Goal: Task Accomplishment & Management: Manage account settings

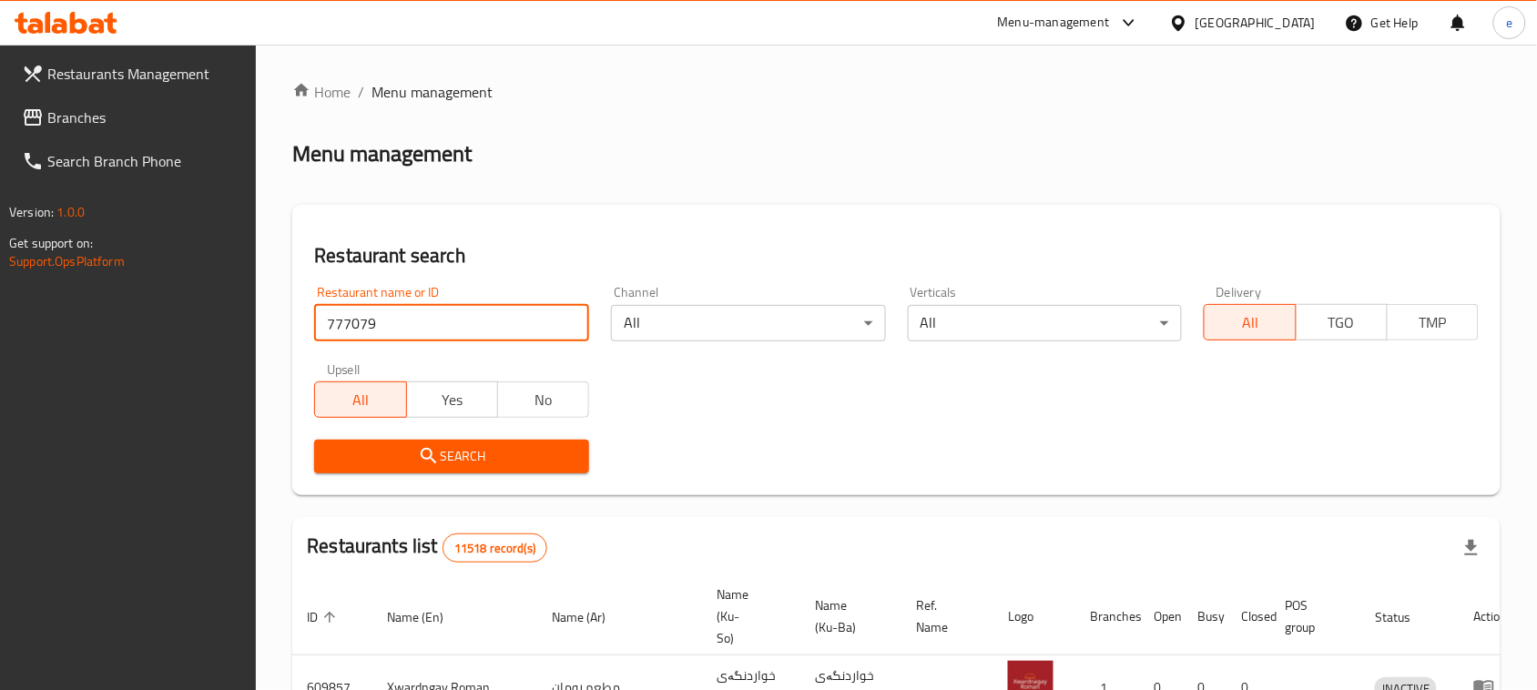
type input "777079"
click button "Search" at bounding box center [451, 457] width 275 height 34
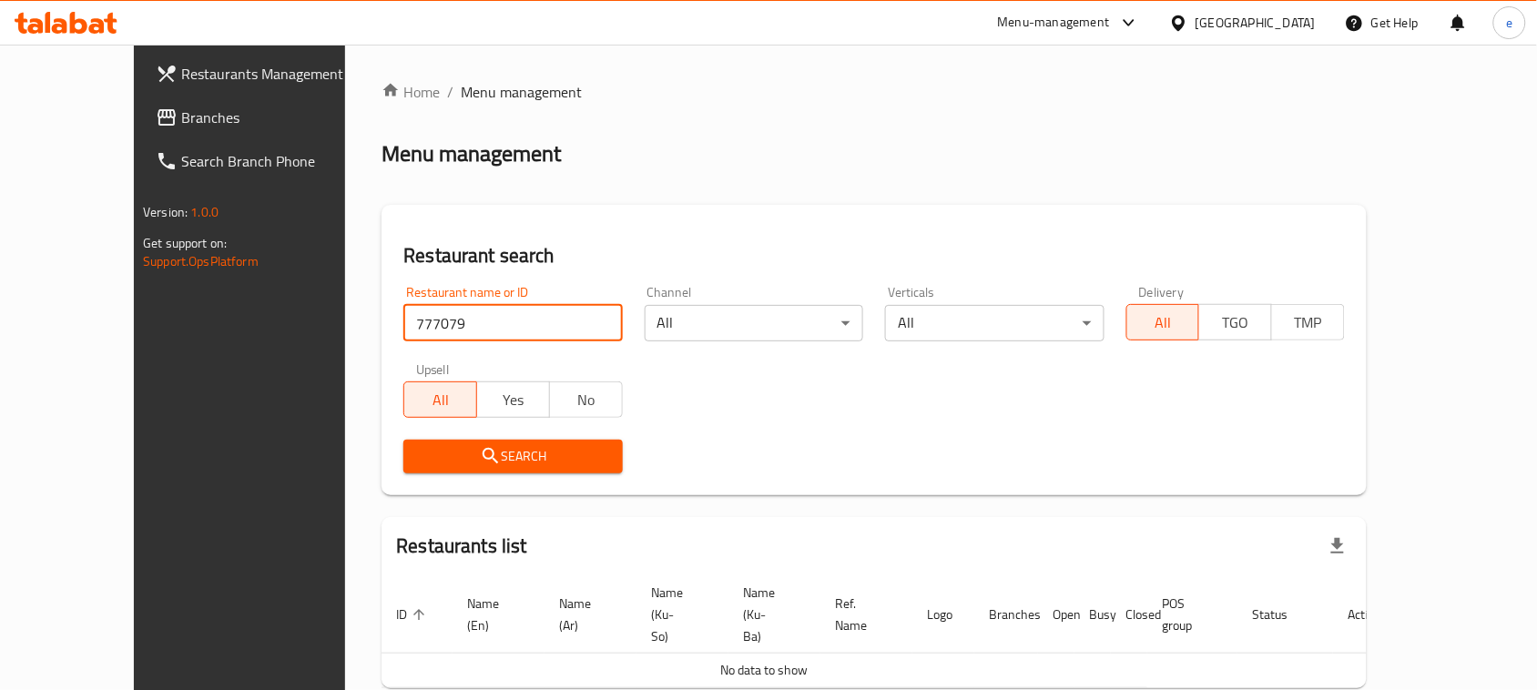
click at [141, 133] on link "Branches" at bounding box center [265, 118] width 249 height 44
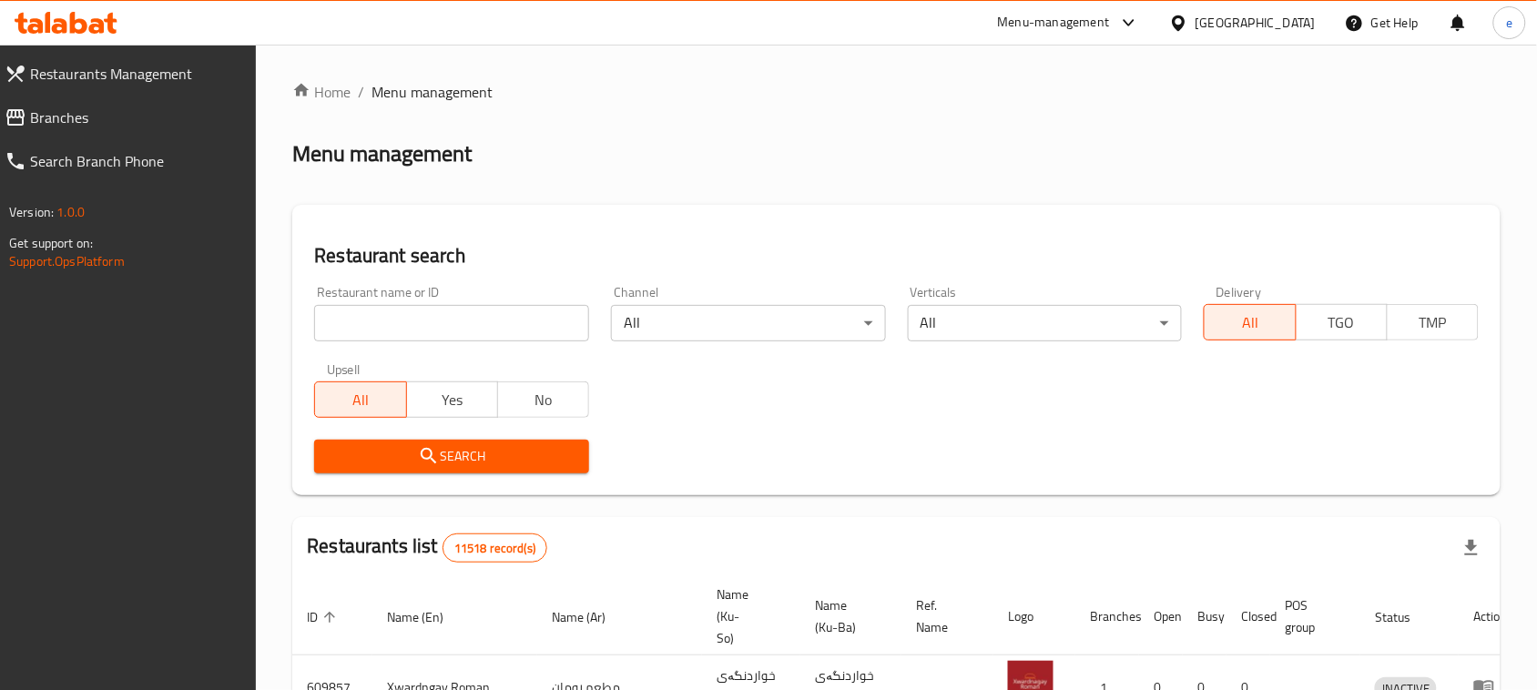
click at [457, 334] on input "search" at bounding box center [451, 323] width 275 height 36
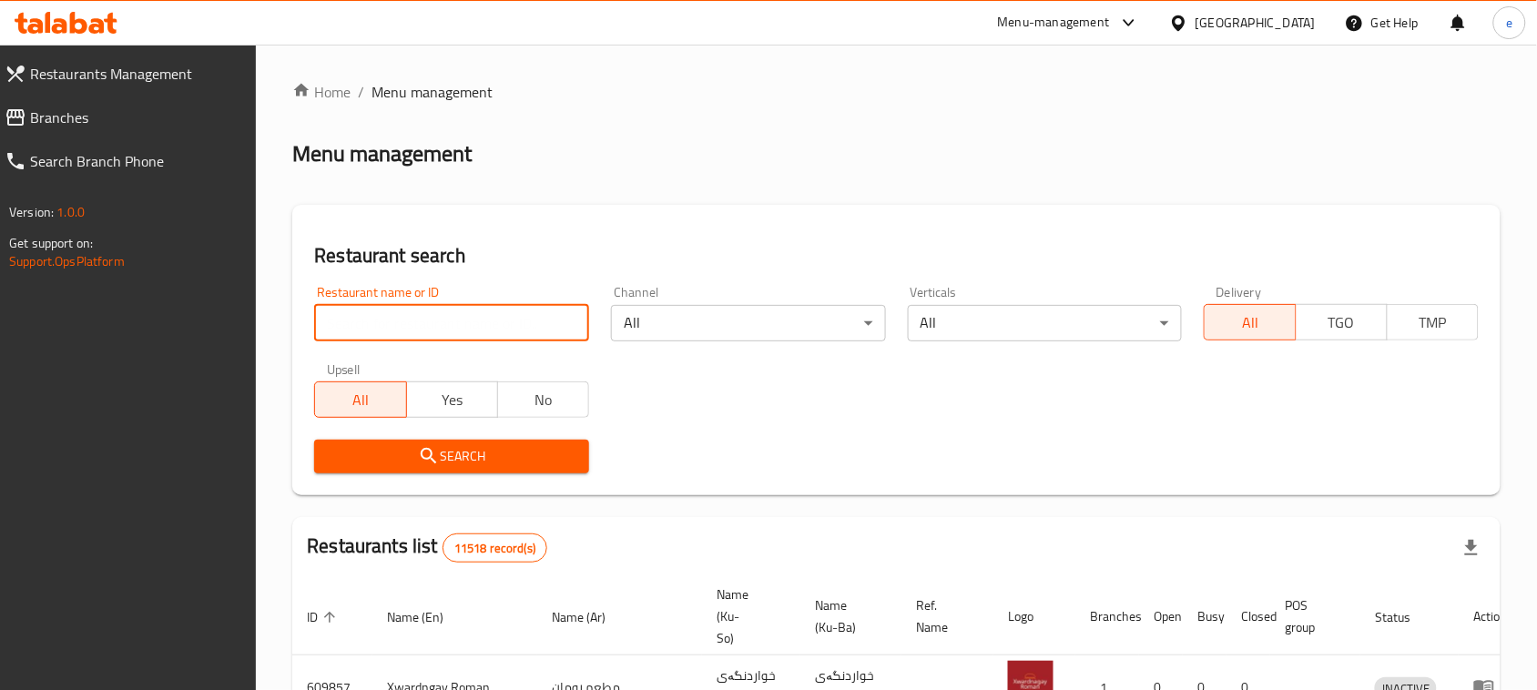
paste input "774007"
type input "774007"
click button "Search" at bounding box center [451, 457] width 275 height 34
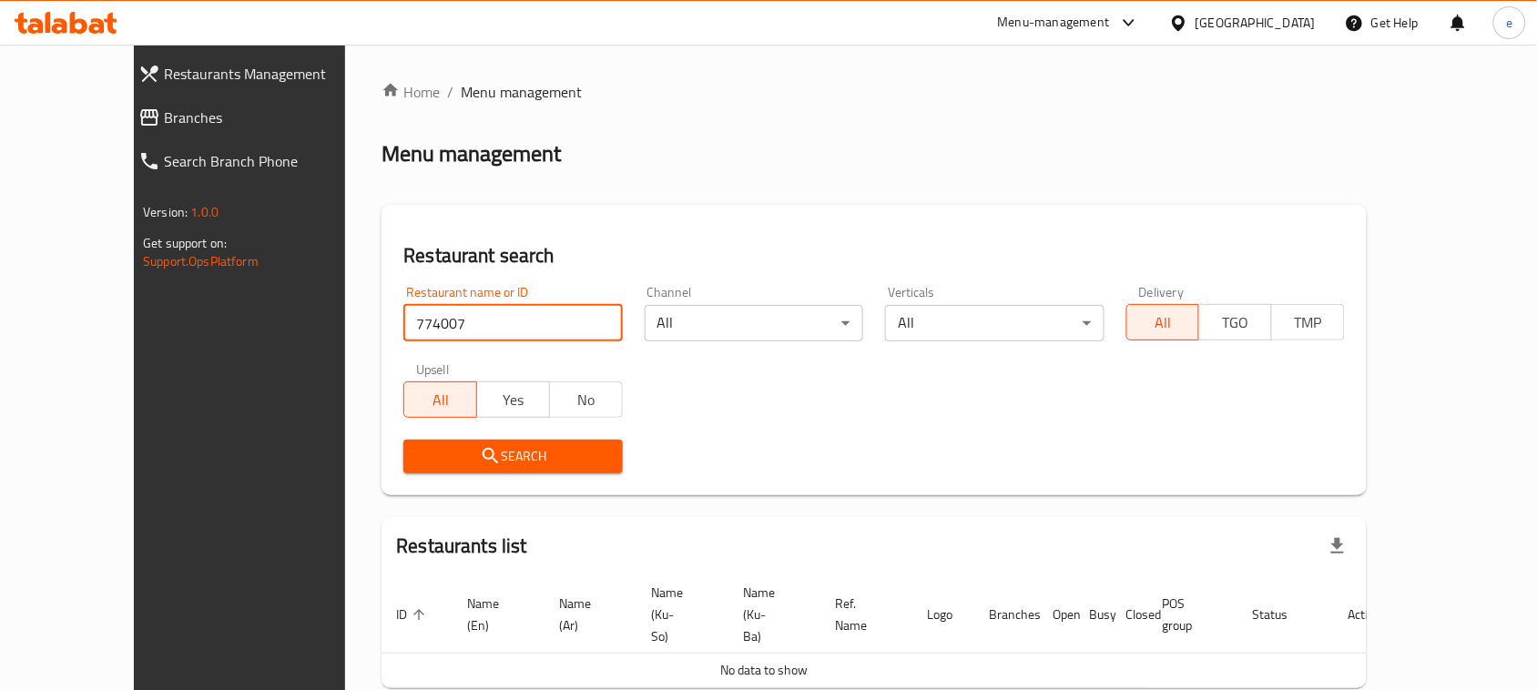
click at [164, 109] on span "Branches" at bounding box center [270, 118] width 212 height 22
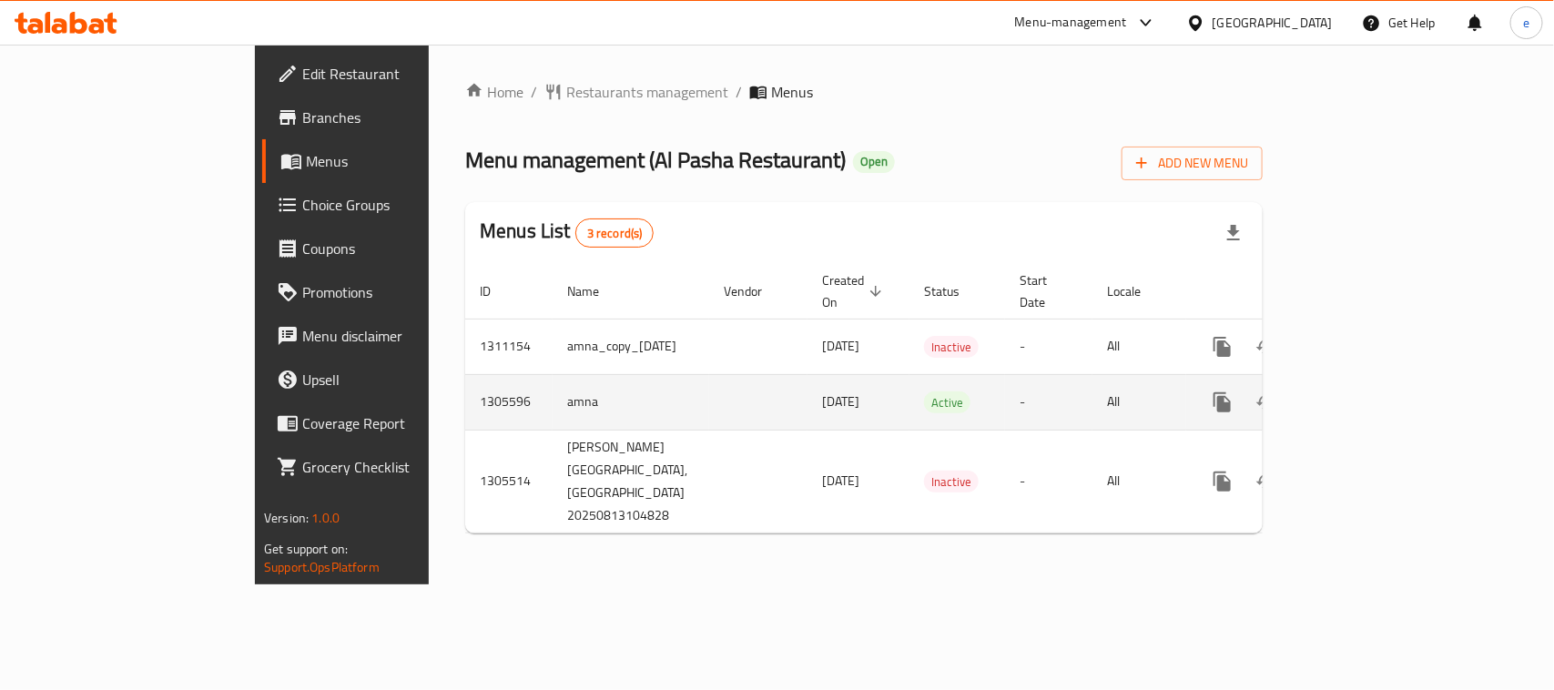
click at [1365, 392] on icon "enhanced table" at bounding box center [1354, 403] width 22 height 22
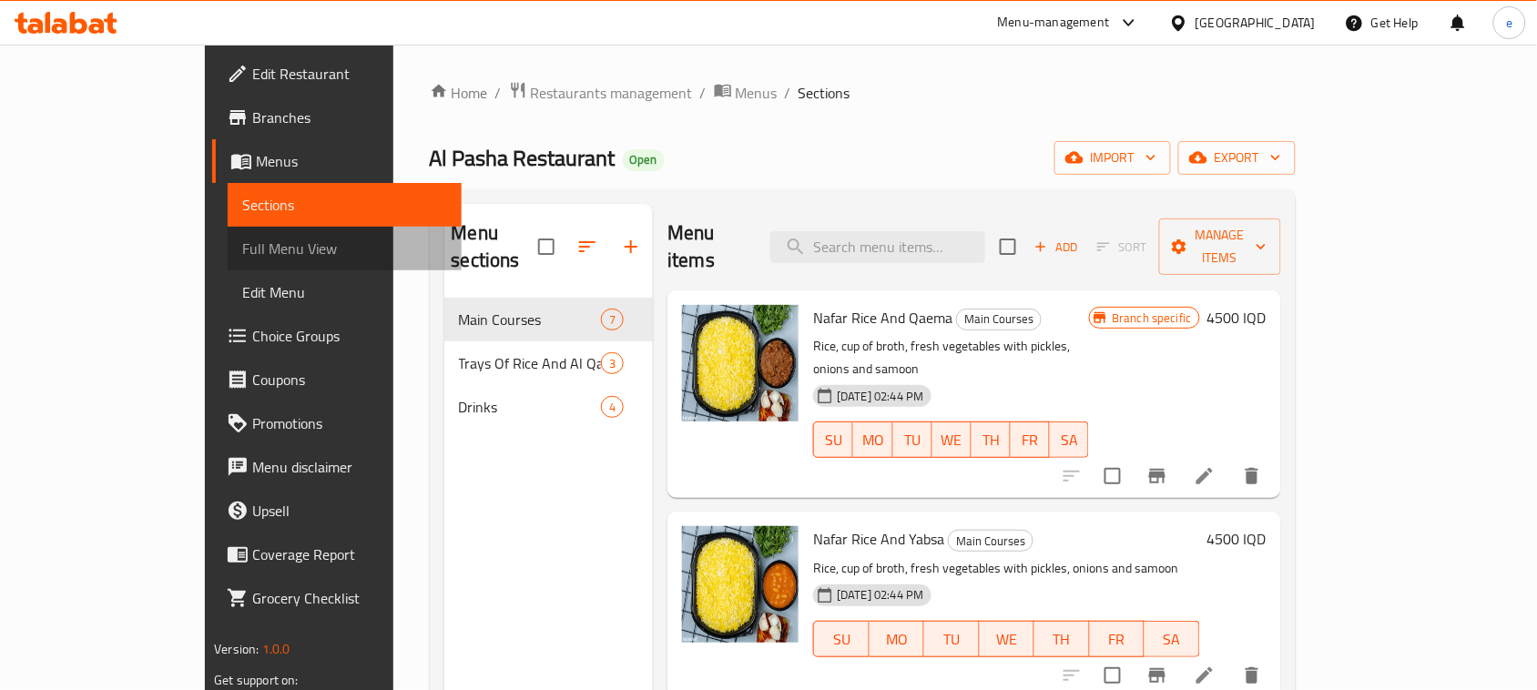
click at [242, 258] on span "Full Menu View" at bounding box center [344, 249] width 205 height 22
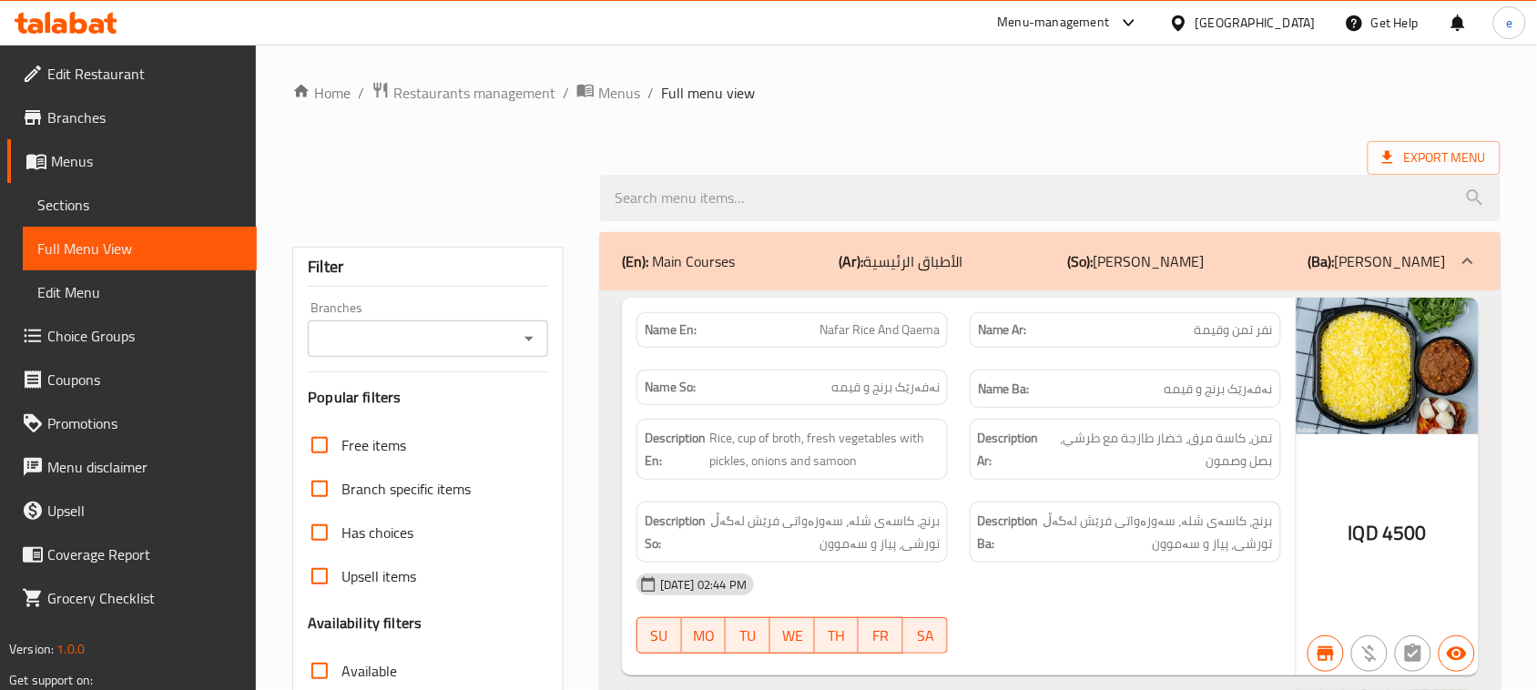
click at [530, 348] on icon "Open" at bounding box center [529, 339] width 22 height 22
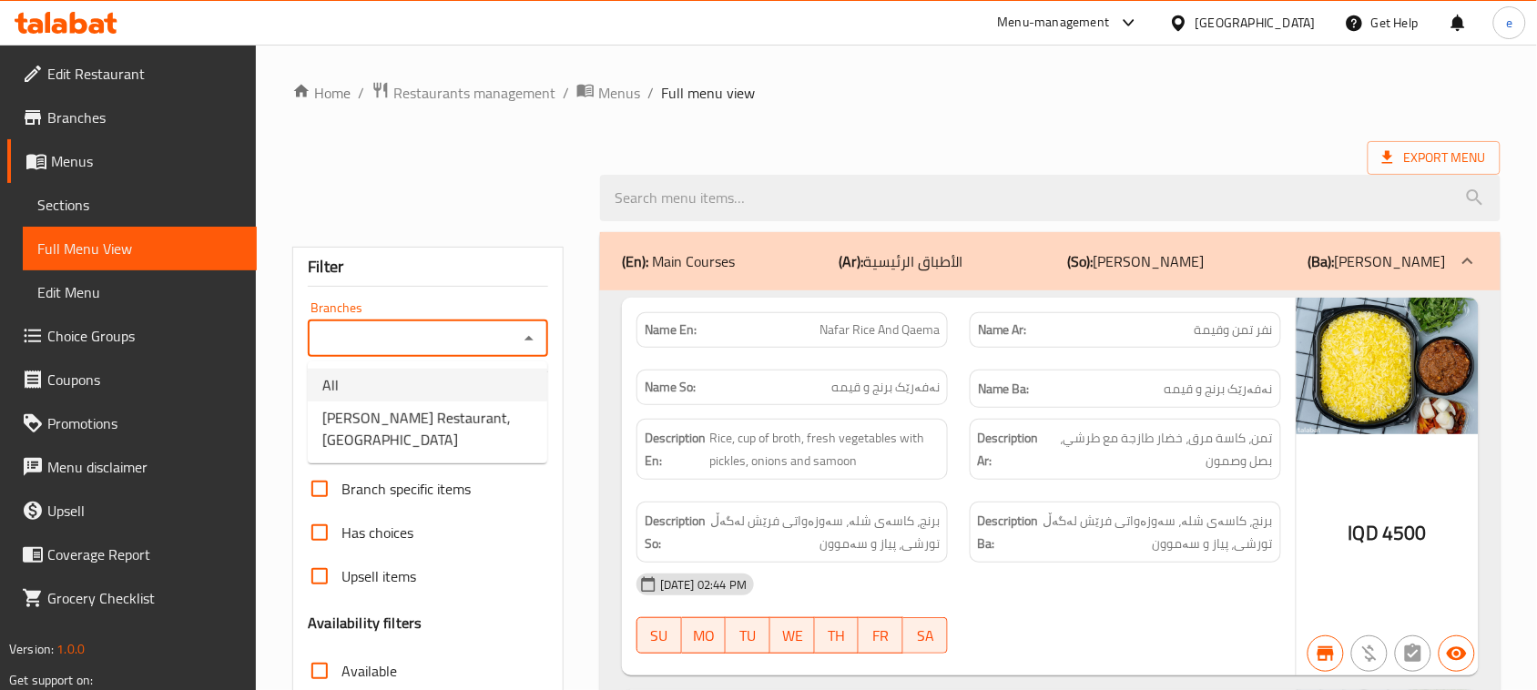
click at [426, 417] on span "Al Pasha Restaurant, Al aathameya" at bounding box center [427, 429] width 210 height 44
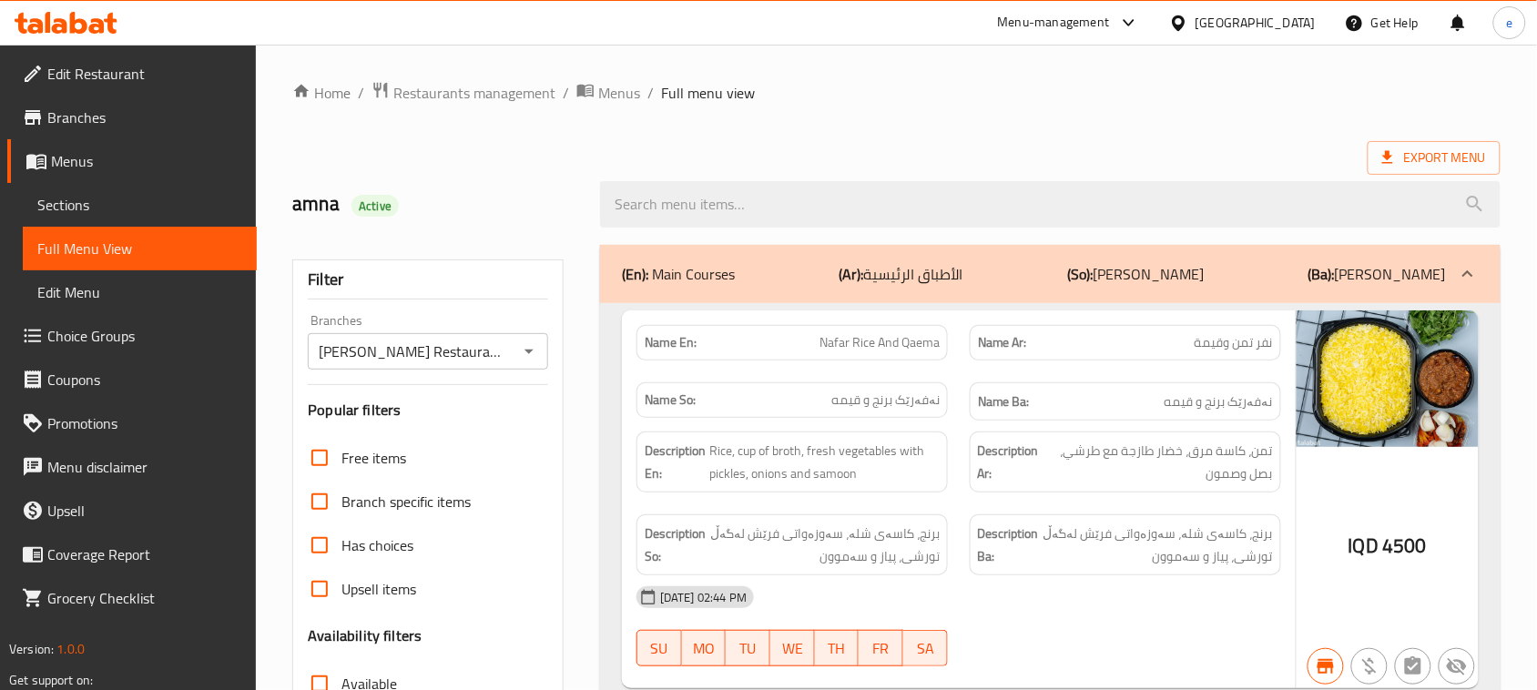
click at [524, 351] on icon "Open" at bounding box center [528, 352] width 9 height 5
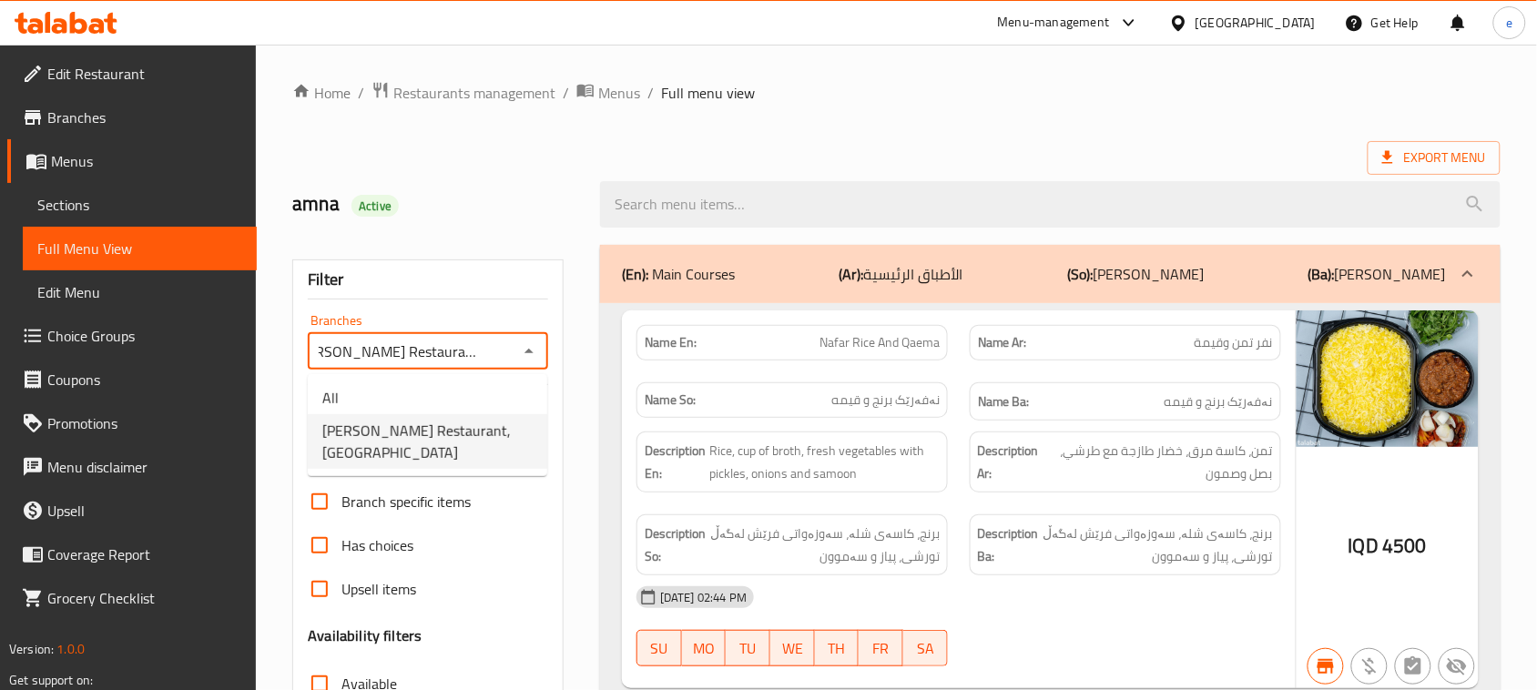
click at [475, 365] on div "Al Pasha Restaurant, Al aathameya Branches" at bounding box center [428, 351] width 240 height 36
click at [455, 379] on ul "All Al Pasha Restaurant, Al aathameya" at bounding box center [427, 425] width 239 height 102
click at [416, 397] on li "All" at bounding box center [427, 397] width 239 height 33
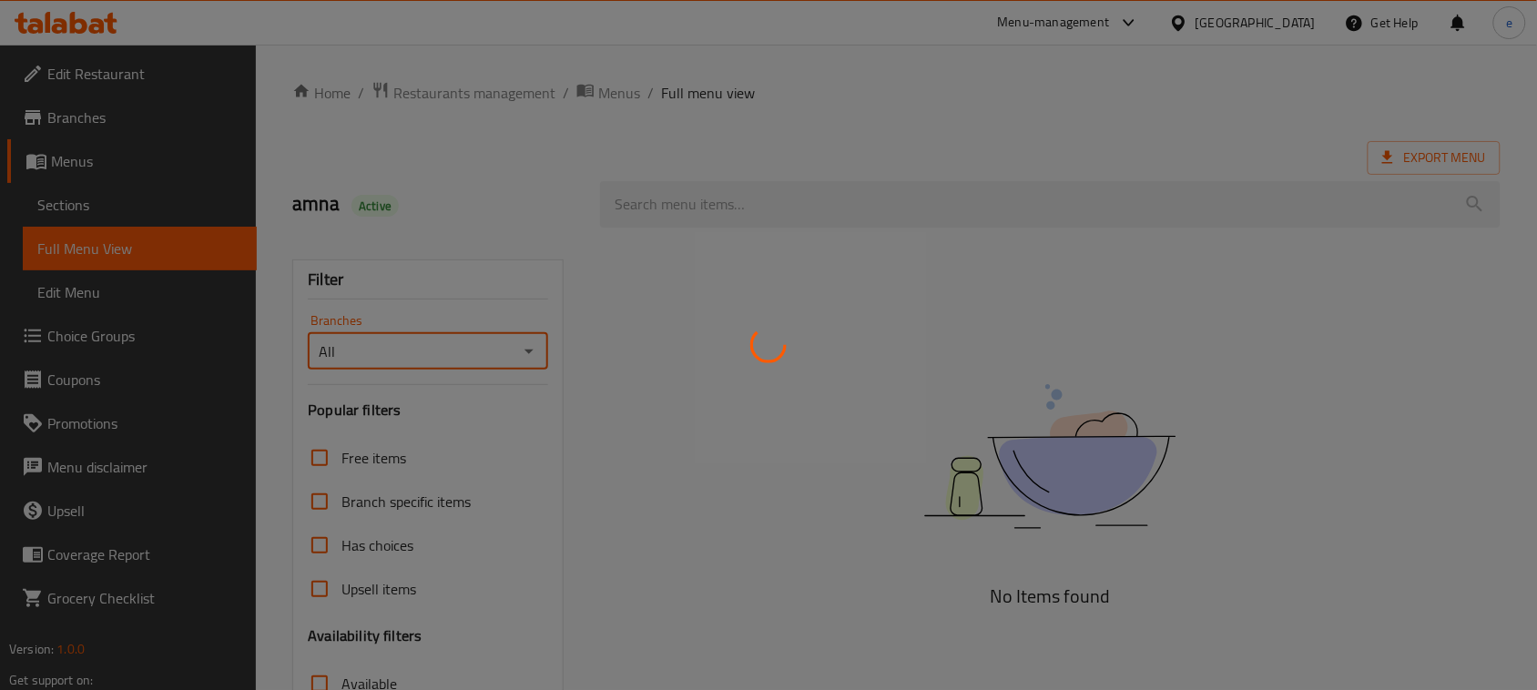
scroll to position [0, 0]
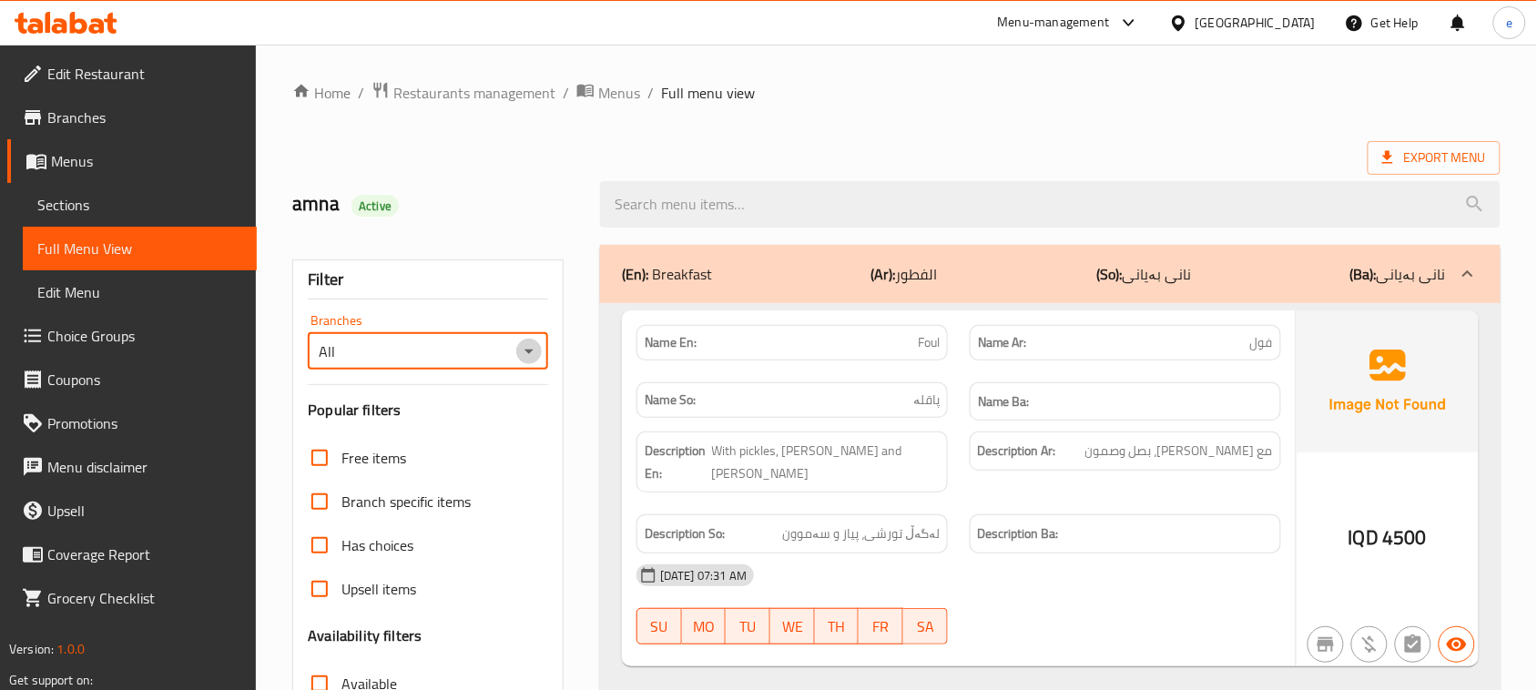
click at [528, 343] on icon "Open" at bounding box center [529, 352] width 22 height 22
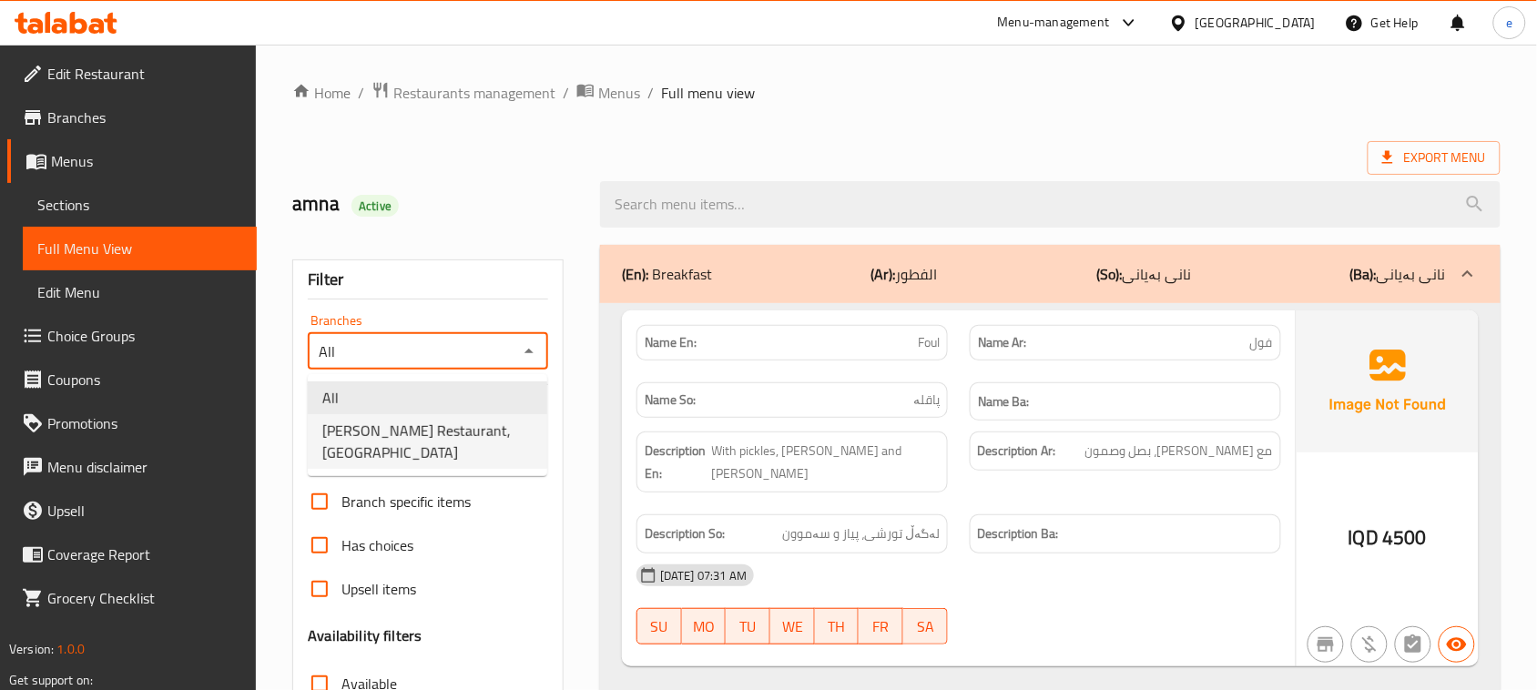
click at [419, 429] on span "Al Pasha Restaurant, Al aathameya" at bounding box center [427, 442] width 210 height 44
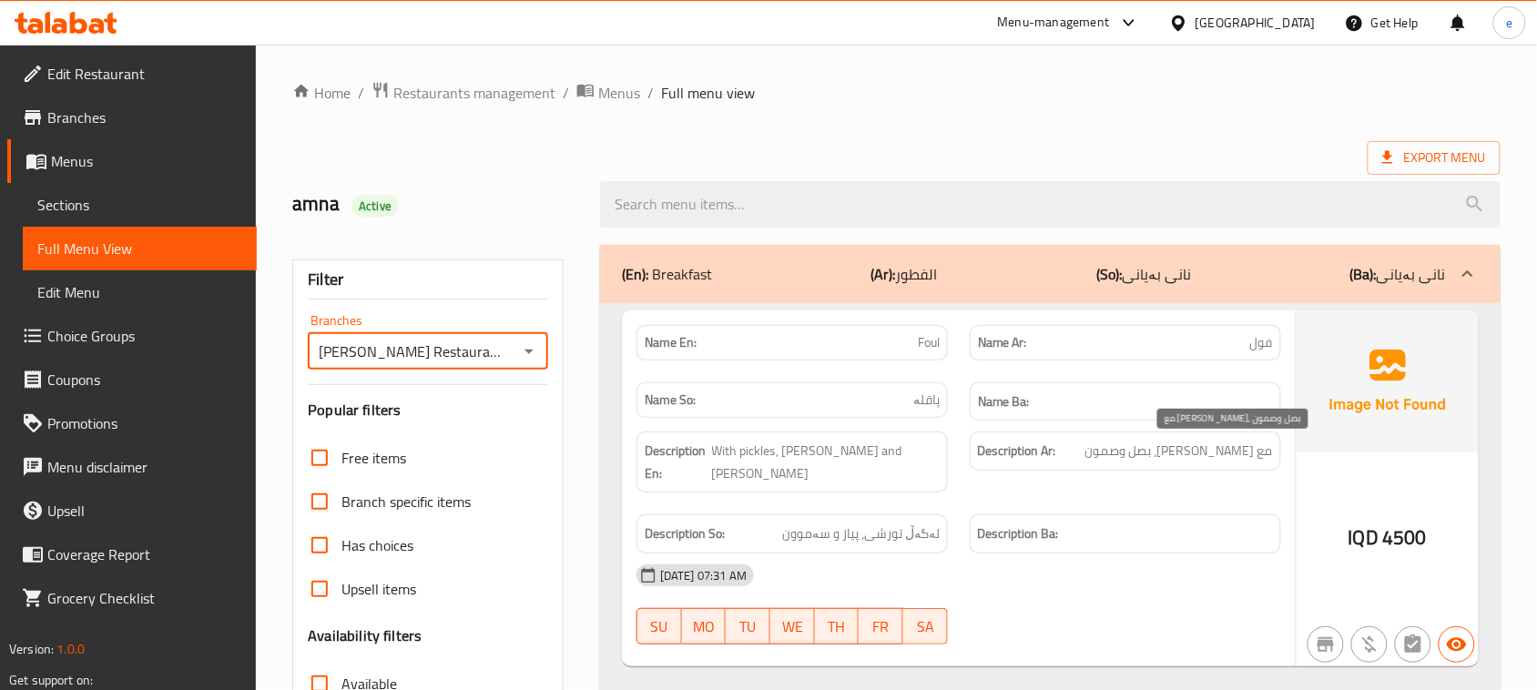
click at [1249, 449] on span "مع طرشي، بصل وصمون" at bounding box center [1179, 451] width 188 height 23
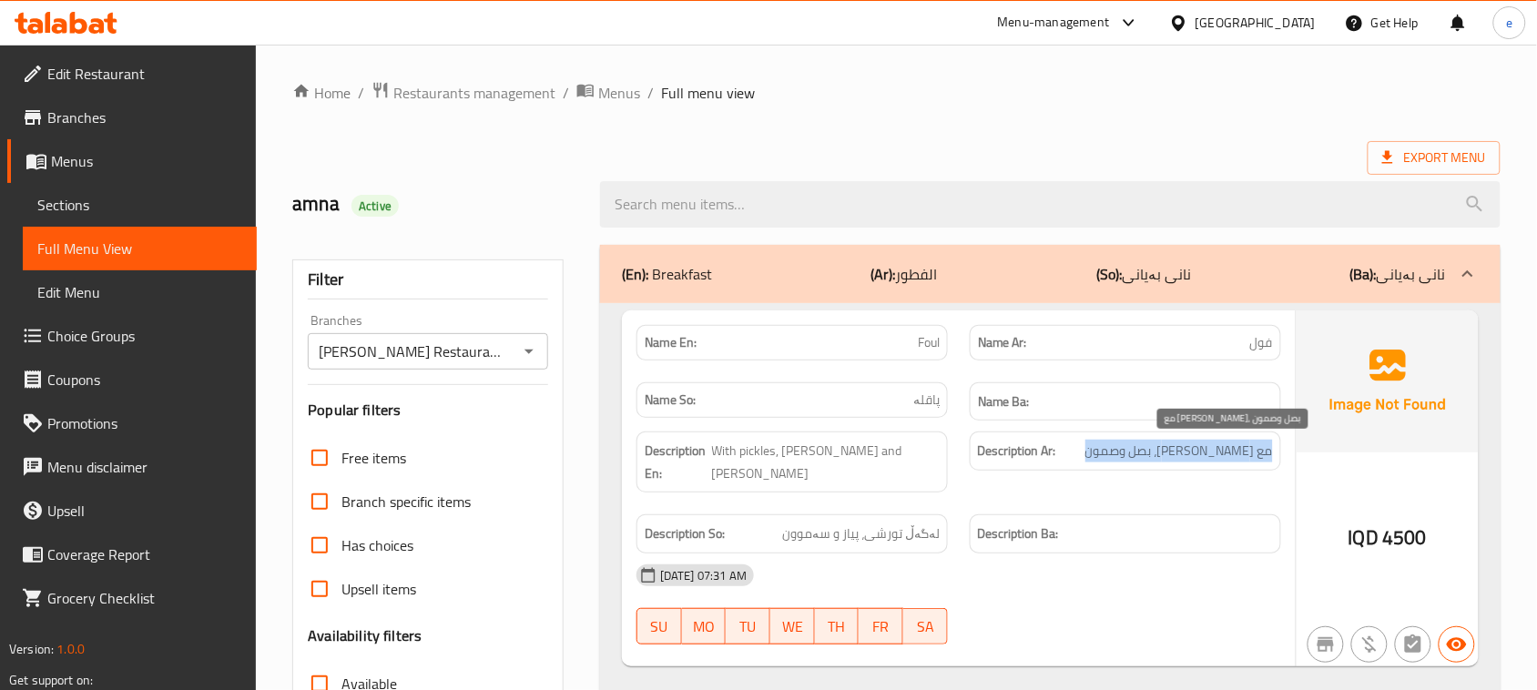
click at [1249, 449] on span "مع طرشي، بصل وصمون" at bounding box center [1179, 451] width 188 height 23
copy span "مع طرشي، بصل وصمون"
click at [824, 440] on div "Description En: With pickles, onion and samoon" at bounding box center [791, 462] width 311 height 61
click at [829, 448] on span "With pickles, onion and samoon" at bounding box center [826, 462] width 228 height 45
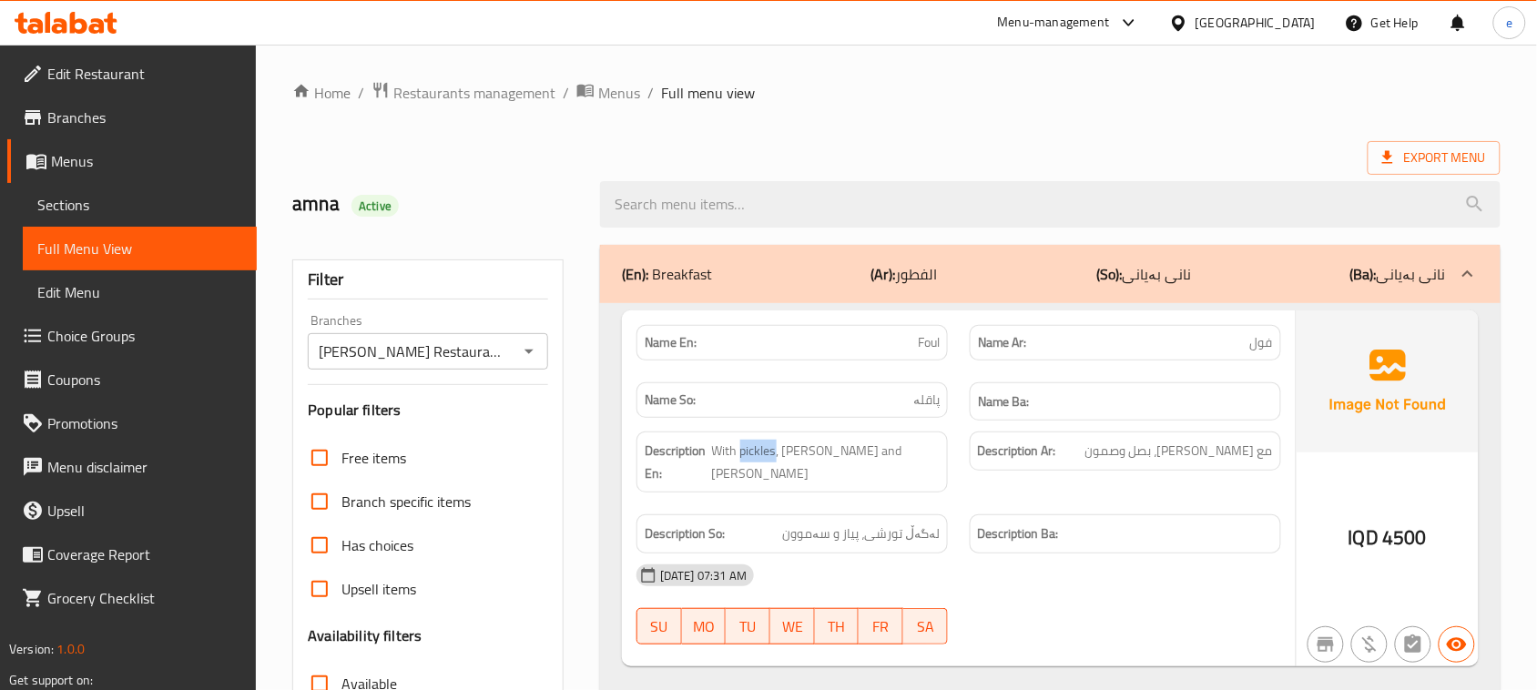
click at [829, 448] on span "With pickles, onion and samoon" at bounding box center [826, 462] width 228 height 45
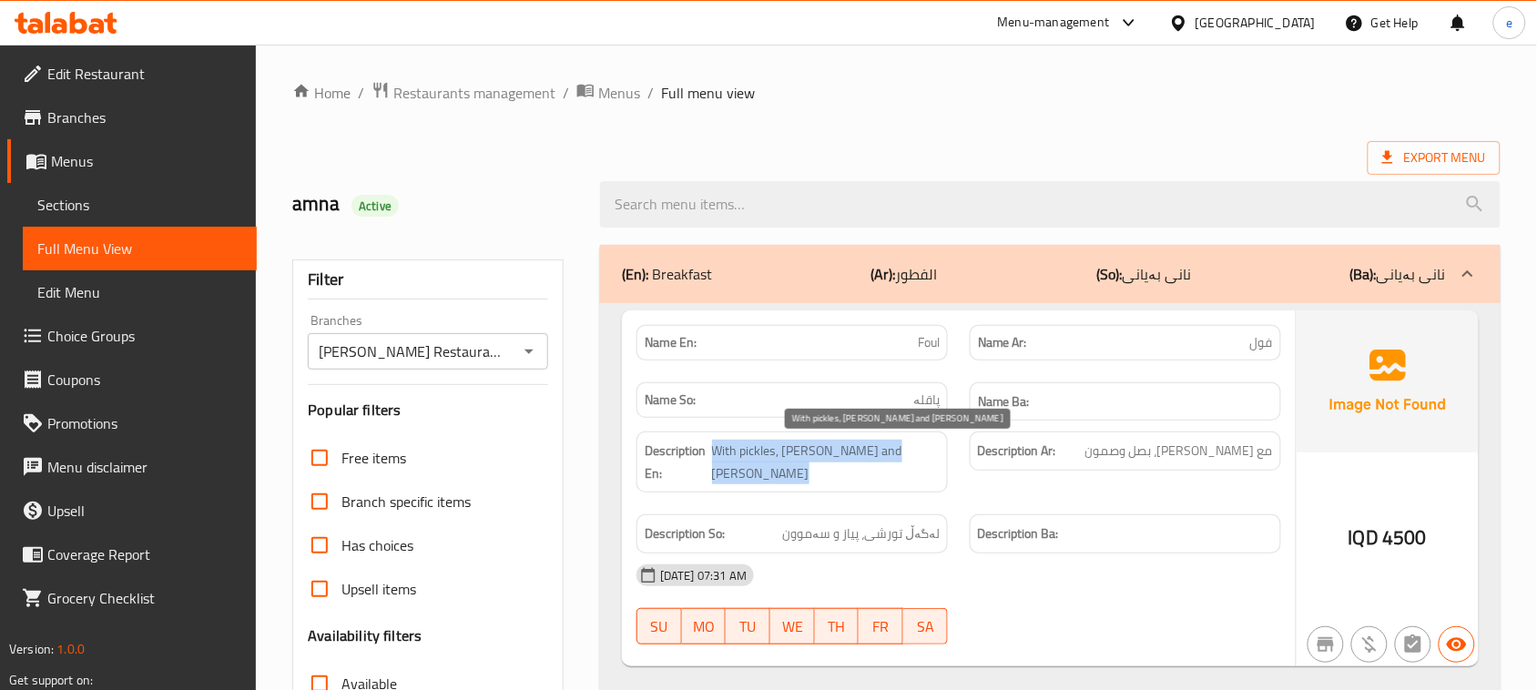
click at [829, 448] on span "With pickles, onion and samoon" at bounding box center [826, 462] width 228 height 45
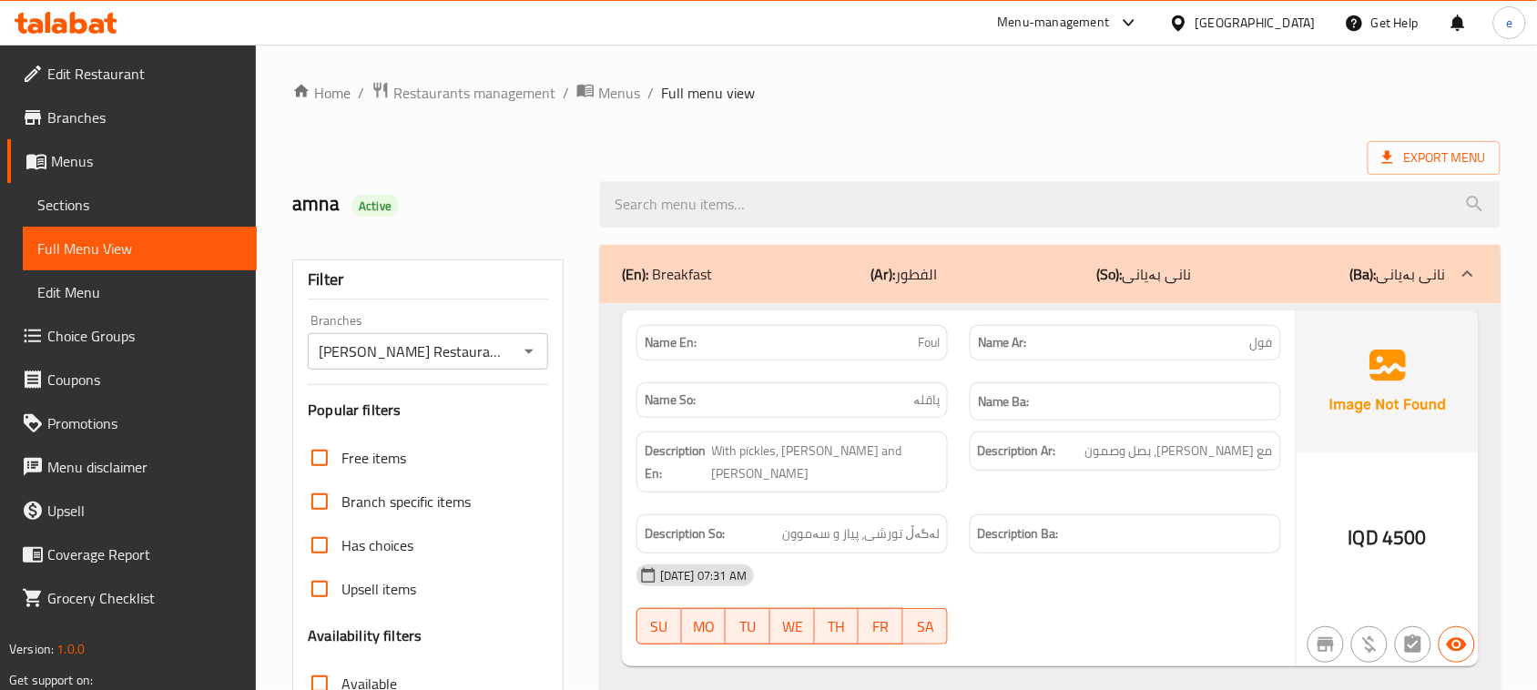
click at [889, 523] on span "لەگەڵ تورشی، پیاز و سەموون" at bounding box center [861, 534] width 158 height 23
copy span "لەگەڵ تورشی، پیاز و سەموون"
click at [1244, 453] on span "مع طرشي، بصل وصمون" at bounding box center [1179, 451] width 188 height 23
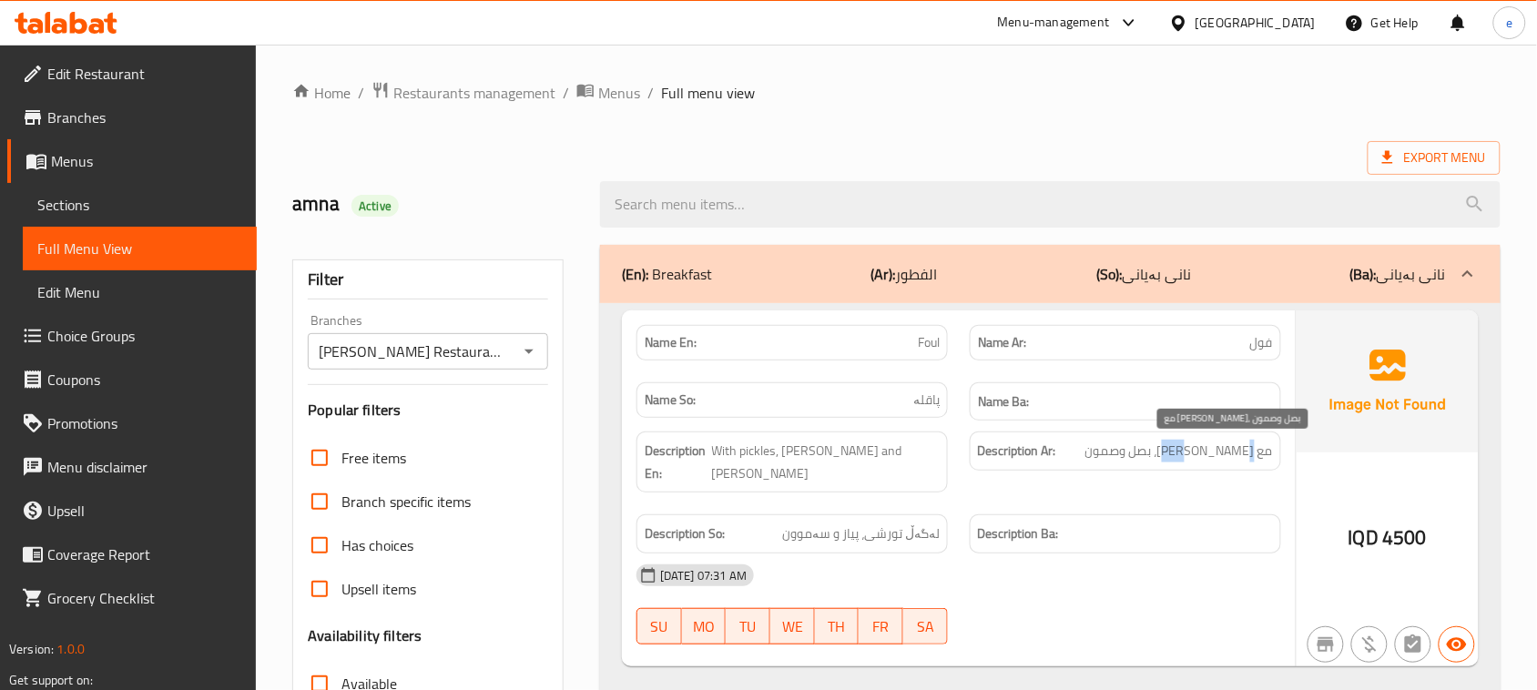
click at [1244, 453] on span "مع طرشي، بصل وصمون" at bounding box center [1179, 451] width 188 height 23
click at [1150, 523] on h6 "Description Ba:" at bounding box center [1125, 534] width 295 height 23
click at [1190, 457] on span "مع طرشي، بصل وصمون" at bounding box center [1179, 451] width 188 height 23
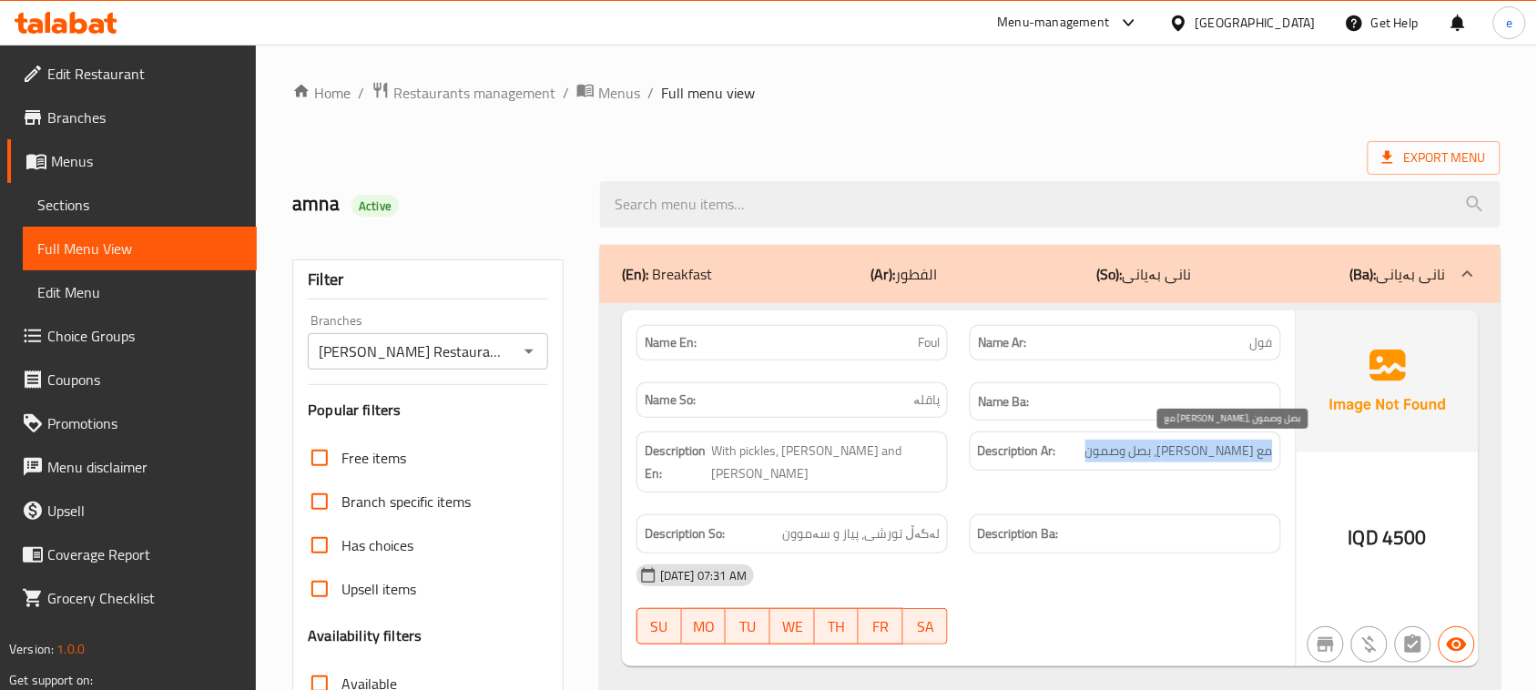
click at [1190, 457] on span "مع طرشي، بصل وصمون" at bounding box center [1179, 451] width 188 height 23
copy span "مع طرشي، بصل وصمون"
click at [813, 448] on span "With pickles, onion and samoon" at bounding box center [826, 462] width 228 height 45
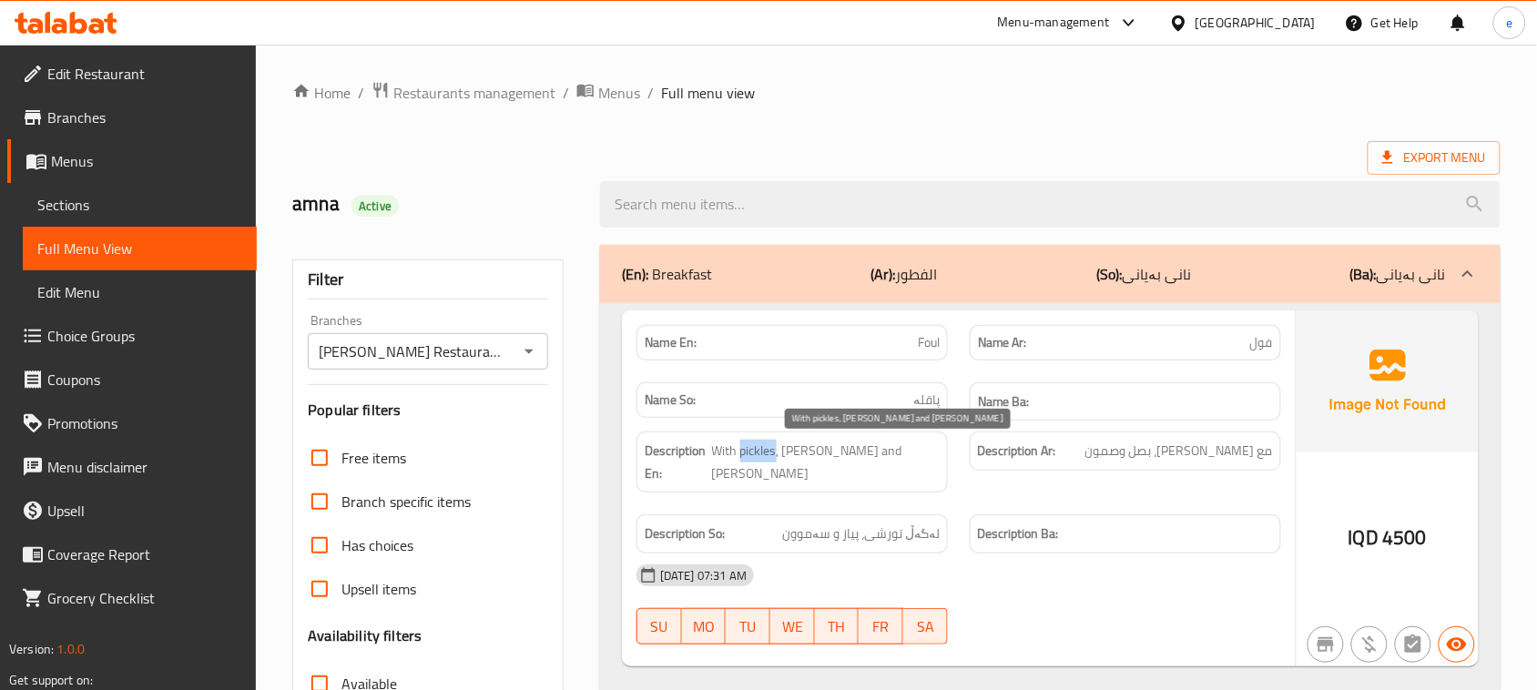
click at [813, 448] on span "With pickles, onion and samoon" at bounding box center [826, 462] width 228 height 45
copy span "With pickles, onion and samoon"
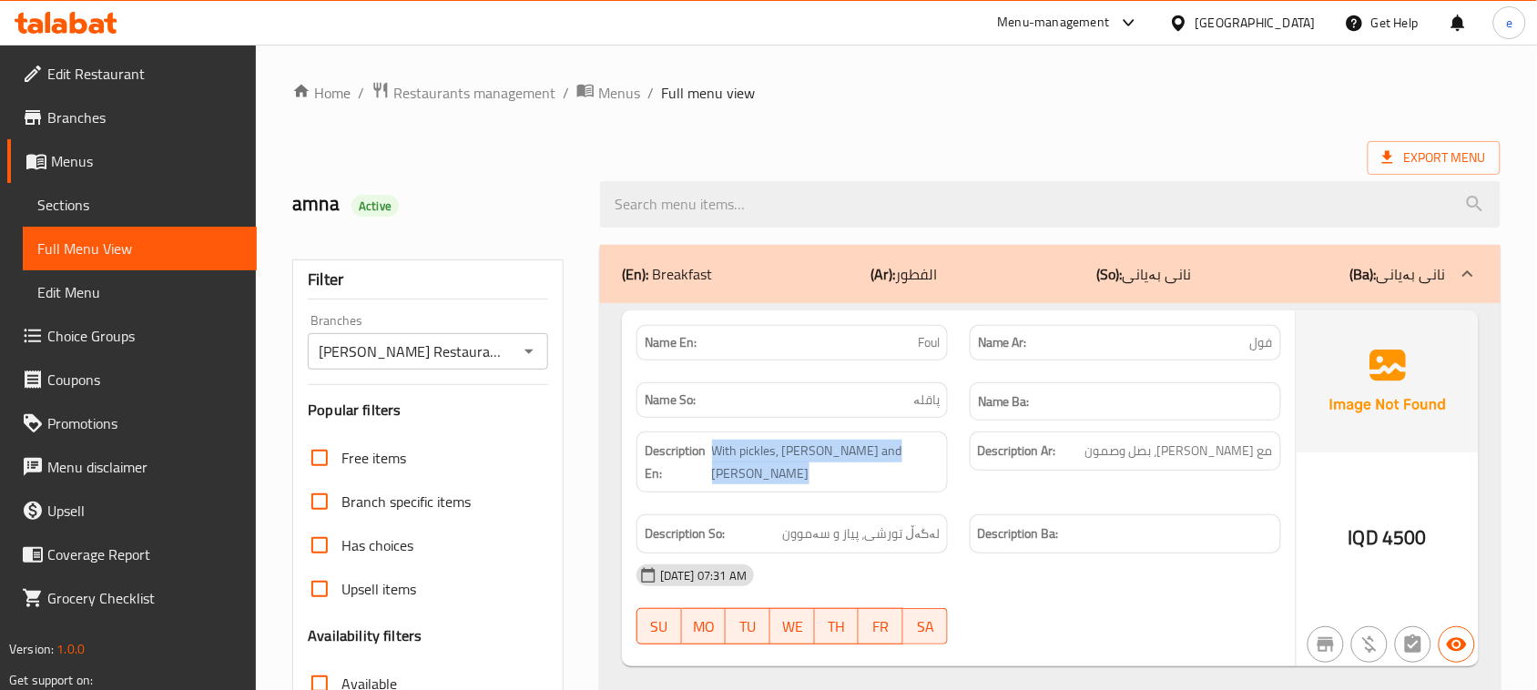
click at [848, 514] on div "Description So: لەگەڵ تورشی، پیاز و سەموون" at bounding box center [791, 533] width 311 height 39
click at [858, 523] on span "لەگەڵ تورشی، پیاز و سەموون" at bounding box center [861, 534] width 158 height 23
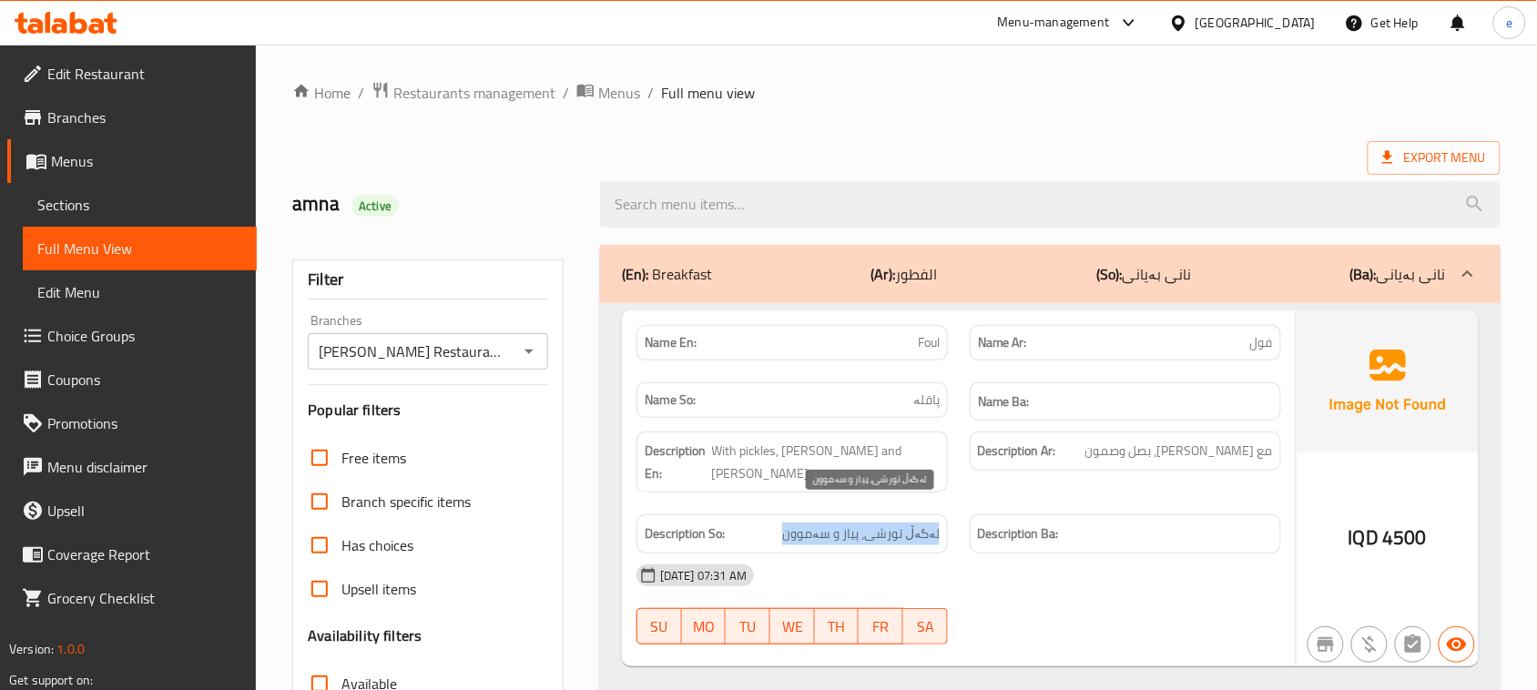
click at [859, 523] on span "لەگەڵ تورشی، پیاز و سەموون" at bounding box center [861, 534] width 158 height 23
copy span "لەگەڵ تورشی، پیاز و سەموون"
click at [528, 347] on icon "Open" at bounding box center [529, 352] width 22 height 22
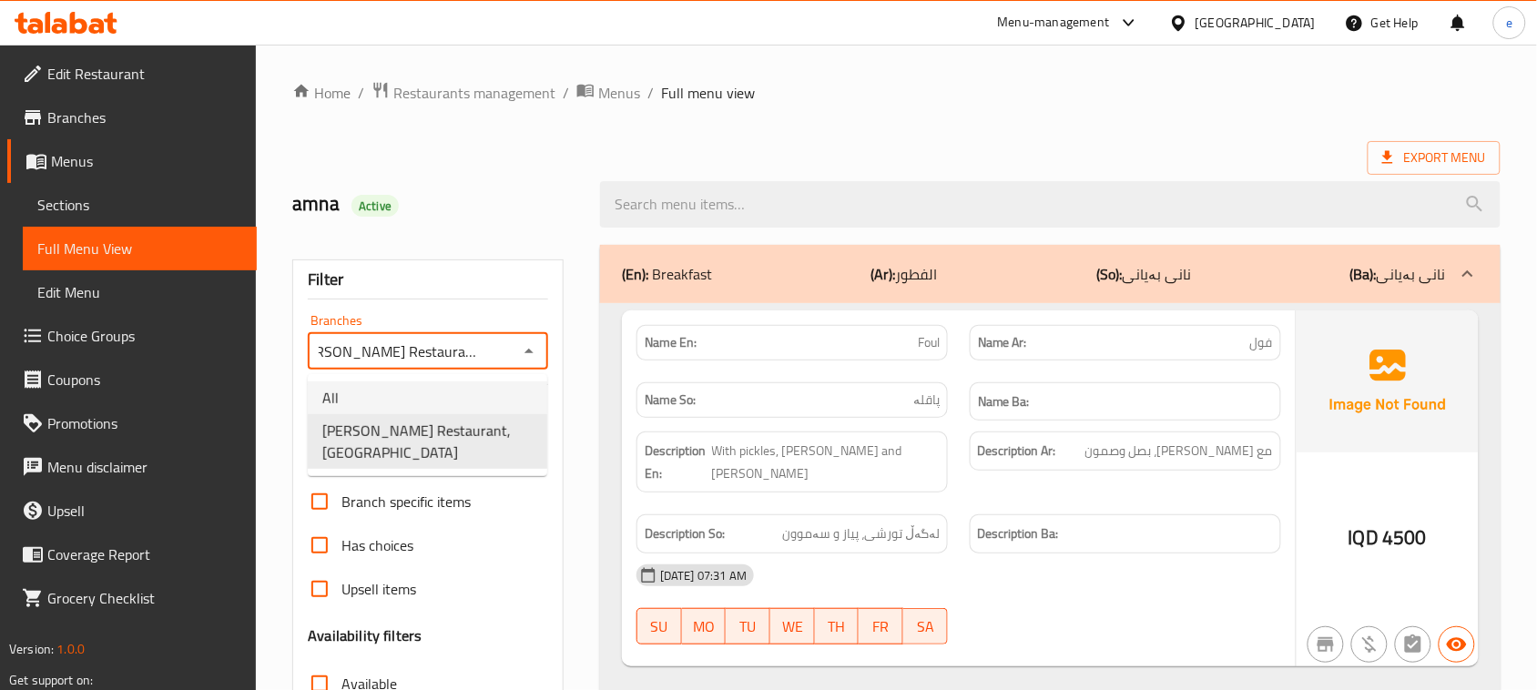
click at [464, 392] on li "All" at bounding box center [427, 397] width 239 height 33
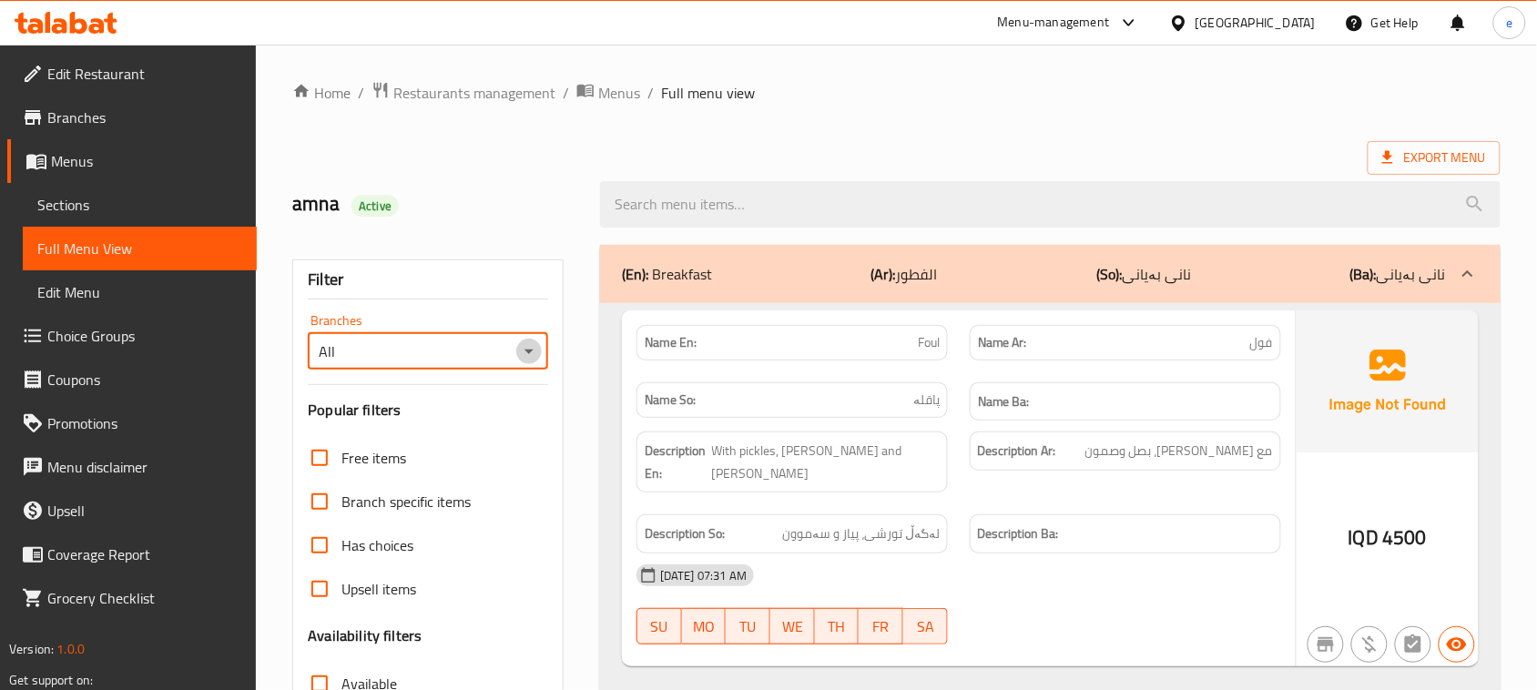
click at [534, 356] on icon "Open" at bounding box center [529, 352] width 22 height 22
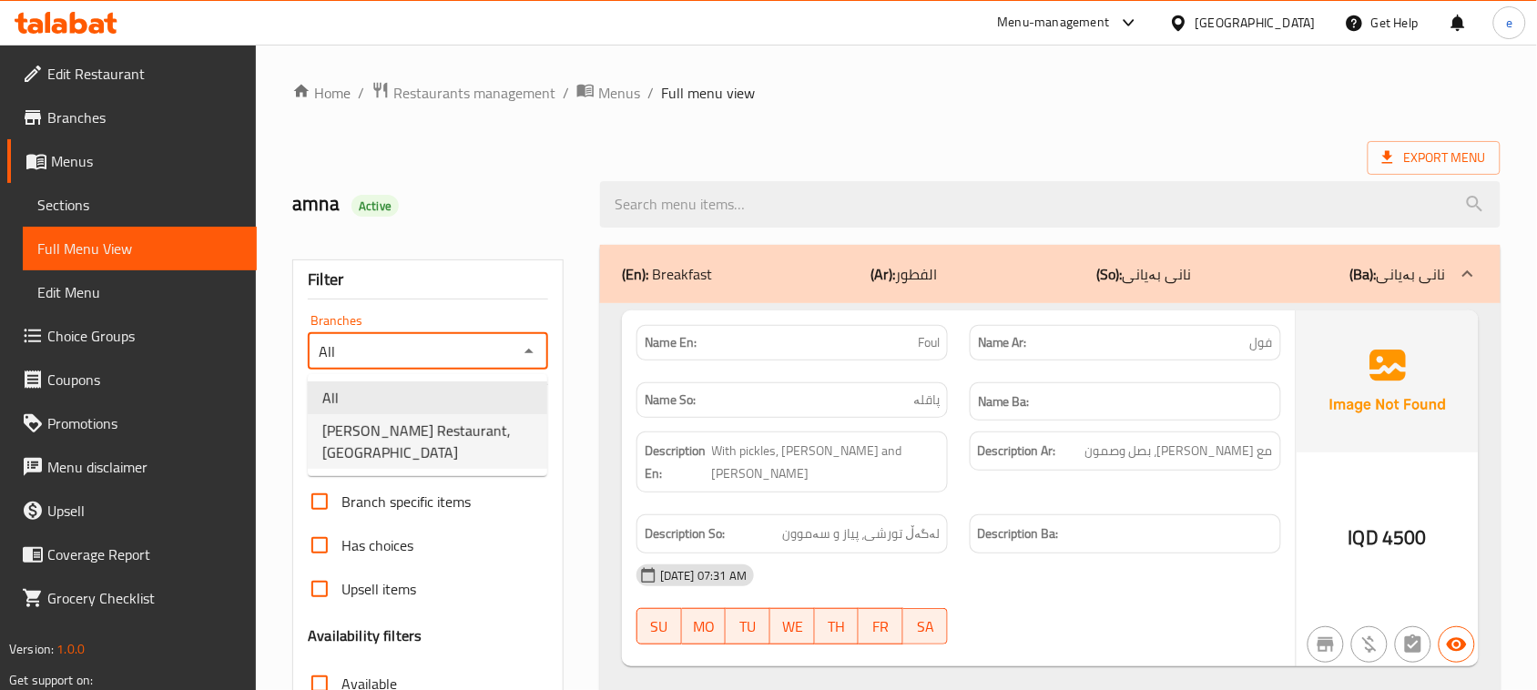
click at [474, 430] on span "Al Pasha Restaurant, Al aathameya" at bounding box center [427, 442] width 210 height 44
type input "Al Pasha Restaurant, Al aathameya"
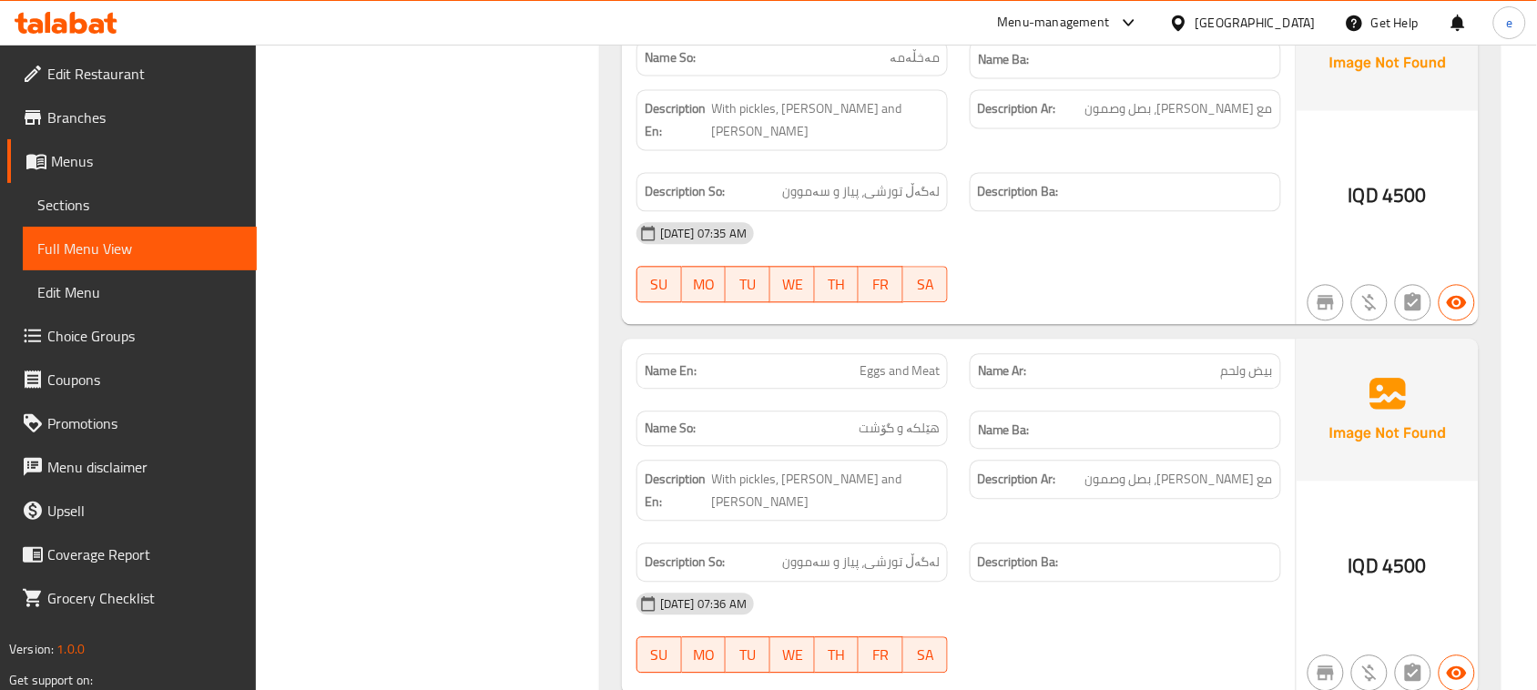
scroll to position [1138, 0]
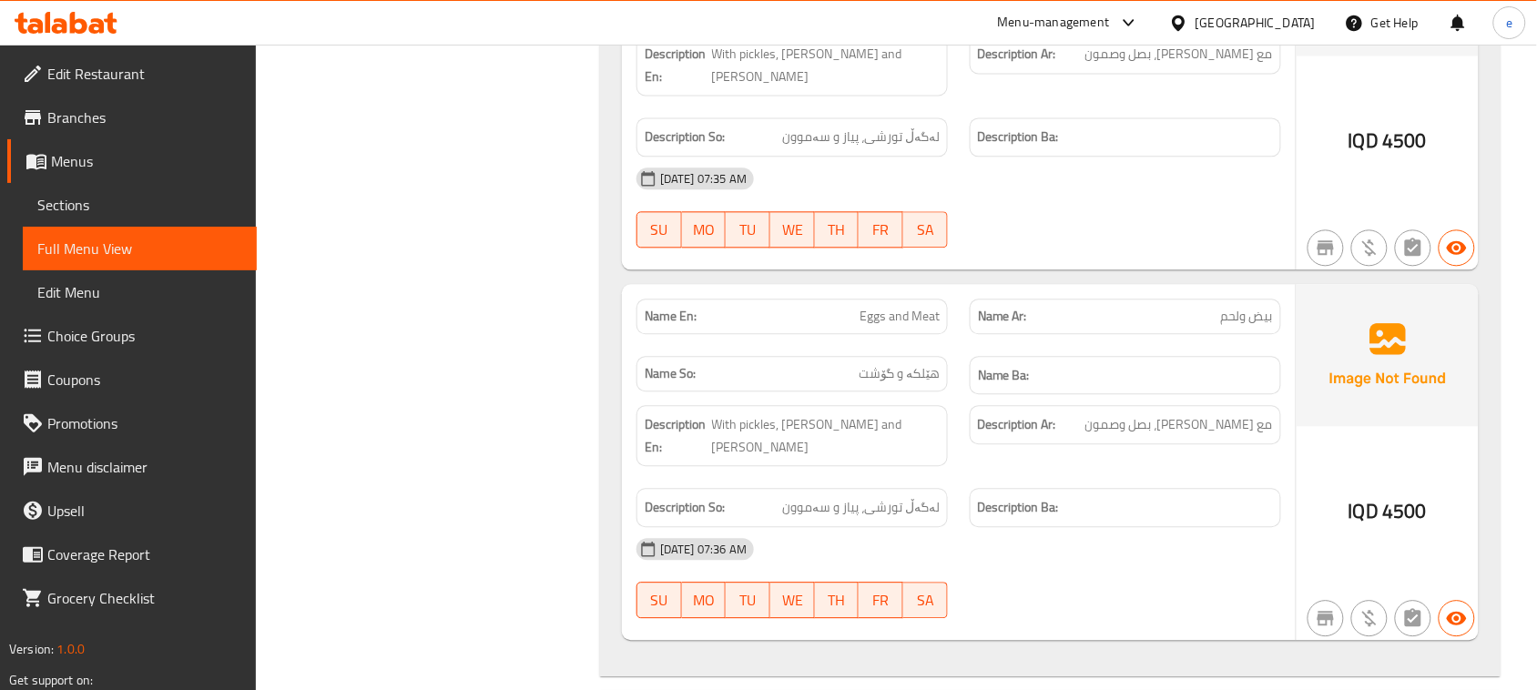
click at [897, 307] on span "Eggs and Meat" at bounding box center [899, 316] width 80 height 19
copy span "Eggs and Meat"
click at [1195, 413] on span "مع طرشي، بصل وصمون" at bounding box center [1179, 424] width 188 height 23
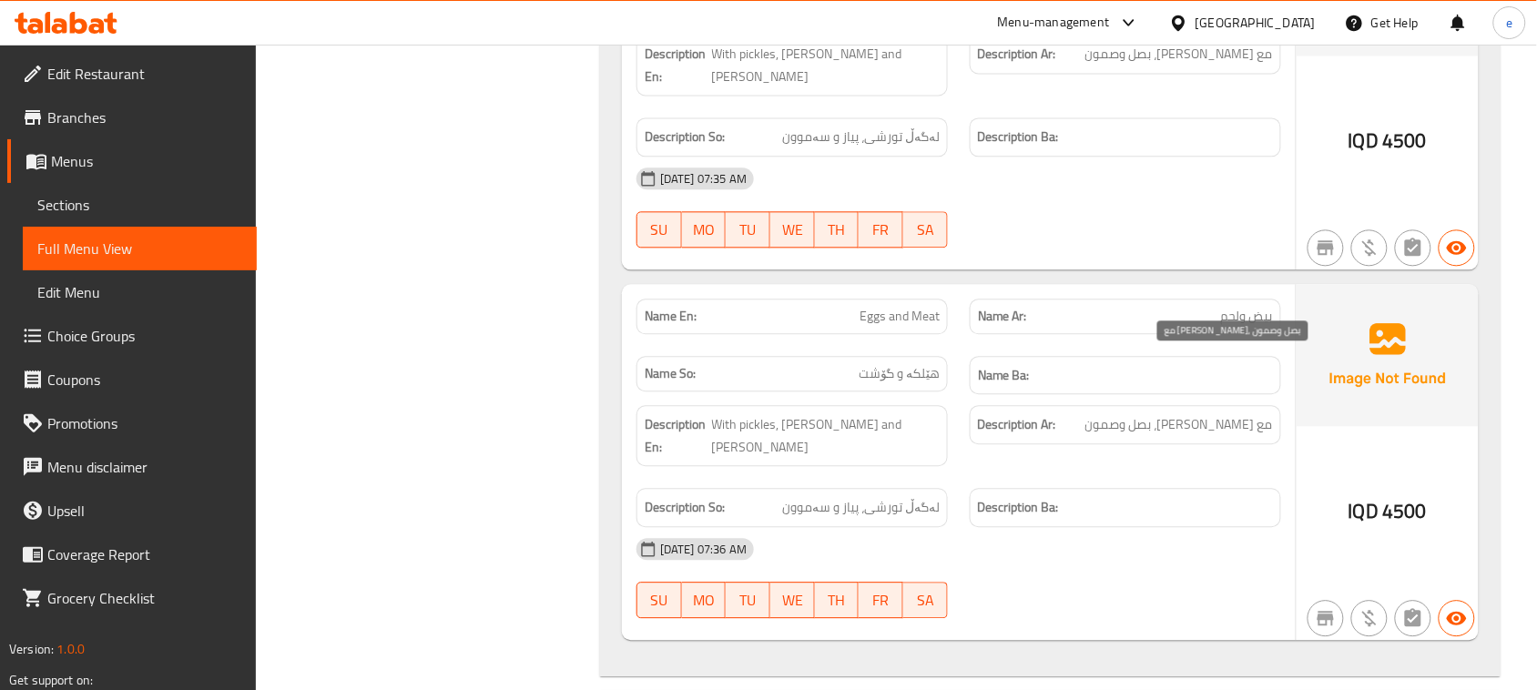
click at [1195, 413] on span "مع طرشي، بصل وصمون" at bounding box center [1179, 424] width 188 height 23
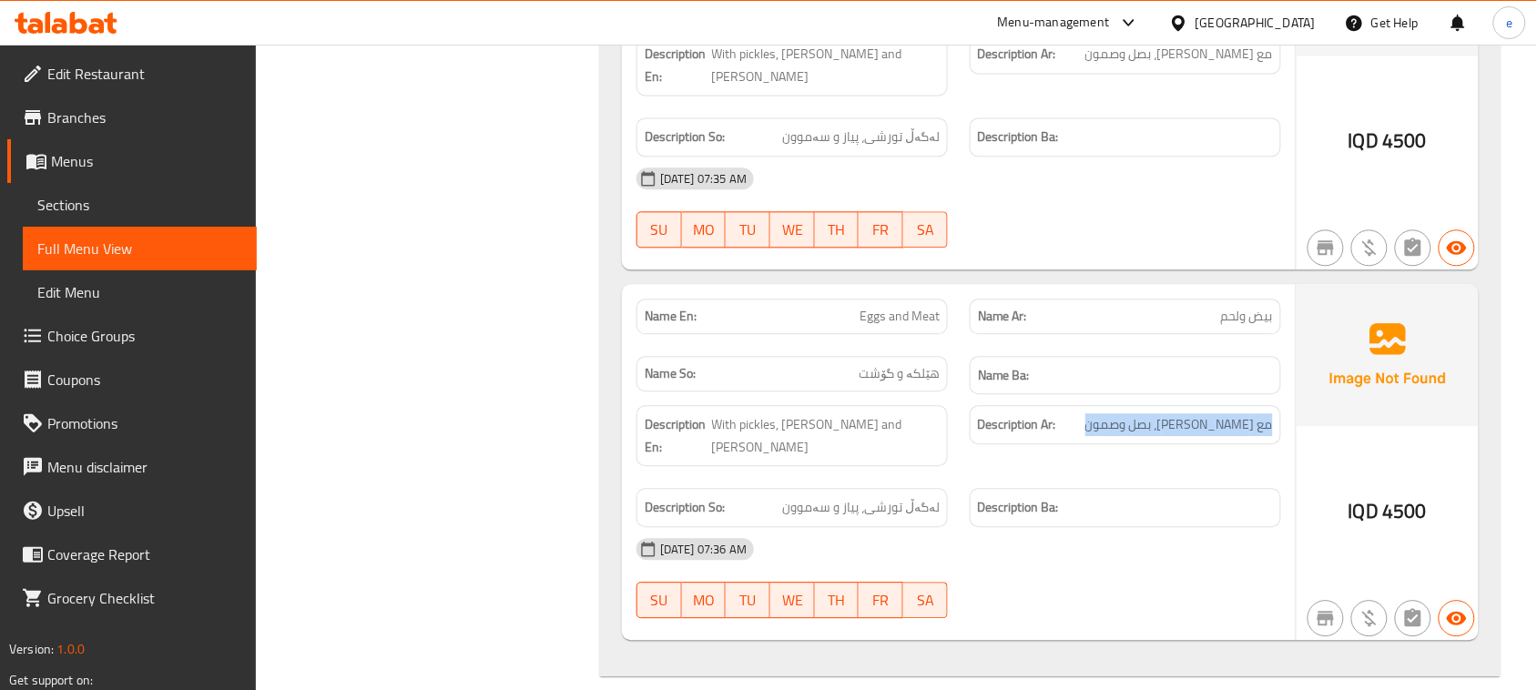
copy span "مع طرشي، بصل وصمون"
click at [880, 413] on span "With pickles, onion and samoon" at bounding box center [826, 435] width 228 height 45
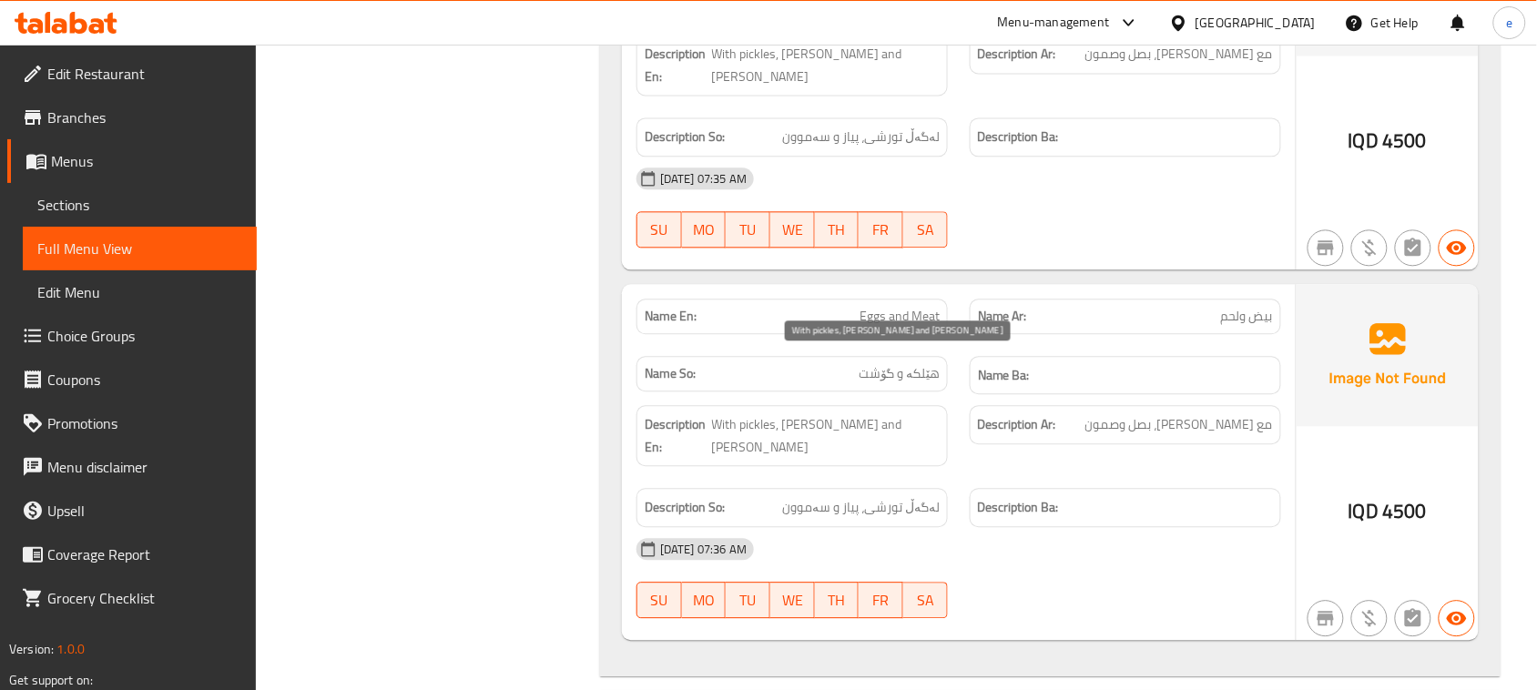
click at [880, 413] on span "With pickles, onion and samoon" at bounding box center [826, 435] width 228 height 45
copy span "With pickles, onion and samoon"
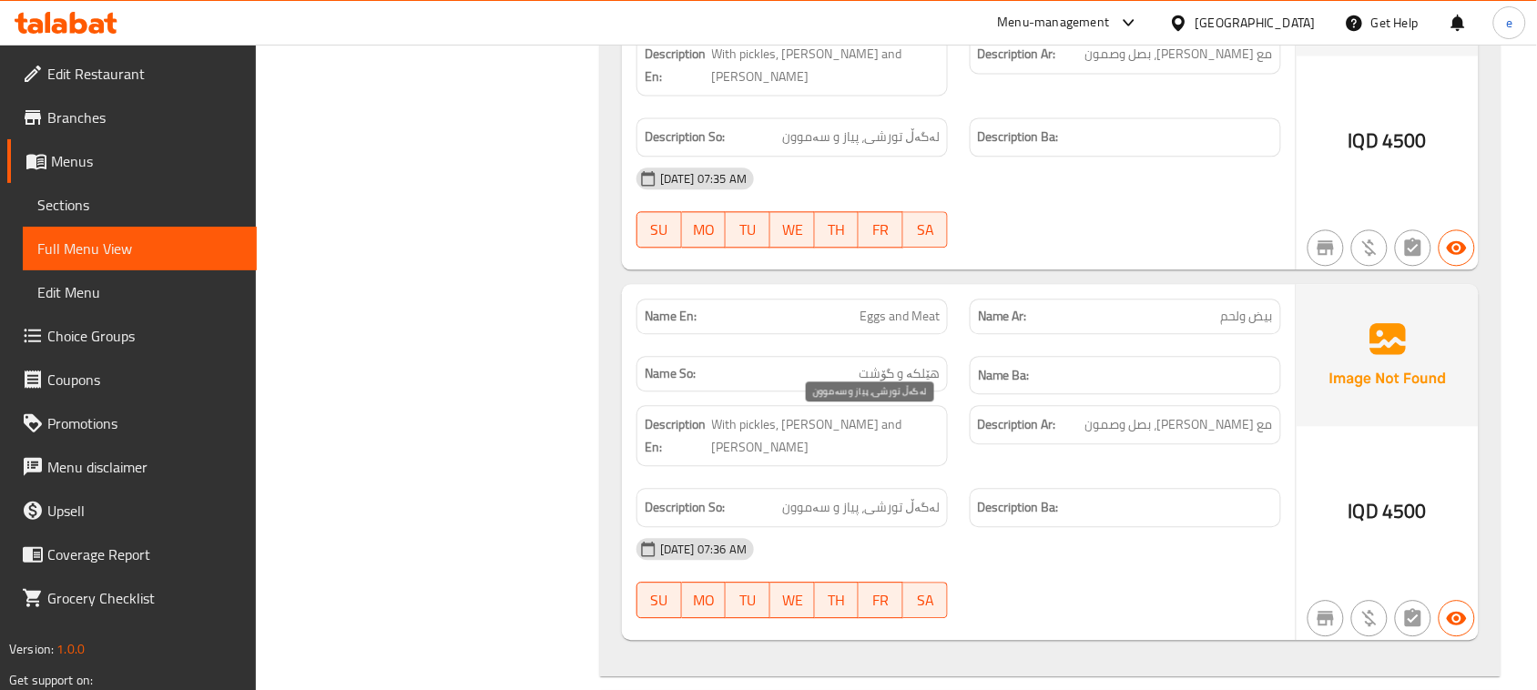
click at [890, 496] on span "لەگەڵ تورشی، پیاز و سەموون" at bounding box center [861, 507] width 158 height 23
copy span "لەگەڵ تورشی، پیاز و سەموون"
click at [1217, 413] on span "مع طرشي، بصل وصمون" at bounding box center [1179, 424] width 188 height 23
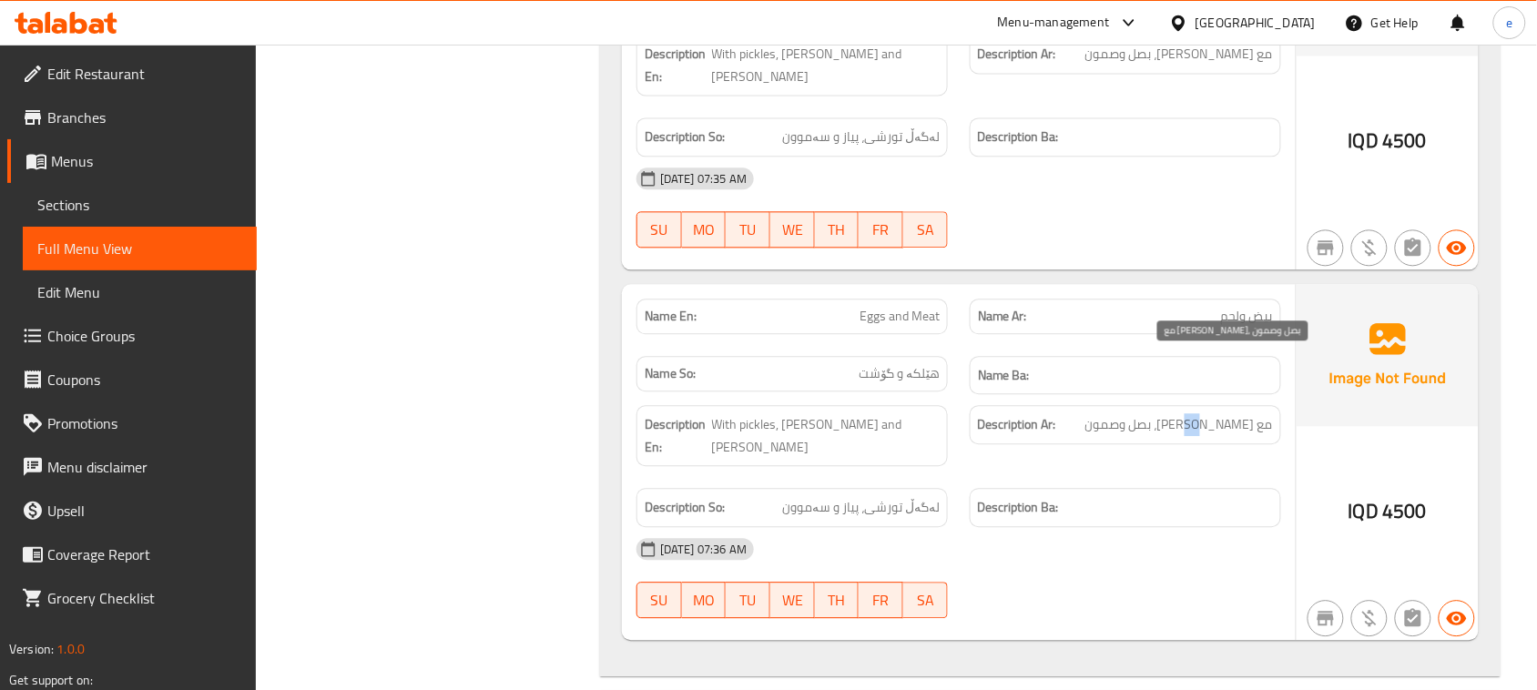
click at [1217, 413] on span "مع طرشي، بصل وصمون" at bounding box center [1179, 424] width 188 height 23
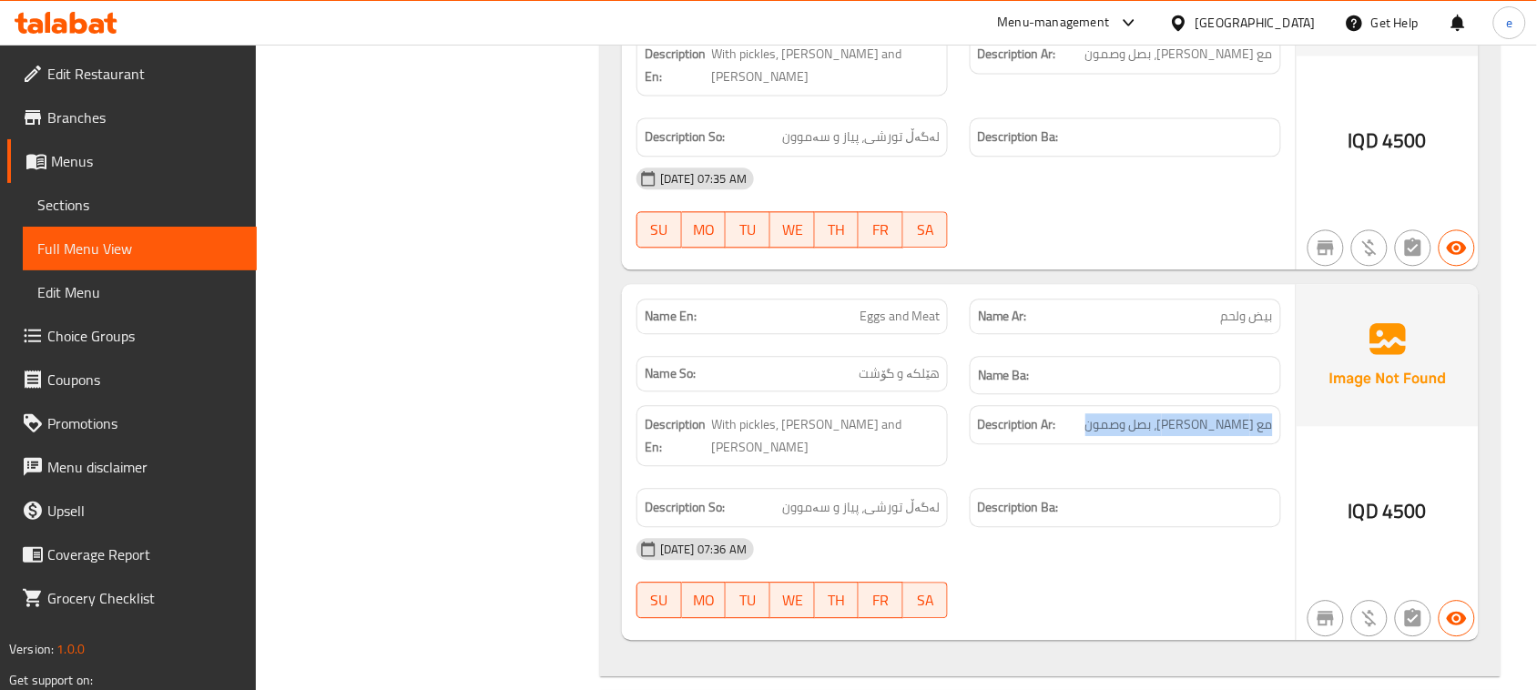
copy span "مع طرشي، بصل وصمون"
click at [904, 413] on span "With pickles, onion and samoon" at bounding box center [826, 435] width 228 height 45
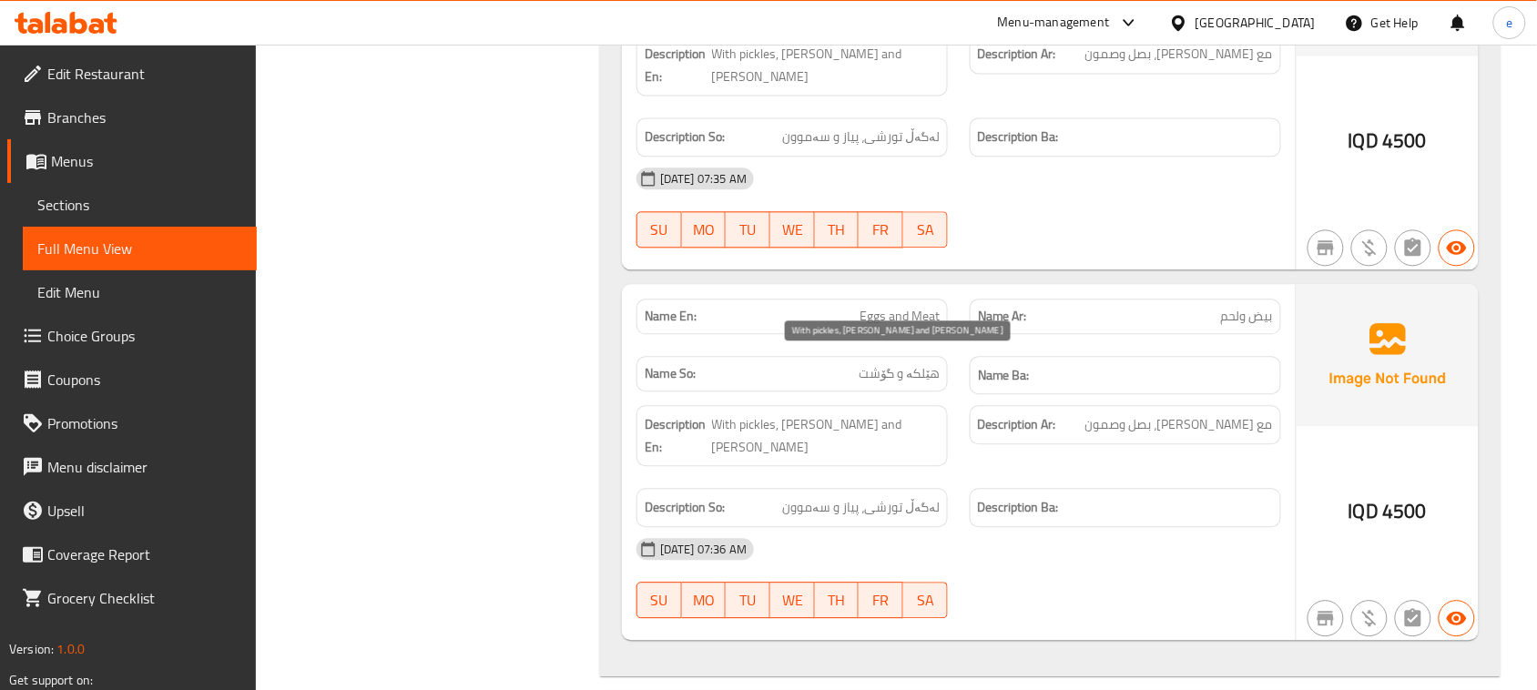
click at [904, 413] on span "With pickles, onion and samoon" at bounding box center [826, 435] width 228 height 45
click at [906, 488] on div "Description So: لەگەڵ تورشی، پیاز و سەموون" at bounding box center [791, 507] width 311 height 39
click at [904, 488] on div "Description So: لەگەڵ تورشی، پیاز و سەموون" at bounding box center [791, 507] width 311 height 39
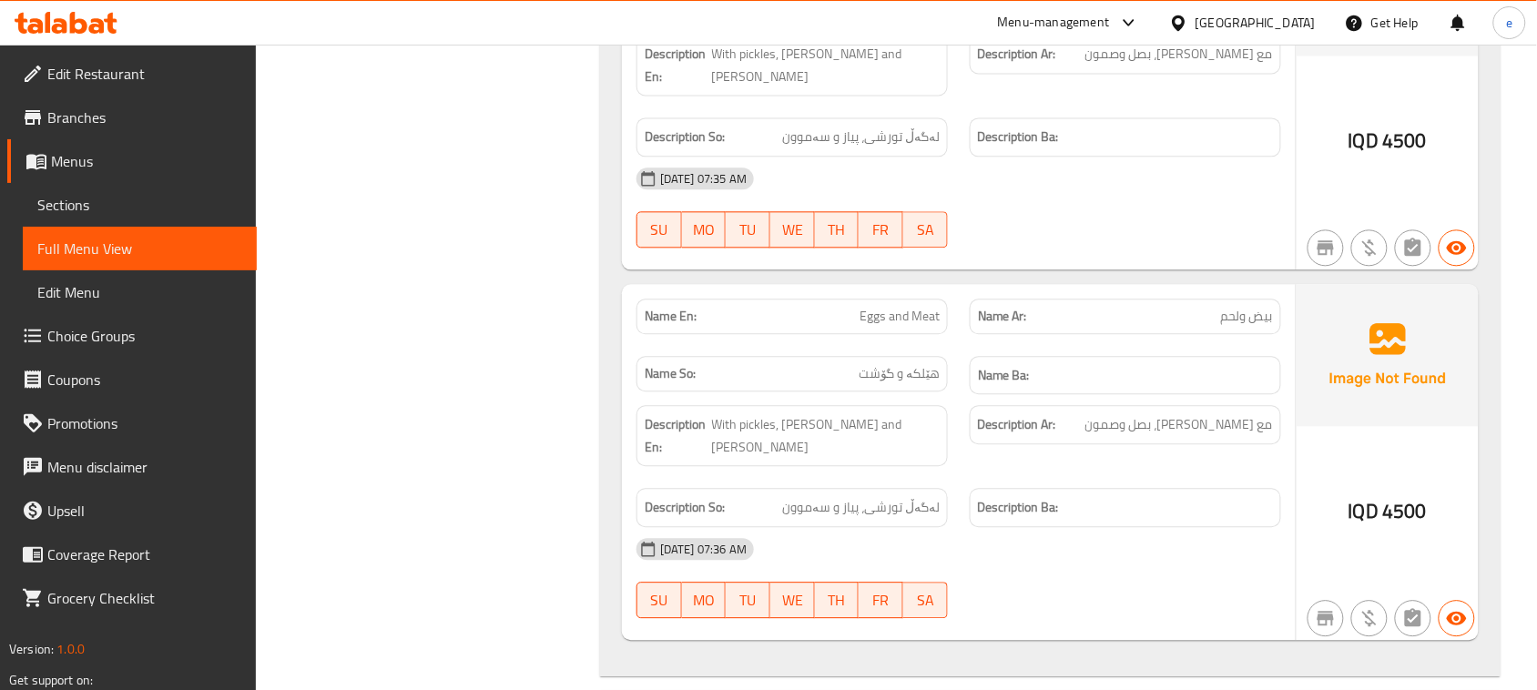
click at [904, 496] on span "لەگەڵ تورشی، پیاز و سەموون" at bounding box center [861, 507] width 158 height 23
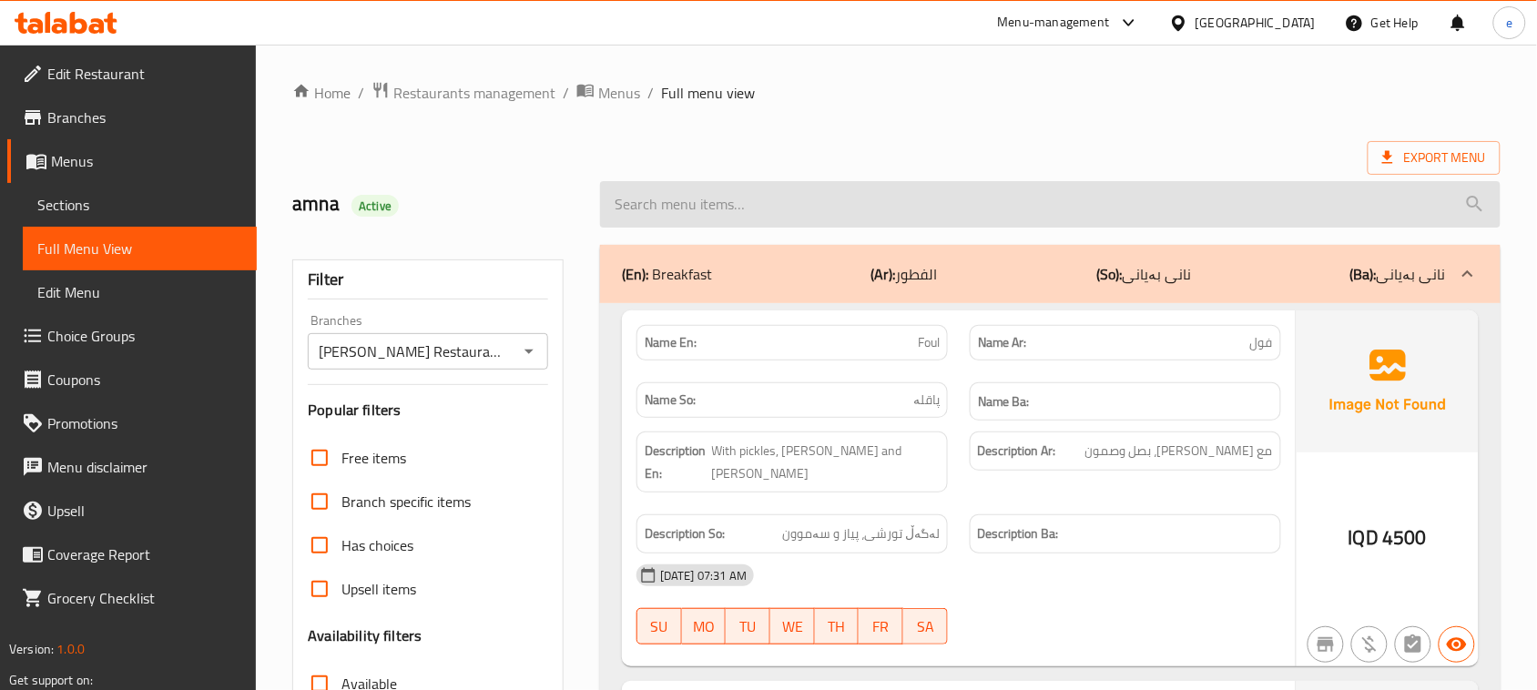
click at [769, 214] on input "search" at bounding box center [1050, 204] width 900 height 46
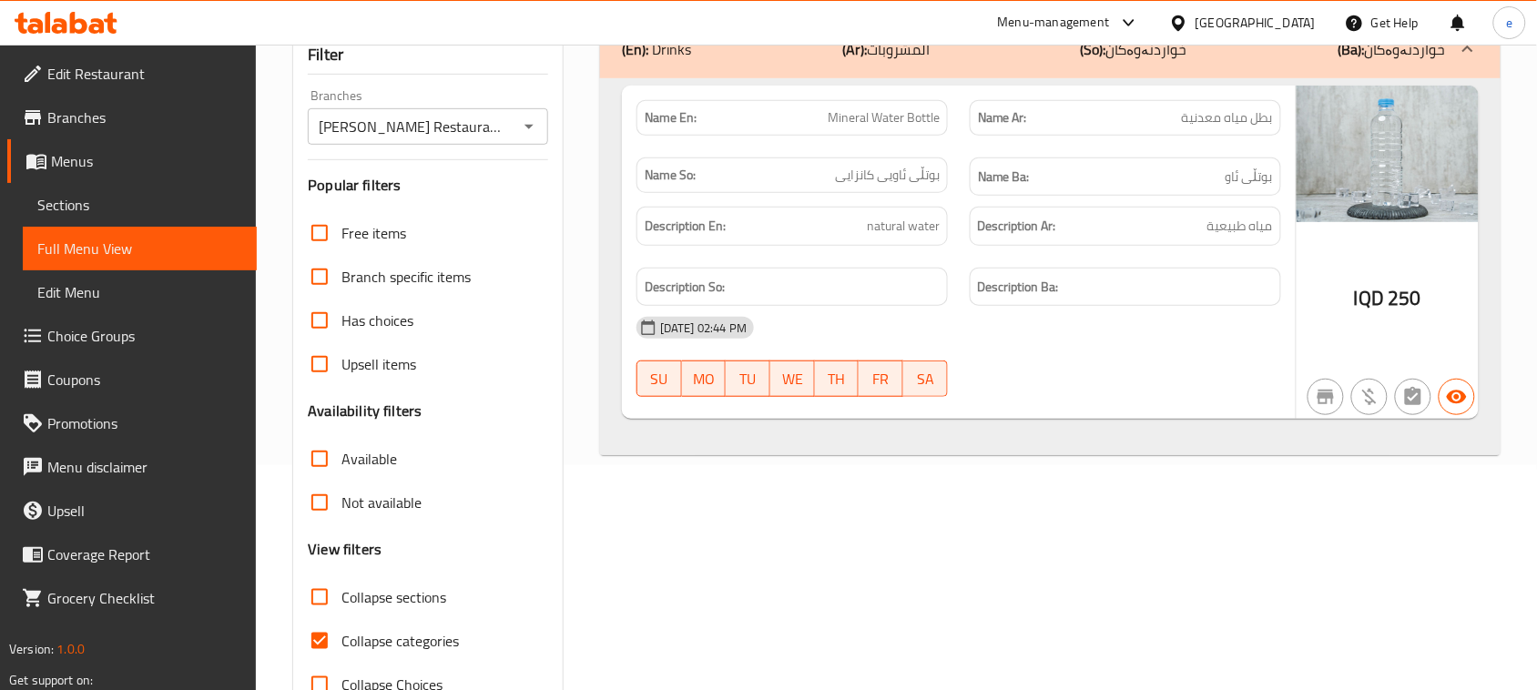
scroll to position [279, 0]
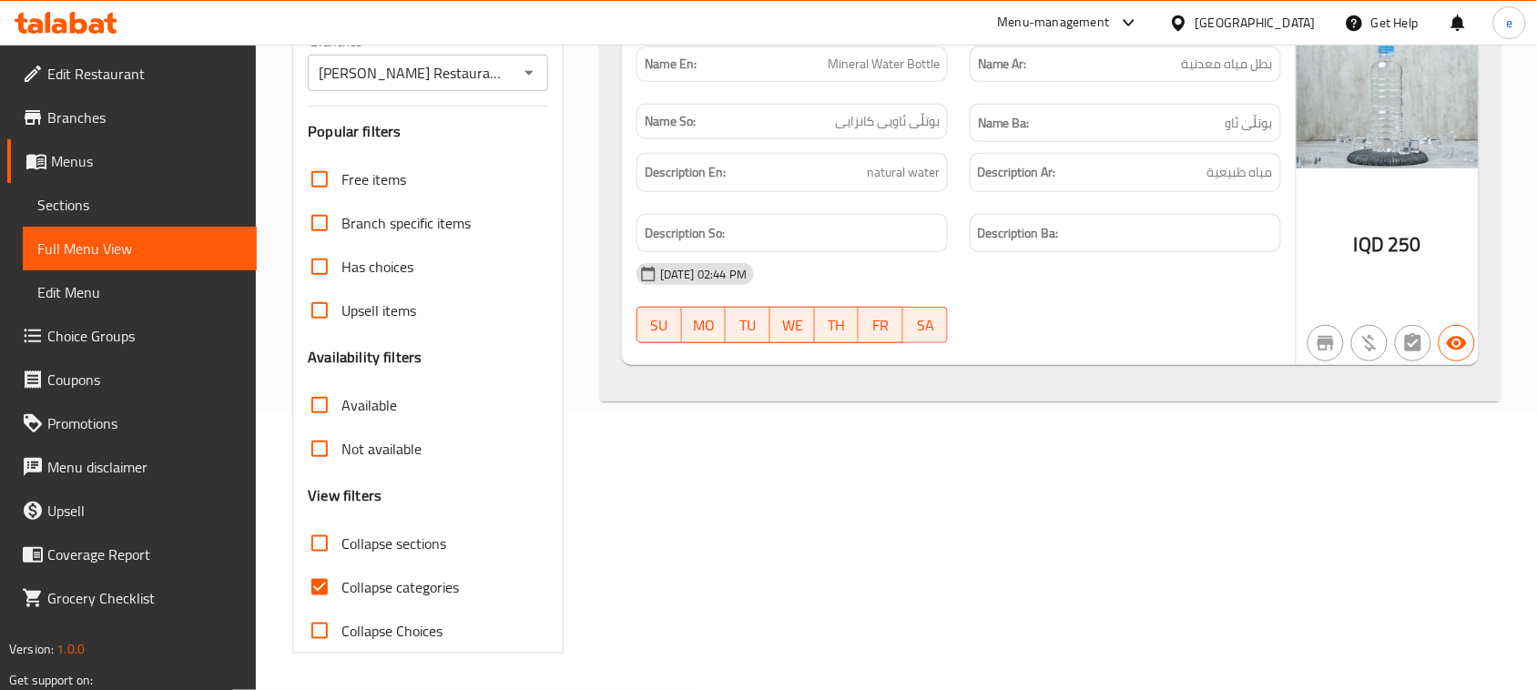
type input "water"
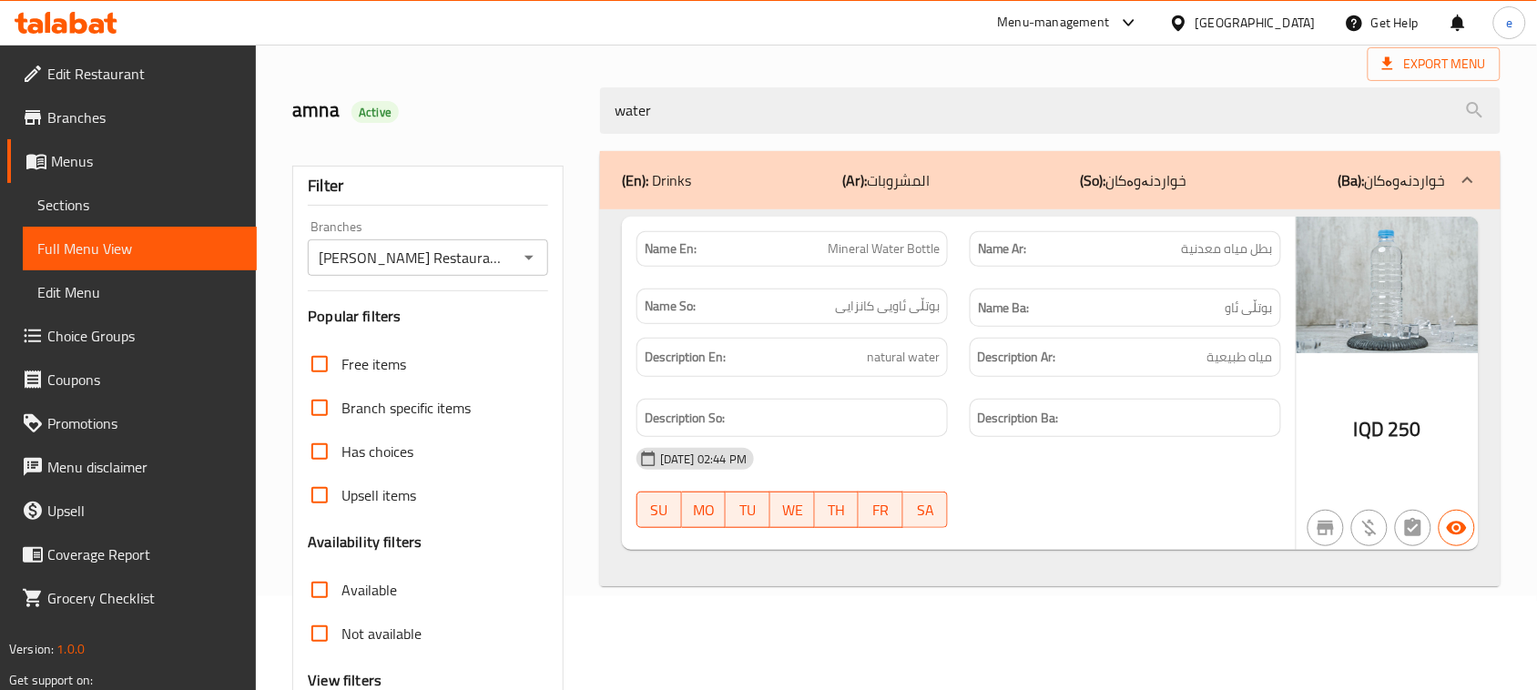
scroll to position [51, 0]
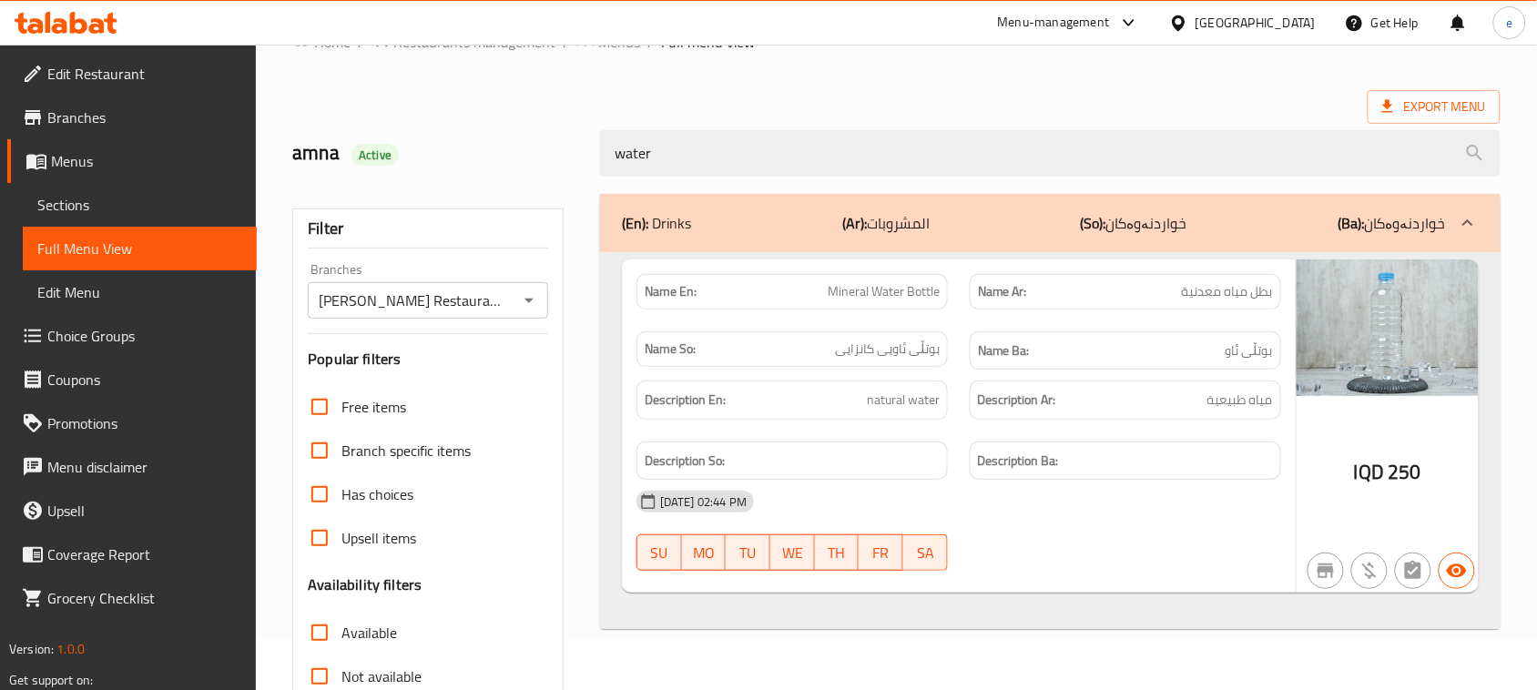
click at [530, 290] on icon "Open" at bounding box center [529, 301] width 22 height 22
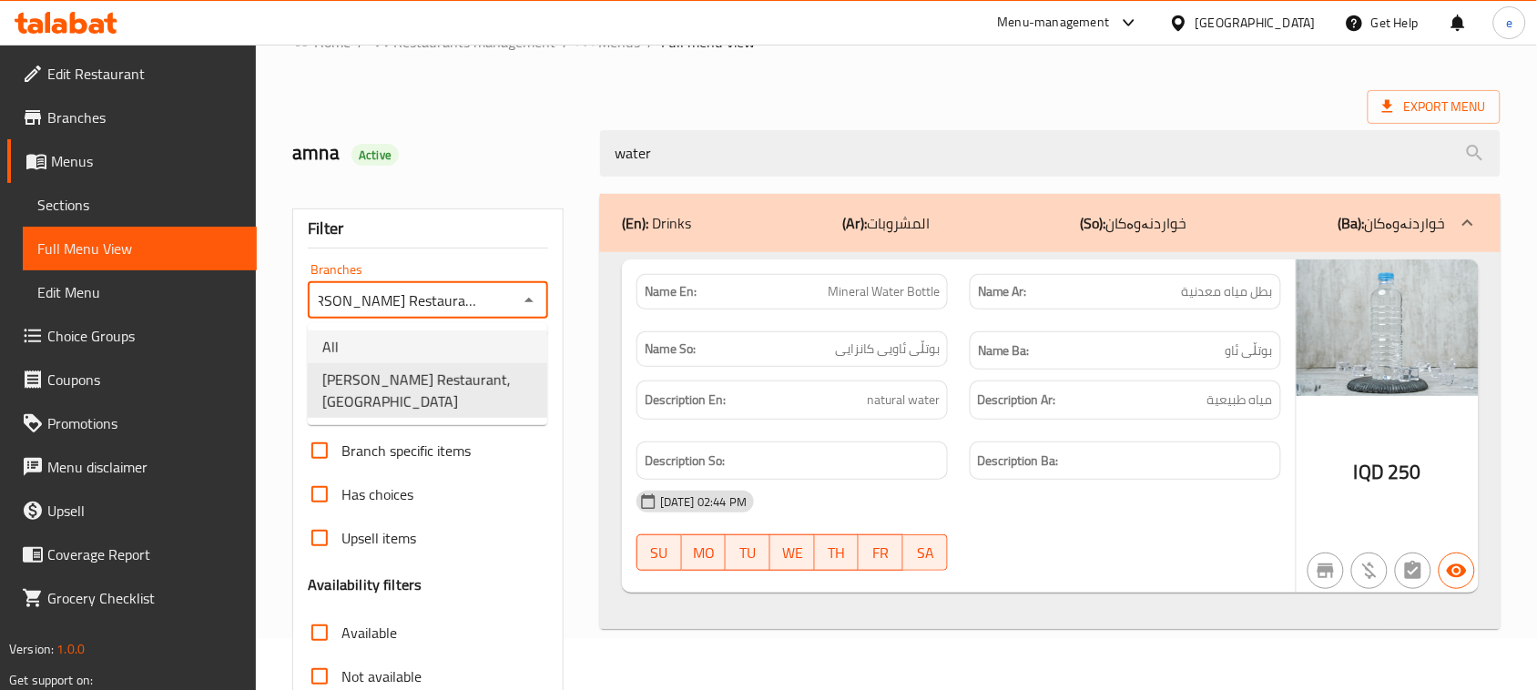
click at [455, 344] on li "All" at bounding box center [427, 347] width 239 height 33
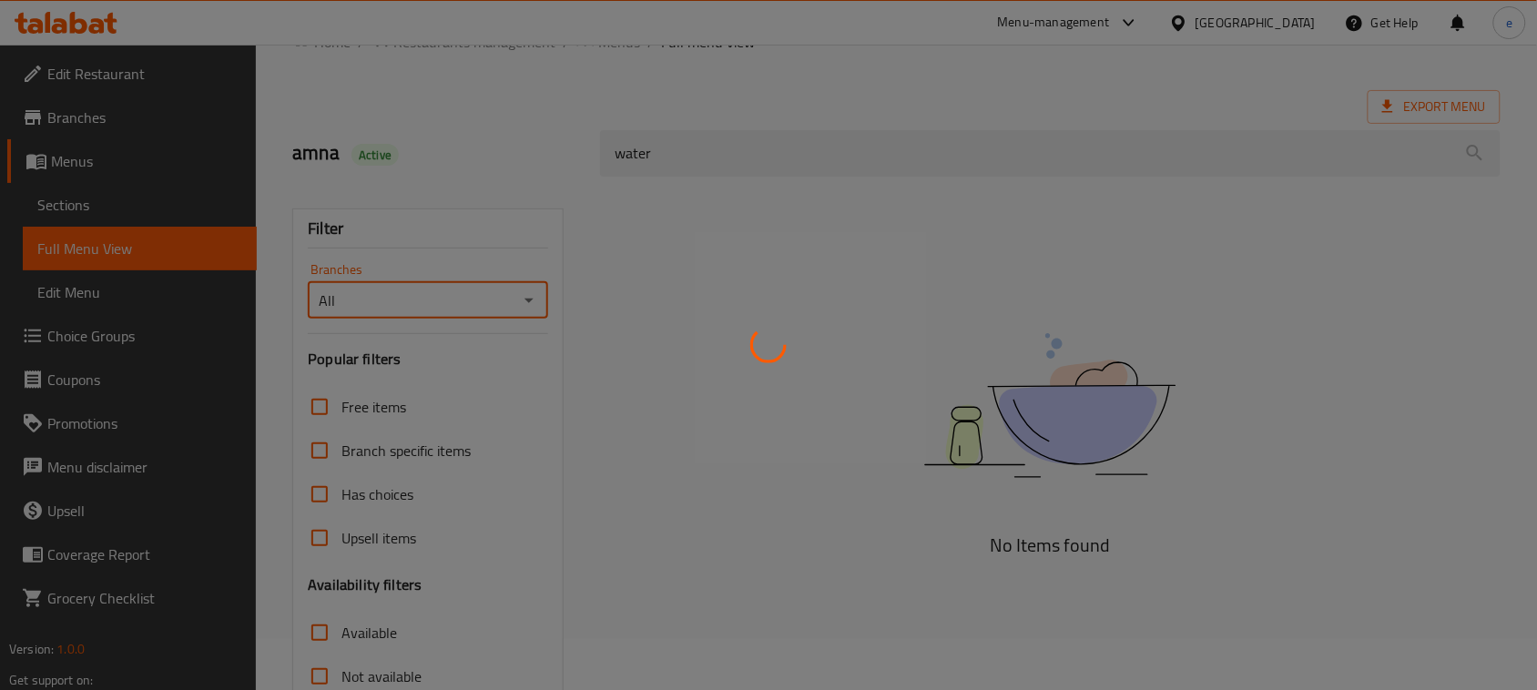
scroll to position [0, 0]
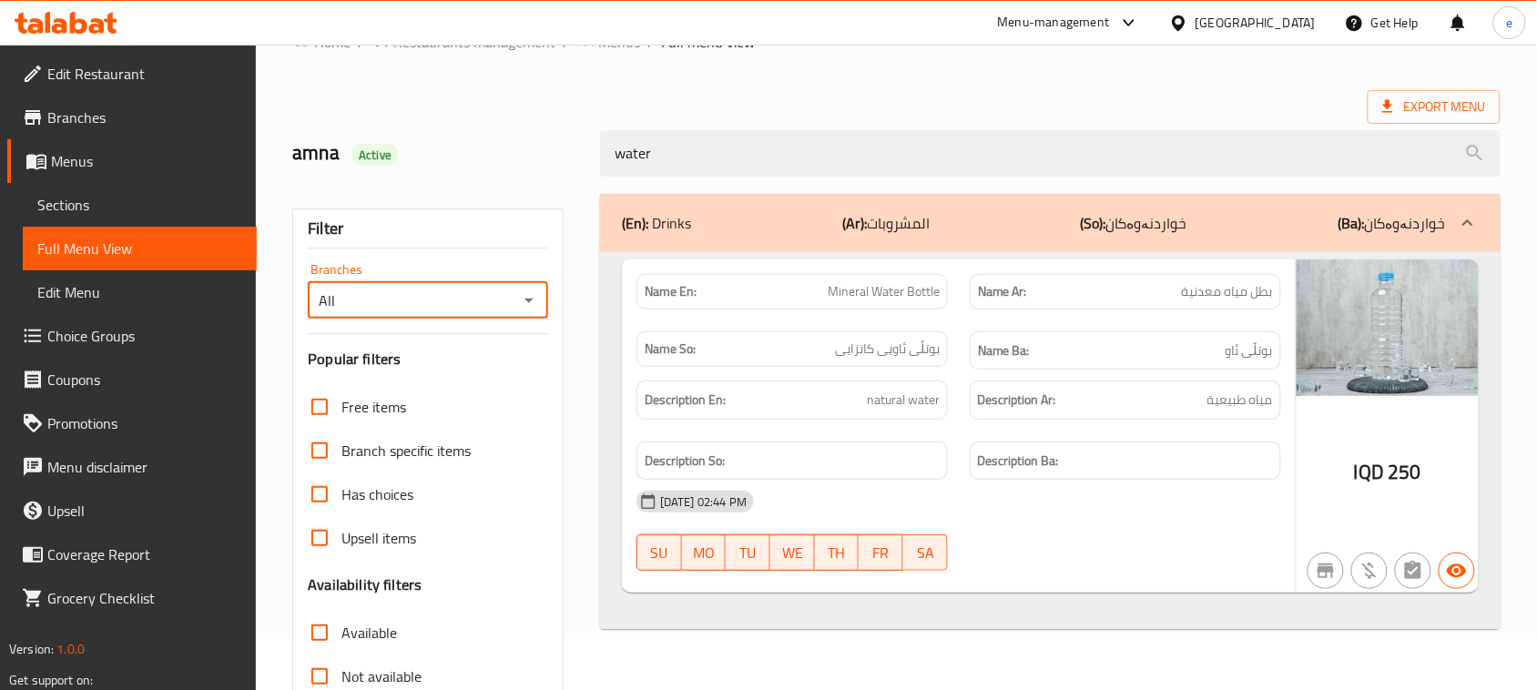
click at [530, 293] on icon "Open" at bounding box center [529, 301] width 22 height 22
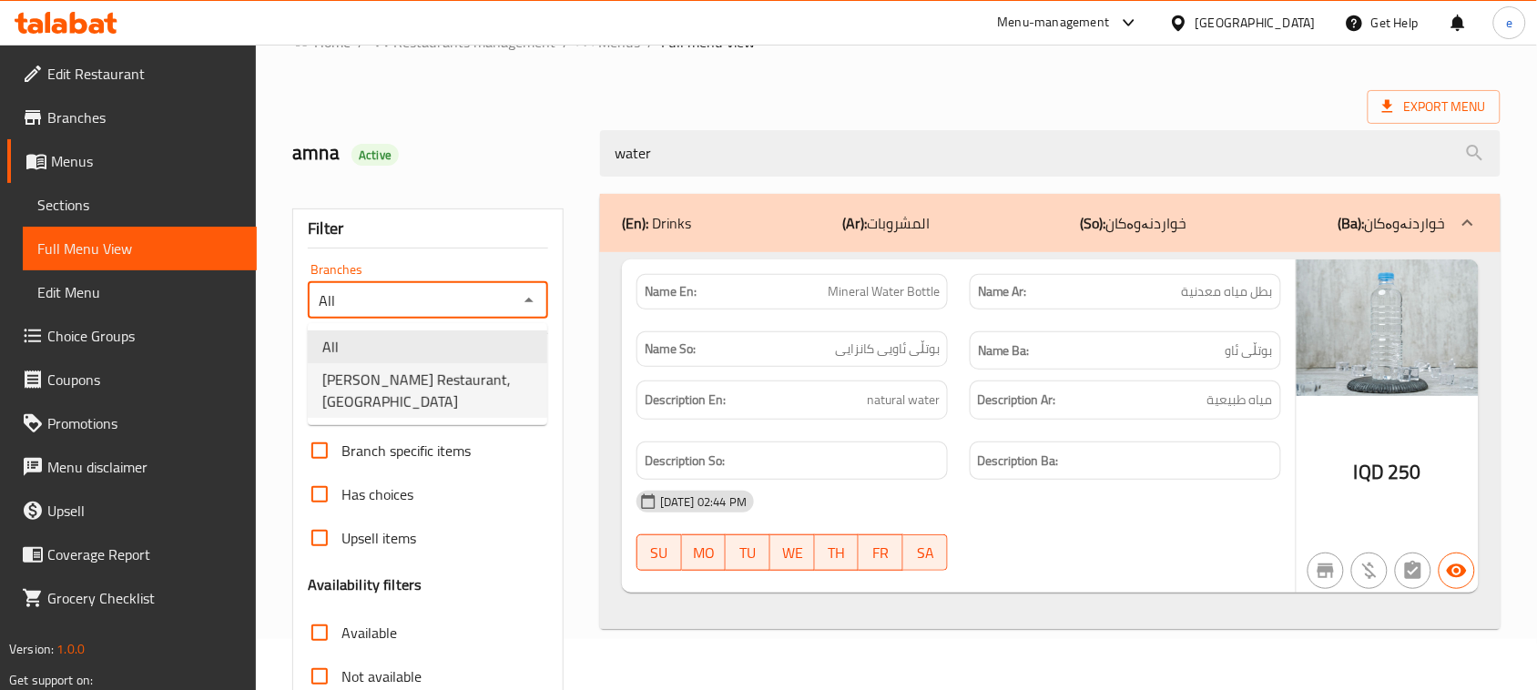
click at [430, 381] on span "Al Pasha Restaurant, Al aathameya" at bounding box center [427, 391] width 210 height 44
type input "Al Pasha Restaurant, Al aathameya"
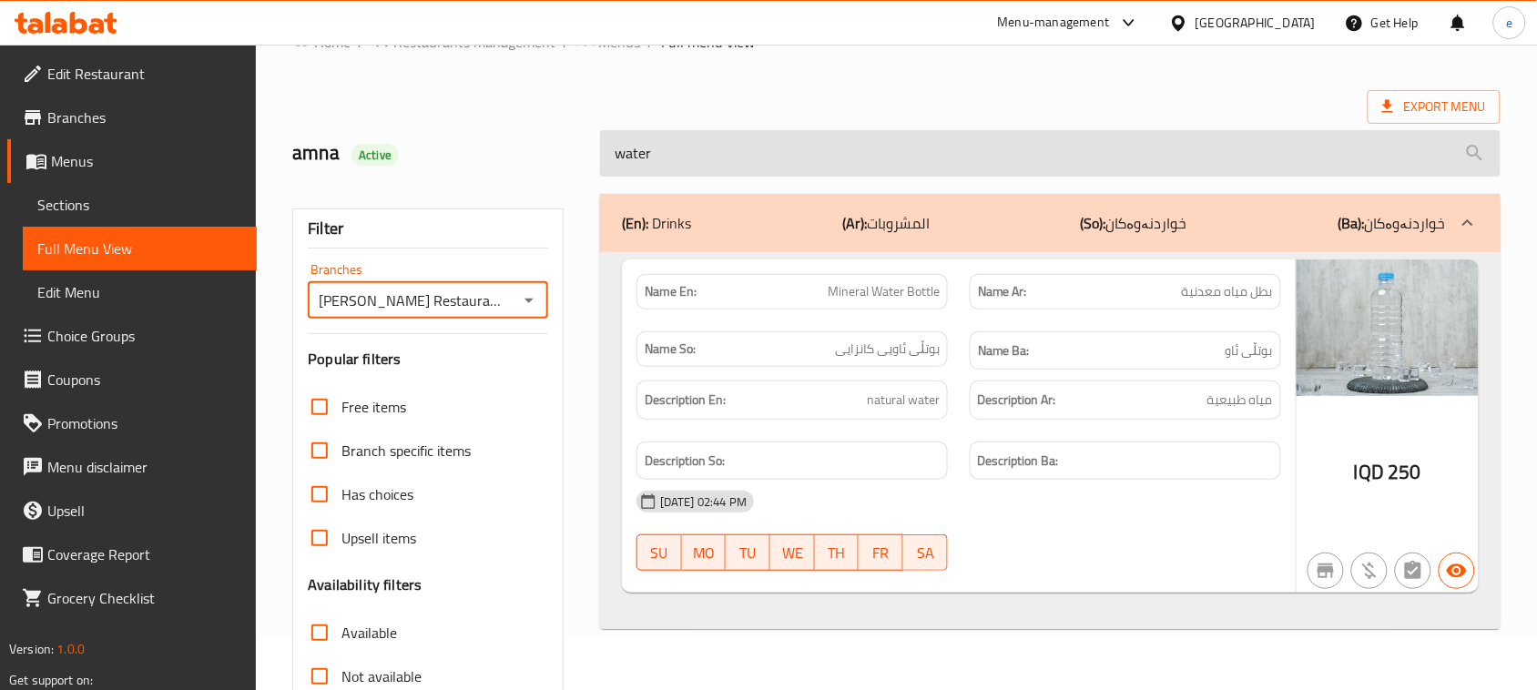
click at [656, 170] on input "water" at bounding box center [1050, 153] width 900 height 46
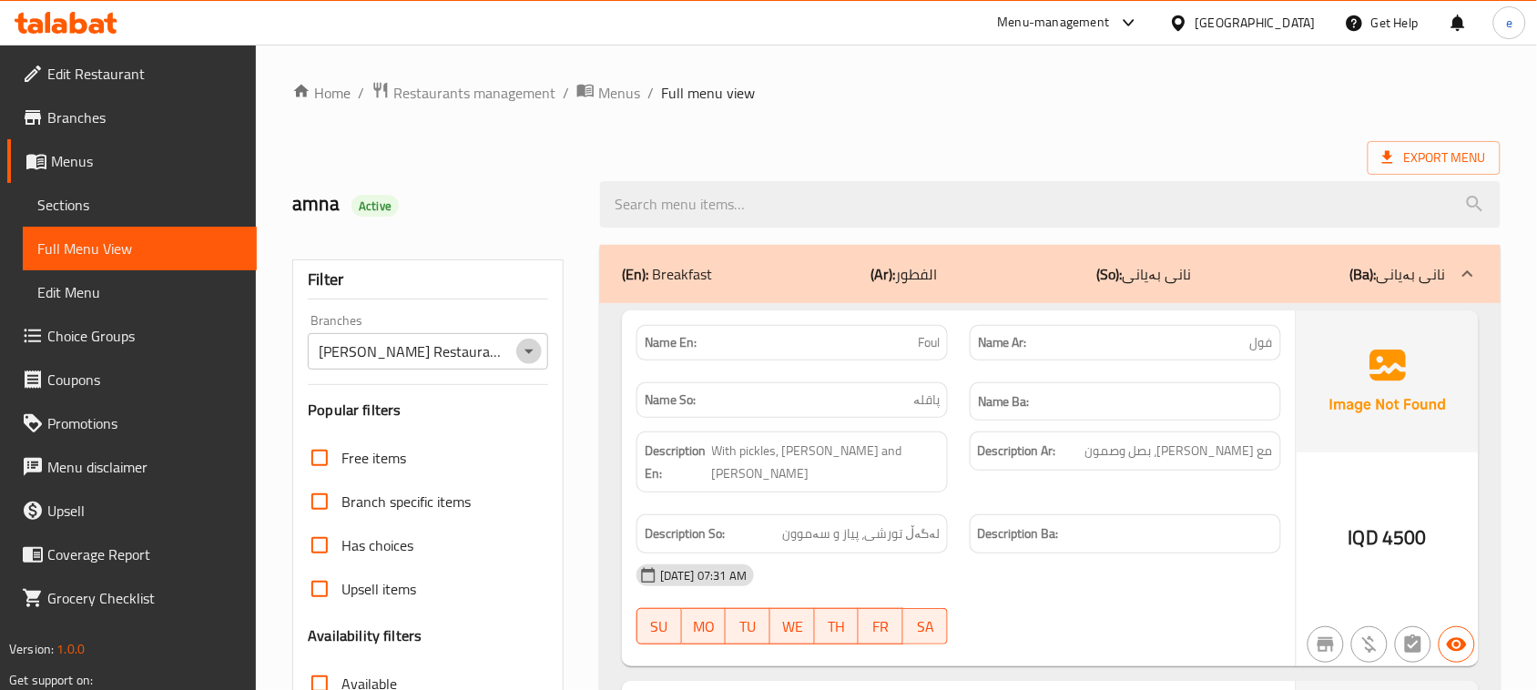
click at [520, 353] on icon "Open" at bounding box center [529, 352] width 22 height 22
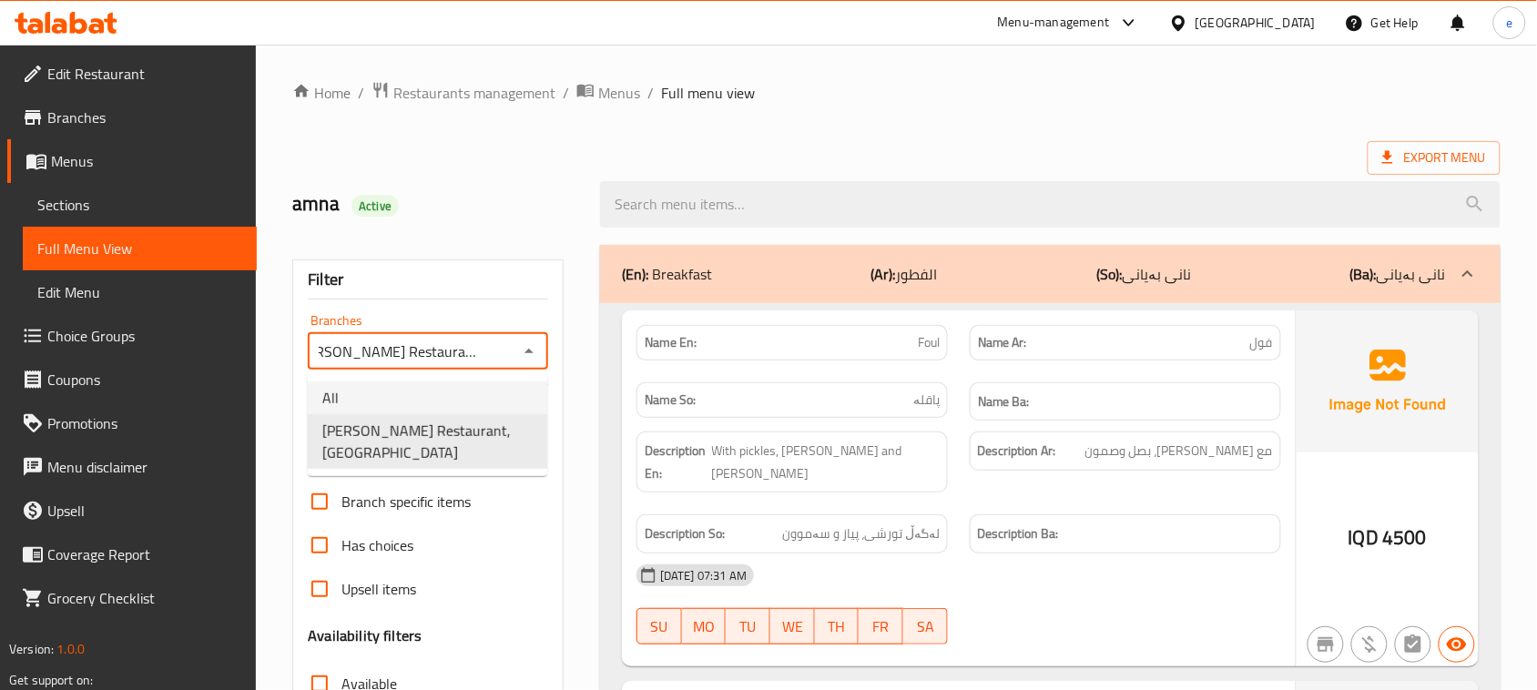
click at [390, 388] on li "All" at bounding box center [427, 397] width 239 height 33
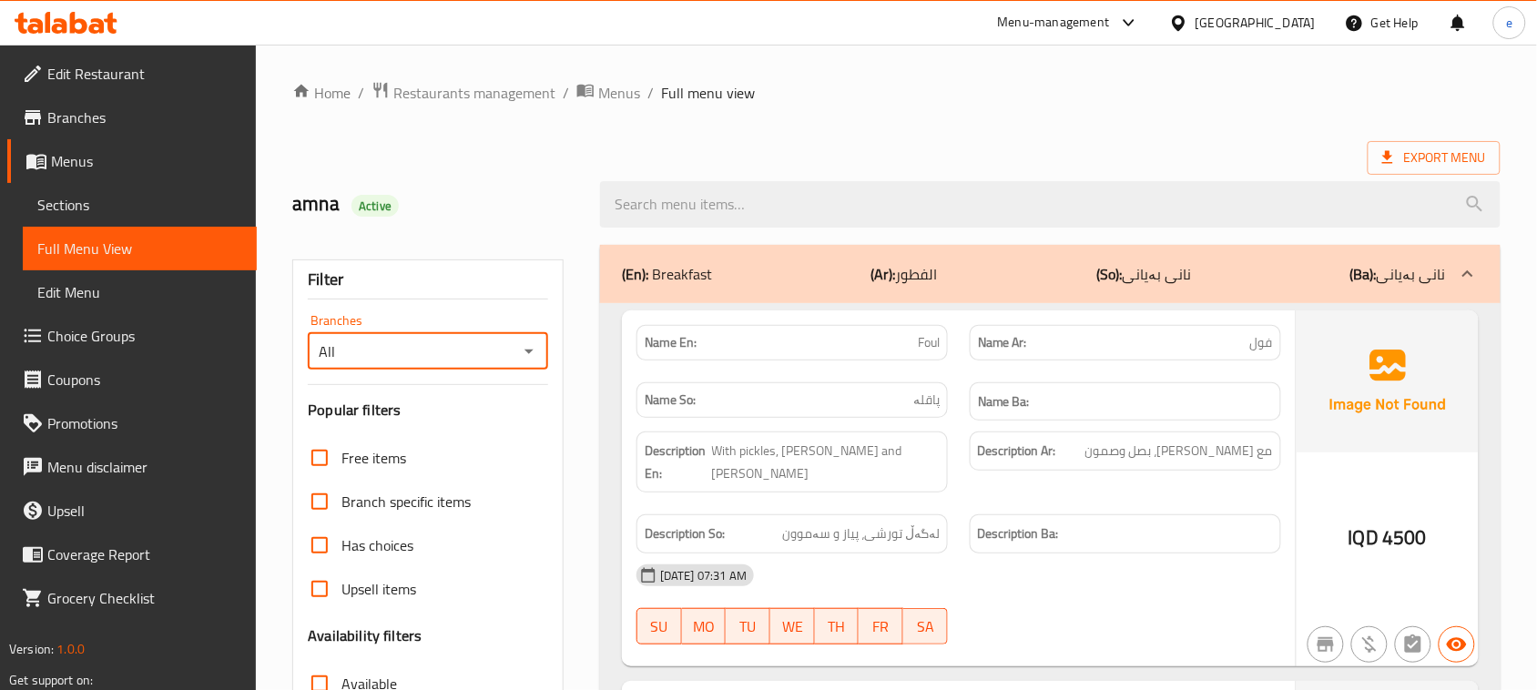
click at [525, 344] on icon "Open" at bounding box center [529, 352] width 22 height 22
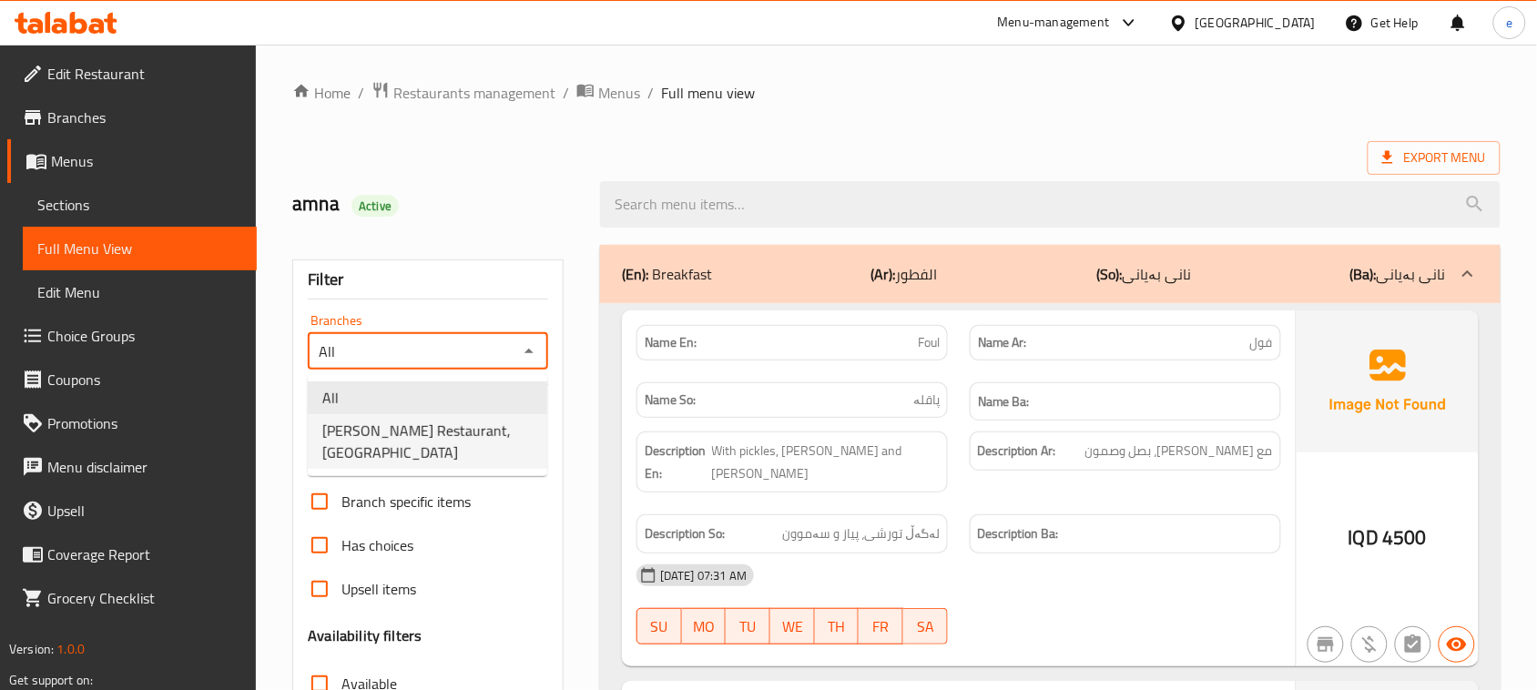
click at [437, 437] on span "Al Pasha Restaurant, Al aathameya" at bounding box center [427, 442] width 210 height 44
type input "Al Pasha Restaurant, Al aathameya"
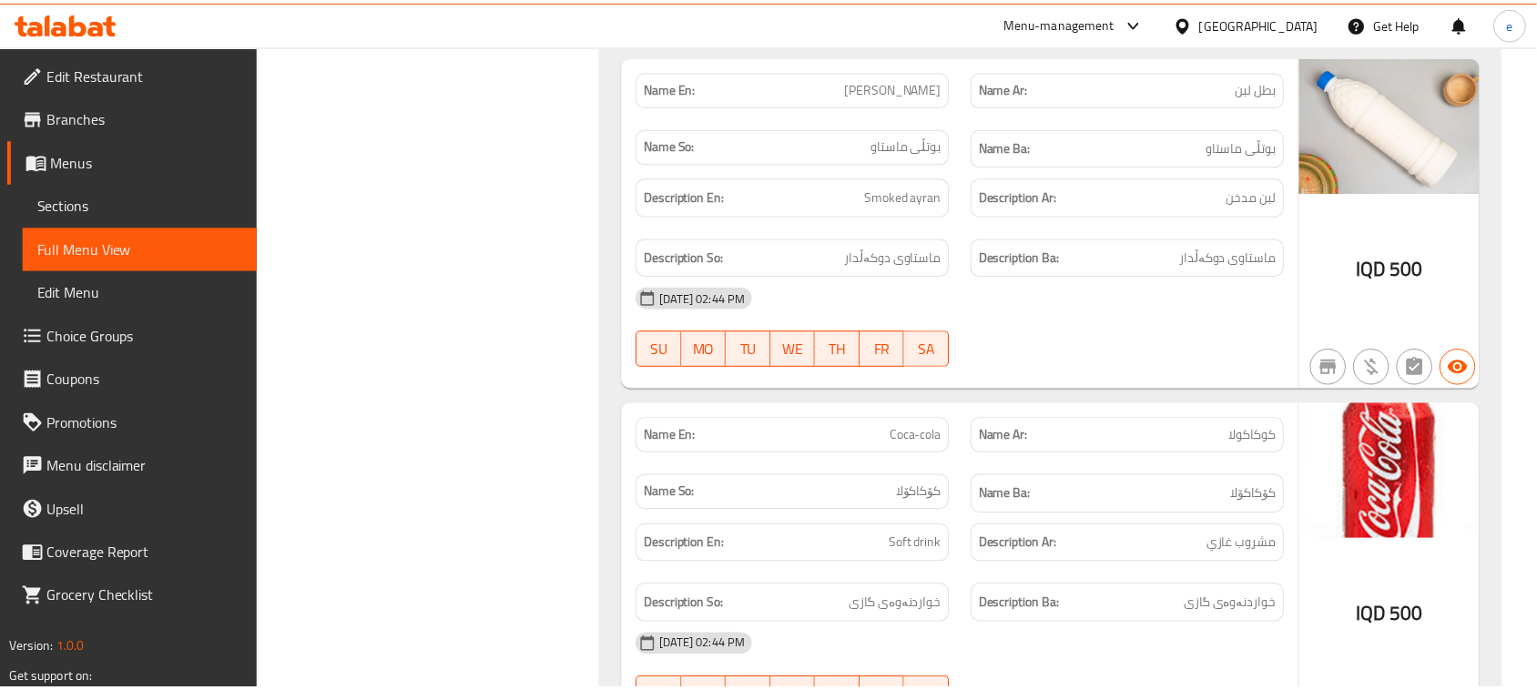
scroll to position [9972, 0]
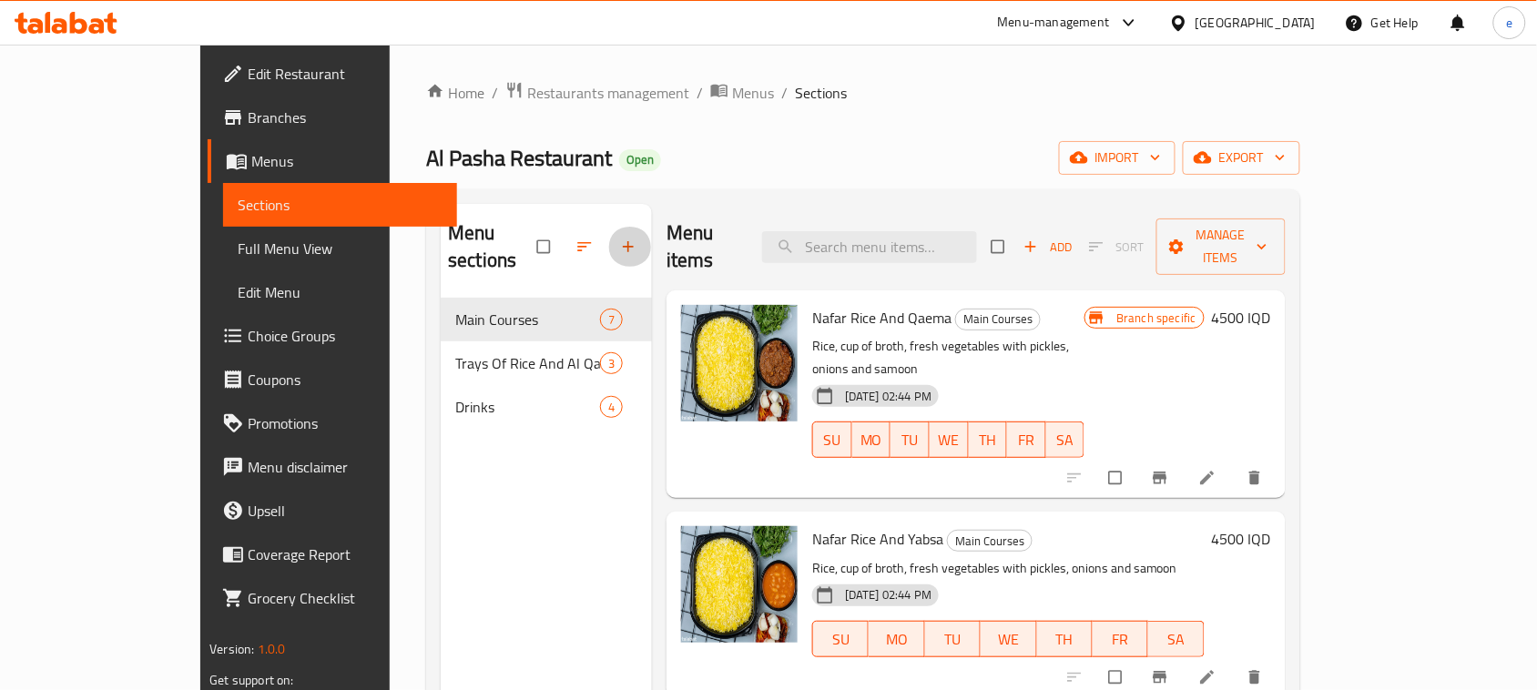
click at [619, 238] on span "button" at bounding box center [630, 247] width 22 height 18
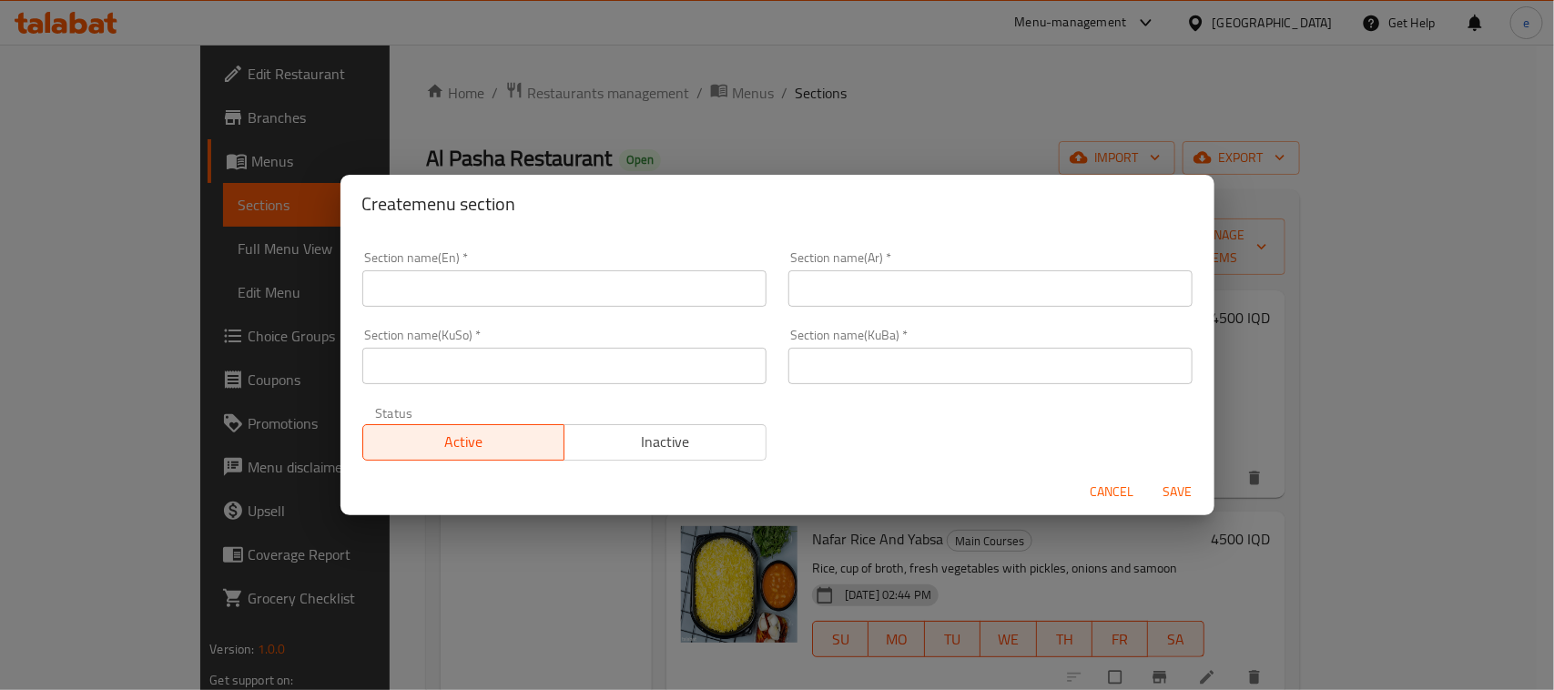
click at [592, 355] on input "text" at bounding box center [564, 366] width 404 height 36
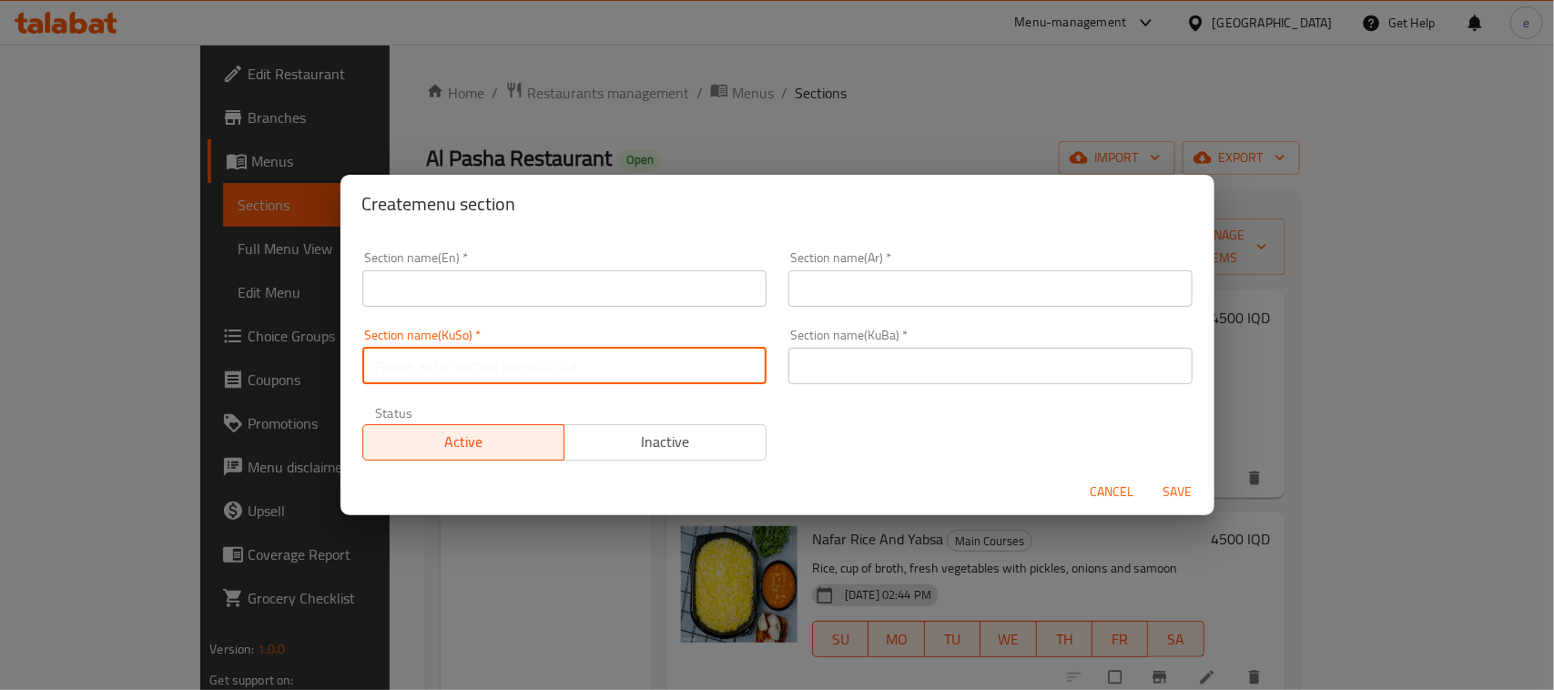
paste input "نانی بەیانی"
type input "نانی بەیانی"
click at [900, 393] on div "Section name(KuBa)   * Section name(KuBa) *" at bounding box center [991, 356] width 426 height 77
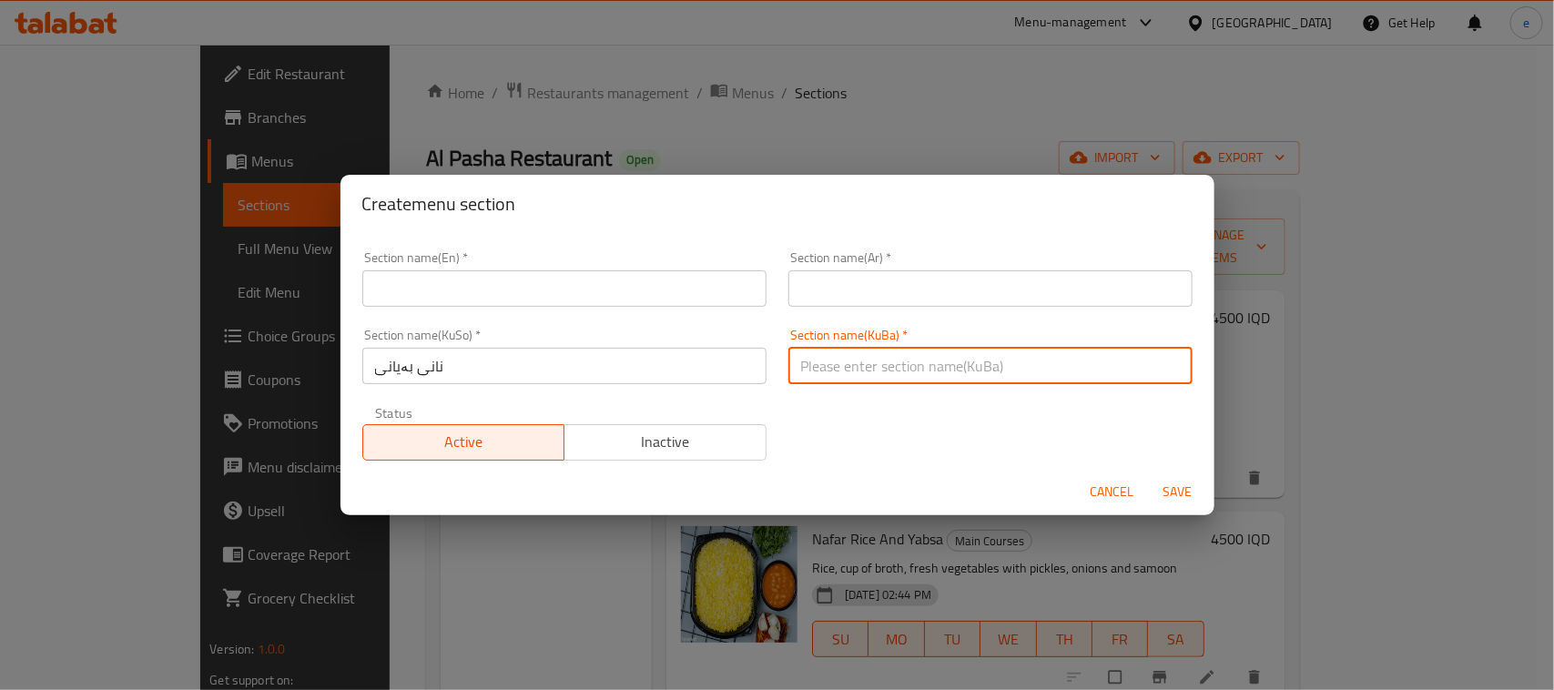
click at [890, 380] on input "text" at bounding box center [990, 366] width 404 height 36
paste input "نانی بەیانی"
type input "نانی بەیانی"
click at [647, 292] on input "text" at bounding box center [564, 288] width 404 height 36
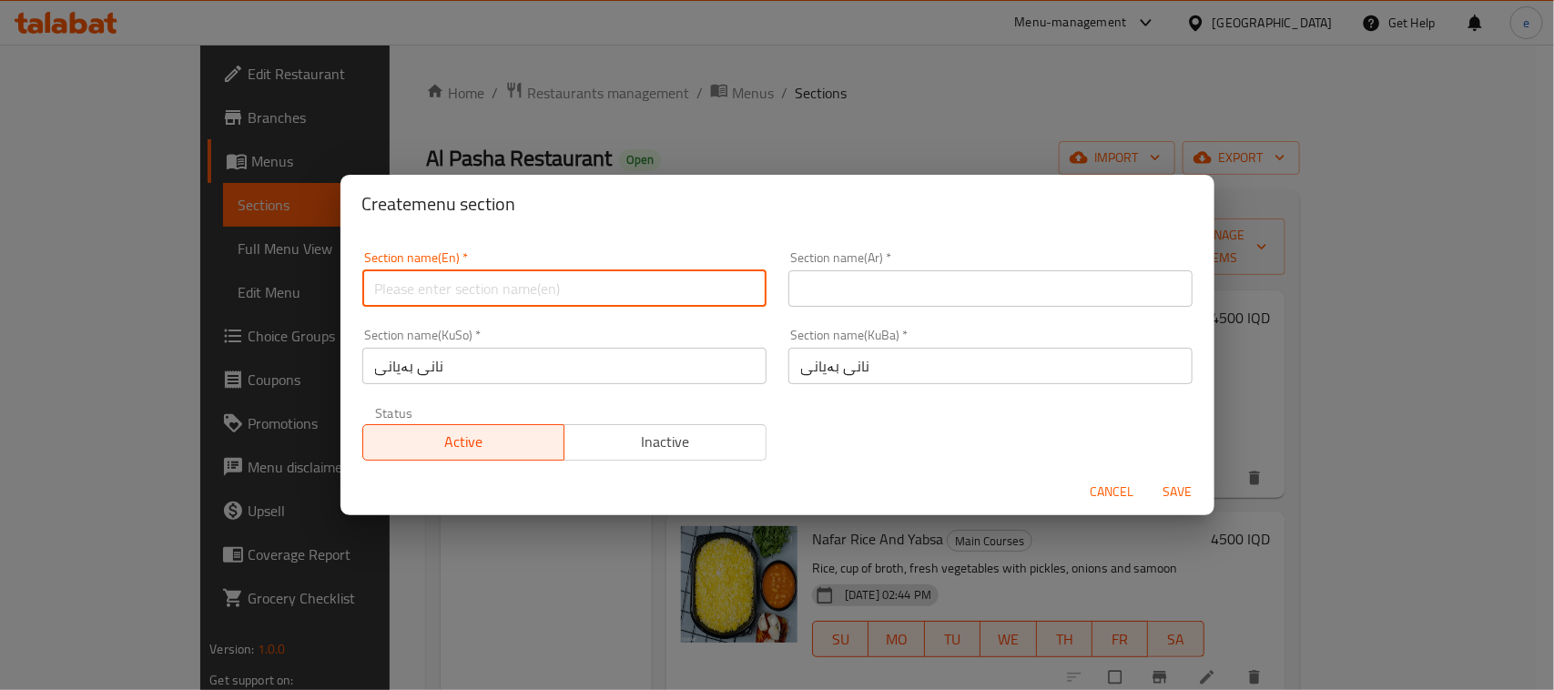
paste input "Breakfast"
type input "Breakfast"
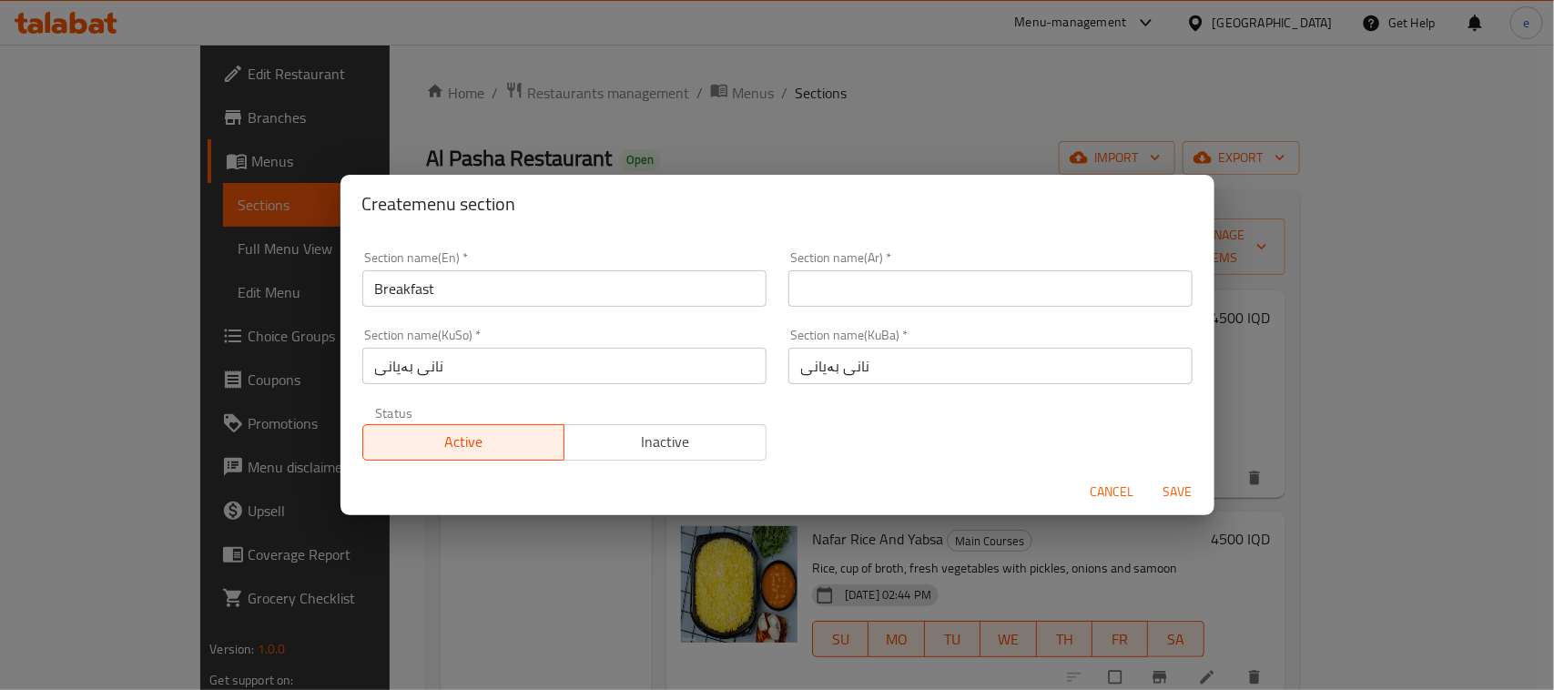
click at [778, 289] on div "Section name(Ar)   * Section name(Ar) *" at bounding box center [991, 278] width 426 height 77
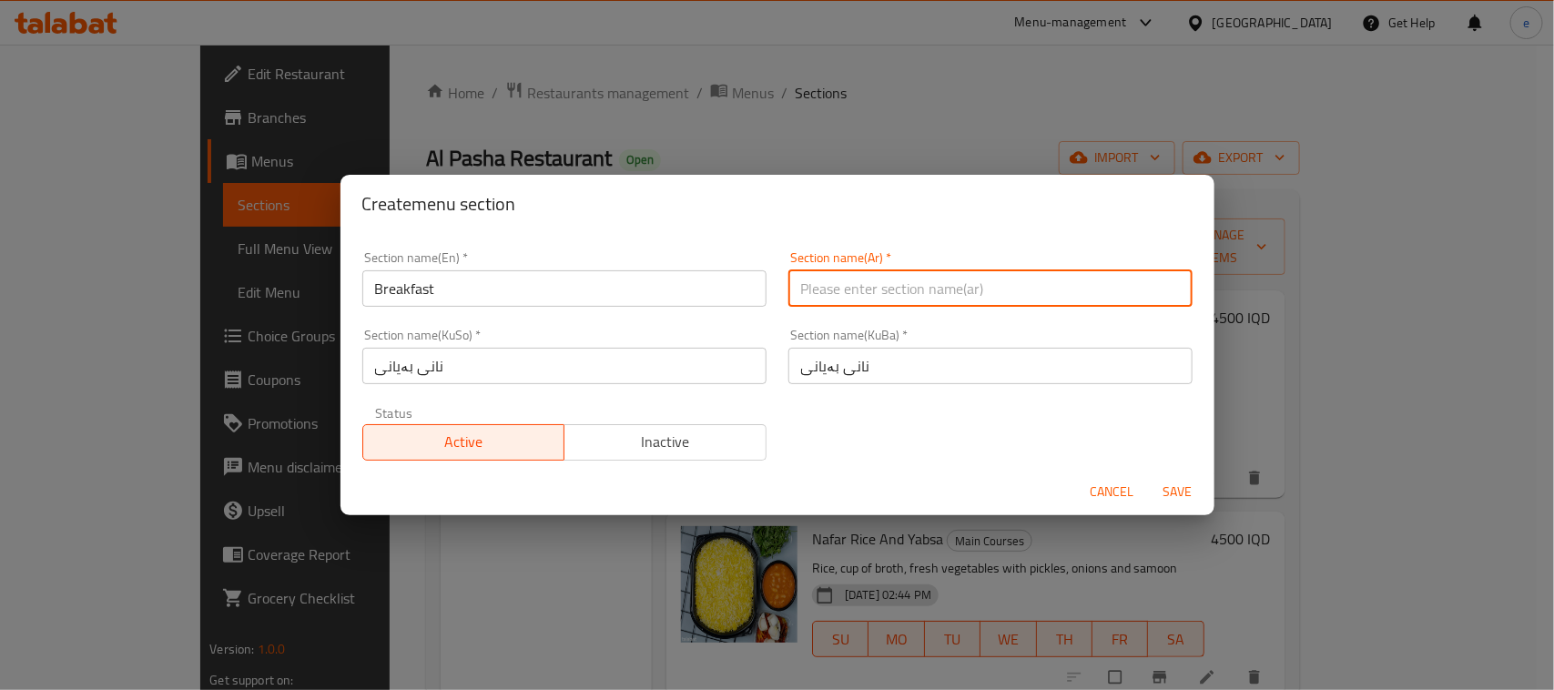
click at [816, 292] on input "text" at bounding box center [990, 288] width 404 height 36
paste input "الفطور"
type input "الفطور"
click at [1165, 484] on span "Save" at bounding box center [1178, 492] width 44 height 23
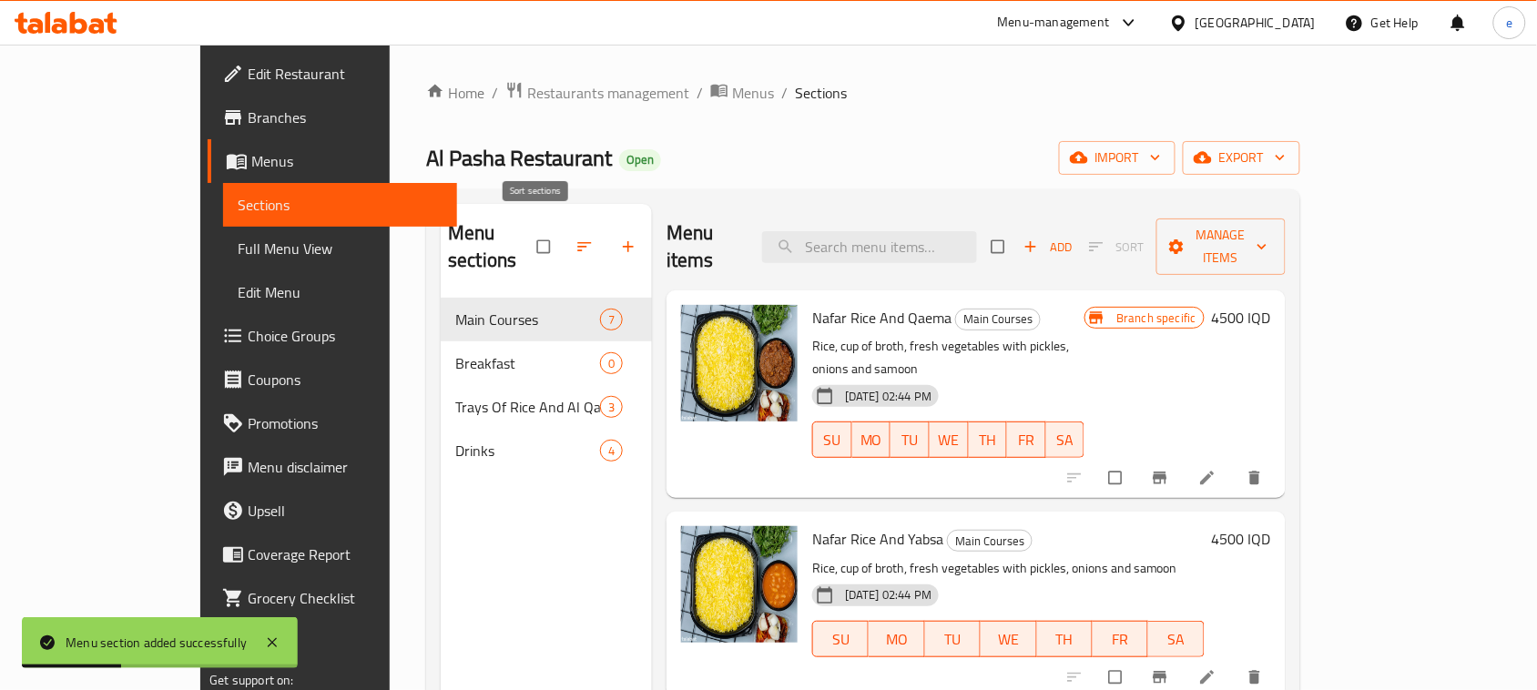
click at [575, 238] on icon "button" at bounding box center [584, 247] width 18 height 18
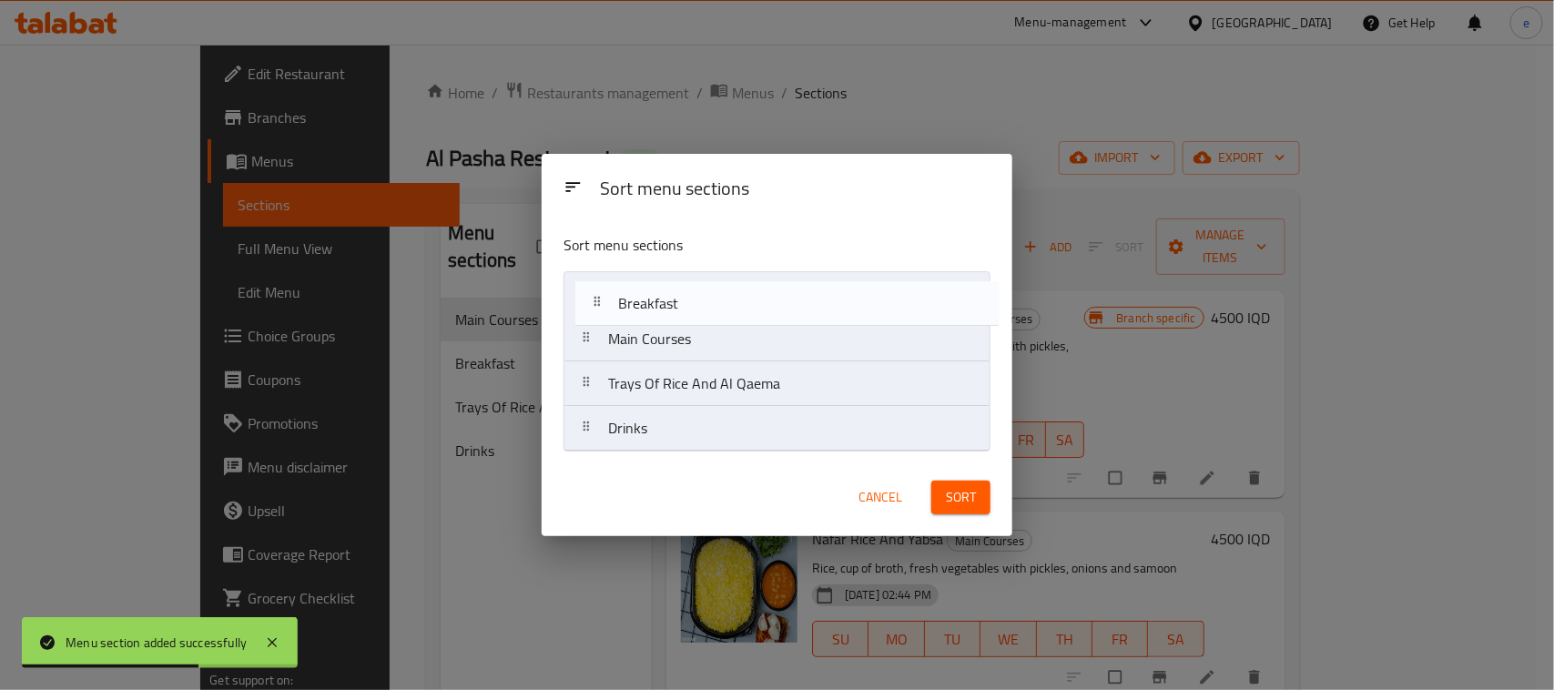
drag, startPoint x: 648, startPoint y: 357, endPoint x: 658, endPoint y: 317, distance: 41.3
click at [658, 317] on nav "Main Courses Breakfast Trays Of Rice And Al Qaema Drinks" at bounding box center [777, 361] width 427 height 180
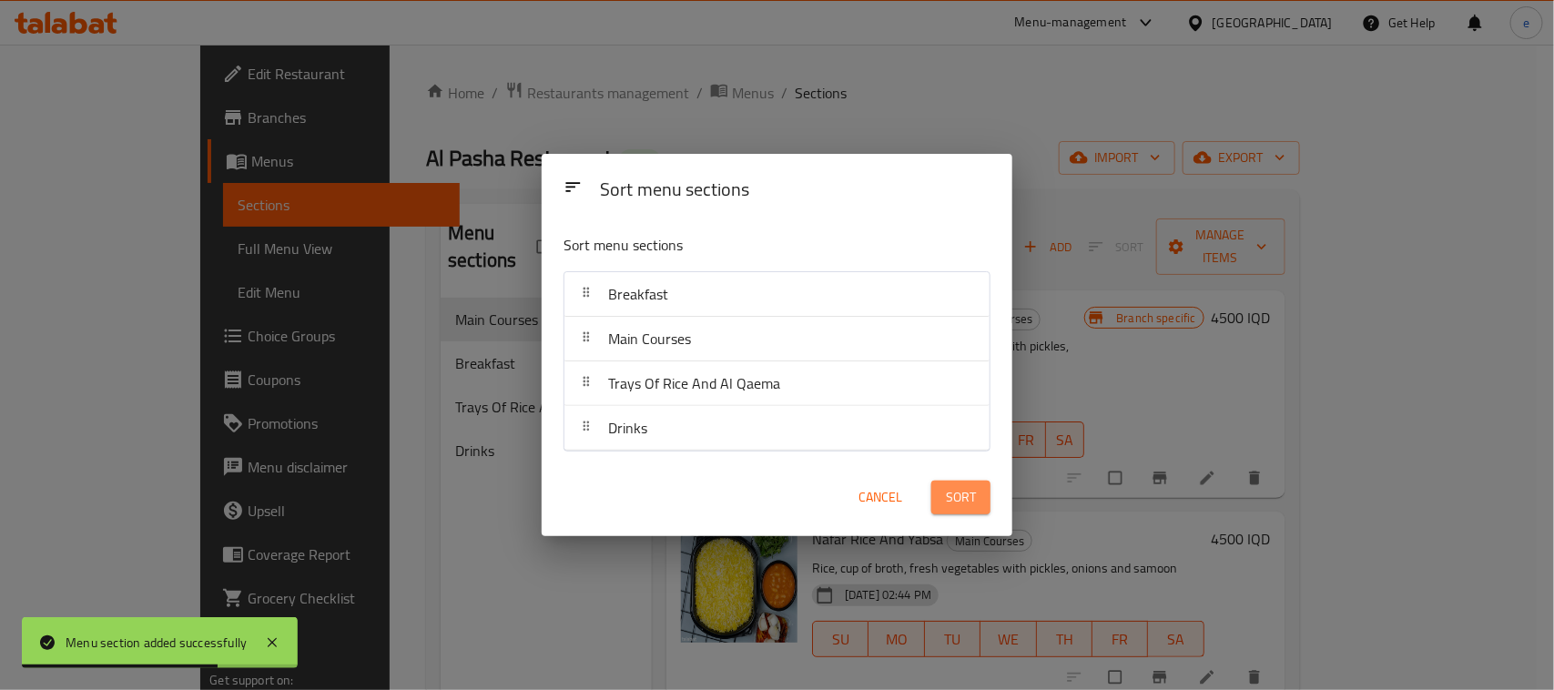
click at [965, 493] on span "Sort" at bounding box center [961, 497] width 30 height 23
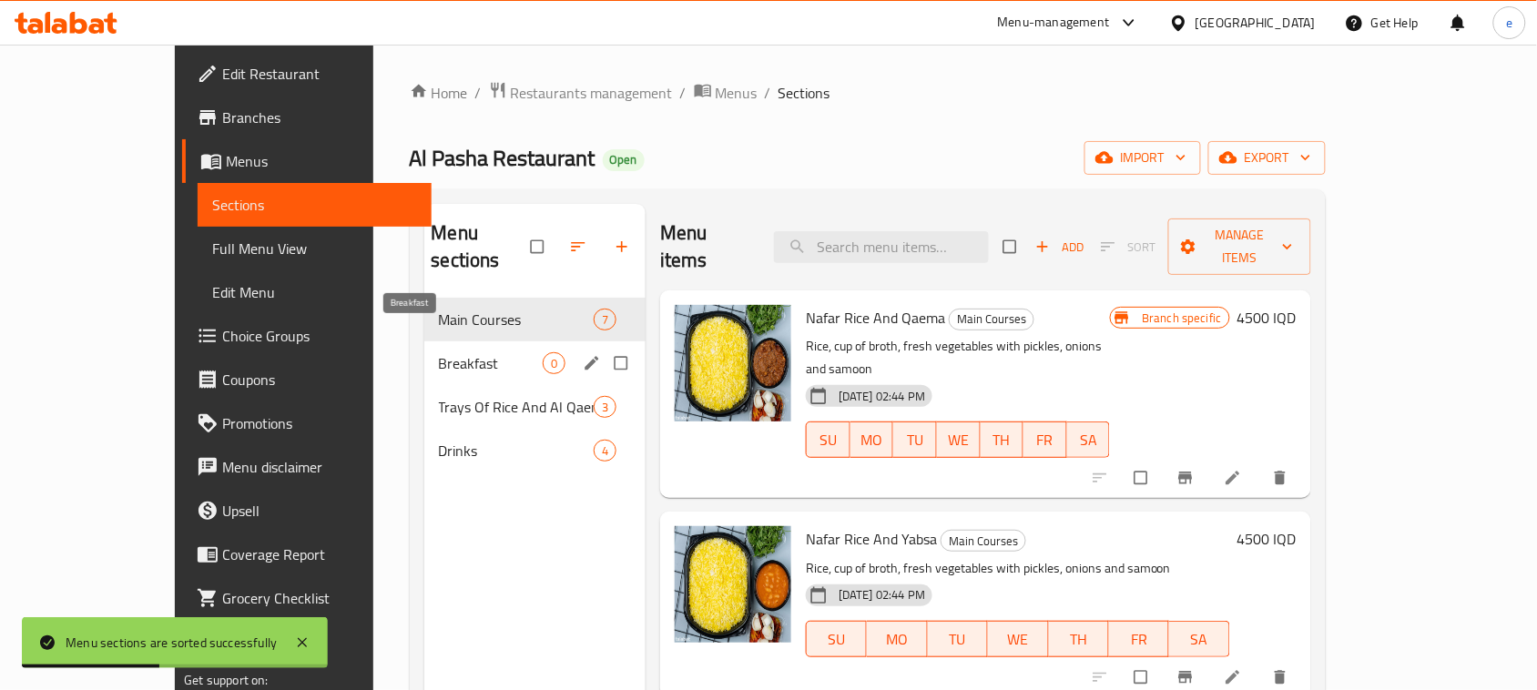
click at [439, 352] on span "Breakfast" at bounding box center [491, 363] width 104 height 22
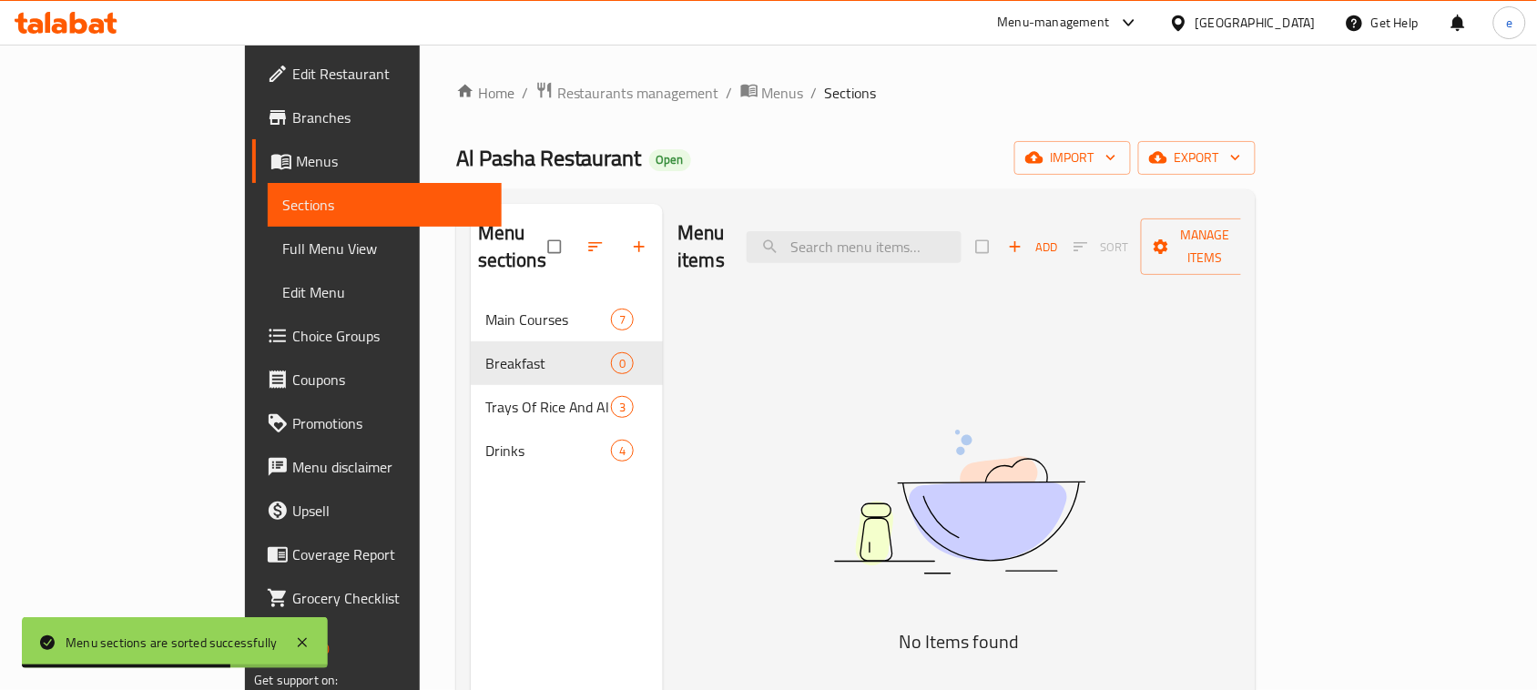
click at [1062, 247] on button "Add" at bounding box center [1032, 247] width 58 height 28
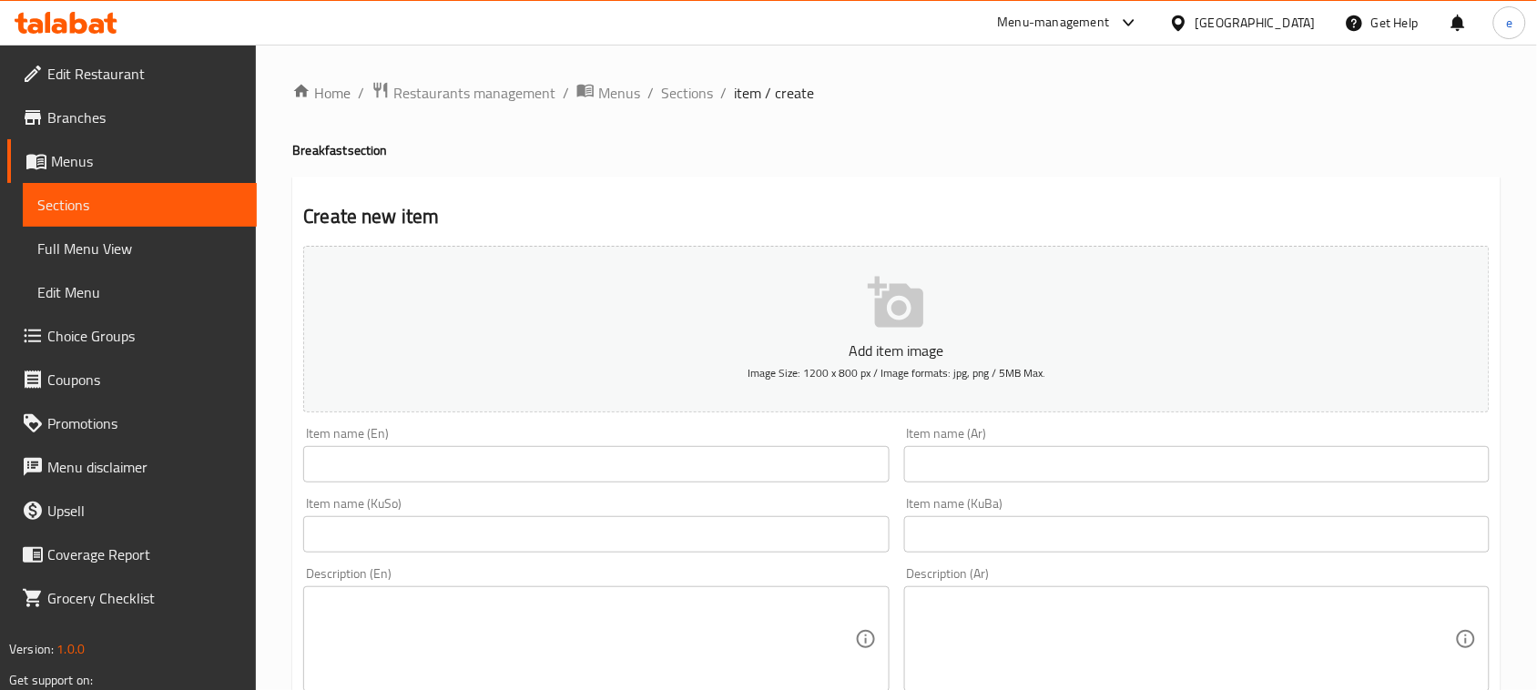
click at [647, 524] on input "text" at bounding box center [595, 534] width 585 height 36
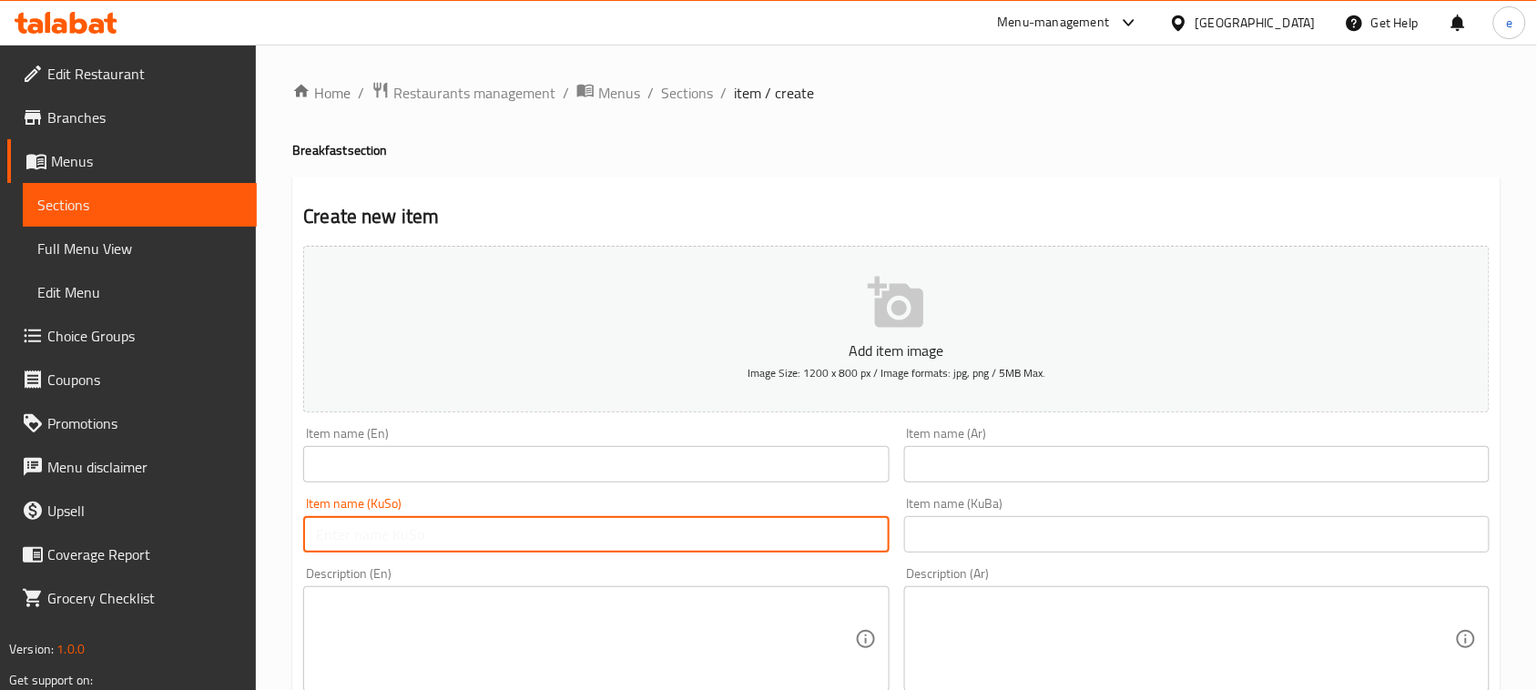
paste input "پاقلە"
type input "پاقلە"
click at [590, 453] on input "text" at bounding box center [595, 464] width 585 height 36
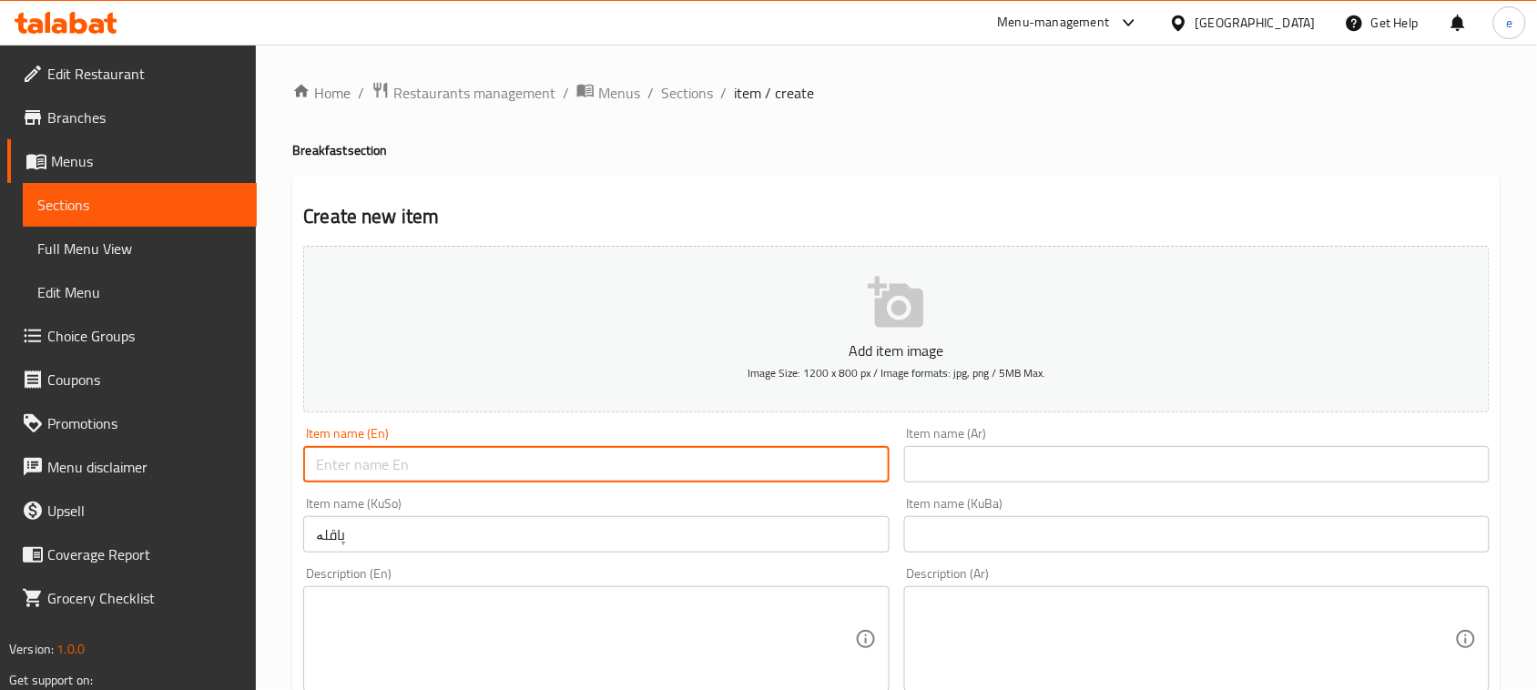
paste input "Foul"
type input "Foul"
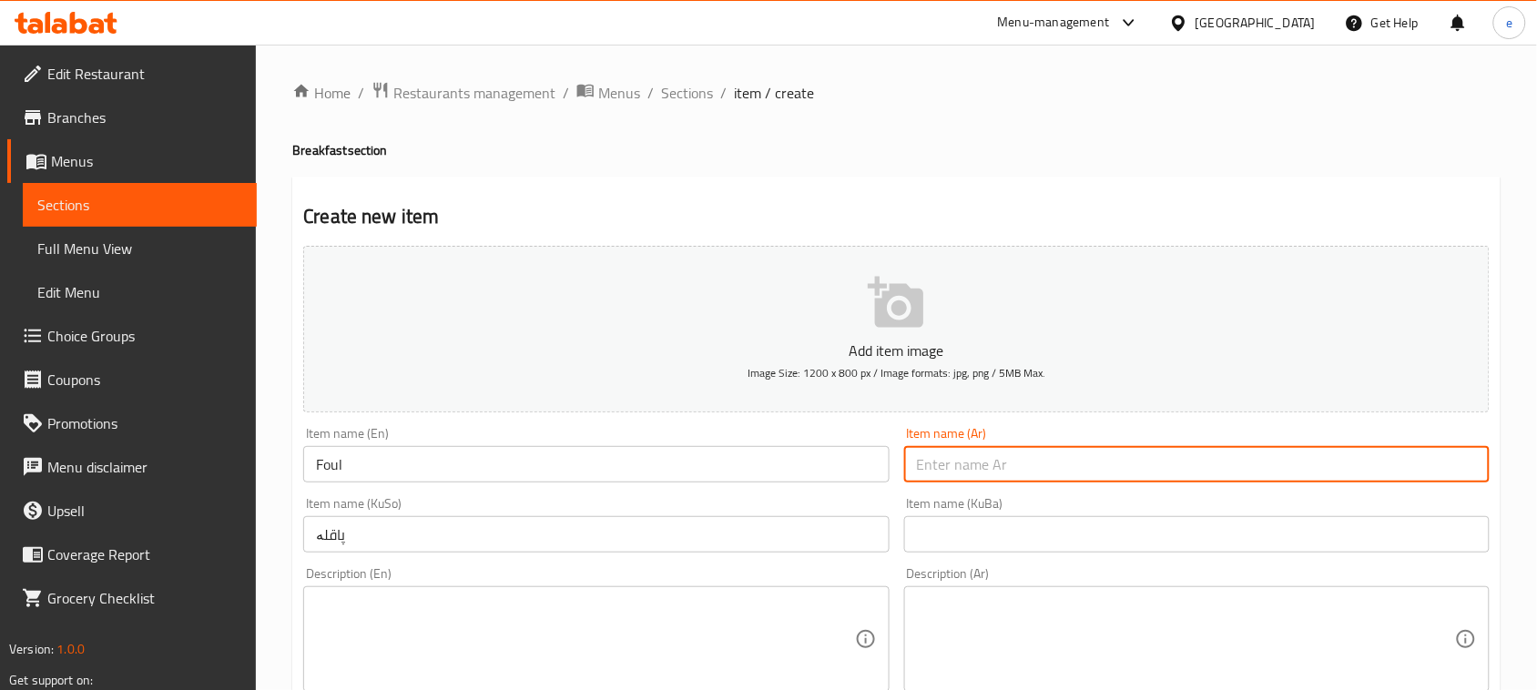
drag, startPoint x: 1062, startPoint y: 469, endPoint x: 1056, endPoint y: 458, distance: 12.2
click at [1062, 469] on input "text" at bounding box center [1196, 464] width 585 height 36
paste input "فول"
type input "فول"
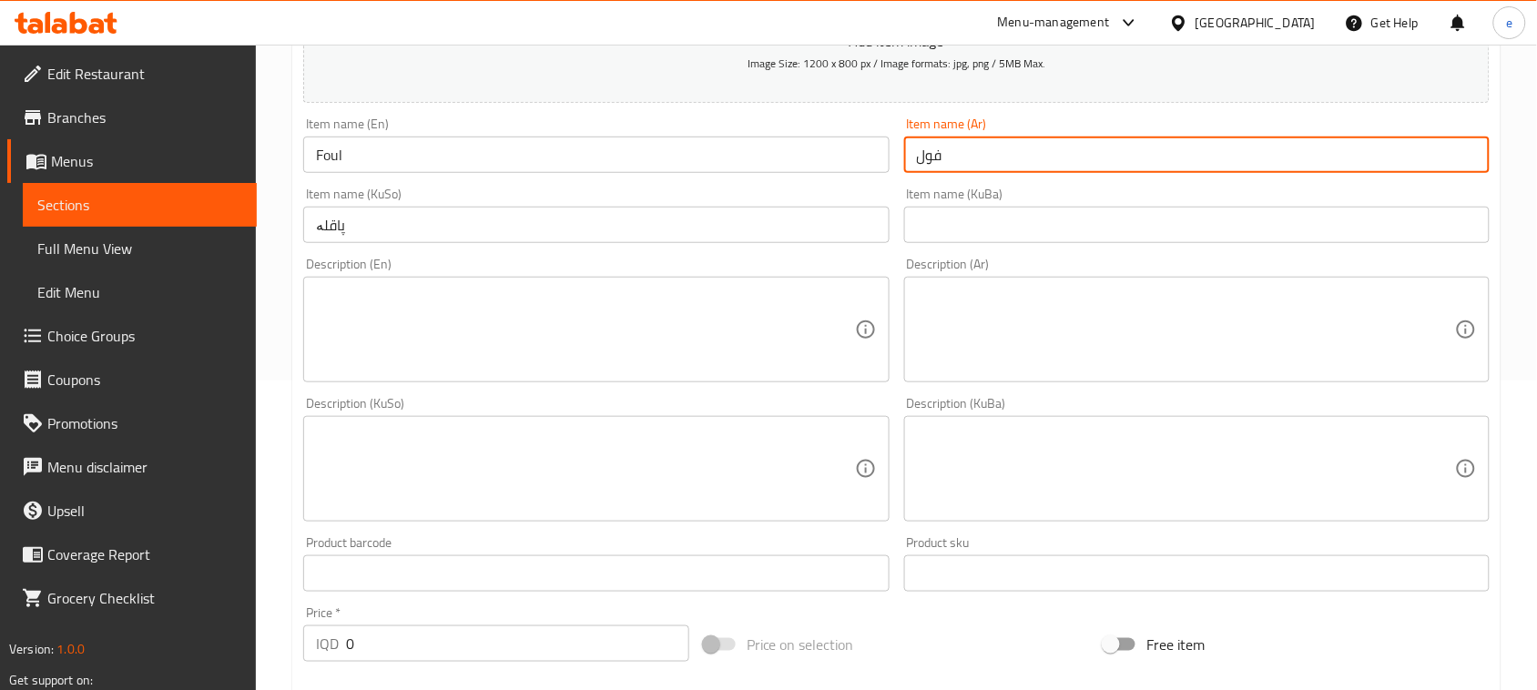
scroll to position [455, 0]
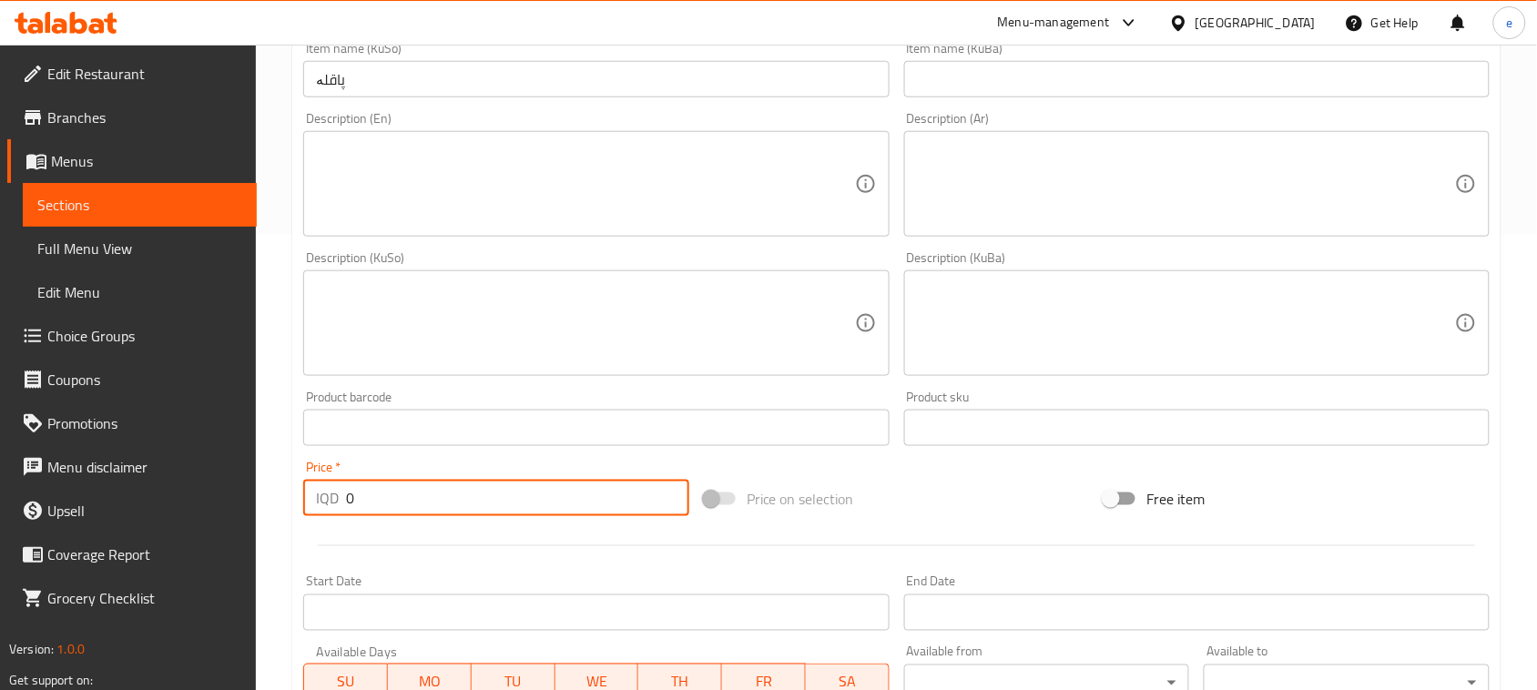
drag, startPoint x: 398, startPoint y: 508, endPoint x: 296, endPoint y: 512, distance: 102.0
click at [310, 515] on div "IQD 0 Price *" at bounding box center [496, 498] width 386 height 36
paste input "450"
type input "4500"
click at [1072, 209] on textarea at bounding box center [1186, 184] width 538 height 86
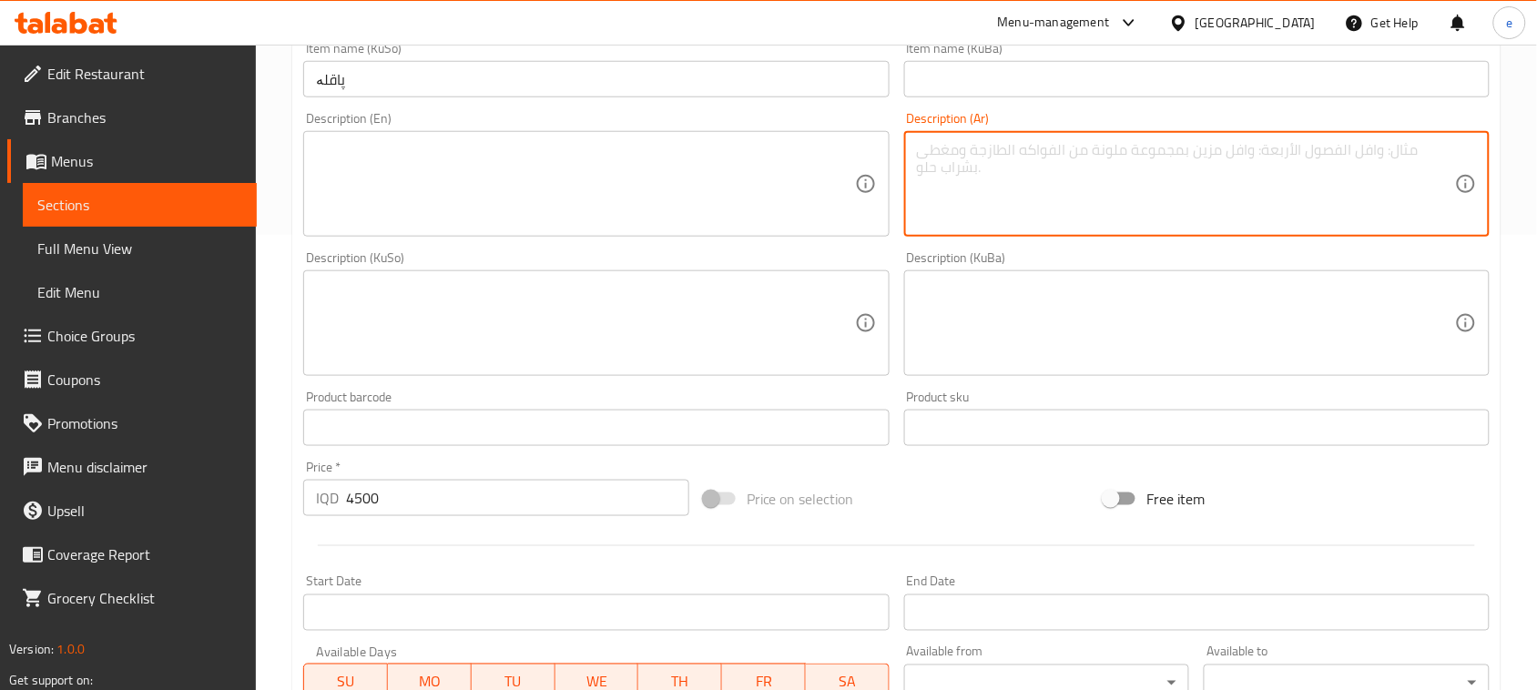
paste textarea "مع طرشي، بصل وصمون"
type textarea "مع طرشي، بصل وصمون"
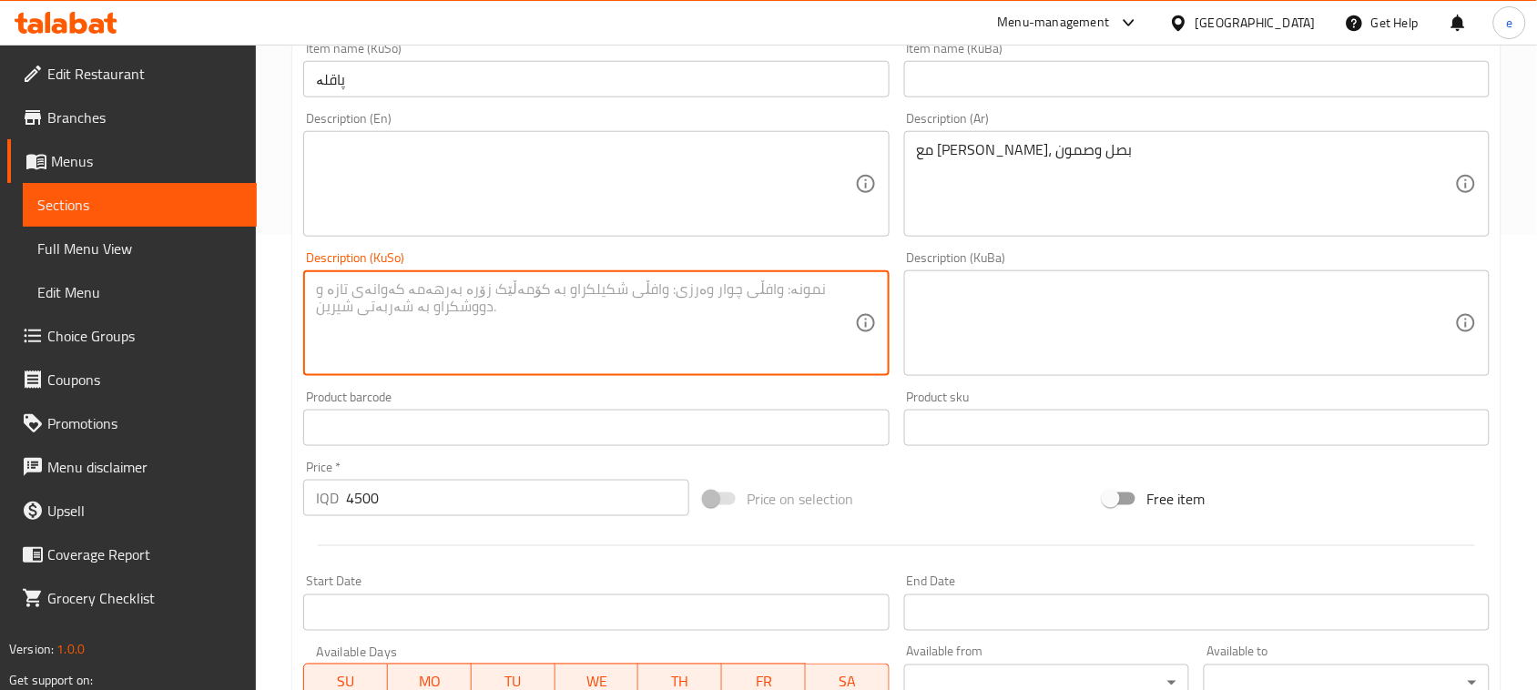
click at [840, 342] on textarea at bounding box center [585, 323] width 538 height 86
type textarea "لەگەڵ تورشی، پیاز و سەموون"
click at [488, 183] on textarea at bounding box center [585, 184] width 538 height 86
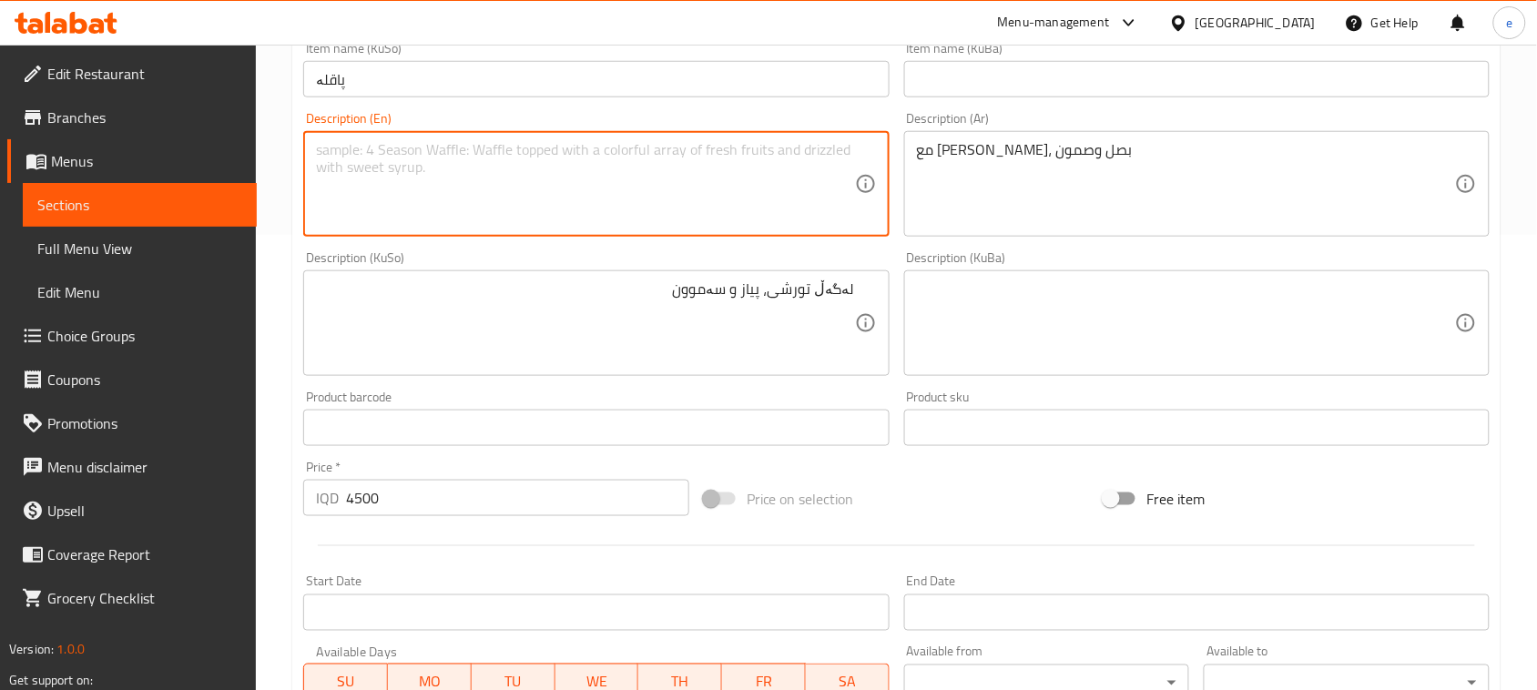
type textarea "w"
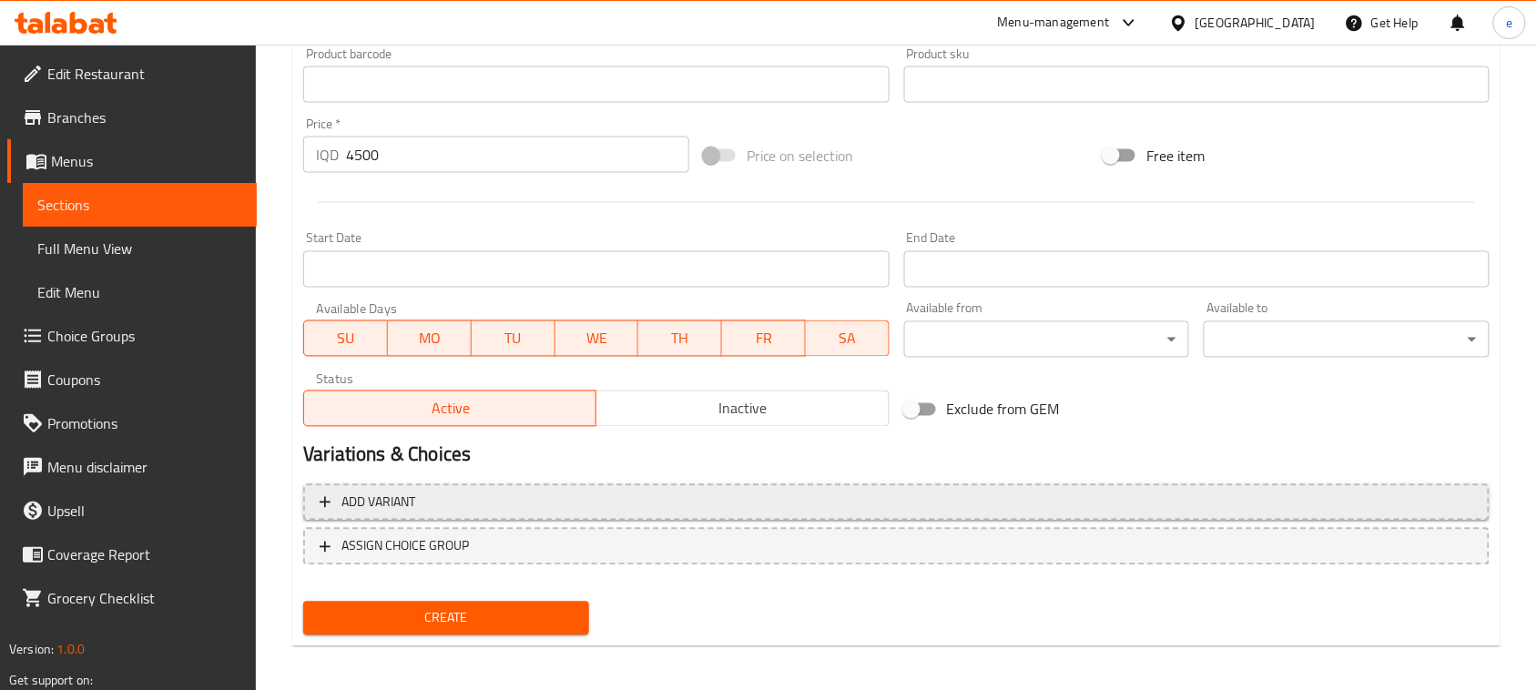
scroll to position [802, 0]
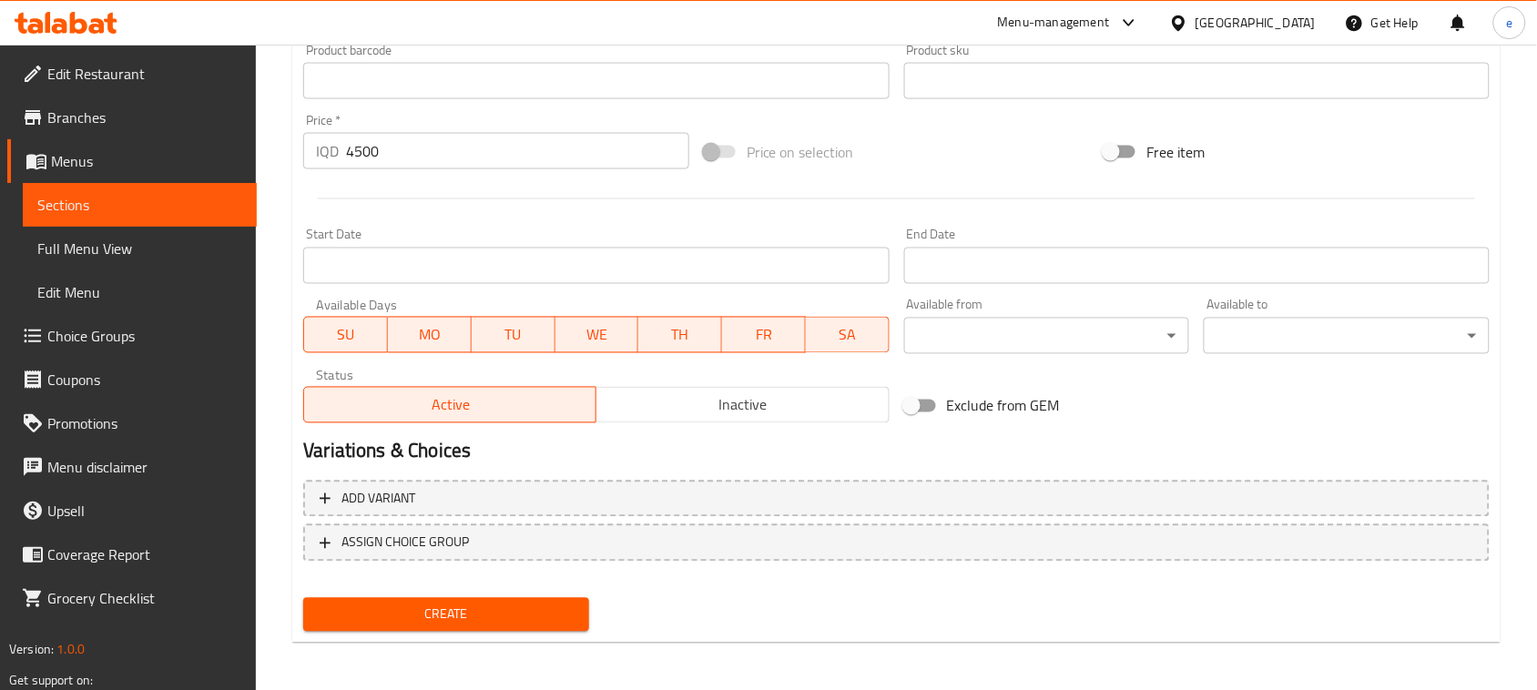
type textarea "With pickles, onion and samoon"
click at [524, 607] on span "Create" at bounding box center [446, 615] width 257 height 23
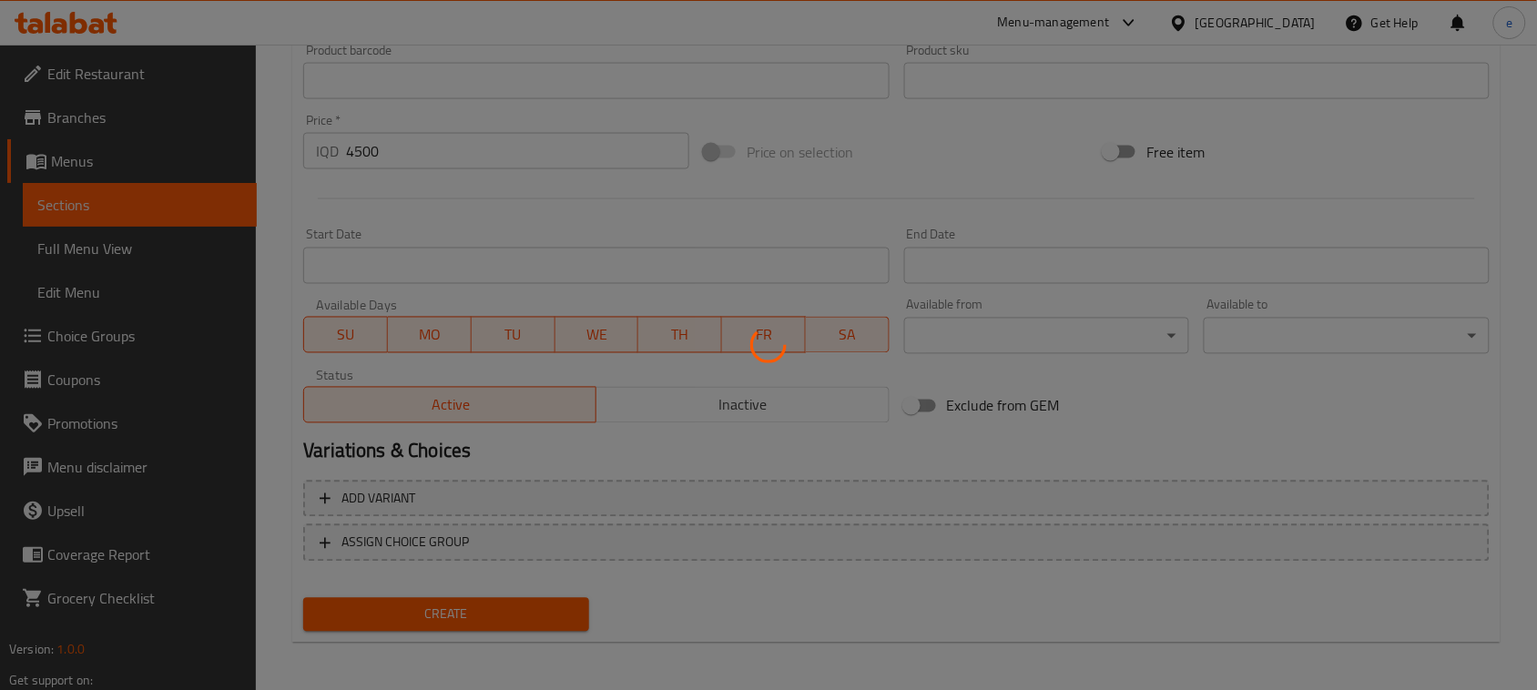
type input "0"
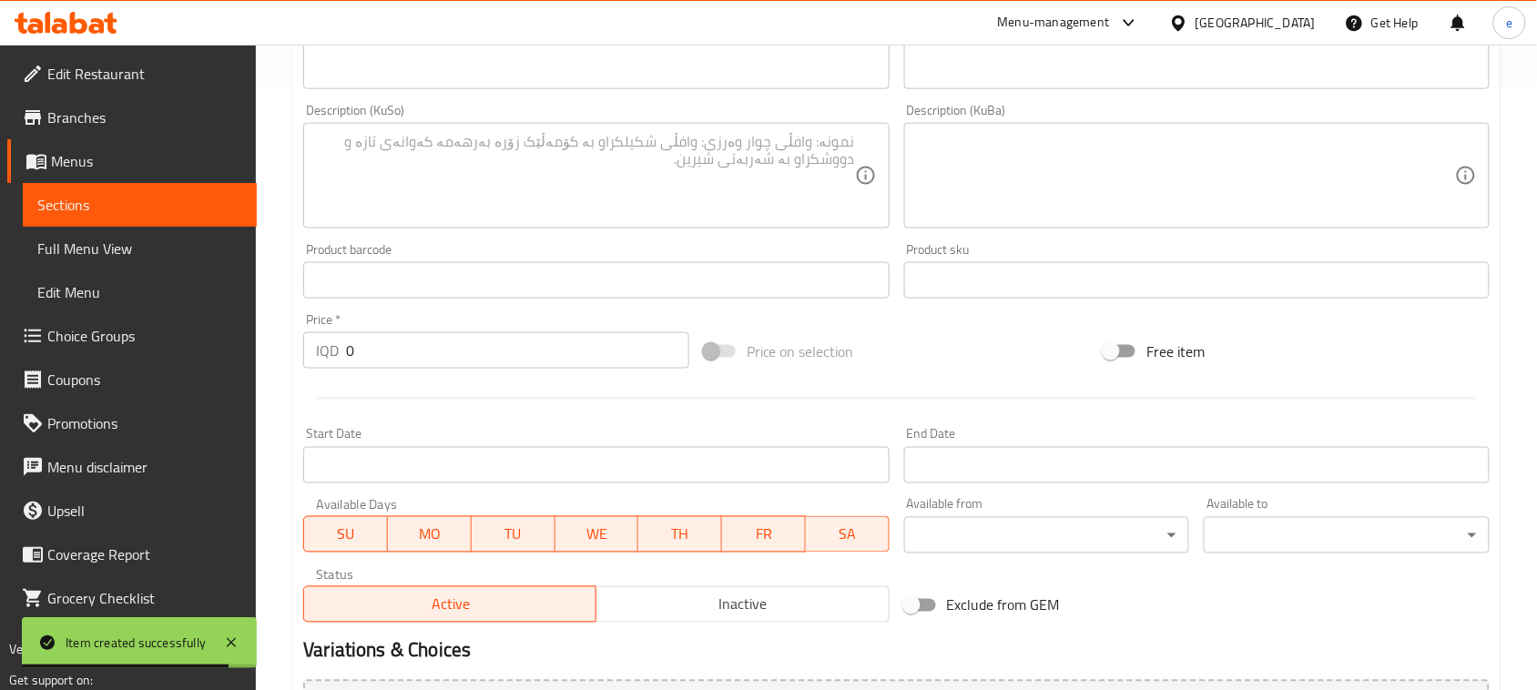
scroll to position [347, 0]
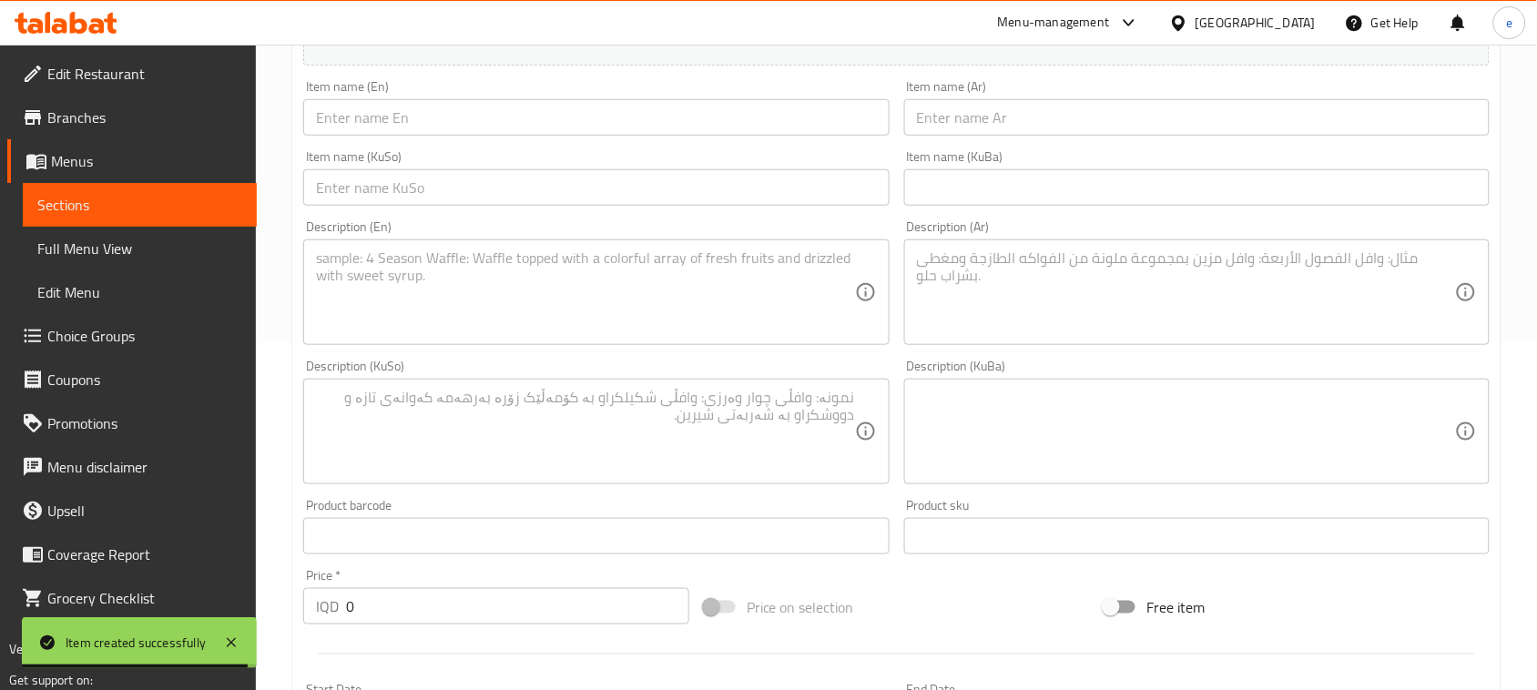
click at [1068, 118] on input "text" at bounding box center [1196, 117] width 585 height 36
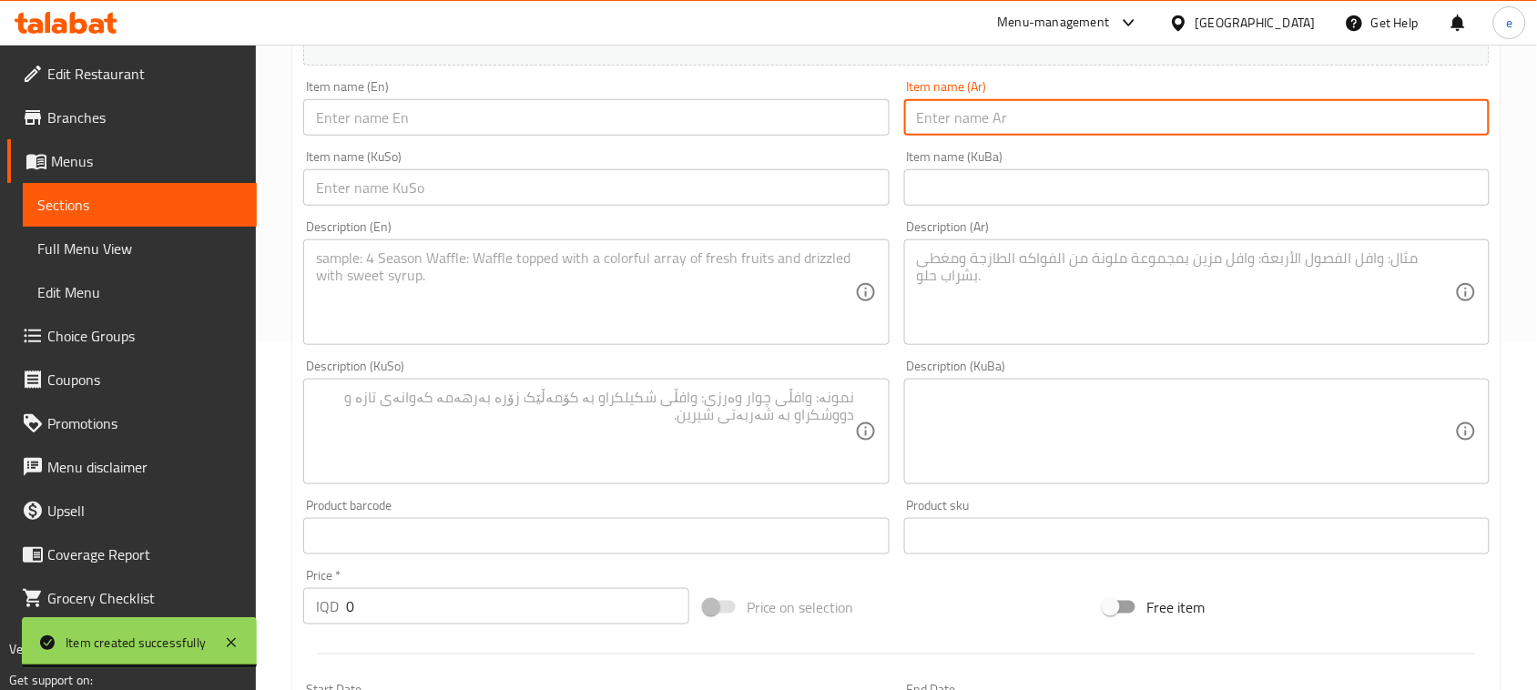
paste input "فول بالدهن حر"
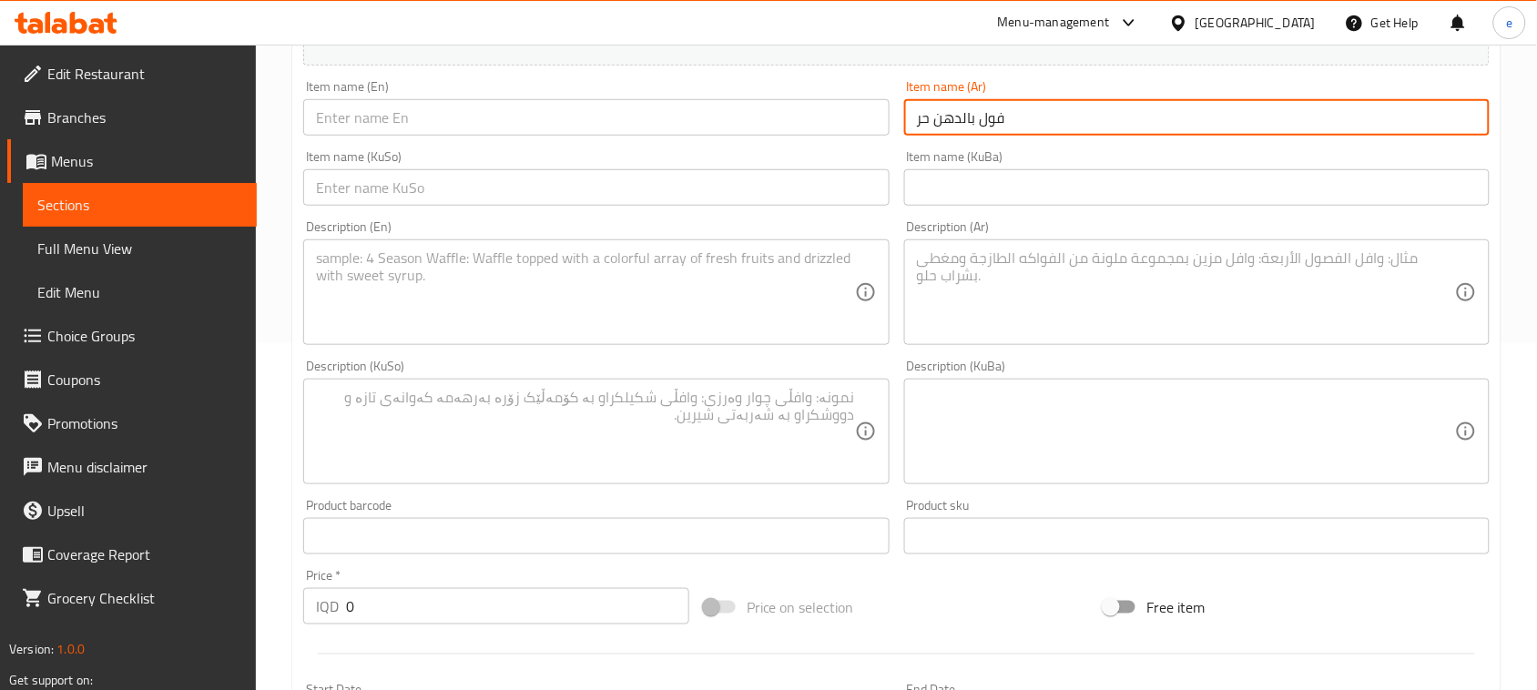
type input "فول بالدهن حر"
click at [475, 130] on input "text" at bounding box center [595, 117] width 585 height 36
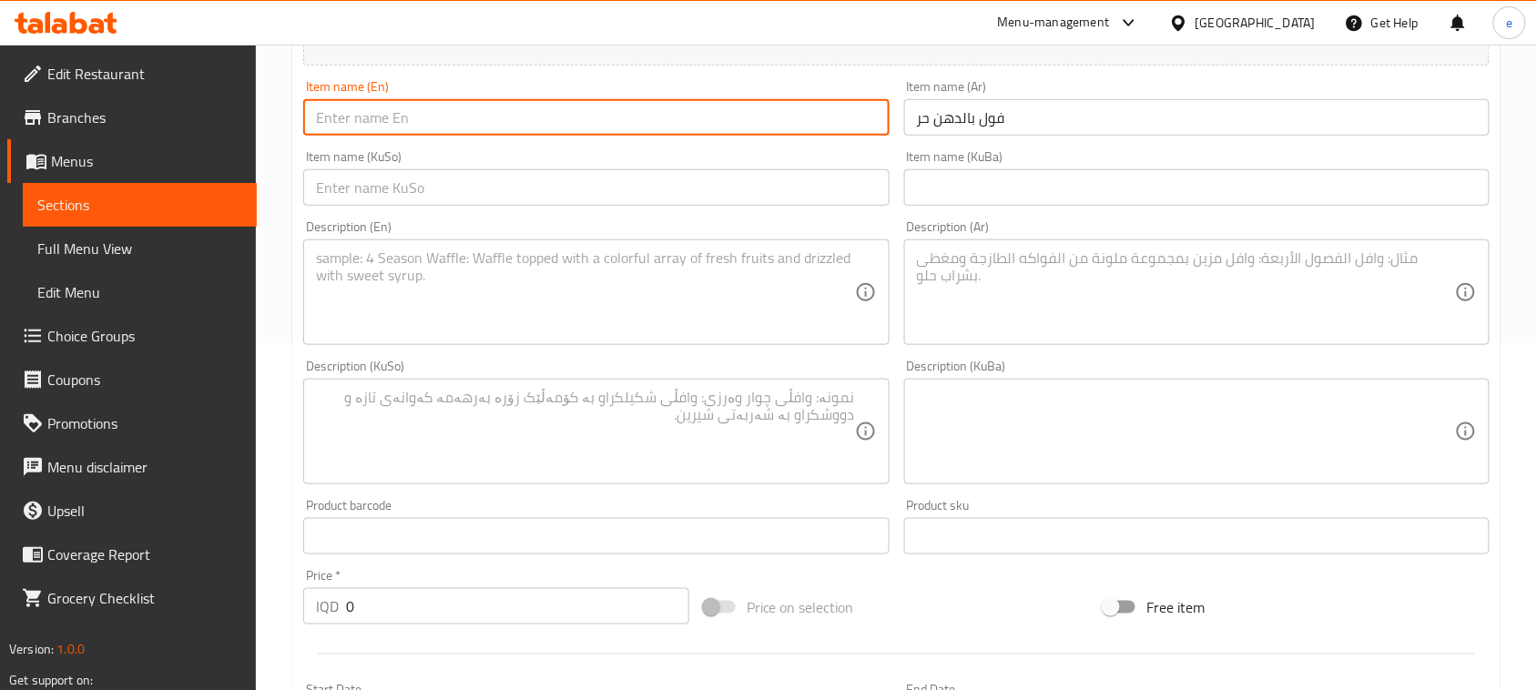
paste input "Foul"
paste input "Baladi Ghee"
type input "Foul with Baladi Ghee"
click at [685, 201] on input "text" at bounding box center [595, 187] width 585 height 36
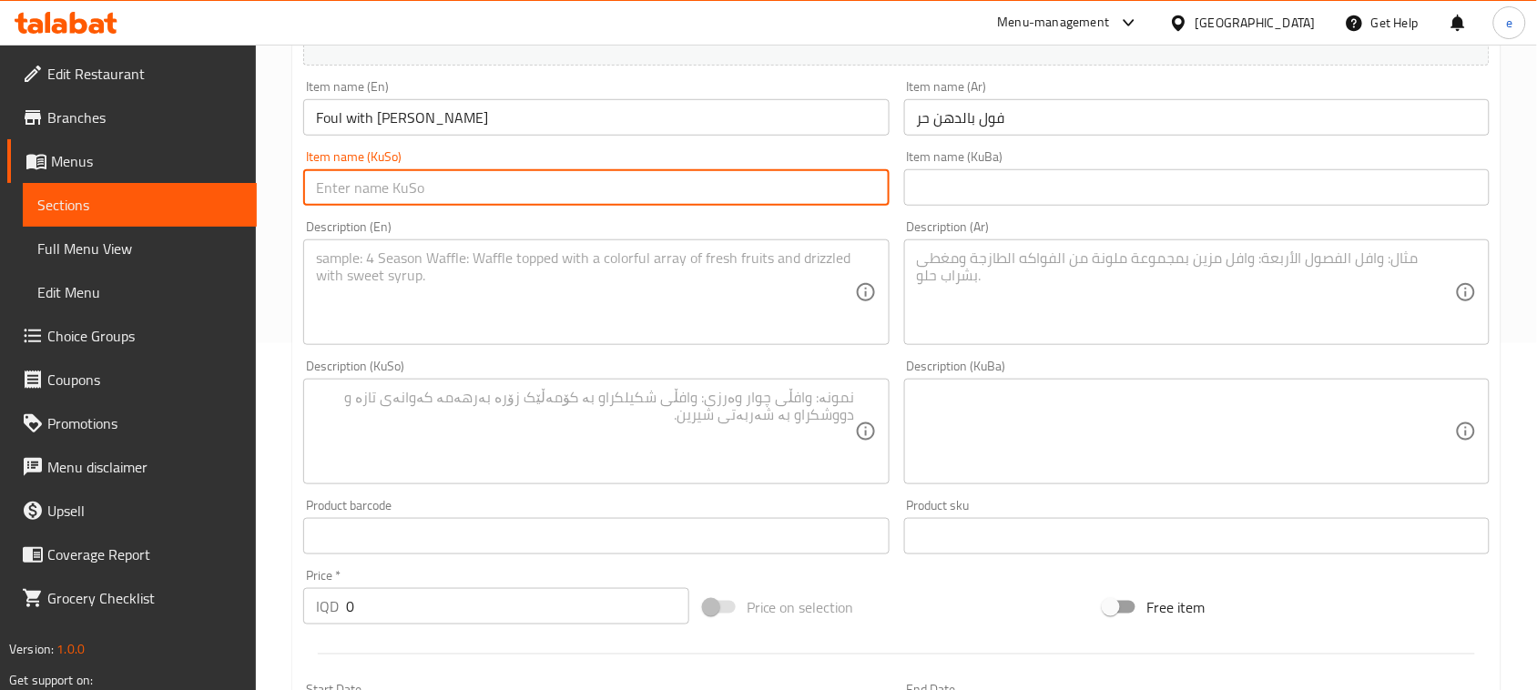
click at [836, 178] on input "text" at bounding box center [595, 187] width 585 height 36
type input "پاقلە بە ڕۆنی خۆماڵی"
click at [679, 303] on textarea at bounding box center [585, 292] width 538 height 86
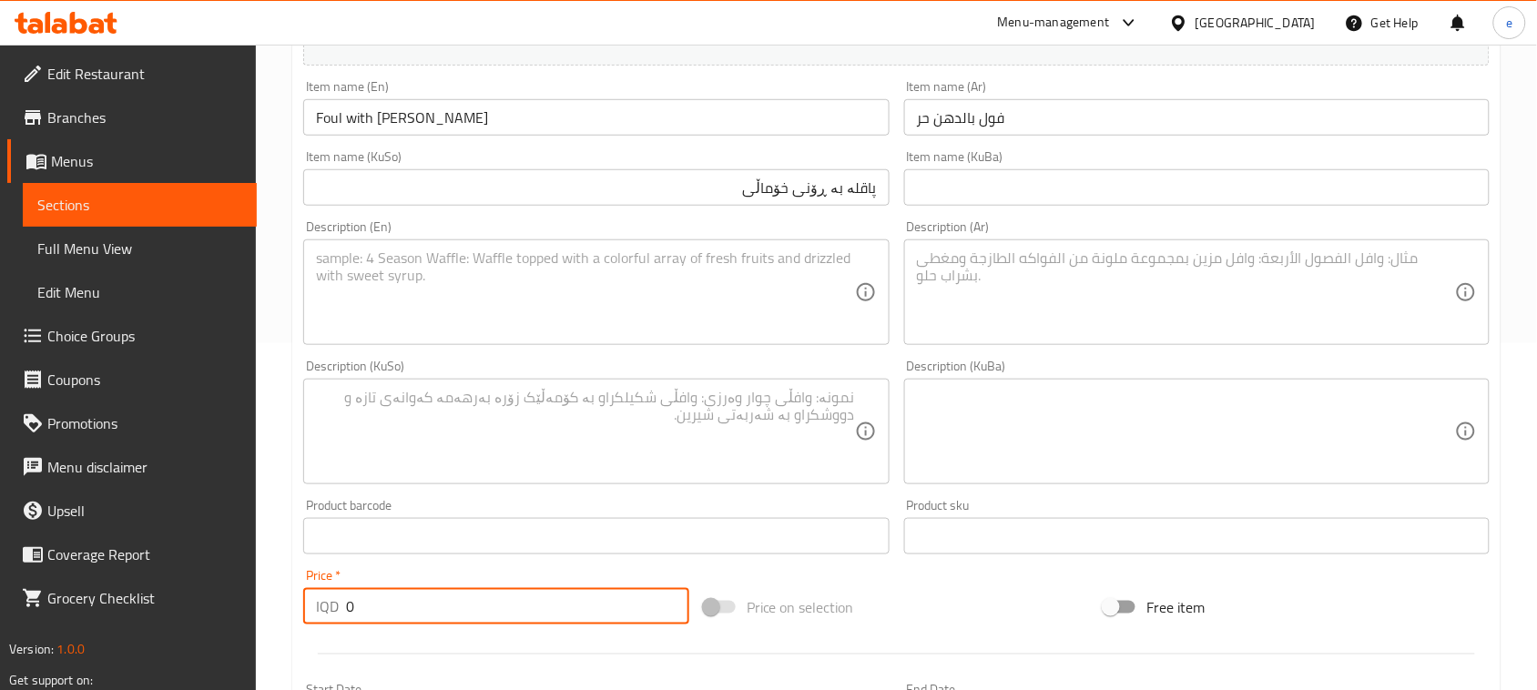
click at [270, 622] on div "Home / Restaurants management / Menus / Sections / item / create Breakfast sect…" at bounding box center [896, 423] width 1281 height 1451
paste input "500"
type input "5000"
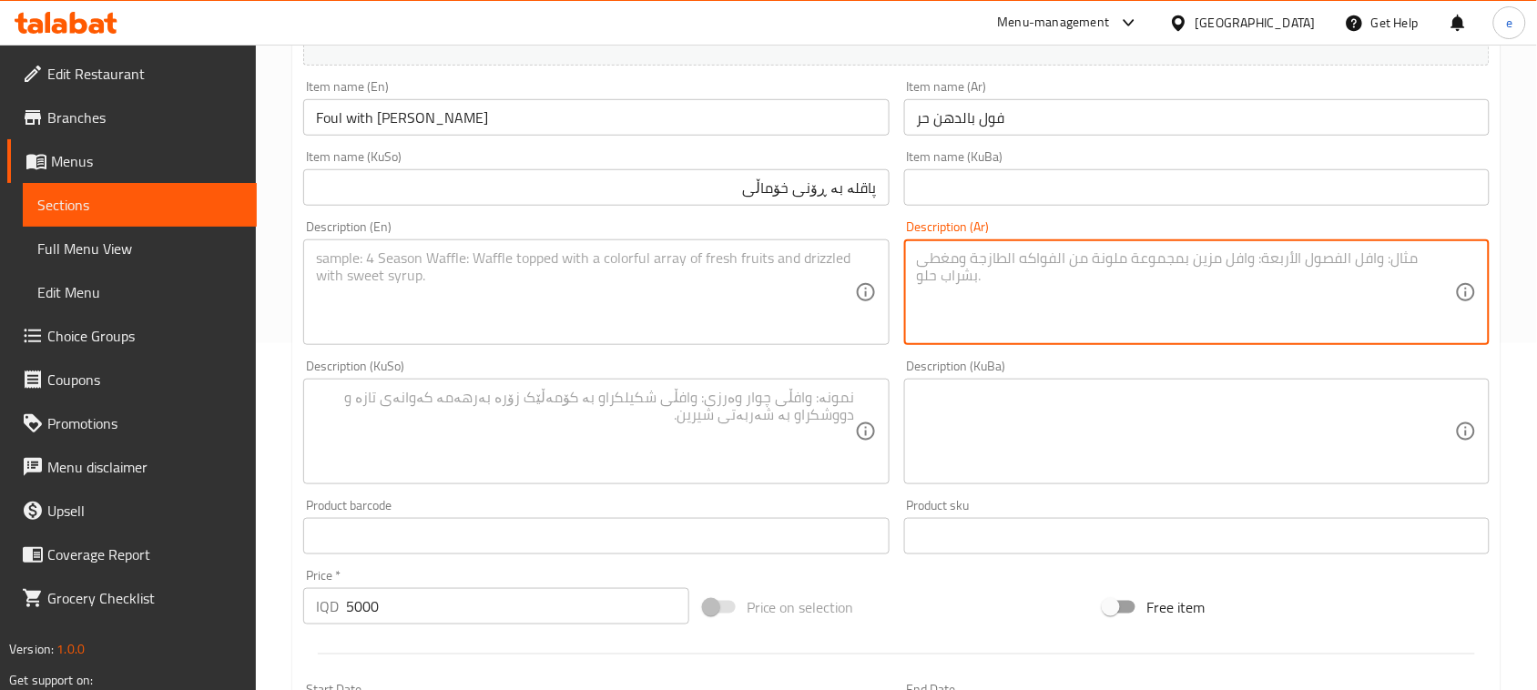
click at [1086, 285] on textarea at bounding box center [1186, 292] width 538 height 86
paste textarea "مع طرشي، بصل وصمون"
type textarea "مع طرشي، بصل وصمون"
click at [645, 337] on div "Description (En)" at bounding box center [595, 292] width 585 height 106
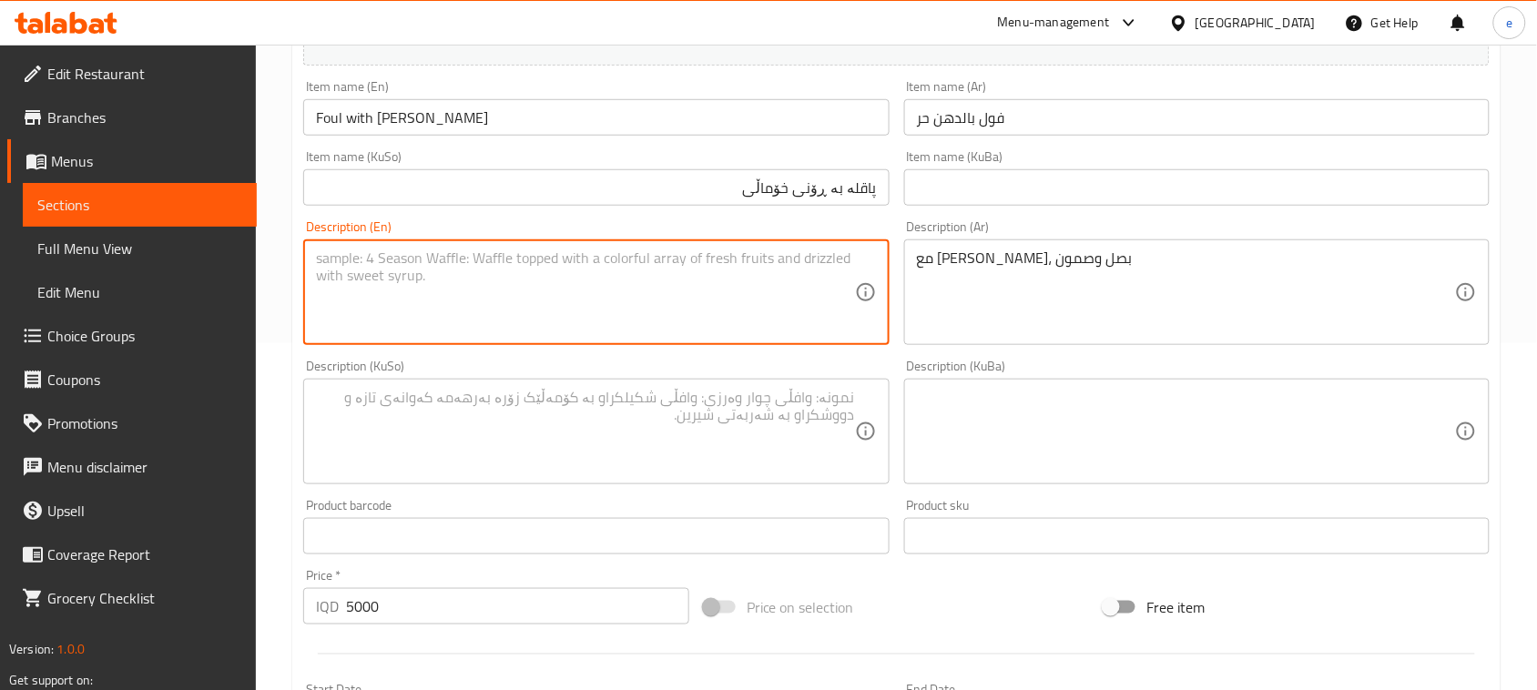
paste textarea "With pickles, onion and samoon"
type textarea "With pickles, onion and samoon"
click at [744, 446] on textarea at bounding box center [585, 432] width 538 height 86
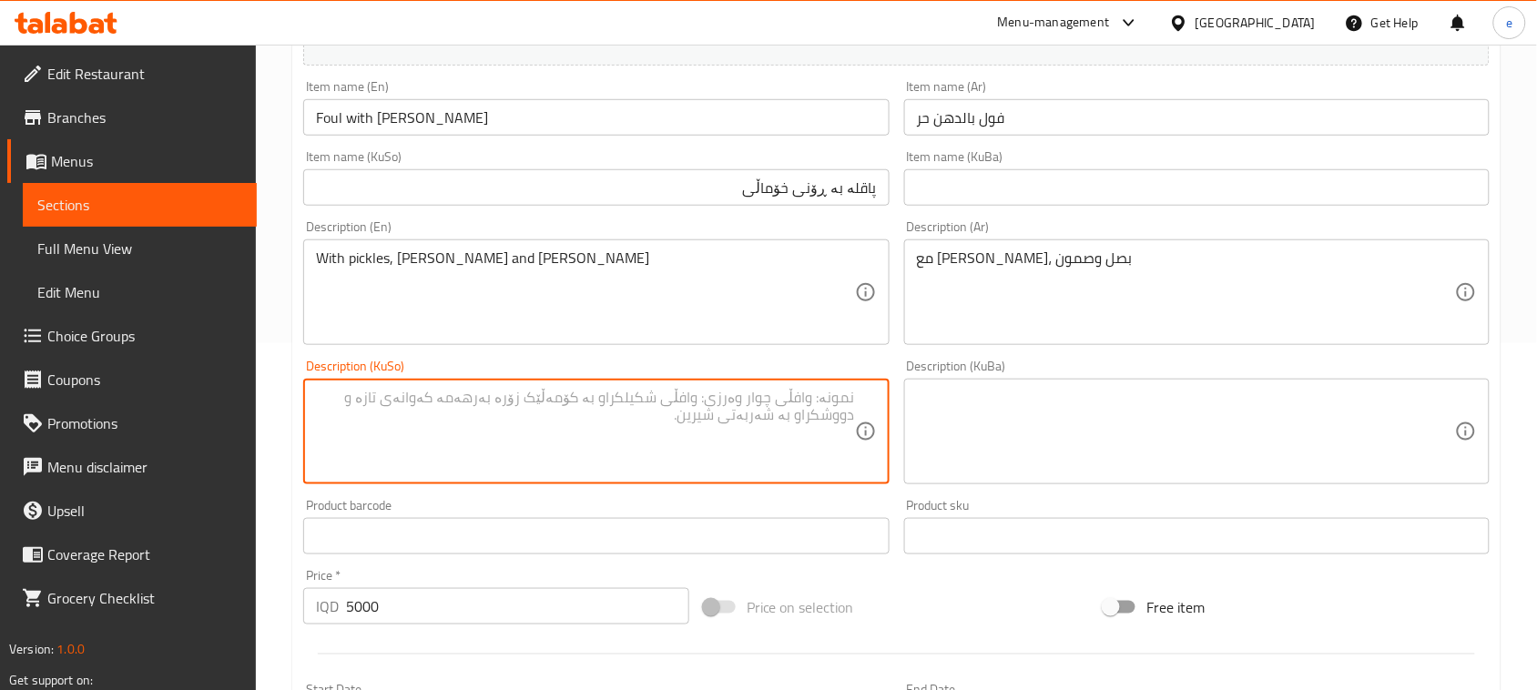
paste textarea "لەگەڵ تورشی، پیاز و سەموون"
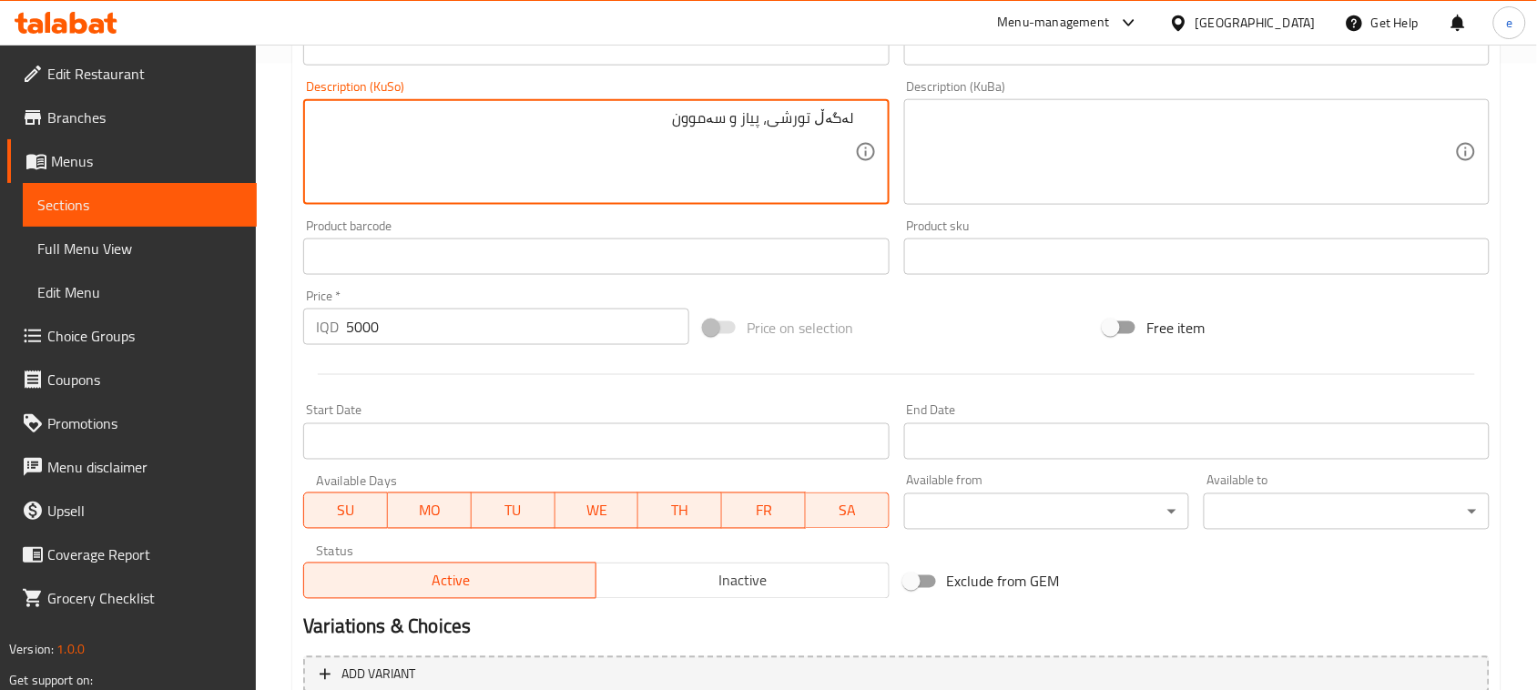
scroll to position [802, 0]
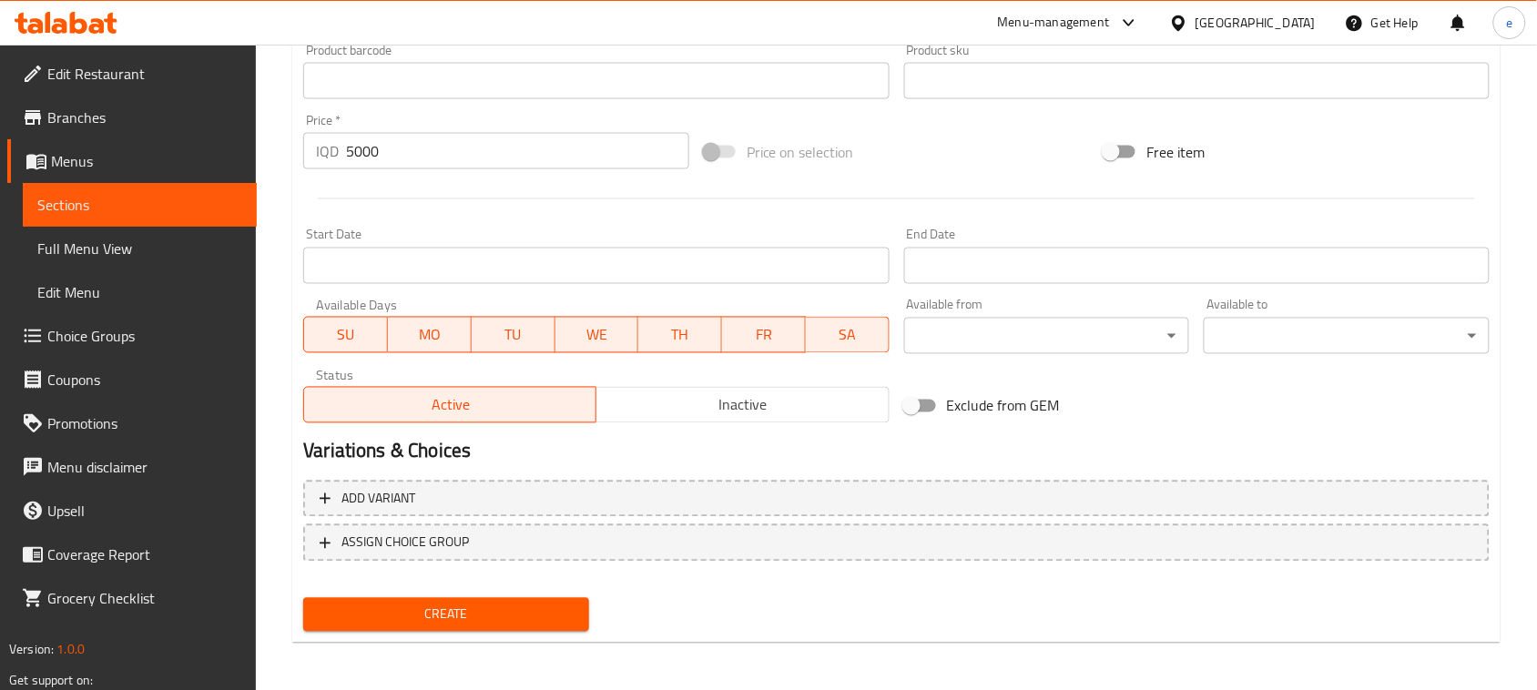
type textarea "لەگەڵ تورشی، پیاز و سەموون"
click at [553, 607] on span "Create" at bounding box center [446, 615] width 257 height 23
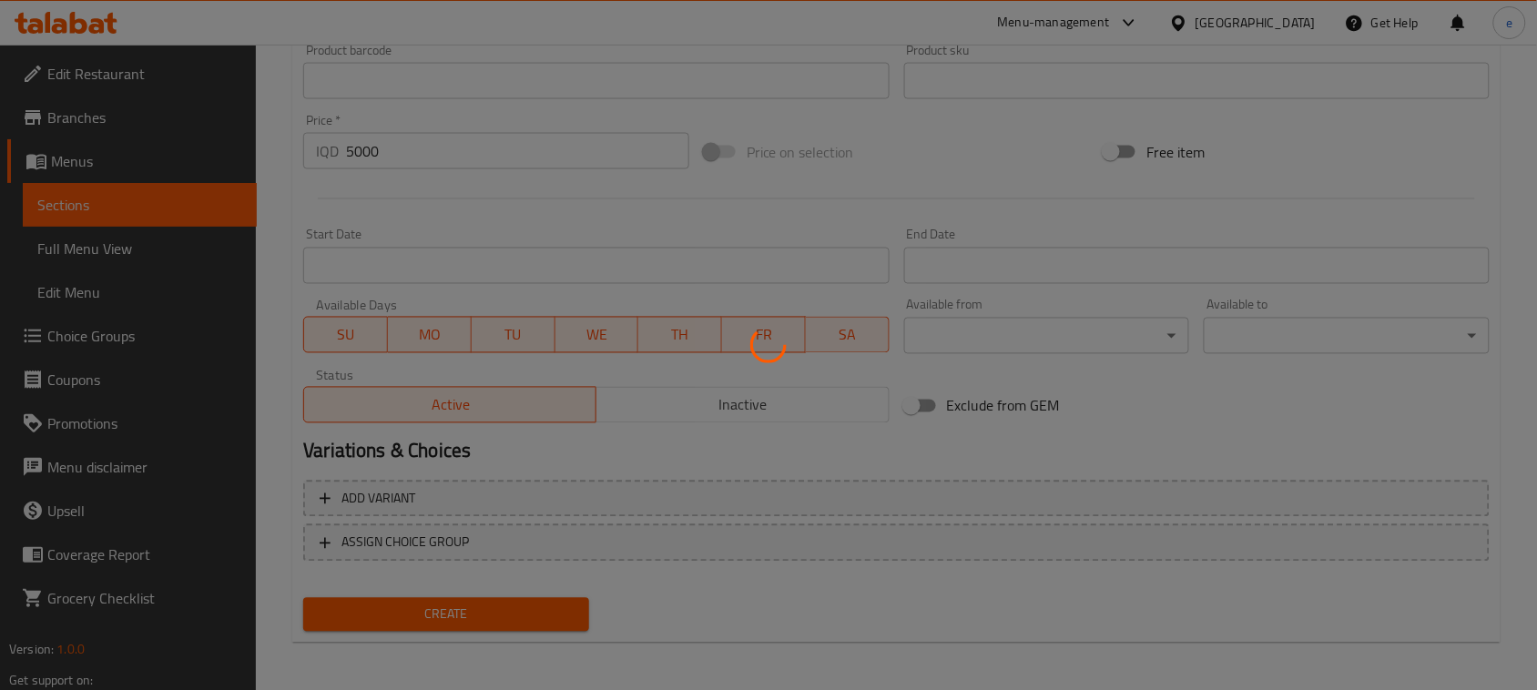
type input "0"
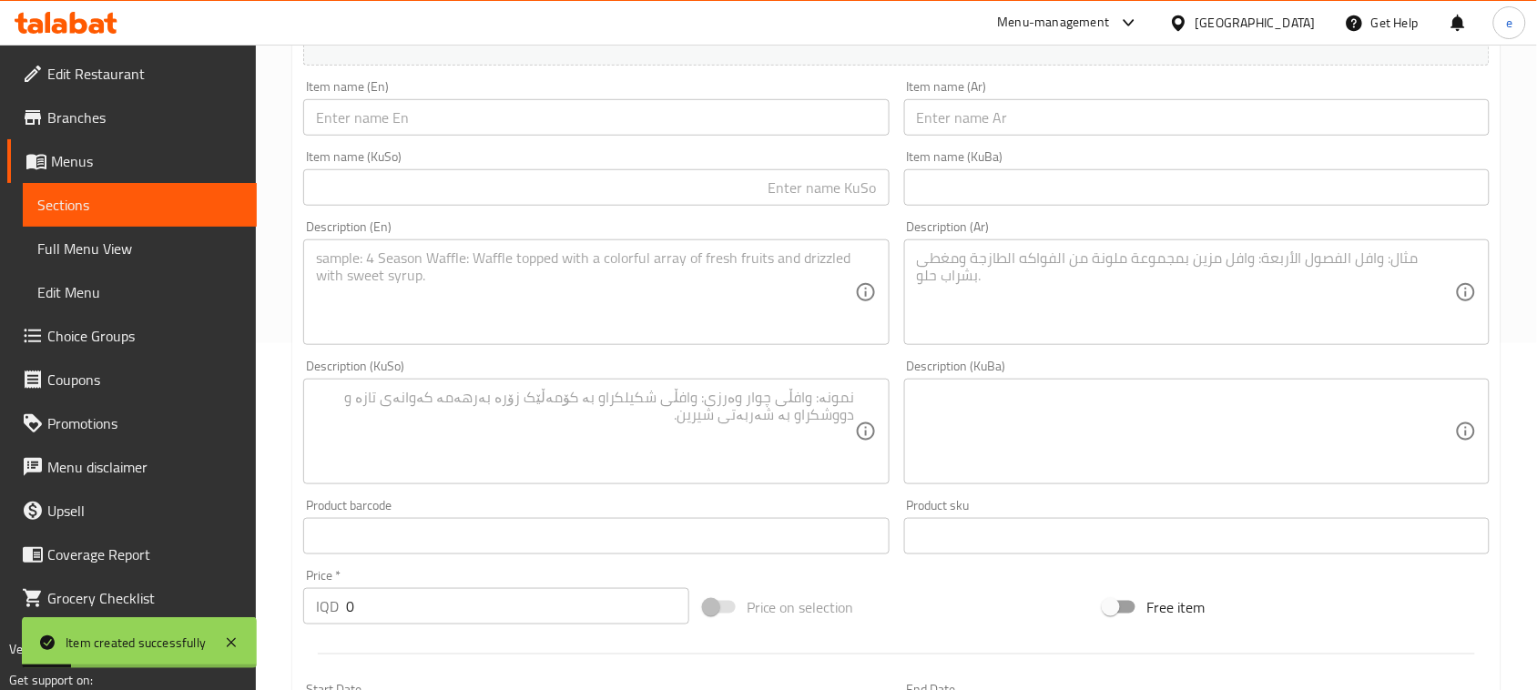
scroll to position [119, 0]
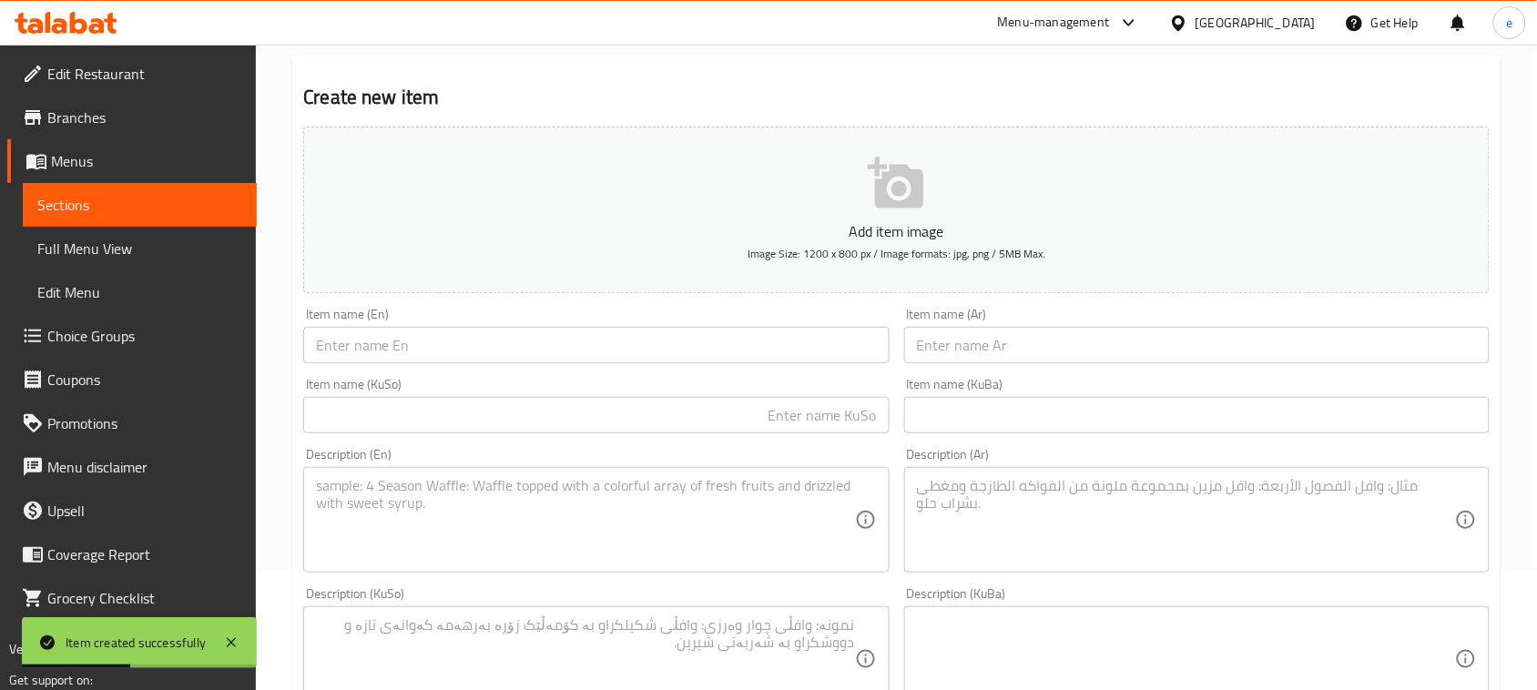
click at [988, 339] on input "text" at bounding box center [1196, 345] width 585 height 36
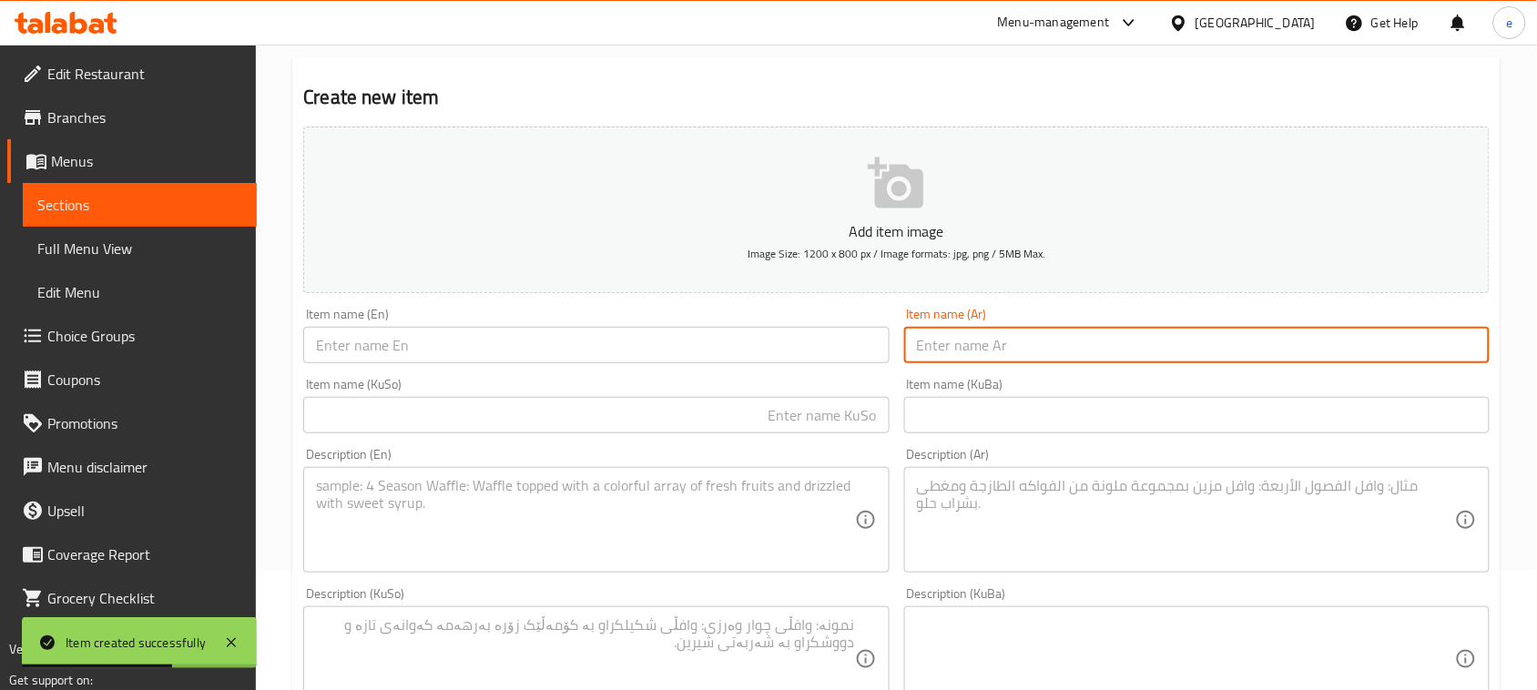
paste input "مخلمة"
type input "مخلمة"
click at [809, 424] on input "text" at bounding box center [595, 415] width 585 height 36
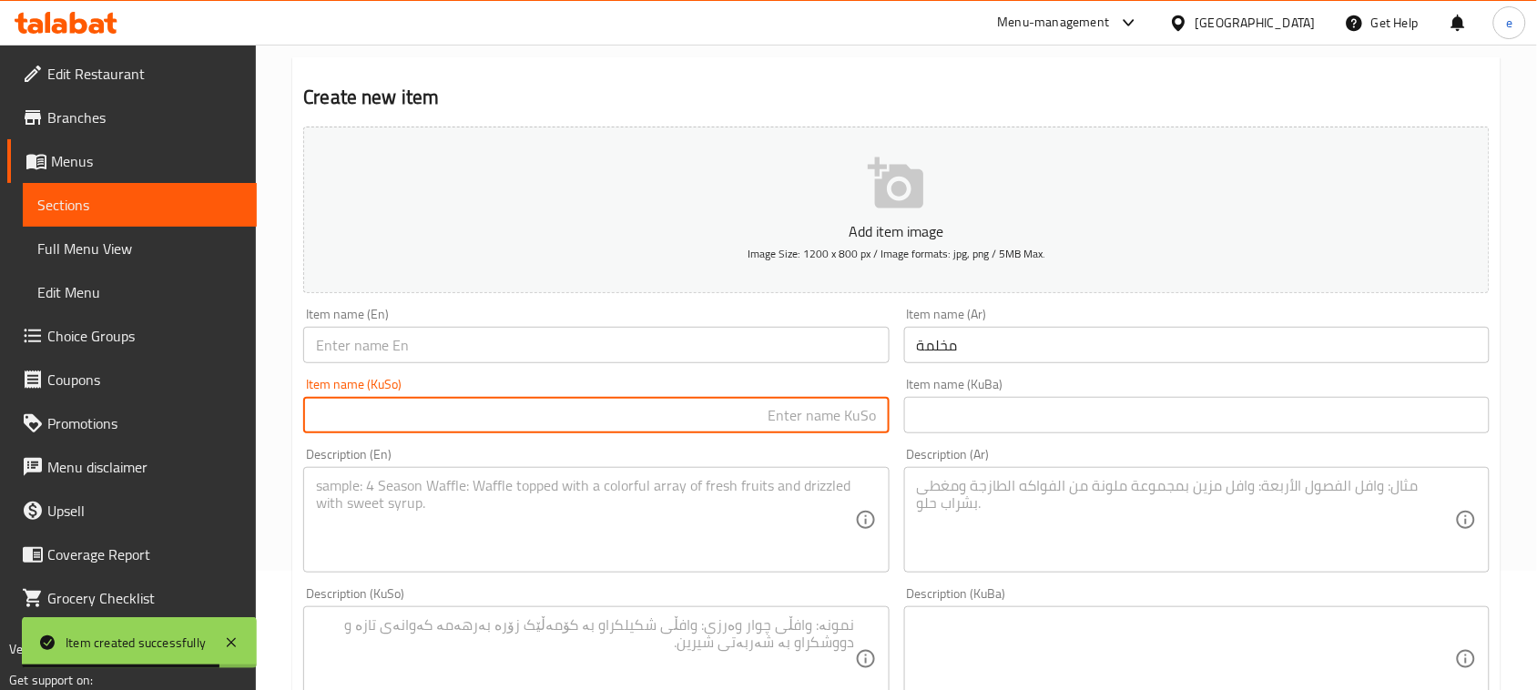
paste input "مەخڵەمە"
type input "مەخڵەمە"
click at [681, 339] on input "text" at bounding box center [595, 345] width 585 height 36
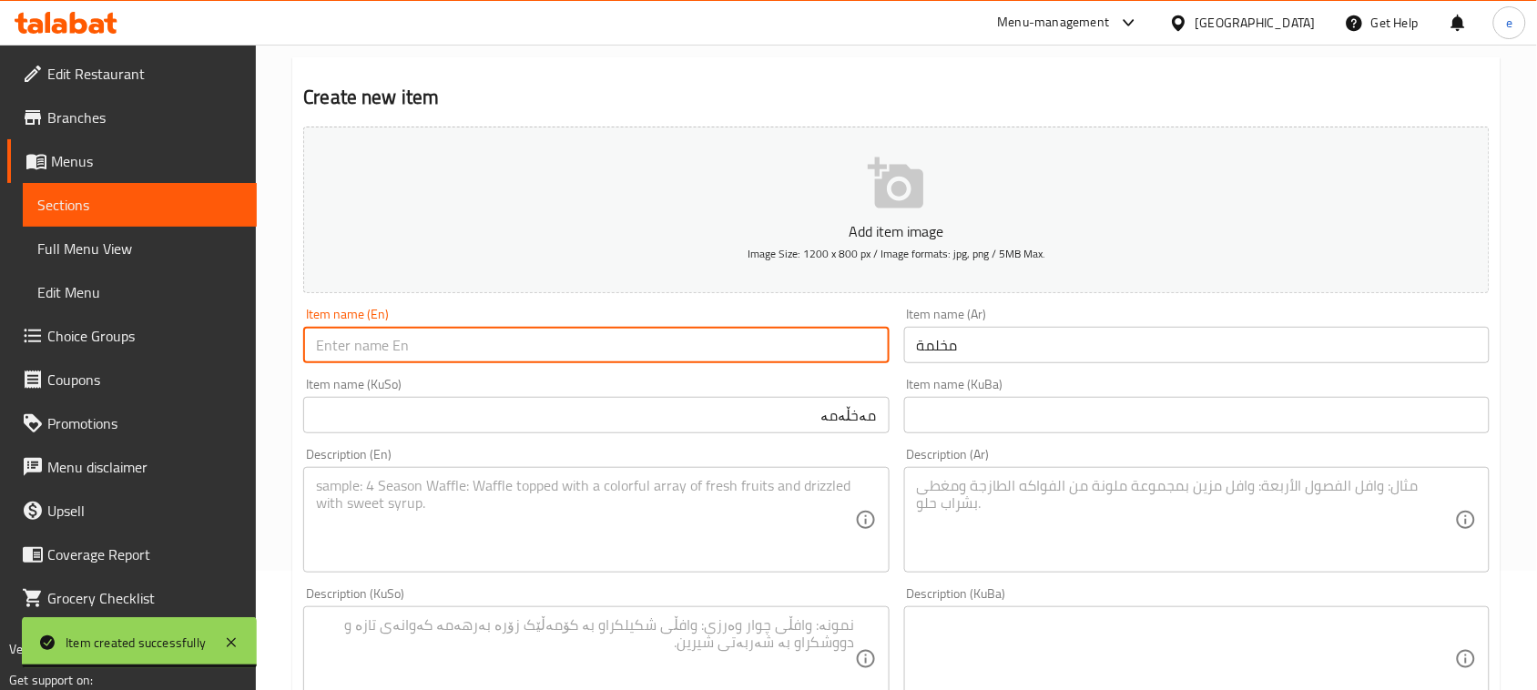
paste input "Makhlama"
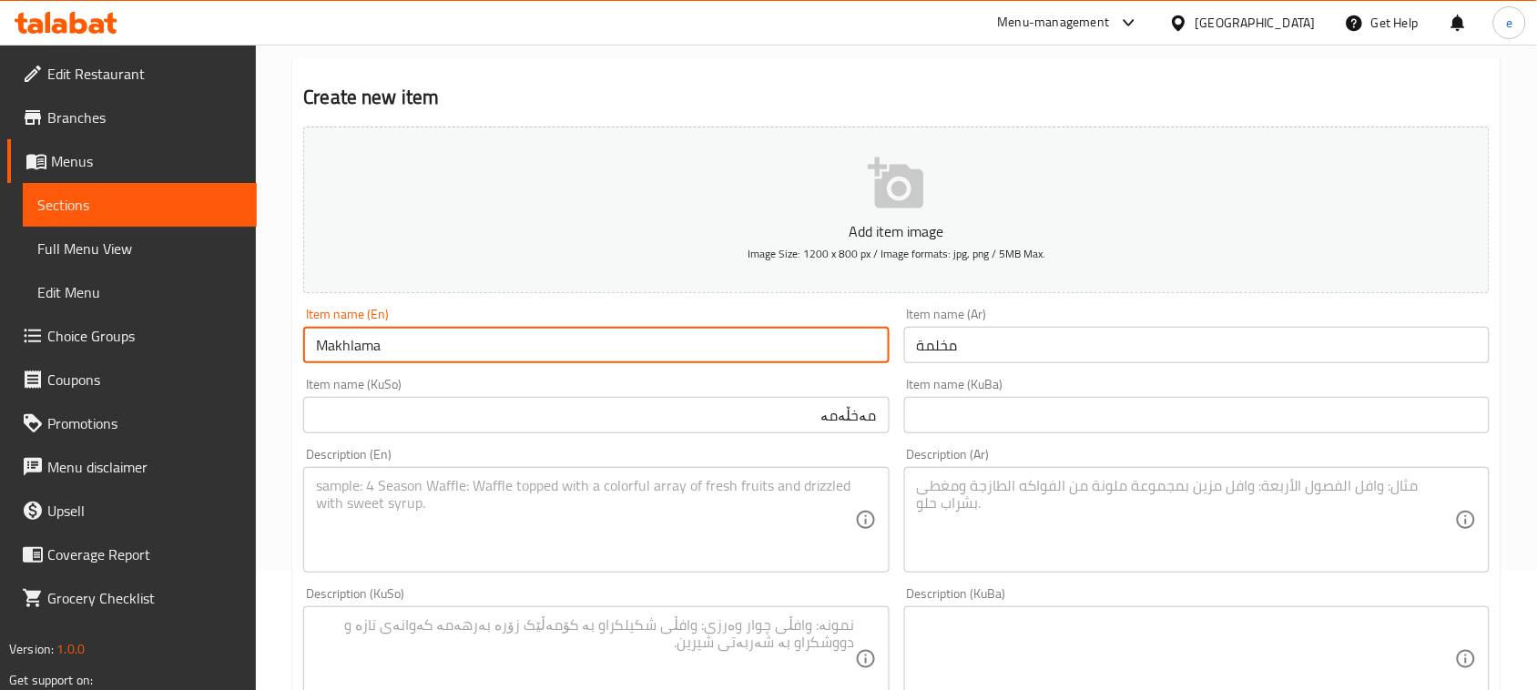
type input "Makhlama"
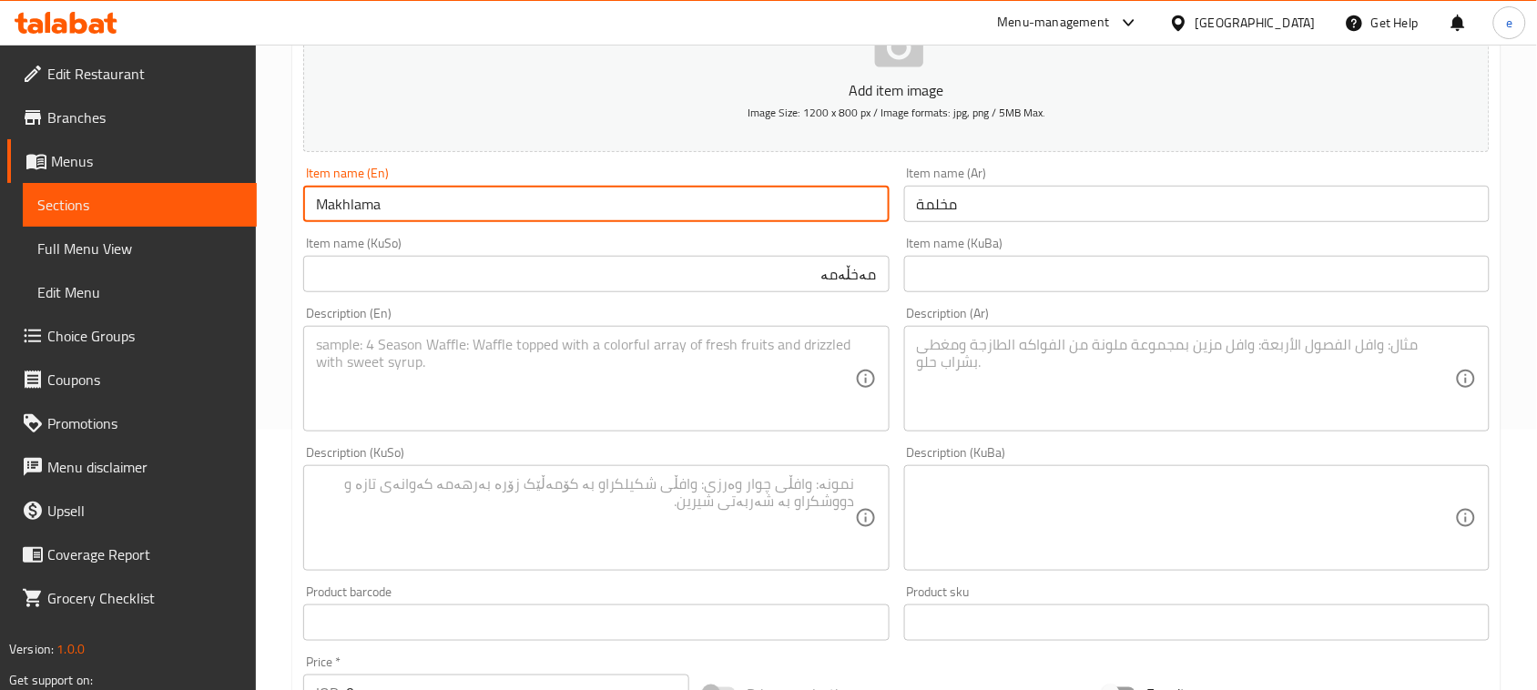
scroll to position [575, 0]
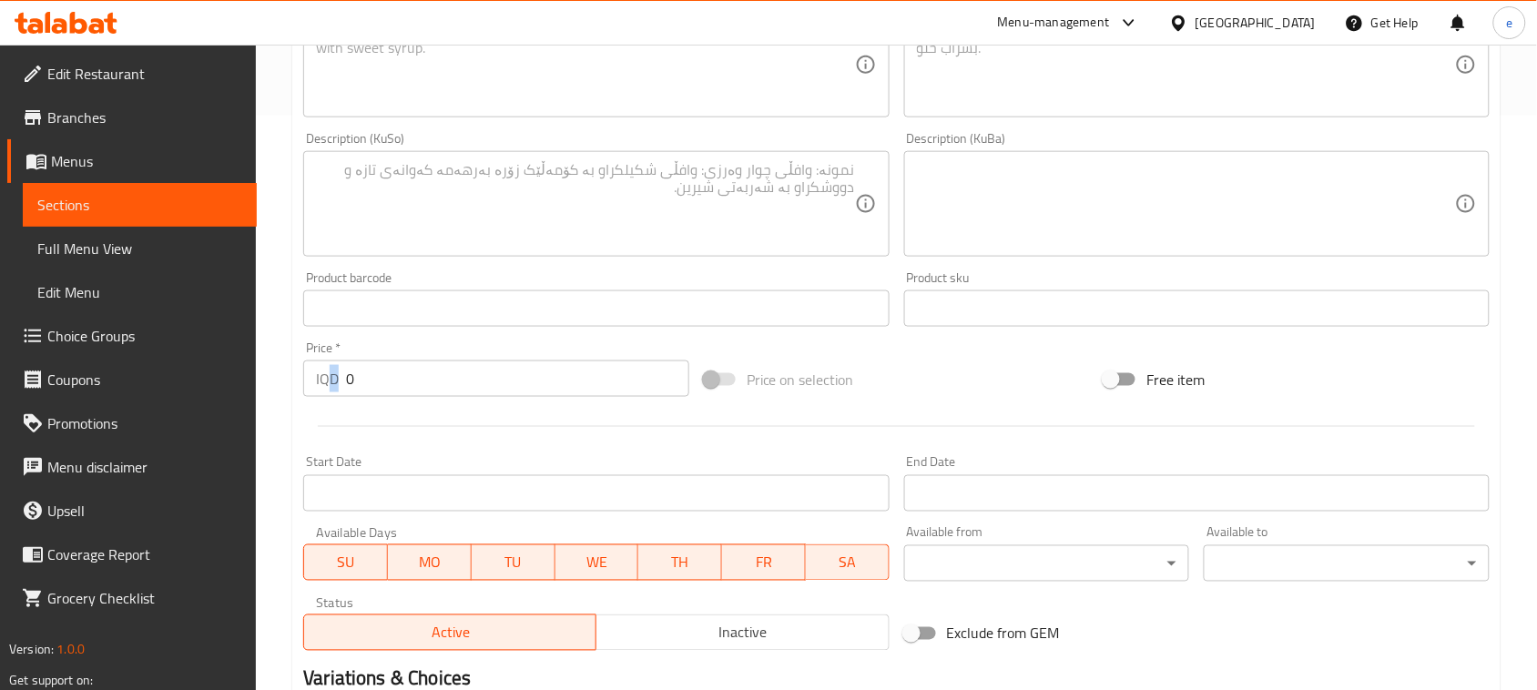
drag, startPoint x: 396, startPoint y: 394, endPoint x: 325, endPoint y: 389, distance: 71.2
click at [325, 389] on div "Price   * IQD 0 Price *" at bounding box center [496, 369] width 401 height 70
click at [433, 346] on div "Price   * IQD 0 Price *" at bounding box center [496, 369] width 386 height 56
click at [371, 369] on input "0" at bounding box center [517, 379] width 343 height 36
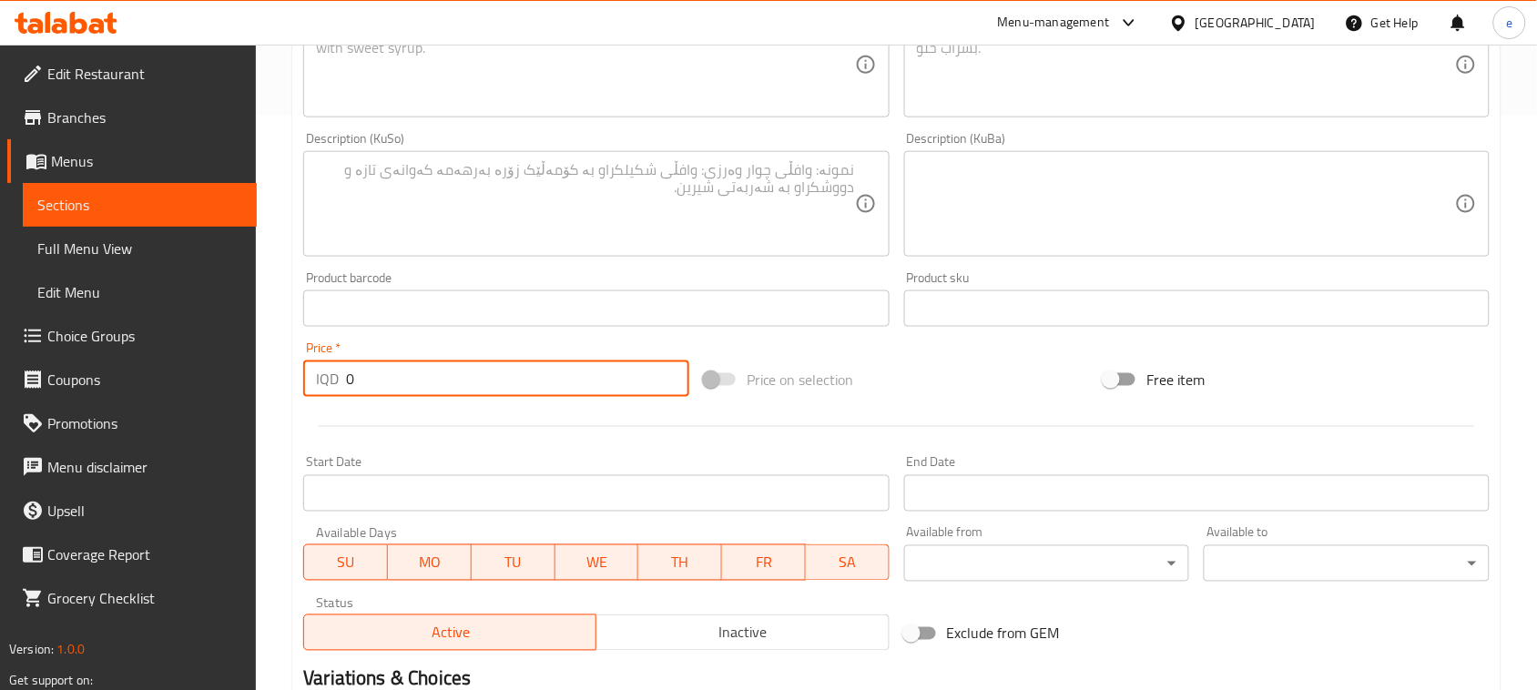
click at [371, 369] on input "0" at bounding box center [517, 379] width 343 height 36
paste input "450"
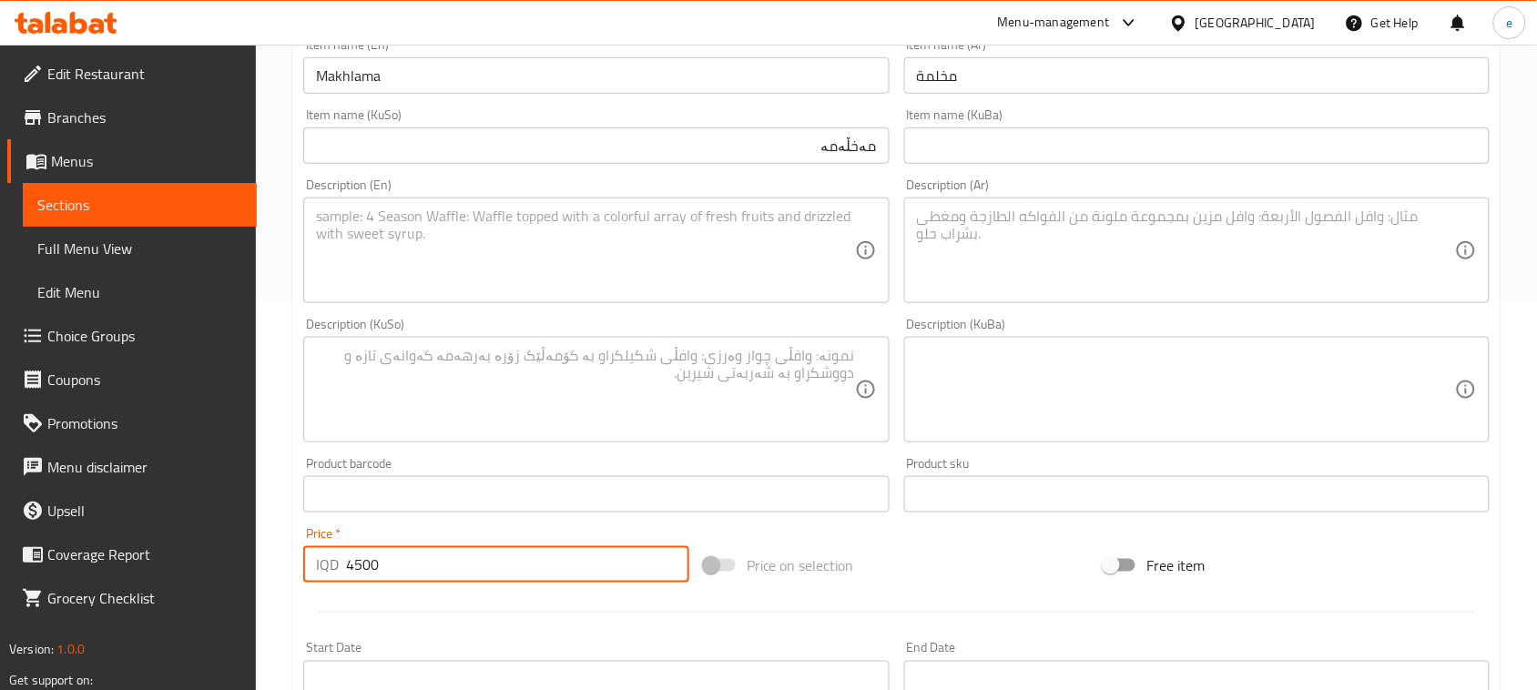
scroll to position [347, 0]
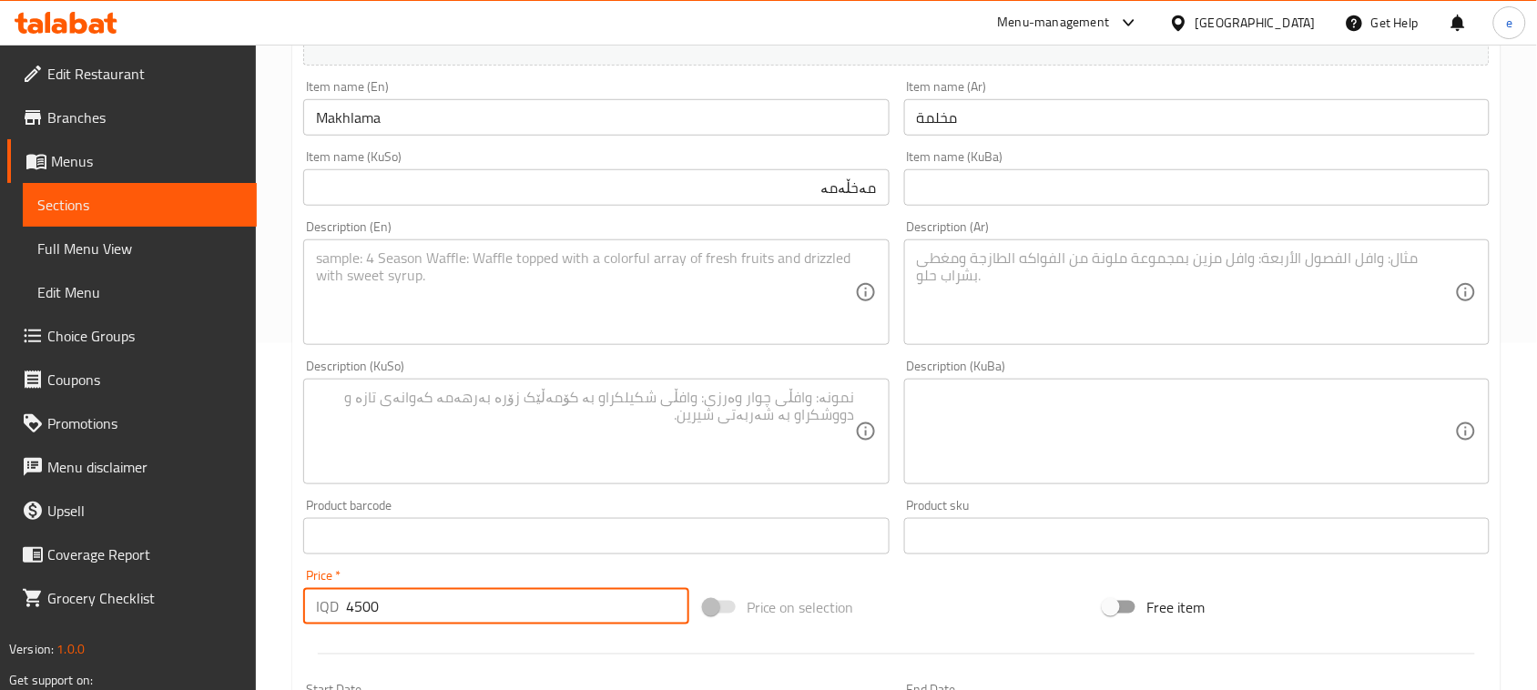
type input "4500"
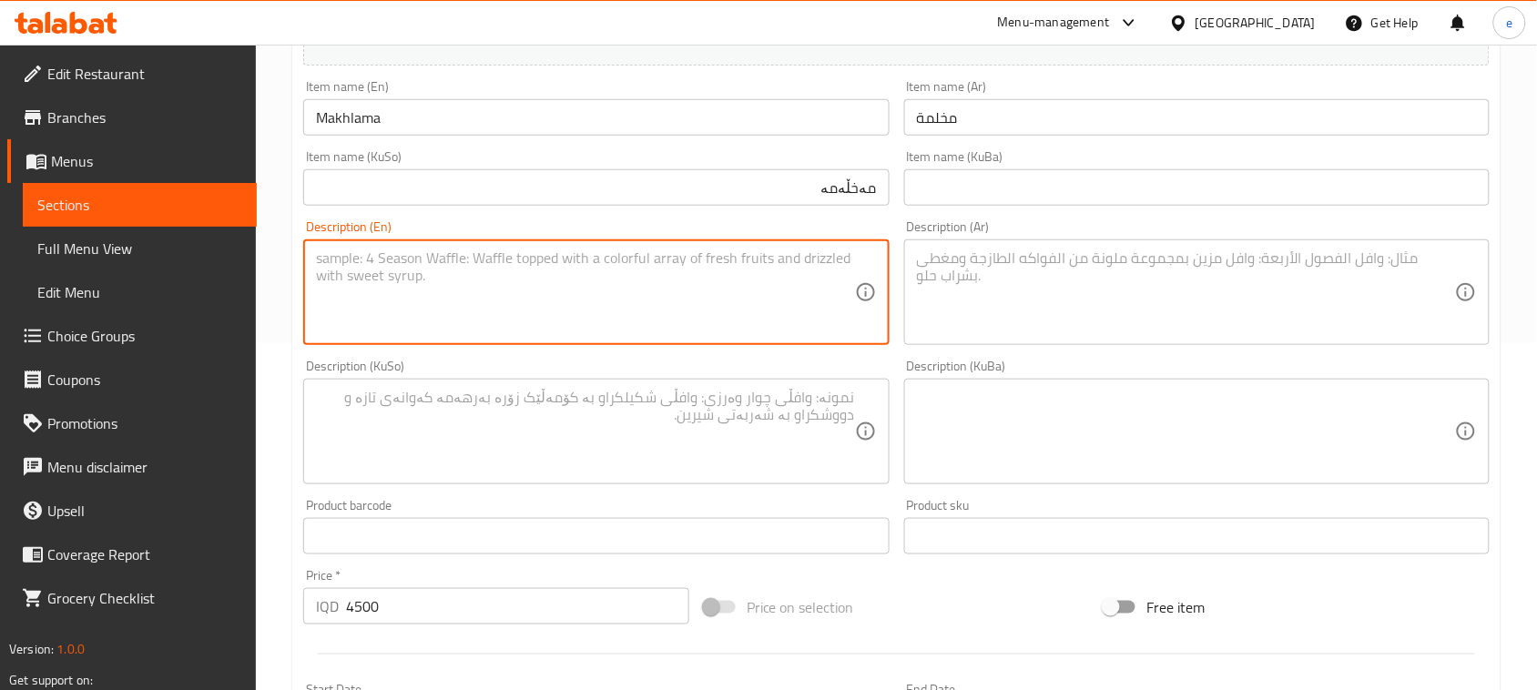
click at [684, 314] on textarea at bounding box center [585, 292] width 538 height 86
paste textarea "With pickles, onion and samoon"
type textarea "With pickles, onion and samoon"
click at [625, 392] on textarea at bounding box center [585, 432] width 538 height 86
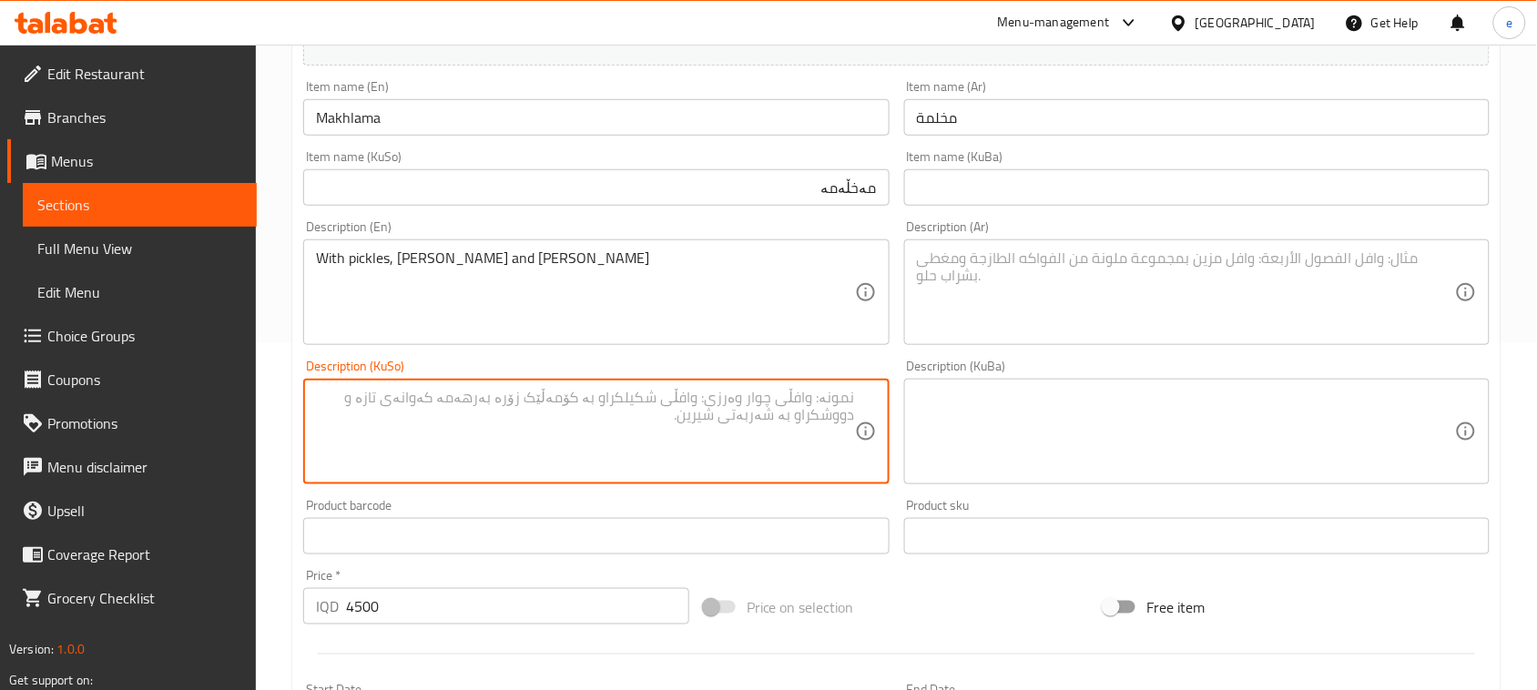
paste textarea "مع طرشي، بصل وصمون"
click at [799, 410] on textarea "مع طرشي، بصل وصمون" at bounding box center [585, 432] width 538 height 86
type textarea "مع طرشي، بصل وصمون"
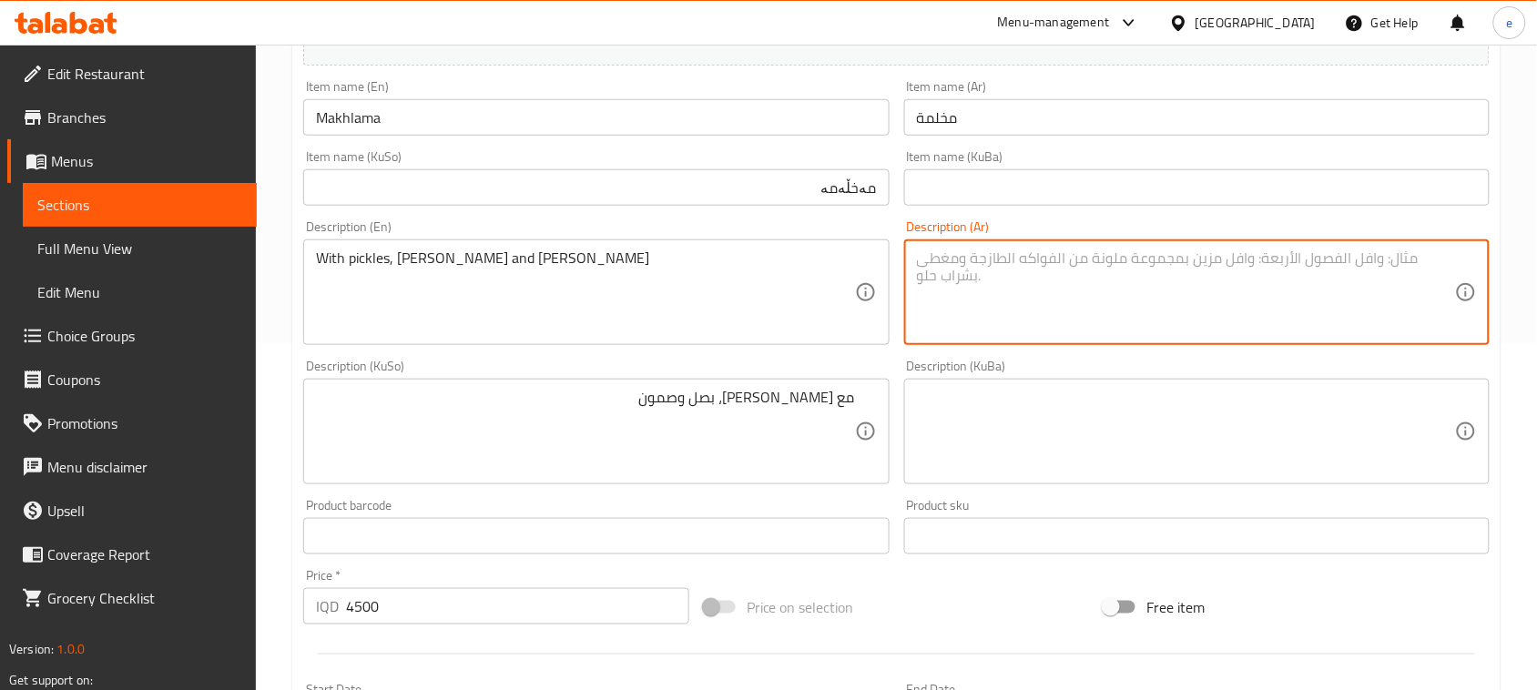
click at [1000, 324] on textarea at bounding box center [1186, 292] width 538 height 86
paste textarea "مع طرشي، بصل وصمون"
type textarea "مع طرشي، بصل وصمون"
click at [788, 384] on div "مع طرشي، بصل وصمون Description (KuSo)" at bounding box center [595, 432] width 585 height 106
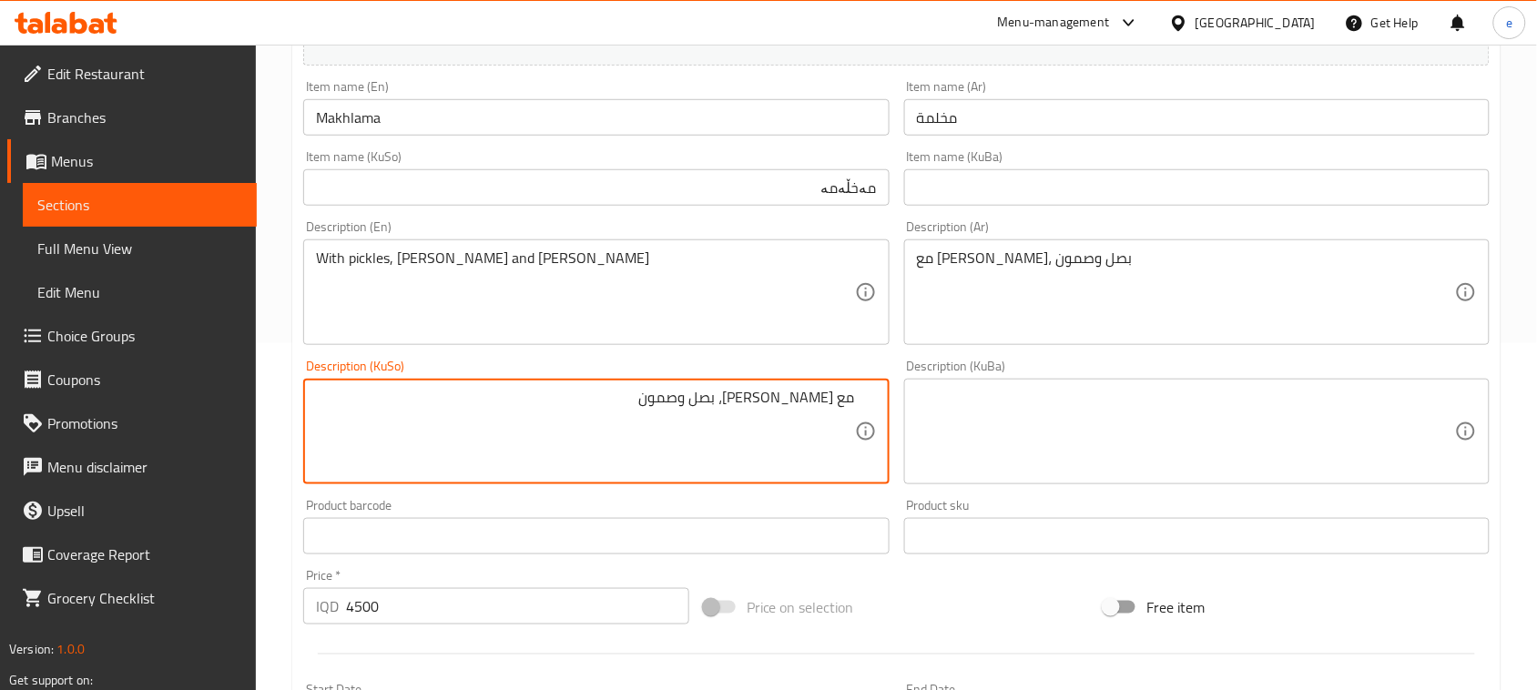
click at [788, 384] on div "مع طرشي، بصل وصمون Description (KuSo)" at bounding box center [595, 432] width 585 height 106
paste textarea "ەگەڵ تورشی، پیاز و سەمو"
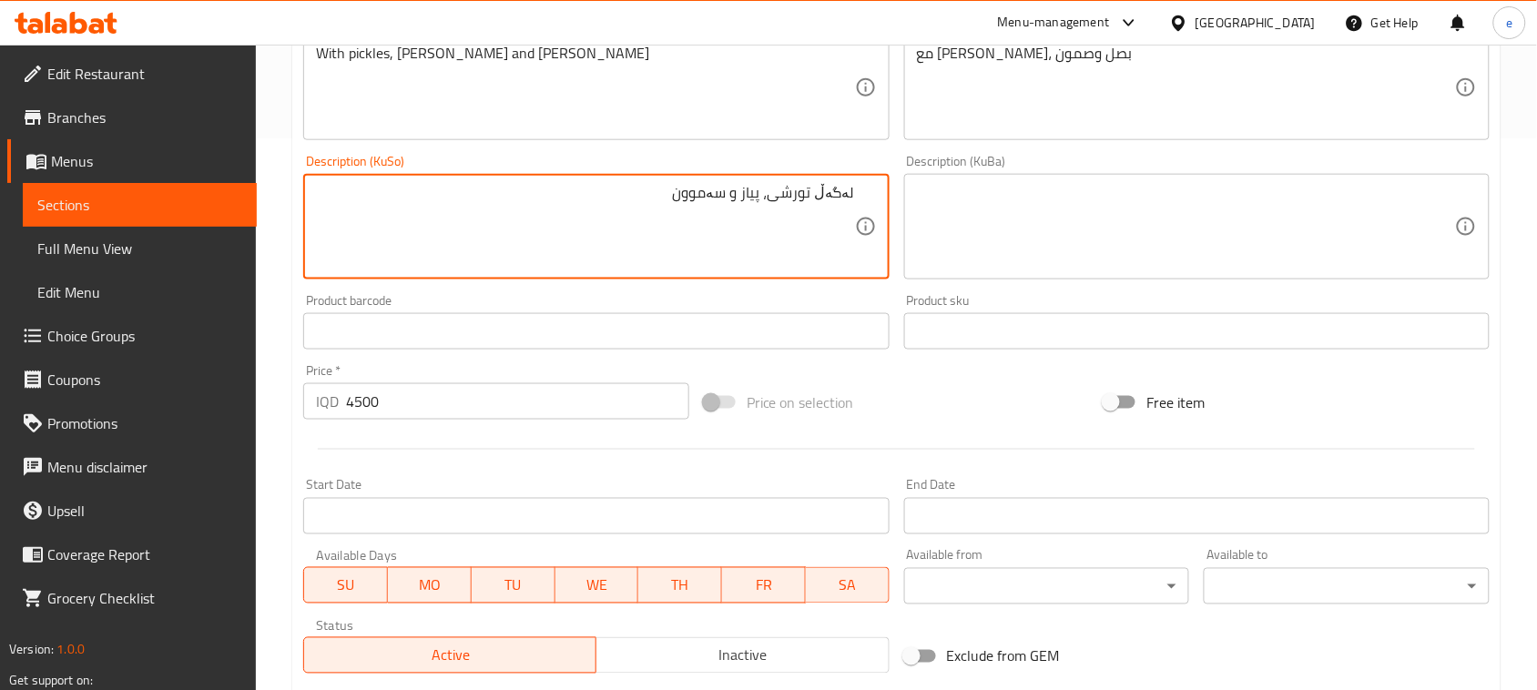
scroll to position [802, 0]
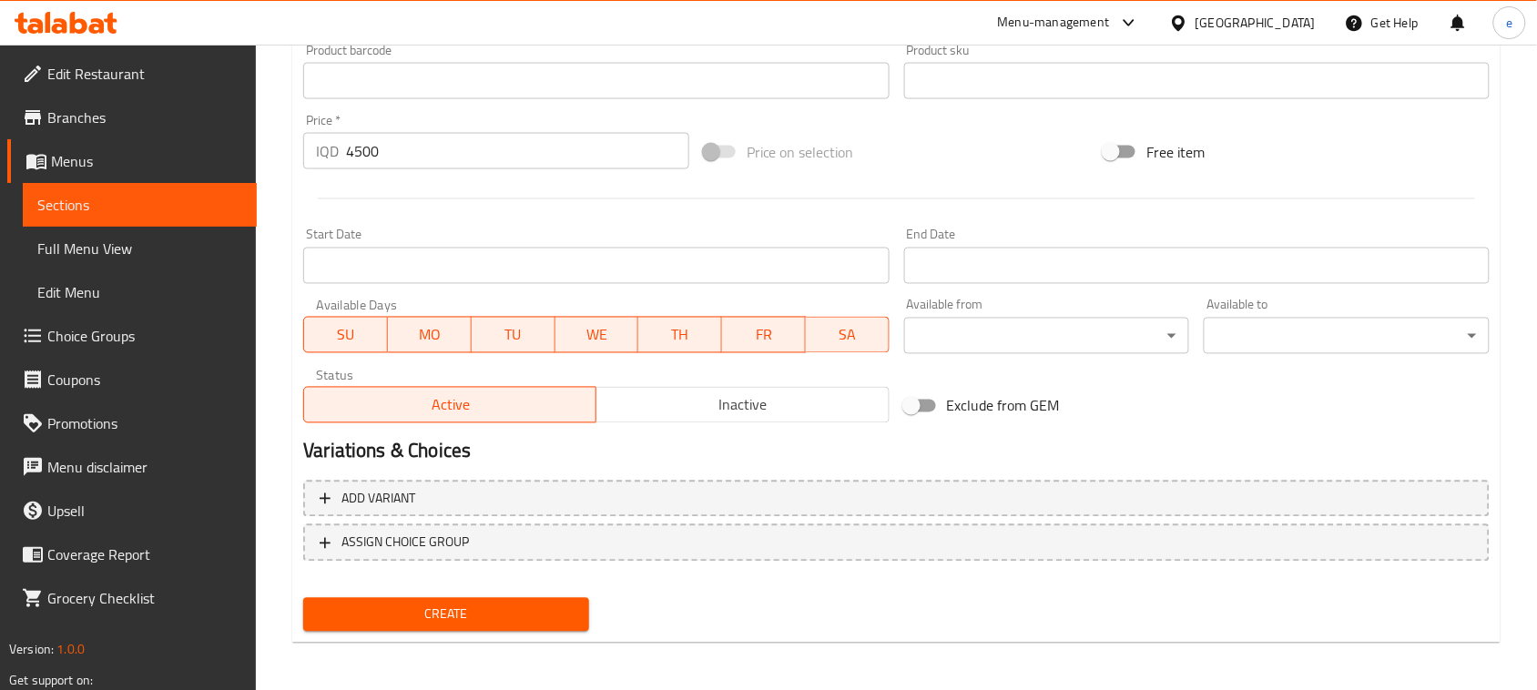
type textarea "لەگەڵ تورشی، پیاز و سەموون"
click at [515, 610] on span "Create" at bounding box center [446, 615] width 257 height 23
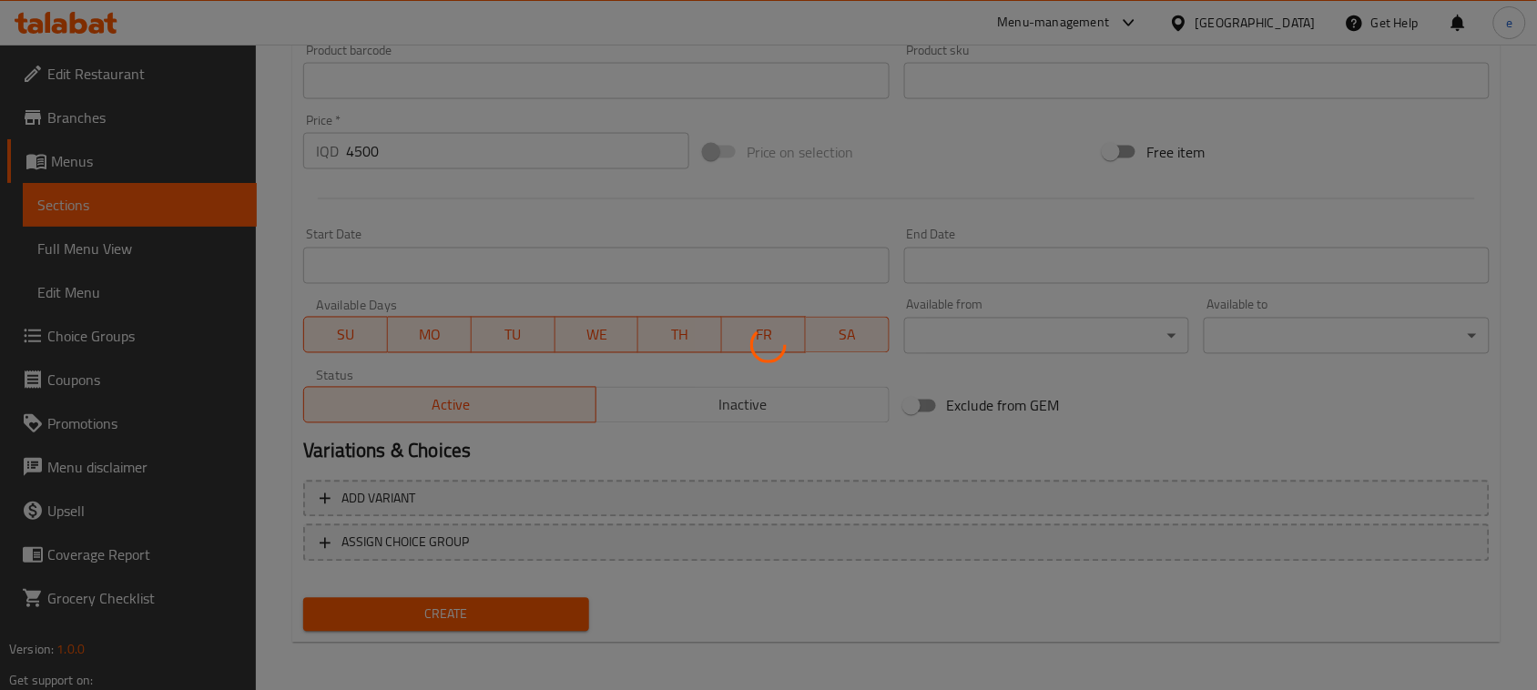
type input "0"
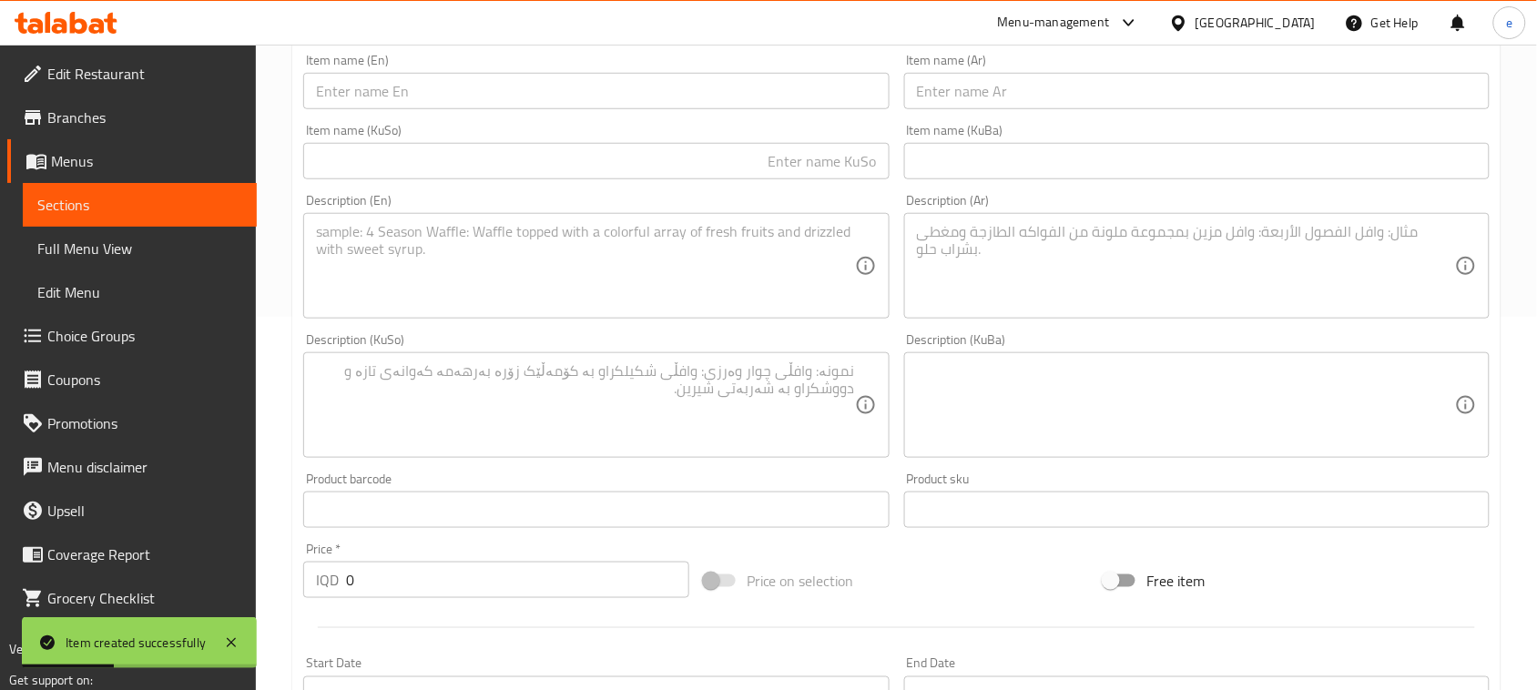
scroll to position [347, 0]
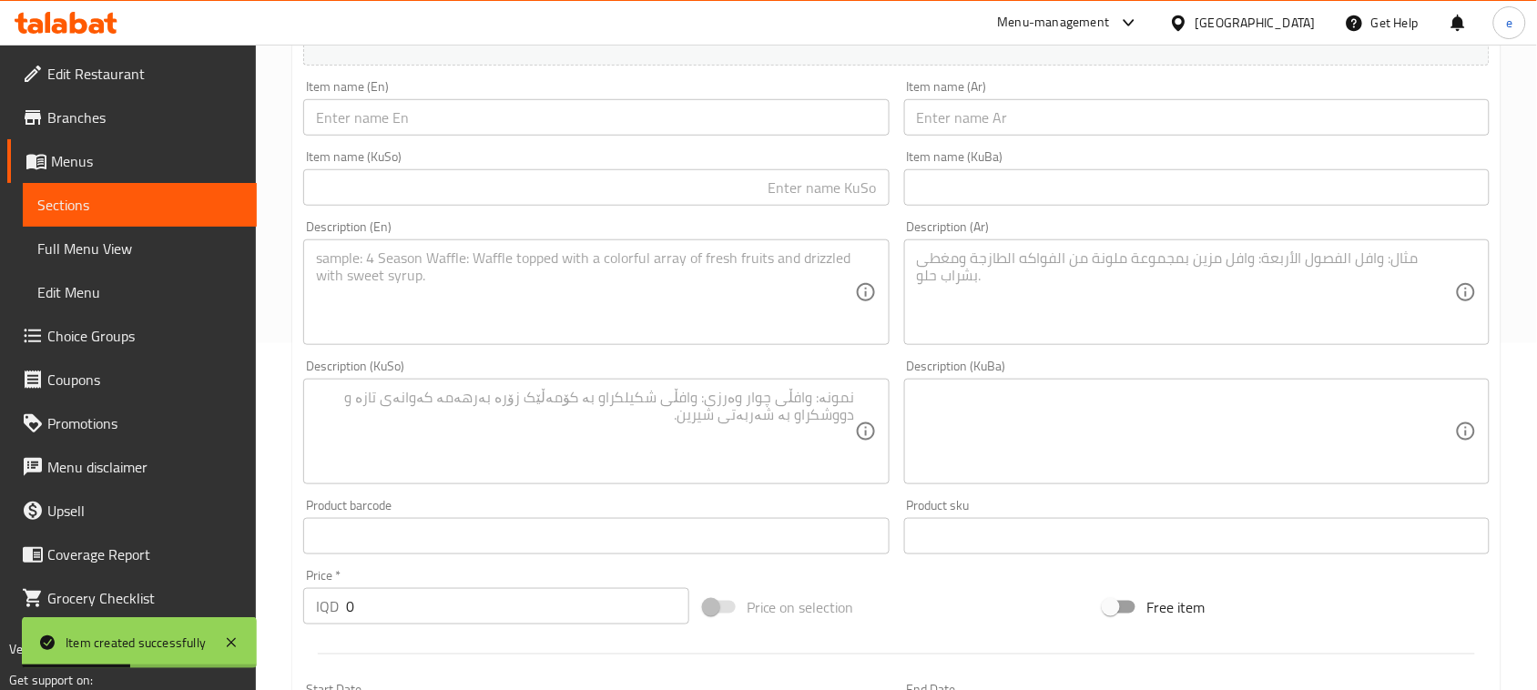
click at [489, 118] on input "text" at bounding box center [595, 117] width 585 height 36
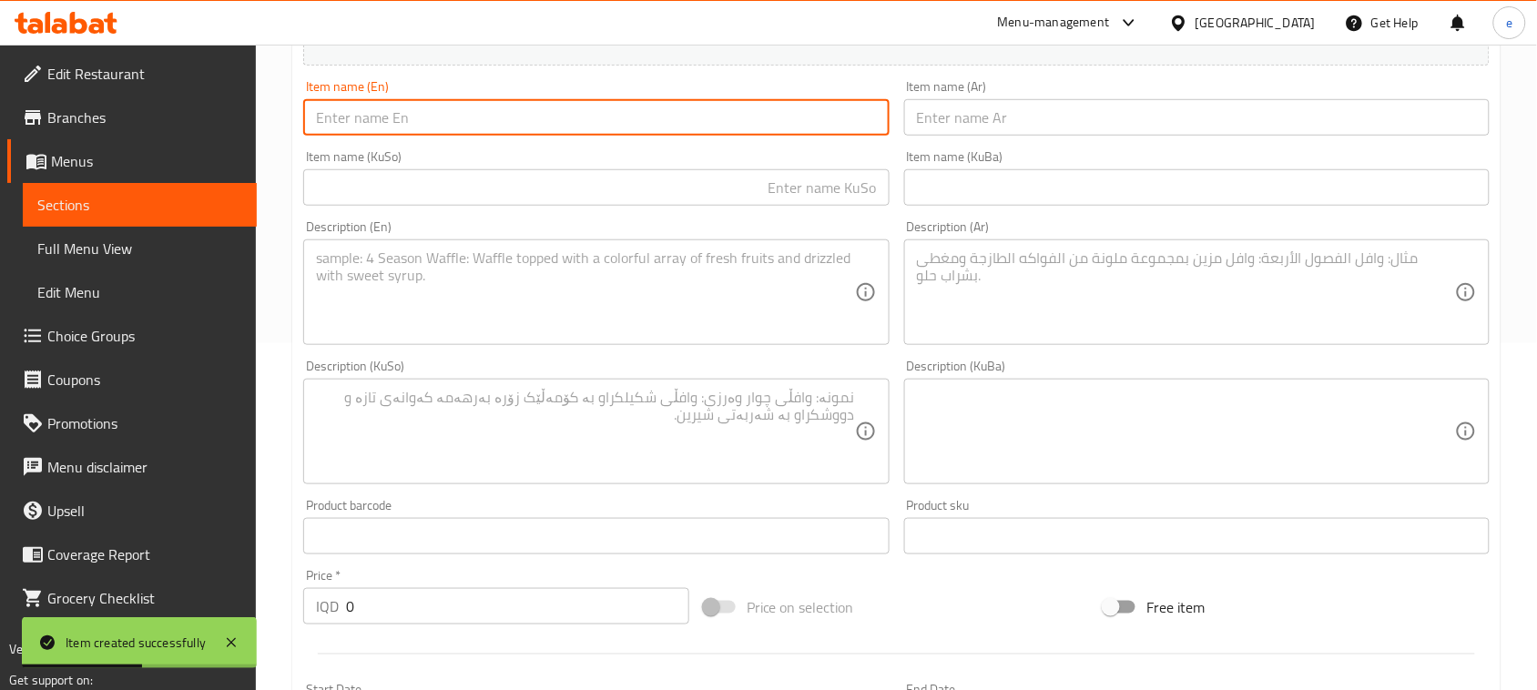
paste input "Eggs and Meat"
type input "Eggs and Meat"
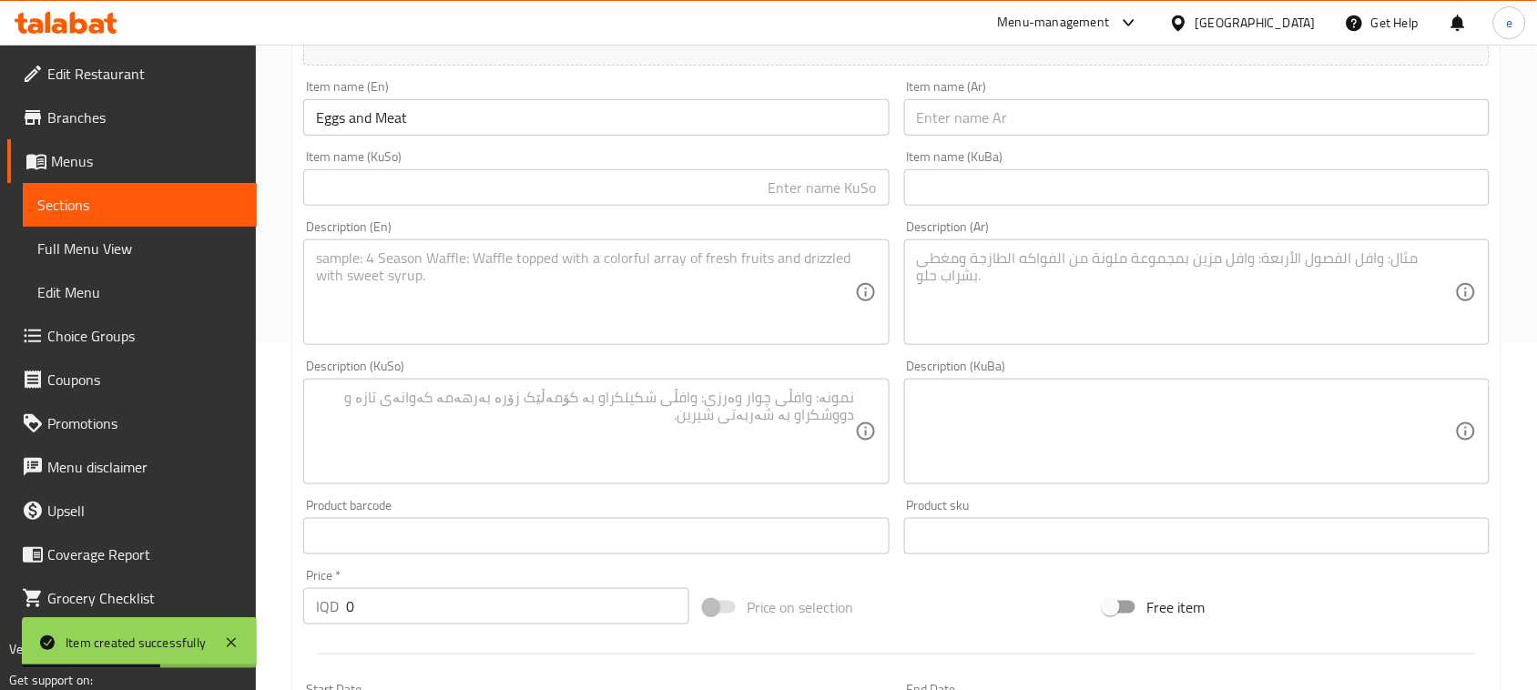
click at [961, 142] on div "Item name (Ar) Item name (Ar)" at bounding box center [1197, 108] width 600 height 70
click at [961, 128] on input "text" at bounding box center [1196, 117] width 585 height 36
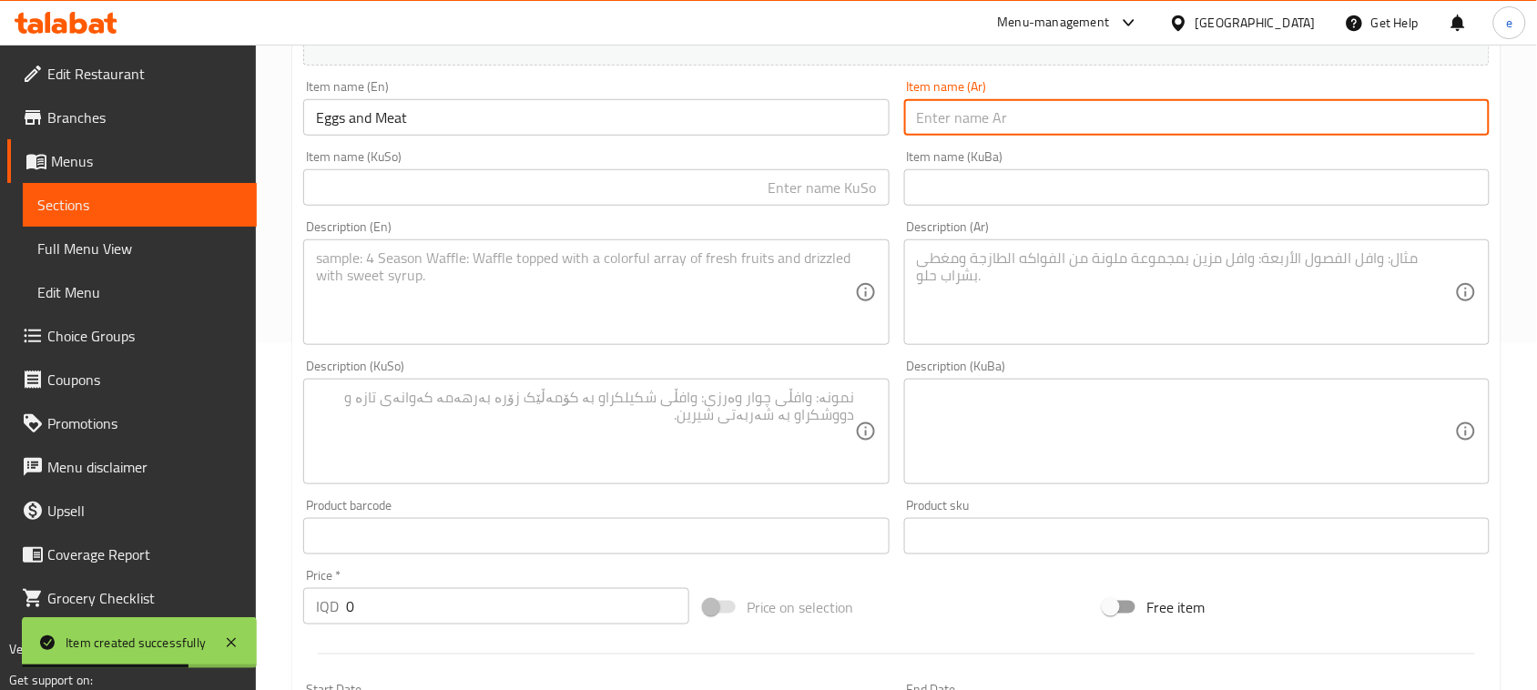
paste input "بيض ولحم"
type input "بيض ولحم"
click at [813, 193] on input "text" at bounding box center [595, 187] width 585 height 36
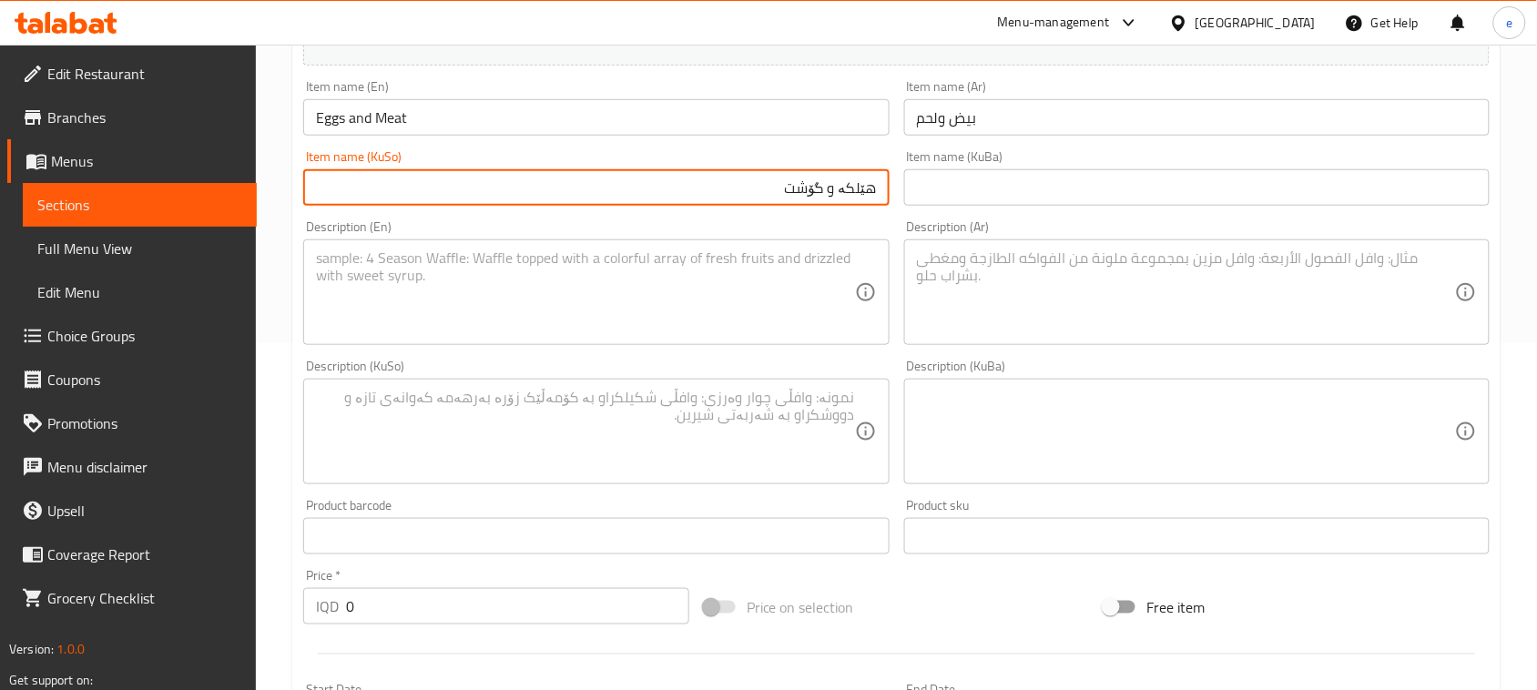
type input "هێلکە و گۆشت"
click at [1191, 298] on textarea at bounding box center [1186, 292] width 538 height 86
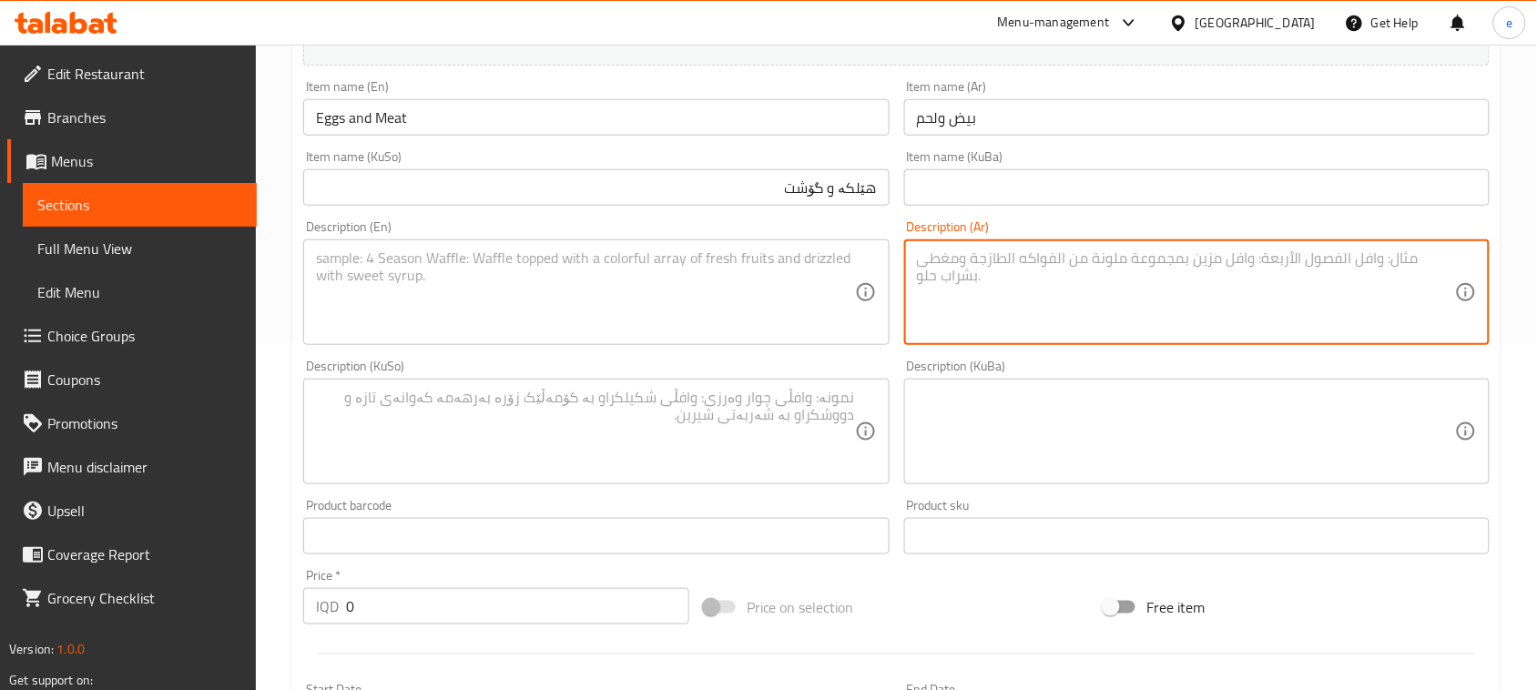
paste textarea "مع طرشي، بصل وصمون"
type textarea "مع طرشي، بصل وصمون"
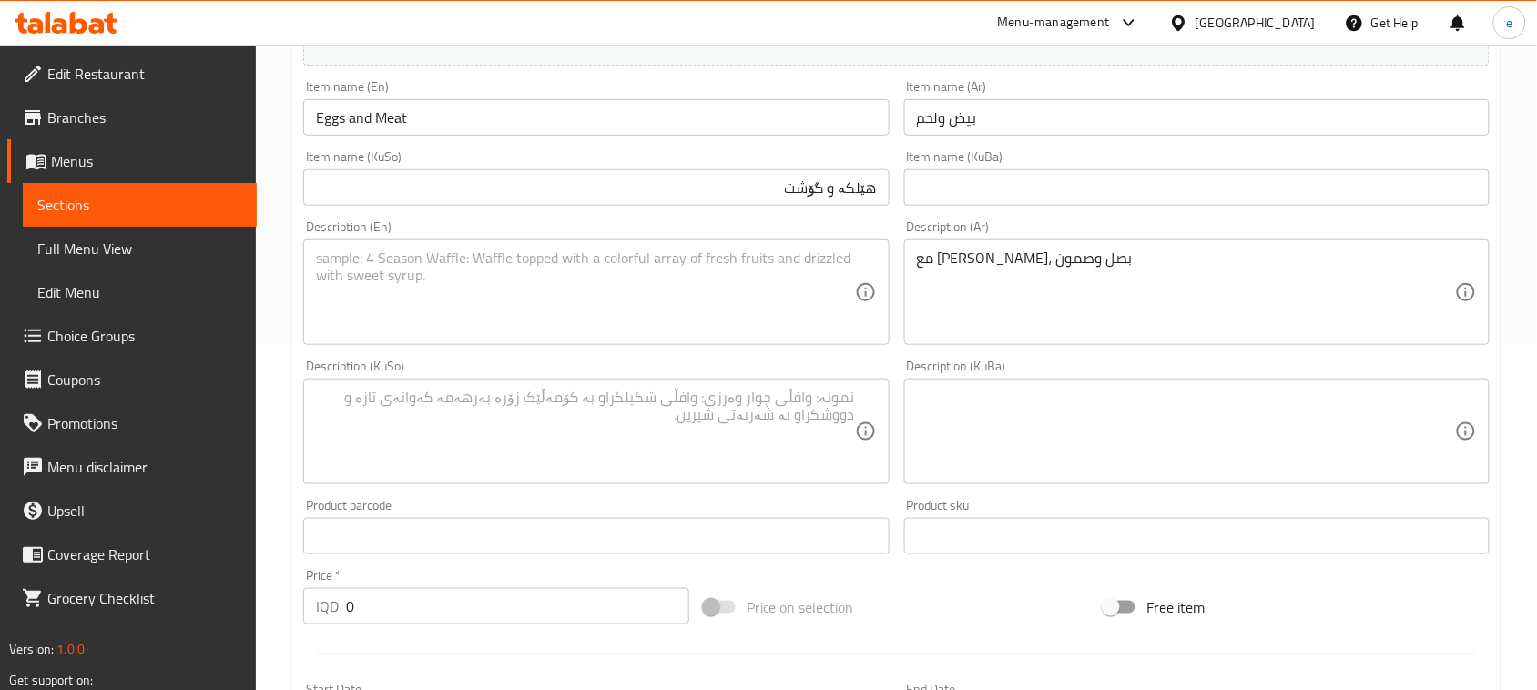
click at [644, 344] on div "Description (En)" at bounding box center [595, 292] width 585 height 106
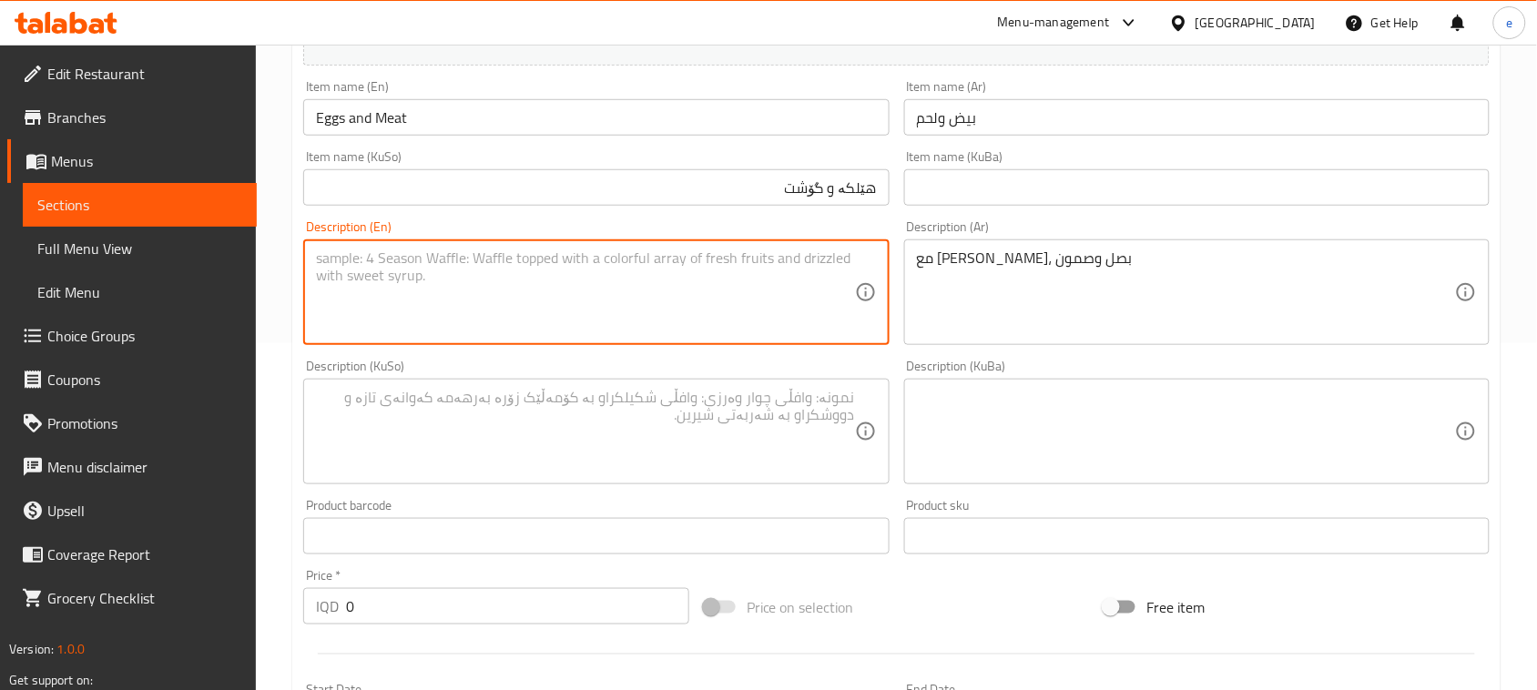
paste textarea "With pickles, onion and samoon"
type textarea "With pickles, onion and samoon"
click at [789, 452] on textarea at bounding box center [585, 432] width 538 height 86
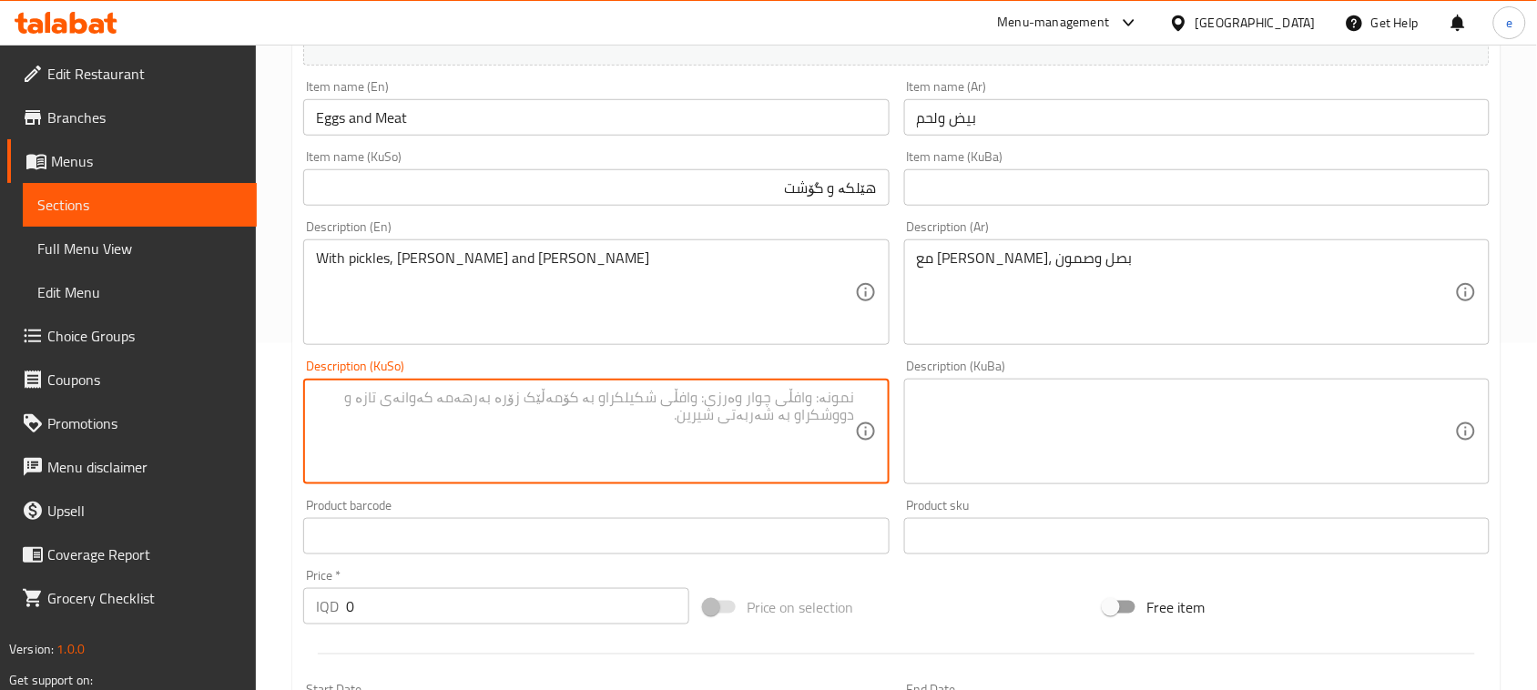
paste textarea "لەگەڵ تورشی، پیاز و سەموون"
type textarea "لەگەڵ تورشی، پیاز و سەموون"
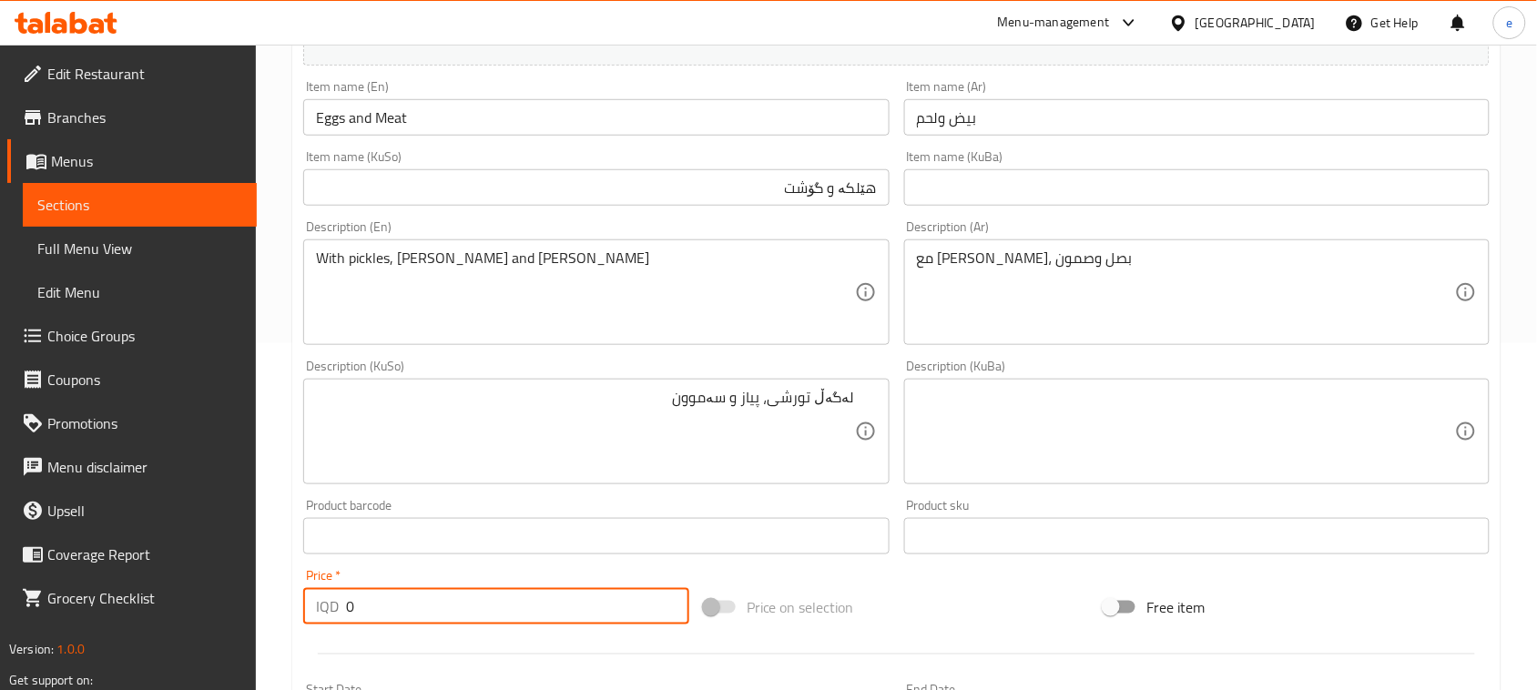
drag, startPoint x: 302, startPoint y: 635, endPoint x: 284, endPoint y: 635, distance: 18.2
click at [285, 635] on div "Home / Restaurants management / Menus / Sections / item / create Breakfast sect…" at bounding box center [896, 423] width 1281 height 1451
paste input "450"
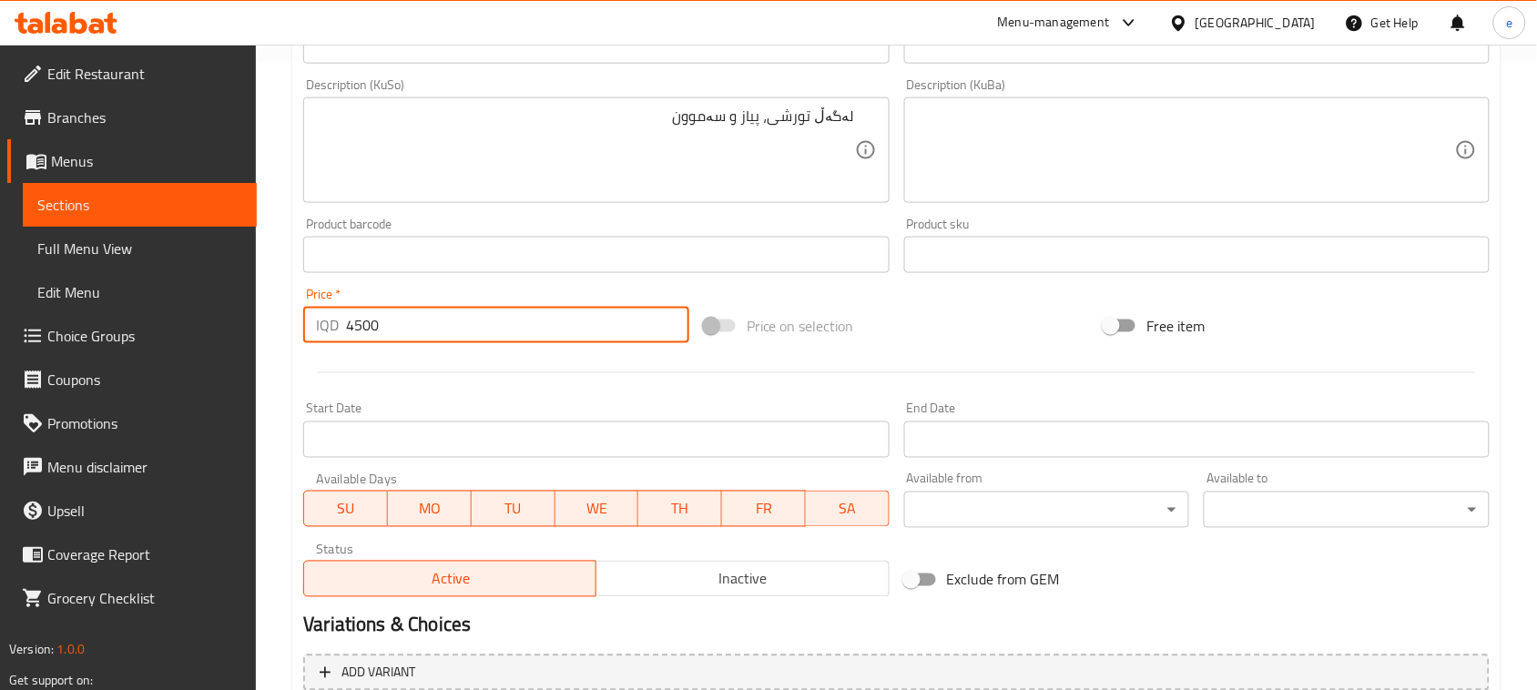
scroll to position [802, 0]
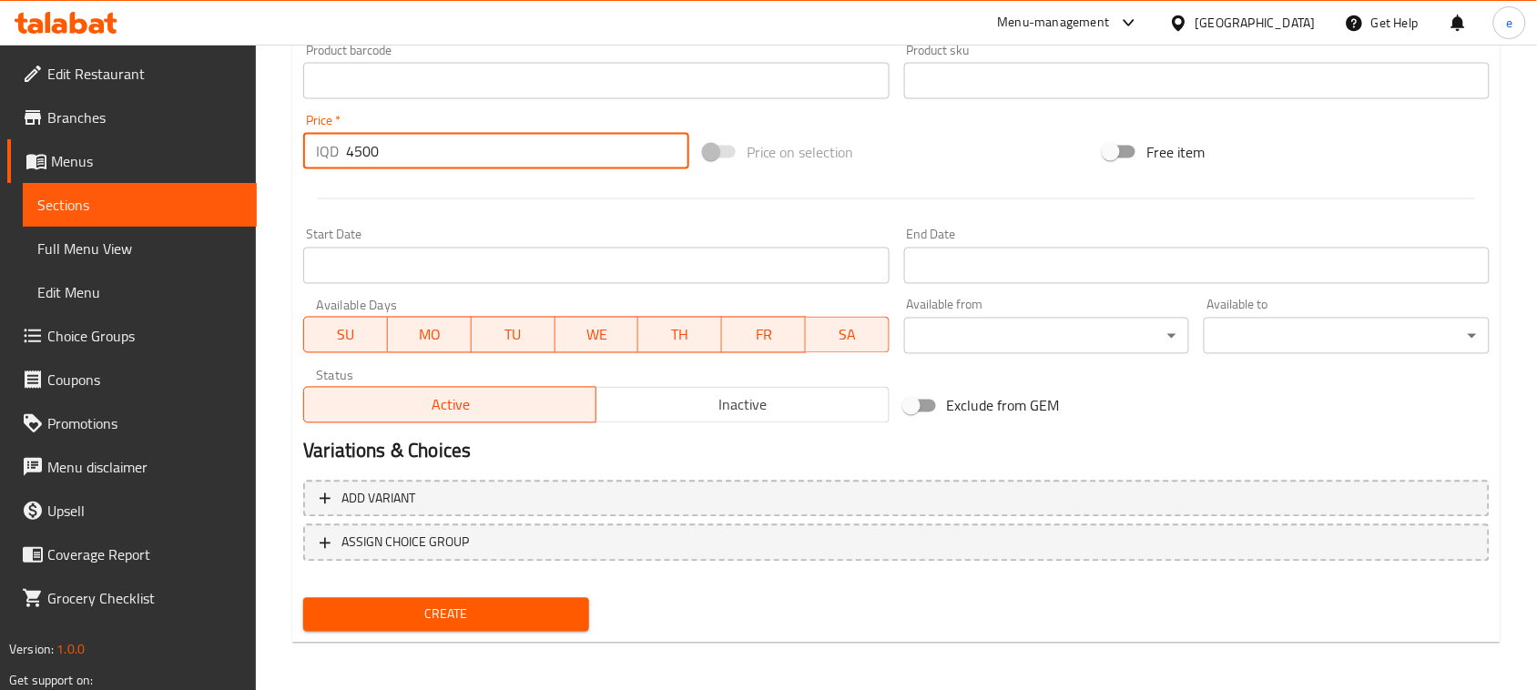
type input "4500"
click at [493, 617] on span "Create" at bounding box center [446, 615] width 257 height 23
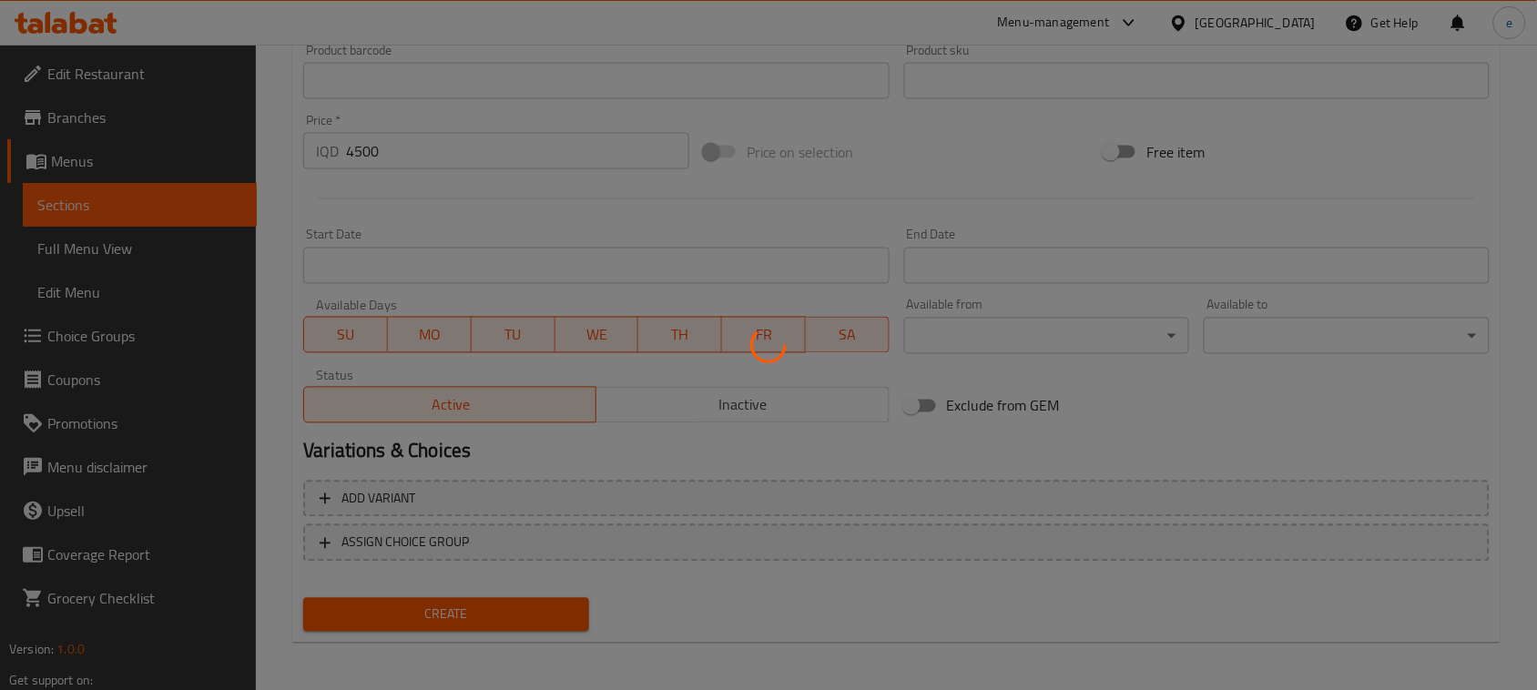
type input "0"
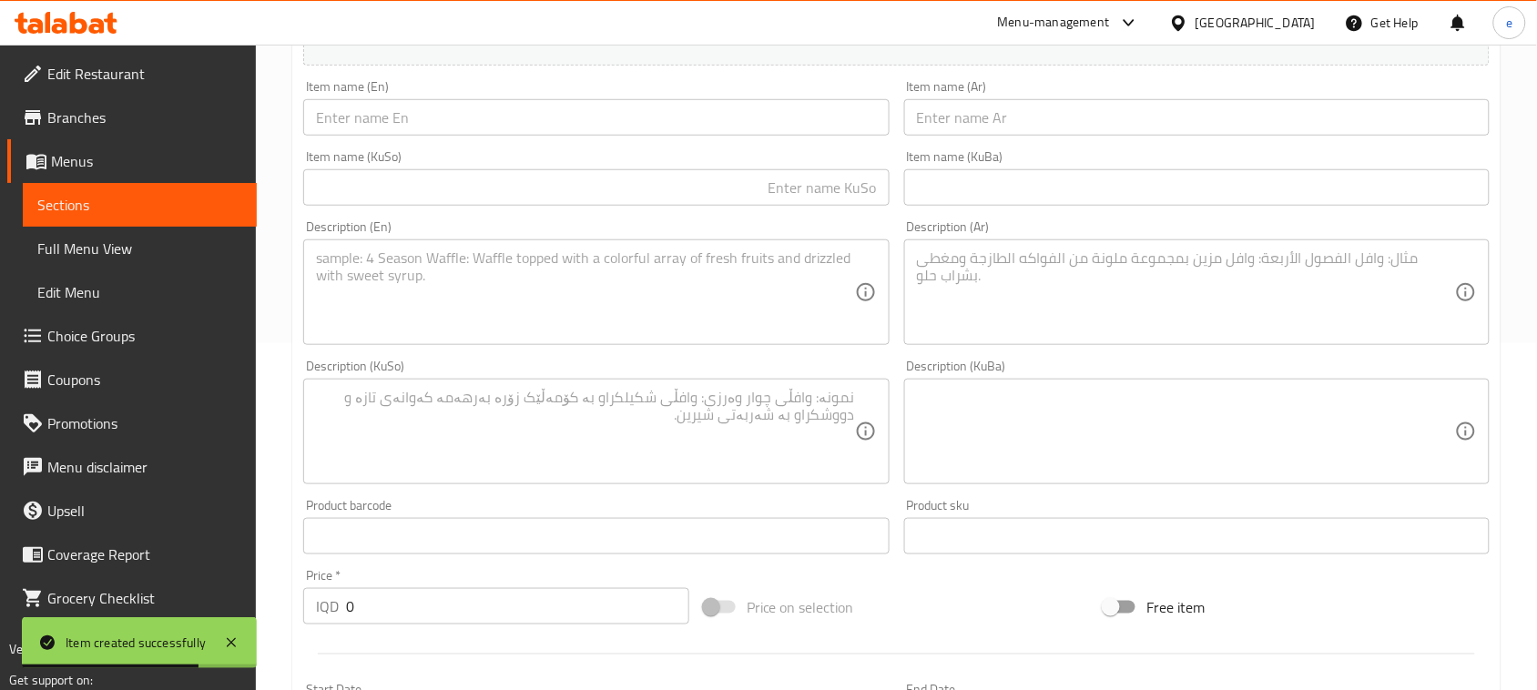
scroll to position [119, 0]
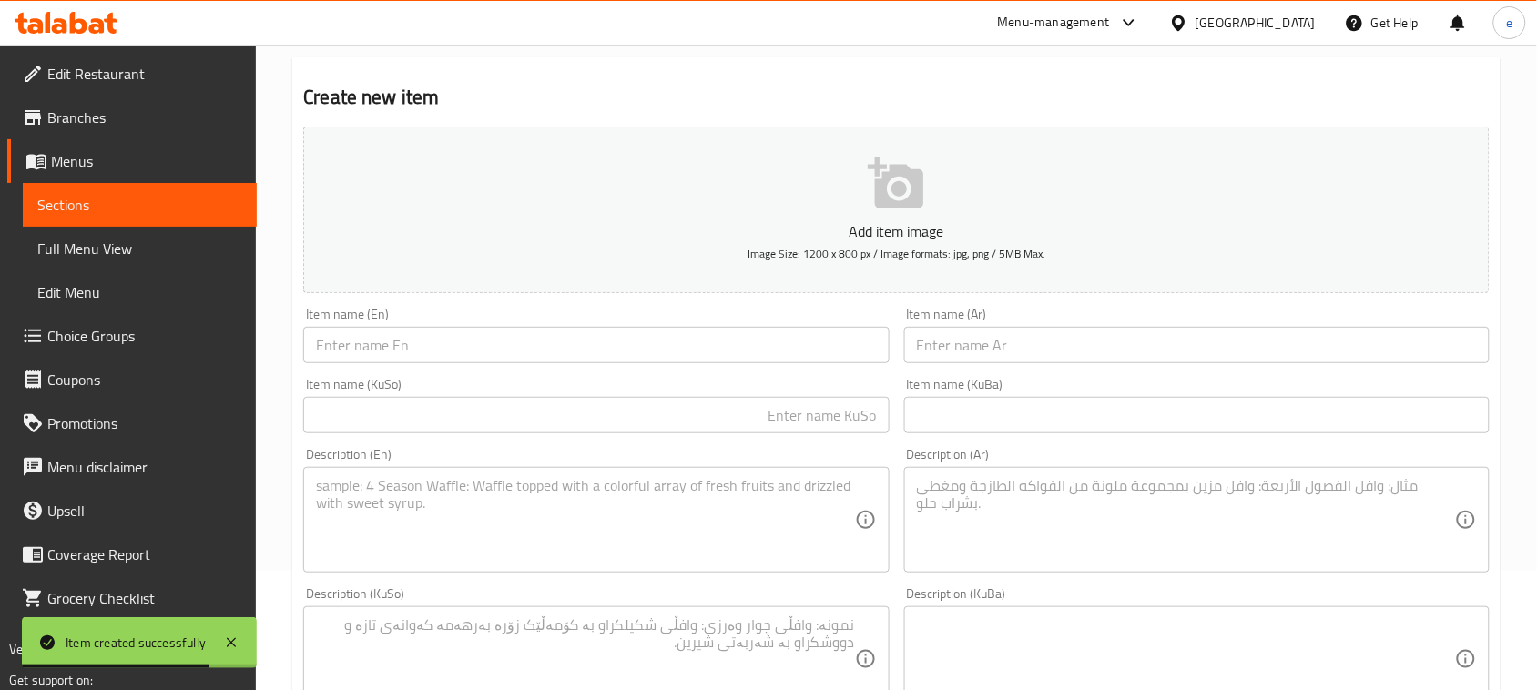
click at [772, 437] on div "Item name (KuSo) Item name (KuSo)" at bounding box center [596, 406] width 600 height 70
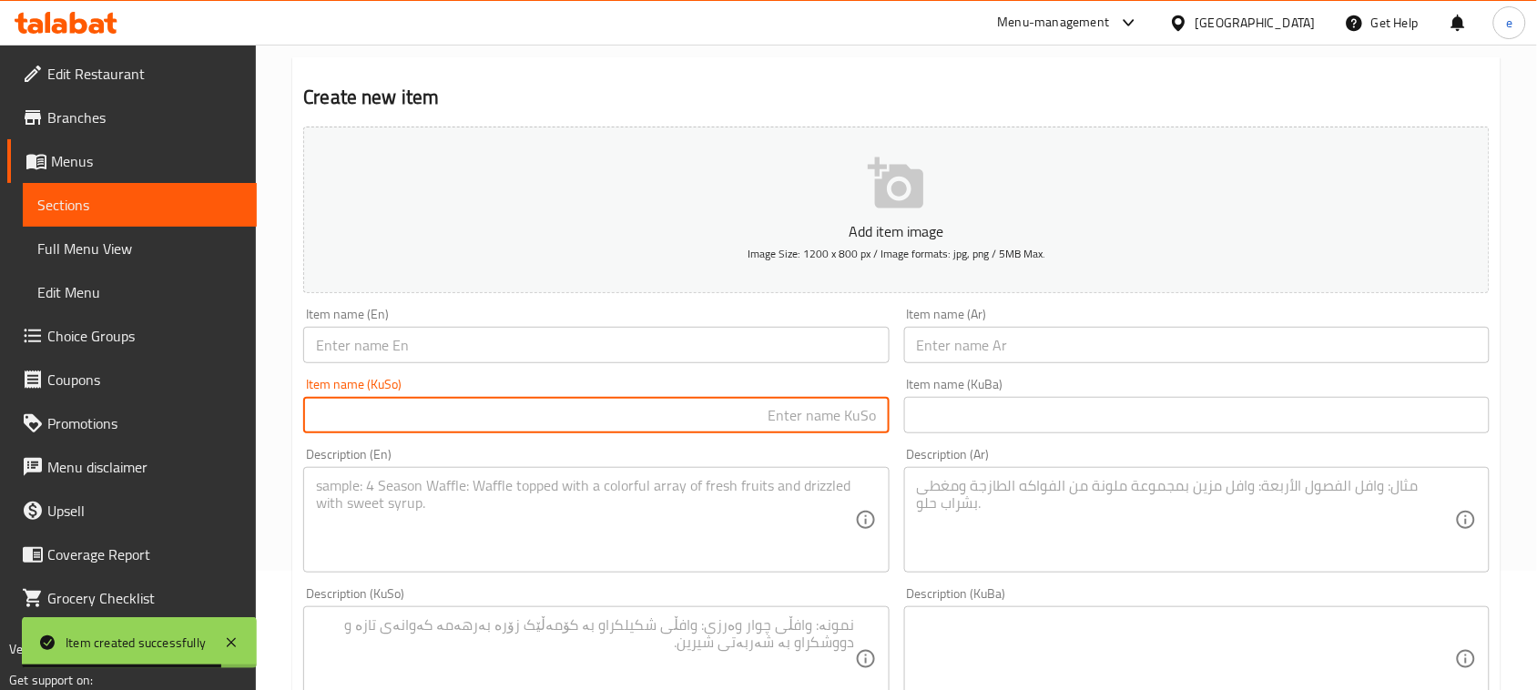
click at [754, 422] on input "text" at bounding box center [595, 415] width 585 height 36
paste input "هێلکە و تەماتە"
type input "هێلکە و تەماتە"
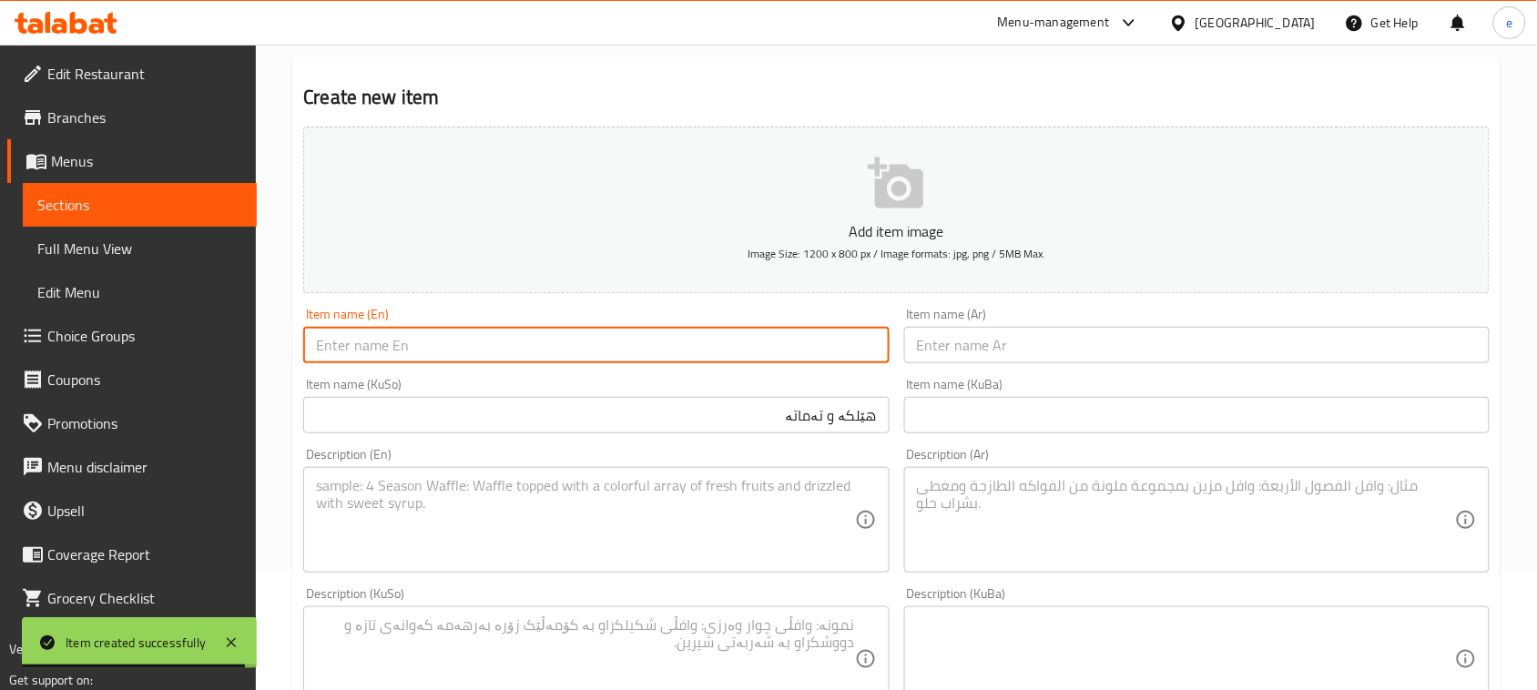
click at [558, 338] on input "text" at bounding box center [595, 345] width 585 height 36
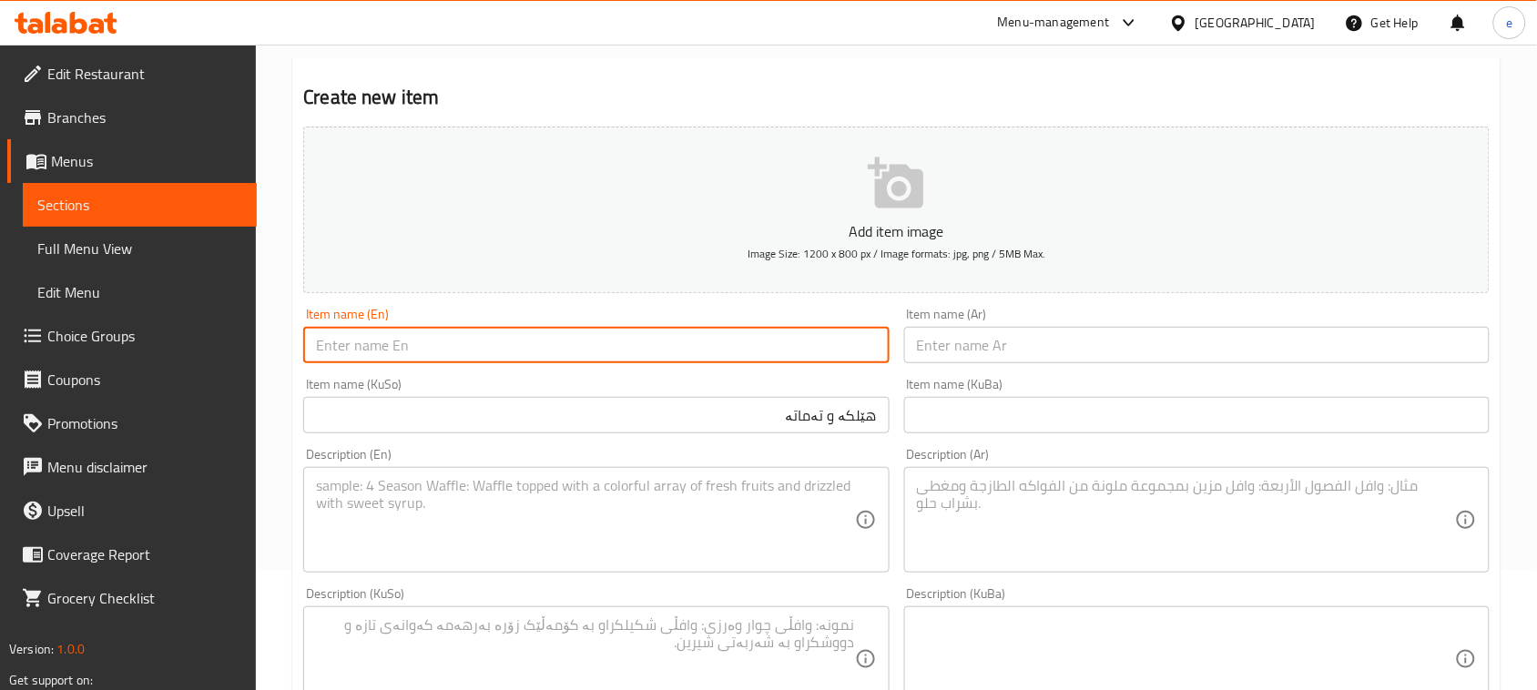
paste input "Eggs and Tomatoes"
type input "Eggs and Tomatoes"
click at [1041, 358] on input "text" at bounding box center [1196, 345] width 585 height 36
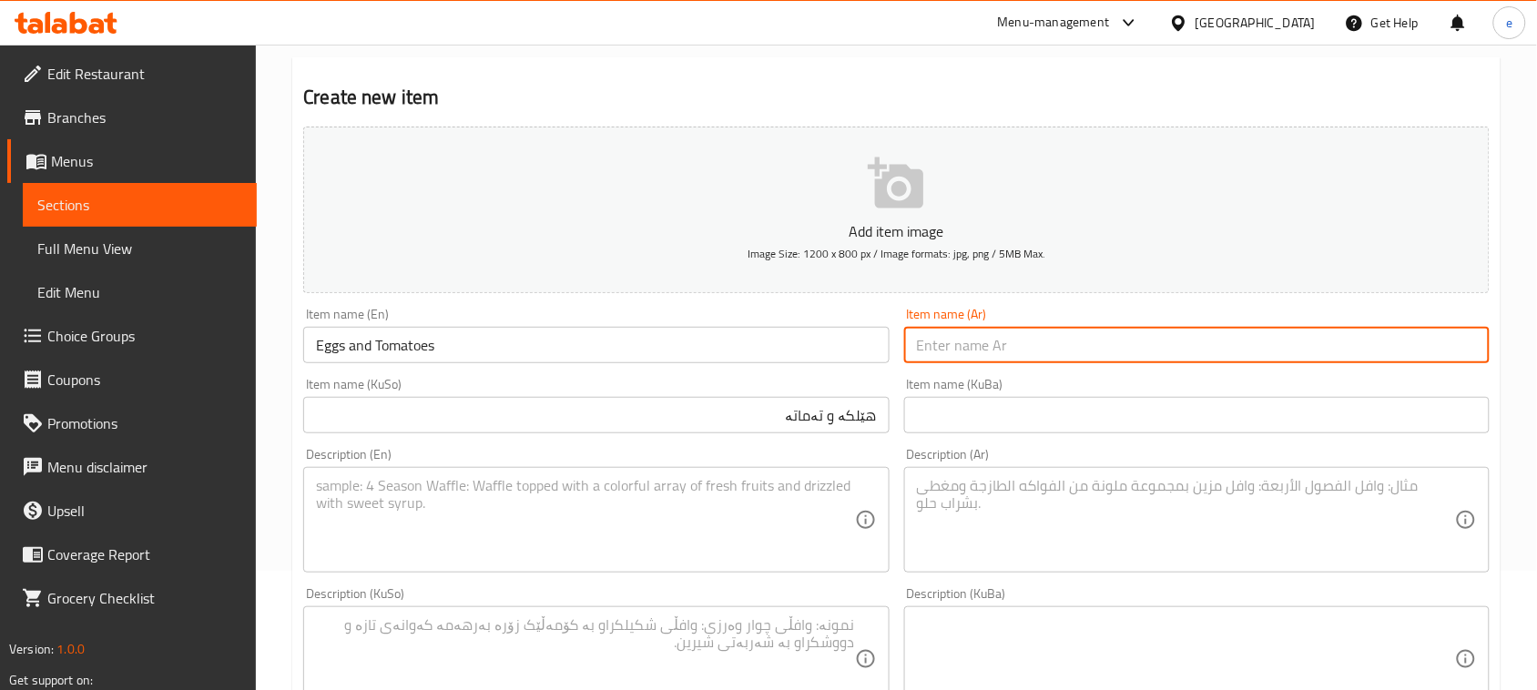
paste input "بيض وطماطم"
type input "بيض وطماطم"
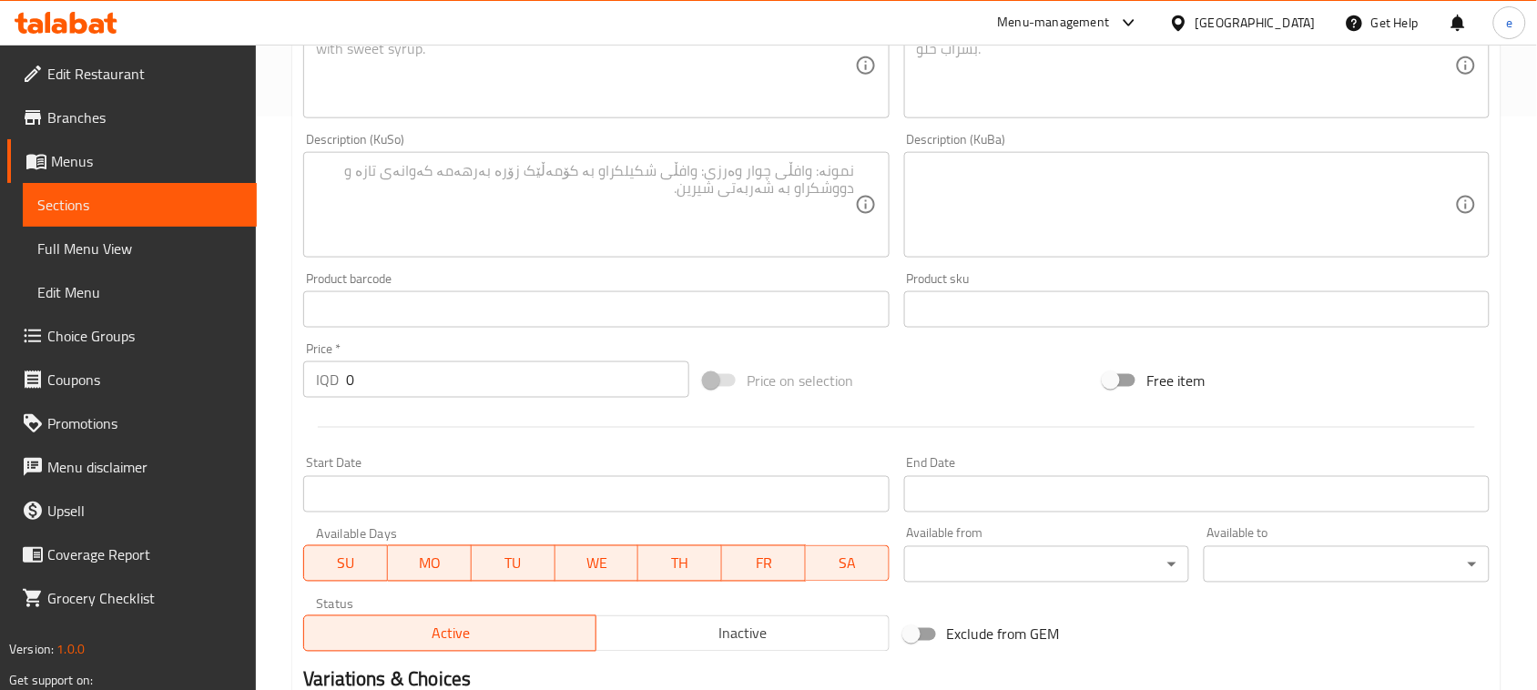
scroll to position [575, 0]
drag, startPoint x: 442, startPoint y: 378, endPoint x: 291, endPoint y: 383, distance: 151.2
click at [291, 383] on div "Home / Restaurants management / Menus / Sections / item / create Breakfast sect…" at bounding box center [896, 195] width 1281 height 1451
paste input "450"
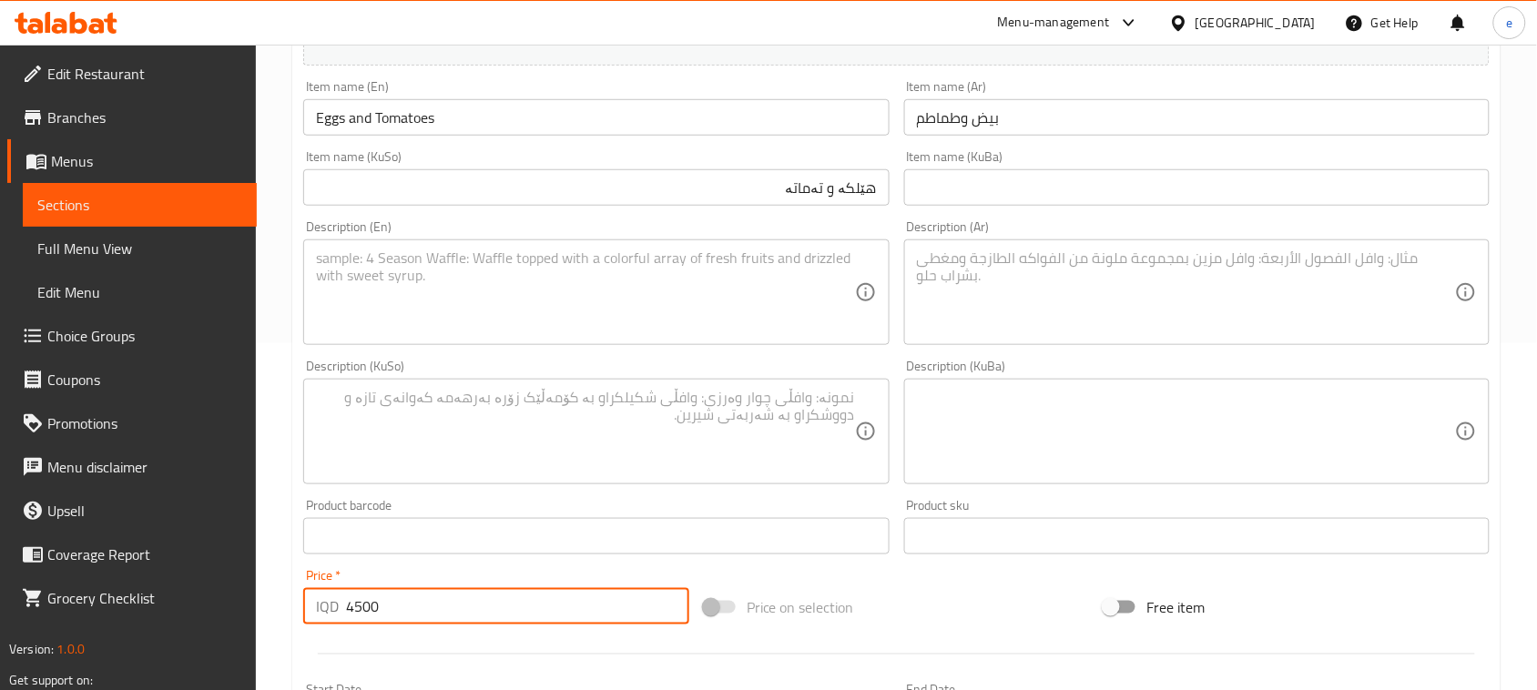
type input "4500"
click at [704, 398] on textarea at bounding box center [585, 432] width 538 height 86
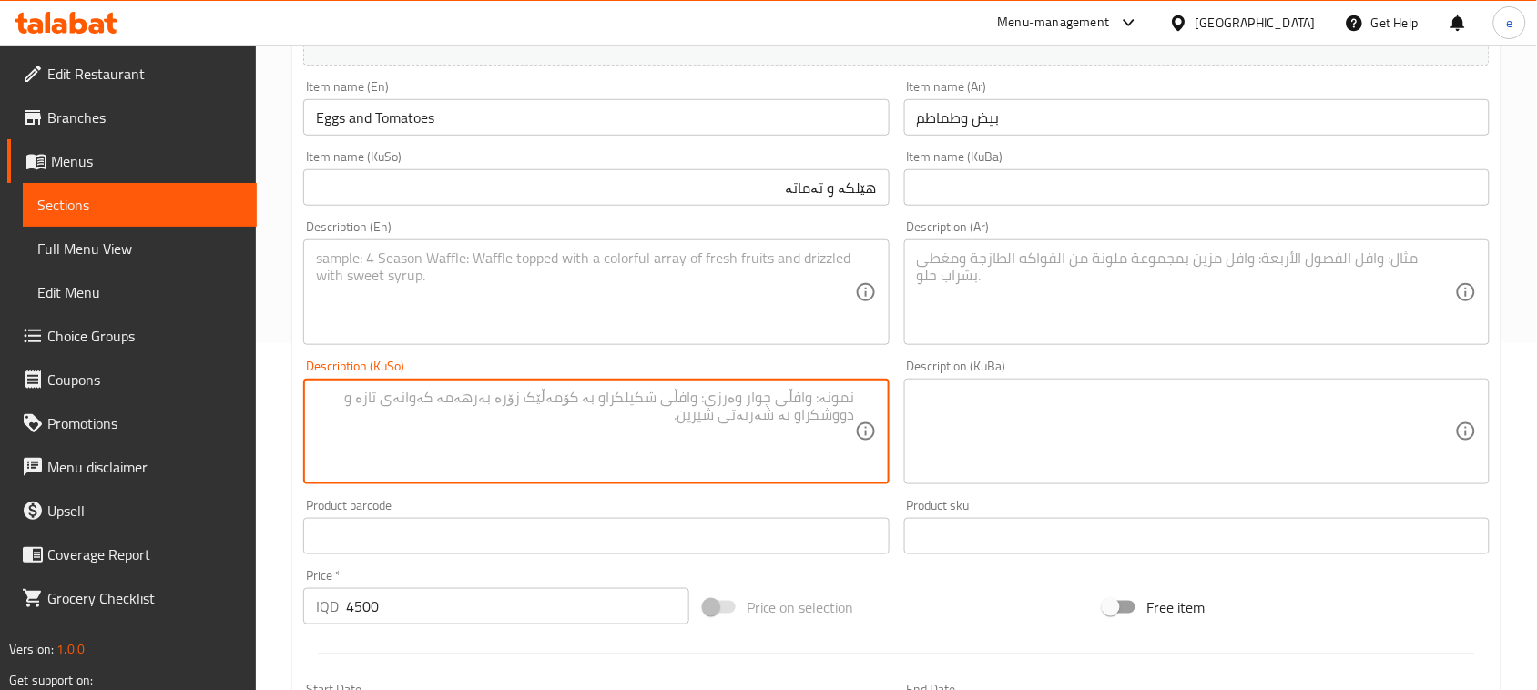
paste textarea "لەگەڵ تورشی، پیاز و سەموون"
type textarea "لەگەڵ تورشی، پیاز و سەموون"
click at [679, 349] on div "Description (En) Description (En)" at bounding box center [596, 282] width 600 height 139
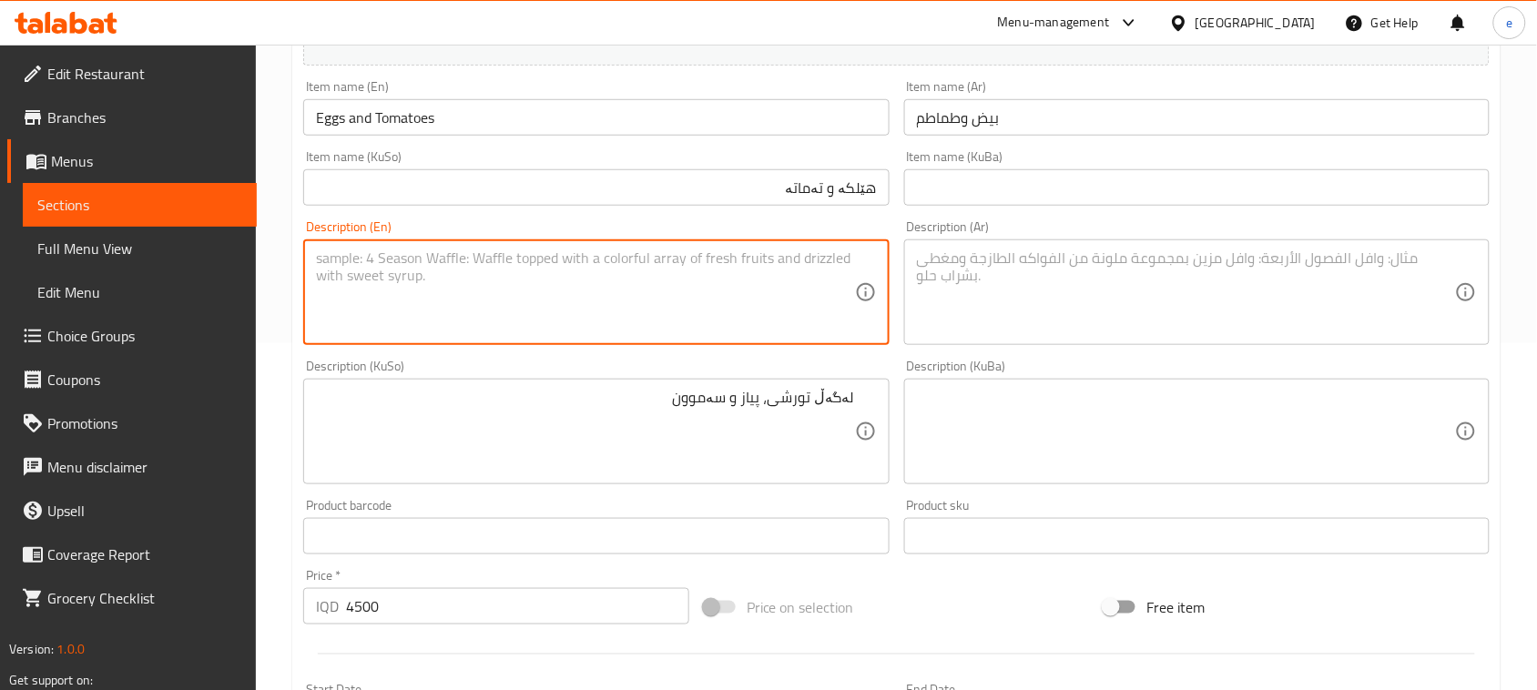
click at [679, 310] on textarea at bounding box center [585, 292] width 538 height 86
paste textarea "With pickles, onion and samoon"
type textarea "With pickles, onion and samoon"
click at [1116, 321] on textarea at bounding box center [1186, 292] width 538 height 86
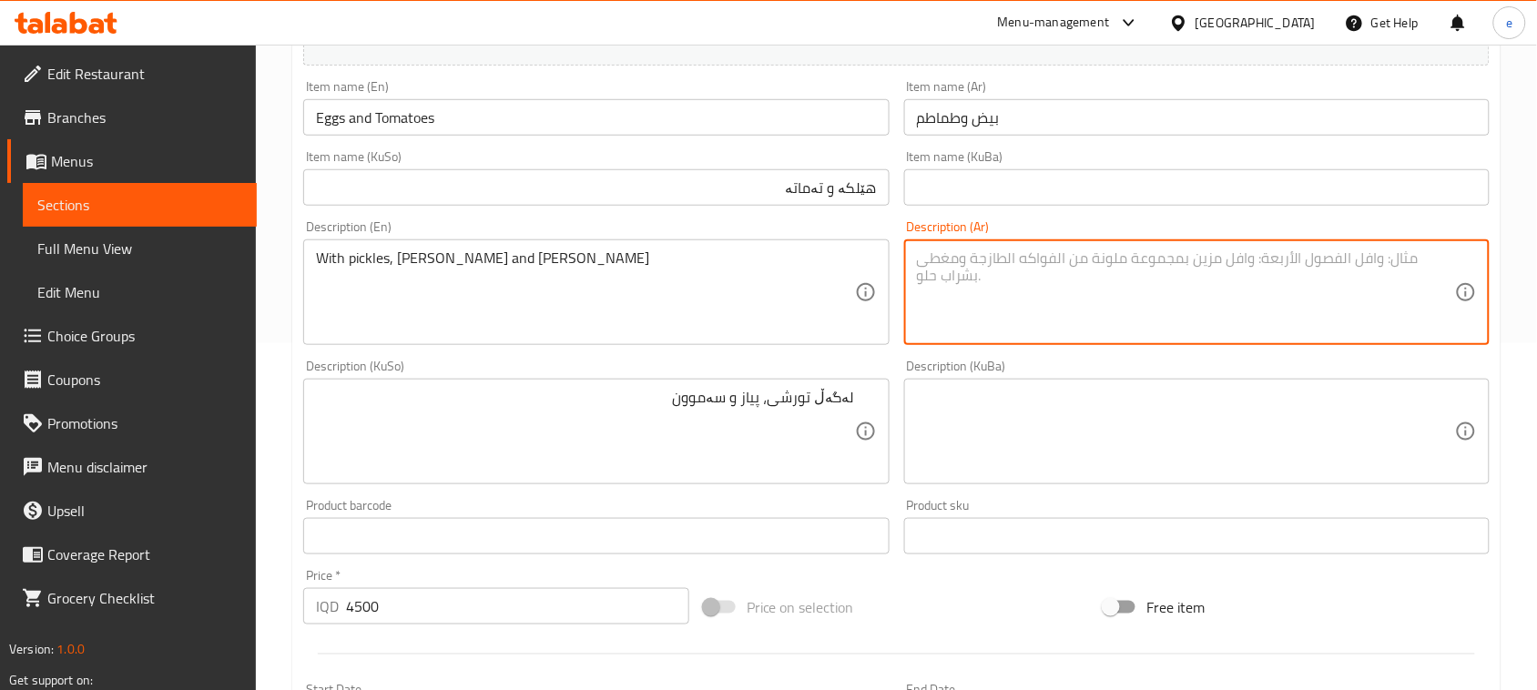
paste textarea "مع طرشي، بصل وصمون"
type textarea "مع طرشي، بصل وصمون"
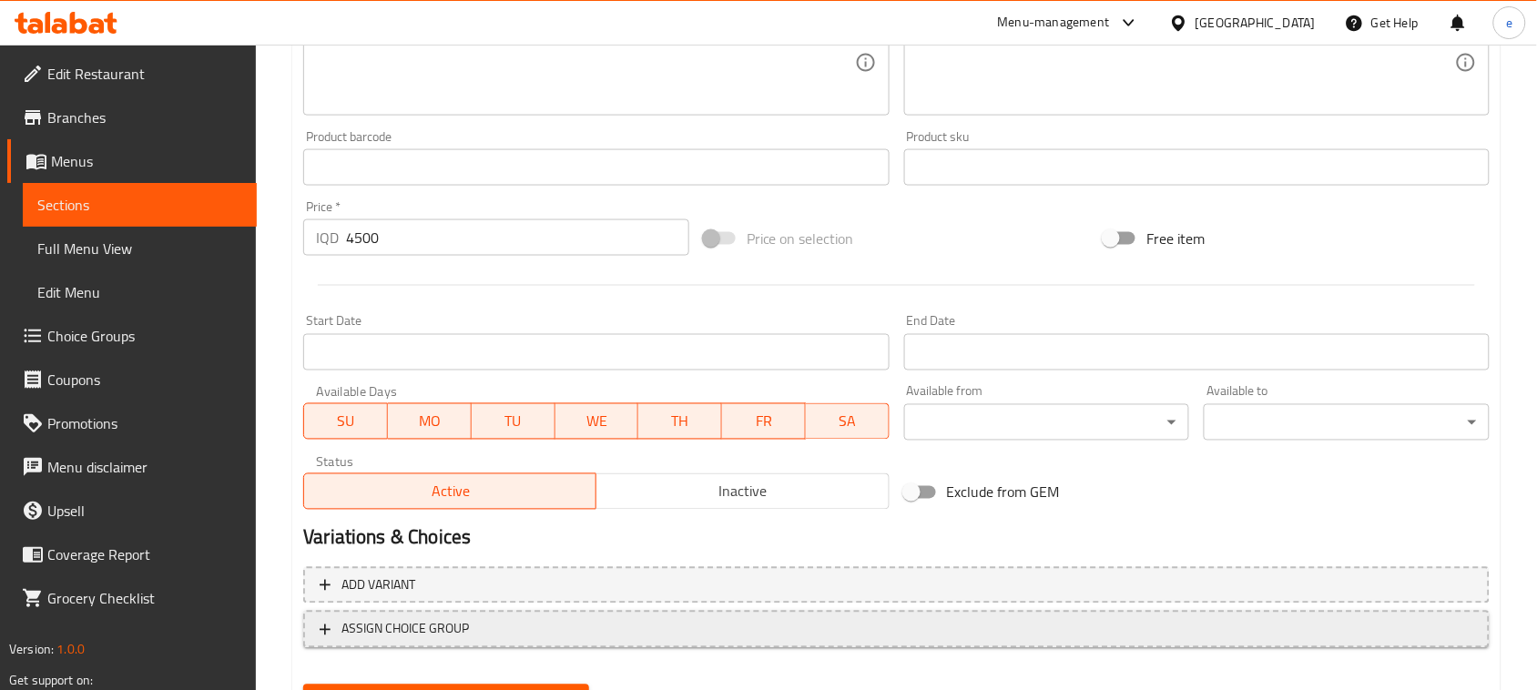
scroll to position [802, 0]
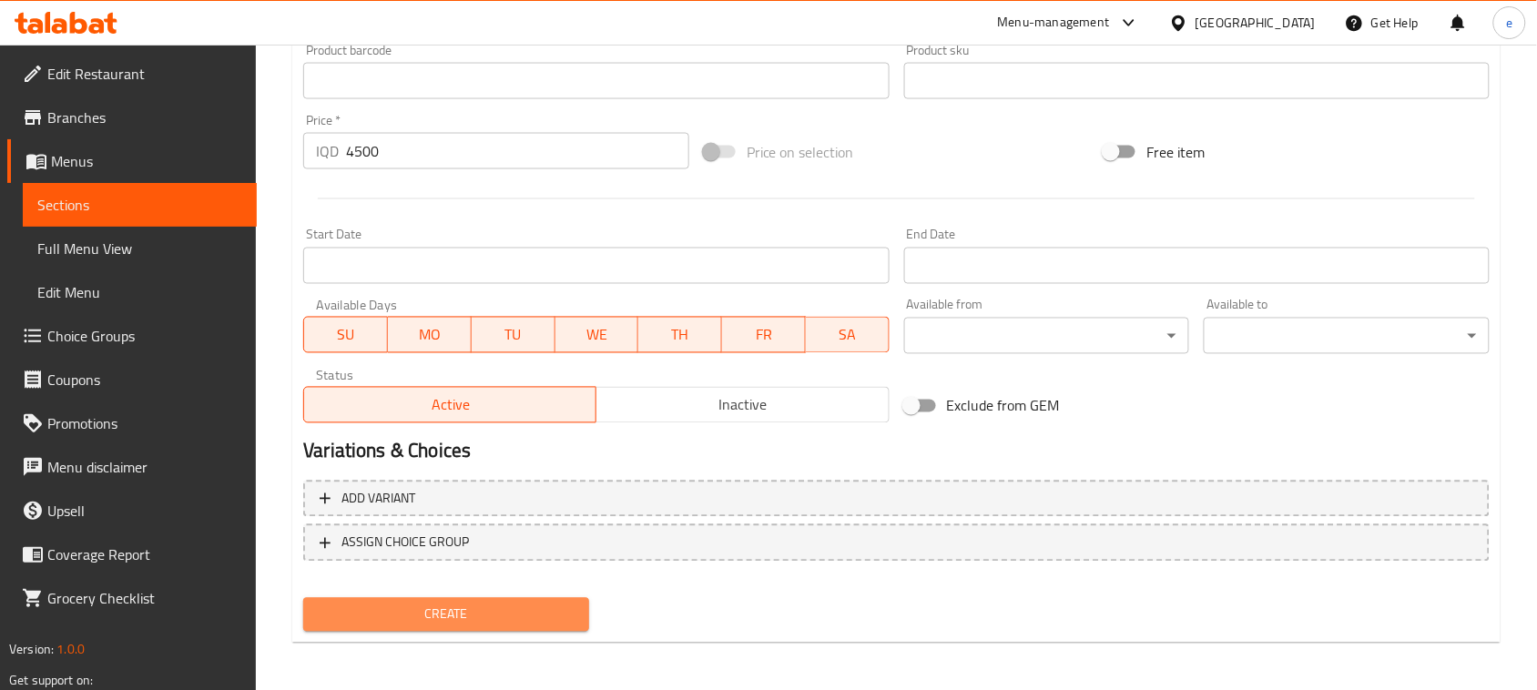
click at [556, 616] on span "Create" at bounding box center [446, 615] width 257 height 23
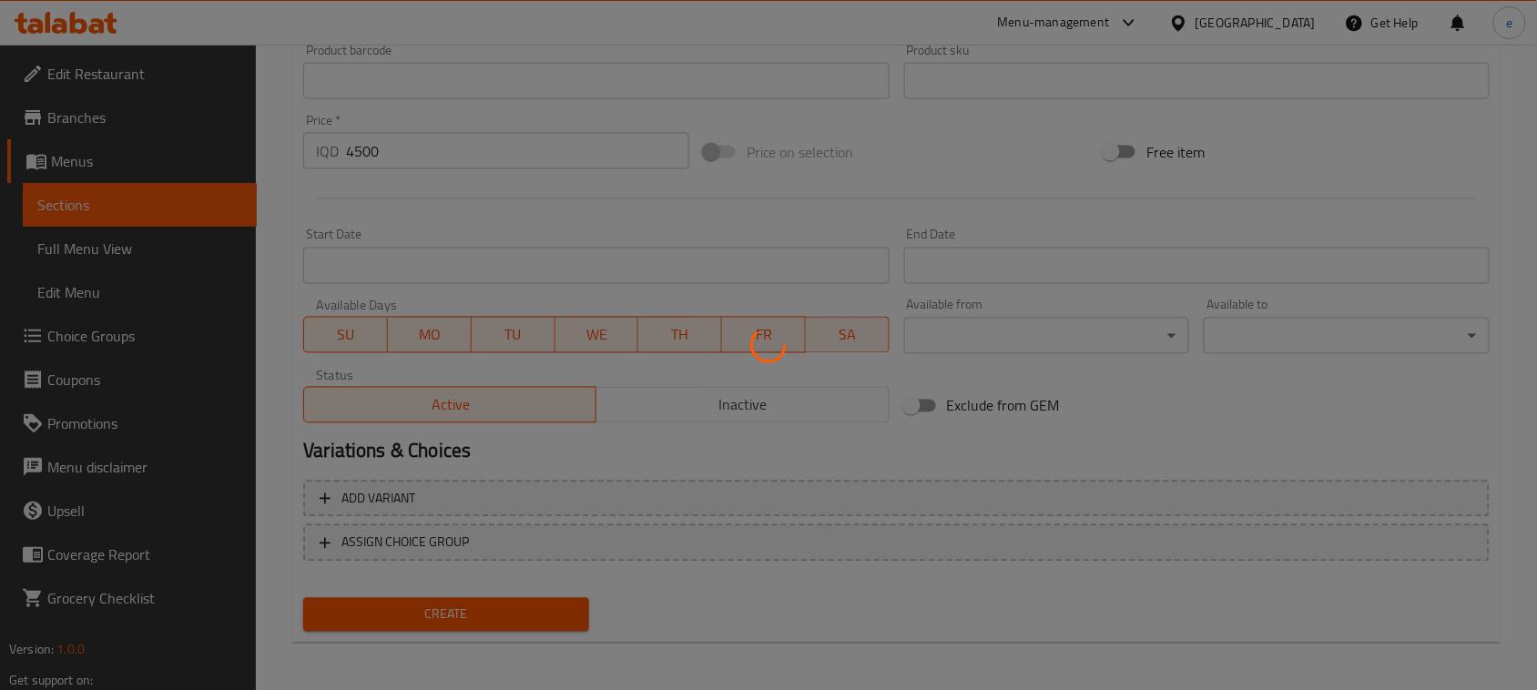
type input "0"
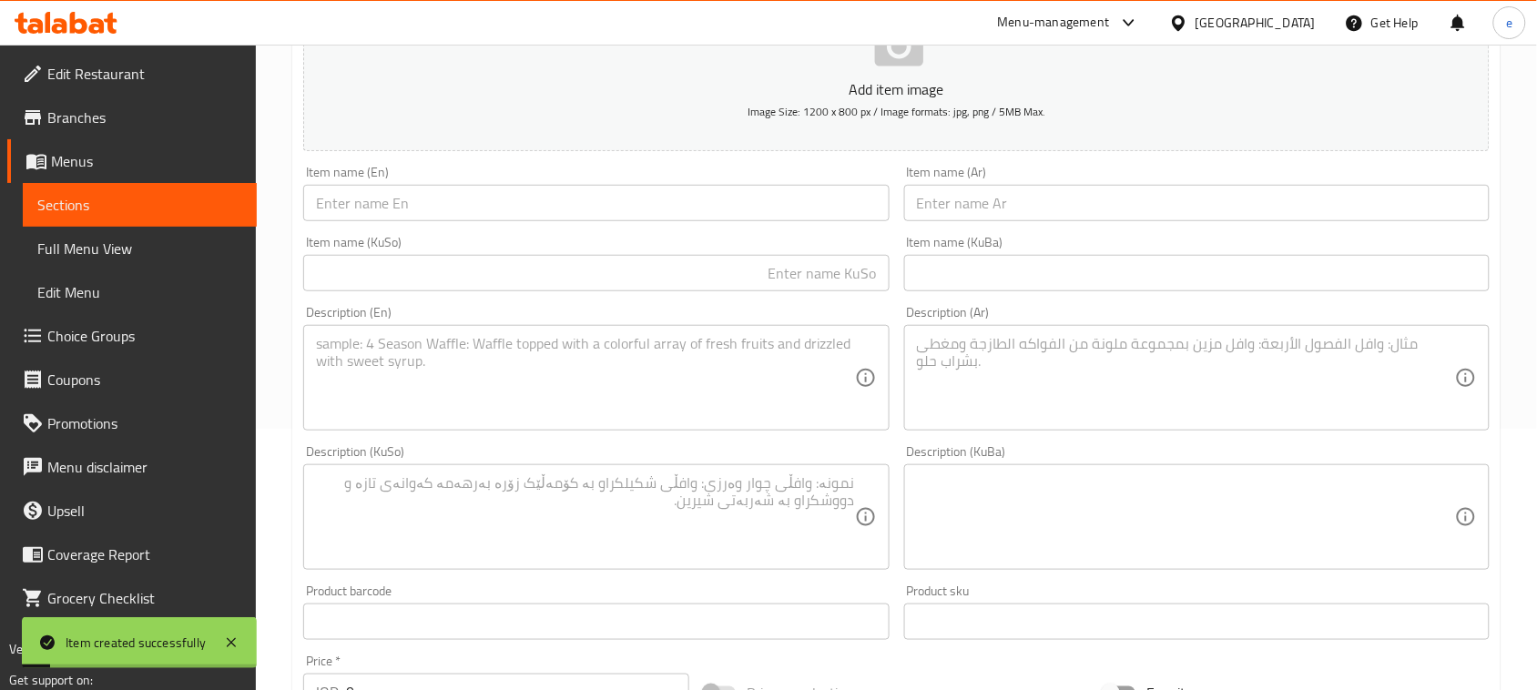
scroll to position [119, 0]
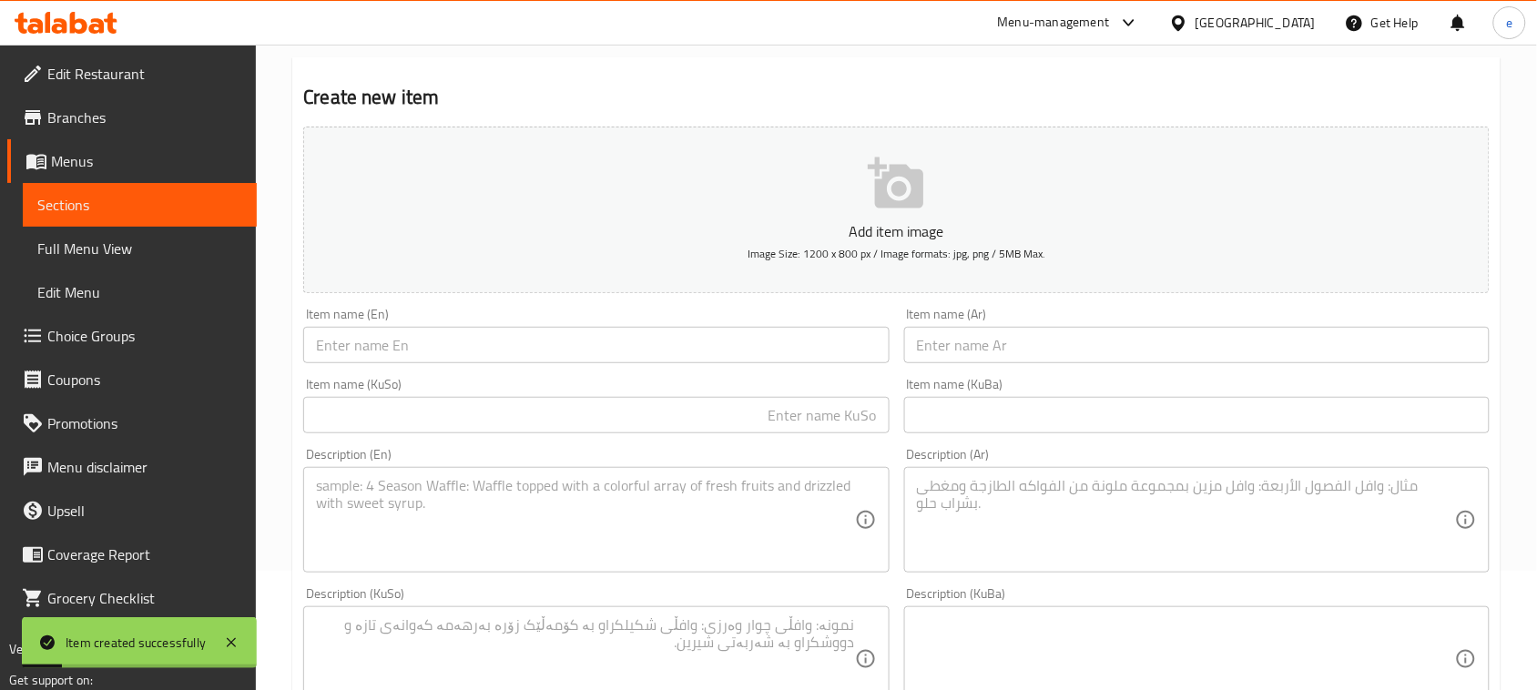
click at [615, 375] on div "Item name (KuSo) Item name (KuSo)" at bounding box center [596, 406] width 600 height 70
click at [612, 364] on div "Item name (En) Item name (En)" at bounding box center [596, 335] width 600 height 70
click at [612, 339] on input "text" at bounding box center [595, 345] width 585 height 36
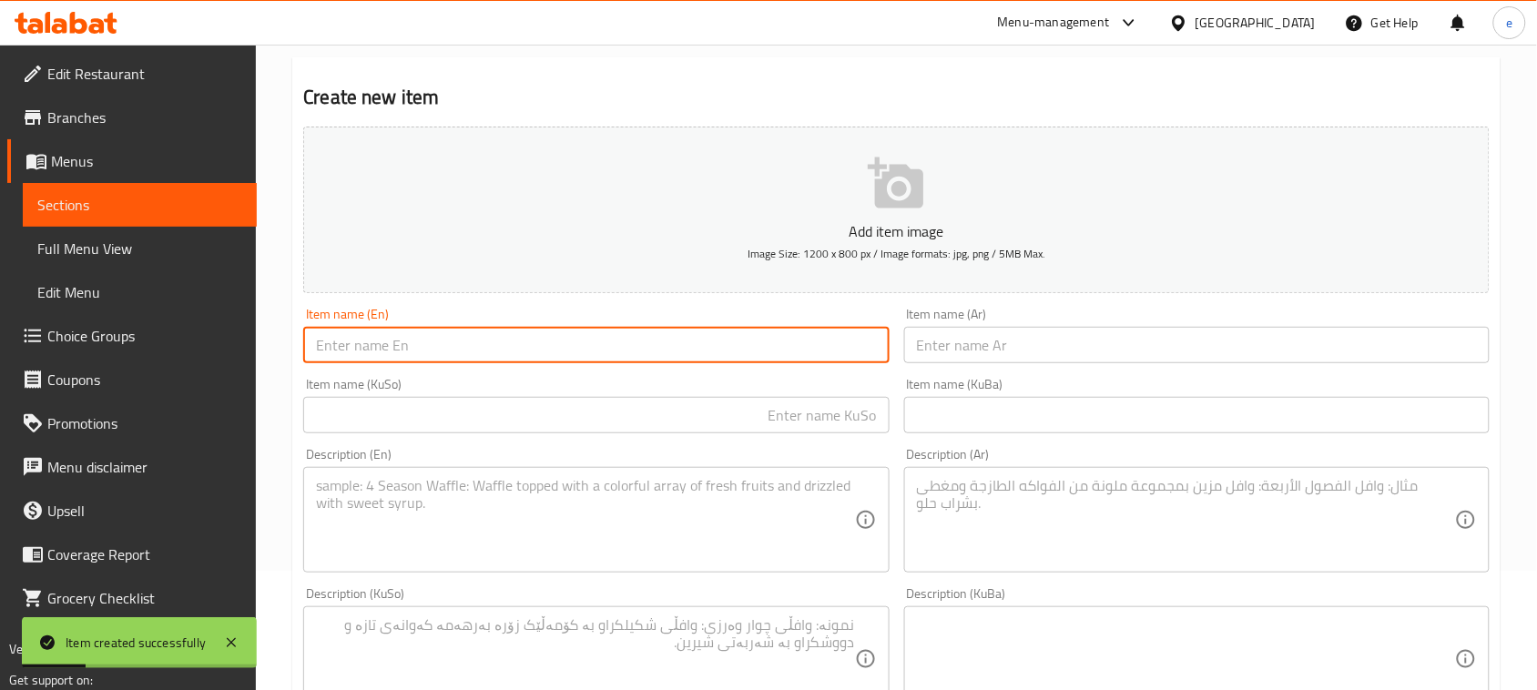
paste input "Soup"
type input "Soup"
click at [1012, 353] on input "text" at bounding box center [1196, 345] width 585 height 36
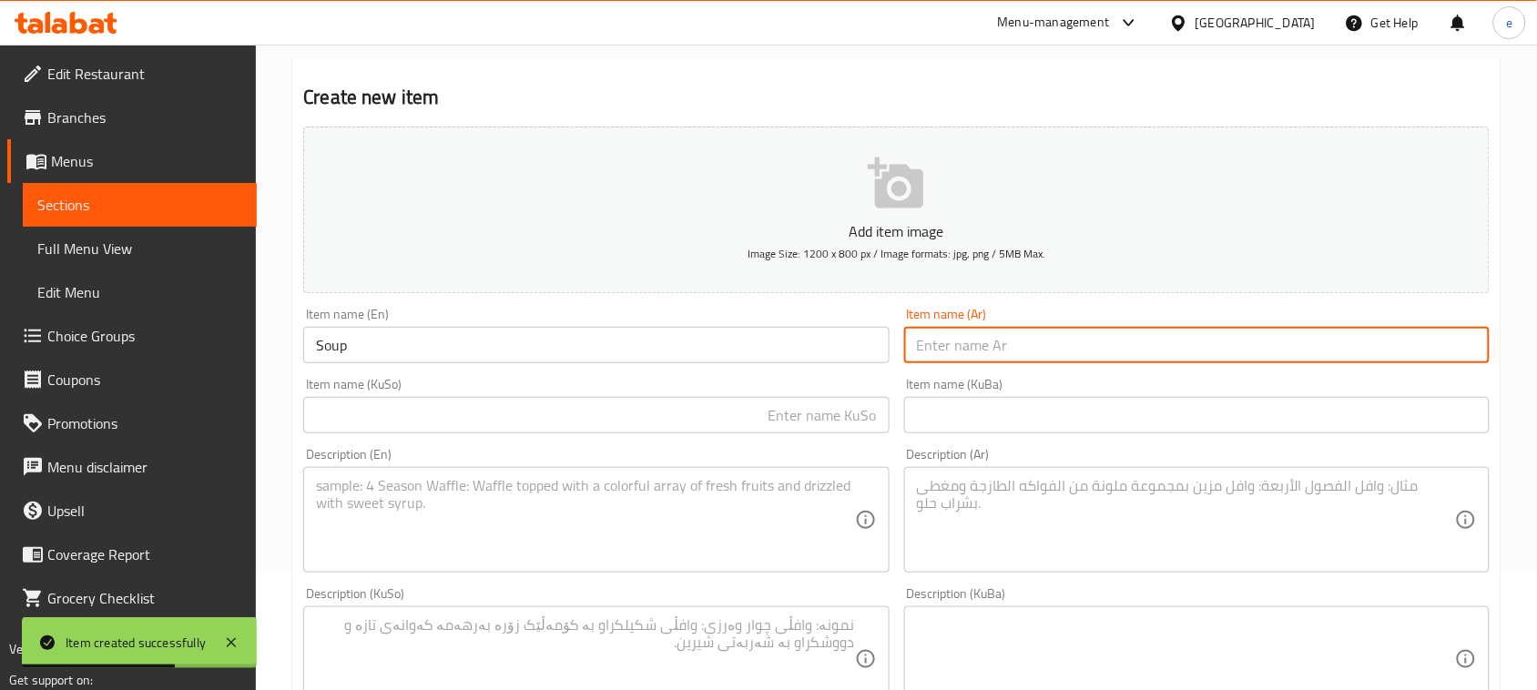
paste input "شوربة"
type input "شوربة"
click at [847, 394] on div "Item name (KuSo) Item name (KuSo)" at bounding box center [595, 406] width 585 height 56
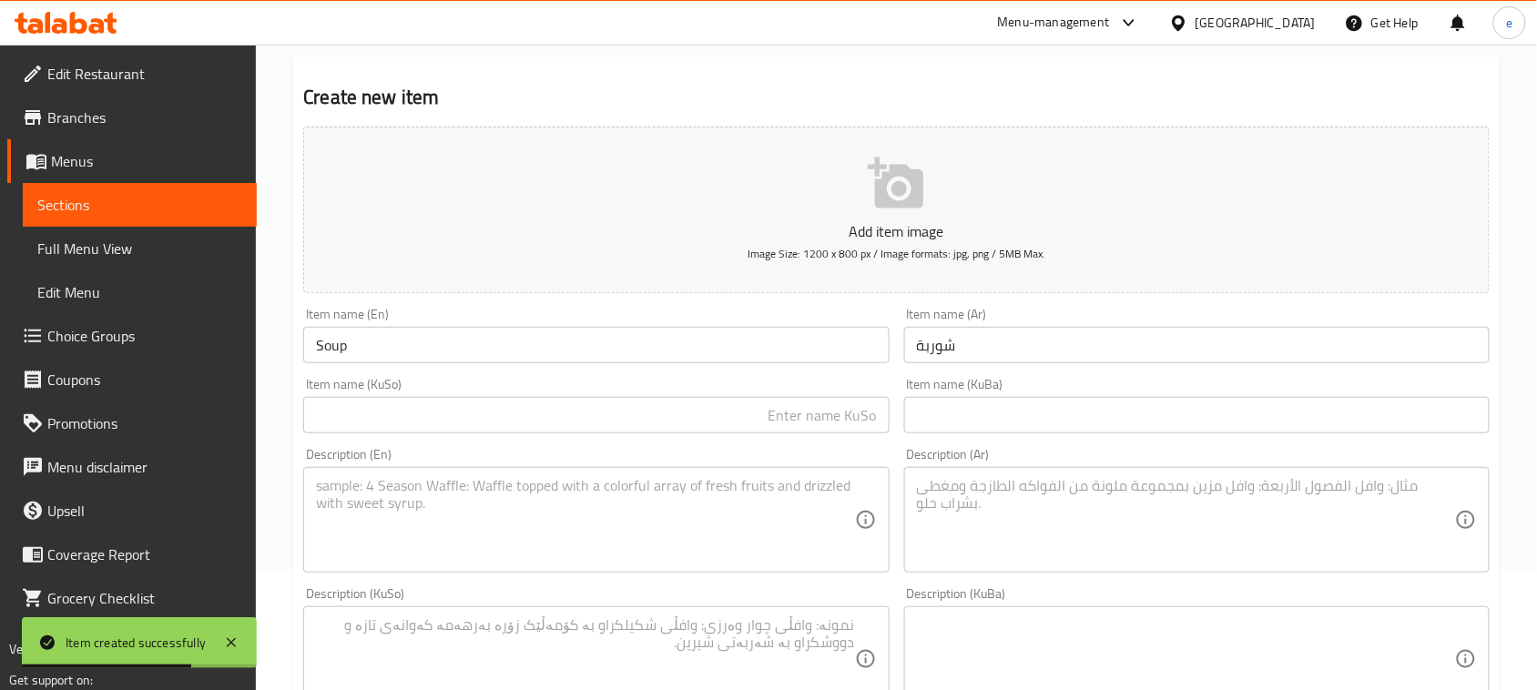
click at [847, 402] on input "text" at bounding box center [595, 415] width 585 height 36
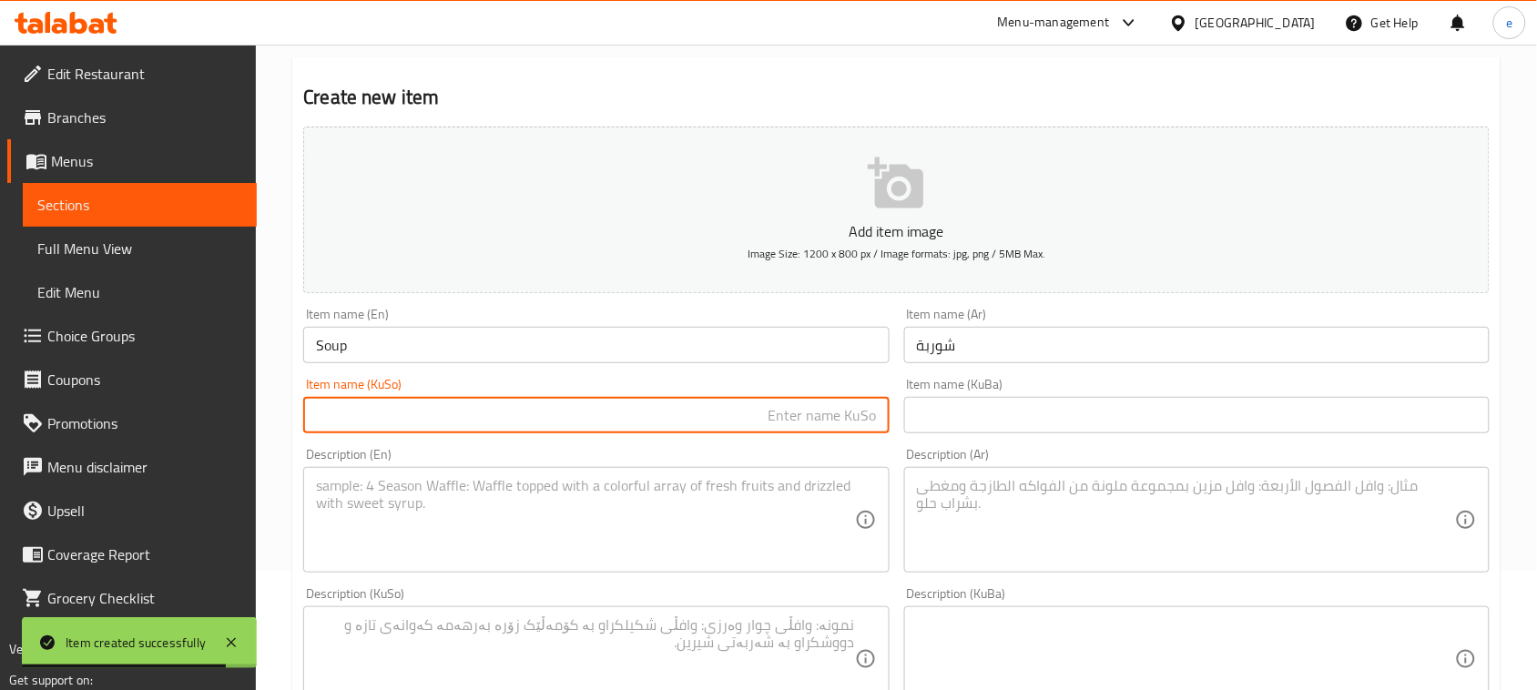
paste input "شۆربا"
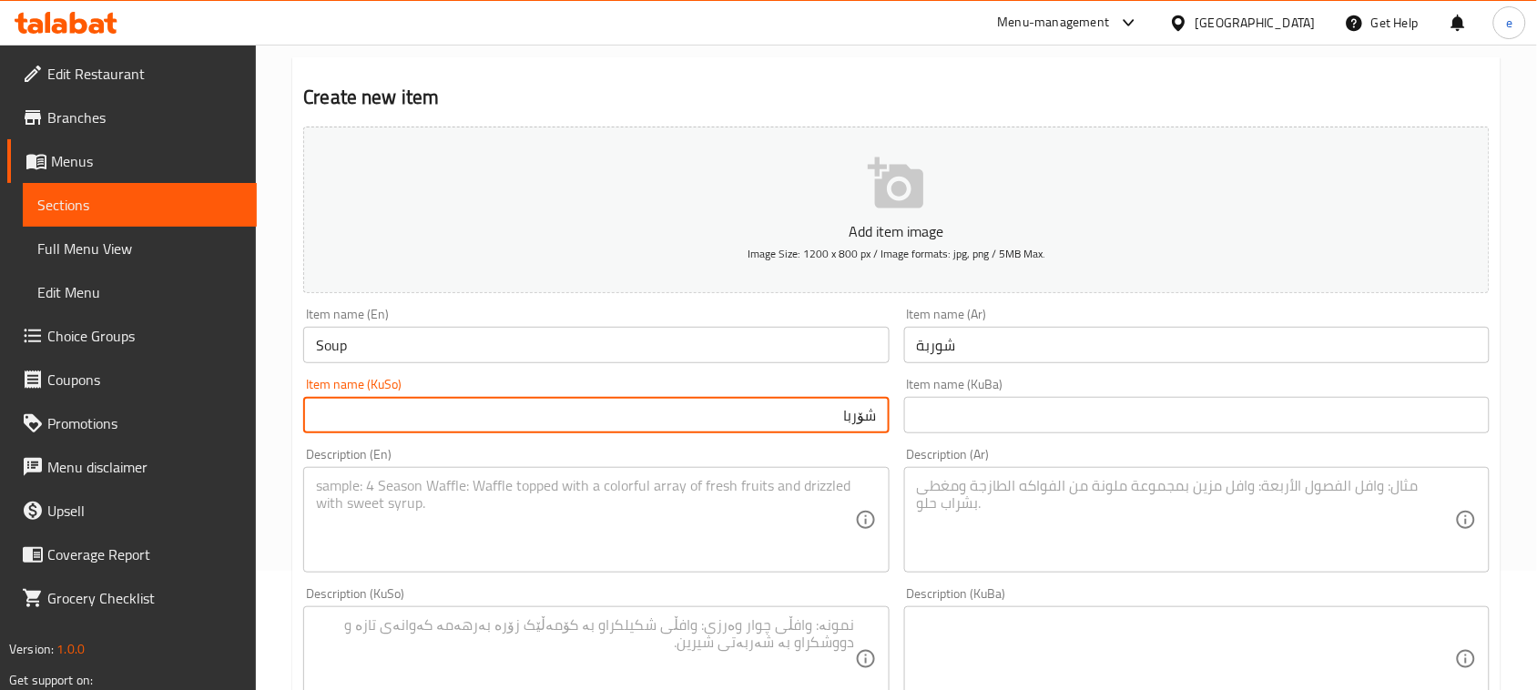
type input "شۆربا"
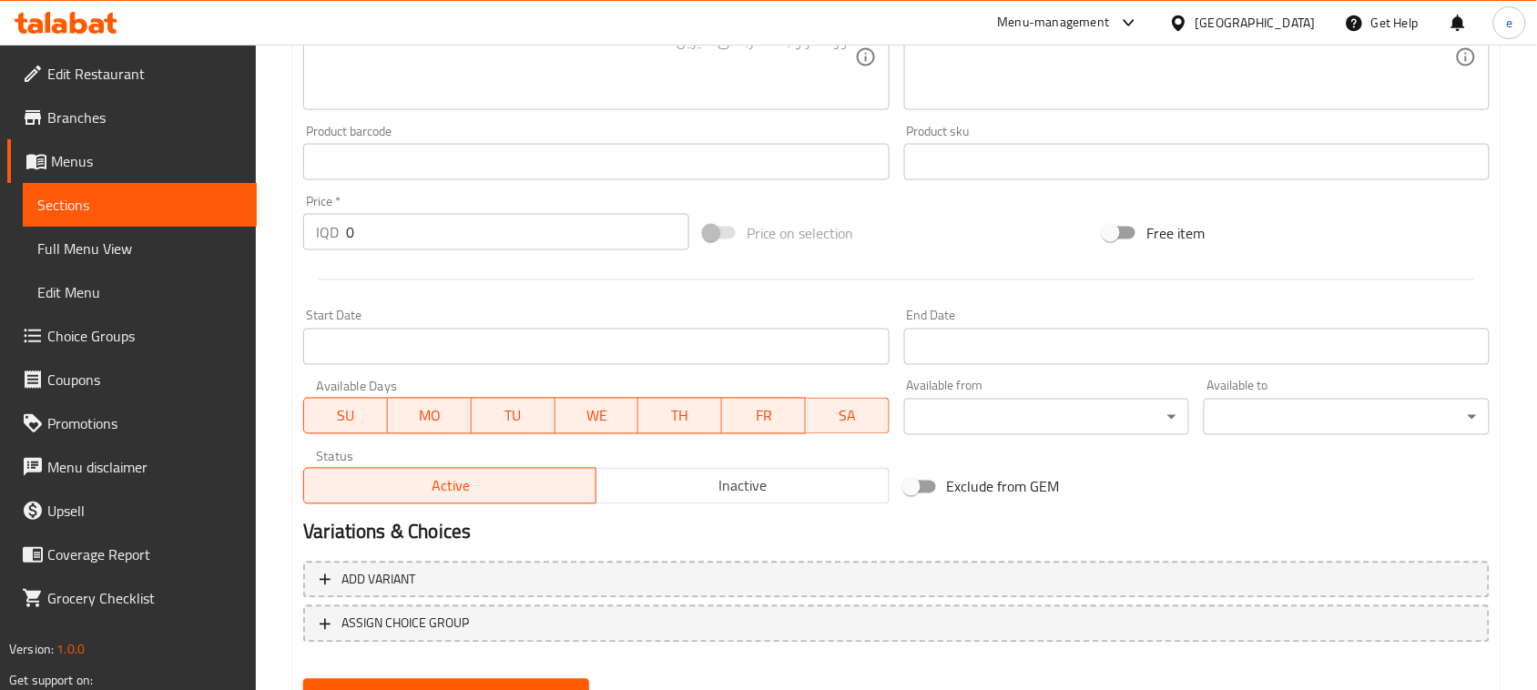
scroll to position [802, 0]
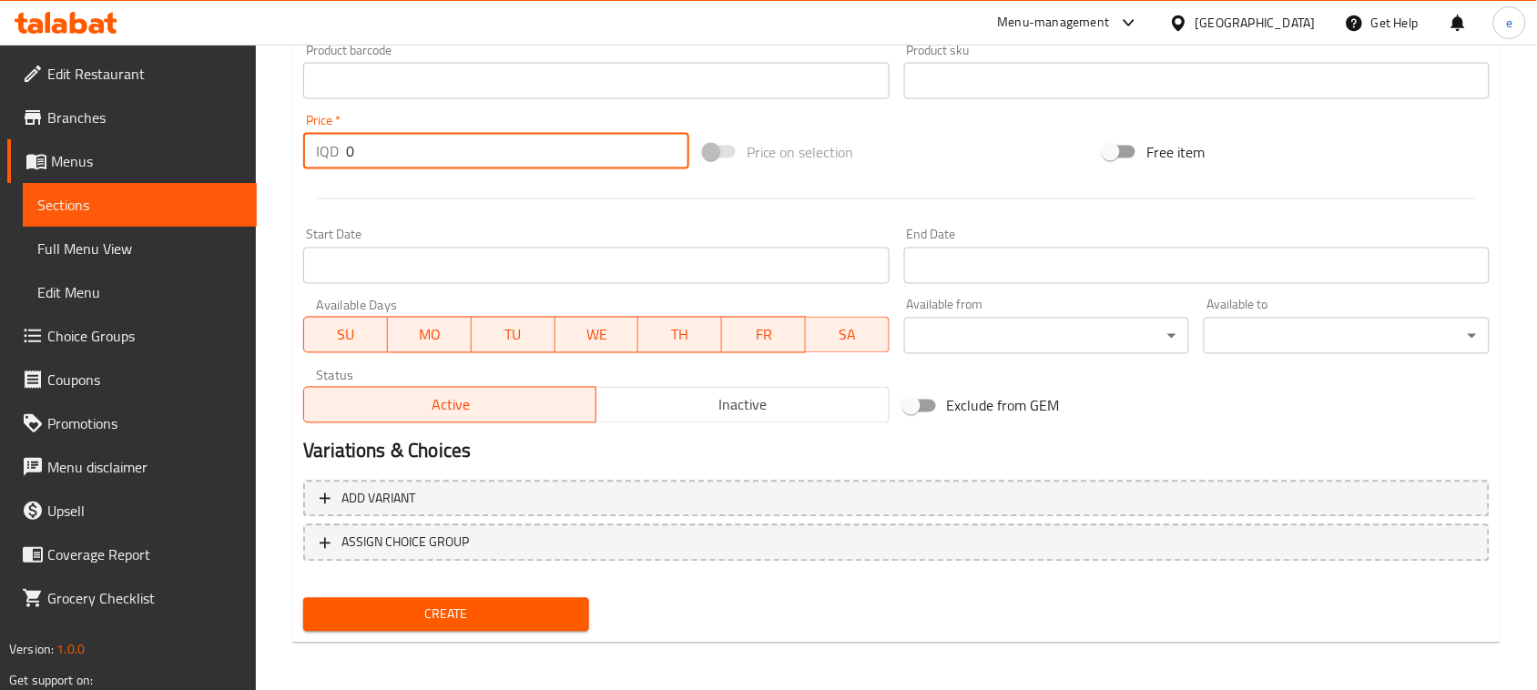
drag, startPoint x: 425, startPoint y: 143, endPoint x: 329, endPoint y: 146, distance: 96.5
click at [330, 146] on div "IQD 0 Price *" at bounding box center [496, 151] width 386 height 36
paste input "250"
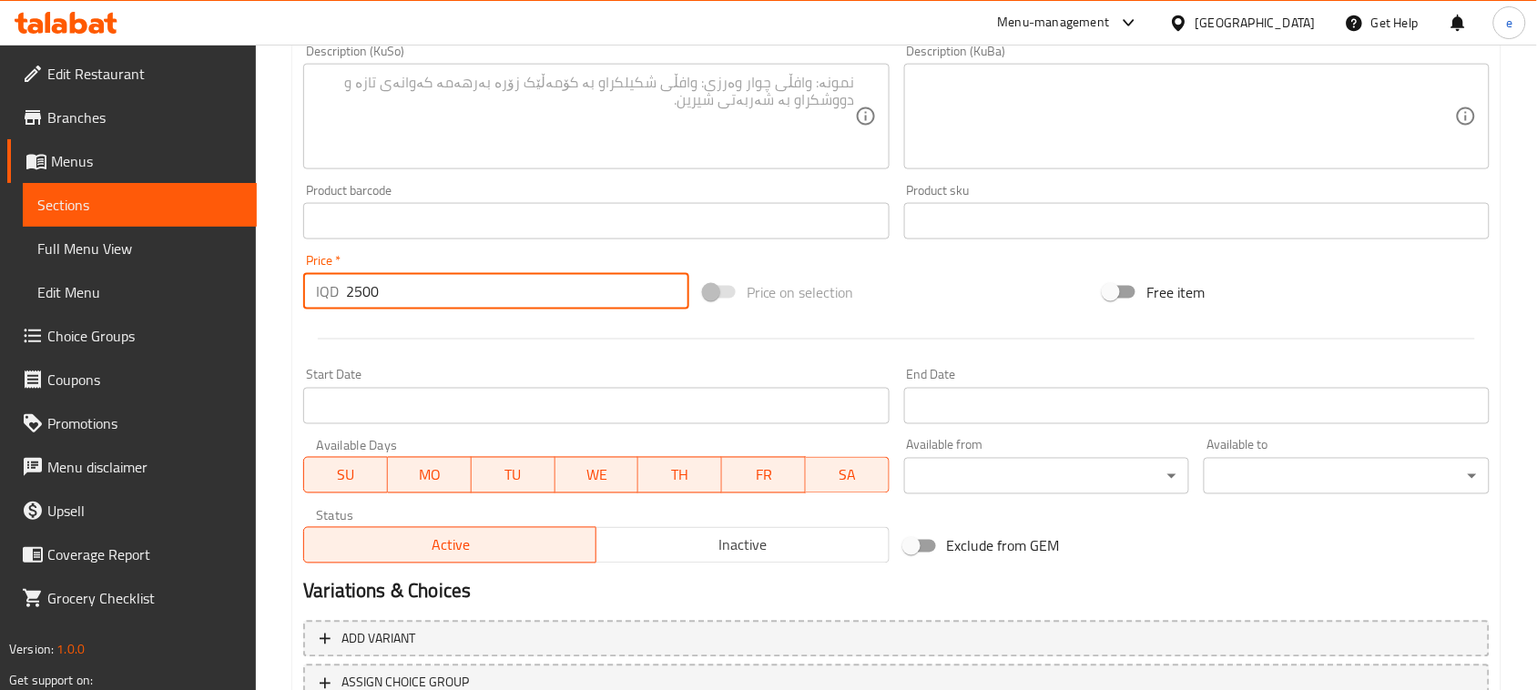
scroll to position [575, 0]
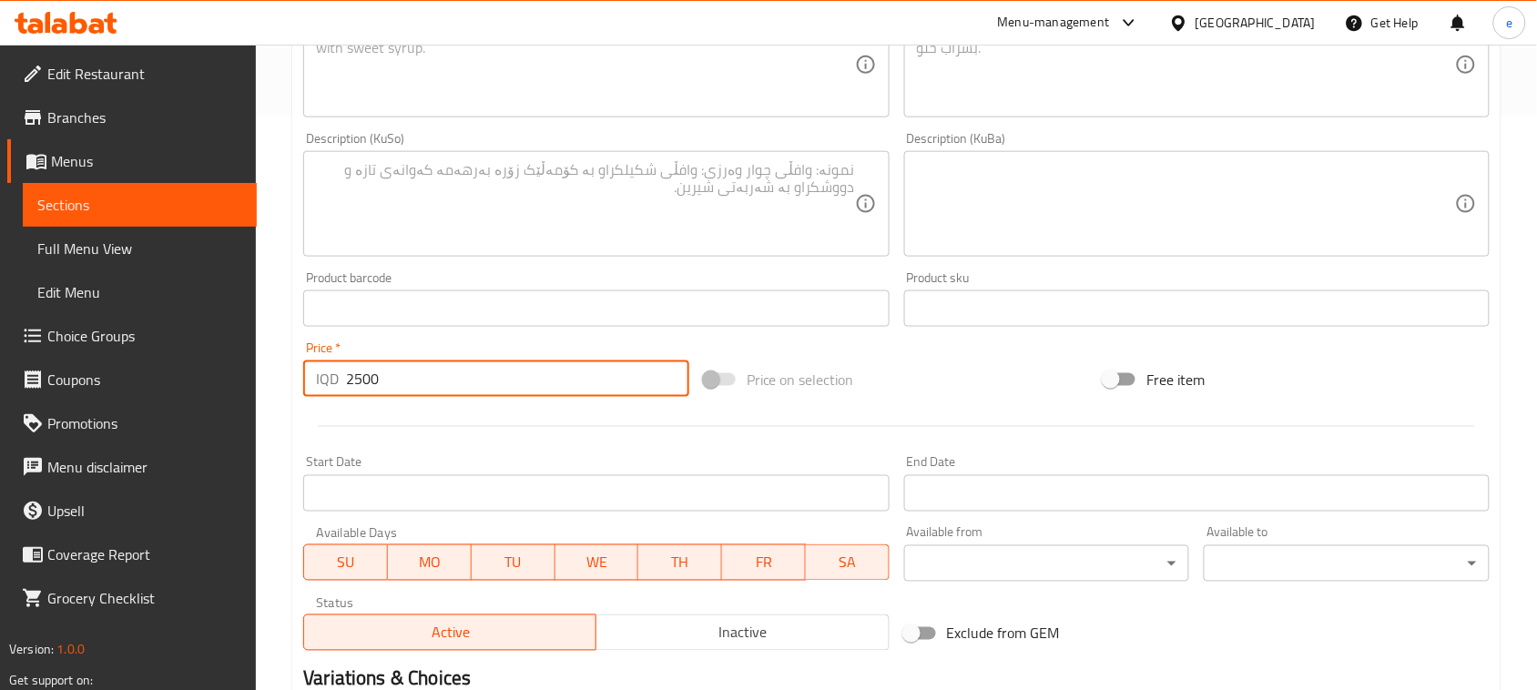
type input "2500"
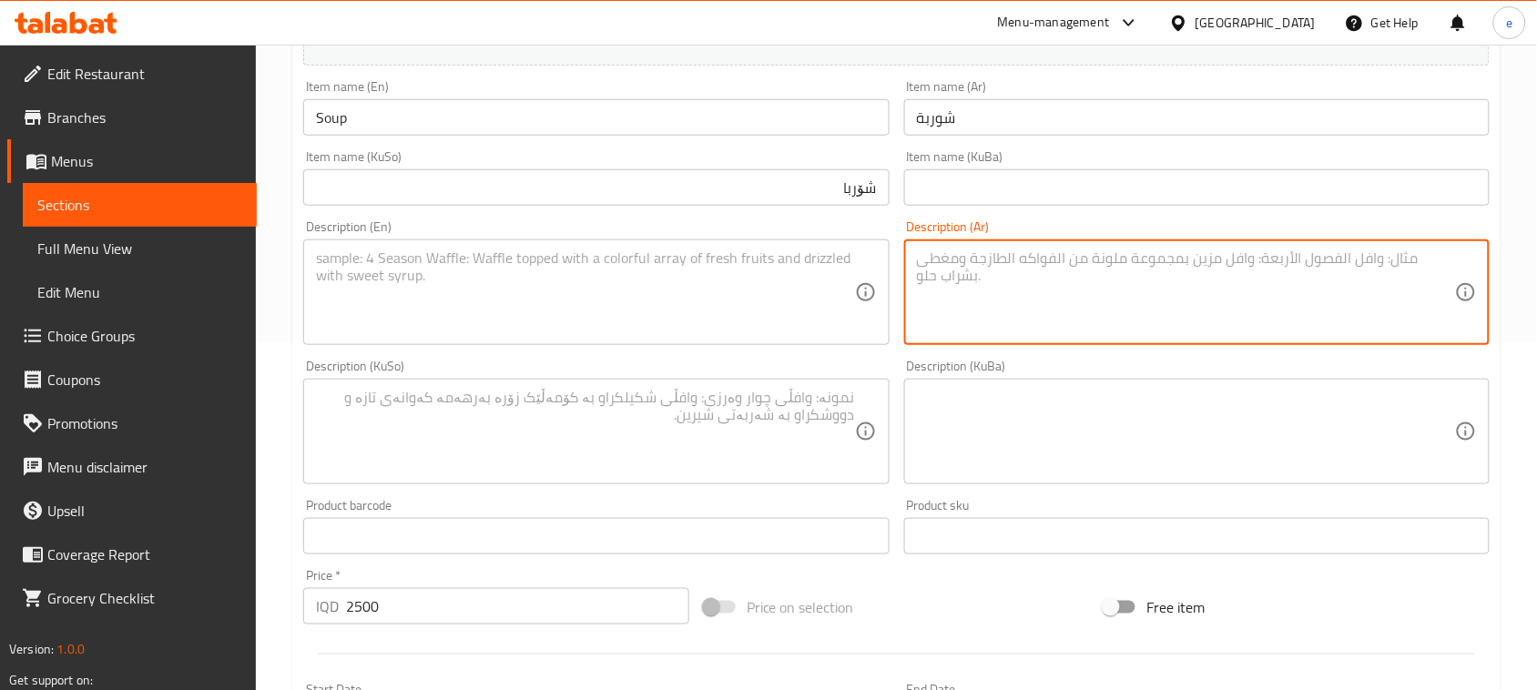
click at [1117, 294] on textarea at bounding box center [1186, 292] width 538 height 86
paste textarea "مع طرشي، بصل وصمون"
type textarea "مع طرشي، بصل وصمون"
click at [698, 300] on textarea at bounding box center [585, 292] width 538 height 86
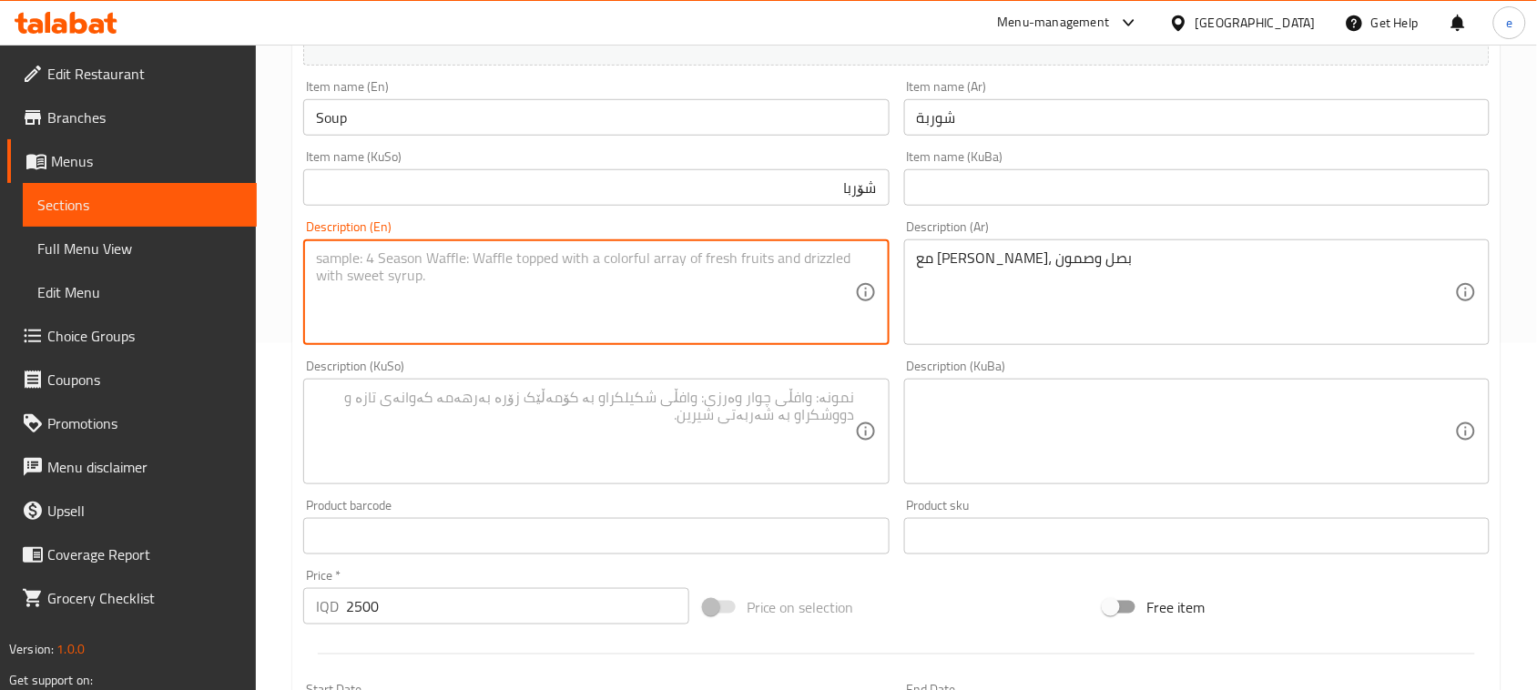
paste textarea "With pickles, onion and samoon"
type textarea "With pickles, onion and samoon"
click at [630, 448] on textarea at bounding box center [585, 432] width 538 height 86
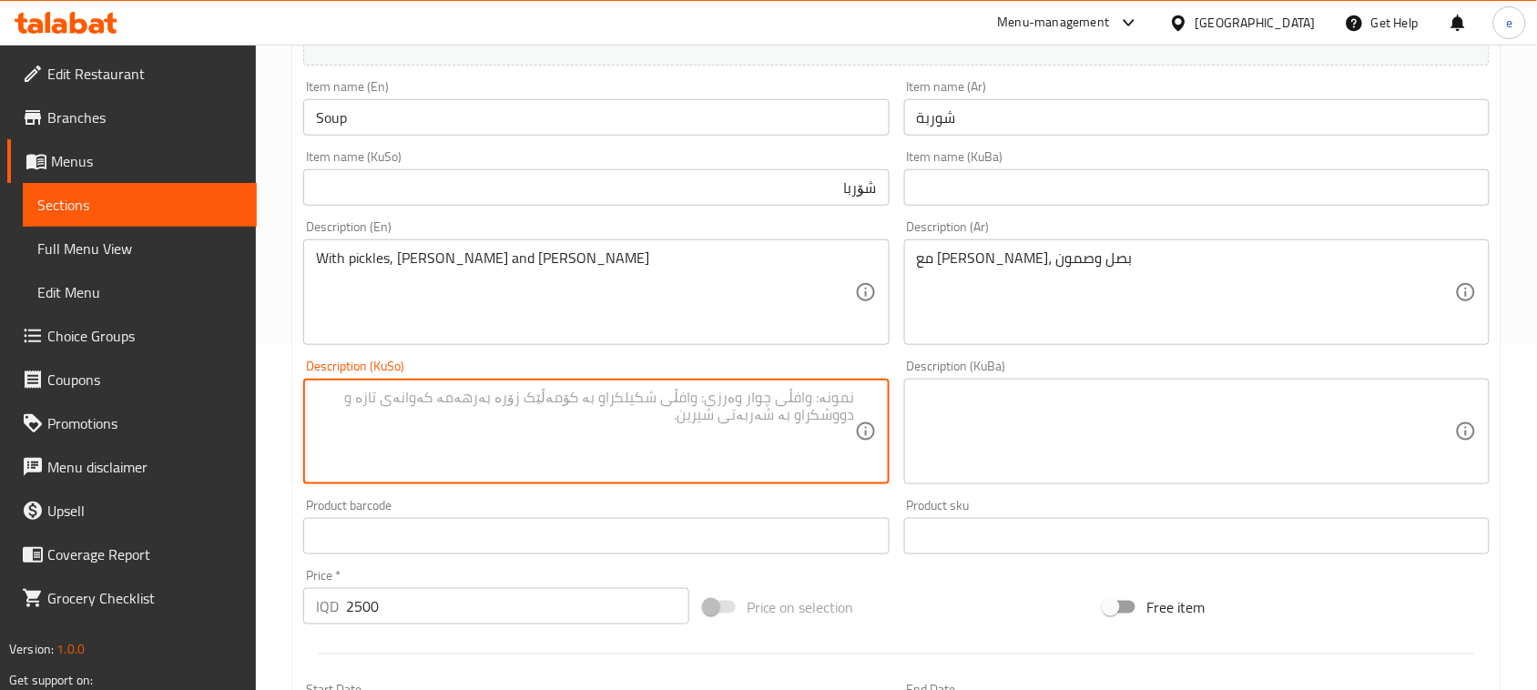
paste textarea "لەگەڵ تورشی، پیاز و سەموون"
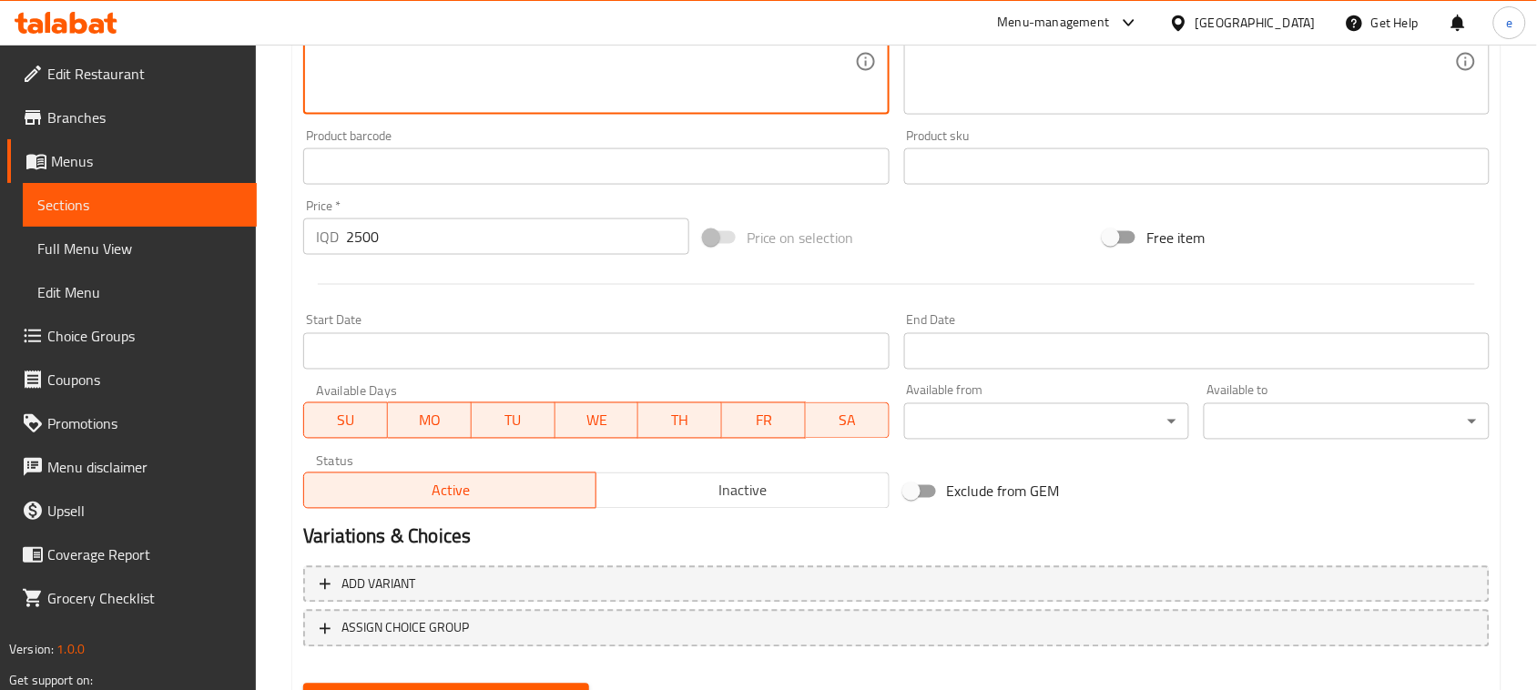
scroll to position [802, 0]
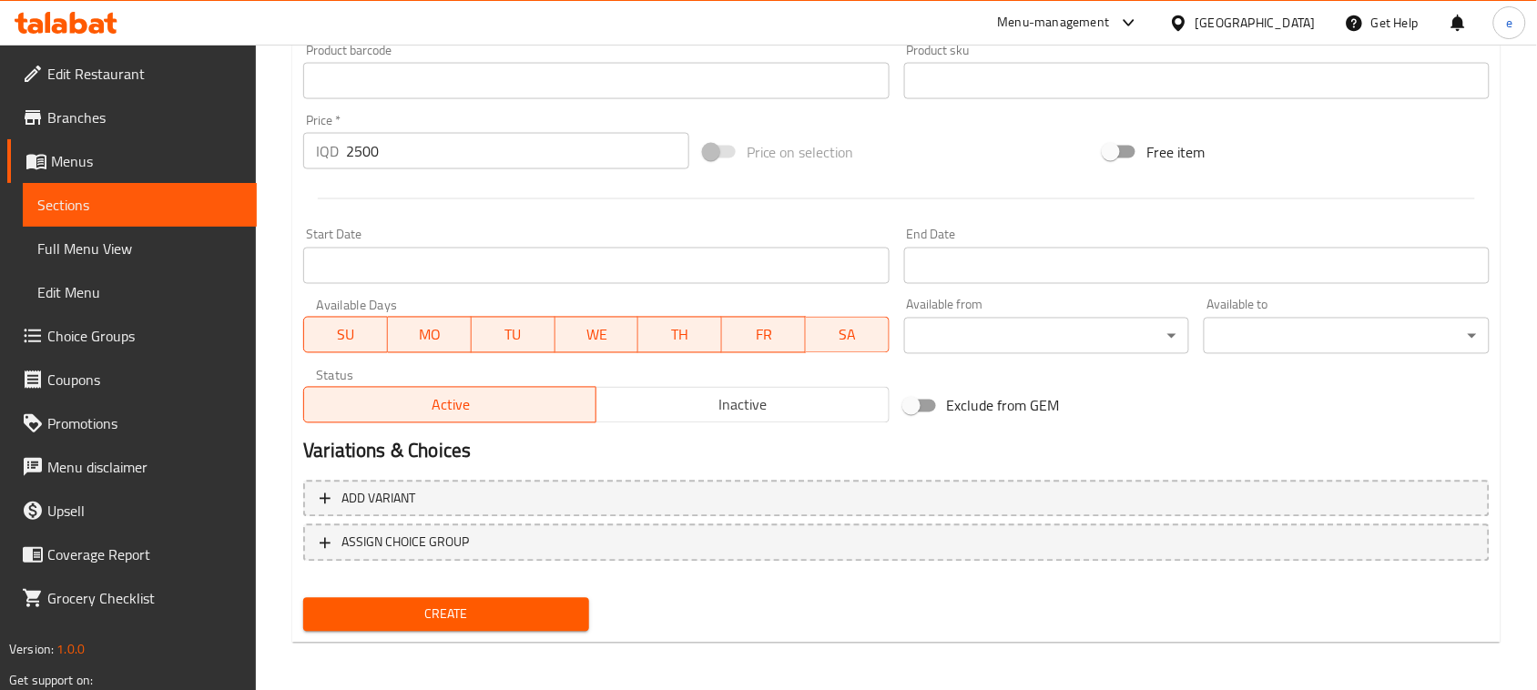
type textarea "لەگەڵ تورشی، پیاز و سەموون"
click at [488, 611] on span "Create" at bounding box center [446, 615] width 257 height 23
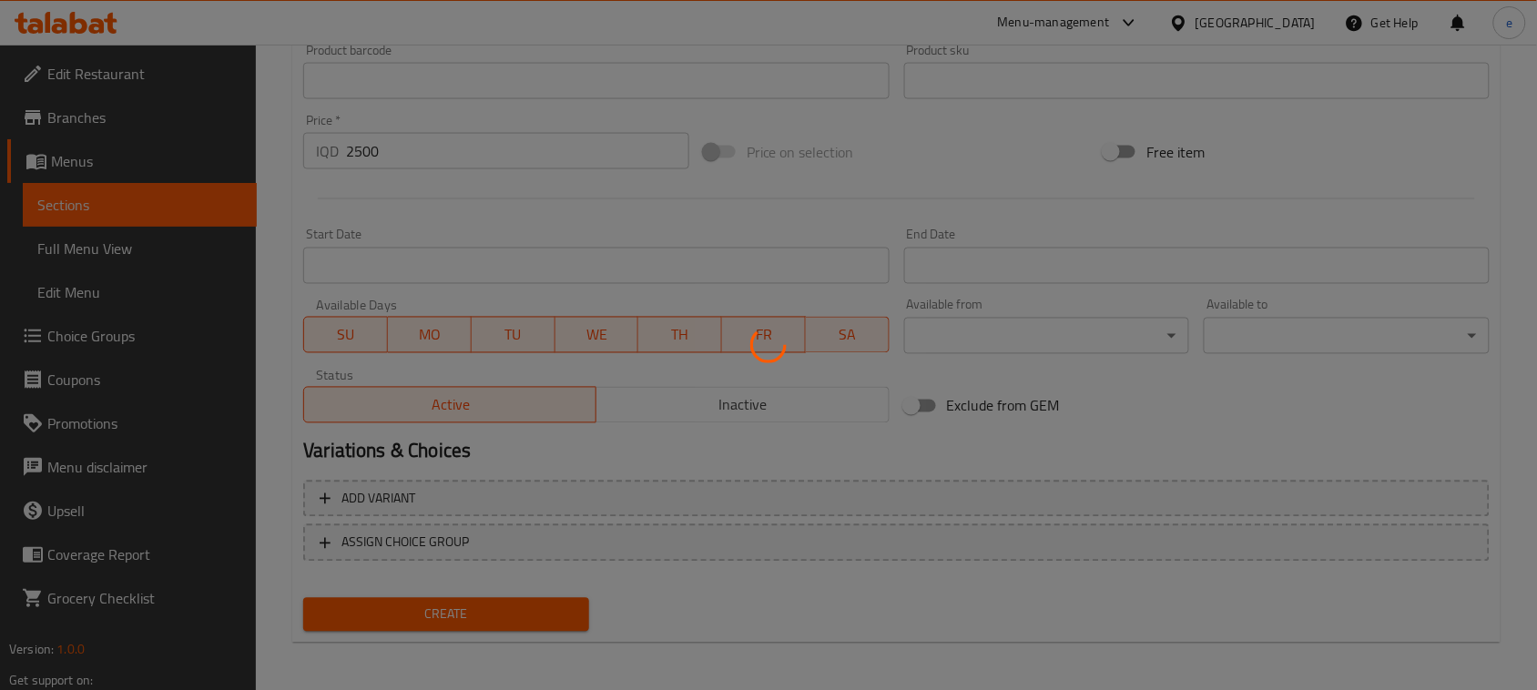
type input "0"
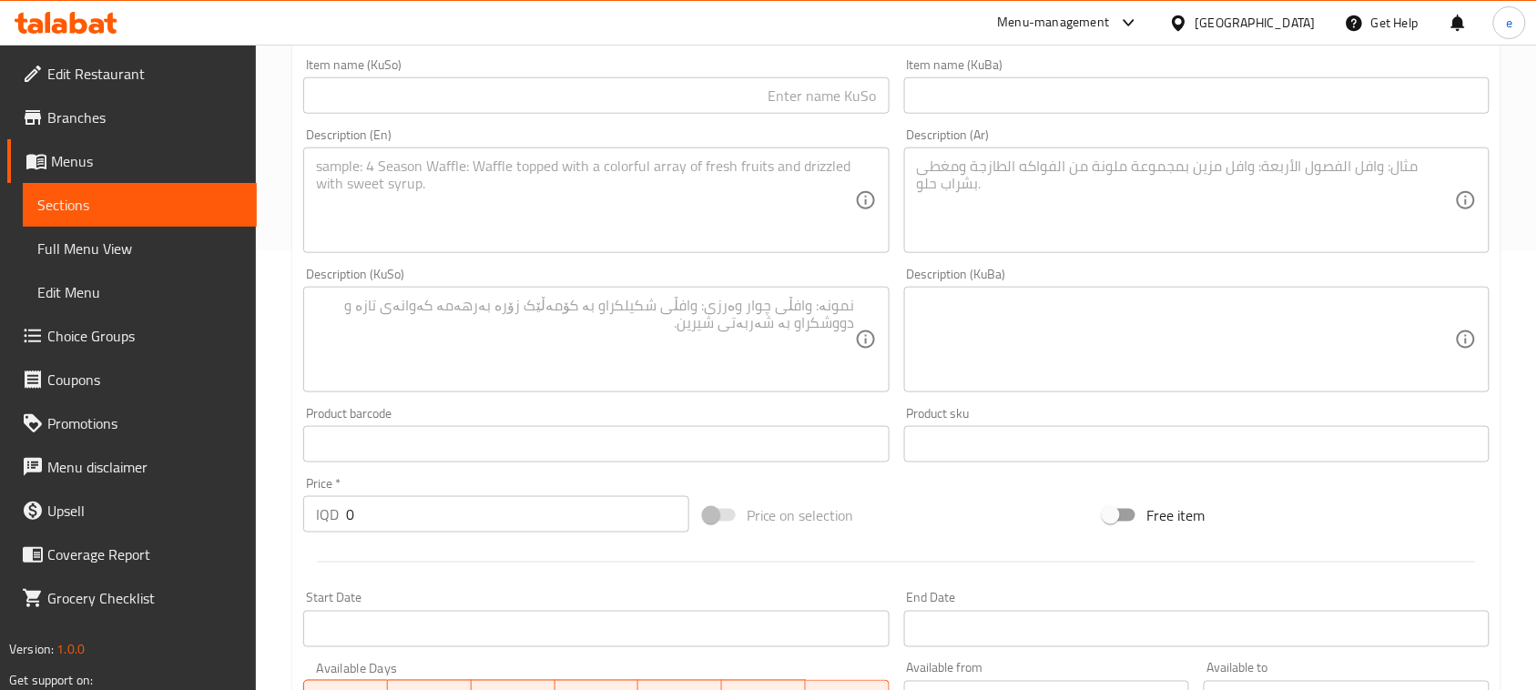
scroll to position [119, 0]
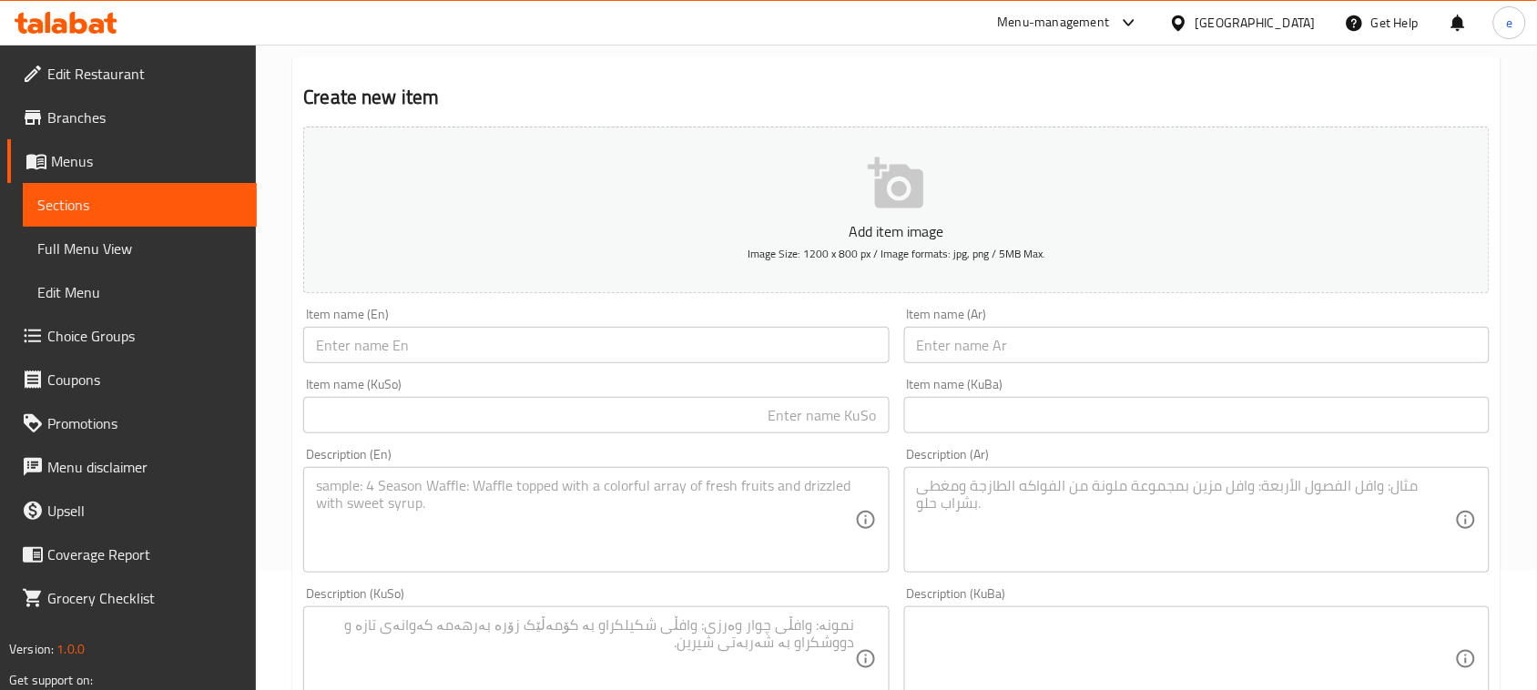
click at [676, 434] on div "Item name (KuSo) Item name (KuSo)" at bounding box center [596, 406] width 600 height 70
click at [676, 394] on div "Item name (KuSo) Item name (KuSo)" at bounding box center [595, 406] width 585 height 56
click at [676, 406] on input "text" at bounding box center [595, 415] width 585 height 36
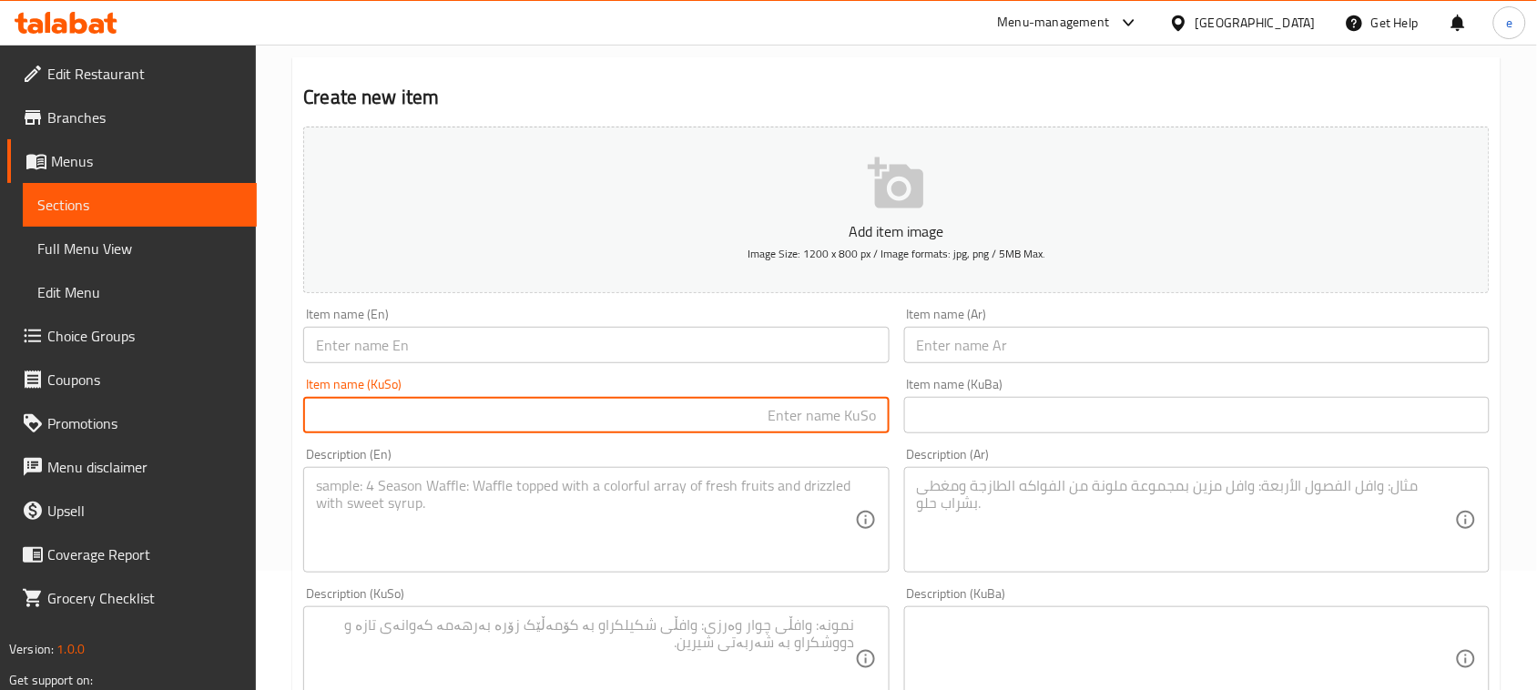
paste input "باسترمە"
type input "باسترمە"
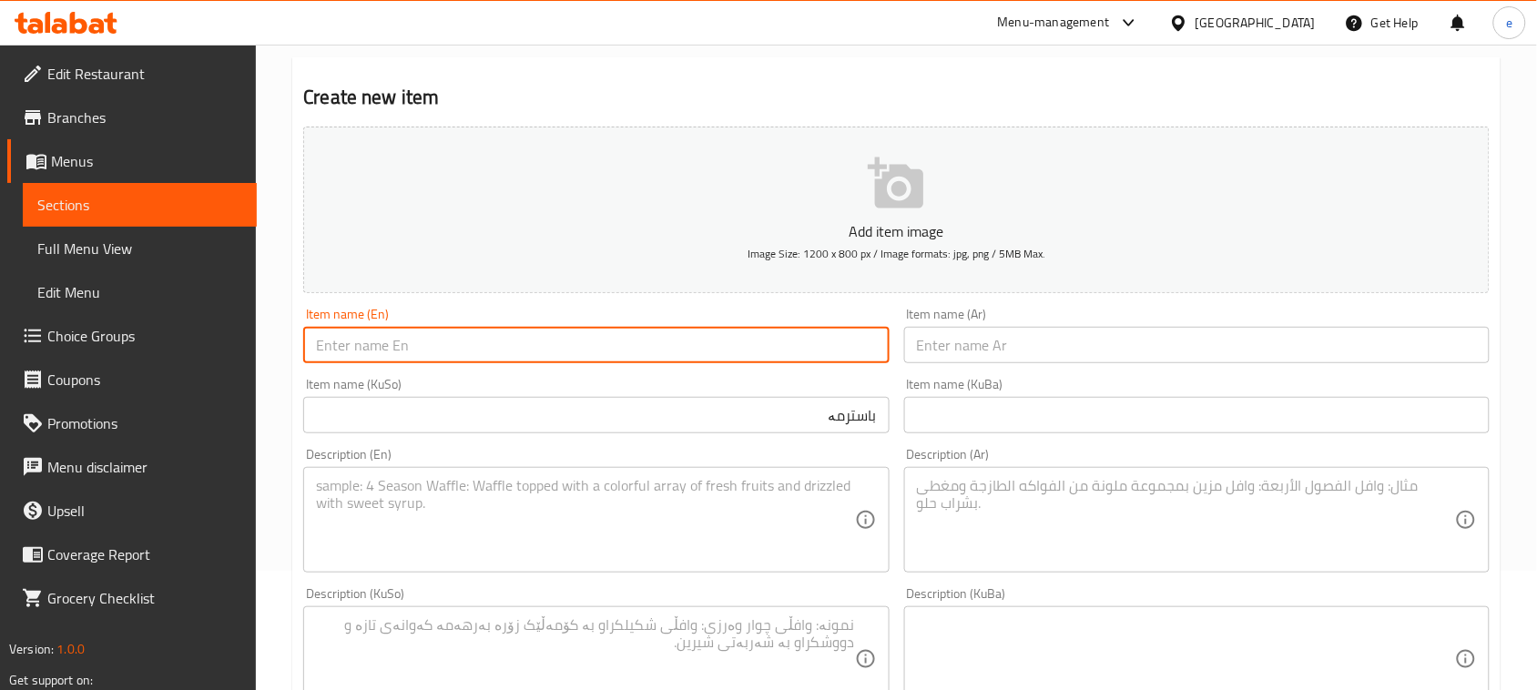
click at [534, 343] on input "text" at bounding box center [595, 345] width 585 height 36
paste input "Bastirma"
type input "Bastirma"
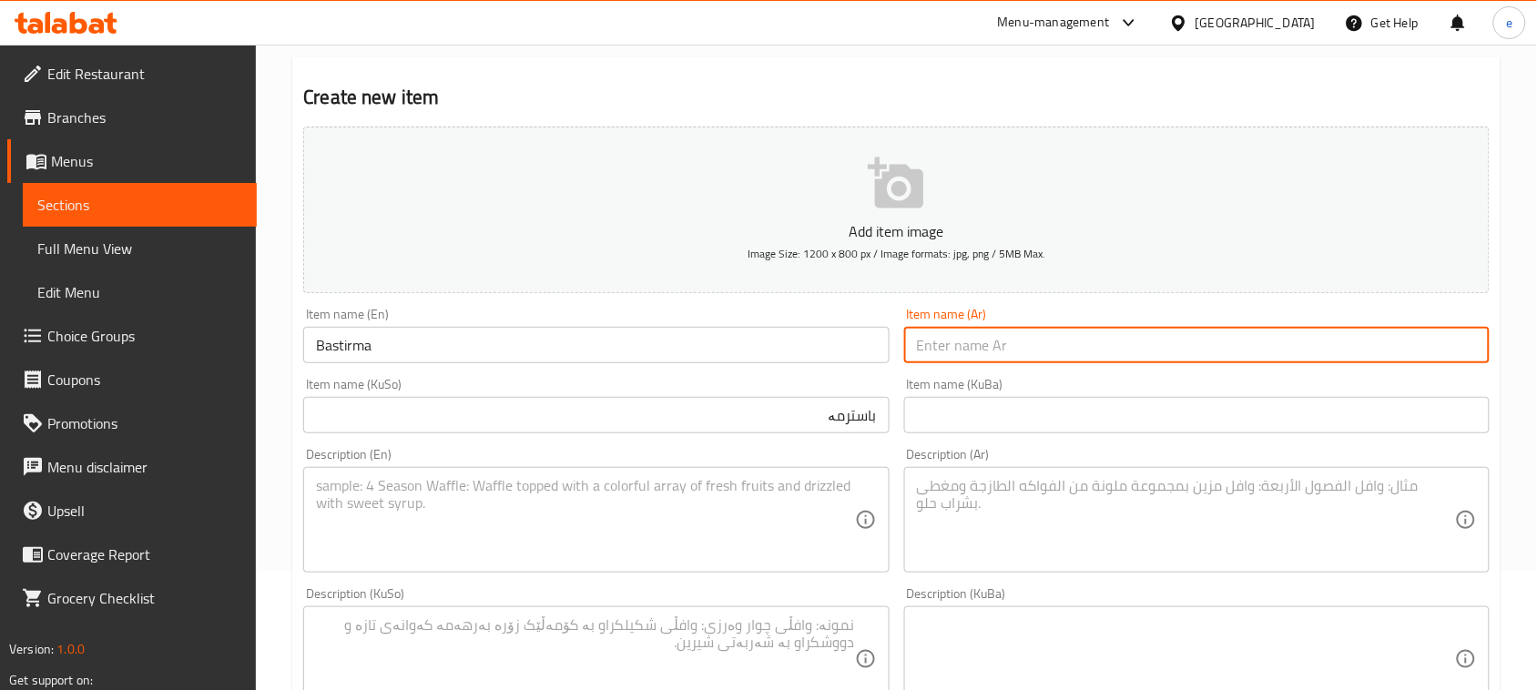
click at [956, 349] on input "text" at bounding box center [1196, 345] width 585 height 36
paste input "باسطرمة"
type input "باسطرمة"
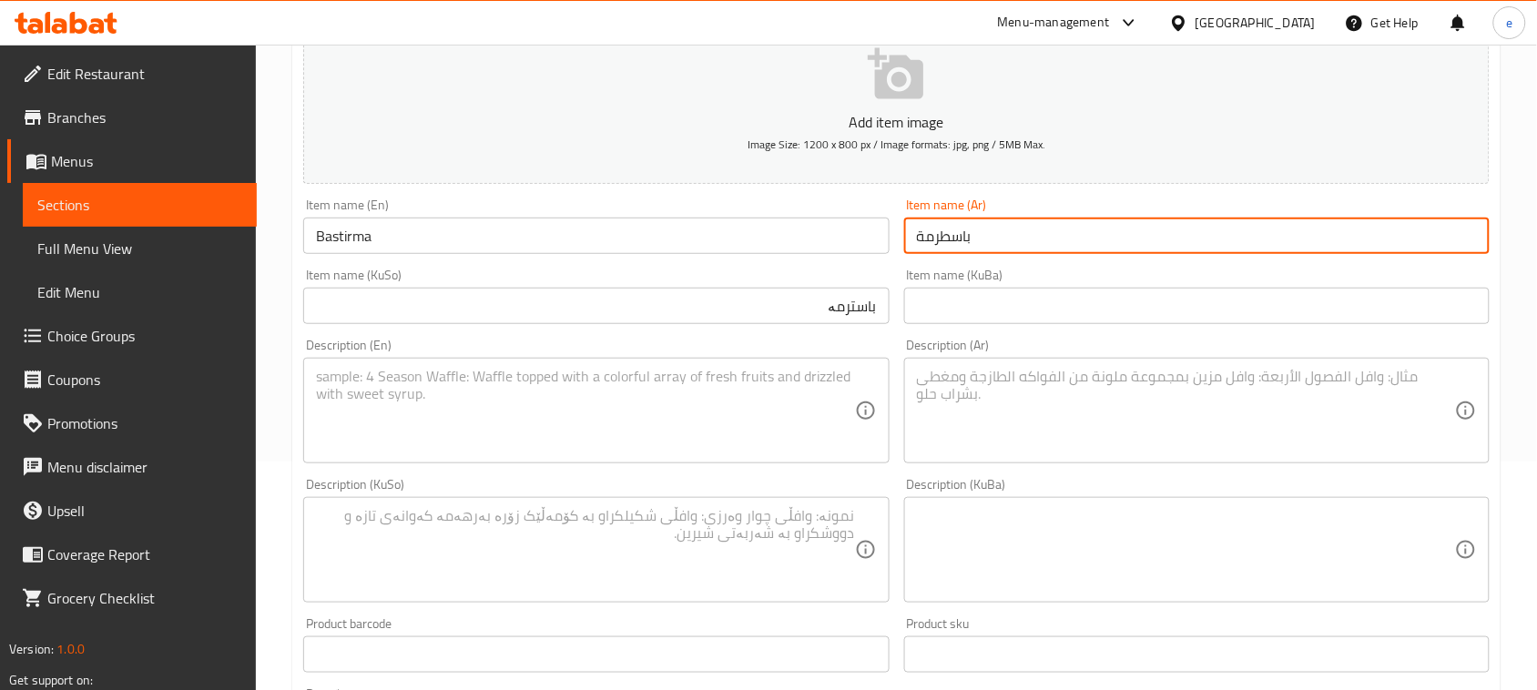
scroll to position [347, 0]
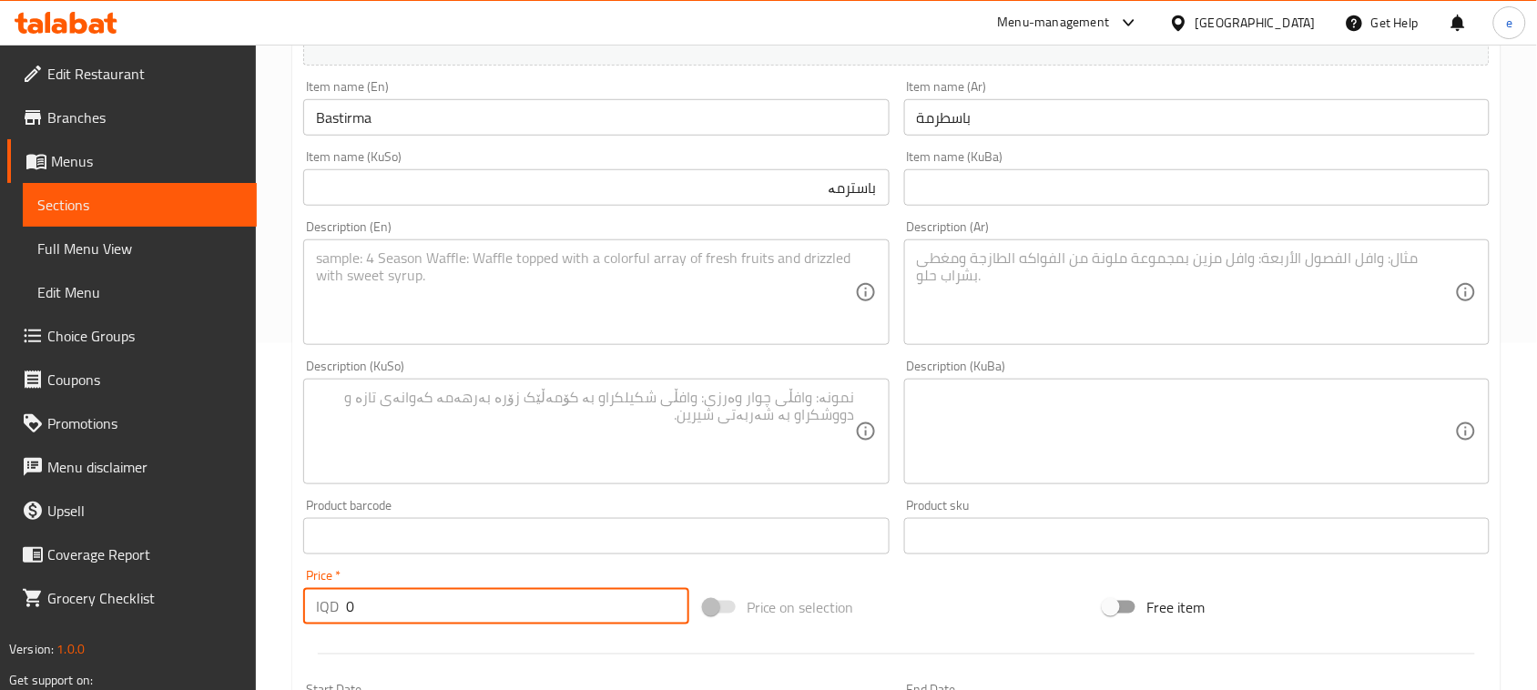
drag, startPoint x: 347, startPoint y: 615, endPoint x: 291, endPoint y: 603, distance: 56.8
click at [292, 604] on div "Create new item Add item image Image Size: 1200 x 800 px / Image formats: jpg, …" at bounding box center [896, 464] width 1208 height 1269
paste input "500"
type input "5000"
click at [697, 442] on textarea at bounding box center [585, 432] width 538 height 86
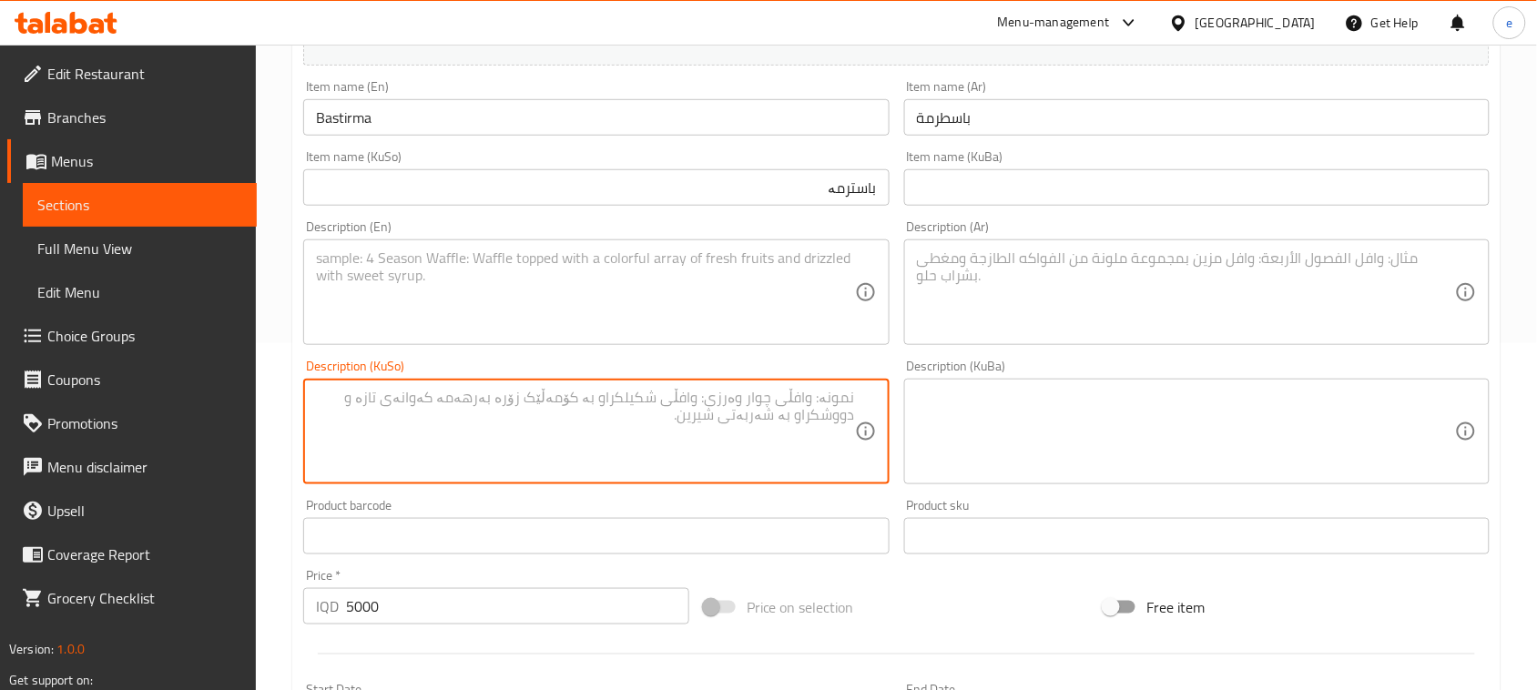
paste textarea "لەگەڵ تورشی، پیاز و سەموون"
type textarea "لەگەڵ تورشی، پیاز و سەموون"
click at [630, 307] on textarea at bounding box center [585, 292] width 538 height 86
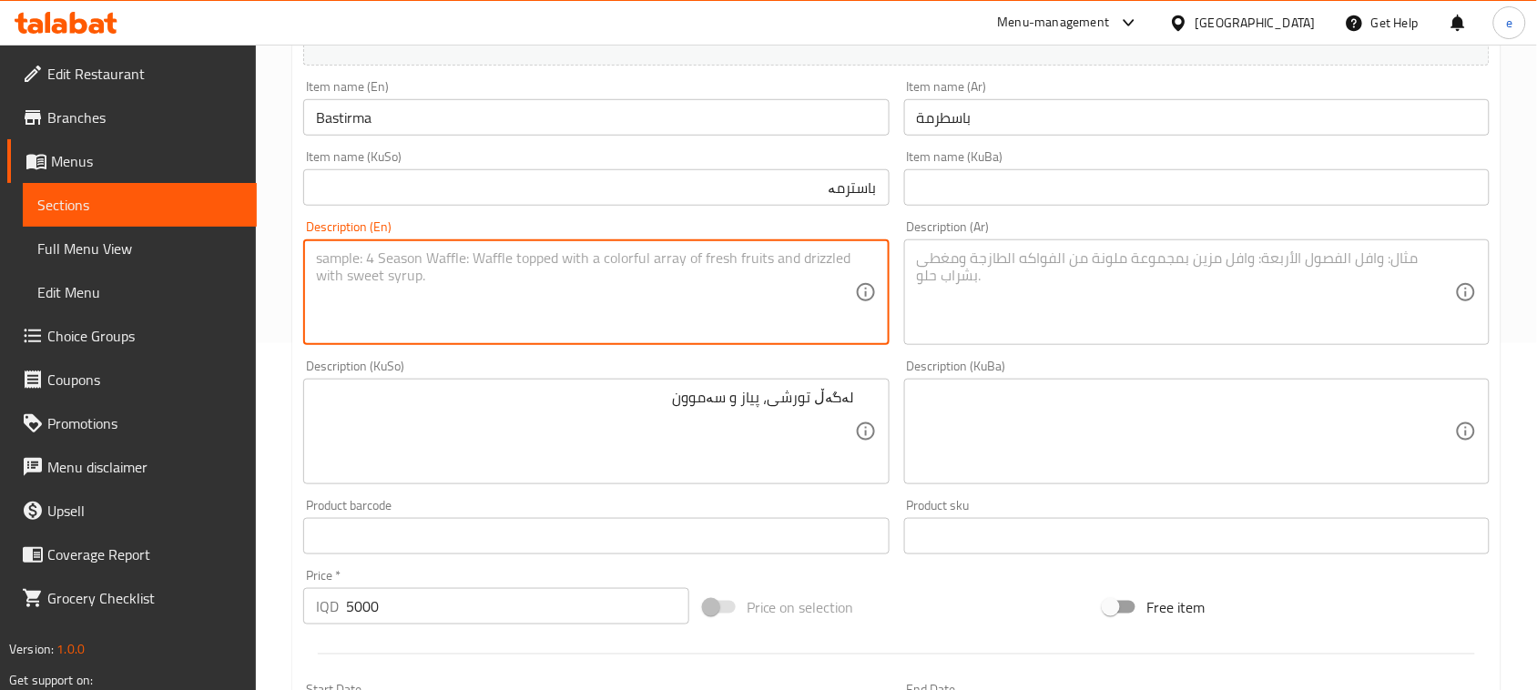
paste textarea "With pickles, onion and samoon"
type textarea "With pickles, onion and samoon"
click at [998, 274] on textarea at bounding box center [1186, 292] width 538 height 86
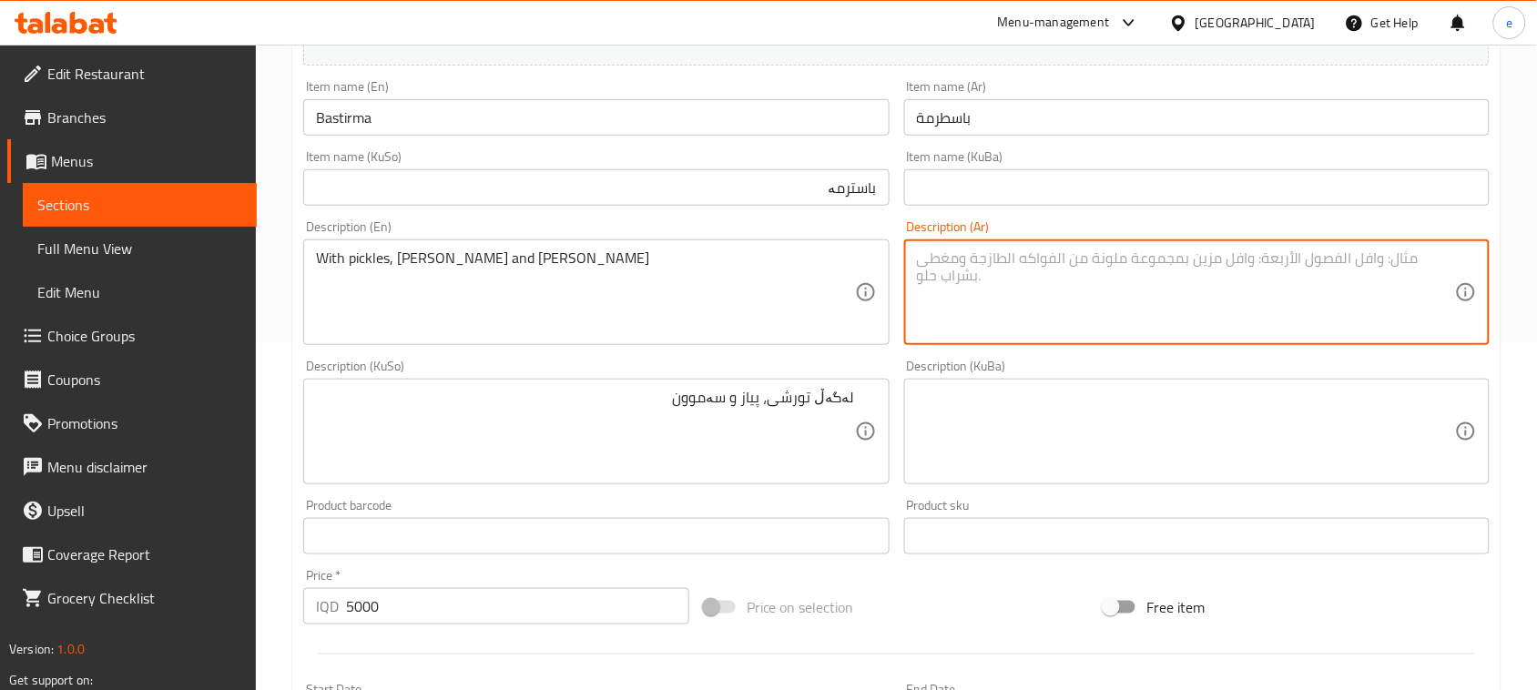
paste textarea "مع طرشي، بصل وصمون"
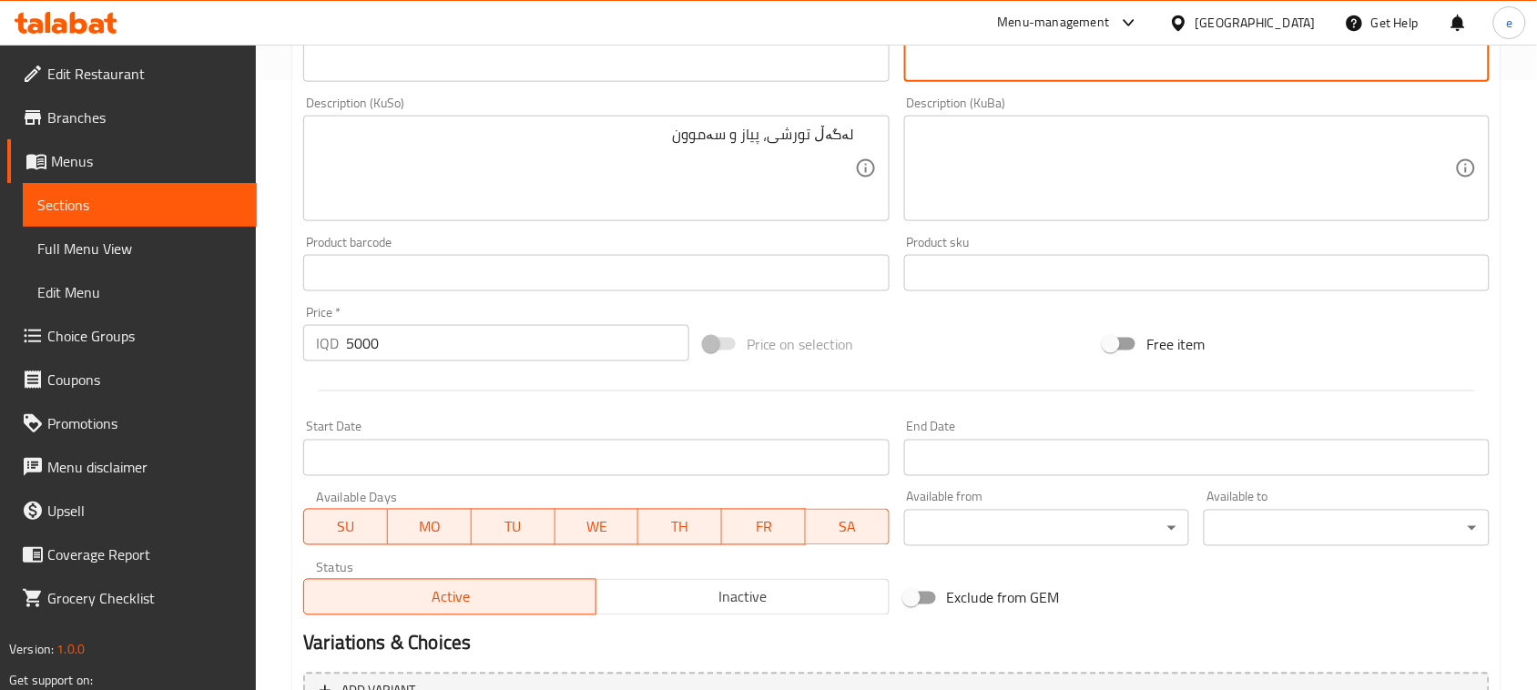
scroll to position [802, 0]
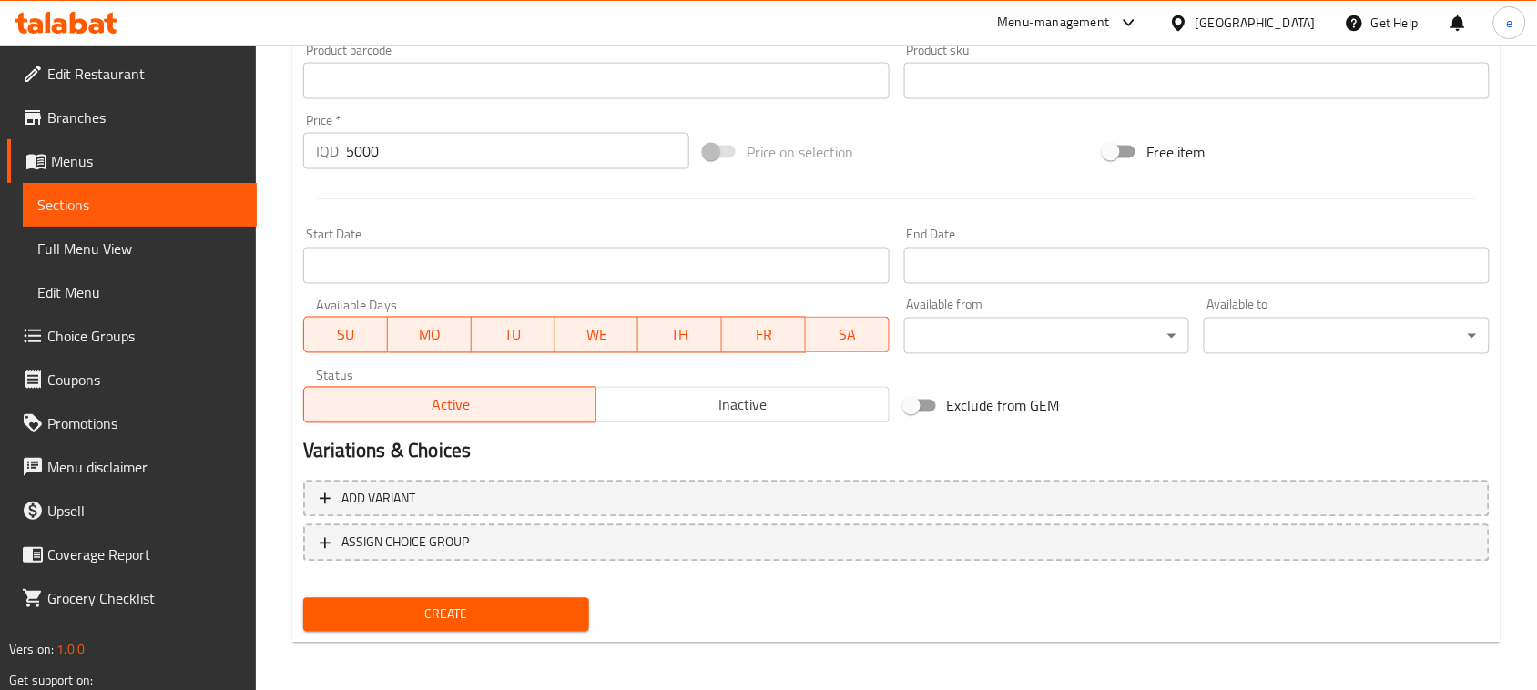
type textarea "مع طرشي، بصل وصمون"
click at [549, 604] on span "Create" at bounding box center [446, 615] width 257 height 23
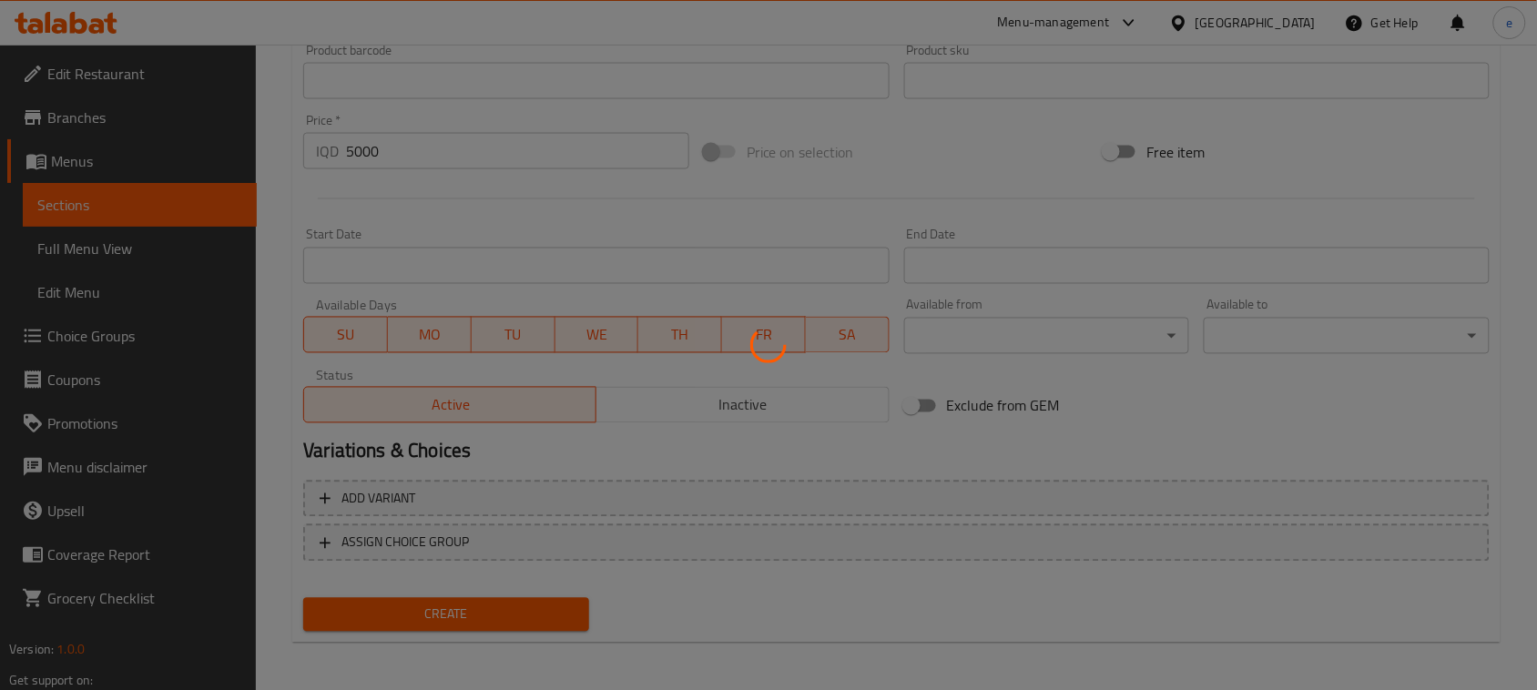
type input "0"
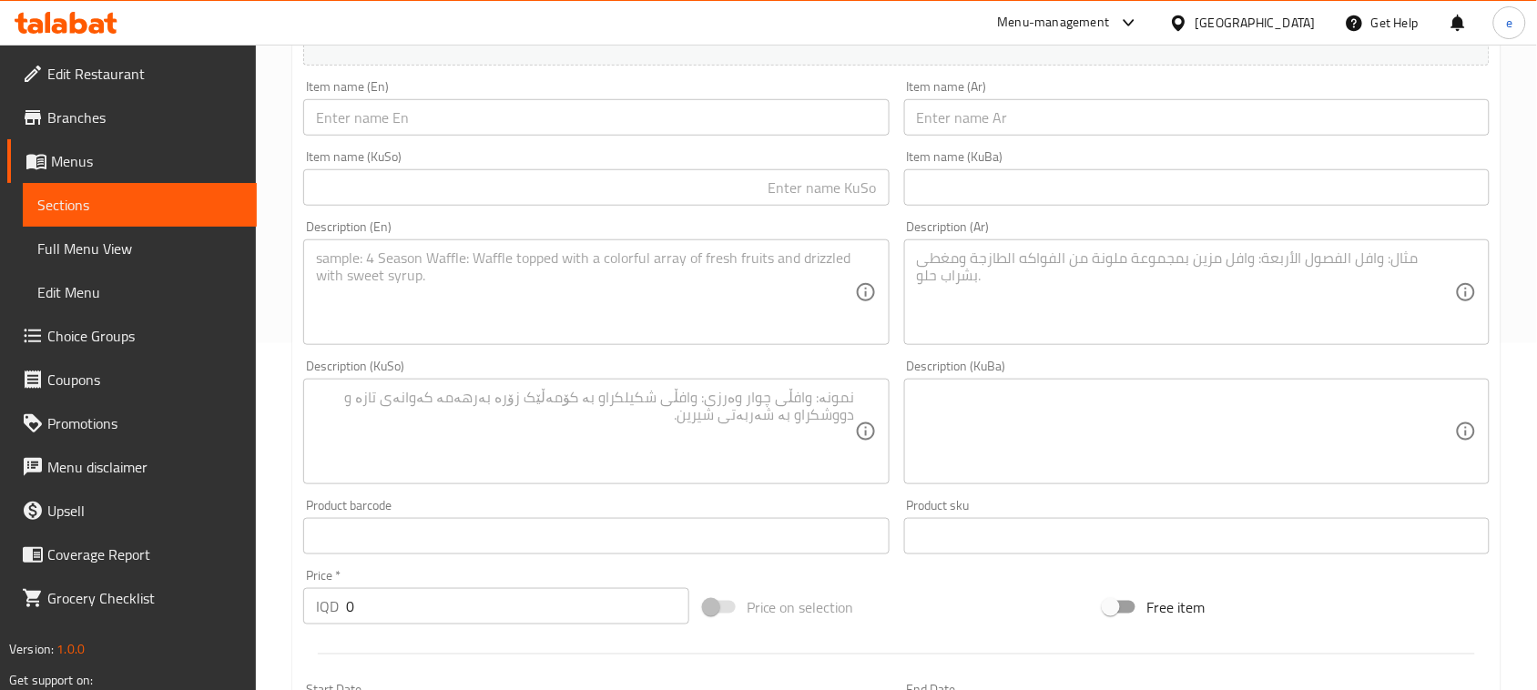
scroll to position [119, 0]
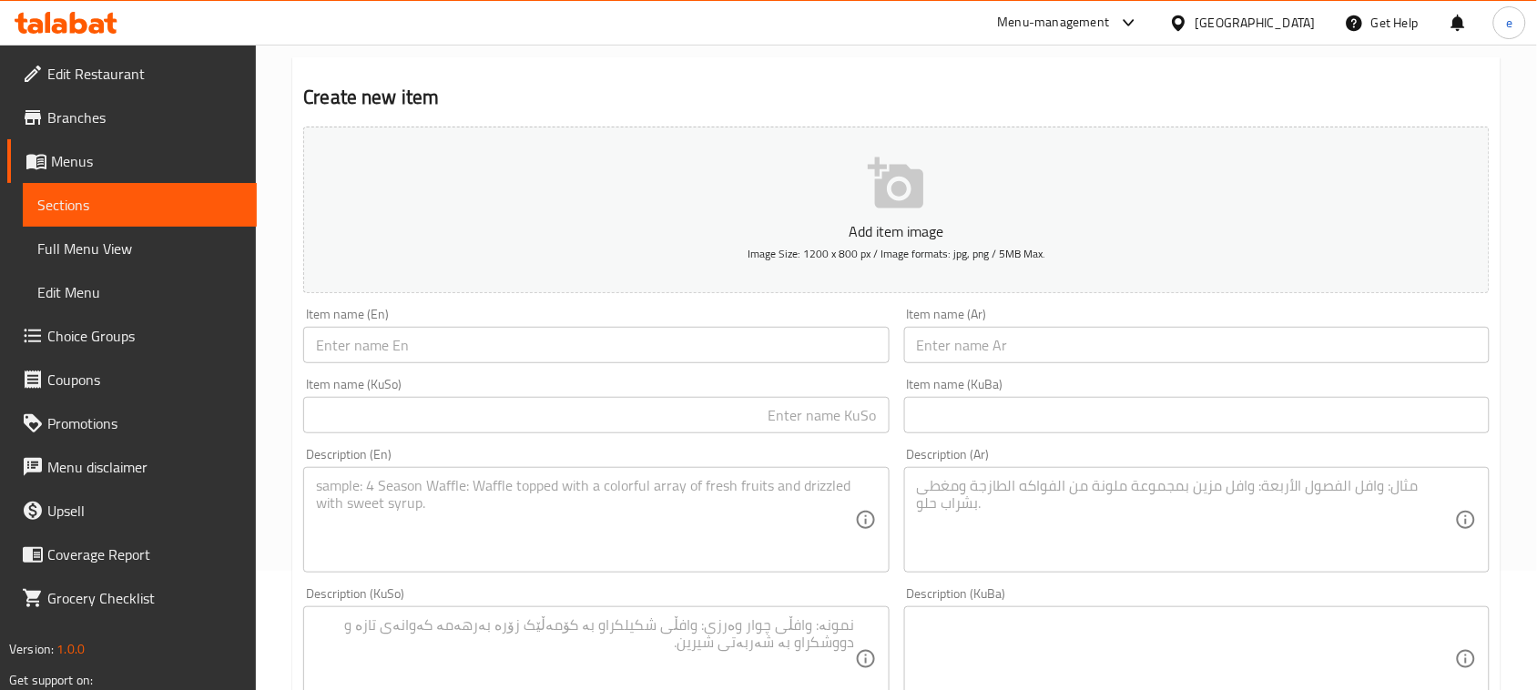
click at [143, 209] on span "Sections" at bounding box center [139, 205] width 205 height 22
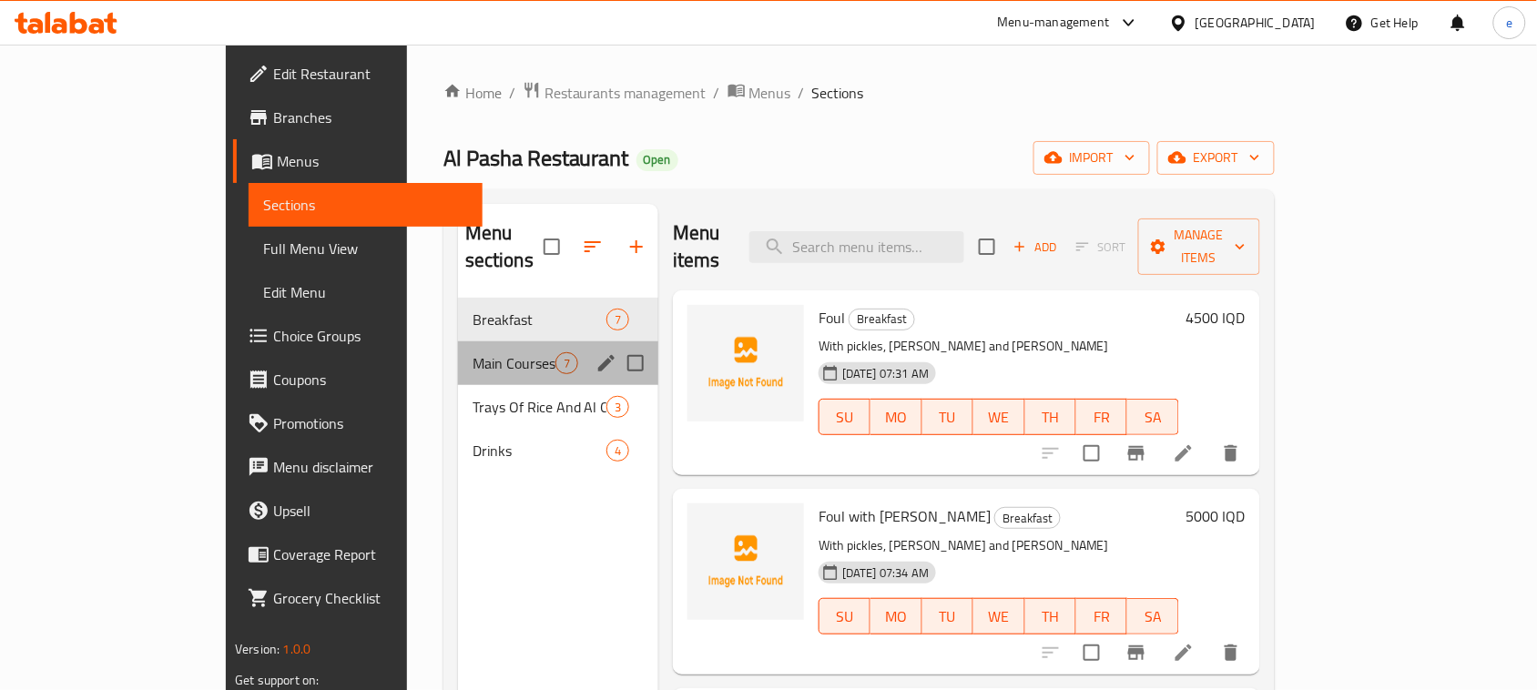
click at [458, 352] on div "Main Courses 7" at bounding box center [558, 363] width 200 height 44
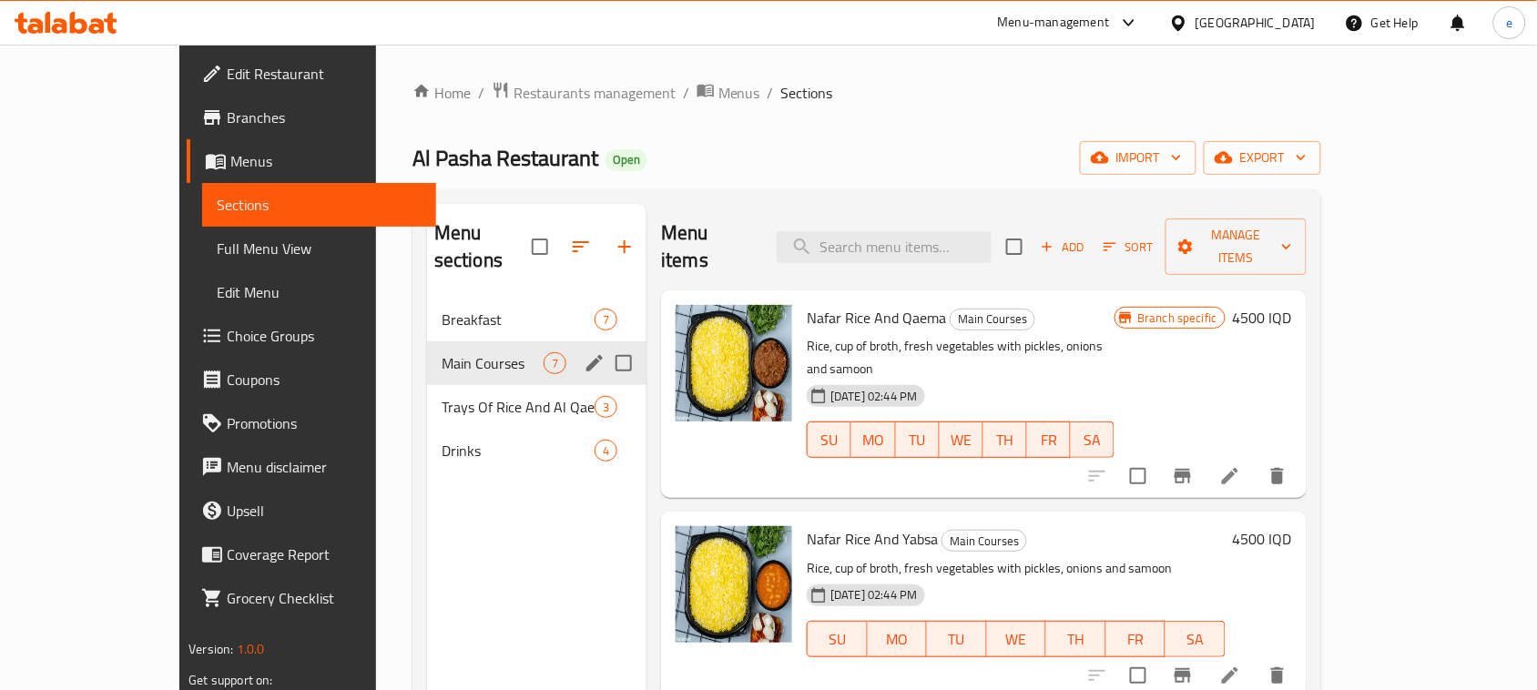
click at [427, 348] on div "Main Courses 7" at bounding box center [536, 363] width 219 height 44
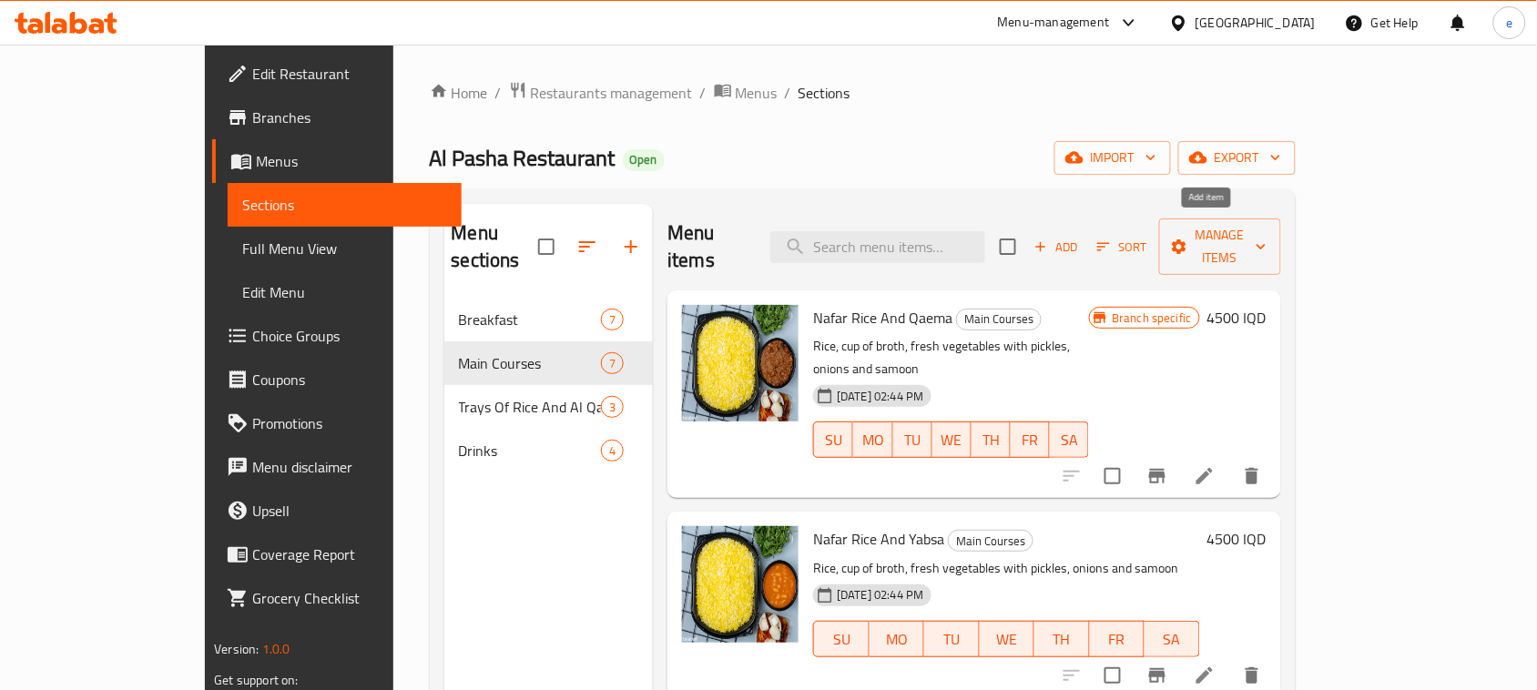
click at [1049, 242] on icon "button" at bounding box center [1040, 247] width 16 height 16
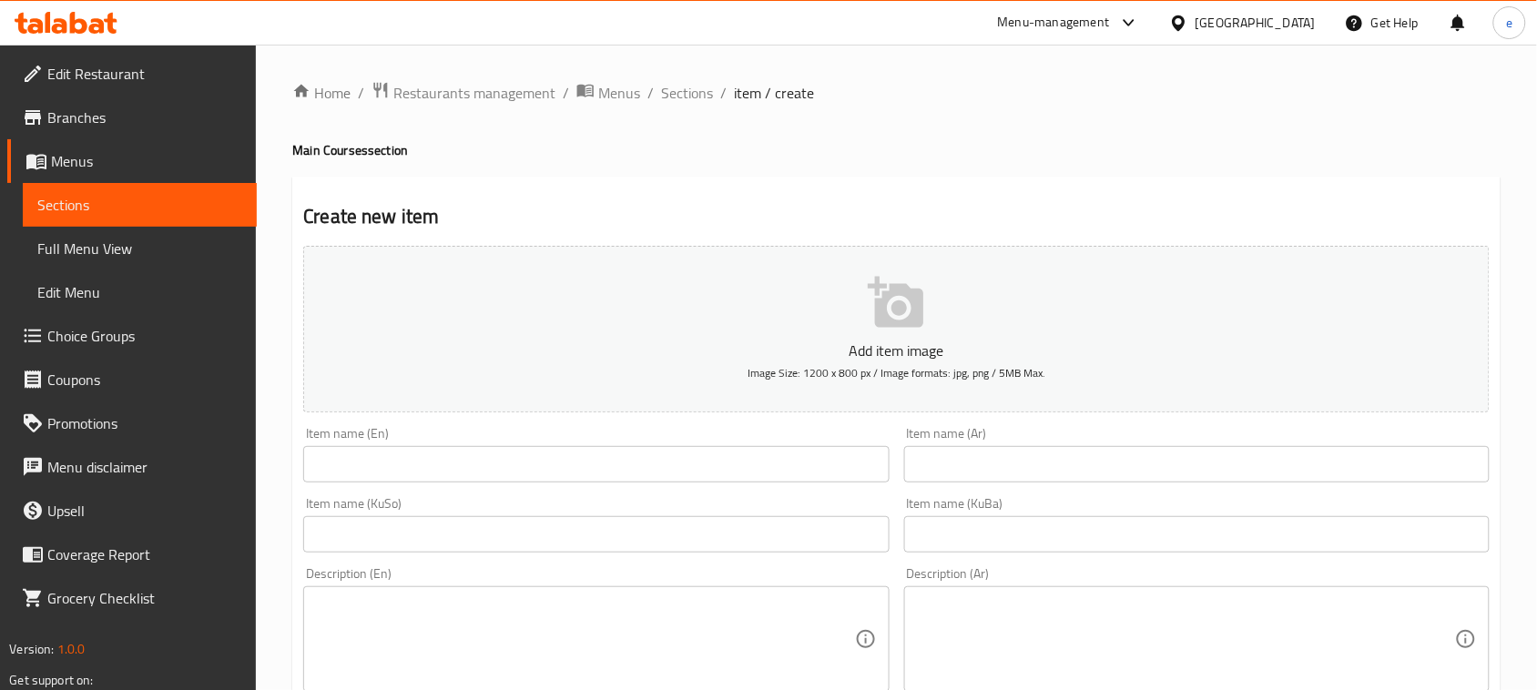
click at [1093, 460] on input "text" at bounding box center [1196, 464] width 585 height 36
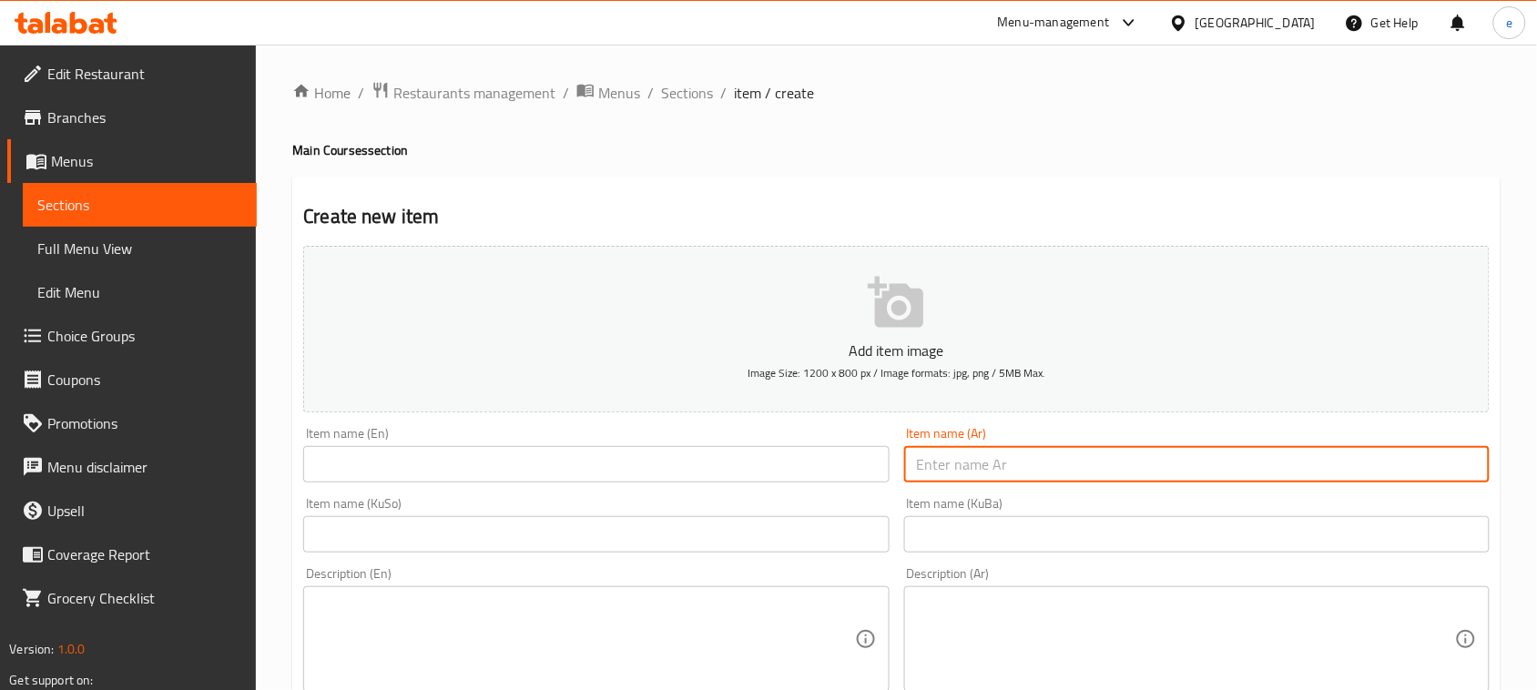
paste input "تكا لحم"
type input "تكا لحم"
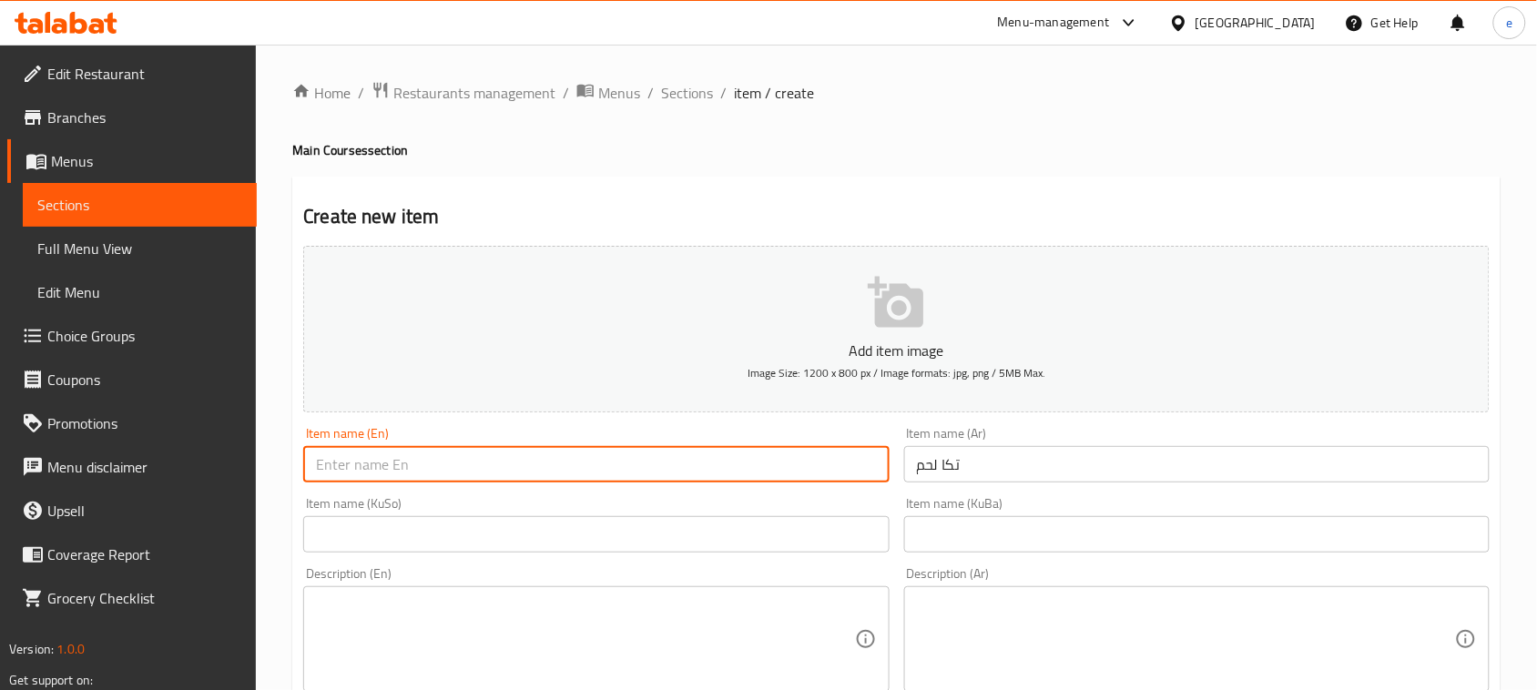
click at [471, 460] on input "text" at bounding box center [595, 464] width 585 height 36
paste input "Tikka"
type input "Meat Tikka"
click at [707, 524] on input "text" at bounding box center [595, 534] width 585 height 36
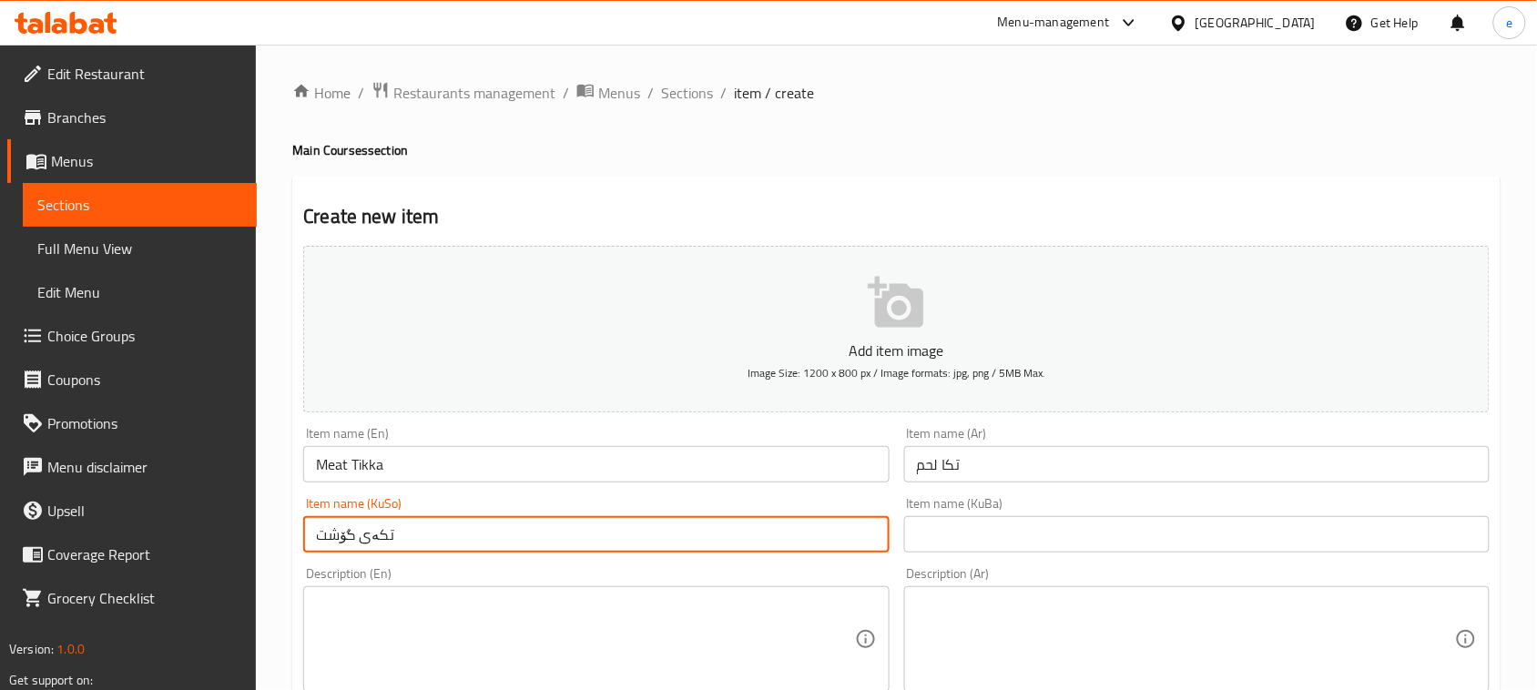
type input "تکەی گۆشت"
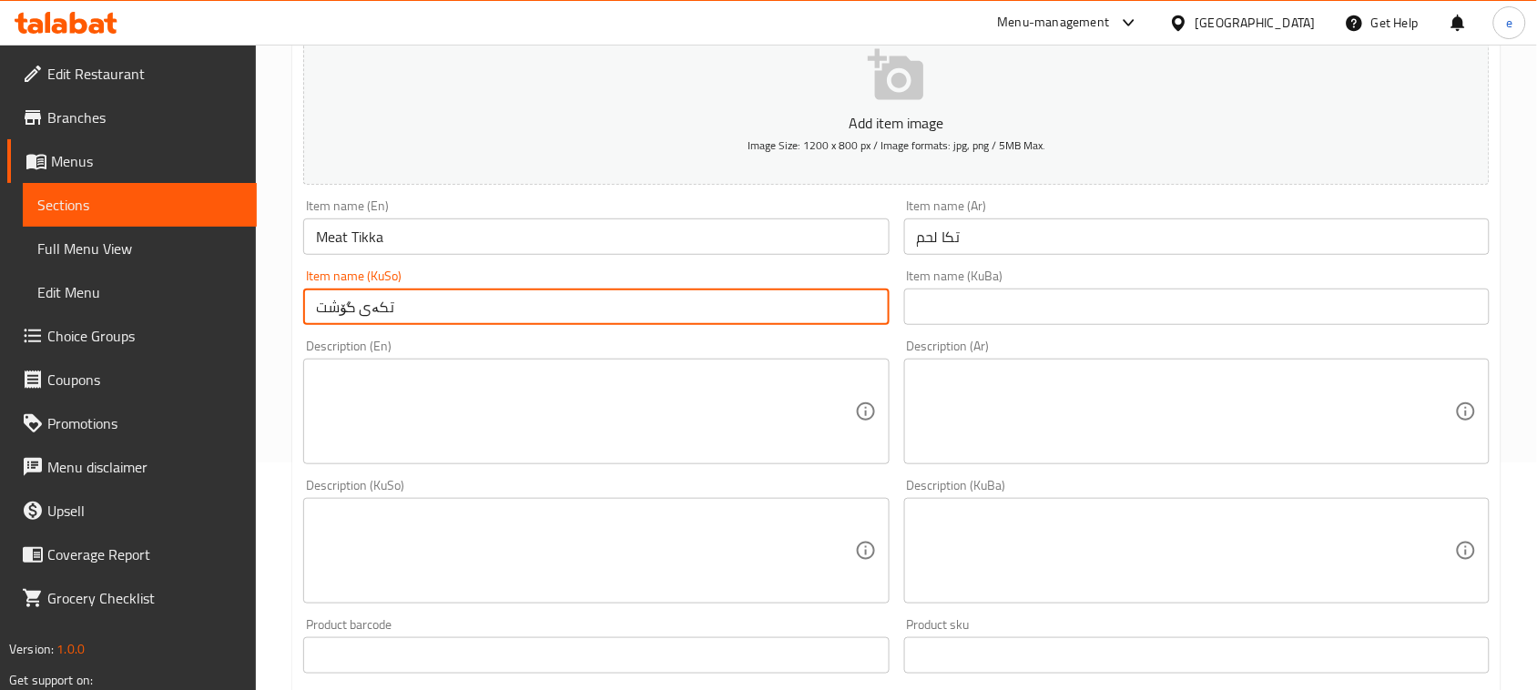
scroll to position [455, 0]
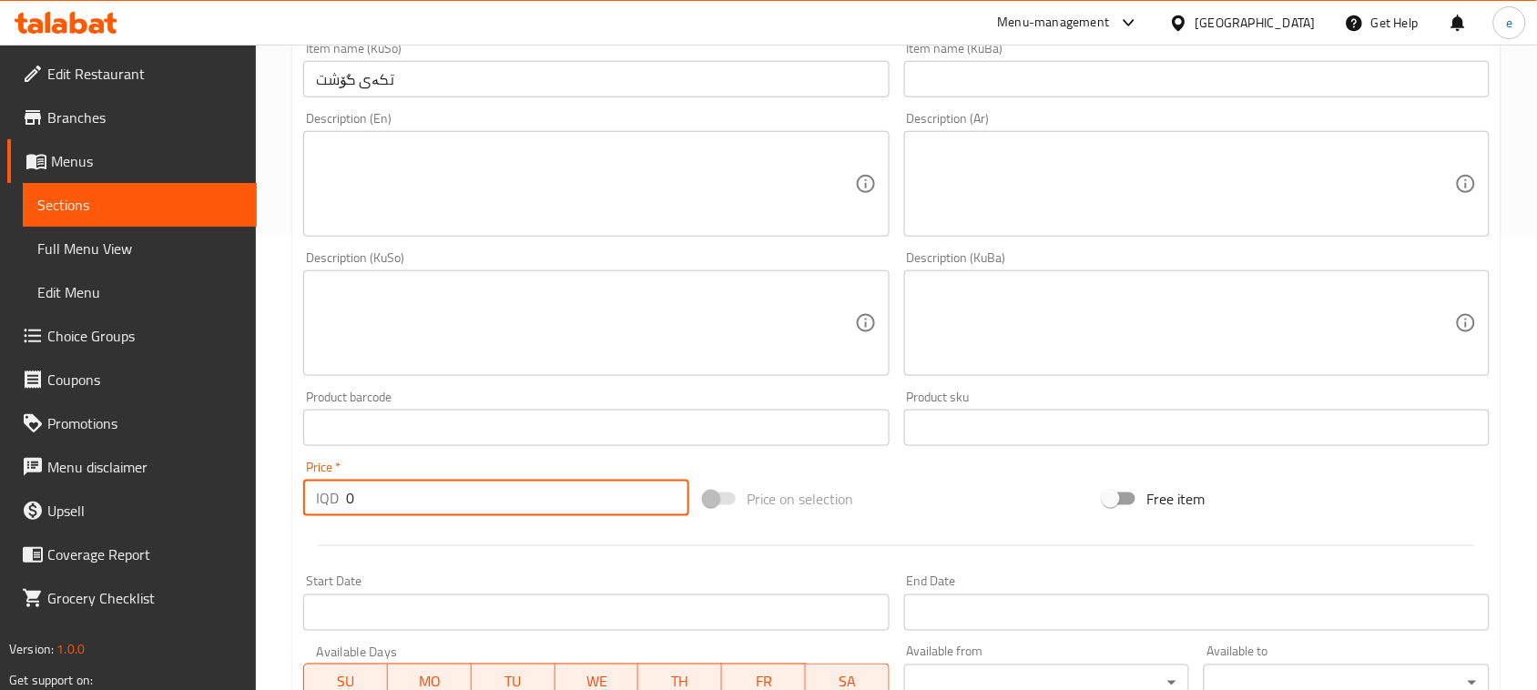
drag, startPoint x: 429, startPoint y: 488, endPoint x: 356, endPoint y: 492, distance: 72.9
click at [356, 492] on input "0" at bounding box center [517, 498] width 343 height 36
click at [334, 489] on div "IQD 0 Price *" at bounding box center [496, 498] width 386 height 36
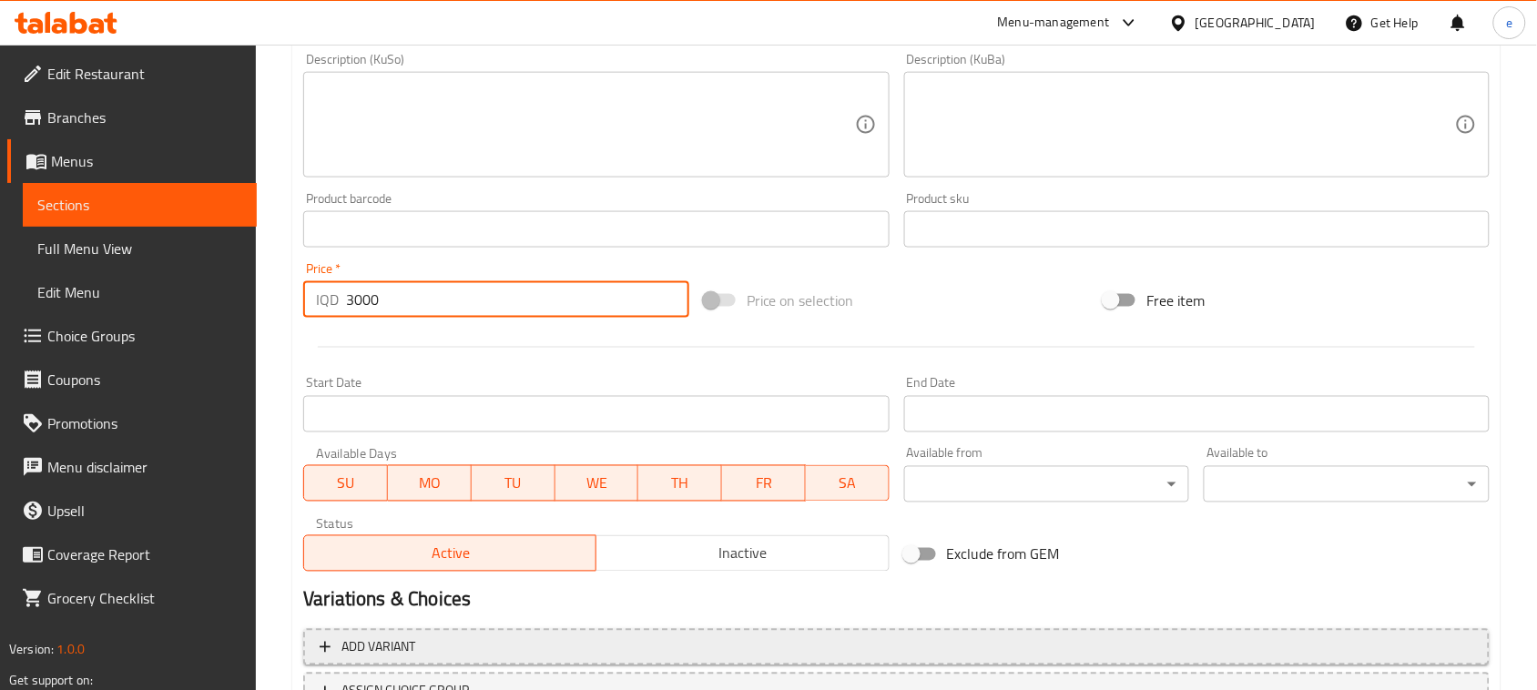
scroll to position [802, 0]
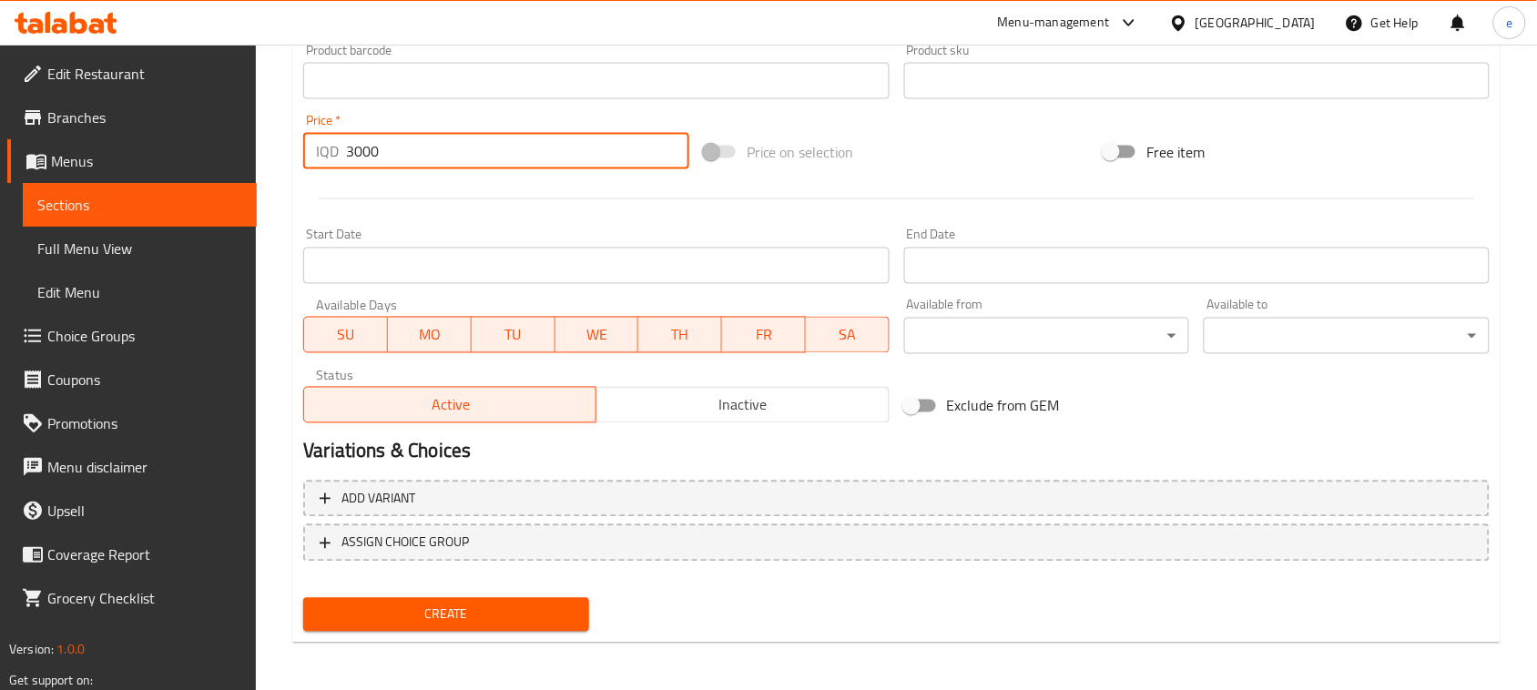
type input "3000"
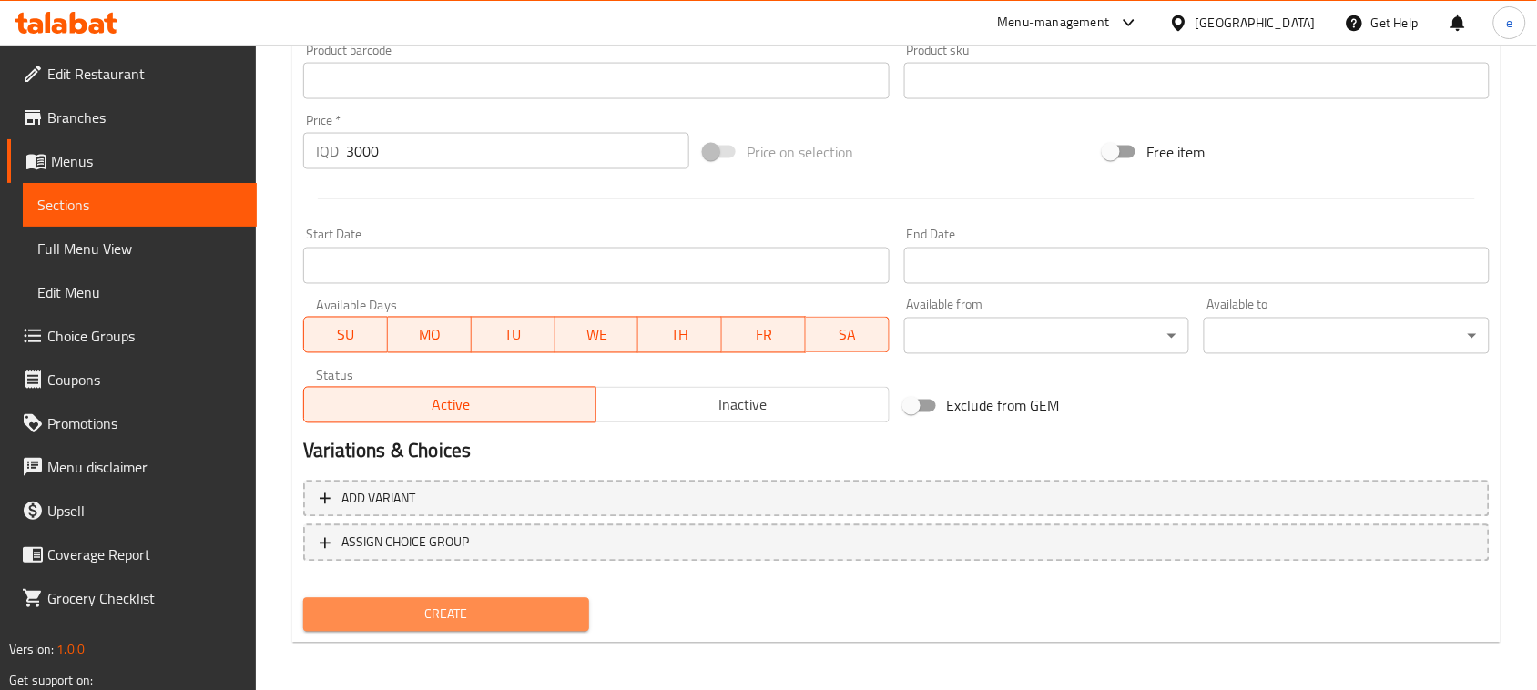
click at [510, 608] on span "Create" at bounding box center [446, 615] width 257 height 23
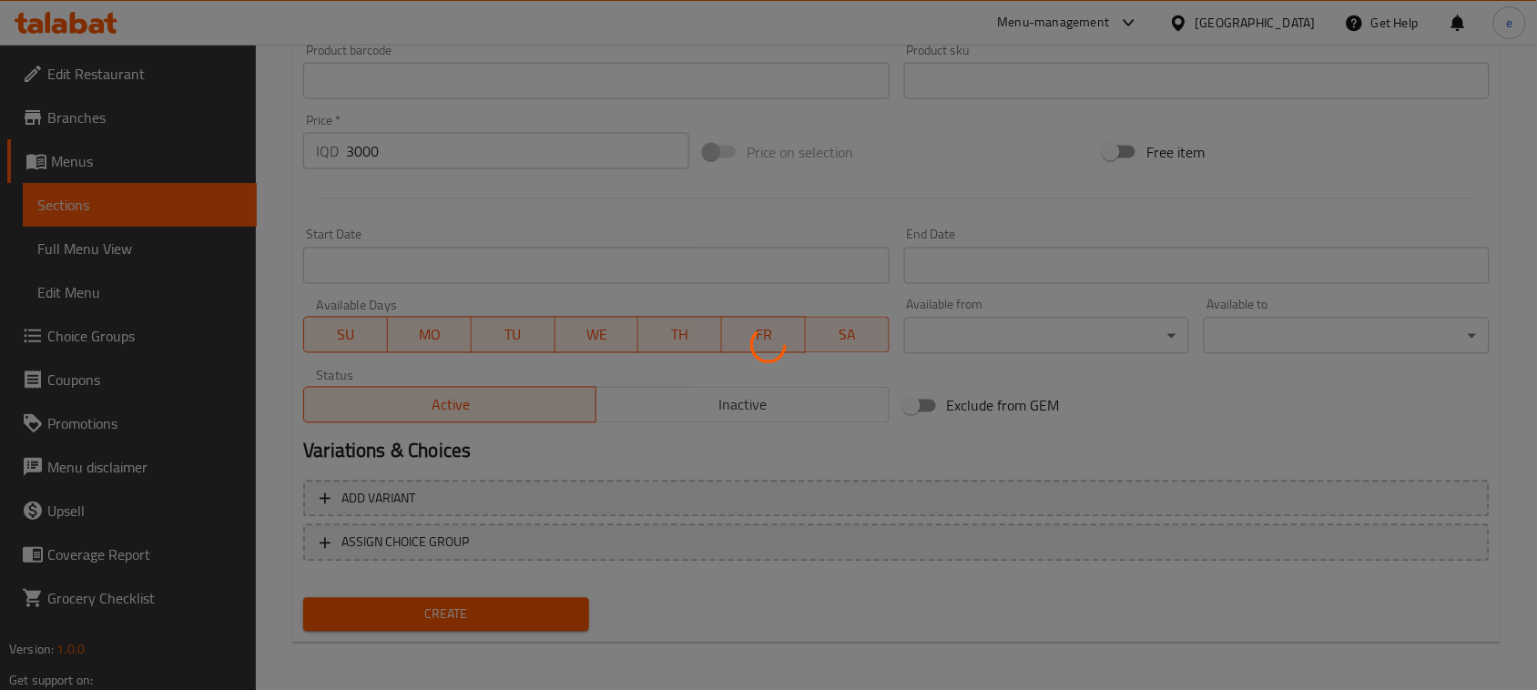
type input "0"
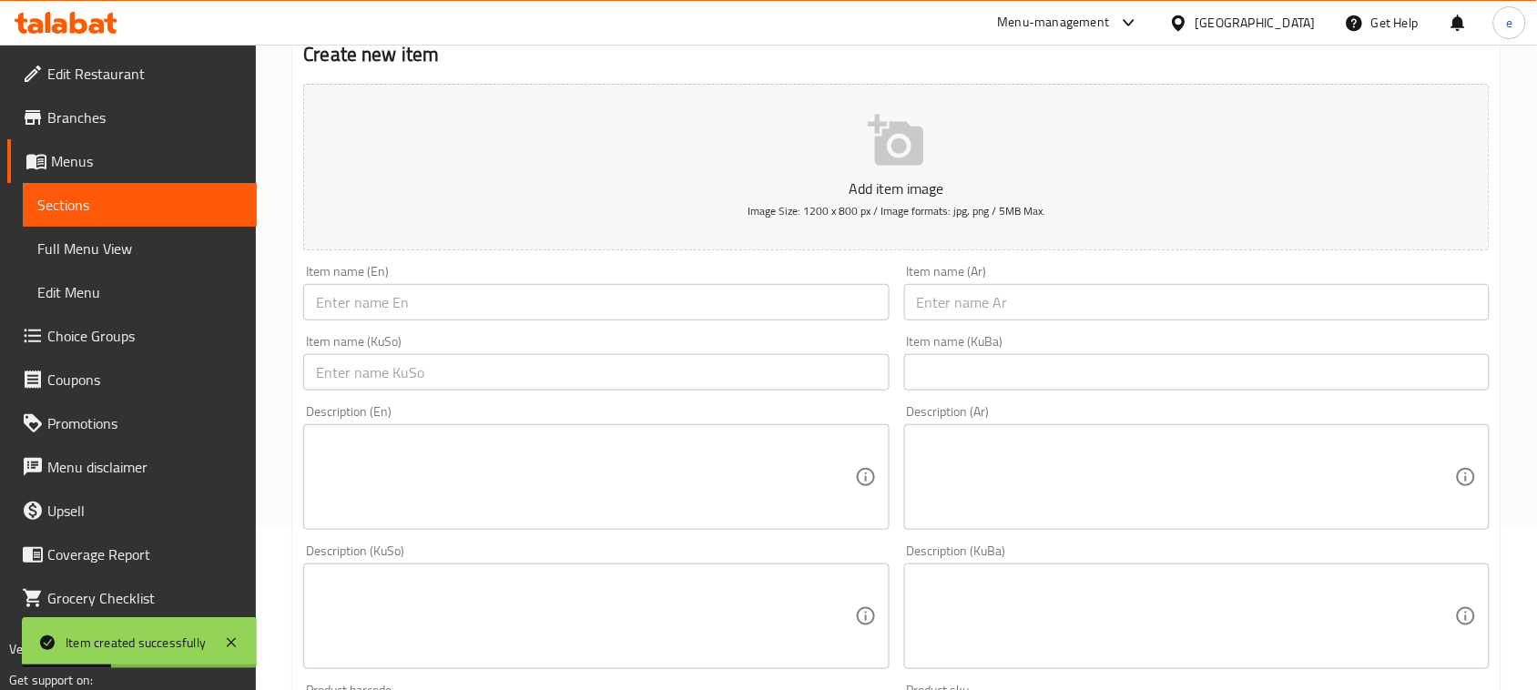
scroll to position [119, 0]
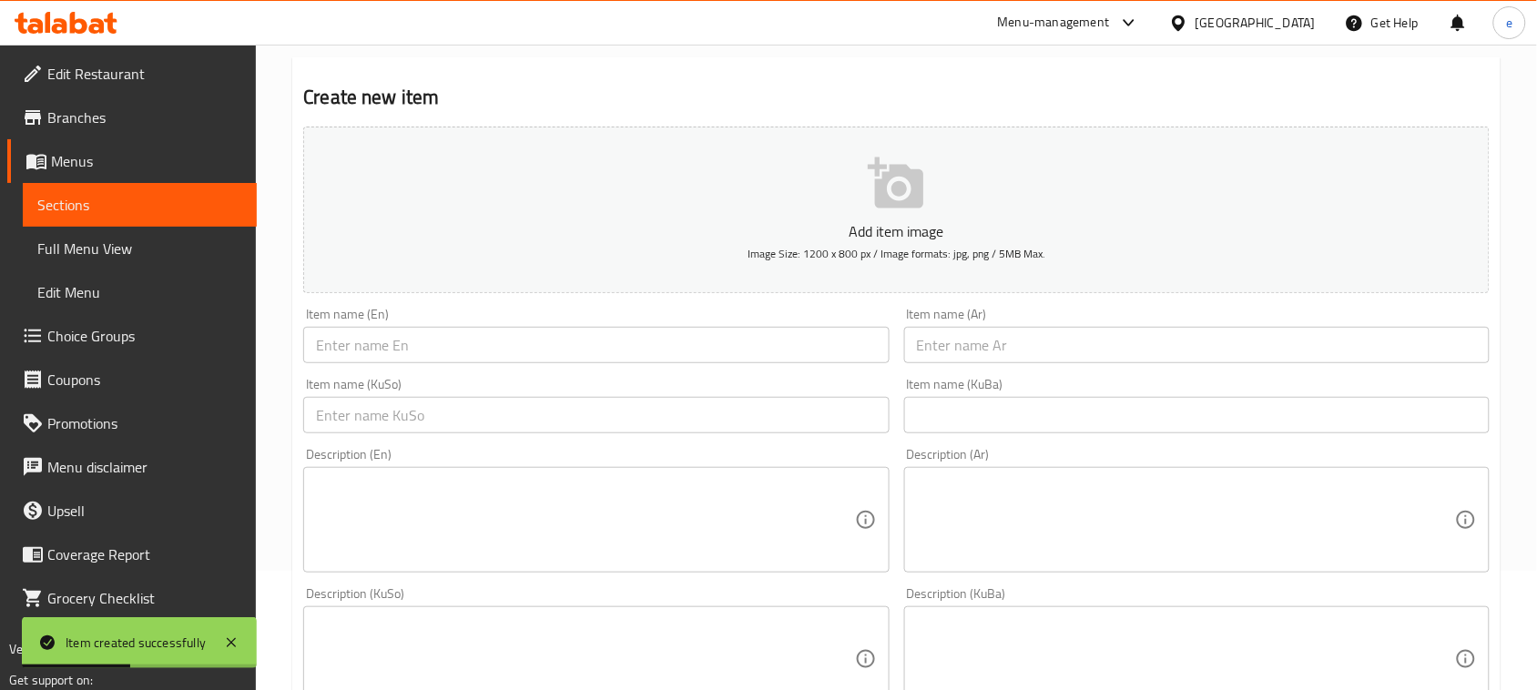
click at [557, 352] on input "text" at bounding box center [595, 345] width 585 height 36
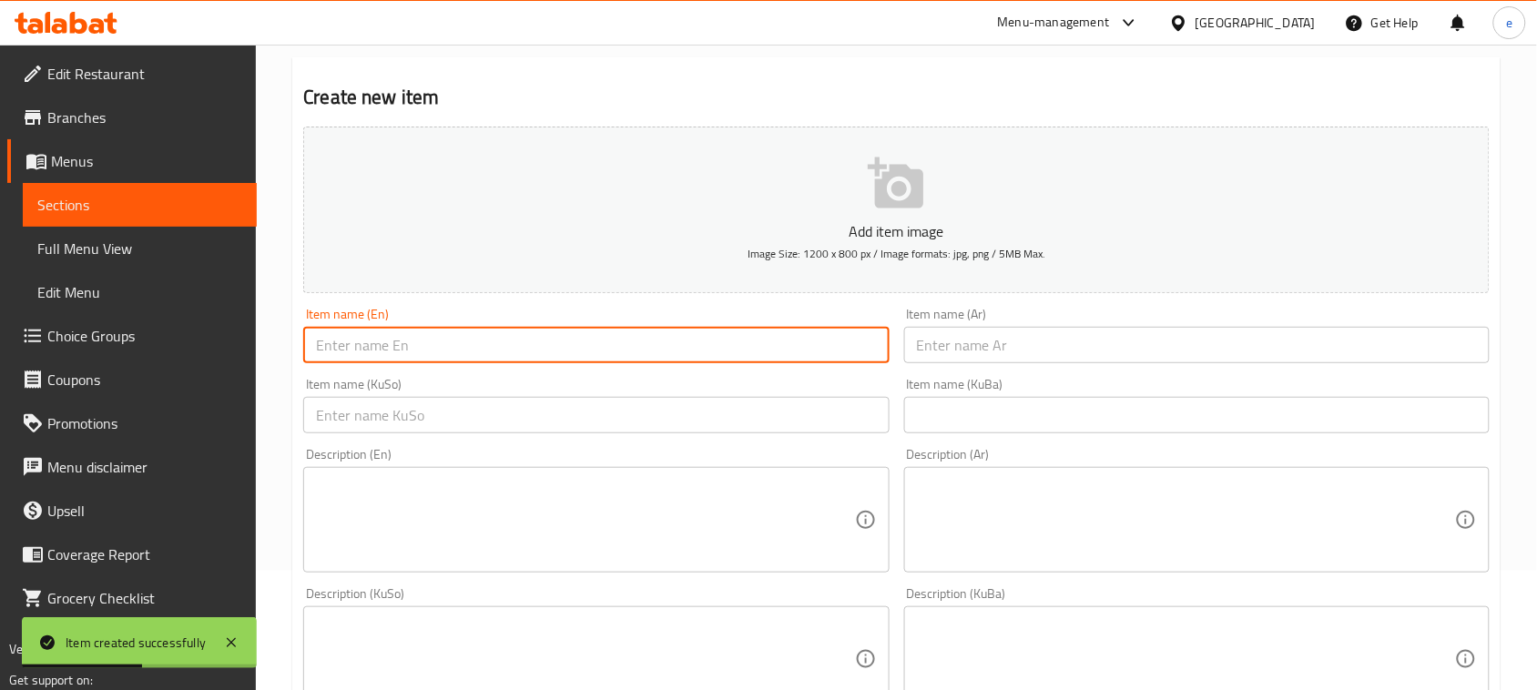
click at [640, 425] on input "text" at bounding box center [595, 415] width 585 height 36
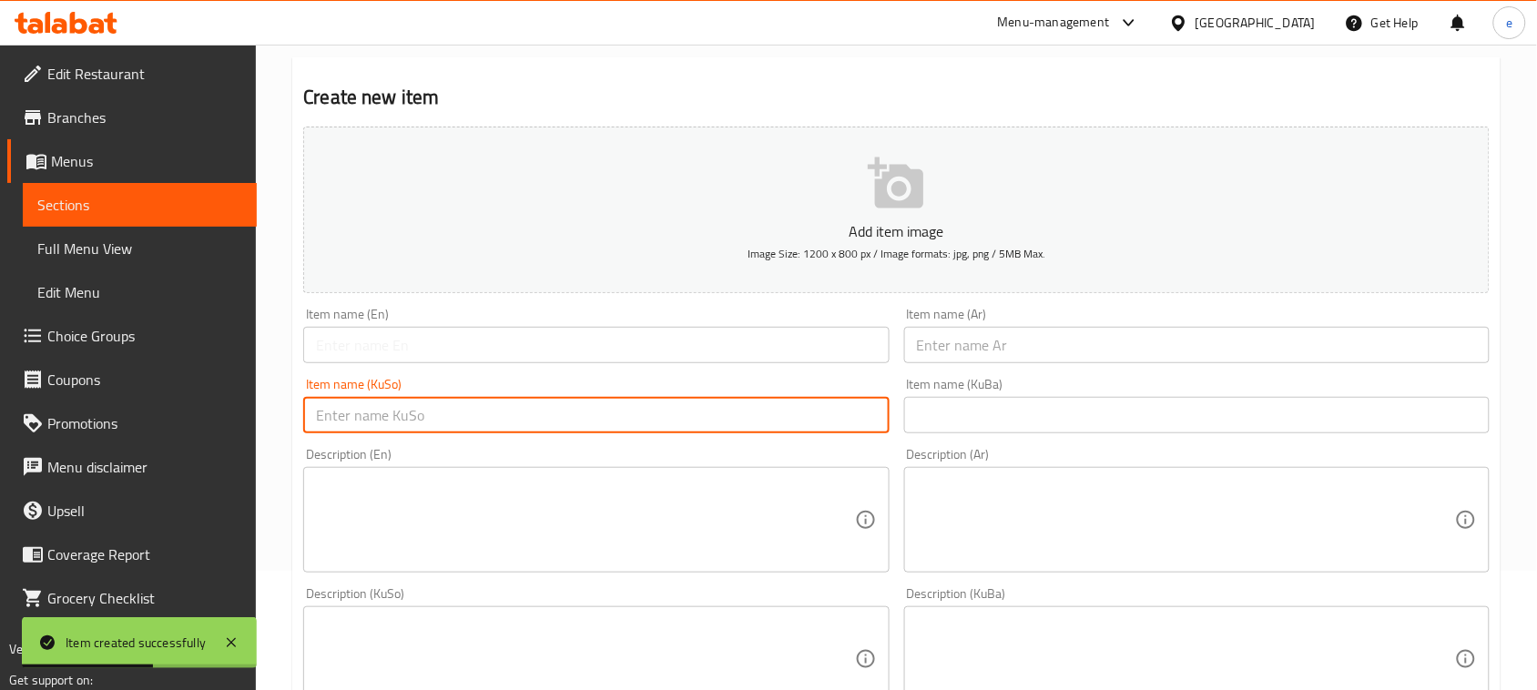
paste input "کەبابی گۆشت"
type input "کەبابی گۆشت"
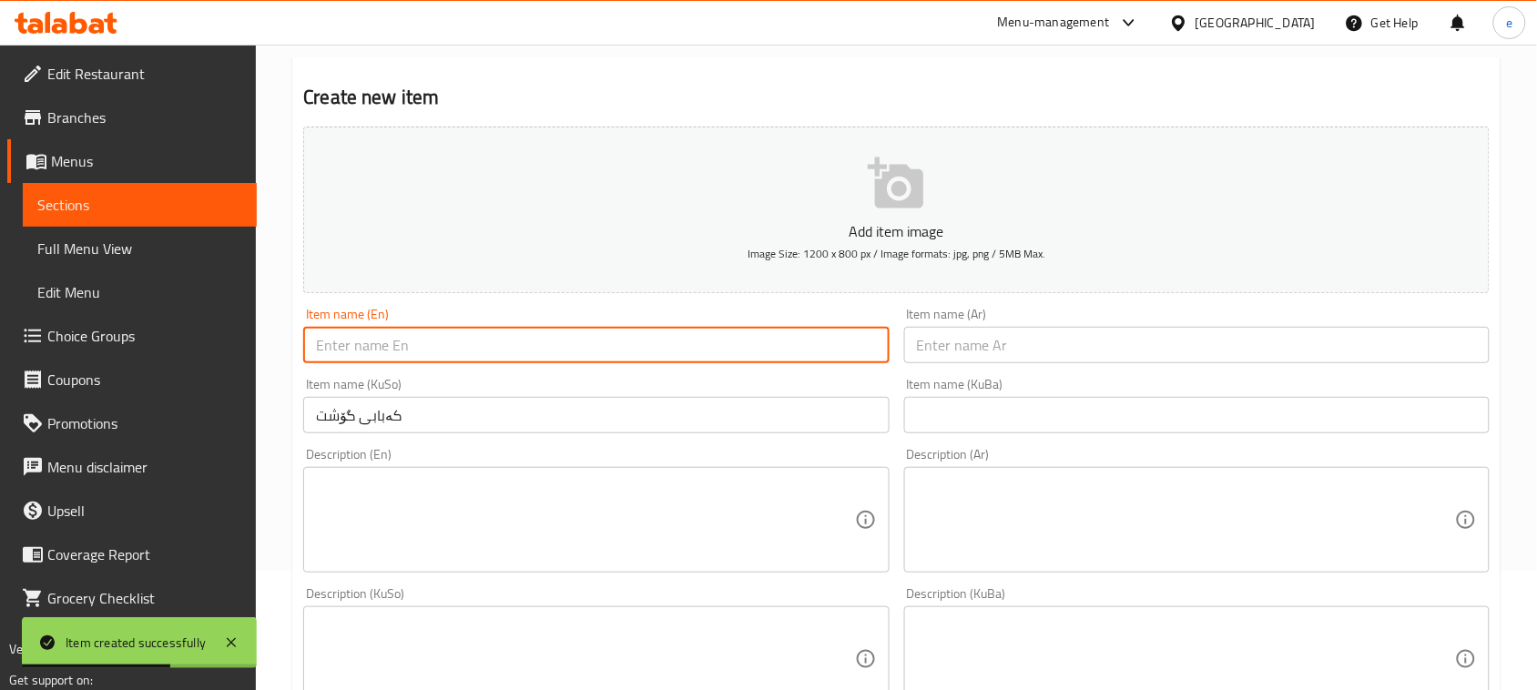
click at [580, 352] on input "text" at bounding box center [595, 345] width 585 height 36
paste input "Meat Kebab"
type input "Meat Kebab"
click at [957, 358] on input "text" at bounding box center [1196, 345] width 585 height 36
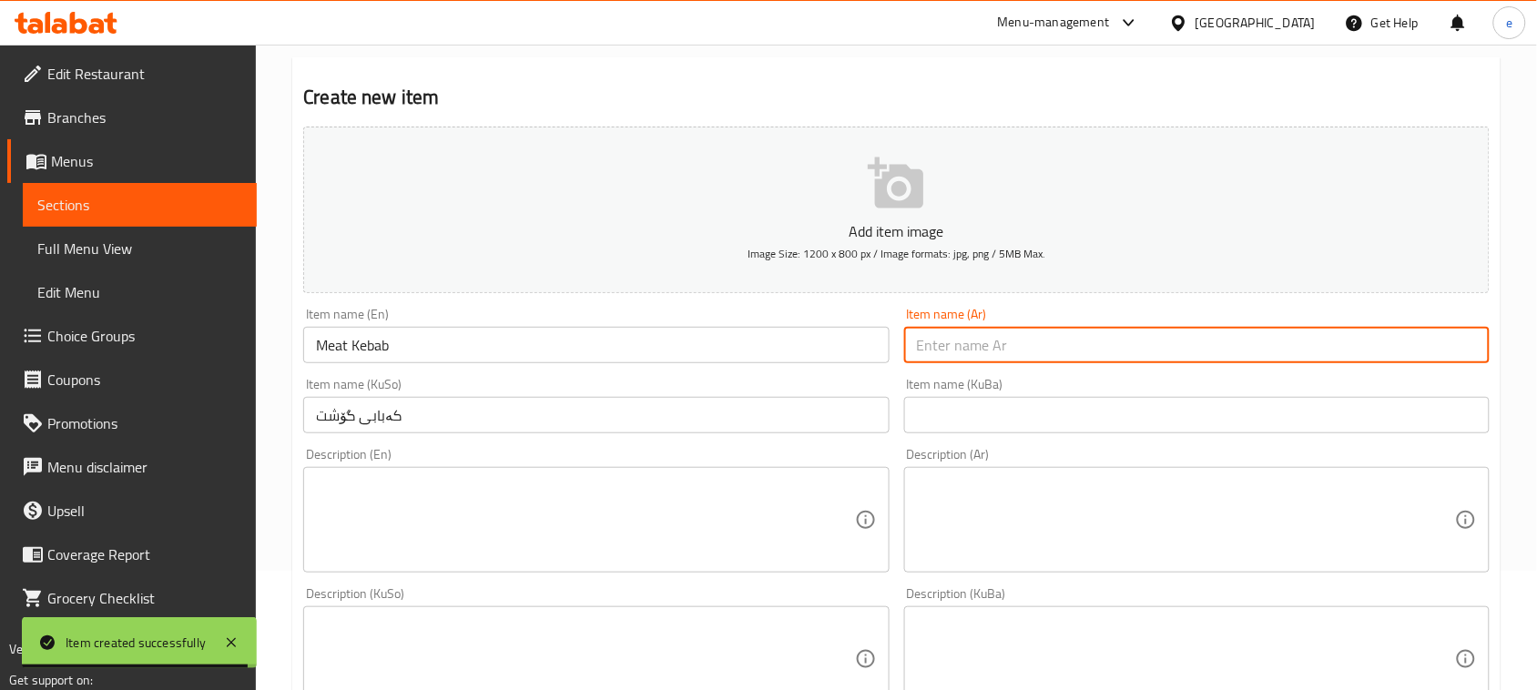
paste input "كباب لحم"
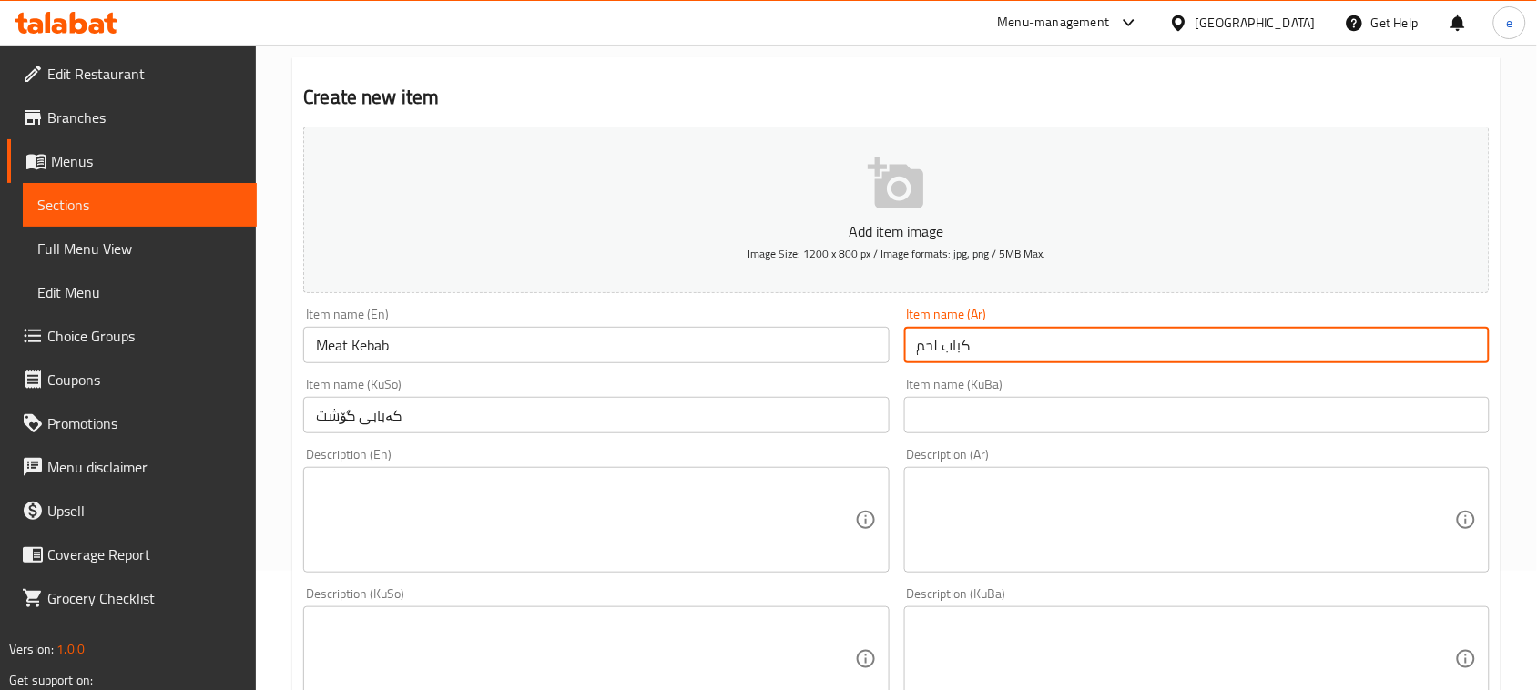
type input "كباب لحم"
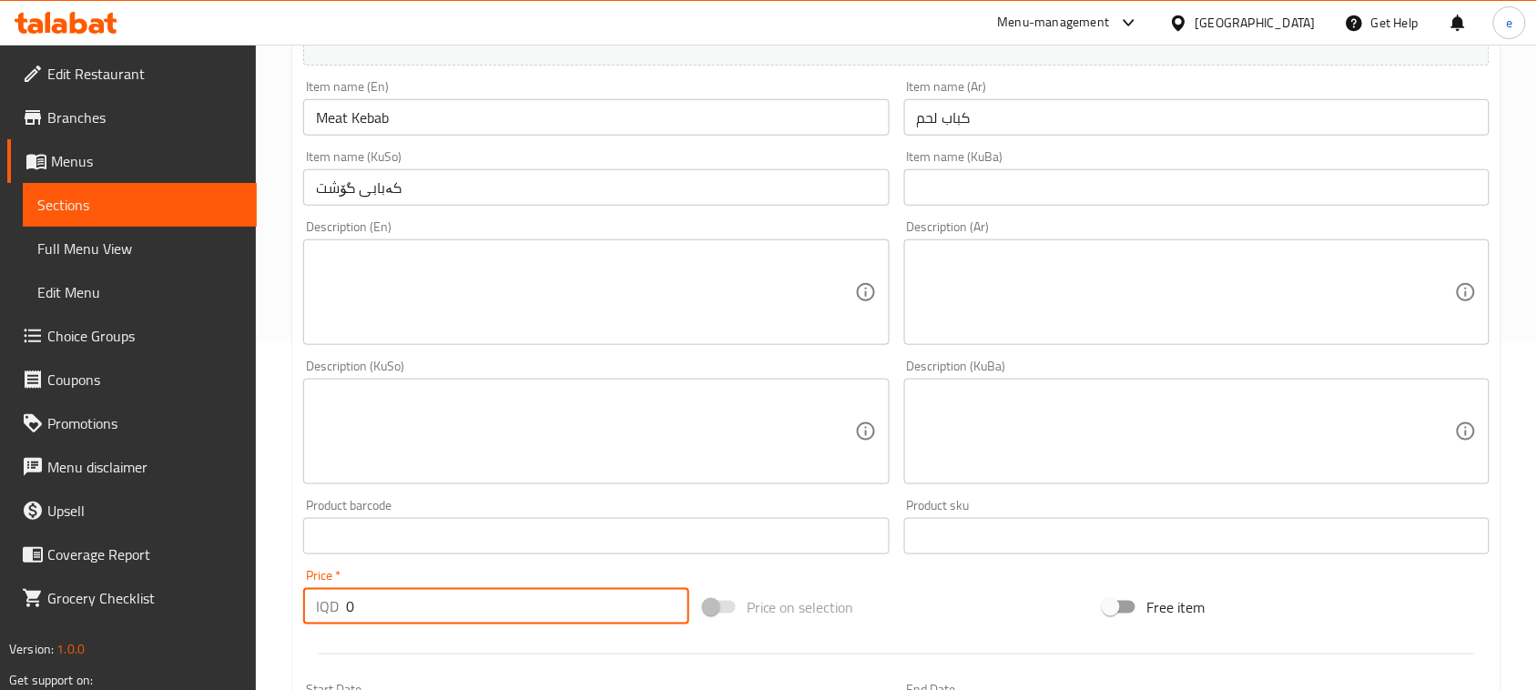
drag, startPoint x: 446, startPoint y: 604, endPoint x: 310, endPoint y: 598, distance: 136.7
click at [310, 598] on div "IQD 0 Price *" at bounding box center [496, 606] width 386 height 36
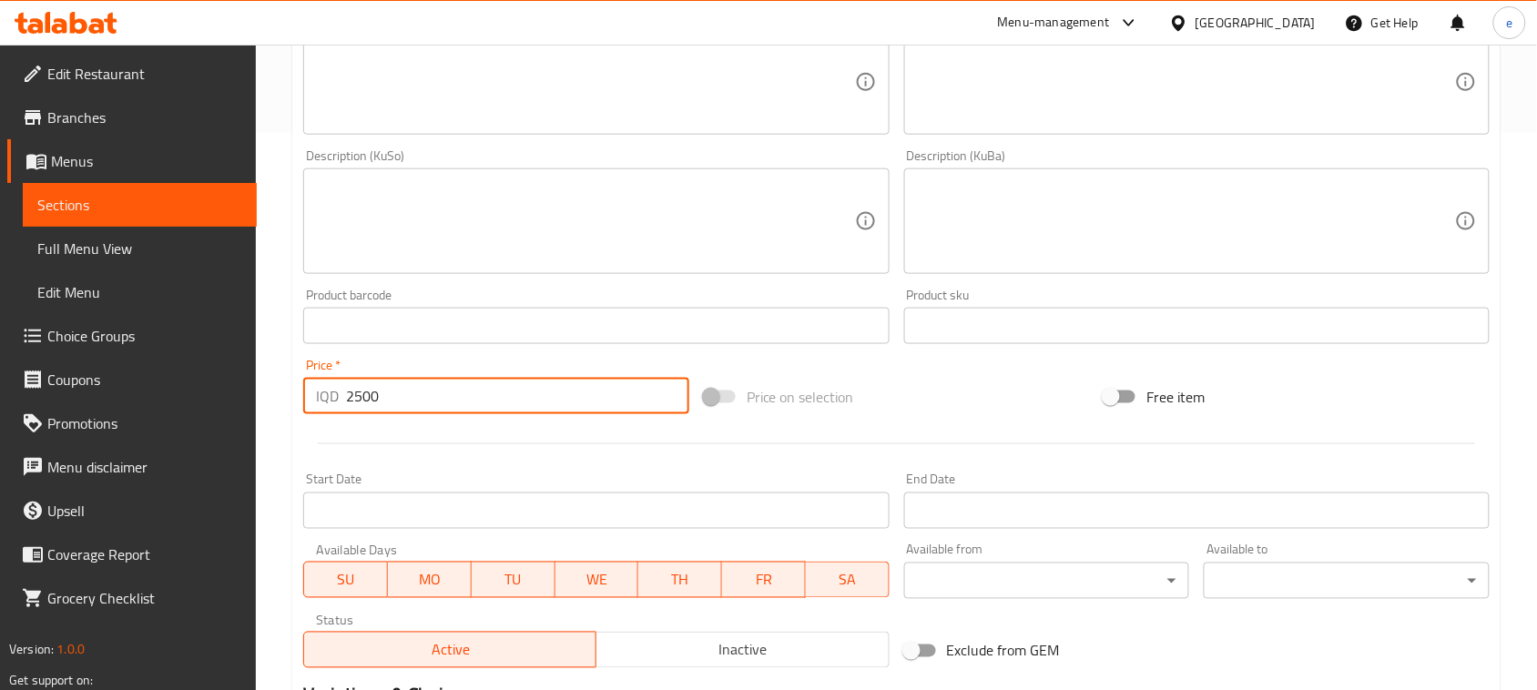
scroll to position [802, 0]
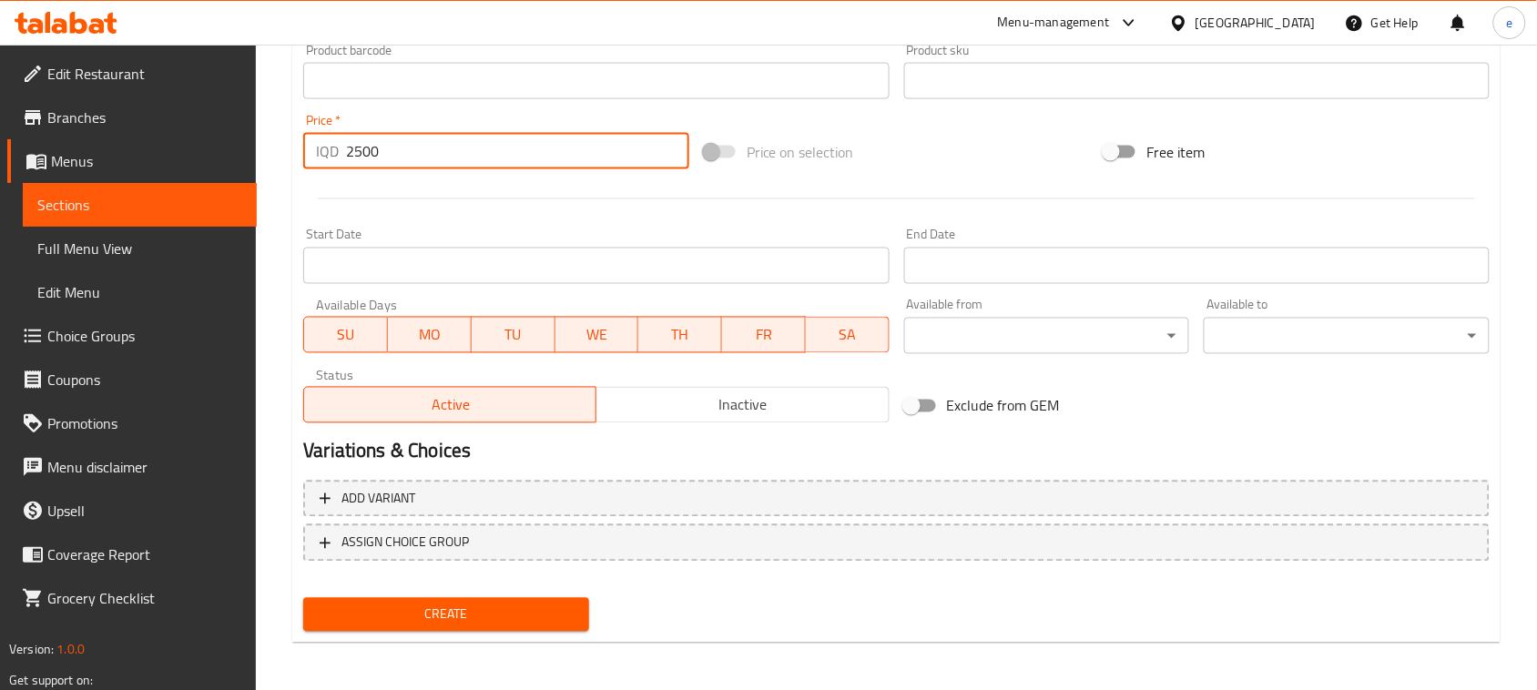
type input "2500"
click at [507, 626] on button "Create" at bounding box center [446, 615] width 286 height 34
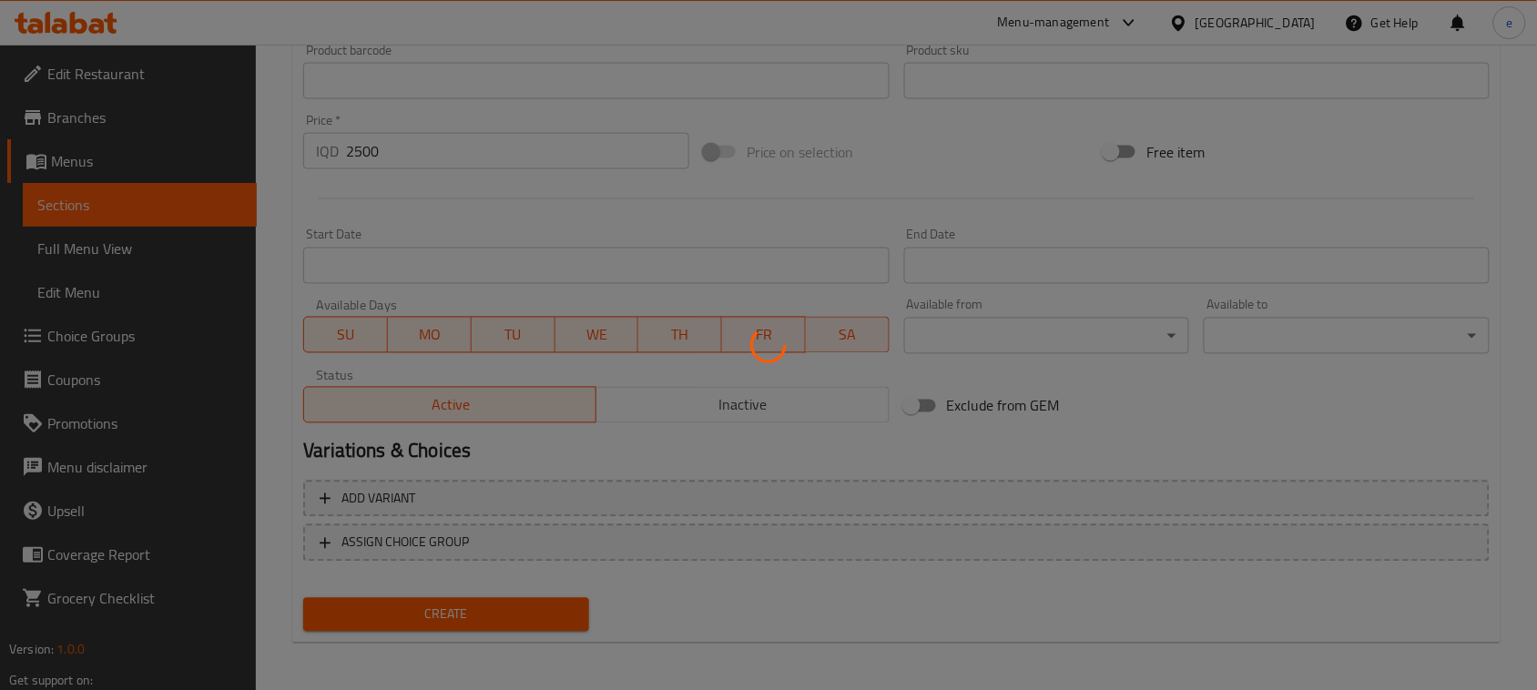
type input "0"
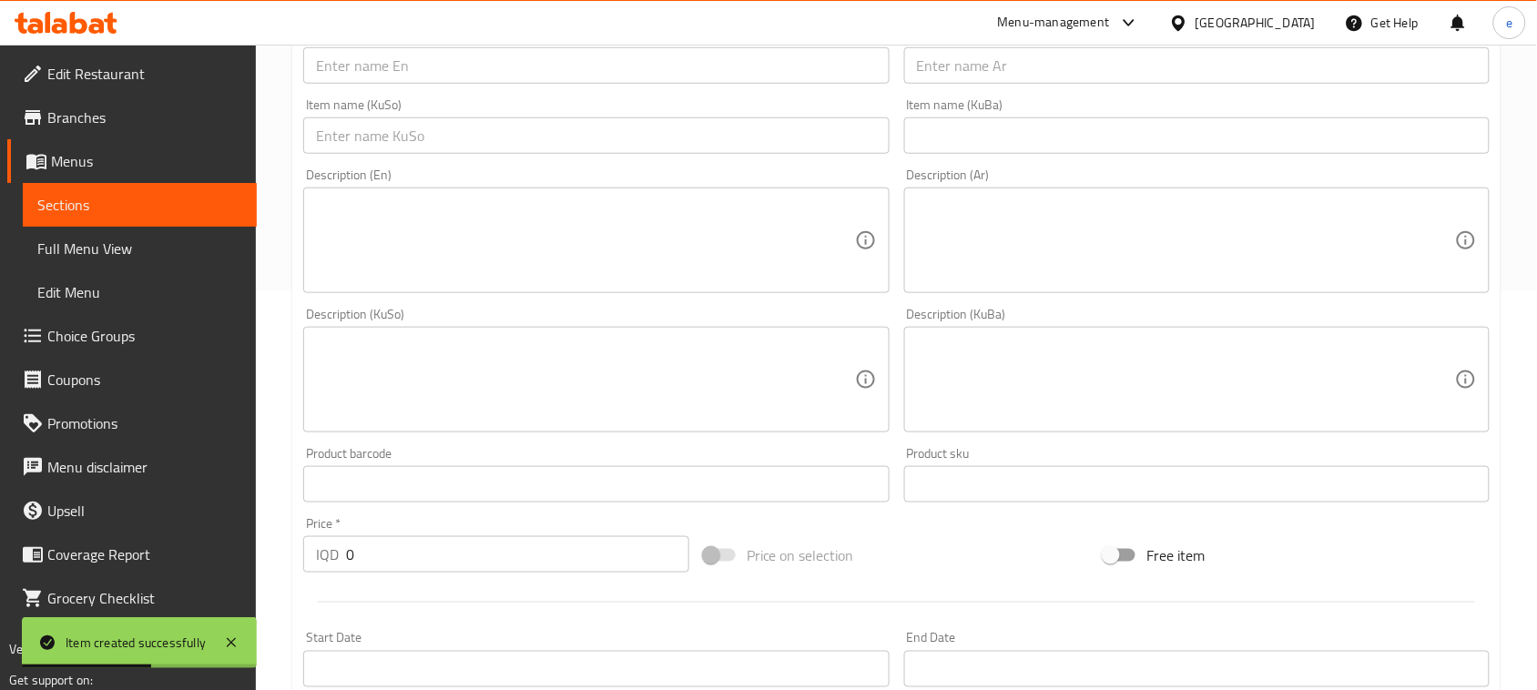
scroll to position [347, 0]
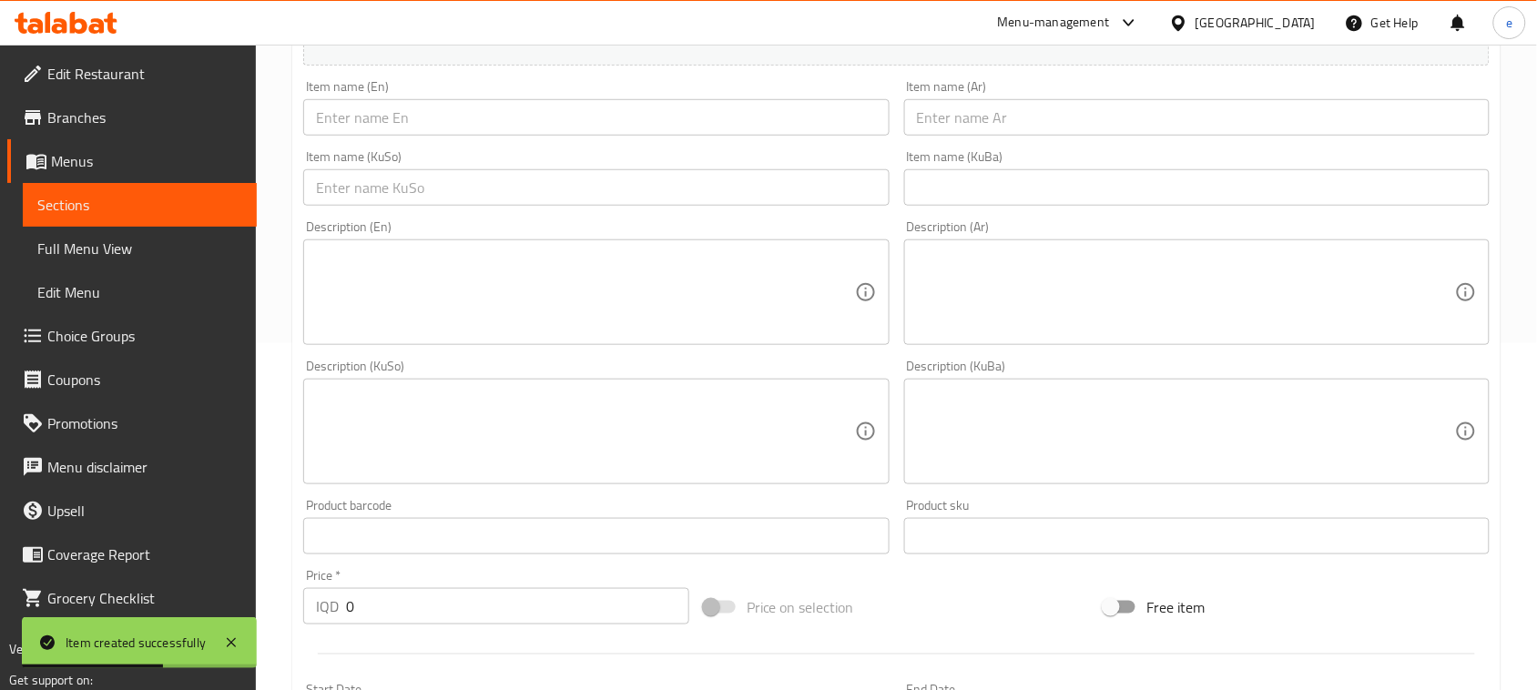
click at [597, 166] on div "Item name (KuSo) Item name (KuSo)" at bounding box center [595, 178] width 585 height 56
click at [579, 192] on input "text" at bounding box center [595, 187] width 585 height 36
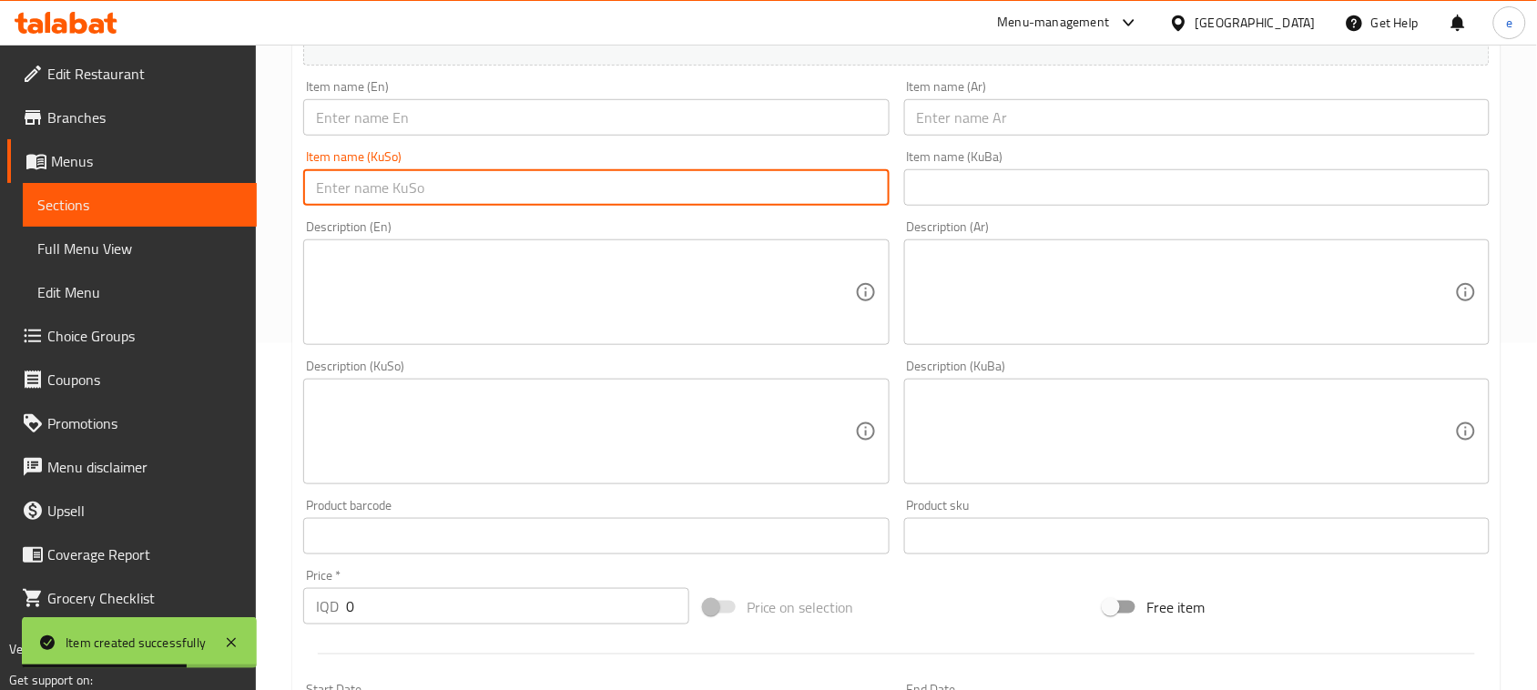
paste input "جەرگ"
type input "جەرگ"
click at [562, 118] on input "text" at bounding box center [595, 117] width 585 height 36
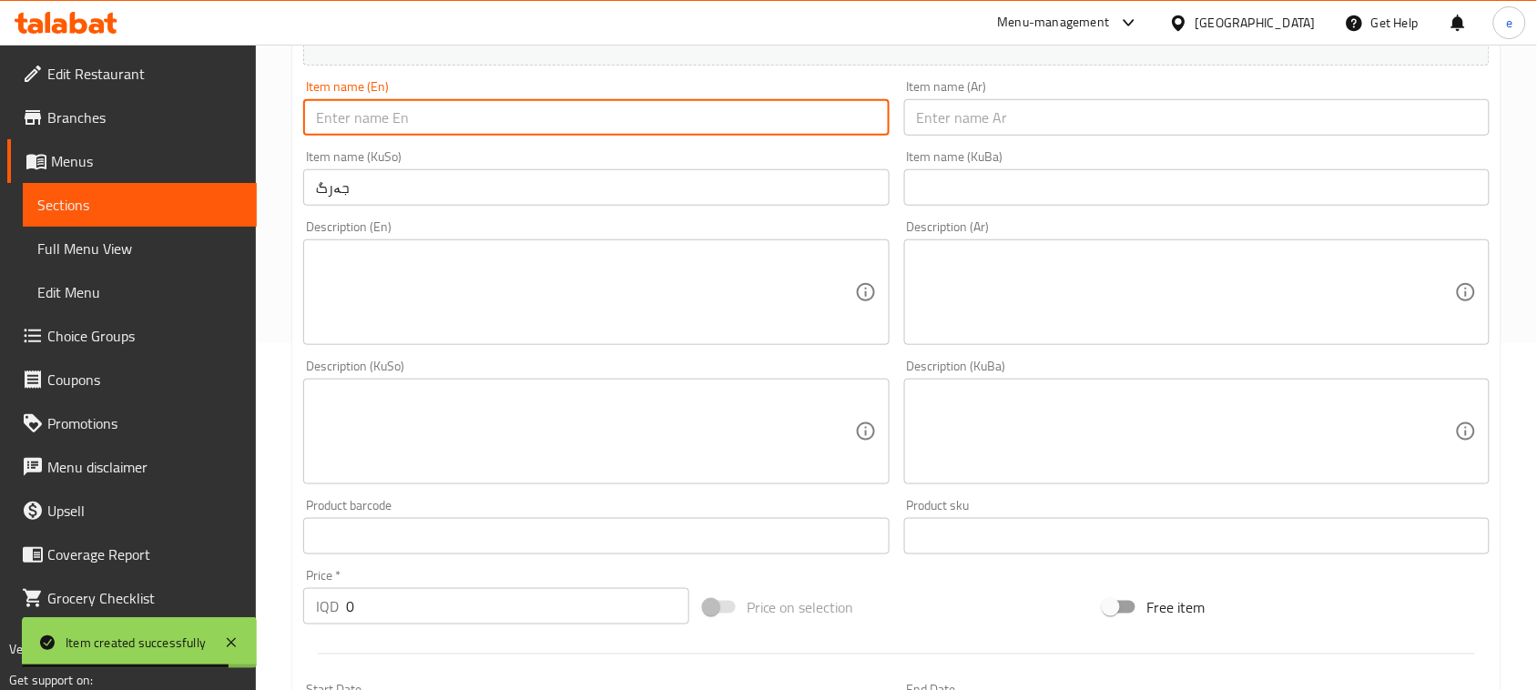
paste input "Moulaak"
type input "Moulaak"
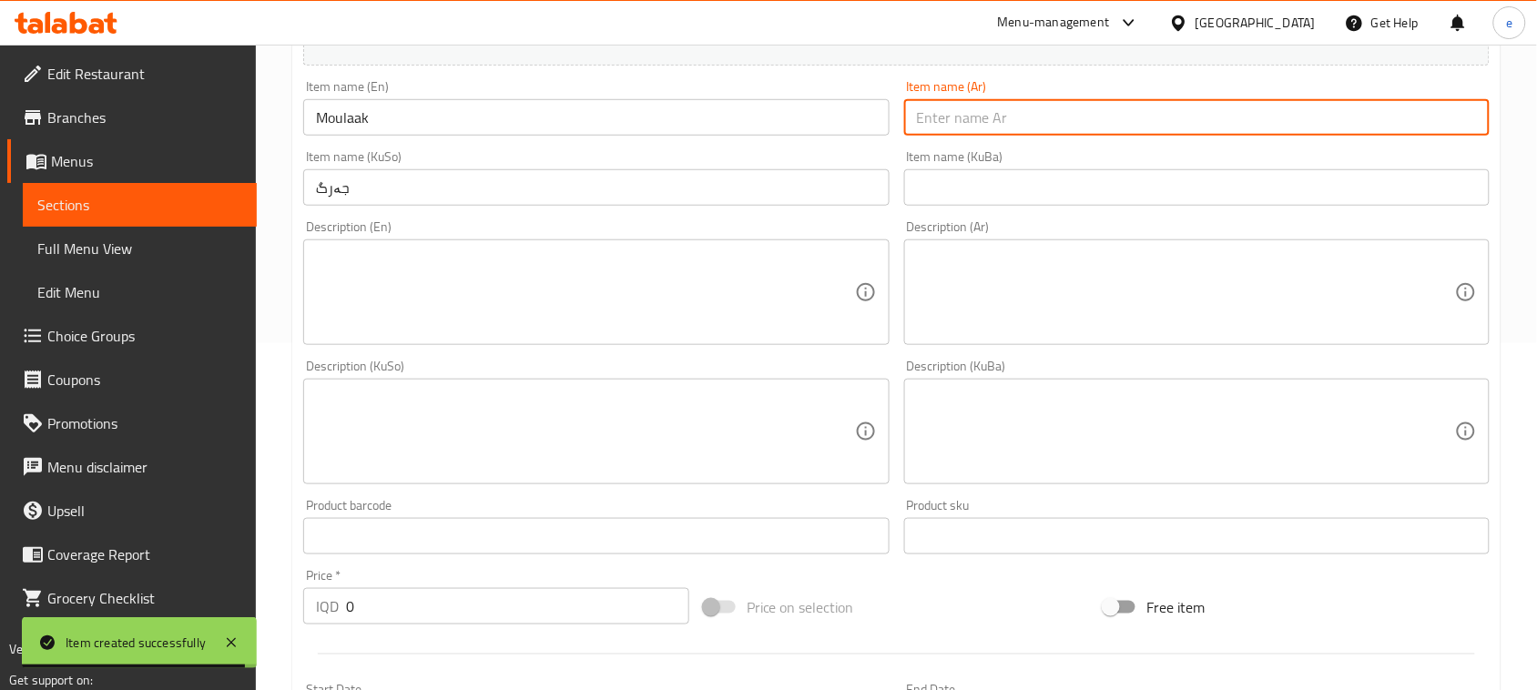
click at [1093, 114] on input "text" at bounding box center [1196, 117] width 585 height 36
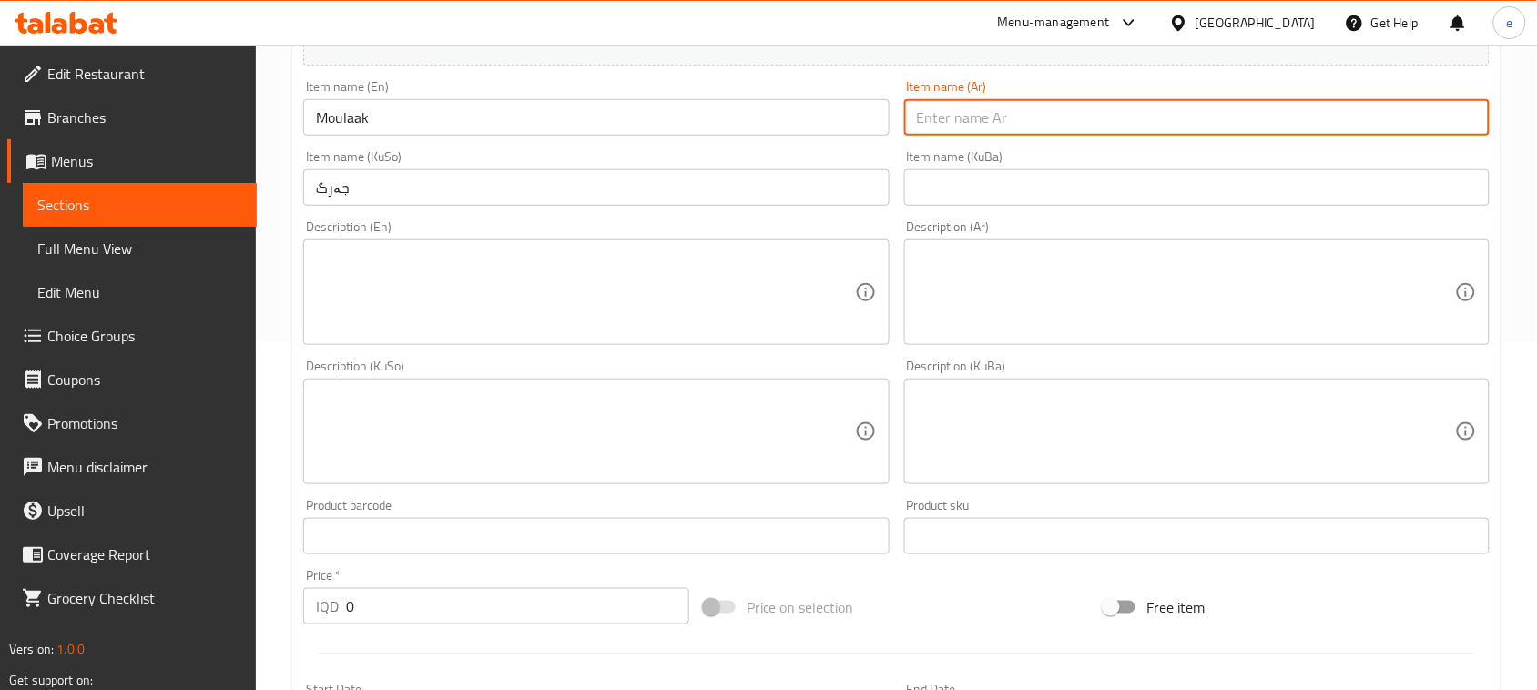
paste input "معلاق"
type input "معلاق"
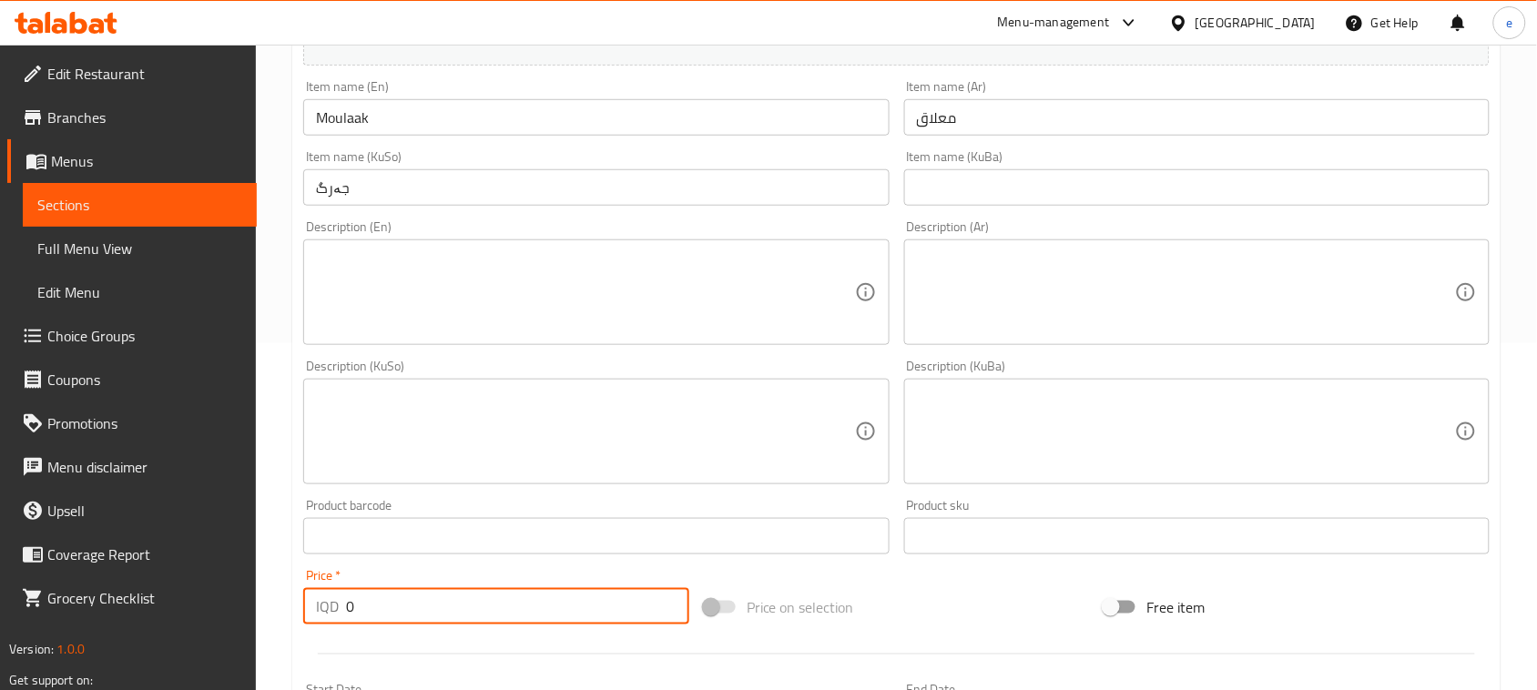
drag, startPoint x: 431, startPoint y: 611, endPoint x: 347, endPoint y: 611, distance: 83.8
click at [347, 611] on input "0" at bounding box center [517, 606] width 343 height 36
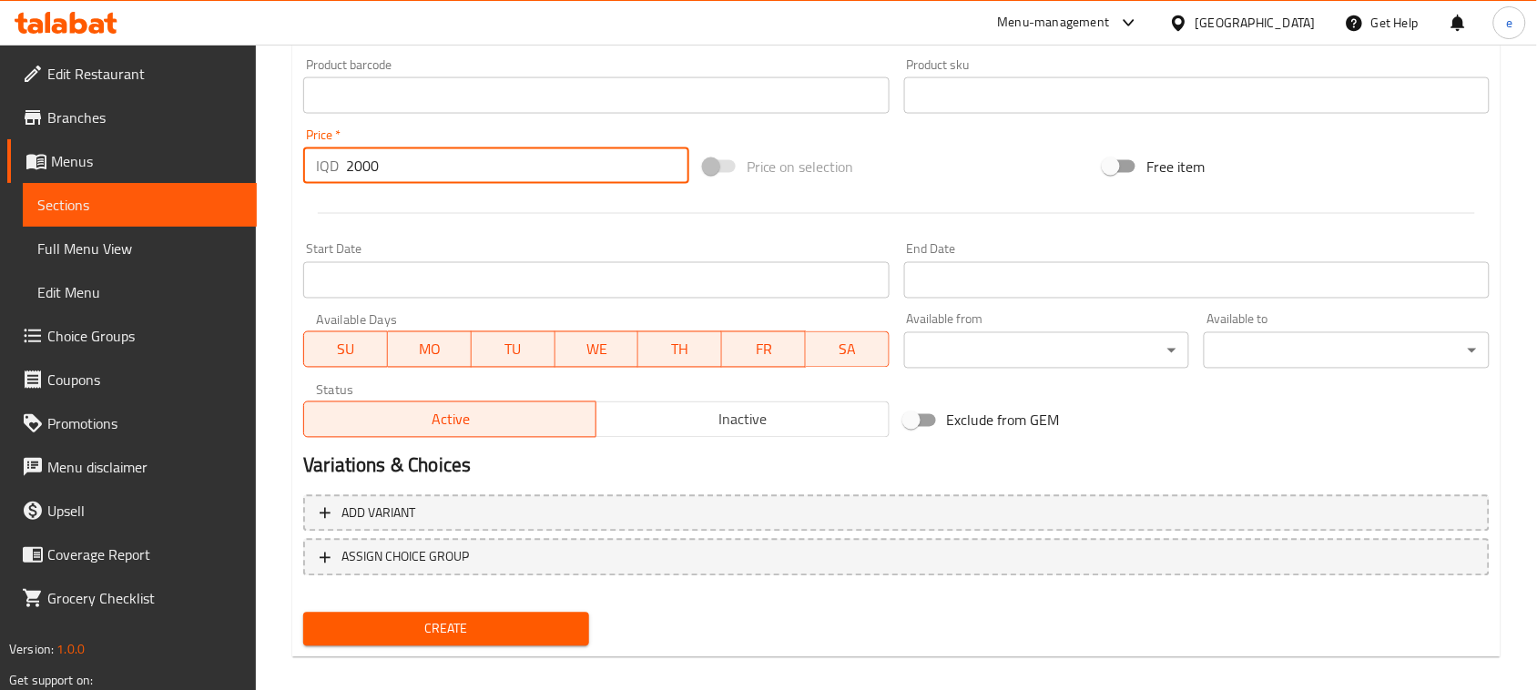
scroll to position [802, 0]
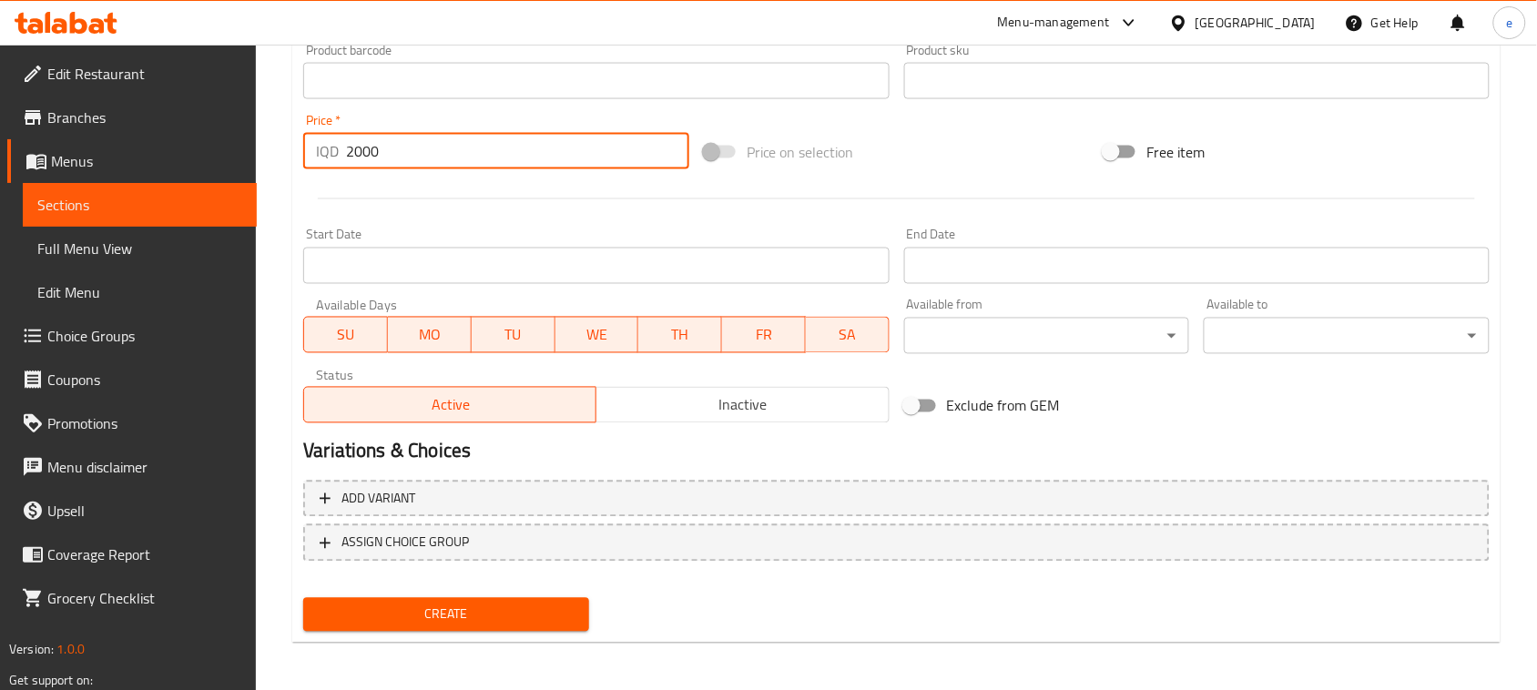
type input "2000"
click at [520, 604] on span "Create" at bounding box center [446, 615] width 257 height 23
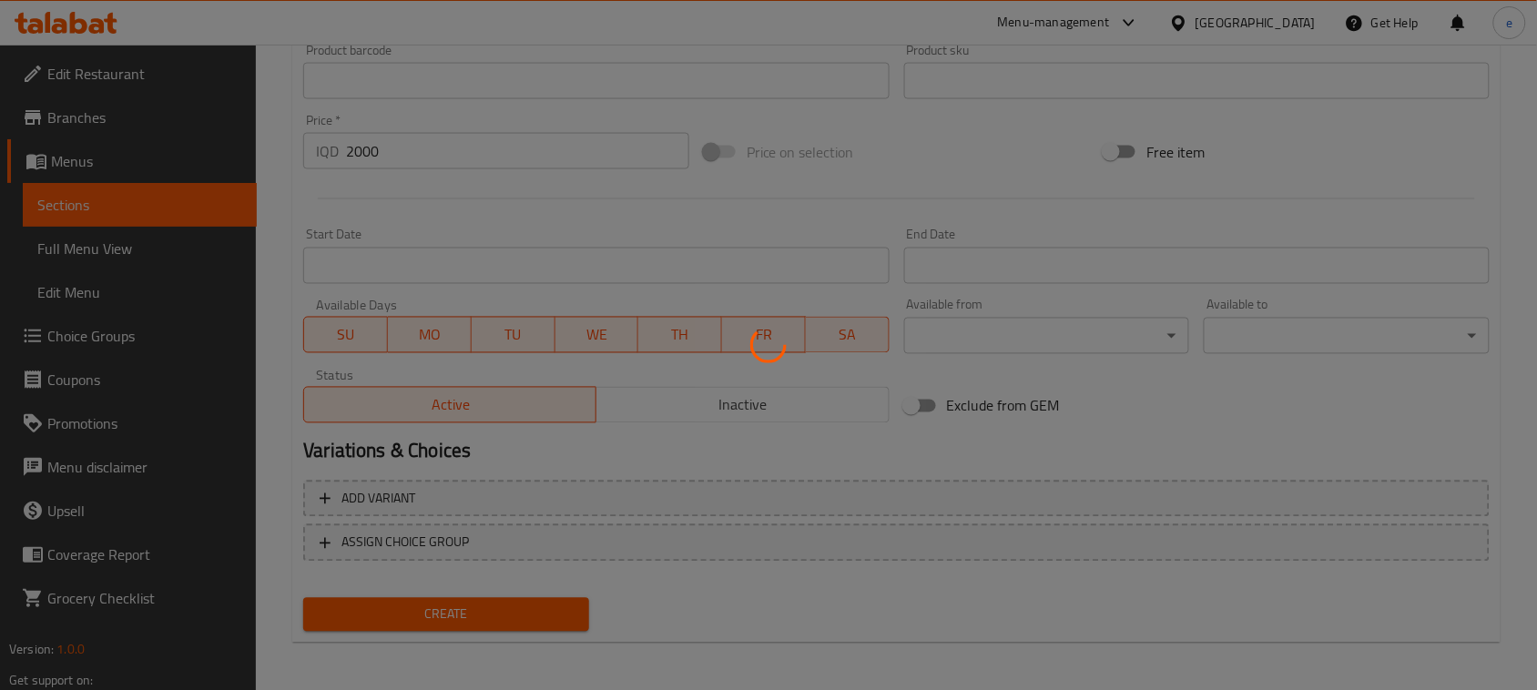
type input "0"
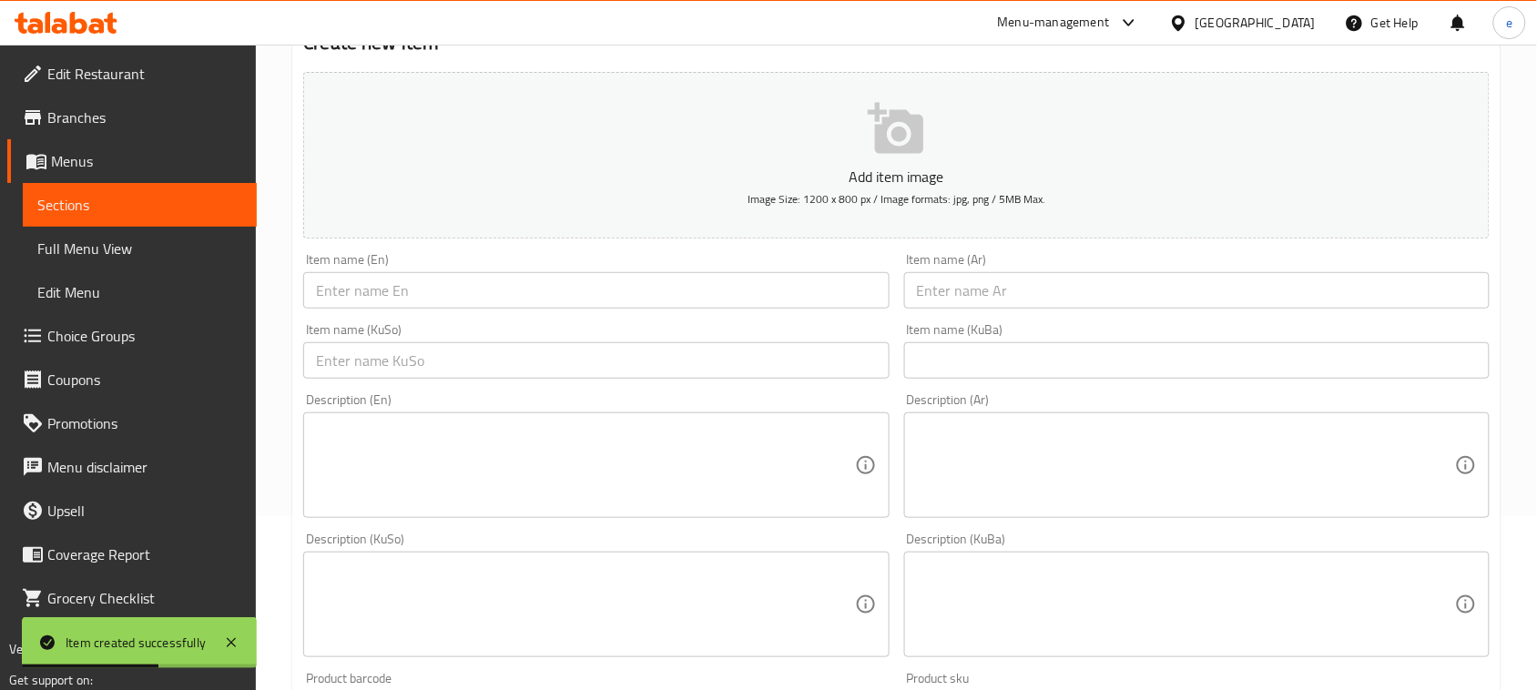
scroll to position [119, 0]
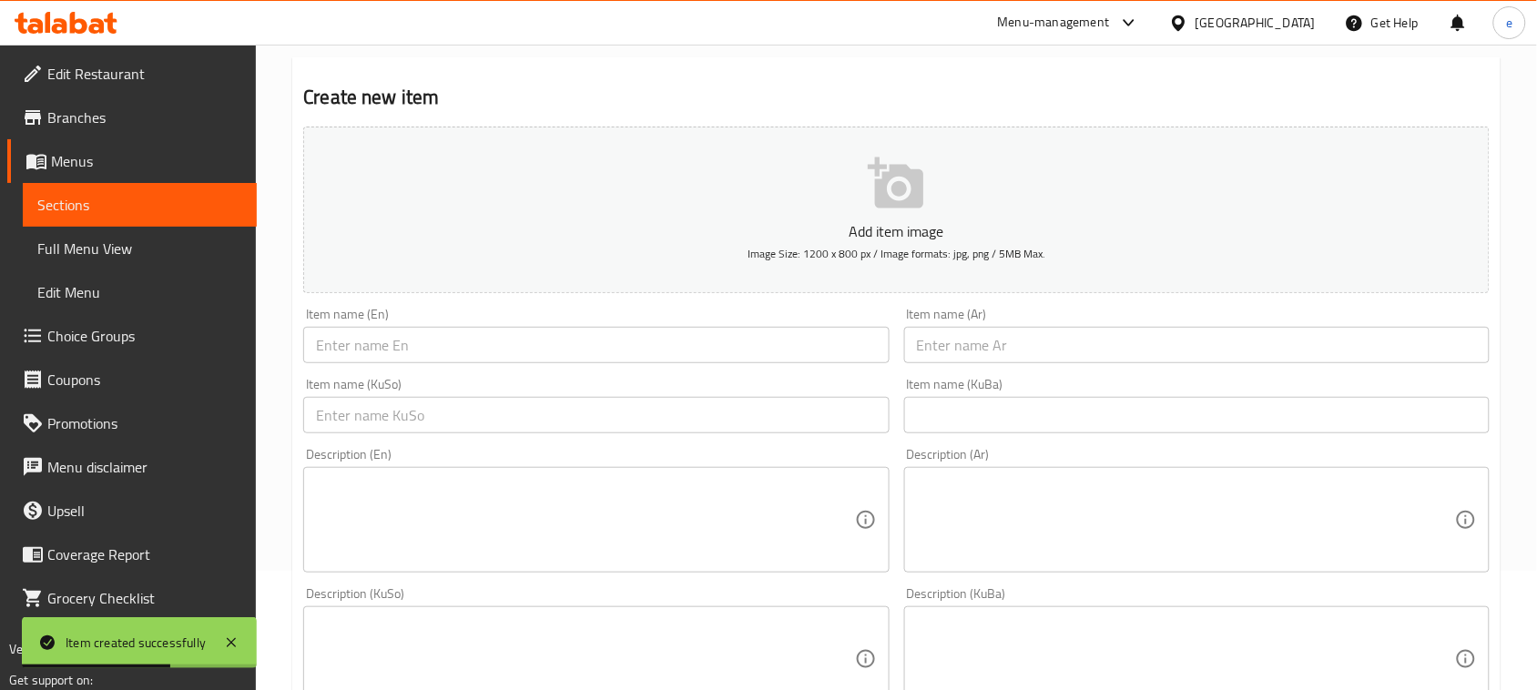
drag, startPoint x: 676, startPoint y: 428, endPoint x: 708, endPoint y: 428, distance: 31.9
click at [676, 428] on input "text" at bounding box center [595, 415] width 585 height 36
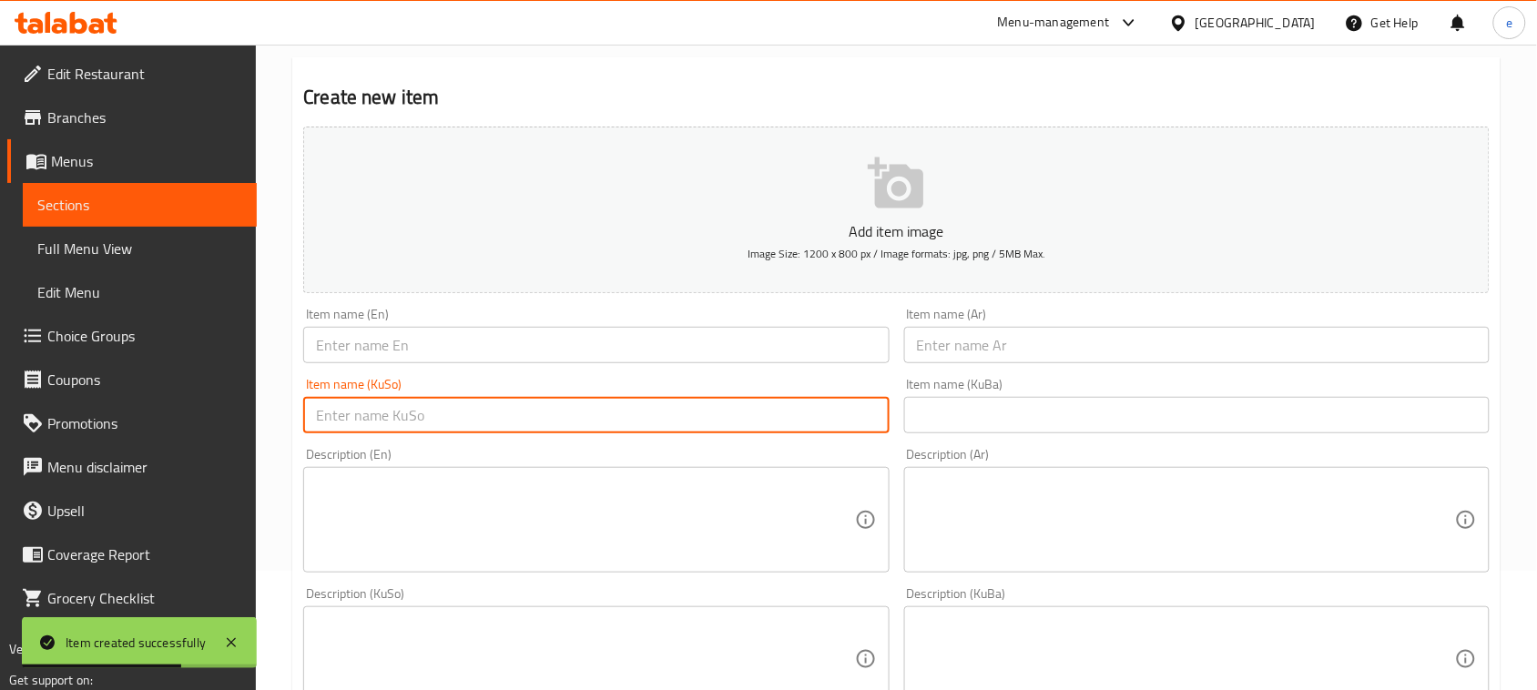
paste input "گورچیلە"
type input "گورچیلە"
click at [422, 342] on input "text" at bounding box center [595, 345] width 585 height 36
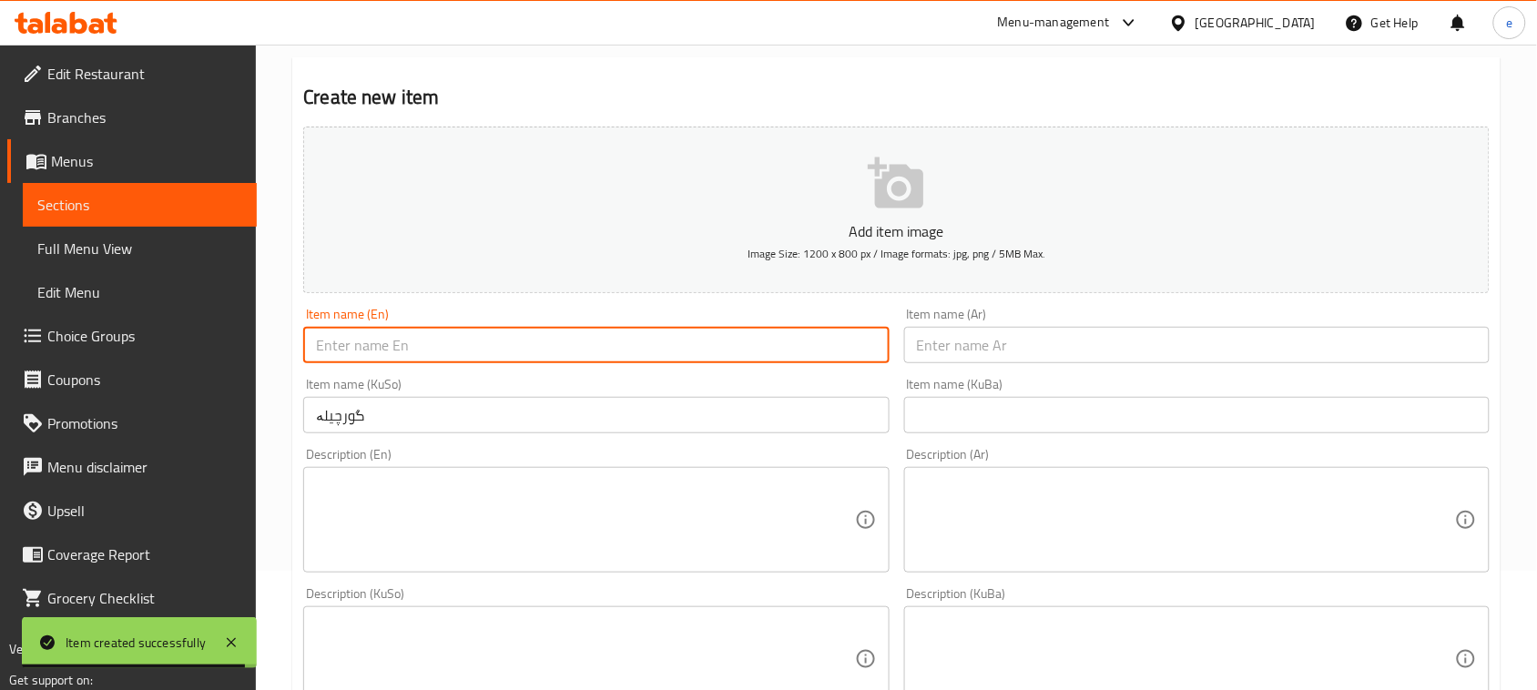
paste input "Kidneys"
type input "Kidneys"
click at [1022, 337] on input "text" at bounding box center [1196, 345] width 585 height 36
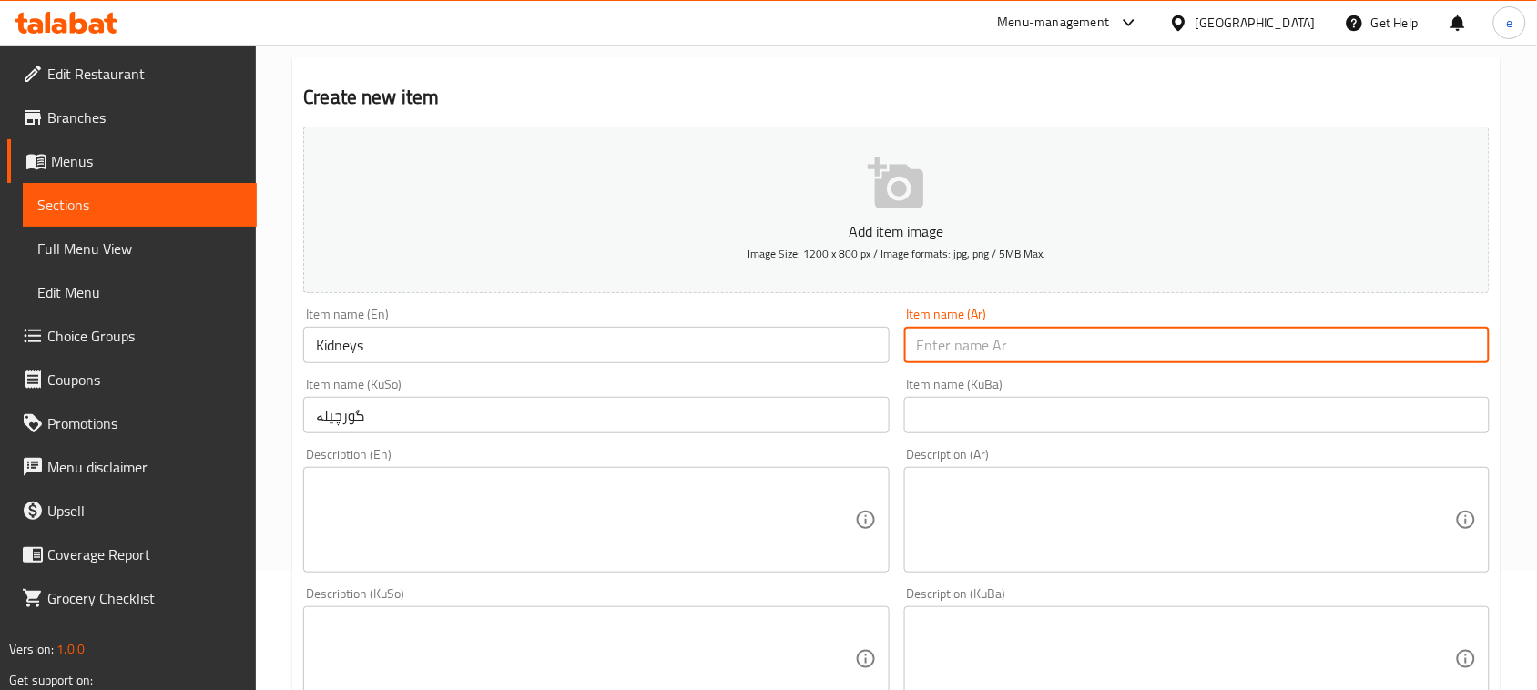
paste input "كلاوي"
type input "كلاوي"
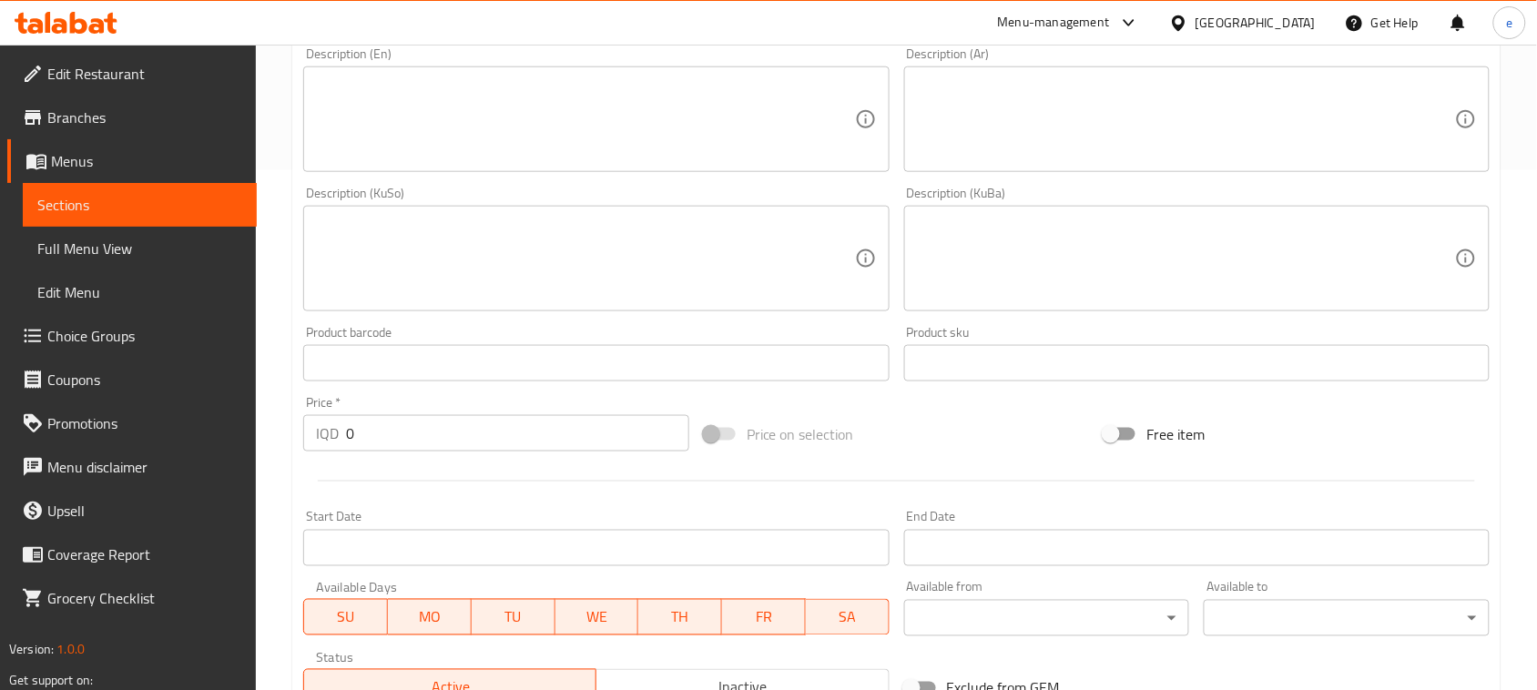
scroll to position [575, 0]
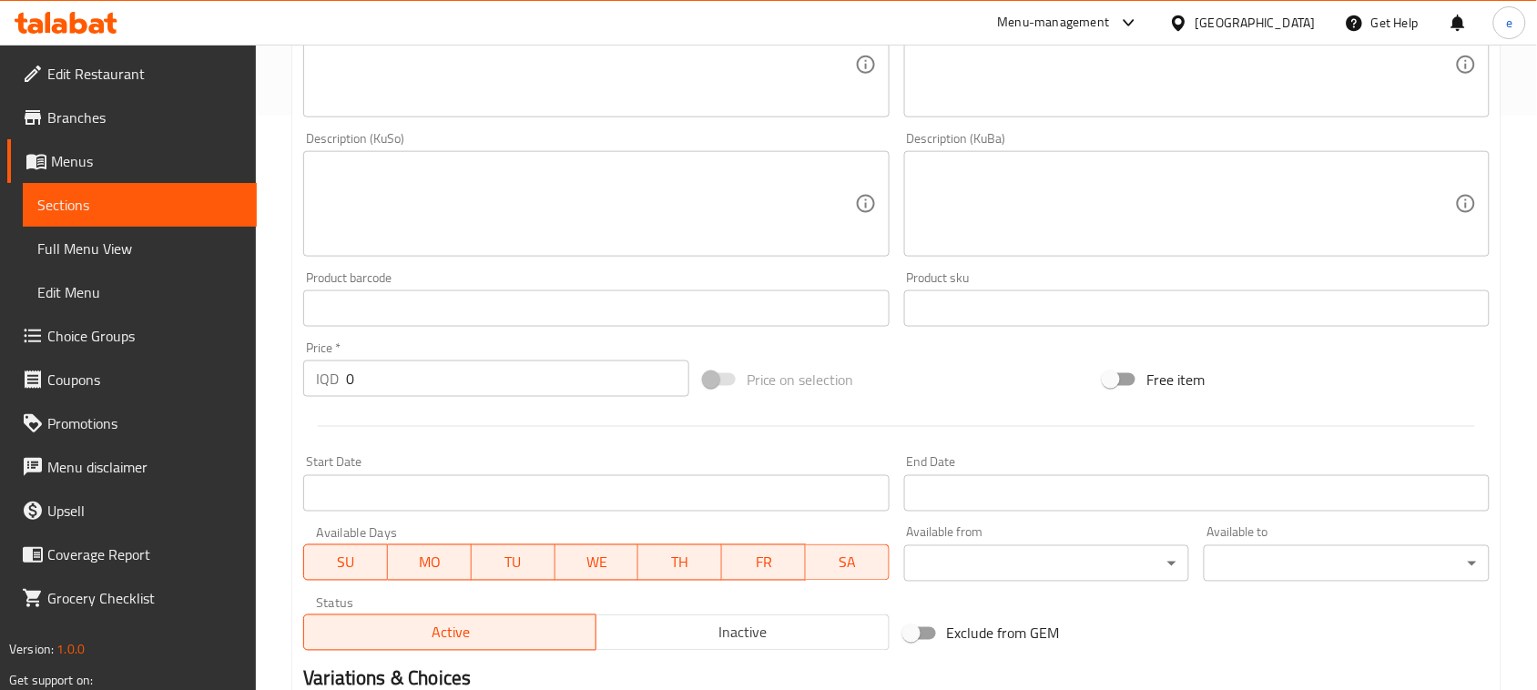
drag, startPoint x: 438, startPoint y: 375, endPoint x: 194, endPoint y: 374, distance: 244.0
click at [194, 374] on div "Edit Restaurant Branches Menus Sections Full Menu View Edit Menu Choice Groups …" at bounding box center [768, 195] width 1537 height 1451
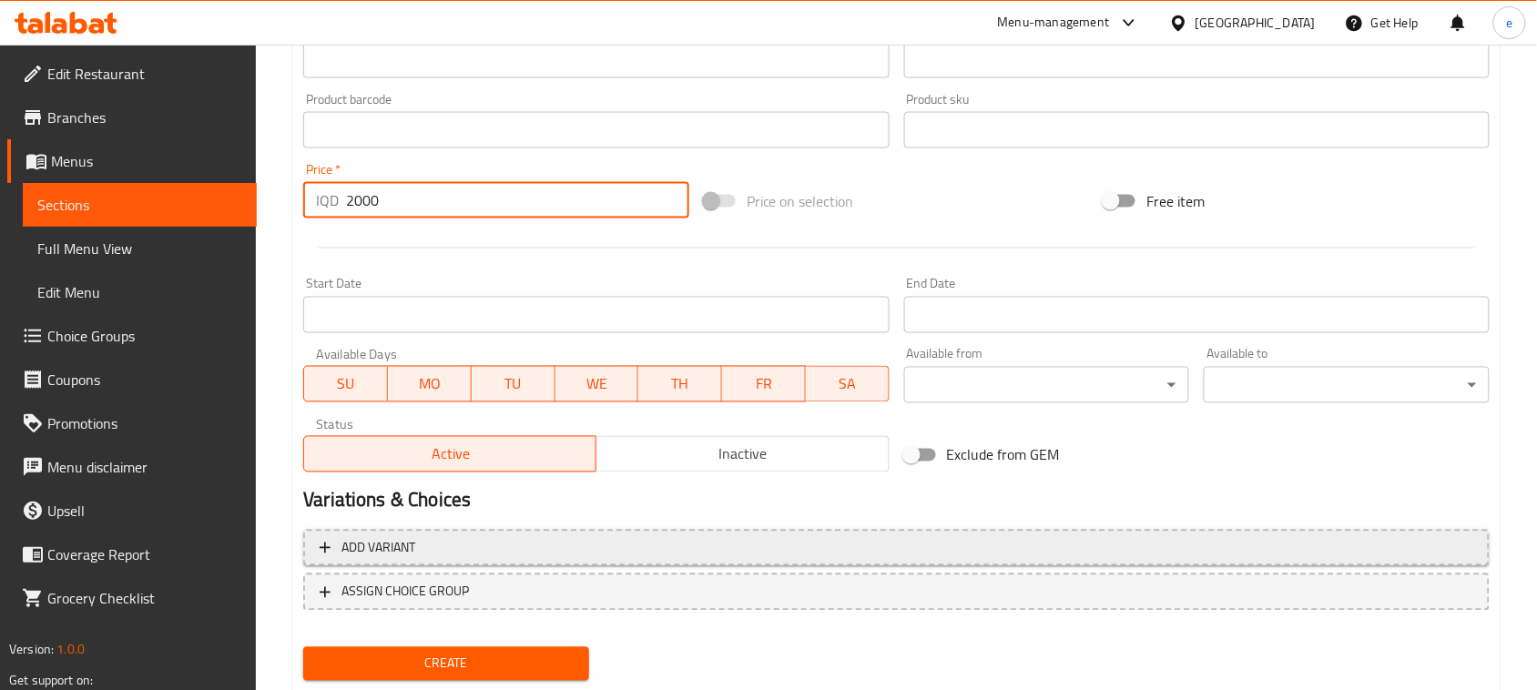
scroll to position [802, 0]
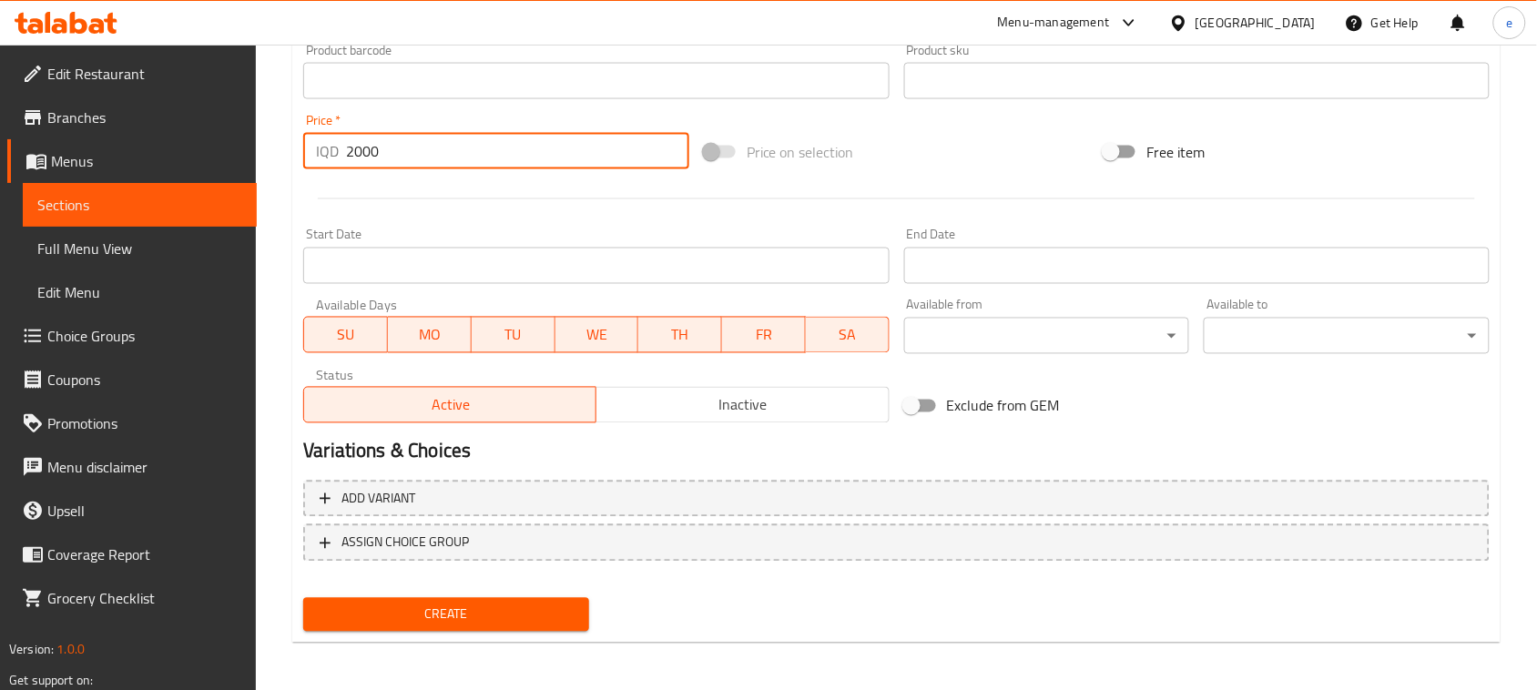
type input "2000"
click at [544, 598] on button "Create" at bounding box center [446, 615] width 286 height 34
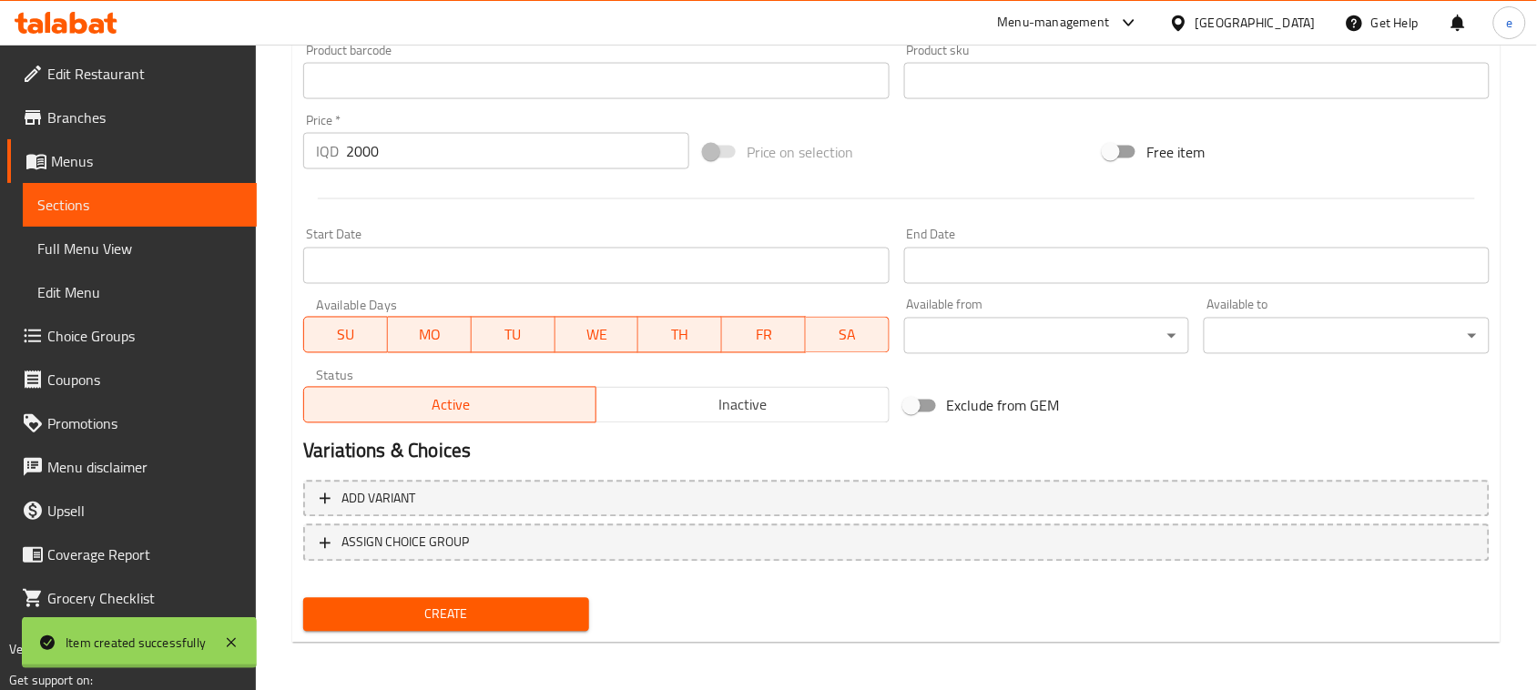
type input "0"
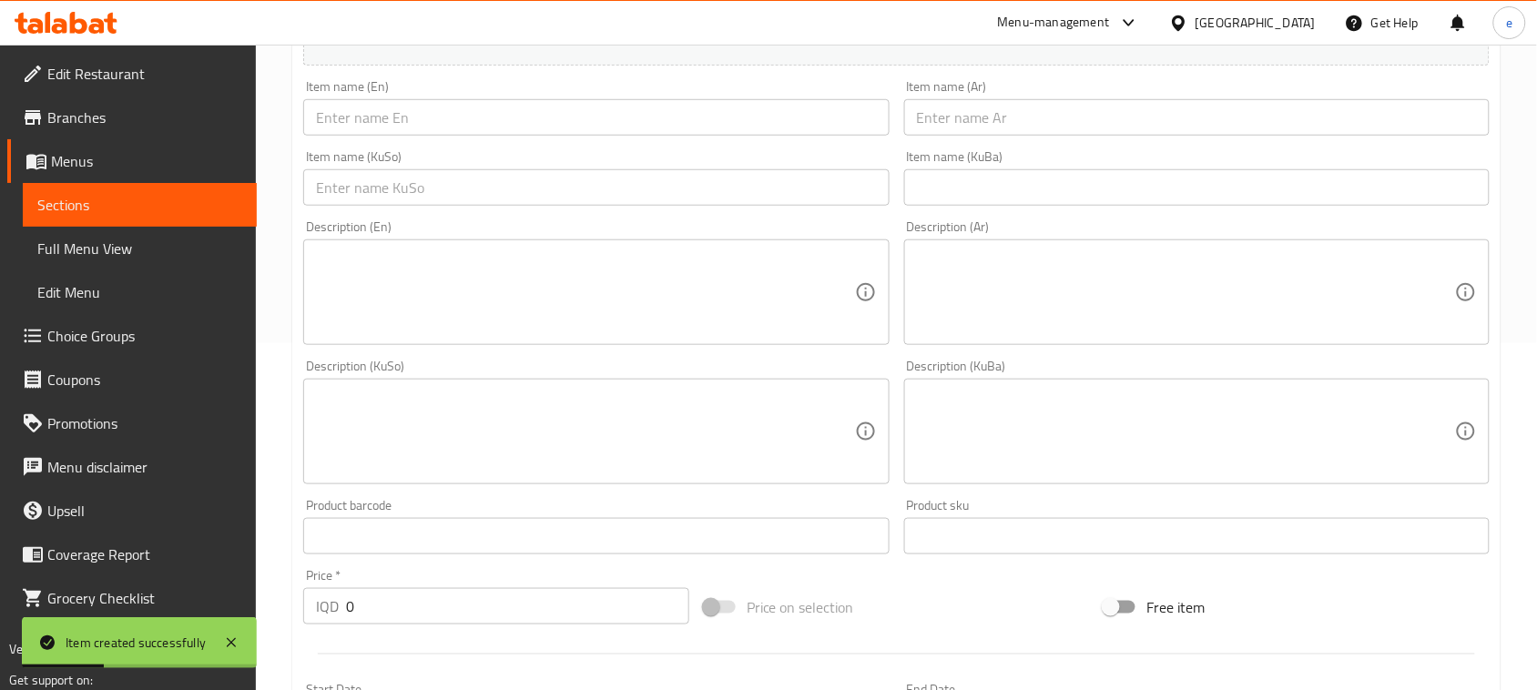
scroll to position [119, 0]
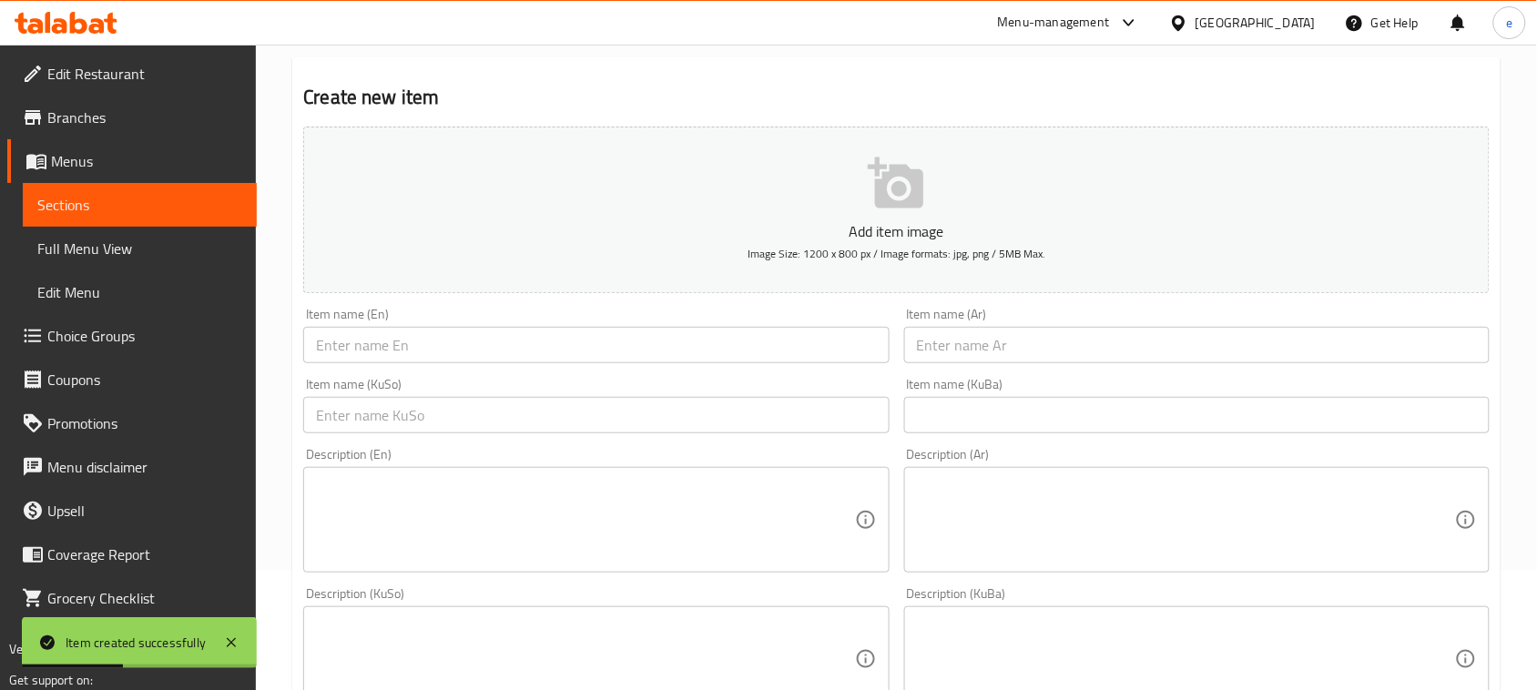
click at [679, 401] on input "text" at bounding box center [595, 415] width 585 height 36
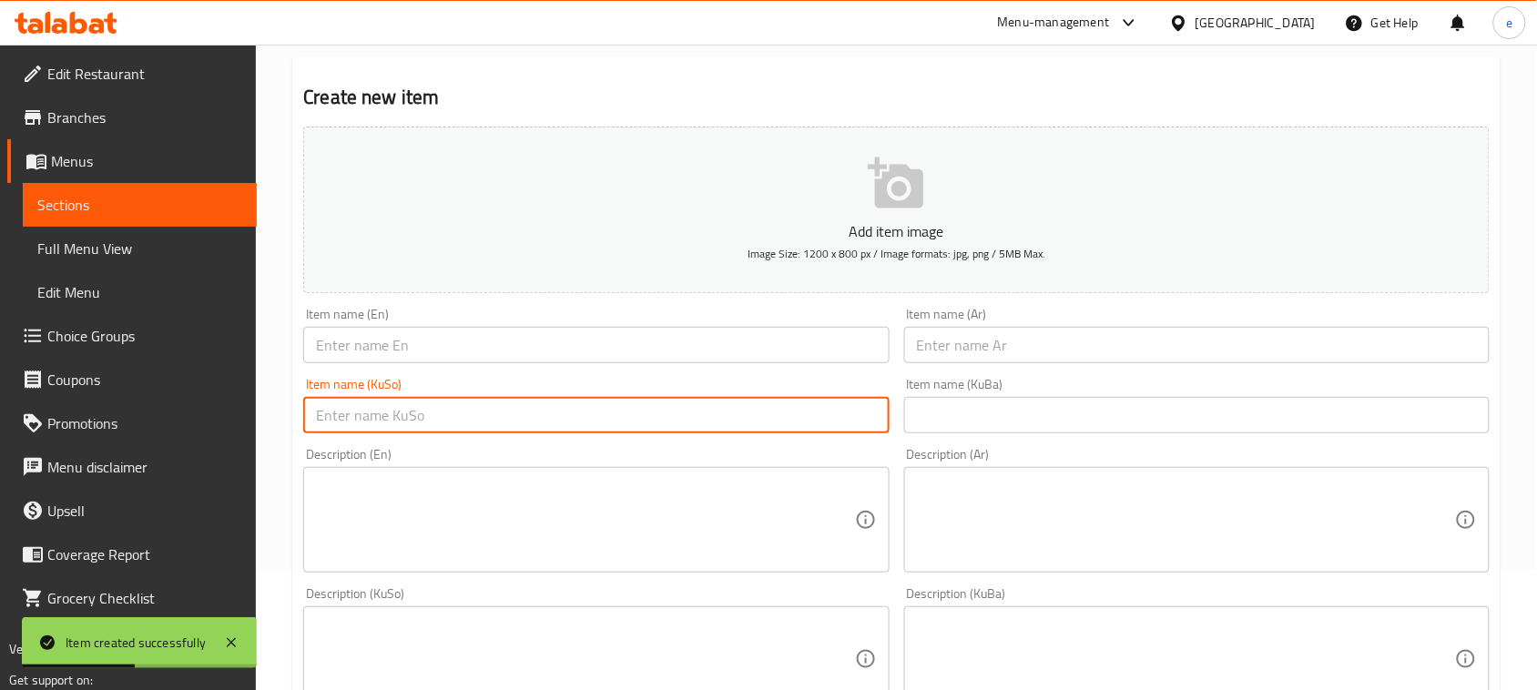
paste input "گونی مەڕ"
type input "گونی مەڕ"
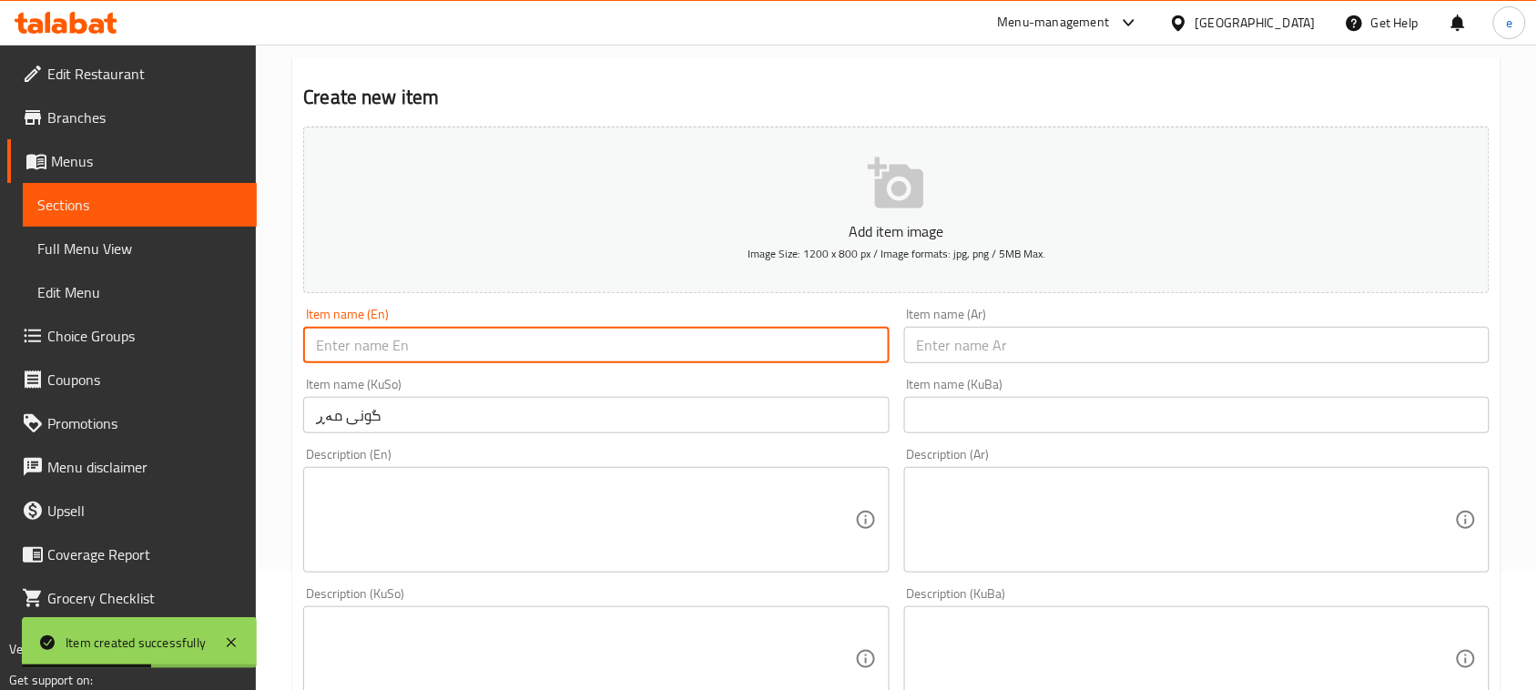
click at [544, 361] on input "text" at bounding box center [595, 345] width 585 height 36
paste input "Sheep Testicles"
type input "Sheep Testicles"
click at [1111, 325] on div "Item name (Ar) Item name (Ar)" at bounding box center [1196, 336] width 585 height 56
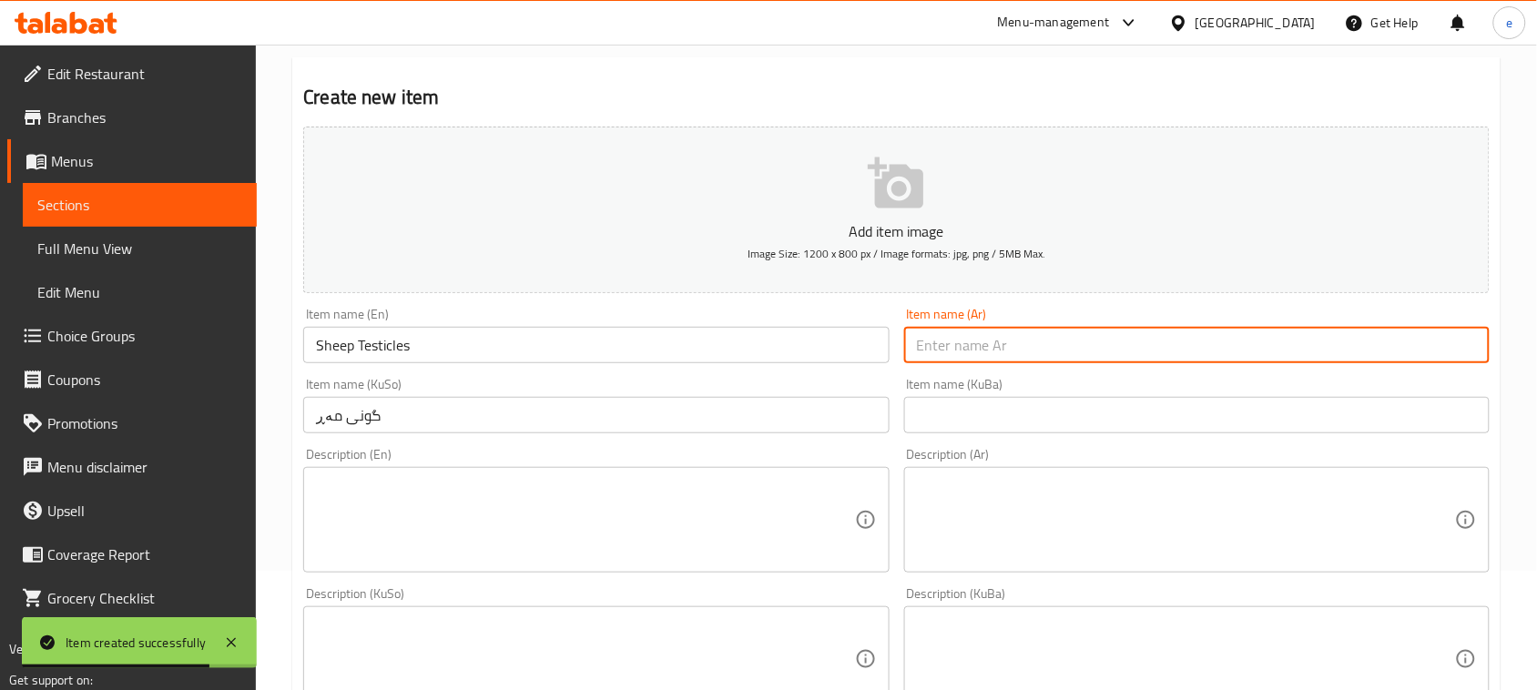
click at [1100, 357] on input "text" at bounding box center [1196, 345] width 585 height 36
paste input "بيض غنم"
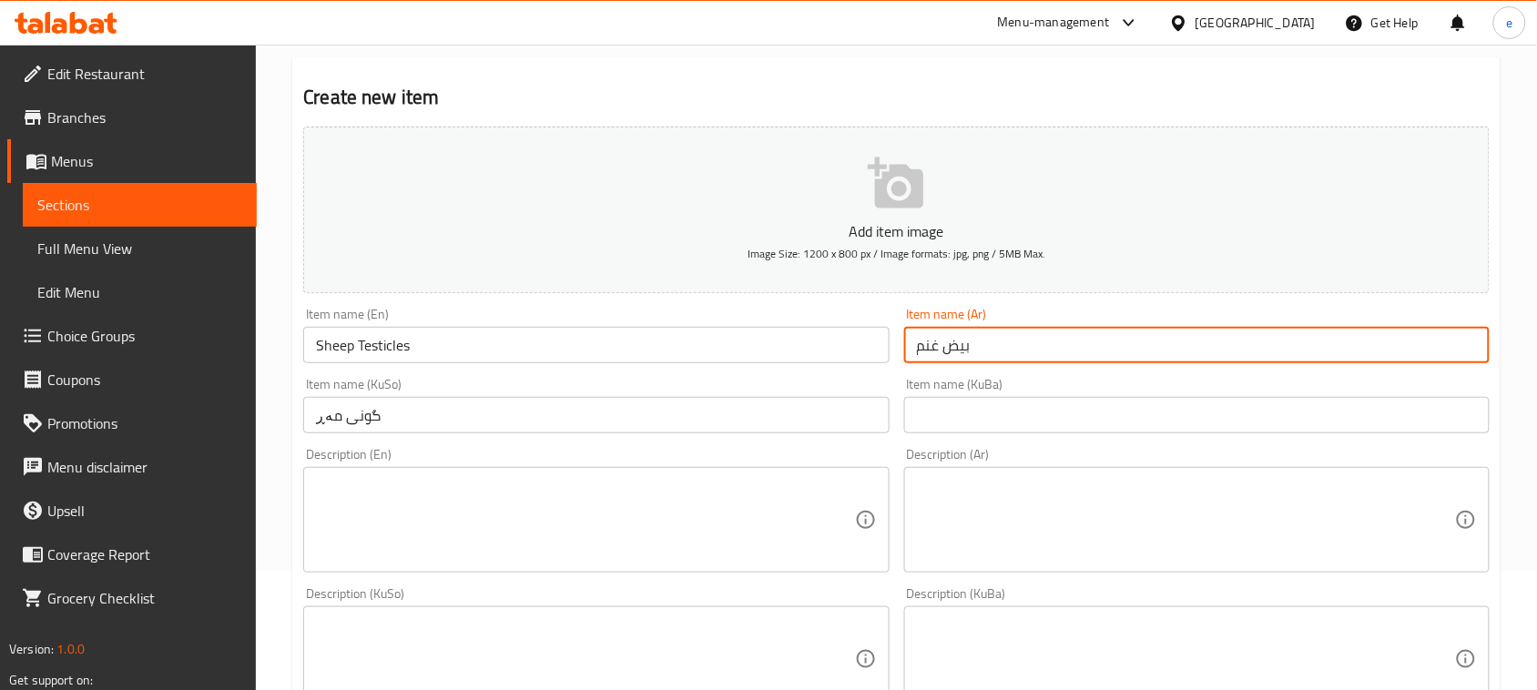
type input "بيض غنم"
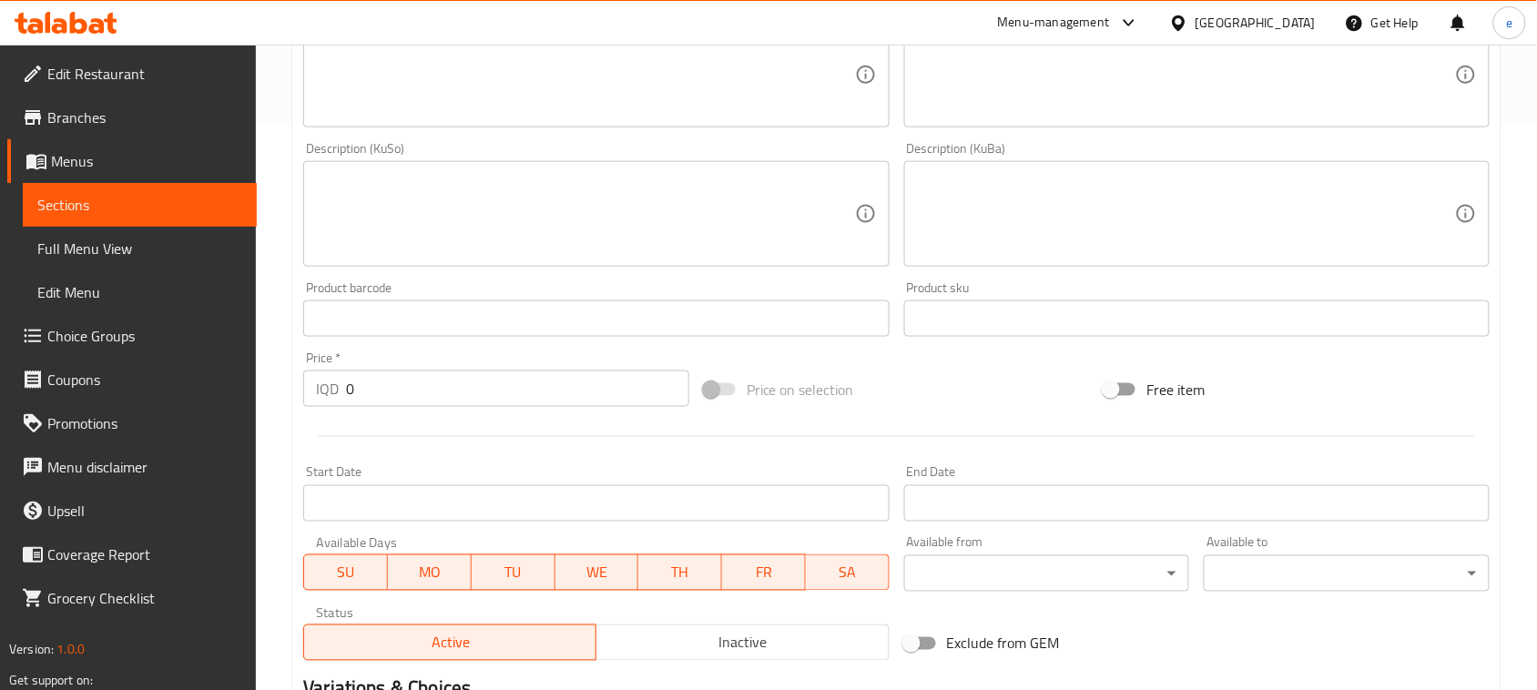
scroll to position [575, 0]
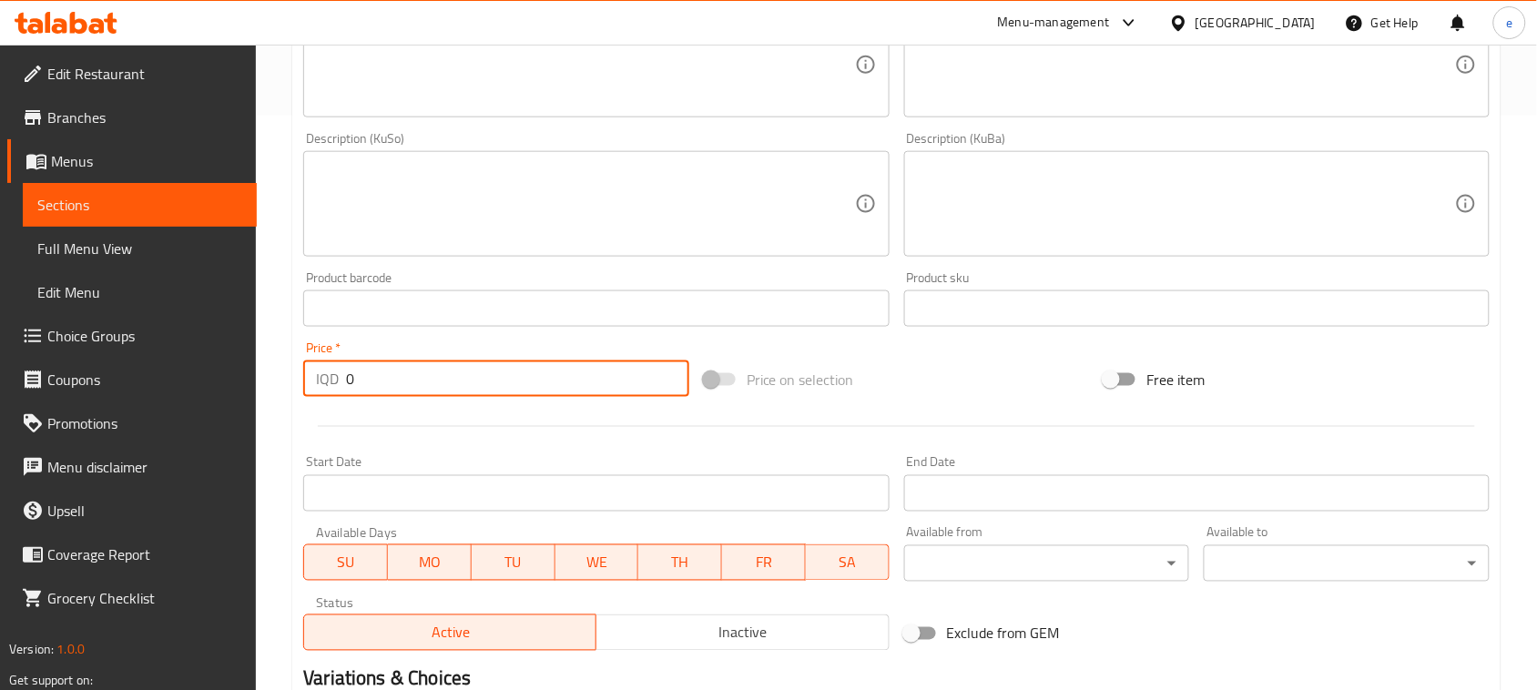
drag, startPoint x: 475, startPoint y: 389, endPoint x: 265, endPoint y: 371, distance: 211.1
click at [265, 371] on div "Home / Restaurants management / Menus / Sections / item / create Main Courses s…" at bounding box center [896, 195] width 1281 height 1451
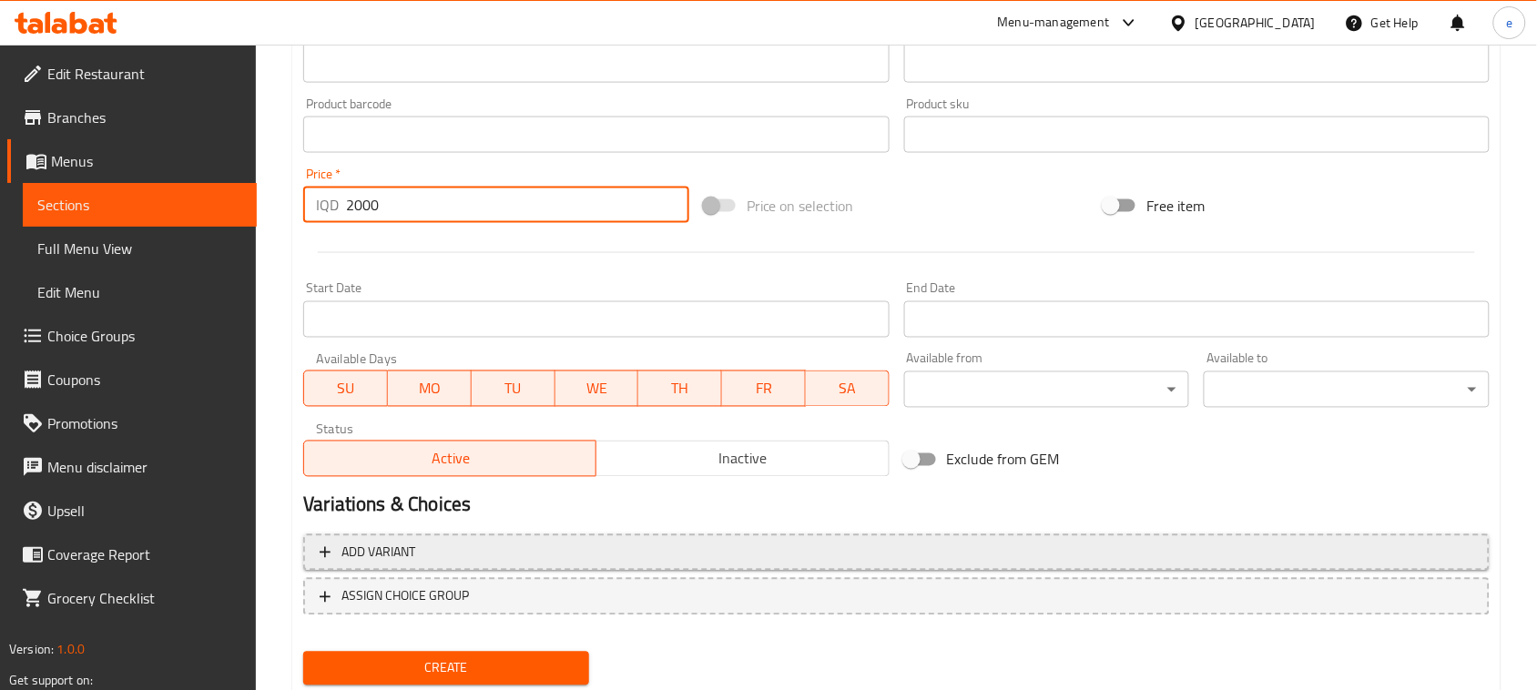
scroll to position [802, 0]
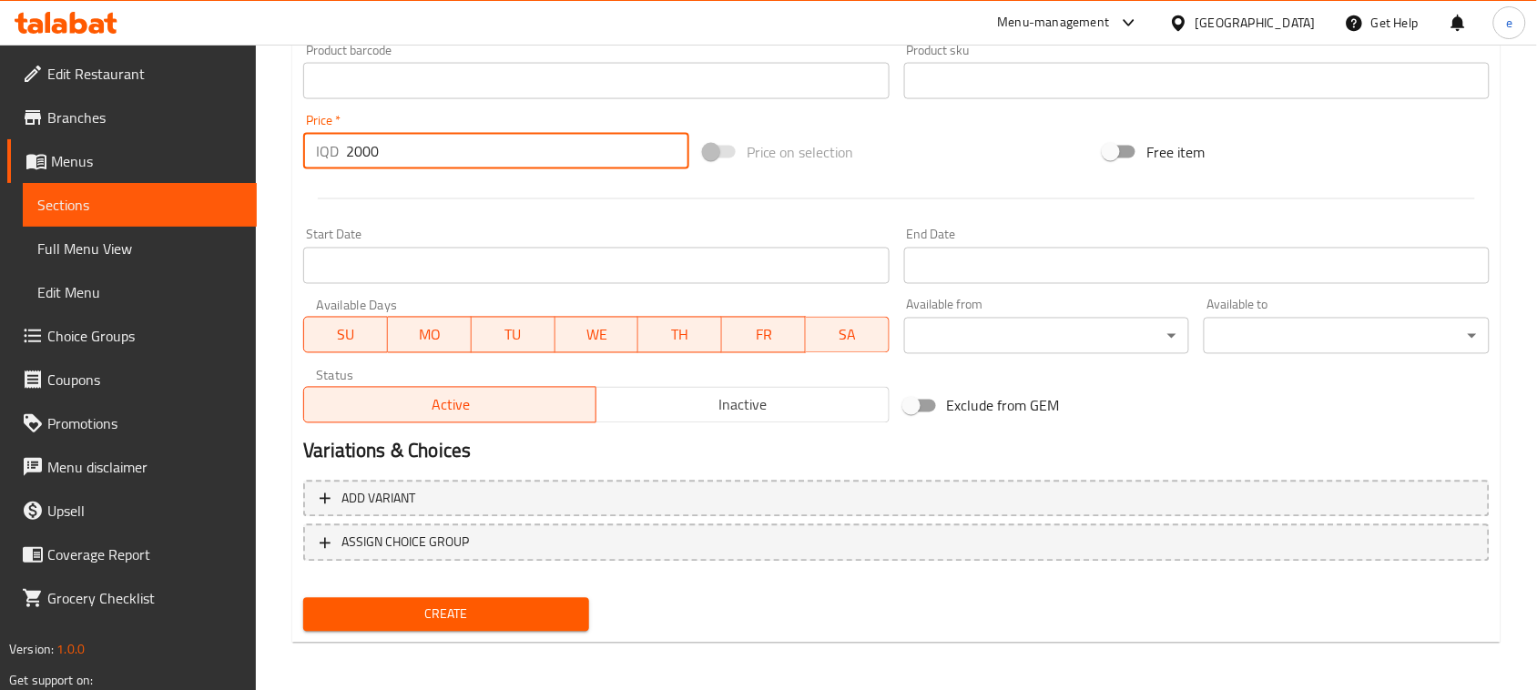
type input "2000"
click at [510, 605] on span "Create" at bounding box center [446, 615] width 257 height 23
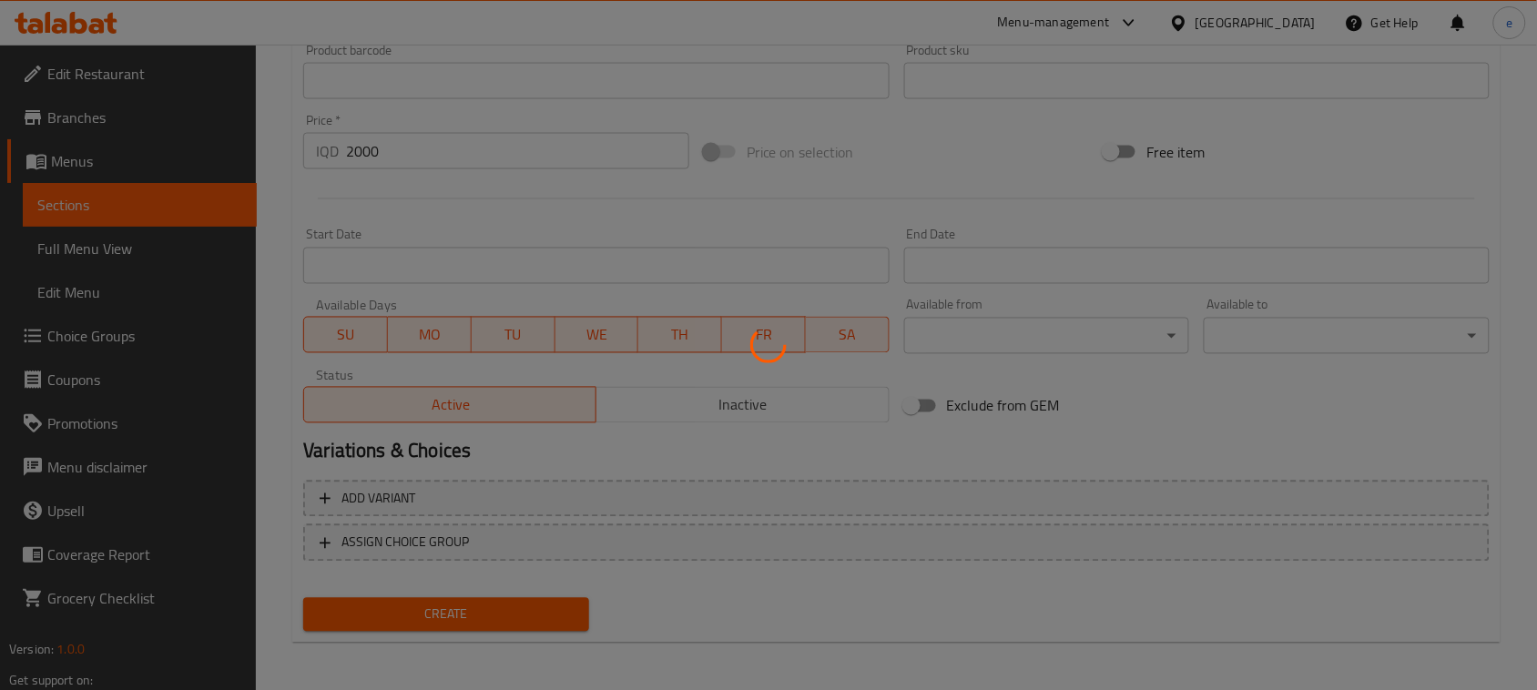
type input "0"
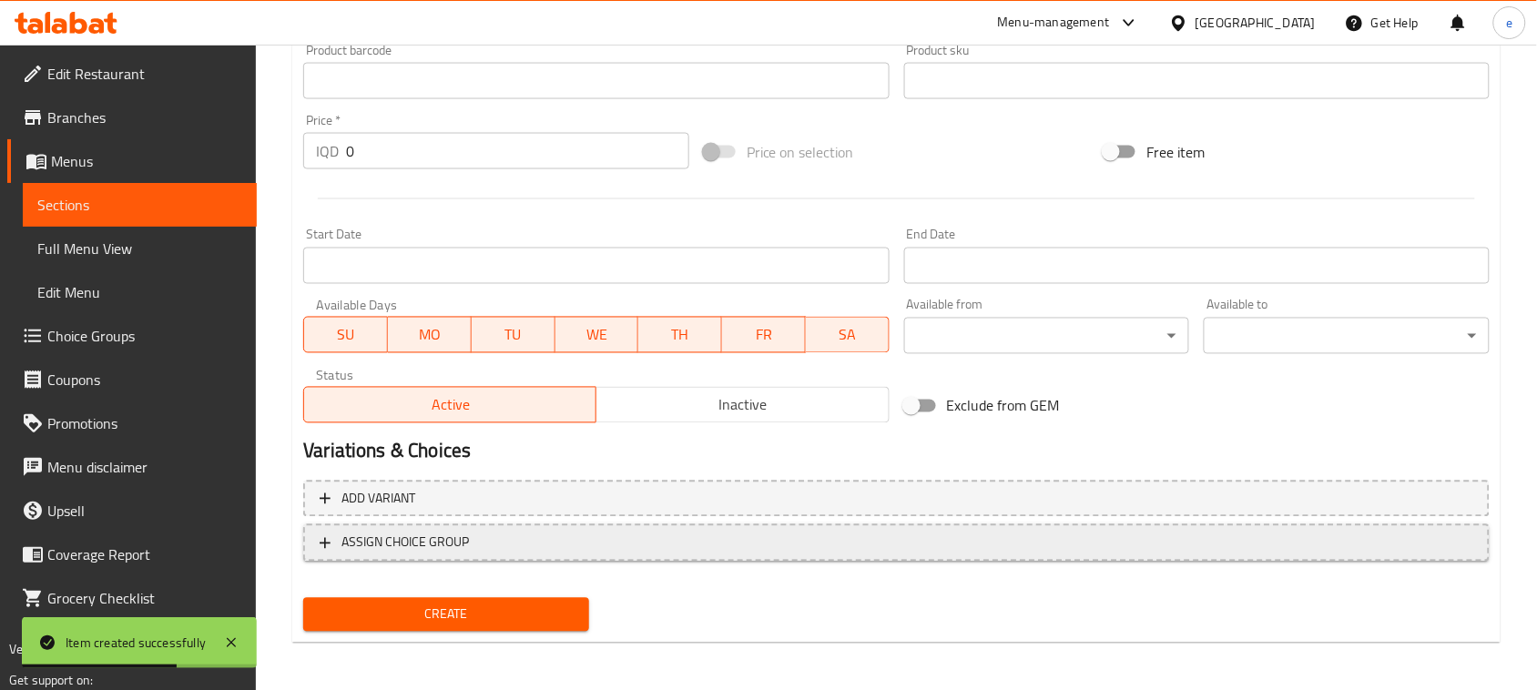
scroll to position [347, 0]
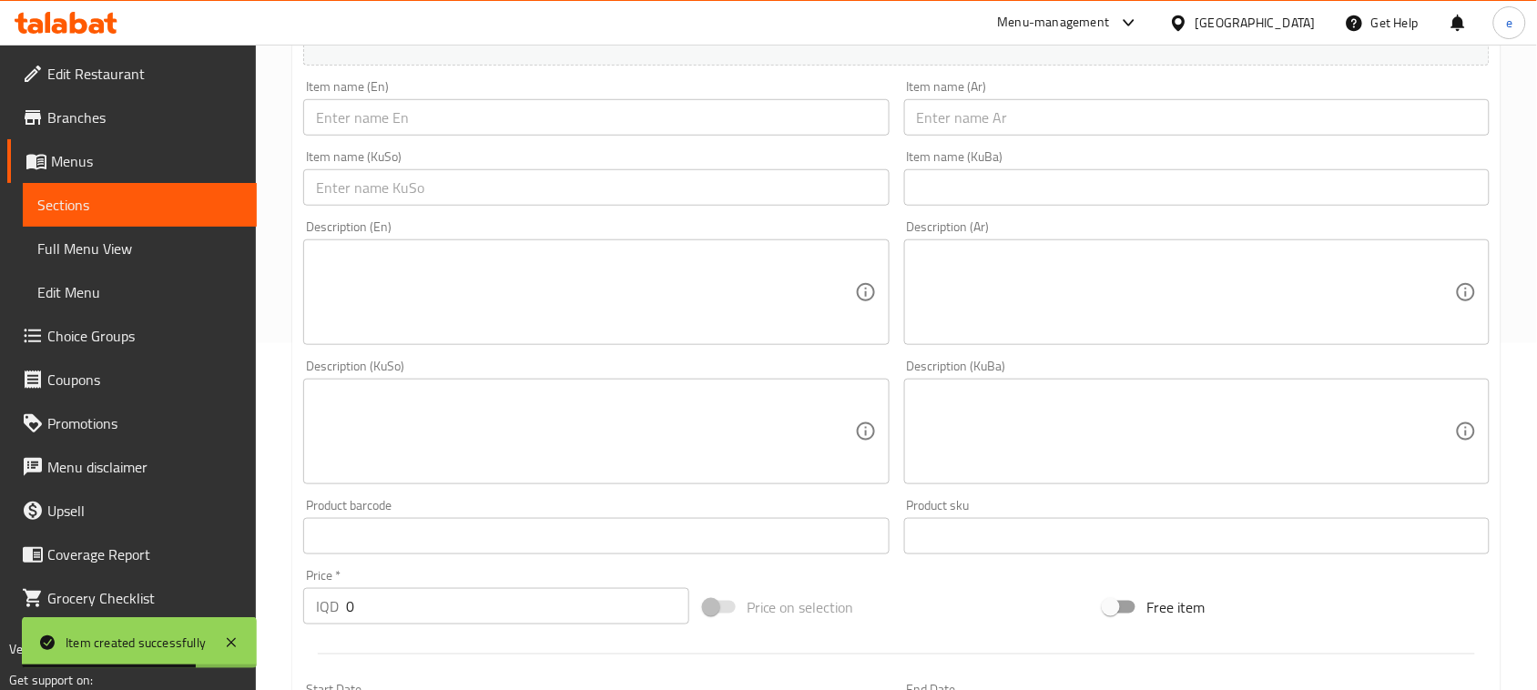
click at [496, 200] on input "text" at bounding box center [595, 187] width 585 height 36
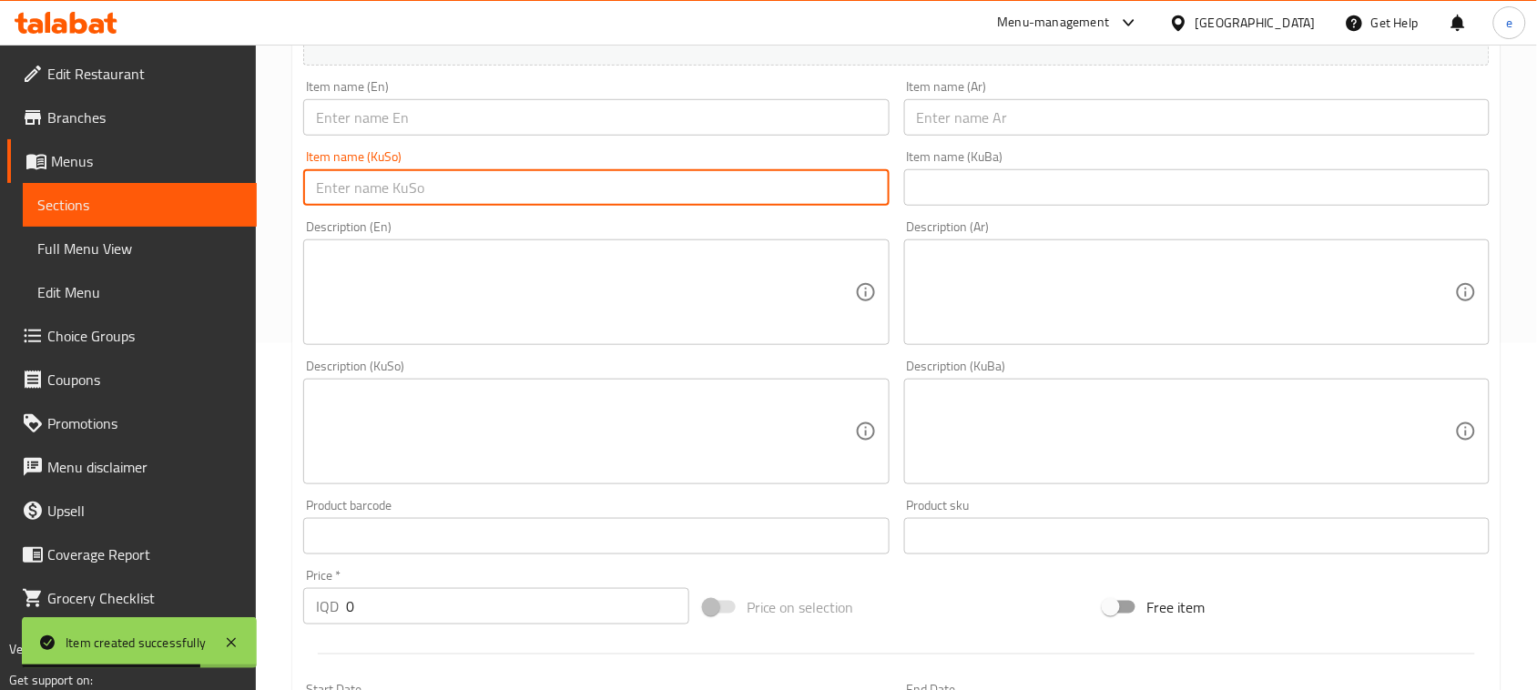
paste input "حەلەولەو"
type input "حەلەولەو"
click at [517, 107] on input "text" at bounding box center [595, 117] width 585 height 36
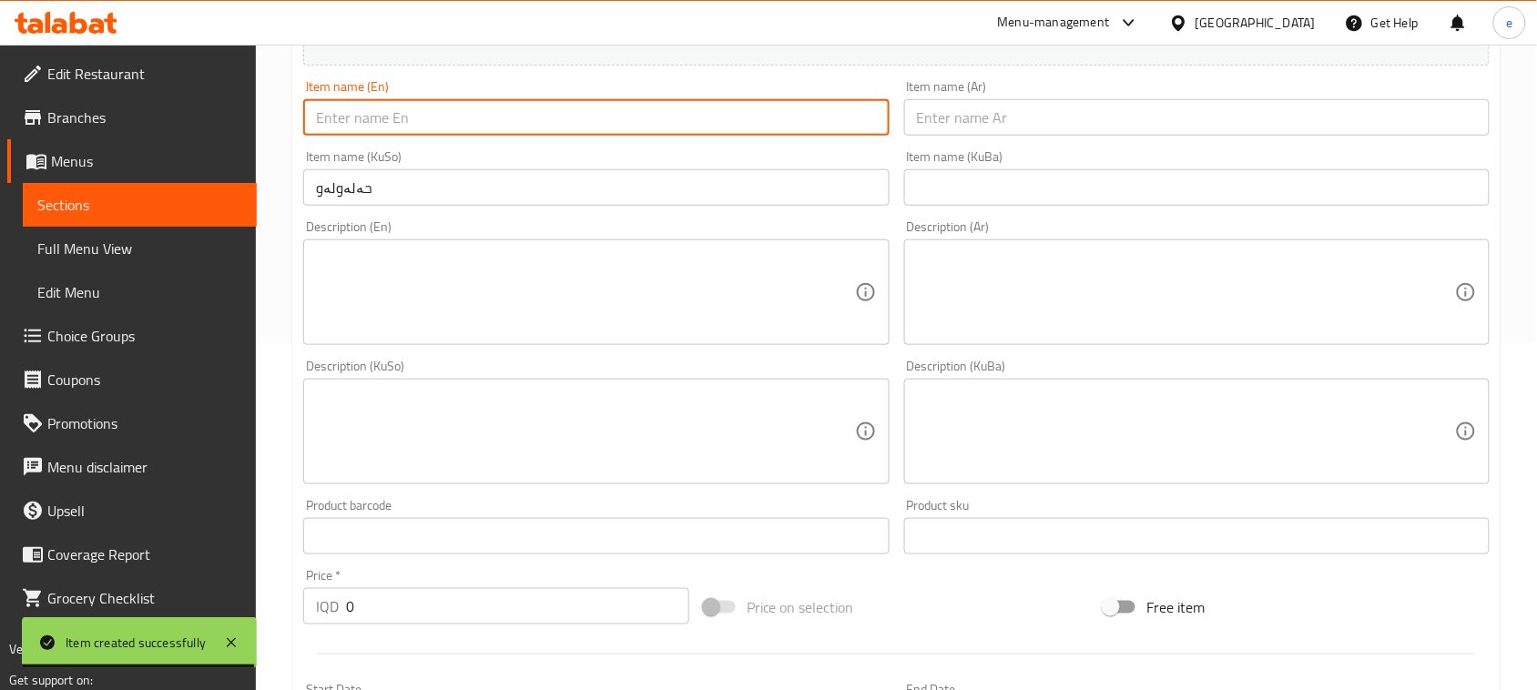
paste input "Halawlaw"
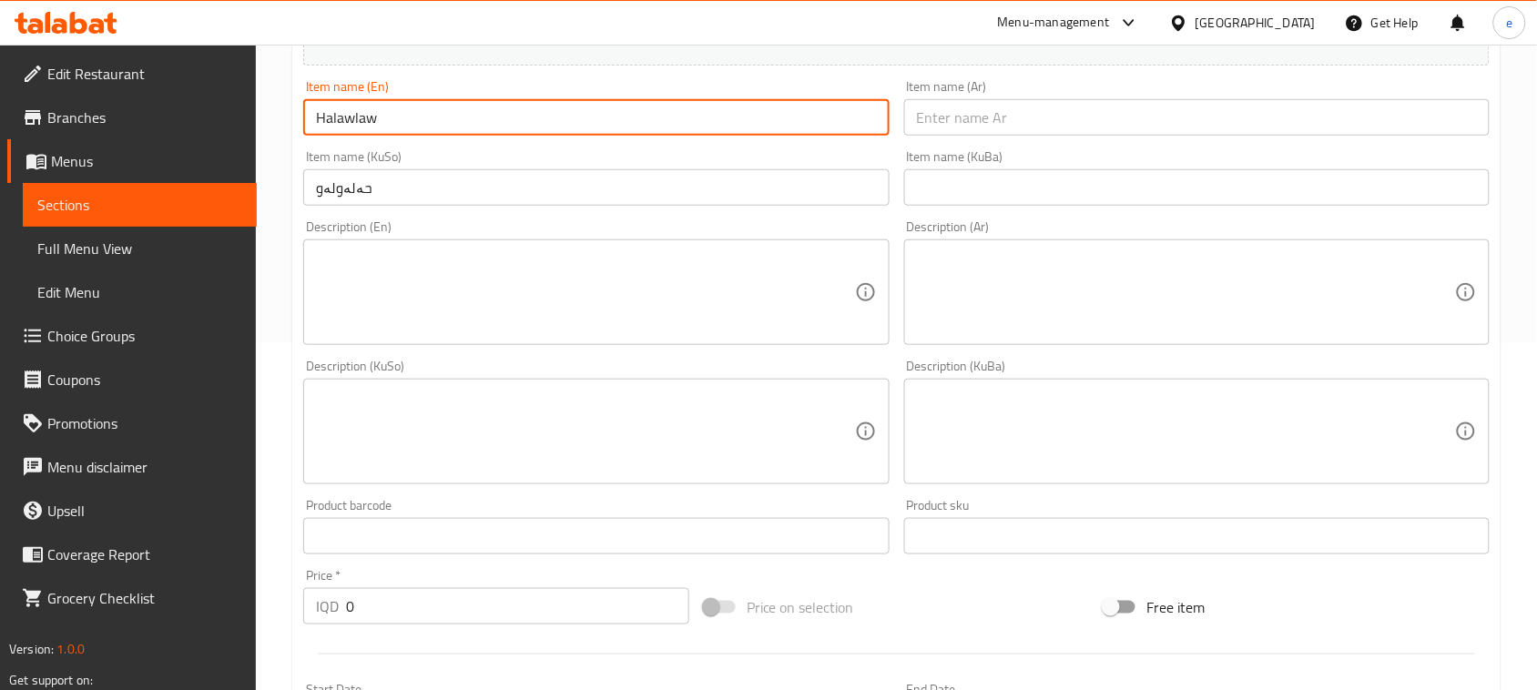
type input "Halawlaw"
click at [963, 141] on div "Item name (Ar) Item name (Ar)" at bounding box center [1197, 108] width 600 height 70
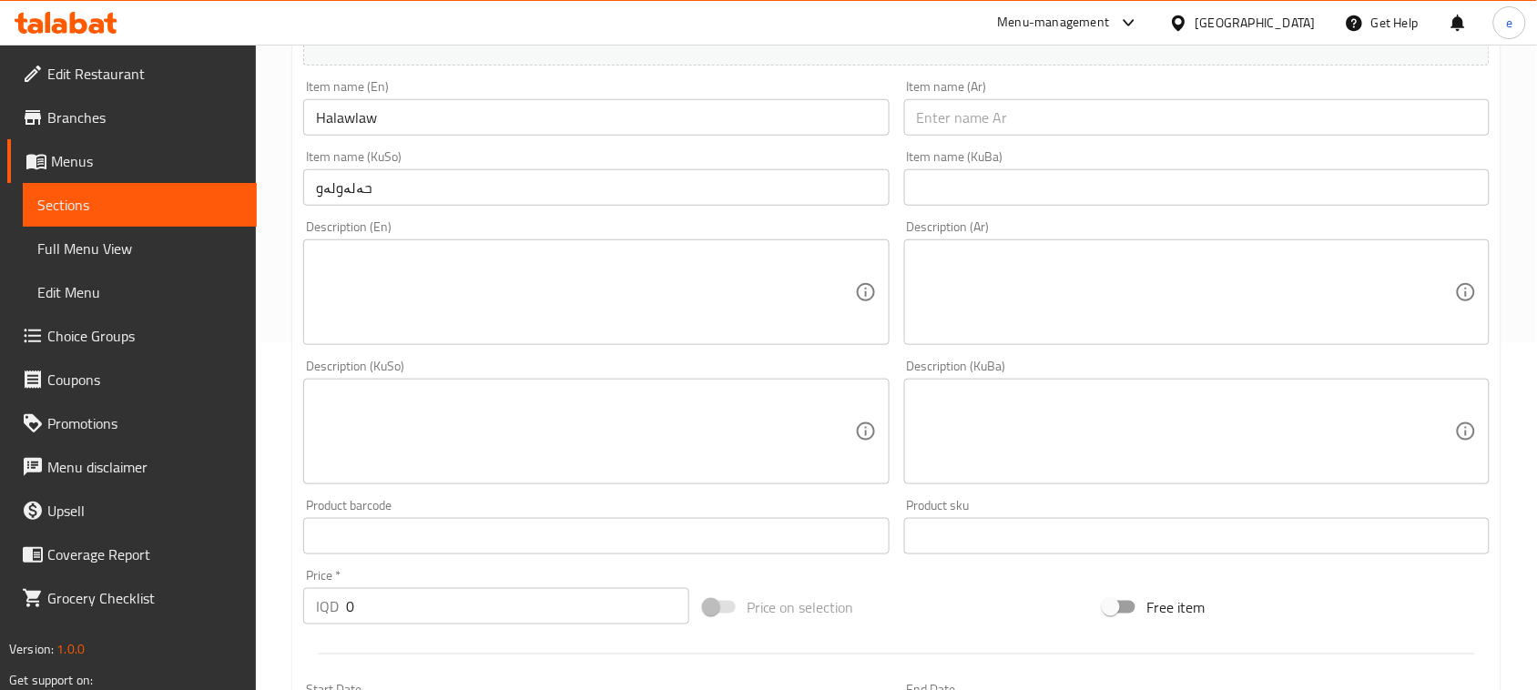
click at [970, 127] on input "text" at bounding box center [1196, 117] width 585 height 36
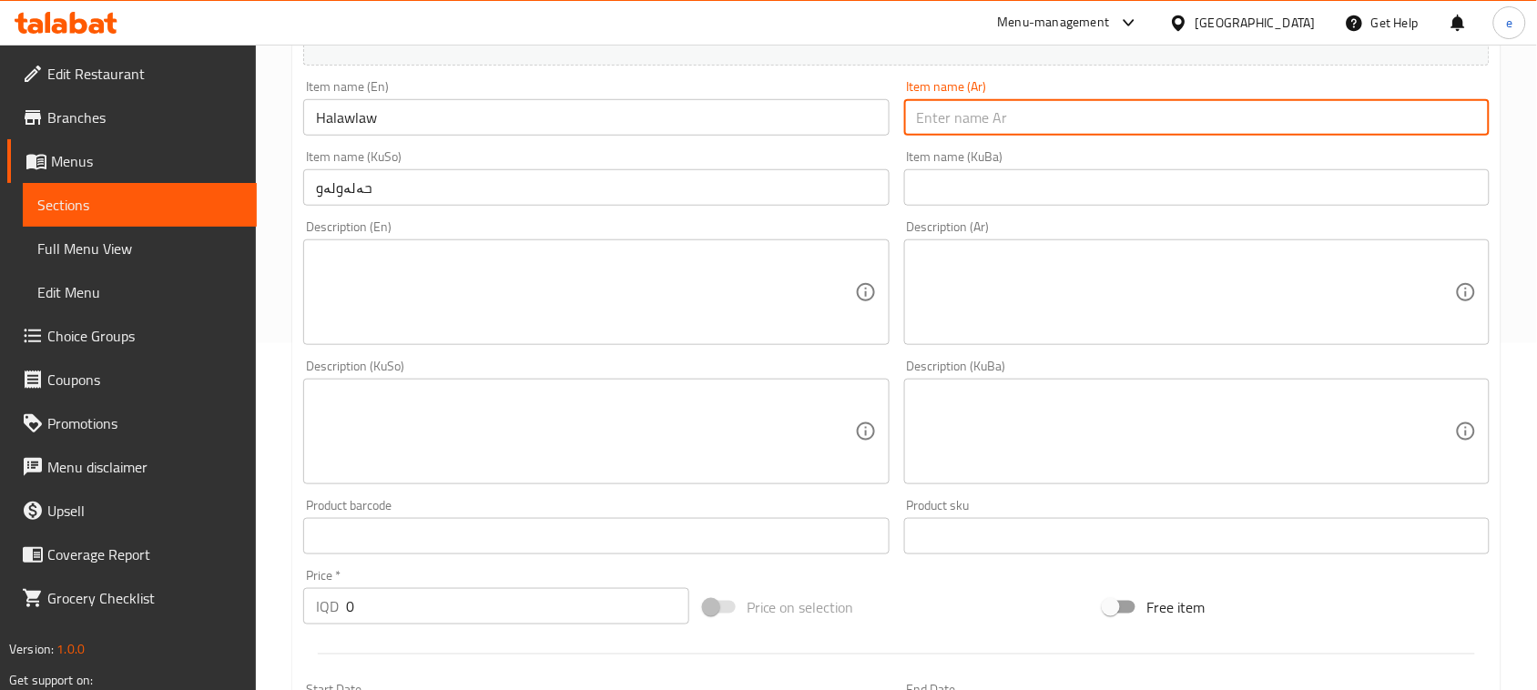
paste input "حلولو"
type input "حلولو"
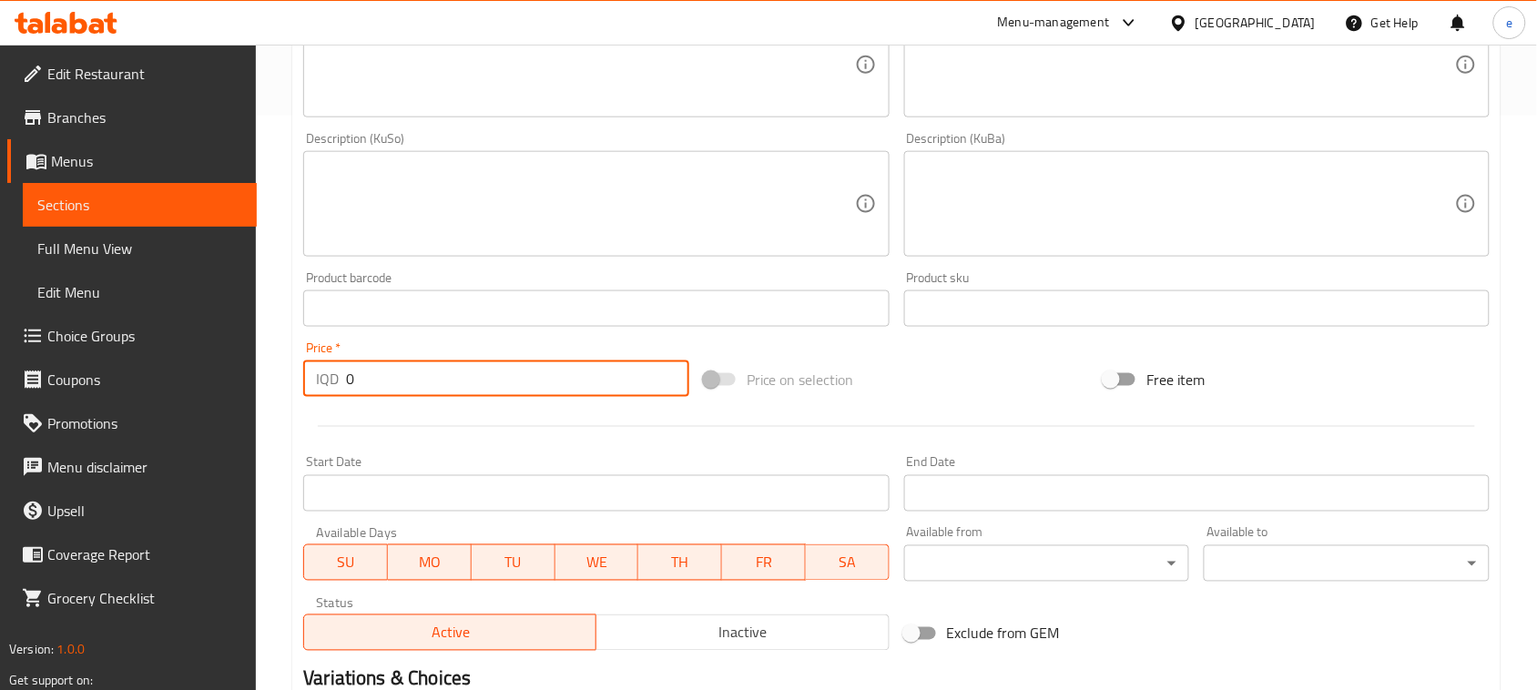
drag, startPoint x: 406, startPoint y: 362, endPoint x: 269, endPoint y: 374, distance: 138.0
click at [269, 374] on div "Home / Restaurants management / Menus / Sections / item / create Main Courses s…" at bounding box center [896, 195] width 1281 height 1451
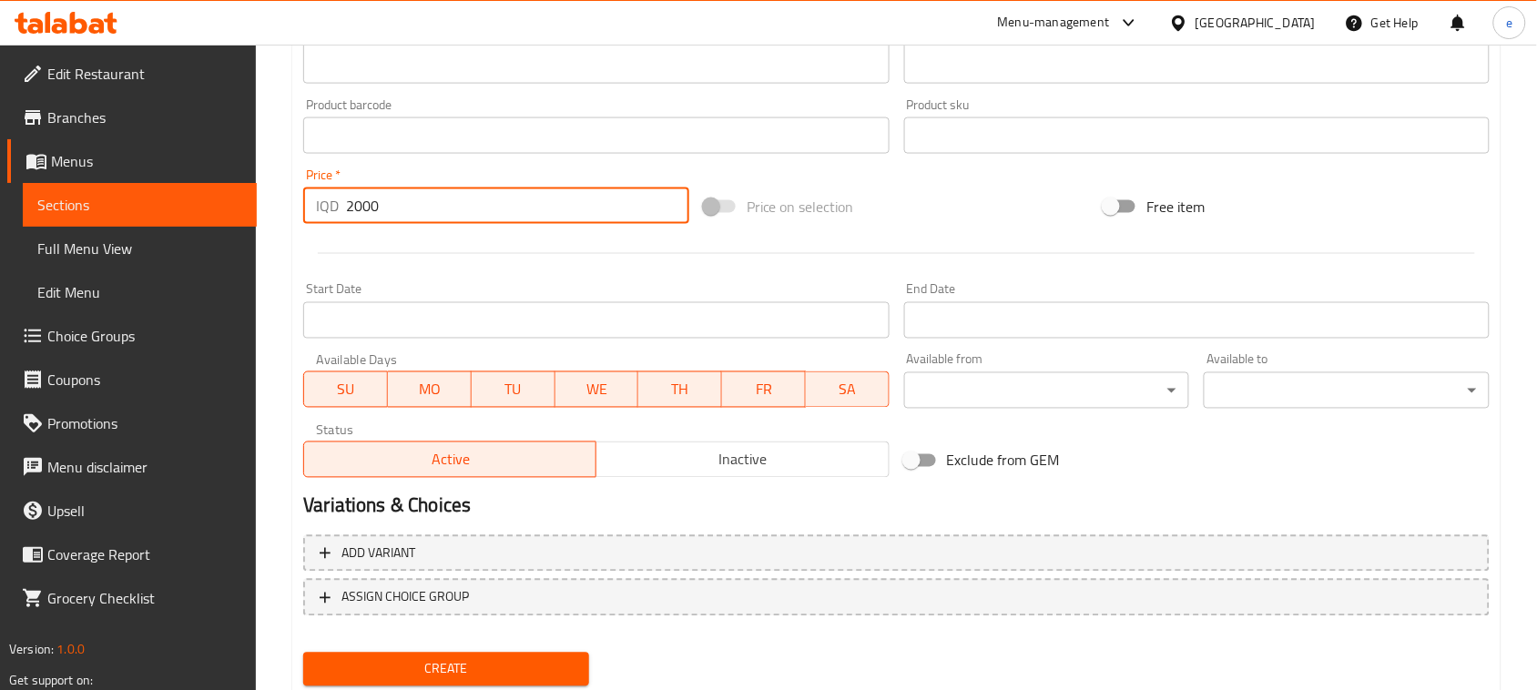
scroll to position [802, 0]
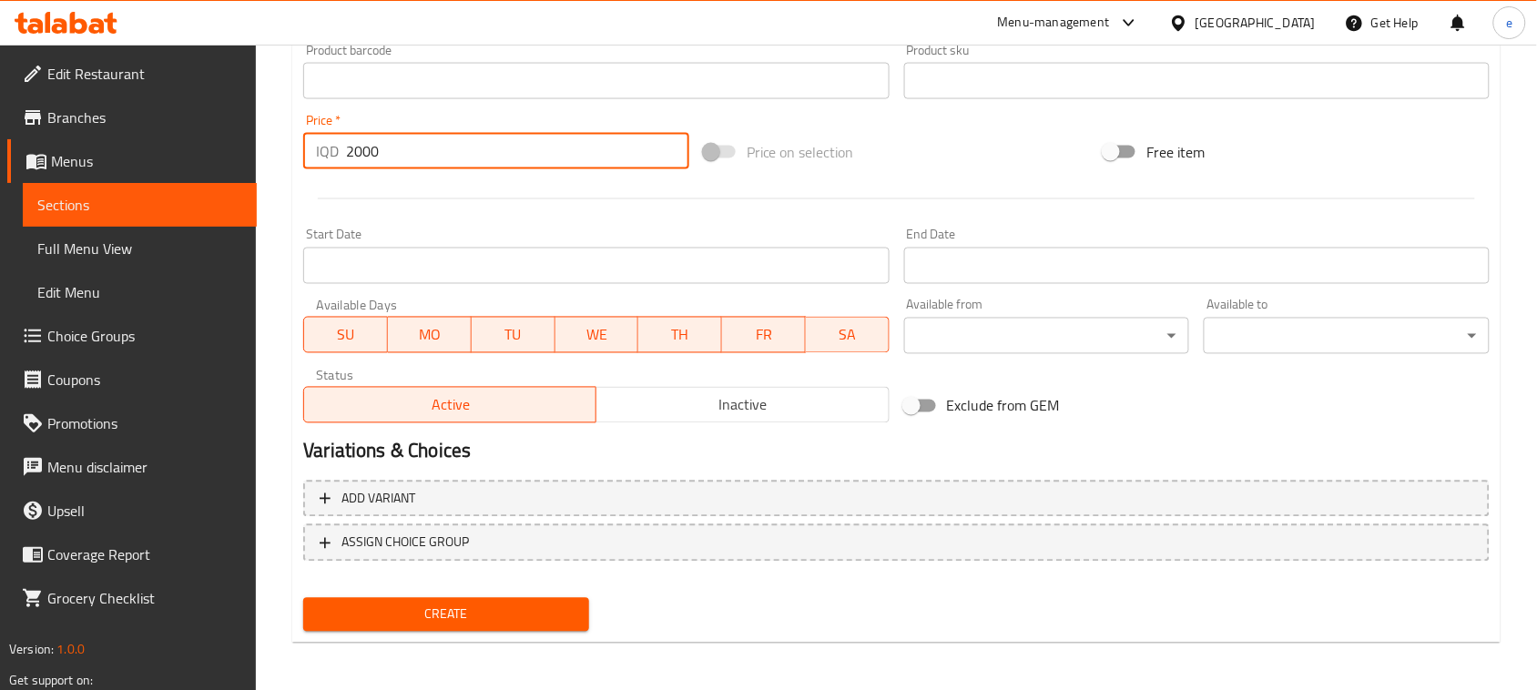
type input "2000"
click at [513, 622] on span "Create" at bounding box center [446, 615] width 257 height 23
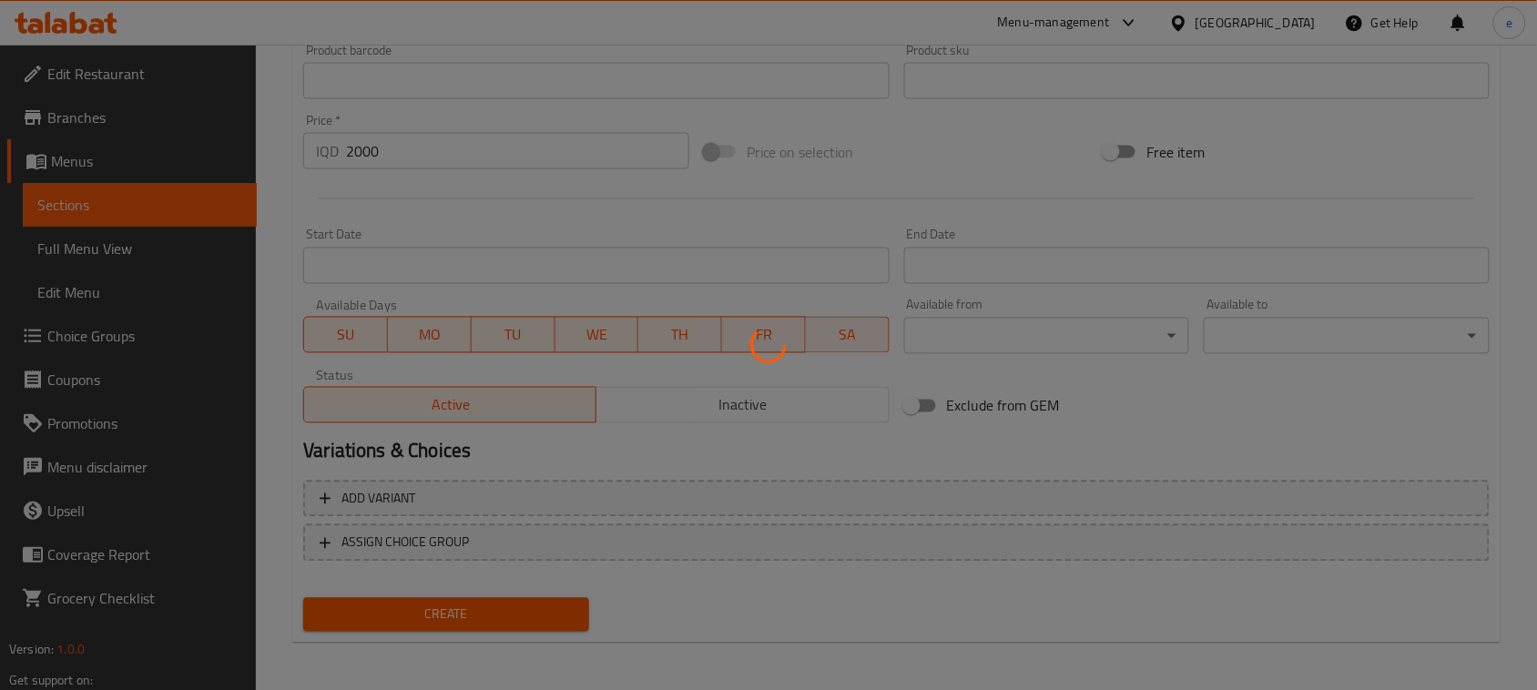
type input "0"
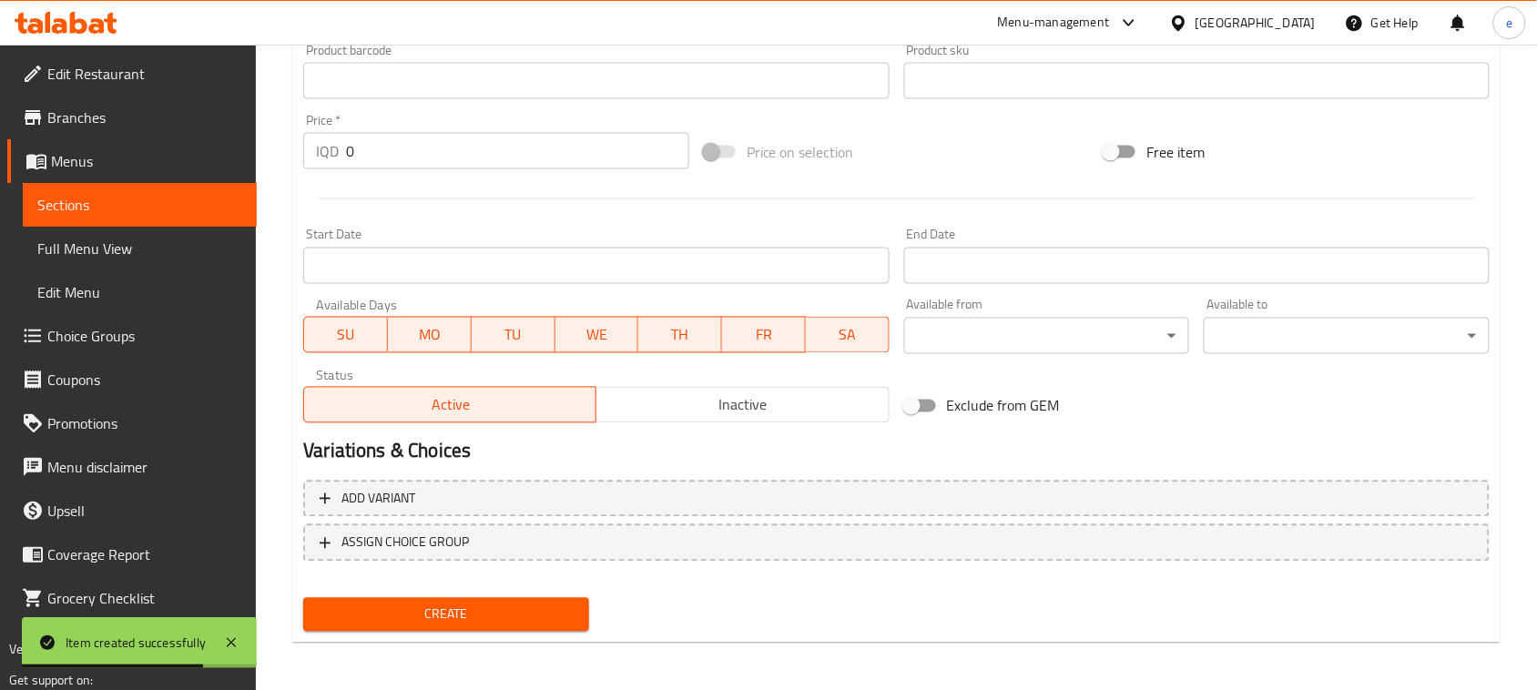
click at [97, 166] on span "Menus" at bounding box center [146, 161] width 191 height 22
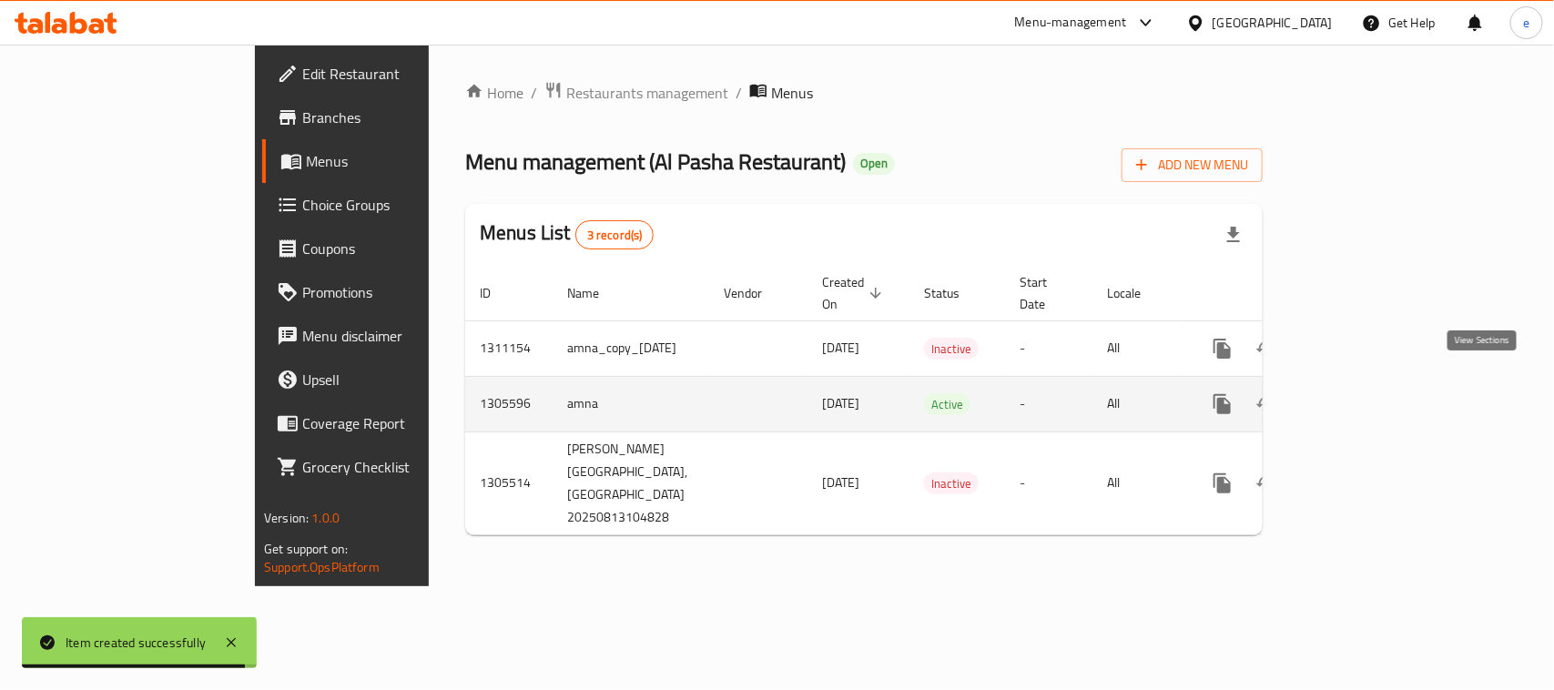
click at [1365, 393] on icon "enhanced table" at bounding box center [1354, 404] width 22 height 22
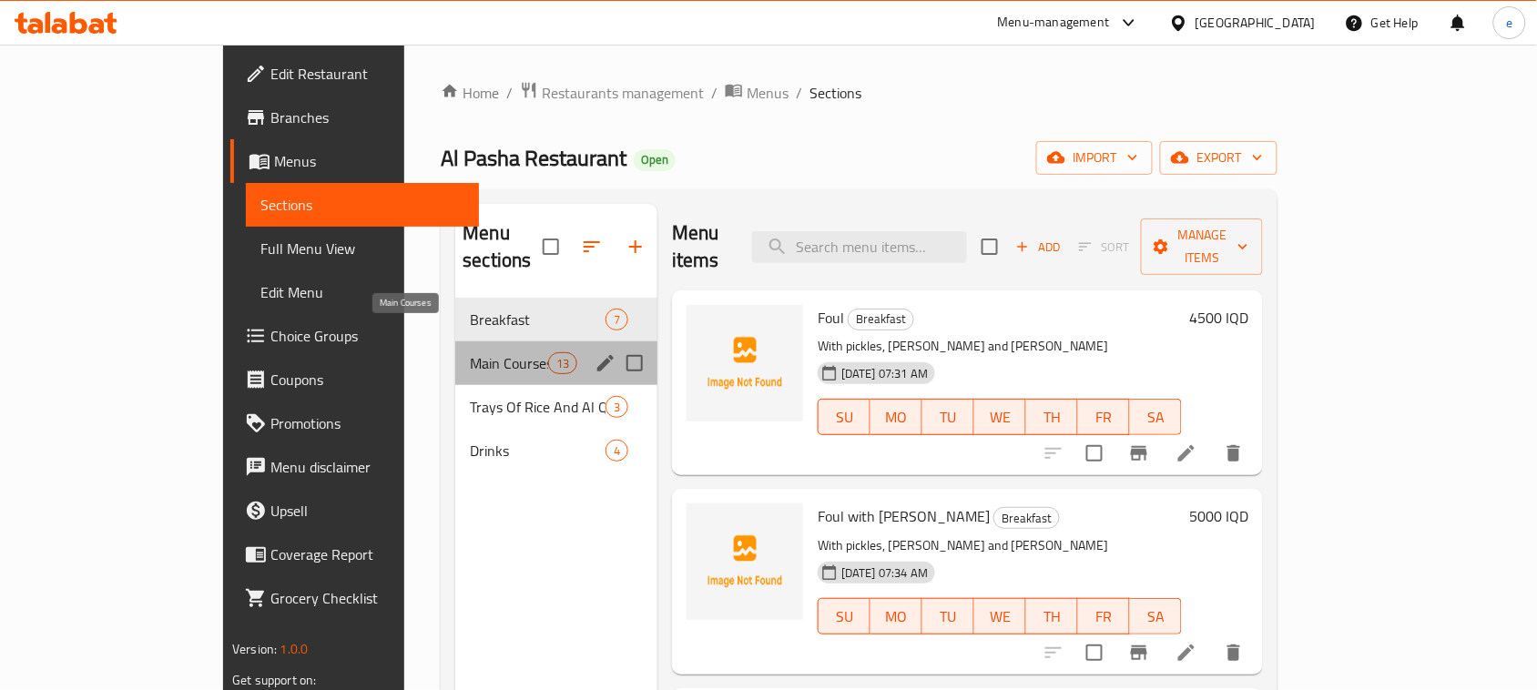
click at [470, 352] on span "Main Courses" at bounding box center [508, 363] width 77 height 22
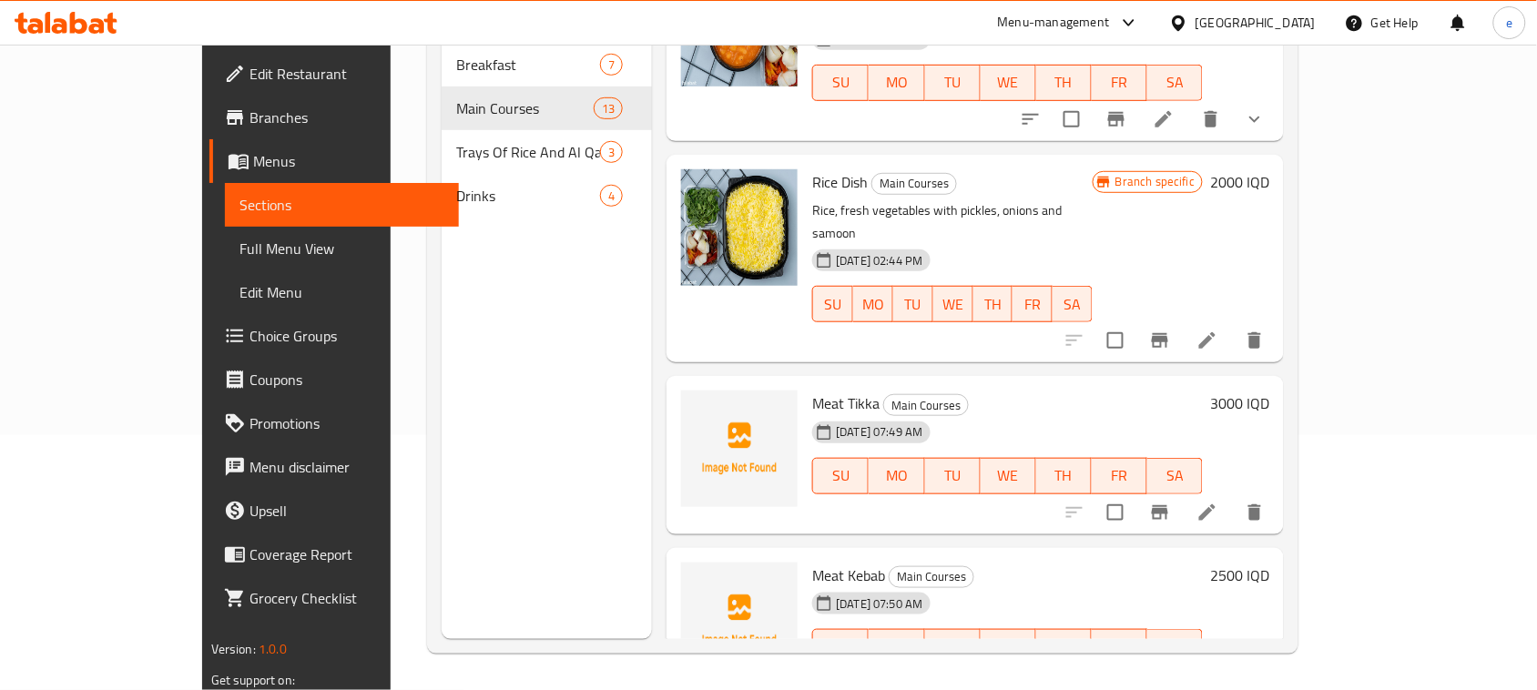
scroll to position [1093, 0]
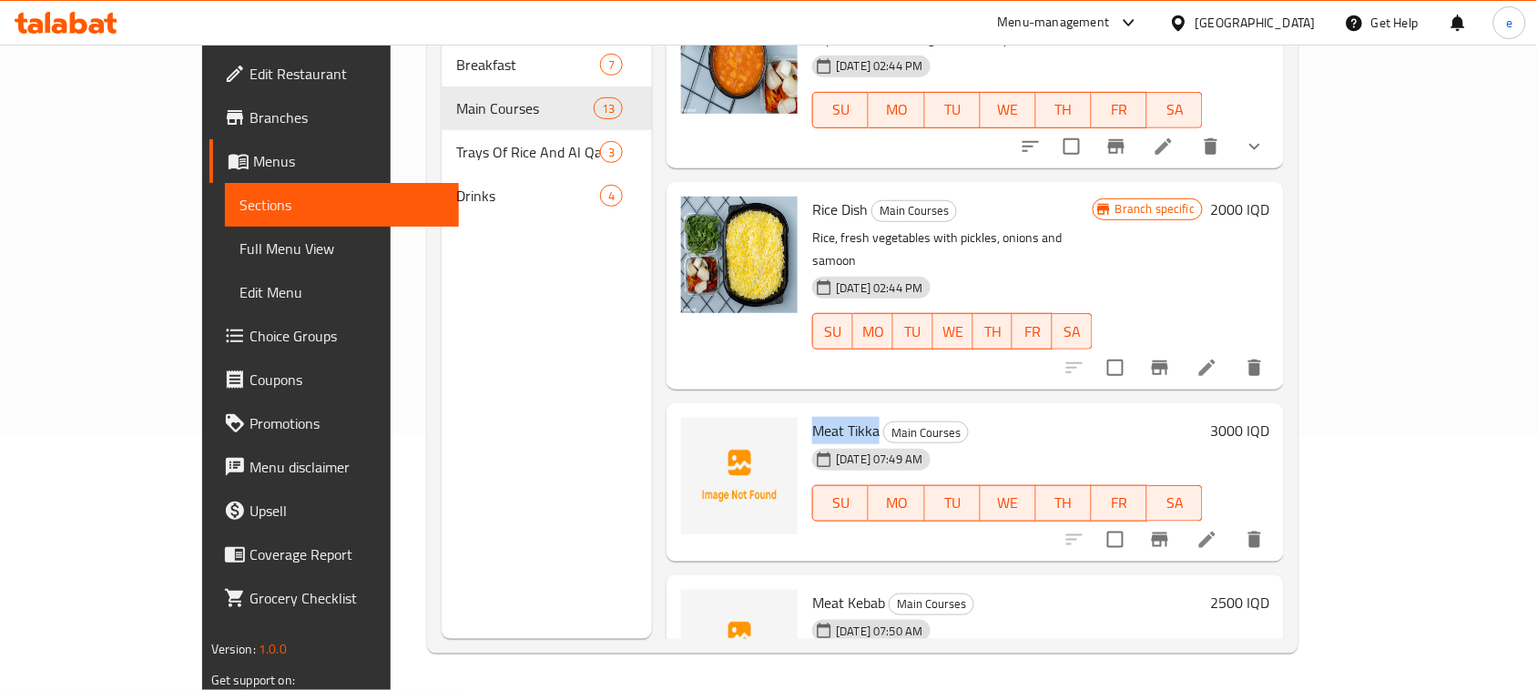
drag, startPoint x: 762, startPoint y: 331, endPoint x: 830, endPoint y: 332, distance: 68.3
click at [830, 417] on span "Meat Tikka" at bounding box center [845, 430] width 67 height 27
copy span "Meat Tikka"
drag, startPoint x: 762, startPoint y: 492, endPoint x: 833, endPoint y: 497, distance: 71.2
click at [833, 589] on span "Meat Kebab" at bounding box center [848, 602] width 73 height 27
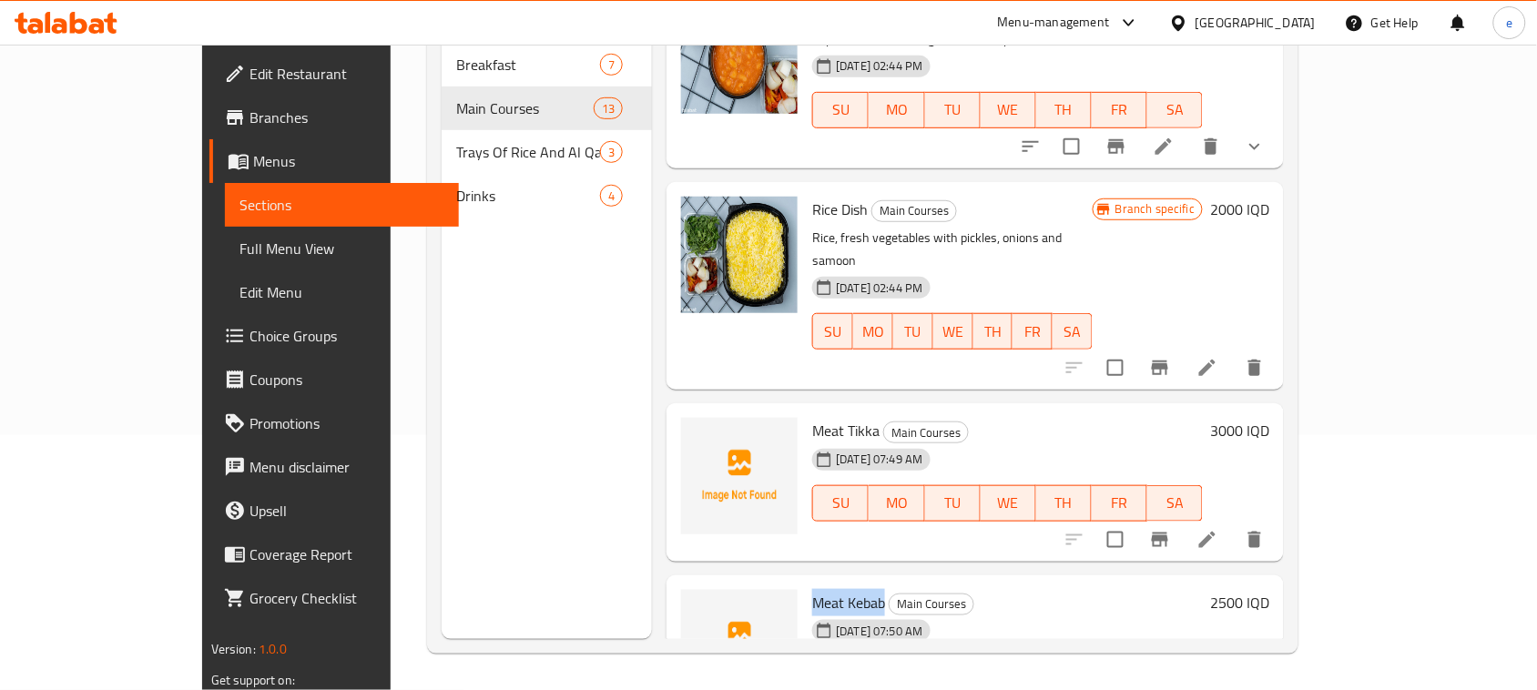
copy span "Meat Kebab"
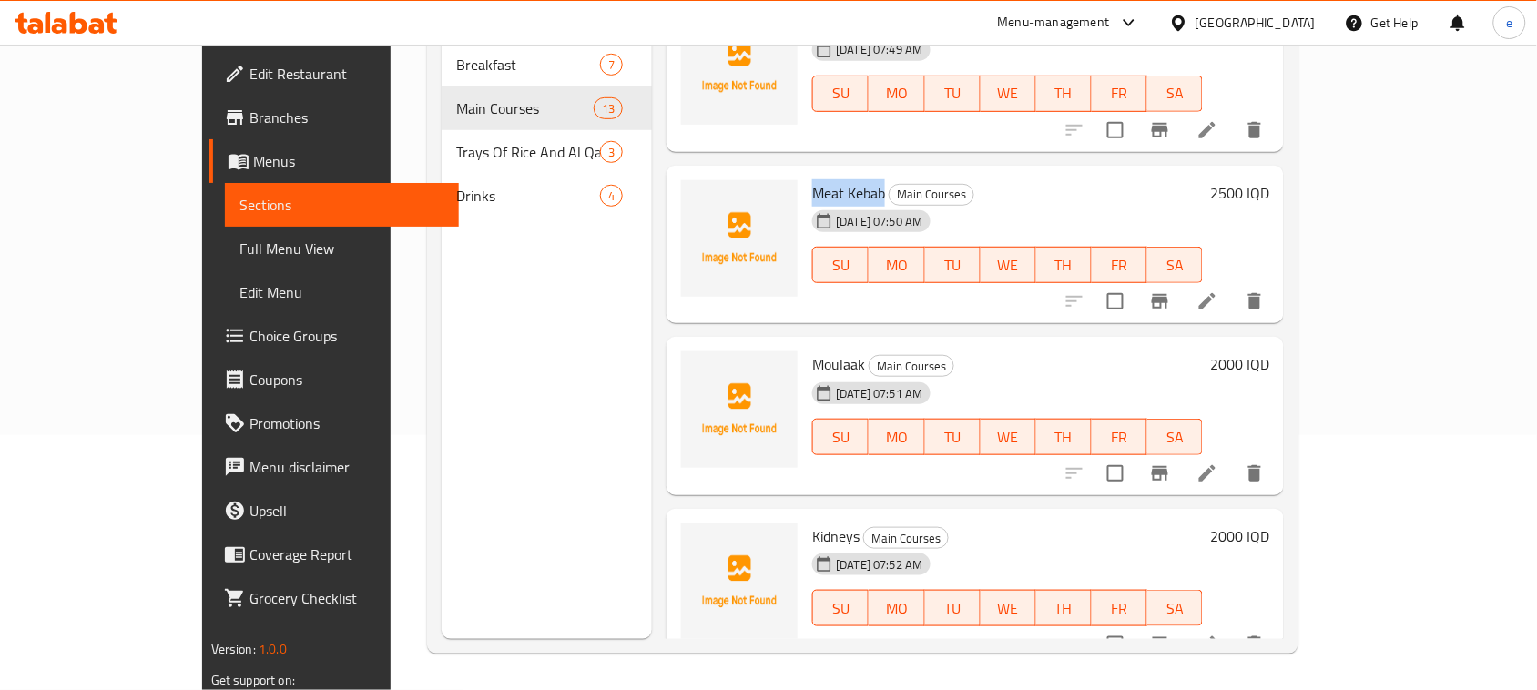
scroll to position [1548, 0]
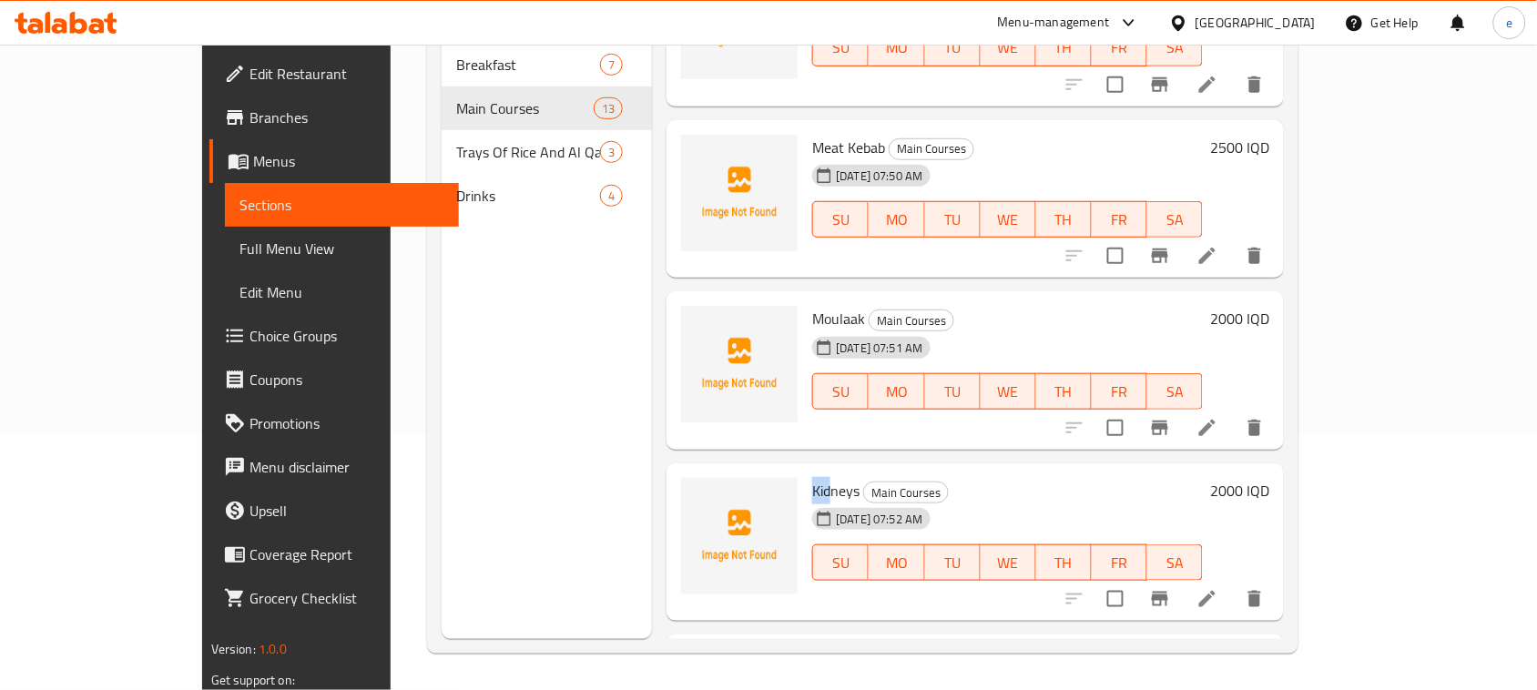
drag, startPoint x: 766, startPoint y: 393, endPoint x: 780, endPoint y: 394, distance: 14.6
click at [812, 477] on span "Kidneys" at bounding box center [835, 490] width 47 height 27
drag, startPoint x: 763, startPoint y: 394, endPoint x: 799, endPoint y: 397, distance: 36.5
click at [812, 477] on span "Kidneys" at bounding box center [835, 490] width 47 height 27
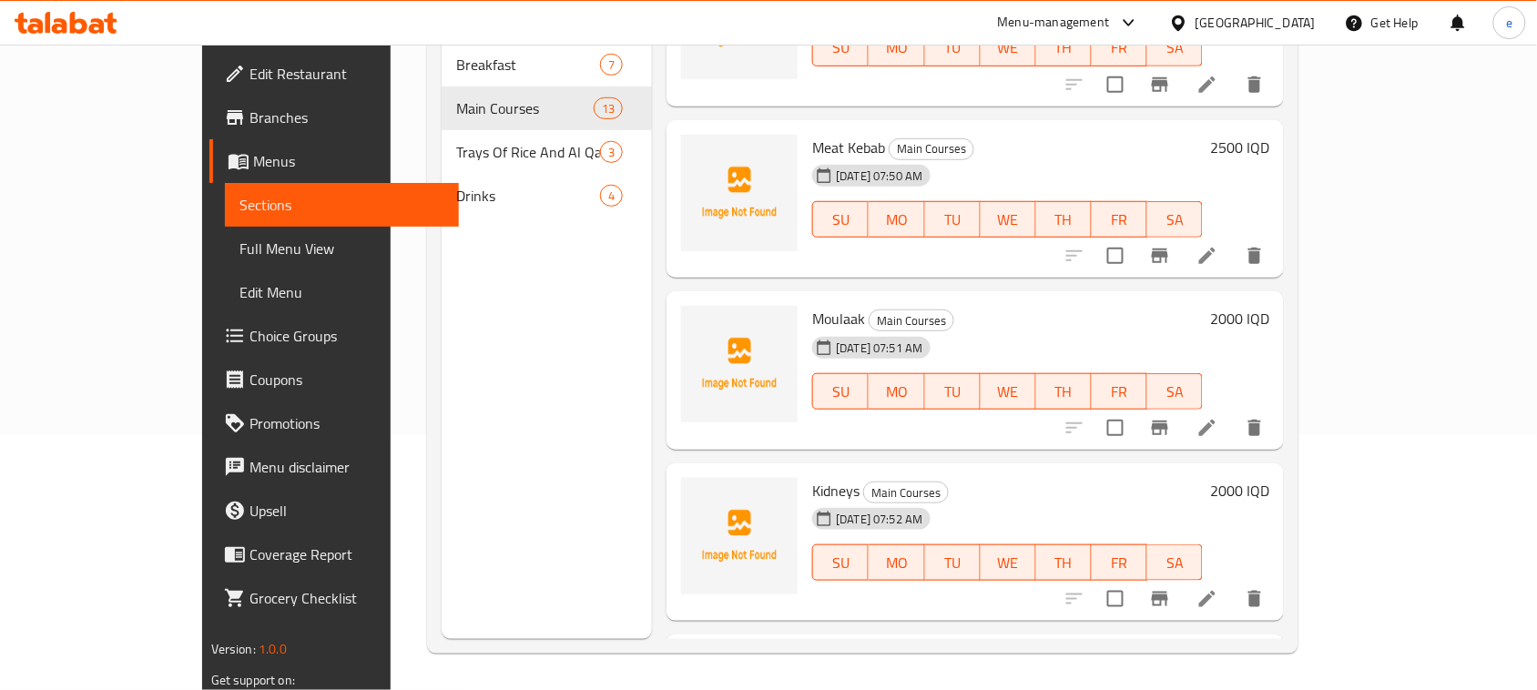
drag, startPoint x: 762, startPoint y: 563, endPoint x: 856, endPoint y: 565, distance: 93.8
click at [856, 649] on h6 "Sheep Testicles Main Courses" at bounding box center [1007, 661] width 391 height 25
copy span "Sheep Testicles"
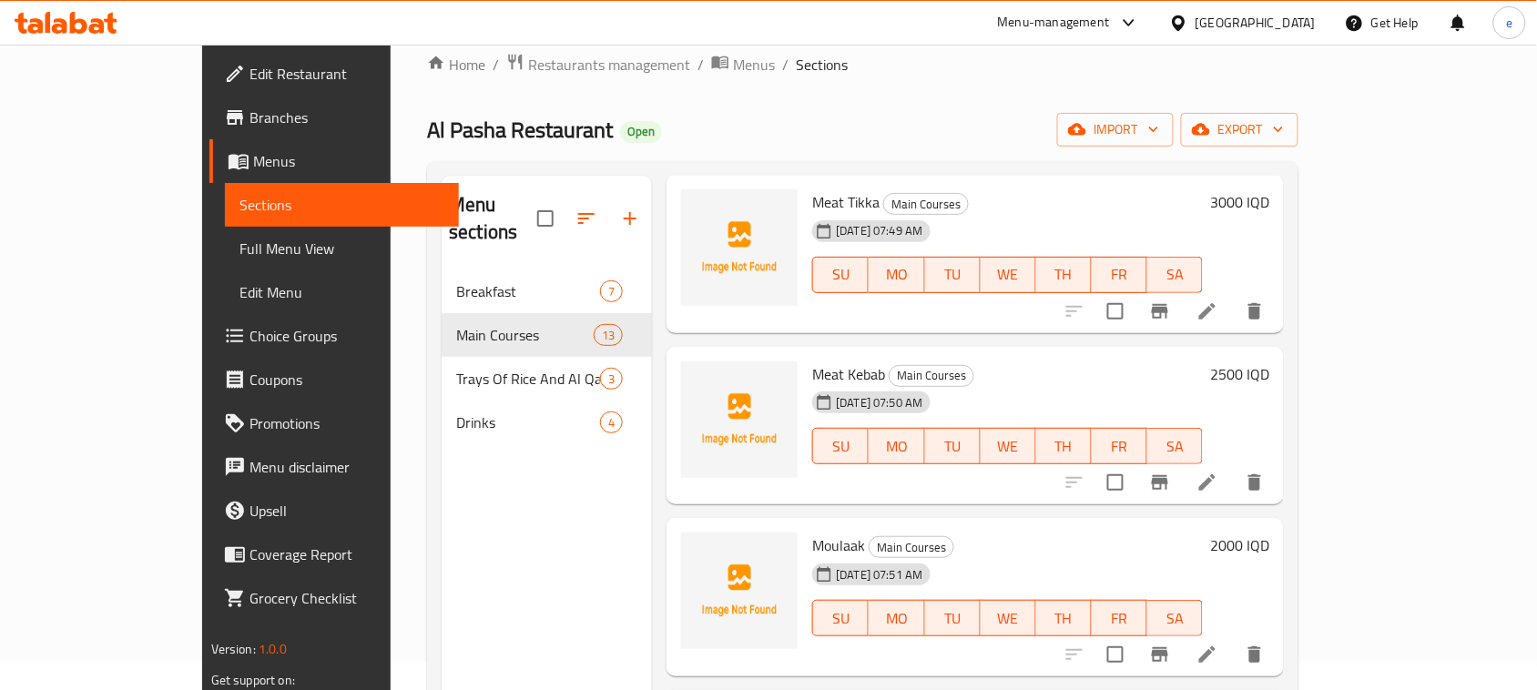
scroll to position [256, 0]
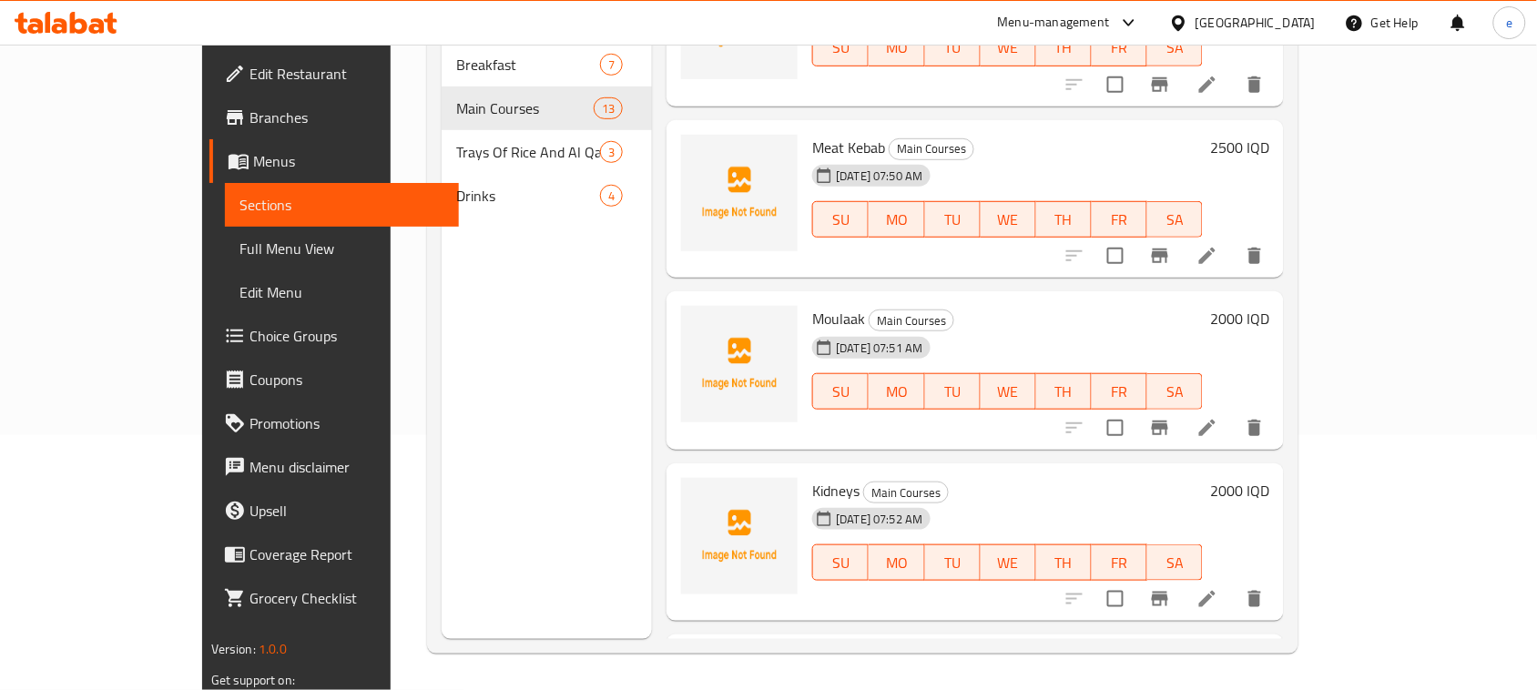
click at [539, 463] on div "Menu sections Breakfast 7 Main Courses 13 Trays Of Rice And Al Qaema 3 Drinks 4" at bounding box center [547, 294] width 210 height 690
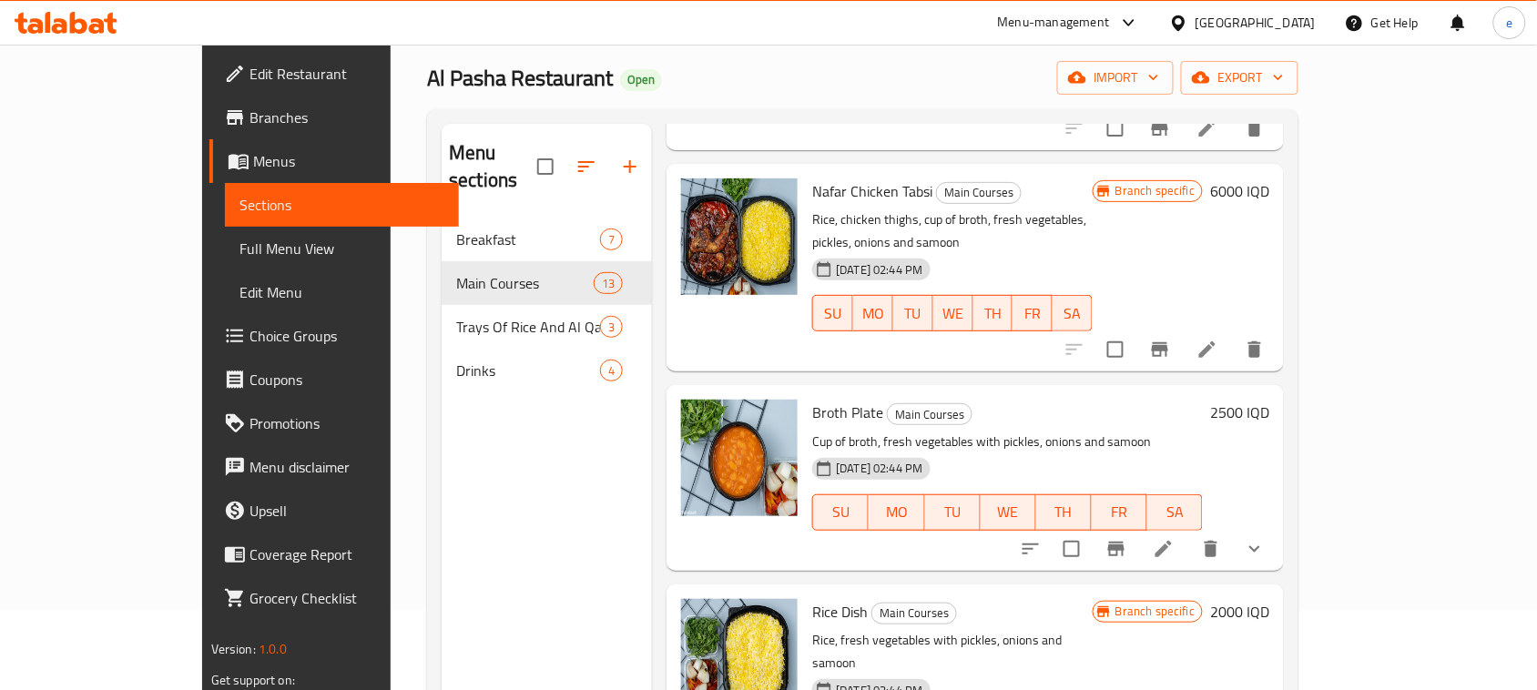
scroll to position [28, 0]
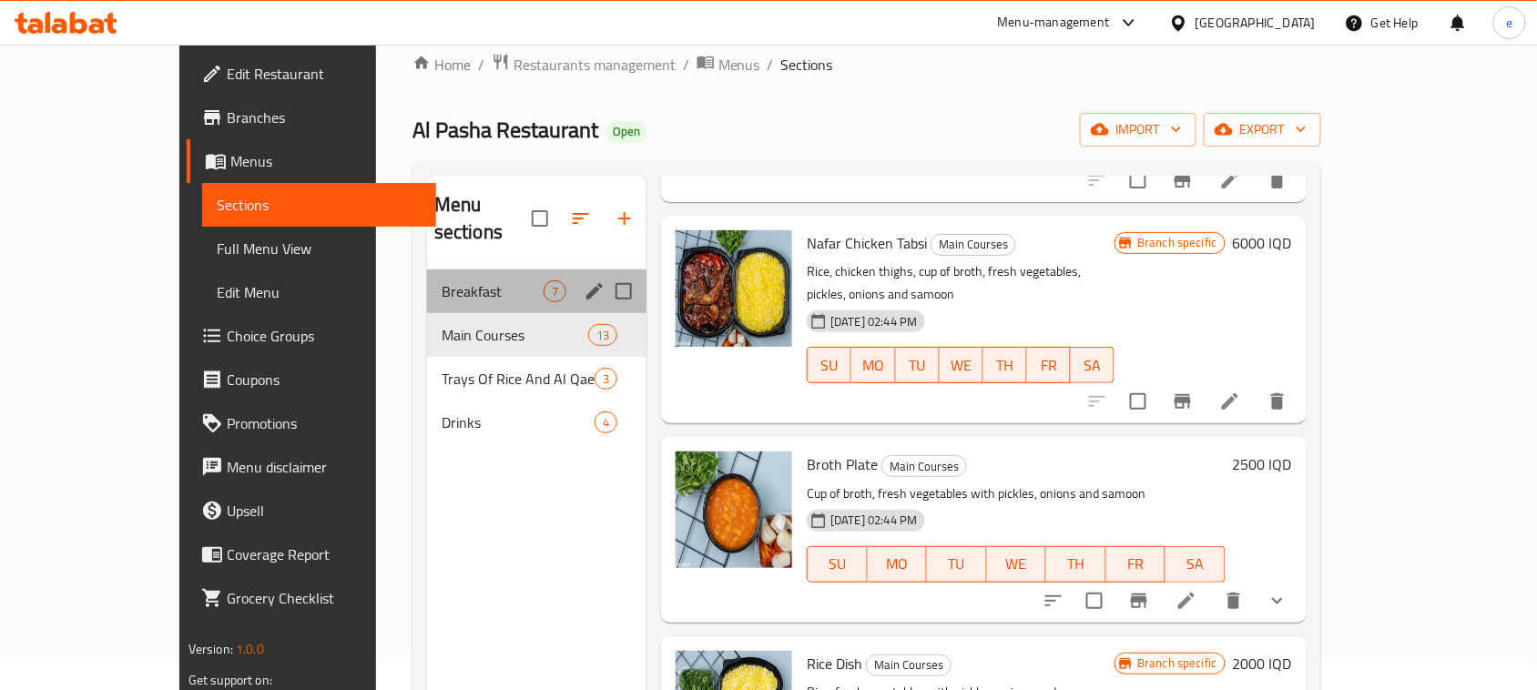
click at [427, 276] on div "Breakfast 7" at bounding box center [536, 292] width 219 height 44
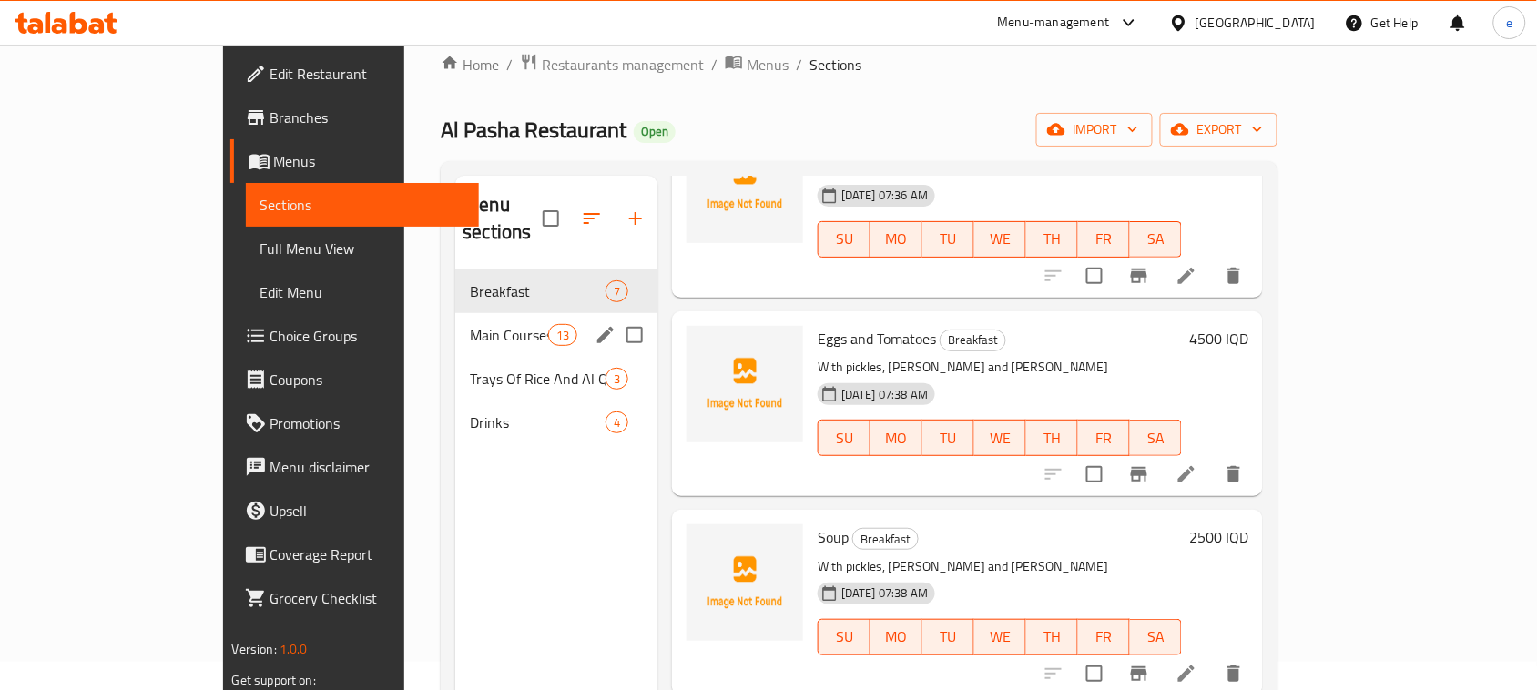
click at [455, 321] on div "Main Courses 13" at bounding box center [556, 335] width 202 height 44
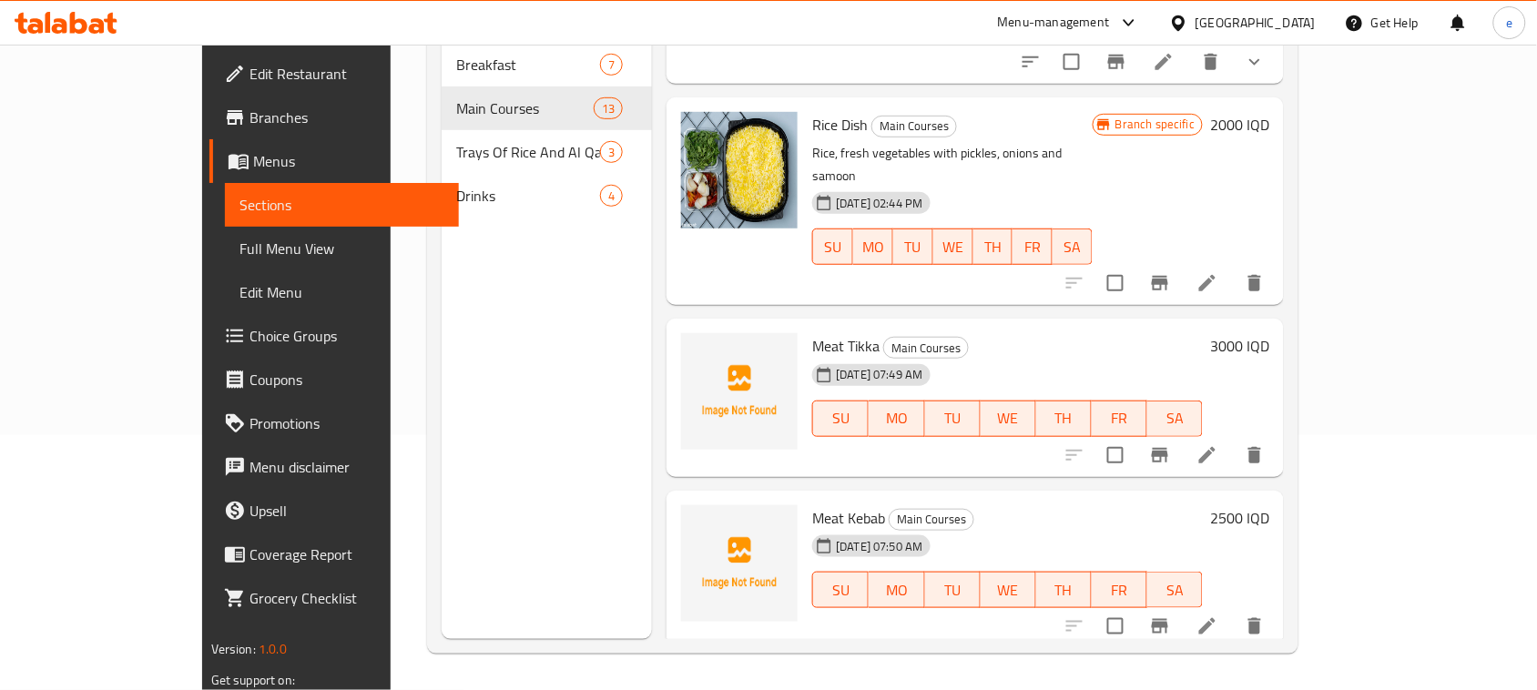
scroll to position [1093, 0]
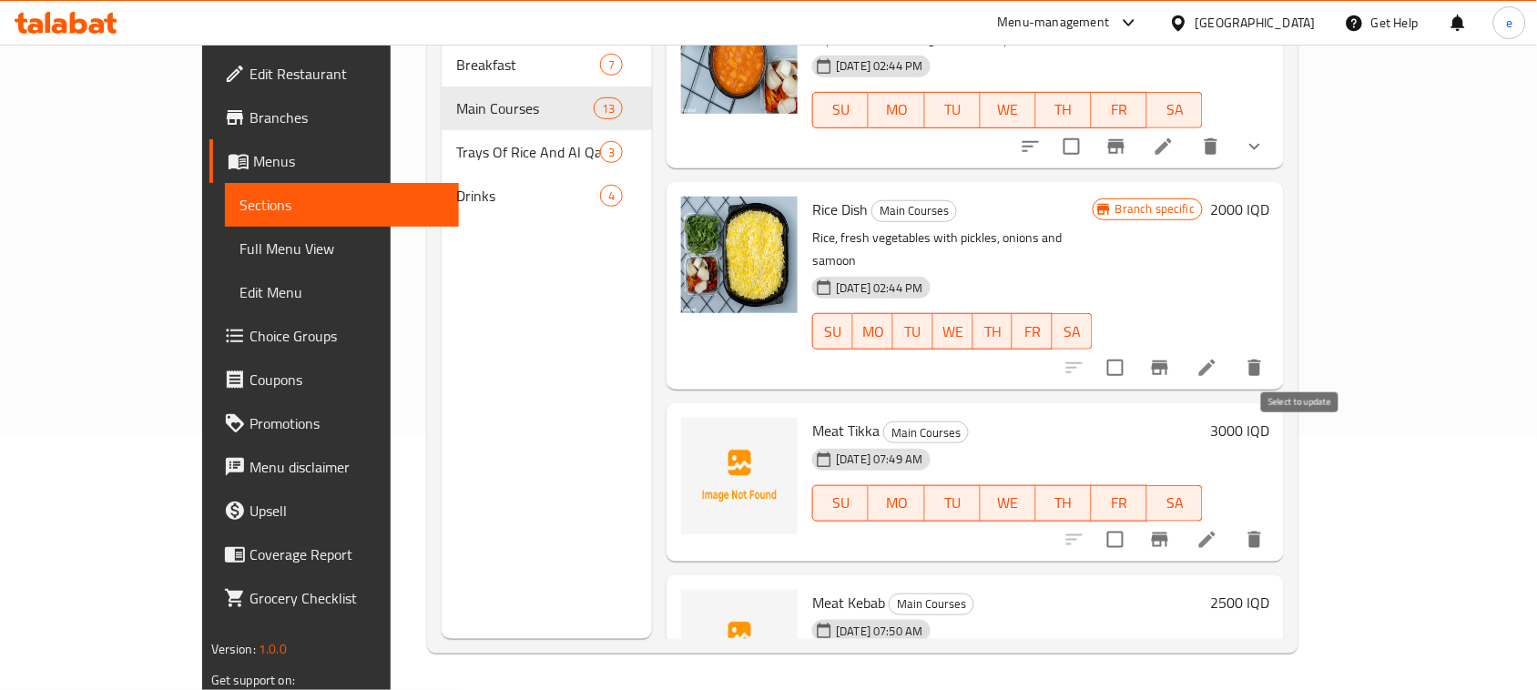
click at [1134, 521] on input "checkbox" at bounding box center [1115, 540] width 38 height 38
checkbox input "true"
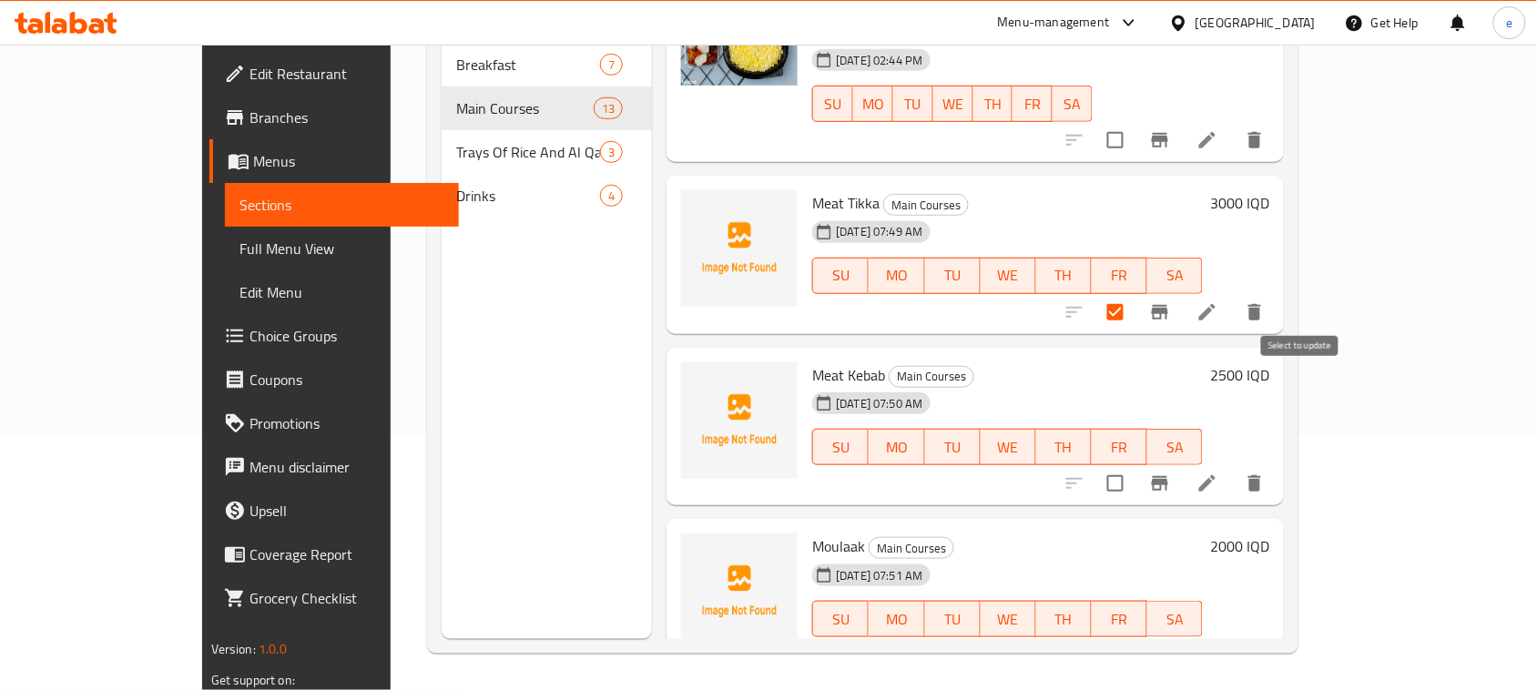
click at [1134, 464] on input "checkbox" at bounding box center [1115, 483] width 38 height 38
checkbox input "true"
click at [1134, 636] on input "checkbox" at bounding box center [1115, 655] width 38 height 38
checkbox input "true"
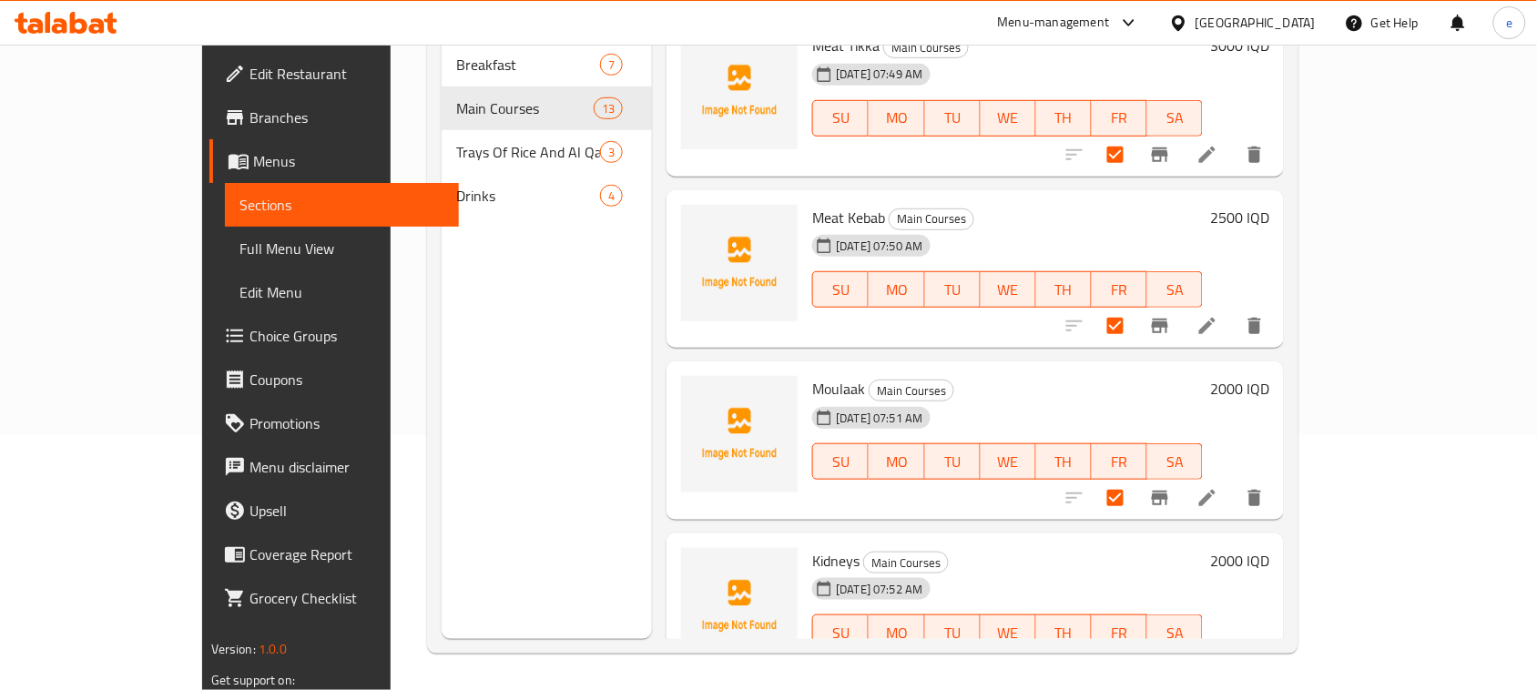
scroll to position [1548, 0]
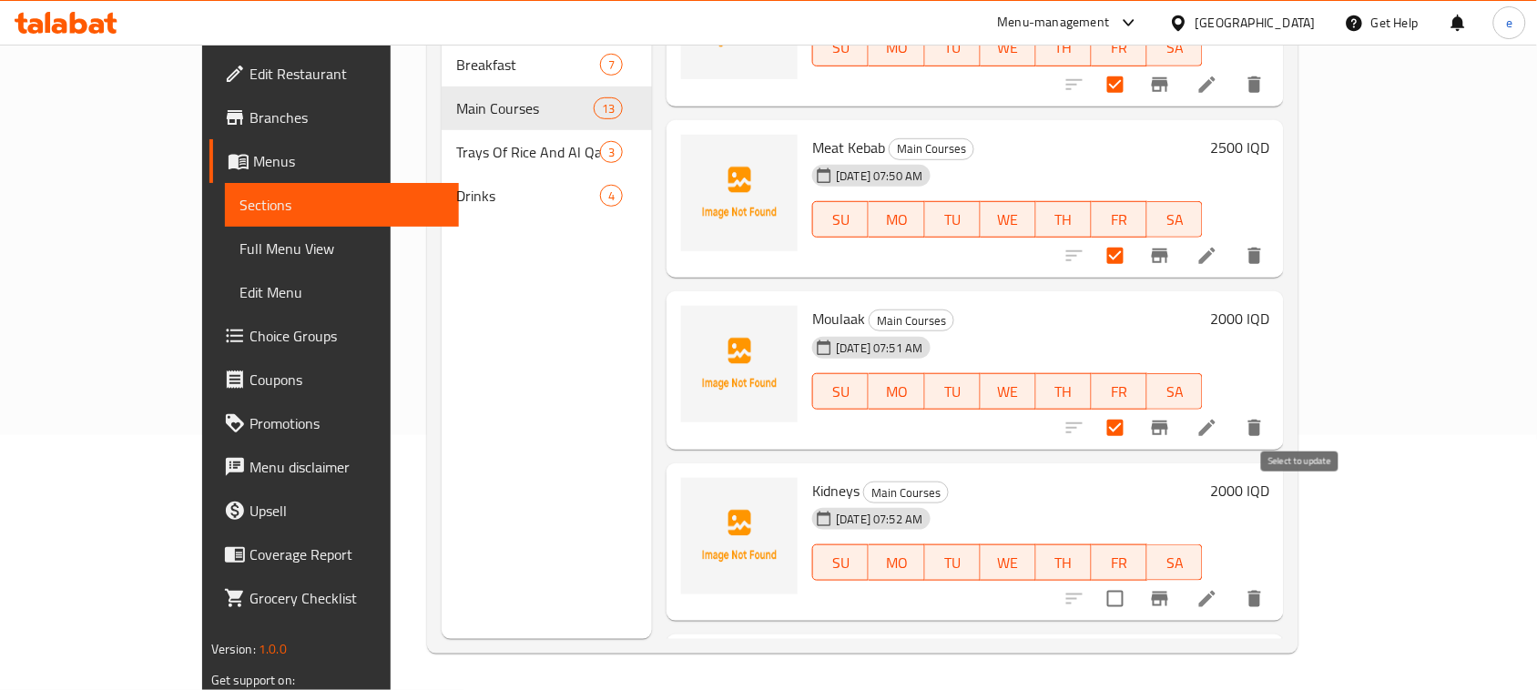
click at [1134, 580] on input "checkbox" at bounding box center [1115, 599] width 38 height 38
checkbox input "true"
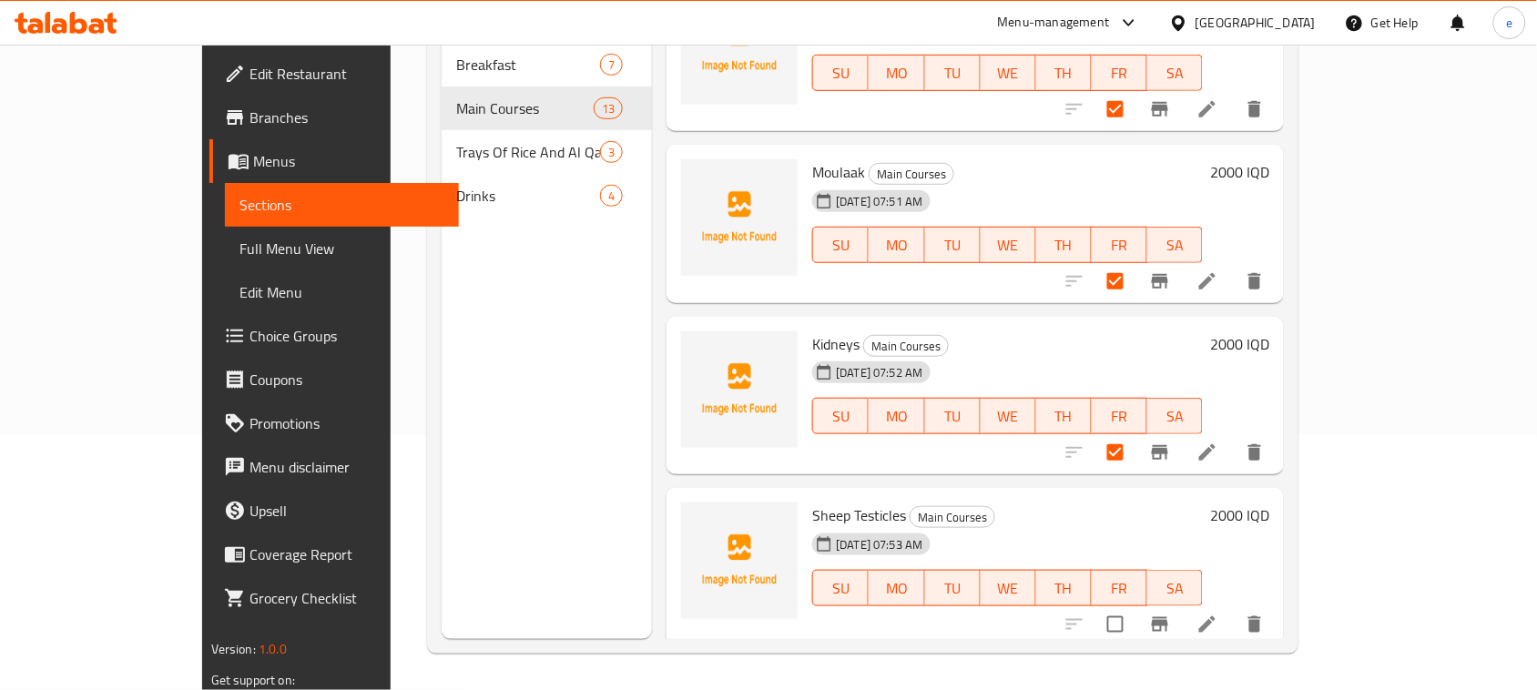
scroll to position [1775, 0]
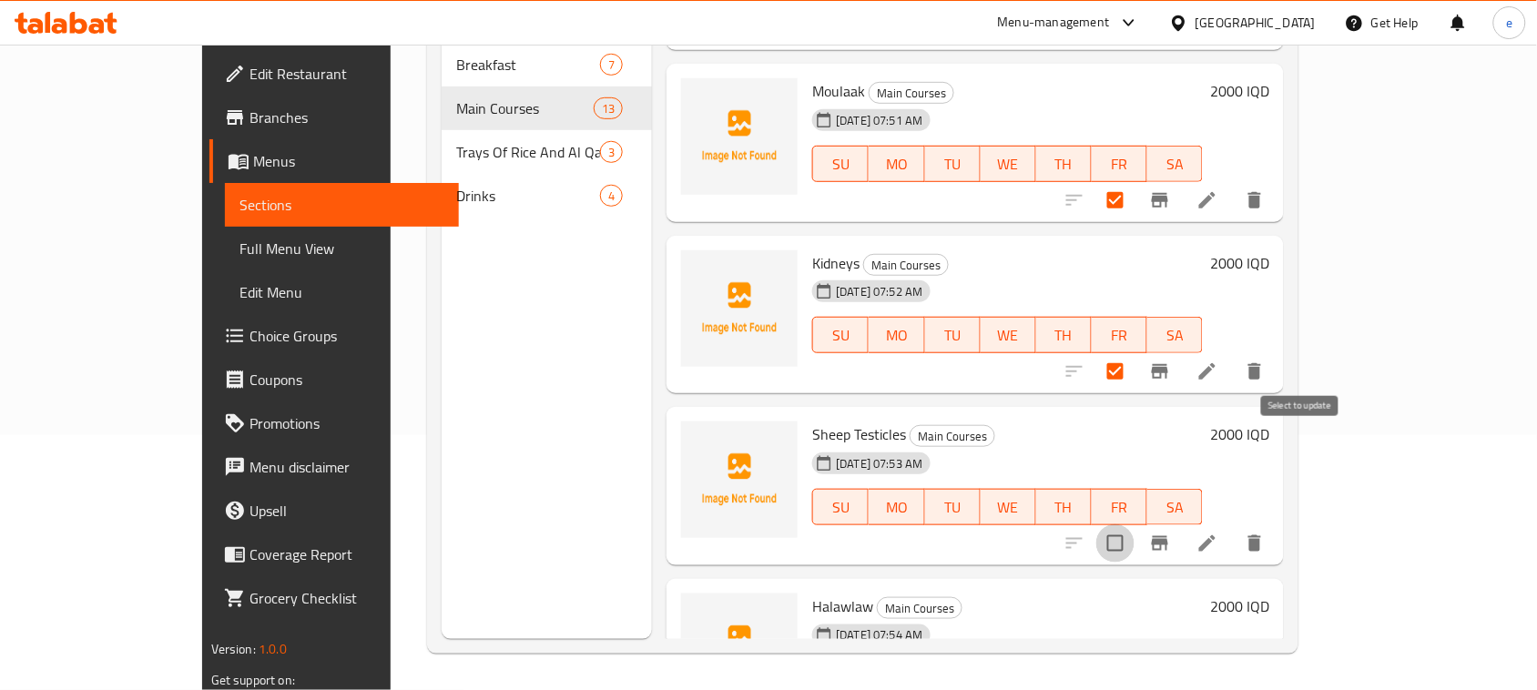
click at [1134, 524] on input "checkbox" at bounding box center [1115, 543] width 38 height 38
checkbox input "true"
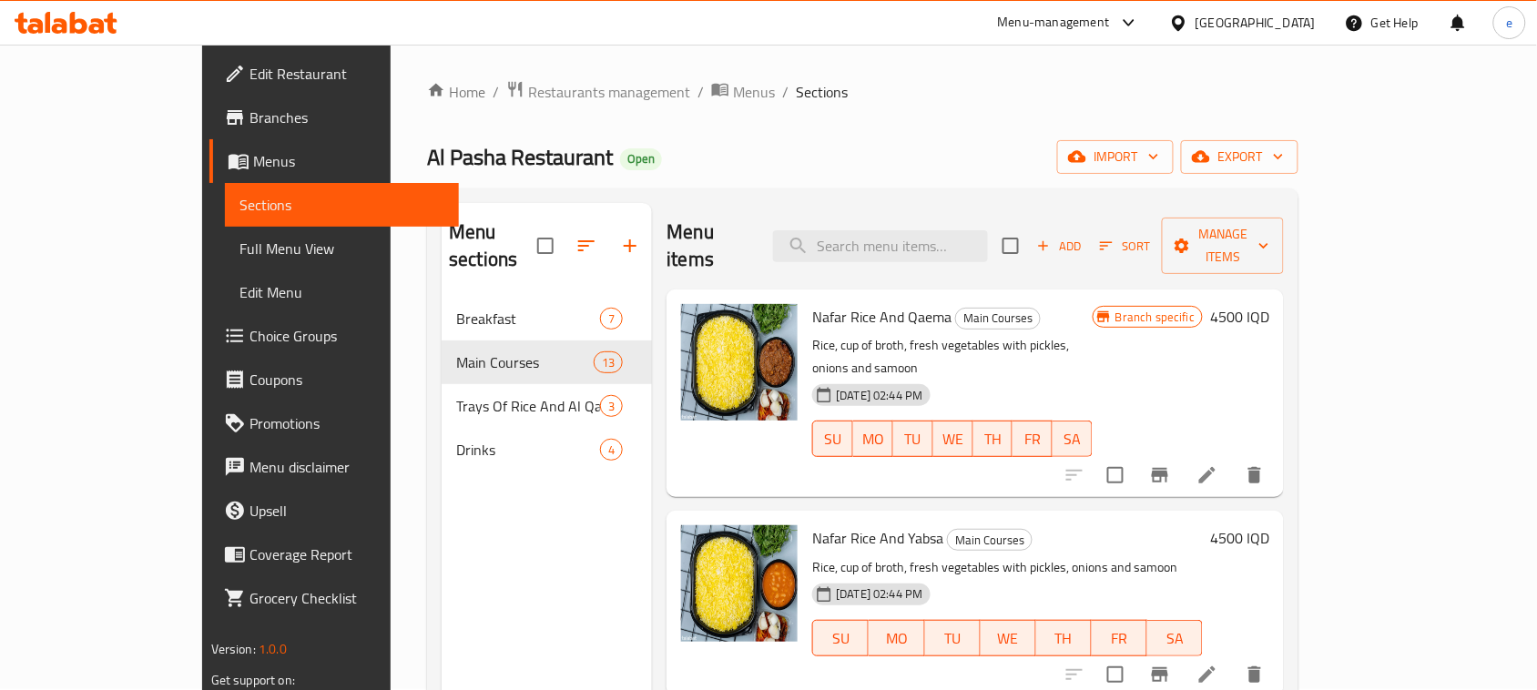
scroll to position [0, 0]
click at [1269, 239] on span "Manage items" at bounding box center [1222, 247] width 93 height 46
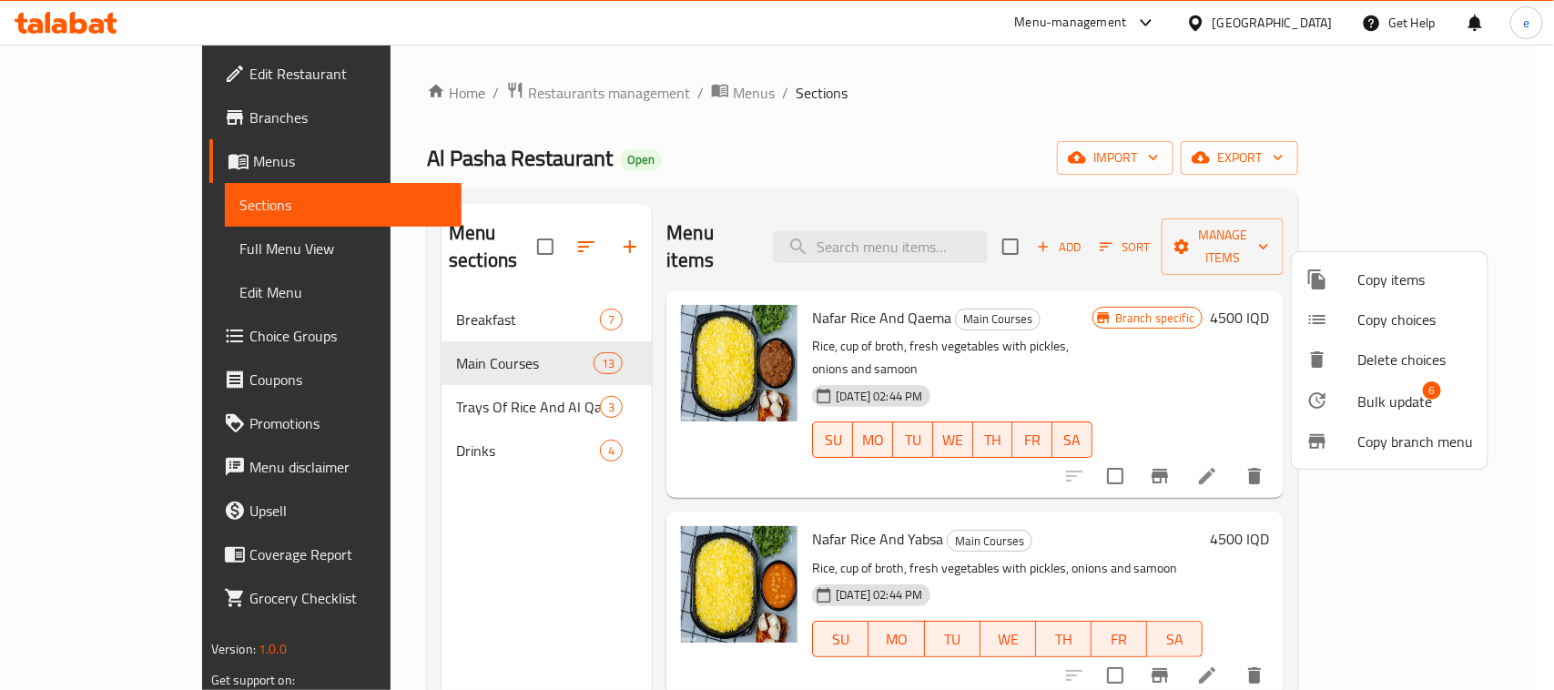
click at [1384, 412] on span "Bulk update" at bounding box center [1395, 402] width 75 height 22
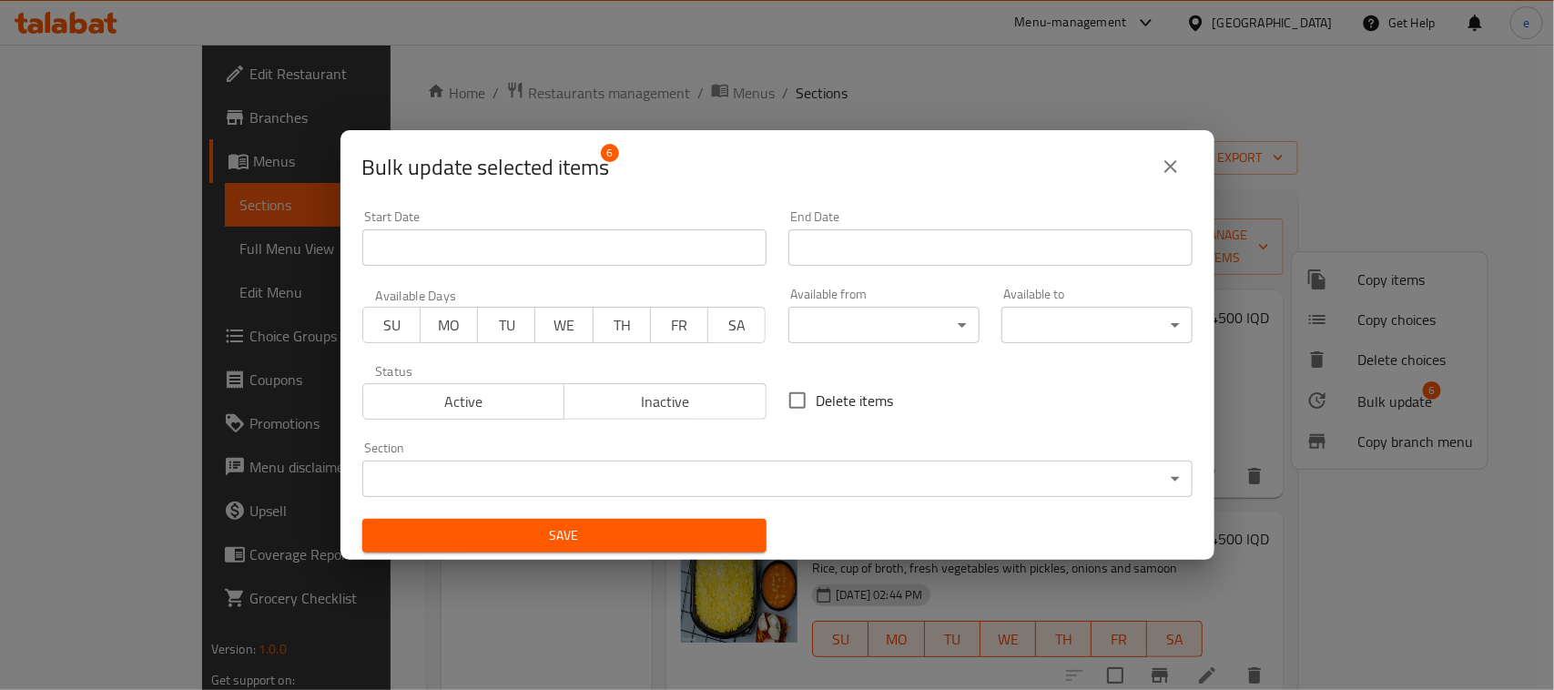
click at [765, 470] on body "​ Menu-management Iraq Get Help e Edit Restaurant Branches Menus Sections Full …" at bounding box center [777, 368] width 1554 height 646
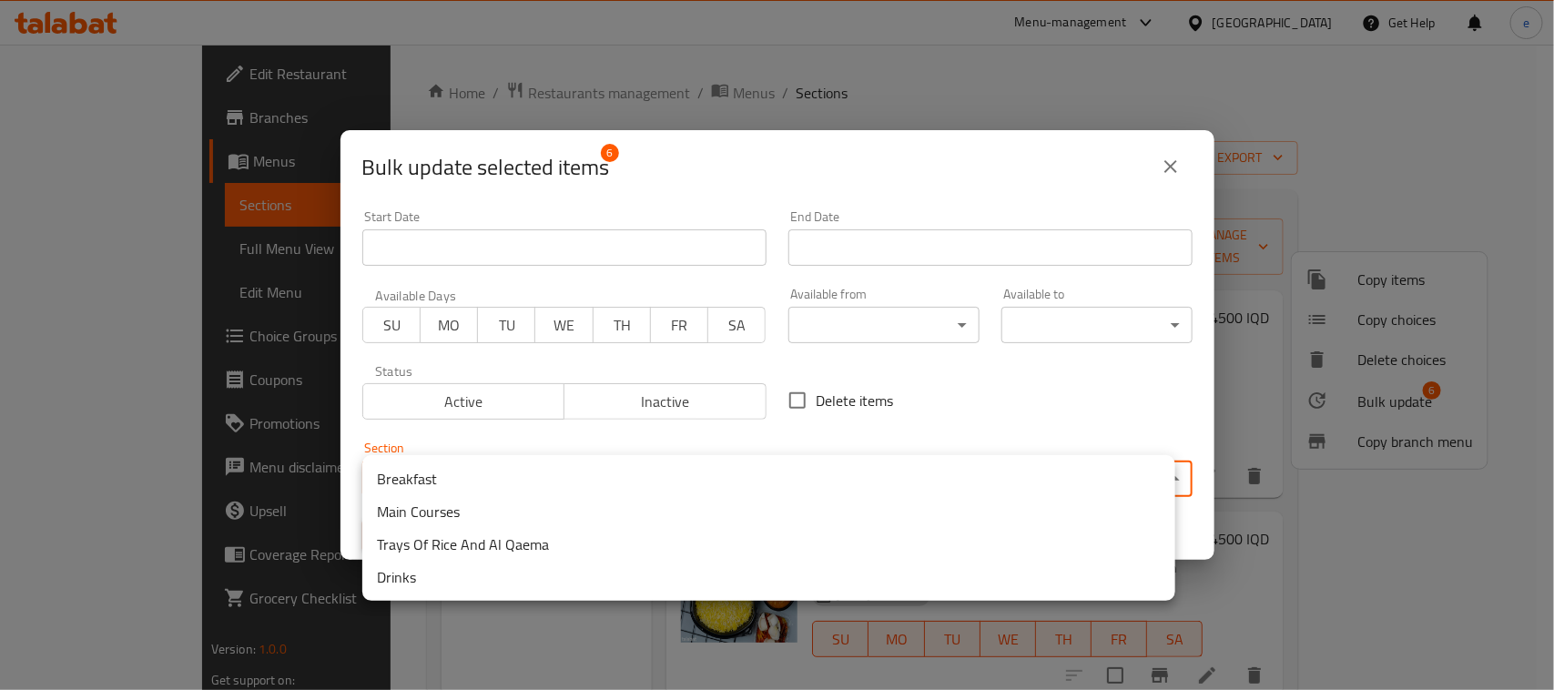
click at [505, 478] on li "Breakfast" at bounding box center [768, 479] width 813 height 33
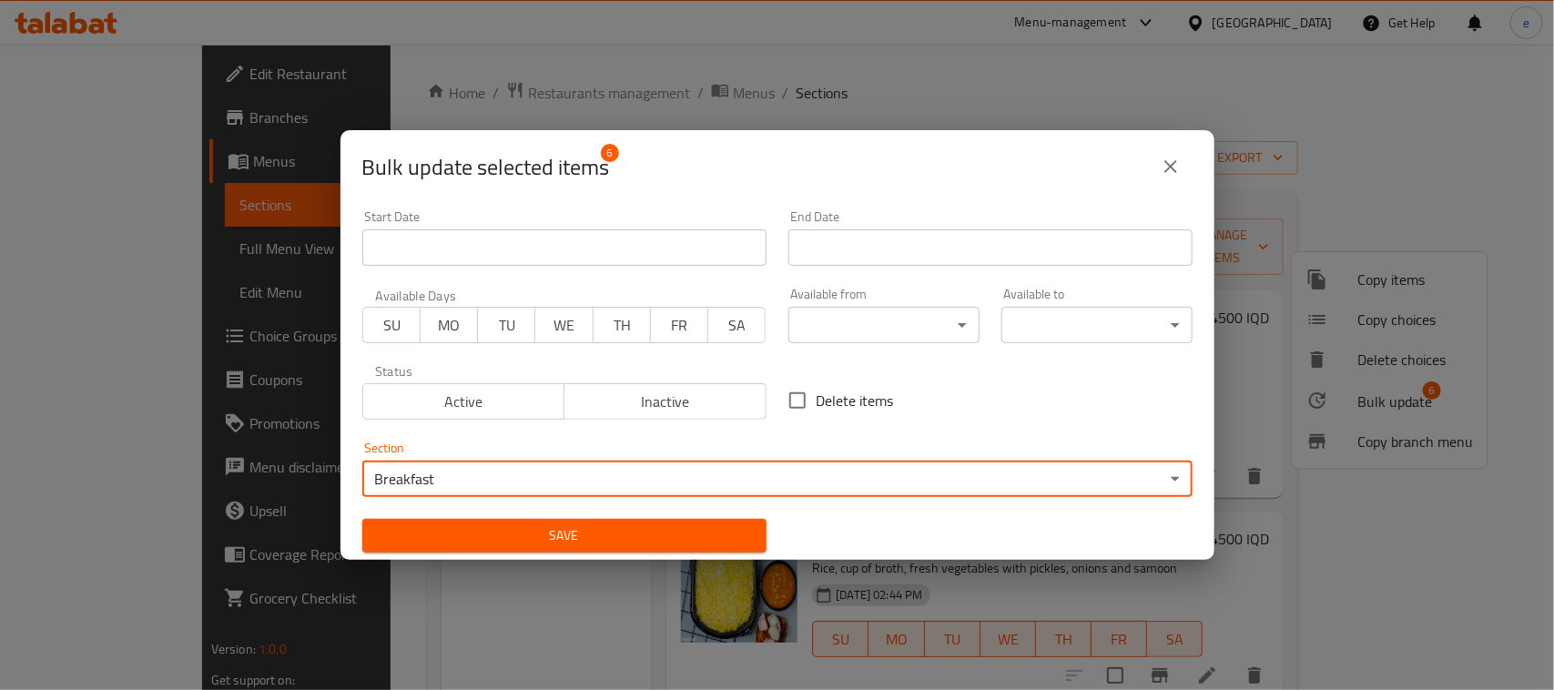
click at [496, 524] on span "Save" at bounding box center [564, 535] width 375 height 23
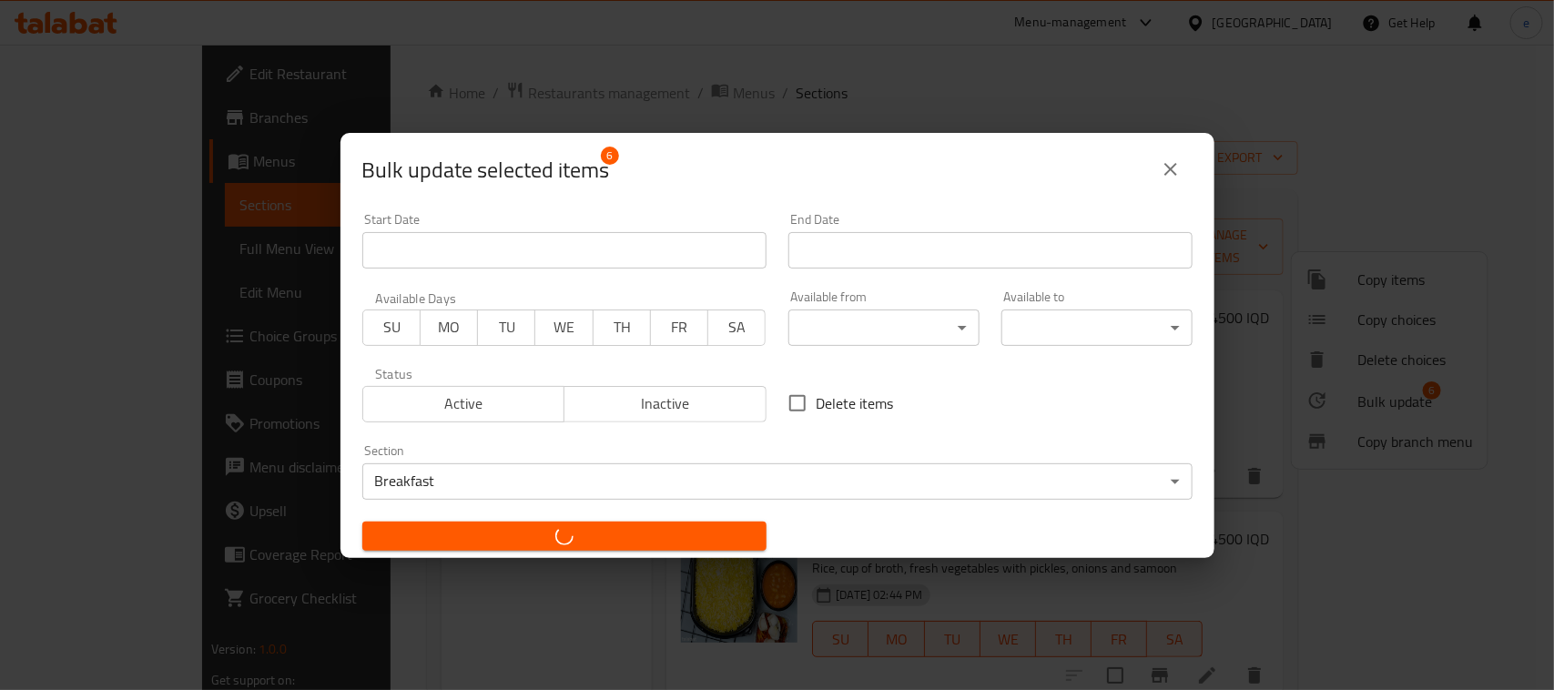
checkbox input "false"
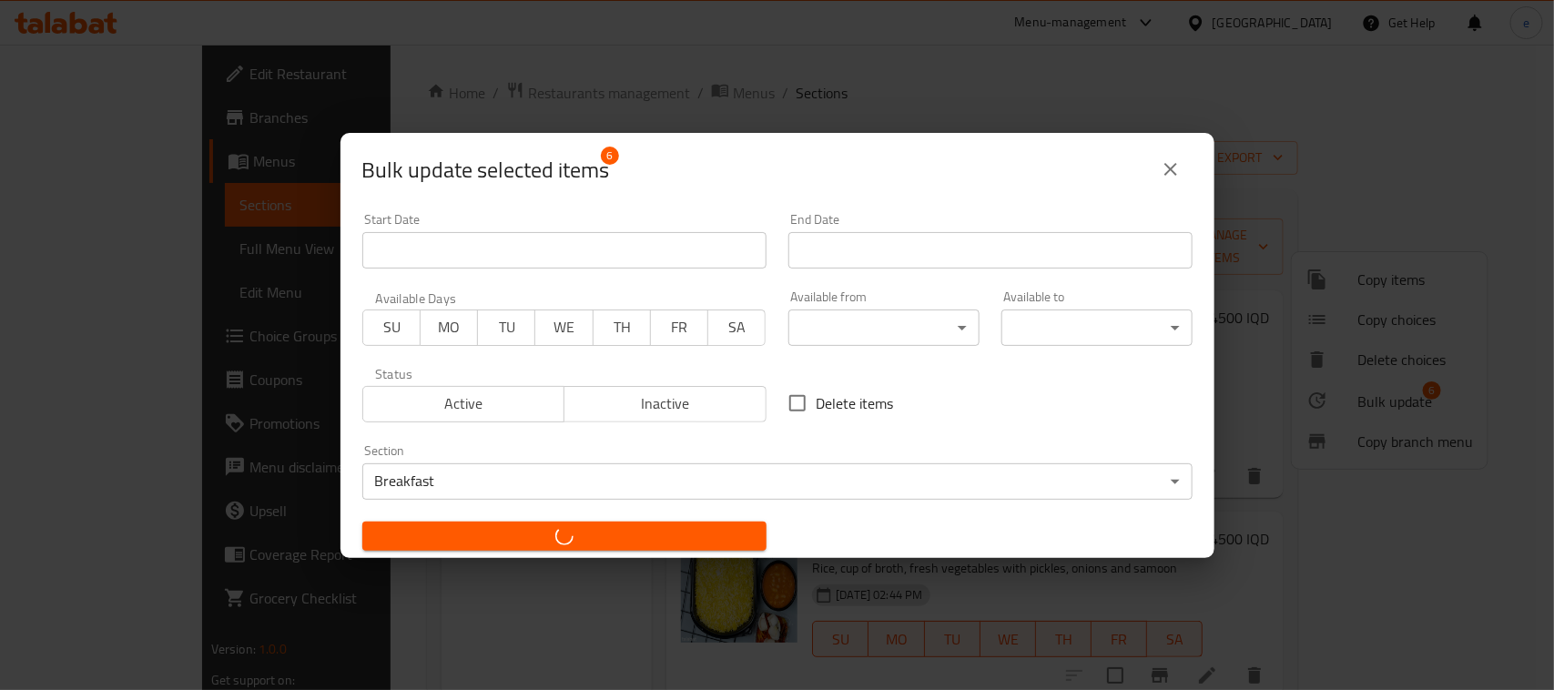
checkbox input "false"
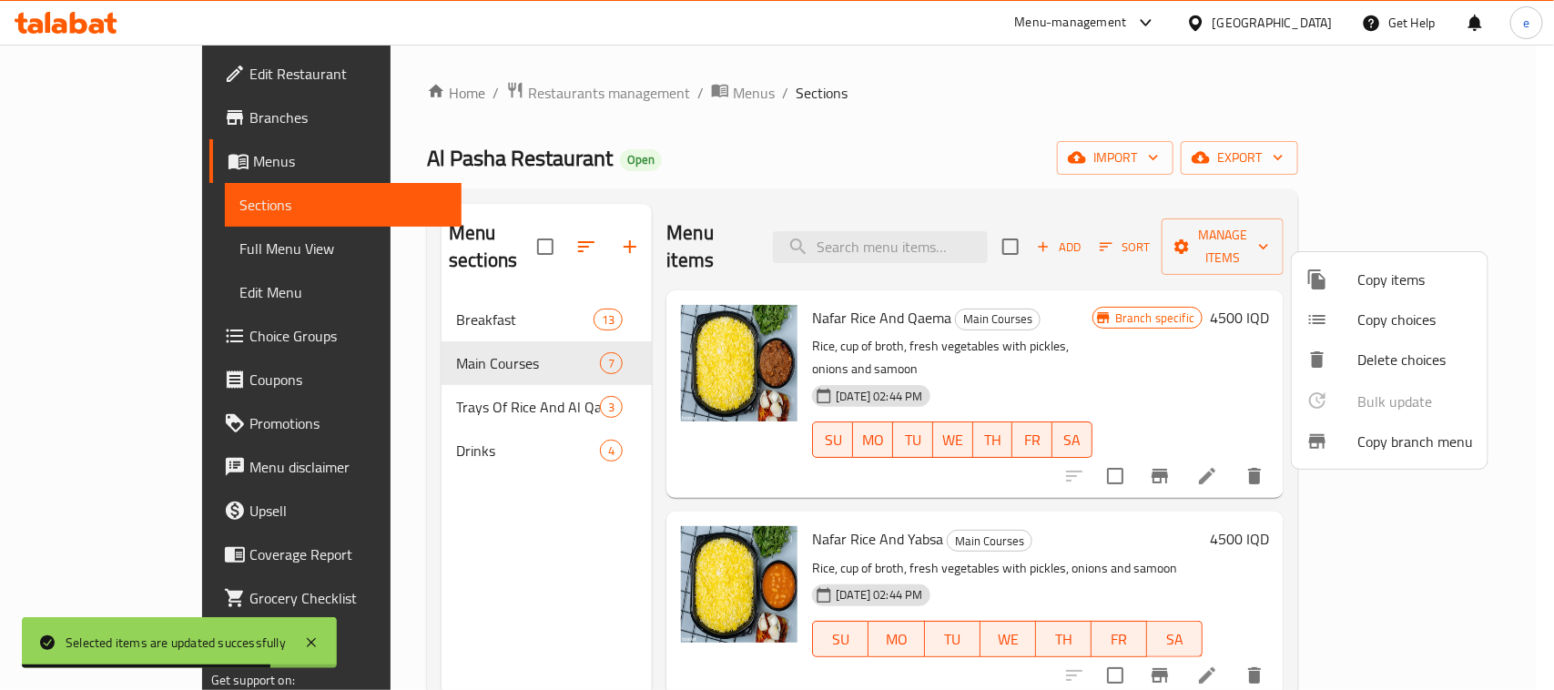
click at [338, 439] on div at bounding box center [777, 345] width 1554 height 690
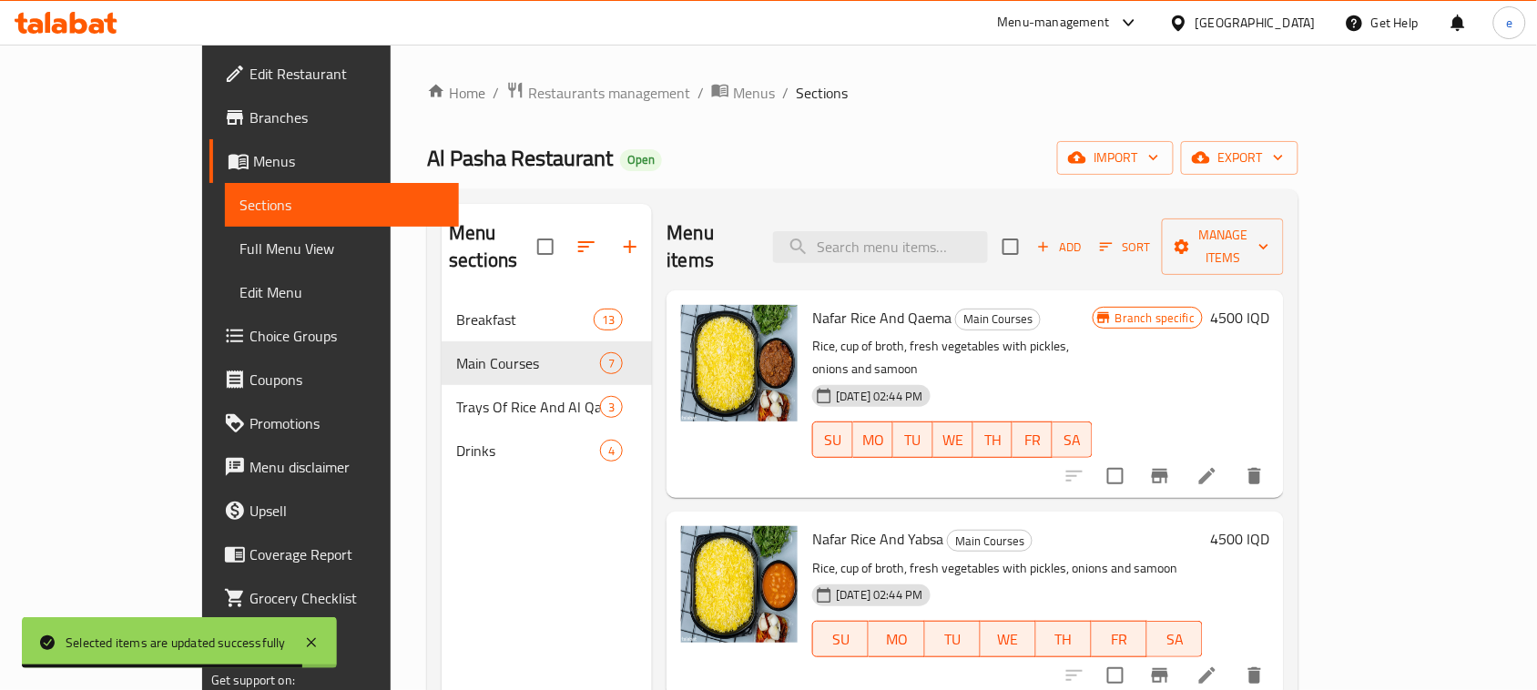
click at [442, 429] on div "Drinks 4" at bounding box center [547, 451] width 210 height 44
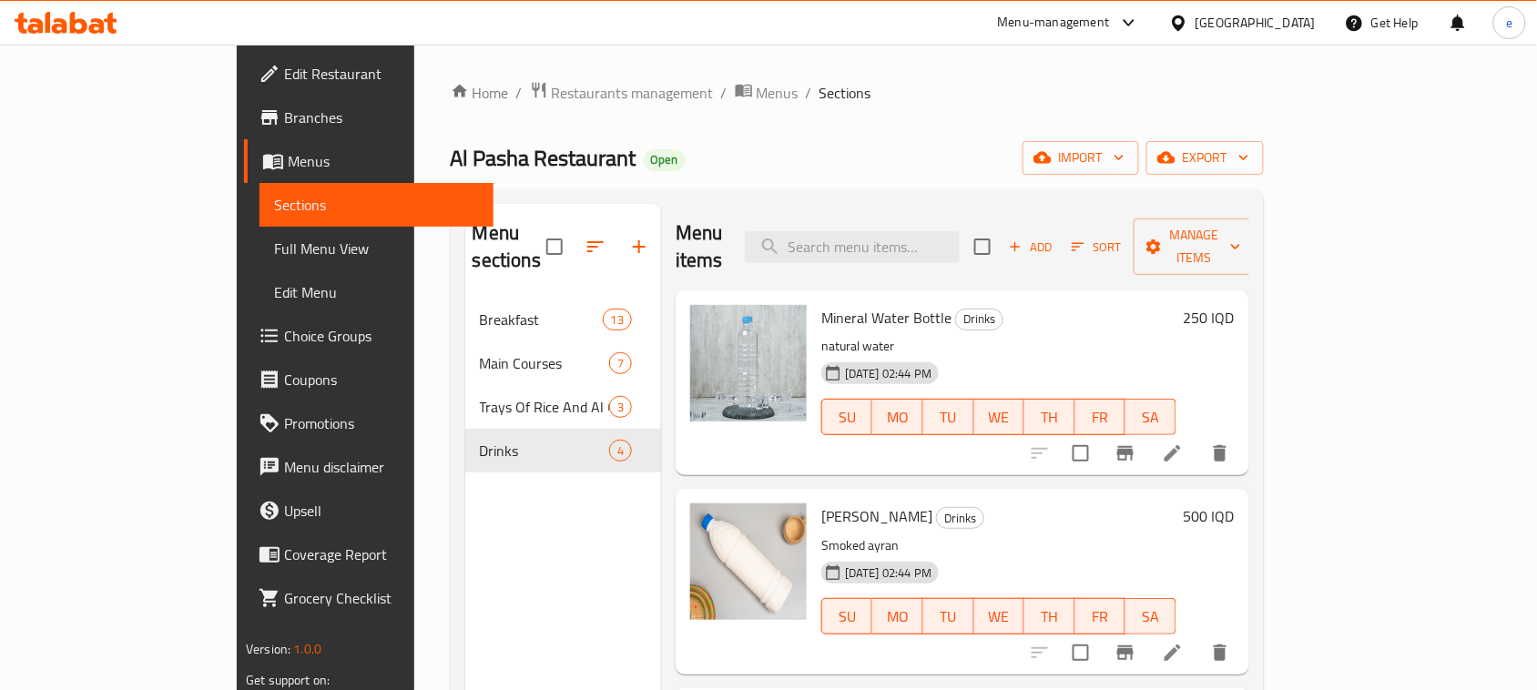
click at [86, 19] on icon at bounding box center [66, 23] width 103 height 22
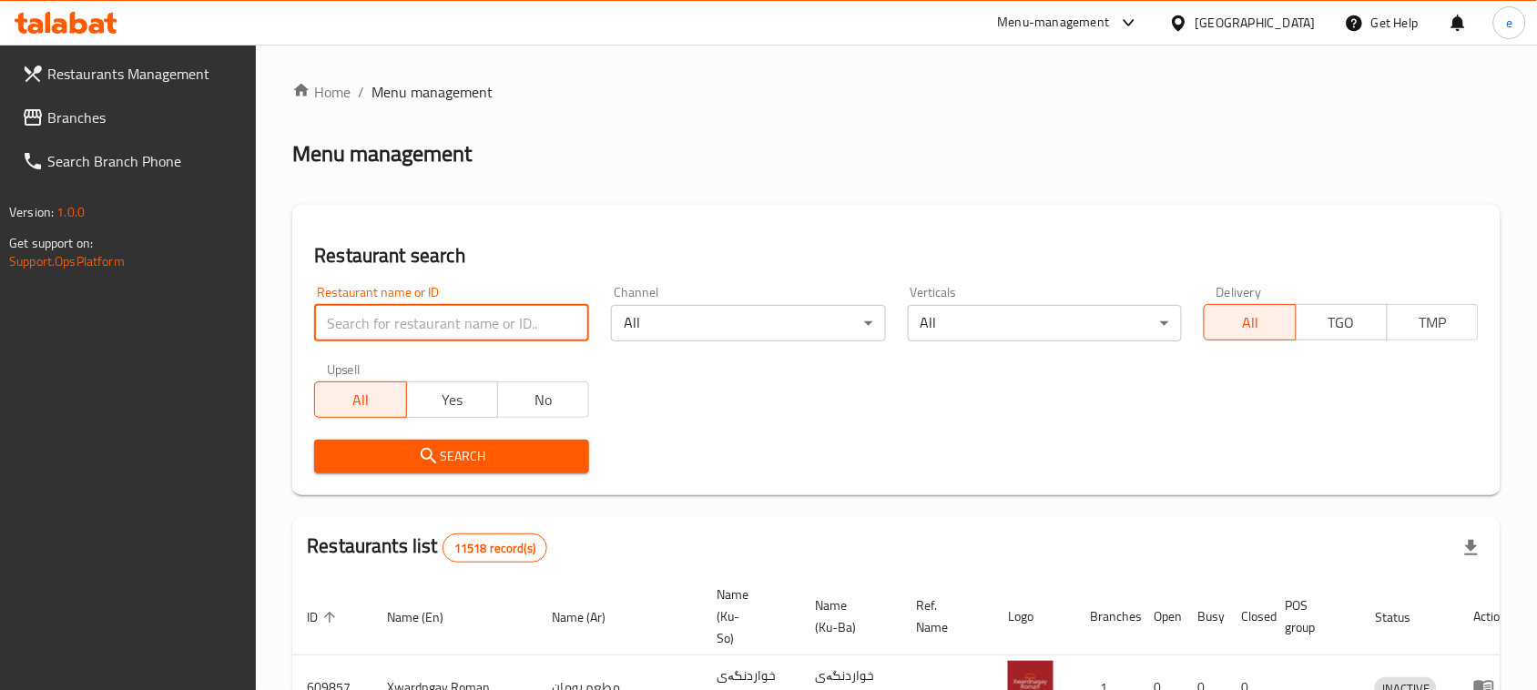
click at [470, 317] on input "search" at bounding box center [451, 323] width 275 height 36
paste input "746583"
type input "746583"
click button "Search" at bounding box center [451, 457] width 275 height 34
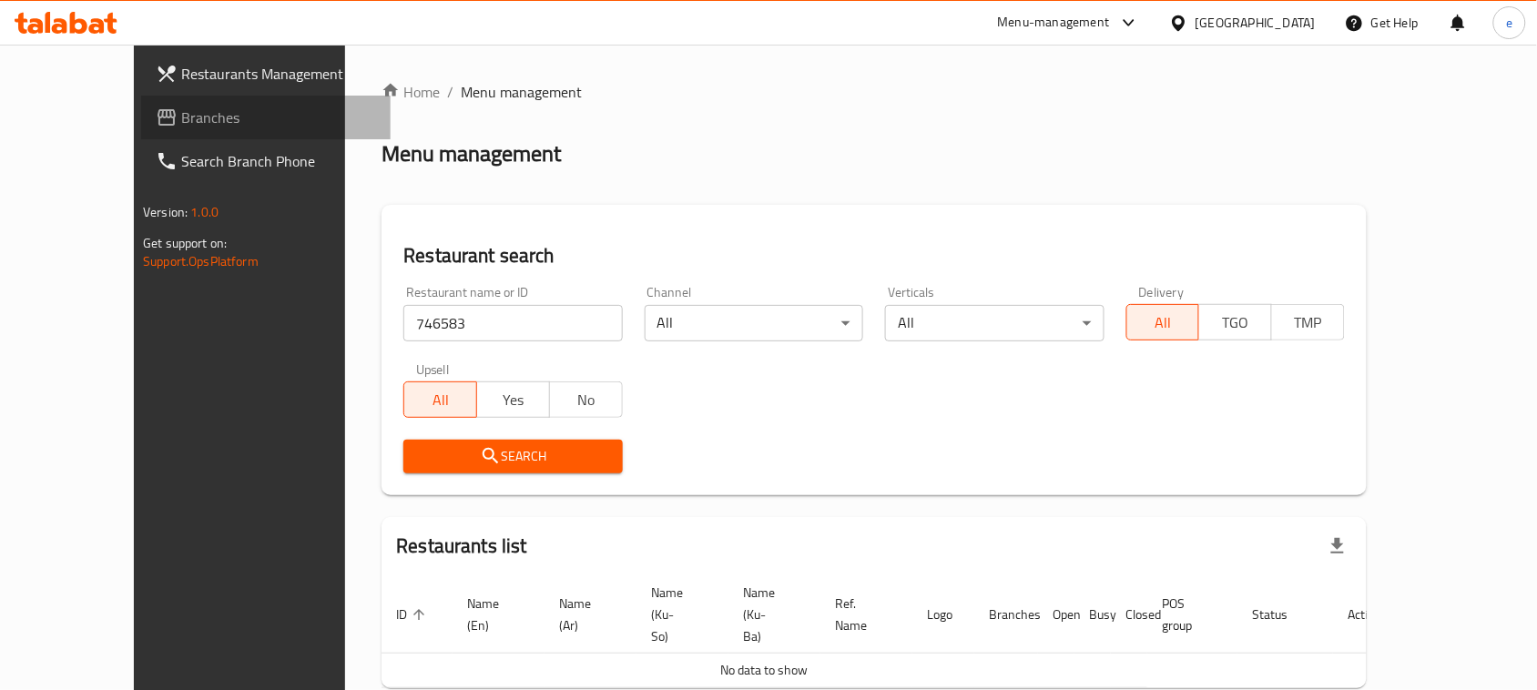
click at [181, 110] on span "Branches" at bounding box center [278, 118] width 195 height 22
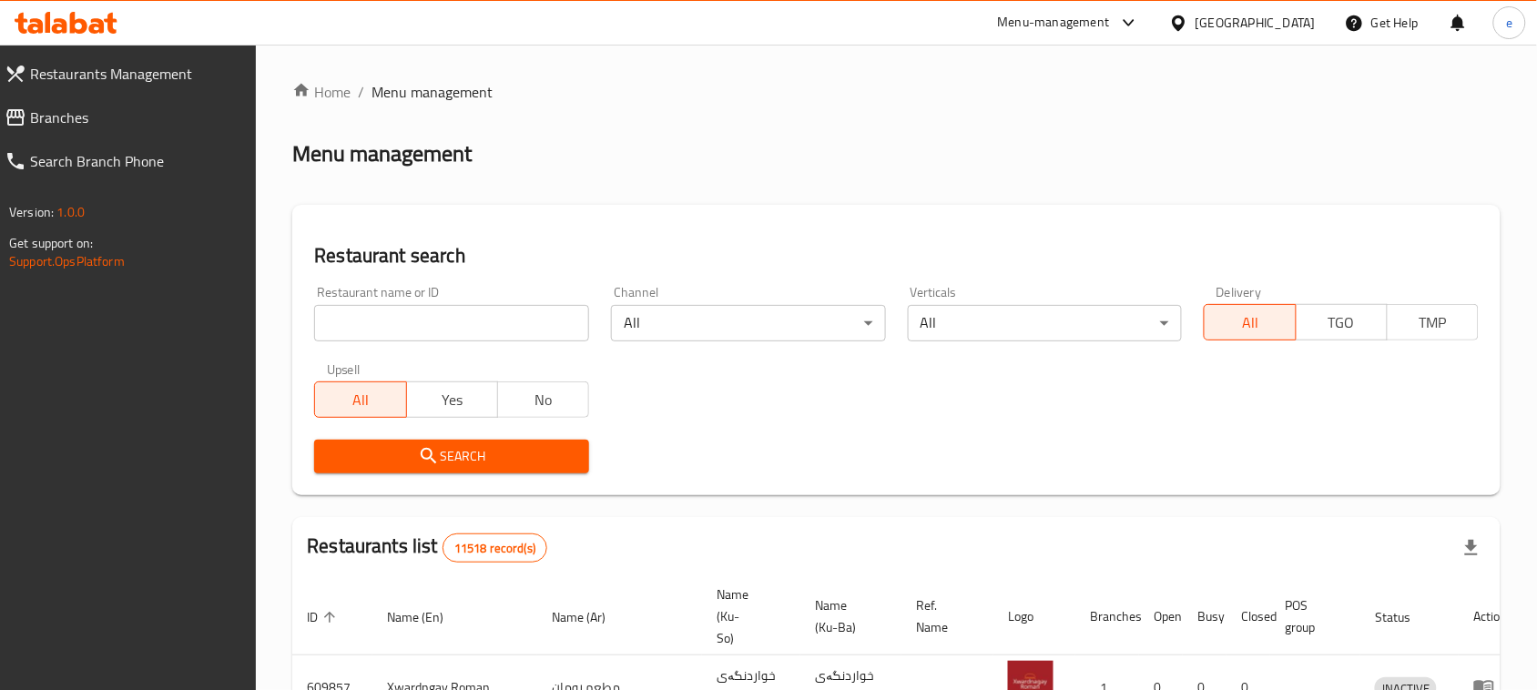
click at [483, 331] on input "search" at bounding box center [451, 323] width 275 height 36
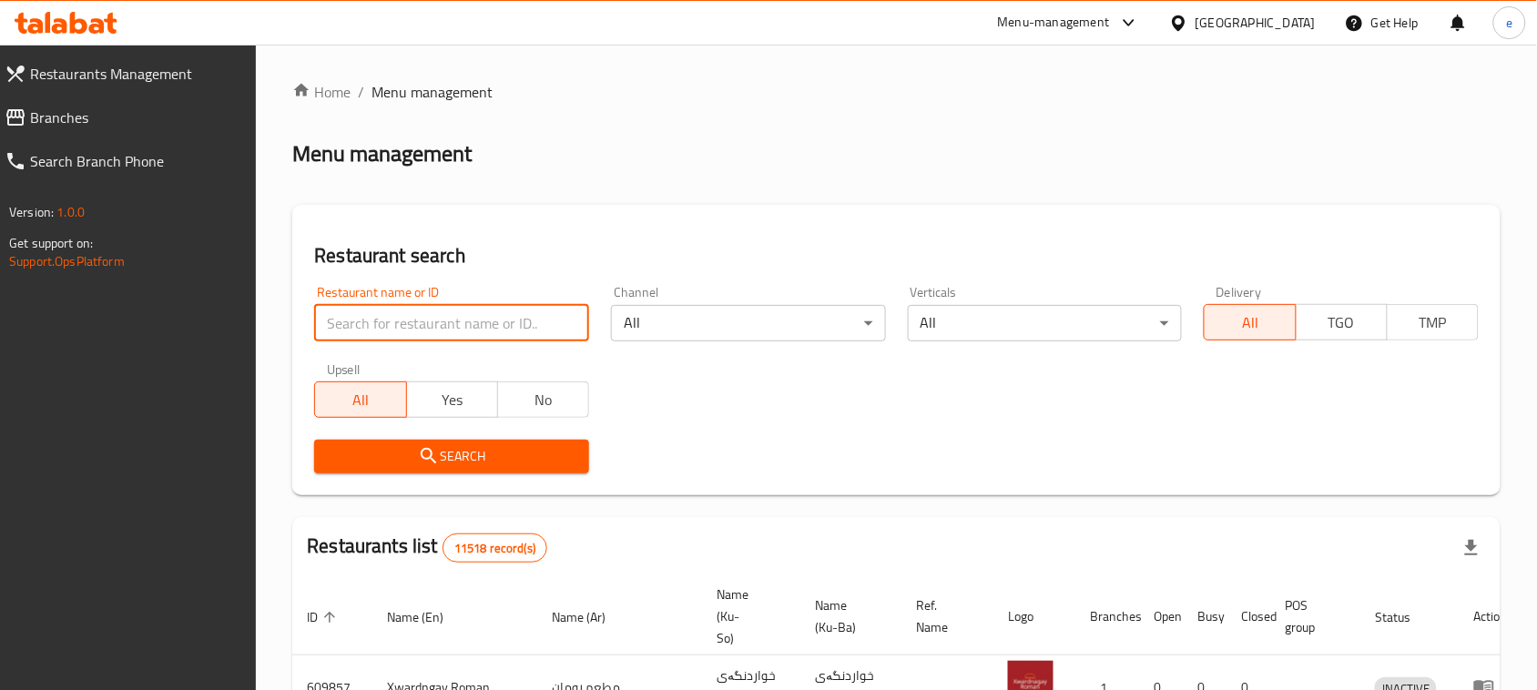
paste input "687216"
type input "687216"
click button "Search" at bounding box center [451, 457] width 275 height 34
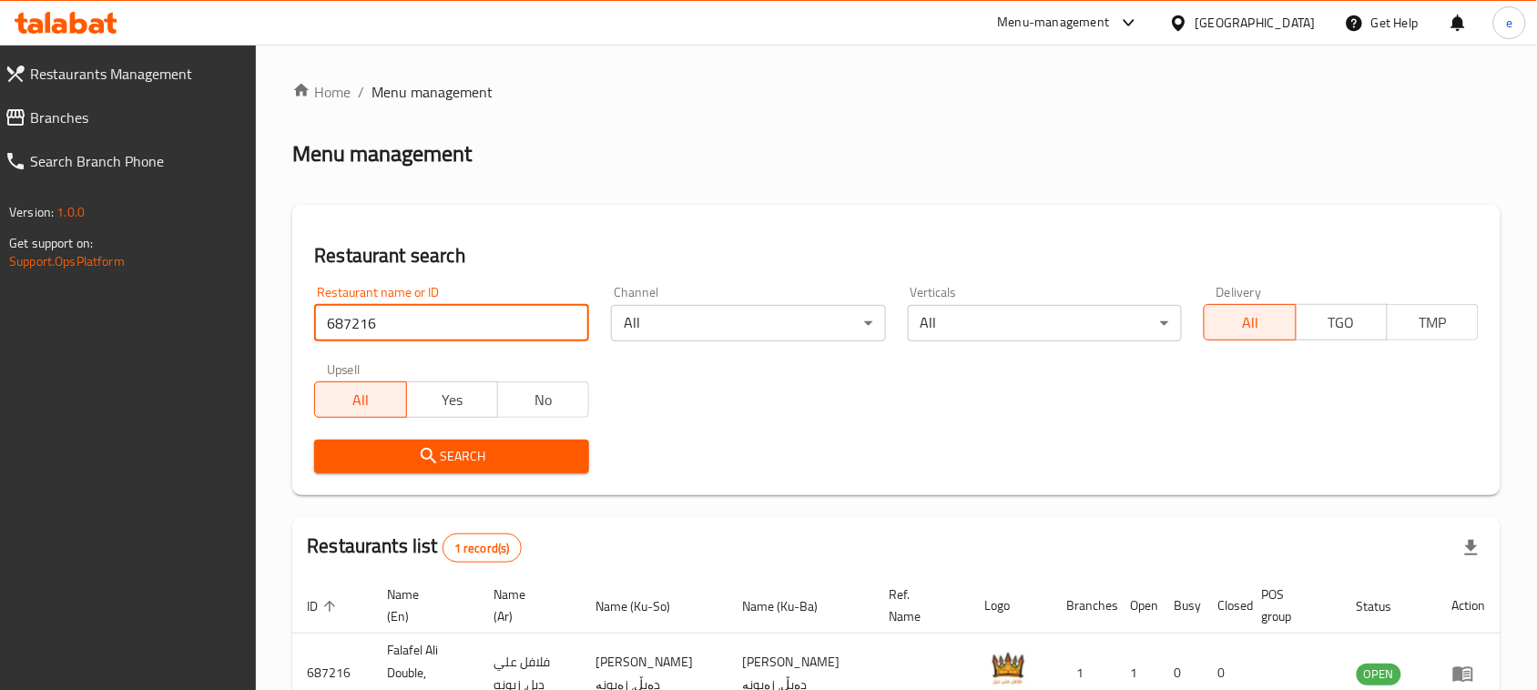
scroll to position [107, 0]
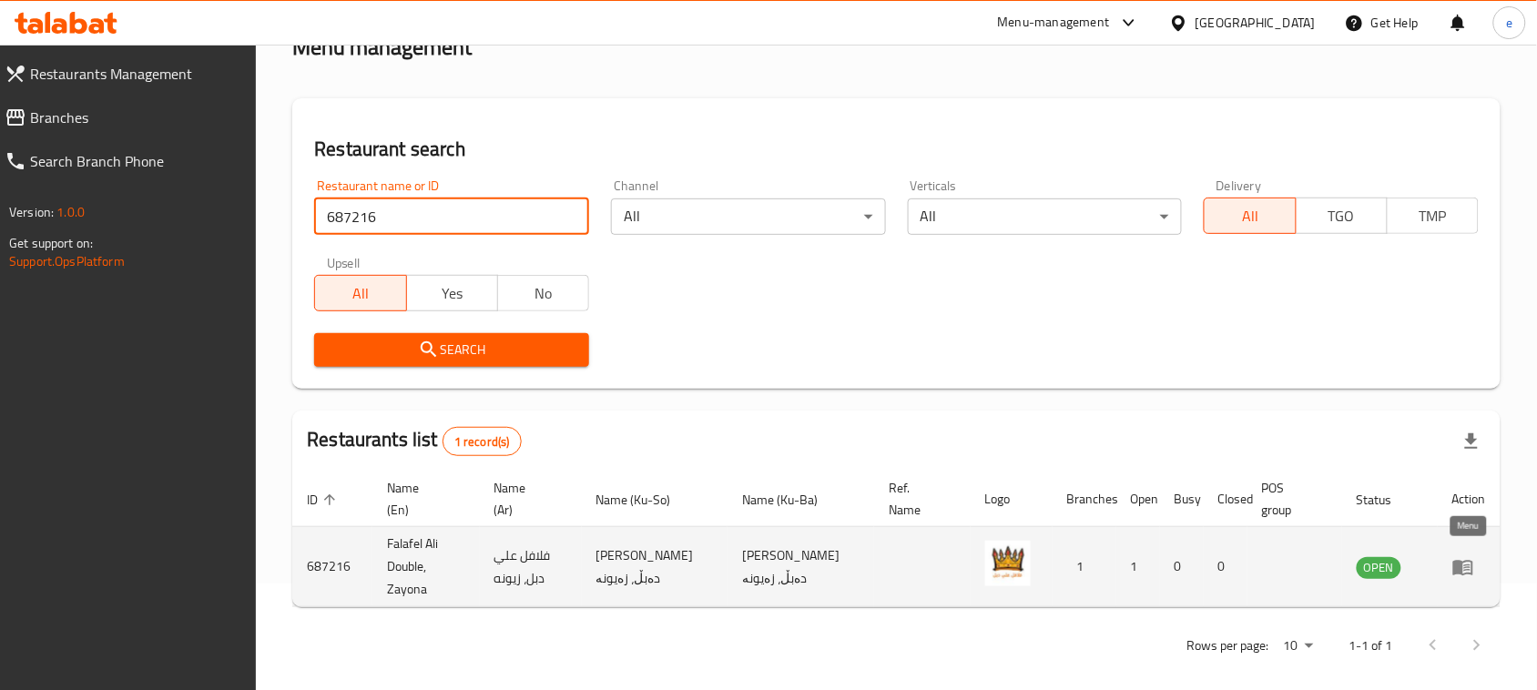
click at [1470, 569] on icon "enhanced table" at bounding box center [1463, 567] width 22 height 22
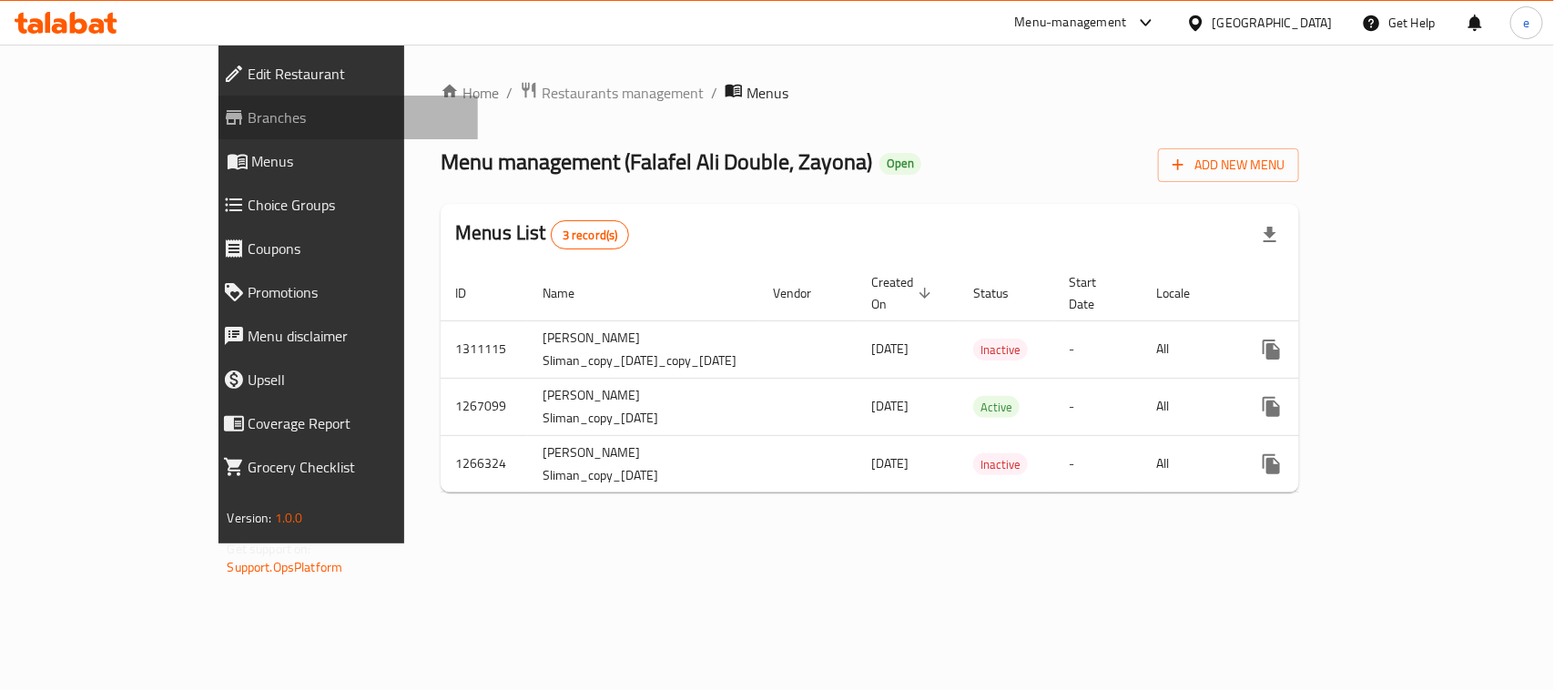
click at [249, 125] on span "Branches" at bounding box center [356, 118] width 215 height 22
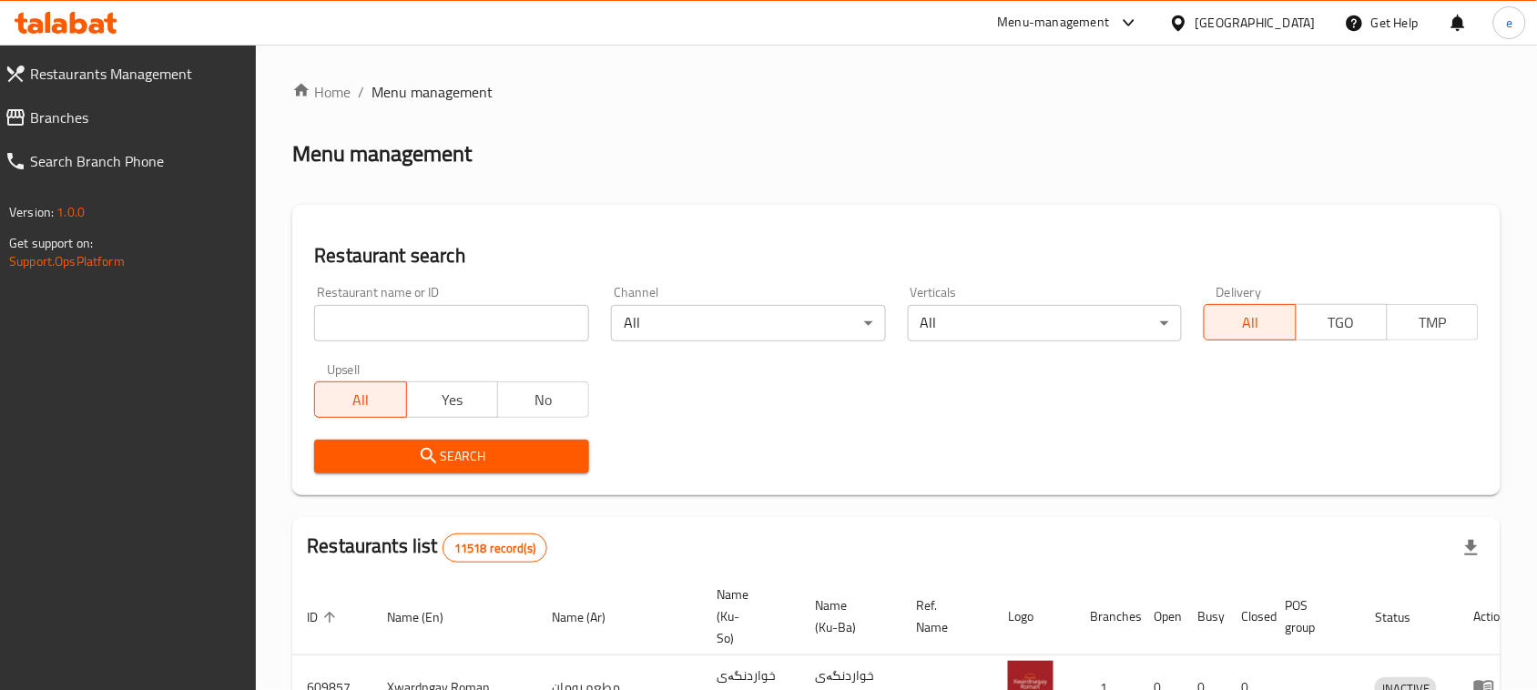
click at [530, 323] on input "search" at bounding box center [451, 323] width 275 height 36
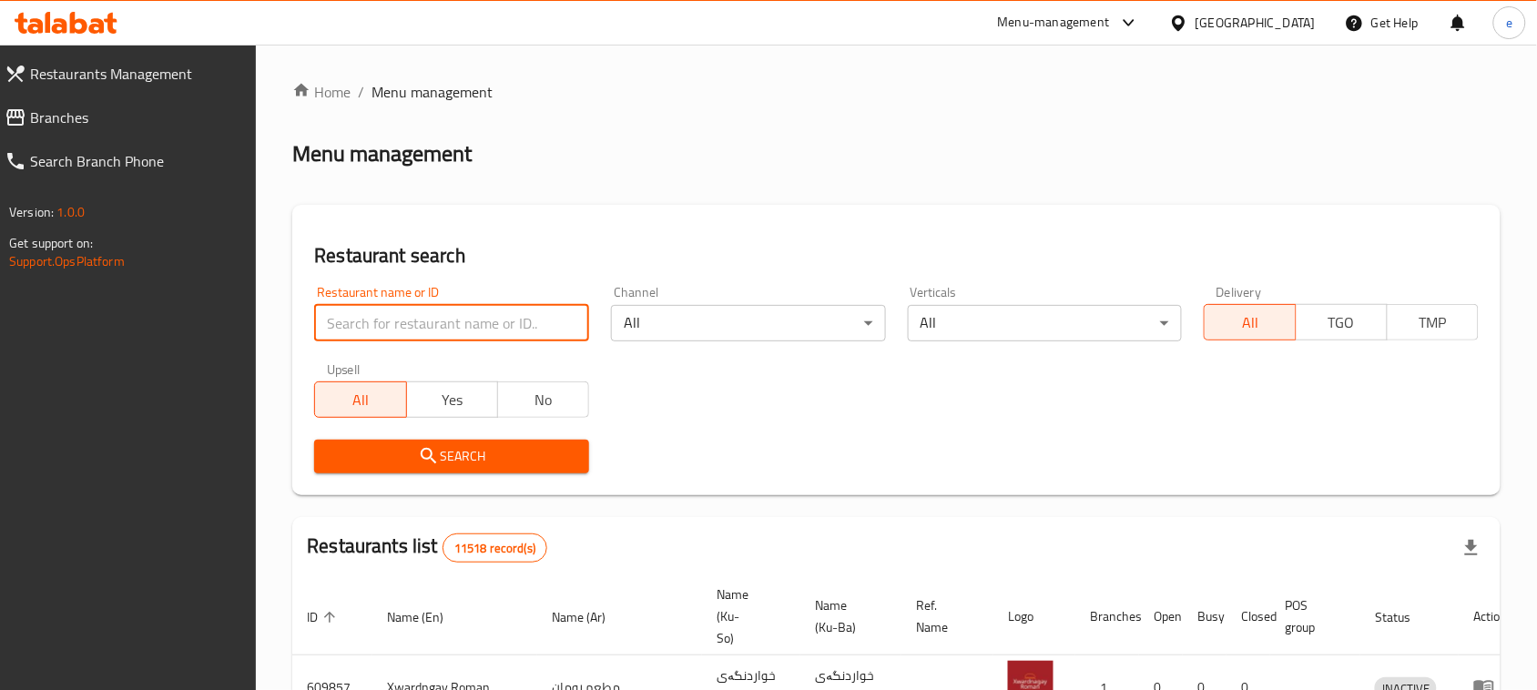
paste input "746582"
type input "746582"
click button "Search" at bounding box center [451, 457] width 275 height 34
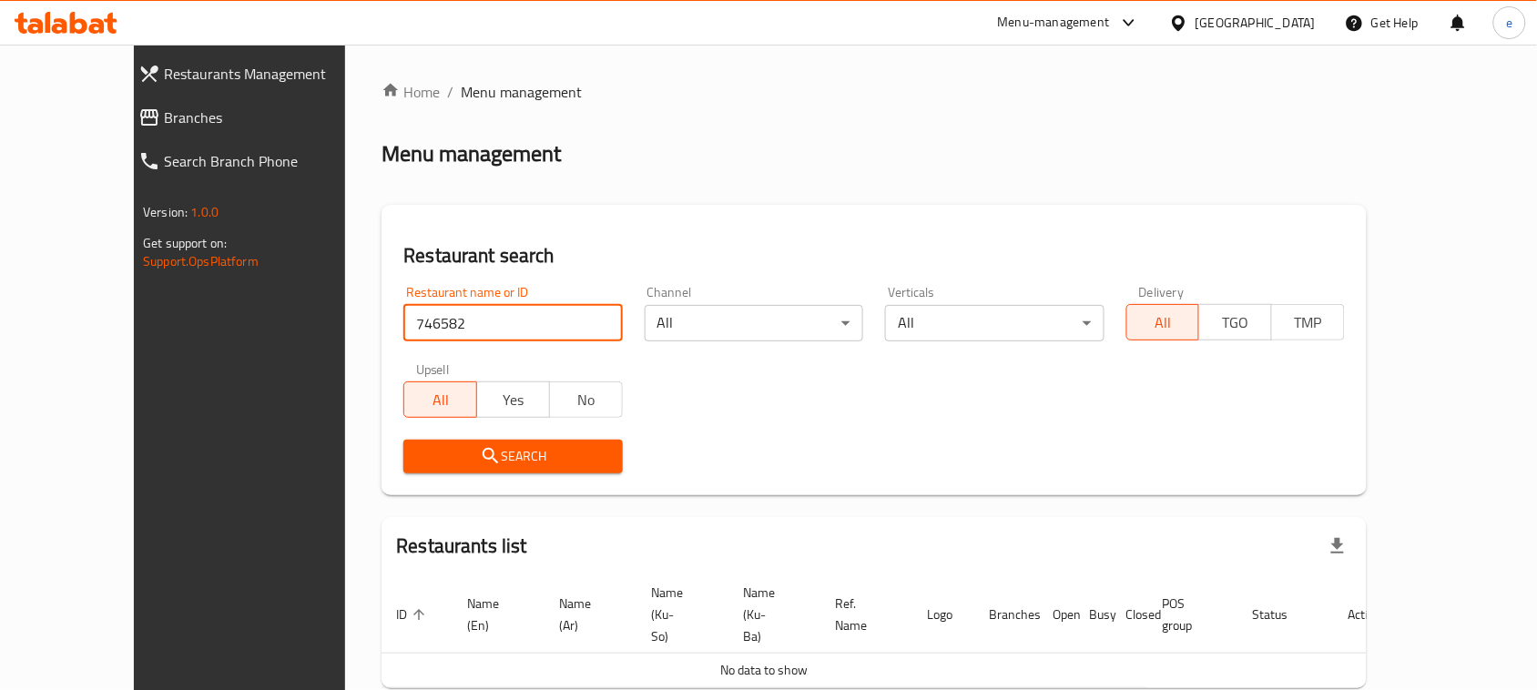
click at [164, 126] on span "Branches" at bounding box center [270, 118] width 212 height 22
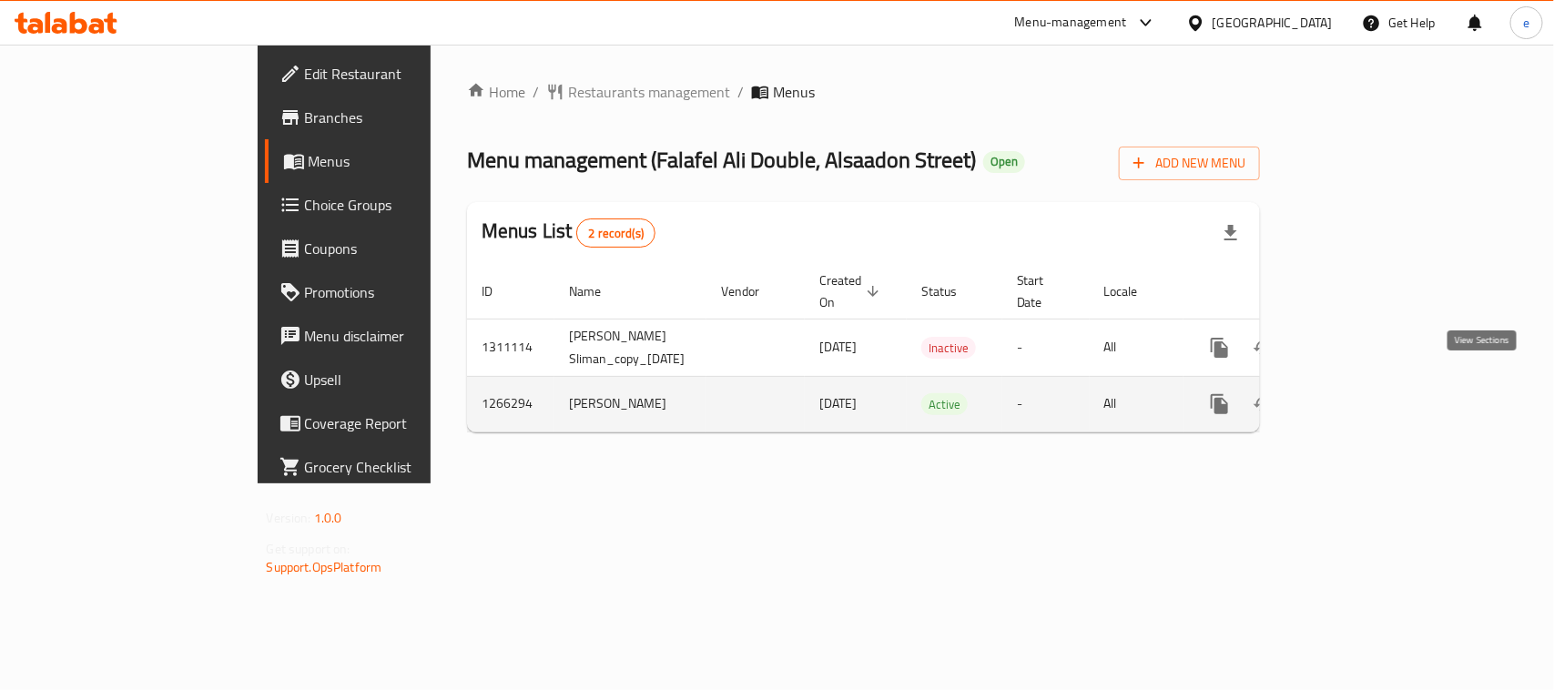
click at [1362, 393] on icon "enhanced table" at bounding box center [1351, 404] width 22 height 22
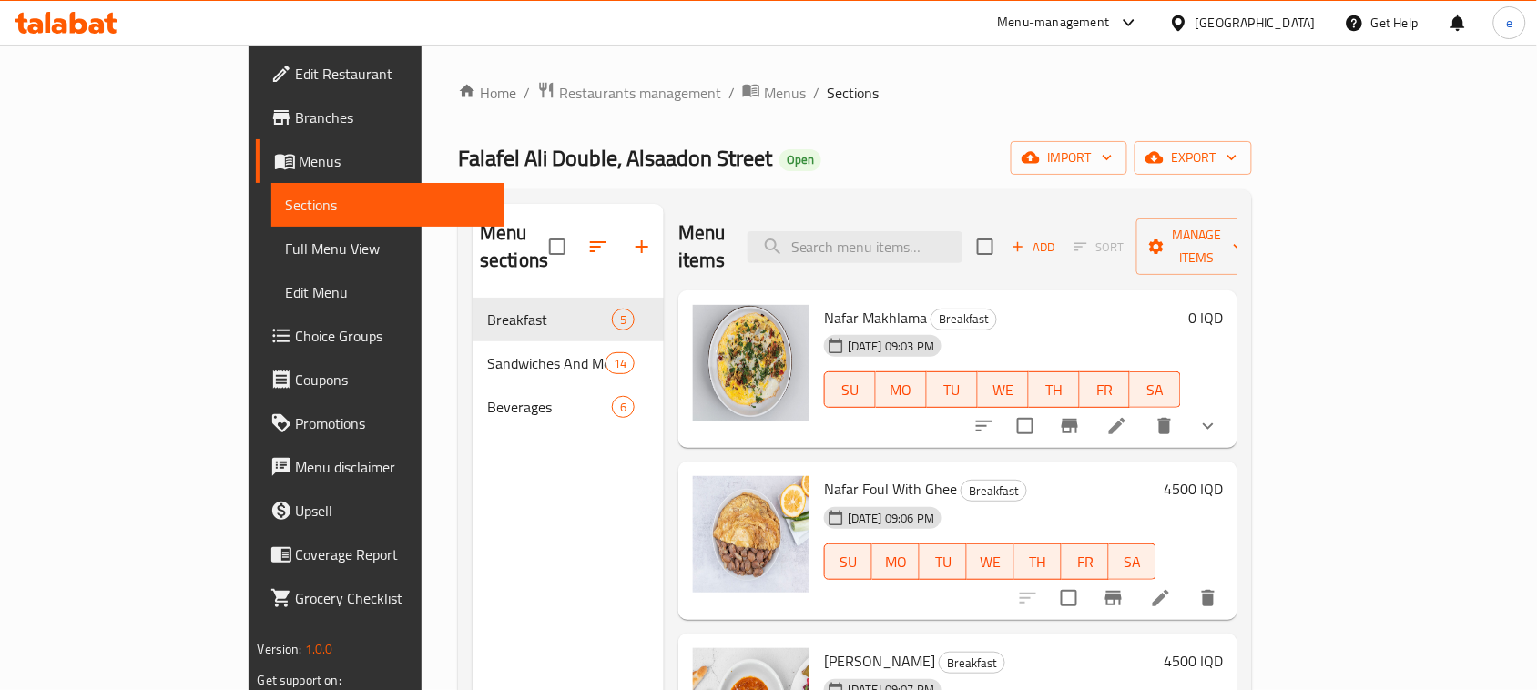
click at [286, 252] on span "Full Menu View" at bounding box center [388, 249] width 205 height 22
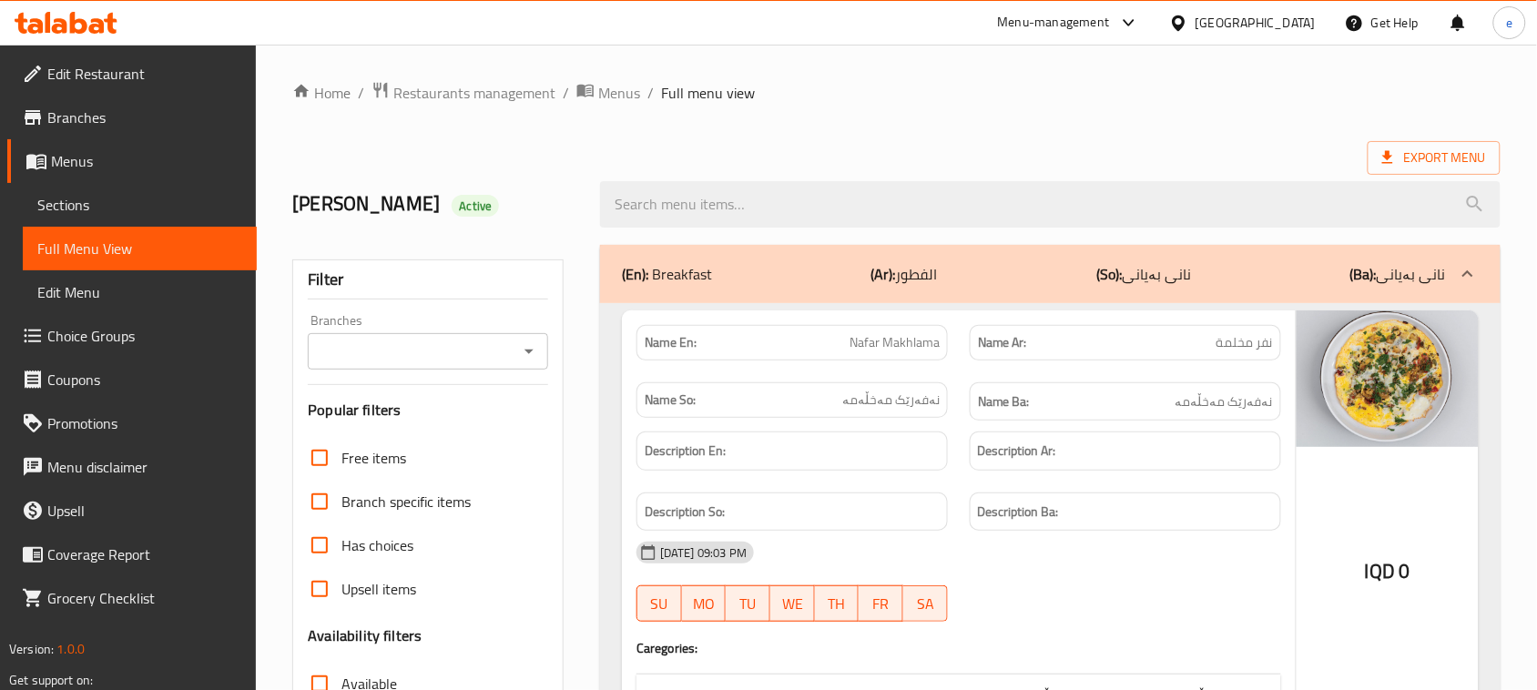
click at [538, 357] on icon "Open" at bounding box center [529, 352] width 22 height 22
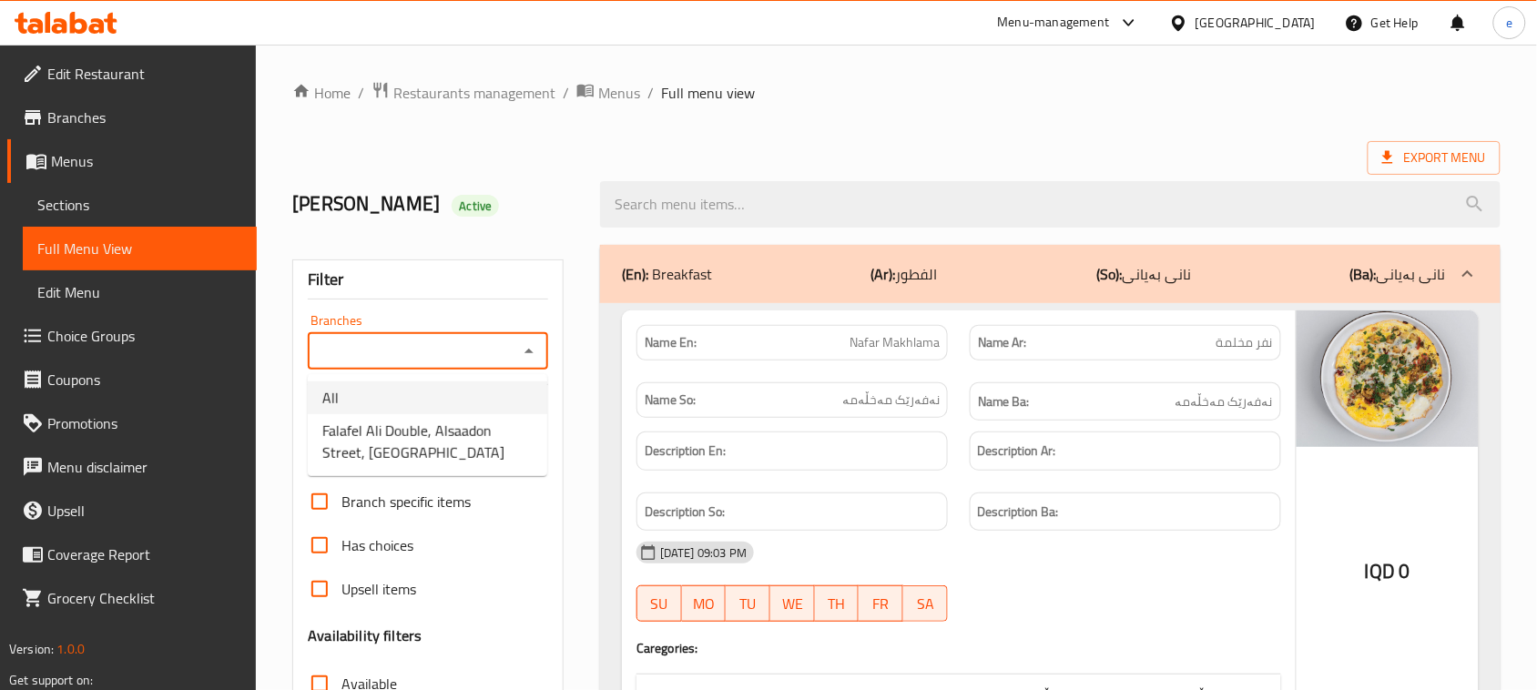
click at [546, 171] on div "[PERSON_NAME] Active" at bounding box center [435, 204] width 308 height 81
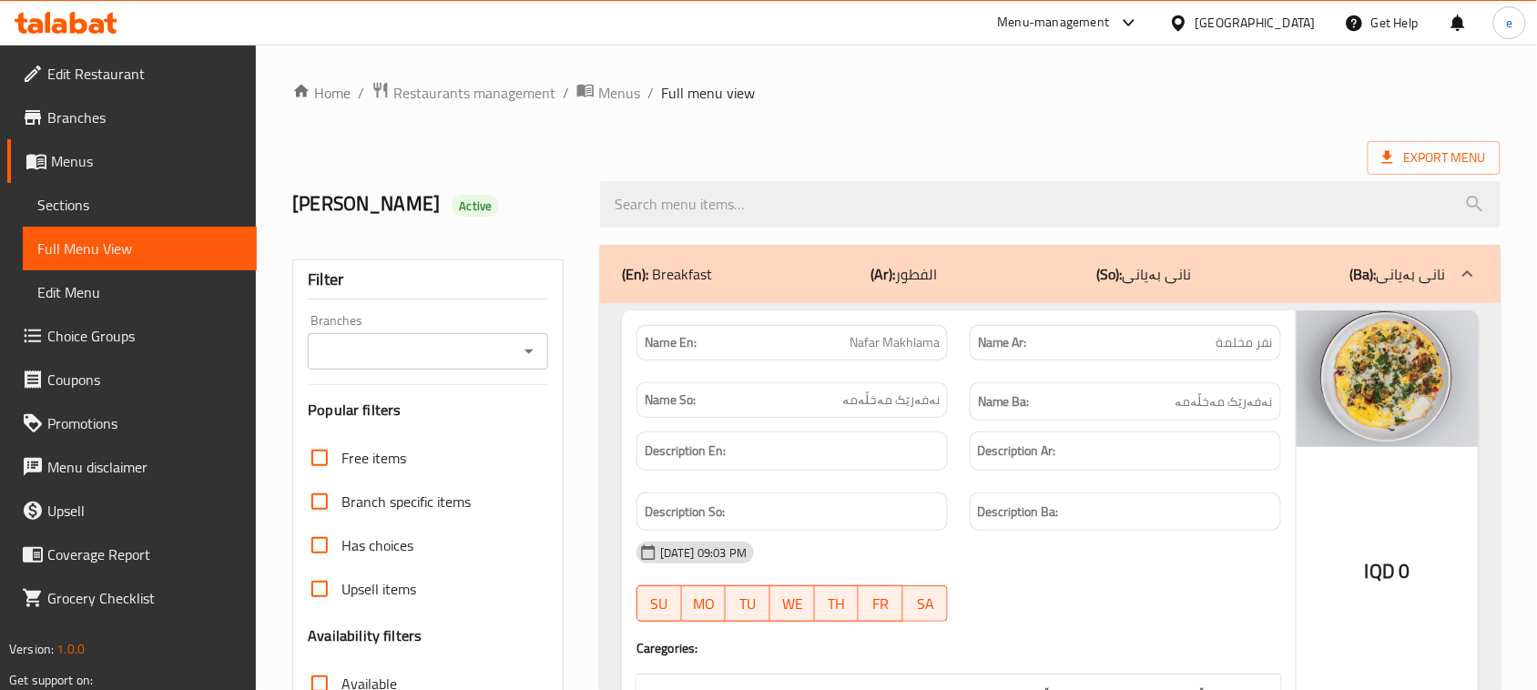
click at [520, 351] on icon "Open" at bounding box center [529, 352] width 22 height 22
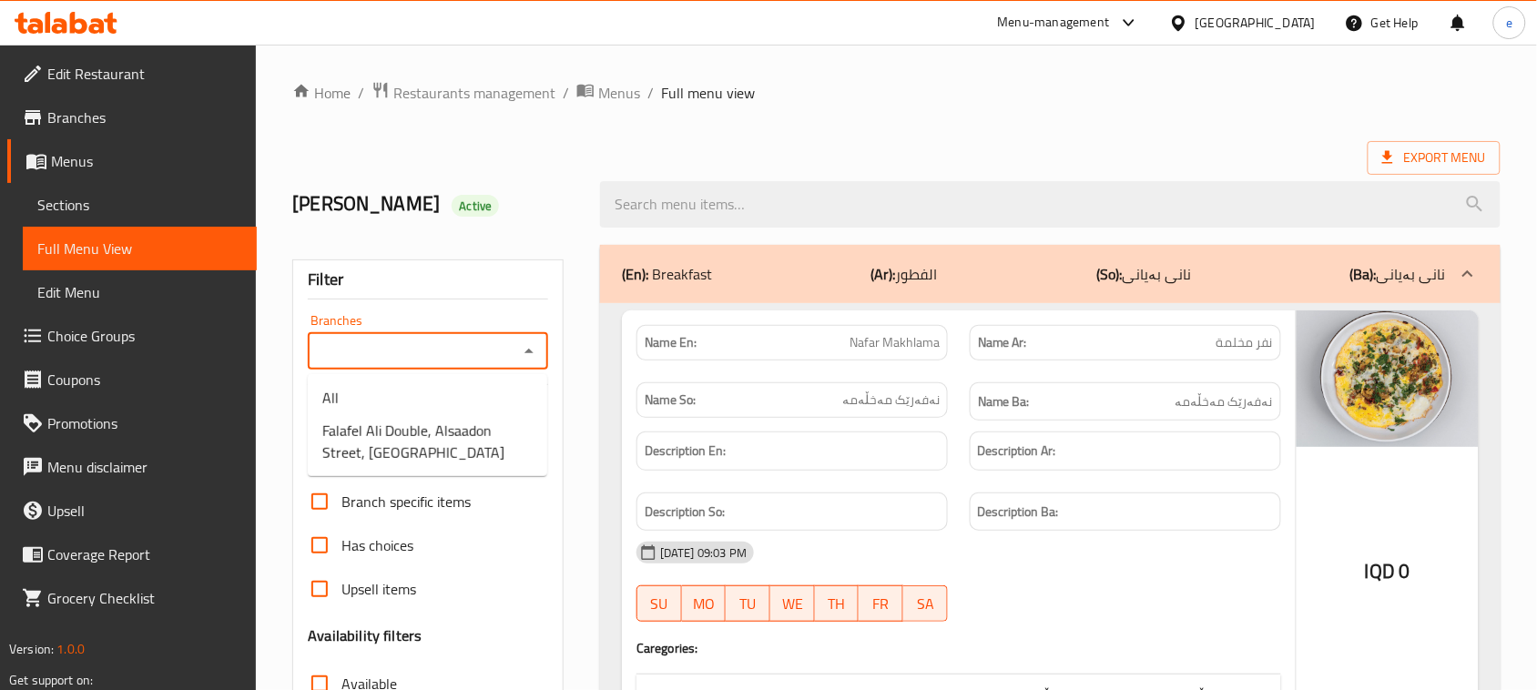
click at [589, 205] on div at bounding box center [1050, 204] width 922 height 68
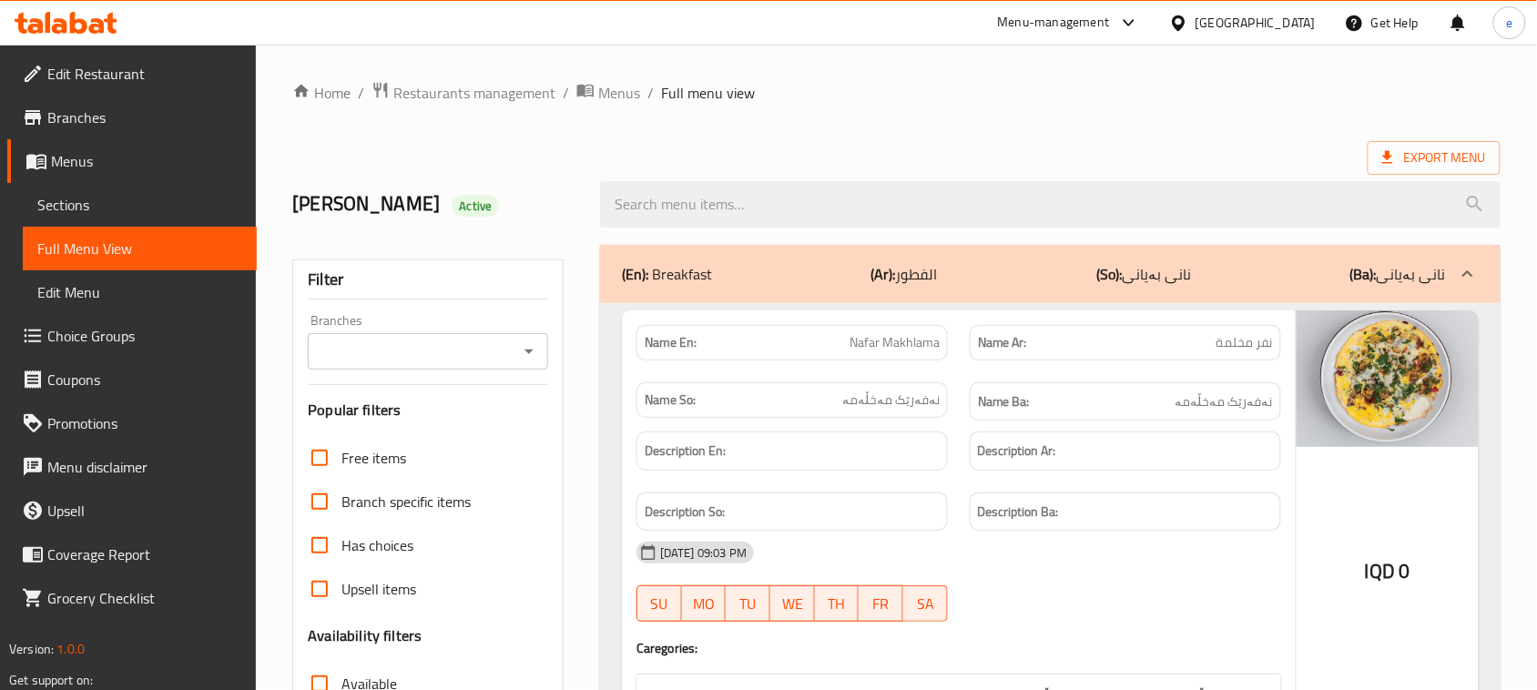
click at [97, 37] on div at bounding box center [66, 23] width 132 height 36
click at [103, 32] on icon at bounding box center [96, 25] width 15 height 15
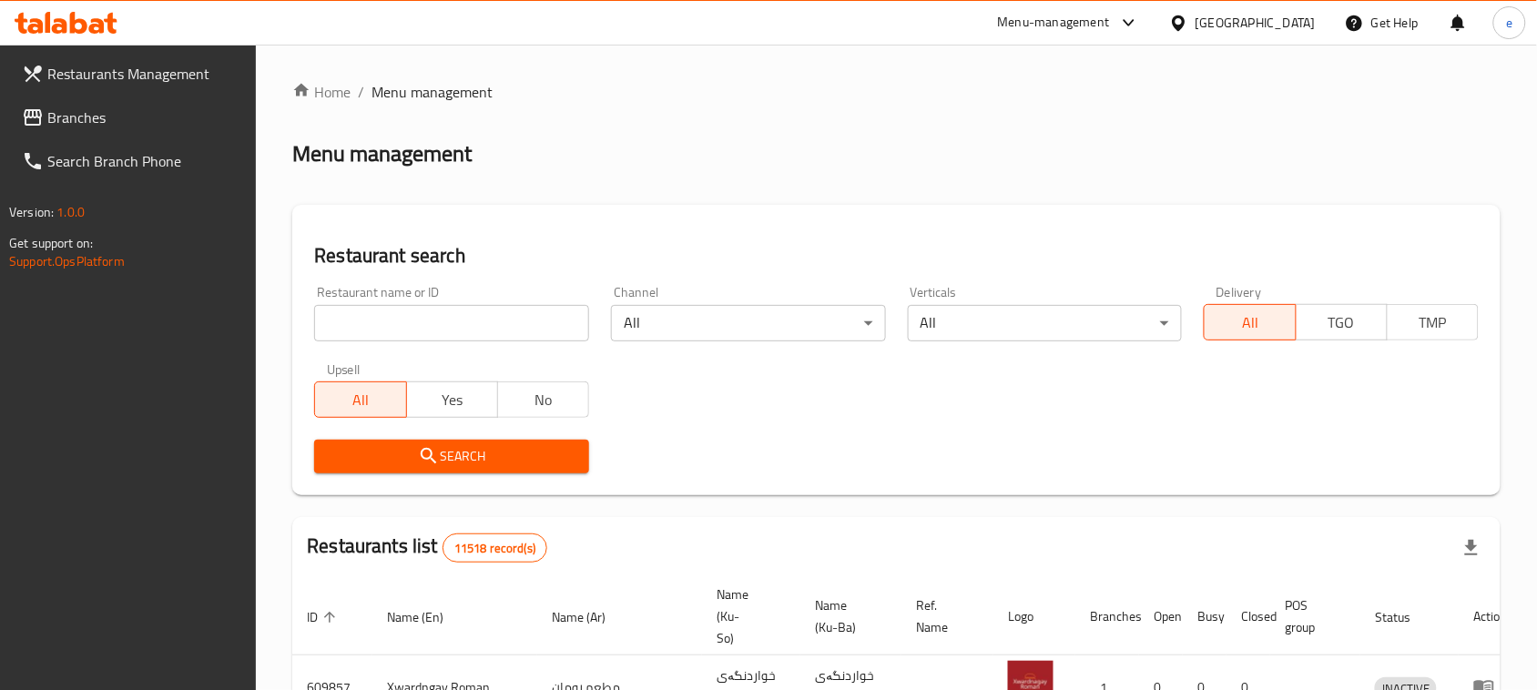
click at [114, 130] on link "Branches" at bounding box center [131, 118] width 249 height 44
click at [76, 124] on span "Branches" at bounding box center [144, 118] width 195 height 22
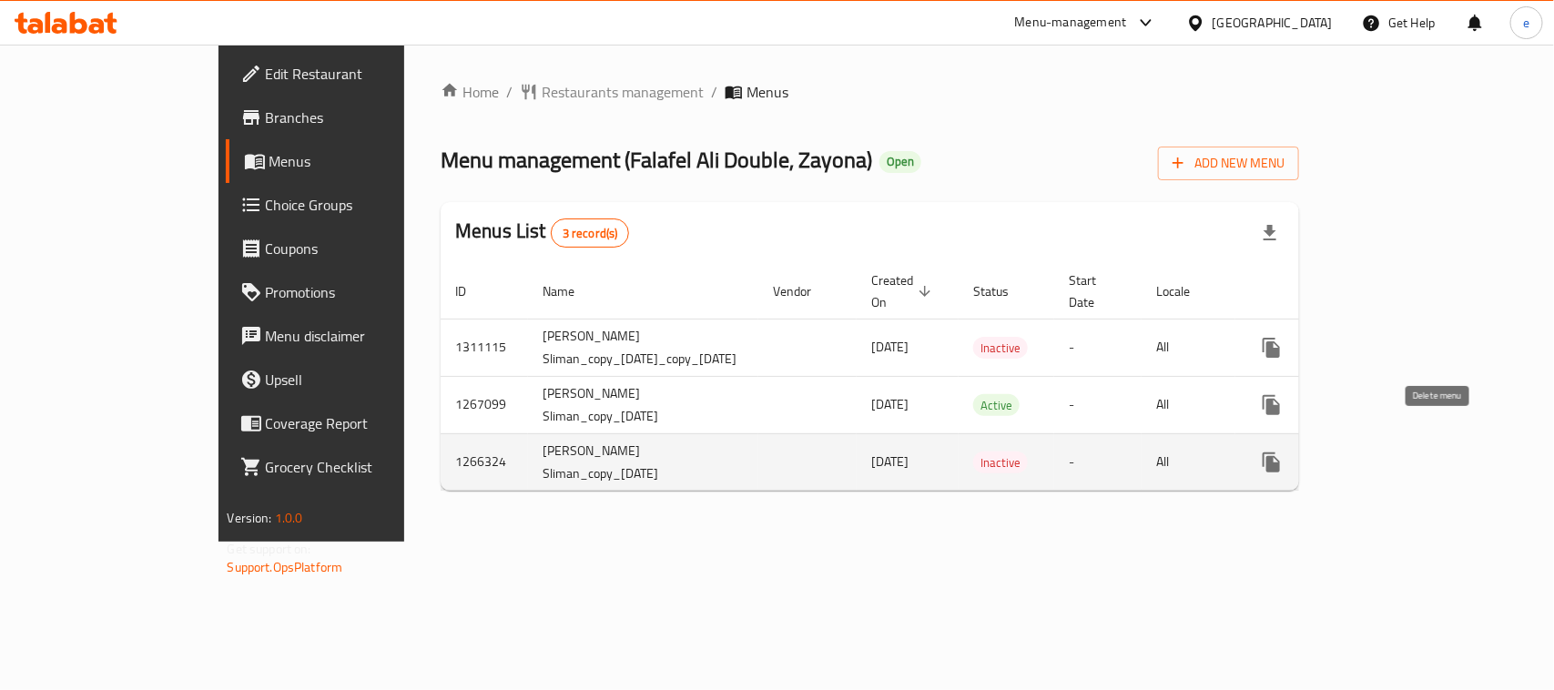
click at [1366, 454] on icon "enhanced table" at bounding box center [1359, 462] width 13 height 16
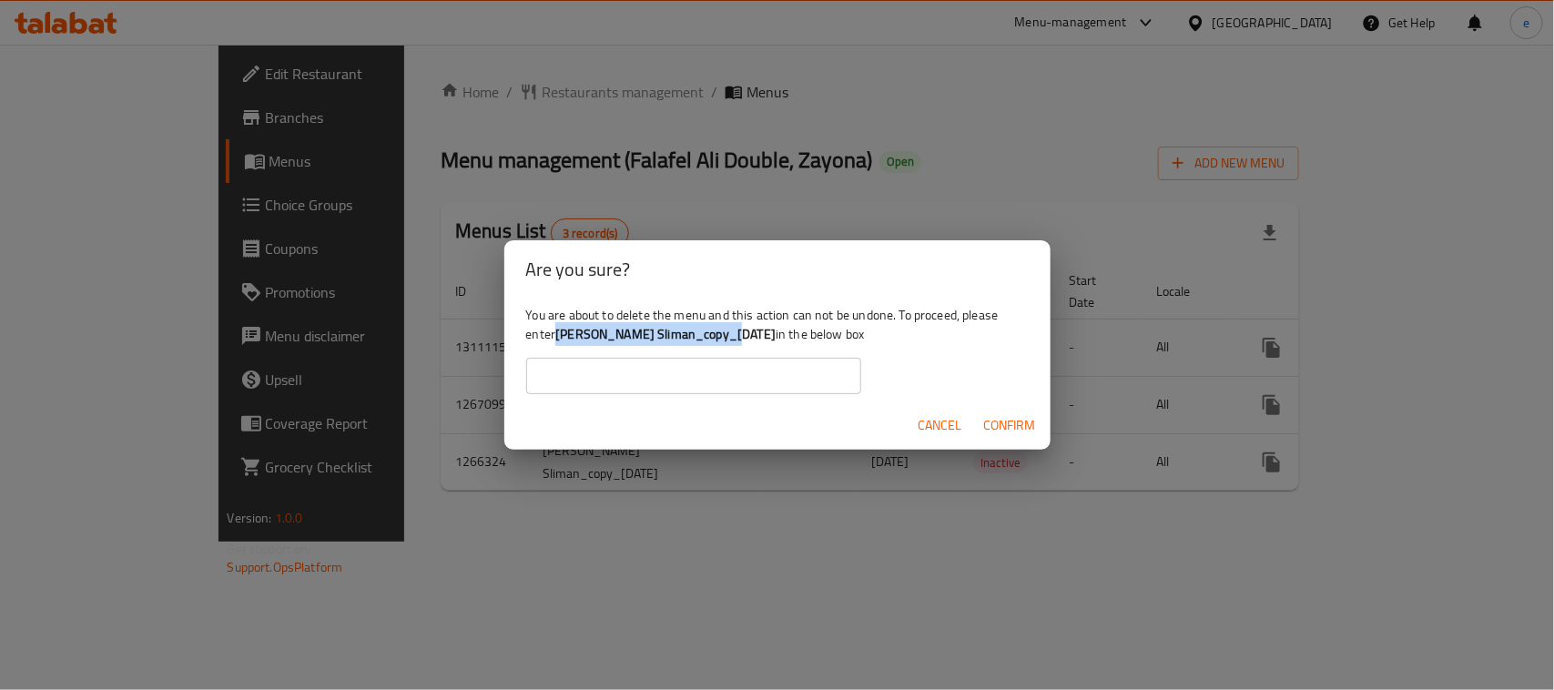
drag, startPoint x: 554, startPoint y: 335, endPoint x: 736, endPoint y: 340, distance: 182.2
click at [736, 340] on div "You are about to delete the menu and this action can not be undone. To proceed,…" at bounding box center [777, 350] width 546 height 102
copy div "[PERSON_NAME] Sliman_copy_24/11/202"
click at [695, 371] on input "text" at bounding box center [693, 376] width 335 height 36
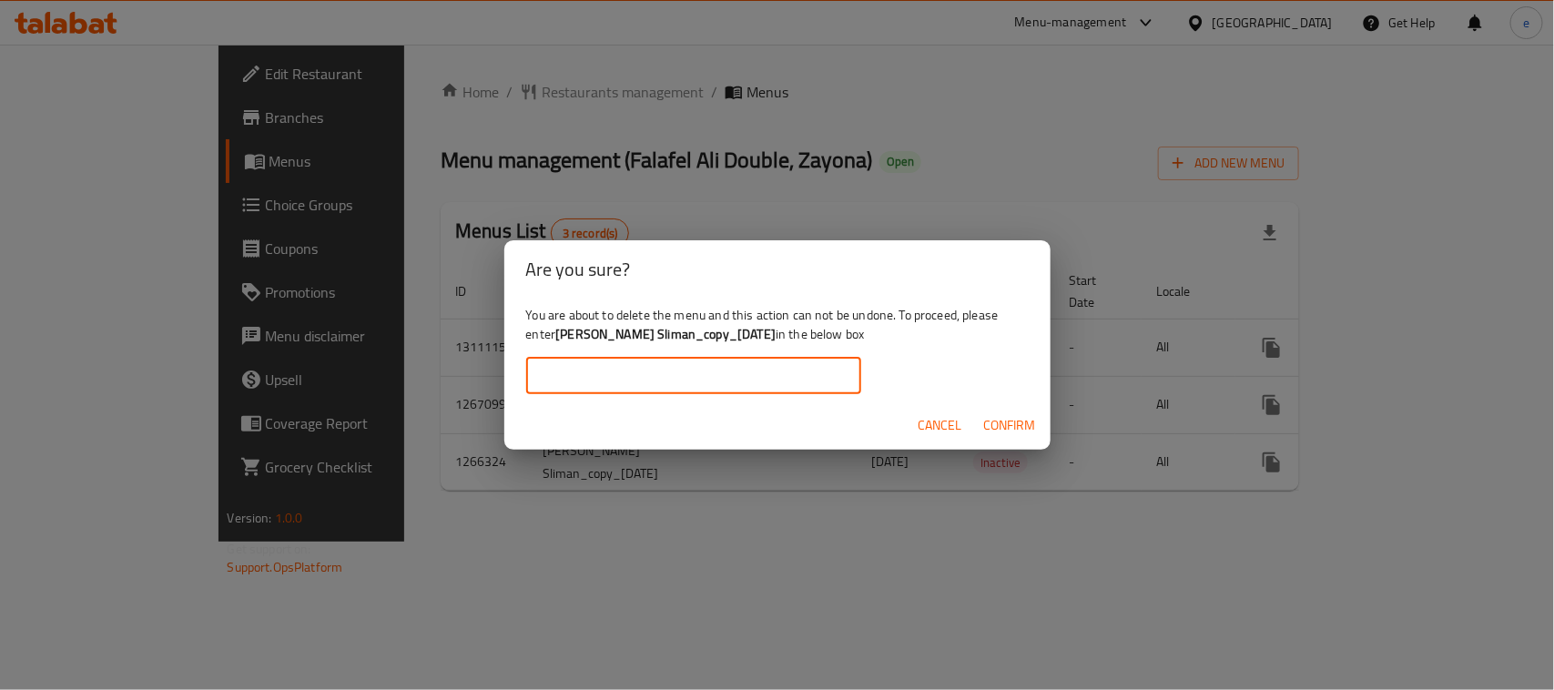
click at [719, 375] on input "text" at bounding box center [693, 376] width 335 height 36
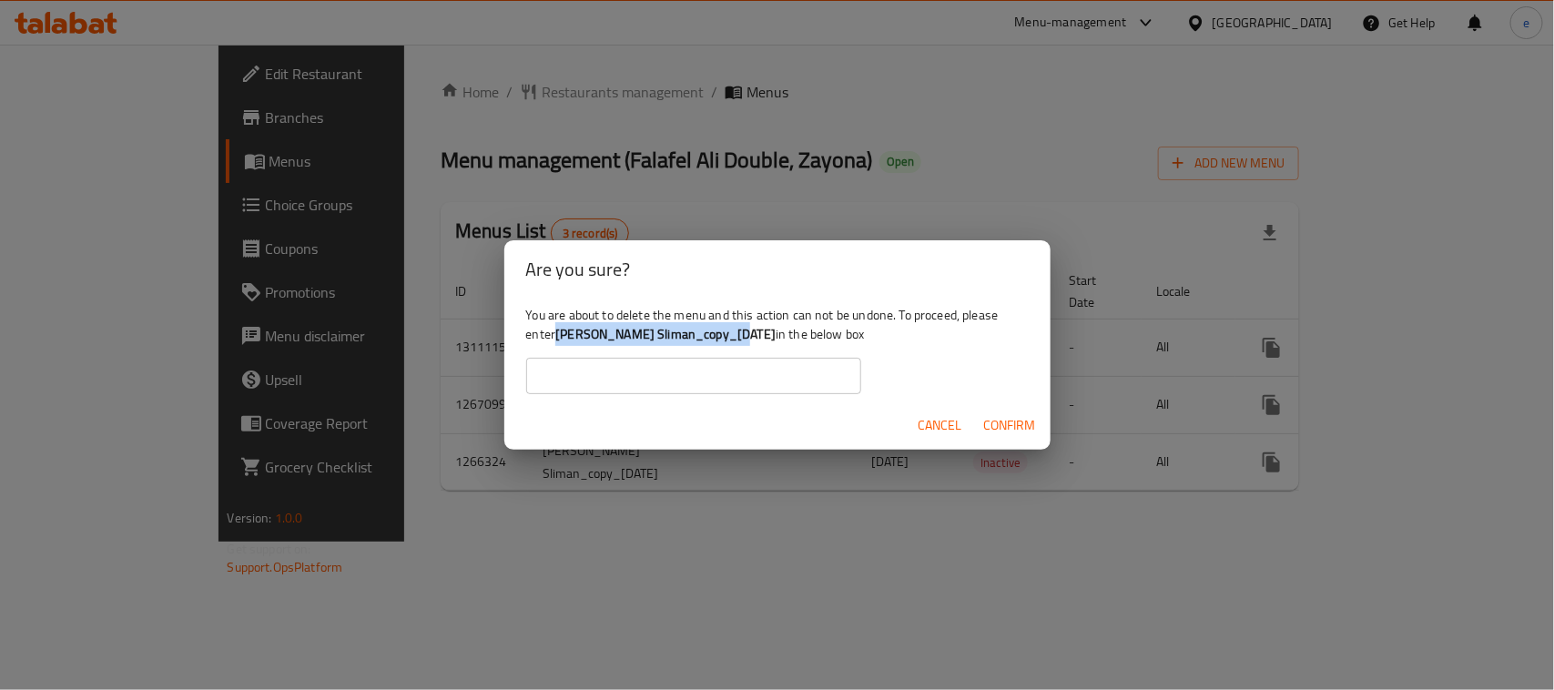
drag, startPoint x: 569, startPoint y: 337, endPoint x: 739, endPoint y: 338, distance: 170.3
click at [739, 338] on b "[PERSON_NAME] Sliman_copy_[DATE]" at bounding box center [665, 334] width 220 height 24
copy b "[PERSON_NAME] Sliman_copy_[DATE]"
click at [683, 387] on input "text" at bounding box center [693, 376] width 335 height 36
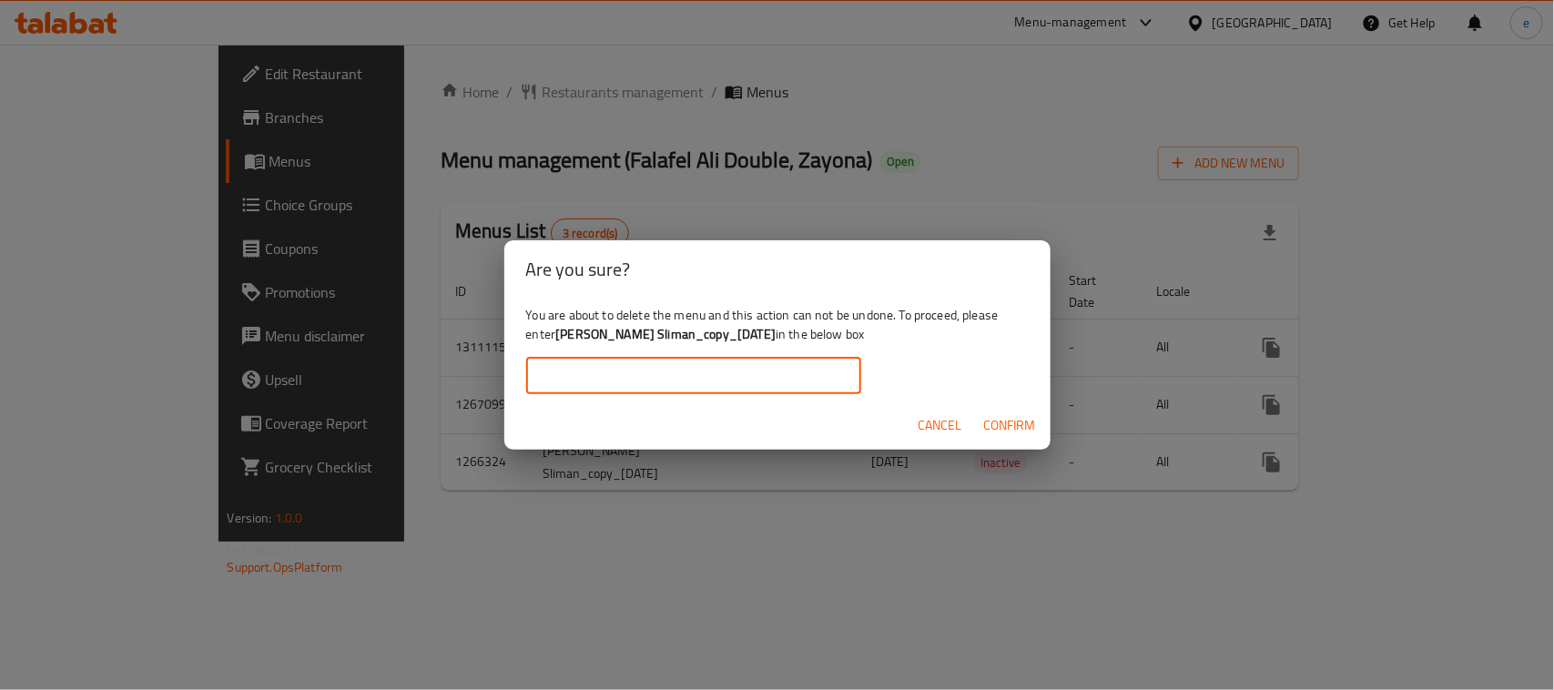
paste input "[PERSON_NAME] Sliman_copy_[DATE]"
type input "[PERSON_NAME] Sliman_copy_[DATE]"
click at [1004, 424] on span "Confirm" at bounding box center [1010, 425] width 52 height 23
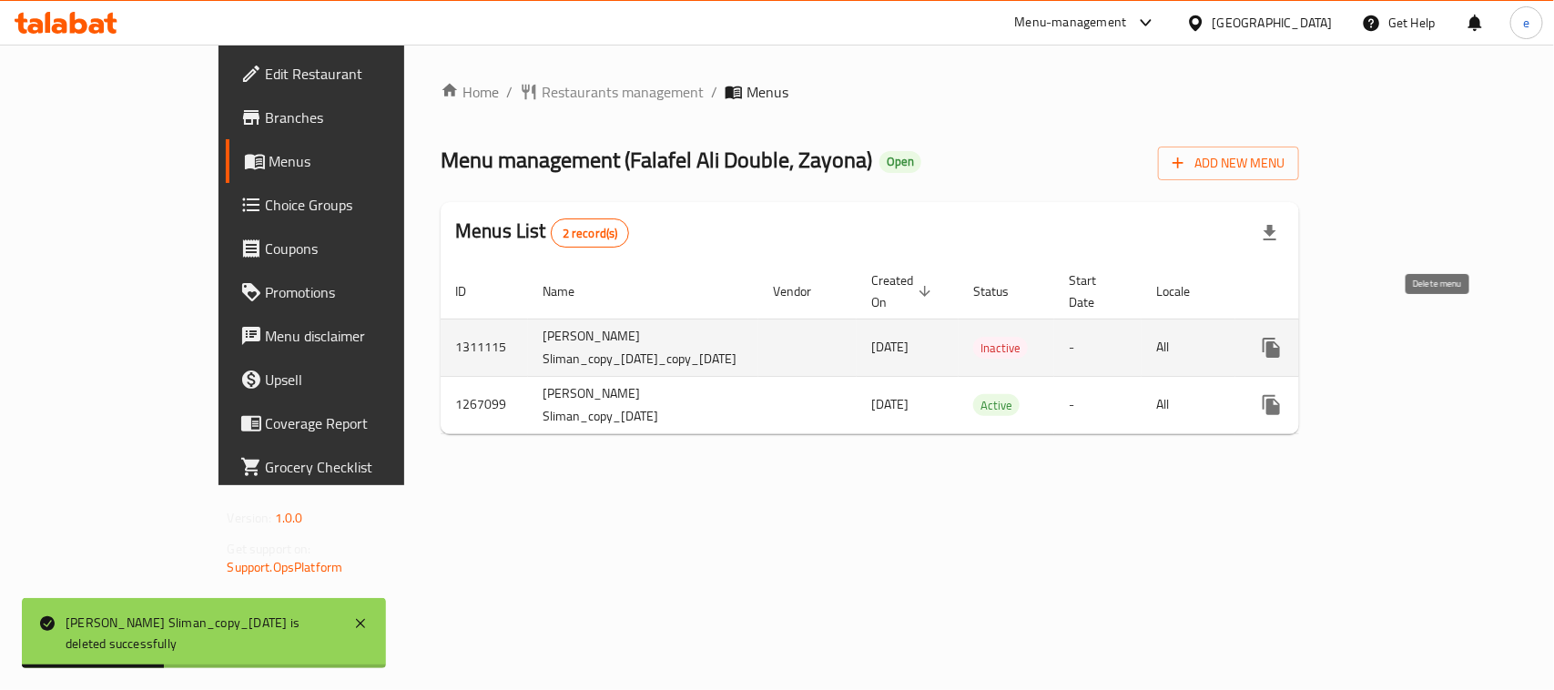
click at [1370, 337] on icon "enhanced table" at bounding box center [1359, 348] width 22 height 22
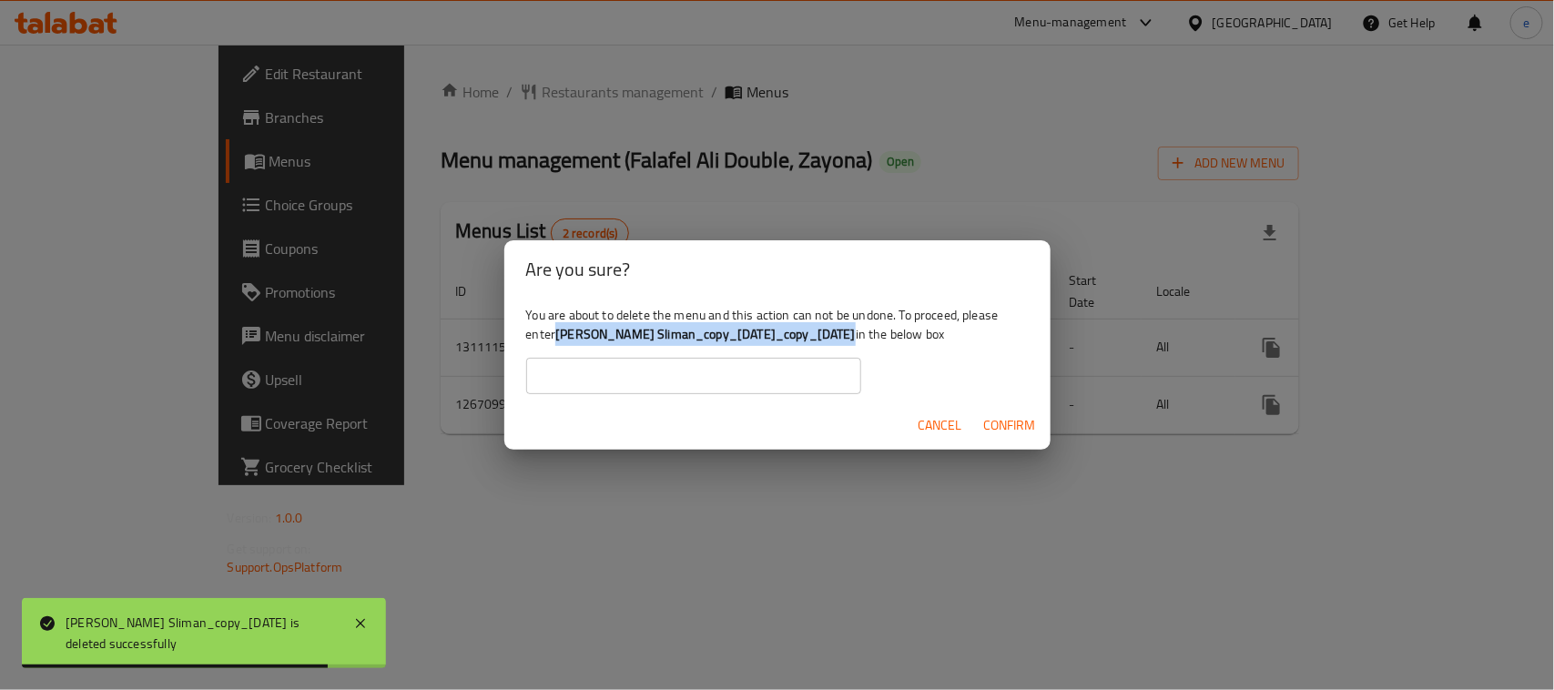
drag, startPoint x: 558, startPoint y: 332, endPoint x: 849, endPoint y: 331, distance: 291.4
click at [849, 331] on b "[PERSON_NAME] Sliman_copy_[DATE]_copy_[DATE]" at bounding box center [705, 334] width 300 height 24
copy b "[PERSON_NAME] Sliman_copy_[DATE]_copy_[DATE]"
click at [740, 385] on input "text" at bounding box center [693, 376] width 335 height 36
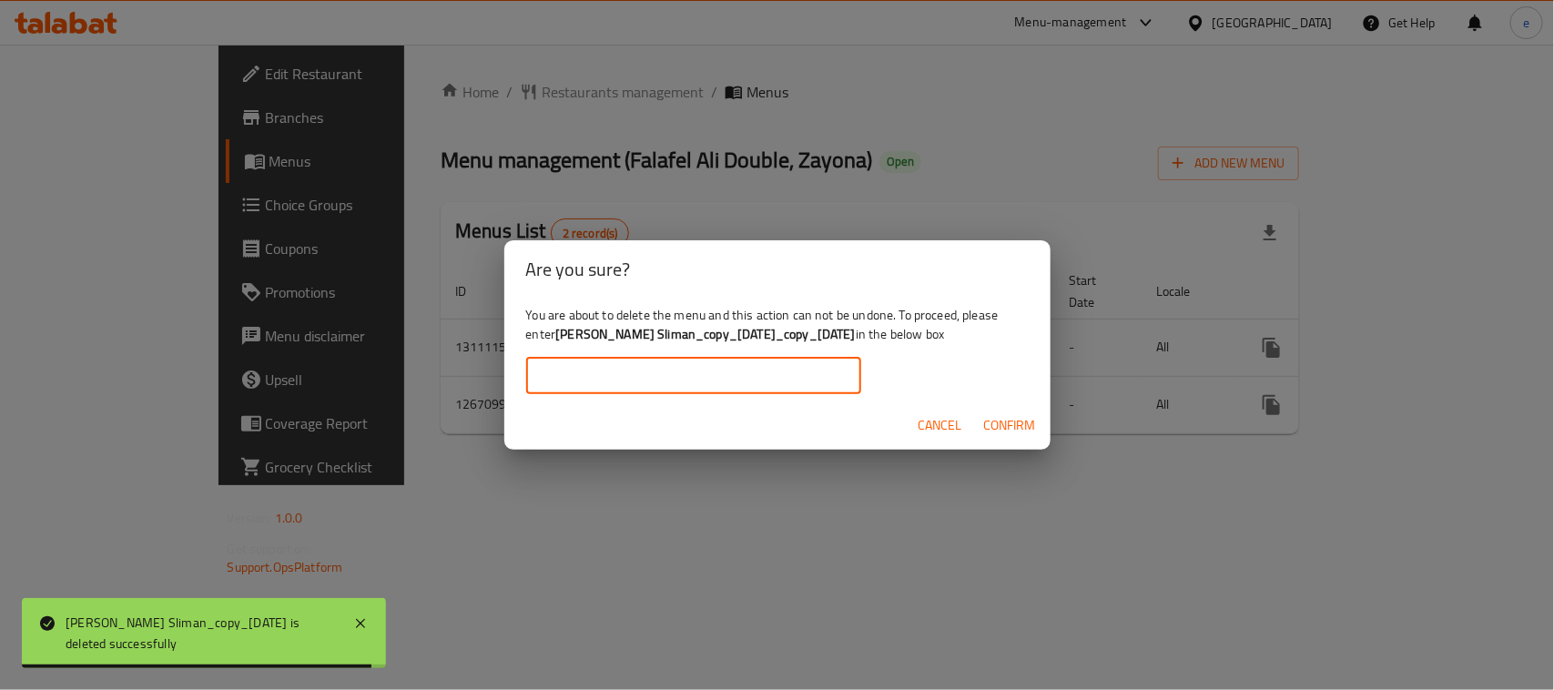
paste input "[PERSON_NAME] Sliman_copy_[DATE]_copy_[DATE]"
type input "[PERSON_NAME] Sliman_copy_[DATE]_copy_[DATE]"
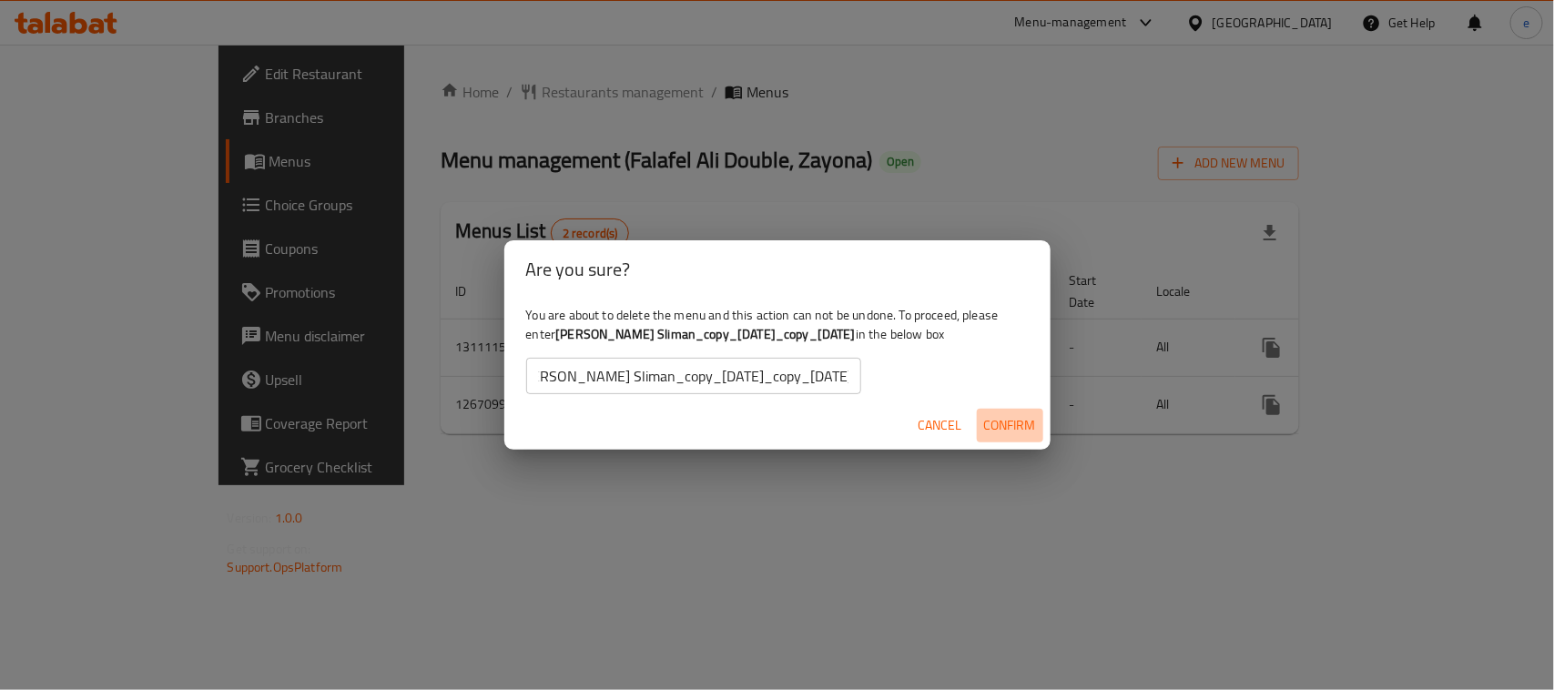
click at [980, 417] on button "Confirm" at bounding box center [1010, 426] width 66 height 34
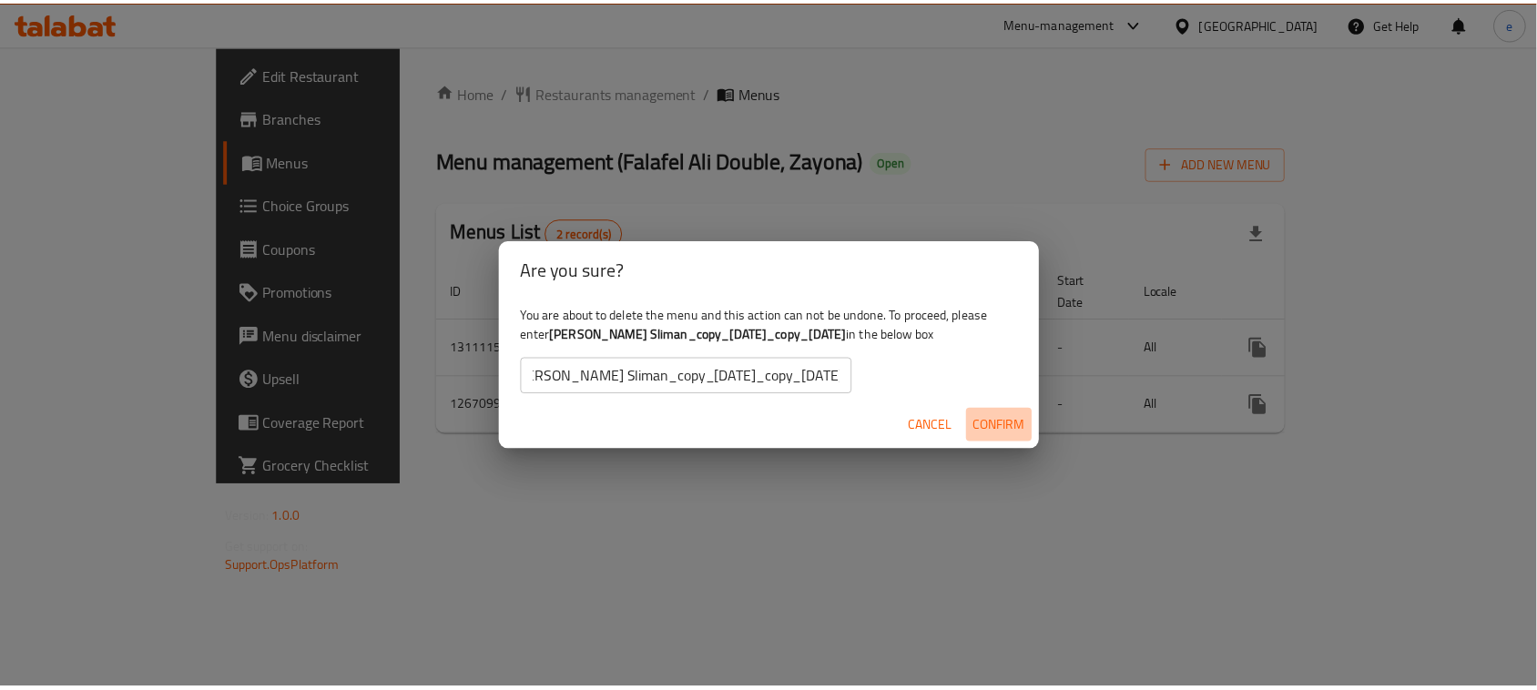
scroll to position [0, 0]
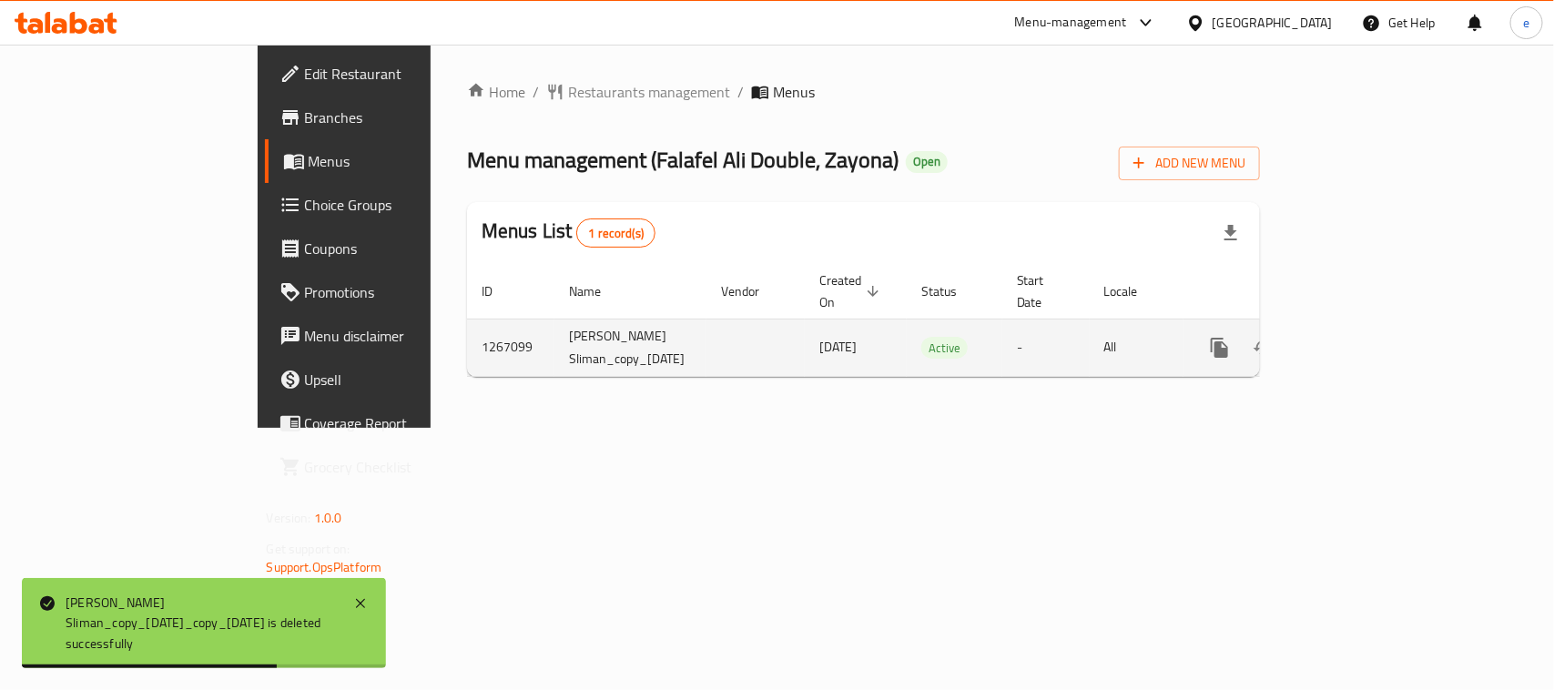
click at [1242, 343] on div "enhanced table" at bounding box center [1220, 348] width 44 height 44
click at [1242, 340] on button "more" at bounding box center [1220, 348] width 44 height 44
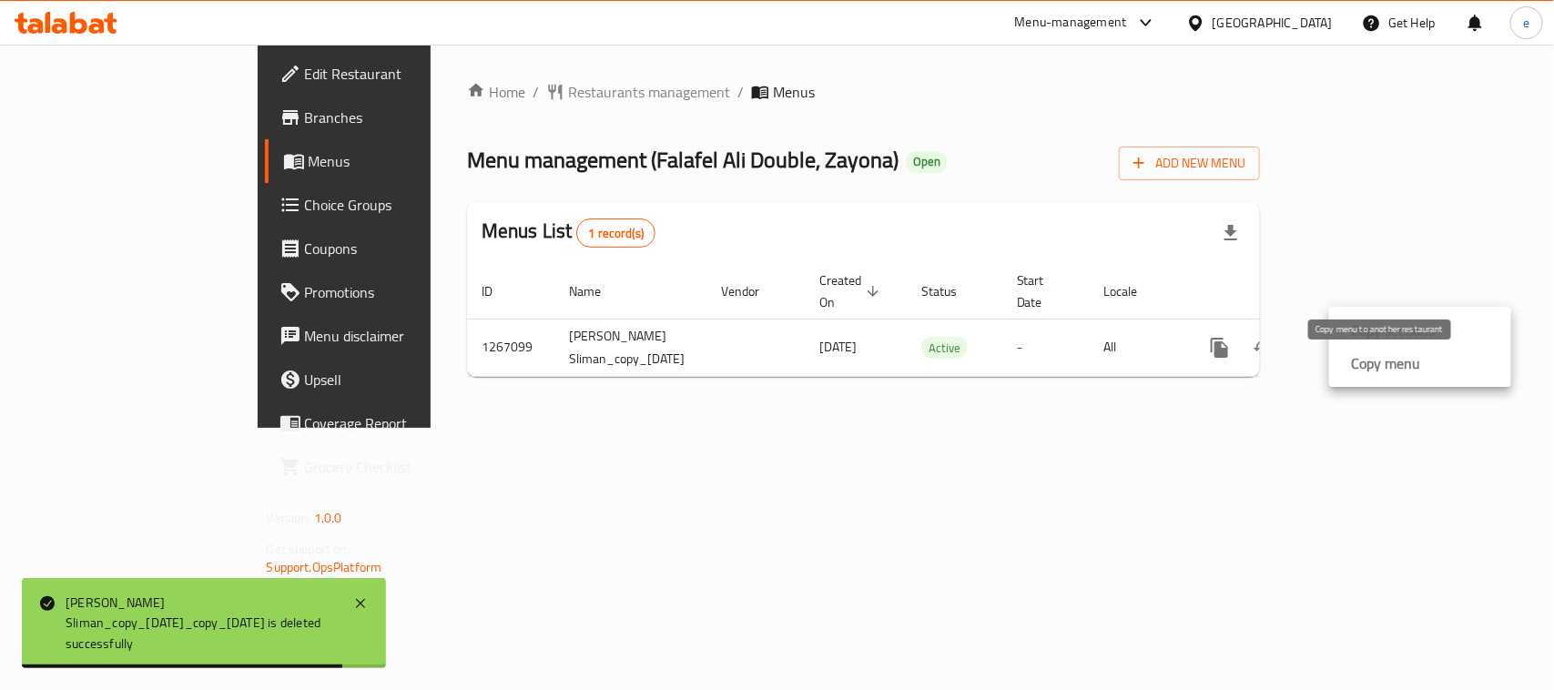
click at [1404, 366] on strong "Copy menu" at bounding box center [1385, 363] width 69 height 22
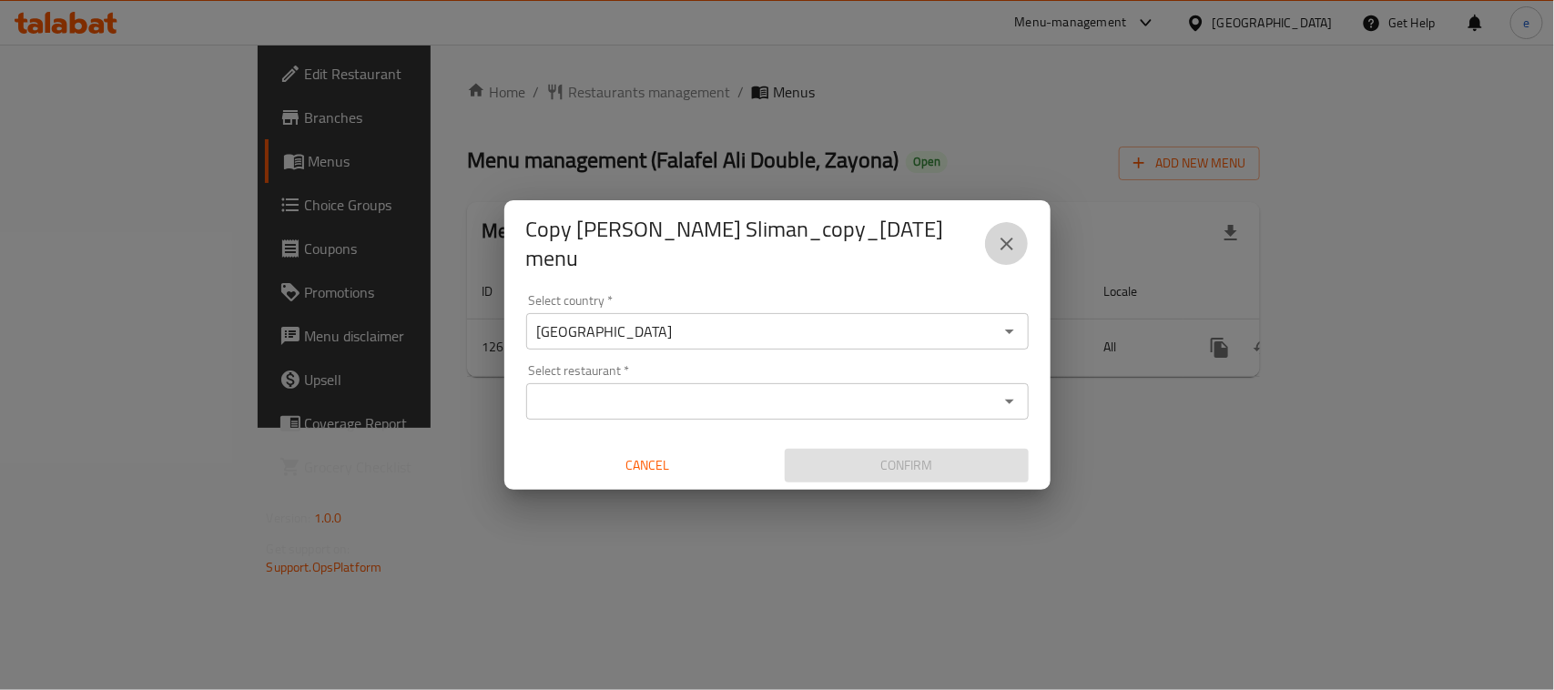
click at [1007, 242] on icon "close" at bounding box center [1007, 244] width 13 height 13
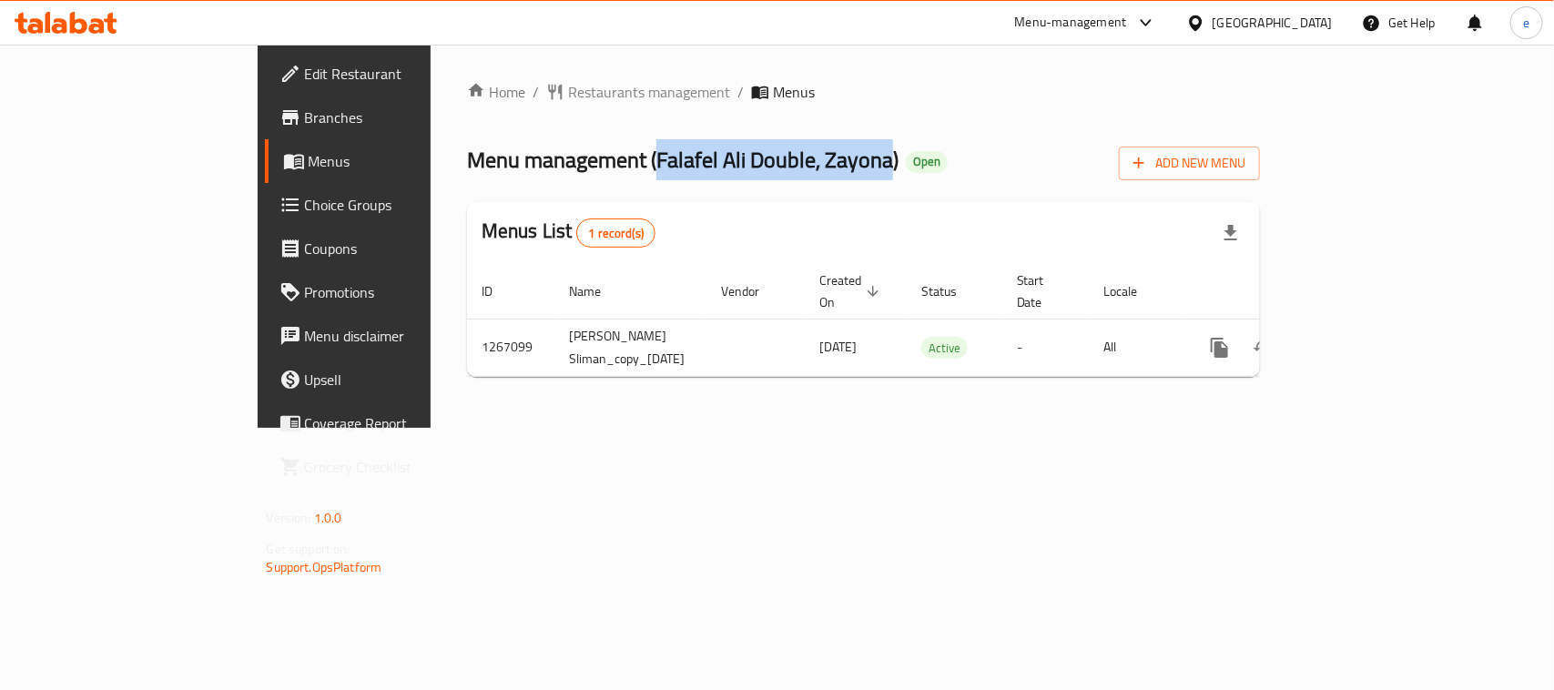
drag, startPoint x: 487, startPoint y: 161, endPoint x: 719, endPoint y: 155, distance: 232.3
click at [719, 155] on span "Menu management ( [PERSON_NAME] Double, Zayona )" at bounding box center [683, 159] width 432 height 41
copy span "Falafel Ali Double, Zayona"
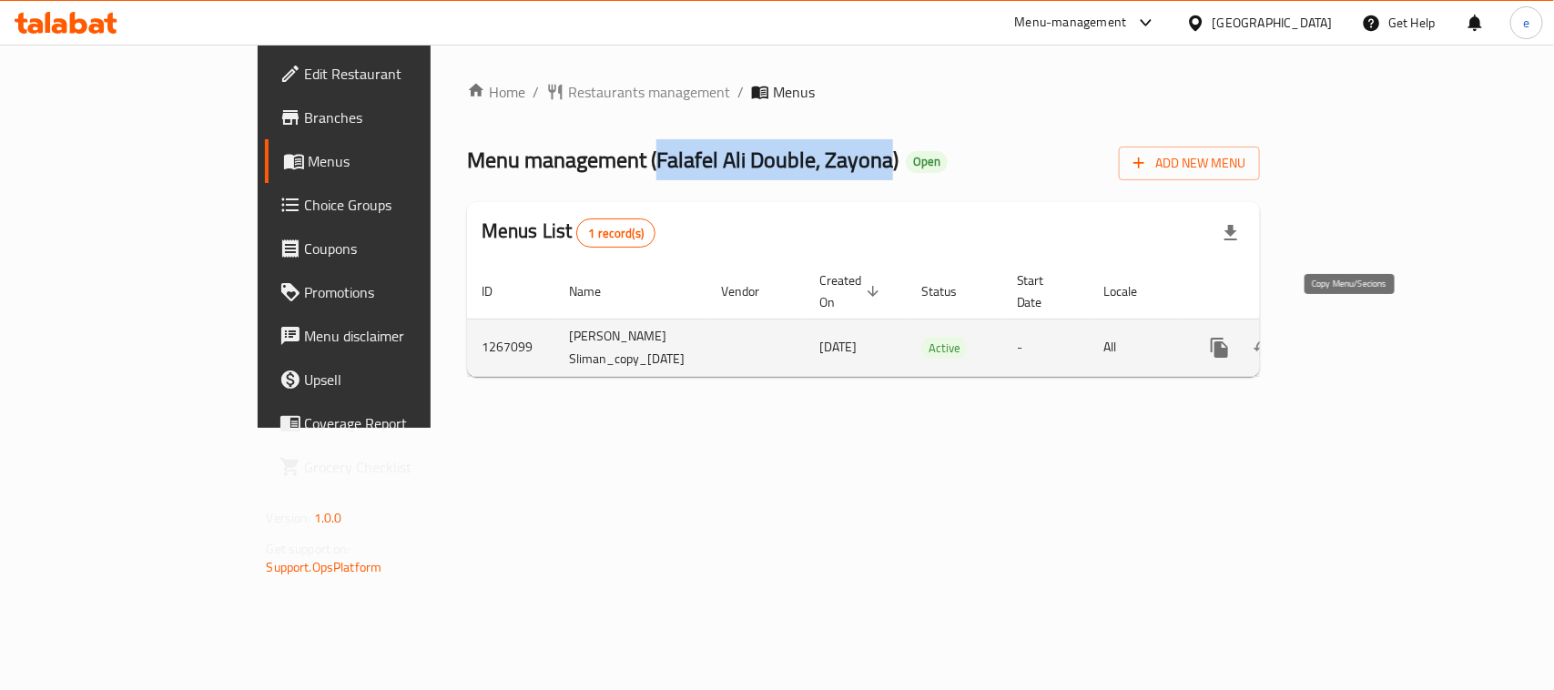
click at [1228, 338] on icon "more" at bounding box center [1219, 348] width 17 height 20
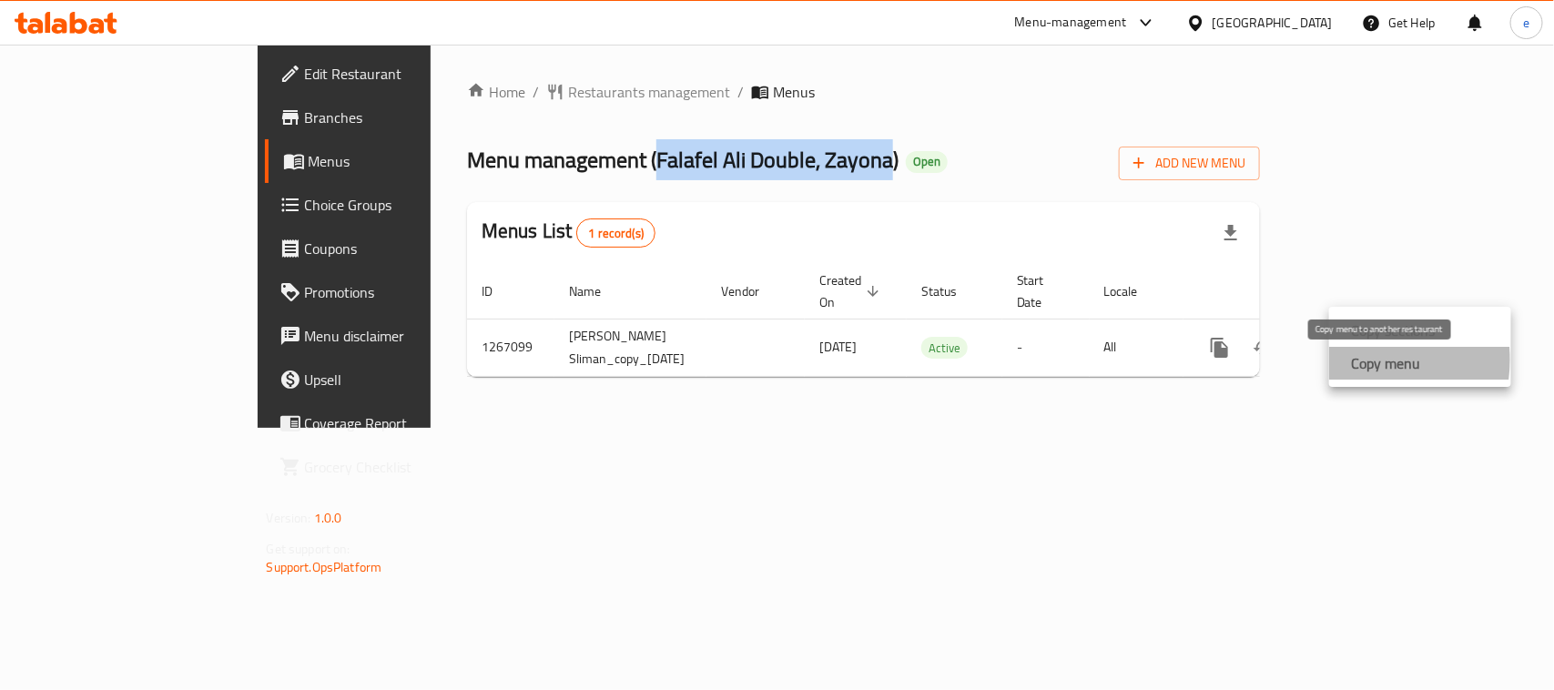
click at [1355, 360] on strong "Copy menu" at bounding box center [1385, 363] width 69 height 22
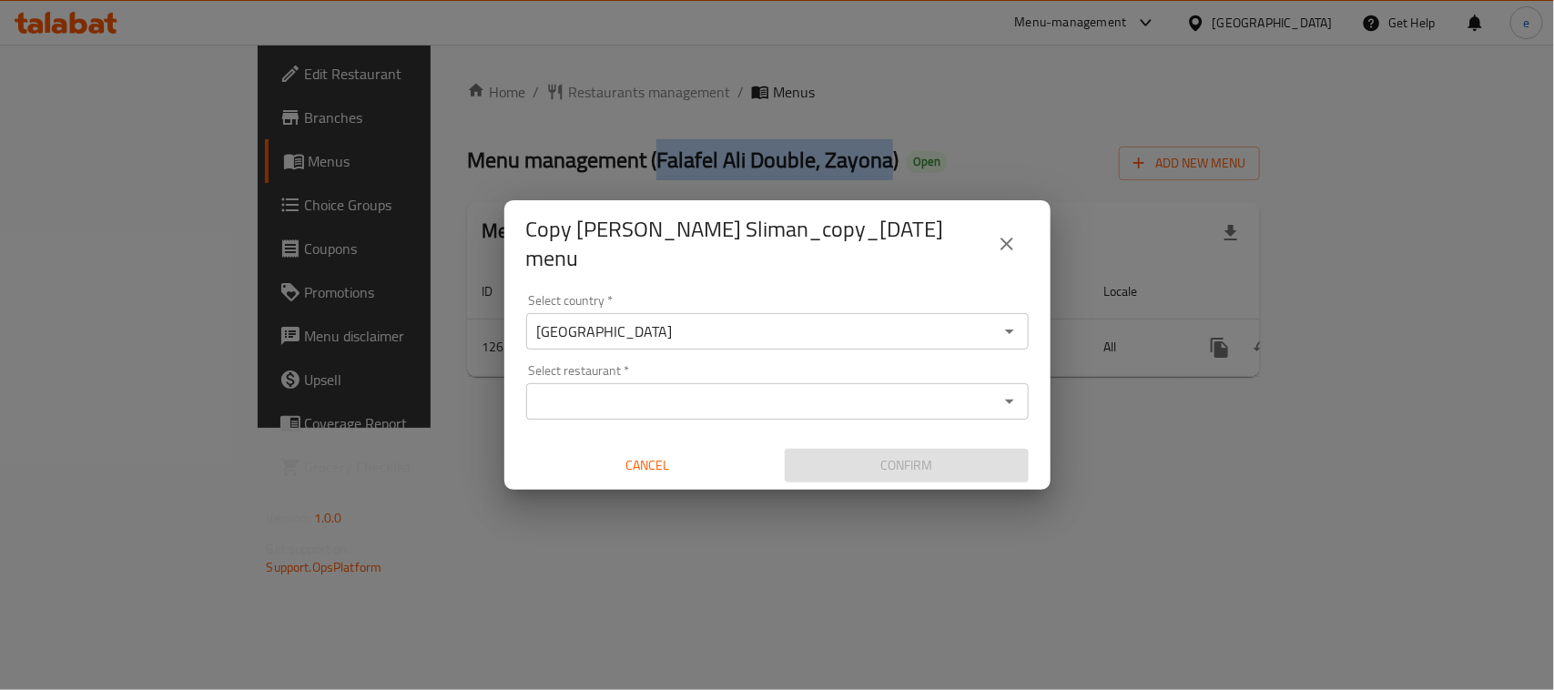
click at [697, 389] on input "Select restaurant   *" at bounding box center [763, 401] width 462 height 25
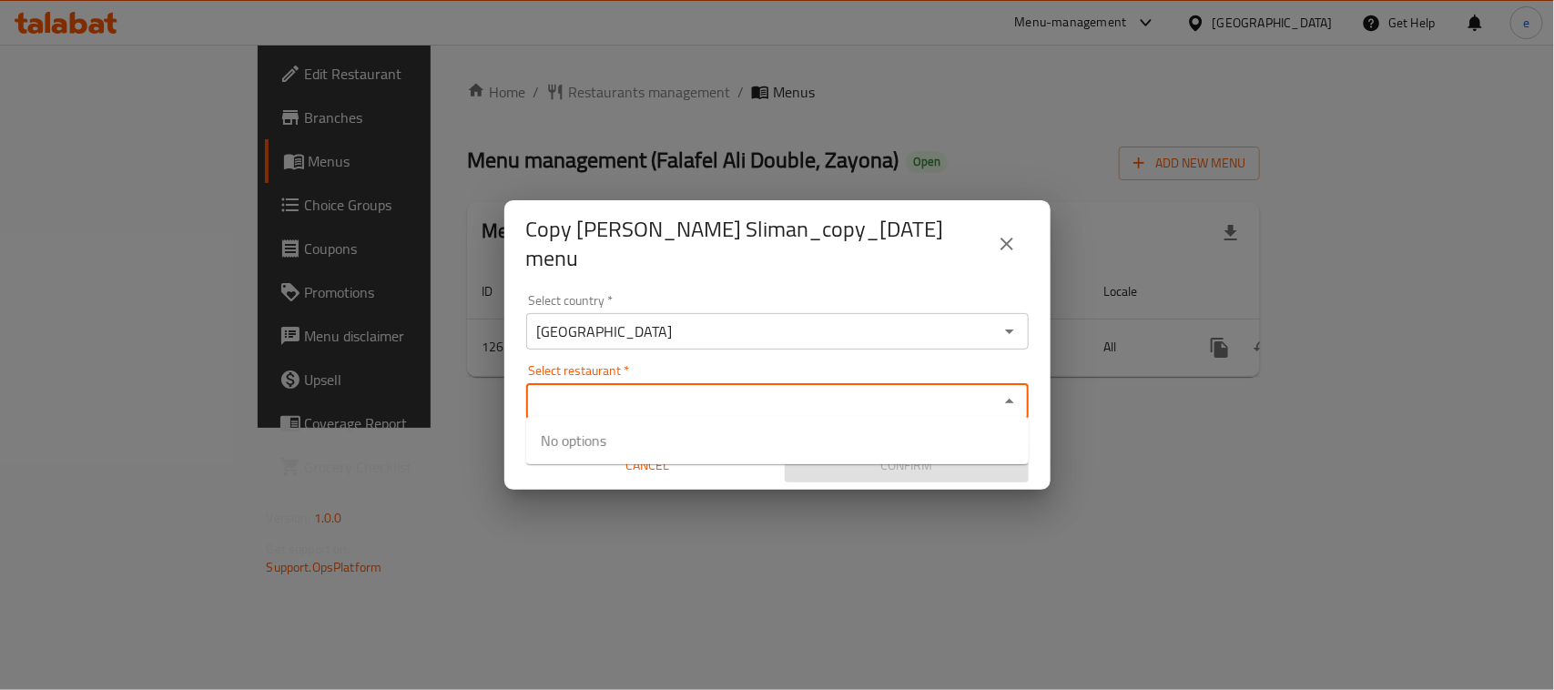
paste input "Falafel Ali Double, Zayona"
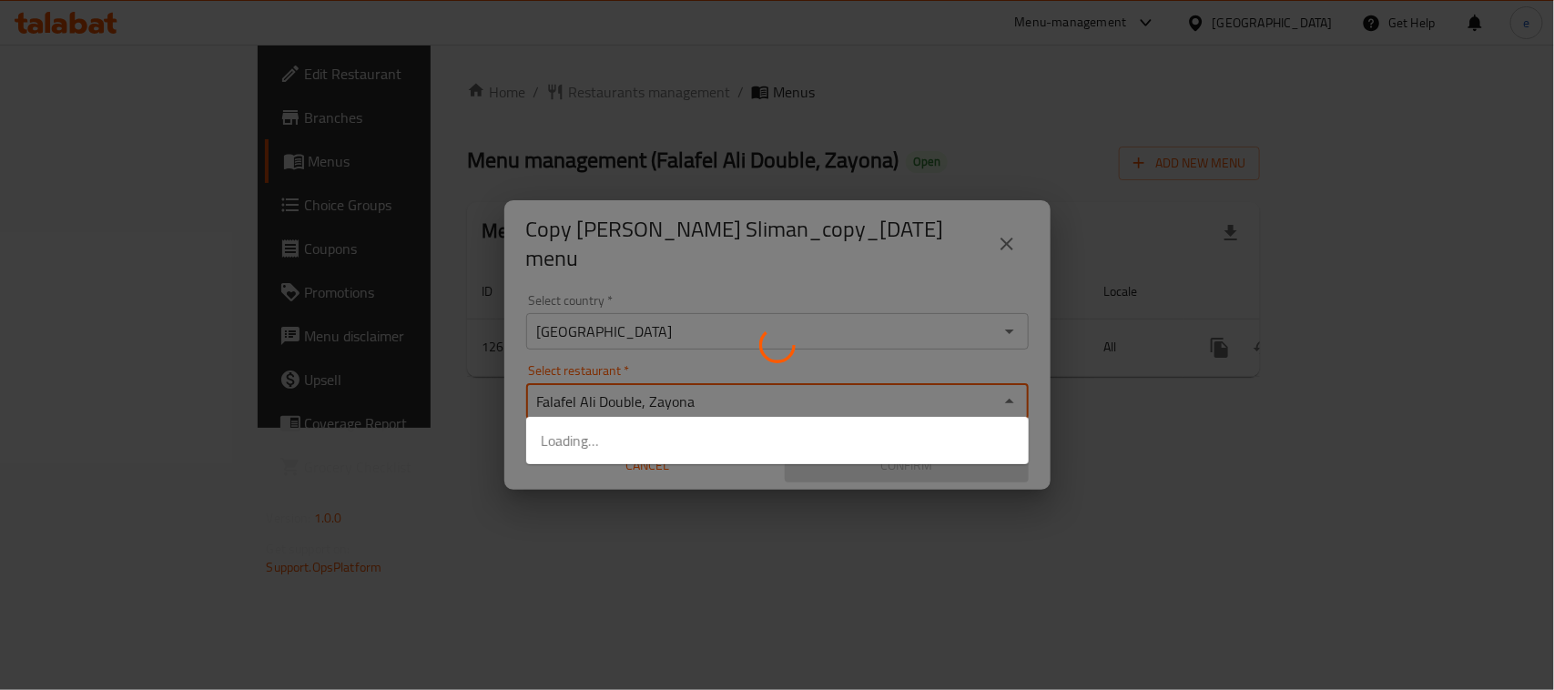
type input "Falafel Ali Double, Zayona"
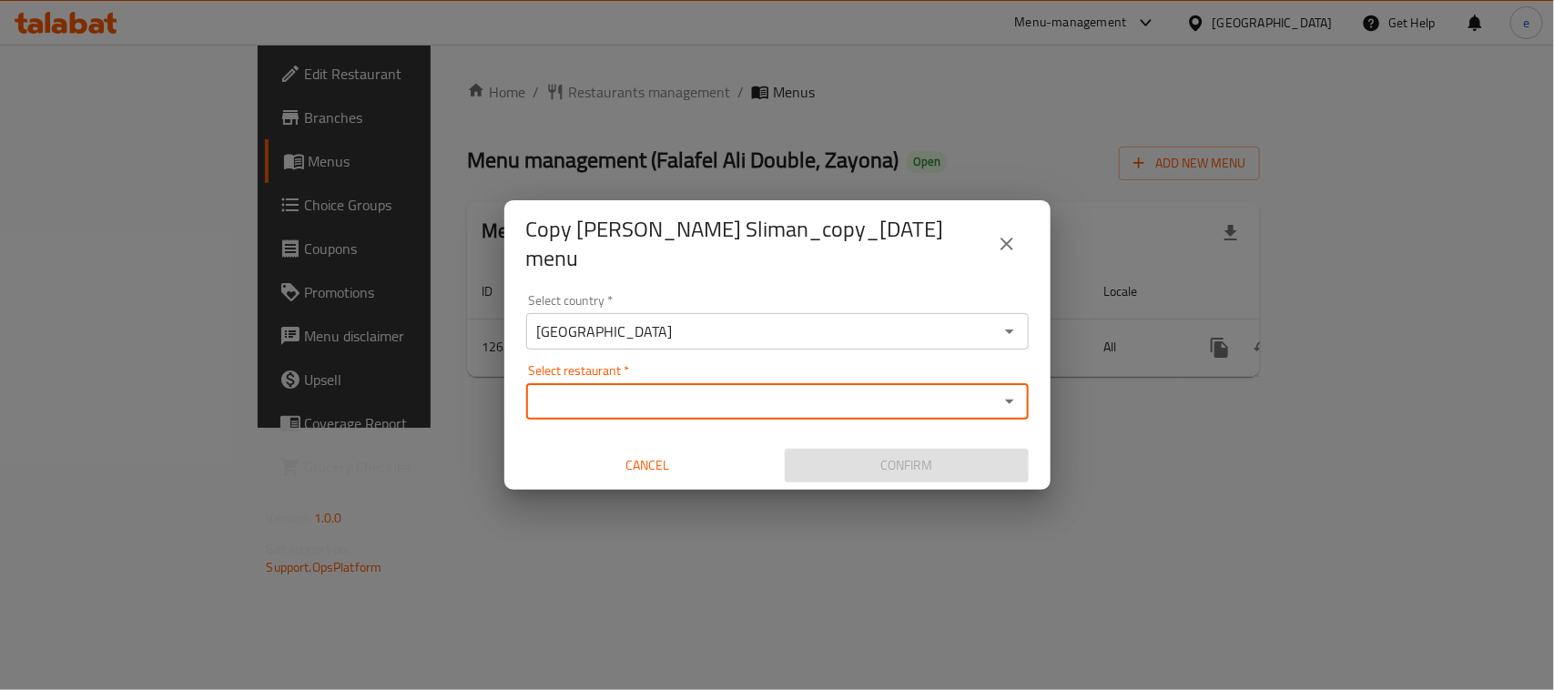
click at [620, 392] on input "Select restaurant   *" at bounding box center [763, 401] width 462 height 25
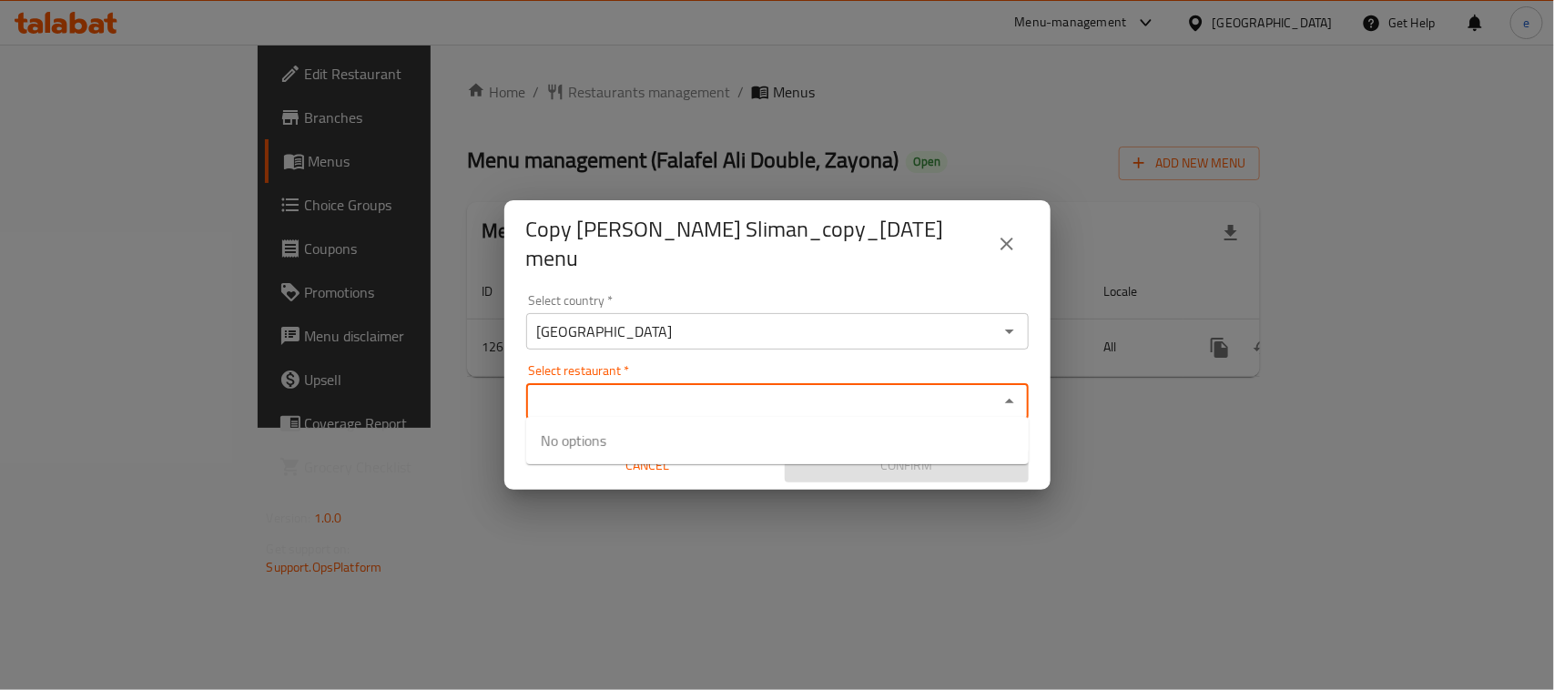
paste input "Falafel Ali Double, Zayona"
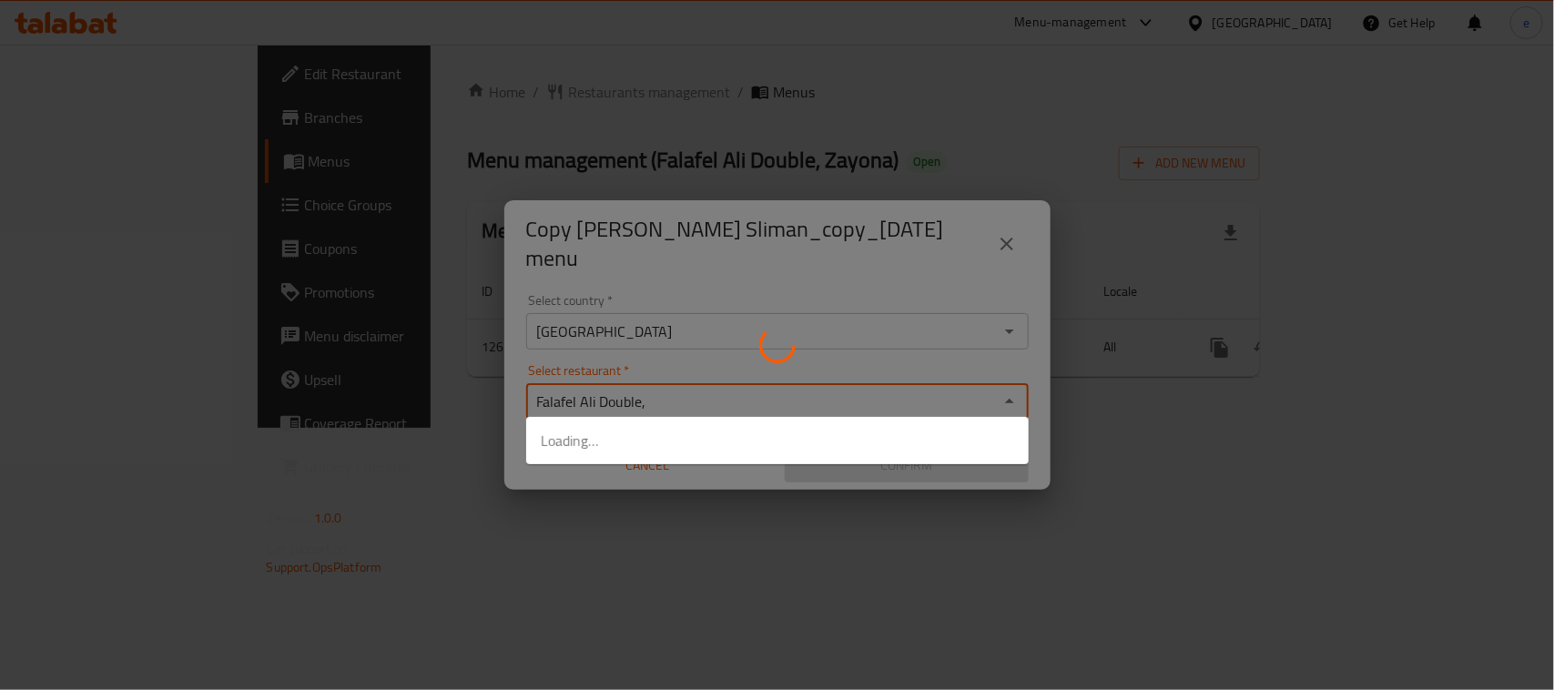
type input "[PERSON_NAME] Double"
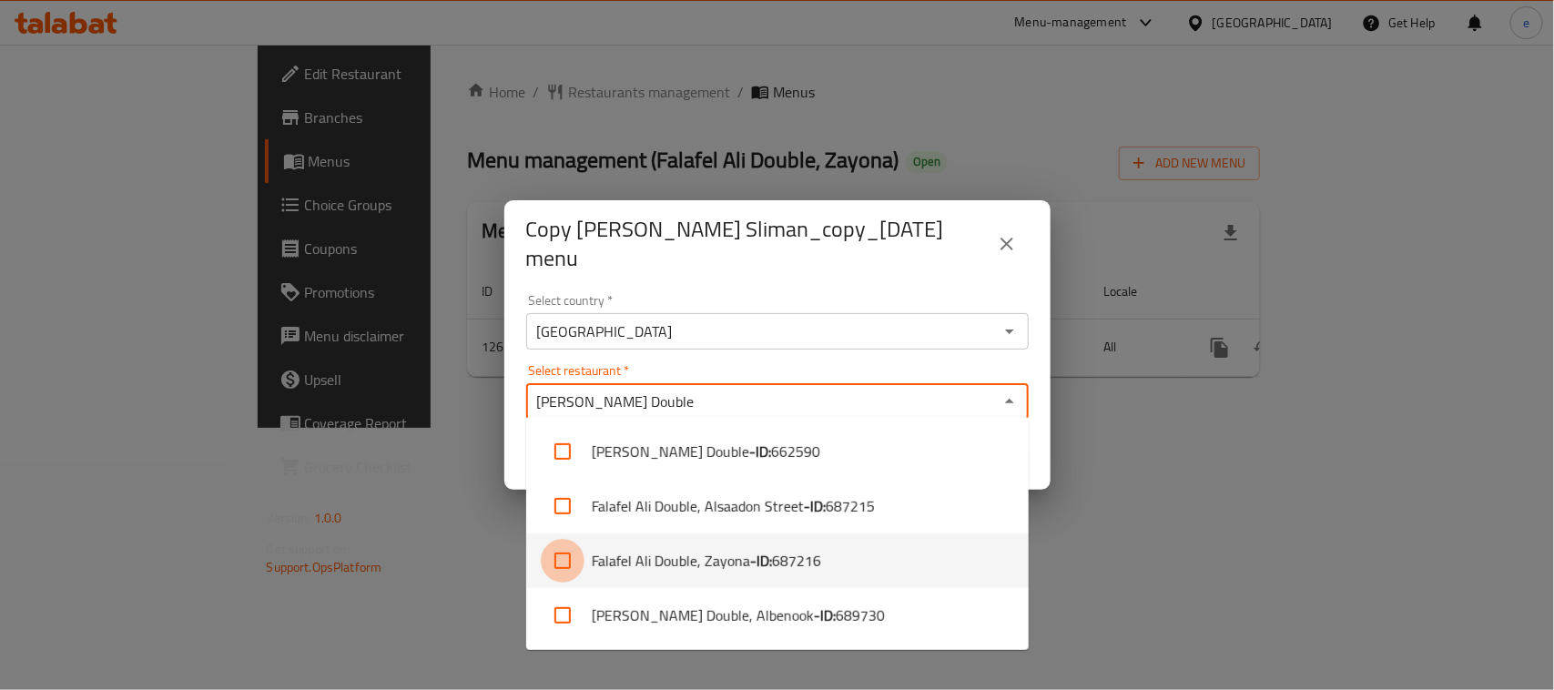
click at [560, 561] on input "checkbox" at bounding box center [563, 561] width 44 height 44
checkbox input "true"
click at [1189, 528] on div "Copy [PERSON_NAME] Sliman_copy_[DATE] menu Select country   * [GEOGRAPHIC_DATA]…" at bounding box center [777, 345] width 1554 height 690
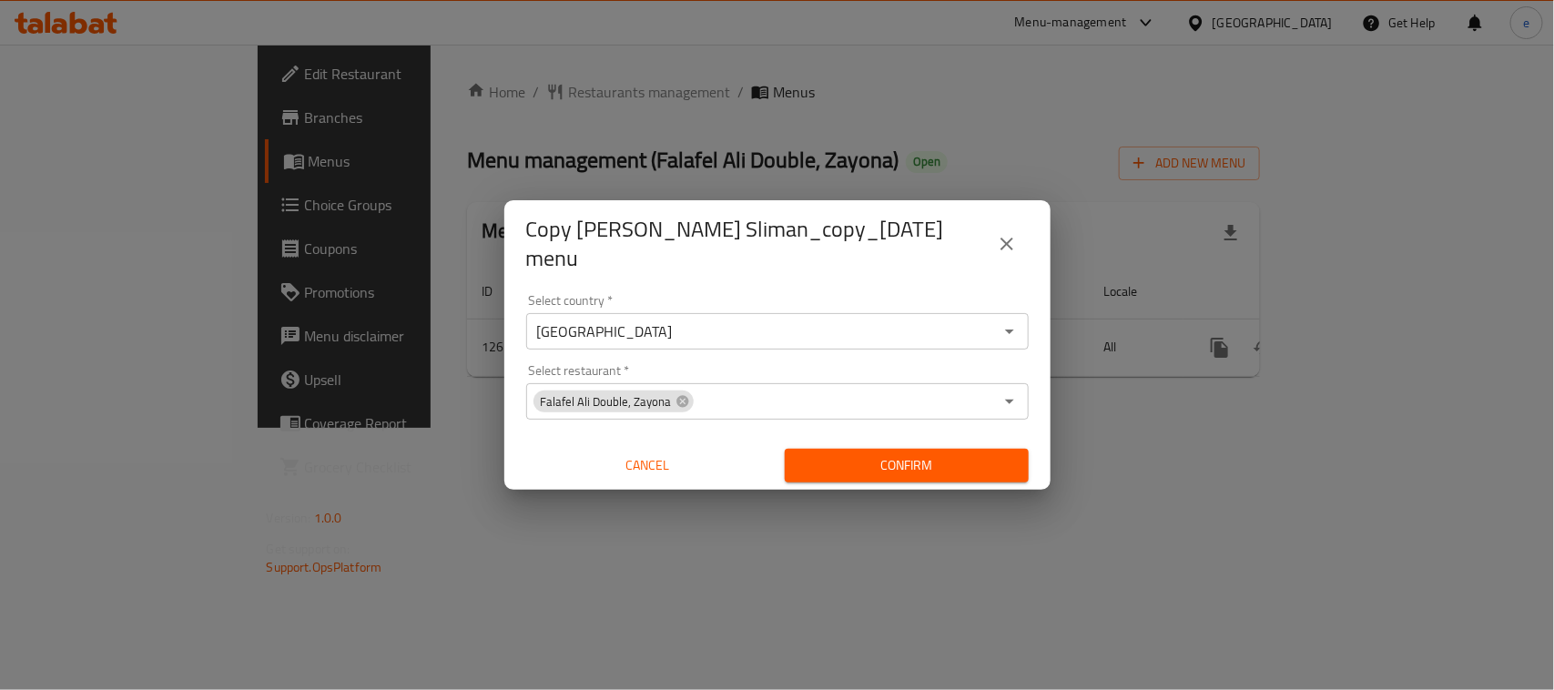
click at [889, 454] on span "Confirm" at bounding box center [906, 465] width 215 height 23
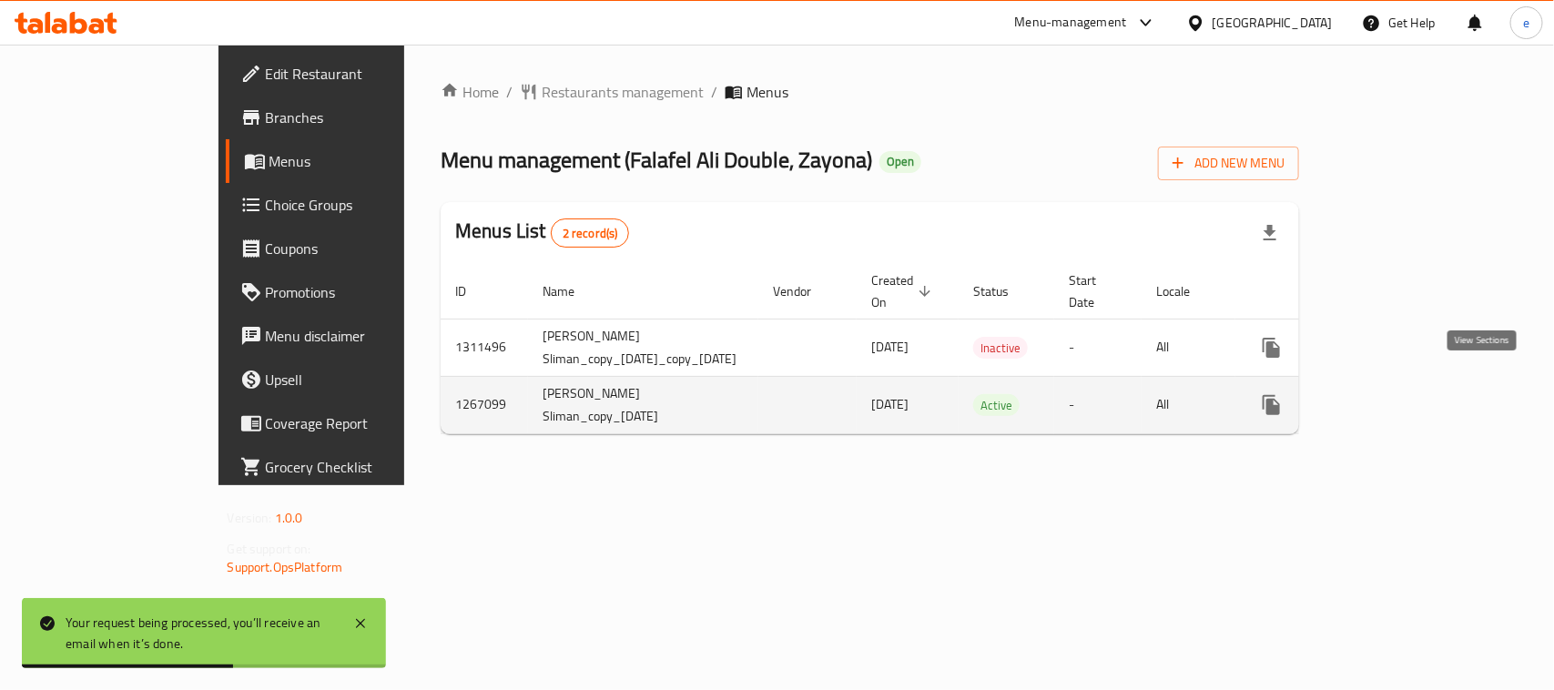
click at [1414, 394] on icon "enhanced table" at bounding box center [1403, 405] width 22 height 22
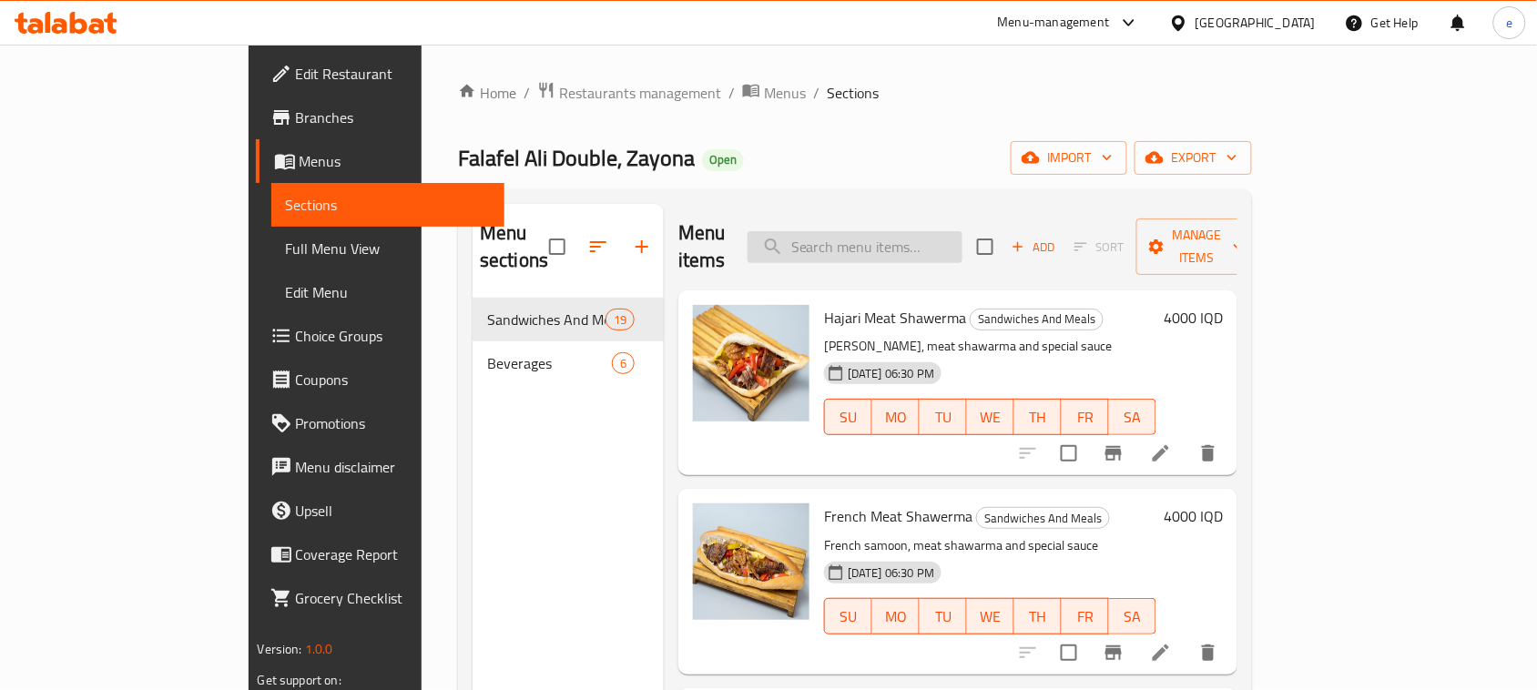
click at [935, 234] on input "search" at bounding box center [854, 247] width 215 height 32
click at [922, 234] on input "search" at bounding box center [854, 247] width 215 height 32
paste input "Nafar Makhlama"
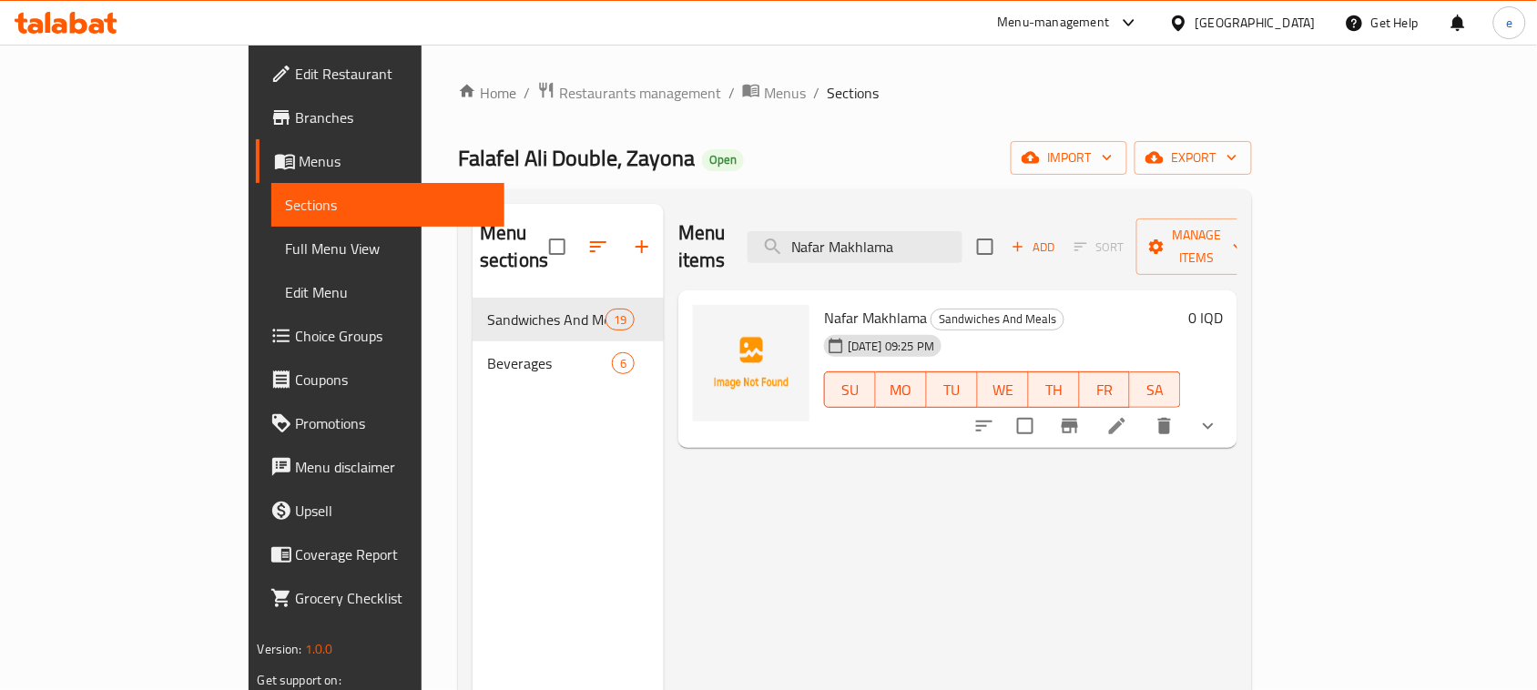
type input "Nafar Makhlama"
click at [1128, 415] on icon at bounding box center [1117, 426] width 22 height 22
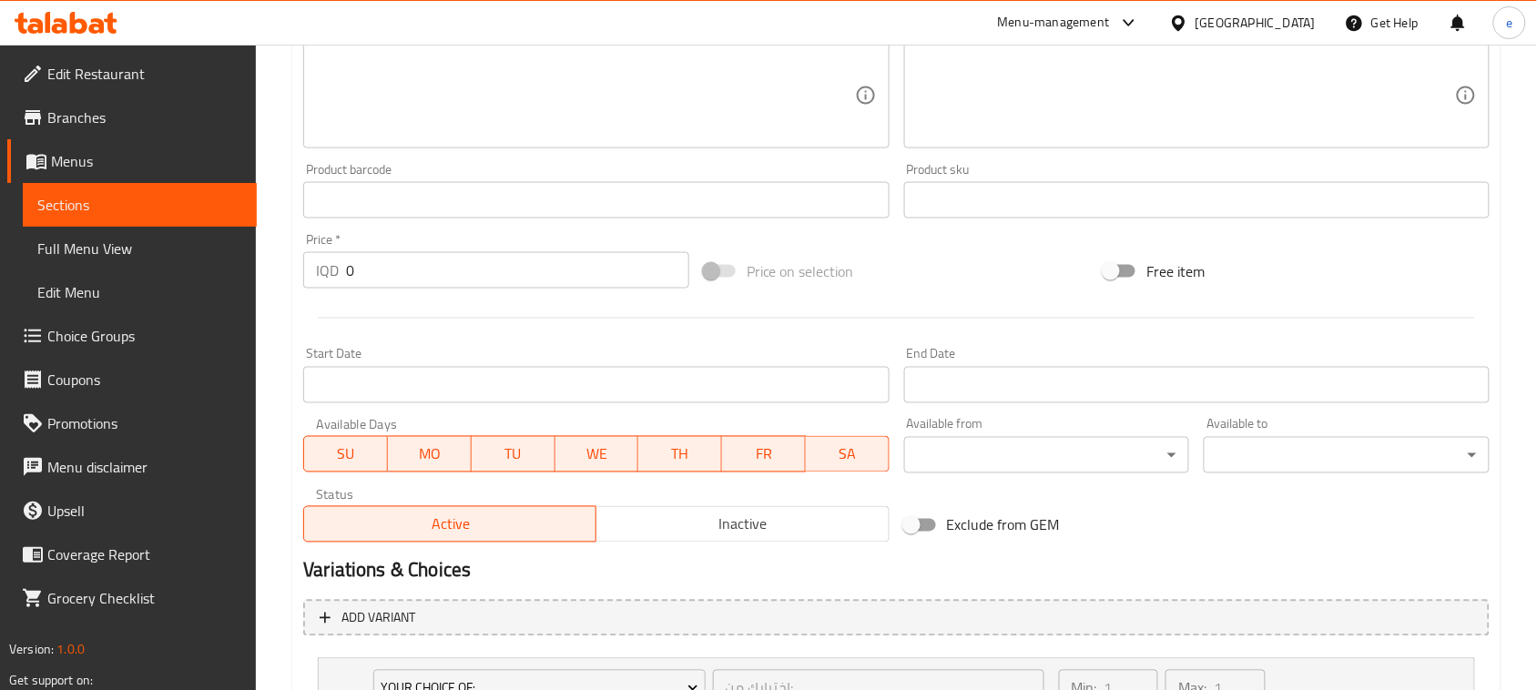
scroll to position [879, 0]
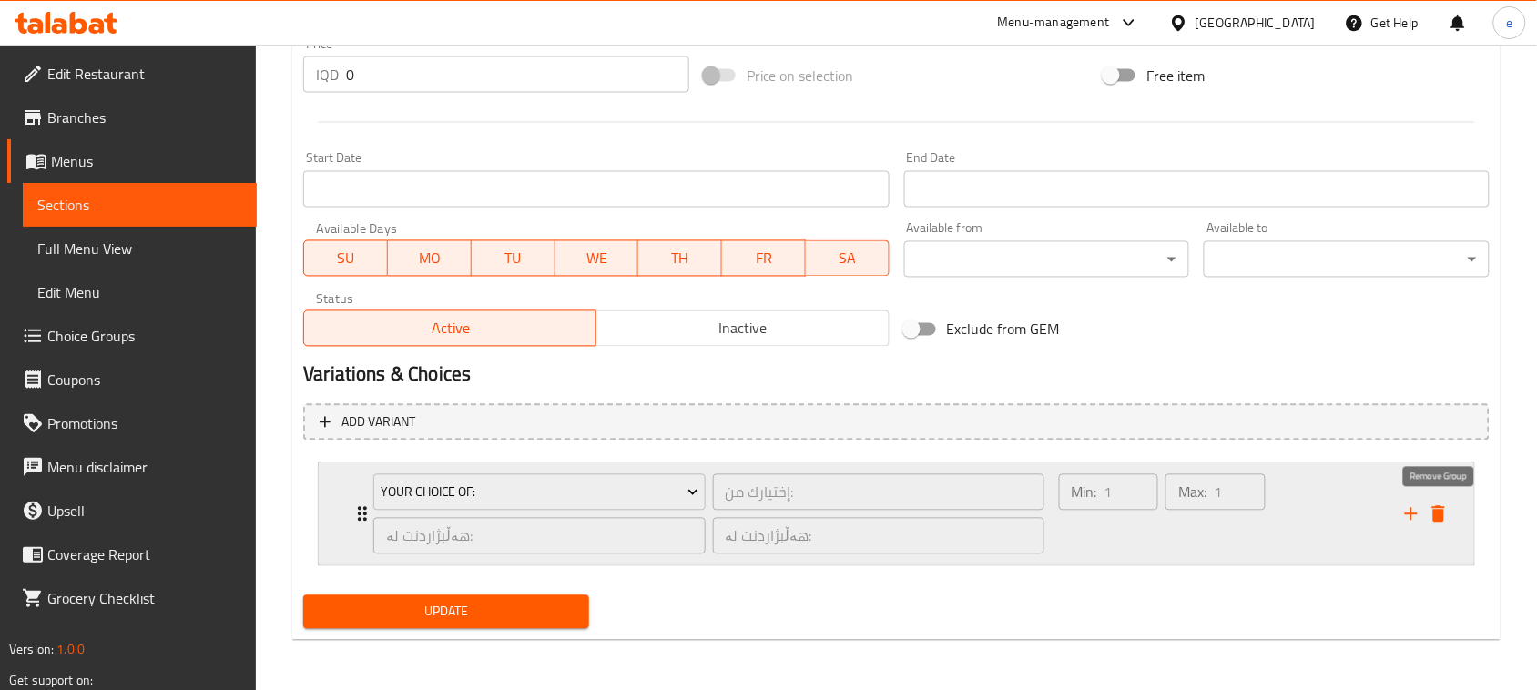
click at [1437, 510] on icon "delete" at bounding box center [1438, 514] width 13 height 16
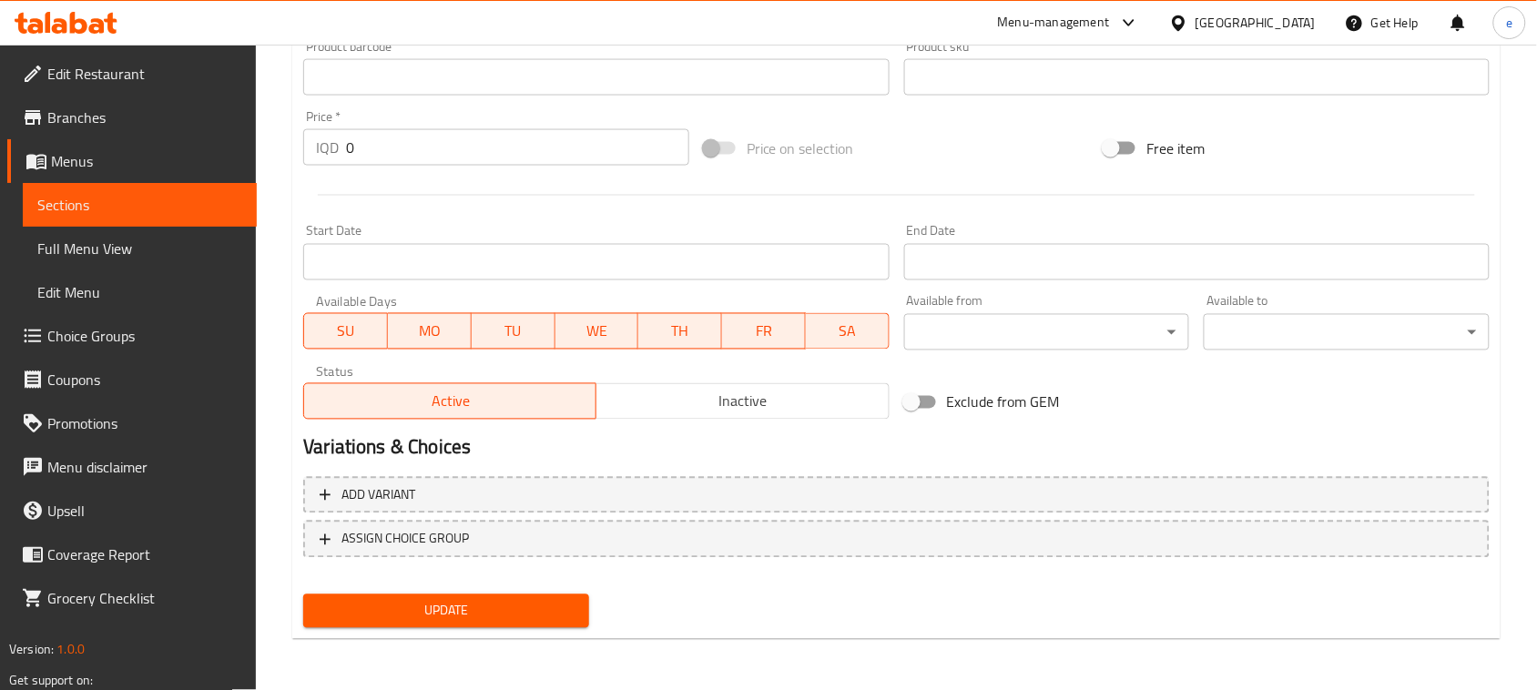
scroll to position [802, 0]
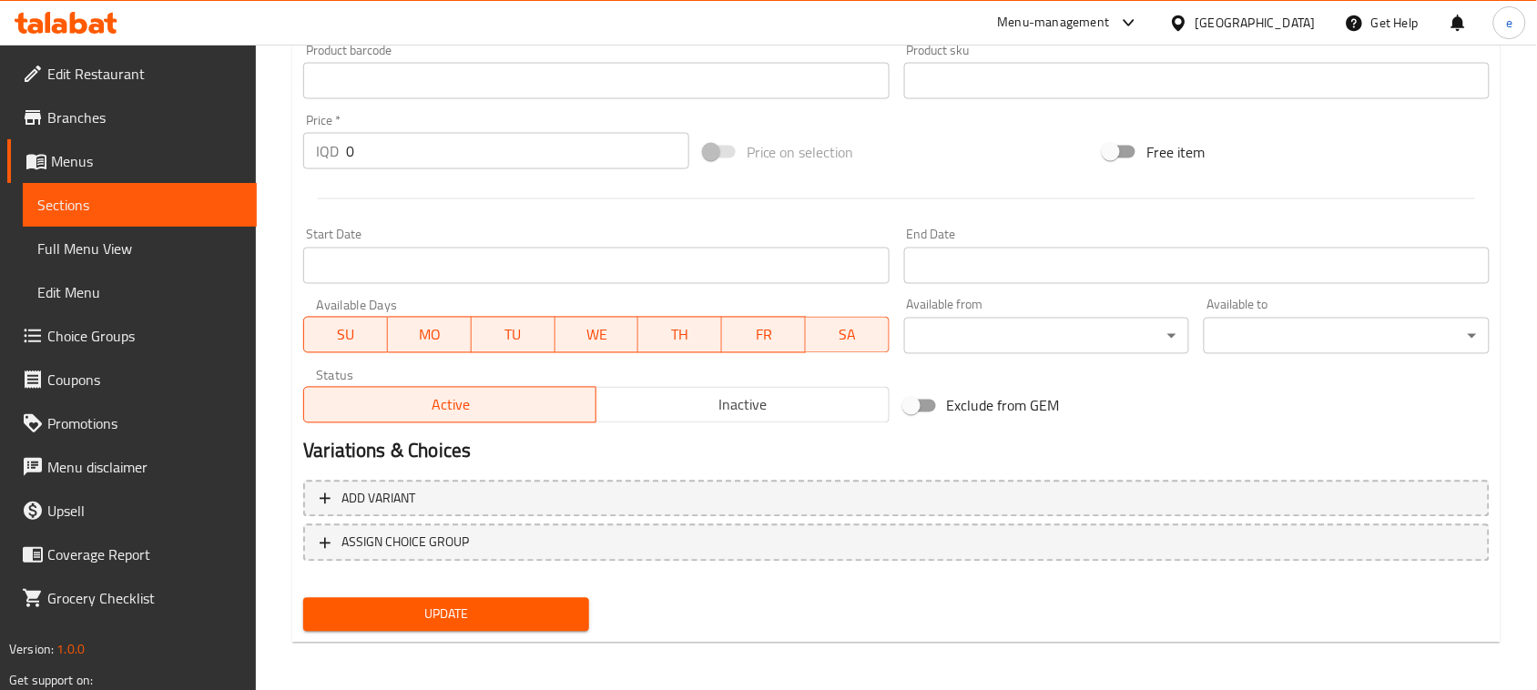
click at [479, 604] on span "Update" at bounding box center [446, 615] width 257 height 23
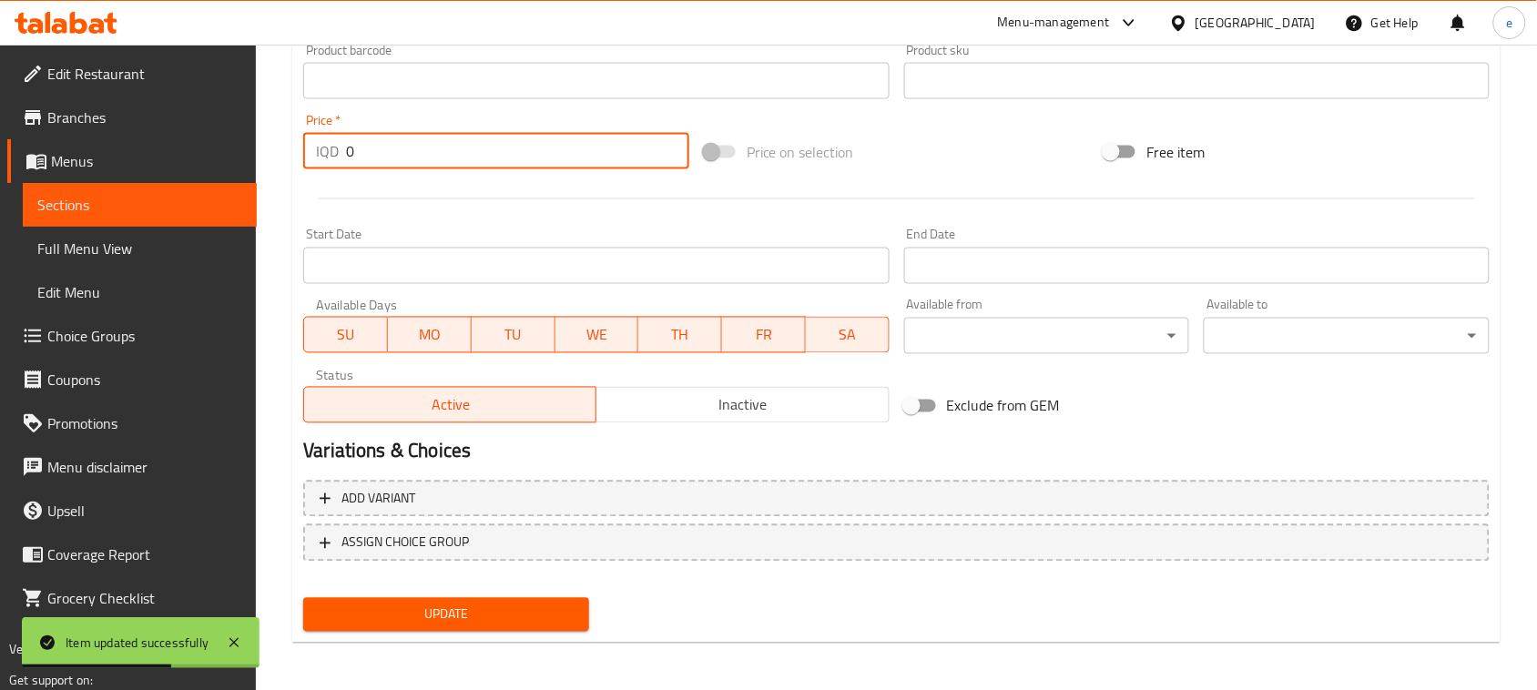
drag, startPoint x: 446, startPoint y: 144, endPoint x: 306, endPoint y: 144, distance: 140.2
click at [306, 144] on div "IQD 0 Price *" at bounding box center [496, 151] width 386 height 36
paste input "450"
type input "4500"
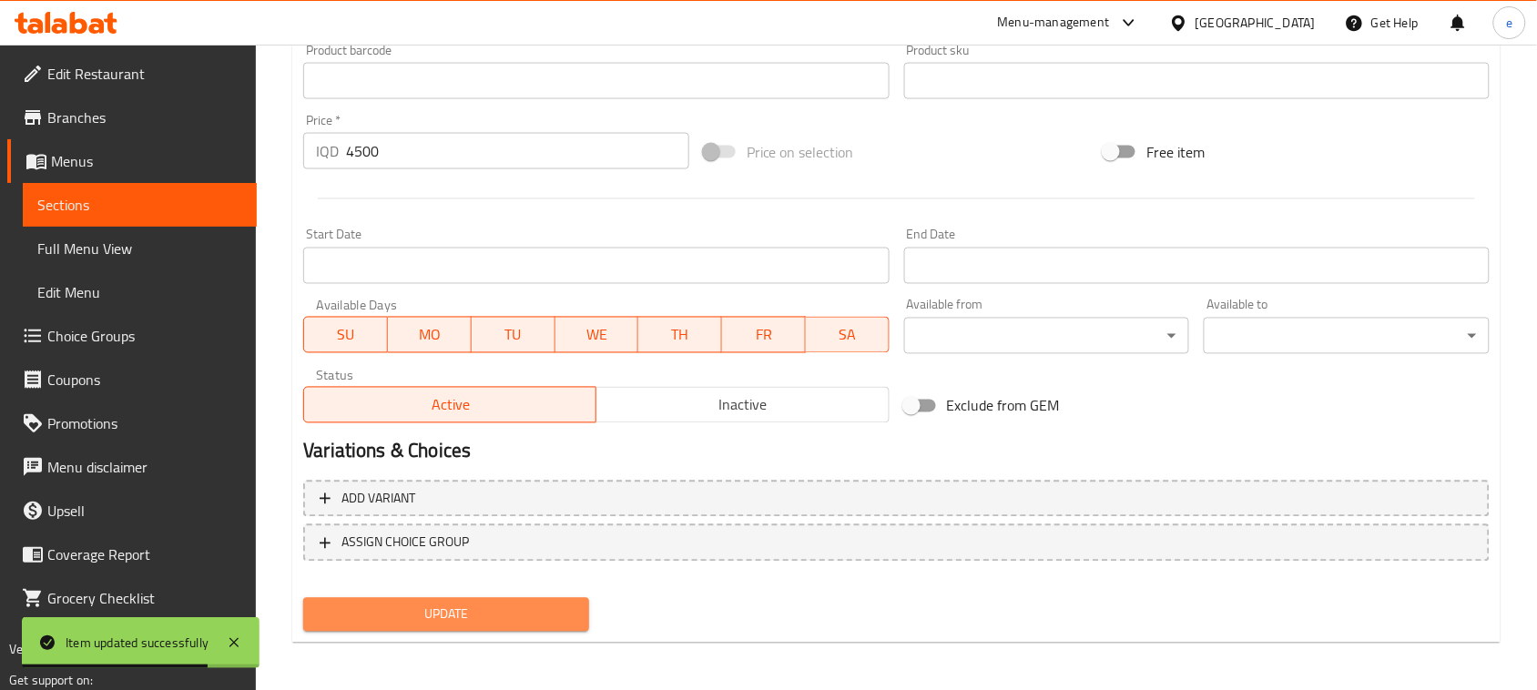
click at [469, 608] on span "Update" at bounding box center [446, 615] width 257 height 23
click at [157, 209] on span "Sections" at bounding box center [139, 205] width 205 height 22
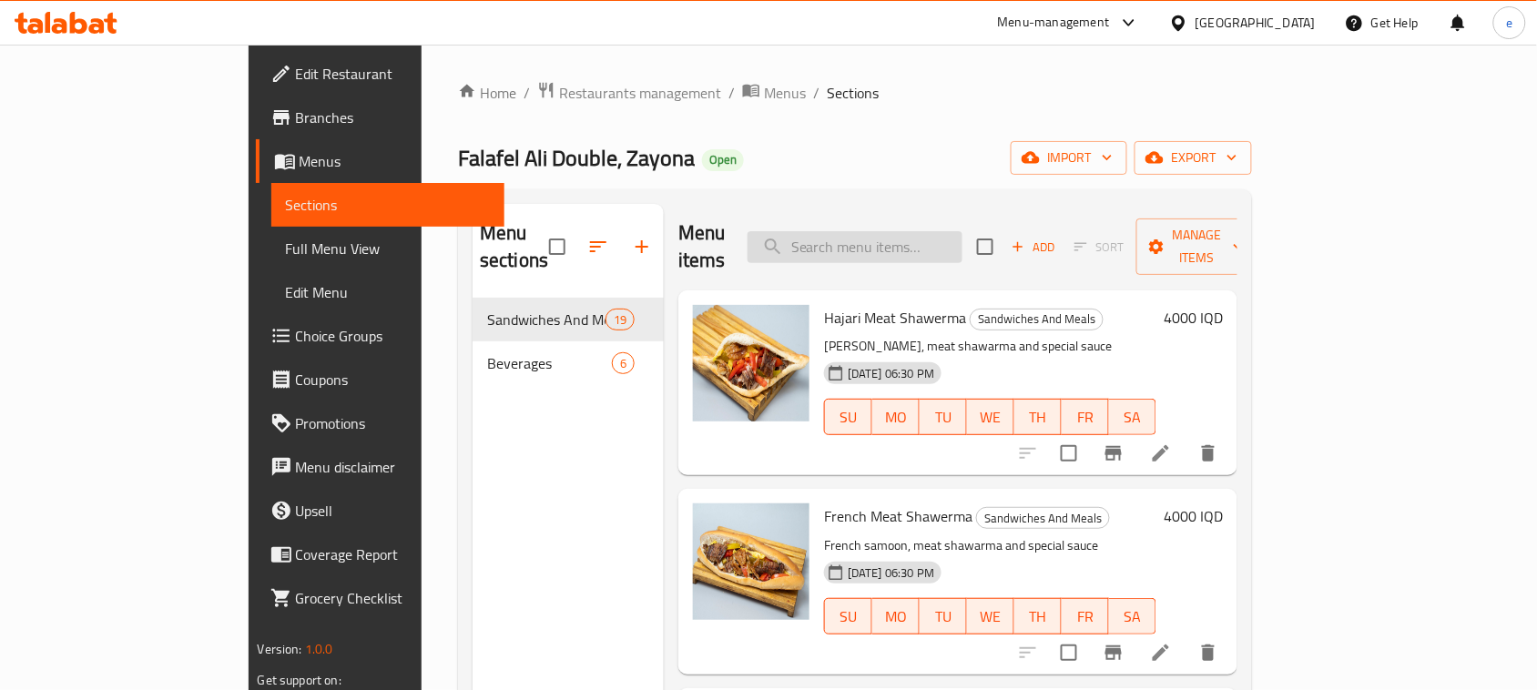
click at [880, 248] on input "search" at bounding box center [854, 247] width 215 height 32
paste input "Meat Shawerma Dish"
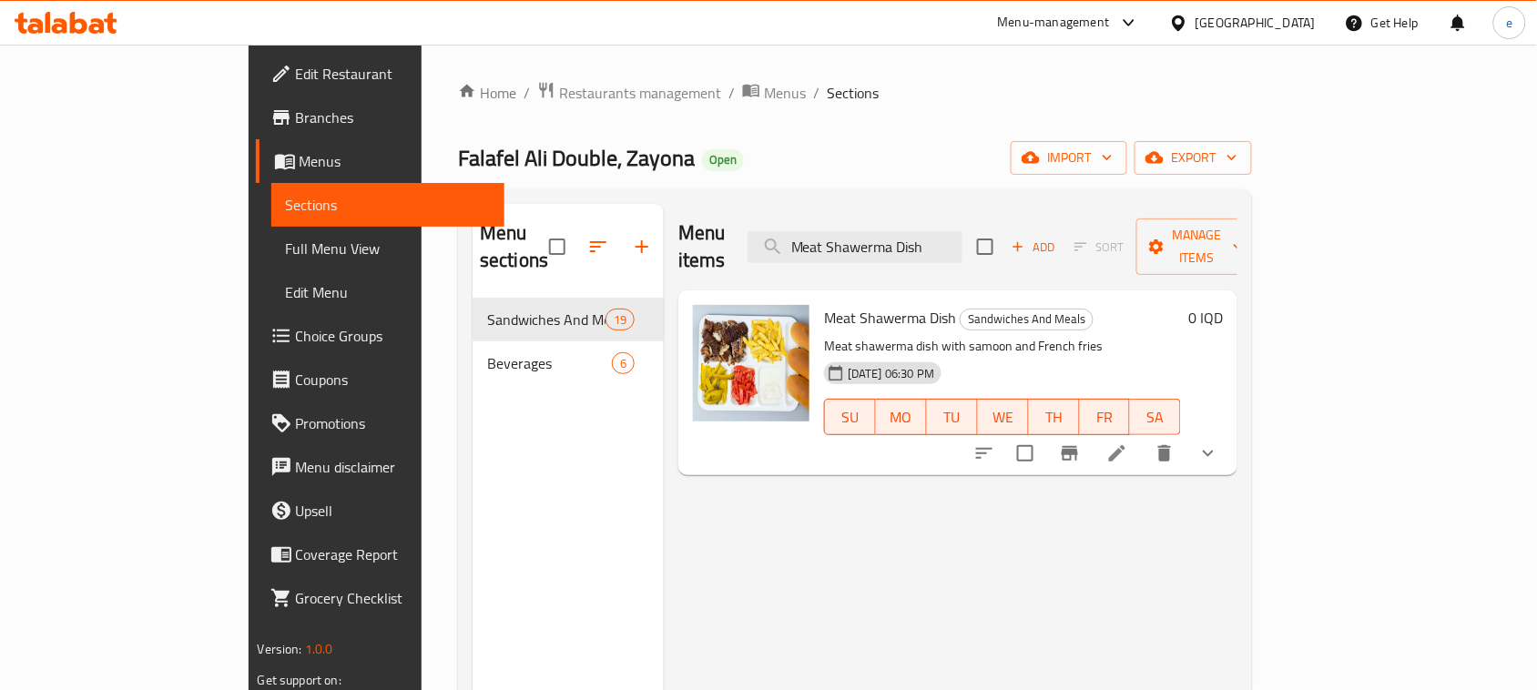
type input "Meat Shawerma Dish"
click at [1128, 442] on icon at bounding box center [1117, 453] width 22 height 22
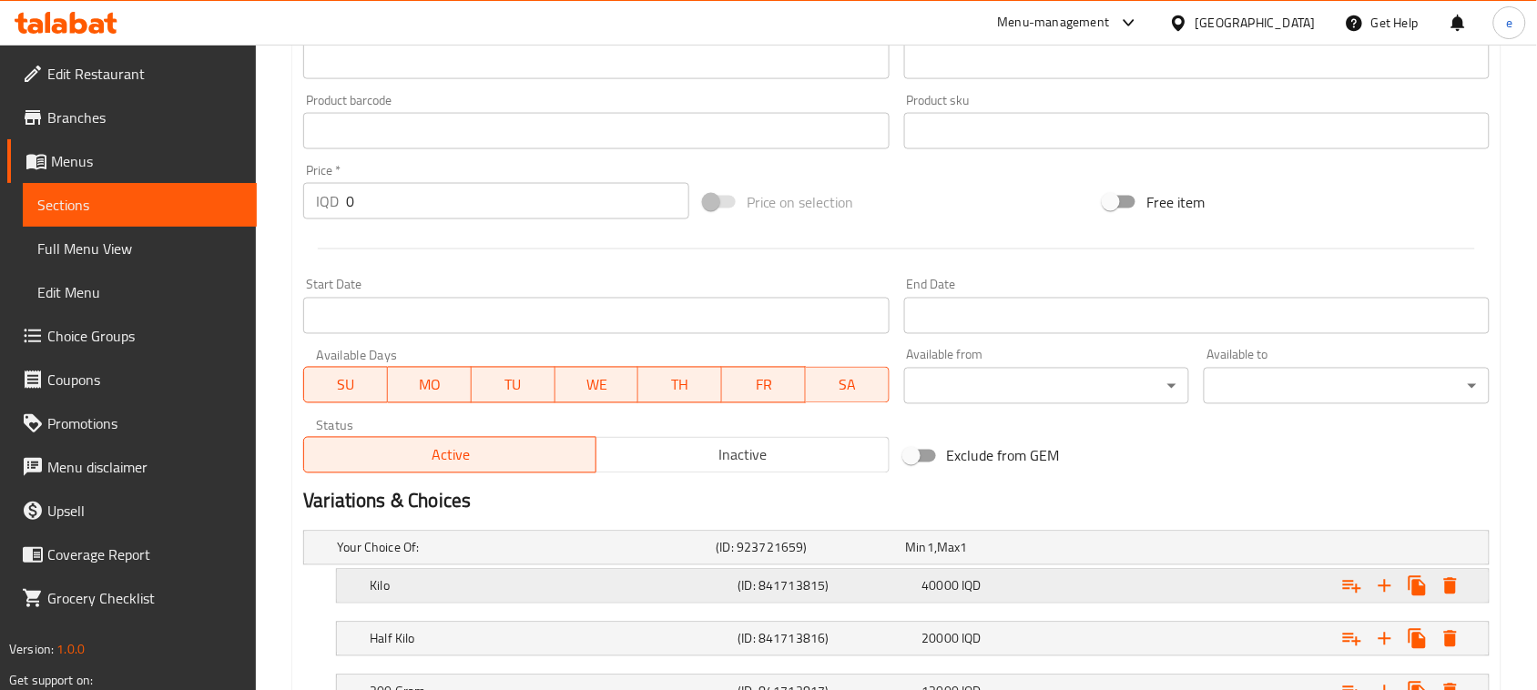
scroll to position [926, 0]
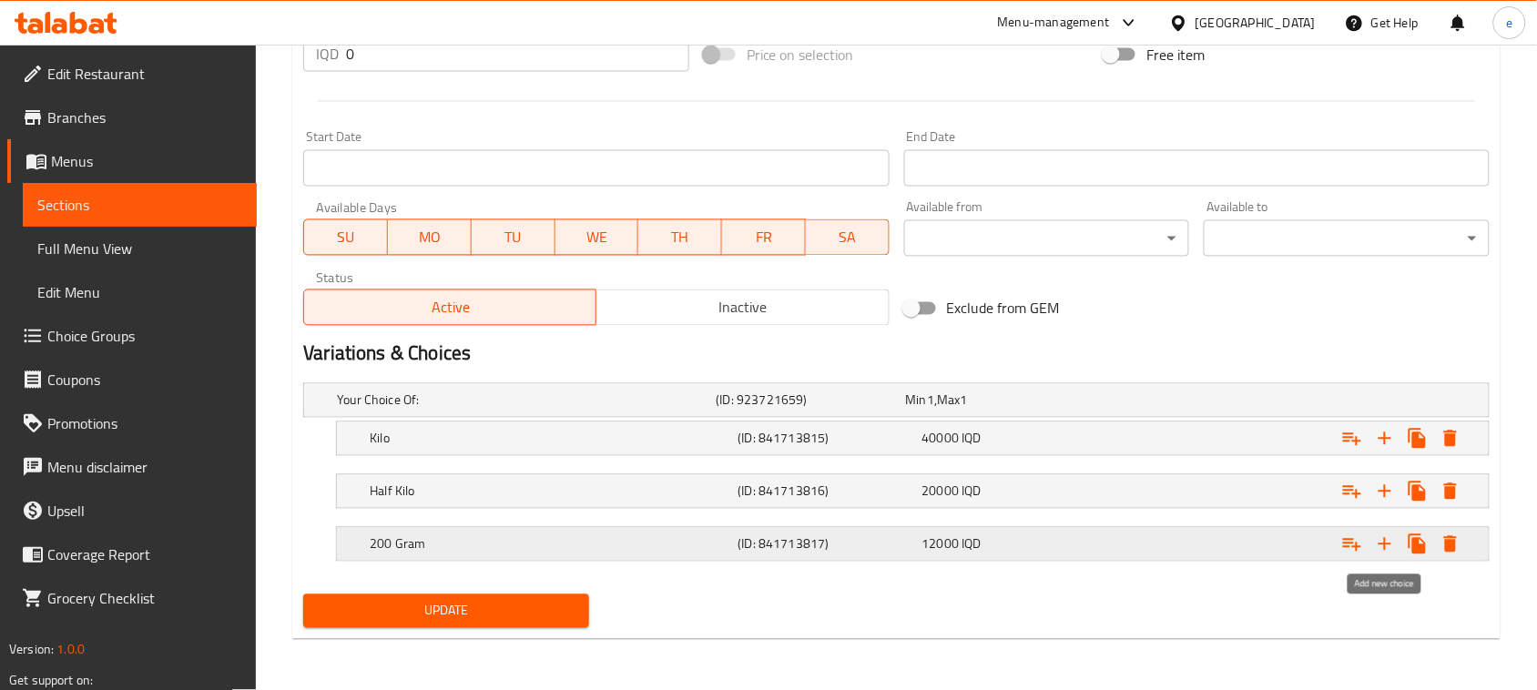
click at [1382, 552] on icon "Expand" at bounding box center [1385, 545] width 22 height 22
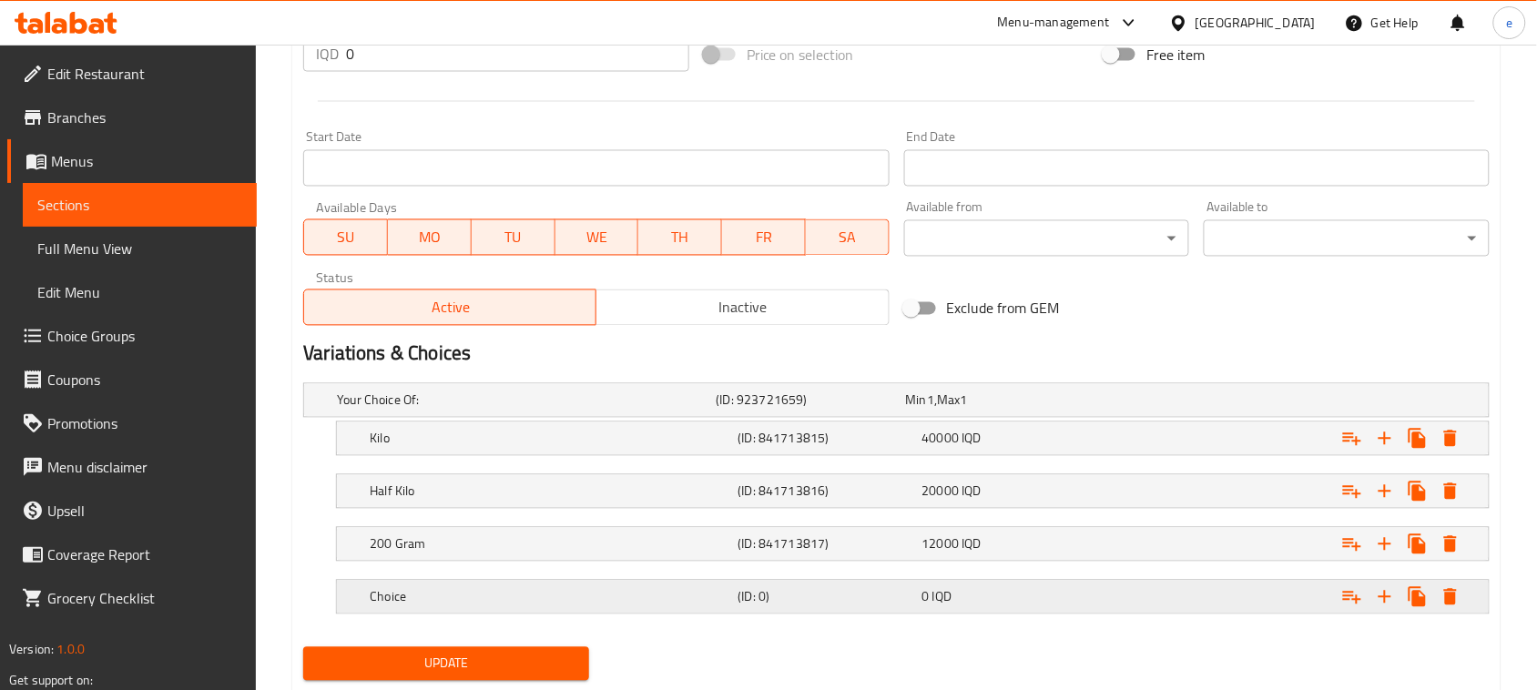
click at [922, 588] on span "0" at bounding box center [925, 597] width 7 height 24
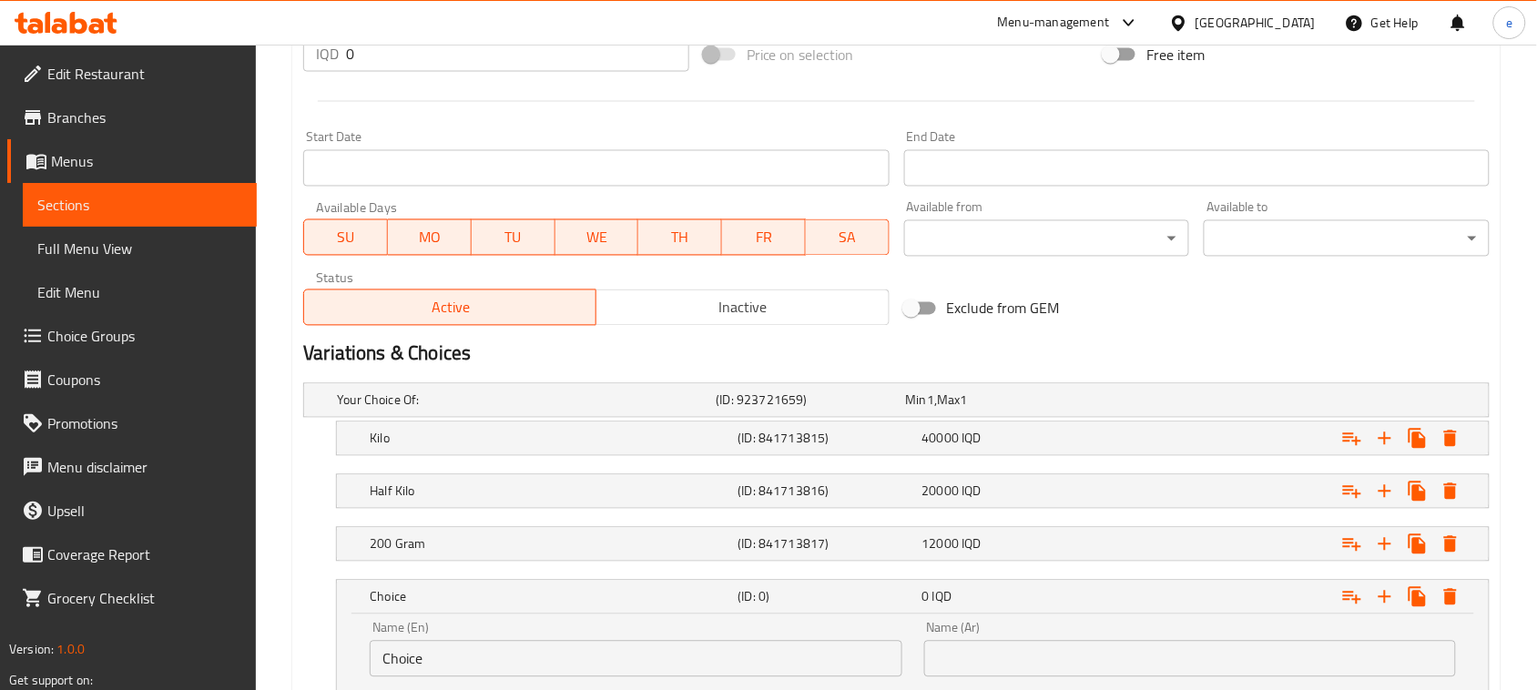
scroll to position [1154, 0]
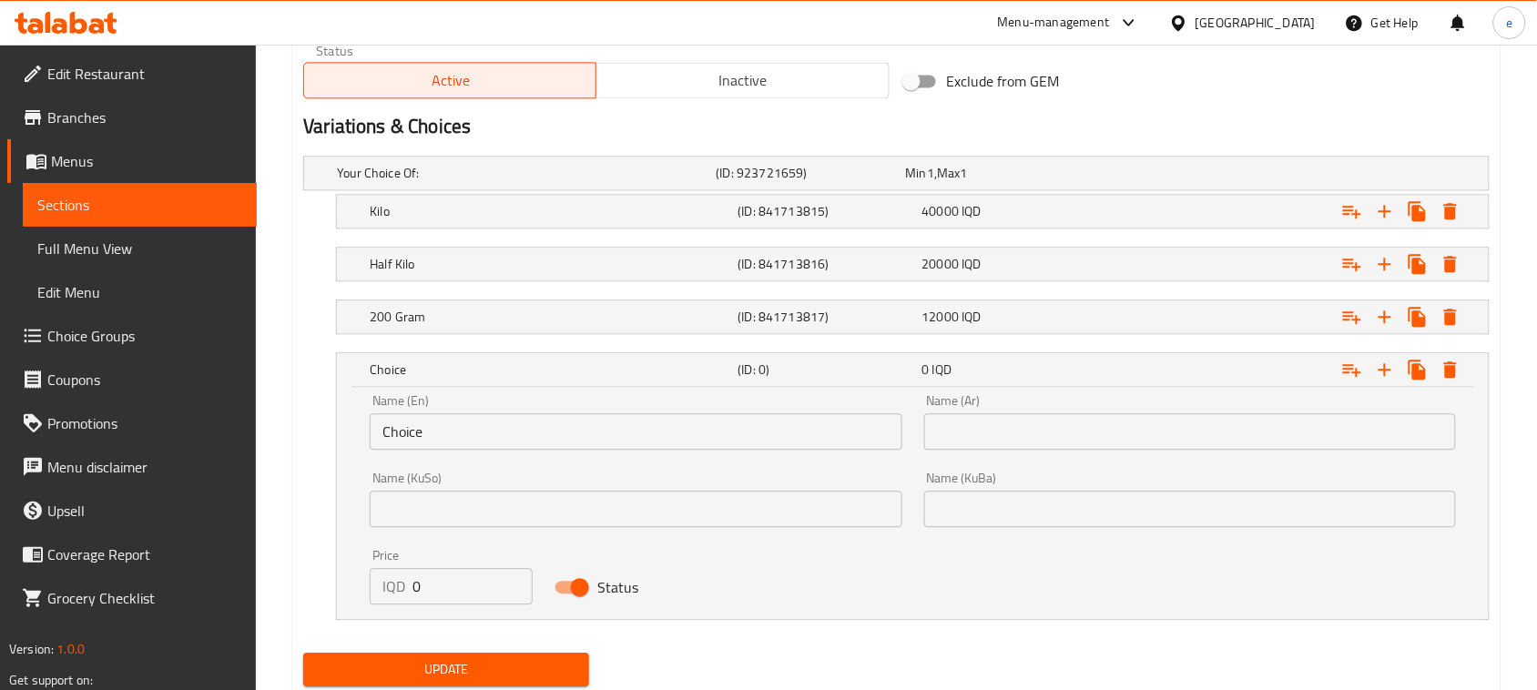
click at [493, 516] on input "text" at bounding box center [636, 509] width 532 height 36
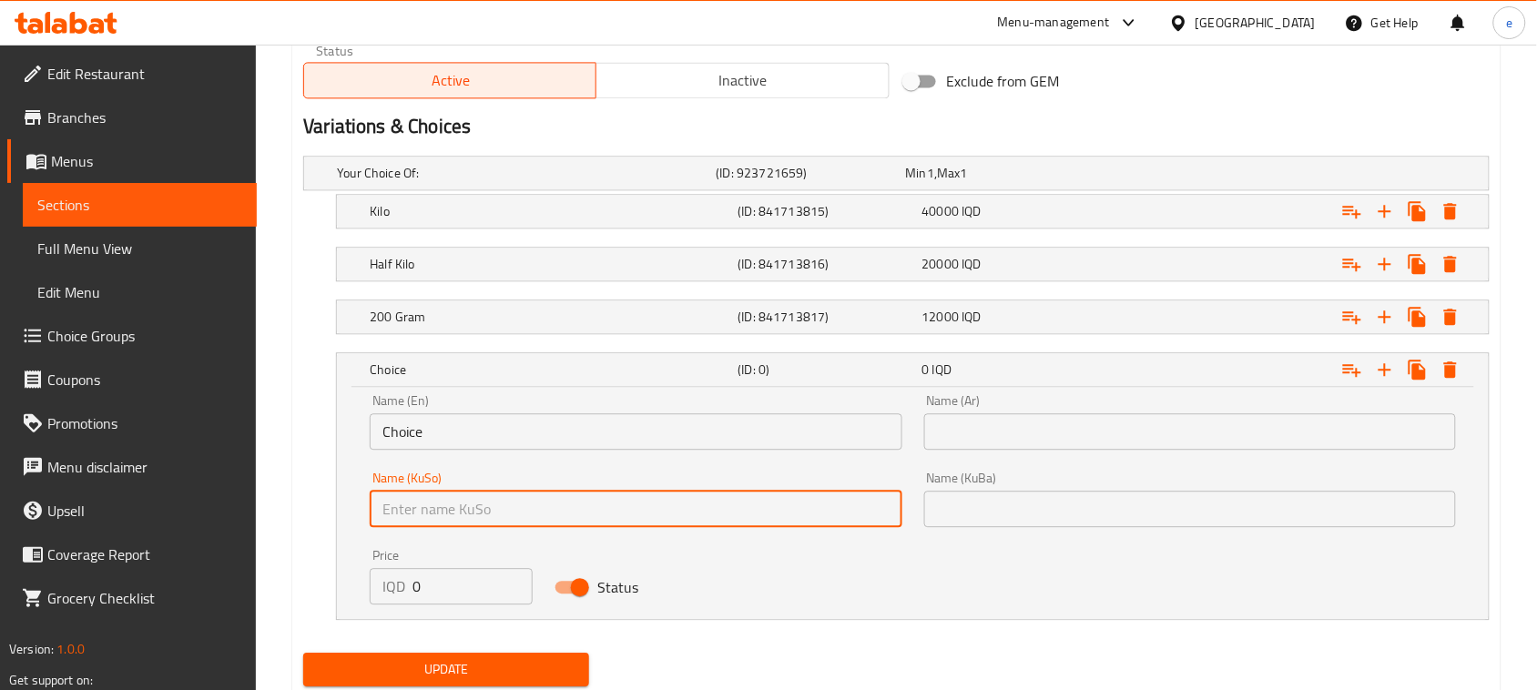
paste input "نەفەرێک"
type input "نەفەرێک"
click at [1139, 516] on input "text" at bounding box center [1190, 509] width 532 height 36
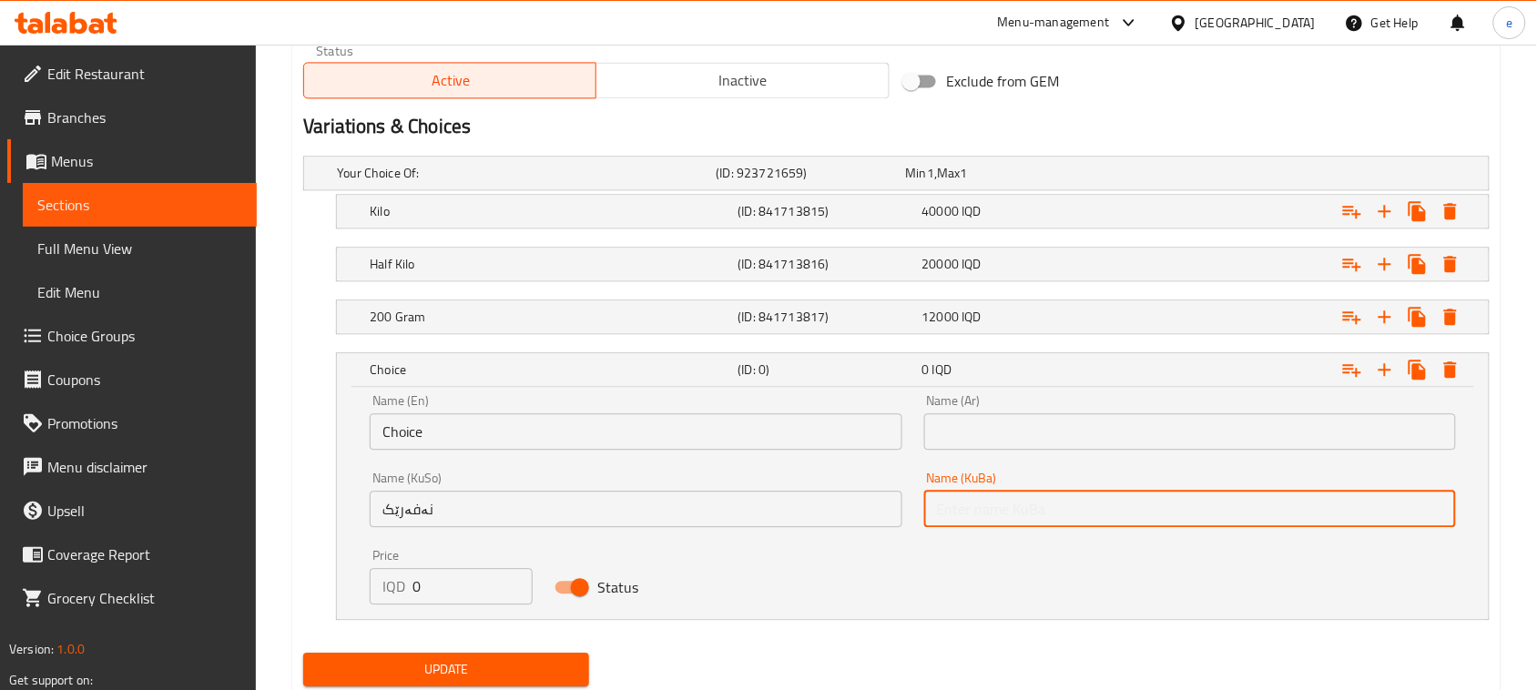
paste input "نەفەرێک"
type input "نەفەرێک"
click at [697, 444] on input "Choice" at bounding box center [636, 431] width 532 height 36
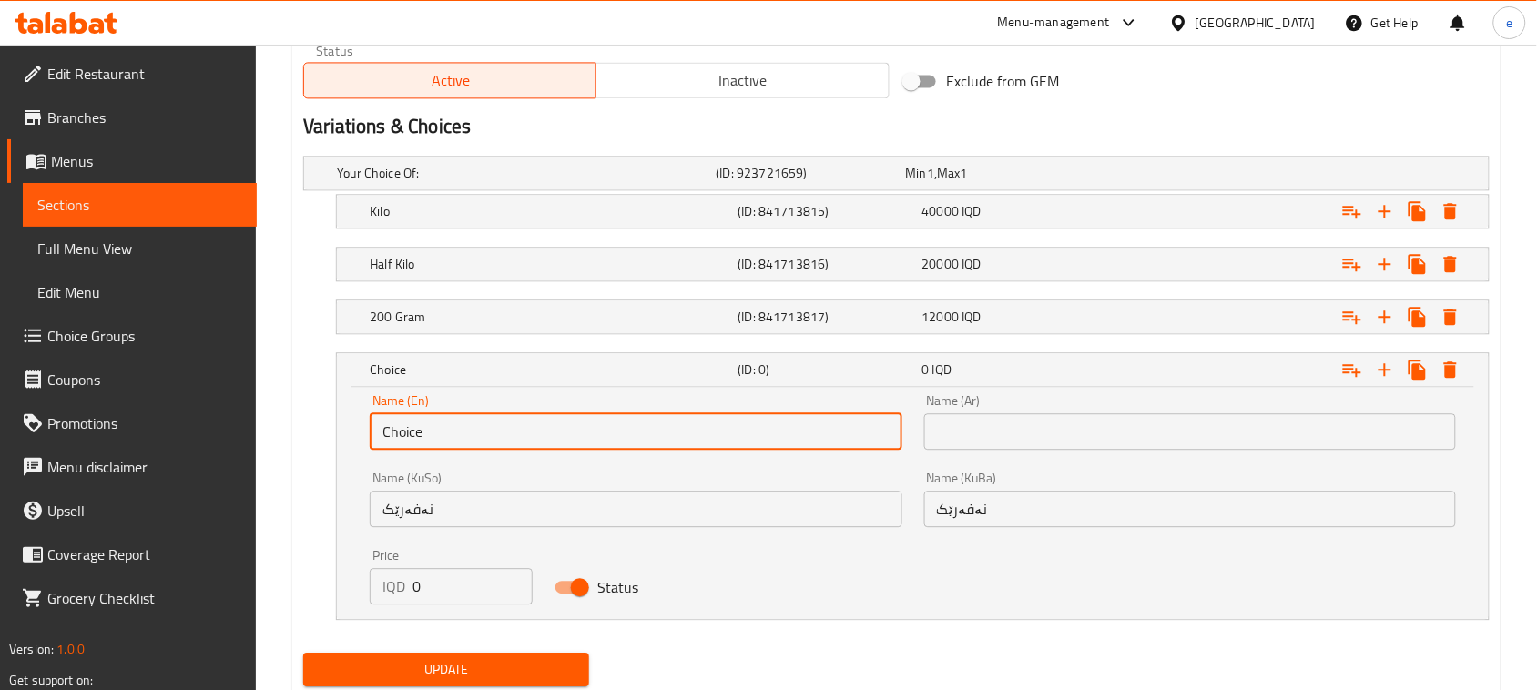
paste input "Nafar"
type input "Nafar"
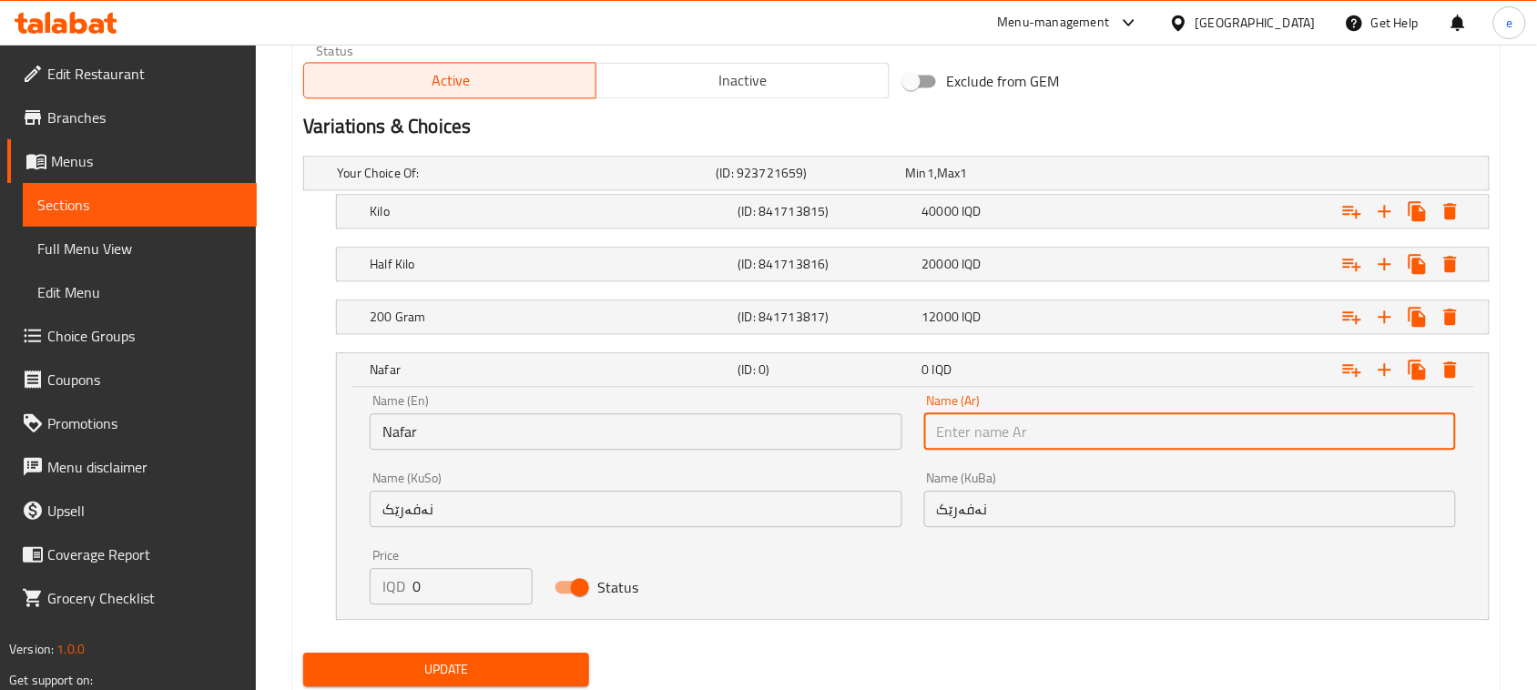
click at [986, 417] on input "text" at bounding box center [1190, 431] width 532 height 36
paste input "نفر"
type input "نفر"
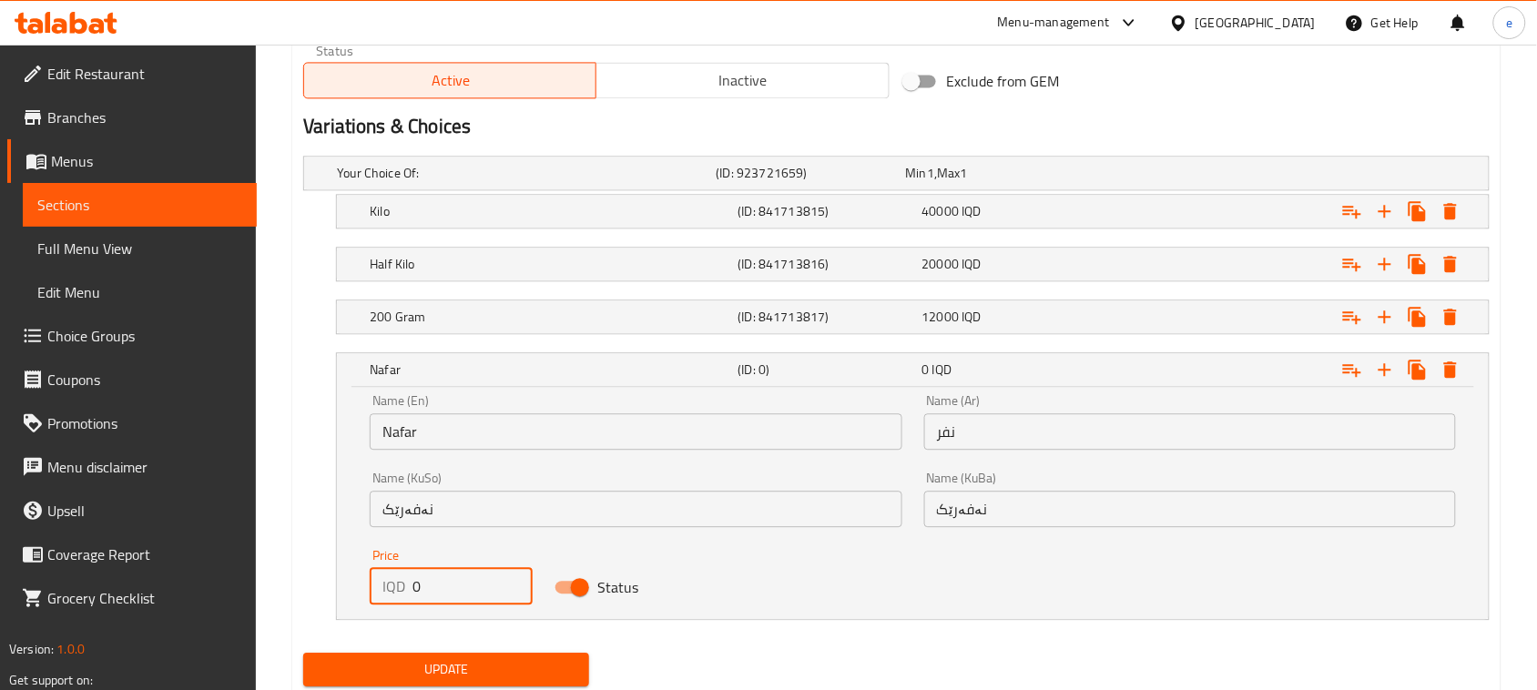
drag, startPoint x: 429, startPoint y: 604, endPoint x: 399, endPoint y: 602, distance: 30.1
click at [392, 604] on div "IQD 0 Price" at bounding box center [451, 586] width 163 height 36
paste input "1400"
type input "14000"
click at [1379, 371] on icon "Expand" at bounding box center [1385, 370] width 22 height 22
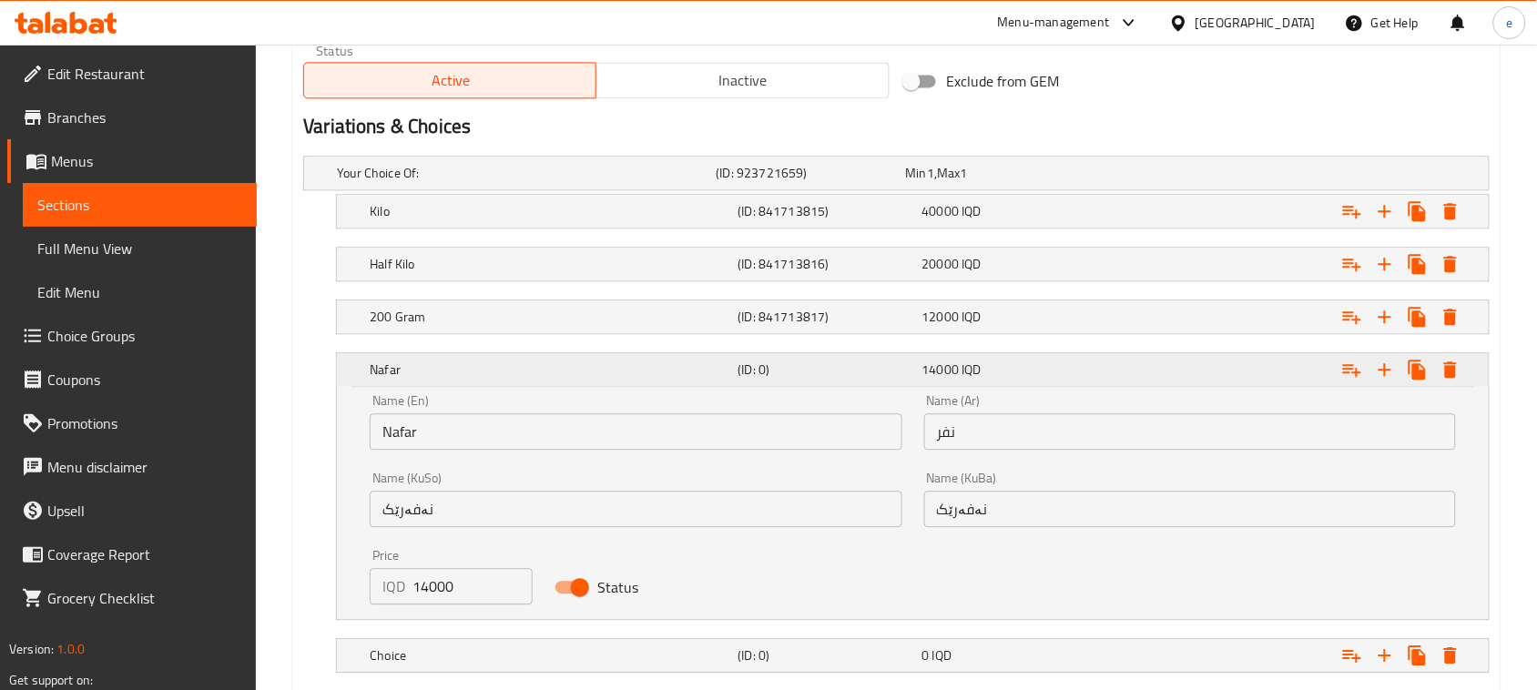
click at [877, 380] on div "(ID: 0)" at bounding box center [827, 369] width 184 height 25
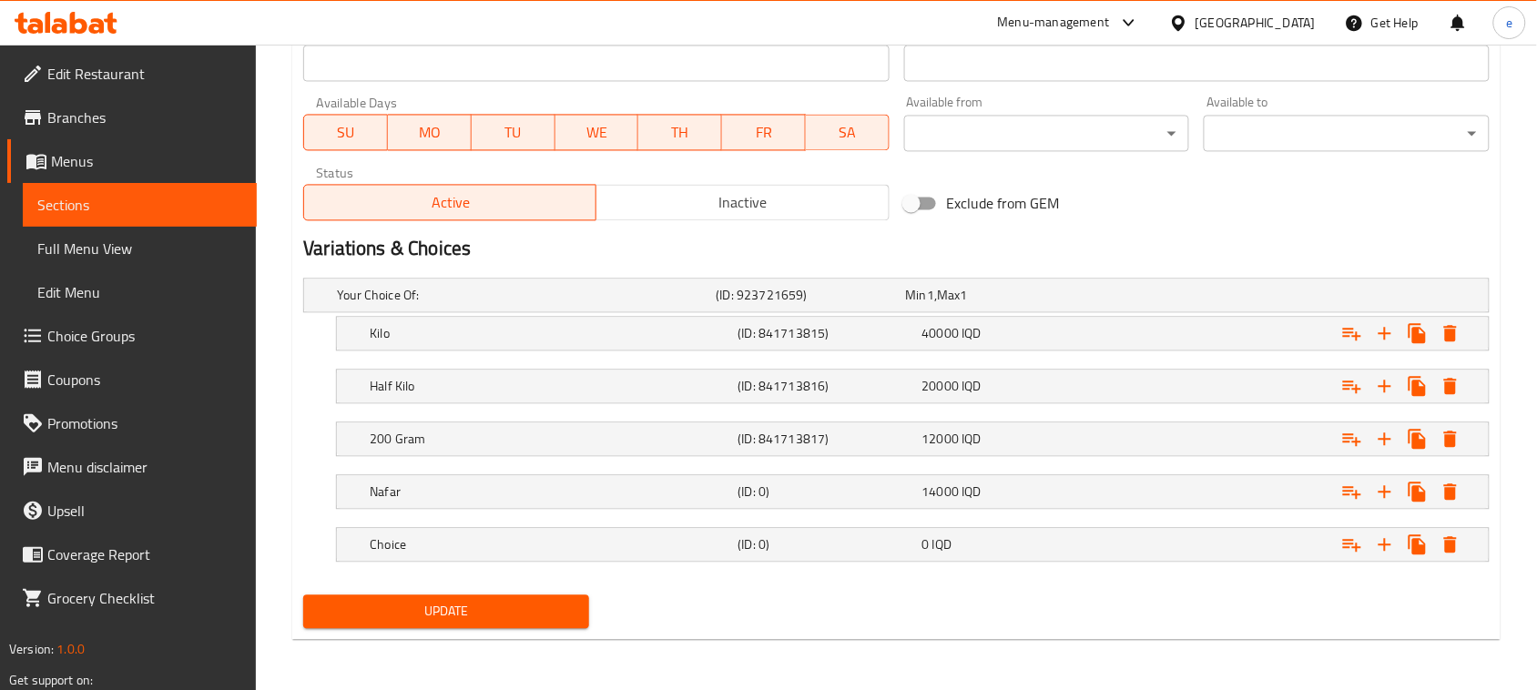
scroll to position [1033, 0]
click at [738, 542] on h5 "(ID: 0)" at bounding box center [826, 544] width 177 height 18
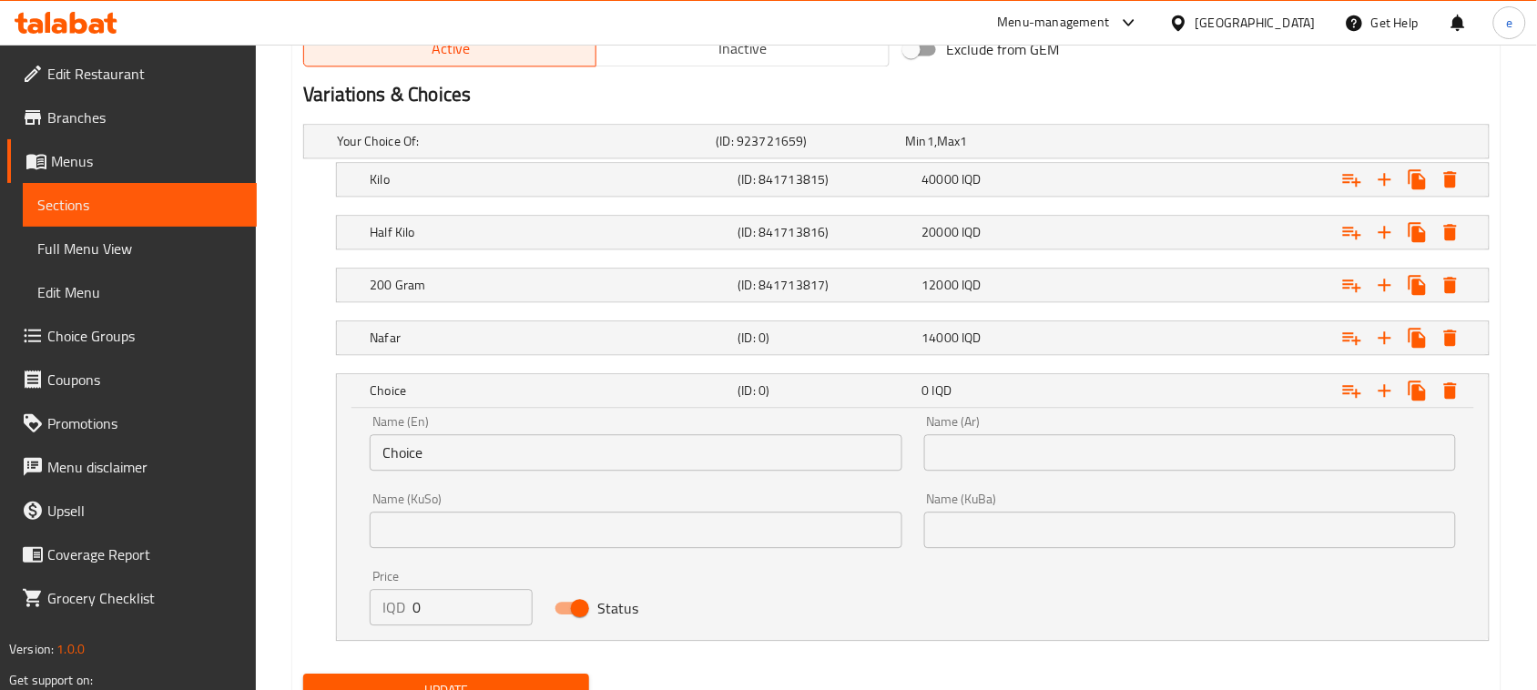
scroll to position [1261, 0]
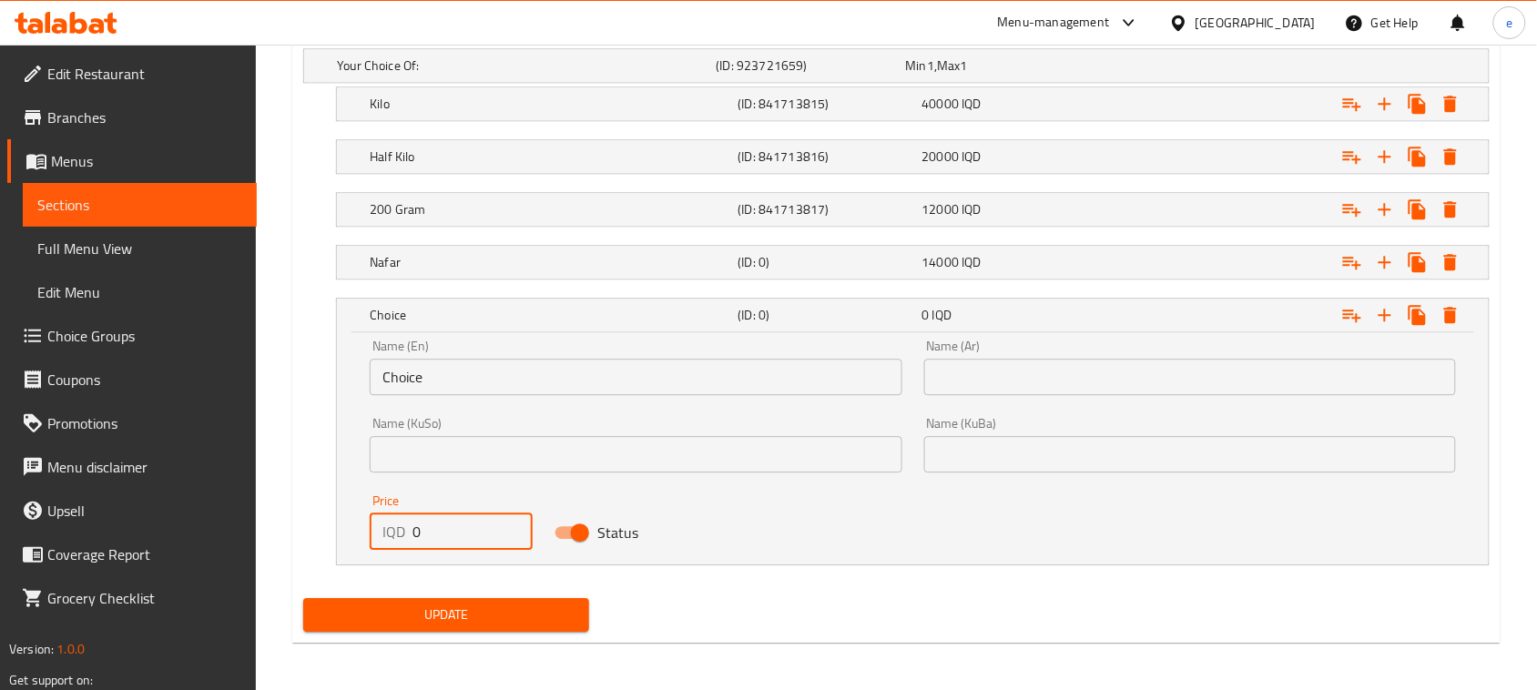
drag, startPoint x: 485, startPoint y: 524, endPoint x: 388, endPoint y: 533, distance: 97.8
click at [396, 535] on div "IQD 0 Price" at bounding box center [451, 532] width 163 height 36
paste input "700"
type input "7000"
click at [1015, 367] on input "text" at bounding box center [1190, 377] width 532 height 36
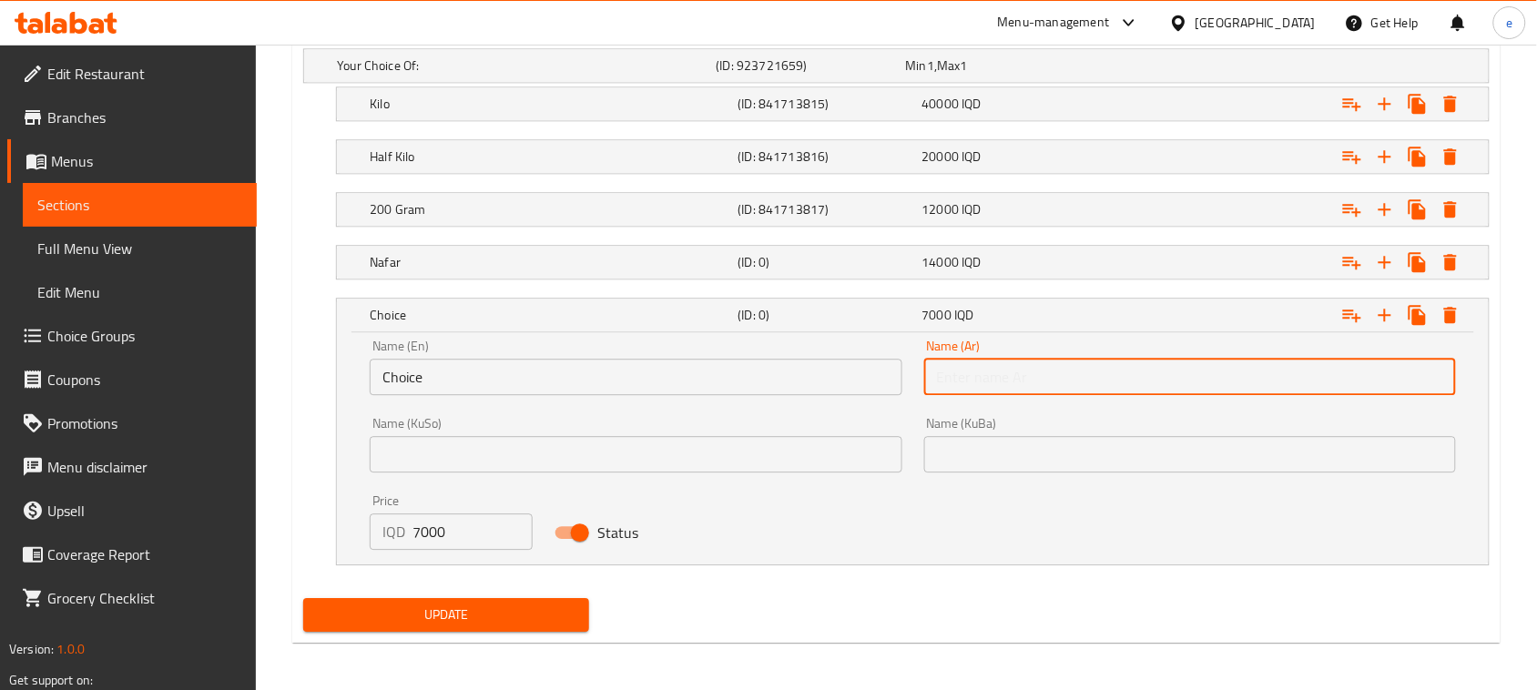
paste input "نص نفر"
type input "نص نفر"
click at [683, 452] on input "text" at bounding box center [636, 454] width 532 height 36
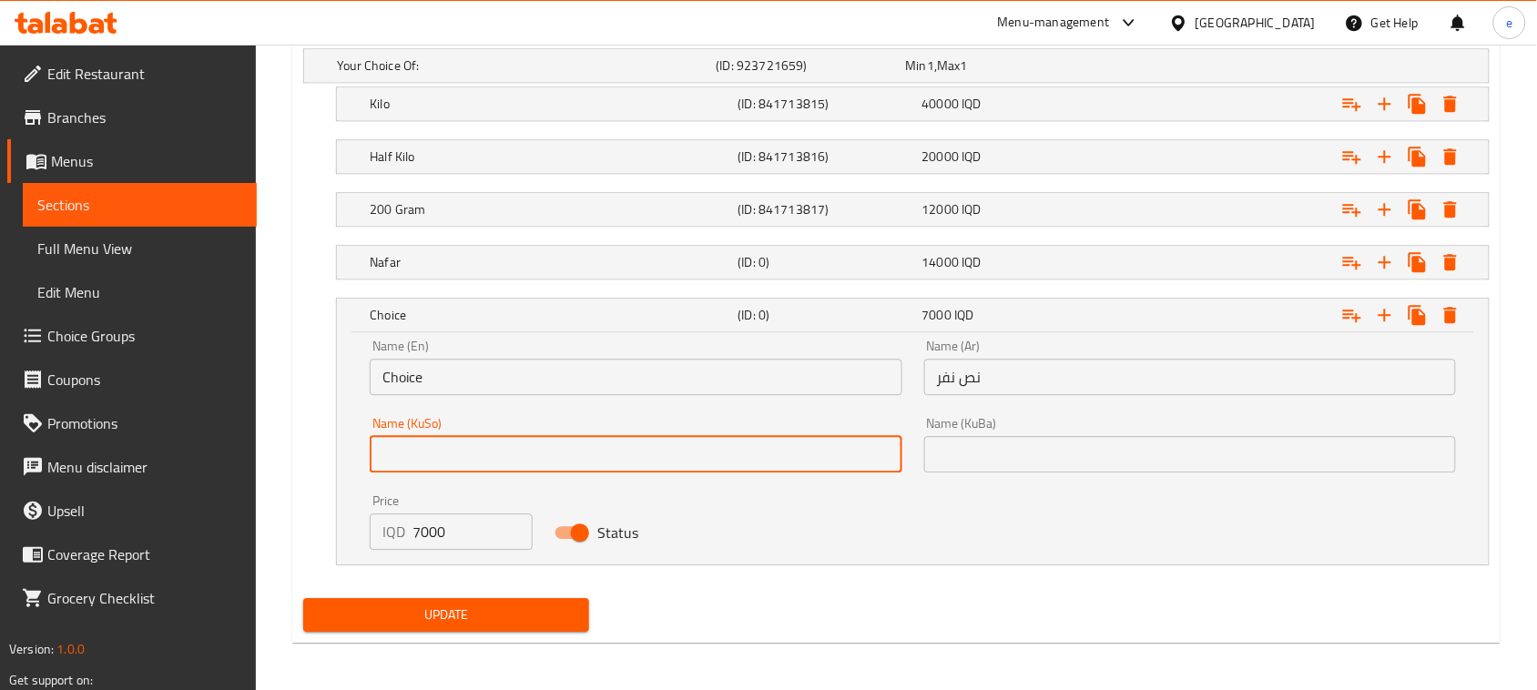
paste input "نیو نەفەر"
type input "نیو نەفەر"
click at [1063, 476] on div "Name (KuBa) Name (KuBa)" at bounding box center [1190, 444] width 554 height 77
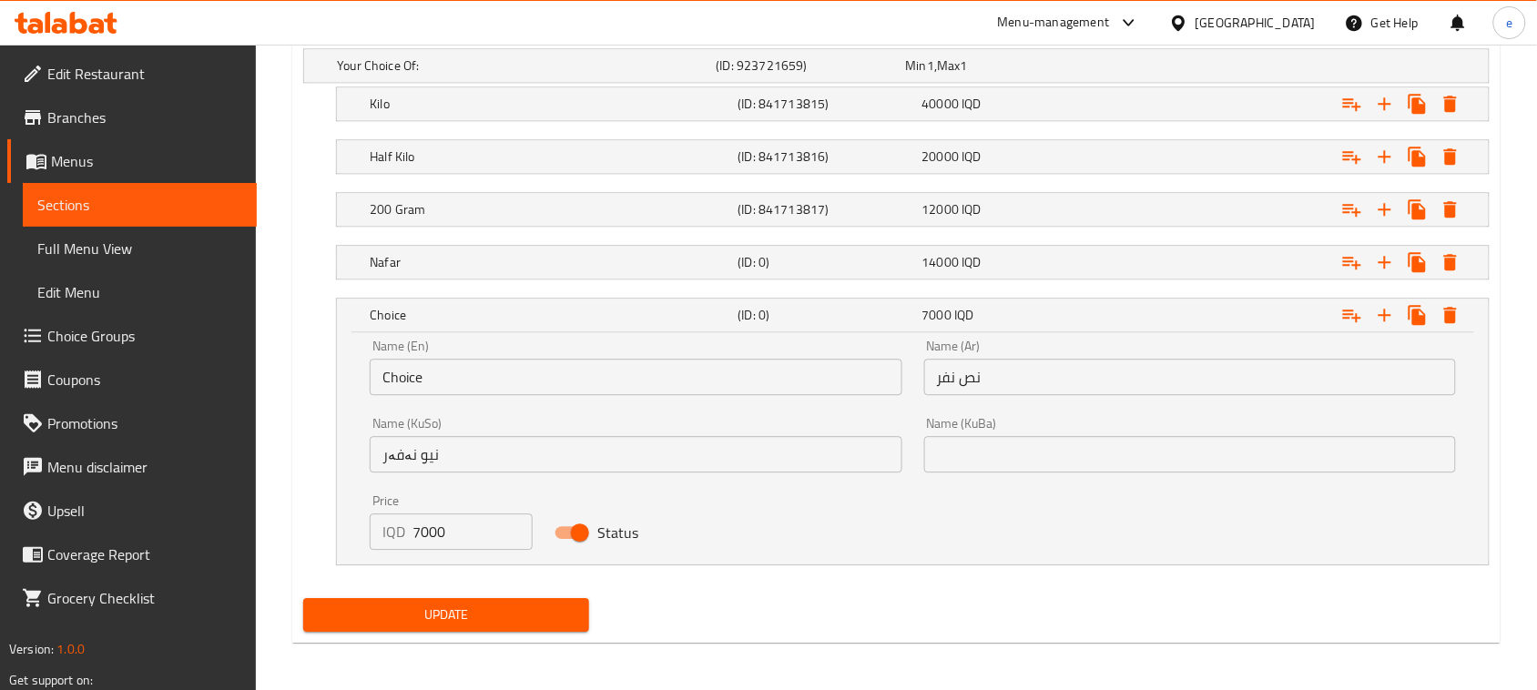
click at [1020, 444] on input "text" at bounding box center [1190, 454] width 532 height 36
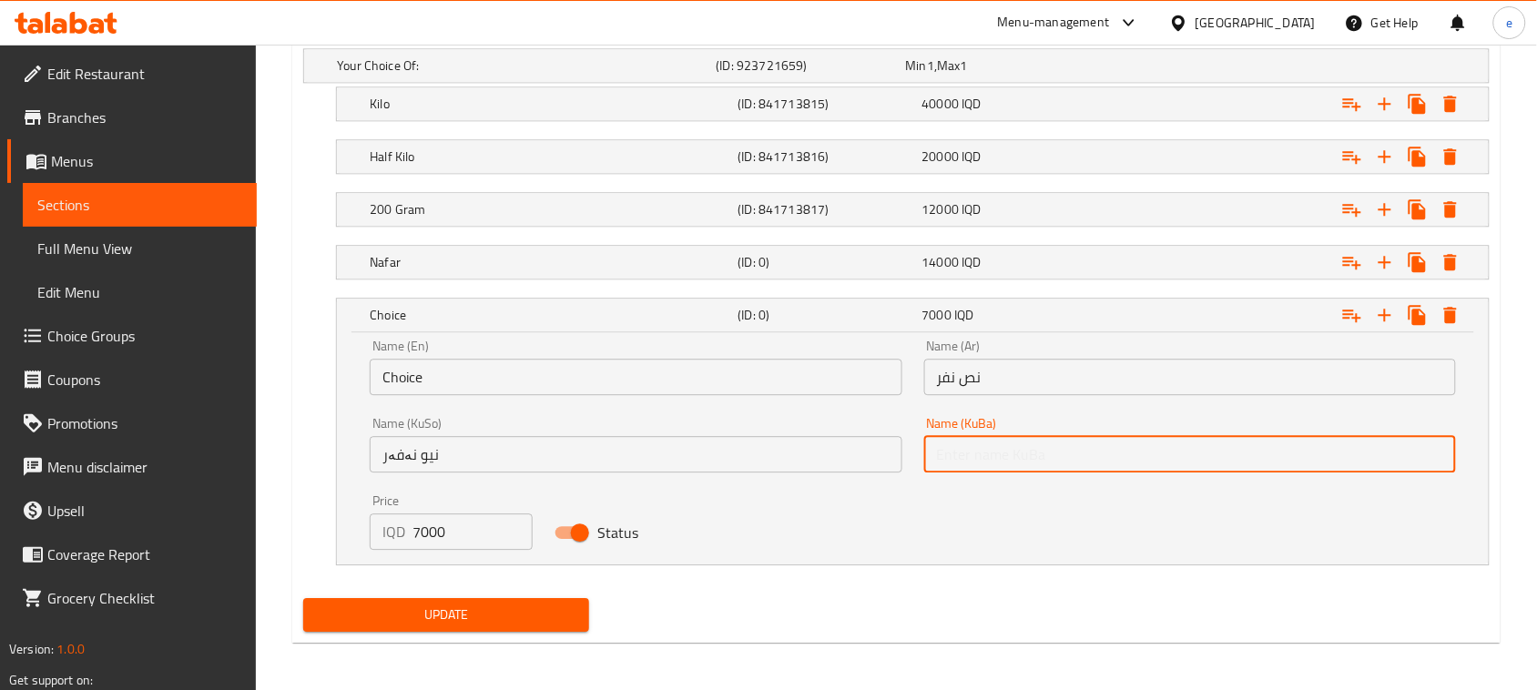
paste input "نیو نەفەر"
type input "نیو نەفەر"
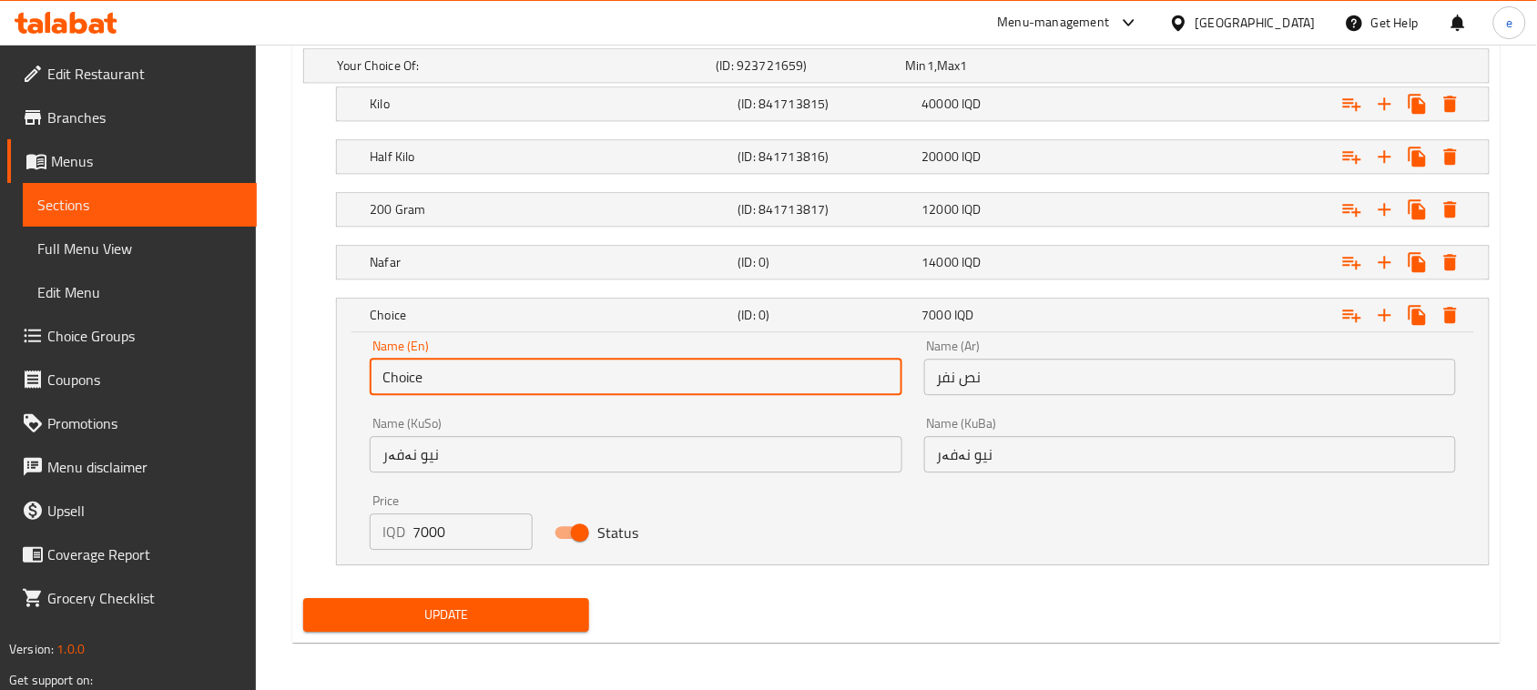
click at [602, 390] on input "Choice" at bounding box center [636, 377] width 532 height 36
paste input "Half Nafar"
type input "Half Nafar"
click at [1184, 317] on div "Expand" at bounding box center [1287, 315] width 368 height 40
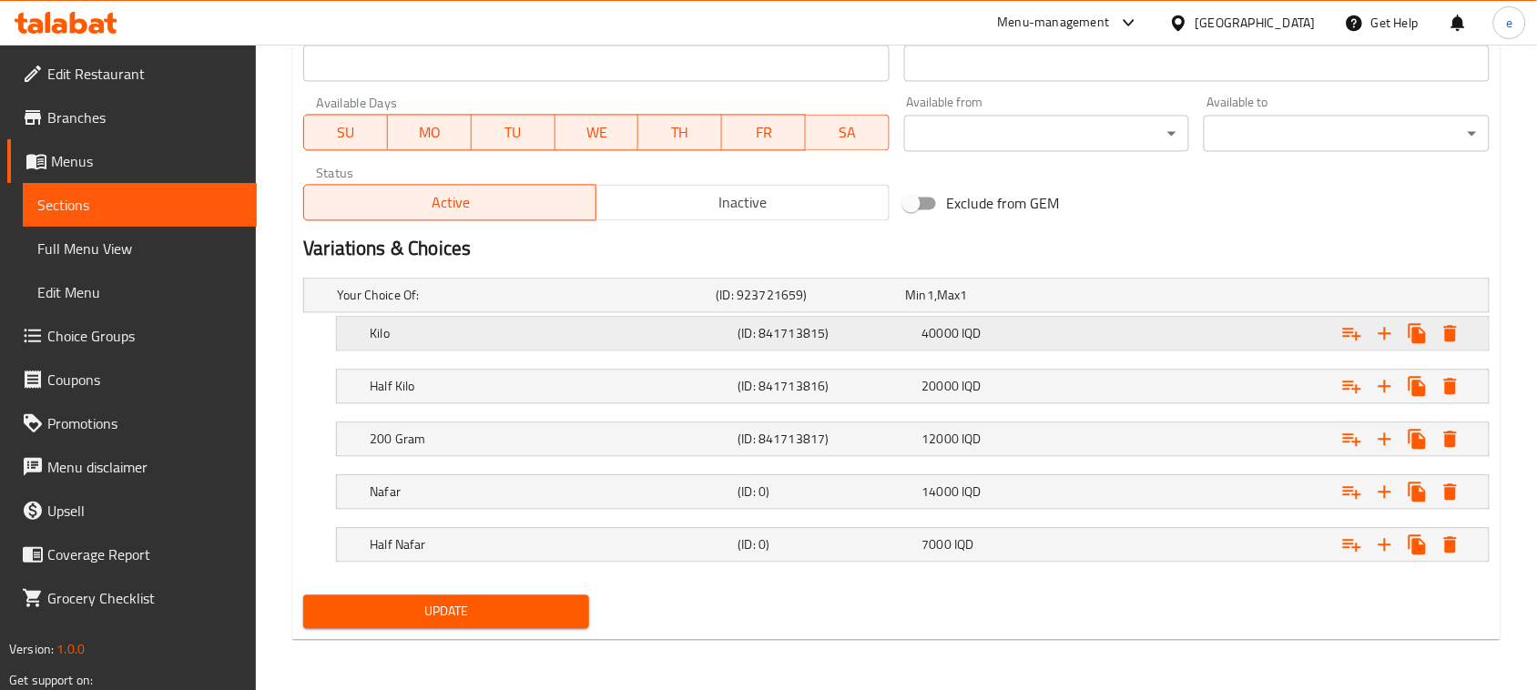
scroll to position [1033, 0]
drag, startPoint x: 1388, startPoint y: 553, endPoint x: 1261, endPoint y: 567, distance: 128.3
click at [1387, 553] on icon "Expand" at bounding box center [1385, 545] width 22 height 22
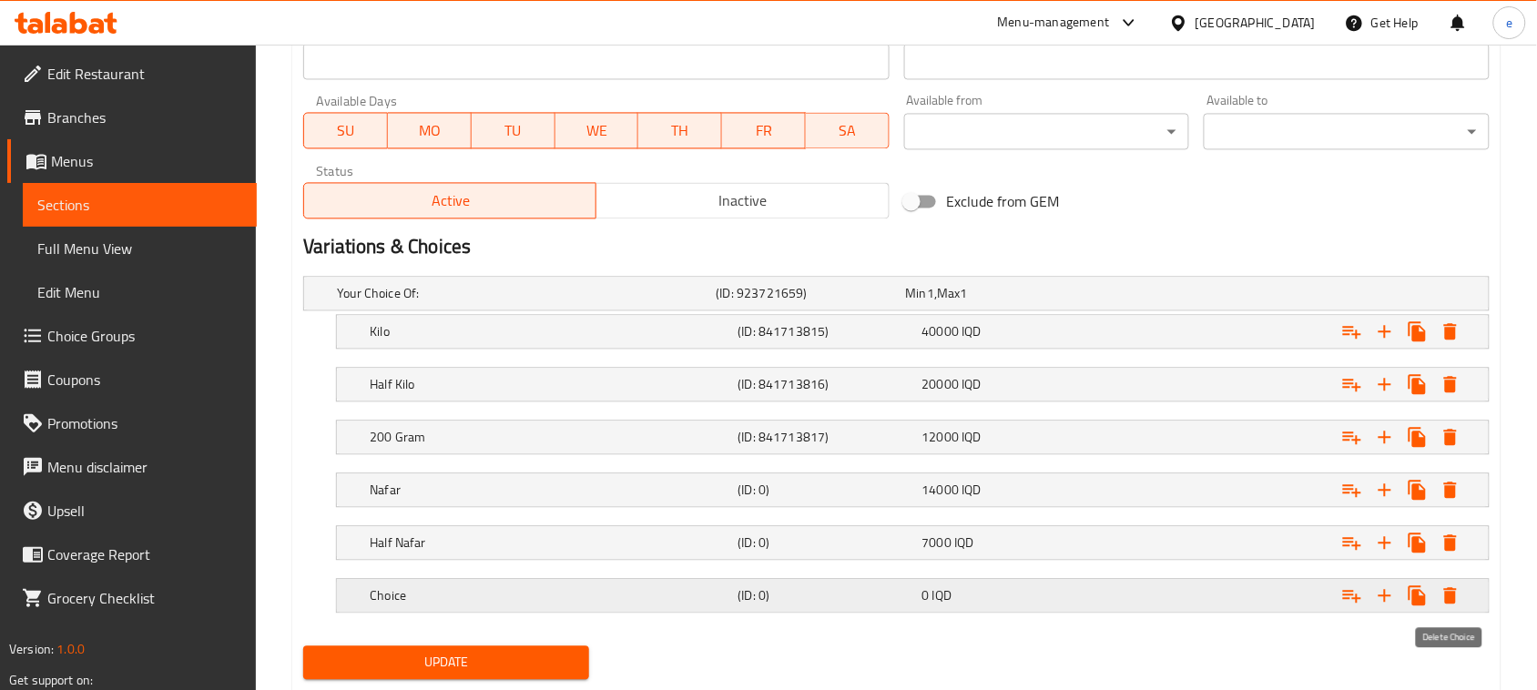
click at [1455, 593] on icon "Expand" at bounding box center [1450, 596] width 22 height 22
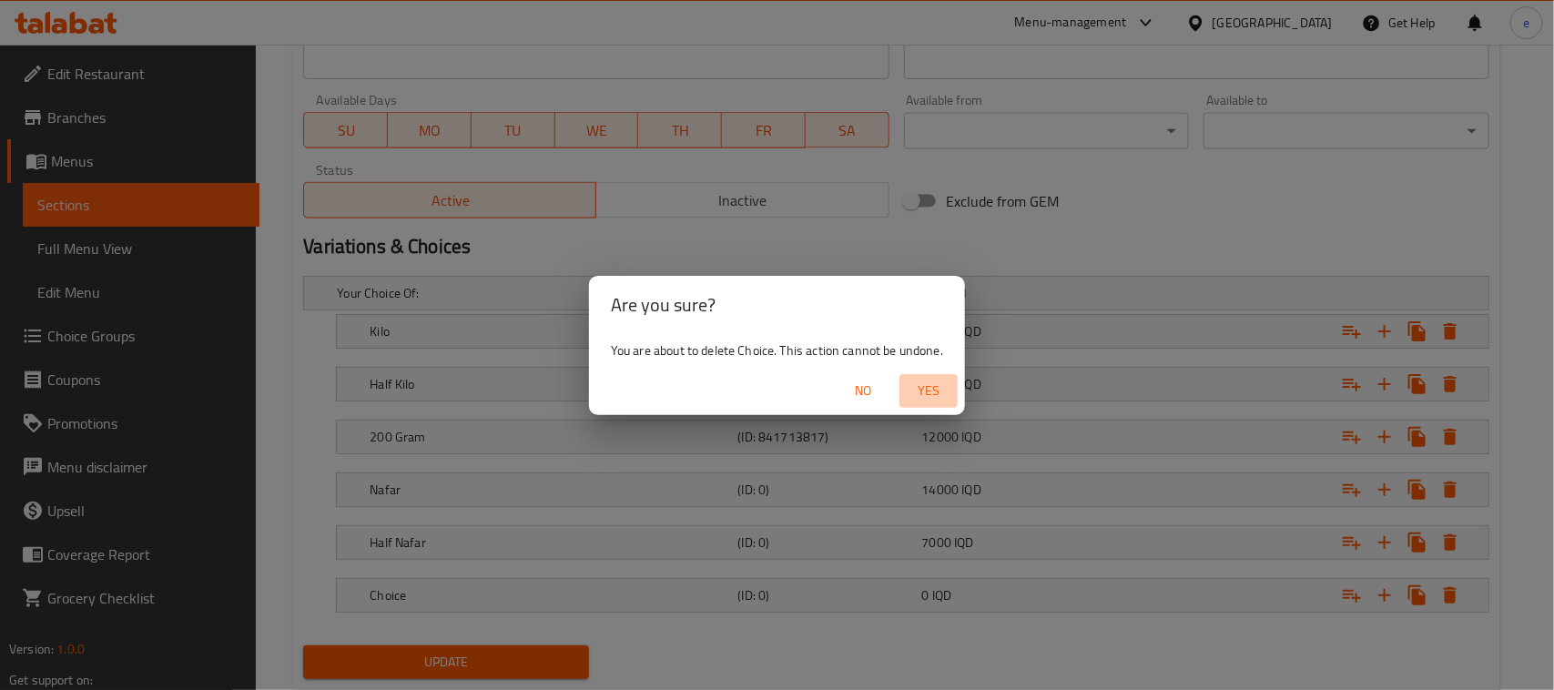
click at [930, 398] on span "Yes" at bounding box center [929, 391] width 44 height 23
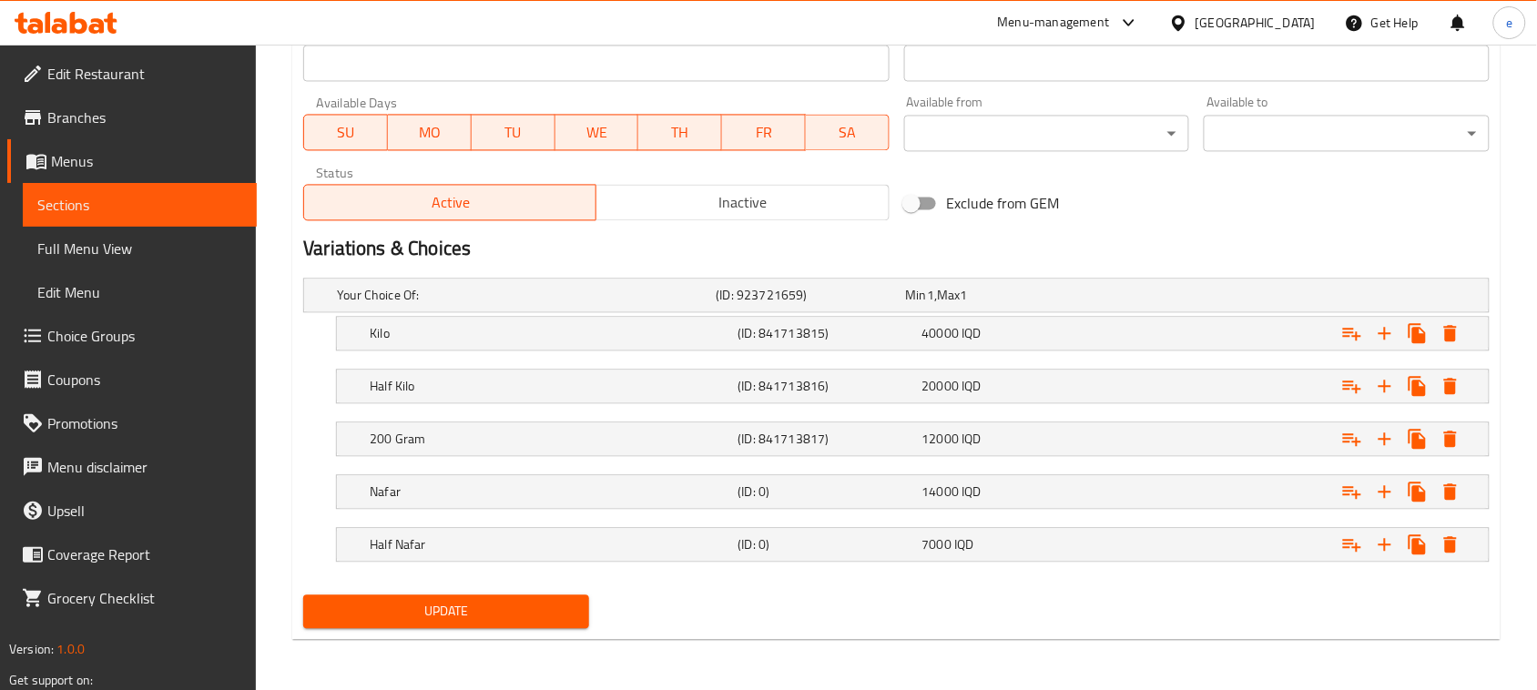
click at [484, 604] on span "Update" at bounding box center [446, 611] width 257 height 23
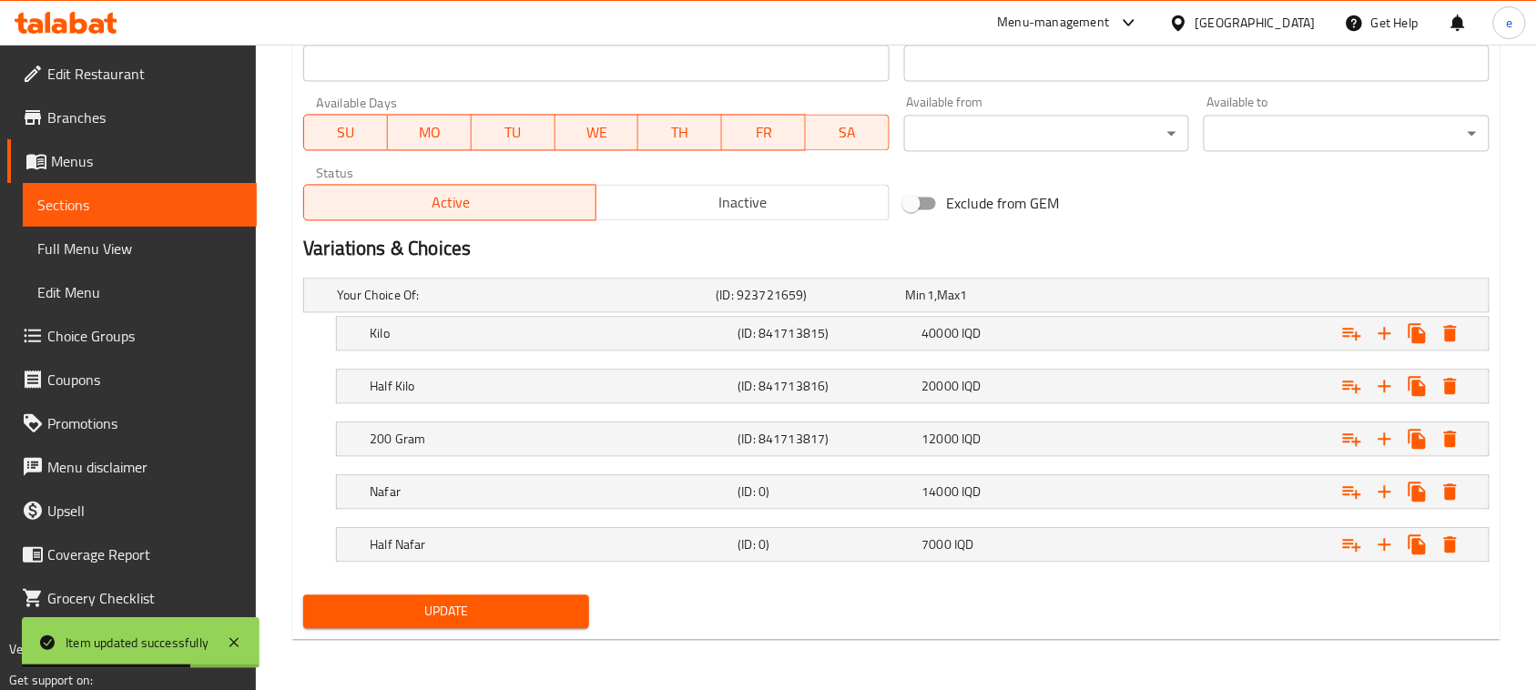
click at [191, 219] on link "Sections" at bounding box center [140, 205] width 234 height 44
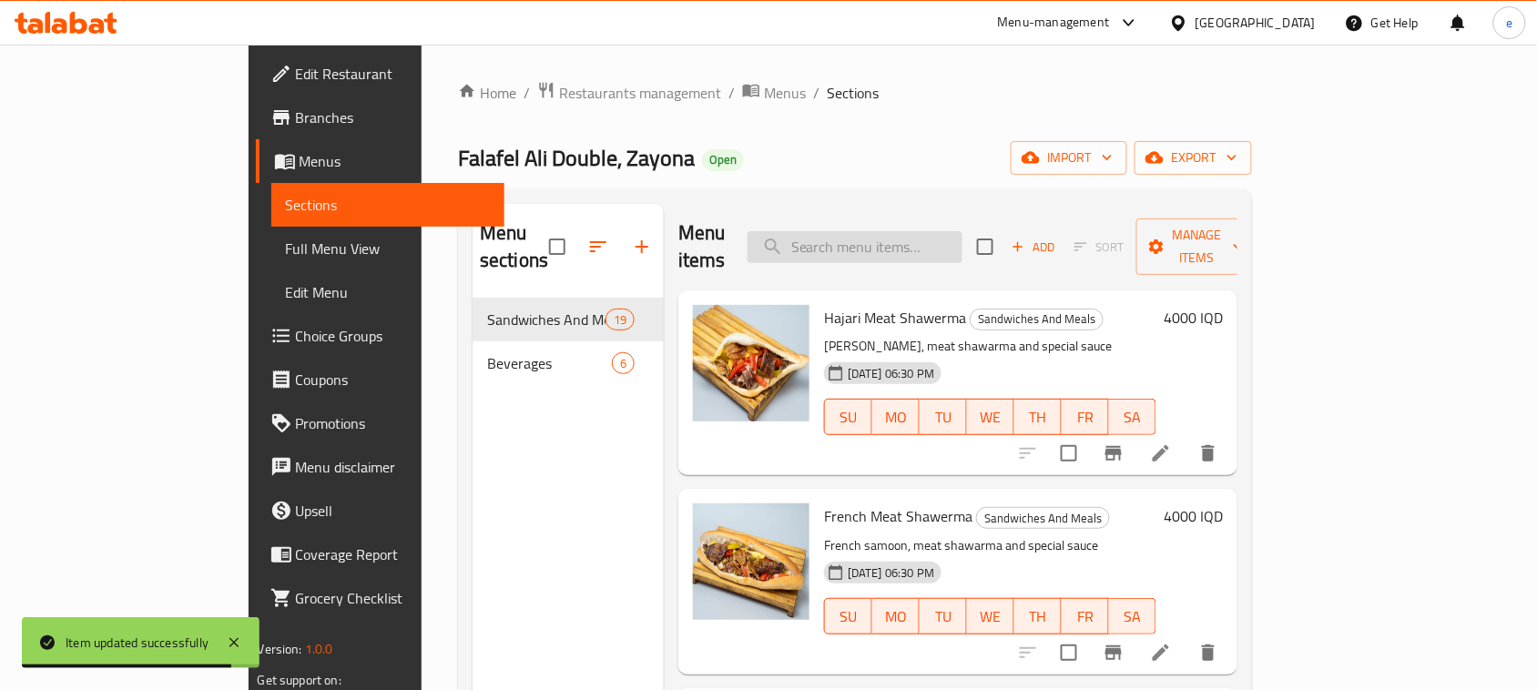
click at [883, 243] on input "search" at bounding box center [854, 247] width 215 height 32
paste input "Chicken Shawerma Dish"
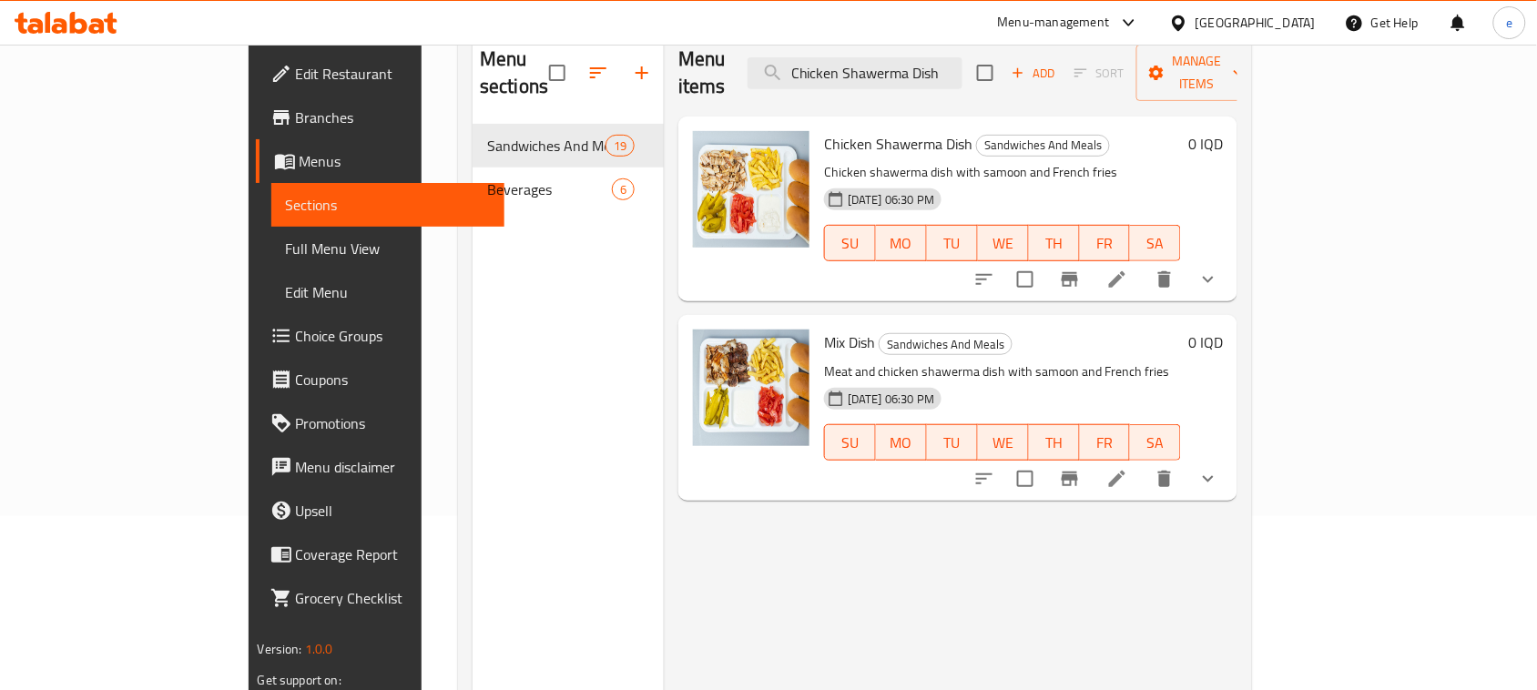
scroll to position [228, 0]
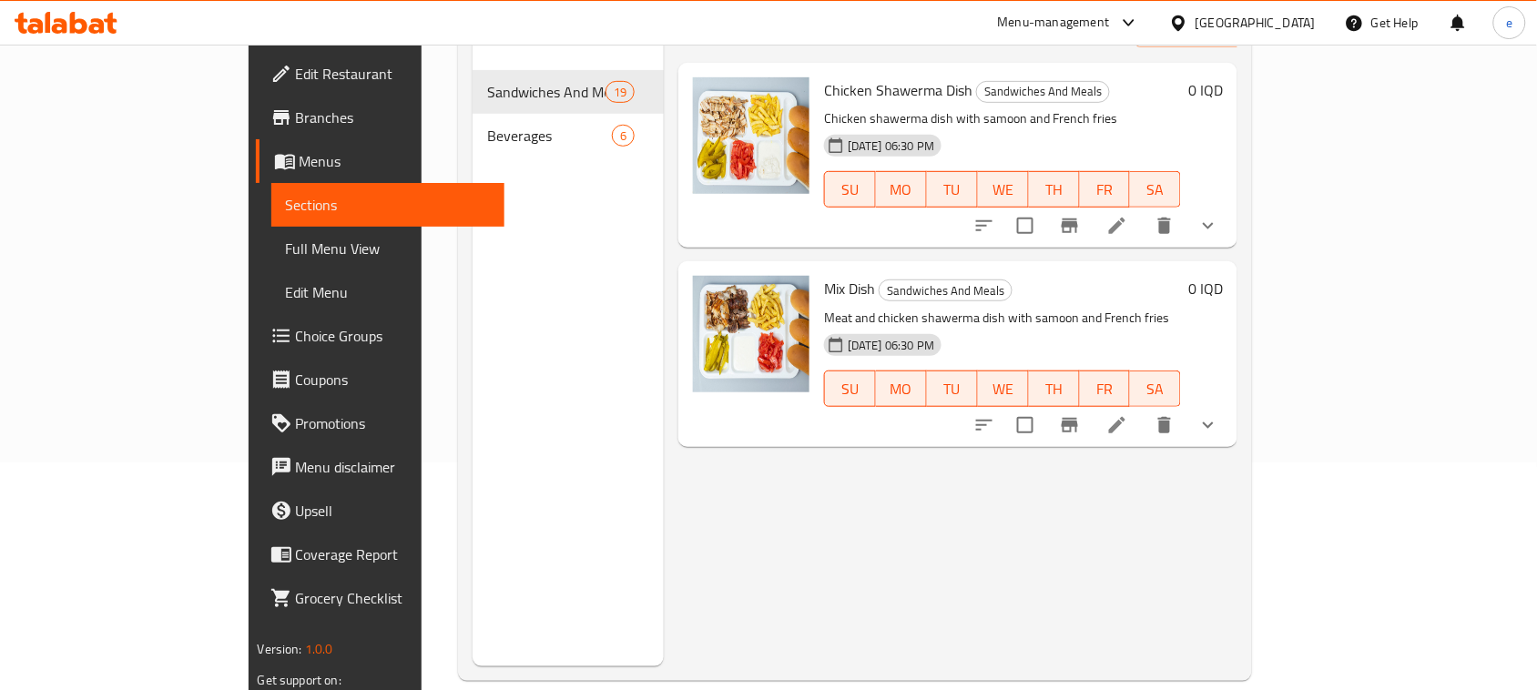
type input "Chicken Shawerma Dish"
click at [1128, 215] on icon at bounding box center [1117, 226] width 22 height 22
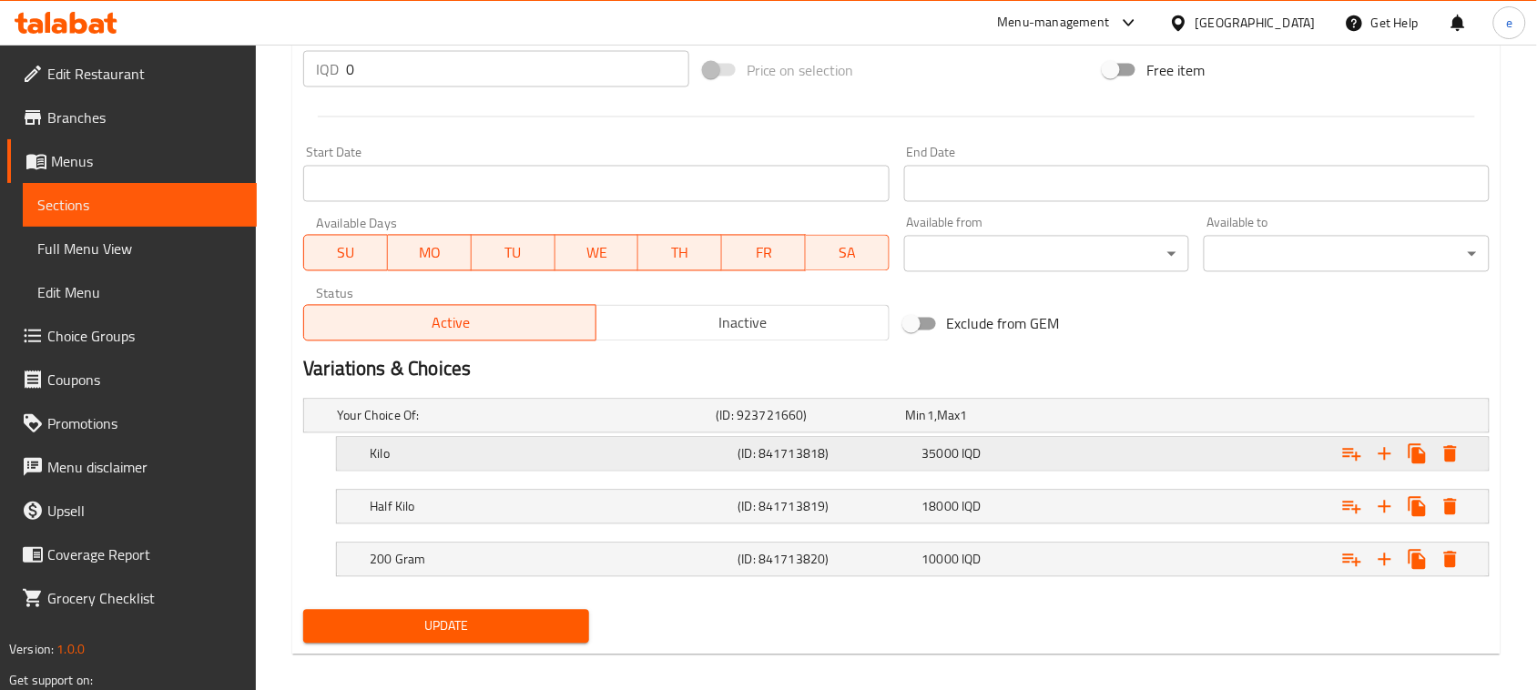
scroll to position [926, 0]
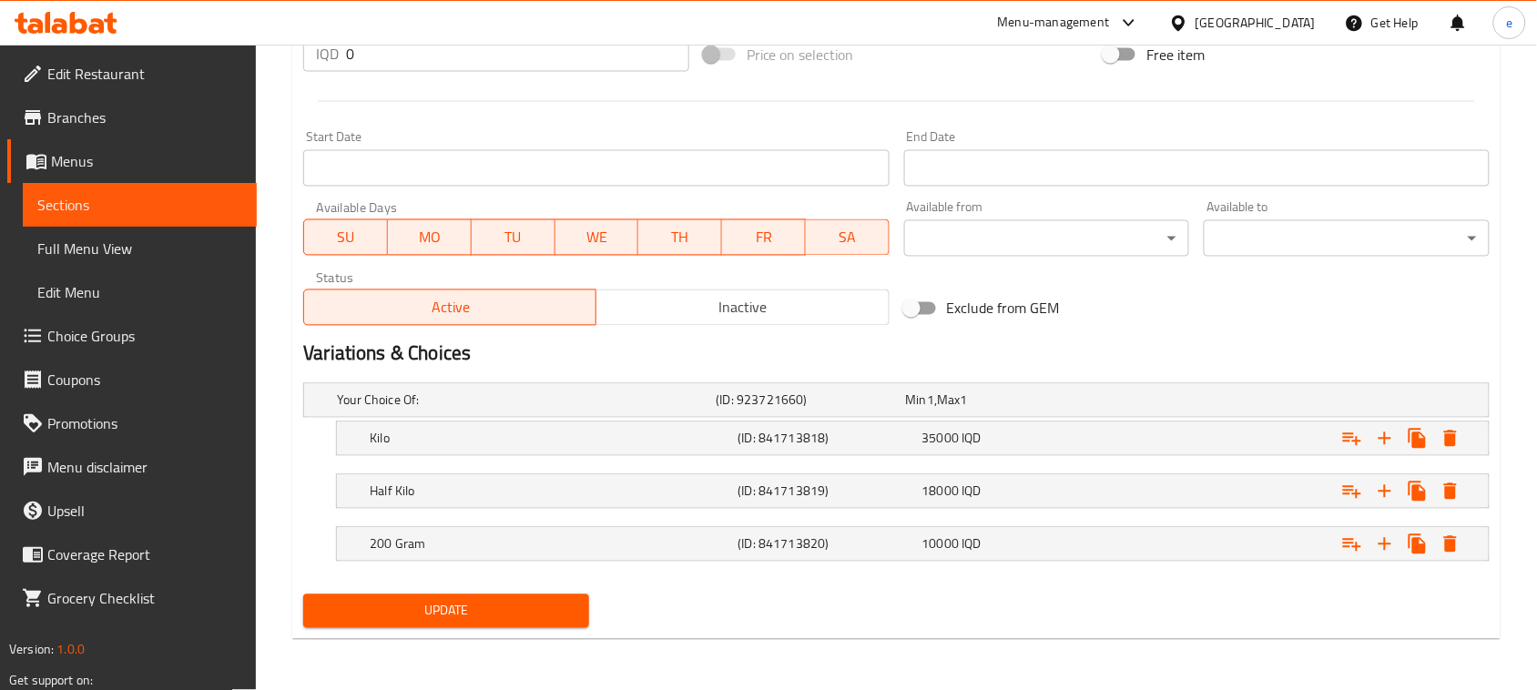
click at [73, 164] on span "Menus" at bounding box center [146, 161] width 191 height 22
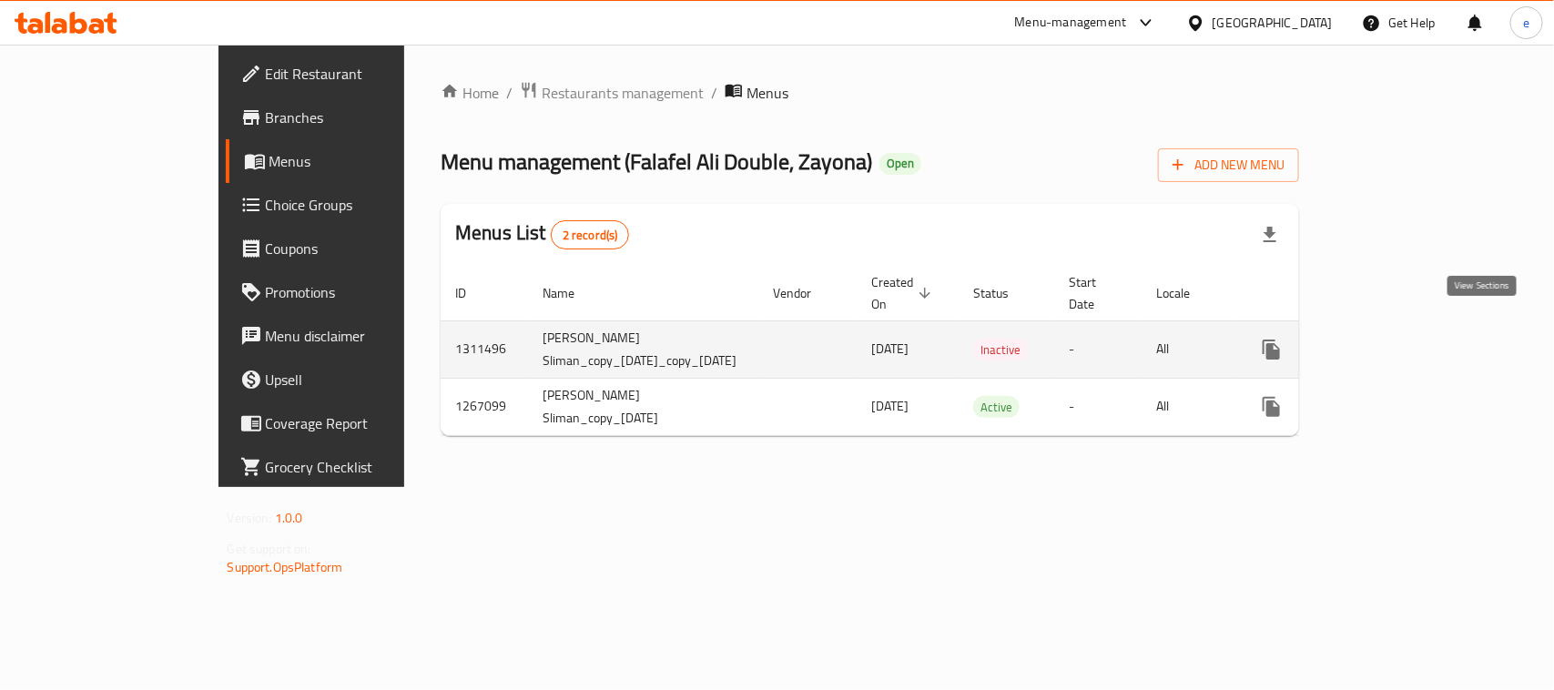
click at [1425, 329] on link "enhanced table" at bounding box center [1403, 350] width 44 height 44
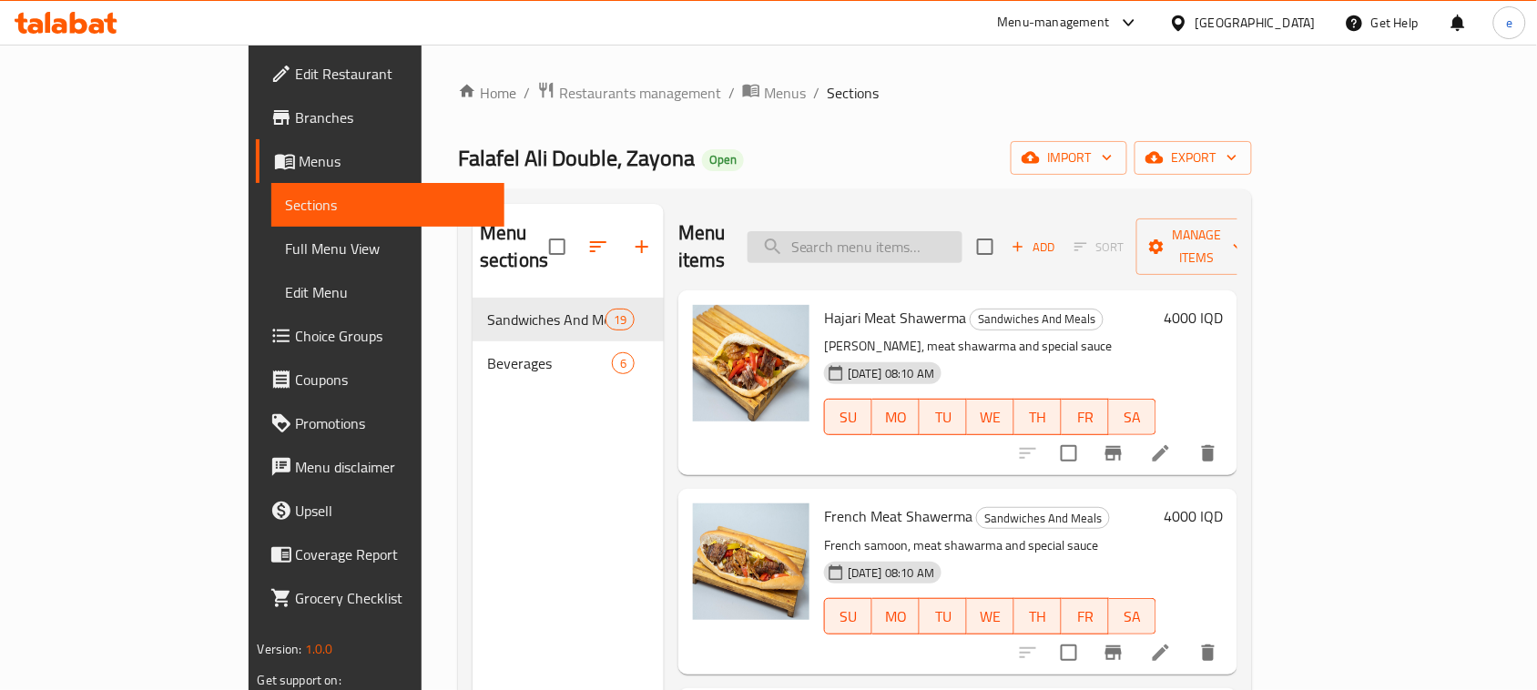
click at [929, 238] on input "search" at bounding box center [854, 247] width 215 height 32
paste input "Chicken Shawerma Dish"
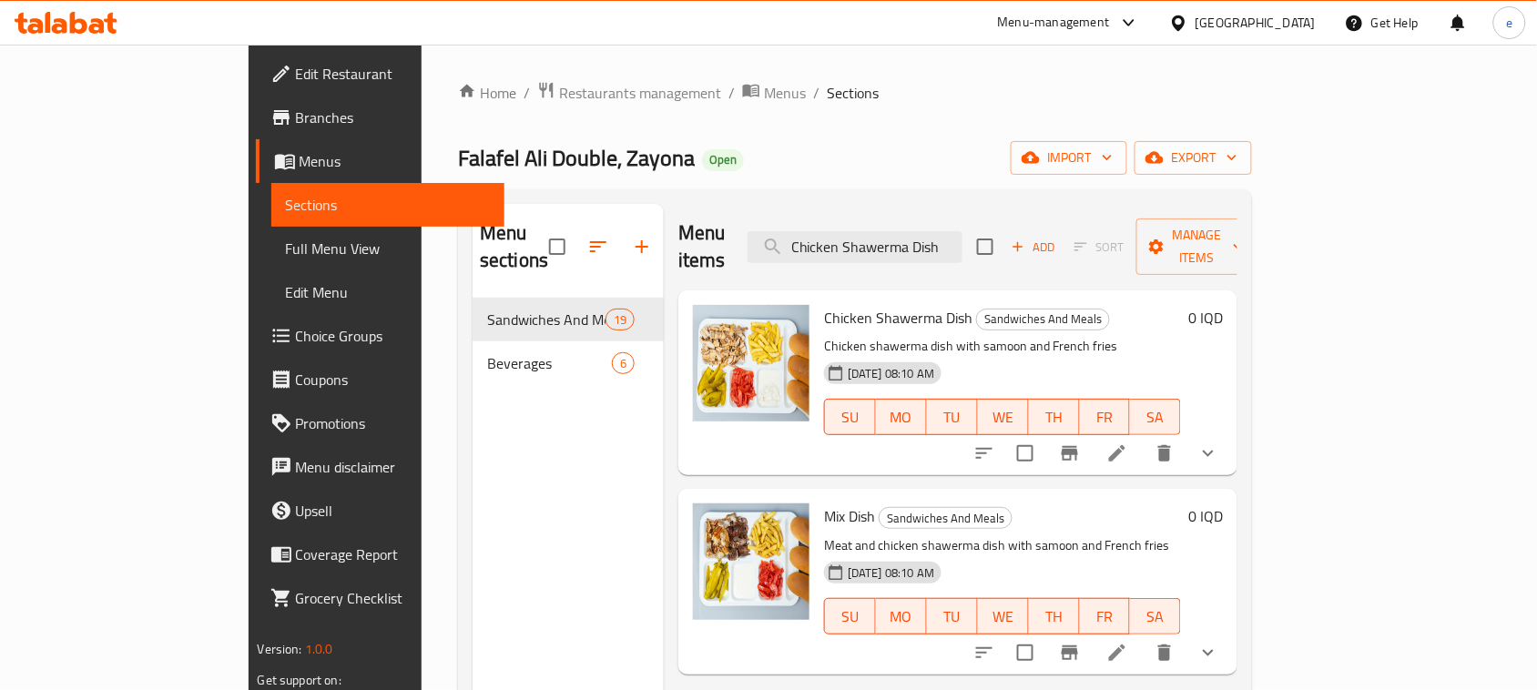
type input "Chicken Shawerma Dish"
click at [1128, 442] on icon at bounding box center [1117, 453] width 22 height 22
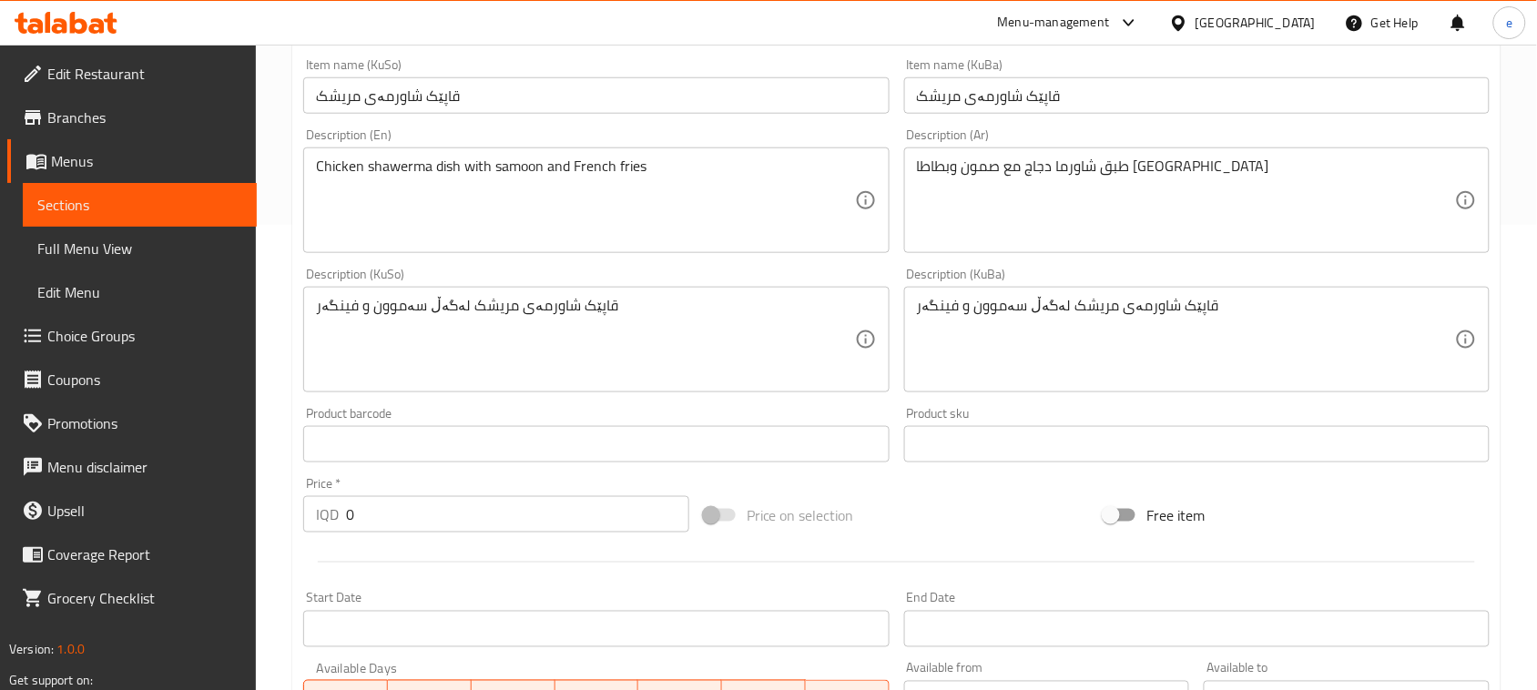
scroll to position [910, 0]
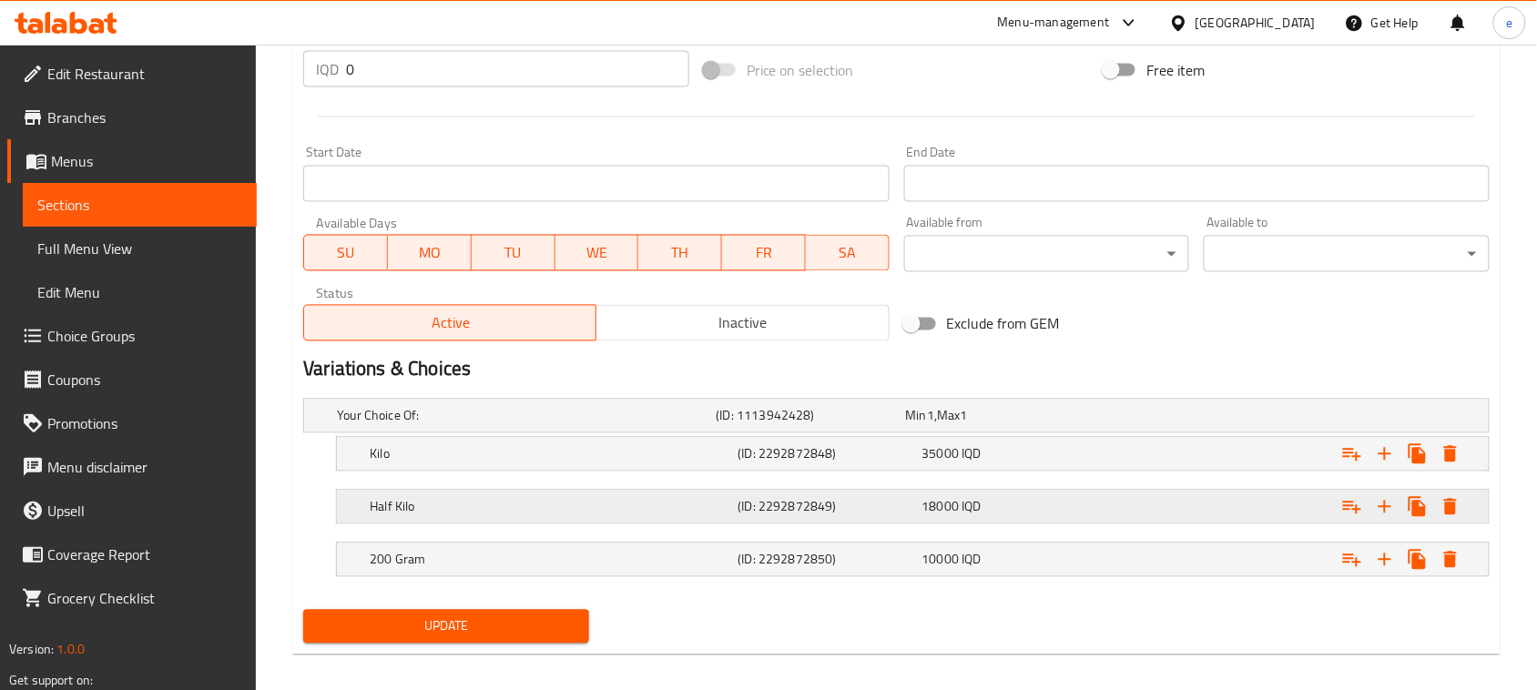
click at [838, 515] on h5 "(ID: 2292872849)" at bounding box center [826, 507] width 177 height 18
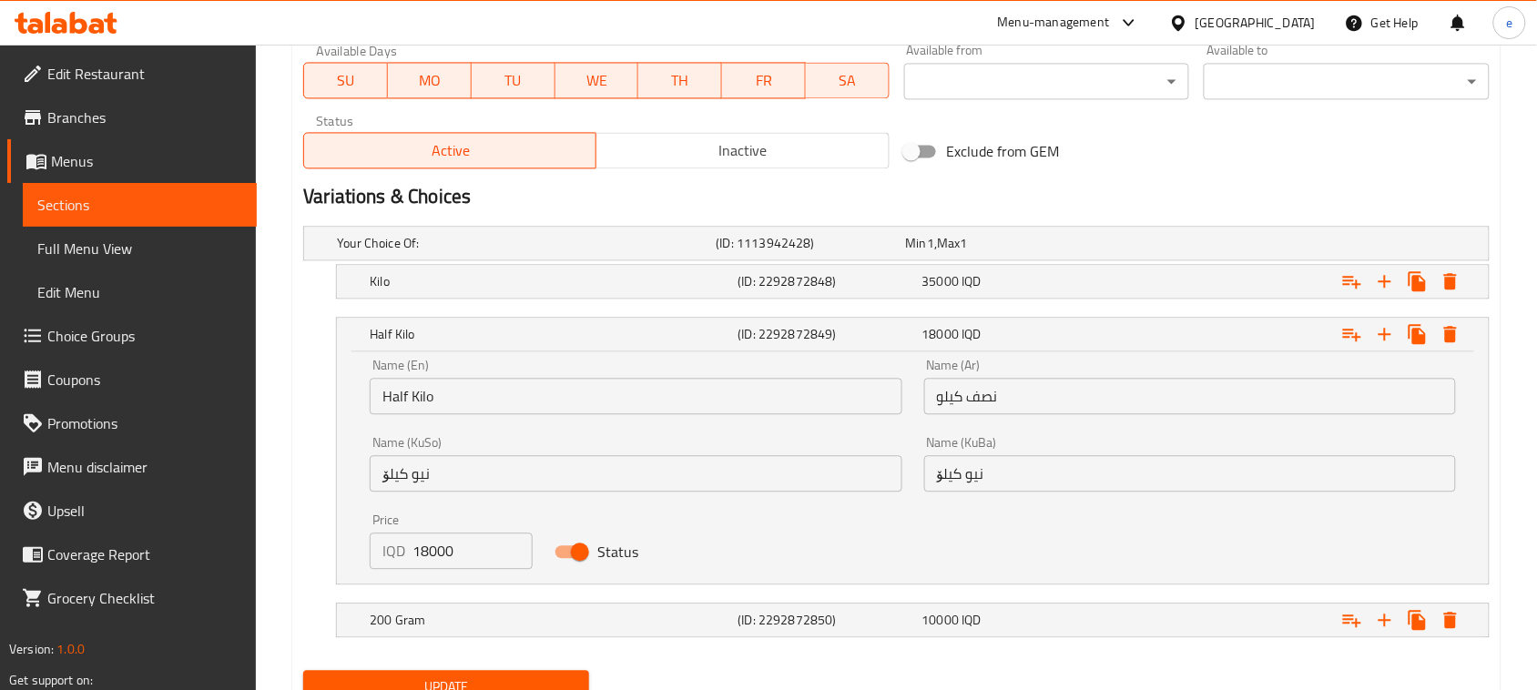
scroll to position [1138, 0]
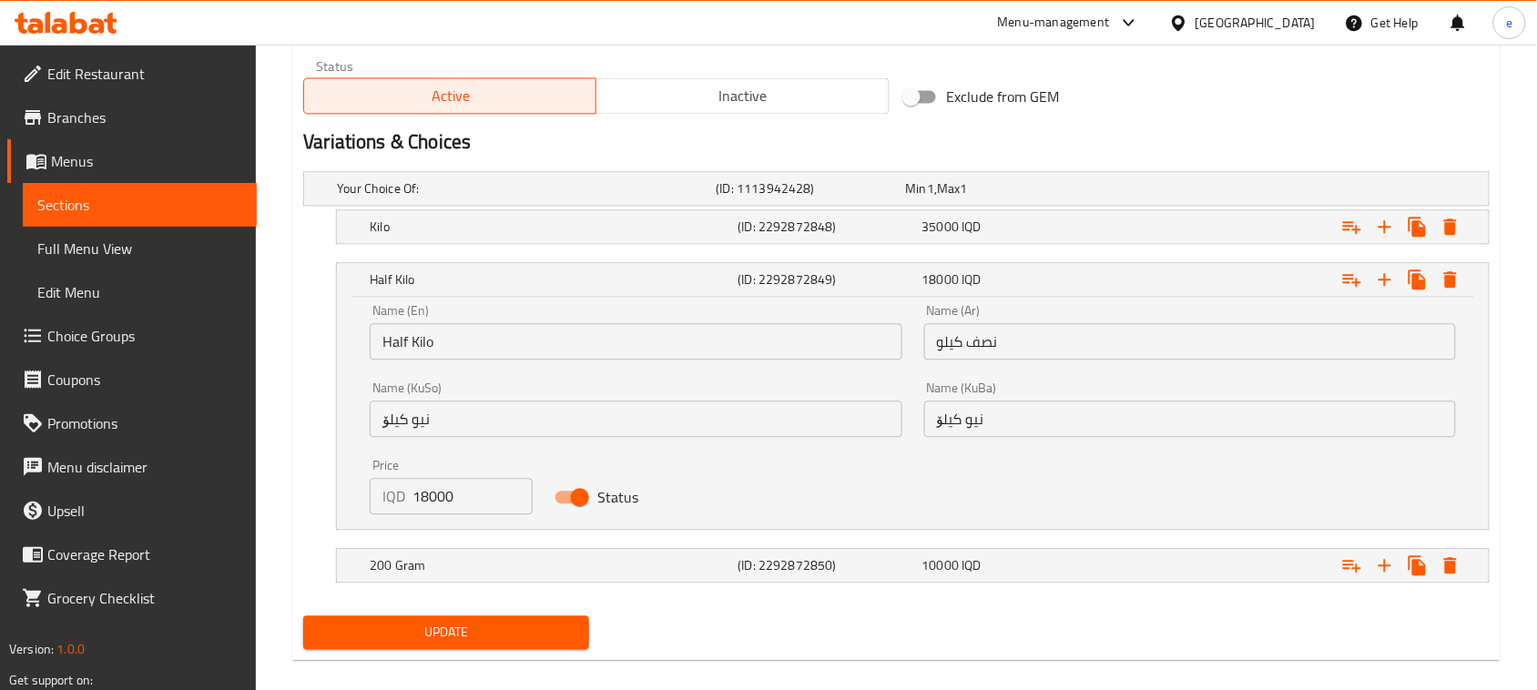
click at [442, 487] on input "18000" at bounding box center [472, 496] width 120 height 36
paste input "20"
type input "20000"
click at [510, 638] on span "Update" at bounding box center [446, 632] width 257 height 23
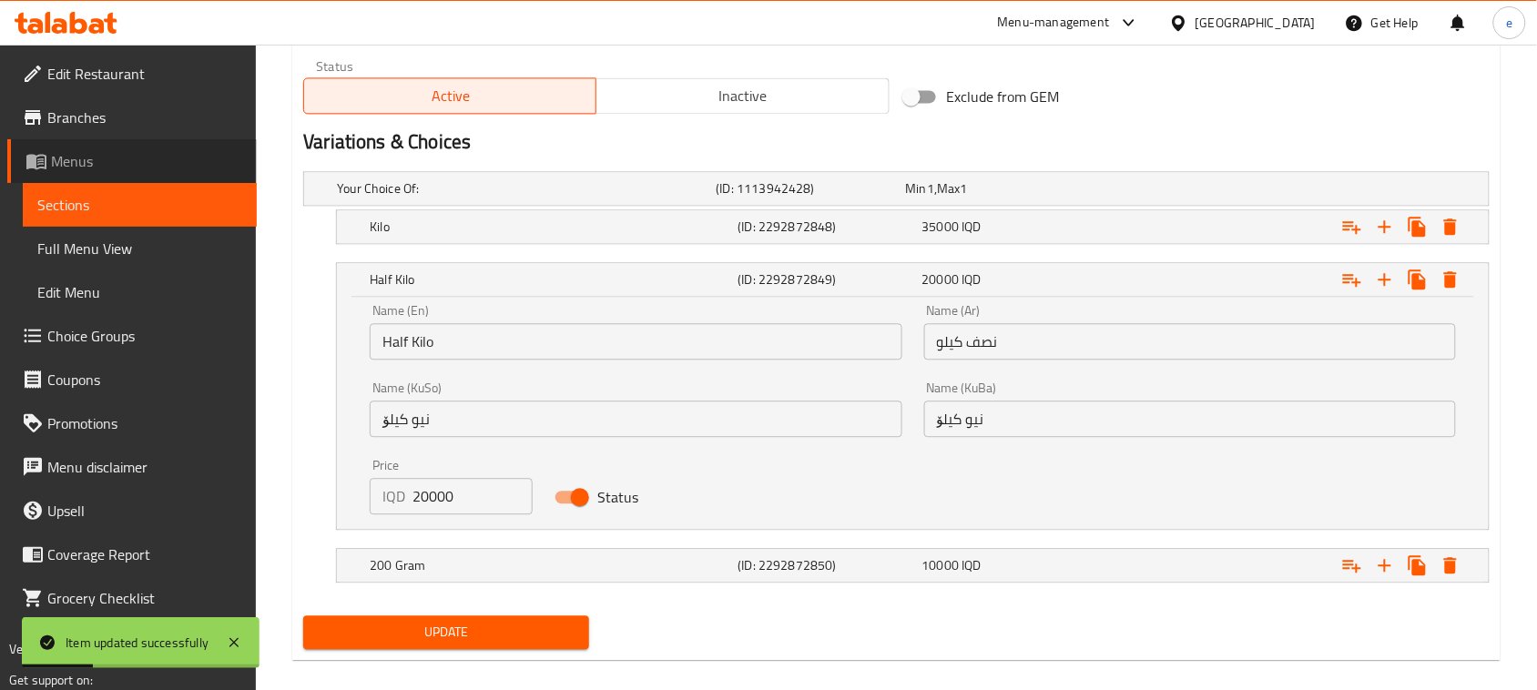
click at [80, 165] on span "Menus" at bounding box center [146, 161] width 191 height 22
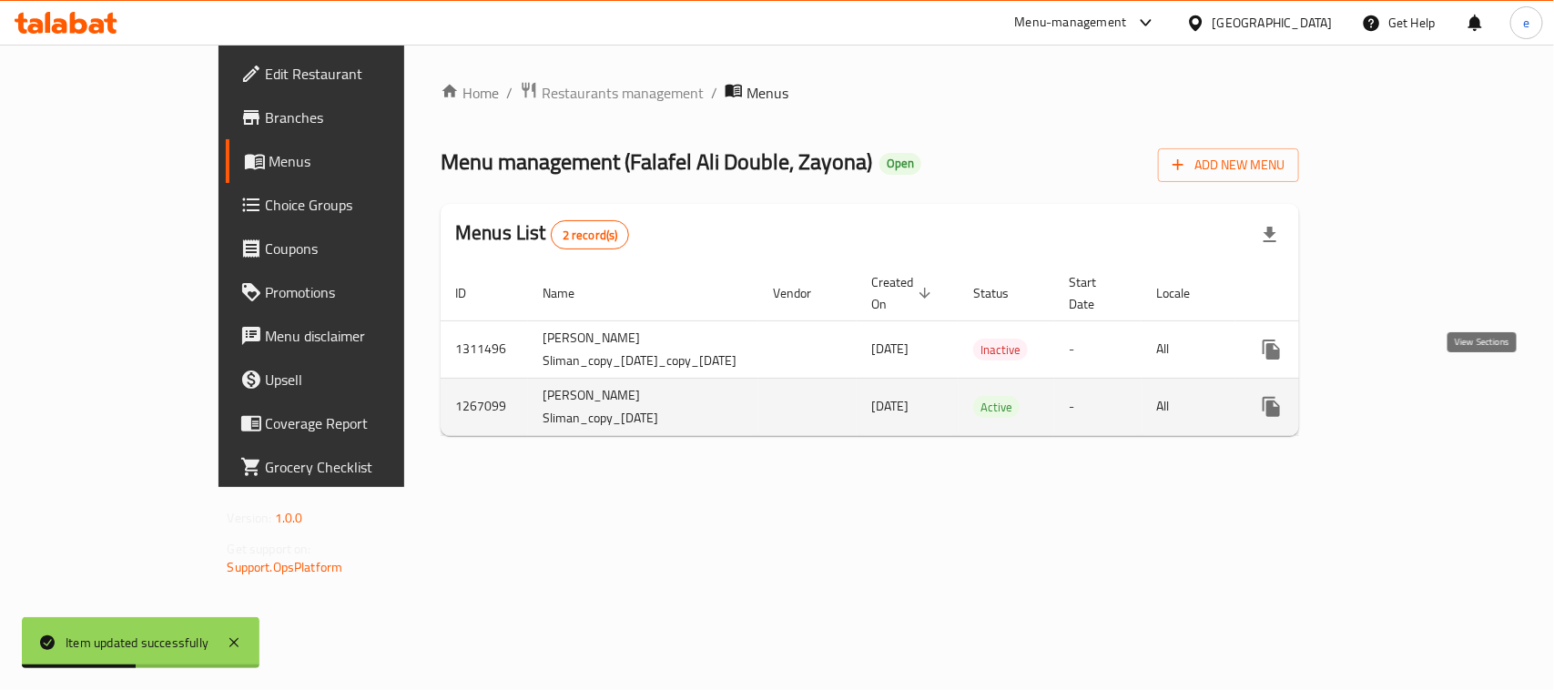
click at [1414, 396] on icon "enhanced table" at bounding box center [1403, 407] width 22 height 22
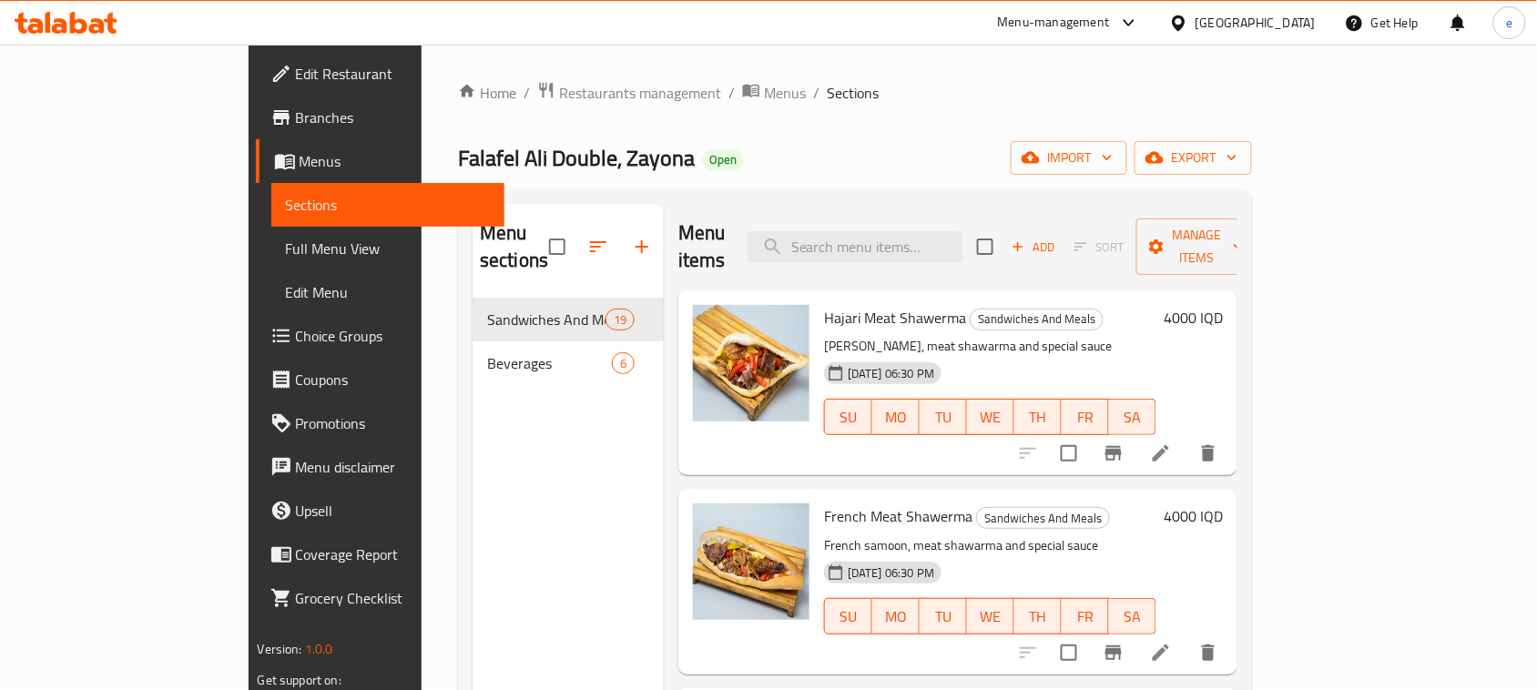
click at [256, 133] on link "Branches" at bounding box center [380, 118] width 249 height 44
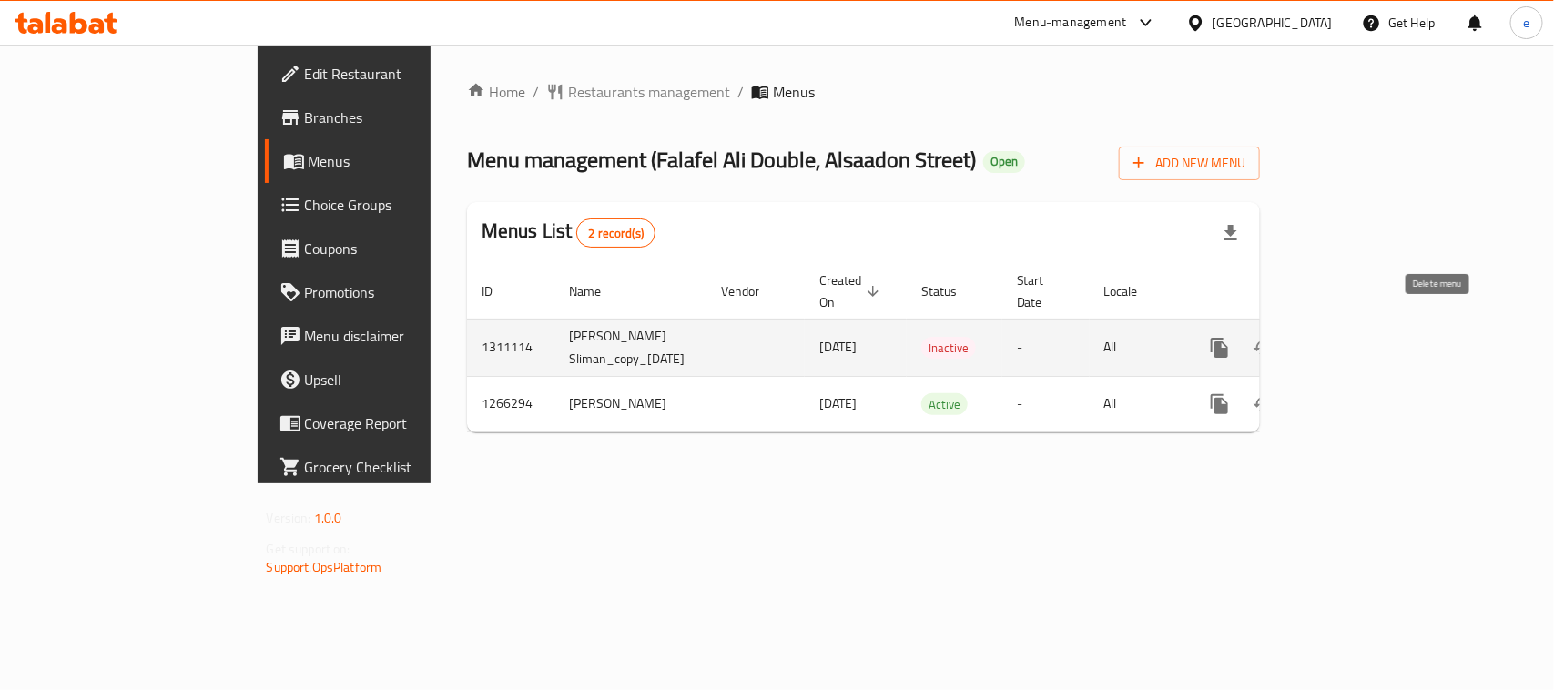
click at [1318, 337] on icon "enhanced table" at bounding box center [1308, 348] width 22 height 22
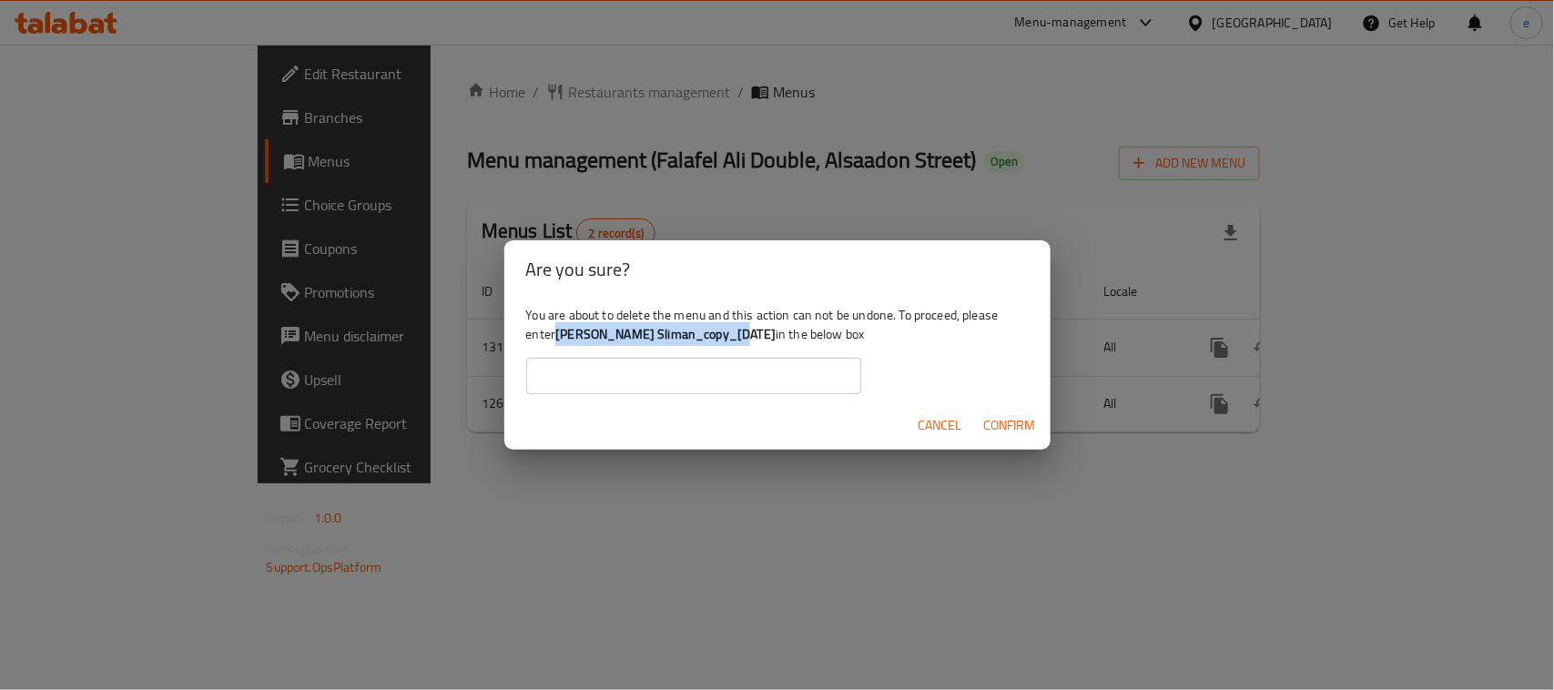
drag, startPoint x: 557, startPoint y: 333, endPoint x: 740, endPoint y: 337, distance: 183.0
click at [740, 337] on div "You are about to delete the menu and this action can not be undone. To proceed,…" at bounding box center [777, 350] width 546 height 102
copy b "[PERSON_NAME] Sliman_copy_[DATE]"
click at [666, 392] on input "text" at bounding box center [693, 376] width 335 height 36
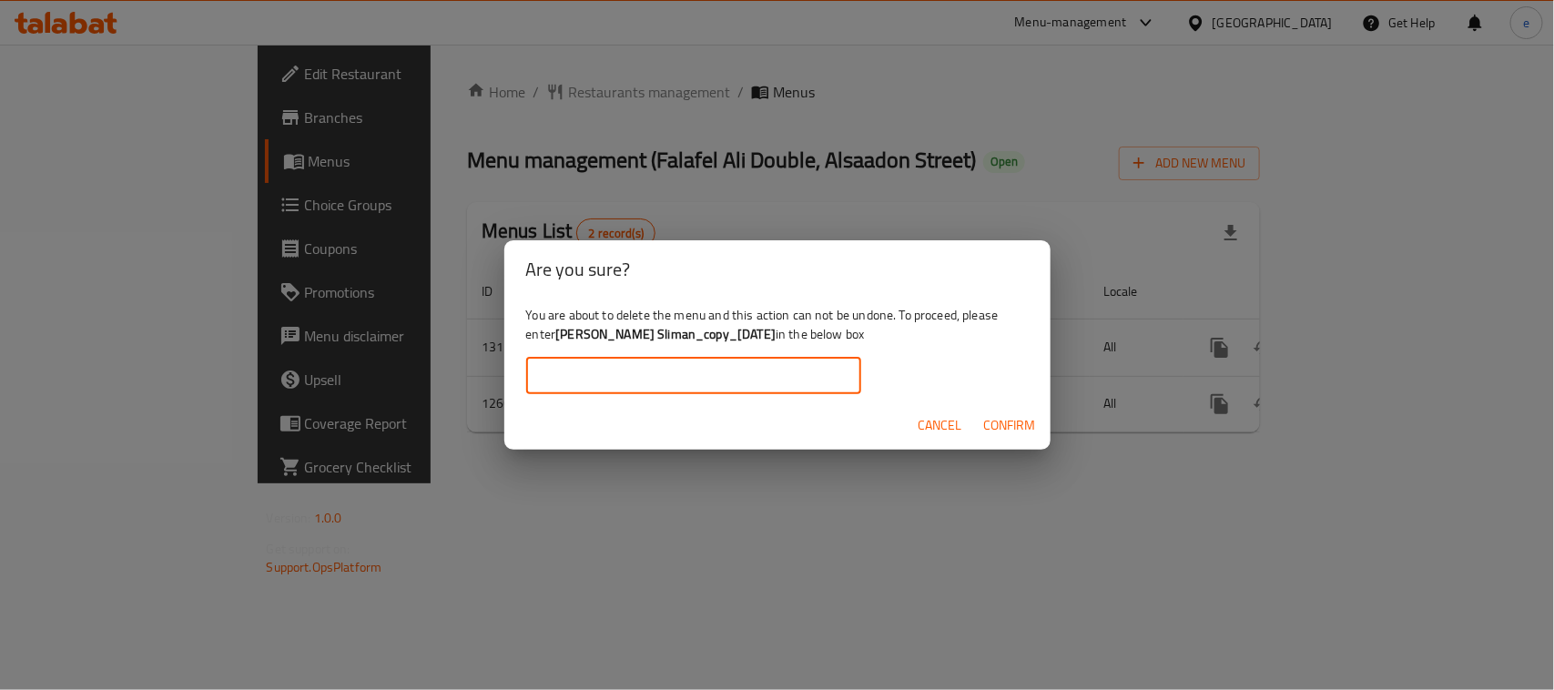
paste input "Kanar Sliman_copy_11/09/2025"
type input "Kanar Sliman_copy_11/09/2025"
click at [1004, 431] on span "Confirm" at bounding box center [1010, 425] width 52 height 23
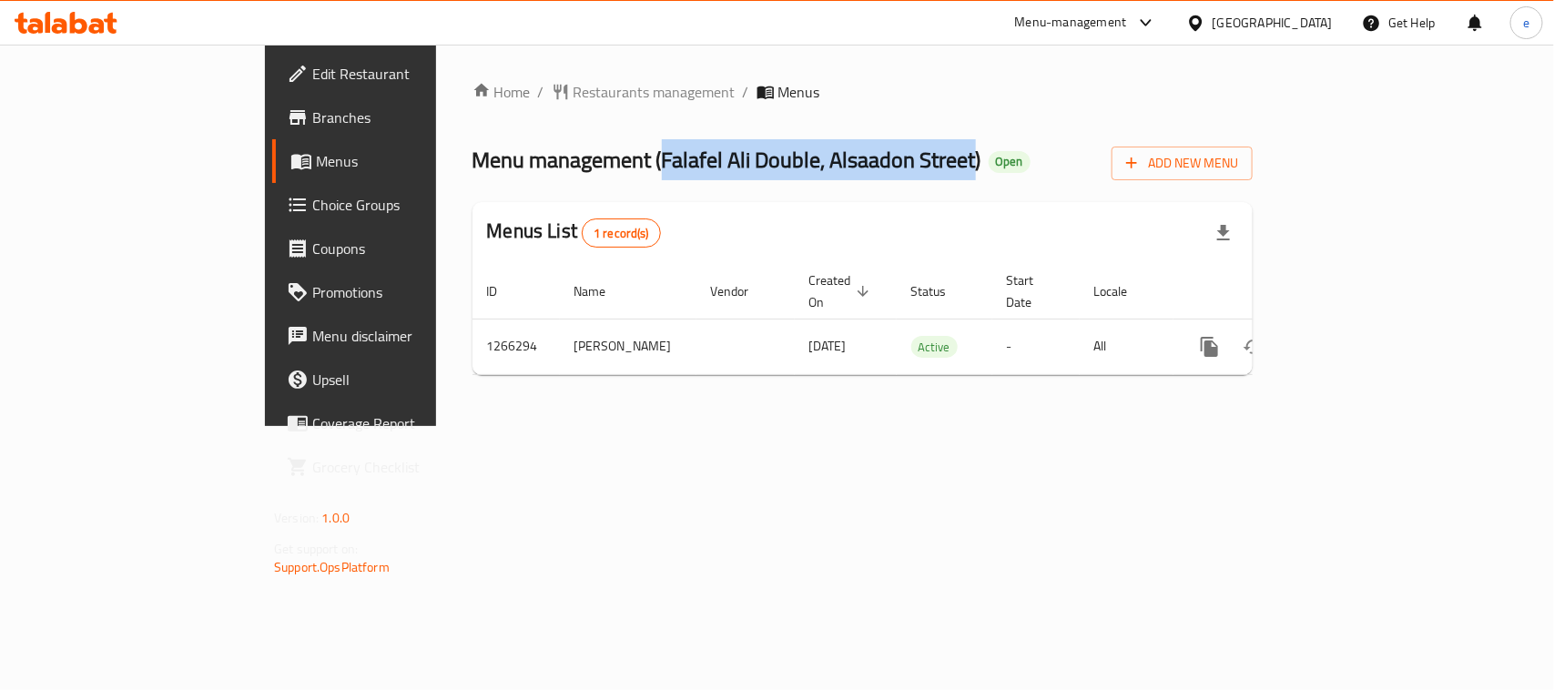
drag, startPoint x: 519, startPoint y: 165, endPoint x: 798, endPoint y: 169, distance: 279.6
click at [798, 169] on span "Menu management ( Falafel Ali Double, Alsaadon Street )" at bounding box center [727, 159] width 509 height 41
copy span "Falafel Ali Double, Alsaadon Street"
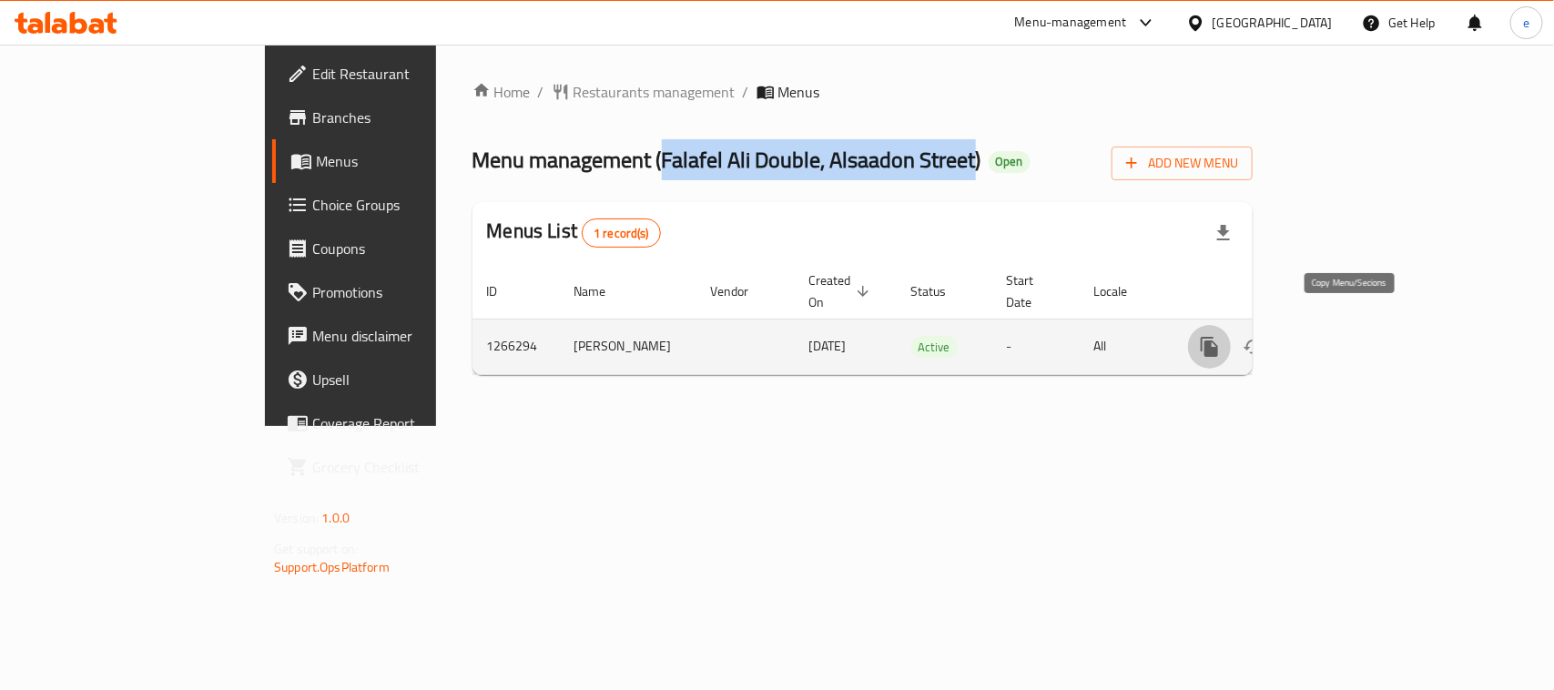
click at [1232, 342] on button "more" at bounding box center [1210, 347] width 44 height 44
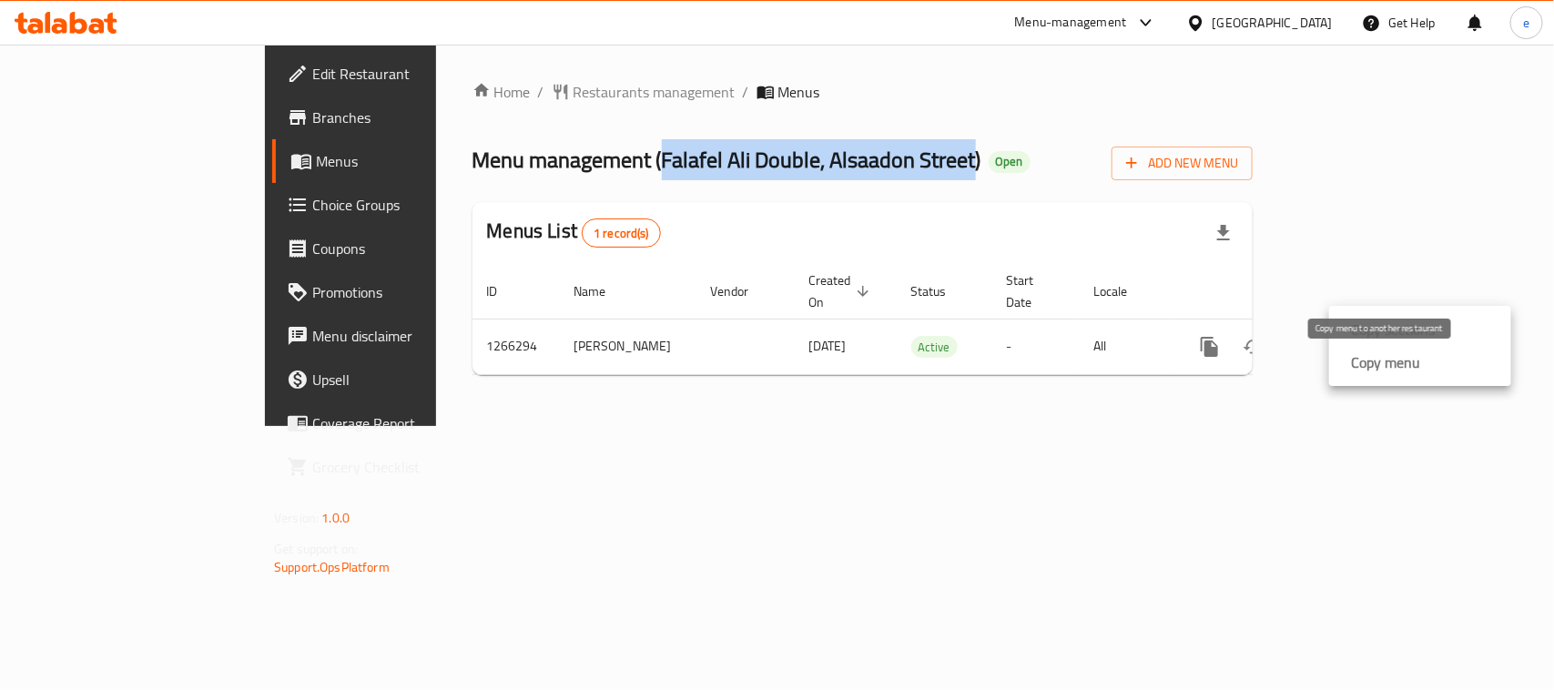
click at [1378, 367] on strong "Copy menu" at bounding box center [1385, 362] width 69 height 22
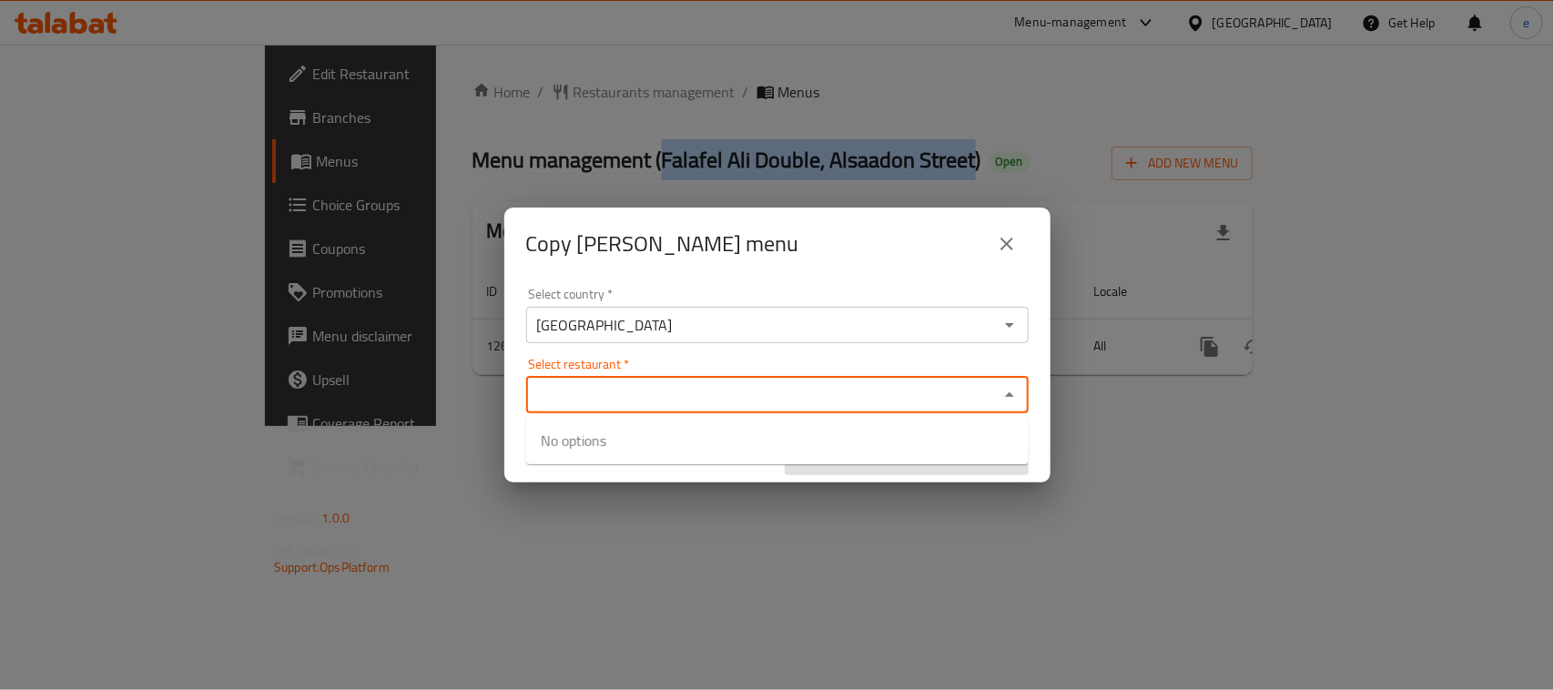
click at [693, 401] on input "Select restaurant   *" at bounding box center [763, 394] width 462 height 25
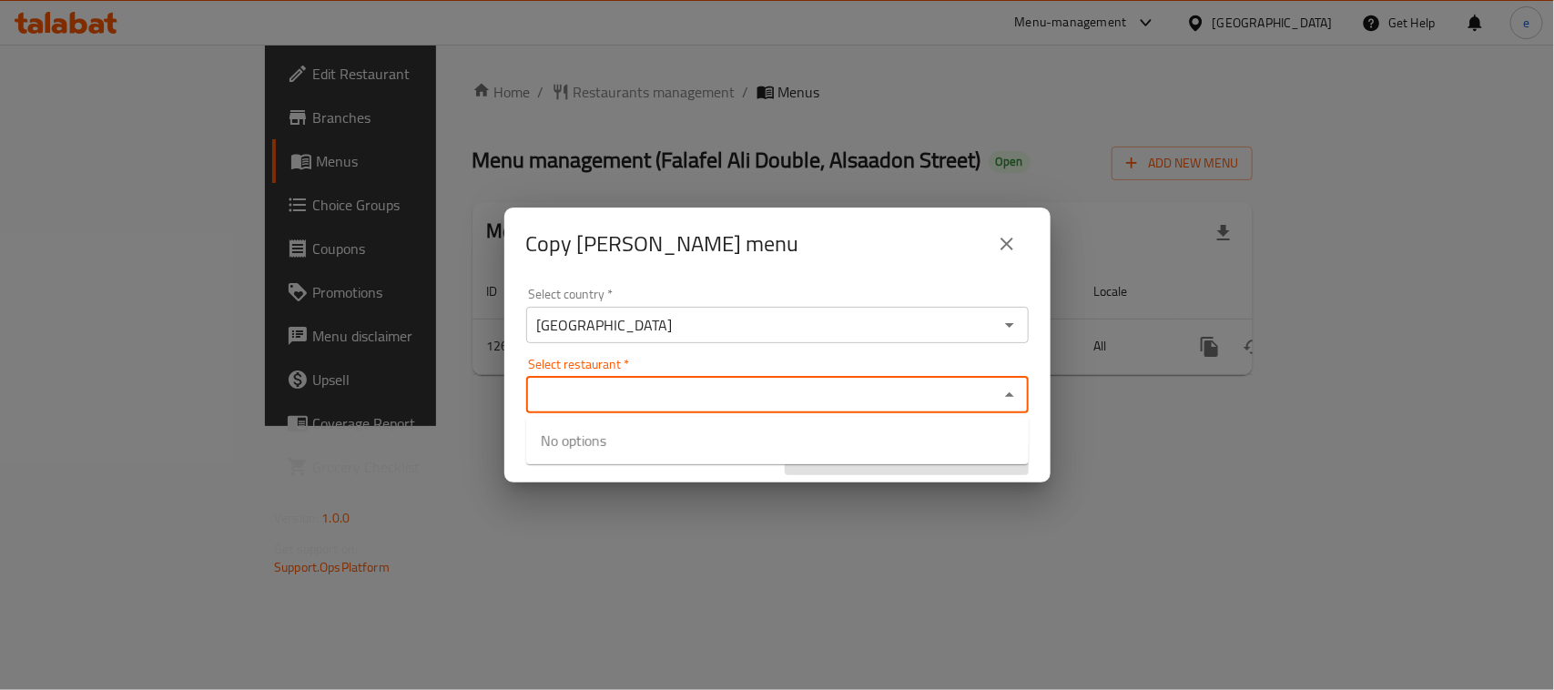
paste input "Falafel Ali Double, Alsaadon Street"
click at [749, 405] on input "Falafel Ali Double, Alsaadon Street" at bounding box center [763, 394] width 462 height 25
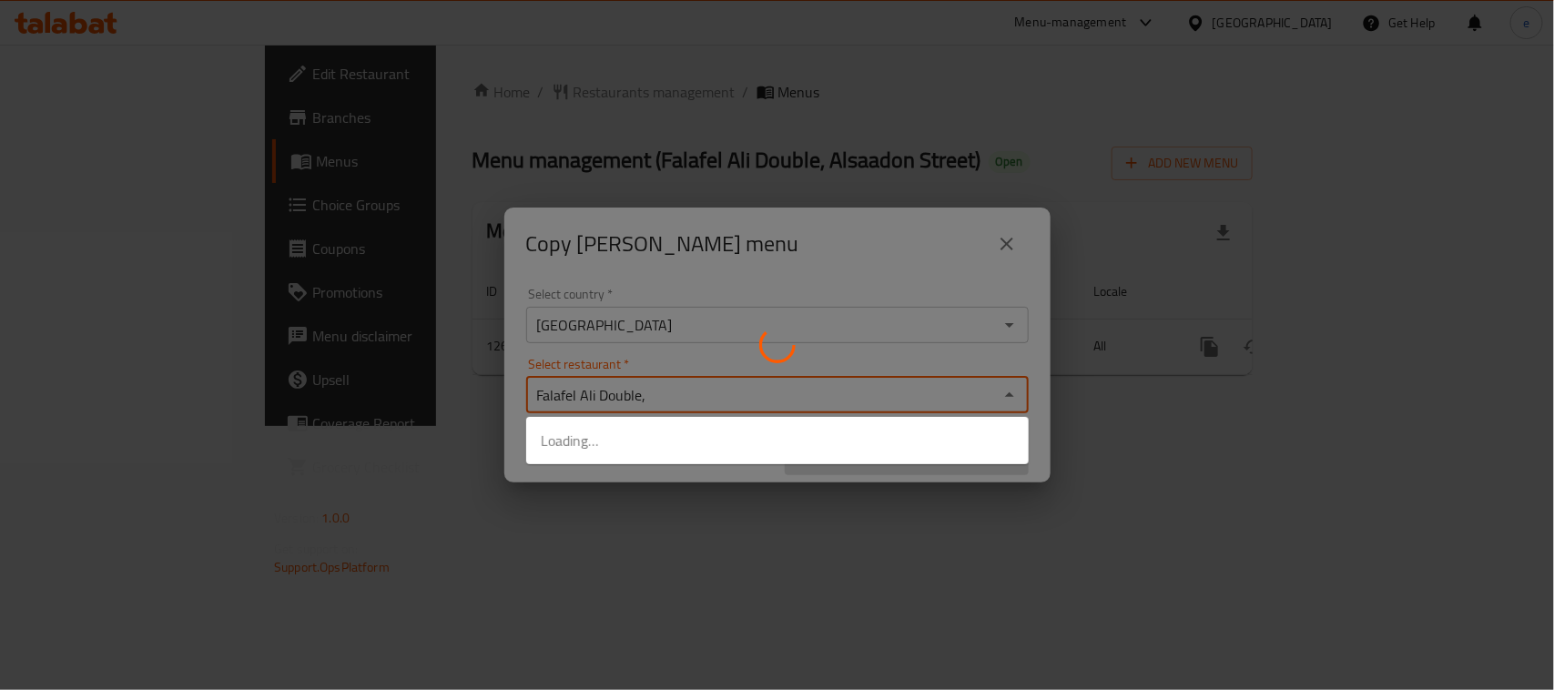
type input "Falafel Ali Double"
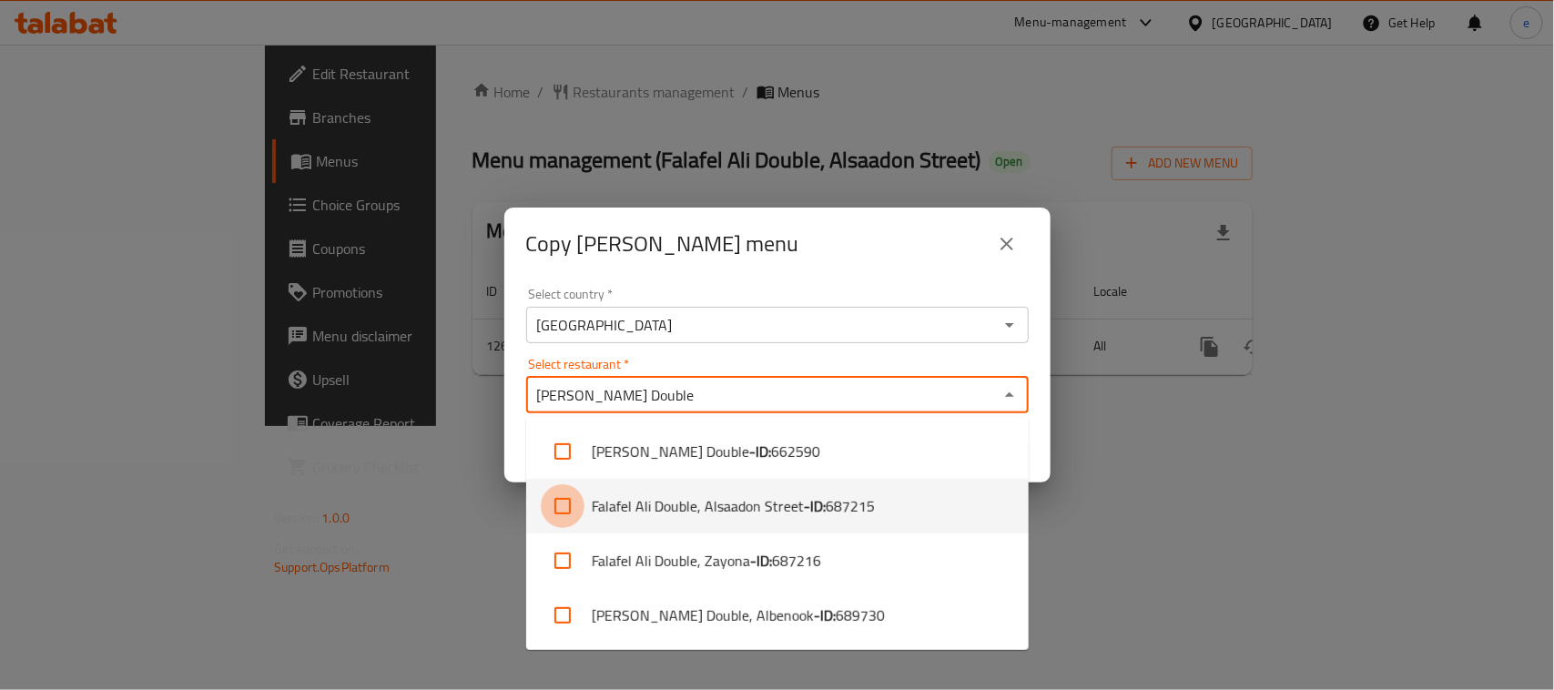
click at [558, 513] on input "checkbox" at bounding box center [563, 506] width 44 height 44
checkbox input "true"
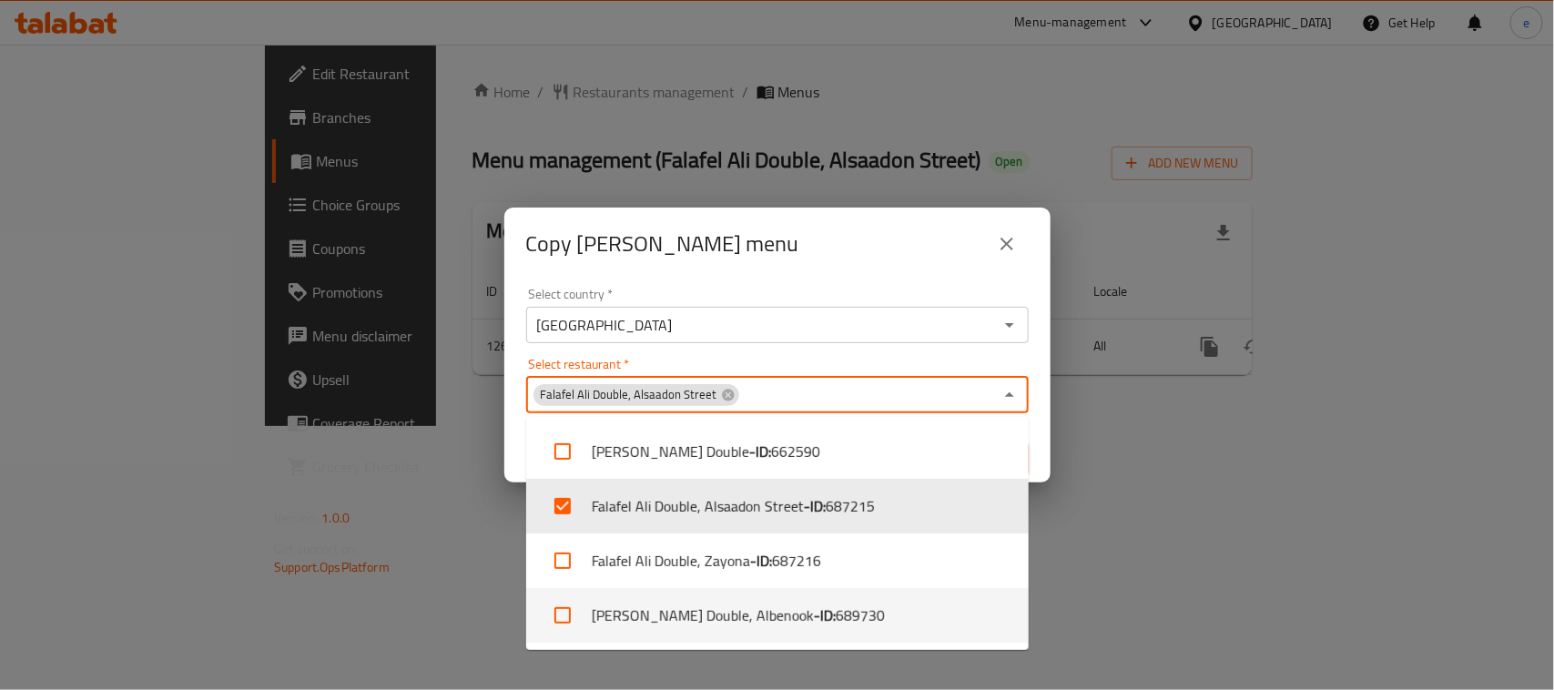
click at [1185, 575] on div "Copy Kanar Sliman menu Select country   * Iraq Select country * Select restaura…" at bounding box center [777, 345] width 1554 height 690
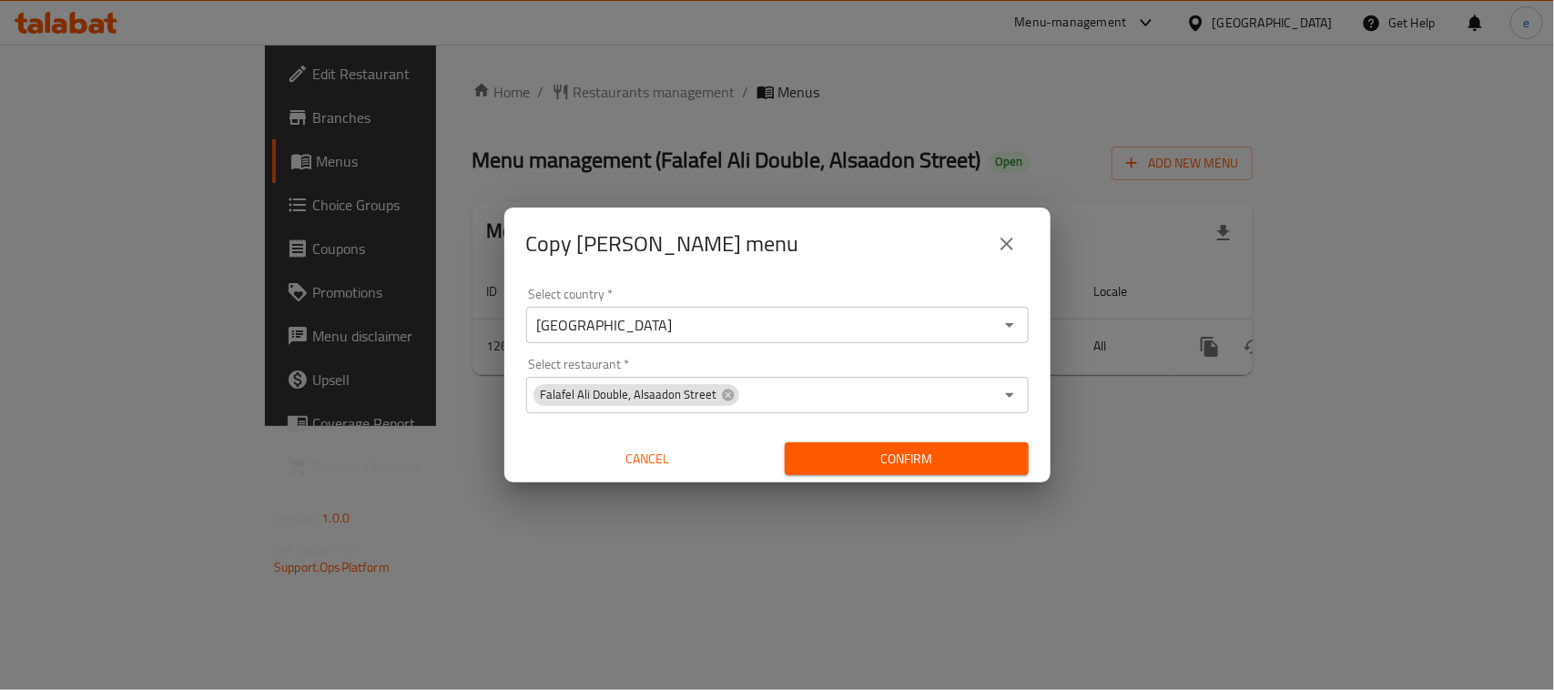
click at [912, 467] on span "Confirm" at bounding box center [906, 459] width 215 height 23
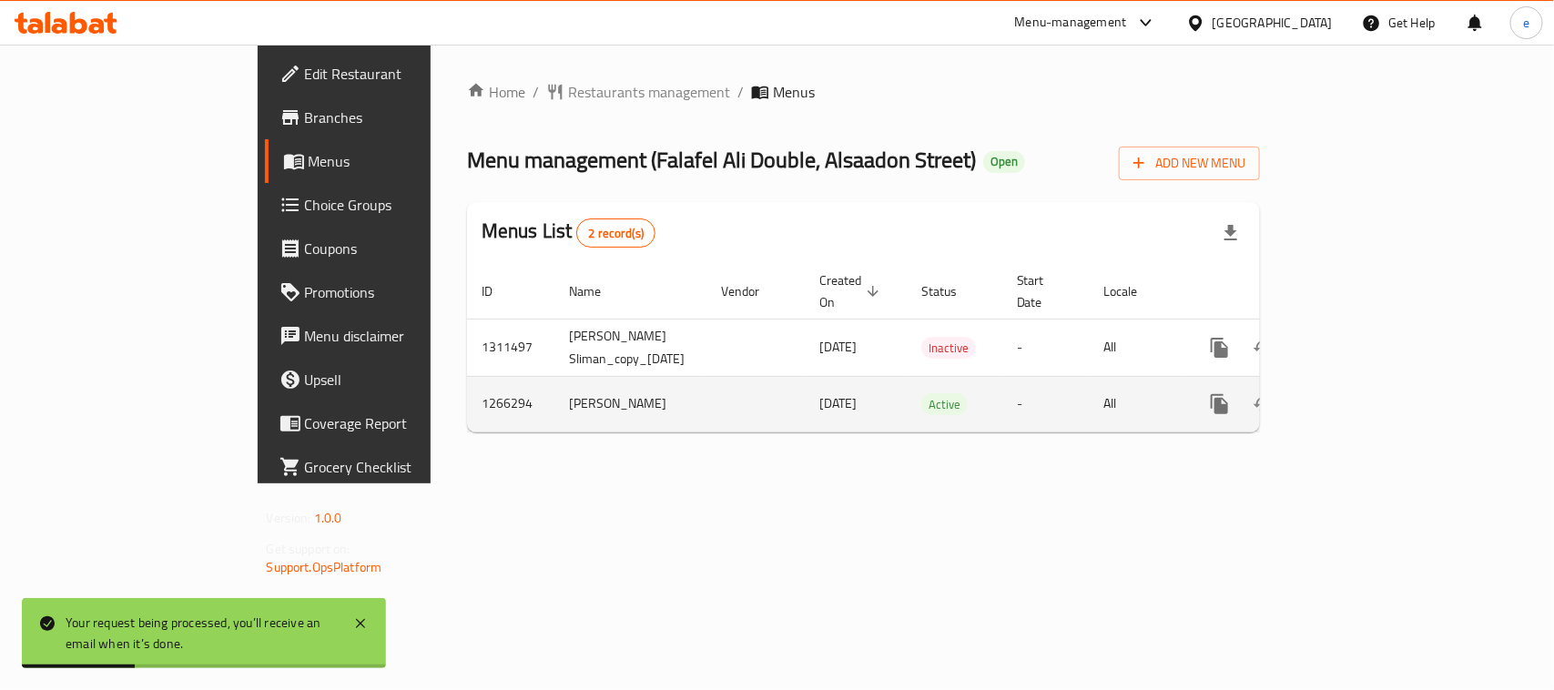
click at [1373, 385] on link "enhanced table" at bounding box center [1351, 404] width 44 height 44
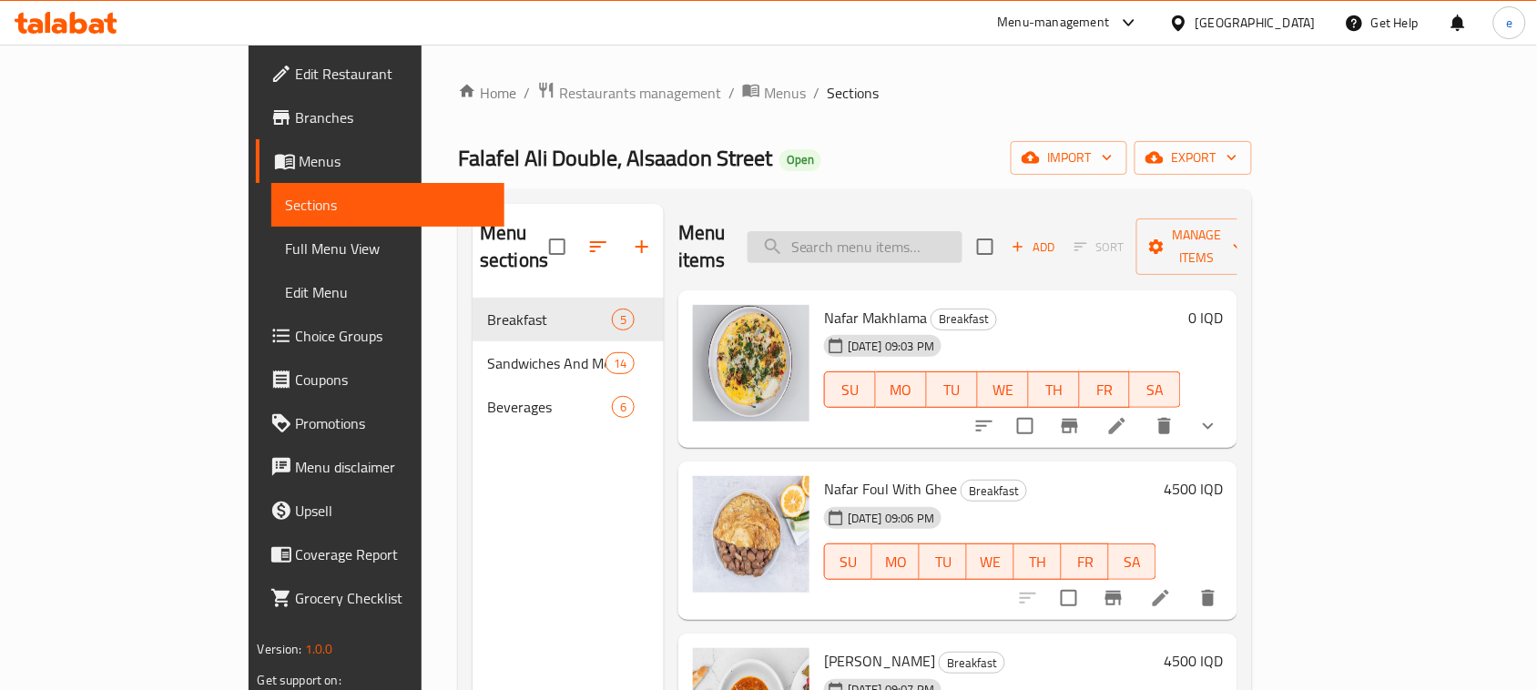
click at [890, 235] on input "search" at bounding box center [854, 247] width 215 height 32
paste input "Nafar Makhlama"
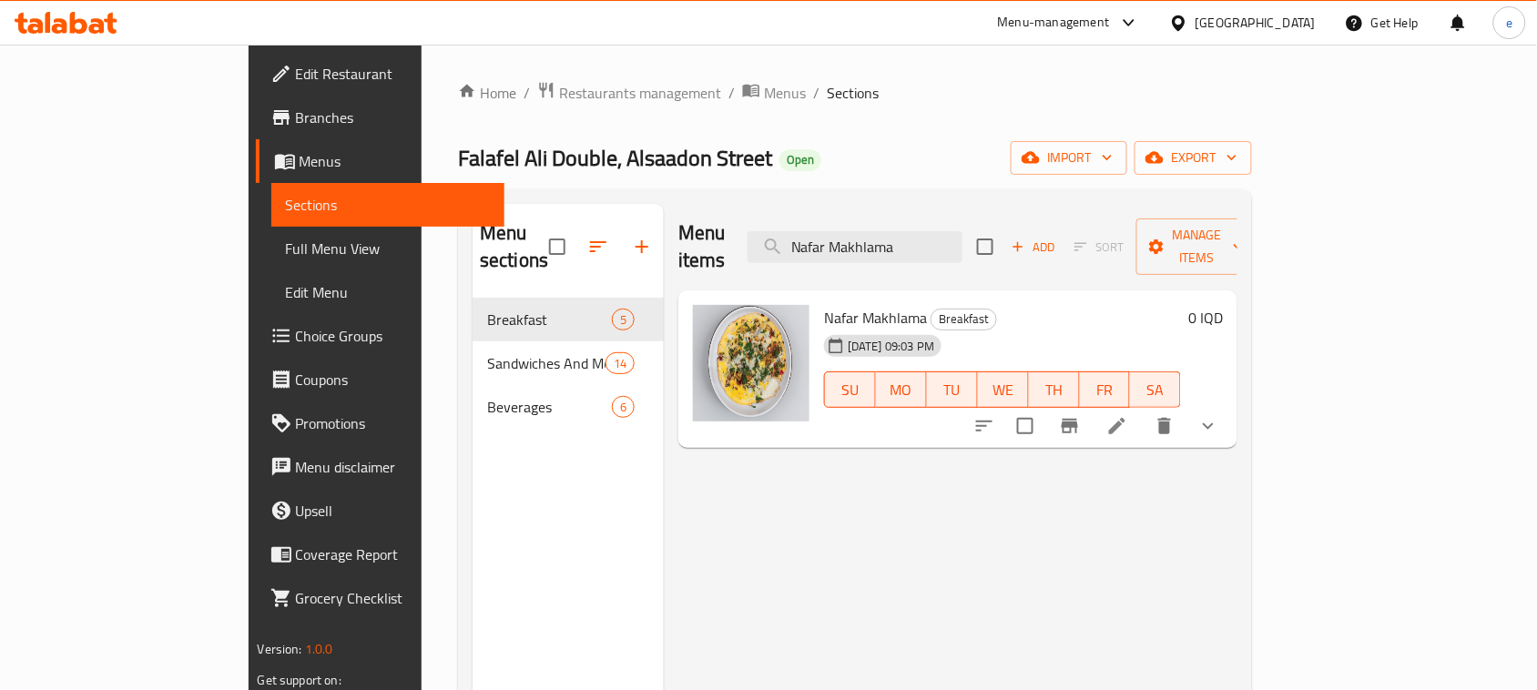
type input "Nafar Makhlama"
click at [1125, 418] on icon at bounding box center [1117, 426] width 16 height 16
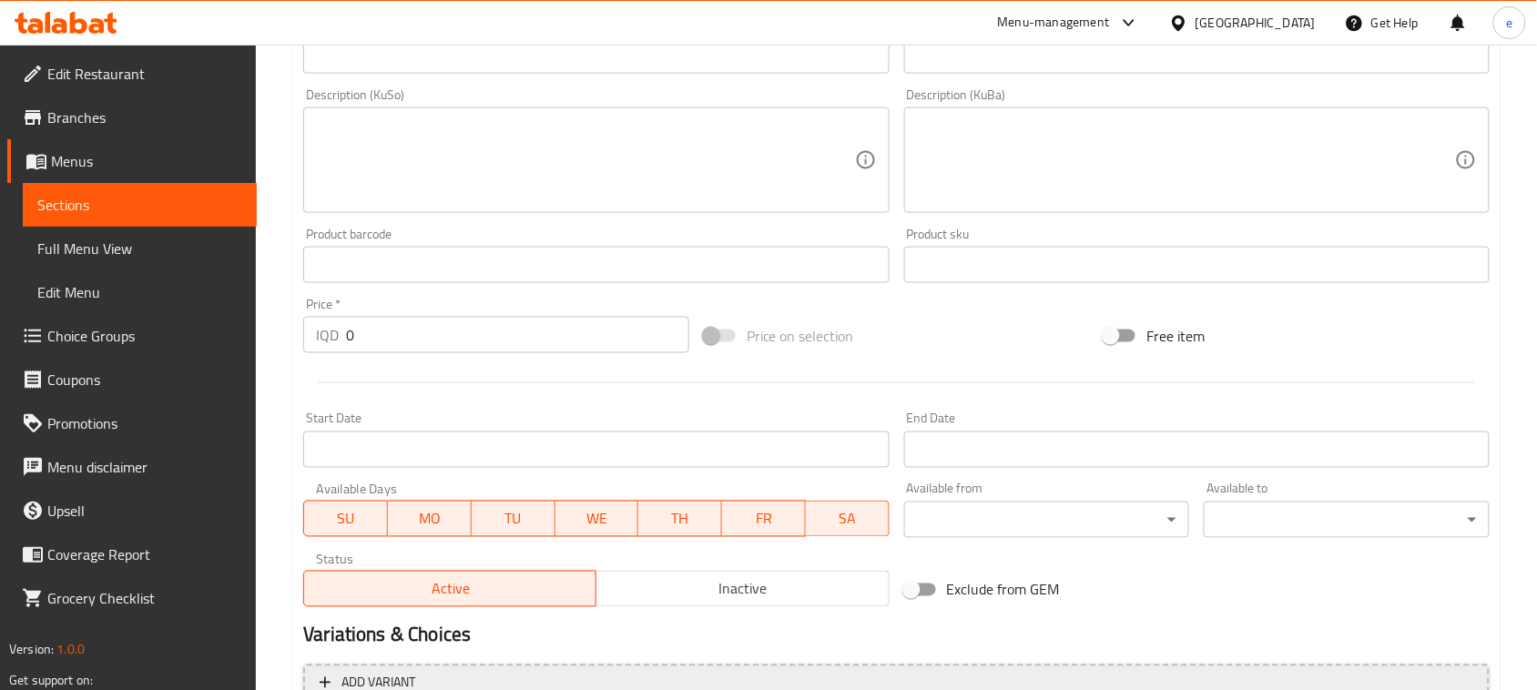
scroll to position [904, 0]
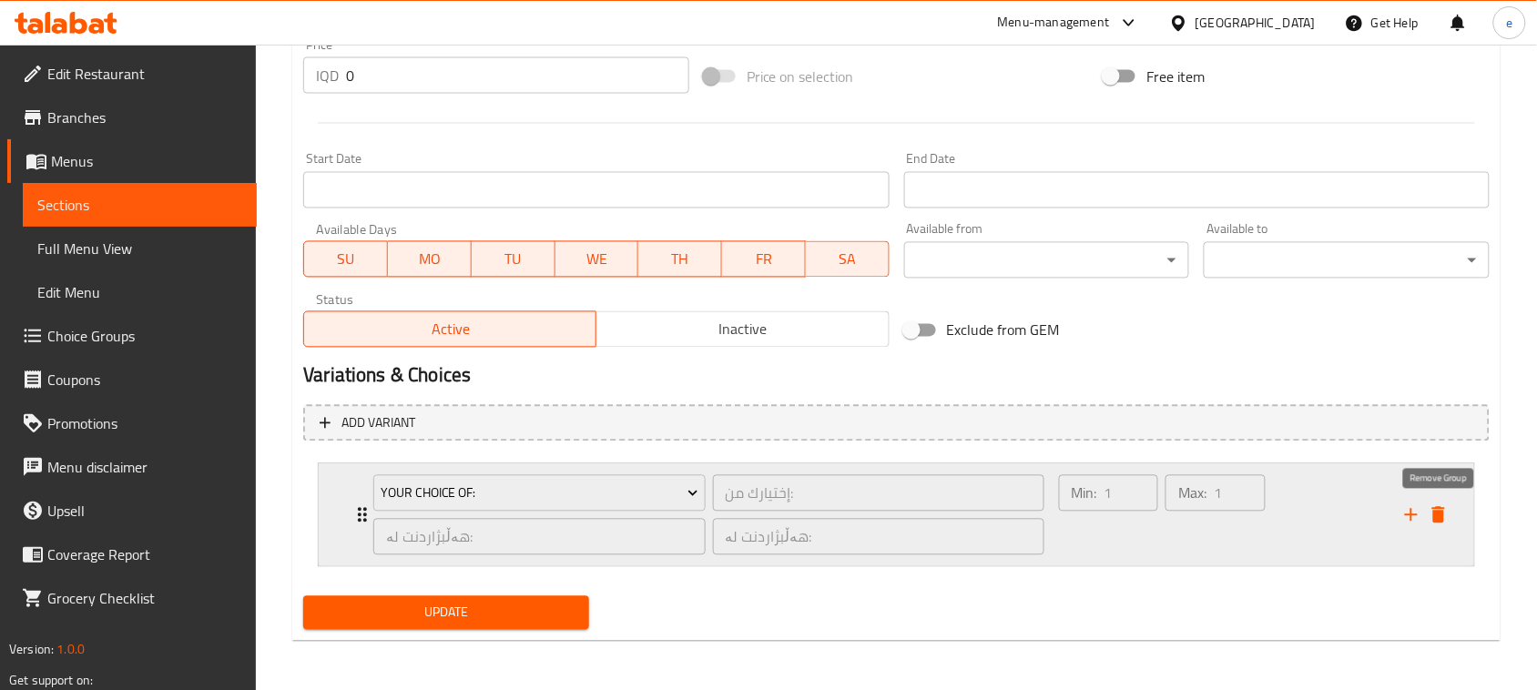
click at [1435, 524] on icon "delete" at bounding box center [1439, 515] width 22 height 22
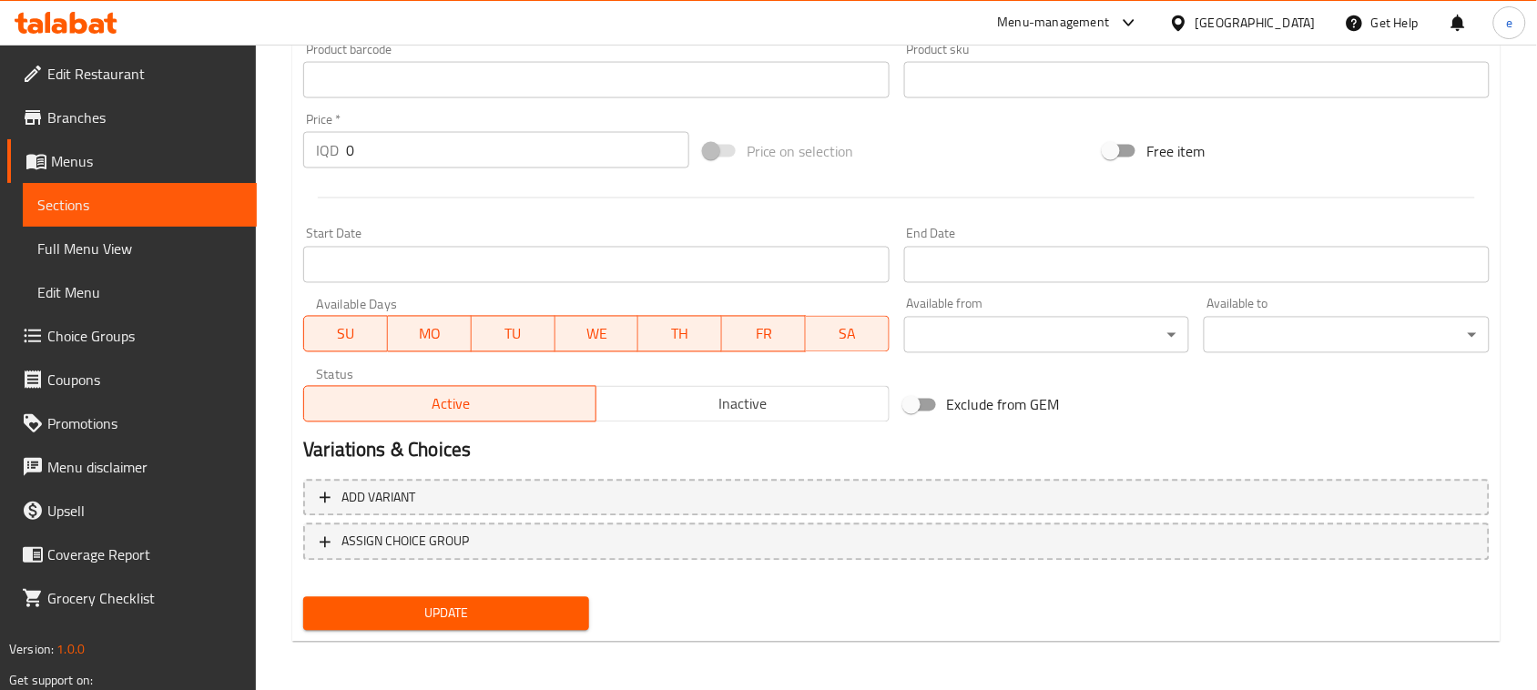
click at [489, 622] on span "Update" at bounding box center [446, 614] width 257 height 23
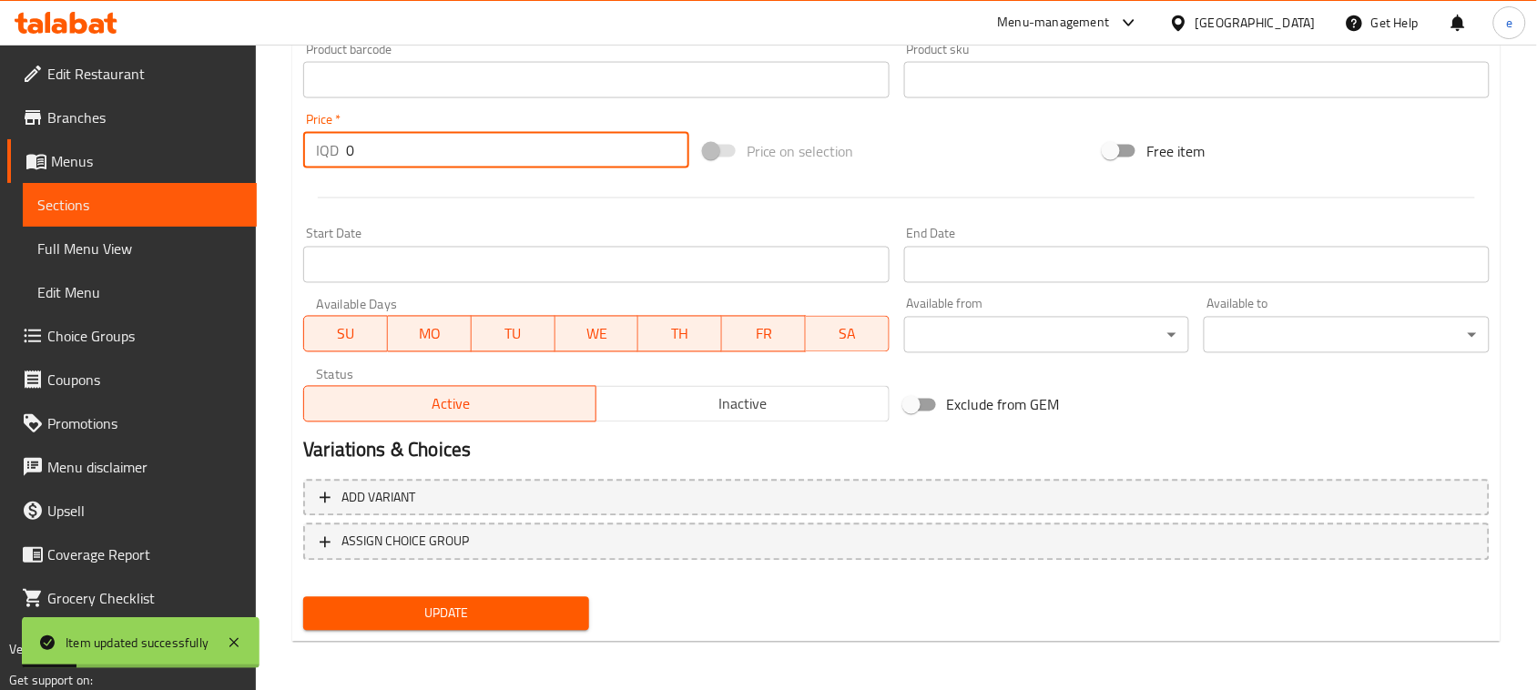
drag, startPoint x: 382, startPoint y: 157, endPoint x: 258, endPoint y: 169, distance: 125.4
paste input "450"
type input "4500"
click at [455, 634] on div "Update" at bounding box center [446, 614] width 300 height 48
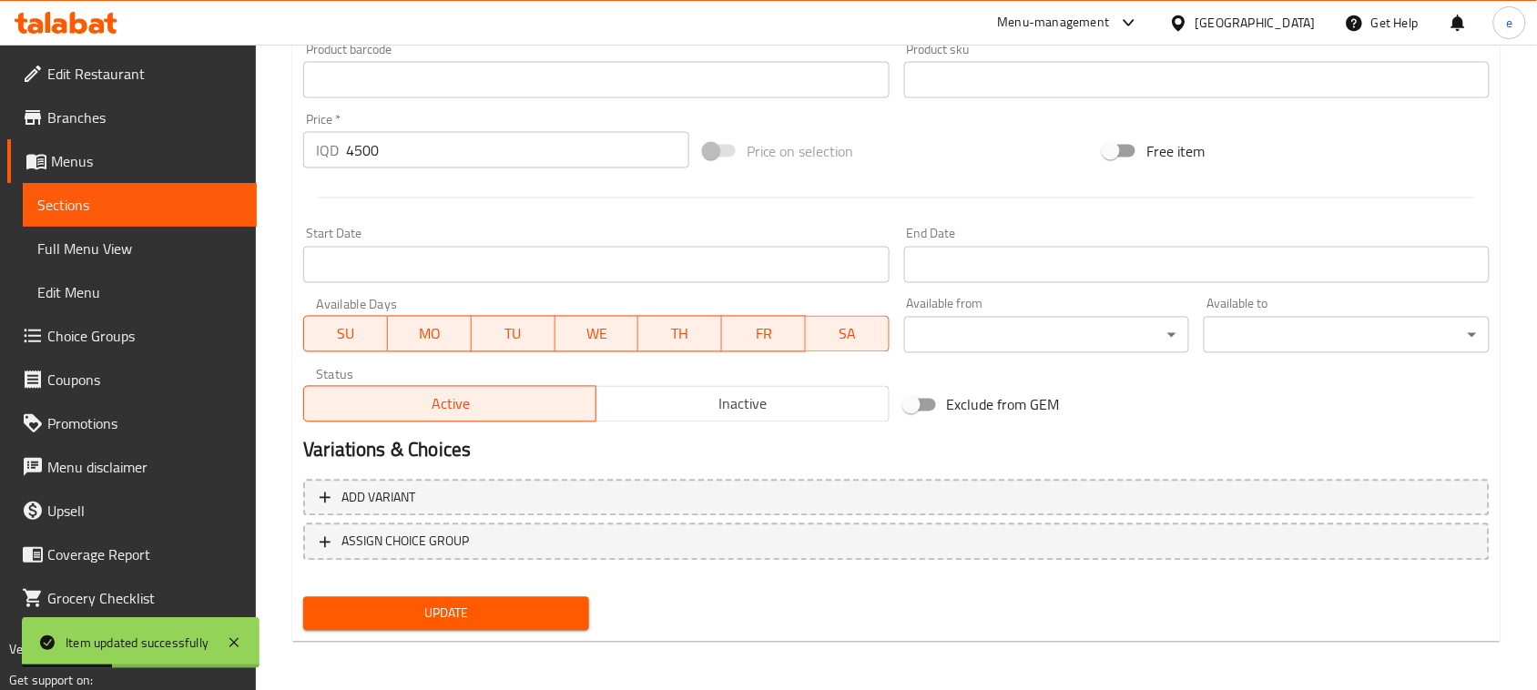
click at [456, 613] on span "Update" at bounding box center [446, 614] width 257 height 23
click at [188, 198] on span "Sections" at bounding box center [139, 205] width 205 height 22
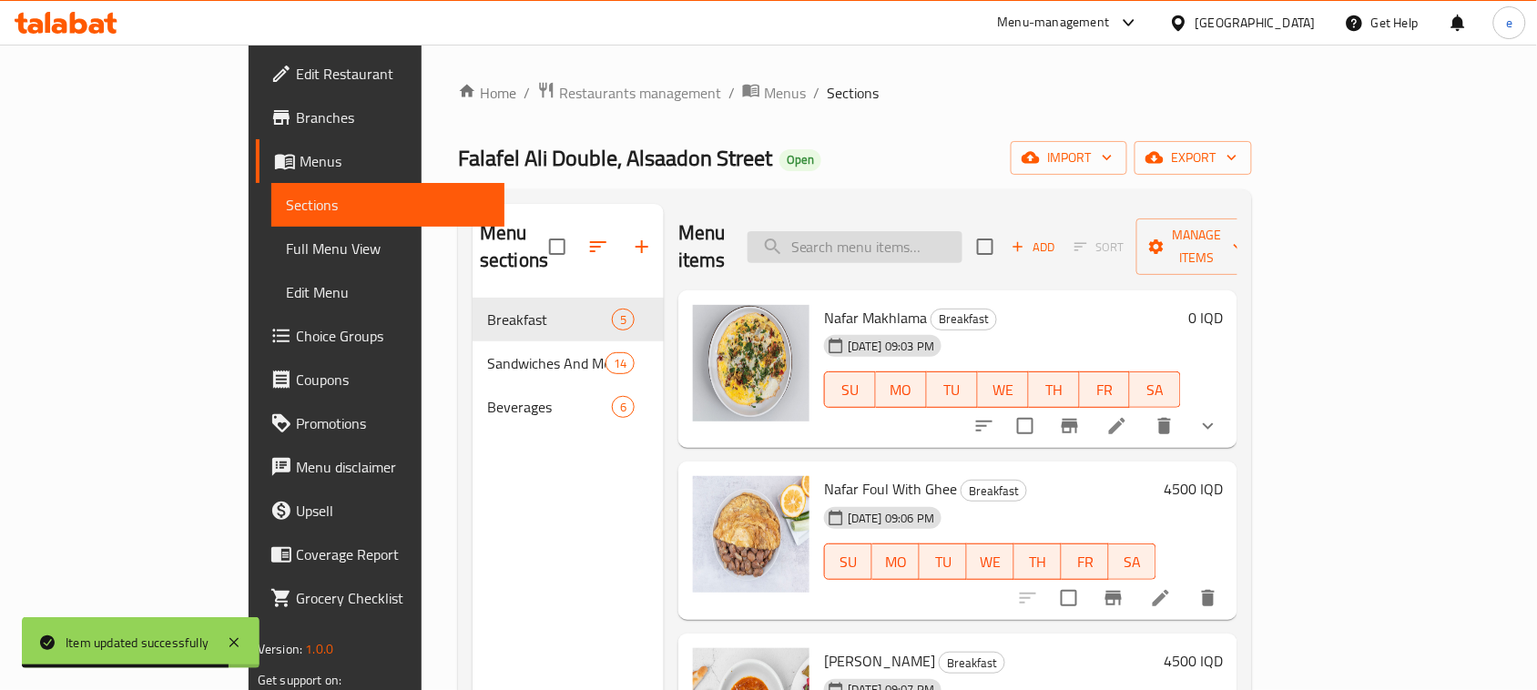
click at [962, 231] on input "search" at bounding box center [854, 247] width 215 height 32
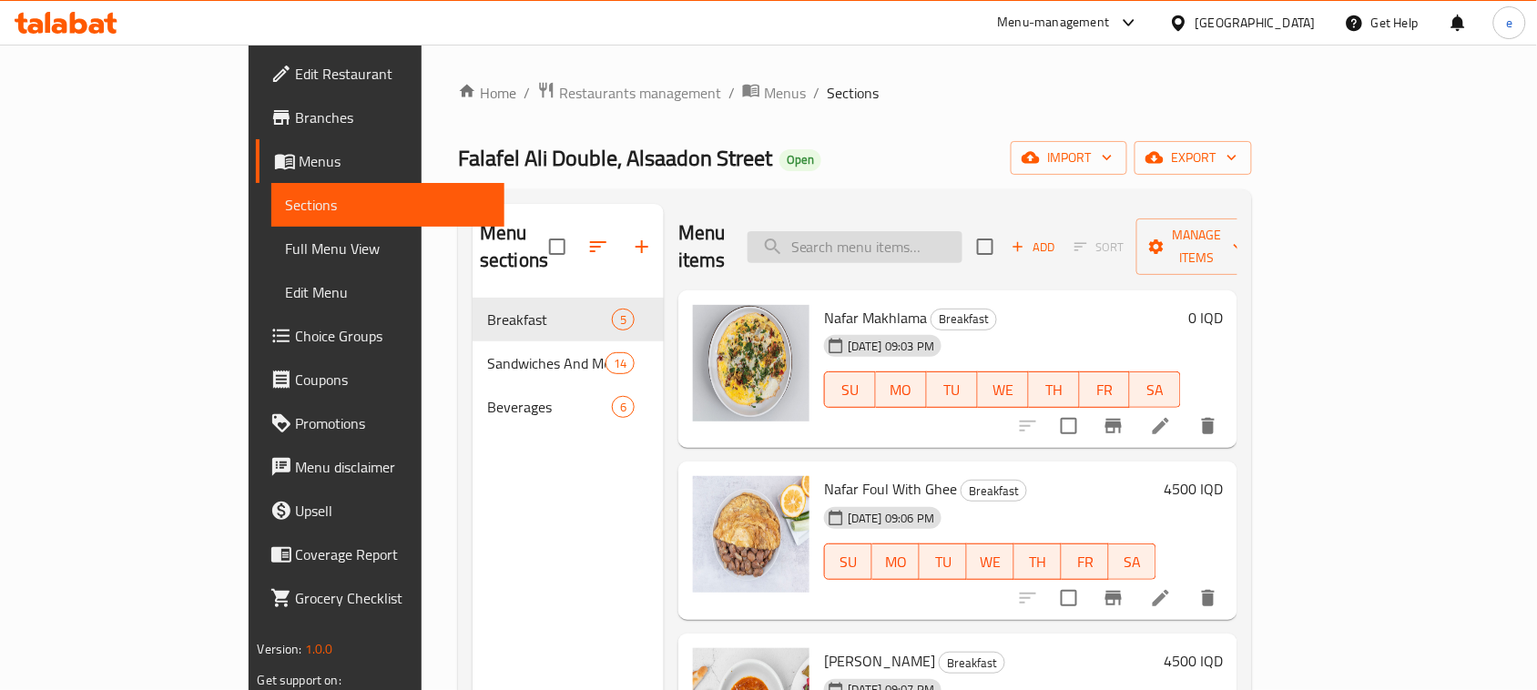
paste input "Cup Soup"
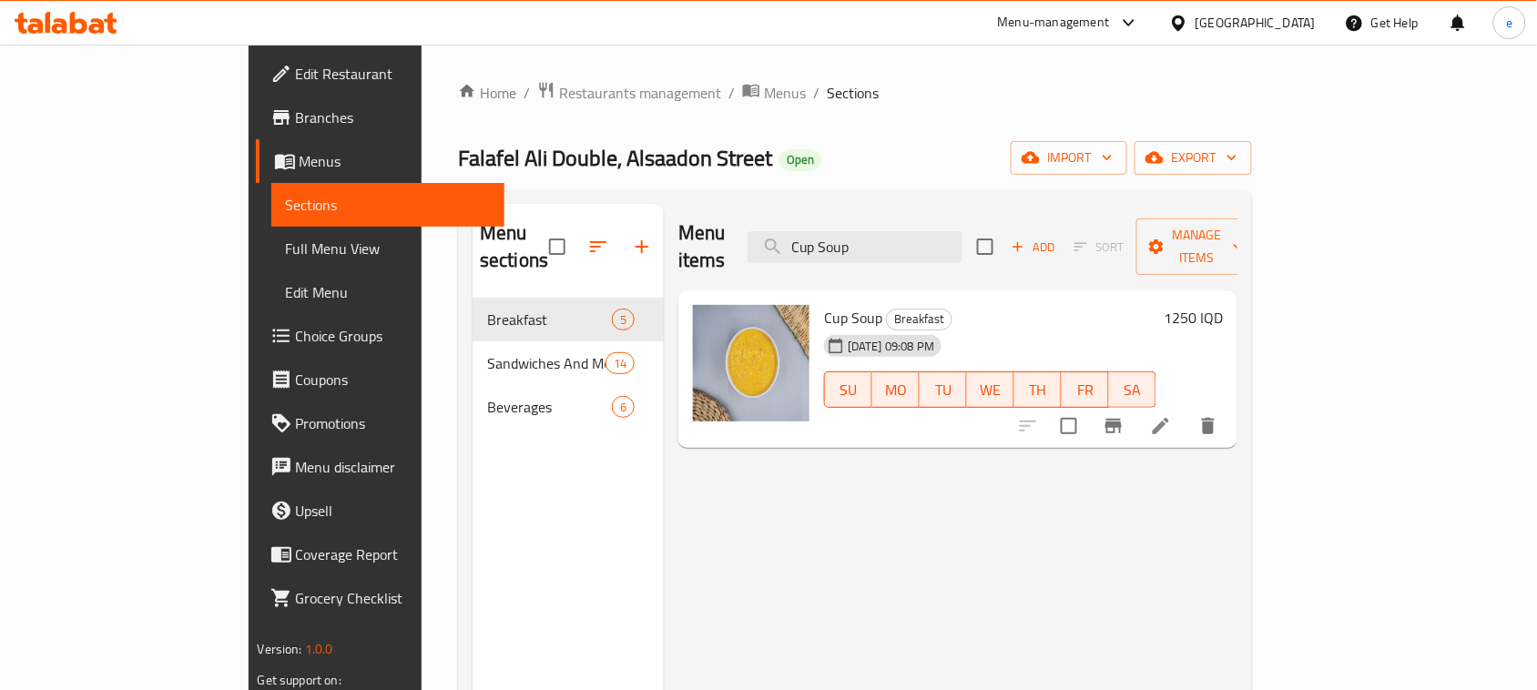
type input "Cup Soup"
click at [1223, 305] on h6 "1250 IQD" at bounding box center [1193, 317] width 59 height 25
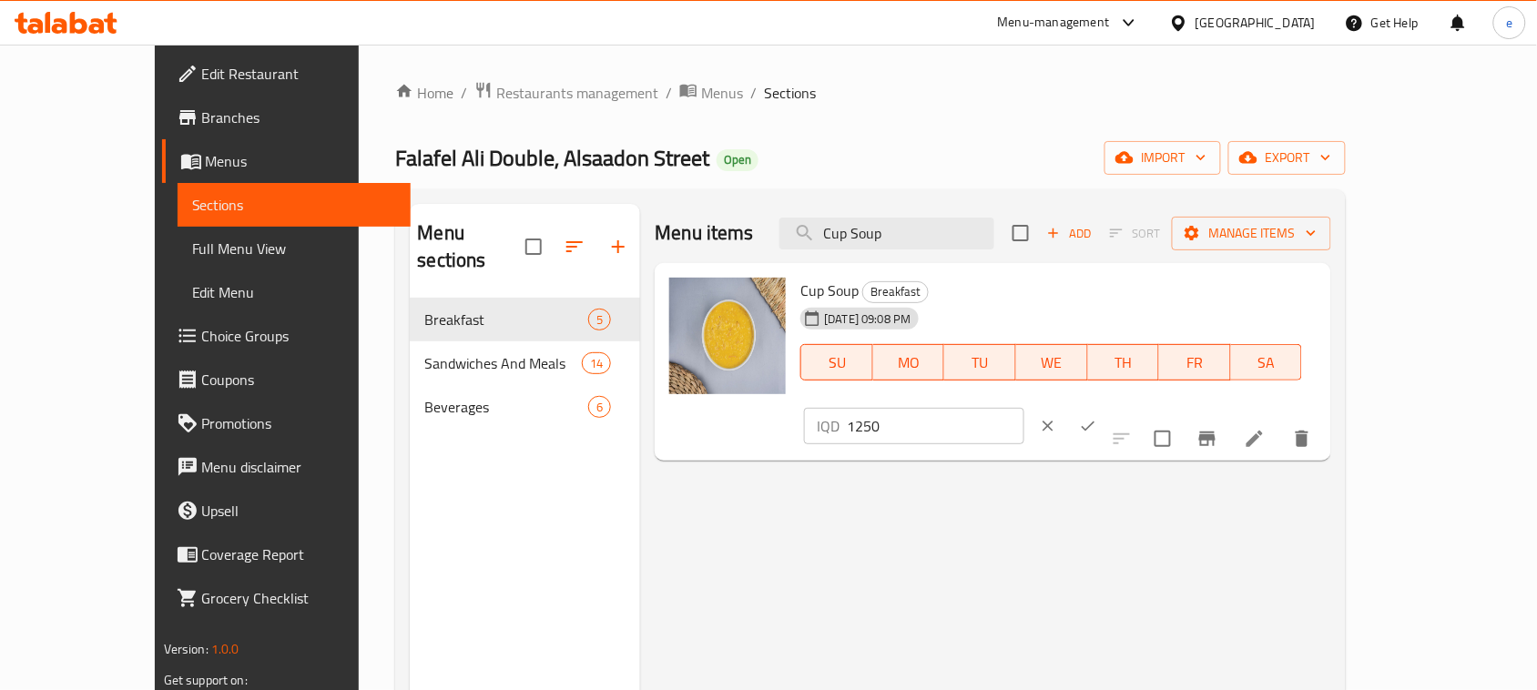
click at [1023, 408] on input "1250" at bounding box center [935, 426] width 177 height 36
paste input "200"
type input "2000"
click at [1108, 406] on button "ok" at bounding box center [1088, 426] width 40 height 40
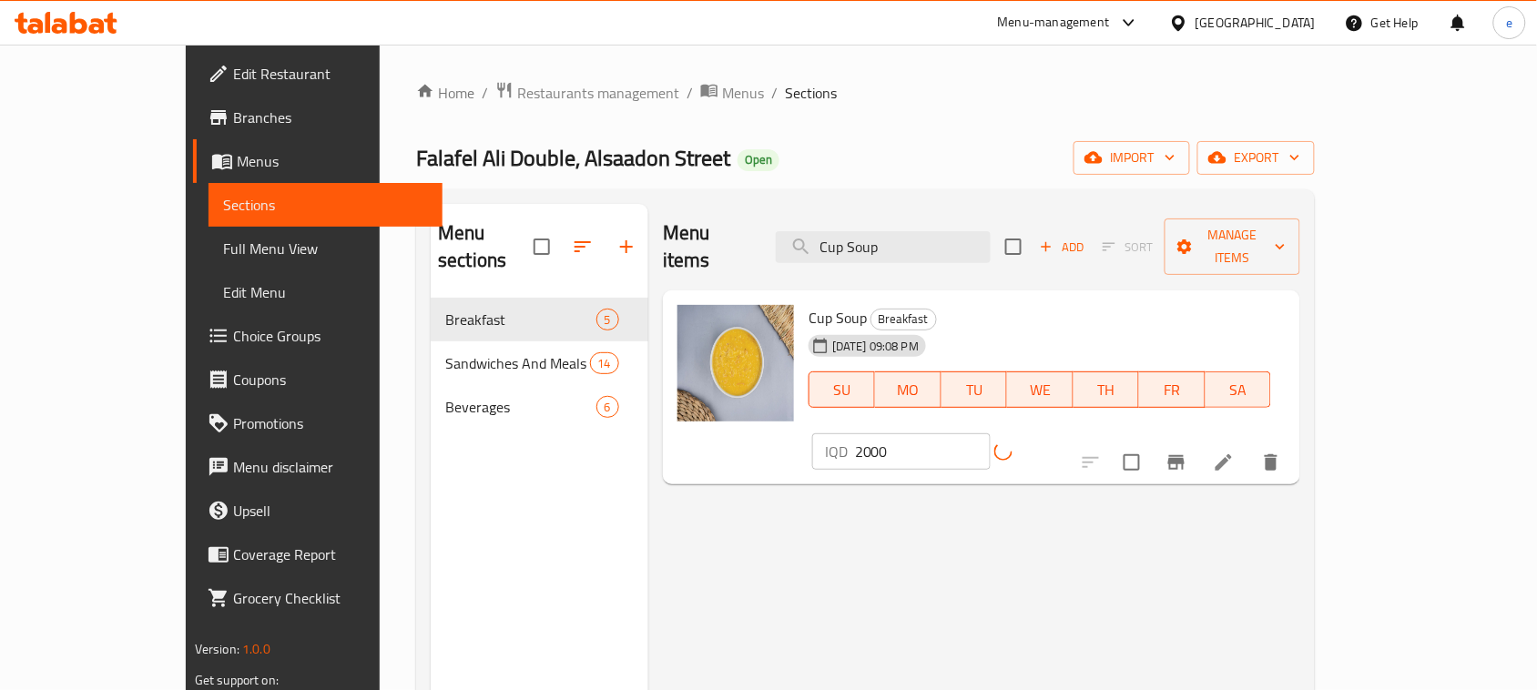
click at [1187, 452] on icon "Branch-specific-item" at bounding box center [1176, 463] width 22 height 22
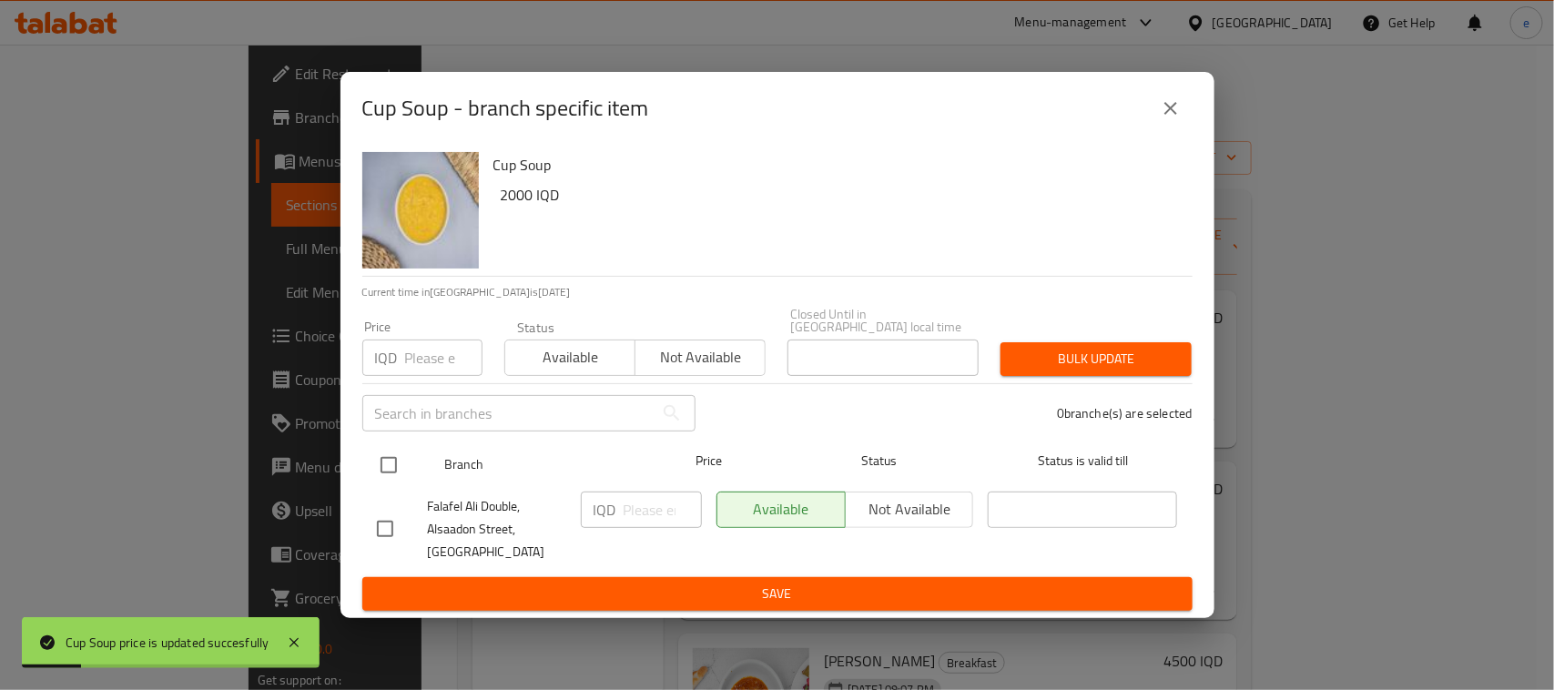
click at [387, 458] on input "checkbox" at bounding box center [389, 465] width 38 height 38
checkbox input "true"
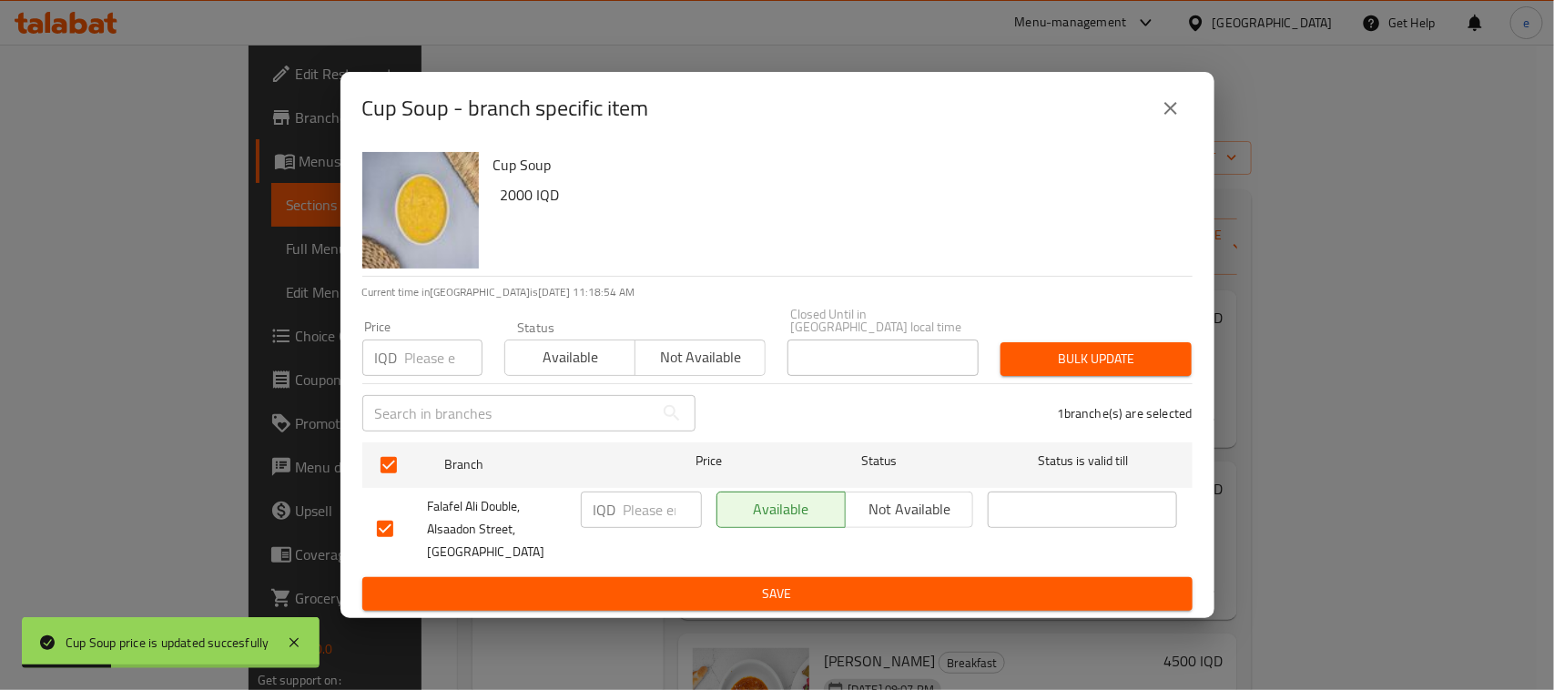
click at [628, 505] on input "number" at bounding box center [663, 510] width 78 height 36
paste input "2000"
type input "2000"
click at [651, 561] on div "IQD 2000 ​" at bounding box center [642, 529] width 136 height 90
click at [657, 577] on button "Save" at bounding box center [777, 594] width 830 height 34
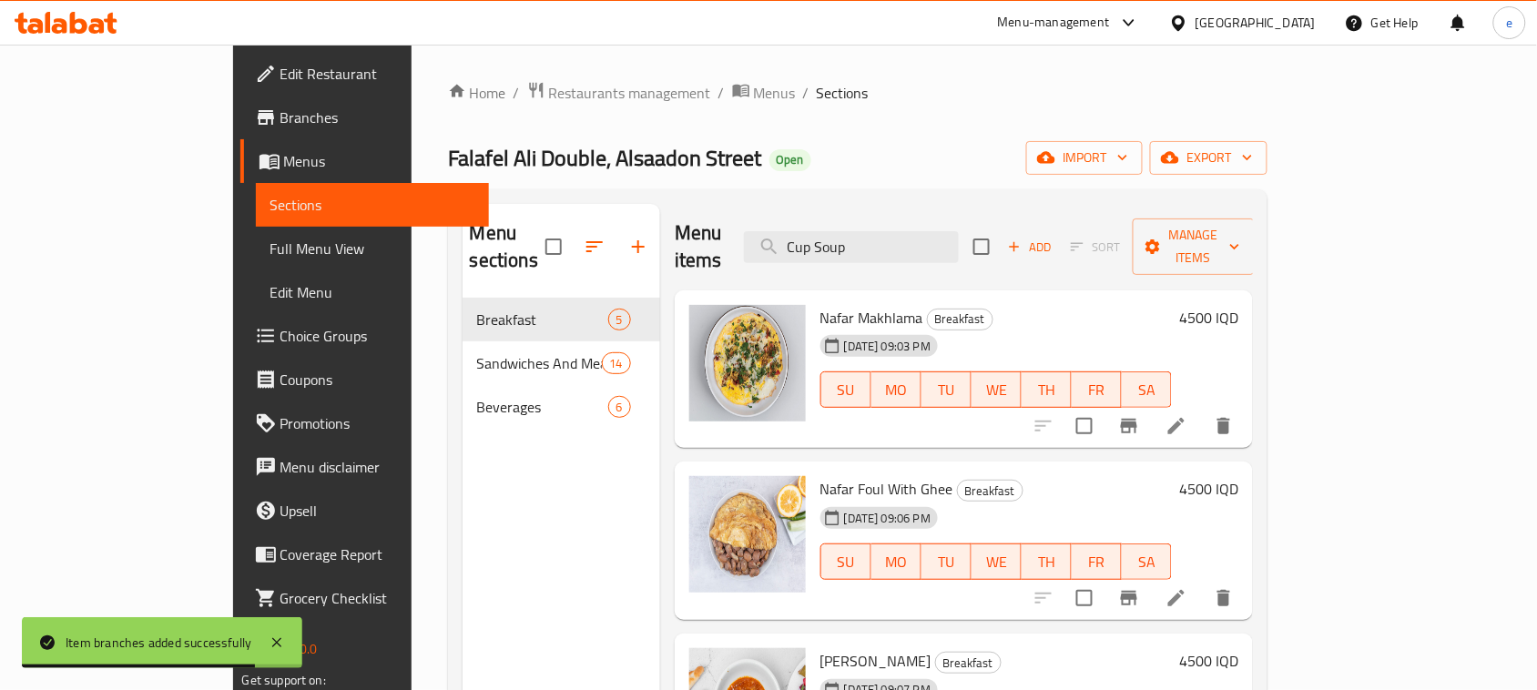
click at [1012, 253] on div "Menu items Cup Soup Add Sort Manage items" at bounding box center [964, 247] width 579 height 86
click at [959, 231] on input "Cup Soup" at bounding box center [851, 247] width 215 height 32
paste input "Falafel Hajari"
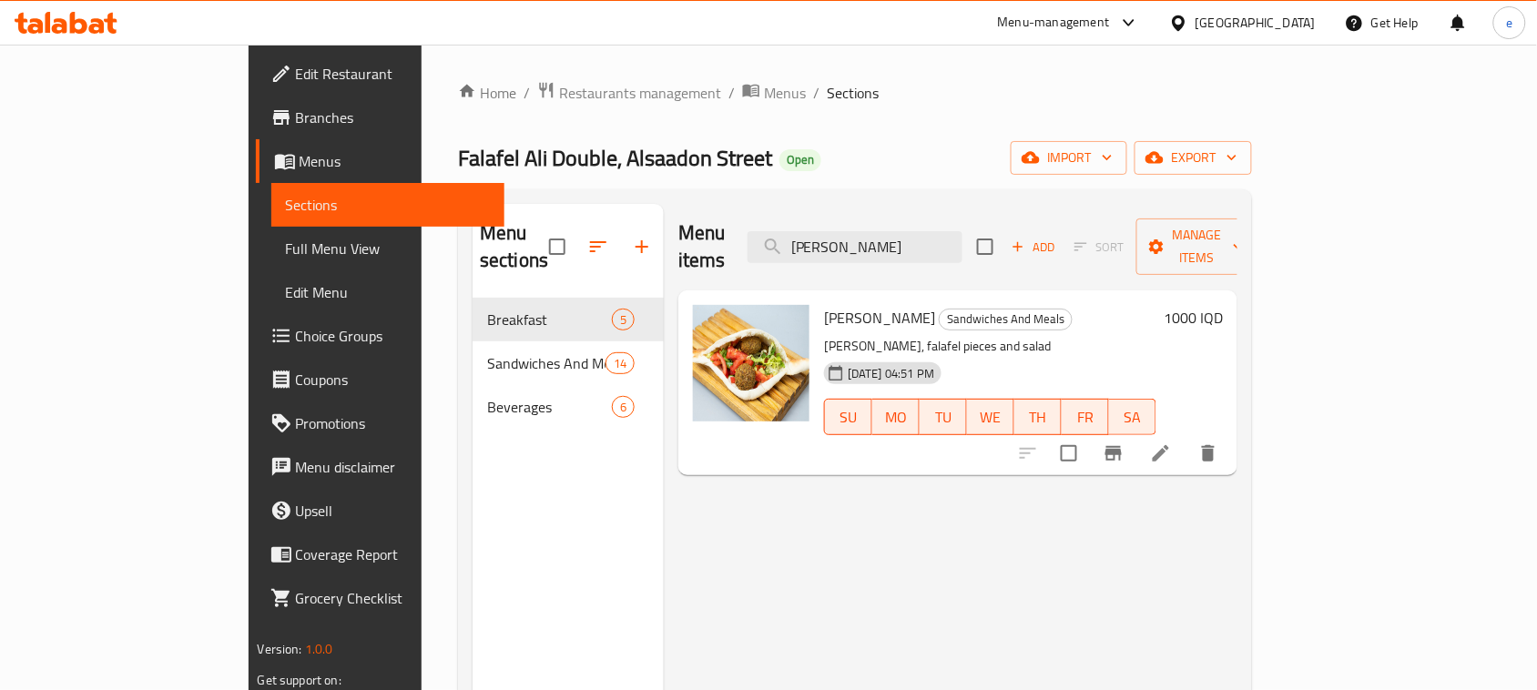
type input "Falafel Hajari"
click at [1156, 305] on h6 "Falafel Hajari Sandwiches And Meals" at bounding box center [990, 317] width 332 height 25
click at [1223, 305] on div "1000 IQD" at bounding box center [1189, 317] width 66 height 25
click at [1223, 305] on h6 "1000 IQD" at bounding box center [1193, 317] width 59 height 25
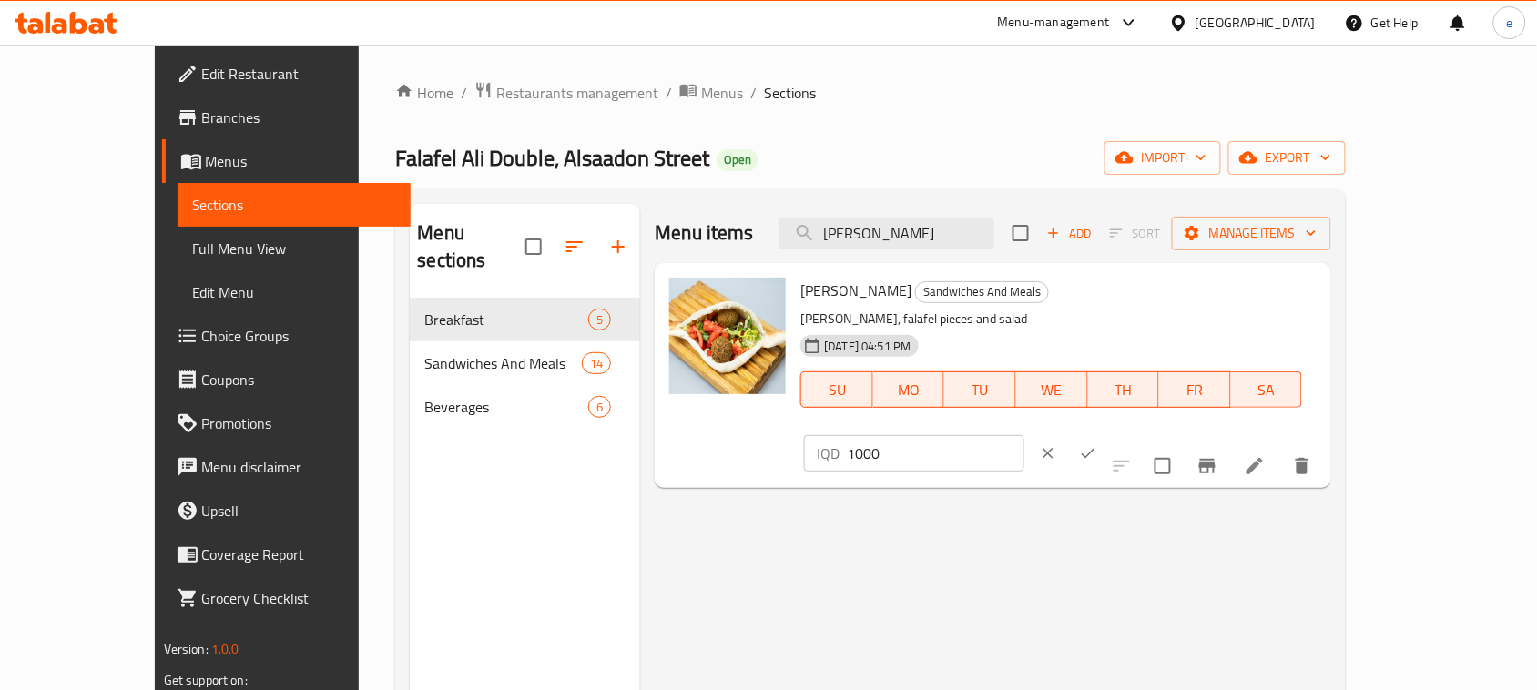
click at [1023, 435] on input "1000" at bounding box center [935, 453] width 177 height 36
paste input "25"
type input "1250"
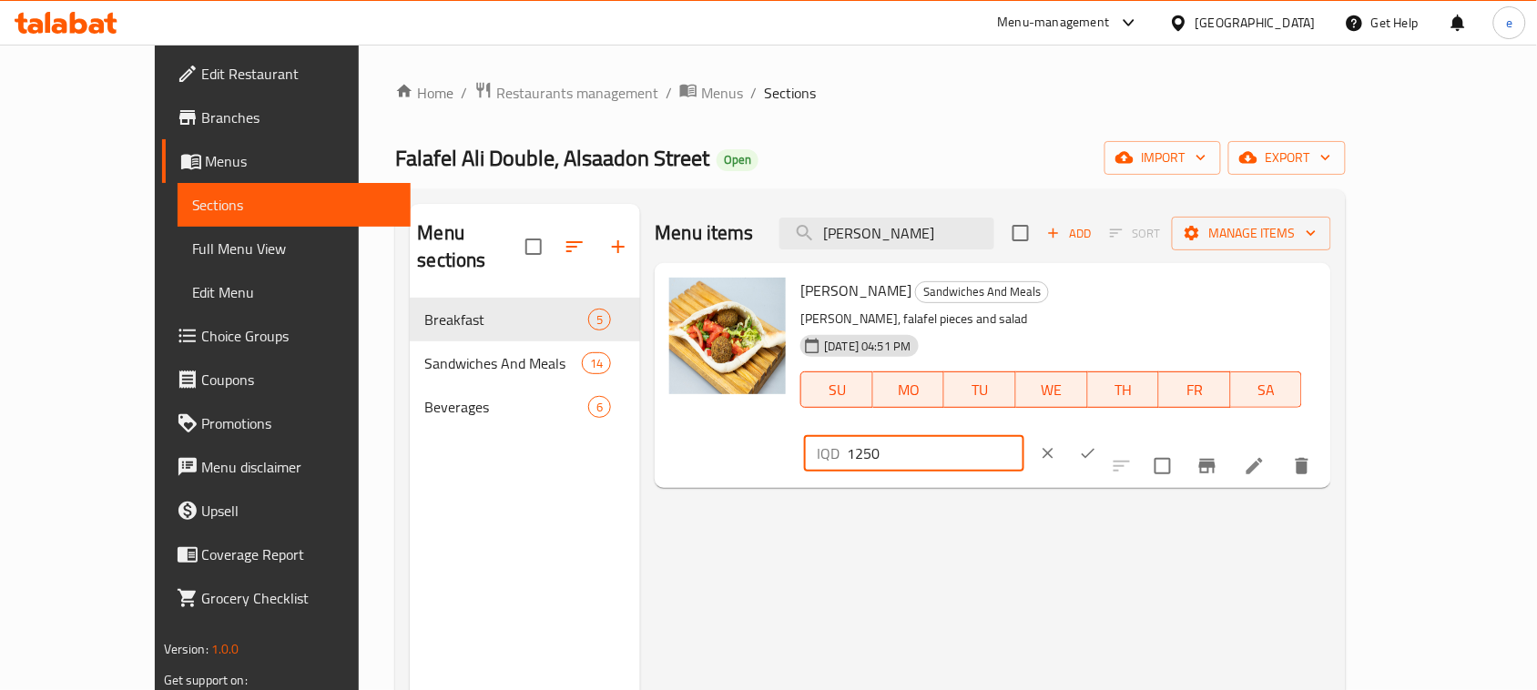
click at [1097, 444] on icon "ok" at bounding box center [1088, 453] width 18 height 18
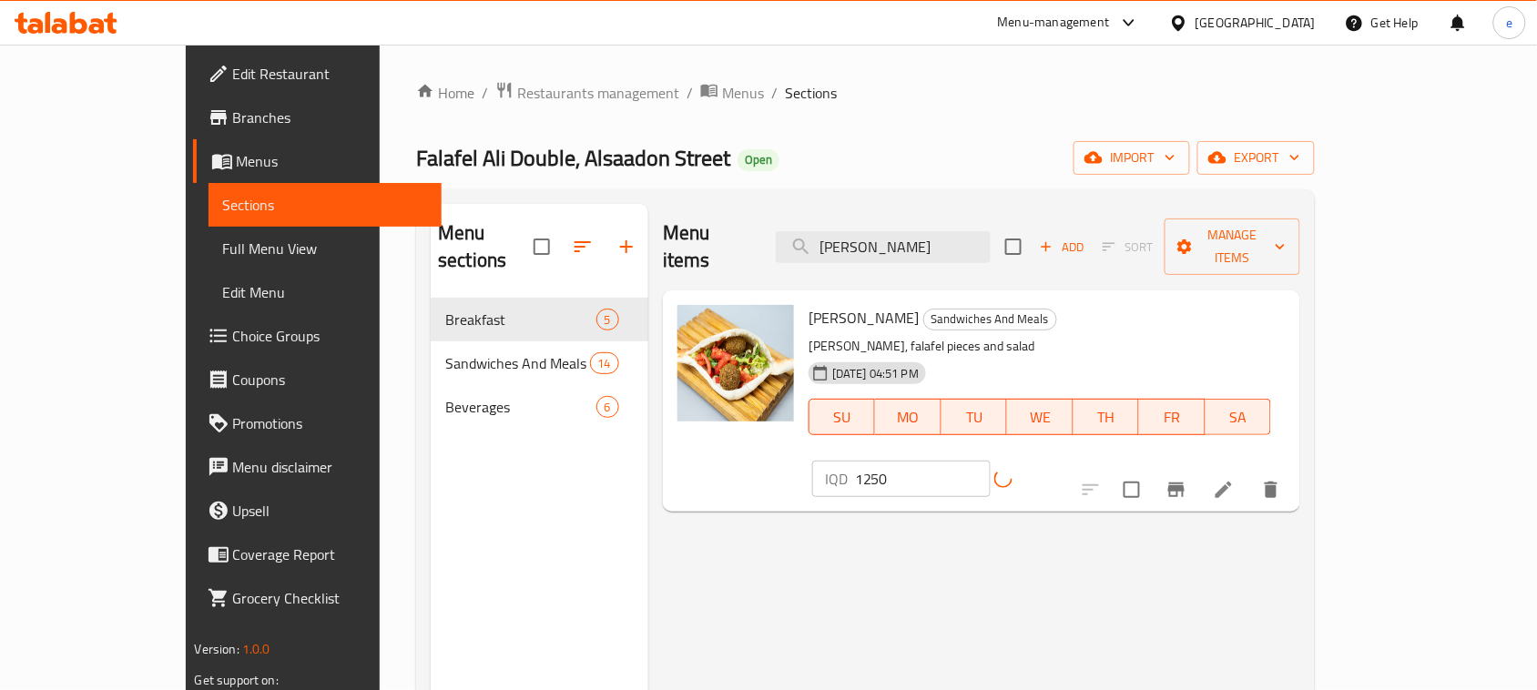
click at [1198, 468] on button "Branch-specific-item" at bounding box center [1176, 490] width 44 height 44
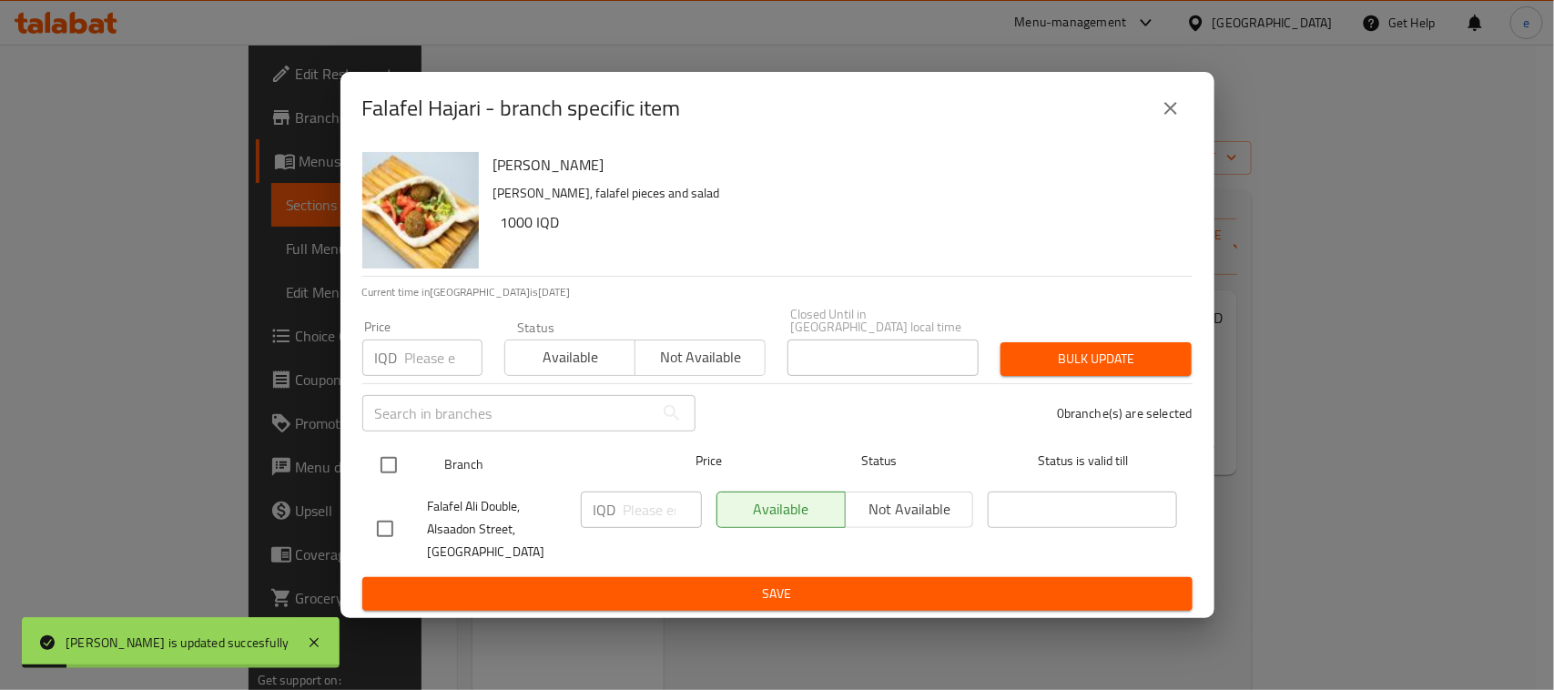
click at [402, 462] on input "checkbox" at bounding box center [389, 465] width 38 height 38
checkbox input "true"
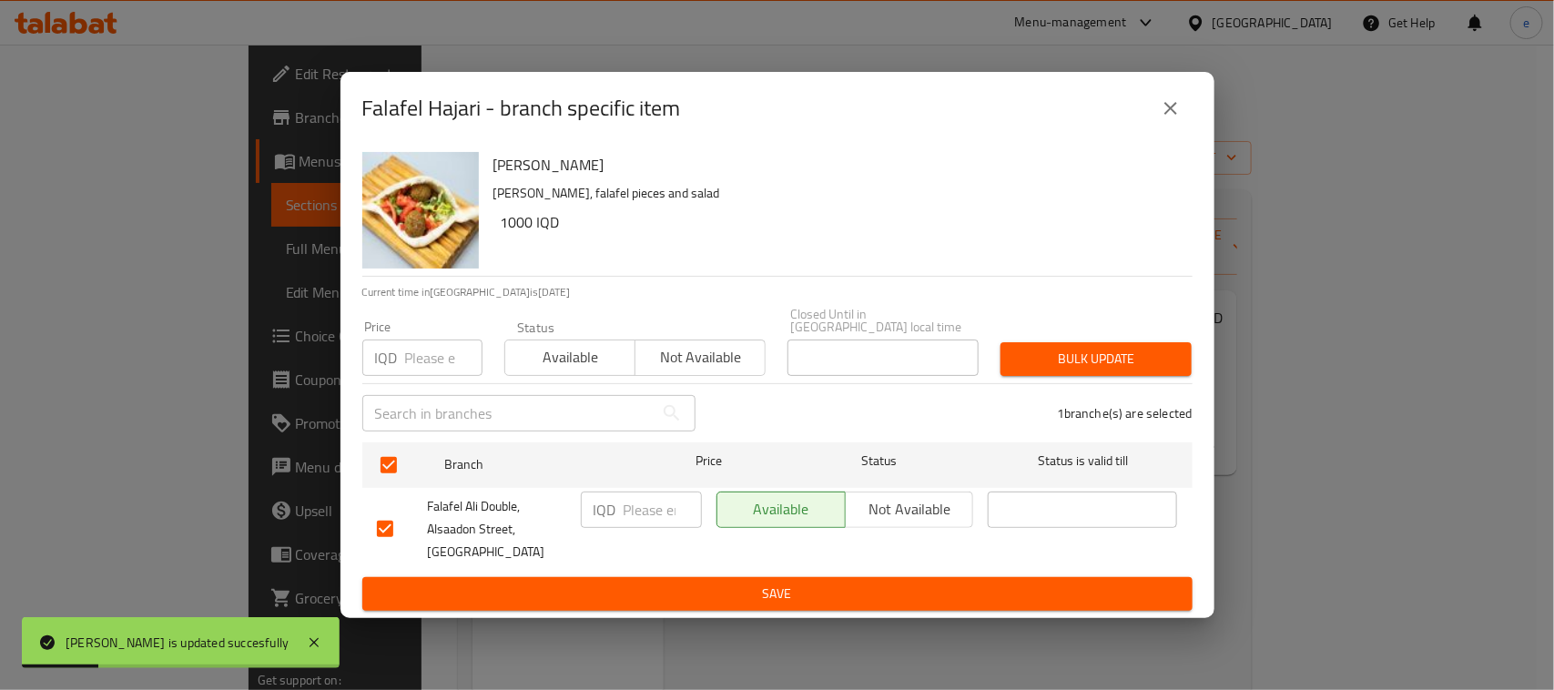
click at [640, 499] on input "number" at bounding box center [663, 510] width 78 height 36
paste input "1250"
type input "1250"
click at [680, 577] on button "Save" at bounding box center [777, 594] width 830 height 34
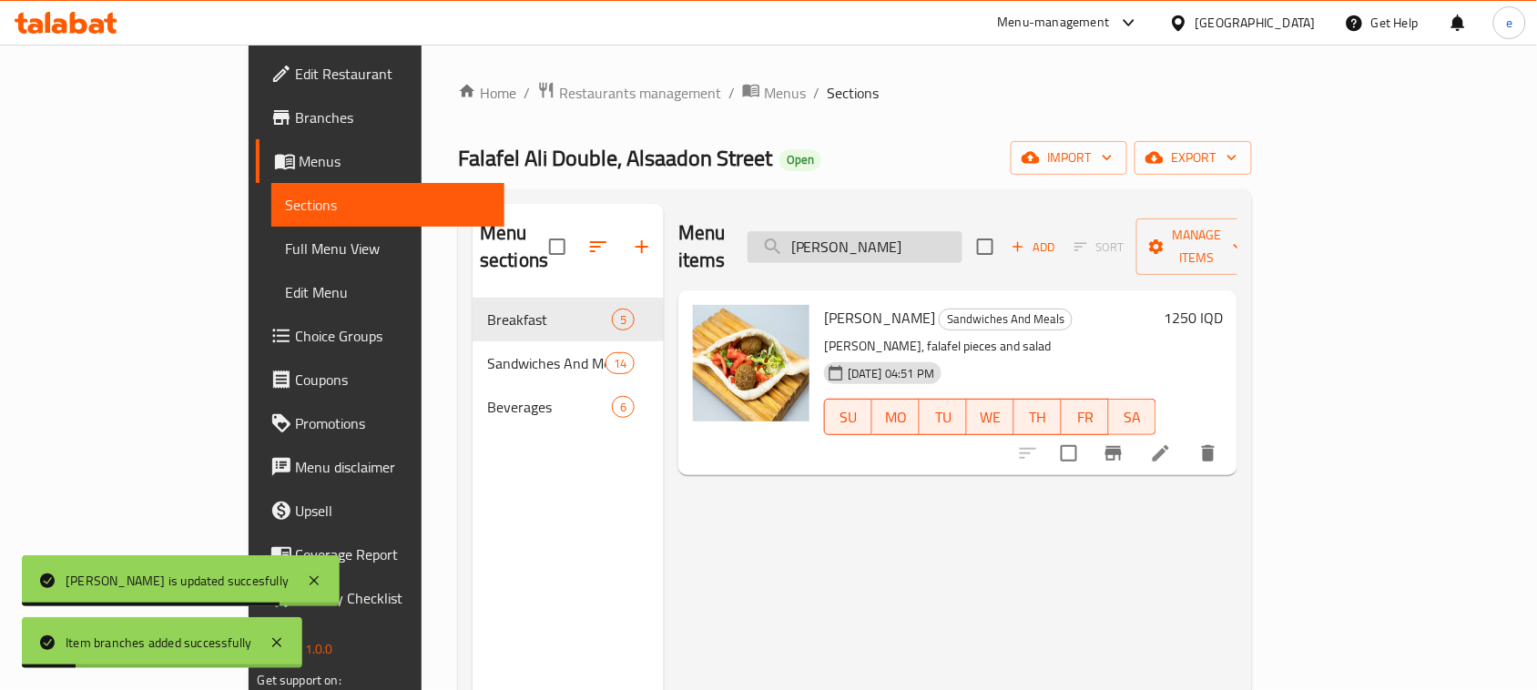
click at [900, 231] on input "Falafel Hajari" at bounding box center [854, 247] width 215 height 32
paste input "Hajari Mixed Falafel"
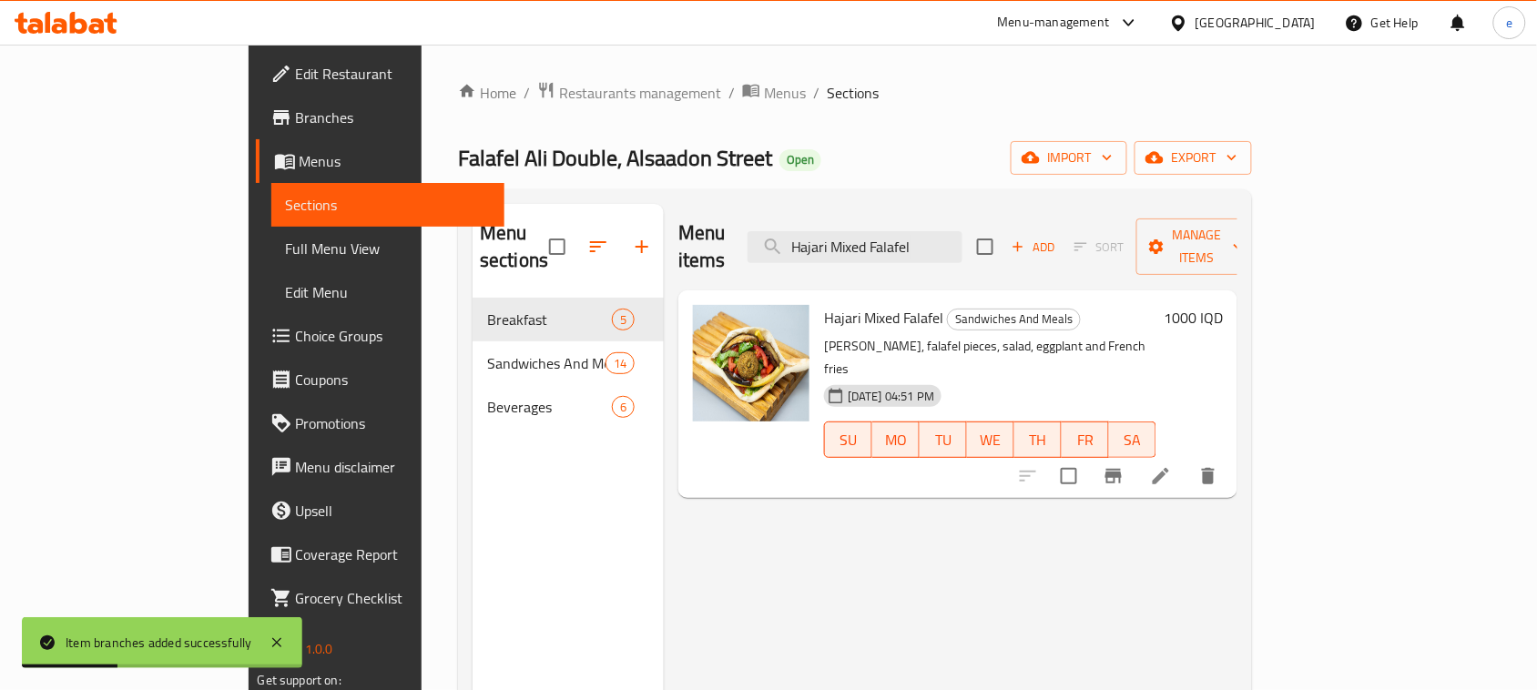
type input "Hajari Mixed Falafel"
click at [1223, 305] on div "1000 IQD" at bounding box center [1189, 317] width 66 height 25
click at [1223, 305] on h6 "1000 IQD" at bounding box center [1193, 317] width 59 height 25
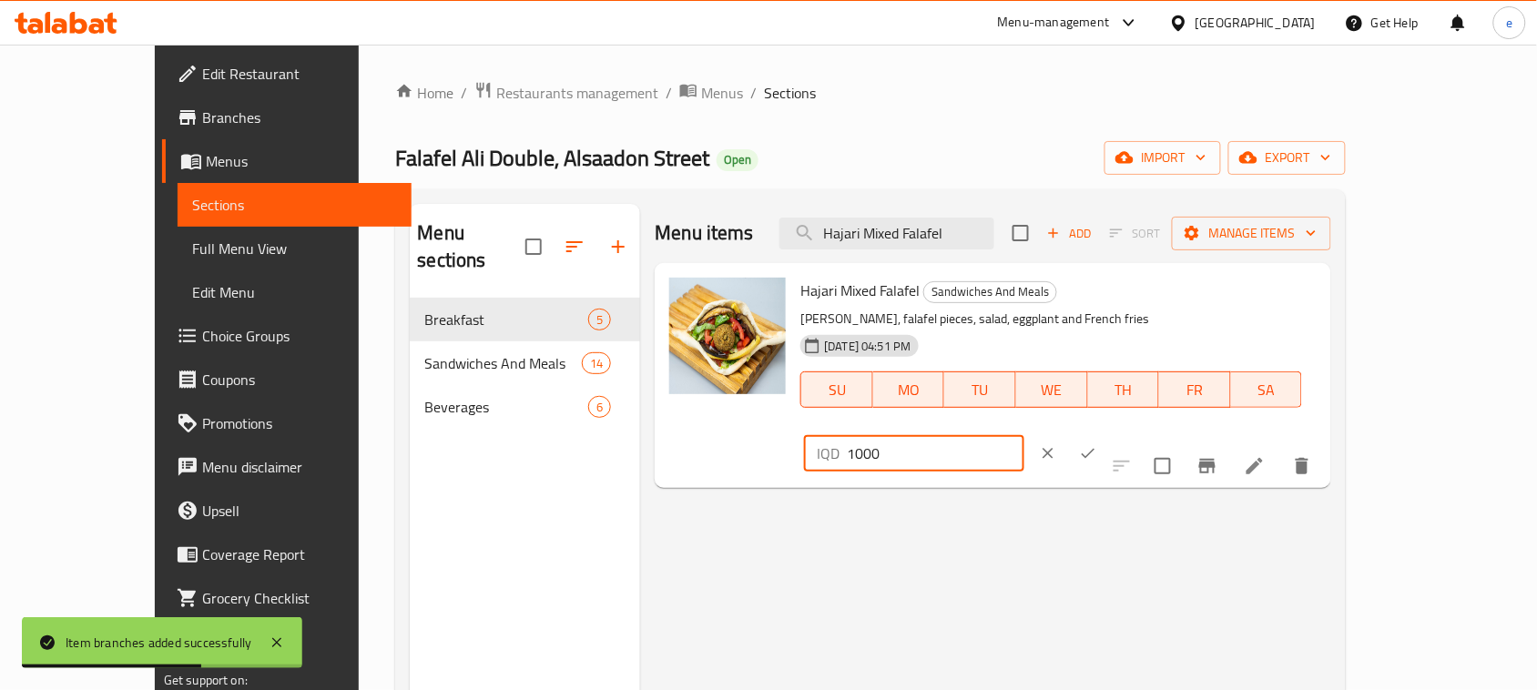
click at [1023, 435] on input "1000" at bounding box center [935, 453] width 177 height 36
paste input "25"
type input "1250"
click at [1097, 444] on icon "ok" at bounding box center [1088, 453] width 18 height 18
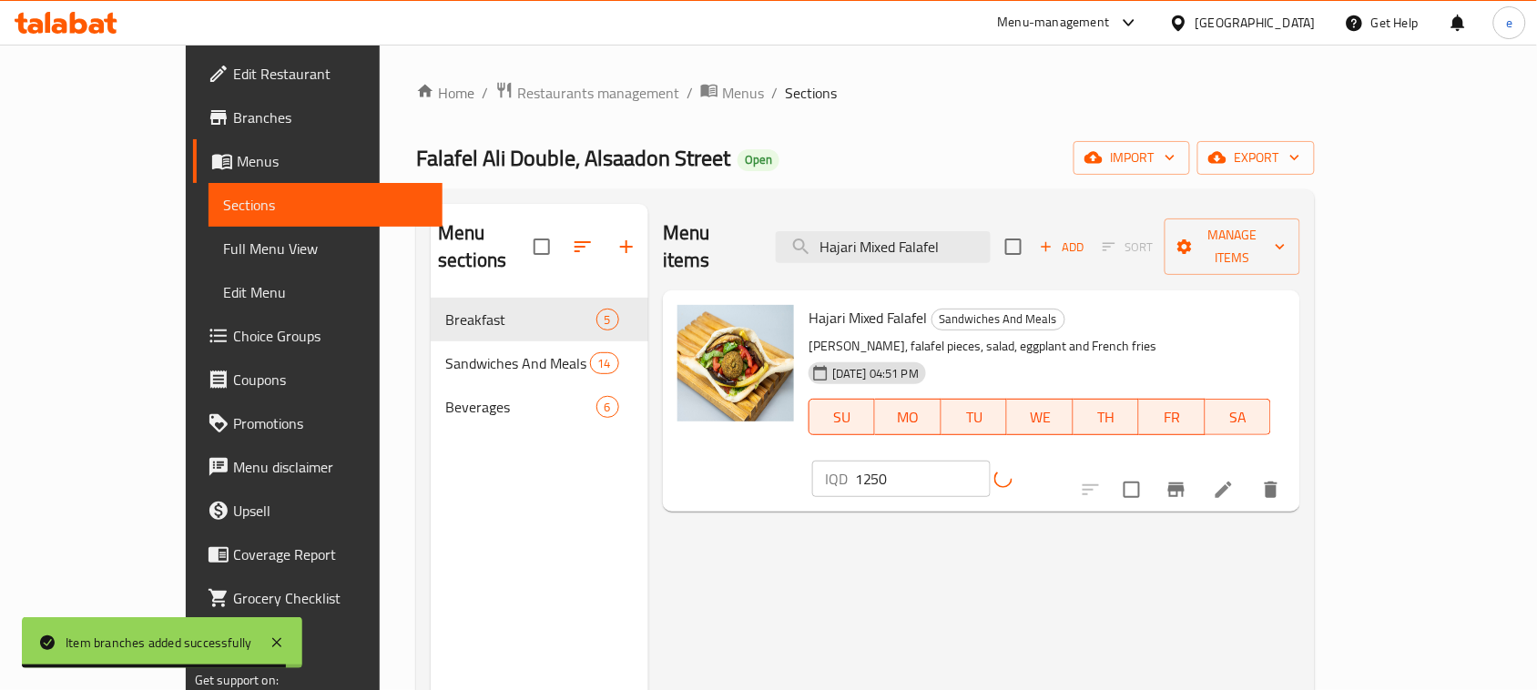
click at [1198, 468] on button "Branch-specific-item" at bounding box center [1176, 490] width 44 height 44
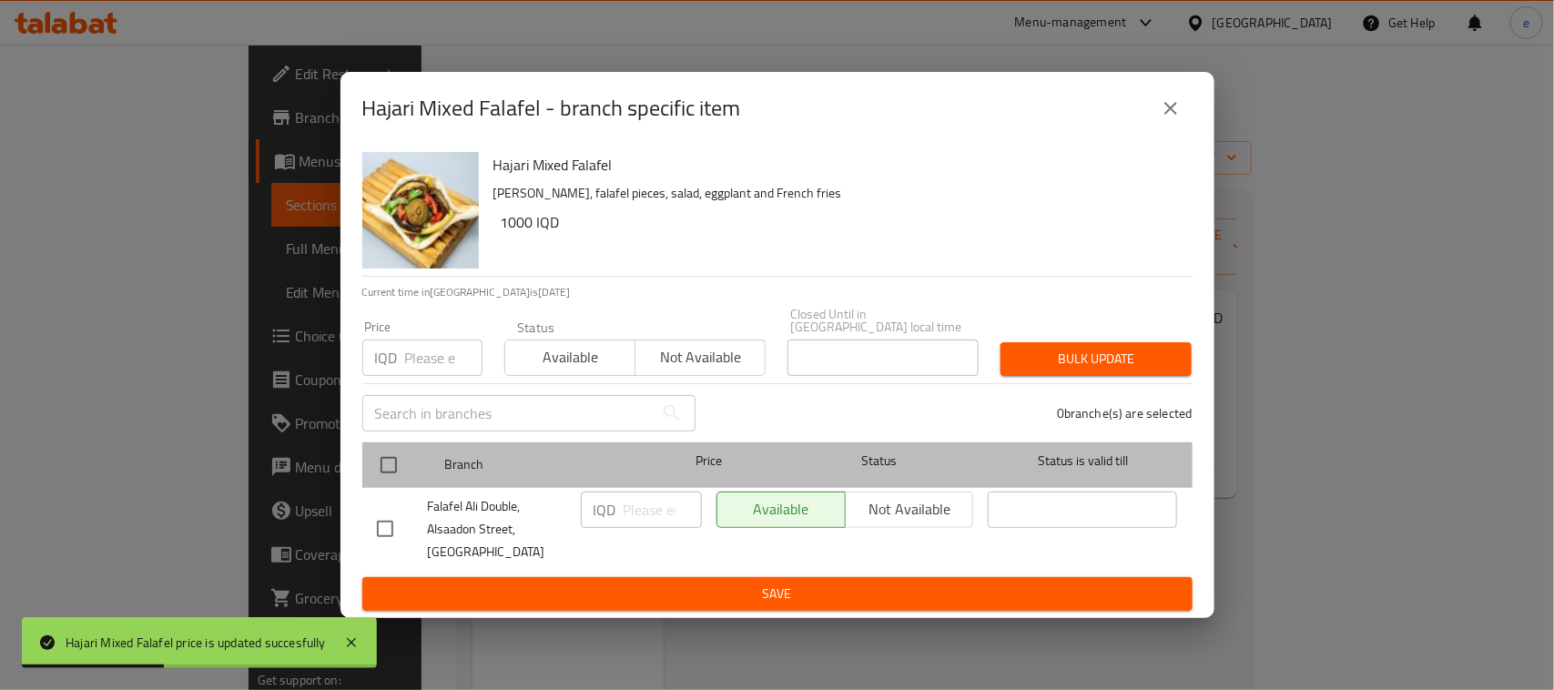
click at [412, 451] on div at bounding box center [404, 465] width 68 height 53
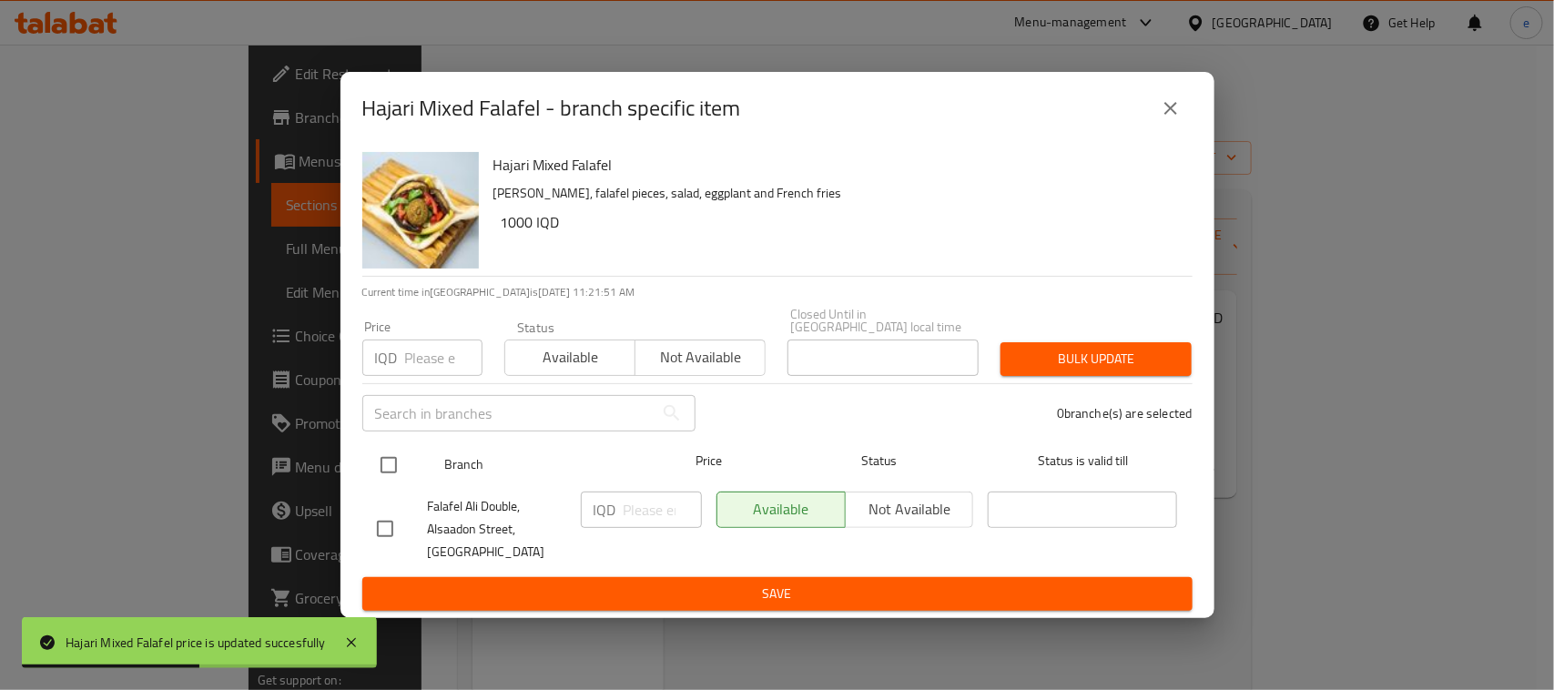
click at [402, 456] on input "checkbox" at bounding box center [389, 465] width 38 height 38
checkbox input "true"
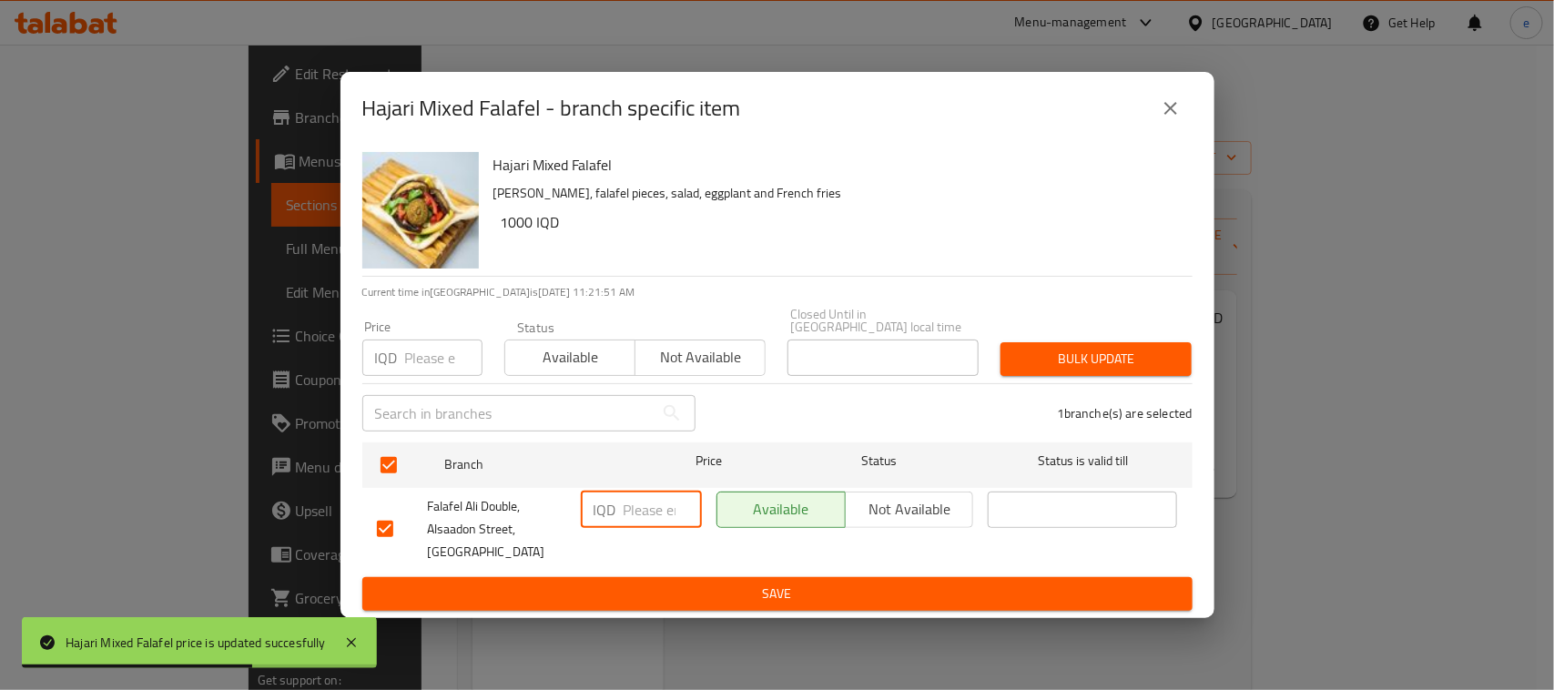
click at [640, 502] on input "number" at bounding box center [663, 510] width 78 height 36
paste input "1250"
type input "1250"
click at [648, 555] on div "IQD 1250 ​" at bounding box center [642, 529] width 136 height 90
click at [669, 595] on span "Save" at bounding box center [777, 594] width 801 height 23
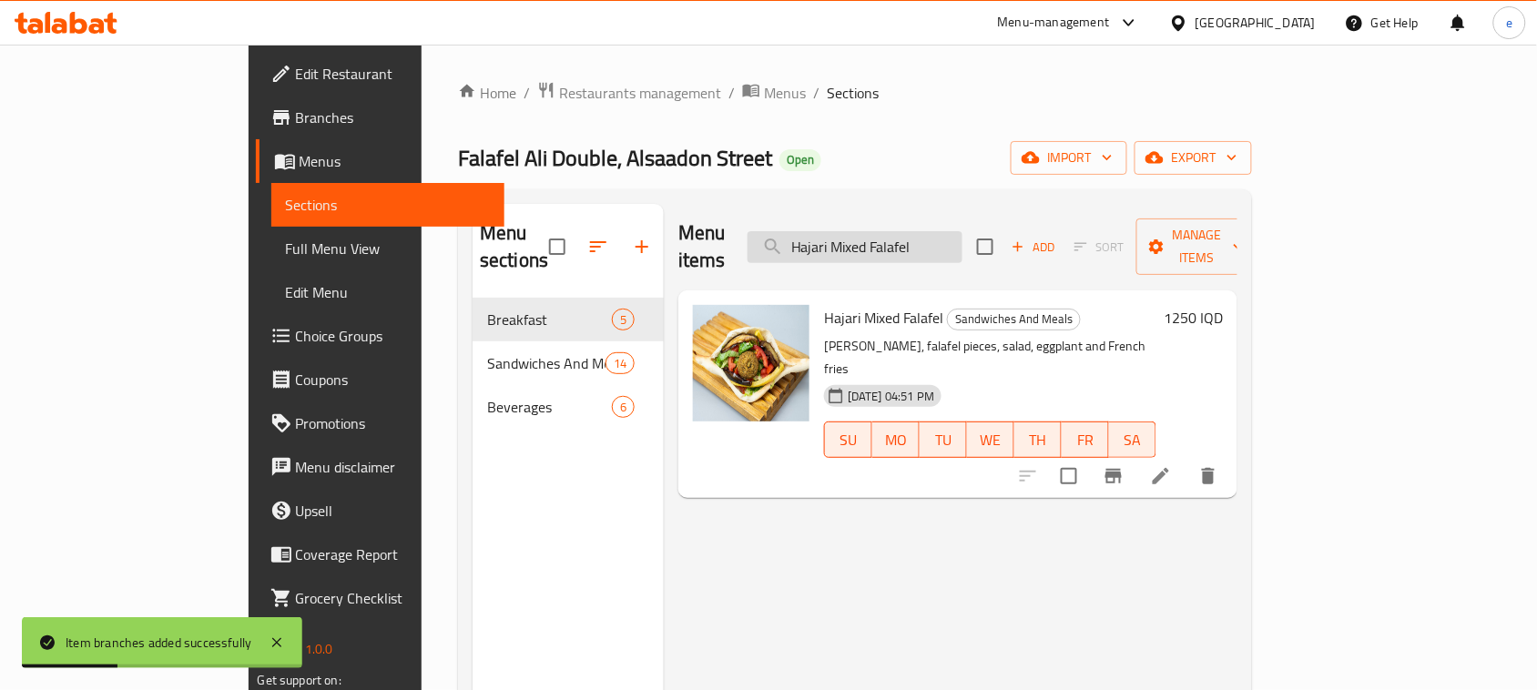
click at [947, 232] on input "Hajari Mixed Falafel" at bounding box center [854, 247] width 215 height 32
paste input "Meat Shawerma Saj"
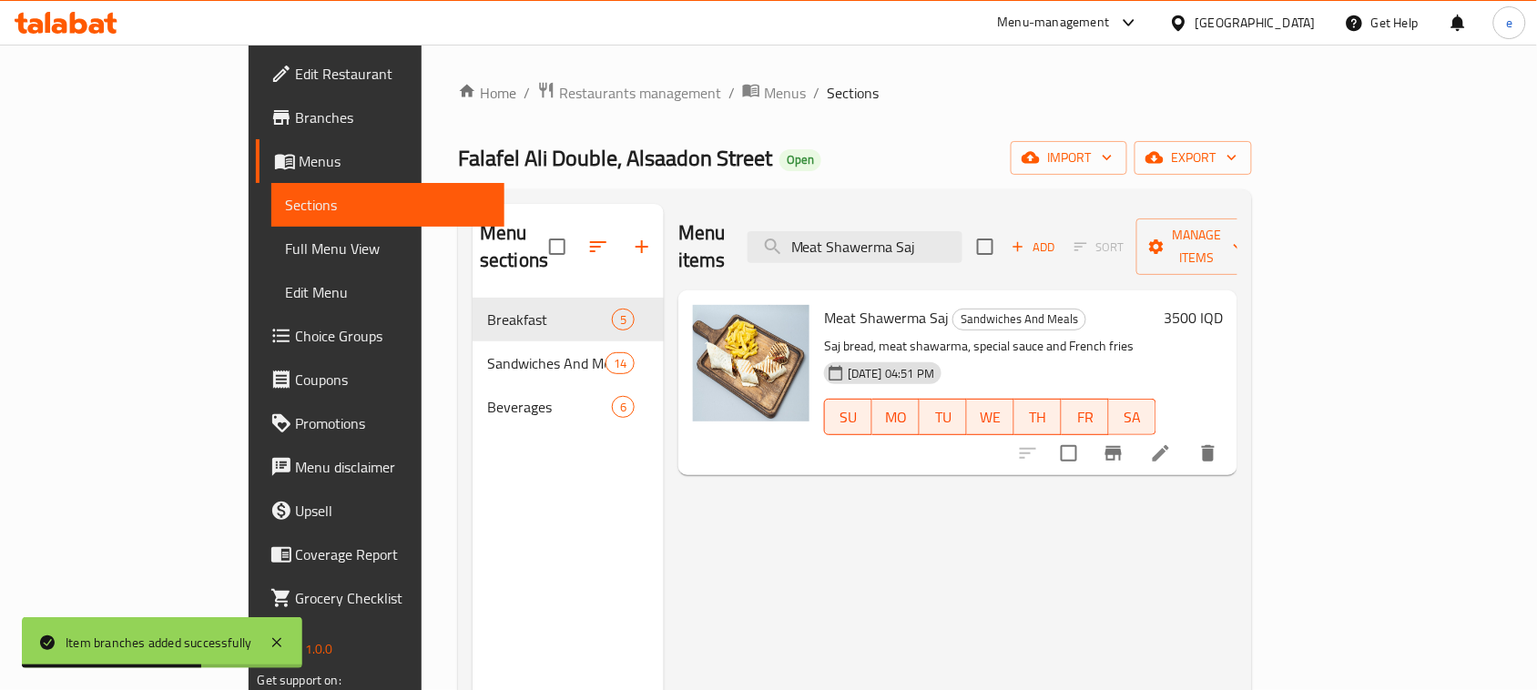
type input "Meat Shawerma Saj"
click at [1223, 305] on h6 "3500 IQD" at bounding box center [1193, 317] width 59 height 25
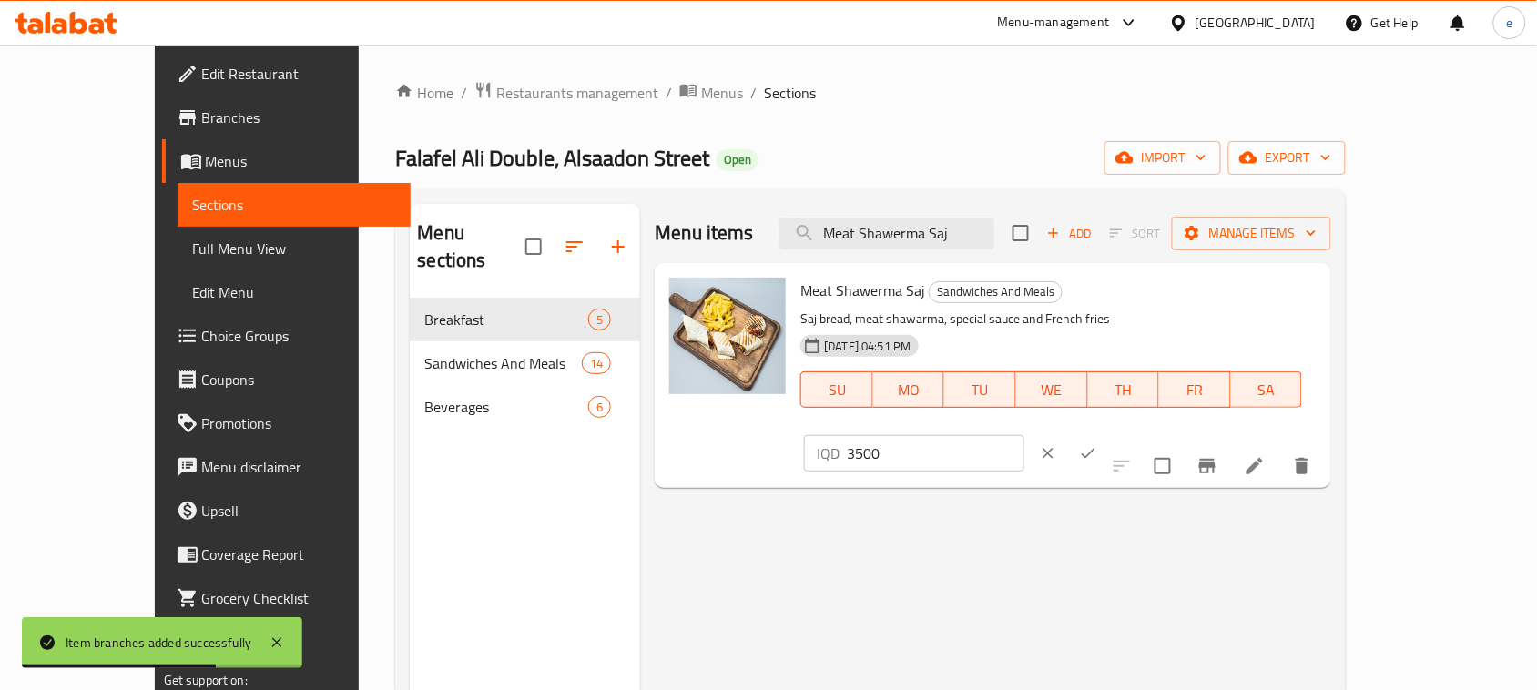
click at [1023, 435] on input "3500" at bounding box center [935, 453] width 177 height 36
paste input "40"
type input "4000"
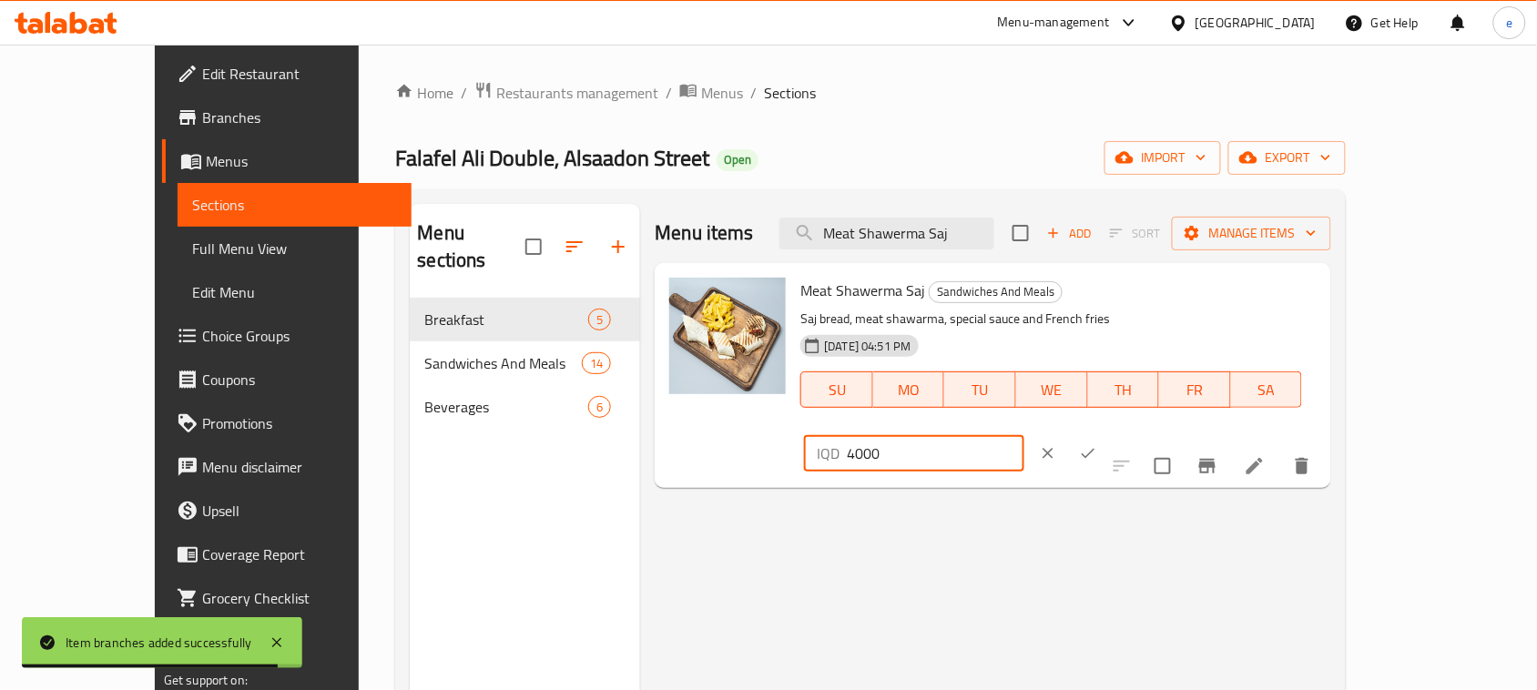
click at [1134, 433] on div "IQD 4000 ​" at bounding box center [969, 453] width 330 height 40
click at [1097, 444] on icon "ok" at bounding box center [1088, 453] width 18 height 18
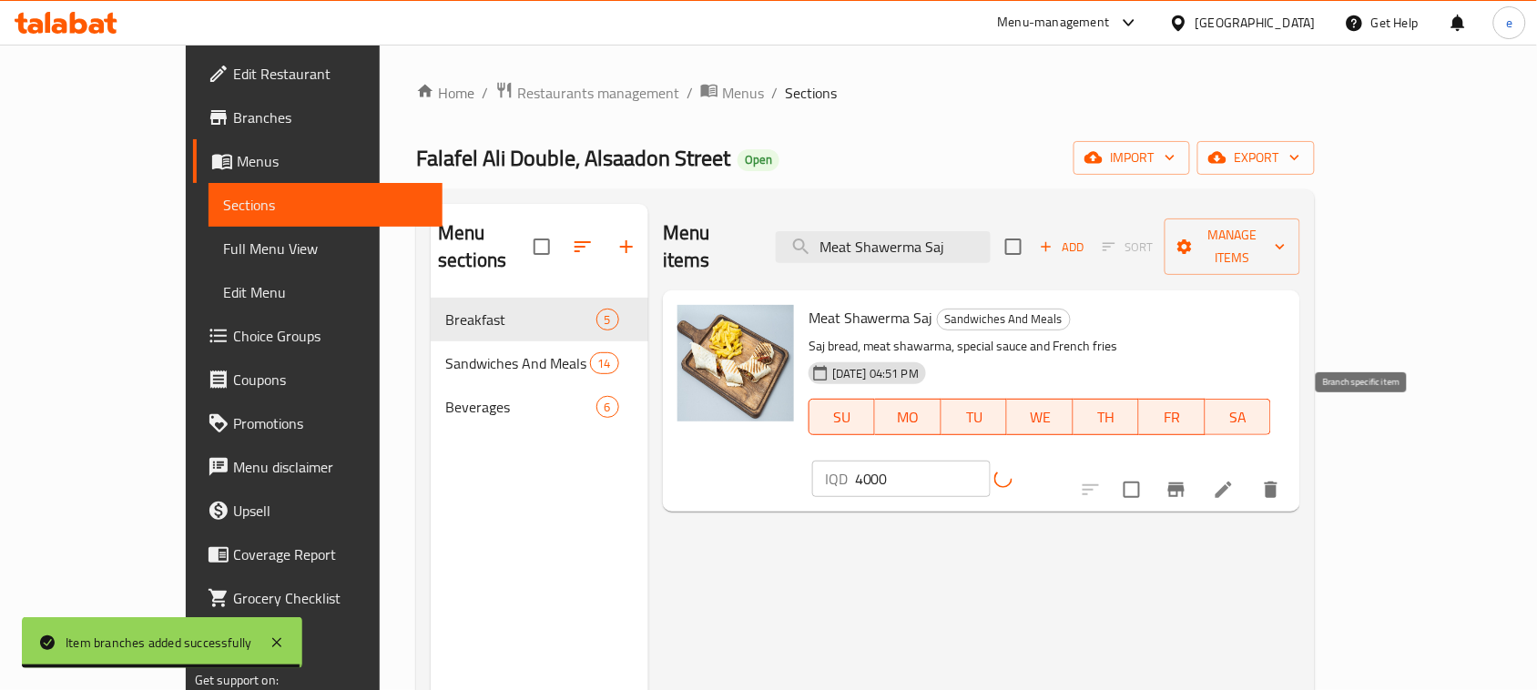
click at [1198, 468] on button "Branch-specific-item" at bounding box center [1176, 490] width 44 height 44
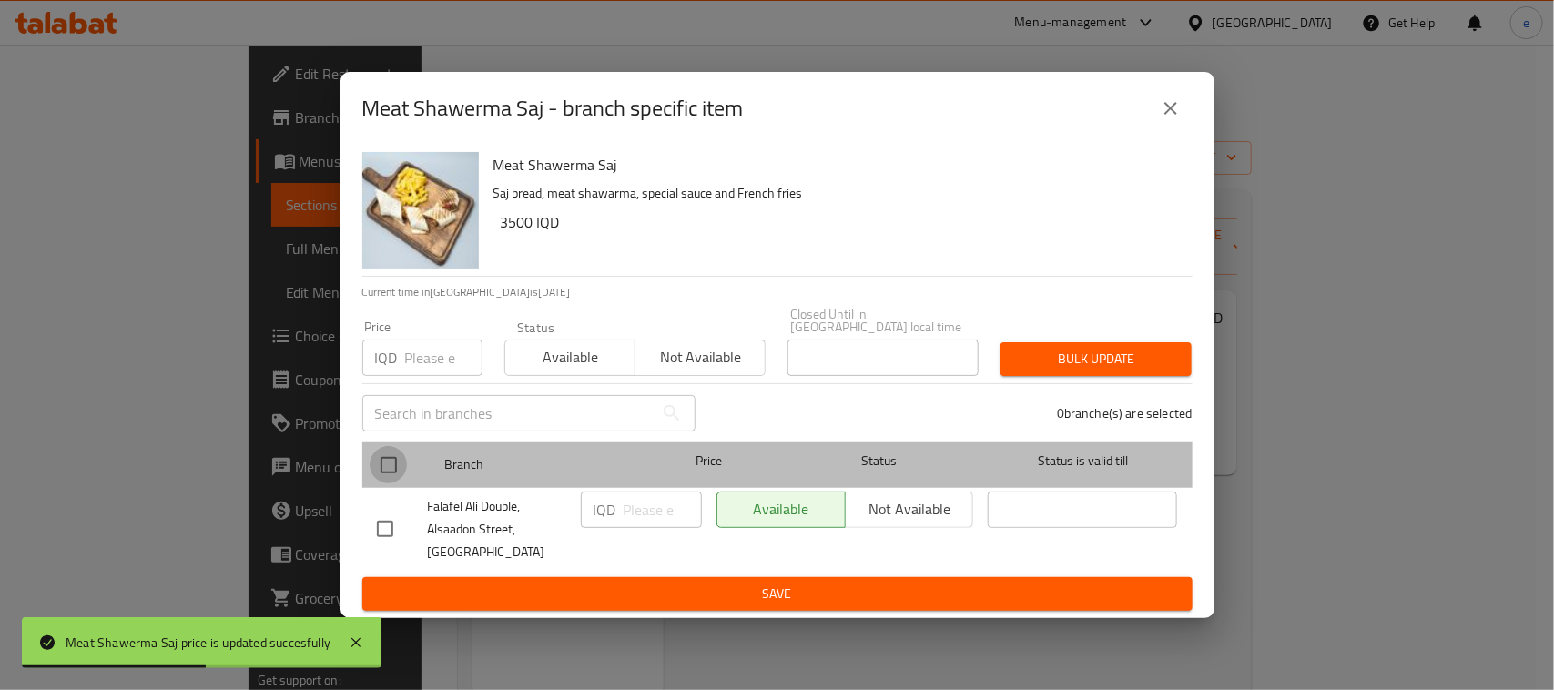
click at [401, 462] on input "checkbox" at bounding box center [389, 465] width 38 height 38
checkbox input "true"
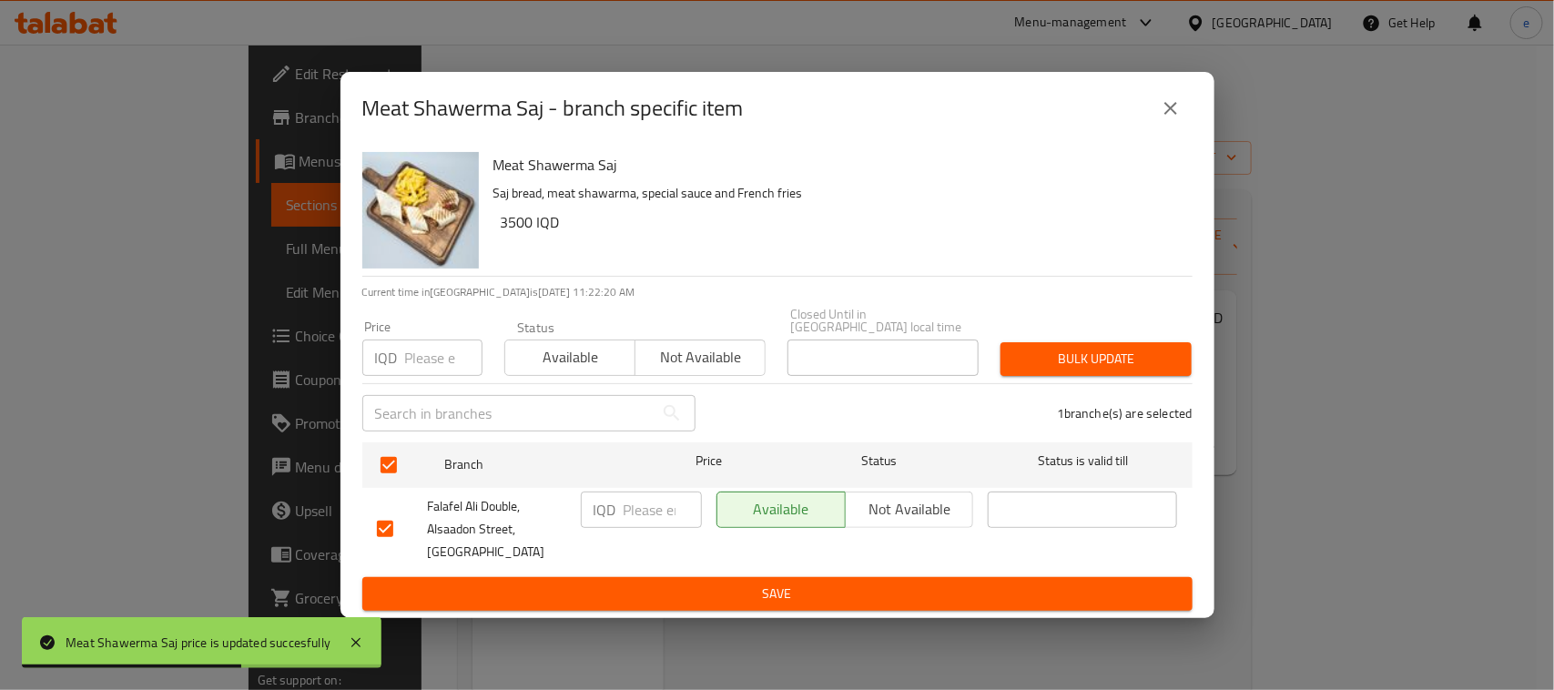
click at [625, 503] on input "number" at bounding box center [663, 510] width 78 height 36
paste input "4000"
type input "4000"
click at [652, 564] on div "IQD 4000 ​" at bounding box center [642, 529] width 136 height 90
click at [656, 583] on span "Save" at bounding box center [777, 594] width 801 height 23
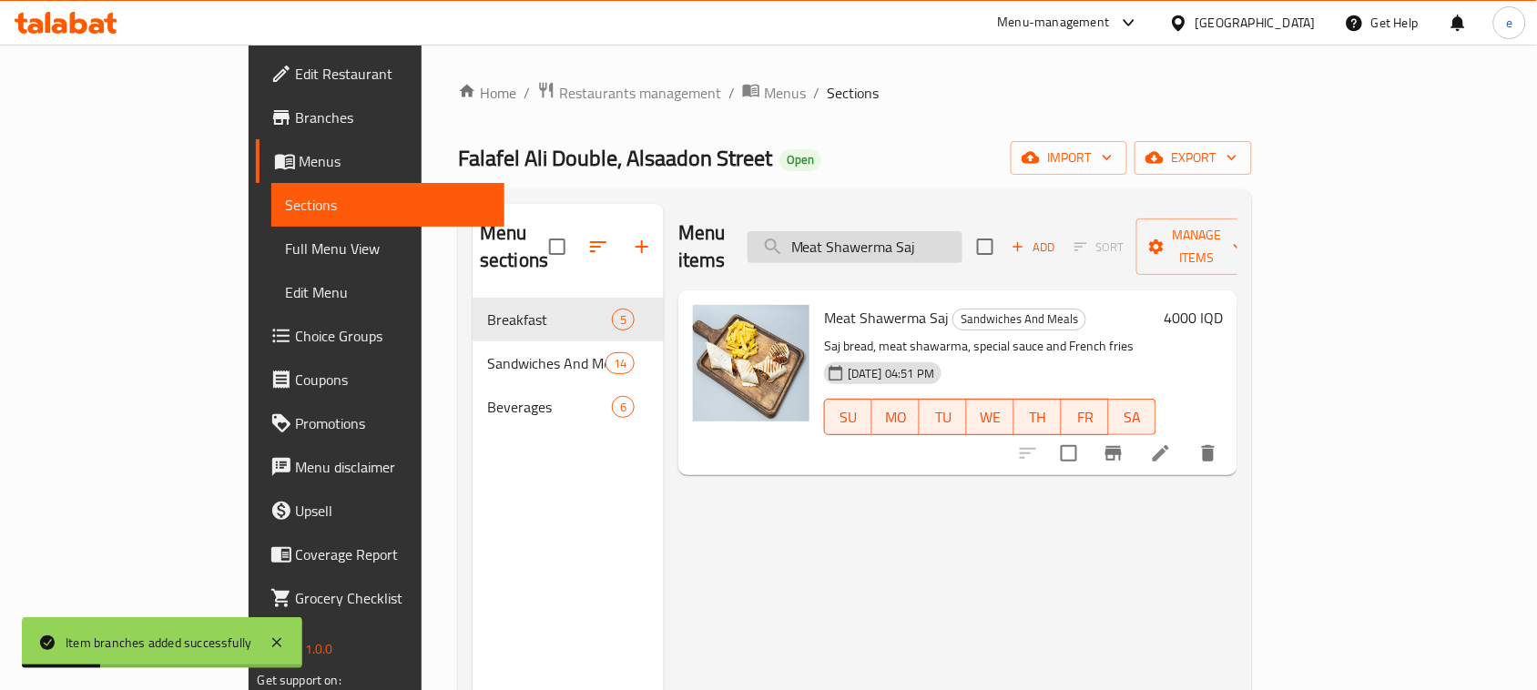
click at [921, 237] on input "Meat Shawerma Saj" at bounding box center [854, 247] width 215 height 32
paste input "Chicken"
type input "Chicken Shawerma Saj"
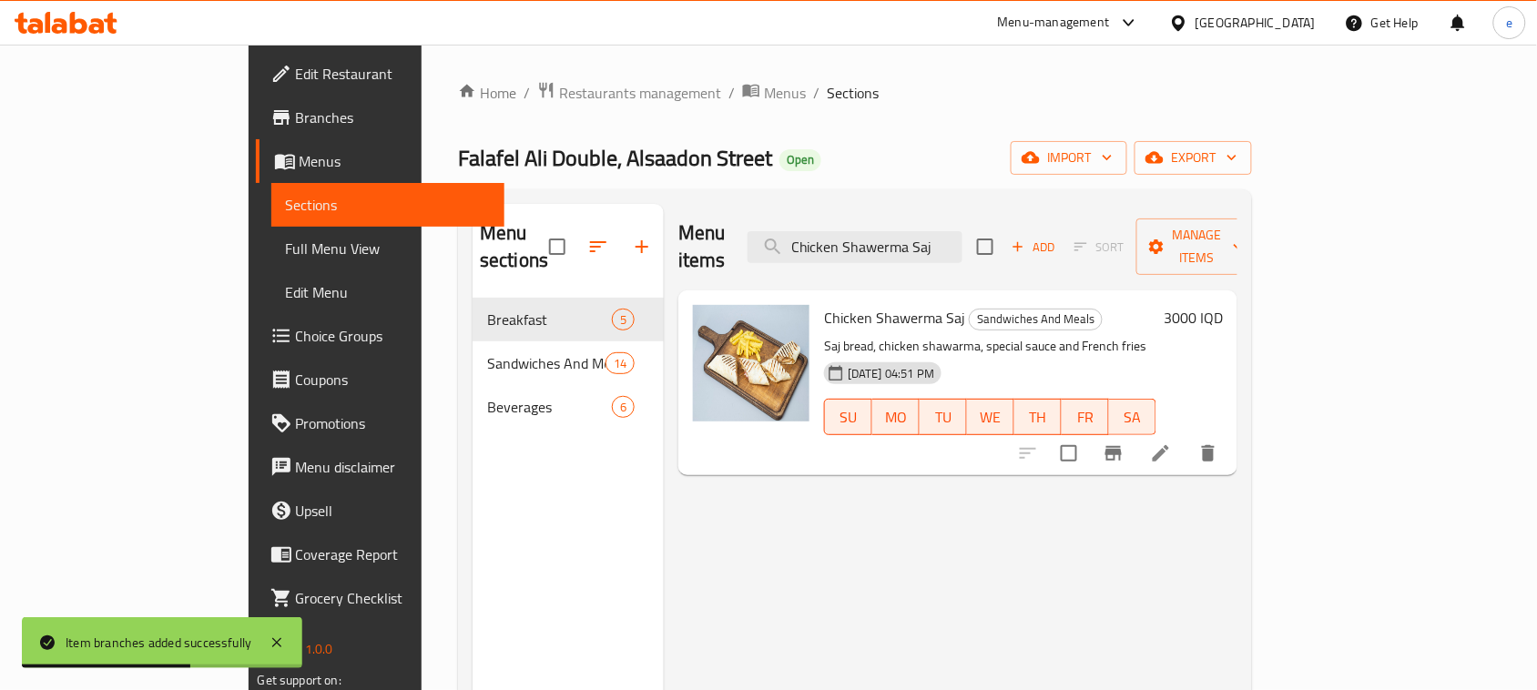
click at [1223, 305] on div "3000 IQD" at bounding box center [1189, 317] width 66 height 25
click at [1223, 305] on h6 "3000 IQD" at bounding box center [1193, 317] width 59 height 25
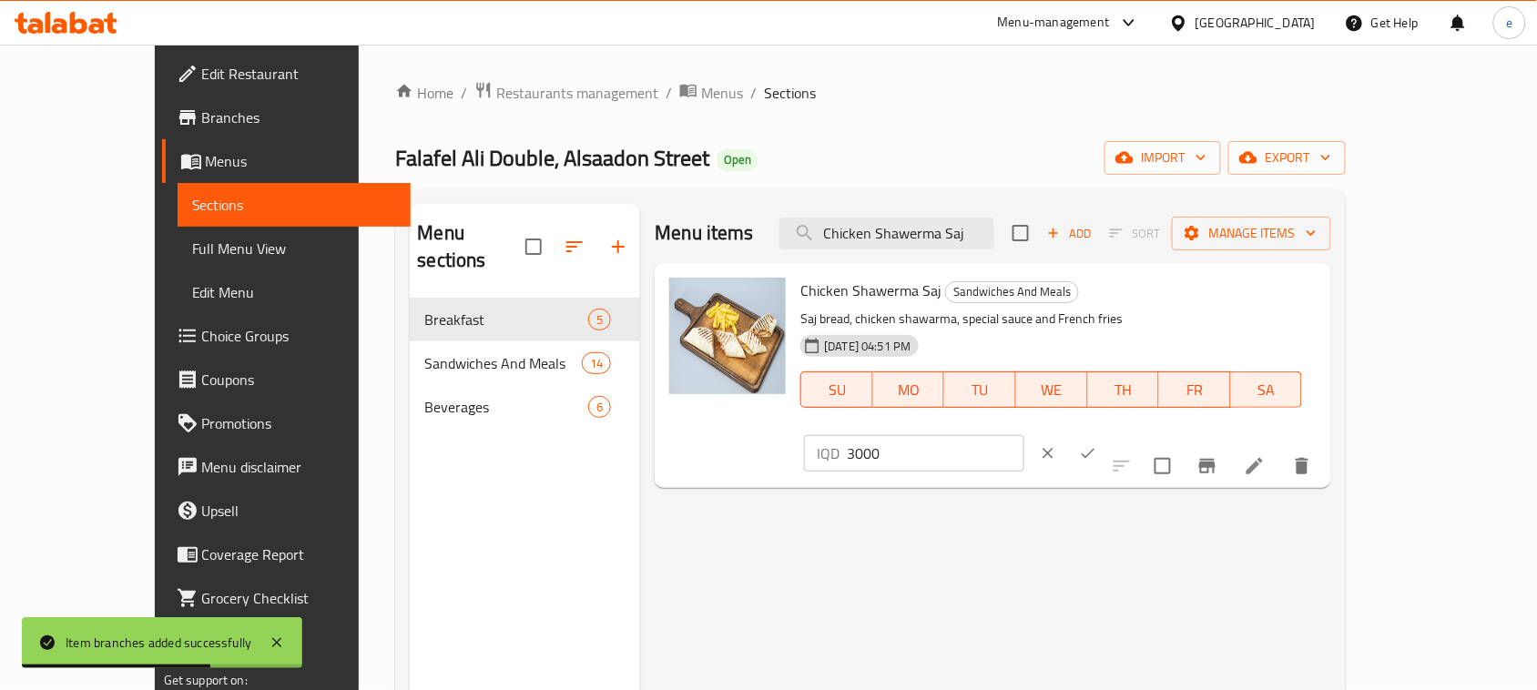
click at [1023, 435] on input "3000" at bounding box center [935, 453] width 177 height 36
paste input "5"
type input "3500"
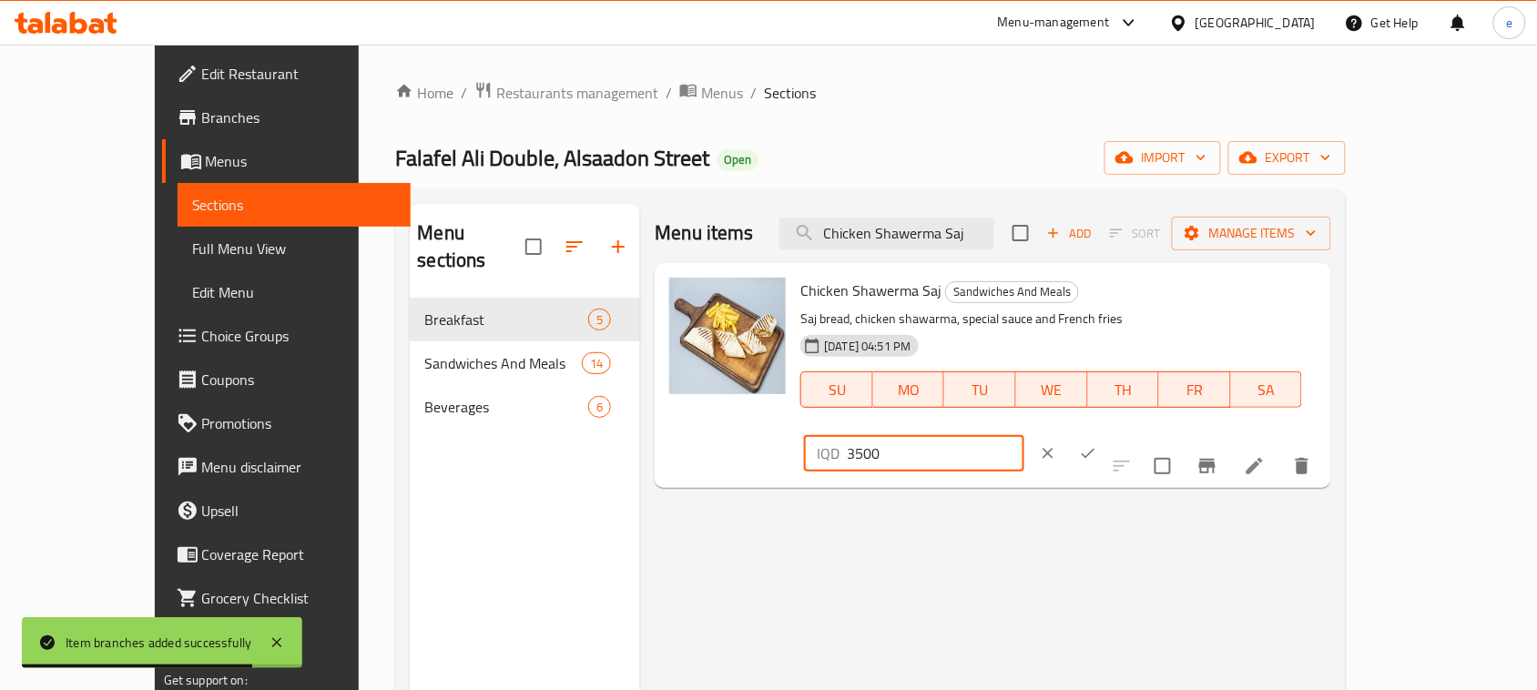
click at [1108, 433] on button "ok" at bounding box center [1088, 453] width 40 height 40
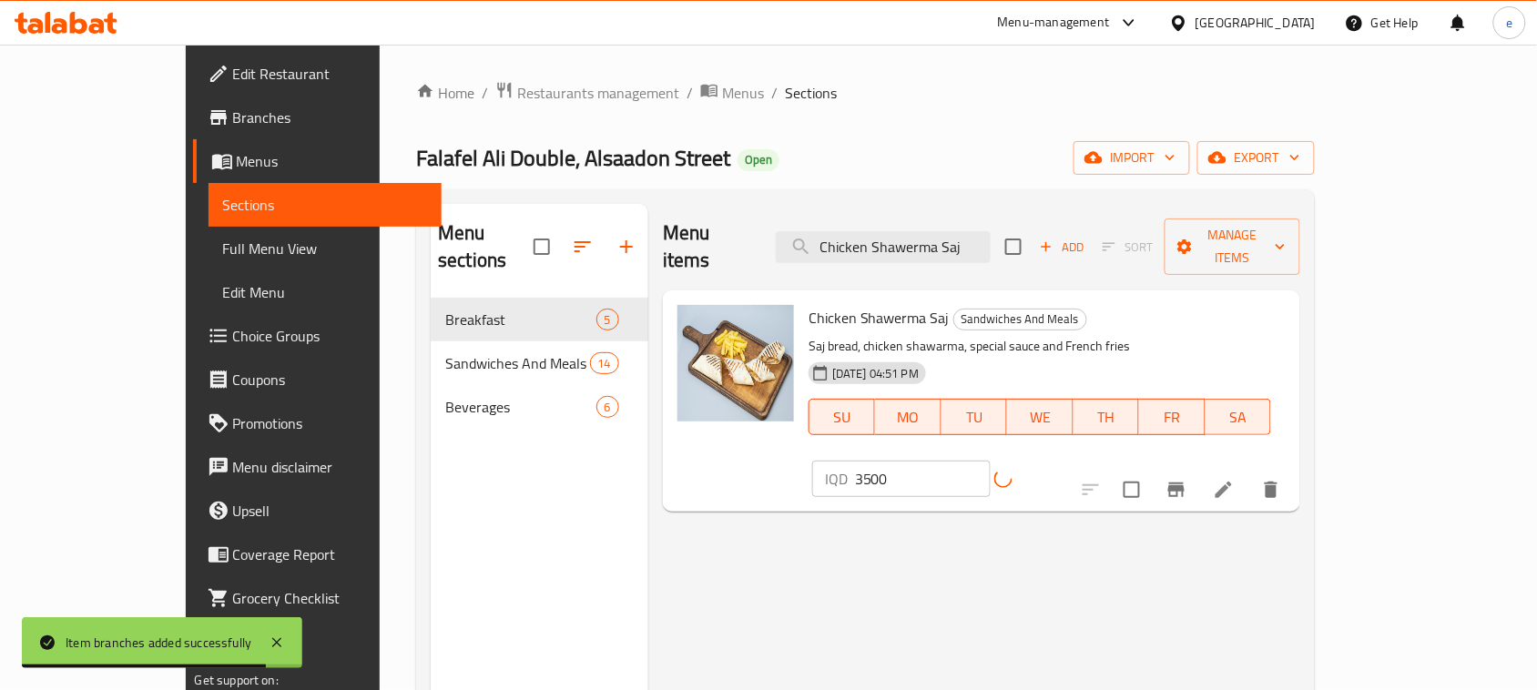
click at [1198, 468] on button "Branch-specific-item" at bounding box center [1176, 490] width 44 height 44
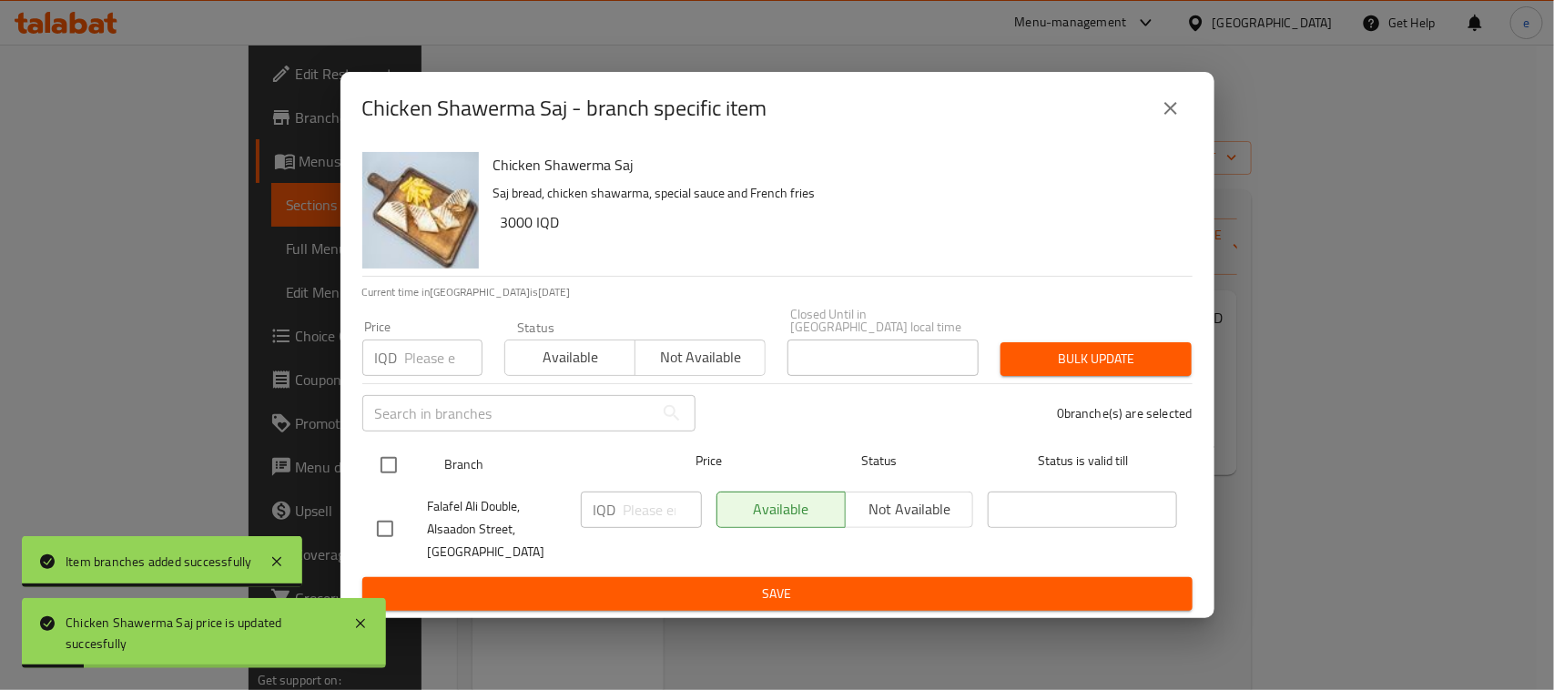
click at [379, 457] on input "checkbox" at bounding box center [389, 465] width 38 height 38
checkbox input "true"
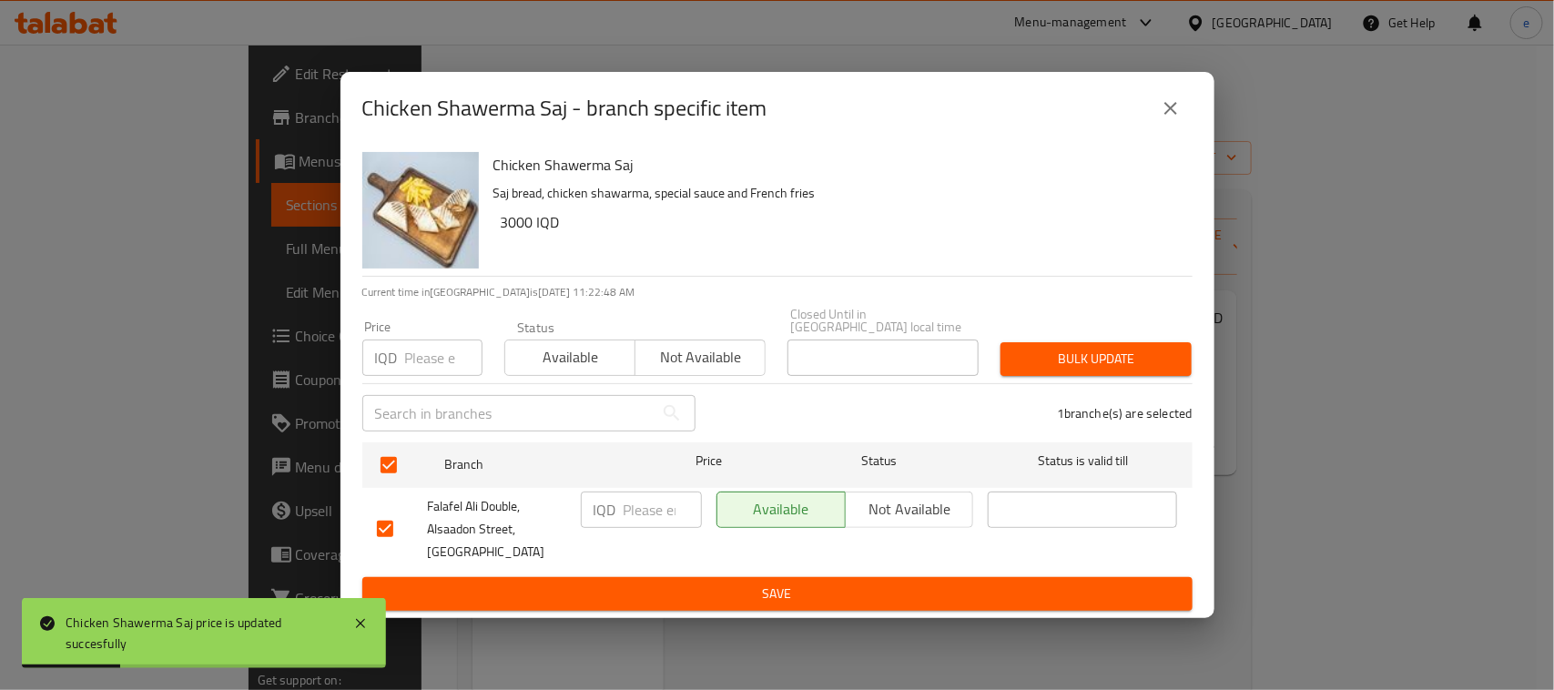
click at [653, 510] on input "number" at bounding box center [663, 510] width 78 height 36
paste input "3500"
type input "3500"
click at [643, 585] on span "Save" at bounding box center [777, 594] width 801 height 23
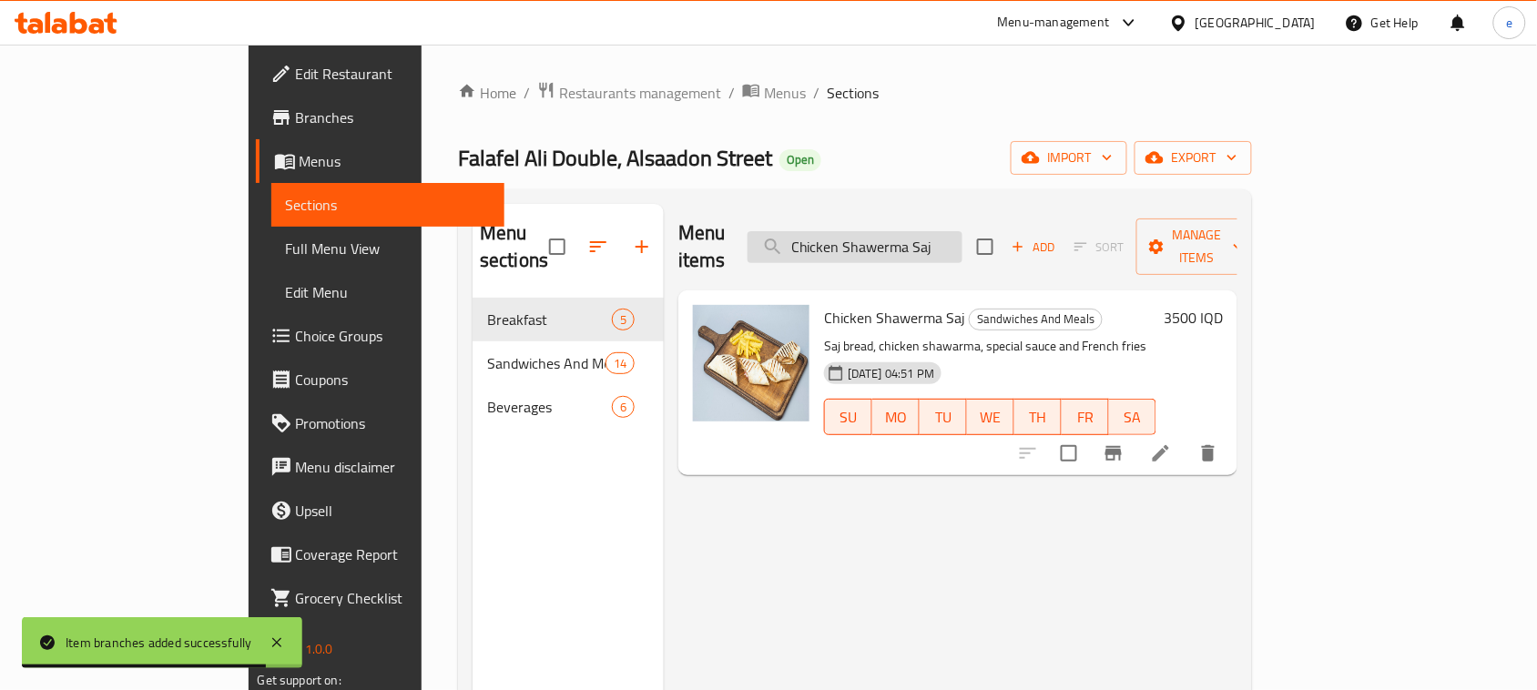
click at [962, 243] on input "Chicken Shawerma Saj" at bounding box center [854, 247] width 215 height 32
paste input "Meat Shawerma Dish"
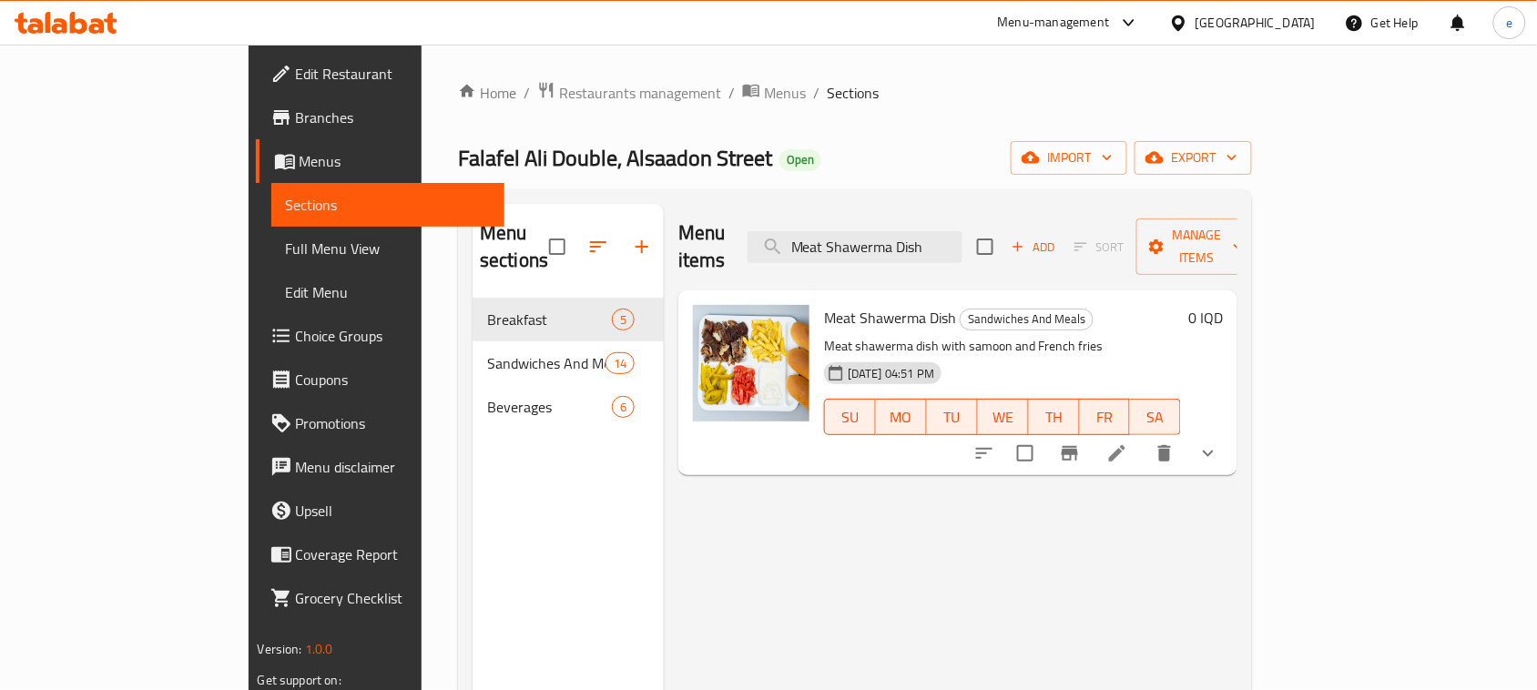
type input "Meat Shawerma Dish"
click at [1143, 440] on li at bounding box center [1117, 453] width 51 height 33
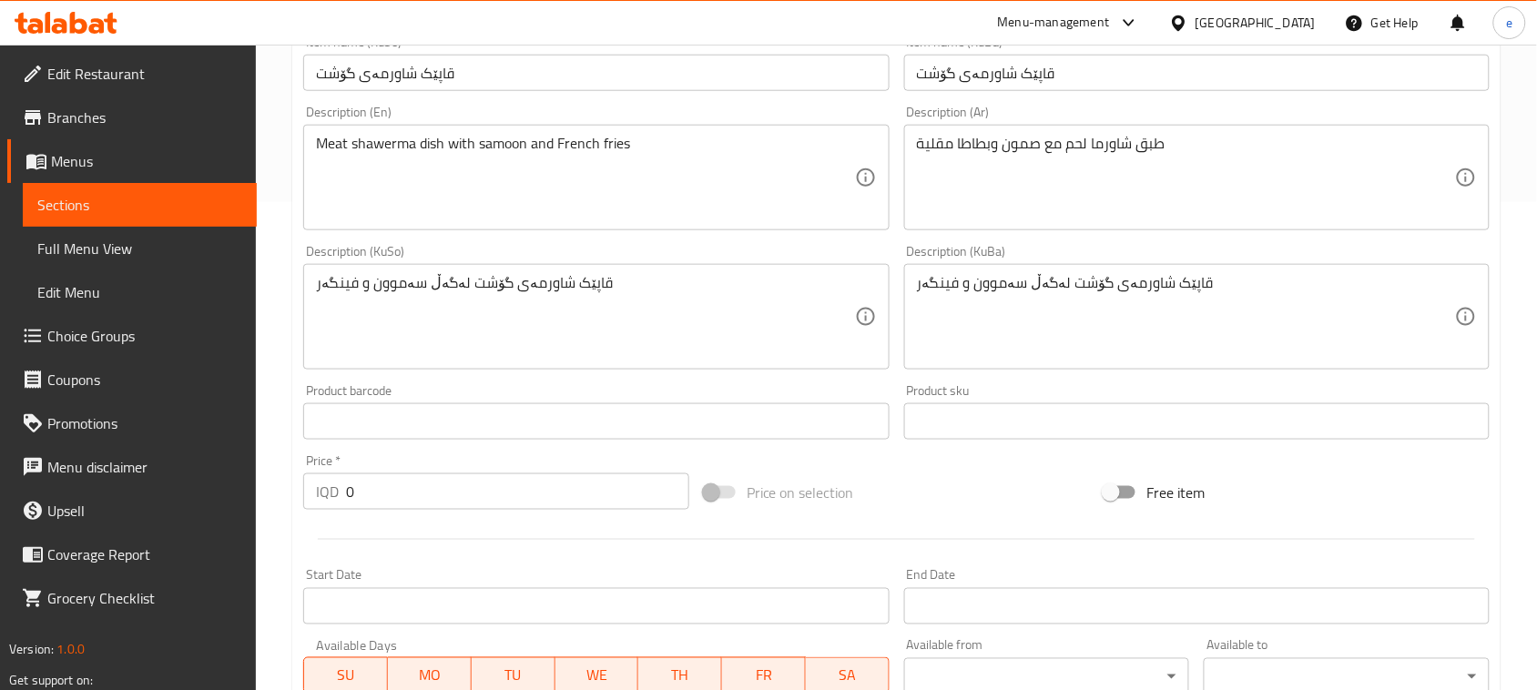
scroll to position [926, 0]
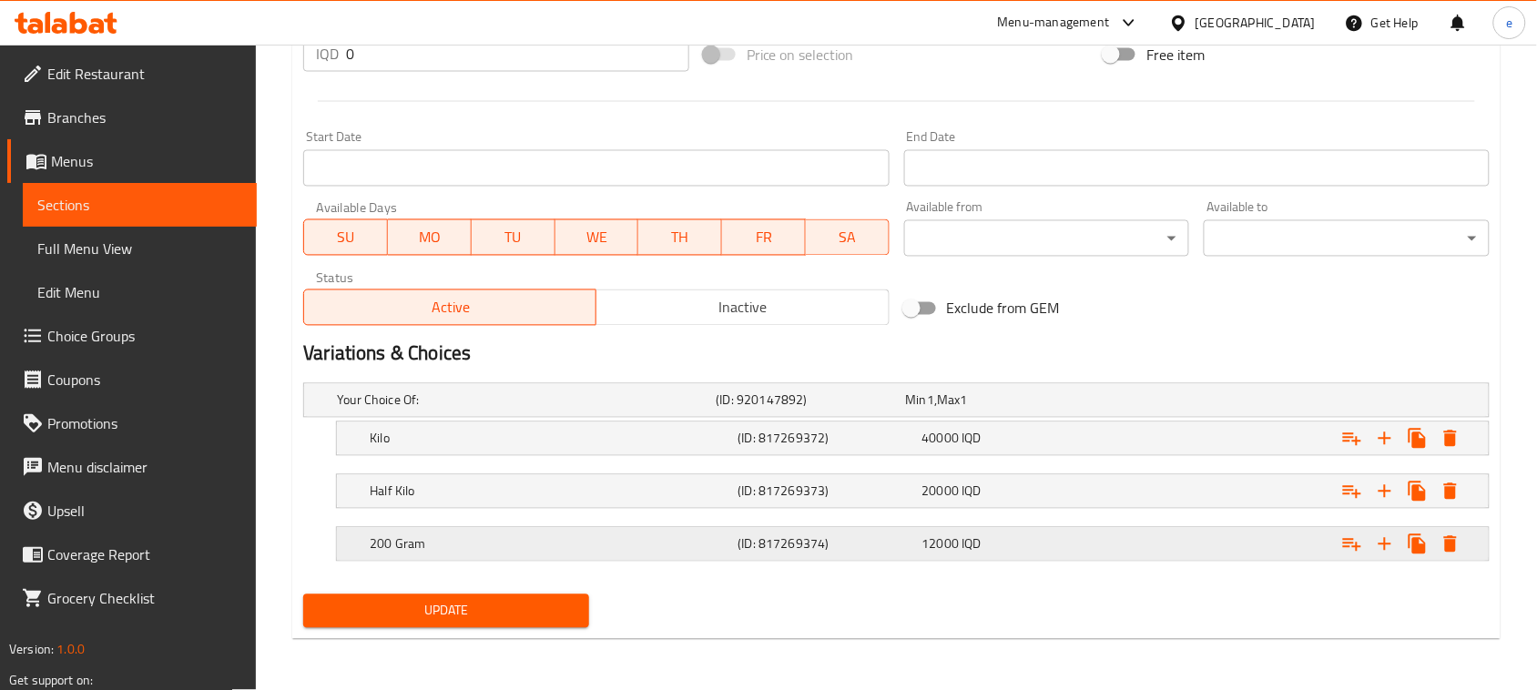
click at [1394, 555] on icon "Expand" at bounding box center [1385, 545] width 22 height 22
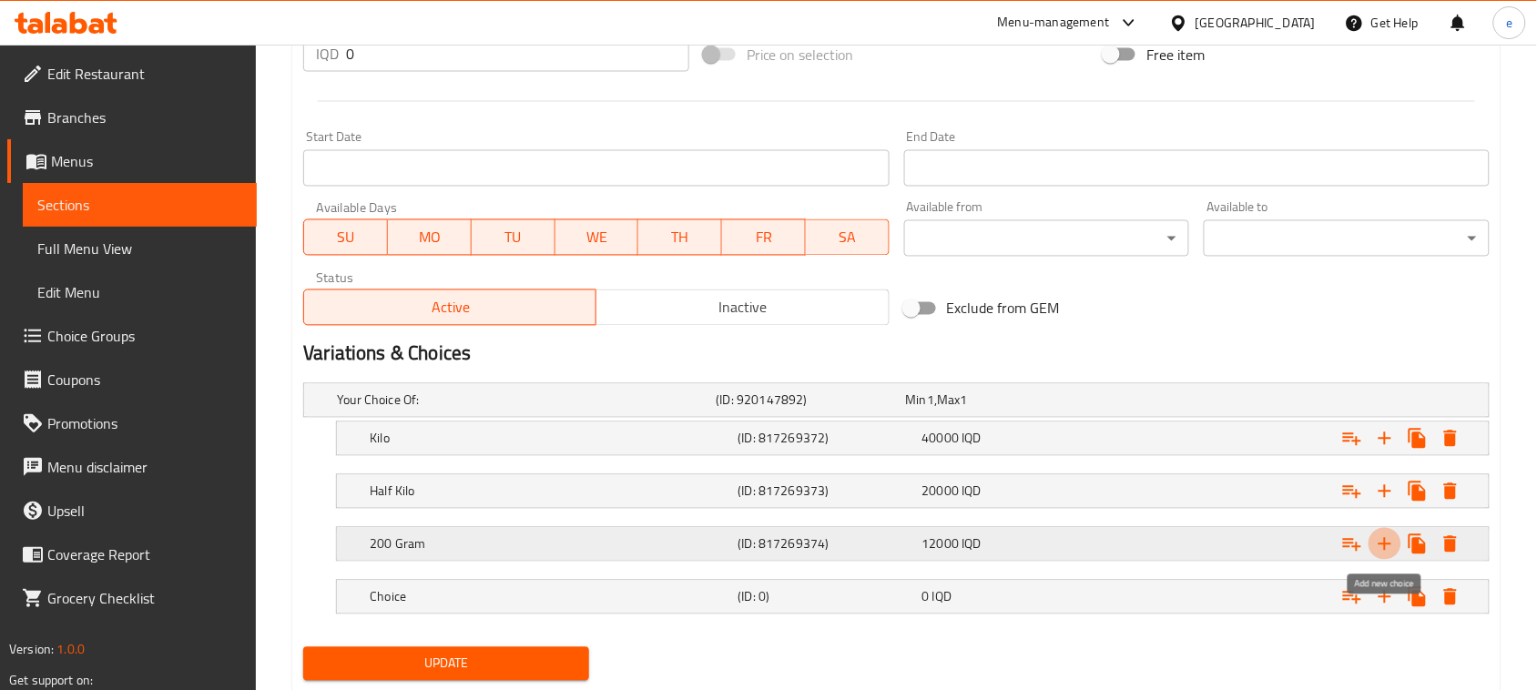
click at [1394, 555] on icon "Expand" at bounding box center [1385, 545] width 22 height 22
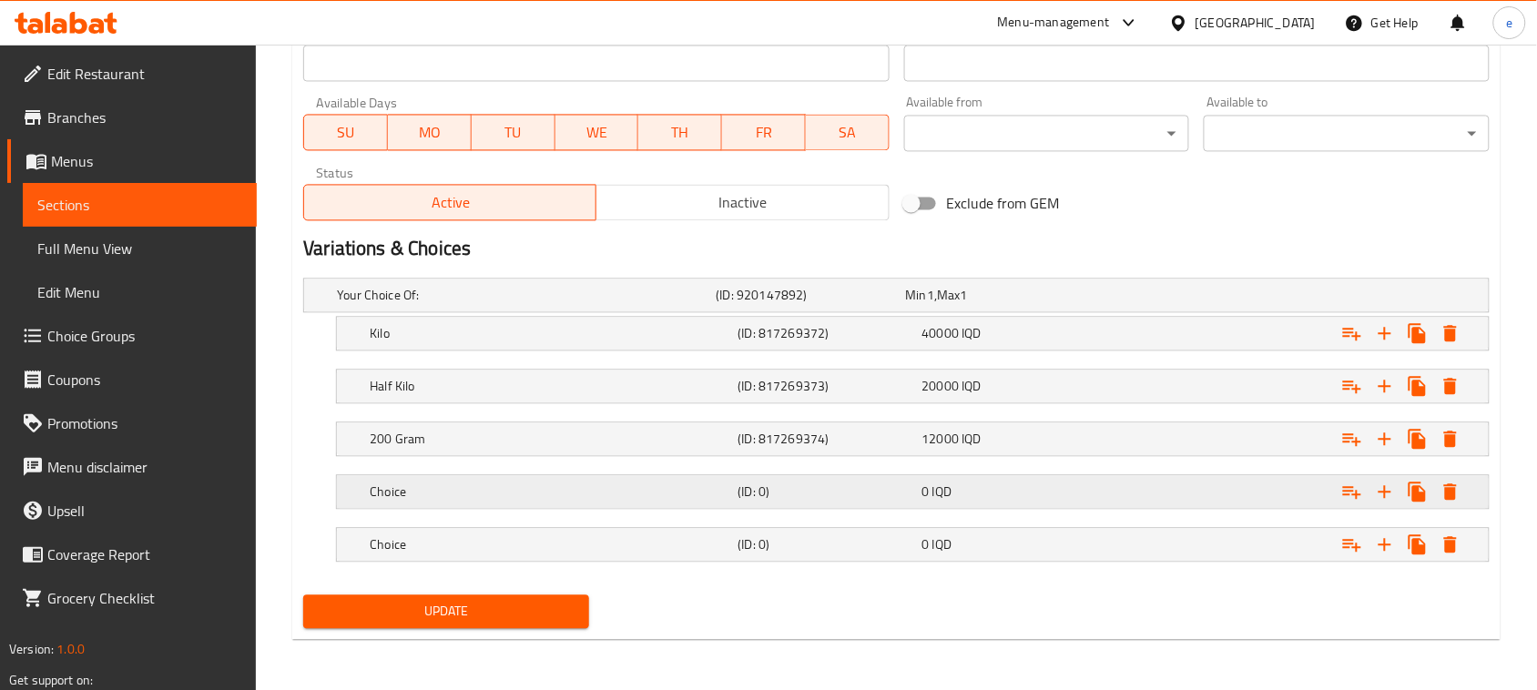
click at [849, 472] on div "Choice (ID: 0) 0 IQD" at bounding box center [918, 492] width 1104 height 40
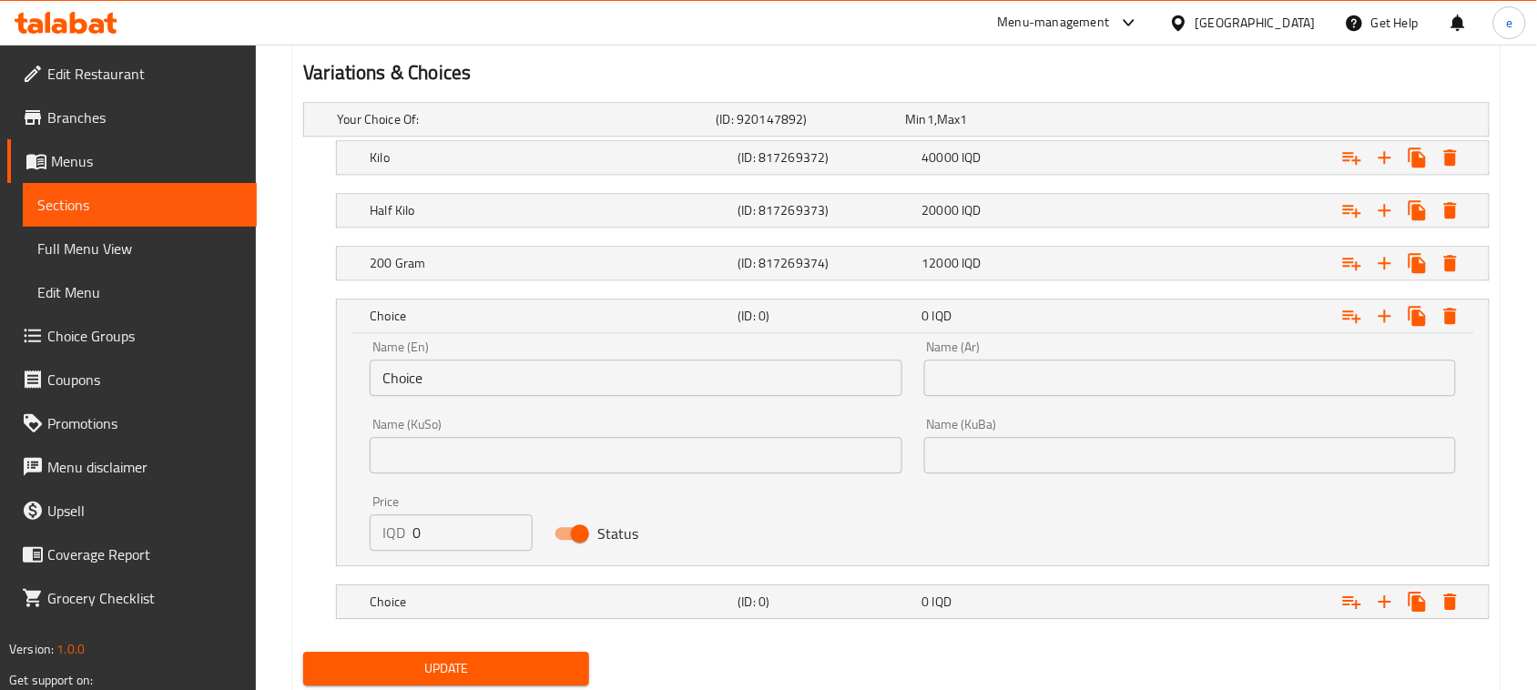
scroll to position [1261, 0]
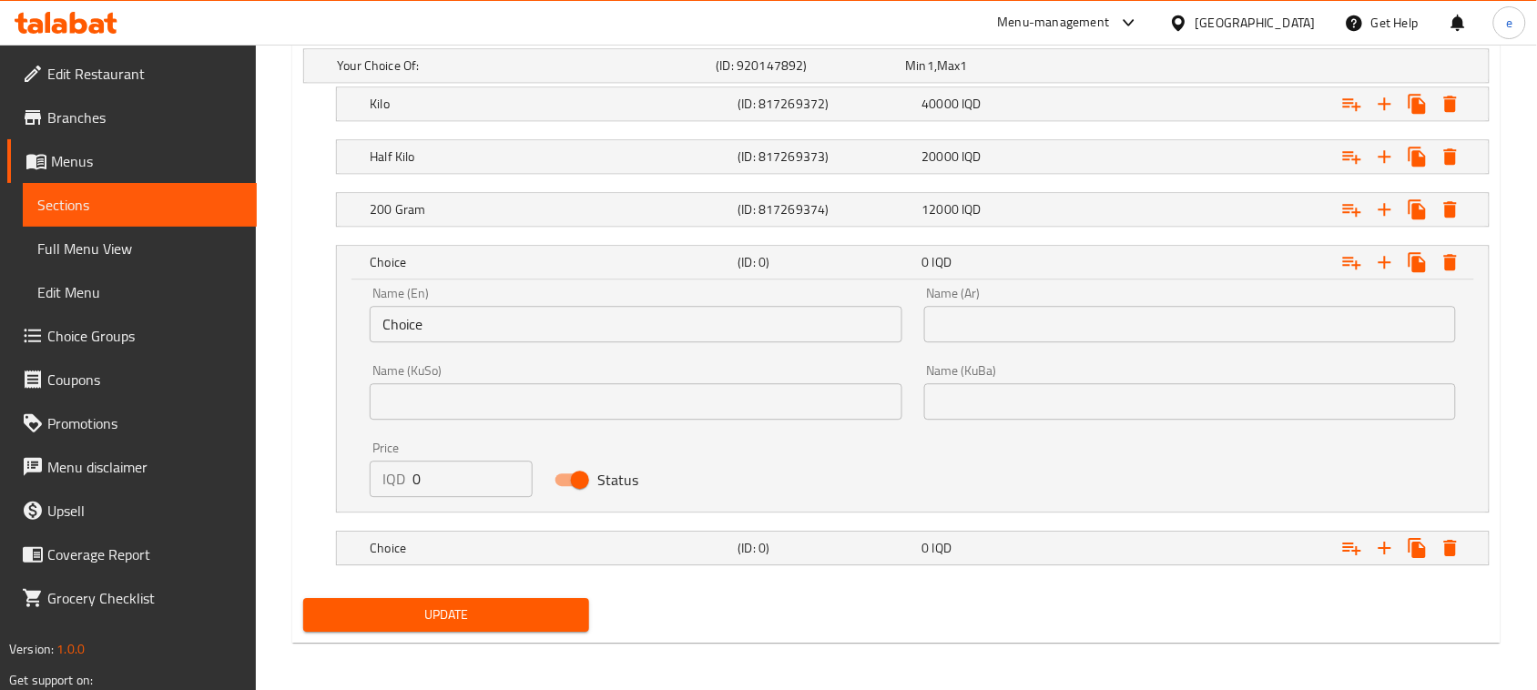
click at [433, 335] on input "Choice" at bounding box center [636, 324] width 532 height 36
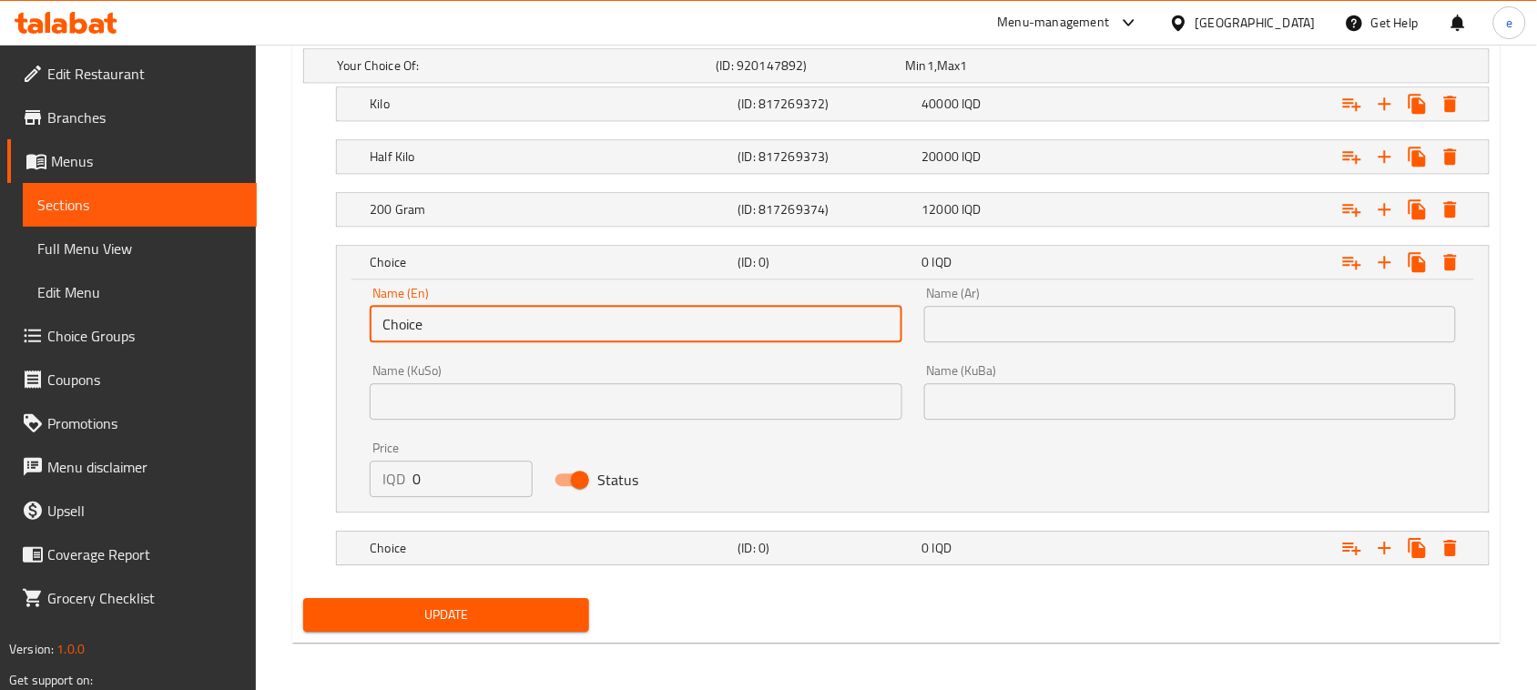
click at [433, 335] on input "Choice" at bounding box center [636, 324] width 532 height 36
click at [433, 333] on input "text" at bounding box center [636, 324] width 532 height 36
click at [1024, 349] on div "Name (Ar) Name (Ar)" at bounding box center [1190, 314] width 554 height 77
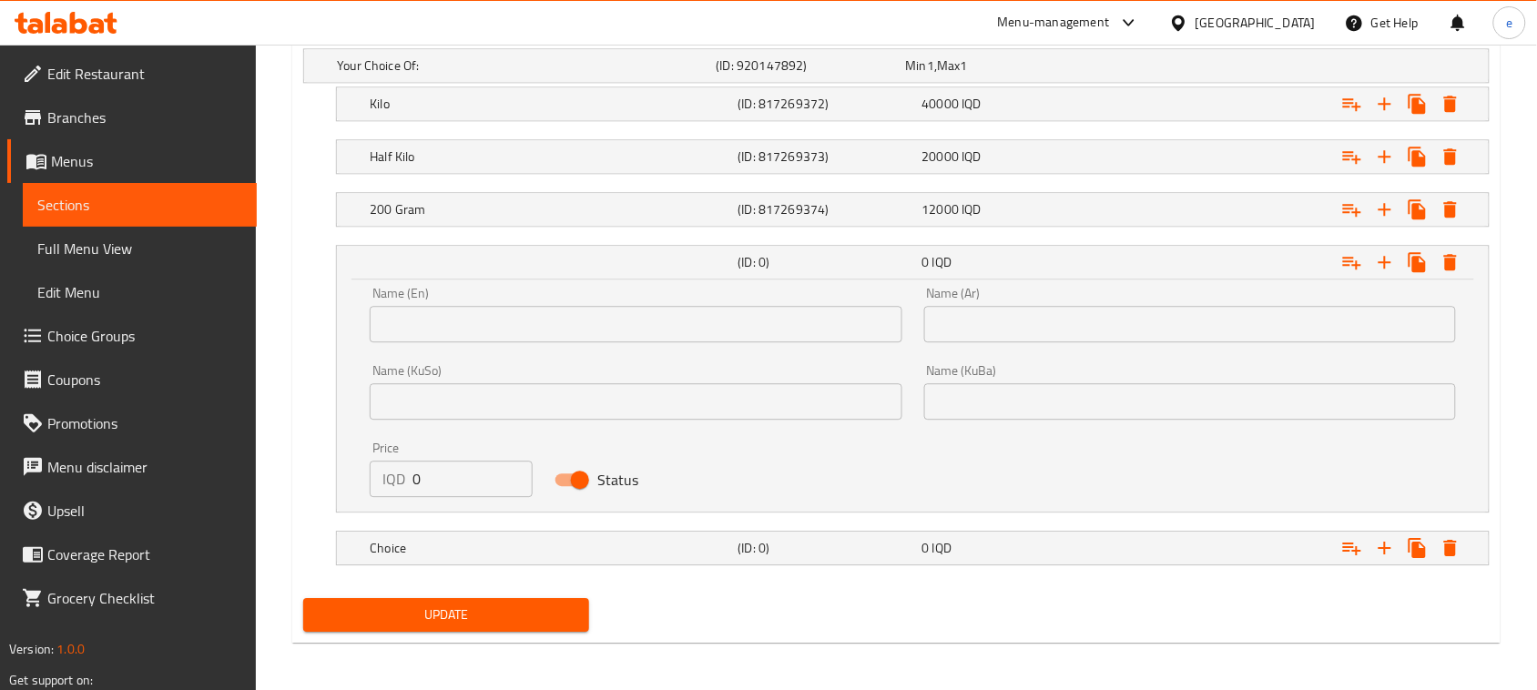
click at [1025, 342] on input "text" at bounding box center [1190, 324] width 532 height 36
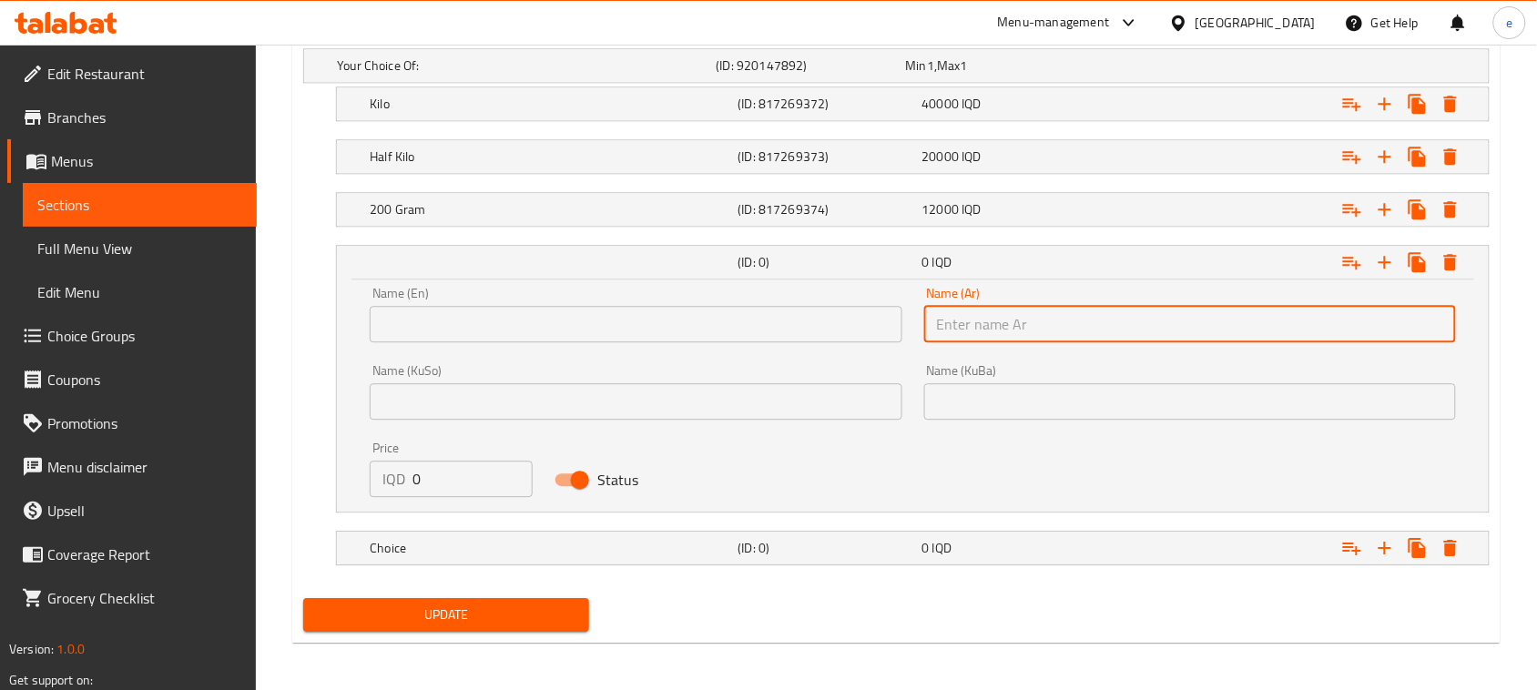
type input "نفر"
click at [808, 381] on div "Name (KuSo) Name (KuSo)" at bounding box center [636, 392] width 532 height 56
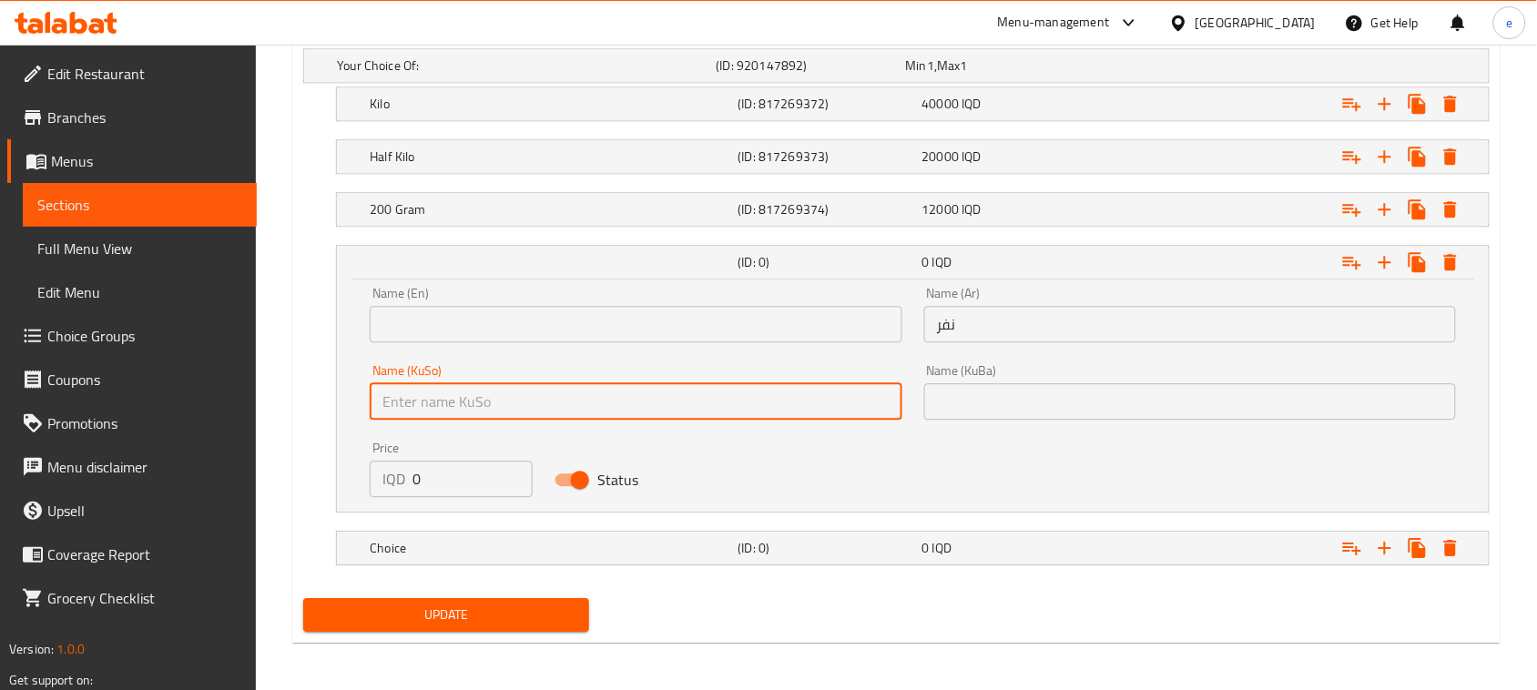
click at [808, 392] on input "text" at bounding box center [636, 401] width 532 height 36
type input "نەفەرێک"
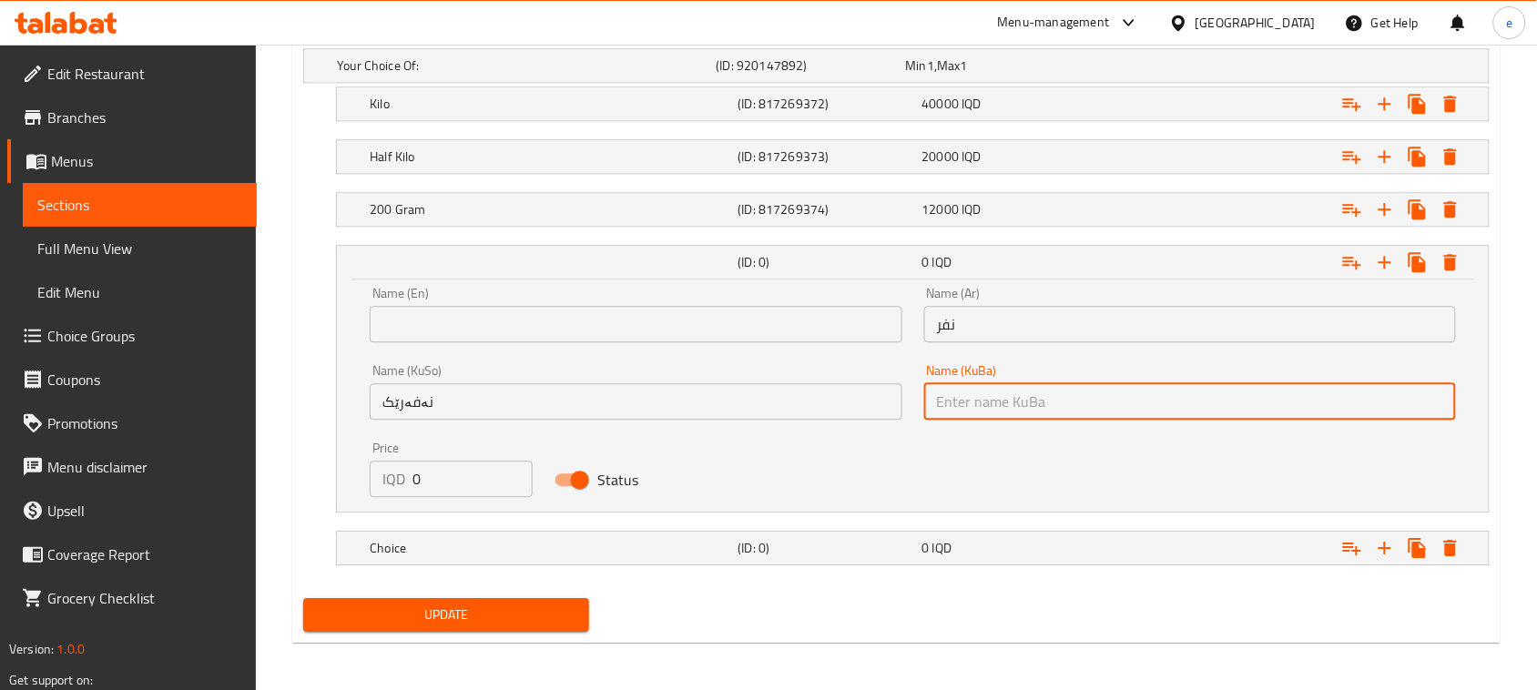
click at [995, 407] on input "text" at bounding box center [1190, 401] width 532 height 36
click at [515, 412] on input "نەفەرێک" at bounding box center [636, 401] width 532 height 36
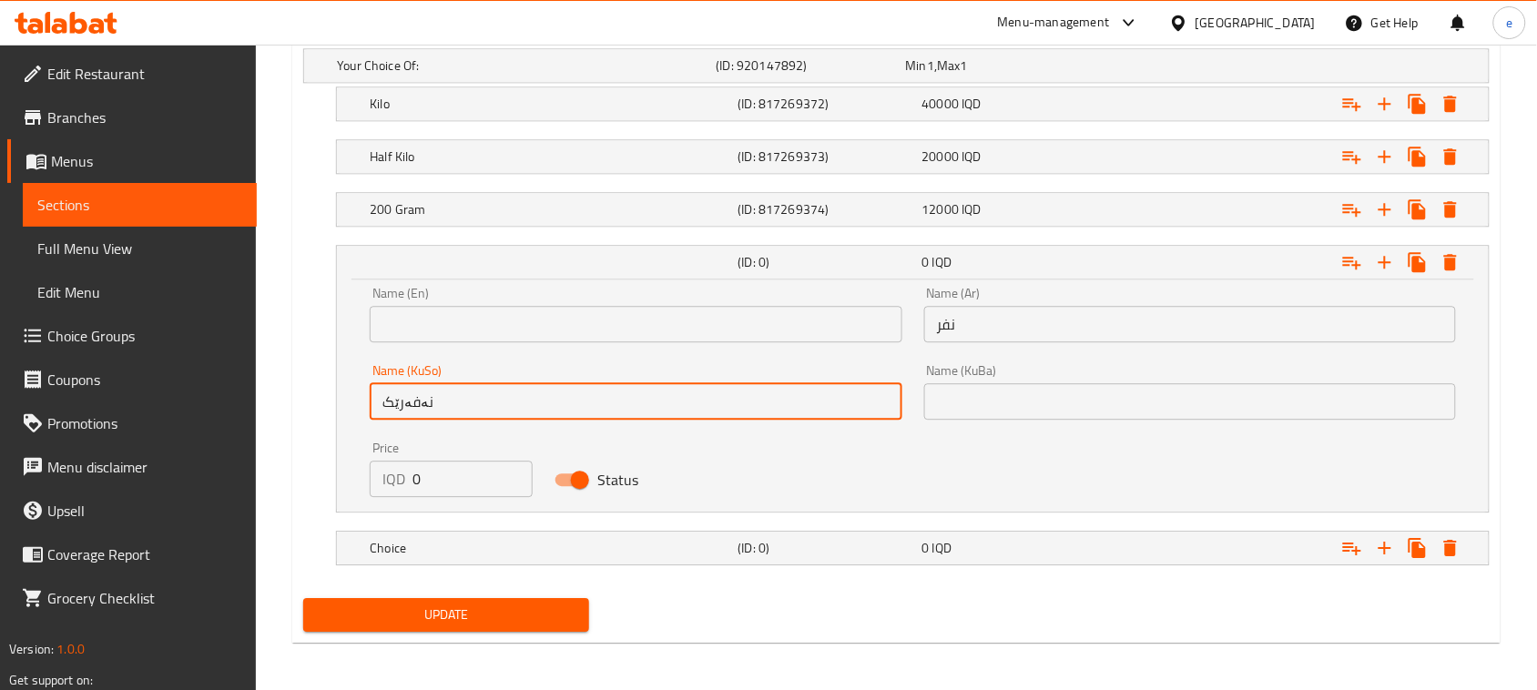
click at [515, 412] on input "نەفەرێک" at bounding box center [636, 401] width 532 height 36
click at [993, 424] on div "Name (KuBa) Name (KuBa)" at bounding box center [1190, 391] width 554 height 77
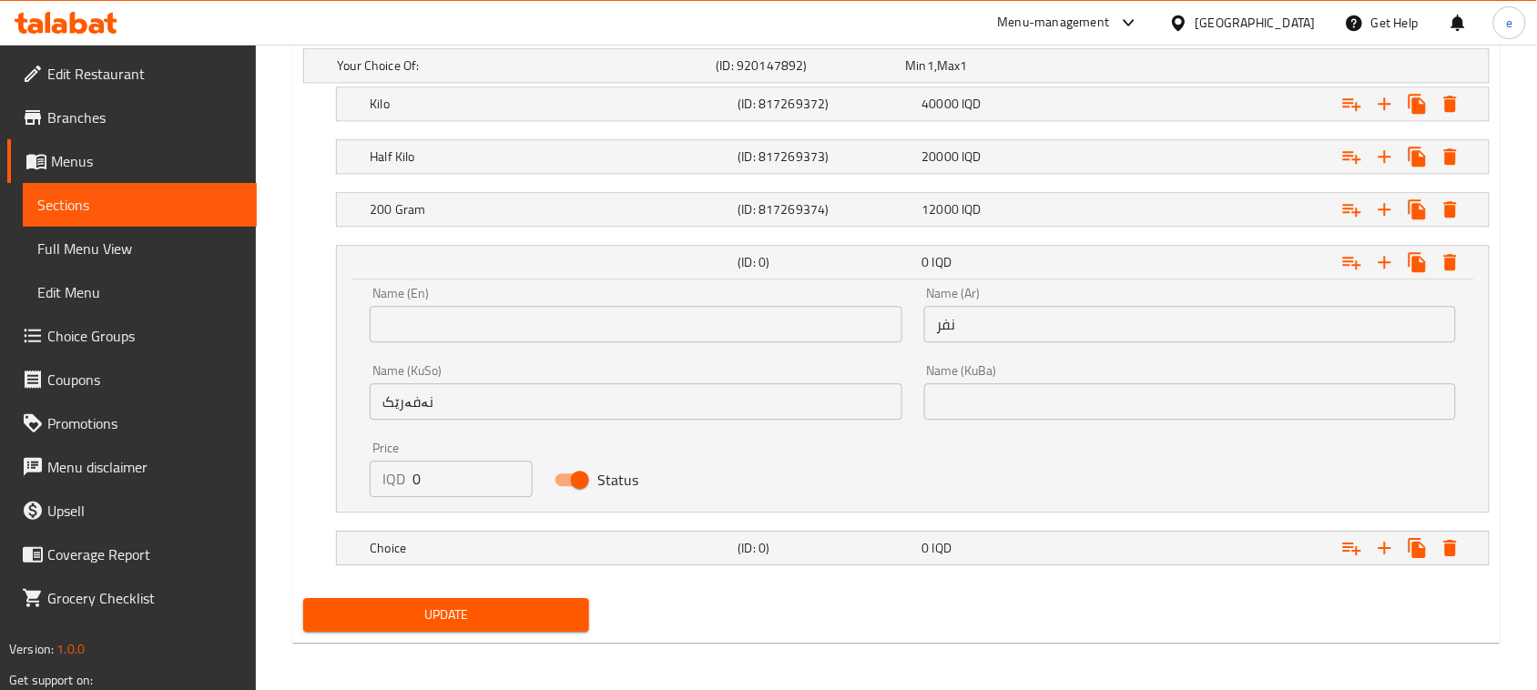
click at [981, 401] on input "text" at bounding box center [1190, 401] width 532 height 36
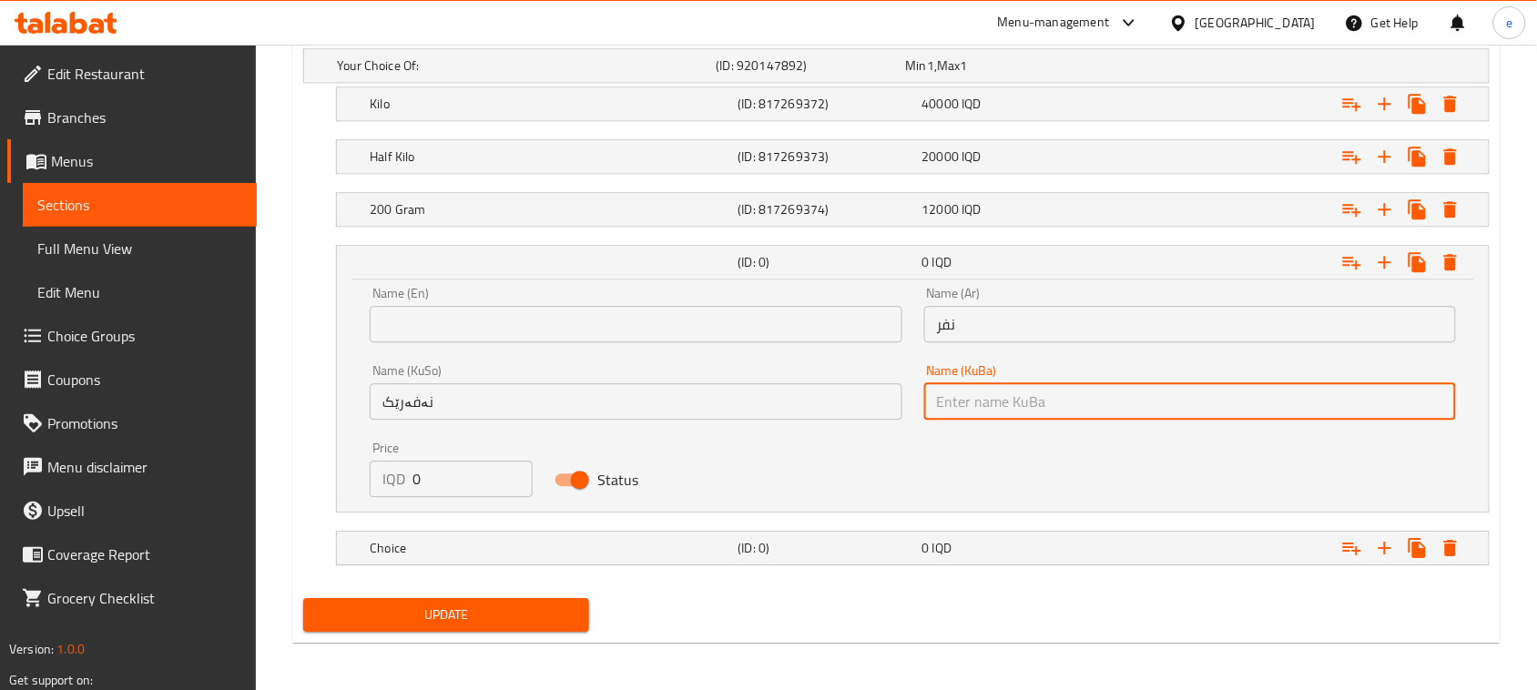
paste input "نەفەرێک"
type input "نەفەرێک"
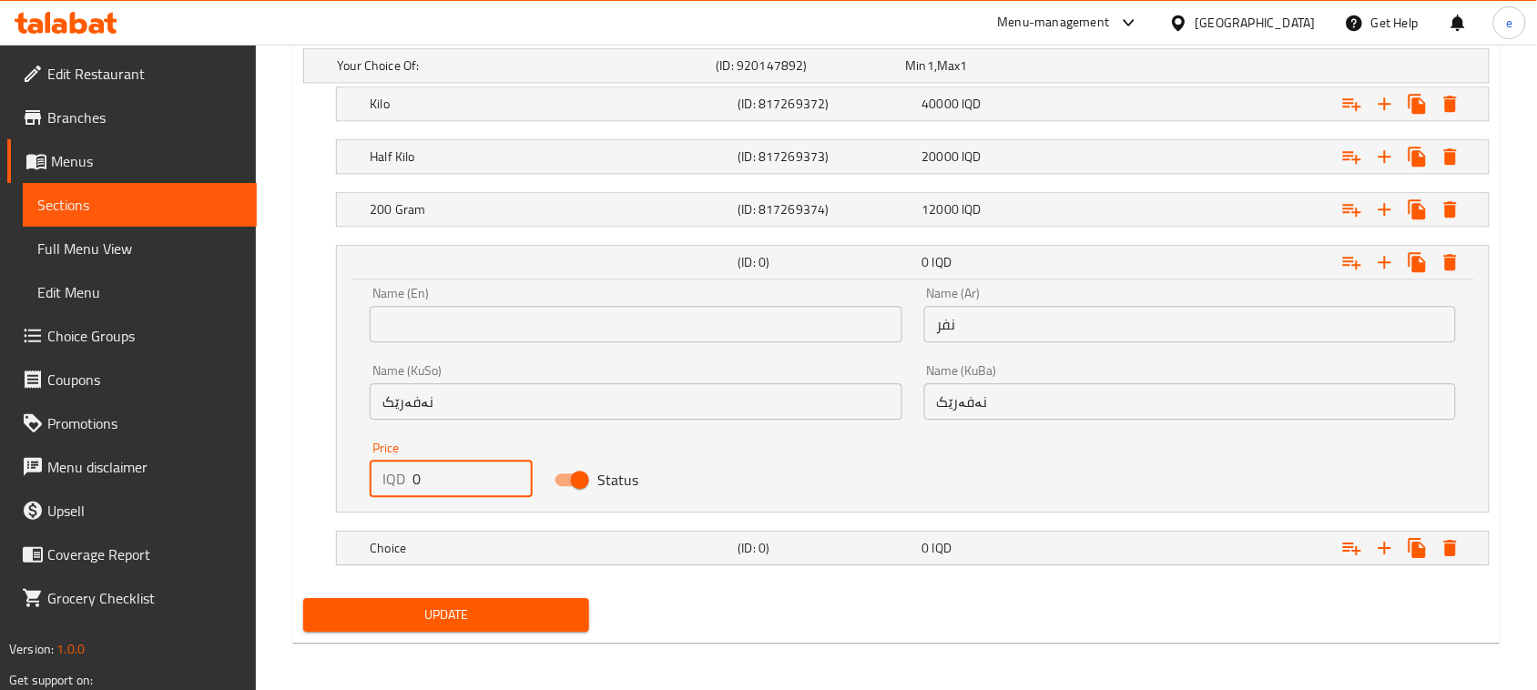
drag, startPoint x: 402, startPoint y: 478, endPoint x: 346, endPoint y: 478, distance: 56.4
click at [346, 478] on div "Name (En) Name (En) Name (Ar) نفر Name (Ar) Name (KuSo) نەفەرێک Name (KuSo) Nam…" at bounding box center [913, 396] width 1152 height 232
paste input "1400"
type input "14000"
click at [794, 556] on h5 "(ID: 0)" at bounding box center [826, 548] width 177 height 18
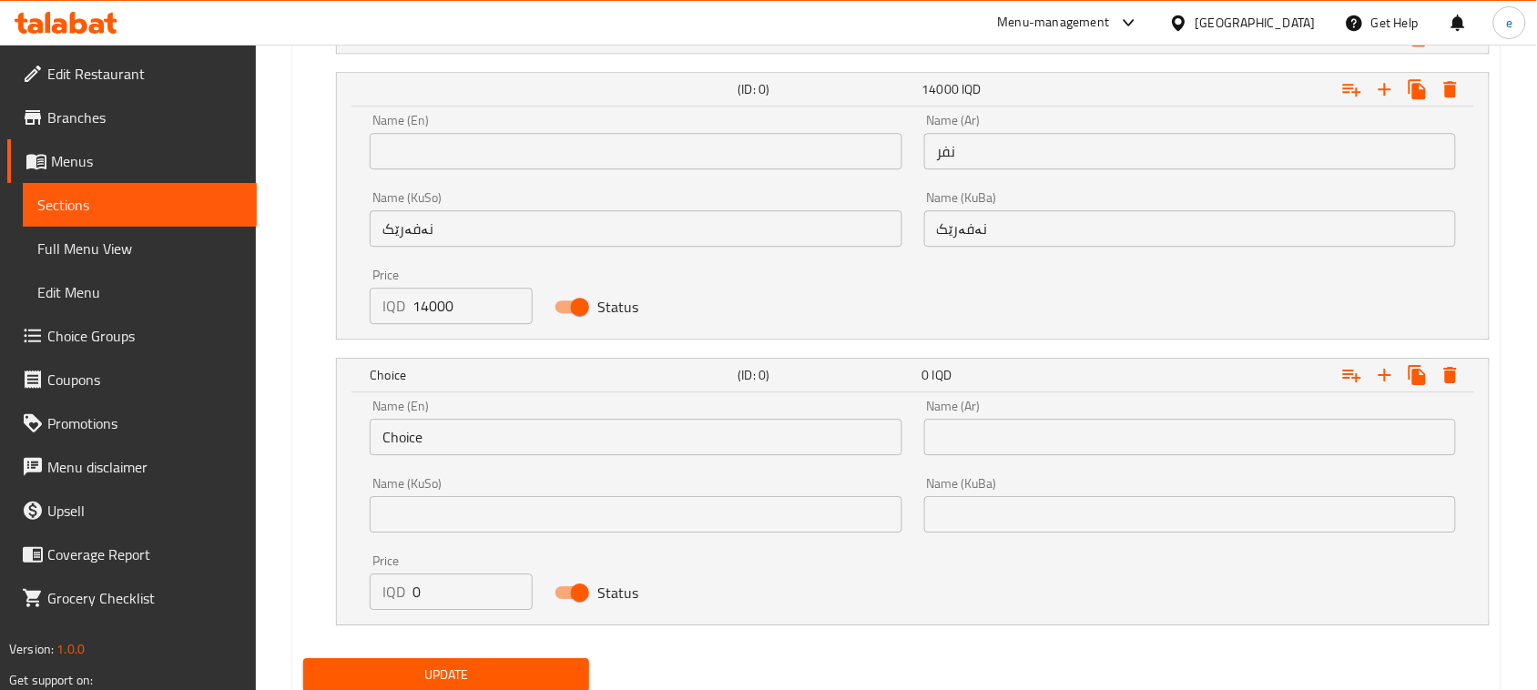
scroll to position [1489, 0]
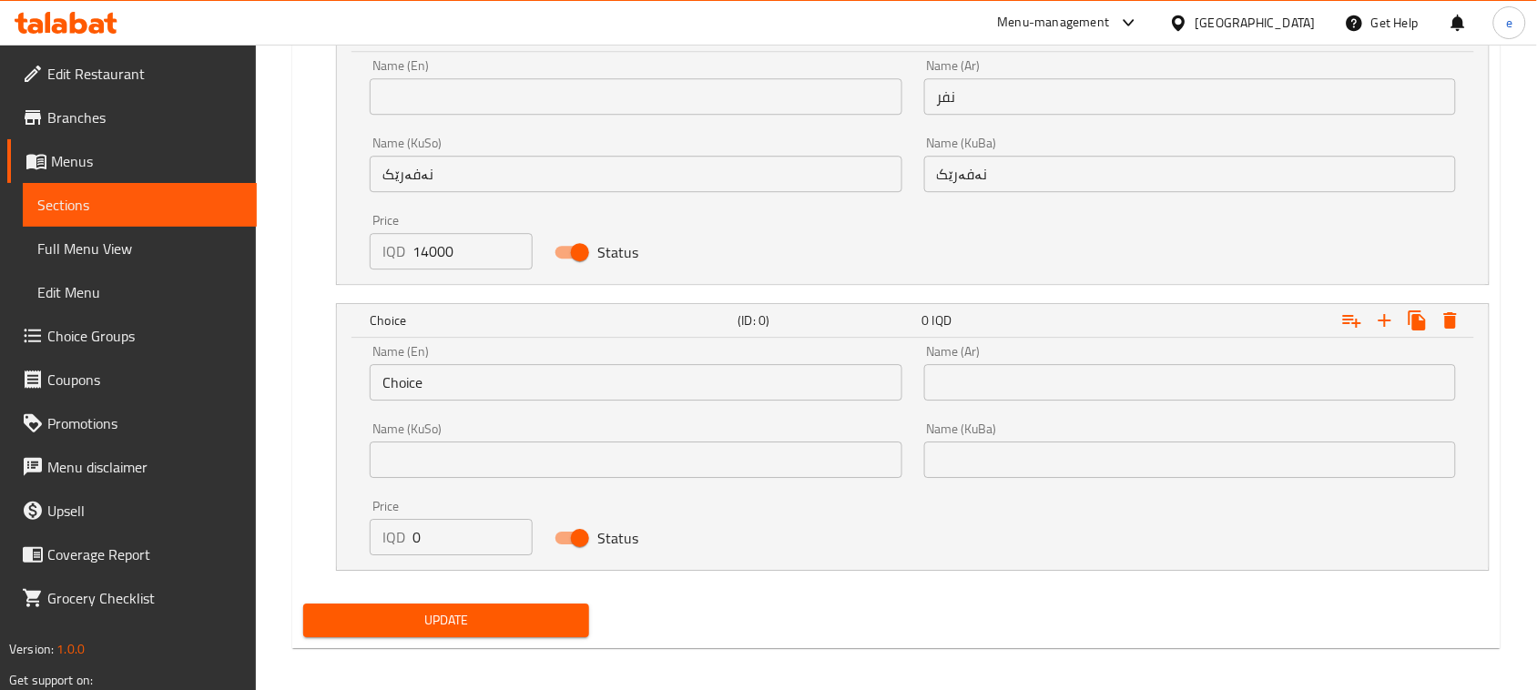
click at [512, 403] on div "Name (En) Choice Name (En)" at bounding box center [636, 372] width 554 height 77
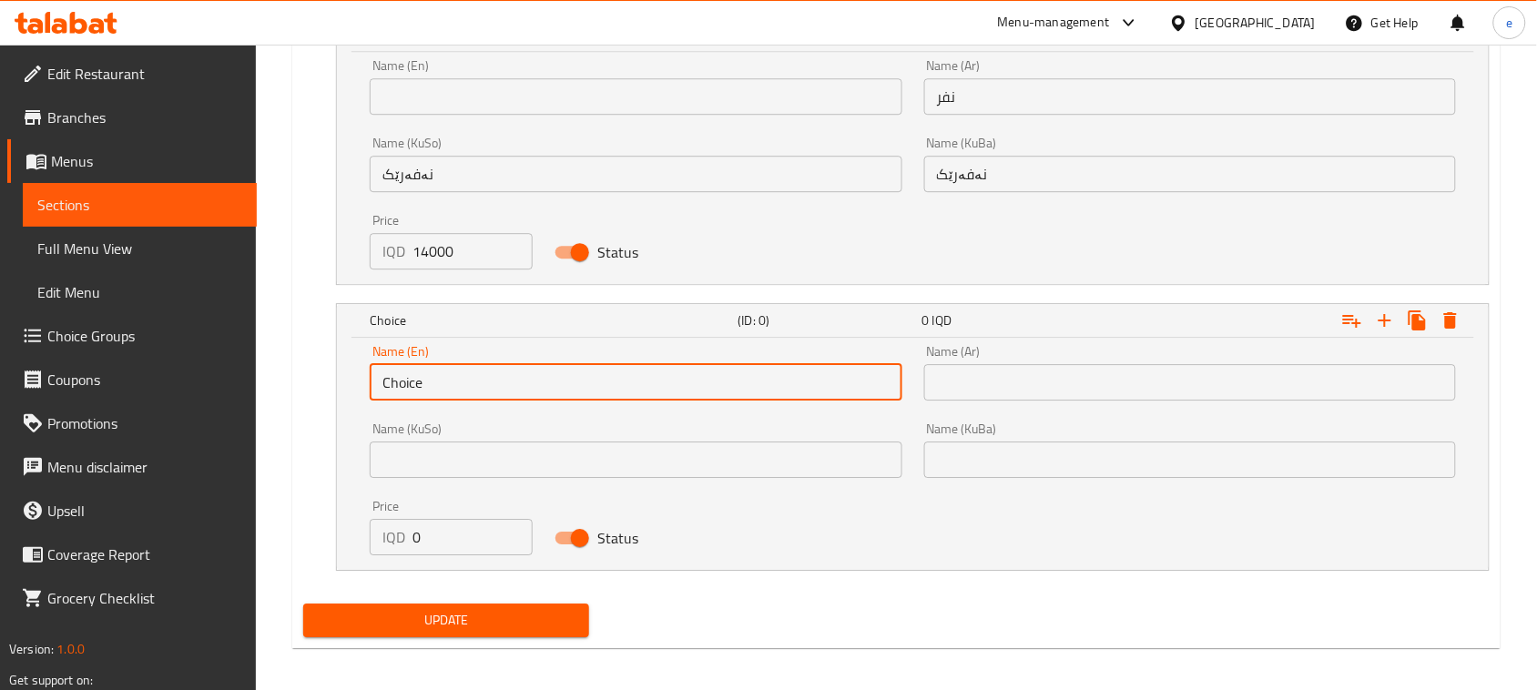
click at [512, 397] on input "Choice" at bounding box center [636, 382] width 532 height 36
click at [511, 393] on input "text" at bounding box center [636, 382] width 532 height 36
type input "Half nafar"
click at [943, 393] on input "text" at bounding box center [1190, 382] width 532 height 36
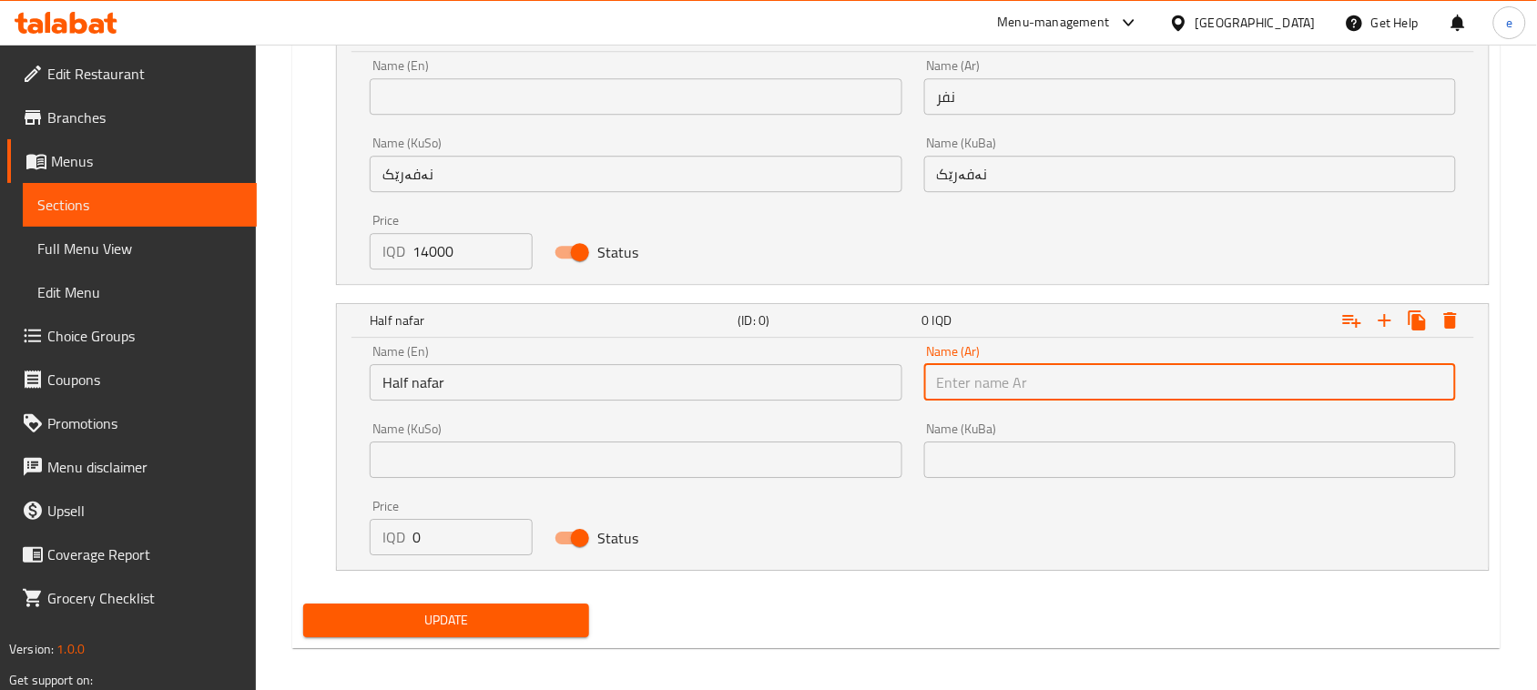
type input "نصف نفر"
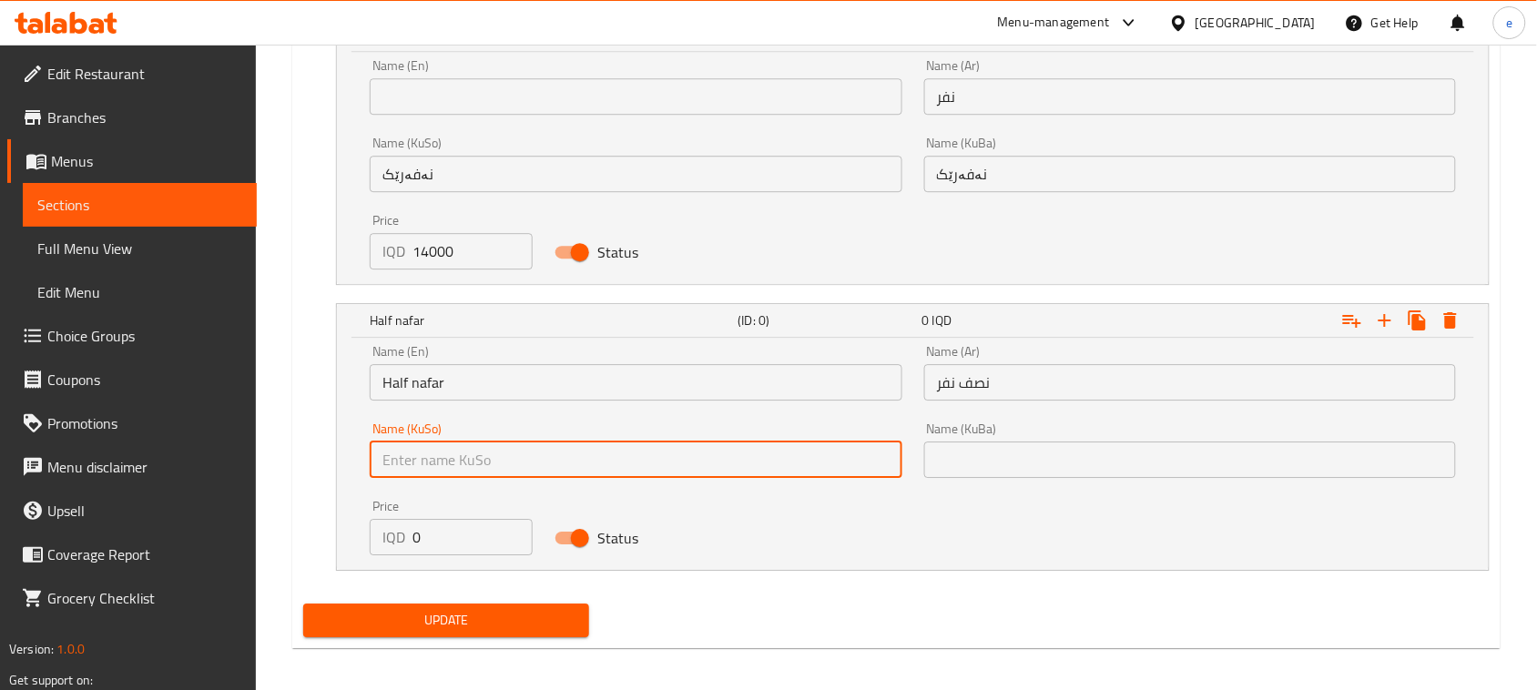
click at [760, 466] on input "text" at bounding box center [636, 460] width 532 height 36
type input "نیو نەفەر"
click at [524, 465] on input "نیو نەفەر" at bounding box center [636, 460] width 532 height 36
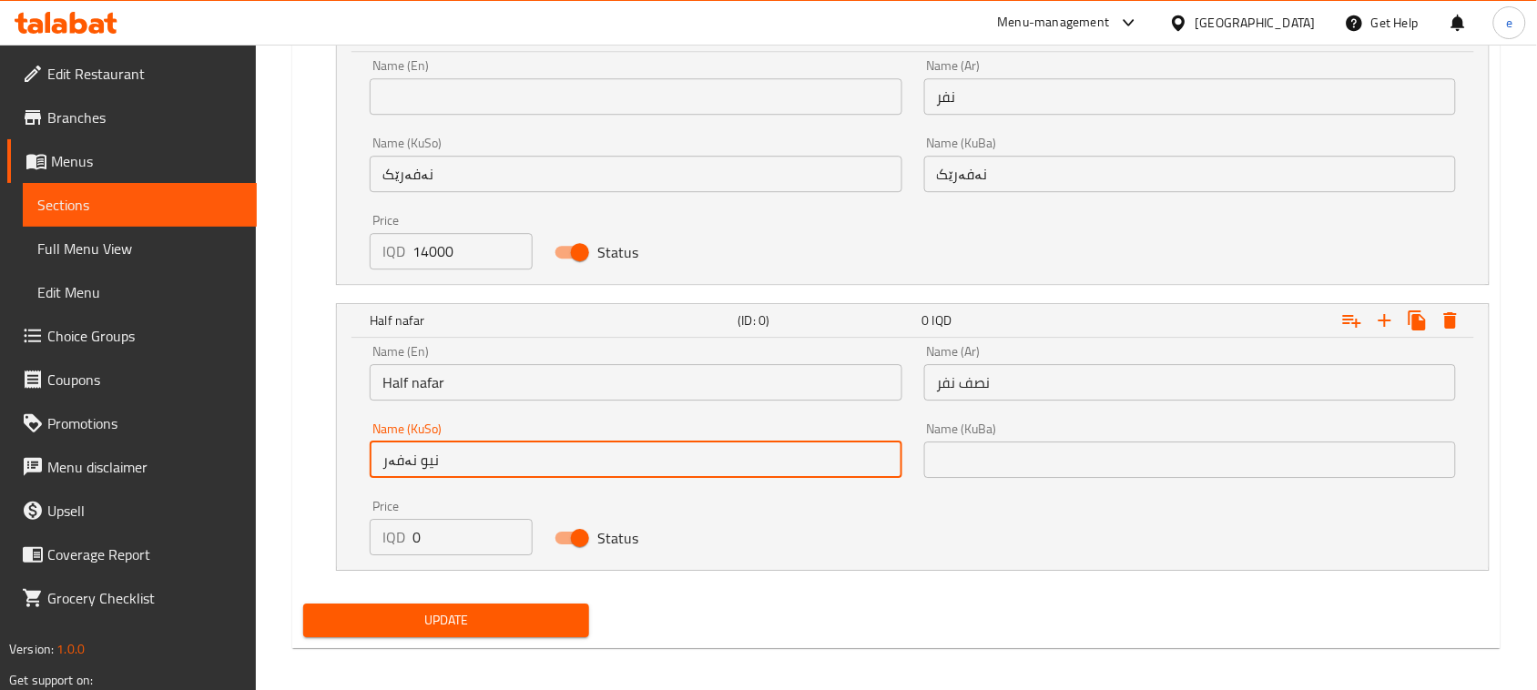
click at [977, 461] on input "text" at bounding box center [1190, 460] width 532 height 36
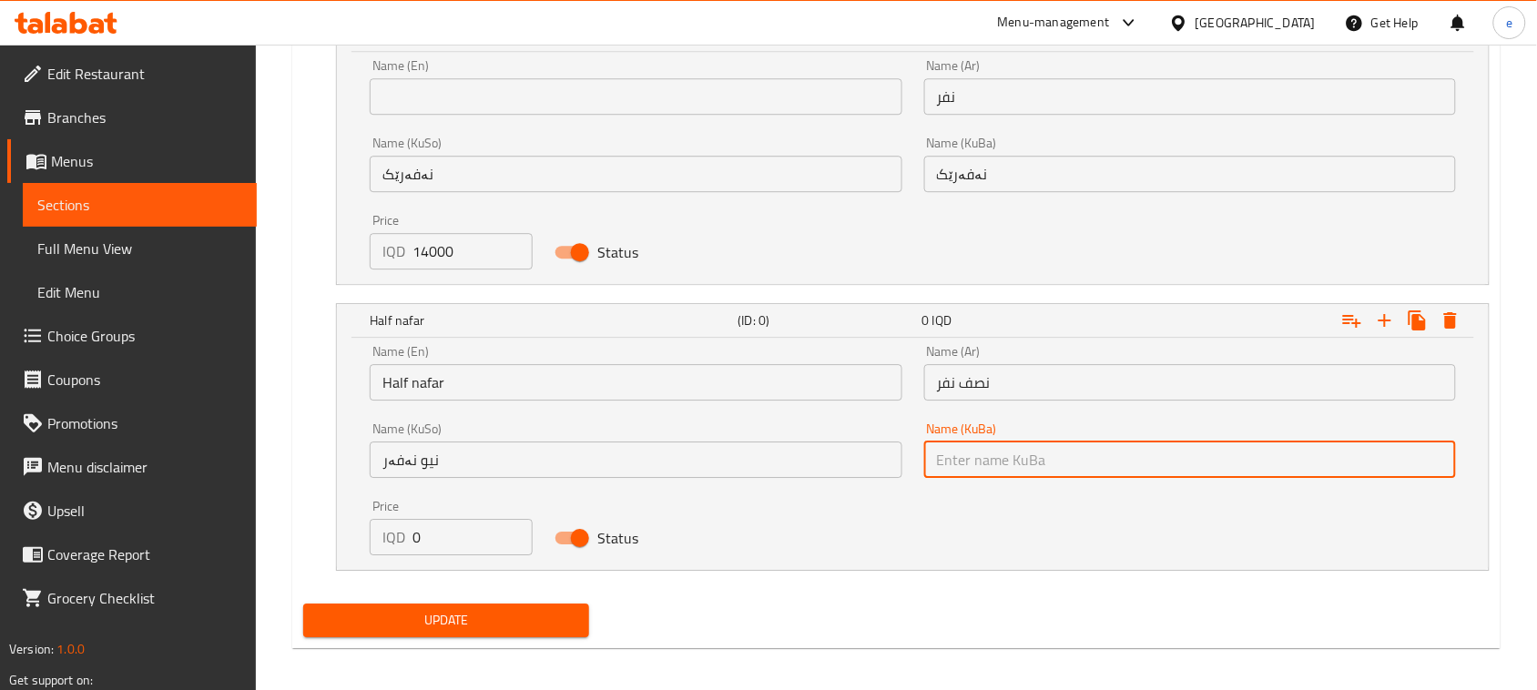
paste input "نیو نەفەر"
type input "نیو نەفەر"
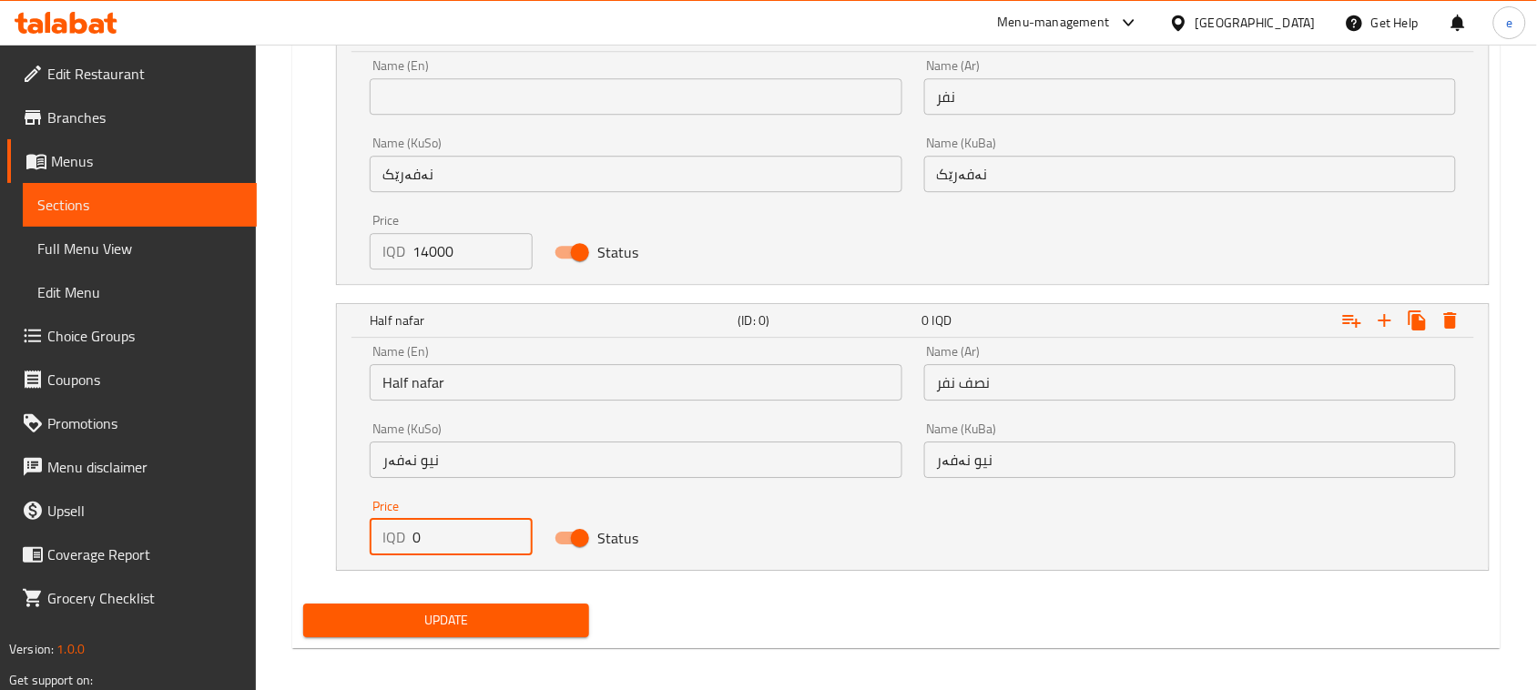
click at [388, 534] on div "IQD 0 Price" at bounding box center [451, 537] width 163 height 36
paste input "700"
type input "7000"
click at [520, 615] on span "Update" at bounding box center [446, 620] width 257 height 23
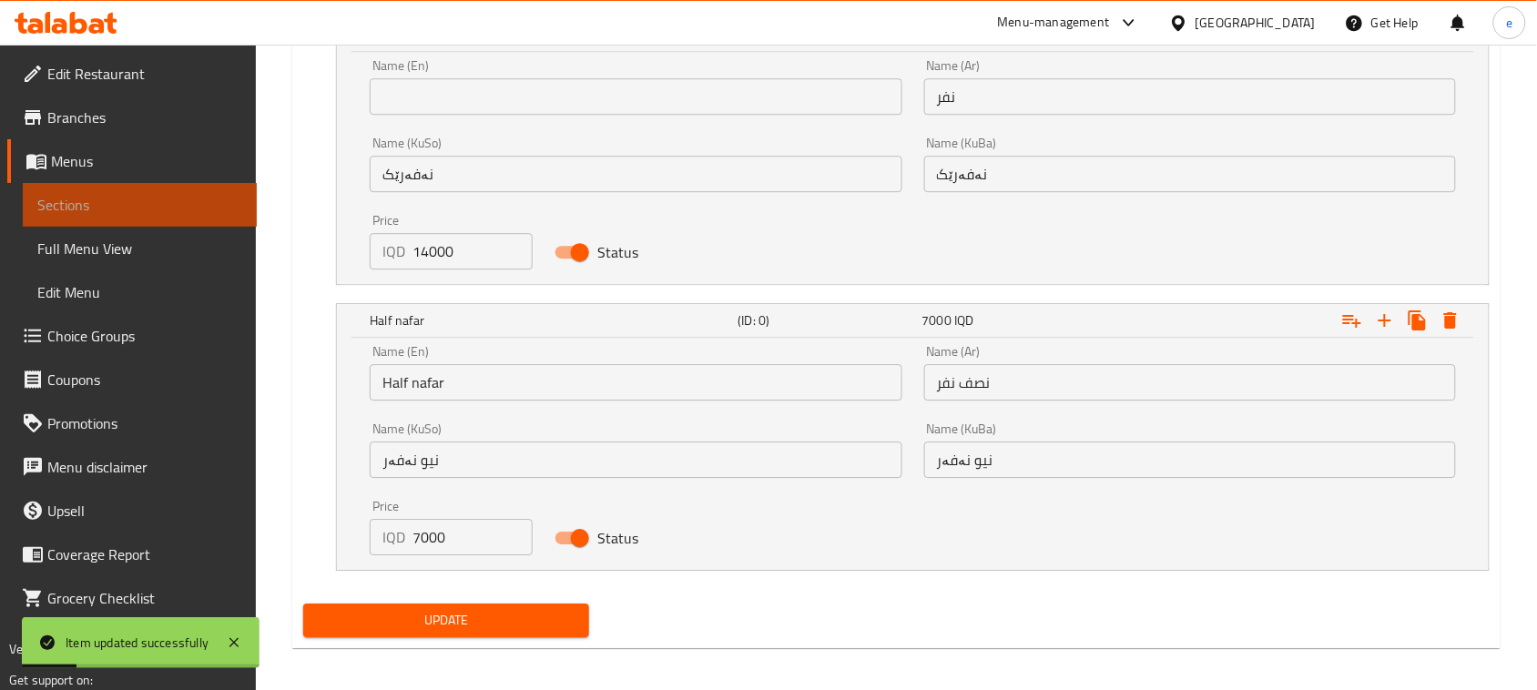
click at [148, 206] on span "Sections" at bounding box center [139, 205] width 205 height 22
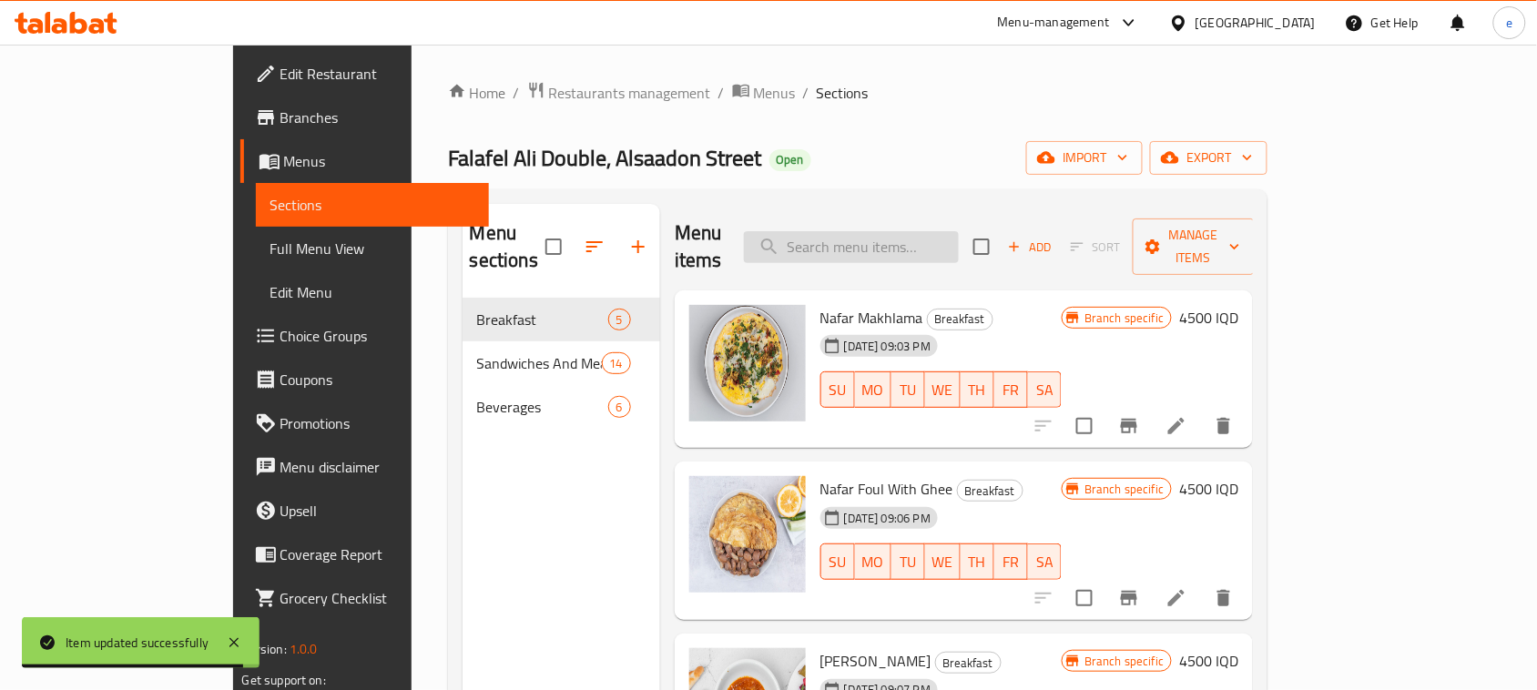
click at [927, 243] on input "search" at bounding box center [851, 247] width 215 height 32
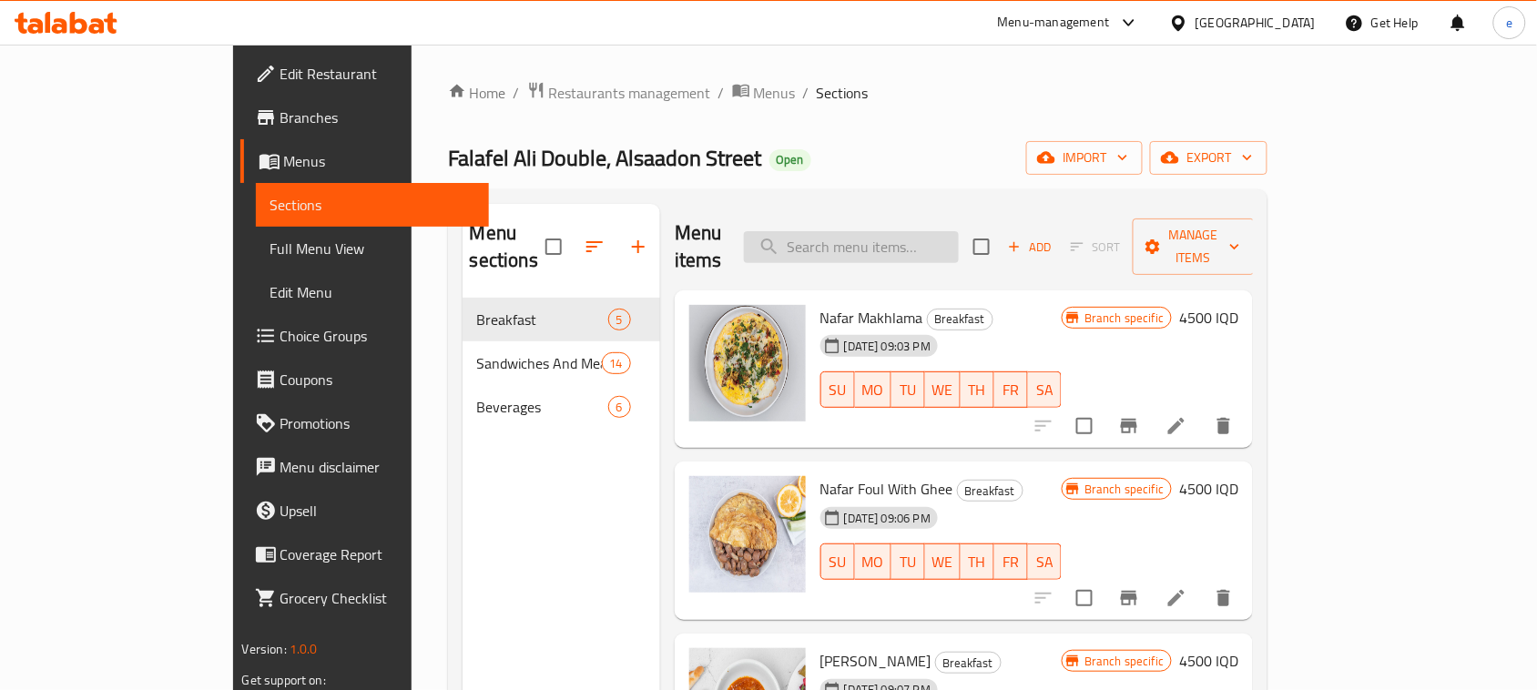
paste input "Chicken Shawerma Dish"
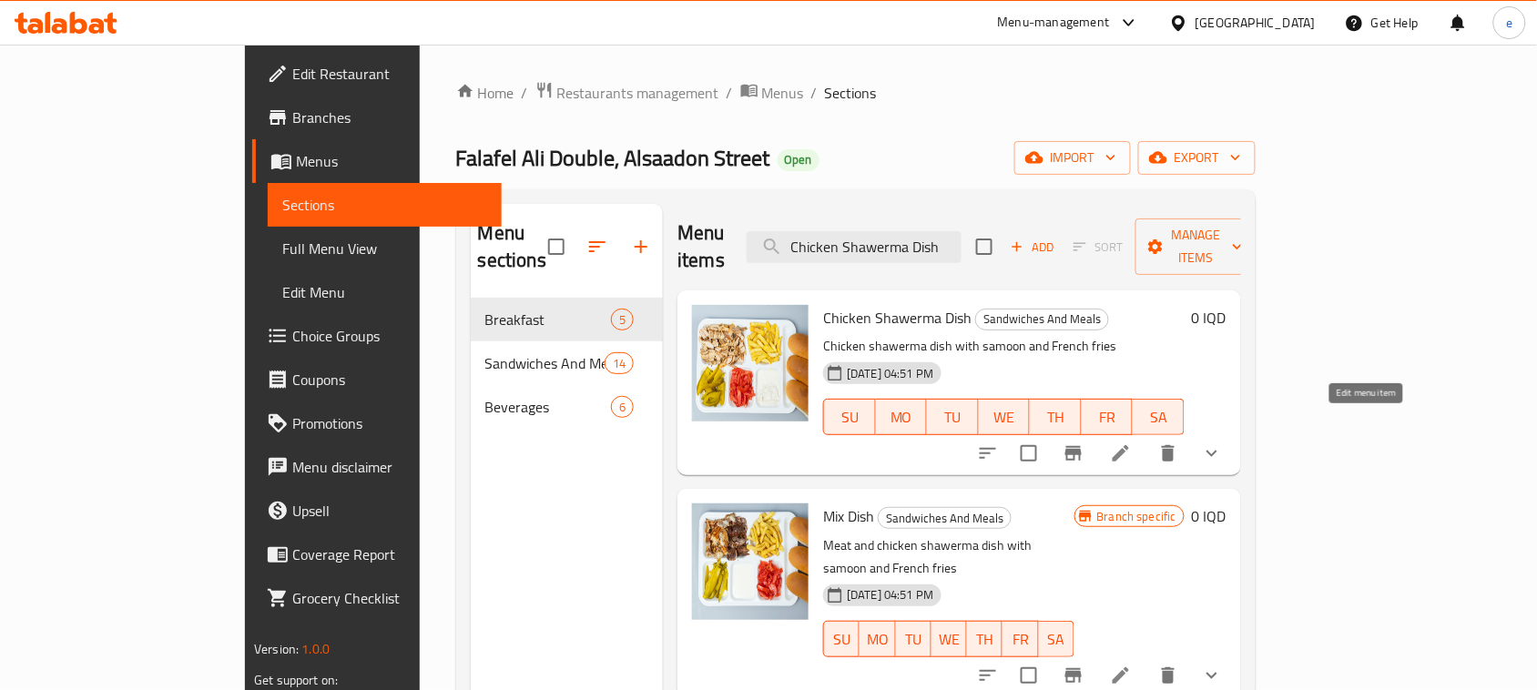
type input "Chicken Shawerma Dish"
click at [1132, 442] on icon at bounding box center [1121, 453] width 22 height 22
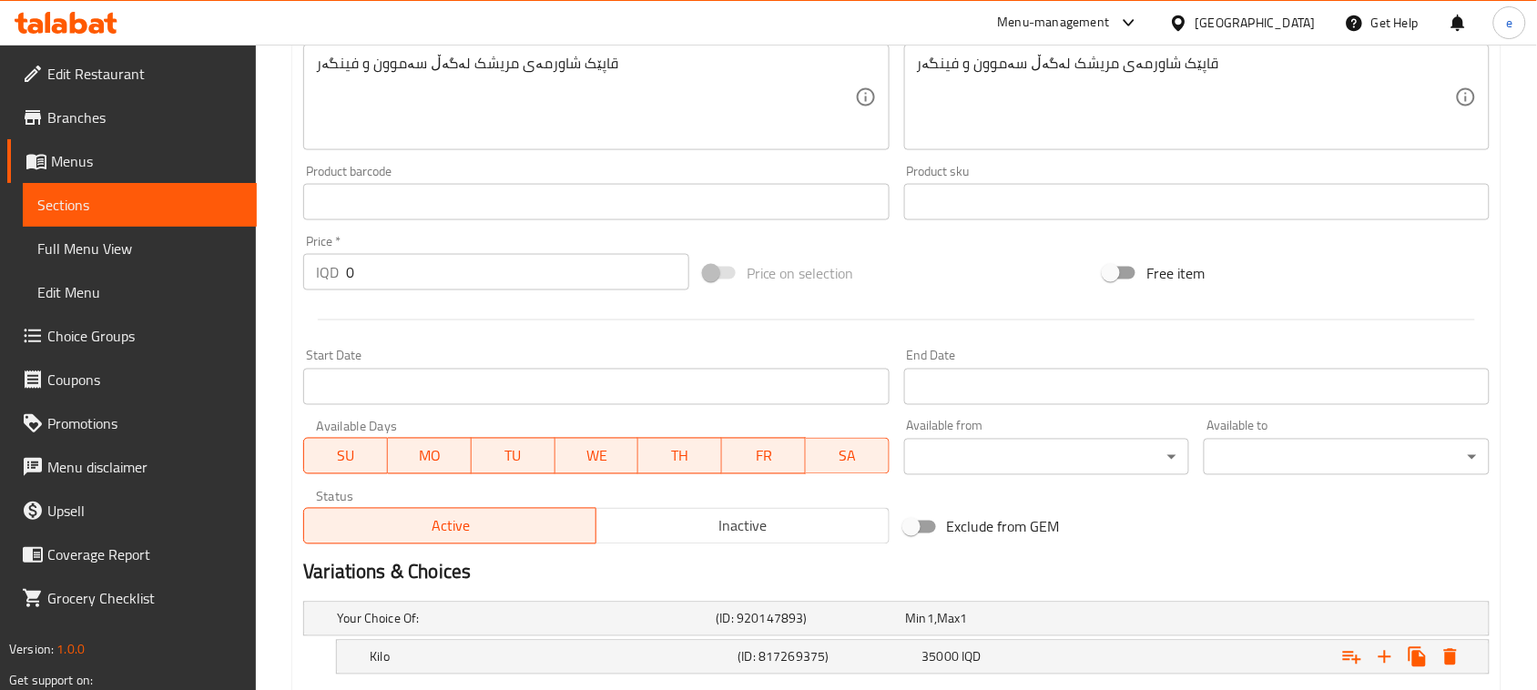
scroll to position [910, 0]
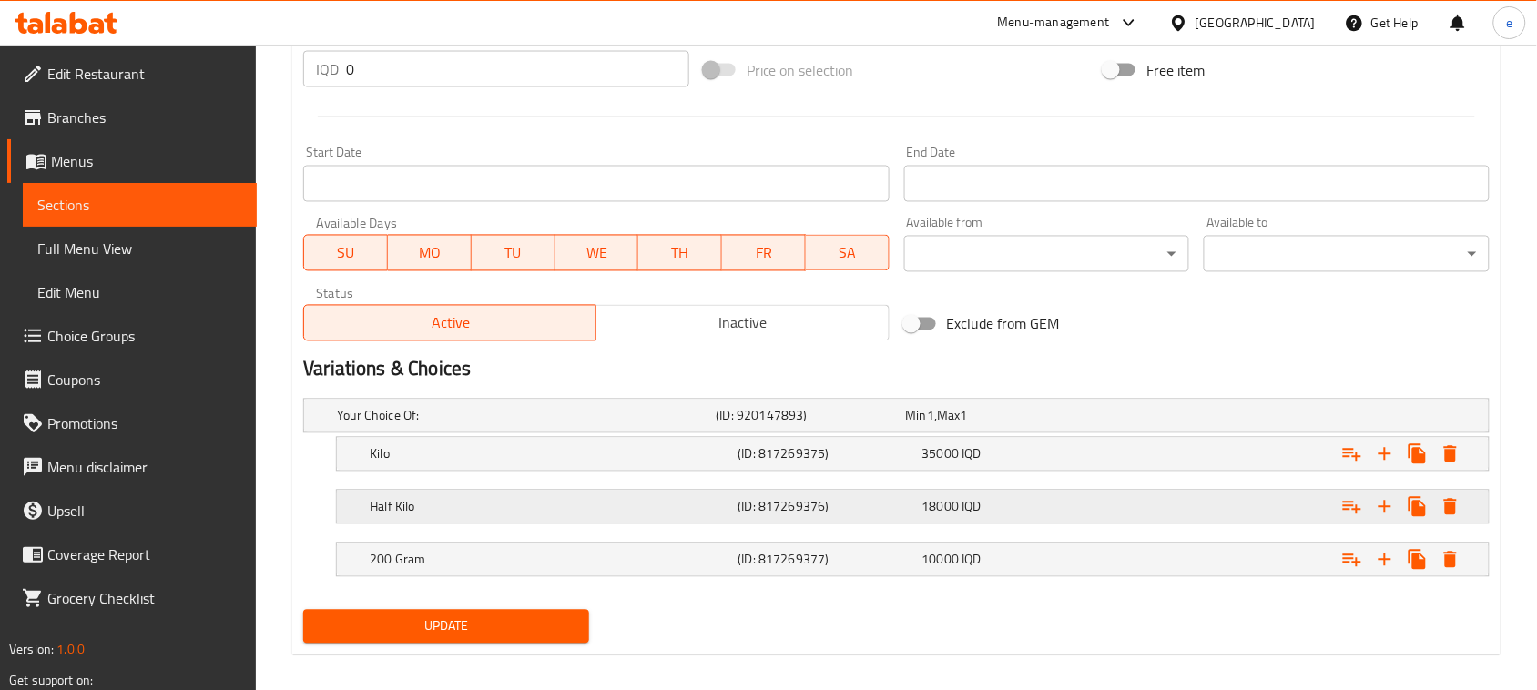
click at [553, 503] on h5 "Half Kilo" at bounding box center [550, 507] width 361 height 18
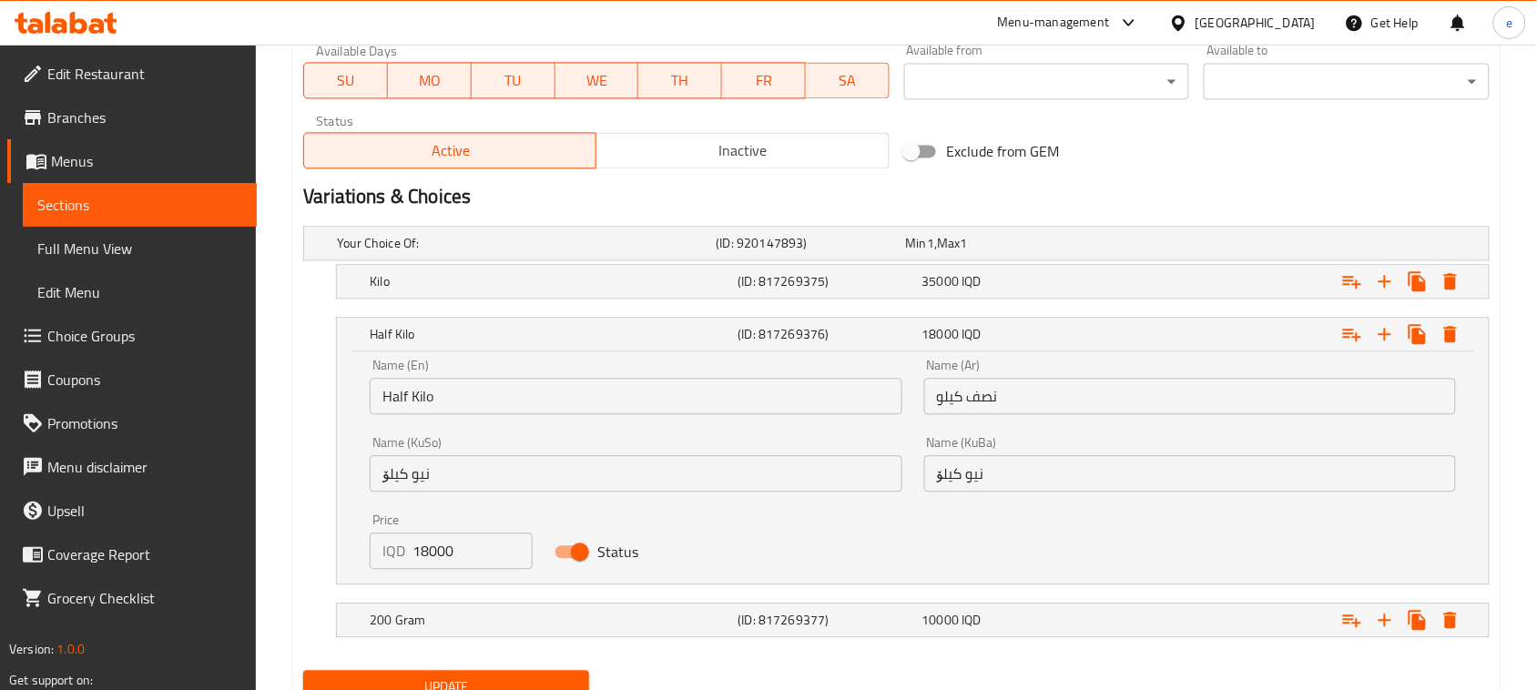
scroll to position [1138, 0]
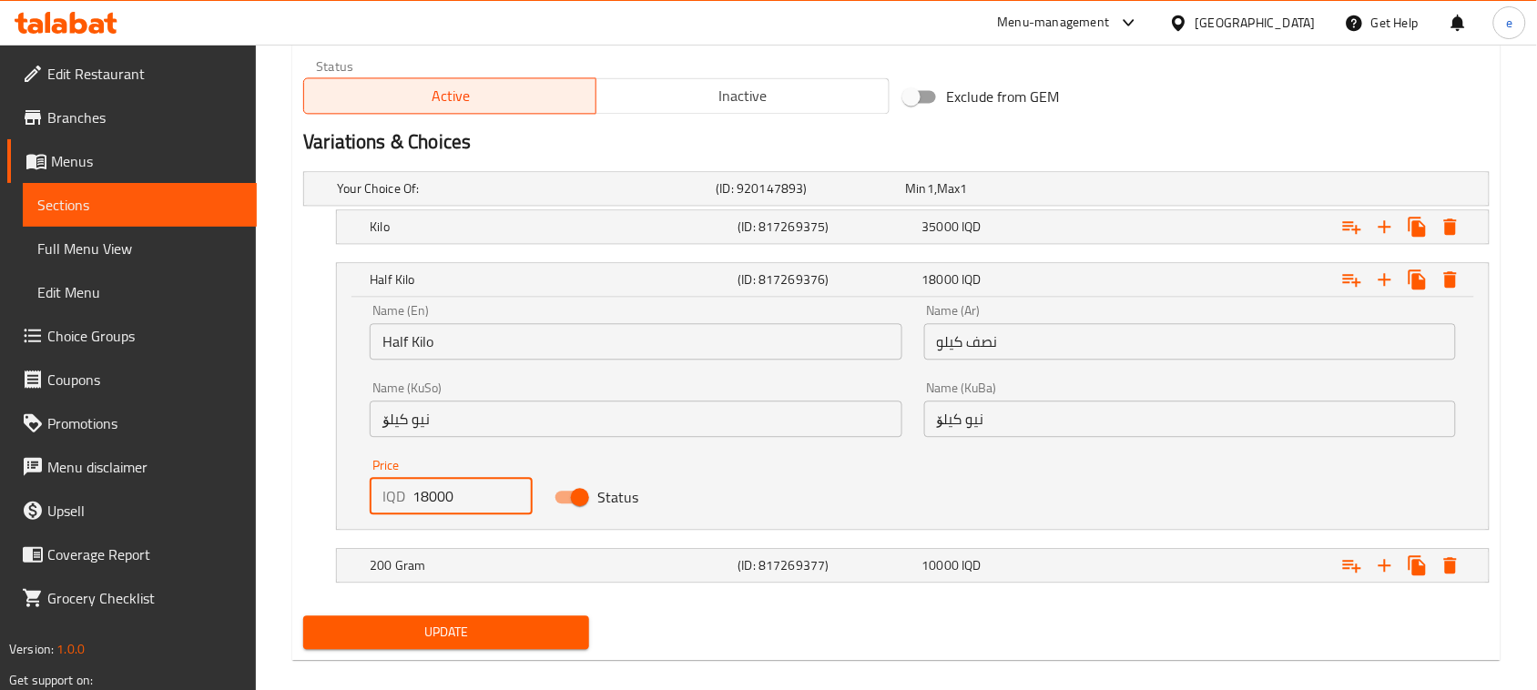
drag, startPoint x: 451, startPoint y: 498, endPoint x: 384, endPoint y: 498, distance: 66.5
click at [384, 498] on div "IQD 18000 Price" at bounding box center [451, 496] width 163 height 36
paste input "20"
type input "20000"
click at [1063, 275] on div "20000 IQD" at bounding box center [1010, 279] width 177 height 18
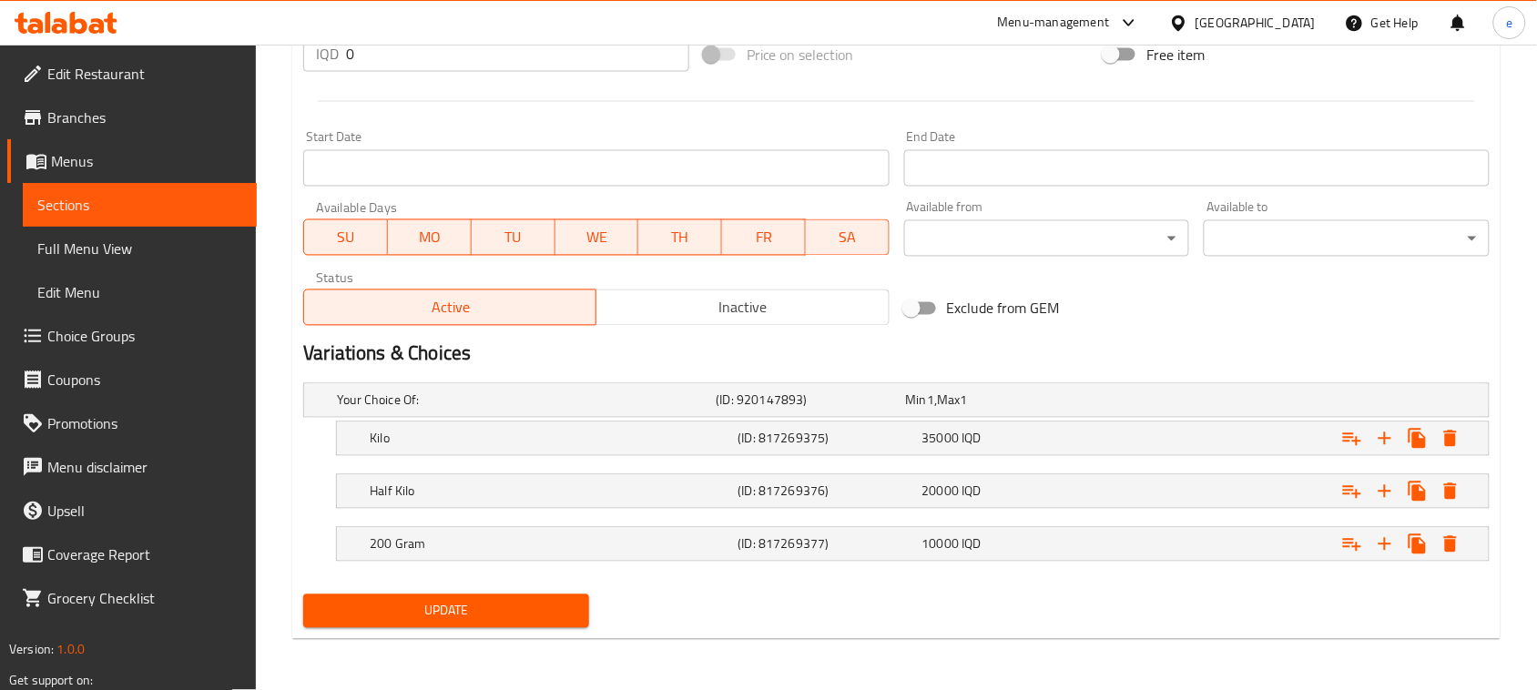
scroll to position [926, 0]
click at [1388, 542] on icon "Expand" at bounding box center [1385, 545] width 22 height 22
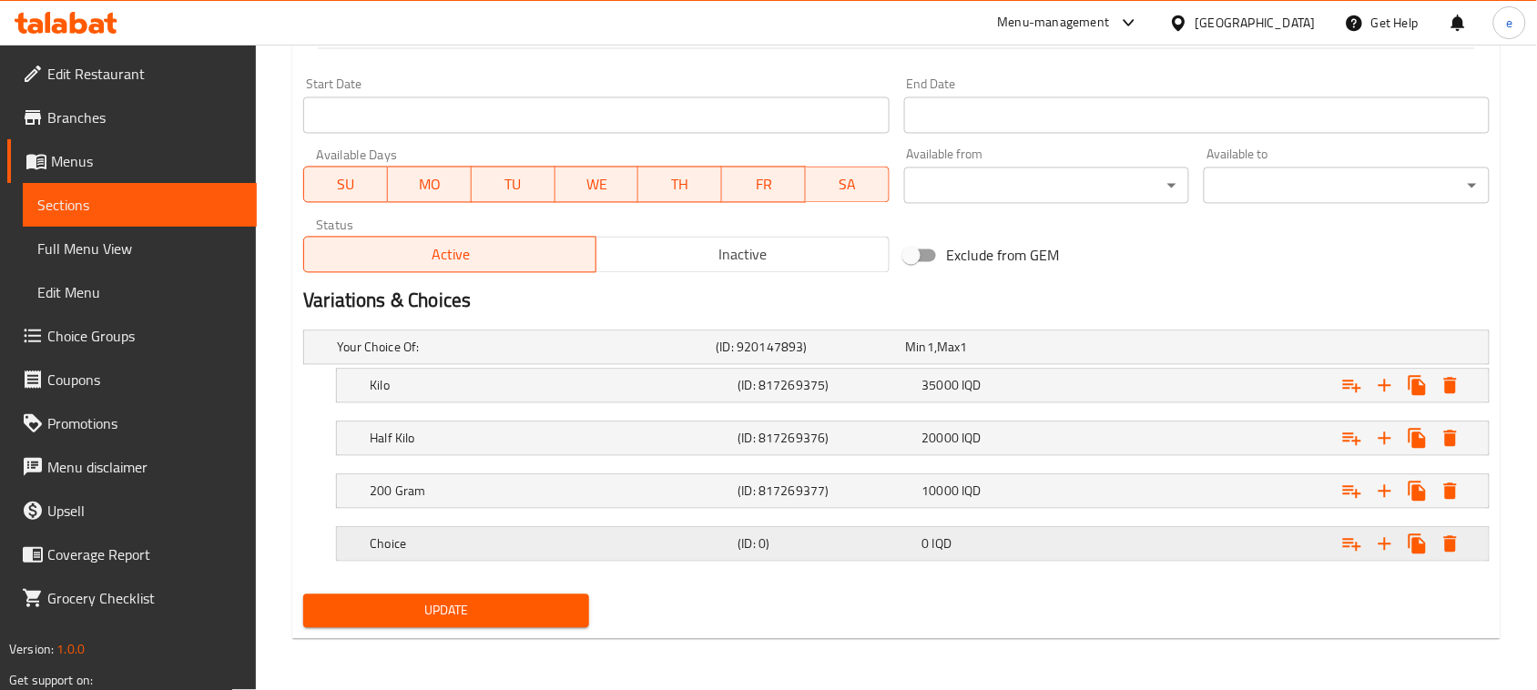
click at [870, 561] on div "Choice (ID: 0) 0 IQD" at bounding box center [918, 544] width 1104 height 40
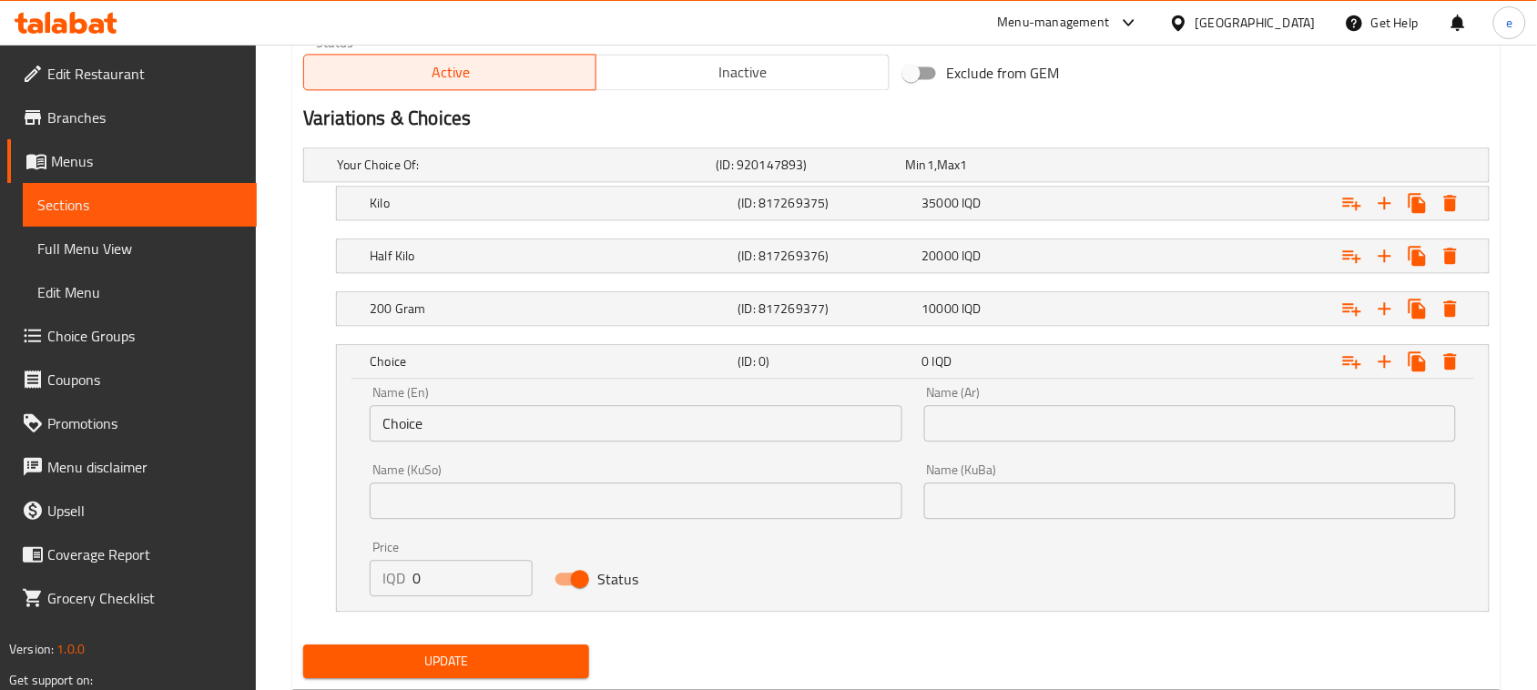
scroll to position [1207, 0]
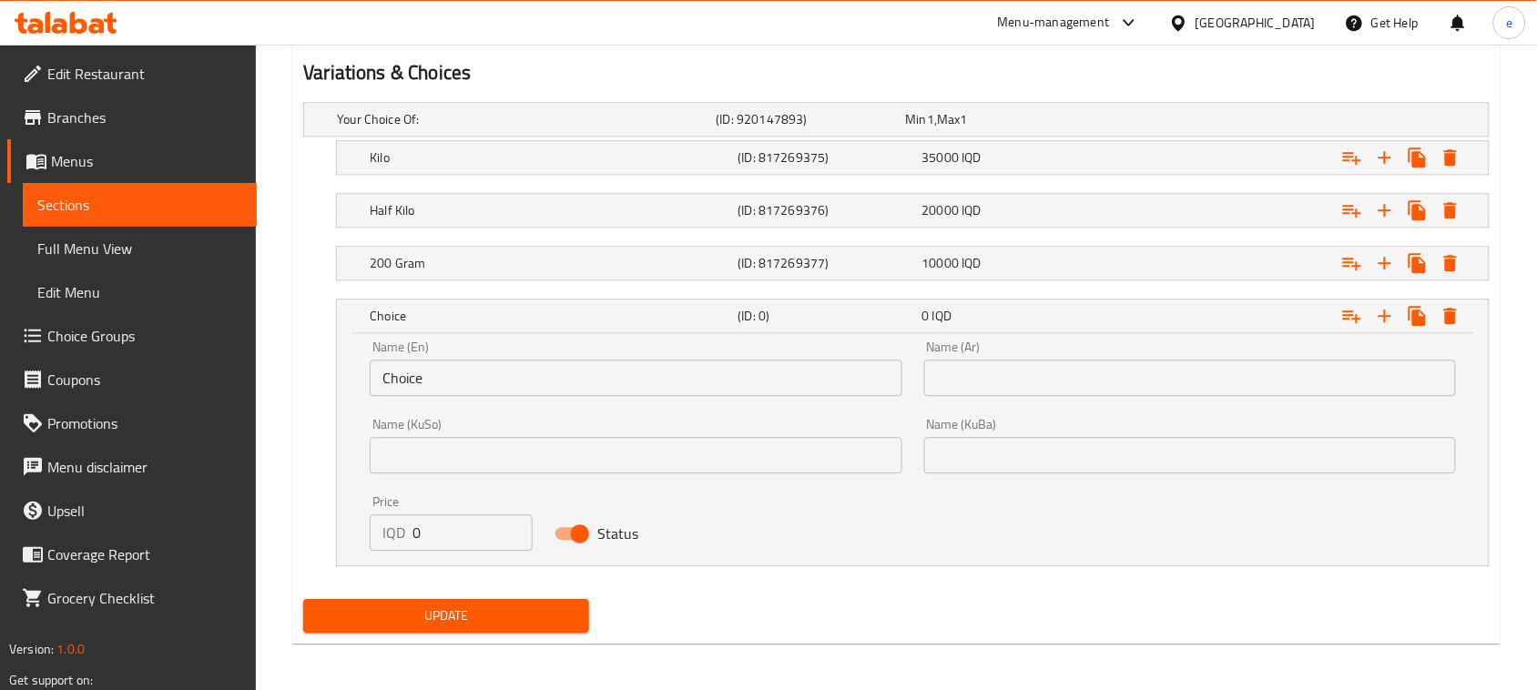
click at [448, 396] on input "Choice" at bounding box center [636, 378] width 532 height 36
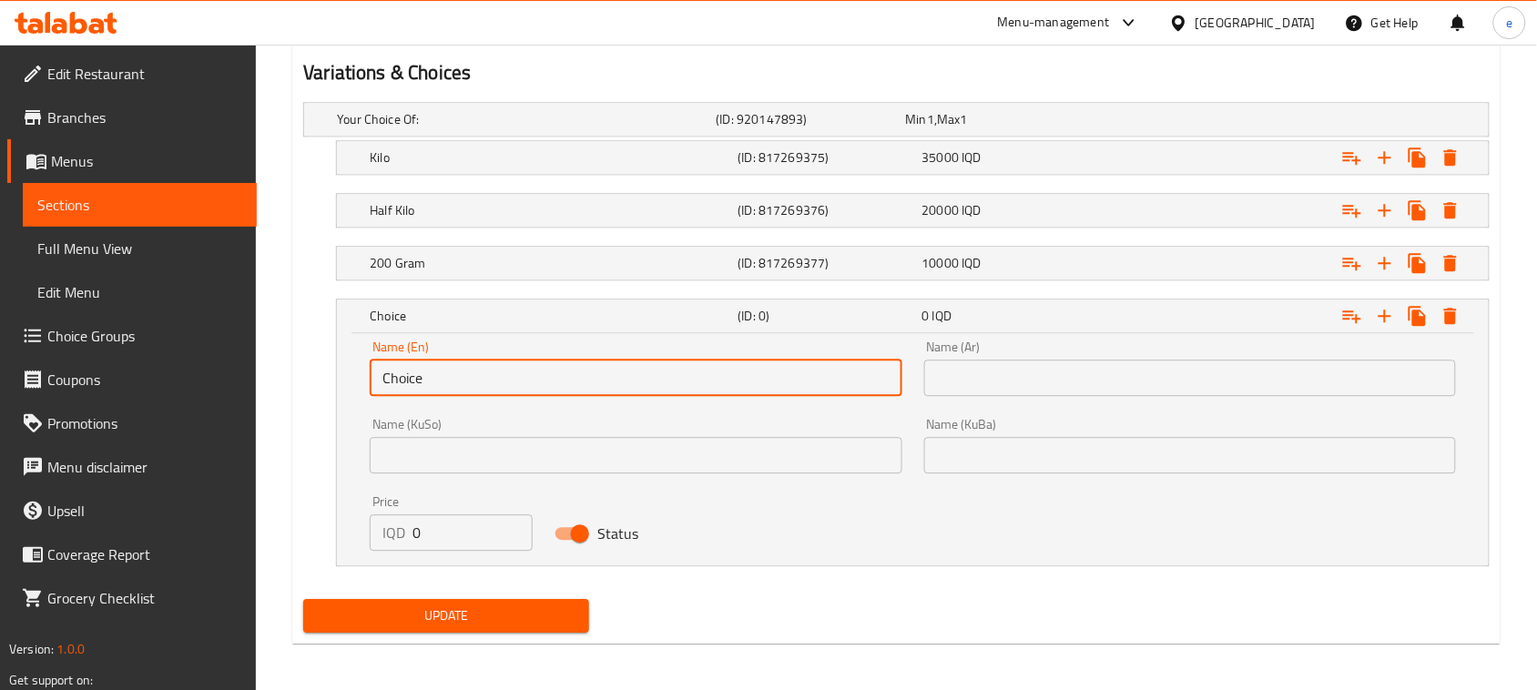
click at [448, 396] on input "Choice" at bounding box center [636, 378] width 532 height 36
click at [473, 378] on input "text" at bounding box center [636, 378] width 532 height 36
type input "Nafar"
click at [1007, 373] on input "text" at bounding box center [1190, 378] width 532 height 36
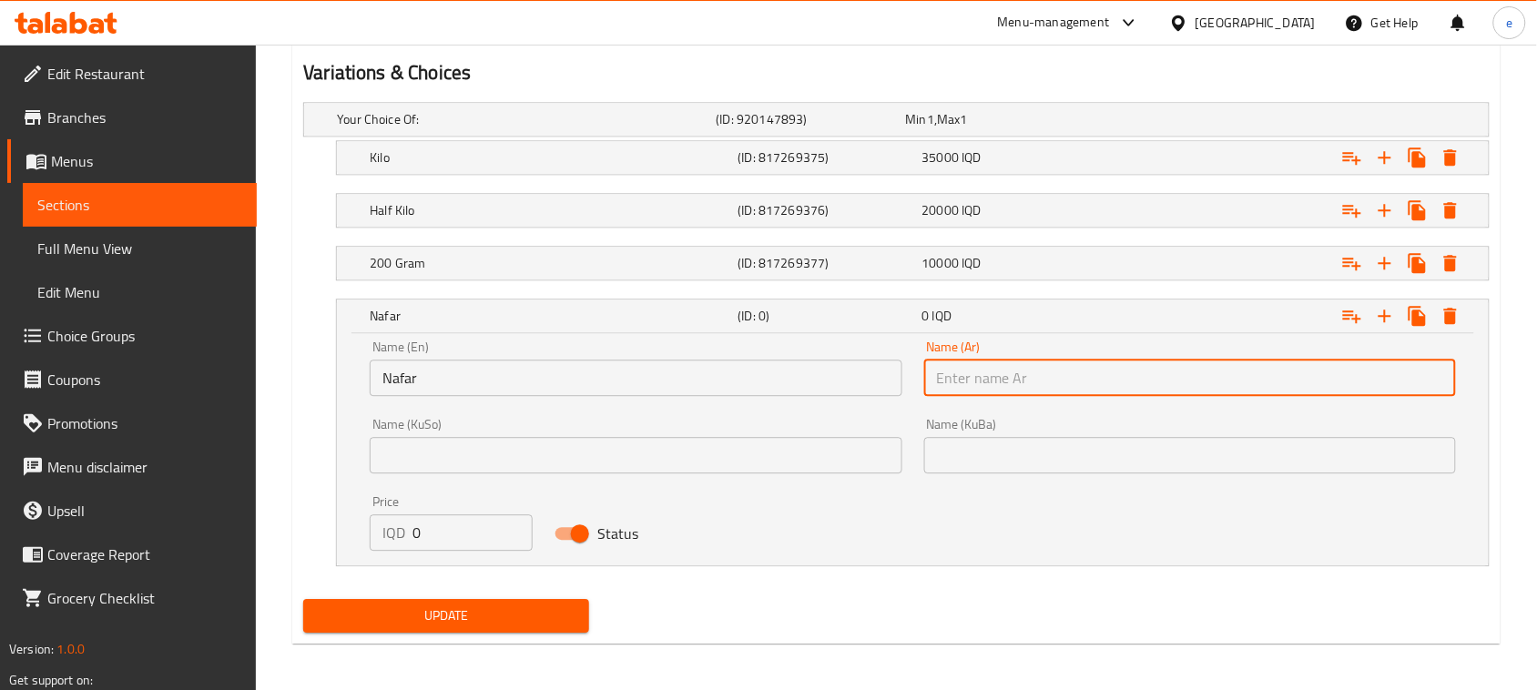
type input "نفر"
click at [785, 467] on input "text" at bounding box center [636, 455] width 532 height 36
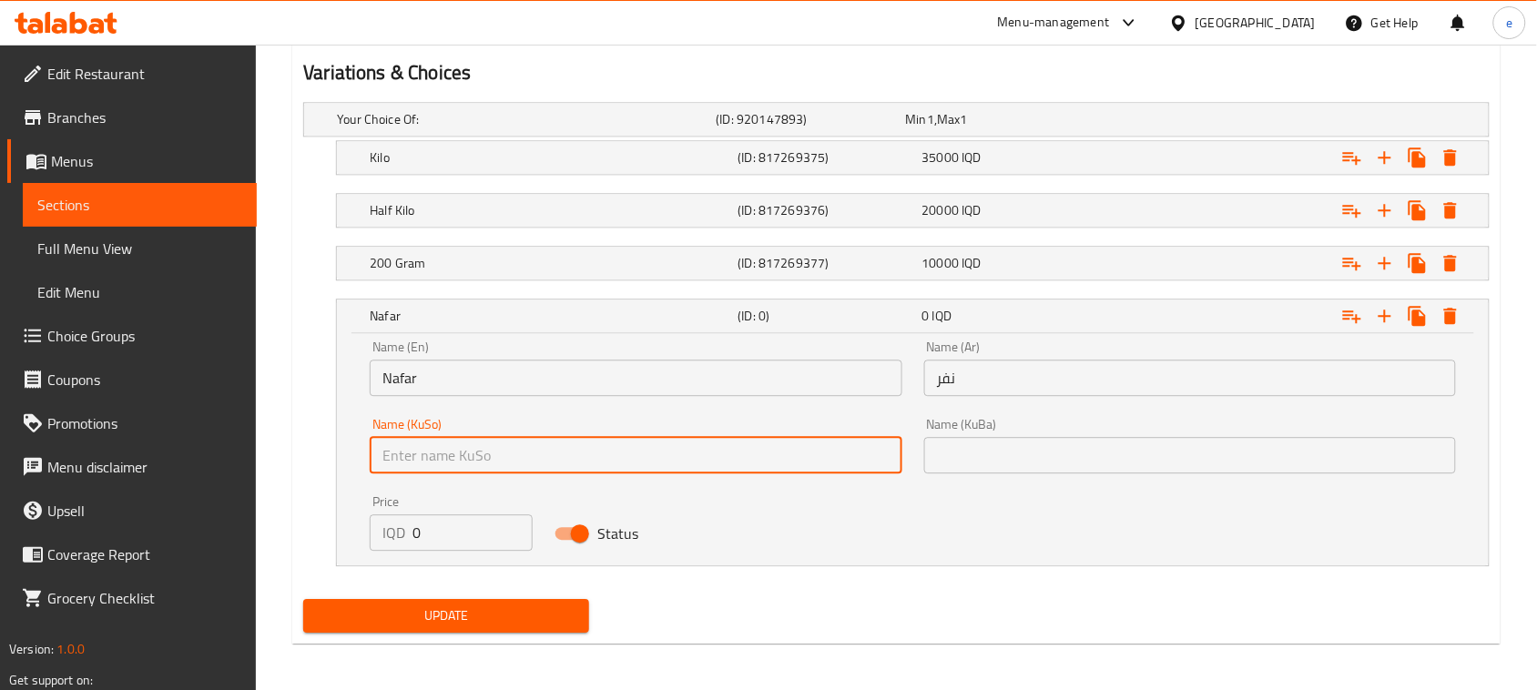
type input "نەفەرێک"
click at [1024, 447] on input "text" at bounding box center [1190, 455] width 532 height 36
click at [567, 461] on input "نەفەرێک" at bounding box center [636, 455] width 532 height 36
click at [975, 456] on input "text" at bounding box center [1190, 455] width 532 height 36
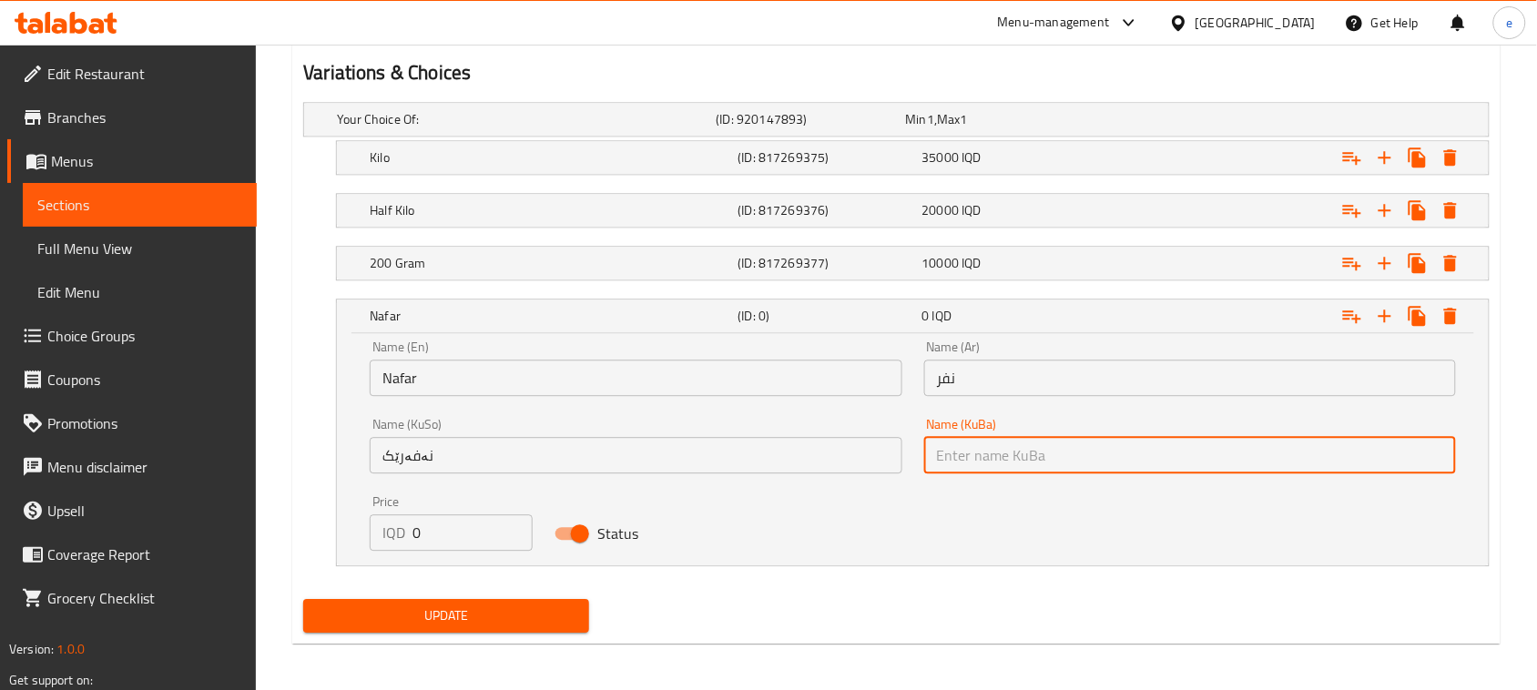
paste input "نەفەرێک"
type input "نەفەرێک"
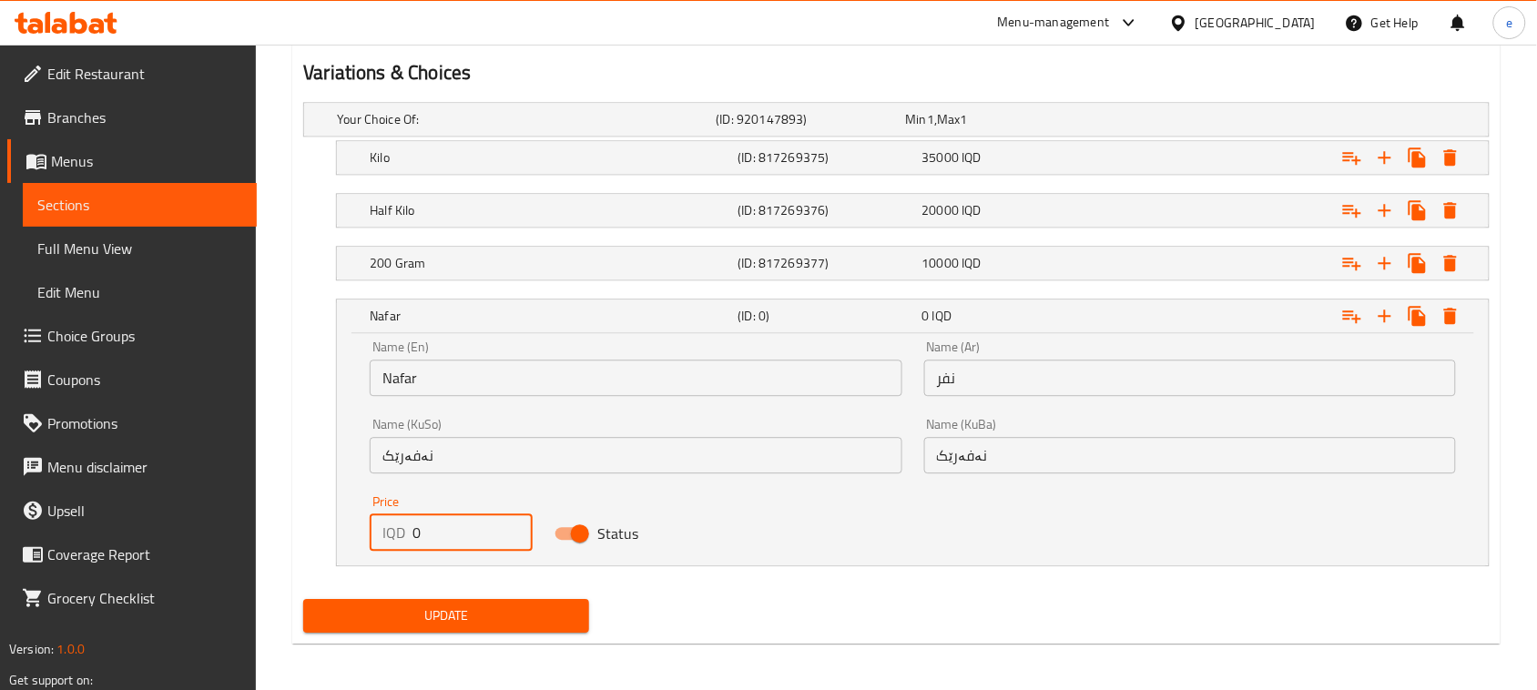
drag, startPoint x: 452, startPoint y: 531, endPoint x: 402, endPoint y: 533, distance: 49.2
click at [412, 533] on input "0" at bounding box center [472, 532] width 120 height 36
paste input "1200"
type input "12000"
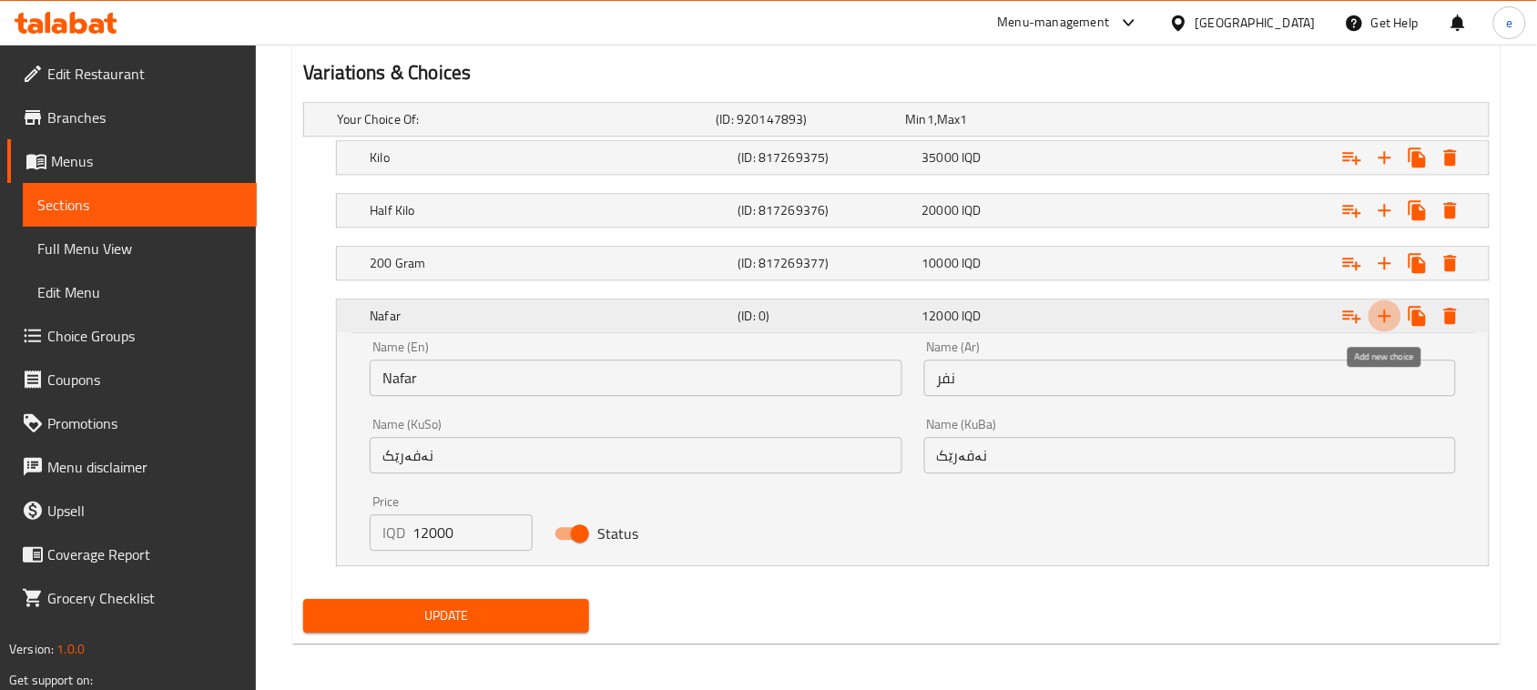
click at [1378, 317] on icon "Expand" at bounding box center [1385, 316] width 22 height 22
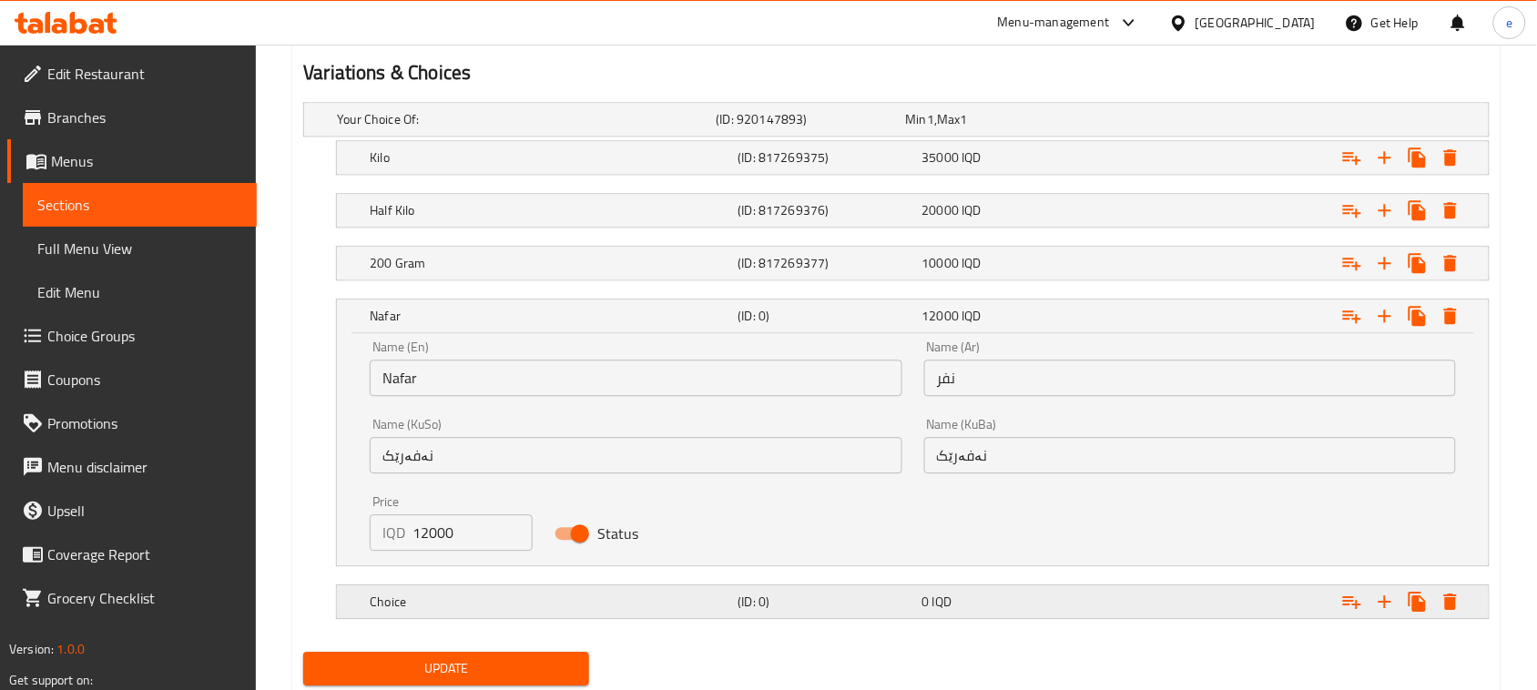
click at [898, 617] on div "Choice (ID: 0) 0 IQD" at bounding box center [918, 602] width 1104 height 40
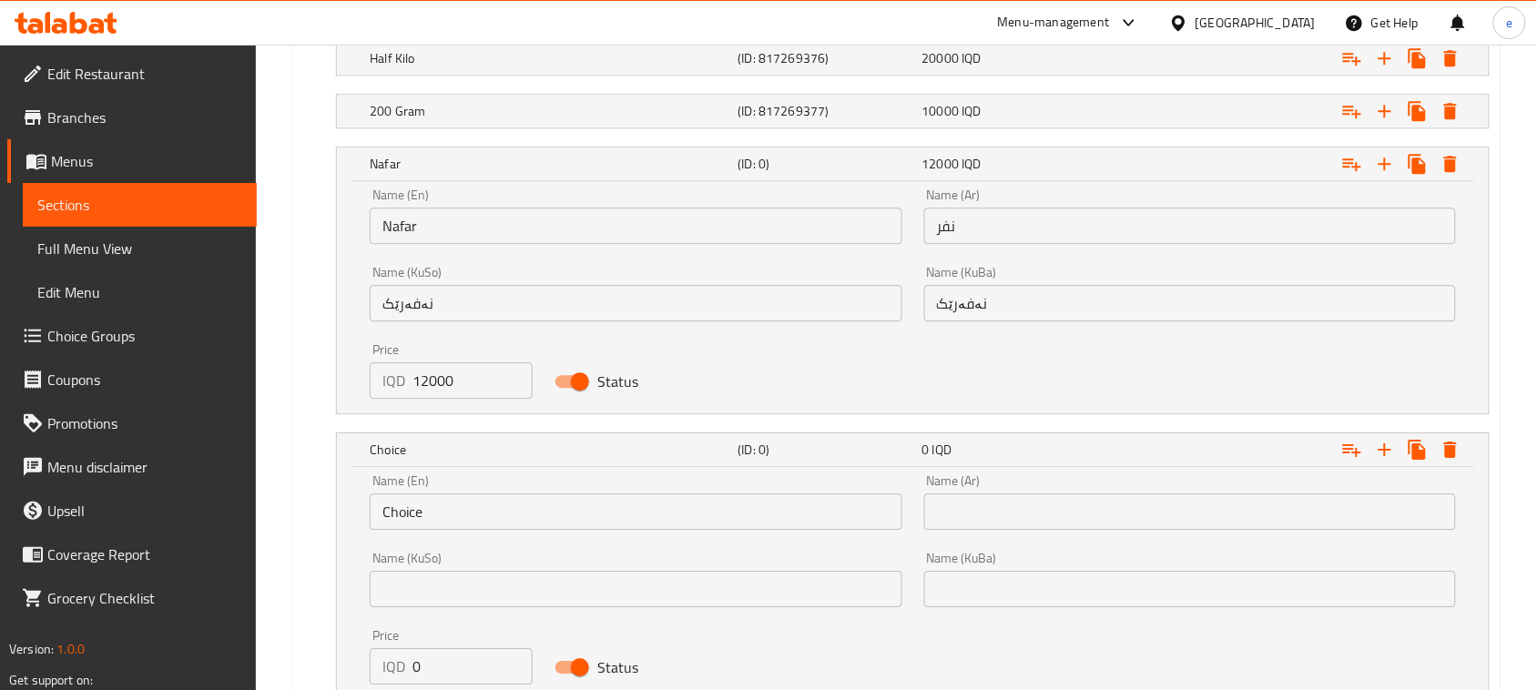
scroll to position [1435, 0]
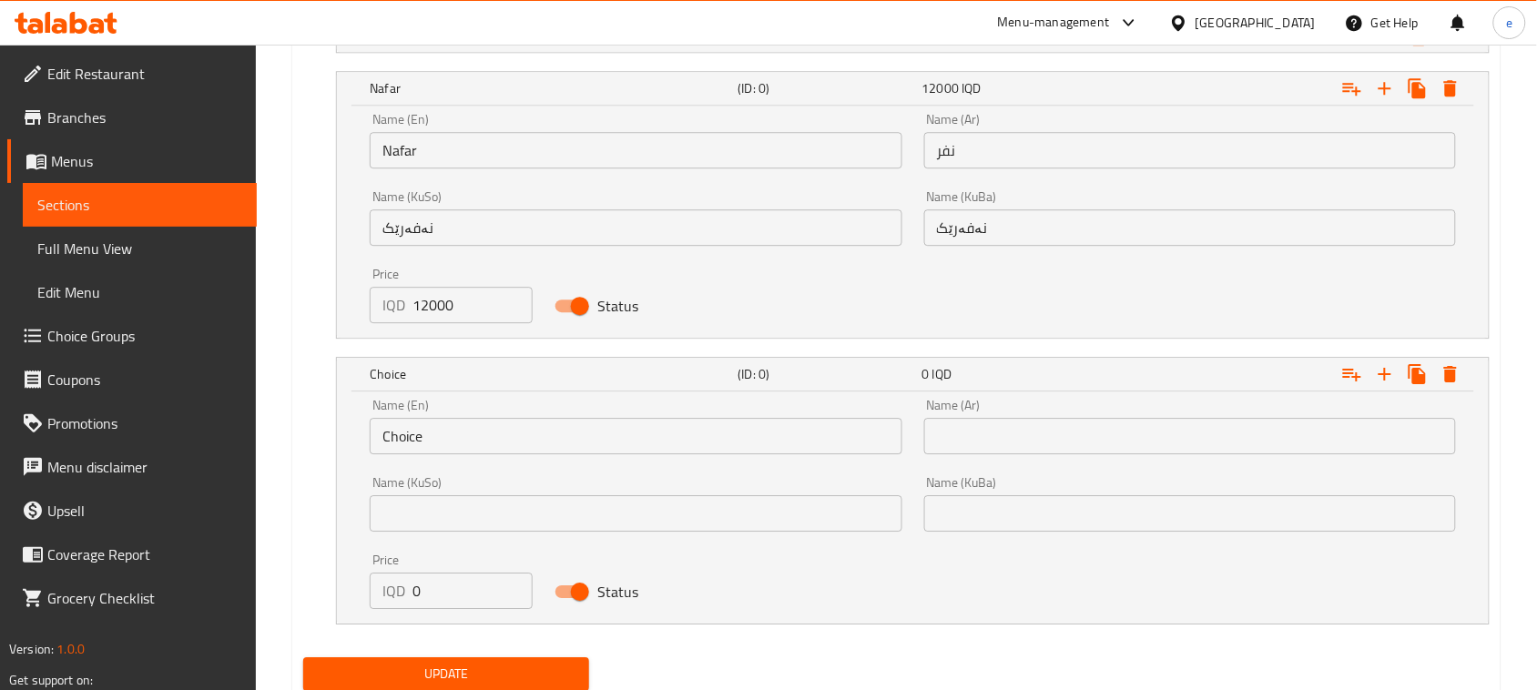
click at [474, 515] on input "text" at bounding box center [636, 513] width 532 height 36
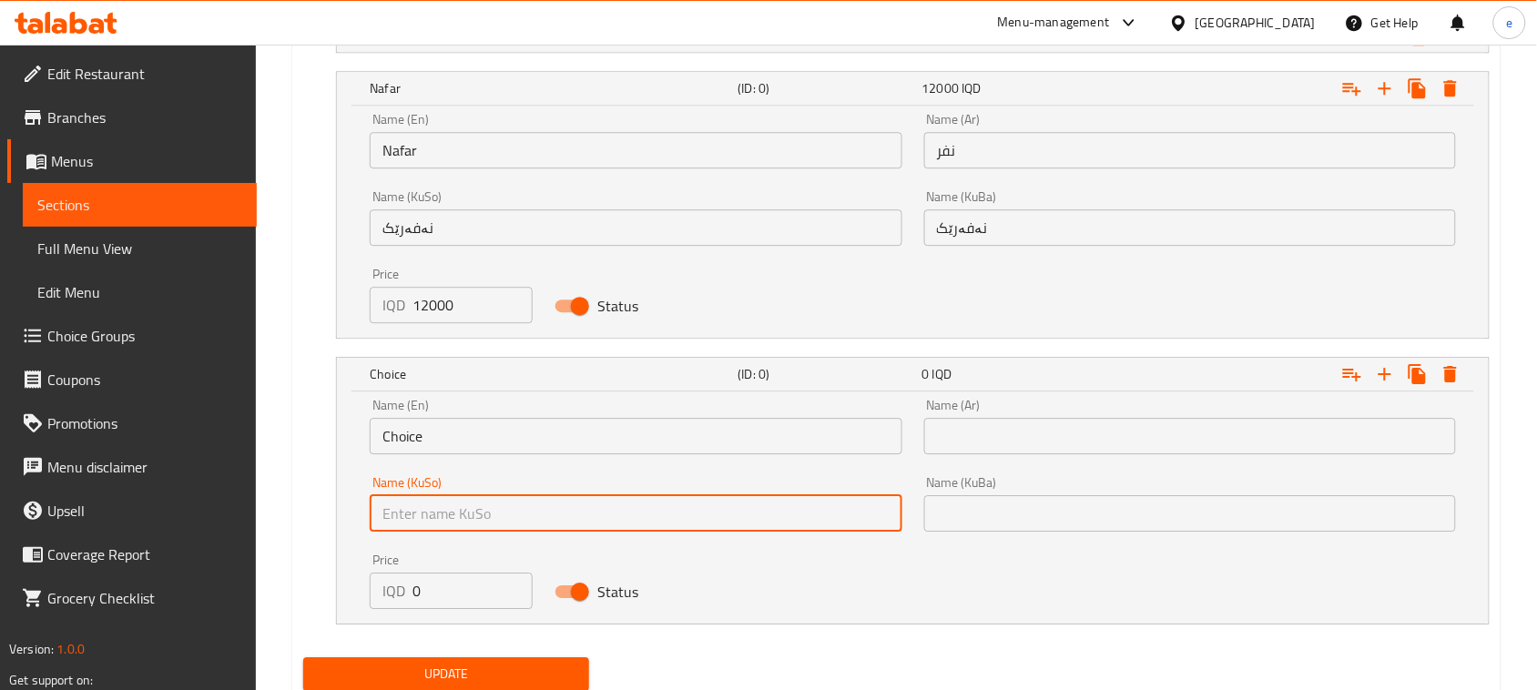
type input "نیو نەفەر"
click at [968, 429] on input "text" at bounding box center [1190, 436] width 532 height 36
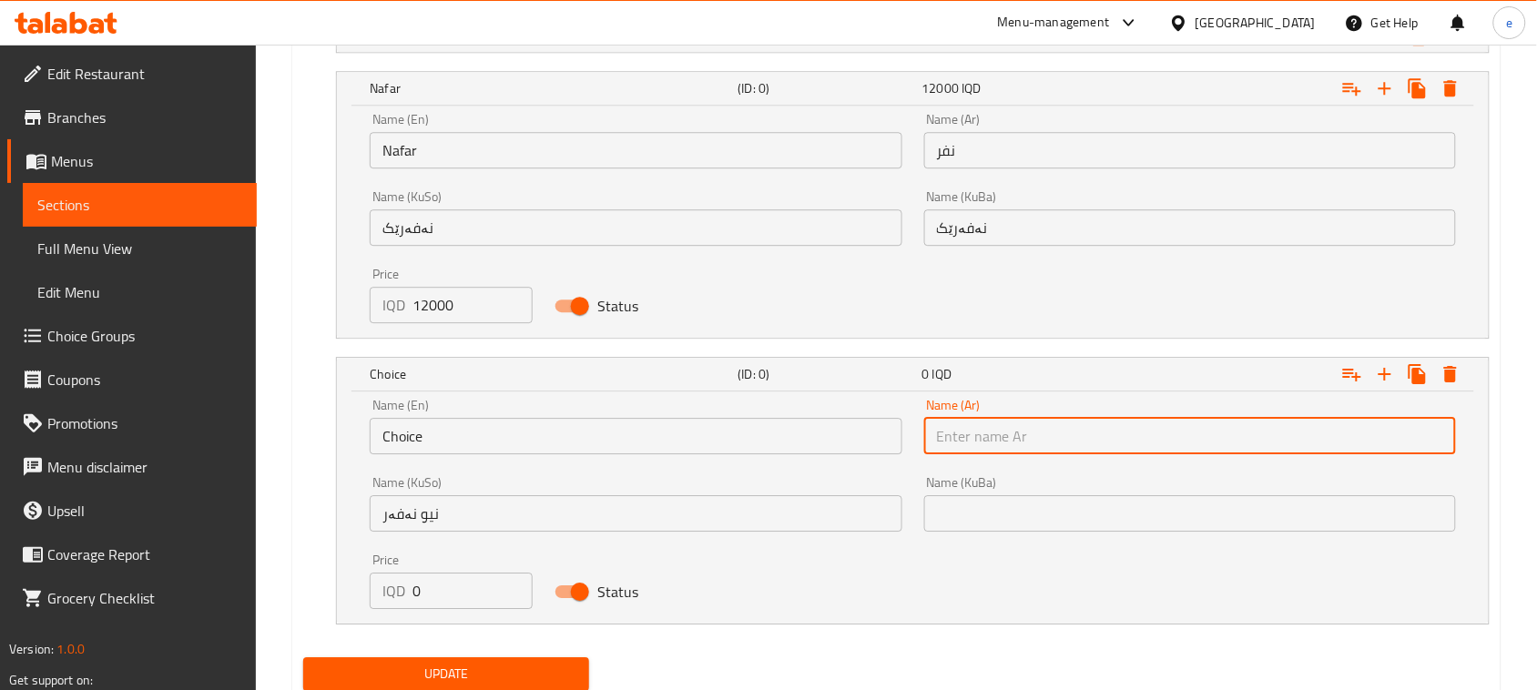
type input "نصف نفر"
click at [479, 420] on input "Choice" at bounding box center [636, 436] width 532 height 36
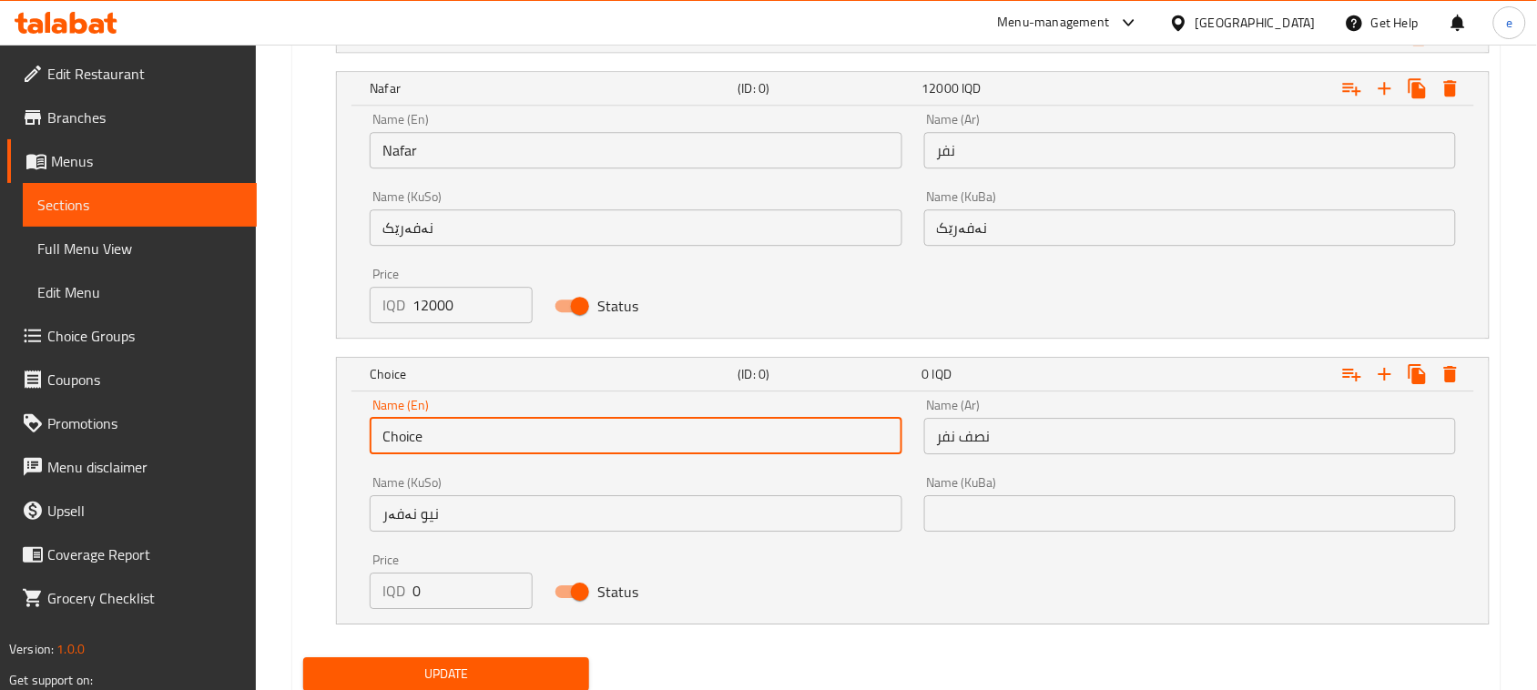
click at [479, 420] on input "Choice" at bounding box center [636, 436] width 532 height 36
click at [497, 440] on input "text" at bounding box center [636, 436] width 532 height 36
type input "Half nafar"
click at [505, 522] on input "نیو نەفەر" at bounding box center [636, 513] width 532 height 36
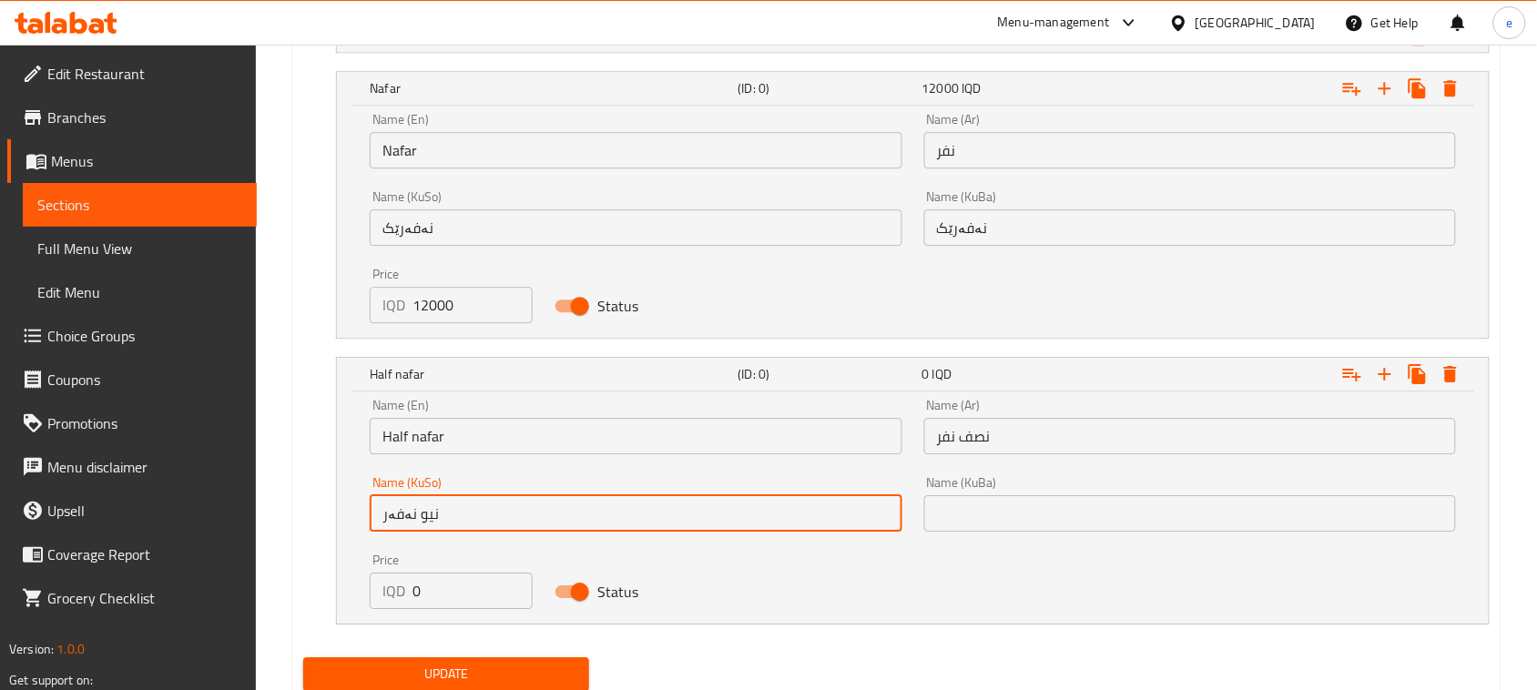
click at [505, 522] on input "نیو نەفەر" at bounding box center [636, 513] width 532 height 36
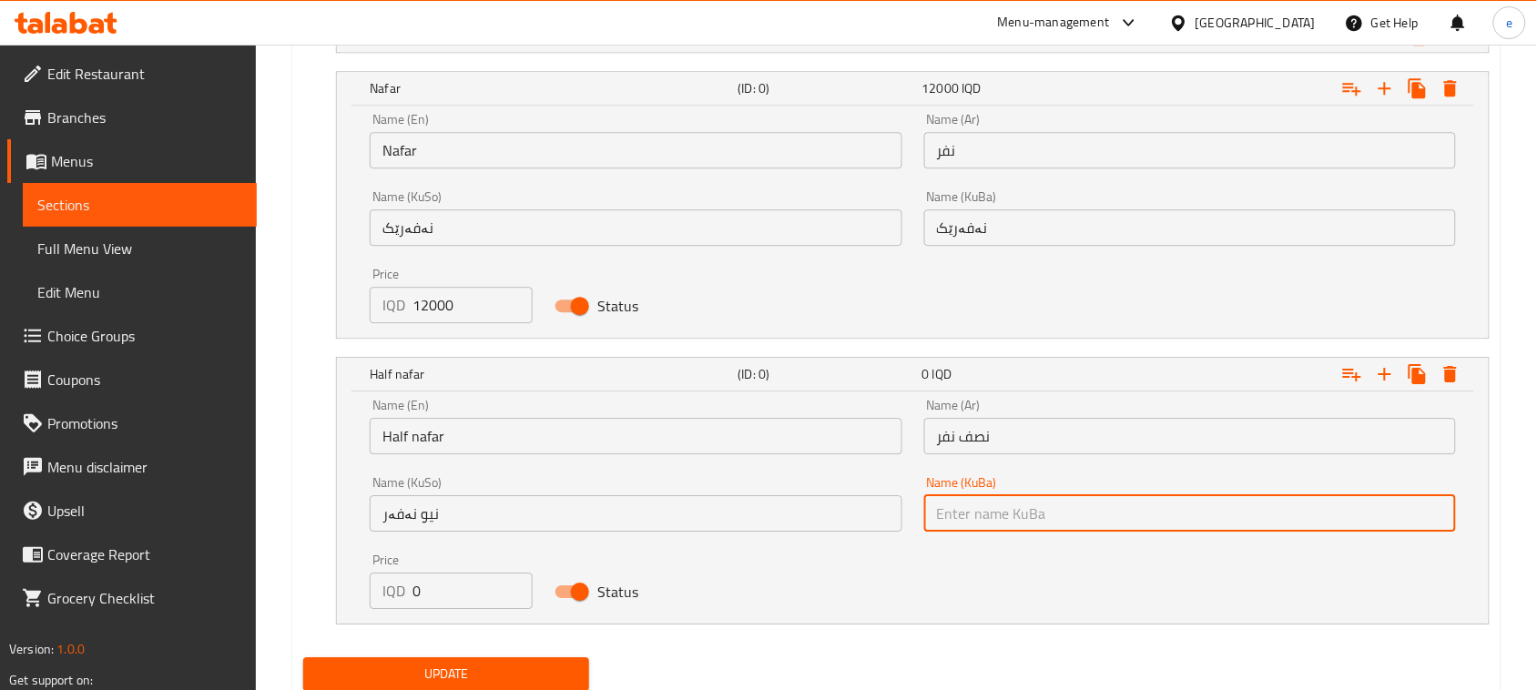
click at [1088, 512] on input "text" at bounding box center [1190, 513] width 532 height 36
paste input "نیو نەفەر"
type input "نیو نەفەر"
drag, startPoint x: 433, startPoint y: 594, endPoint x: 379, endPoint y: 587, distance: 55.0
click at [422, 594] on input "0" at bounding box center [472, 591] width 120 height 36
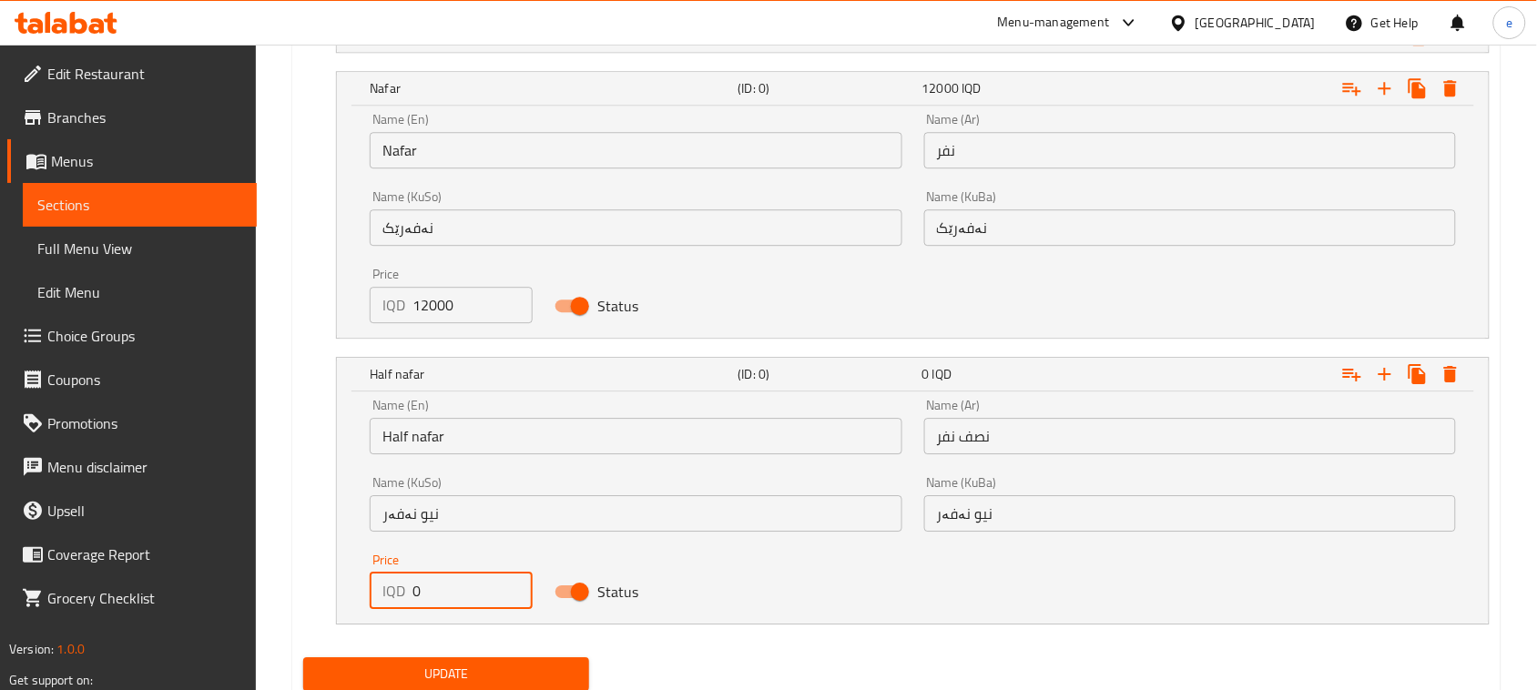
drag, startPoint x: 407, startPoint y: 588, endPoint x: 358, endPoint y: 590, distance: 49.2
click at [359, 590] on div "Price IQD 0 Price" at bounding box center [451, 581] width 185 height 77
paste input "600"
type input "6000"
click at [453, 671] on span "Update" at bounding box center [446, 674] width 257 height 23
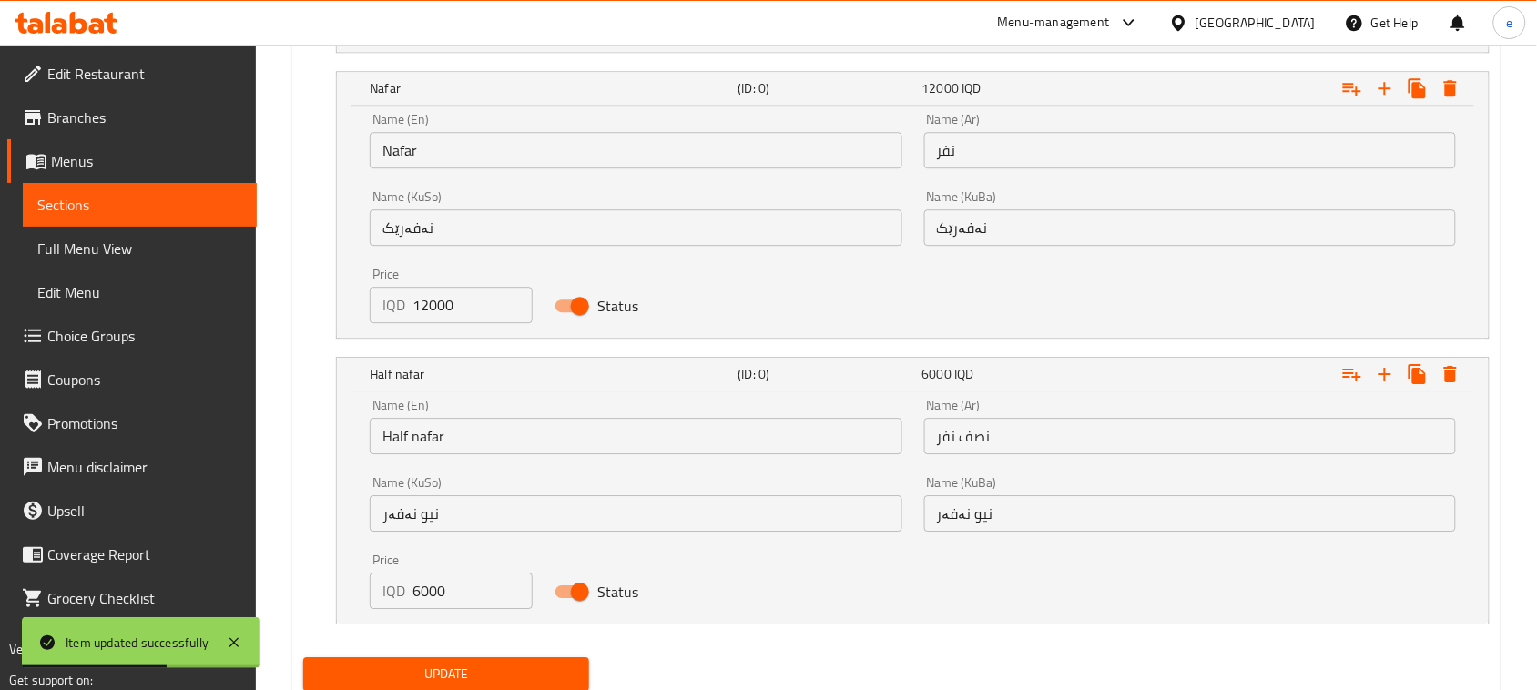
click at [66, 152] on span "Menus" at bounding box center [146, 161] width 191 height 22
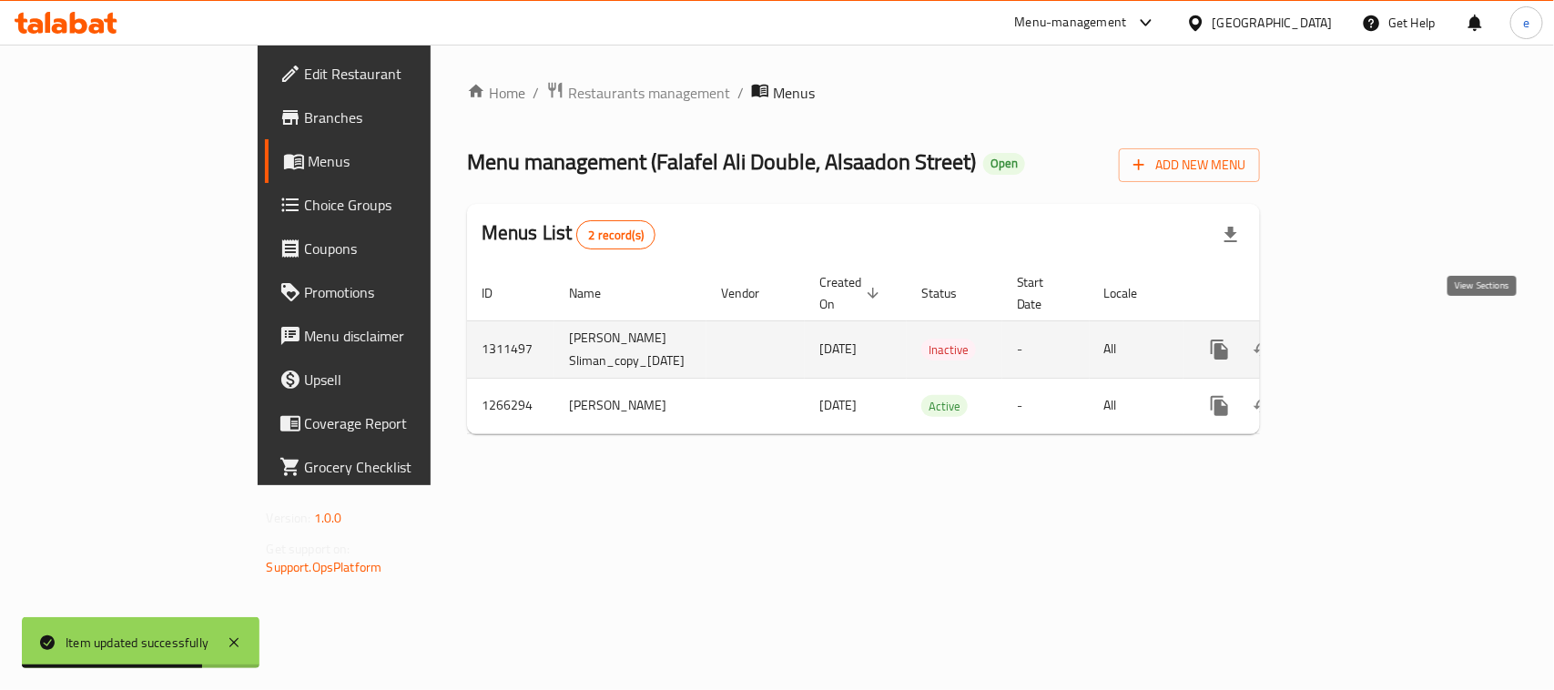
click at [1362, 341] on icon "enhanced table" at bounding box center [1351, 350] width 22 height 22
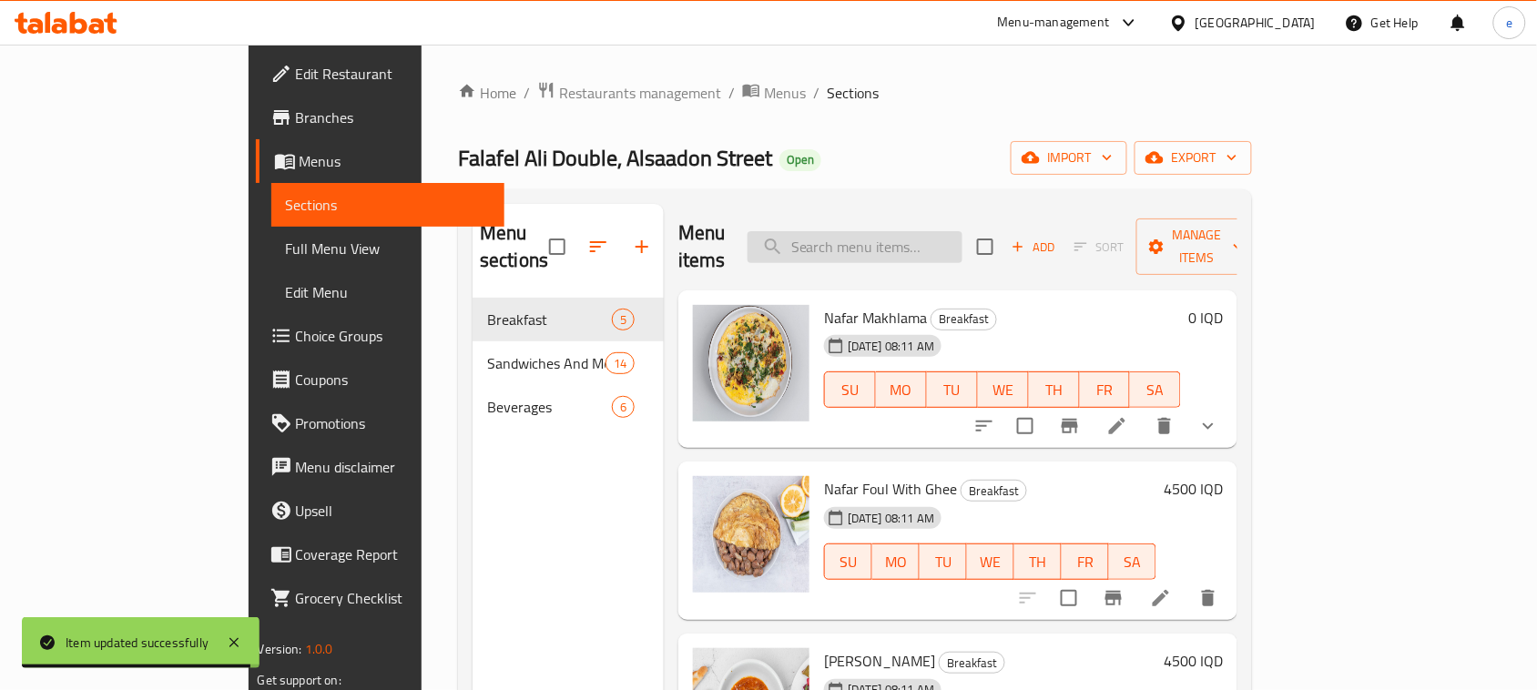
click at [962, 243] on input "search" at bounding box center [854, 247] width 215 height 32
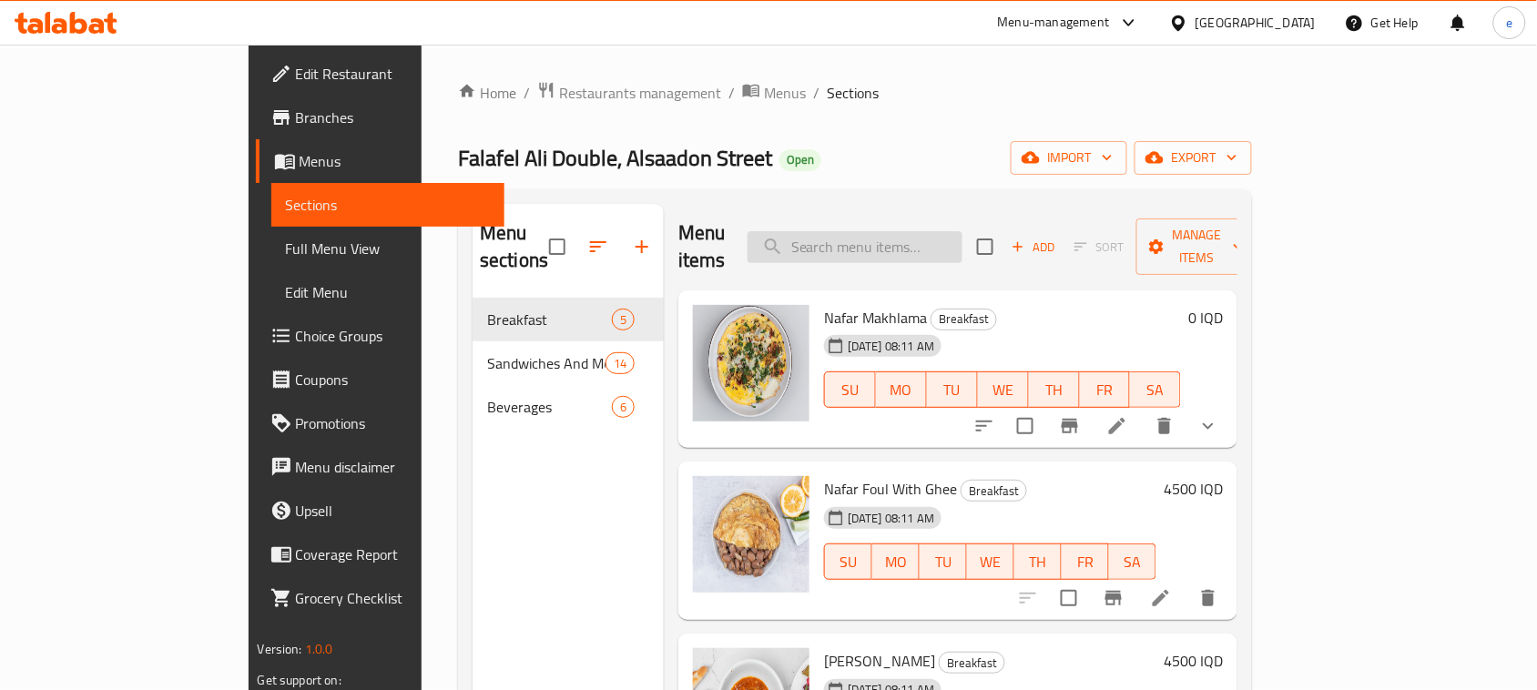
paste input "Chicken Shawerma Dish"
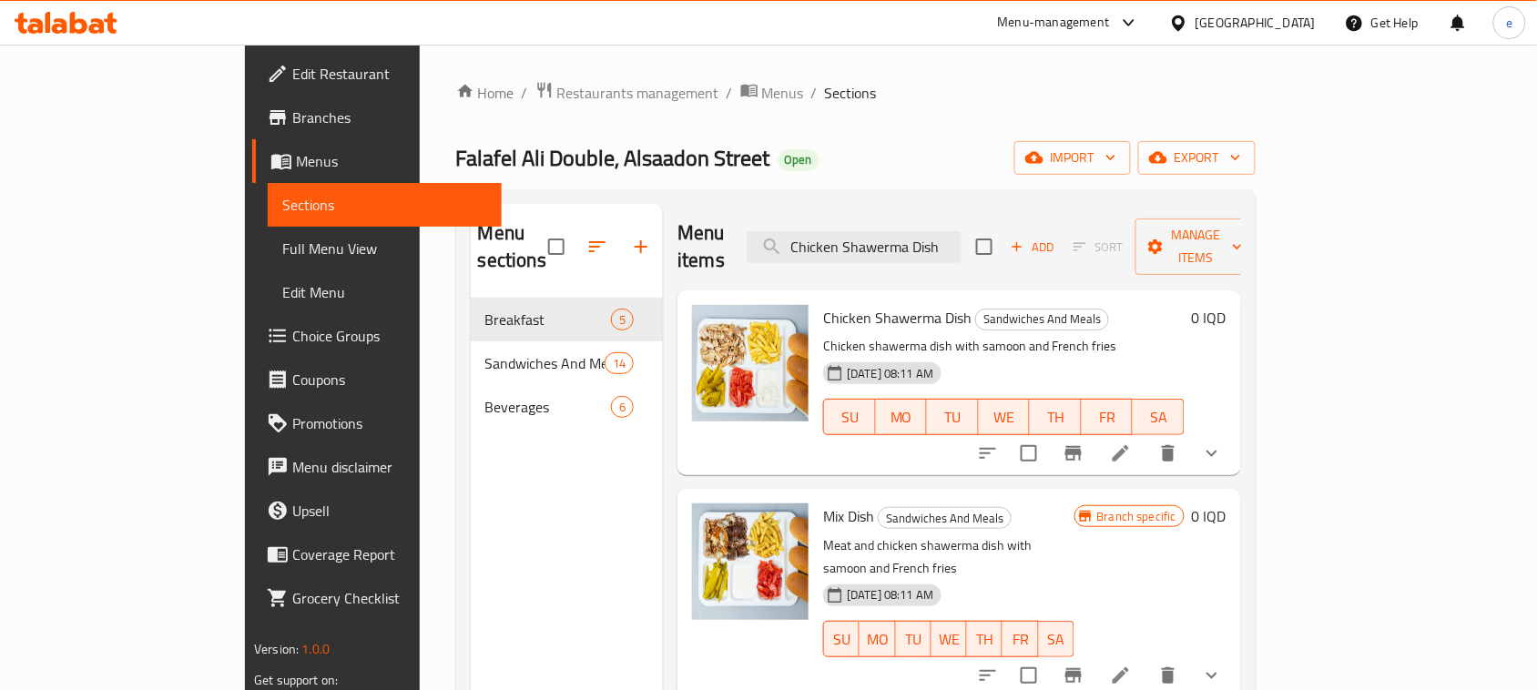
type input "Chicken Shawerma Dish"
click at [1132, 442] on icon at bounding box center [1121, 453] width 22 height 22
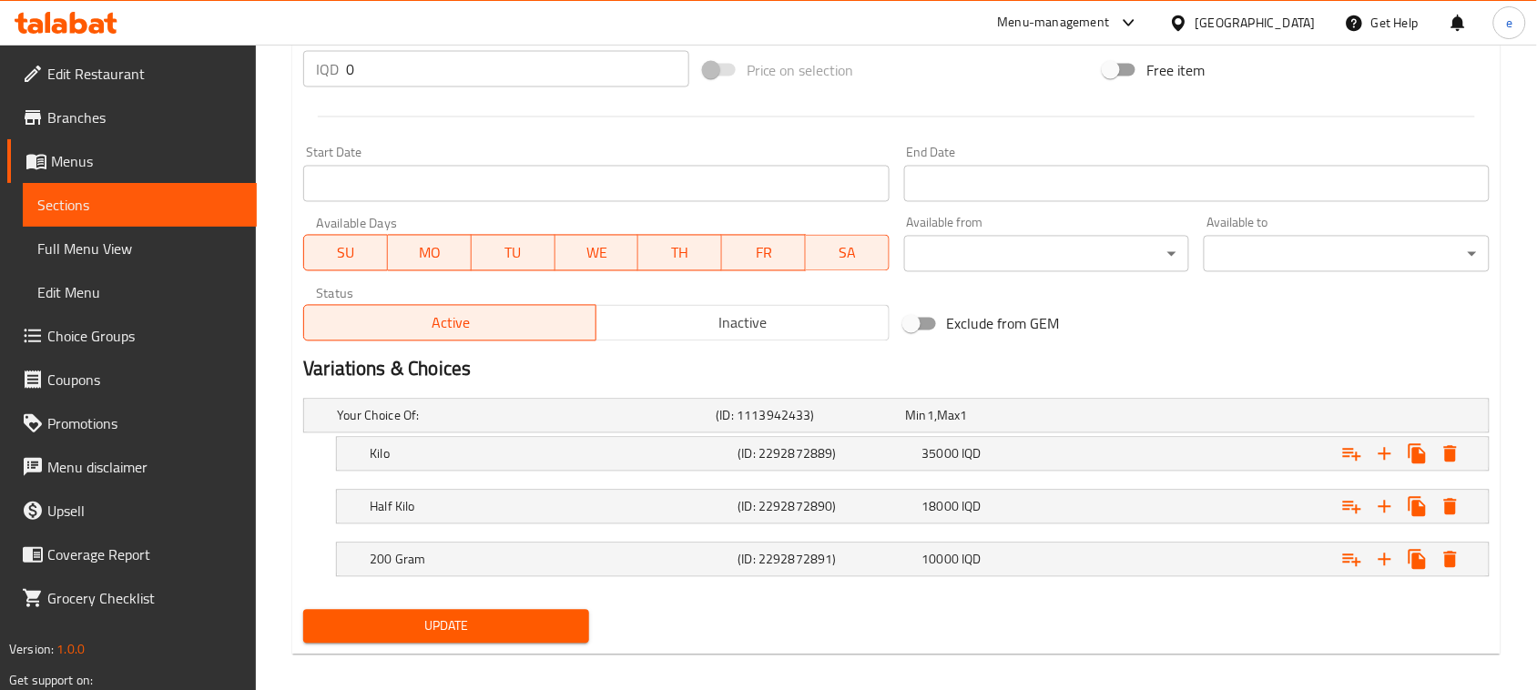
scroll to position [926, 0]
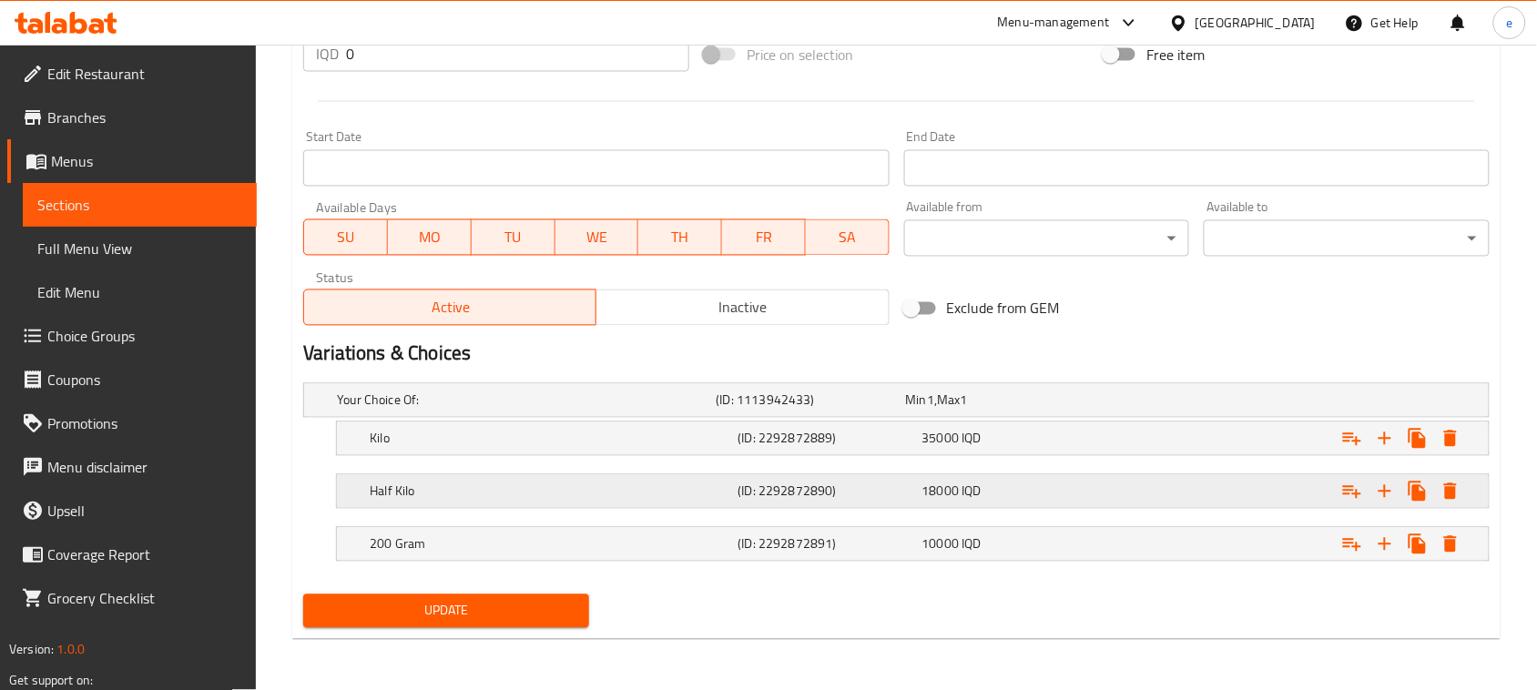
click at [875, 485] on h5 "(ID: 2292872890)" at bounding box center [826, 492] width 177 height 18
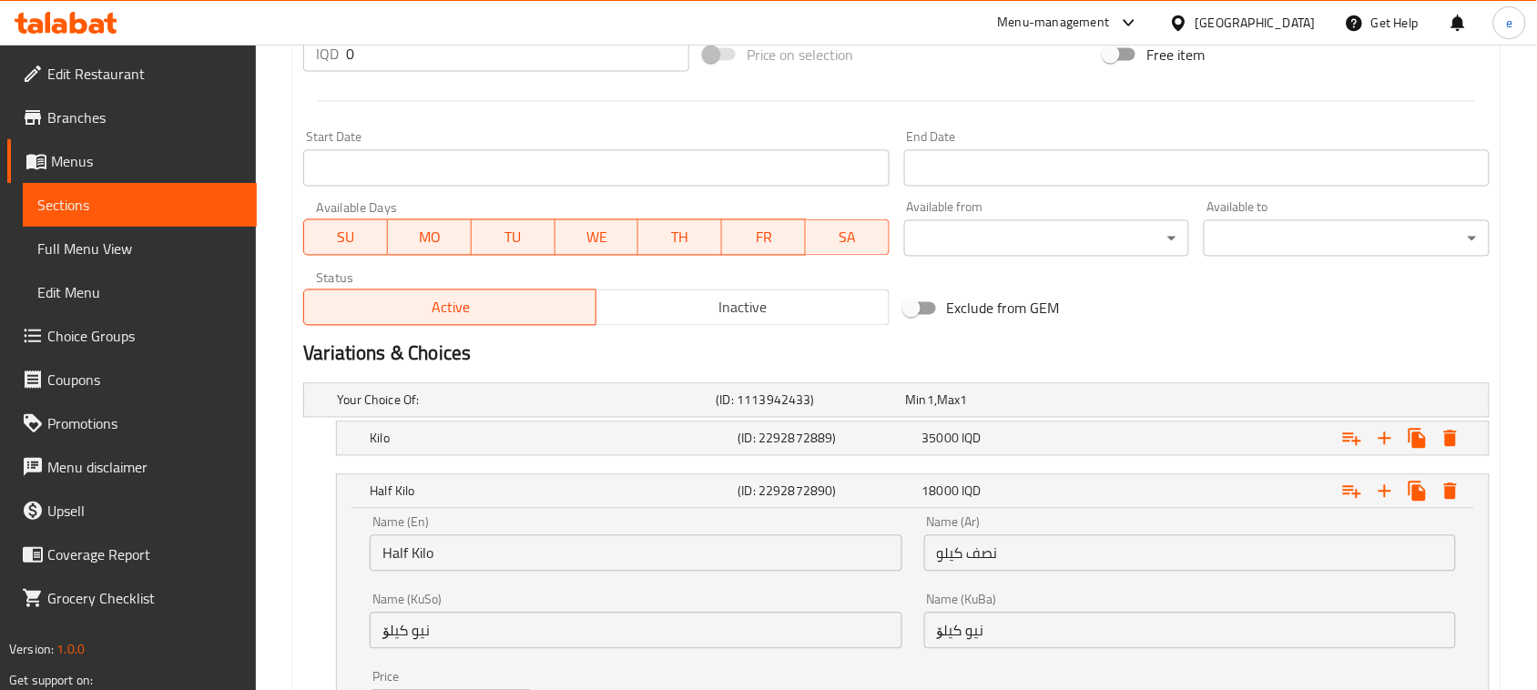
scroll to position [1154, 0]
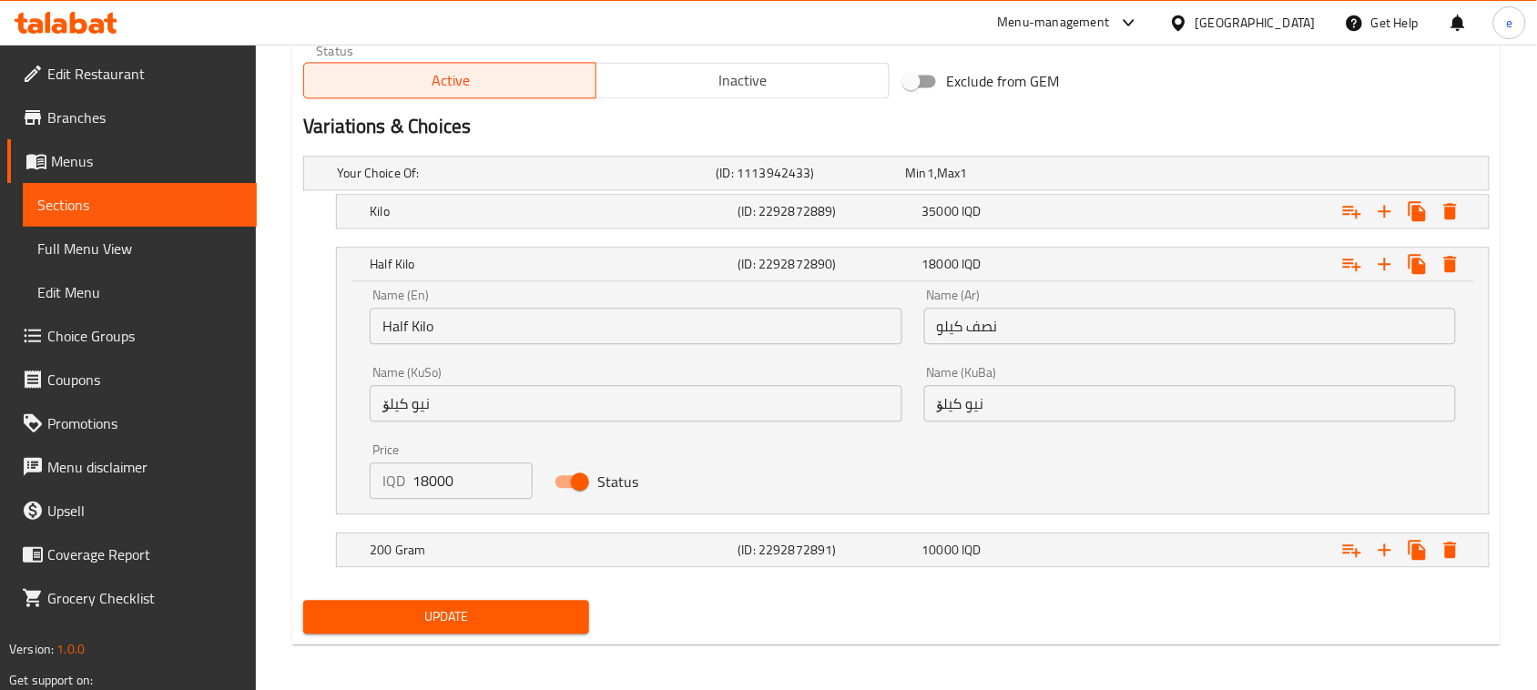
click at [460, 489] on input "18000" at bounding box center [472, 481] width 120 height 36
paste input "20"
type input "20000"
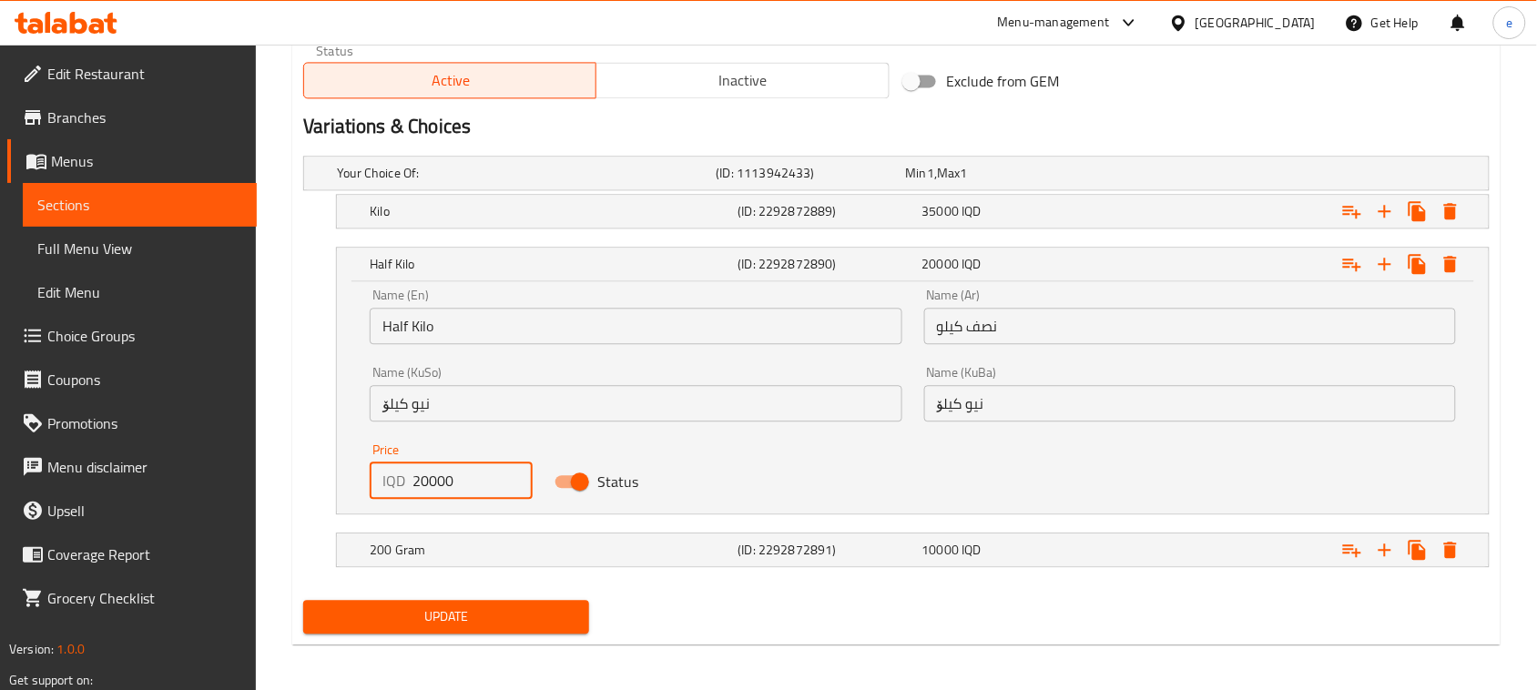
click at [475, 616] on span "Update" at bounding box center [446, 616] width 257 height 23
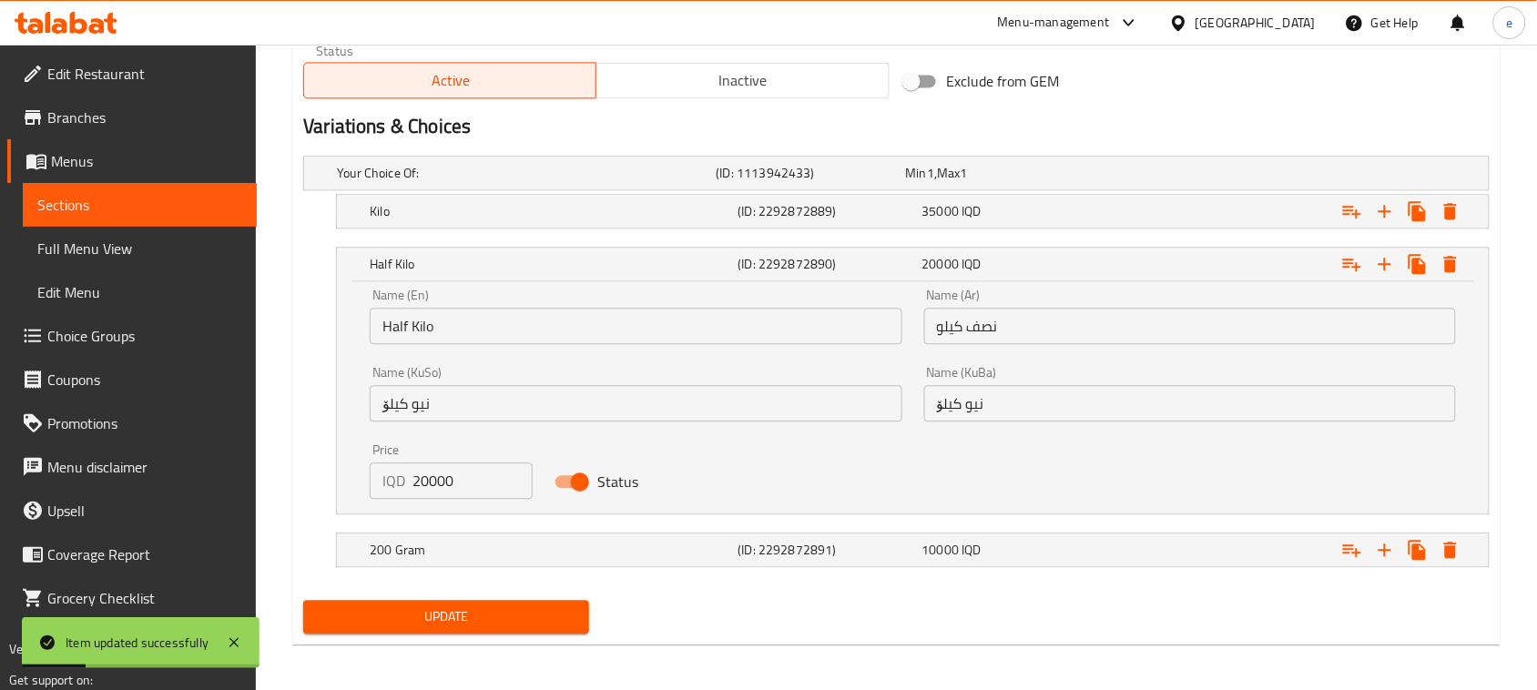
click at [475, 625] on span "Update" at bounding box center [446, 616] width 257 height 23
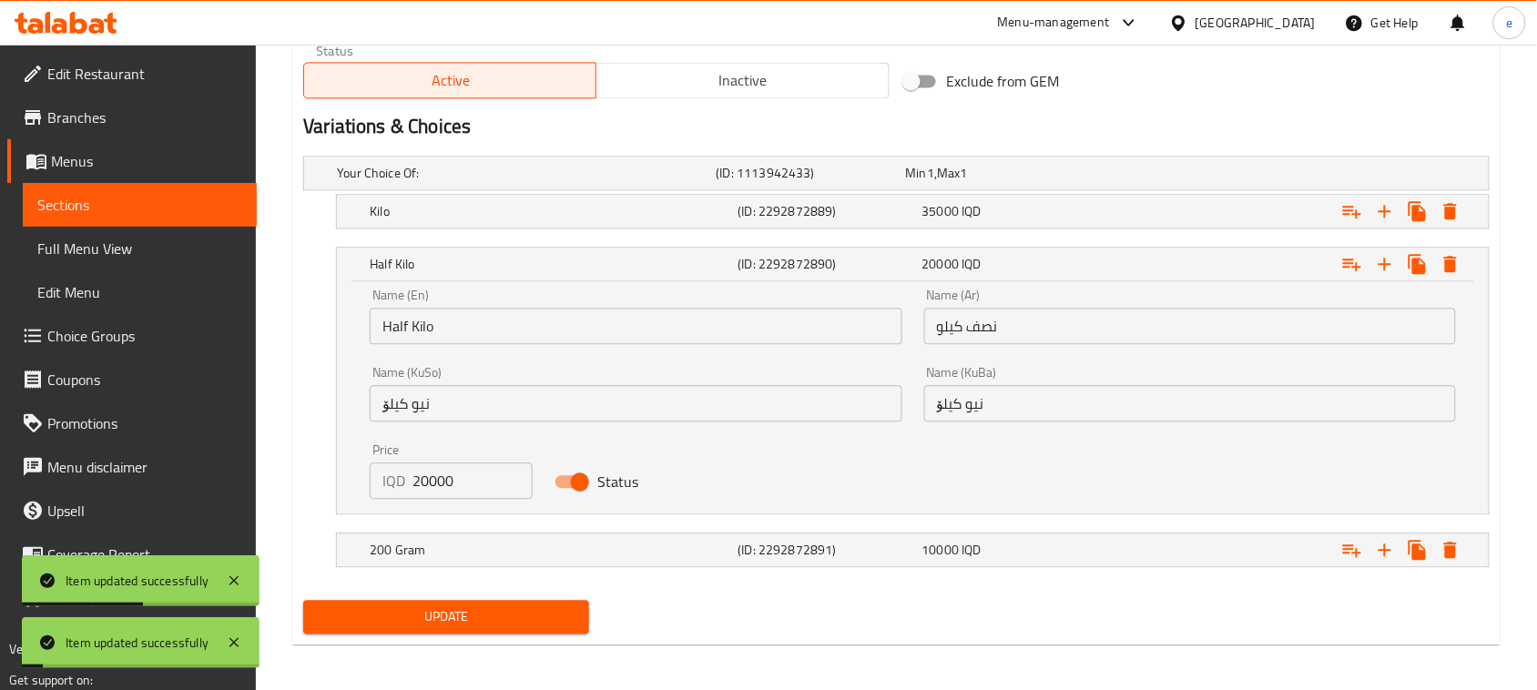
click at [69, 152] on span "Menus" at bounding box center [146, 161] width 191 height 22
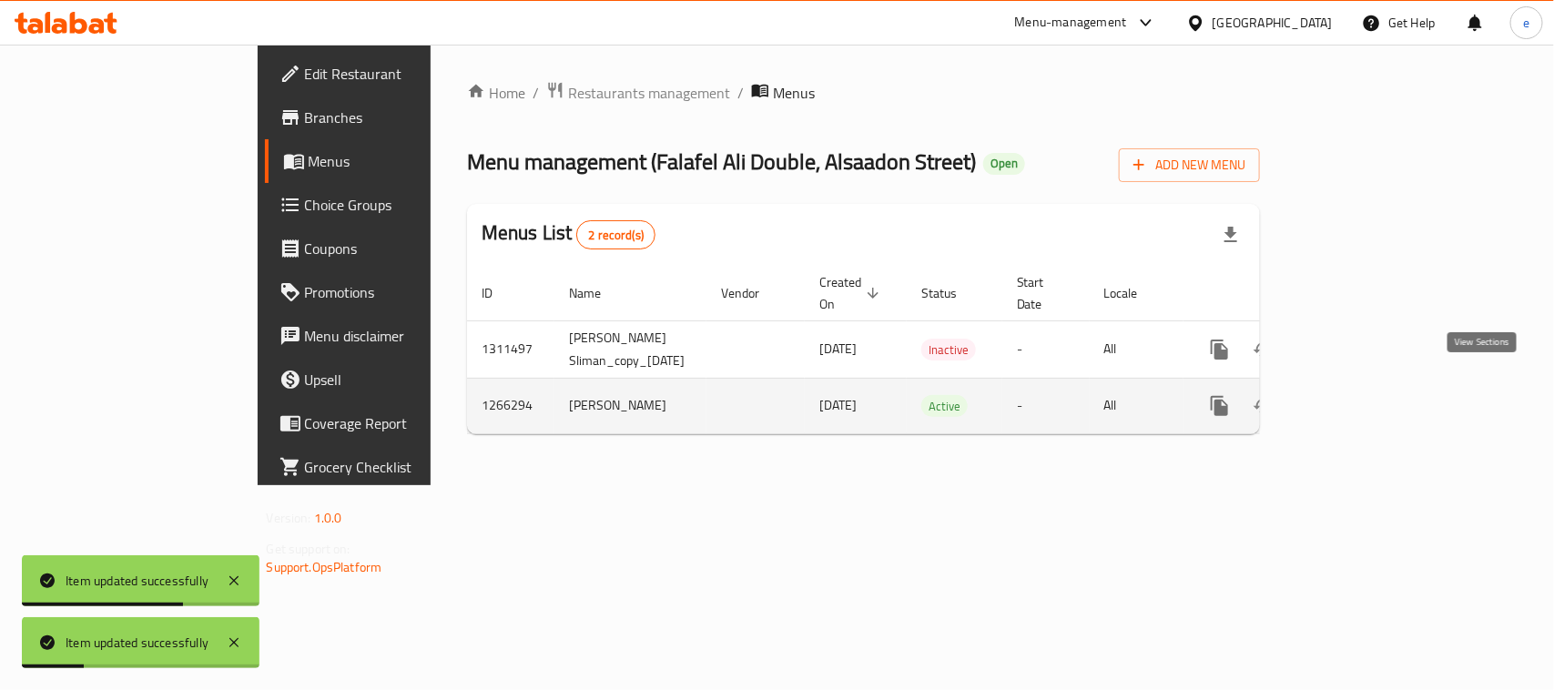
click at [1362, 395] on icon "enhanced table" at bounding box center [1351, 406] width 22 height 22
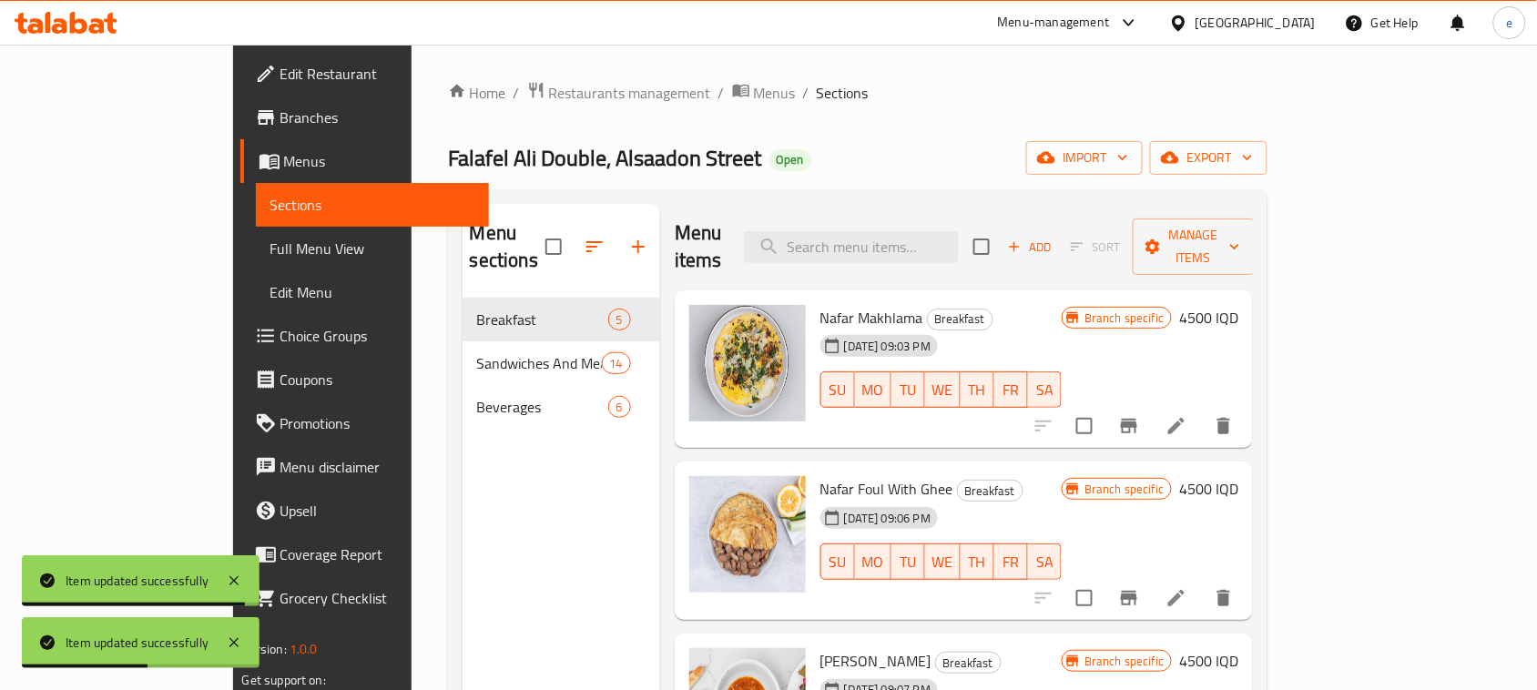
click at [284, 157] on span "Menus" at bounding box center [379, 161] width 191 height 22
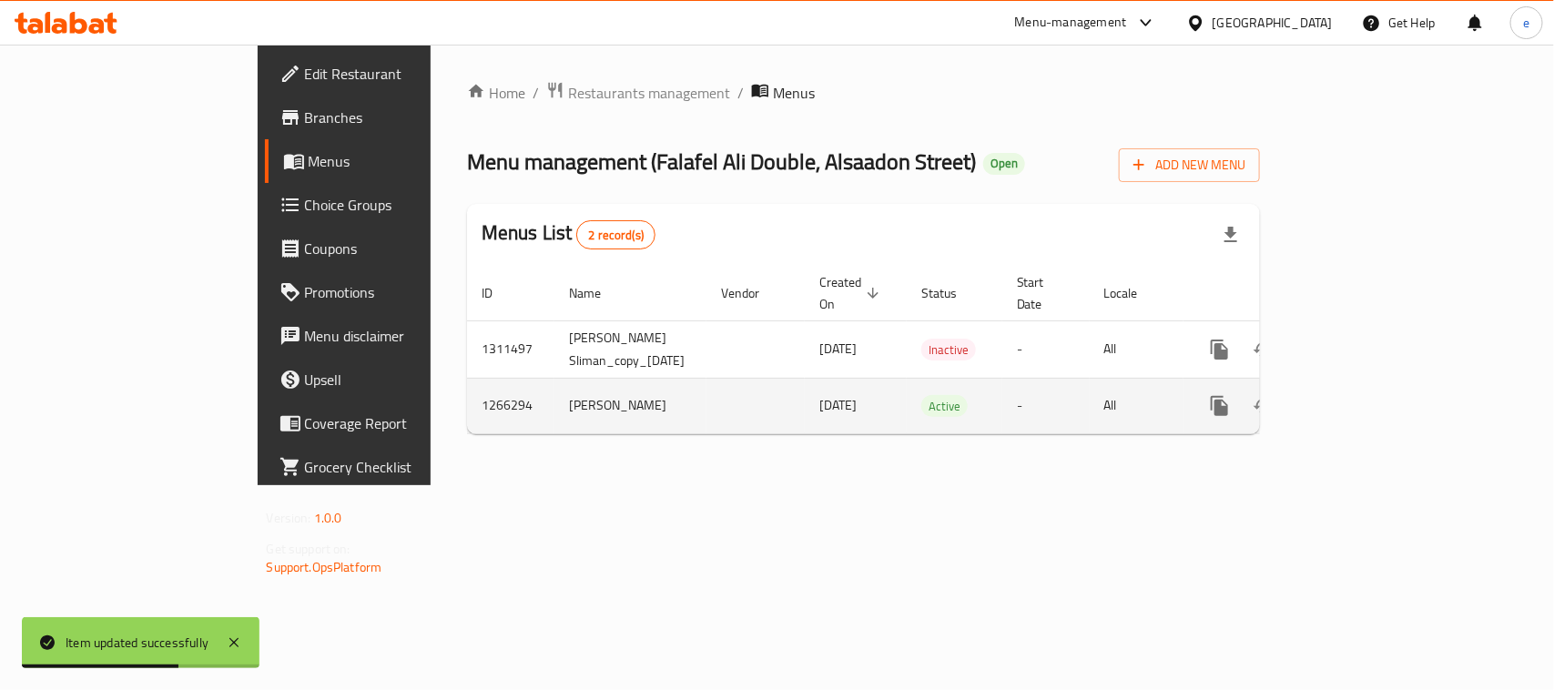
click at [1362, 395] on icon "enhanced table" at bounding box center [1351, 406] width 22 height 22
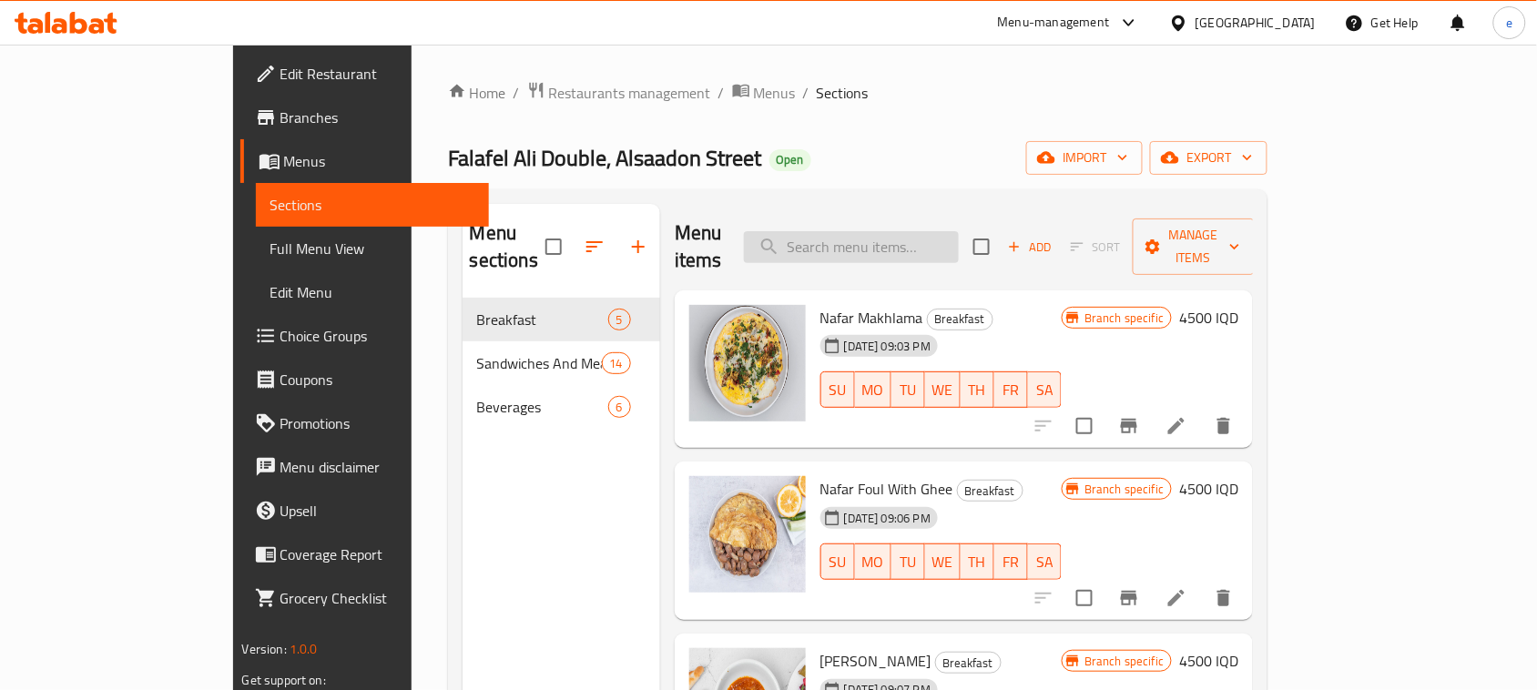
click at [927, 231] on input "search" at bounding box center [851, 247] width 215 height 32
paste input "Chicken Shawerma Dish"
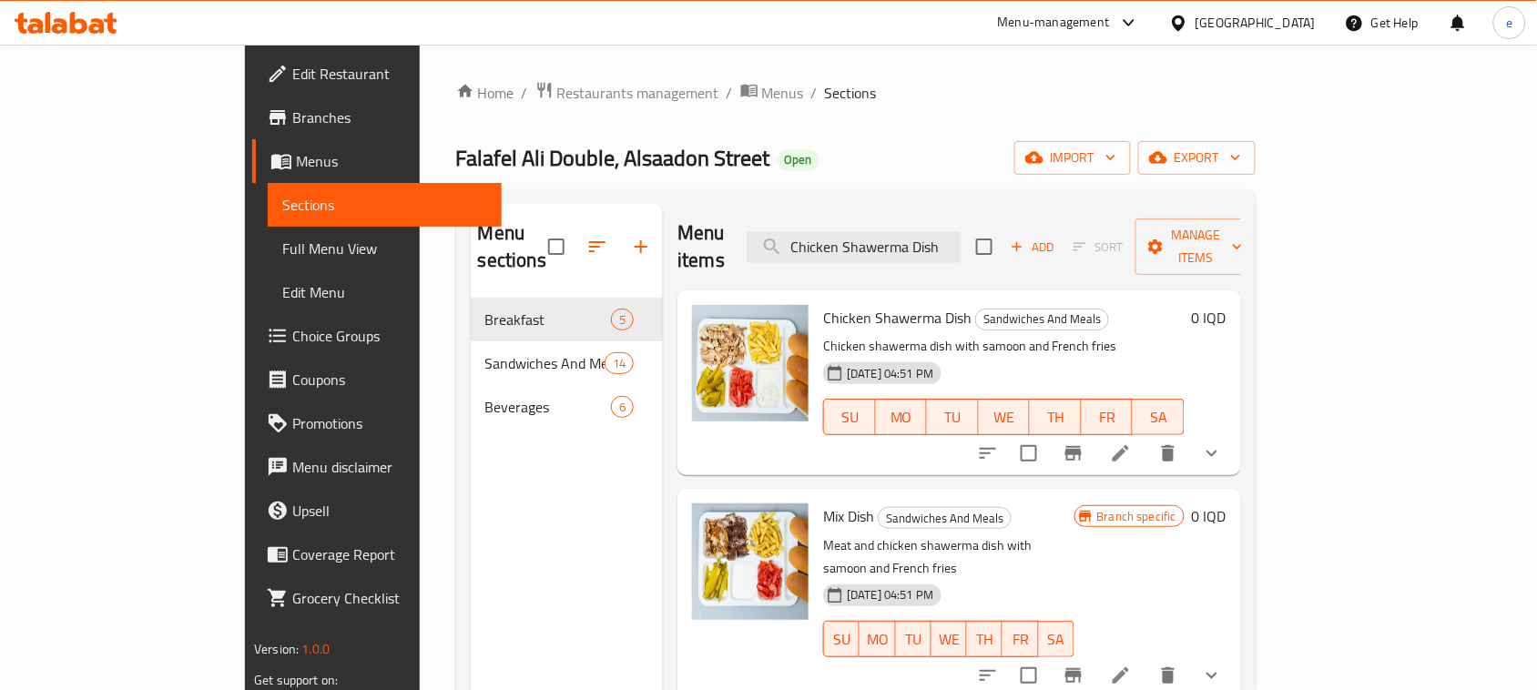
type input "Chicken Shawerma Dish"
click at [1132, 442] on icon at bounding box center [1121, 453] width 22 height 22
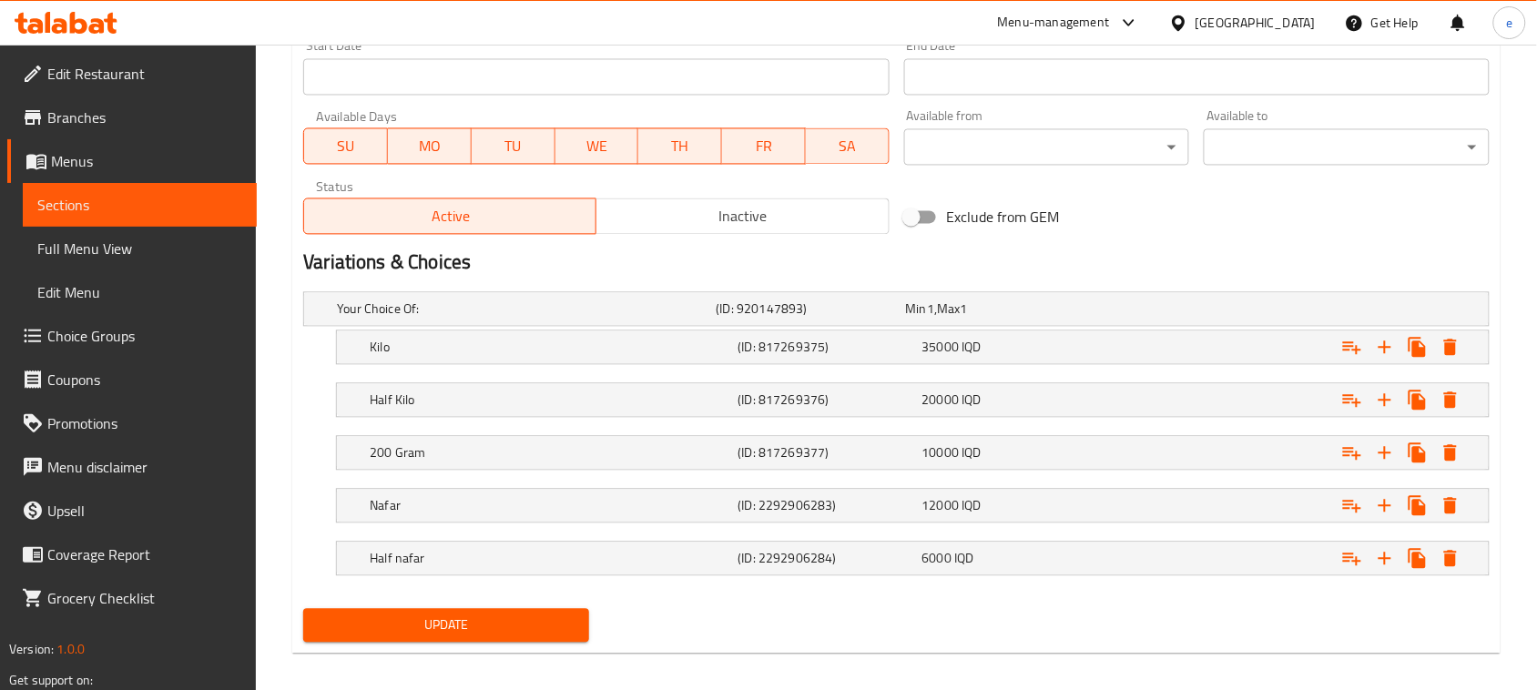
scroll to position [1033, 0]
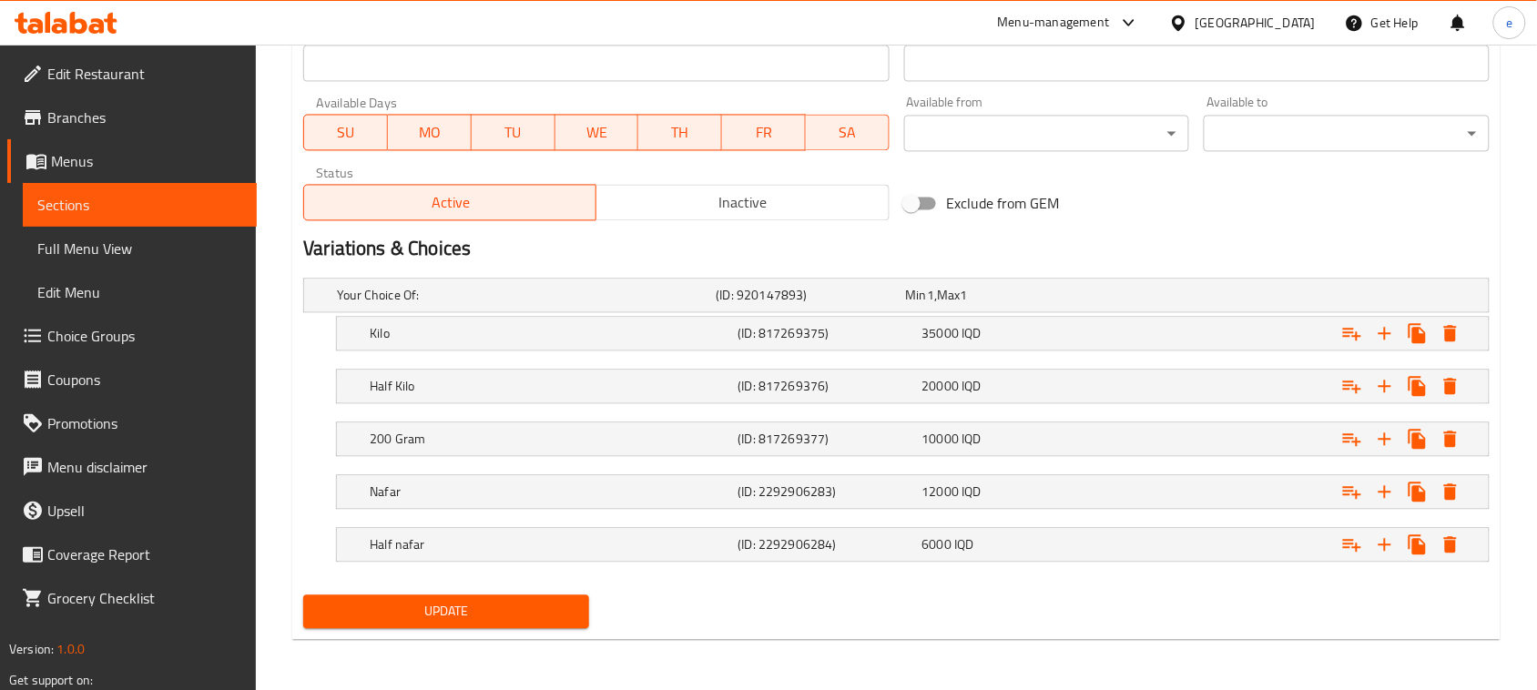
click at [125, 214] on span "Sections" at bounding box center [139, 205] width 205 height 22
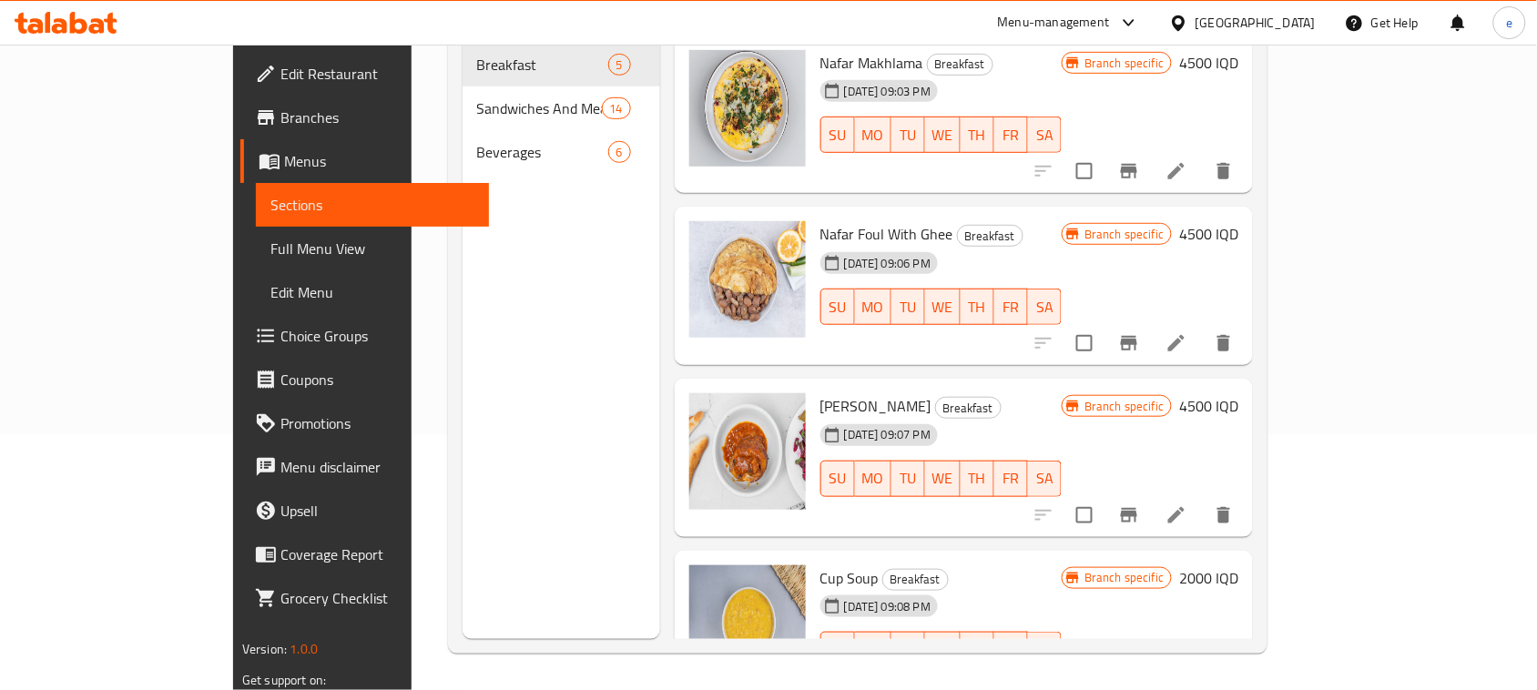
scroll to position [256, 0]
click at [270, 205] on span "Sections" at bounding box center [372, 205] width 205 height 22
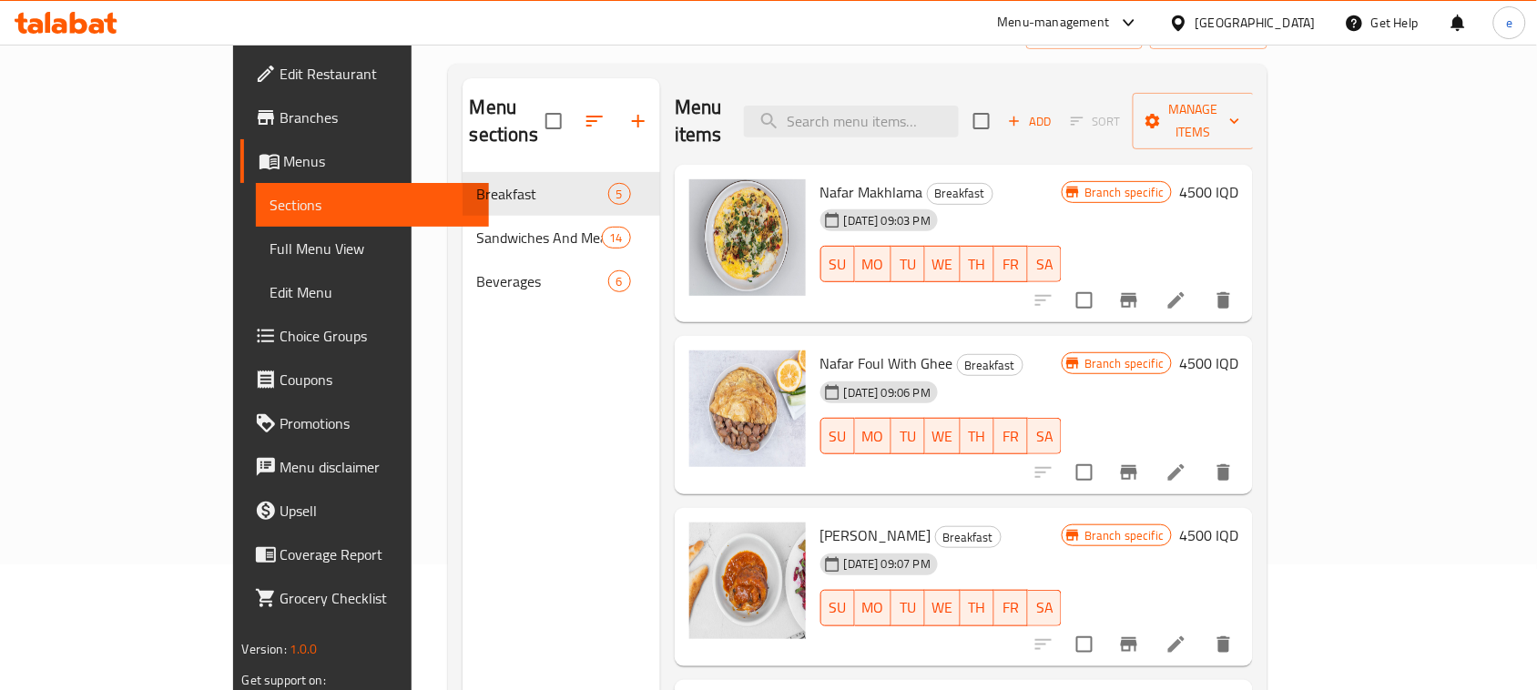
scroll to position [0, 0]
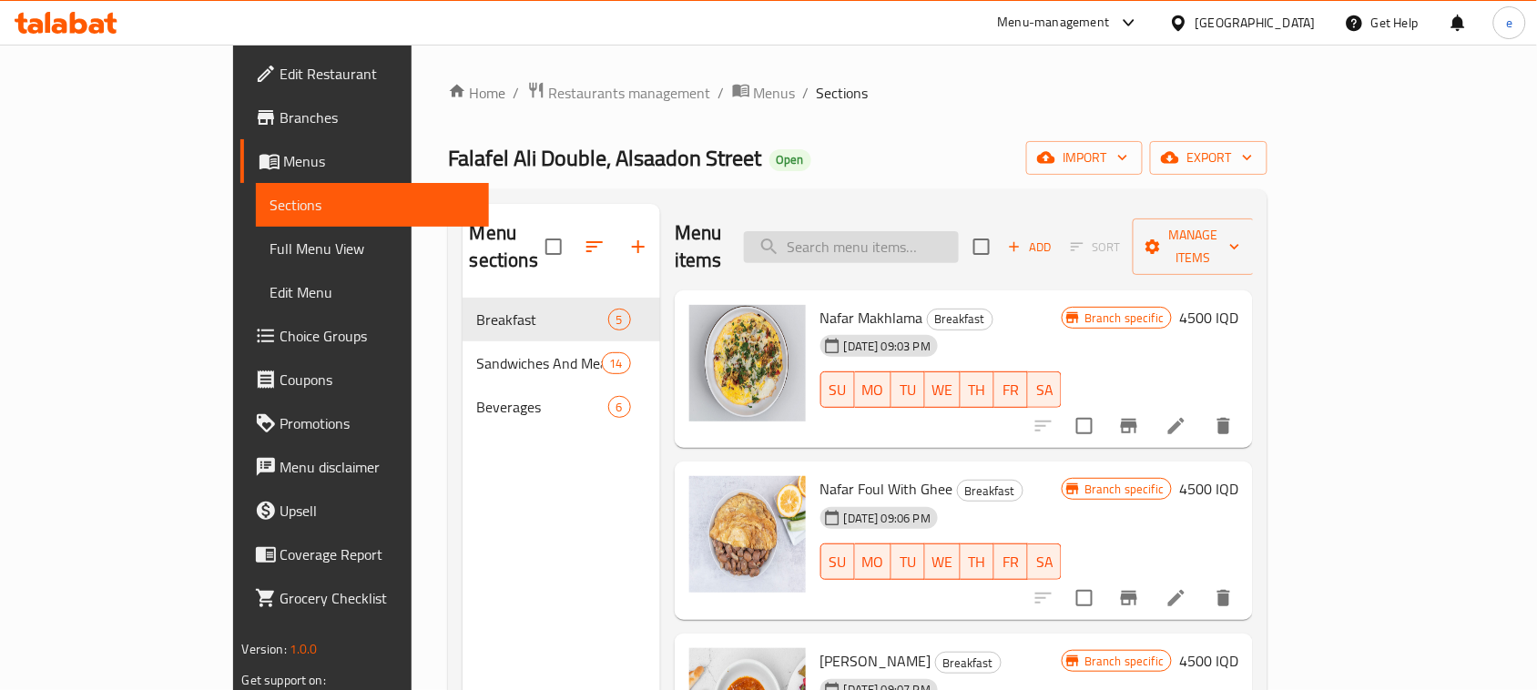
click at [948, 239] on input "search" at bounding box center [851, 247] width 215 height 32
paste input "Mix Dish"
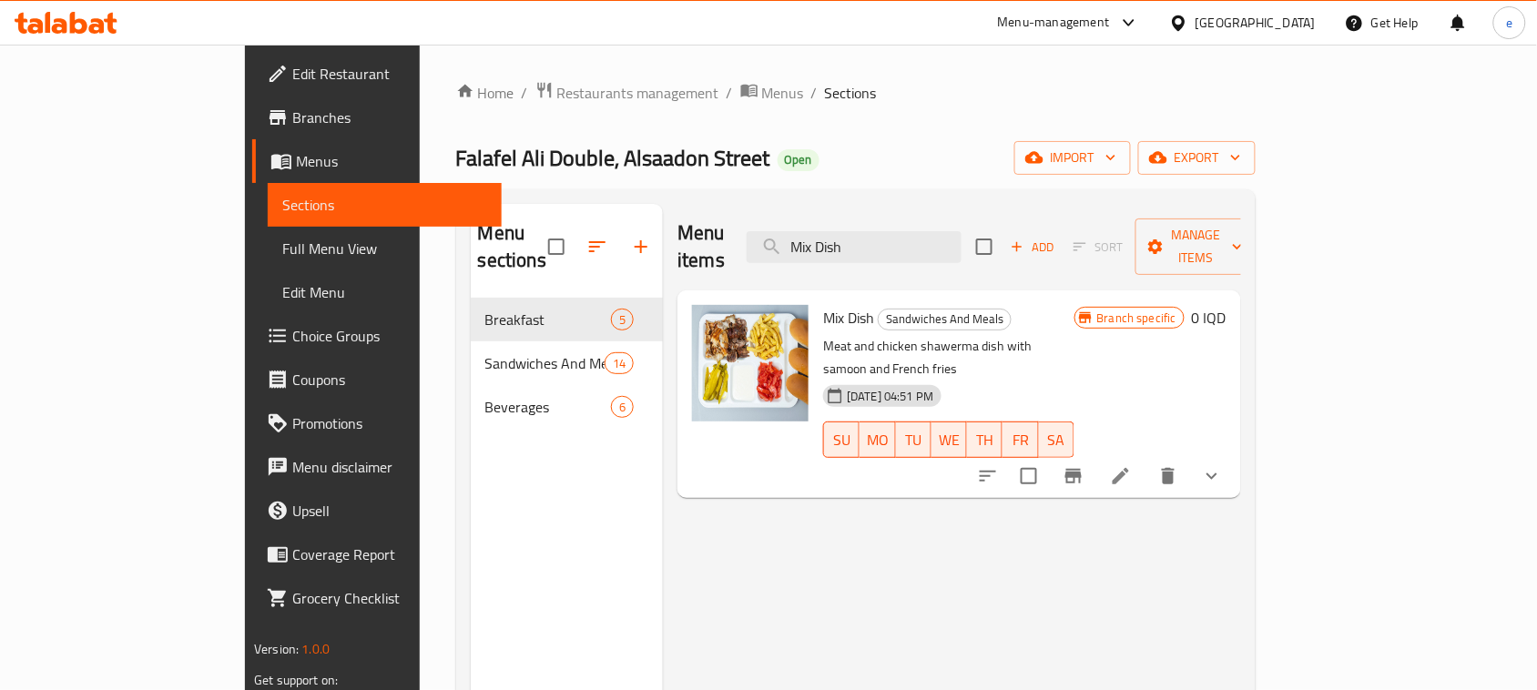
type input "Mix Dish"
click at [1146, 460] on li at bounding box center [1120, 476] width 51 height 33
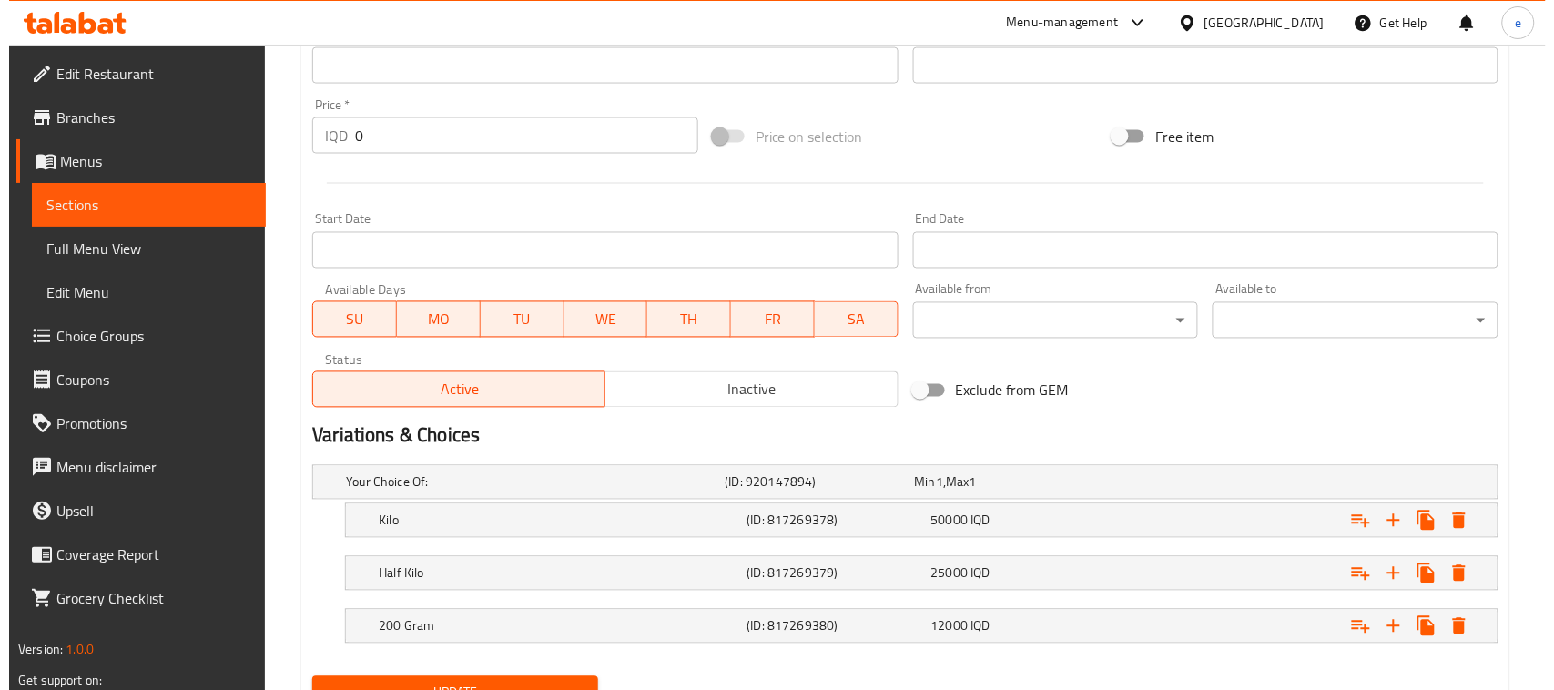
scroll to position [910, 0]
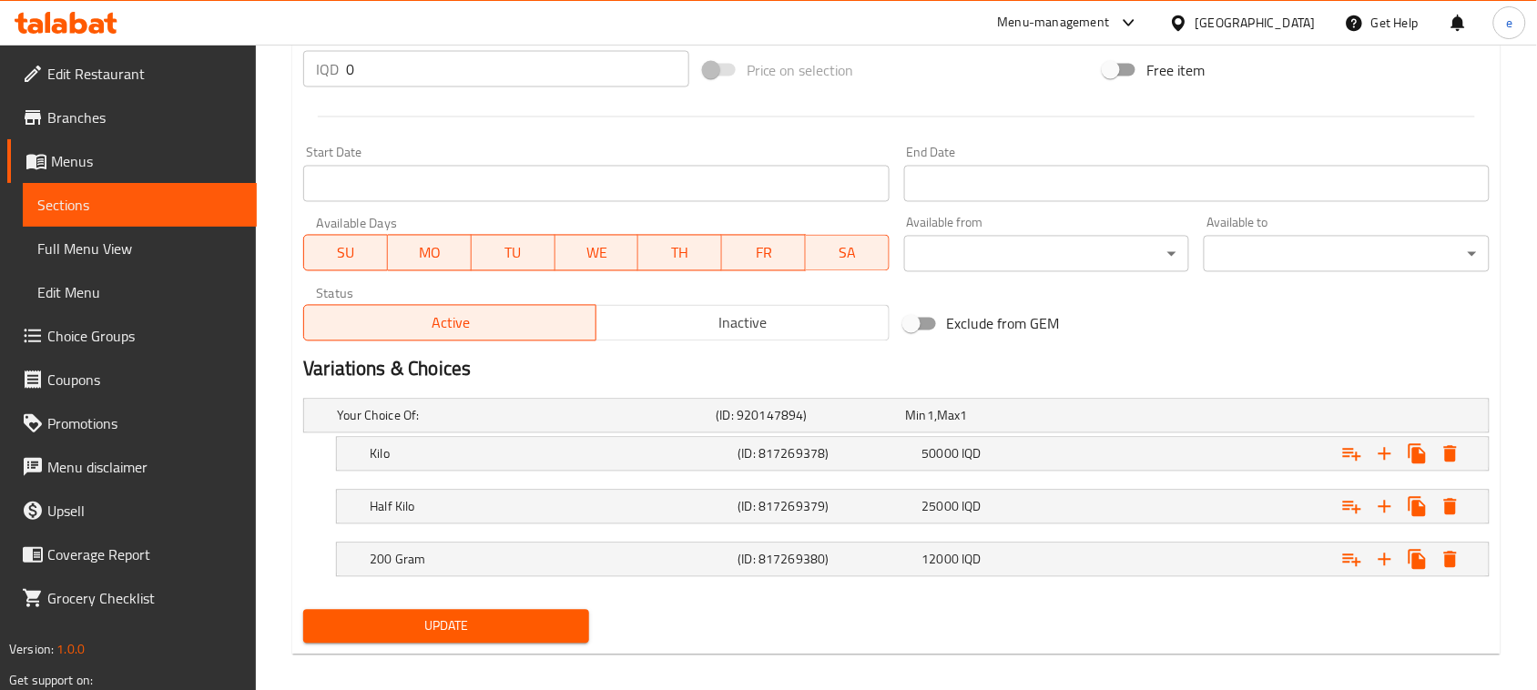
drag, startPoint x: 432, startPoint y: 77, endPoint x: 244, endPoint y: 50, distance: 190.4
paste input "600"
type input "6000"
click at [1437, 560] on button "Expand" at bounding box center [1450, 560] width 33 height 33
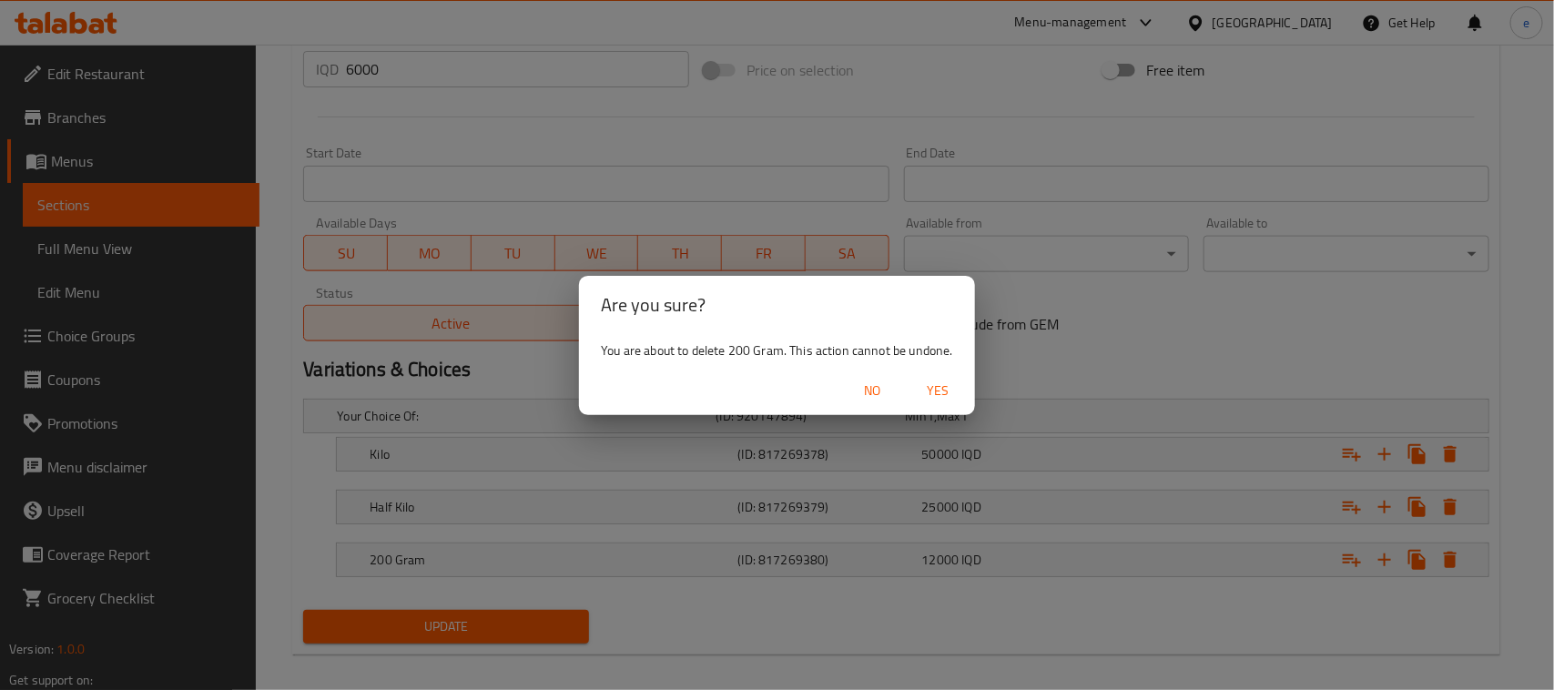
click at [943, 392] on span "Yes" at bounding box center [939, 391] width 44 height 23
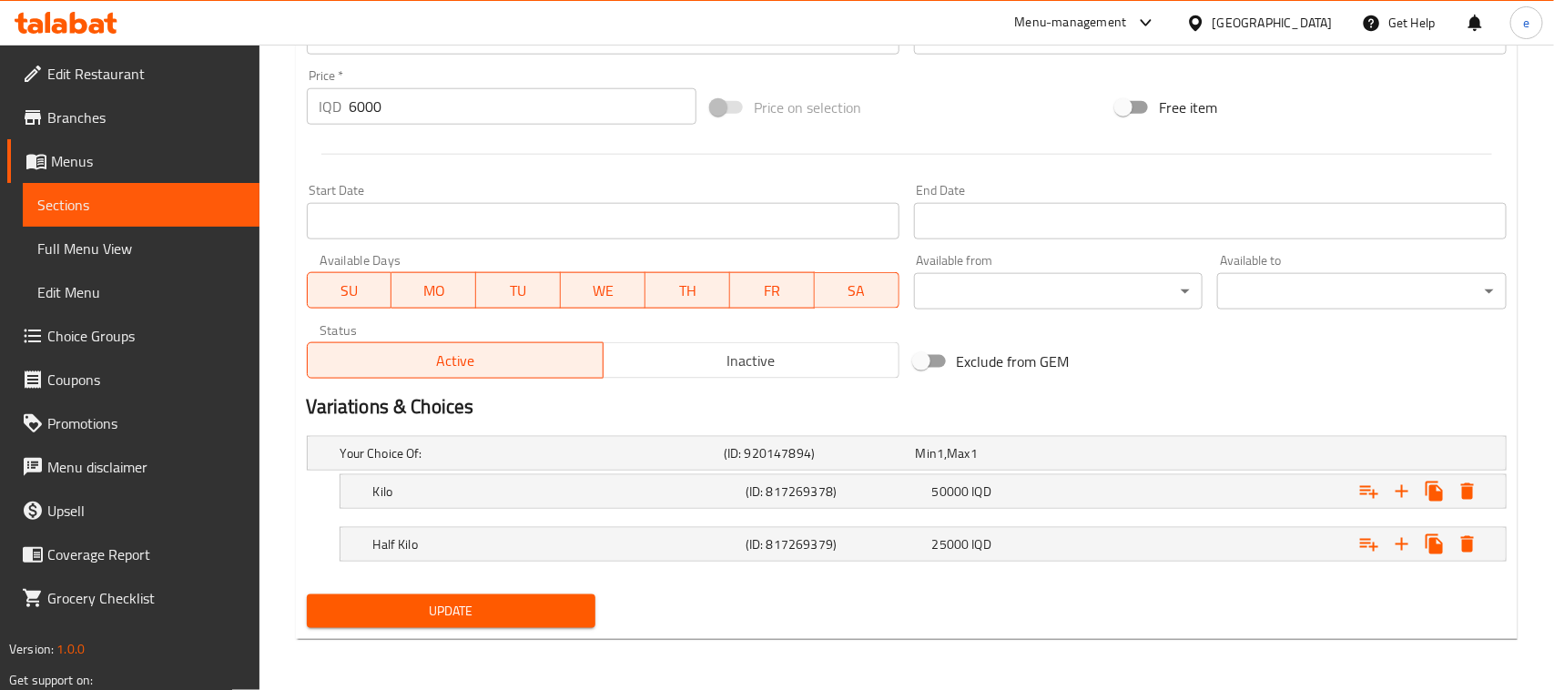
scroll to position [872, 0]
click at [1437, 496] on button "Expand" at bounding box center [1450, 492] width 33 height 33
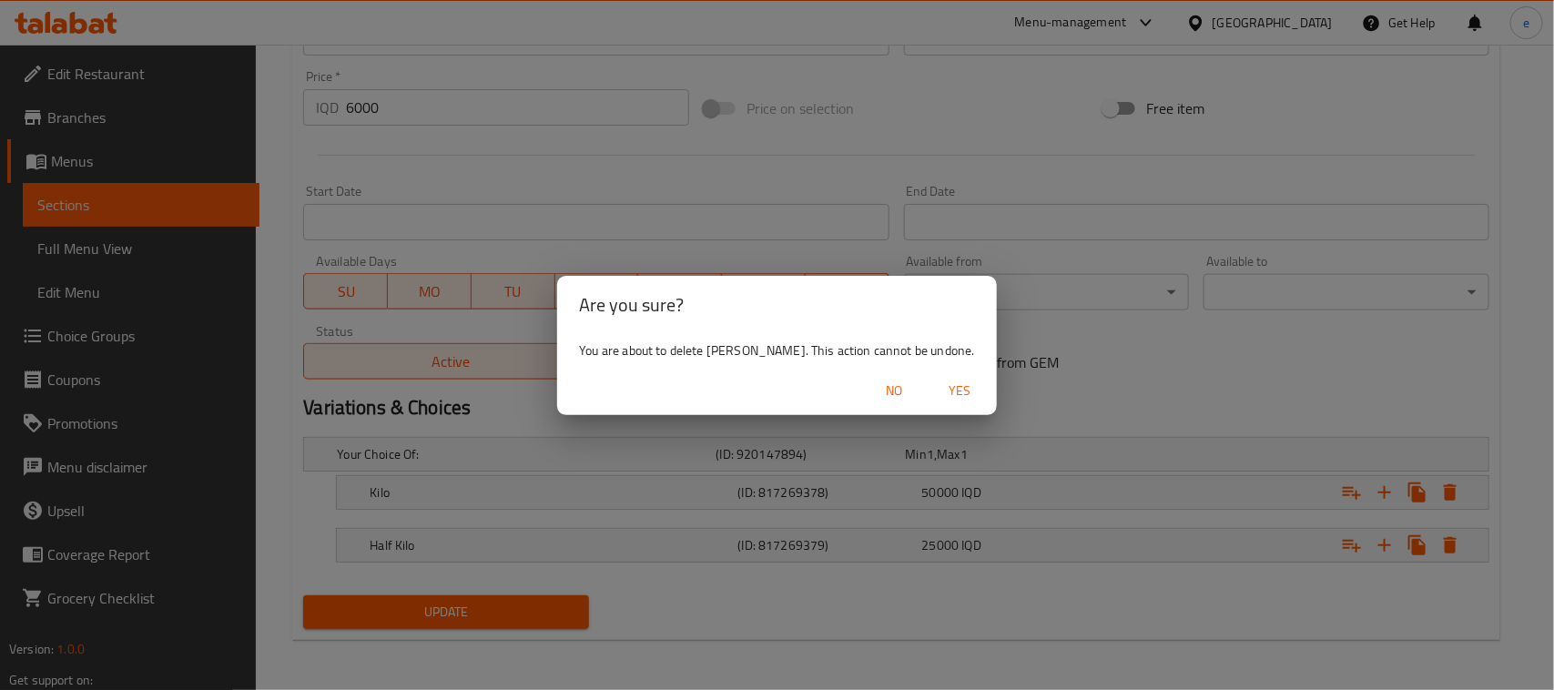
drag, startPoint x: 931, startPoint y: 382, endPoint x: 1077, endPoint y: 437, distance: 156.4
click at [939, 383] on span "Yes" at bounding box center [961, 391] width 44 height 23
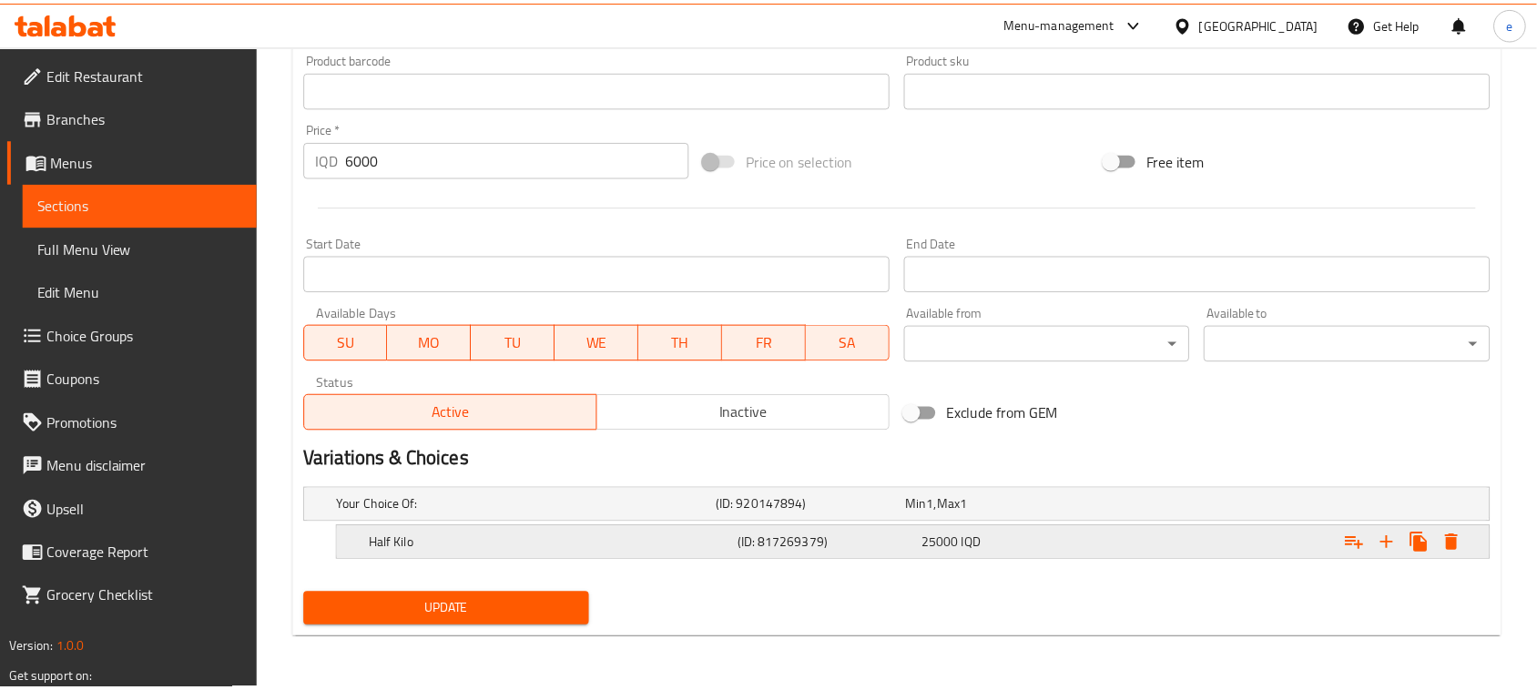
scroll to position [820, 0]
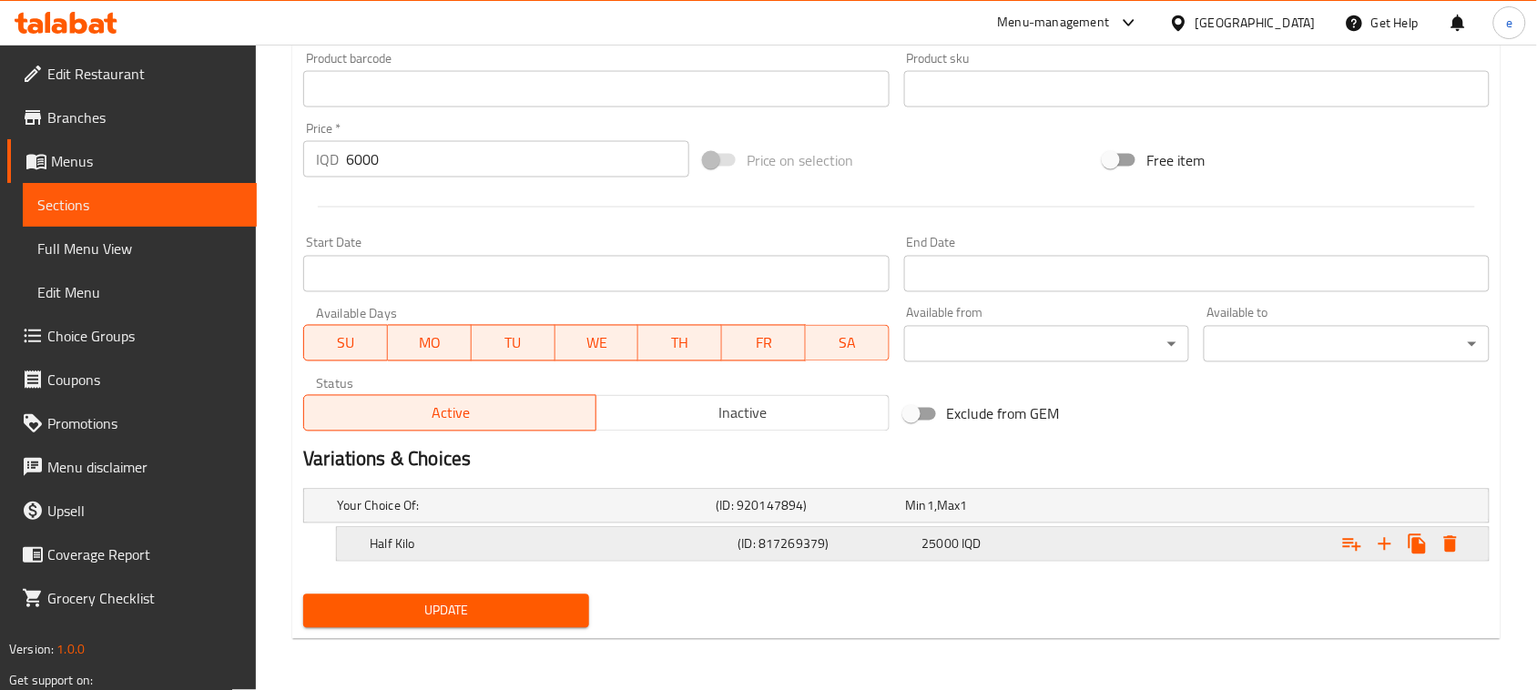
click at [1459, 526] on div "Expand" at bounding box center [1287, 544] width 368 height 40
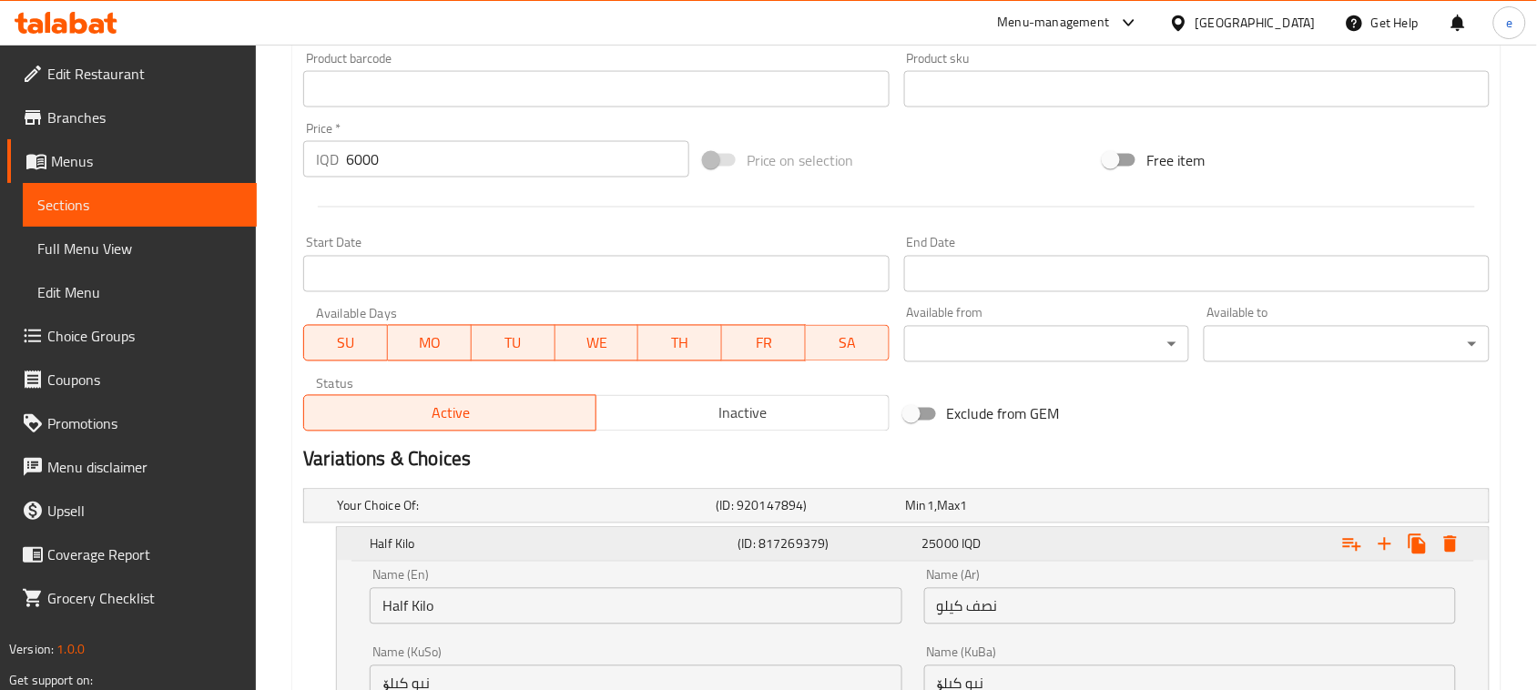
click at [1461, 544] on icon "Expand" at bounding box center [1450, 545] width 22 height 22
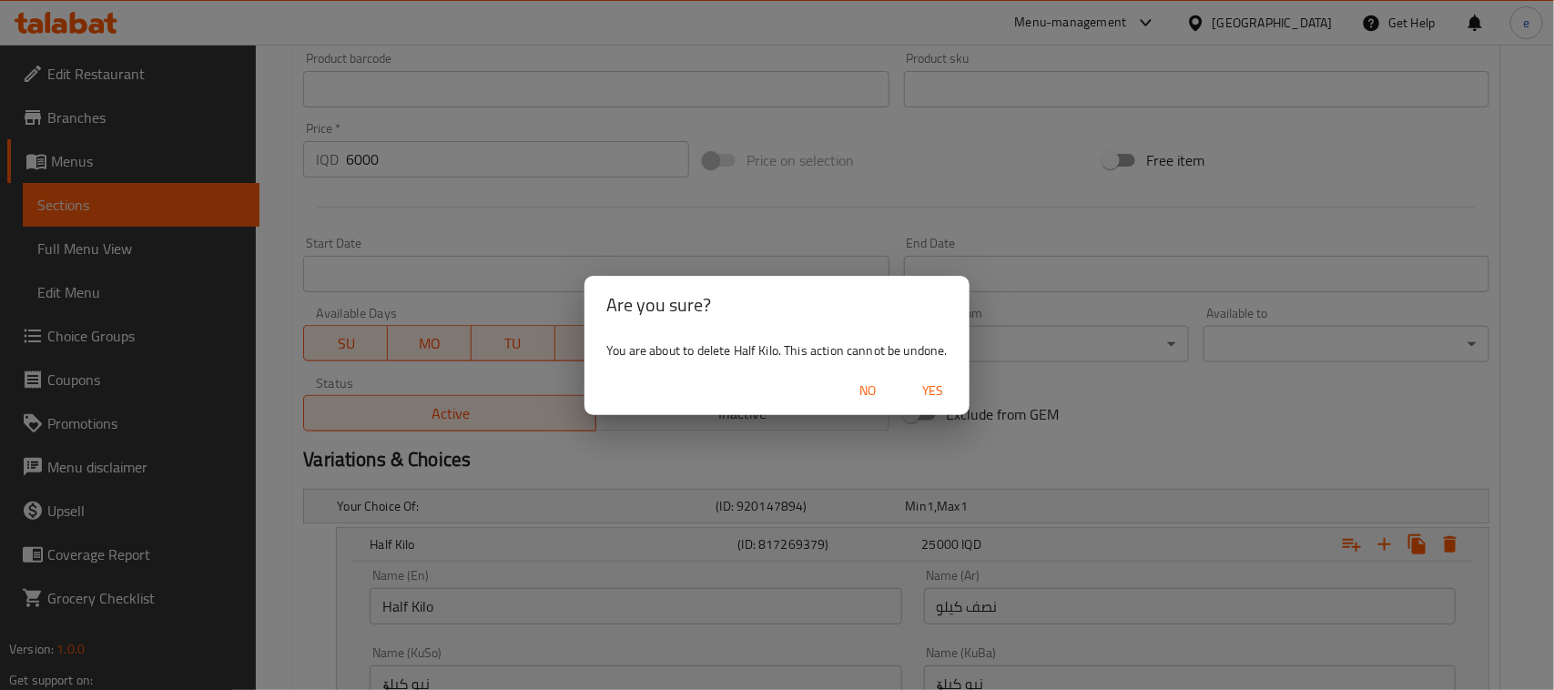
click at [945, 401] on span "Yes" at bounding box center [933, 391] width 44 height 23
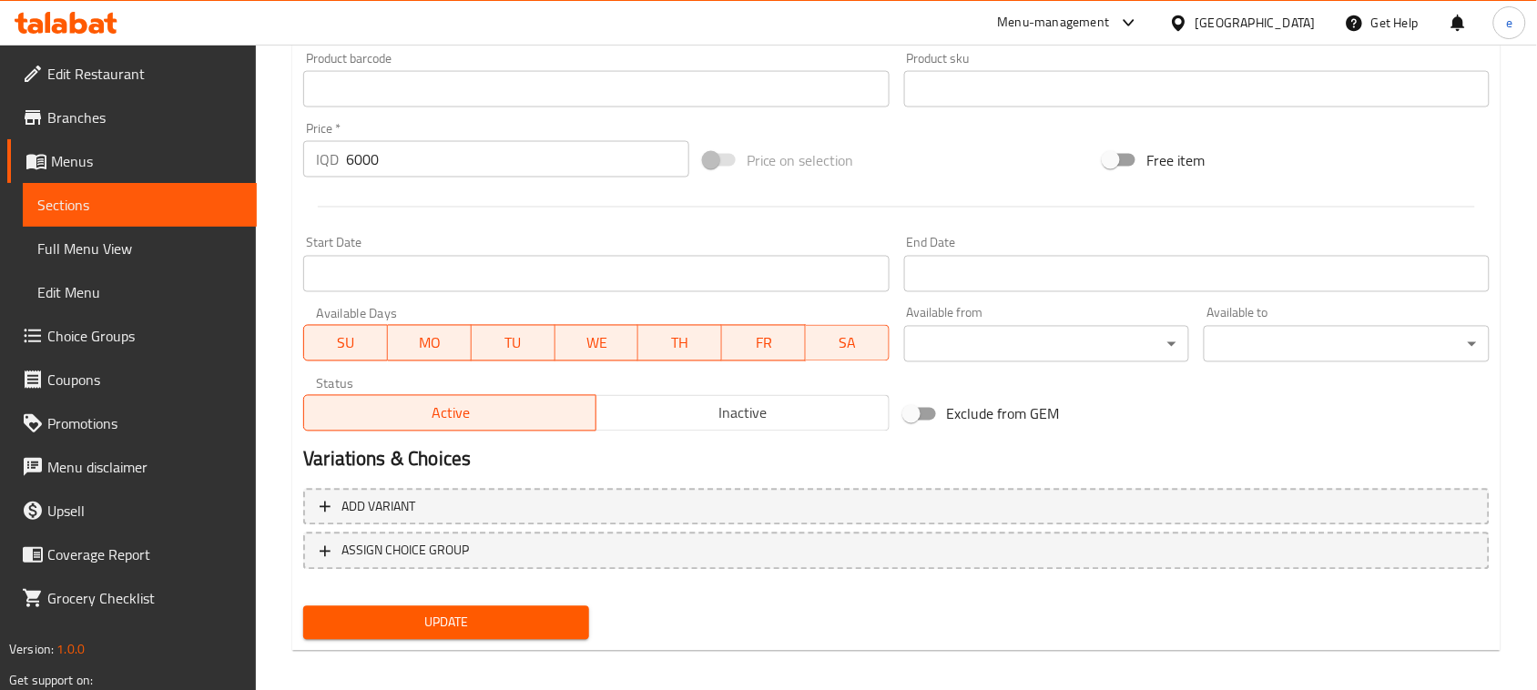
click at [511, 613] on span "Update" at bounding box center [446, 623] width 257 height 23
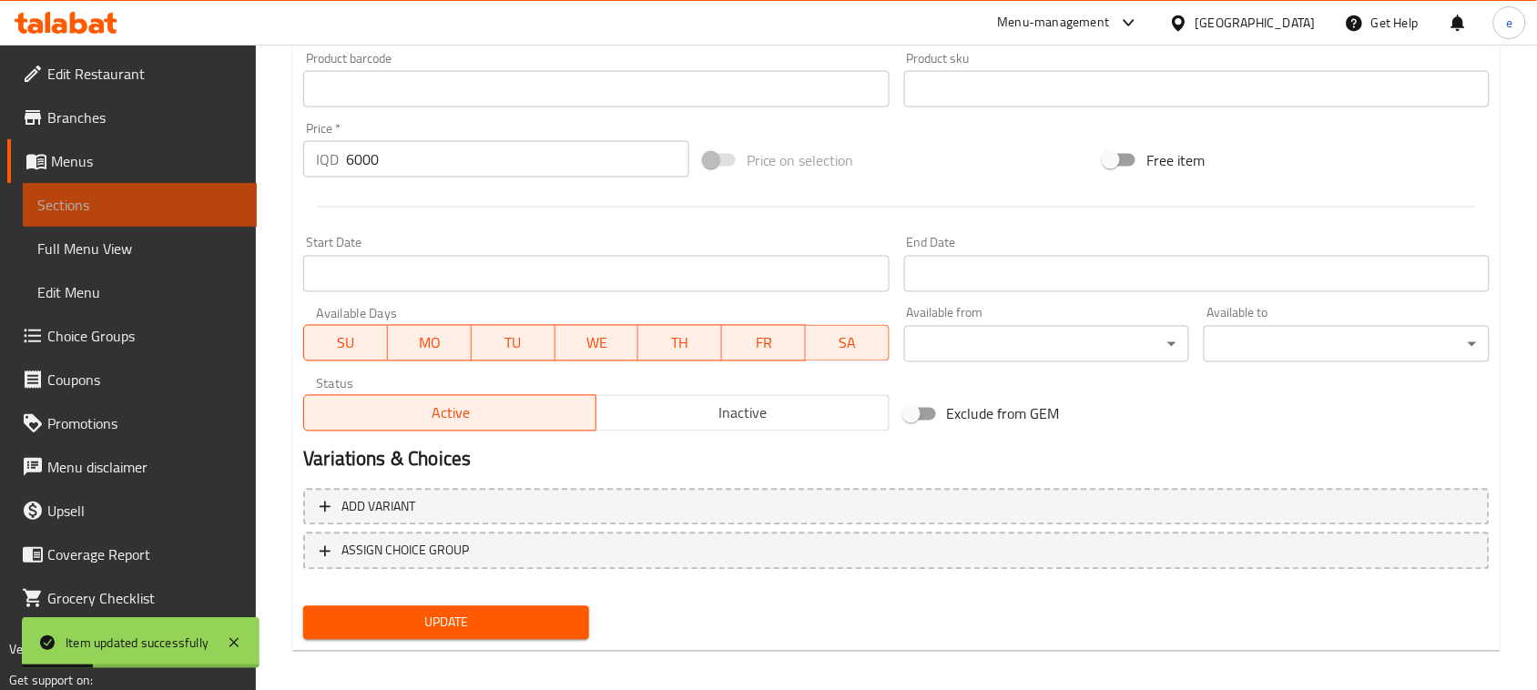
click at [135, 201] on span "Sections" at bounding box center [139, 205] width 205 height 22
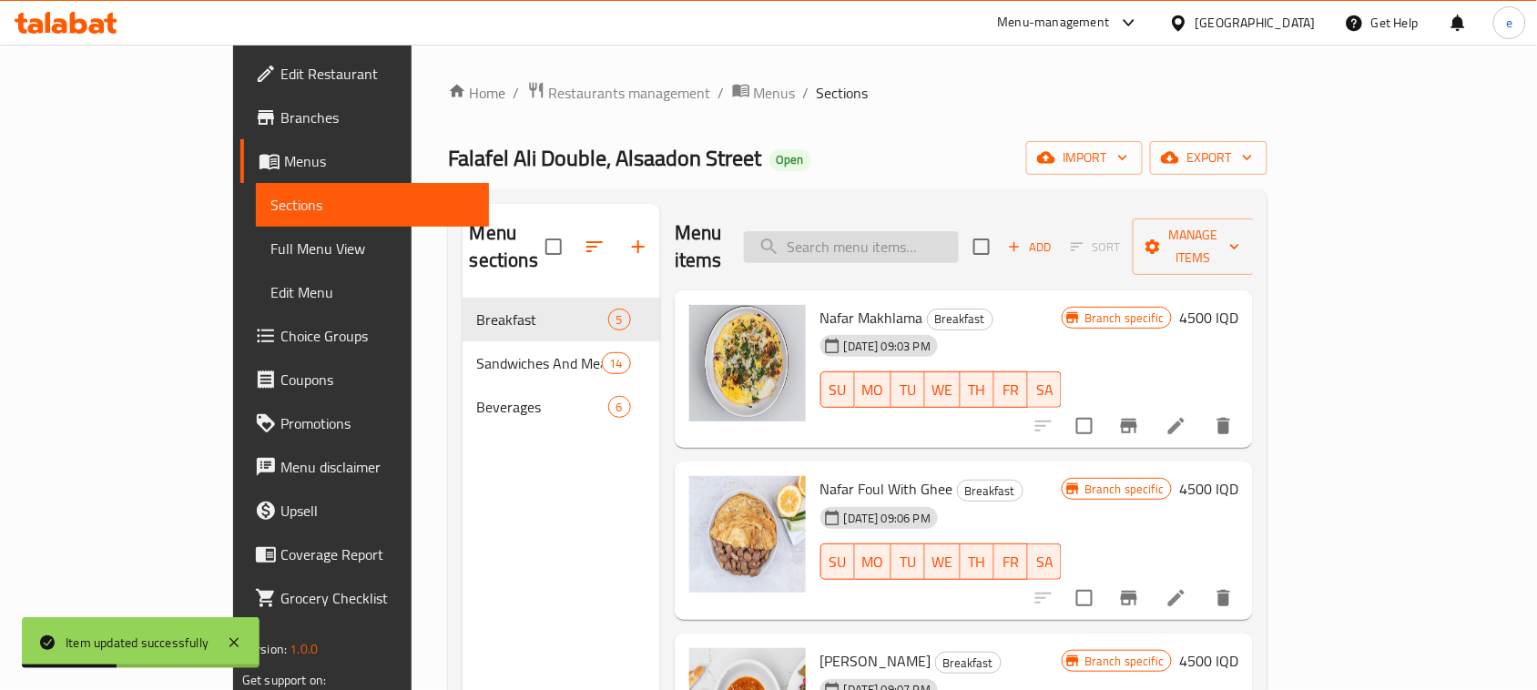
click at [958, 234] on input "search" at bounding box center [851, 247] width 215 height 32
paste input "Pepsi Can"
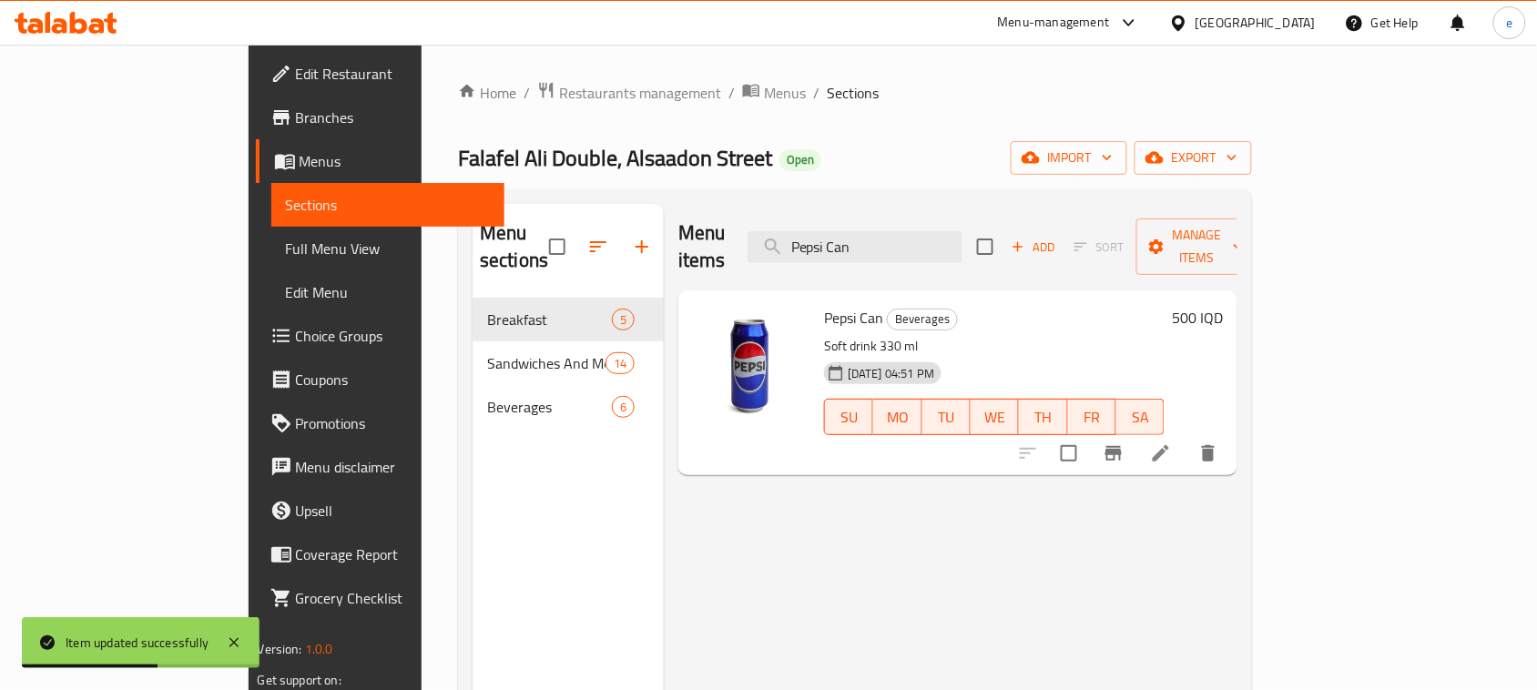
type input "Pepsi Can"
click at [1223, 305] on div "500 IQD" at bounding box center [1193, 317] width 58 height 25
click at [1223, 305] on h6 "500 IQD" at bounding box center [1197, 317] width 51 height 25
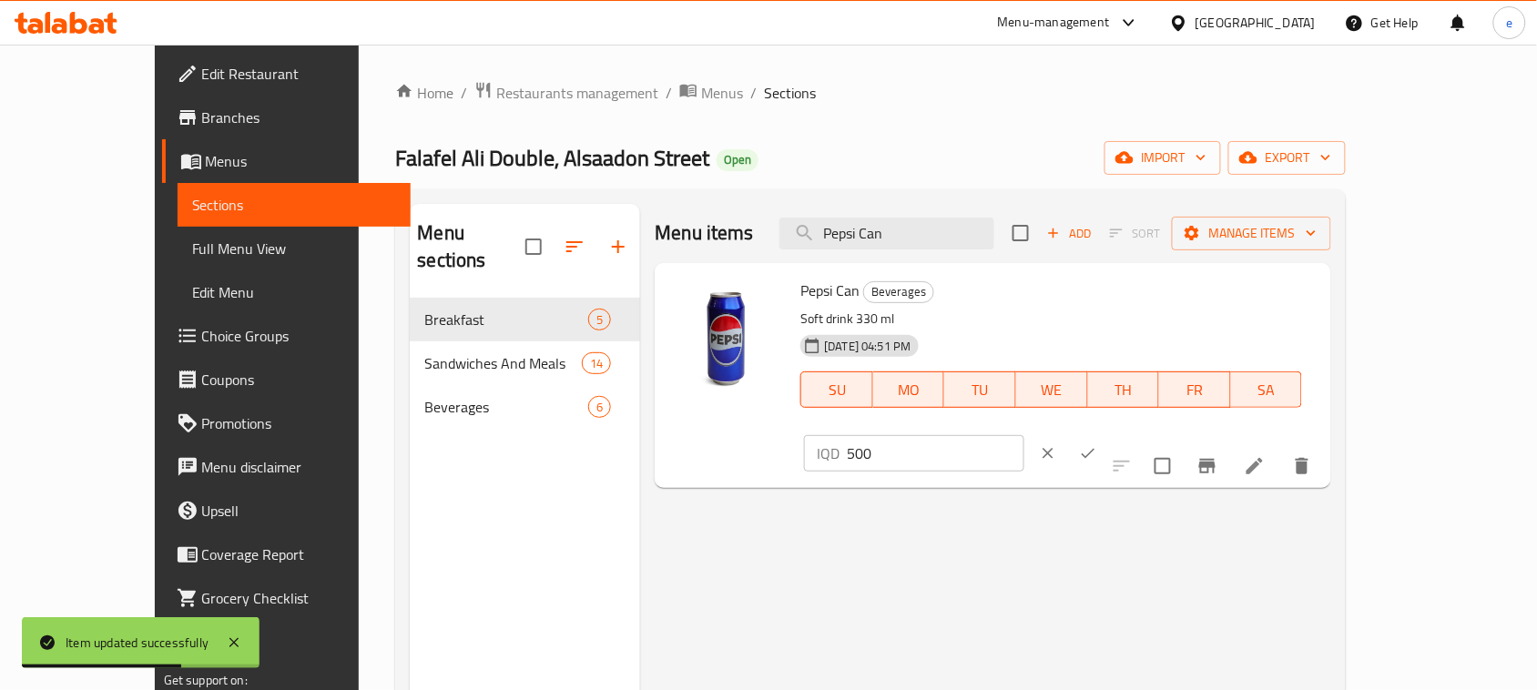
click at [1023, 435] on input "500" at bounding box center [935, 453] width 177 height 36
click at [1023, 435] on input "750" at bounding box center [935, 453] width 177 height 36
type input "750"
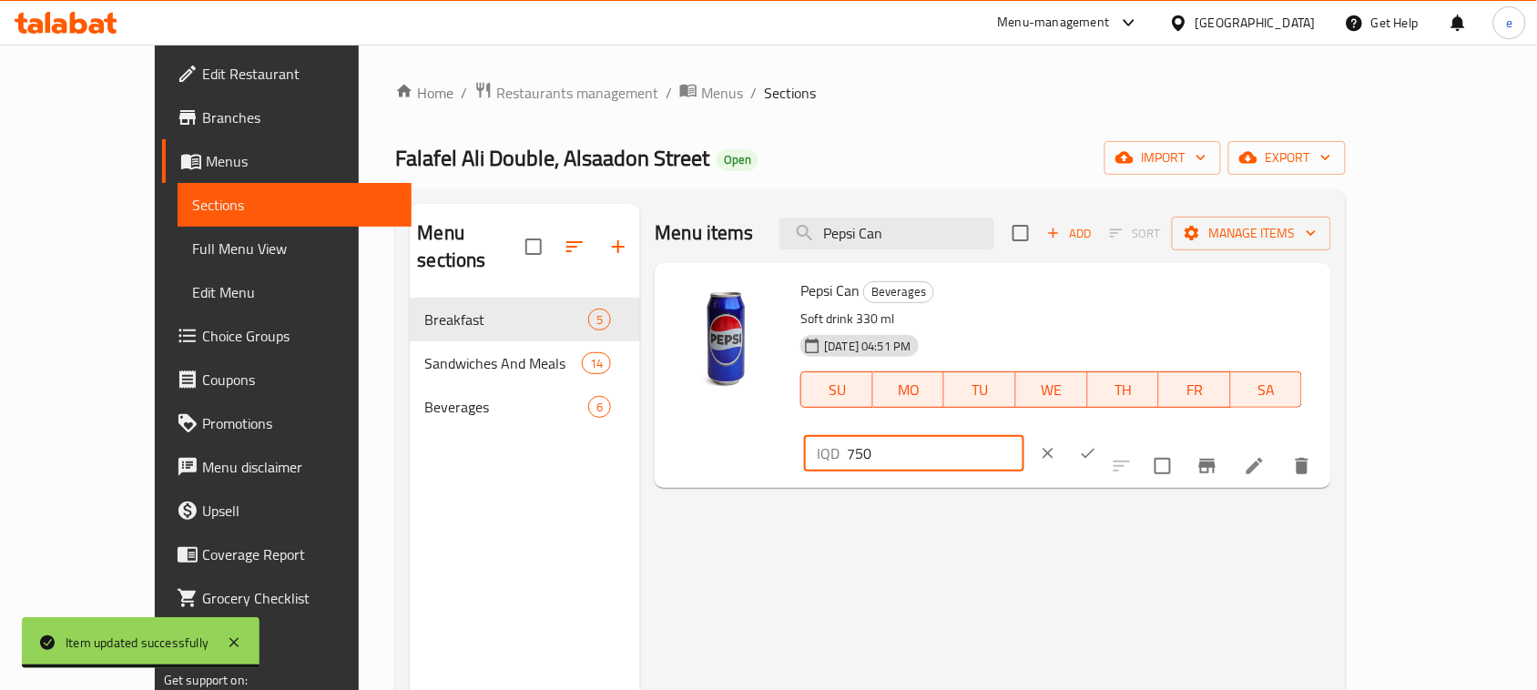
click at [1108, 433] on button "ok" at bounding box center [1088, 453] width 40 height 40
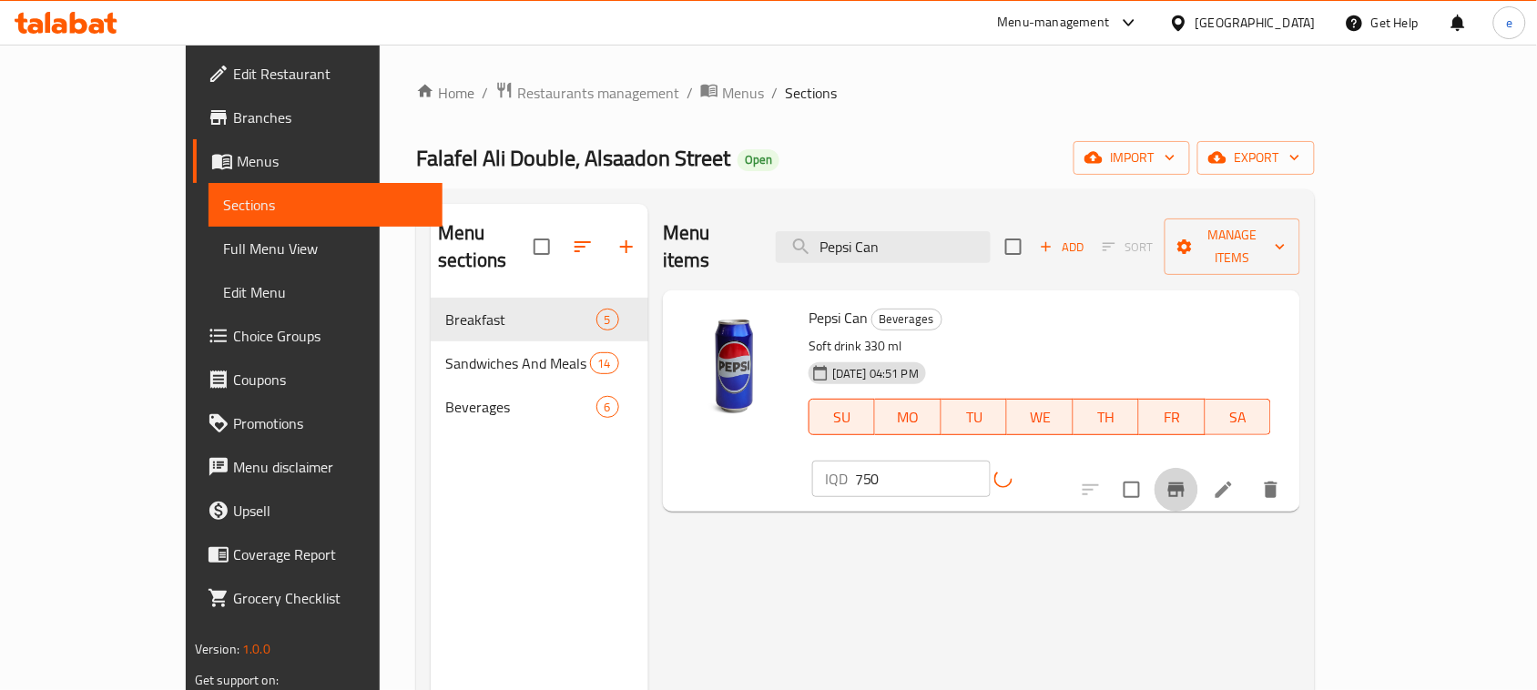
click at [1185, 483] on icon "Branch-specific-item" at bounding box center [1176, 490] width 16 height 15
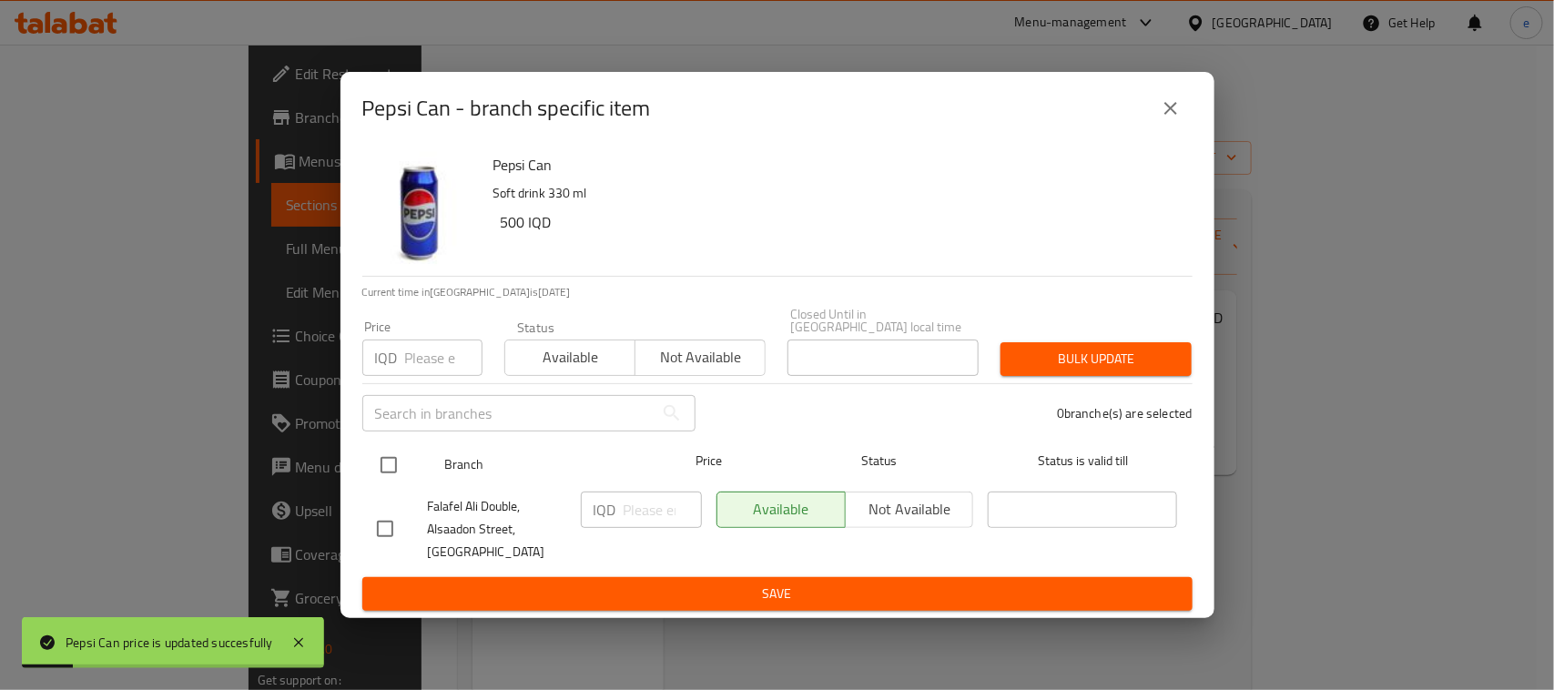
click at [384, 449] on input "checkbox" at bounding box center [389, 465] width 38 height 38
checkbox input "true"
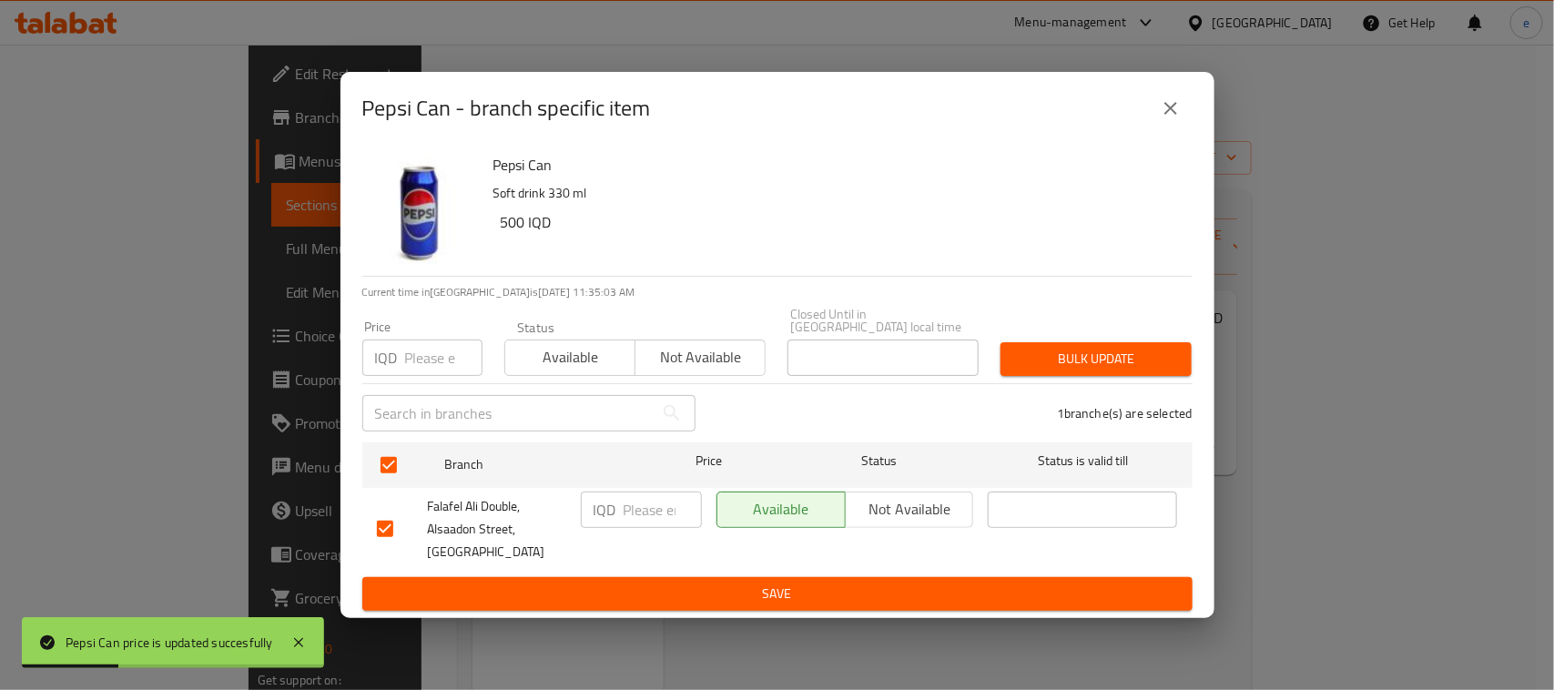
click at [644, 508] on input "number" at bounding box center [663, 510] width 78 height 36
paste input "750"
type input "750"
click at [648, 565] on div "IQD 750 ​" at bounding box center [642, 529] width 136 height 90
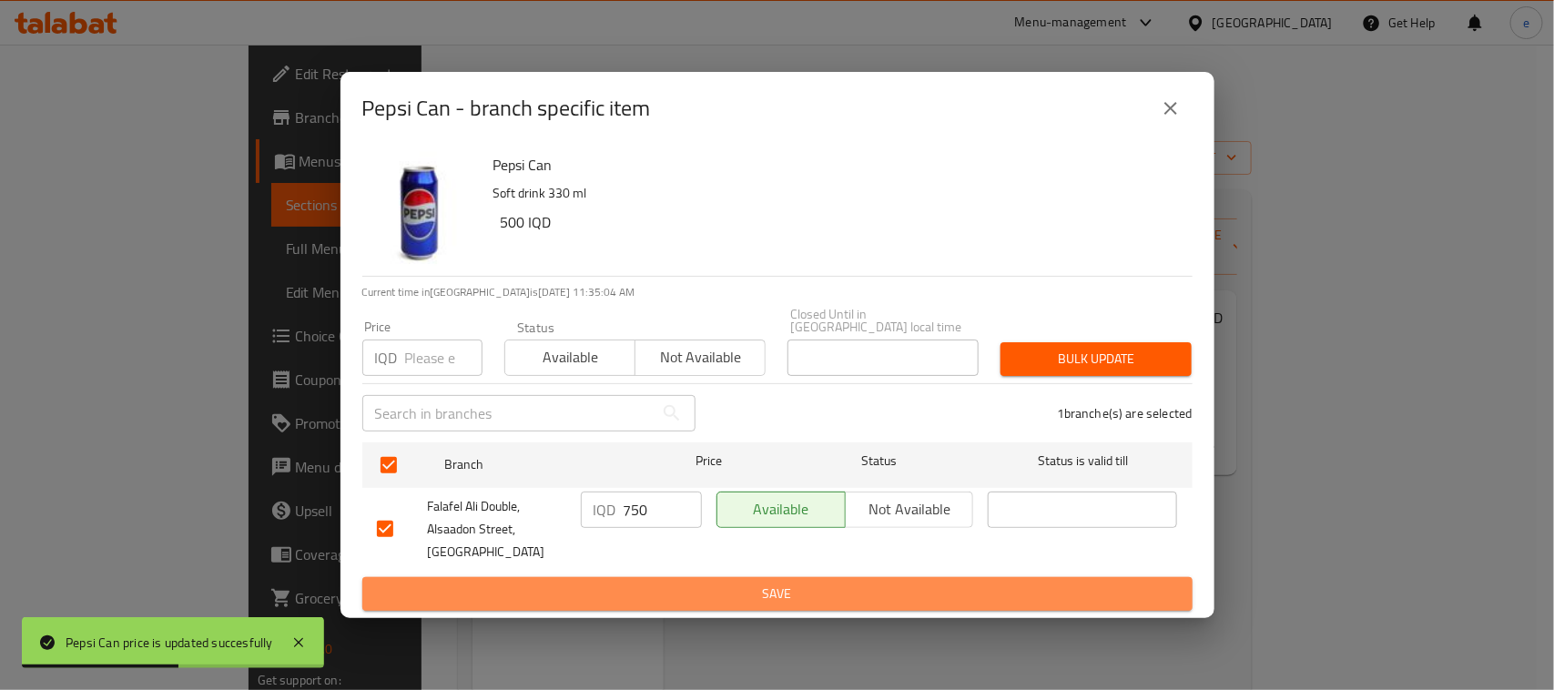
click at [648, 577] on button "Save" at bounding box center [777, 594] width 830 height 34
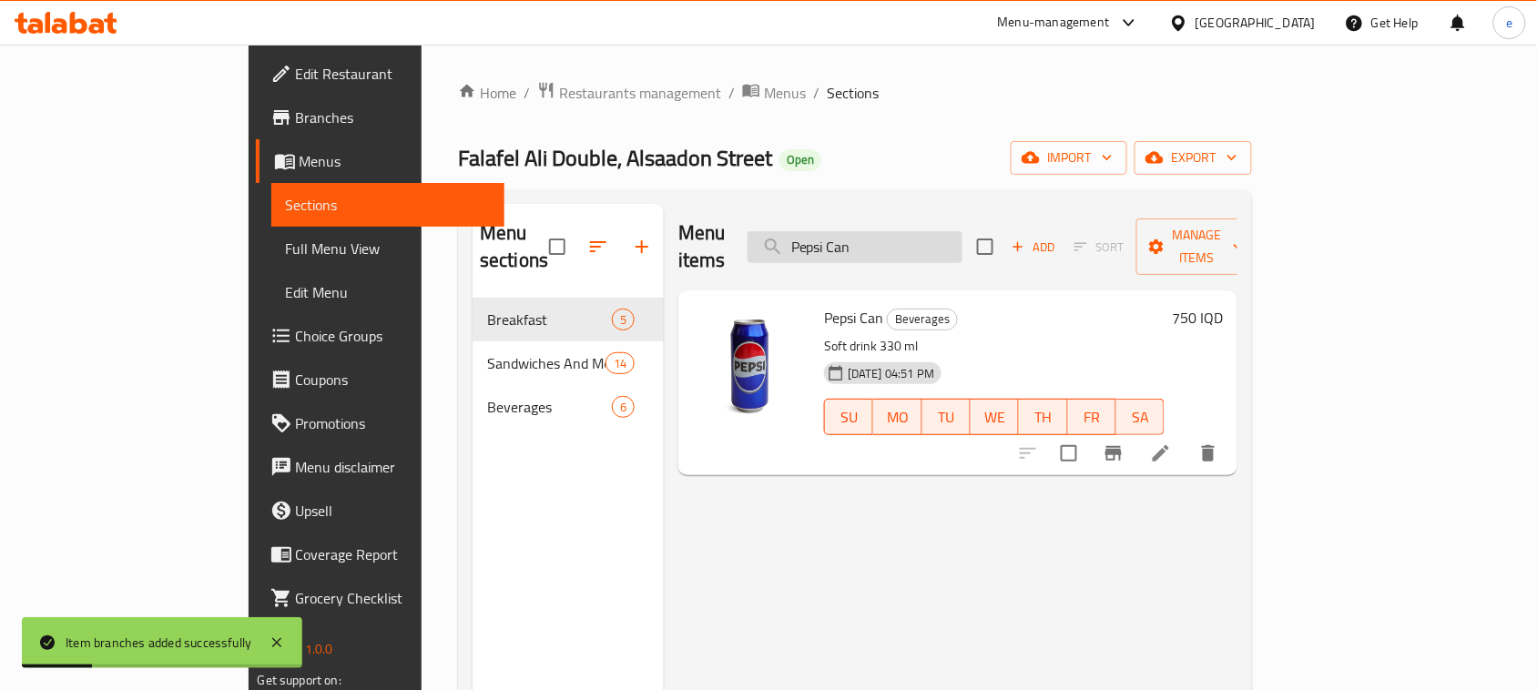
click at [918, 233] on input "Pepsi Can" at bounding box center [854, 247] width 215 height 32
paste input "Mirinda Orange"
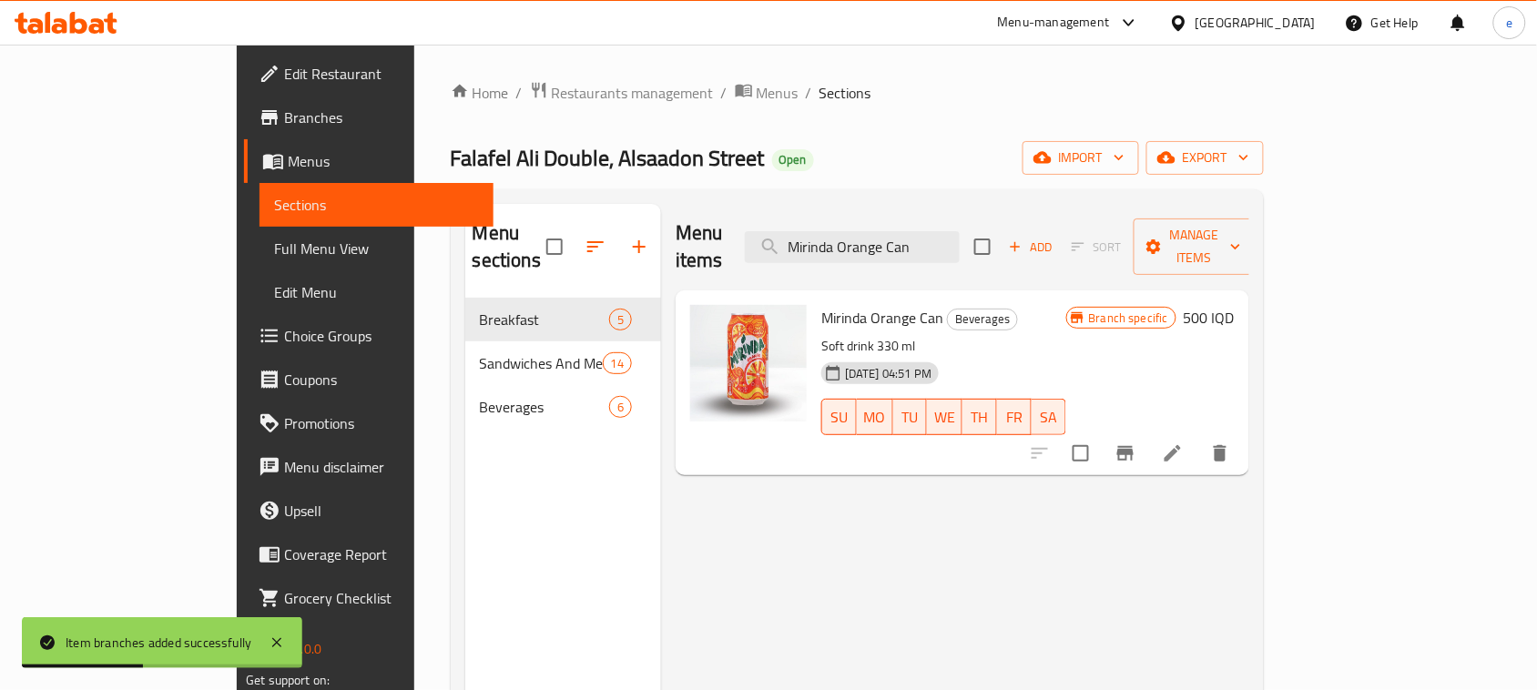
type input "Mirinda Orange Can"
click at [1235, 305] on h6 "500 IQD" at bounding box center [1209, 317] width 51 height 25
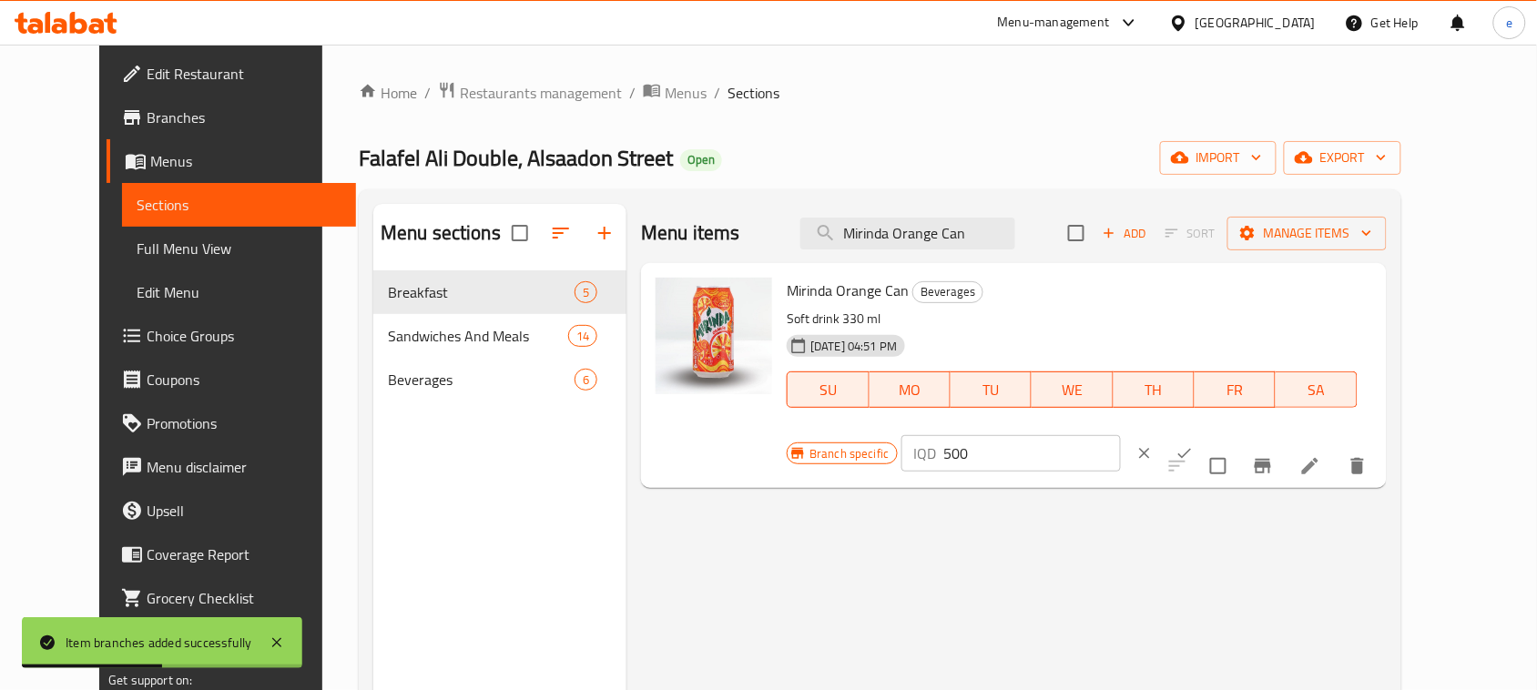
click at [1121, 435] on div "IQD 500 ​" at bounding box center [1010, 453] width 219 height 36
click at [1121, 435] on input "500" at bounding box center [1032, 453] width 177 height 36
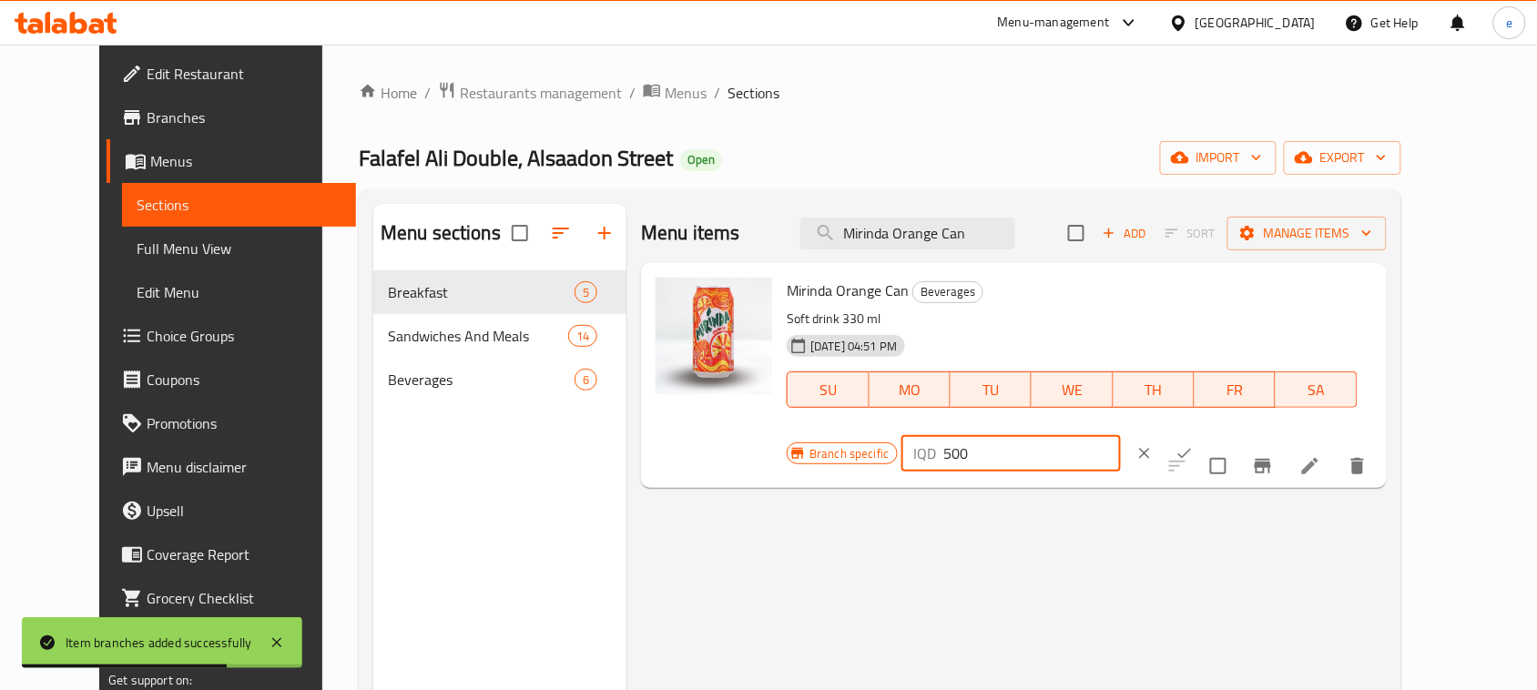
paste input "75"
type input "750"
click at [1194, 444] on icon "ok" at bounding box center [1184, 453] width 18 height 18
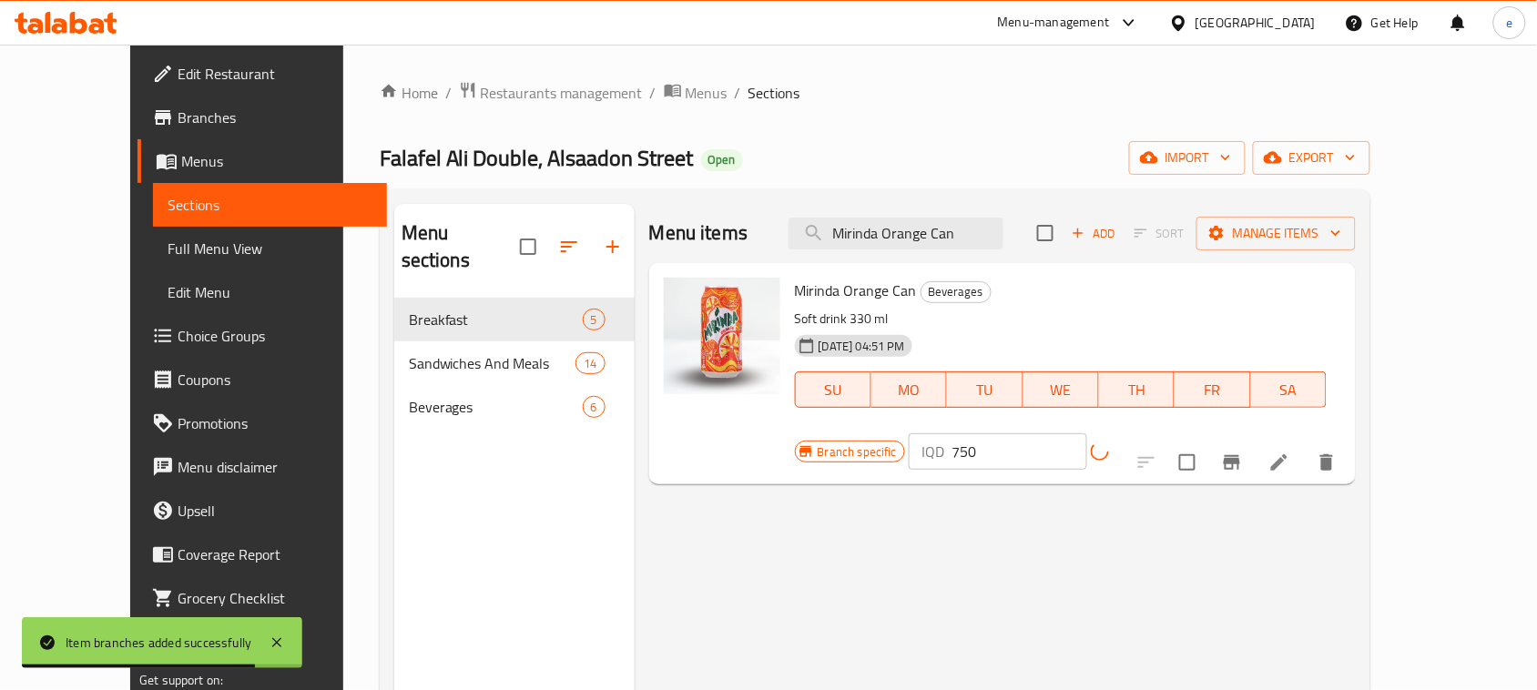
click at [1243, 452] on icon "Branch-specific-item" at bounding box center [1232, 463] width 22 height 22
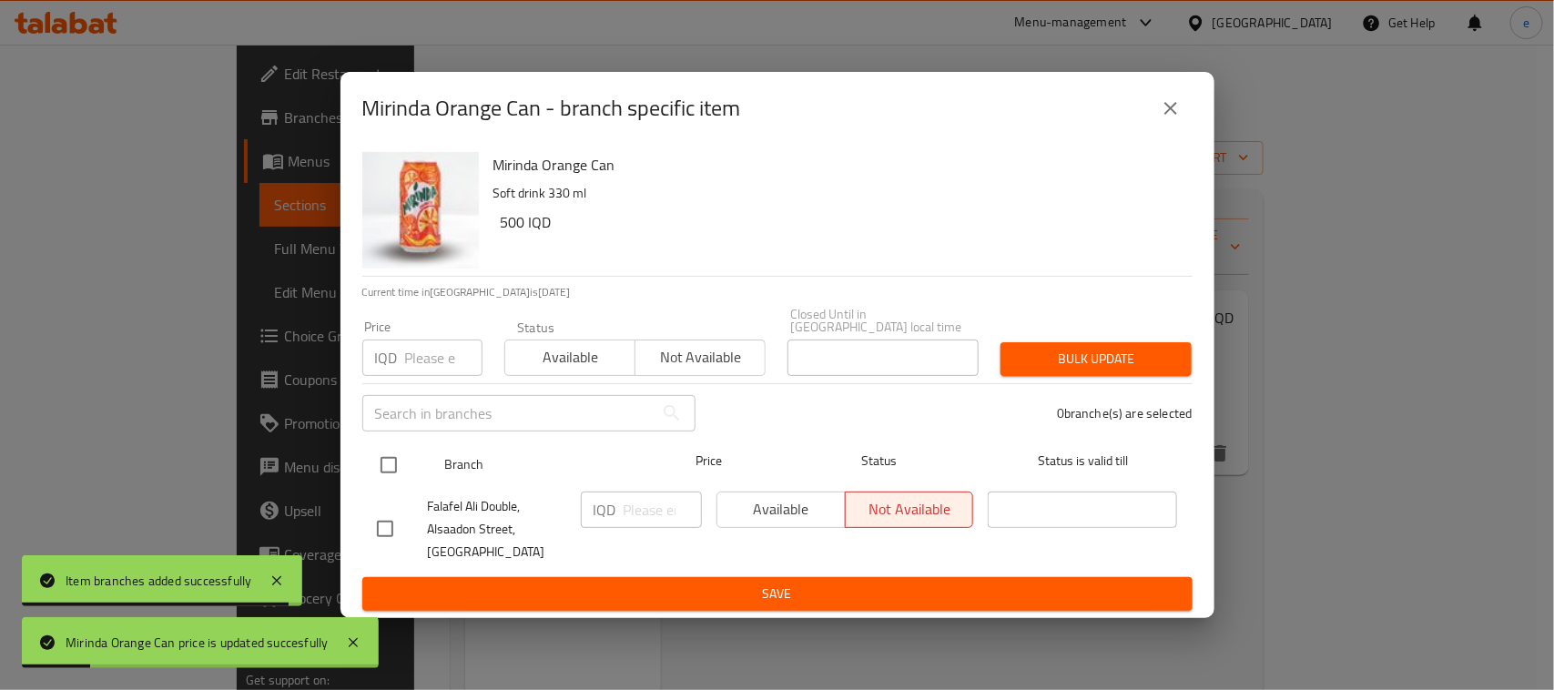
click at [402, 457] on input "checkbox" at bounding box center [389, 465] width 38 height 38
checkbox input "true"
click at [392, 455] on input "checkbox" at bounding box center [389, 465] width 38 height 38
checkbox input "false"
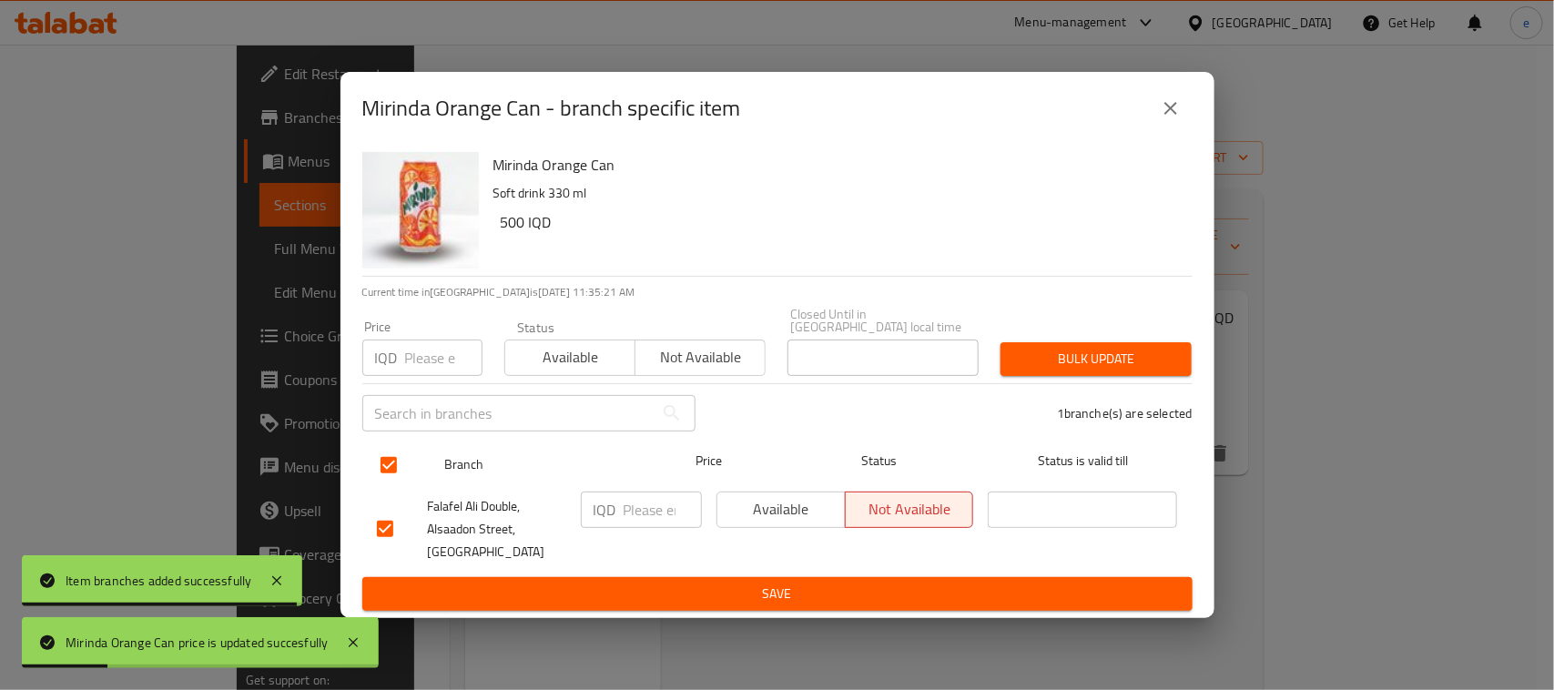
checkbox input "false"
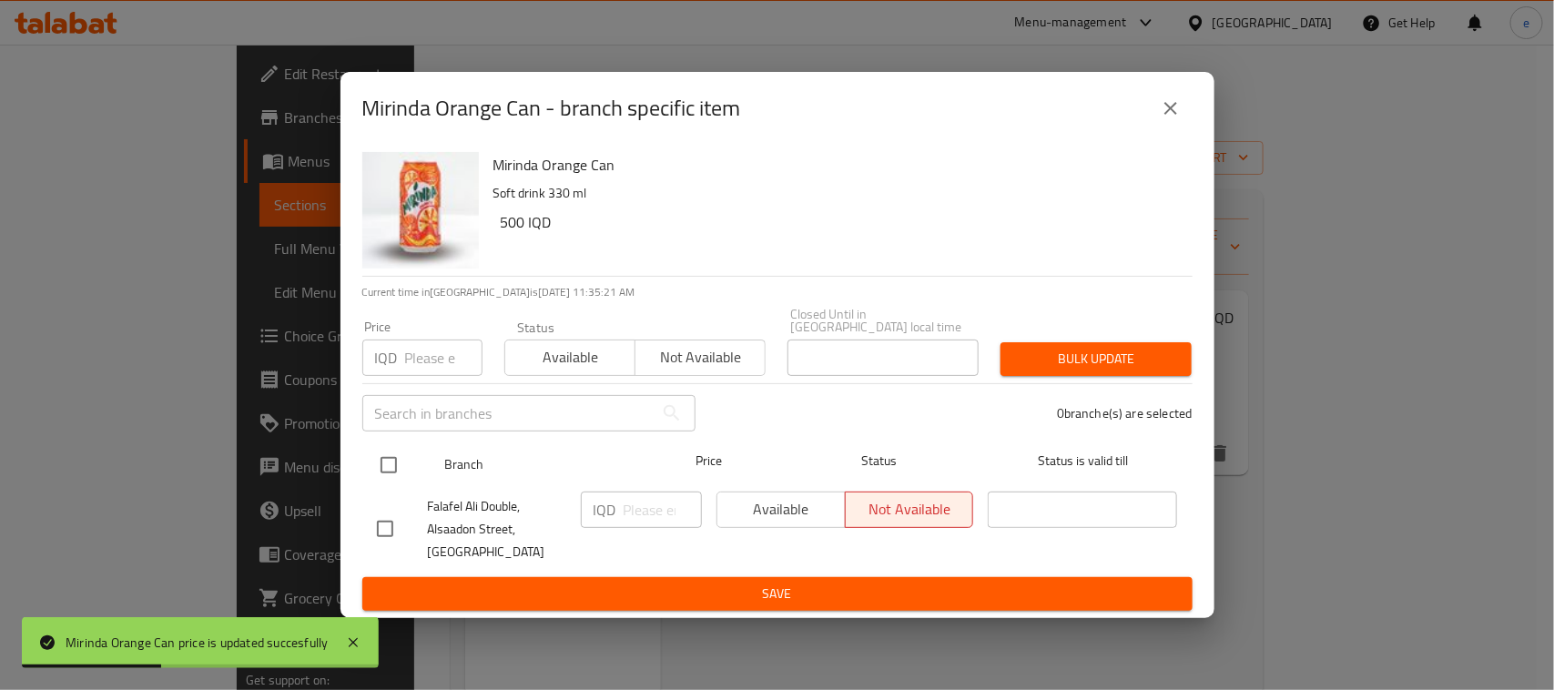
click at [419, 461] on div at bounding box center [404, 465] width 68 height 53
click at [381, 453] on input "checkbox" at bounding box center [389, 465] width 38 height 38
checkbox input "true"
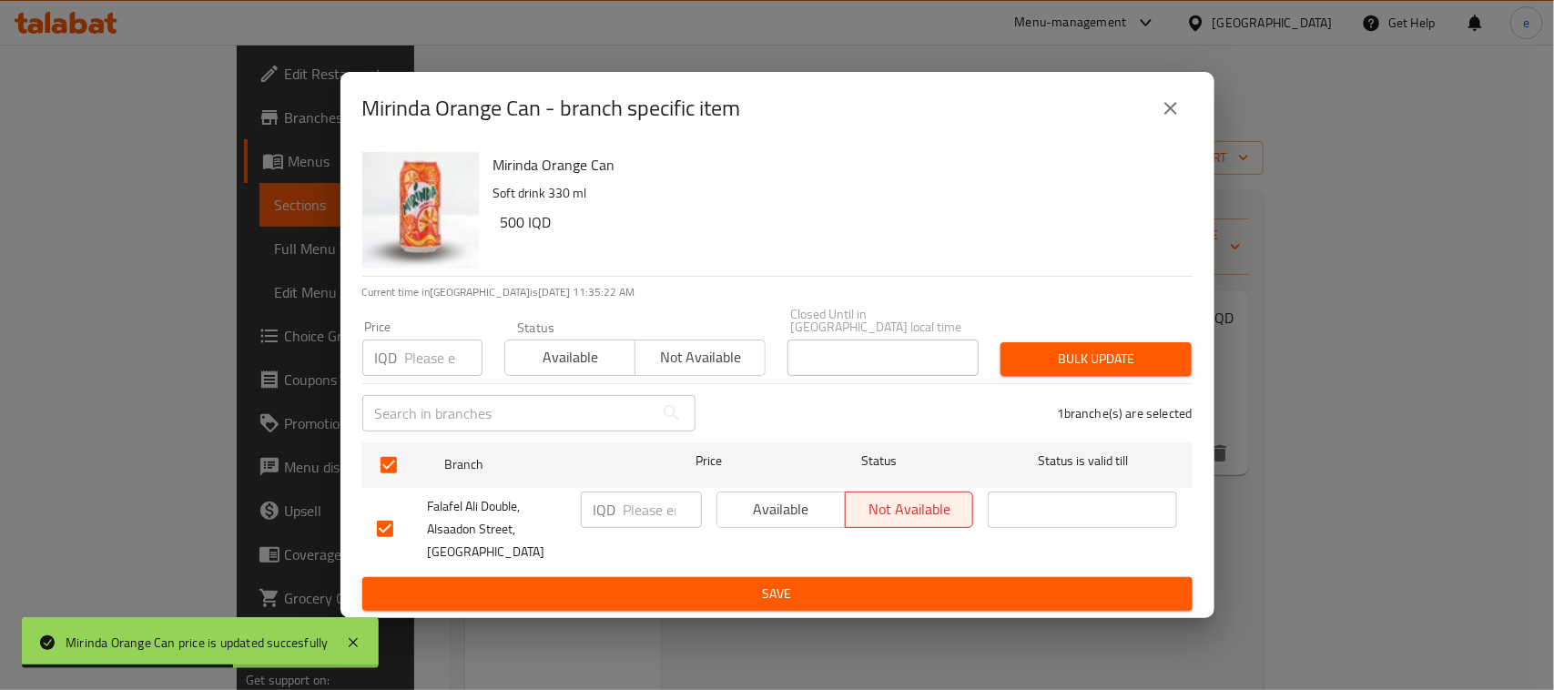
click at [619, 506] on div "IQD ​" at bounding box center [641, 510] width 121 height 36
paste input "750"
type input "750"
drag, startPoint x: 706, startPoint y: 575, endPoint x: 590, endPoint y: 489, distance: 144.4
click at [706, 583] on span "Save" at bounding box center [777, 594] width 801 height 23
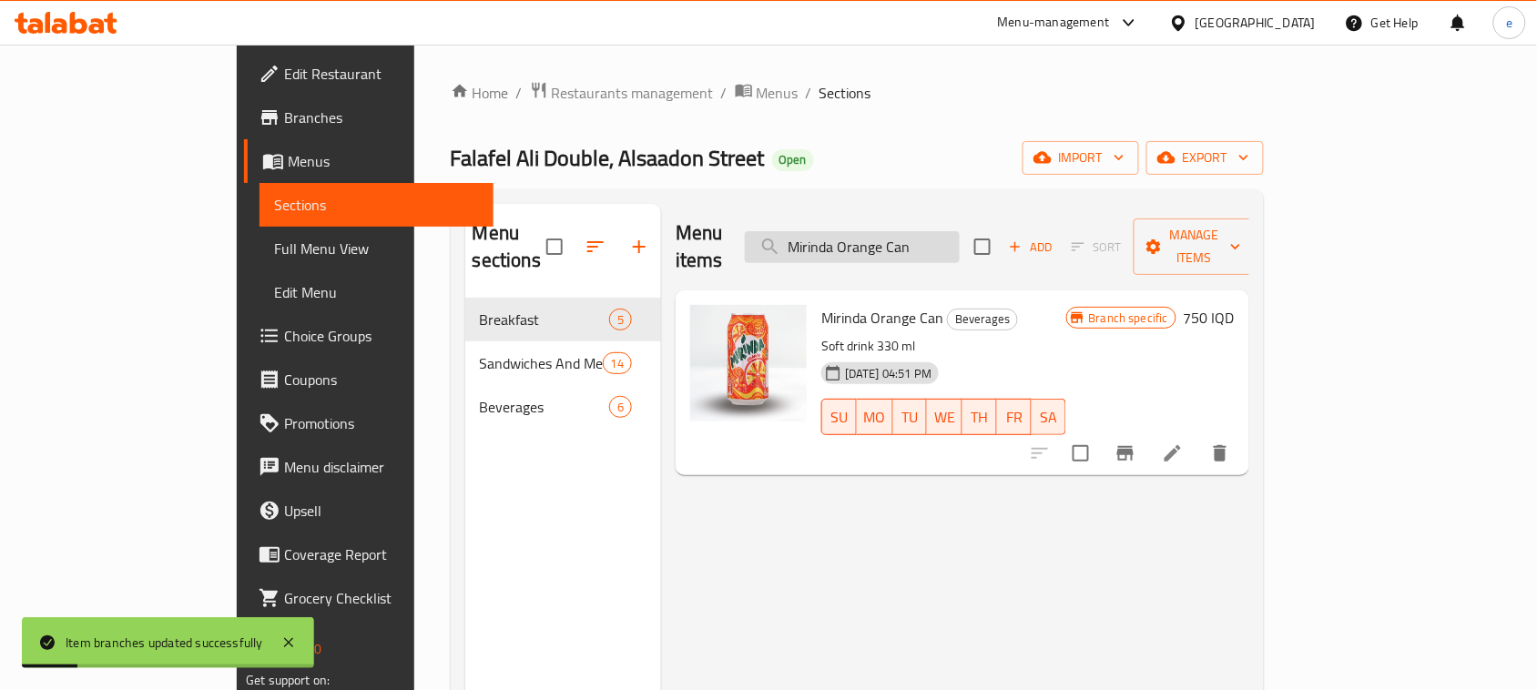
click at [960, 231] on input "Mirinda Orange Can" at bounding box center [852, 247] width 215 height 32
paste input "7 Up"
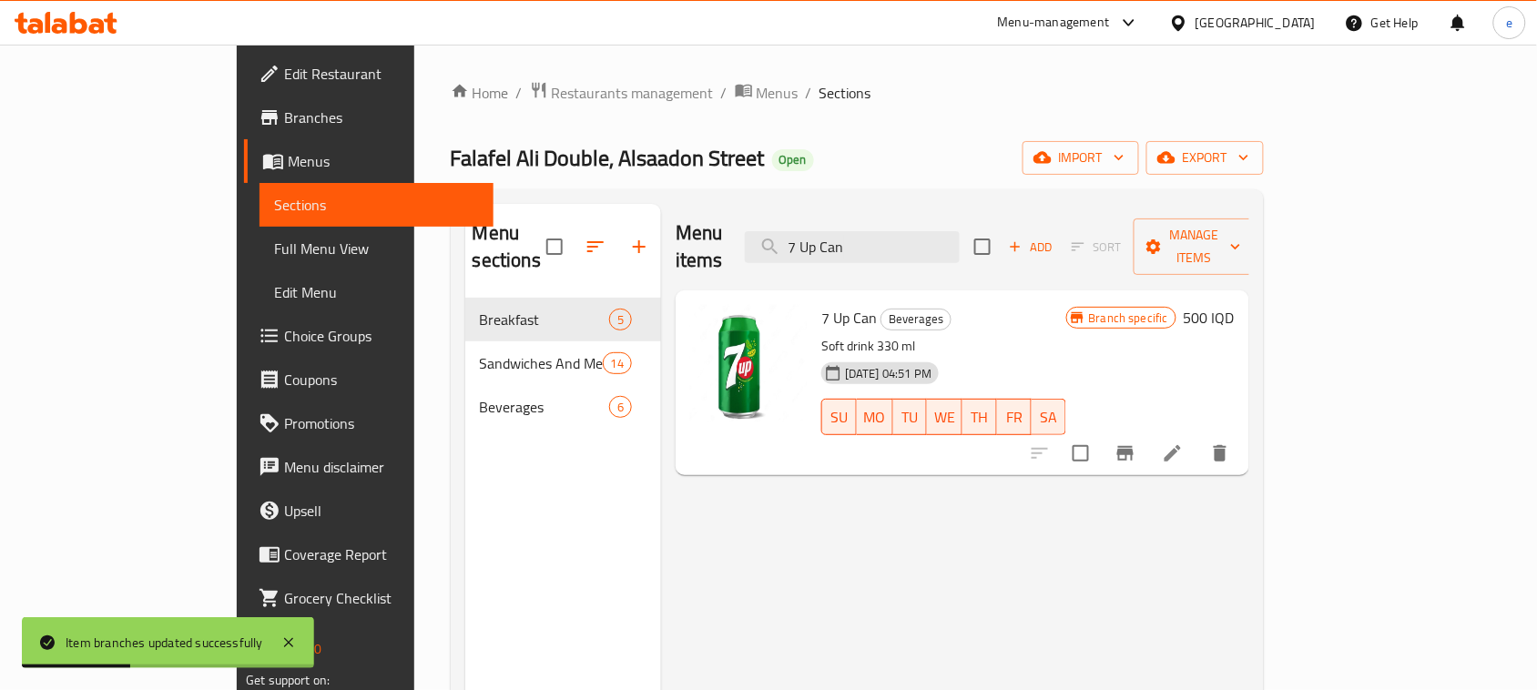
type input "7 Up Can"
click at [1235, 305] on h6 "500 IQD" at bounding box center [1209, 317] width 51 height 25
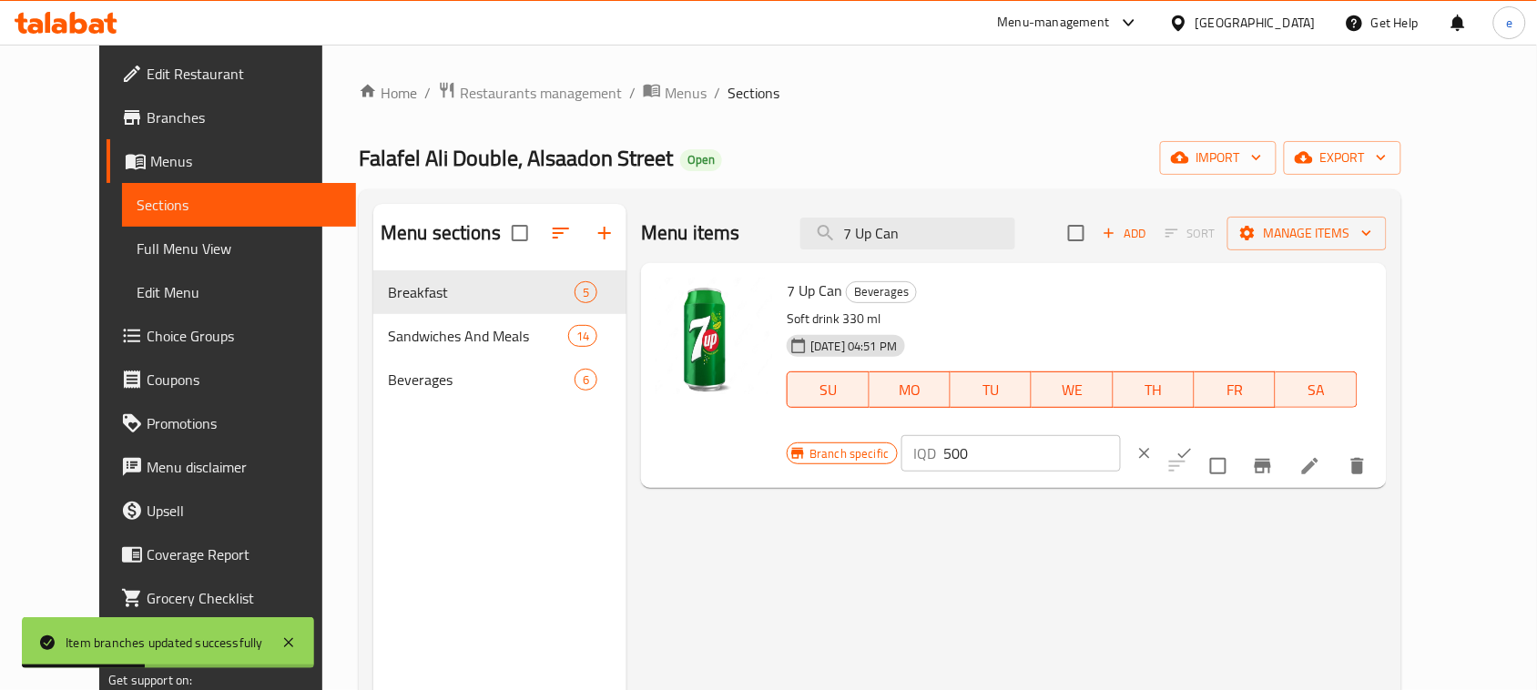
click at [1121, 435] on input "500" at bounding box center [1032, 453] width 177 height 36
paste input "75"
type input "750"
click at [1205, 433] on button "ok" at bounding box center [1184, 453] width 40 height 40
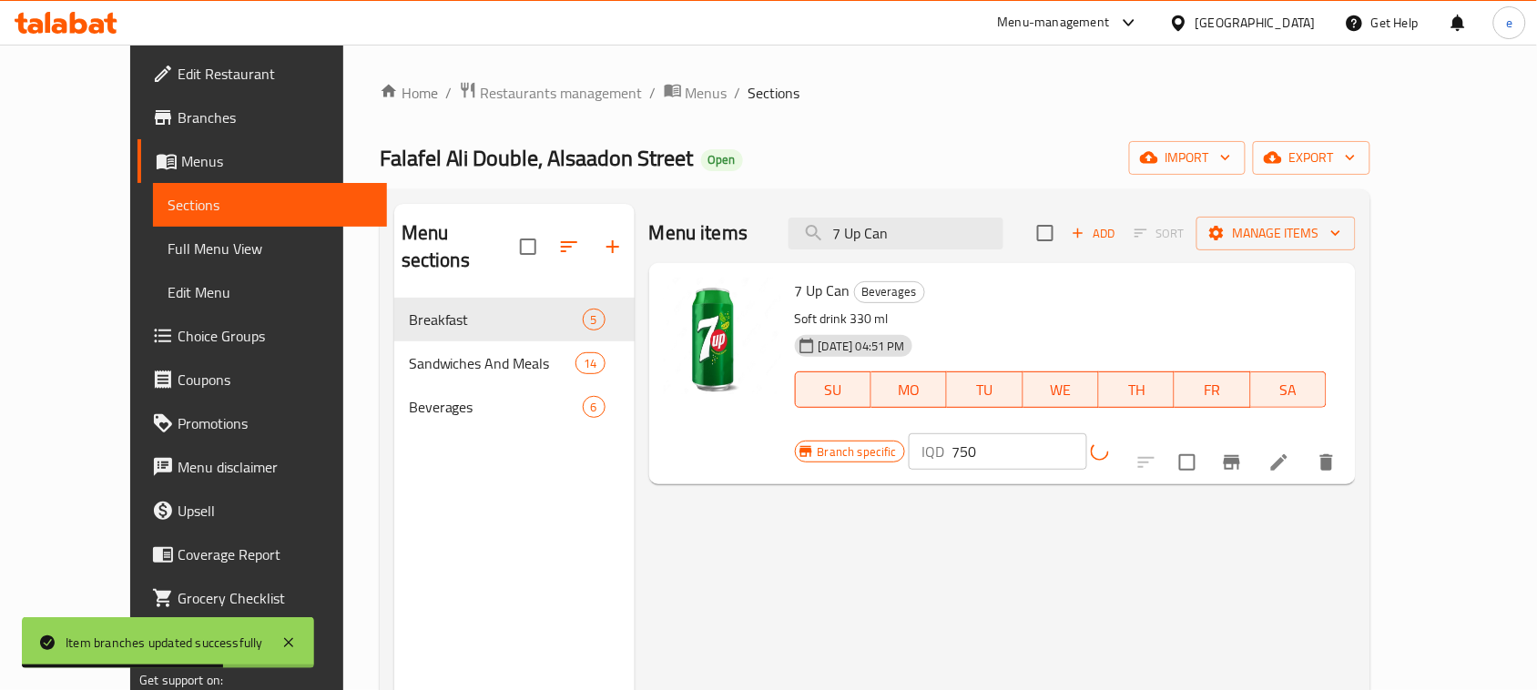
click at [1254, 441] on button "Branch-specific-item" at bounding box center [1232, 463] width 44 height 44
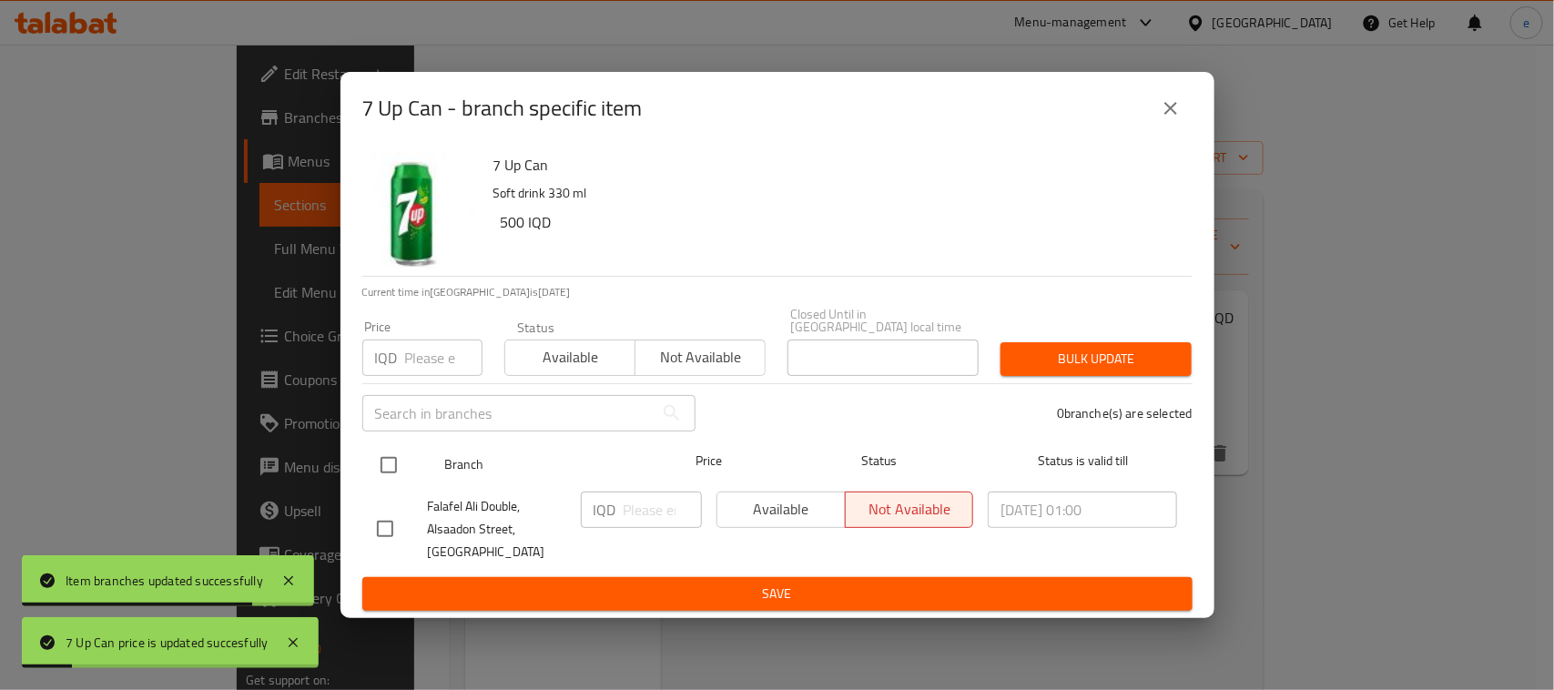
click at [393, 460] on input "checkbox" at bounding box center [389, 465] width 38 height 38
checkbox input "true"
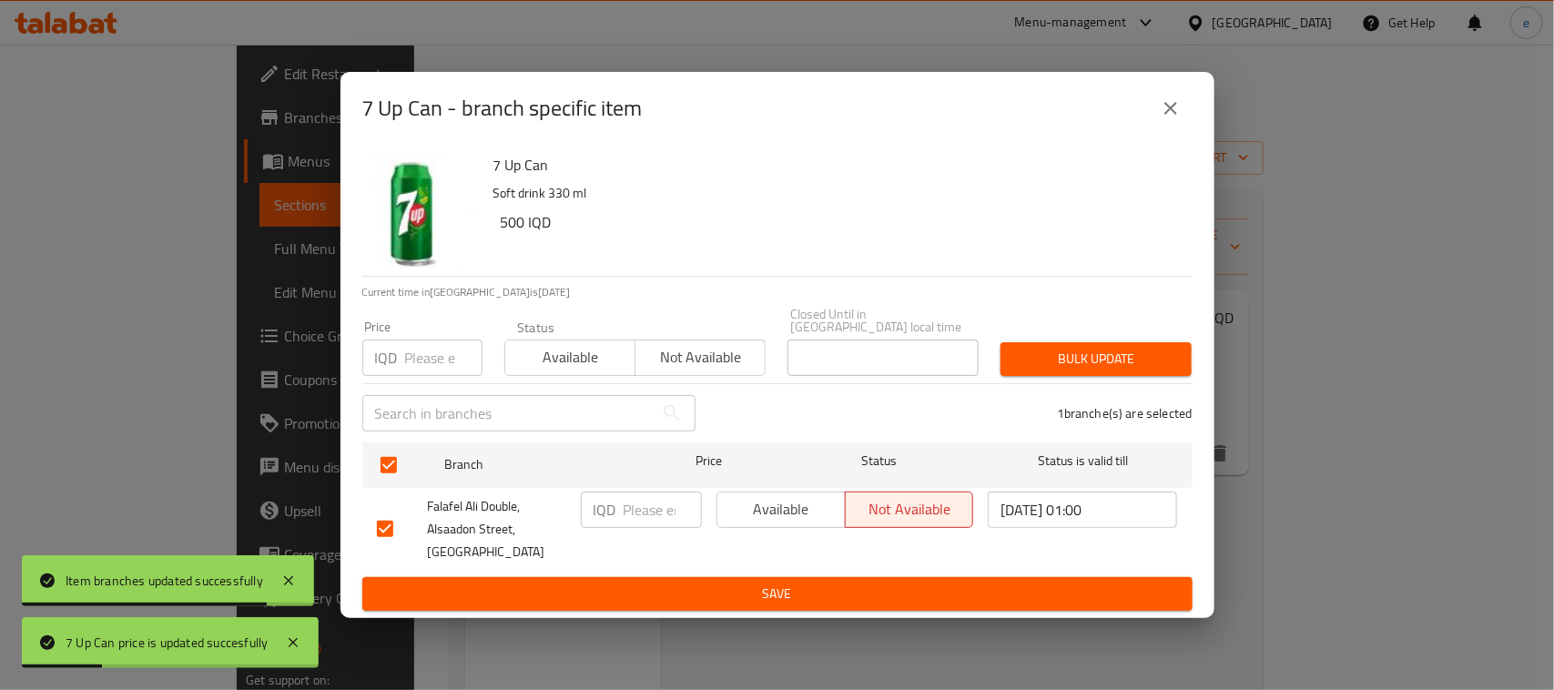
click at [643, 493] on input "number" at bounding box center [663, 510] width 78 height 36
paste input "750"
type input "750"
click at [670, 588] on span "Save" at bounding box center [777, 594] width 801 height 23
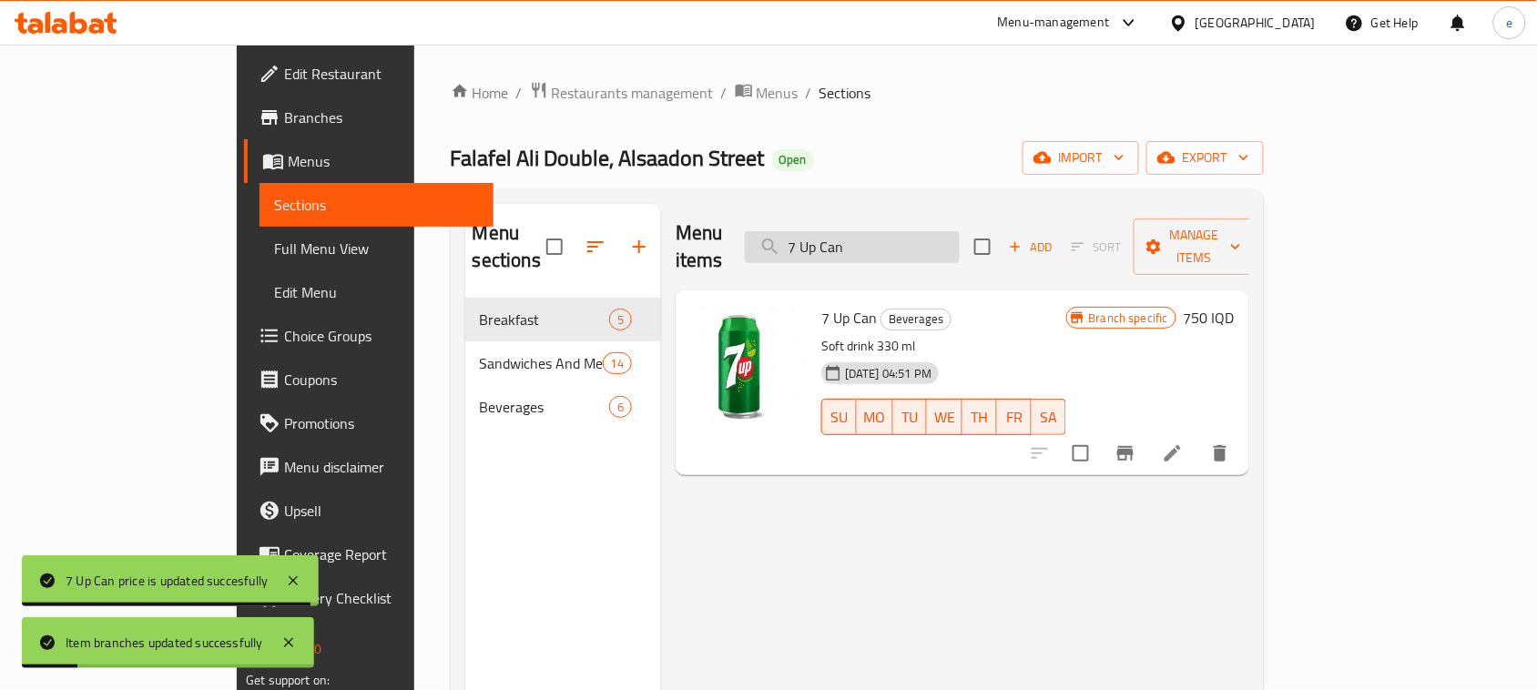
click at [890, 239] on input "7 Up Can" at bounding box center [852, 247] width 215 height 32
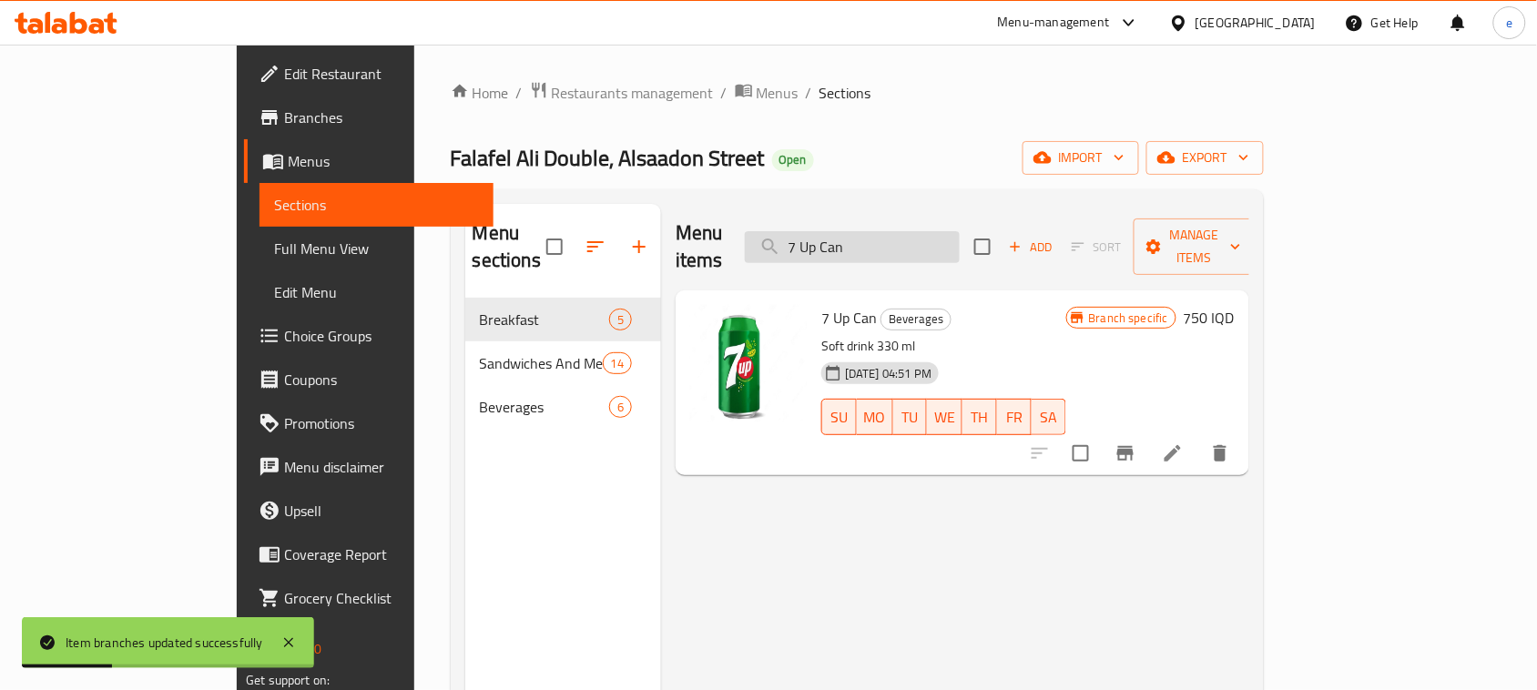
paste input "Mineral Water"
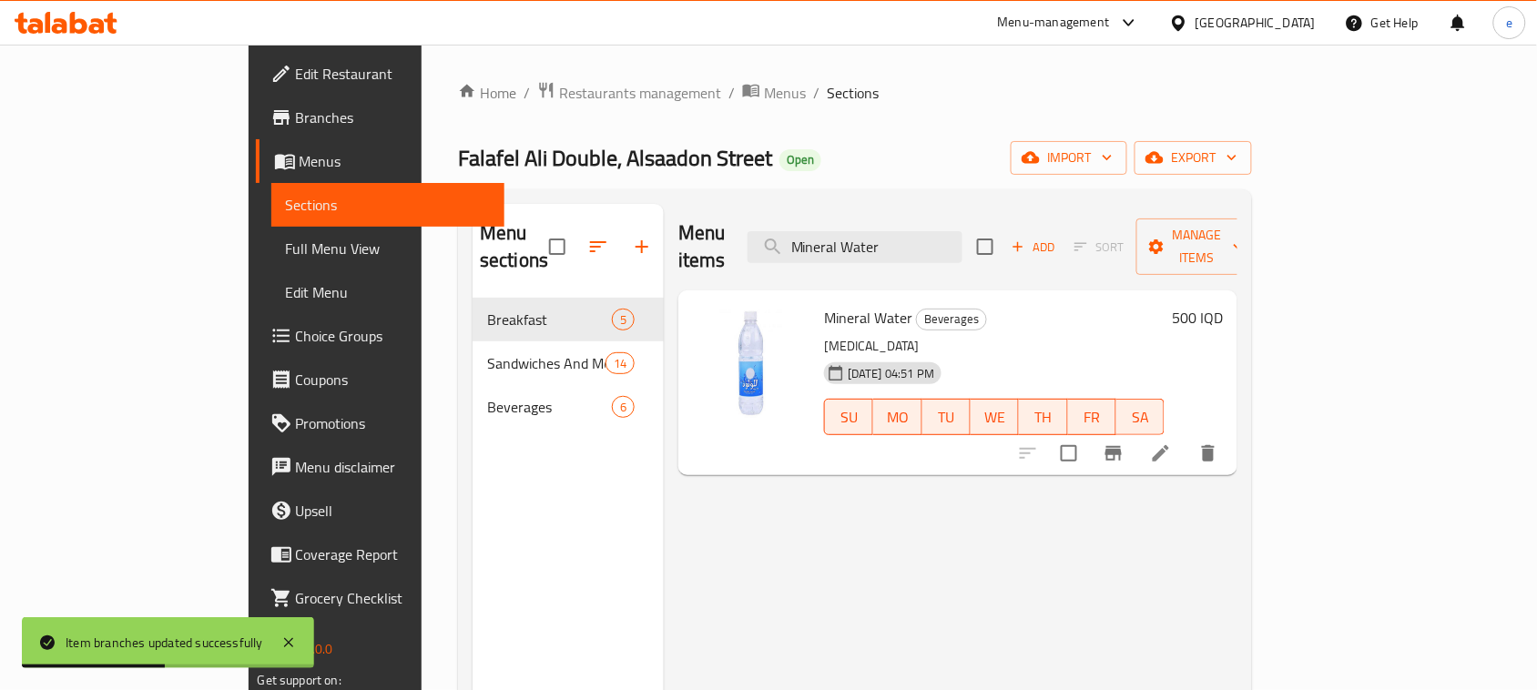
type input "Mineral Water"
click at [1223, 305] on h6 "500 IQD" at bounding box center [1197, 317] width 51 height 25
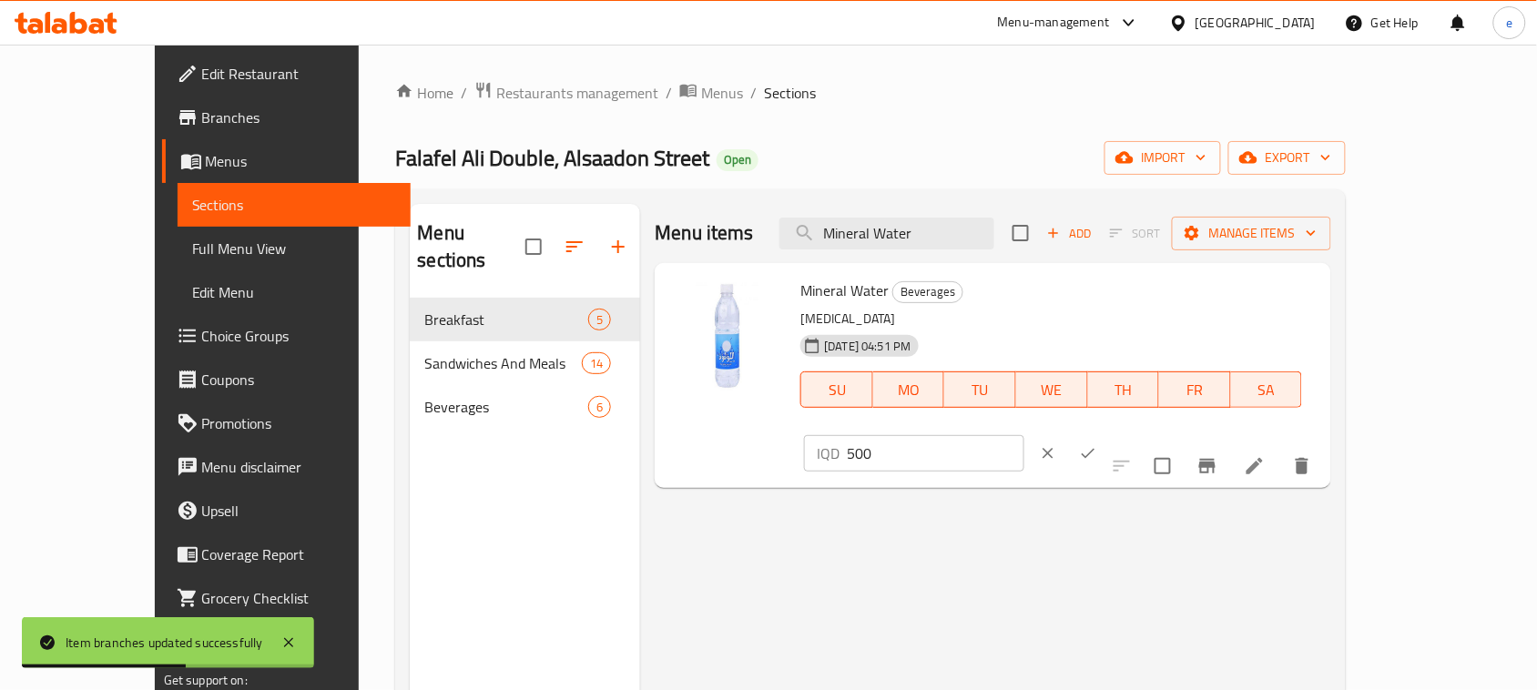
click at [1023, 435] on input "500" at bounding box center [935, 453] width 177 height 36
paste input "75"
type input "750"
click at [1108, 433] on button "ok" at bounding box center [1088, 453] width 40 height 40
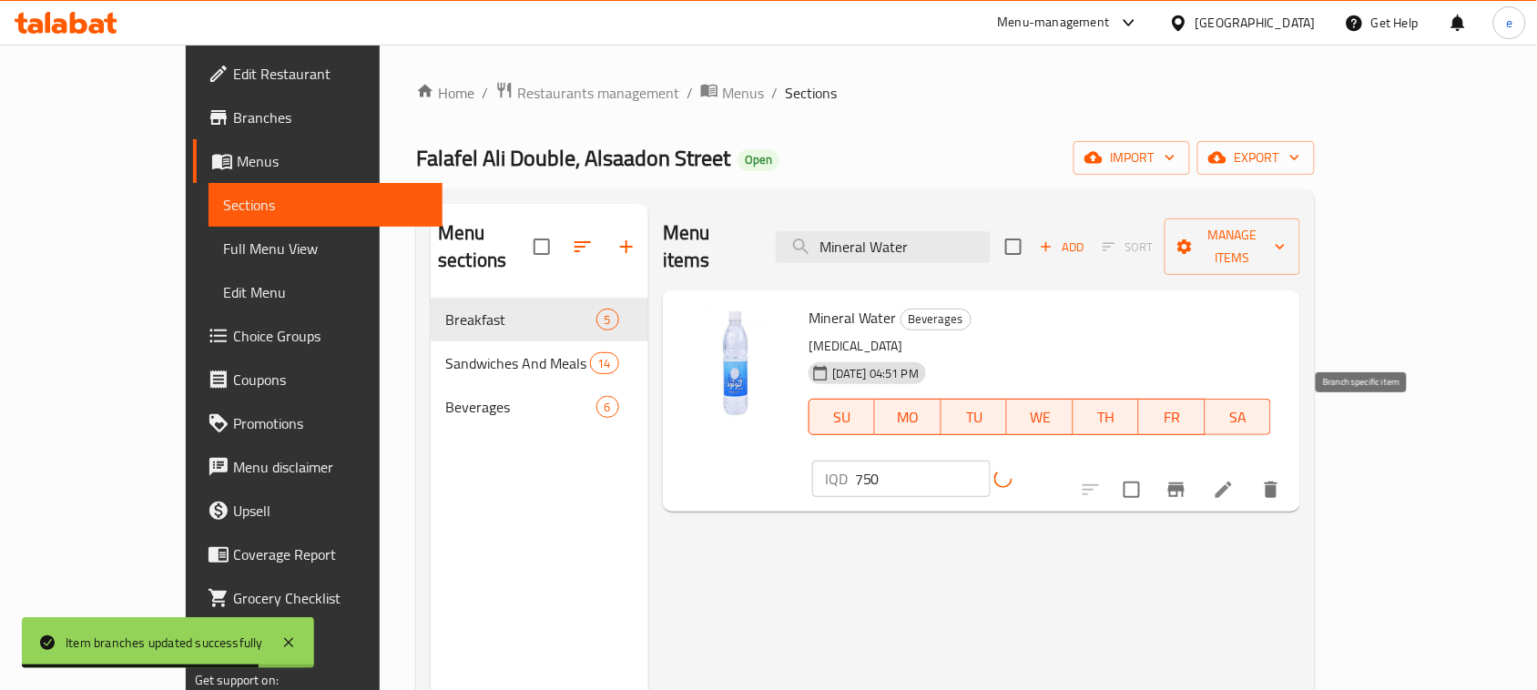
click at [1198, 468] on button "Branch-specific-item" at bounding box center [1176, 490] width 44 height 44
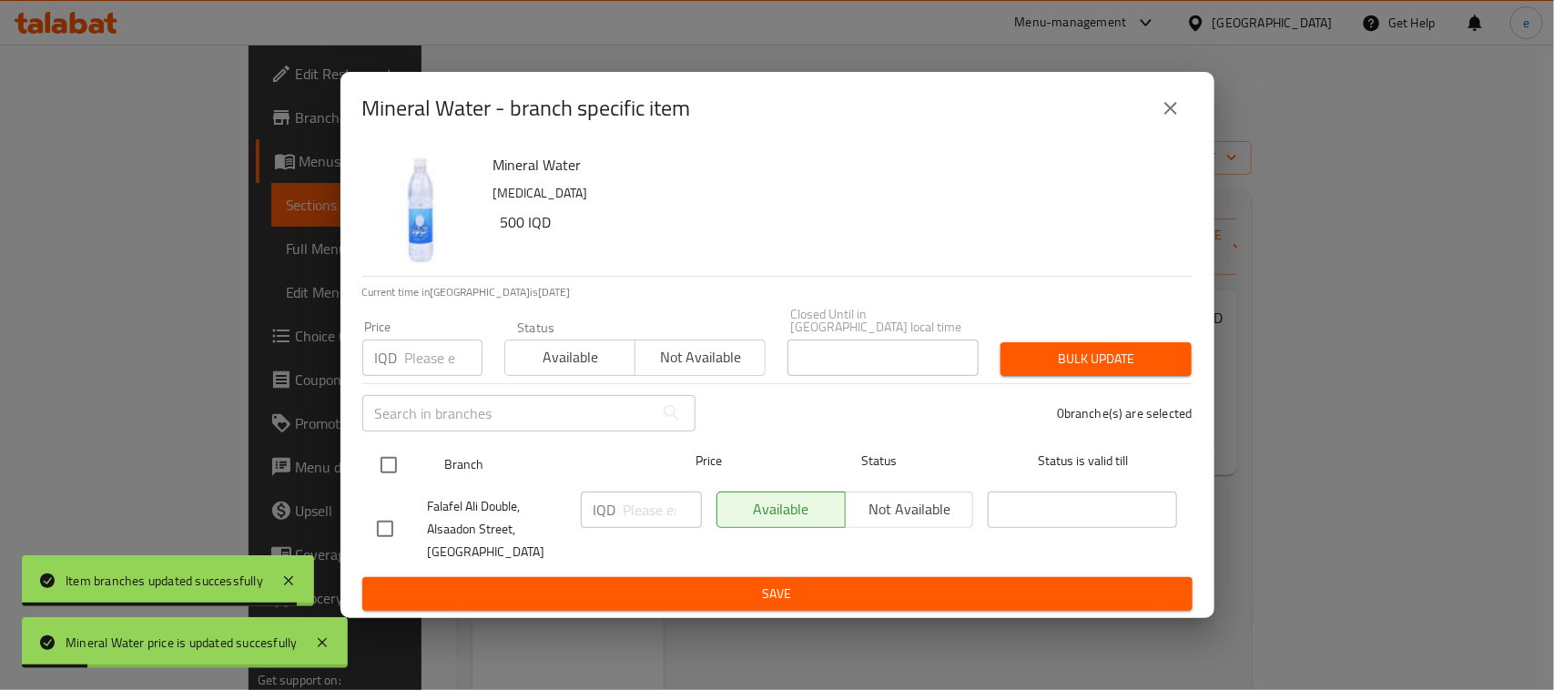
click at [389, 455] on input "checkbox" at bounding box center [389, 465] width 38 height 38
checkbox input "true"
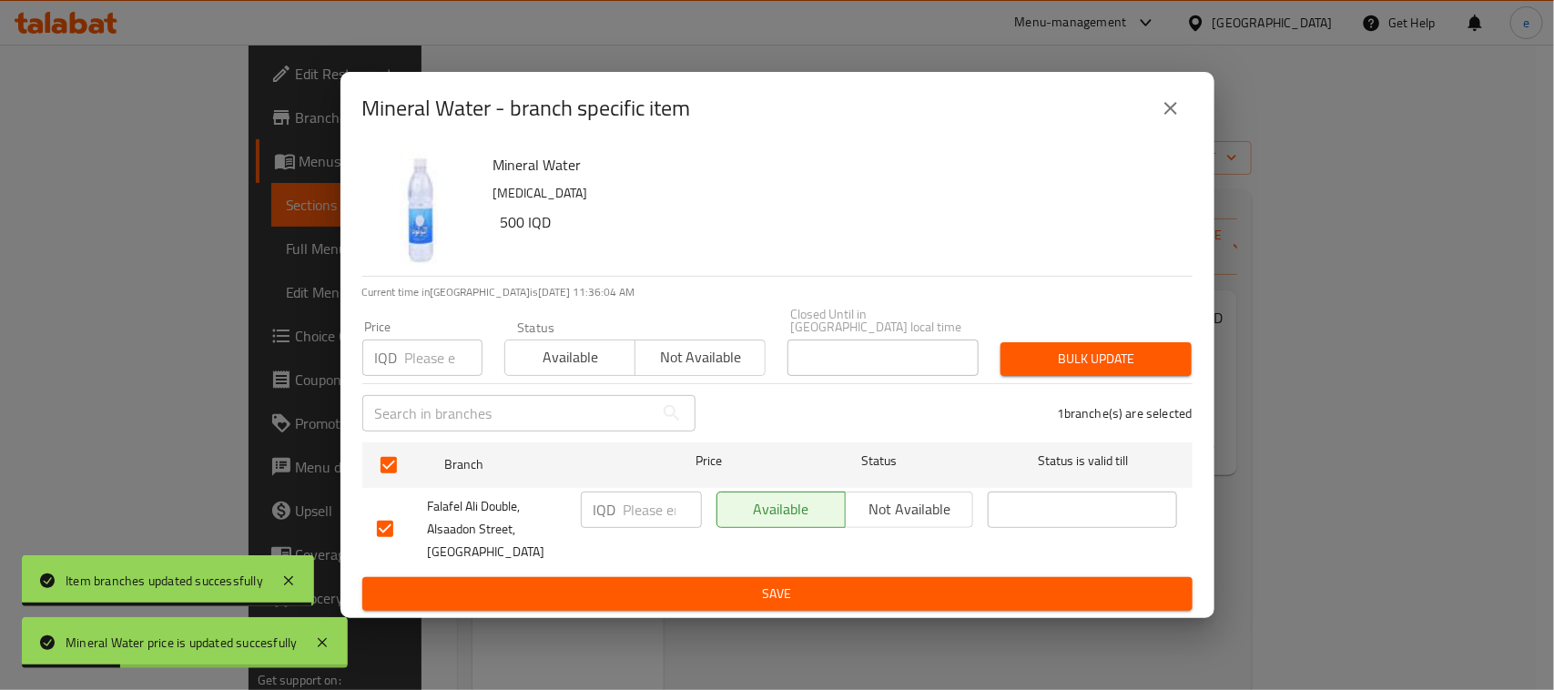
click at [646, 506] on input "number" at bounding box center [663, 510] width 78 height 36
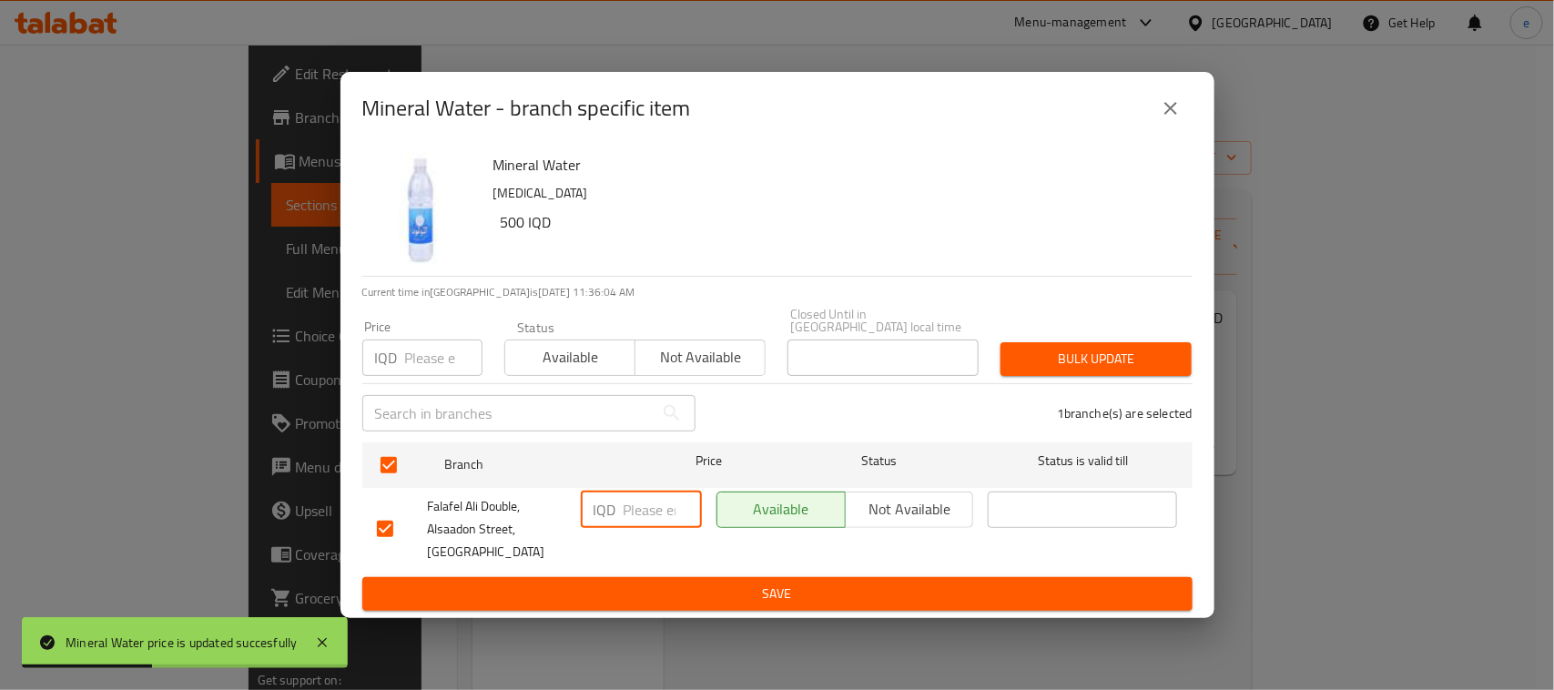
paste input "750"
type input "750"
click at [654, 604] on button "Save" at bounding box center [777, 594] width 830 height 34
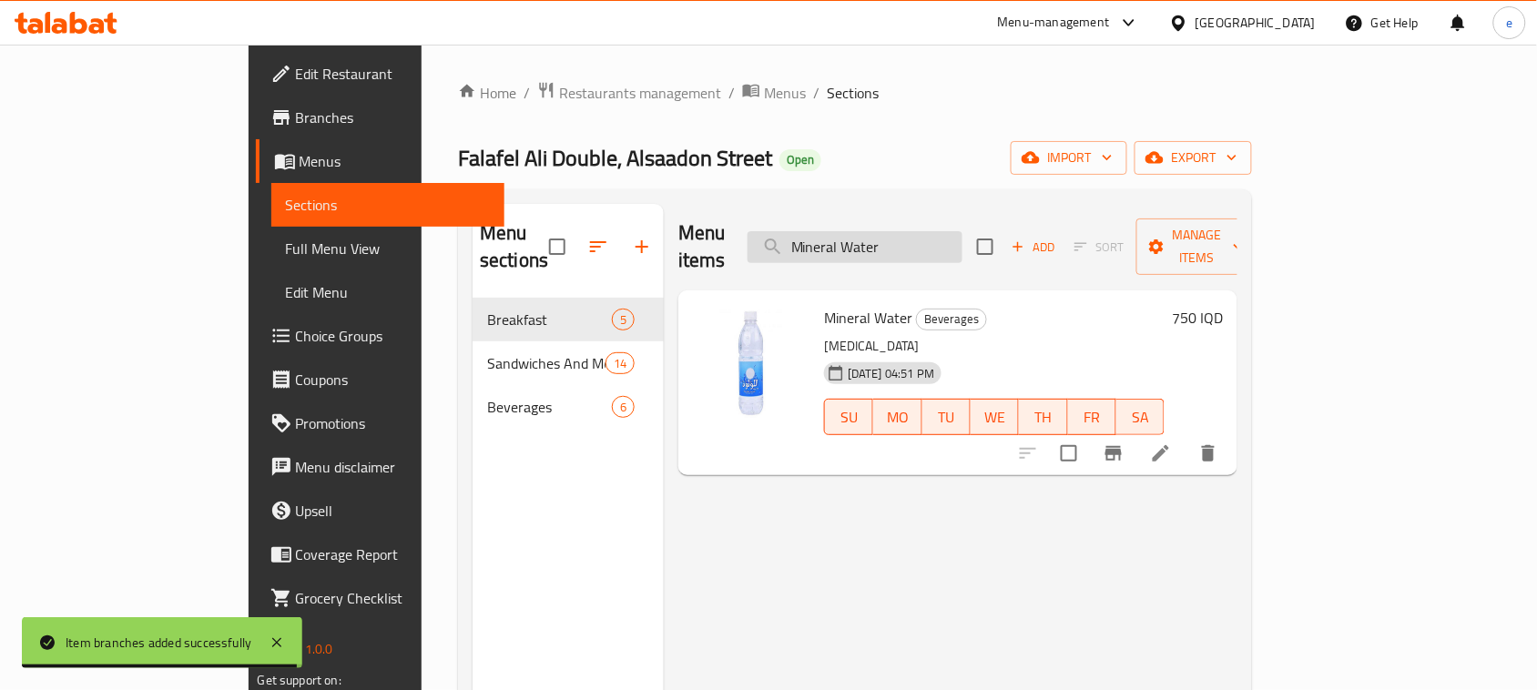
click at [945, 243] on input "Mineral Water" at bounding box center [854, 247] width 215 height 32
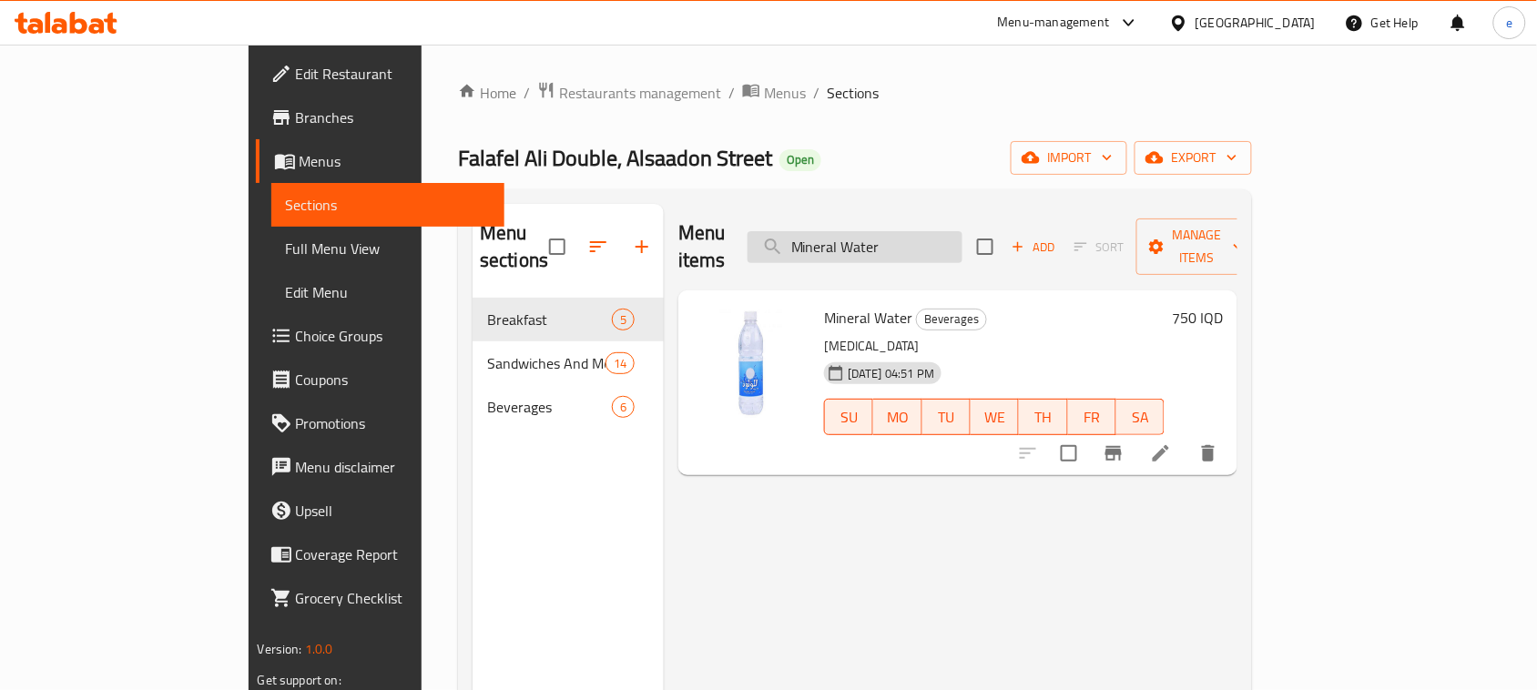
paste input "eat Shawerma Dish"
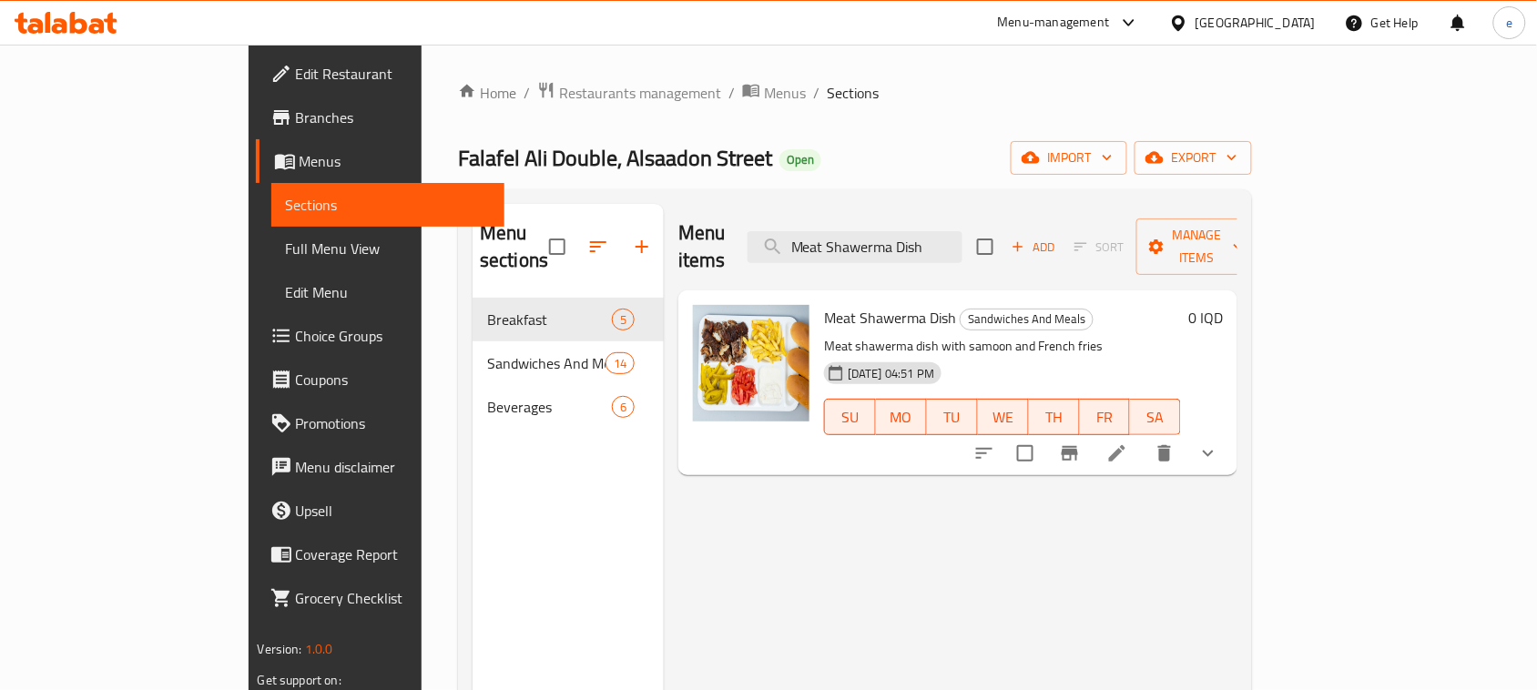
type input "Meat Shawerma Dish"
click at [1143, 437] on li at bounding box center [1117, 453] width 51 height 33
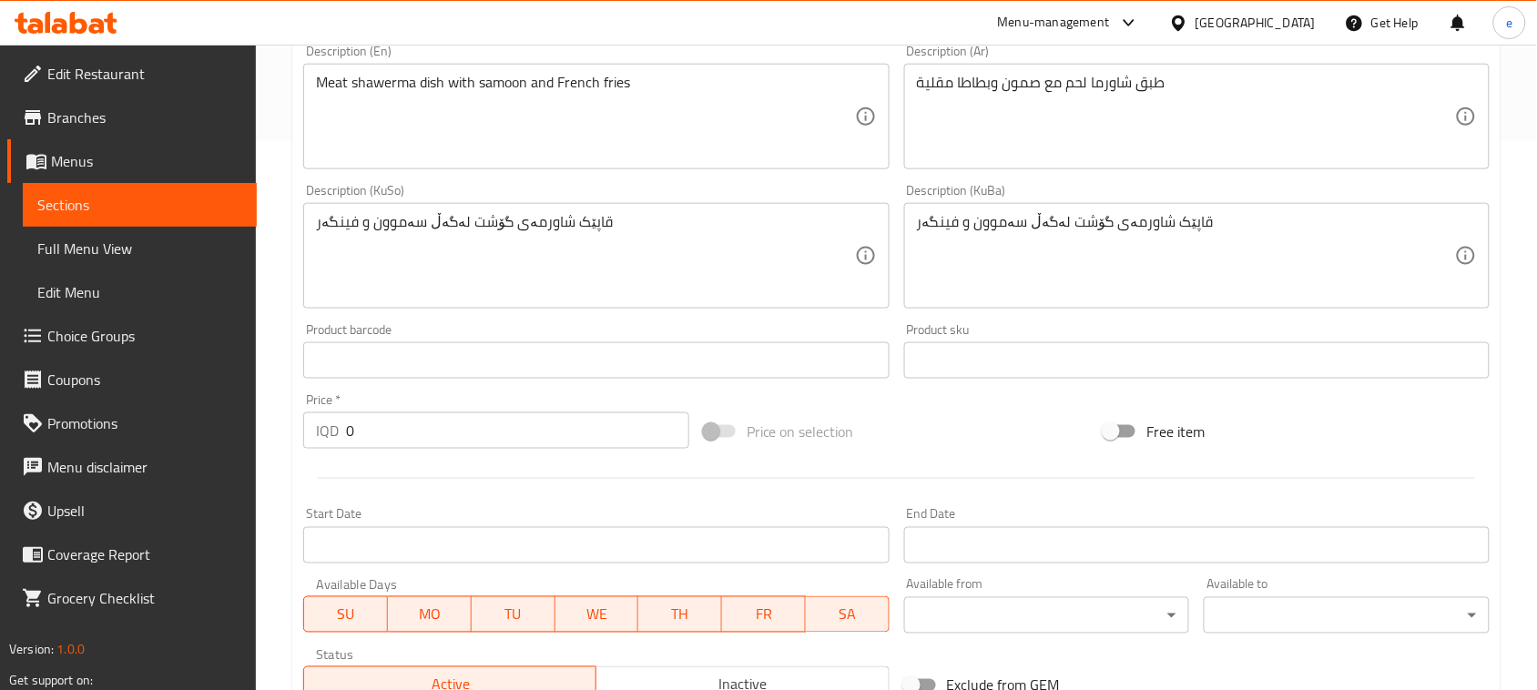
scroll to position [926, 0]
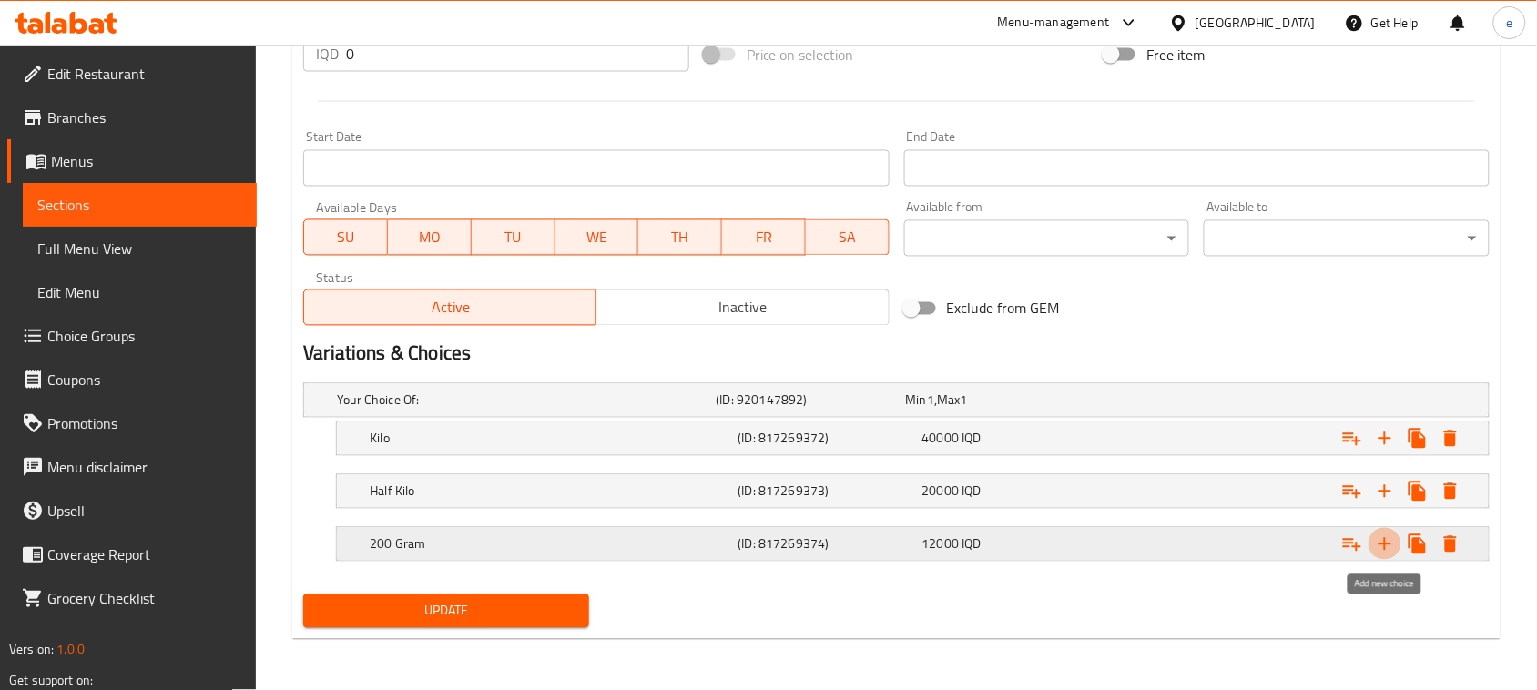
click at [1391, 542] on icon "Expand" at bounding box center [1385, 545] width 22 height 22
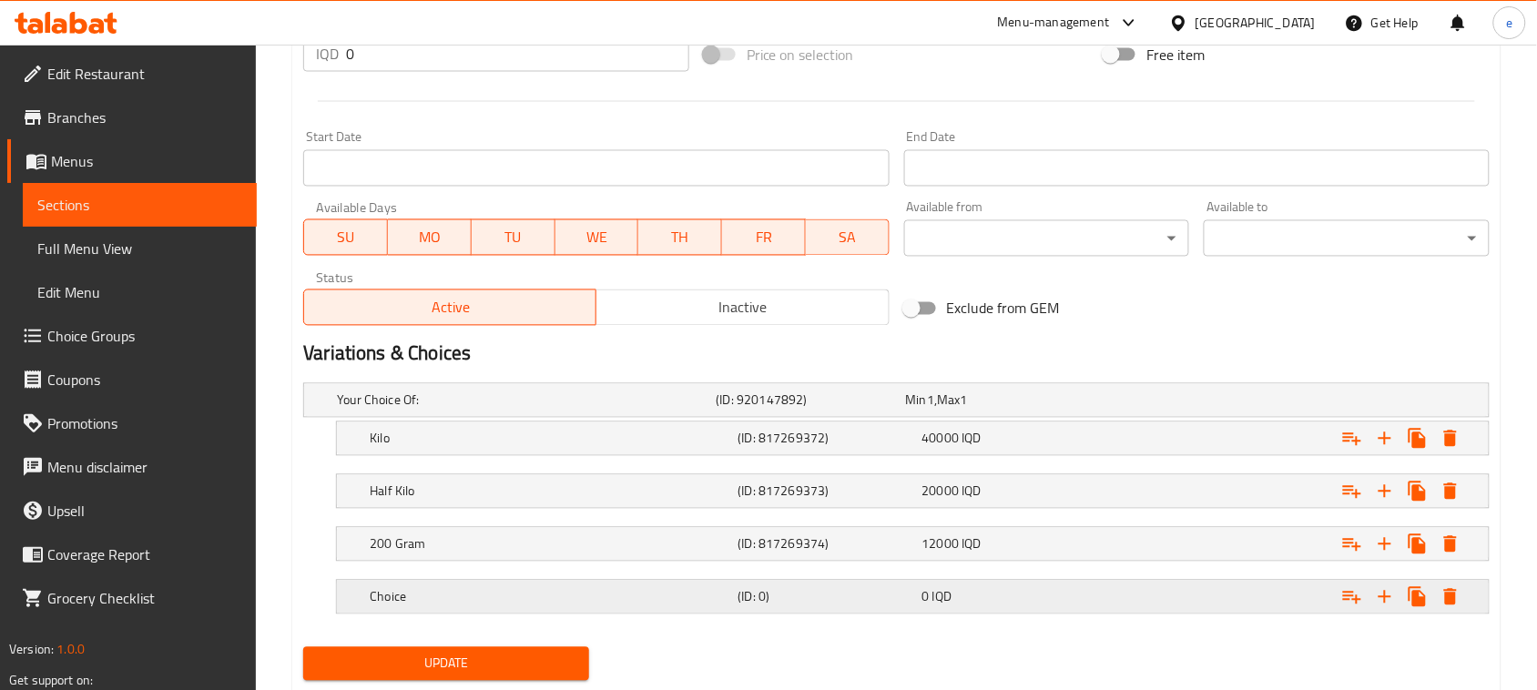
click at [966, 594] on div "0 IQD" at bounding box center [1010, 597] width 177 height 18
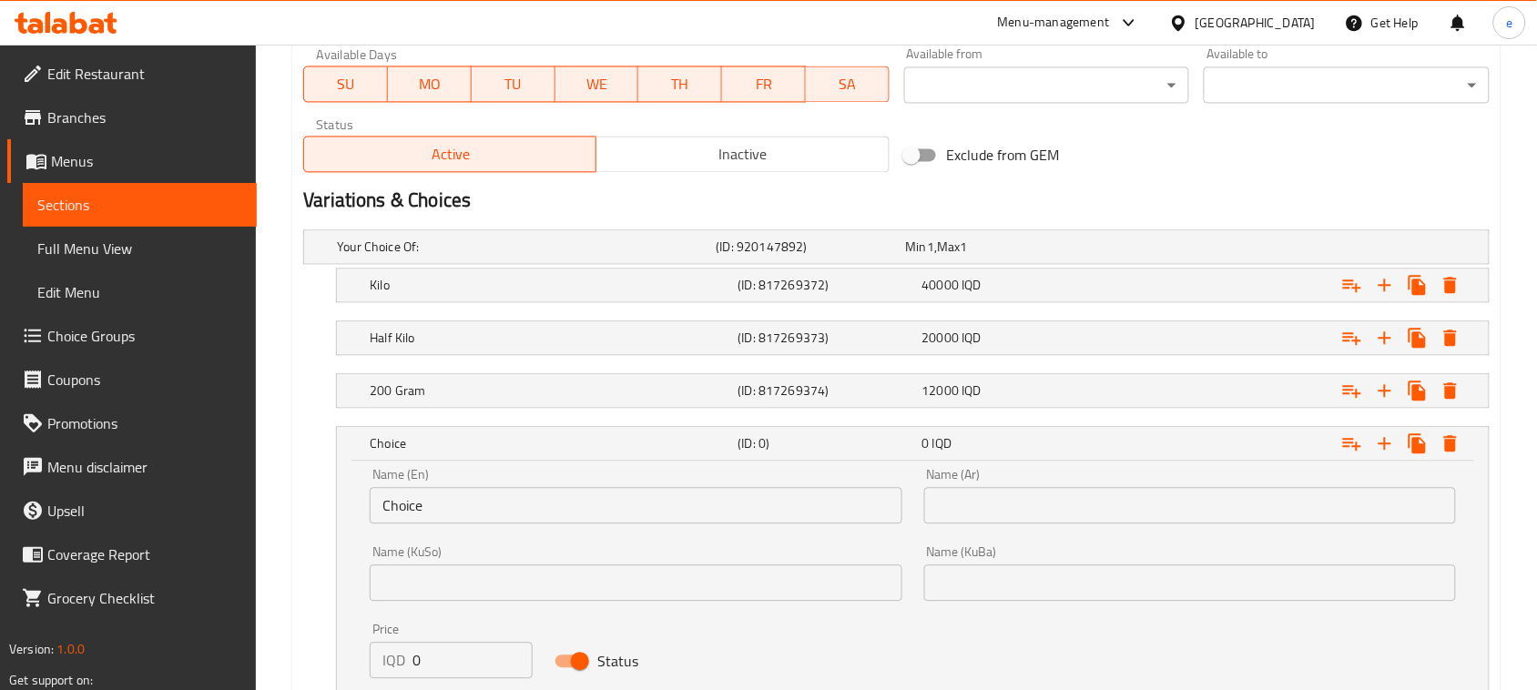
scroll to position [1154, 0]
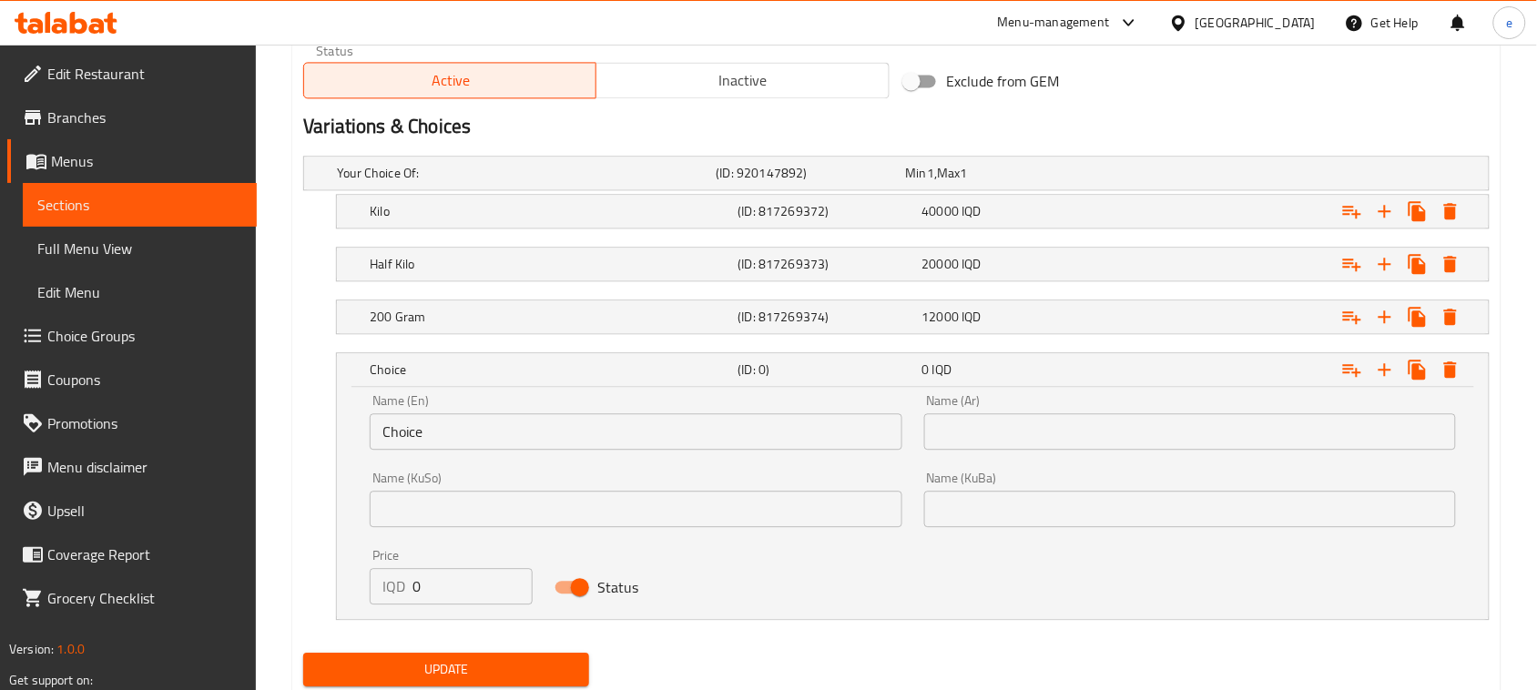
click at [626, 516] on input "text" at bounding box center [636, 509] width 532 height 36
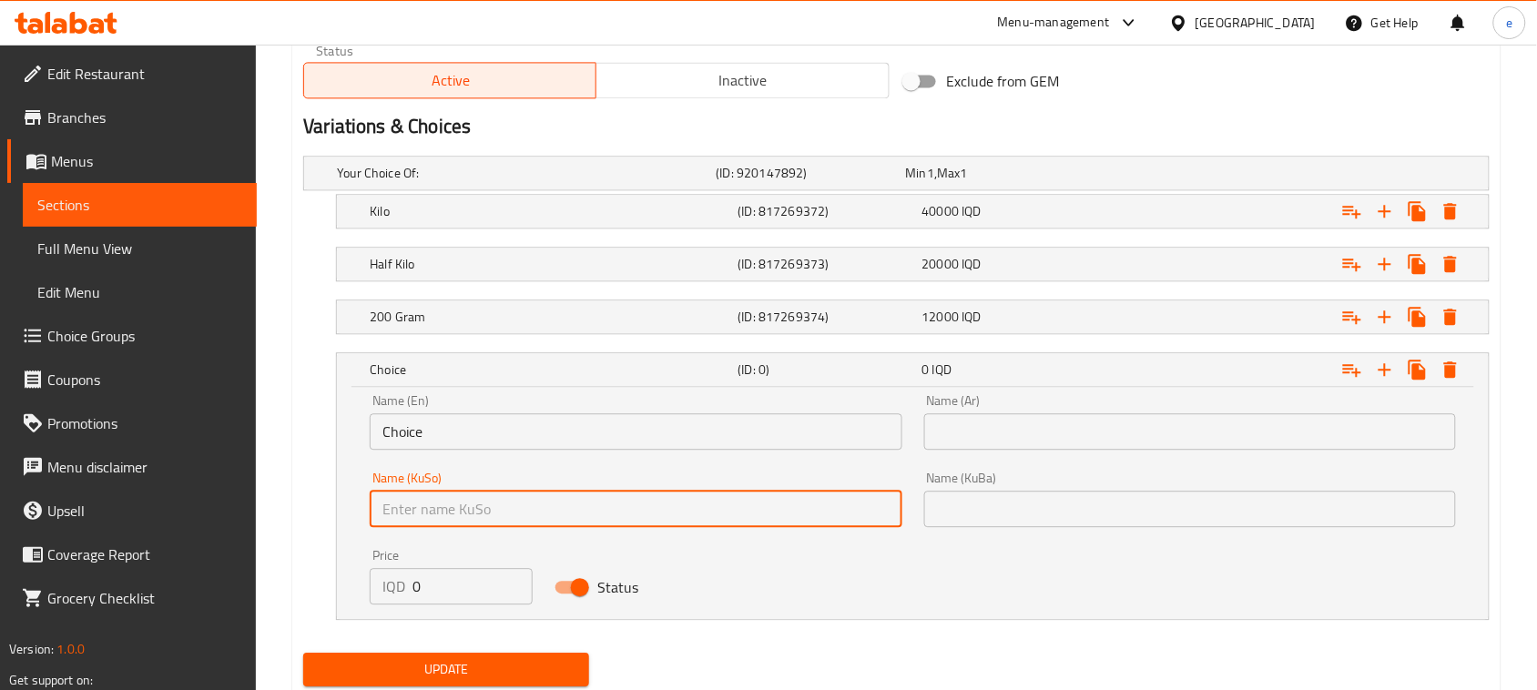
type input "نەفەرێک"
click at [447, 604] on input "0" at bounding box center [472, 586] width 120 height 36
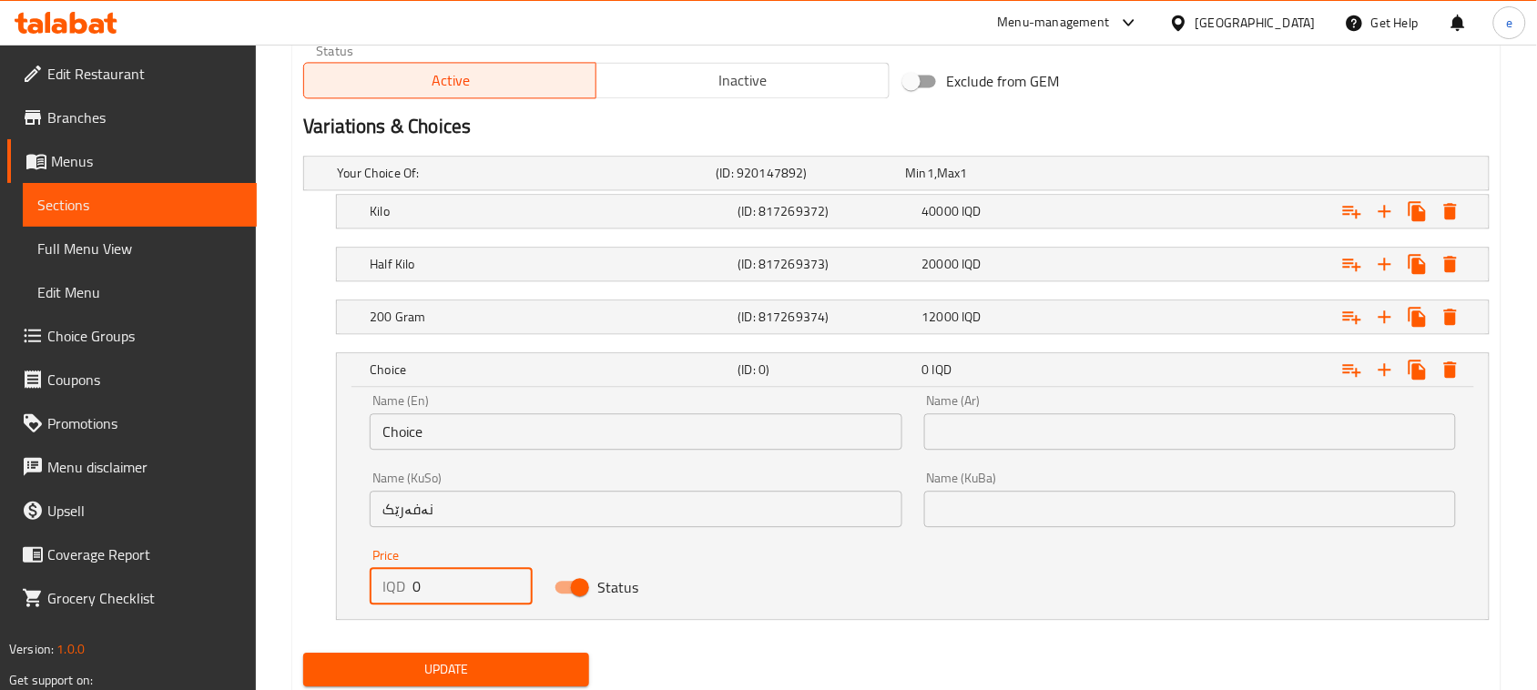
click at [447, 604] on input "0" at bounding box center [472, 586] width 120 height 36
paste input "1400"
type input "14000"
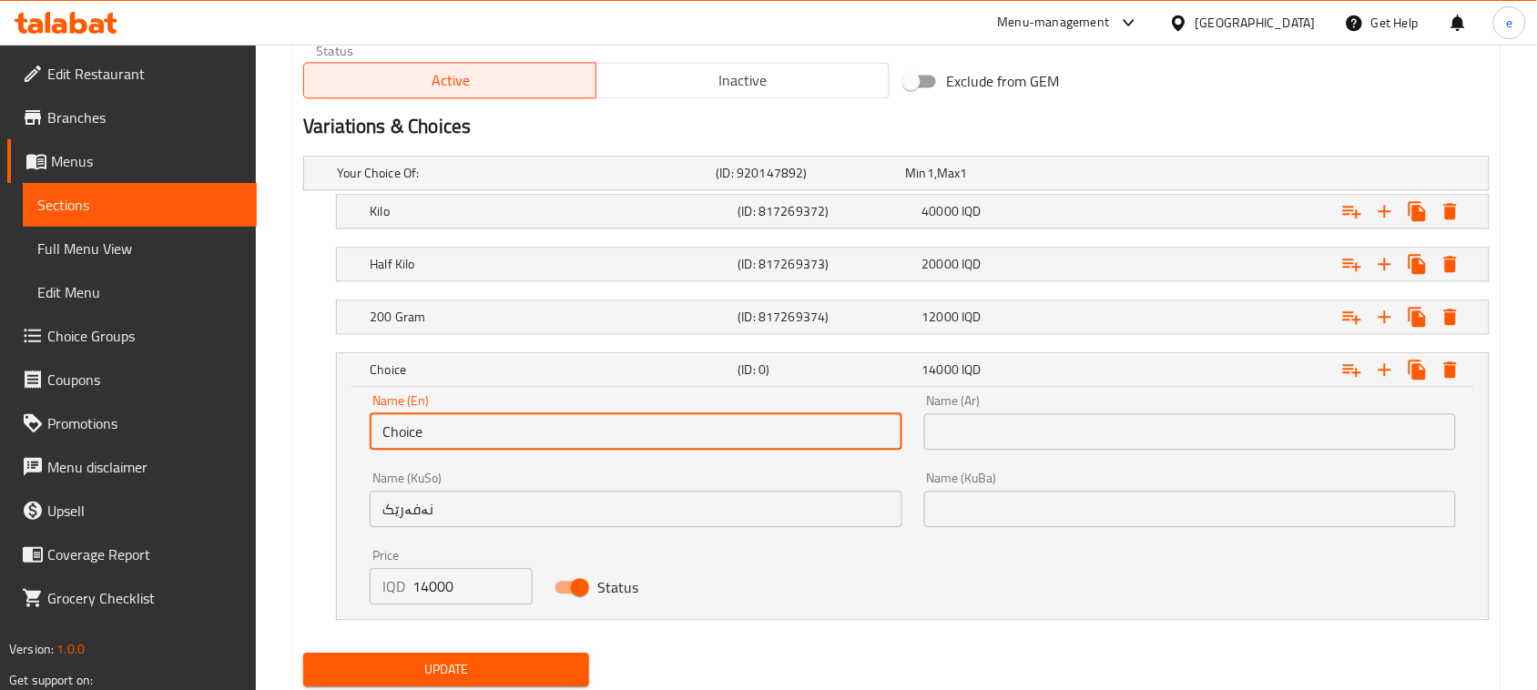
click at [475, 448] on input "Choice" at bounding box center [636, 431] width 532 height 36
click at [478, 438] on input "text" at bounding box center [636, 431] width 532 height 36
type input "Nafar"
click at [1012, 453] on div "Name (Ar) Name (Ar)" at bounding box center [1190, 421] width 554 height 77
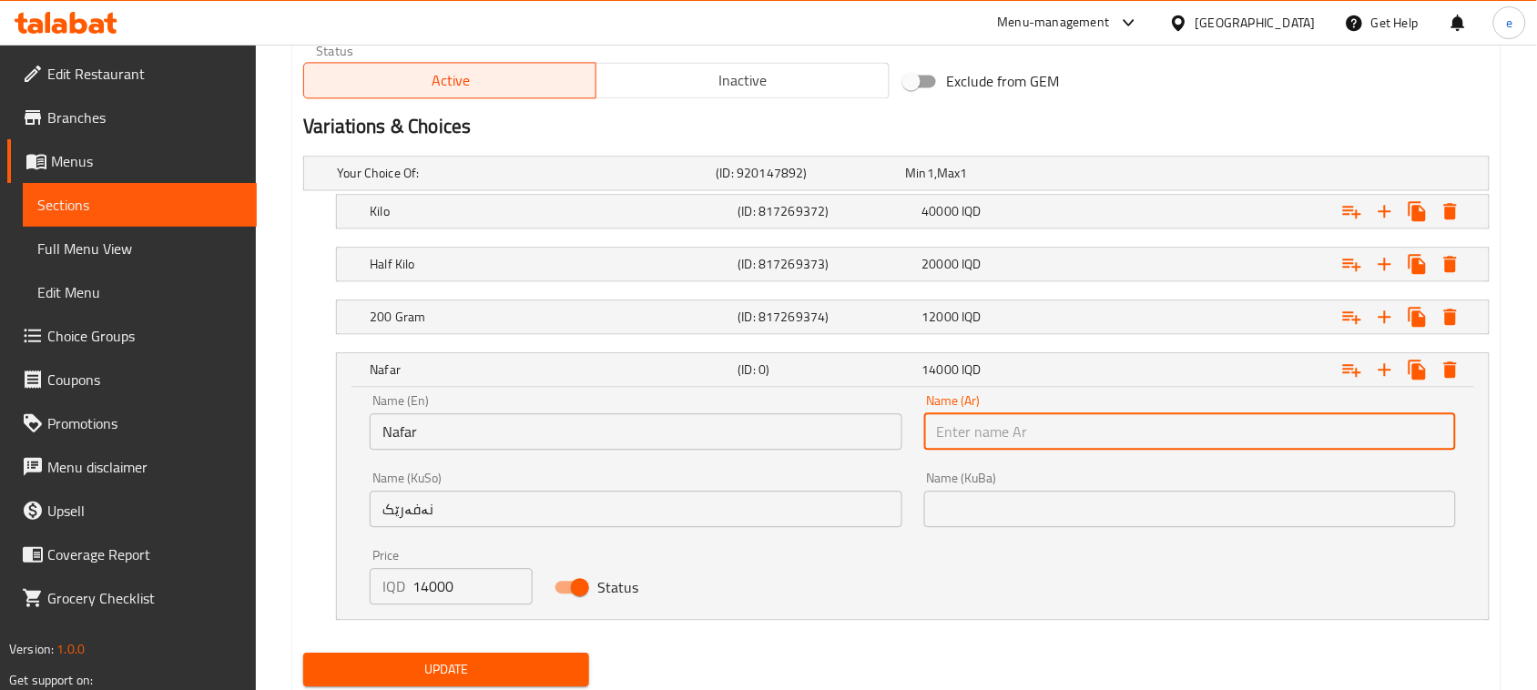
click at [1015, 430] on input "text" at bounding box center [1190, 431] width 532 height 36
type input "نفر"
click at [725, 511] on input "نەفەرێک" at bounding box center [636, 509] width 532 height 36
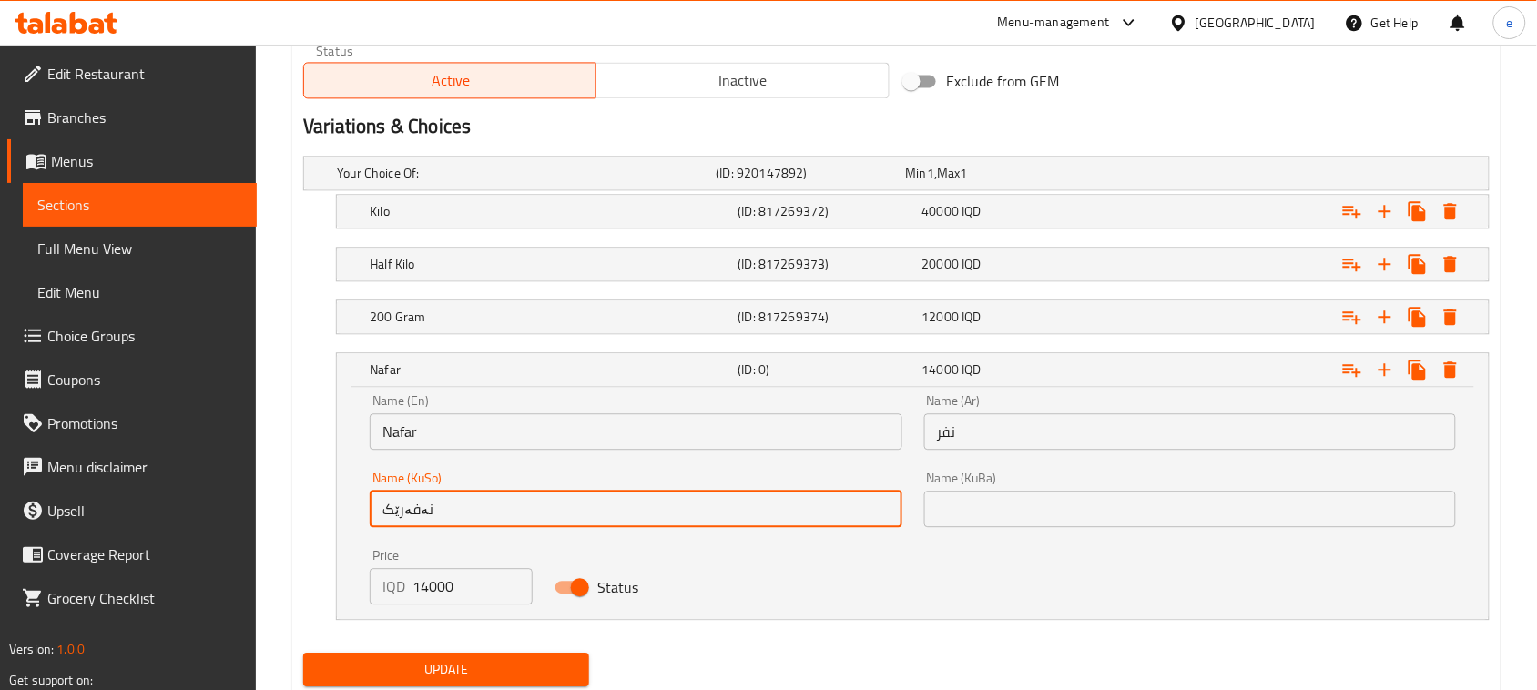
click at [725, 511] on input "نەفەرێک" at bounding box center [636, 509] width 532 height 36
click at [952, 516] on input "text" at bounding box center [1190, 509] width 532 height 36
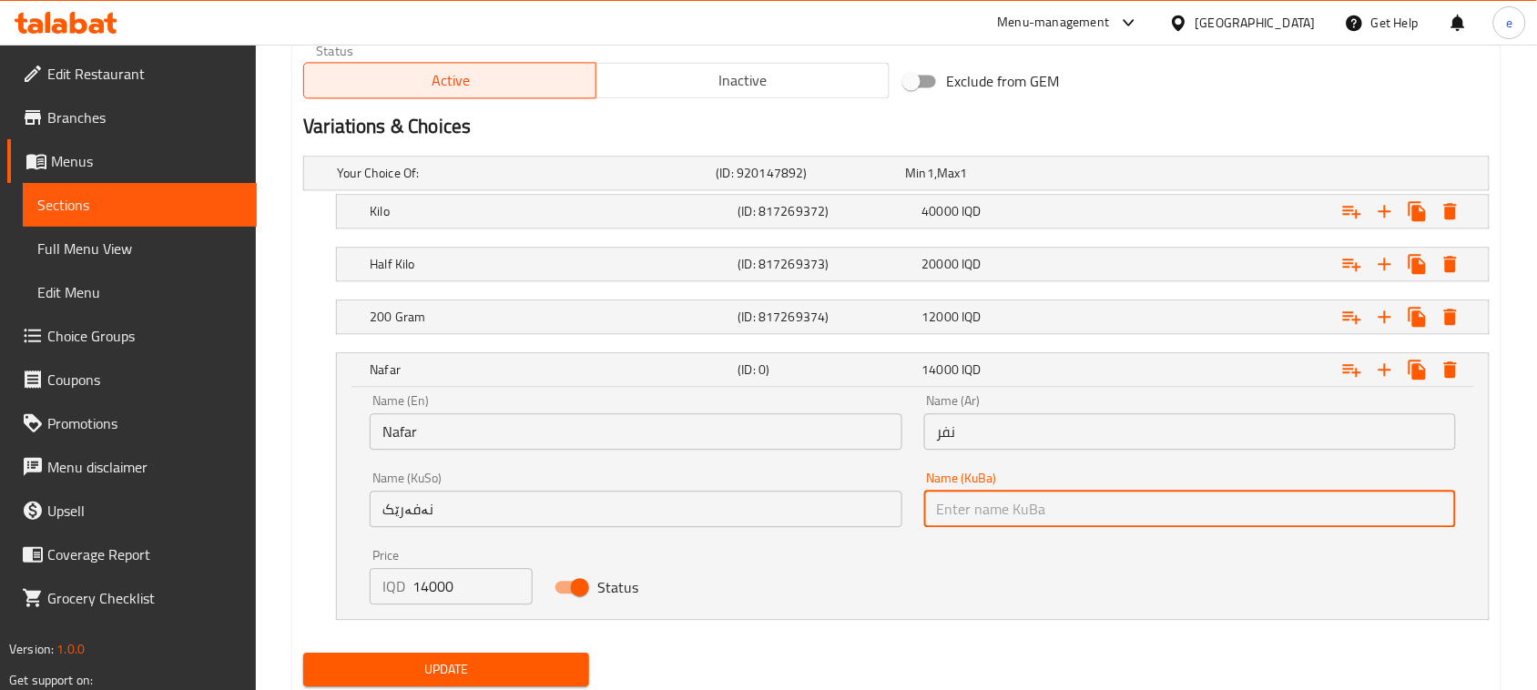
paste input "نەفەرێک"
type input "نەفەرێک"
click at [1384, 373] on icon "Expand" at bounding box center [1385, 370] width 22 height 22
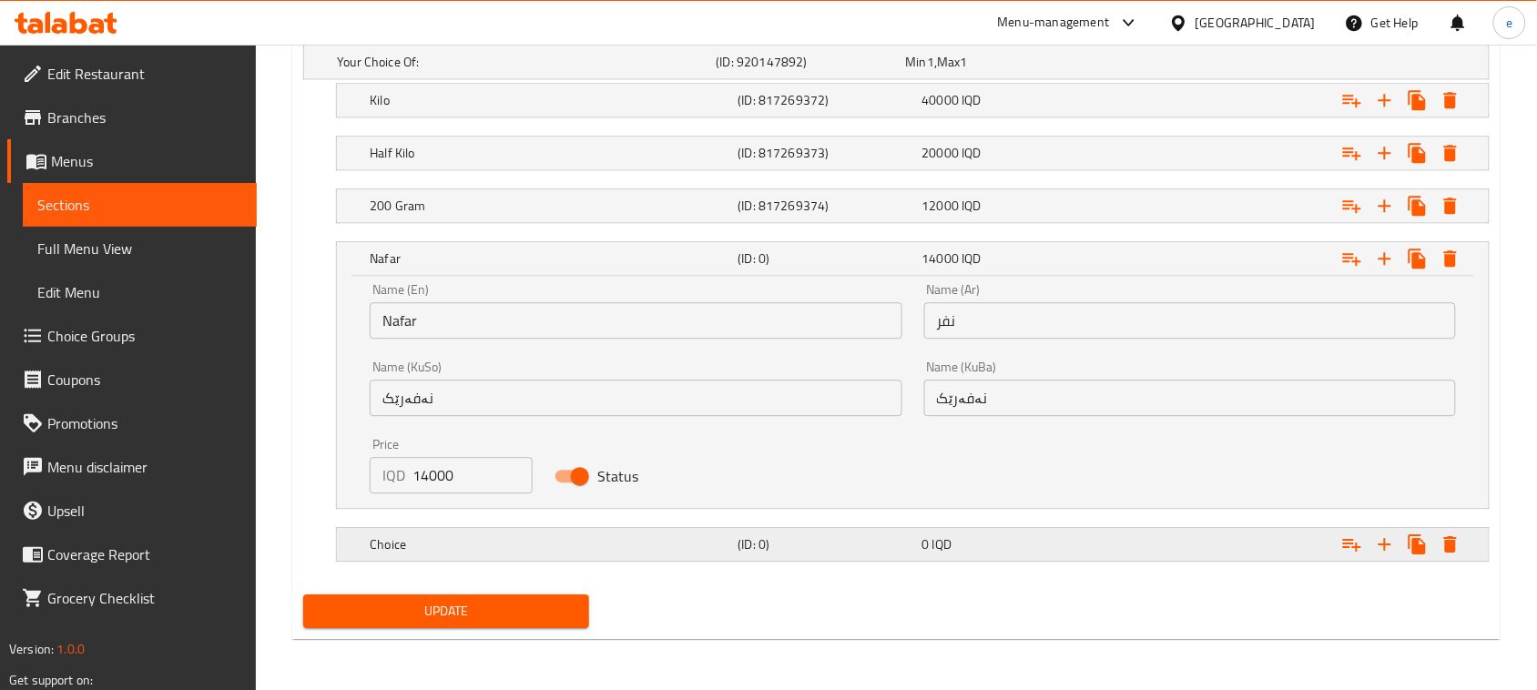
click at [665, 547] on h5 "Choice" at bounding box center [550, 544] width 361 height 18
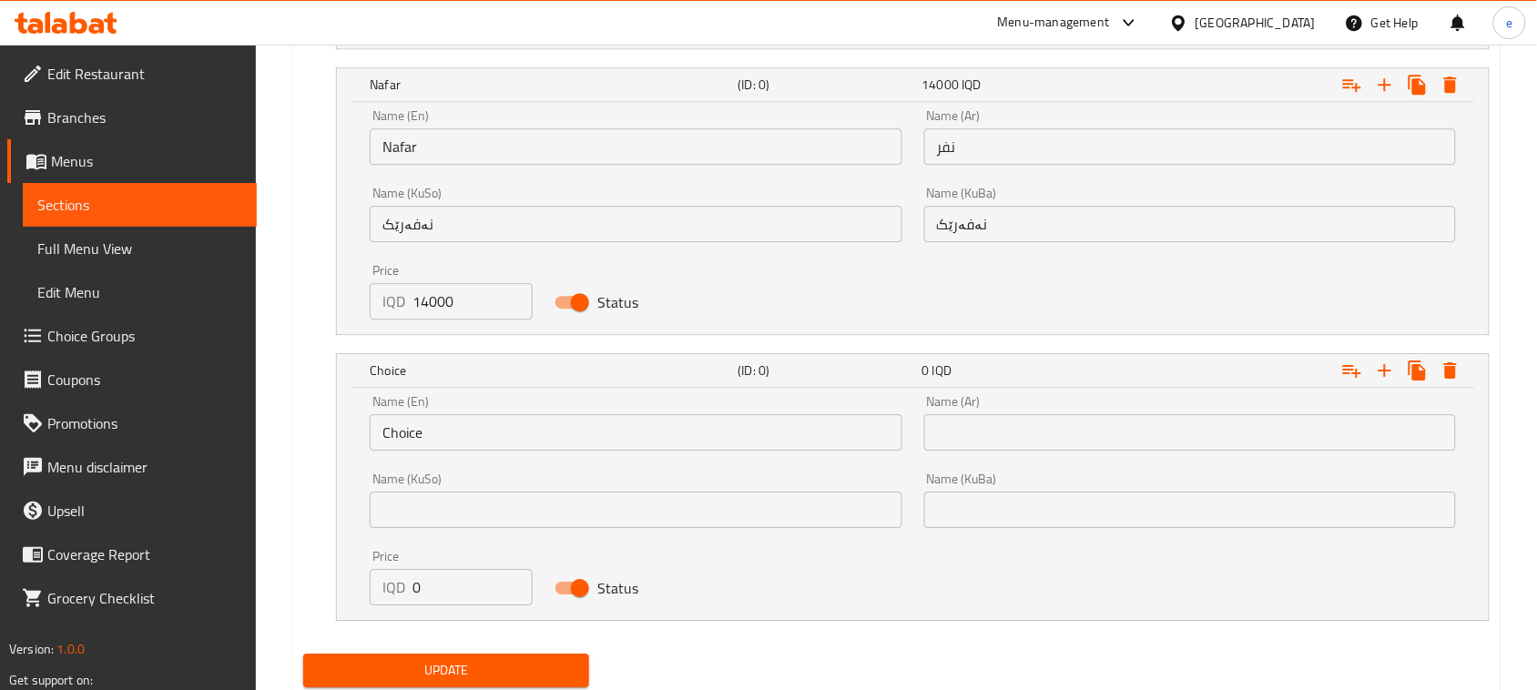
scroll to position [1493, 0]
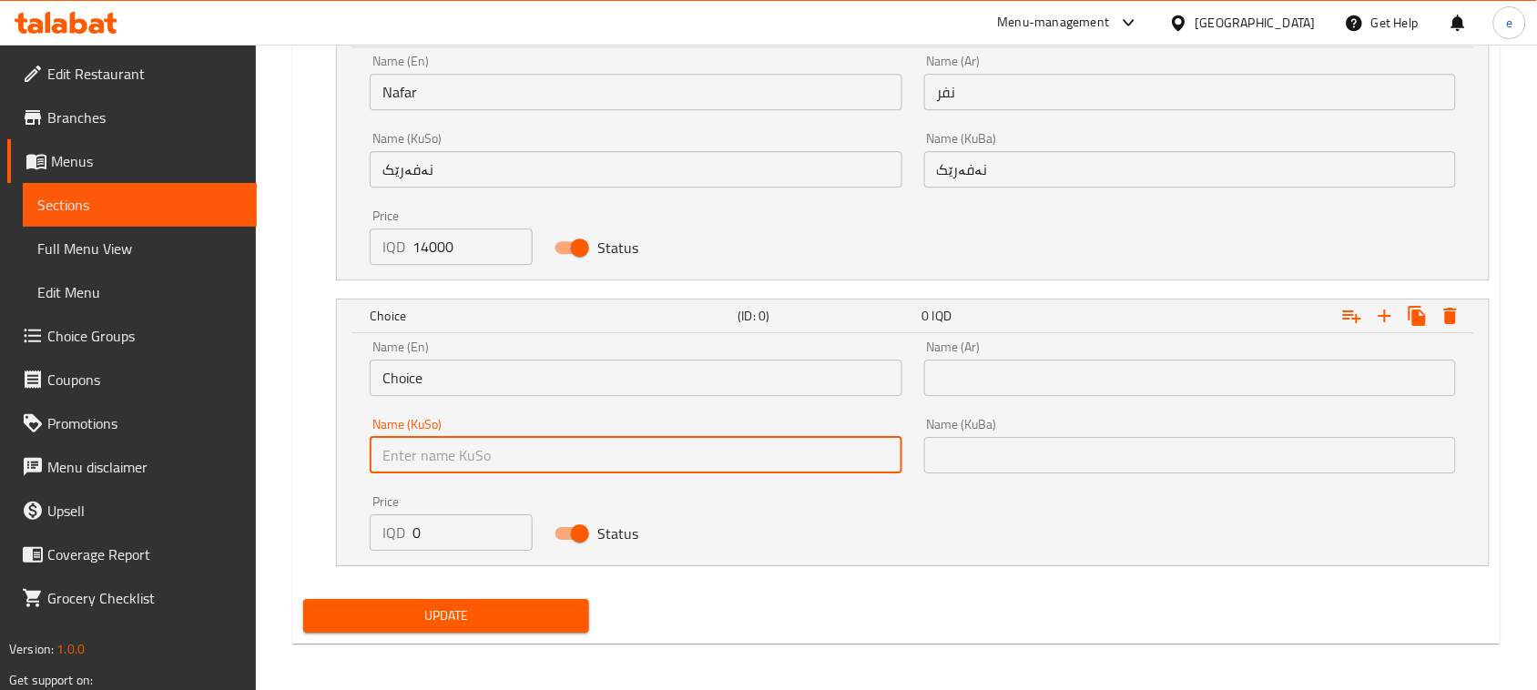
click at [475, 473] on input "text" at bounding box center [636, 455] width 532 height 36
type input "نیو نەفەر"
click at [449, 458] on input "نیو نەفەر" at bounding box center [636, 455] width 532 height 36
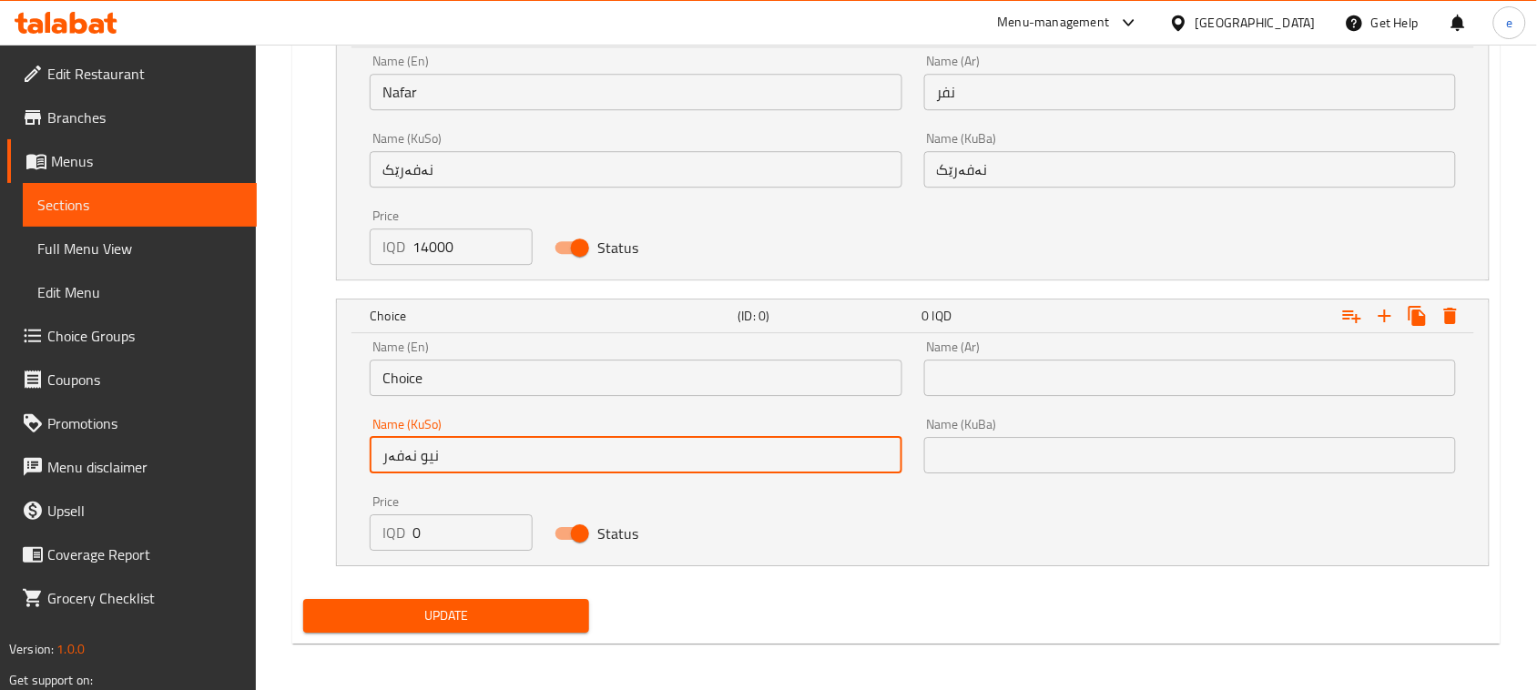
click at [1006, 458] on input "text" at bounding box center [1190, 455] width 532 height 36
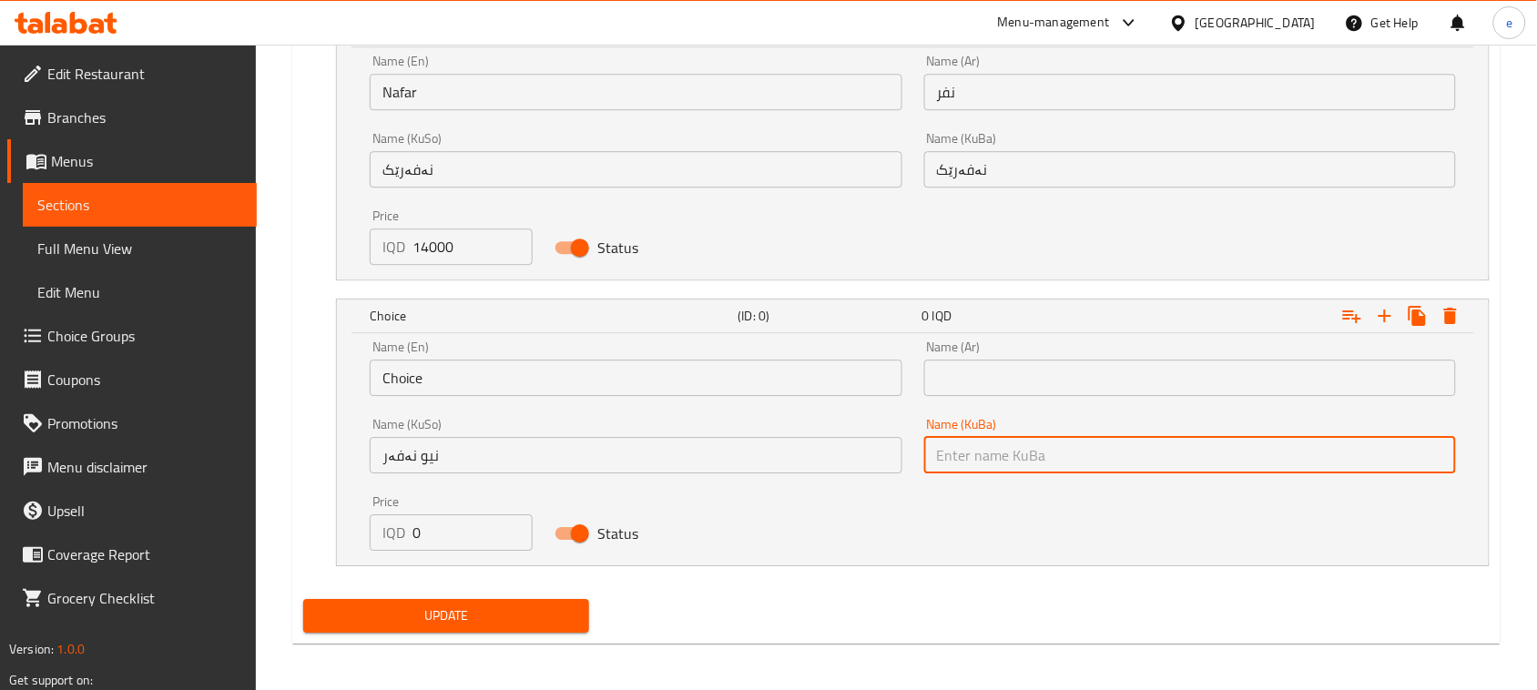
paste input "نیو نەفەر"
type input "نیو نەفەر"
click at [629, 373] on input "Choice" at bounding box center [636, 378] width 532 height 36
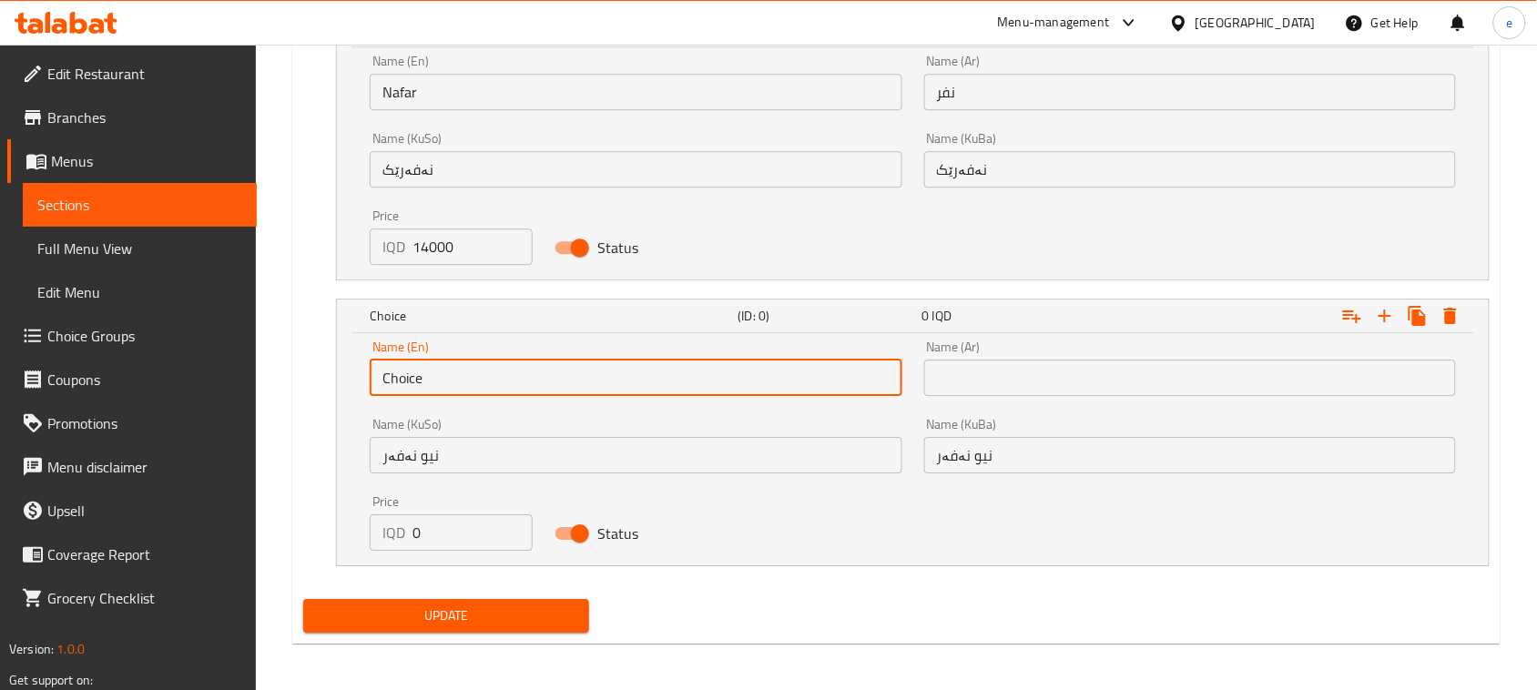
click at [629, 373] on input "Choice" at bounding box center [636, 378] width 532 height 36
click at [629, 370] on input "text" at bounding box center [636, 378] width 532 height 36
type input "Half nafar"
click at [950, 369] on input "text" at bounding box center [1190, 378] width 532 height 36
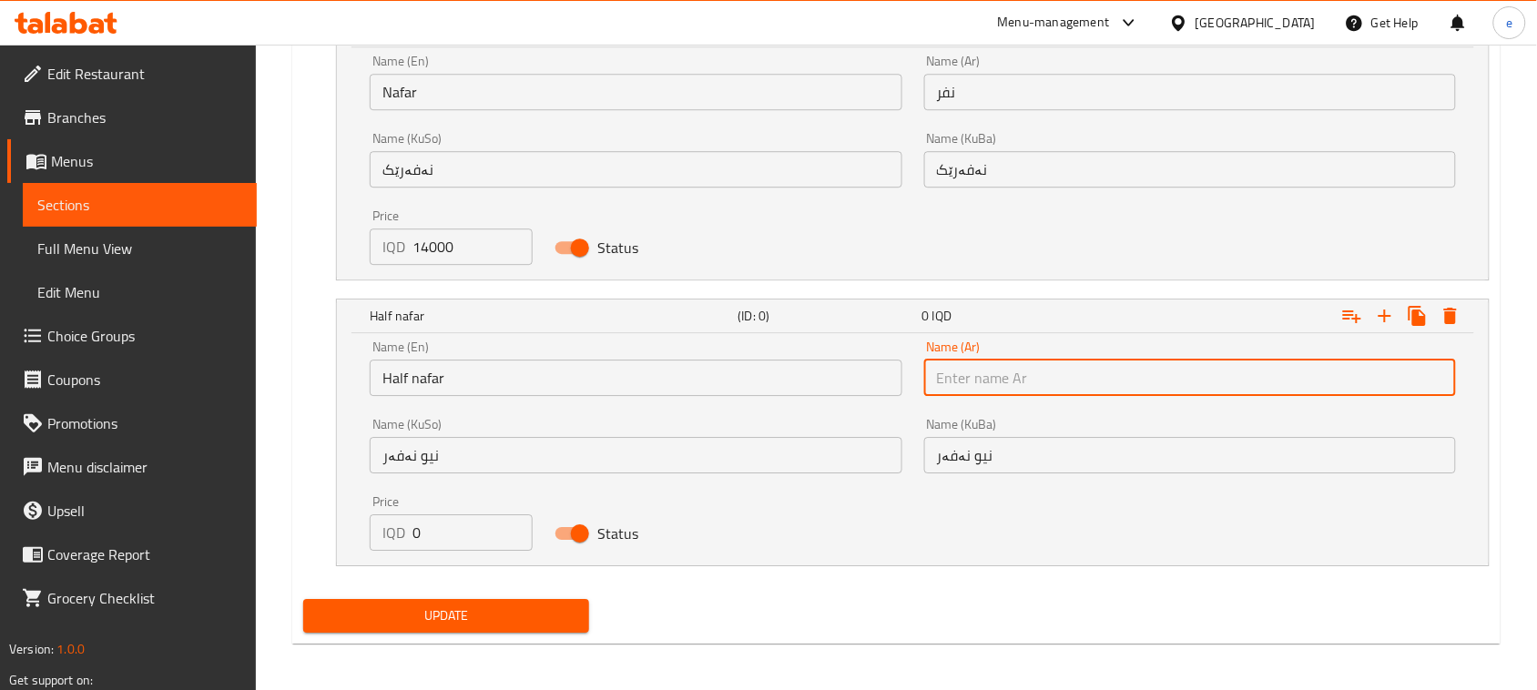
type input "نصف نفر"
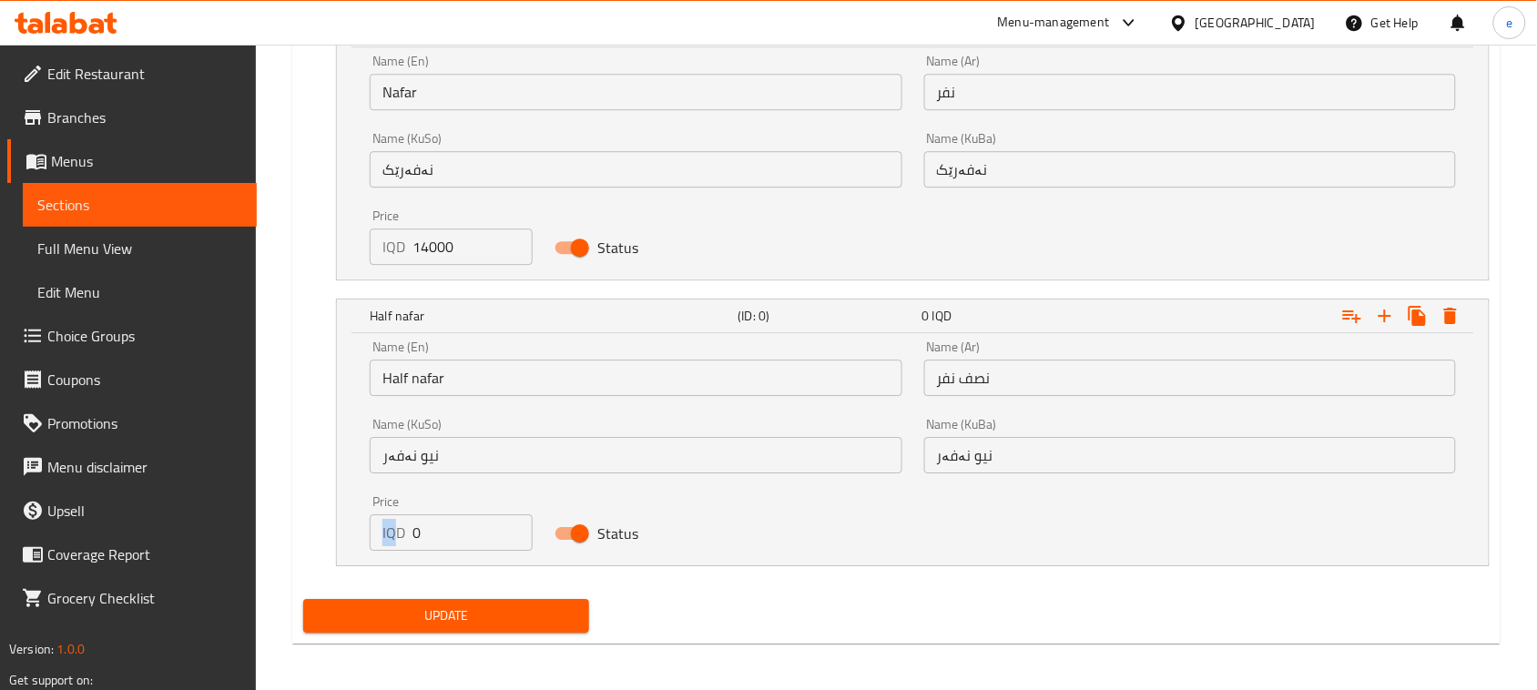
drag, startPoint x: 452, startPoint y: 502, endPoint x: 399, endPoint y: 529, distance: 59.5
click at [399, 529] on div "Price IQD 0 Price" at bounding box center [451, 523] width 163 height 56
drag, startPoint x: 442, startPoint y: 538, endPoint x: 394, endPoint y: 534, distance: 47.6
click at [394, 534] on div "IQD 0 Price" at bounding box center [451, 532] width 163 height 36
paste input "700"
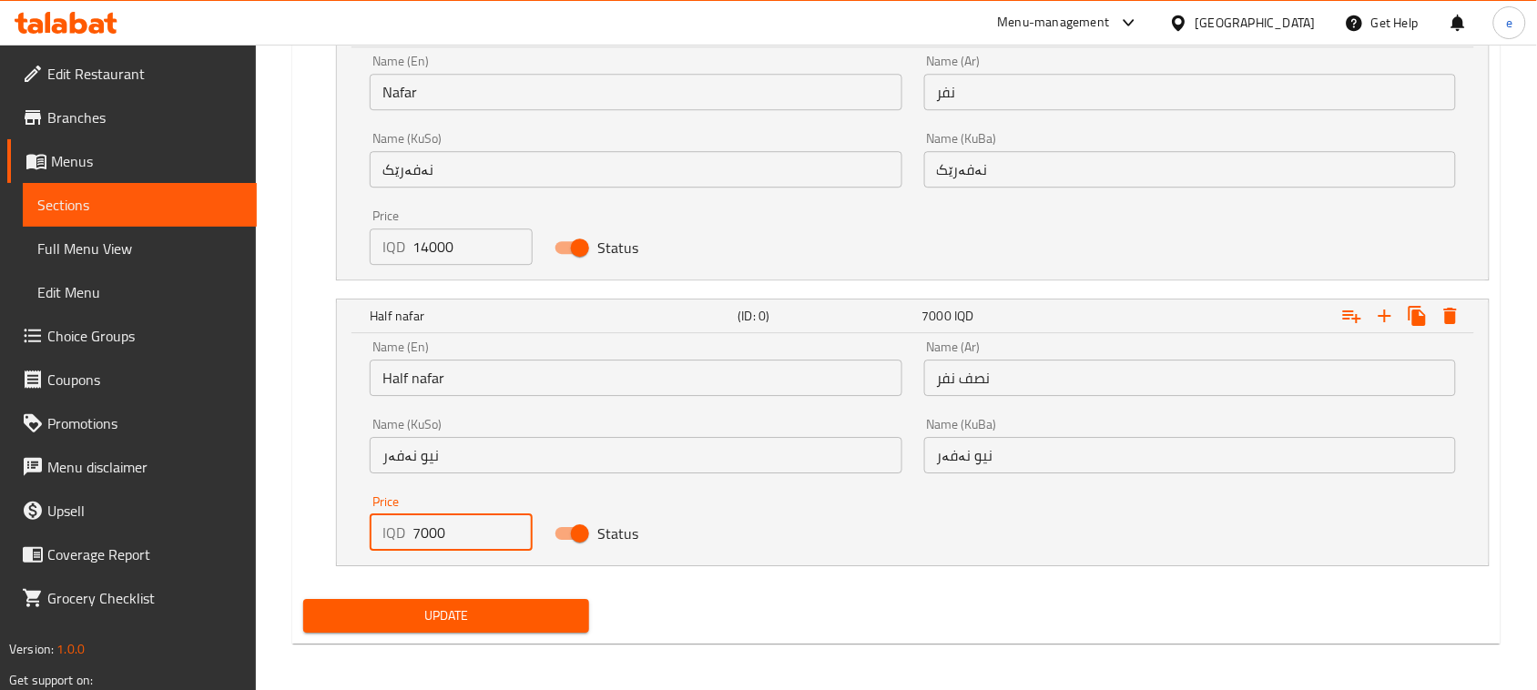
type input "7000"
click at [485, 612] on span "Update" at bounding box center [446, 616] width 257 height 23
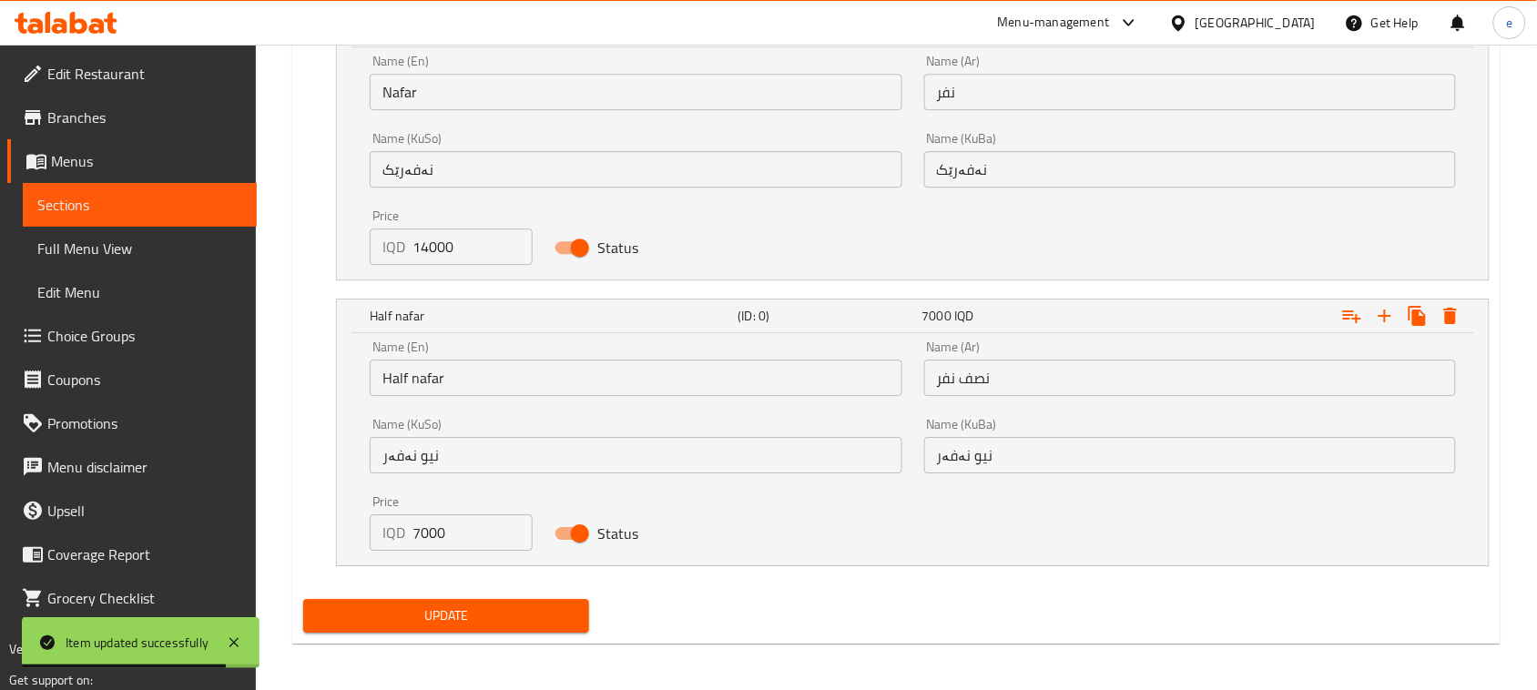
click at [77, 166] on span "Menus" at bounding box center [146, 161] width 191 height 22
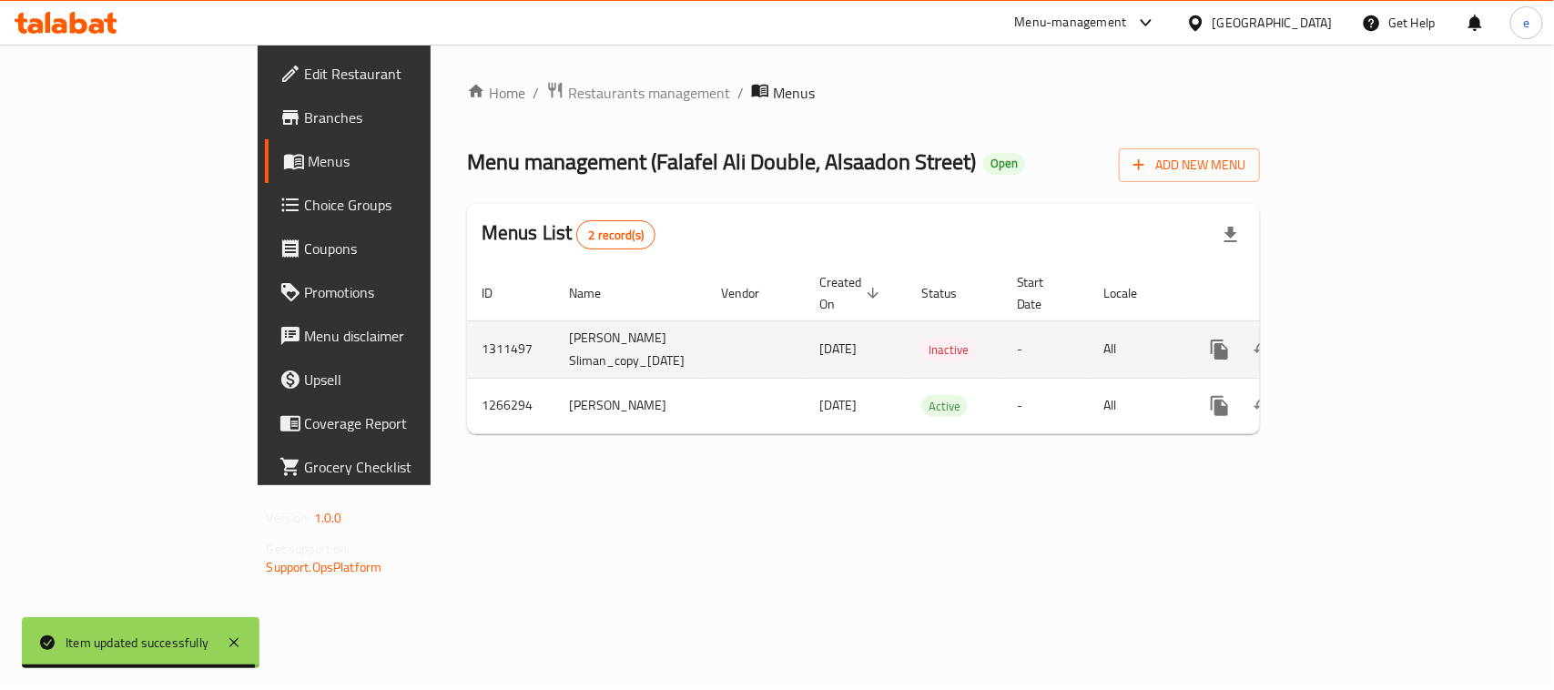
click at [1362, 339] on icon "enhanced table" at bounding box center [1351, 350] width 22 height 22
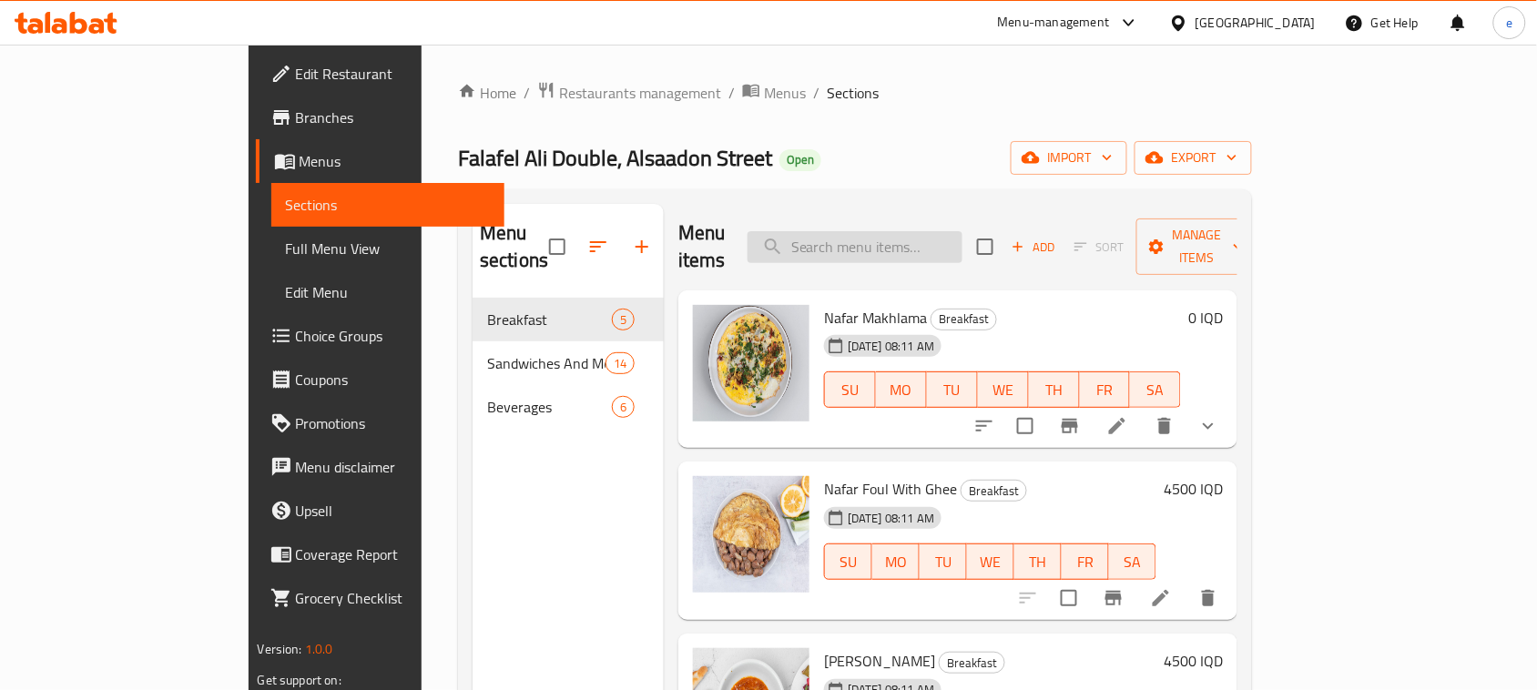
click at [901, 233] on input "search" at bounding box center [854, 247] width 215 height 32
paste input "Chicken Shawerma Dish"
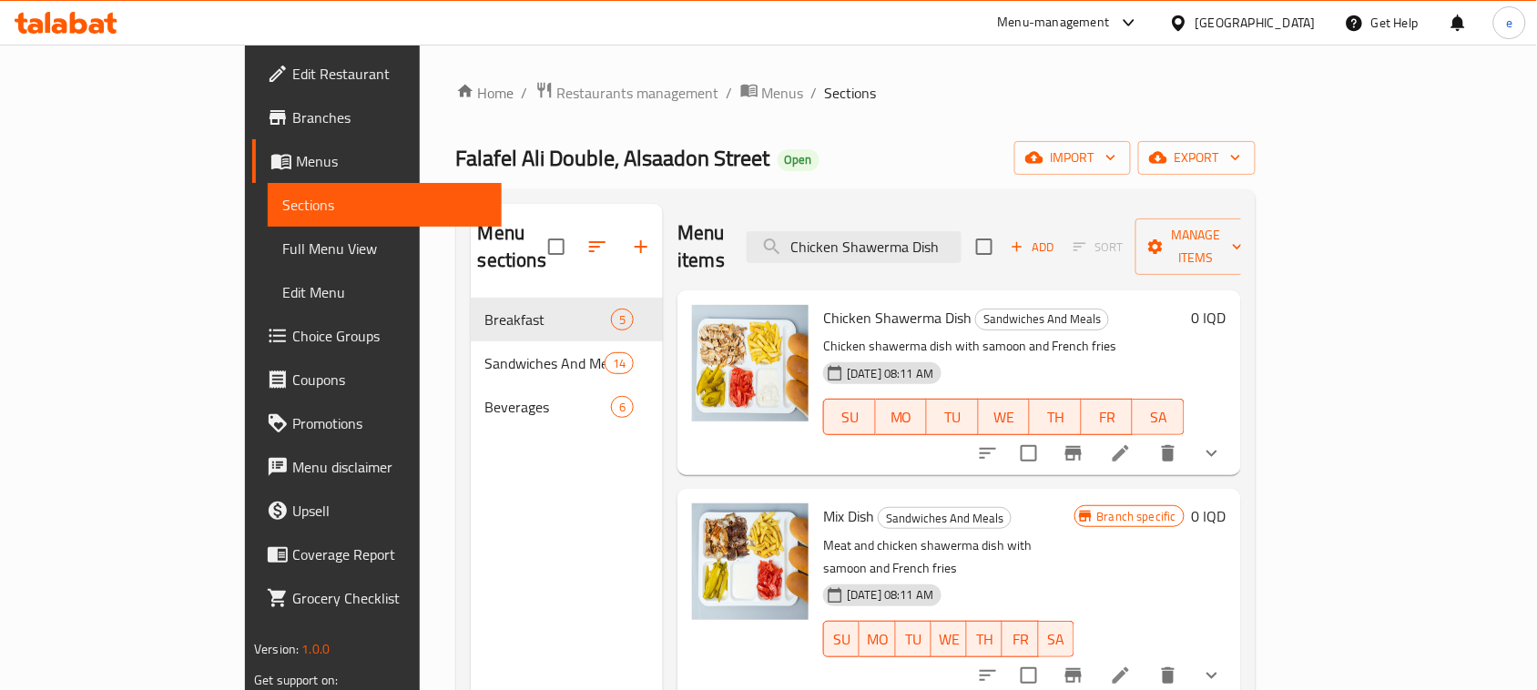
type input "Chicken Shawerma Dish"
click at [1234, 438] on button "show more" at bounding box center [1212, 454] width 44 height 44
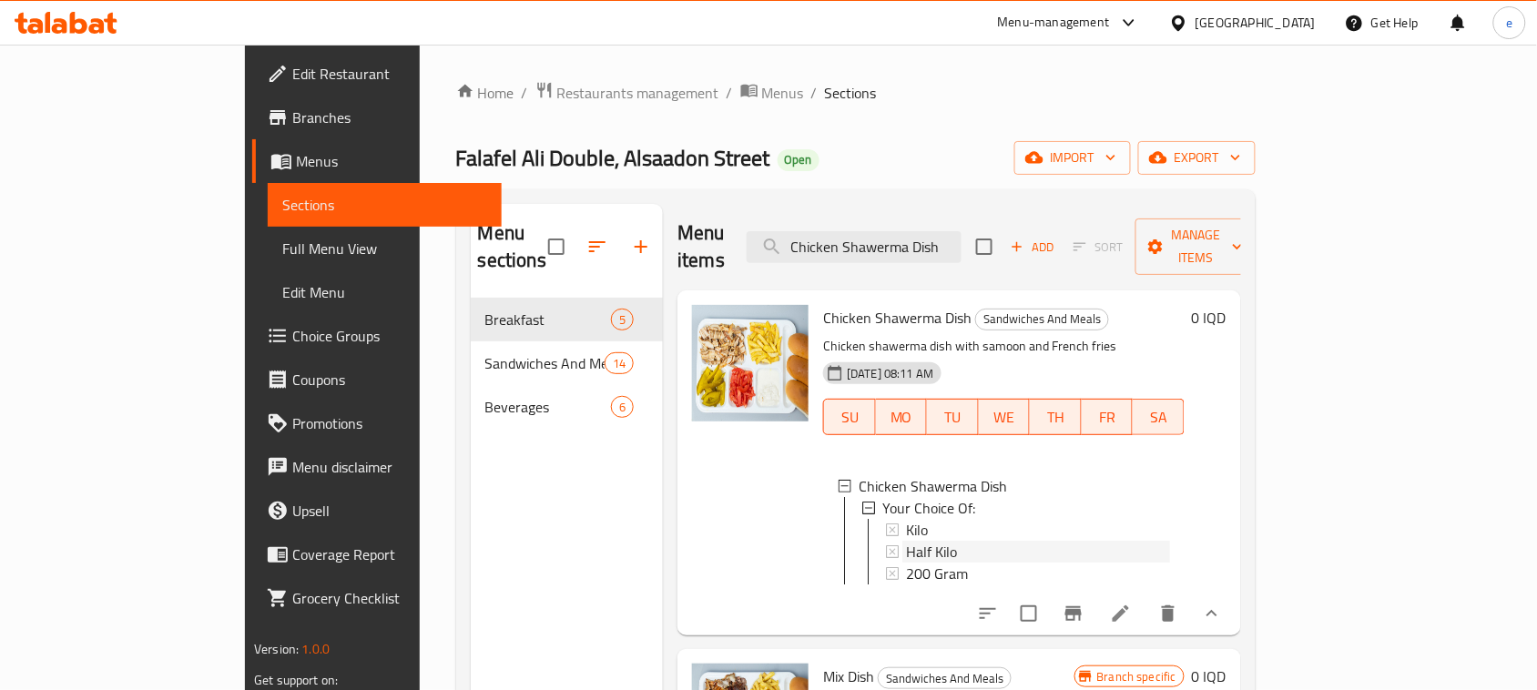
click at [906, 541] on span "Half Kilo" at bounding box center [931, 552] width 51 height 22
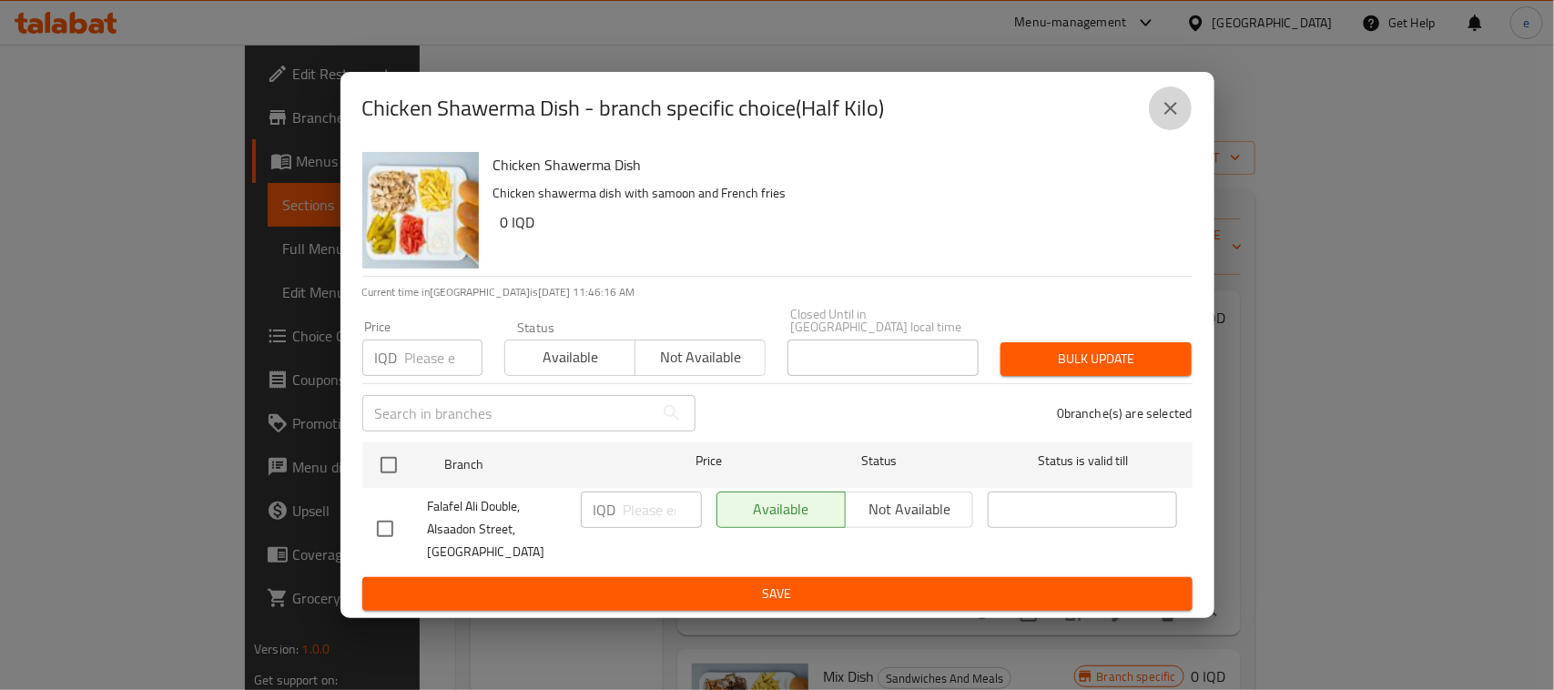
click at [1185, 124] on button "close" at bounding box center [1171, 108] width 44 height 44
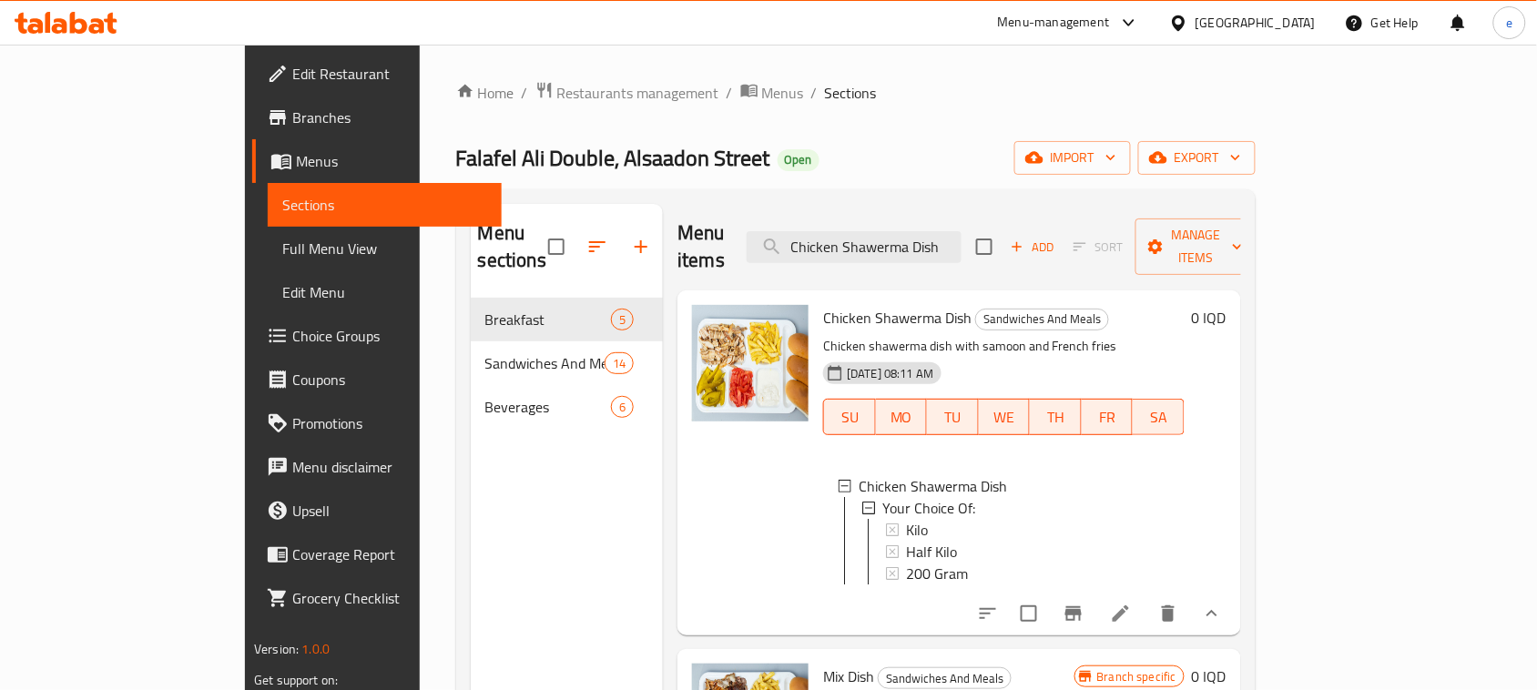
click at [1132, 605] on icon at bounding box center [1121, 614] width 22 height 22
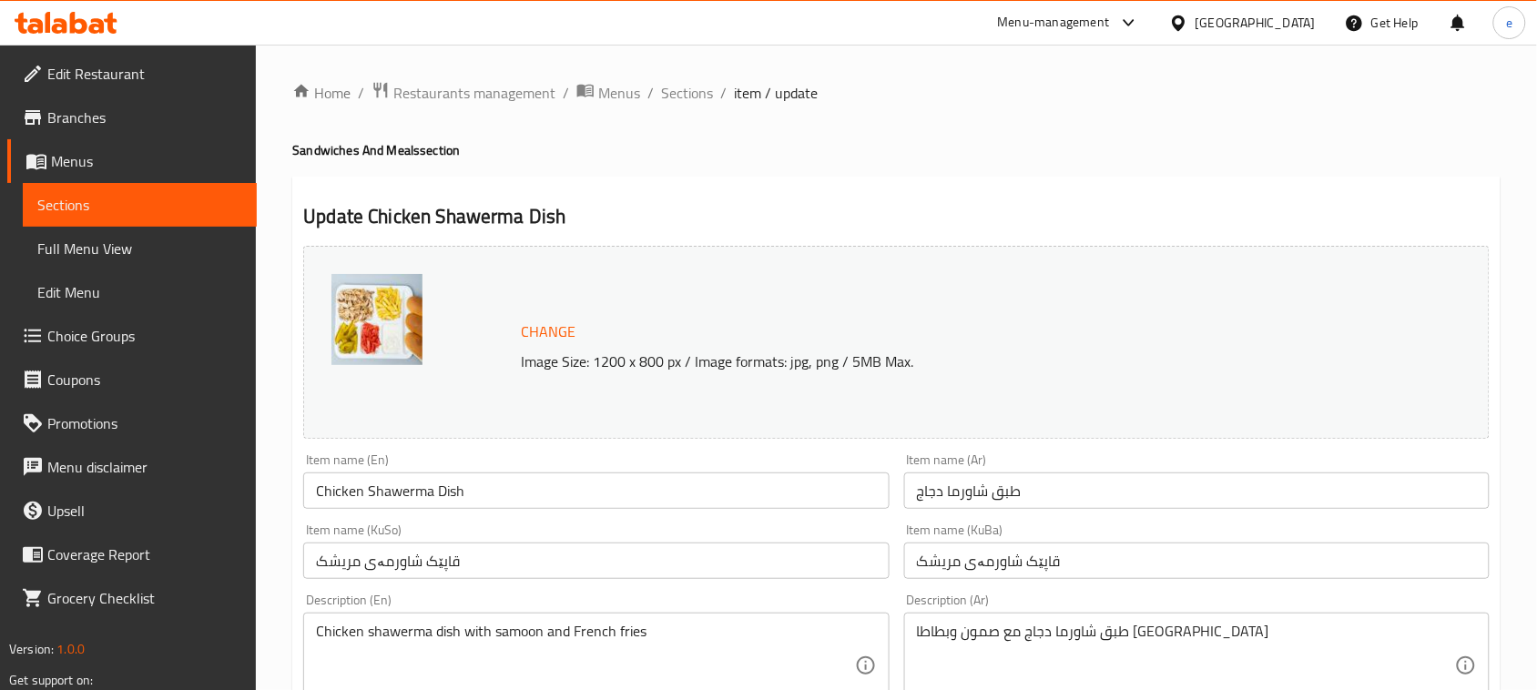
click at [97, 164] on span "Menus" at bounding box center [146, 161] width 191 height 22
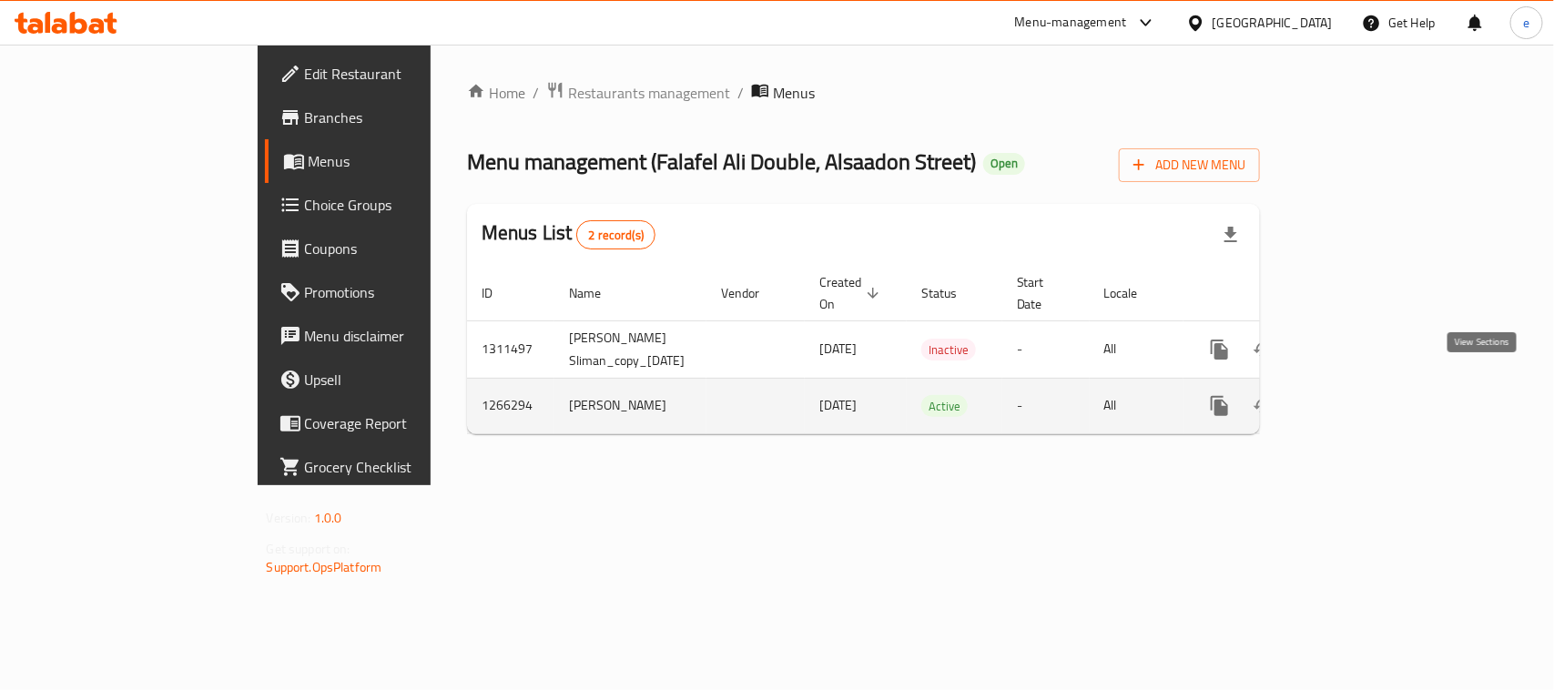
click at [1373, 384] on link "enhanced table" at bounding box center [1351, 406] width 44 height 44
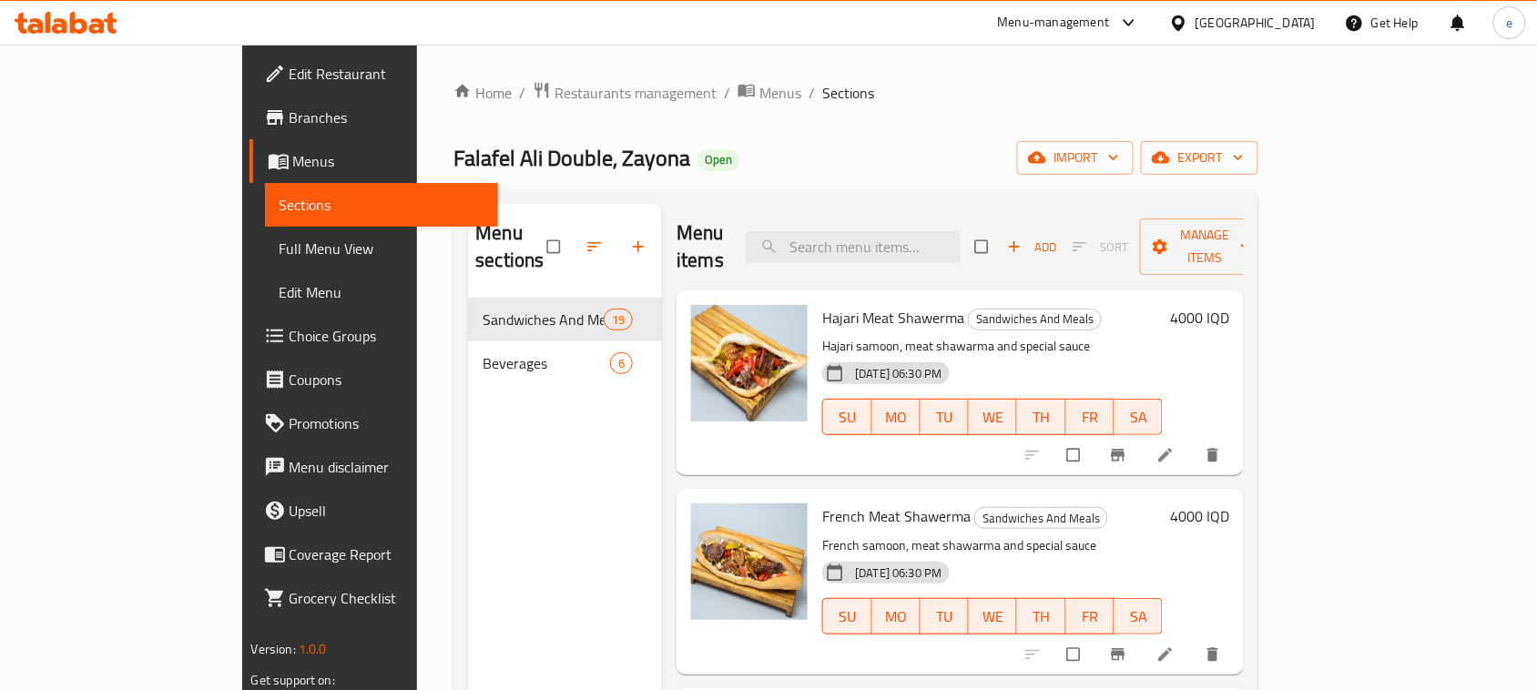
click at [280, 239] on span "Full Menu View" at bounding box center [382, 249] width 205 height 22
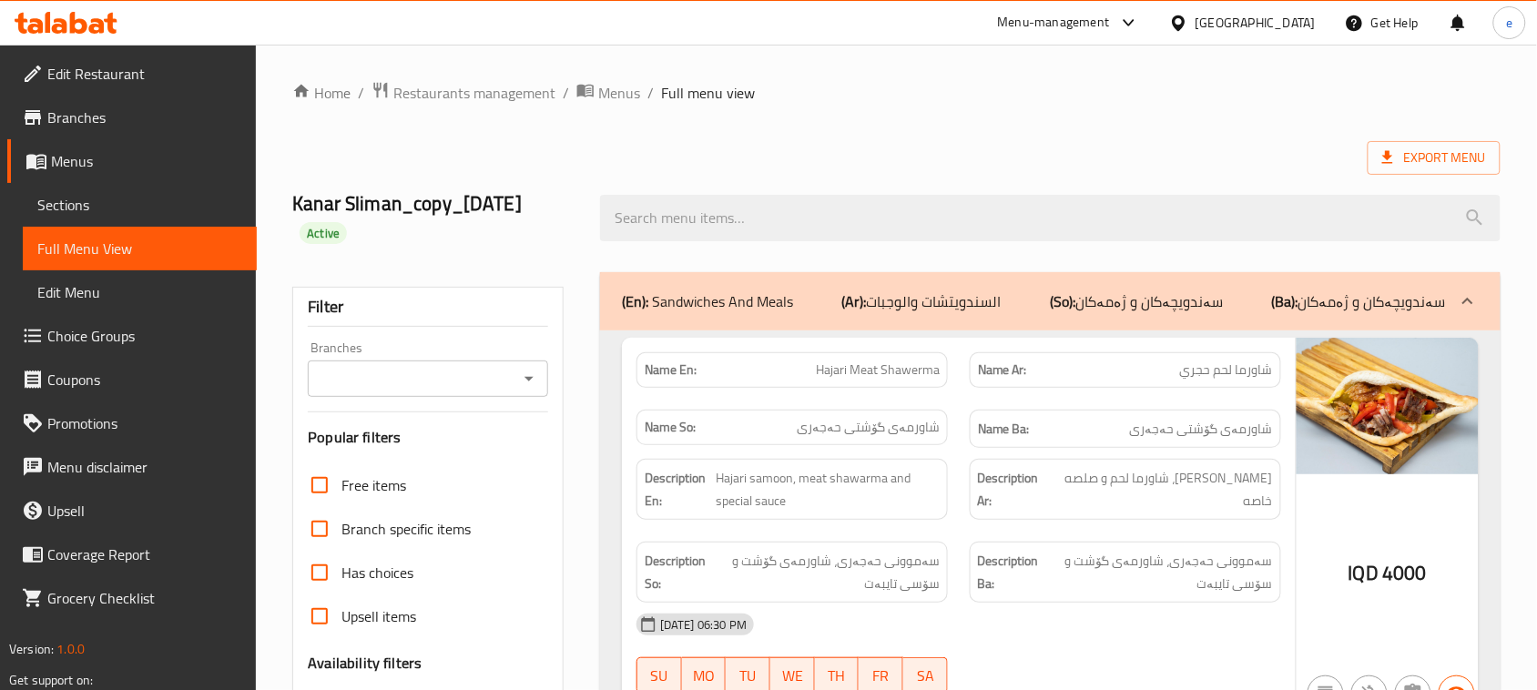
click at [526, 375] on icon "Open" at bounding box center [529, 379] width 22 height 22
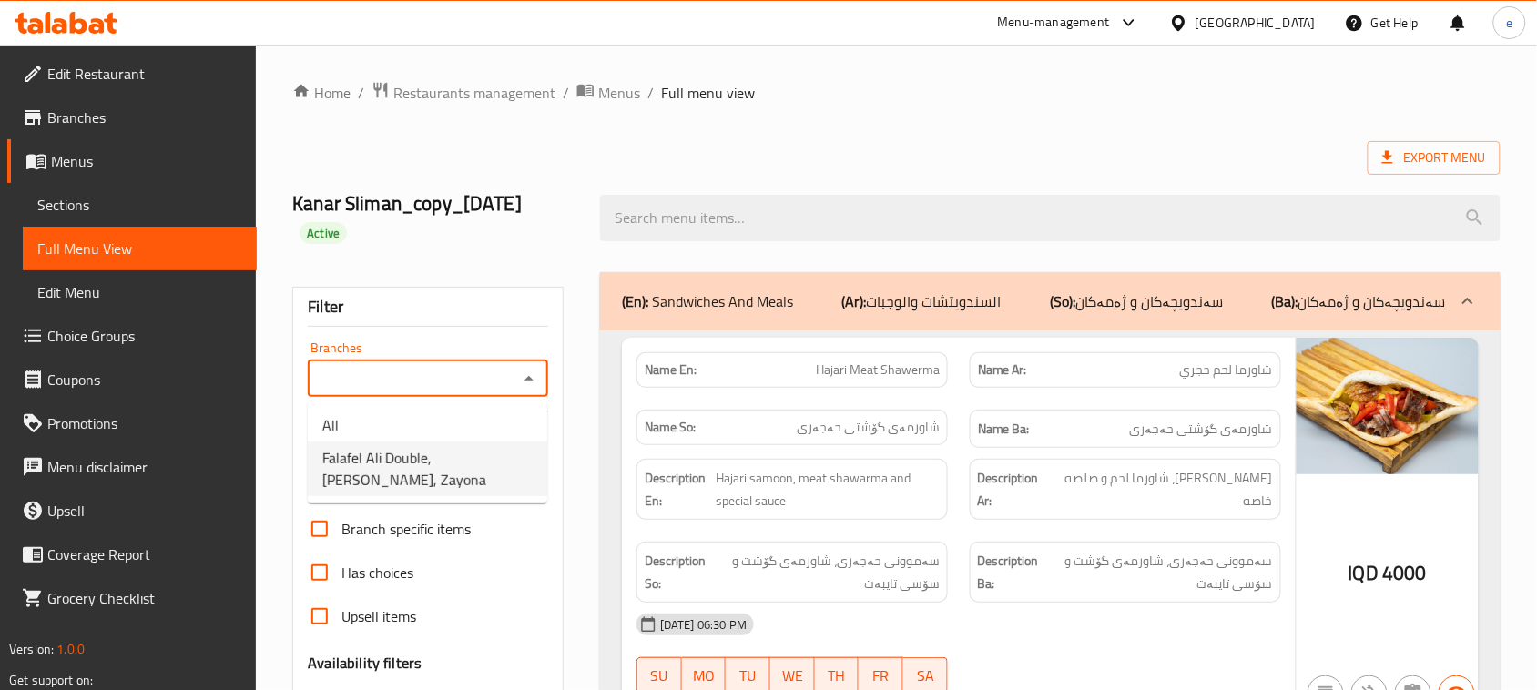
click at [483, 464] on span "Falafel Ali Double, Zayona, Zayona" at bounding box center [427, 469] width 210 height 44
type input "Falafel Ali Double, Zayona, Zayona"
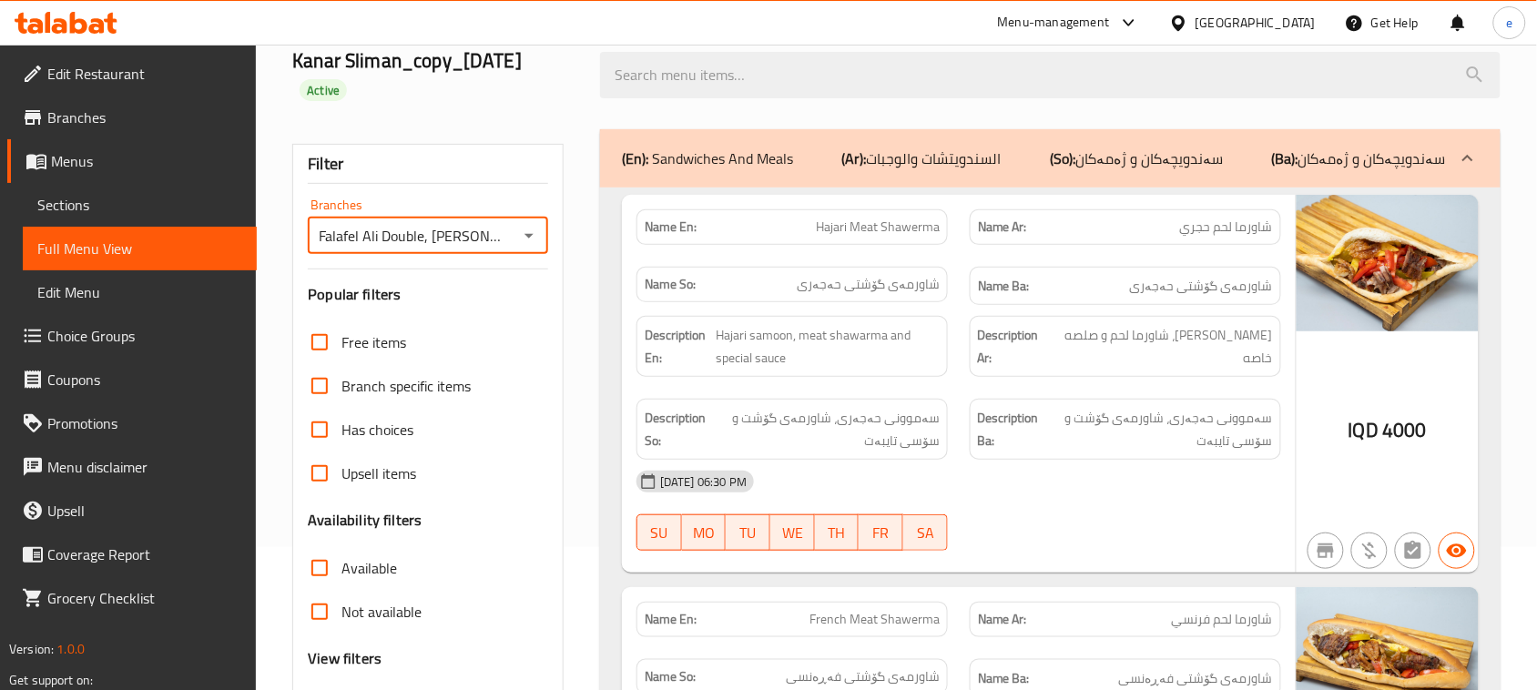
scroll to position [228, 0]
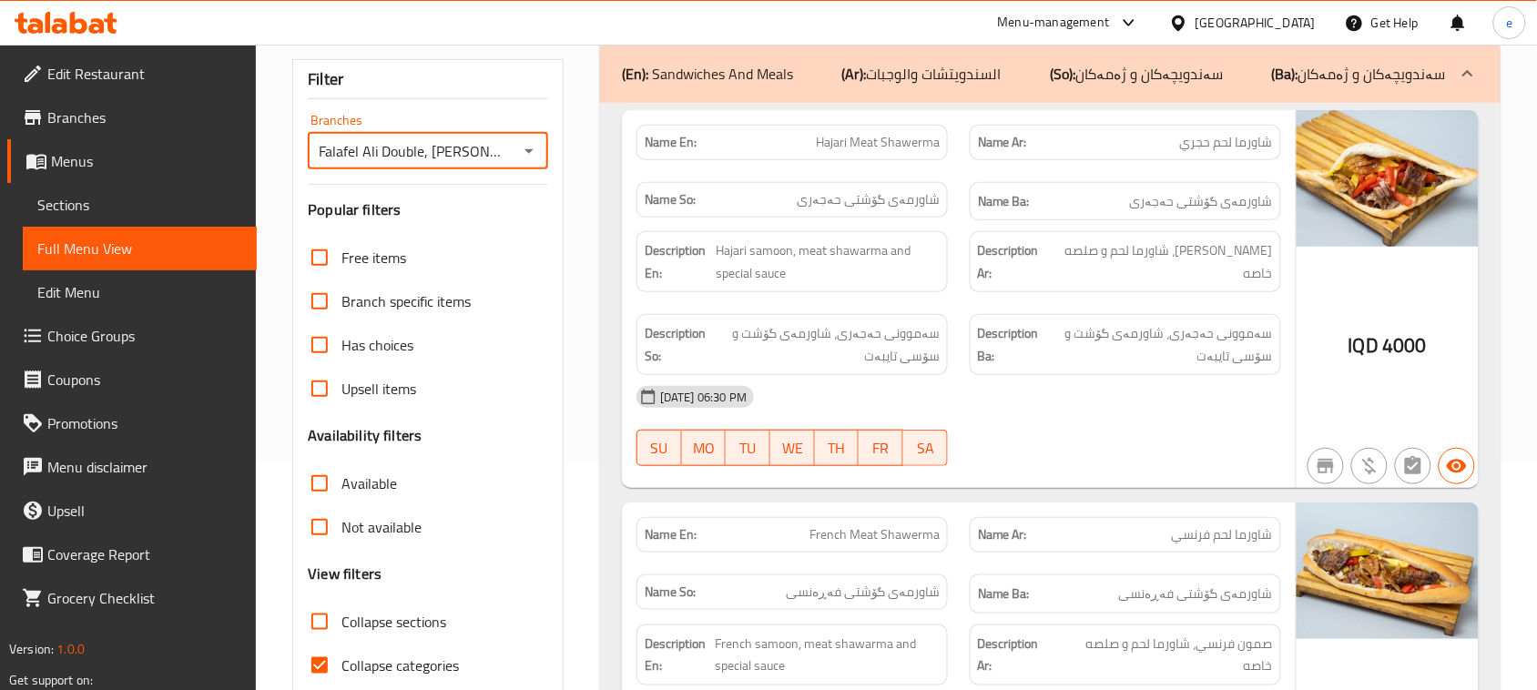
click at [337, 620] on input "Collapse sections" at bounding box center [320, 622] width 44 height 44
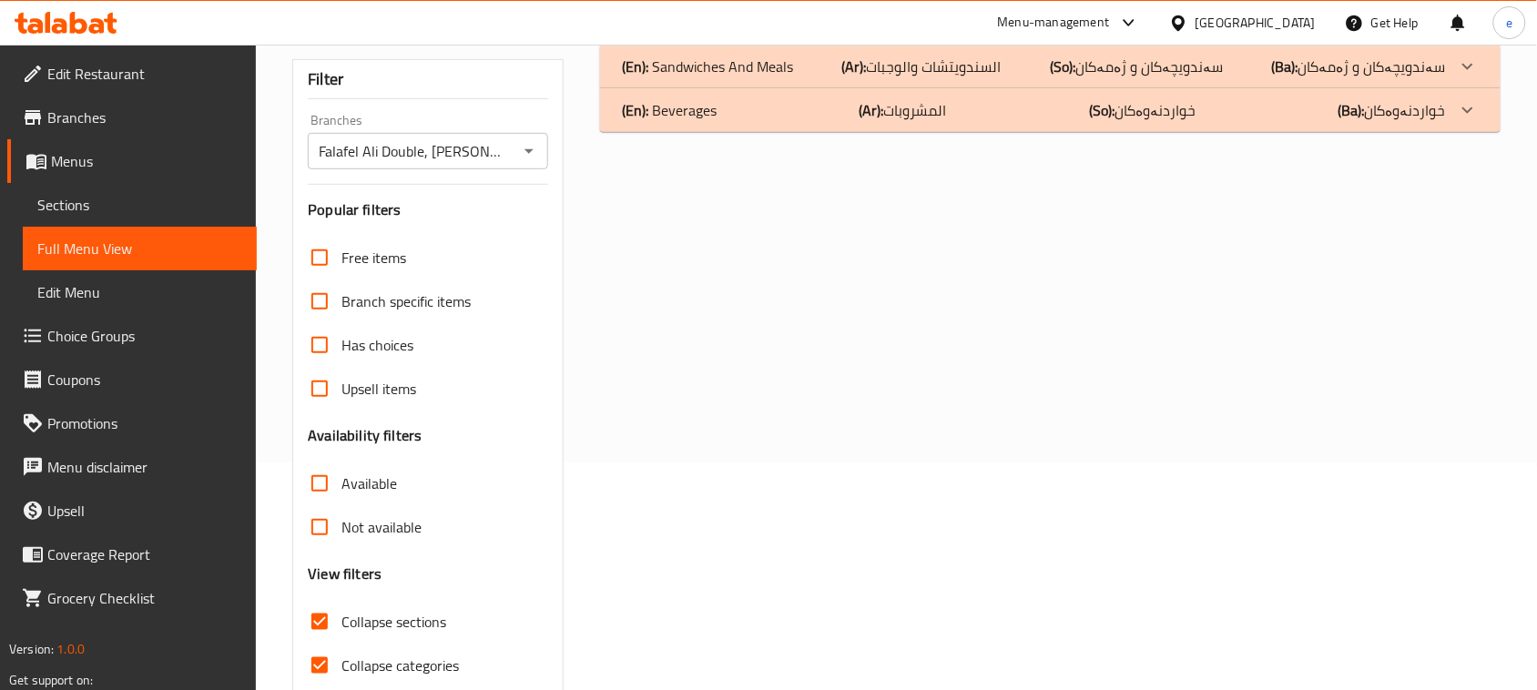
click at [339, 633] on input "Collapse sections" at bounding box center [320, 622] width 44 height 44
checkbox input "false"
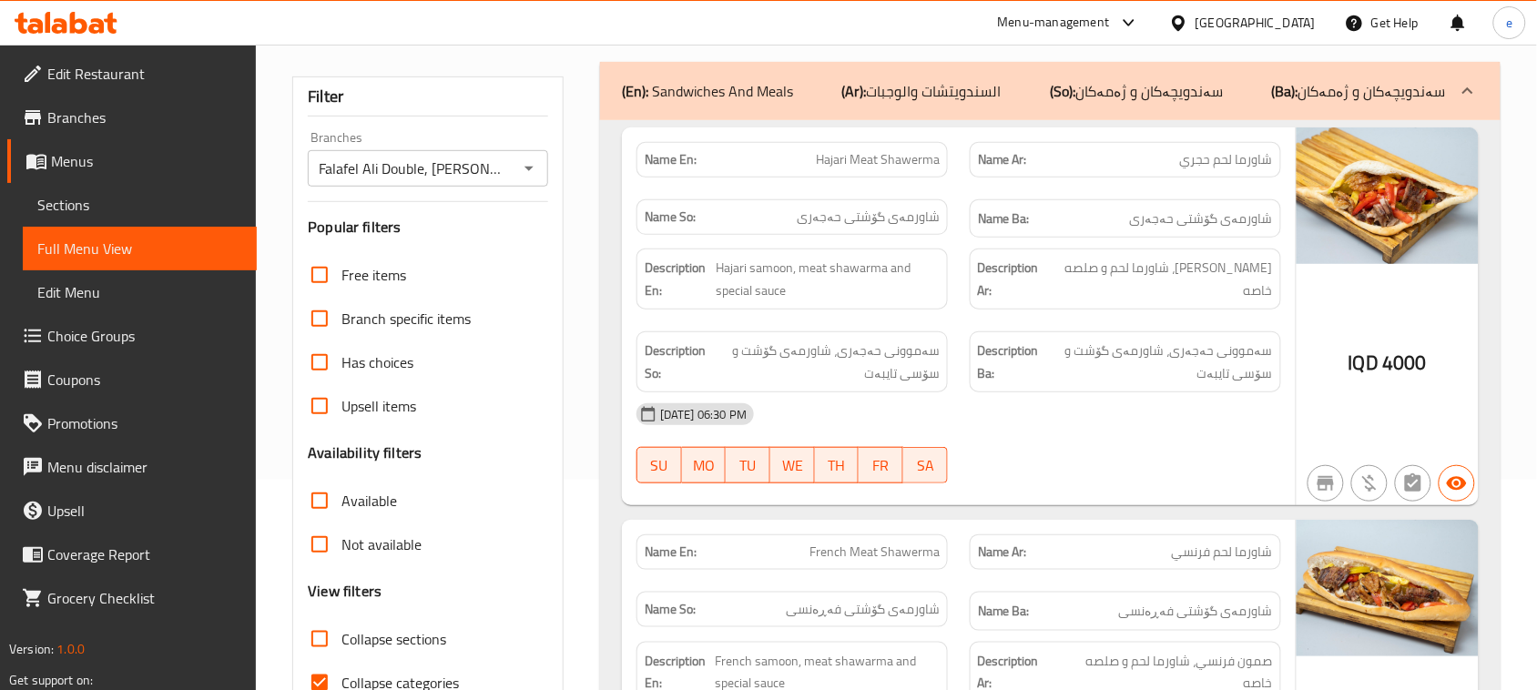
scroll to position [0, 0]
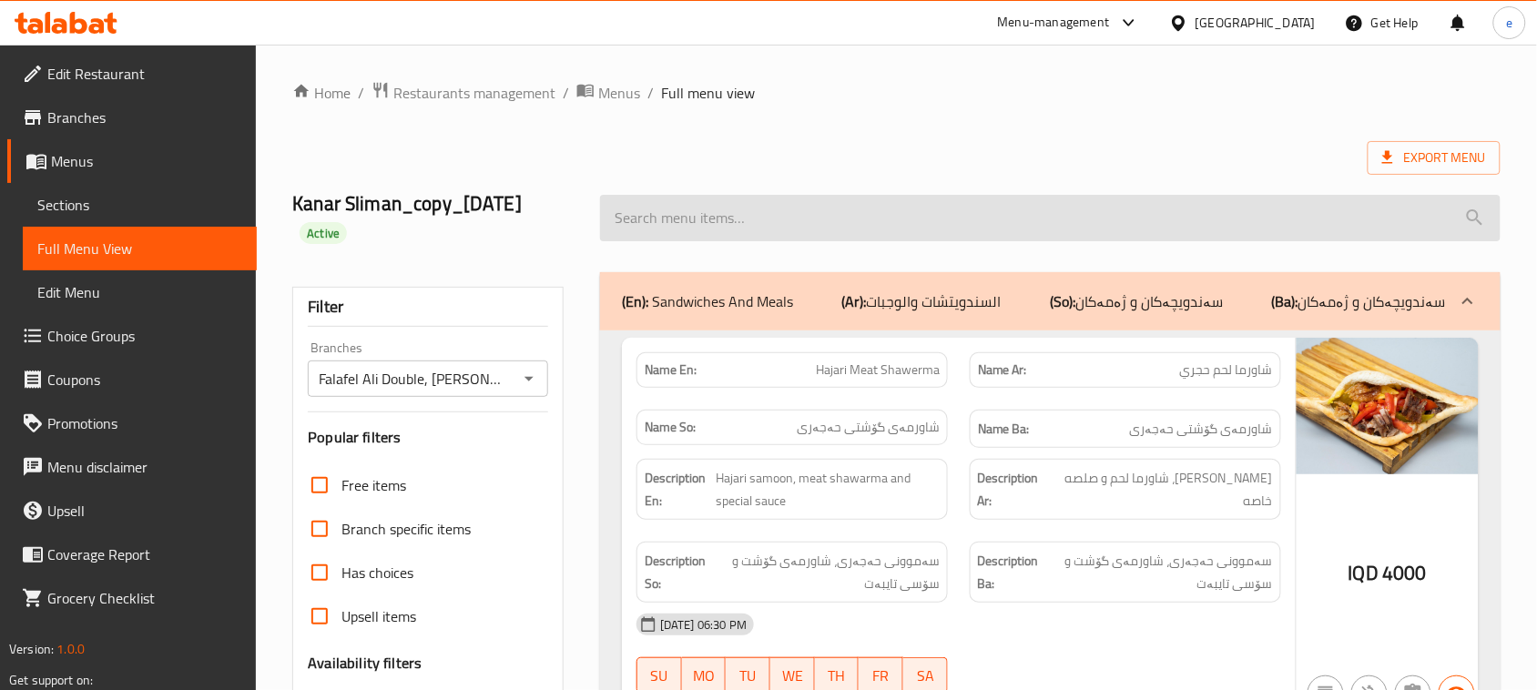
click at [710, 216] on input "search" at bounding box center [1050, 218] width 900 height 46
paste input "Nafar Makhlama"
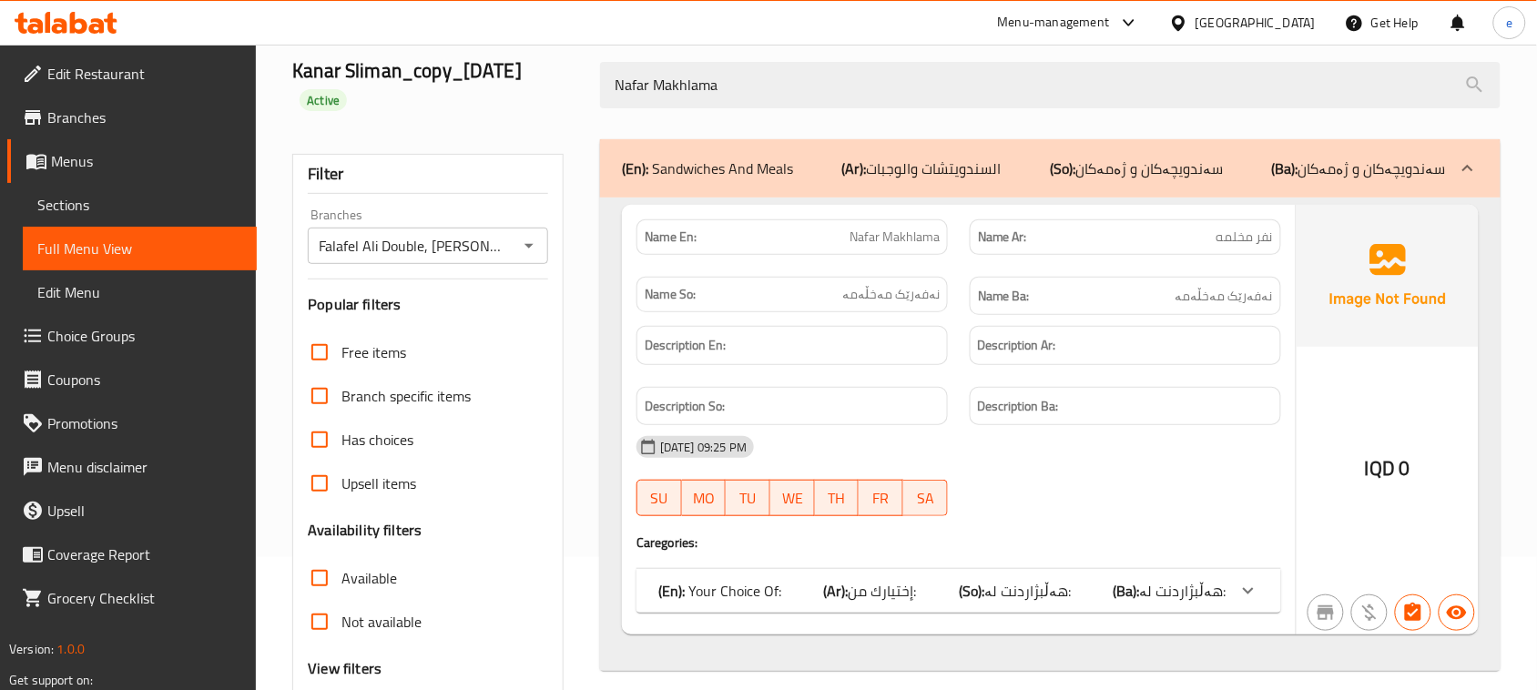
scroll to position [78, 0]
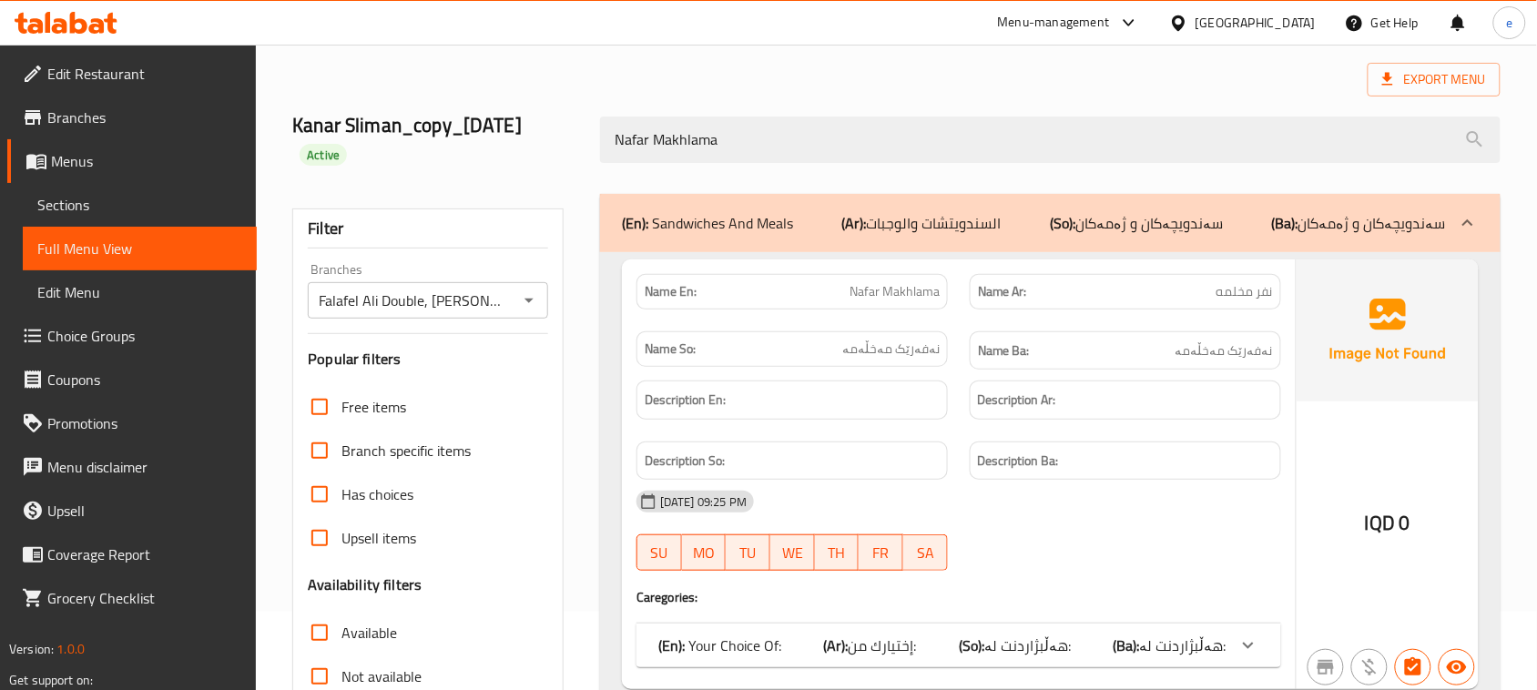
type input "Nafar Makhlama"
click at [534, 293] on icon "Open" at bounding box center [529, 301] width 22 height 22
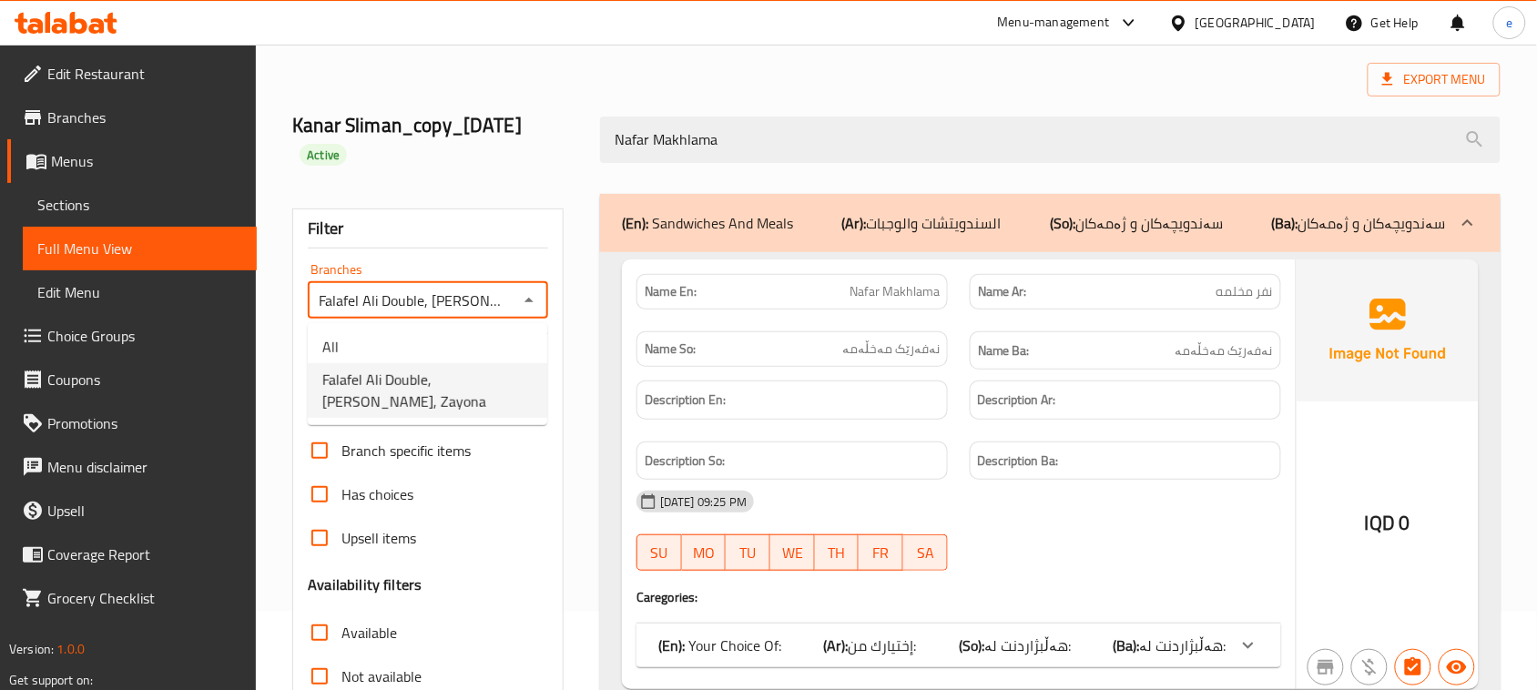
scroll to position [0, 18]
click at [493, 344] on li "All" at bounding box center [427, 347] width 239 height 33
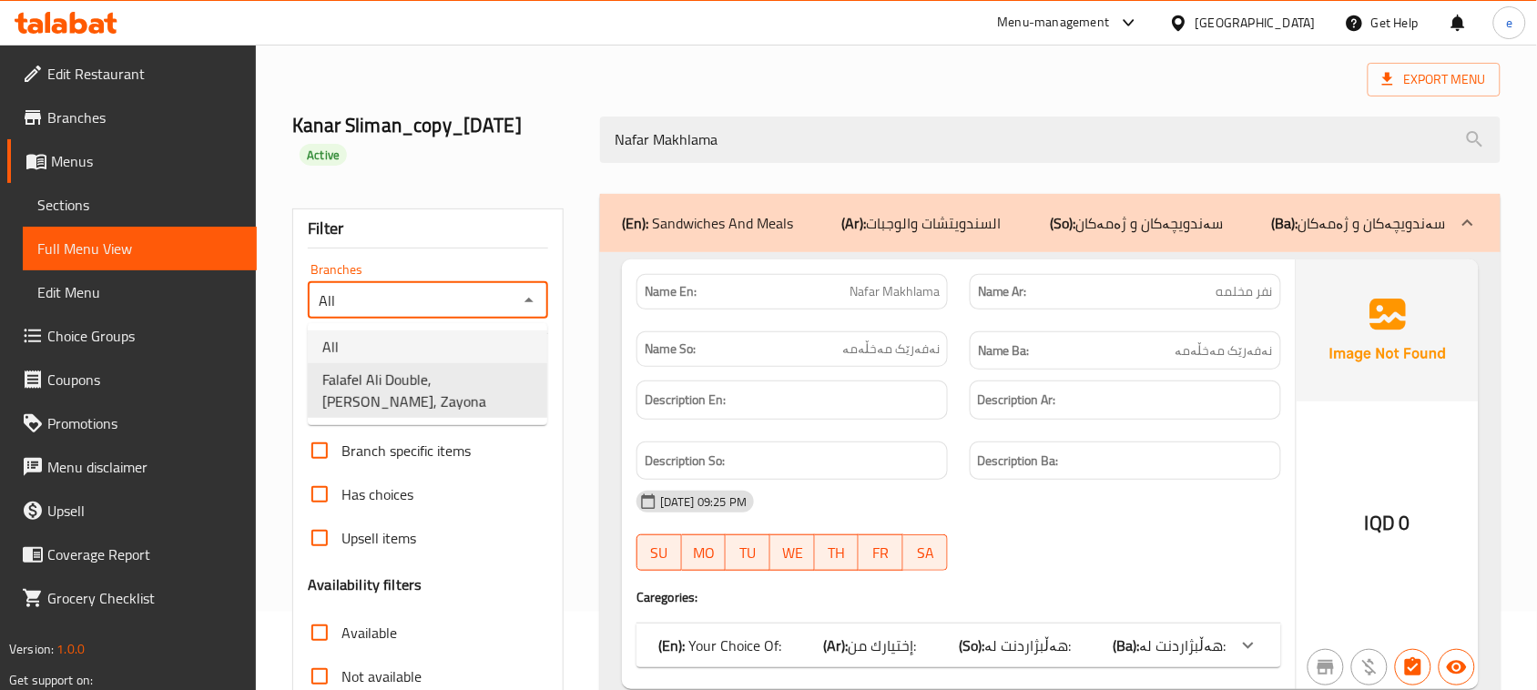
scroll to position [0, 0]
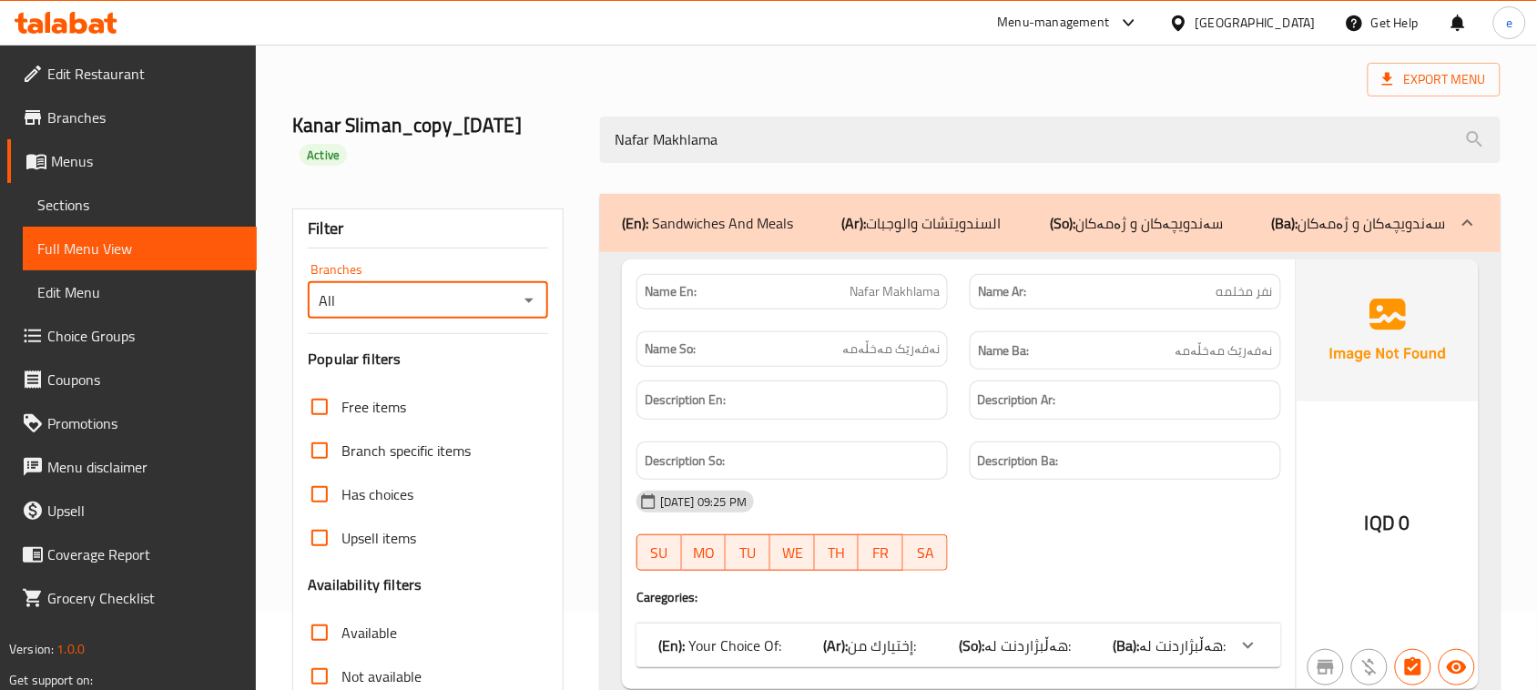
click at [520, 308] on icon "Open" at bounding box center [529, 301] width 22 height 22
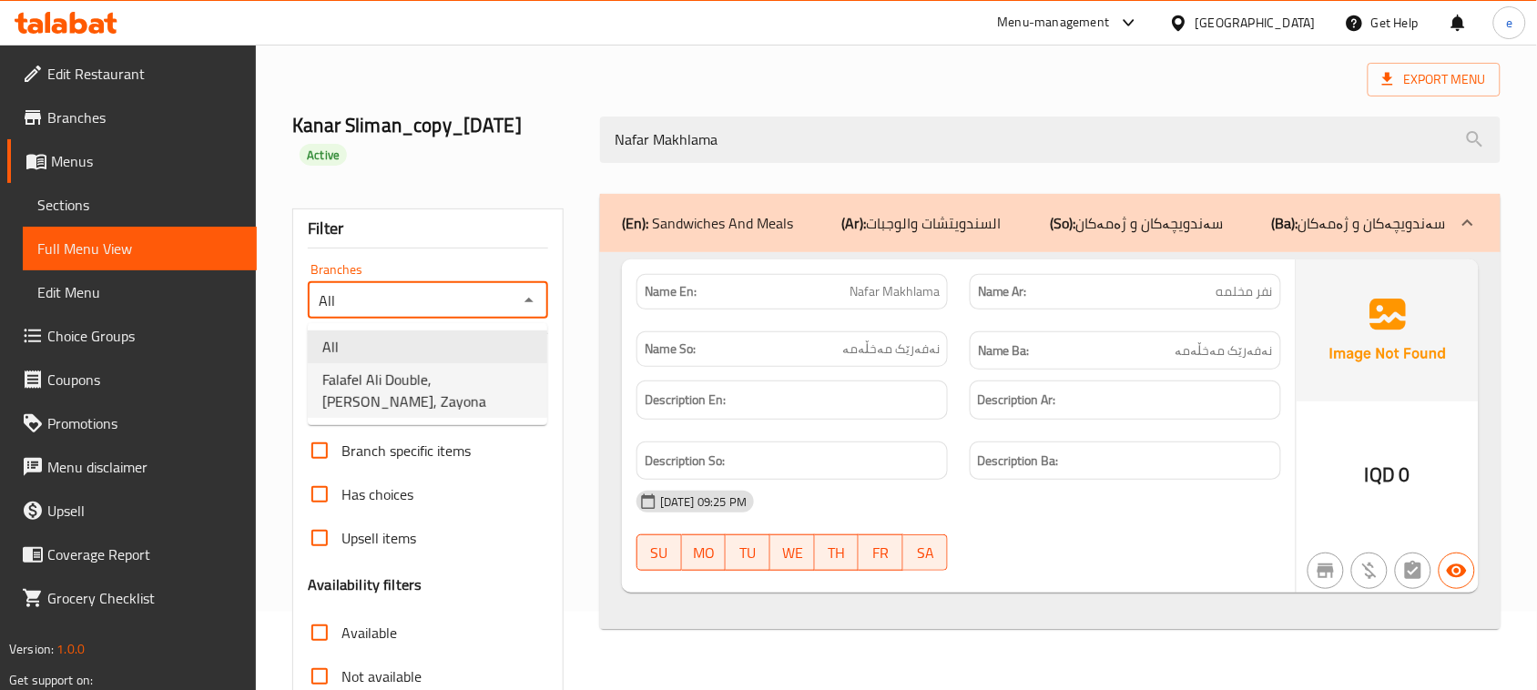
click at [492, 369] on span "Falafel Ali Double, Zayona, Zayona" at bounding box center [427, 391] width 210 height 44
type input "Falafel Ali Double, Zayona, Zayona"
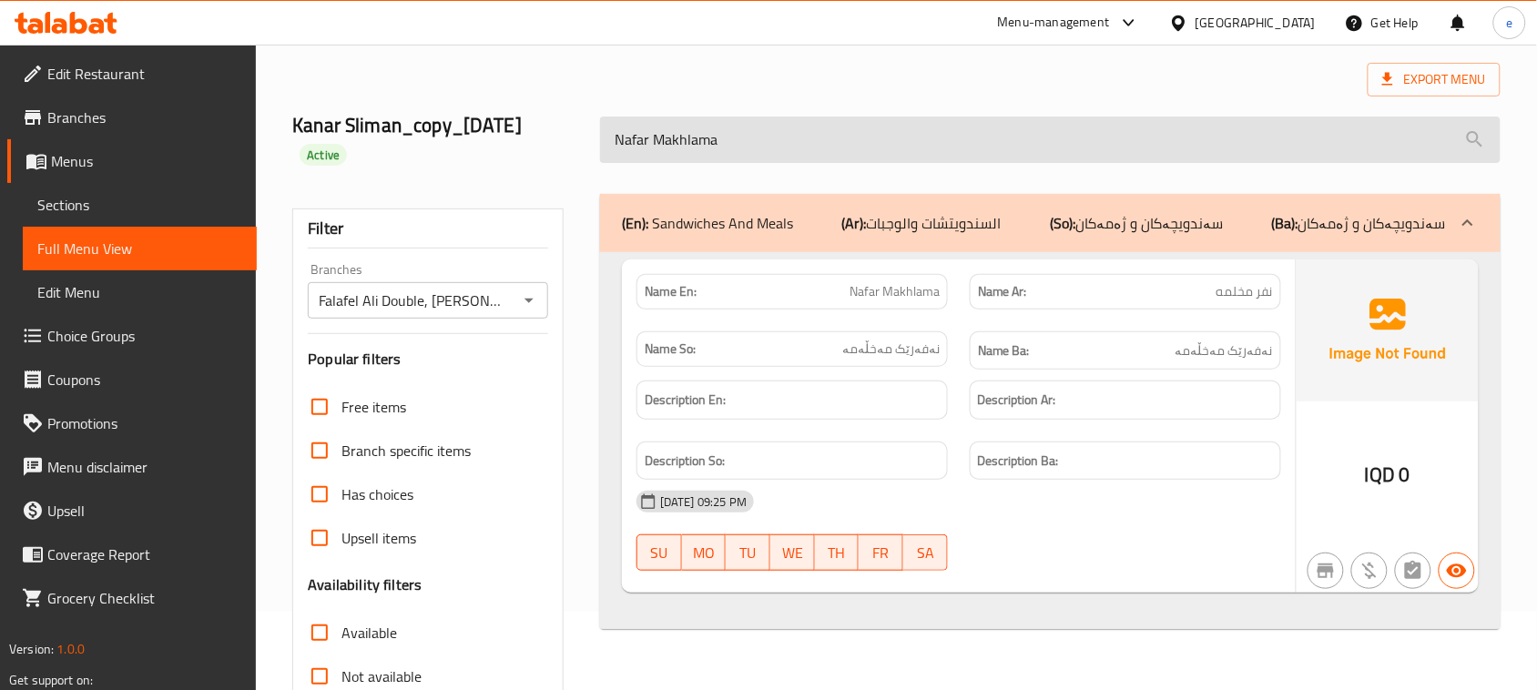
click at [752, 157] on input "Nafar Makhlama" at bounding box center [1050, 140] width 900 height 46
paste input "Foul With Ghee"
click at [751, 156] on input "Nafar Foul With Ghee" at bounding box center [1050, 140] width 900 height 46
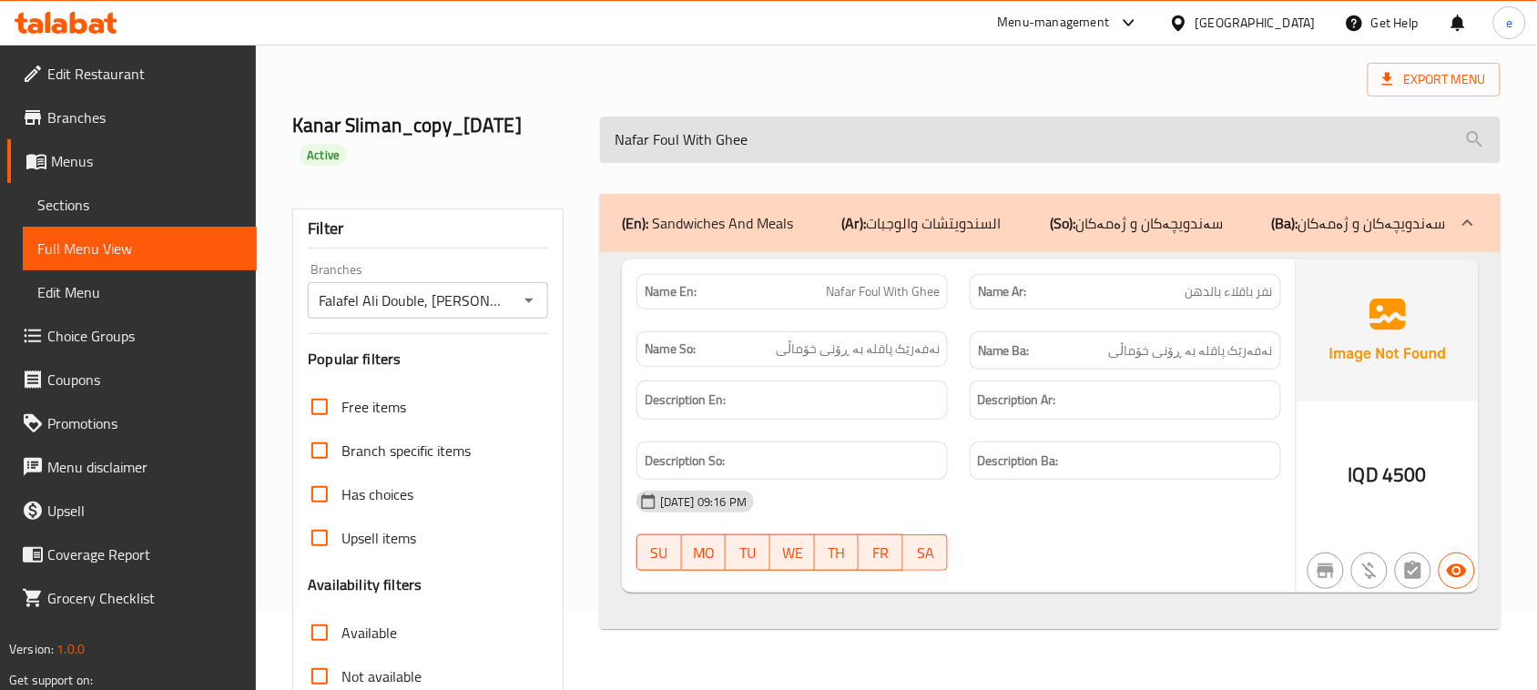
click at [751, 156] on input "Nafar Foul With Ghee" at bounding box center [1050, 140] width 900 height 46
paste input "Kibbeh"
click at [809, 144] on input "[PERSON_NAME]" at bounding box center [1050, 140] width 900 height 46
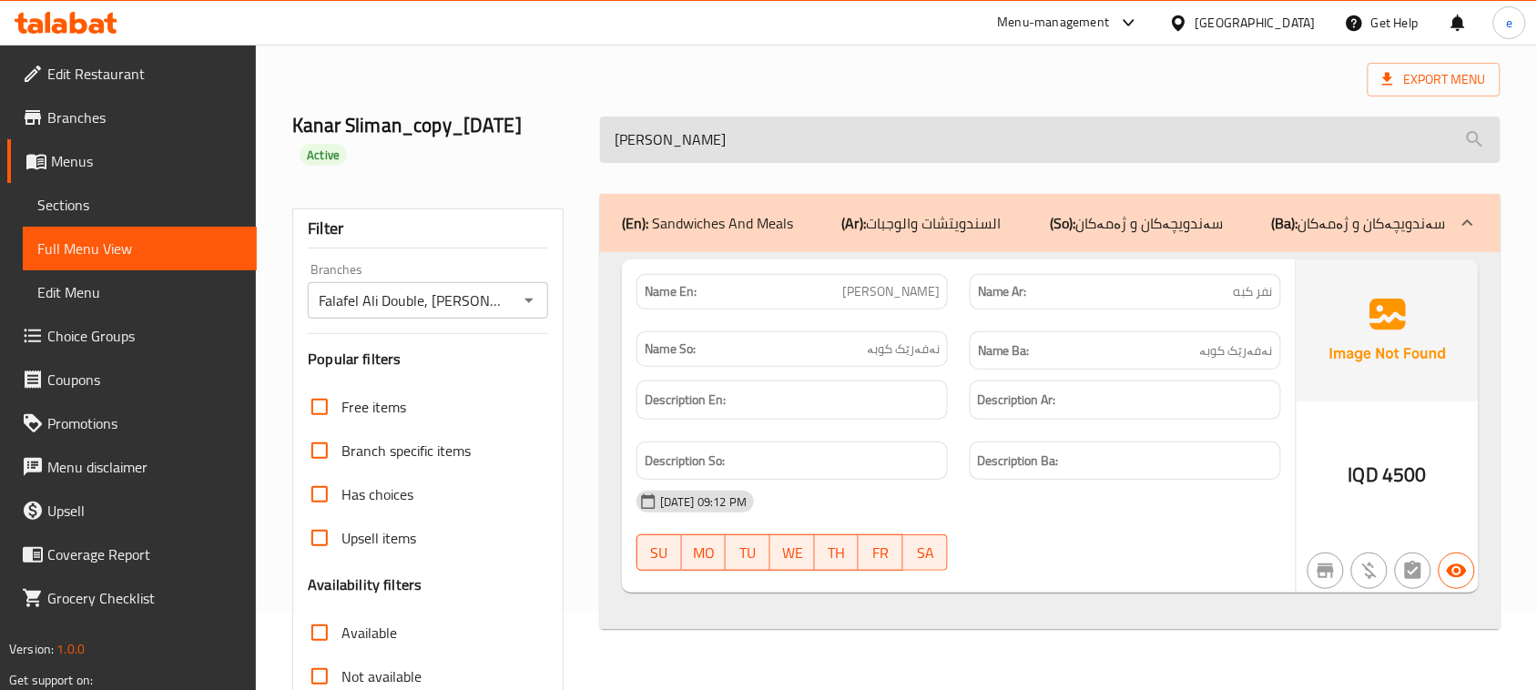
click at [809, 144] on input "[PERSON_NAME]" at bounding box center [1050, 140] width 900 height 46
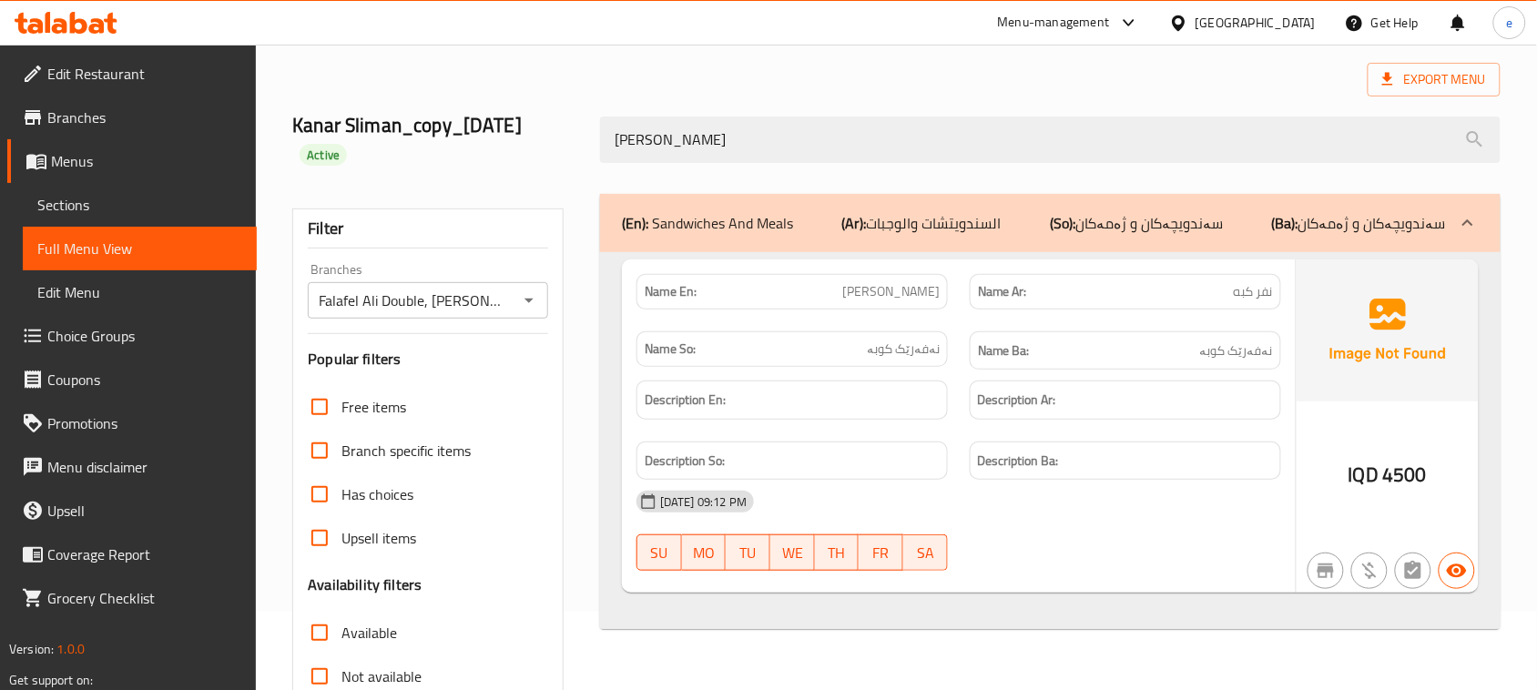
paste input "Cup Soup"
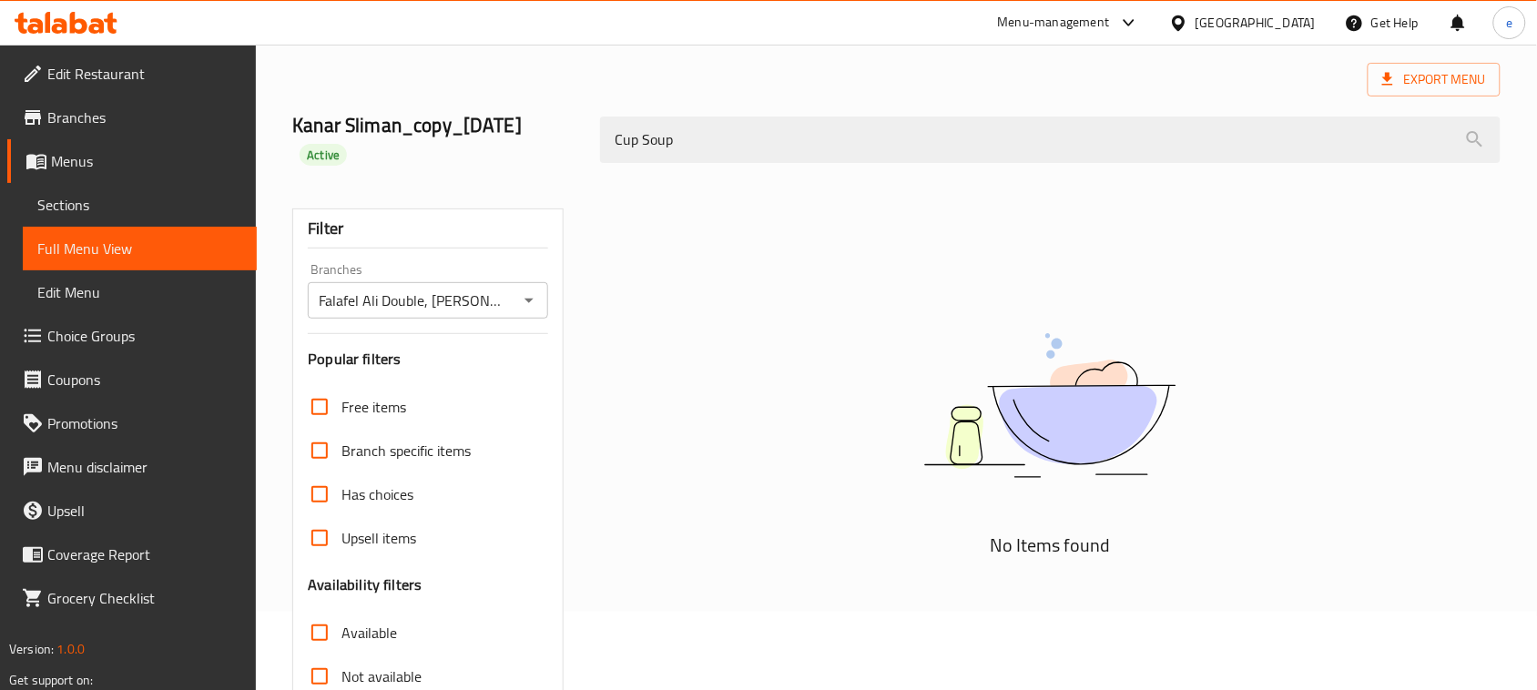
type input "Cup Soup"
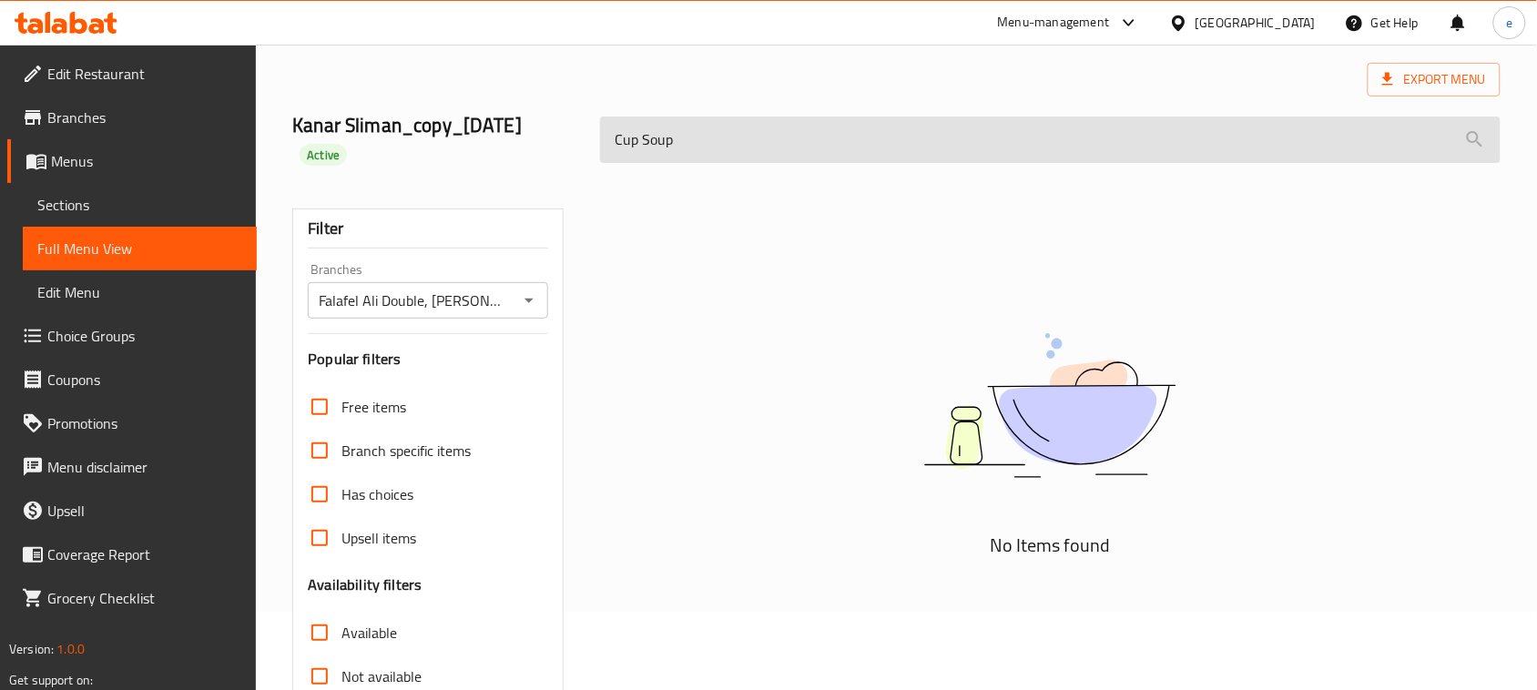
click at [646, 150] on input "Cup Soup" at bounding box center [1050, 140] width 900 height 46
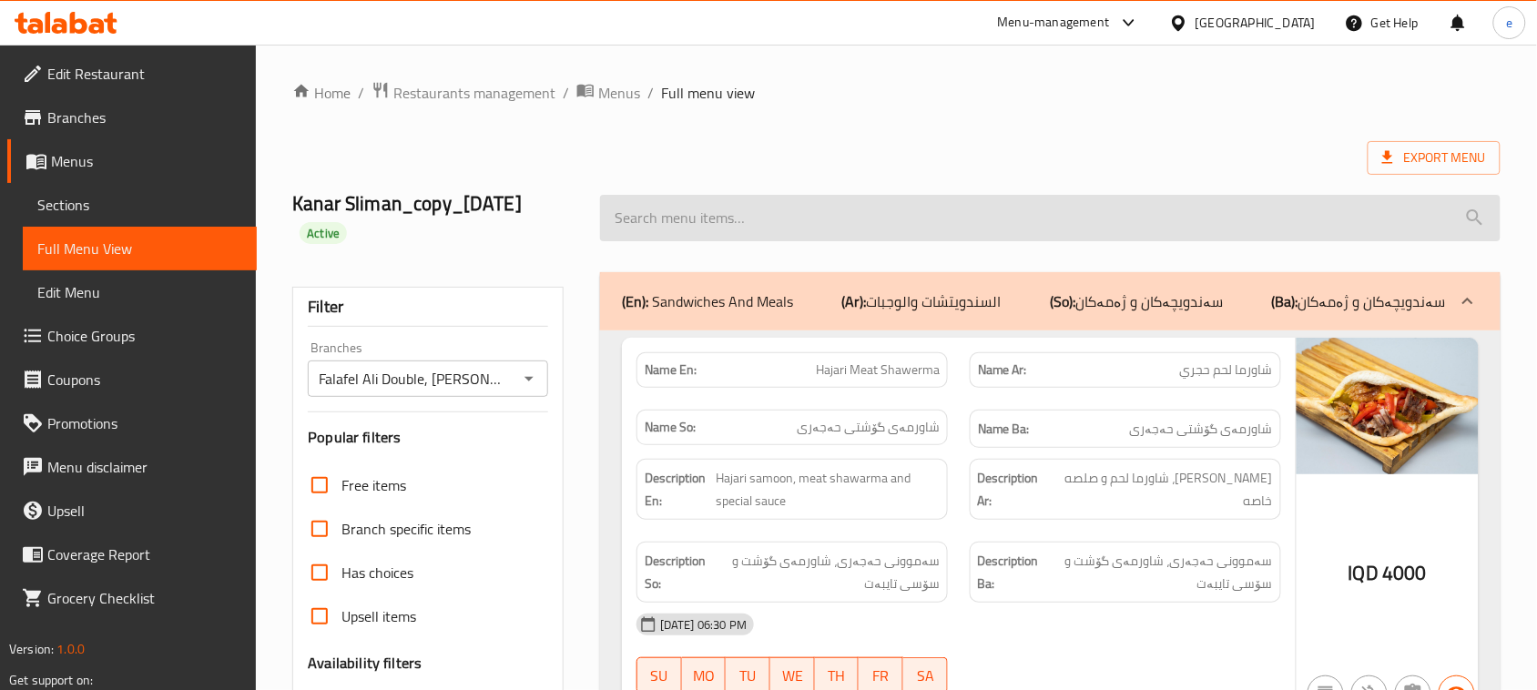
click at [681, 219] on input "search" at bounding box center [1050, 218] width 900 height 46
paste input "Nafar Pastrami"
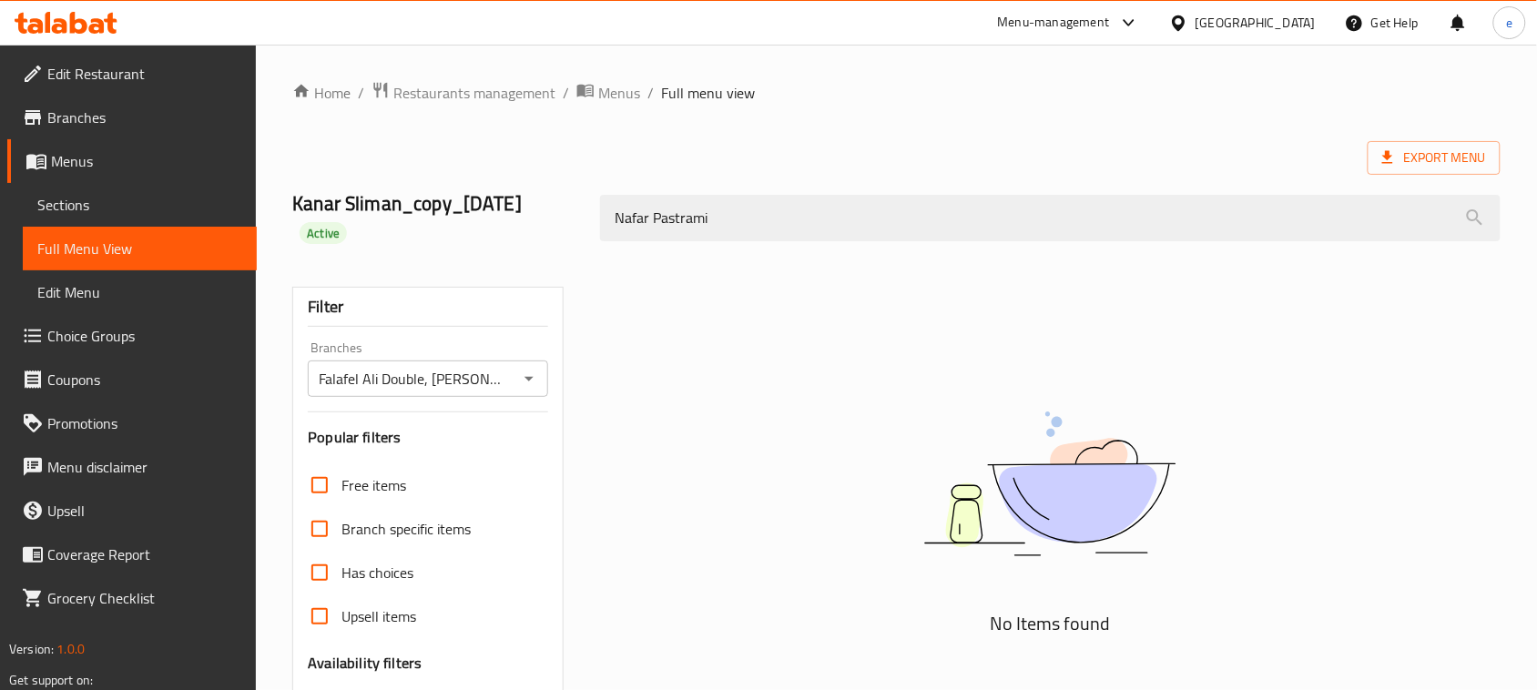
type input "Nafar Pastrami"
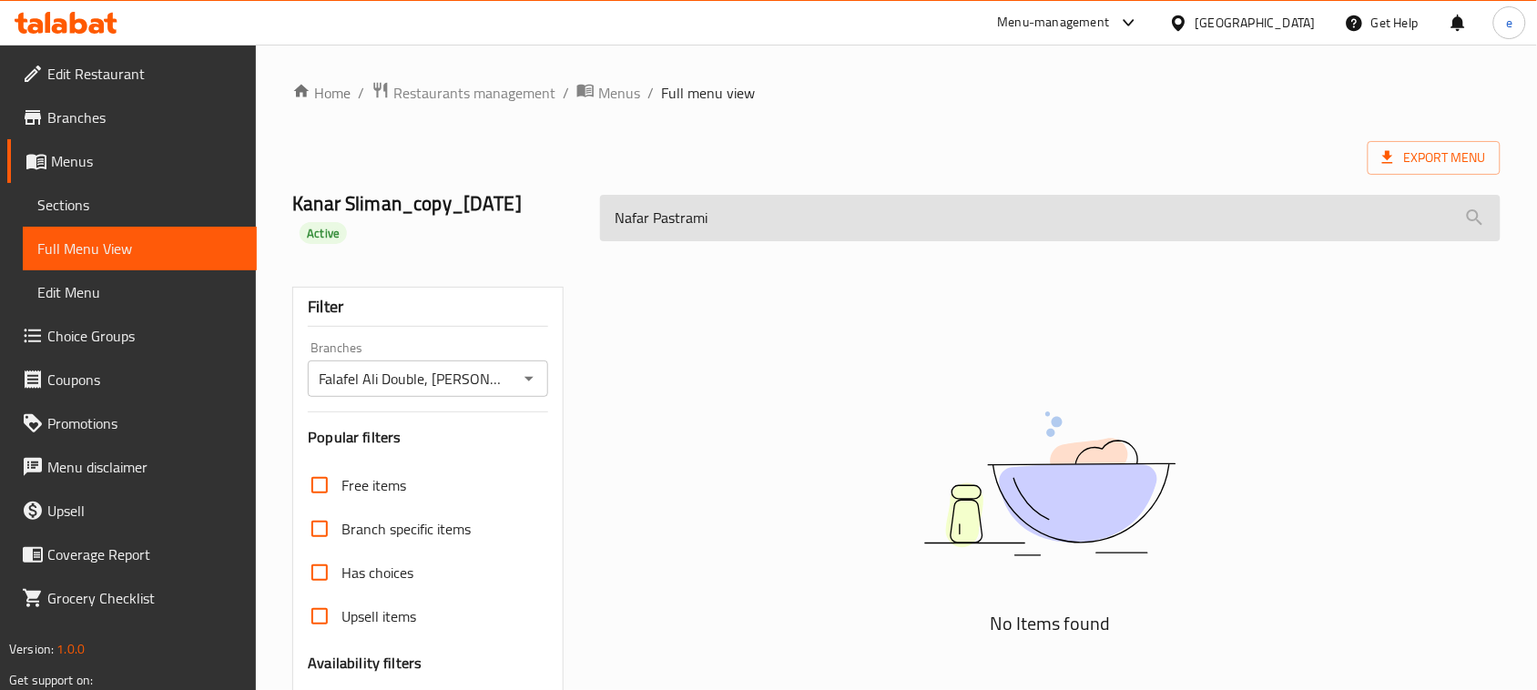
click at [762, 241] on input "Nafar Pastrami" at bounding box center [1050, 218] width 900 height 46
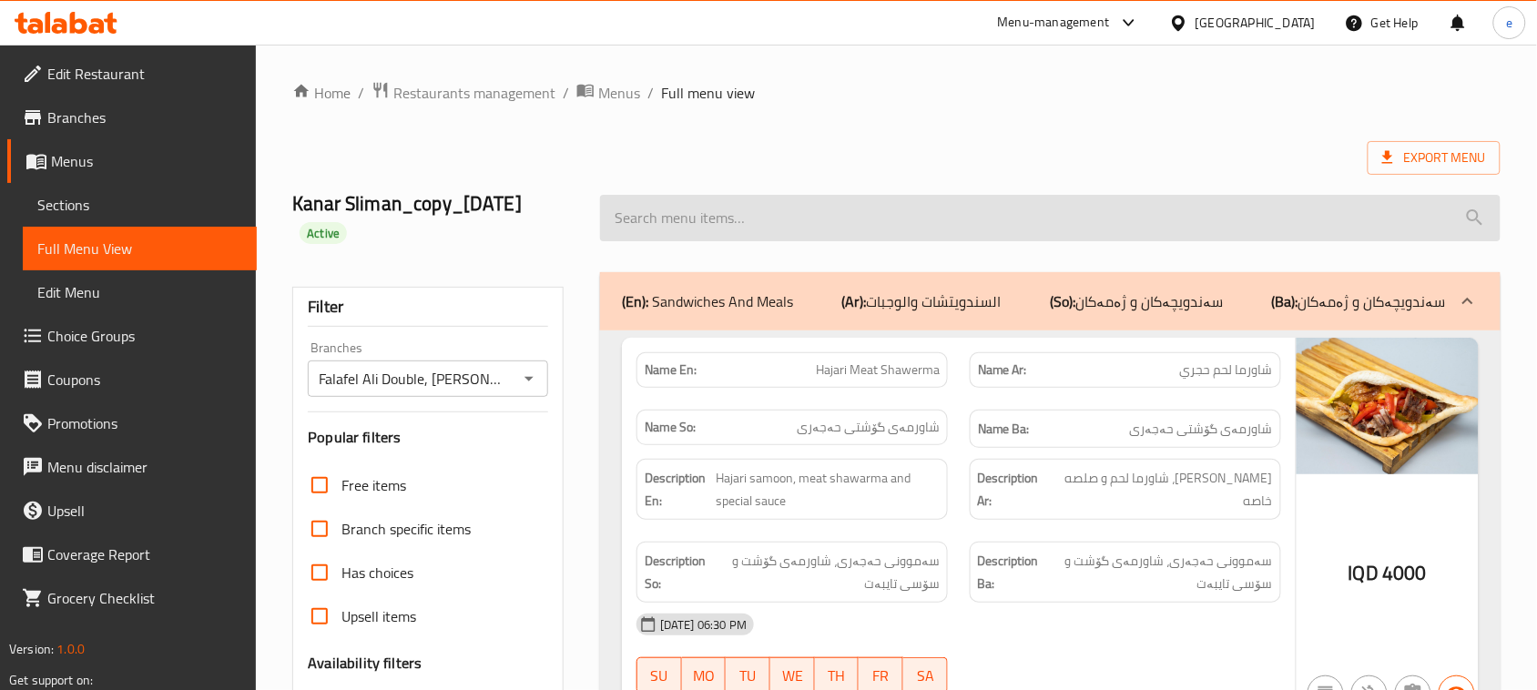
click at [778, 219] on input "search" at bounding box center [1050, 218] width 900 height 46
paste input "Hajari Meat Shawerma"
click at [719, 207] on input "Hajari Meat Shawerma" at bounding box center [1050, 218] width 900 height 46
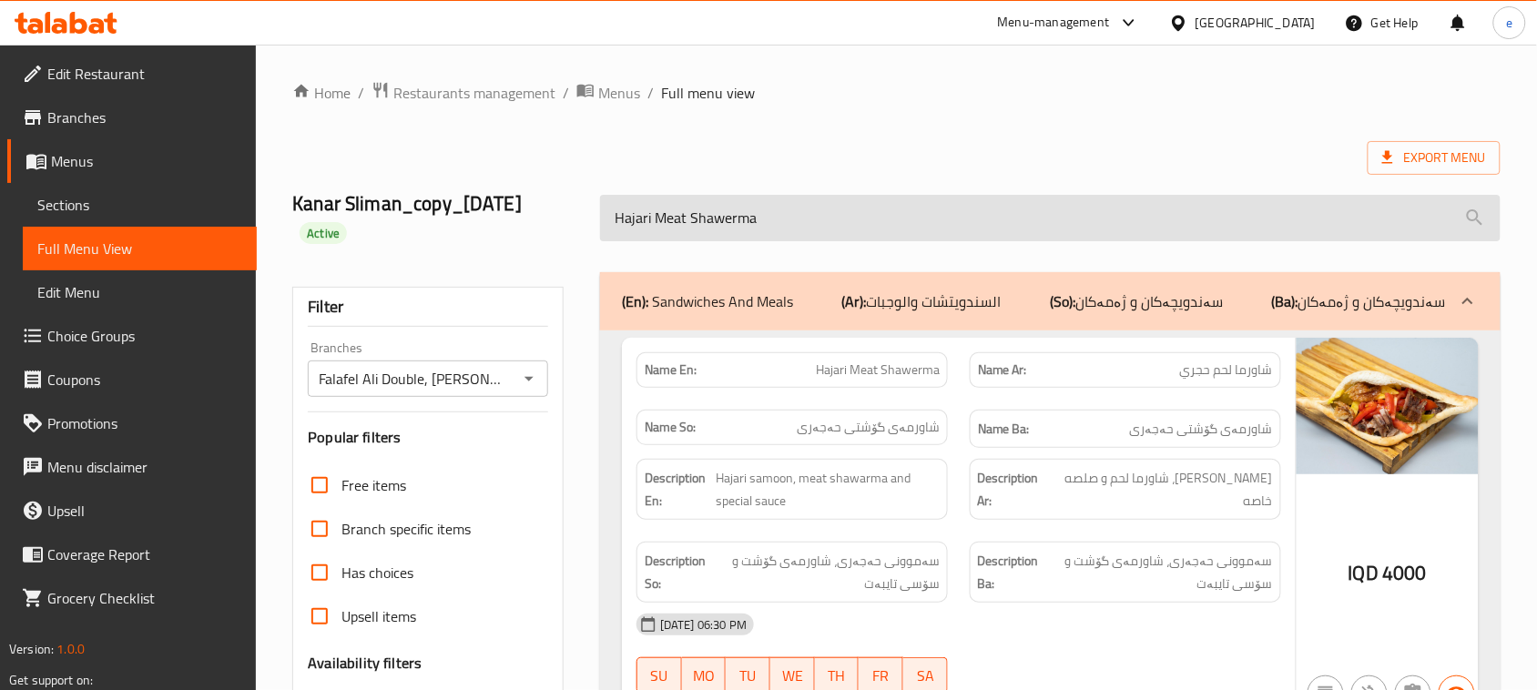
paste input "French"
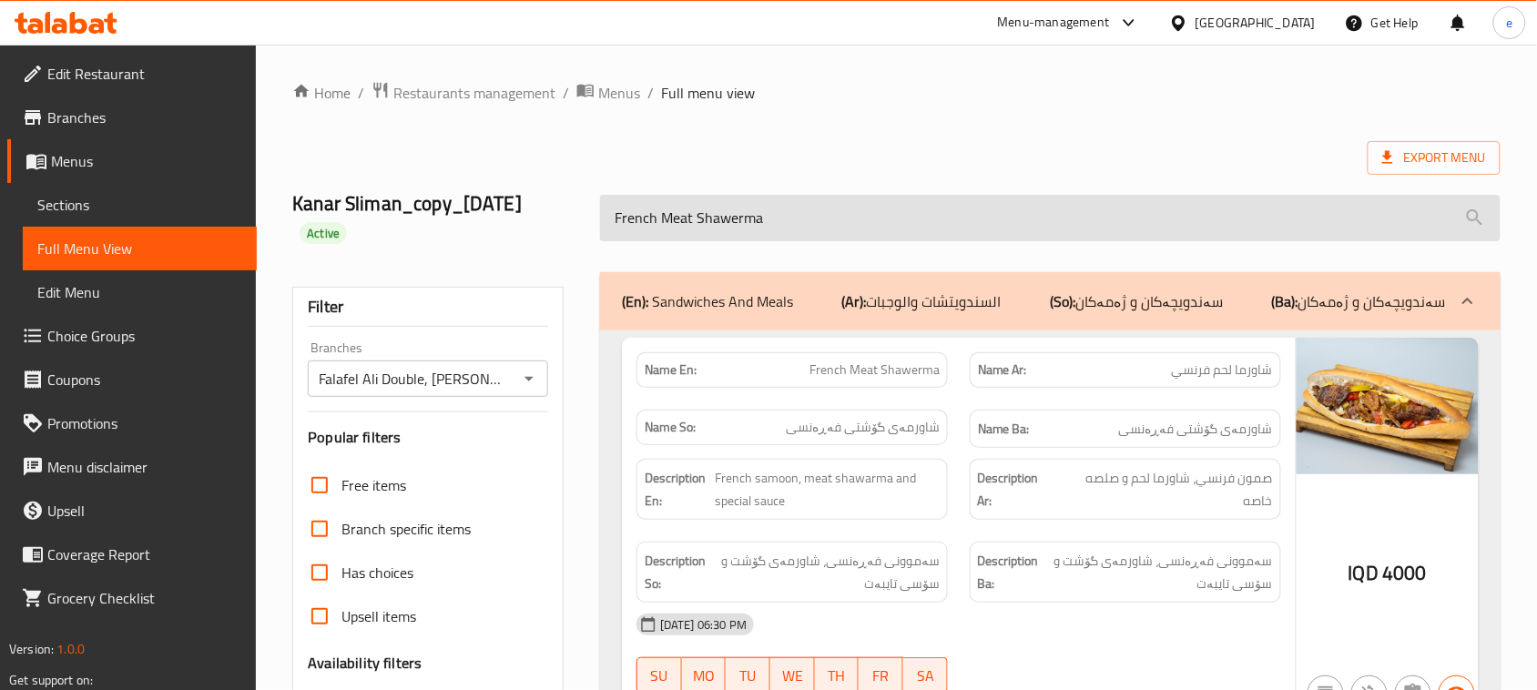
click at [697, 207] on input "French Meat Shawerma" at bounding box center [1050, 218] width 900 height 46
paste input "Hajari Chicken"
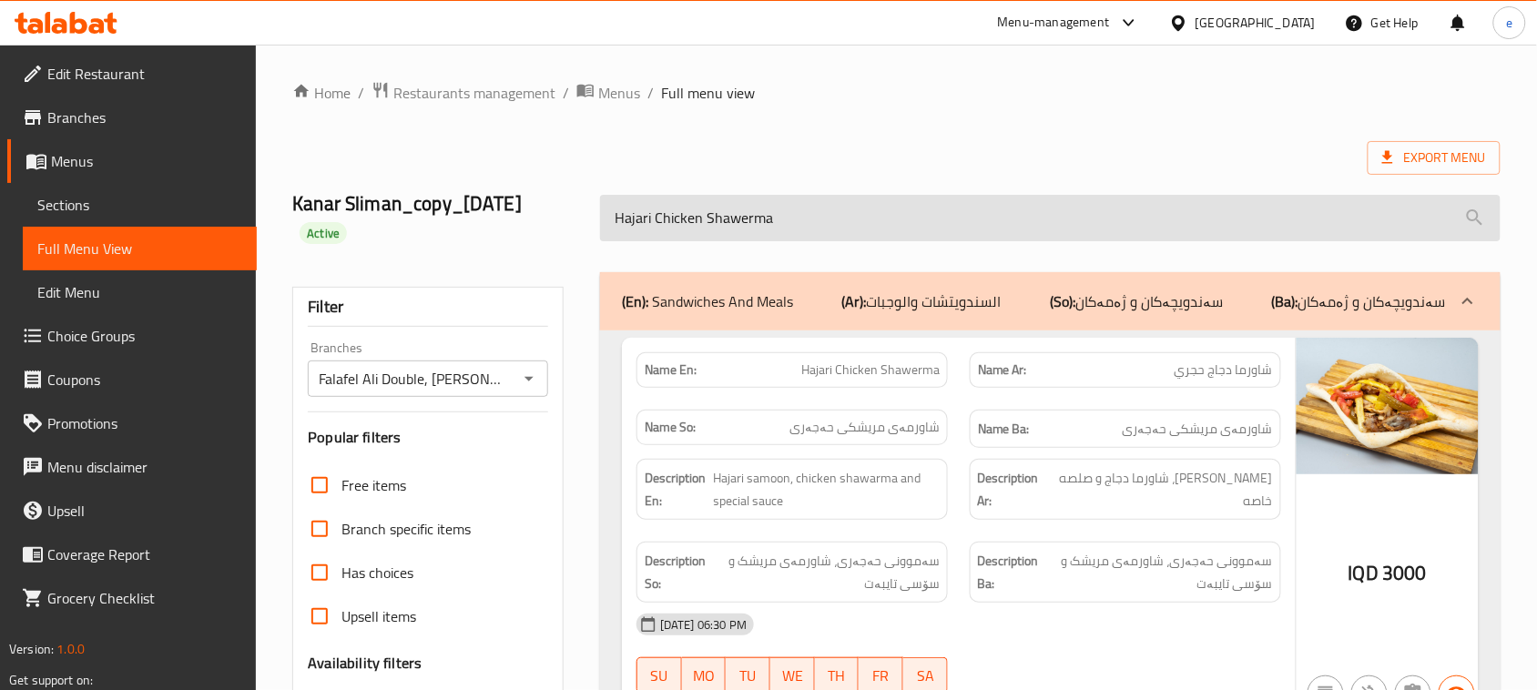
click at [686, 211] on input "Hajari Chicken Shawerma" at bounding box center [1050, 218] width 900 height 46
paste input "French"
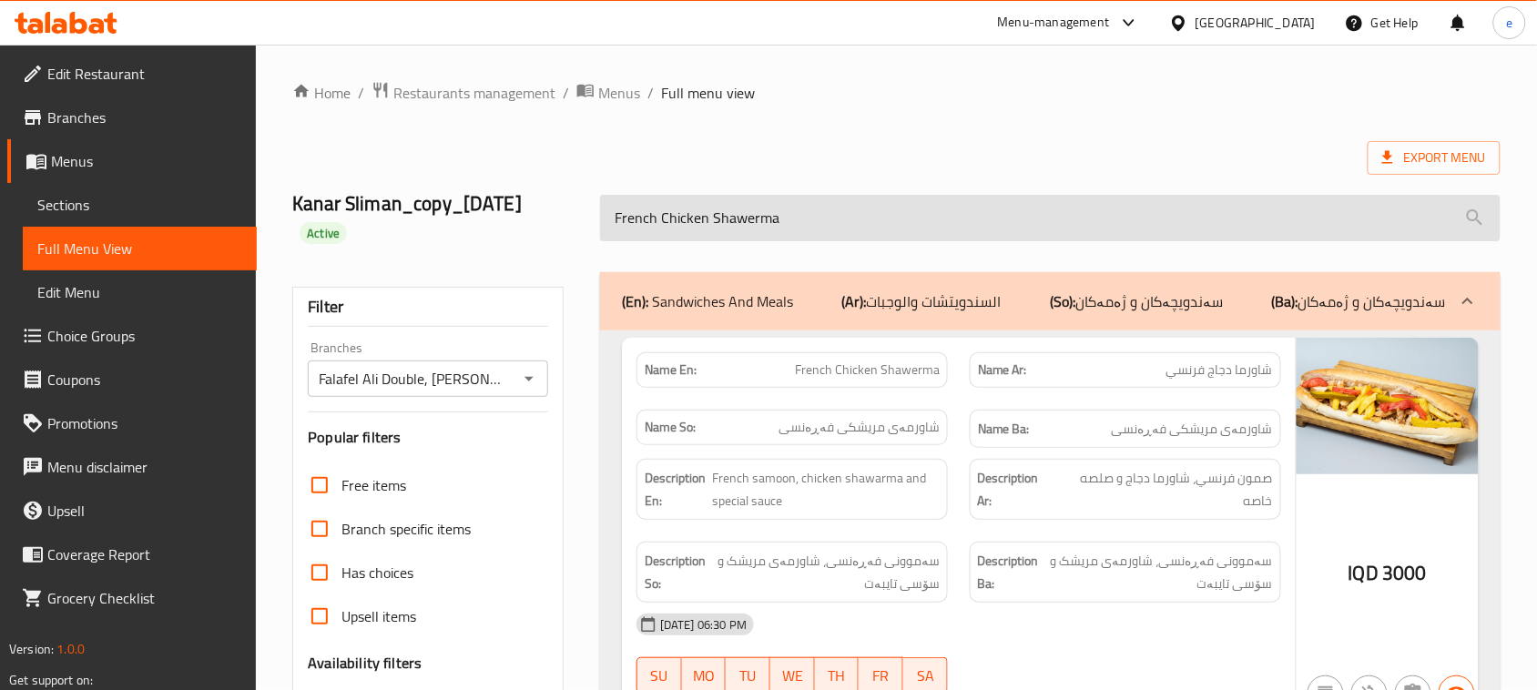
click at [684, 214] on input "French Chicken Shawerma" at bounding box center [1050, 218] width 900 height 46
paste input "Meat Burger"
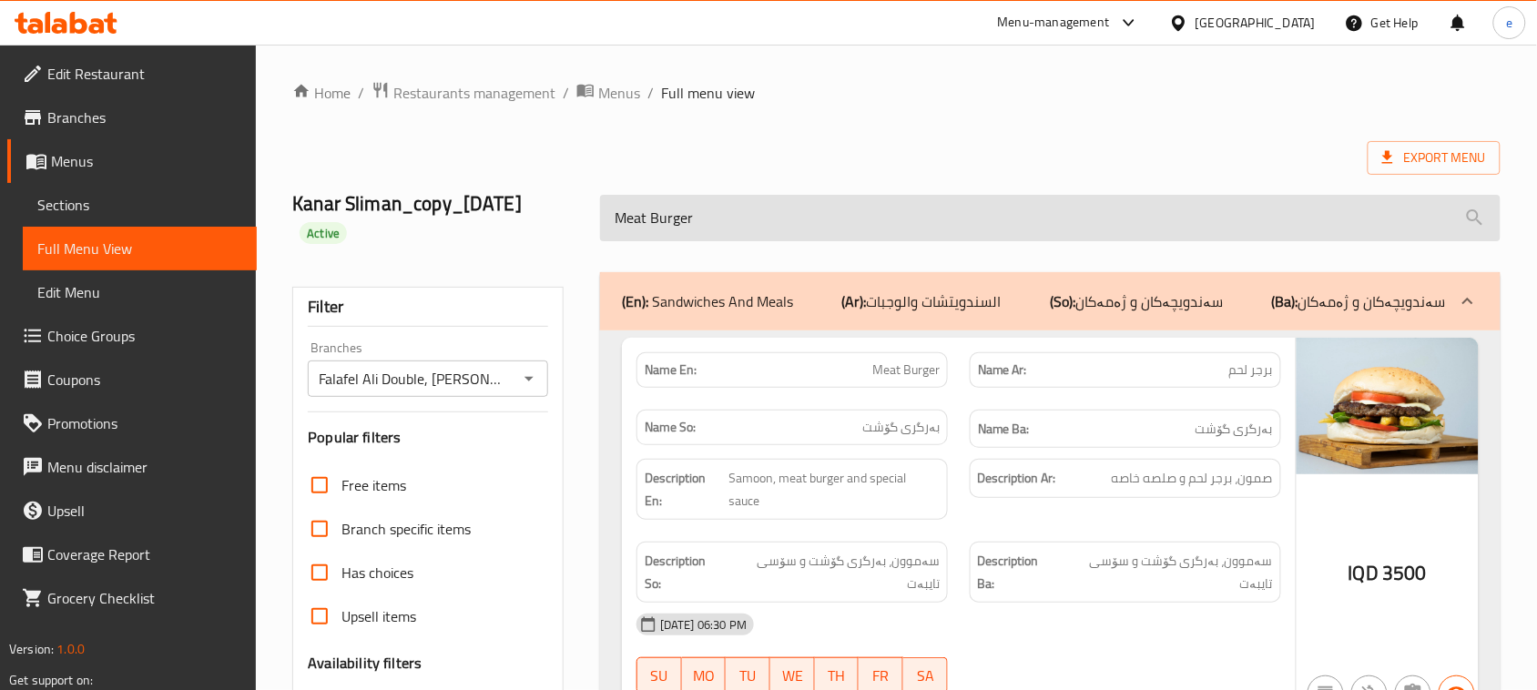
click at [708, 203] on input "Meat Burger" at bounding box center [1050, 218] width 900 height 46
paste input "Chicken"
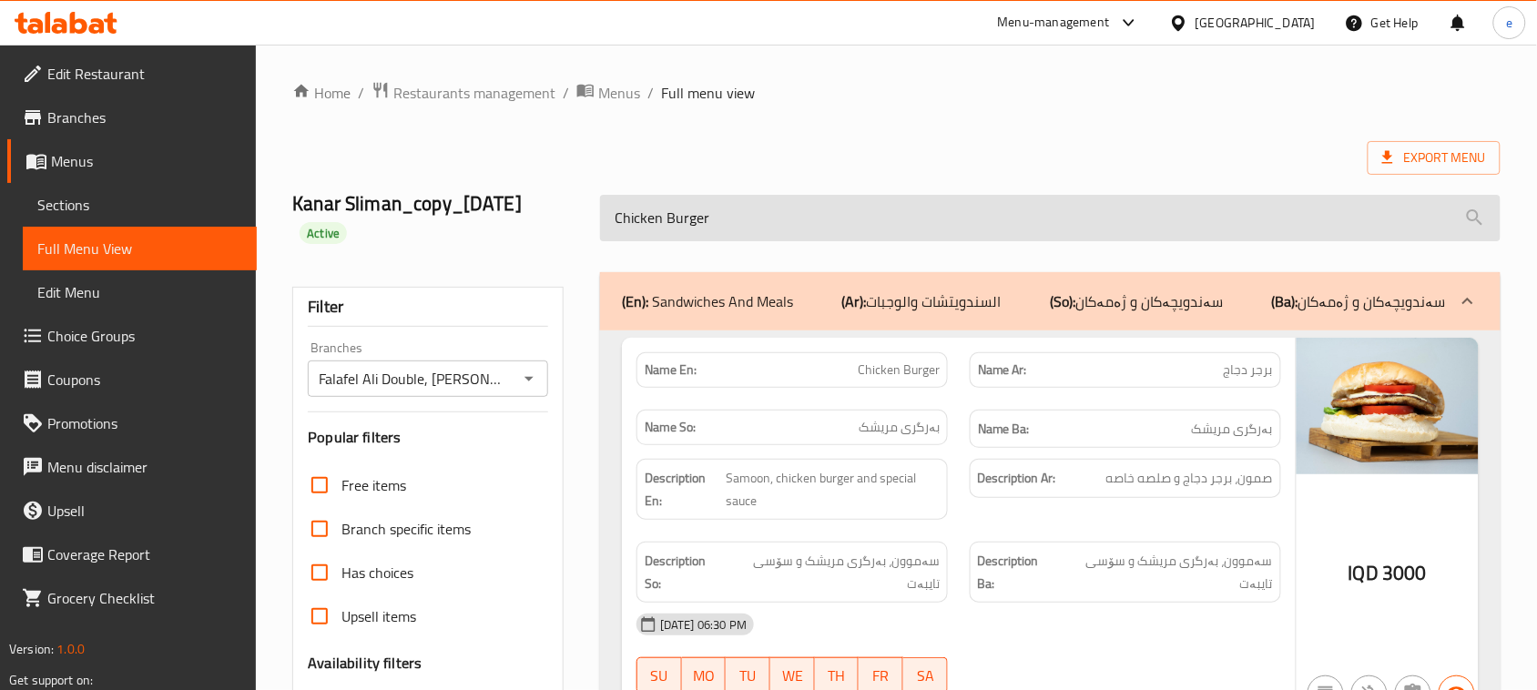
click at [719, 219] on input "Chicken Burger" at bounding box center [1050, 218] width 900 height 46
paste input "[PERSON_NAME]"
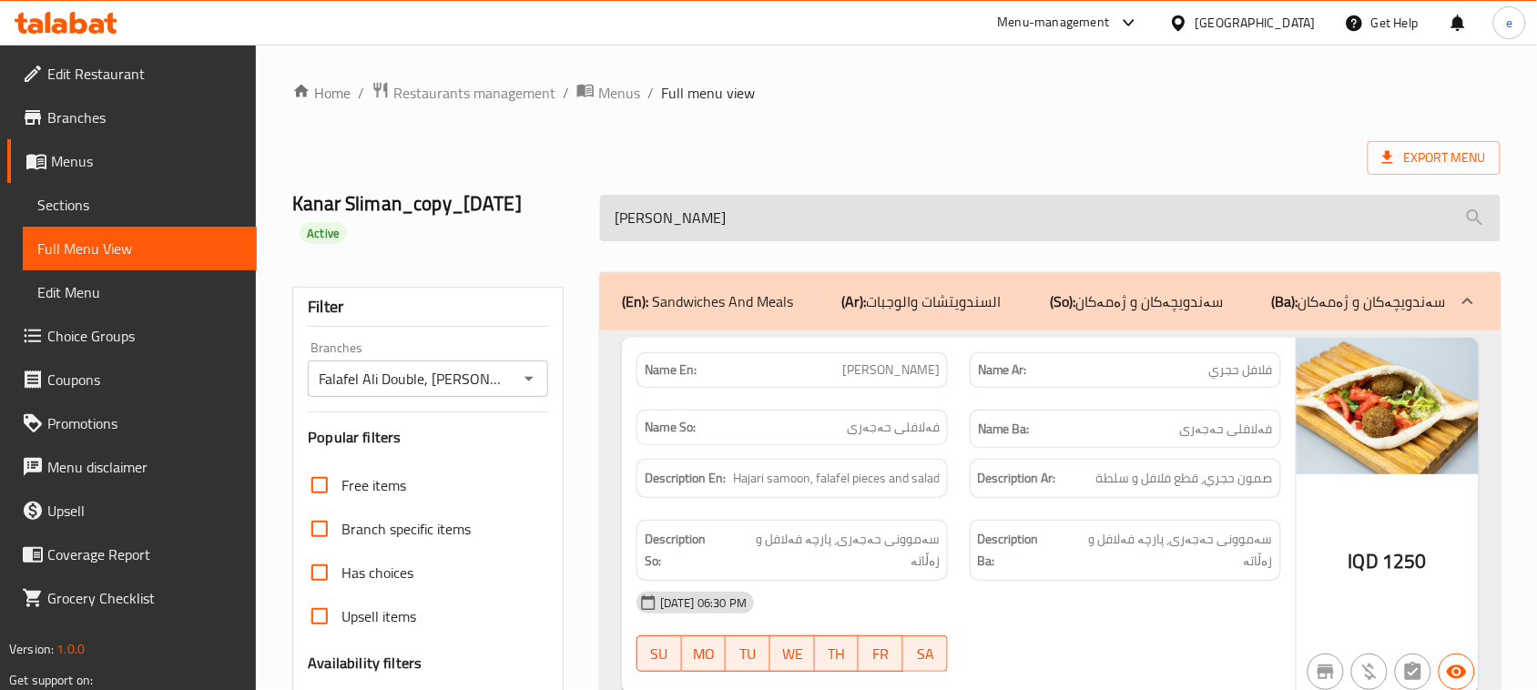
click at [744, 200] on input "[PERSON_NAME]" at bounding box center [1050, 218] width 900 height 46
paste input "Hajari Mixed Falafel"
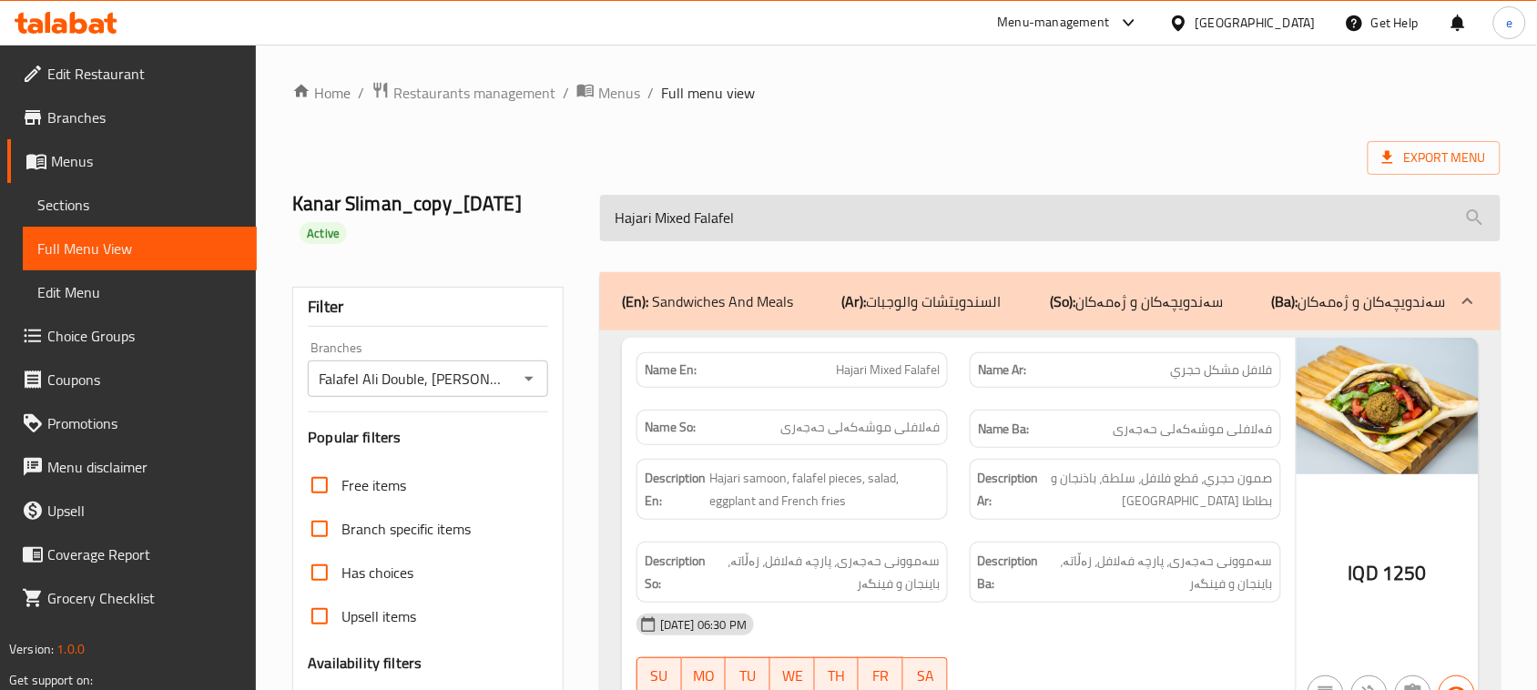
click at [724, 215] on input "Hajari Mixed Falafel" at bounding box center [1050, 218] width 900 height 46
paste input "Meat Shawerma Saj"
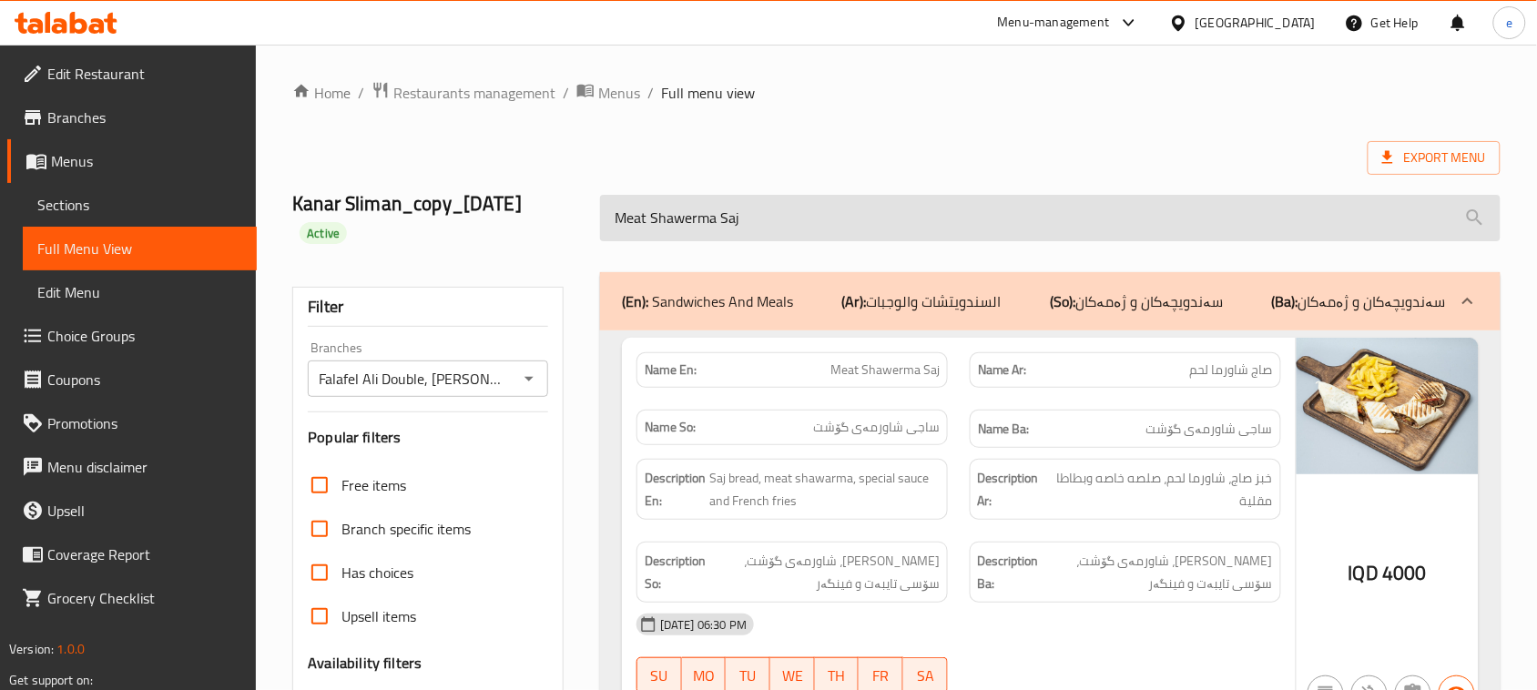
click at [717, 214] on input "Meat Shawerma Saj" at bounding box center [1050, 218] width 900 height 46
paste input "Chicken"
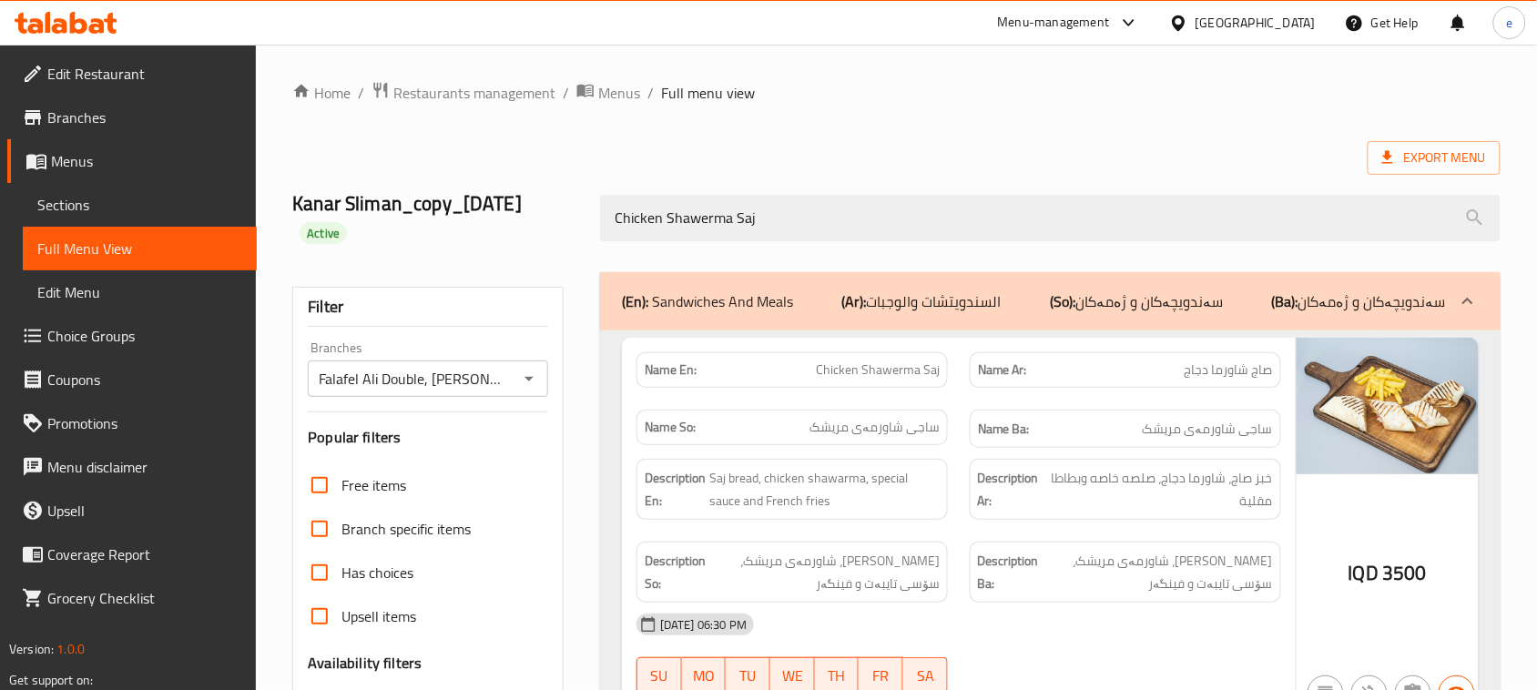
click at [1411, 564] on span "3500" at bounding box center [1404, 573] width 45 height 36
copy div "IQD 3500"
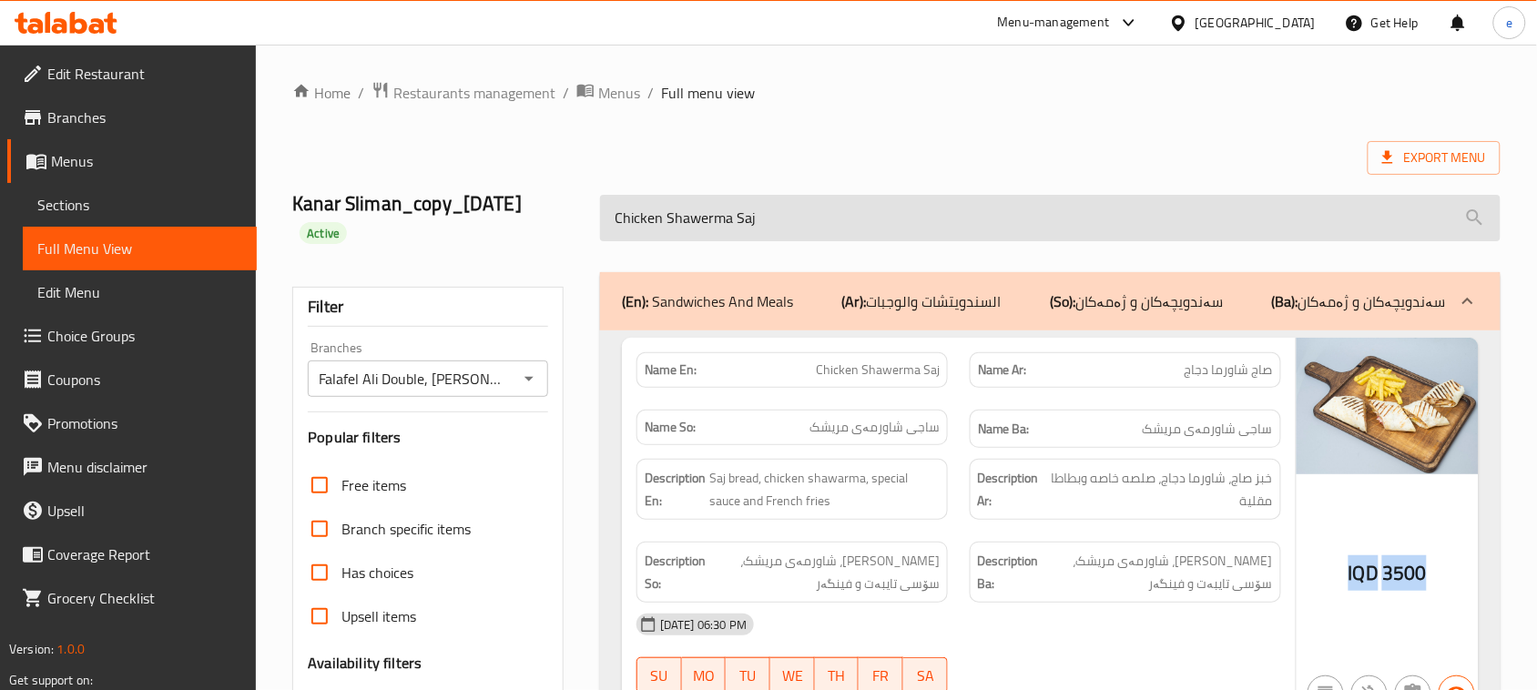
click at [744, 234] on input "Chicken Shawerma Saj" at bounding box center [1050, 218] width 900 height 46
paste input "Meat Shawerma Dish"
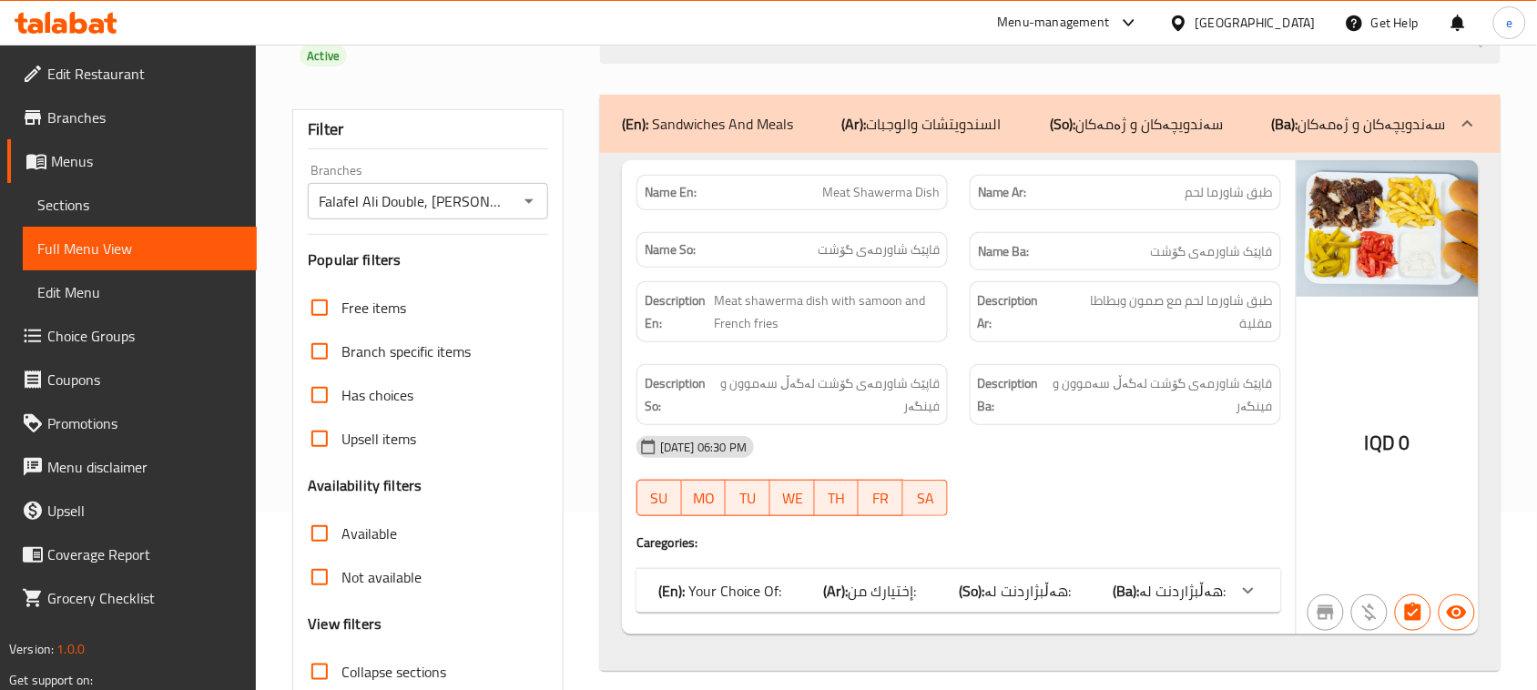
scroll to position [228, 0]
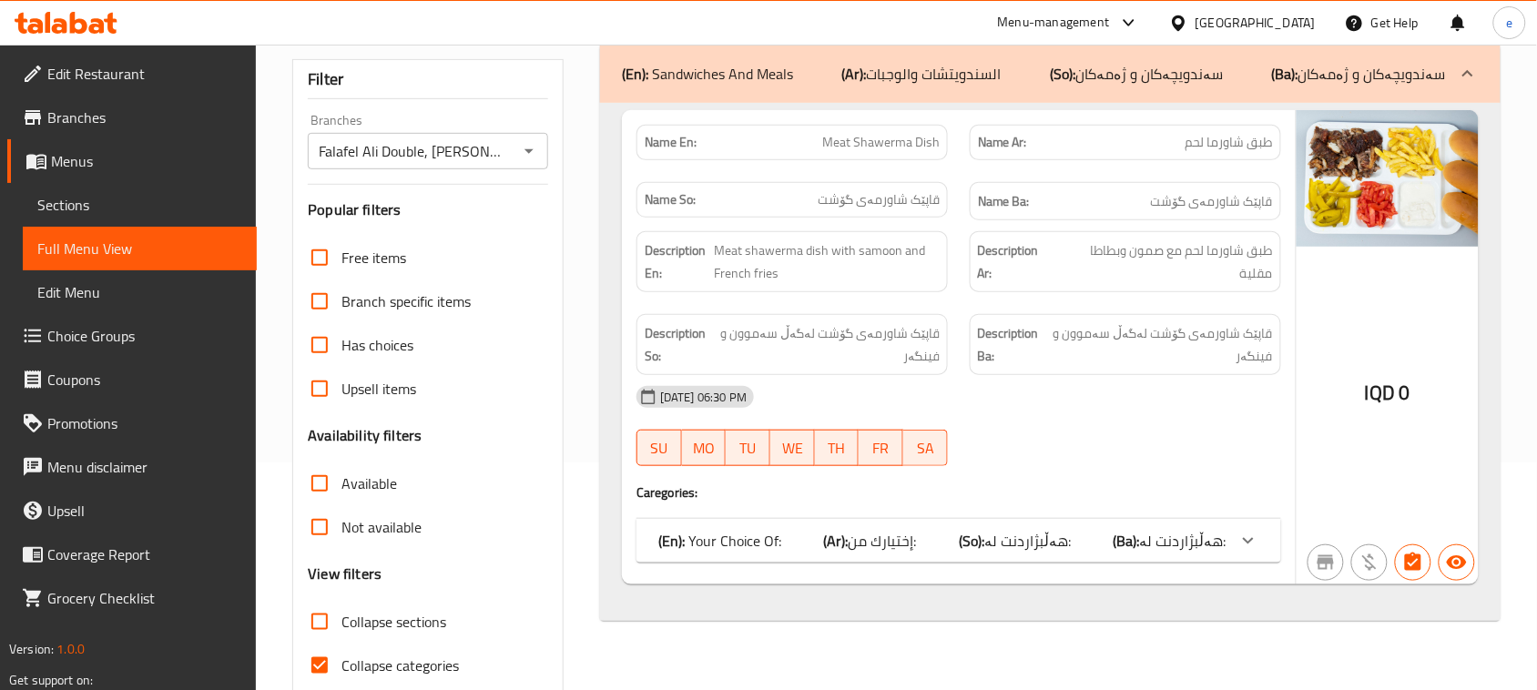
click at [1006, 547] on span "هەڵبژاردنت لە:" at bounding box center [1027, 540] width 86 height 27
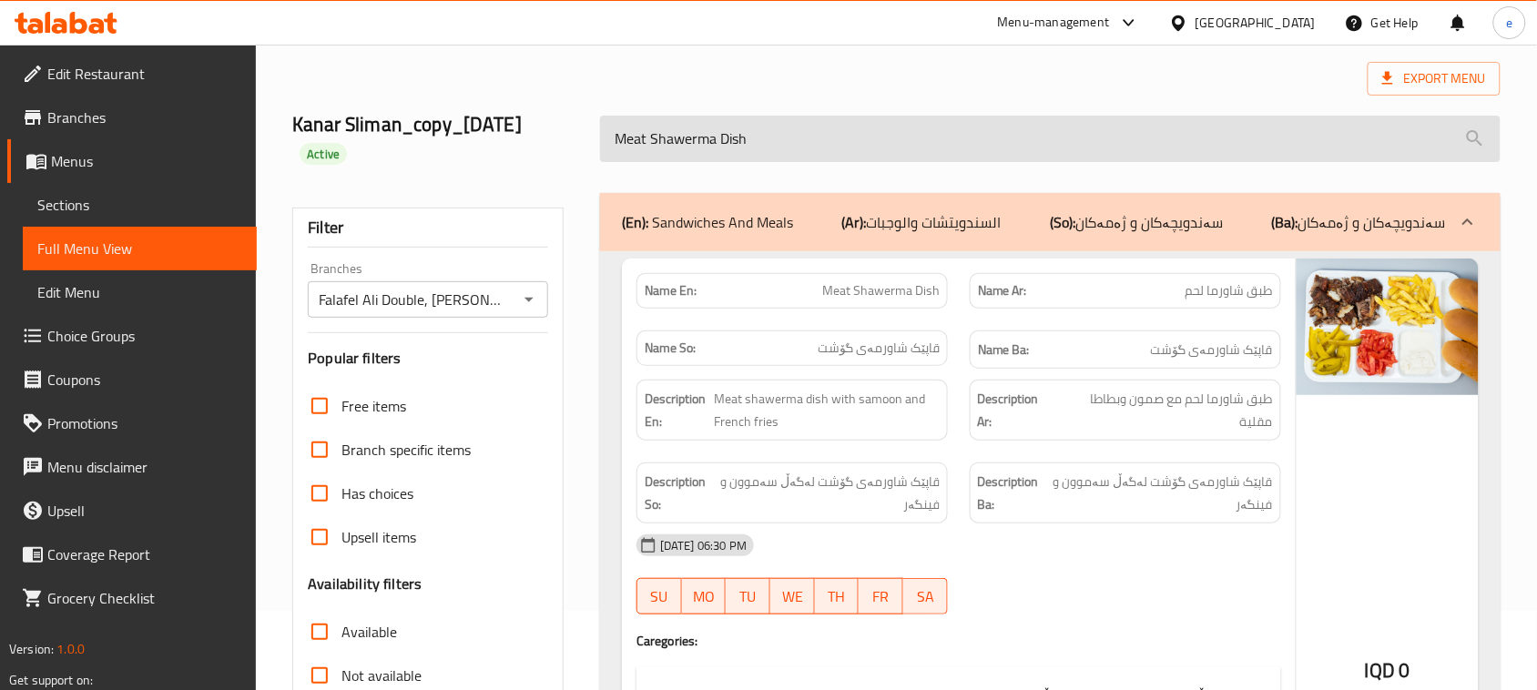
scroll to position [2, 0]
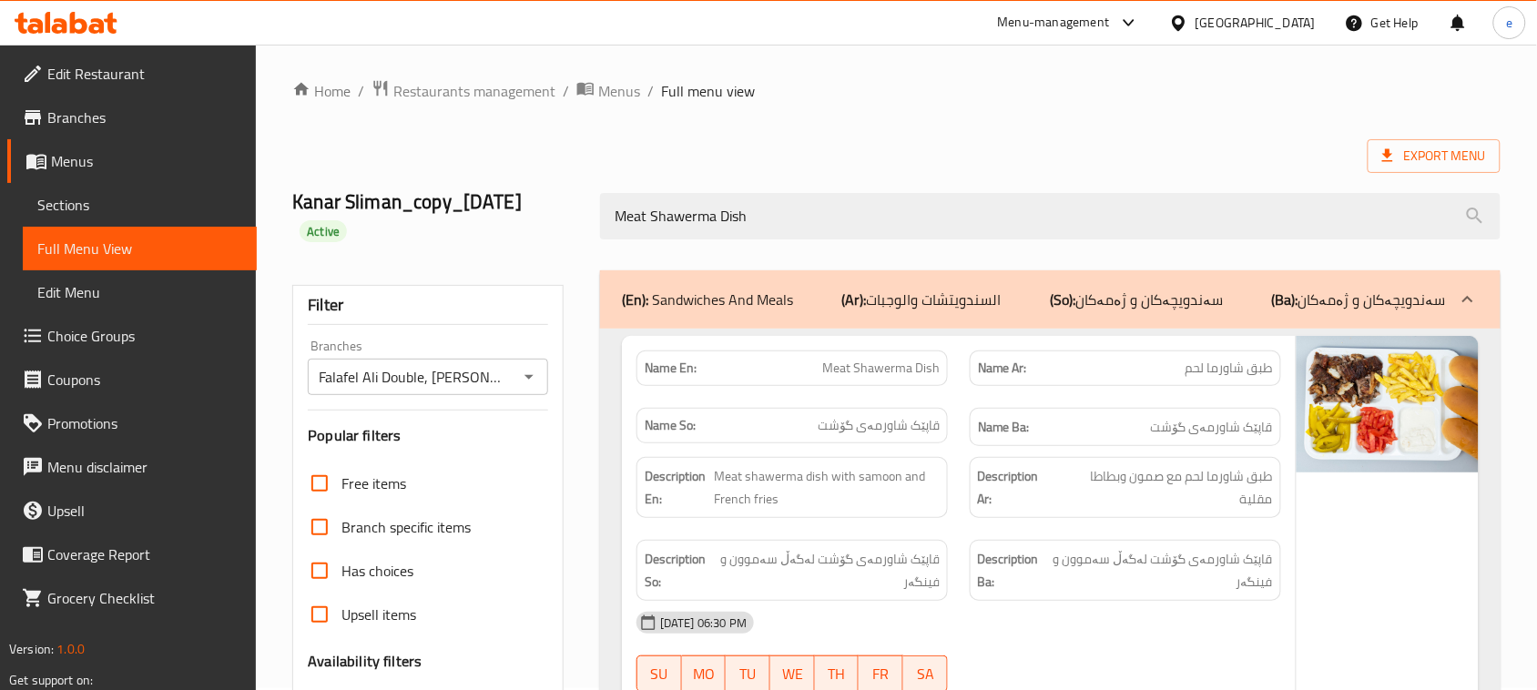
click at [877, 367] on span "Meat Shawerma Dish" at bounding box center [880, 368] width 117 height 19
copy span "Meat Shawerma Dish"
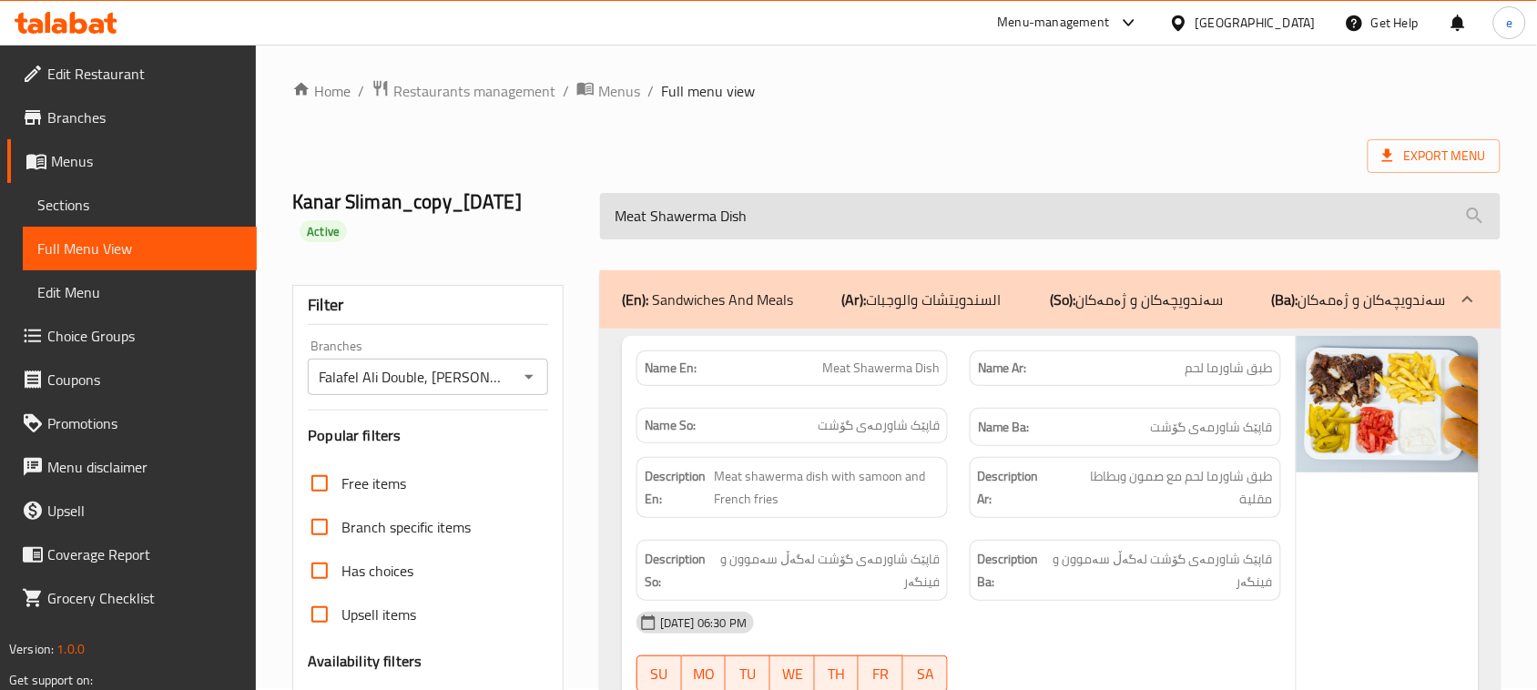
click at [721, 219] on input "Meat Shawerma Dish" at bounding box center [1050, 216] width 900 height 46
paste input "Chicken"
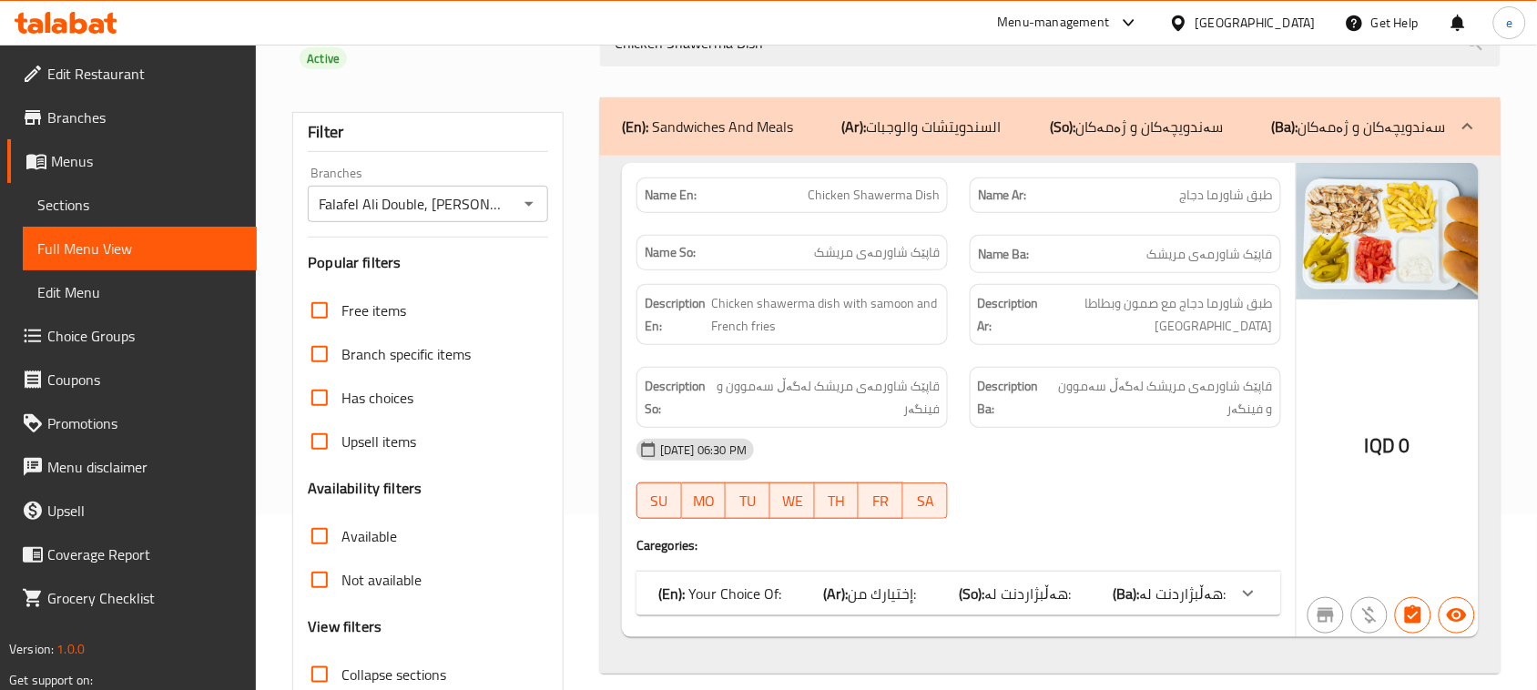
scroll to position [229, 0]
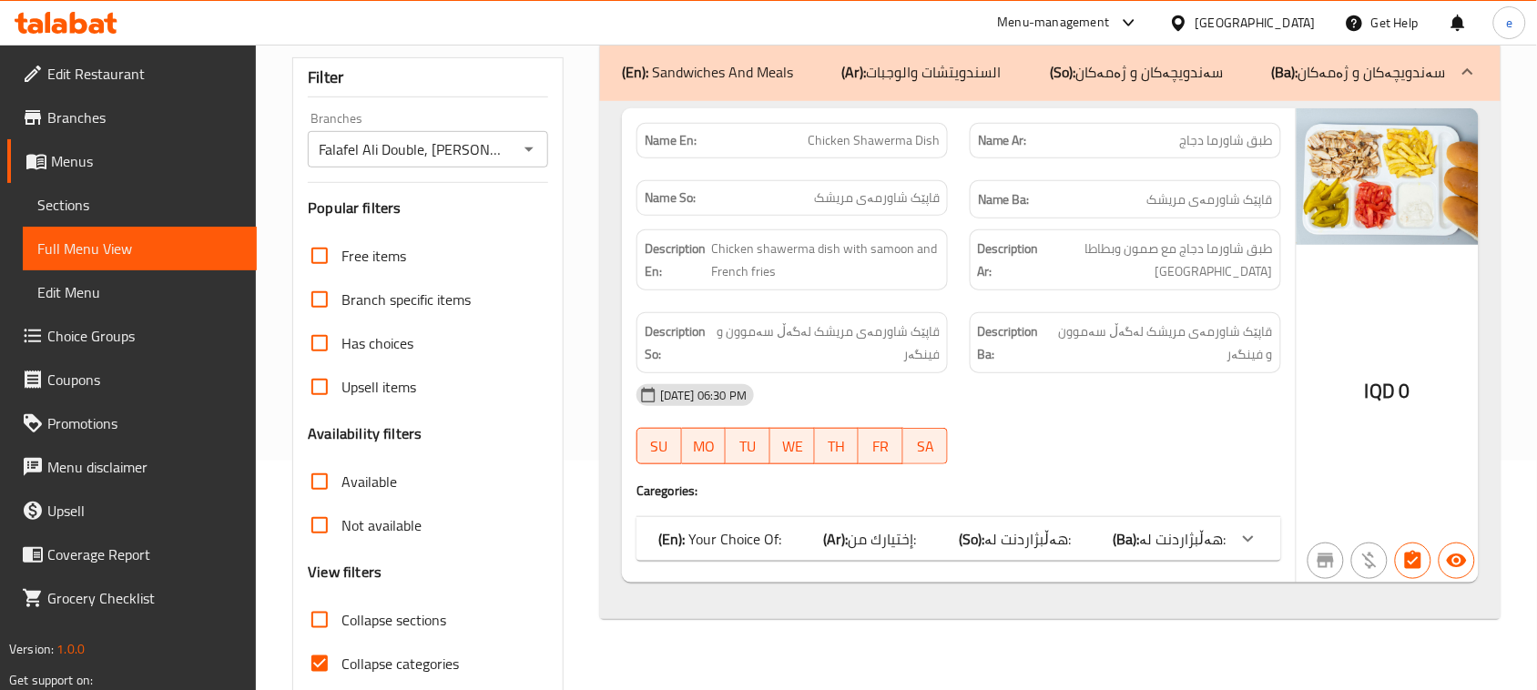
click at [980, 530] on b "(So):" at bounding box center [971, 538] width 25 height 27
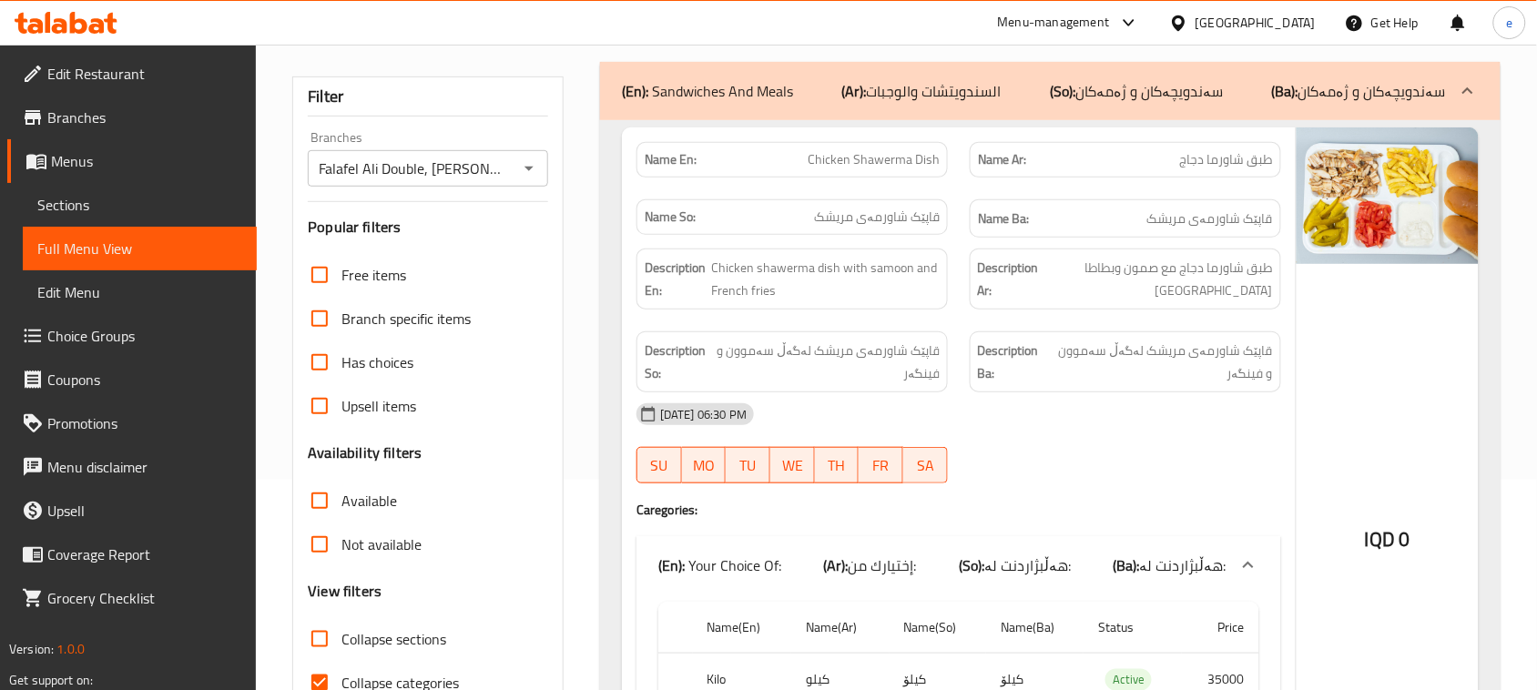
scroll to position [0, 0]
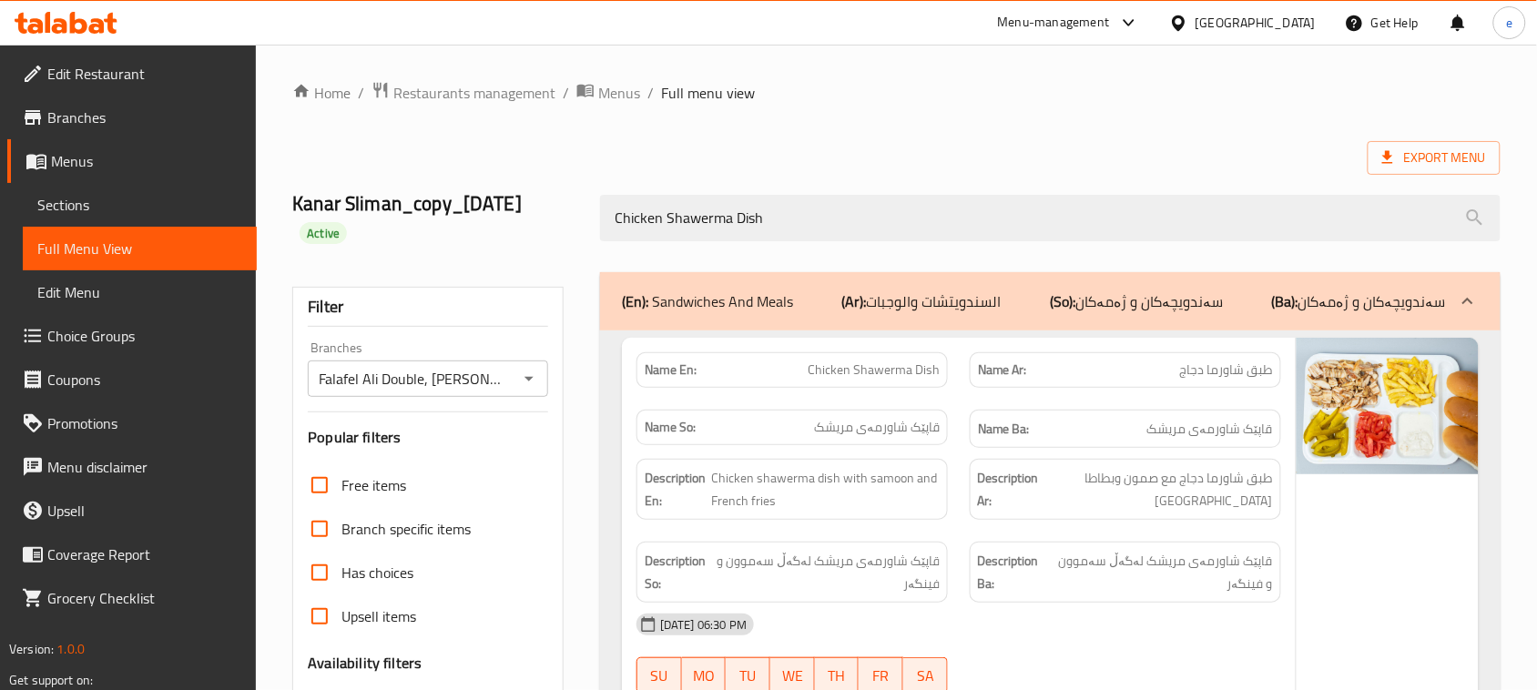
click at [840, 369] on span "Chicken Shawerma Dish" at bounding box center [874, 370] width 132 height 19
copy span "Chicken Shawerma Dish"
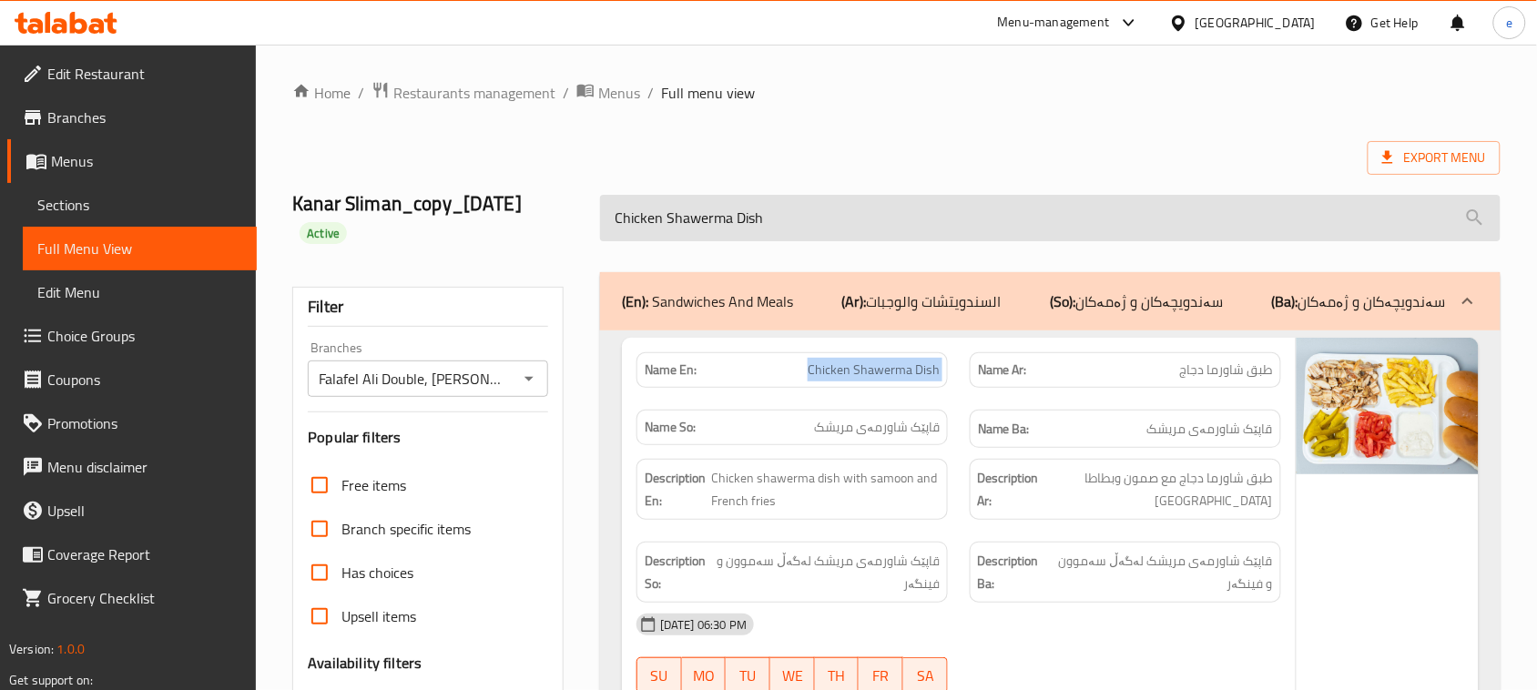
click at [724, 229] on input "Chicken Shawerma Dish" at bounding box center [1050, 218] width 900 height 46
paste input "Mix Dish"
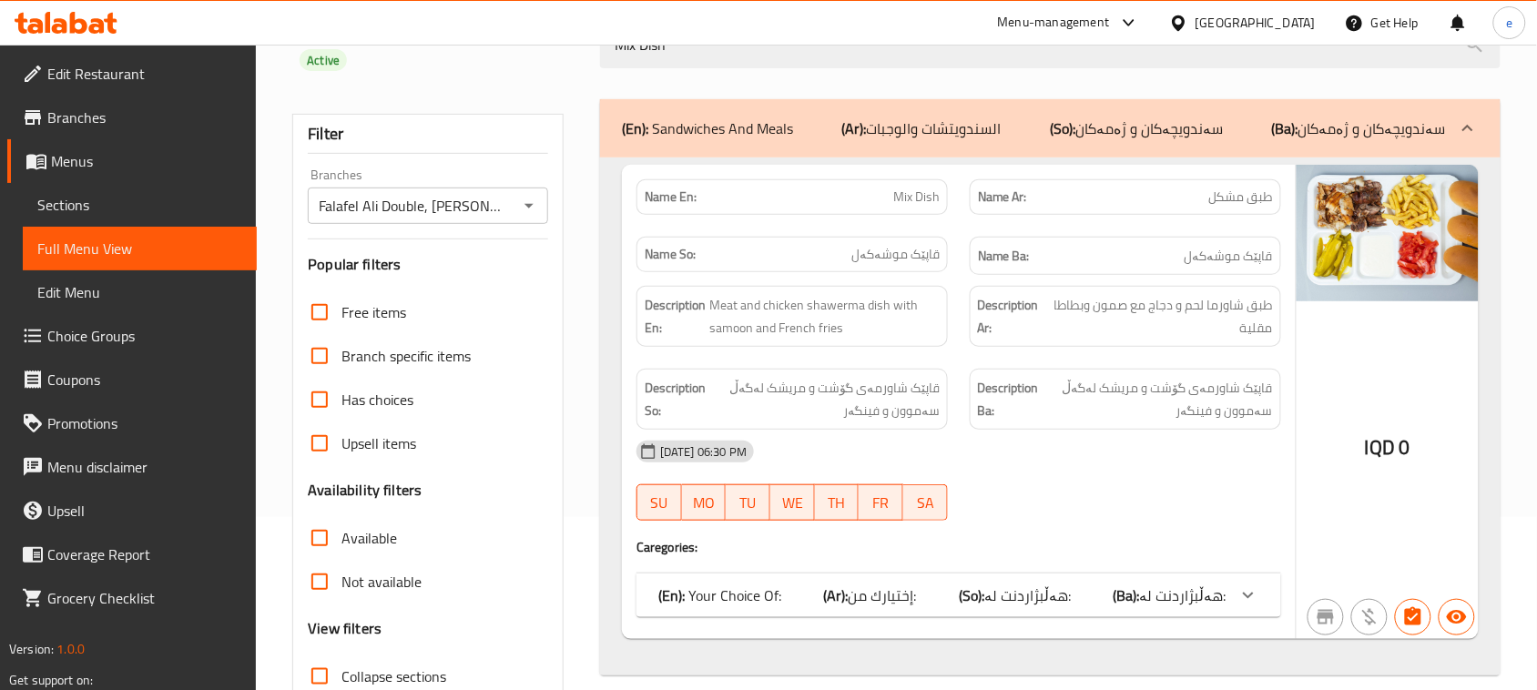
scroll to position [228, 0]
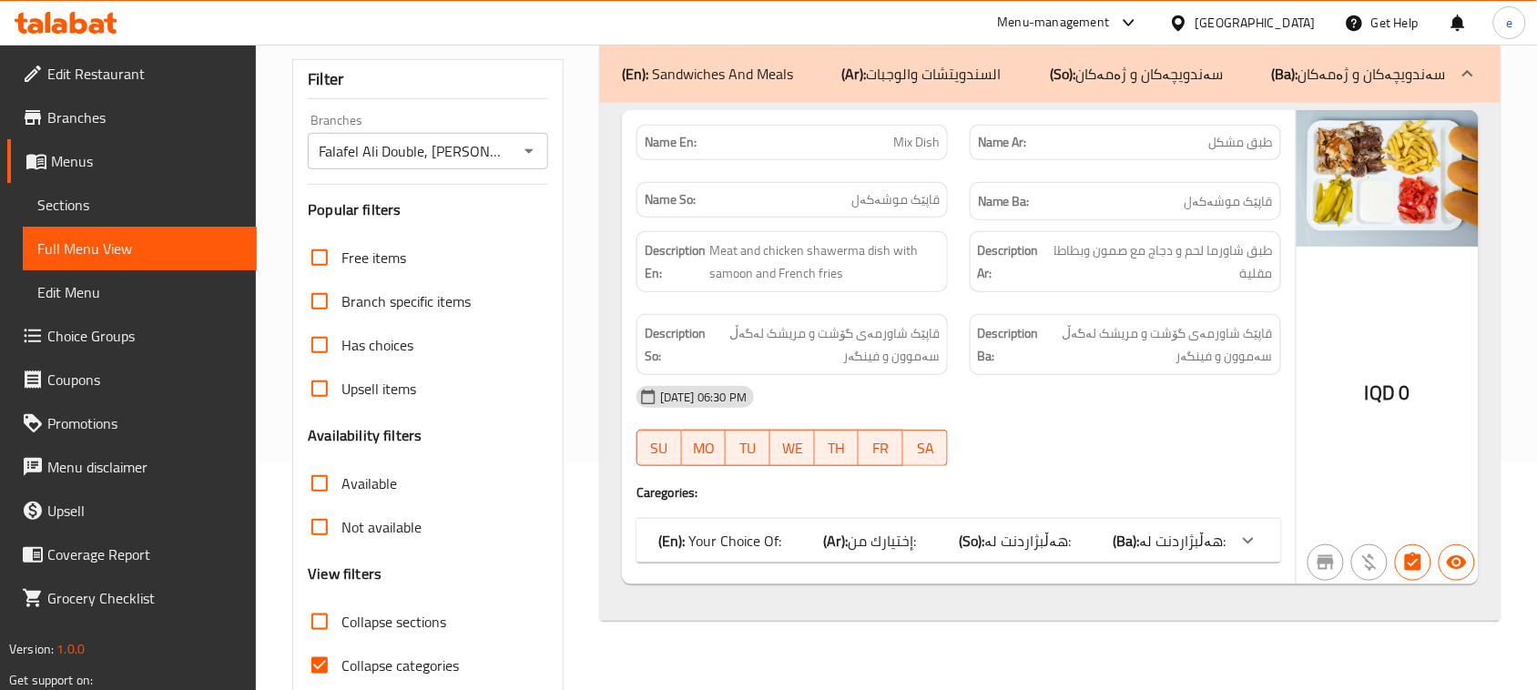
click at [706, 535] on p "(En): Your Choice Of:" at bounding box center [719, 541] width 123 height 22
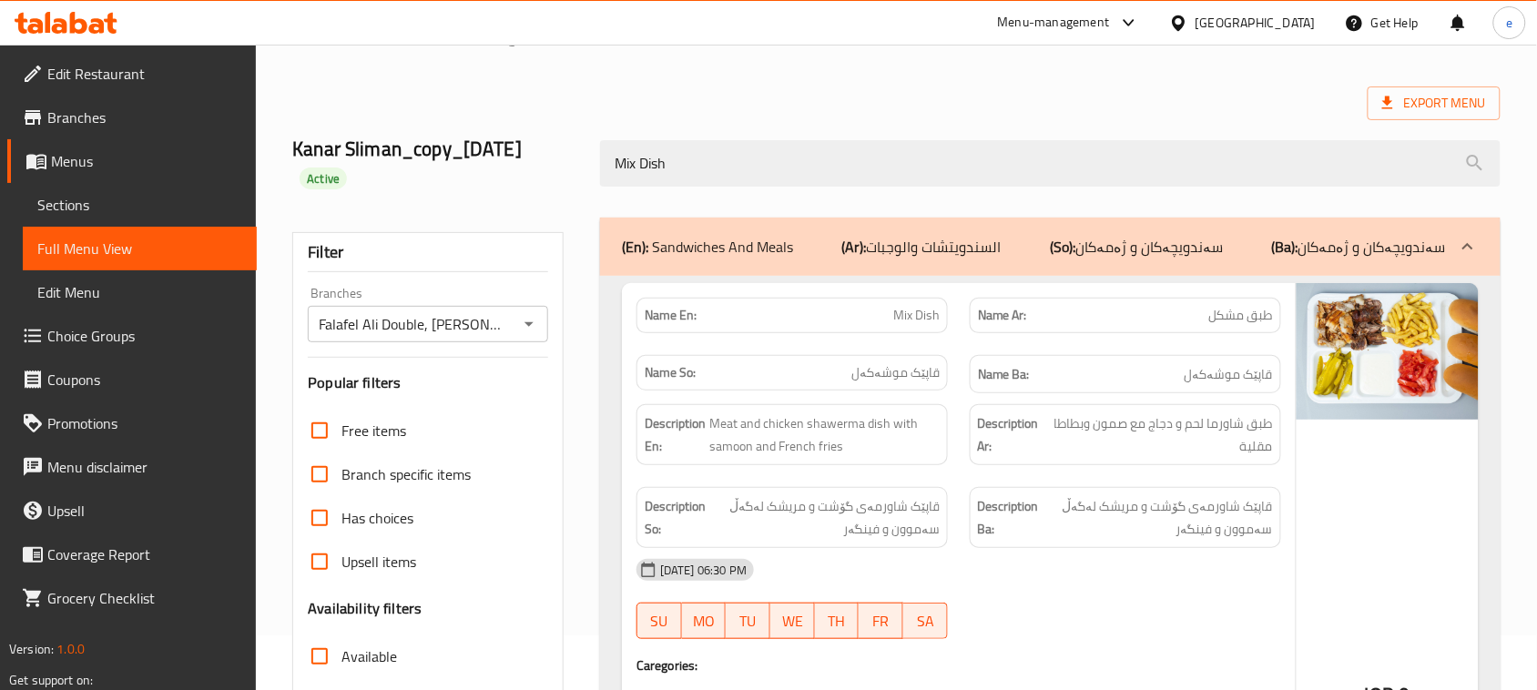
scroll to position [0, 0]
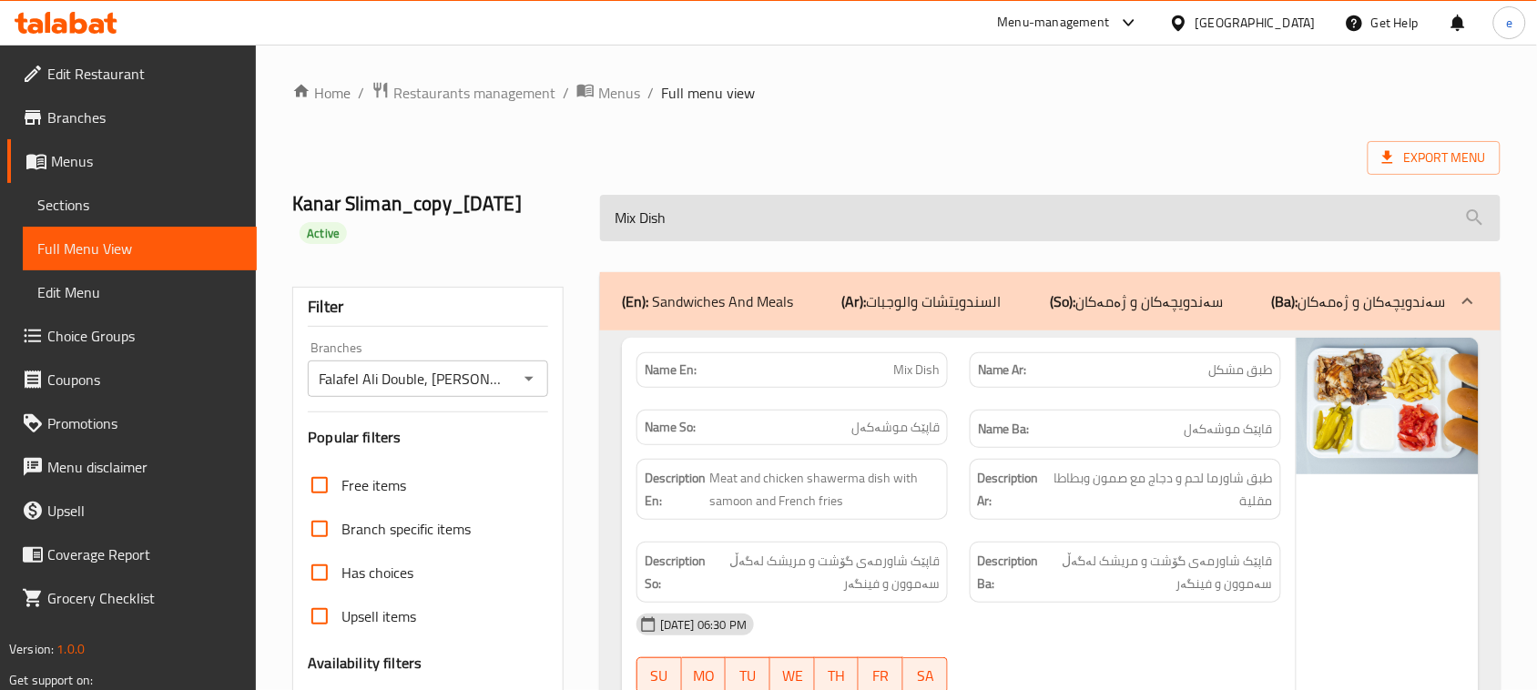
click at [710, 219] on input "Mix Dish" at bounding box center [1050, 218] width 900 height 46
paste input "Pepsi Can"
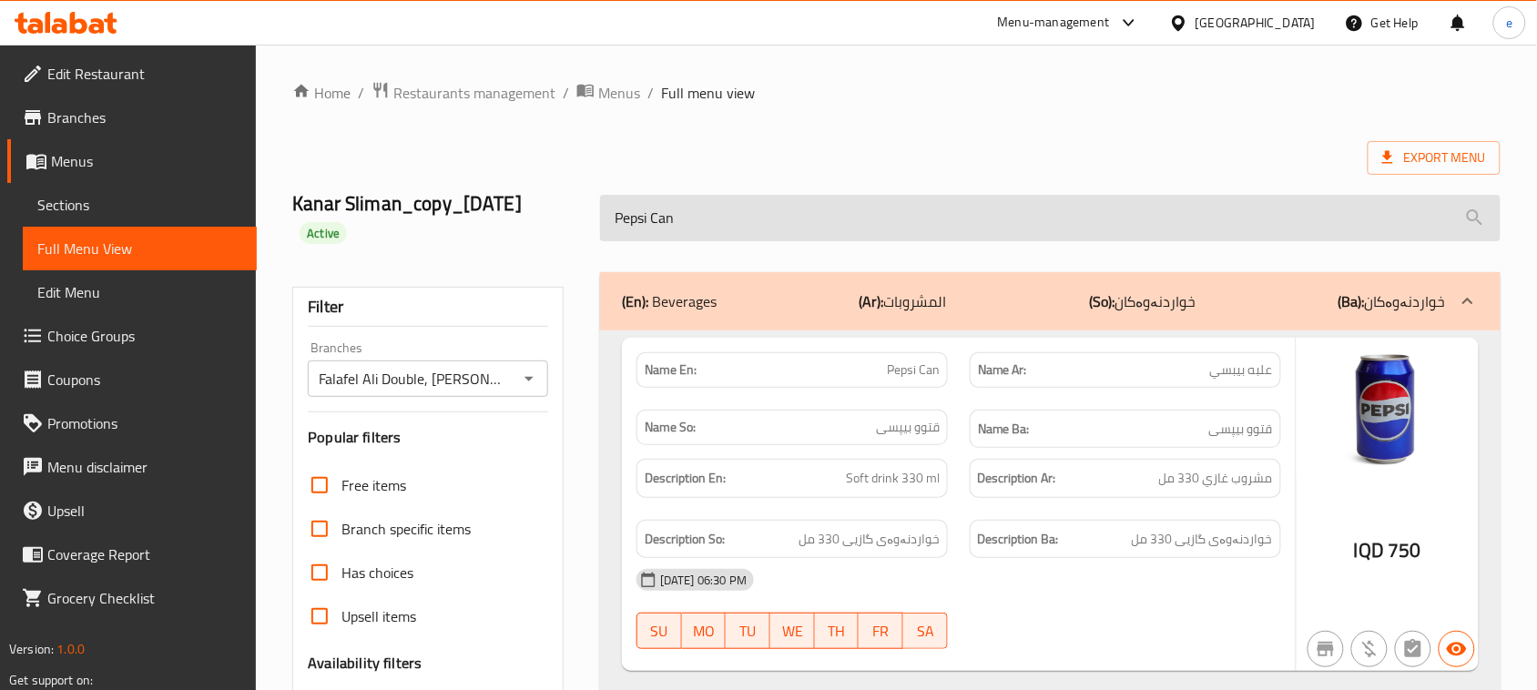
click at [687, 198] on input "Pepsi Can" at bounding box center [1050, 218] width 900 height 46
click at [687, 202] on input "Pepsi Can" at bounding box center [1050, 218] width 900 height 46
paste input "[PERSON_NAME]"
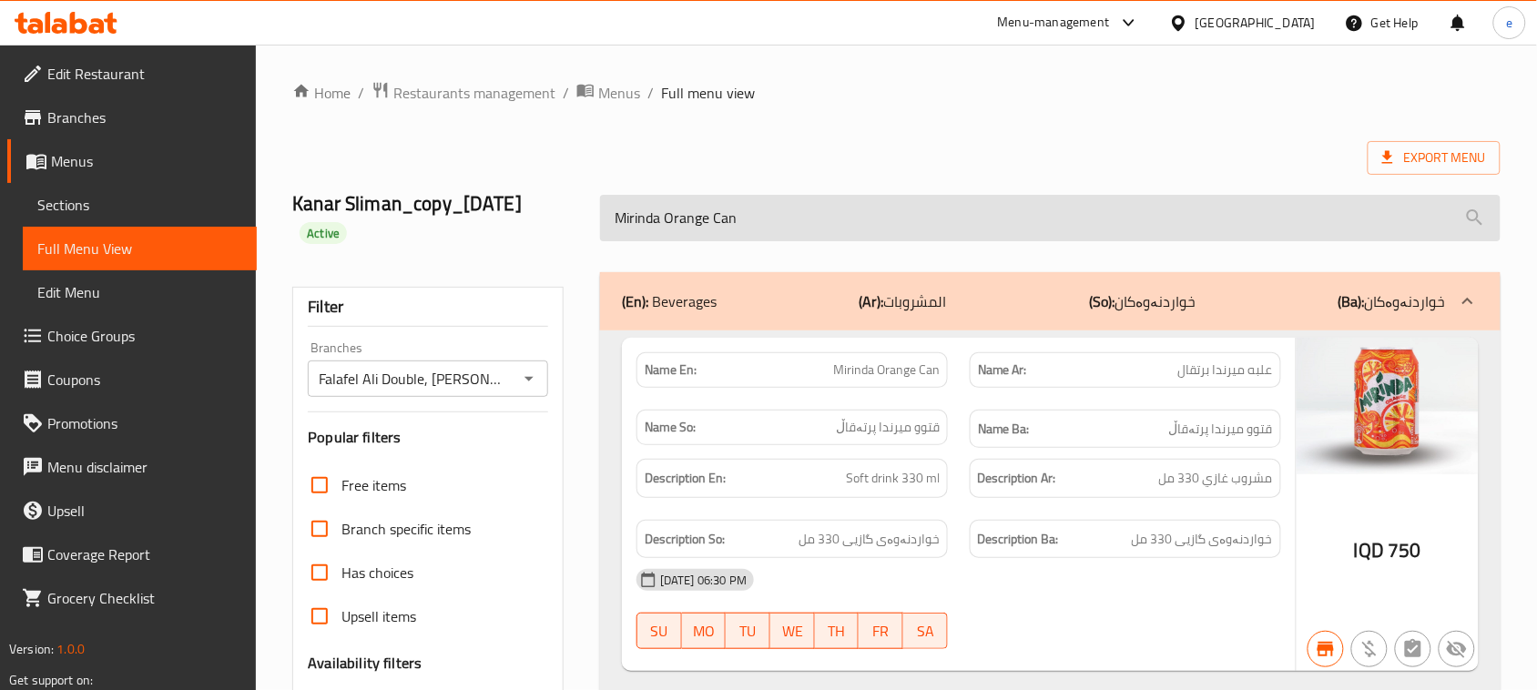
click at [695, 205] on input "Mirinda Orange Can" at bounding box center [1050, 218] width 900 height 46
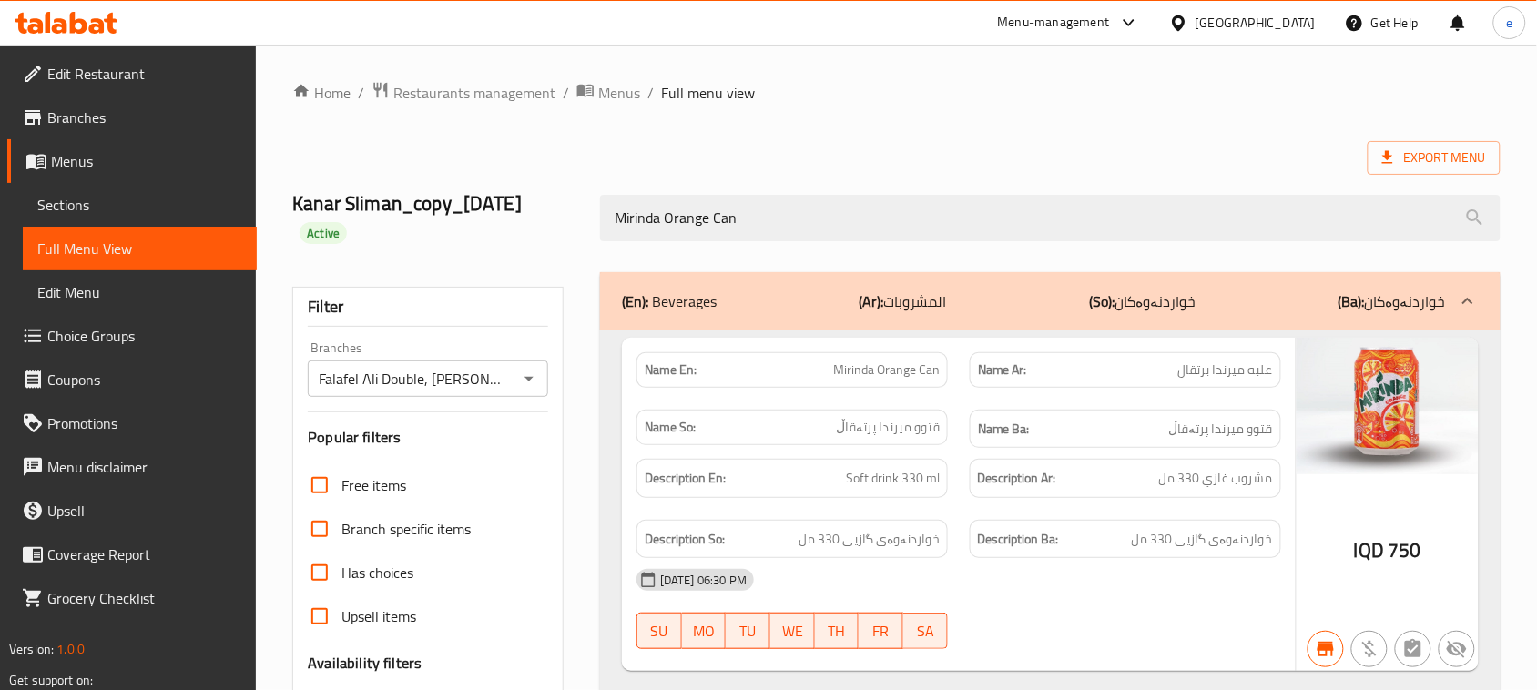
paste input "7 Up"
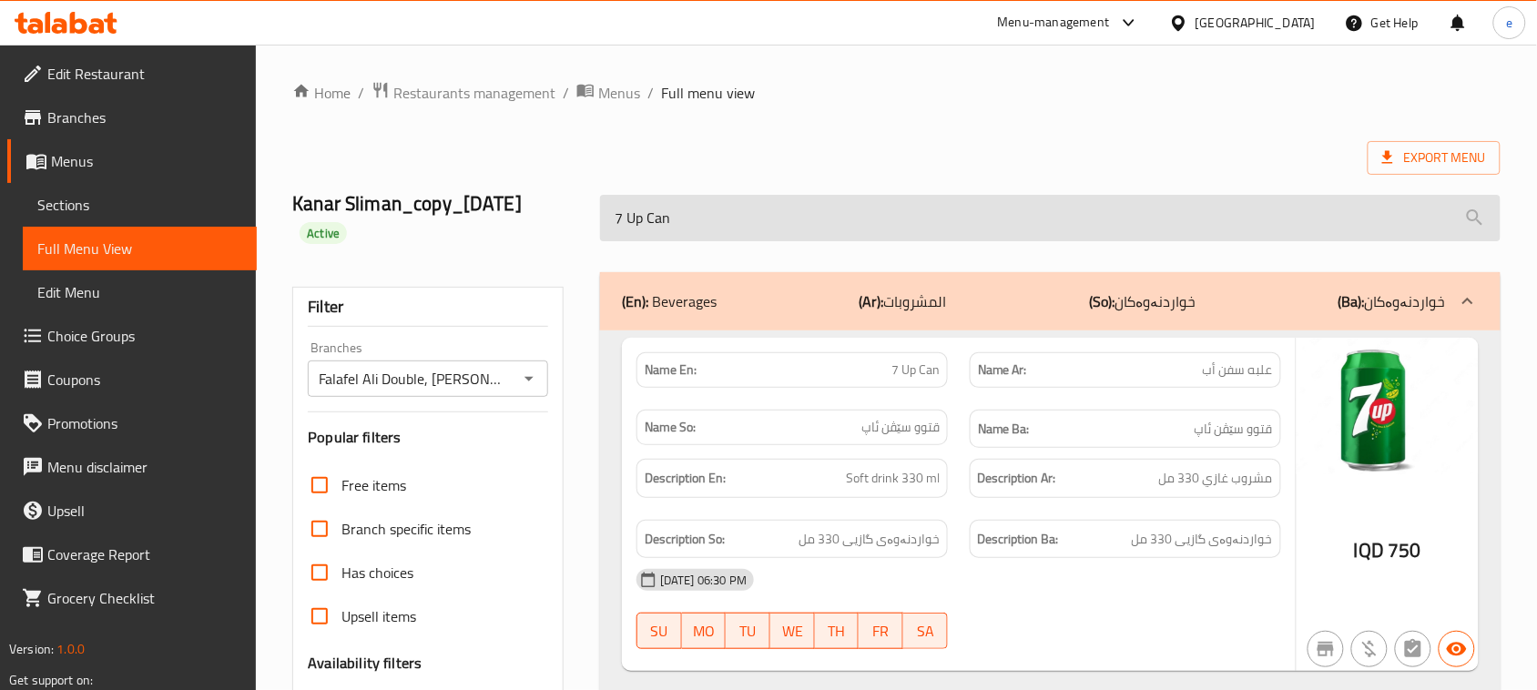
click at [822, 224] on input "7 Up Can" at bounding box center [1050, 218] width 900 height 46
paste input "Mineral Water"
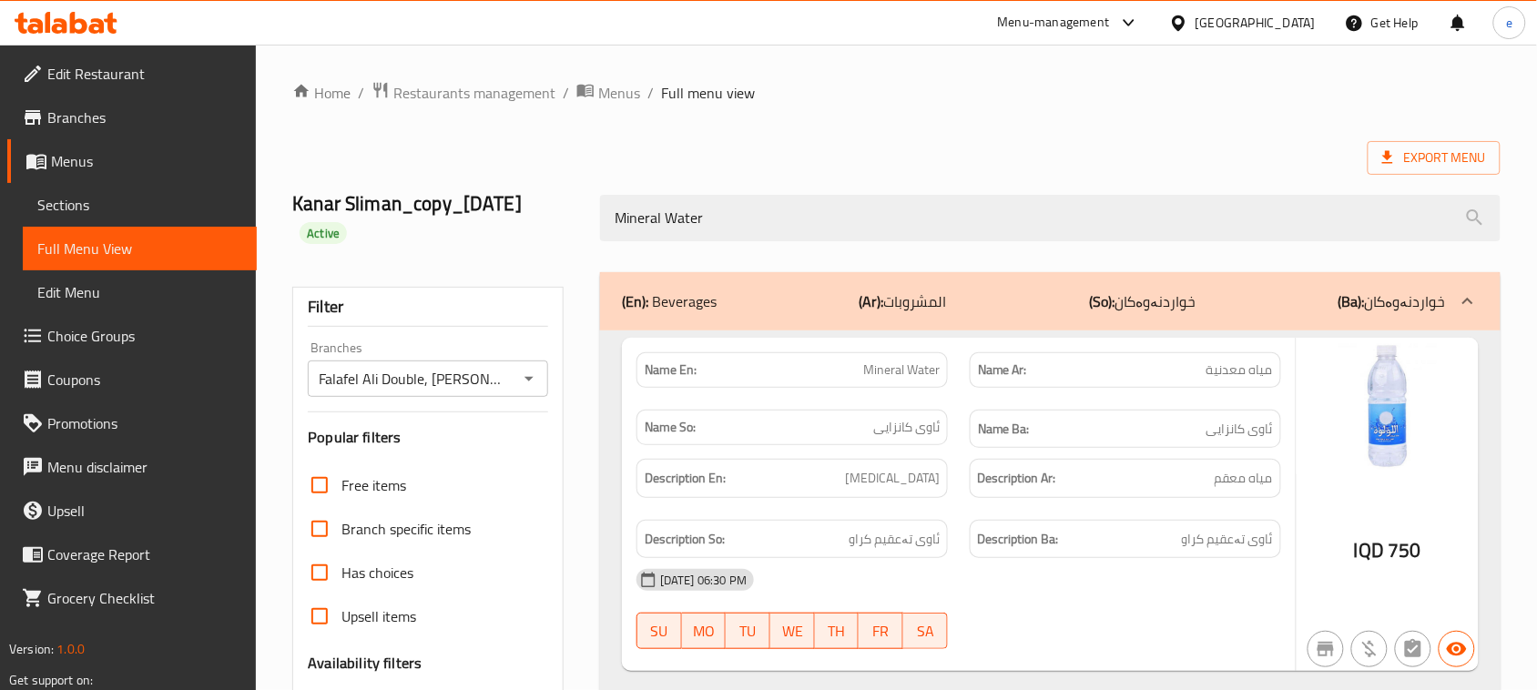
type input "Mineral Water"
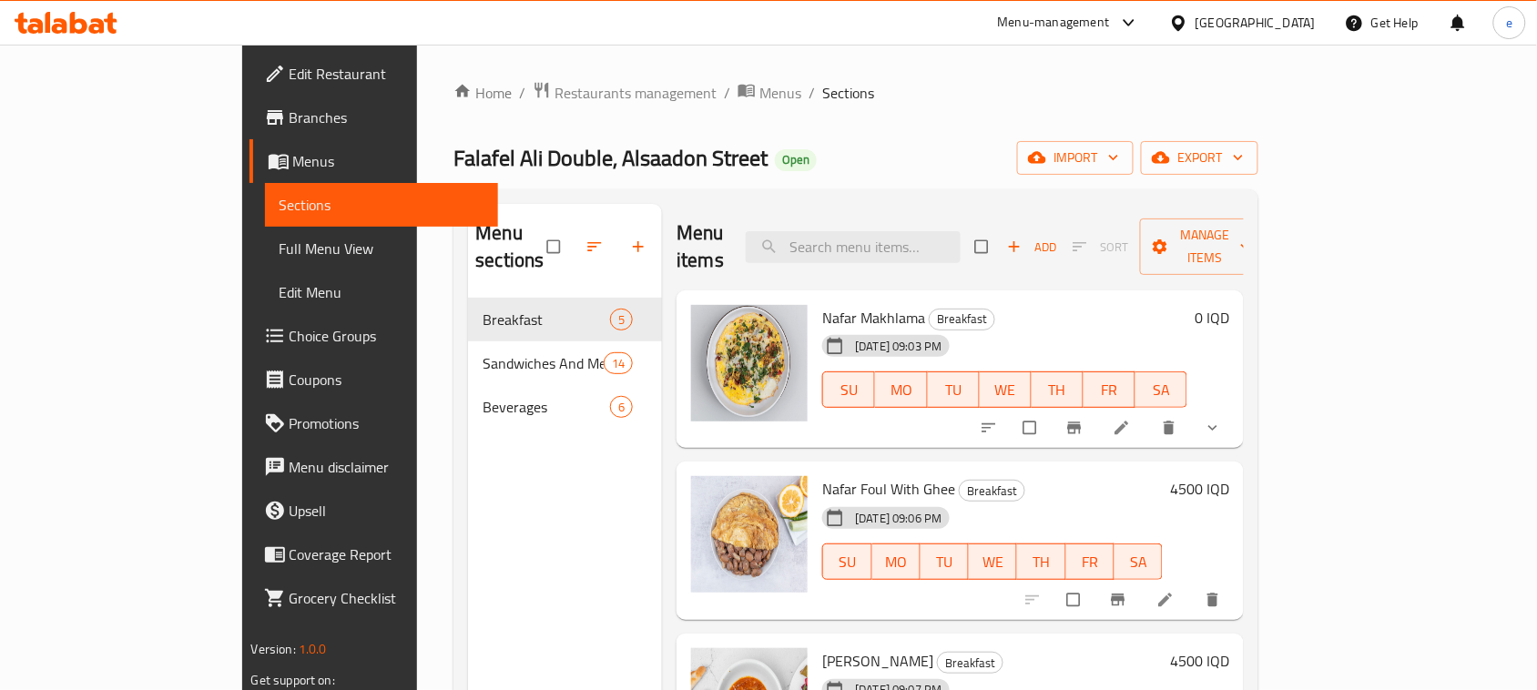
click at [280, 238] on span "Full Menu View" at bounding box center [382, 249] width 205 height 22
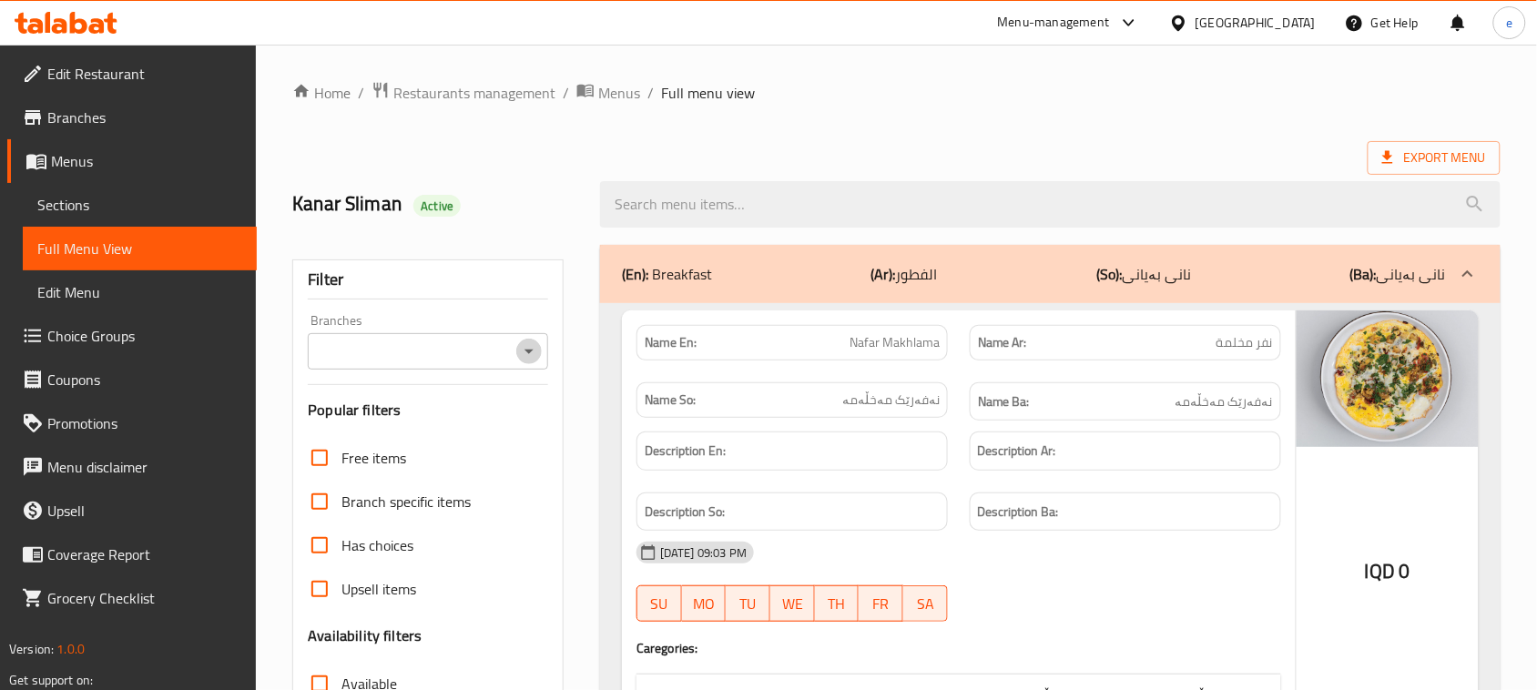
click at [529, 361] on icon "Open" at bounding box center [529, 352] width 22 height 22
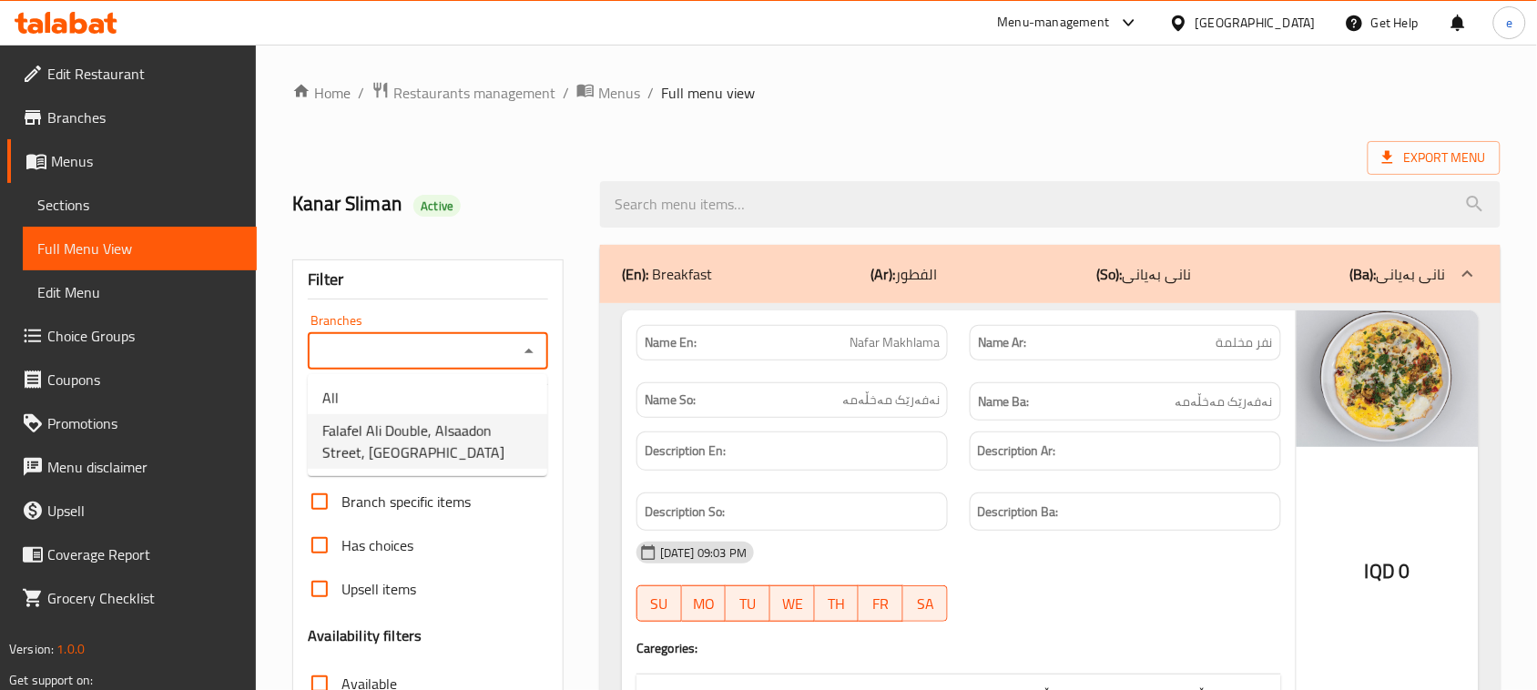
click at [466, 442] on span "Falafel Ali Double, Alsaadon Street, [GEOGRAPHIC_DATA]" at bounding box center [427, 442] width 210 height 44
type input "Falafel Ali Double, Alsaadon Street, [GEOGRAPHIC_DATA]"
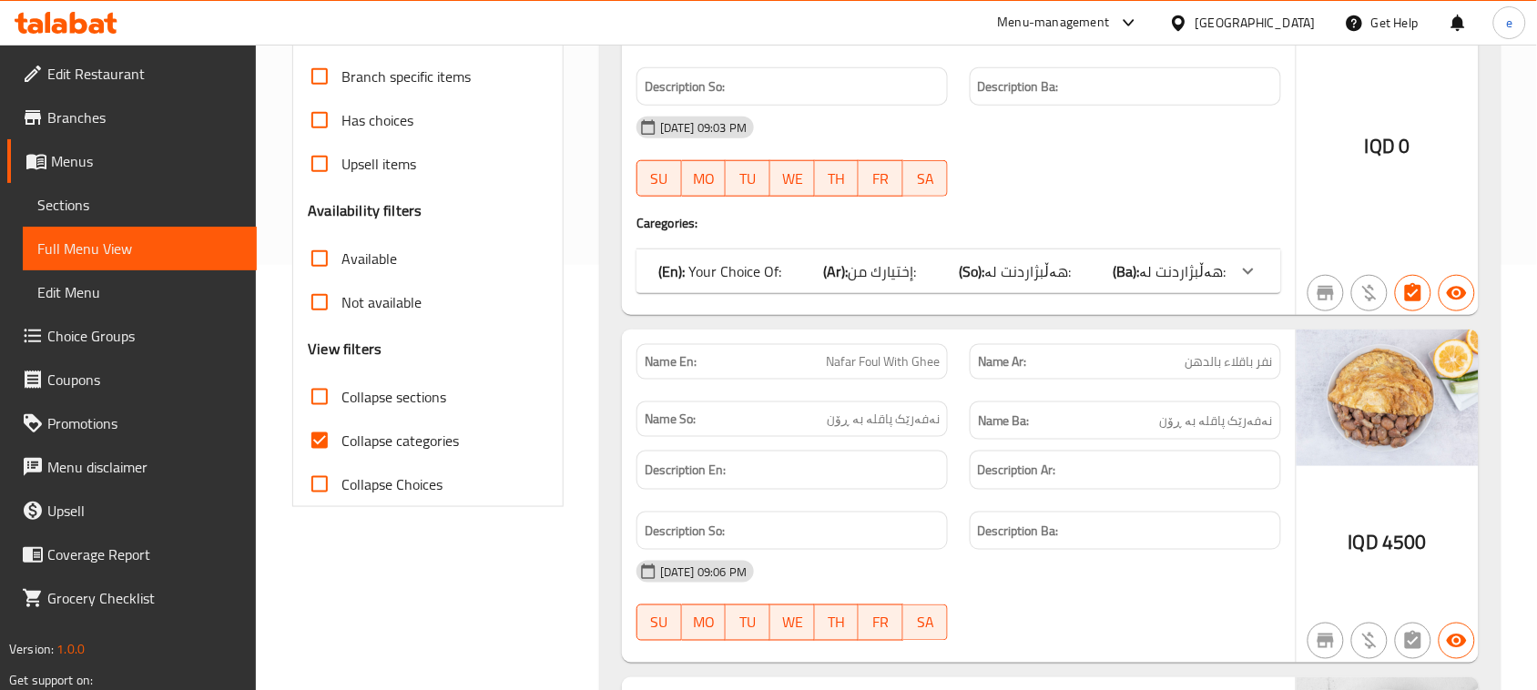
scroll to position [455, 0]
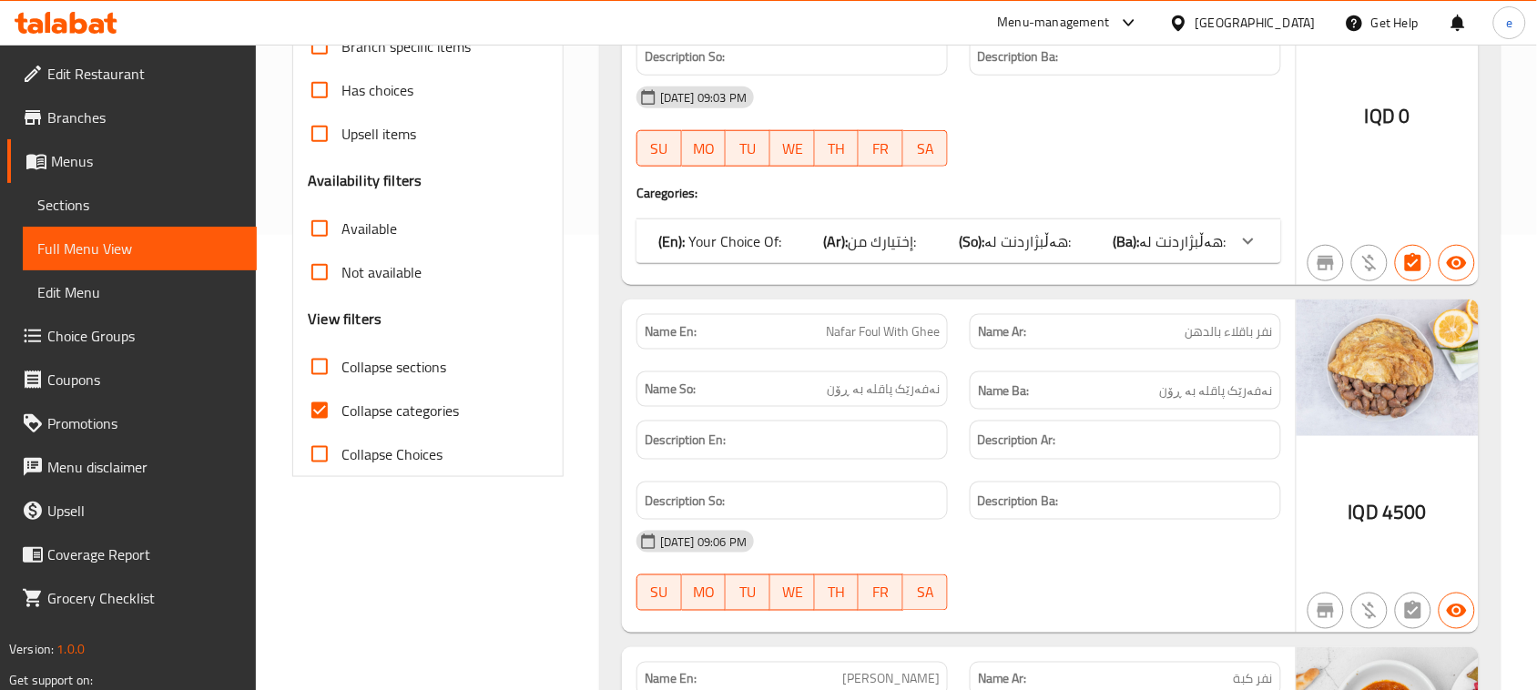
click at [310, 365] on input "Collapse sections" at bounding box center [320, 367] width 44 height 44
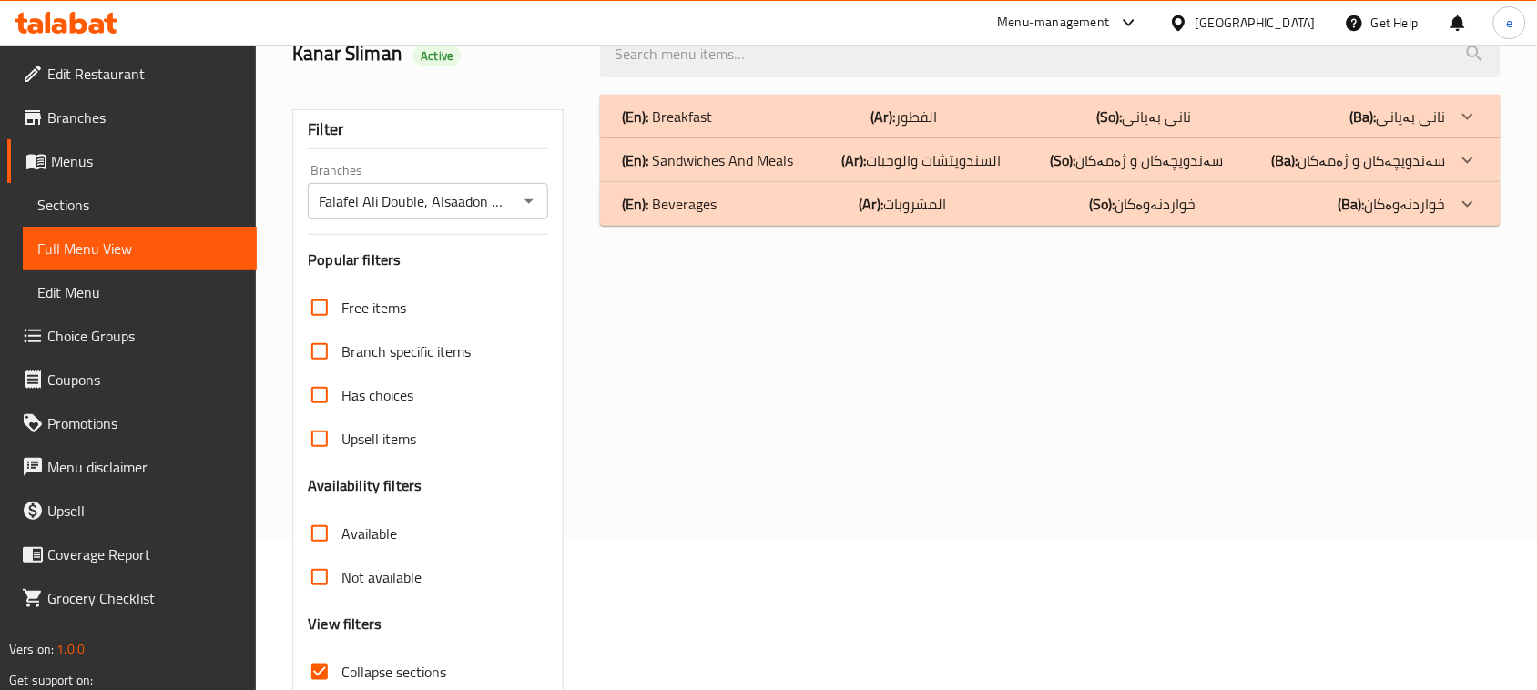
scroll to position [228, 0]
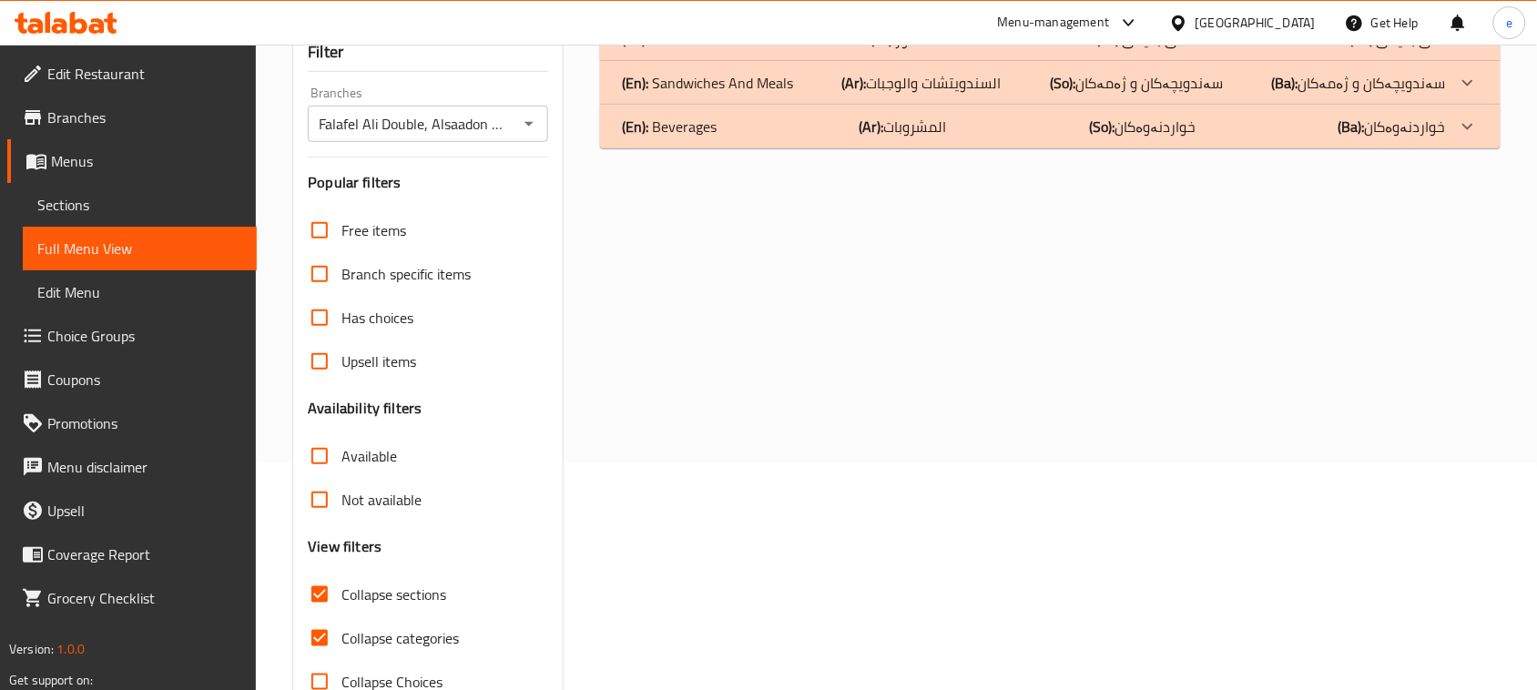
click at [348, 584] on span "Collapse sections" at bounding box center [393, 595] width 105 height 22
click at [341, 583] on input "Collapse sections" at bounding box center [320, 595] width 44 height 44
checkbox input "false"
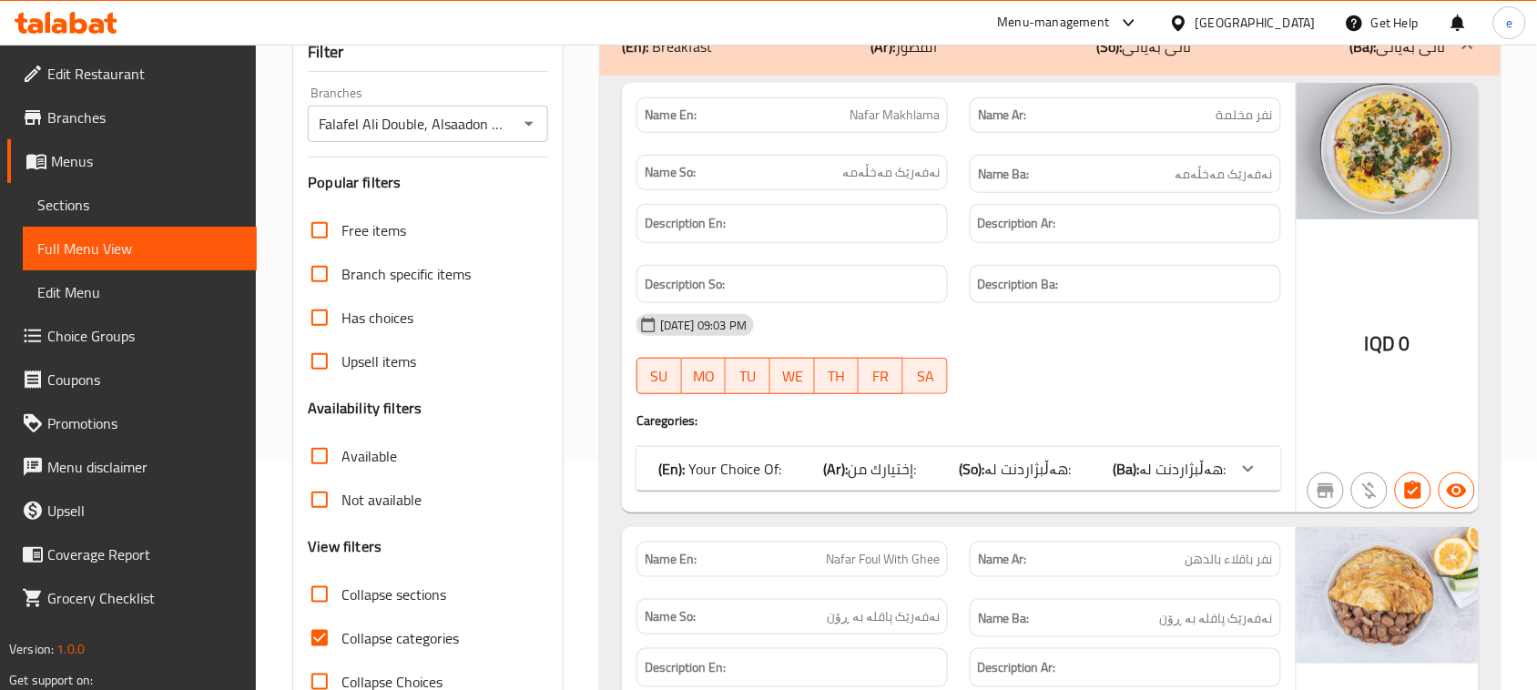
scroll to position [0, 0]
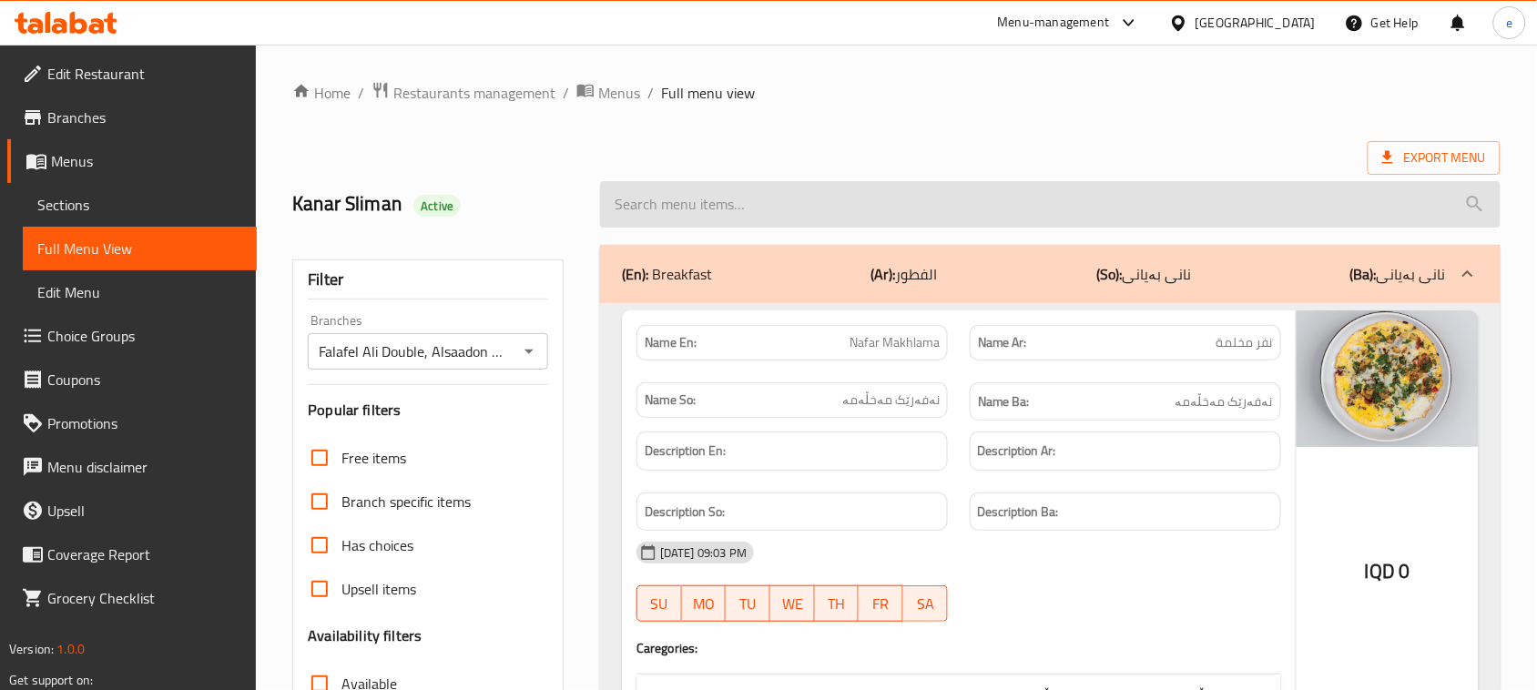
click at [717, 201] on input "search" at bounding box center [1050, 204] width 900 height 46
paste input "Nafar Makhlama"
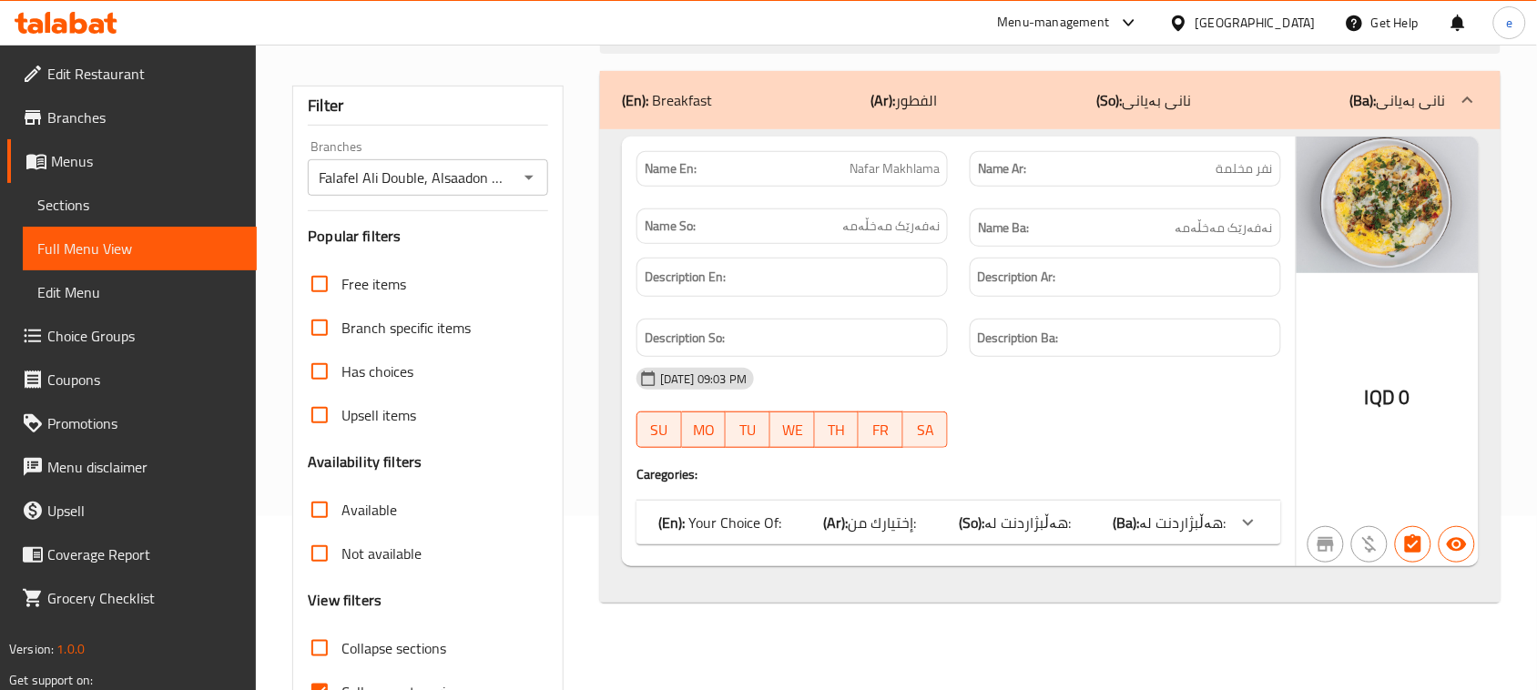
scroll to position [228, 0]
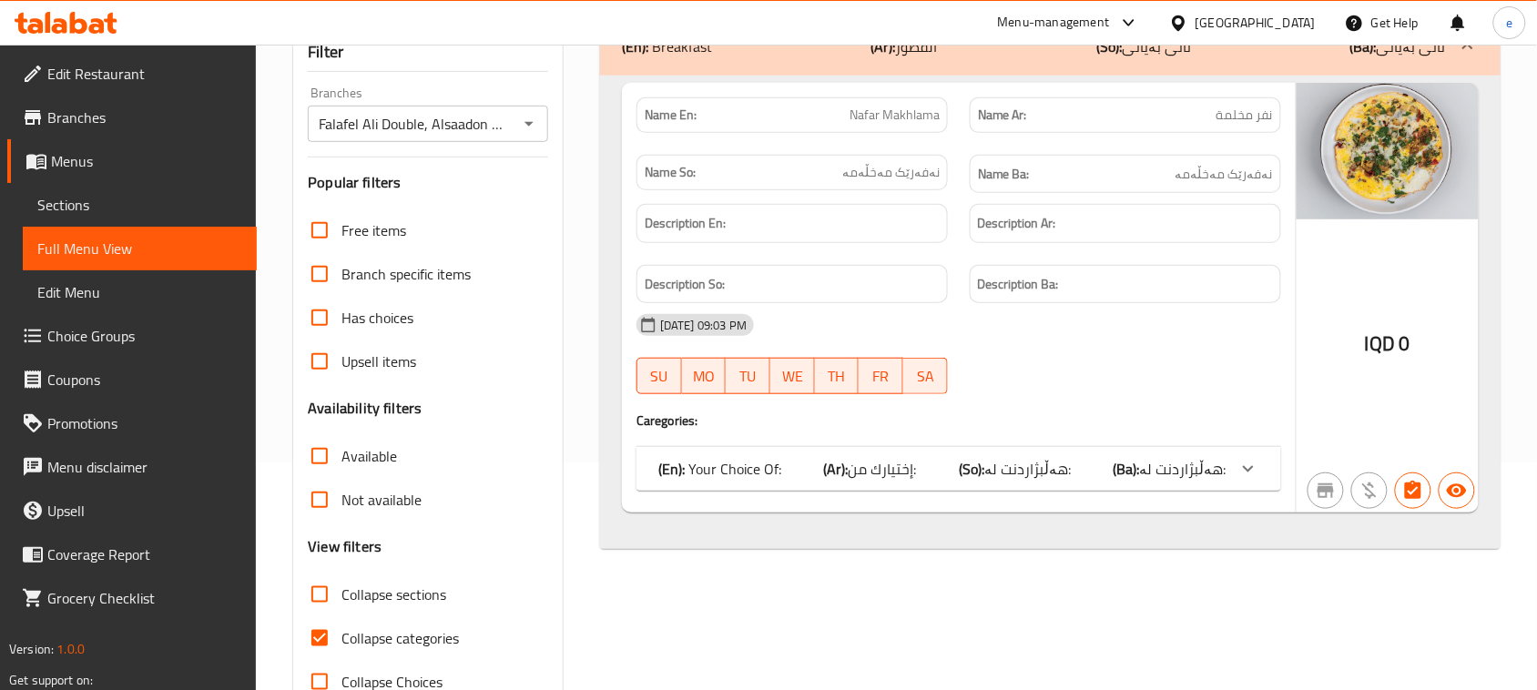
type input "Nafar Makhlama"
click at [874, 465] on span "إختيارك من:" at bounding box center [883, 468] width 68 height 27
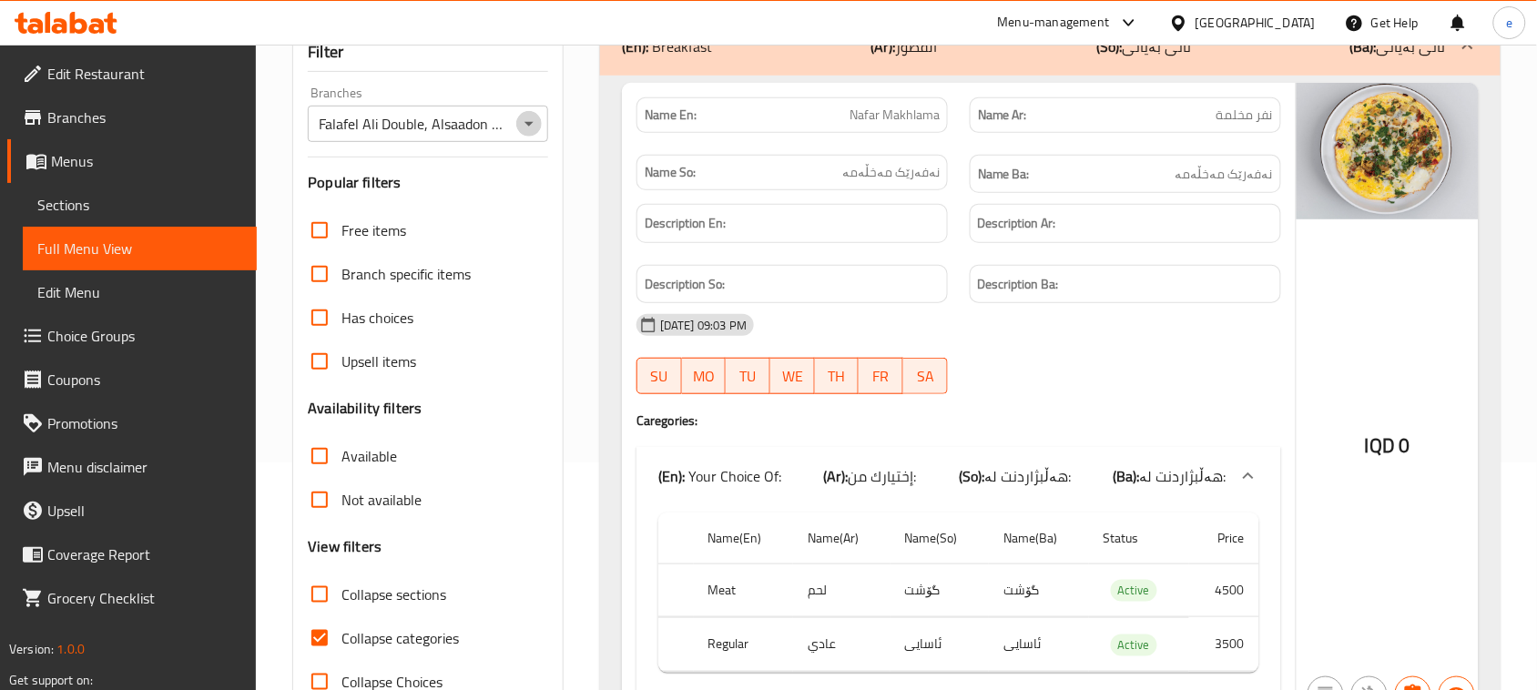
click at [524, 121] on icon "Open" at bounding box center [529, 124] width 22 height 22
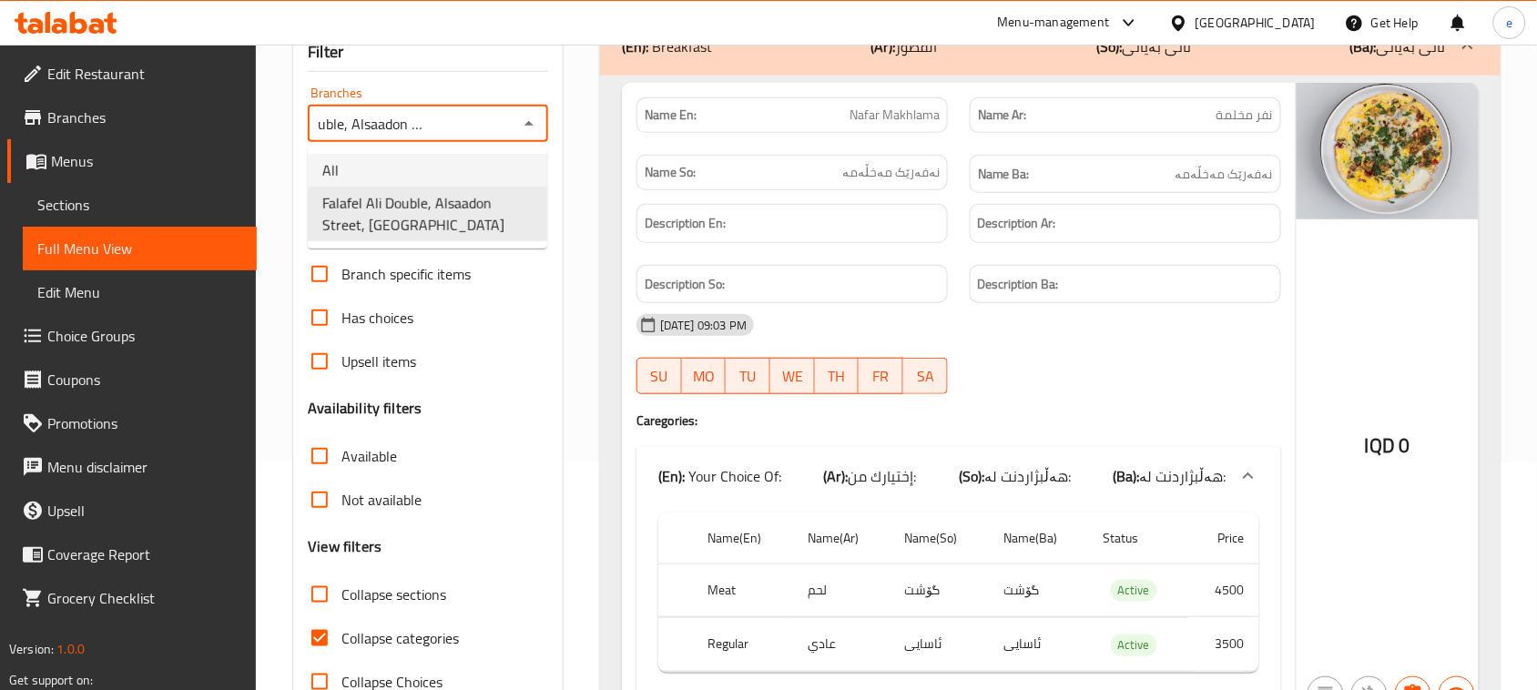
click at [457, 174] on li "All" at bounding box center [427, 170] width 239 height 33
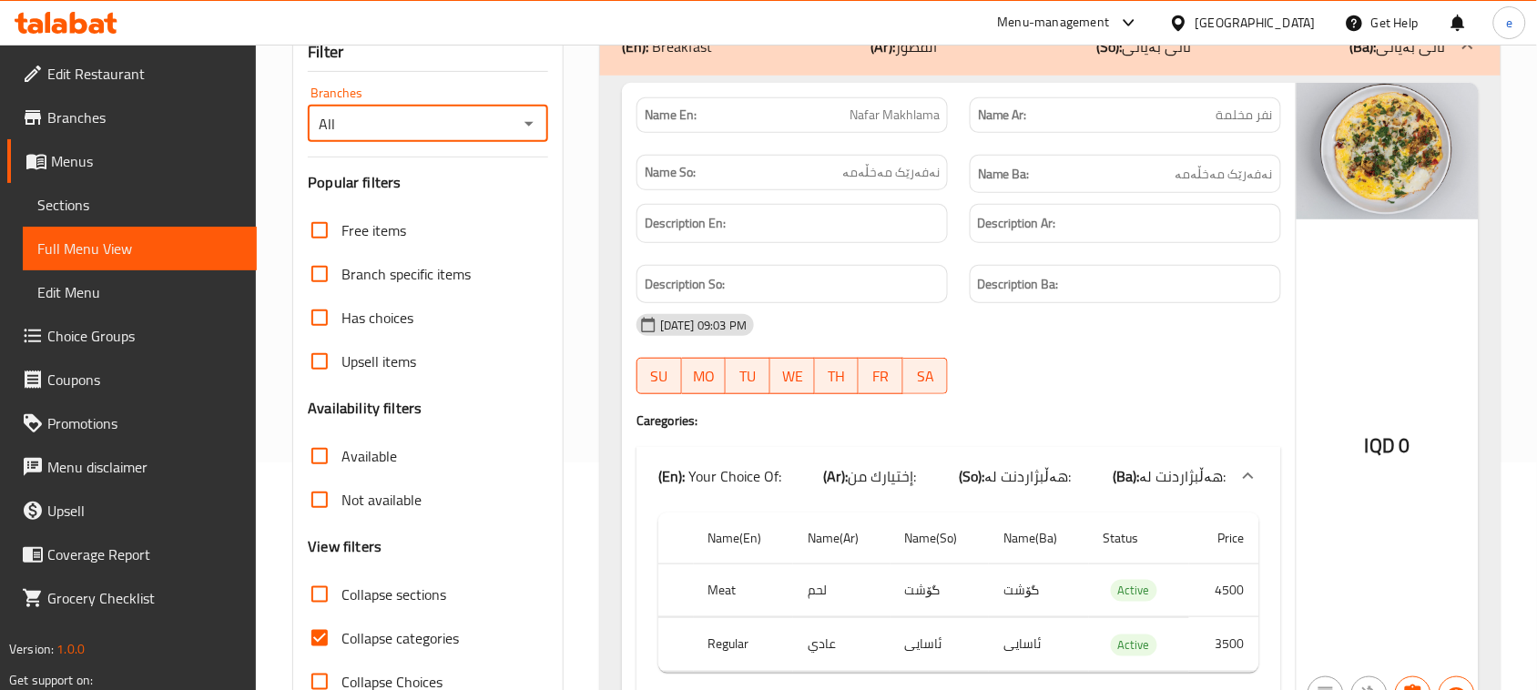
scroll to position [0, 0]
click at [538, 128] on icon "Open" at bounding box center [529, 124] width 22 height 22
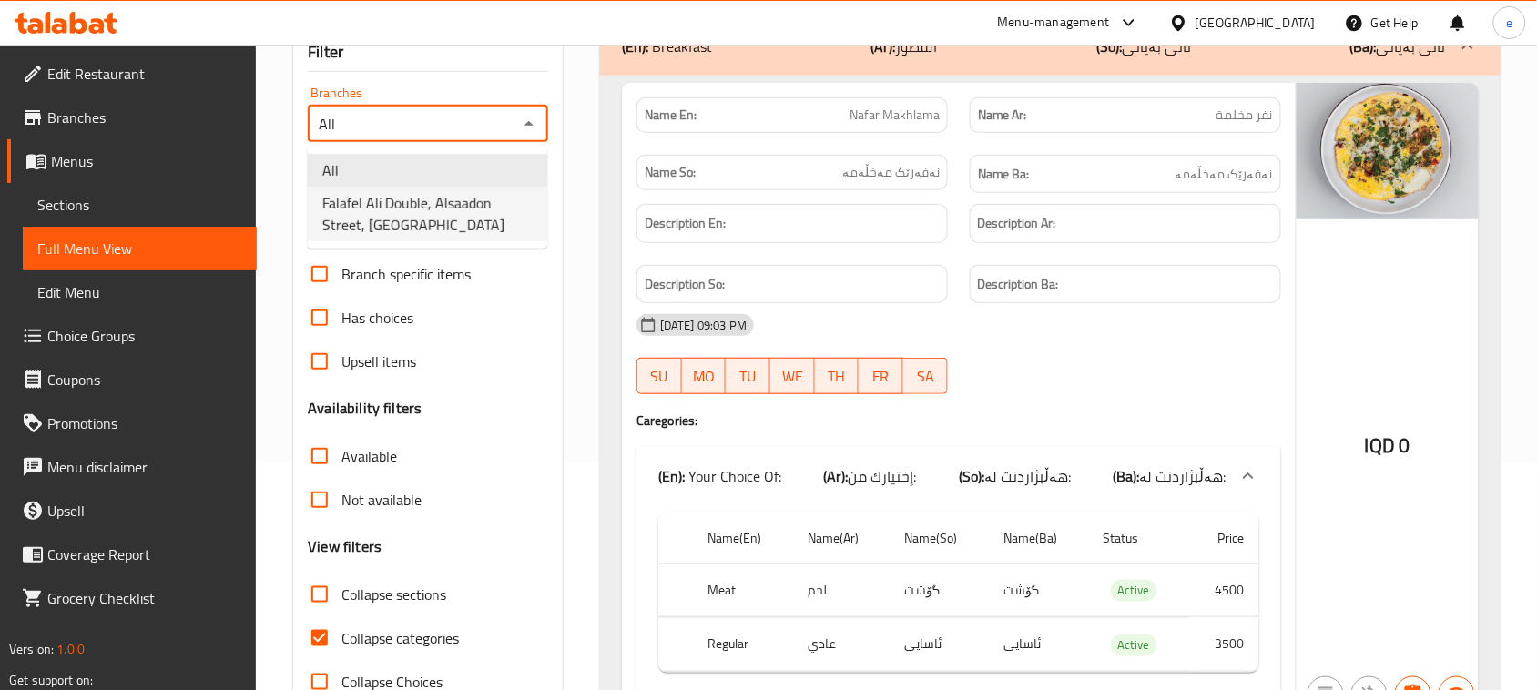
click at [487, 196] on span "Falafel Ali Double, Alsaadon Street, [GEOGRAPHIC_DATA]" at bounding box center [427, 214] width 210 height 44
type input "Falafel Ali Double, Alsaadon Street, [GEOGRAPHIC_DATA]"
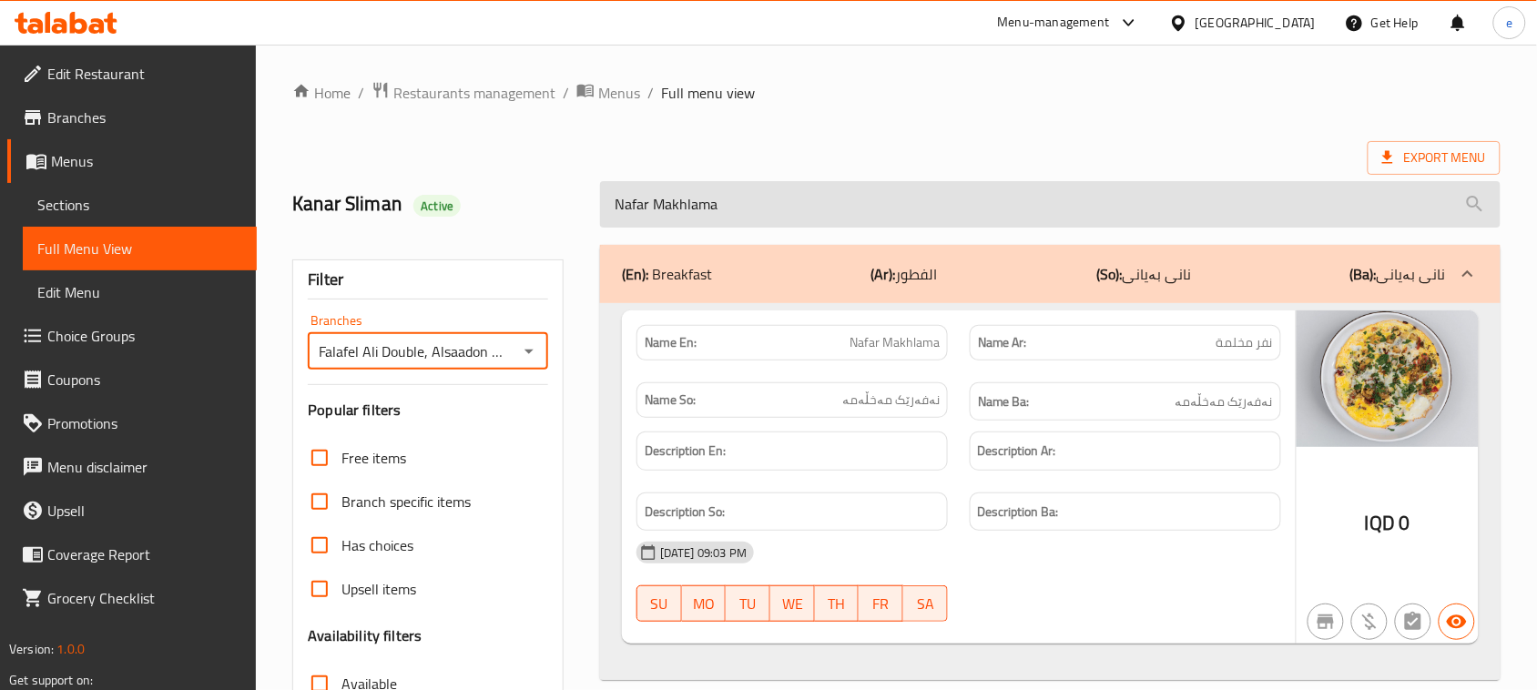
click at [742, 192] on input "Nafar Makhlama" at bounding box center [1050, 204] width 900 height 46
paste input "Foul With Ghee"
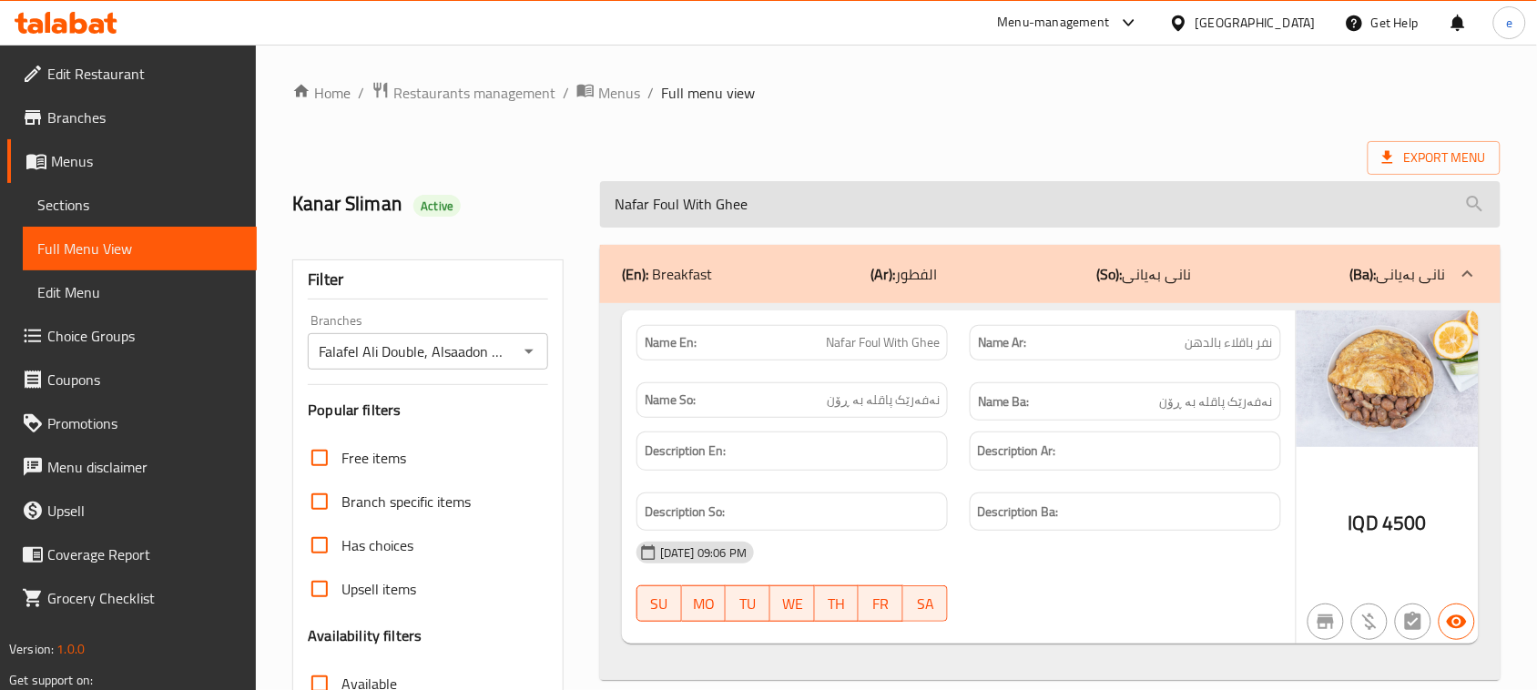
click at [730, 224] on input "Nafar Foul With Ghee" at bounding box center [1050, 204] width 900 height 46
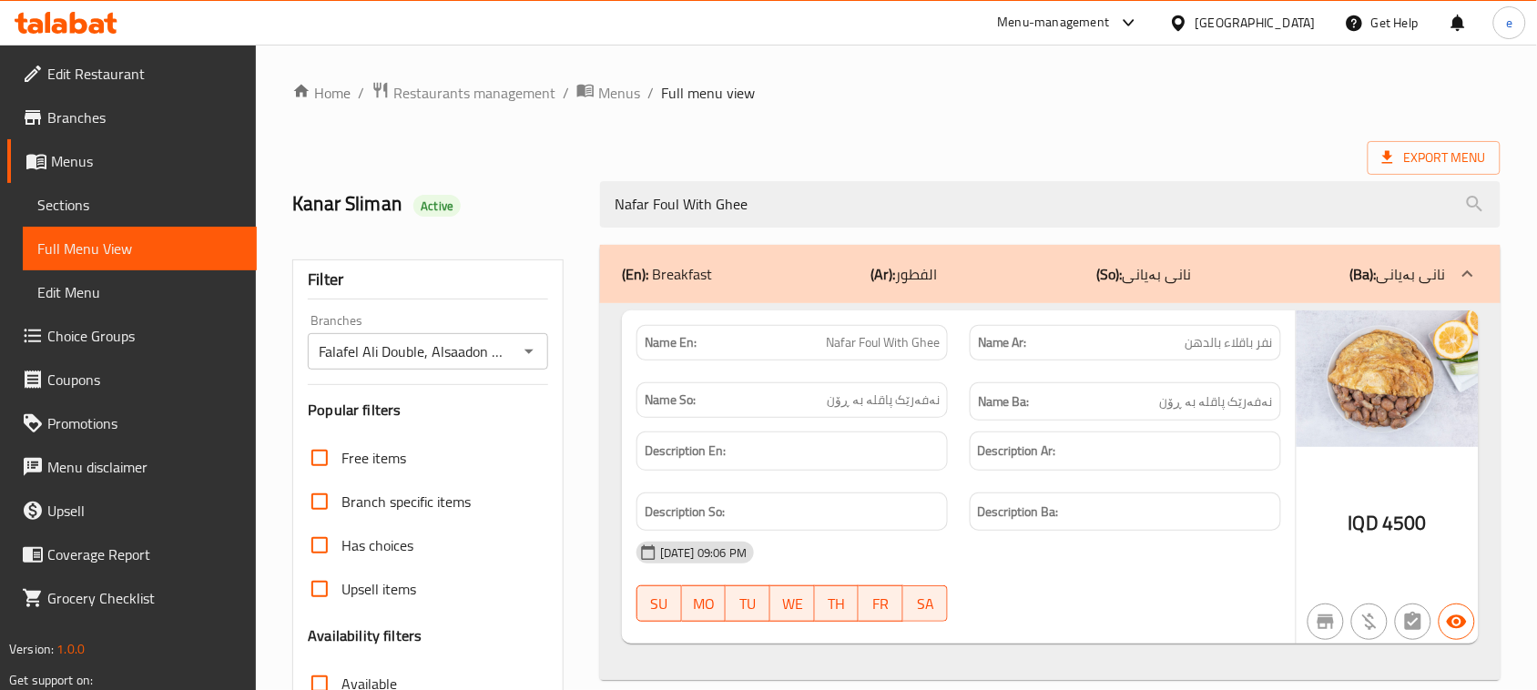
paste input "Kibbeh"
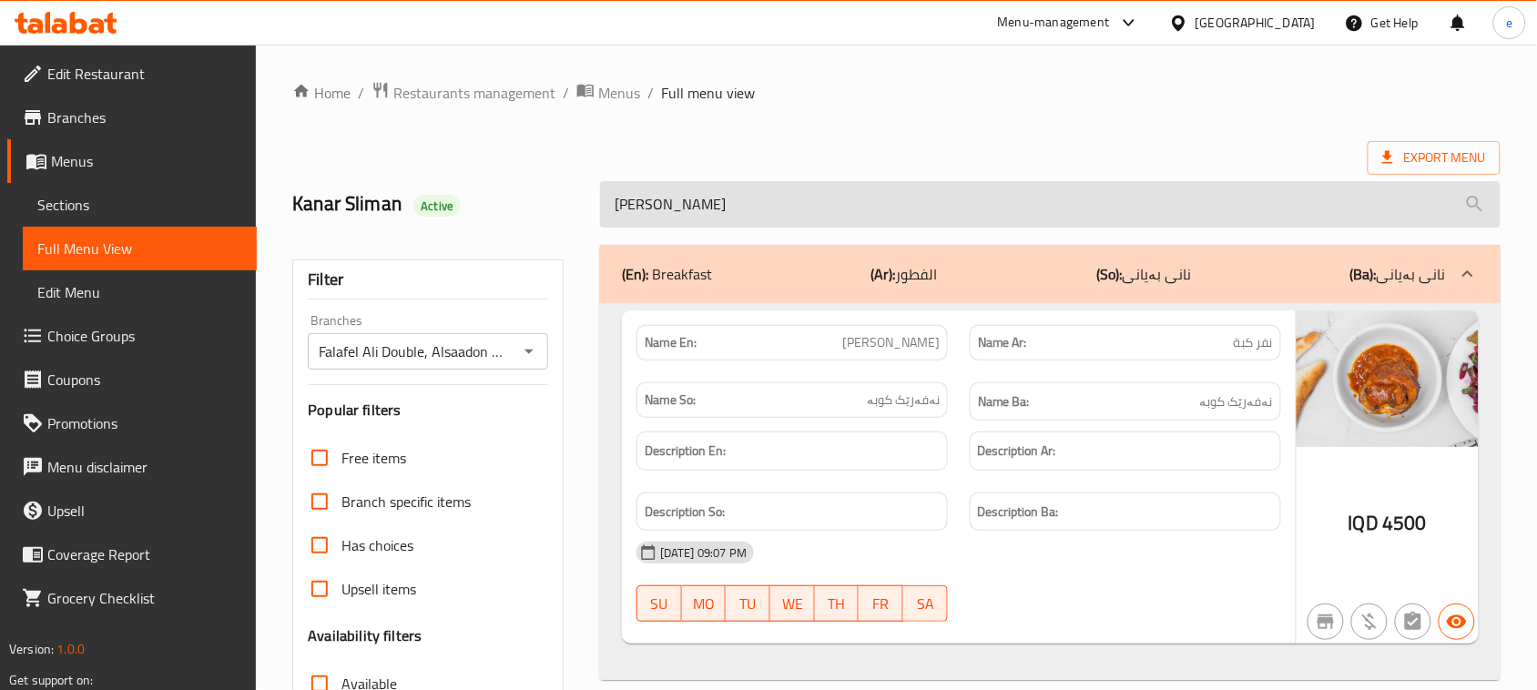
click at [744, 215] on input "[PERSON_NAME]" at bounding box center [1050, 204] width 900 height 46
paste input "Cup Soup"
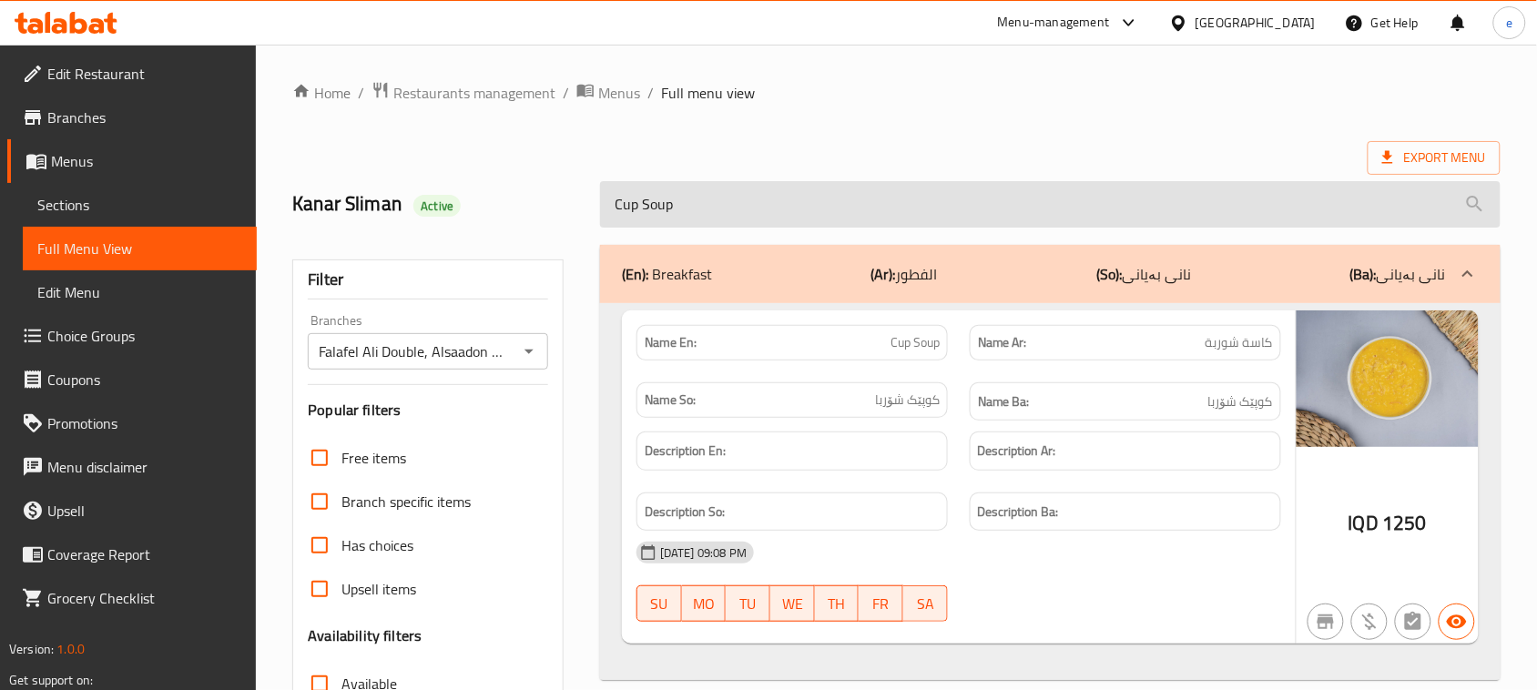
click at [747, 187] on input "Cup Soup" at bounding box center [1050, 204] width 900 height 46
paste input "Nafar Pastrami"
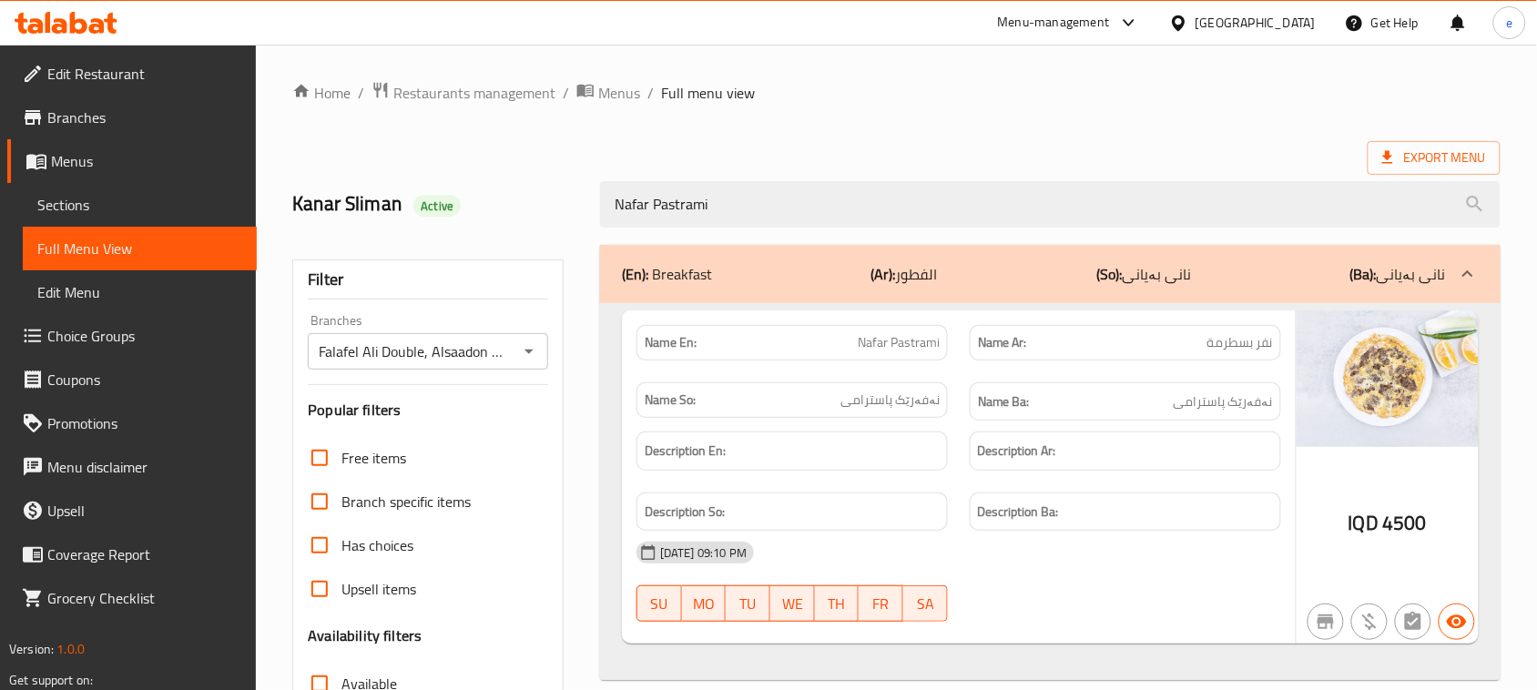
click at [880, 346] on span "Nafar Pastrami" at bounding box center [899, 342] width 82 height 19
click at [879, 346] on span "Nafar Pastrami" at bounding box center [899, 342] width 82 height 19
copy span "Nafar Pastrami"
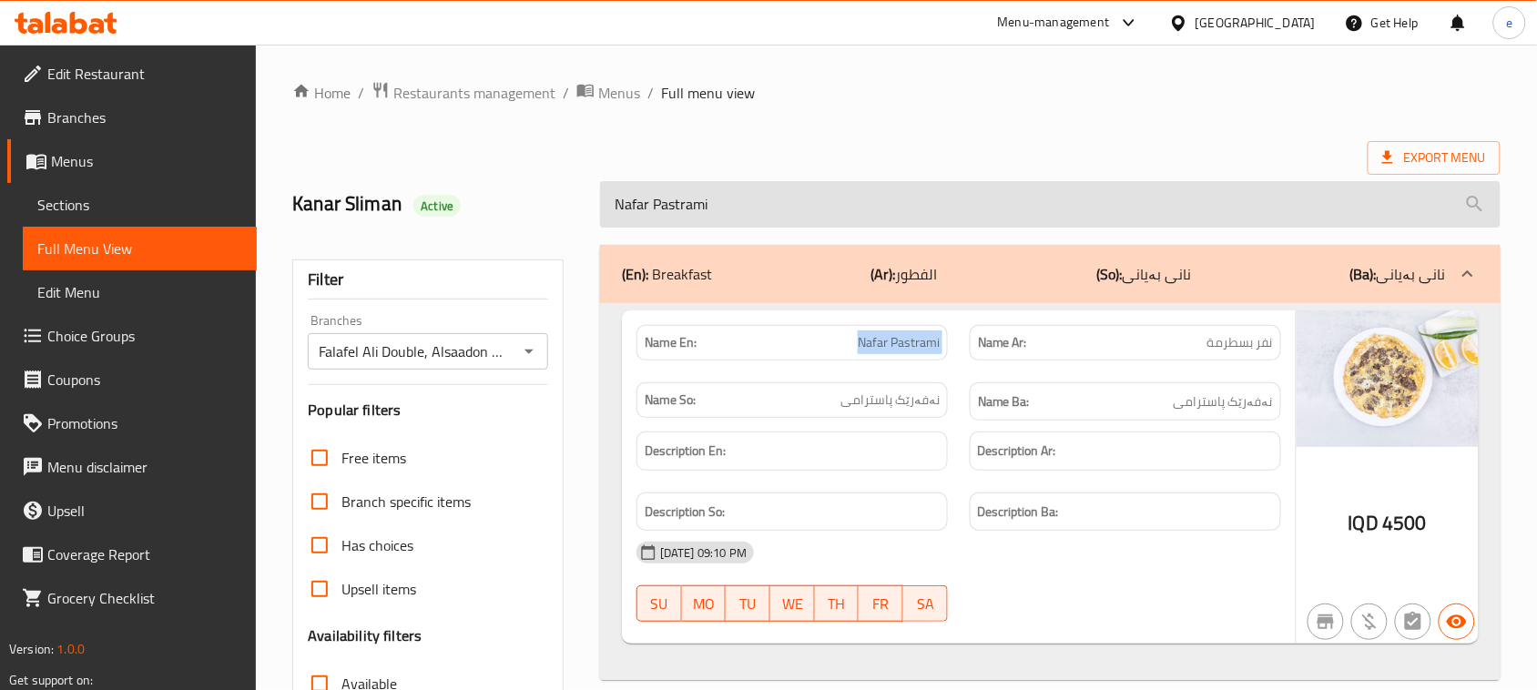
click at [671, 187] on input "Nafar Pastrami" at bounding box center [1050, 204] width 900 height 46
paste input "Hajari Meat Shawerma"
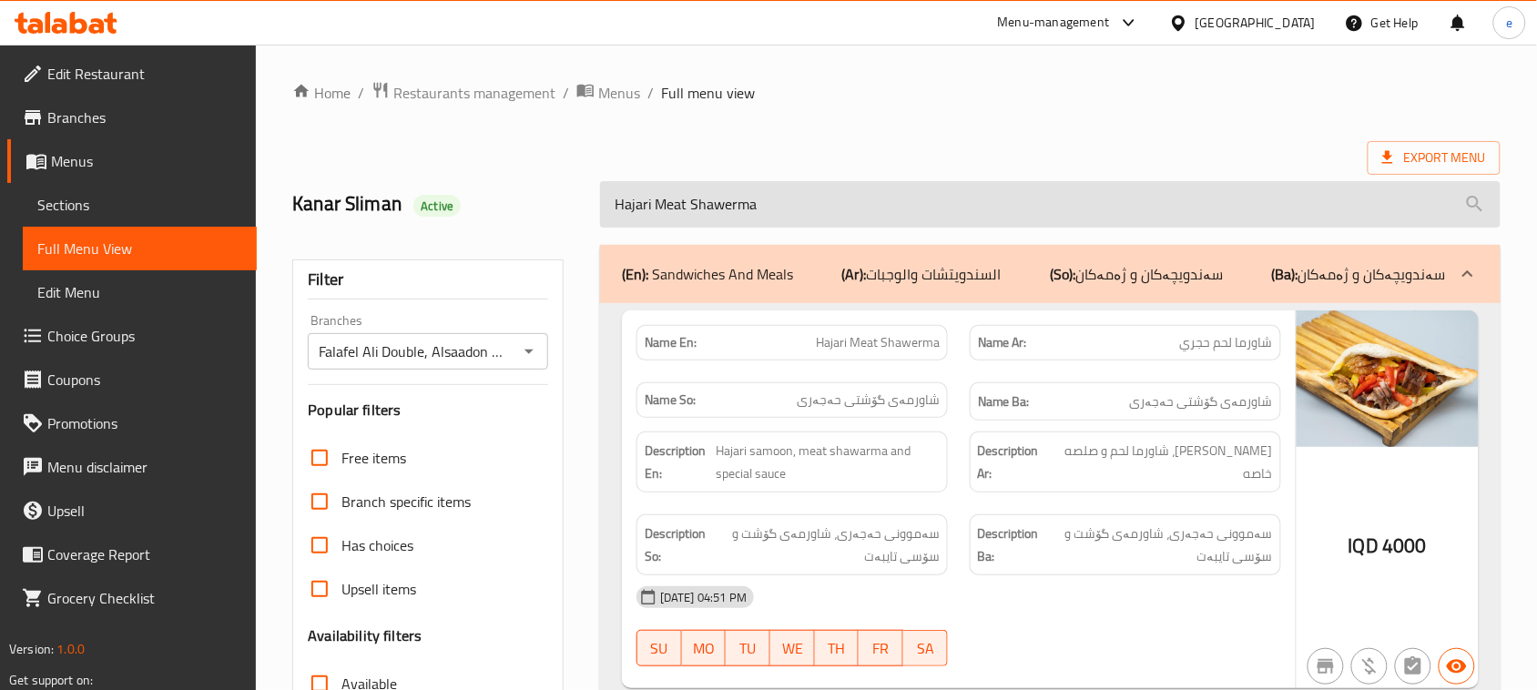
click at [708, 208] on input "Hajari Meat Shawerma" at bounding box center [1050, 204] width 900 height 46
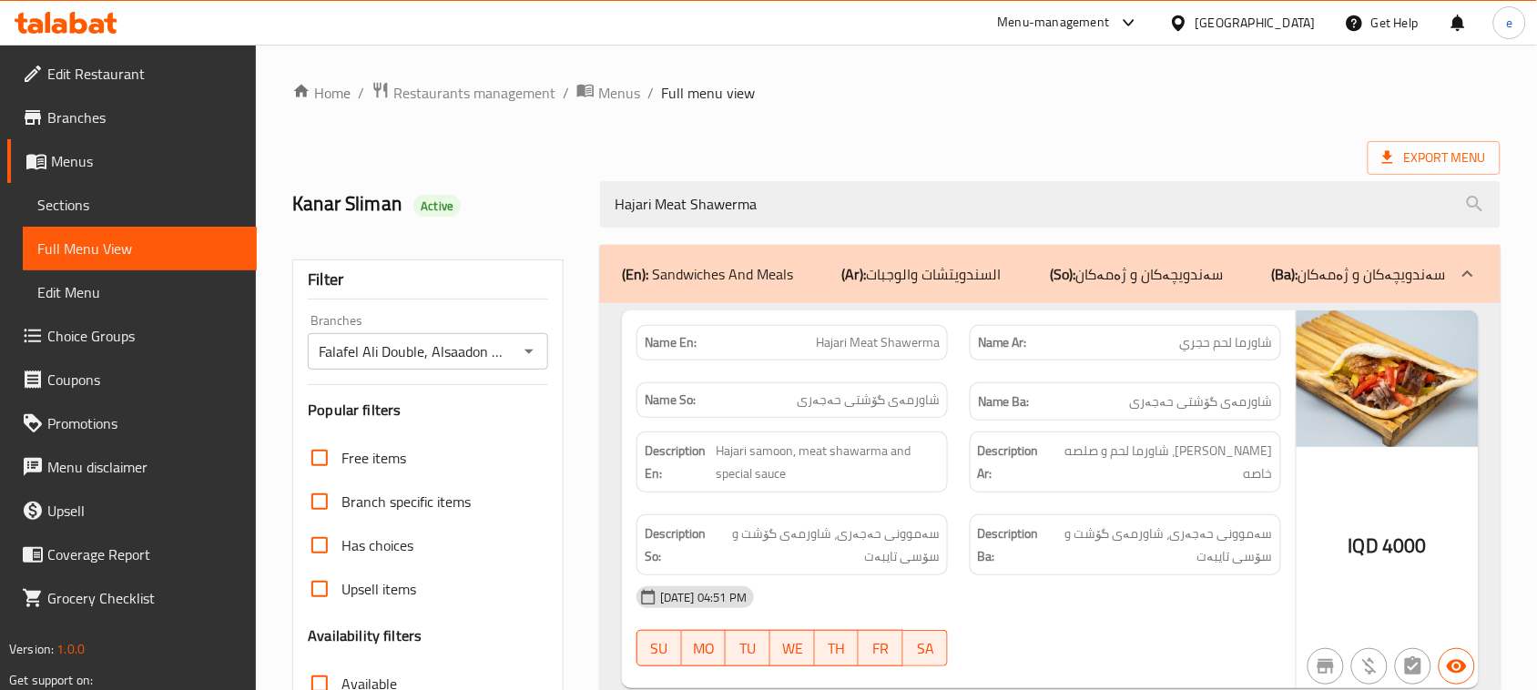
paste input "French"
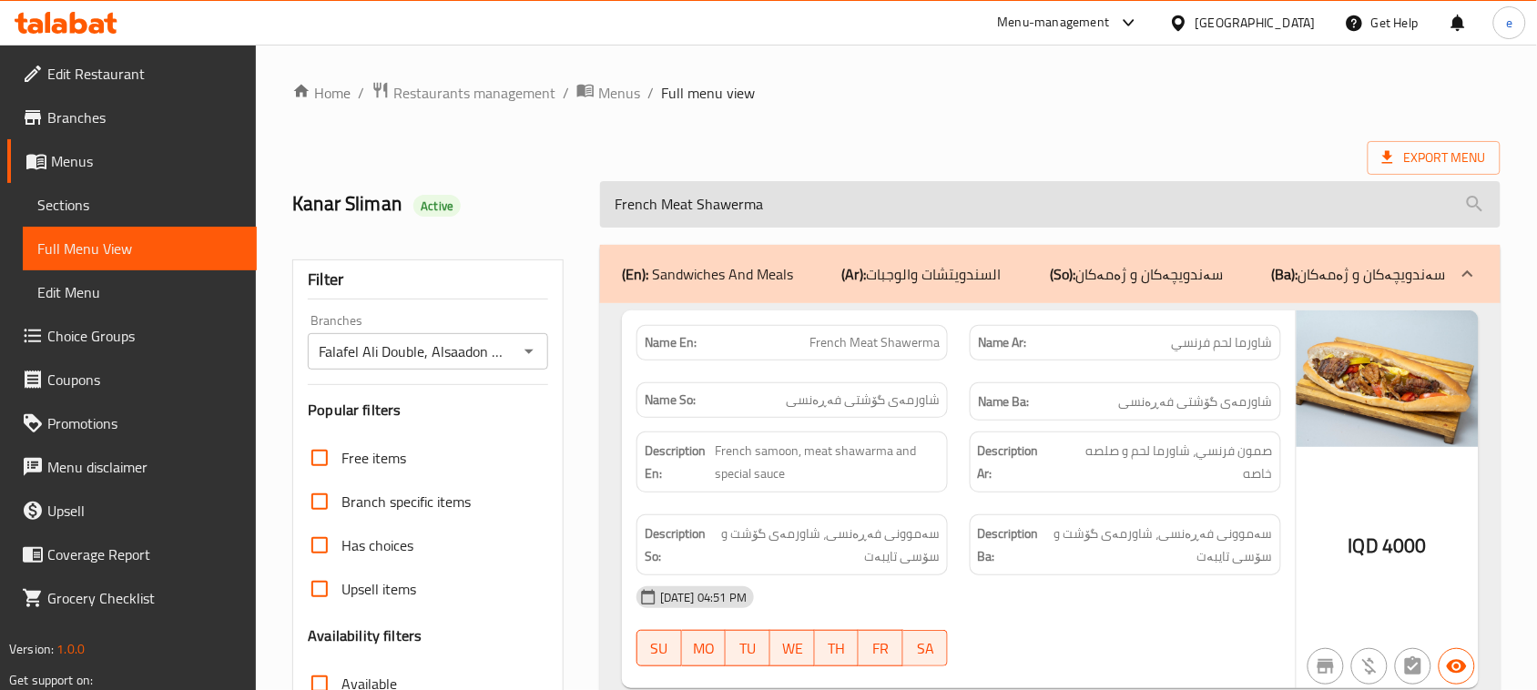
click at [686, 189] on input "French Meat Shawerma" at bounding box center [1050, 204] width 900 height 46
paste input "Hajari Chicken"
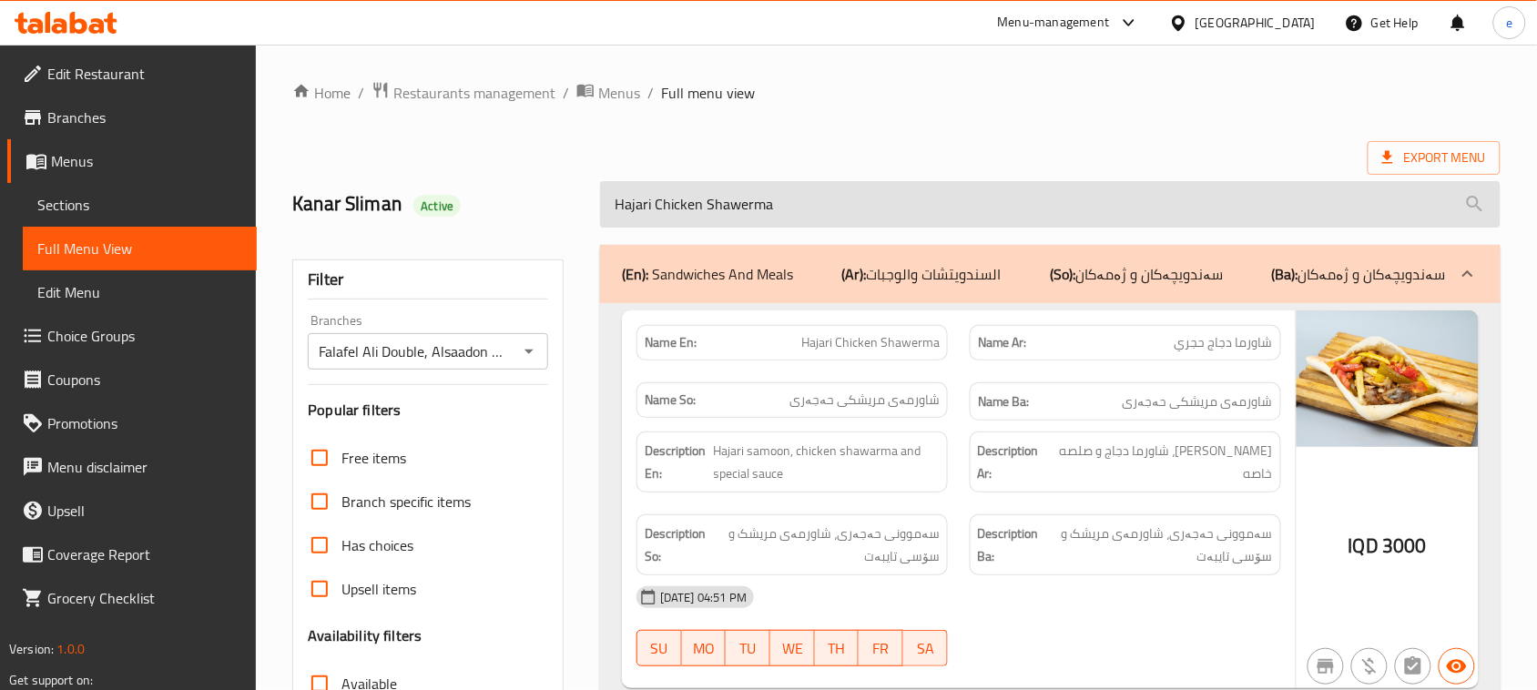
click at [685, 184] on input "Hajari Chicken Shawerma" at bounding box center [1050, 204] width 900 height 46
paste input "French"
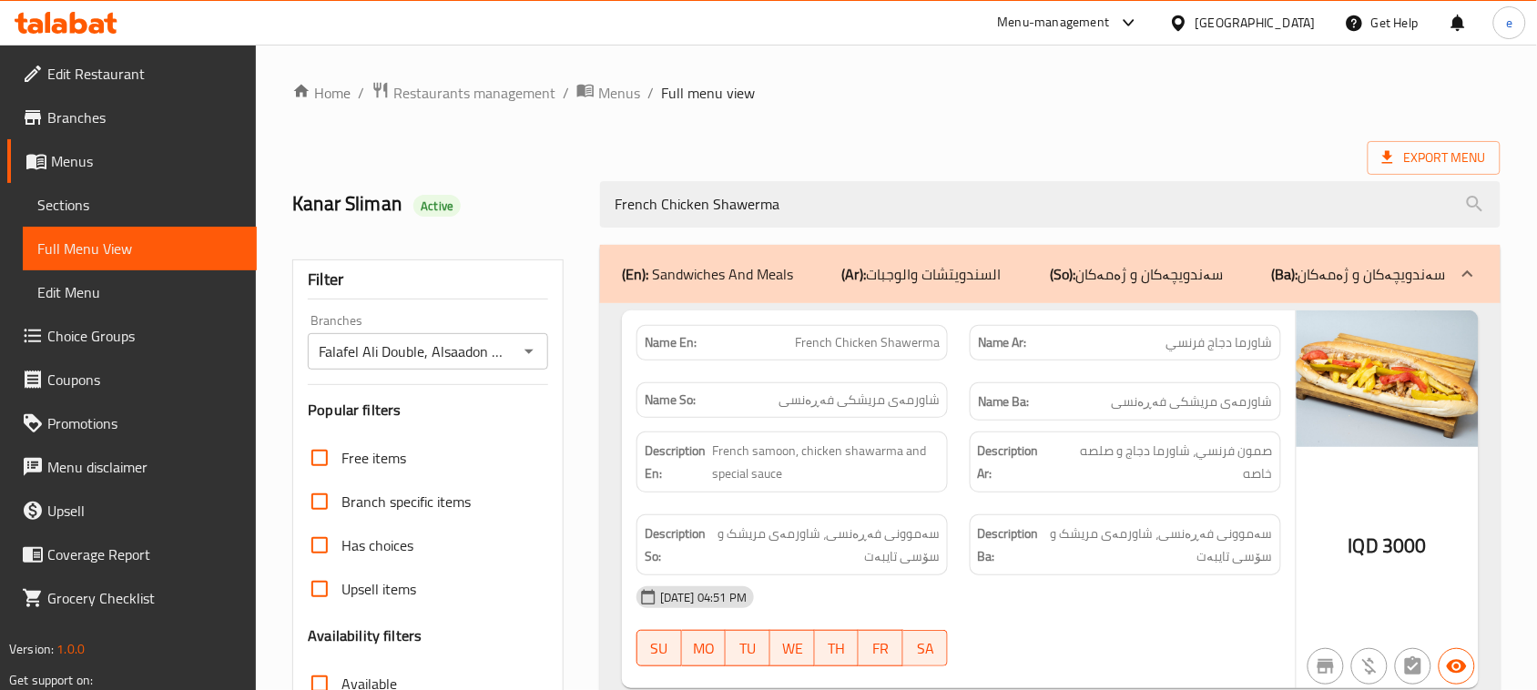
click at [678, 178] on div "French Chicken Shawerma" at bounding box center [1050, 204] width 922 height 68
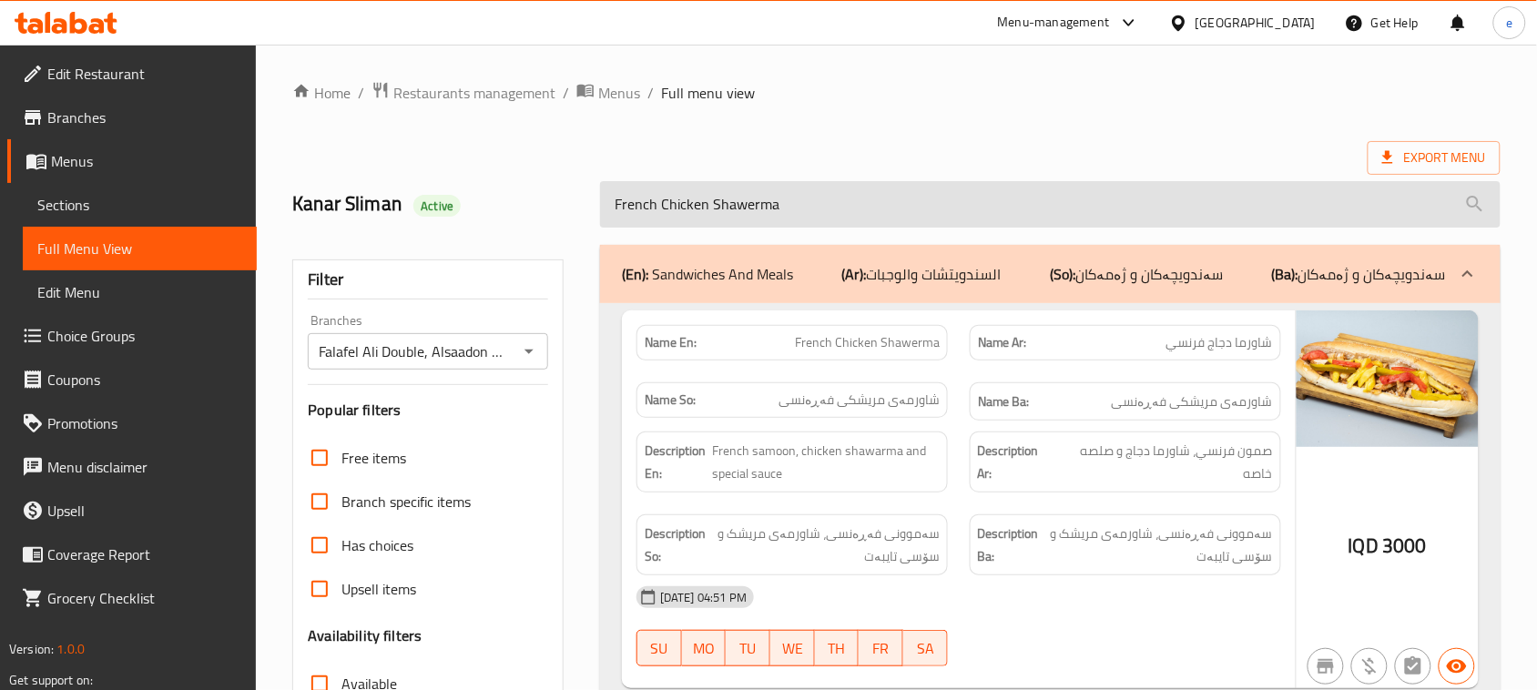
click at [692, 191] on input "French Chicken Shawerma" at bounding box center [1050, 204] width 900 height 46
paste input "Meat Burger"
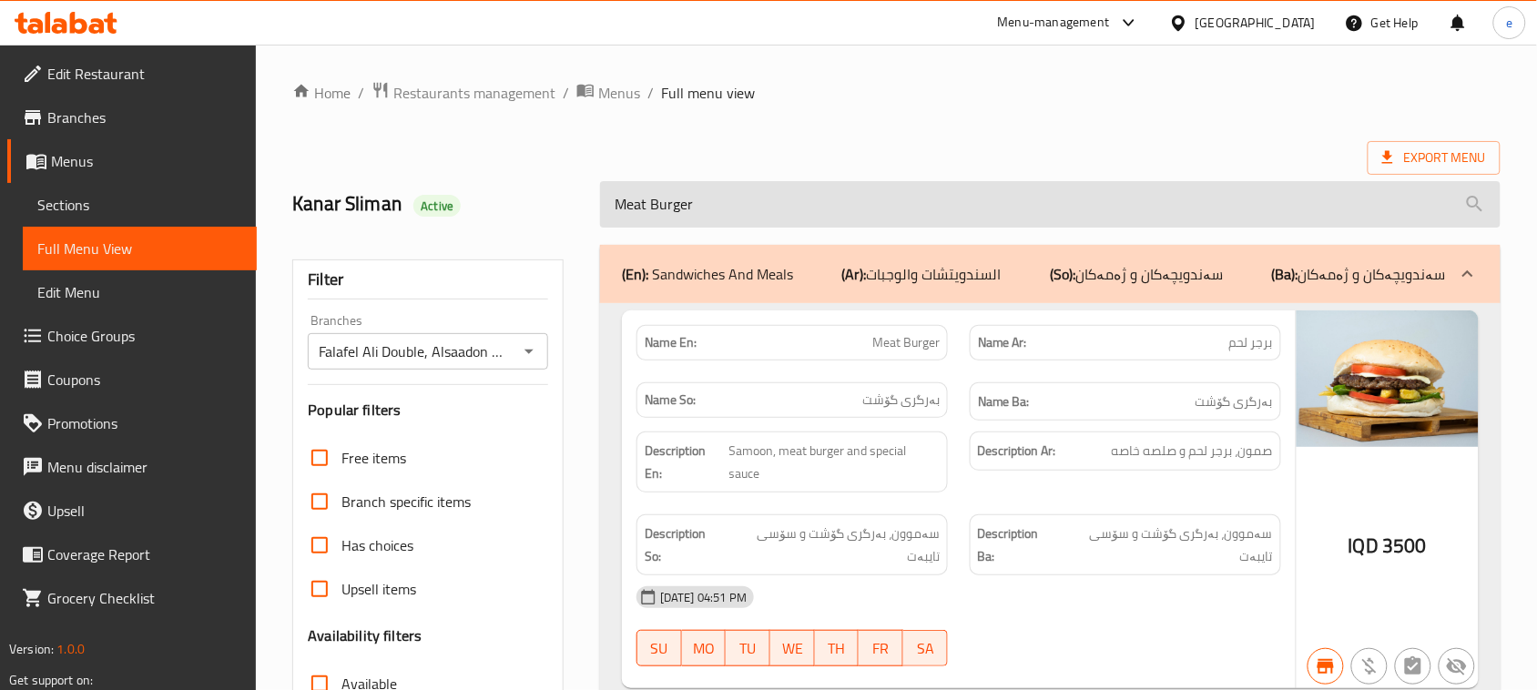
click at [699, 193] on input "Meat Burger" at bounding box center [1050, 204] width 900 height 46
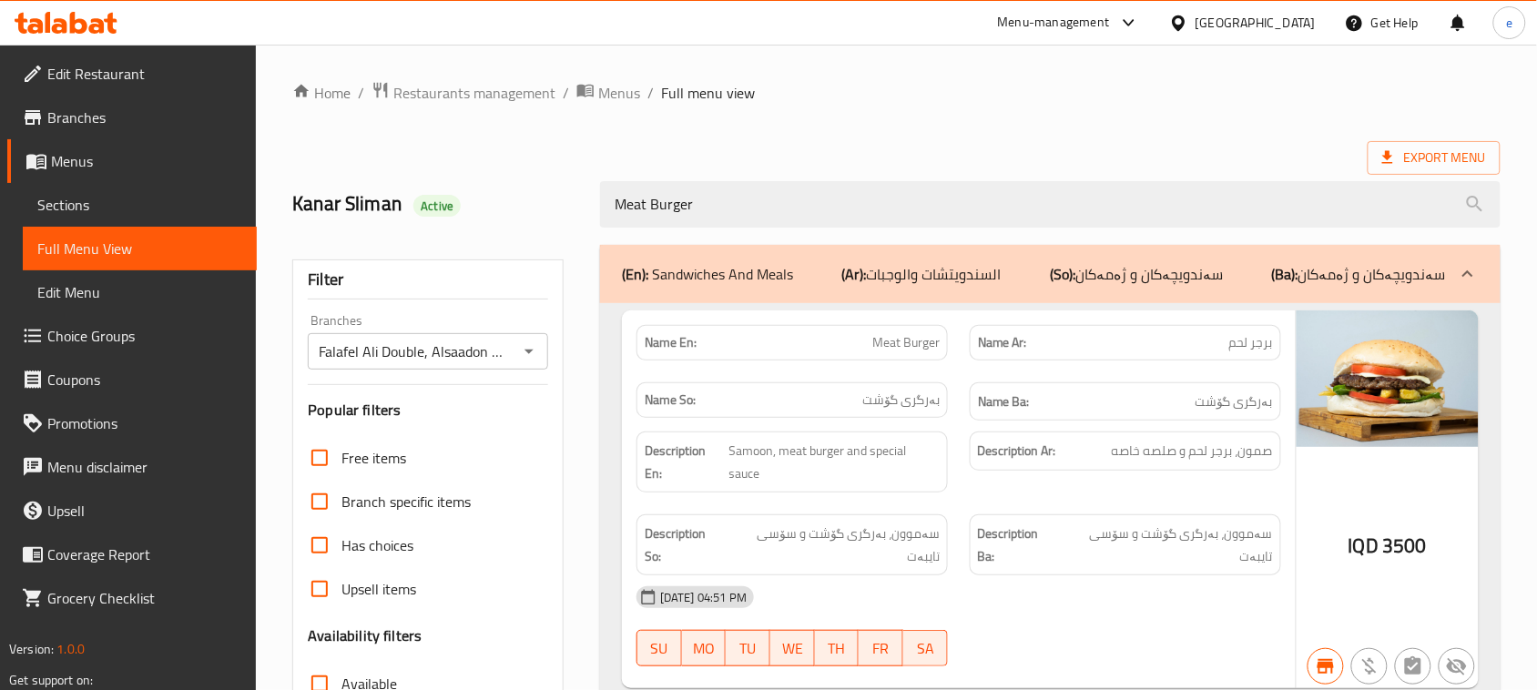
paste input "Chicken"
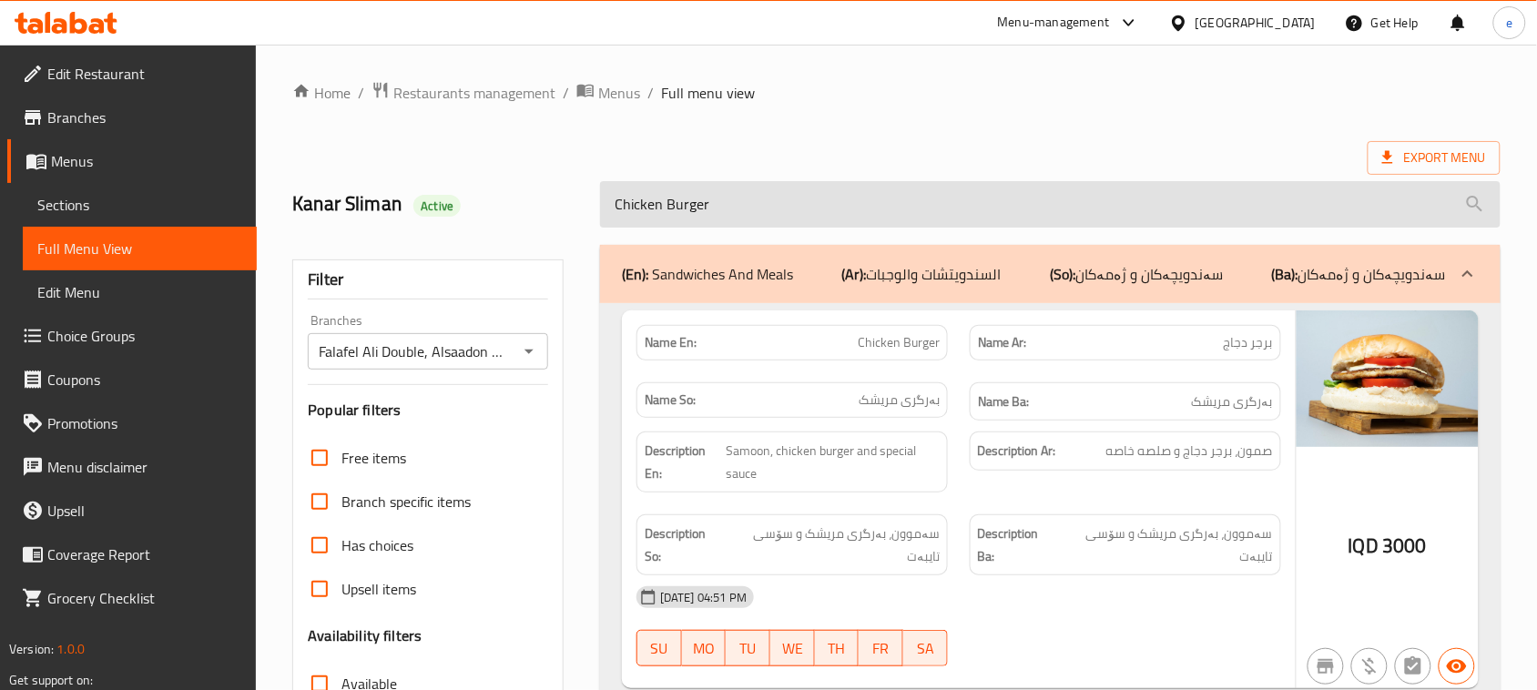
click at [685, 197] on input "Chicken Burger" at bounding box center [1050, 204] width 900 height 46
paste input "[PERSON_NAME]"
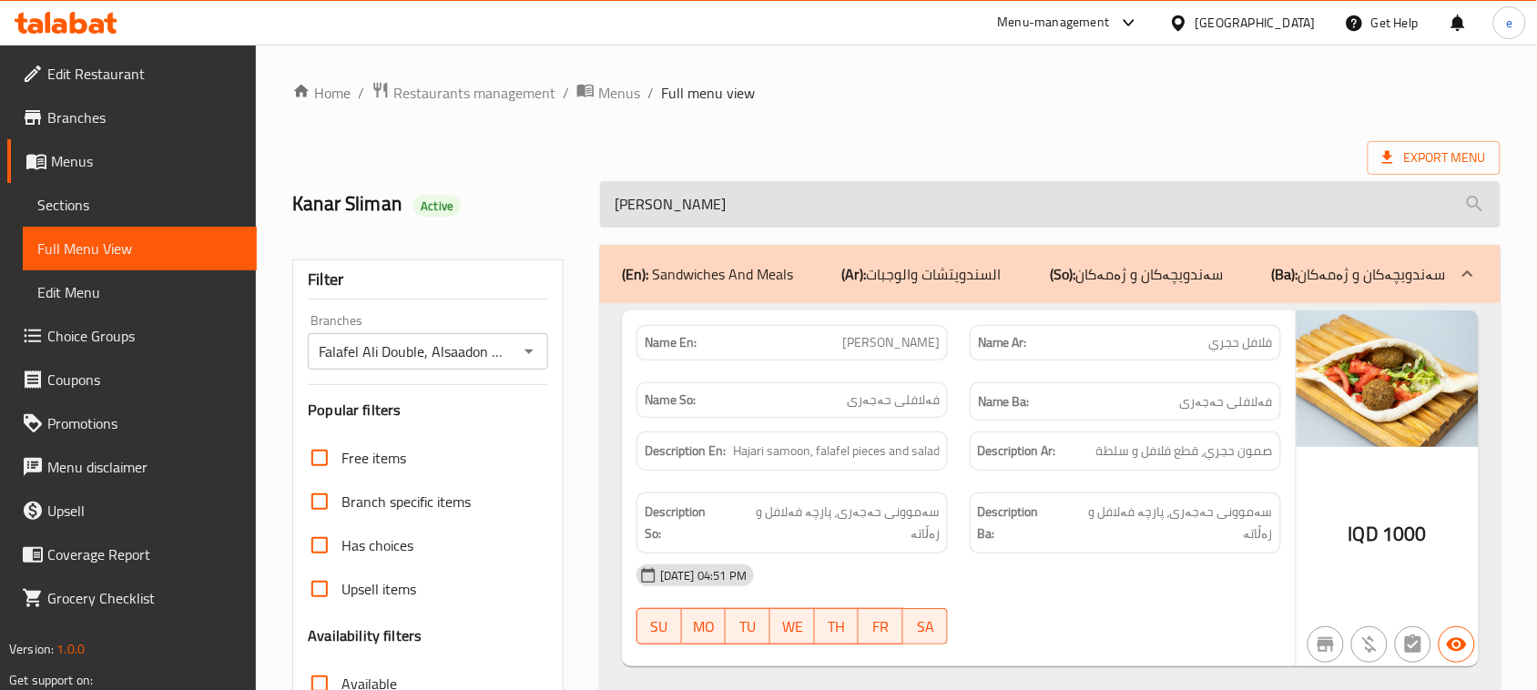
click at [724, 217] on input "[PERSON_NAME]" at bounding box center [1050, 204] width 900 height 46
click at [721, 208] on input "[PERSON_NAME]" at bounding box center [1050, 204] width 900 height 46
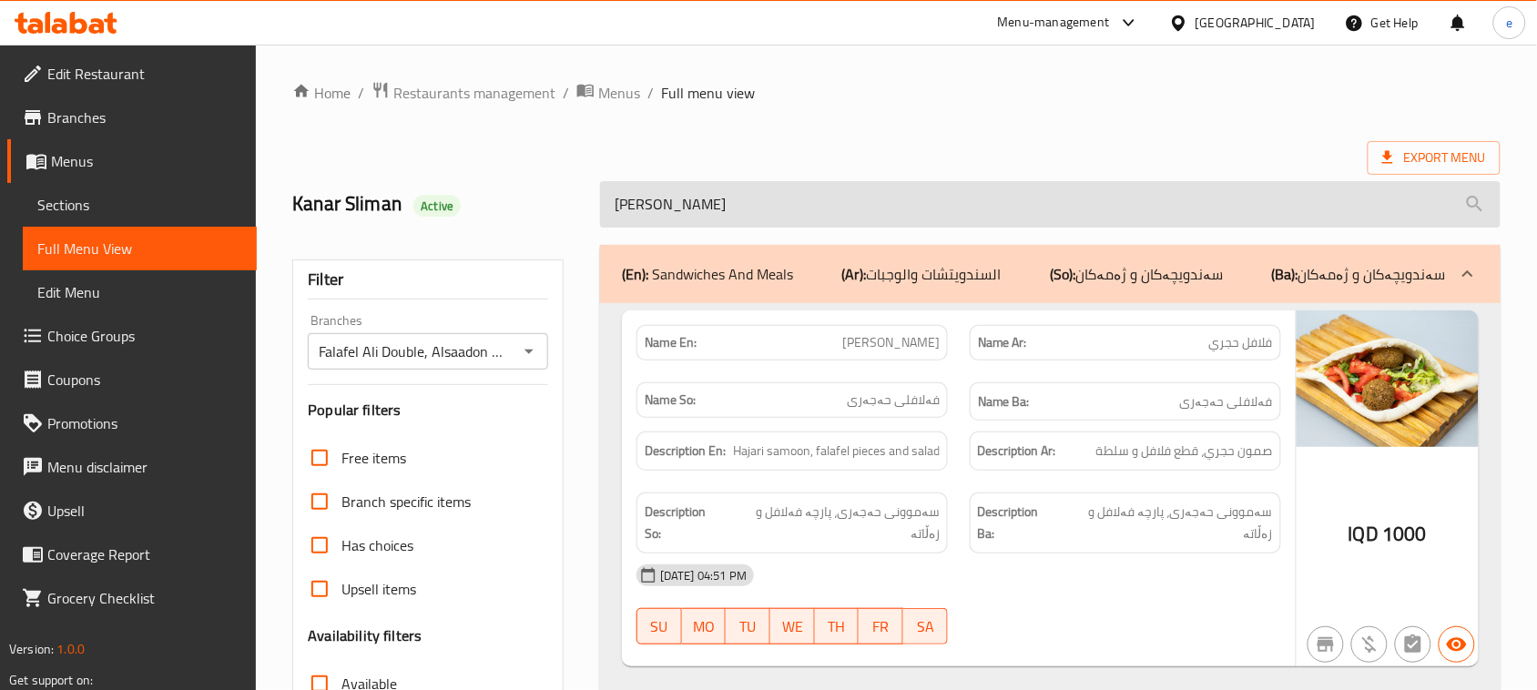
click at [721, 208] on input "[PERSON_NAME]" at bounding box center [1050, 204] width 900 height 46
paste input "Hajari Mixed Falafel"
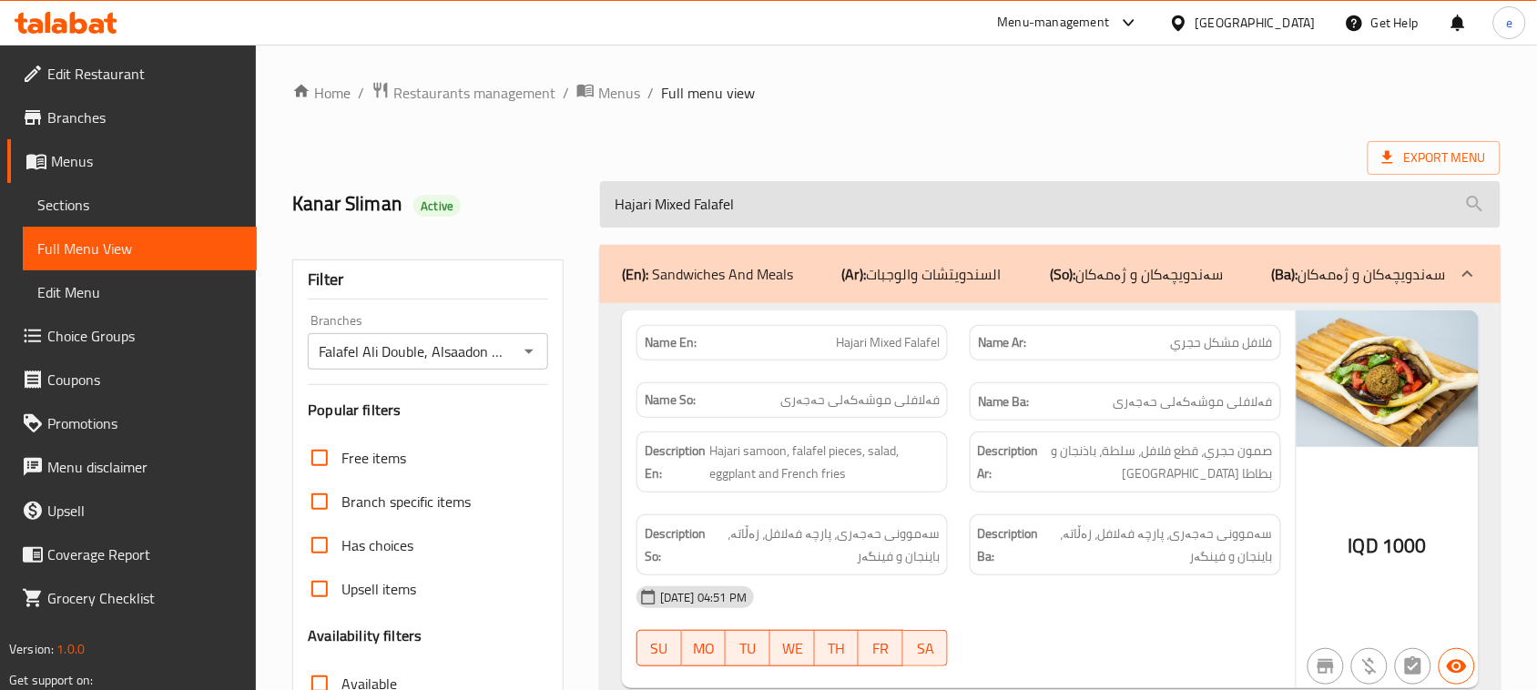
click at [743, 208] on input "Hajari Mixed Falafel" at bounding box center [1050, 204] width 900 height 46
paste input "Meat Shawerma Saj"
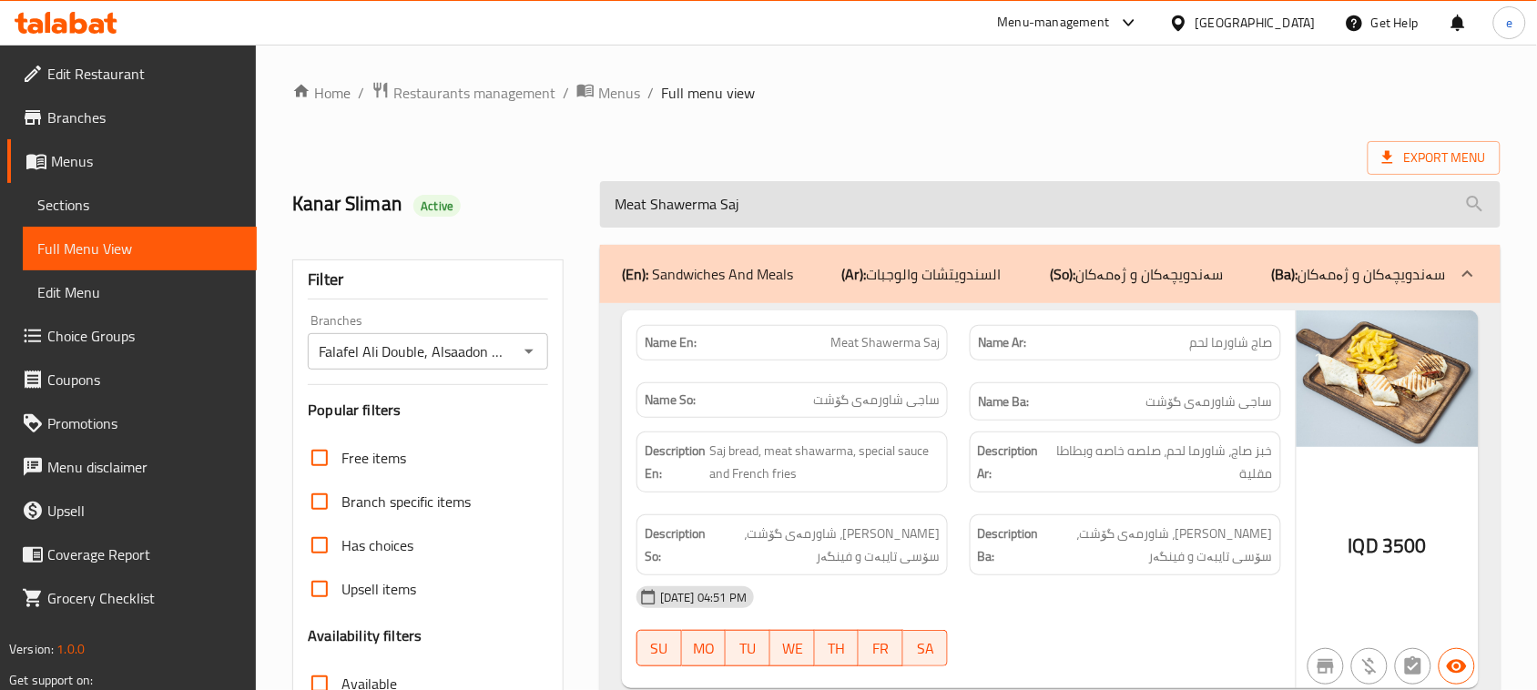
click at [749, 220] on input "Meat Shawerma Saj" at bounding box center [1050, 204] width 900 height 46
paste input "Chicken"
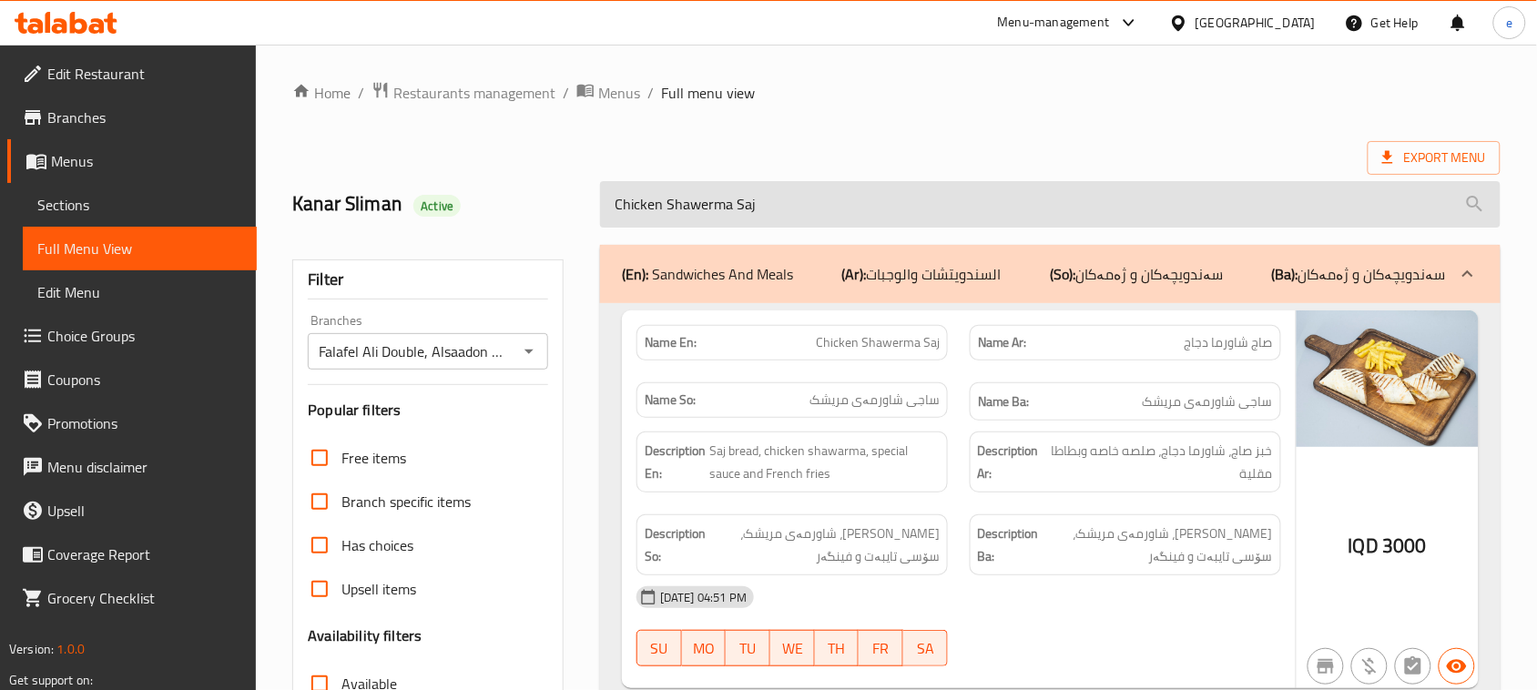
click at [747, 191] on input "Chicken Shawerma Saj" at bounding box center [1050, 204] width 900 height 46
paste input "Meat Shawerma Dish"
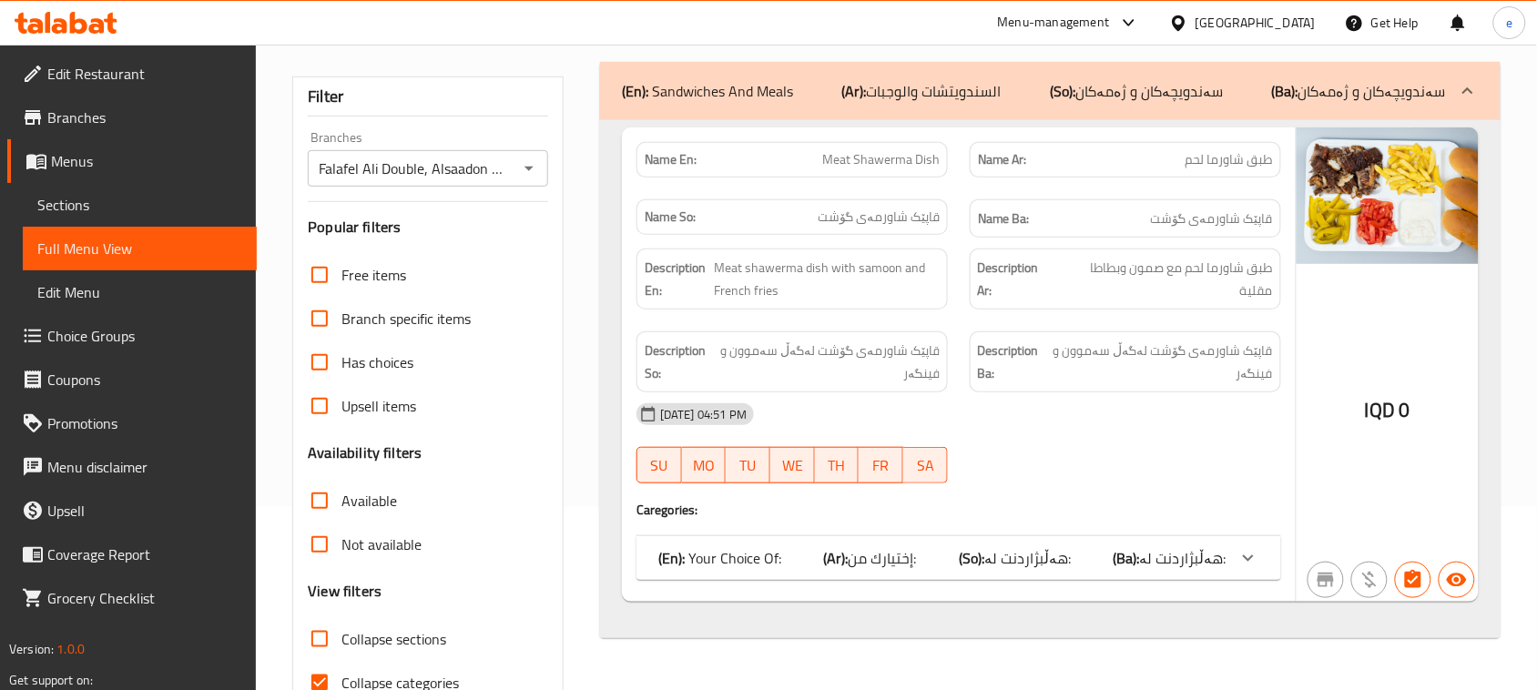
scroll to position [228, 0]
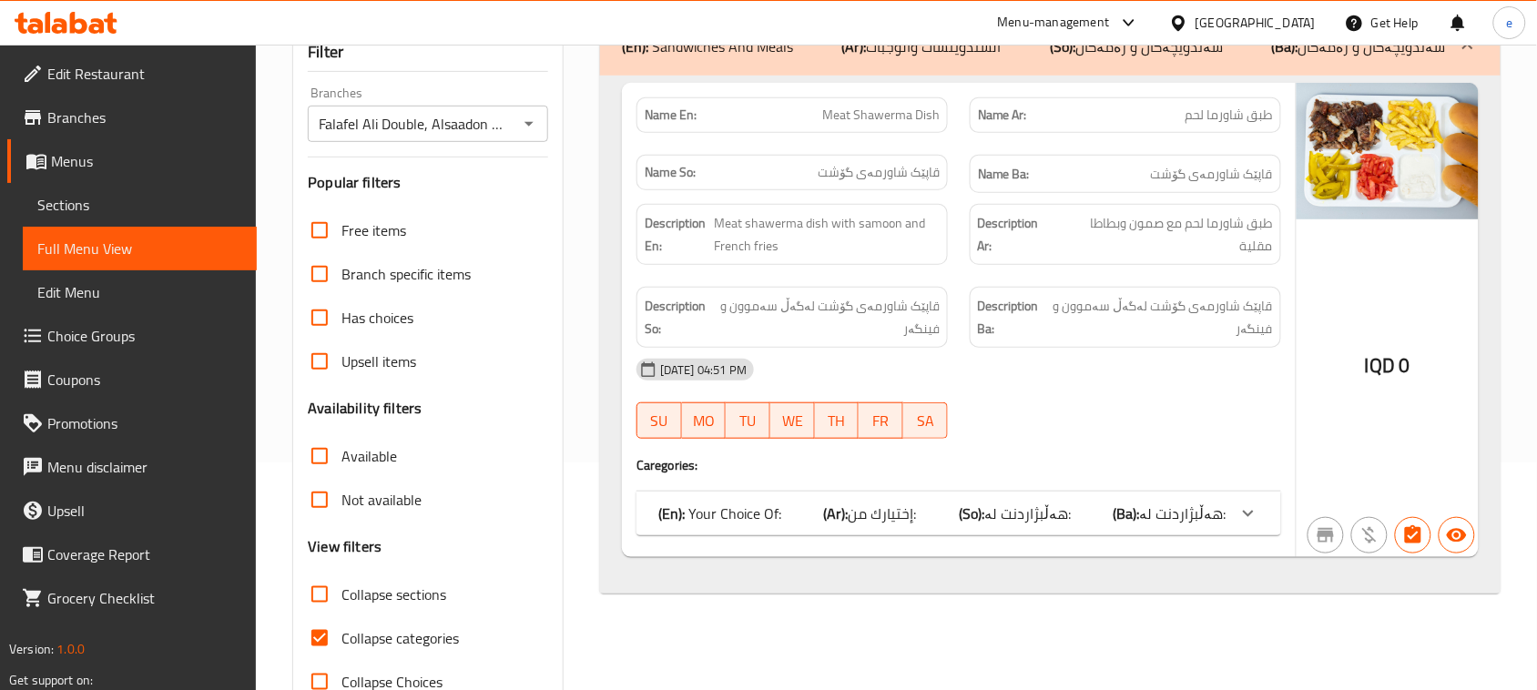
click at [1009, 511] on span "هەڵبژاردنت لە:" at bounding box center [1027, 513] width 86 height 27
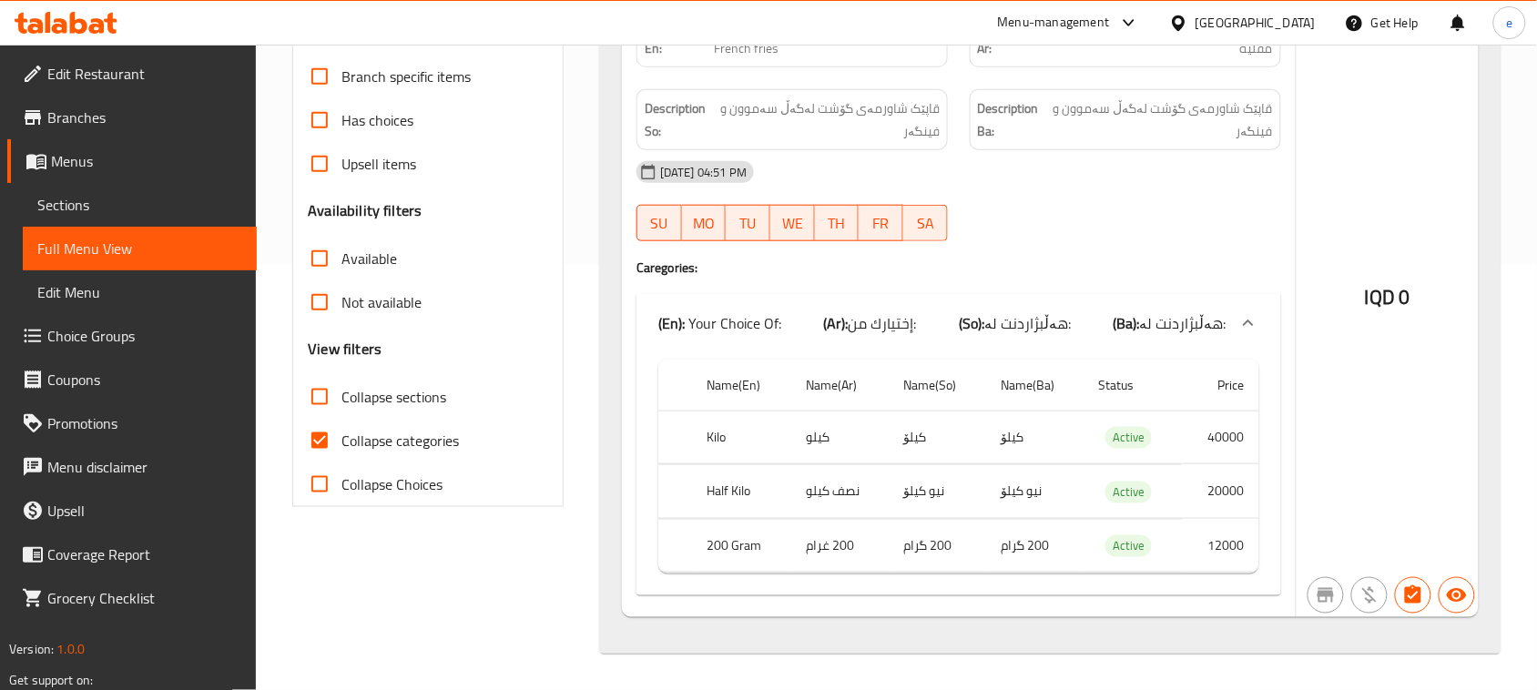
scroll to position [0, 0]
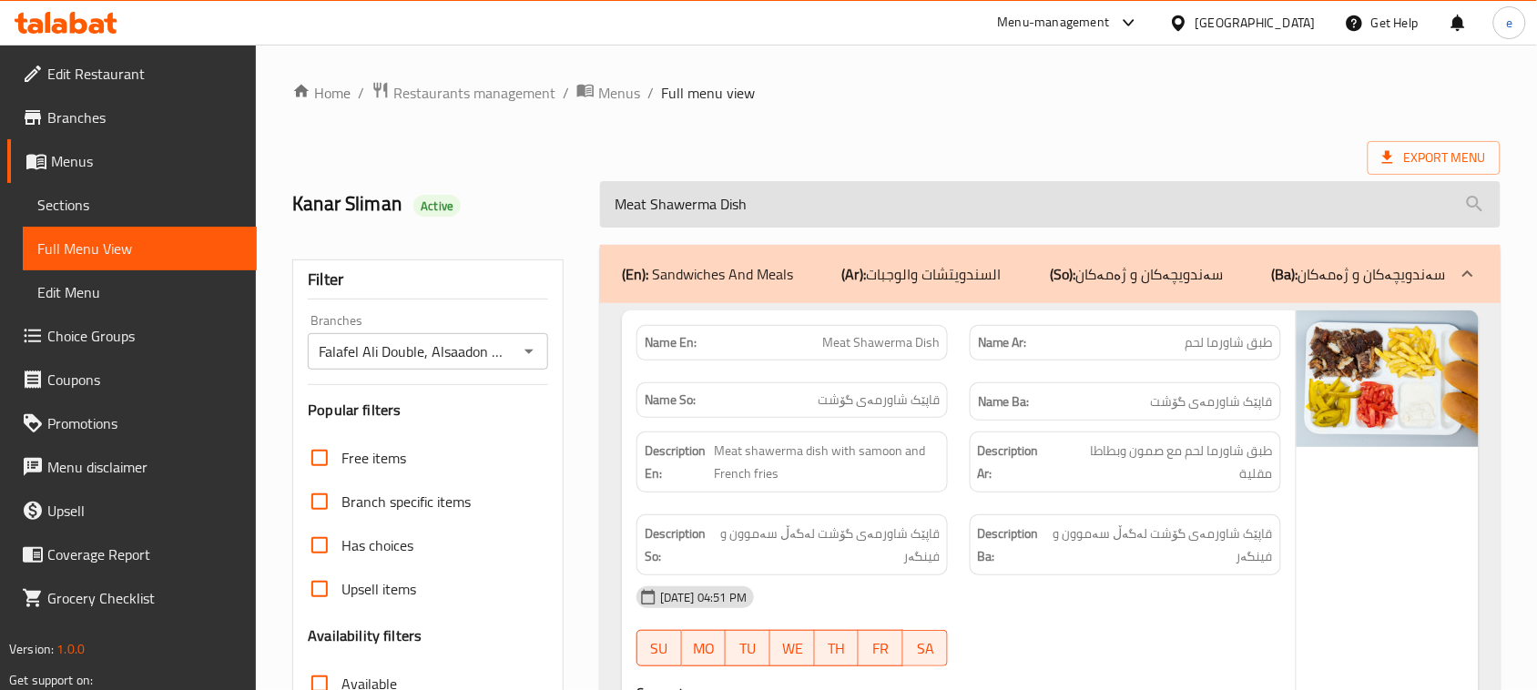
click at [698, 208] on input "Meat Shawerma Dish" at bounding box center [1050, 204] width 900 height 46
paste input "Chicken"
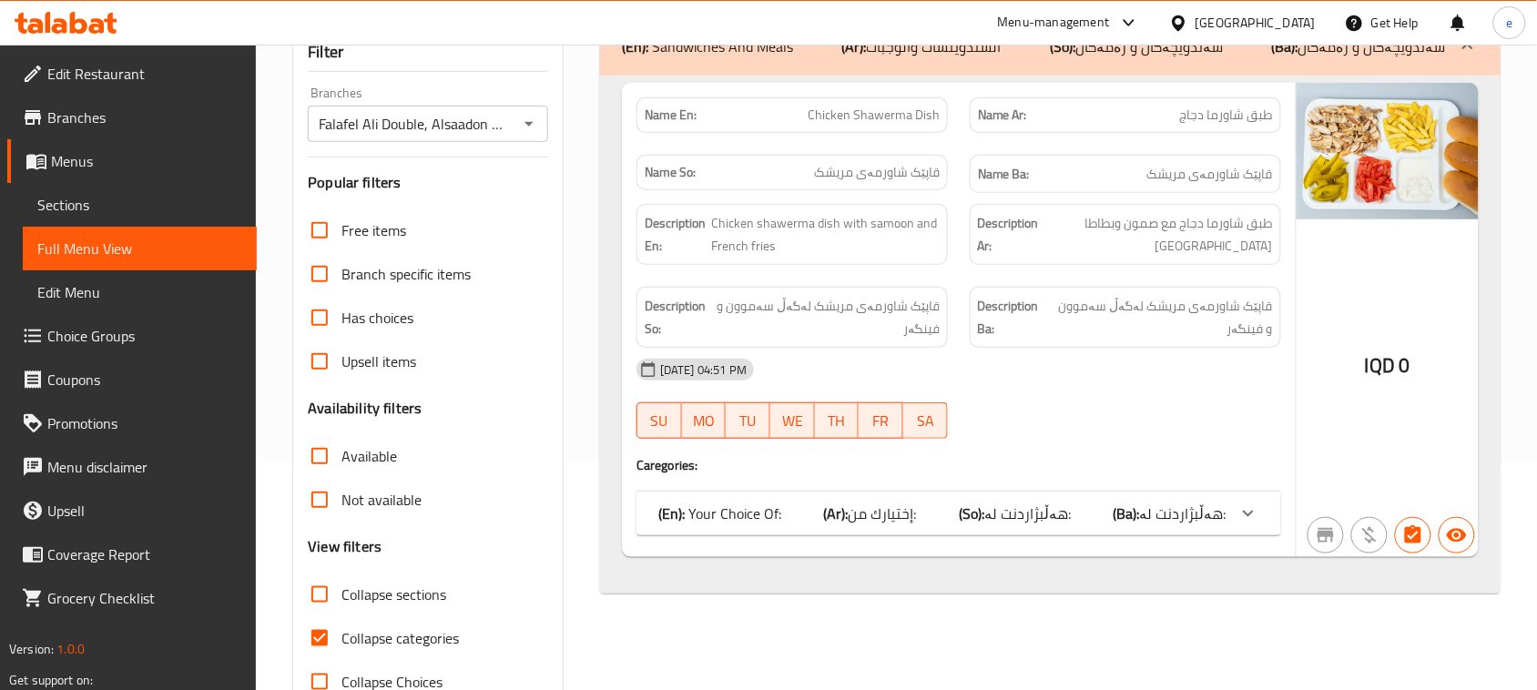
click at [908, 521] on span "إختيارك من:" at bounding box center [883, 513] width 68 height 27
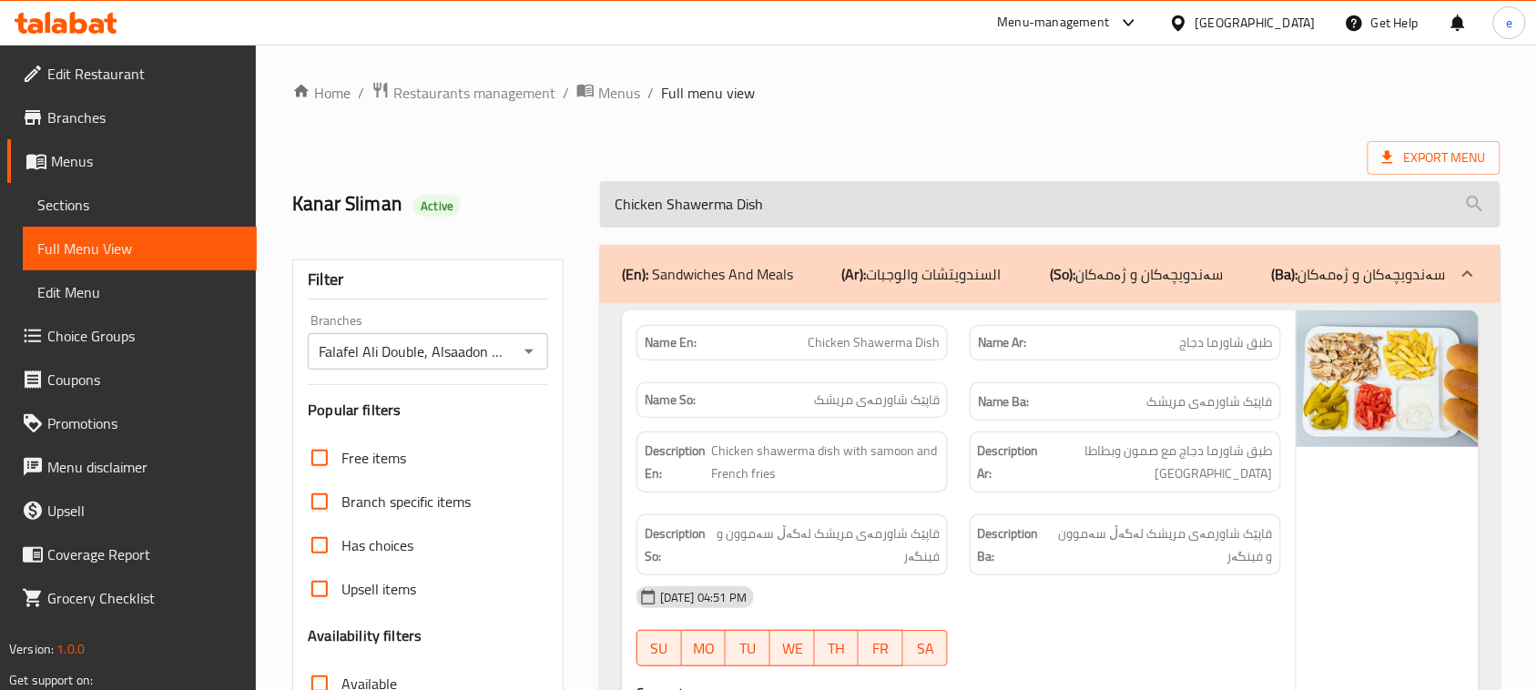
click at [725, 193] on input "Chicken Shawerma Dish" at bounding box center [1050, 204] width 900 height 46
click at [740, 202] on input "Chicken Shawerma Dish" at bounding box center [1050, 204] width 900 height 46
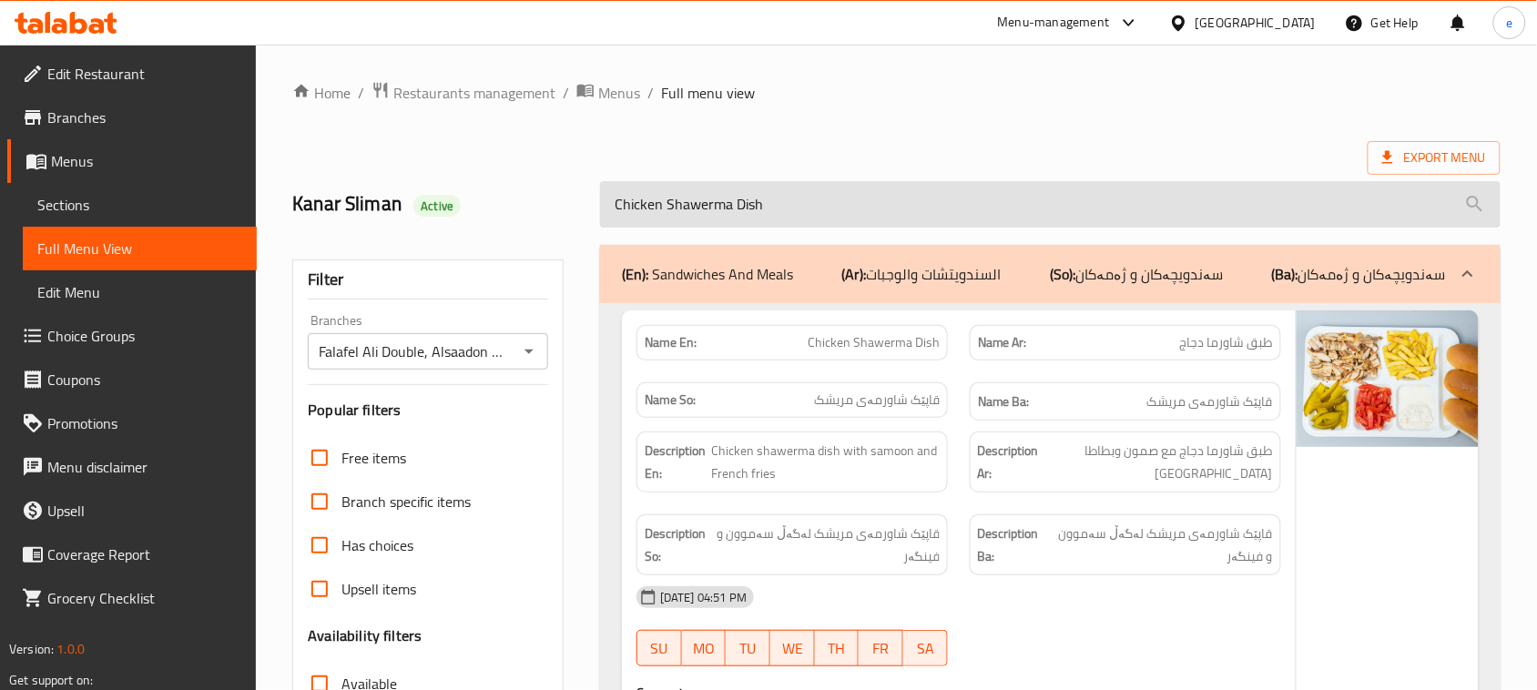
click at [740, 202] on input "Chicken Shawerma Dish" at bounding box center [1050, 204] width 900 height 46
paste input "Mix Dish"
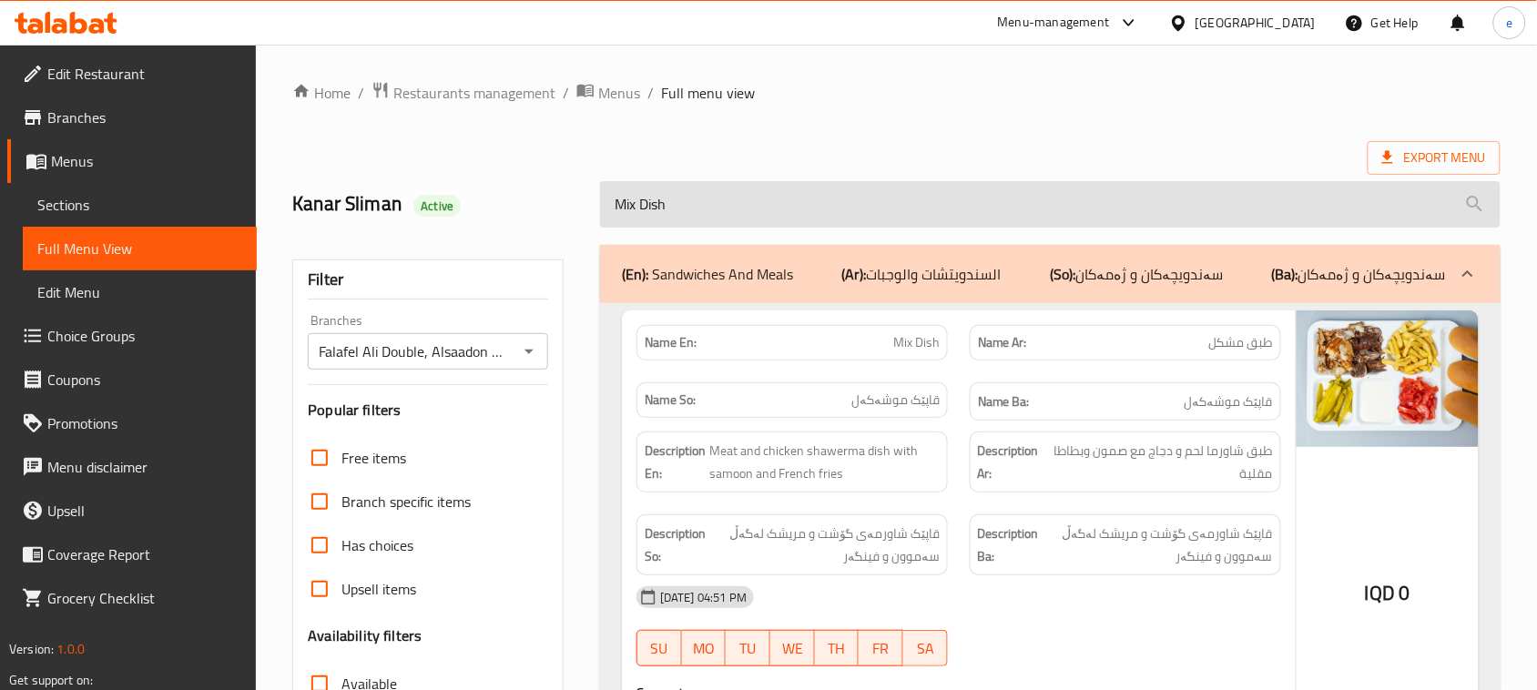
scroll to position [228, 0]
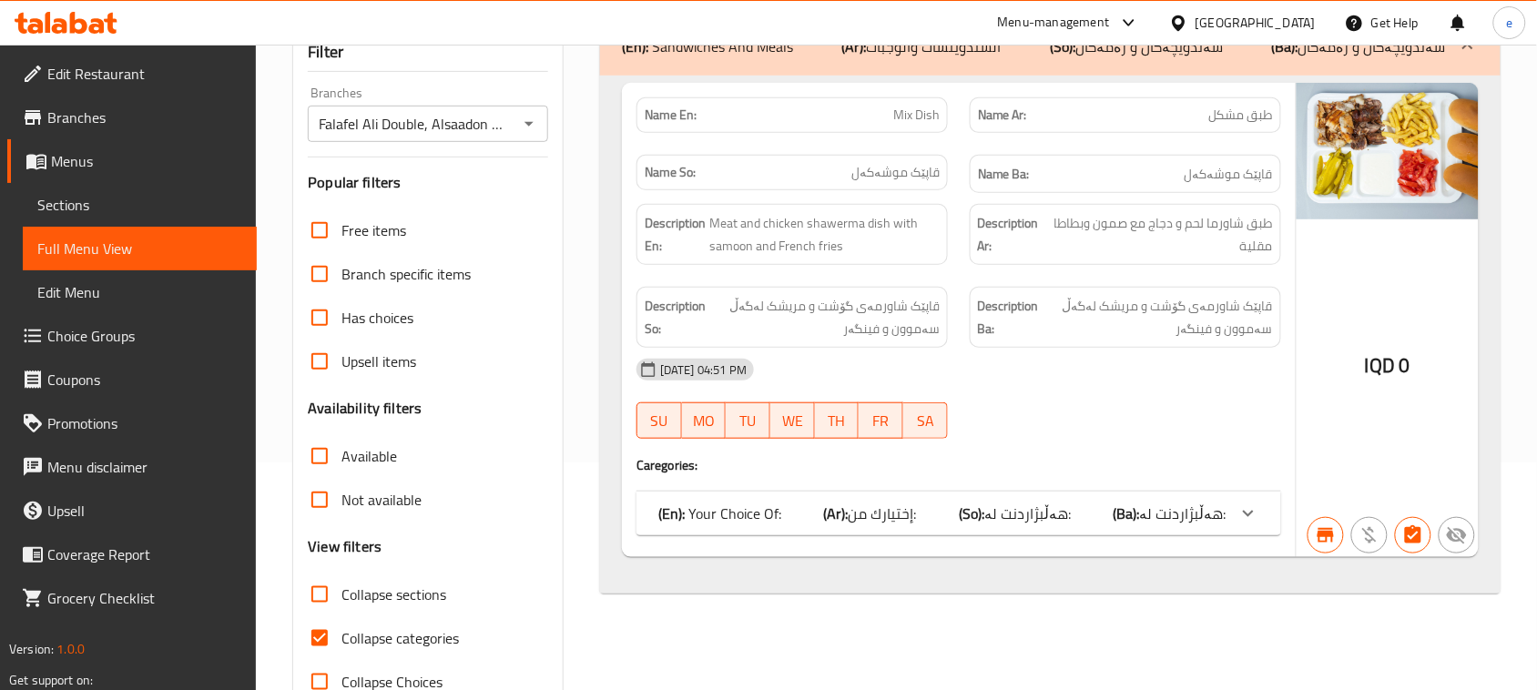
click at [845, 496] on div "(En): Your Choice Of: (Ar): إختيارك من: (So): هەڵبژاردنت لە: (Ba): هەڵبژاردنت ل…" at bounding box center [958, 514] width 645 height 44
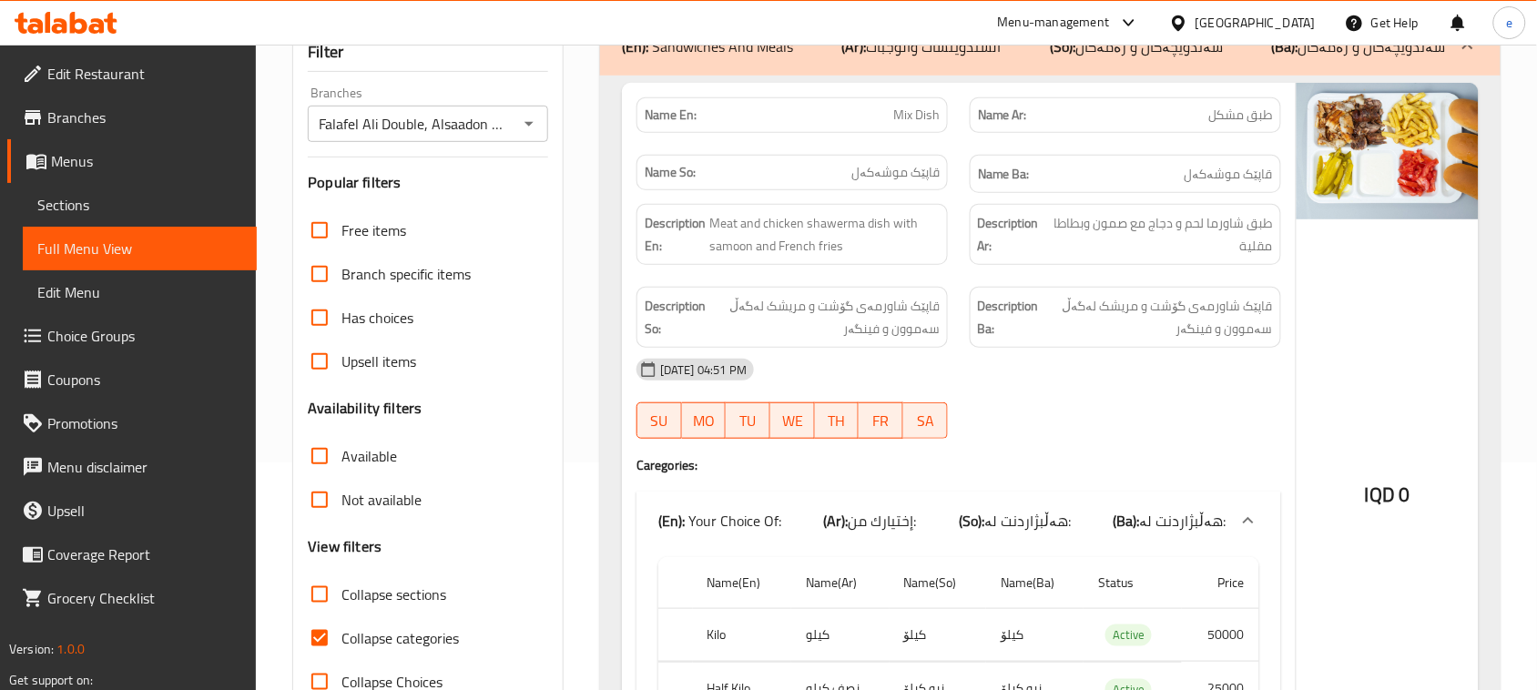
scroll to position [0, 0]
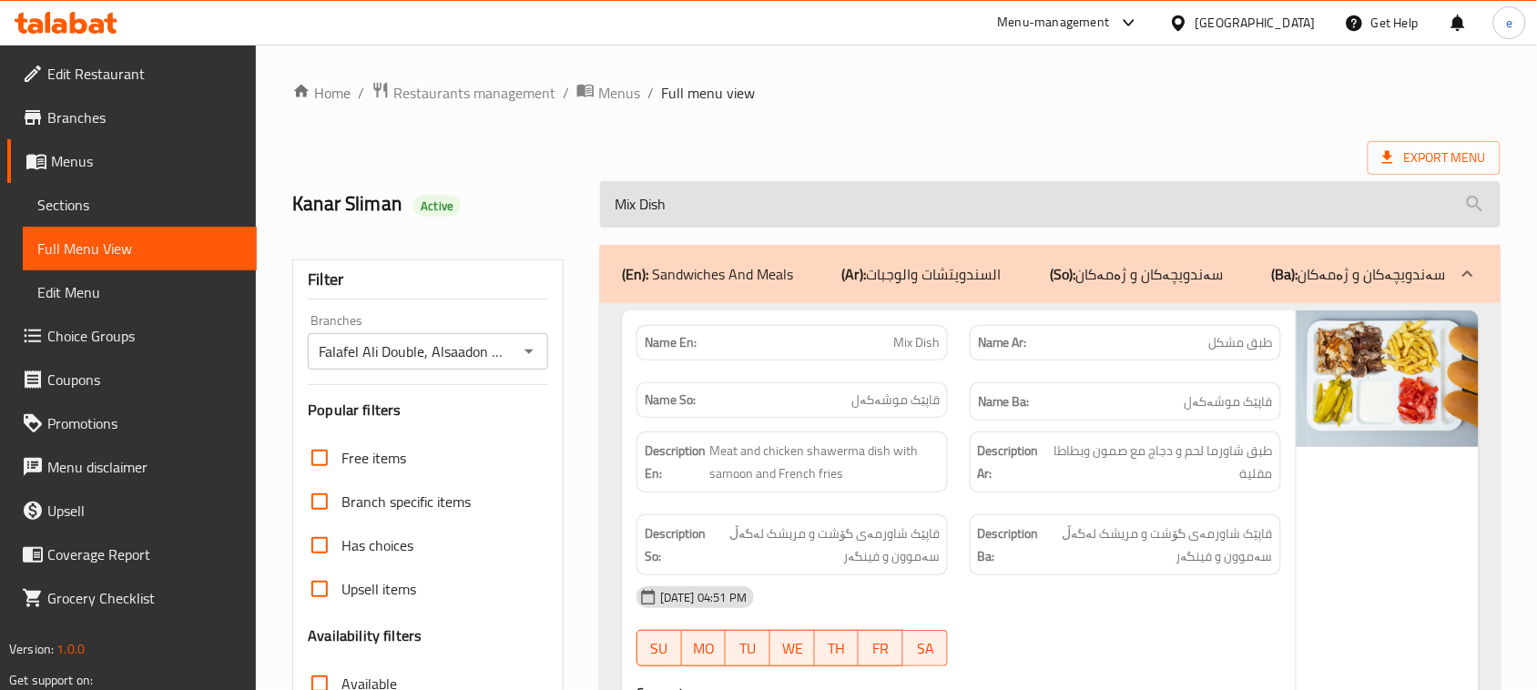
click at [694, 182] on input "Mix Dish" at bounding box center [1050, 204] width 900 height 46
click at [690, 196] on input "Mix Dish" at bounding box center [1050, 204] width 900 height 46
click at [692, 198] on input "Mix Dish" at bounding box center [1050, 204] width 900 height 46
paste input "Pepsi Can"
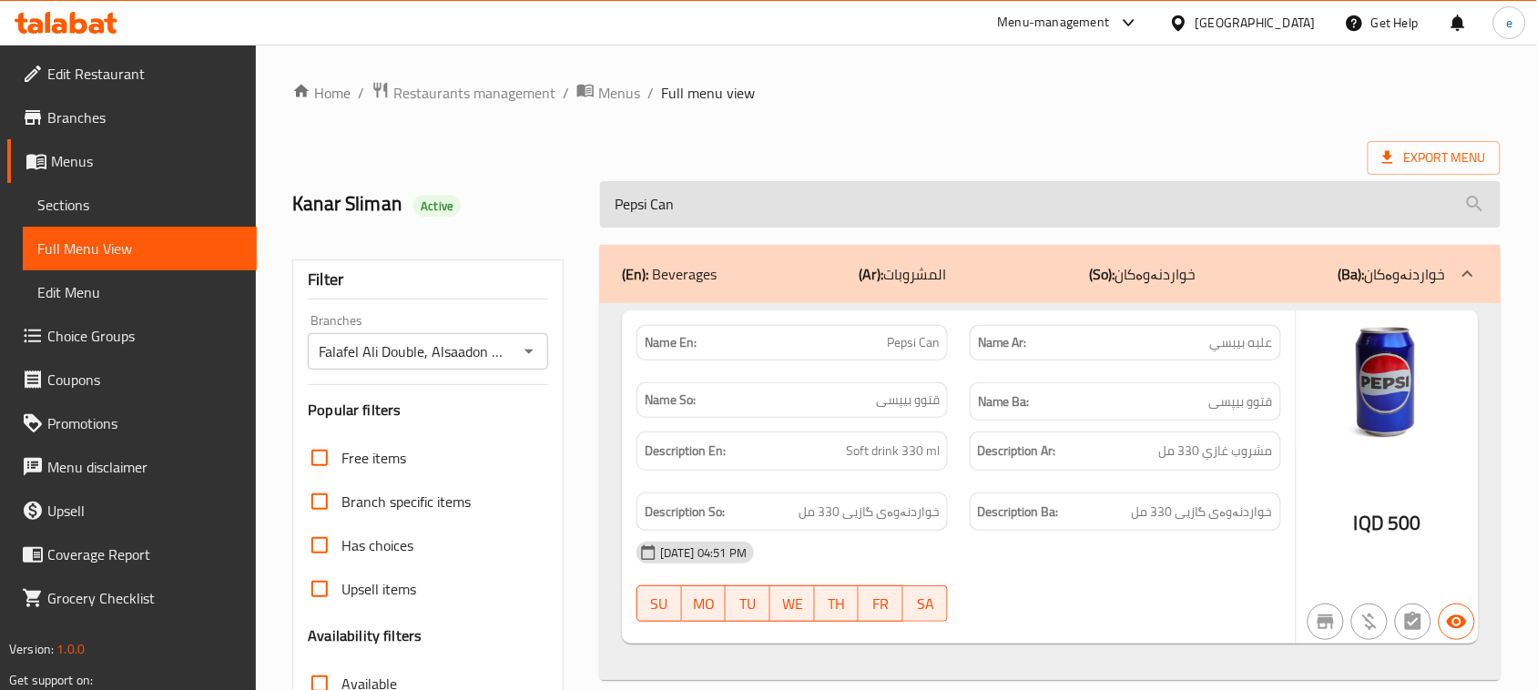
click at [703, 214] on input "Pepsi Can" at bounding box center [1050, 204] width 900 height 46
paste input "[PERSON_NAME]"
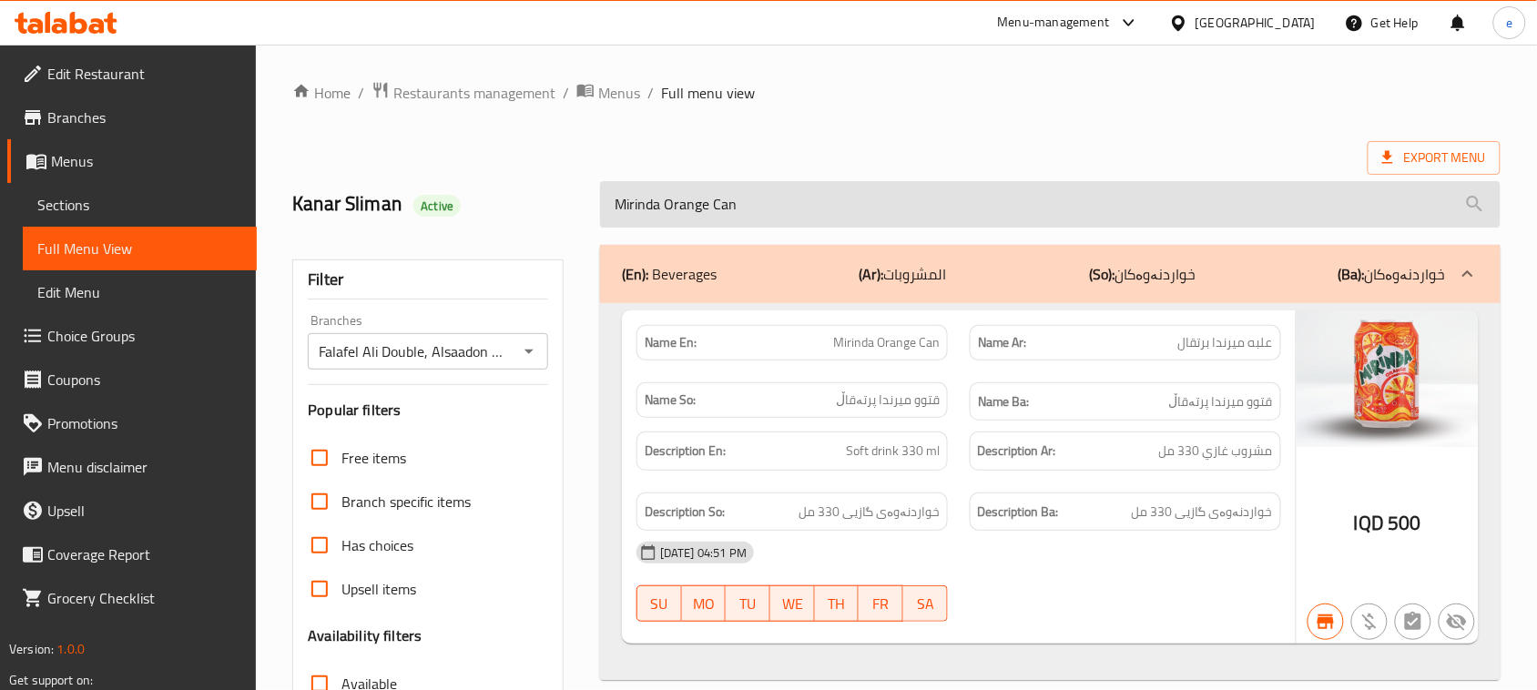
click at [807, 216] on input "Mirinda Orange Can" at bounding box center [1050, 204] width 900 height 46
paste input "7 Up"
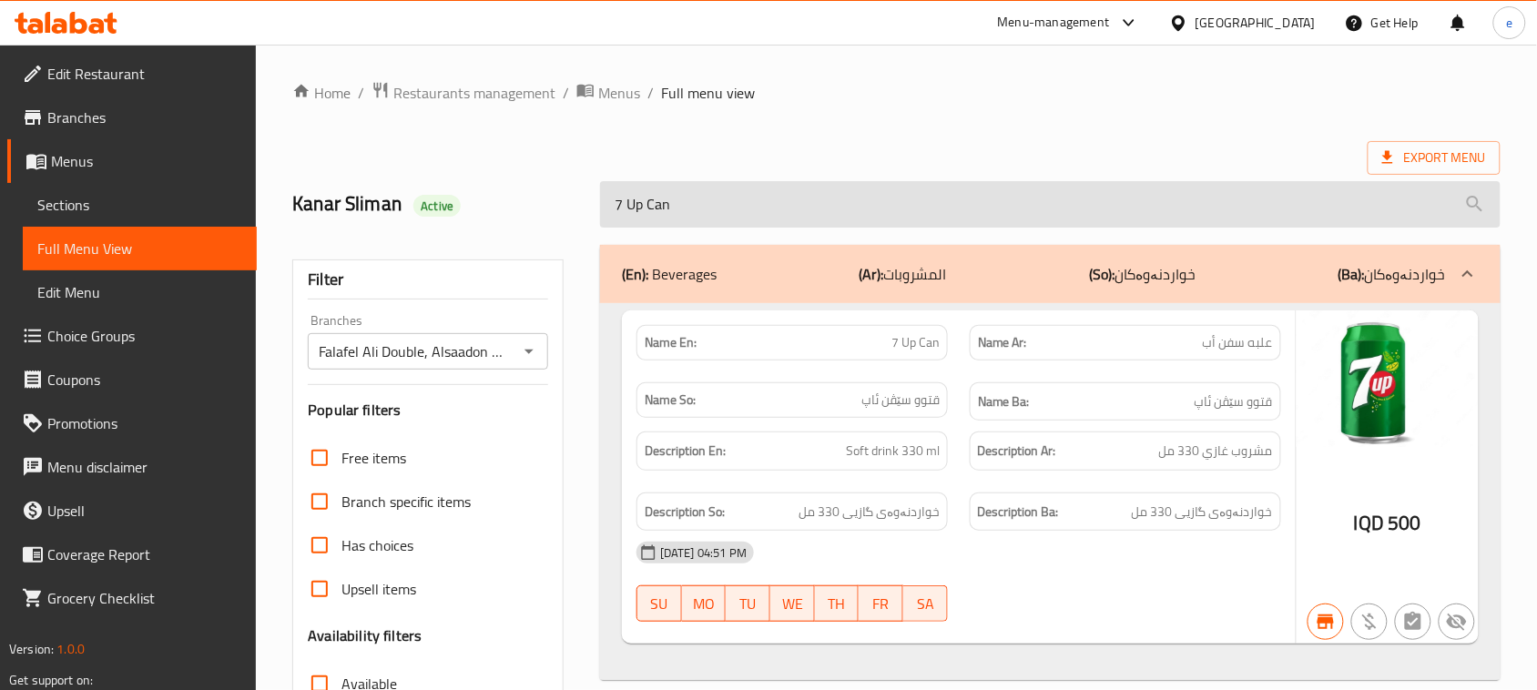
click at [775, 223] on input "7 Up Can" at bounding box center [1050, 204] width 900 height 46
paste input "Mineral Water"
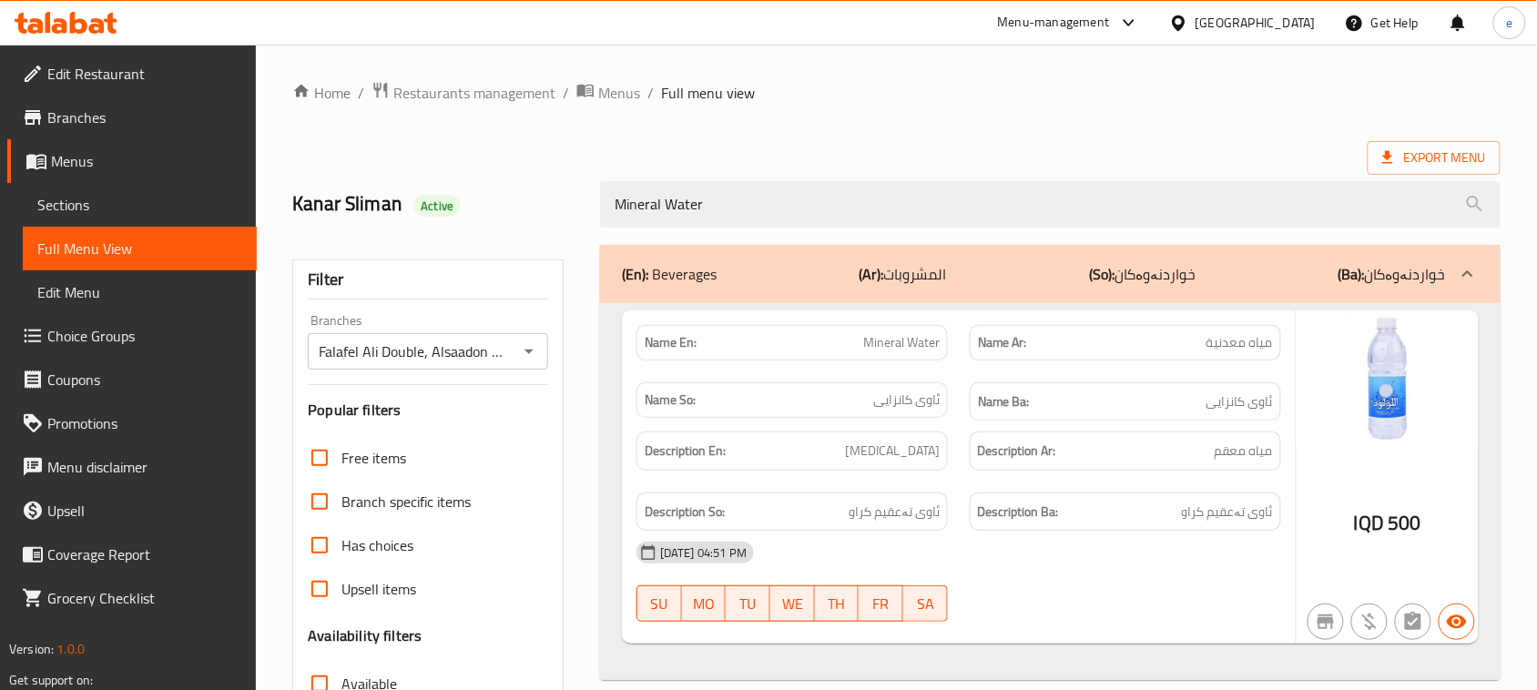
type input "Mineral Water"
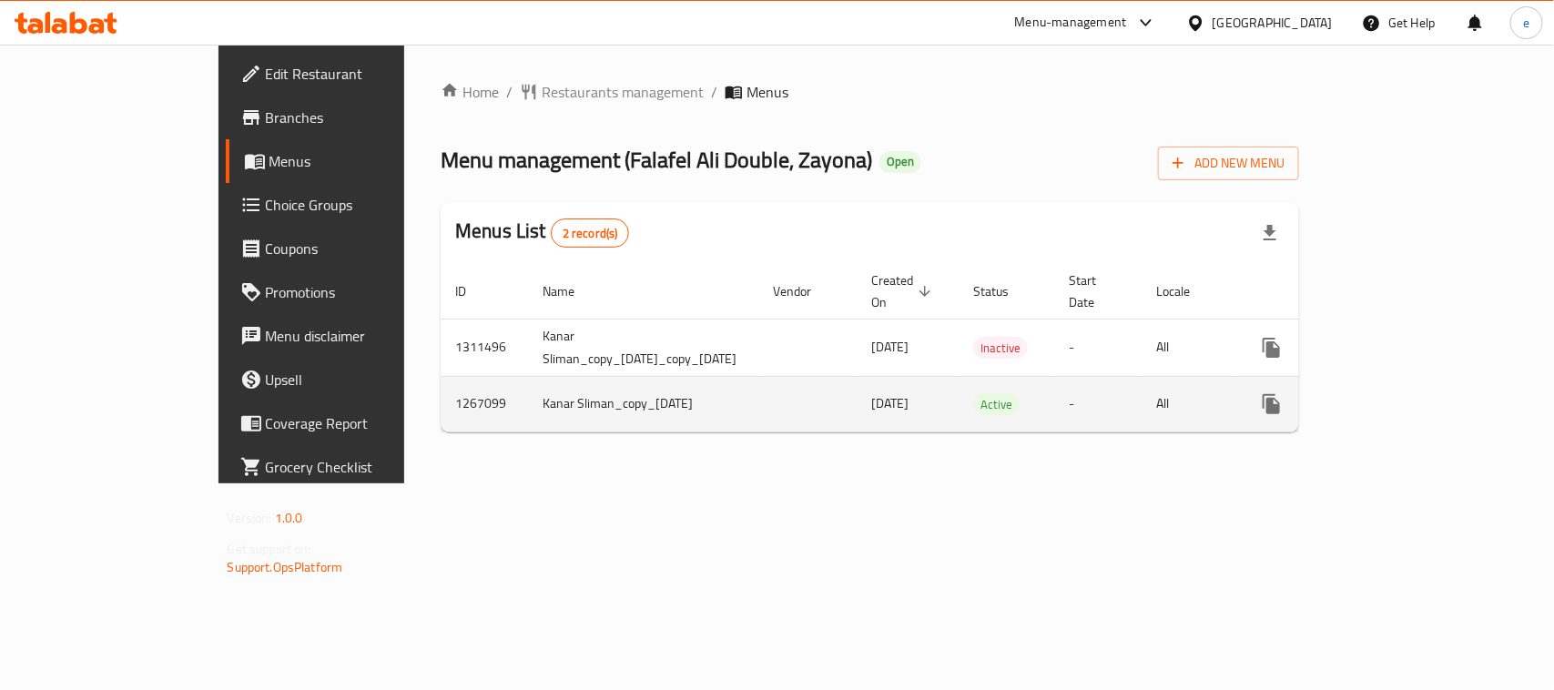
click at [1414, 393] on icon "enhanced table" at bounding box center [1403, 404] width 22 height 22
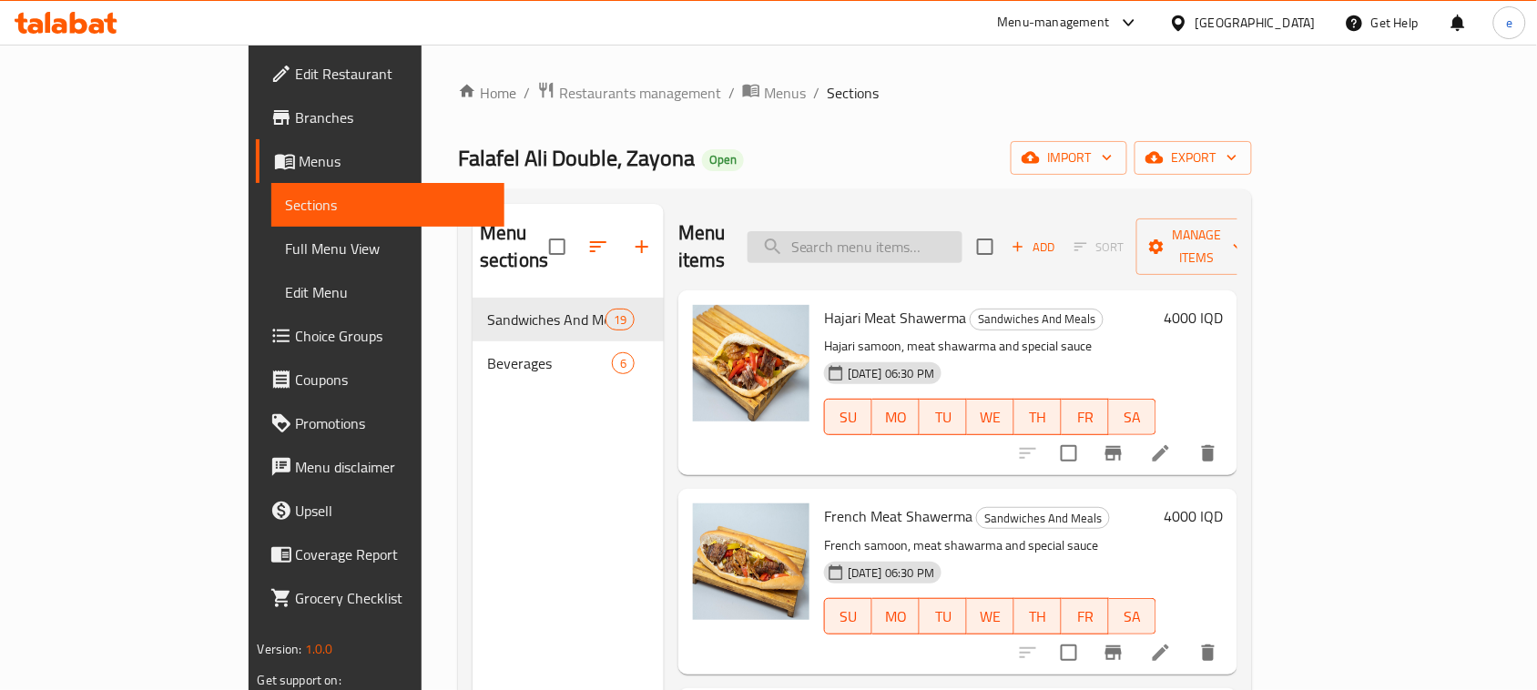
click at [962, 231] on input "search" at bounding box center [854, 247] width 215 height 32
paste input "Chicken Shawerma Dish"
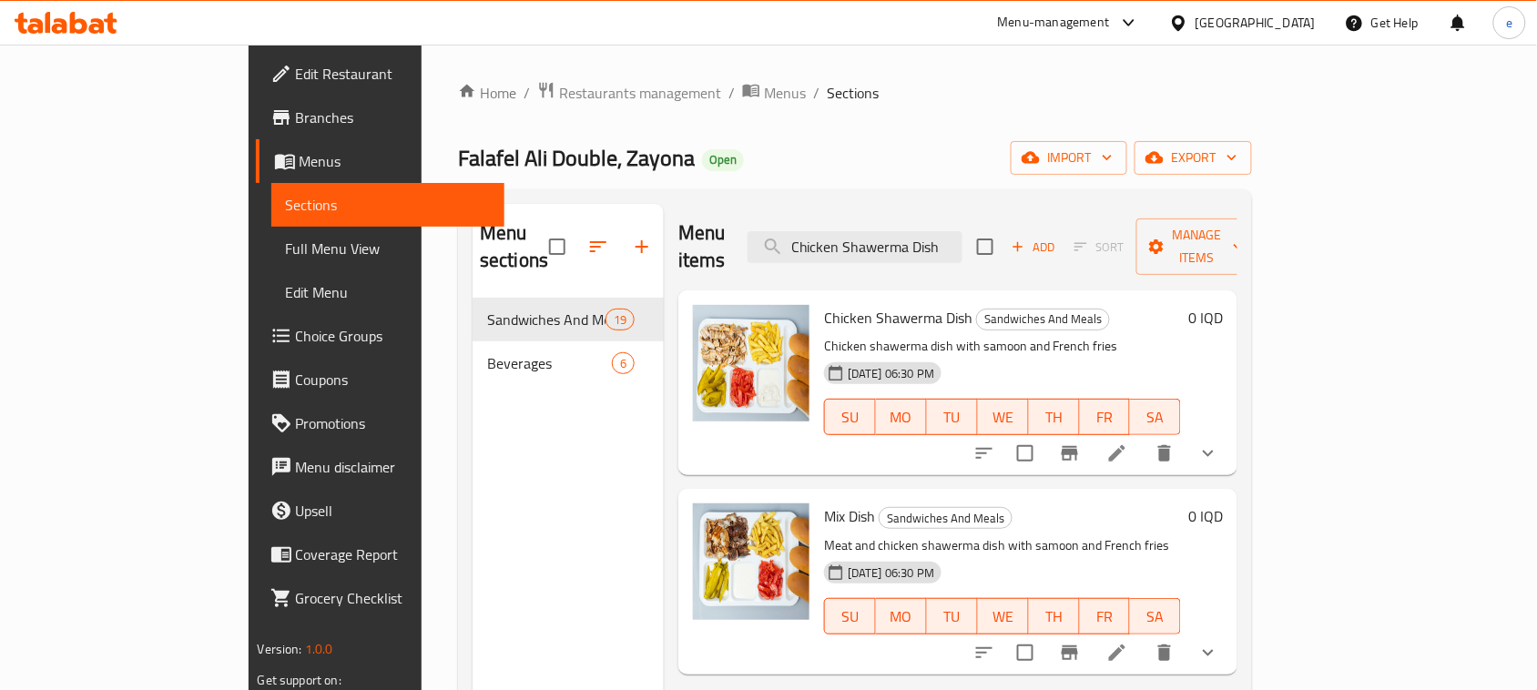
type input "Chicken Shawerma Dish"
click at [1125, 445] on icon at bounding box center [1117, 453] width 16 height 16
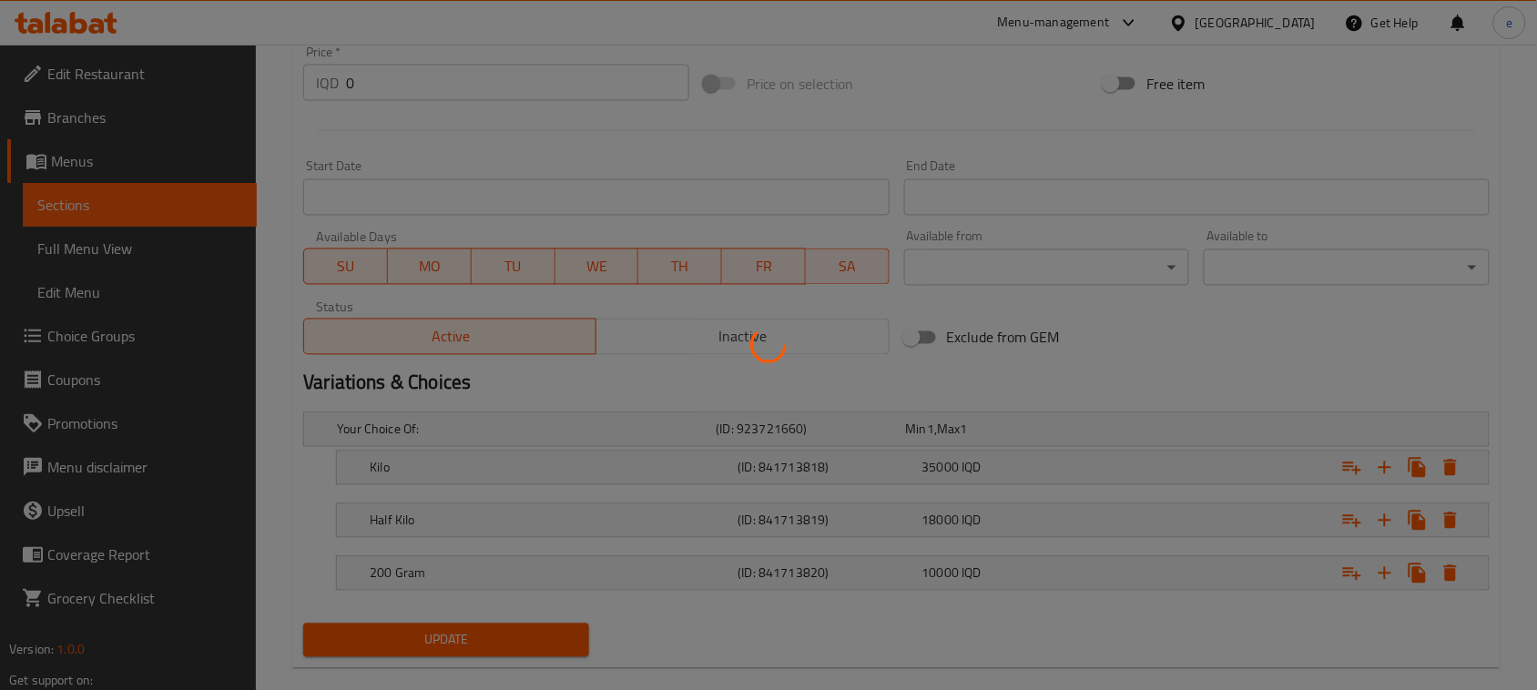
scroll to position [926, 0]
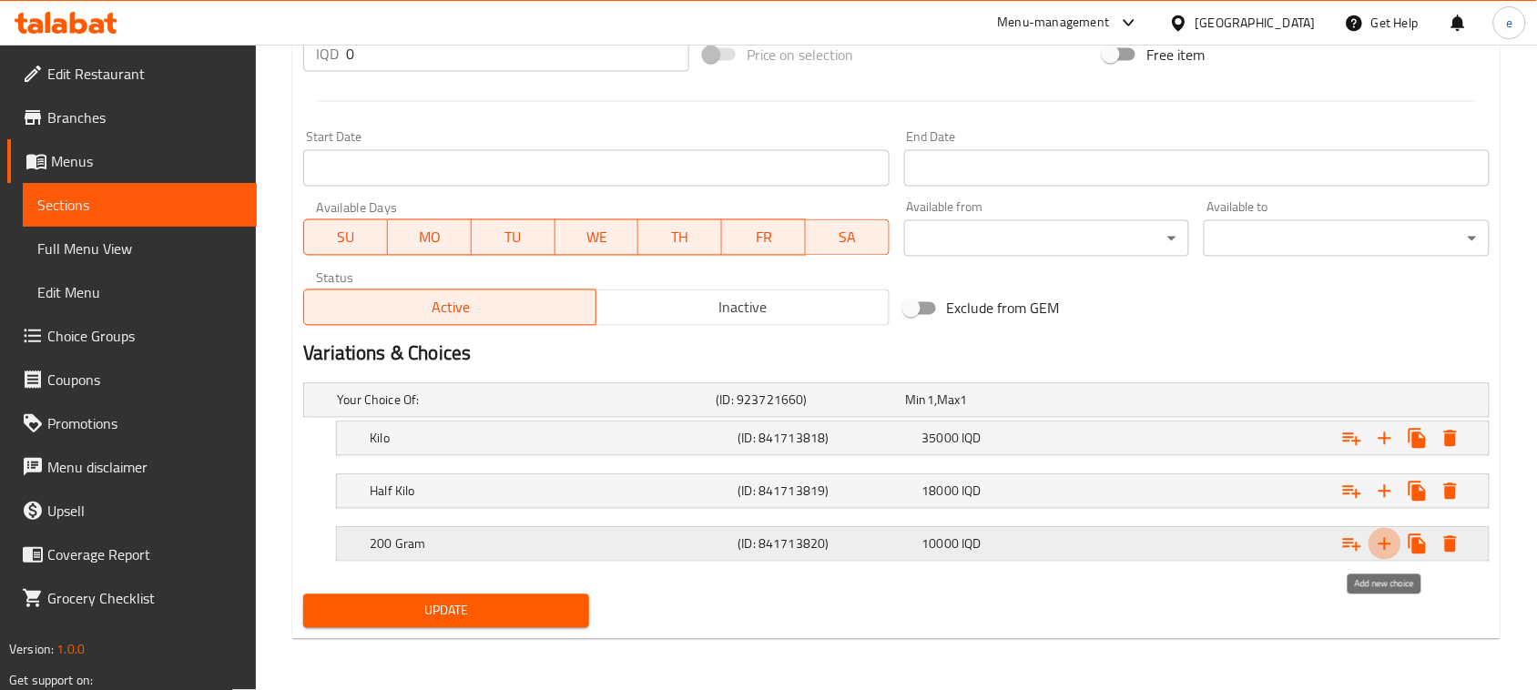
click at [1379, 544] on icon "Expand" at bounding box center [1384, 544] width 13 height 13
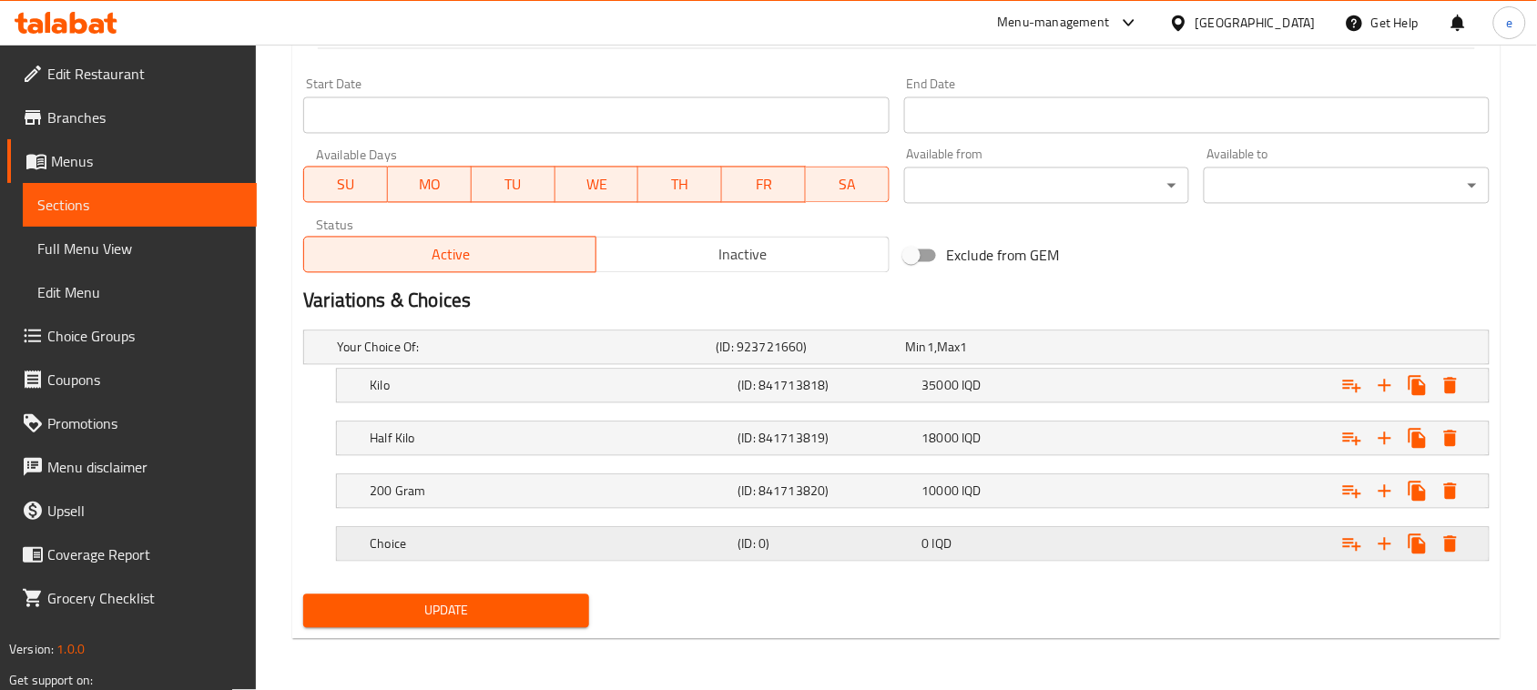
click at [970, 539] on div "0 IQD" at bounding box center [1010, 544] width 177 height 18
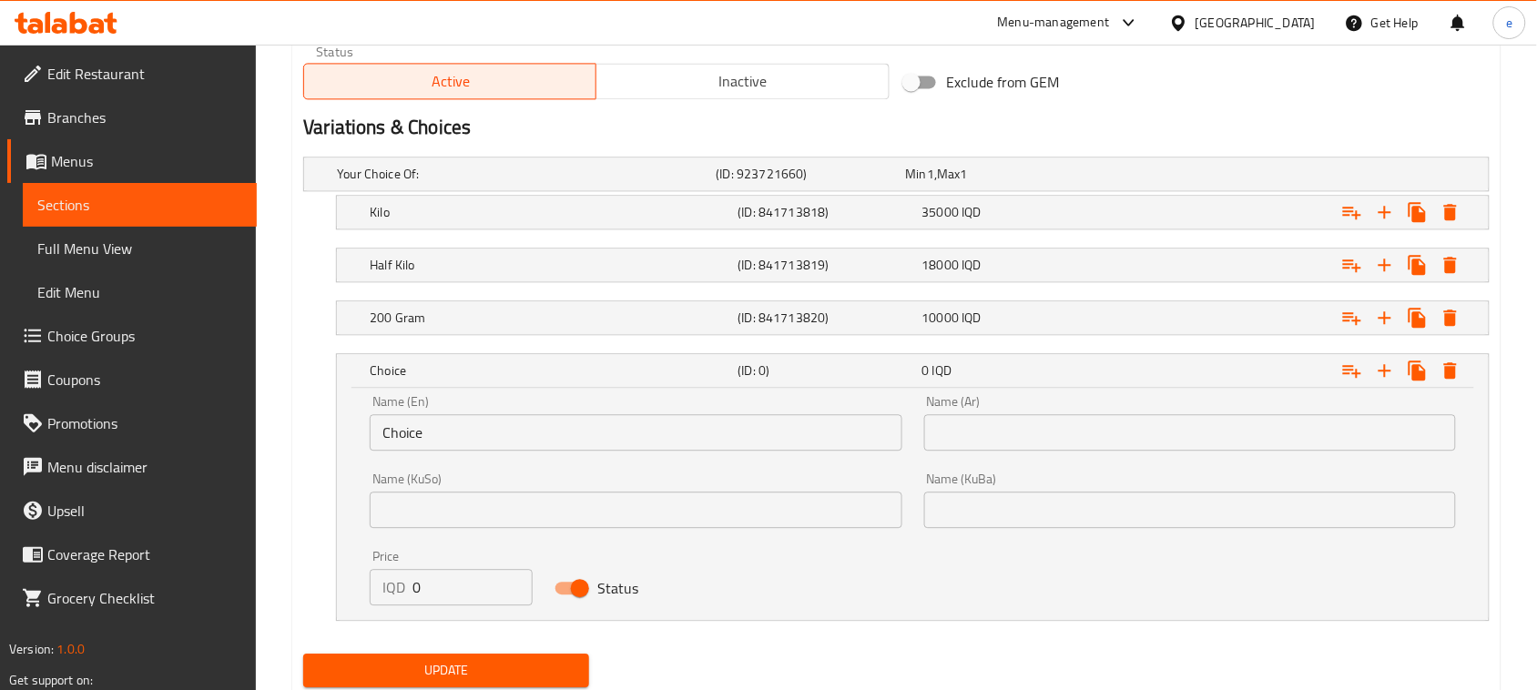
scroll to position [1207, 0]
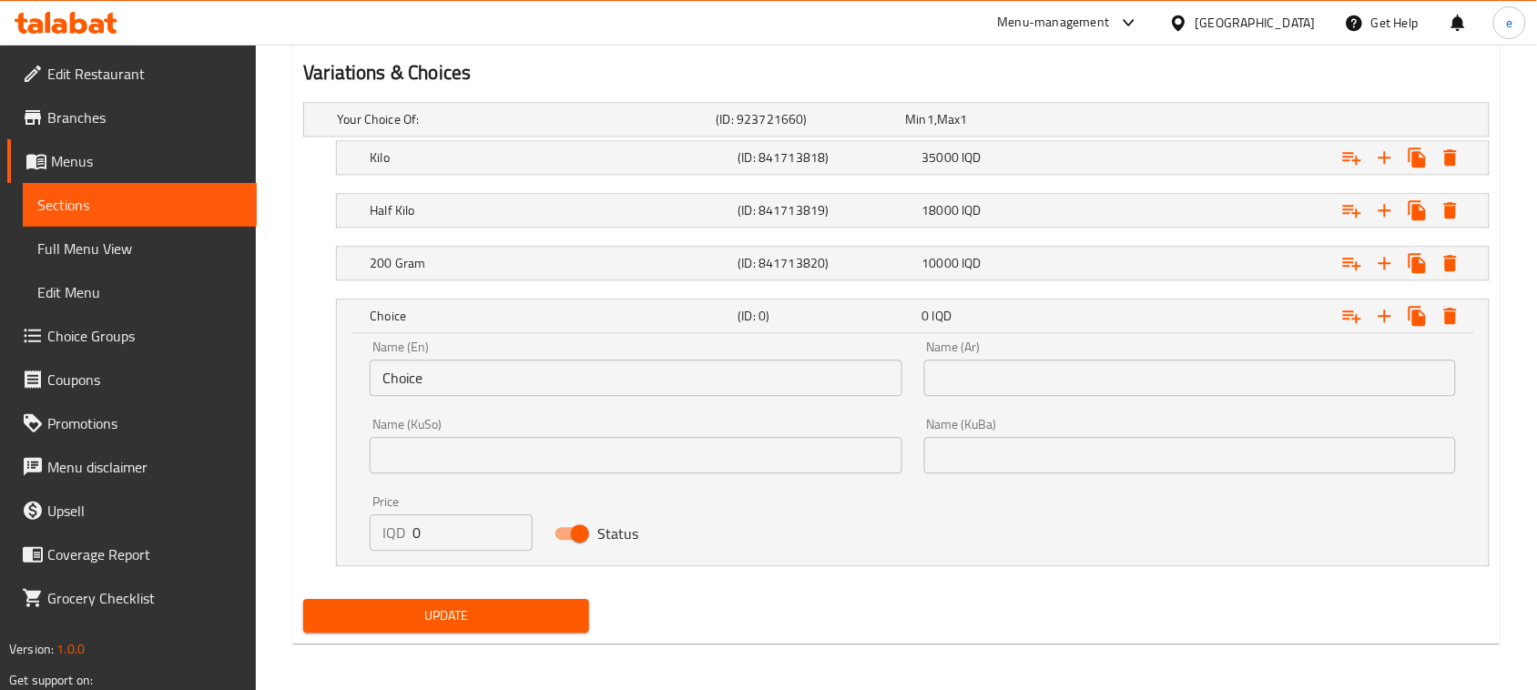
click at [526, 453] on input "text" at bounding box center [636, 455] width 532 height 36
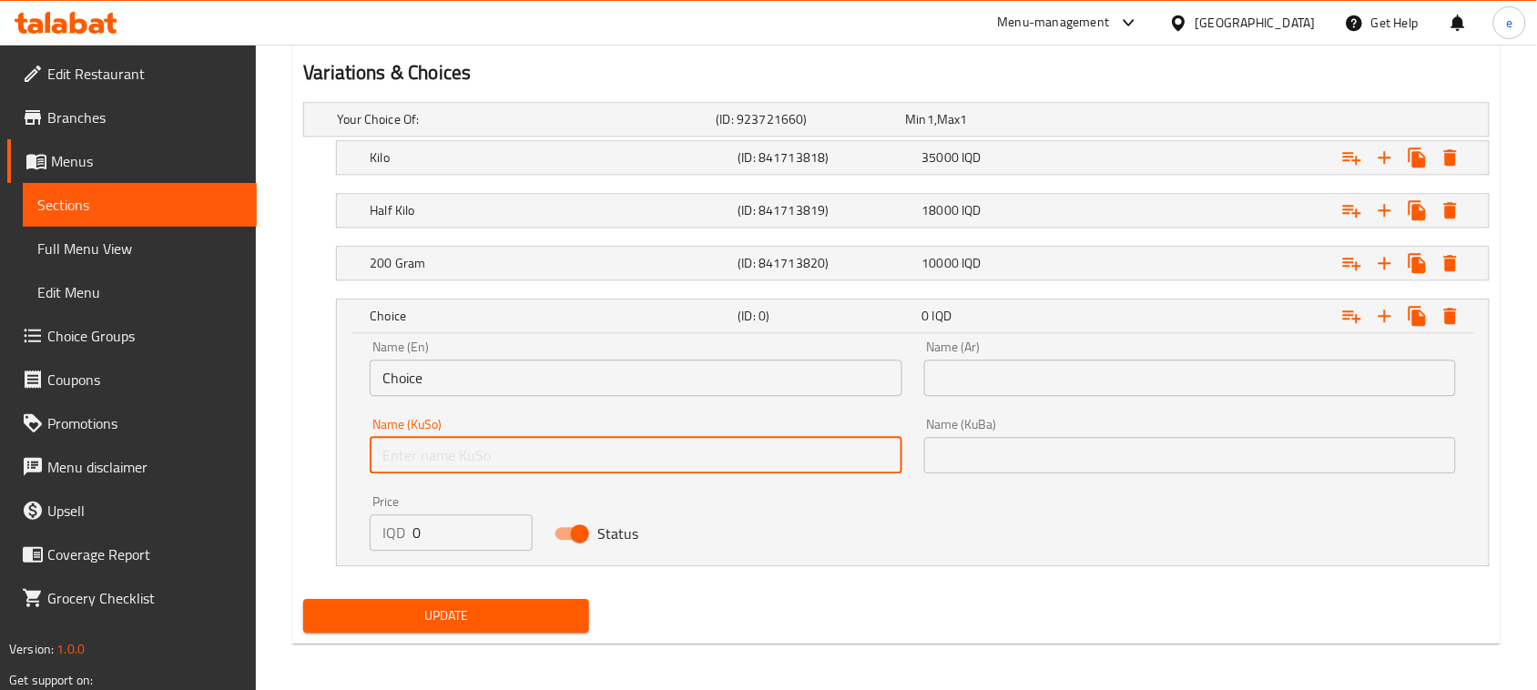
type input "نەفەرێک"
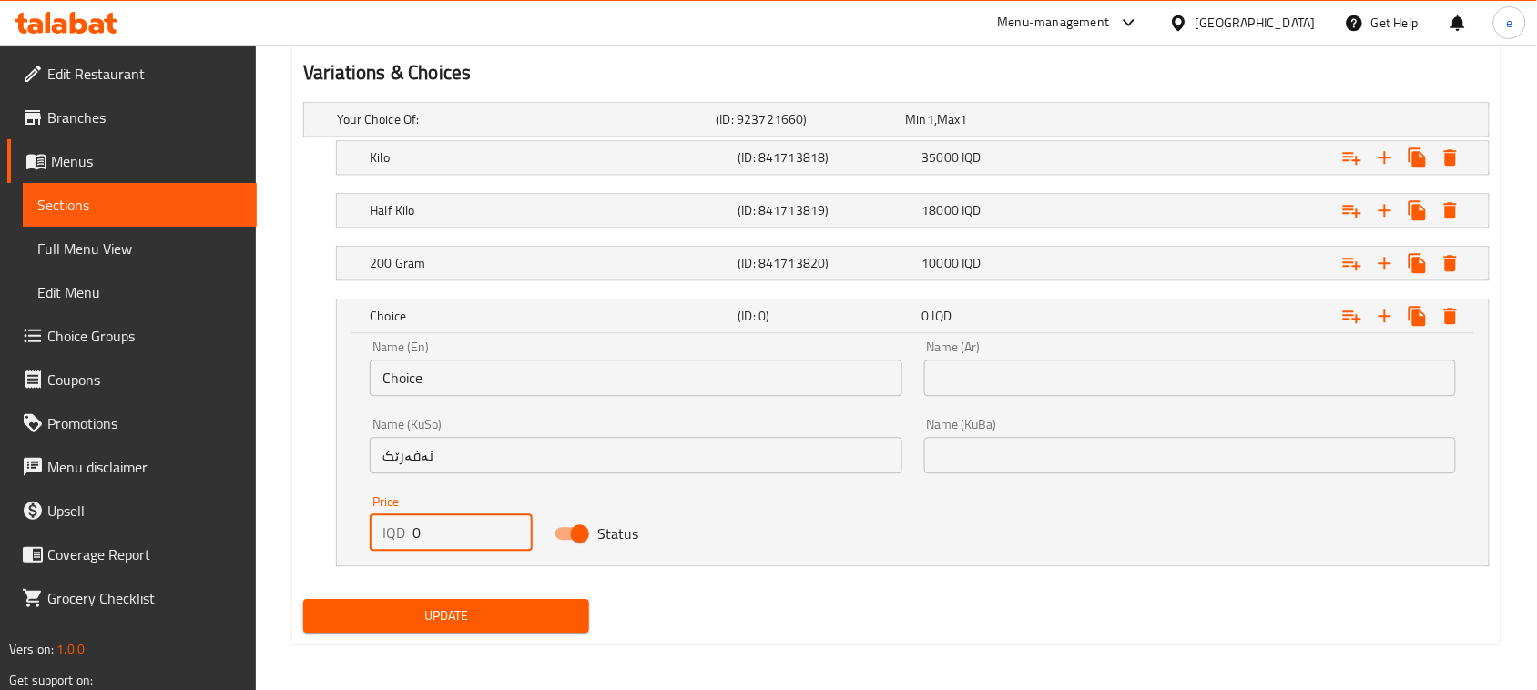
drag, startPoint x: 415, startPoint y: 531, endPoint x: 339, endPoint y: 539, distance: 76.9
click at [339, 539] on div "Name (En) Choice Name (En) Name (Ar) Name (Ar) Name (KuSo) نەفەرێک Name (KuSo) …" at bounding box center [913, 449] width 1152 height 232
paste input "1200"
type input "12000"
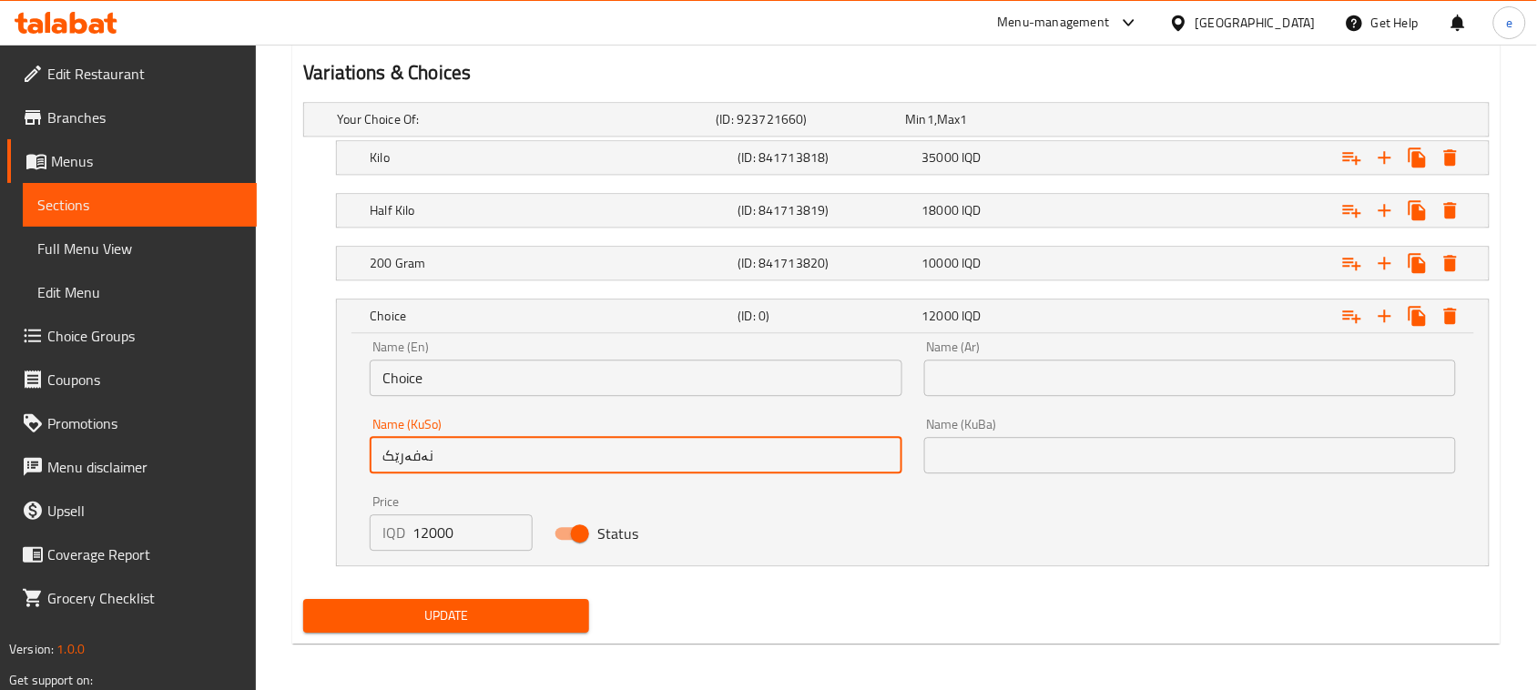
click at [480, 461] on input "نەفەرێک" at bounding box center [636, 455] width 532 height 36
click at [1012, 465] on input "text" at bounding box center [1190, 455] width 532 height 36
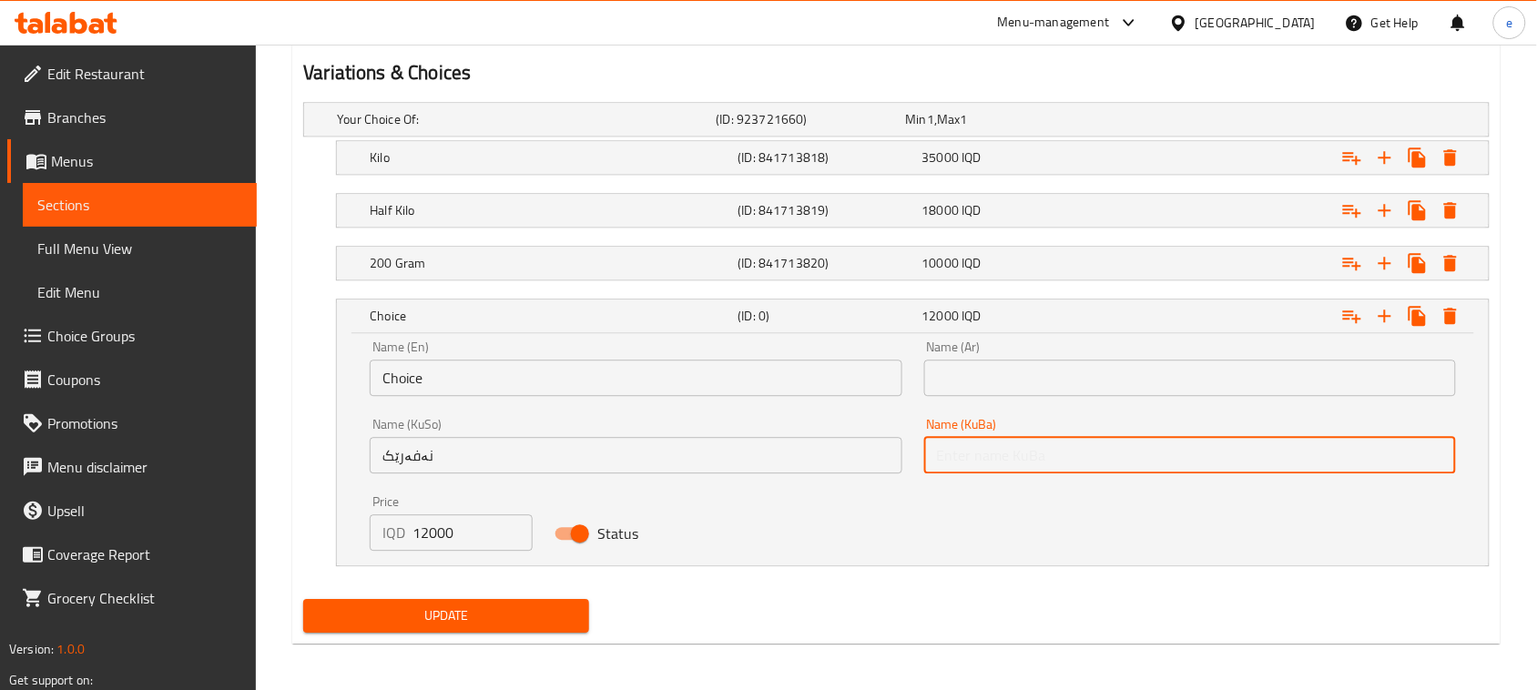
paste input "نەفەرێک"
type input "نەفەرێک"
click at [620, 371] on input "Choice" at bounding box center [636, 378] width 532 height 36
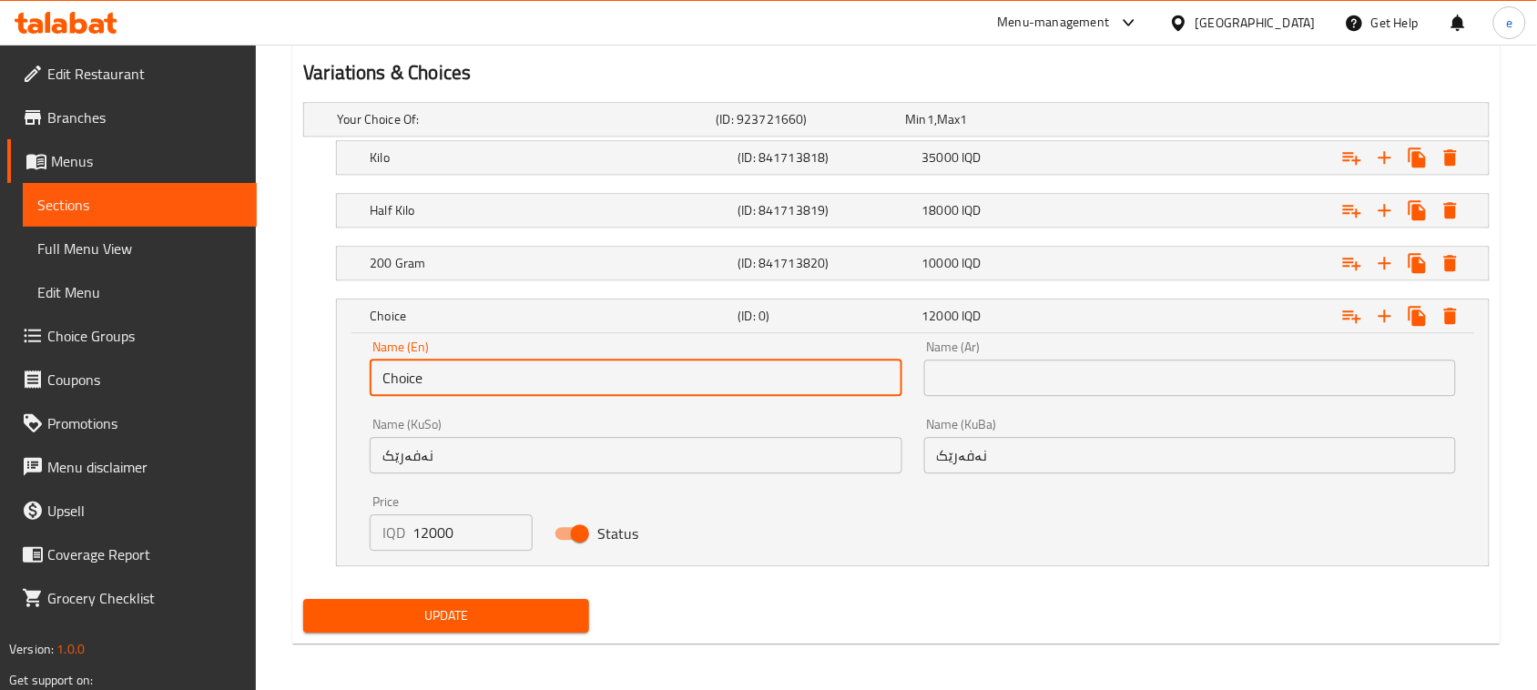
click at [620, 371] on input "Choice" at bounding box center [636, 378] width 532 height 36
click at [620, 371] on input "text" at bounding box center [636, 378] width 532 height 36
type input "Nafar"
click at [1125, 370] on input "text" at bounding box center [1190, 378] width 532 height 36
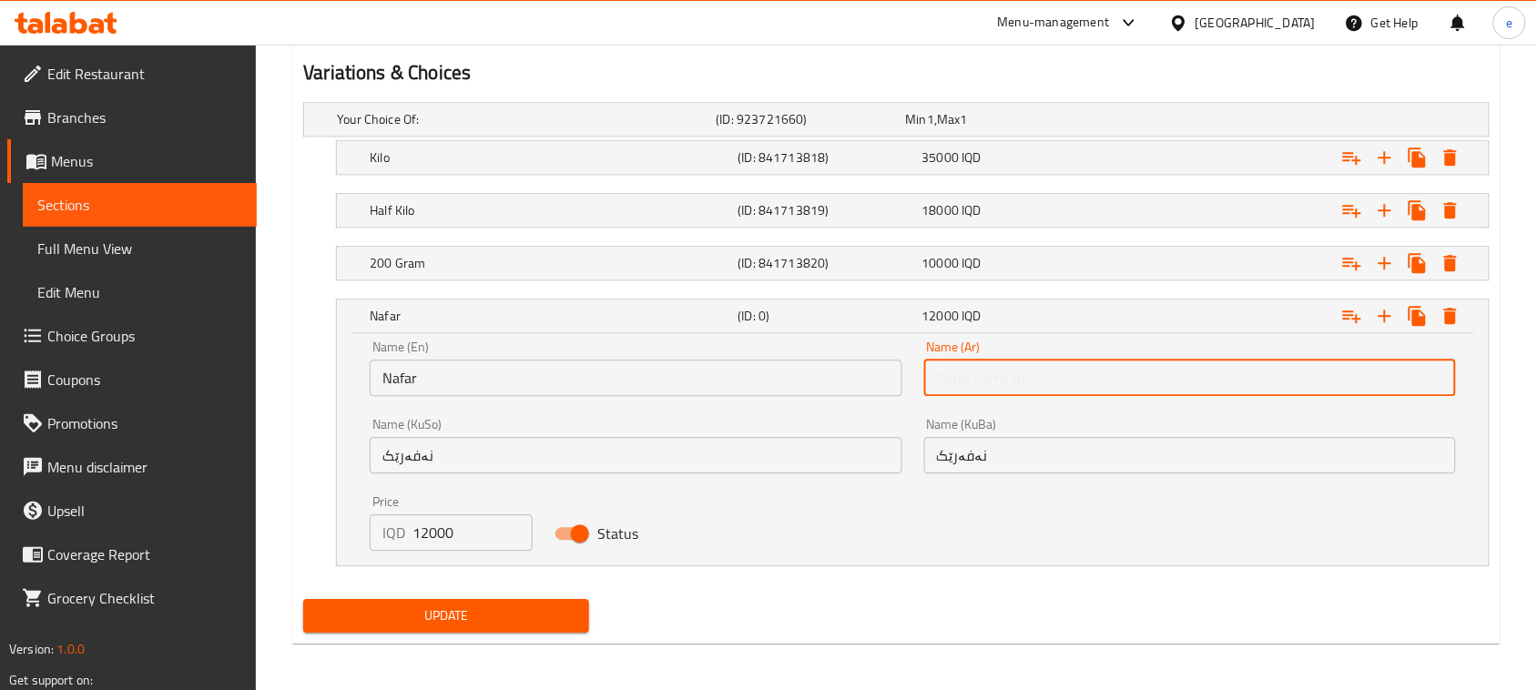
type input "نفر"
click at [1384, 312] on icon "Expand" at bounding box center [1385, 316] width 22 height 22
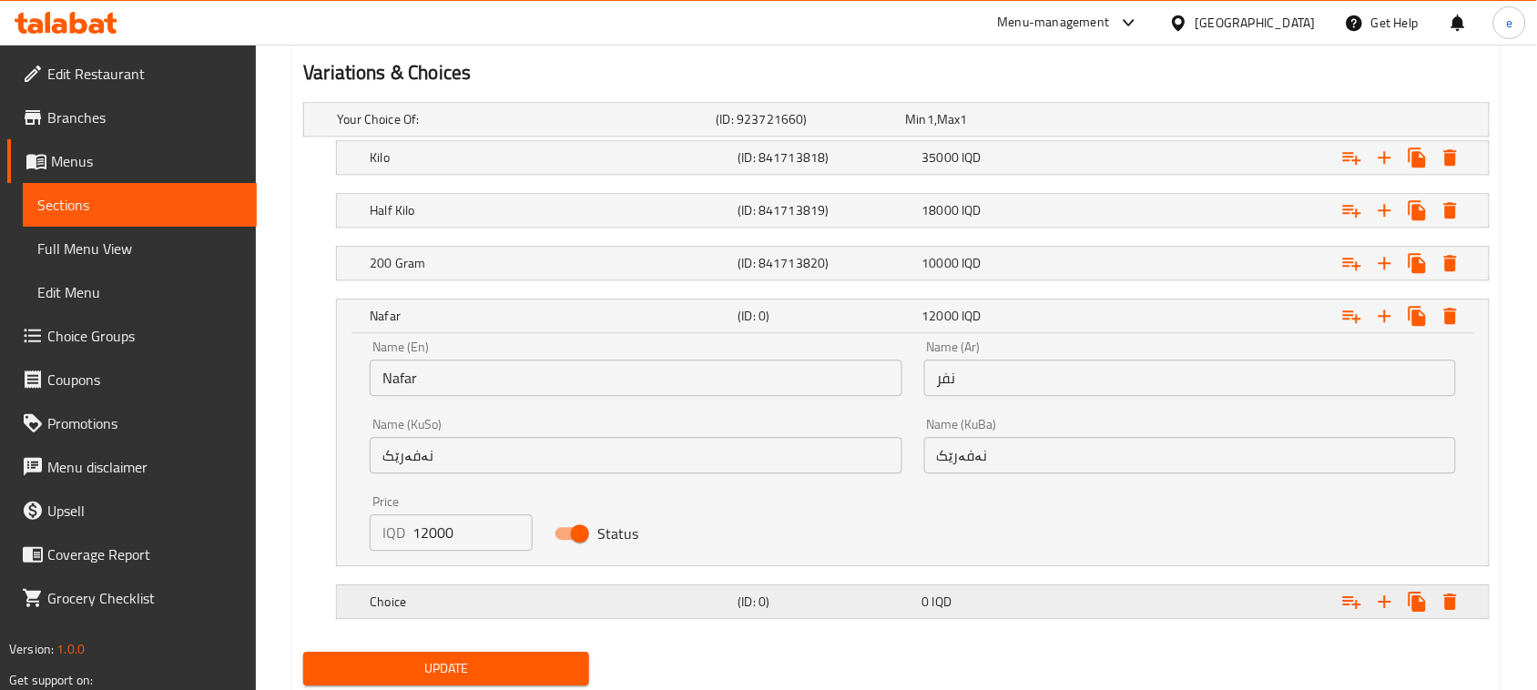
click at [524, 616] on div "Choice (ID: 0) 0 IQD" at bounding box center [918, 602] width 1104 height 40
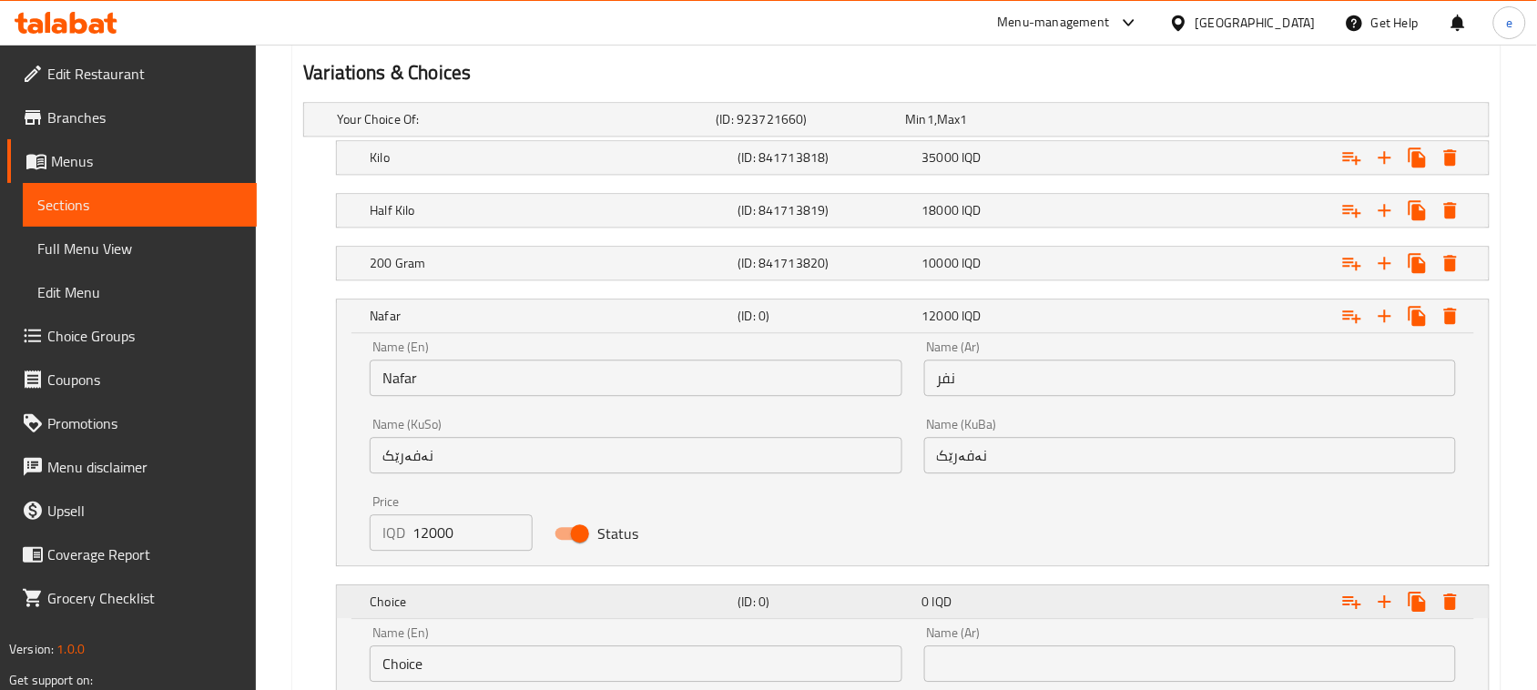
scroll to position [1435, 0]
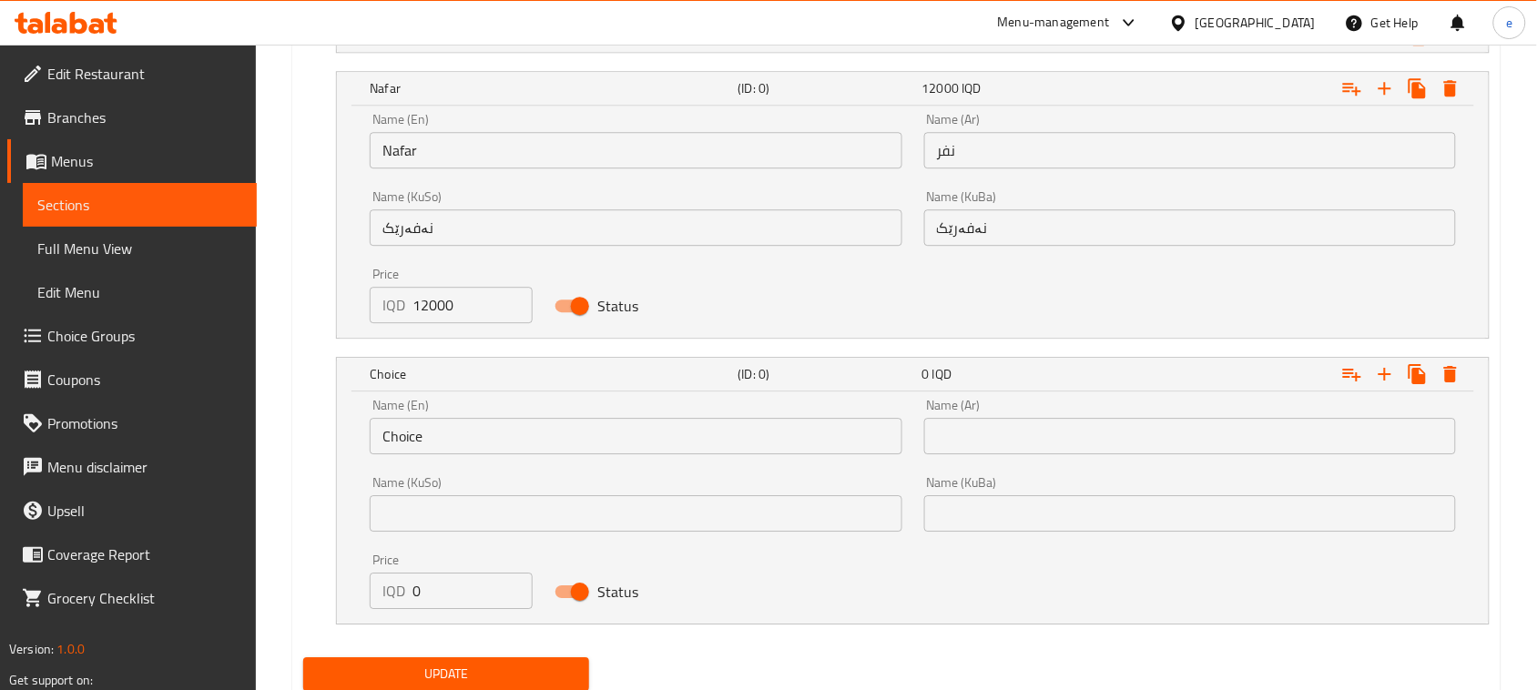
click at [449, 453] on input "Choice" at bounding box center [636, 436] width 532 height 36
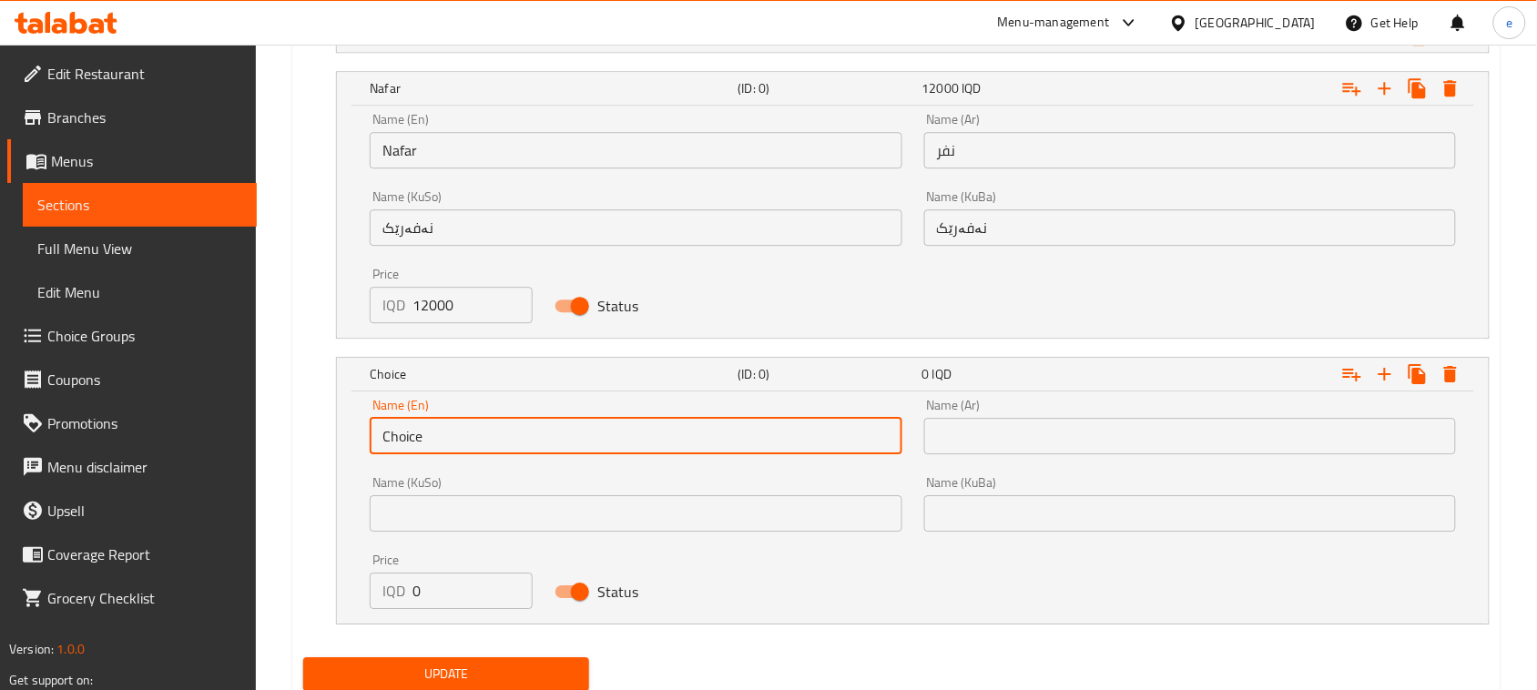
click at [449, 453] on input "Choice" at bounding box center [636, 436] width 532 height 36
click at [462, 442] on input "text" at bounding box center [636, 436] width 532 height 36
type input "Half nafar"
click at [1047, 435] on input "text" at bounding box center [1190, 436] width 532 height 36
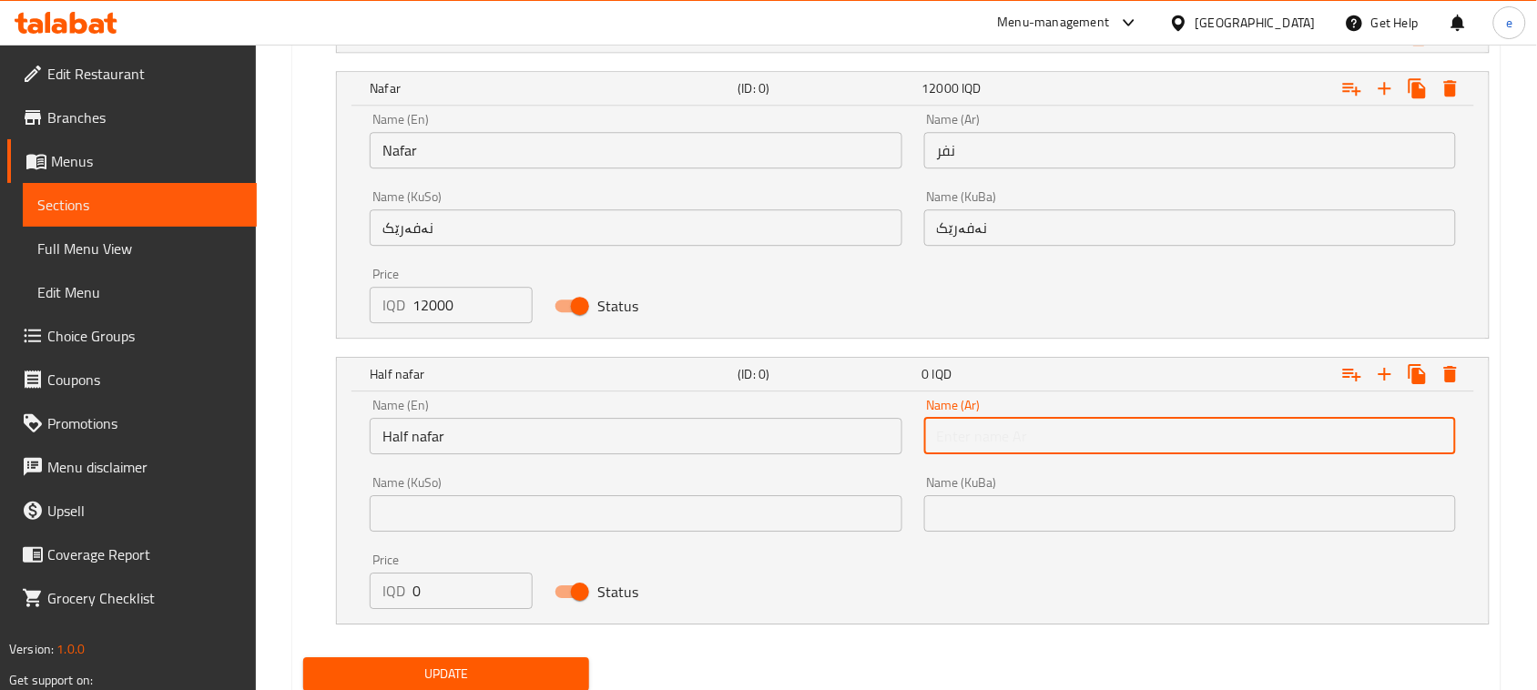
type input "نصف نفر"
click at [797, 538] on div "Name (KuSo) Name ([PERSON_NAME])" at bounding box center [636, 503] width 554 height 77
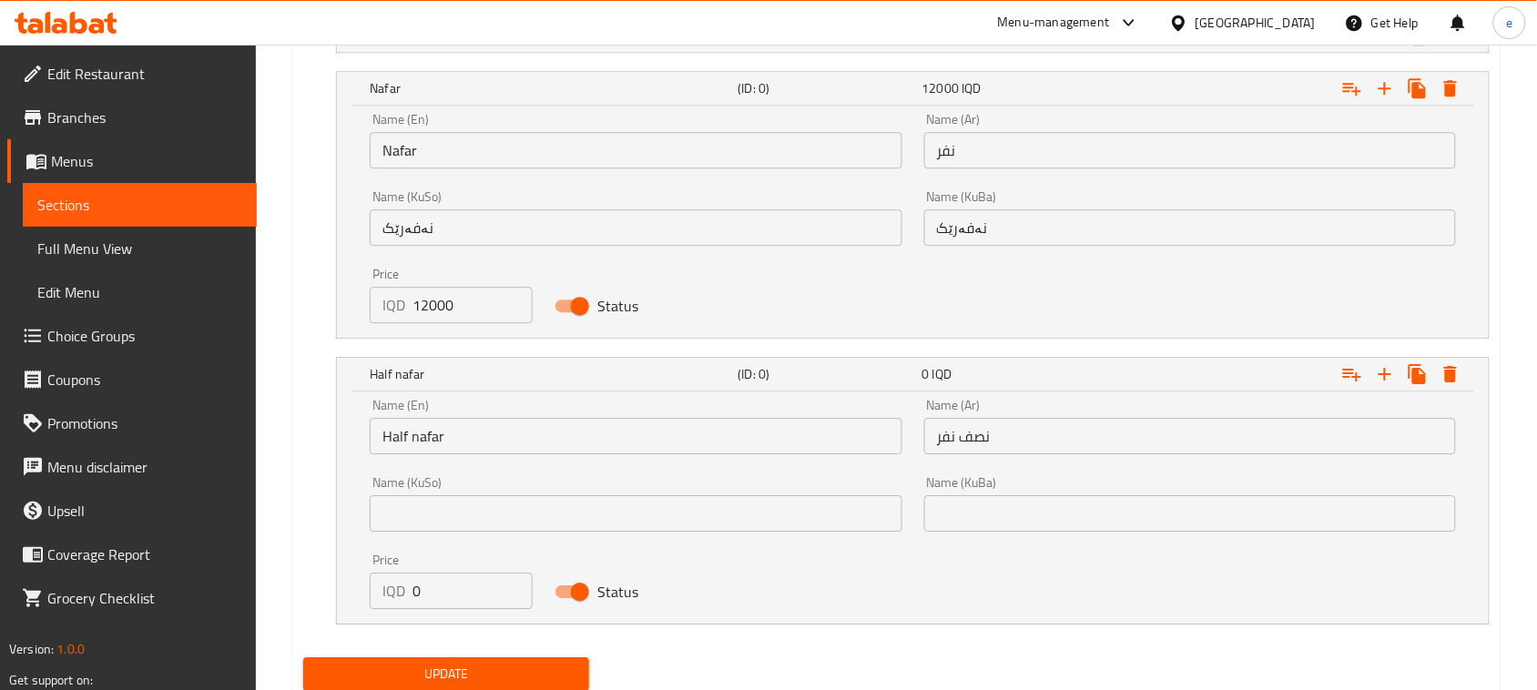
click at [797, 534] on div "Name (KuSo) Name ([PERSON_NAME])" at bounding box center [636, 503] width 554 height 77
click at [797, 513] on input "text" at bounding box center [636, 513] width 532 height 36
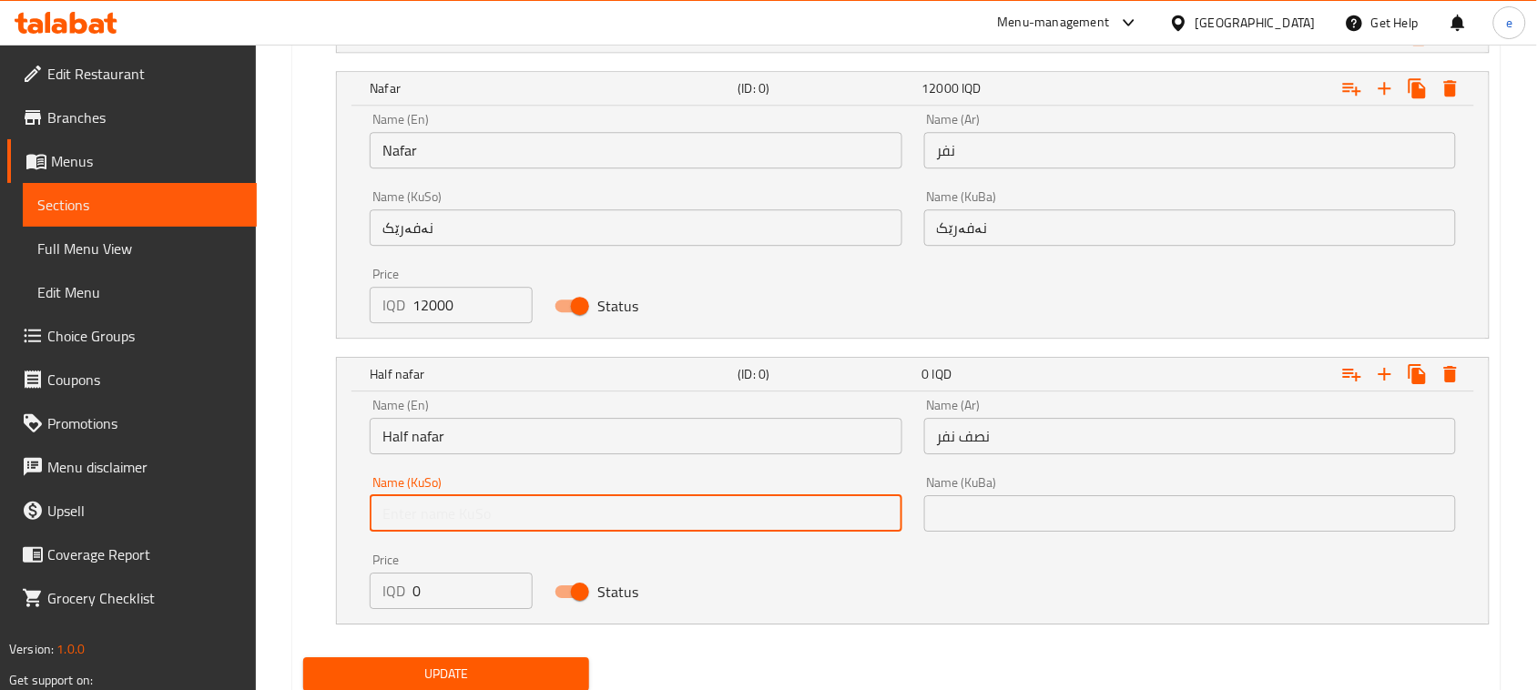
type input "نیو نەفەر"
click at [517, 480] on div "Name (KuSo) نیو نەفەر Name (KuSo)" at bounding box center [636, 504] width 532 height 56
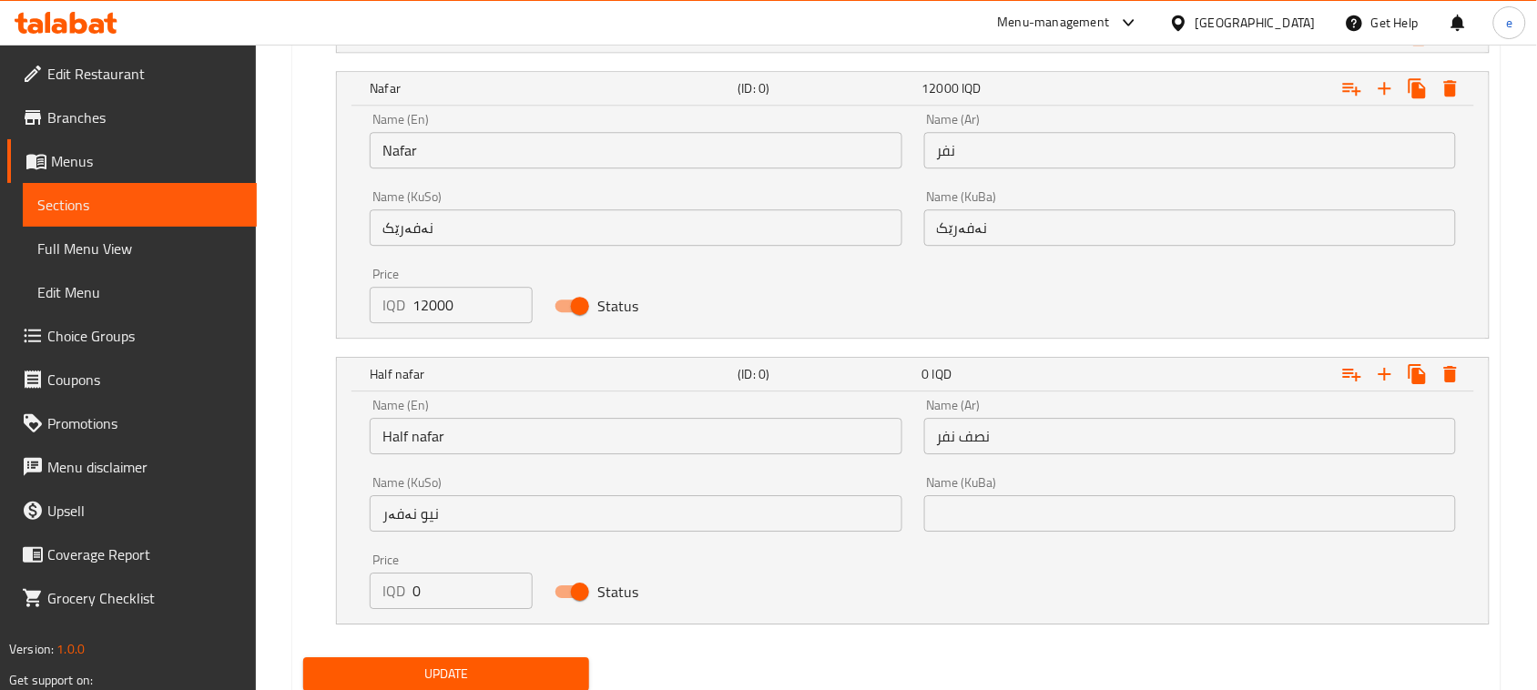
click at [517, 494] on div "Name (KuSo) نیو نەفەر Name (KuSo)" at bounding box center [636, 504] width 532 height 56
click at [493, 528] on input "نیو نەفەر" at bounding box center [636, 513] width 532 height 36
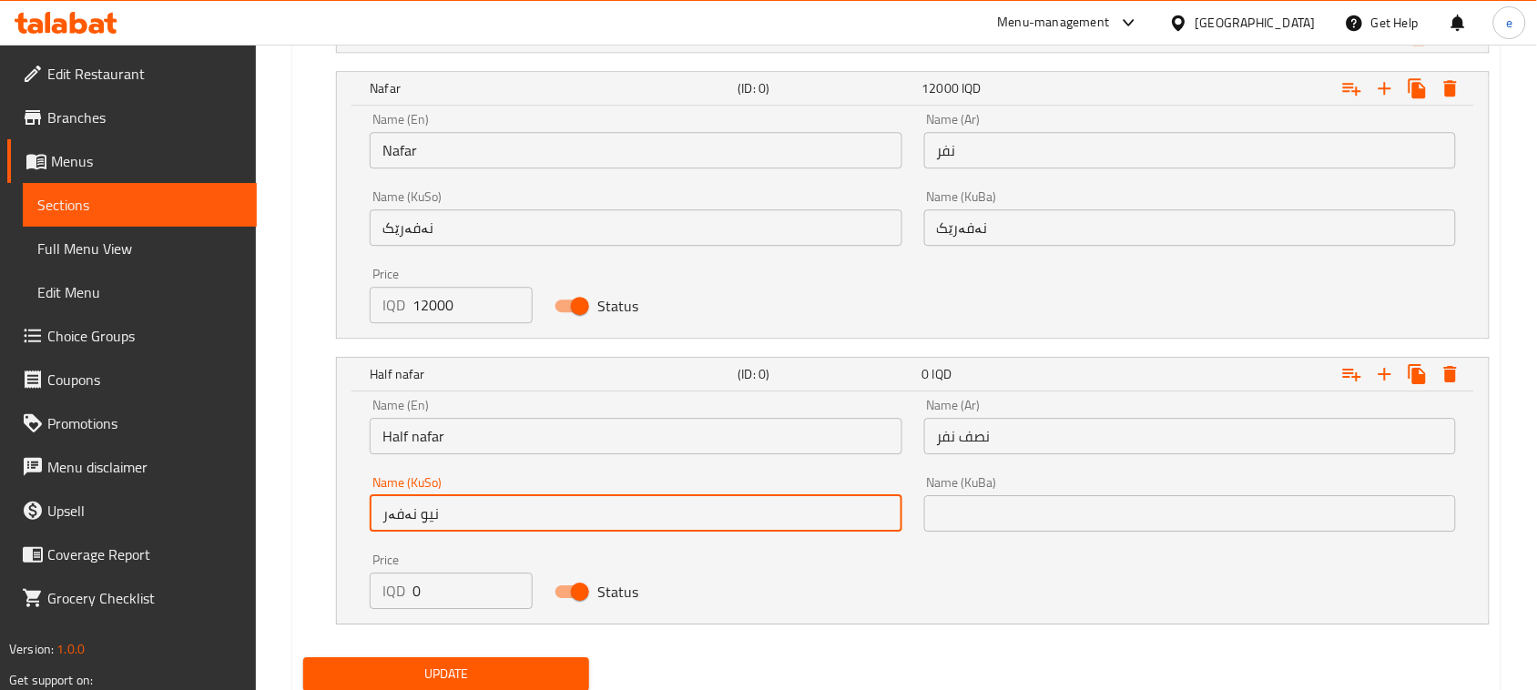
click at [493, 528] on input "نیو نەفەر" at bounding box center [636, 513] width 532 height 36
click at [977, 534] on div "Name (KuBa) Name (KuBa)" at bounding box center [1190, 503] width 554 height 77
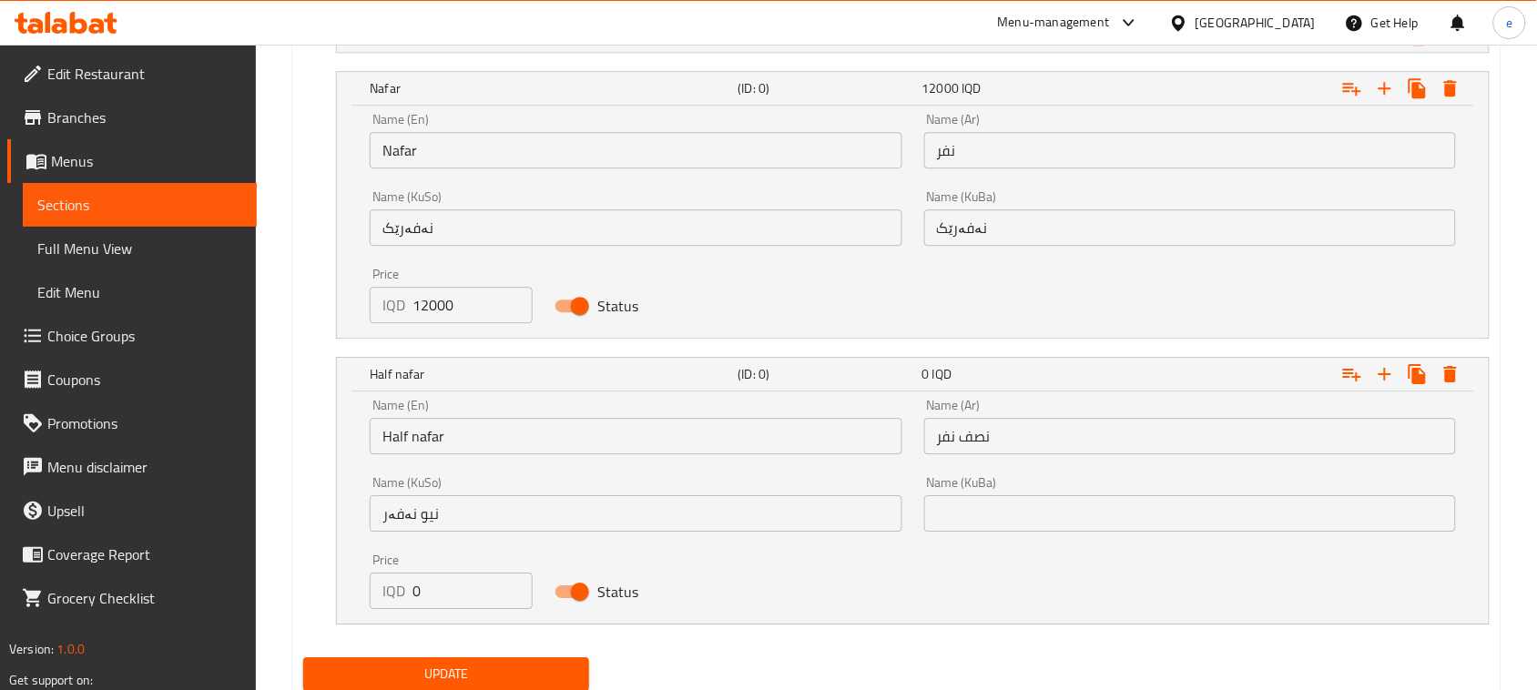
click at [983, 521] on input "text" at bounding box center [1190, 513] width 532 height 36
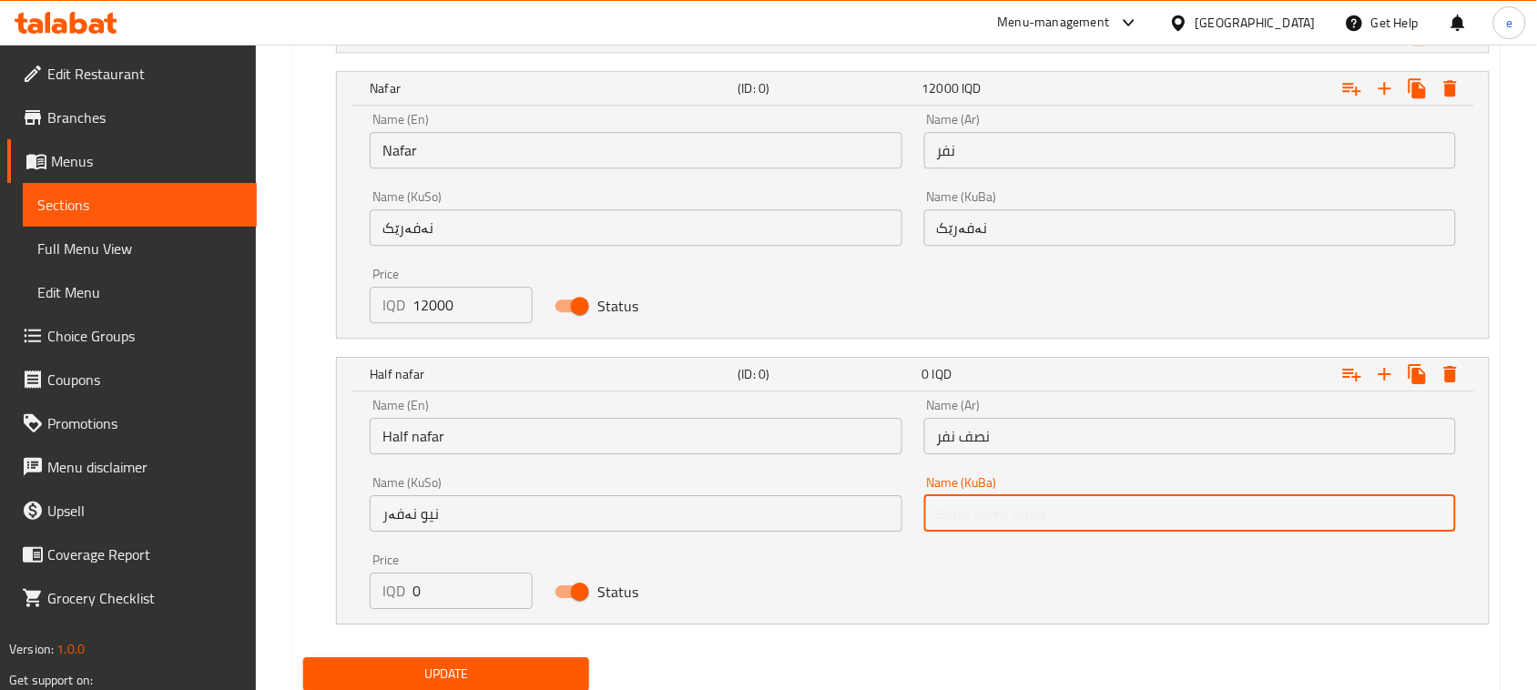
paste input "نیو نەفەر"
type input "نیو نەفەر"
drag, startPoint x: 476, startPoint y: 592, endPoint x: 361, endPoint y: 588, distance: 115.7
click at [361, 588] on div "Price IQD 0 Price" at bounding box center [451, 581] width 185 height 77
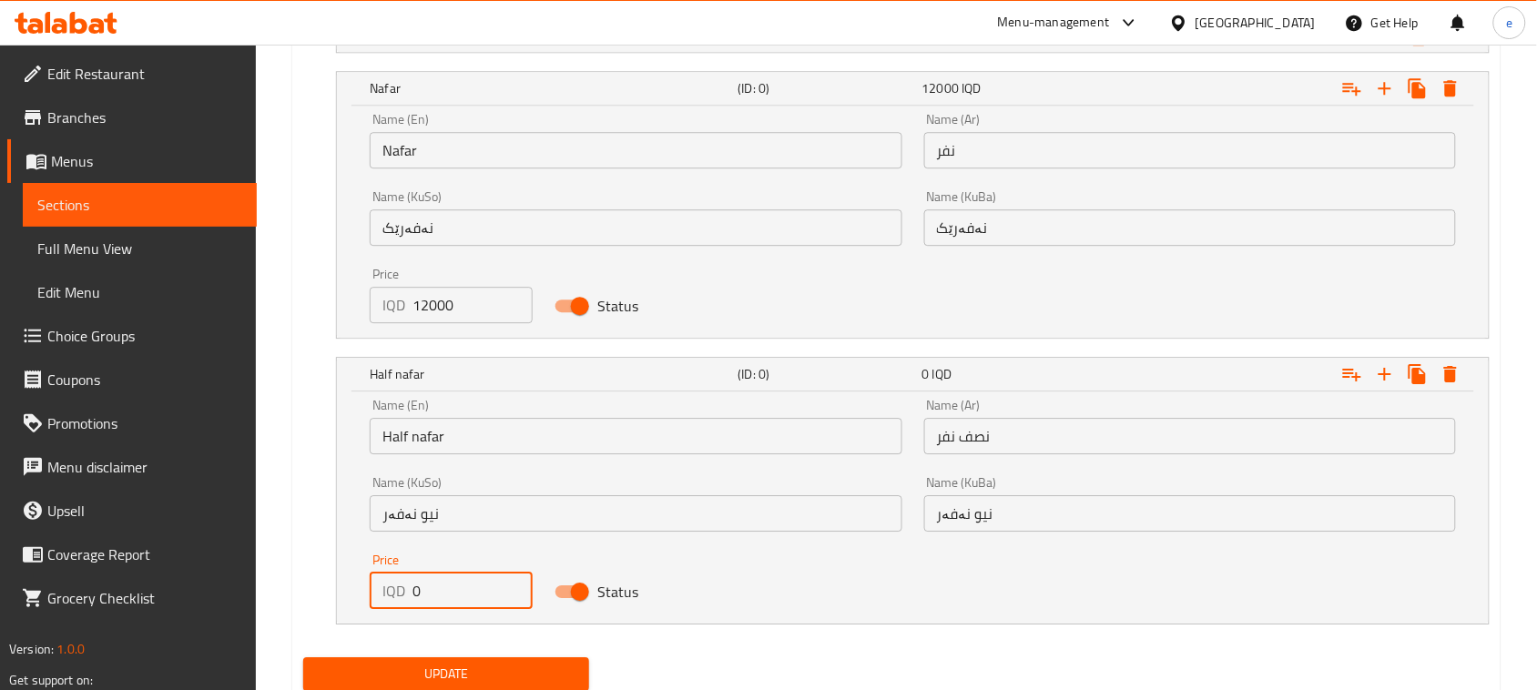
paste input "600"
type input "6000"
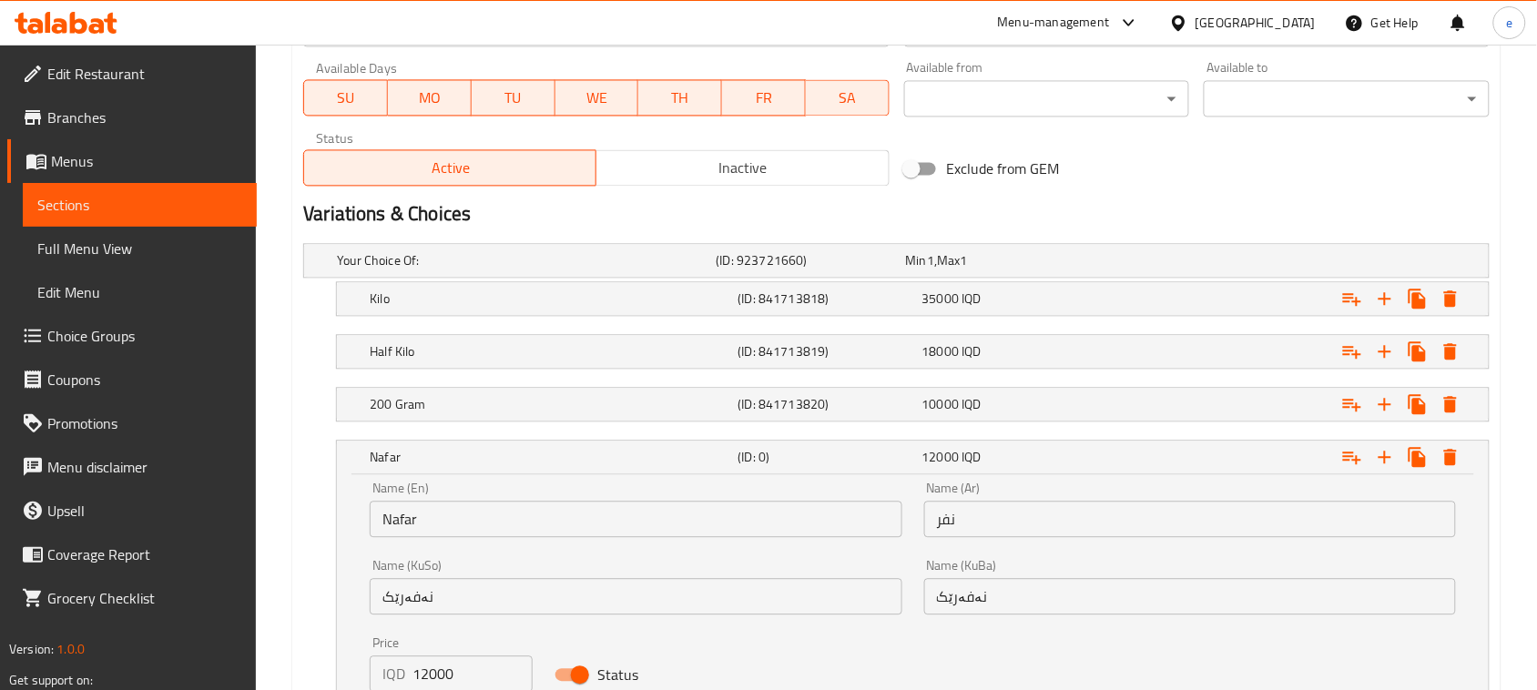
scroll to position [980, 0]
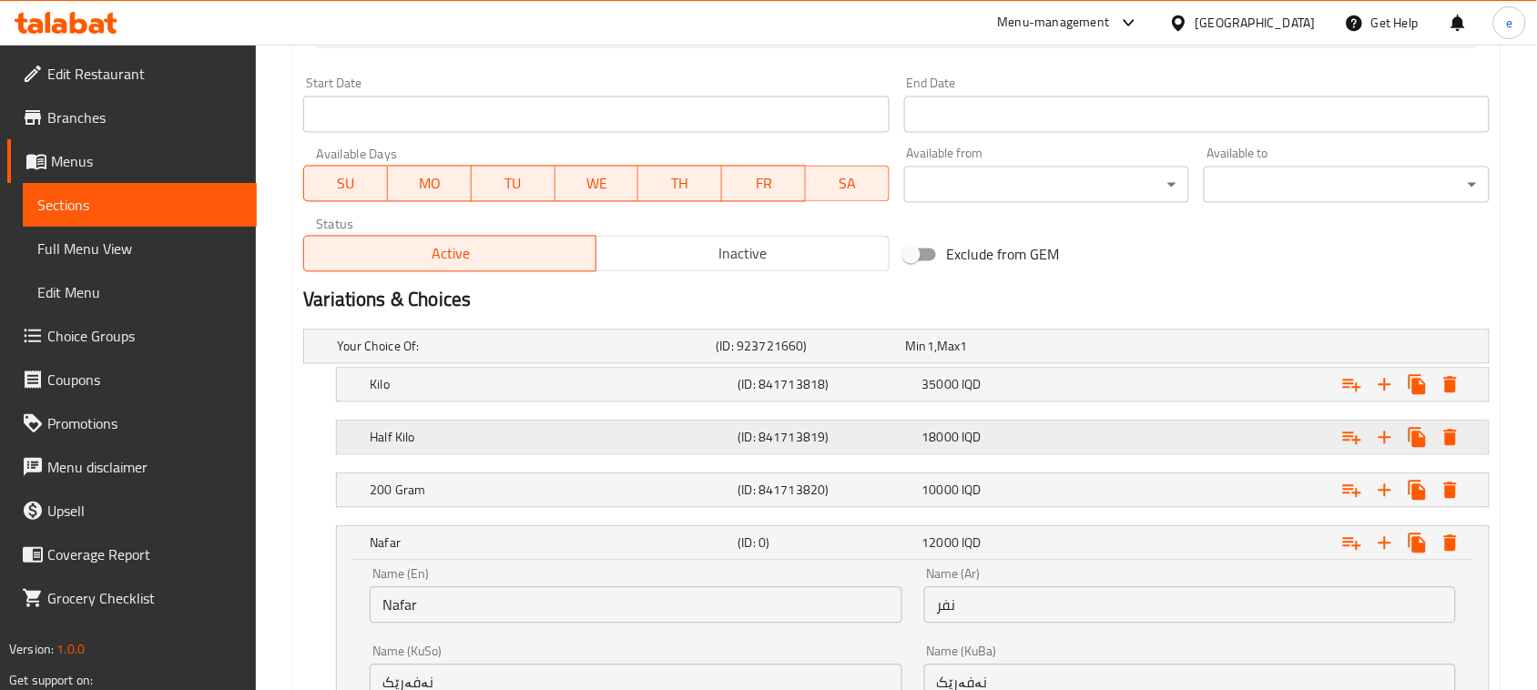
click at [717, 428] on div "Half Kilo" at bounding box center [550, 437] width 368 height 25
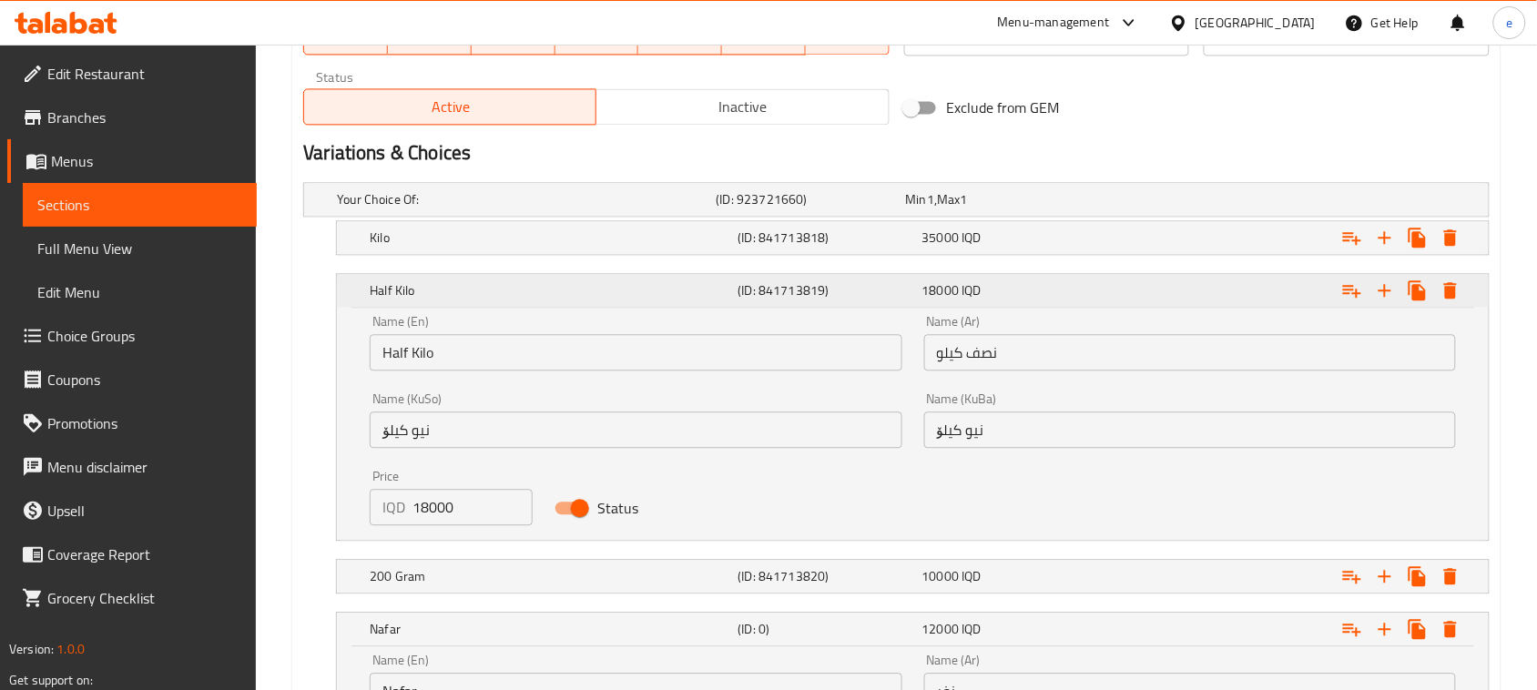
scroll to position [1207, 0]
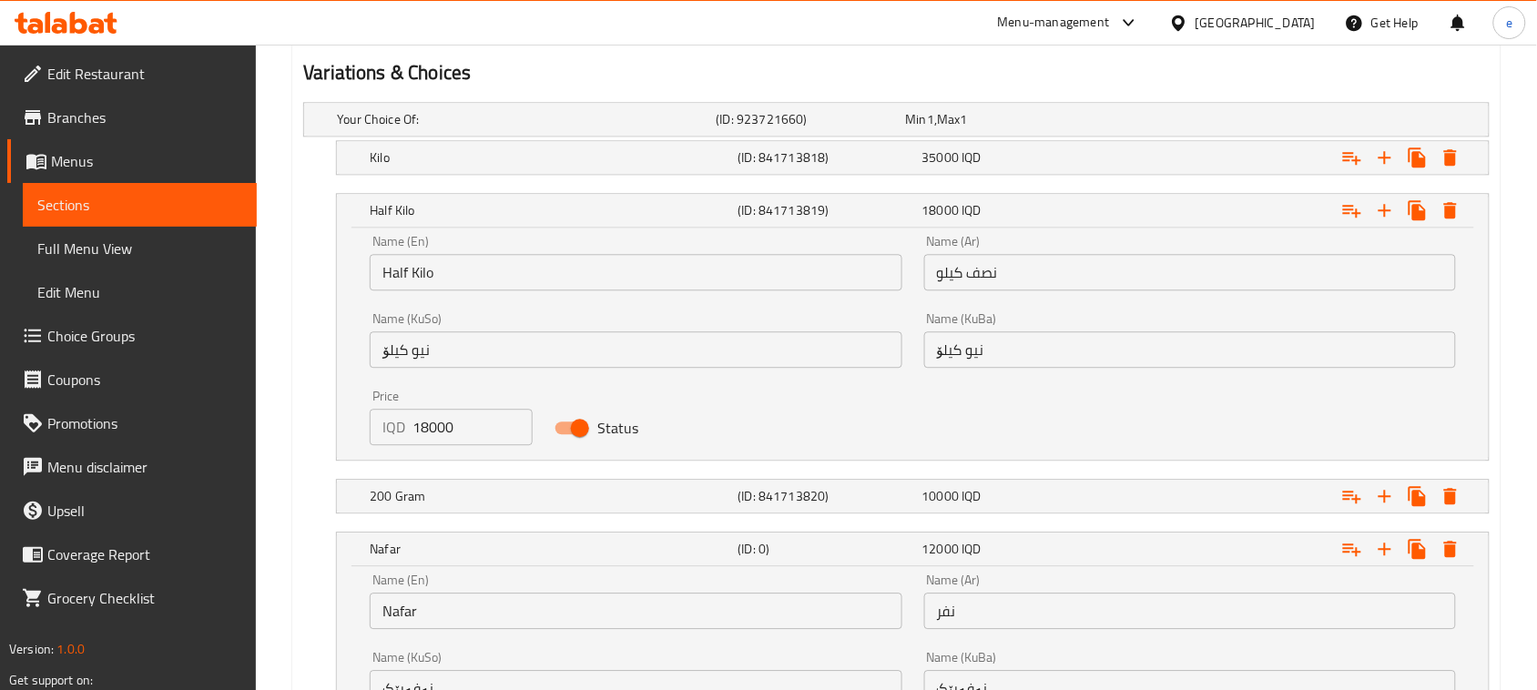
click at [466, 420] on input "18000" at bounding box center [472, 427] width 120 height 36
paste input "20"
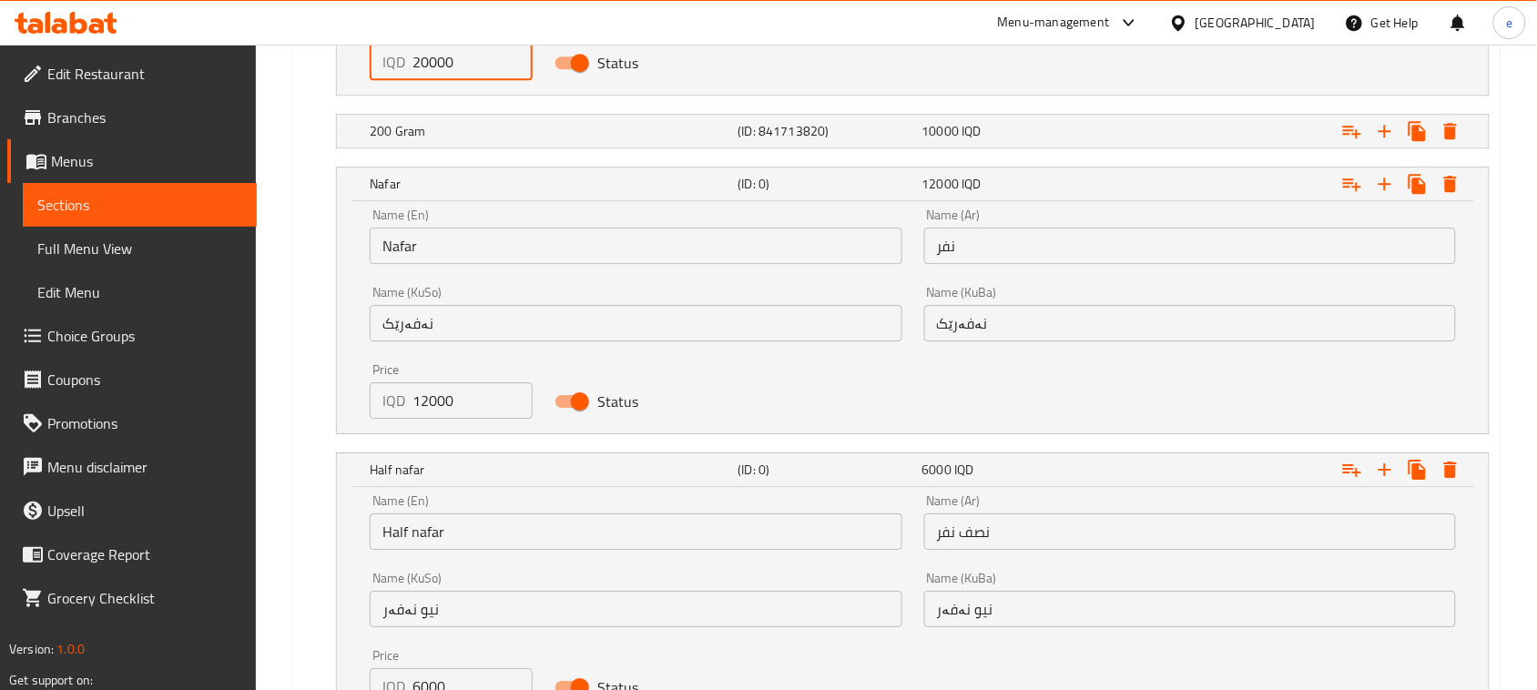
scroll to position [1663, 0]
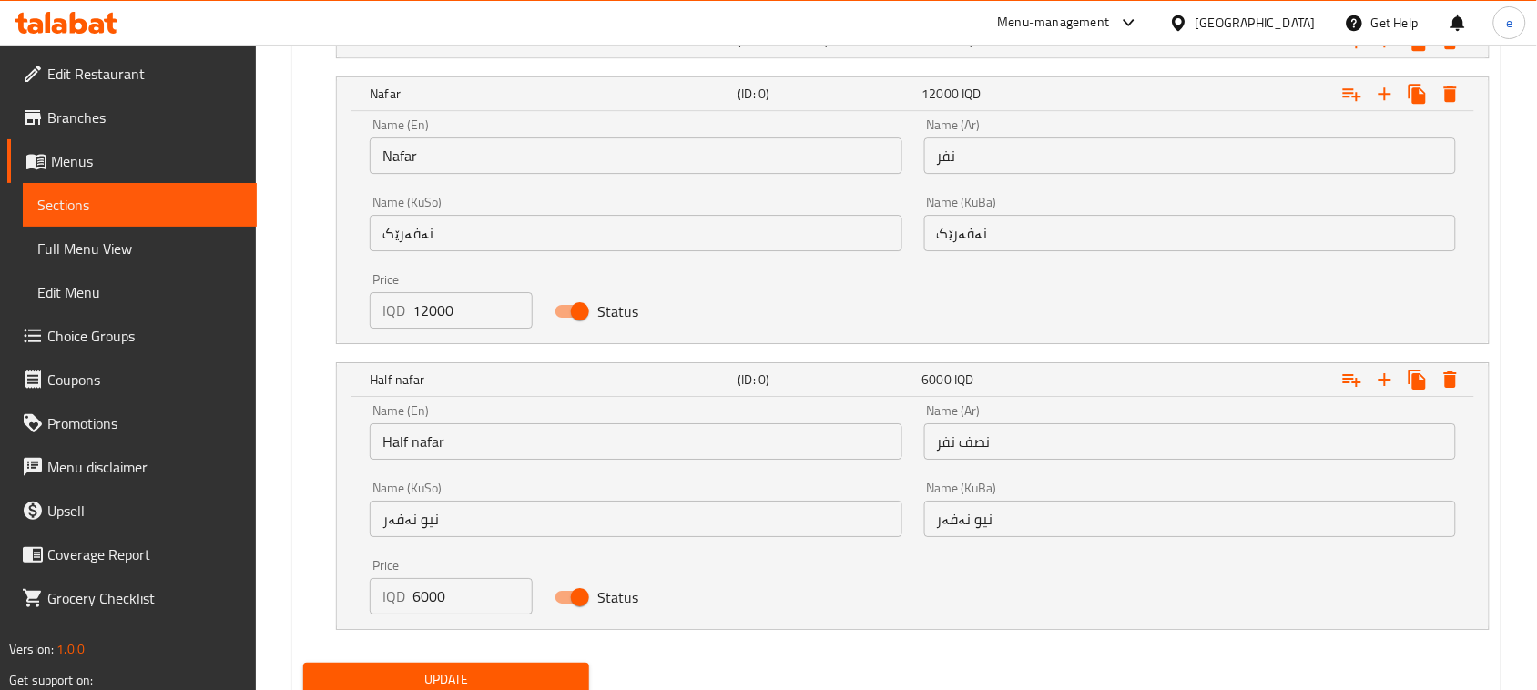
type input "20000"
click at [502, 675] on span "Update" at bounding box center [446, 679] width 257 height 23
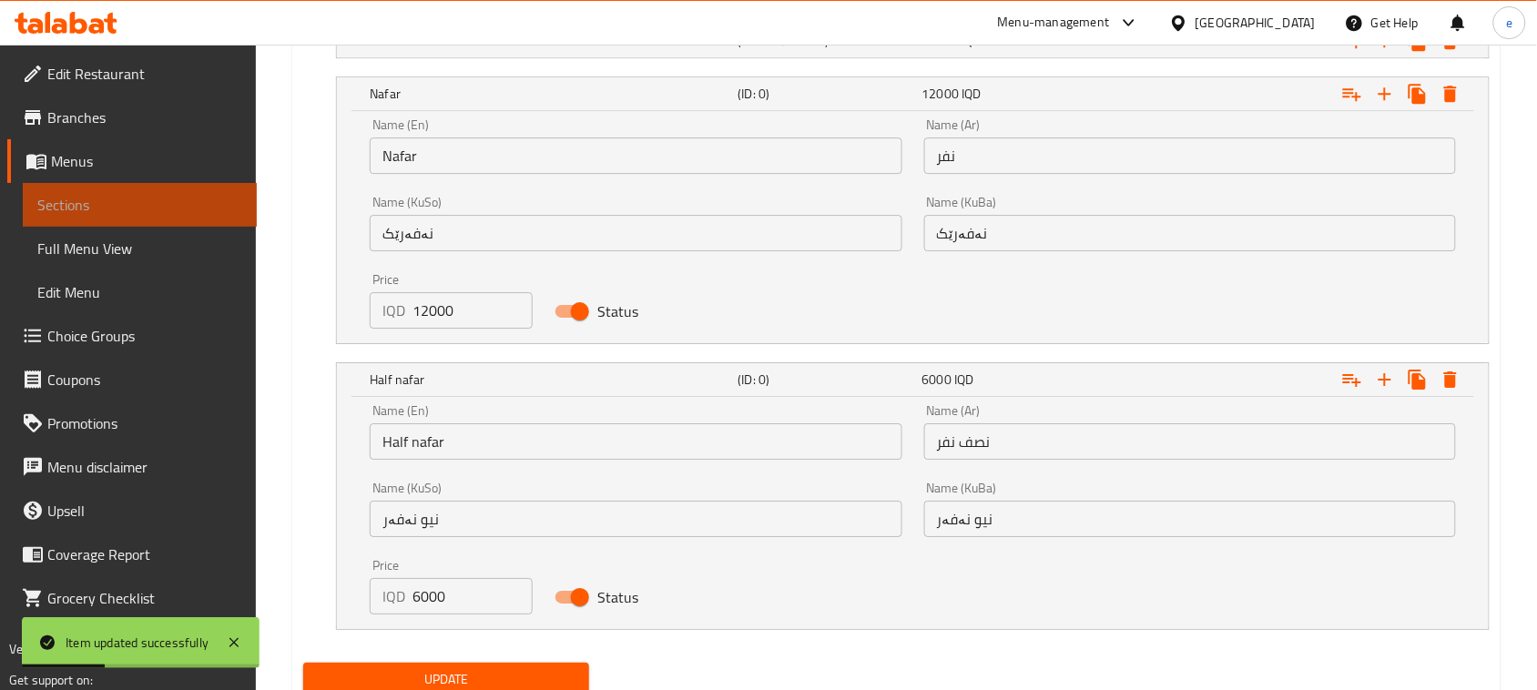
click at [83, 197] on span "Sections" at bounding box center [139, 205] width 205 height 22
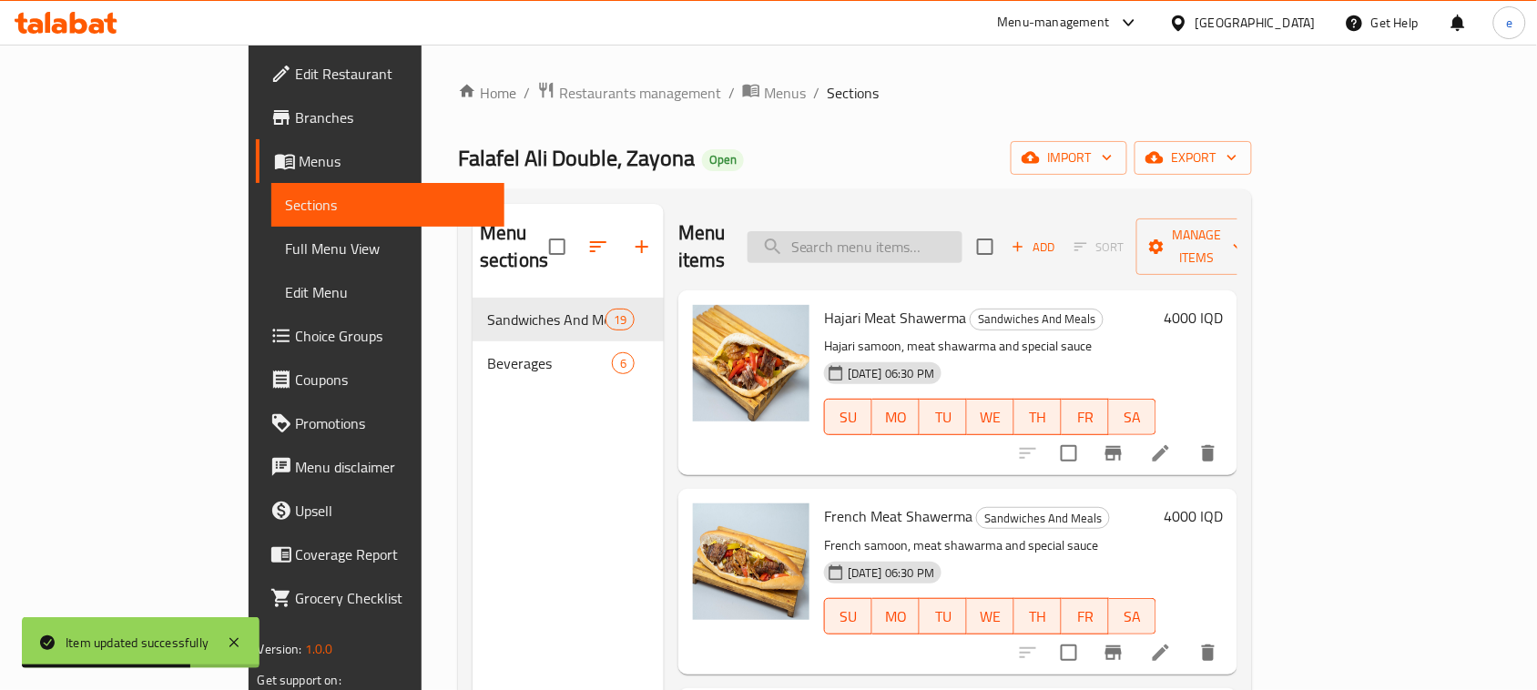
click at [906, 235] on input "search" at bounding box center [854, 247] width 215 height 32
paste input "Mix Dish"
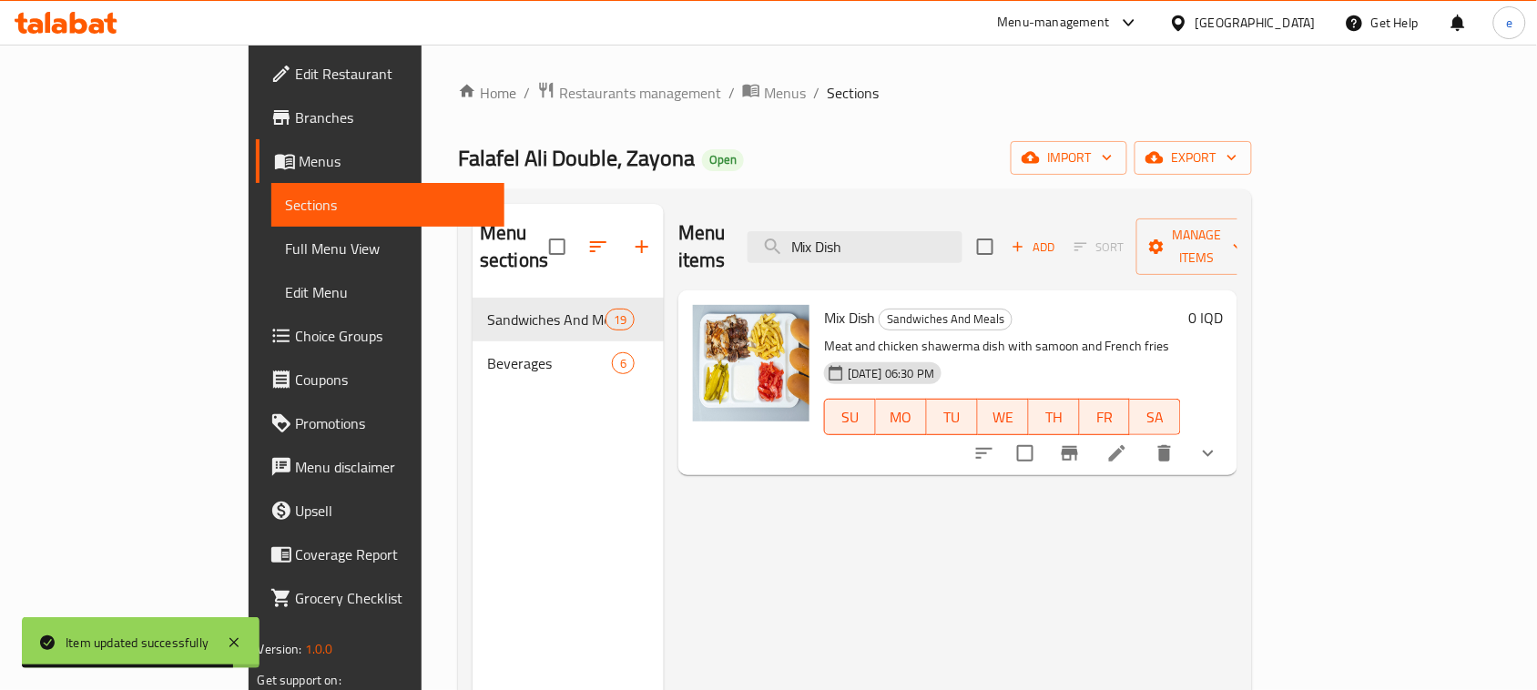
type input "Mix Dish"
click at [1125, 445] on icon at bounding box center [1117, 453] width 16 height 16
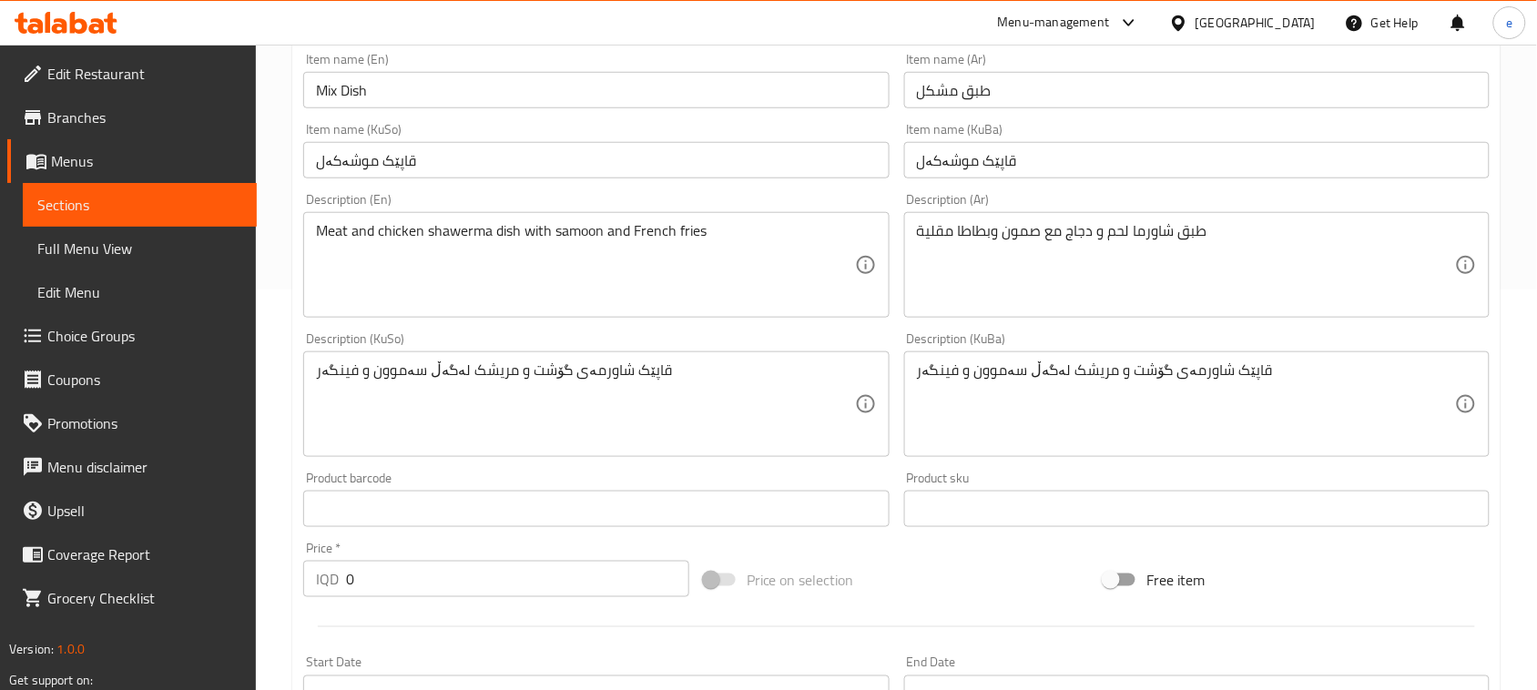
scroll to position [455, 0]
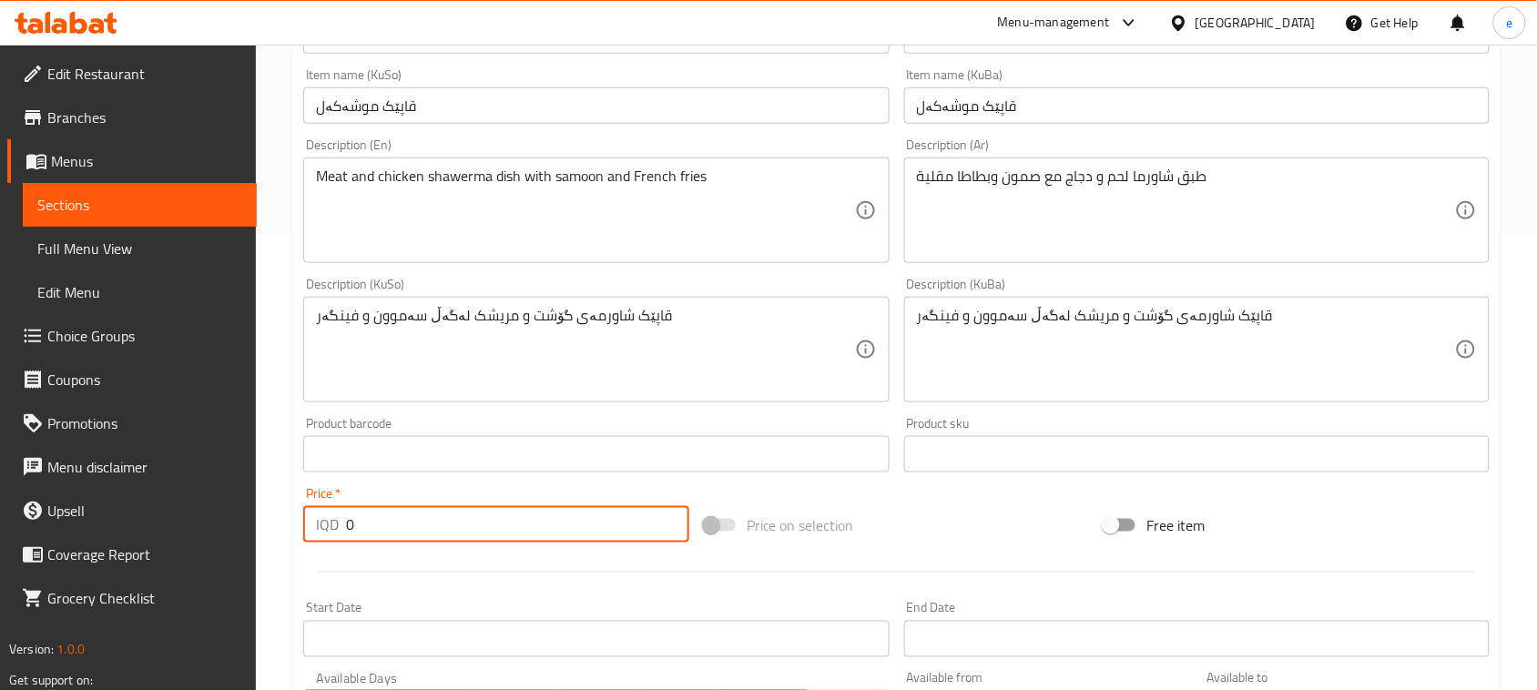
drag, startPoint x: 389, startPoint y: 534, endPoint x: 267, endPoint y: 534, distance: 122.0
click at [267, 534] on div "Home / Restaurants management / Menus / Sections / item / update Sandwiches And…" at bounding box center [896, 374] width 1281 height 1571
paste input "600"
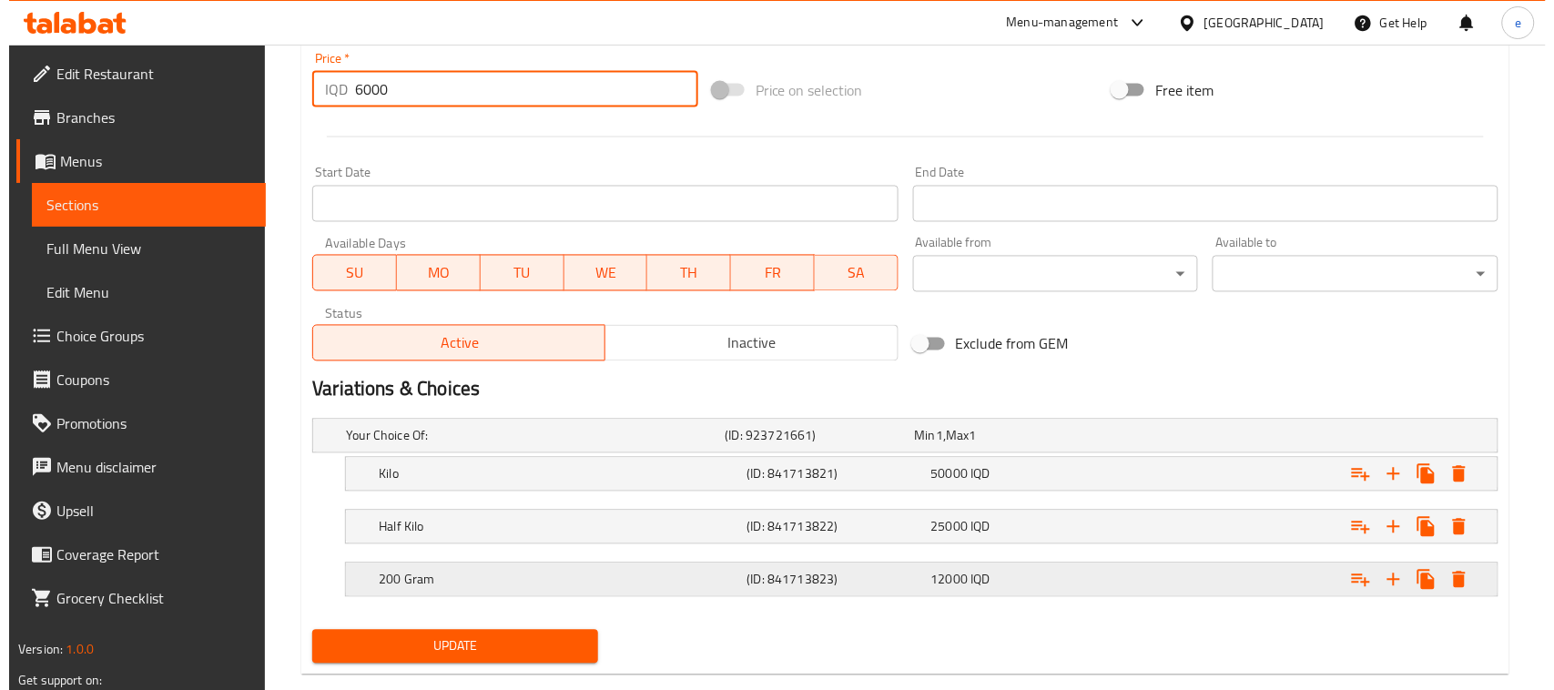
scroll to position [926, 0]
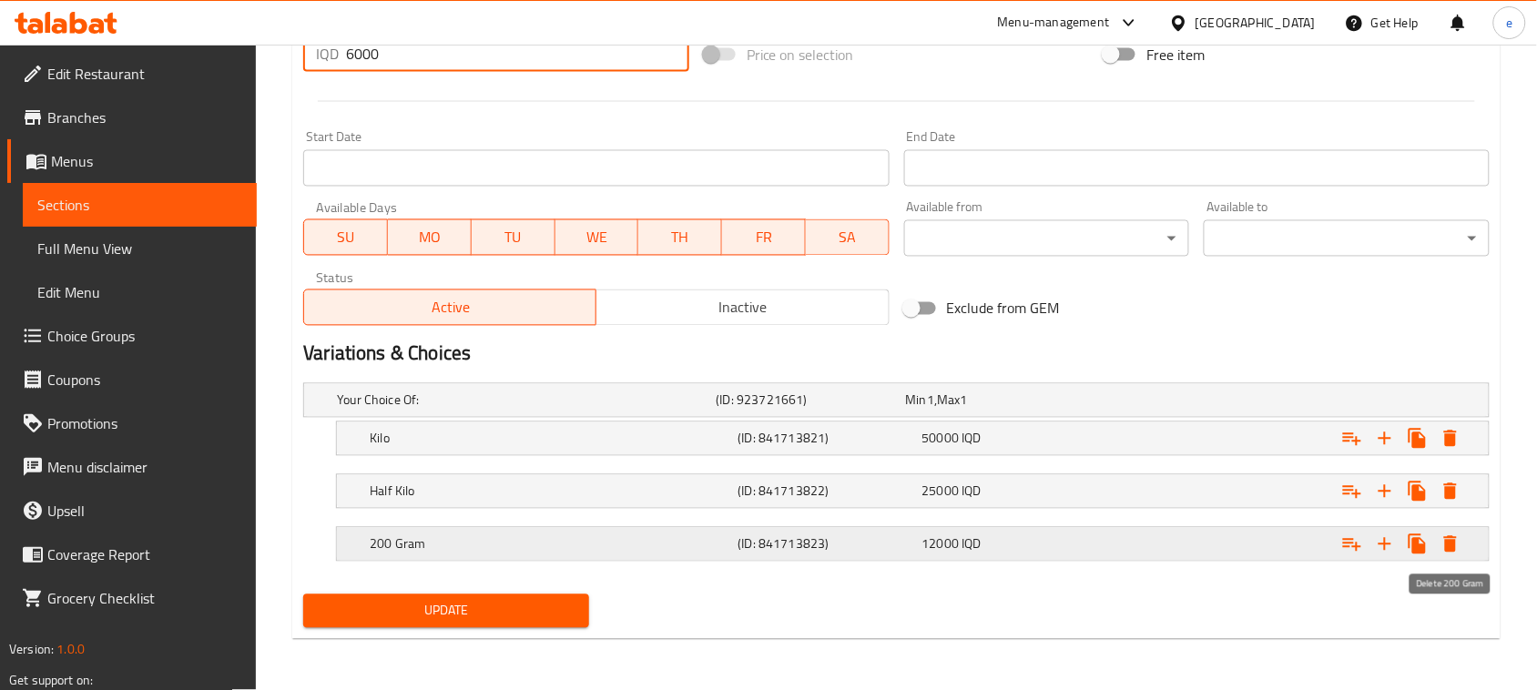
type input "6000"
click at [1450, 554] on icon "Expand" at bounding box center [1450, 545] width 22 height 22
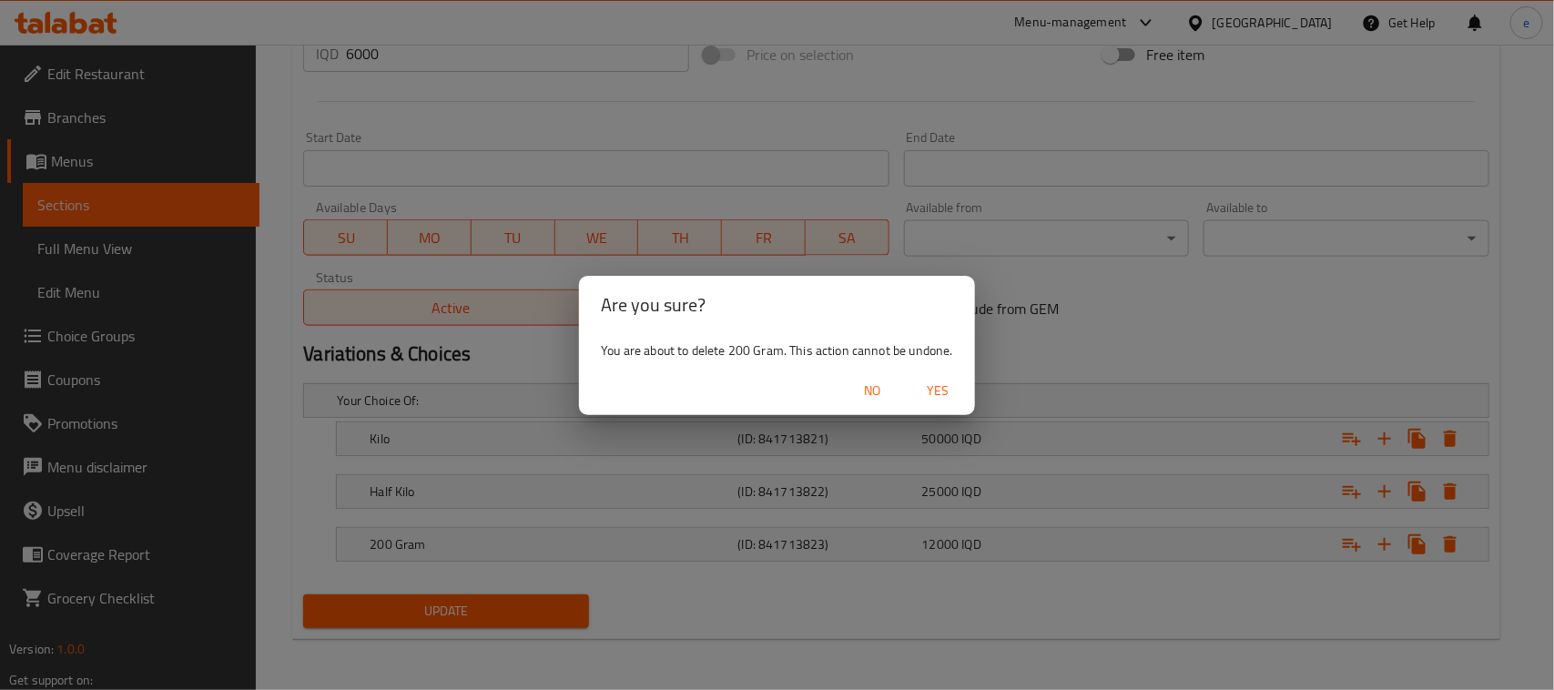
click at [943, 392] on span "Yes" at bounding box center [939, 391] width 44 height 23
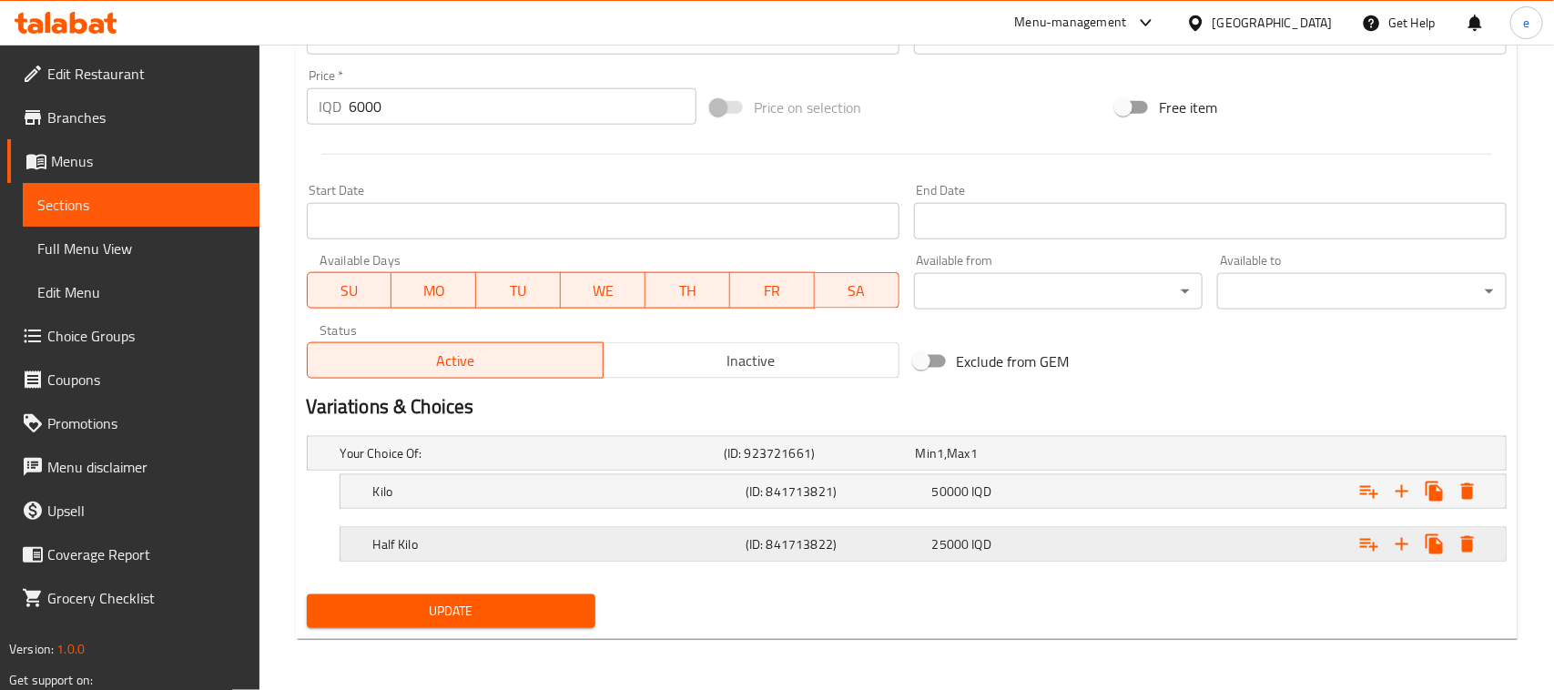
scroll to position [872, 0]
click at [1454, 542] on icon "Expand" at bounding box center [1450, 545] width 13 height 16
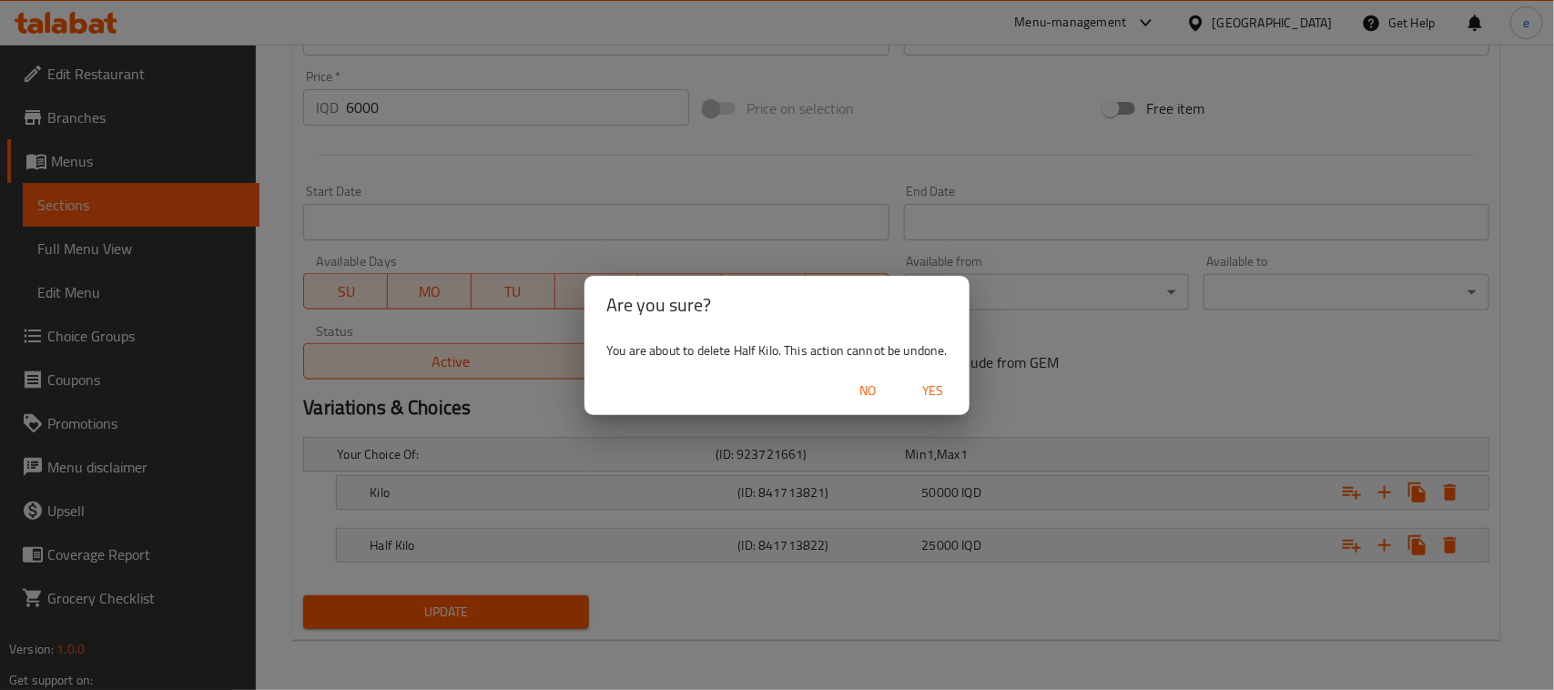
click at [934, 394] on span "Yes" at bounding box center [933, 391] width 44 height 23
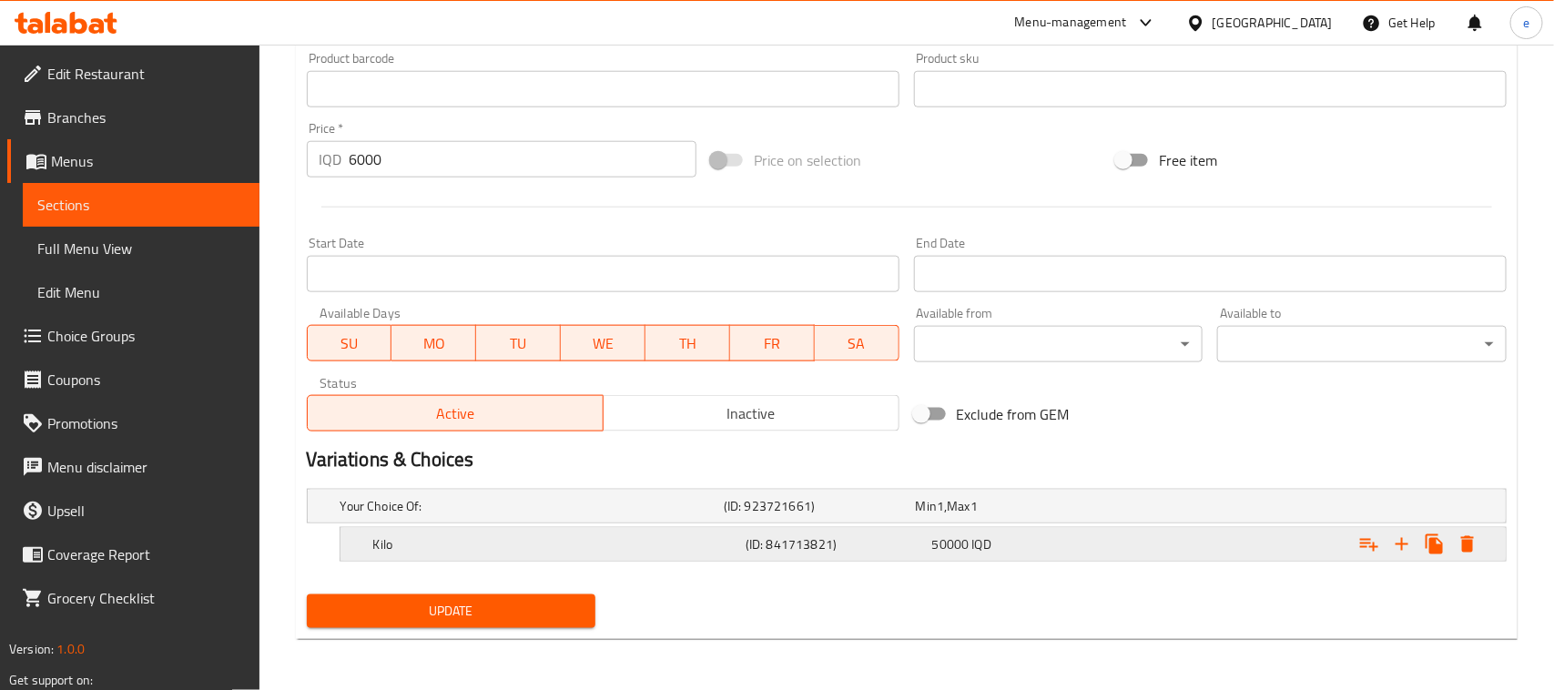
scroll to position [820, 0]
click at [1455, 542] on icon "Expand" at bounding box center [1450, 544] width 13 height 16
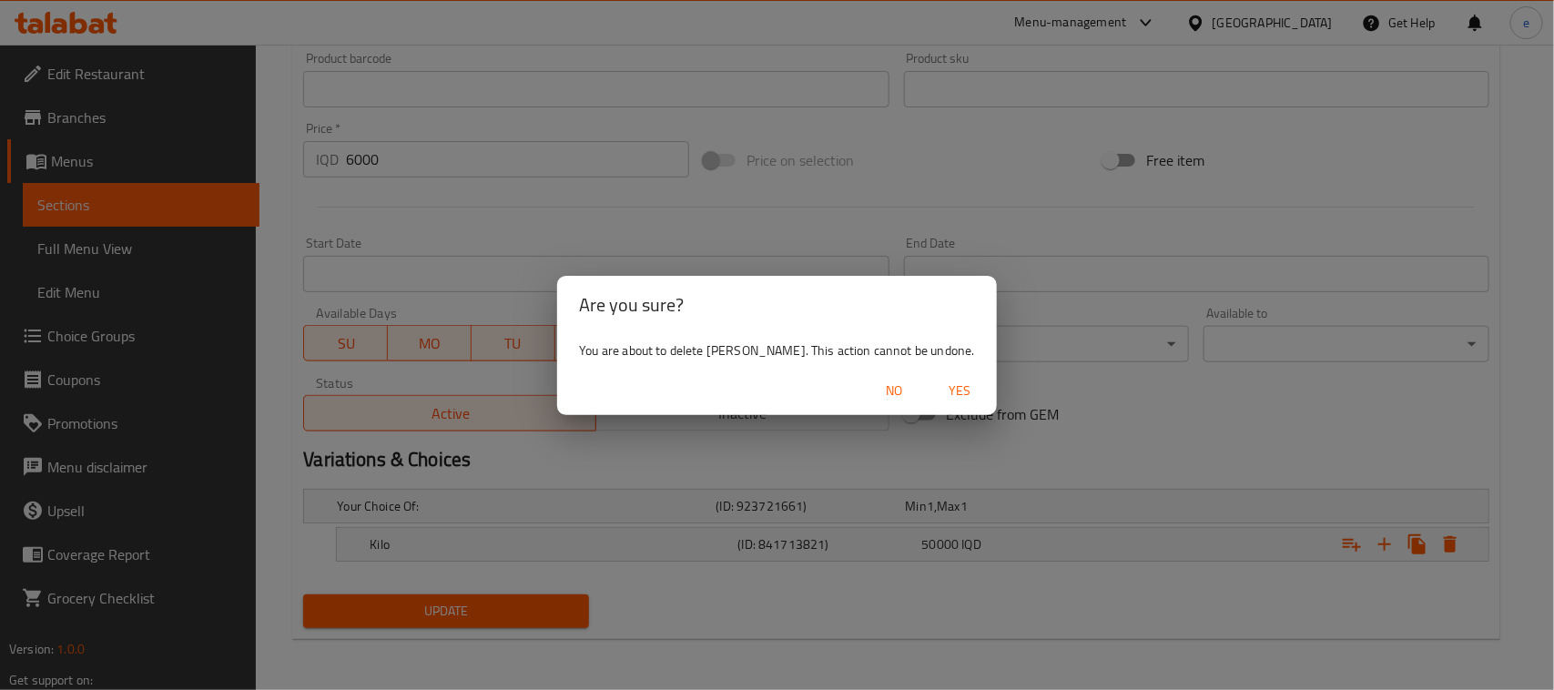
click at [939, 393] on span "Yes" at bounding box center [961, 391] width 44 height 23
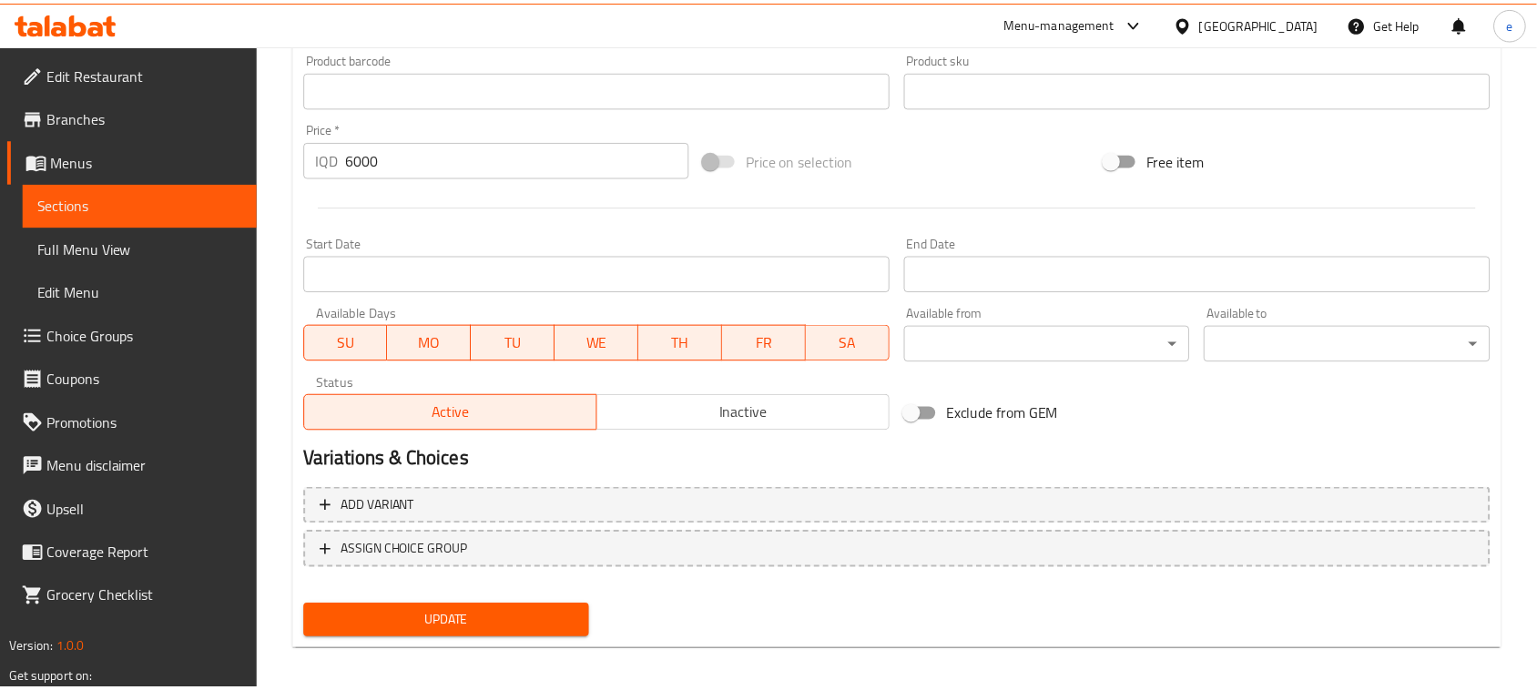
scroll to position [813, 0]
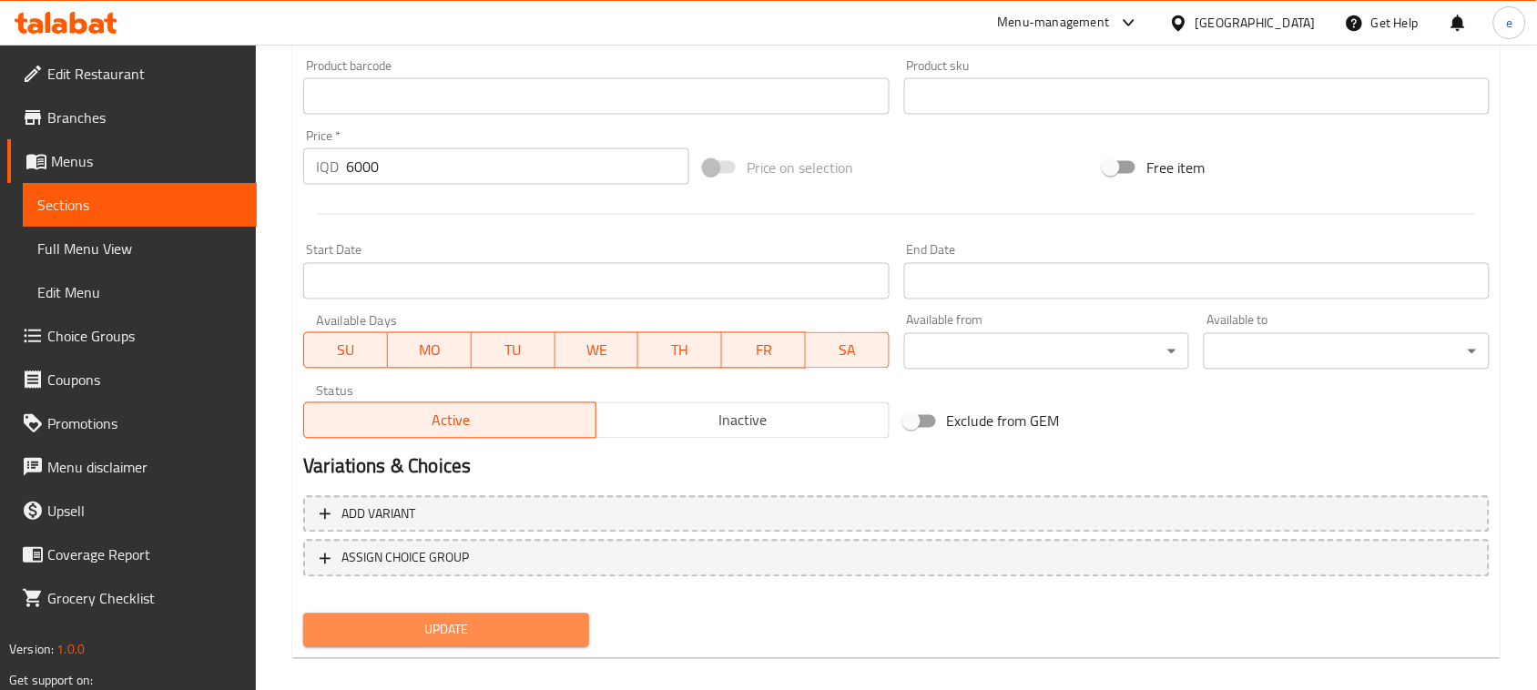
click at [539, 615] on button "Update" at bounding box center [446, 631] width 286 height 34
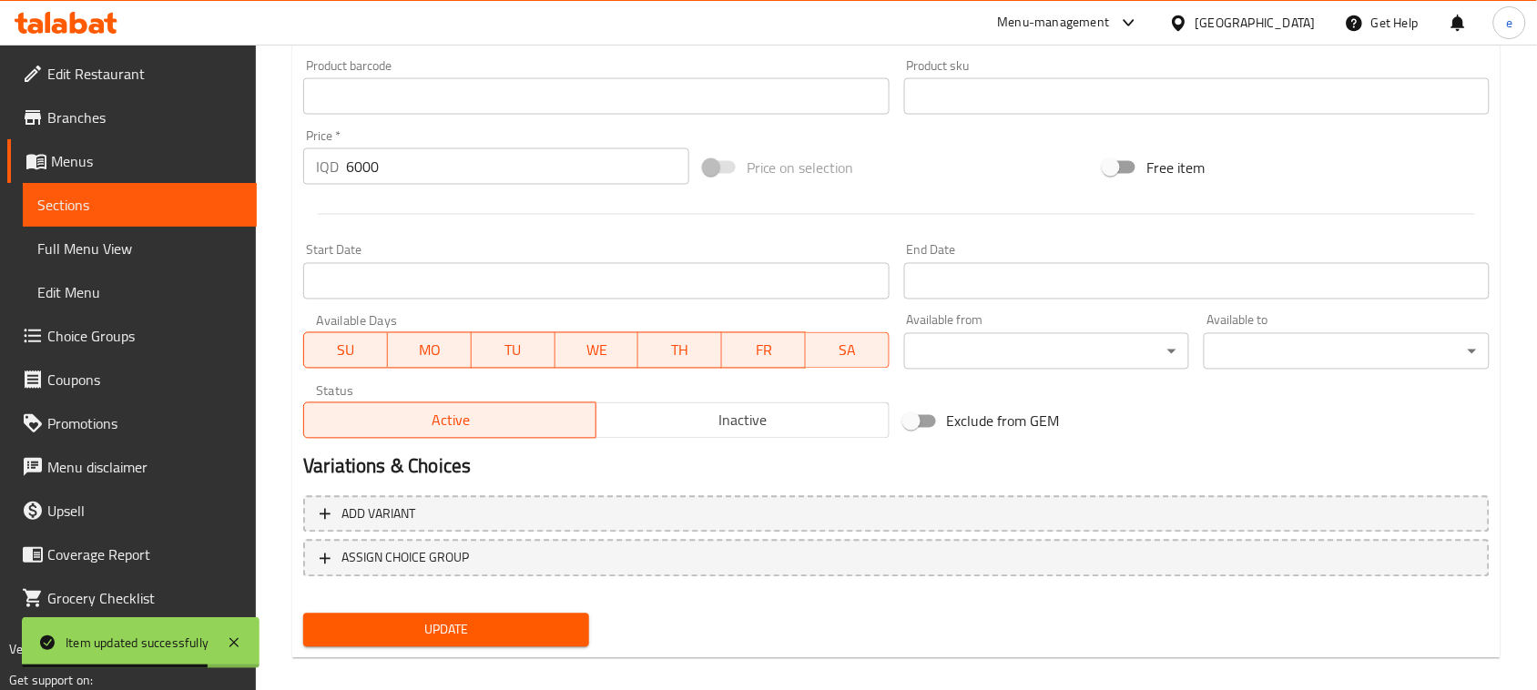
click at [76, 150] on span "Menus" at bounding box center [146, 161] width 191 height 22
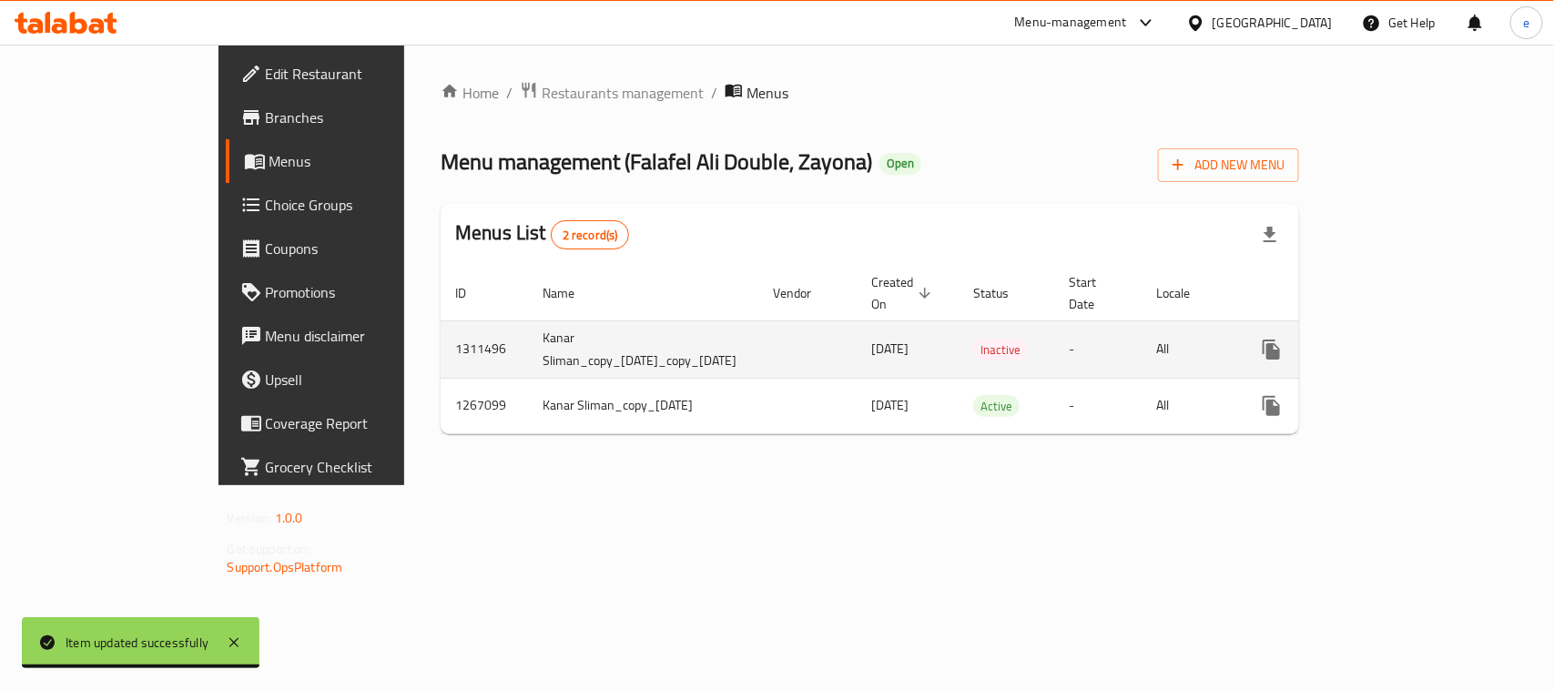
click at [1425, 328] on link "enhanced table" at bounding box center [1403, 350] width 44 height 44
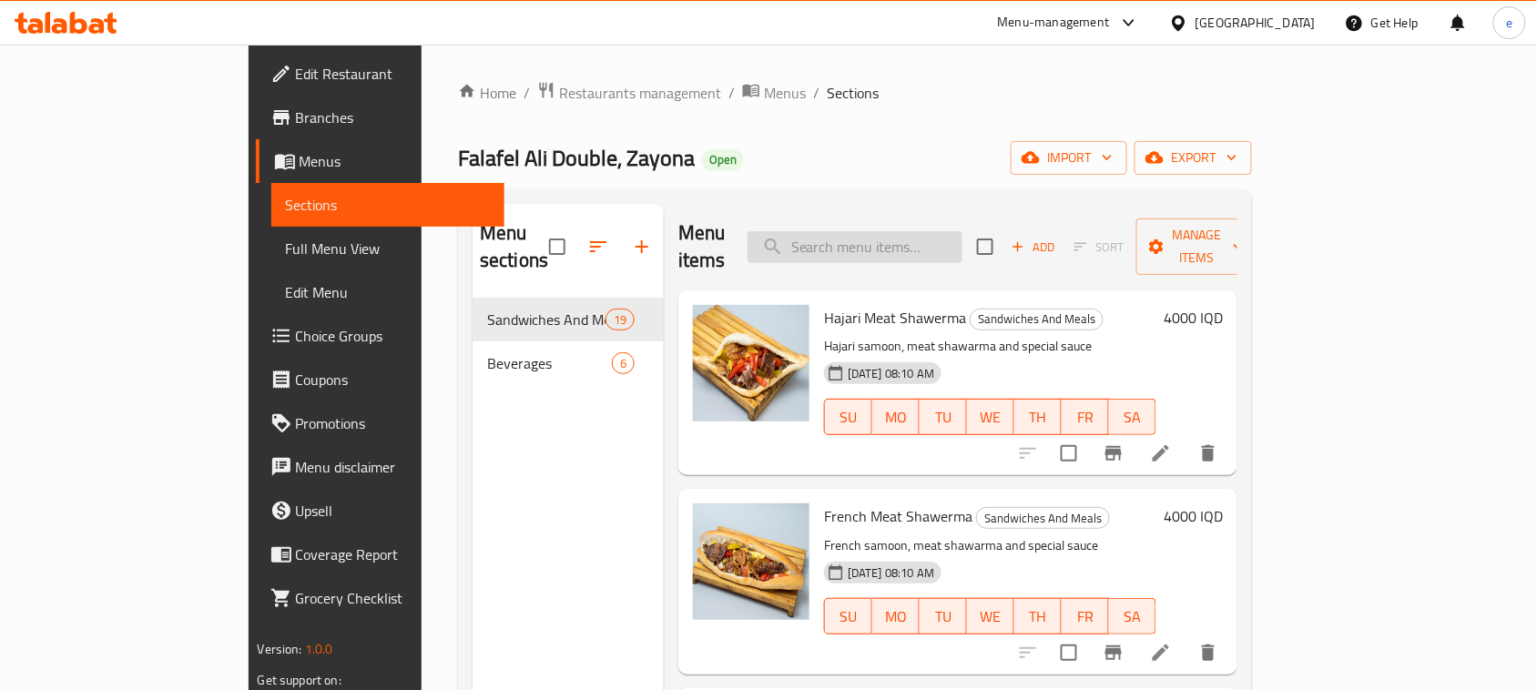
click at [940, 246] on input "search" at bounding box center [854, 247] width 215 height 32
paste input "Chicken Shawerma Dish"
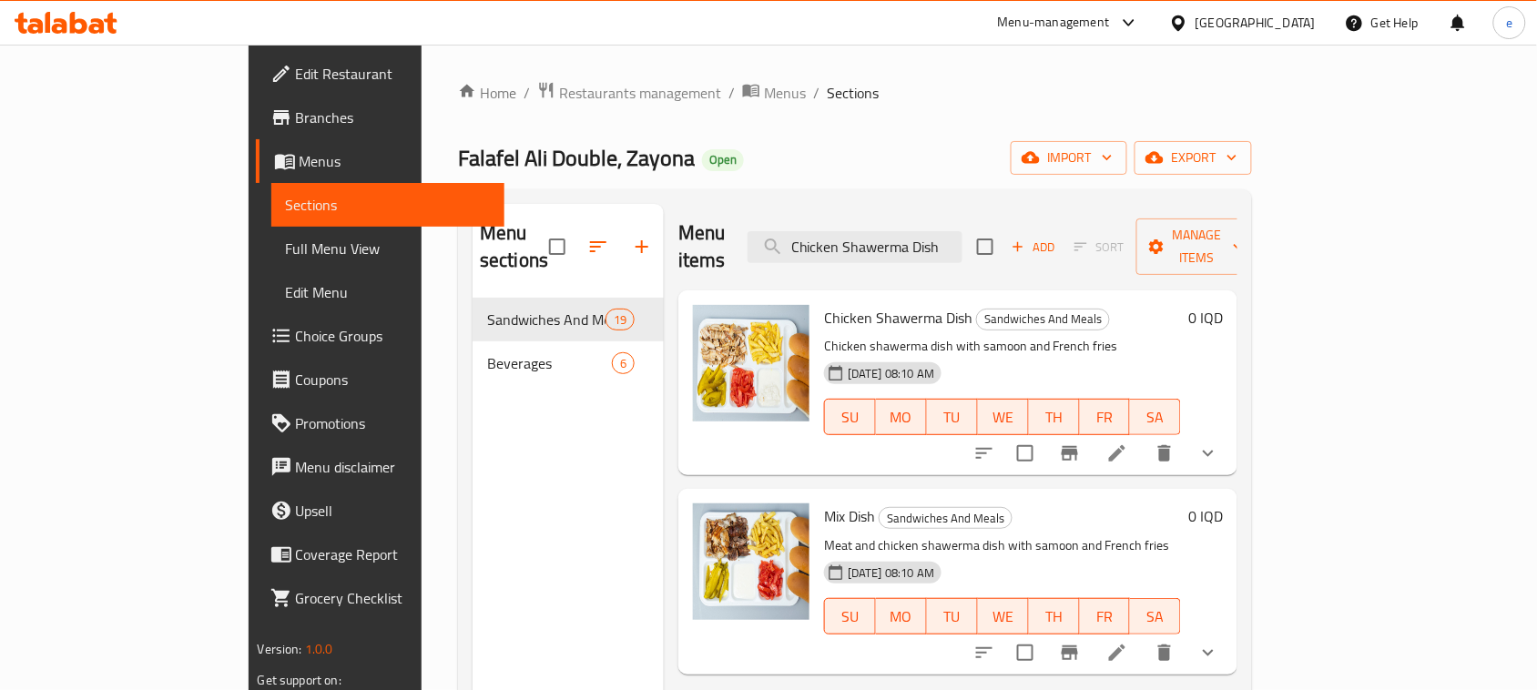
type input "Chicken Shawerma Dish"
click at [1219, 442] on icon "show more" at bounding box center [1208, 453] width 22 height 22
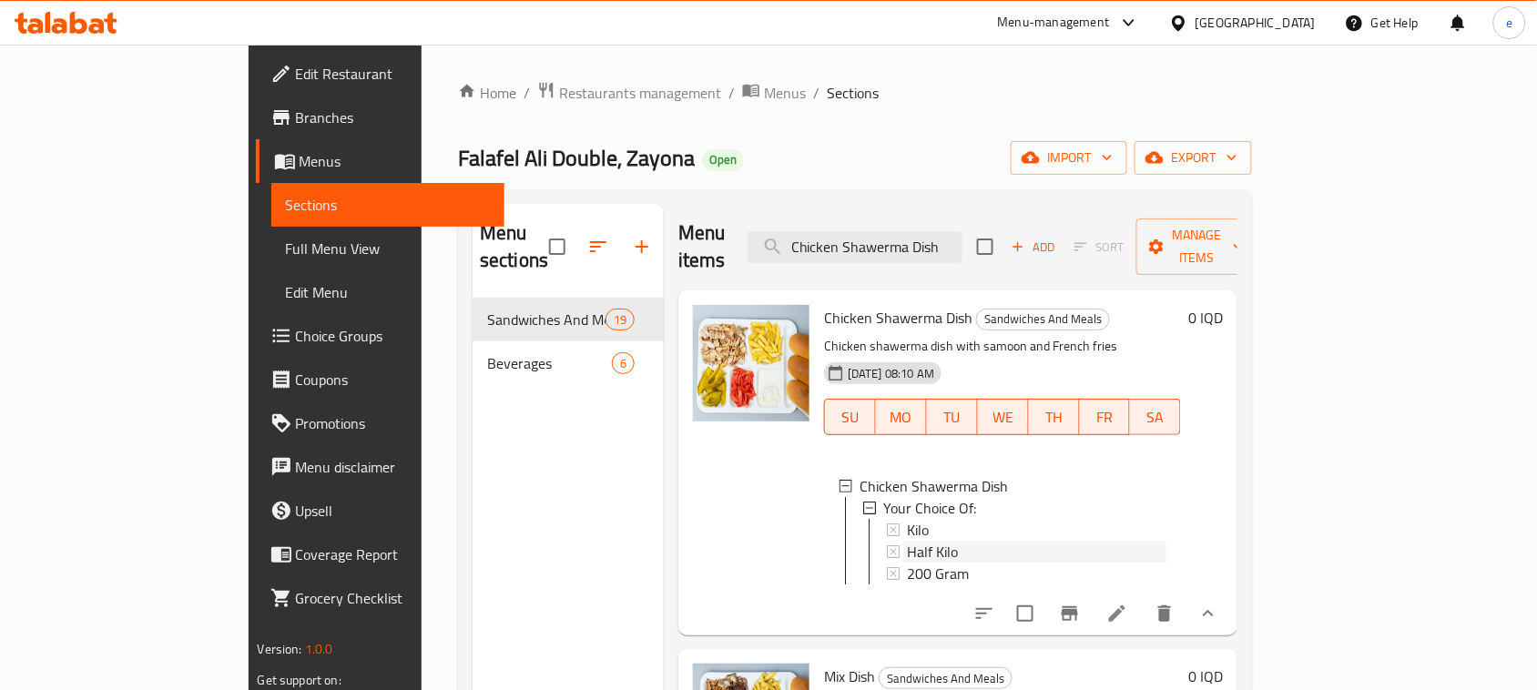
click at [907, 541] on span "Half Kilo" at bounding box center [932, 552] width 51 height 22
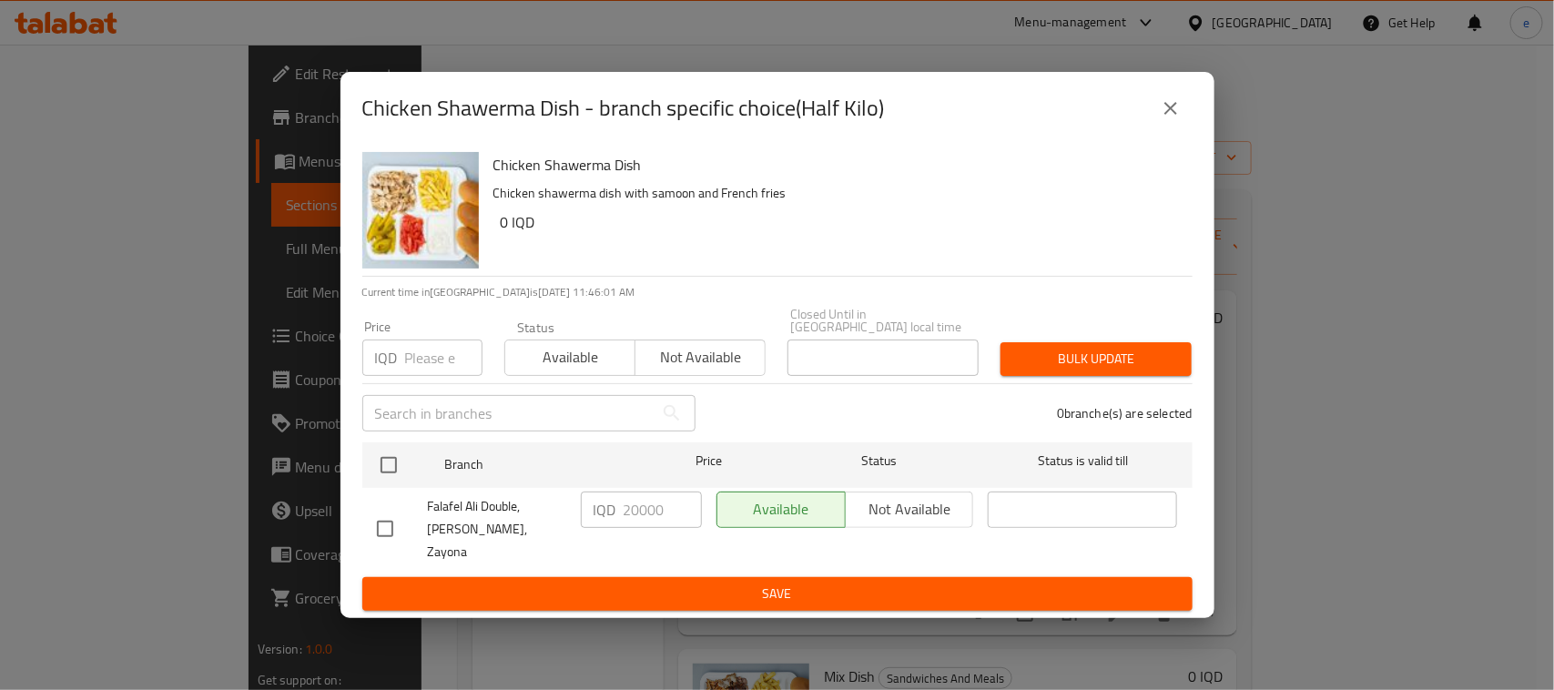
click at [1166, 118] on icon "close" at bounding box center [1171, 108] width 22 height 22
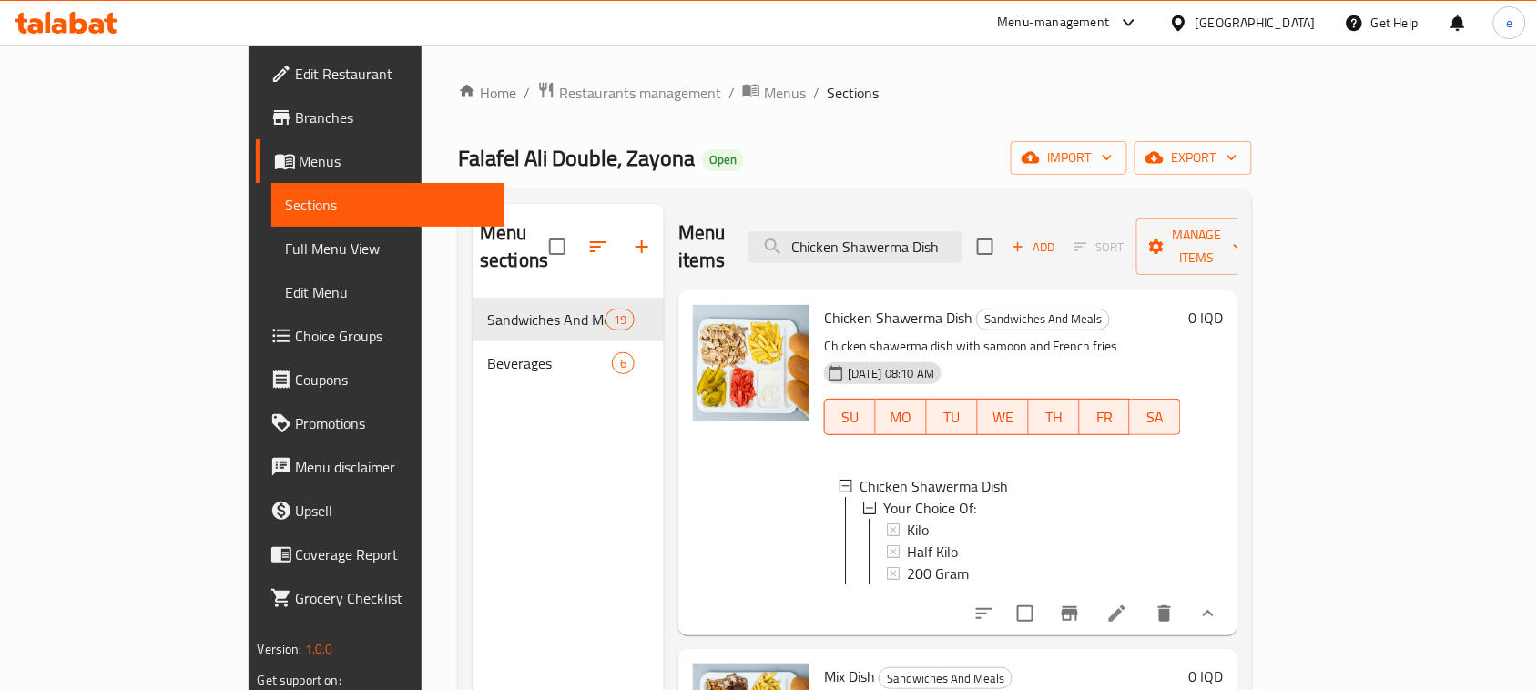
click at [300, 172] on span "Menus" at bounding box center [395, 161] width 191 height 22
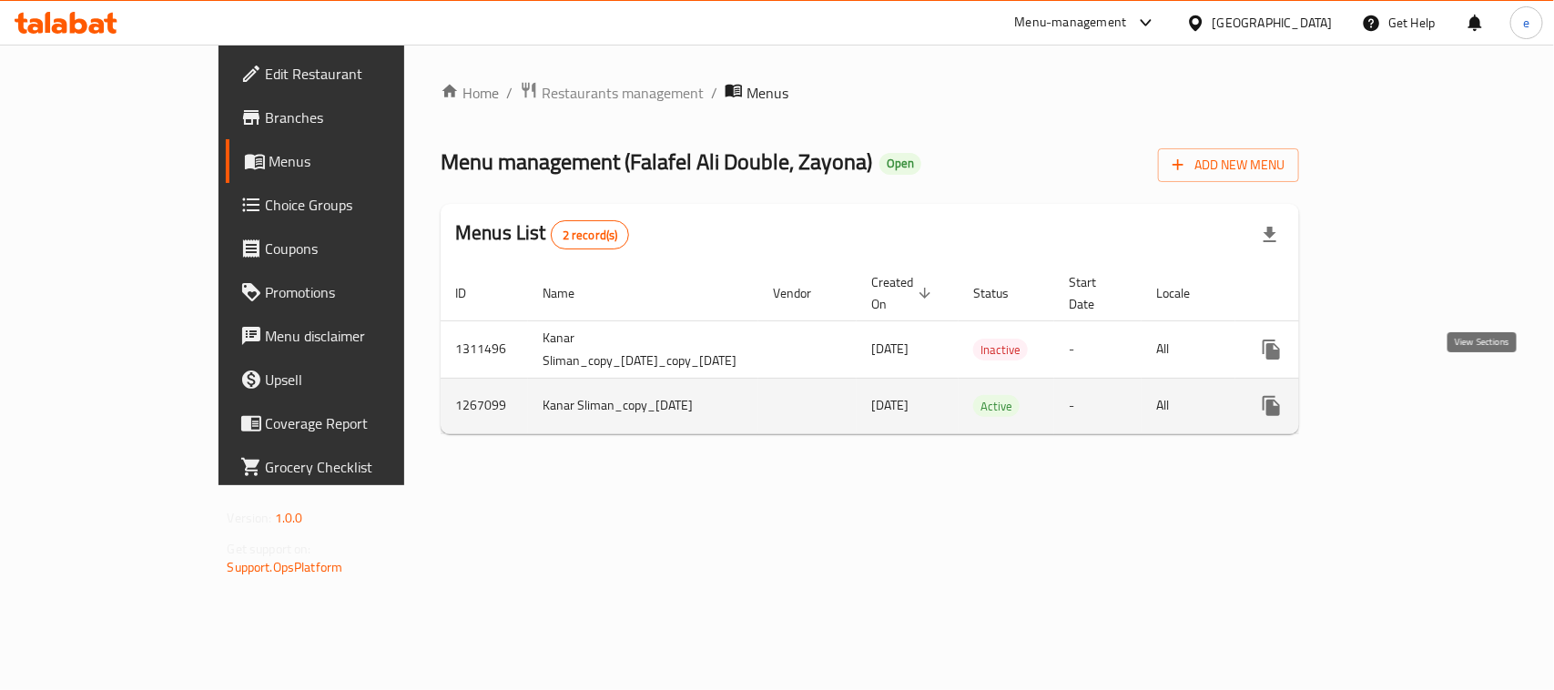
click at [1425, 402] on link "enhanced table" at bounding box center [1403, 406] width 44 height 44
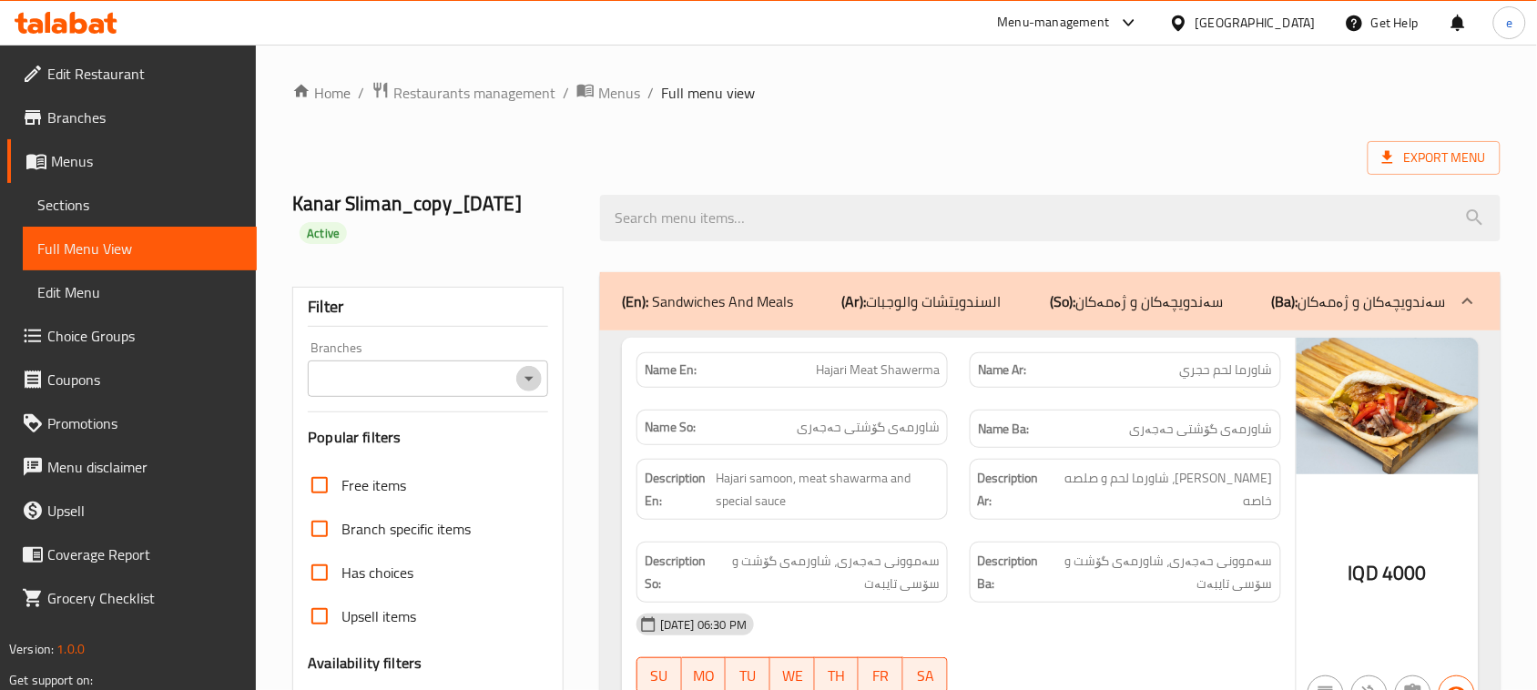
click at [533, 379] on icon "Open" at bounding box center [529, 379] width 22 height 22
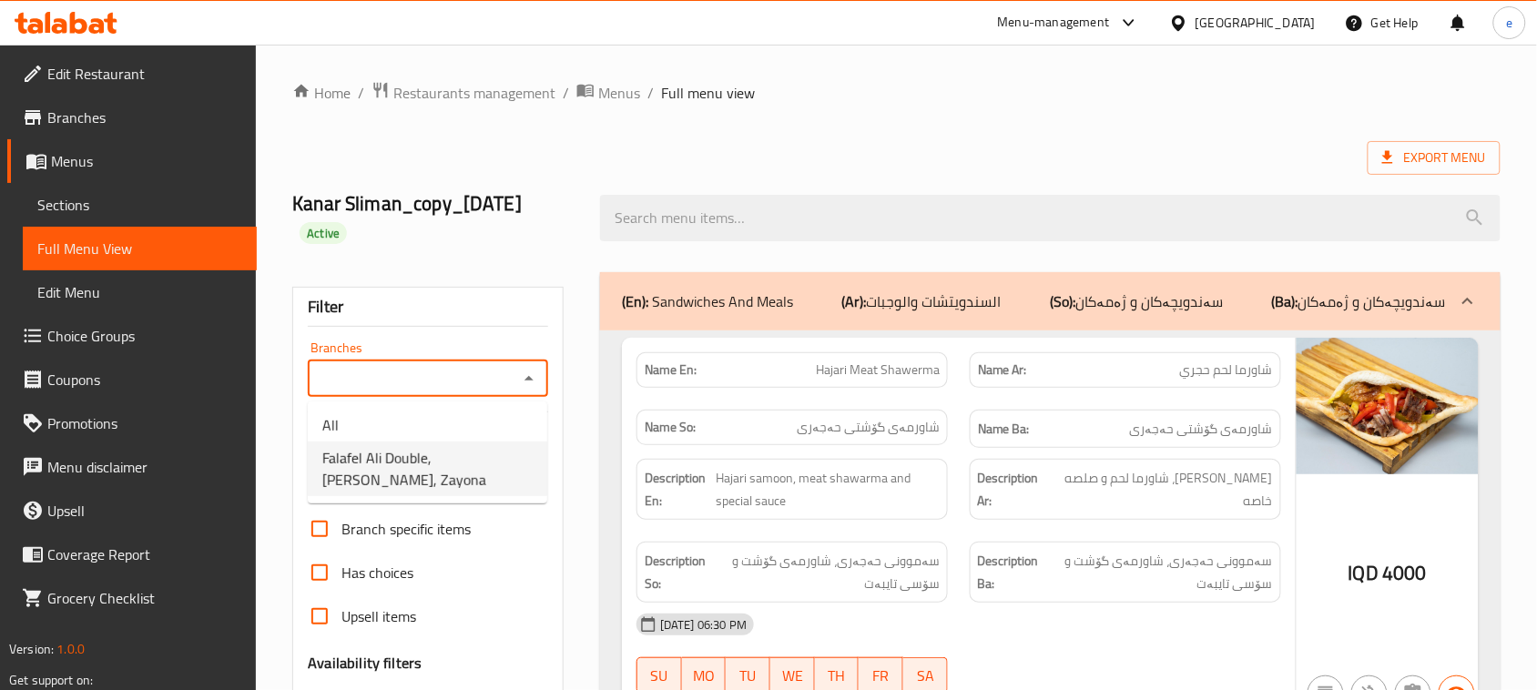
click at [421, 462] on span "Falafel Ali Double, [PERSON_NAME], Zayona" at bounding box center [427, 469] width 210 height 44
type input "Falafel Ali Double, [PERSON_NAME], Zayona"
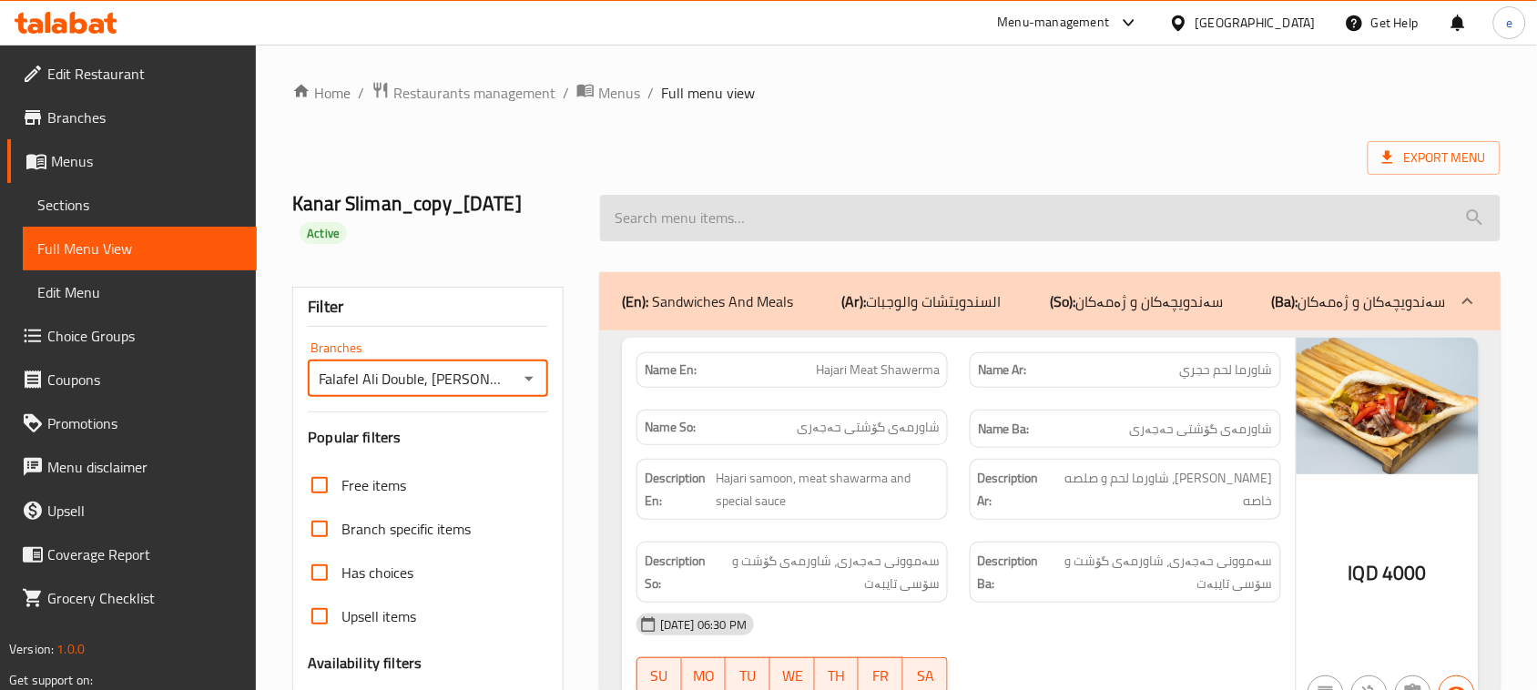
click at [766, 228] on input "search" at bounding box center [1050, 218] width 900 height 46
paste input "Nafar Makhlama"
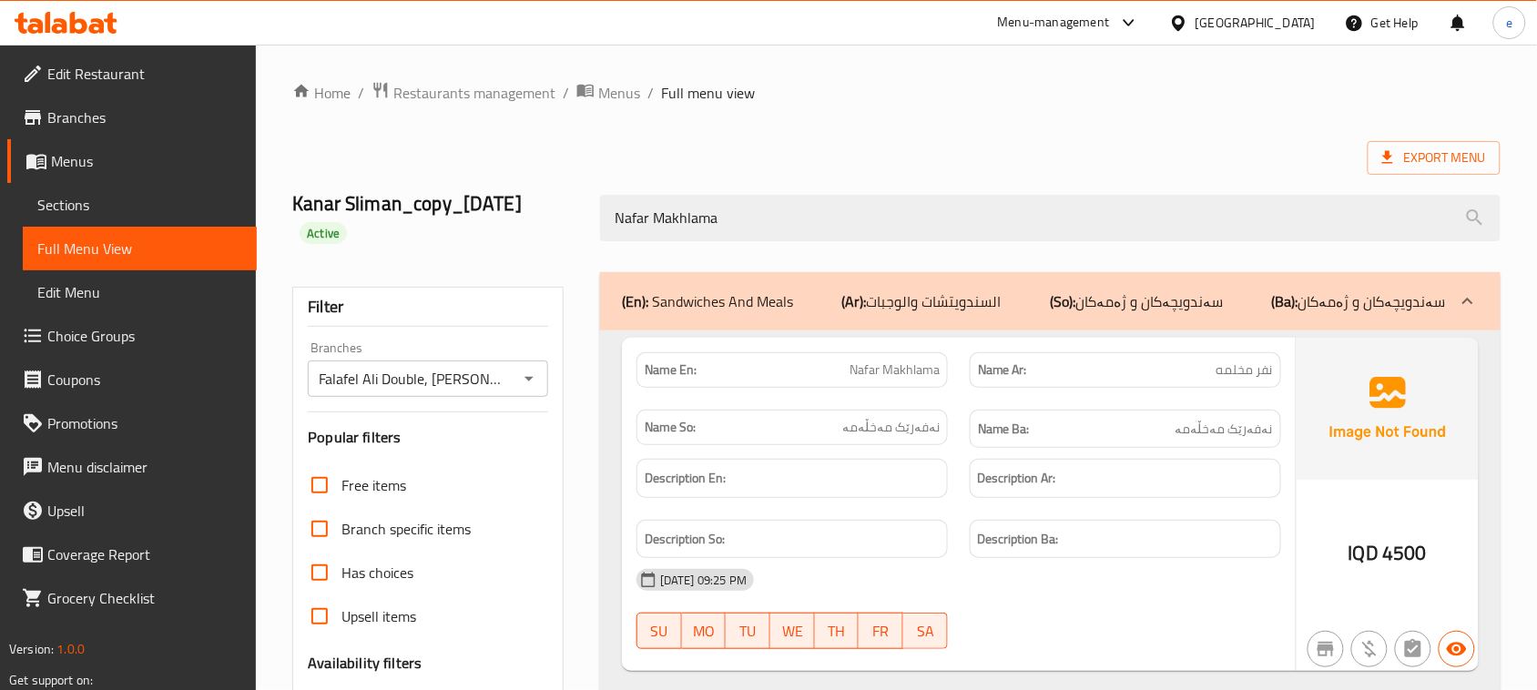
click at [748, 191] on div "Nafar Makhlama" at bounding box center [1050, 218] width 922 height 68
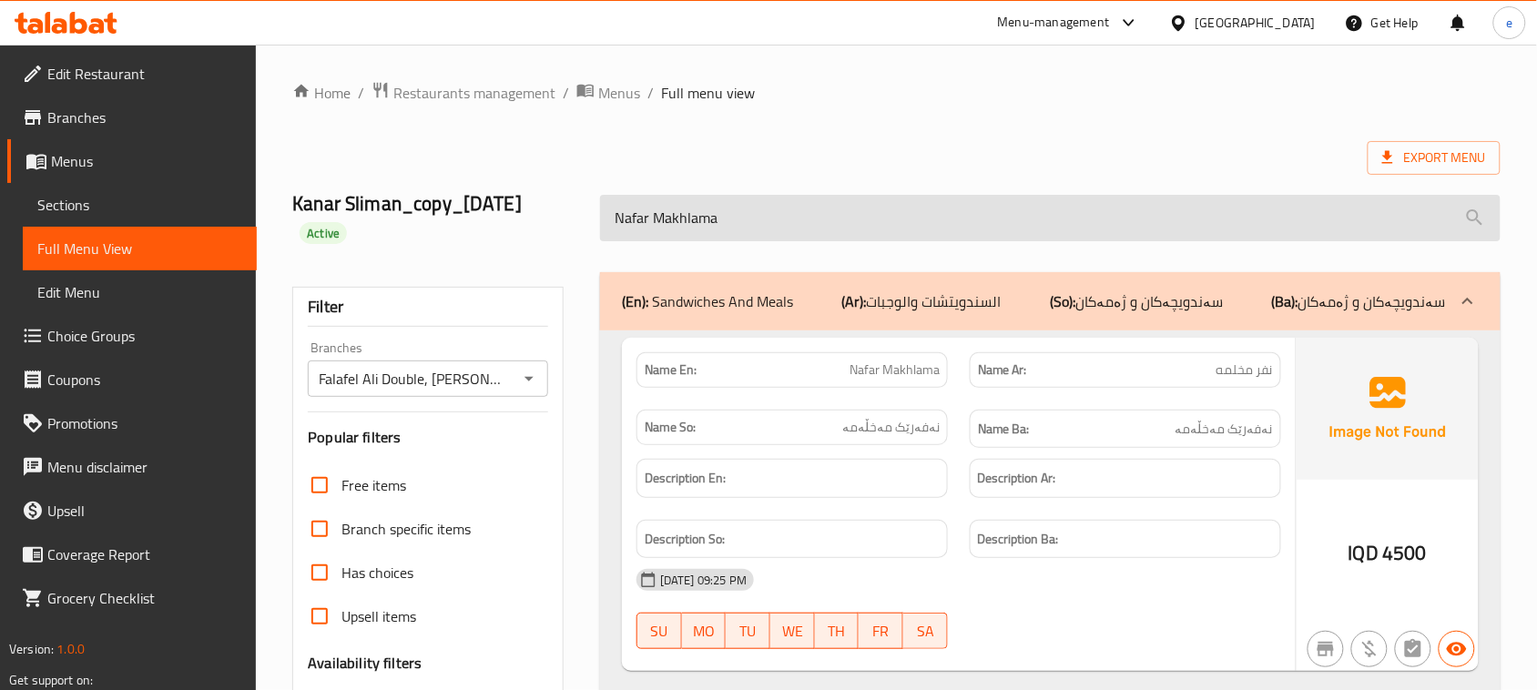
click at [745, 203] on input "Nafar Makhlama" at bounding box center [1050, 218] width 900 height 46
paste input "Foul With Ghee"
click at [738, 212] on input "Nafar Foul With Ghee" at bounding box center [1050, 218] width 900 height 46
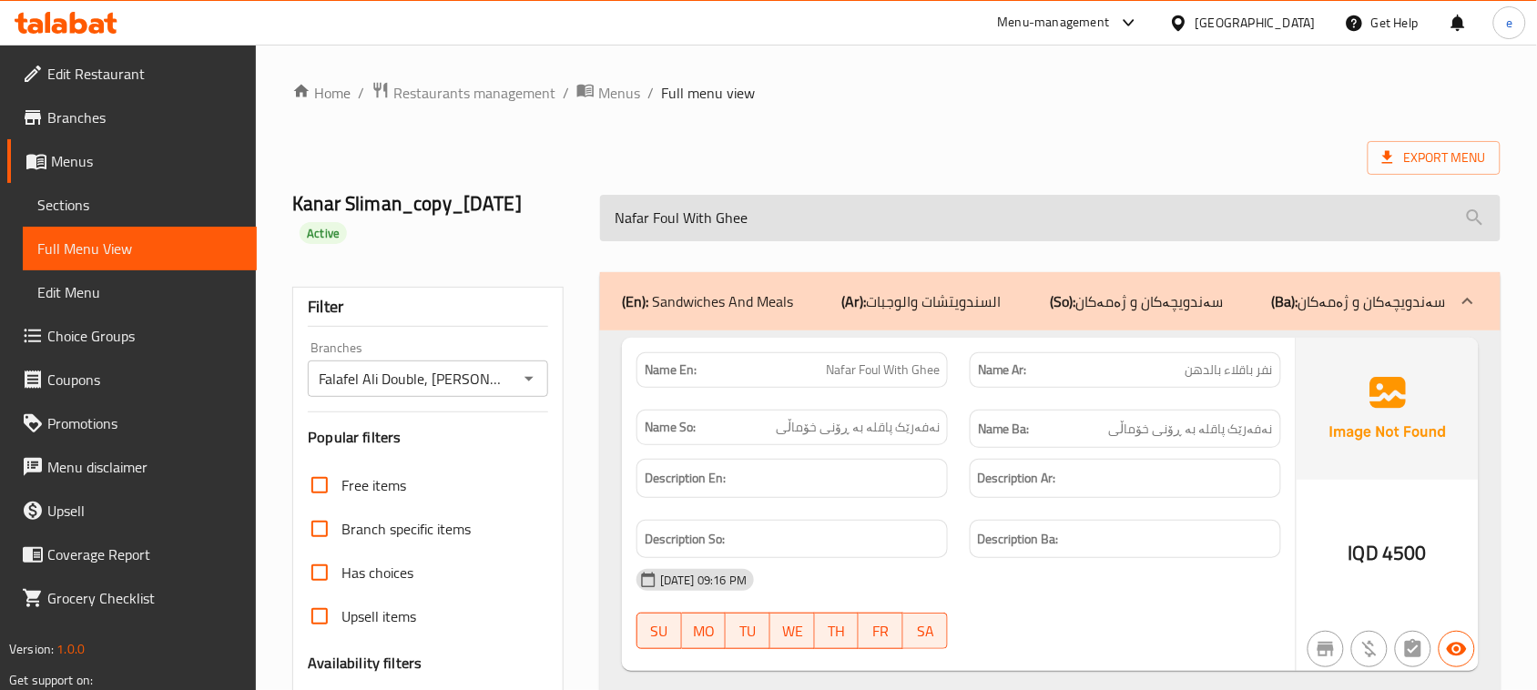
click at [738, 212] on input "Nafar Foul With Ghee" at bounding box center [1050, 218] width 900 height 46
paste input "Kibbeh"
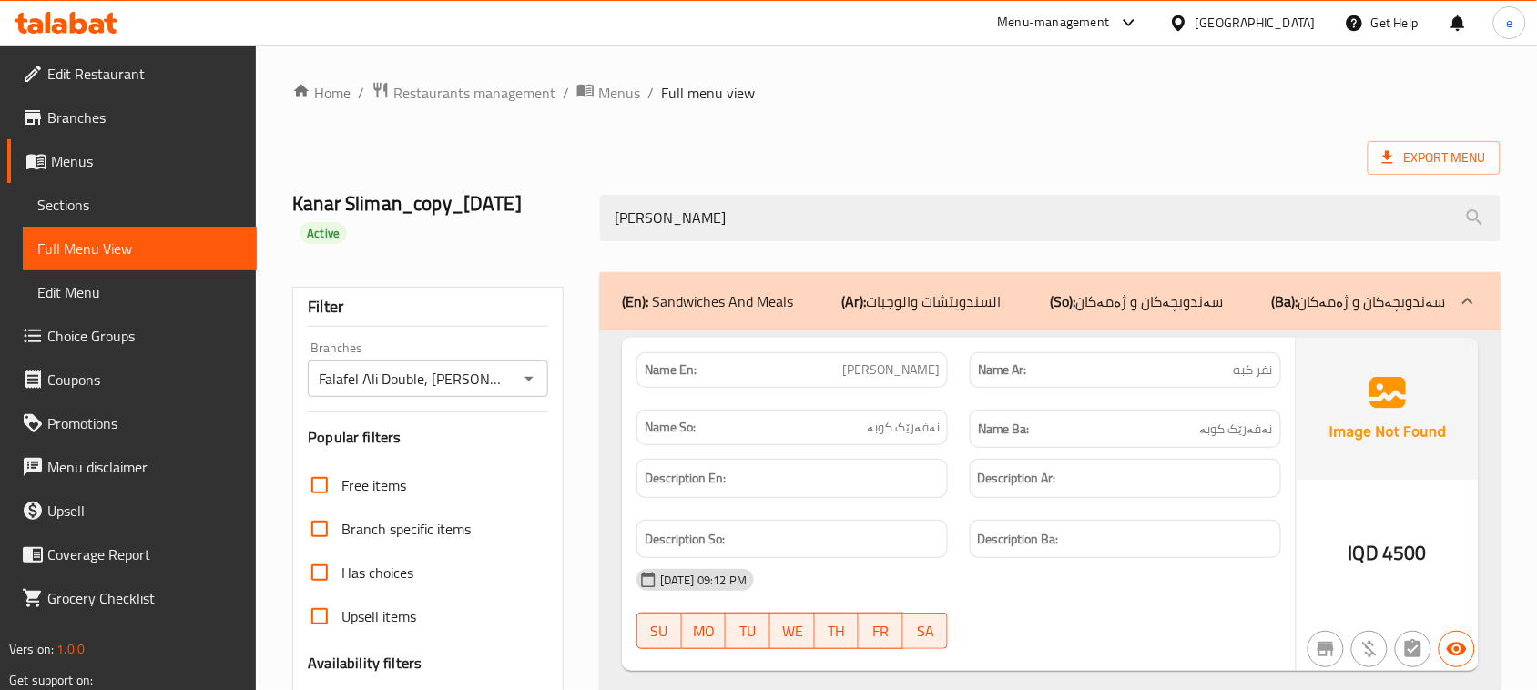
type input "[PERSON_NAME]"
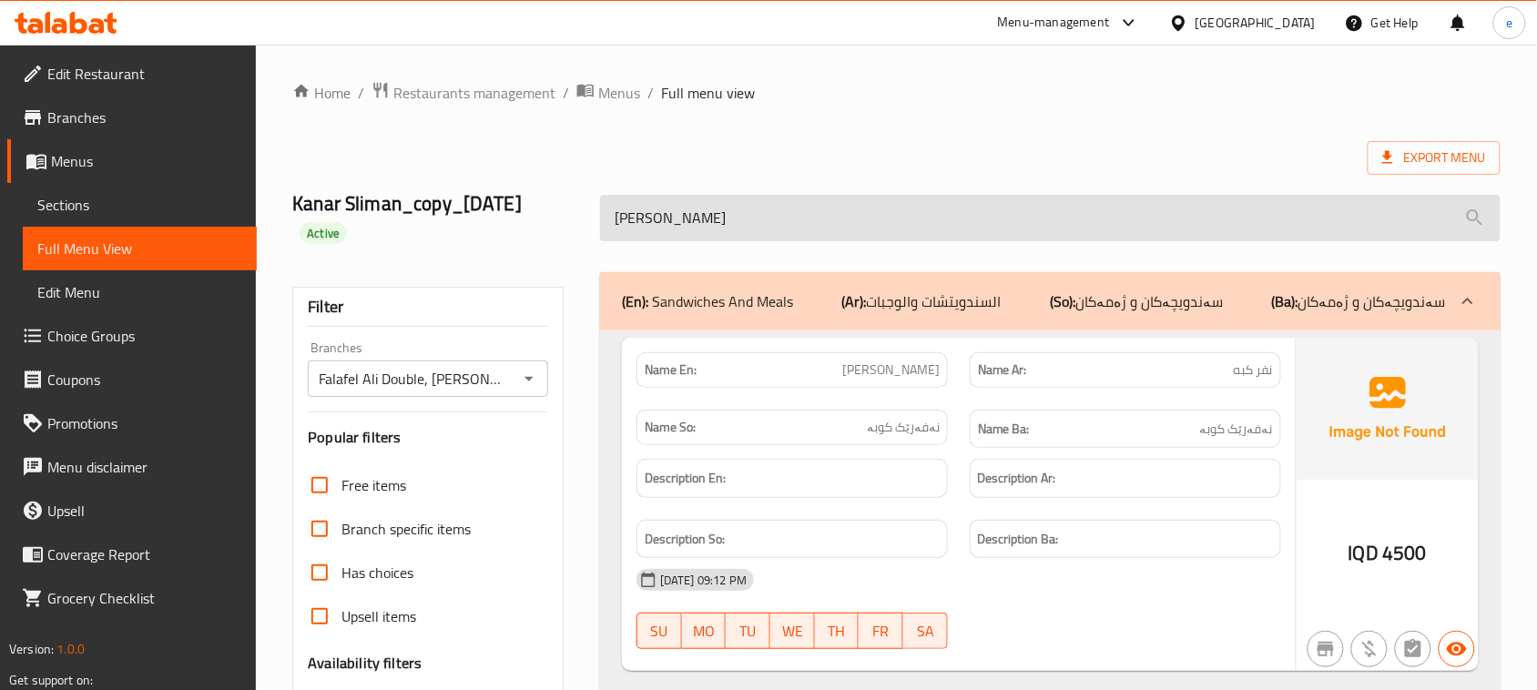
click at [712, 215] on input "[PERSON_NAME]" at bounding box center [1050, 218] width 900 height 46
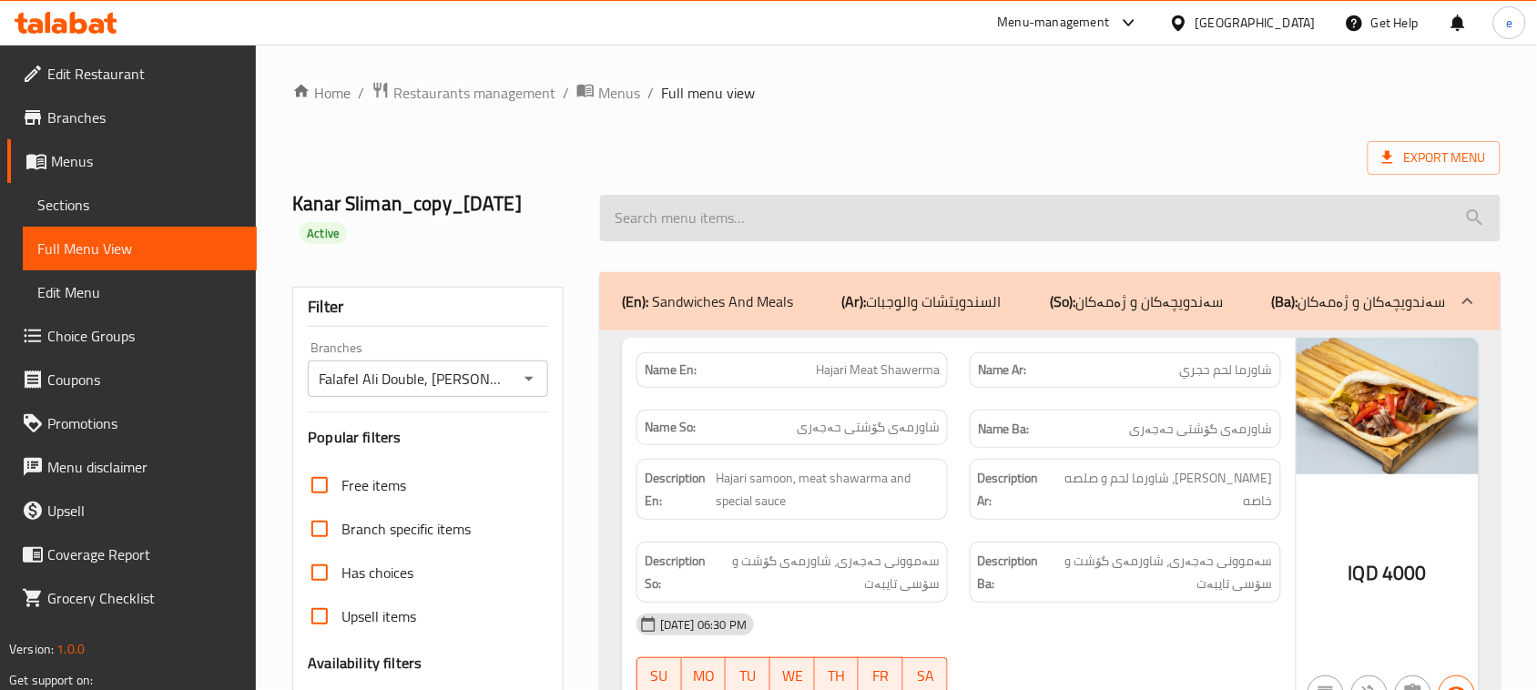
click at [731, 223] on input "search" at bounding box center [1050, 218] width 900 height 46
paste input "Nafar Pastrami"
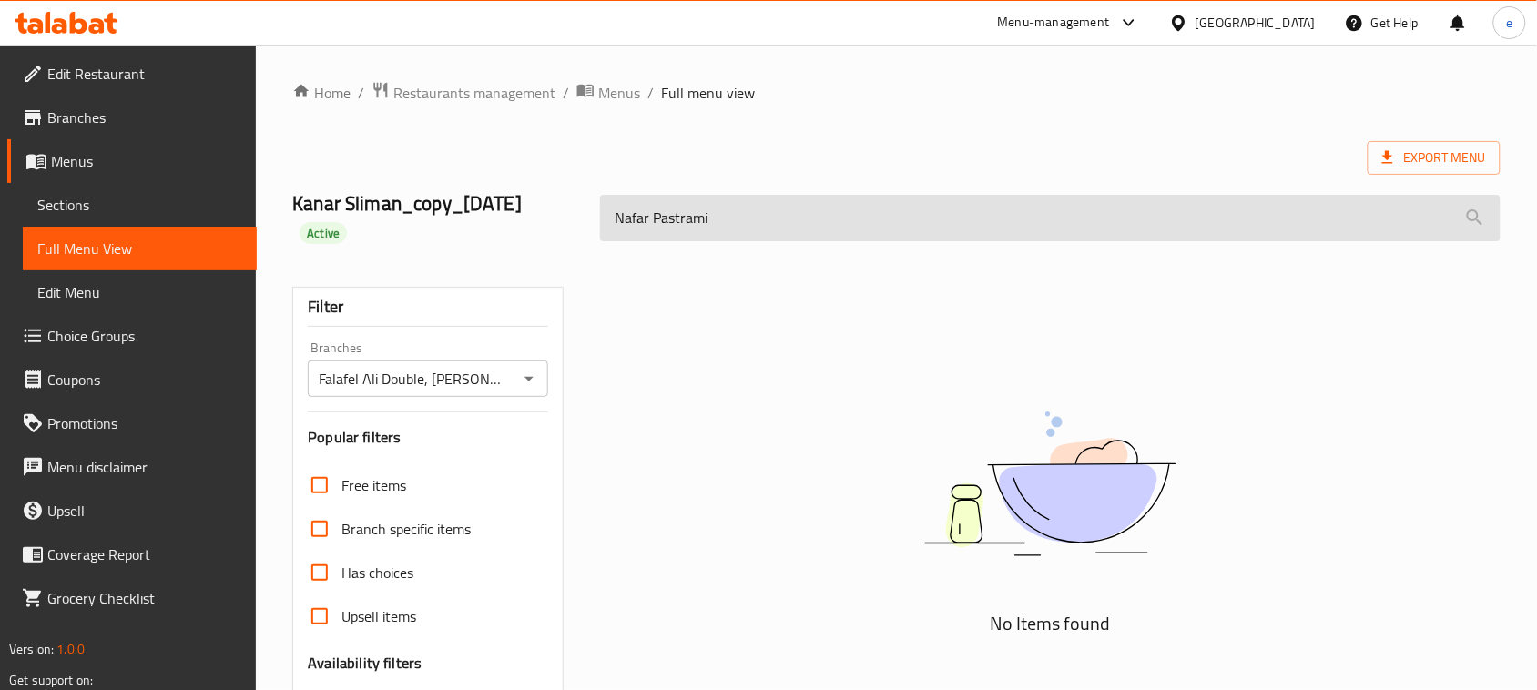
click at [684, 225] on input "Nafar Pastrami" at bounding box center [1050, 218] width 900 height 46
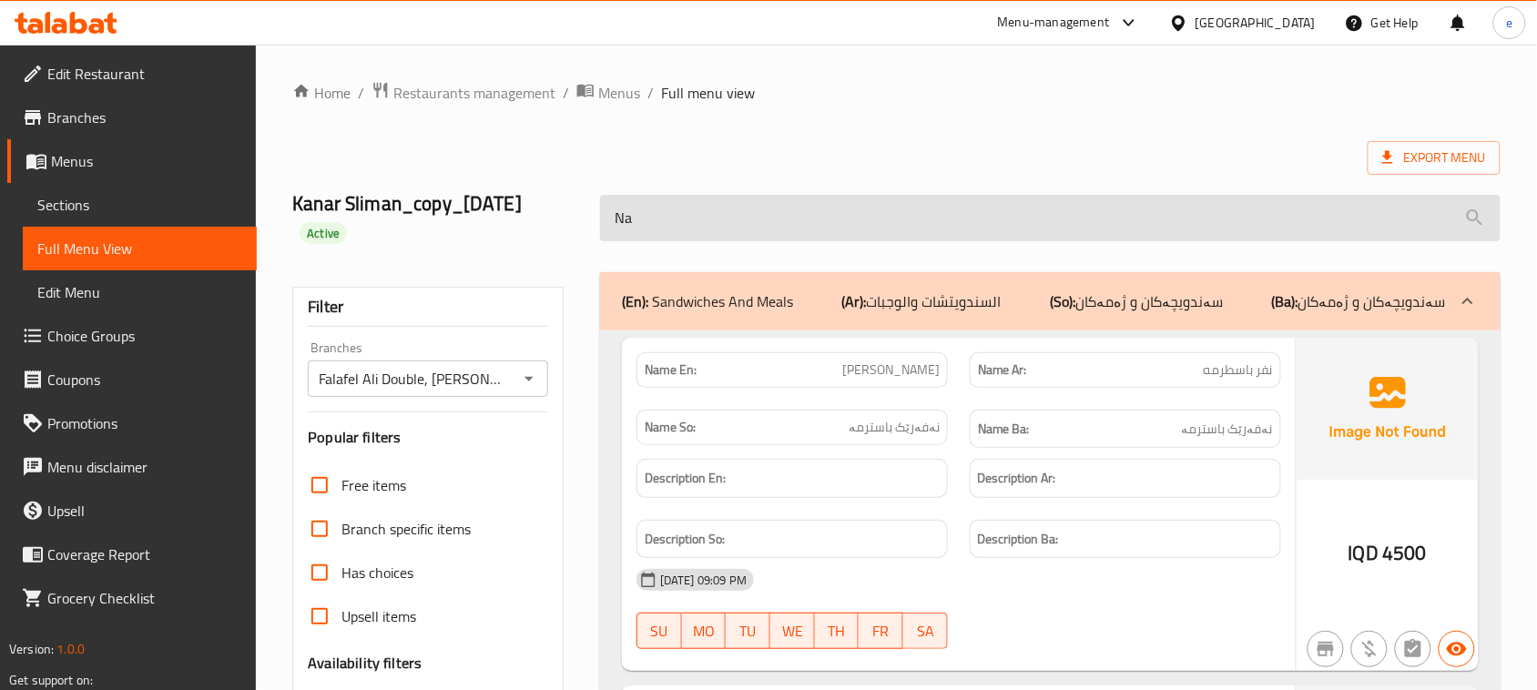
type input "N"
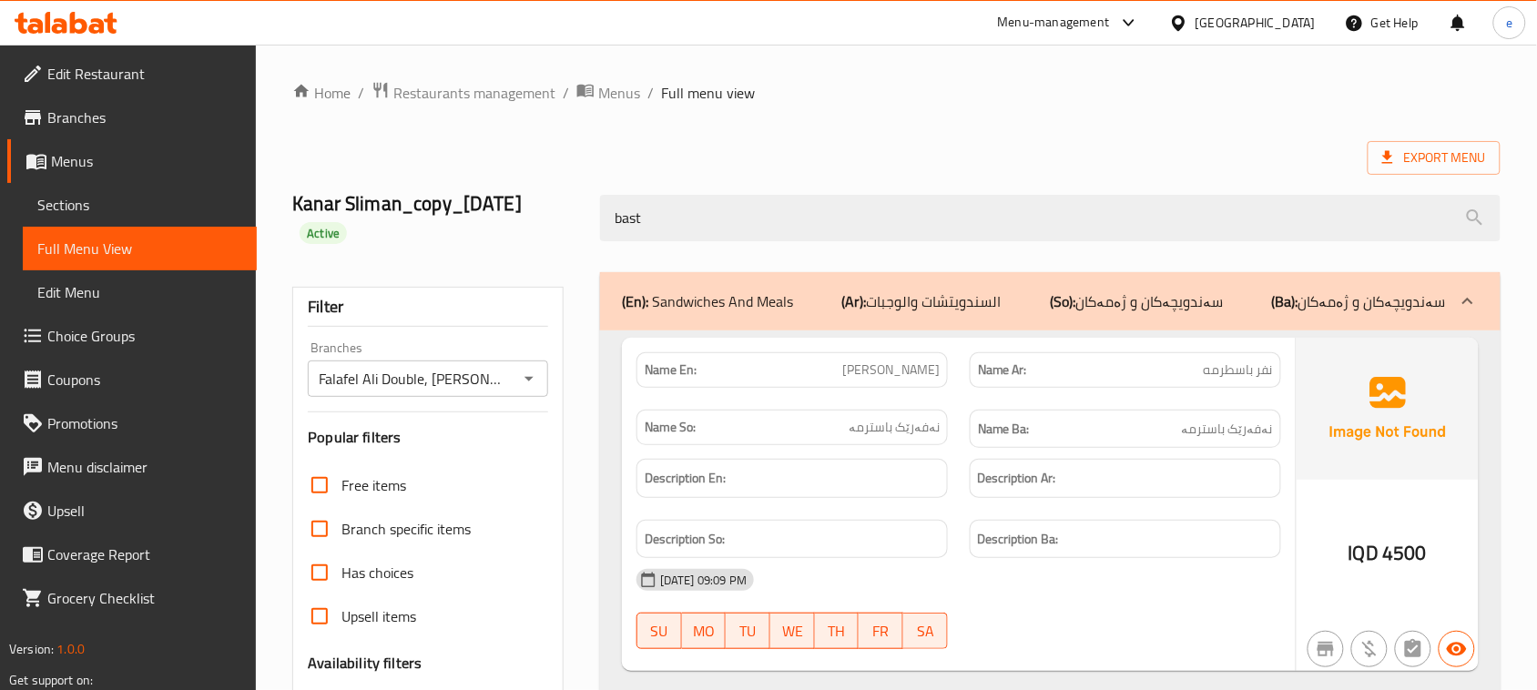
type input "bast"
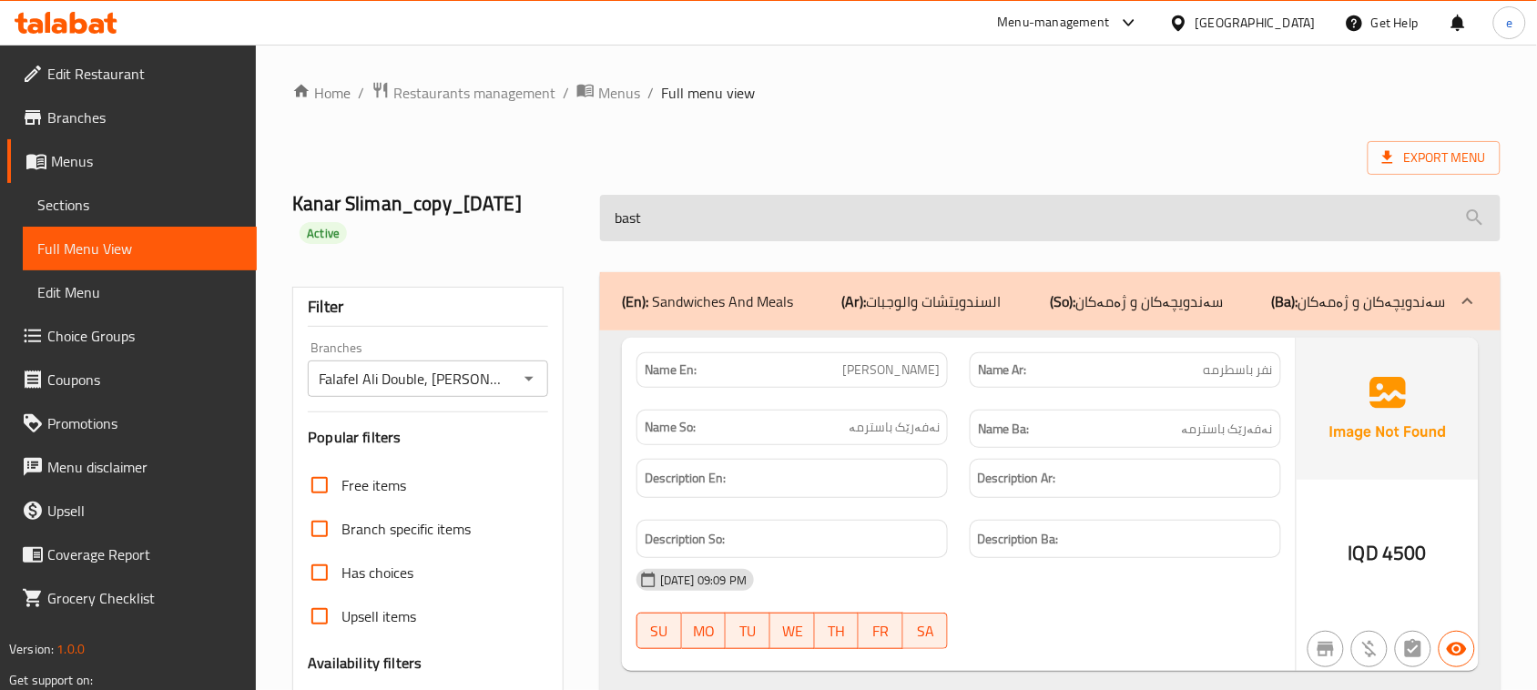
click at [706, 211] on input "bast" at bounding box center [1050, 218] width 900 height 46
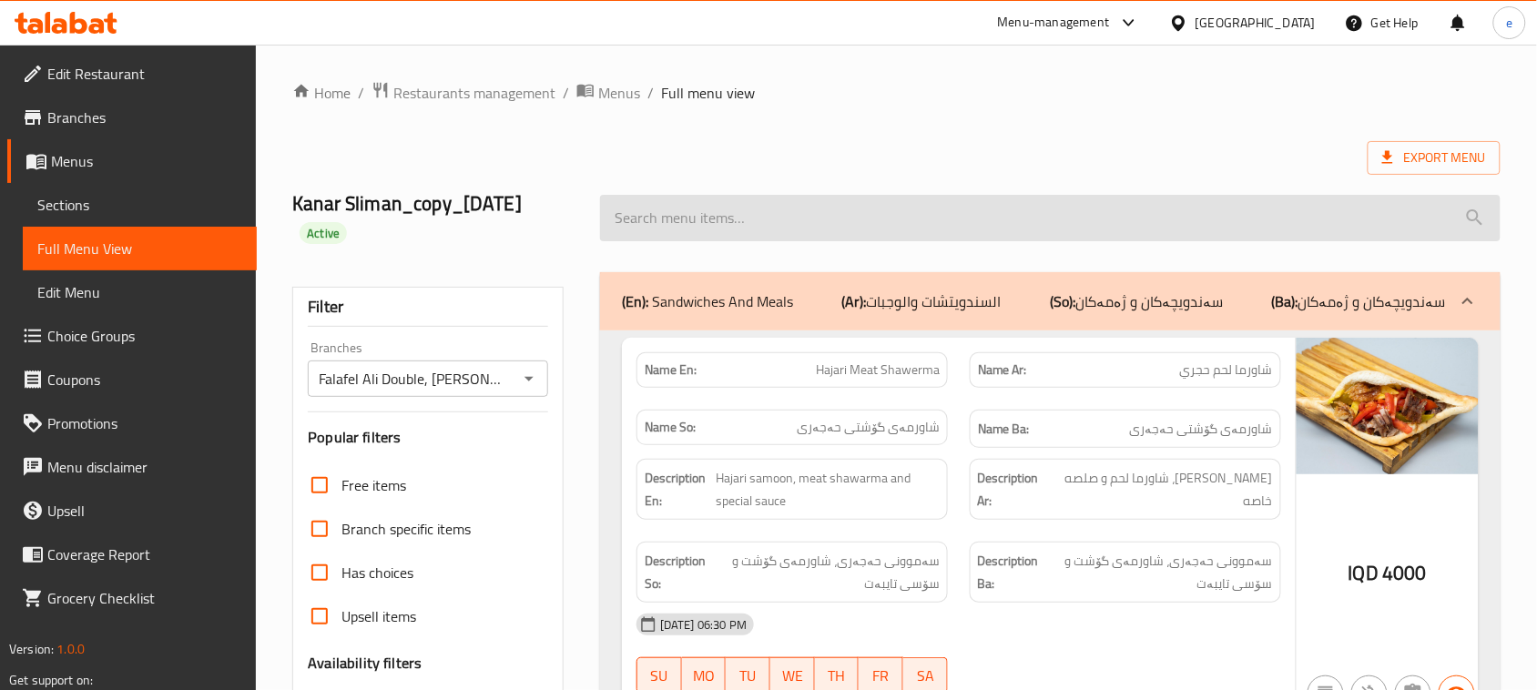
click at [676, 229] on input "search" at bounding box center [1050, 218] width 900 height 46
paste input "Hajari Meat Shawerma"
click at [710, 215] on input "Hajari Meat Shawerma" at bounding box center [1050, 218] width 900 height 46
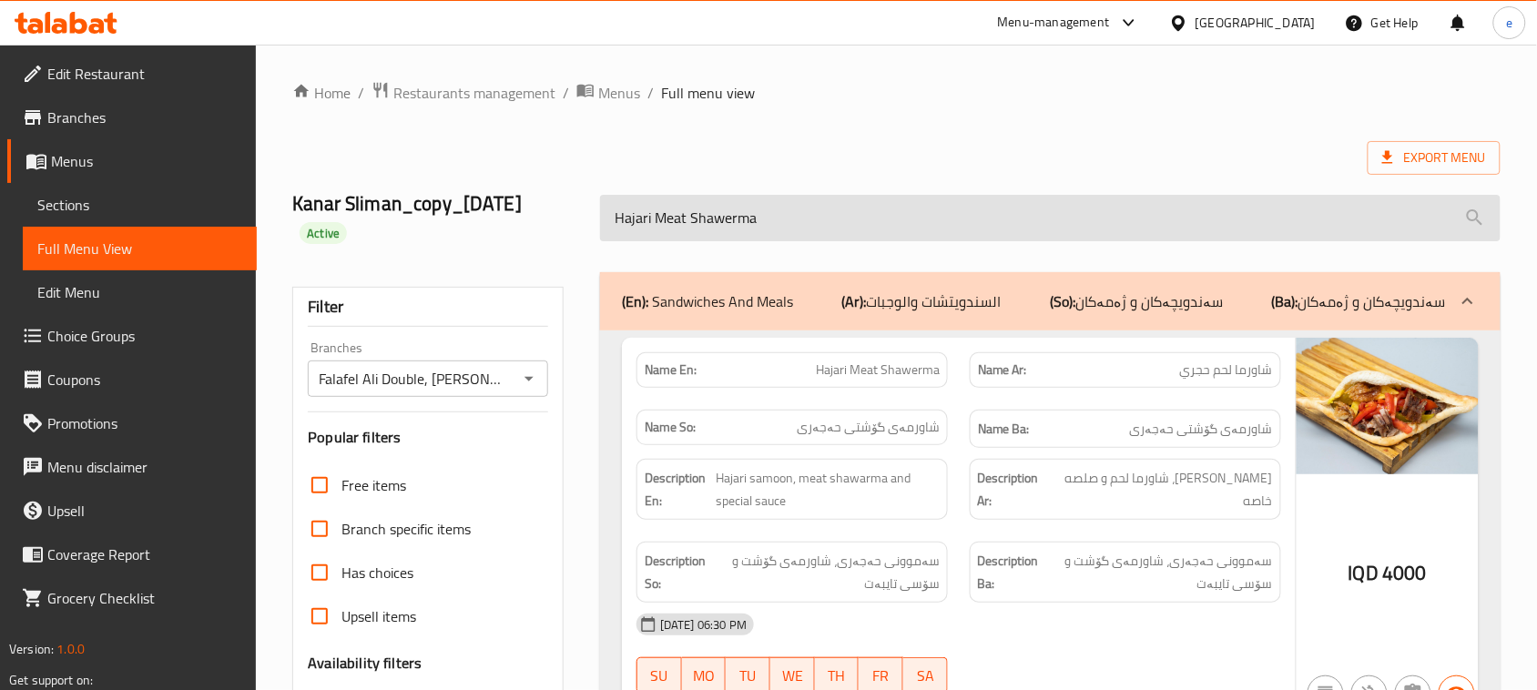
paste input "French"
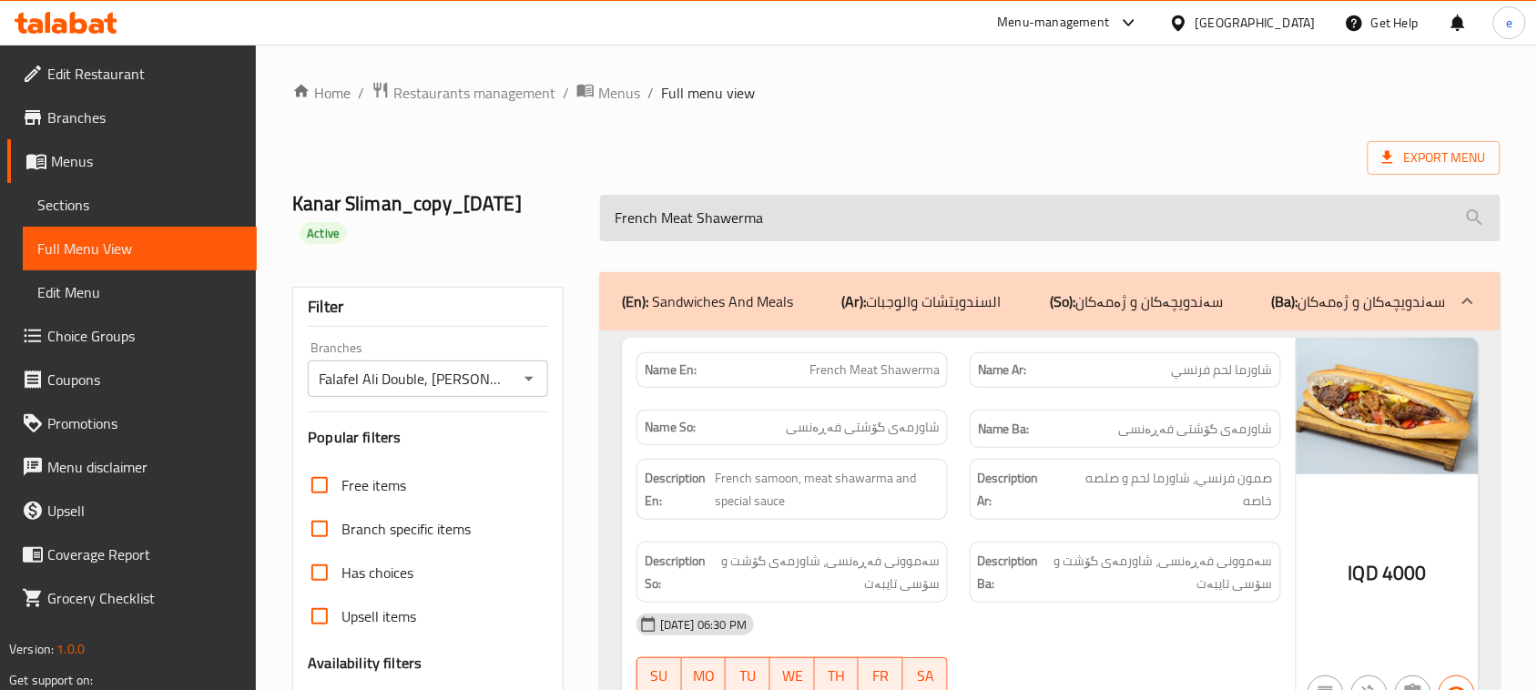
click at [711, 225] on input "French Meat Shawerma" at bounding box center [1050, 218] width 900 height 46
paste input "Hajari Chicken"
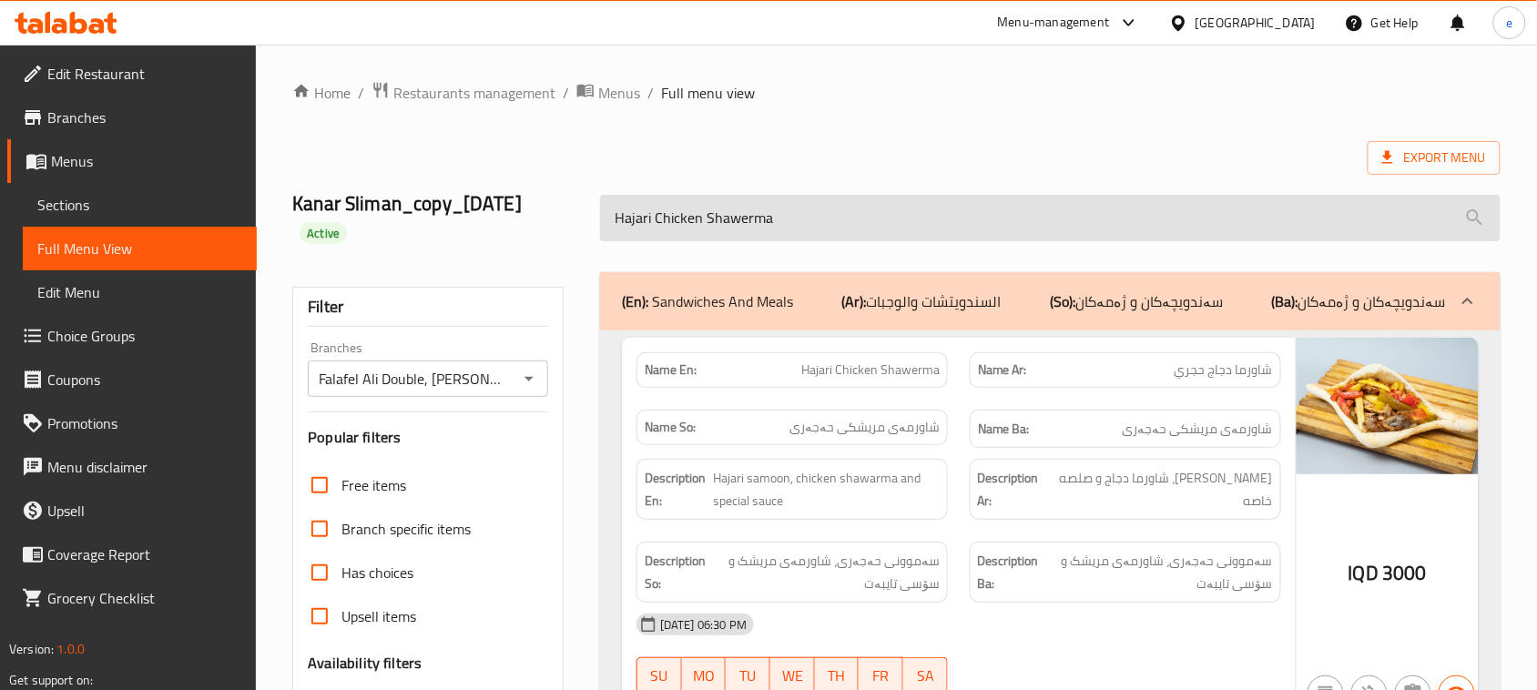
click at [716, 219] on input "Hajari Chicken Shawerma" at bounding box center [1050, 218] width 900 height 46
paste input "French"
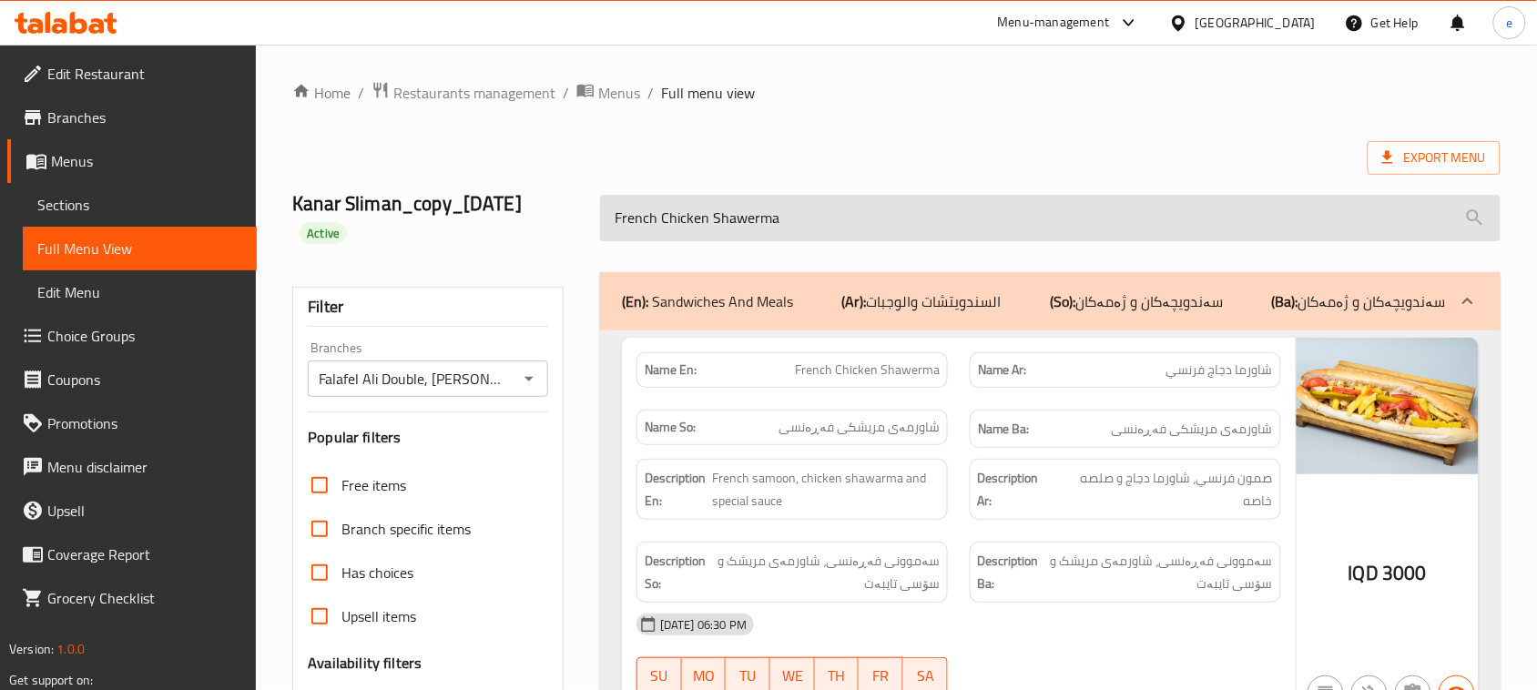
click at [772, 237] on input "French Chicken Shawerma" at bounding box center [1050, 218] width 900 height 46
paste input "Meat Burger"
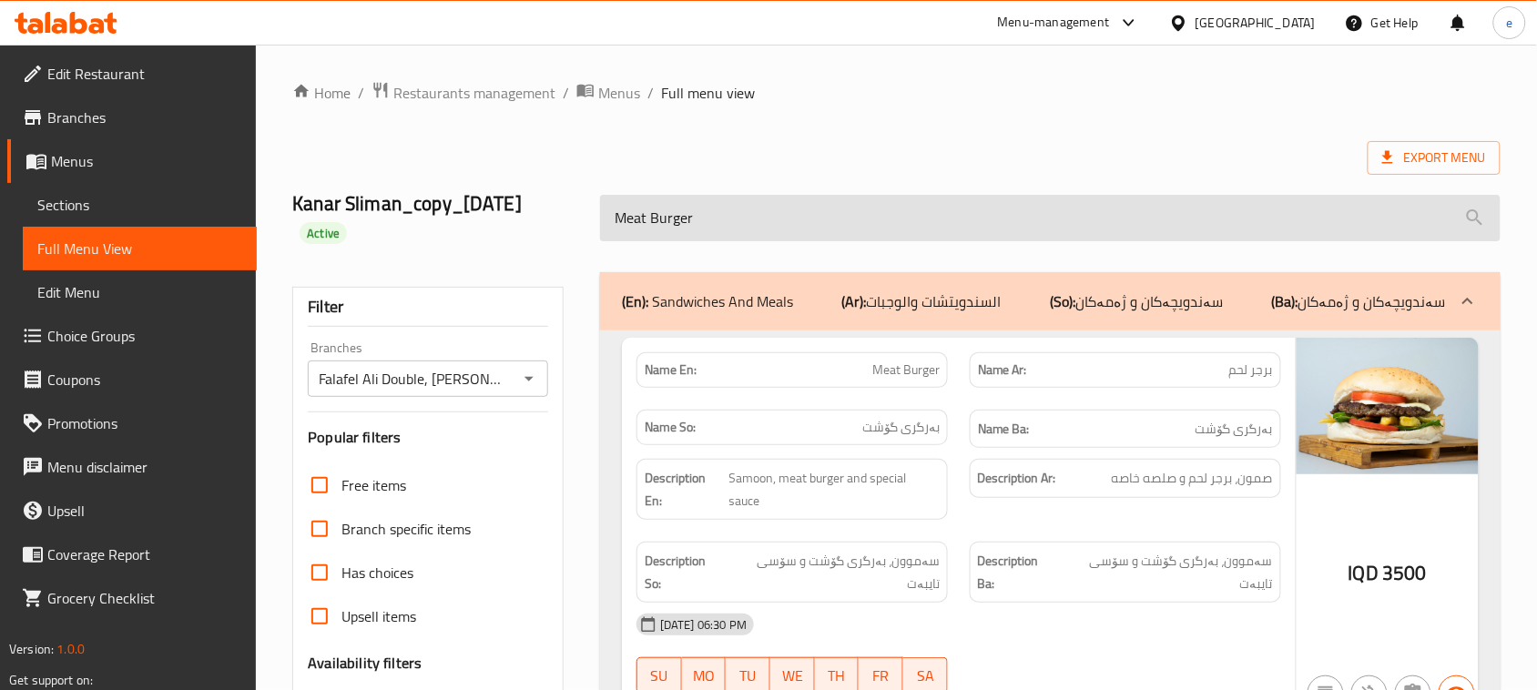
click at [758, 200] on input "Meat Burger" at bounding box center [1050, 218] width 900 height 46
paste input "Chicken"
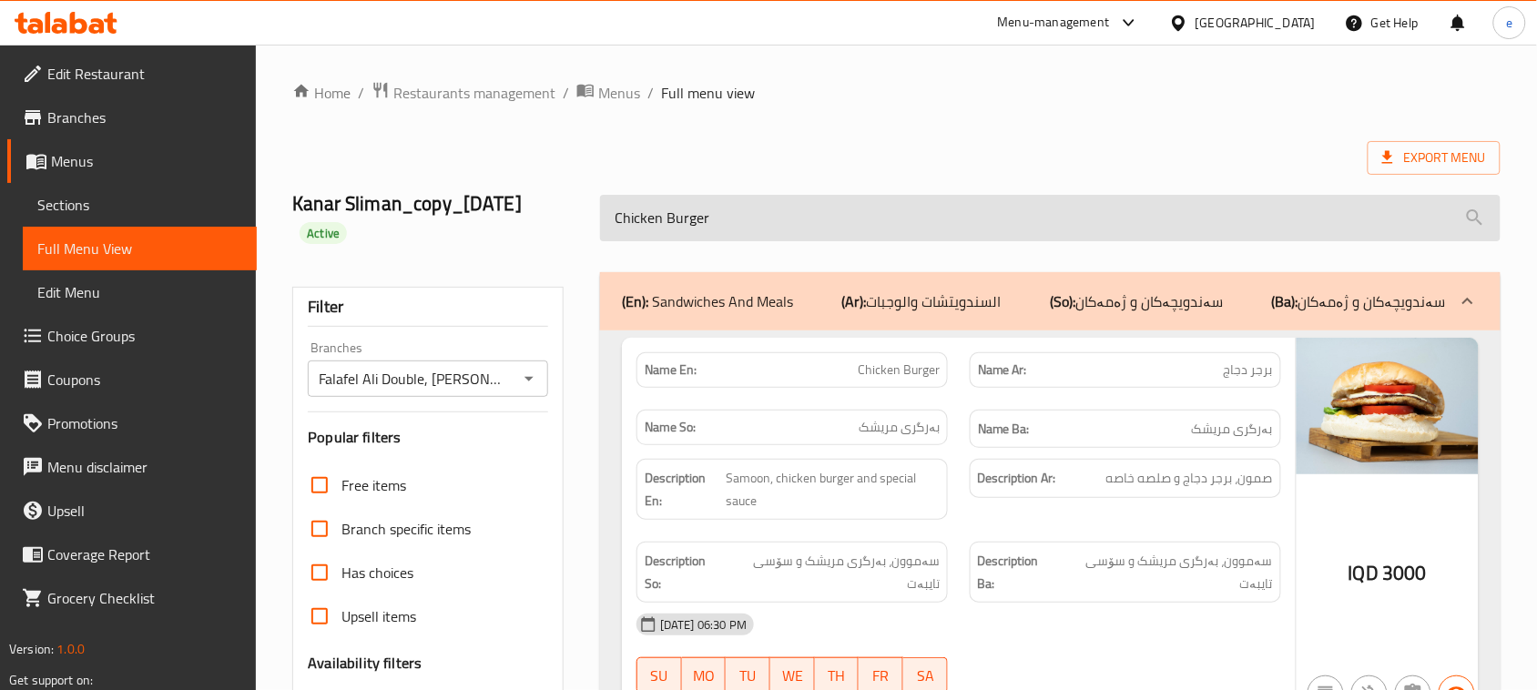
click at [724, 224] on input "Chicken Burger" at bounding box center [1050, 218] width 900 height 46
paste input "[PERSON_NAME]"
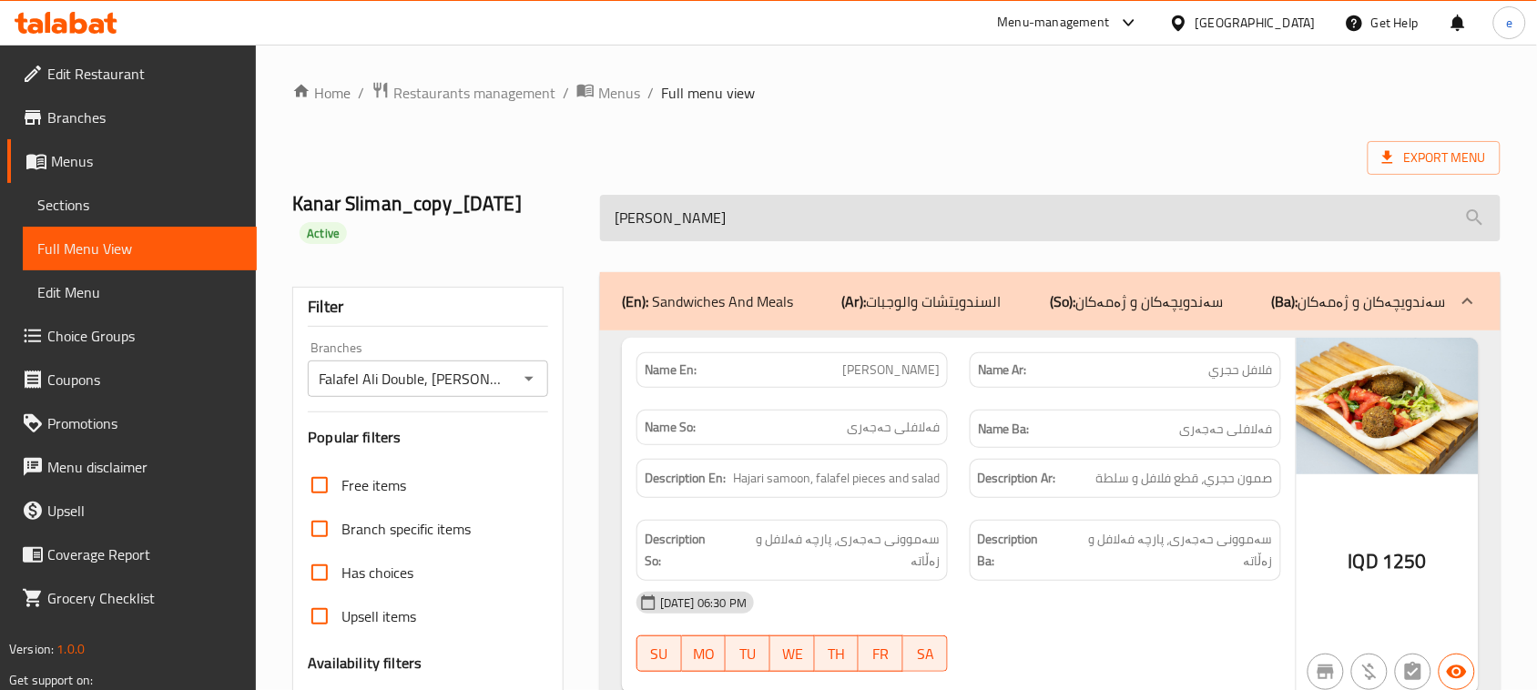
click at [765, 219] on input "[PERSON_NAME]" at bounding box center [1050, 218] width 900 height 46
paste input "Hajari Mixed Falafel"
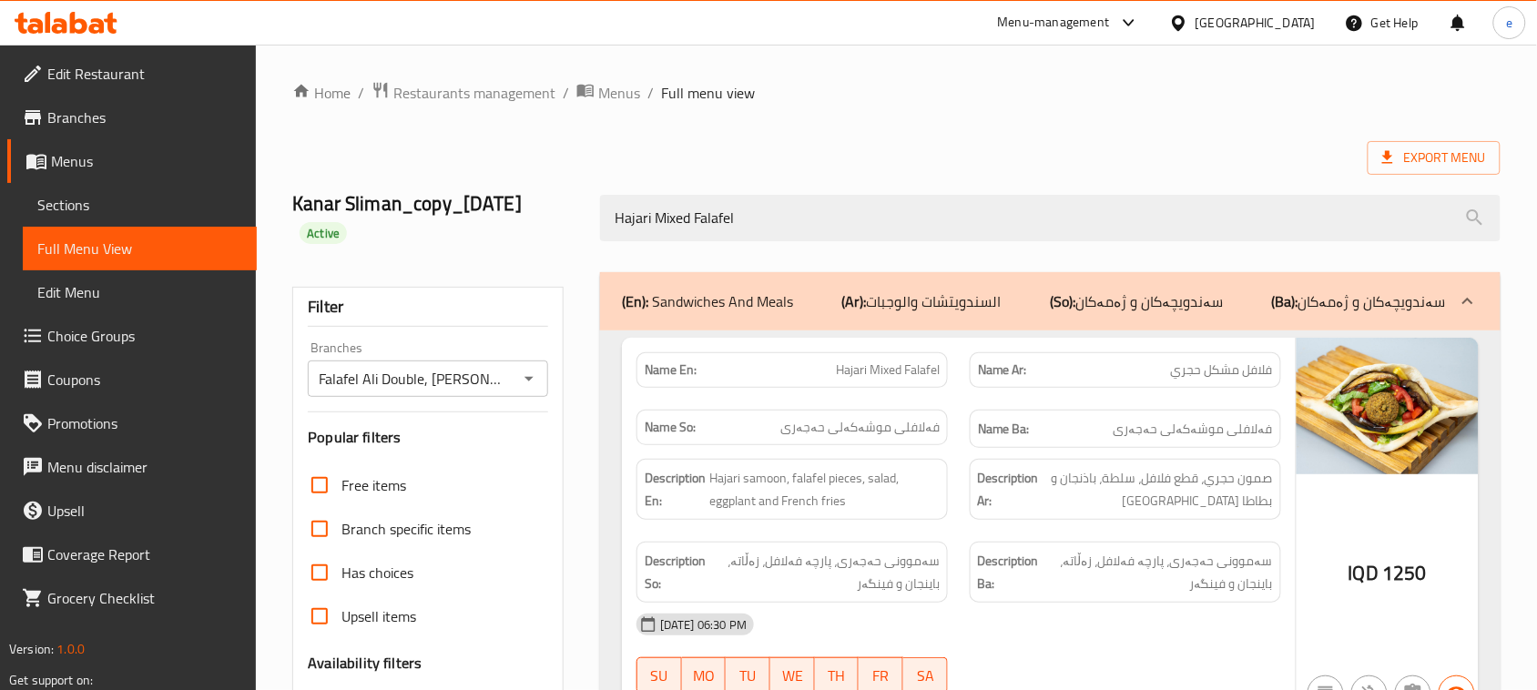
click at [737, 251] on div "Hajari Mixed Falafel" at bounding box center [1050, 218] width 922 height 68
click at [737, 244] on div "Hajari Mixed Falafel" at bounding box center [1050, 218] width 922 height 68
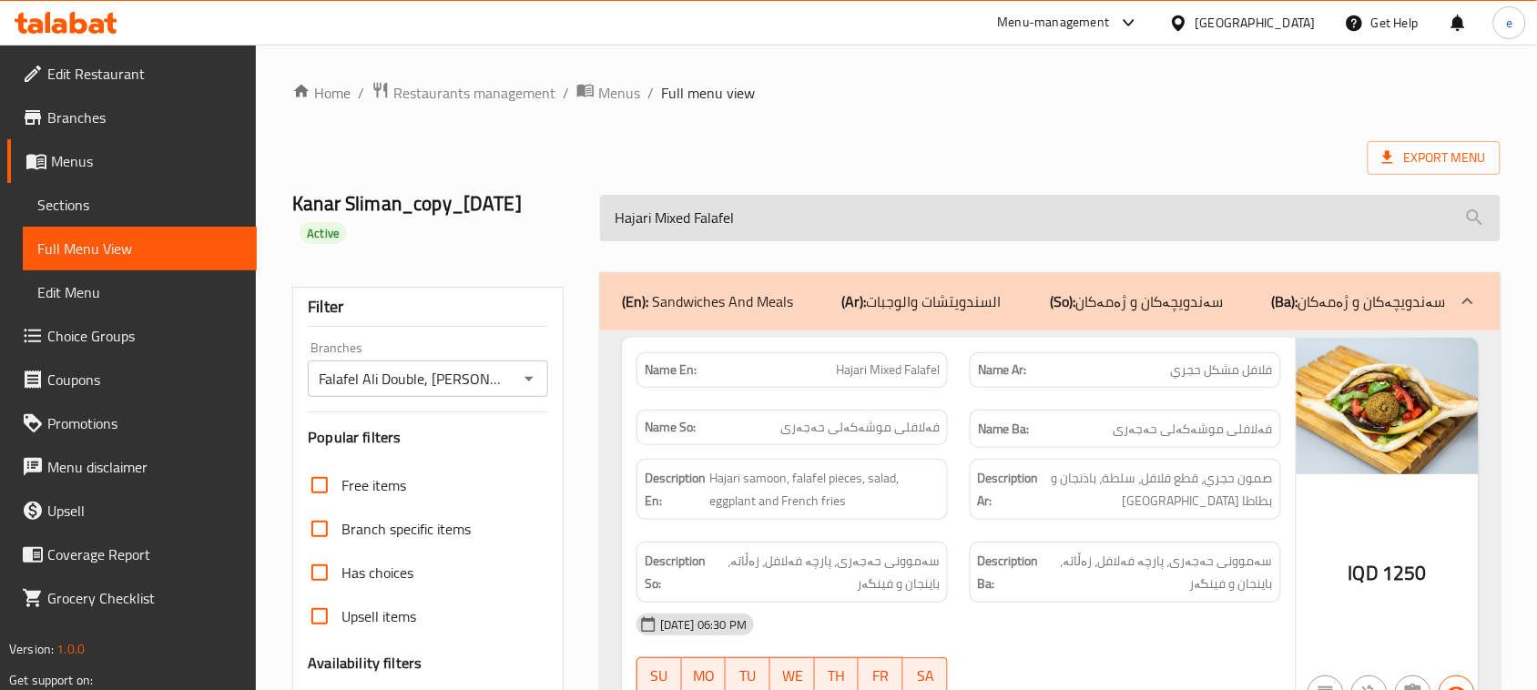
click at [742, 232] on input "Hajari Mixed Falafel" at bounding box center [1050, 218] width 900 height 46
paste input "Meat Shawerma Saj"
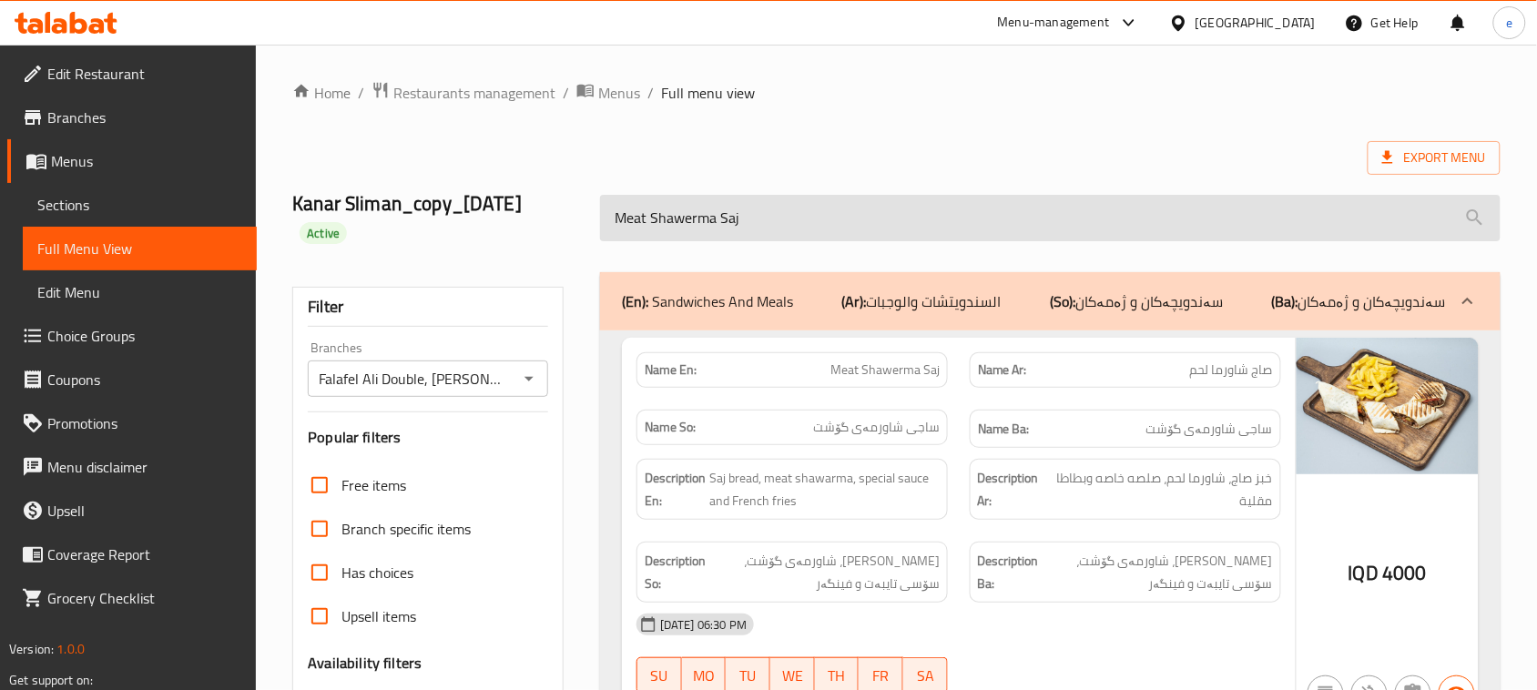
click at [762, 210] on input "Meat Shawerma Saj" at bounding box center [1050, 218] width 900 height 46
paste input "Chicken"
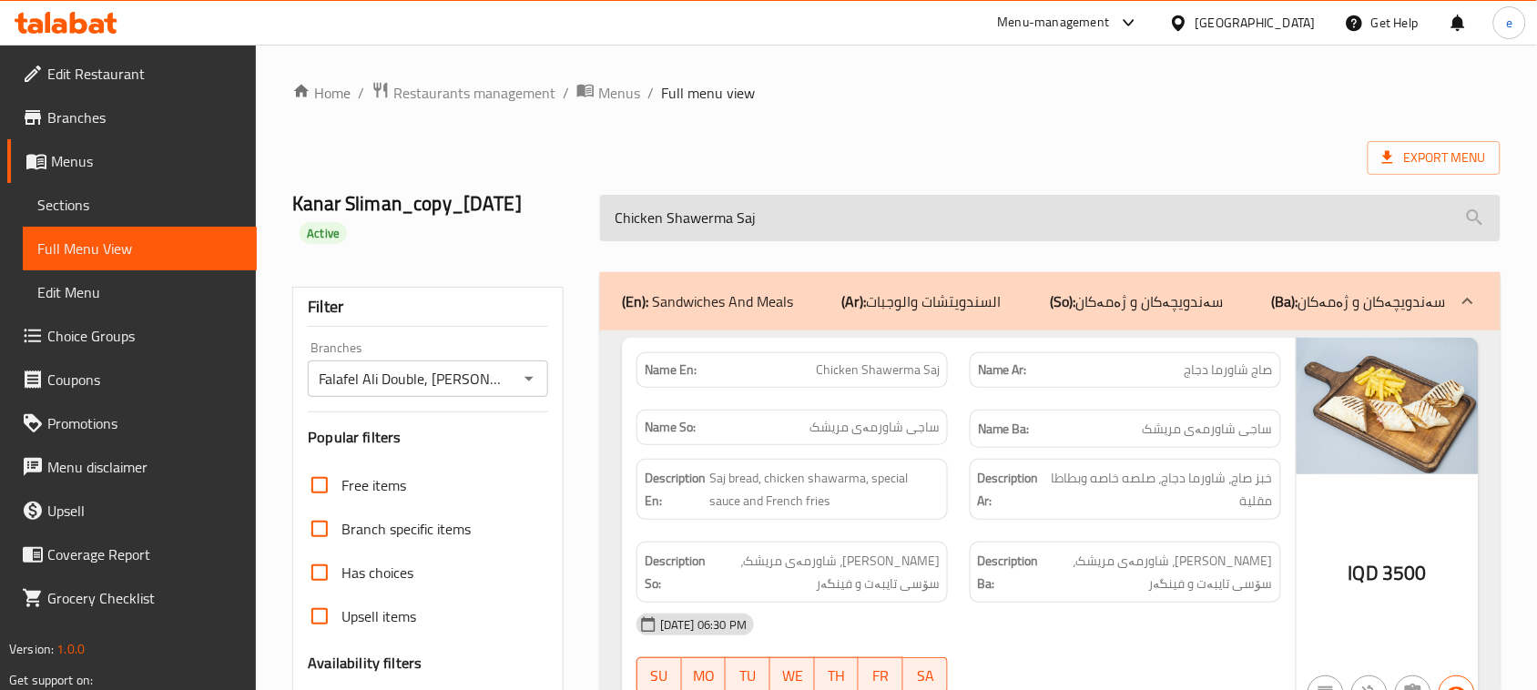
click at [742, 230] on input "Chicken Shawerma Saj" at bounding box center [1050, 218] width 900 height 46
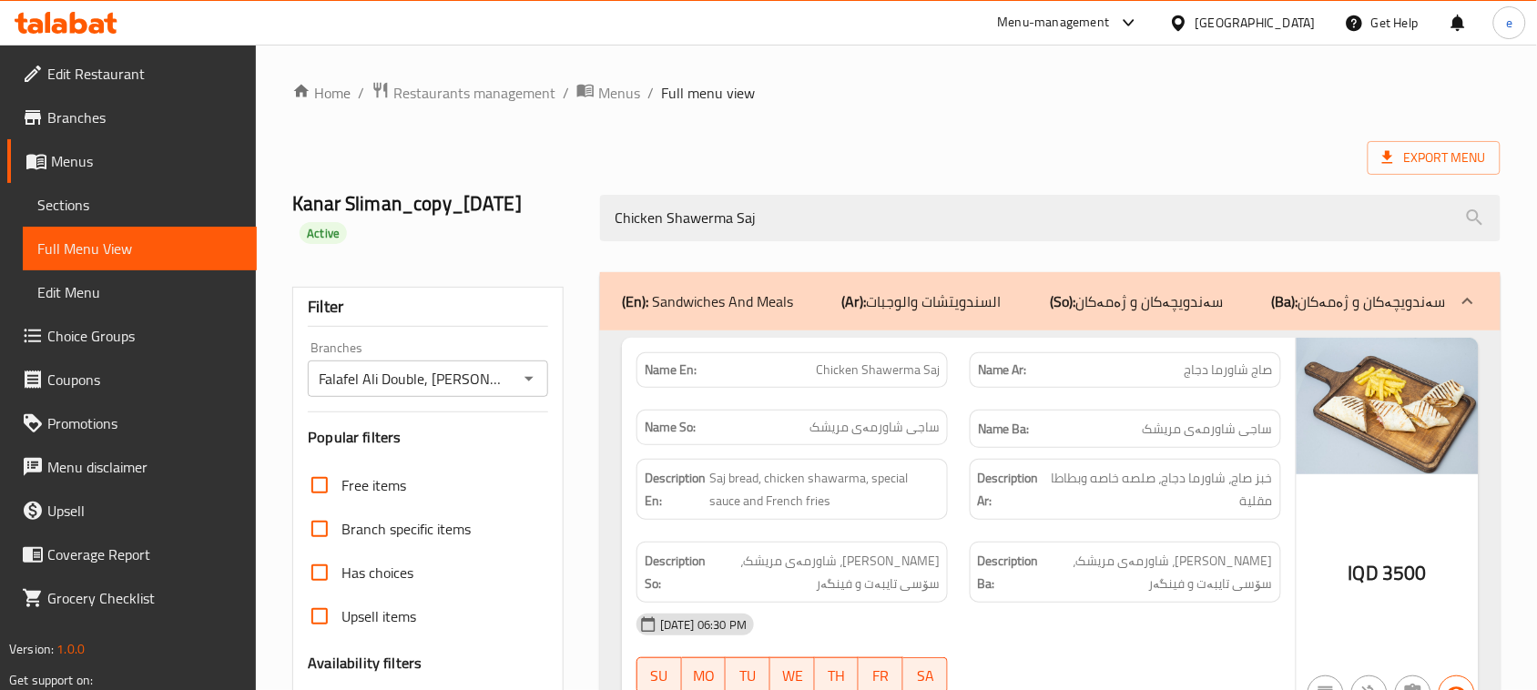
paste input "Felafel"
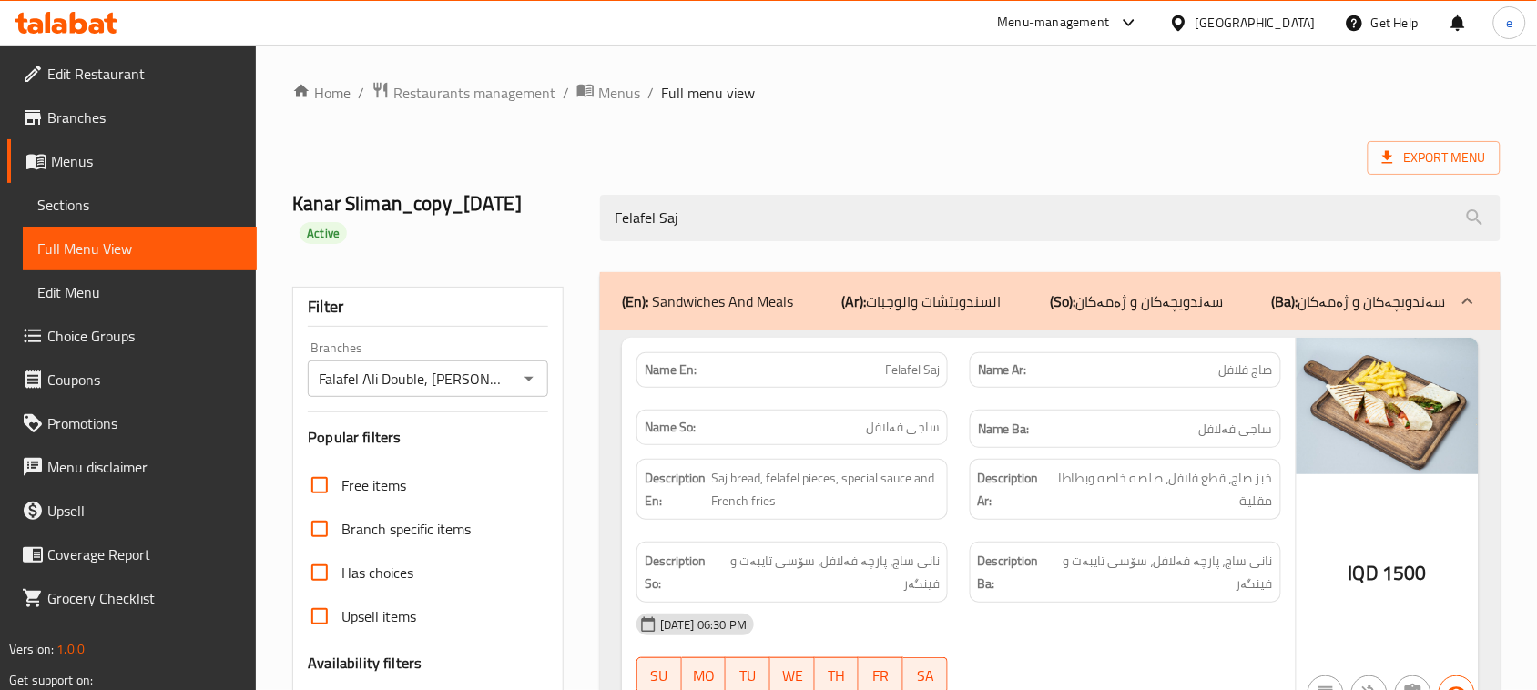
click at [780, 255] on div "Kanar Sliman_copy_29/11/2024 Active Felafel Saj" at bounding box center [896, 218] width 1230 height 108
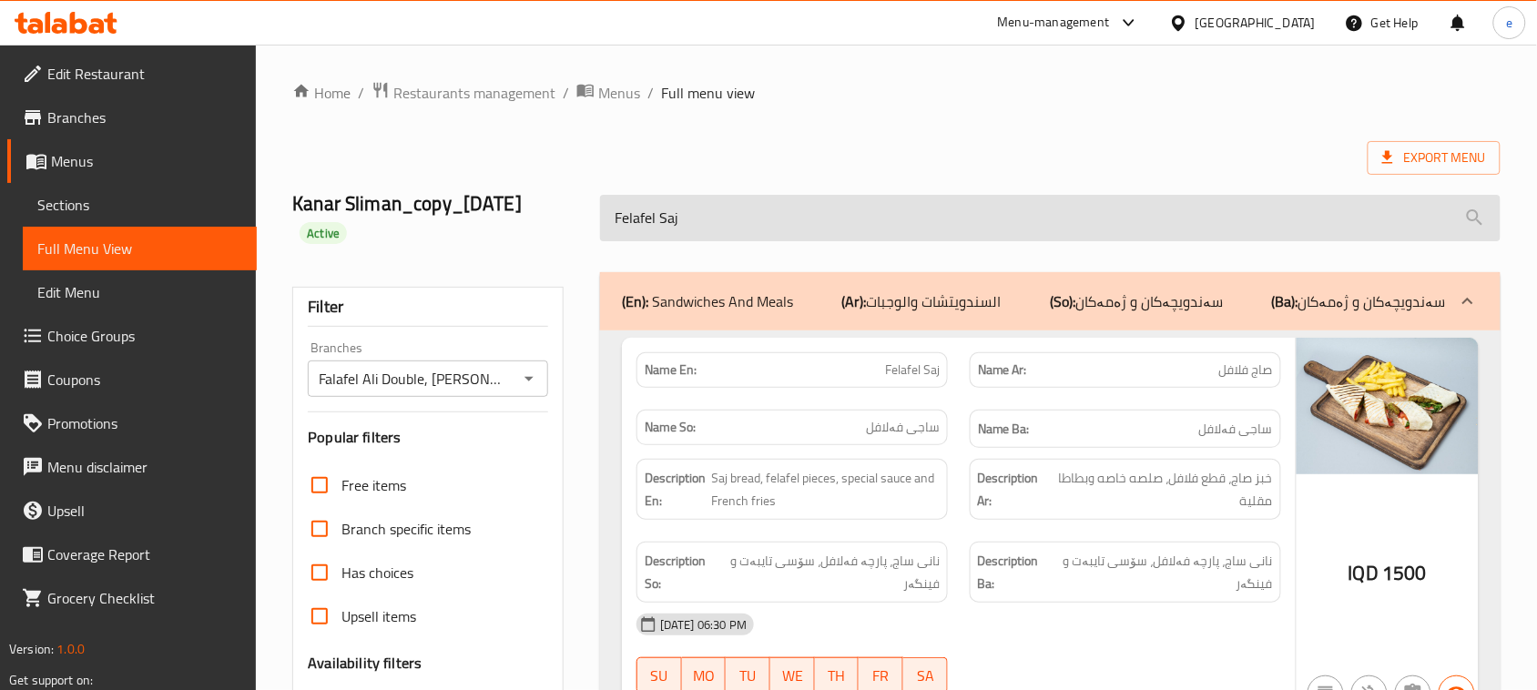
click at [780, 239] on input "Felafel Saj" at bounding box center [1050, 218] width 900 height 46
paste input "Meat Shawerma Dish"
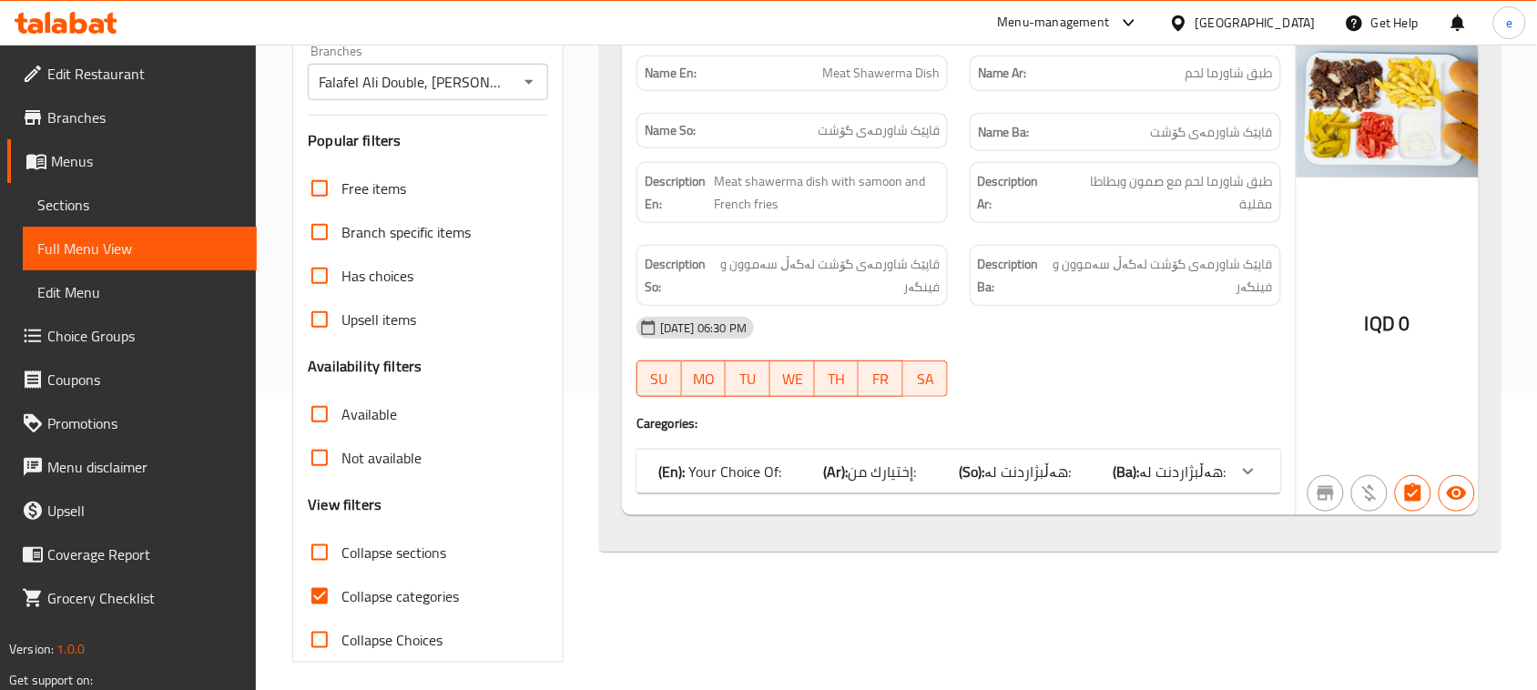
scroll to position [306, 0]
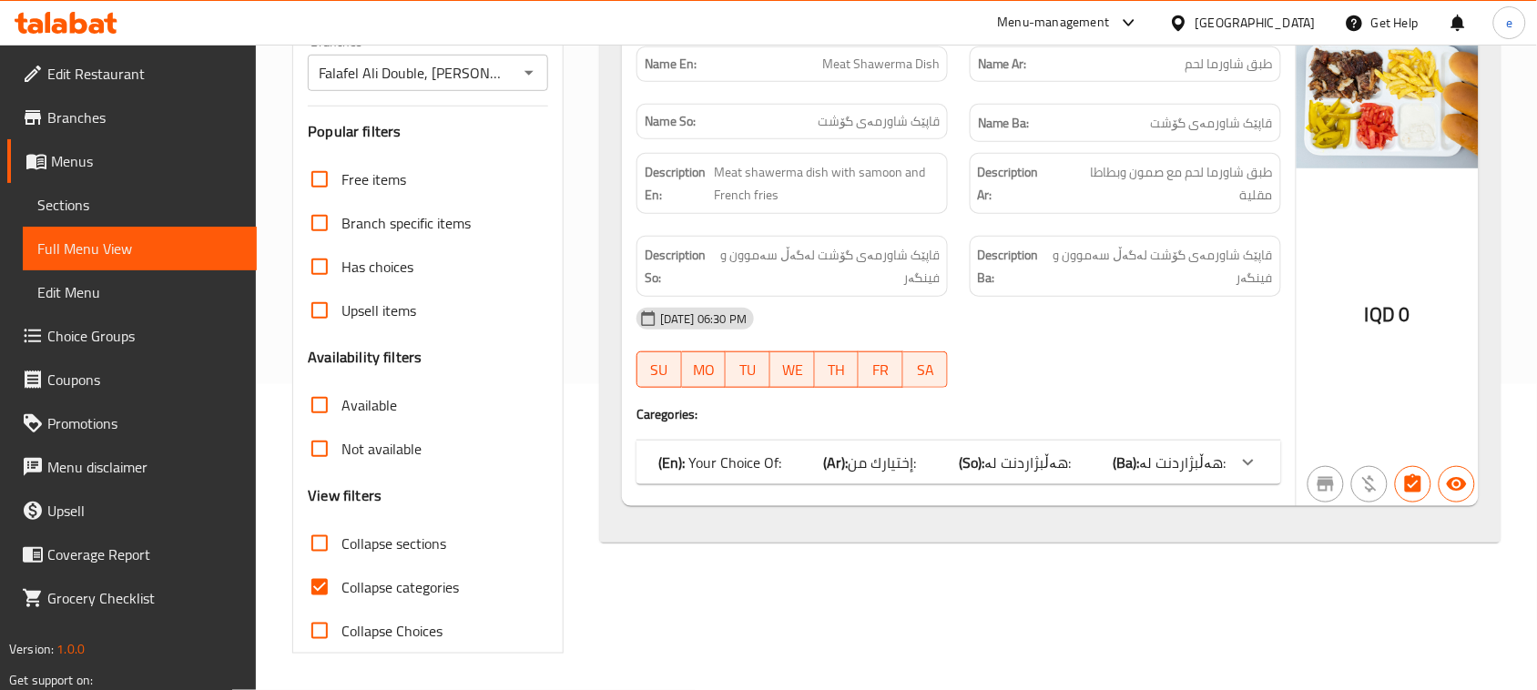
click at [889, 442] on div "(En): Your Choice Of: (Ar): إختيارك من: (So): هەڵبژاردنت لە: (Ba): هەڵبژاردنت ل…" at bounding box center [958, 463] width 645 height 44
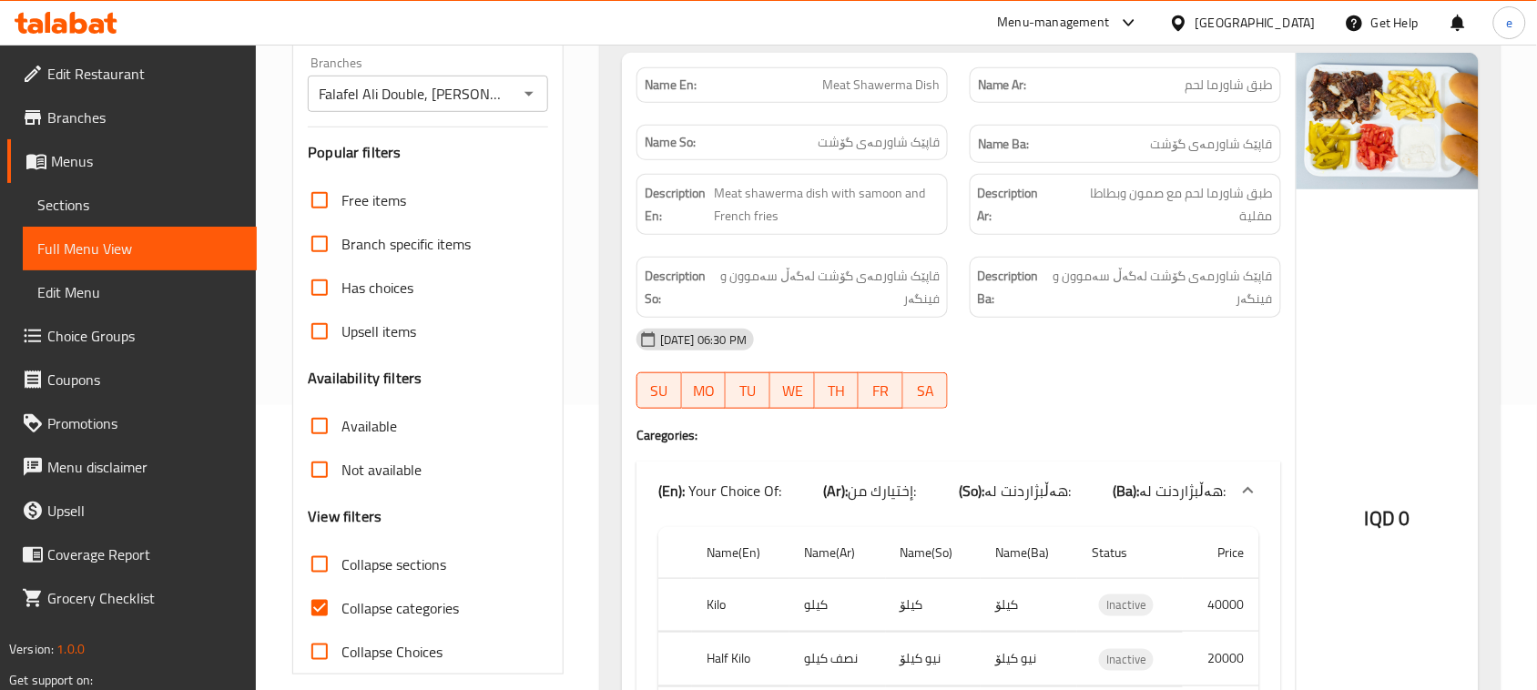
scroll to position [78, 0]
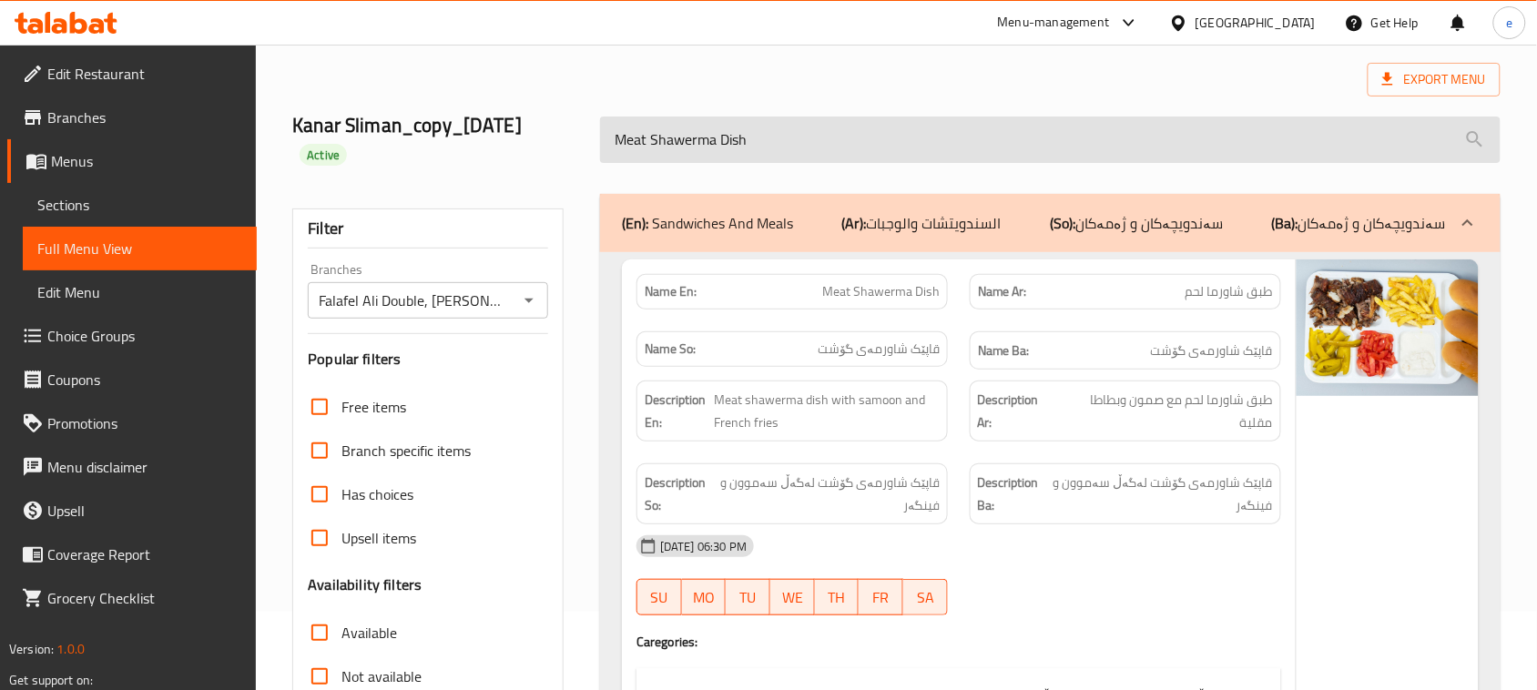
click at [739, 155] on input "Meat Shawerma Dish" at bounding box center [1050, 140] width 900 height 46
paste input "Chicken"
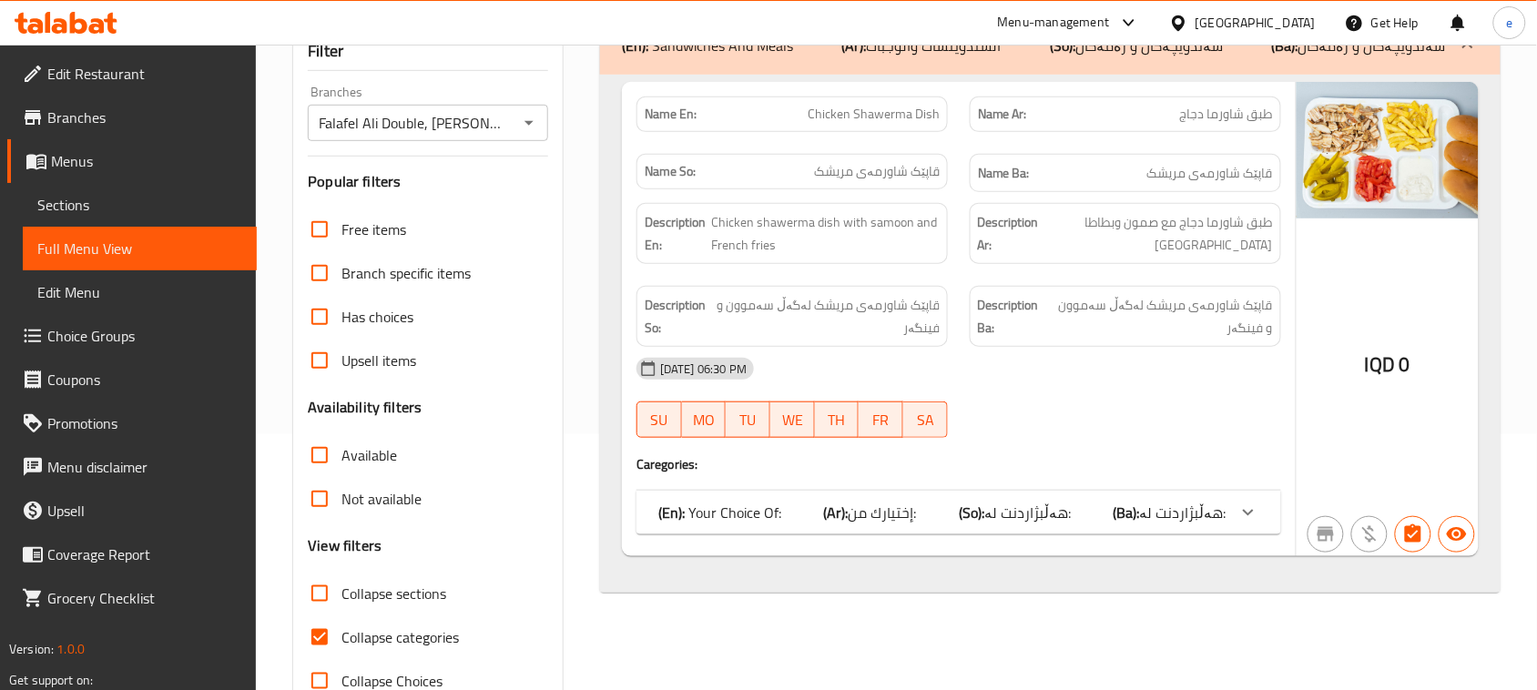
scroll to position [306, 0]
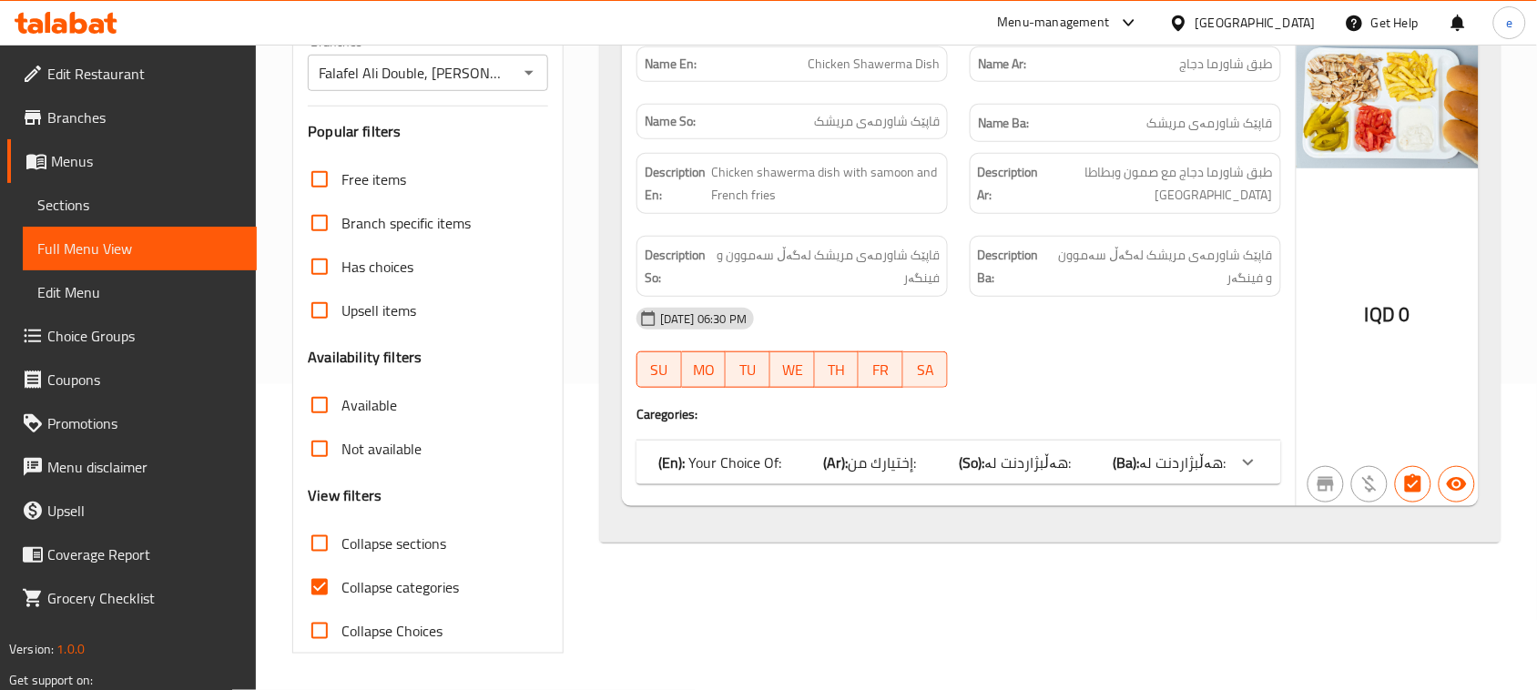
click at [893, 479] on div "(En): Your Choice Of: (Ar): إختيارك من: (So): هەڵبژاردنت لە: (Ba): هەڵبژاردنت ل…" at bounding box center [958, 463] width 645 height 44
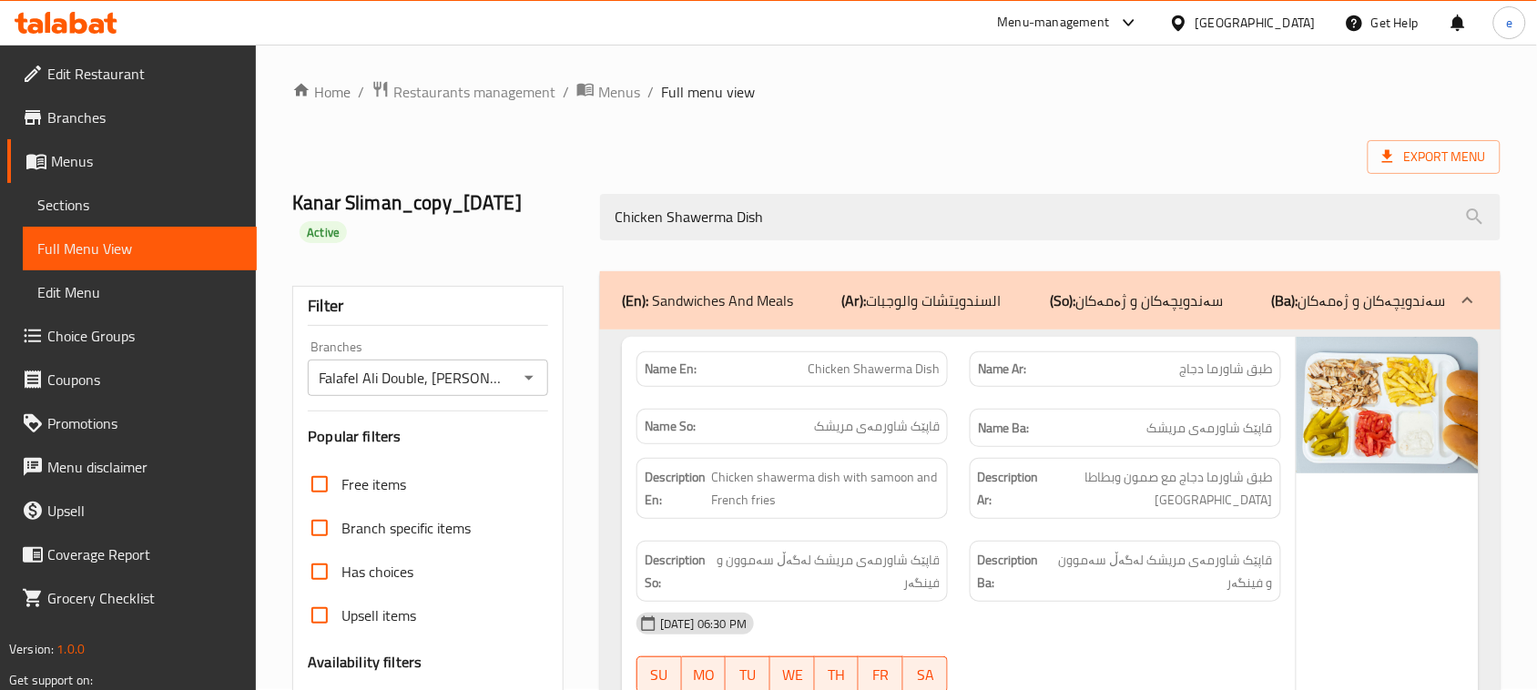
scroll to position [0, 0]
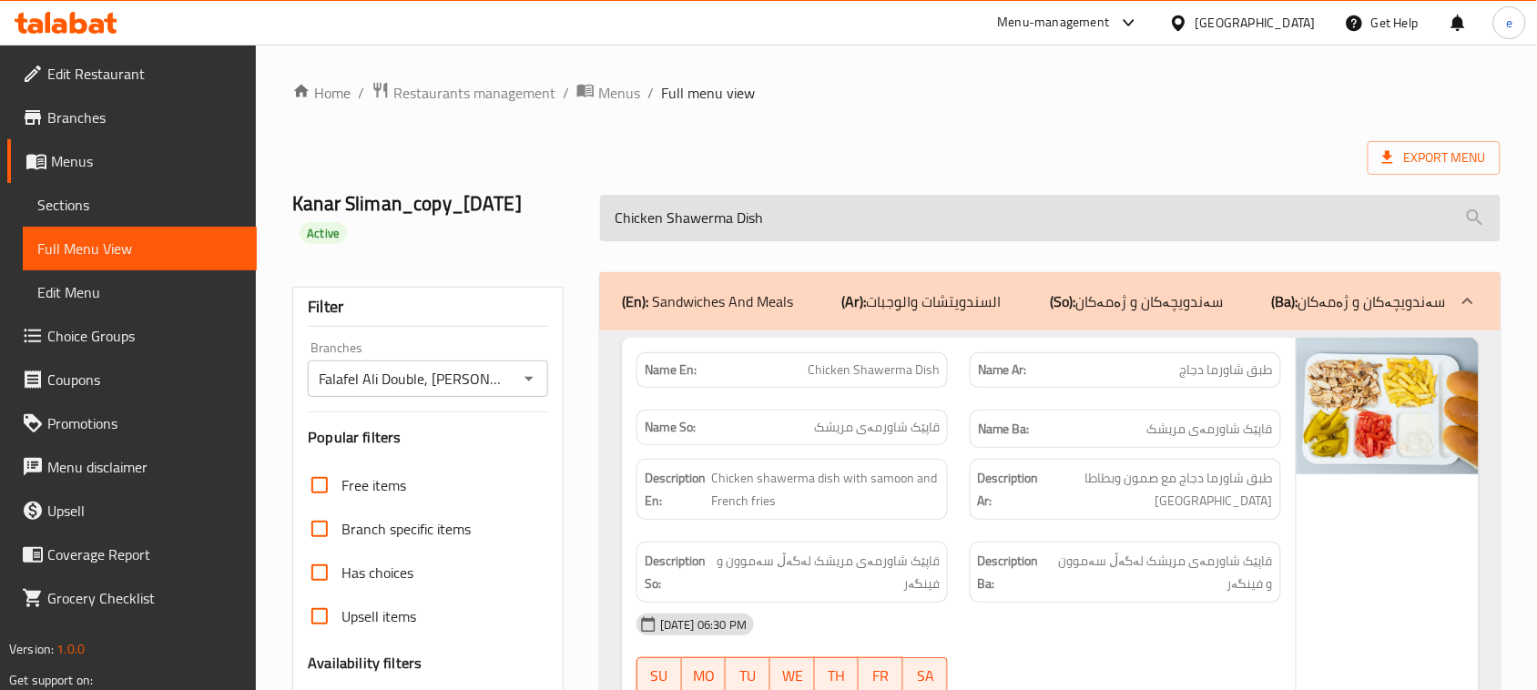
click at [761, 239] on input "Chicken Shawerma Dish" at bounding box center [1050, 218] width 900 height 46
click at [761, 233] on input "Chicken Shawerma Dish" at bounding box center [1050, 218] width 900 height 46
paste input "Mix Dish"
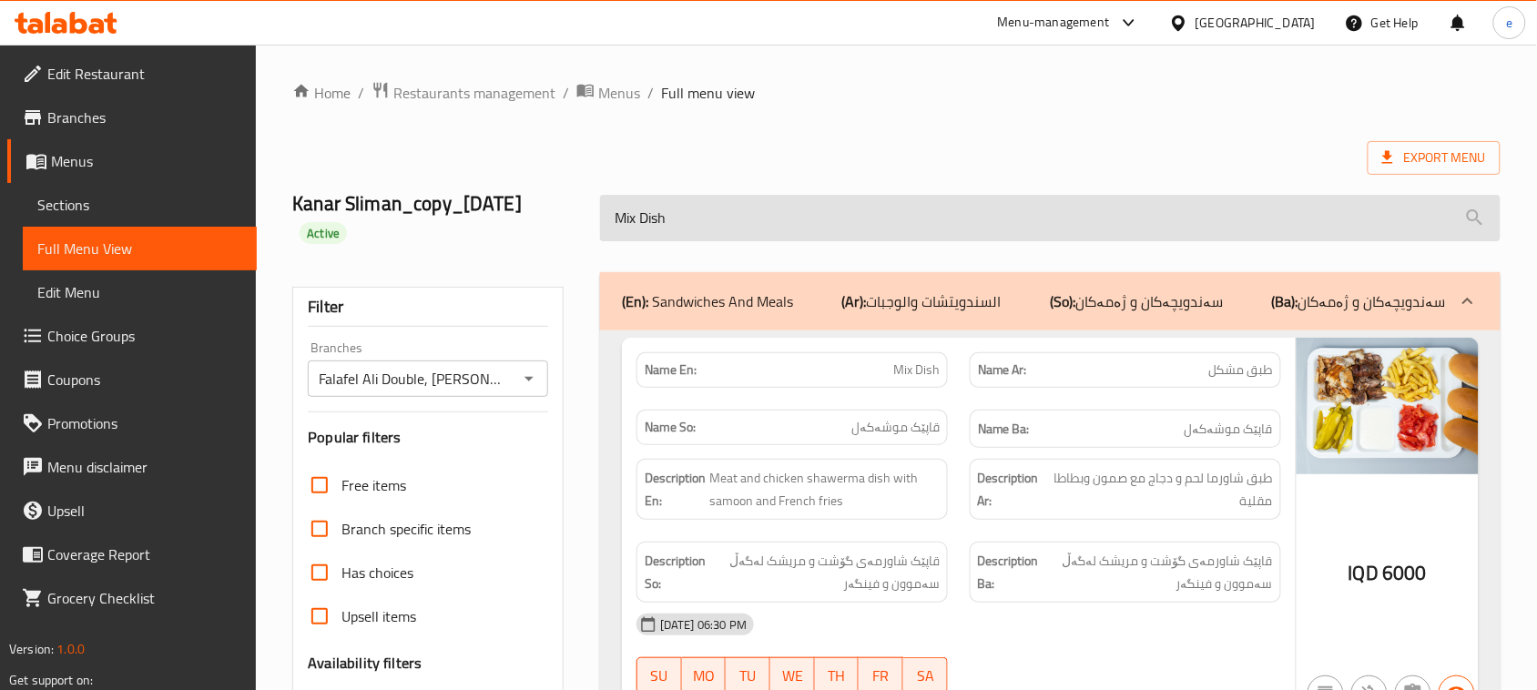
click at [698, 201] on input "Mix Dish" at bounding box center [1050, 218] width 900 height 46
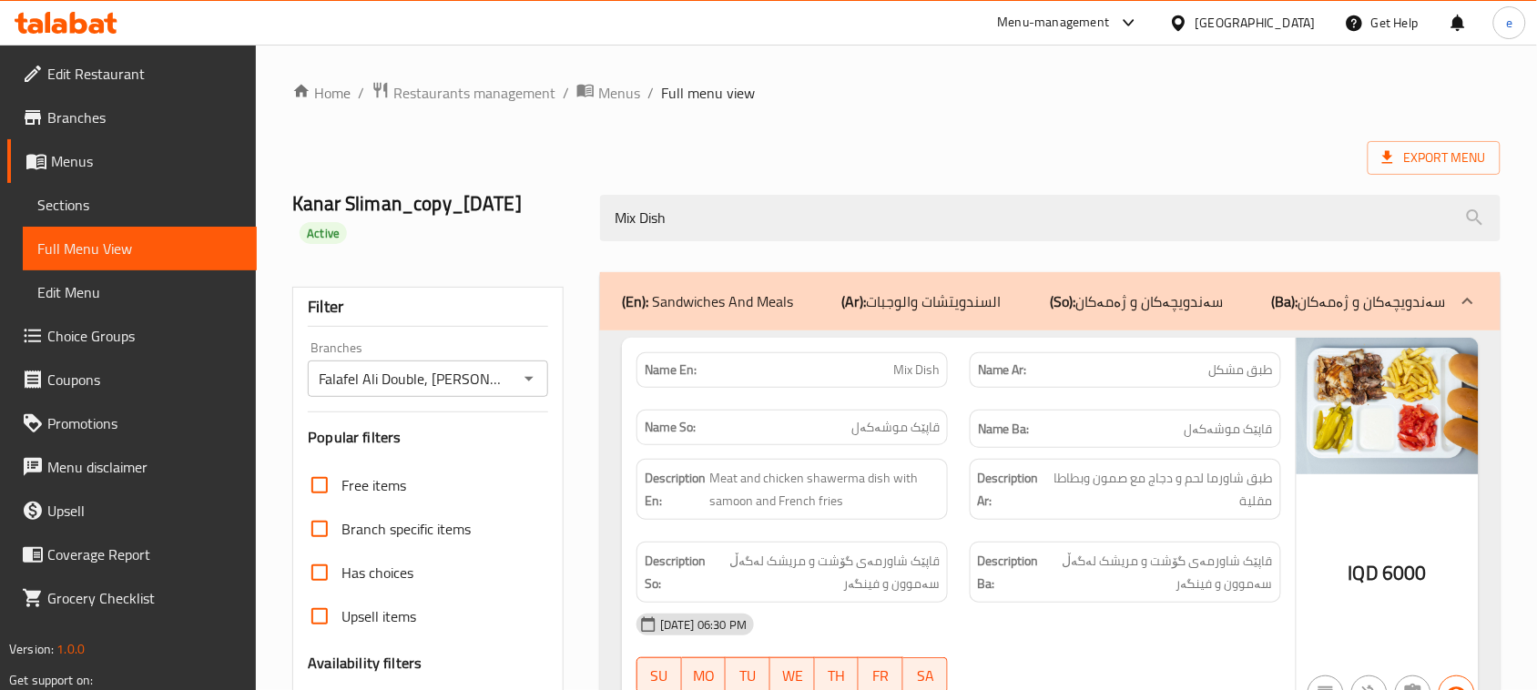
paste input "Pepsi Can"
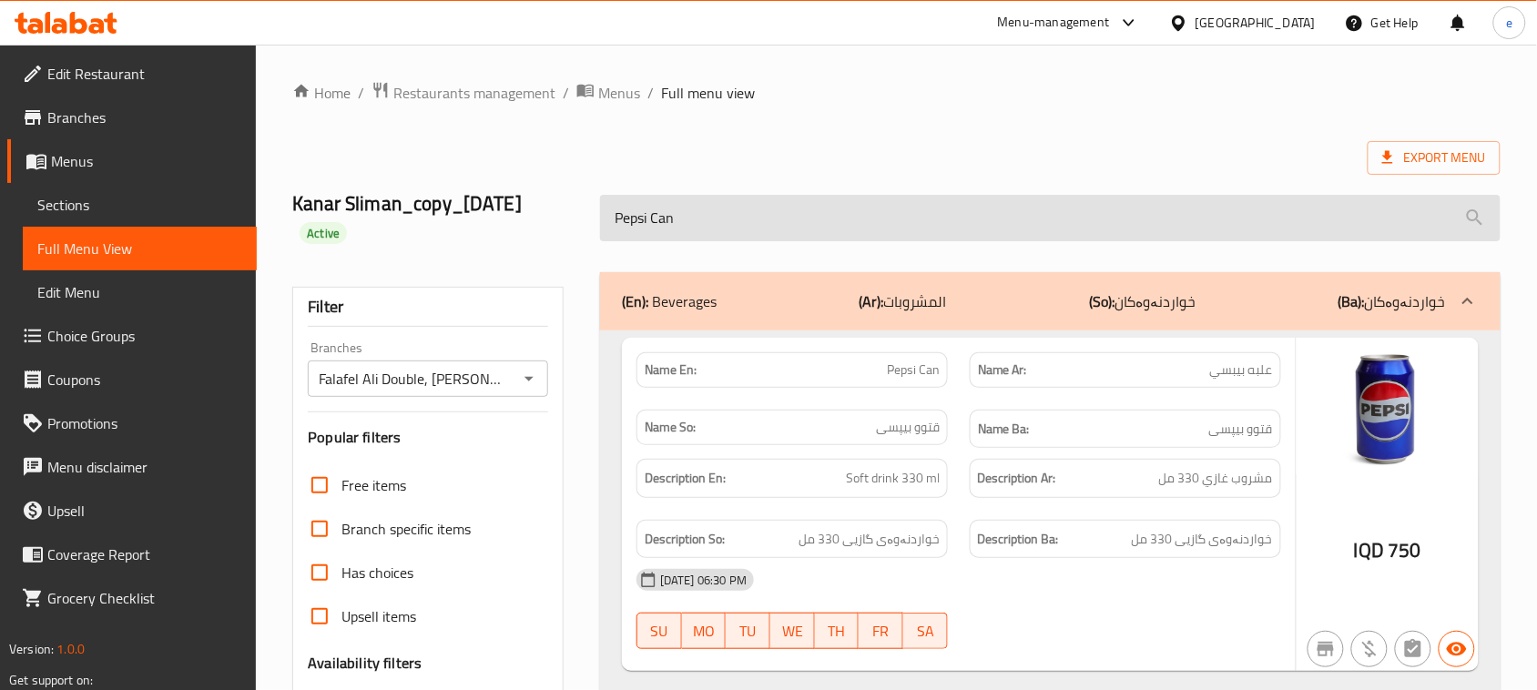
click at [772, 233] on input "Pepsi Can" at bounding box center [1050, 218] width 900 height 46
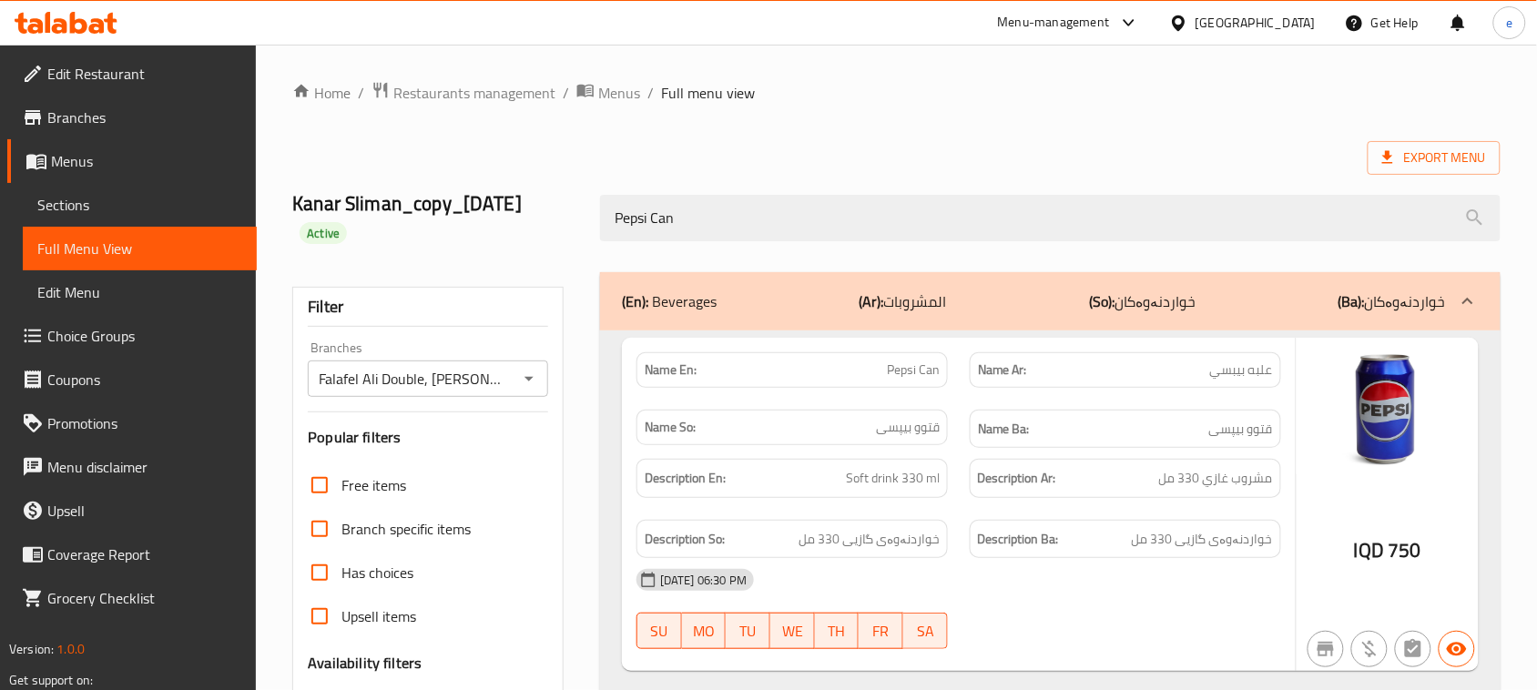
paste input "[PERSON_NAME]"
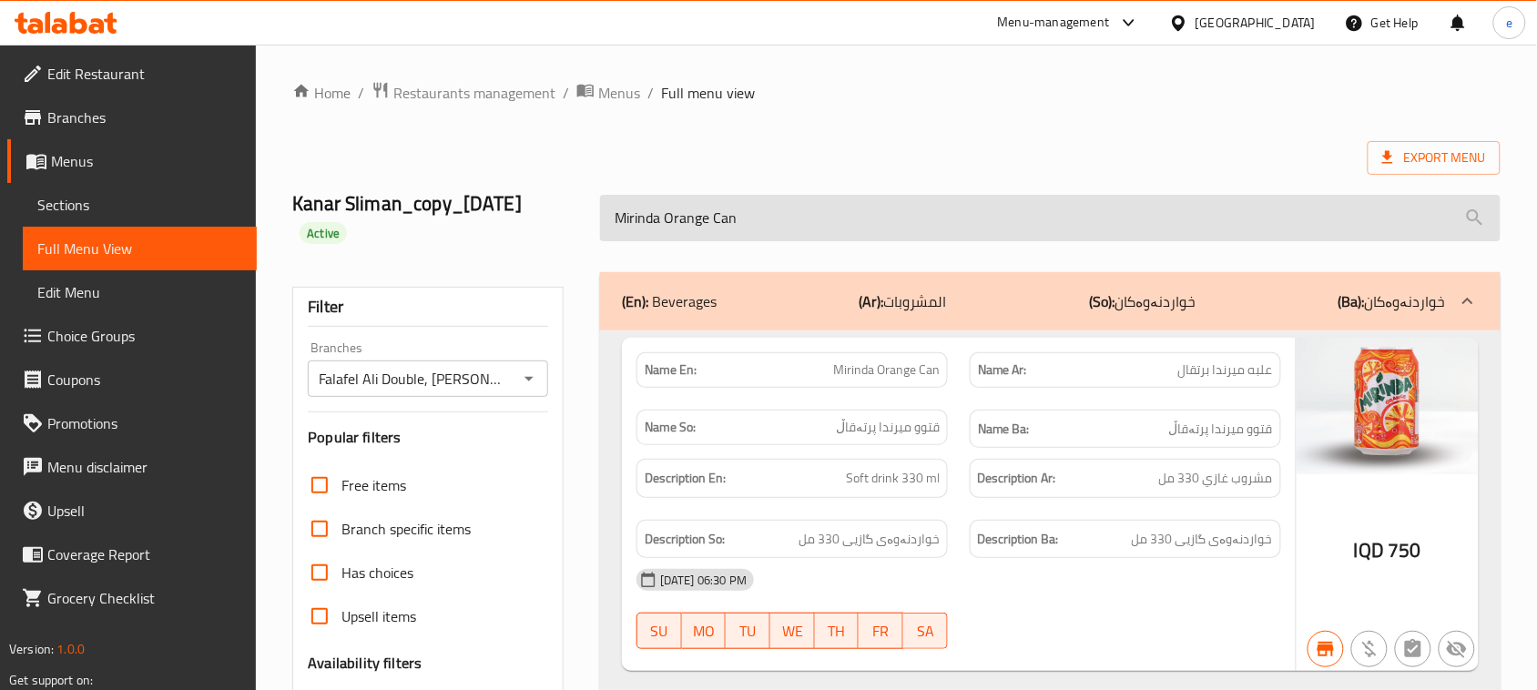
click at [739, 214] on input "Mirinda Orange Can" at bounding box center [1050, 218] width 900 height 46
paste input "7 Up"
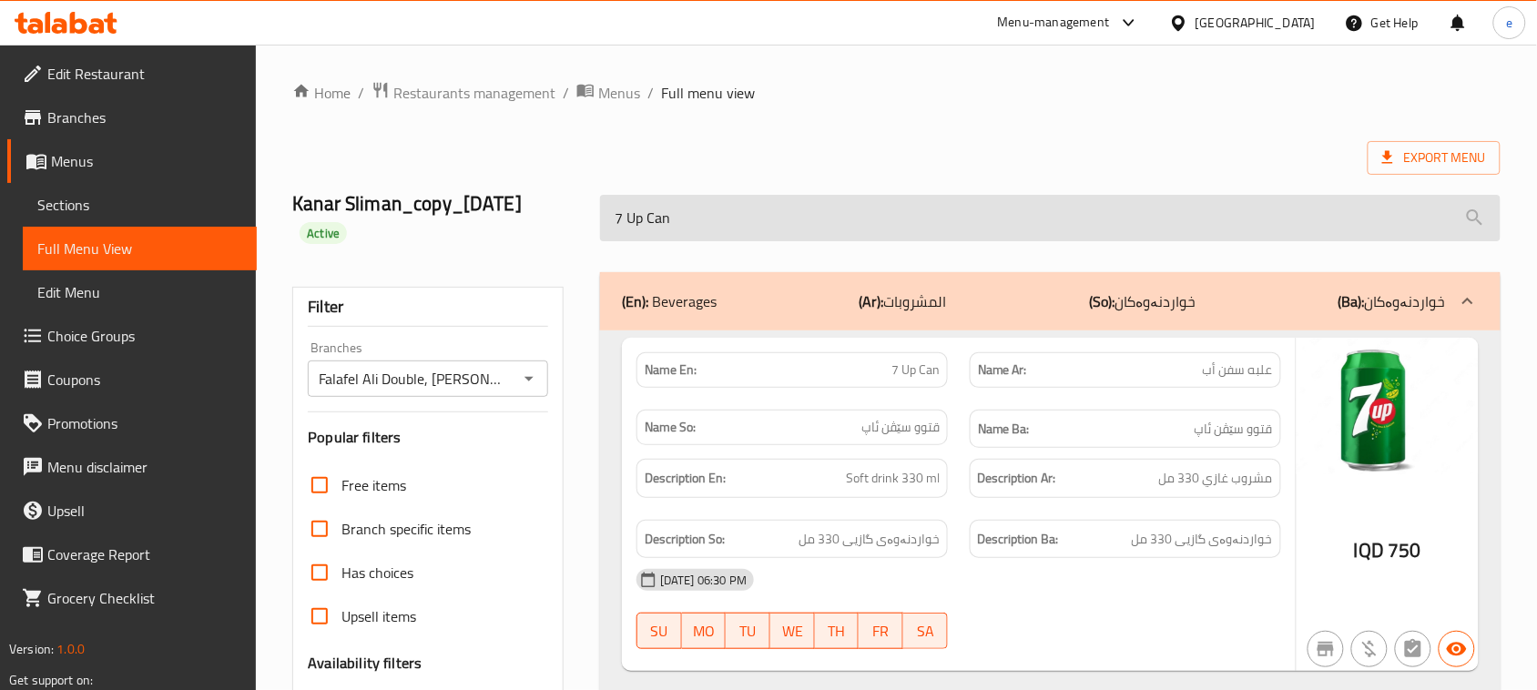
click at [680, 230] on input "7 Up Can" at bounding box center [1050, 218] width 900 height 46
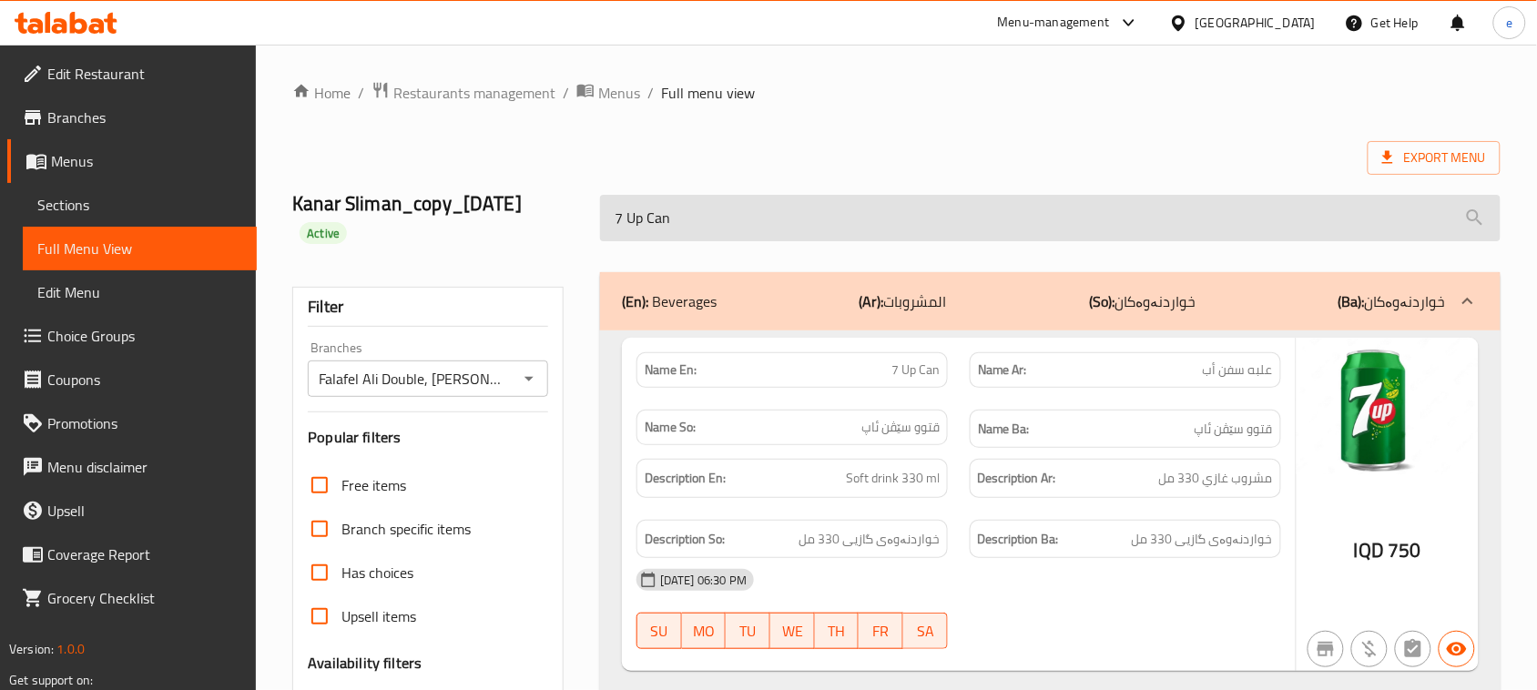
paste input "Mineral Water"
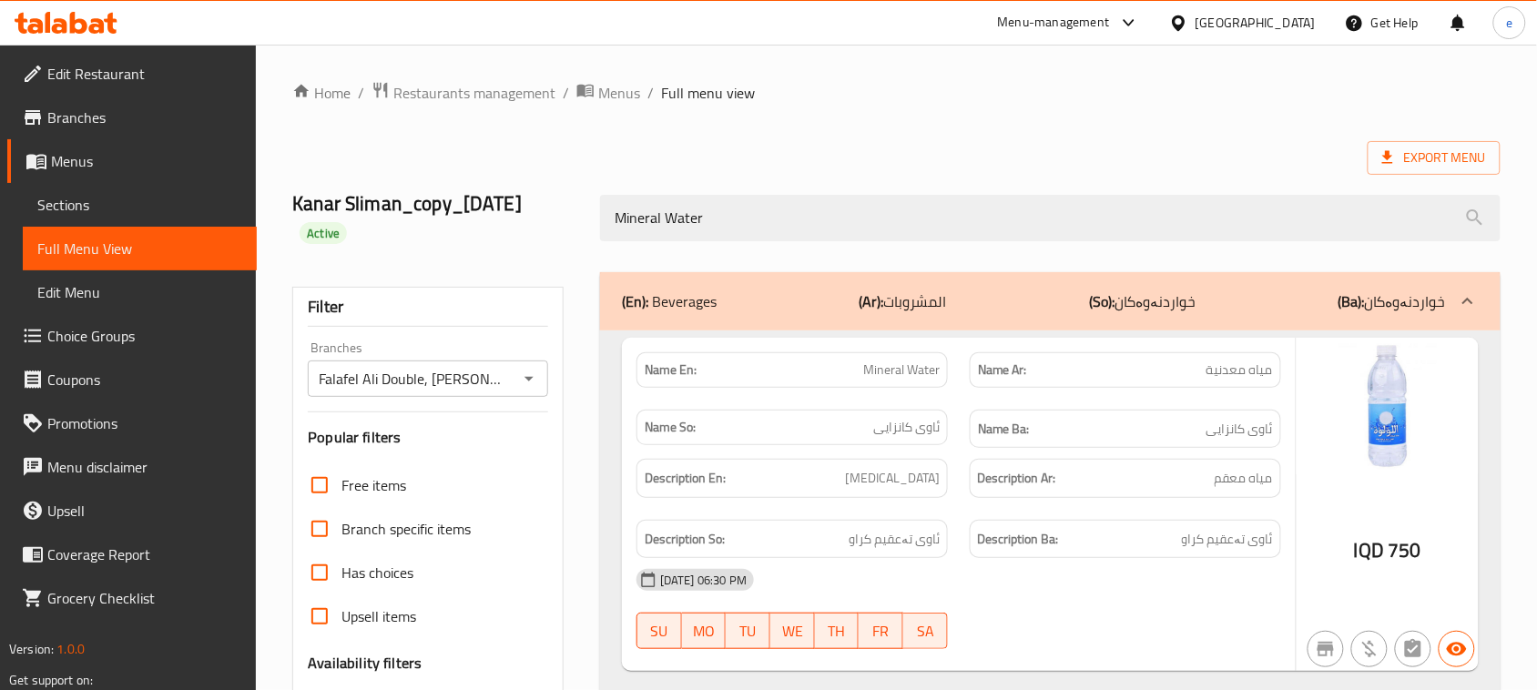
type input "Mineral Water"
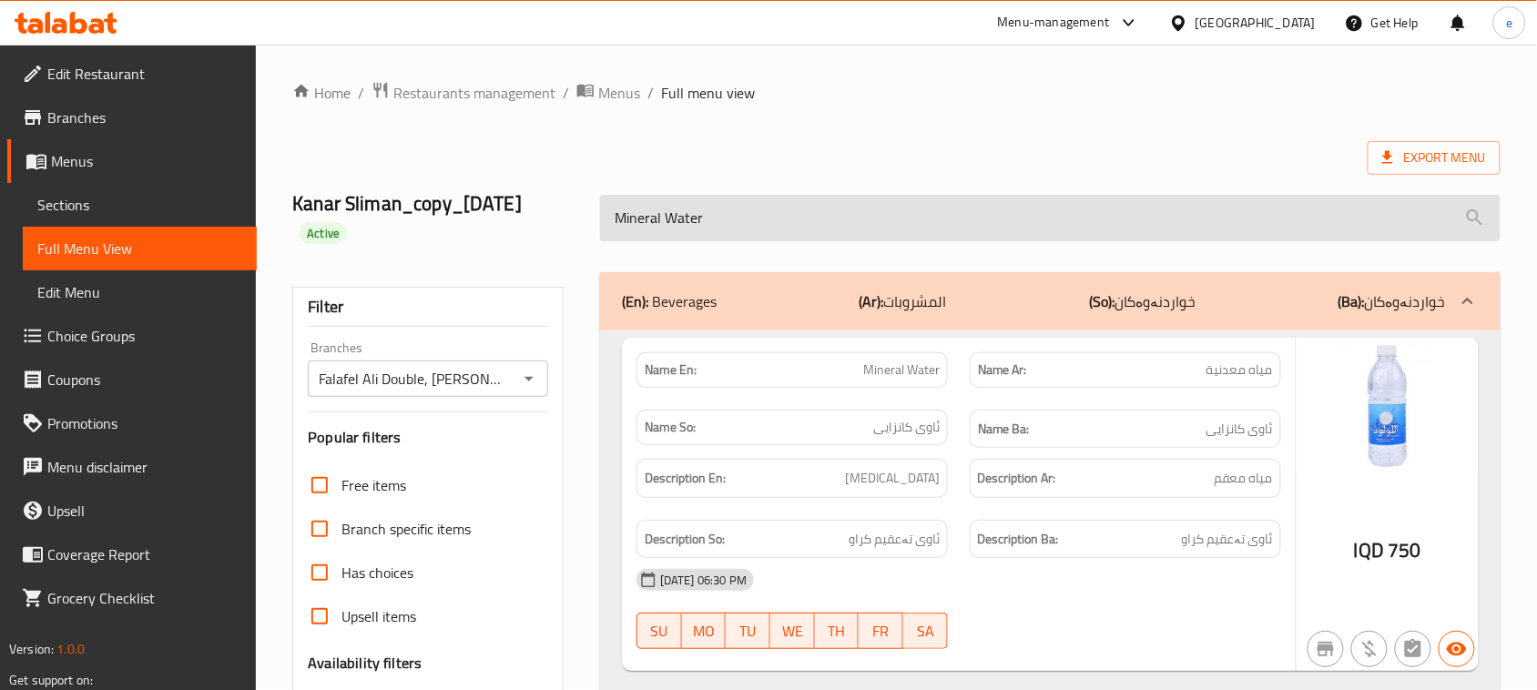
click at [740, 241] on input "Mineral Water" at bounding box center [1050, 218] width 900 height 46
click at [739, 241] on input "Mineral Water" at bounding box center [1050, 218] width 900 height 46
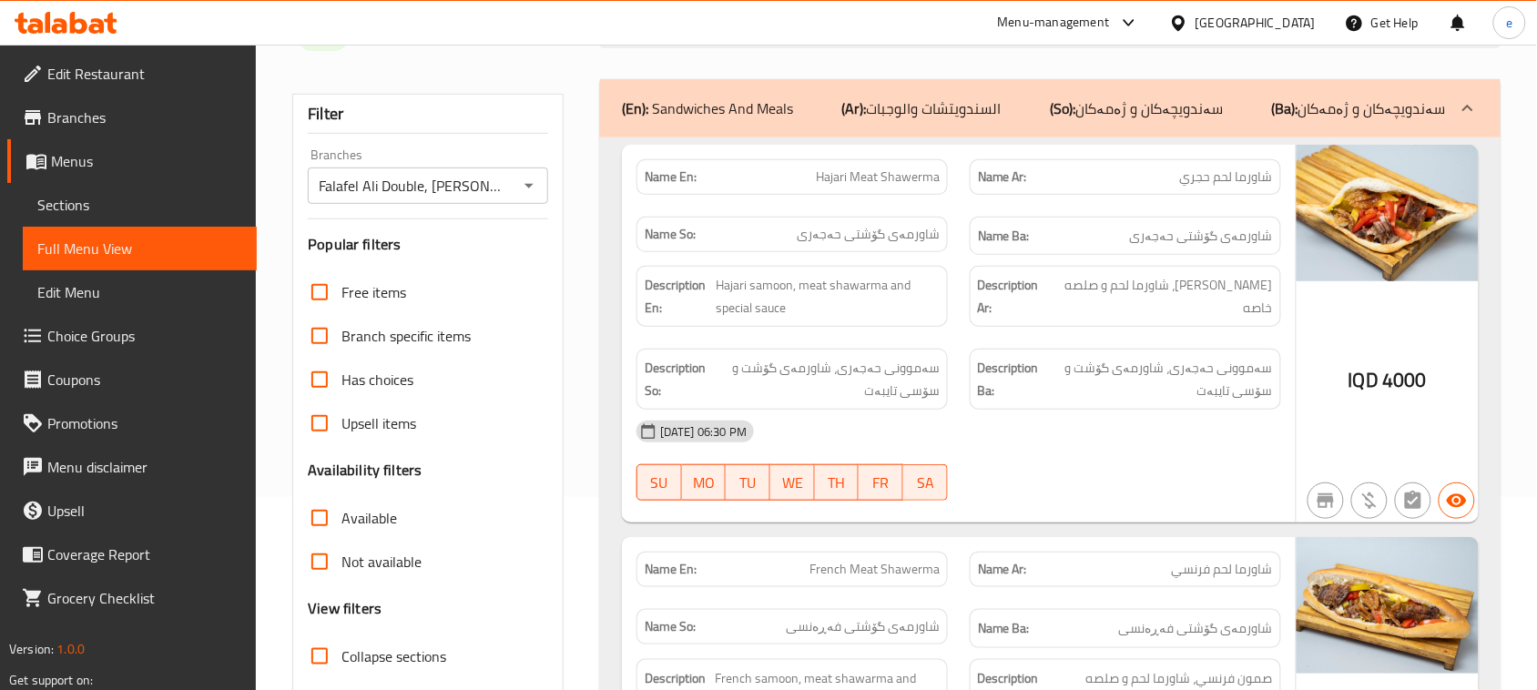
scroll to position [455, 0]
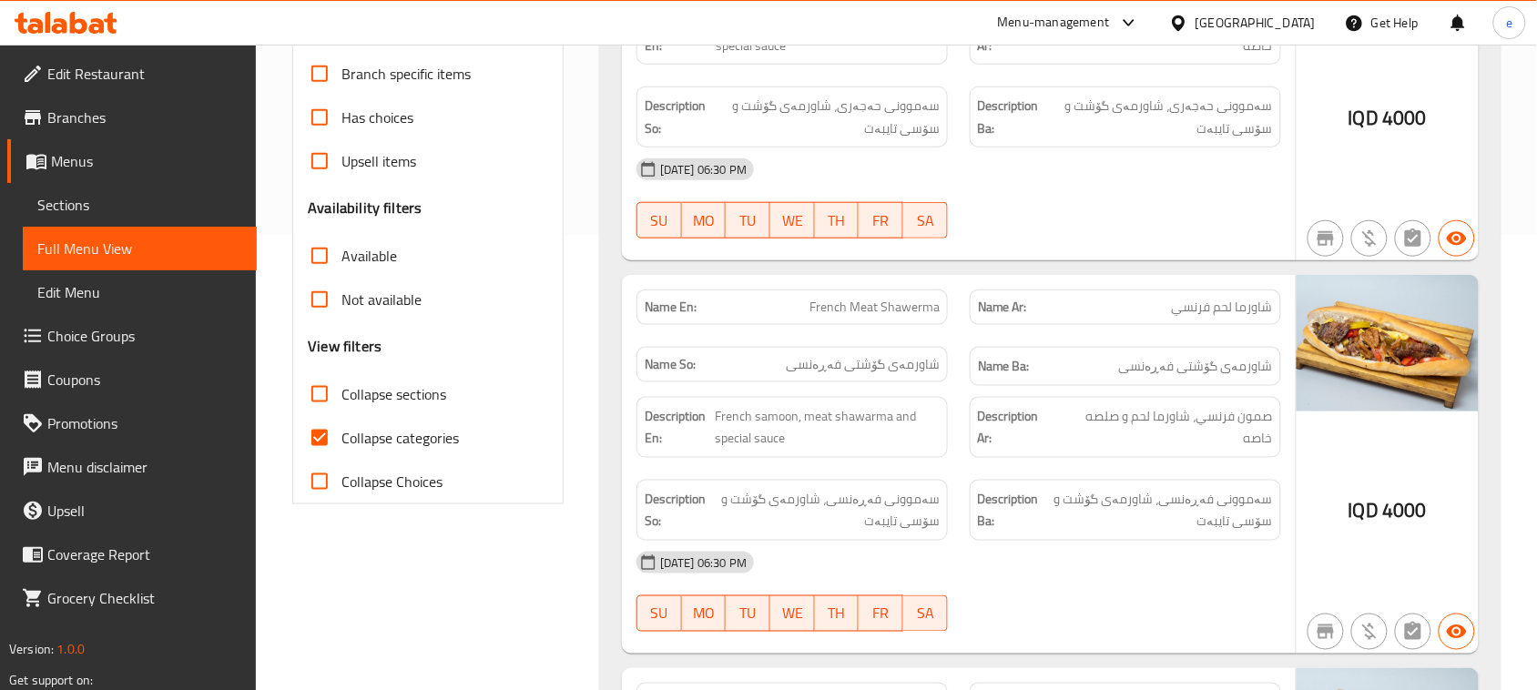
click at [381, 448] on span "Collapse categories" at bounding box center [399, 438] width 117 height 22
click at [341, 448] on input "Collapse categories" at bounding box center [320, 438] width 44 height 44
checkbox input "false"
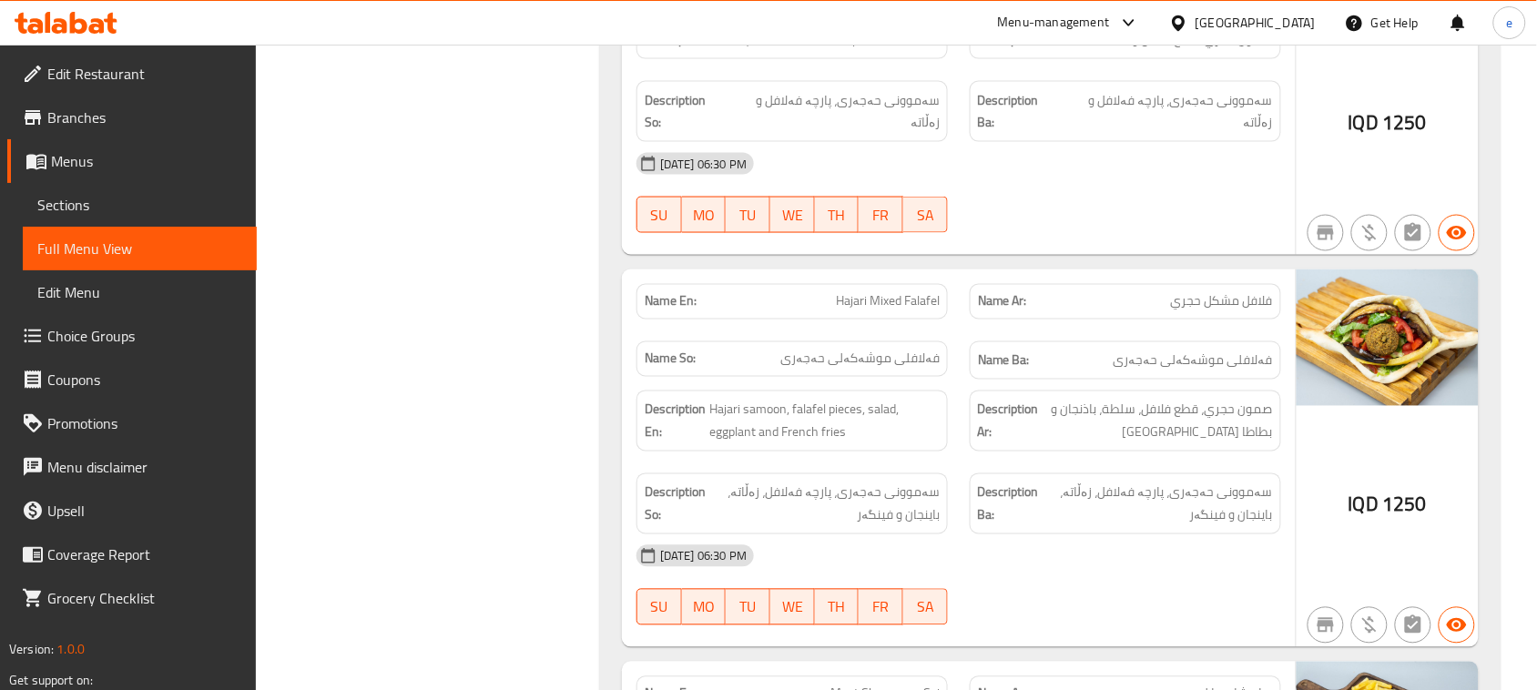
scroll to position [0, 0]
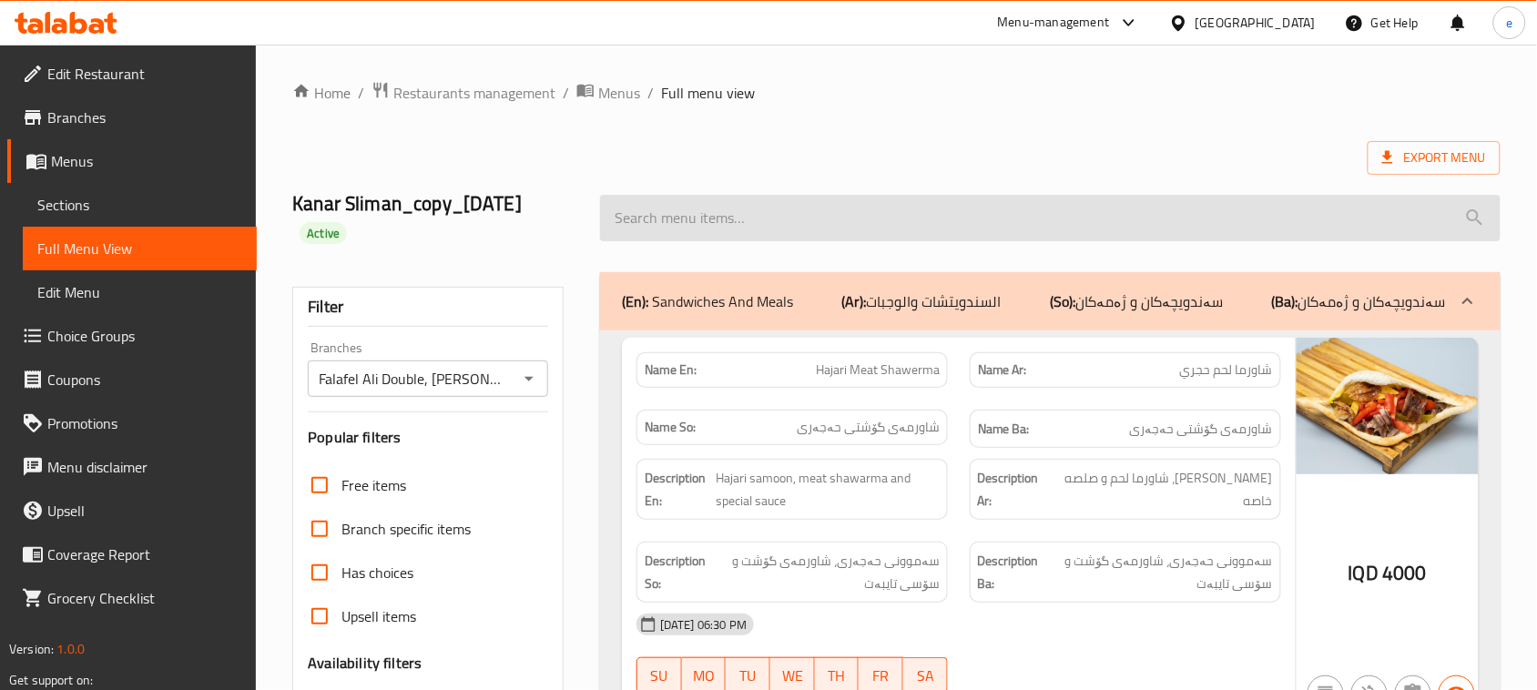
drag, startPoint x: 849, startPoint y: 223, endPoint x: 839, endPoint y: 238, distance: 17.2
click at [848, 223] on input "search" at bounding box center [1050, 218] width 900 height 46
paste input "Nafar Makhlama"
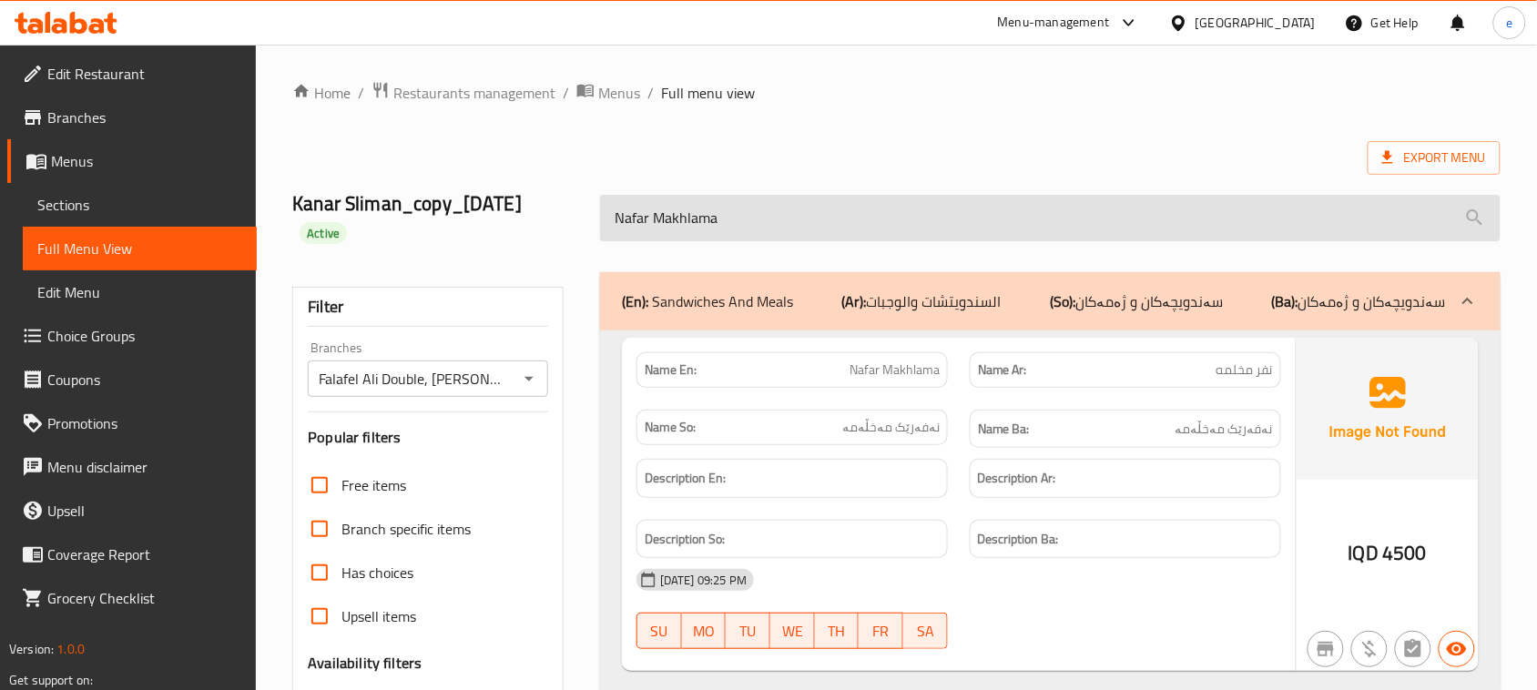
click at [695, 208] on input "Nafar Makhlama" at bounding box center [1050, 218] width 900 height 46
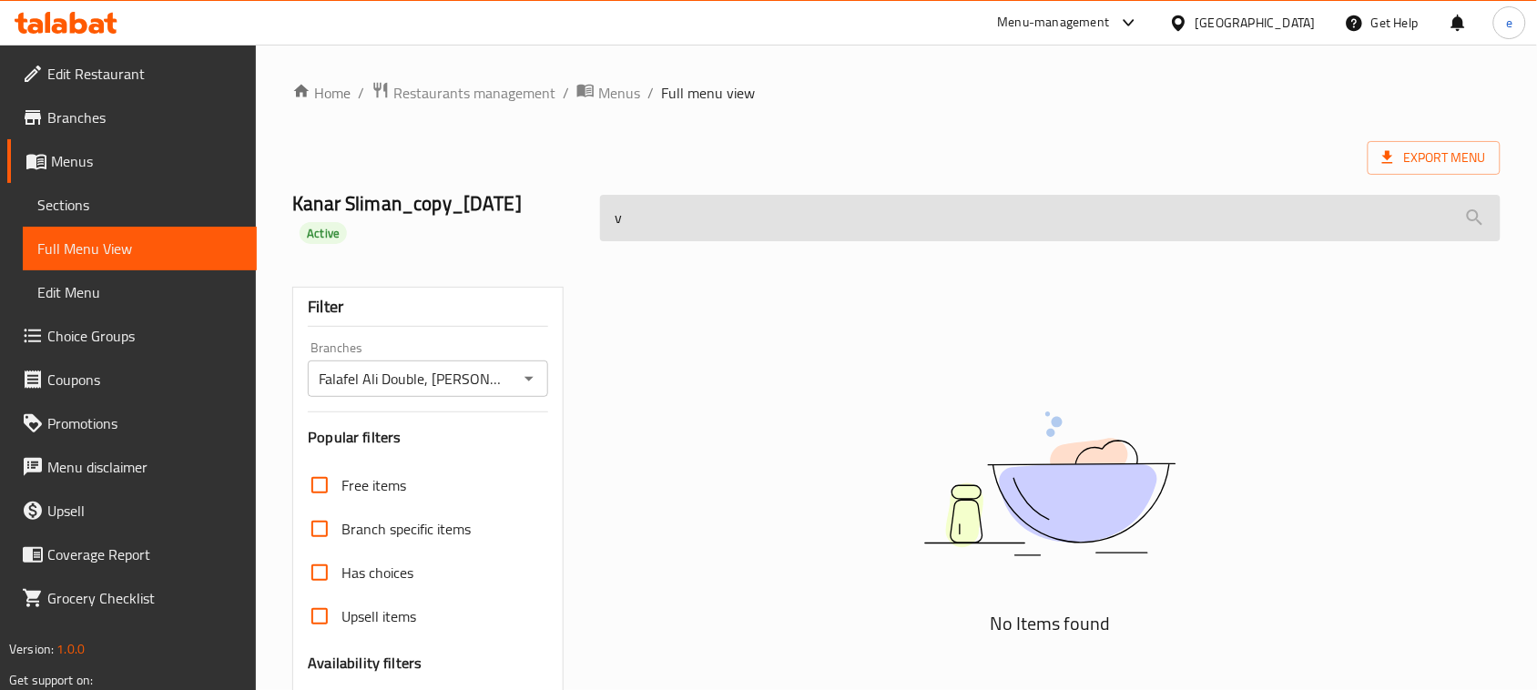
click at [695, 208] on input "v" at bounding box center [1050, 218] width 900 height 46
paste input "Nafar Foul With Ghee"
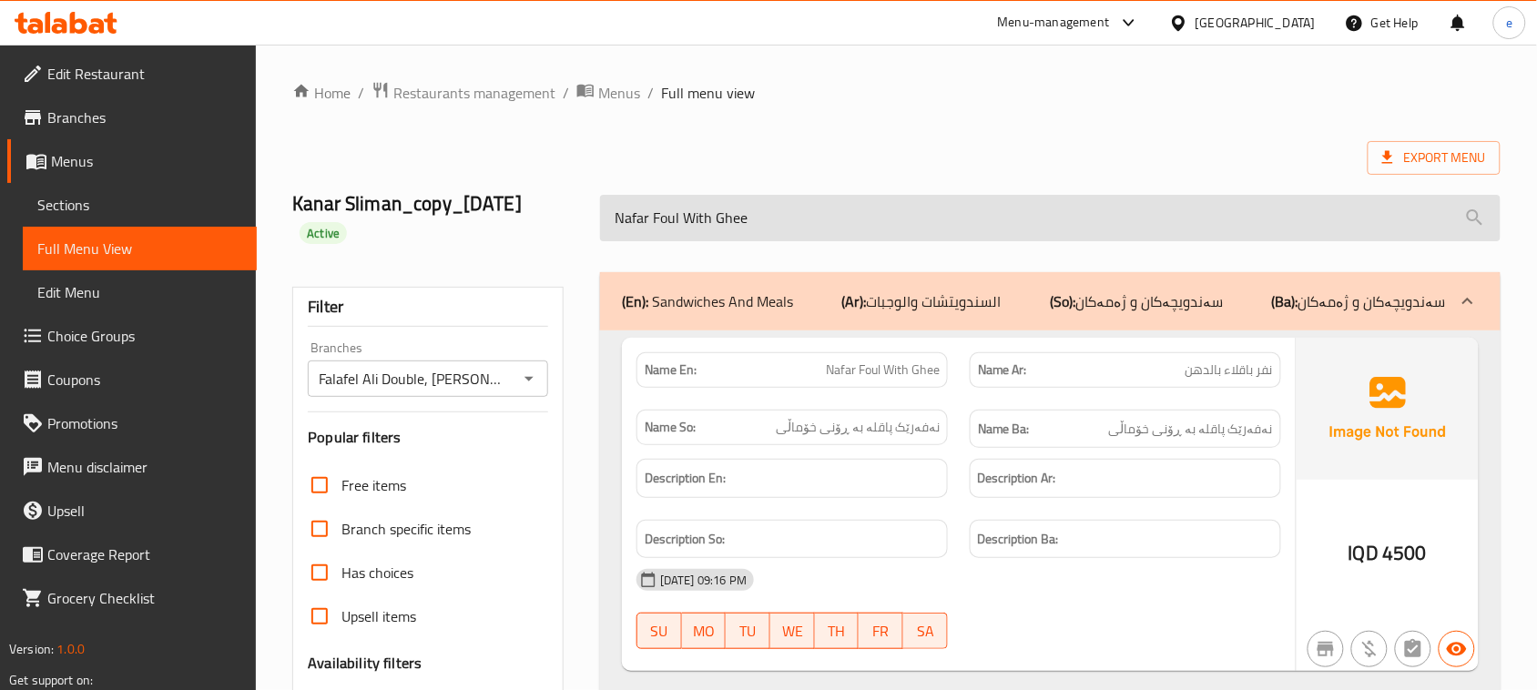
click at [693, 216] on input "Nafar Foul With Ghee" at bounding box center [1050, 218] width 900 height 46
paste input "Kibbeh"
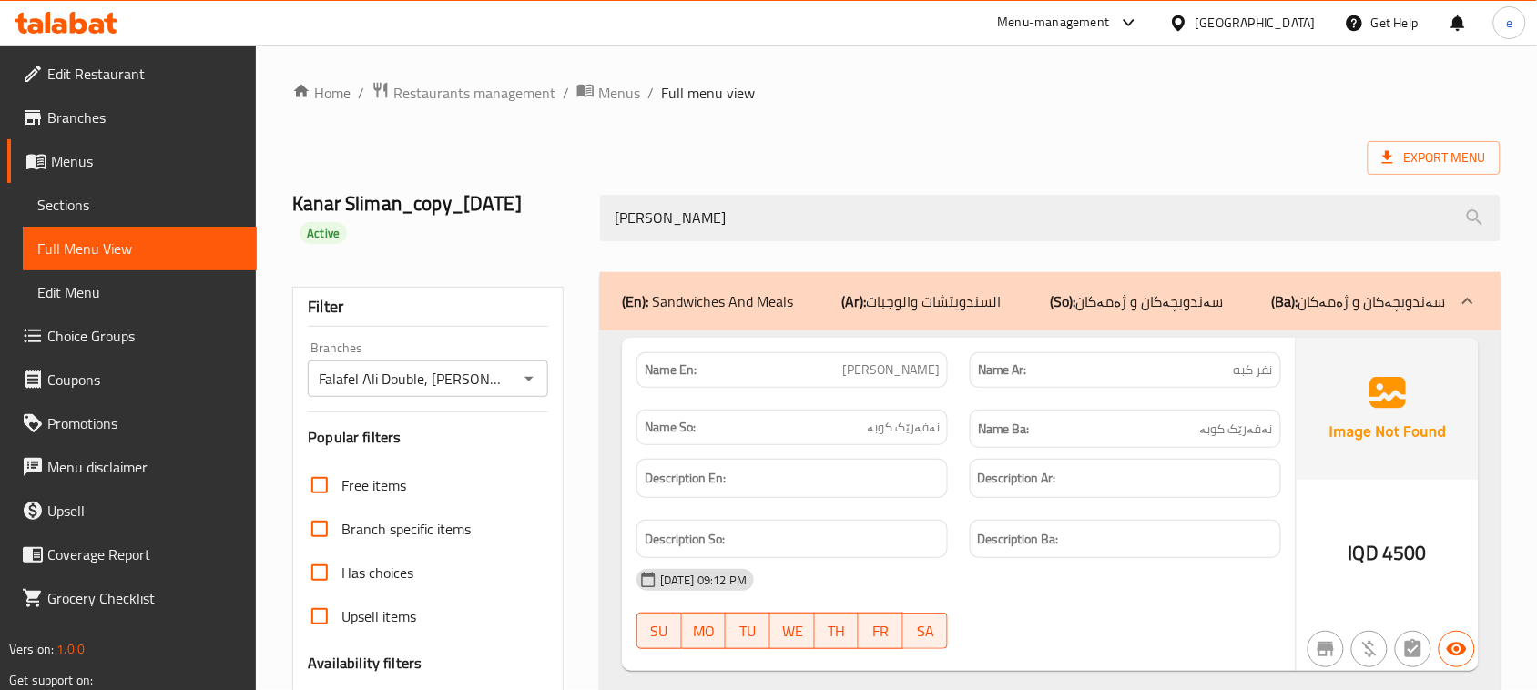
type input "[PERSON_NAME]"
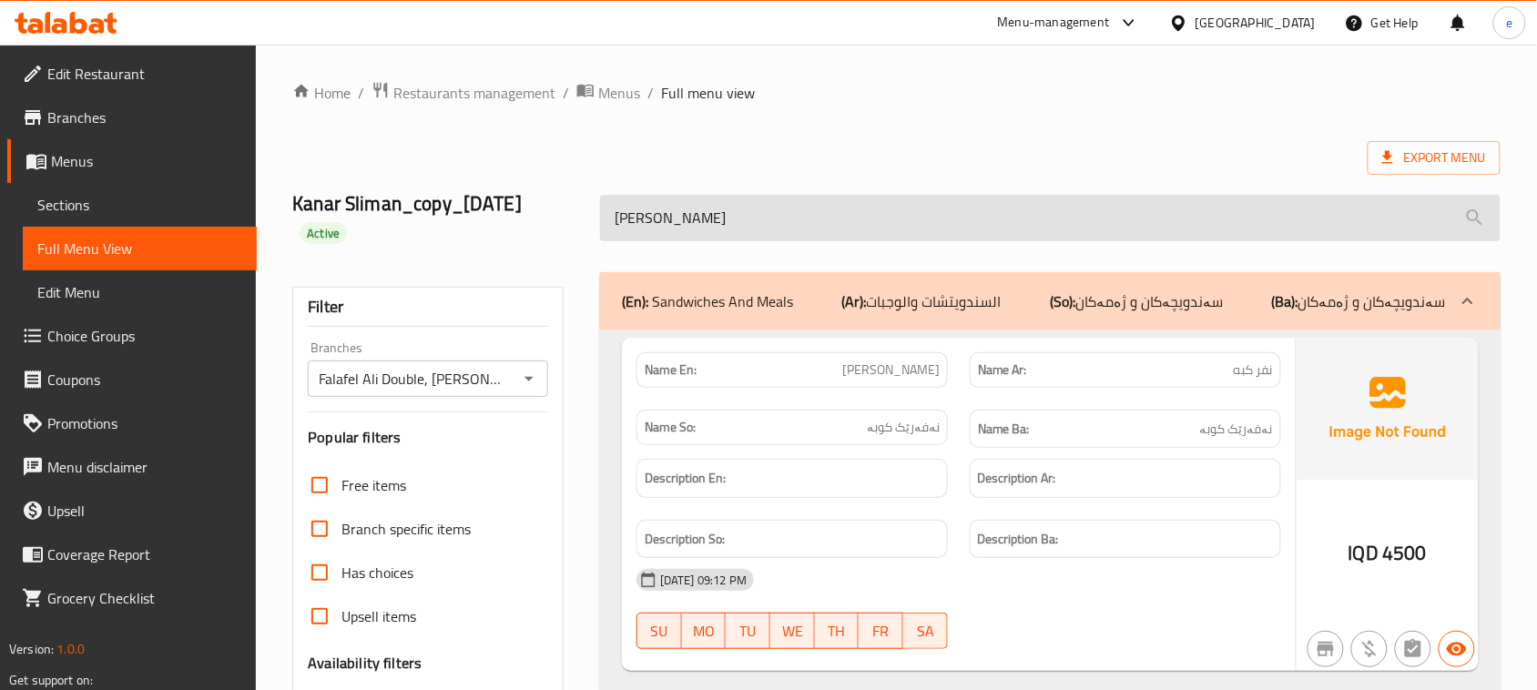
click at [721, 201] on input "[PERSON_NAME]" at bounding box center [1050, 218] width 900 height 46
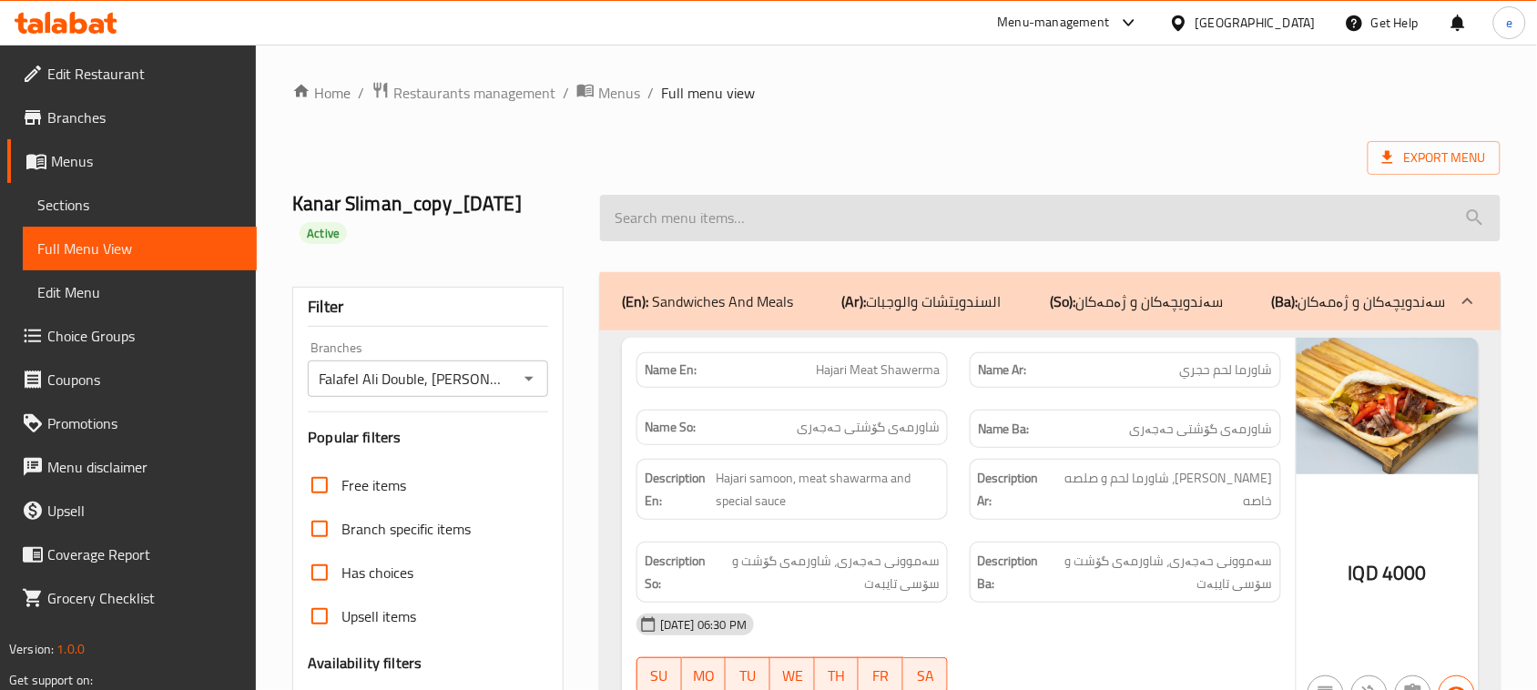
click at [713, 239] on input "search" at bounding box center [1050, 218] width 900 height 46
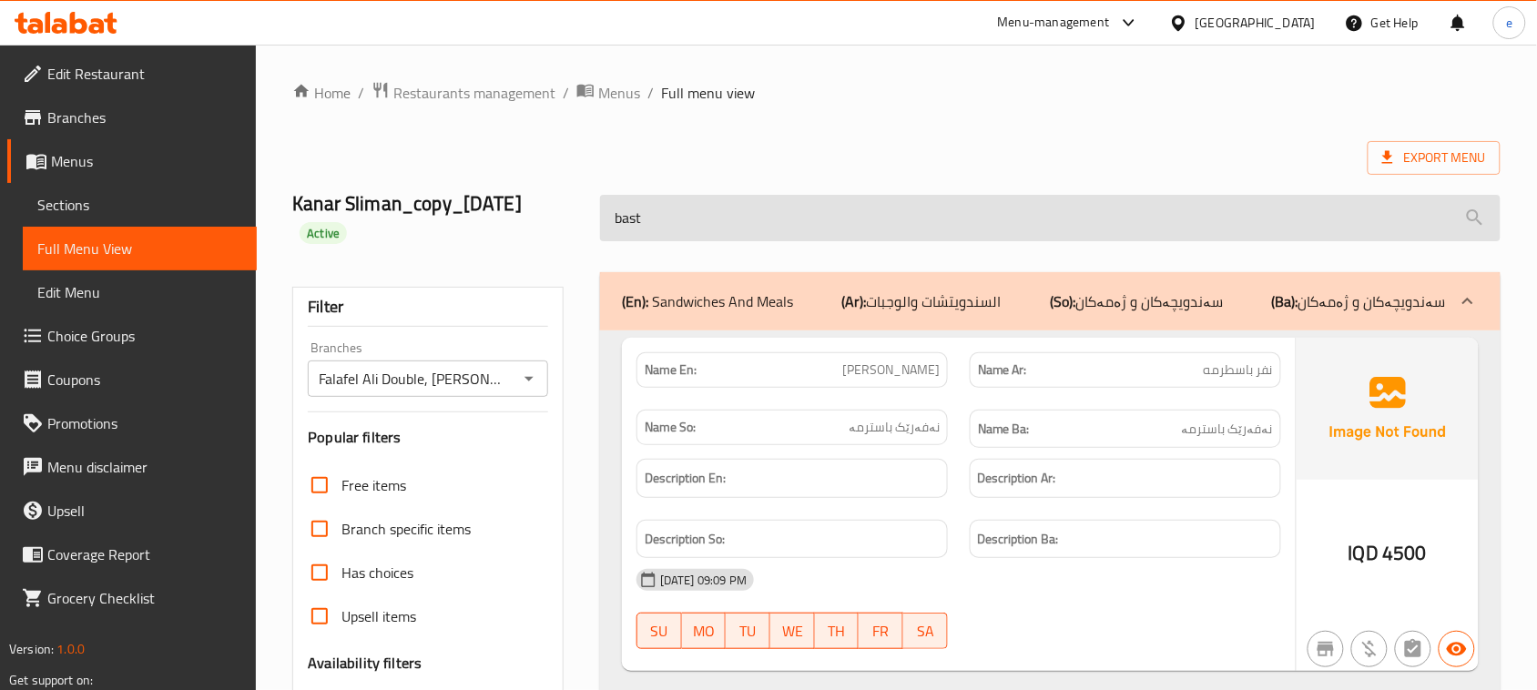
click at [780, 211] on input "bast" at bounding box center [1050, 218] width 900 height 46
paste input "Hajari Meat Shawerma"
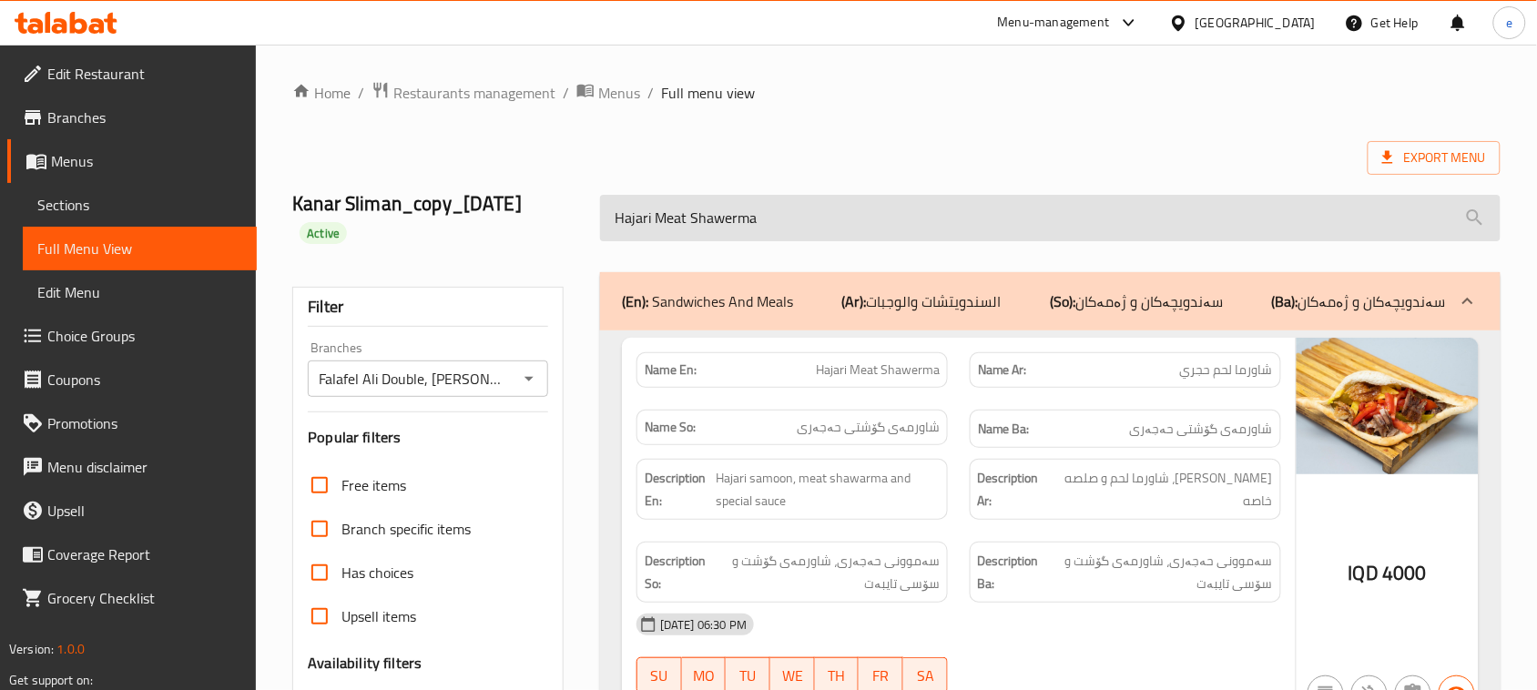
click at [629, 211] on input "Hajari Meat Shawerma" at bounding box center [1050, 218] width 900 height 46
click at [631, 211] on input "Hajari Meat Shawerma" at bounding box center [1050, 218] width 900 height 46
paste input "French"
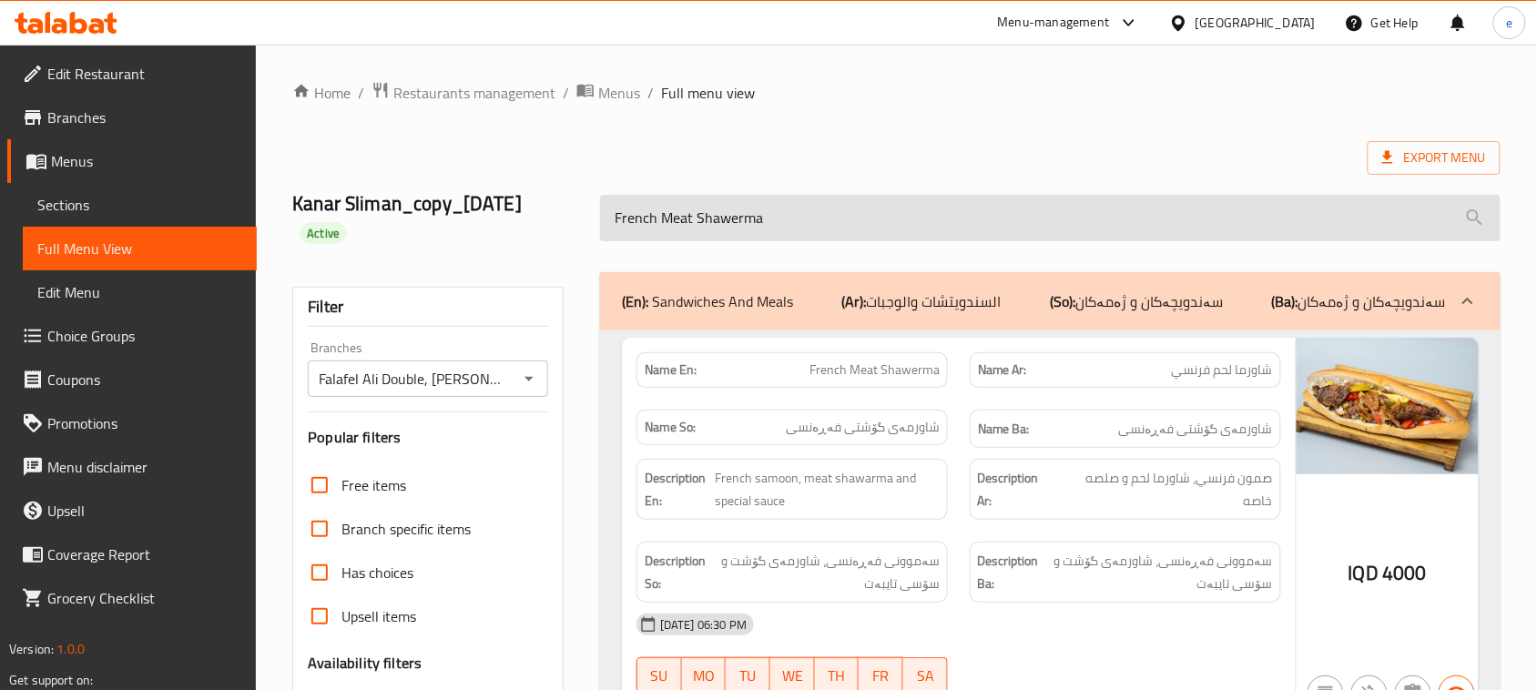
click at [761, 216] on input "French Meat Shawerma" at bounding box center [1050, 218] width 900 height 46
paste input "Chicken"
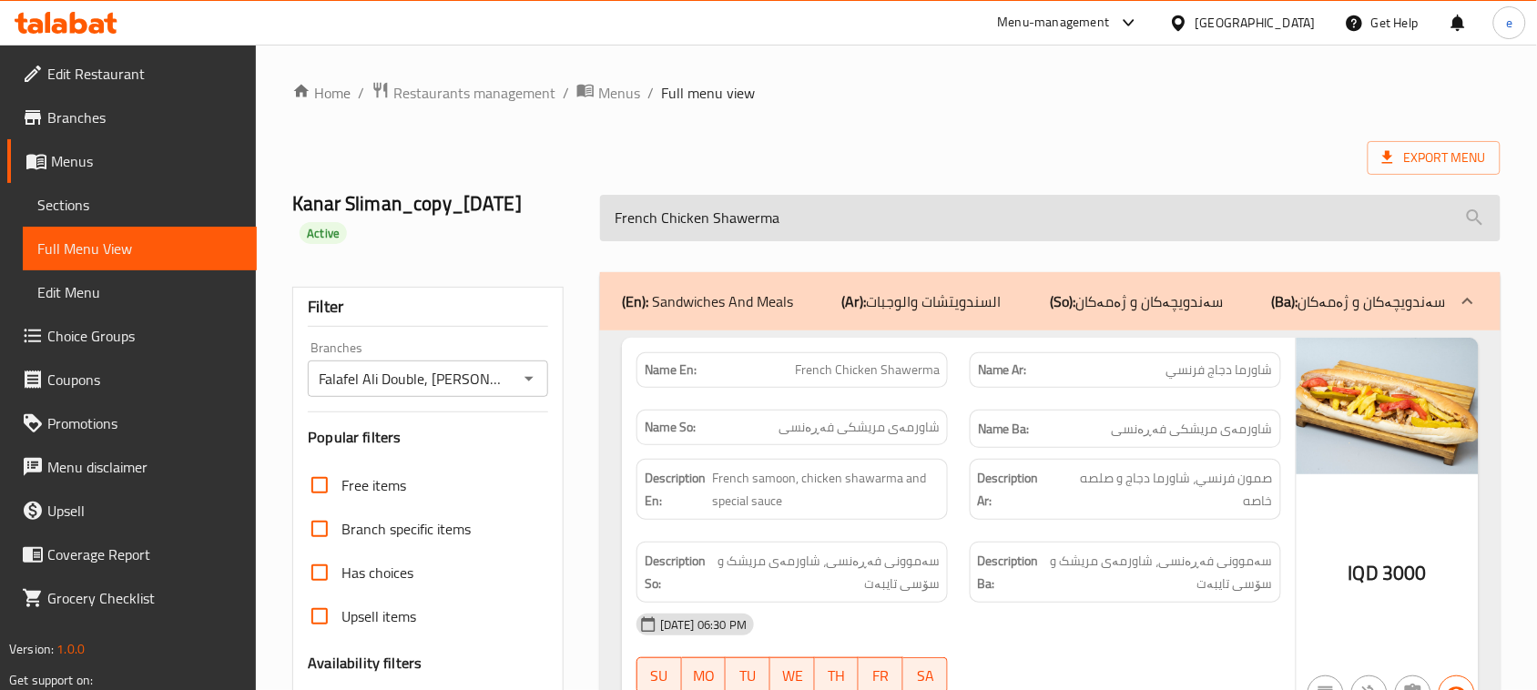
click at [701, 216] on input "French Chicken Shawerma" at bounding box center [1050, 218] width 900 height 46
paste input "Hajari"
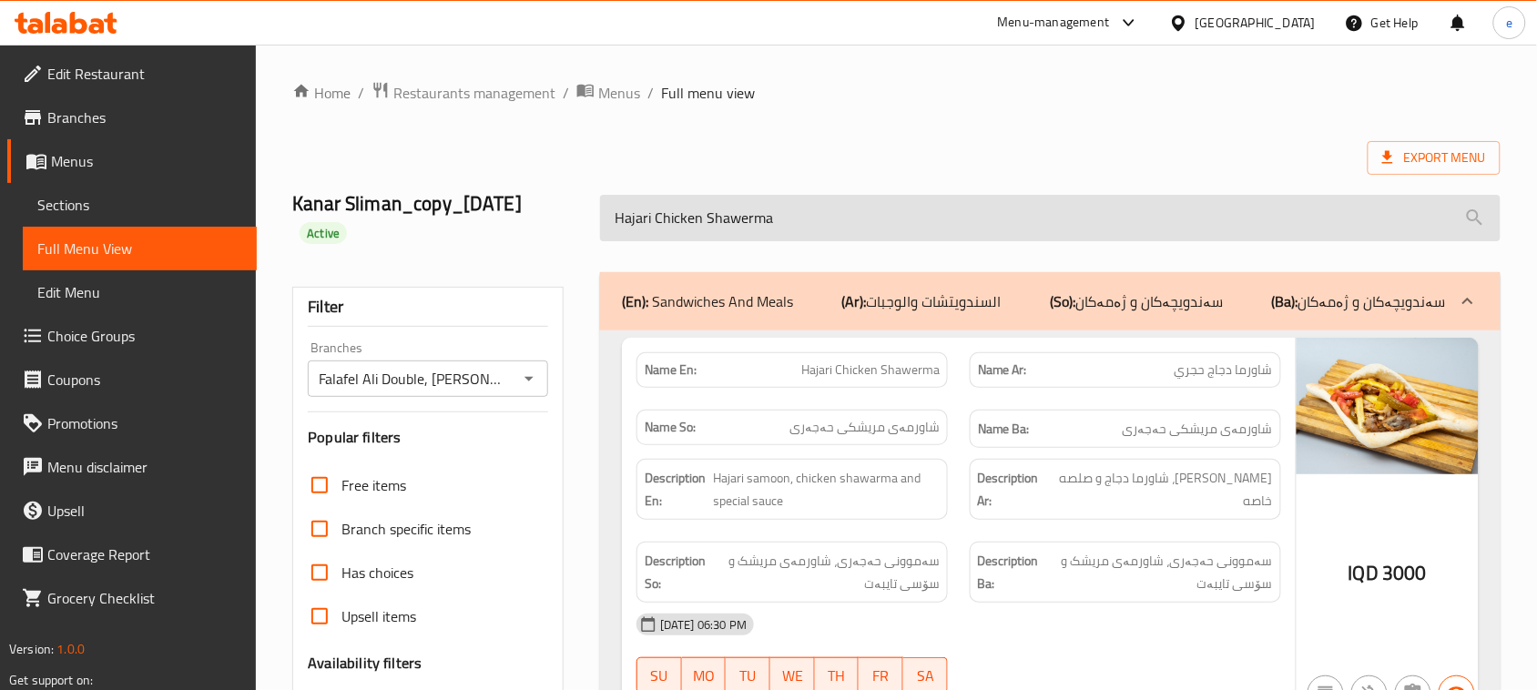
click at [669, 224] on input "Hajari Chicken Shawerma" at bounding box center [1050, 218] width 900 height 46
paste input "Chicken Burger"
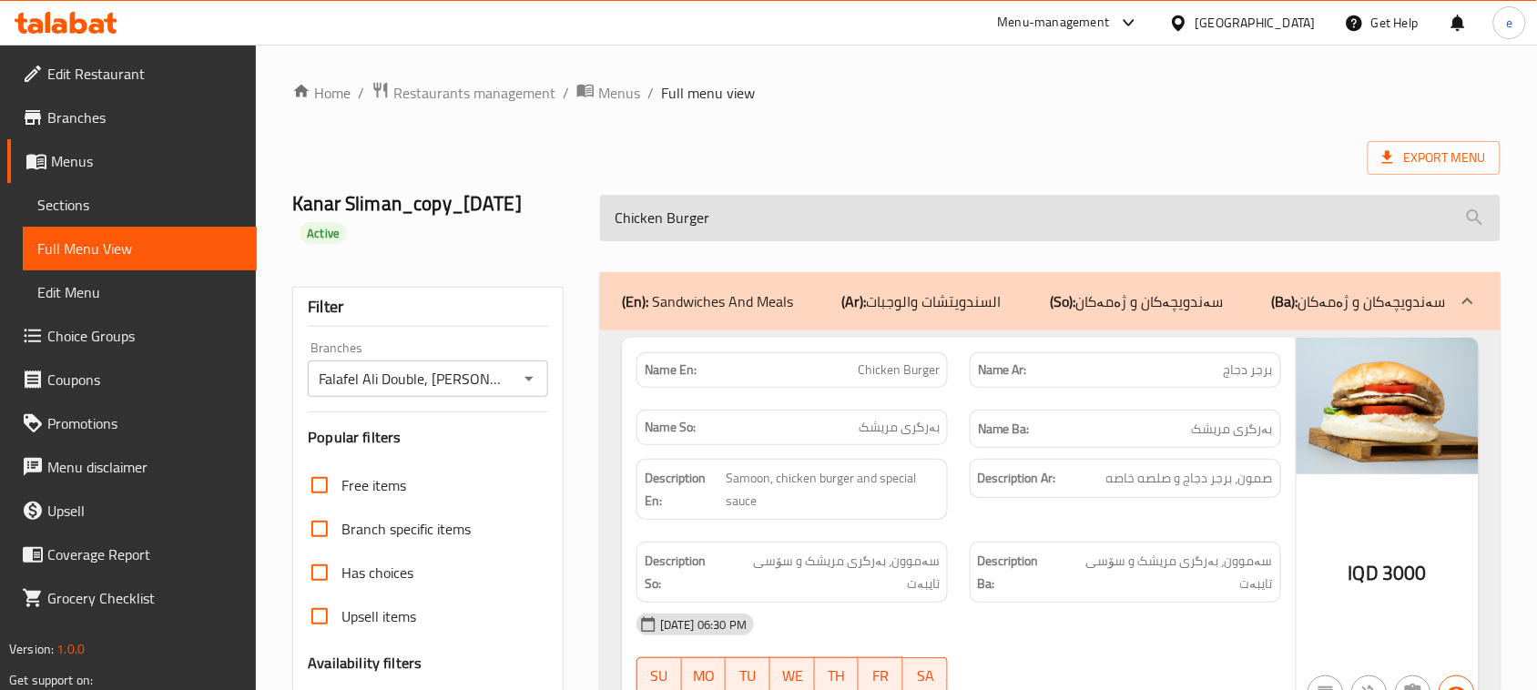
click at [669, 224] on input "Chicken Burger" at bounding box center [1050, 218] width 900 height 46
paste input "Meat"
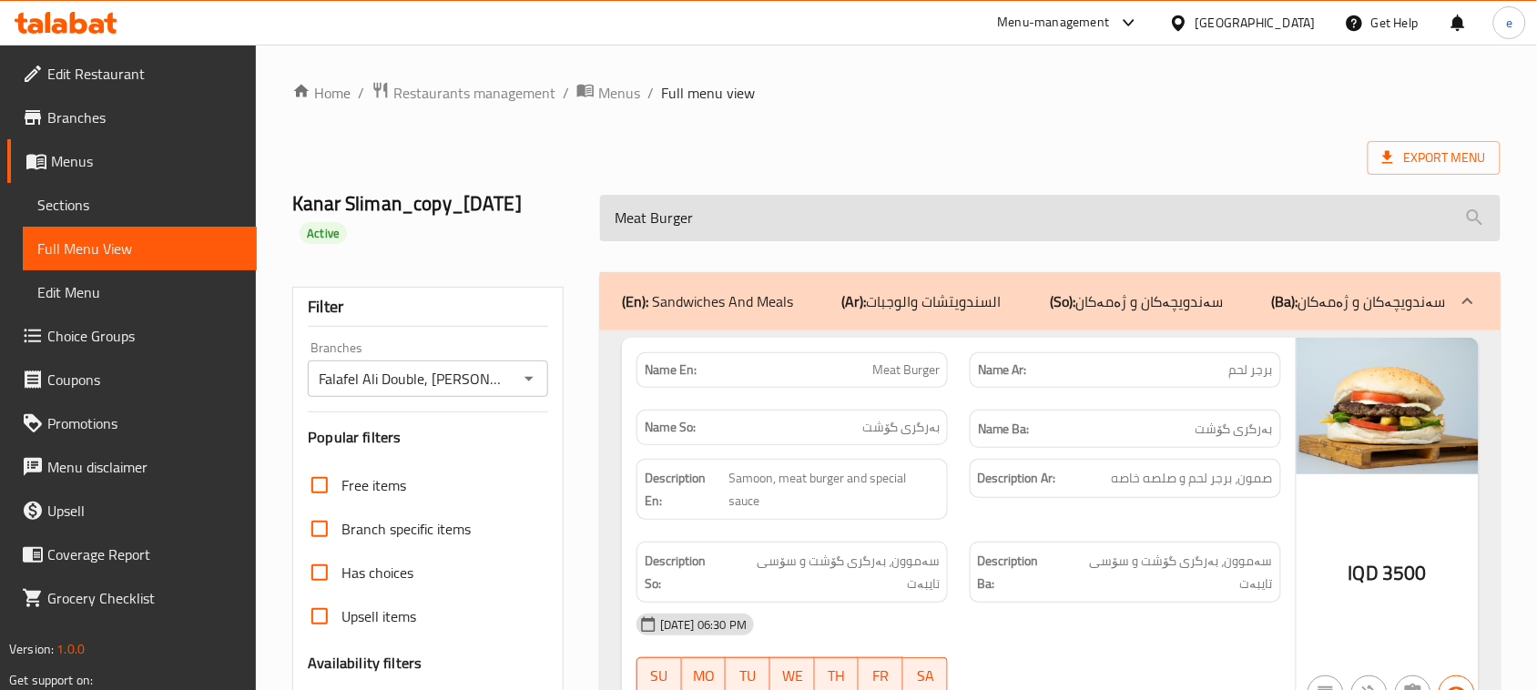
click at [699, 225] on input "Meat Burger" at bounding box center [1050, 218] width 900 height 46
paste input "Hajari Mixed Falafel"
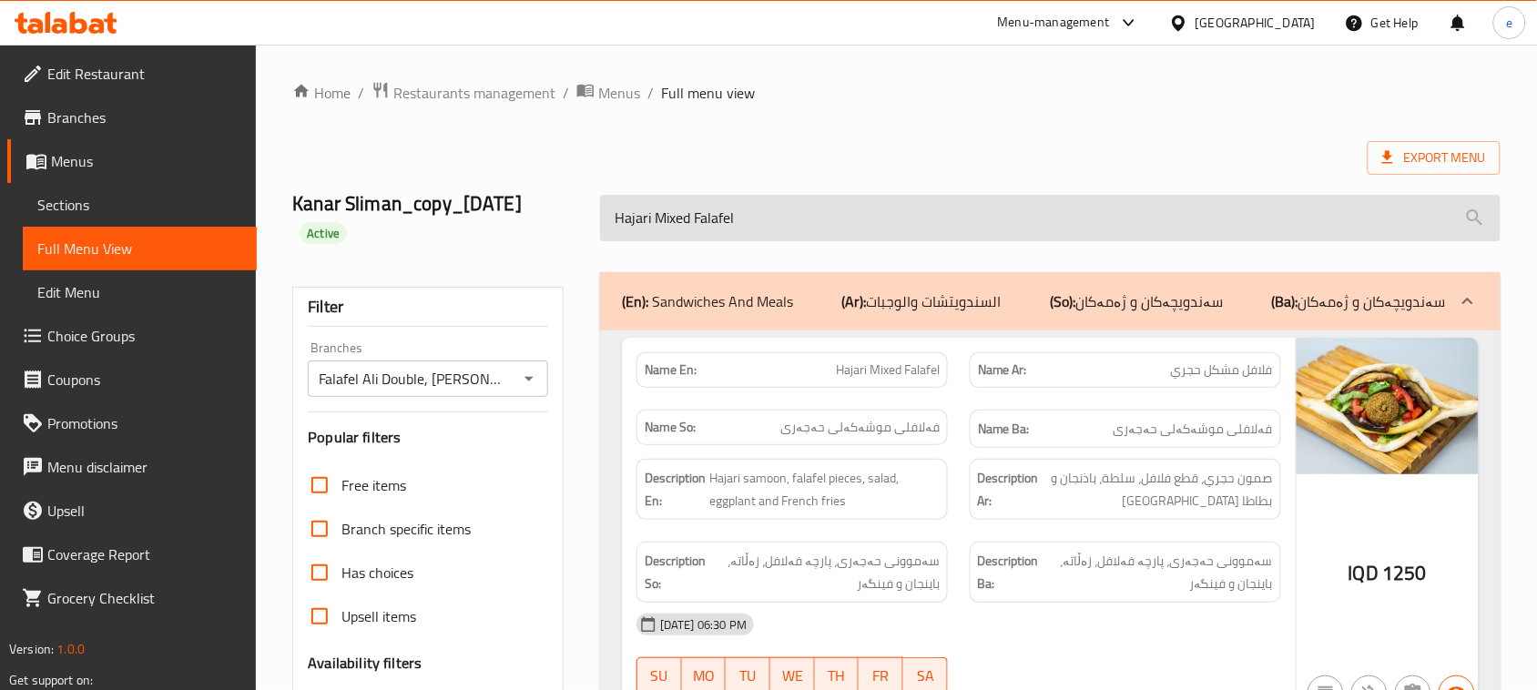
click at [690, 219] on input "Hajari Mixed Falafel" at bounding box center [1050, 218] width 900 height 46
paste input "[PERSON_NAME]"
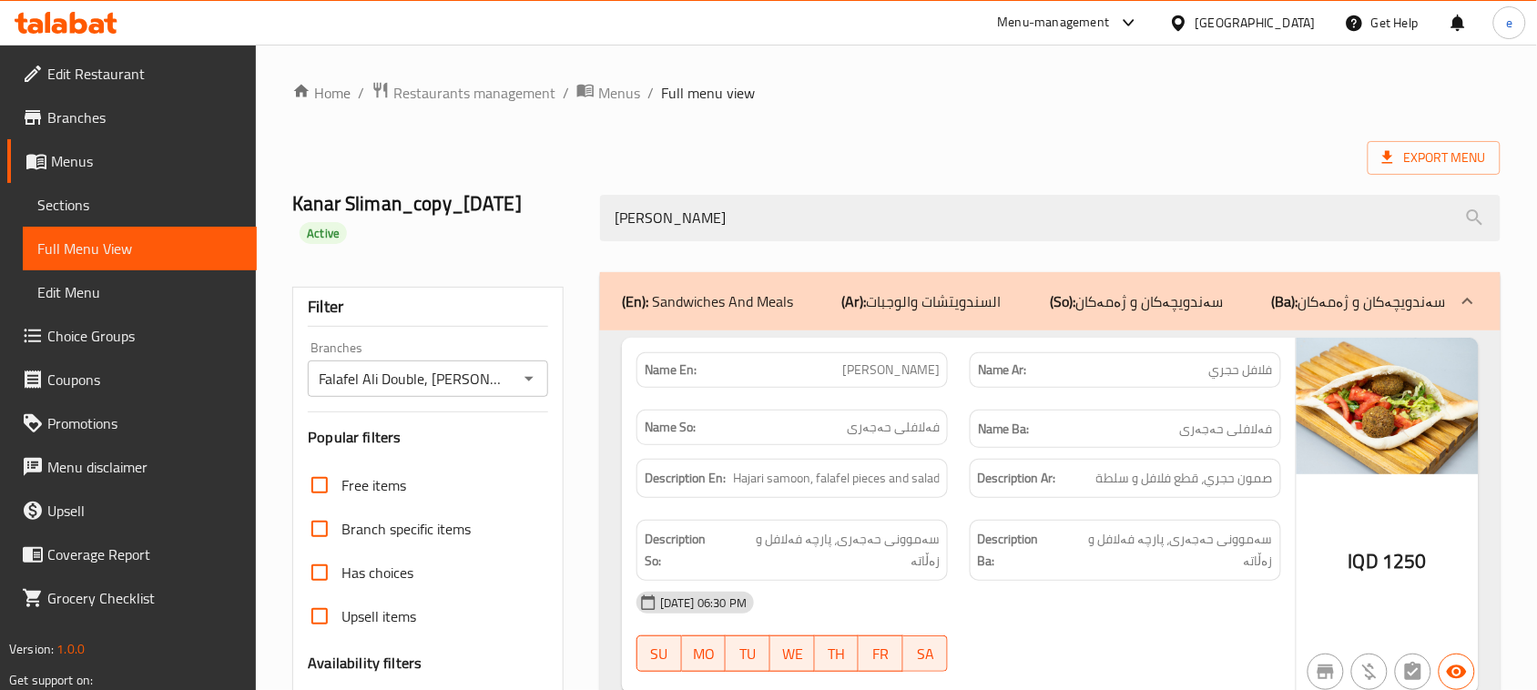
click at [707, 187] on div "[PERSON_NAME]" at bounding box center [1050, 218] width 922 height 68
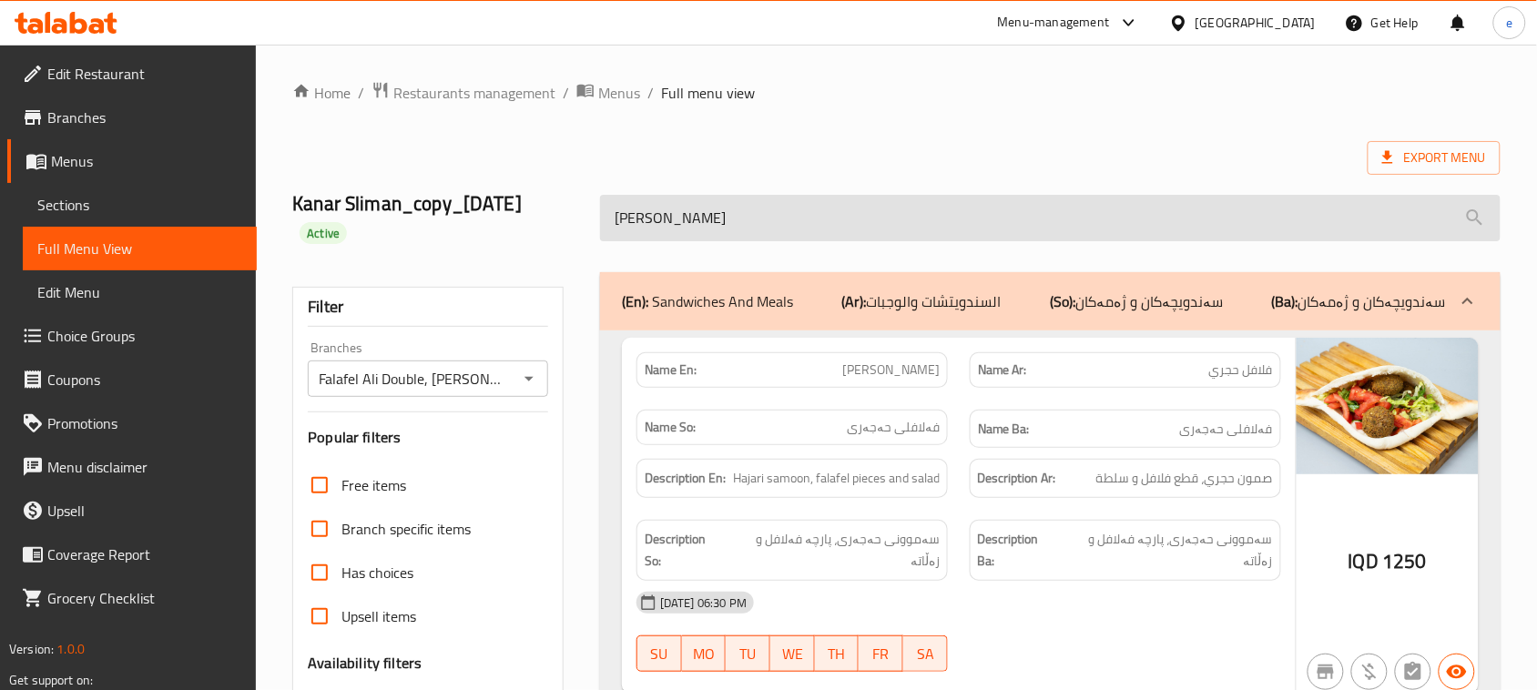
click at [699, 210] on input "[PERSON_NAME]" at bounding box center [1050, 218] width 900 height 46
paste input "Meat Shawerma Saj"
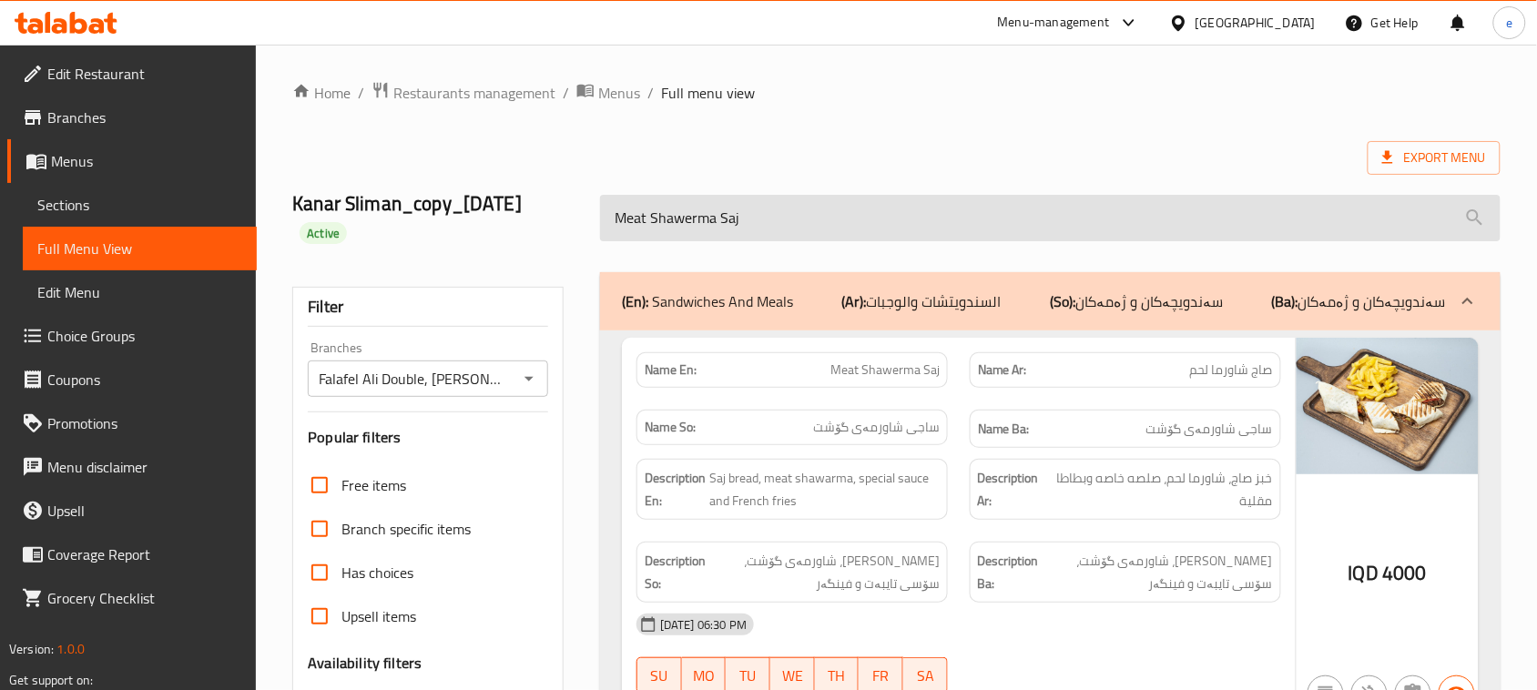
click at [690, 233] on input "Meat Shawerma Saj" at bounding box center [1050, 218] width 900 height 46
paste input "Chicken"
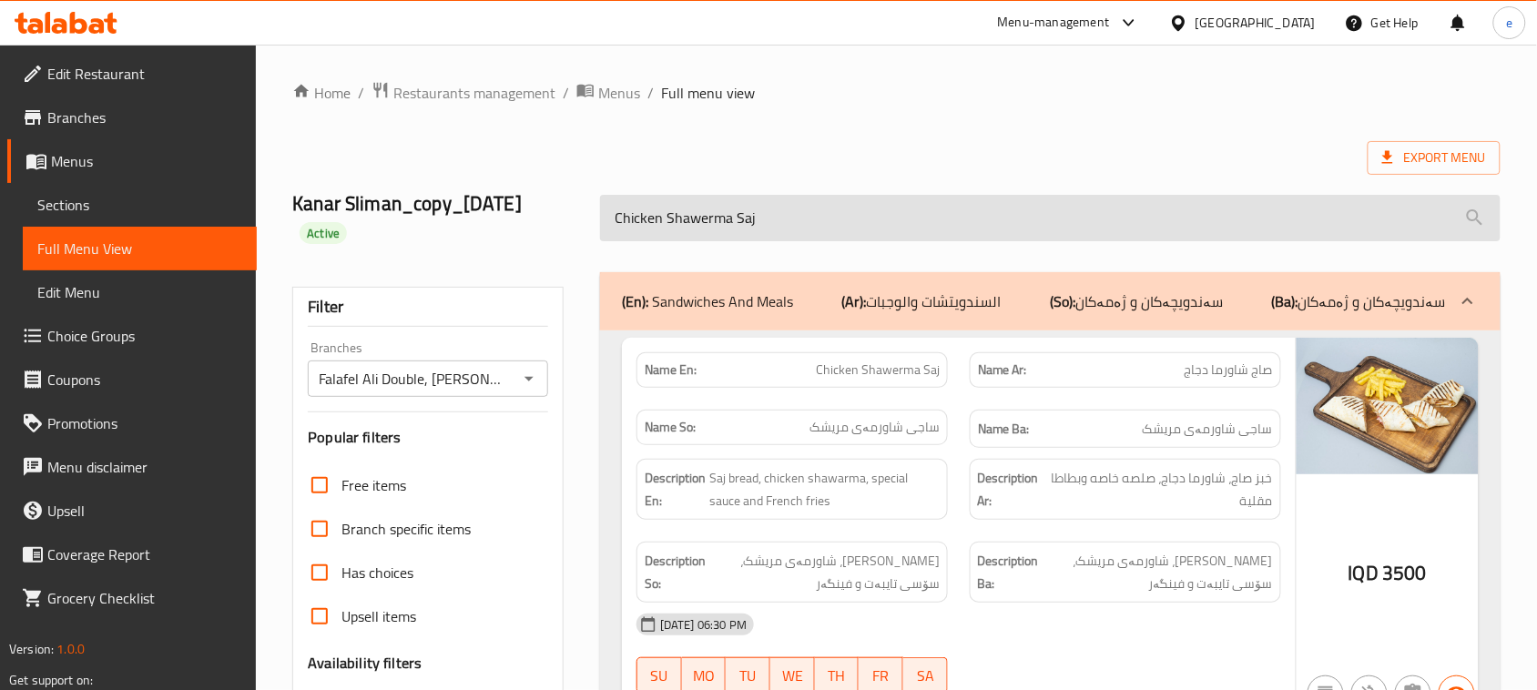
click at [826, 225] on input "Chicken Shawerma Saj" at bounding box center [1050, 218] width 900 height 46
paste input "Meat Shawerma Dish"
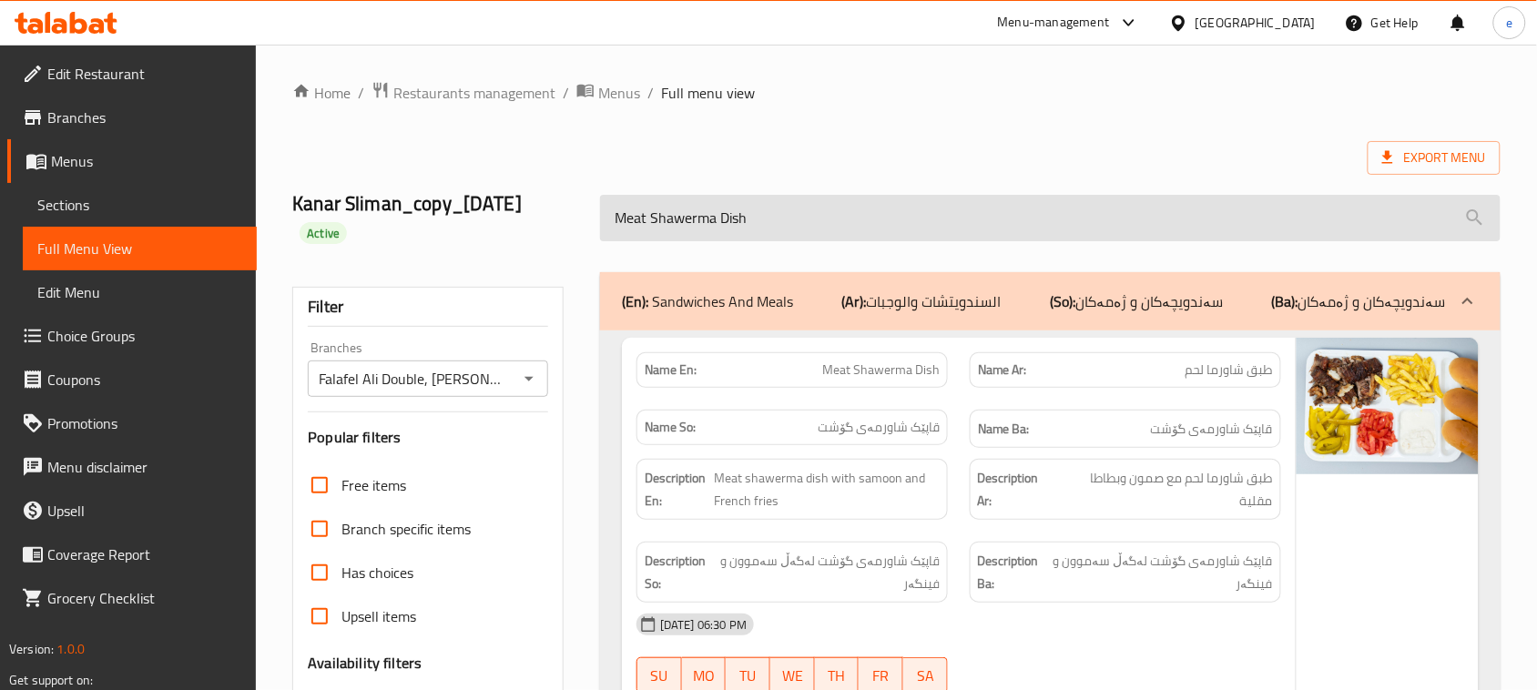
click at [788, 217] on input "Meat Shawerma Dish" at bounding box center [1050, 218] width 900 height 46
paste input "Chicken"
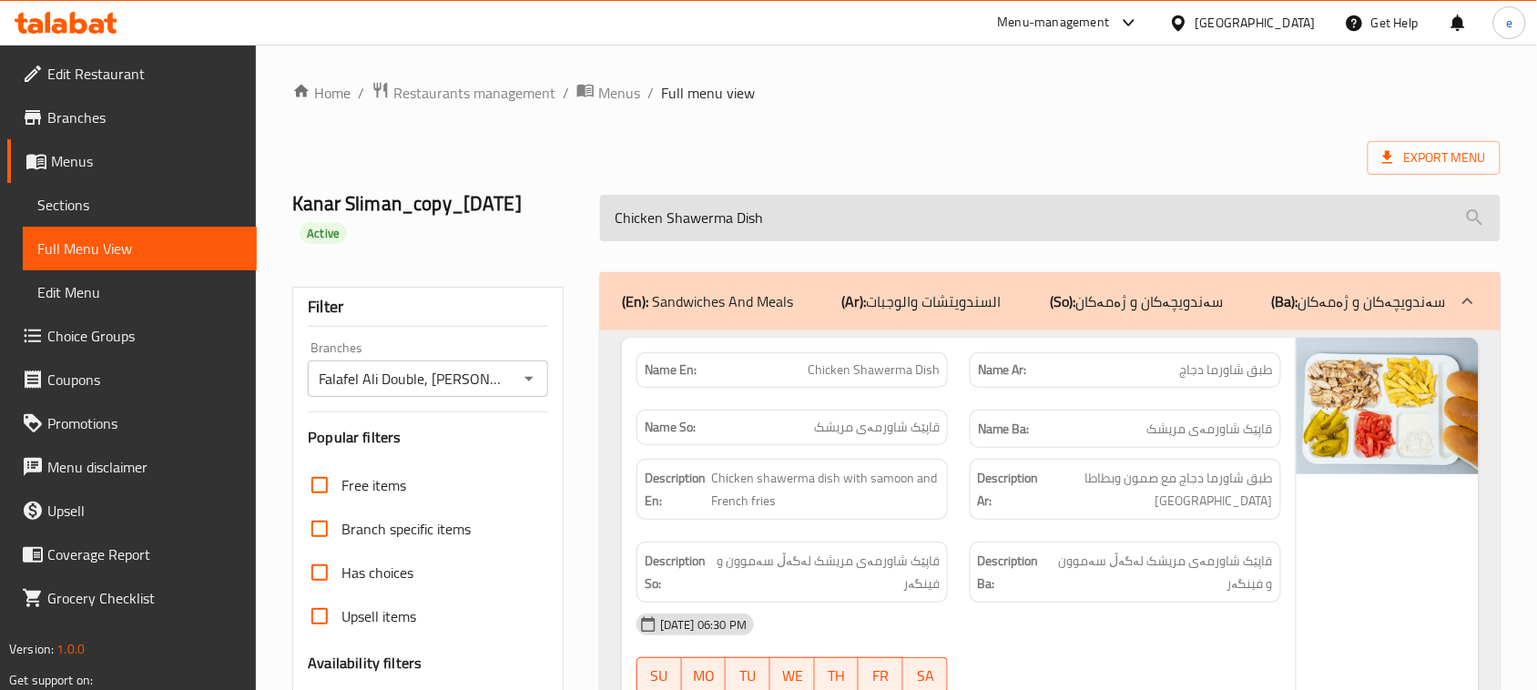
click at [766, 217] on input "Chicken Shawerma Dish" at bounding box center [1050, 218] width 900 height 46
paste input "Mix Dish"
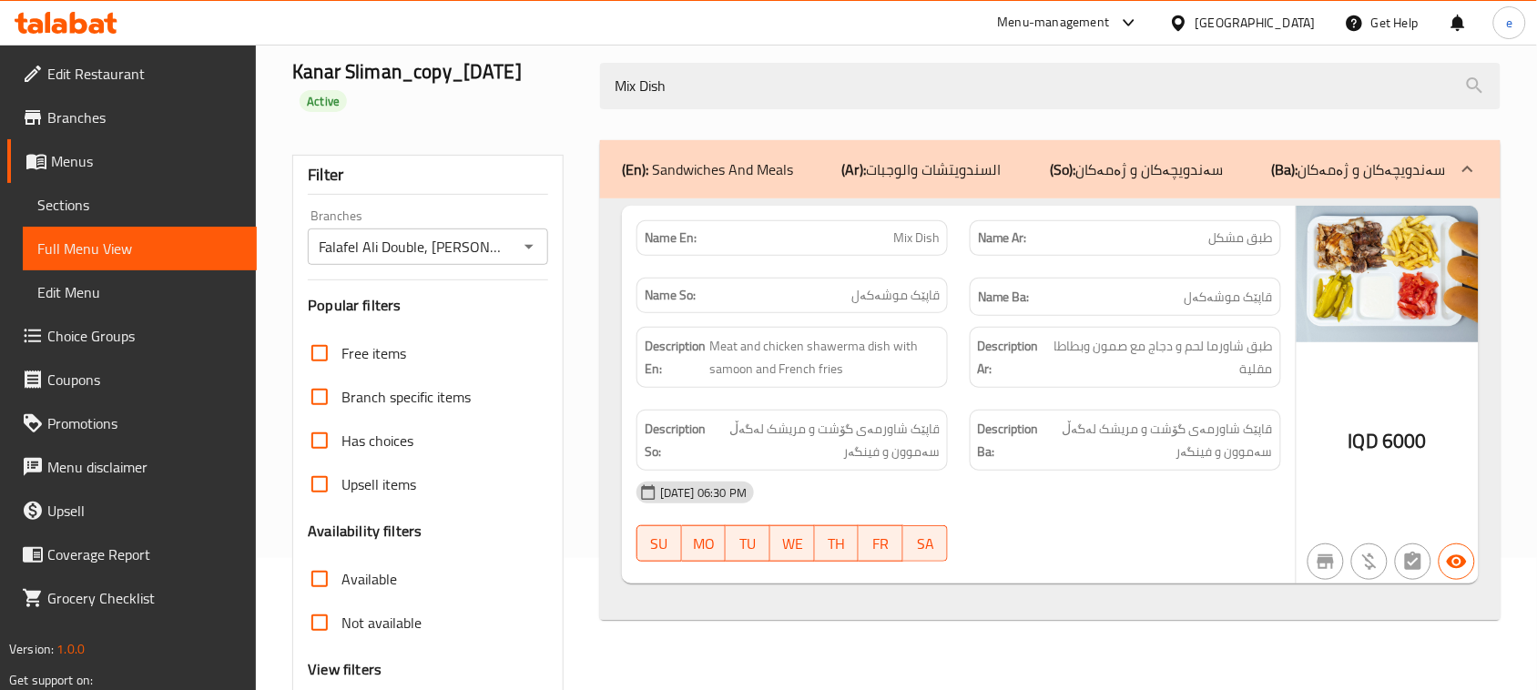
scroll to position [78, 0]
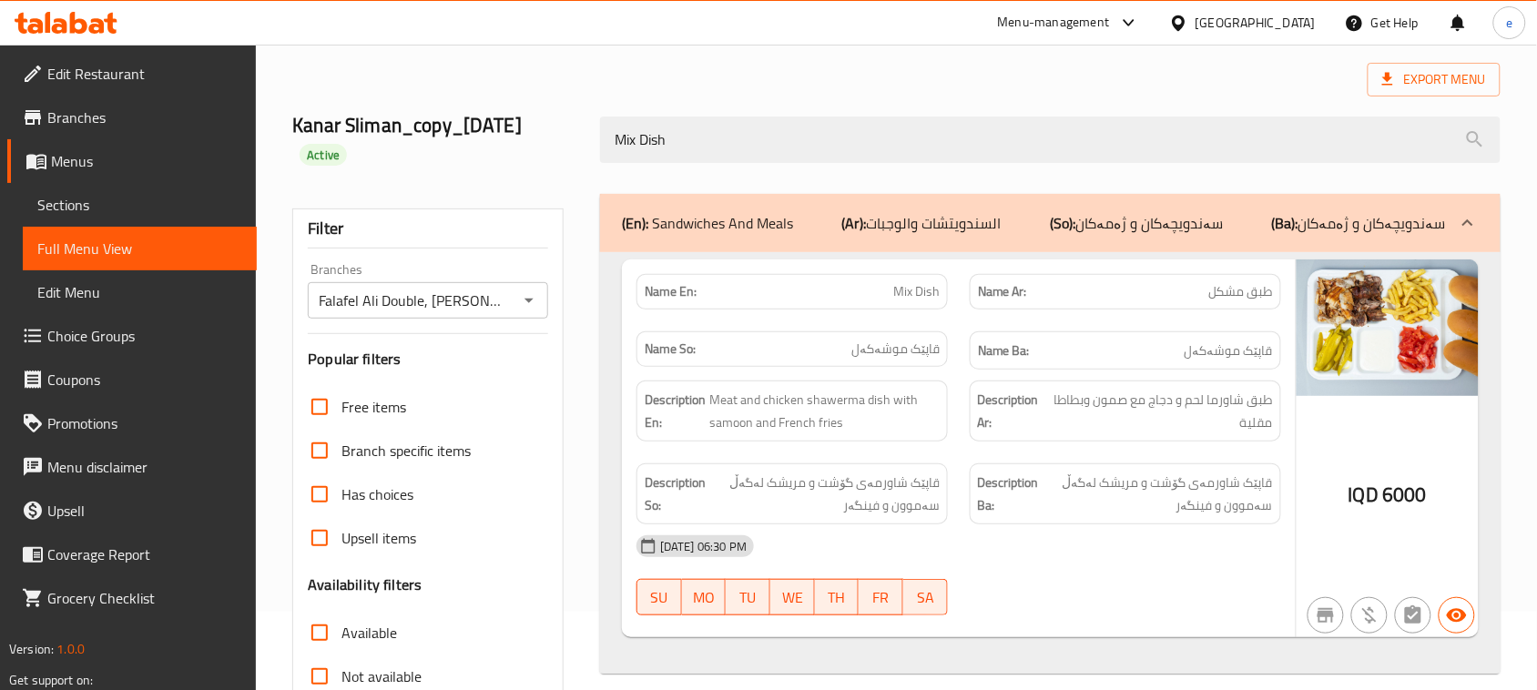
type input "Mix Dish"
click at [66, 12] on icon at bounding box center [66, 23] width 103 height 22
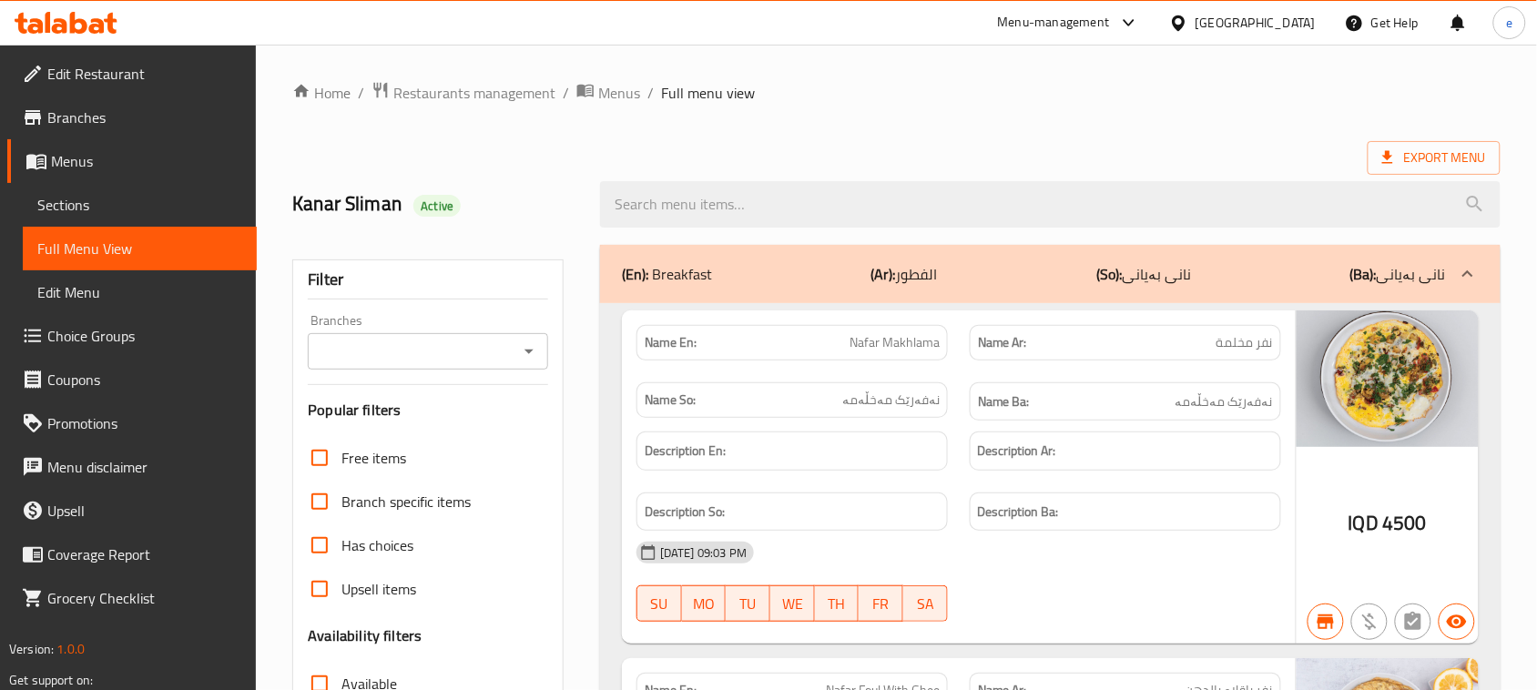
click at [534, 351] on icon "Open" at bounding box center [529, 352] width 22 height 22
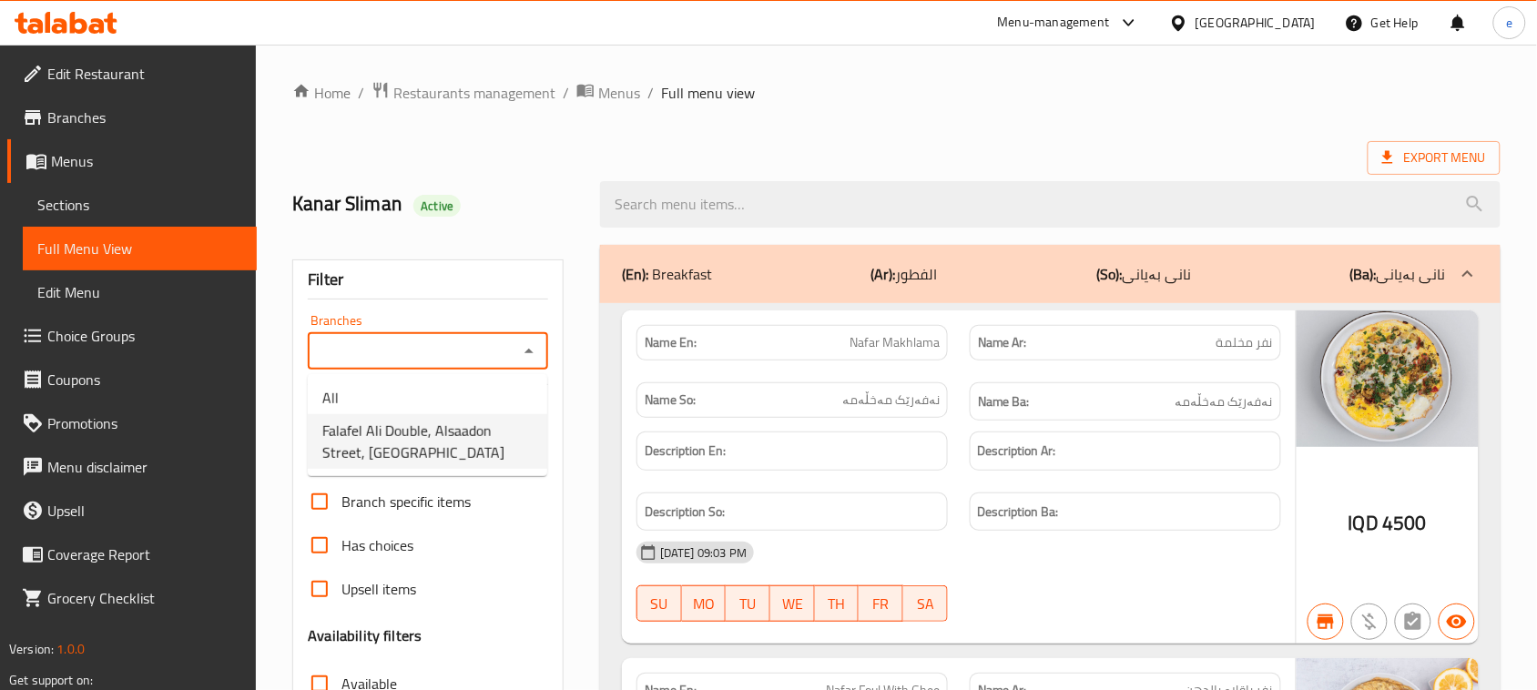
click at [405, 447] on span "Falafel Ali Double, Alsaadon Street, [GEOGRAPHIC_DATA]" at bounding box center [427, 442] width 210 height 44
type input "Falafel Ali Double, Alsaadon Street, [GEOGRAPHIC_DATA]"
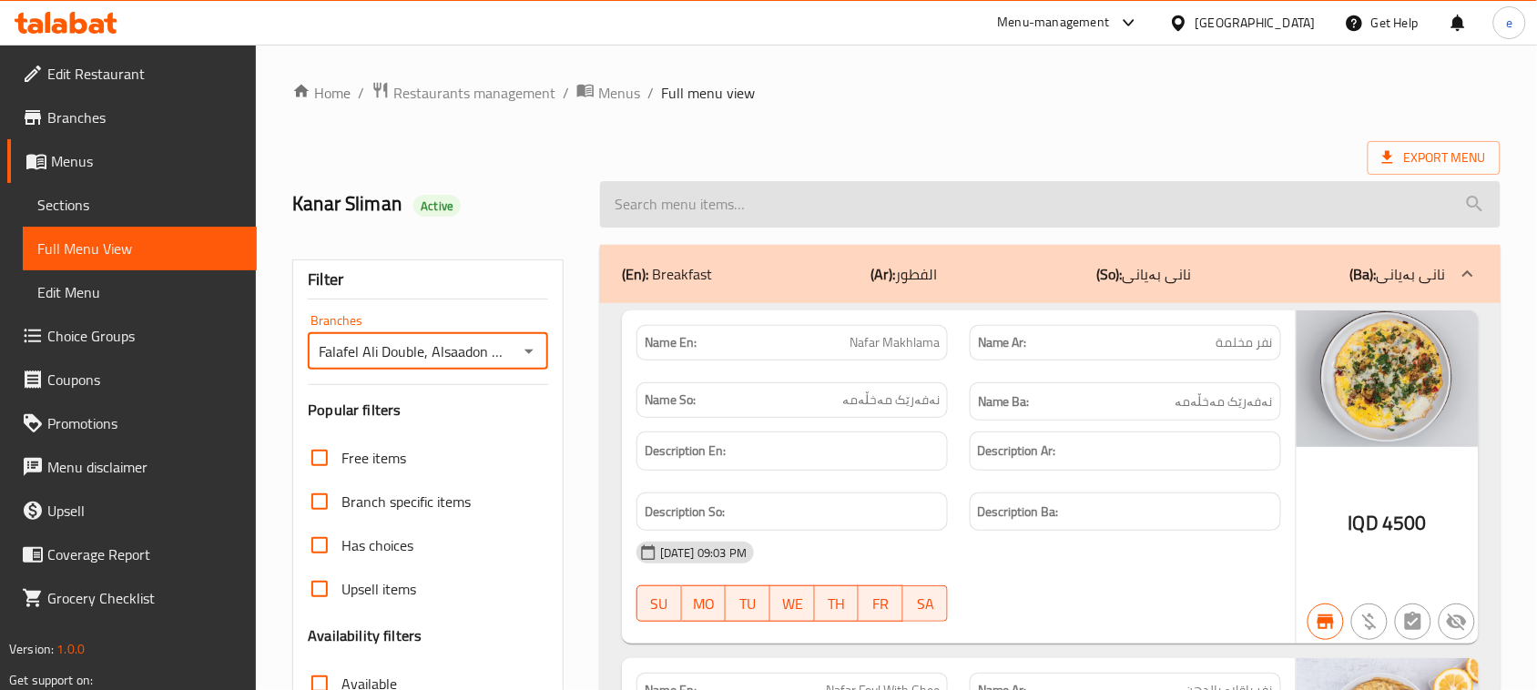
click at [681, 210] on input "search" at bounding box center [1050, 204] width 900 height 46
paste input "Nafar Makhlama"
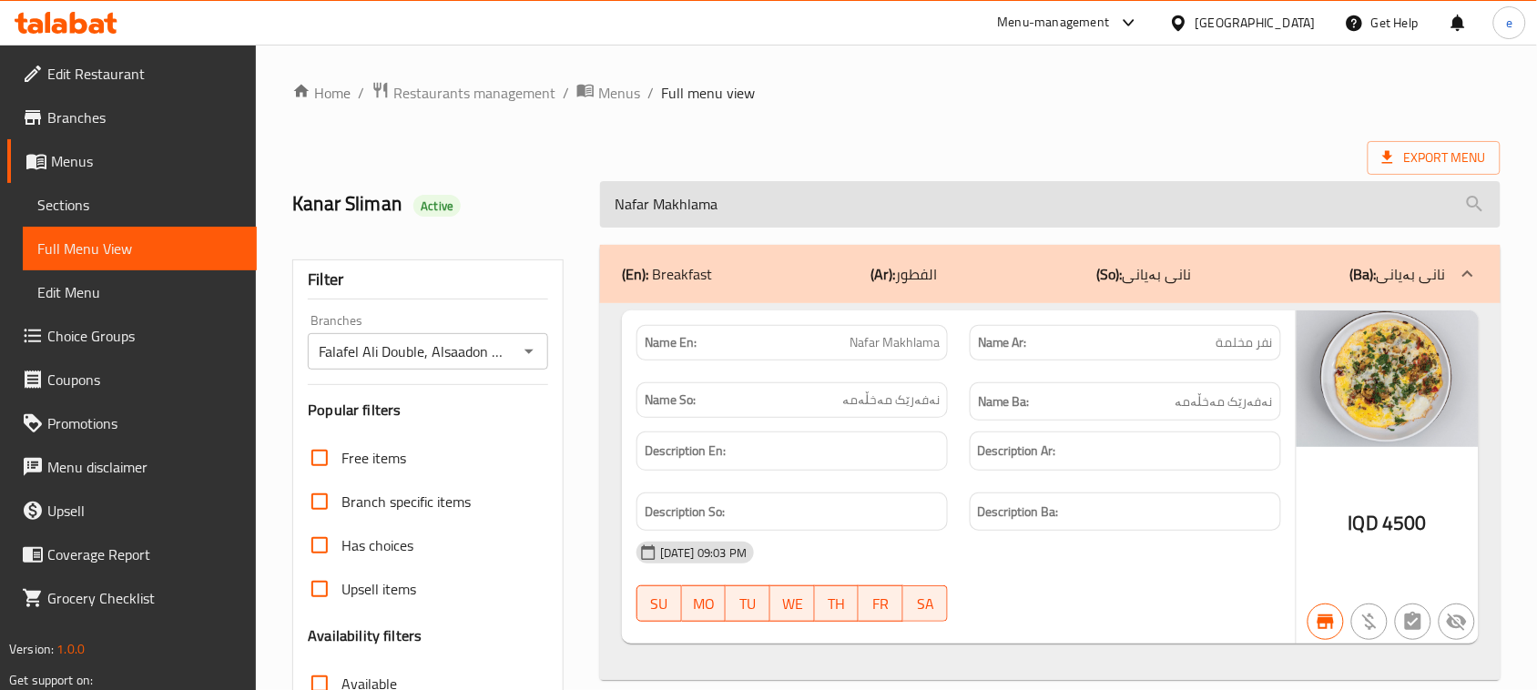
click at [707, 209] on input "Nafar Makhlama" at bounding box center [1050, 204] width 900 height 46
paste input "Foul With Ghee"
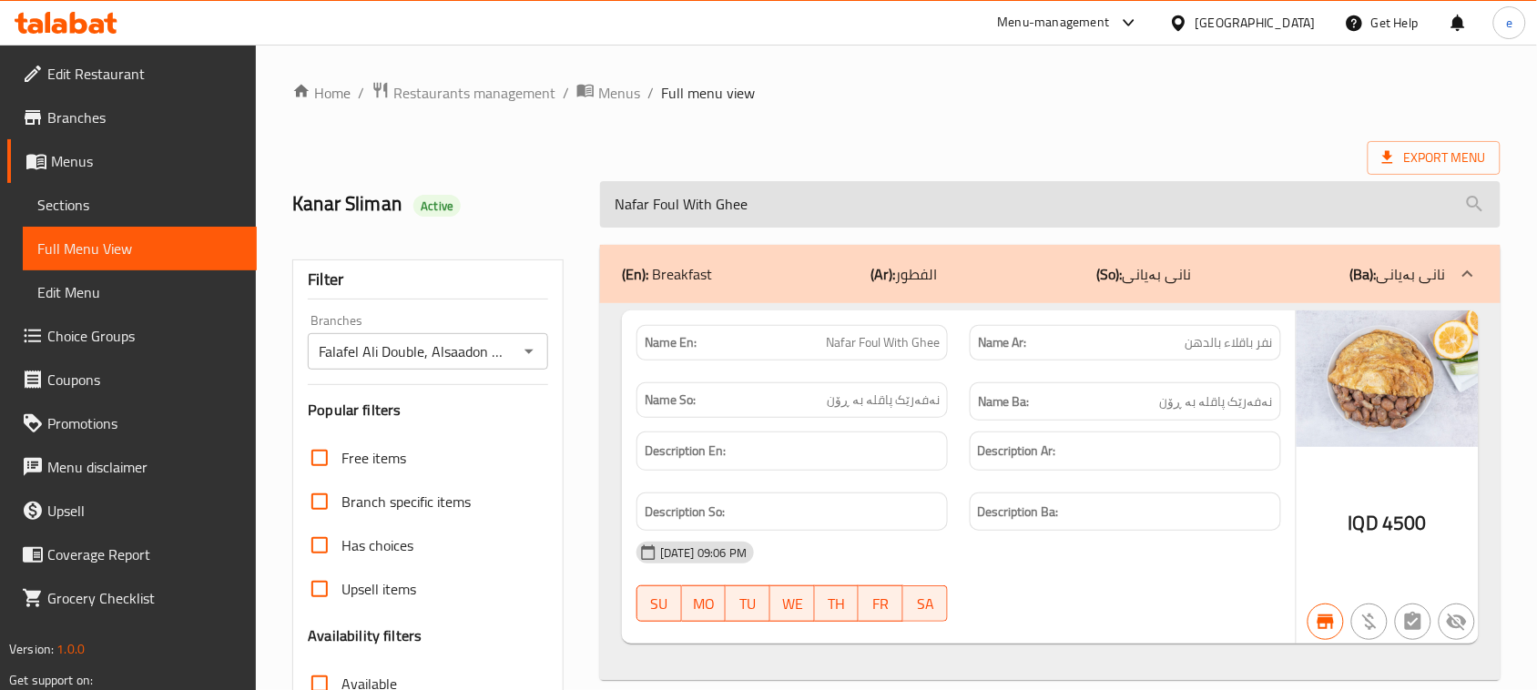
click at [667, 215] on input "Nafar Foul With Ghee" at bounding box center [1050, 204] width 900 height 46
paste input "Kibbeh"
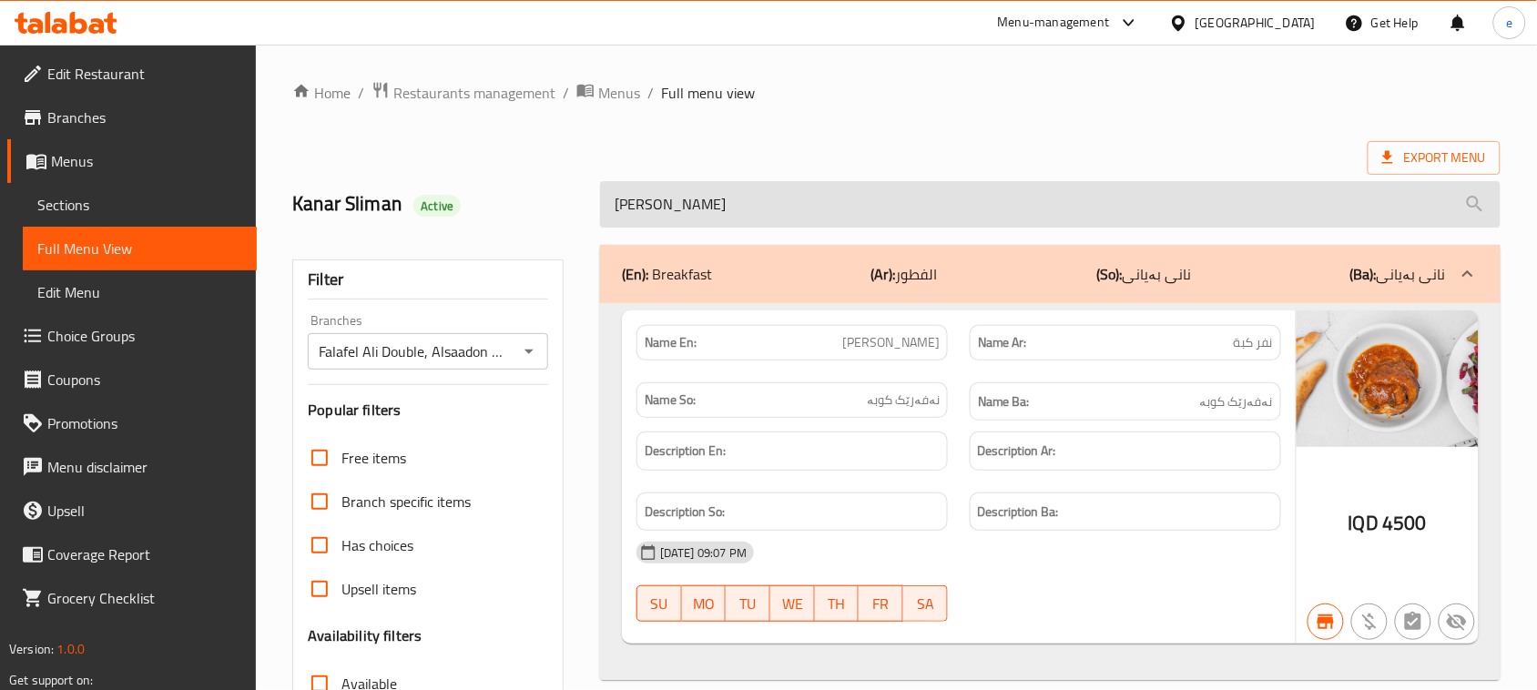
click at [692, 198] on input "[PERSON_NAME]" at bounding box center [1050, 204] width 900 height 46
paste input "Cup Soup"
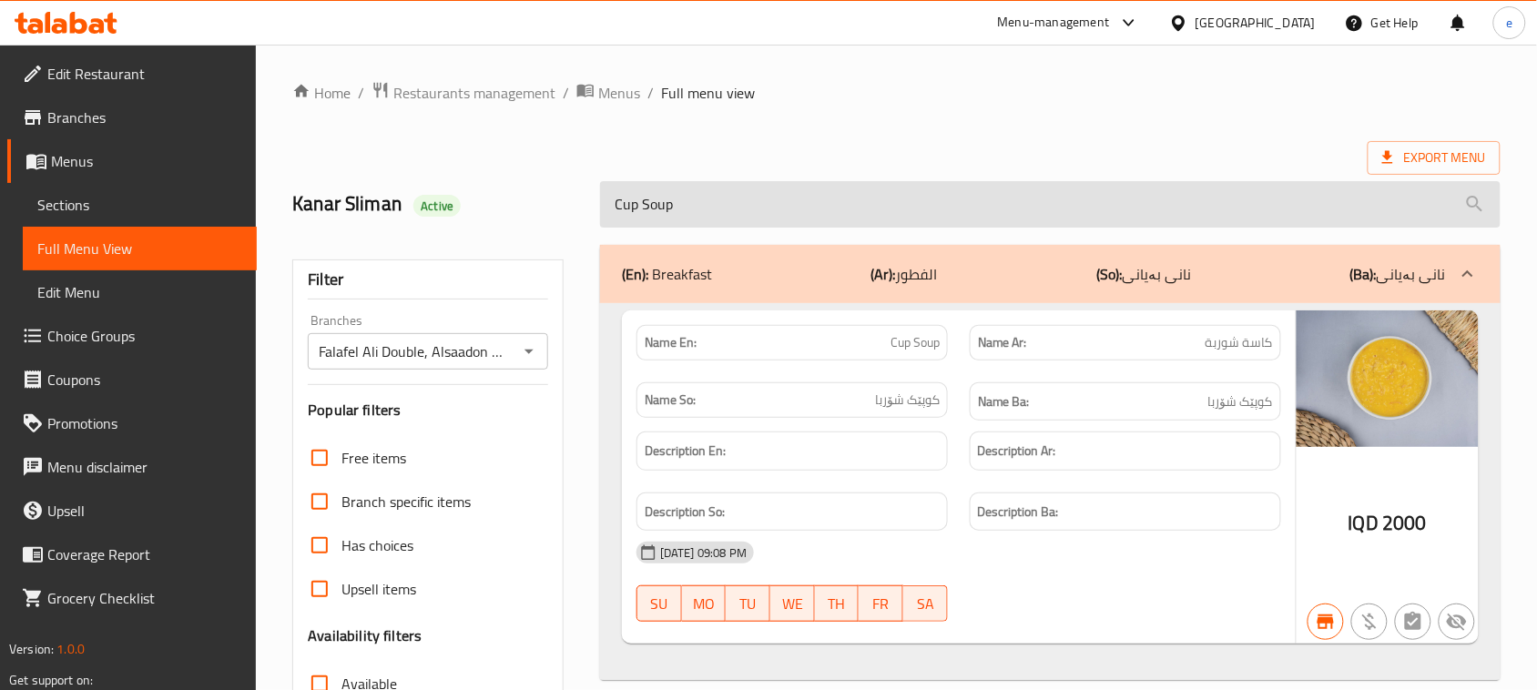
click at [790, 207] on input "Cup Soup" at bounding box center [1050, 204] width 900 height 46
paste input "Nafar Pastrami"
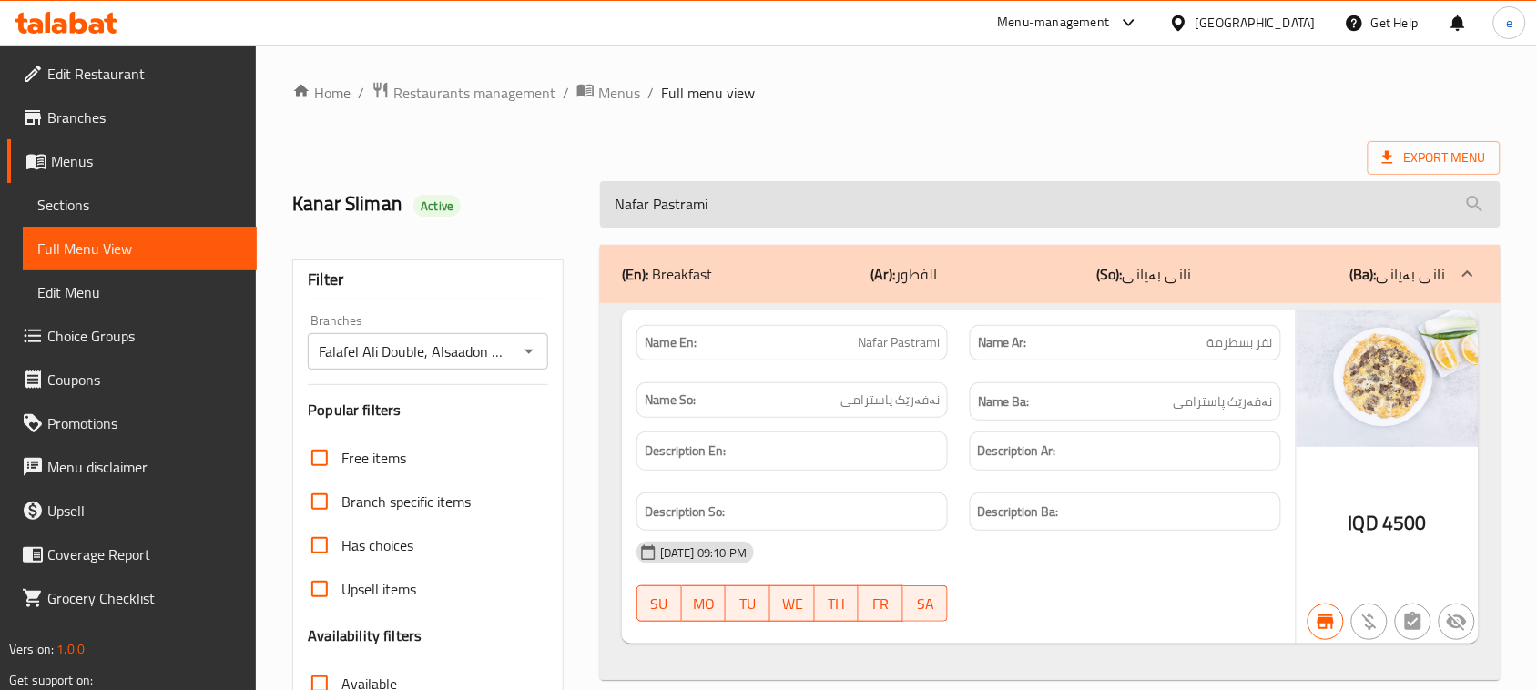
click at [701, 214] on input "Nafar Pastrami" at bounding box center [1050, 204] width 900 height 46
paste input "Hajari Meat Shawerma"
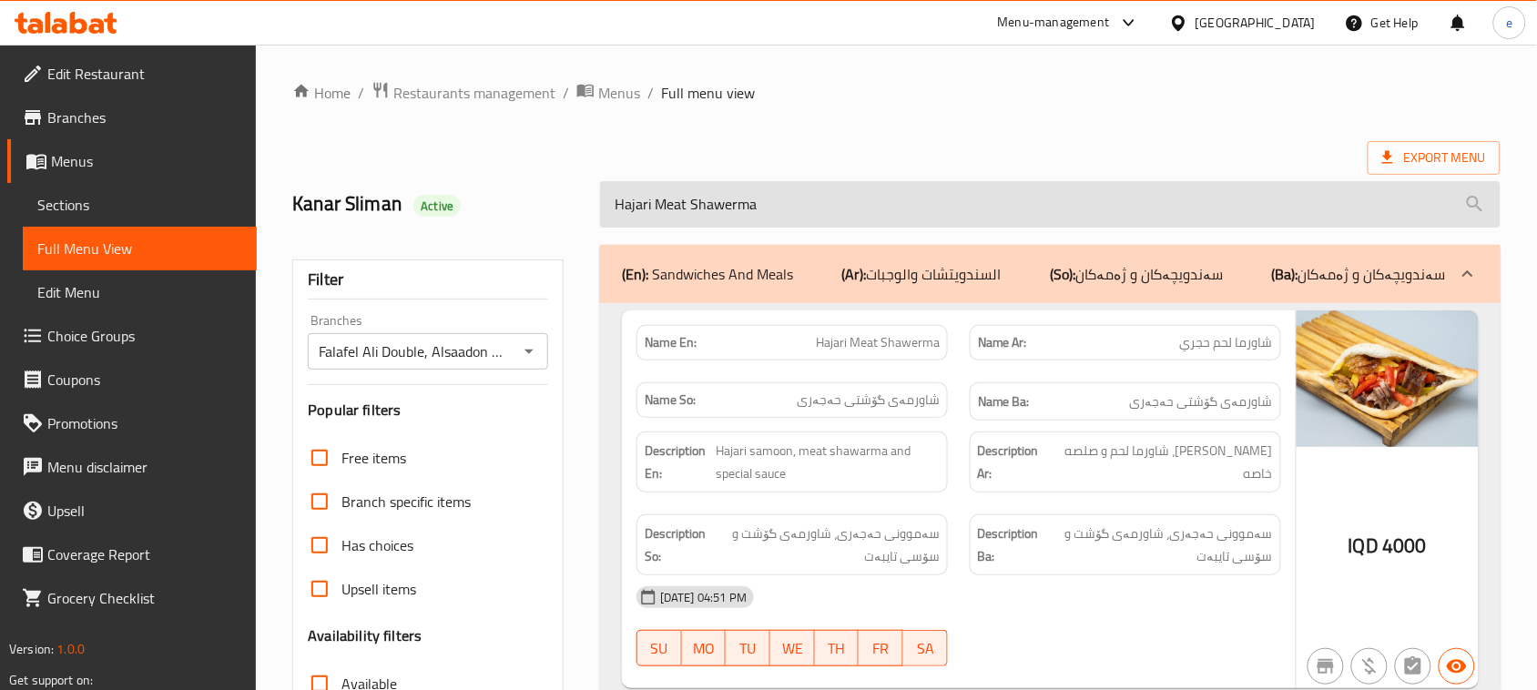
click at [719, 202] on input "Hajari Meat Shawerma" at bounding box center [1050, 204] width 900 height 46
paste input "French"
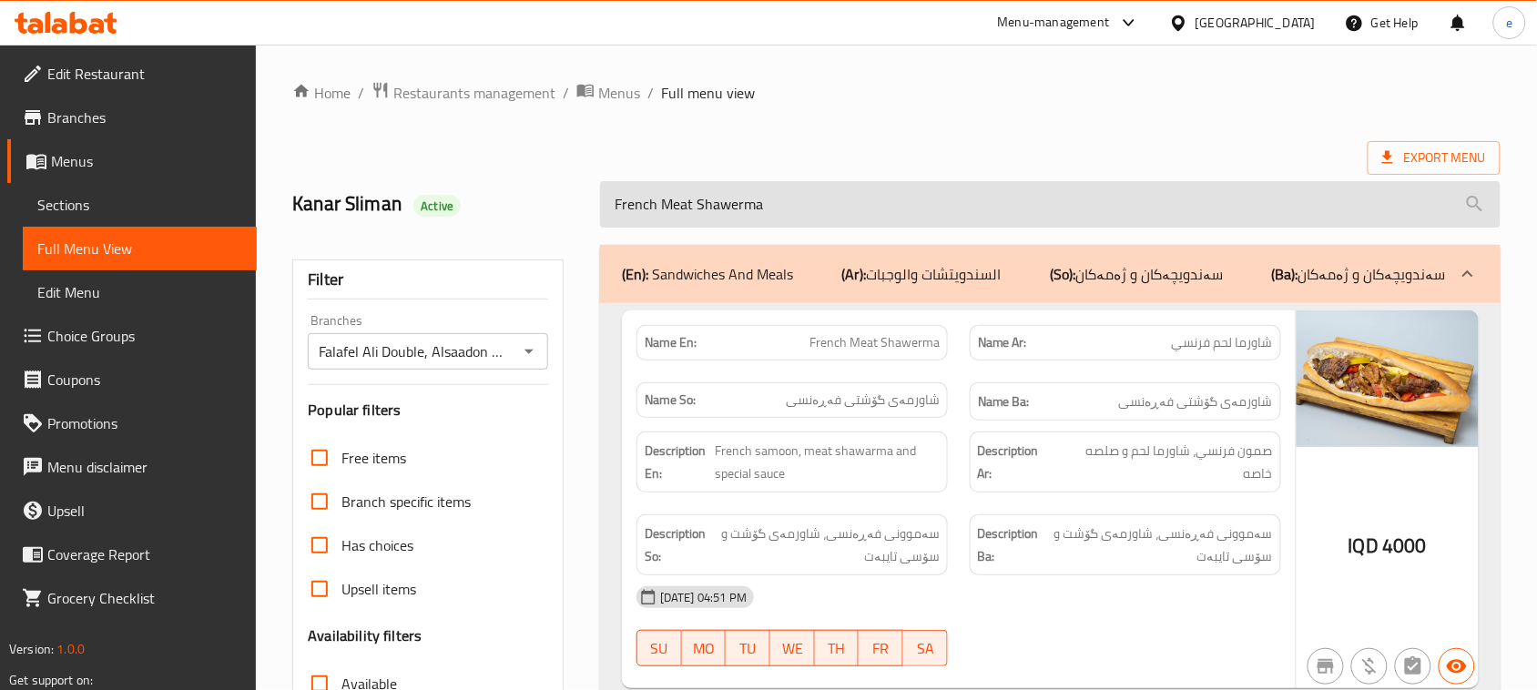
click at [771, 212] on input "French Meat Shawerma" at bounding box center [1050, 204] width 900 height 46
paste input "Hajari Chicken"
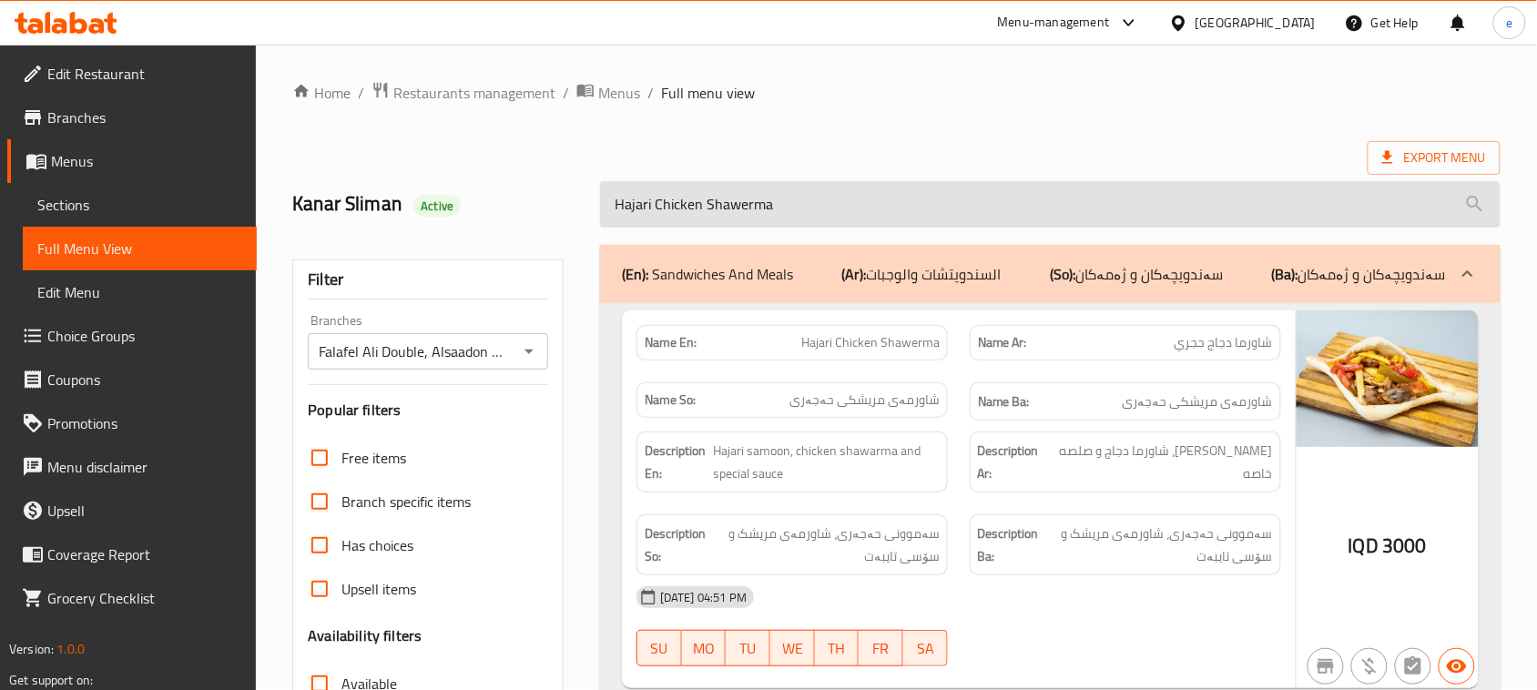
click at [708, 201] on input "Hajari Chicken Shawerma" at bounding box center [1050, 204] width 900 height 46
paste input "French"
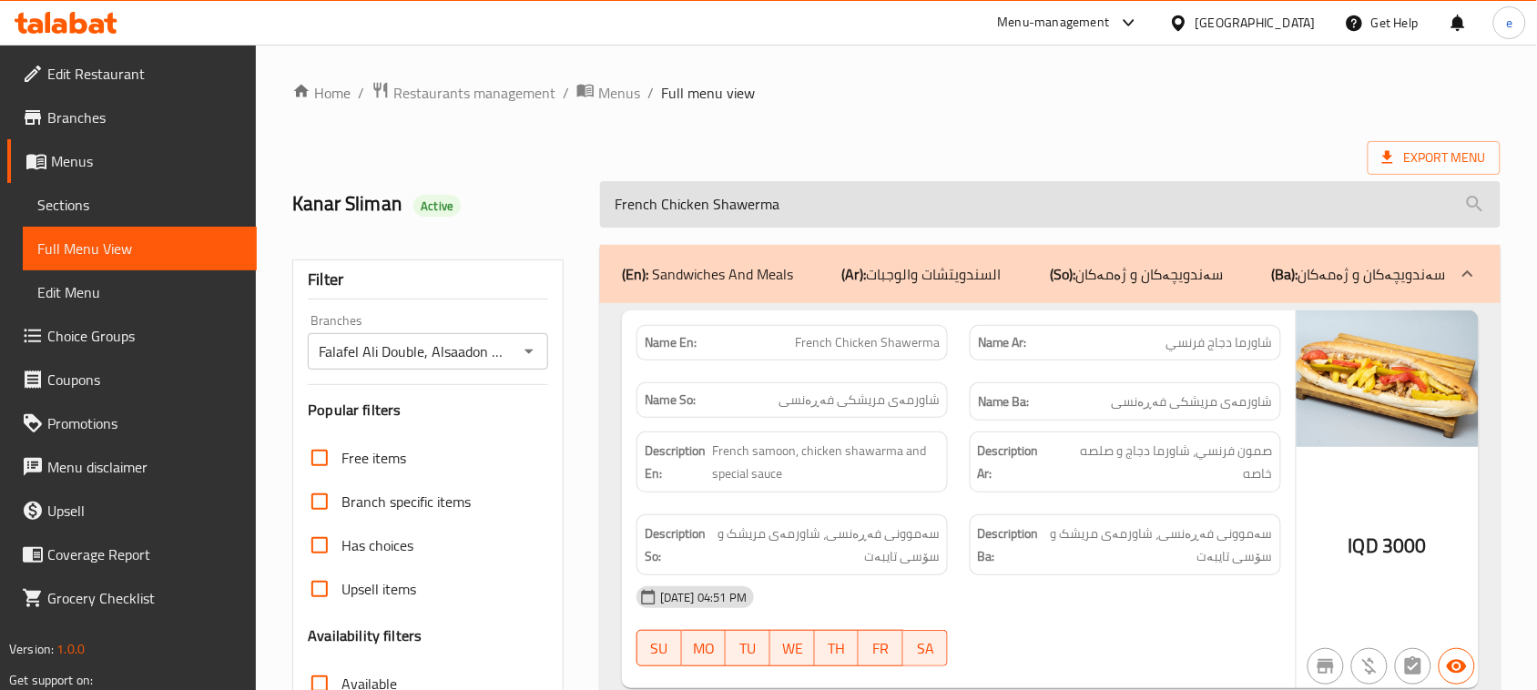
click at [697, 193] on input "French Chicken Shawerma" at bounding box center [1050, 204] width 900 height 46
paste input "Meat Burger"
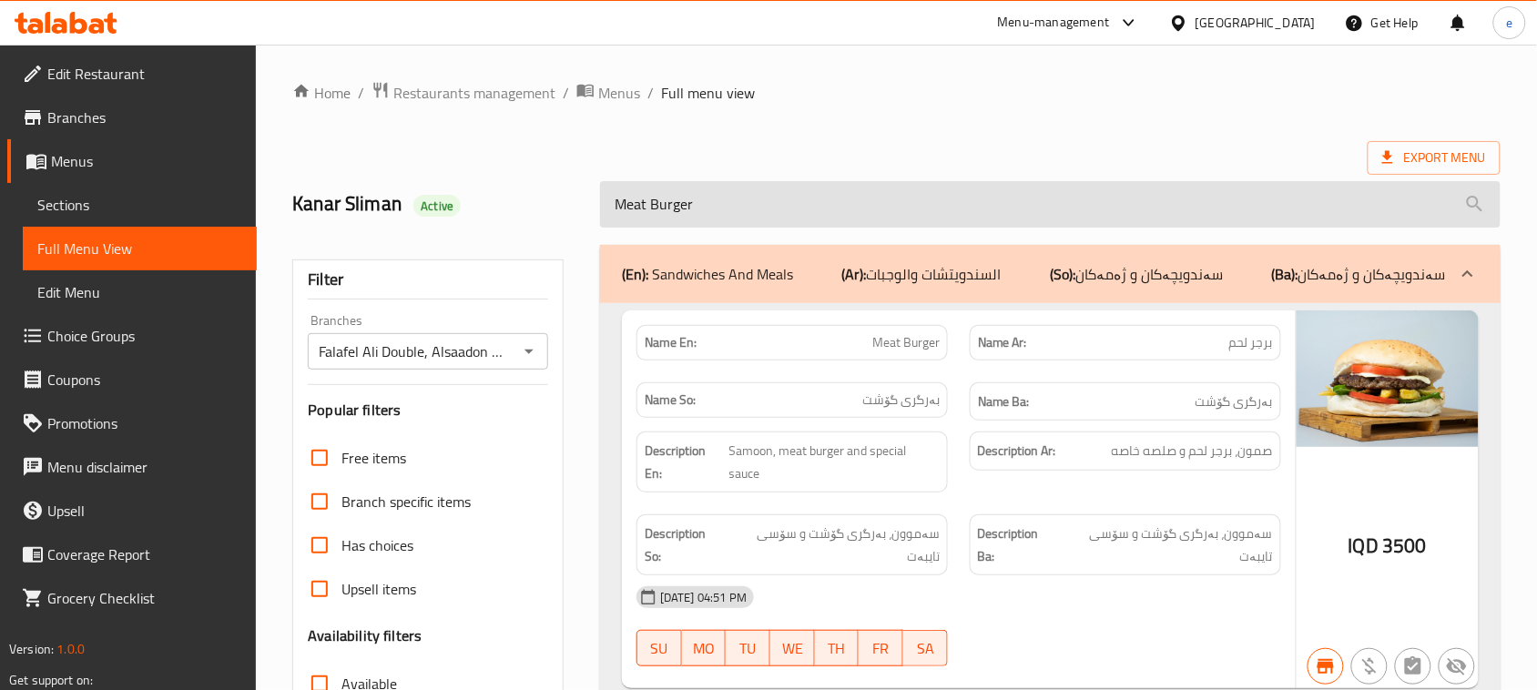
click at [715, 193] on input "Meat Burger" at bounding box center [1050, 204] width 900 height 46
paste input "Chicken"
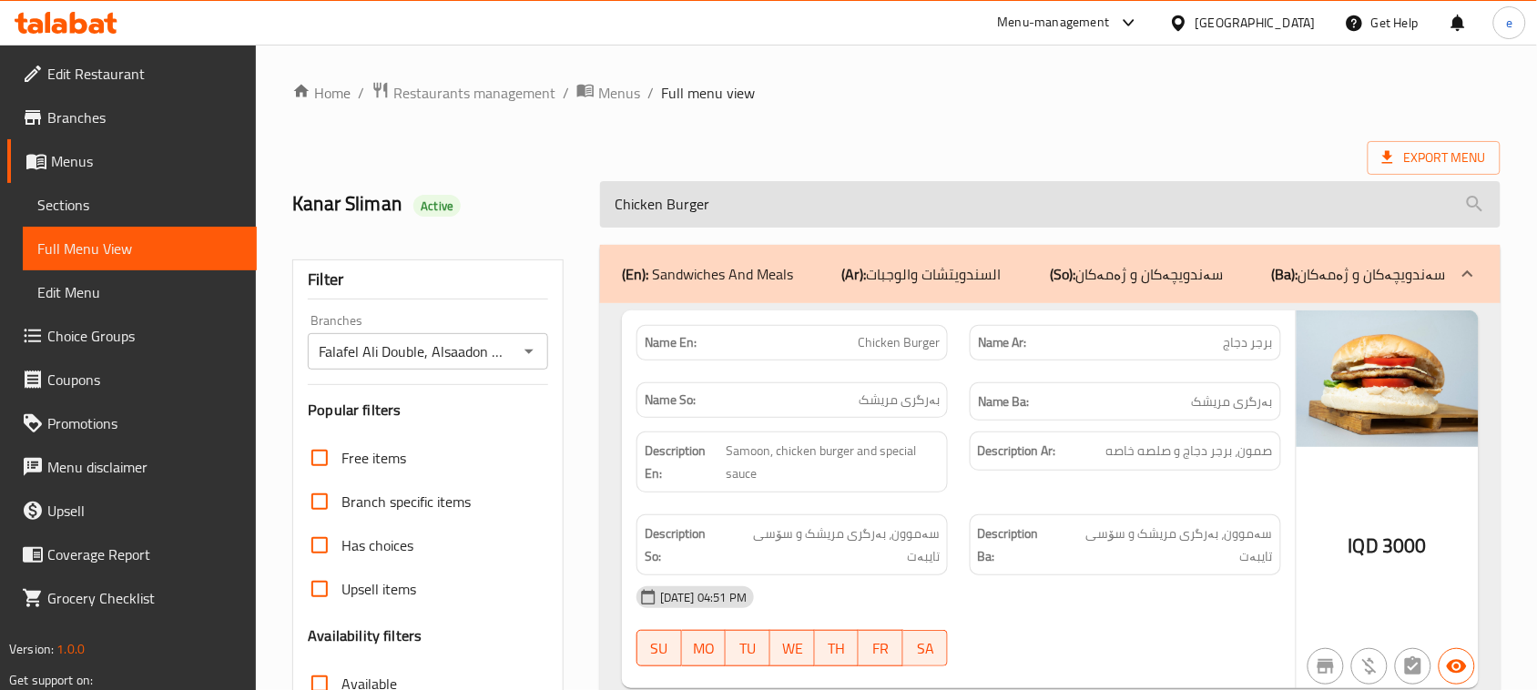
click at [697, 212] on input "Chicken Burger" at bounding box center [1050, 204] width 900 height 46
paste input "[PERSON_NAME]"
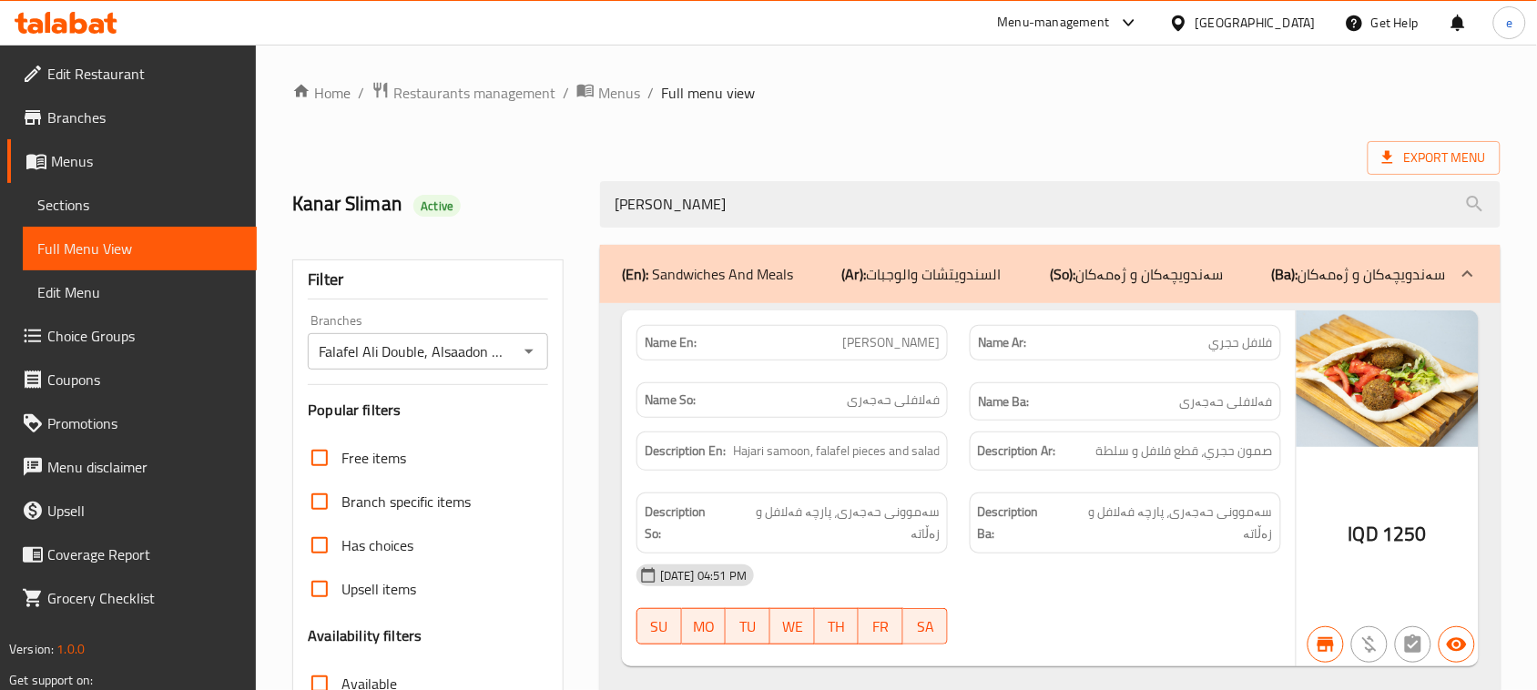
click at [711, 178] on div "[PERSON_NAME]" at bounding box center [1050, 204] width 922 height 68
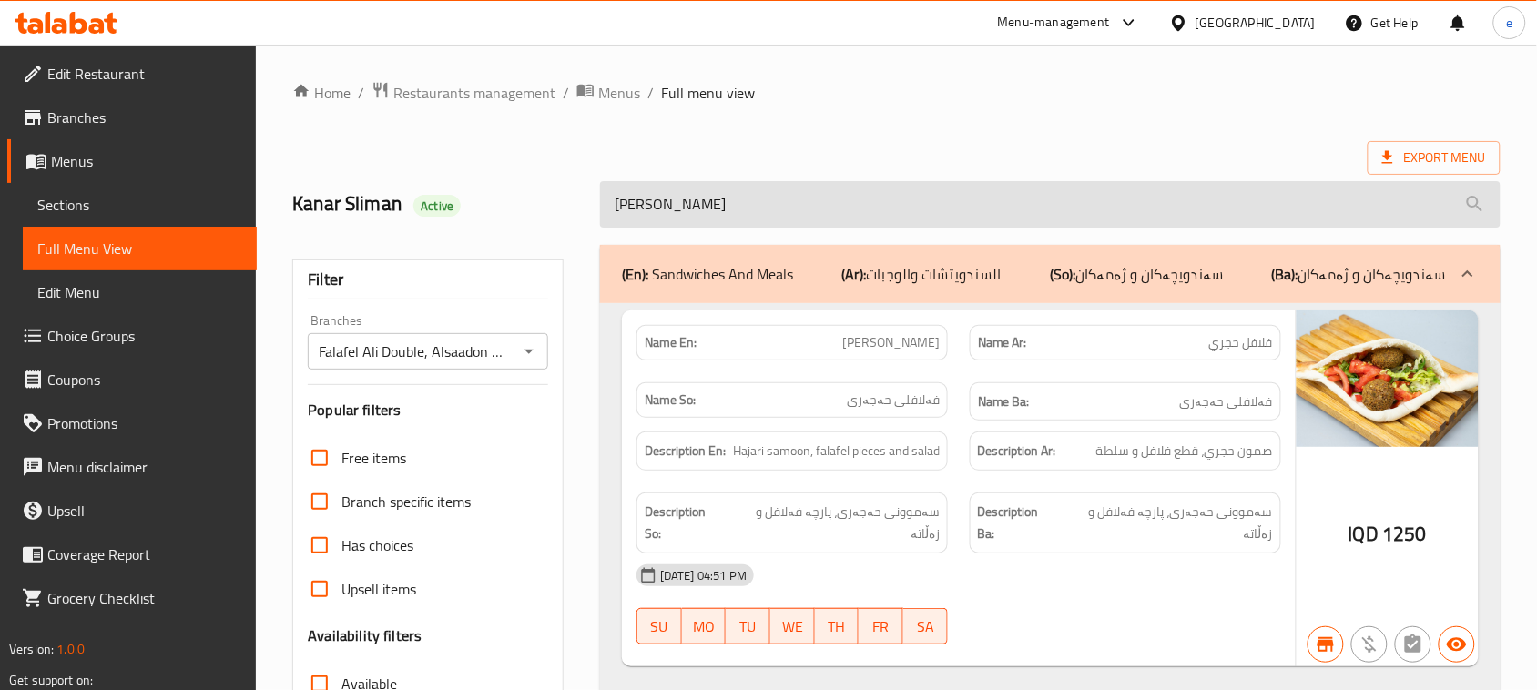
click at [711, 188] on input "[PERSON_NAME]" at bounding box center [1050, 204] width 900 height 46
paste input "Hajari Mixed Falafel"
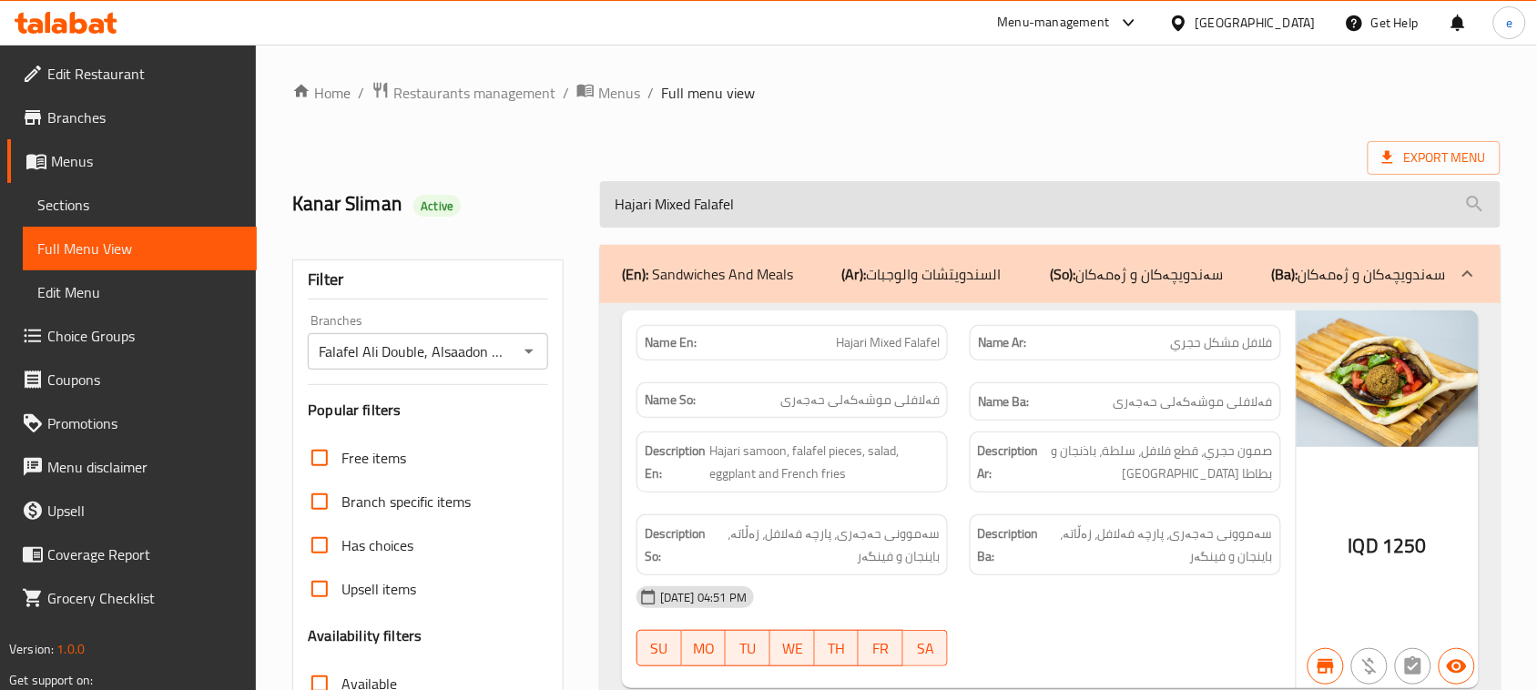
click at [744, 202] on input "Hajari Mixed Falafel" at bounding box center [1050, 204] width 900 height 46
paste input "Meat Shawerma Saj"
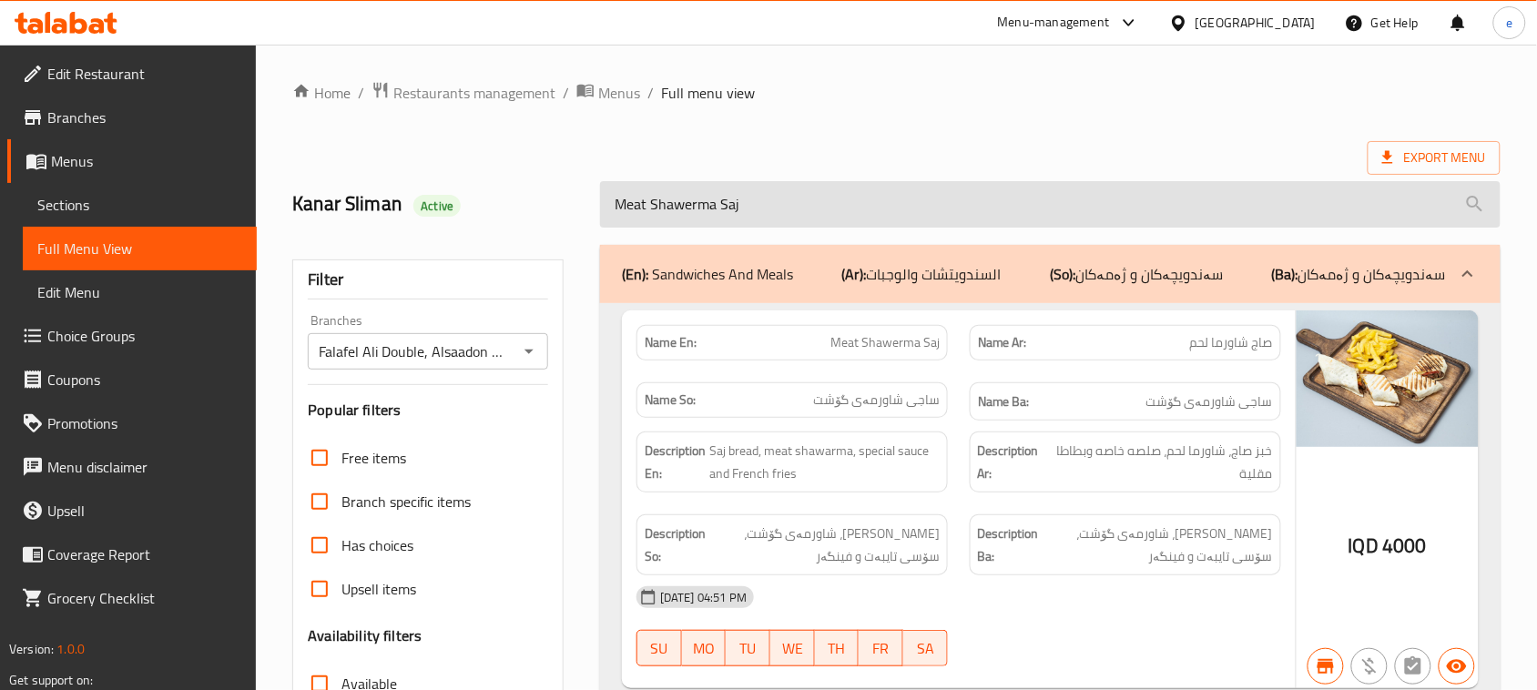
click at [698, 216] on input "Meat Shawerma Saj" at bounding box center [1050, 204] width 900 height 46
paste input "Chicken"
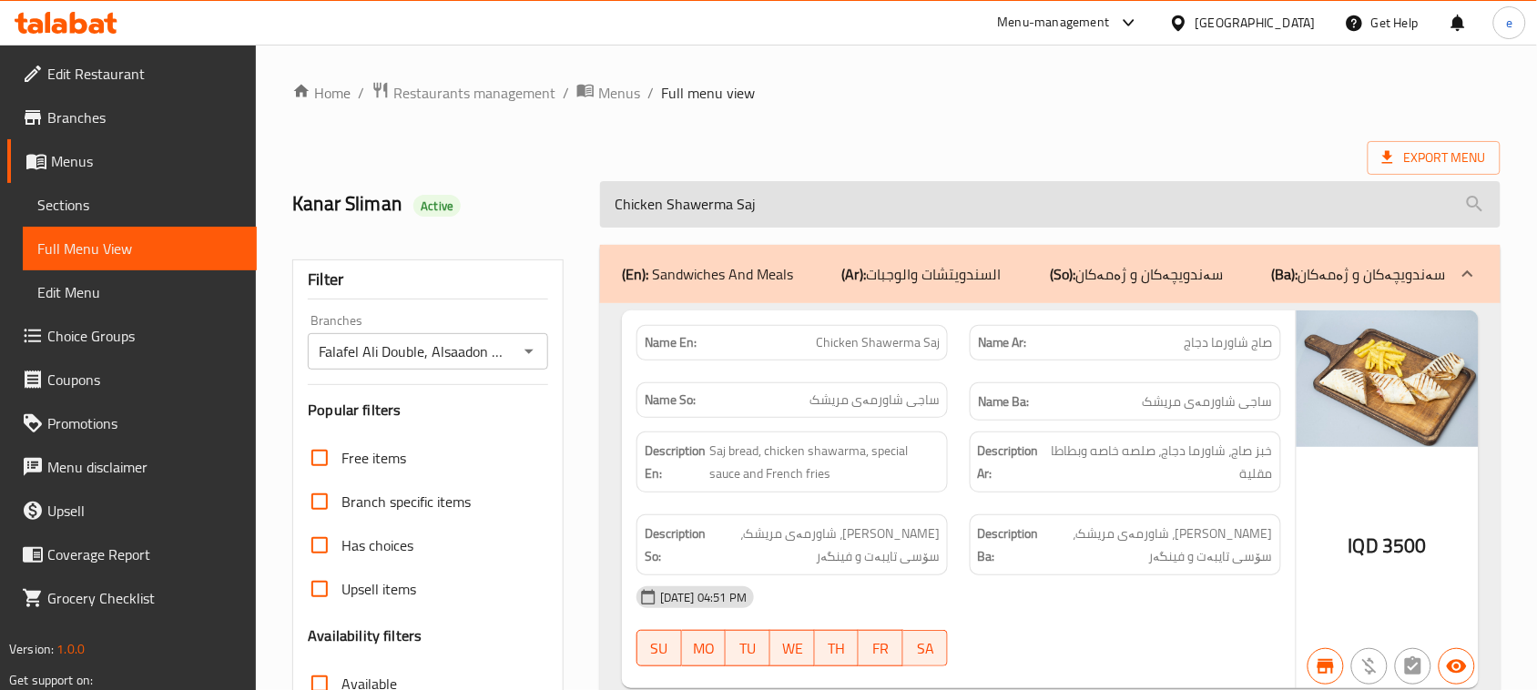
click at [738, 187] on input "Chicken Shawerma Saj" at bounding box center [1050, 204] width 900 height 46
paste input "Felafel"
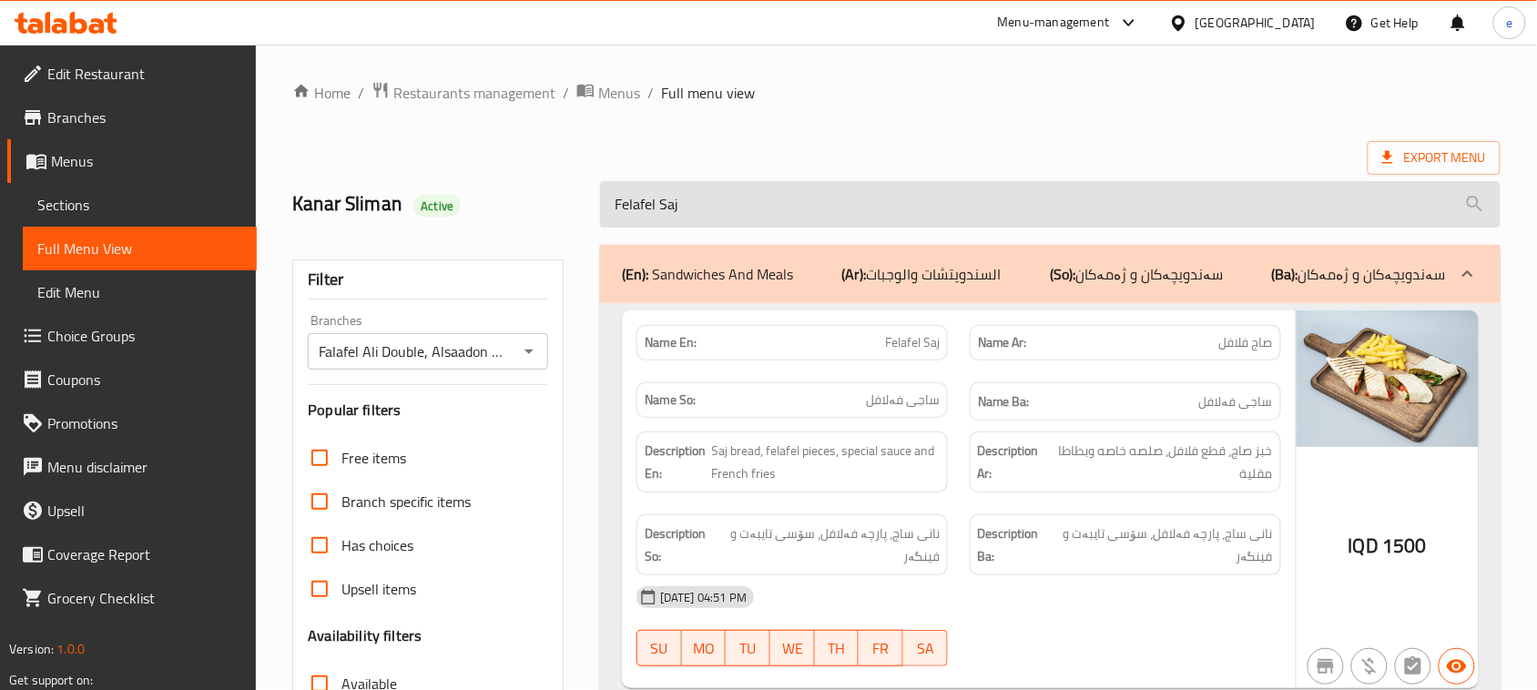
click at [710, 225] on input "Felafel Saj" at bounding box center [1050, 204] width 900 height 46
paste input "Meat Shawerma Dish"
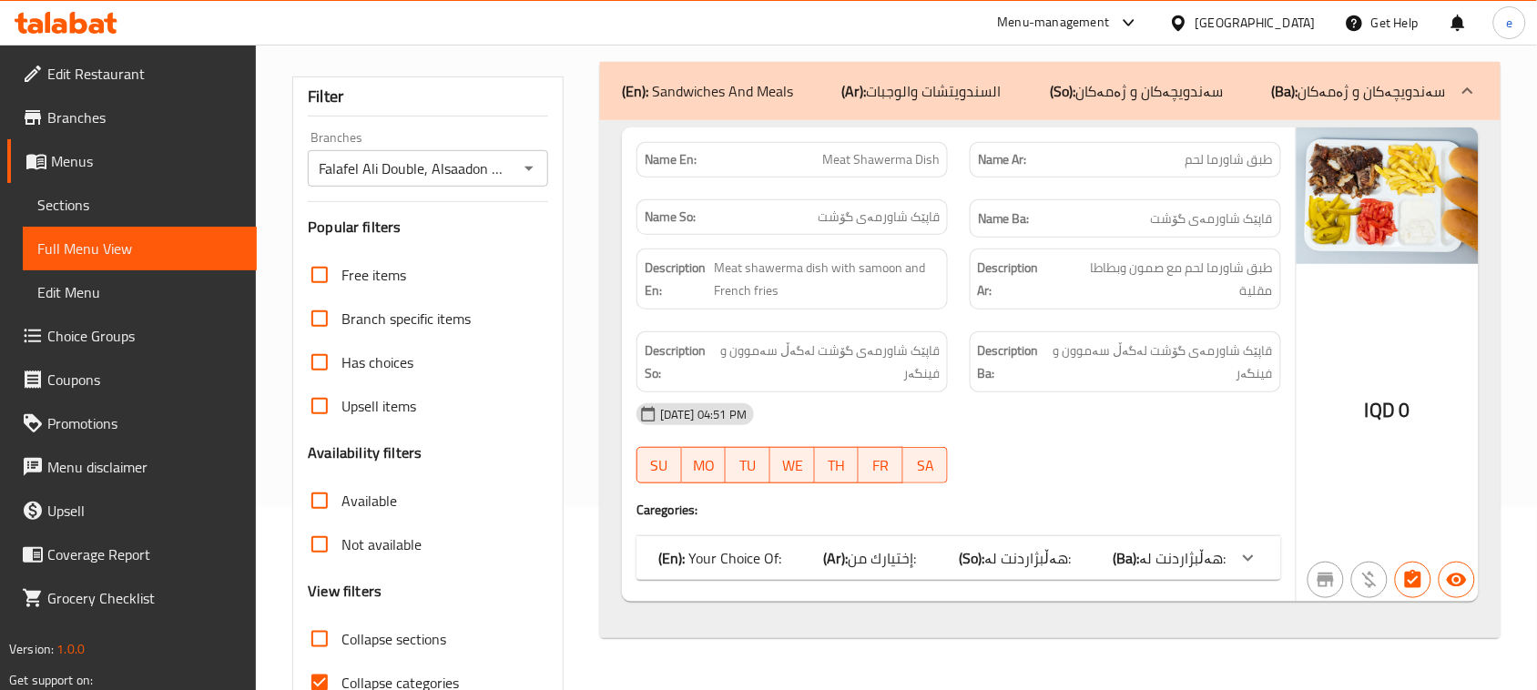
scroll to position [228, 0]
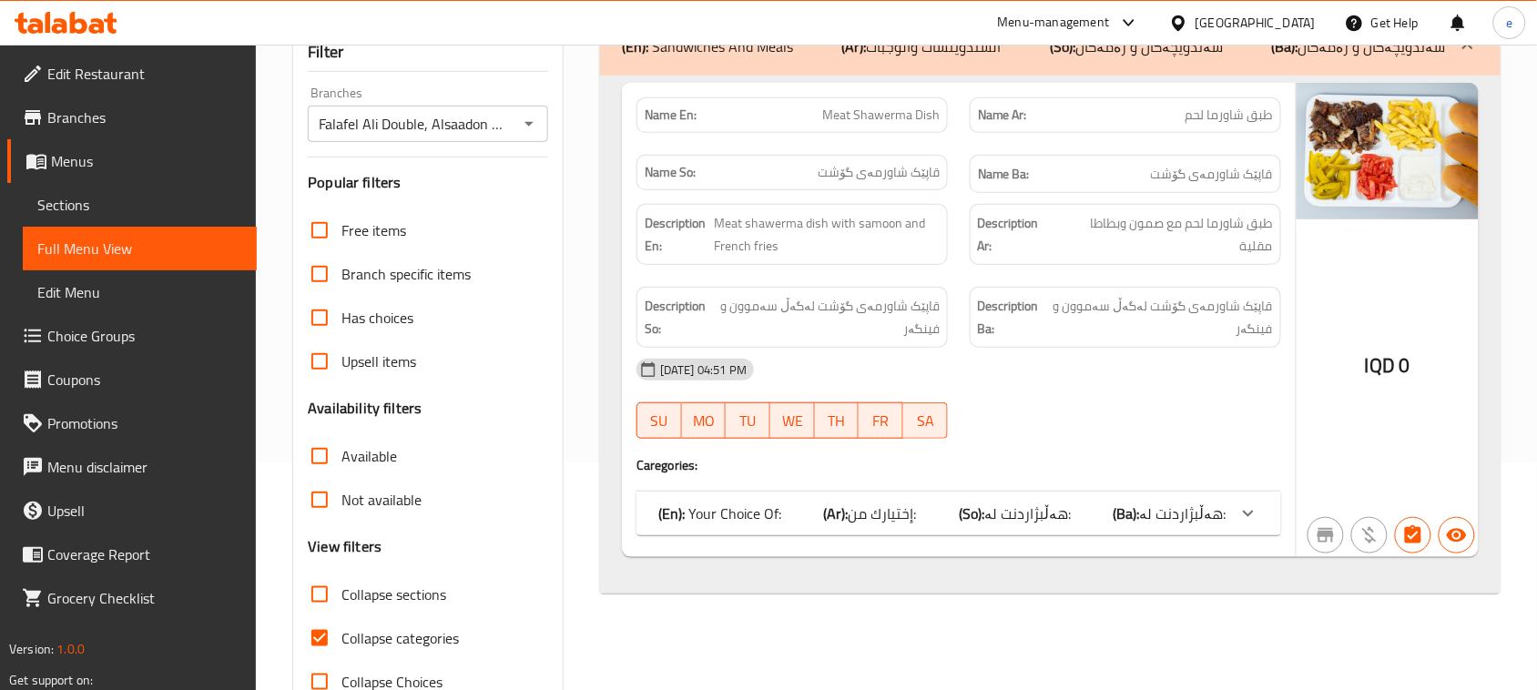
type input "Meat Shawerma Dish"
click at [797, 516] on div "(En): Your Choice Of: (Ar): إختيارك من: (So): هەڵبژاردنت لە: (Ba): هەڵبژاردنت ل…" at bounding box center [942, 514] width 568 height 22
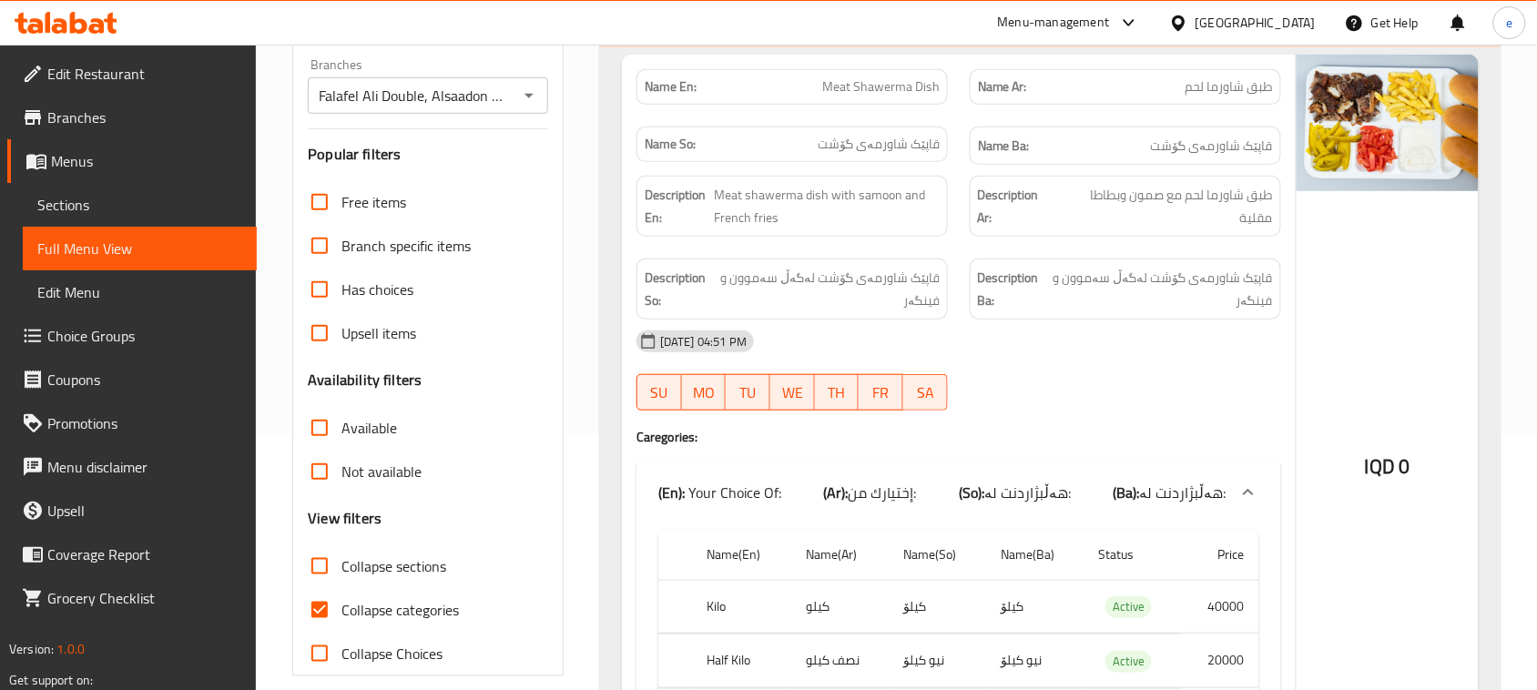
scroll to position [202, 0]
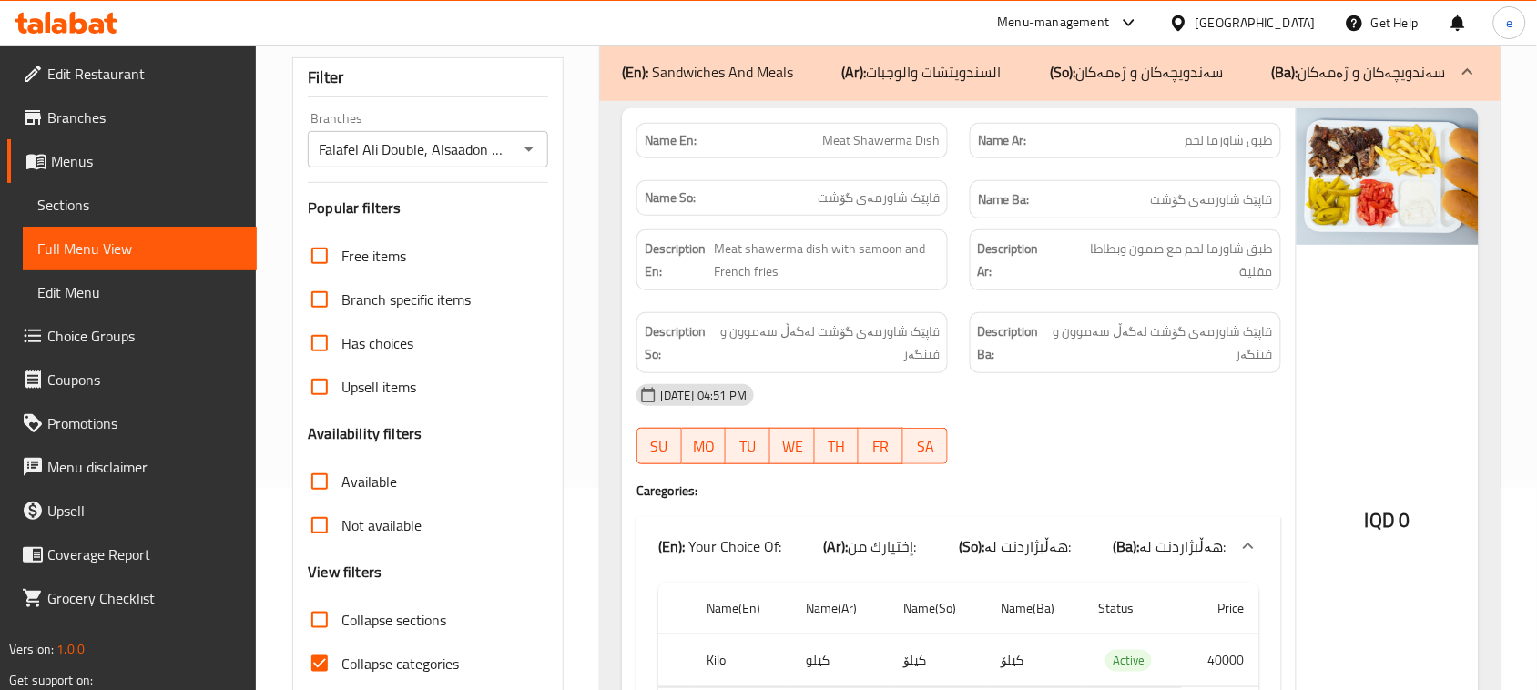
click at [870, 133] on span "Meat Shawerma Dish" at bounding box center [880, 140] width 117 height 19
copy span "Meat Shawerma Dish"
click at [529, 148] on icon "Open" at bounding box center [528, 149] width 9 height 5
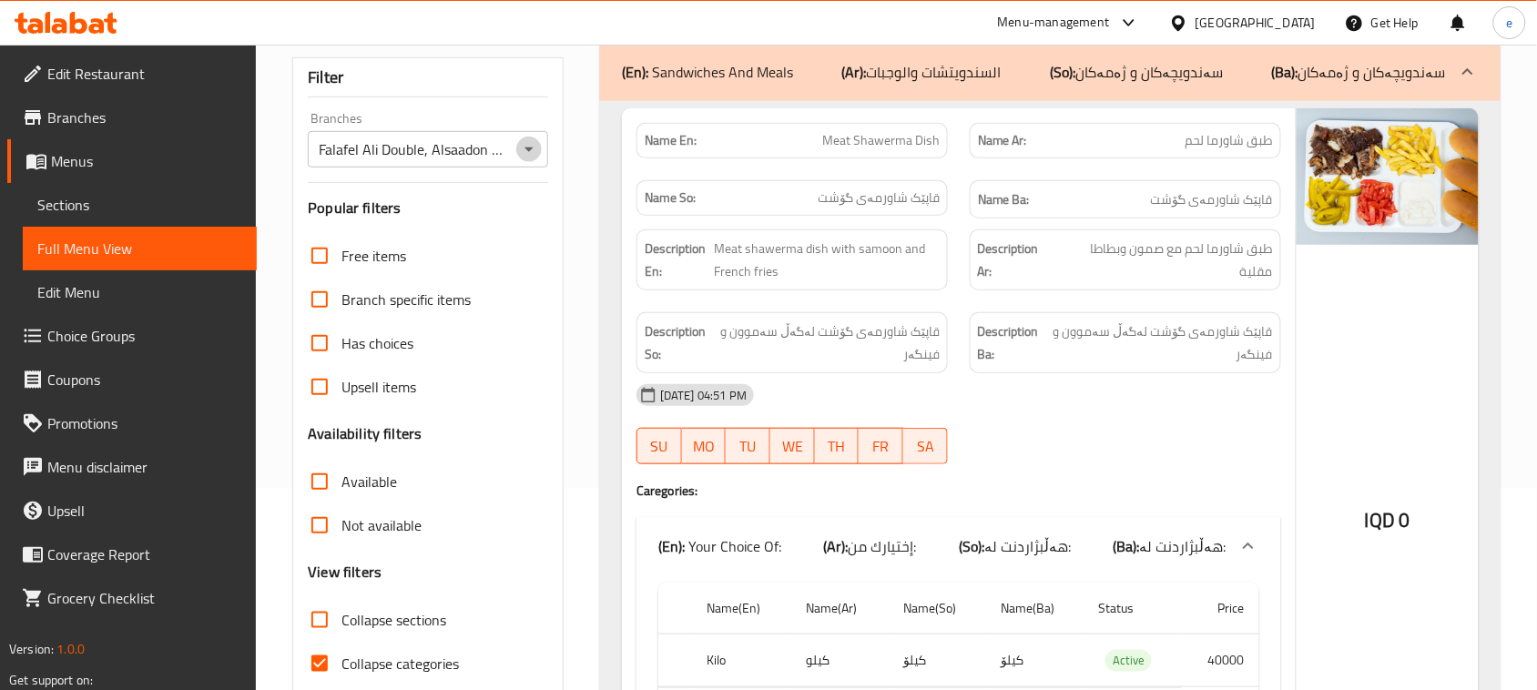
scroll to position [0, 80]
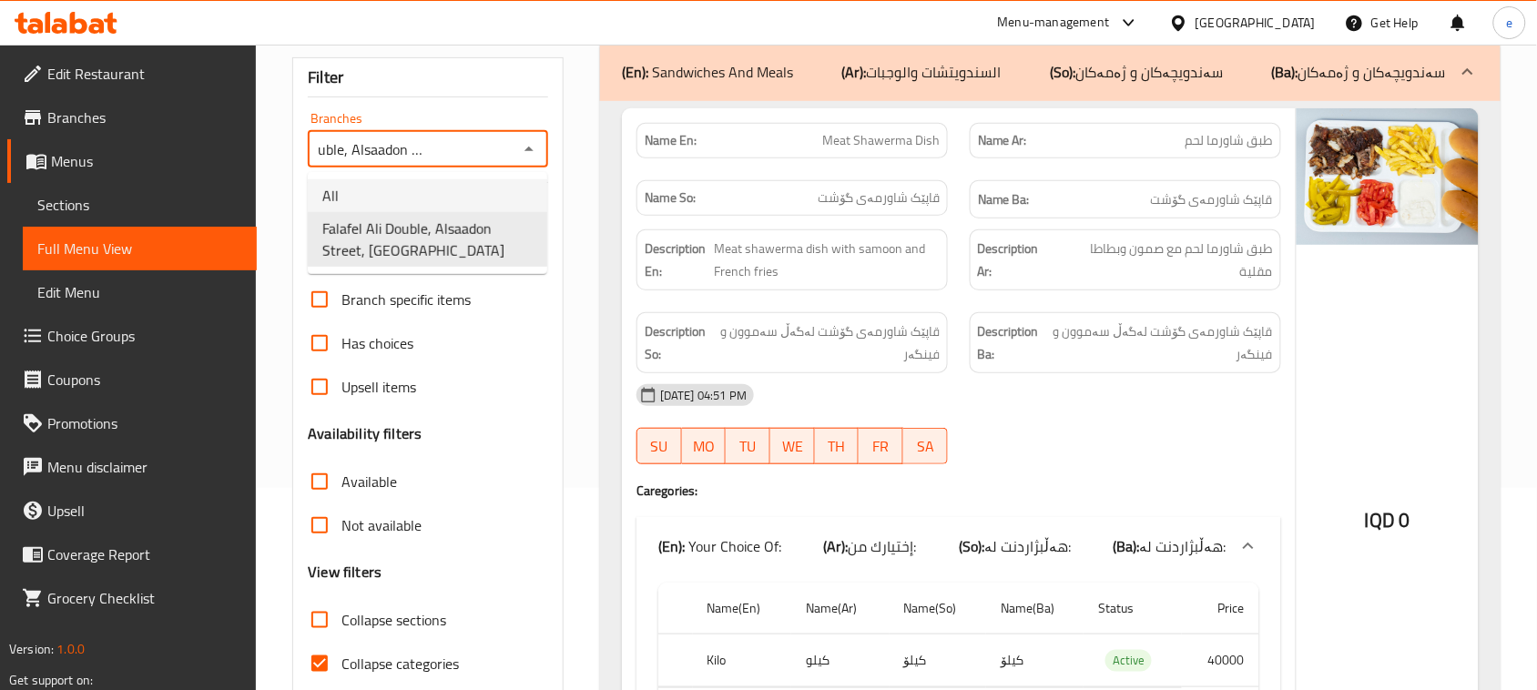
click at [471, 198] on li "All" at bounding box center [427, 195] width 239 height 33
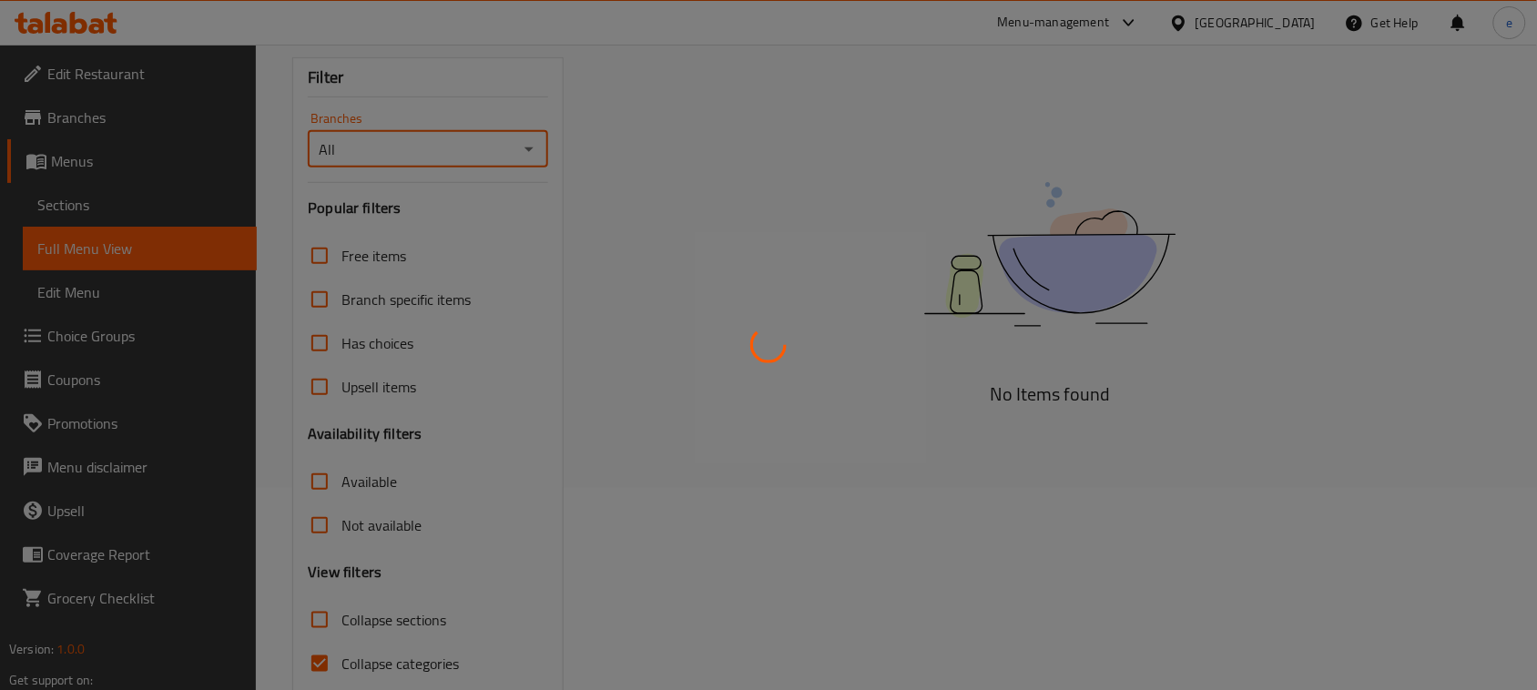
scroll to position [0, 0]
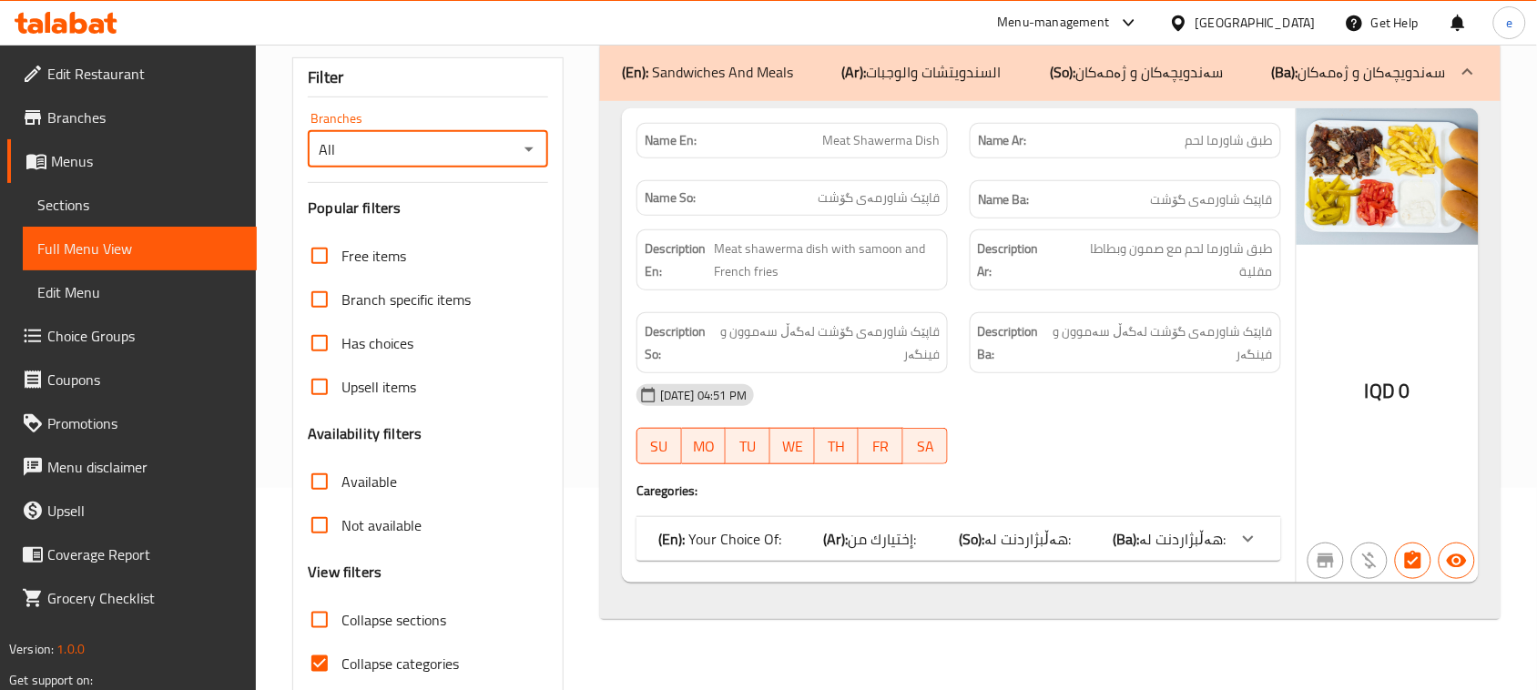
click at [522, 148] on icon "Open" at bounding box center [529, 149] width 22 height 22
click at [522, 148] on icon "Close" at bounding box center [529, 149] width 22 height 22
click at [530, 155] on icon "Open" at bounding box center [529, 149] width 22 height 22
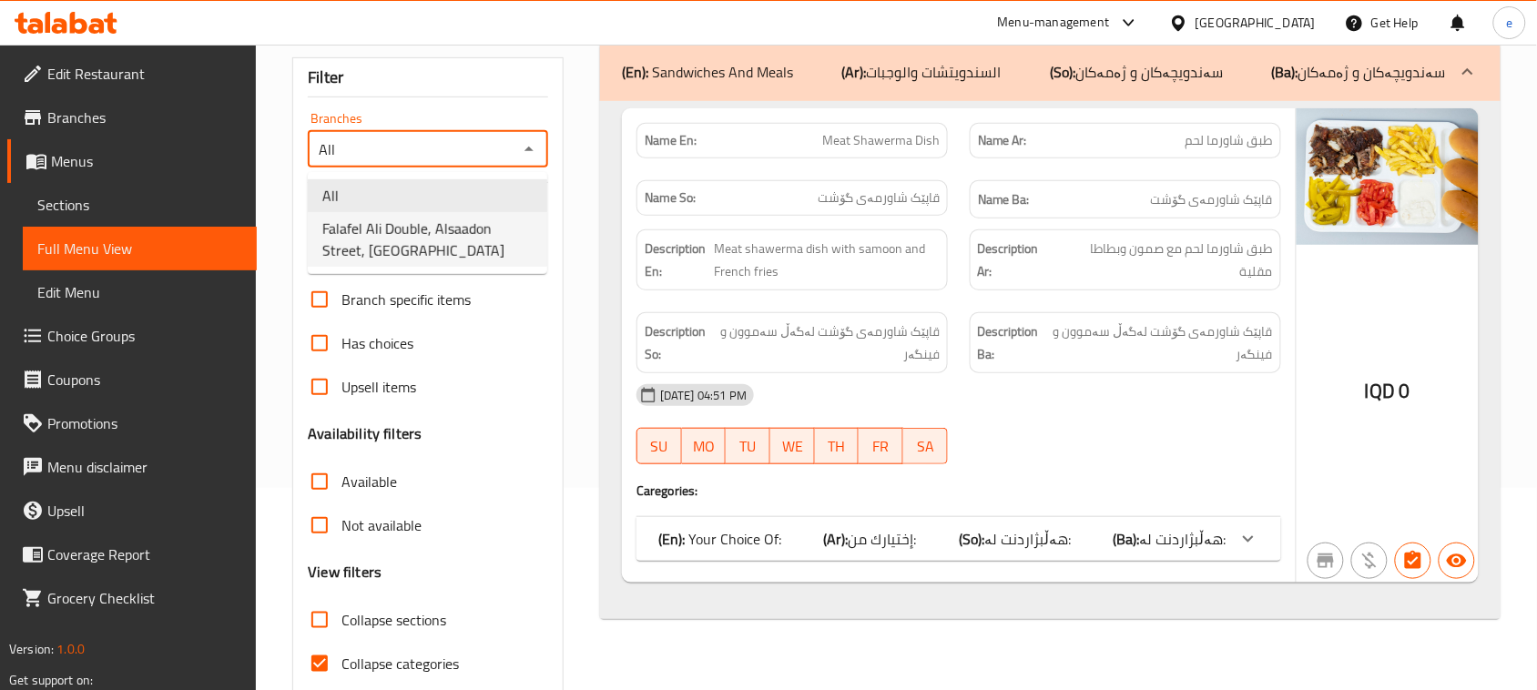
click at [483, 247] on span "Falafel Ali Double, Alsaadon Street, [GEOGRAPHIC_DATA]" at bounding box center [427, 240] width 210 height 44
type input "Falafel Ali Double, Alsaadon Street, [GEOGRAPHIC_DATA]"
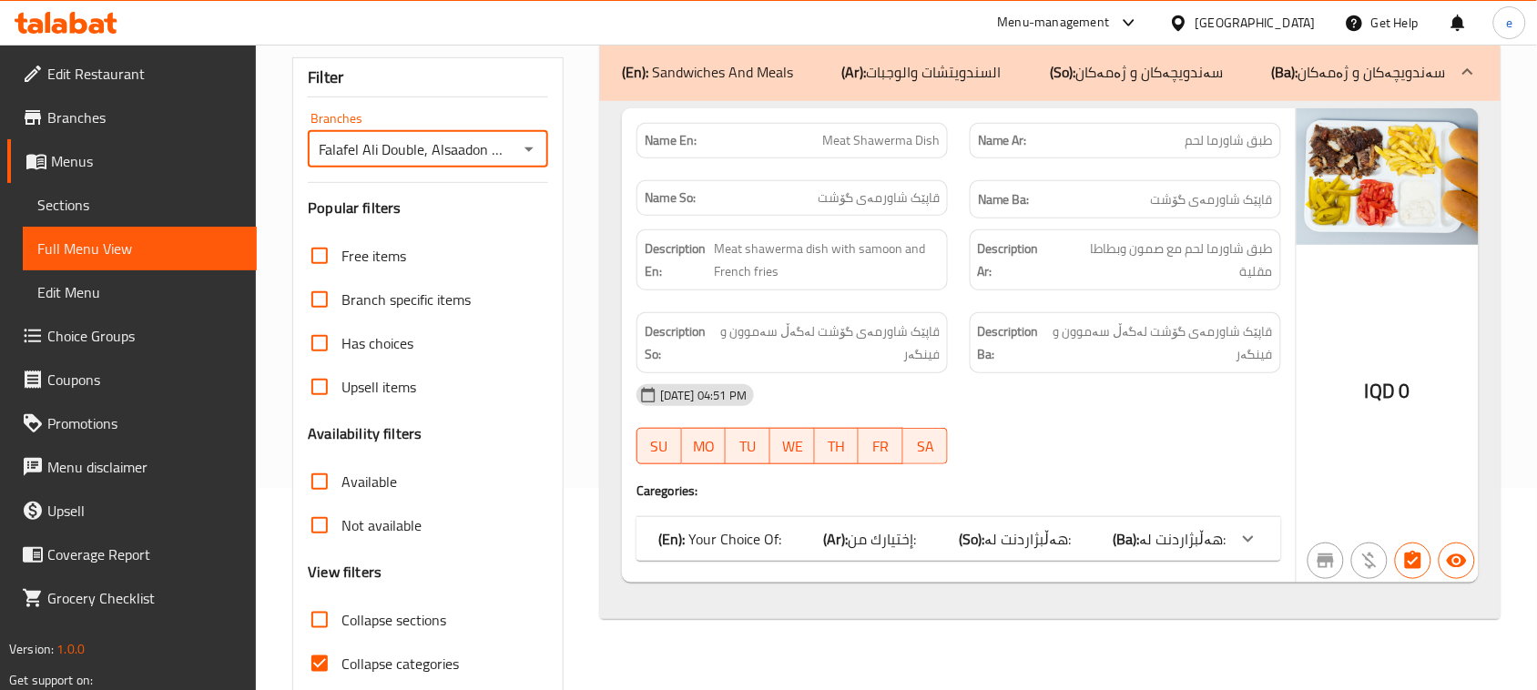
click at [942, 525] on div "(En): Your Choice Of: (Ar): إختيارك من: (So): هەڵبژاردنت لە: (Ba): هەڵبژاردنت ل…" at bounding box center [958, 539] width 645 height 44
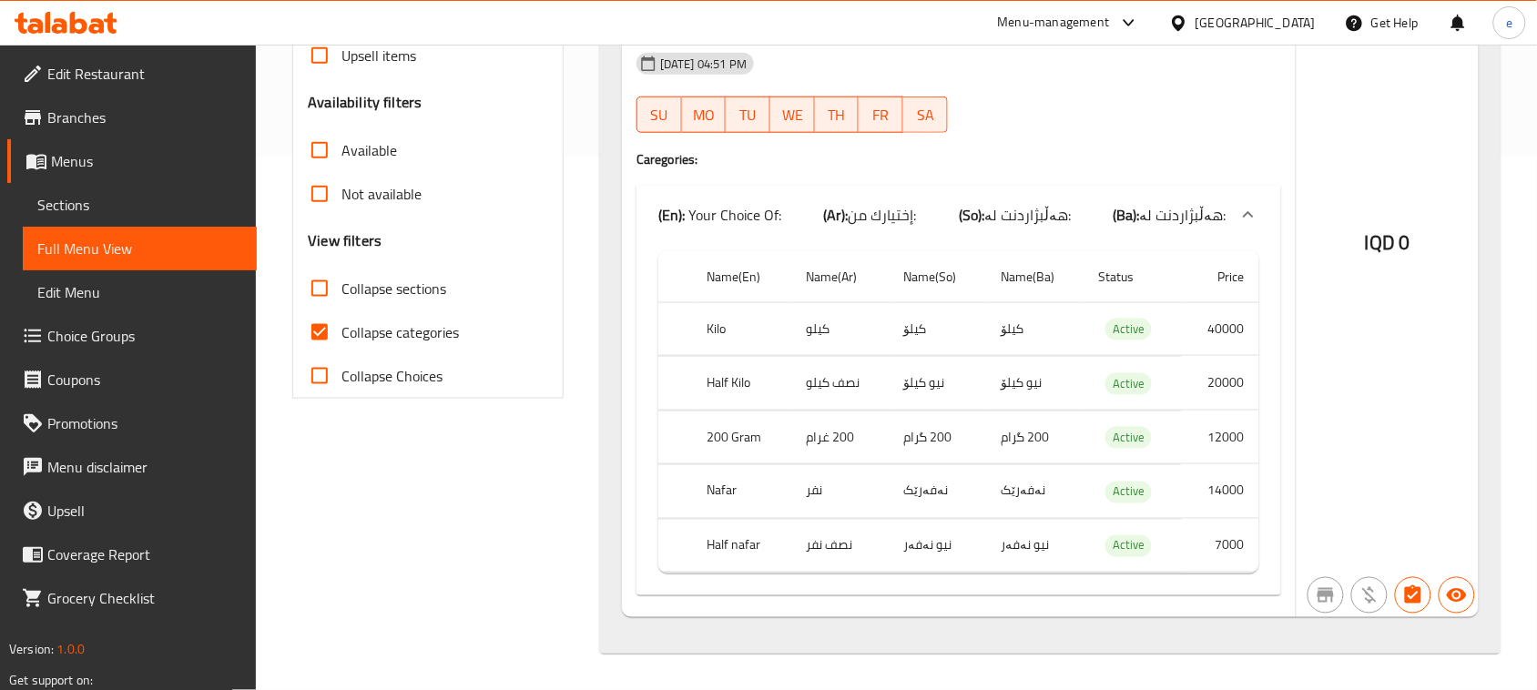
scroll to position [85, 0]
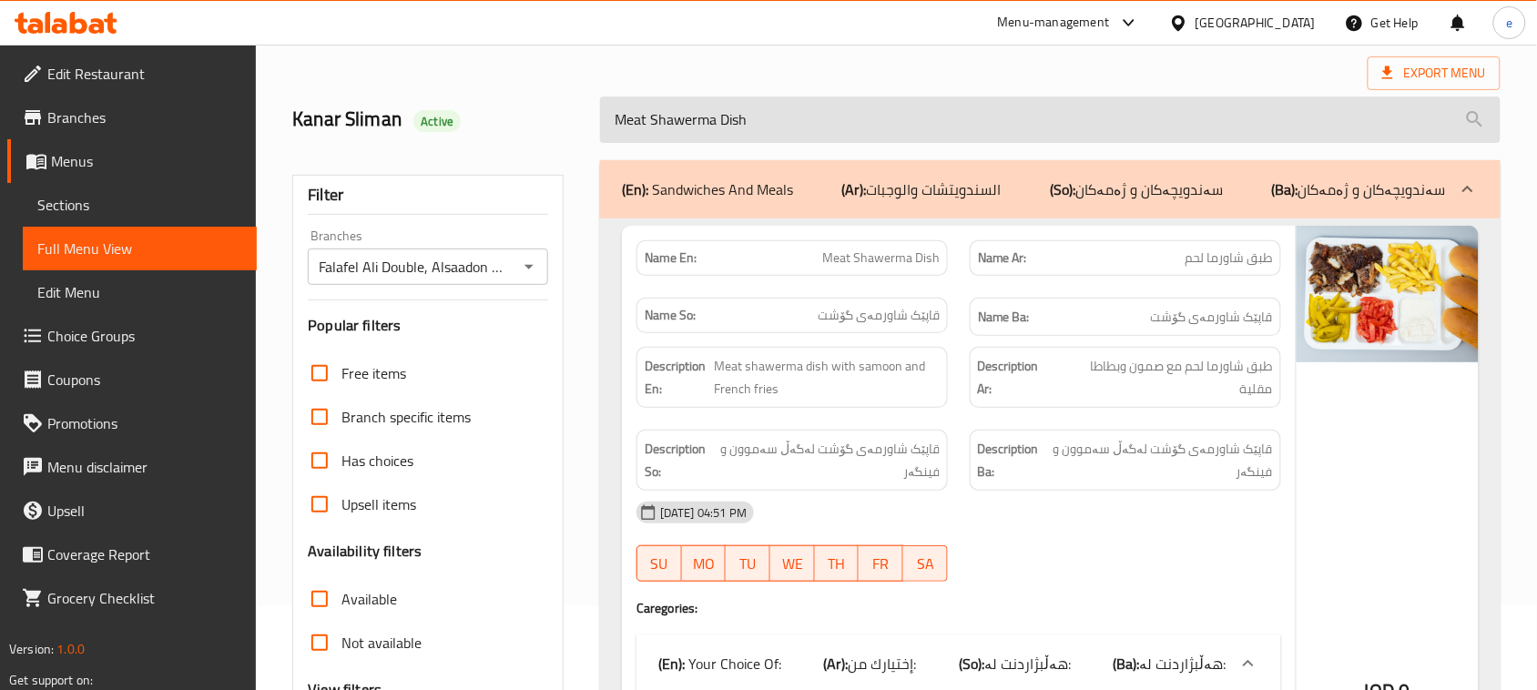
click at [762, 119] on input "Meat Shawerma Dish" at bounding box center [1050, 120] width 900 height 46
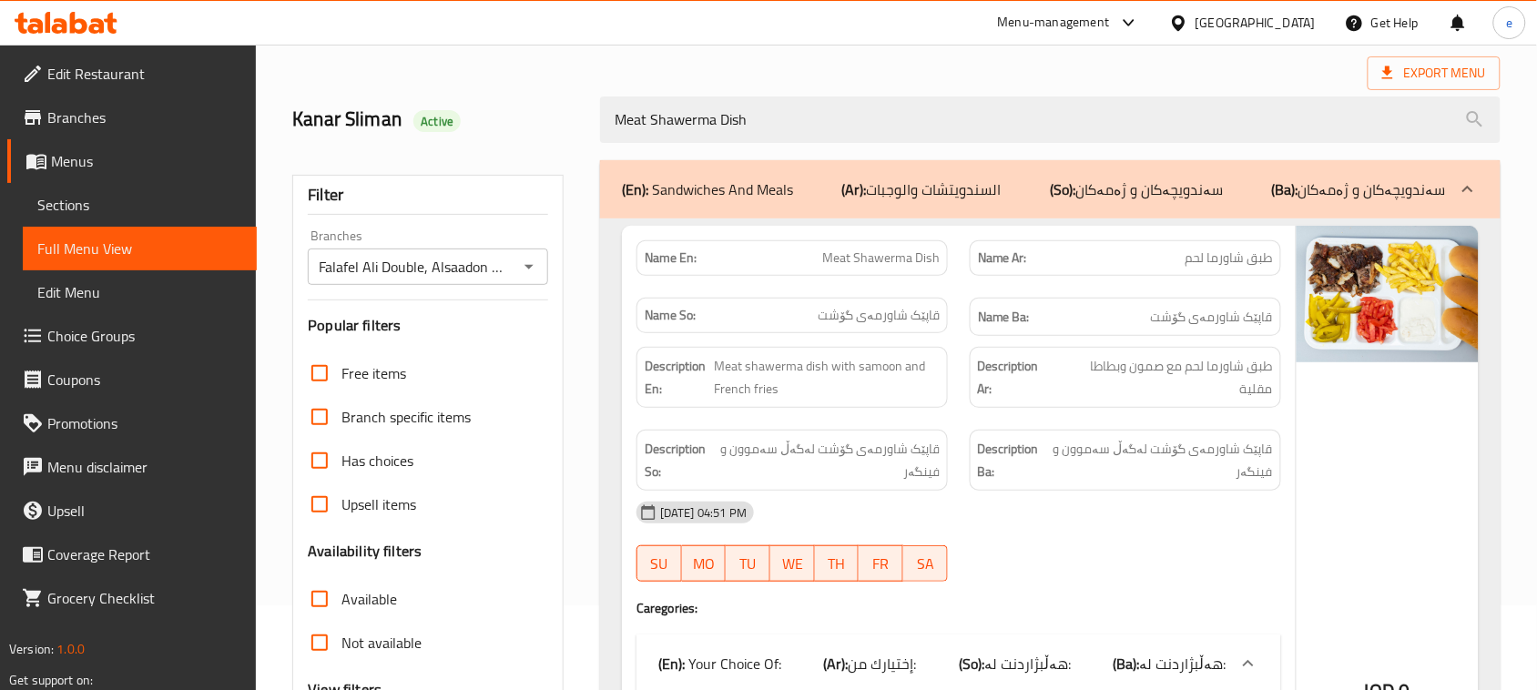
paste input "Chicken"
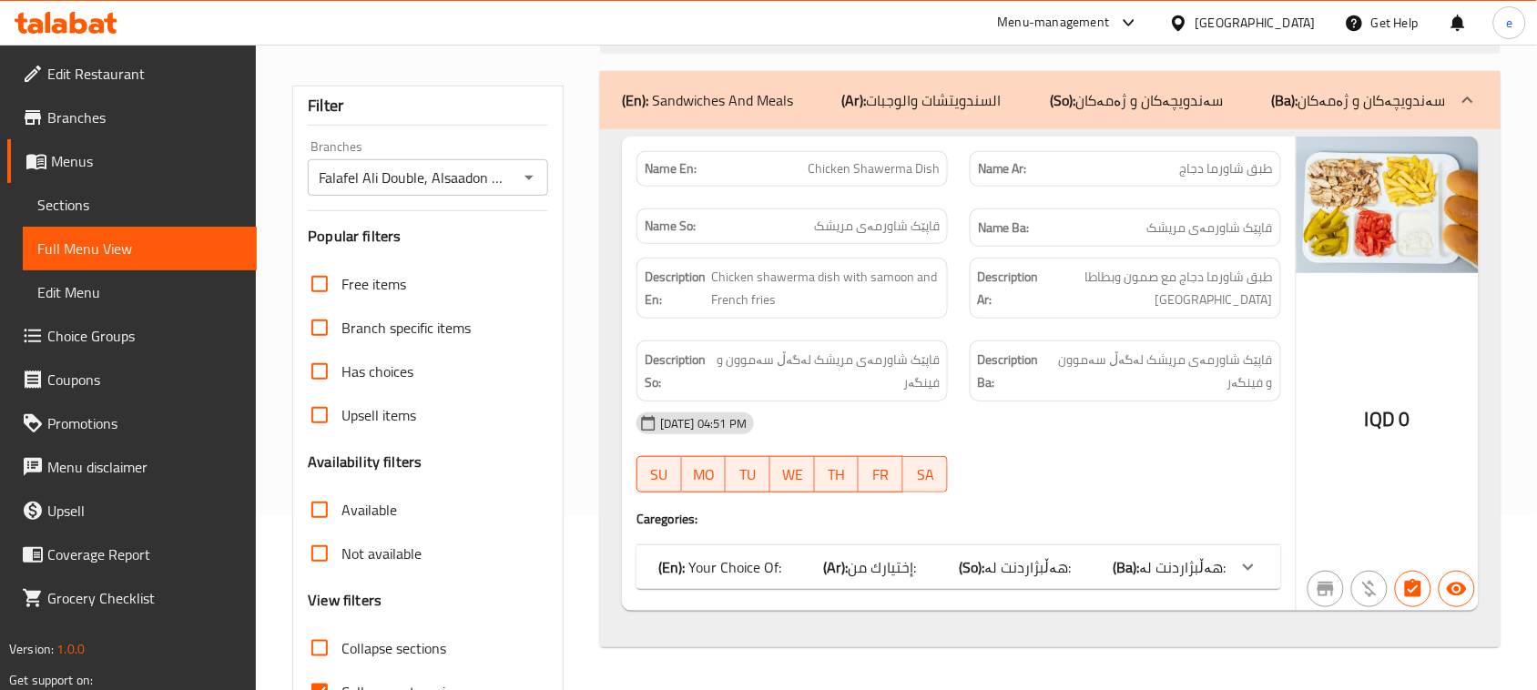
scroll to position [279, 0]
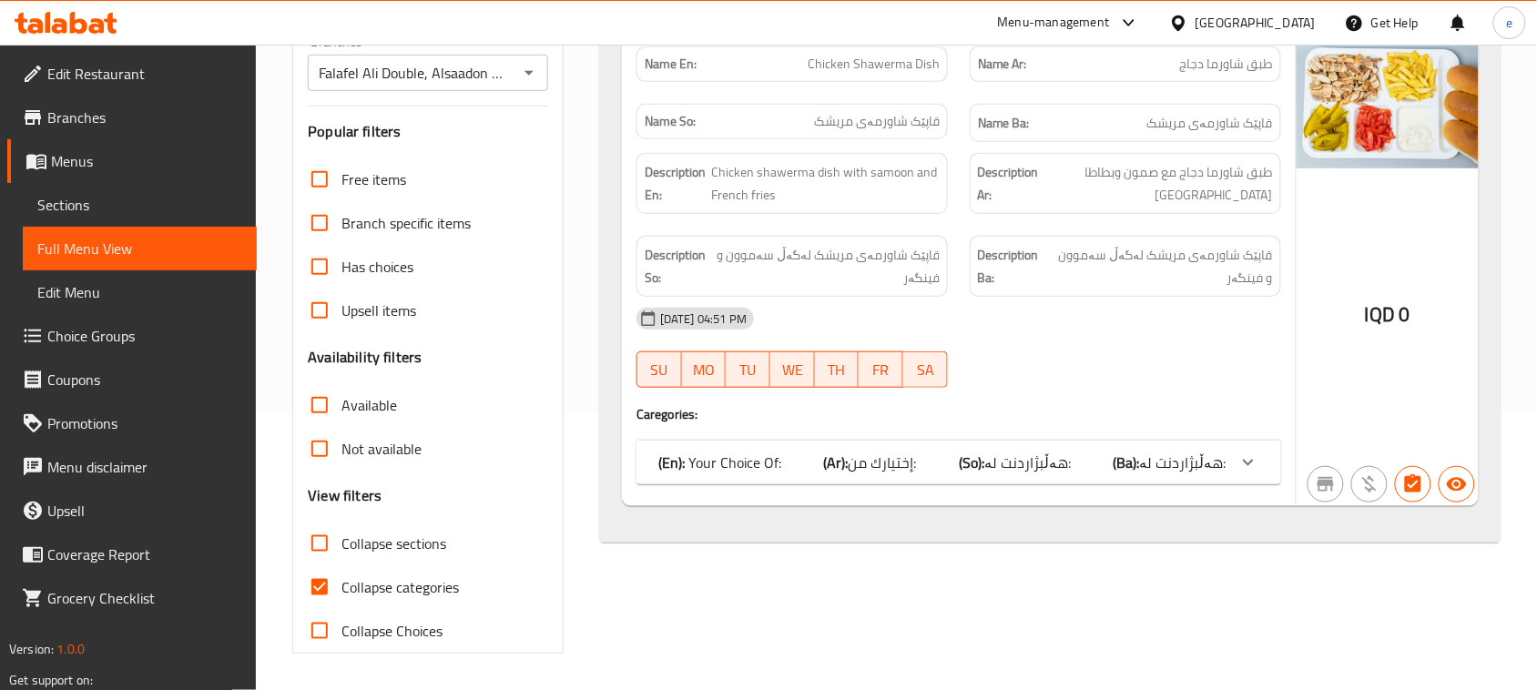
click at [915, 475] on span "إختيارك من:" at bounding box center [883, 462] width 68 height 27
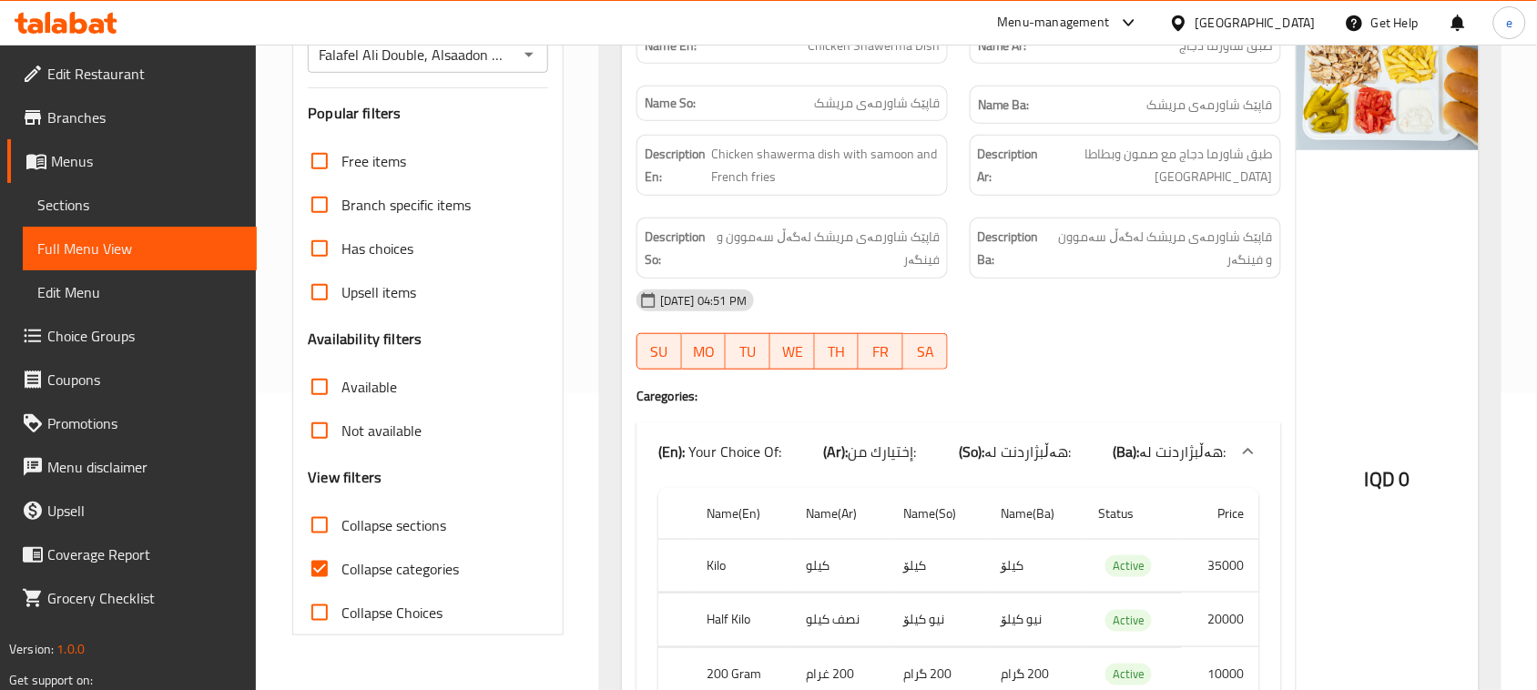
scroll to position [51, 0]
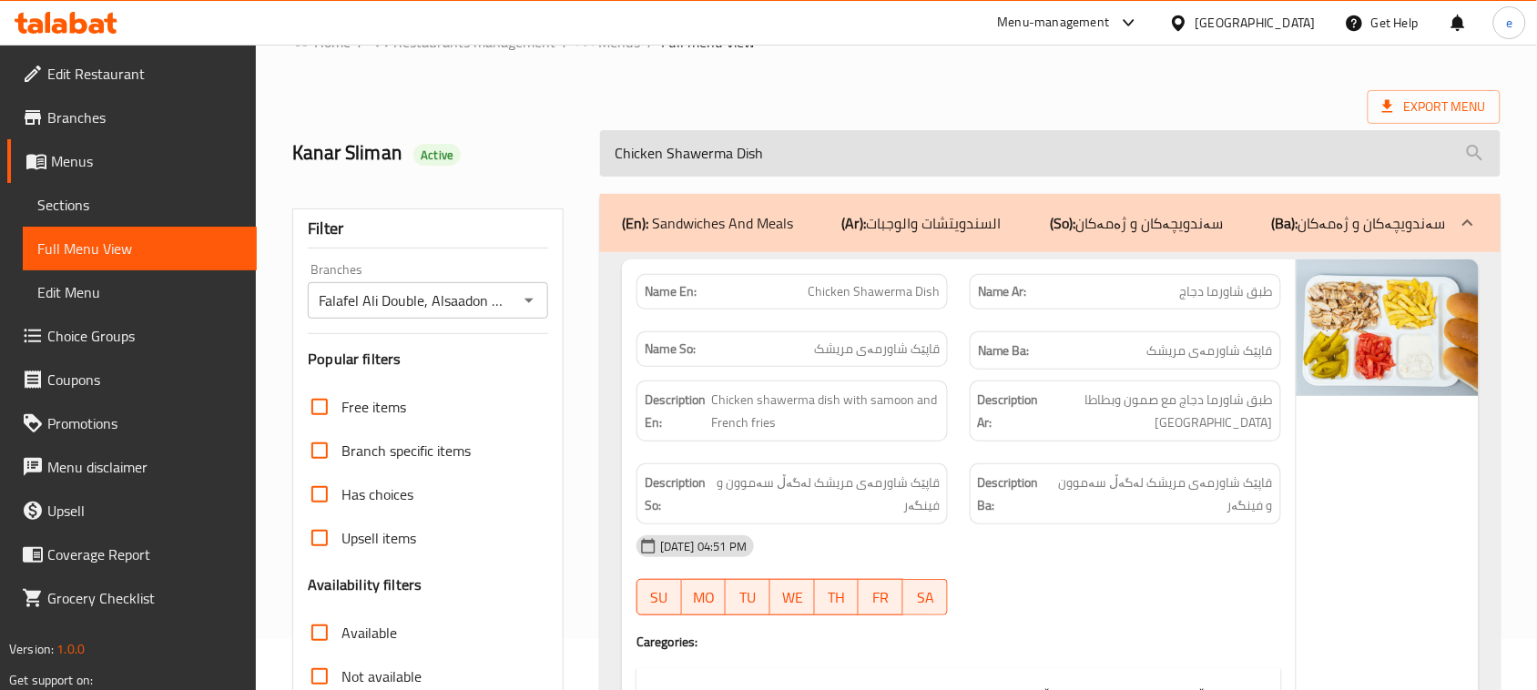
click at [748, 164] on input "Chicken Shawerma Dish" at bounding box center [1050, 153] width 900 height 46
paste input "Mix Dish"
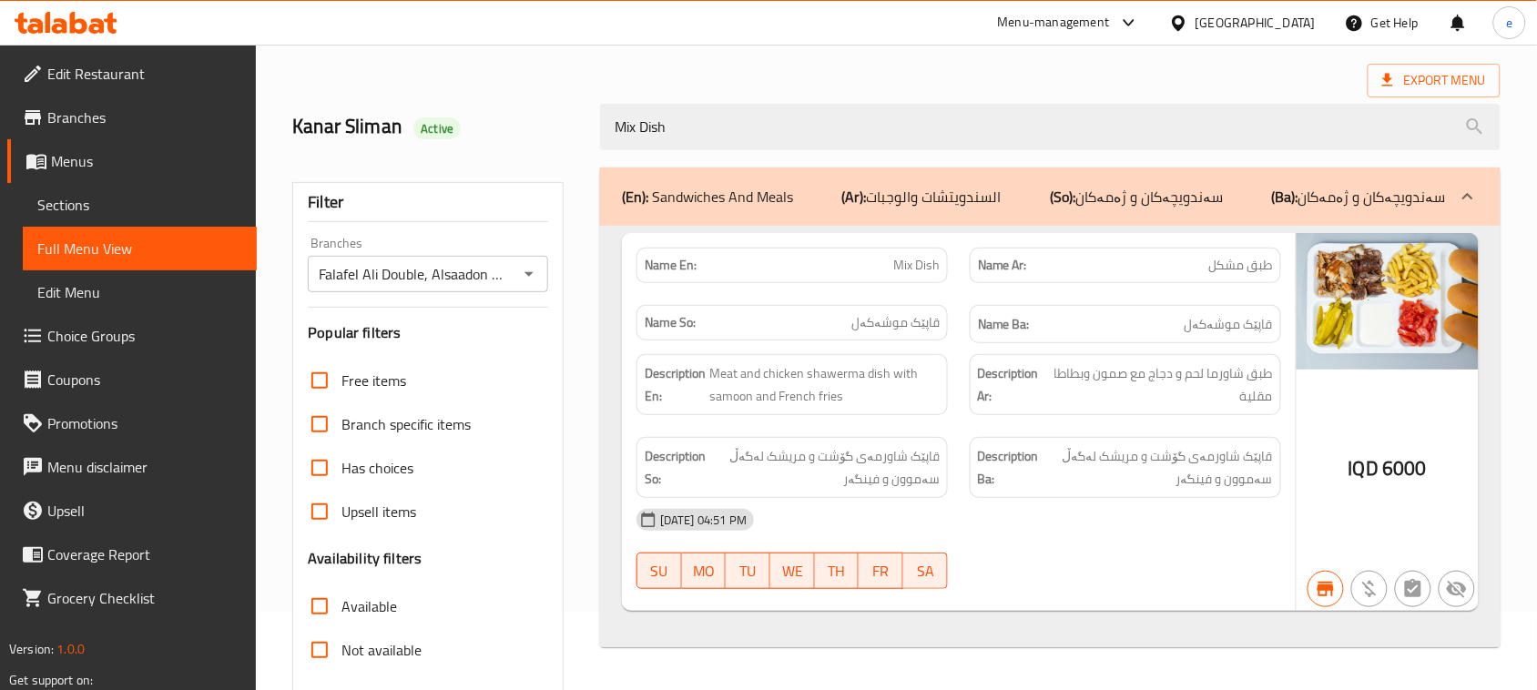
scroll to position [0, 0]
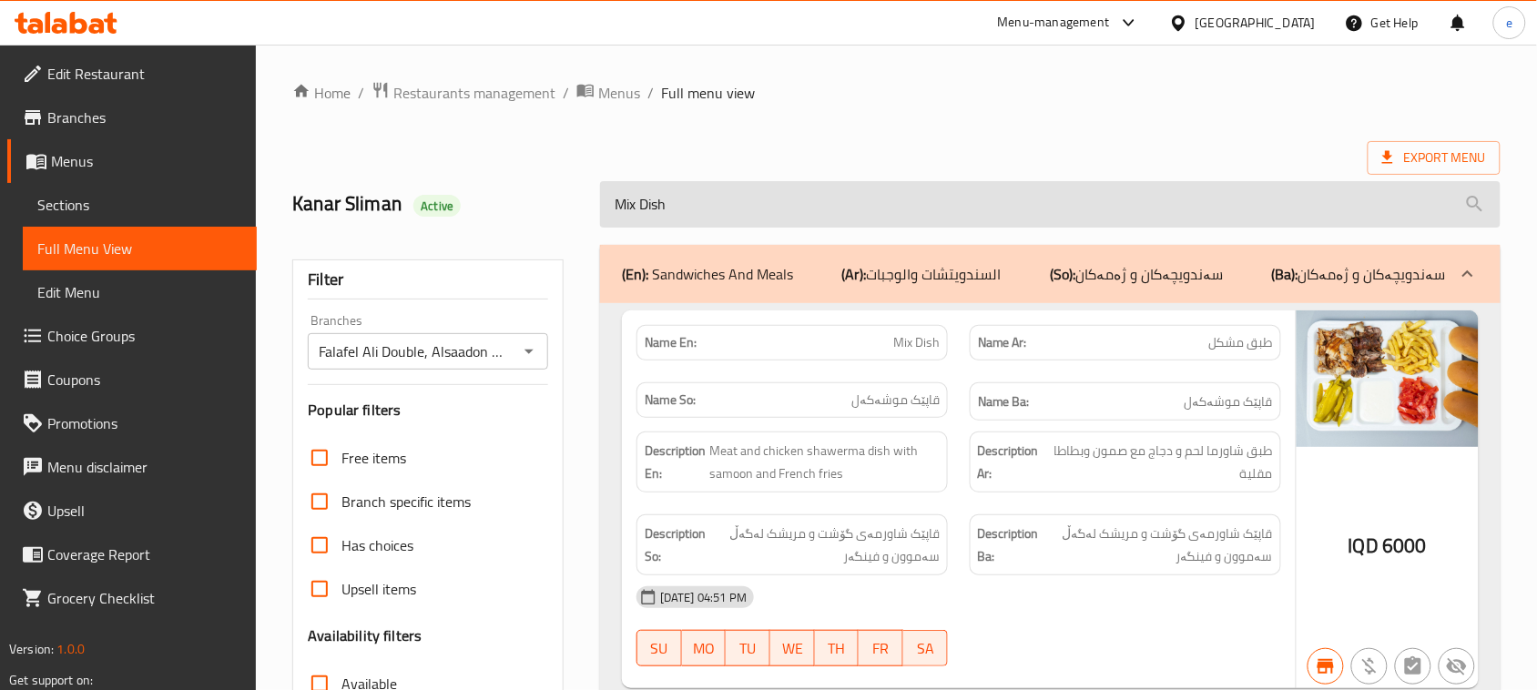
click at [724, 201] on input "Mix Dish" at bounding box center [1050, 204] width 900 height 46
paste input "Pepsi Can"
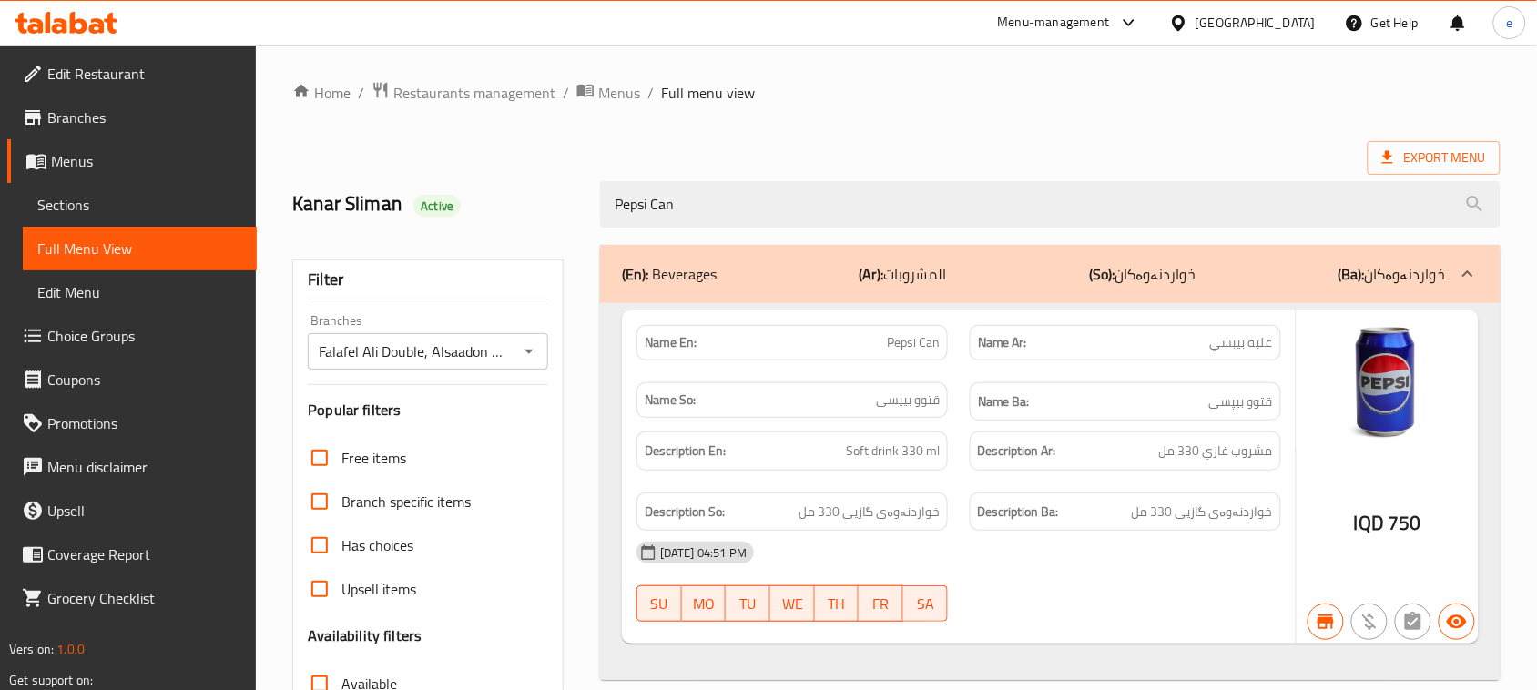
click at [779, 230] on div "Pepsi Can" at bounding box center [1050, 204] width 922 height 68
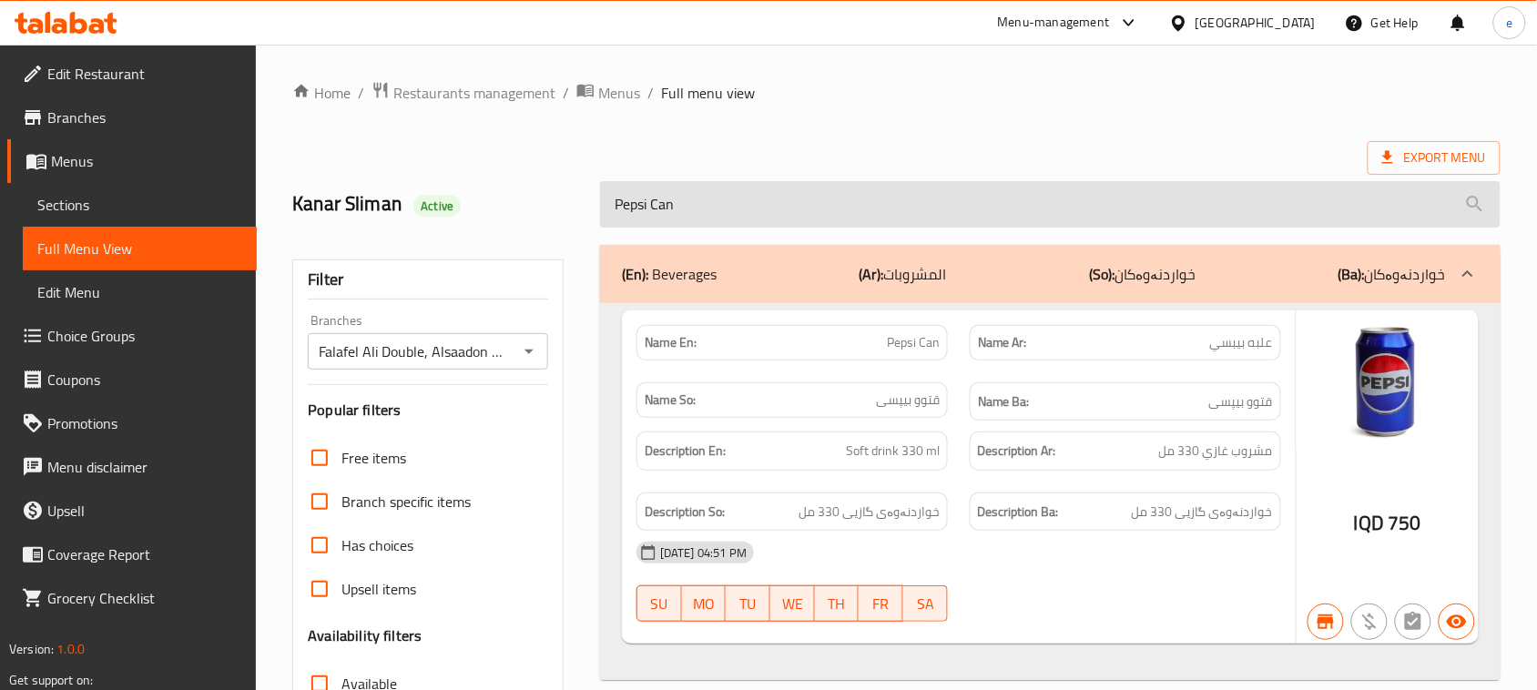
click at [779, 201] on input "Pepsi Can" at bounding box center [1050, 204] width 900 height 46
paste input "[PERSON_NAME]"
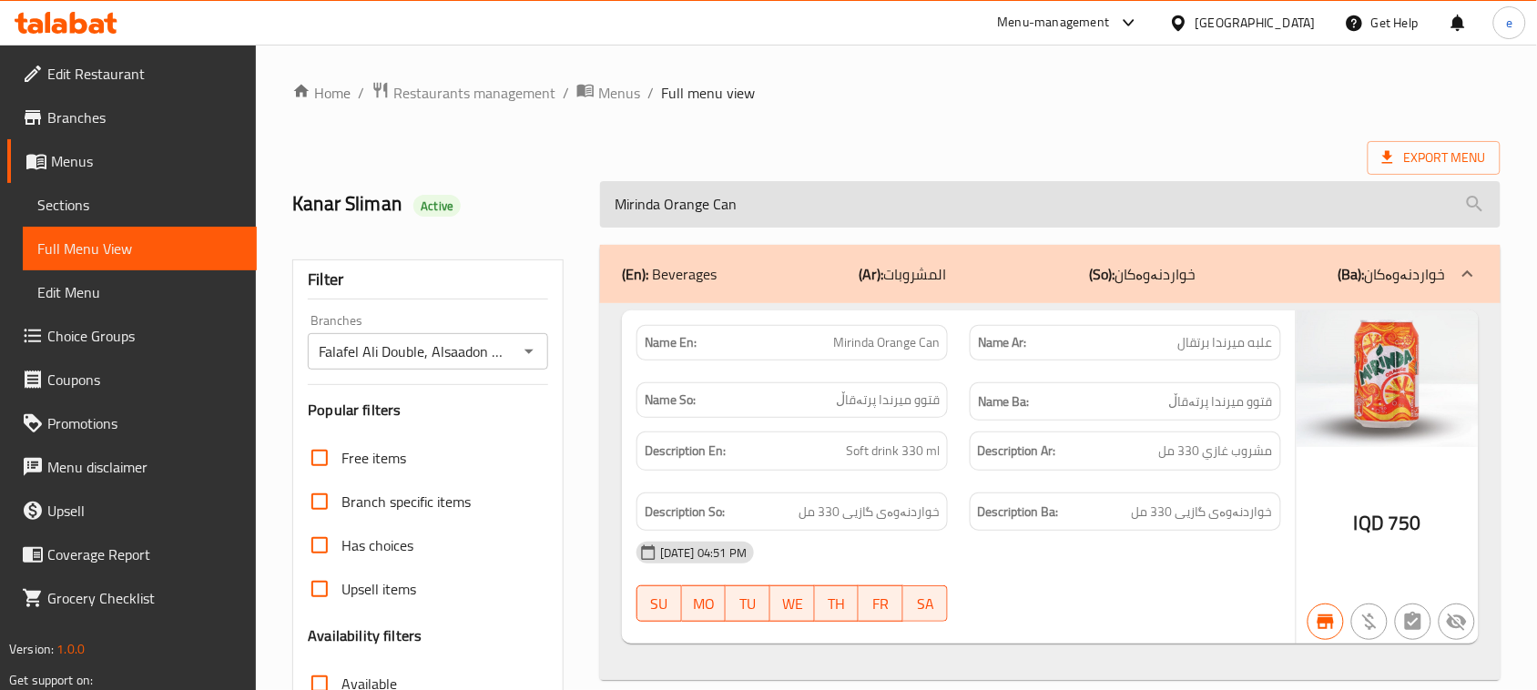
click at [686, 205] on input "Mirinda Orange Can" at bounding box center [1050, 204] width 900 height 46
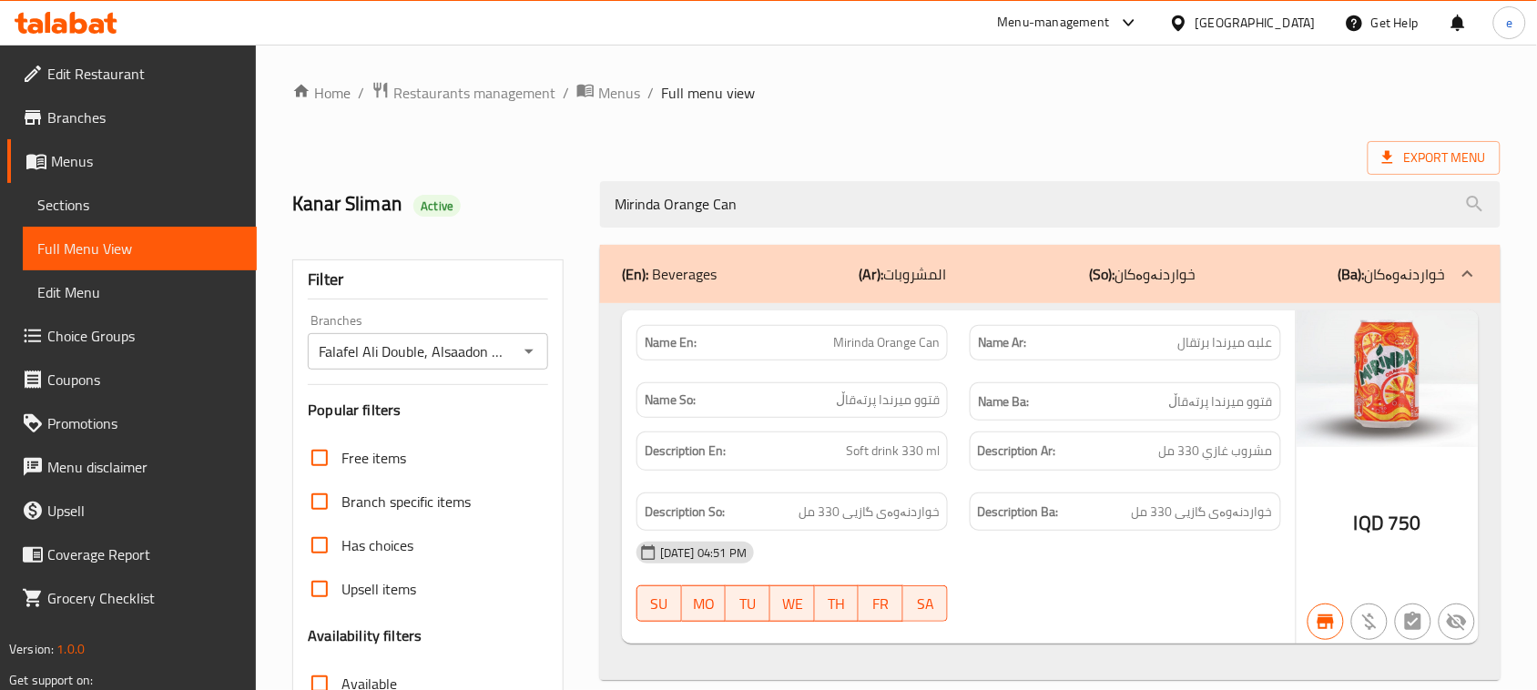
paste input "7 Up"
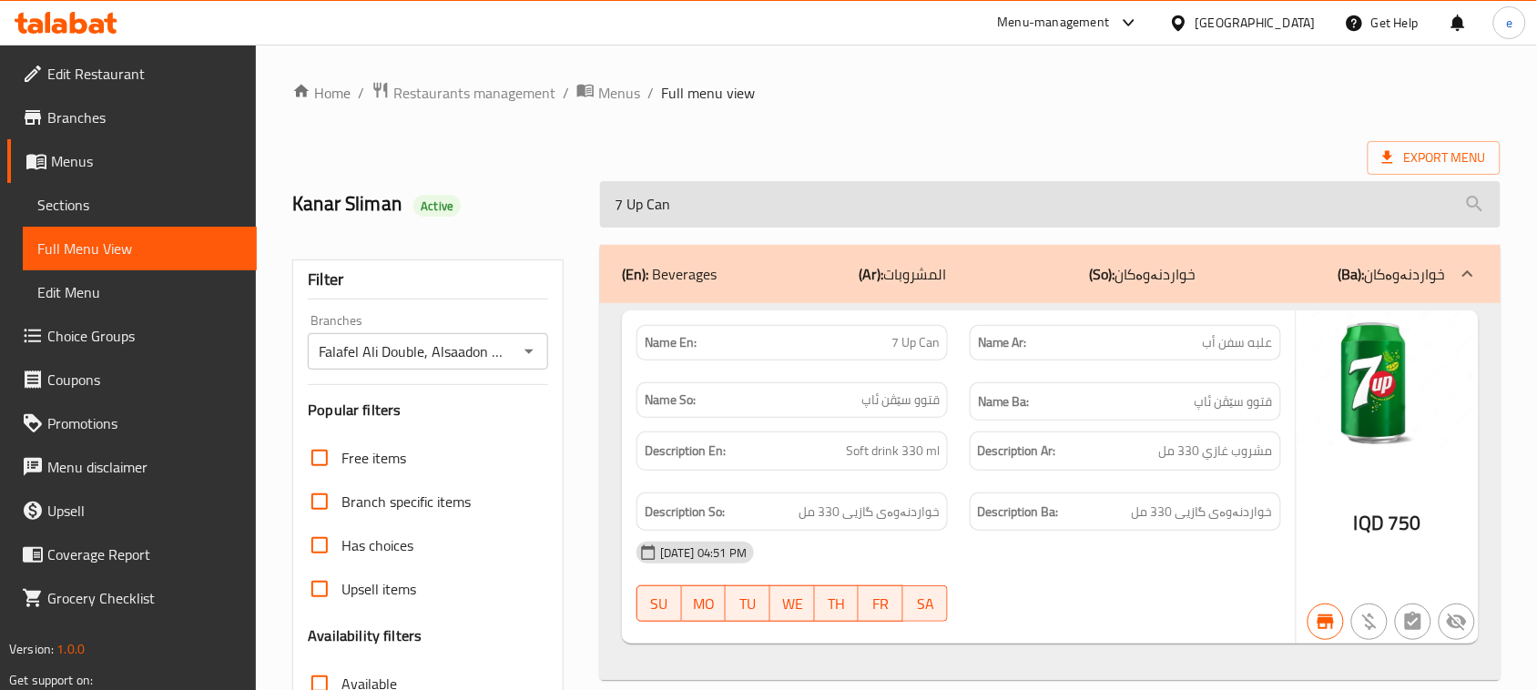
click at [698, 198] on input "7 Up Can" at bounding box center [1050, 204] width 900 height 46
paste input "Mineral Water"
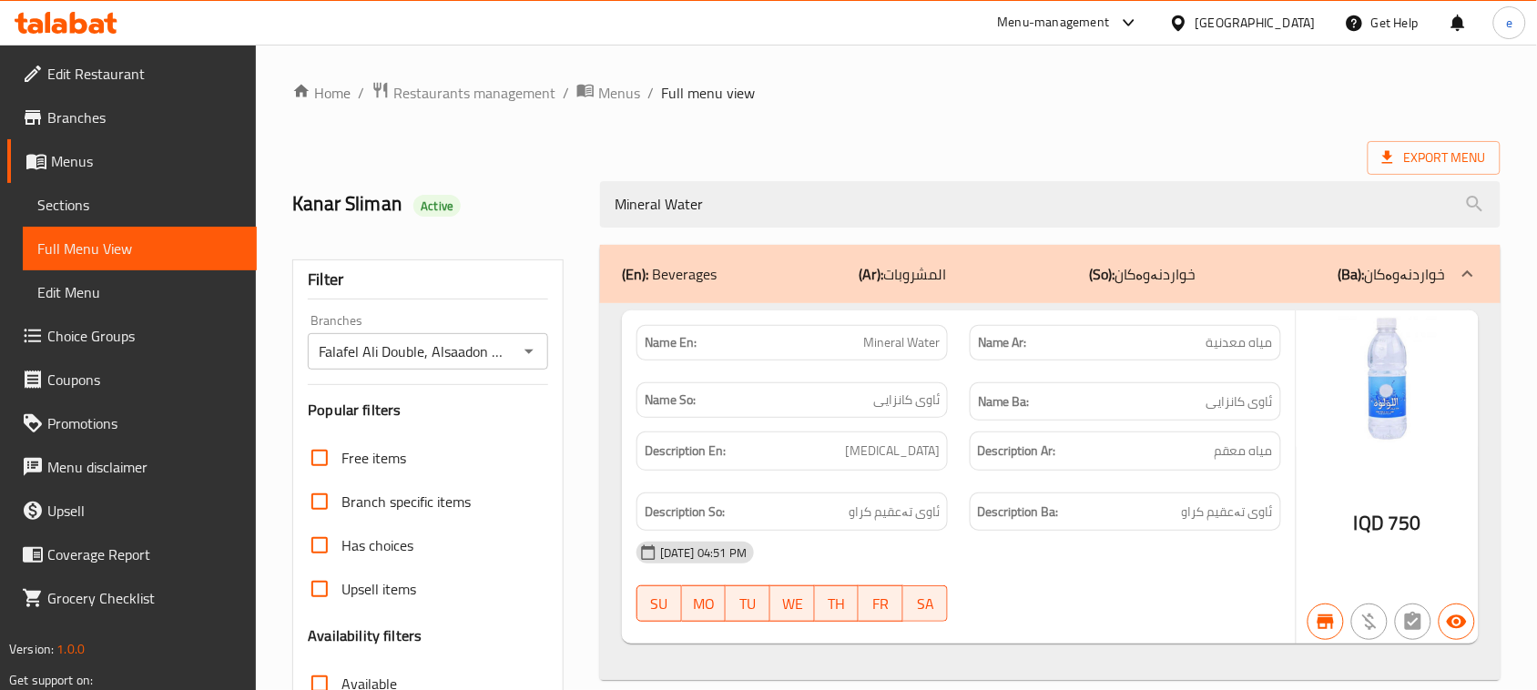
type input "Mineral Water"
click at [699, 229] on div "Mineral Water" at bounding box center [1050, 204] width 922 height 68
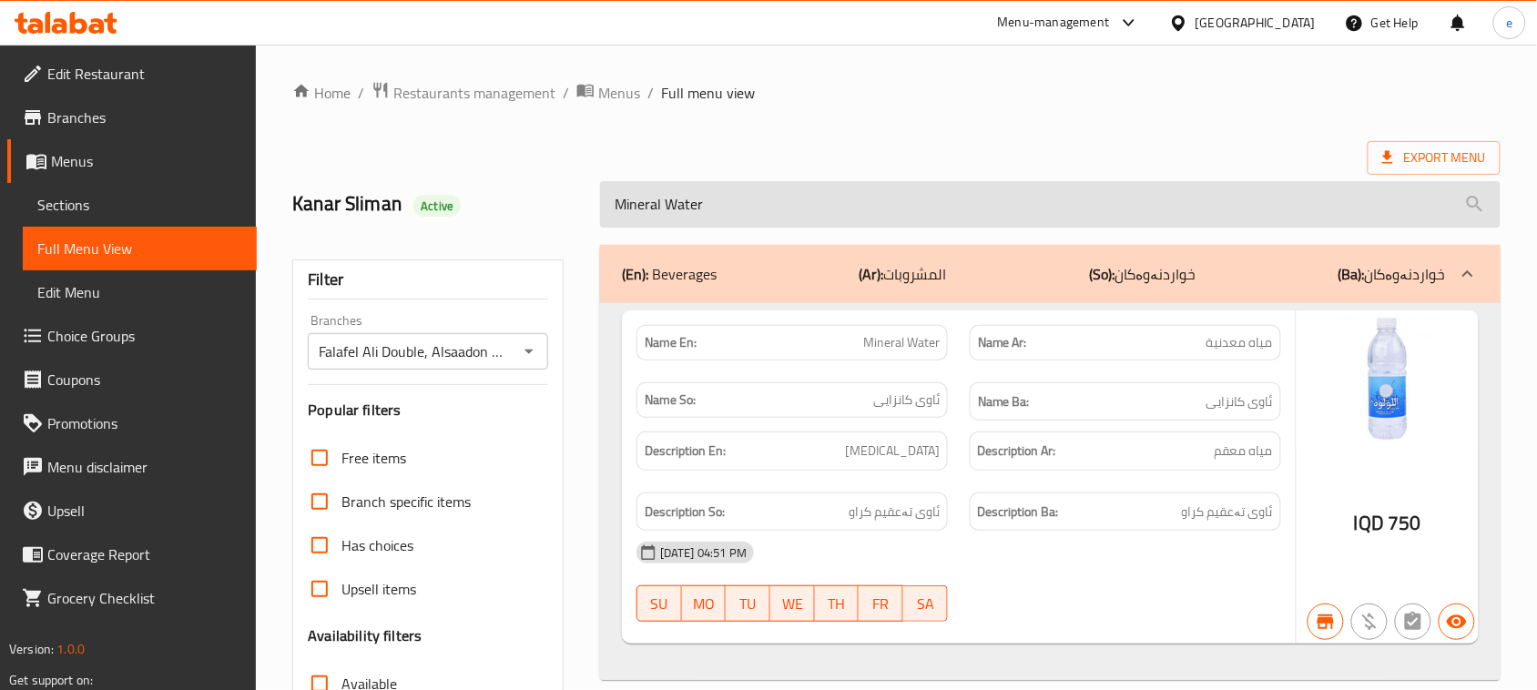
click at [697, 212] on input "Mineral Water" at bounding box center [1050, 204] width 900 height 46
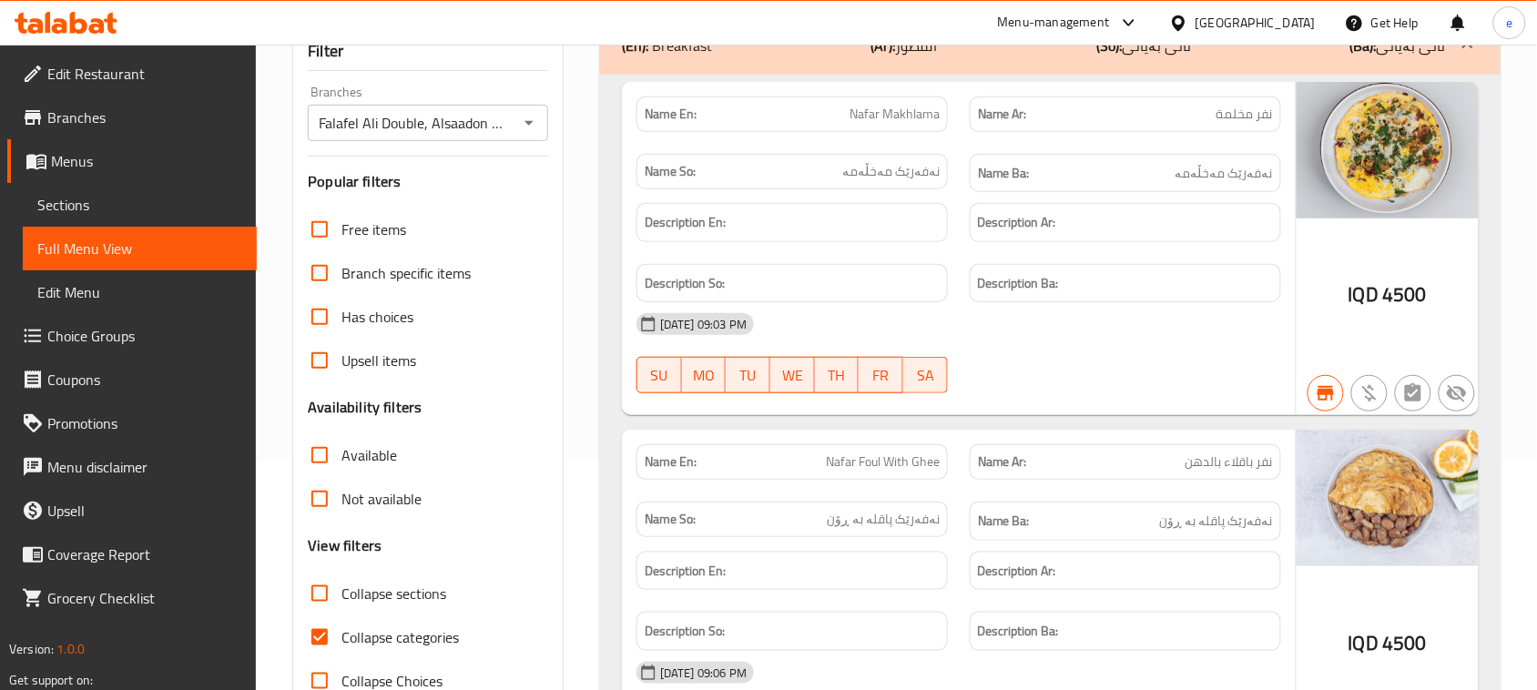
scroll to position [455, 0]
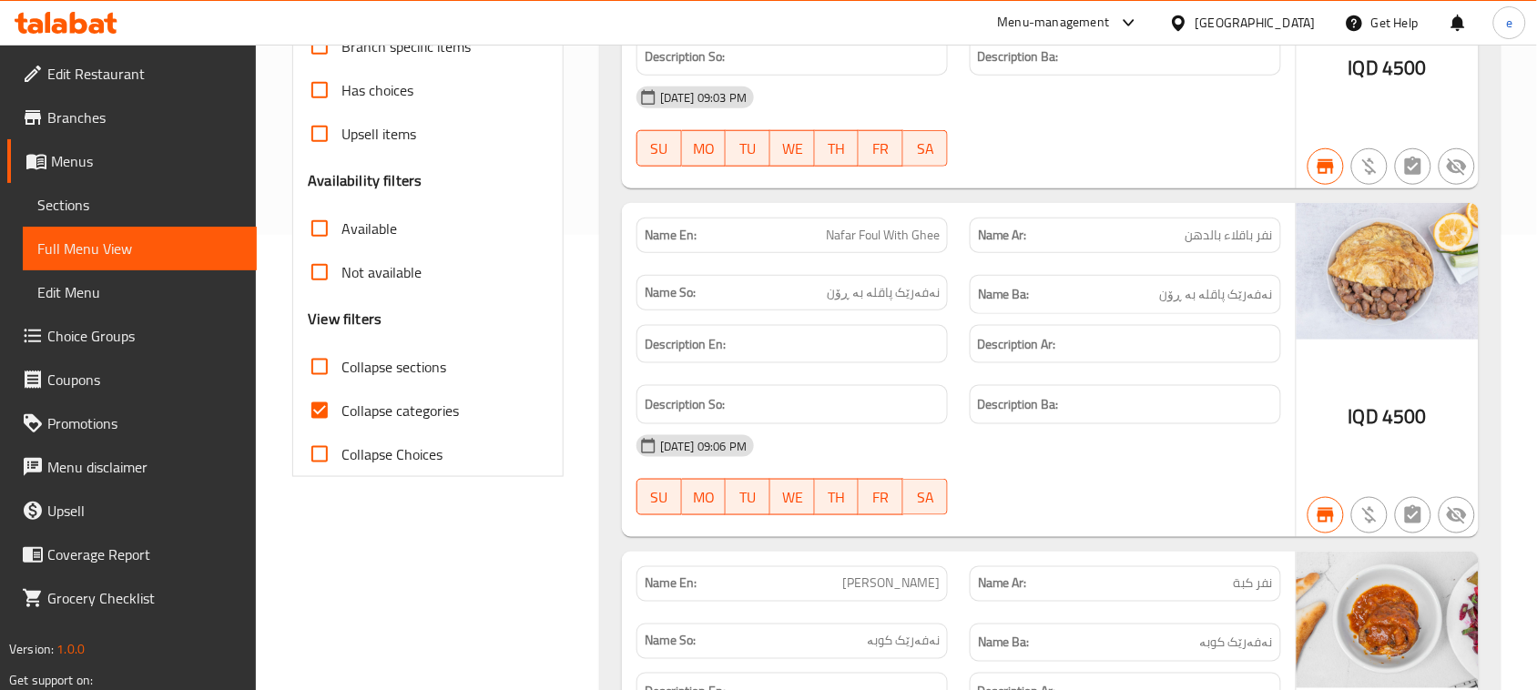
click at [356, 402] on span "Collapse categories" at bounding box center [399, 411] width 117 height 22
click at [341, 402] on input "Collapse categories" at bounding box center [320, 411] width 44 height 44
checkbox input "false"
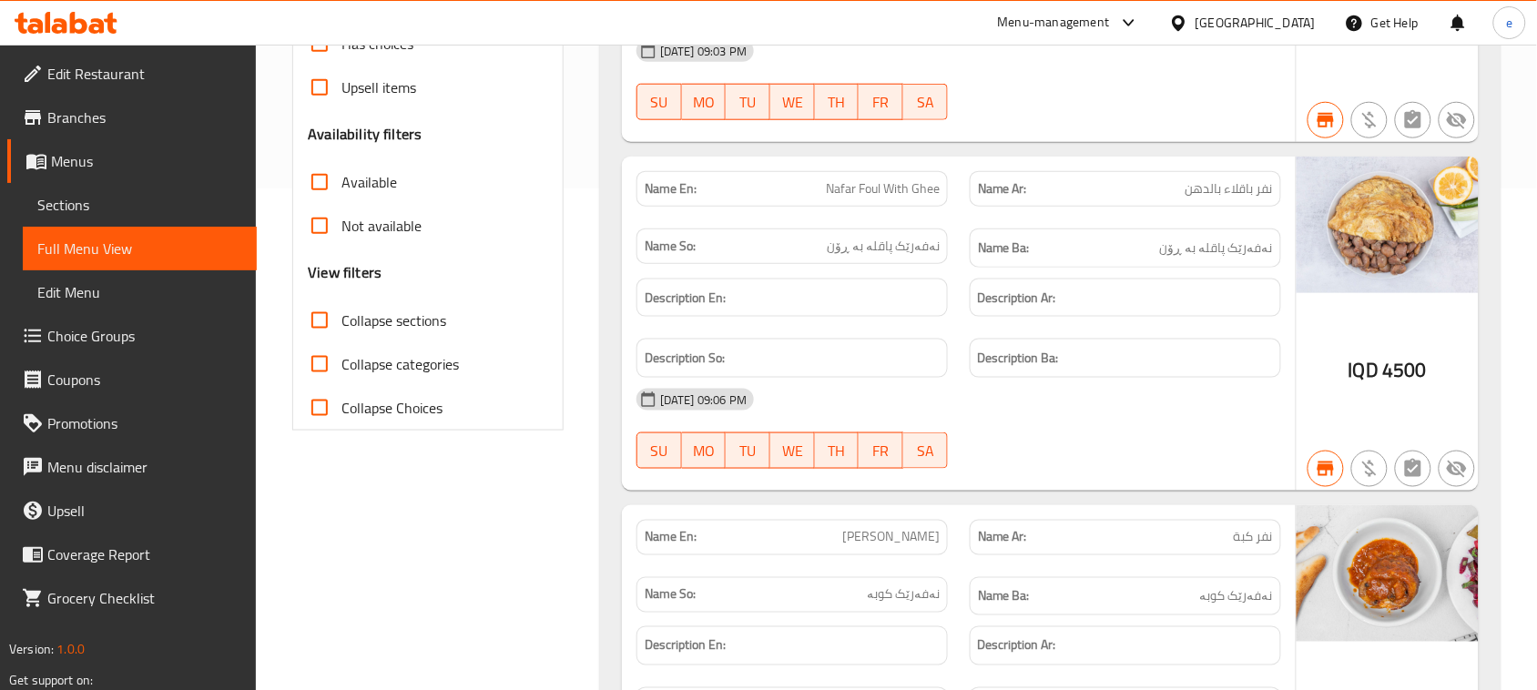
scroll to position [0, 0]
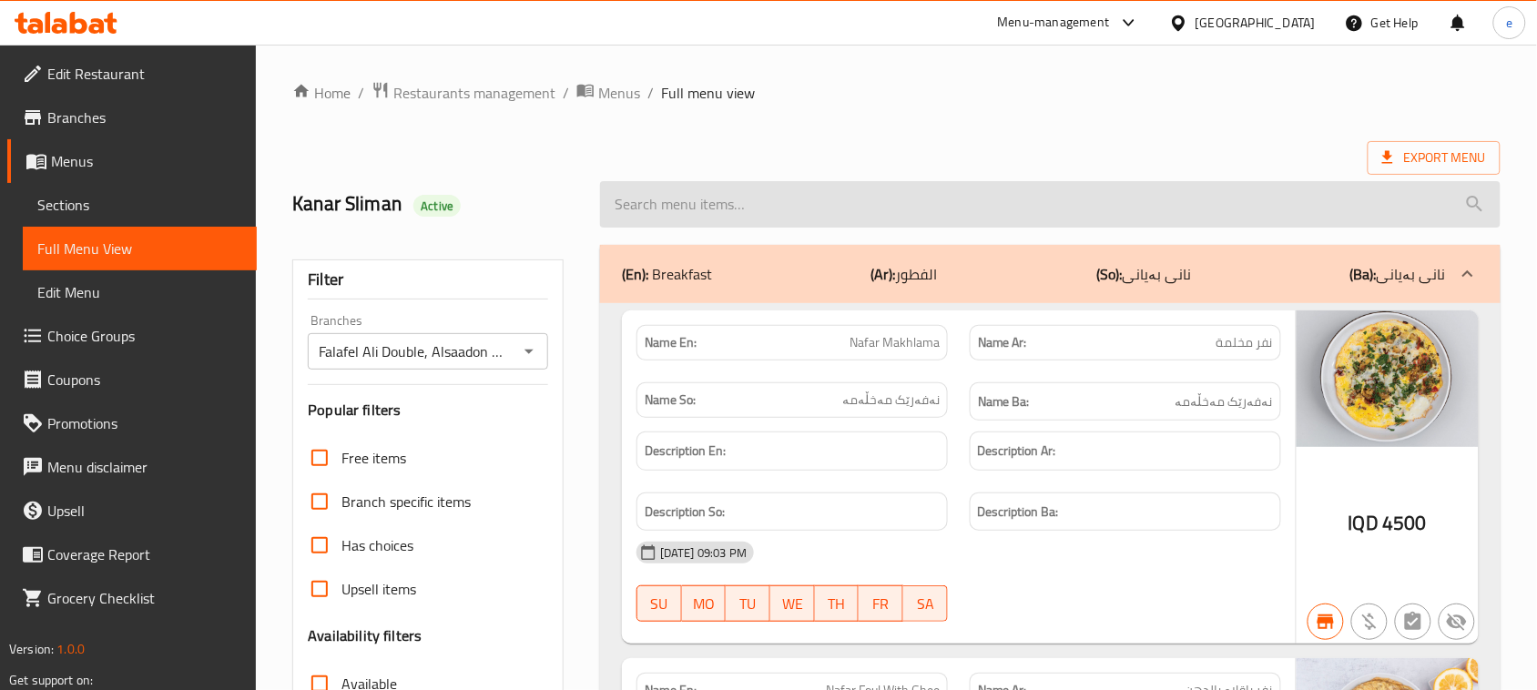
click at [789, 219] on input "search" at bounding box center [1050, 204] width 900 height 46
paste input "Nafar Makhlama"
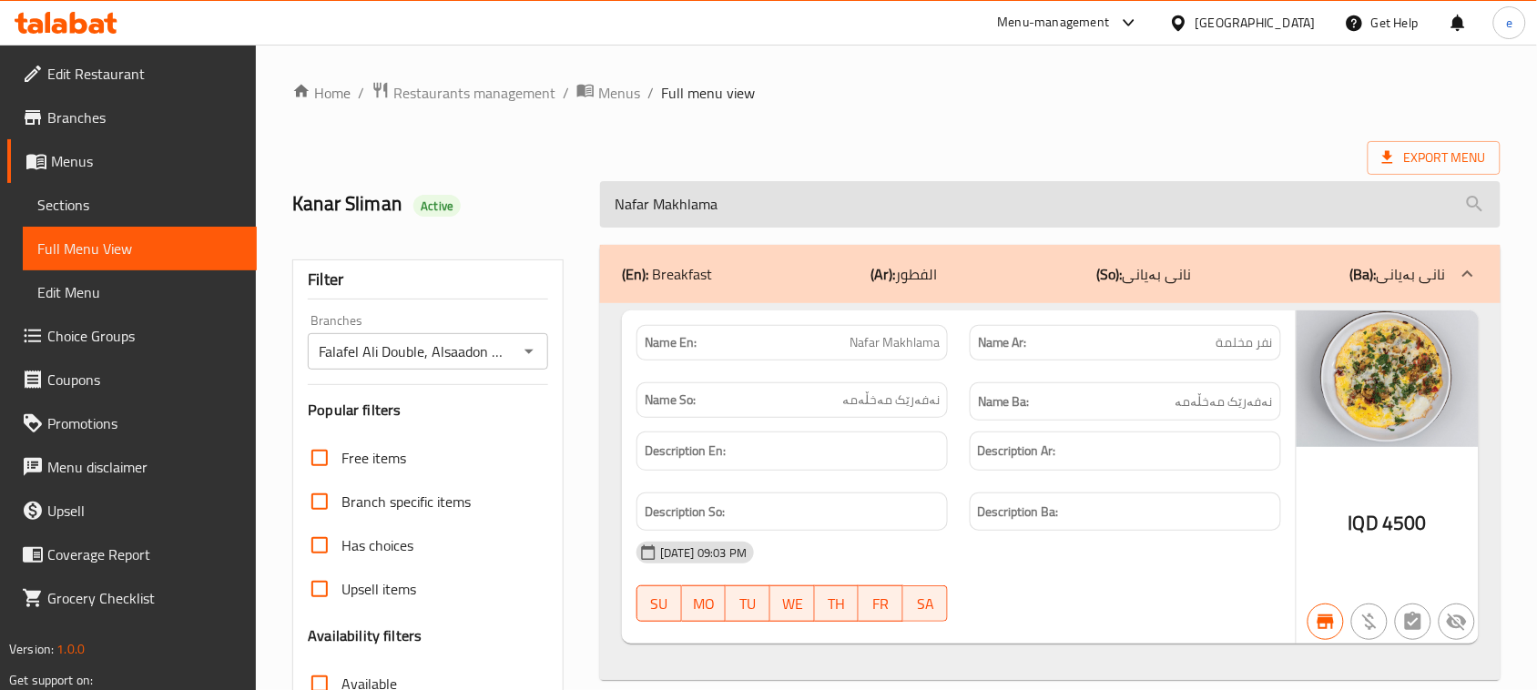
click at [697, 226] on input "Nafar Makhlama" at bounding box center [1050, 204] width 900 height 46
paste input "Foul With Ghee"
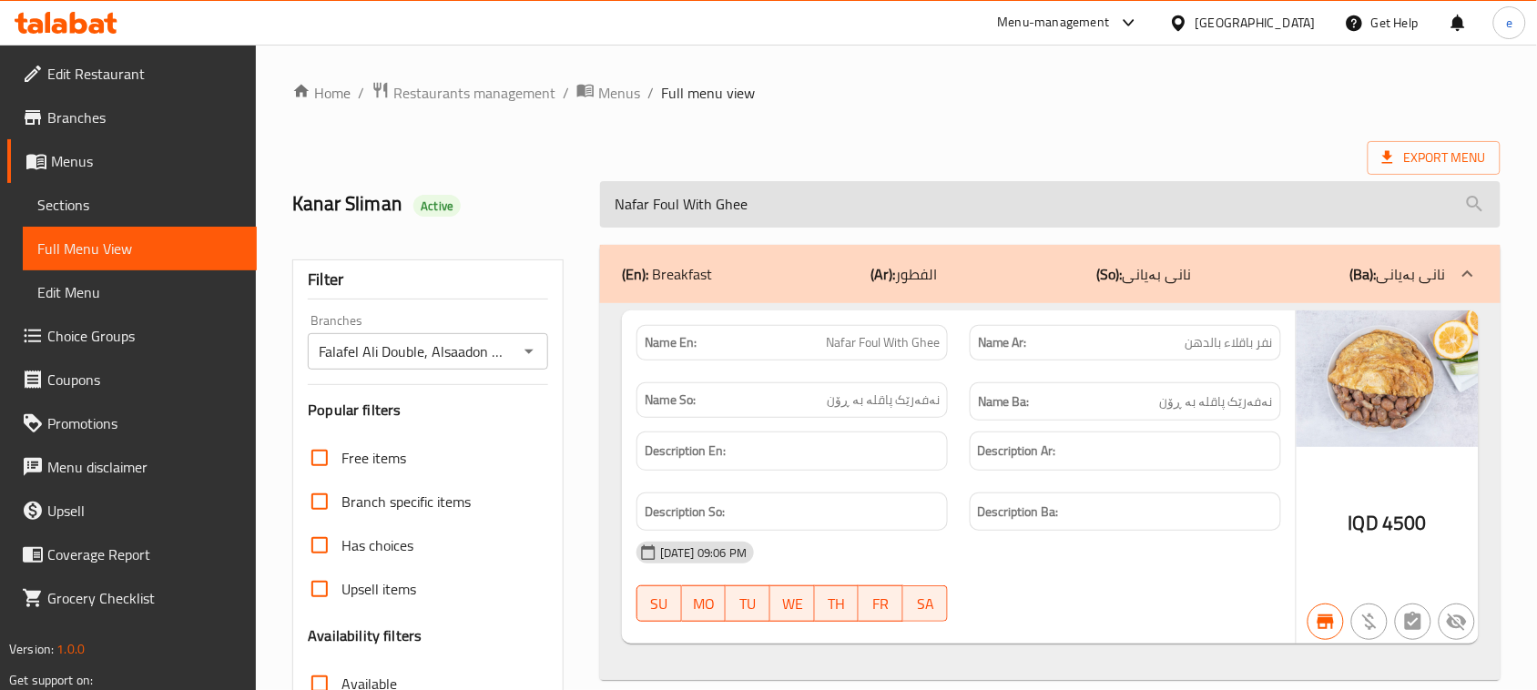
click at [698, 223] on input "Nafar Foul With Ghee" at bounding box center [1050, 204] width 900 height 46
paste input "Kibbeh"
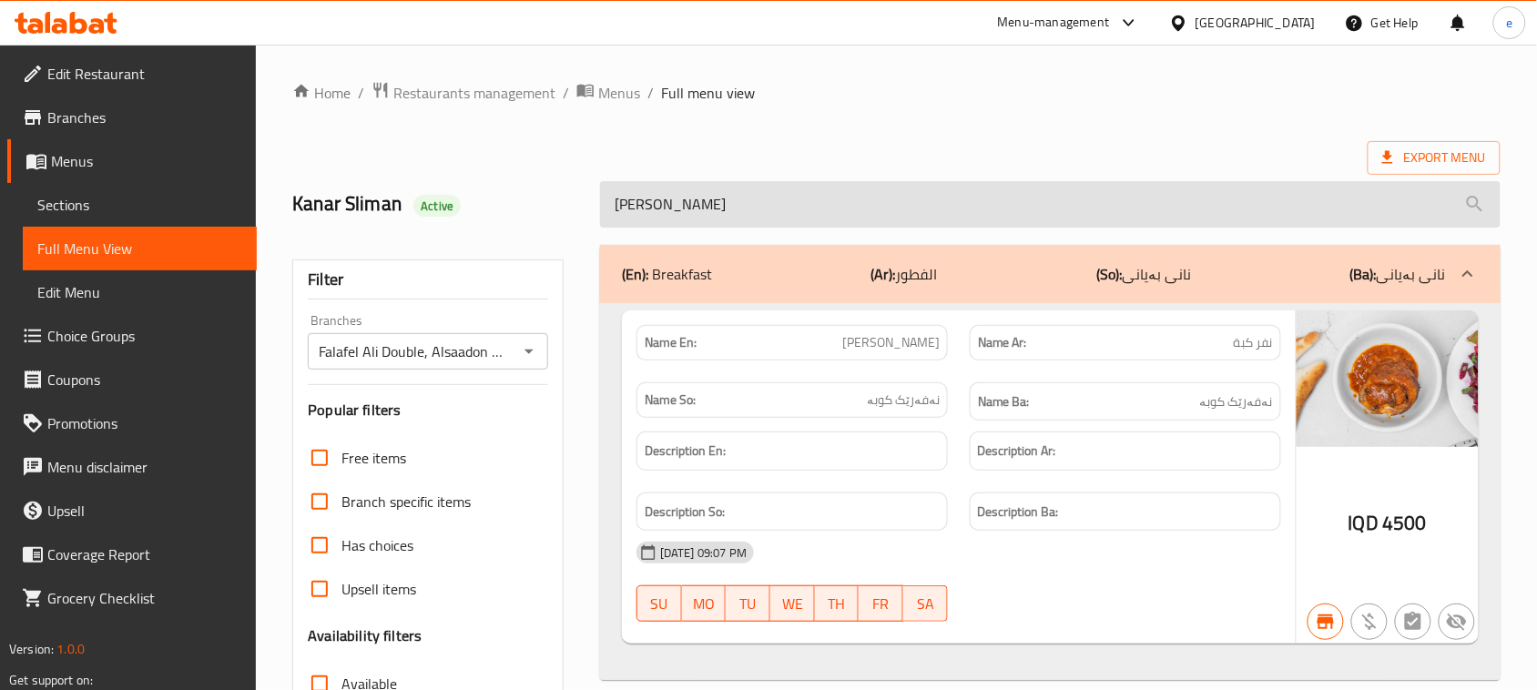
click at [640, 200] on input "[PERSON_NAME]" at bounding box center [1050, 204] width 900 height 46
paste input "Cup Soup"
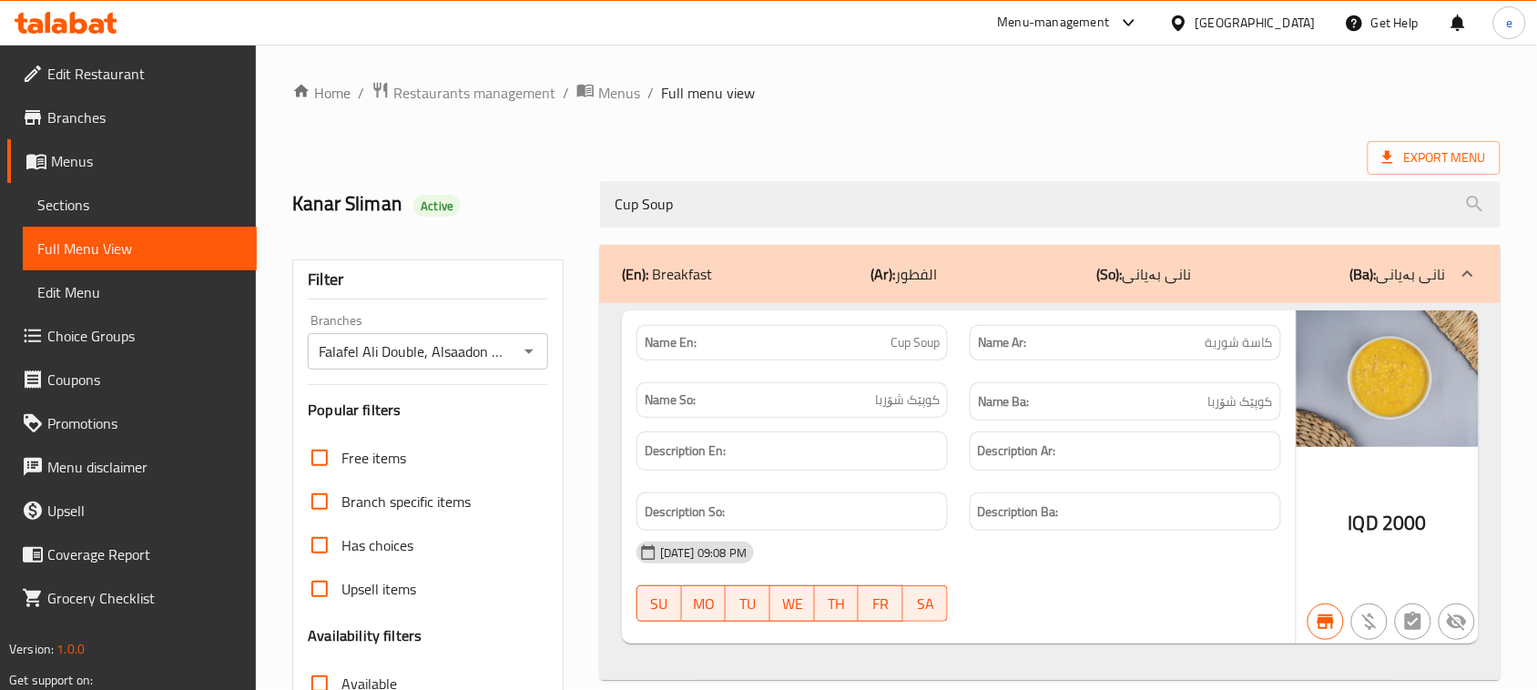
click at [697, 230] on div "Cup Soup" at bounding box center [1050, 204] width 922 height 68
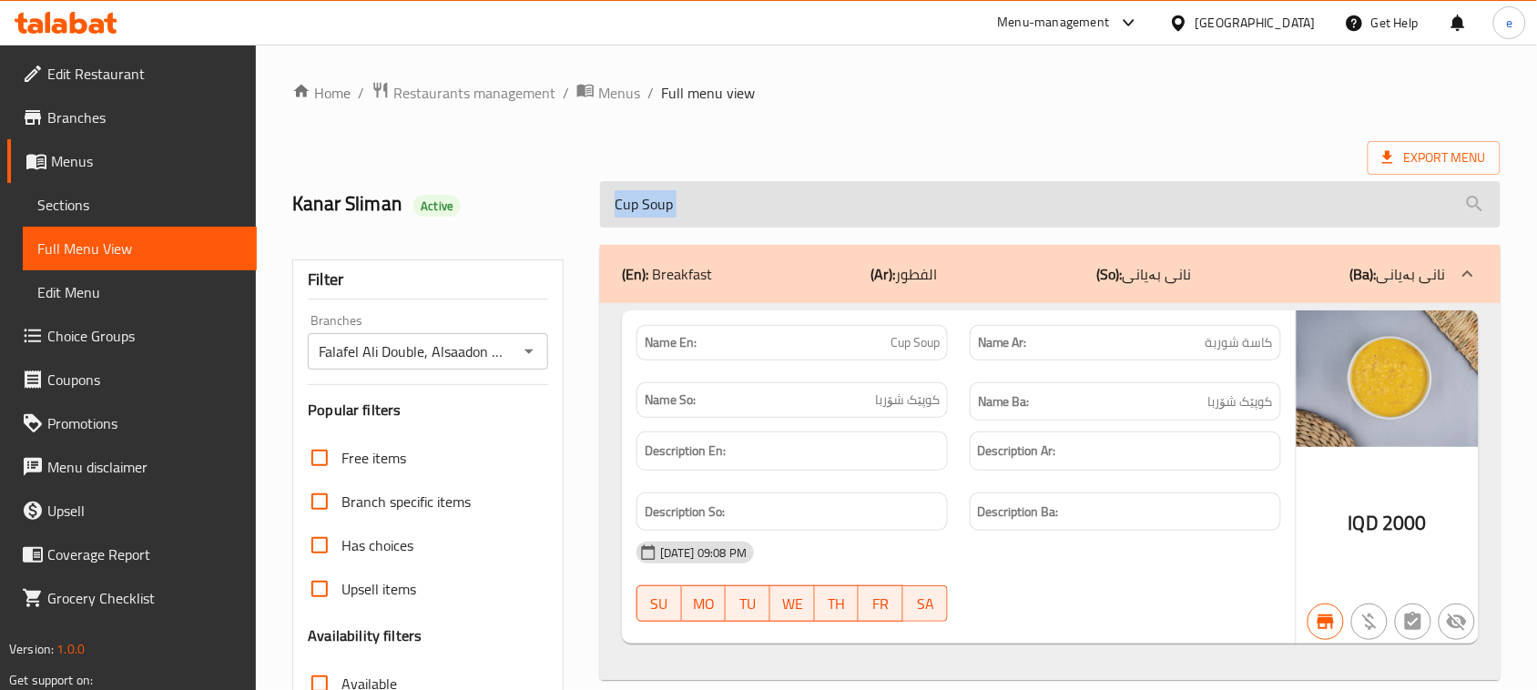
click at [717, 188] on input "Cup Soup" at bounding box center [1050, 204] width 900 height 46
paste input "Nafar Pastrami"
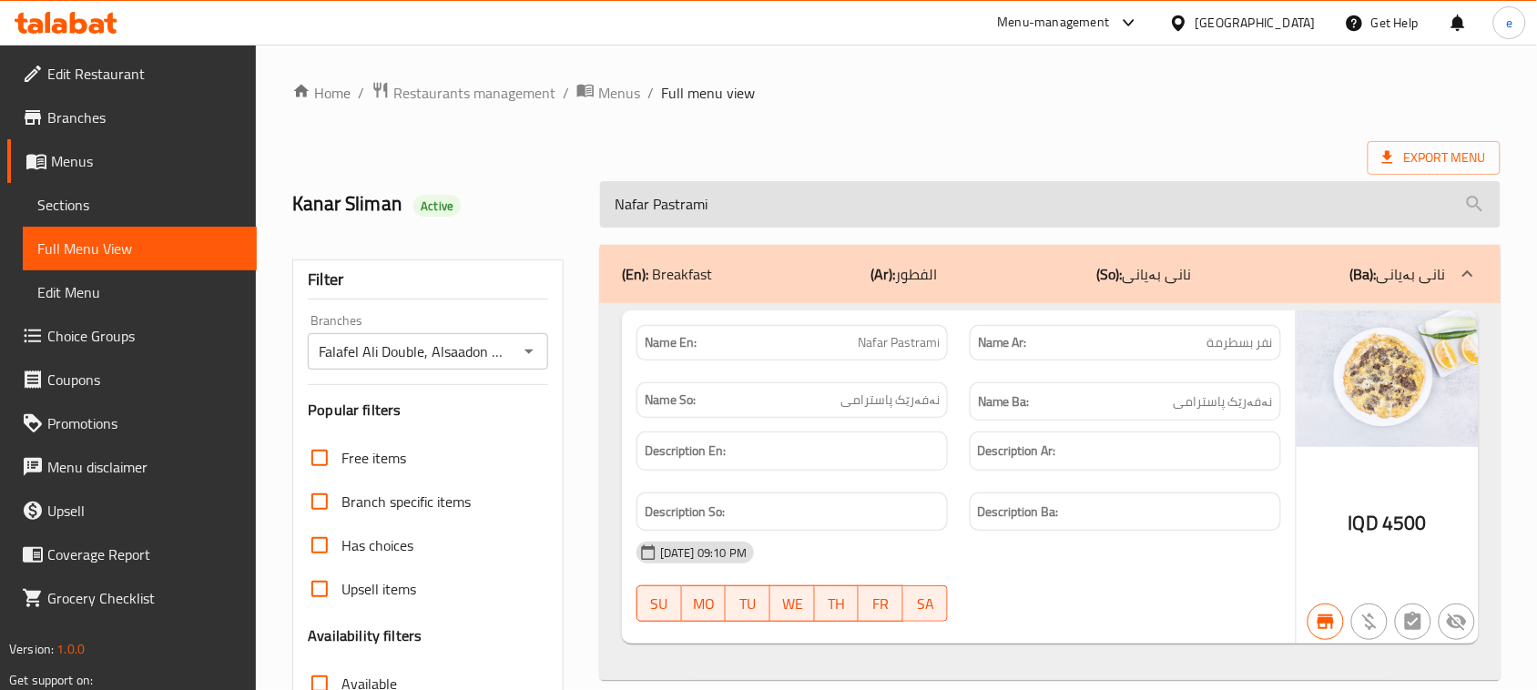
click at [707, 198] on input "Nafar Pastrami" at bounding box center [1050, 204] width 900 height 46
paste input "Hajari Meat Shawerma"
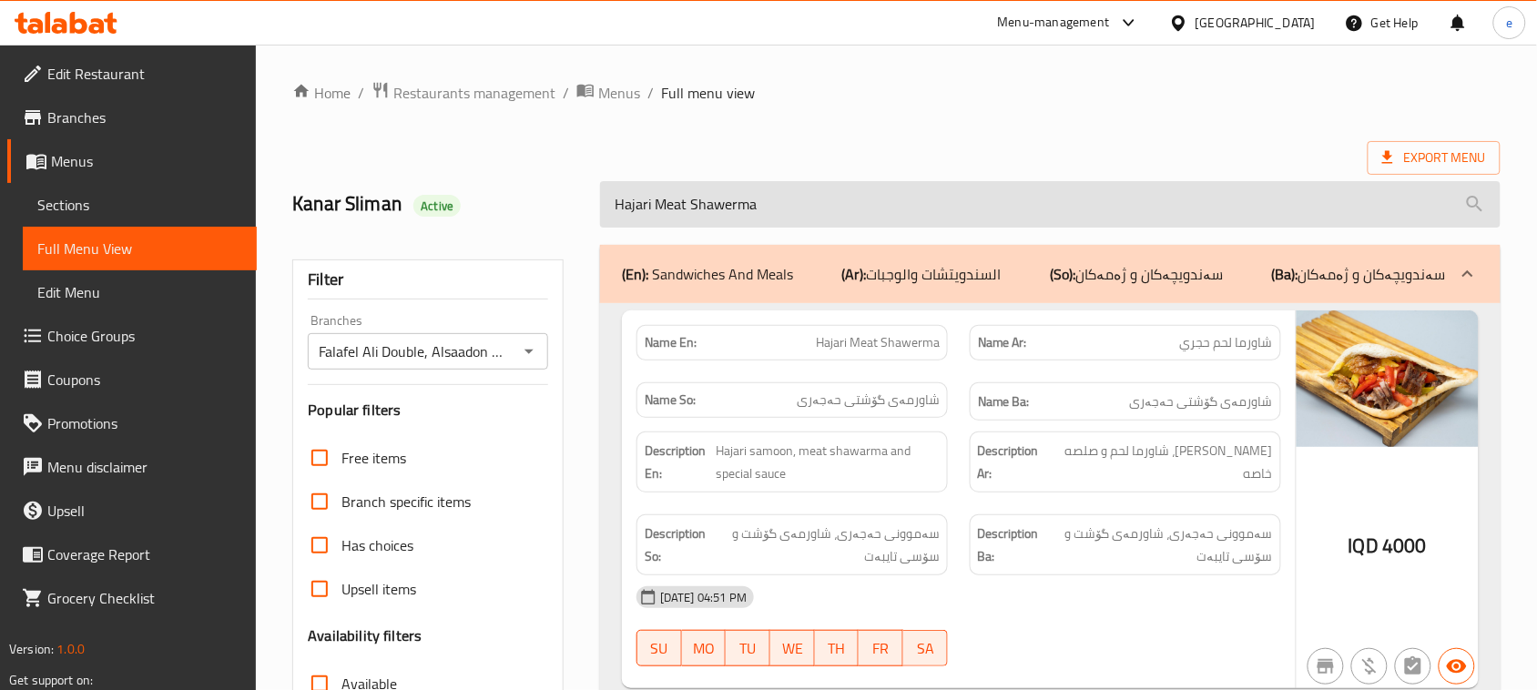
click at [687, 216] on input "Hajari Meat Shawerma" at bounding box center [1050, 204] width 900 height 46
paste input "French"
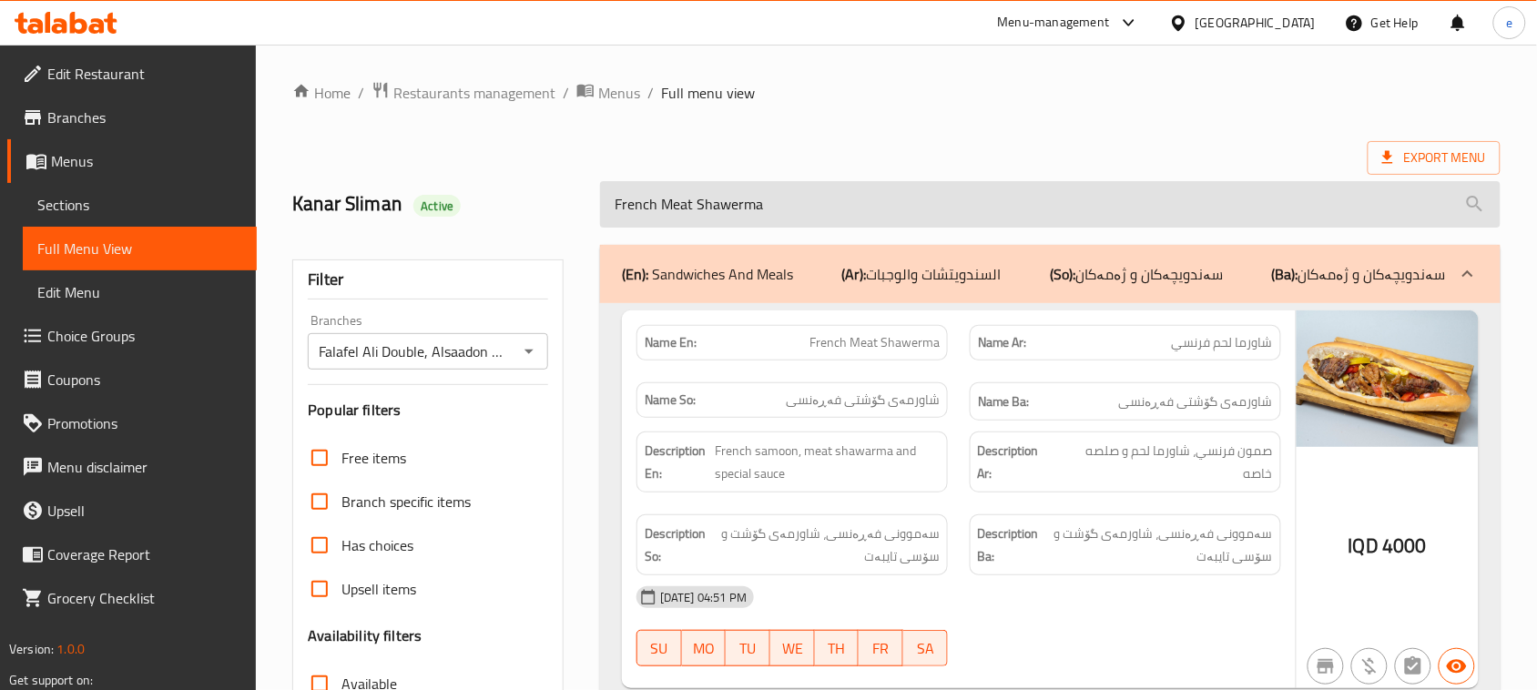
click at [707, 220] on input "French Meat Shawerma" at bounding box center [1050, 204] width 900 height 46
paste input "Chicken"
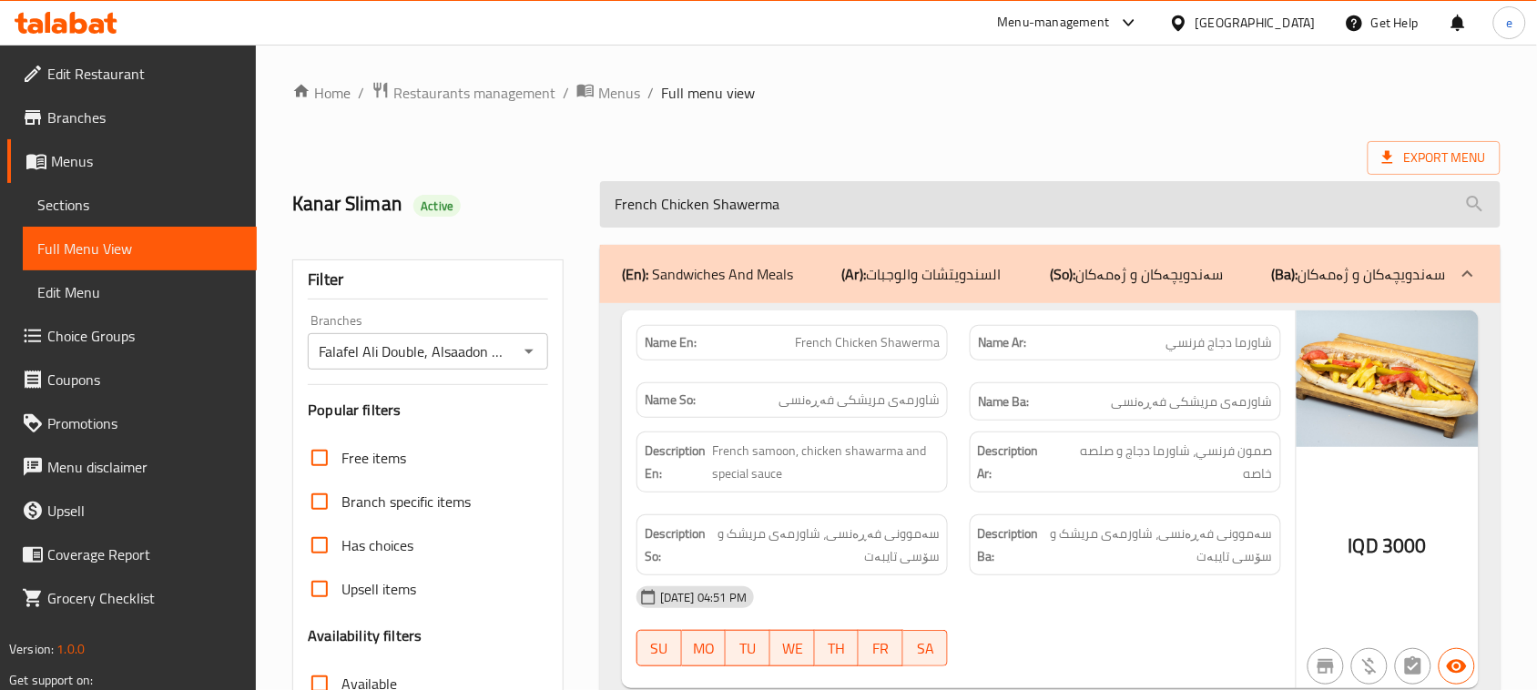
click at [725, 210] on input "French Chicken Shawerma" at bounding box center [1050, 204] width 900 height 46
paste input "Hajari"
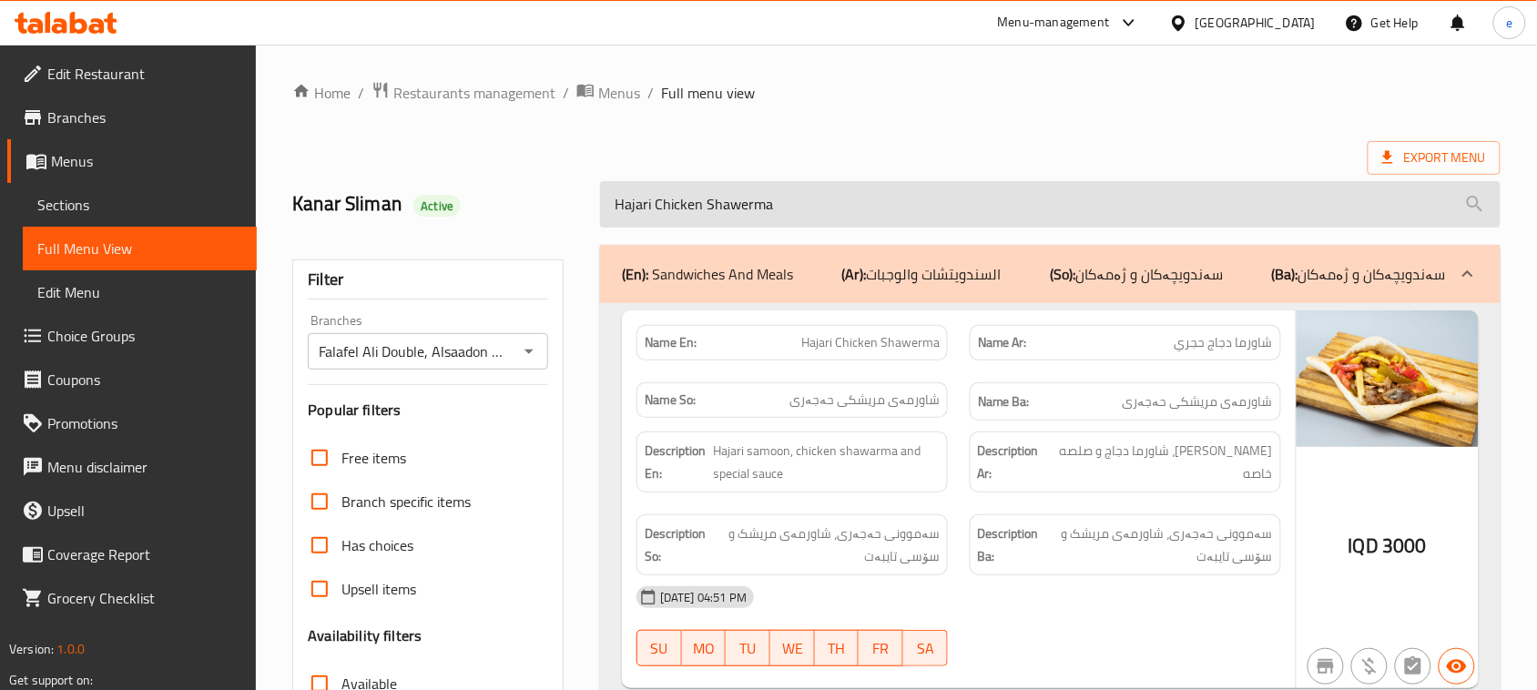
click at [727, 205] on input "Hajari Chicken Shawerma" at bounding box center [1050, 204] width 900 height 46
paste input "Meat Burger"
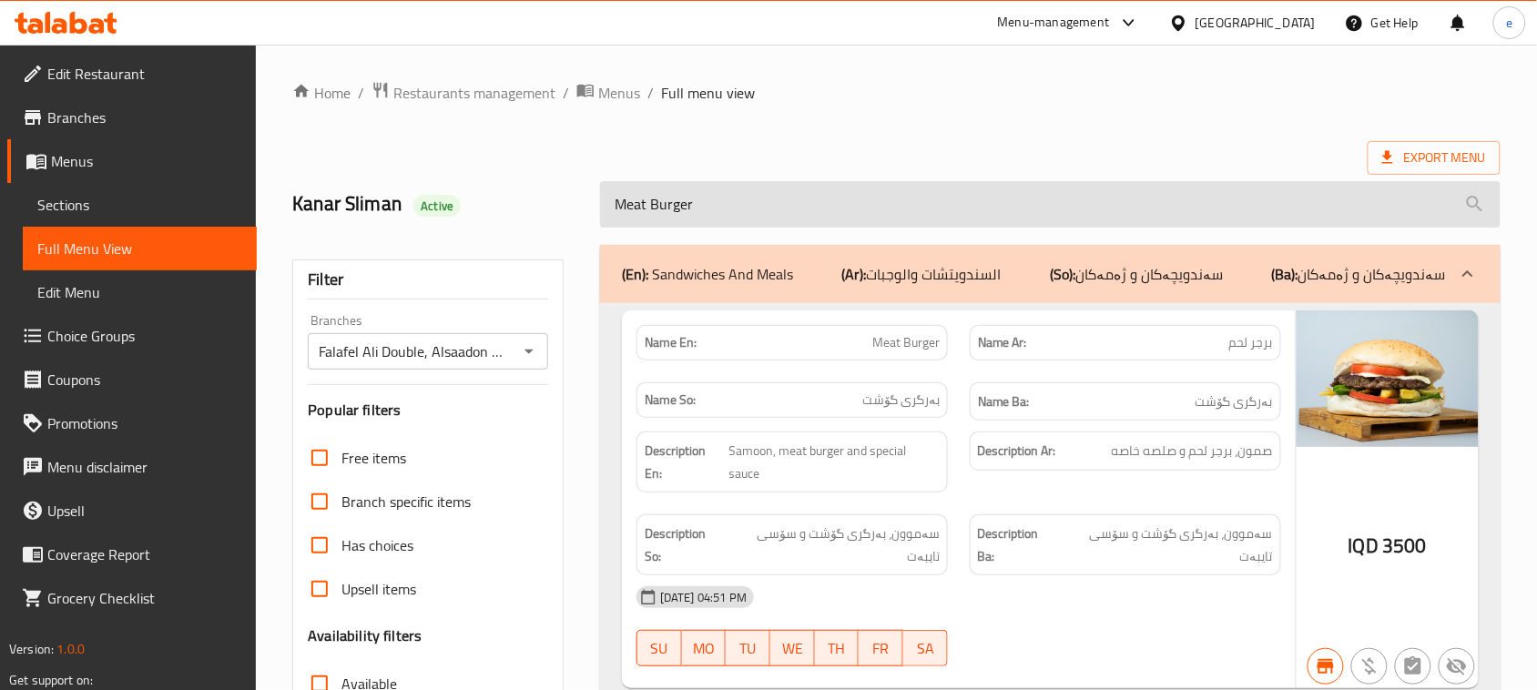
click at [727, 205] on input "Meat Burger" at bounding box center [1050, 204] width 900 height 46
paste input "Chicken"
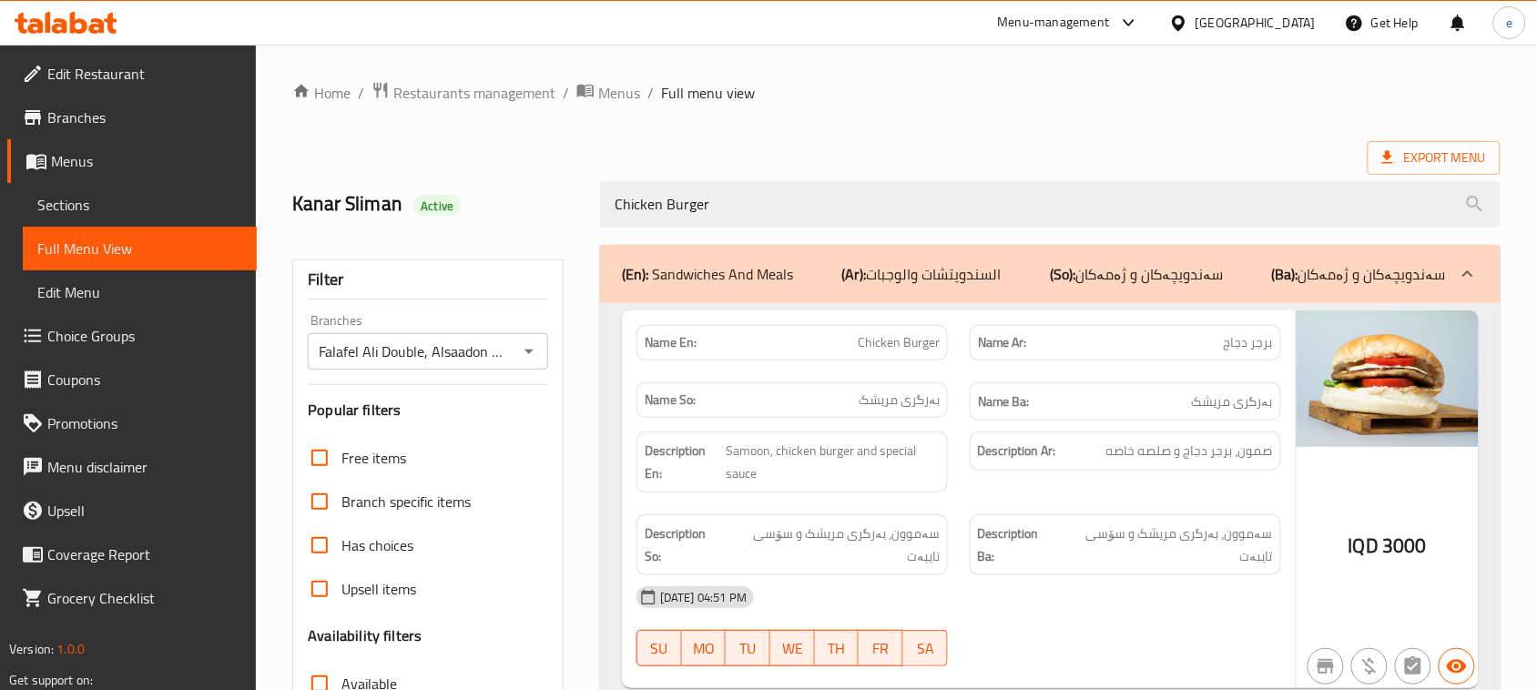
click at [690, 234] on div "(En): Sandwiches And Meals (Ar): السندويتشات والوجبات (So): سەندویچەکان و ژەمەك…" at bounding box center [1050, 588] width 922 height 709
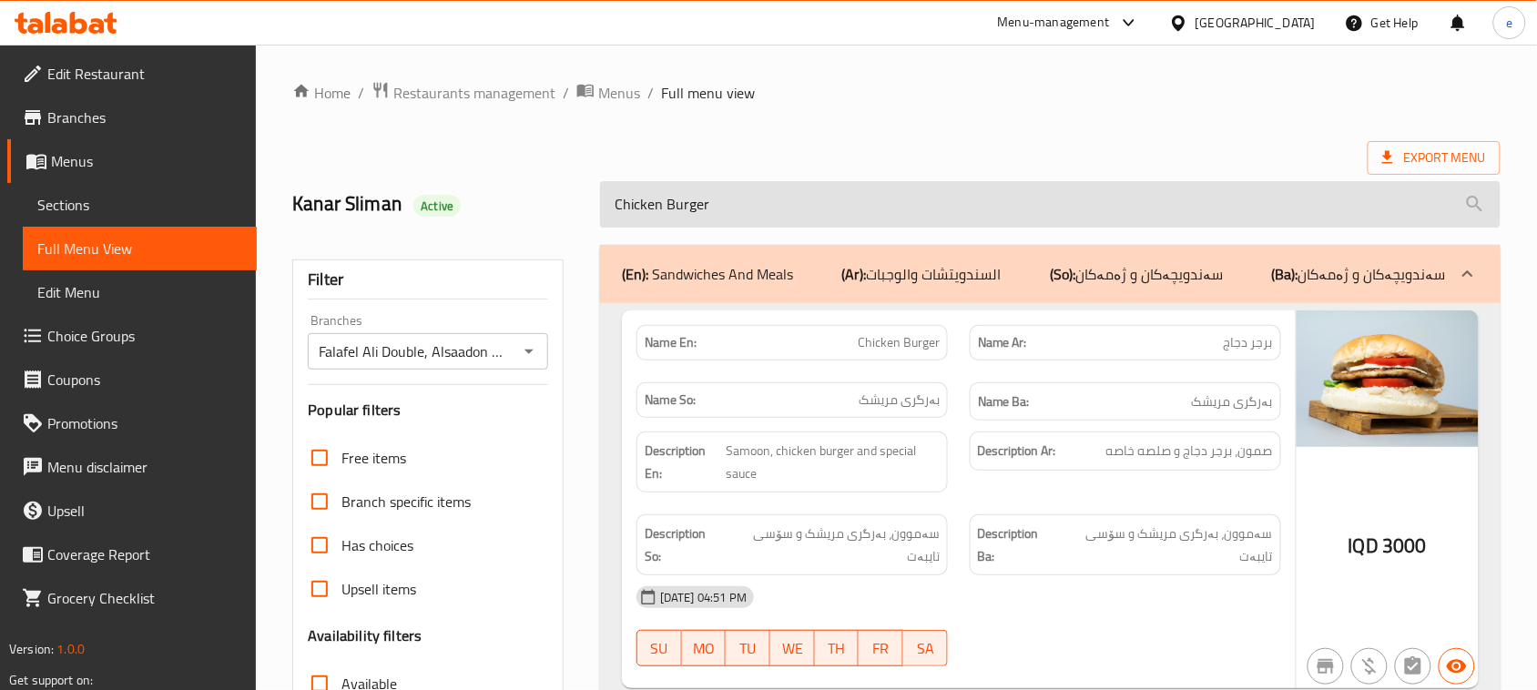
click at [694, 226] on input "Chicken Burger" at bounding box center [1050, 204] width 900 height 46
click at [698, 224] on input "Chicken Burger" at bounding box center [1050, 204] width 900 height 46
paste input "Hajari Mixed Falafel"
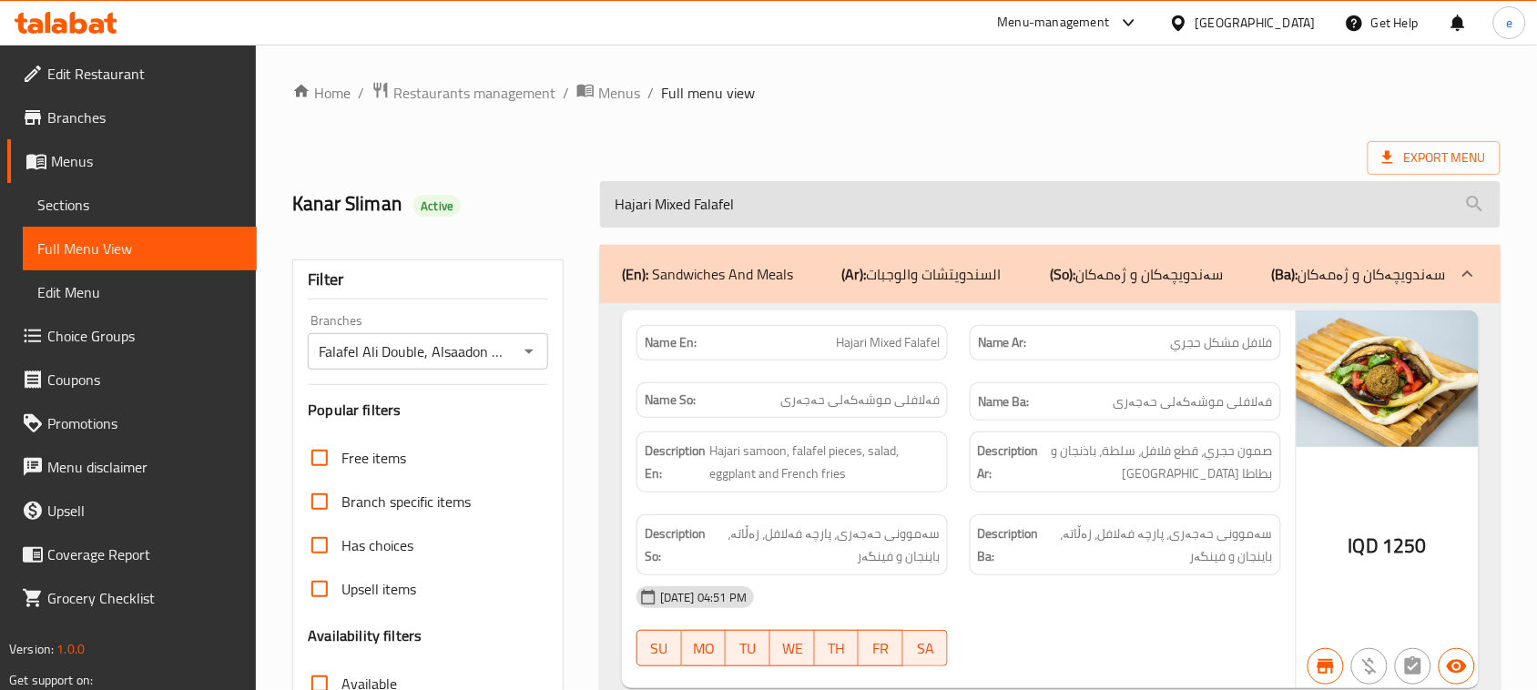
click at [698, 223] on input "Hajari Mixed Falafel" at bounding box center [1050, 204] width 900 height 46
click at [698, 221] on input "Hajari Mixed Falafel" at bounding box center [1050, 204] width 900 height 46
paste input "Falafel Hajari"
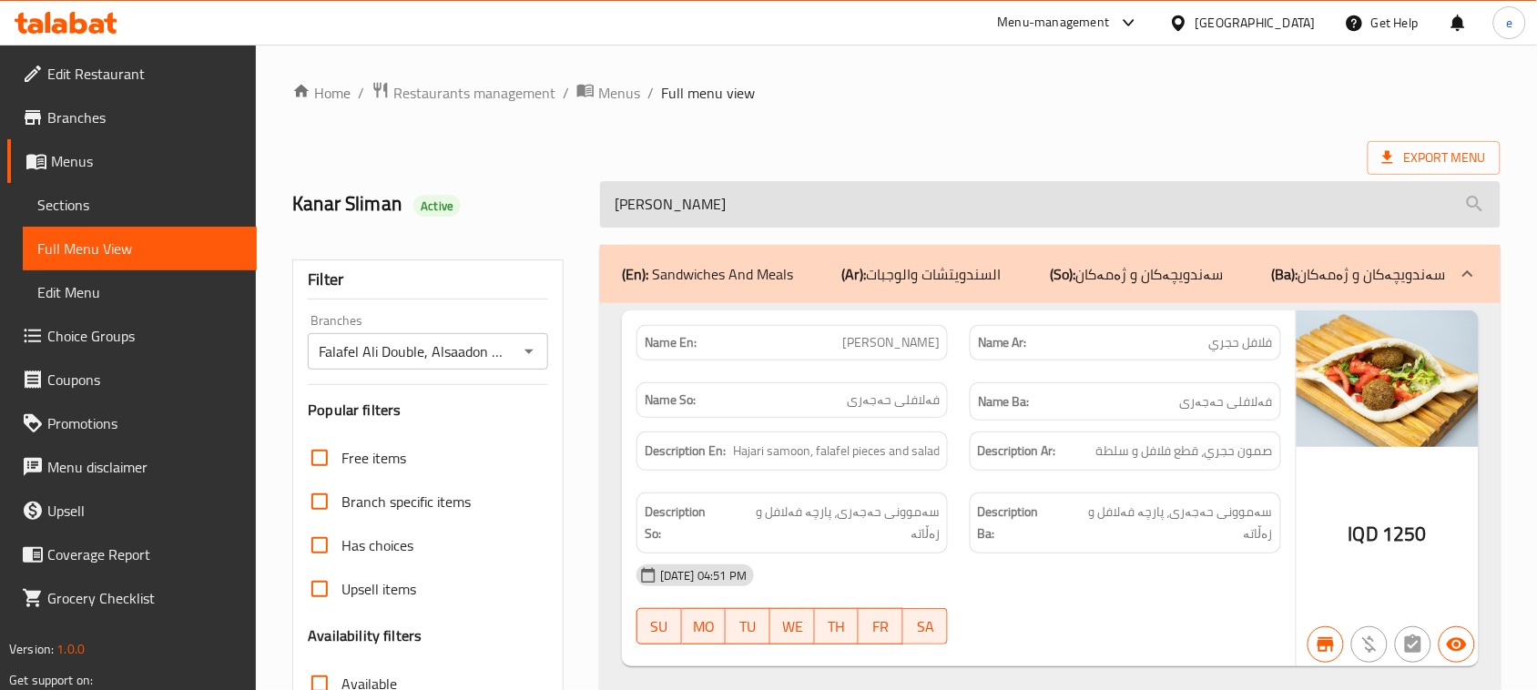
click at [729, 196] on input "Falafel Hajari" at bounding box center [1050, 204] width 900 height 46
paste input "Chicken Shawerma Saj"
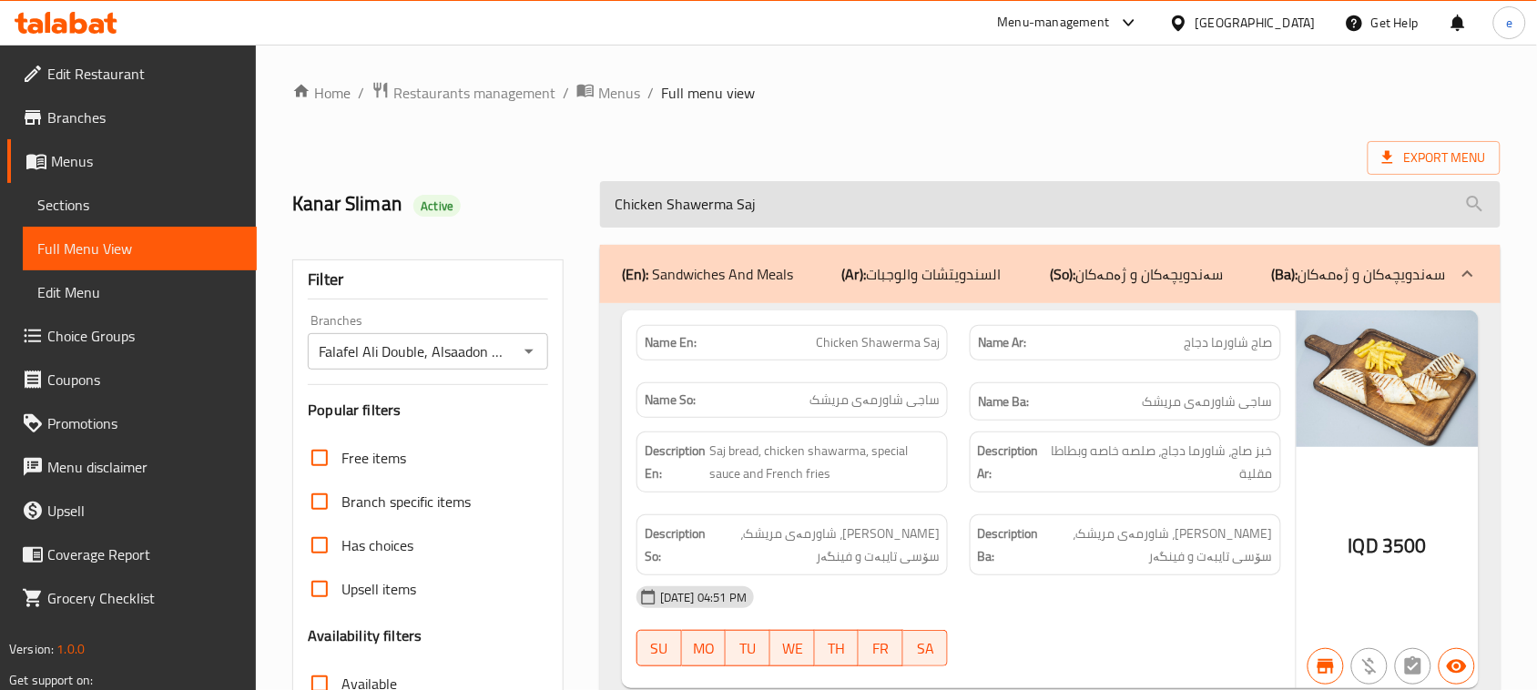
click at [704, 202] on input "Chicken Shawerma Saj" at bounding box center [1050, 204] width 900 height 46
paste input "Meat"
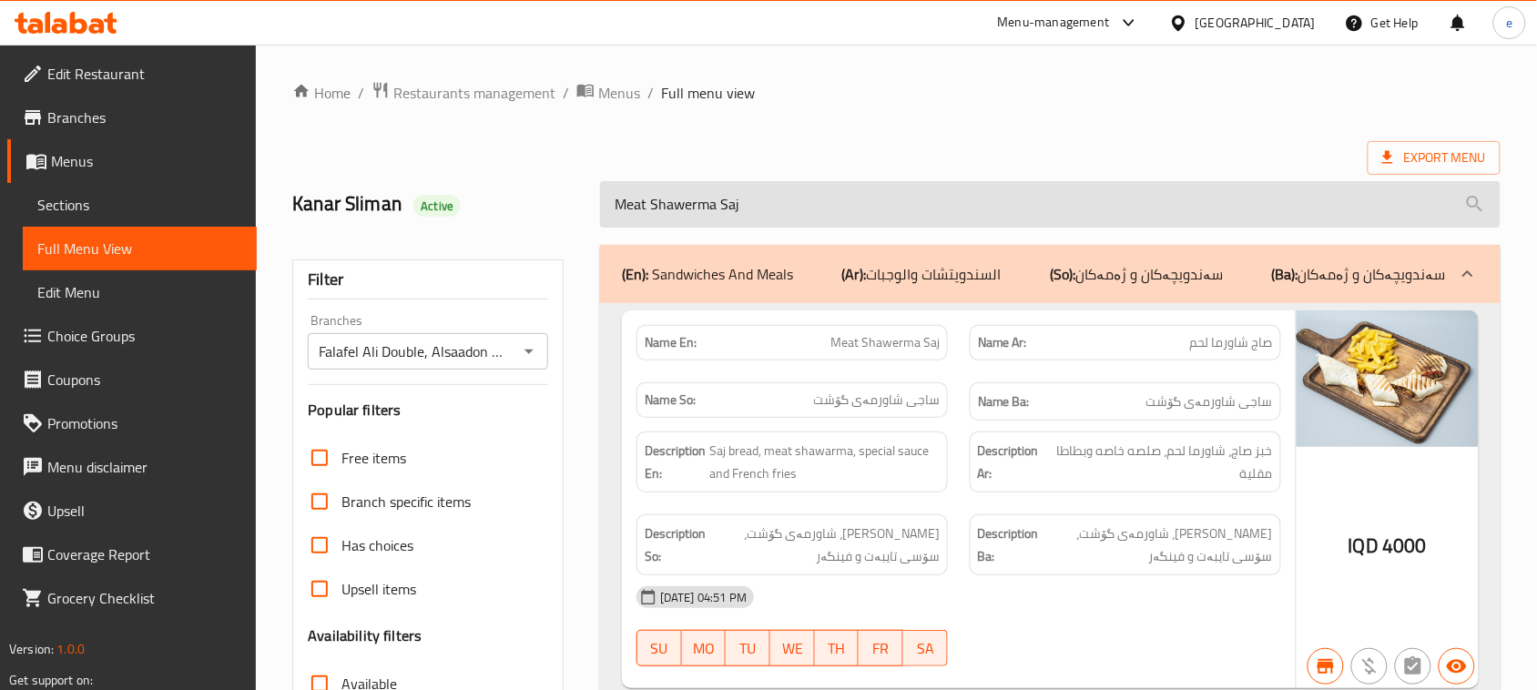
click at [712, 223] on input "Meat Shawerma Saj" at bounding box center [1050, 204] width 900 height 46
paste input "Dish"
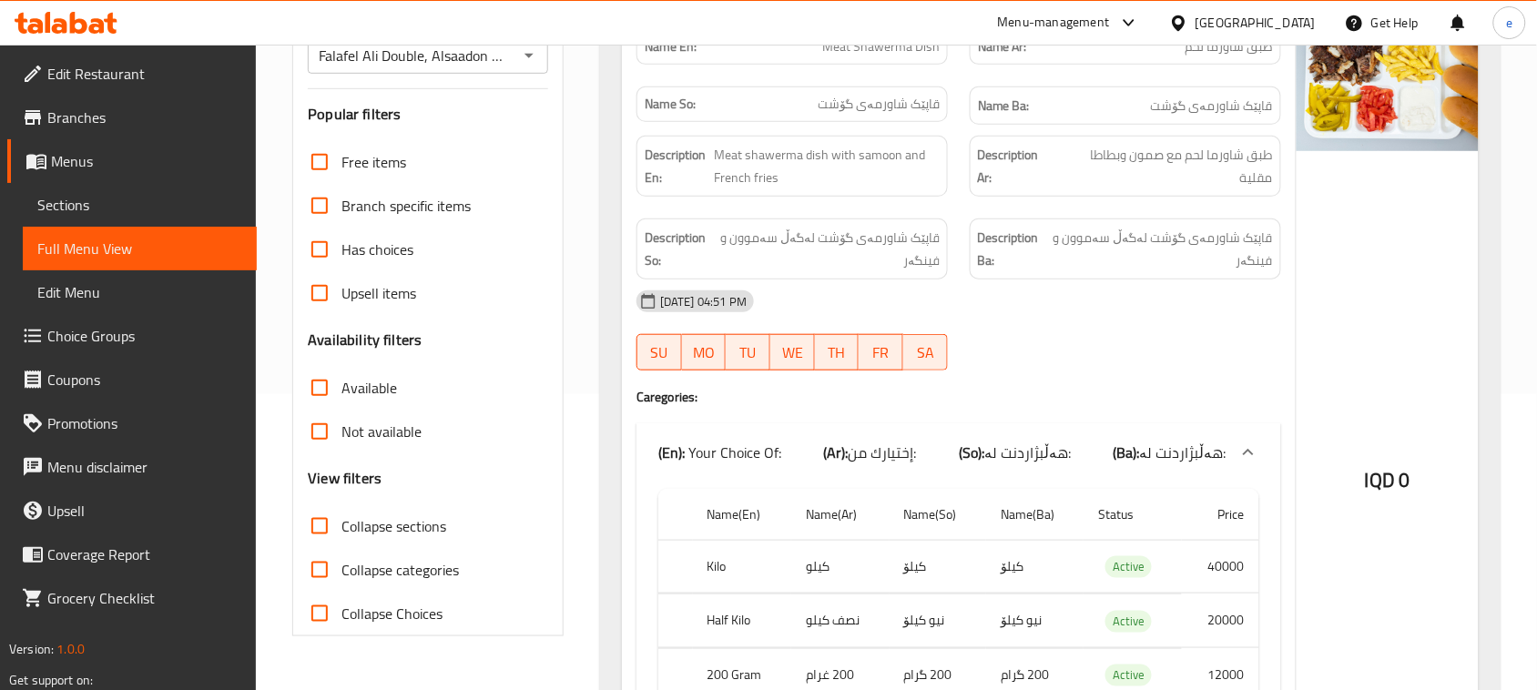
scroll to position [85, 0]
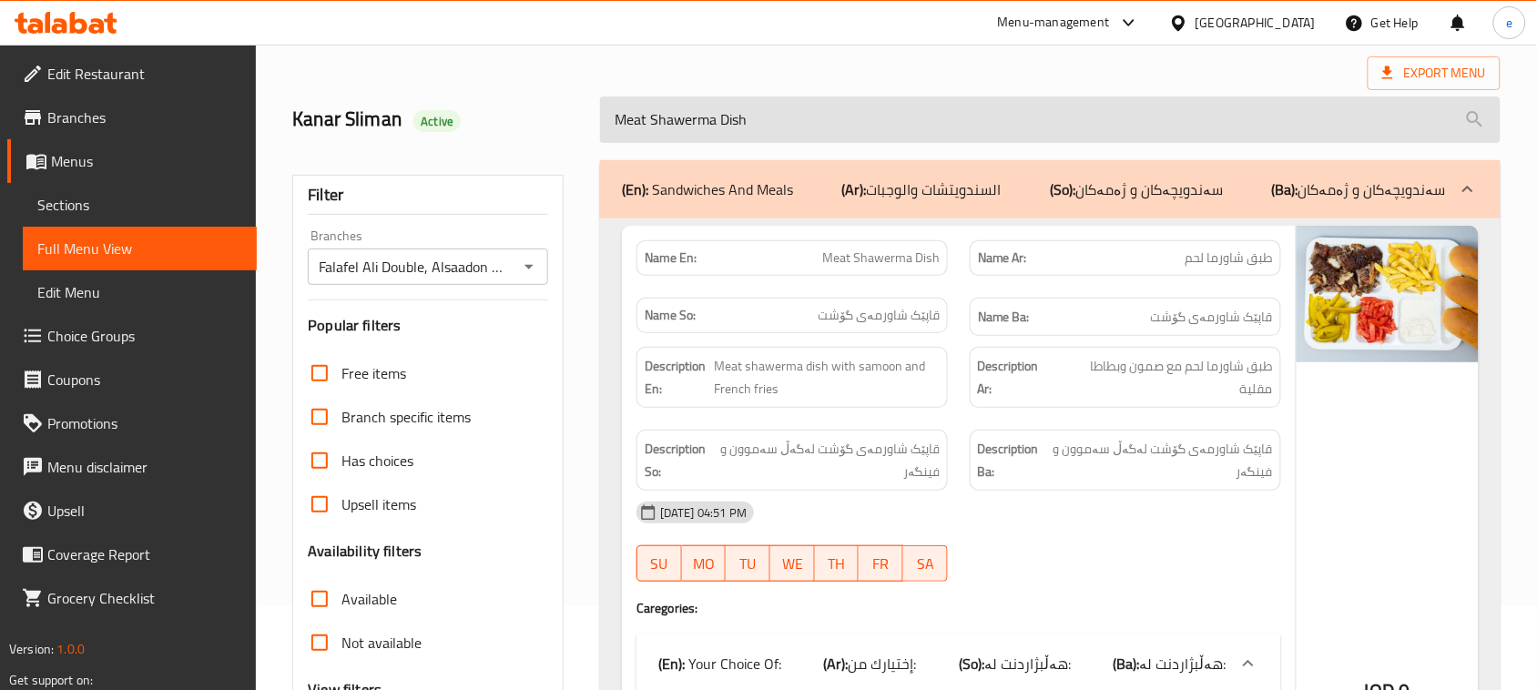
click at [781, 142] on input "Meat Shawerma Dish" at bounding box center [1050, 120] width 900 height 46
paste input "Chicken"
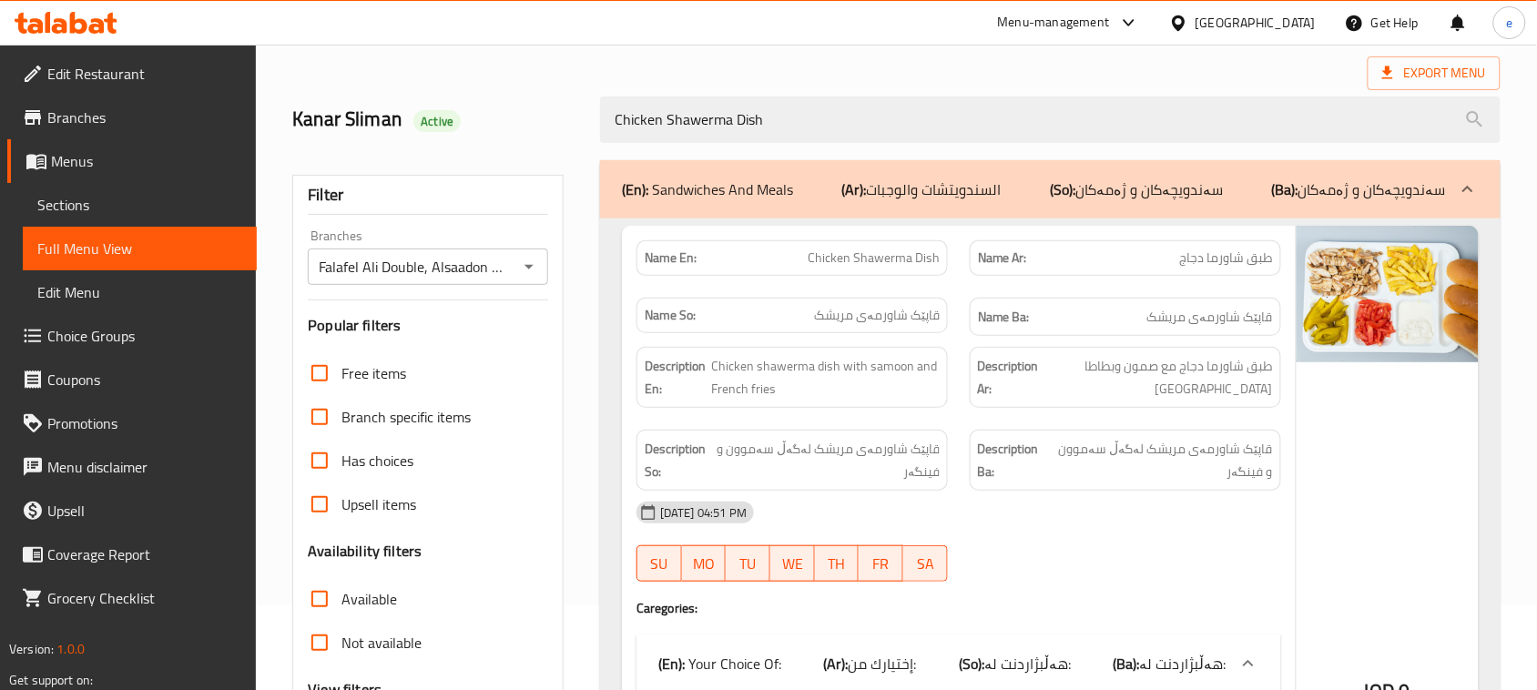
click at [766, 139] on input "Chicken Shawerma Dish" at bounding box center [1050, 120] width 900 height 46
paste input "Mix Dish"
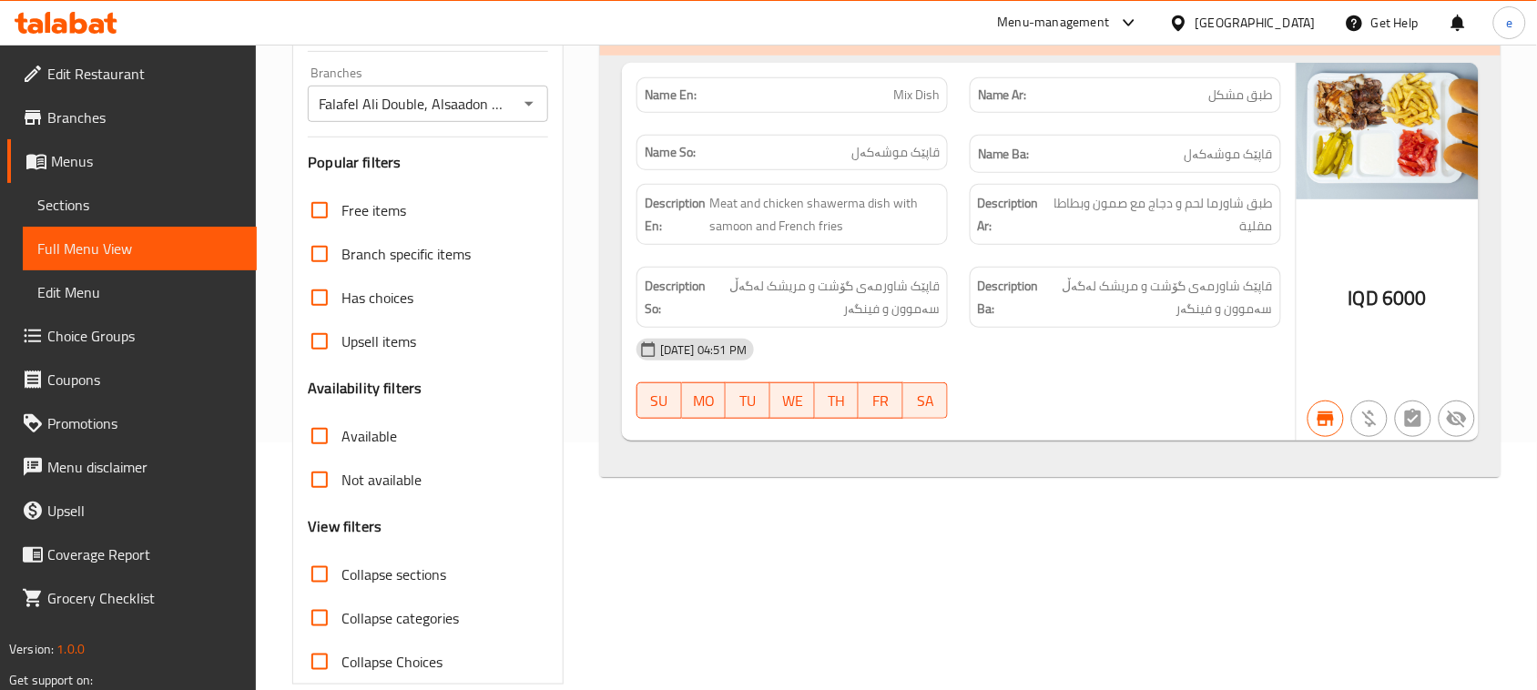
scroll to position [279, 0]
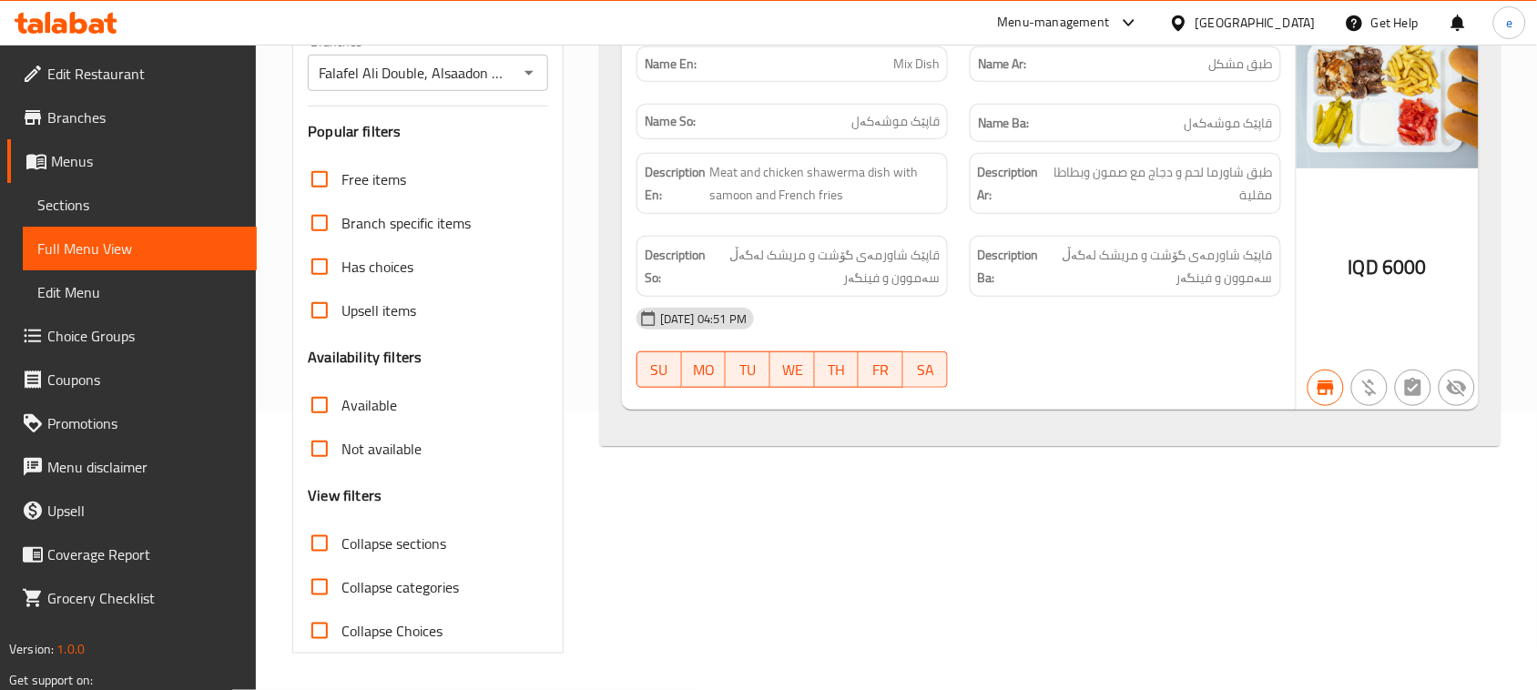
type input "Mix Dish"
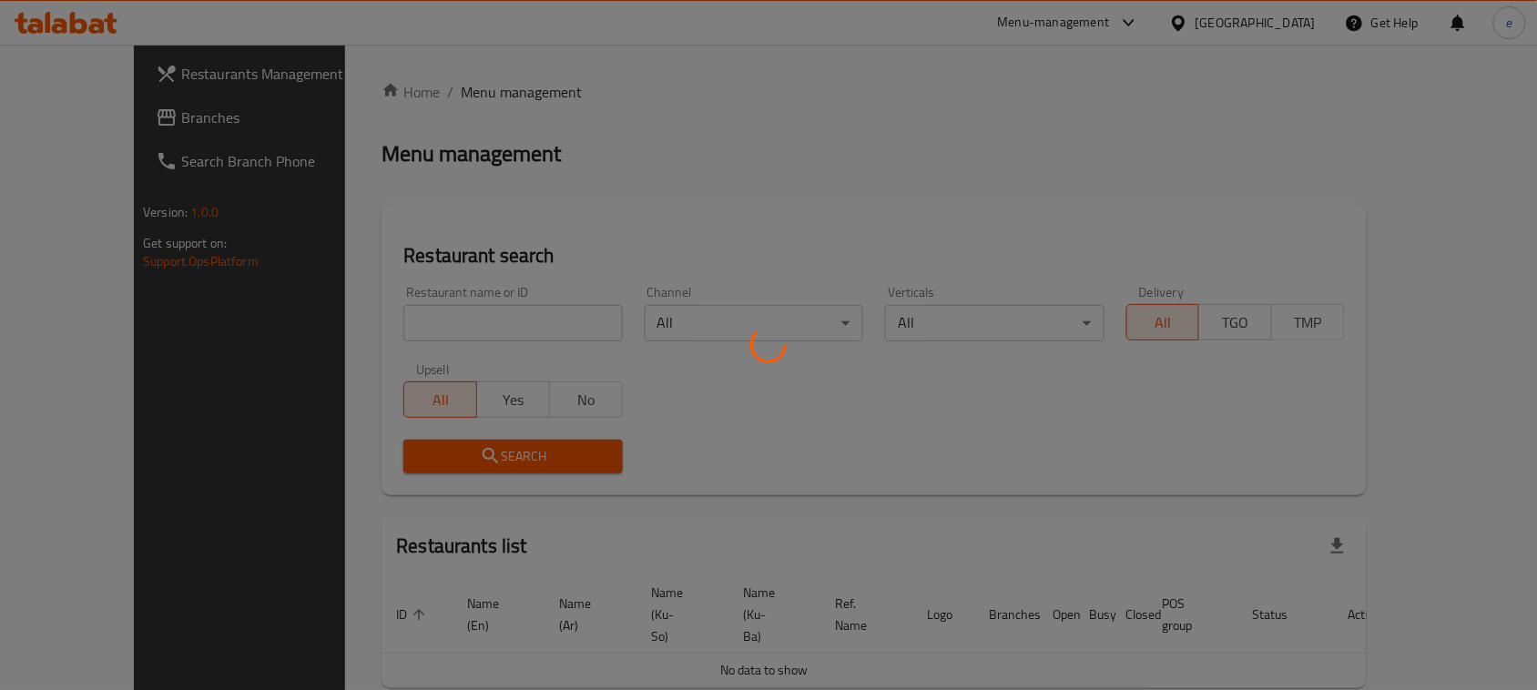
click at [426, 319] on div at bounding box center [768, 345] width 1537 height 690
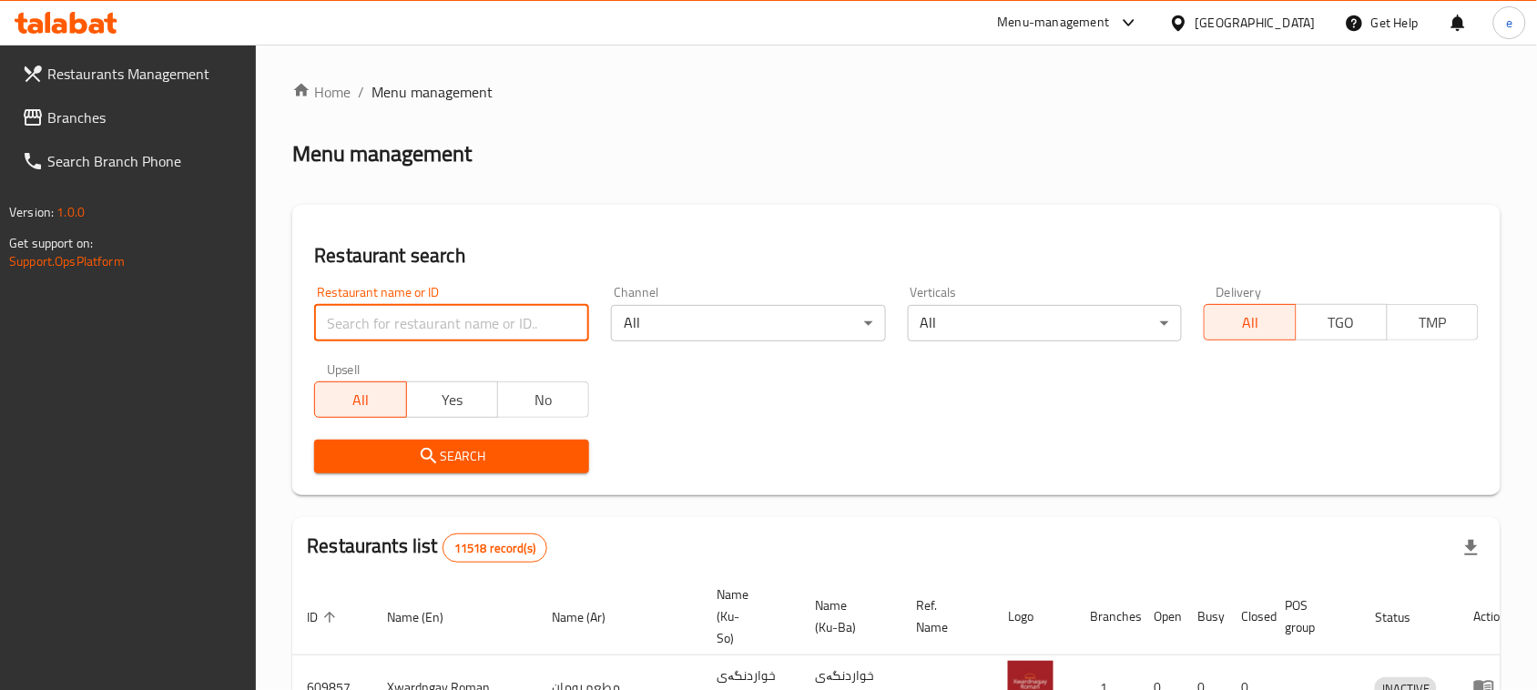
drag, startPoint x: 0, startPoint y: 0, endPoint x: 426, endPoint y: 319, distance: 532.1
click at [426, 319] on input "search" at bounding box center [451, 323] width 275 height 36
paste input "776709"
type input "776709"
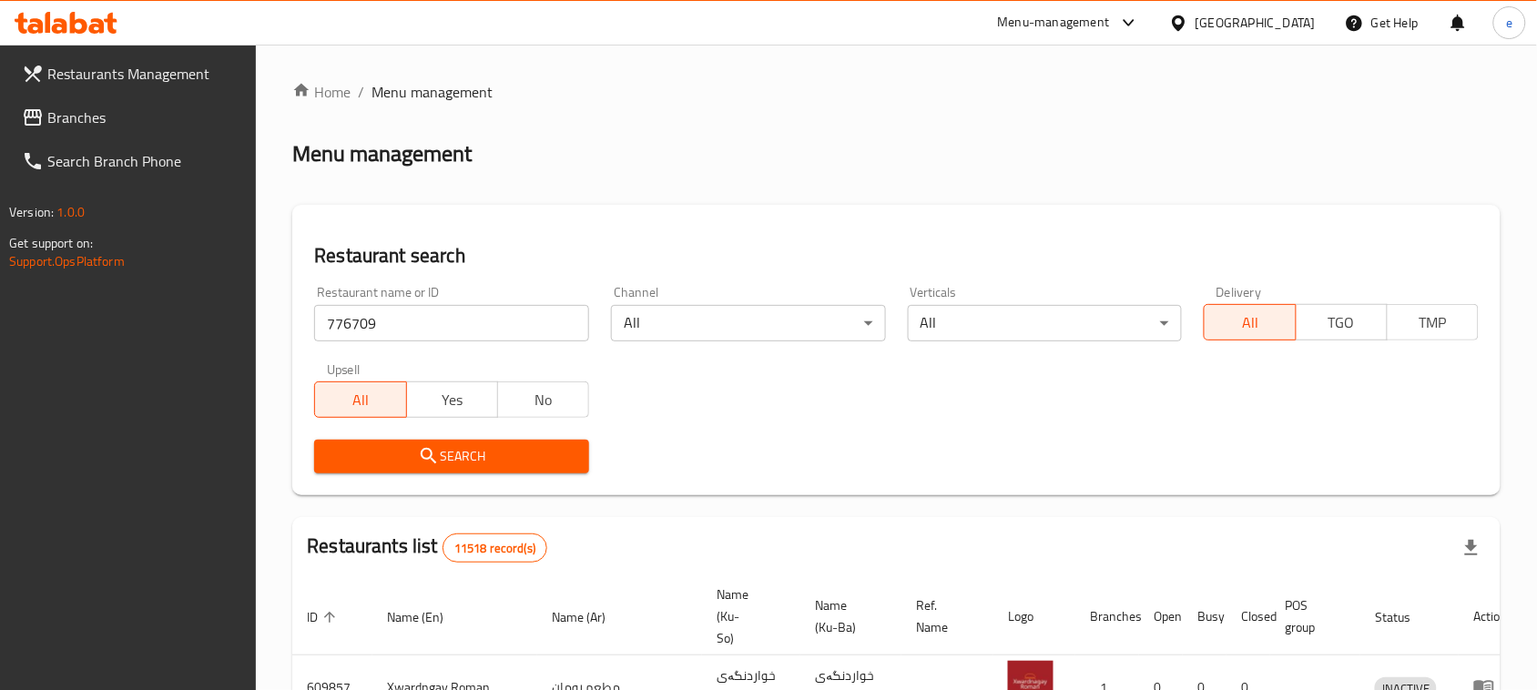
click at [447, 460] on span "Search" at bounding box center [452, 456] width 246 height 23
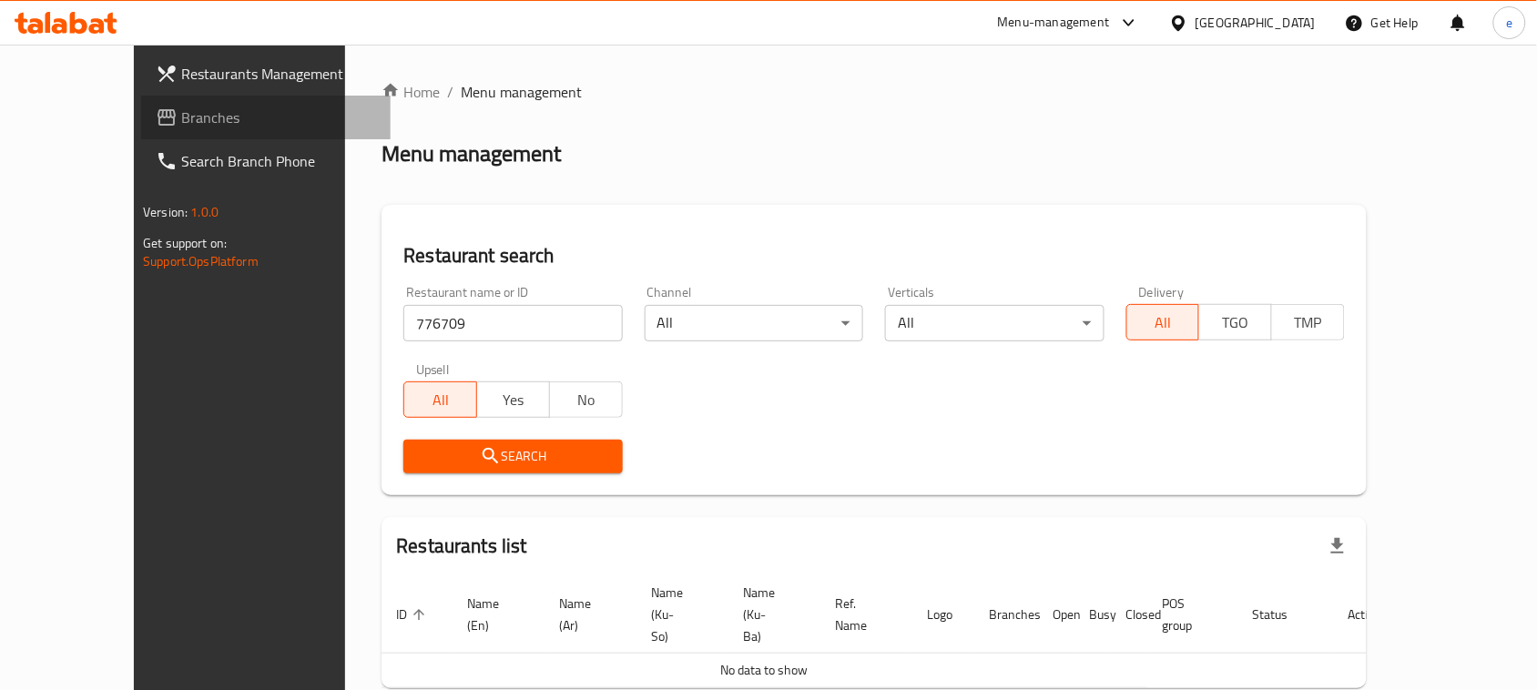
click at [181, 125] on span "Branches" at bounding box center [278, 118] width 195 height 22
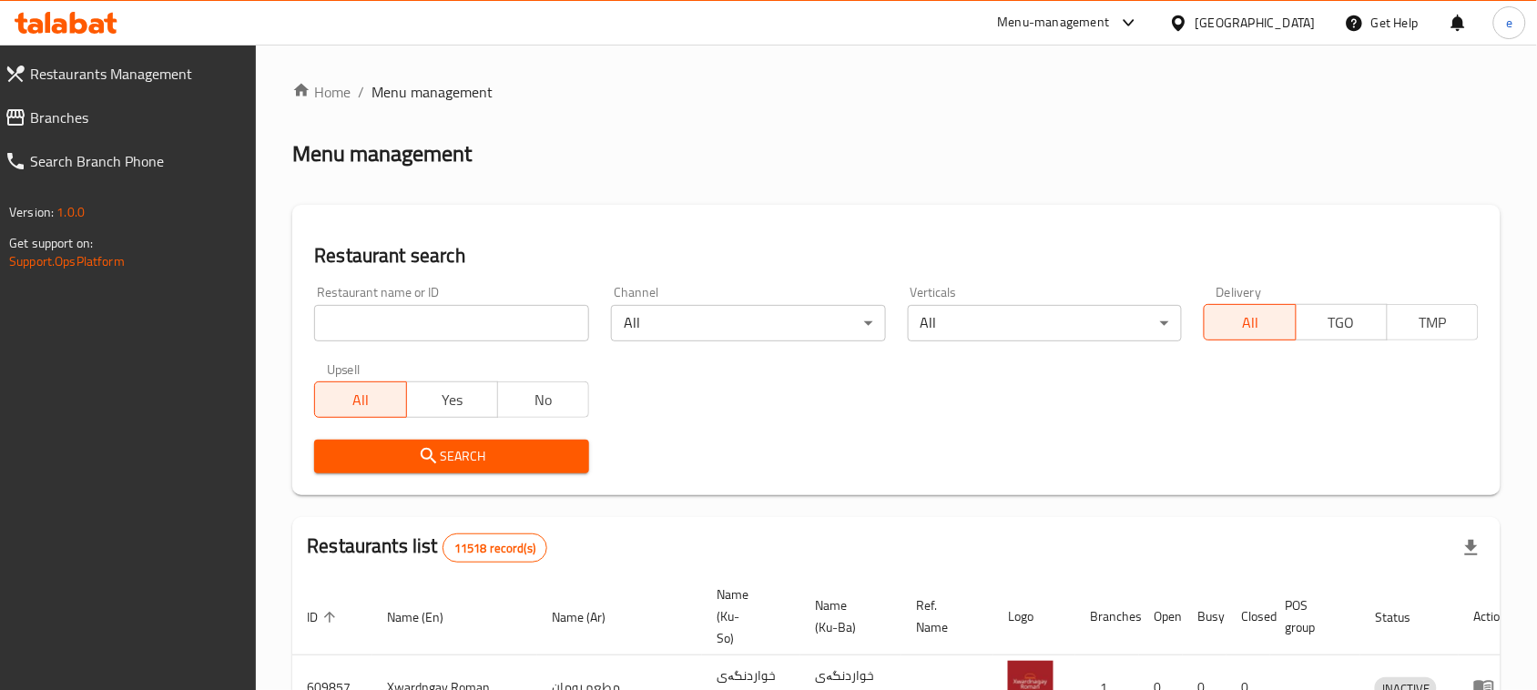
click at [485, 331] on input "search" at bounding box center [451, 323] width 275 height 36
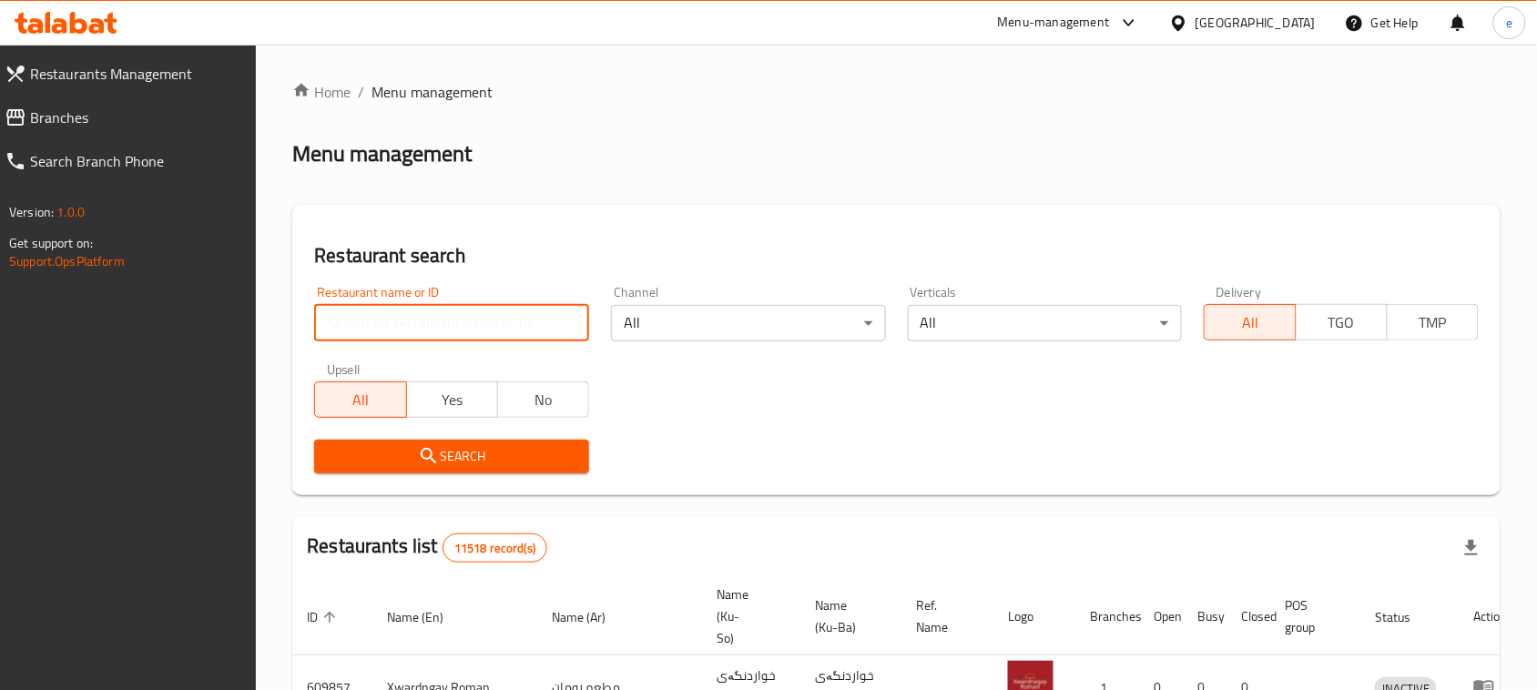
paste input "[PERSON_NAME]"
type input "[PERSON_NAME]"
click button "Search" at bounding box center [451, 457] width 275 height 34
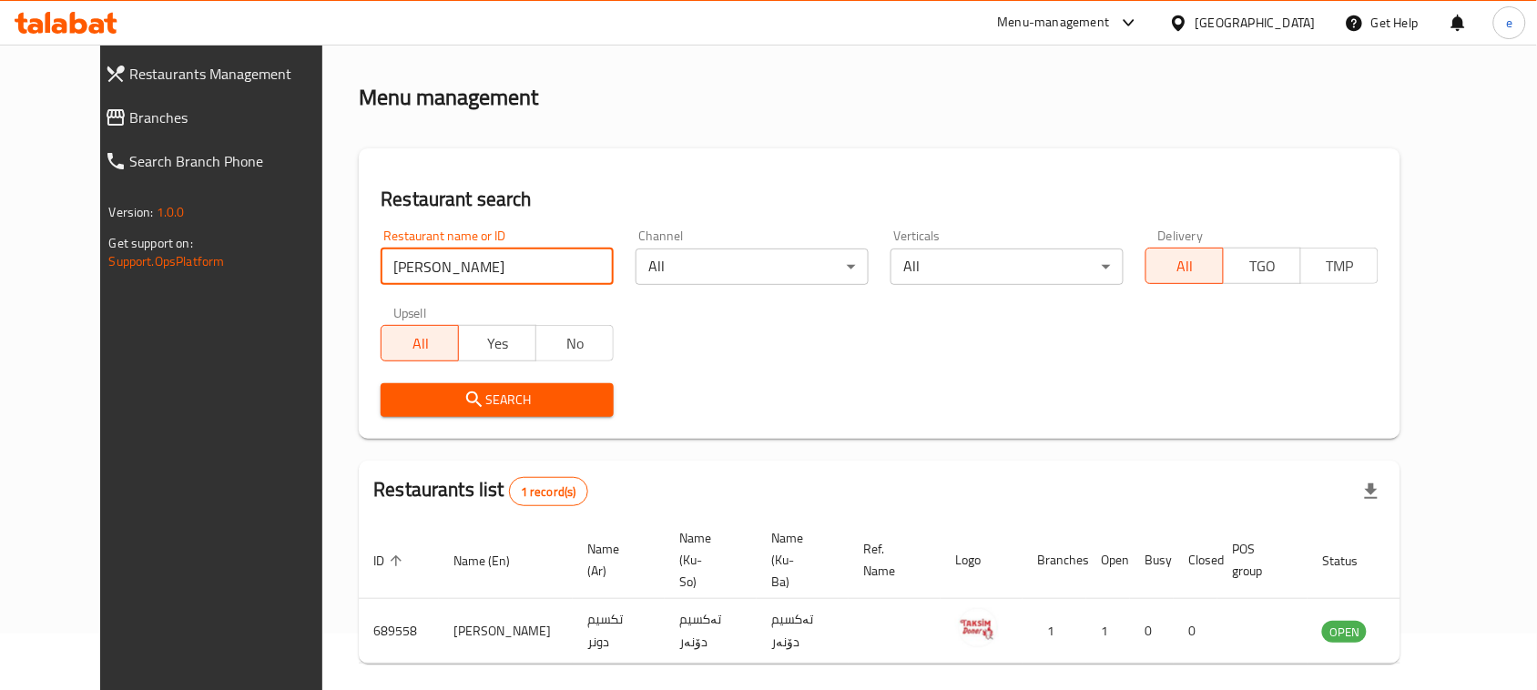
scroll to position [107, 0]
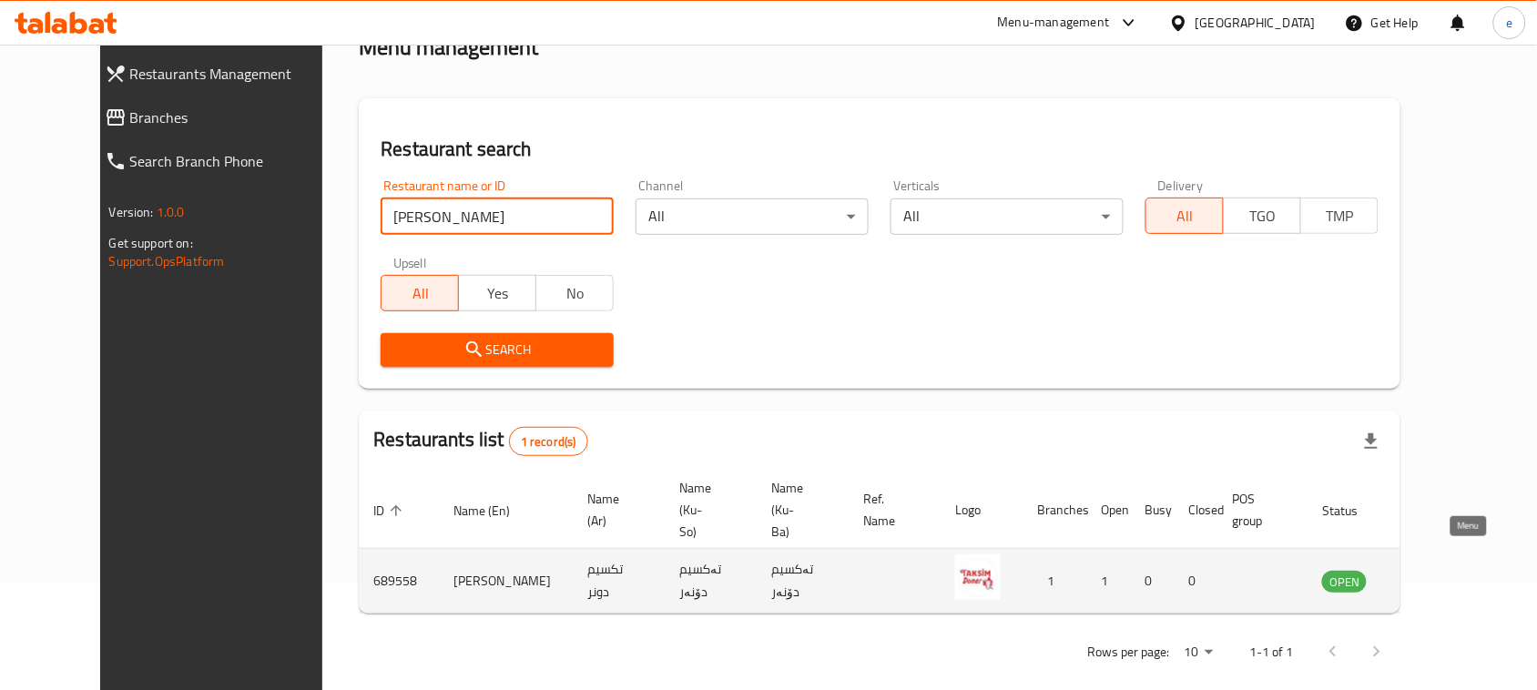
click at [1451, 570] on link "enhanced table" at bounding box center [1435, 581] width 34 height 22
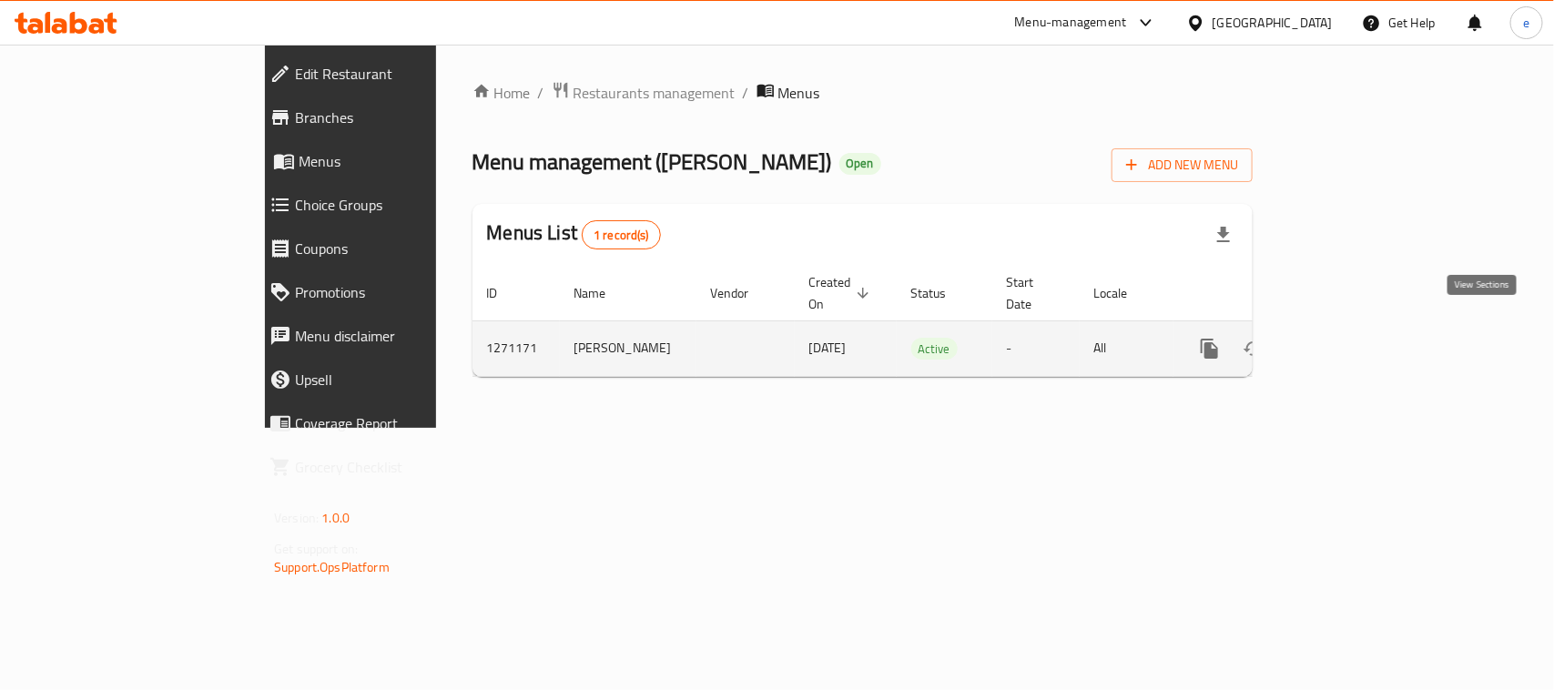
click at [1349, 341] on icon "enhanced table" at bounding box center [1341, 349] width 16 height 16
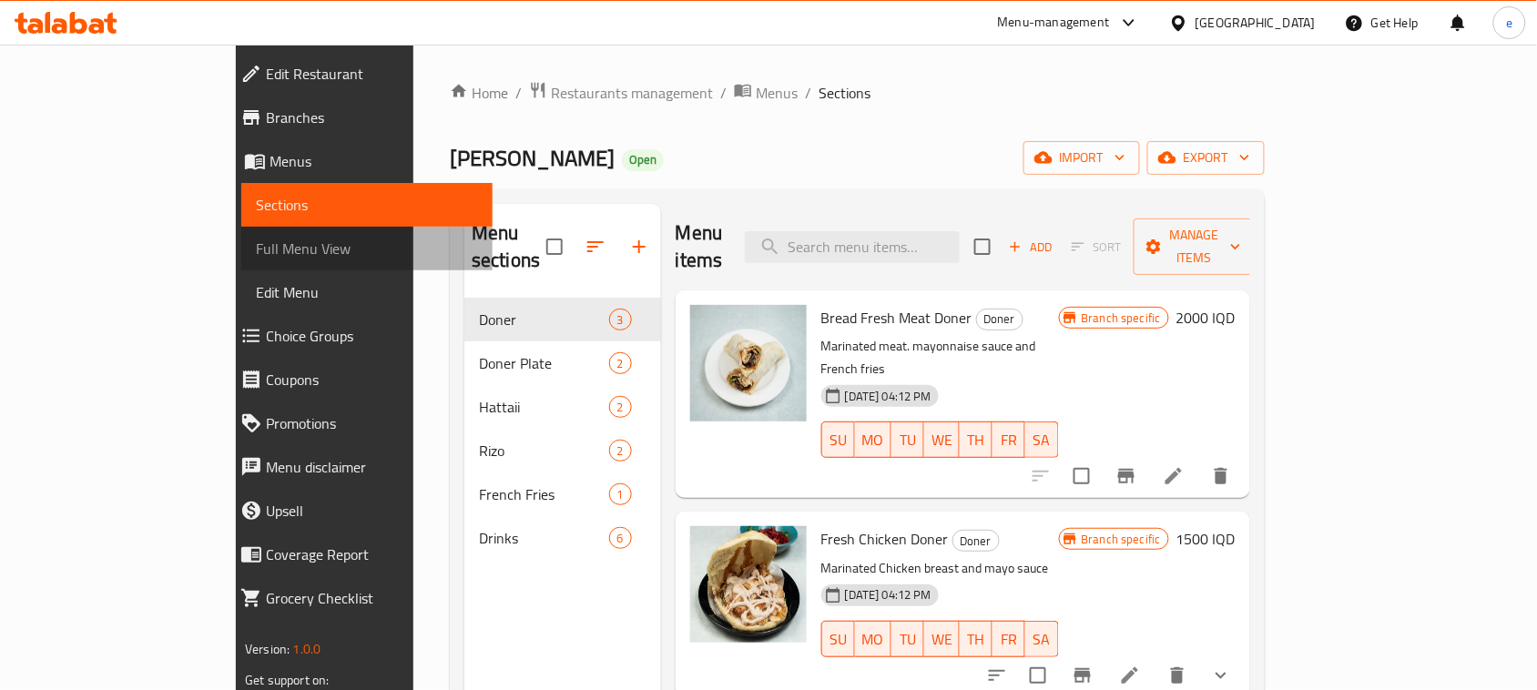
click at [256, 243] on span "Full Menu View" at bounding box center [367, 249] width 222 height 22
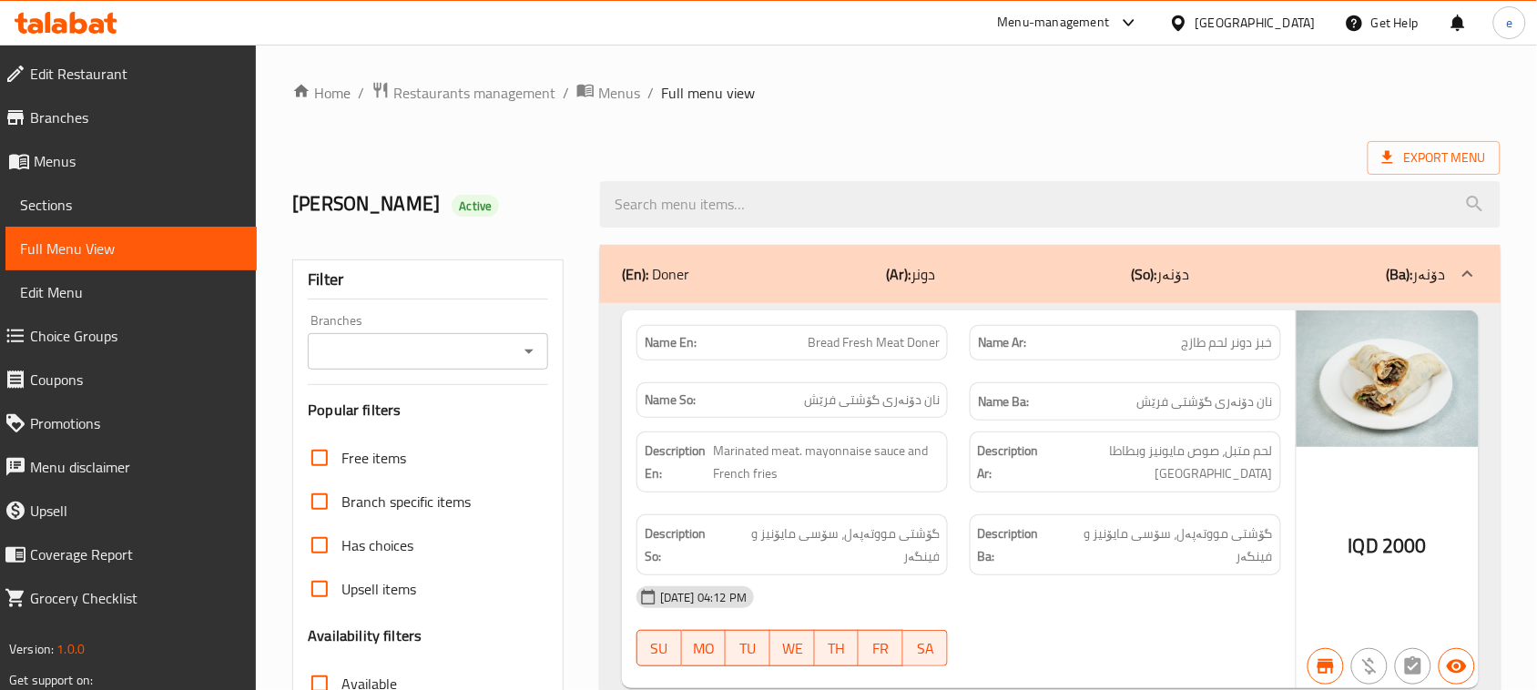
click at [528, 365] on div "Branches" at bounding box center [428, 351] width 240 height 36
click at [528, 351] on icon "Open" at bounding box center [528, 352] width 9 height 5
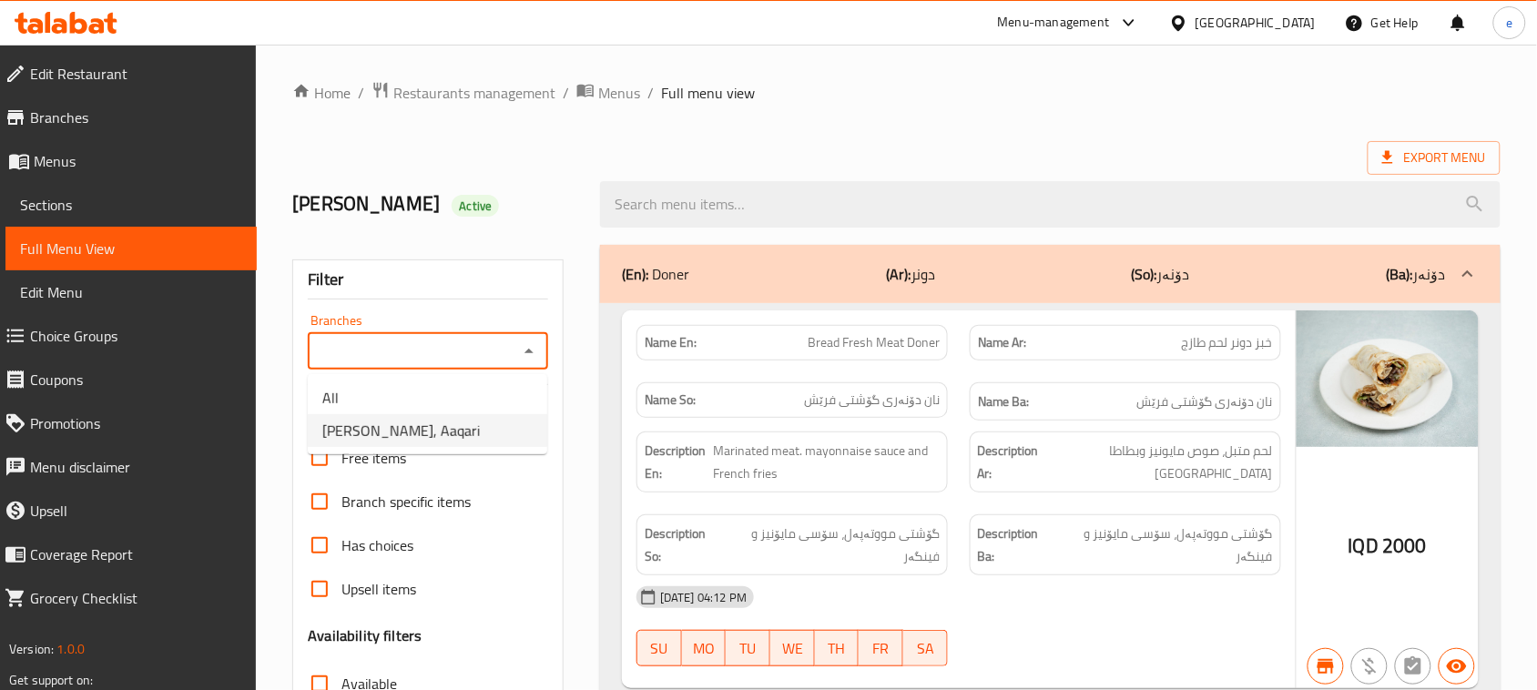
click at [451, 423] on li "Taksim Doner, Aaqari" at bounding box center [427, 430] width 239 height 33
type input "Taksim Doner, Aaqari"
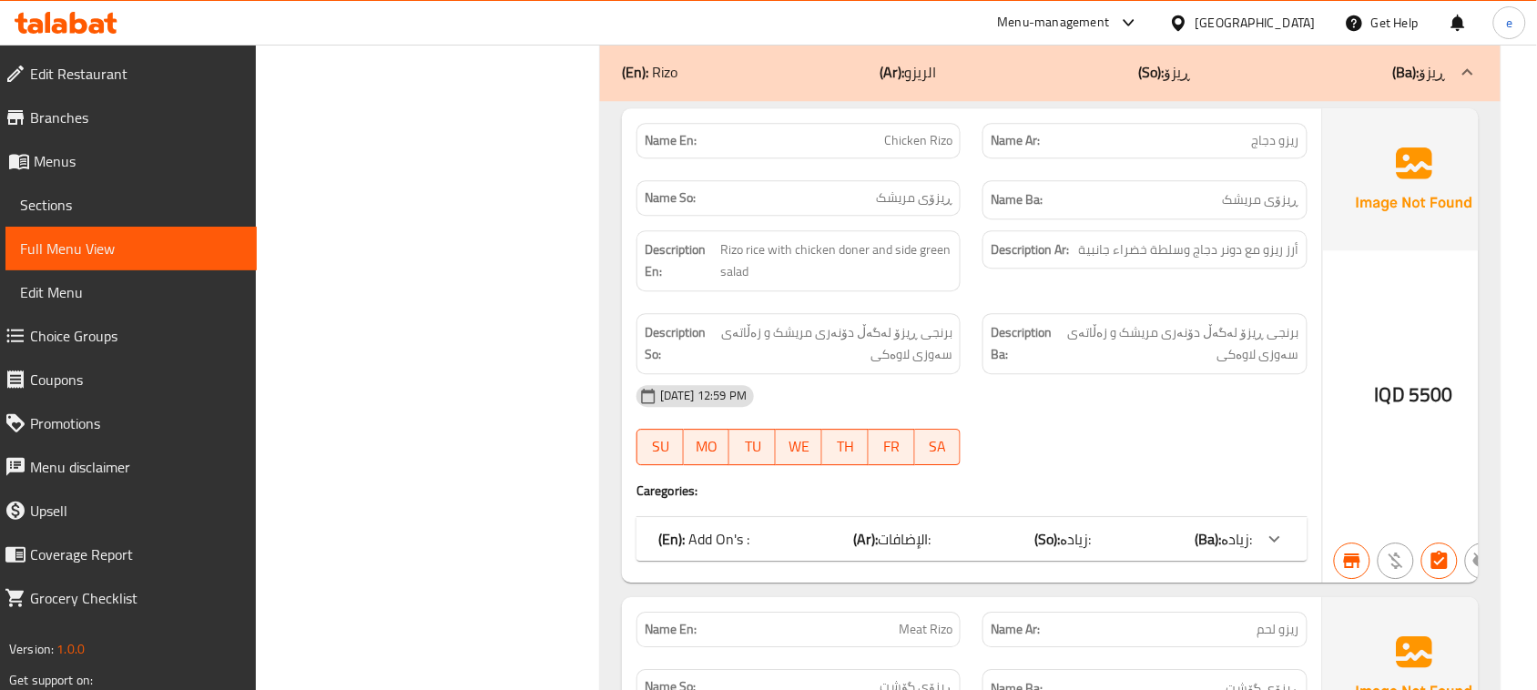
scroll to position [57, 0]
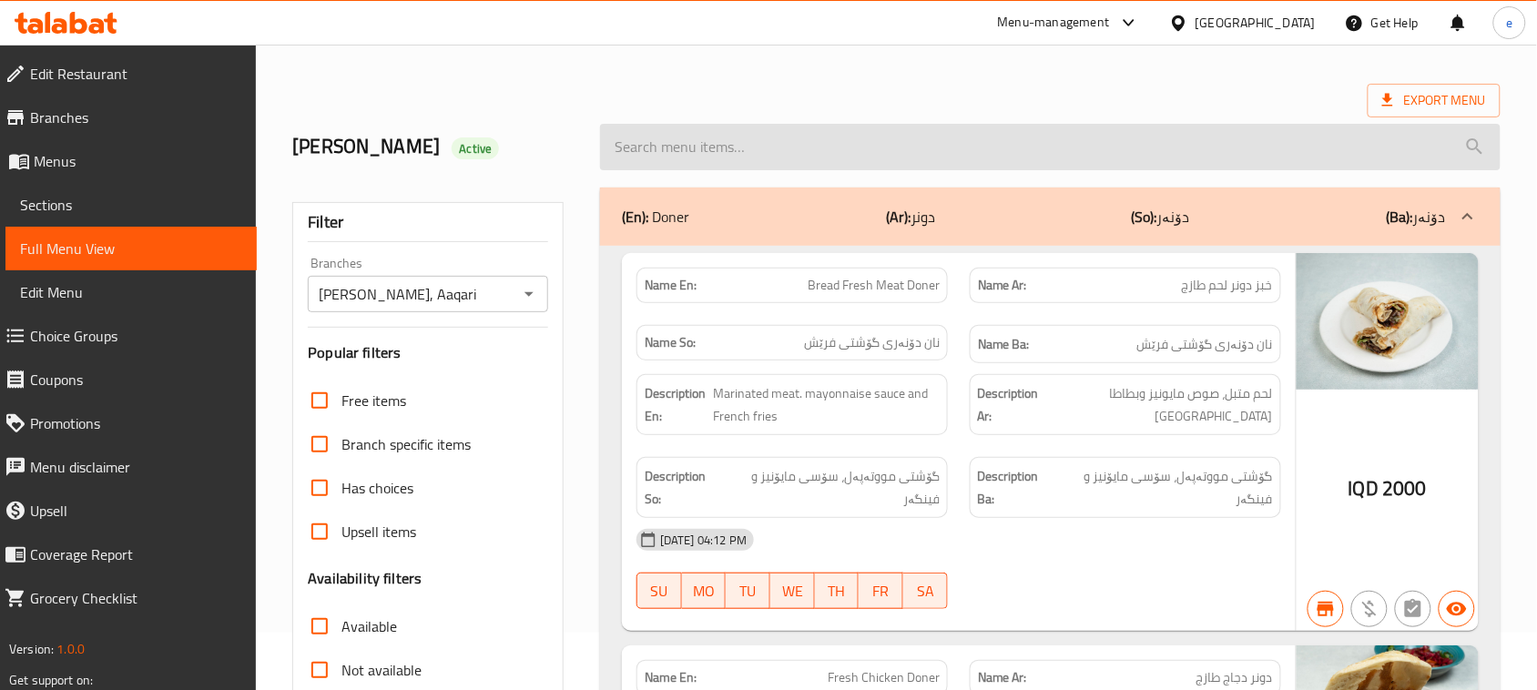
click at [663, 153] on input "search" at bounding box center [1050, 147] width 900 height 46
click at [715, 150] on input "search" at bounding box center [1050, 147] width 900 height 46
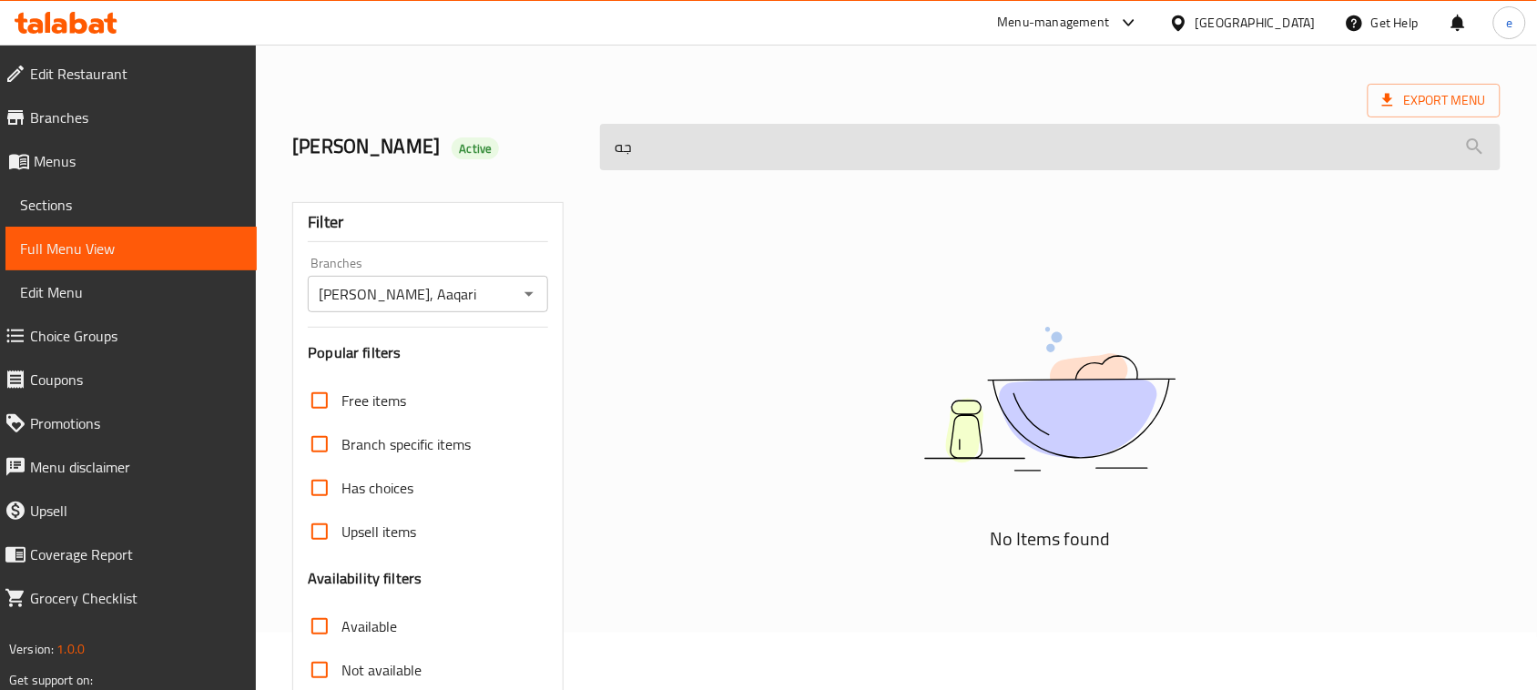
type input "ج"
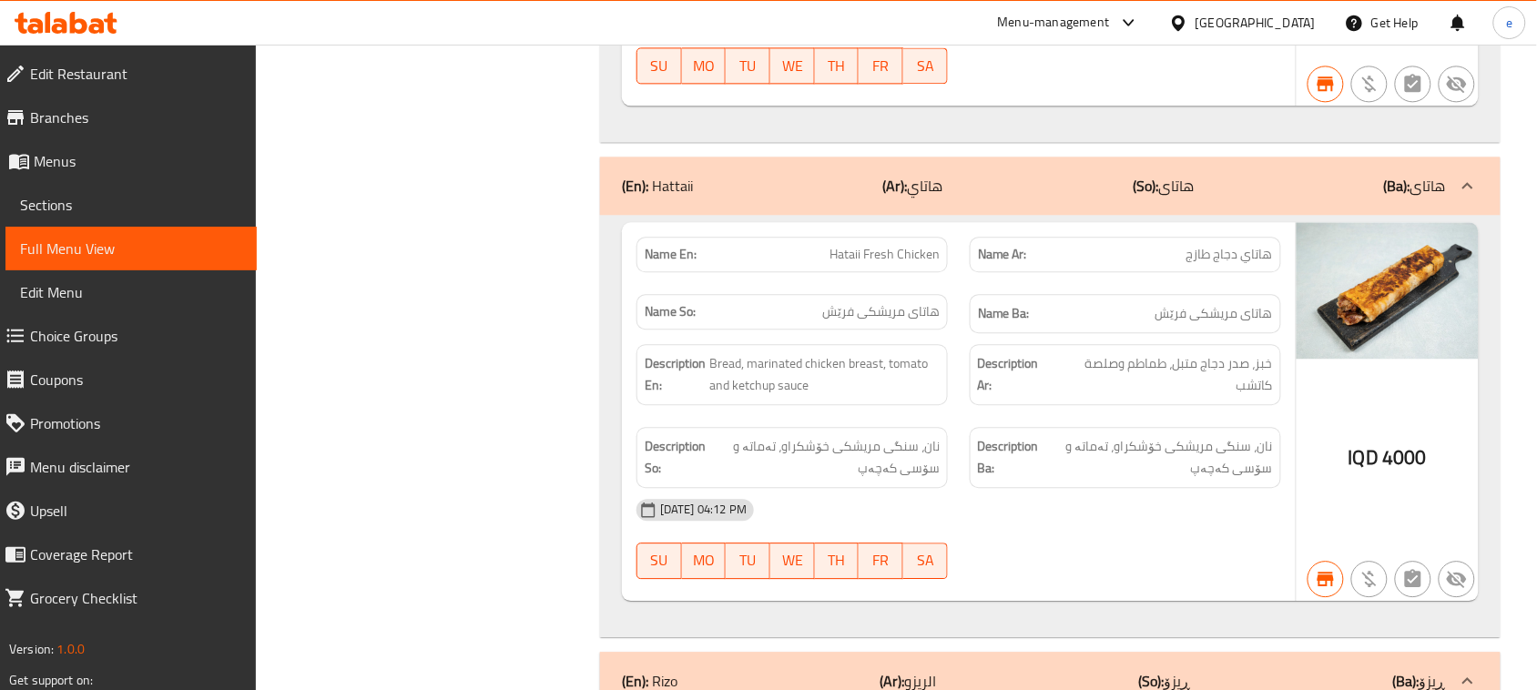
scroll to position [0, 0]
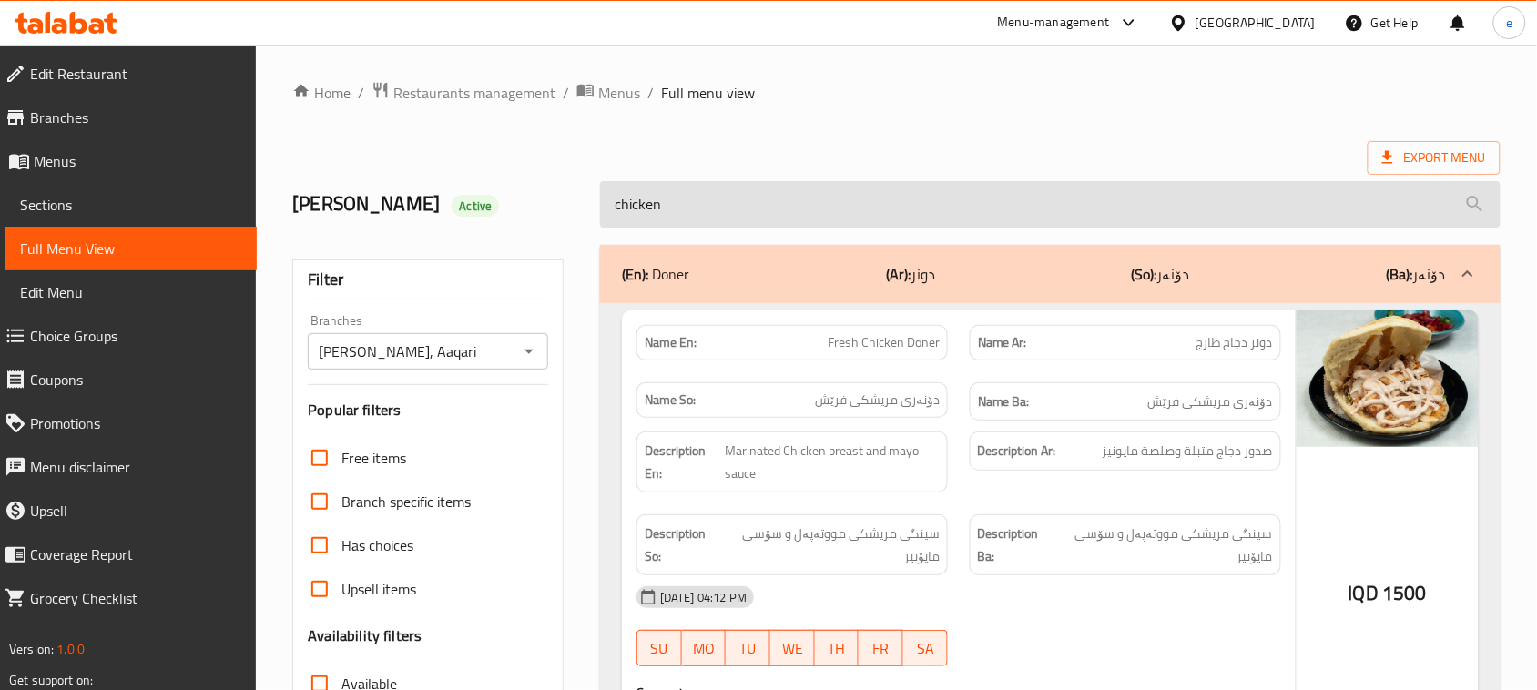
click at [690, 221] on input "chicken" at bounding box center [1050, 204] width 900 height 46
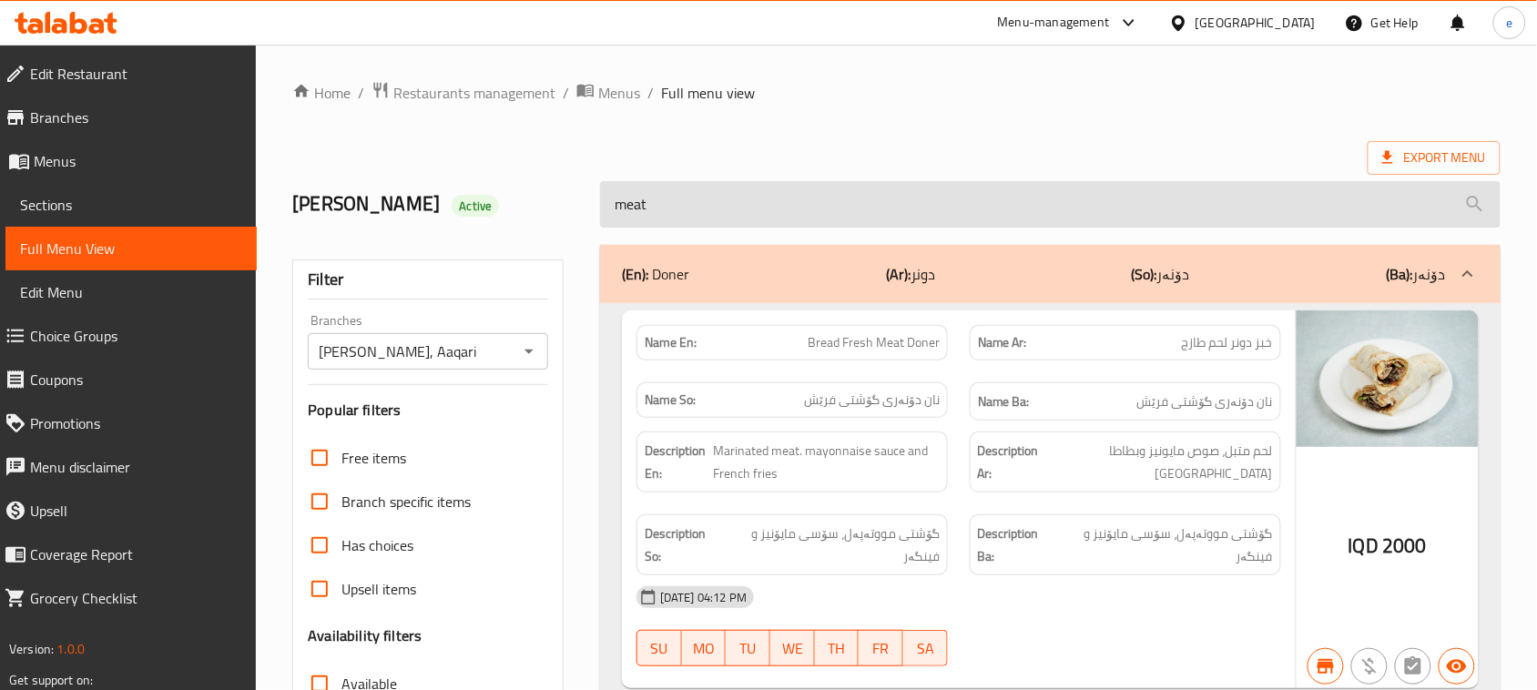
click at [833, 208] on input "meat" at bounding box center [1050, 204] width 900 height 46
click at [834, 208] on input "meat" at bounding box center [1050, 204] width 900 height 46
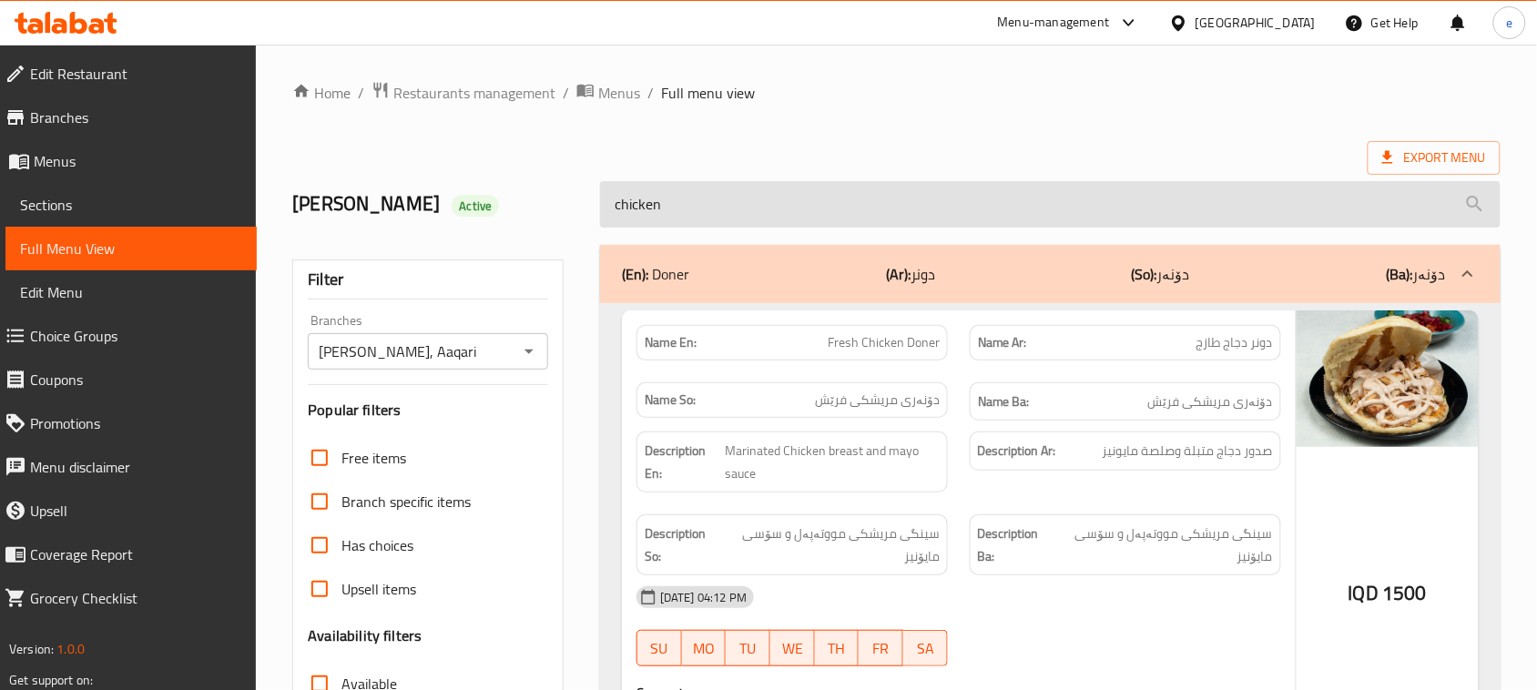
click at [767, 212] on input "chicken" at bounding box center [1050, 204] width 900 height 46
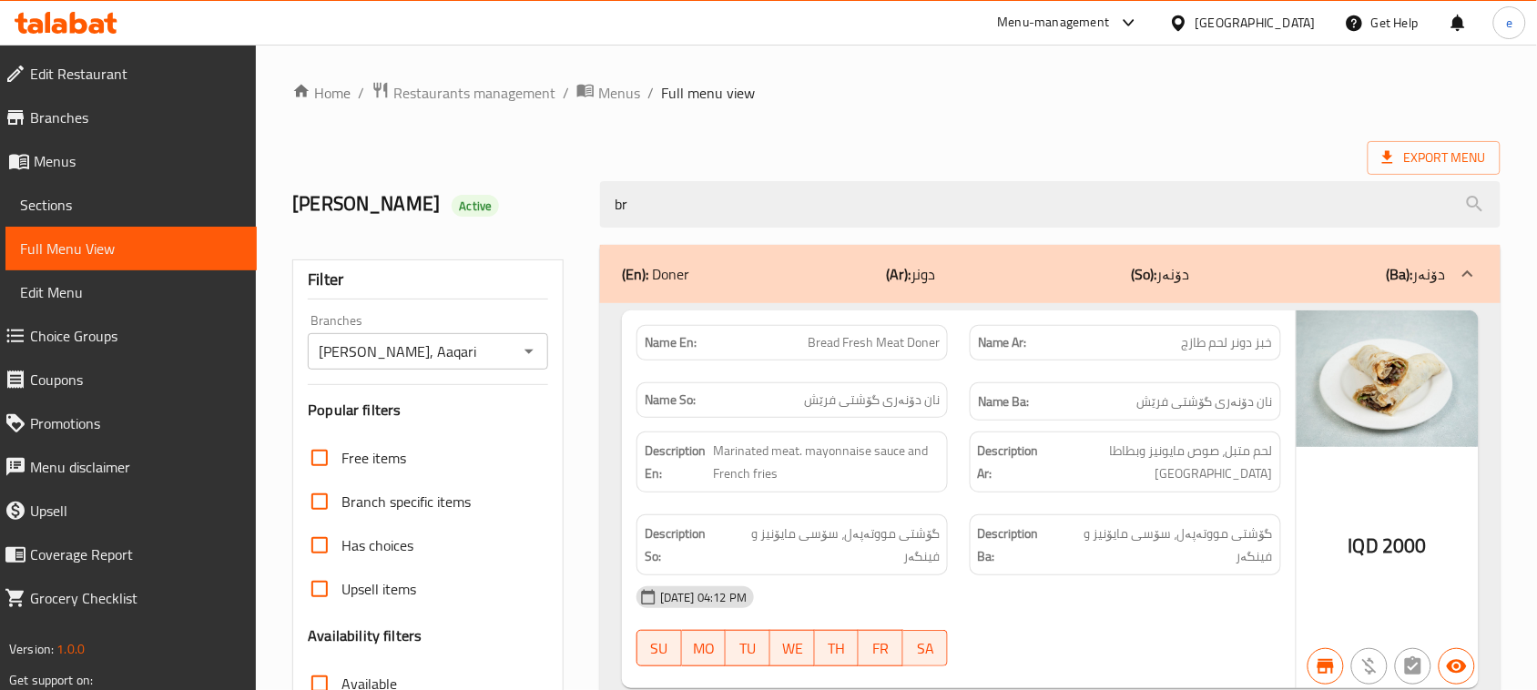
type input "b"
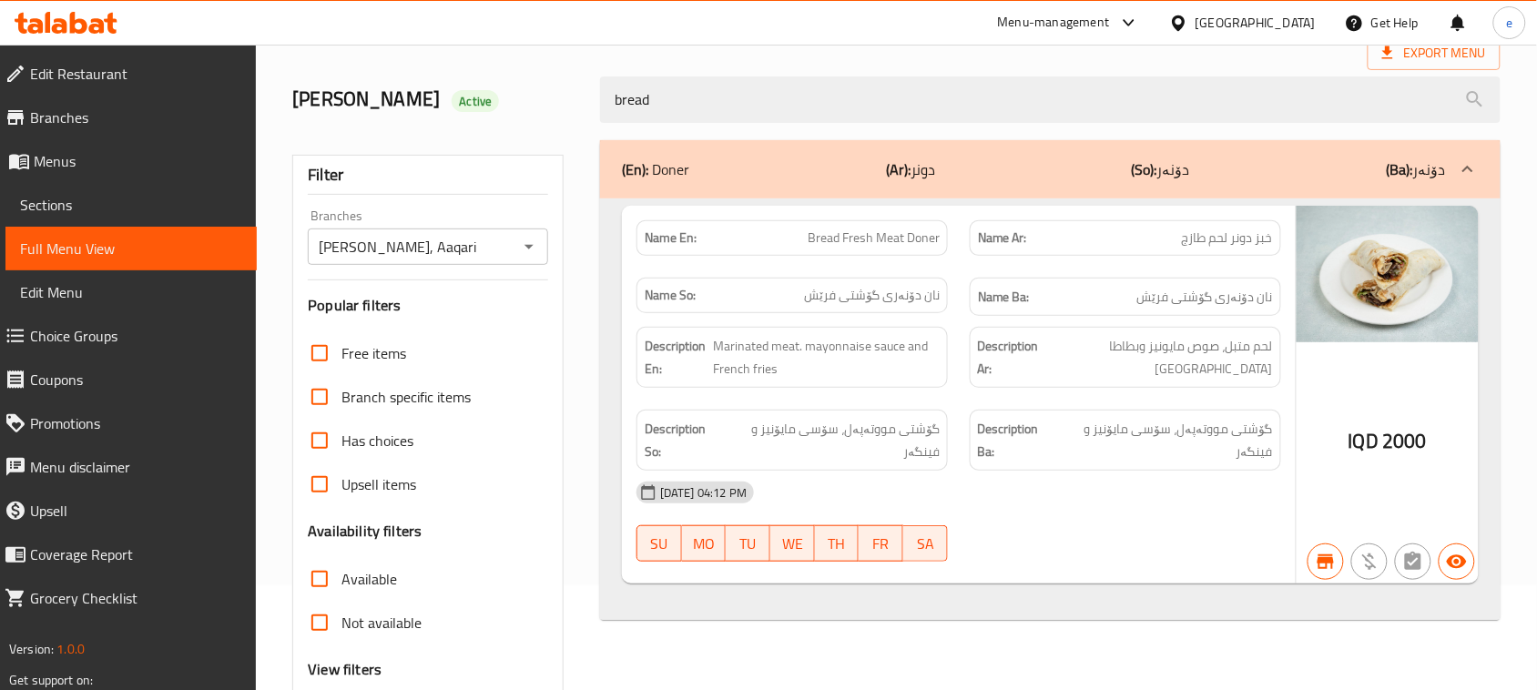
scroll to position [51, 0]
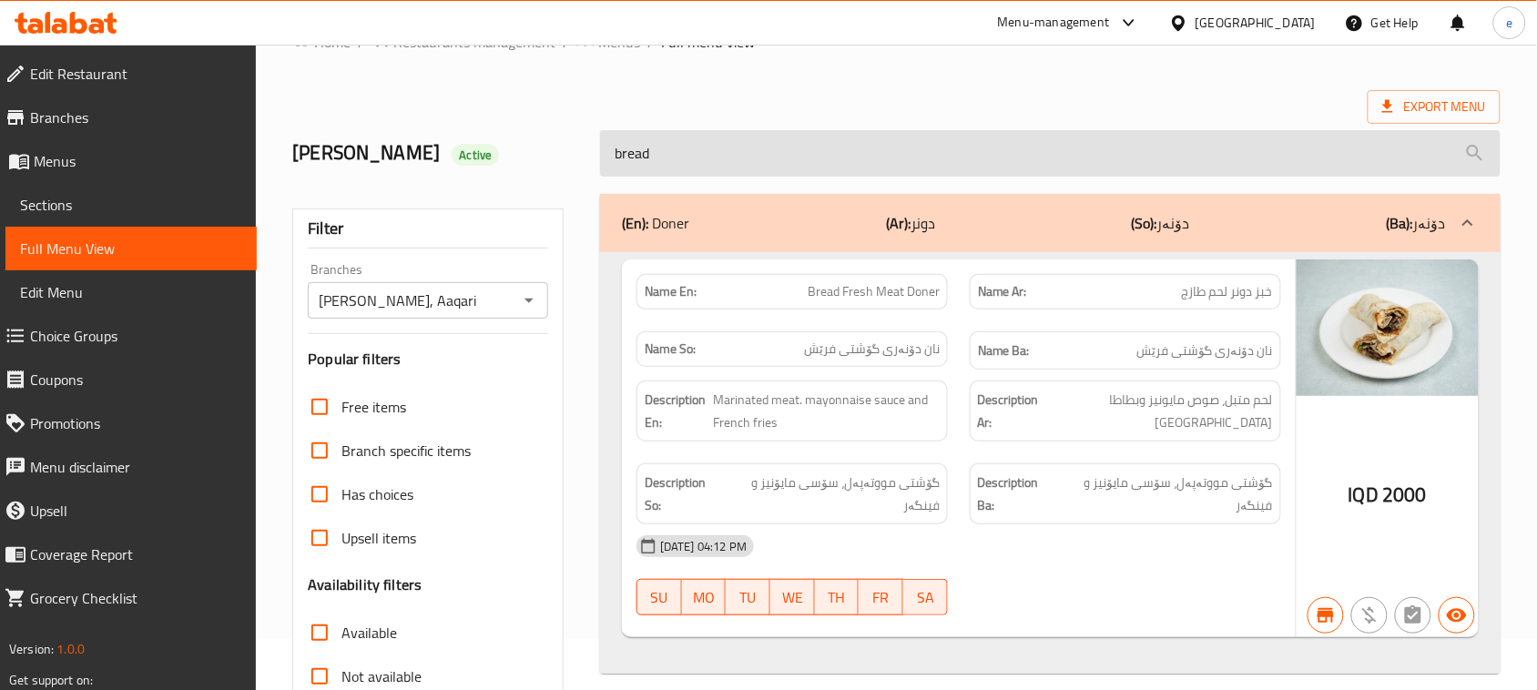
click at [707, 157] on input "bread" at bounding box center [1050, 153] width 900 height 46
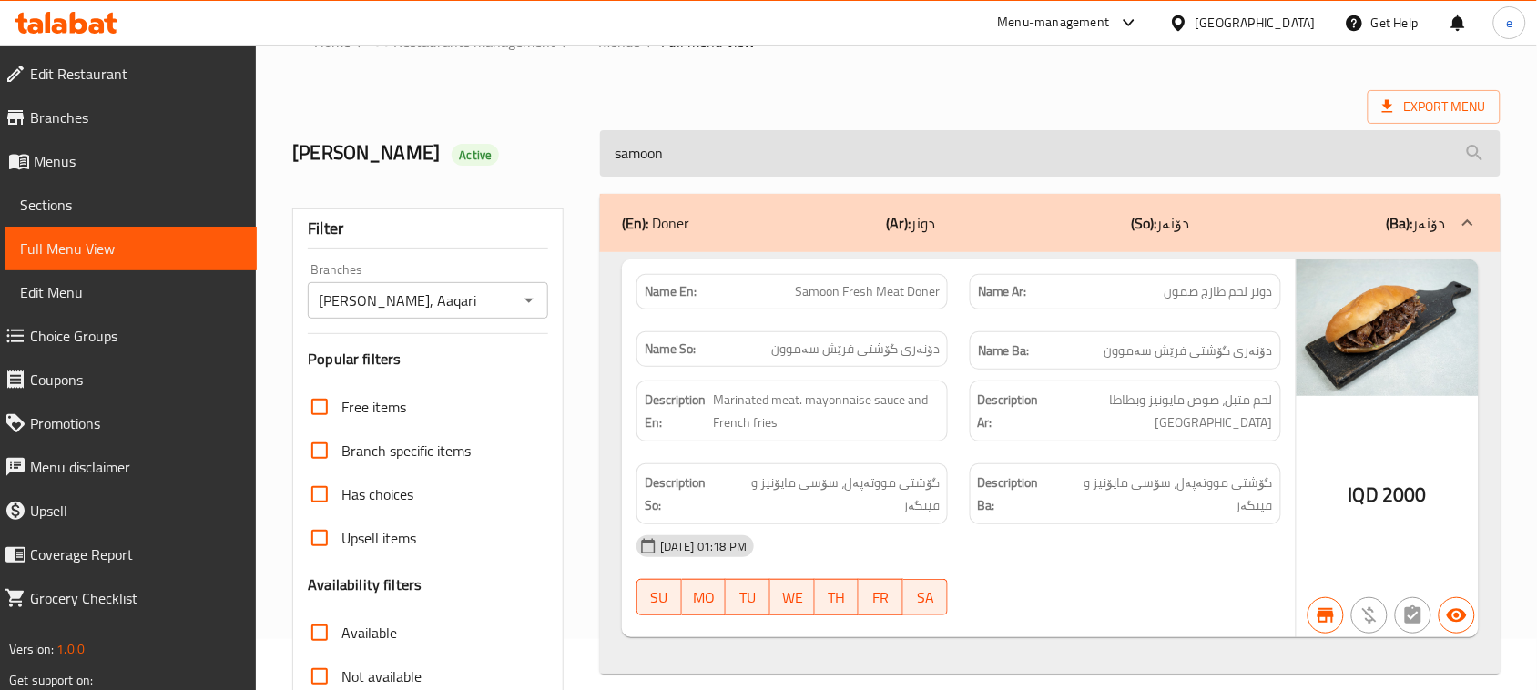
click at [670, 130] on input "samoon" at bounding box center [1050, 153] width 900 height 46
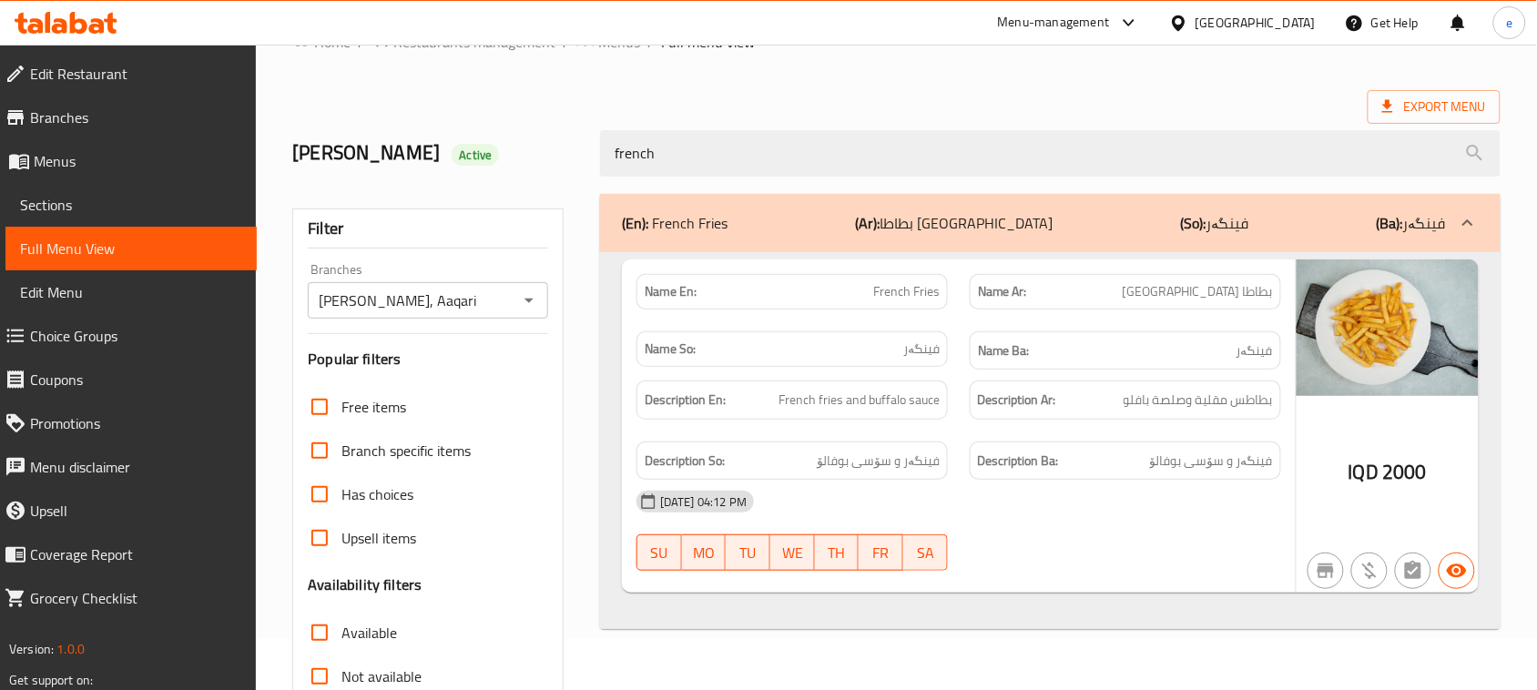
type input "french"
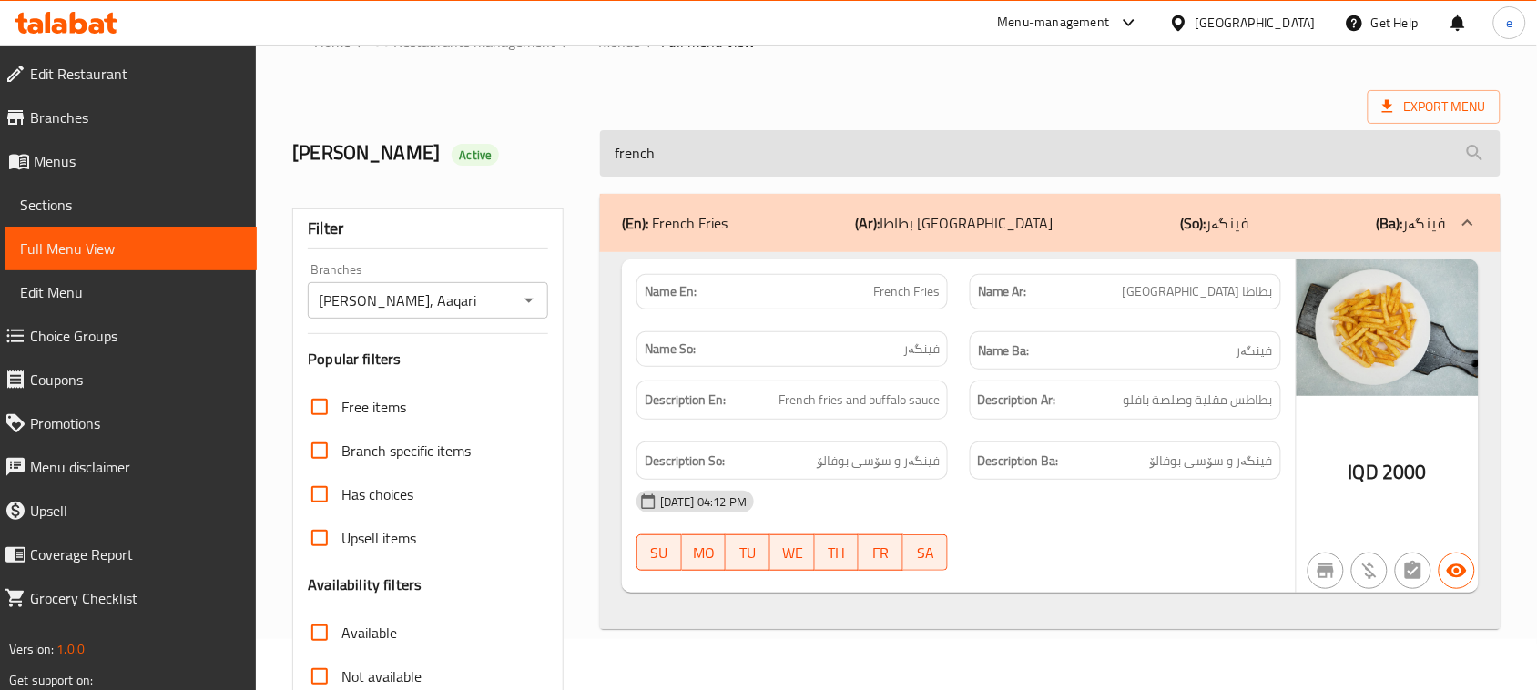
click at [681, 152] on input "french" at bounding box center [1050, 153] width 900 height 46
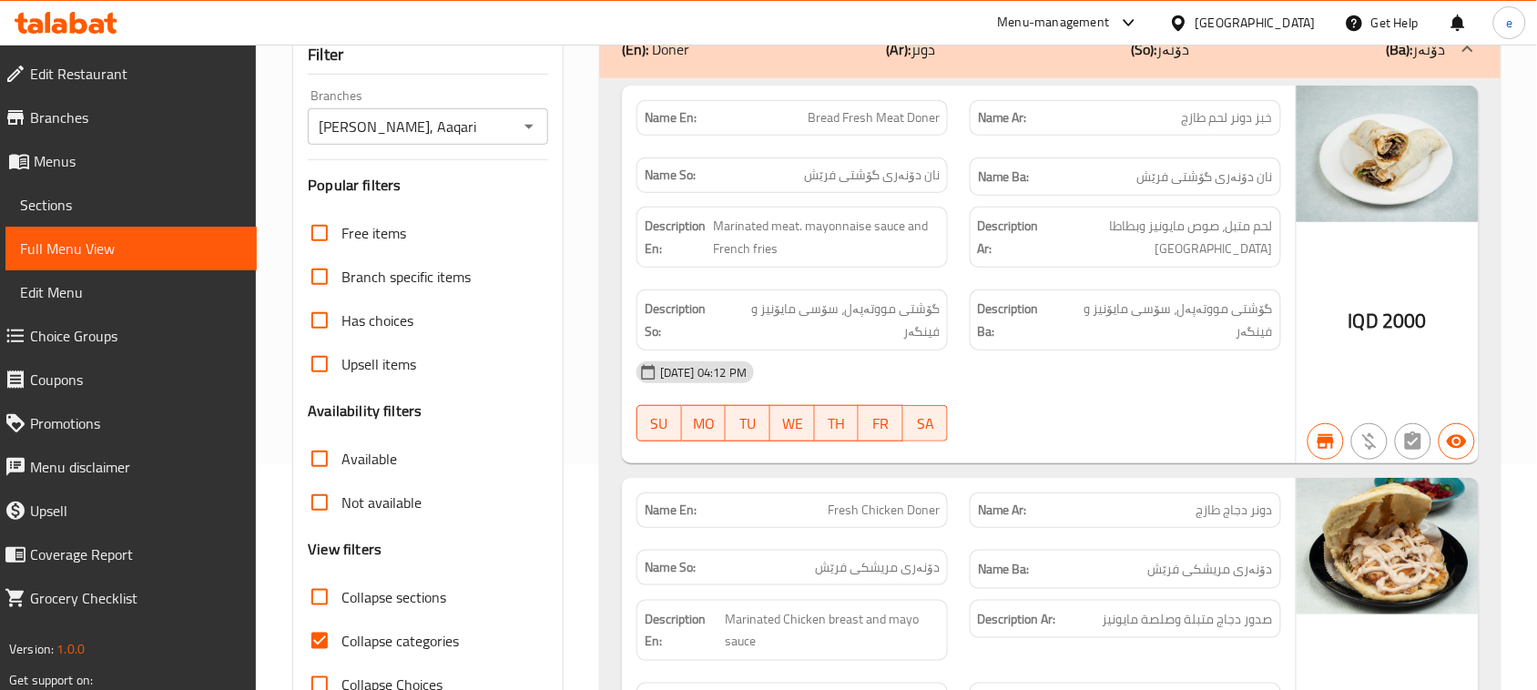
scroll to position [279, 0]
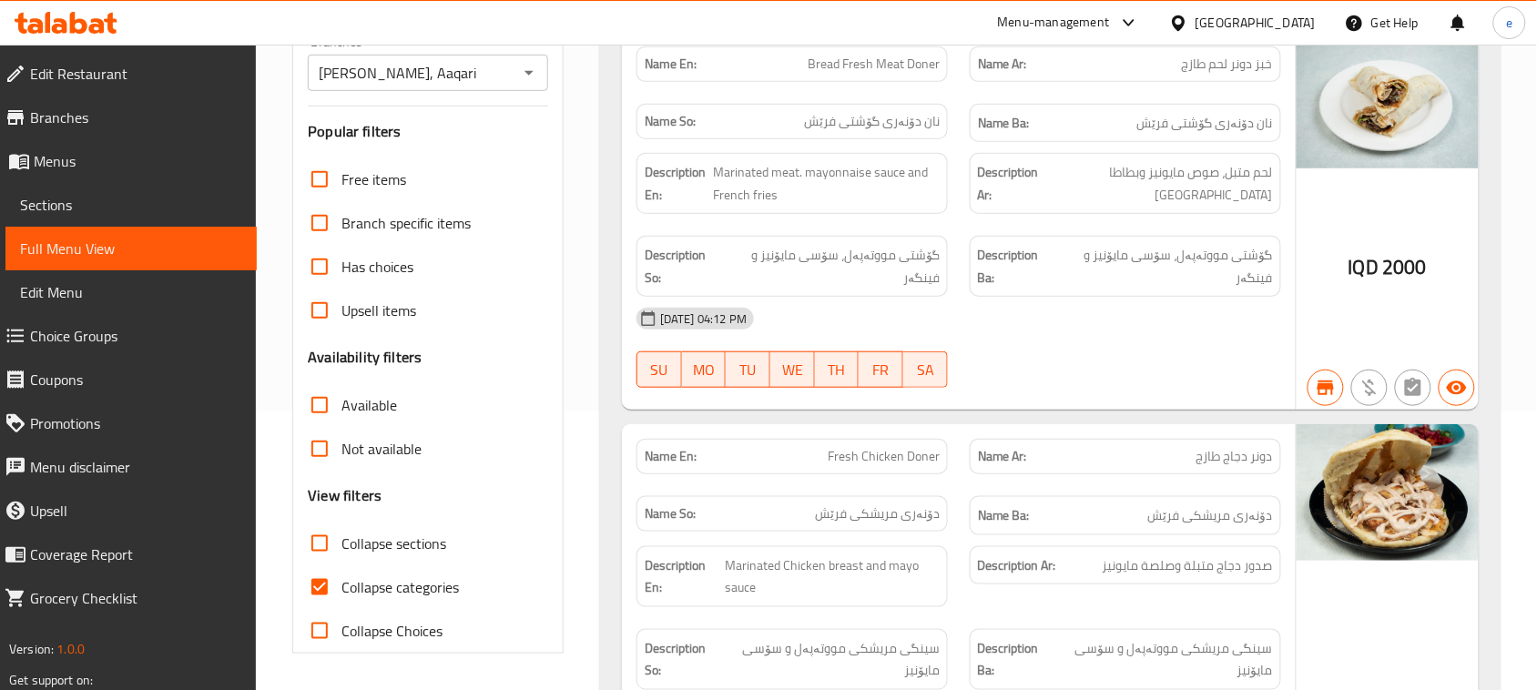
click at [352, 535] on span "Collapse sections" at bounding box center [393, 544] width 105 height 22
click at [341, 535] on input "Collapse sections" at bounding box center [320, 544] width 44 height 44
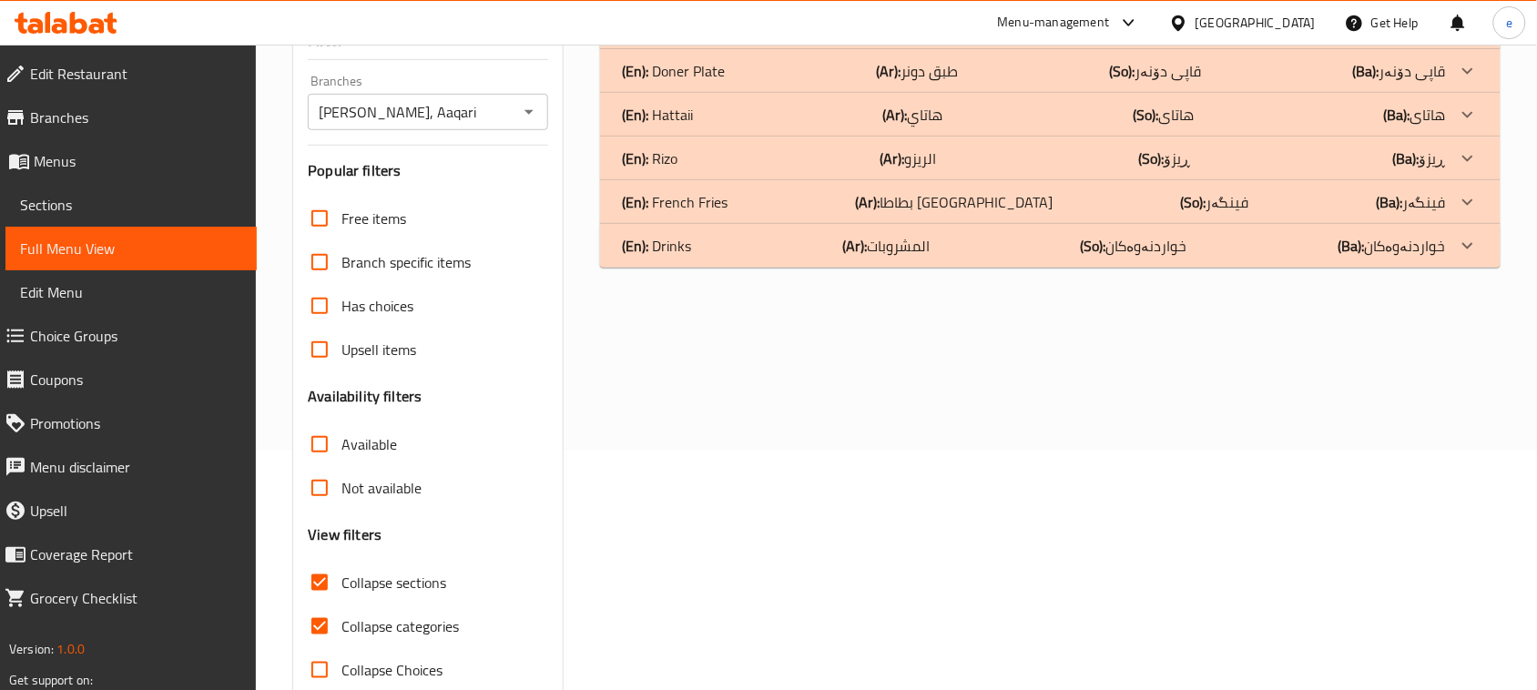
scroll to position [51, 0]
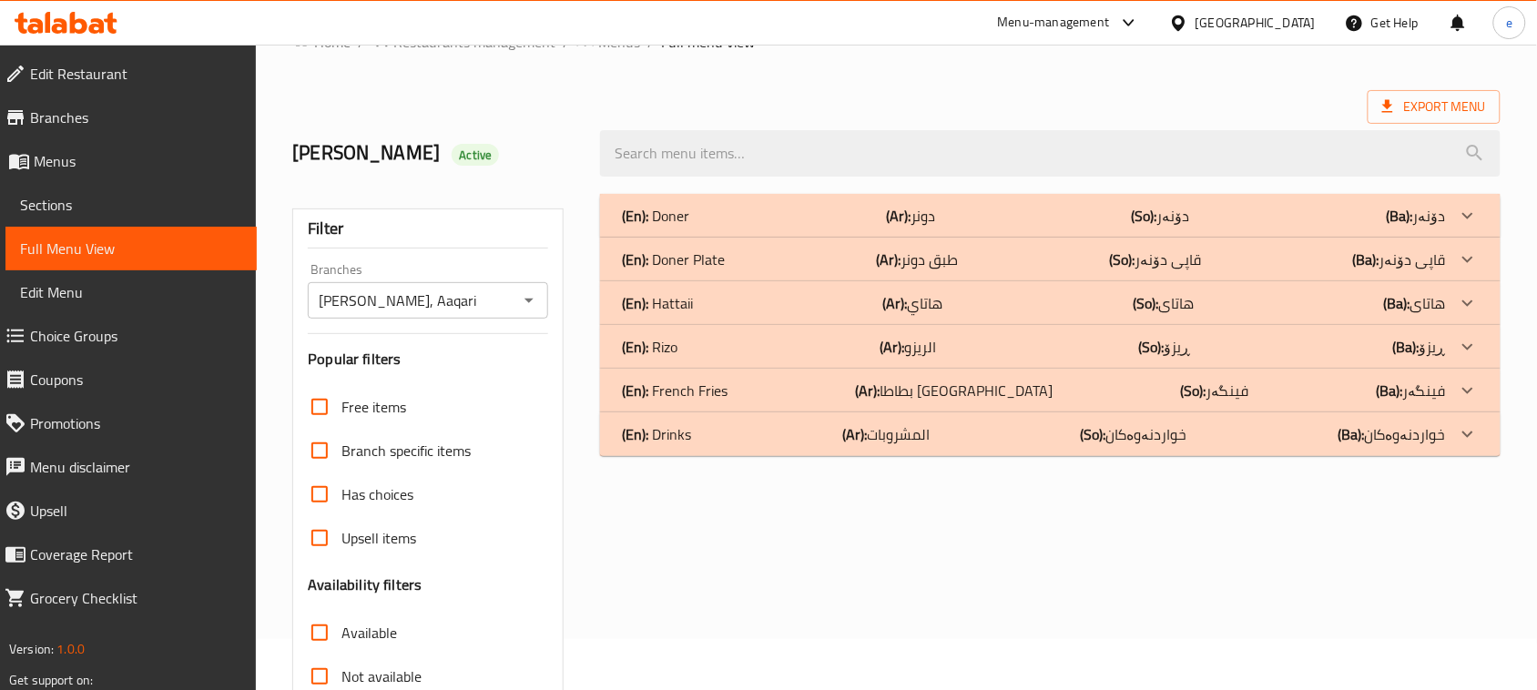
click at [720, 260] on p "(En): Doner Plate" at bounding box center [673, 260] width 103 height 22
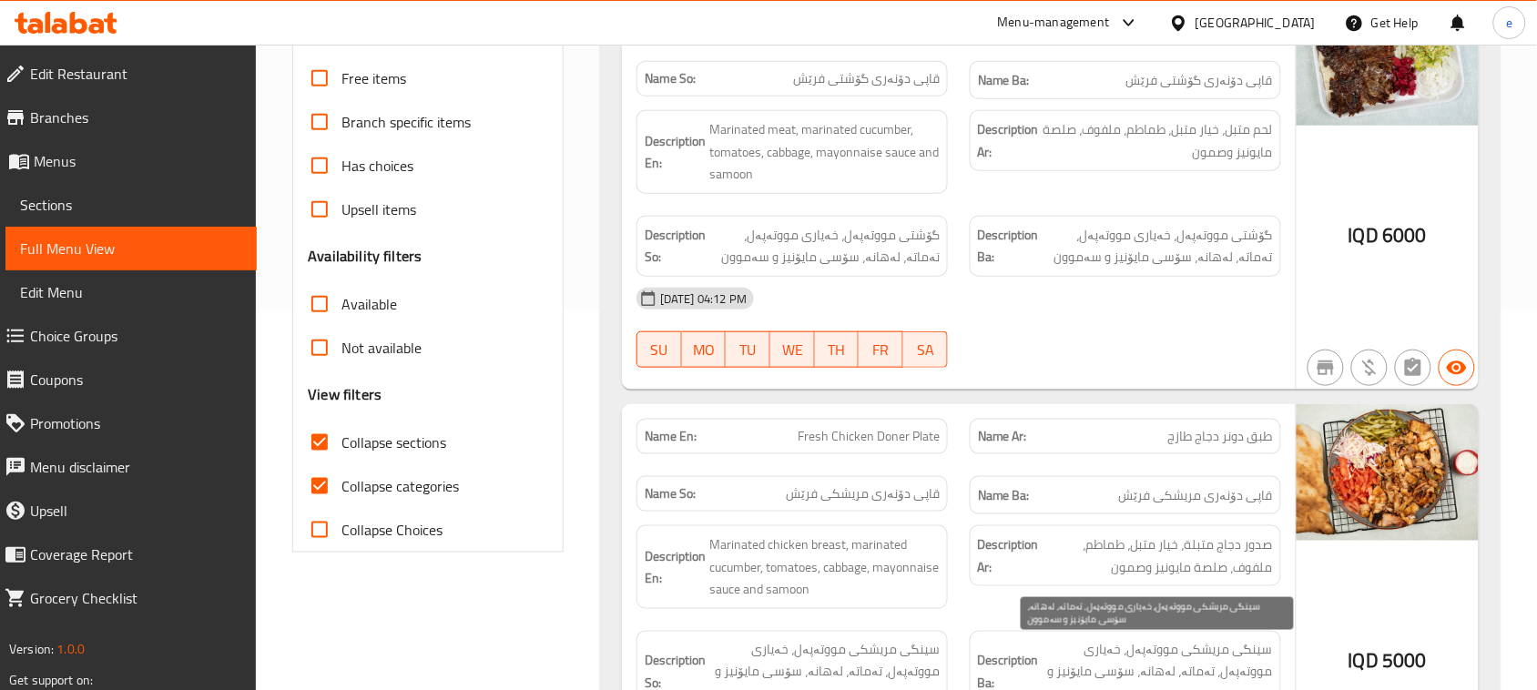
scroll to position [326, 0]
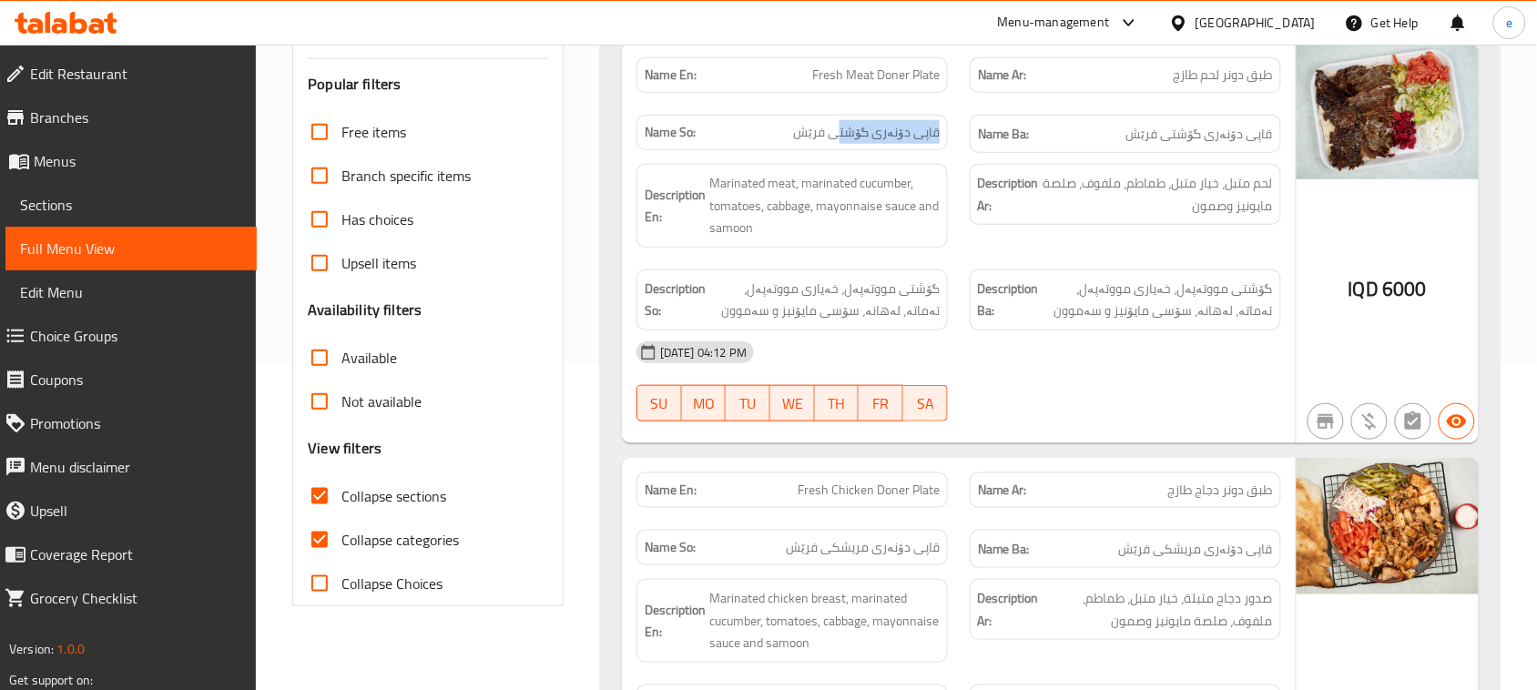
drag, startPoint x: 840, startPoint y: 133, endPoint x: 949, endPoint y: 147, distance: 109.3
click at [949, 147] on div "Name So: قاپی دۆنەری گۆشتی فرێش" at bounding box center [791, 134] width 333 height 61
copy span "قاپی دۆنەری گۆشت"
click at [844, 137] on span "قاپی دۆنەری گۆشتی فرێش" at bounding box center [866, 132] width 147 height 19
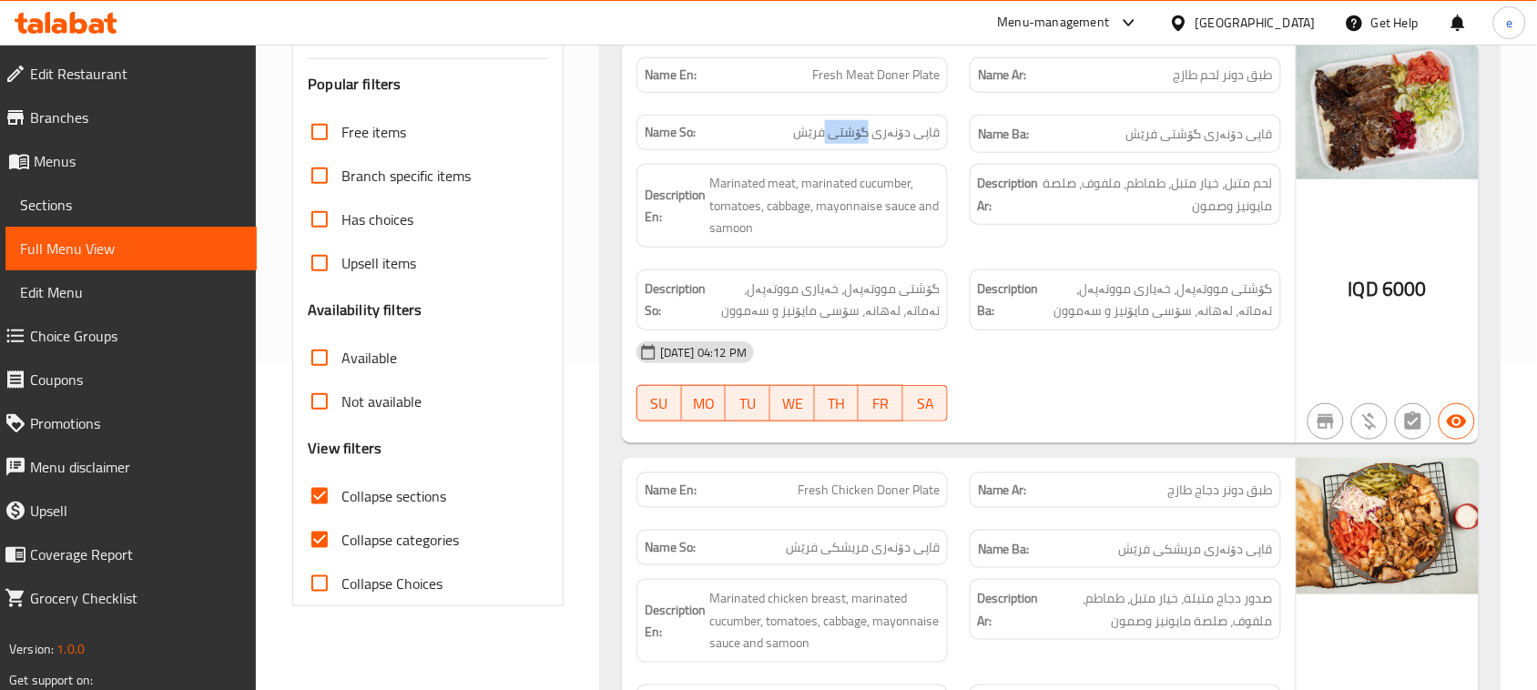
click at [844, 137] on span "قاپی دۆنەری گۆشتی فرێش" at bounding box center [866, 132] width 147 height 19
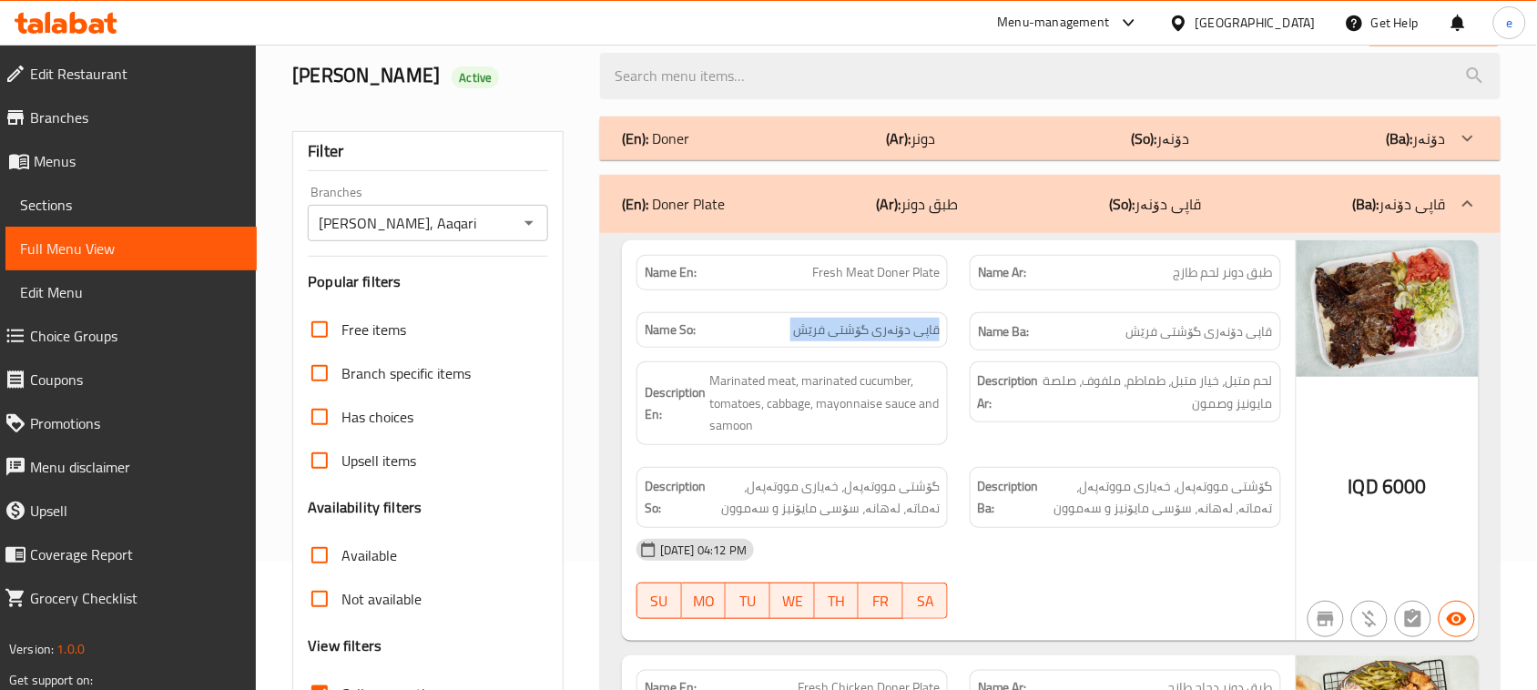
scroll to position [0, 0]
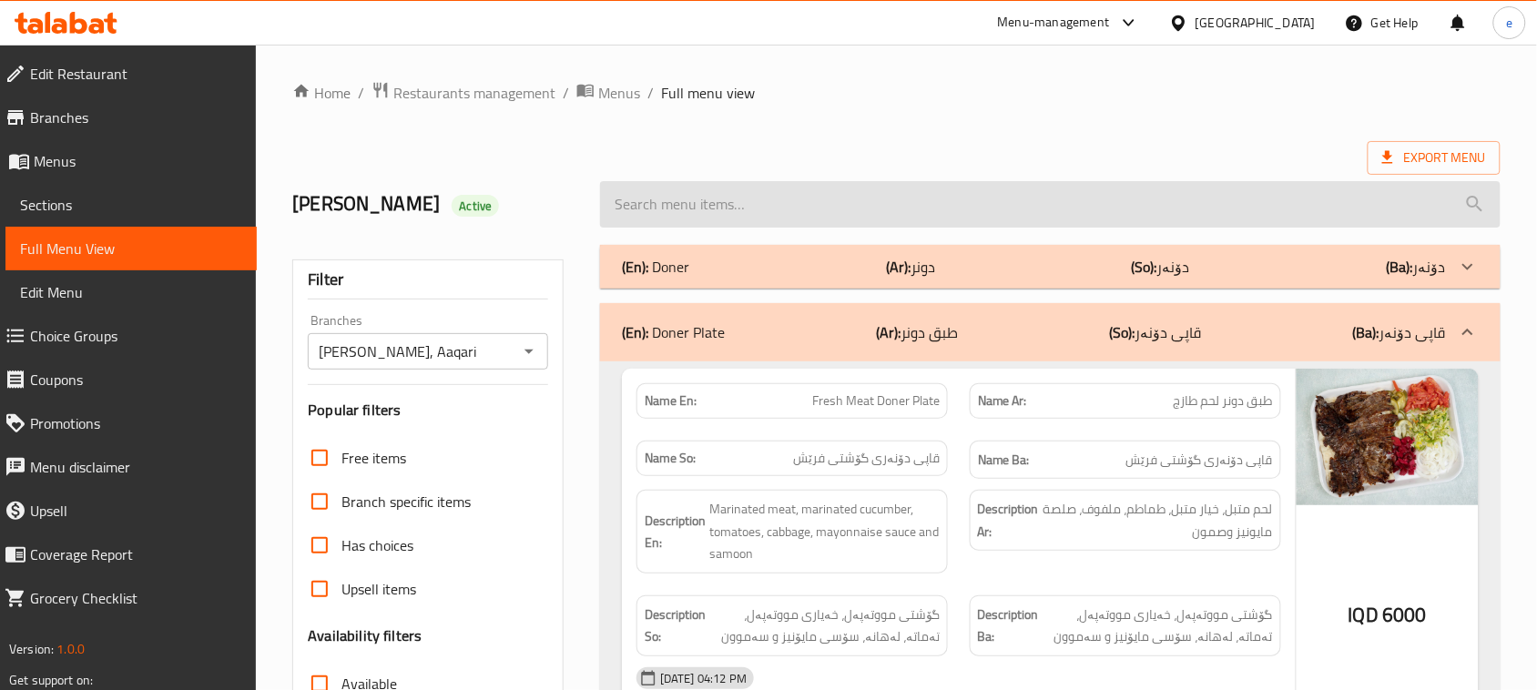
click at [669, 207] on input "search" at bounding box center [1050, 204] width 900 height 46
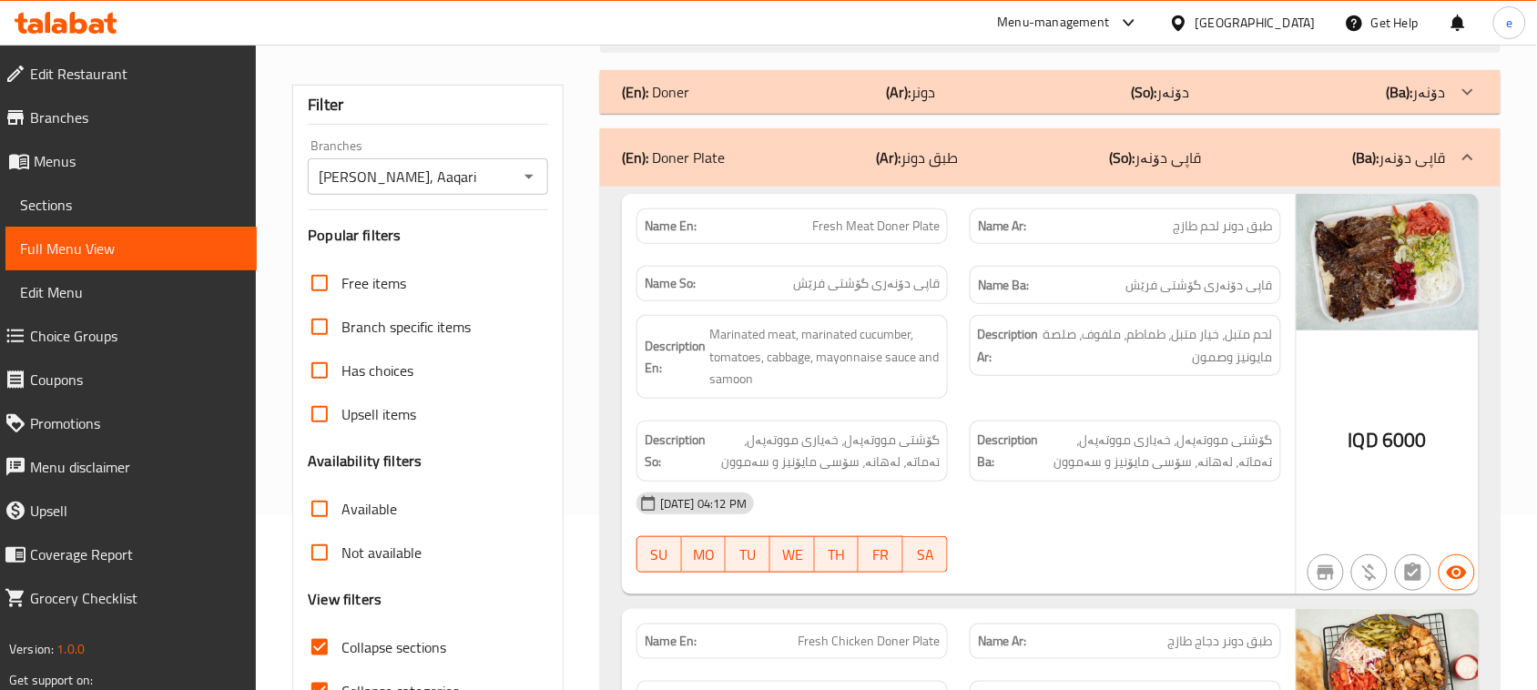
scroll to position [228, 0]
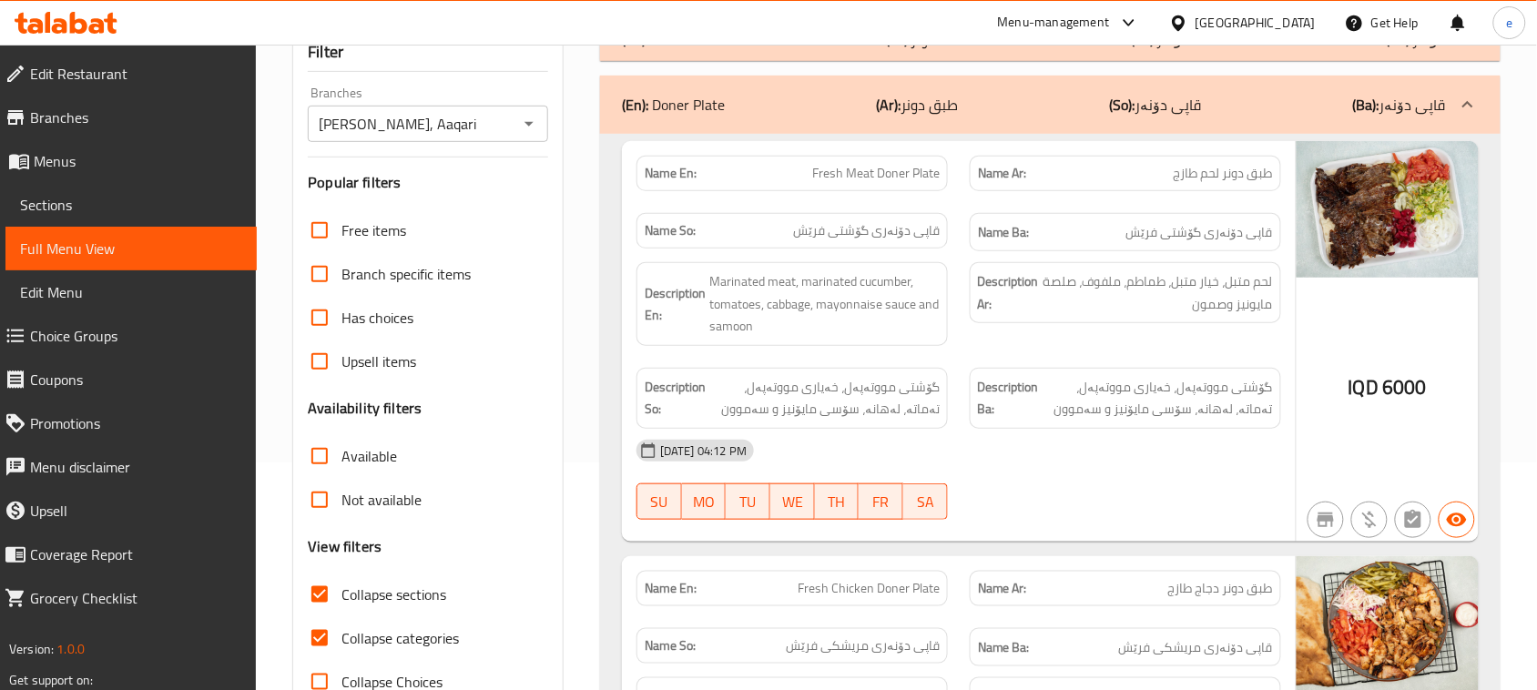
click at [333, 590] on input "Collapse sections" at bounding box center [320, 595] width 44 height 44
checkbox input "false"
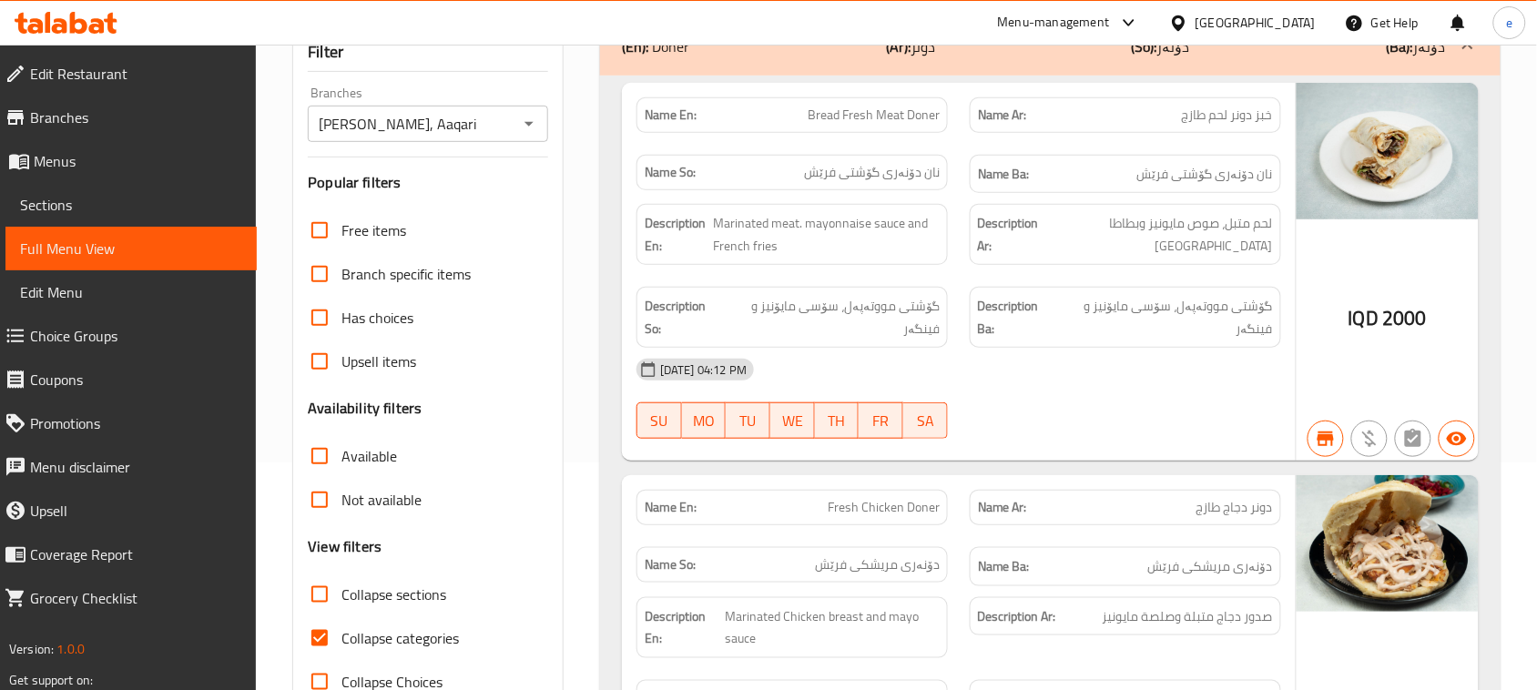
scroll to position [0, 0]
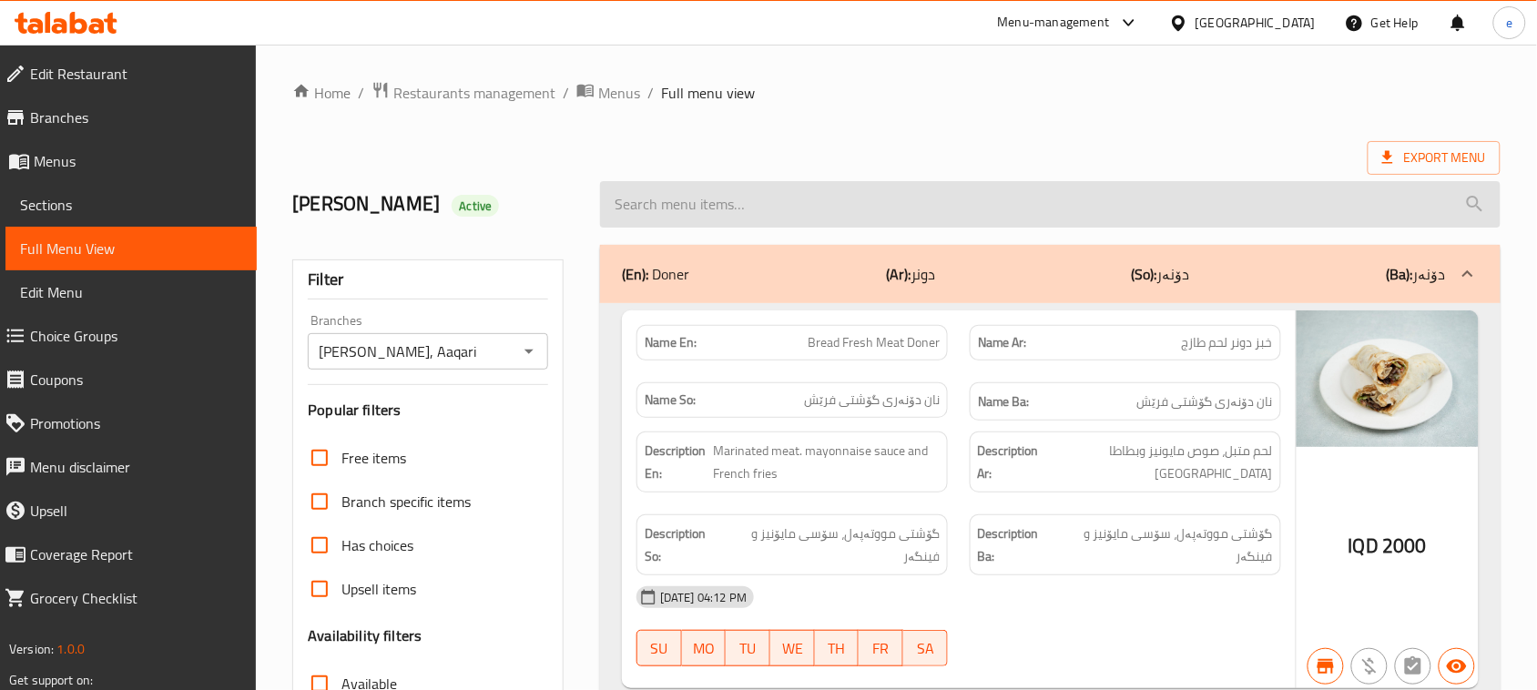
click at [774, 208] on input "search" at bounding box center [1050, 204] width 900 height 46
click at [634, 208] on input "bread" at bounding box center [1050, 204] width 900 height 46
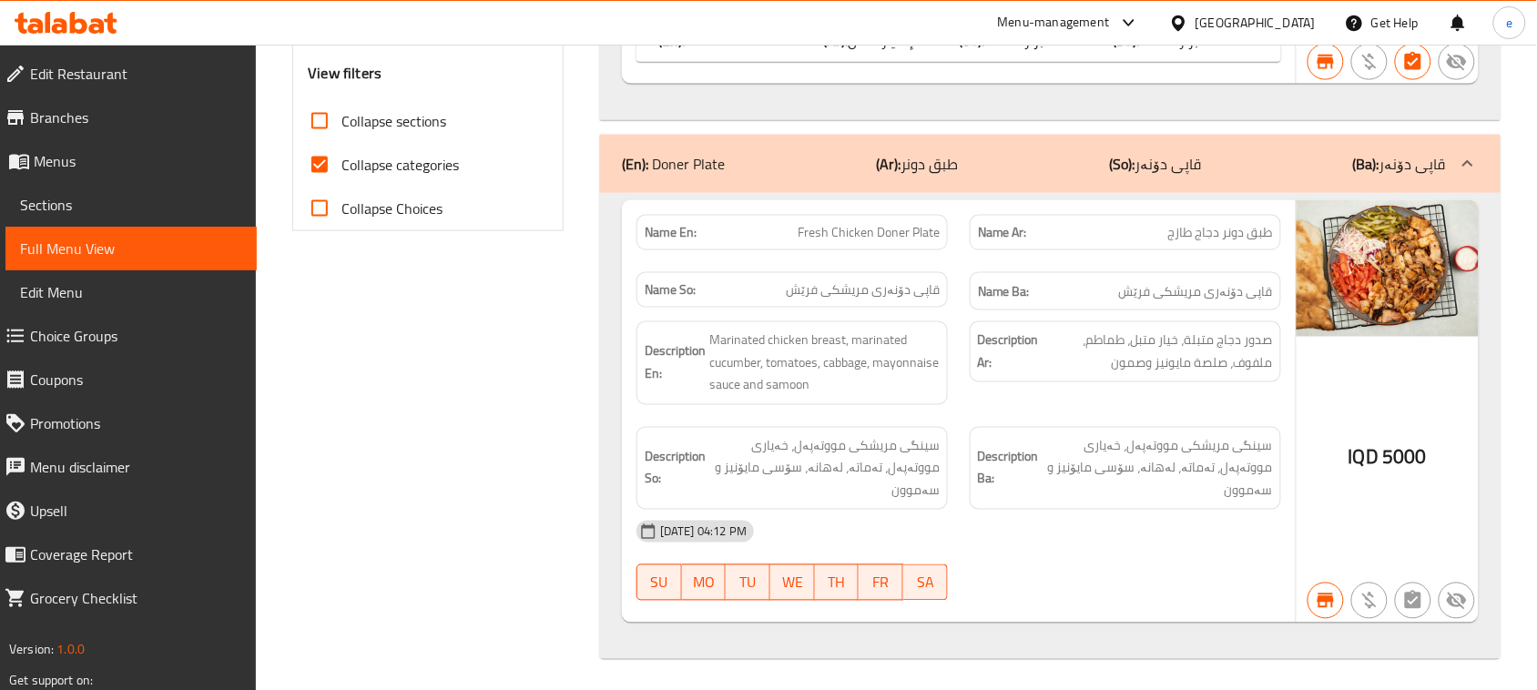
scroll to position [710, 0]
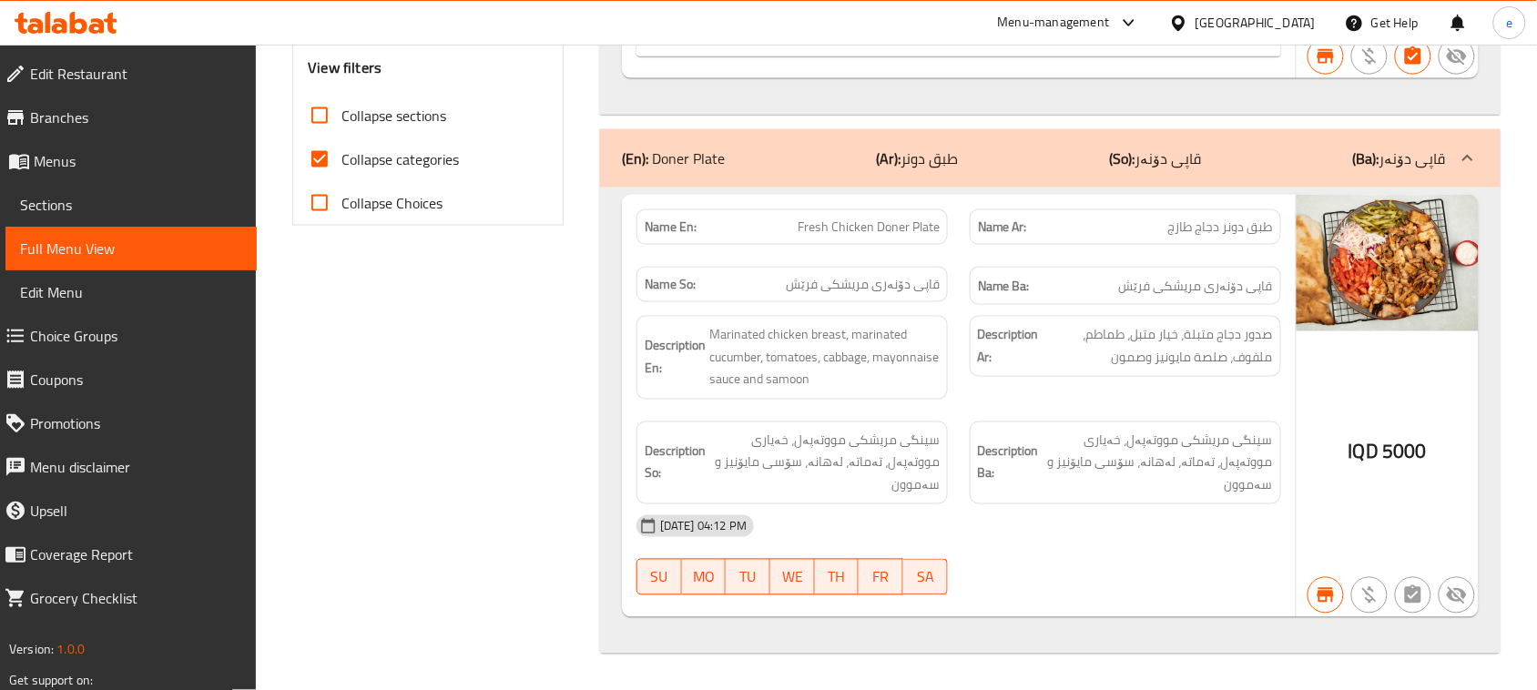
click at [895, 278] on span "قاپی دۆنەری مریشکی فرێش" at bounding box center [863, 284] width 154 height 19
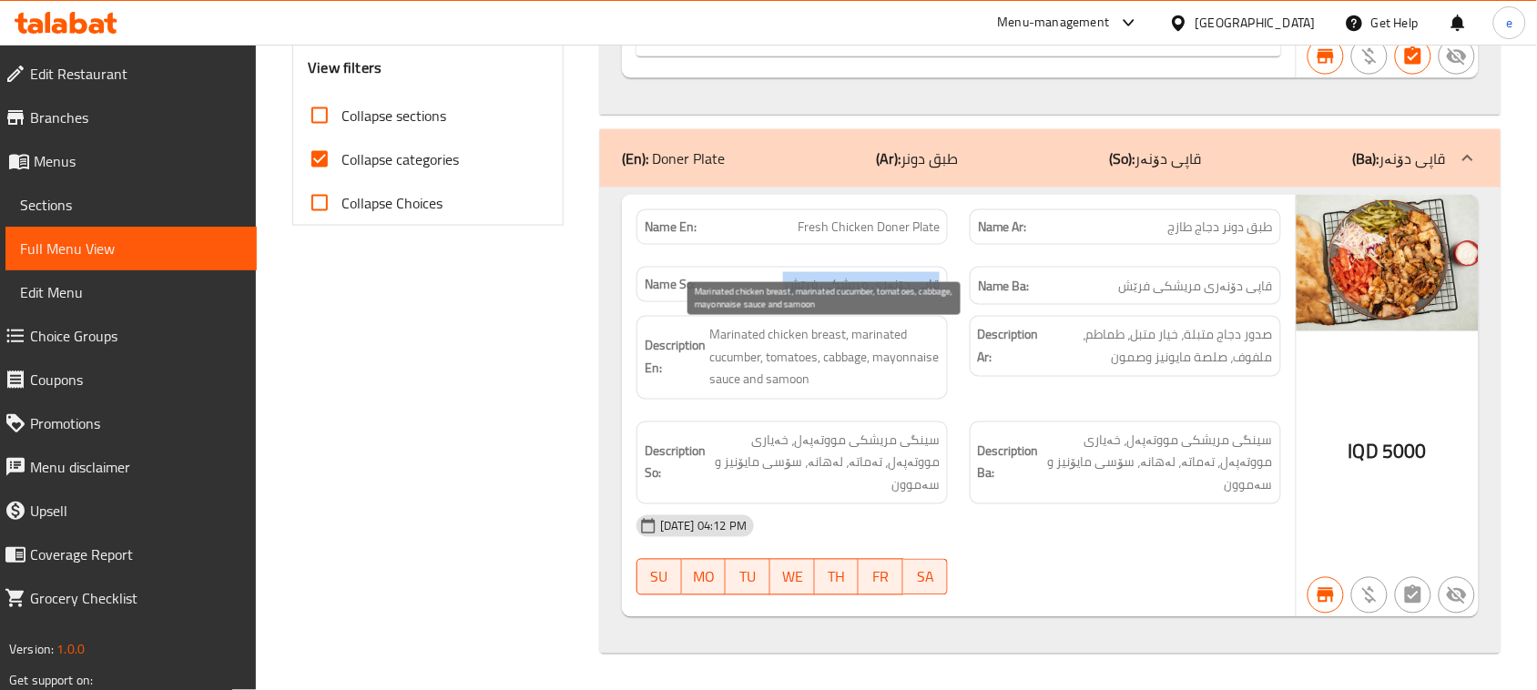
copy span "قاپی دۆنەری مریشکی فرێش"
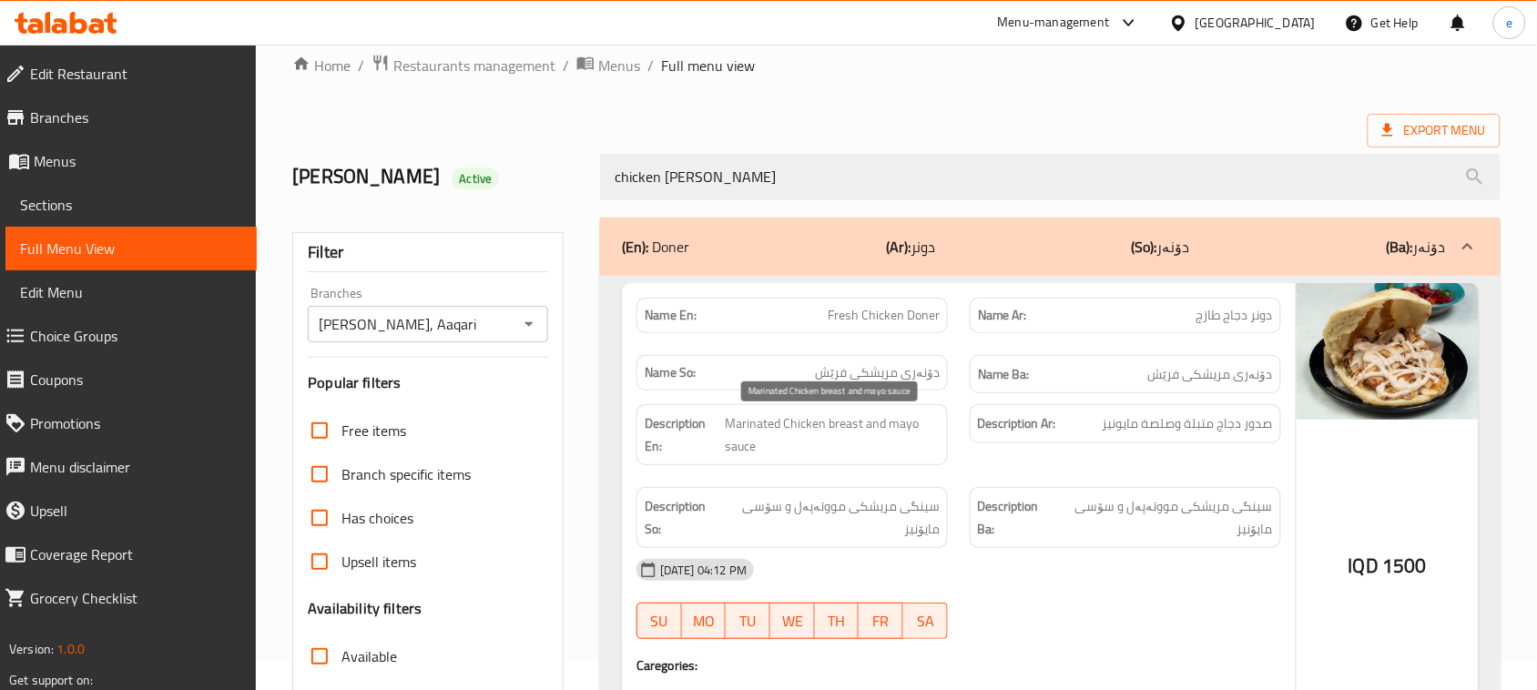
scroll to position [0, 0]
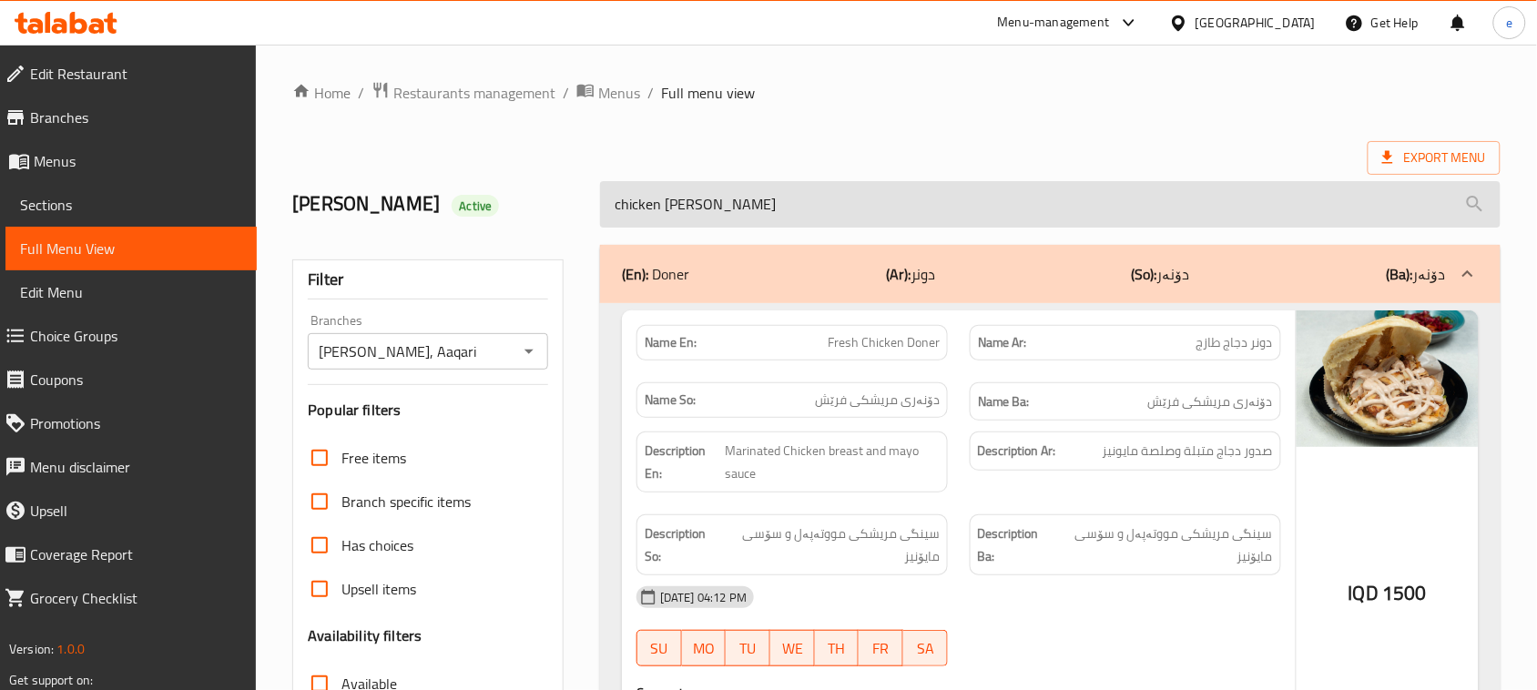
click at [630, 201] on input "chicken doner" at bounding box center [1050, 204] width 900 height 46
click at [630, 203] on input "chicken doner" at bounding box center [1050, 204] width 900 height 46
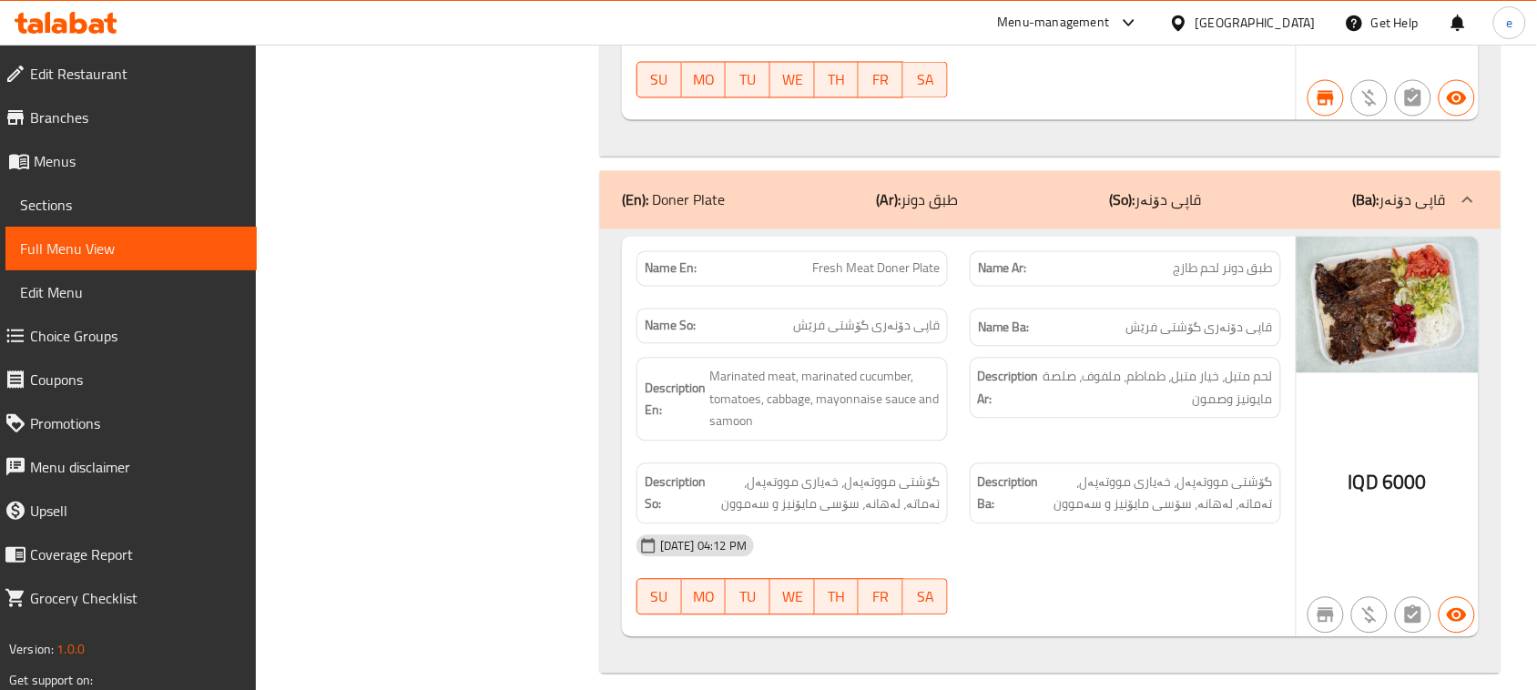
scroll to position [986, 0]
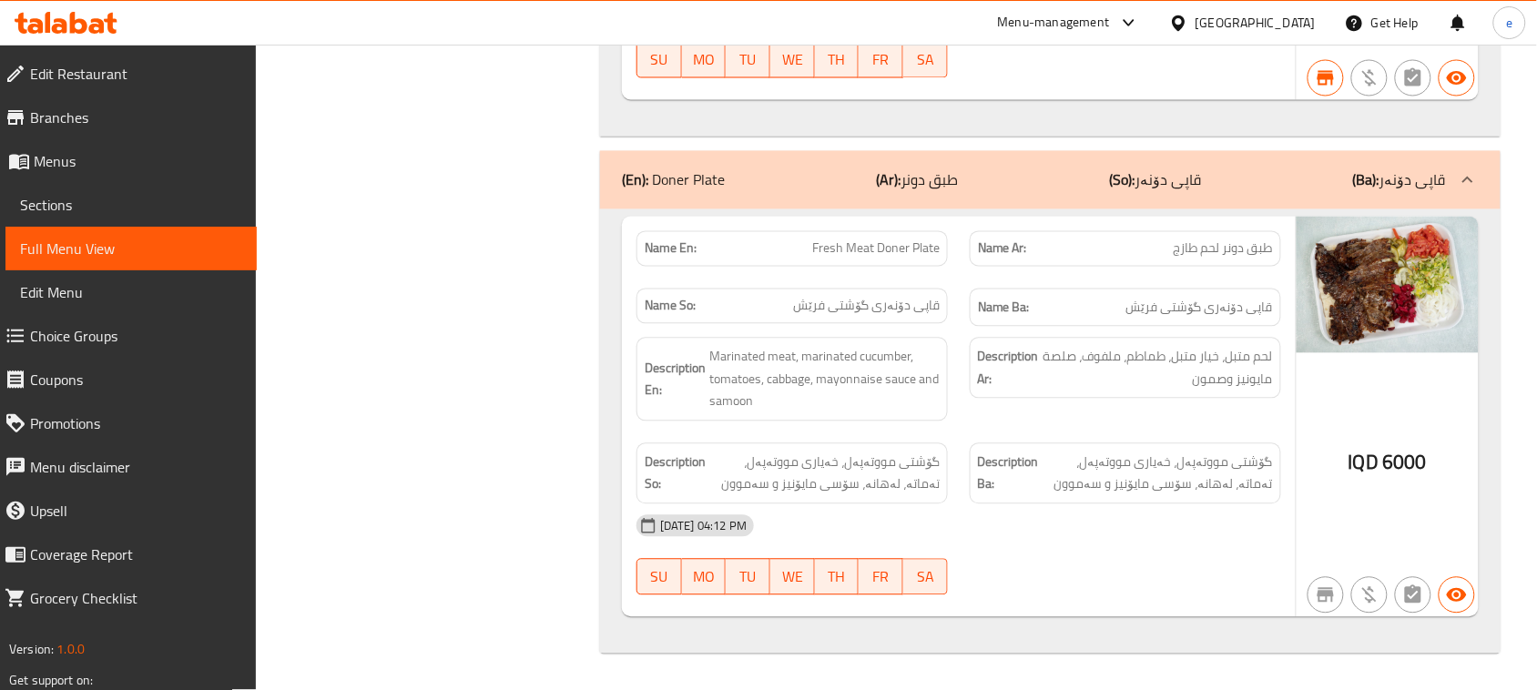
click at [903, 303] on span "قاپی دۆنەری گۆشتی فرێش" at bounding box center [866, 306] width 147 height 19
copy span "قاپی دۆنەری گۆشتی فرێش"
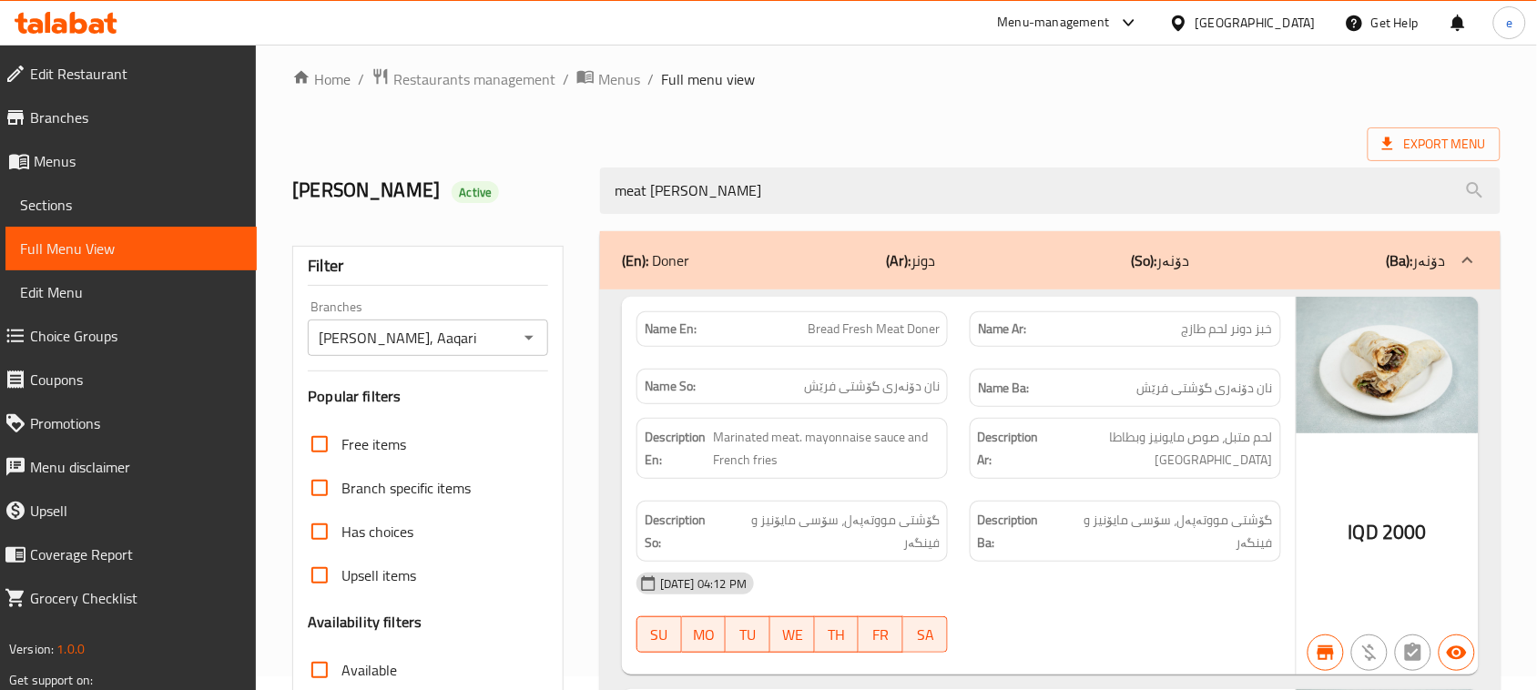
scroll to position [0, 0]
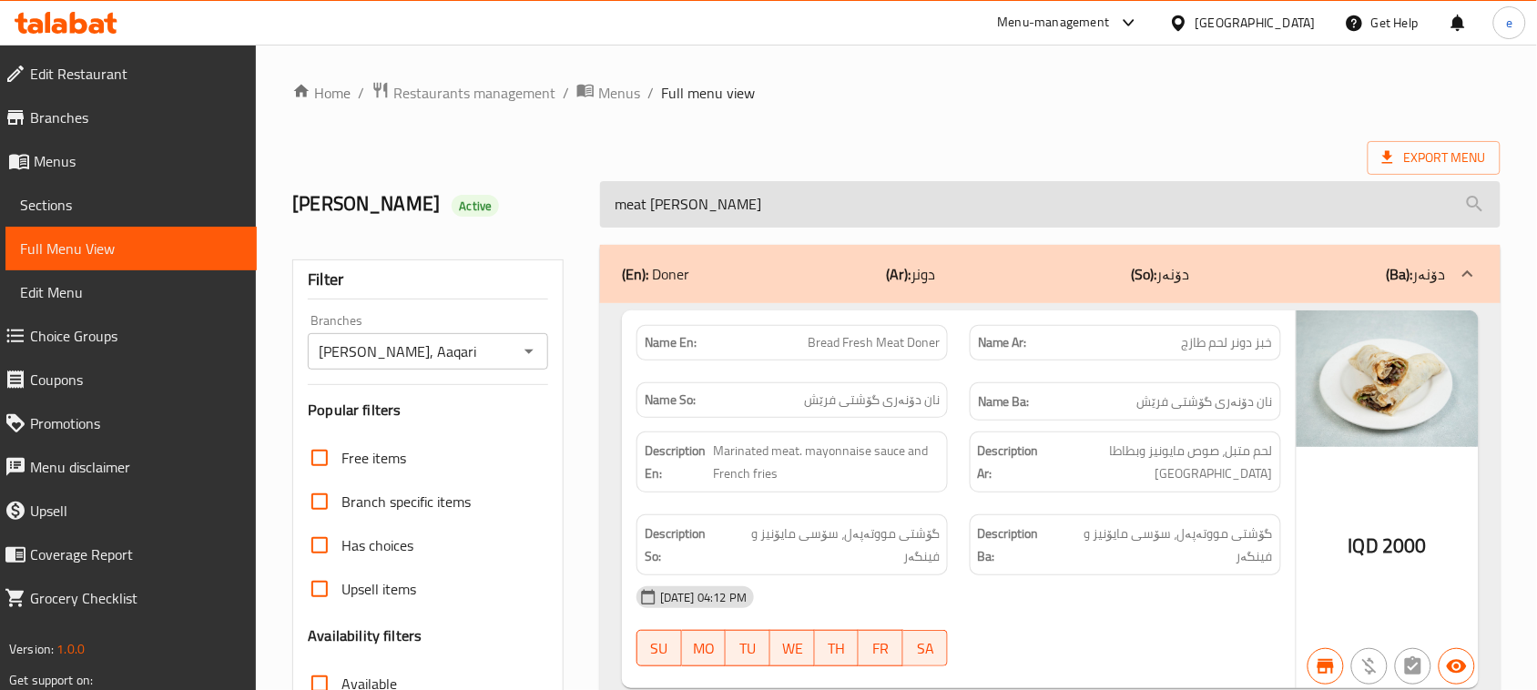
click at [703, 220] on input "meat doner" at bounding box center [1050, 204] width 900 height 46
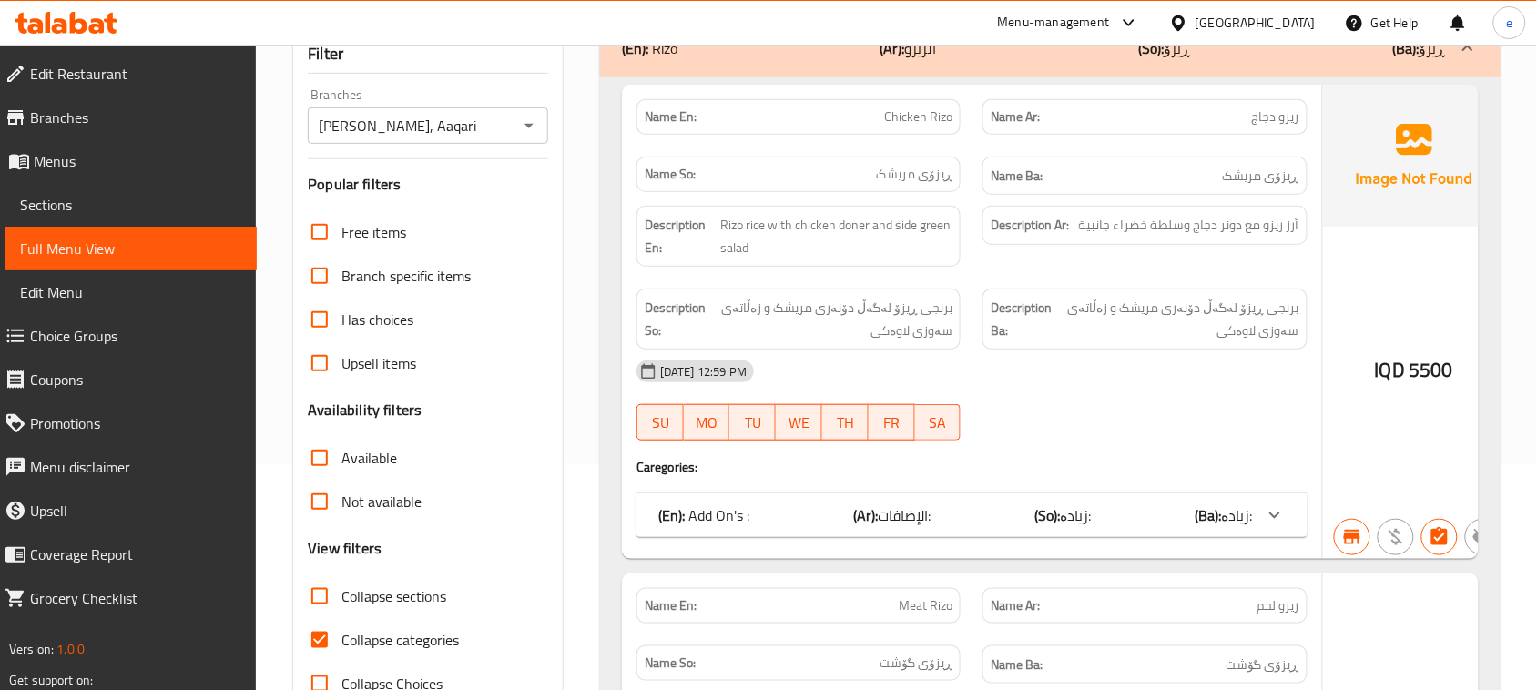
scroll to position [228, 0]
type input "rizo"
click at [1122, 512] on div "(En): Add On's : (Ar): الإضافات: (So): زیادە: (Ba): زیادە:" at bounding box center [955, 514] width 595 height 22
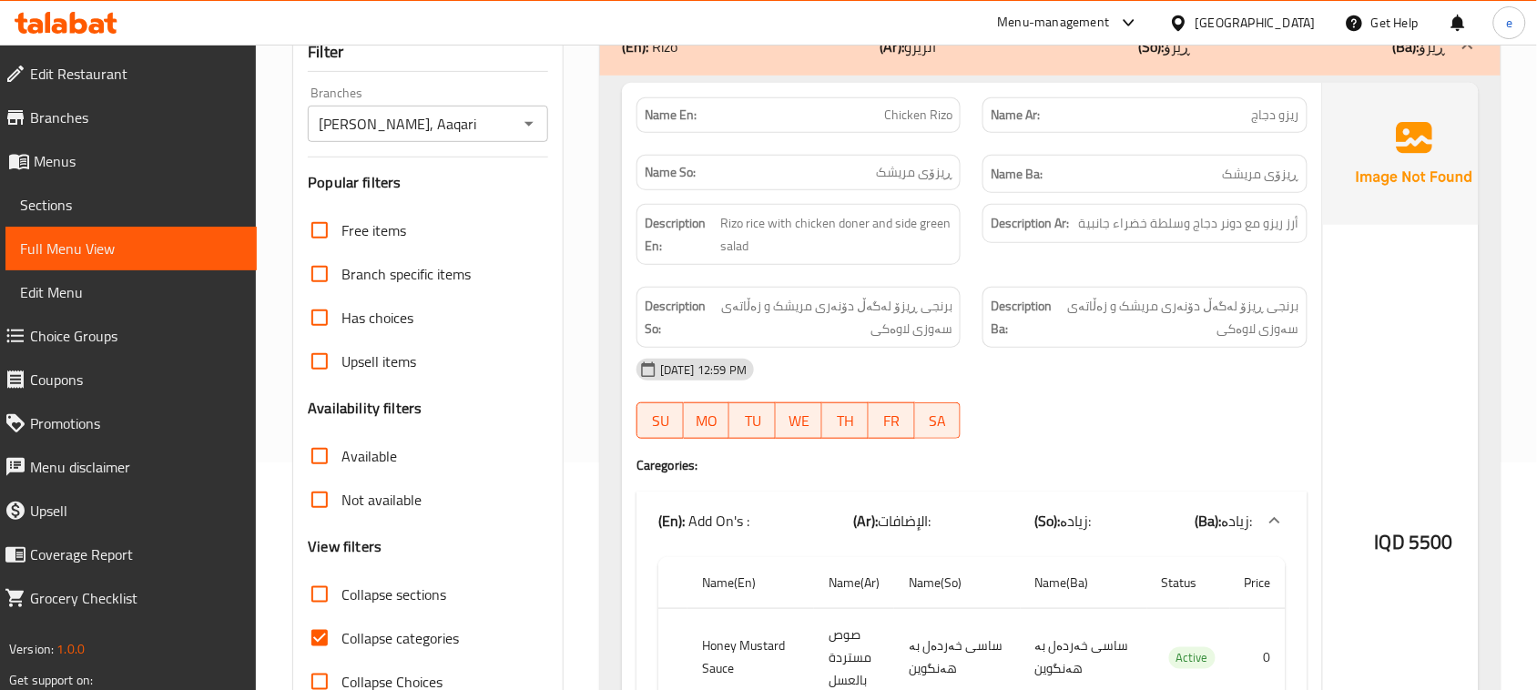
click at [1122, 512] on div "(En): Add On's : (Ar): الإضافات: (So): زیادە: (Ba): زیادە:" at bounding box center [955, 521] width 595 height 22
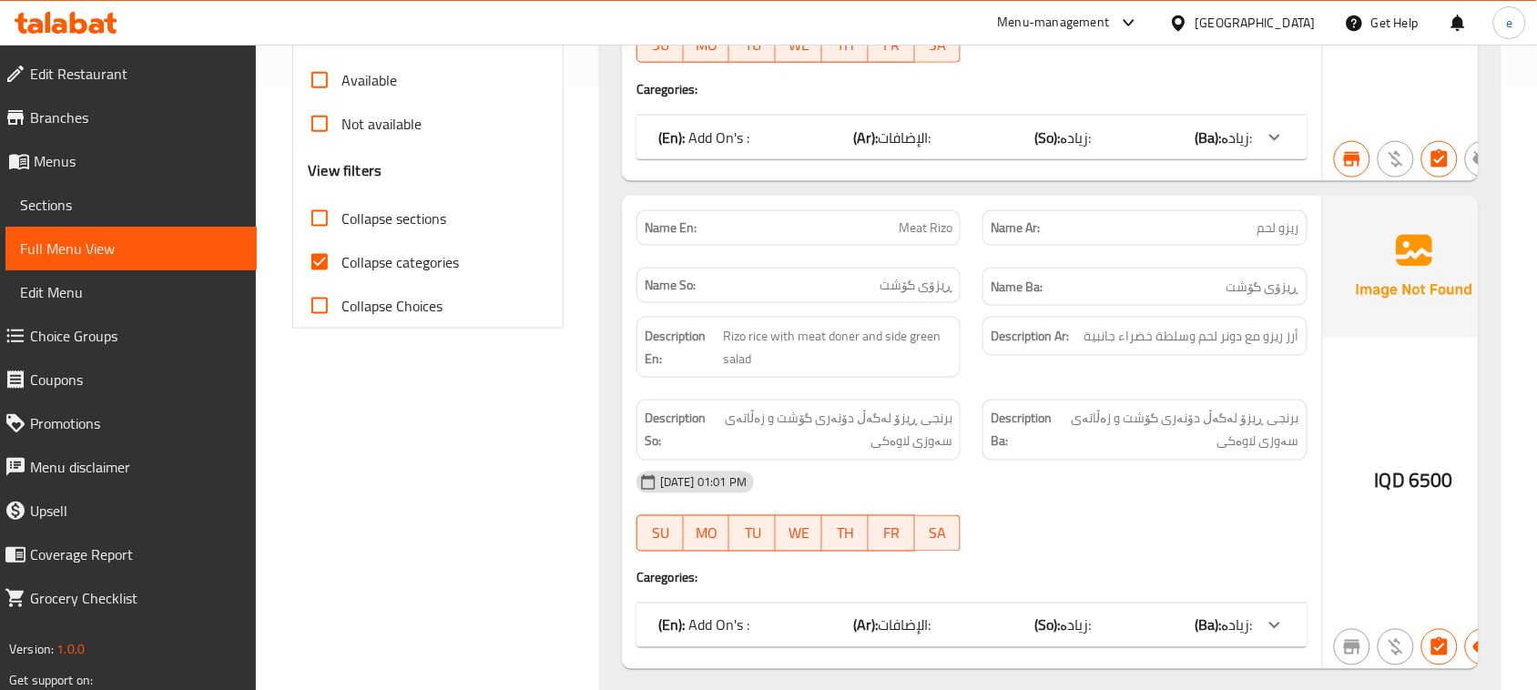
scroll to position [658, 0]
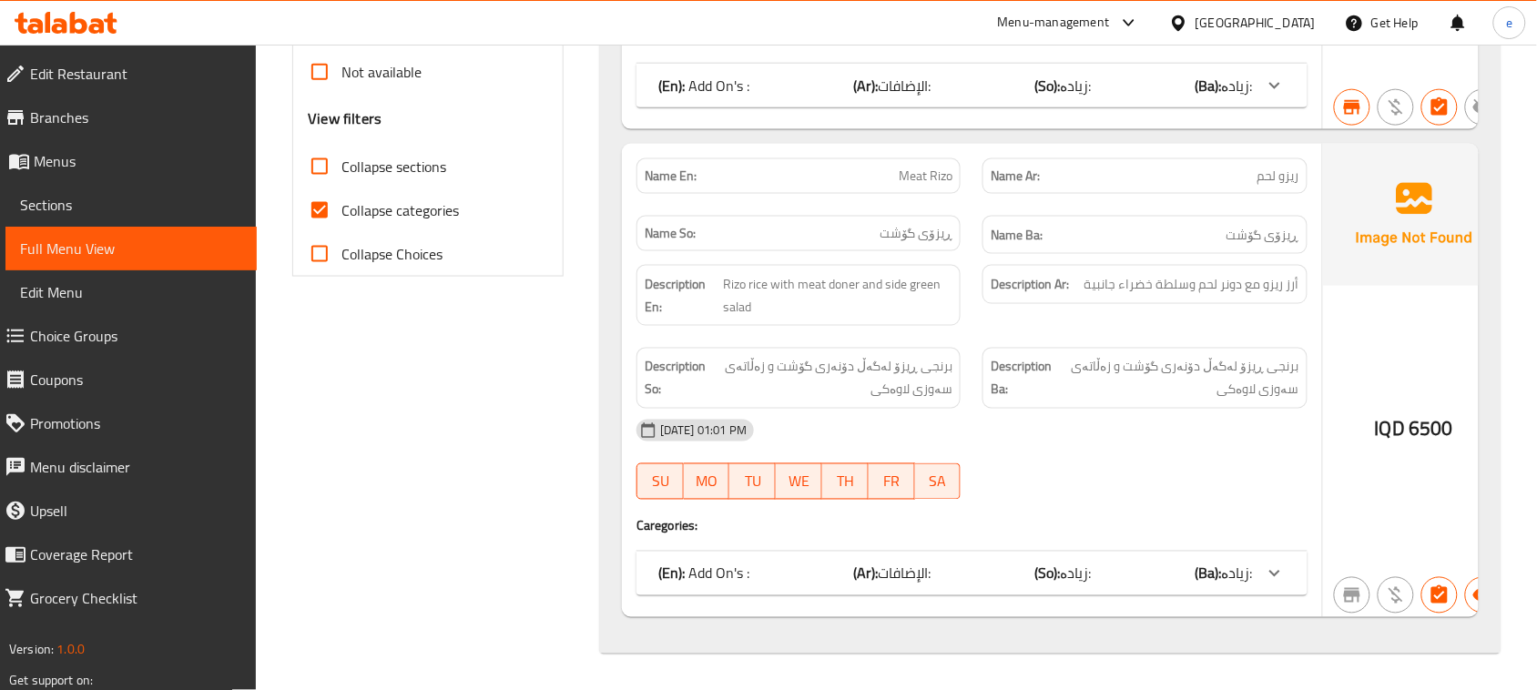
click at [916, 238] on span "ڕیزۆی گۆشت" at bounding box center [916, 233] width 73 height 19
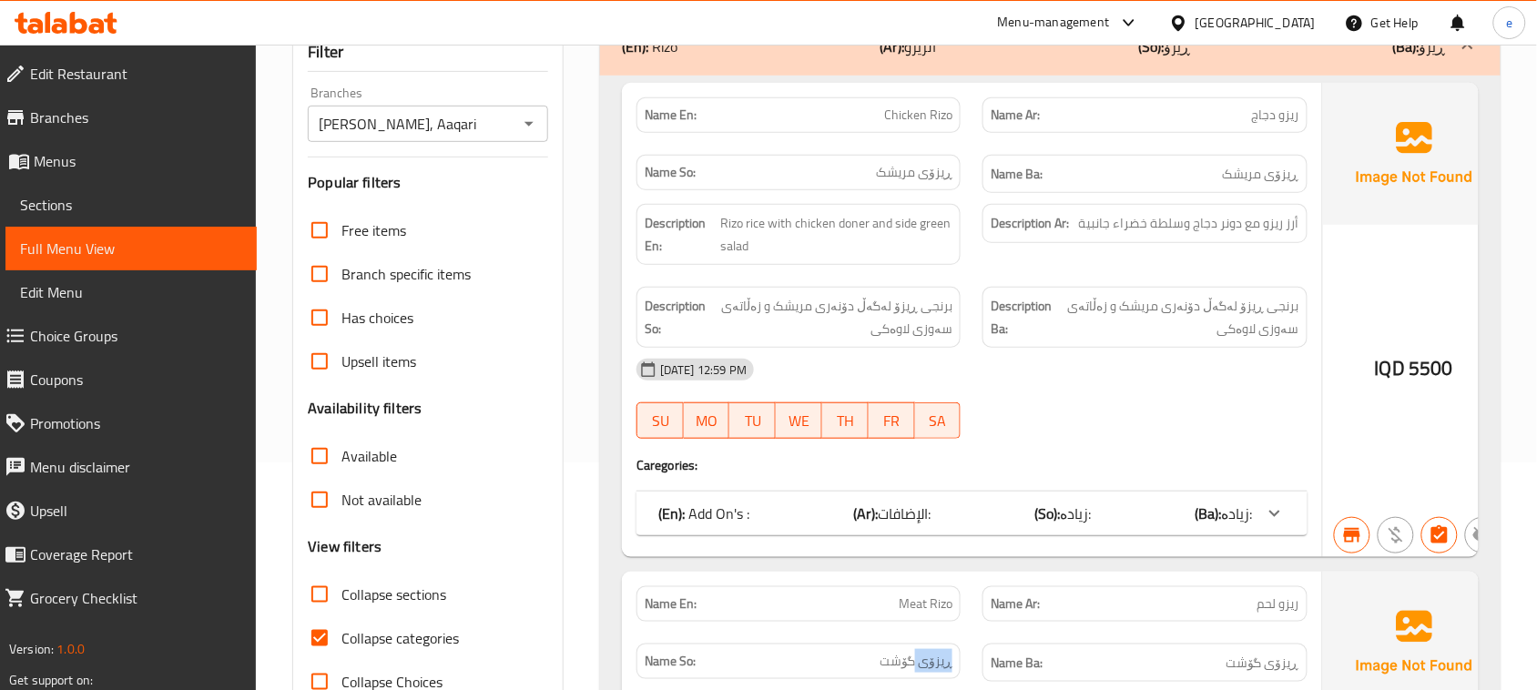
scroll to position [203, 0]
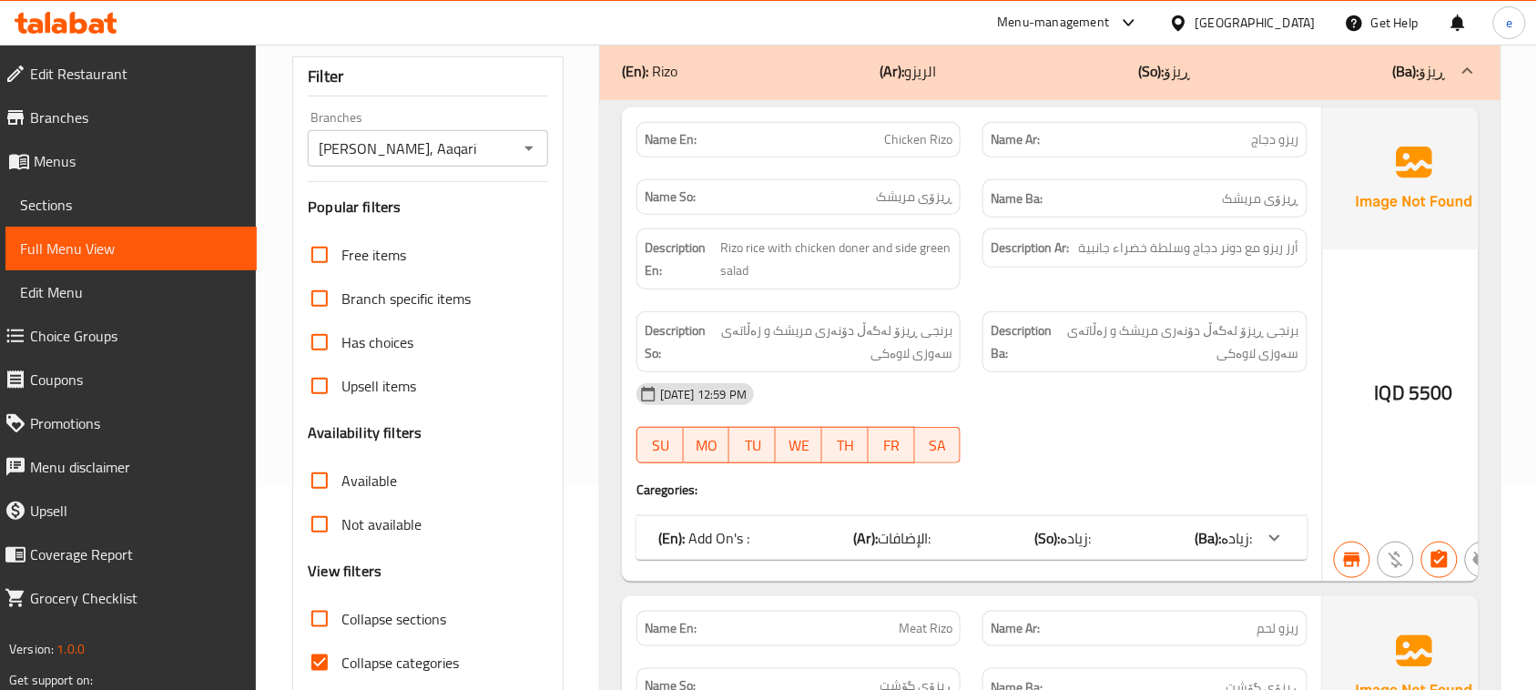
click at [931, 198] on span "ڕیزۆی مریشک" at bounding box center [914, 197] width 76 height 19
copy span "ڕیزۆی مریشک"
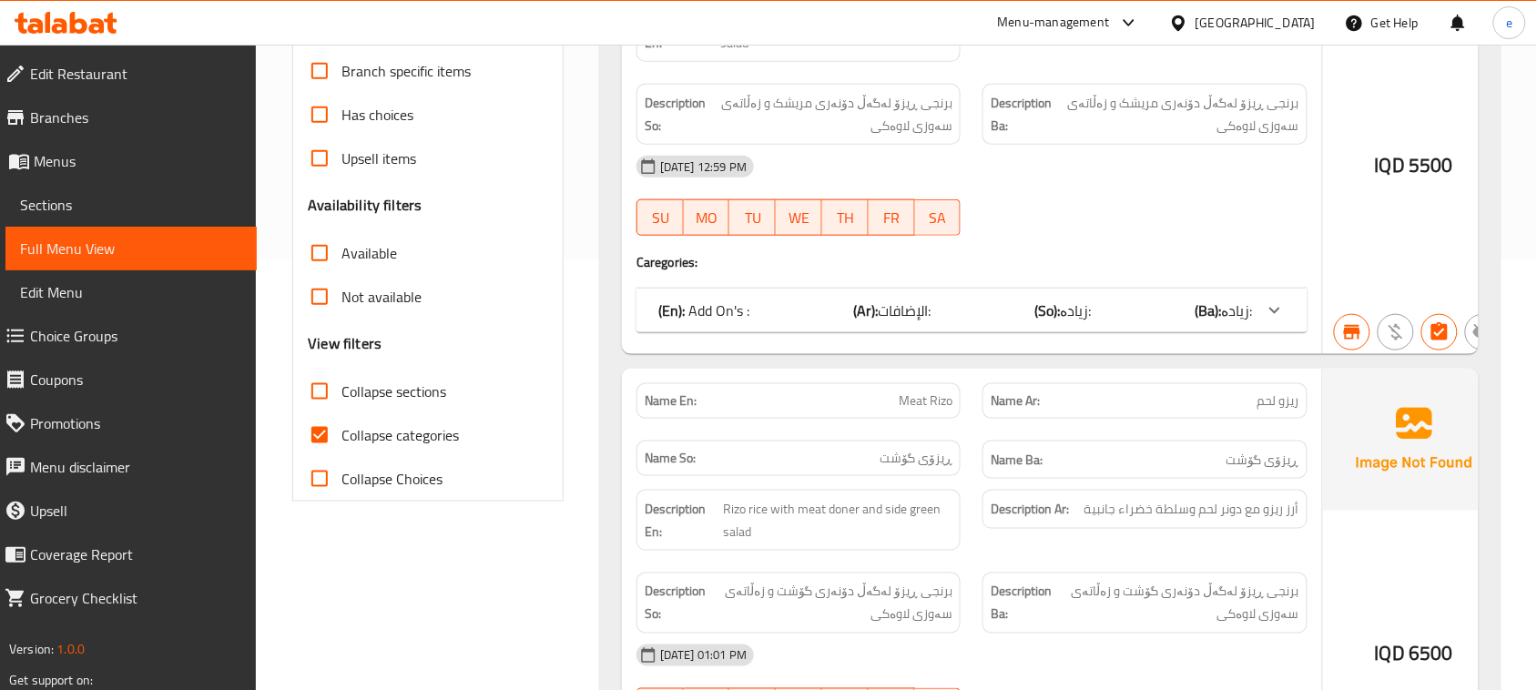
click at [900, 465] on span "ڕیزۆی گۆشت" at bounding box center [916, 458] width 73 height 19
copy span "ڕیزۆی گۆشت"
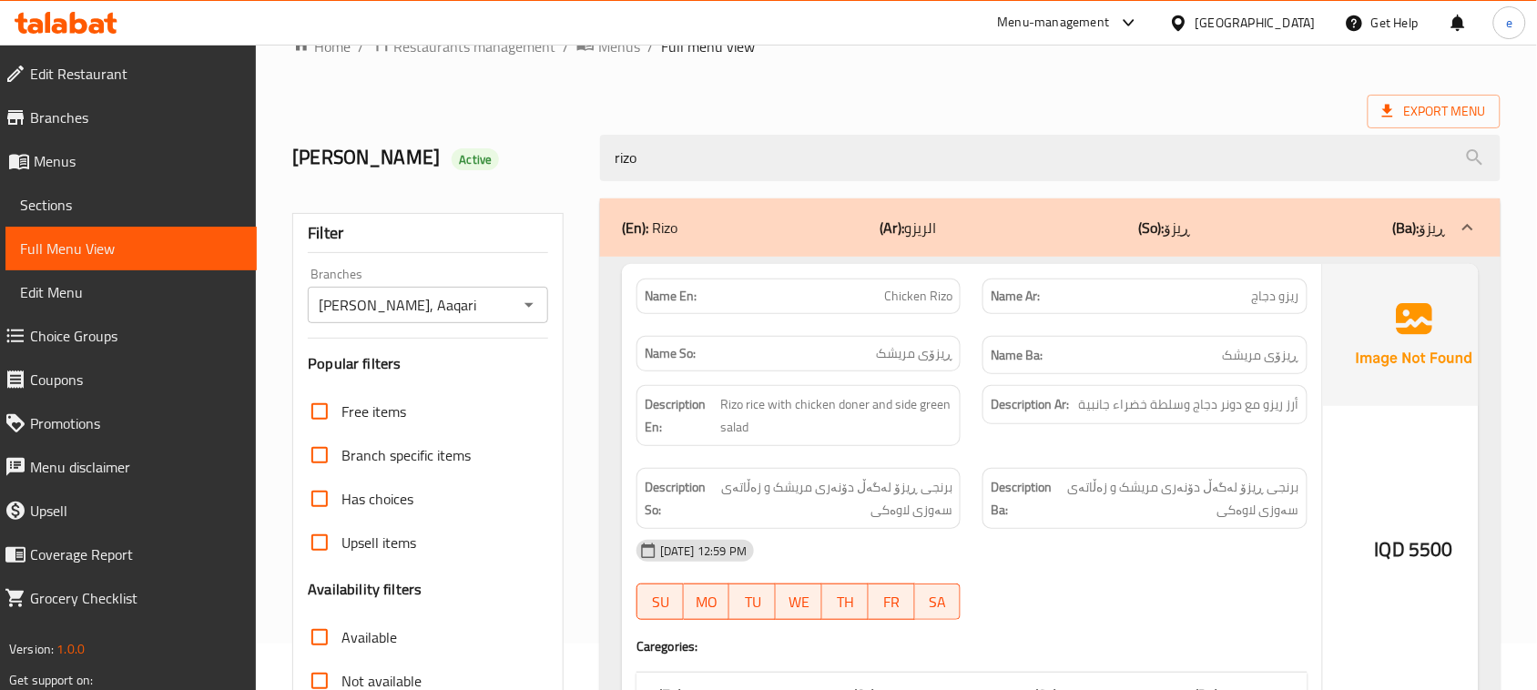
scroll to position [0, 0]
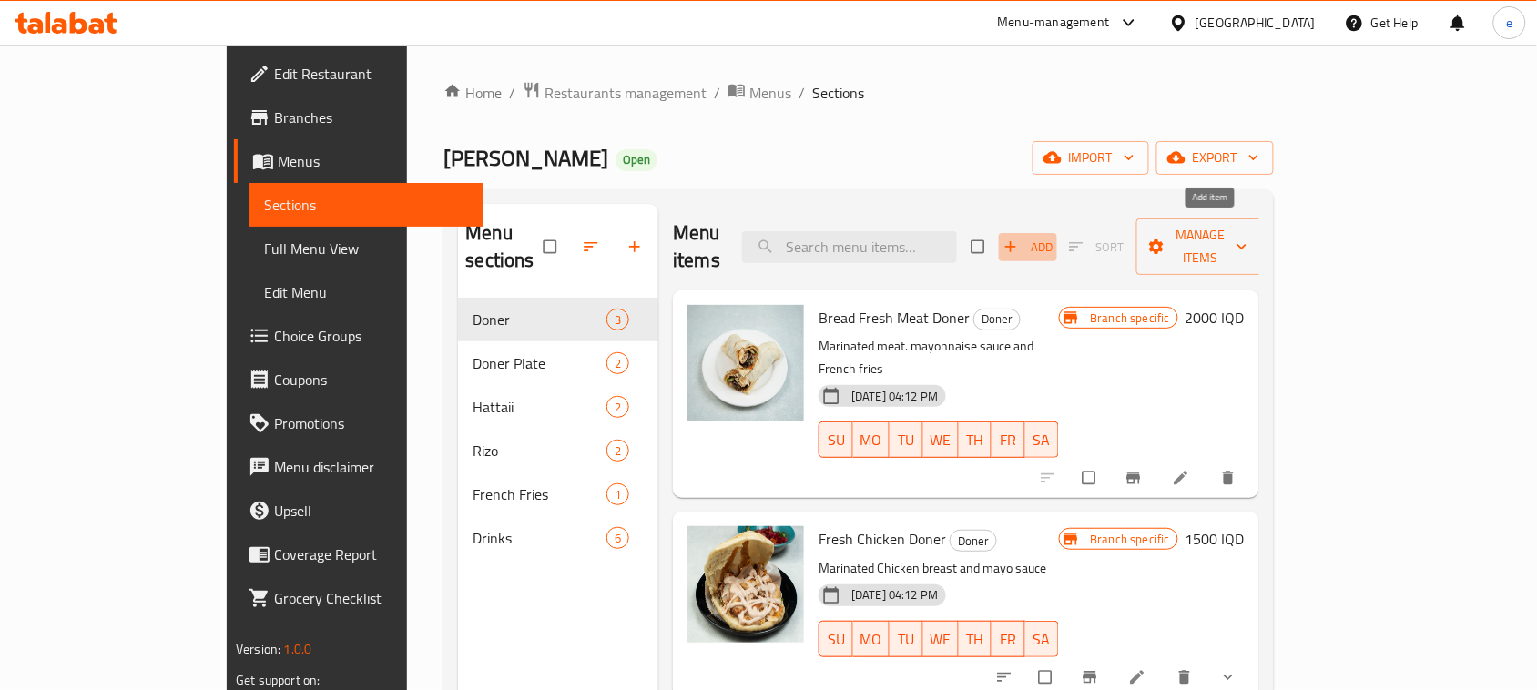
click at [1023, 238] on span "button" at bounding box center [1013, 247] width 22 height 18
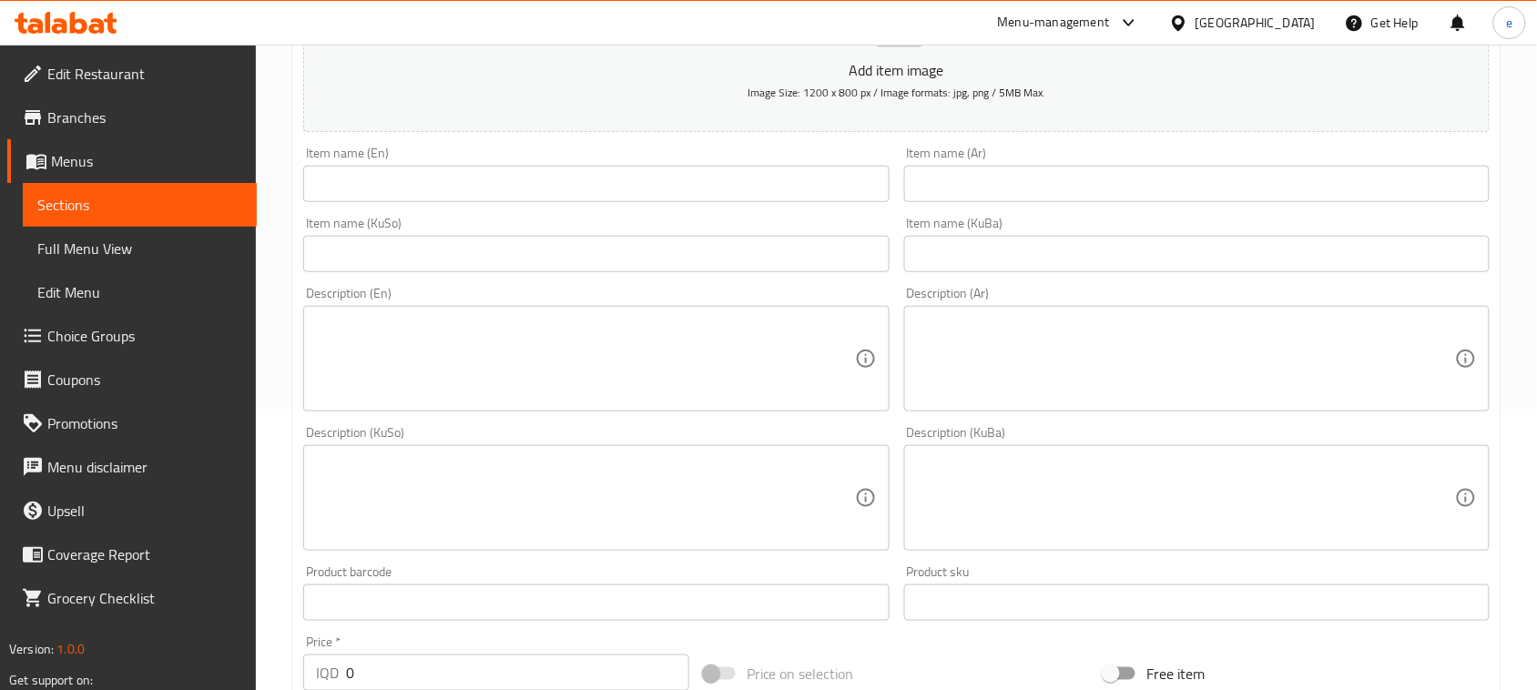
scroll to position [228, 0]
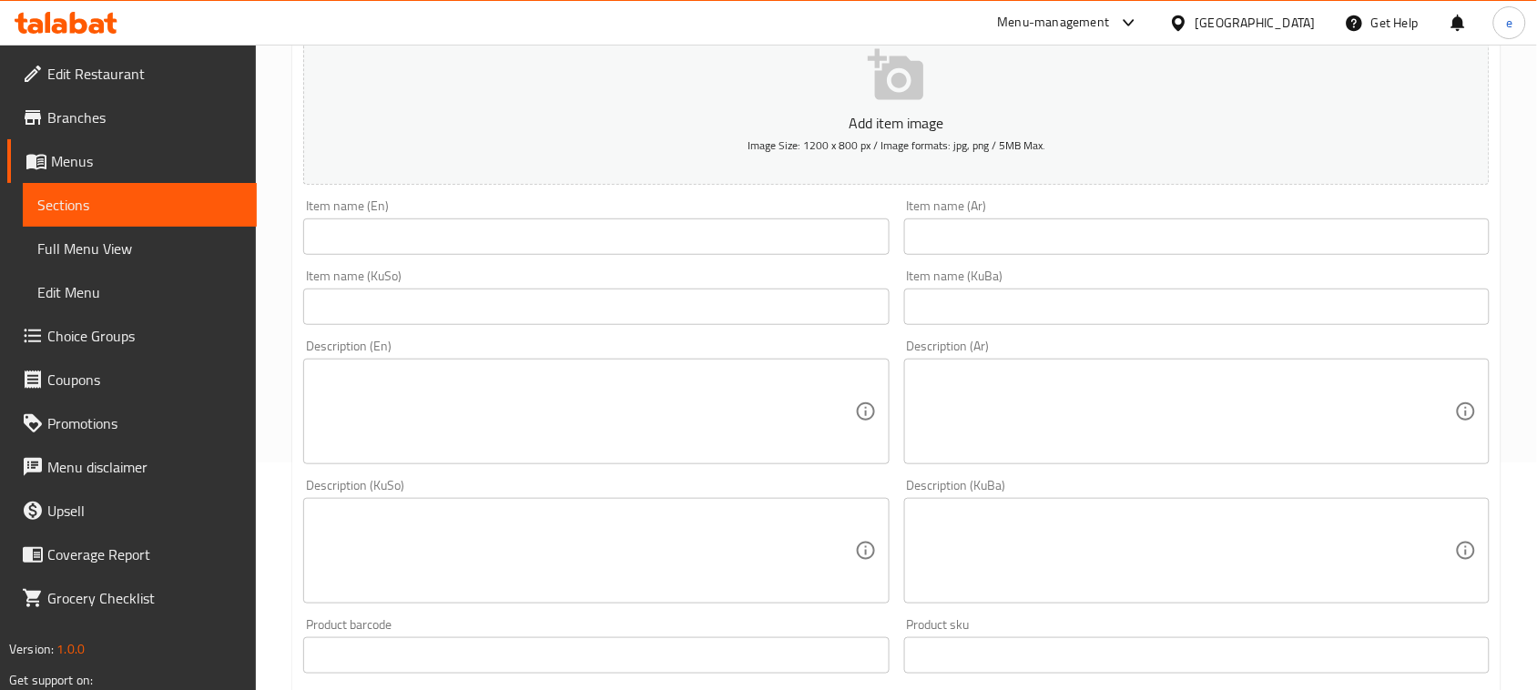
click at [839, 298] on input "text" at bounding box center [595, 307] width 585 height 36
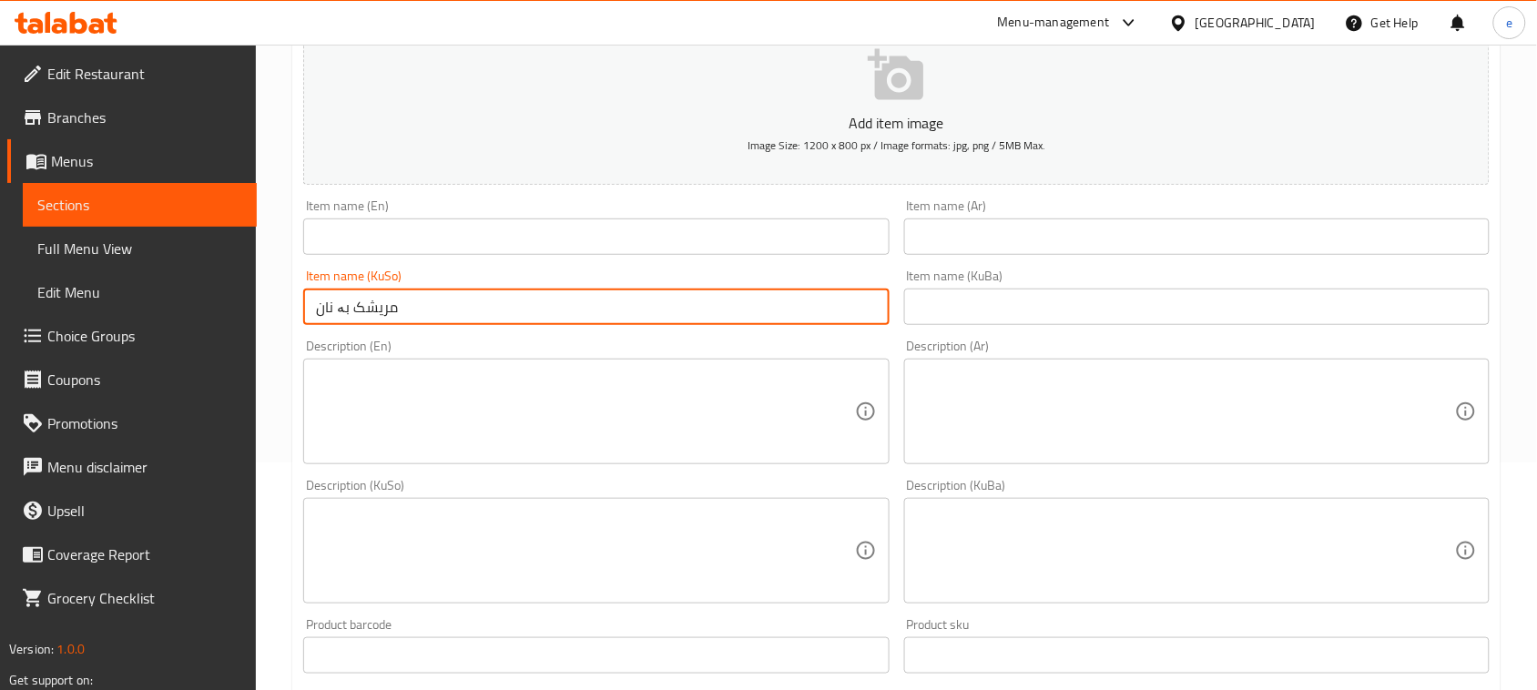
type input "مریشک بە نان"
click at [399, 321] on input "مریشک بە نان" at bounding box center [595, 307] width 585 height 36
click at [634, 232] on input "text" at bounding box center [595, 237] width 585 height 36
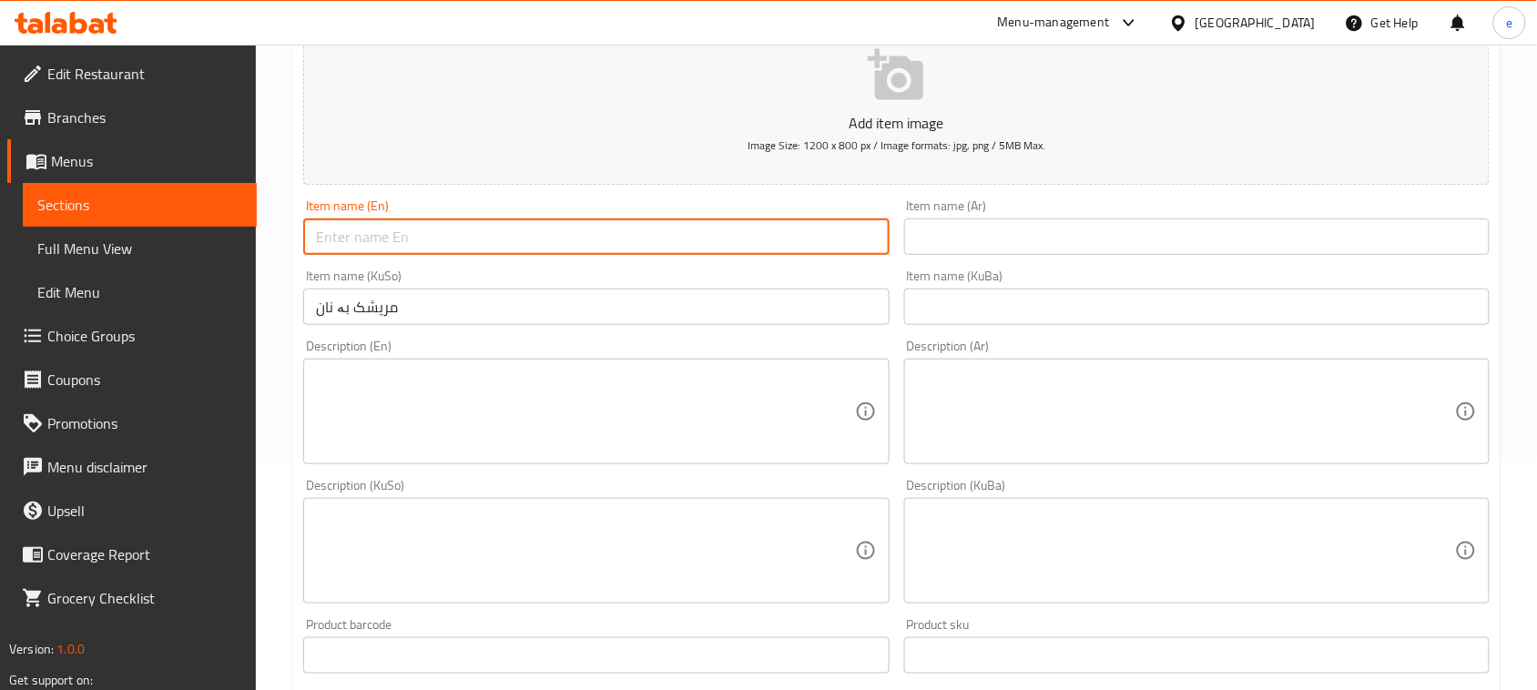
paste input "Chicken with bread"
type input "Chicken with bread"
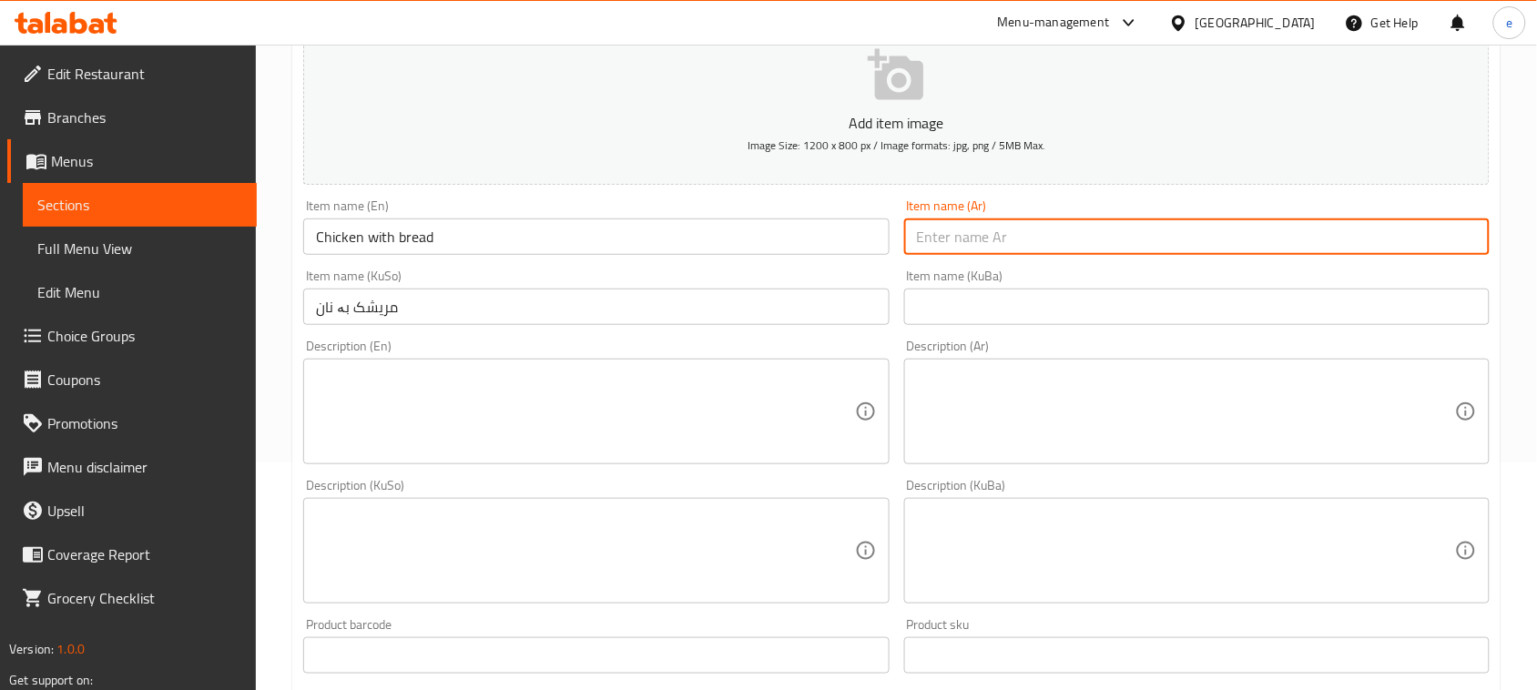
click at [1230, 251] on input "text" at bounding box center [1196, 237] width 585 height 36
click at [423, 310] on input "مریشک بە نان" at bounding box center [595, 307] width 585 height 36
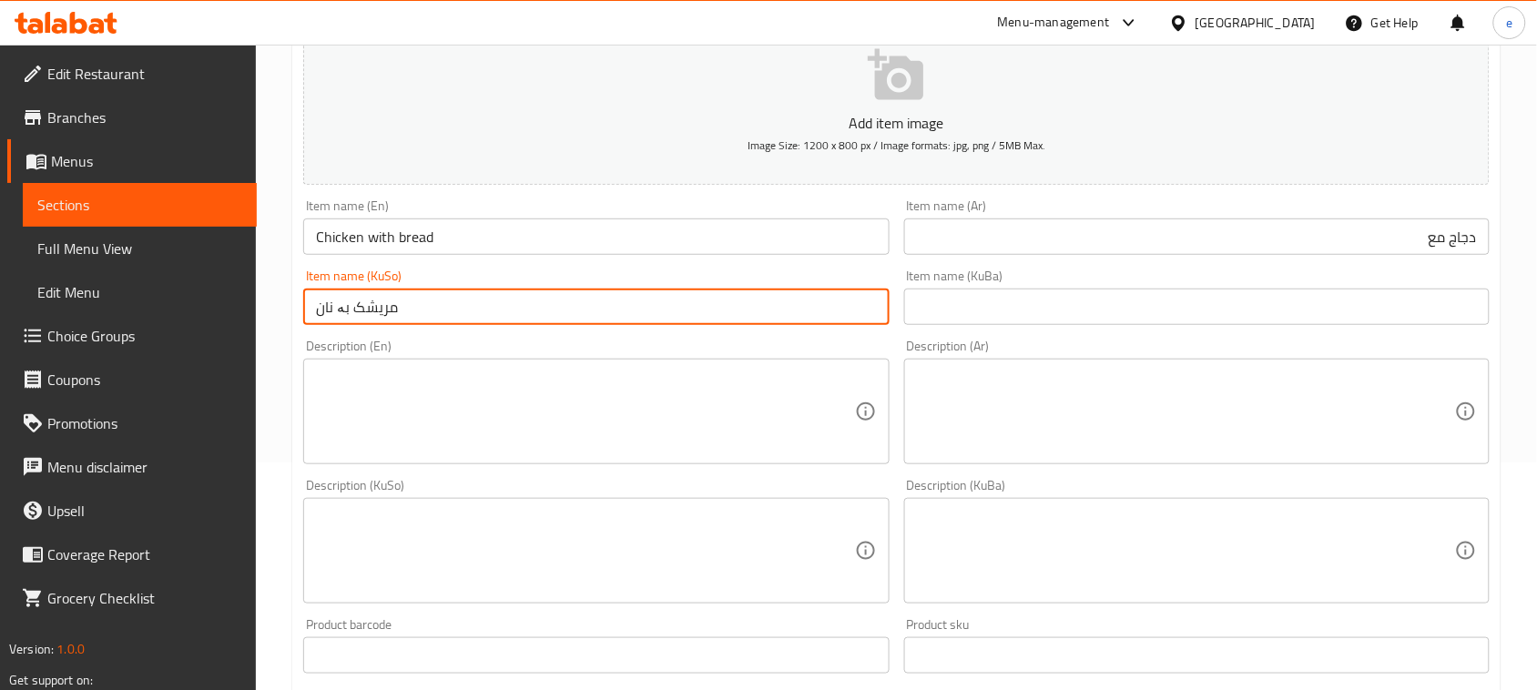
click at [423, 310] on input "مریشک بە نان" at bounding box center [595, 307] width 585 height 36
click at [1348, 244] on input "دجاج مع" at bounding box center [1196, 237] width 585 height 36
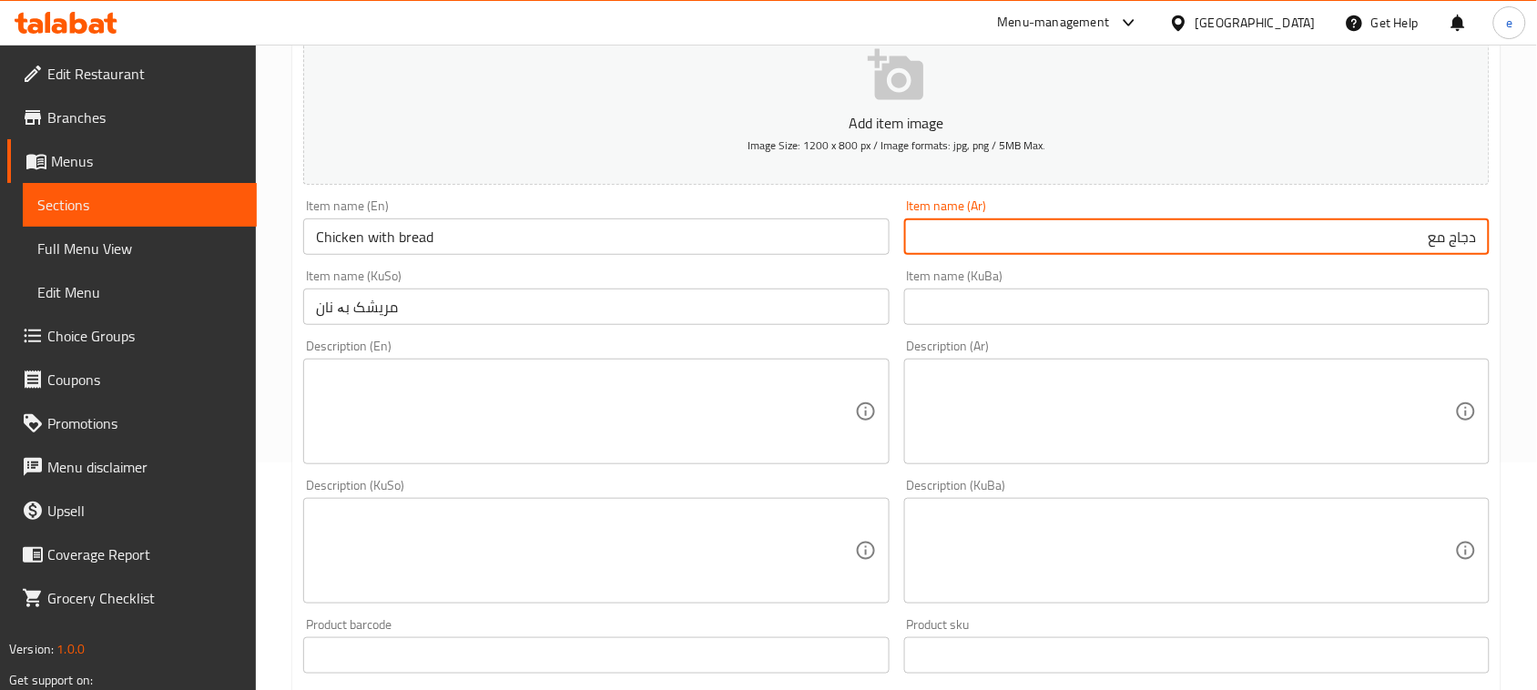
click at [1348, 244] on input "دجاج مع" at bounding box center [1196, 237] width 585 height 36
paste input "خبز"
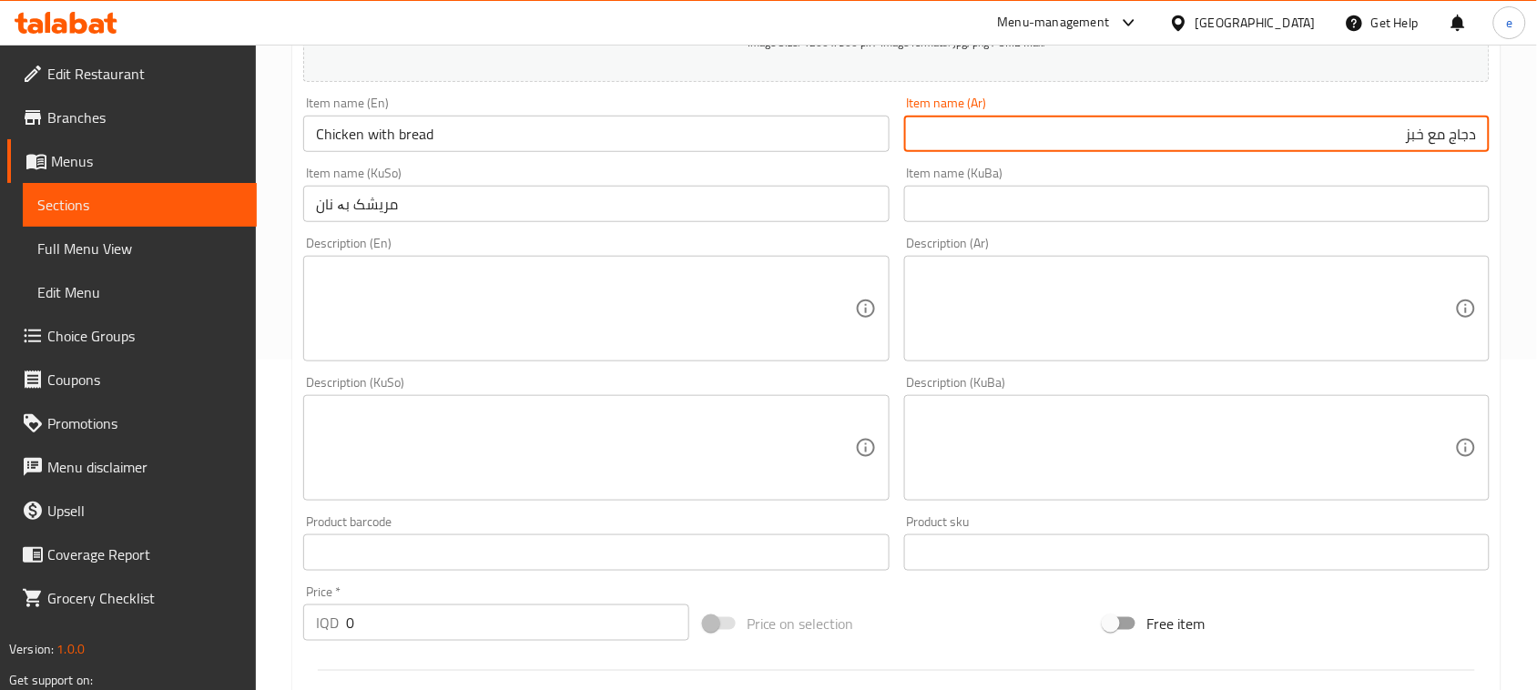
scroll to position [455, 0]
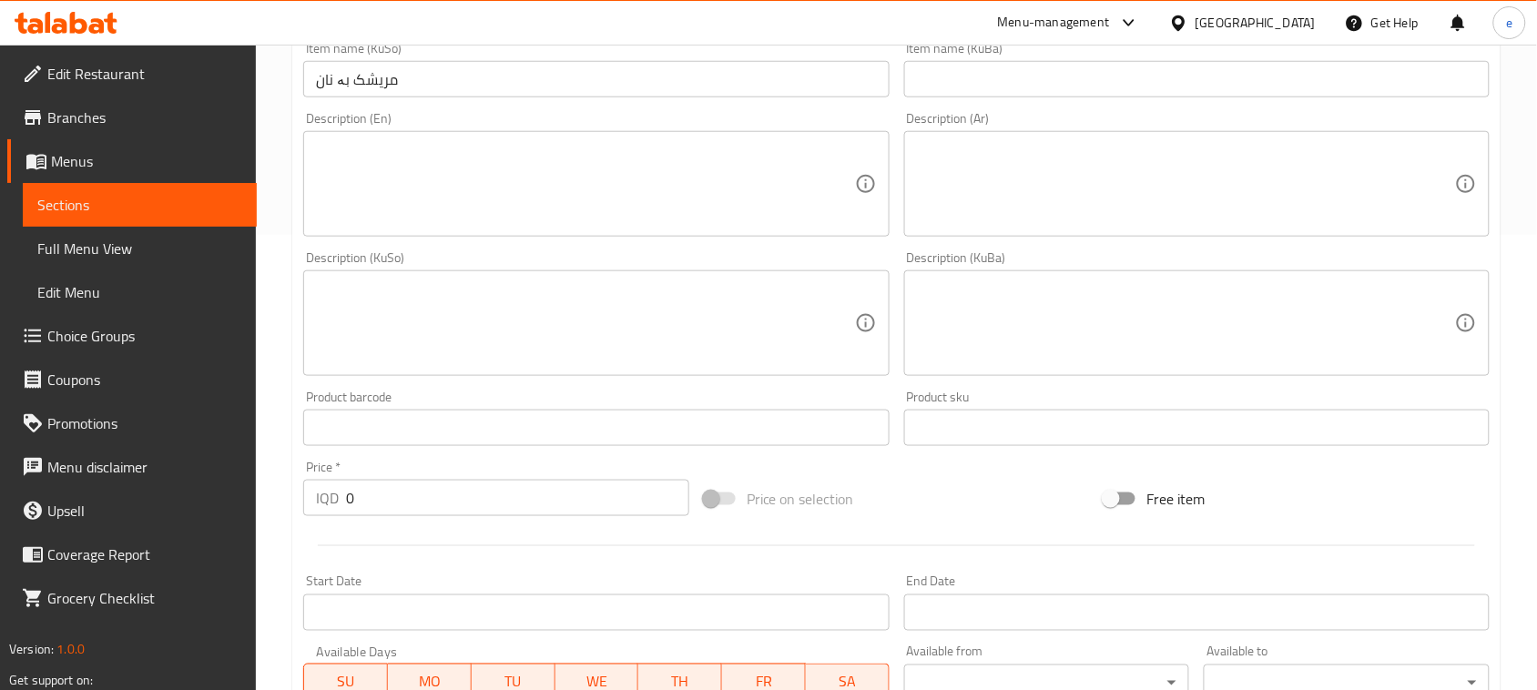
type input "دجاج مع خبز"
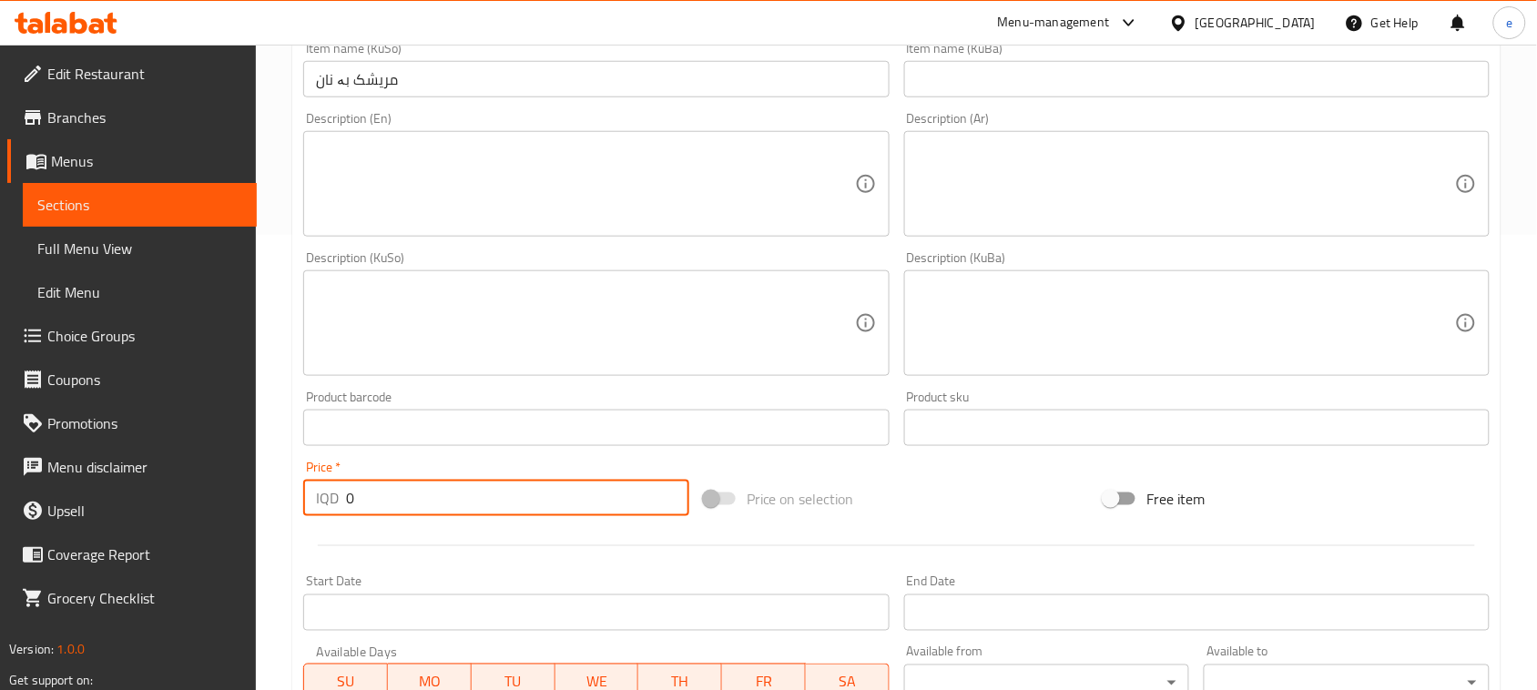
drag, startPoint x: 449, startPoint y: 493, endPoint x: 275, endPoint y: 497, distance: 173.9
click at [276, 497] on div "Home / Restaurants management / Menus / Sections / item / create [PERSON_NAME] …" at bounding box center [896, 314] width 1281 height 1451
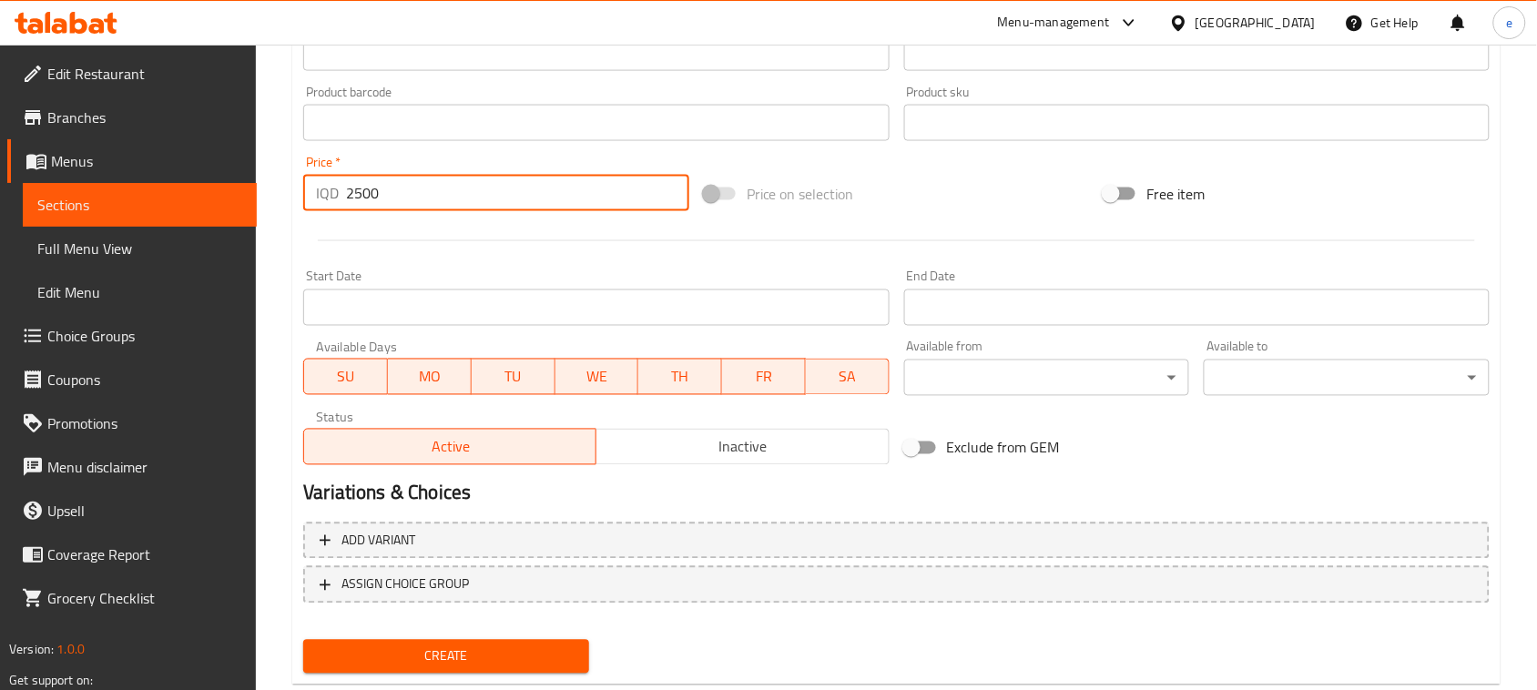
scroll to position [802, 0]
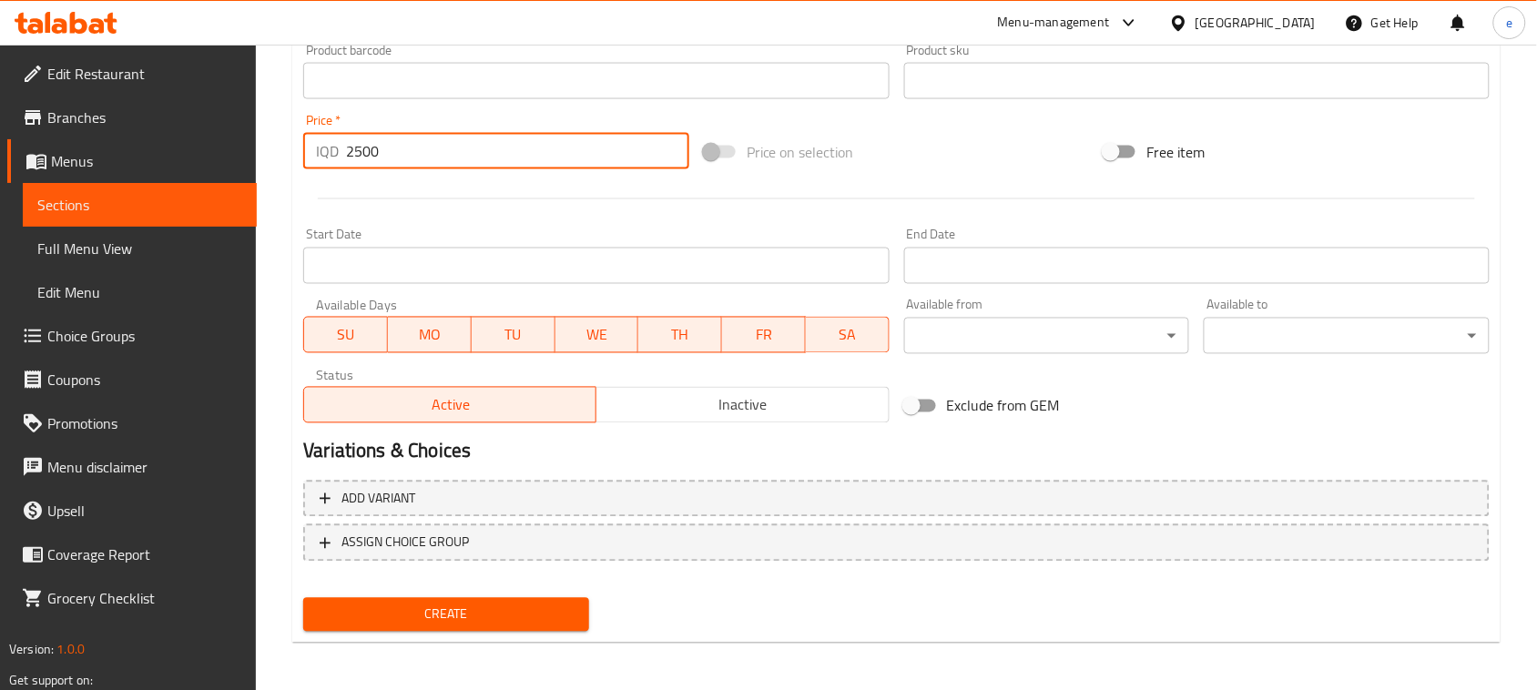
type input "2500"
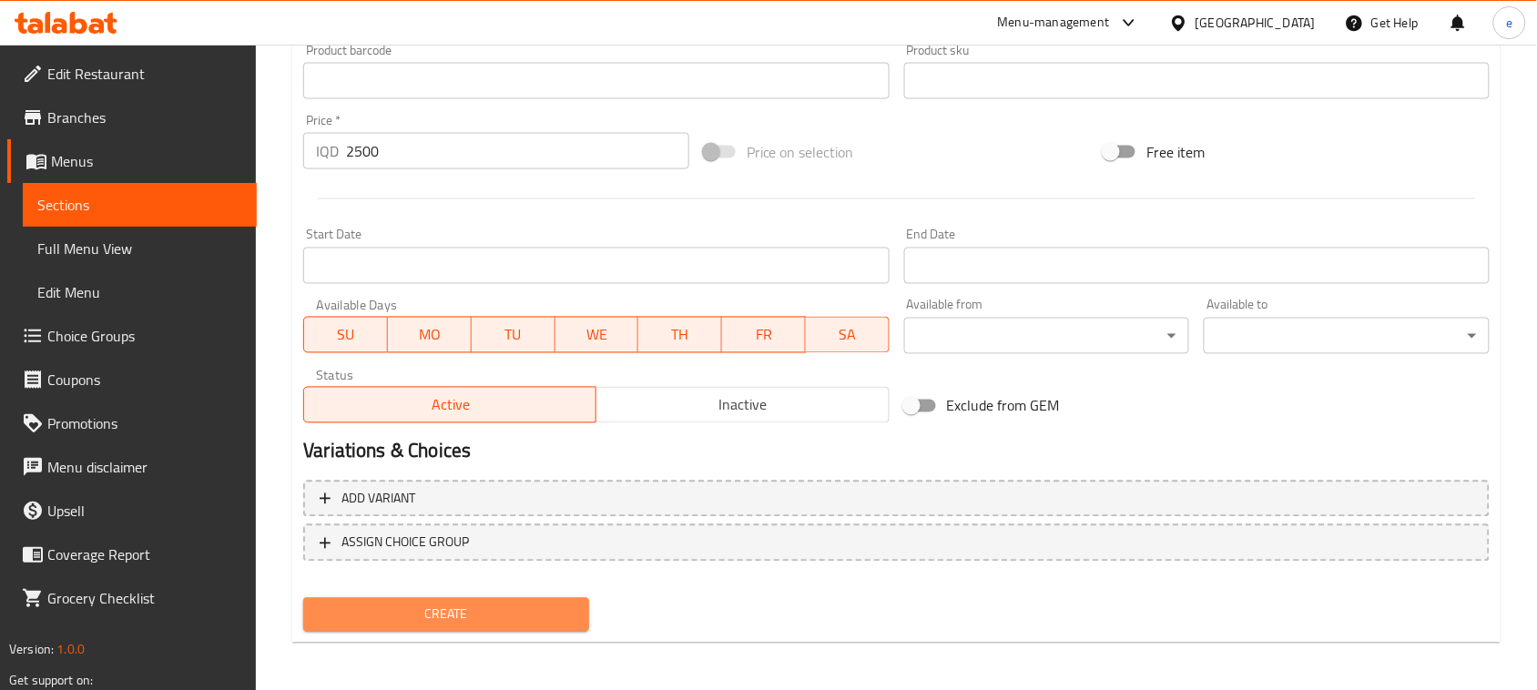
click at [534, 625] on button "Create" at bounding box center [446, 615] width 286 height 34
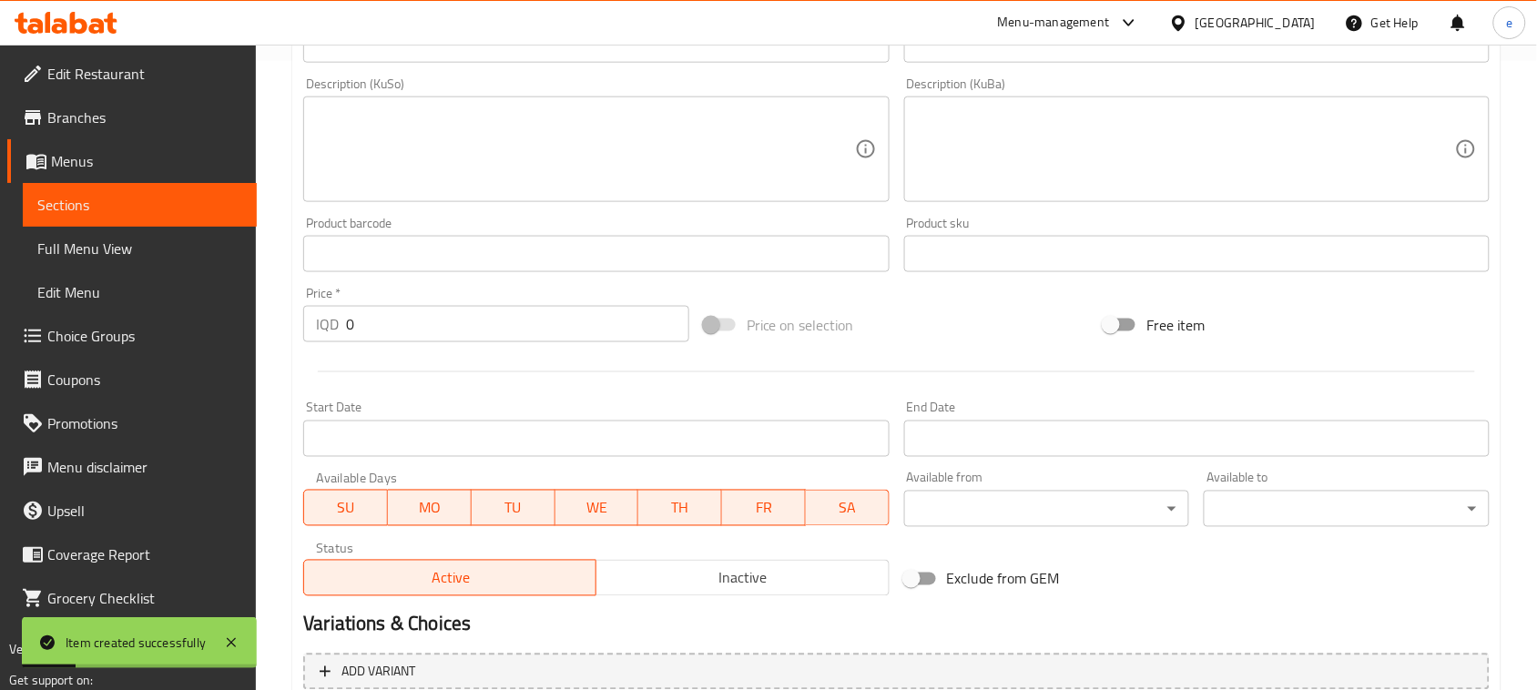
scroll to position [575, 0]
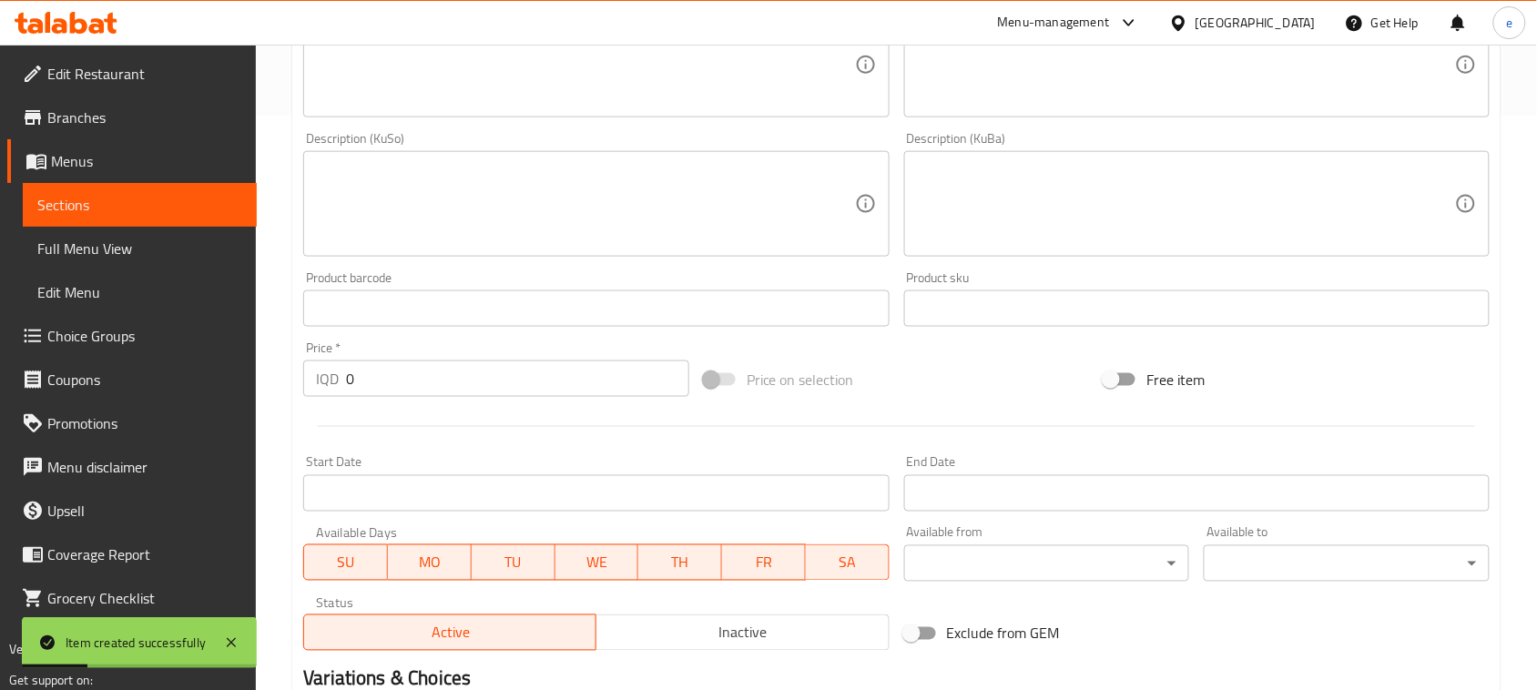
click at [330, 392] on div "IQD 0 Price *" at bounding box center [496, 379] width 386 height 36
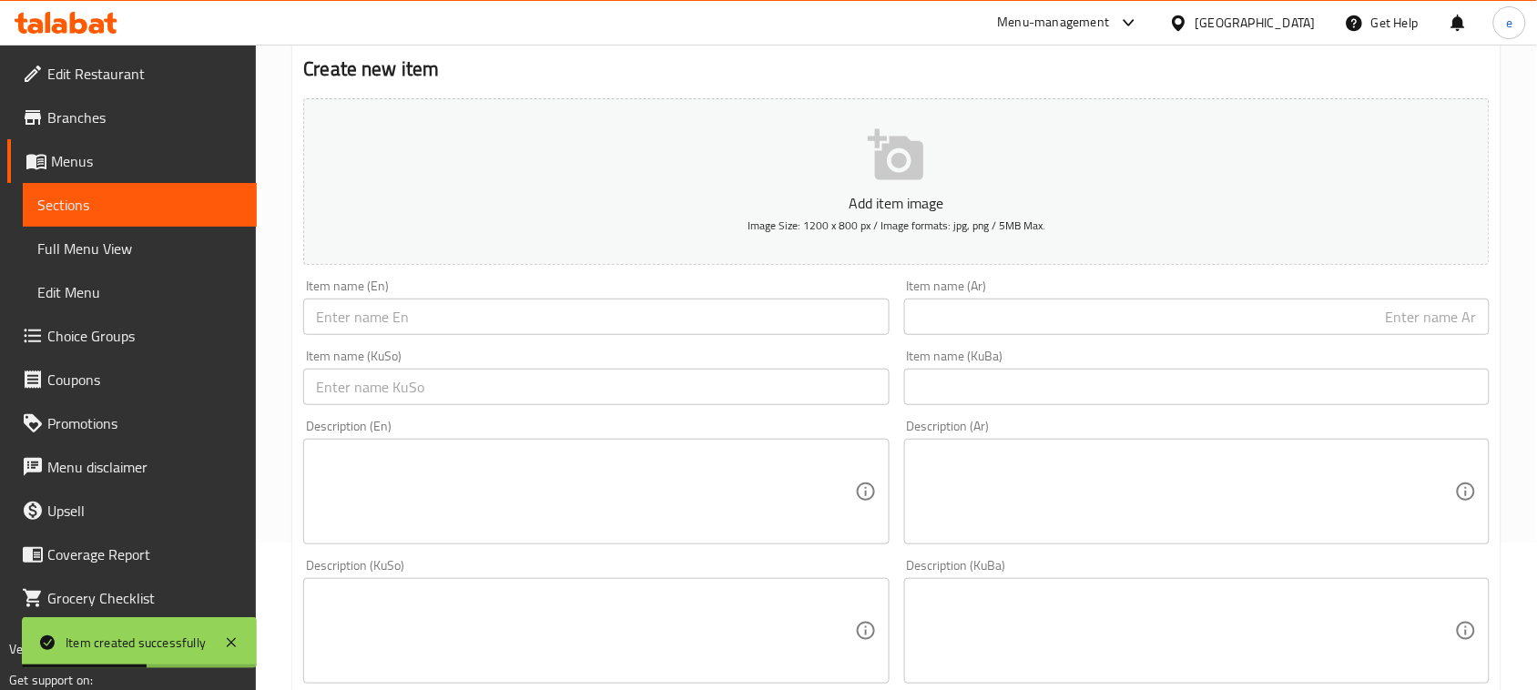
scroll to position [119, 0]
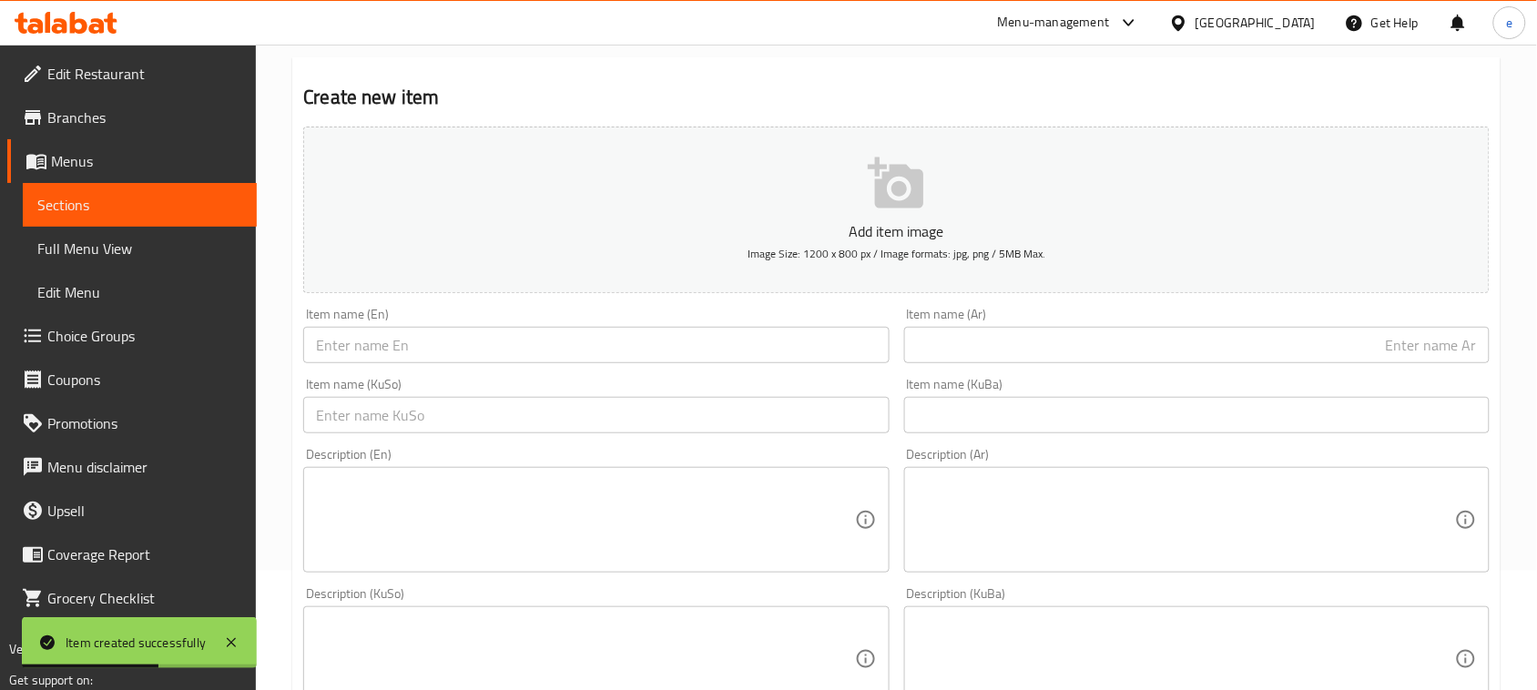
type input "2500"
click at [528, 351] on input "text" at bounding box center [595, 345] width 585 height 36
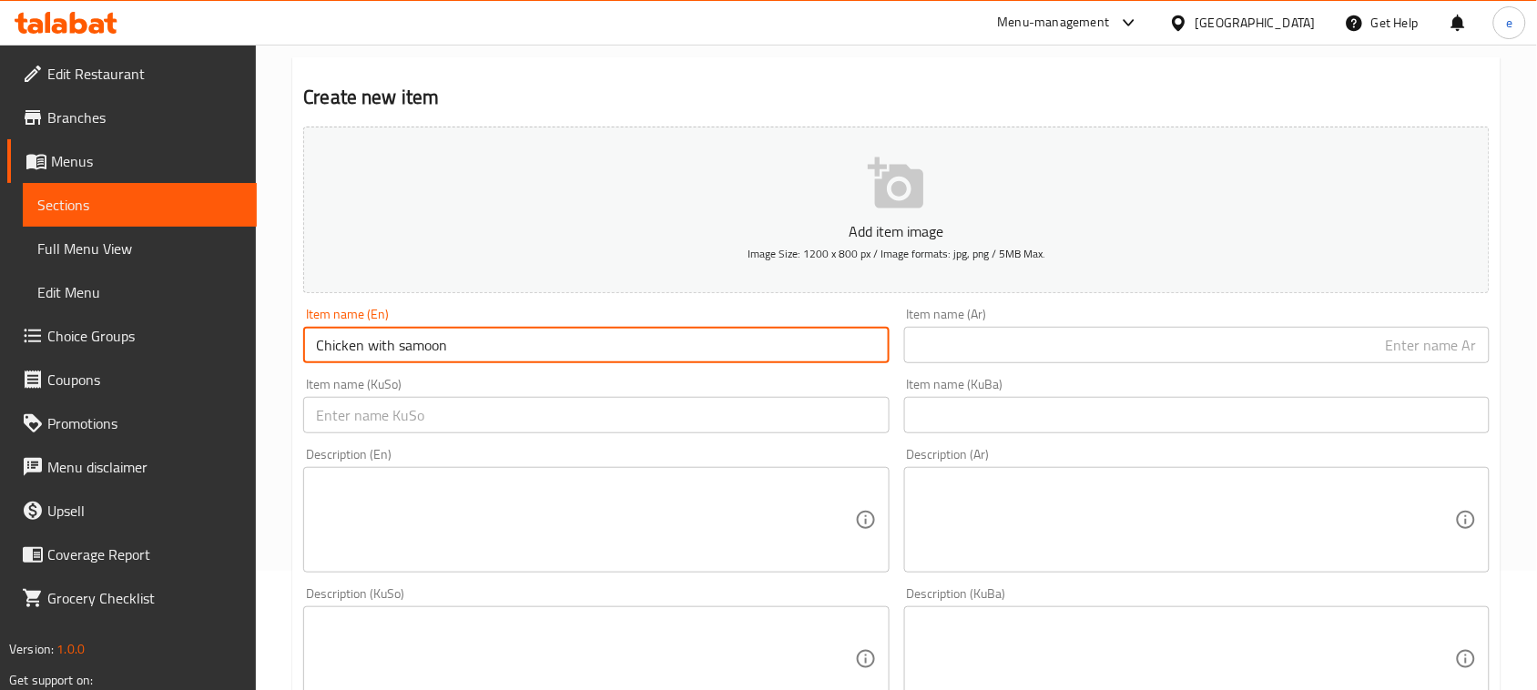
type input "Chicken with samoon"
click at [733, 412] on input "text" at bounding box center [595, 415] width 585 height 36
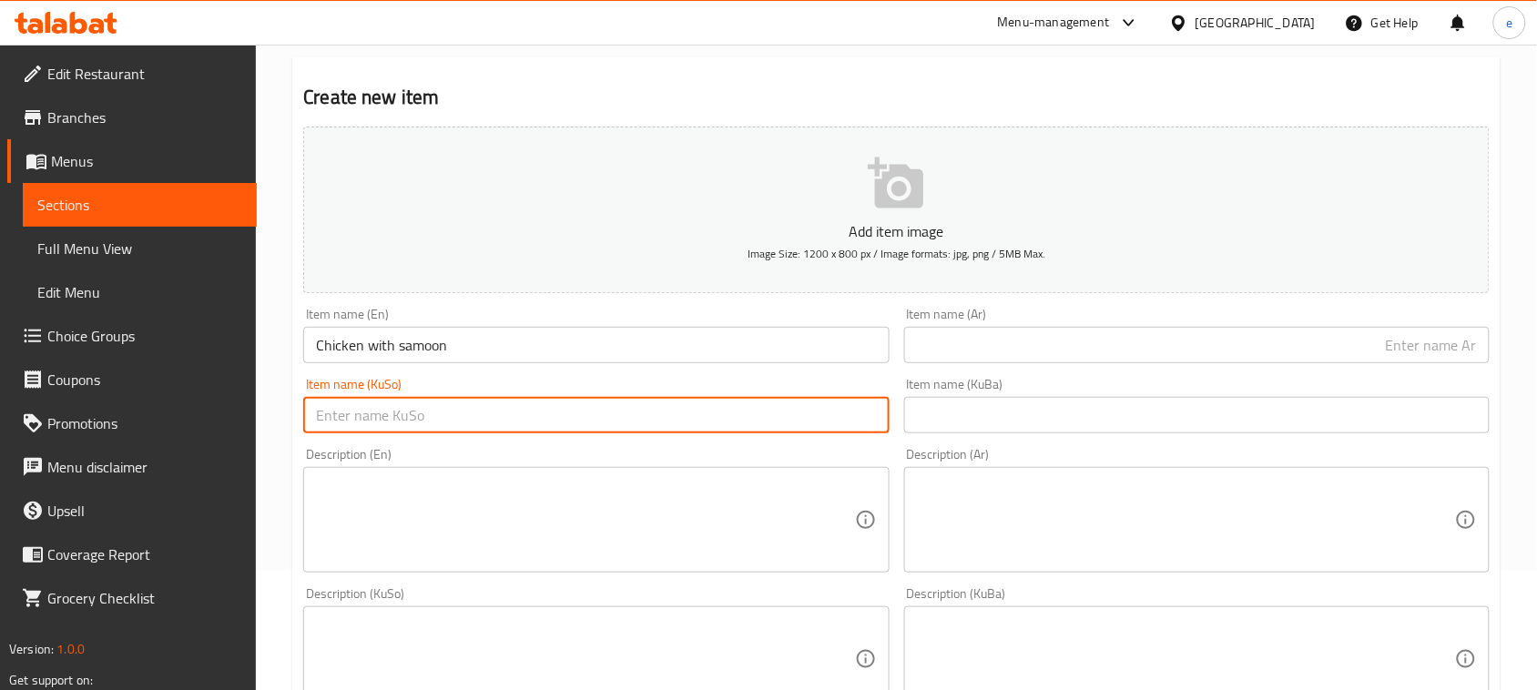
paste input "مریشك سەمون"
click at [826, 416] on input "مریشك سەمون" at bounding box center [595, 415] width 585 height 36
type input "مریشك بە سەمون"
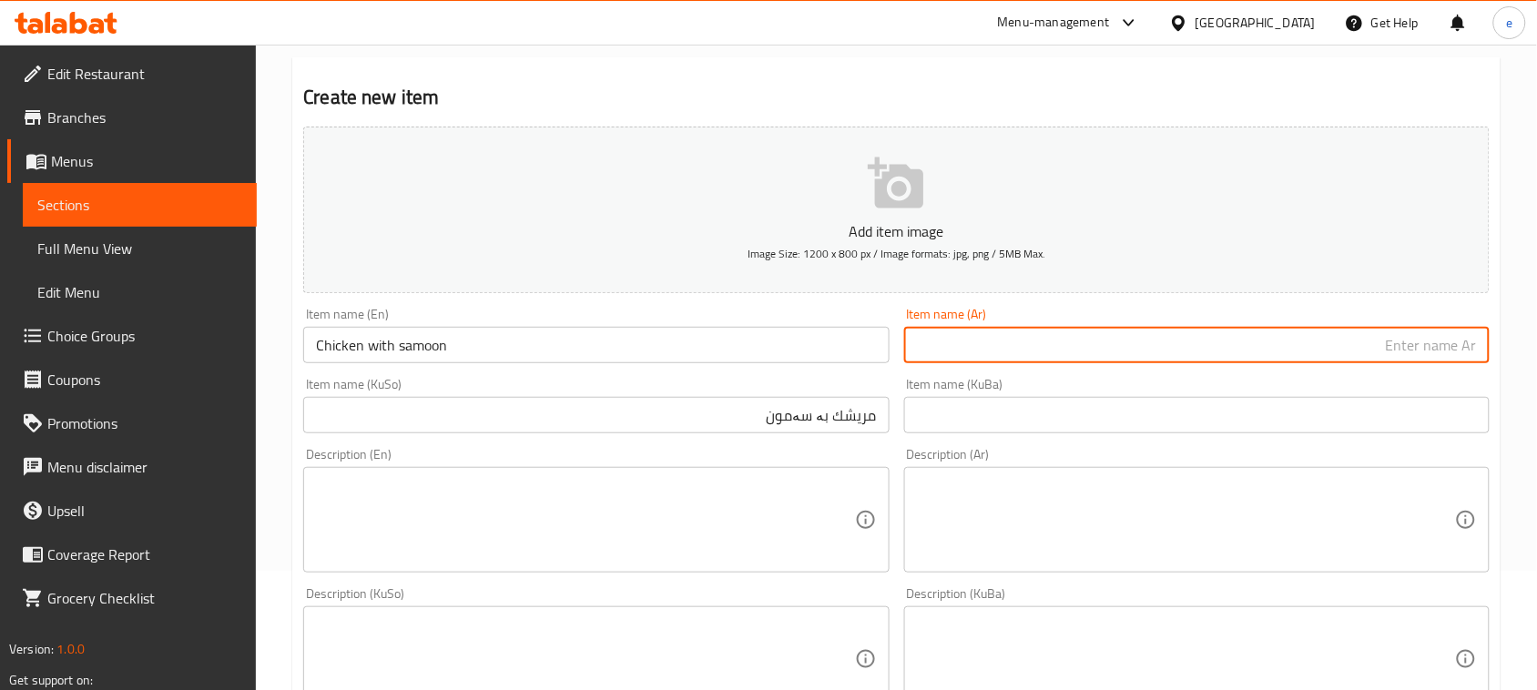
click at [1385, 341] on input "text" at bounding box center [1196, 345] width 585 height 36
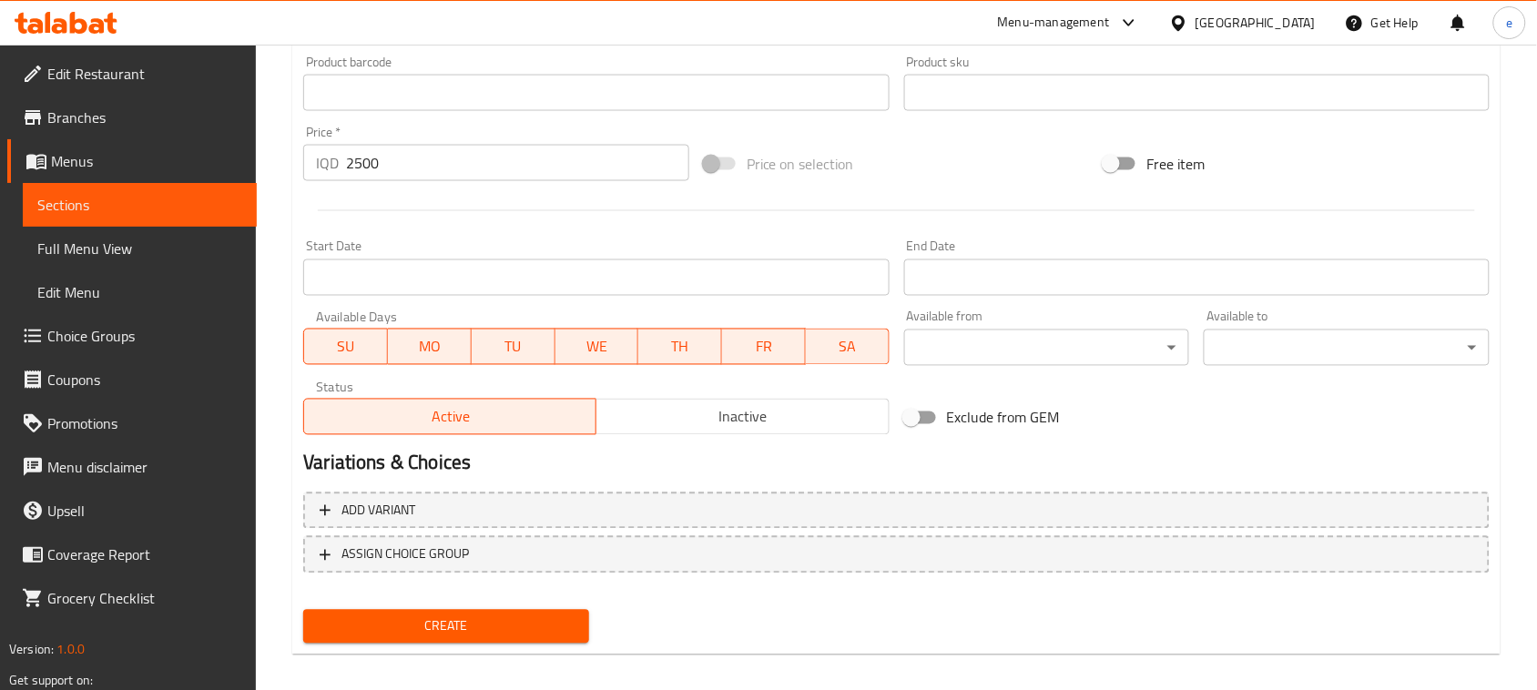
scroll to position [802, 0]
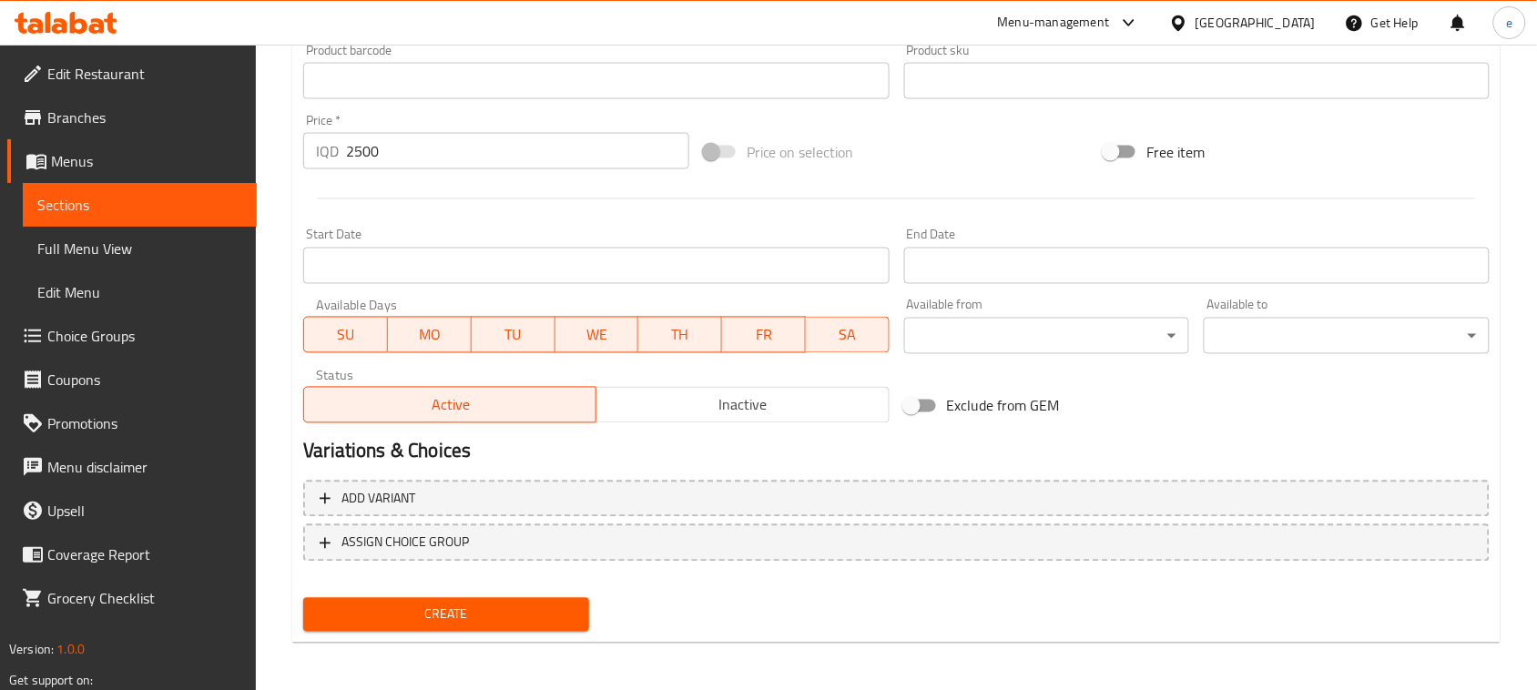
type input "دجاج مع صمون"
click at [540, 611] on span "Create" at bounding box center [446, 615] width 257 height 23
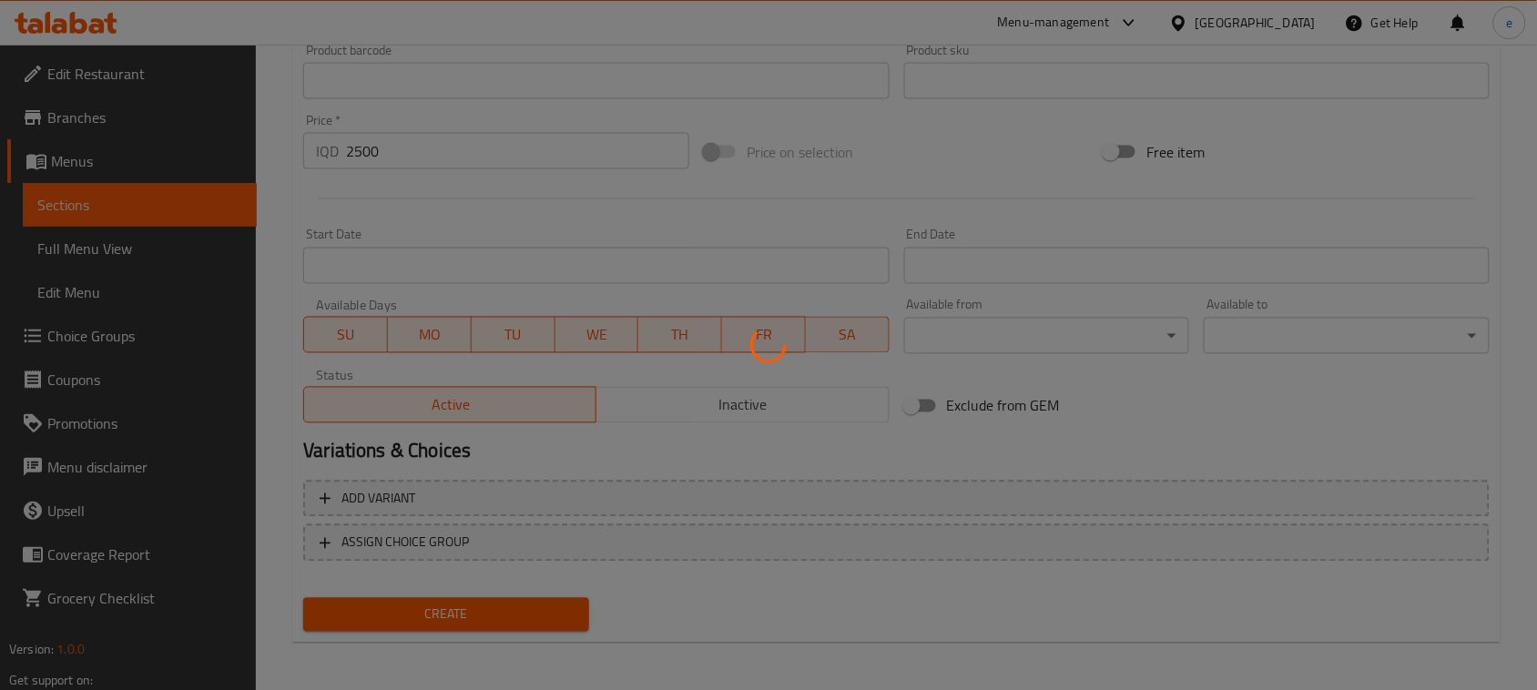
type input "0"
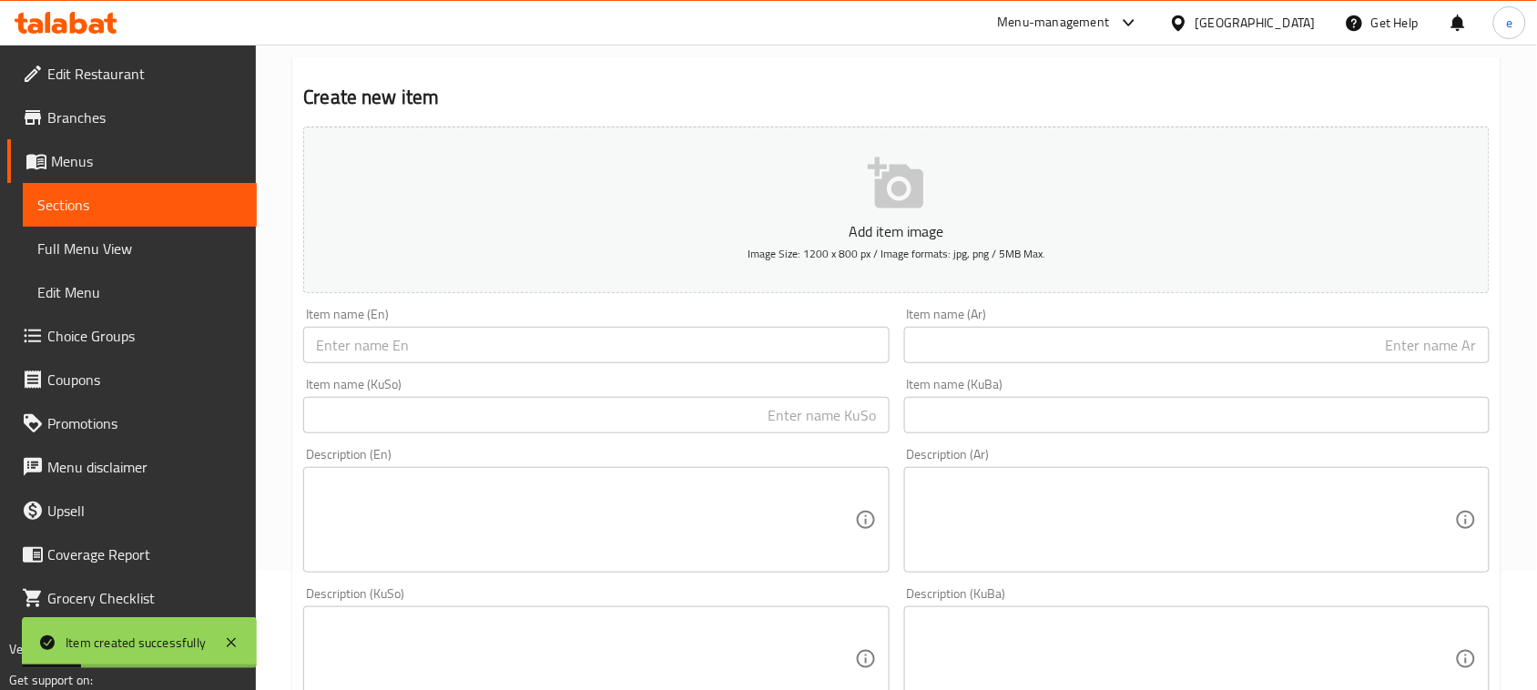
scroll to position [347, 0]
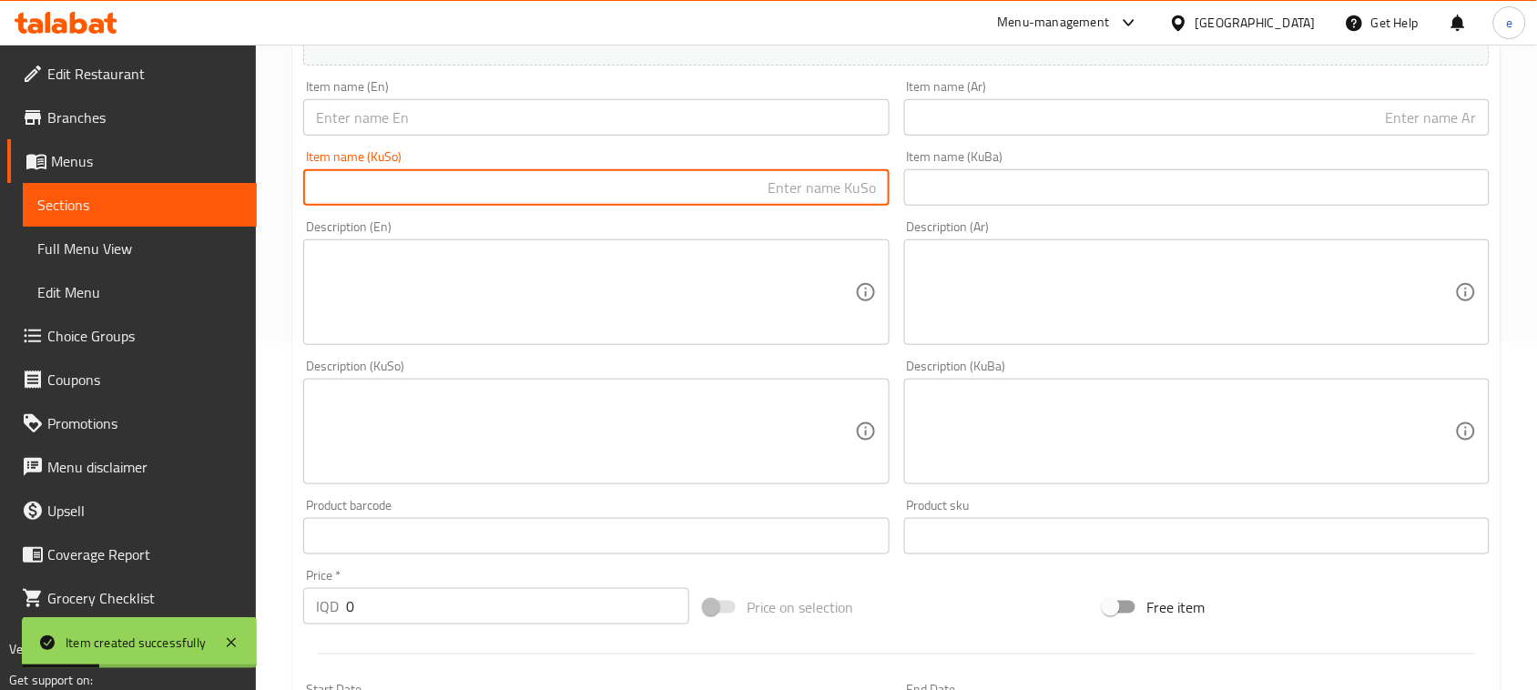
click at [852, 188] on input "text" at bounding box center [595, 187] width 585 height 36
type input "گۆشت بە نان"
click at [1368, 119] on input "text" at bounding box center [1196, 117] width 585 height 36
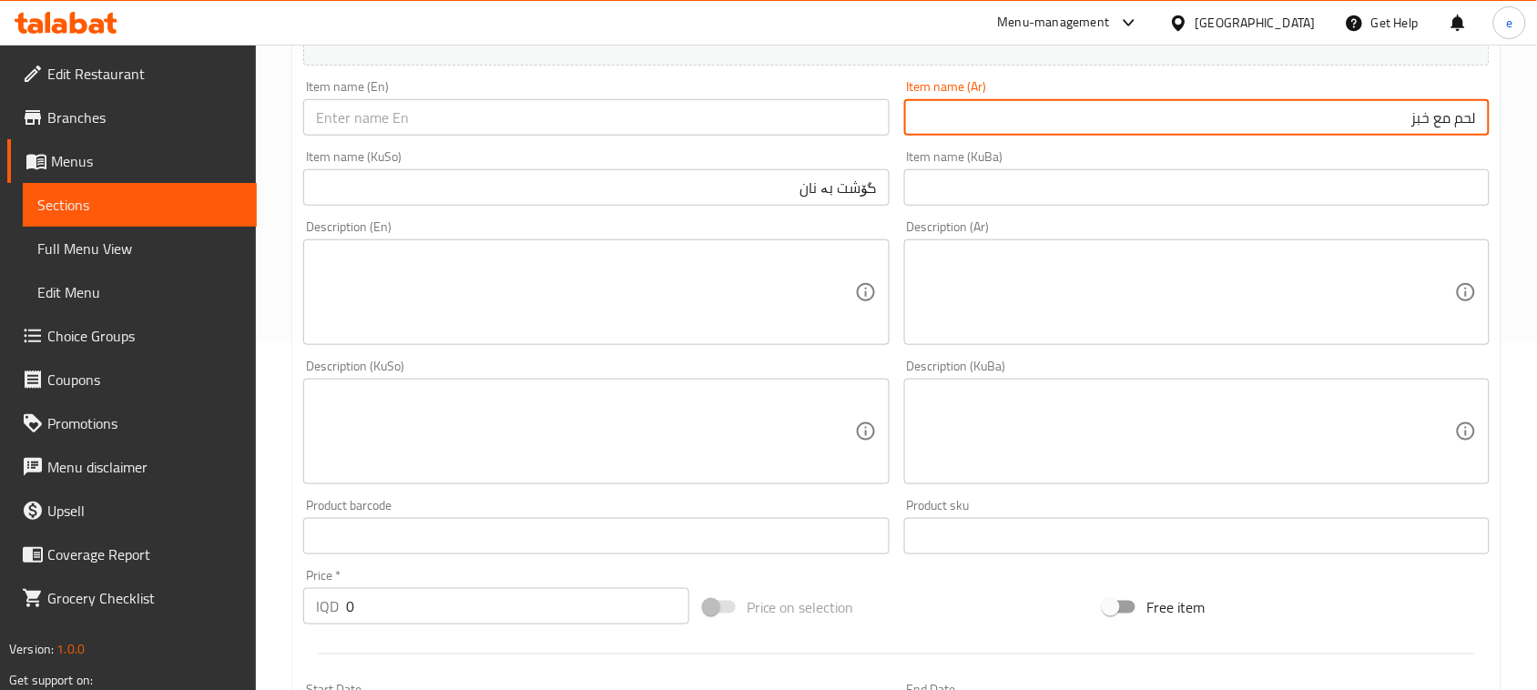
type input "لحم مع خبز"
click at [594, 117] on input "text" at bounding box center [595, 117] width 585 height 36
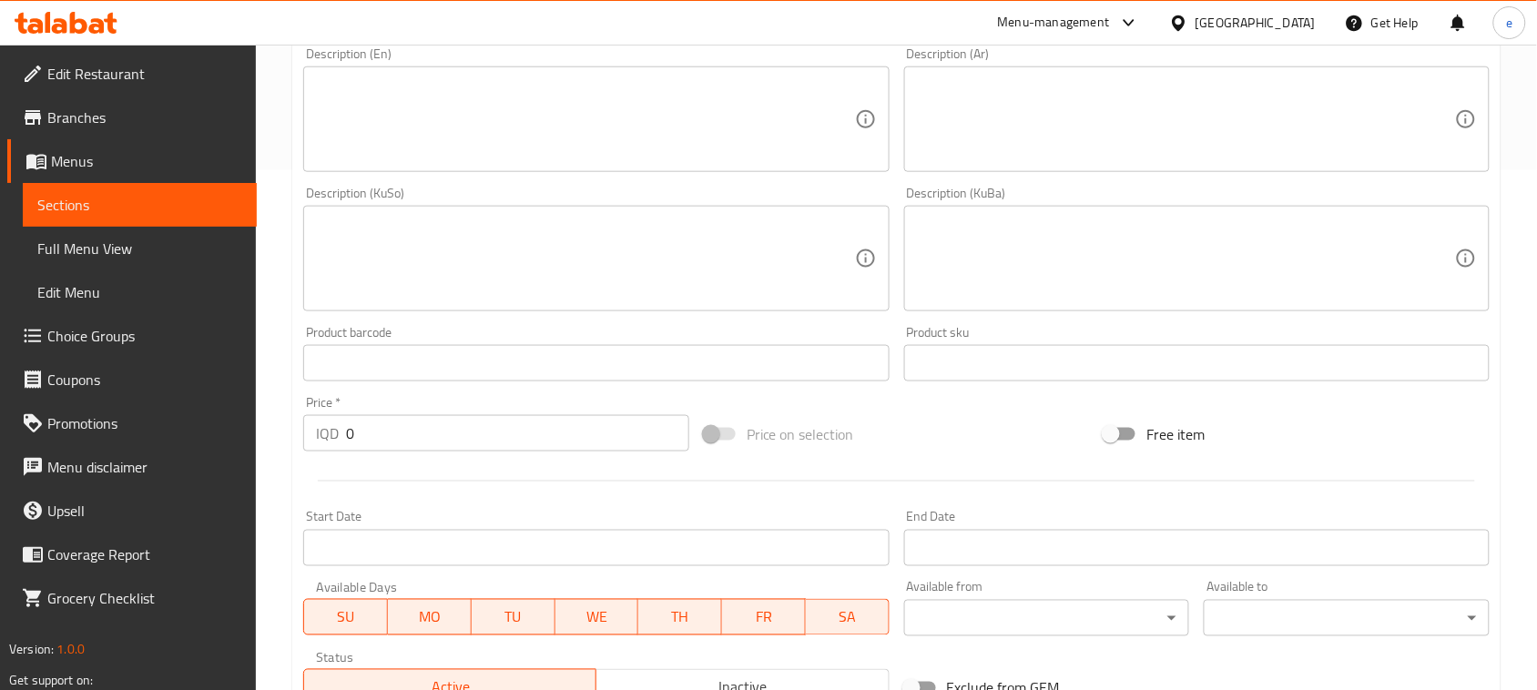
scroll to position [575, 0]
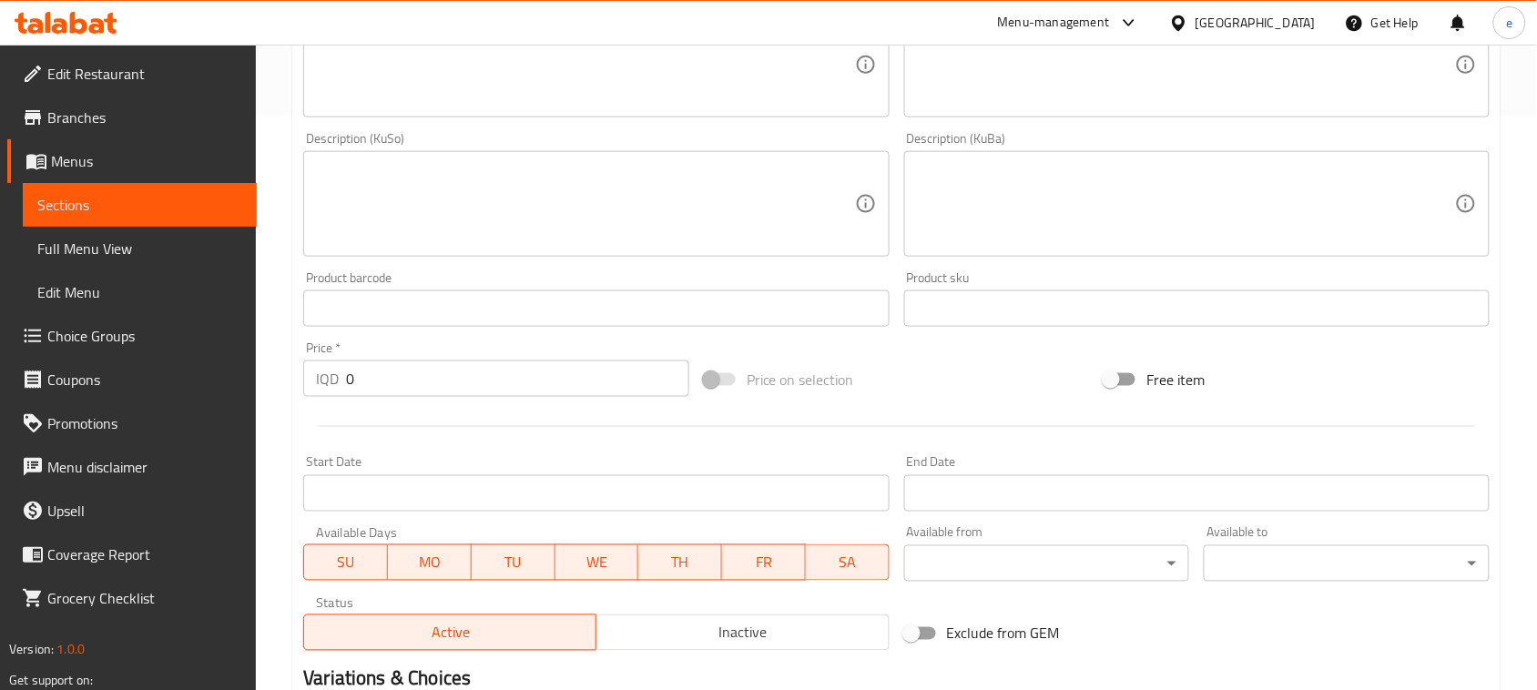
type input "Meat with Bread"
drag, startPoint x: 412, startPoint y: 390, endPoint x: 279, endPoint y: 389, distance: 133.8
click at [279, 389] on div "Home / Restaurants management / Menus / Sections / item / create Doner section …" at bounding box center [896, 195] width 1281 height 1451
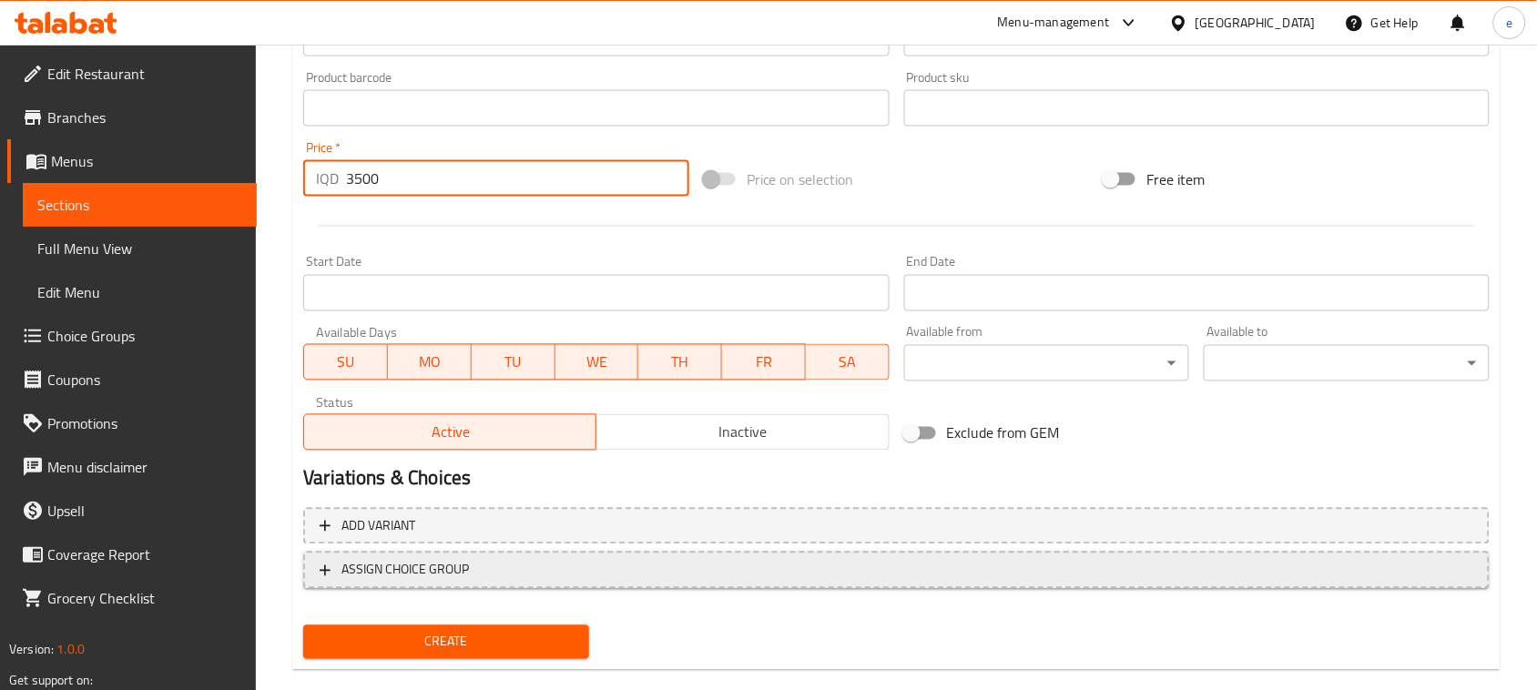
scroll to position [802, 0]
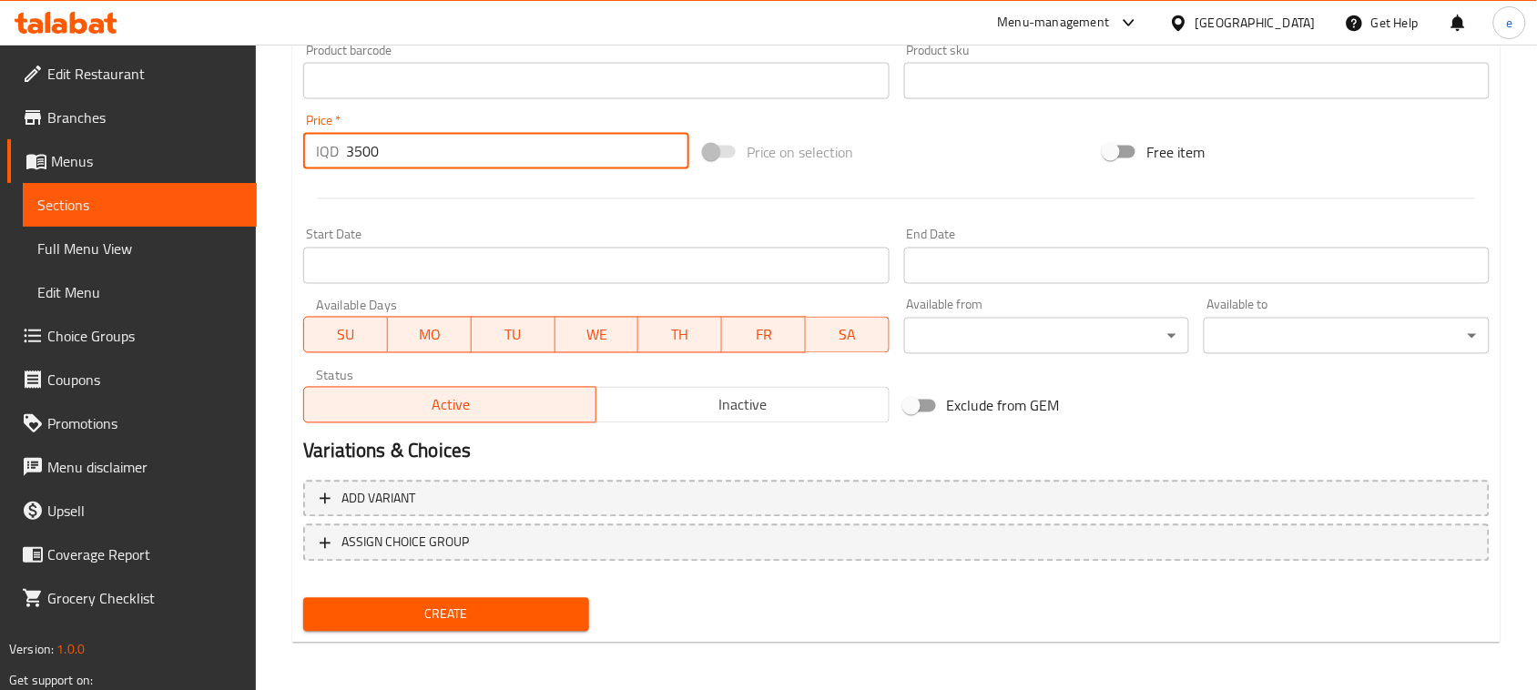
type input "3500"
click at [496, 591] on div "Create" at bounding box center [446, 615] width 300 height 48
click at [493, 606] on span "Create" at bounding box center [446, 615] width 257 height 23
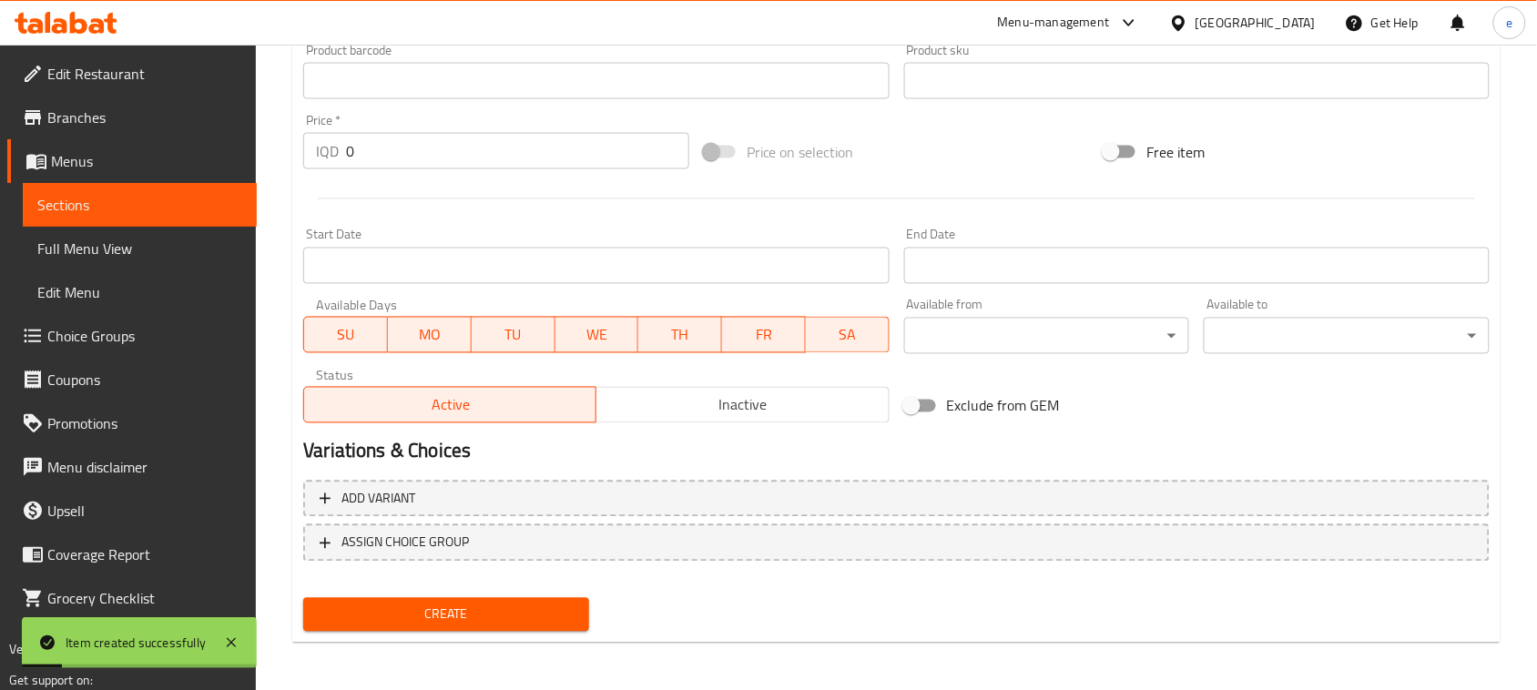
drag, startPoint x: 287, startPoint y: 148, endPoint x: 271, endPoint y: 148, distance: 15.5
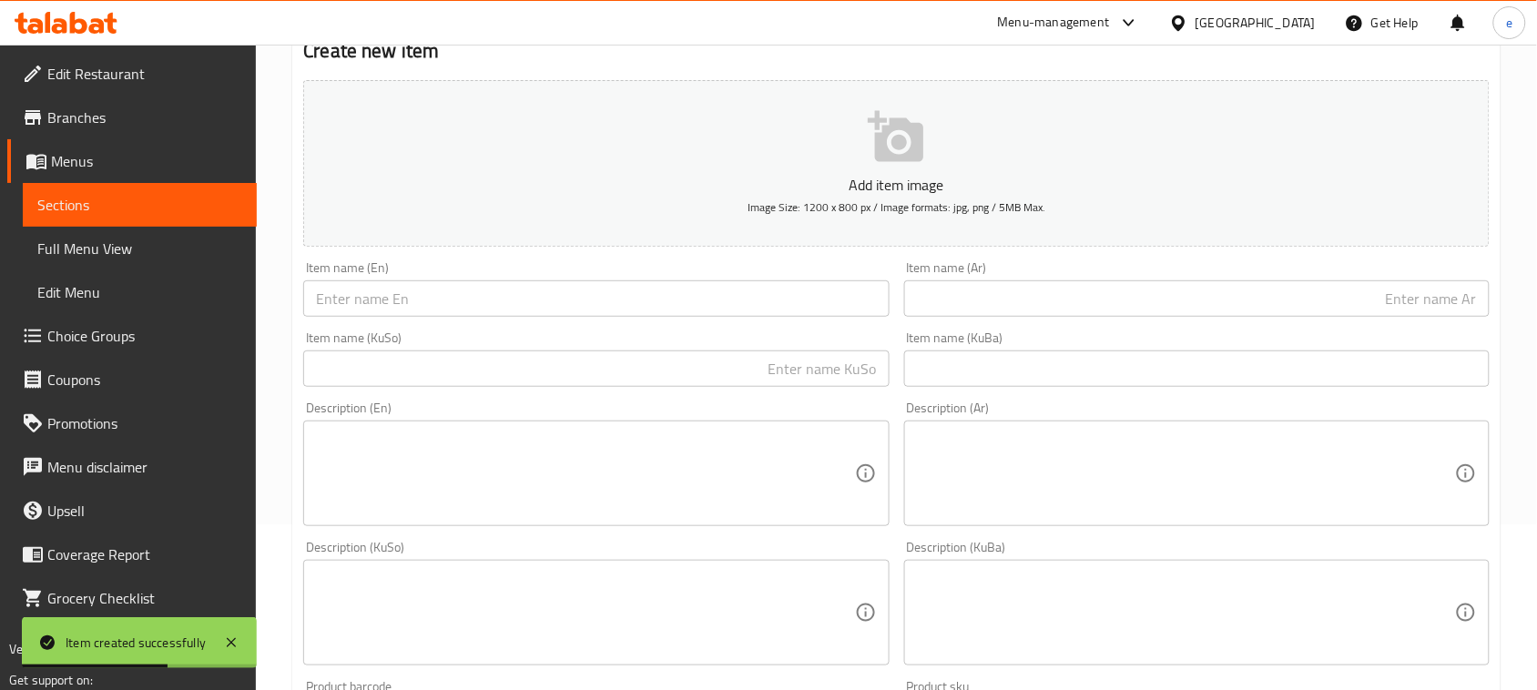
scroll to position [119, 0]
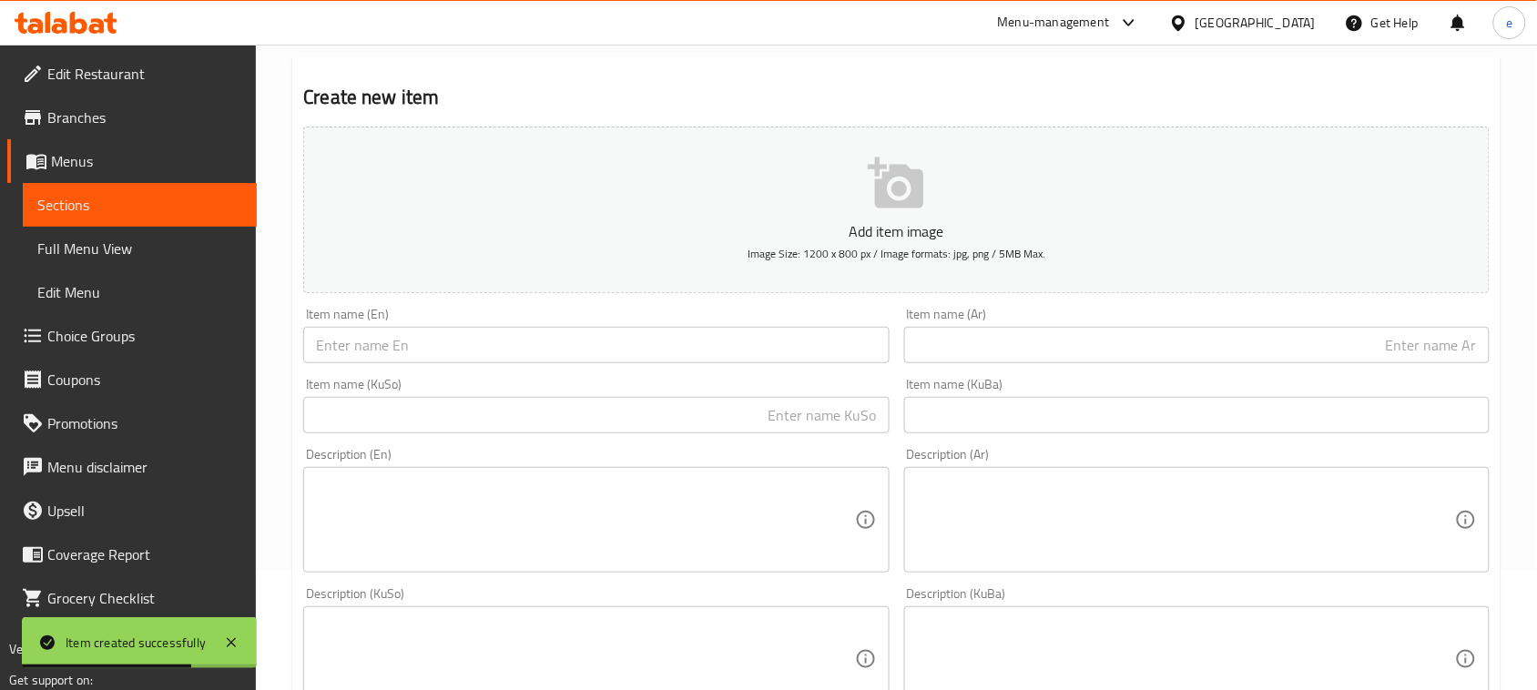
type input "3500"
drag, startPoint x: 781, startPoint y: 334, endPoint x: 845, endPoint y: 279, distance: 84.5
click at [781, 334] on input "text" at bounding box center [595, 345] width 585 height 36
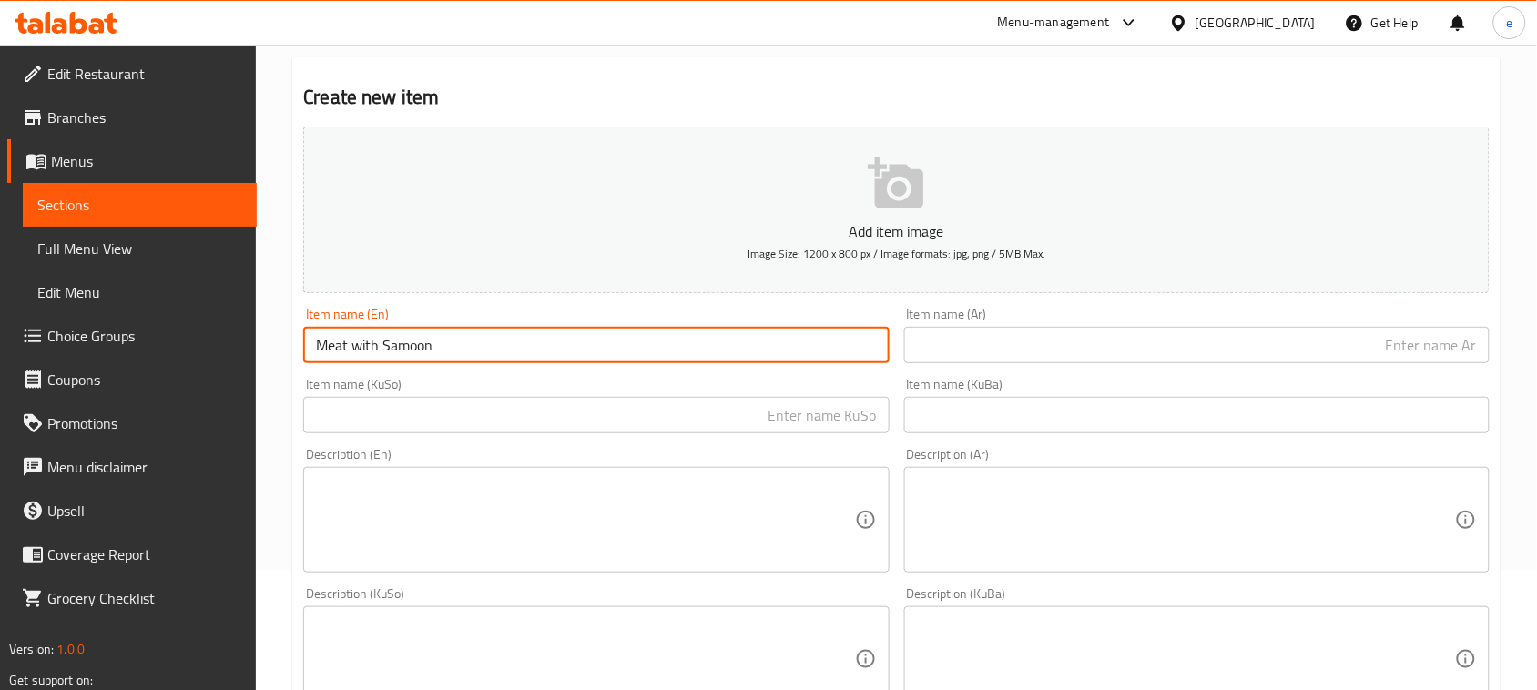
type input "Meat with Samoon"
click at [856, 397] on input "text" at bounding box center [595, 415] width 585 height 36
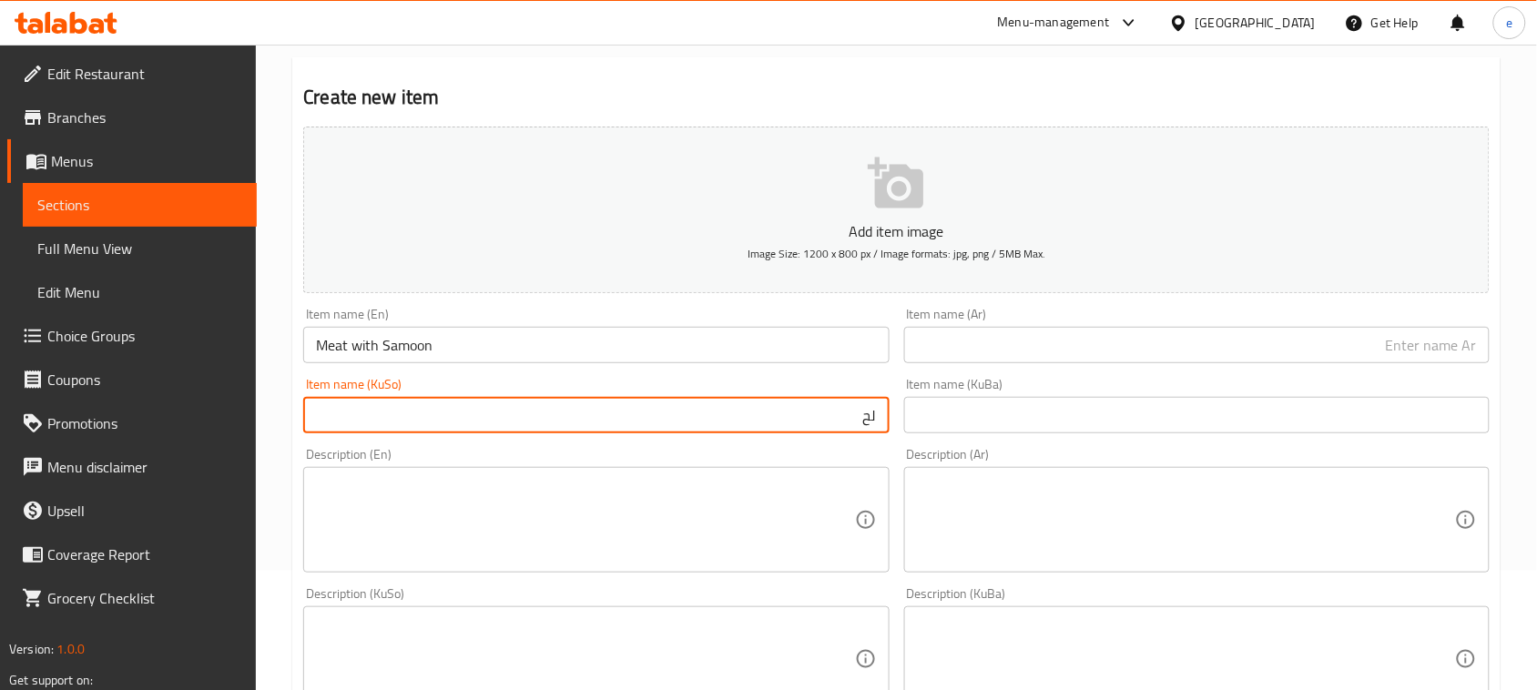
type input "ل"
type input "گۆشت بە سەموون"
click at [1114, 340] on input "text" at bounding box center [1196, 345] width 585 height 36
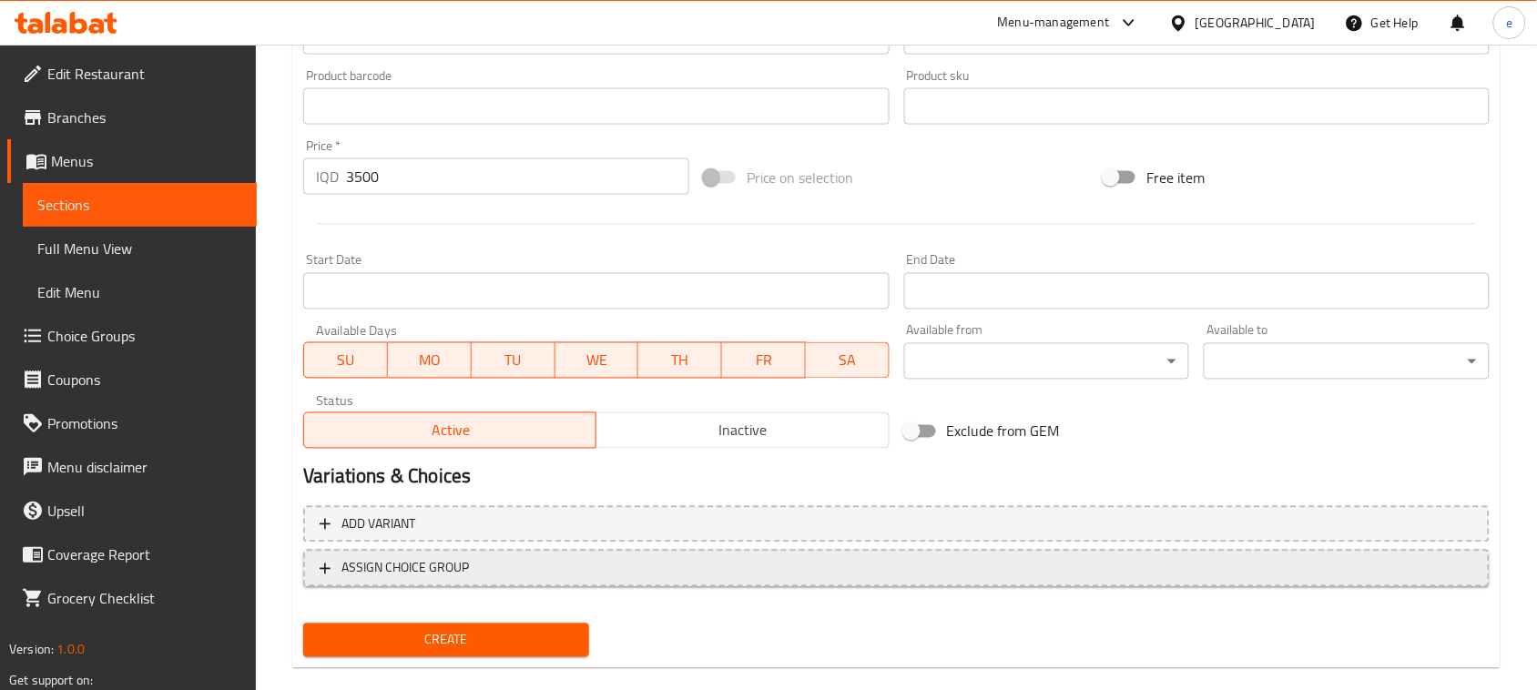
scroll to position [802, 0]
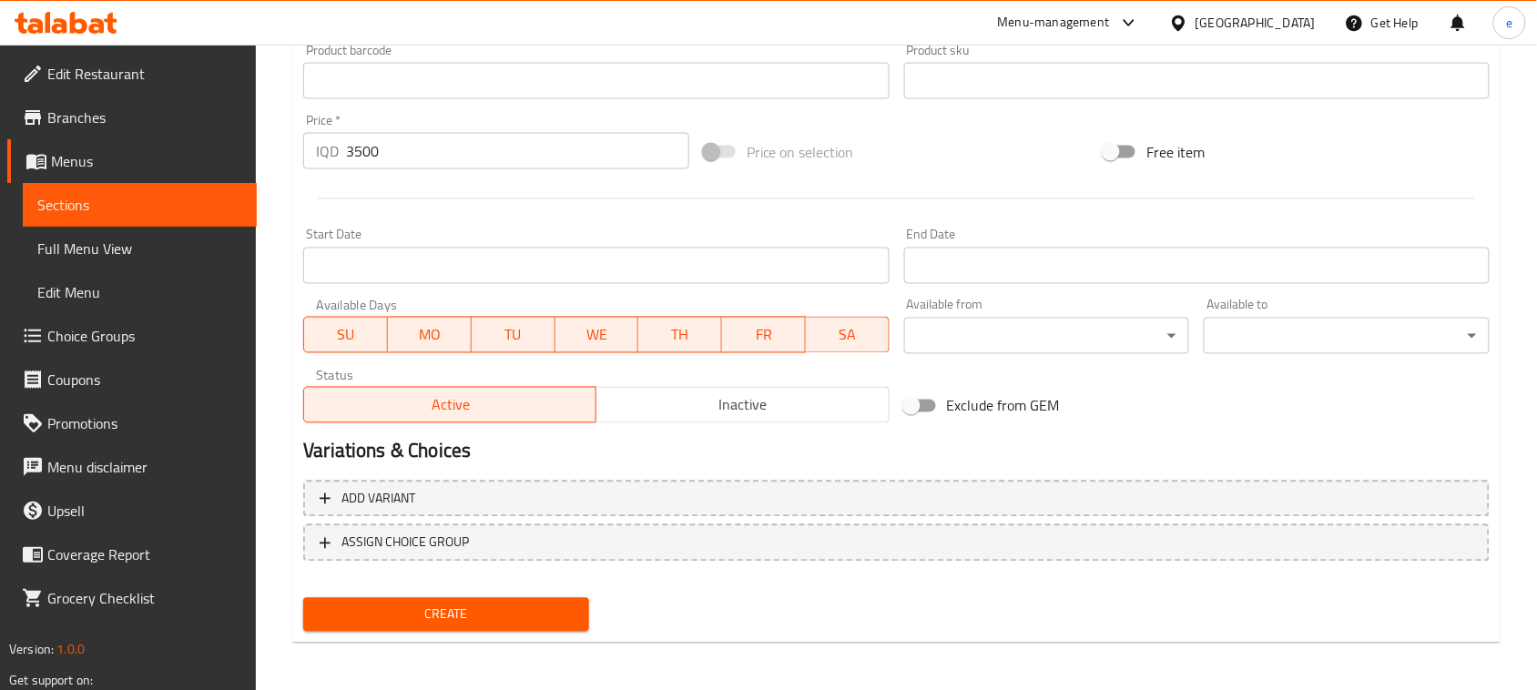
type input "لحم مع صمون"
click at [529, 598] on button "Create" at bounding box center [446, 615] width 286 height 34
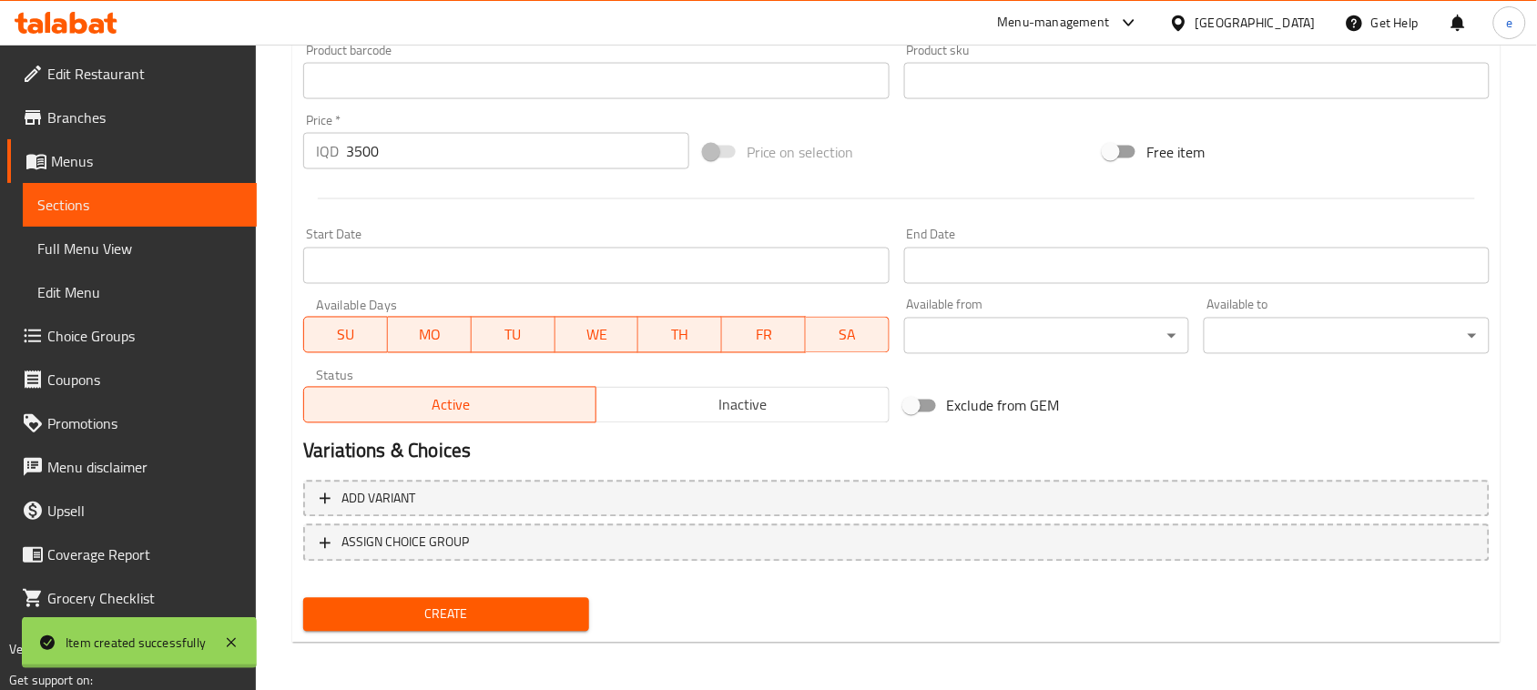
type input "0"
click at [158, 208] on span "Sections" at bounding box center [139, 205] width 205 height 22
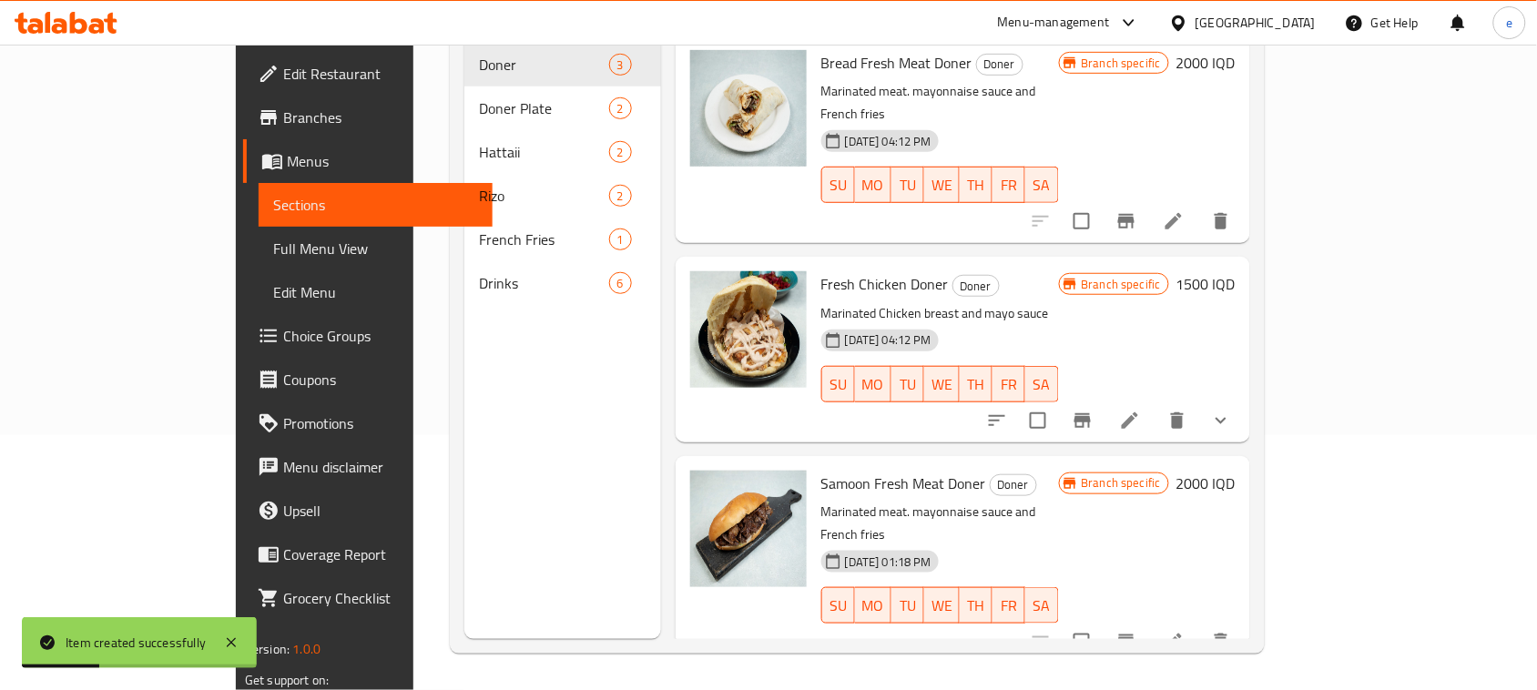
scroll to position [256, 0]
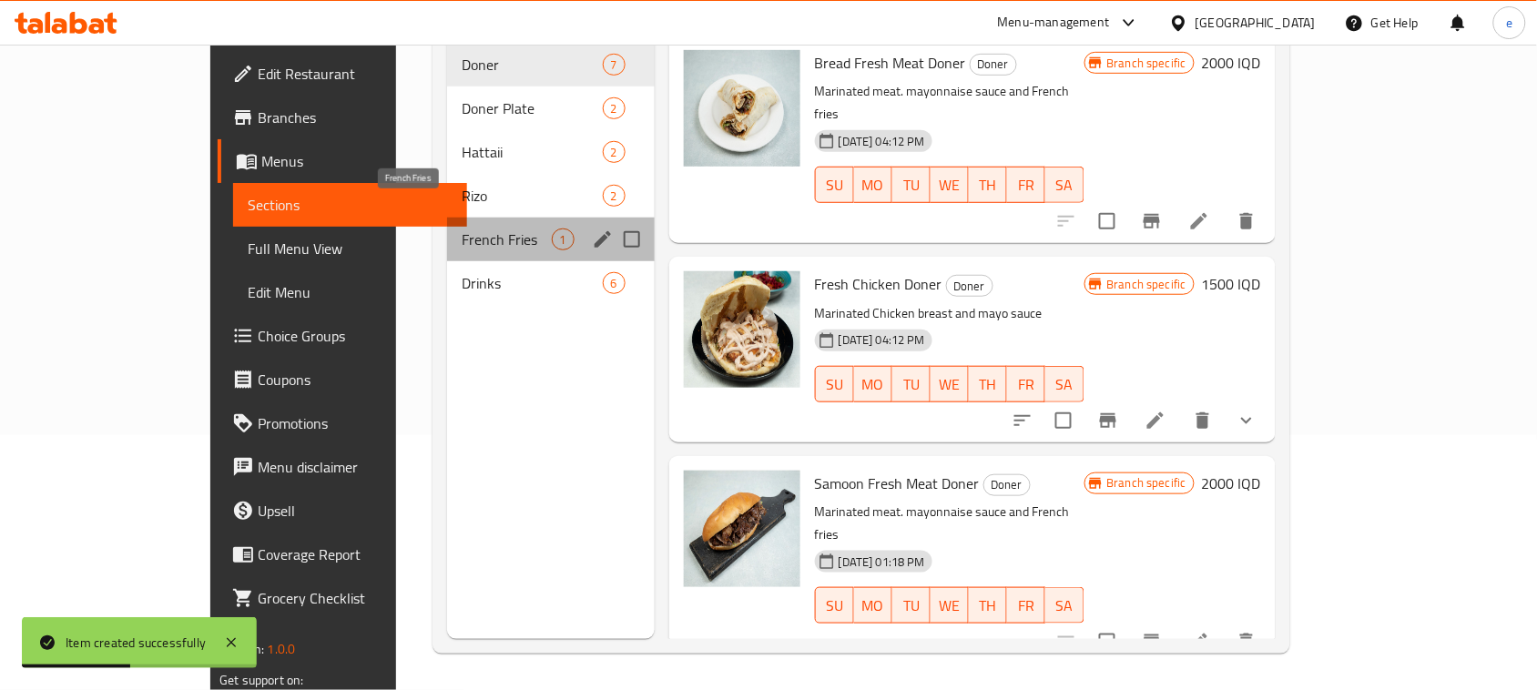
click at [462, 229] on span "French Fries" at bounding box center [506, 240] width 89 height 22
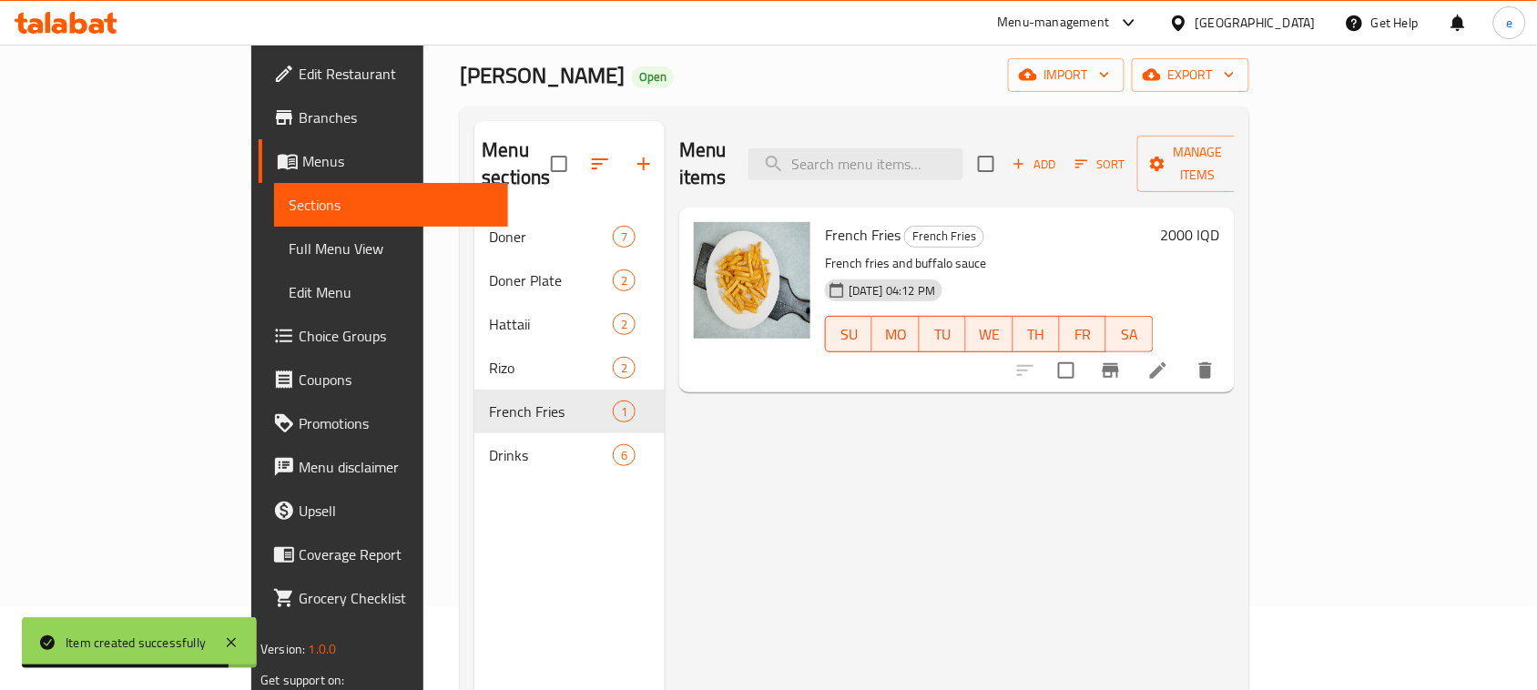
scroll to position [28, 0]
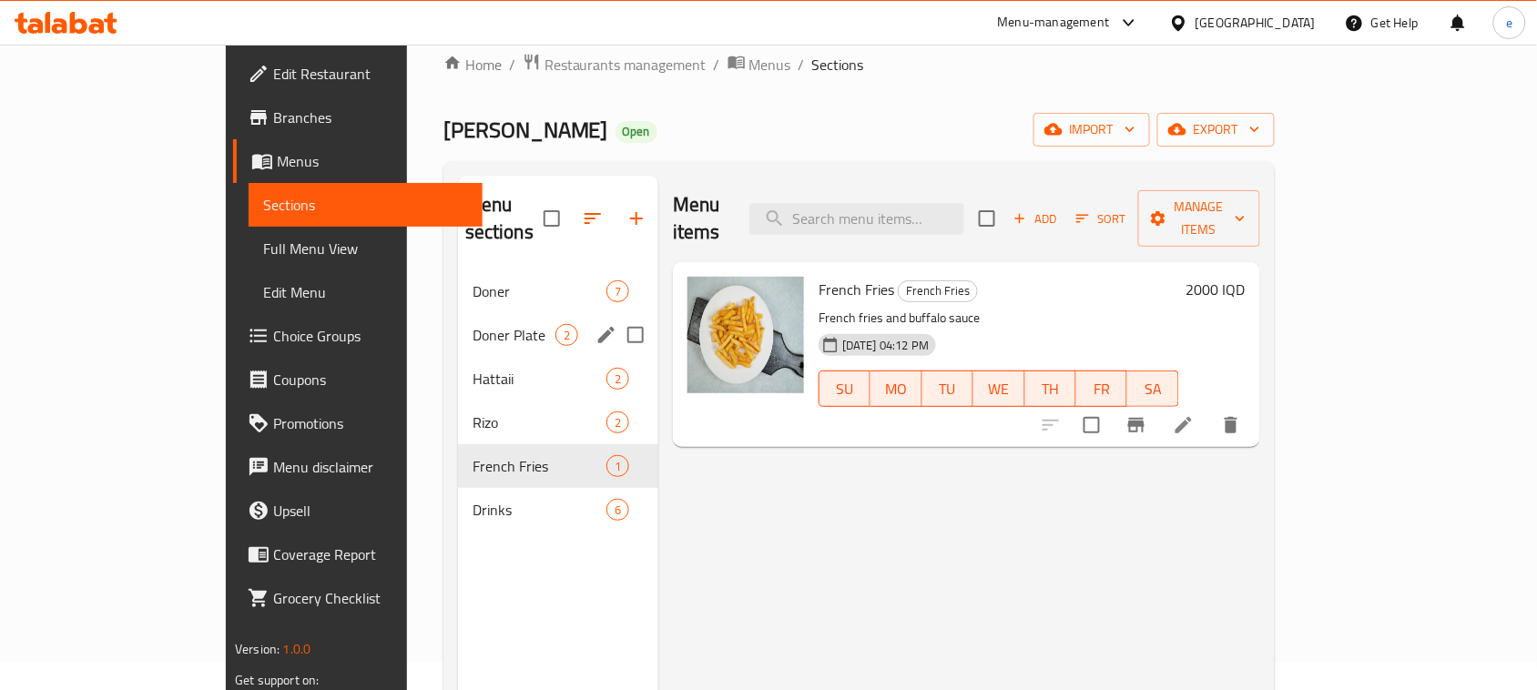
click at [473, 280] on span "Doner" at bounding box center [540, 291] width 134 height 22
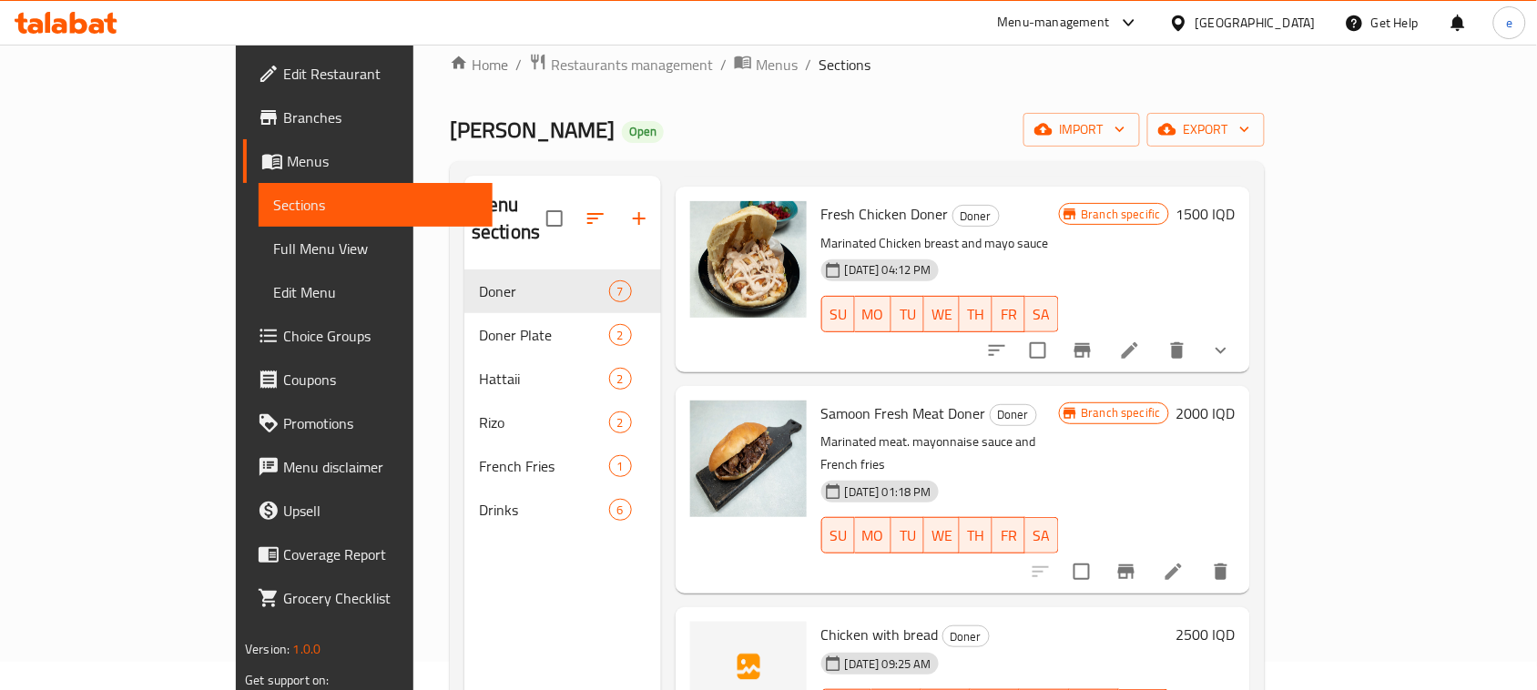
scroll to position [637, 0]
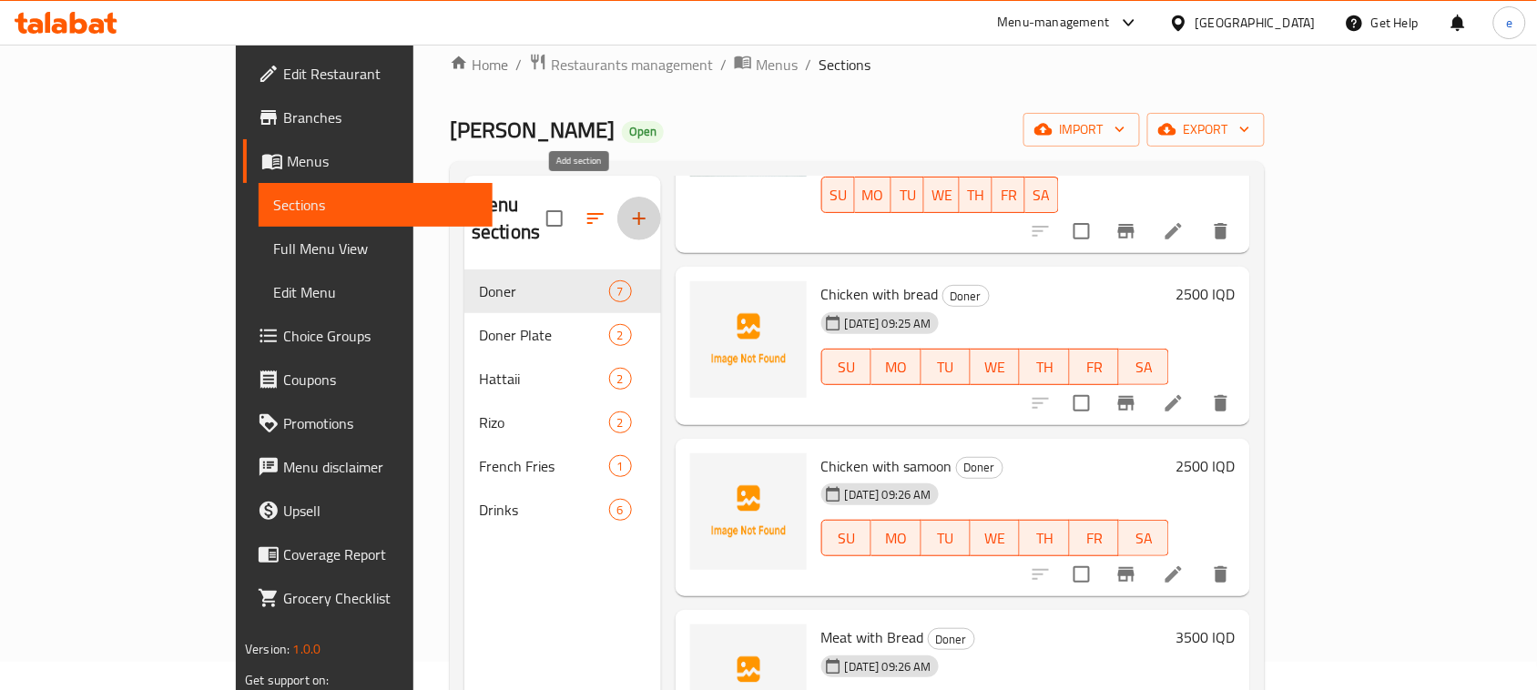
click at [628, 208] on icon "button" at bounding box center [639, 219] width 22 height 22
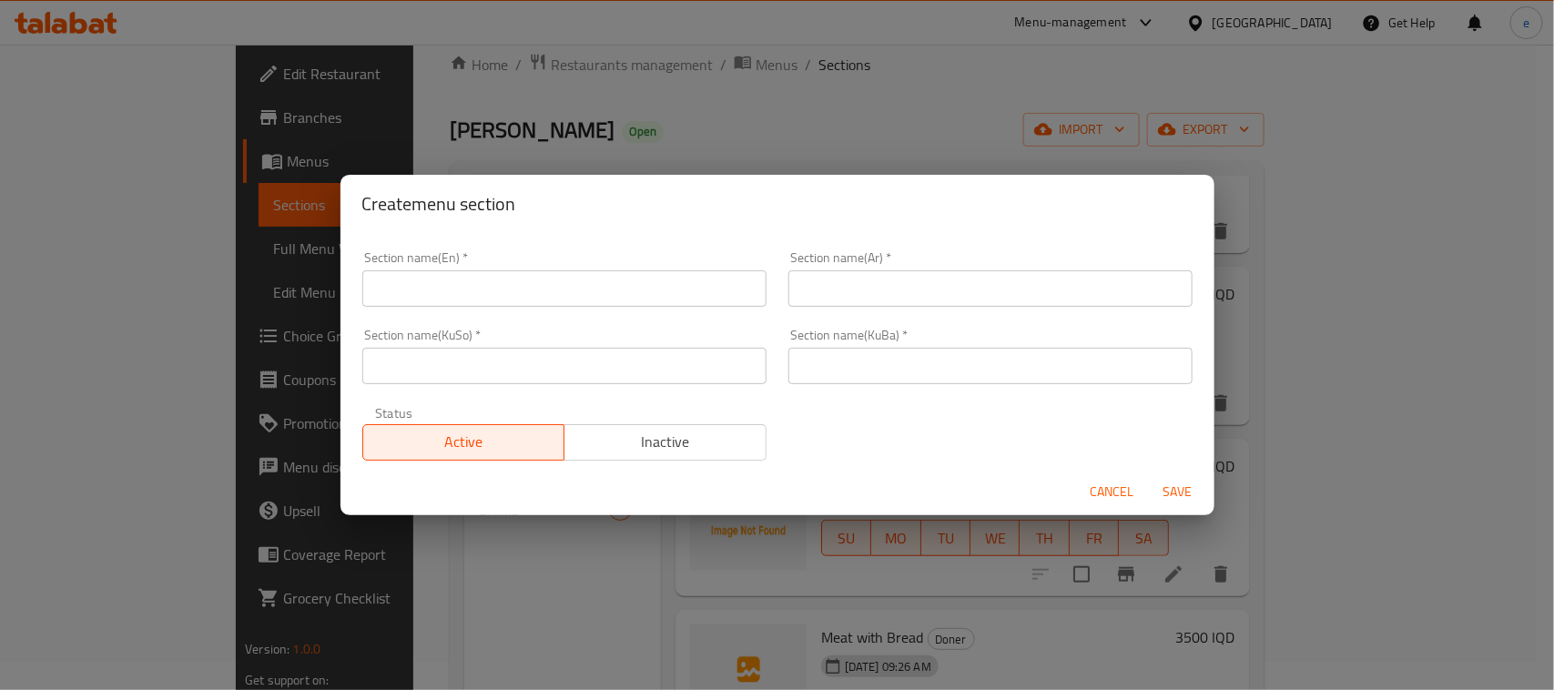
click at [534, 293] on input "text" at bounding box center [564, 288] width 404 height 36
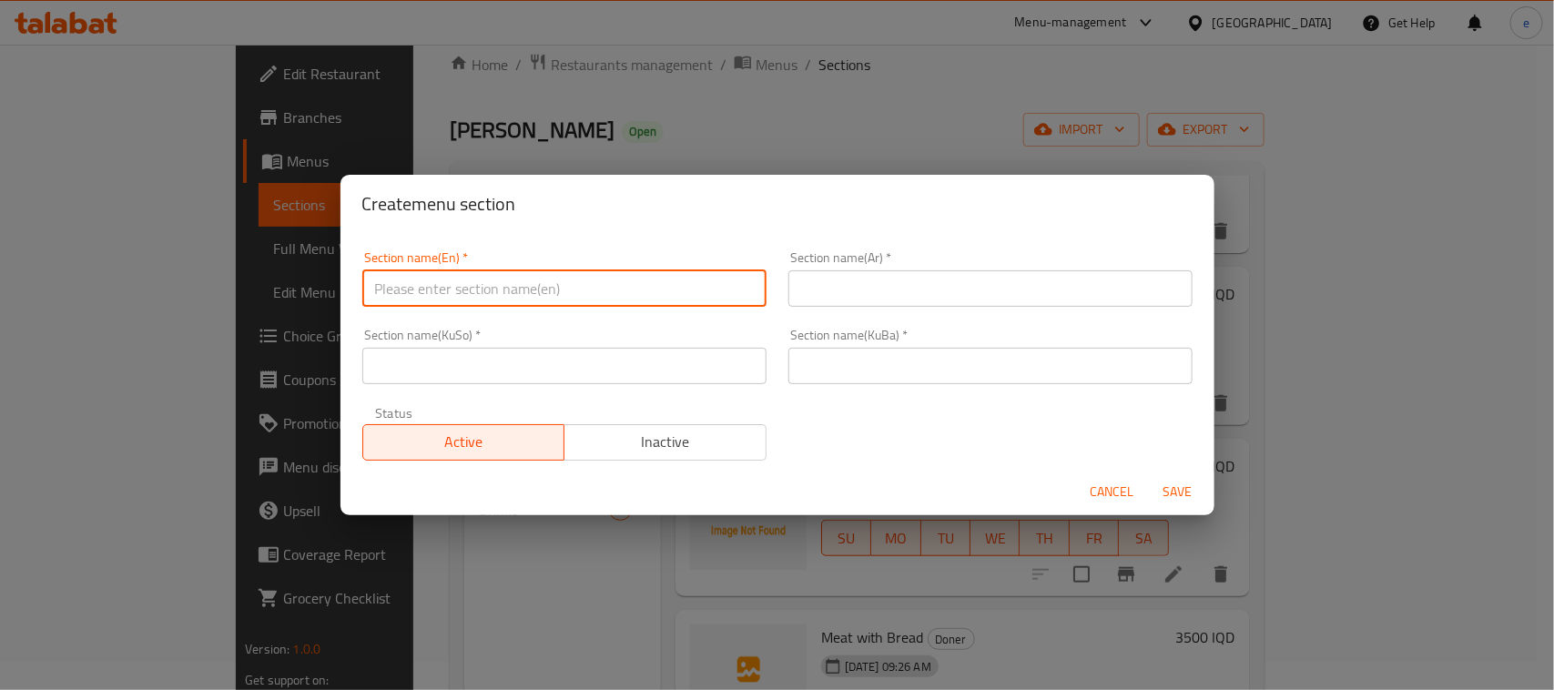
click at [417, 570] on div "Create menu section Section name(En)   * Section name(En) * Section name(Ar)   …" at bounding box center [777, 345] width 1554 height 690
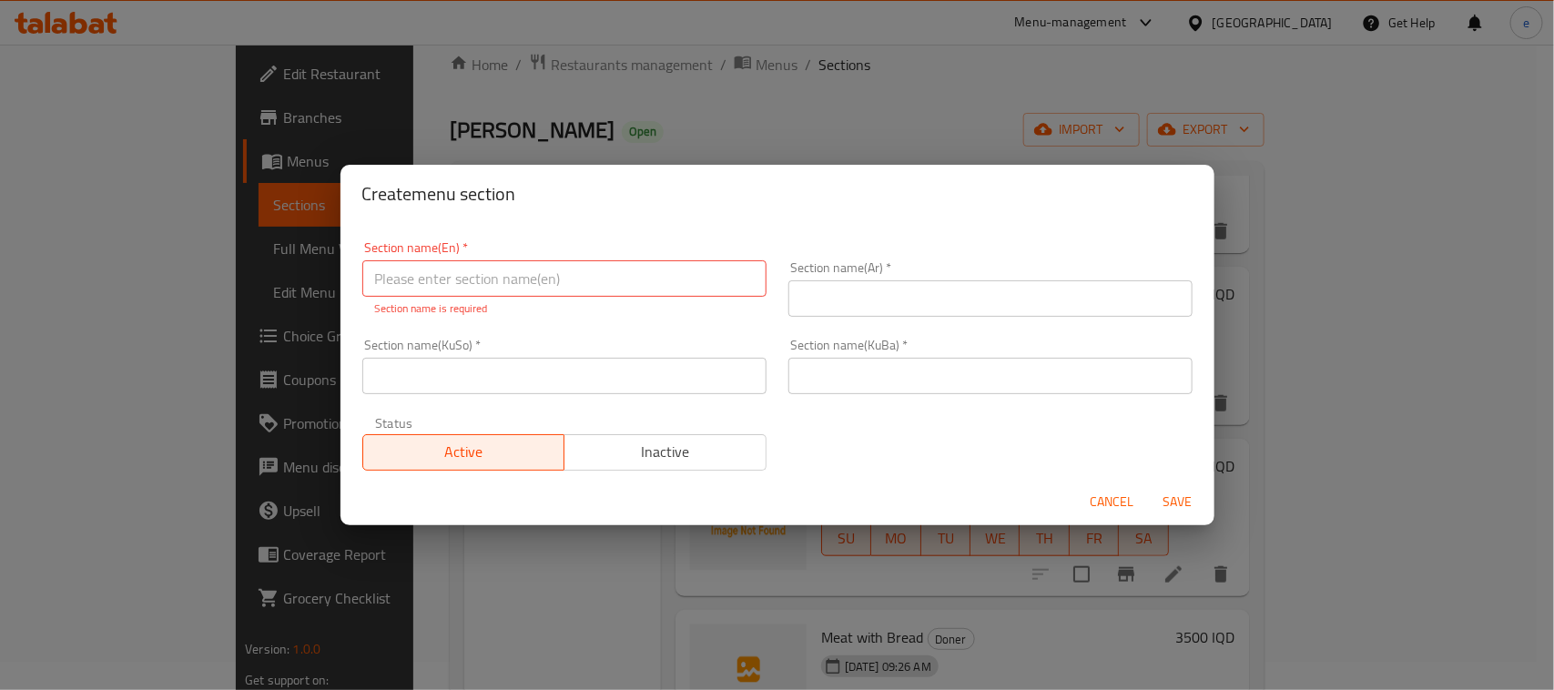
click at [564, 389] on input "text" at bounding box center [564, 376] width 404 height 36
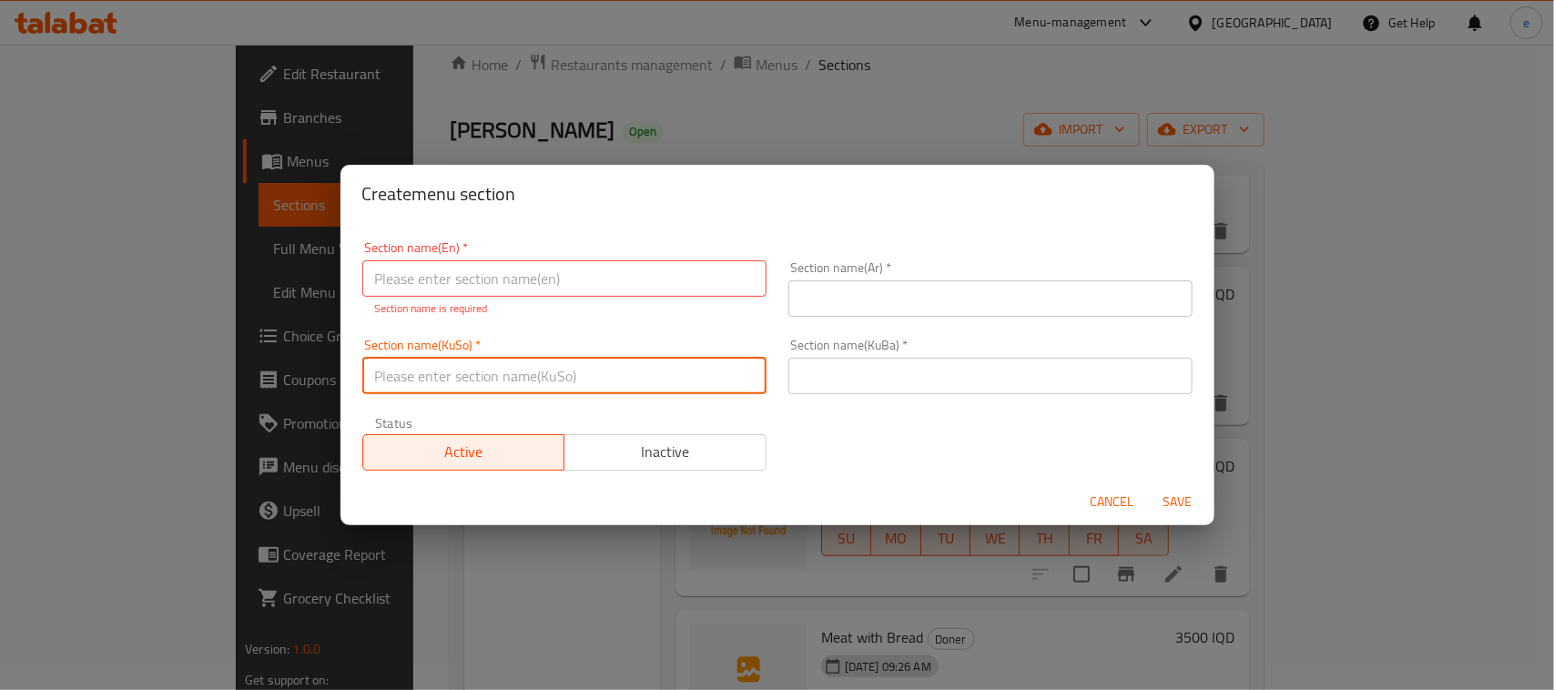
paste input "سەندویچەکان/ لەفەکان"
click at [402, 383] on input "سەندویچەکان/ لەفەکان" at bounding box center [564, 376] width 404 height 36
click at [417, 383] on input "سەندویچەکان" at bounding box center [564, 376] width 404 height 36
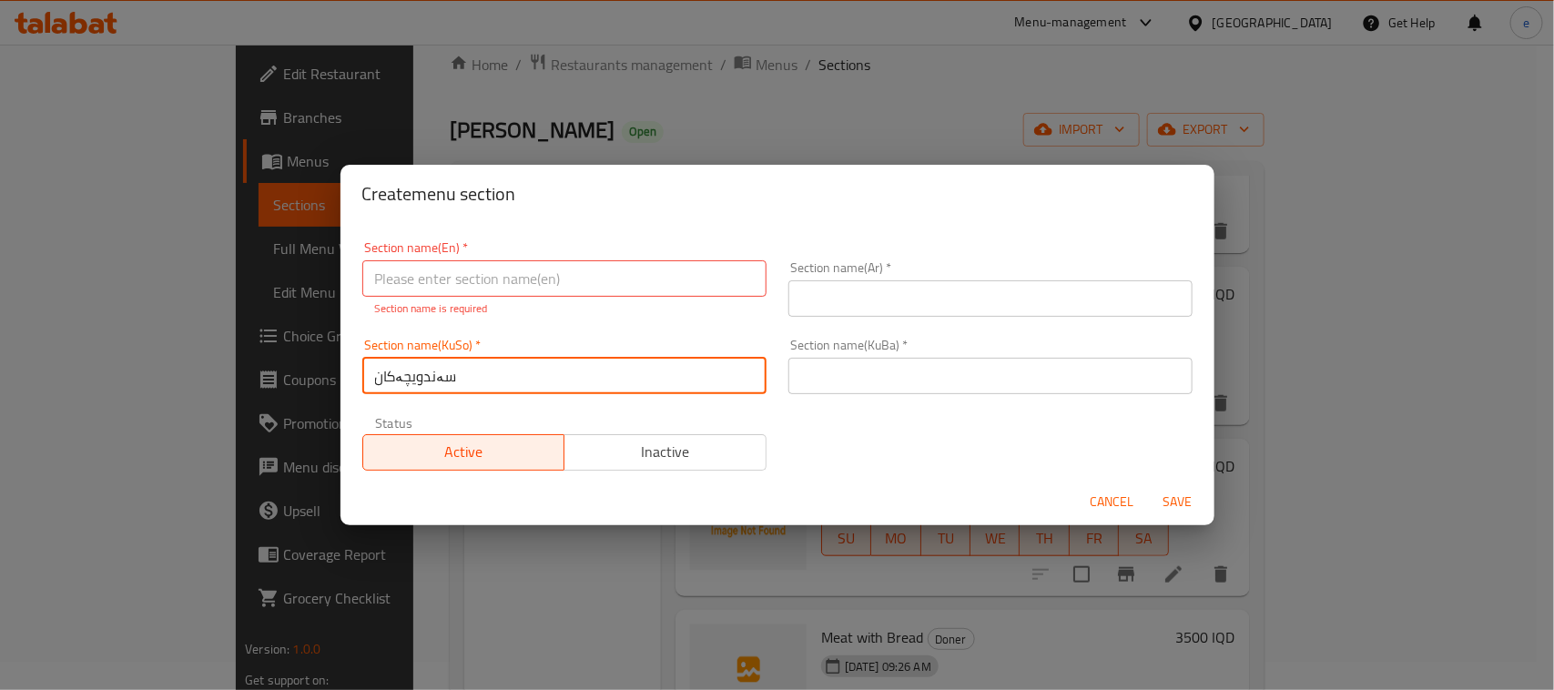
type input "سەندویچەکان"
click at [879, 371] on input "text" at bounding box center [990, 376] width 404 height 36
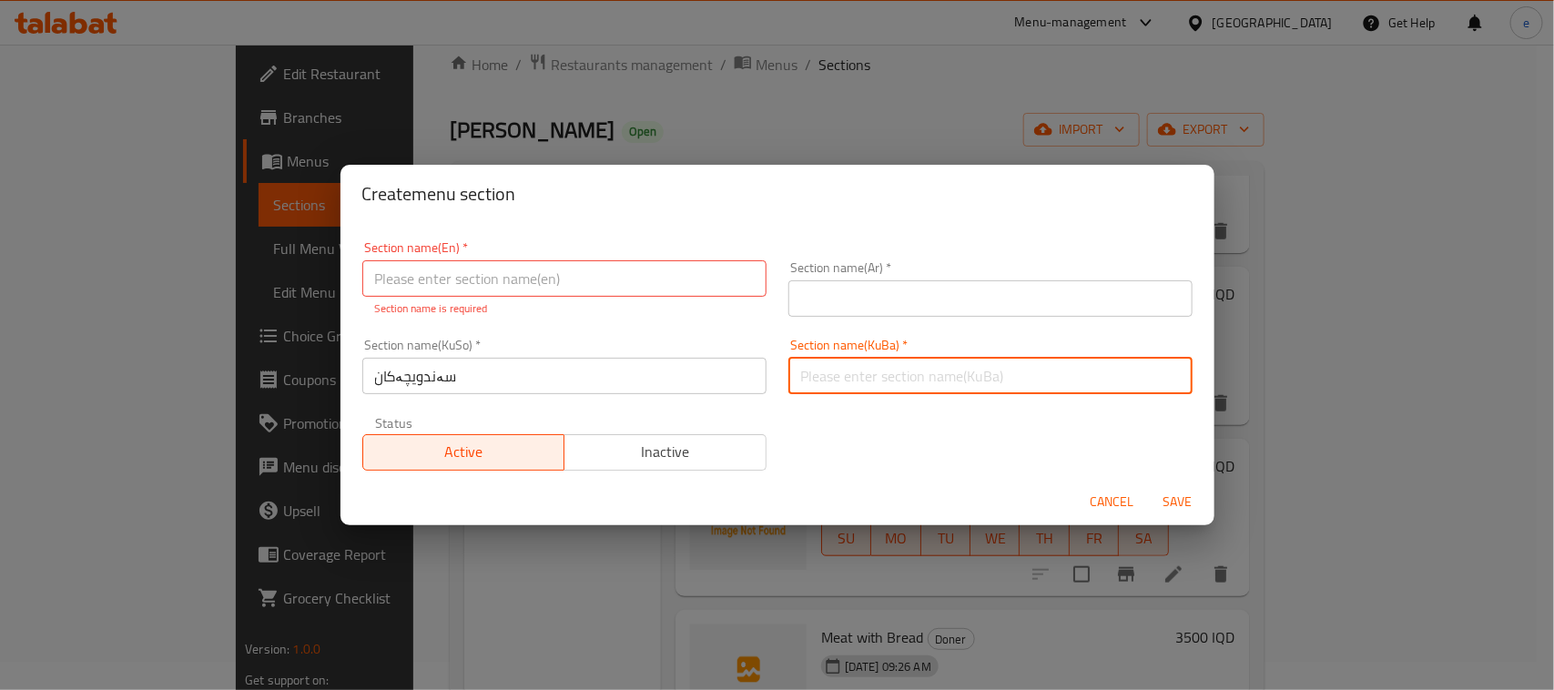
paste input "سەندویچەکان"
type input "سەندویچەکان"
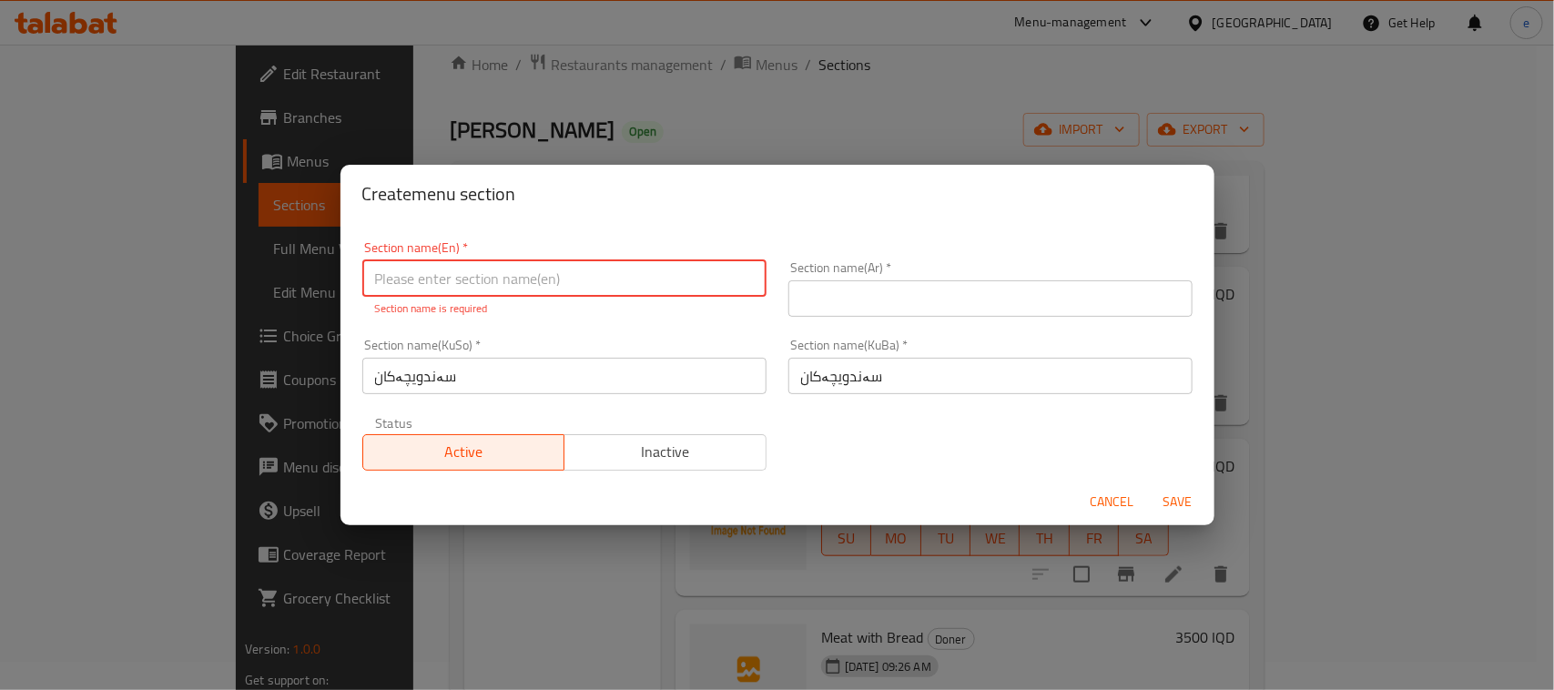
click at [558, 283] on input "text" at bounding box center [564, 278] width 404 height 36
paste input "السندويتشات"
click at [493, 296] on input "السندويتشات" at bounding box center [564, 278] width 404 height 36
click at [737, 291] on input "السندويتشات" at bounding box center [564, 278] width 404 height 36
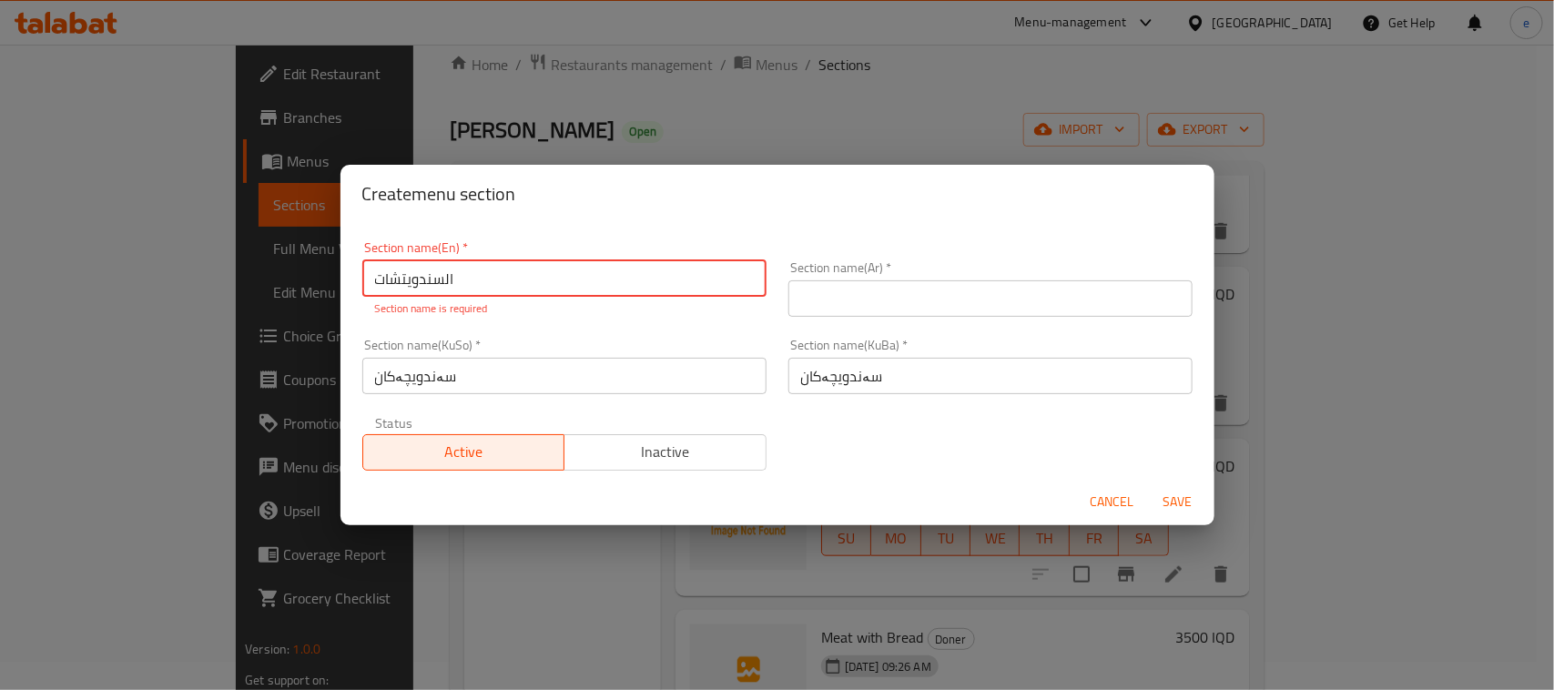
type input "السندويتشات"
click at [830, 308] on input "text" at bounding box center [990, 298] width 404 height 36
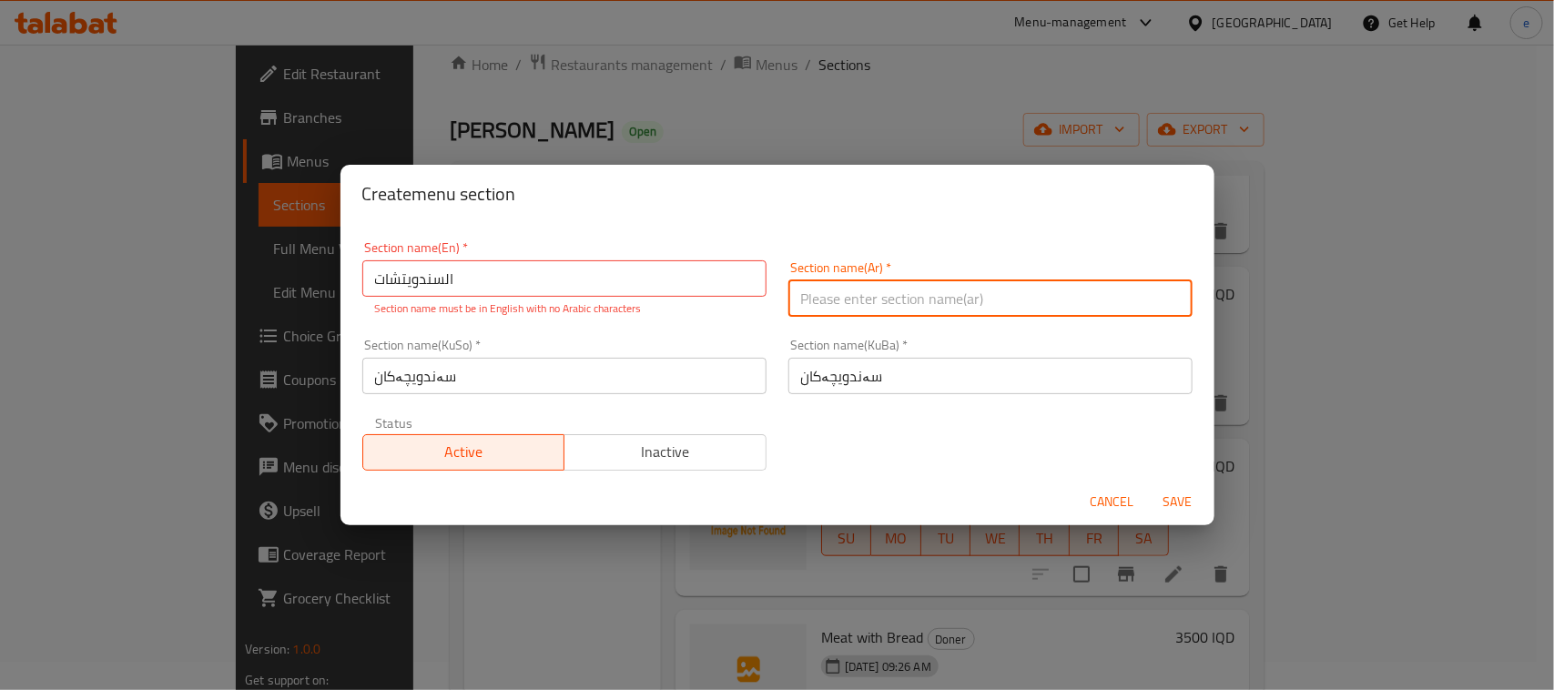
paste input "السندويتشات"
type input "السندويتشات"
click at [535, 278] on input "السندويتشات" at bounding box center [564, 278] width 404 height 36
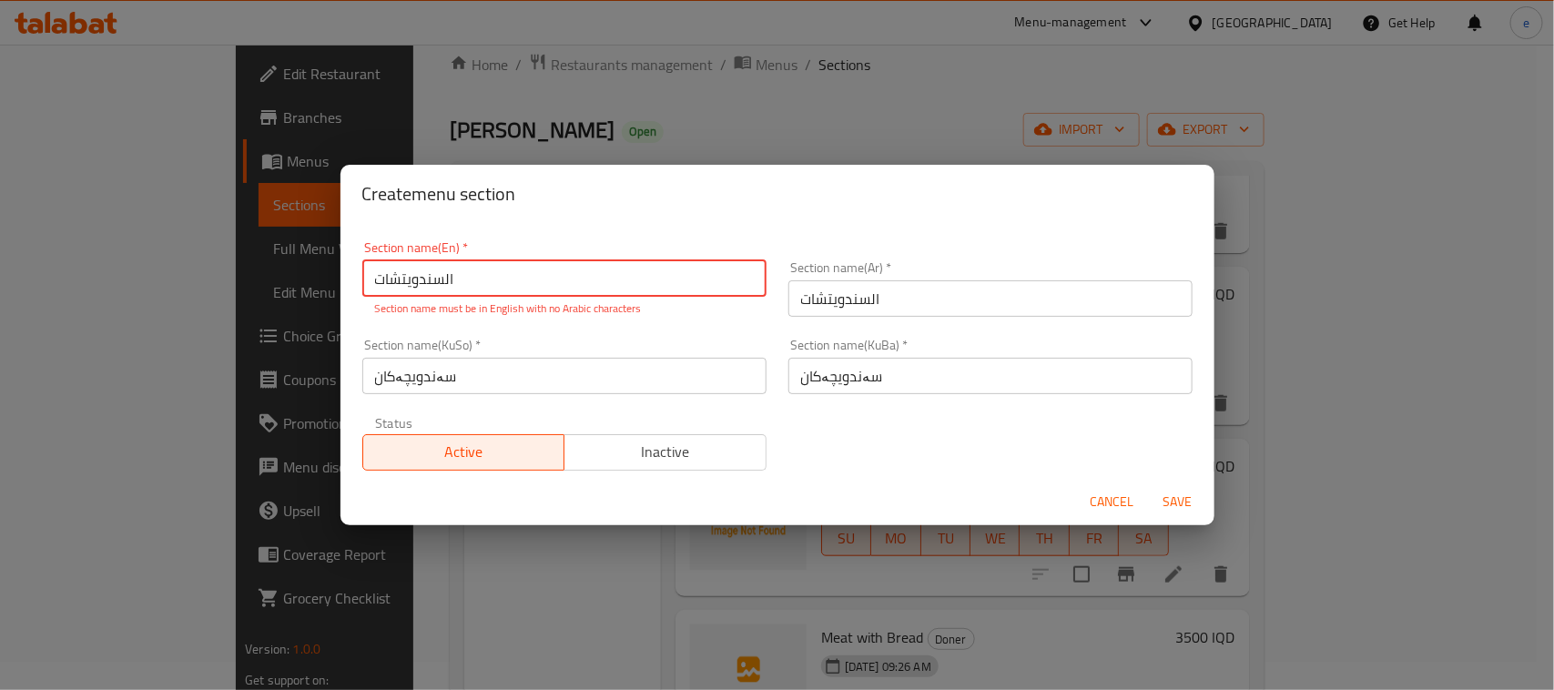
click at [535, 278] on input "السندويتشات" at bounding box center [564, 278] width 404 height 36
paste input "Sandwiches"
type input "Sandwiches"
click at [1172, 505] on button "Save" at bounding box center [1178, 502] width 58 height 34
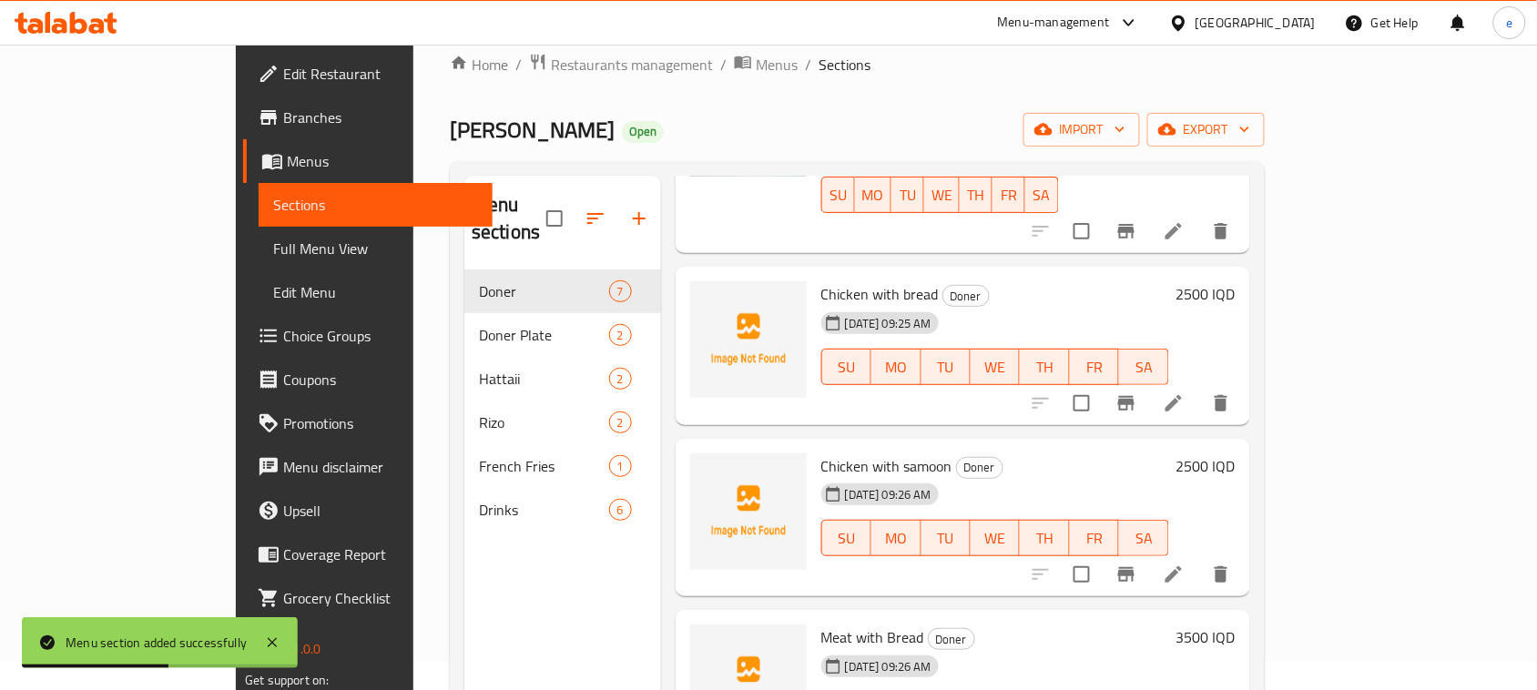
click at [1101, 384] on input "checkbox" at bounding box center [1082, 403] width 38 height 38
checkbox input "true"
click at [1101, 555] on input "checkbox" at bounding box center [1082, 574] width 38 height 38
checkbox input "true"
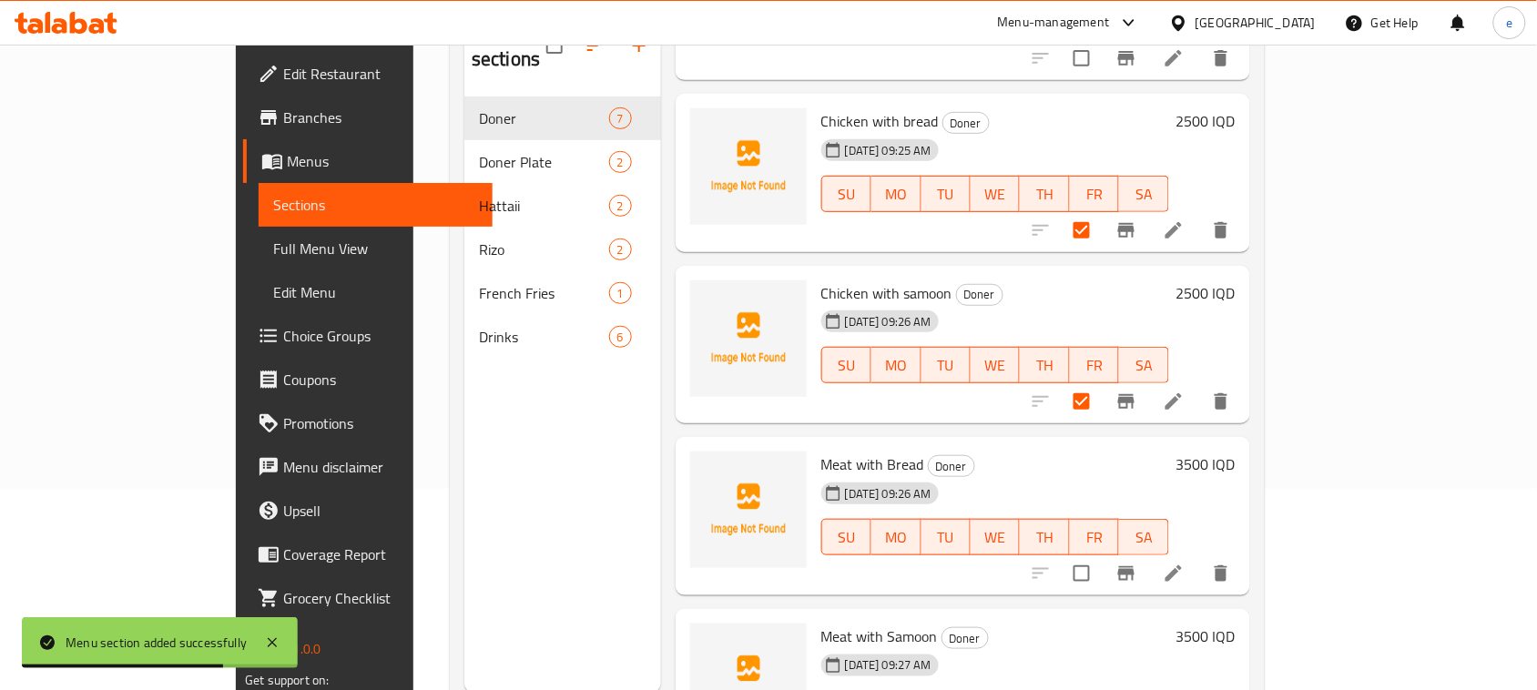
scroll to position [256, 0]
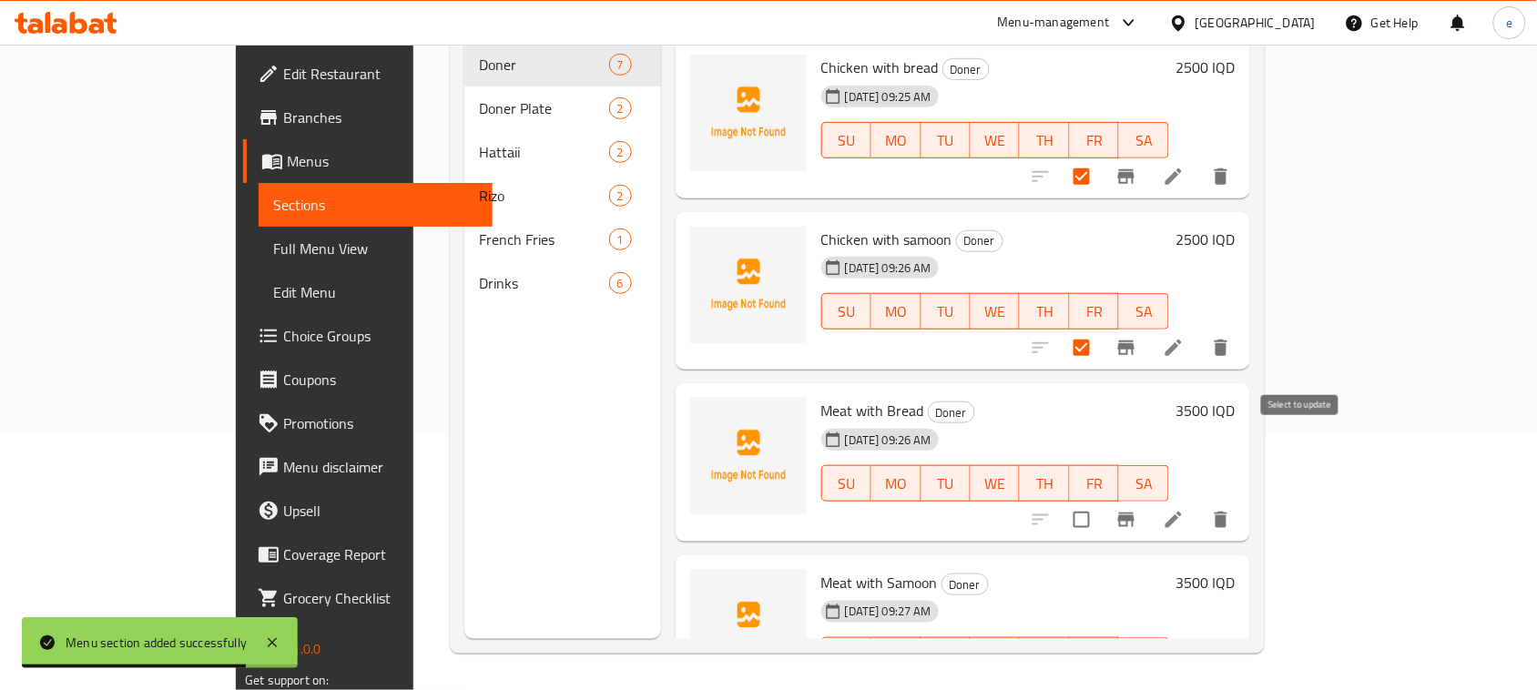
click at [1101, 501] on input "checkbox" at bounding box center [1082, 520] width 38 height 38
checkbox input "true"
click at [1101, 673] on input "checkbox" at bounding box center [1082, 692] width 38 height 38
checkbox input "true"
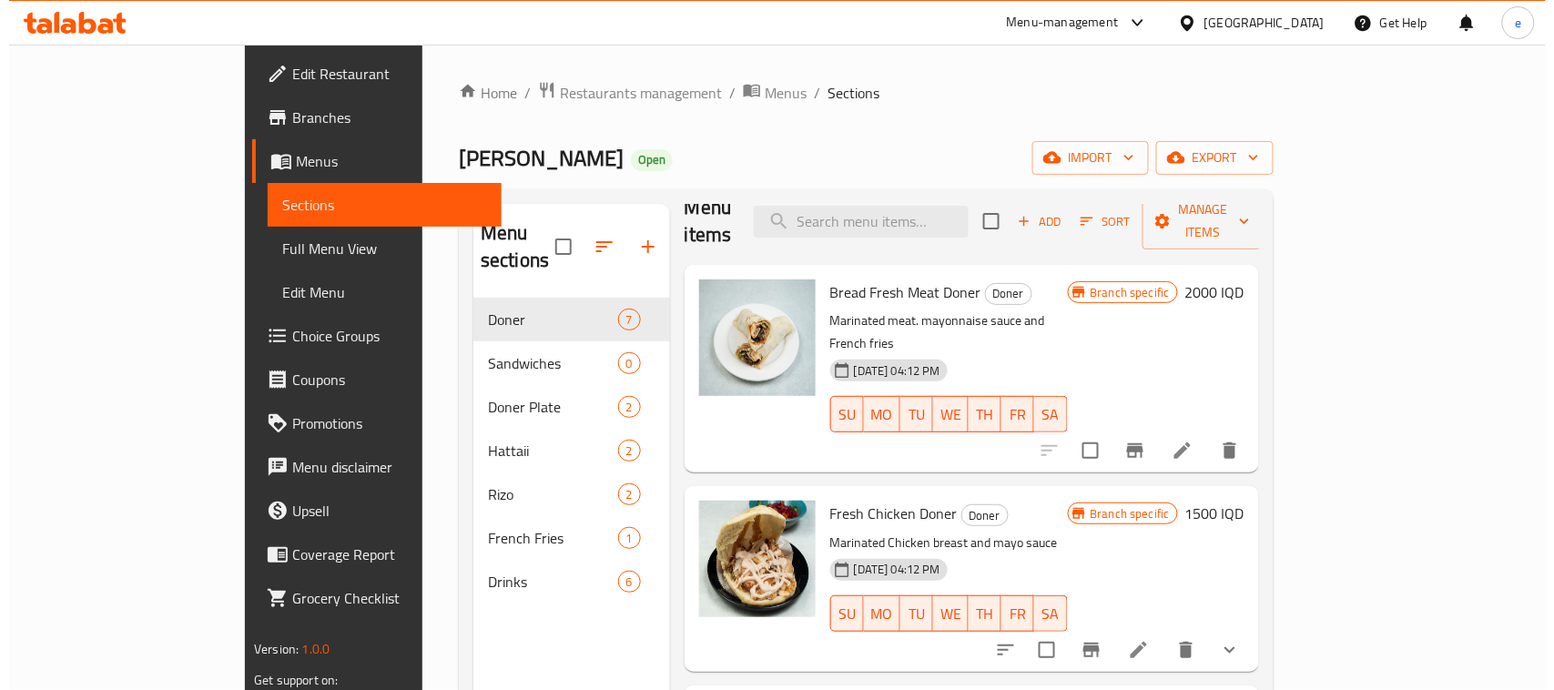
scroll to position [0, 0]
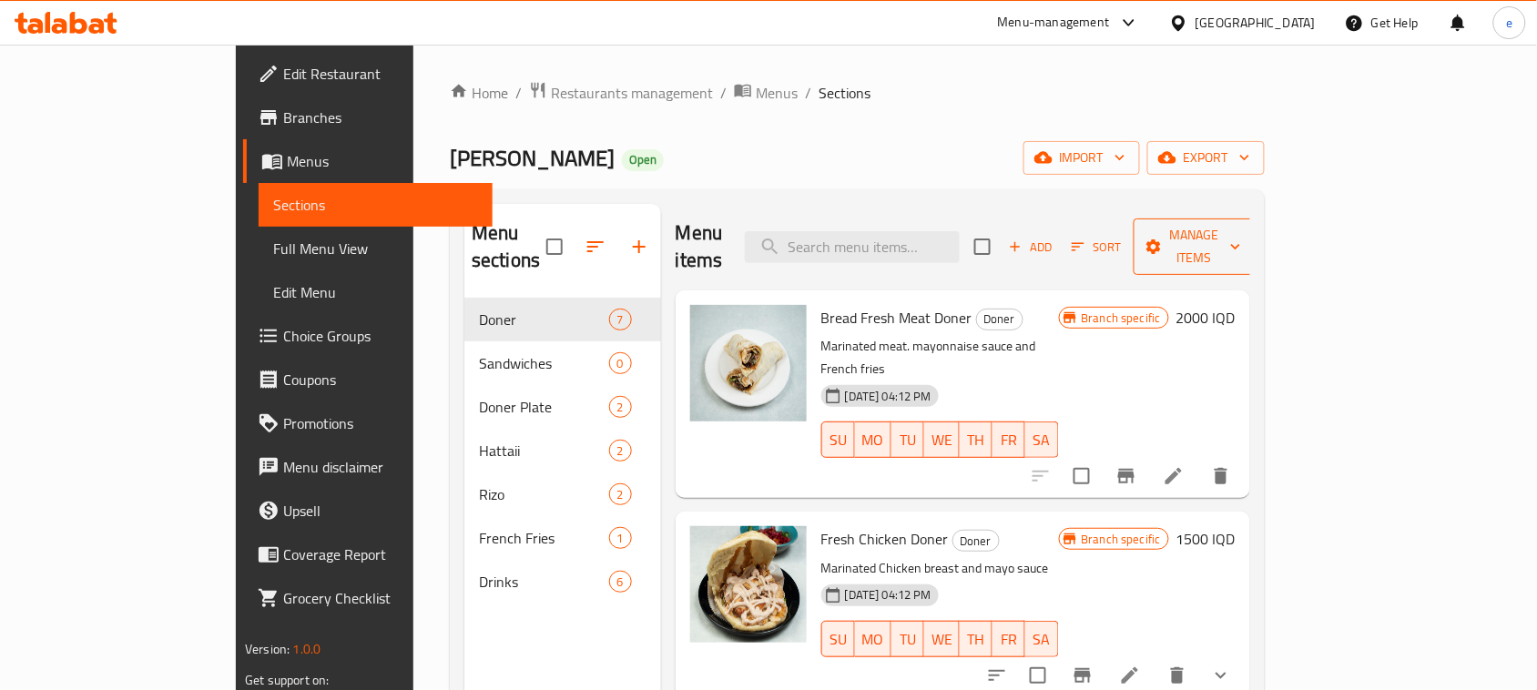
click at [1241, 242] on span "Manage items" at bounding box center [1194, 247] width 93 height 46
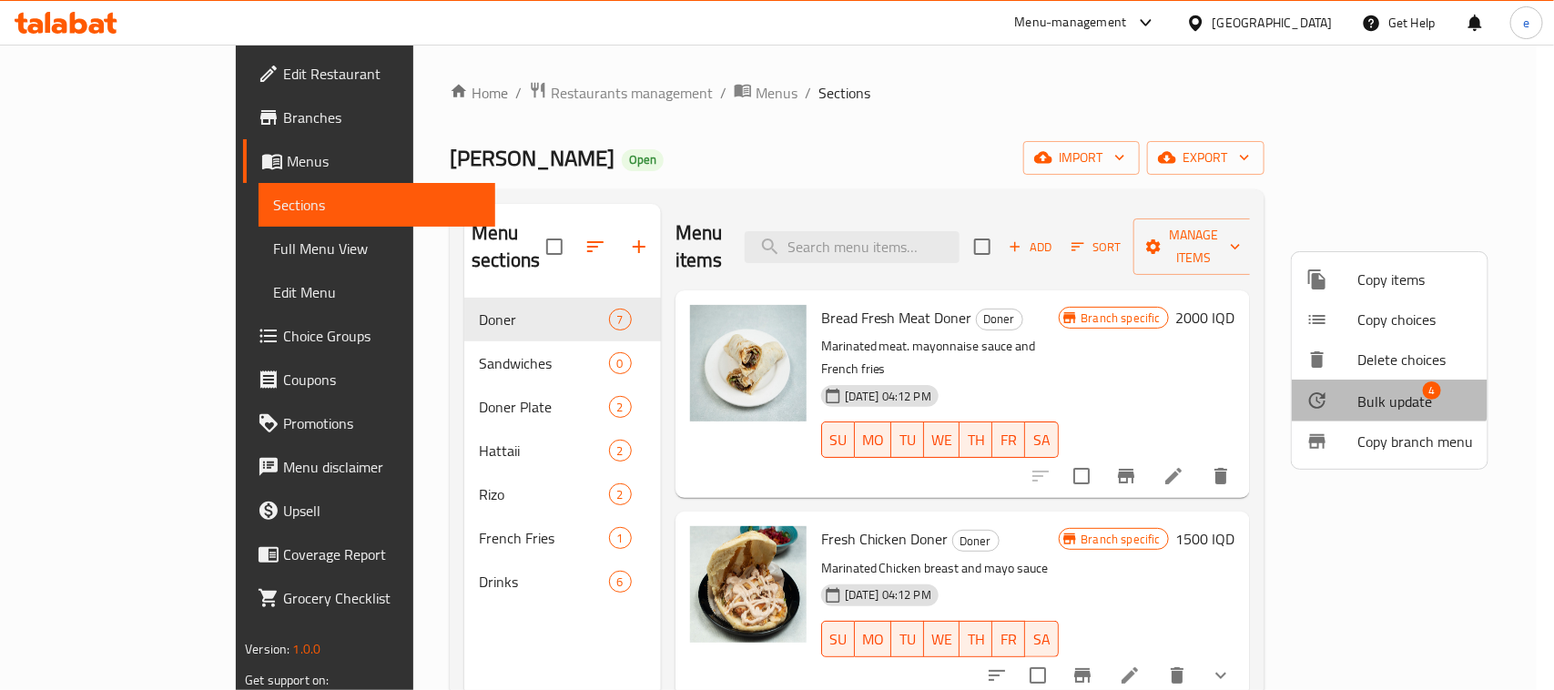
click at [1373, 387] on li "Bulk update 4" at bounding box center [1390, 401] width 196 height 42
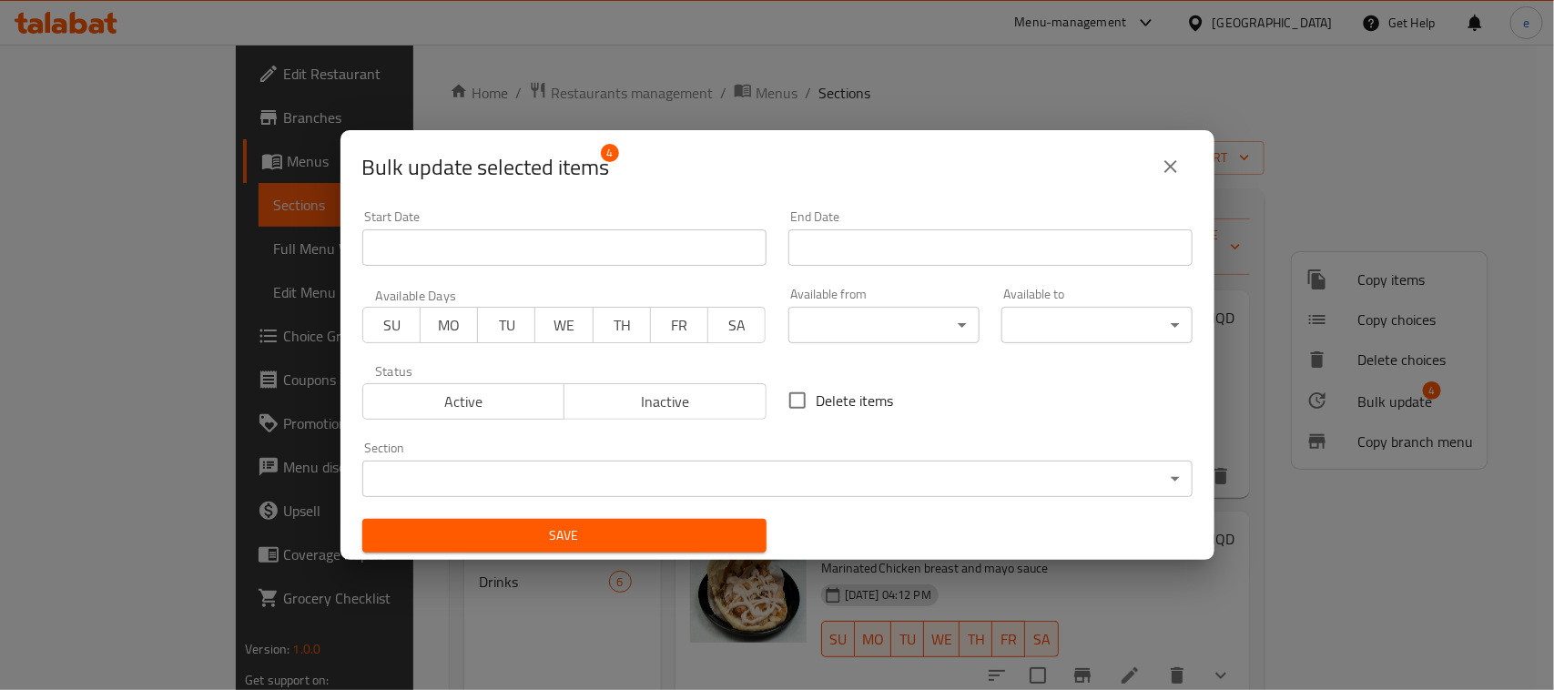
click at [683, 493] on body "​ Menu-management Iraq Get Help e Edit Restaurant Branches Menus Sections Full …" at bounding box center [777, 368] width 1554 height 646
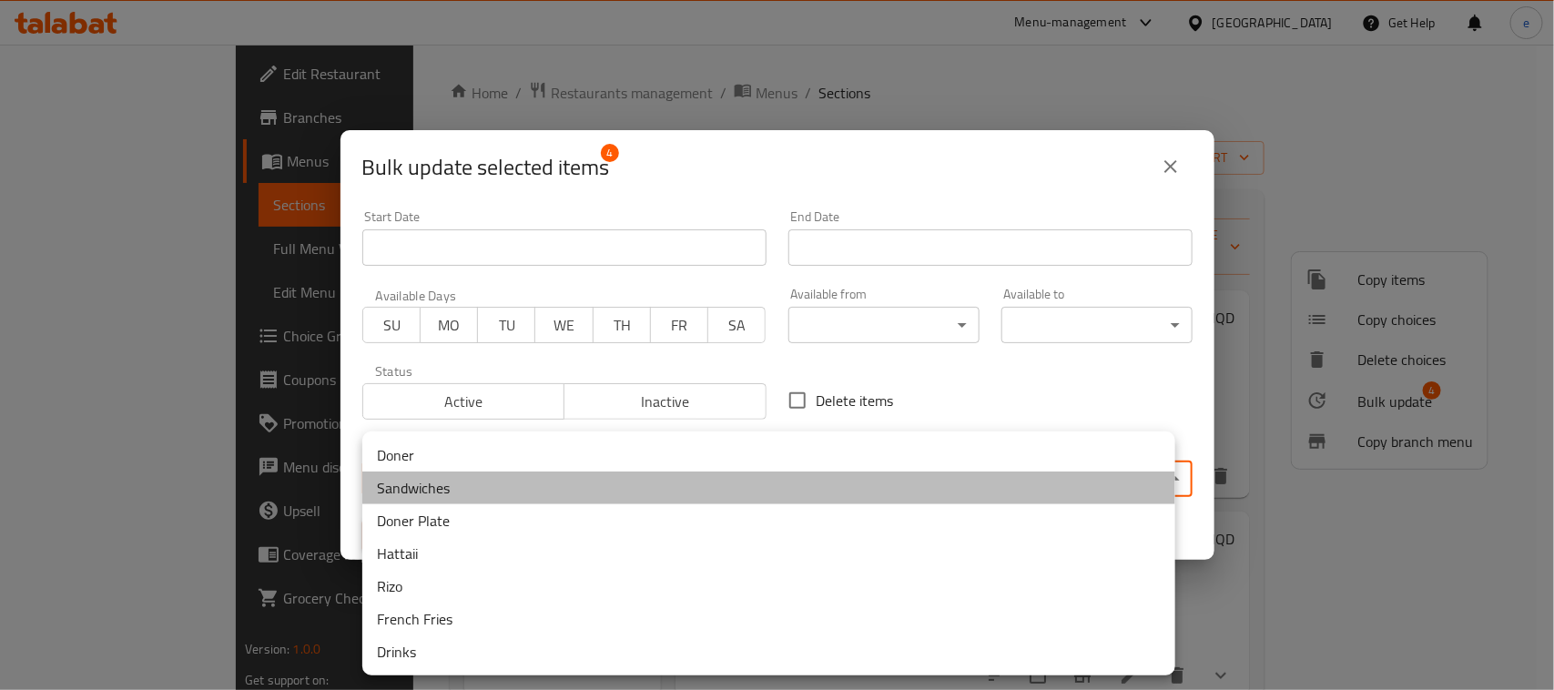
click at [440, 502] on li "Sandwiches" at bounding box center [768, 488] width 813 height 33
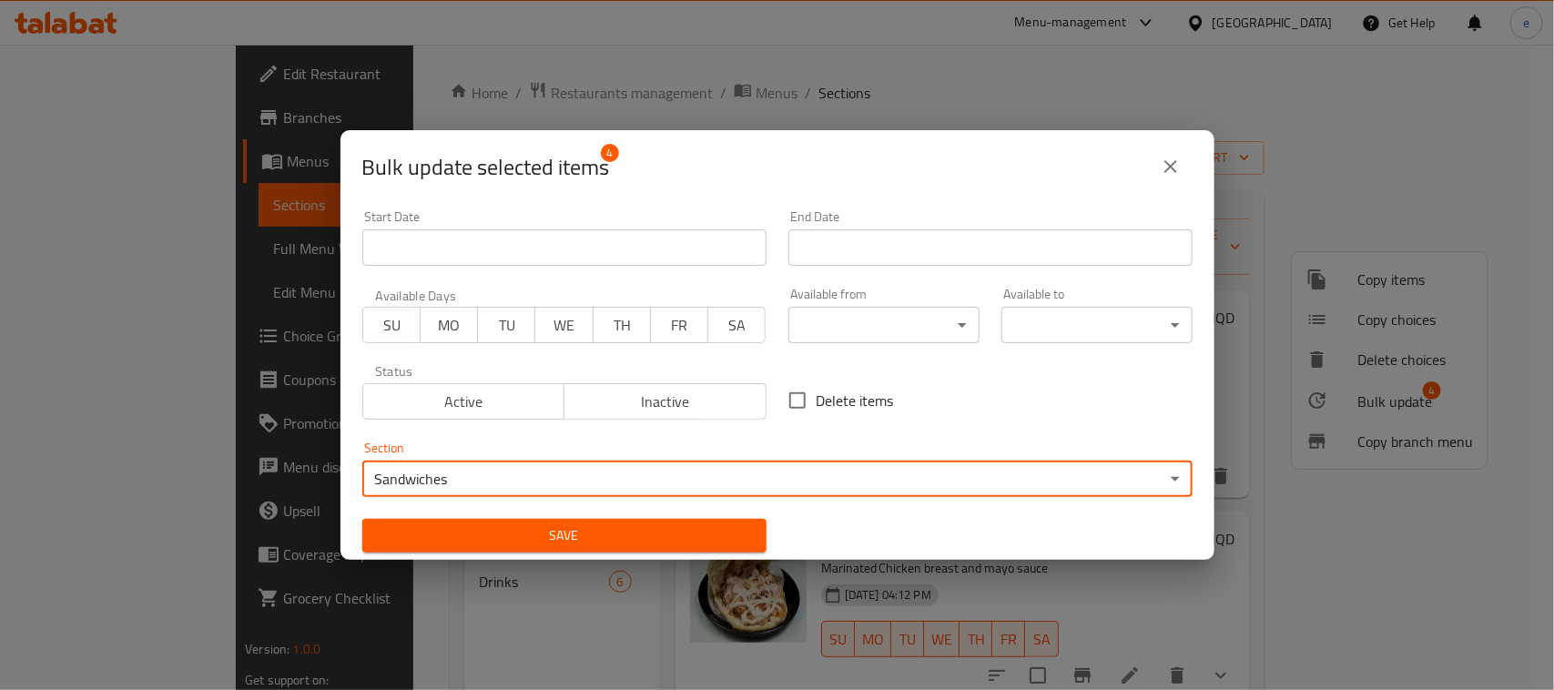
click at [554, 535] on span "Save" at bounding box center [564, 535] width 375 height 23
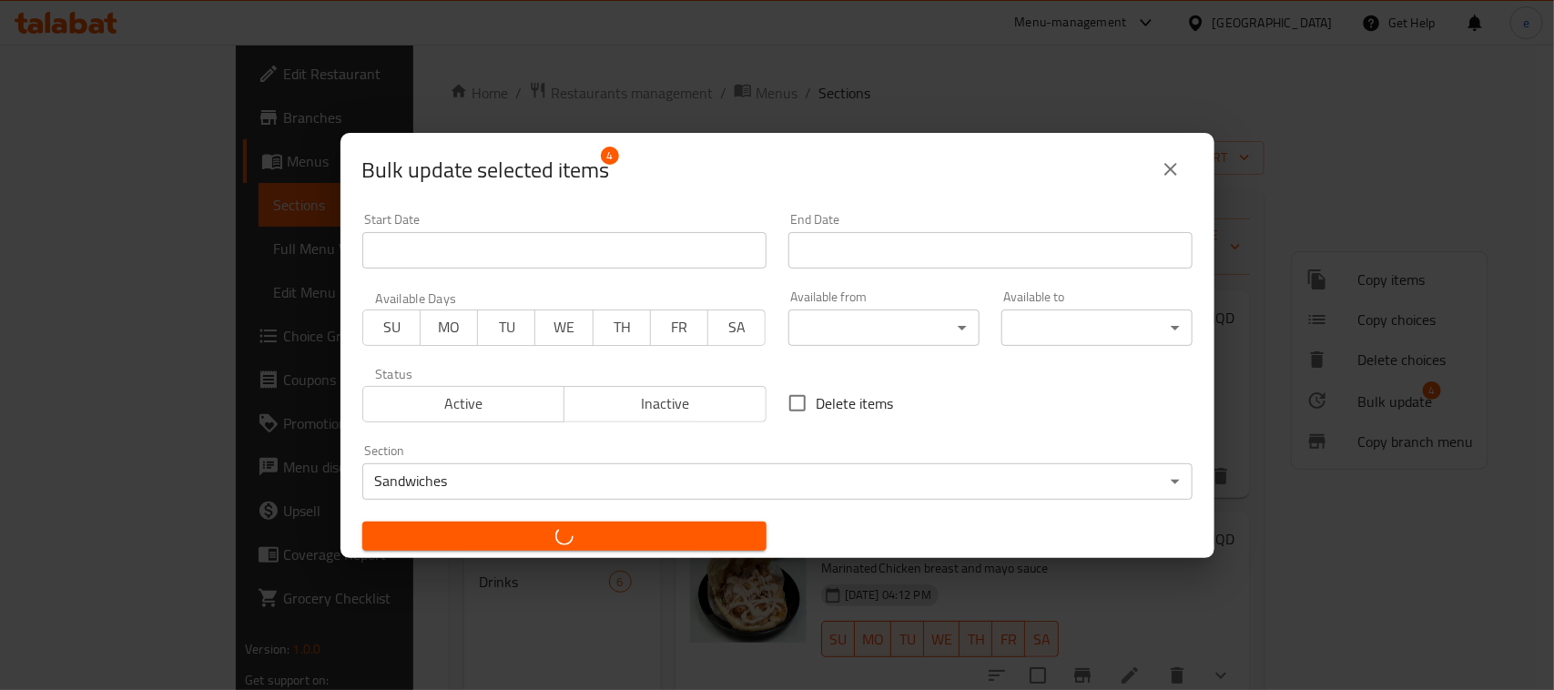
checkbox input "false"
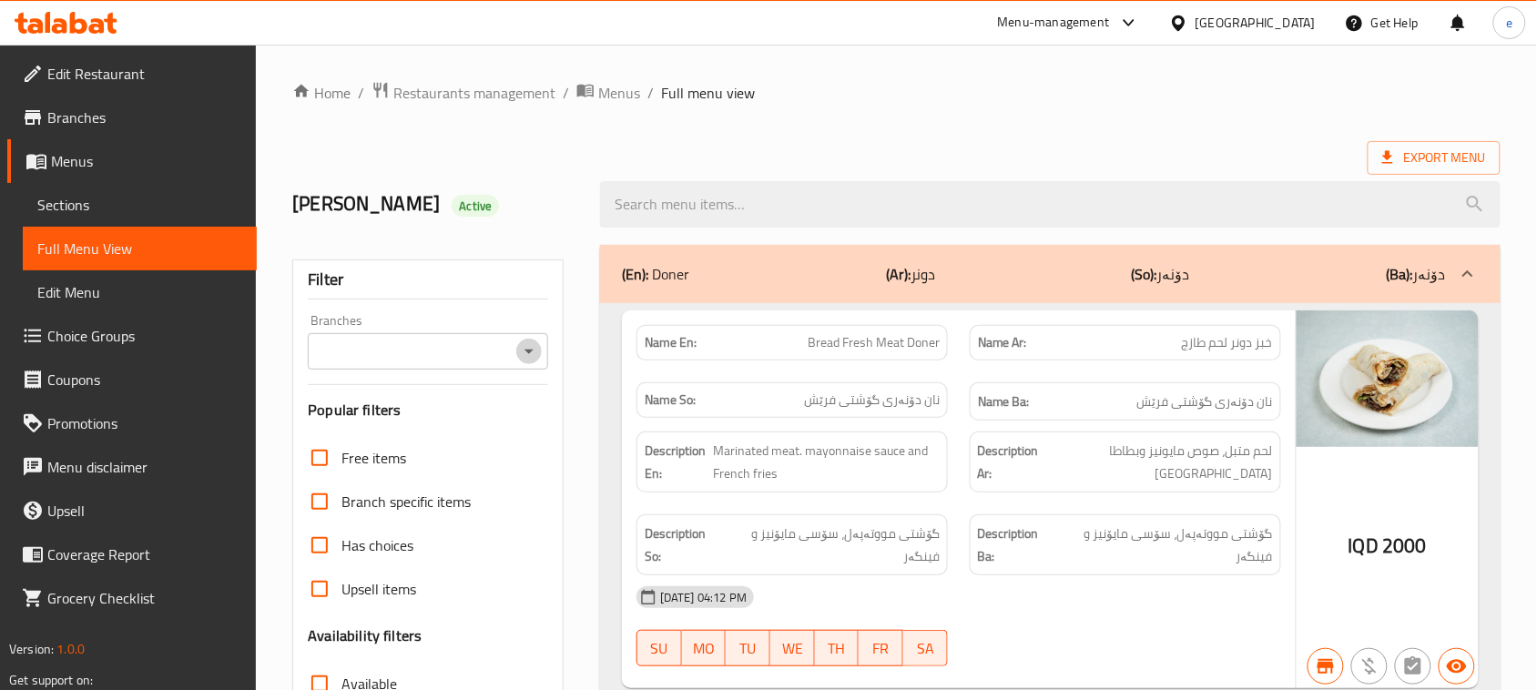
click at [540, 353] on button "Open" at bounding box center [528, 351] width 25 height 25
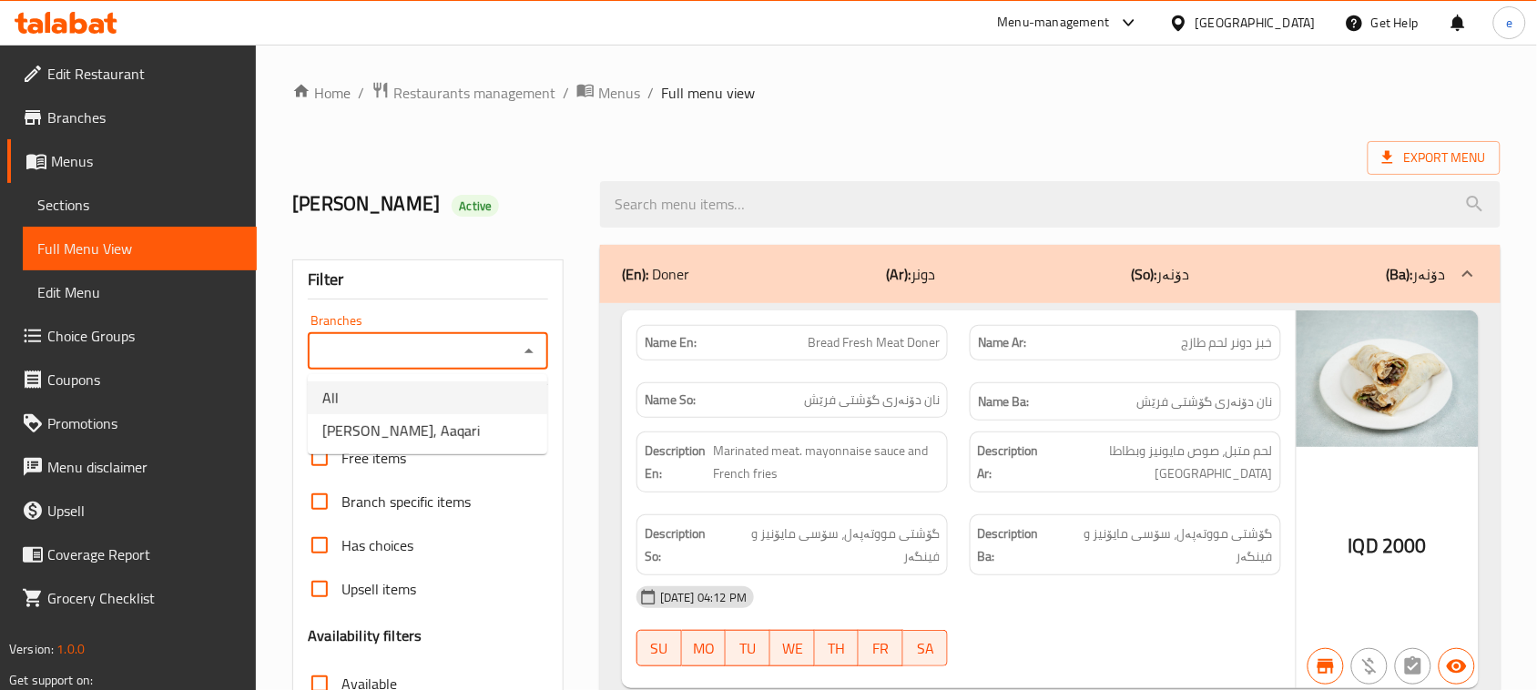
click at [464, 411] on li "All" at bounding box center [427, 397] width 239 height 33
click at [533, 348] on icon "Open" at bounding box center [529, 352] width 22 height 22
click at [470, 423] on li "[PERSON_NAME], Aaqari" at bounding box center [427, 430] width 239 height 33
type input "[PERSON_NAME], Aaqari"
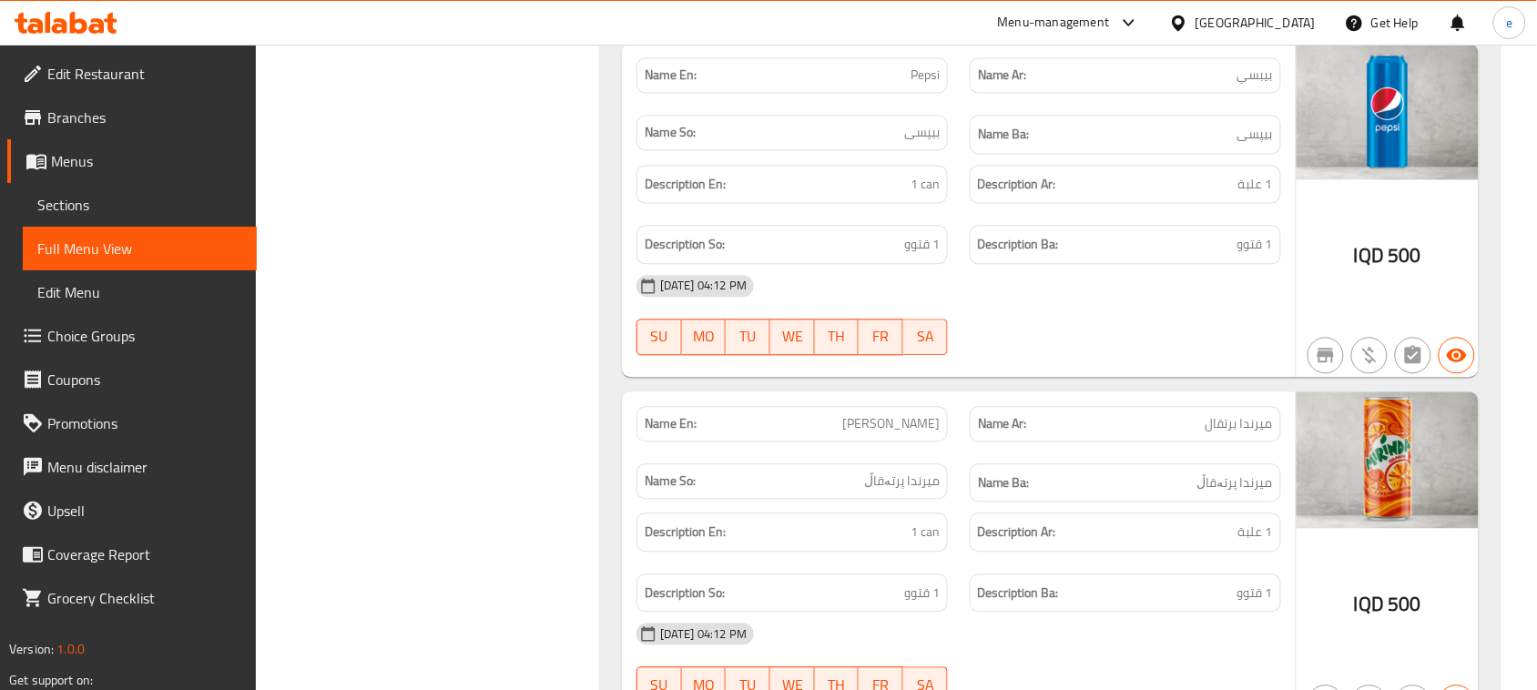
scroll to position [7111, 0]
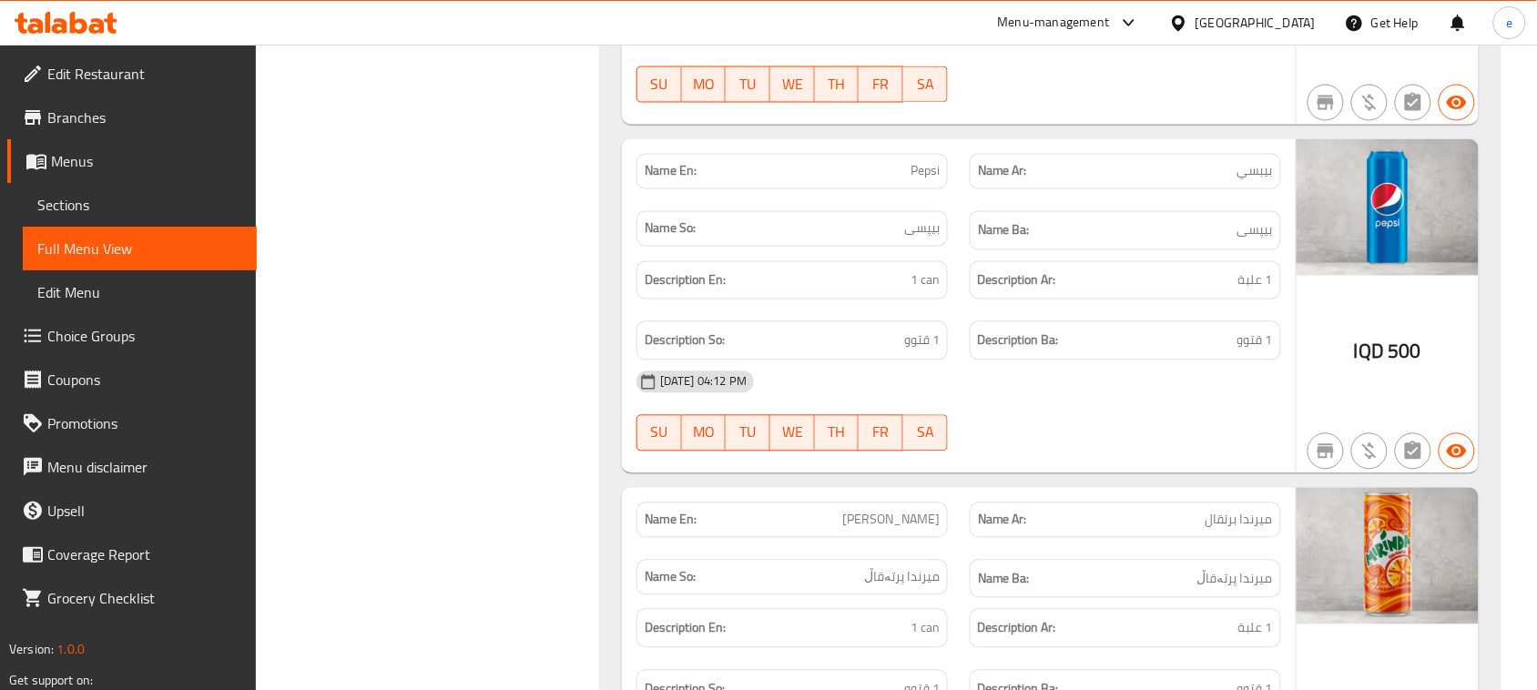
click at [53, 33] on icon at bounding box center [66, 23] width 103 height 22
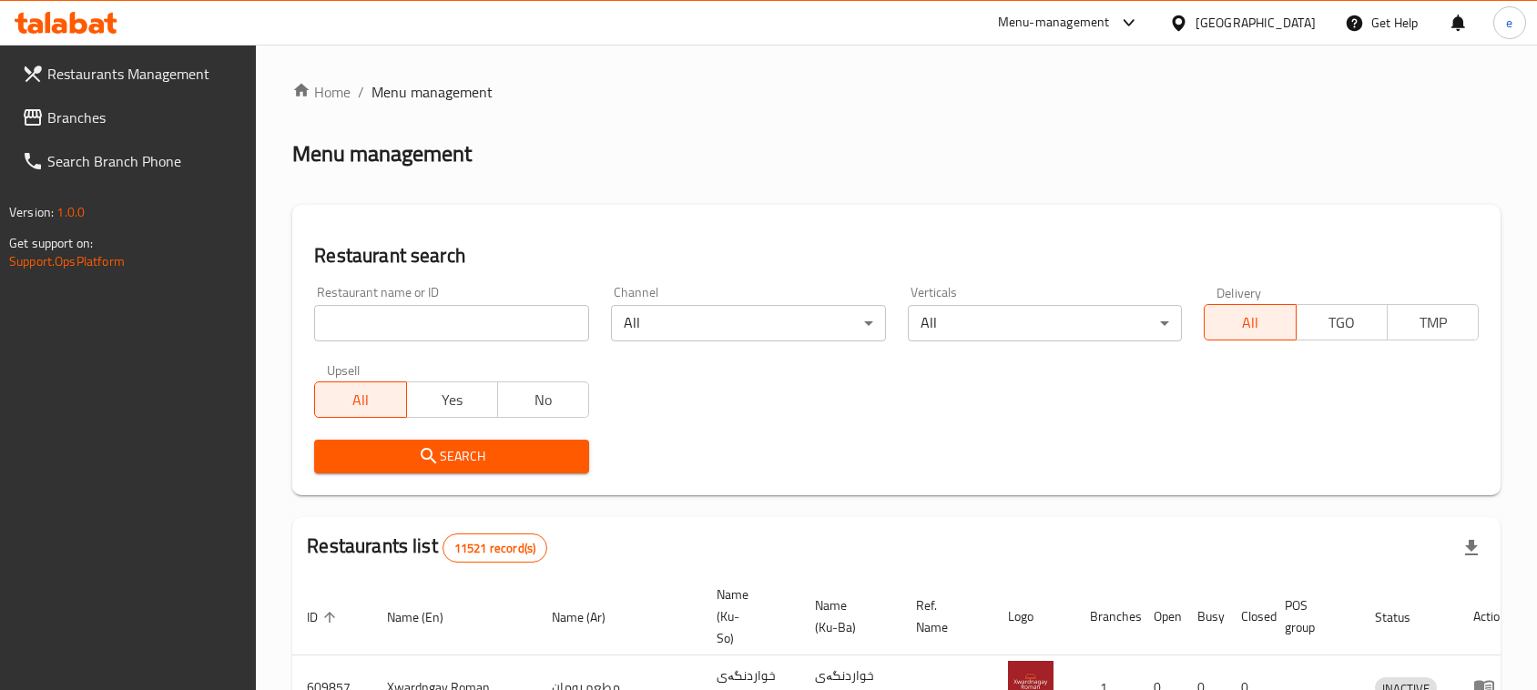
scroll to position [251, 0]
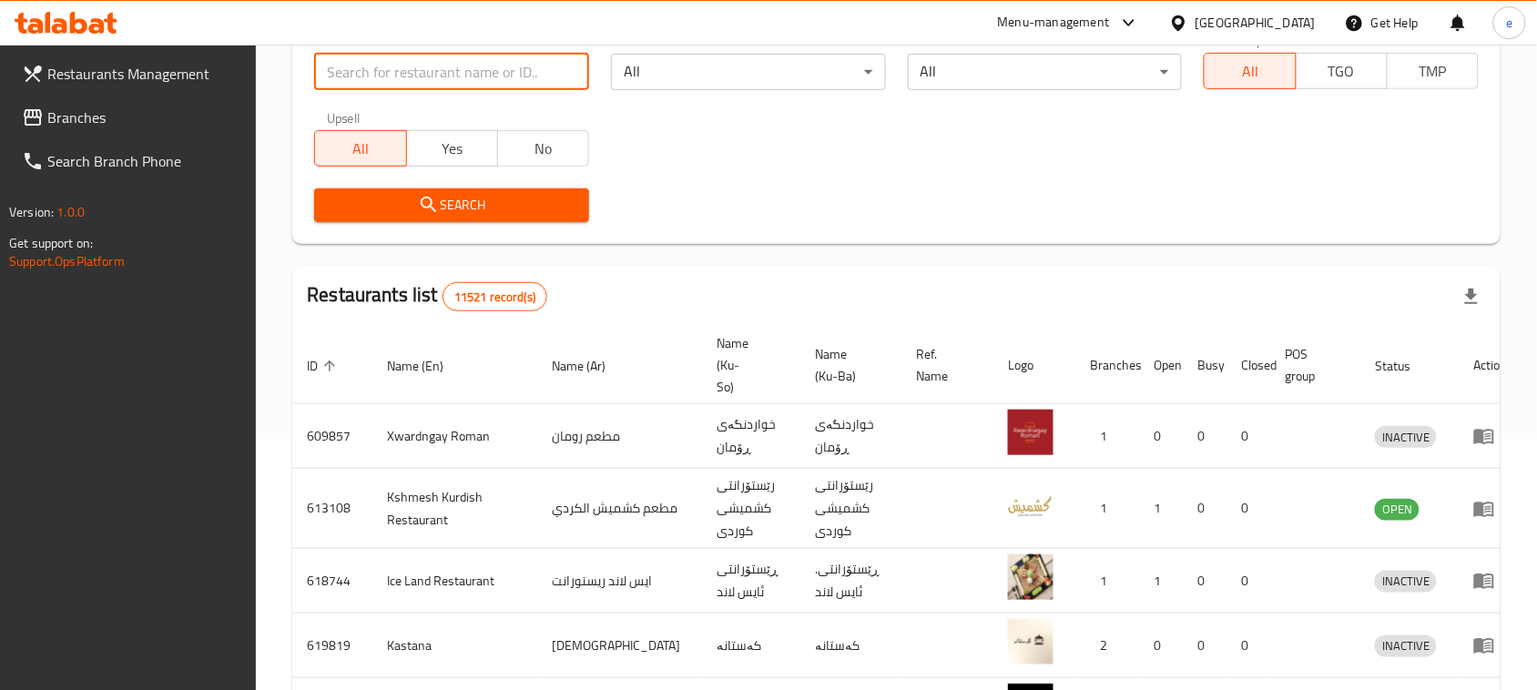
click at [401, 74] on input "search" at bounding box center [451, 72] width 275 height 36
paste input "683469"
type input "683469"
click button "Search" at bounding box center [451, 205] width 275 height 34
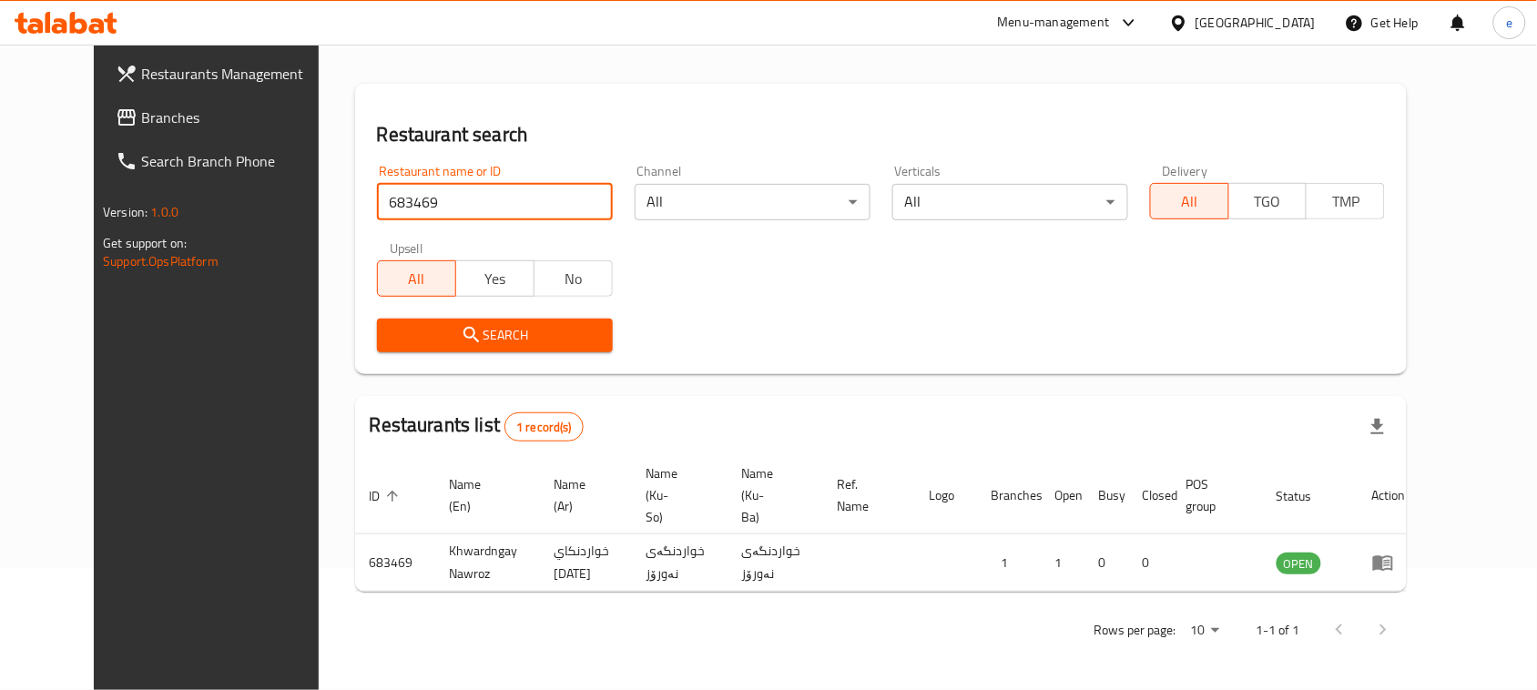
scroll to position [107, 0]
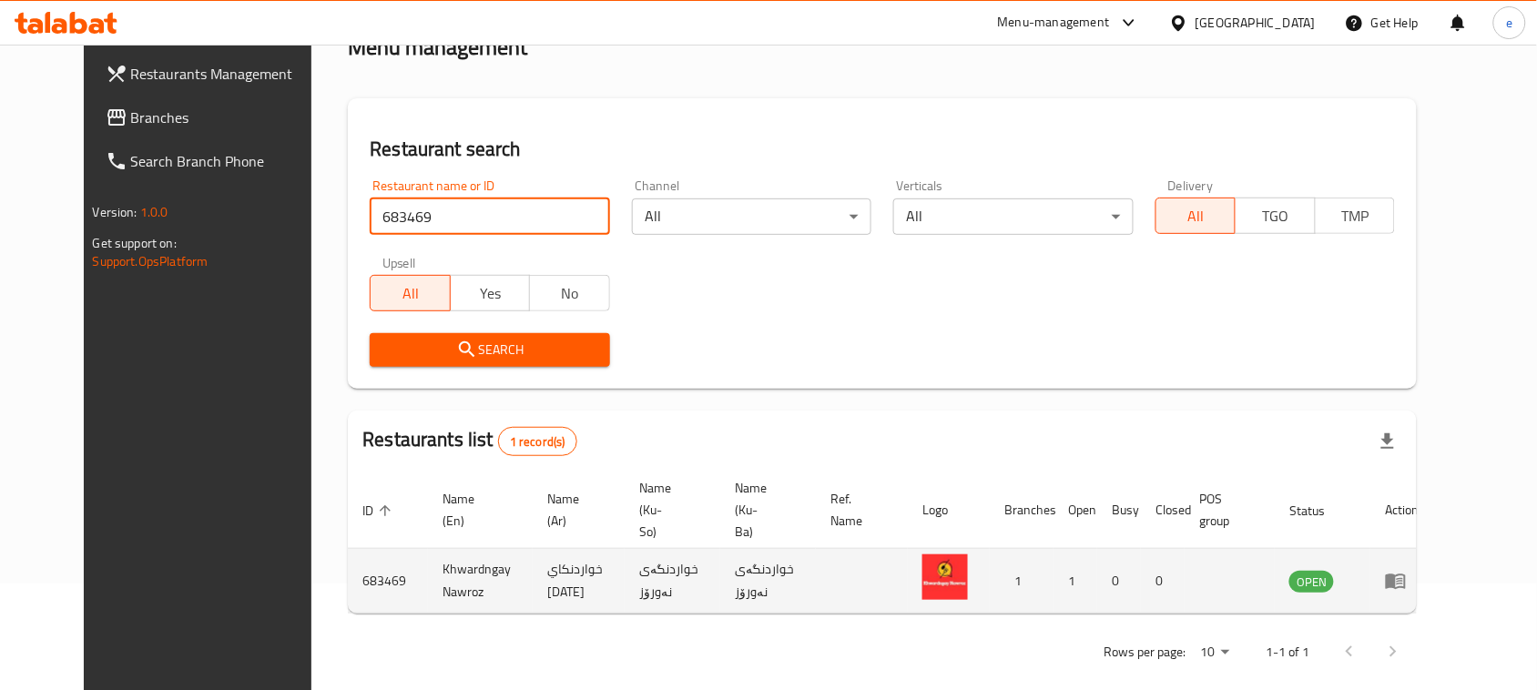
click at [1407, 570] on icon "enhanced table" at bounding box center [1396, 581] width 22 height 22
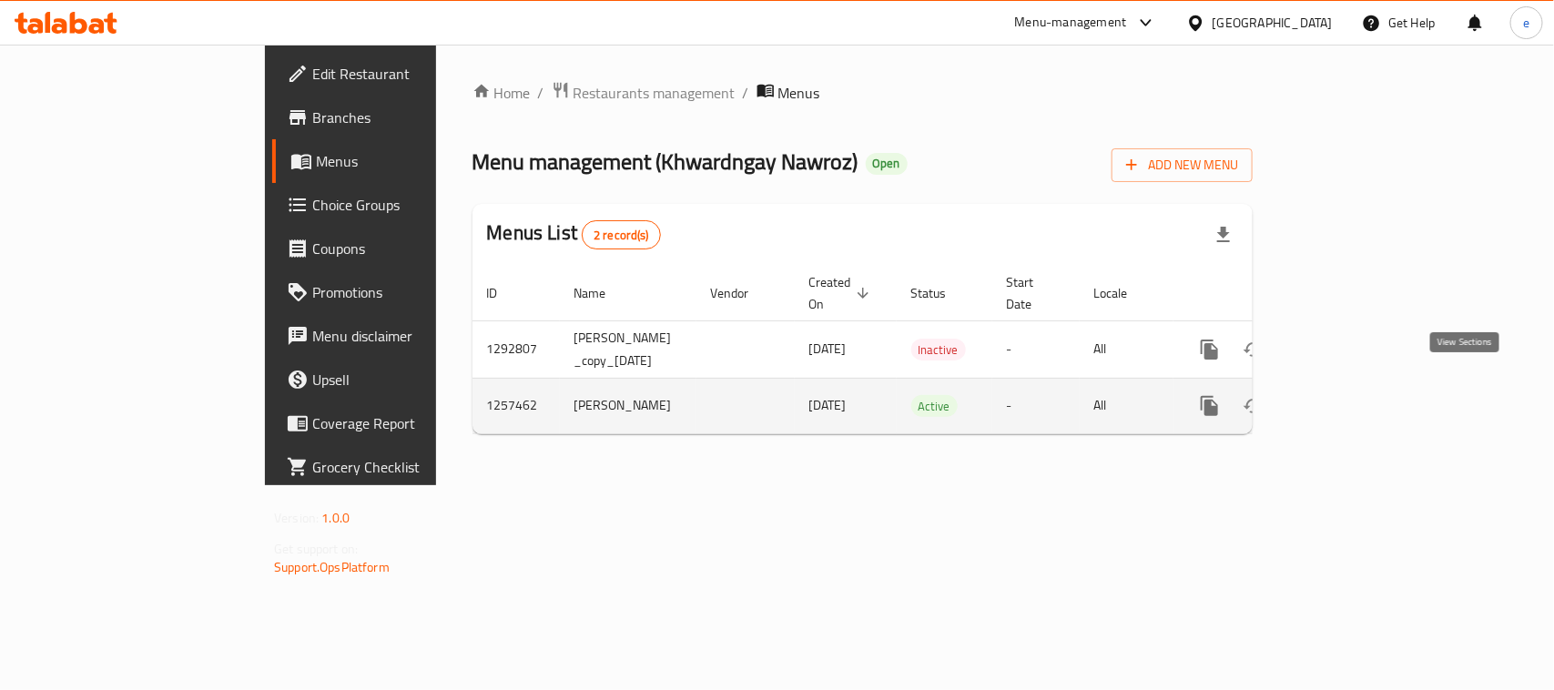
click at [1349, 398] on icon "enhanced table" at bounding box center [1341, 406] width 16 height 16
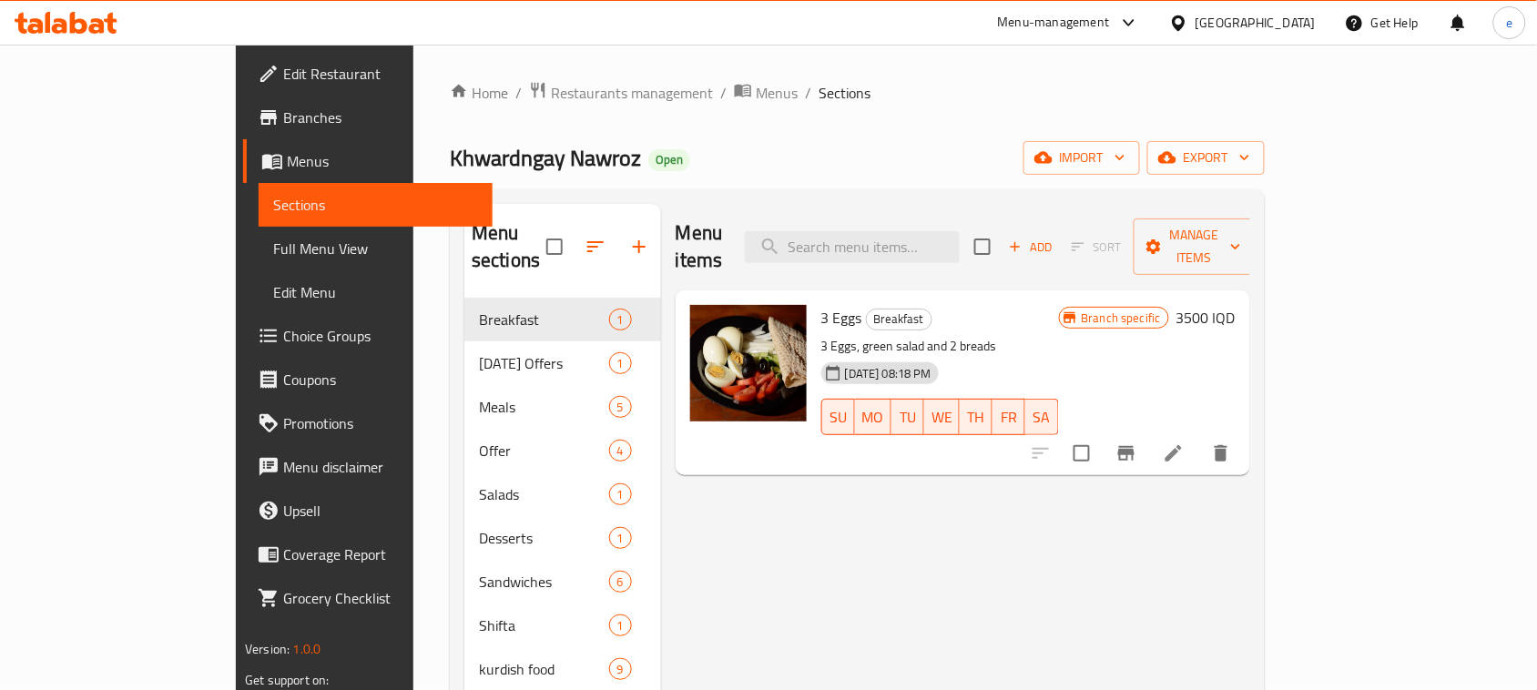
click at [273, 239] on span "Full Menu View" at bounding box center [375, 249] width 205 height 22
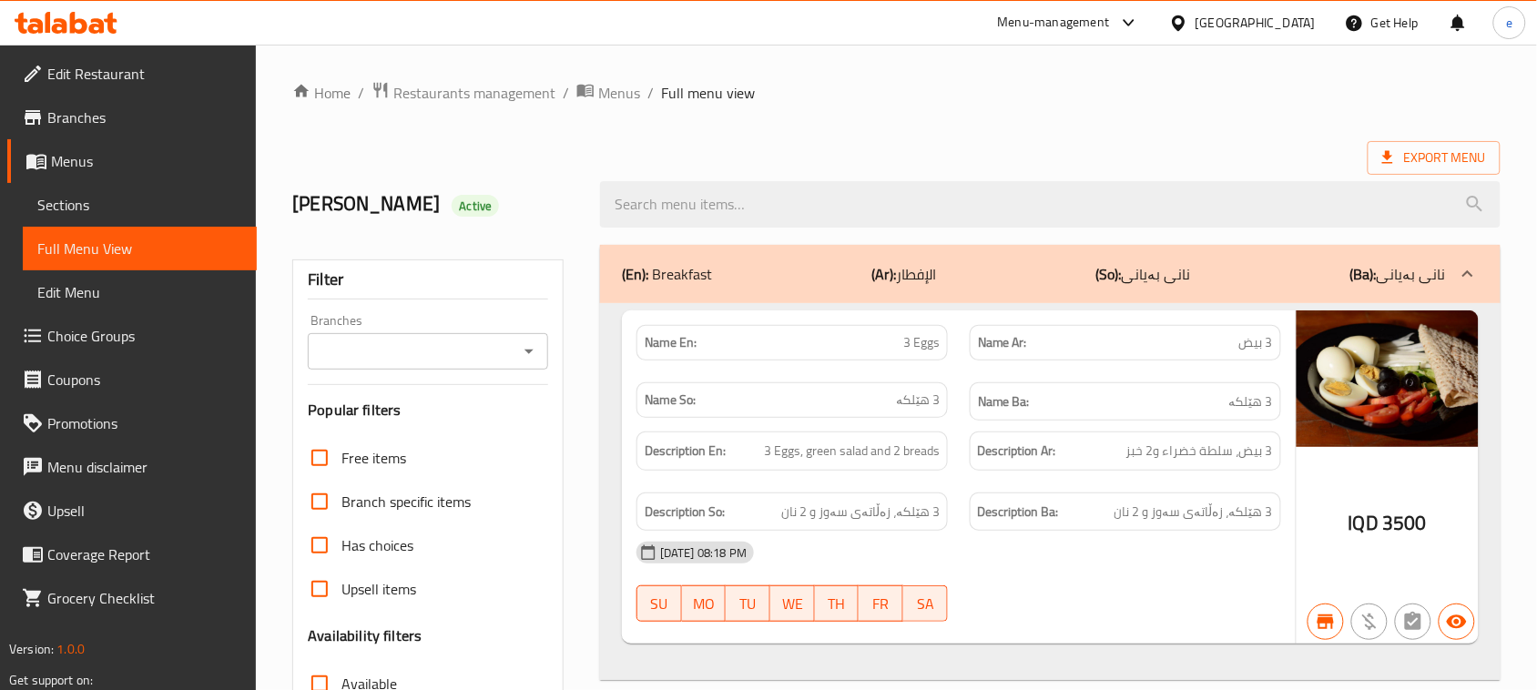
click at [529, 349] on icon "Open" at bounding box center [529, 352] width 22 height 22
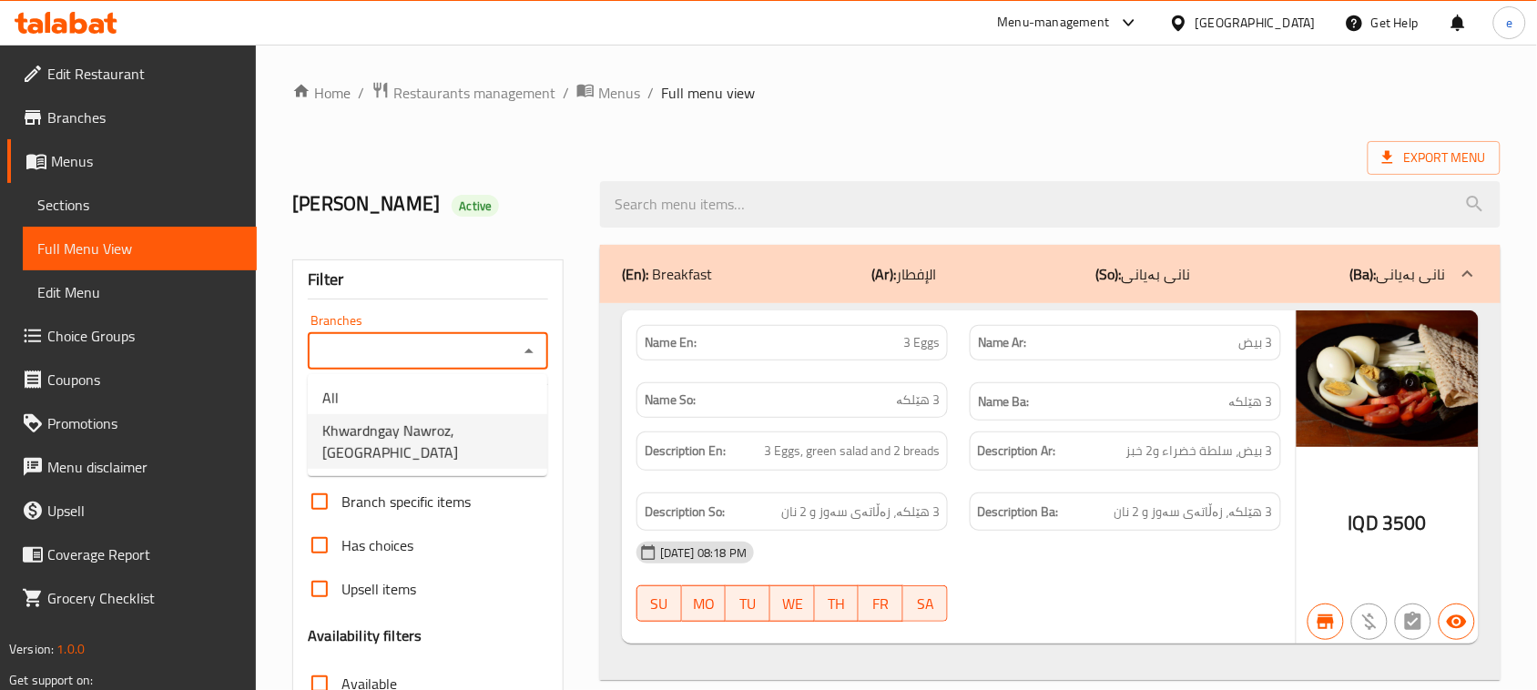
click at [442, 437] on span "Khwardngay Nawroz, [GEOGRAPHIC_DATA]" at bounding box center [427, 442] width 210 height 44
type input "Khwardngay Nawroz, [GEOGRAPHIC_DATA]"
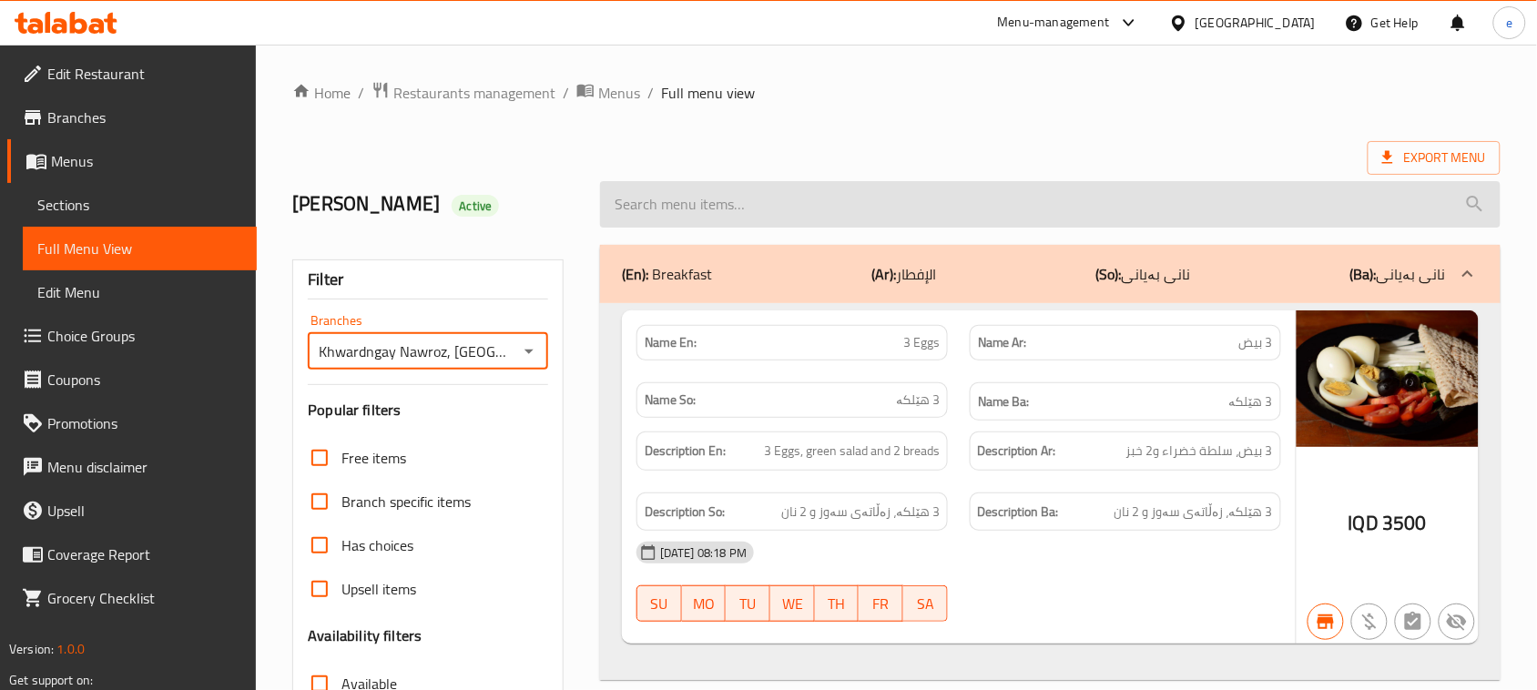
click at [717, 198] on input "search" at bounding box center [1050, 204] width 900 height 46
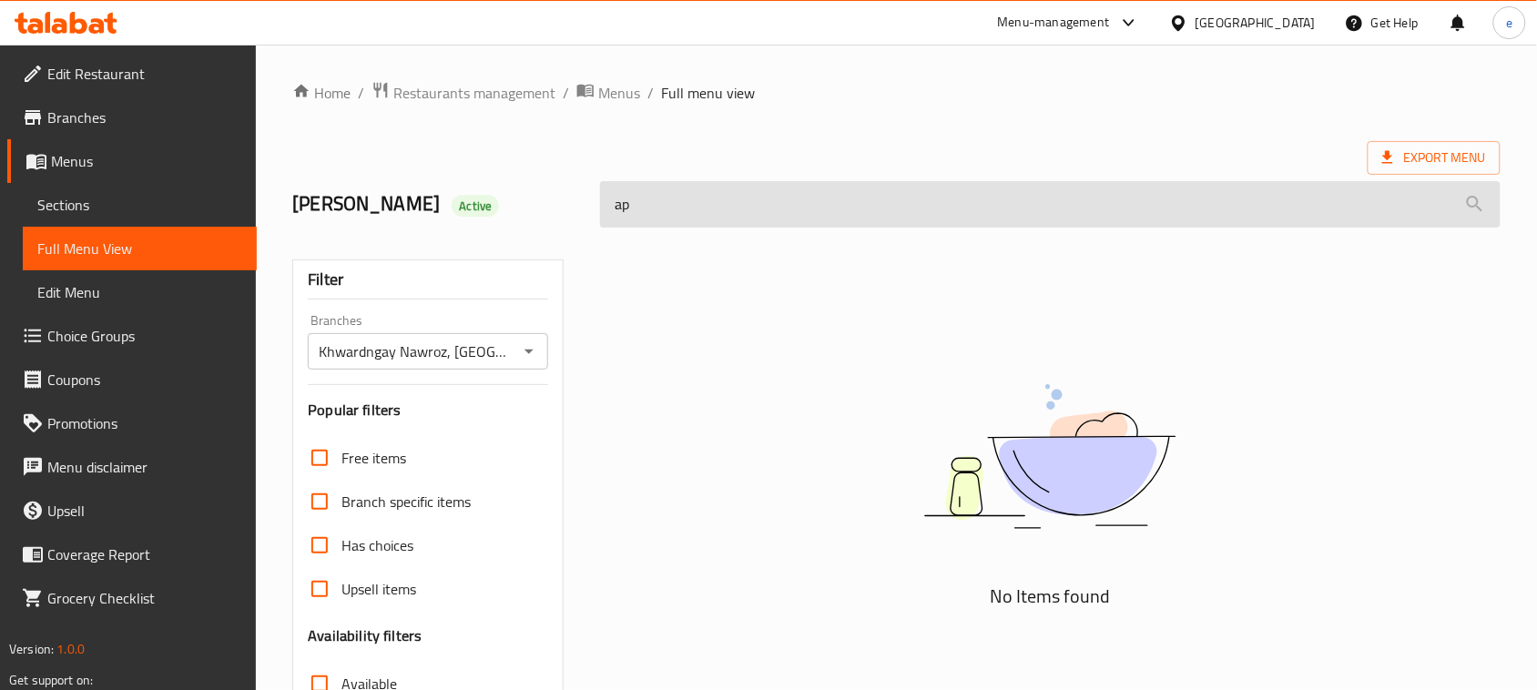
type input "a"
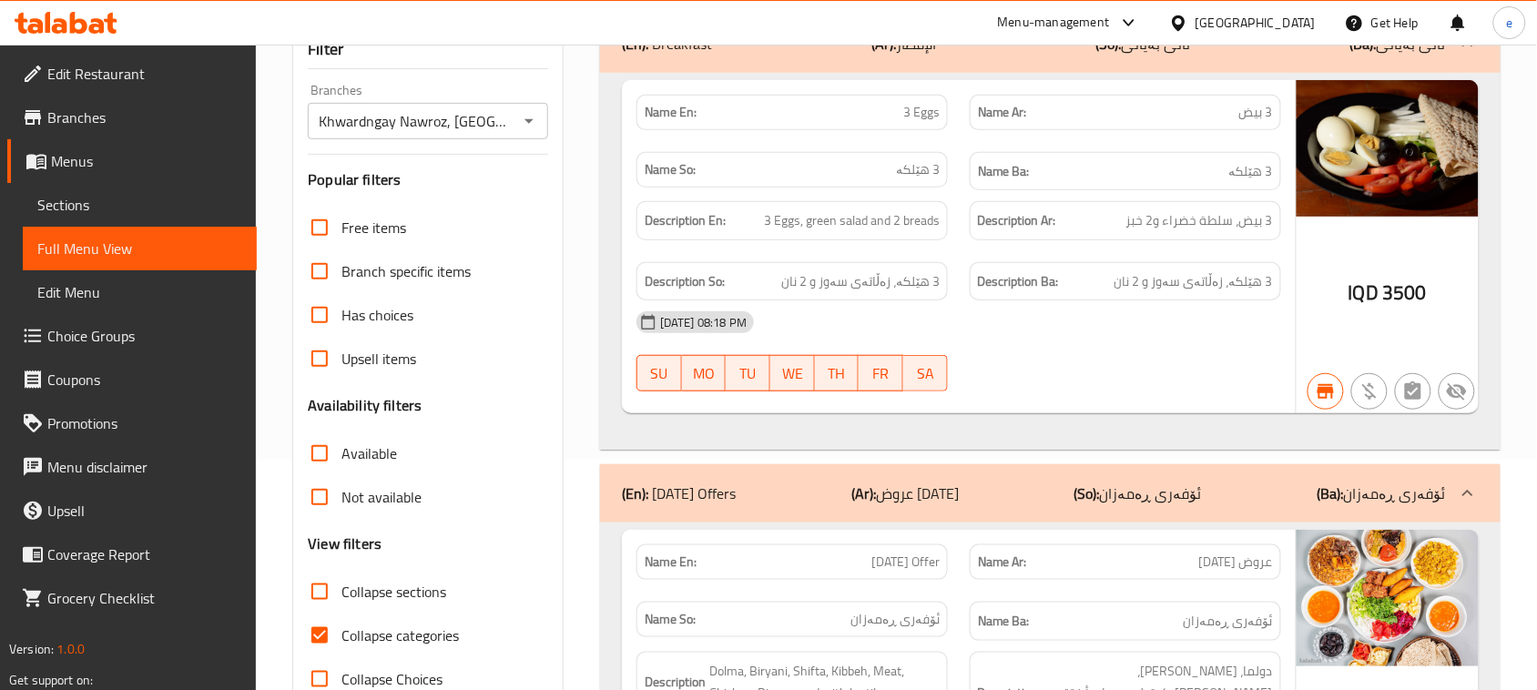
scroll to position [152, 0]
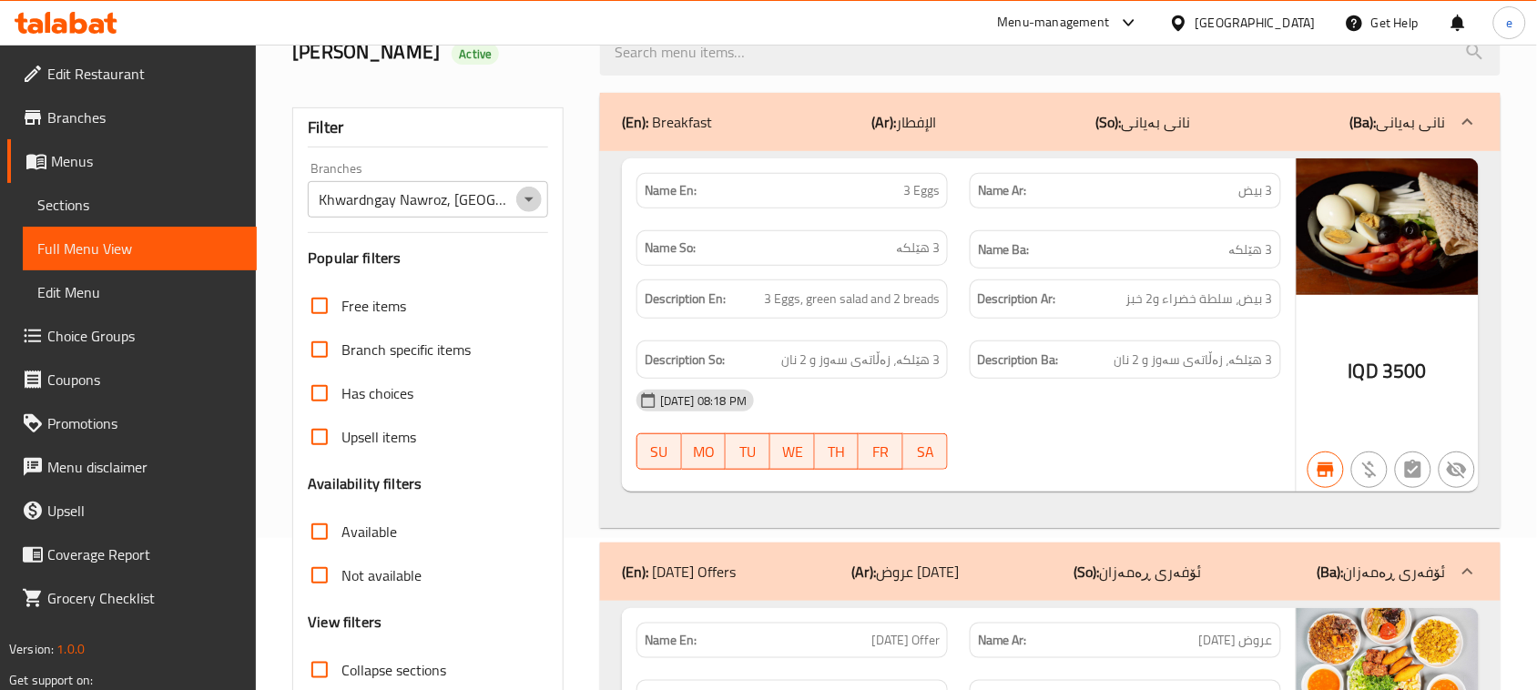
click at [531, 193] on icon "Open" at bounding box center [529, 199] width 22 height 22
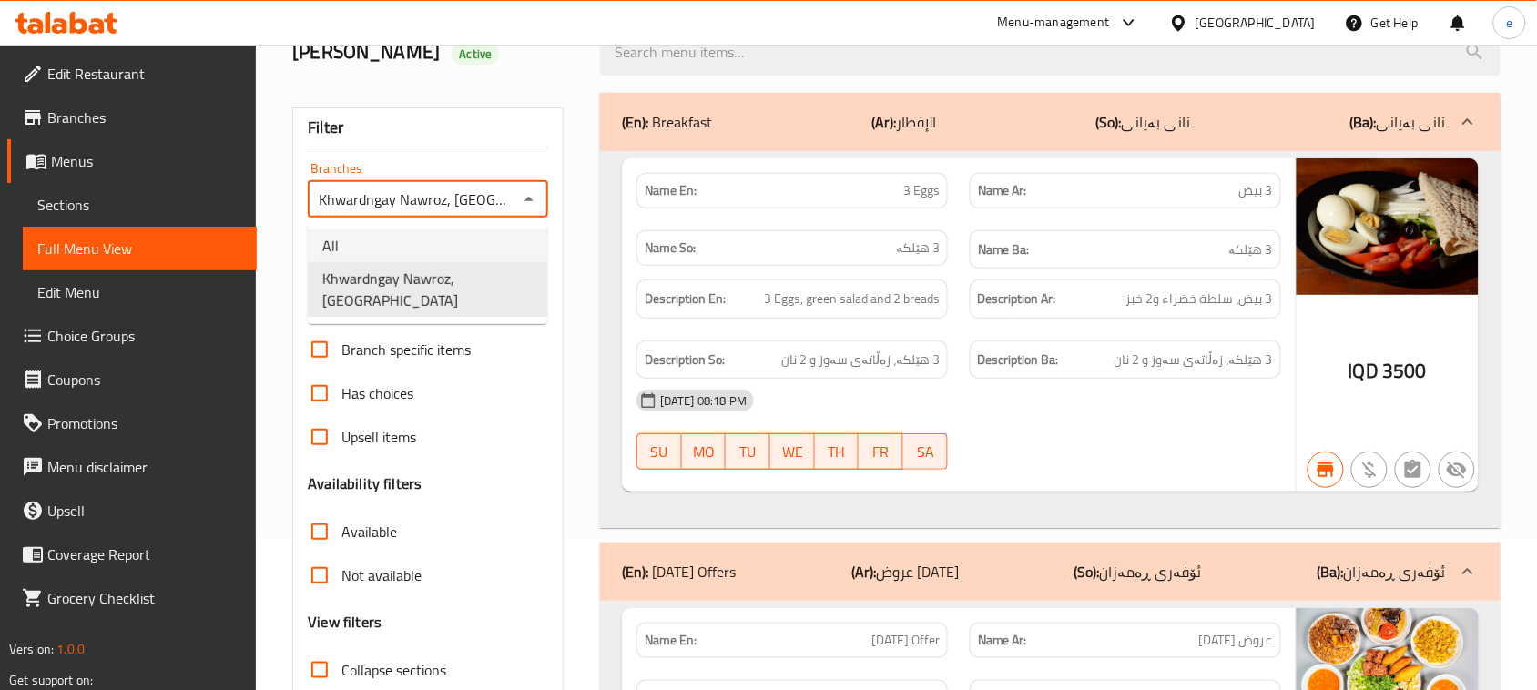
click at [405, 242] on li "All" at bounding box center [427, 245] width 239 height 33
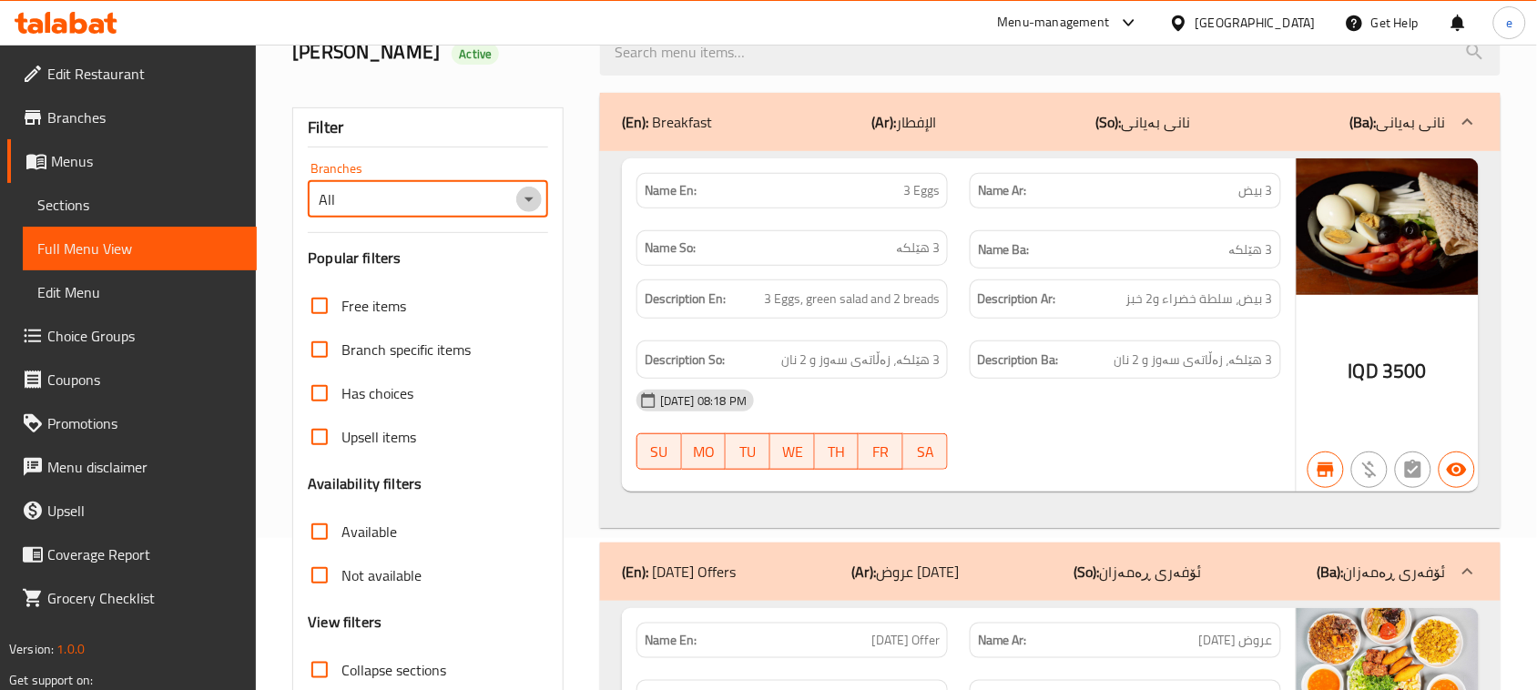
click at [520, 193] on icon "Open" at bounding box center [529, 199] width 22 height 22
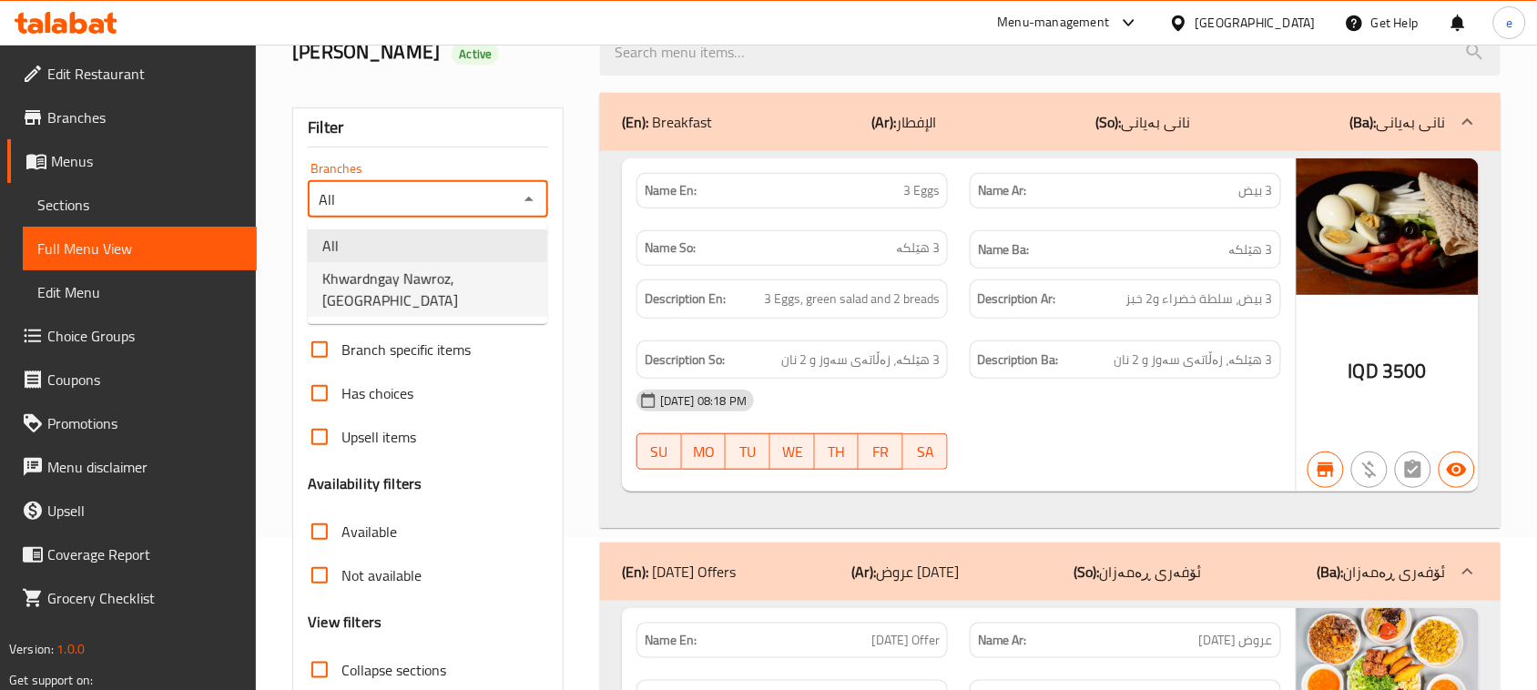
click at [456, 294] on ul "All Khwardngay Nawroz, [GEOGRAPHIC_DATA]" at bounding box center [427, 273] width 239 height 102
click at [461, 280] on span "Khwardngay Nawroz, [GEOGRAPHIC_DATA]" at bounding box center [427, 290] width 210 height 44
type input "Khwardngay Nawroz, [GEOGRAPHIC_DATA]"
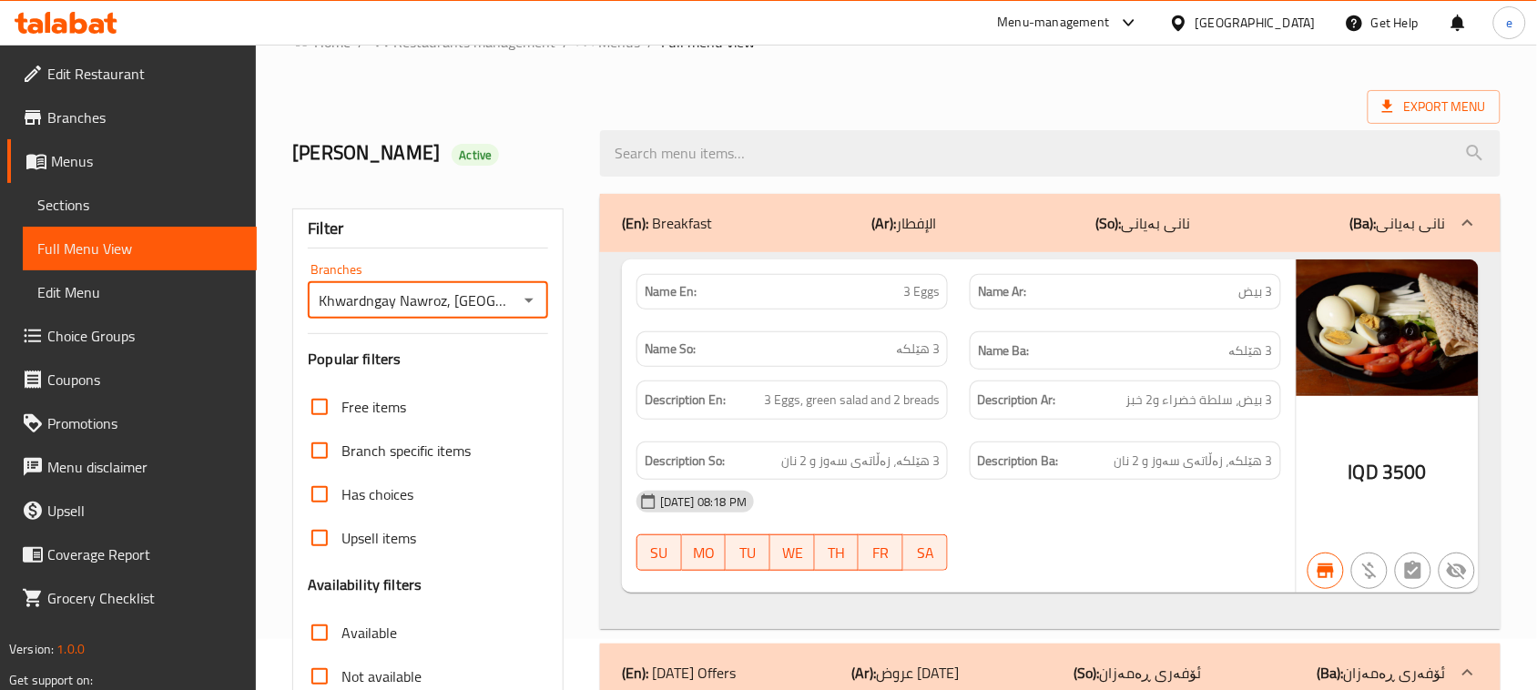
scroll to position [0, 0]
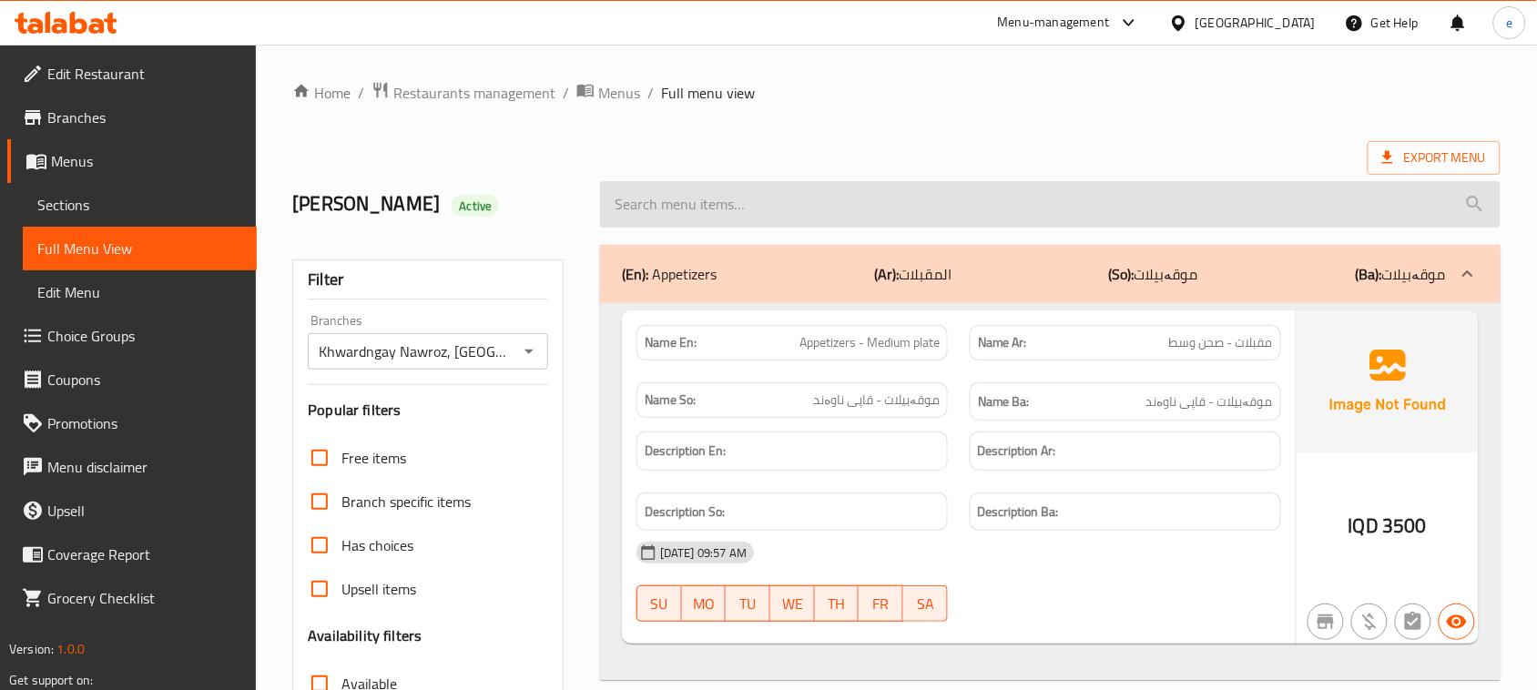
click at [672, 217] on input "search" at bounding box center [1050, 204] width 900 height 46
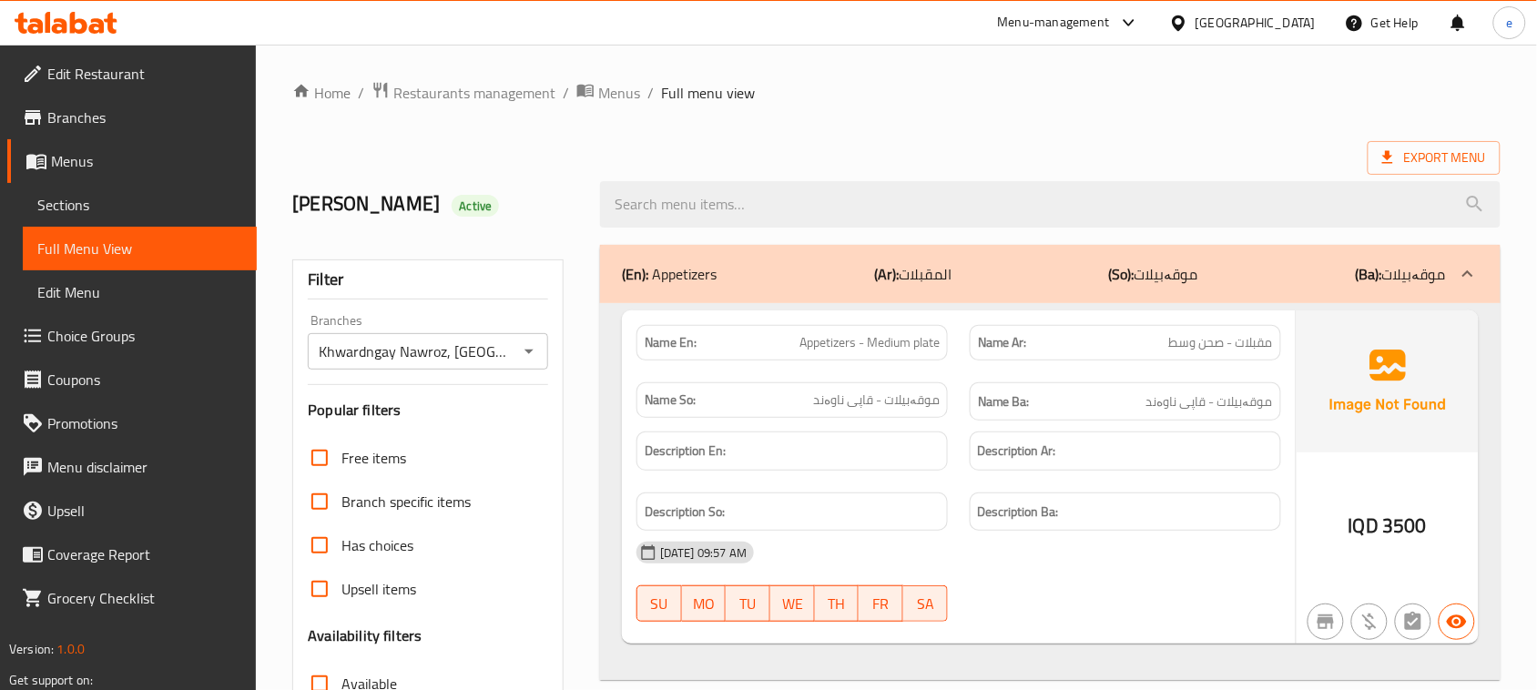
click at [818, 330] on div "Name En: Appetizers - Medium plate" at bounding box center [791, 343] width 311 height 36
click at [833, 333] on span "Appetizers - Medium plate" at bounding box center [869, 342] width 140 height 19
copy span "Appetizers - Medium plate"
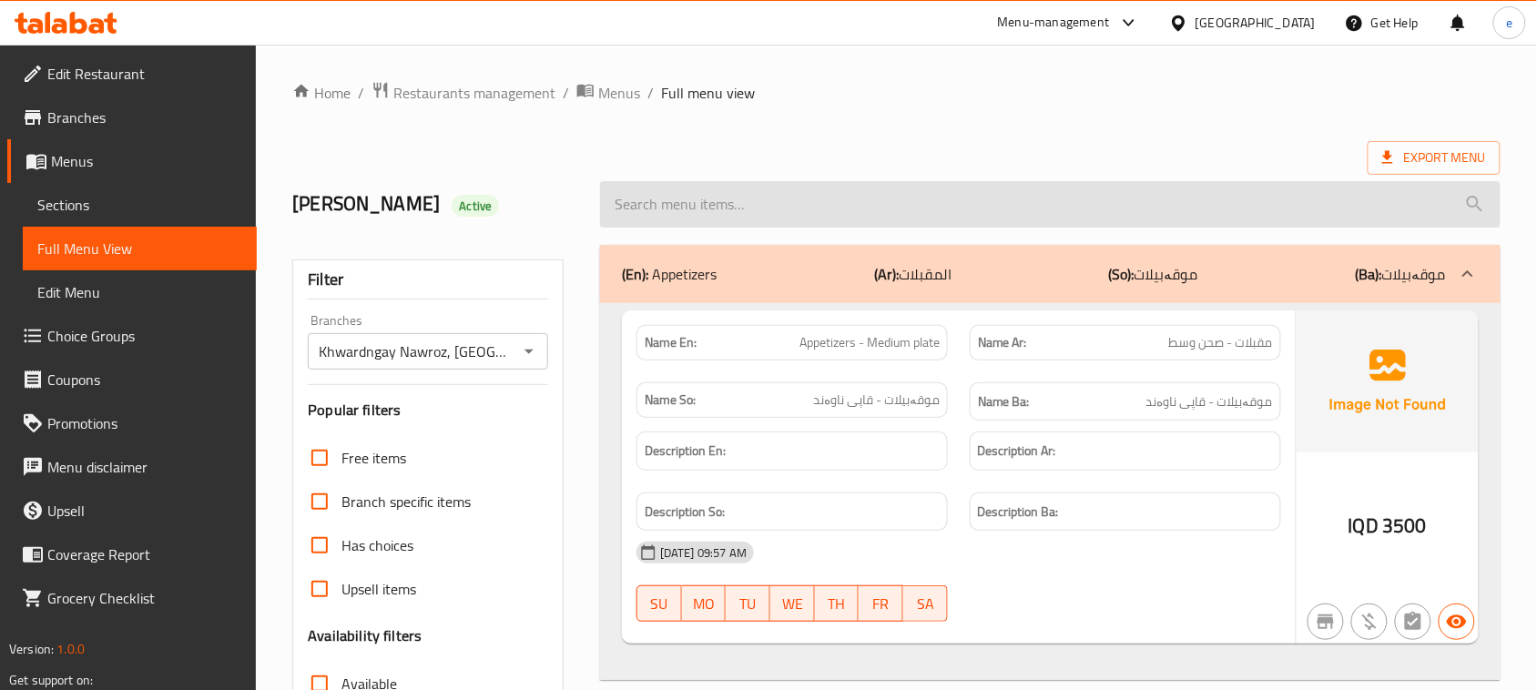
click at [769, 215] on input "search" at bounding box center [1050, 204] width 900 height 46
paste input "Appetizers - Medium plate"
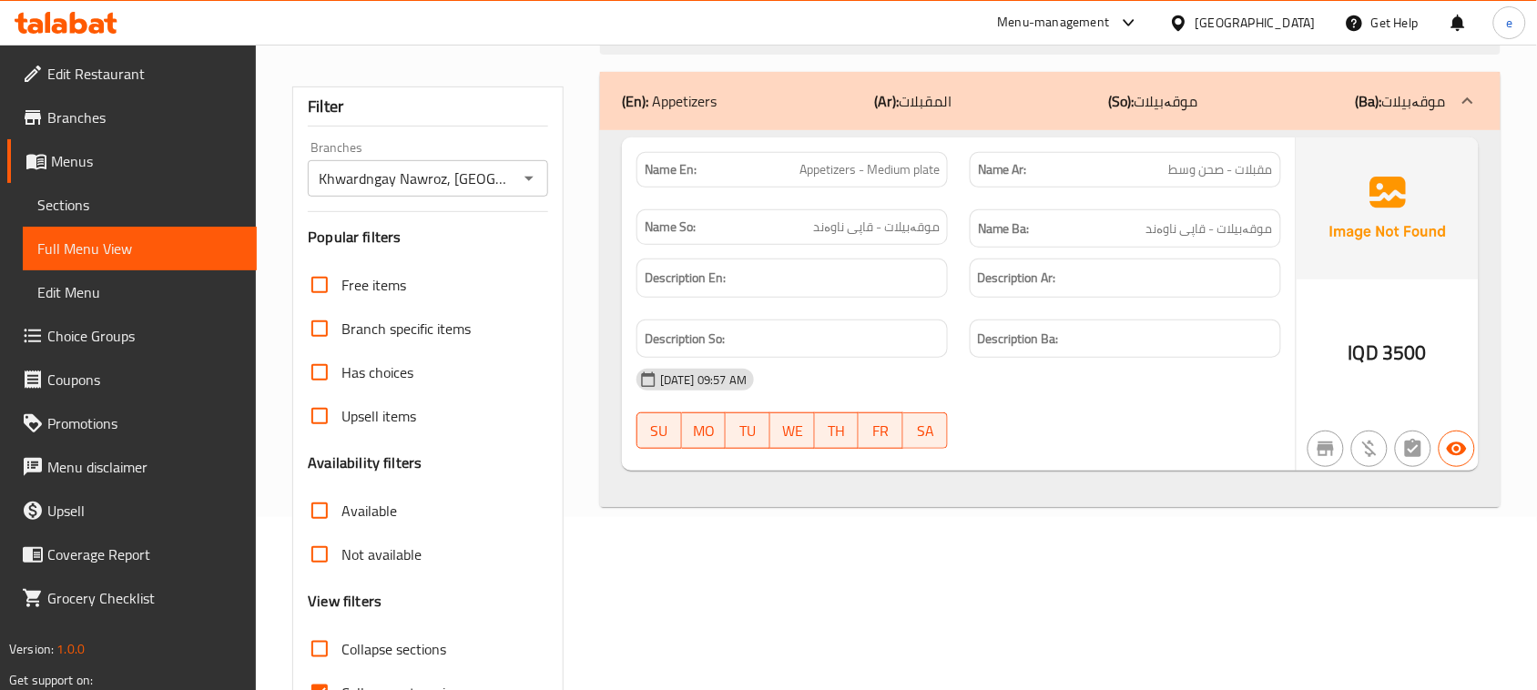
scroll to position [228, 0]
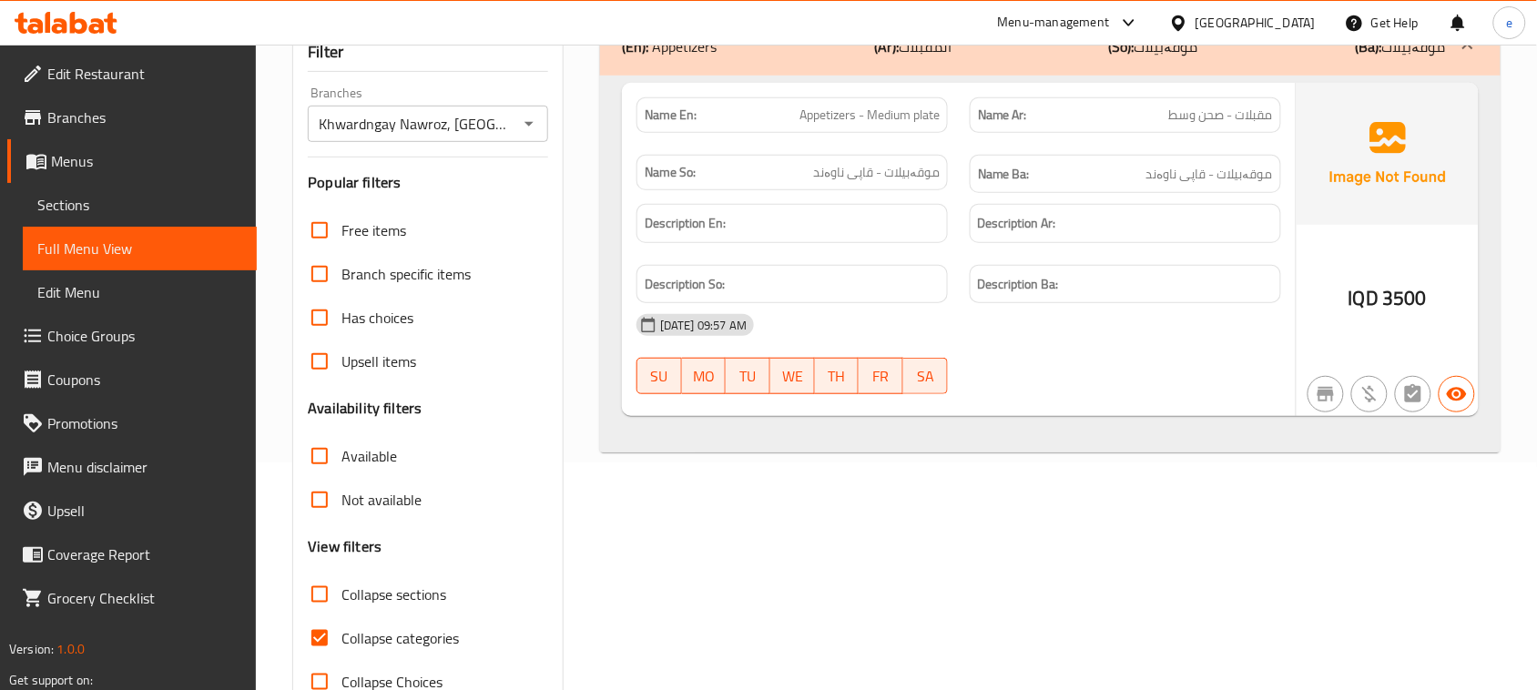
type input "Appetizers - Medium plate"
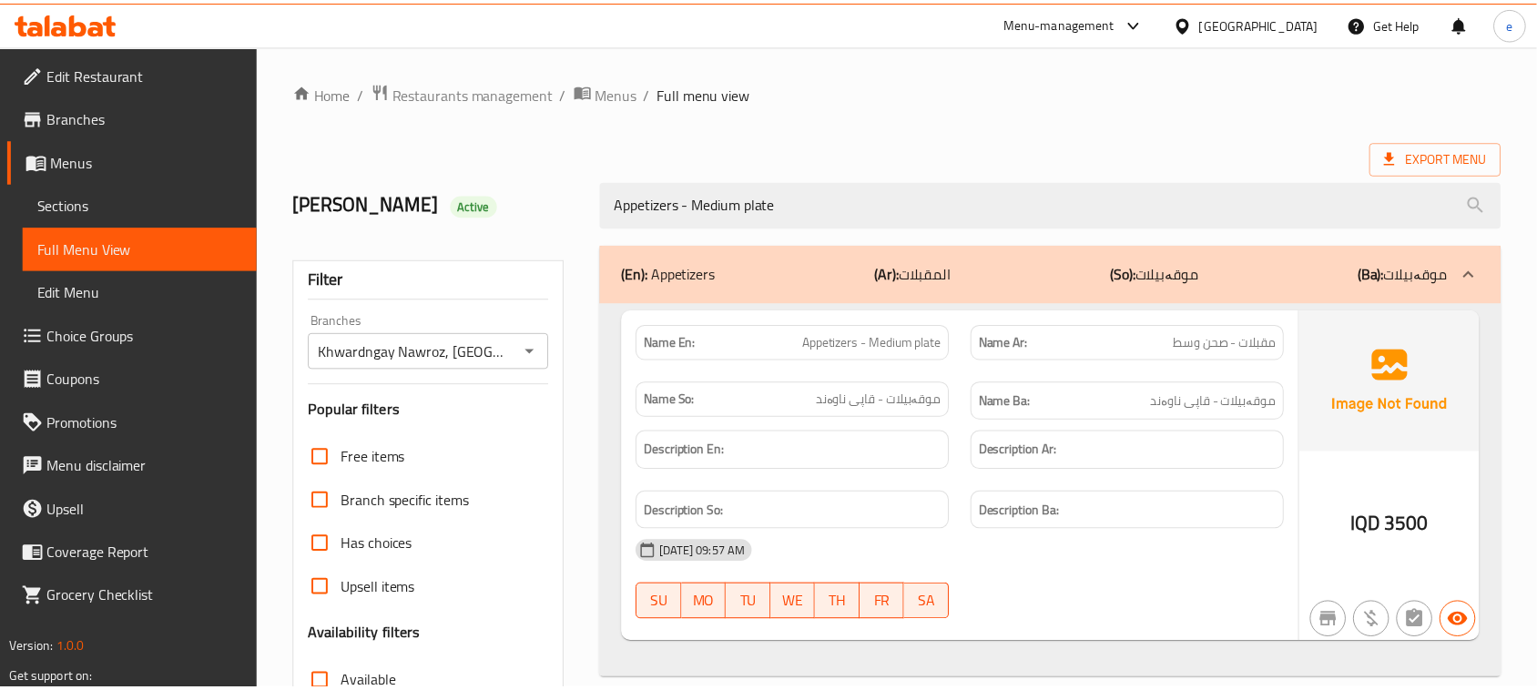
scroll to position [279, 0]
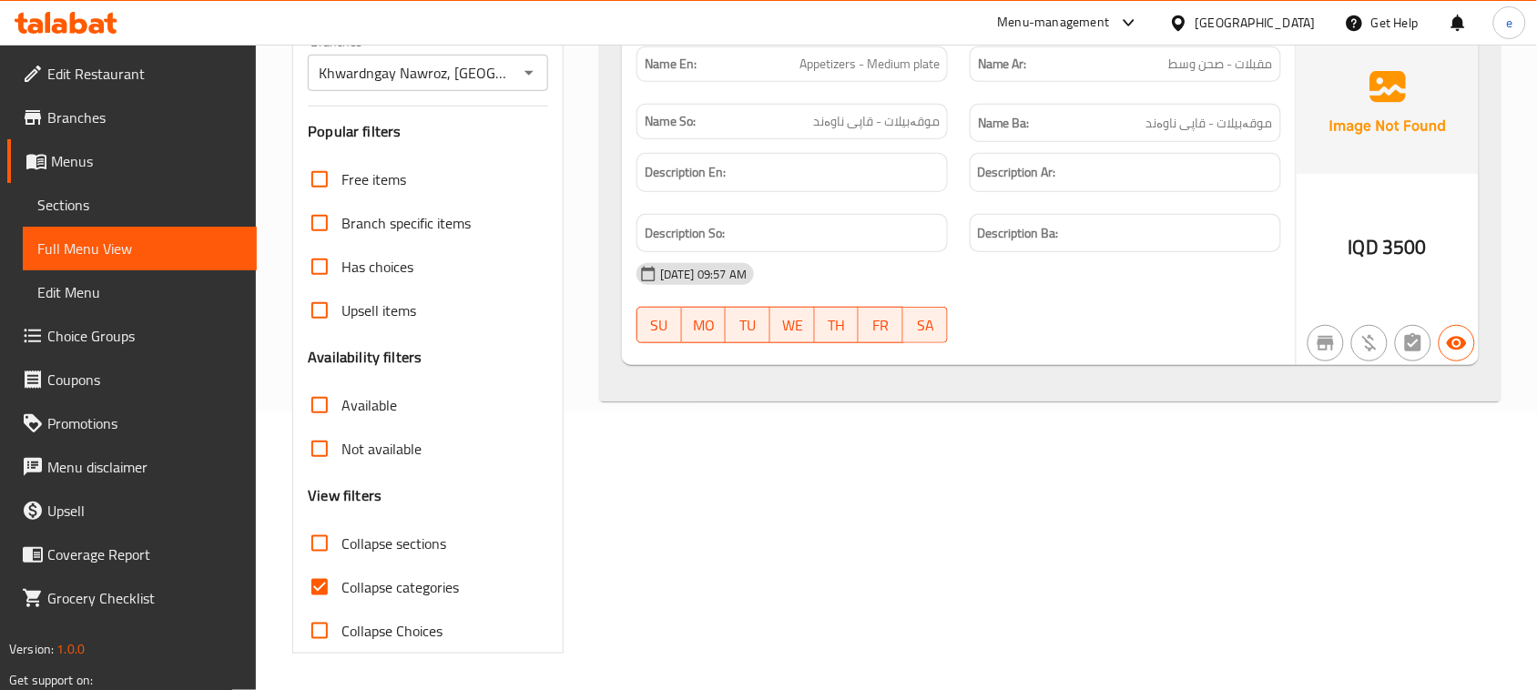
click at [98, 24] on icon at bounding box center [96, 25] width 15 height 15
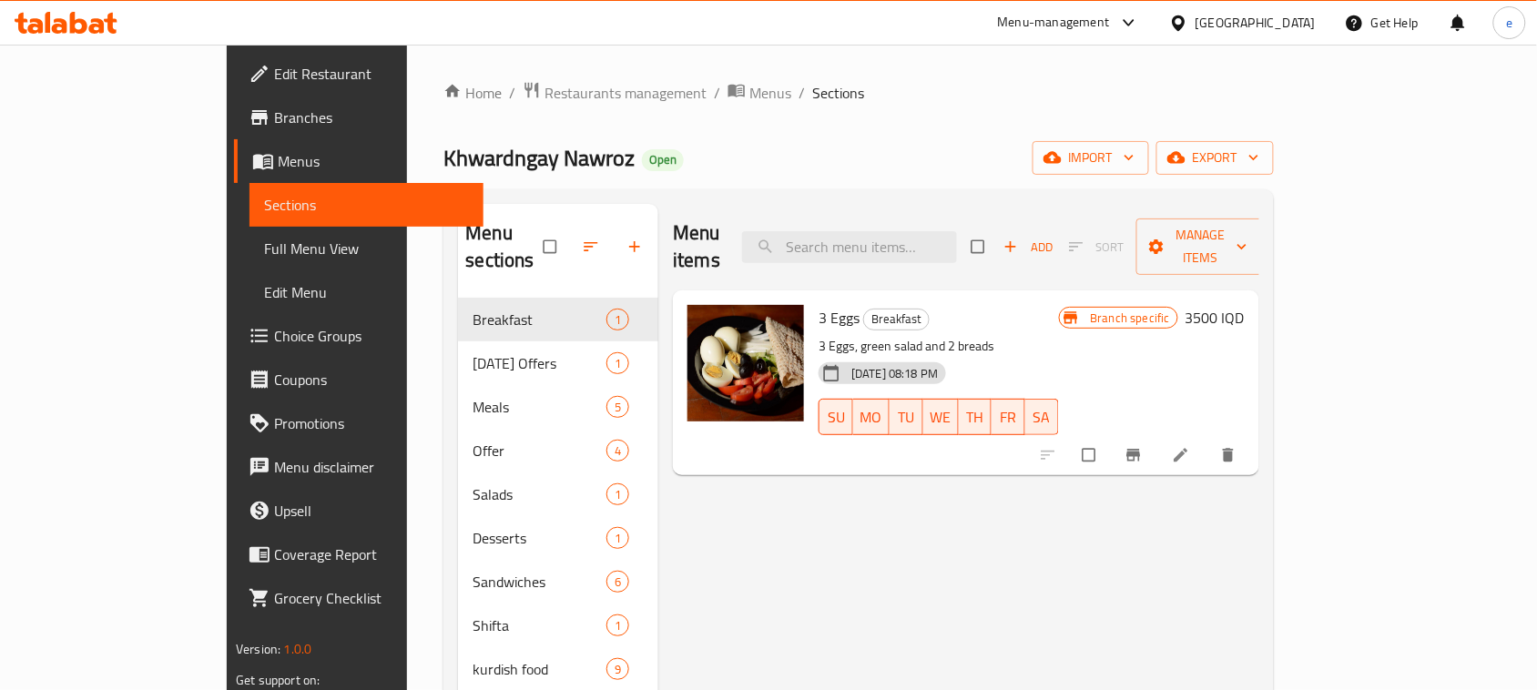
click at [615, 227] on button "button" at bounding box center [637, 247] width 44 height 40
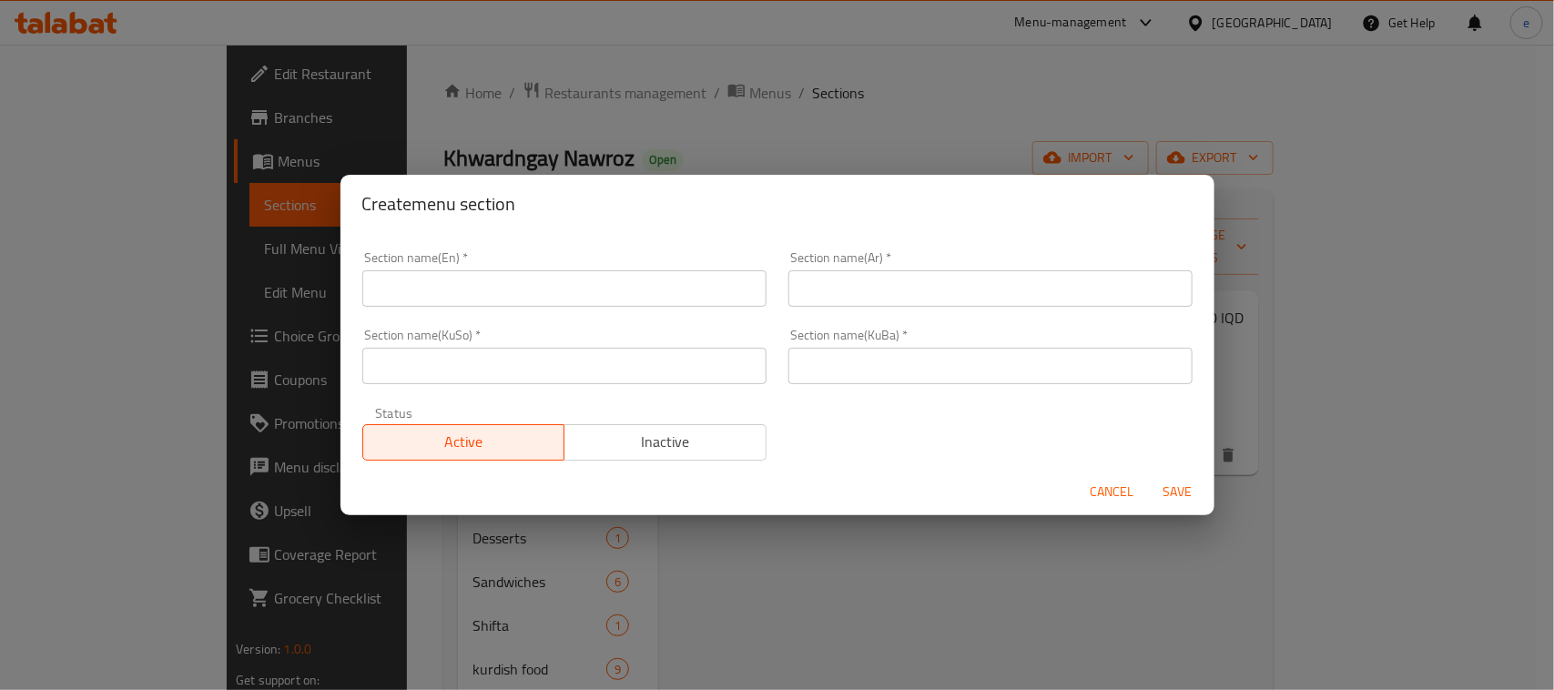
click at [585, 370] on input "text" at bounding box center [564, 366] width 404 height 36
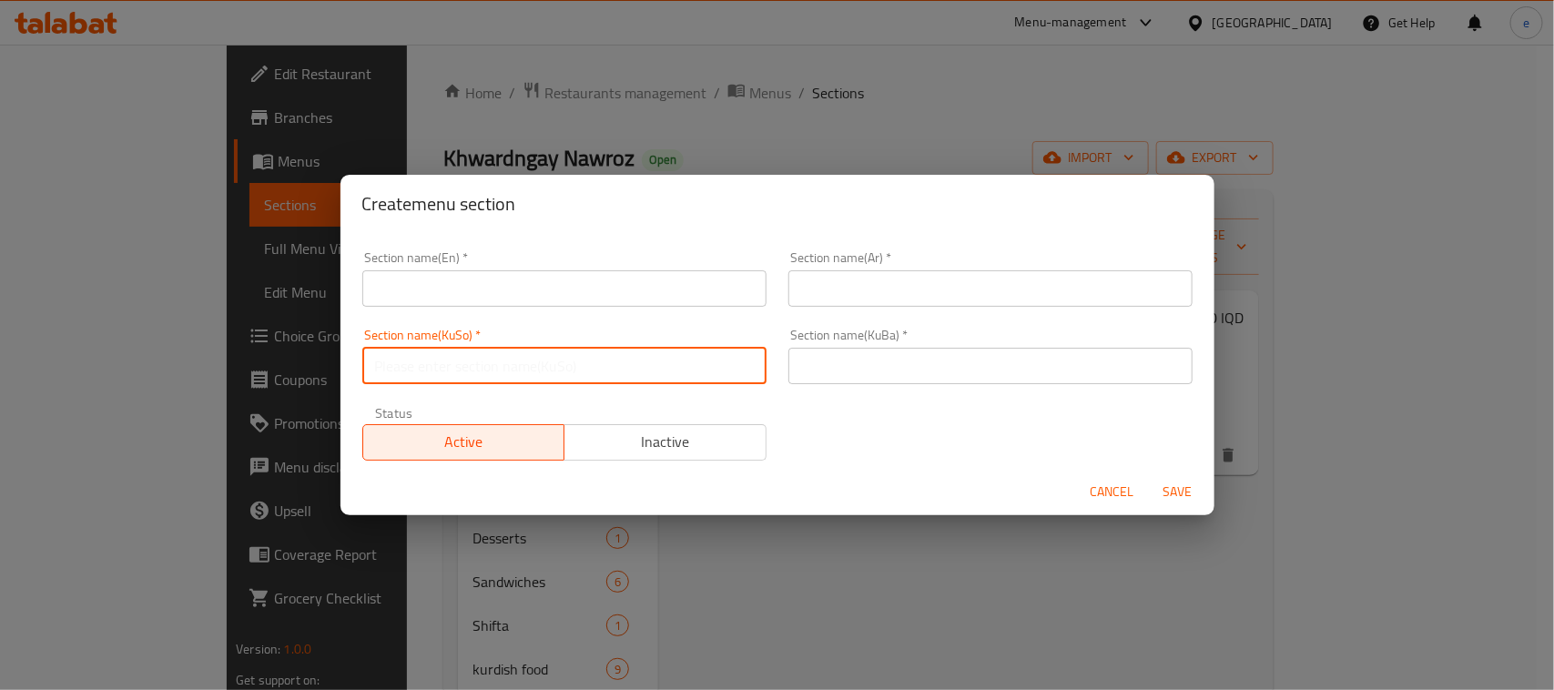
paste input "موقەبیلات/مووقەبیلات"
click at [407, 367] on input "موقەبیلات/مووقەبیلات" at bounding box center [564, 366] width 404 height 36
click at [420, 371] on input "موقەبیلات" at bounding box center [564, 366] width 404 height 36
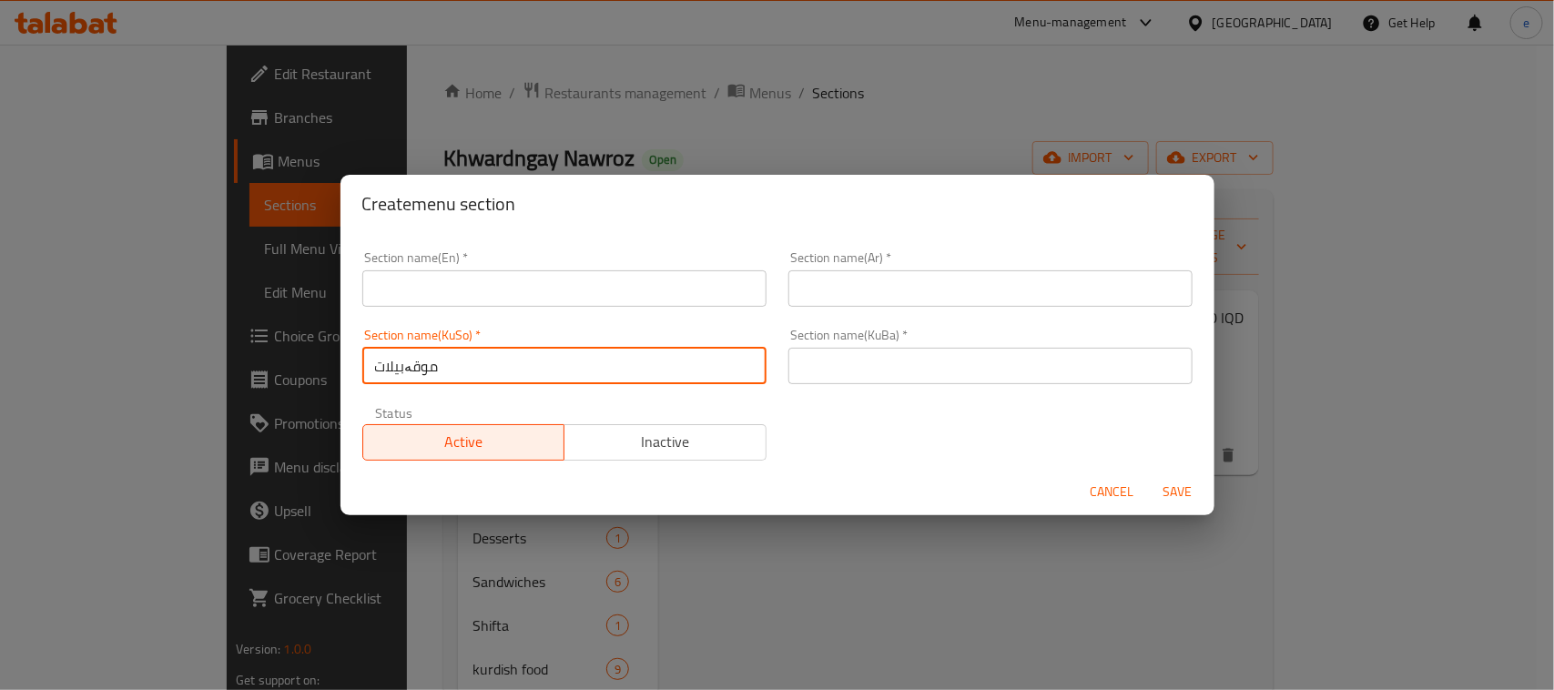
type input "موقەبیلات"
click at [815, 370] on input "text" at bounding box center [990, 366] width 404 height 36
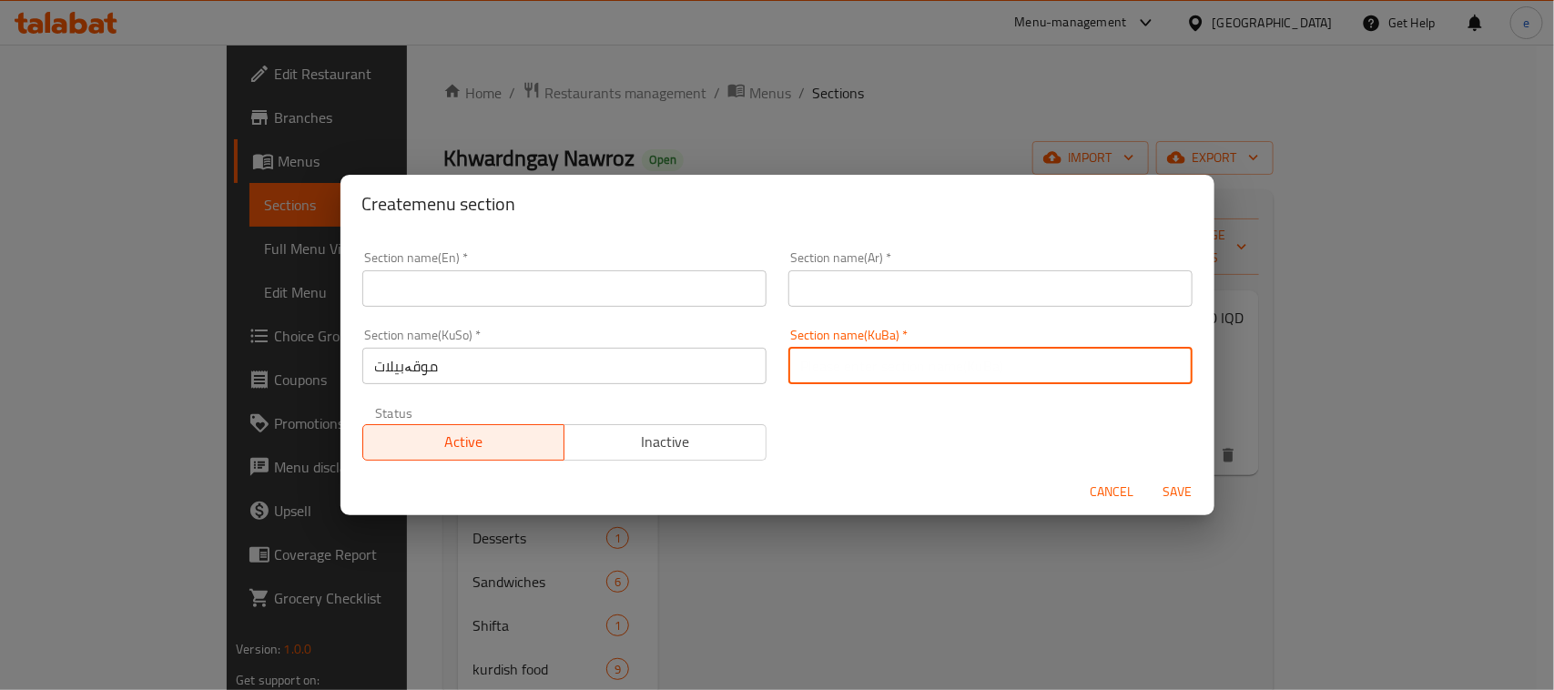
paste input "موقەبیلات"
type input "موقەبیلات"
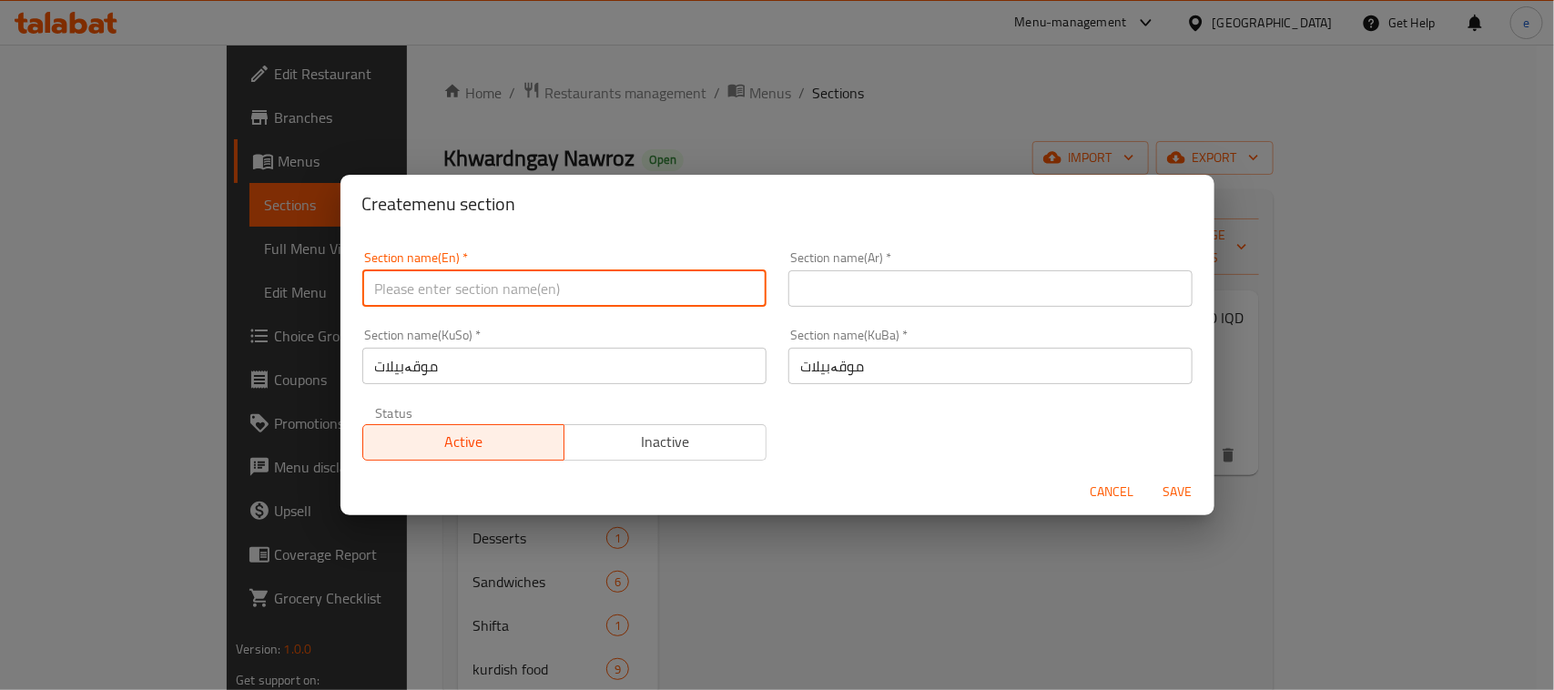
click at [506, 293] on input "text" at bounding box center [564, 288] width 404 height 36
paste input "Appetizers"
type input "Appetizers"
click at [922, 283] on input "text" at bounding box center [990, 288] width 404 height 36
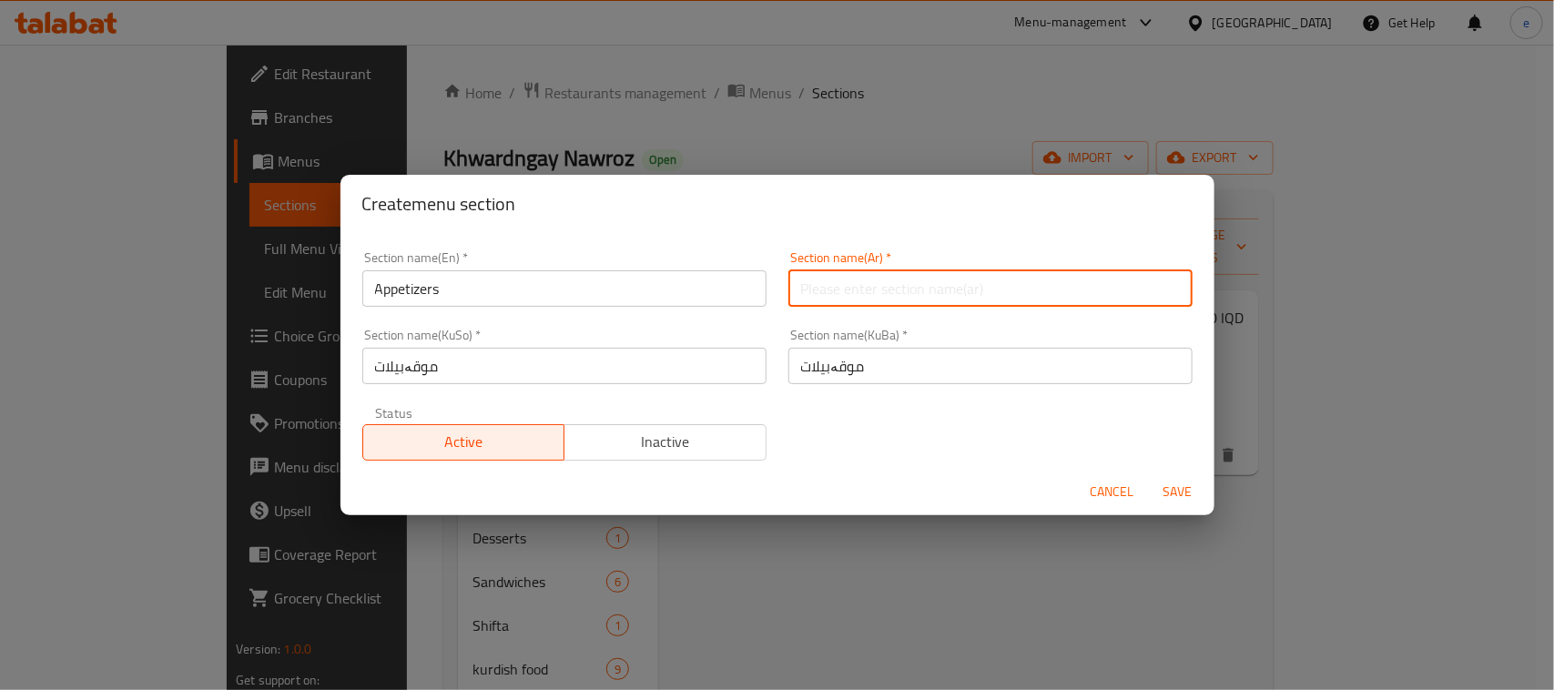
paste input "المقبلات"
type input "المقبلات"
click at [1180, 484] on span "Save" at bounding box center [1178, 492] width 44 height 23
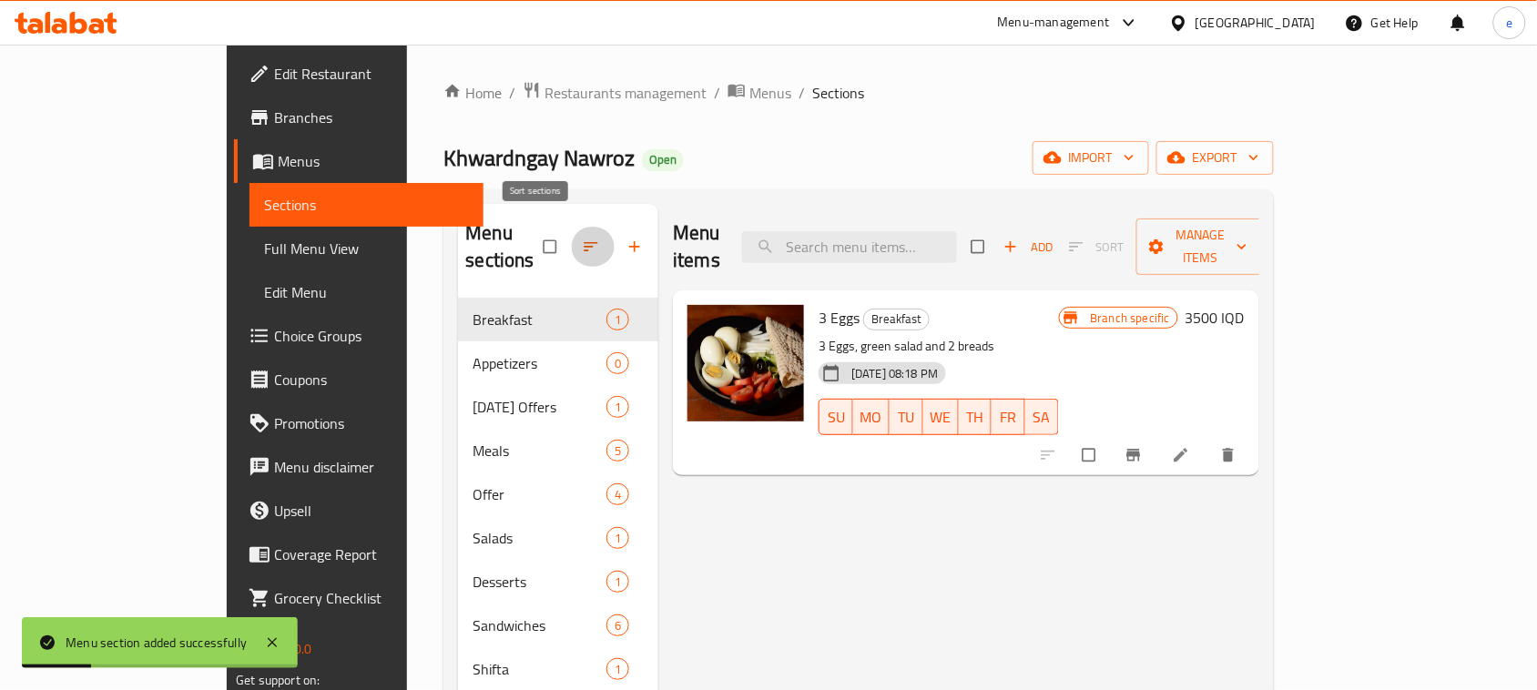
click at [571, 246] on button "button" at bounding box center [593, 247] width 44 height 40
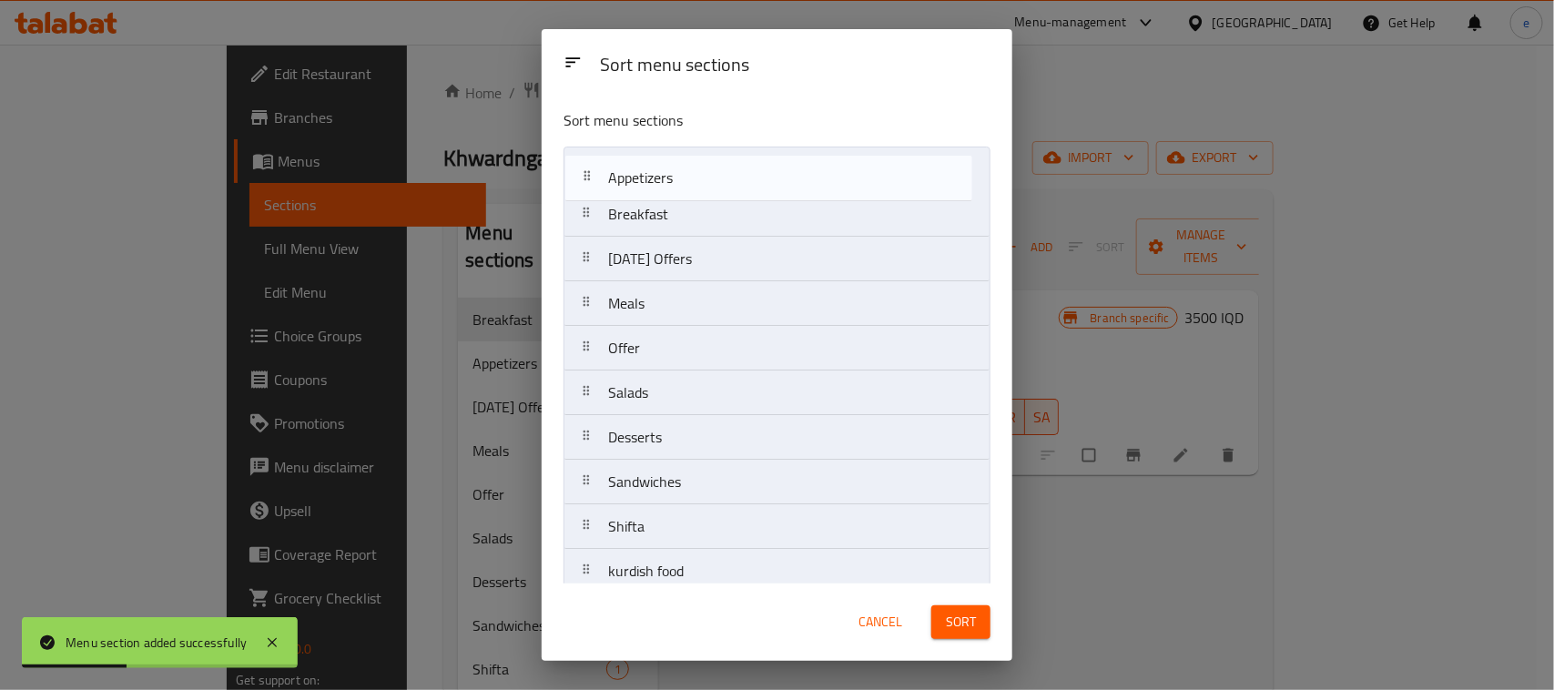
drag, startPoint x: 625, startPoint y: 229, endPoint x: 625, endPoint y: 179, distance: 50.1
click at [625, 179] on nav "Breakfast Appetizers [DATE] Offers Meals Offer Salads Desserts Sandwiches Shift…" at bounding box center [777, 415] width 427 height 537
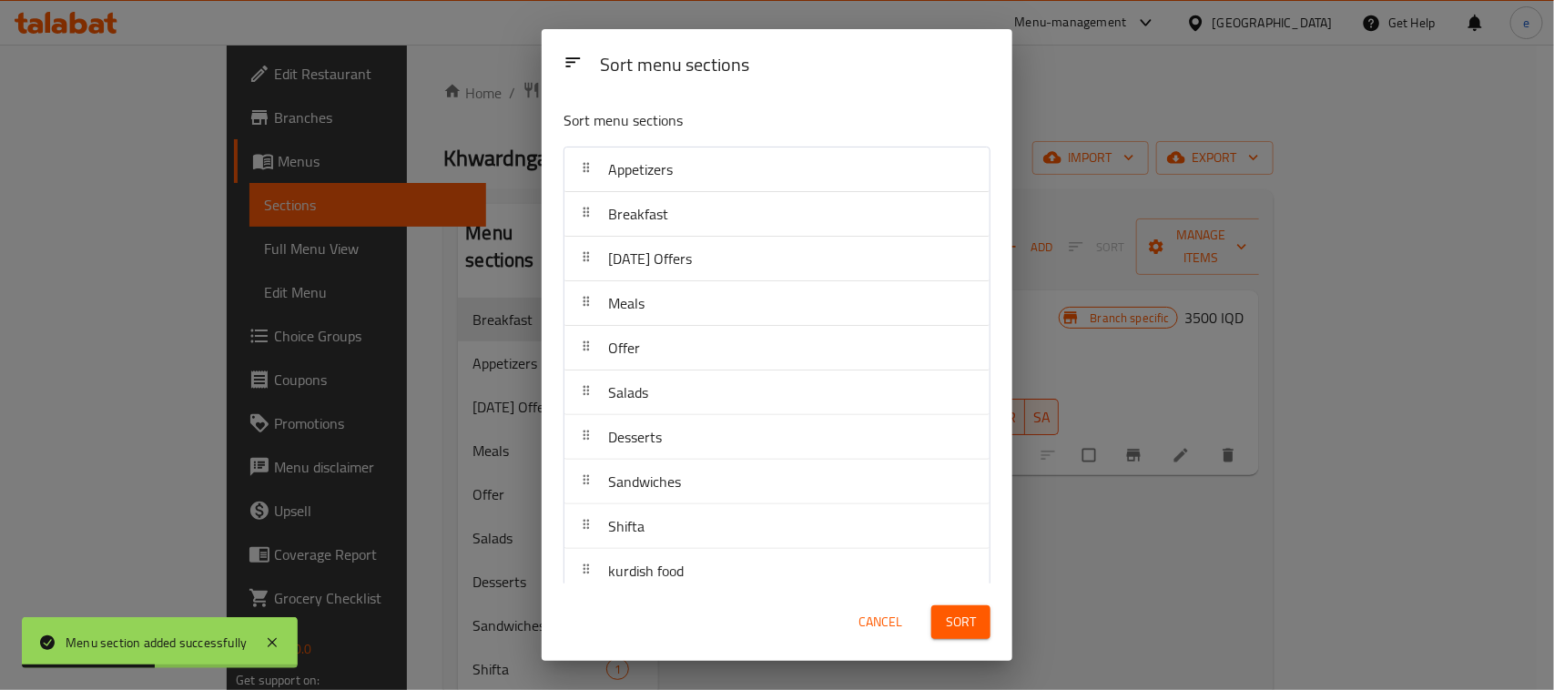
click at [944, 625] on button "Sort" at bounding box center [960, 622] width 59 height 34
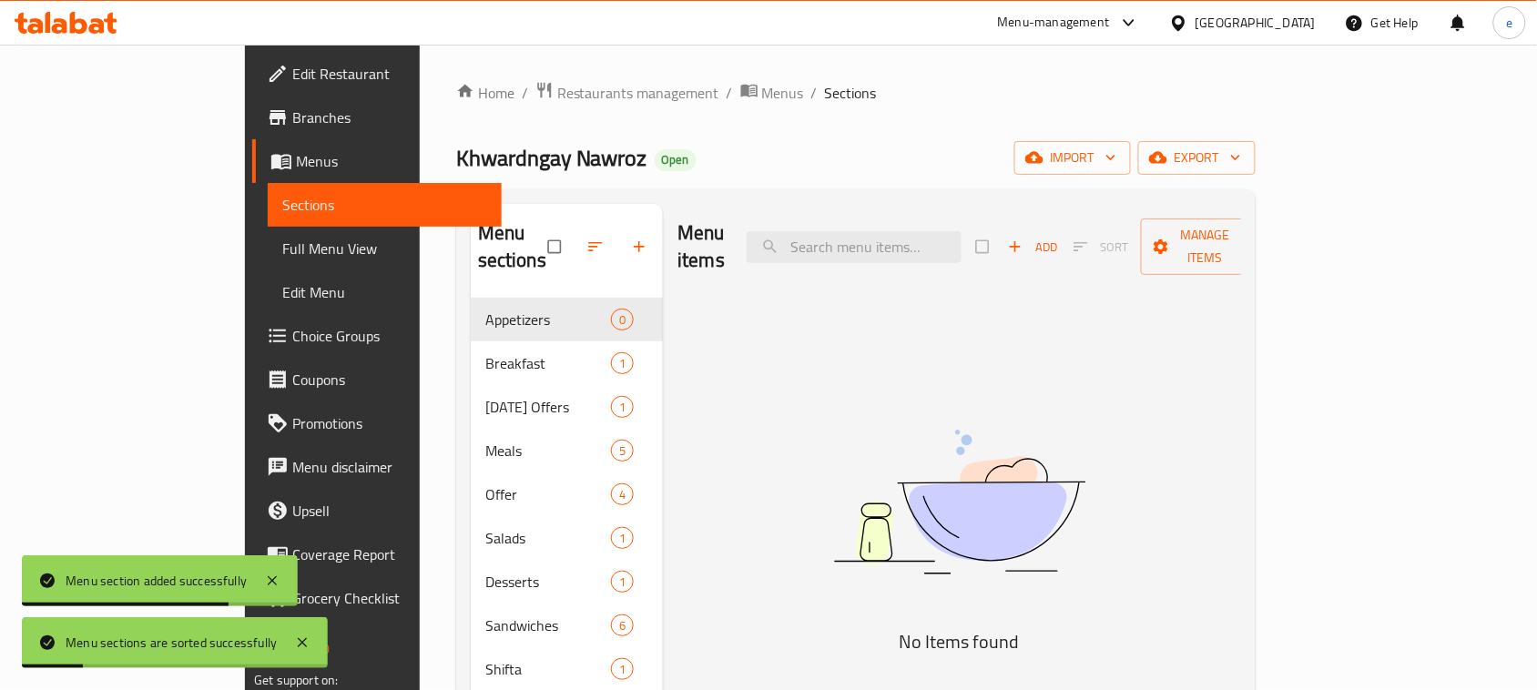
click at [1024, 238] on icon "button" at bounding box center [1015, 247] width 18 height 18
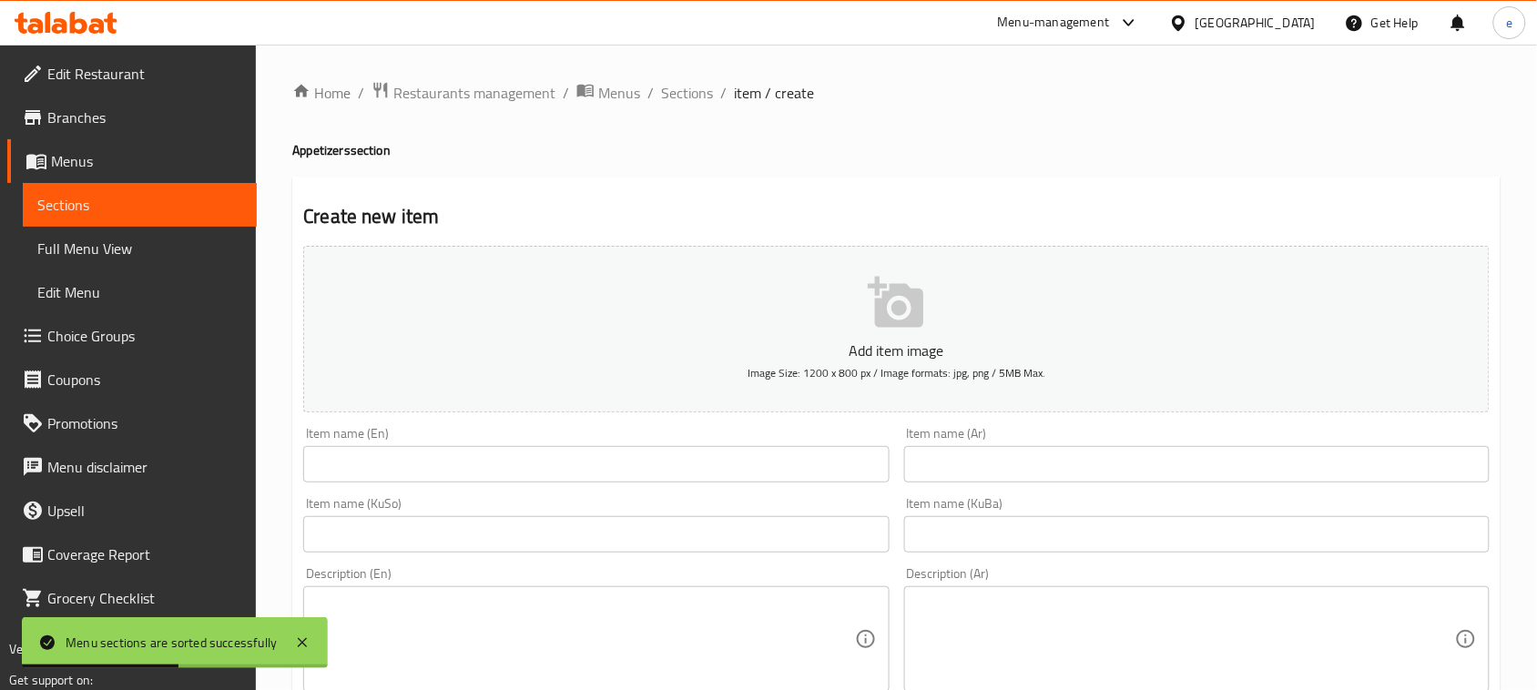
drag, startPoint x: 889, startPoint y: 440, endPoint x: 921, endPoint y: 453, distance: 35.5
click at [892, 440] on div "Item name (En) Item name (En)" at bounding box center [596, 455] width 600 height 70
click at [947, 457] on input "text" at bounding box center [1196, 464] width 585 height 36
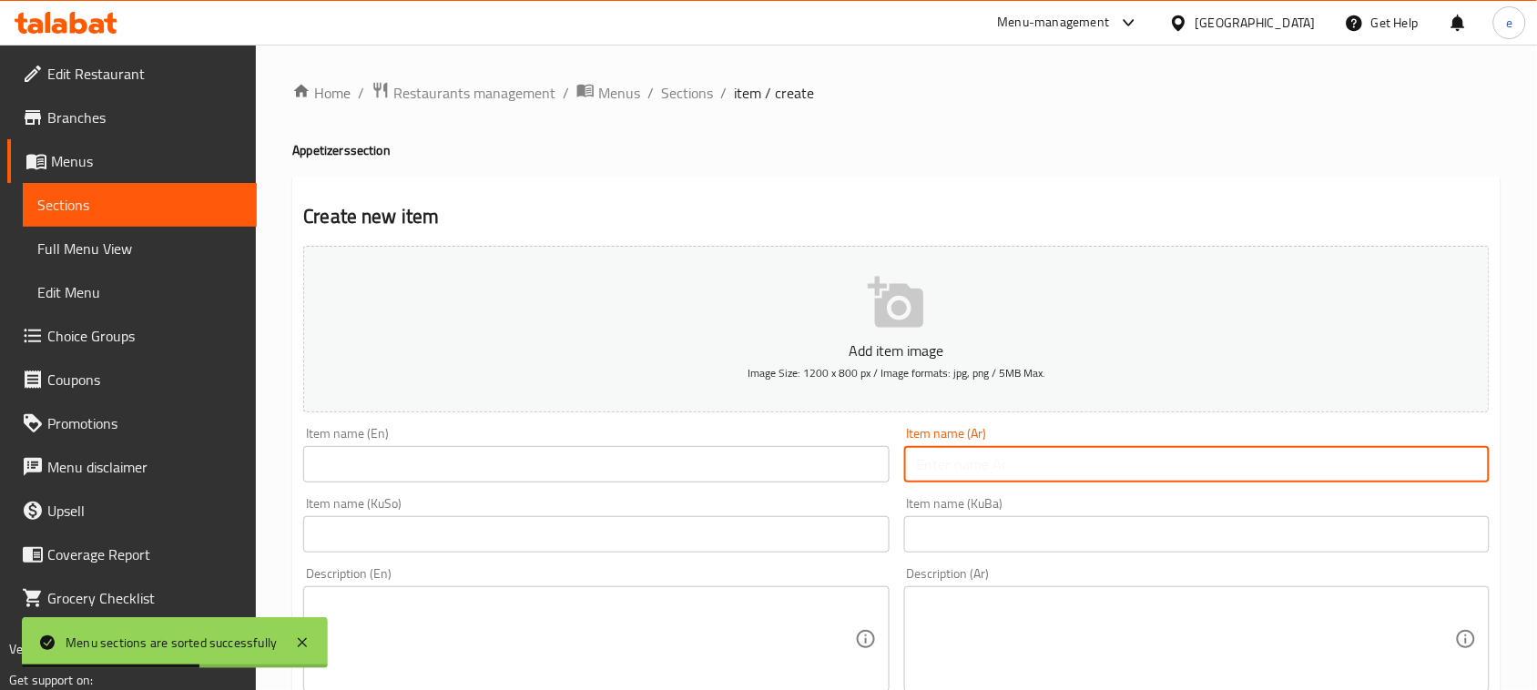
paste input "المقبلات"
click at [958, 466] on input "المقبلات" at bounding box center [1196, 464] width 585 height 36
type input "مقبلات"
click at [611, 462] on input "text" at bounding box center [595, 464] width 585 height 36
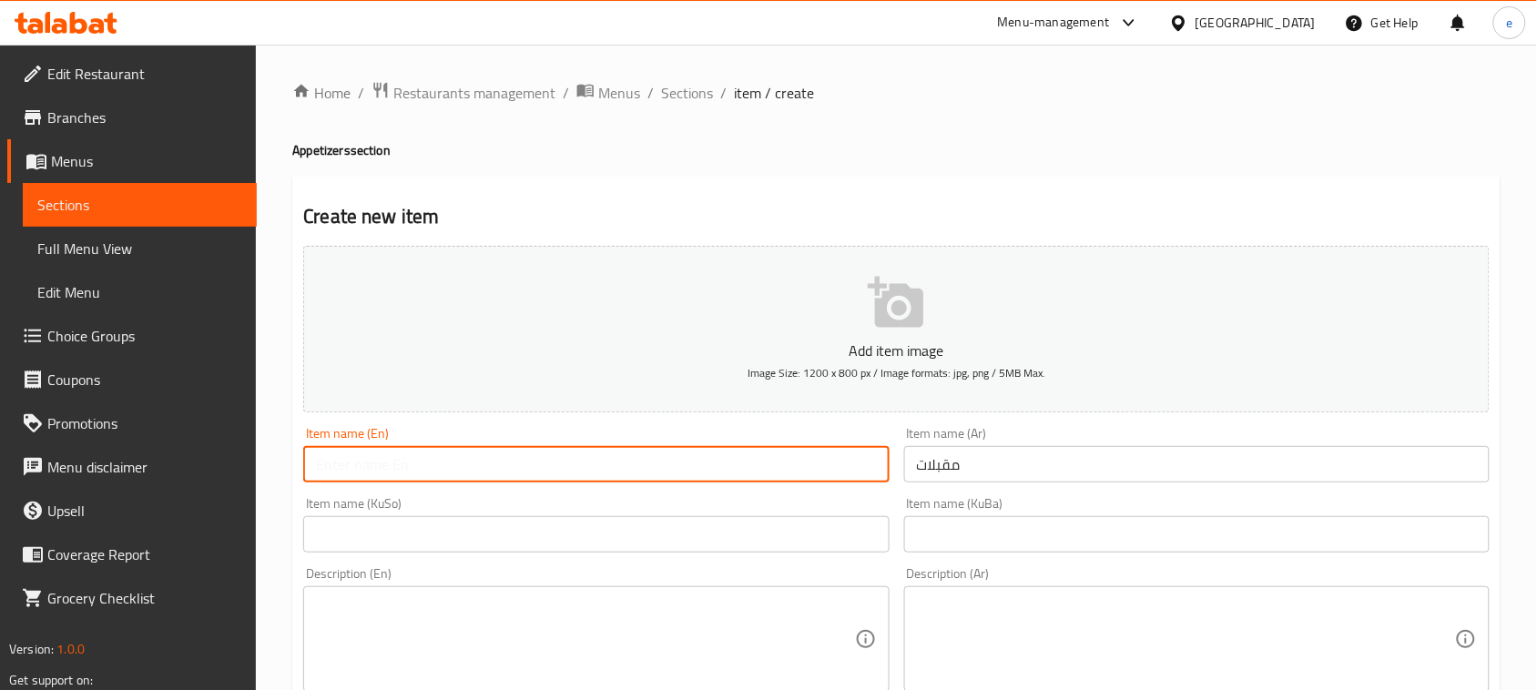
paste input "Appetizers"
type input "Appetizers"
click at [635, 525] on input "text" at bounding box center [595, 534] width 585 height 36
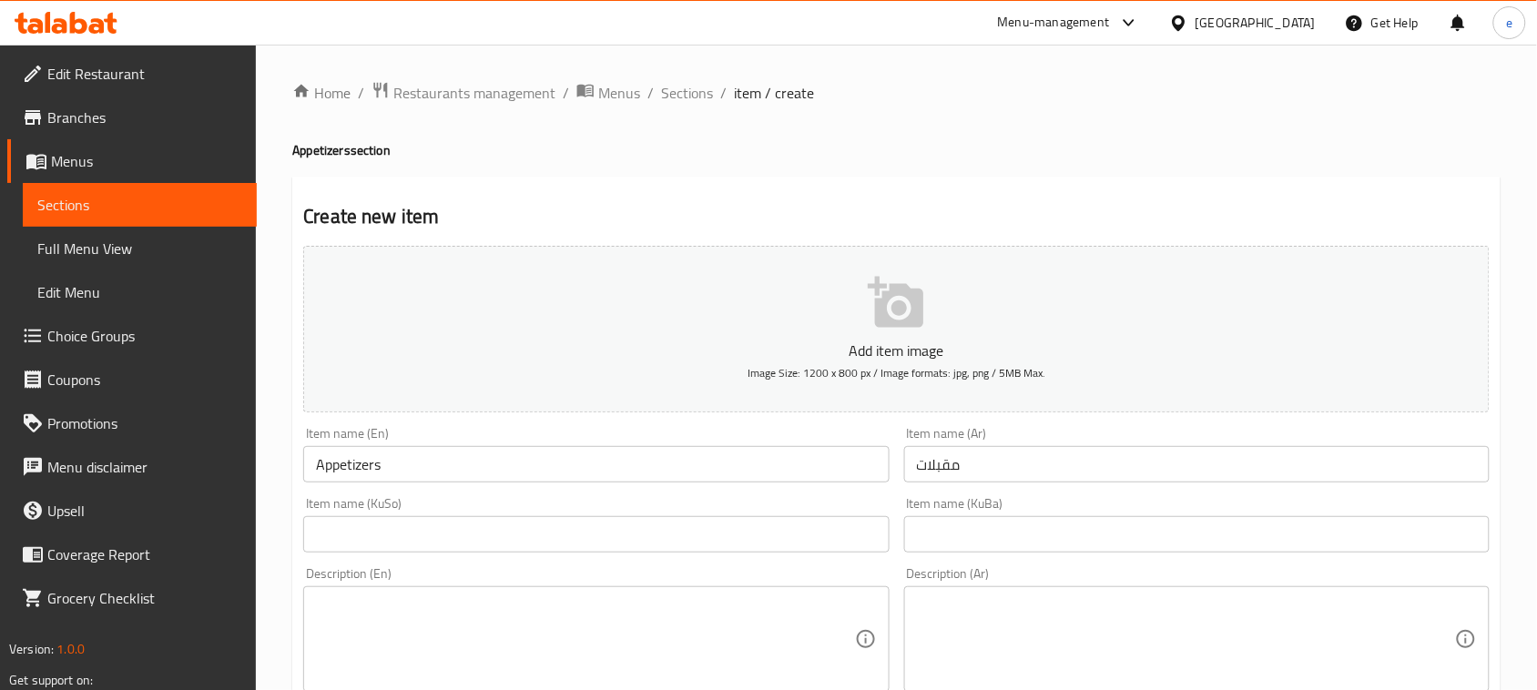
click at [470, 531] on input "text" at bounding box center [595, 534] width 585 height 36
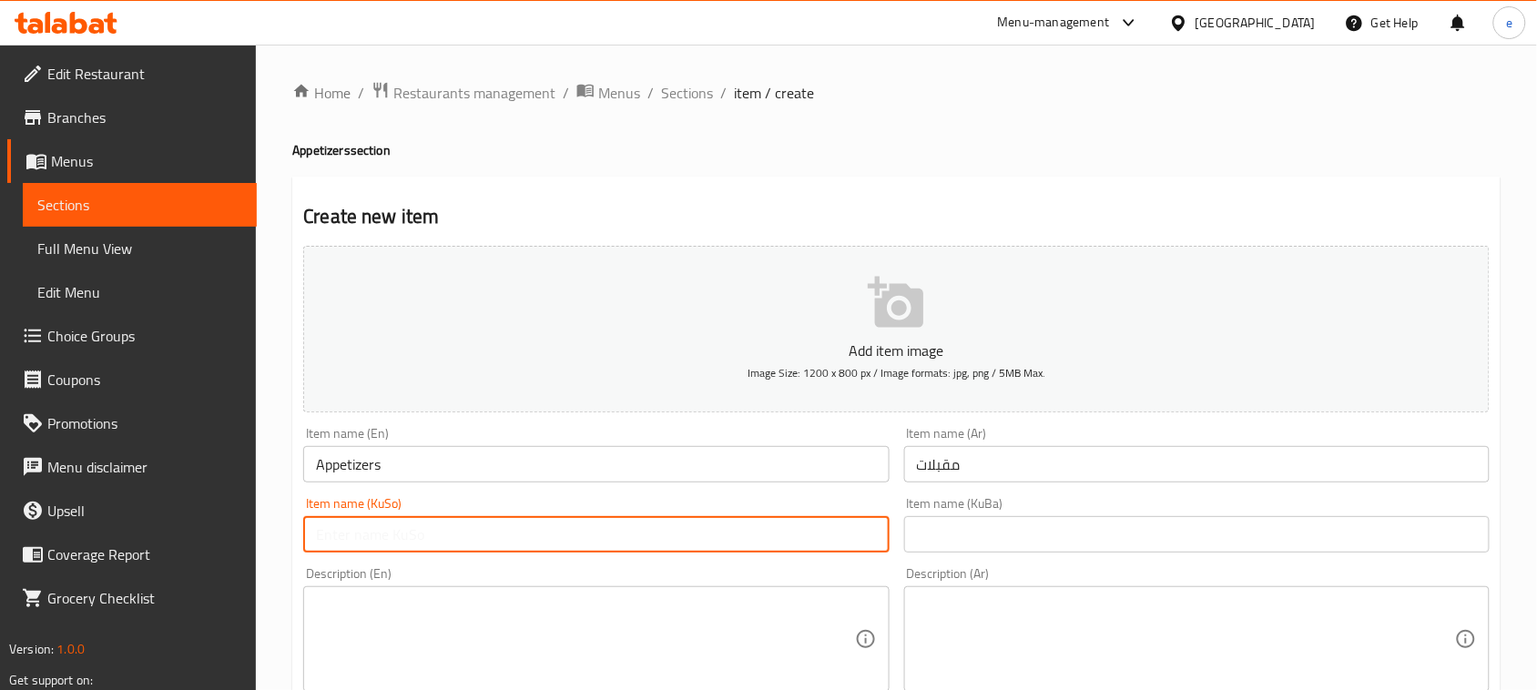
paste input "موقەبیلات"
type input "موقەبیلات"
drag, startPoint x: 1029, startPoint y: 555, endPoint x: 1020, endPoint y: 538, distance: 19.5
click at [1029, 555] on div "Item name (KuBa) Item name (KuBa)" at bounding box center [1197, 525] width 600 height 70
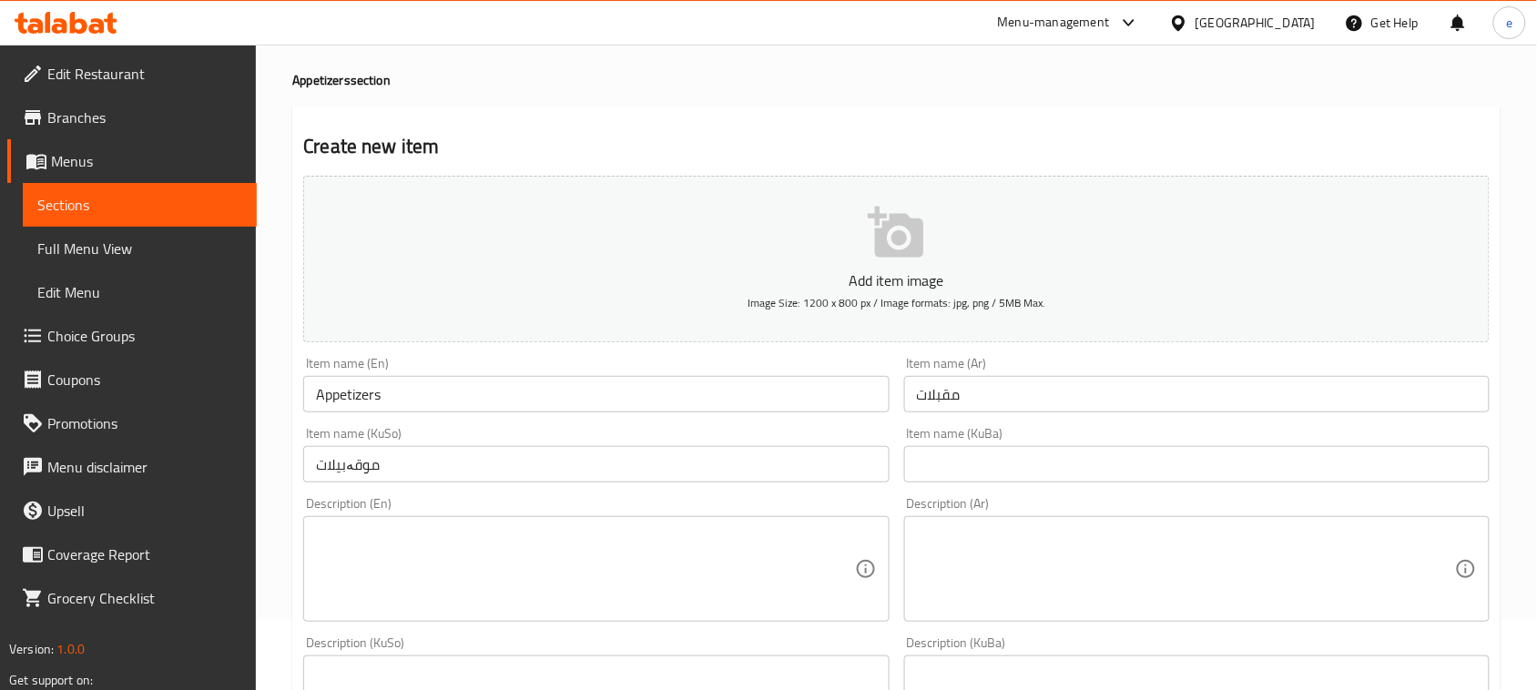
scroll to position [228, 0]
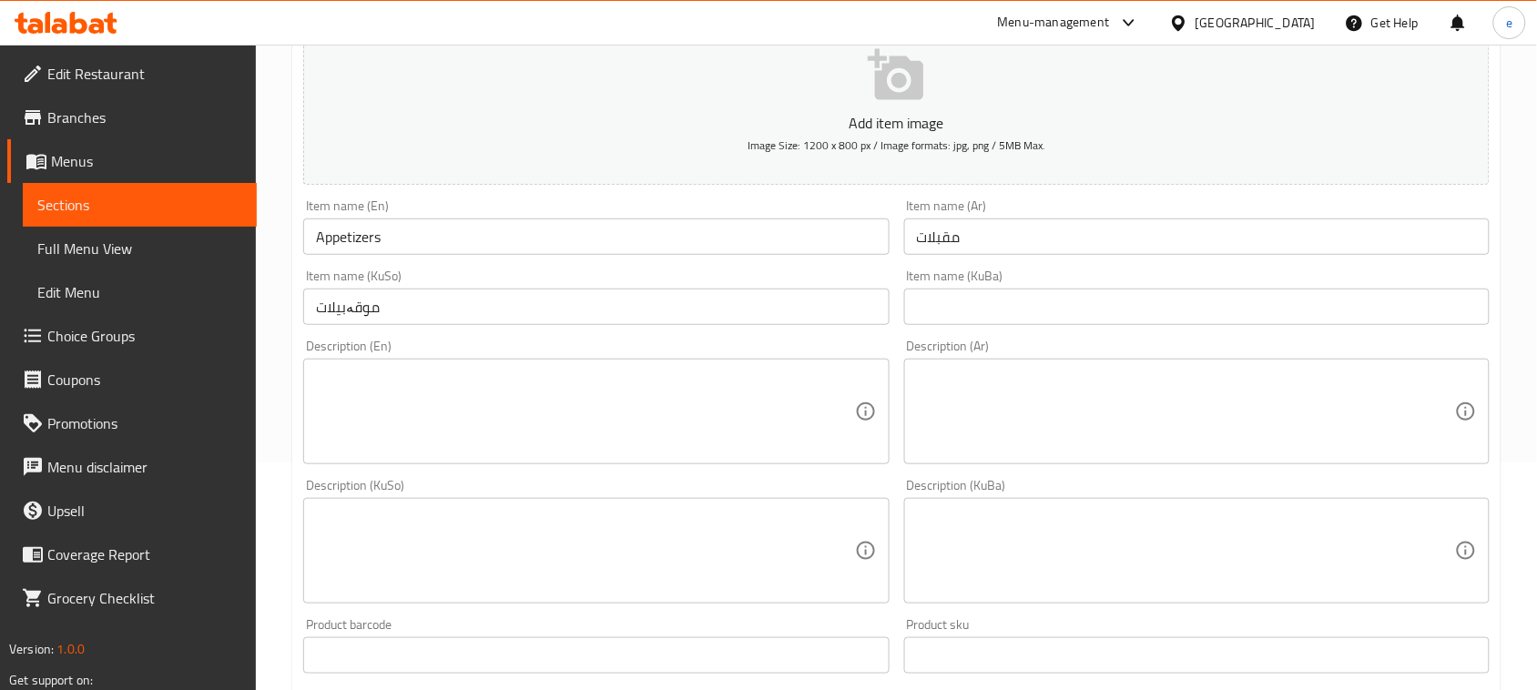
click at [990, 303] on input "text" at bounding box center [1196, 307] width 585 height 36
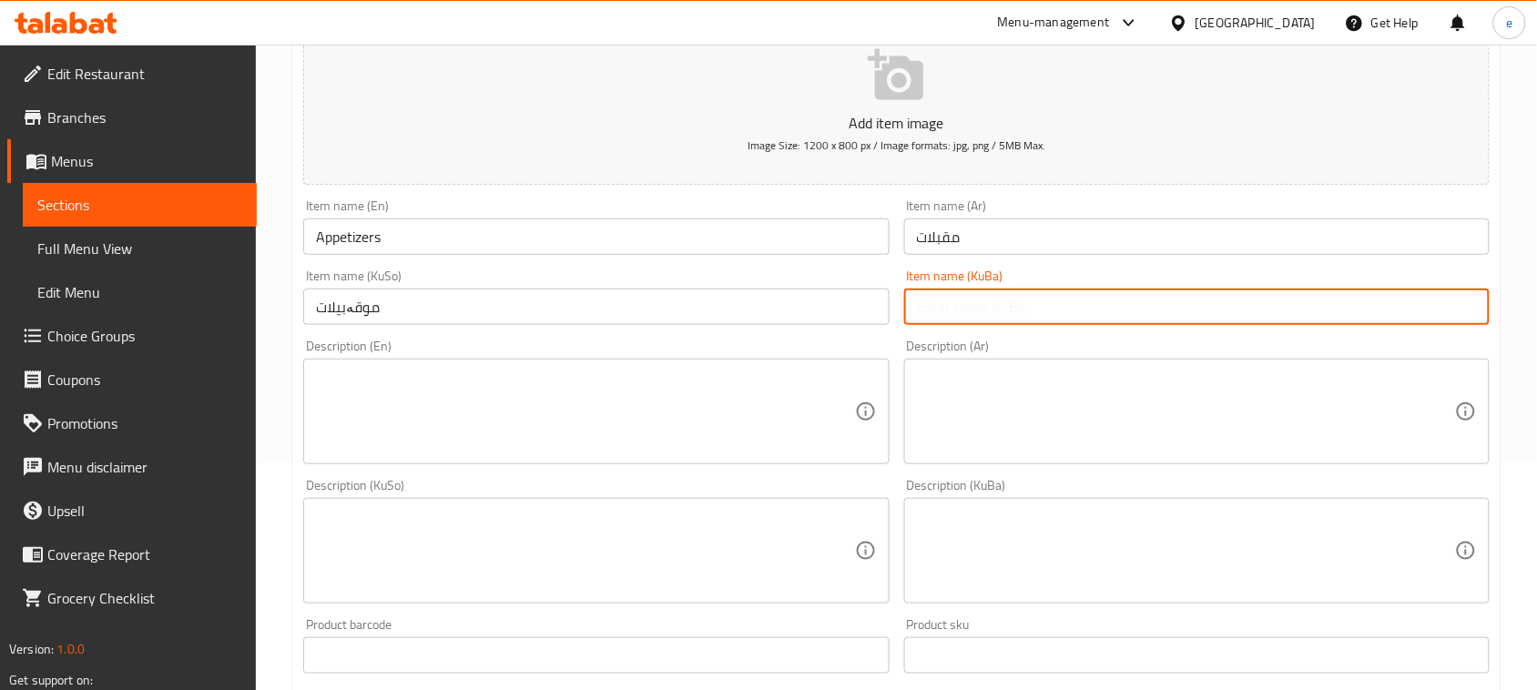
paste input "موقەبیلات"
type input "موقەبیلات"
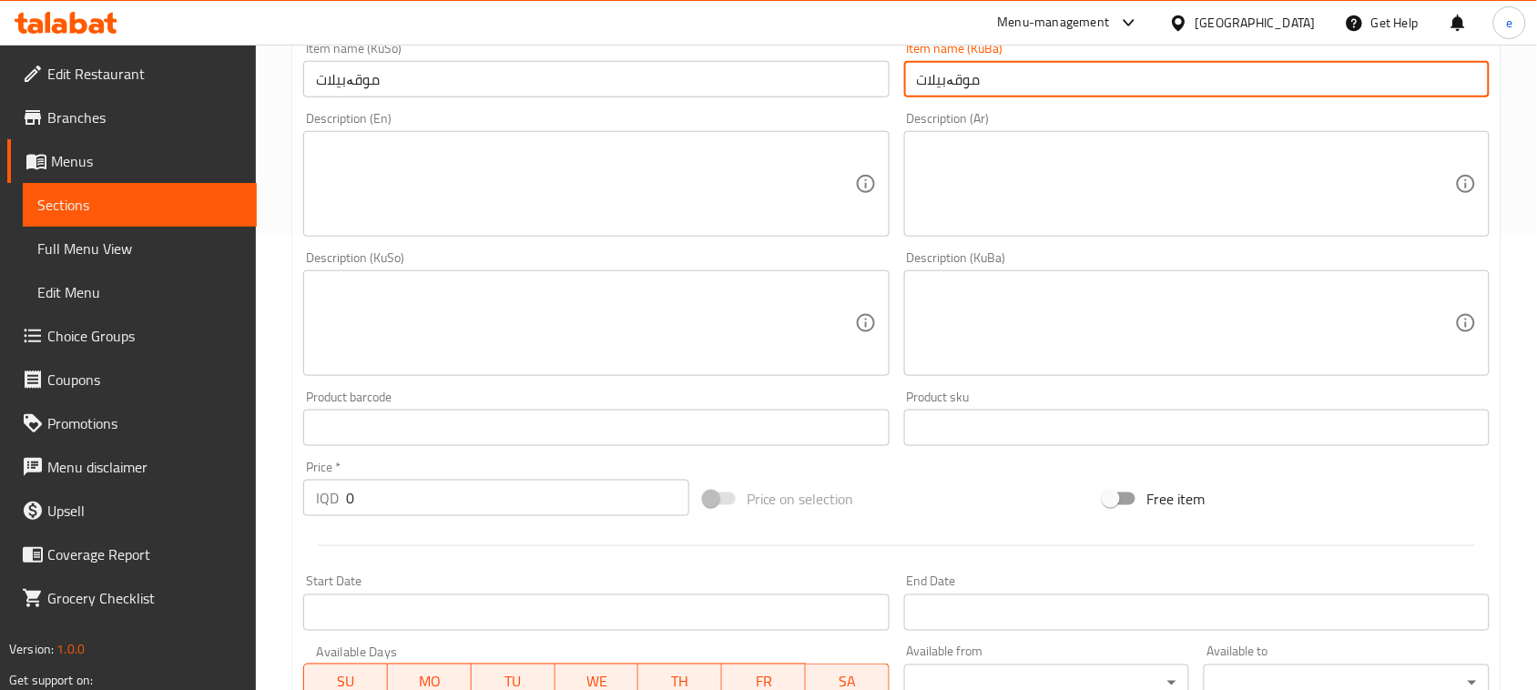
drag, startPoint x: 290, startPoint y: 511, endPoint x: 280, endPoint y: 510, distance: 10.1
click at [280, 510] on div "Home / Restaurants management / Menus / Sections / item / create Appetizers sec…" at bounding box center [896, 314] width 1281 height 1451
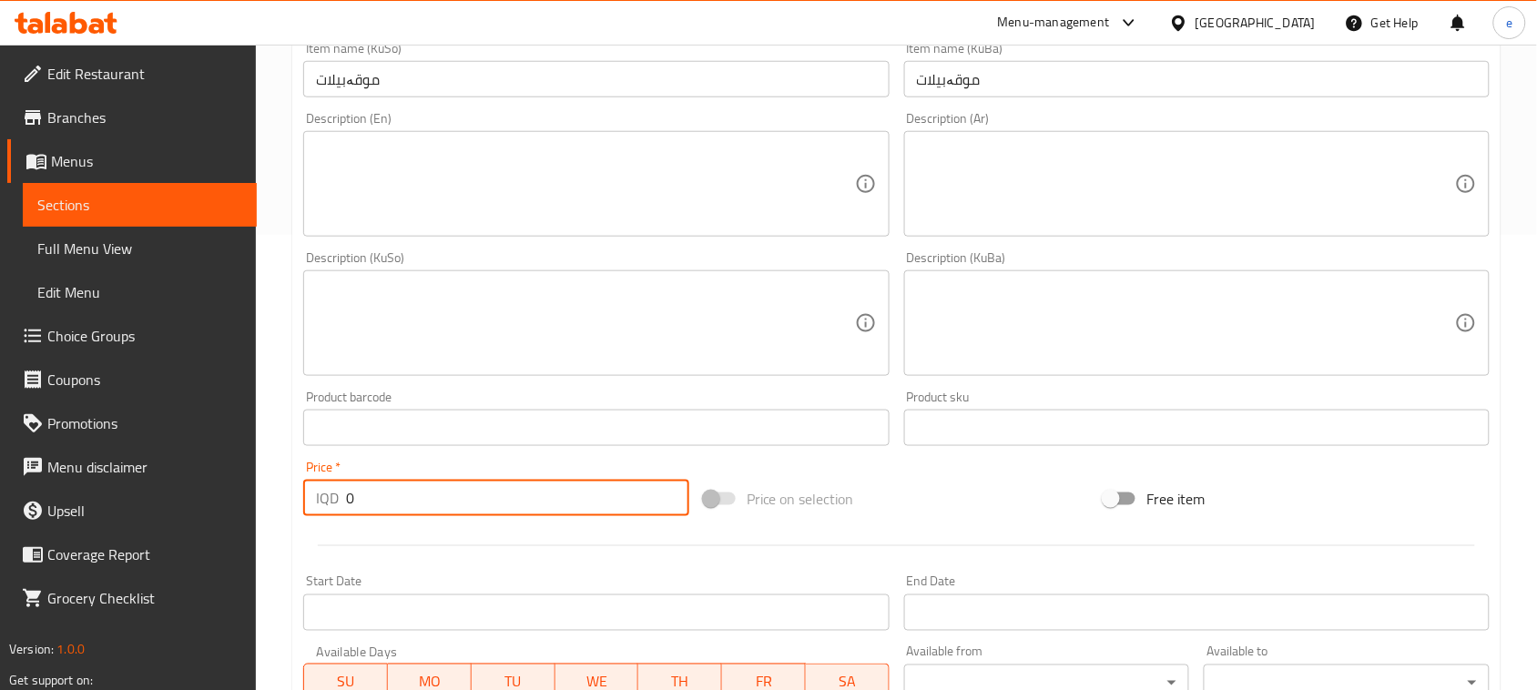
paste input "350"
type input "3500"
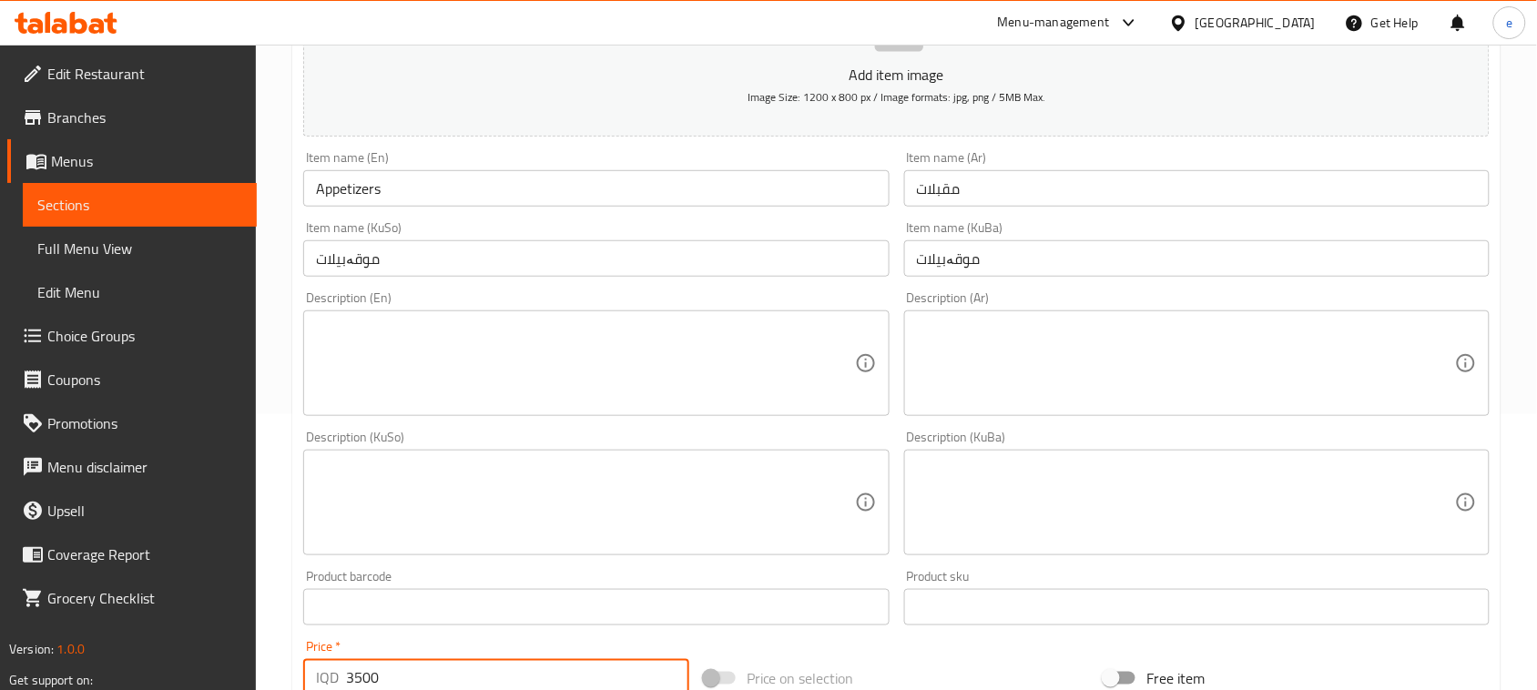
scroll to position [228, 0]
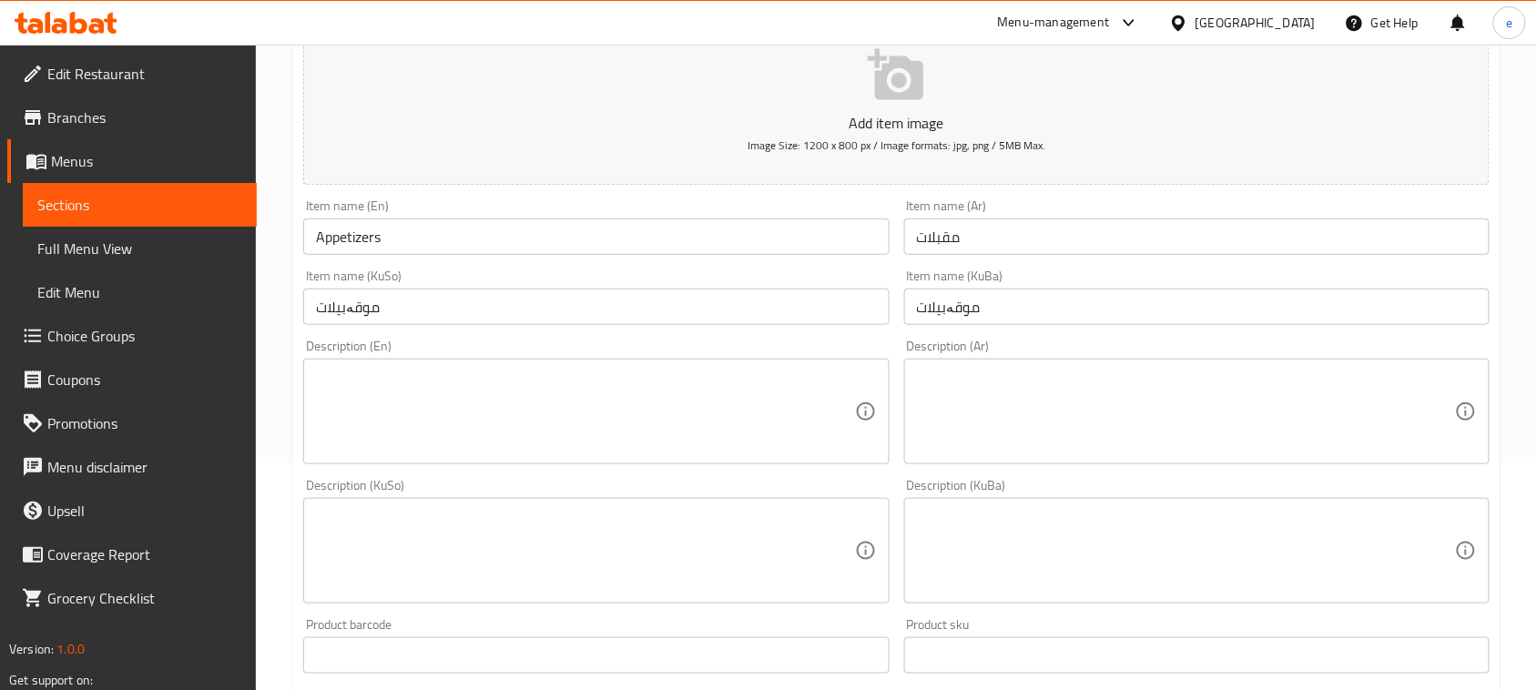
click at [507, 217] on div "Item name (En) Appetizers Item name (En)" at bounding box center [595, 227] width 585 height 56
click at [489, 239] on input "Appetizers" at bounding box center [595, 237] width 585 height 36
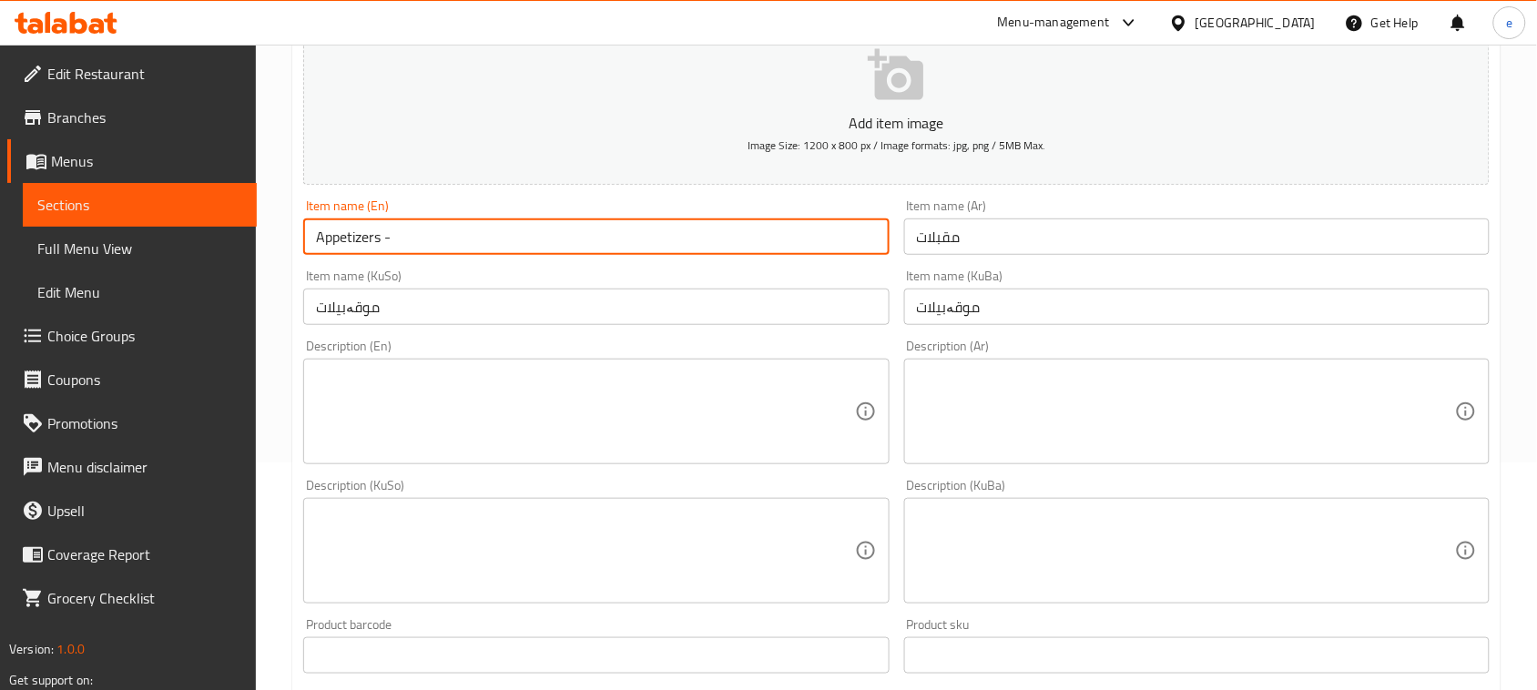
paste input "Medium plate"
click at [431, 237] on input "Appetizers - Medium plate" at bounding box center [595, 237] width 585 height 36
type input "Appetizers - Medium plate"
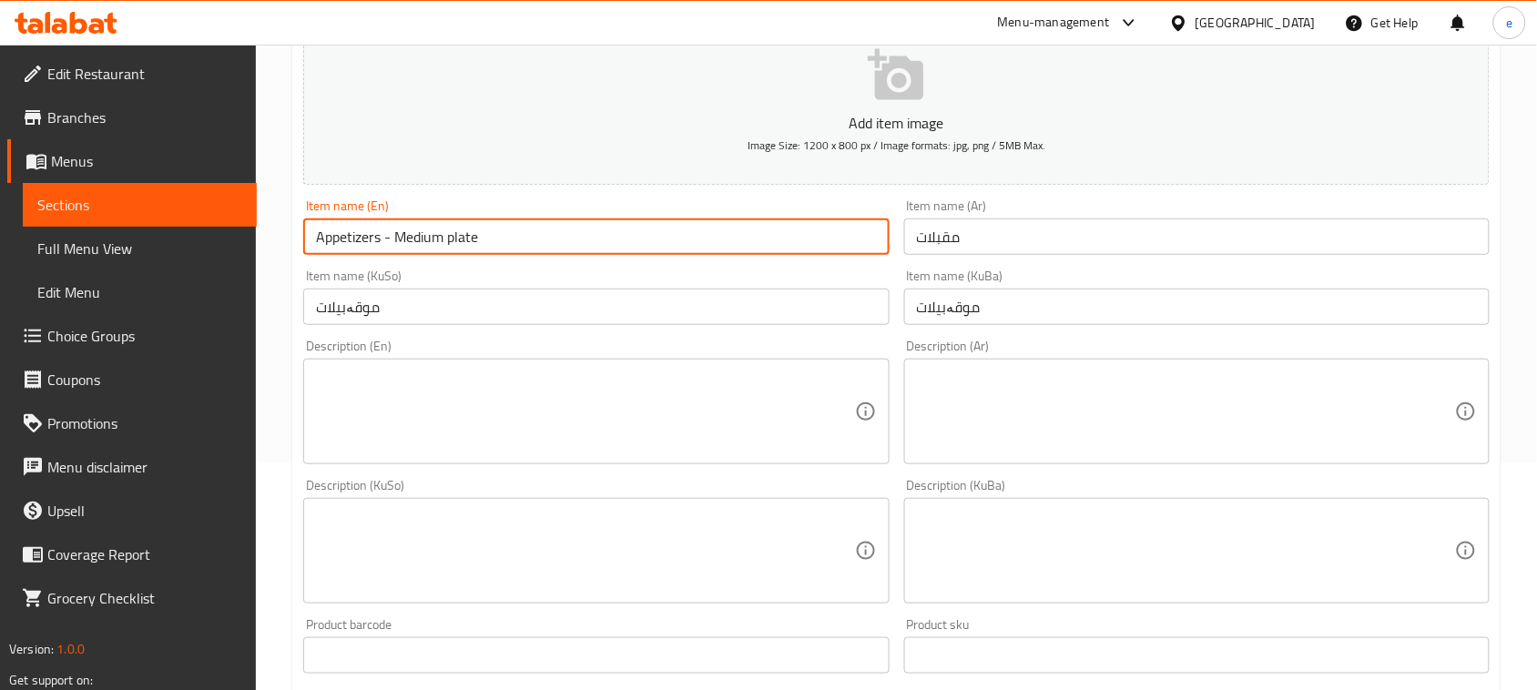
click at [1038, 243] on input "مقبلات" at bounding box center [1196, 237] width 585 height 36
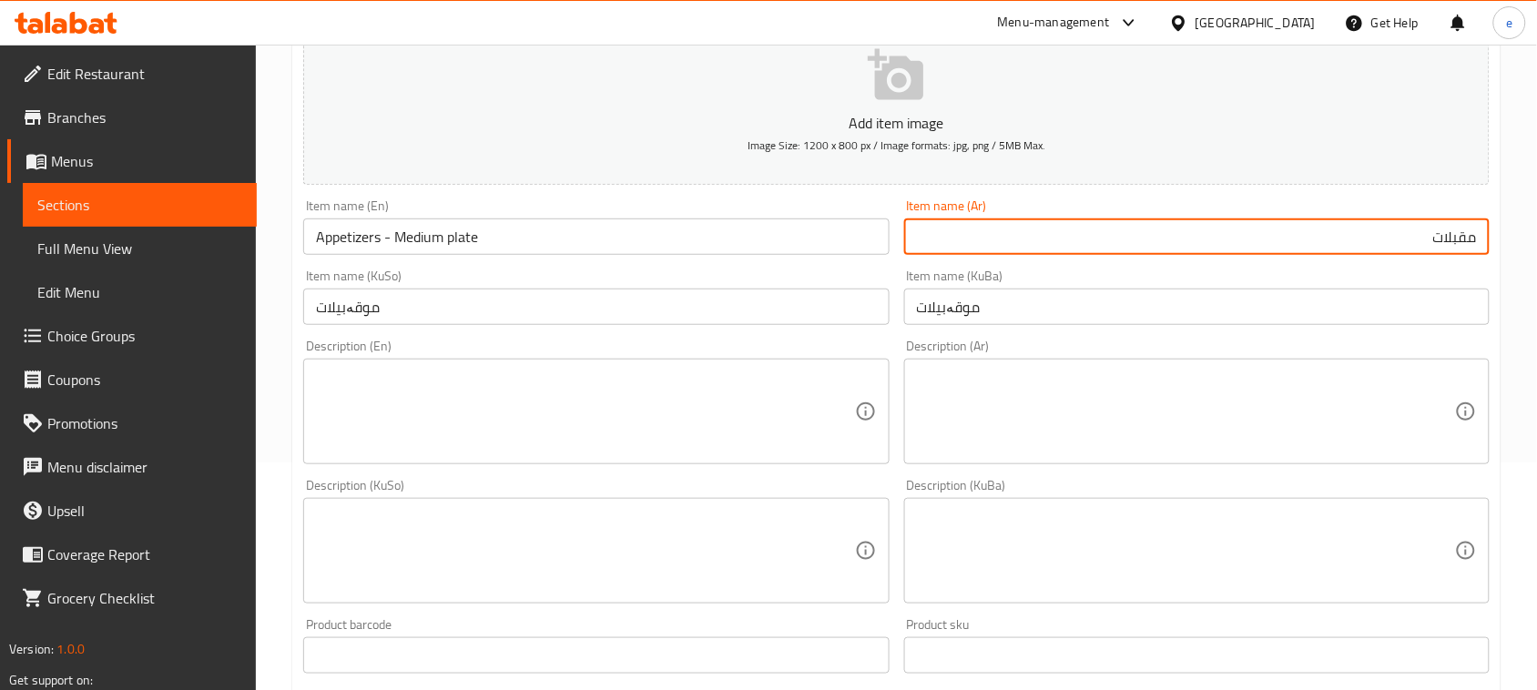
click at [1354, 230] on input "مقبلات" at bounding box center [1196, 237] width 585 height 36
paste input "- صحن وسط"
type input "مقبلات - صحن وسط"
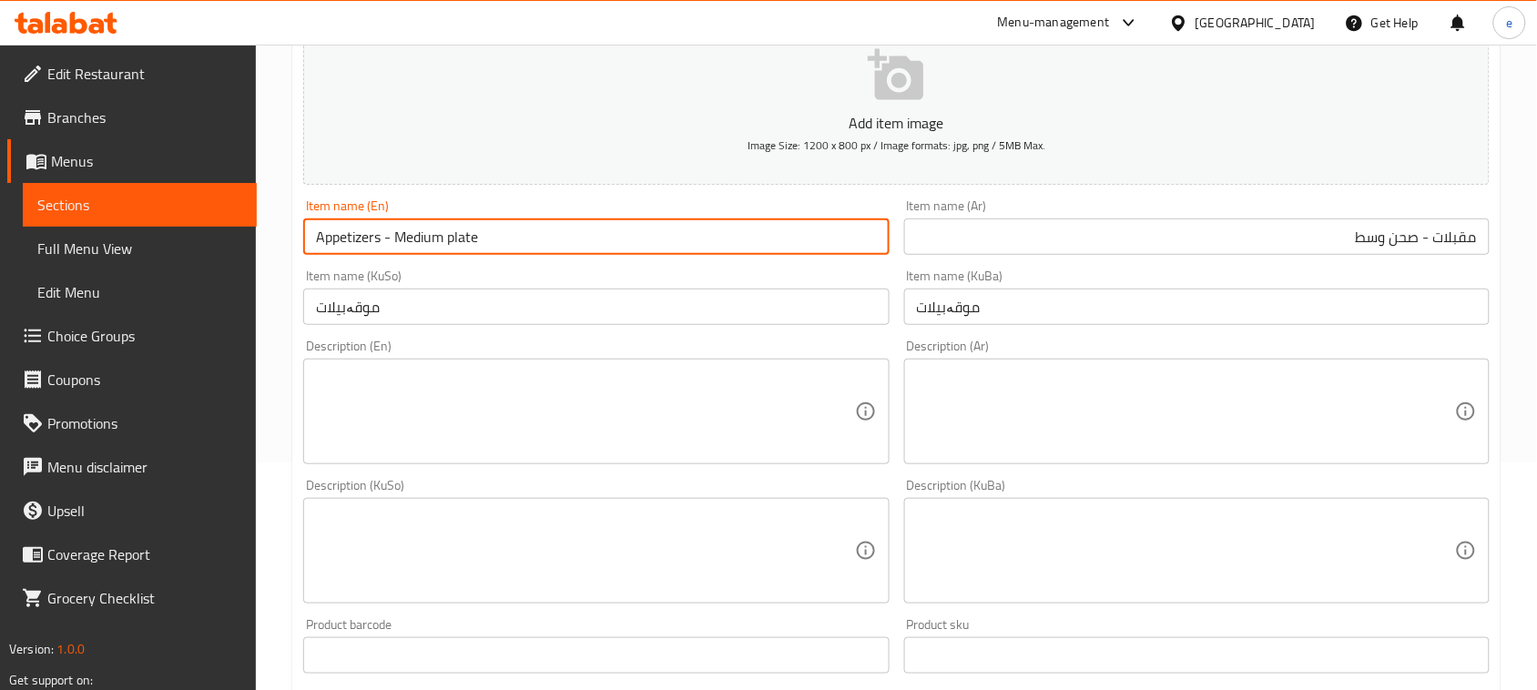
click at [653, 251] on input "Appetizers - Medium plate" at bounding box center [595, 237] width 585 height 36
click at [653, 264] on div "Item name (KuSo) موقەبیلات Item name ([GEOGRAPHIC_DATA])" at bounding box center [596, 297] width 600 height 70
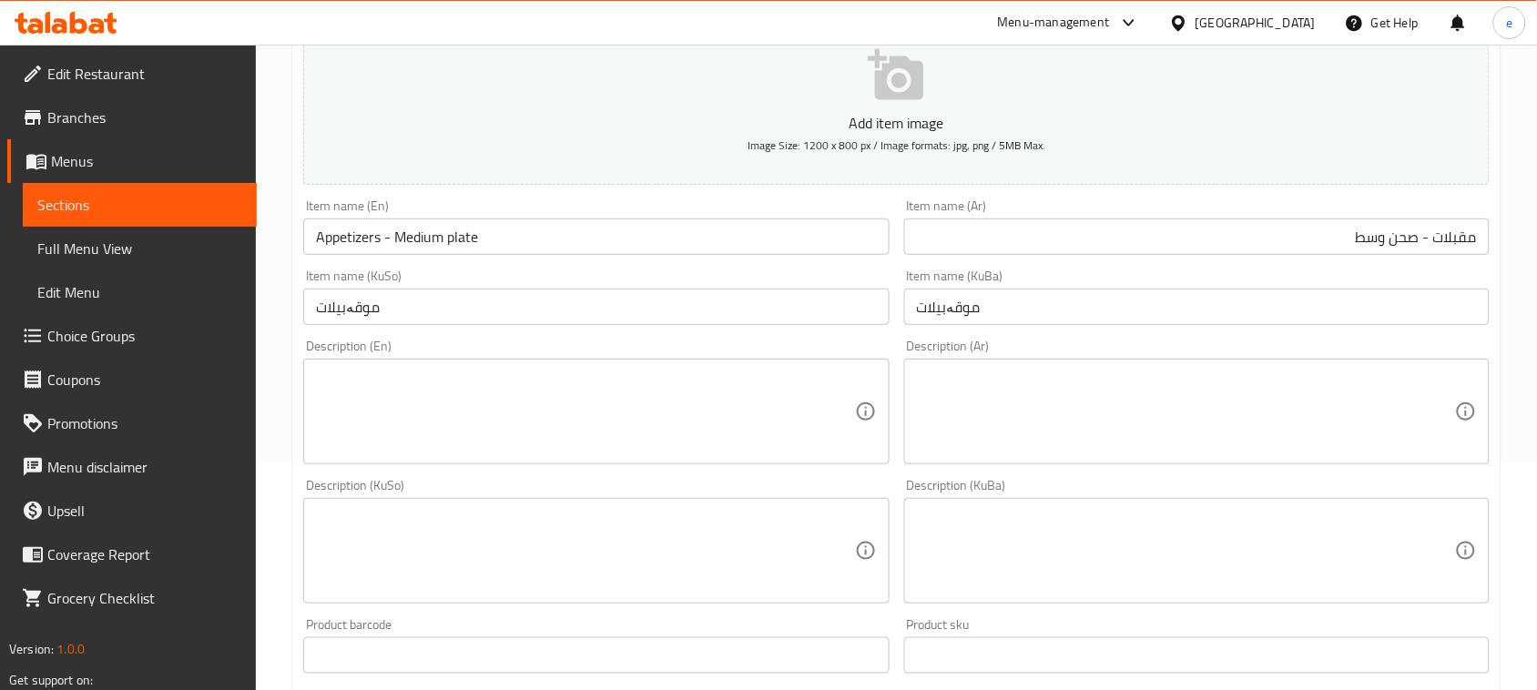
click at [656, 278] on div "Item name (KuSo) موقەبیلات Item name ([GEOGRAPHIC_DATA])" at bounding box center [595, 298] width 585 height 56
click at [656, 284] on div "Item name (KuSo) موقەبیلات Item name ([GEOGRAPHIC_DATA])" at bounding box center [595, 298] width 585 height 56
click at [656, 290] on input "موقەبیلات" at bounding box center [595, 307] width 585 height 36
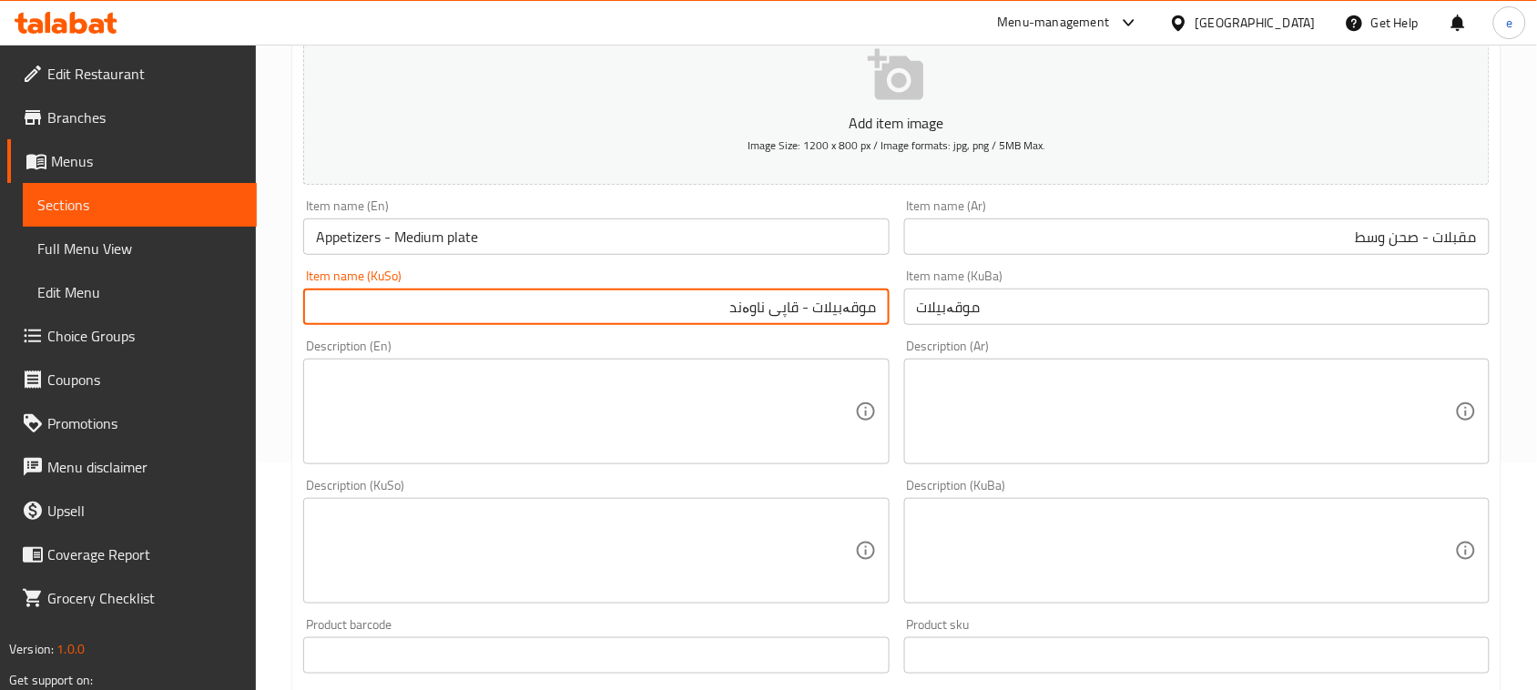
click at [847, 296] on input "موقەبیلات - قاپی ناوەند" at bounding box center [595, 307] width 585 height 36
type input "موقەبیلات - قاپی ناوەند"
click at [1154, 280] on div "Item name (KuBa) موقەبیلات Item name ([GEOGRAPHIC_DATA])" at bounding box center [1196, 298] width 585 height 56
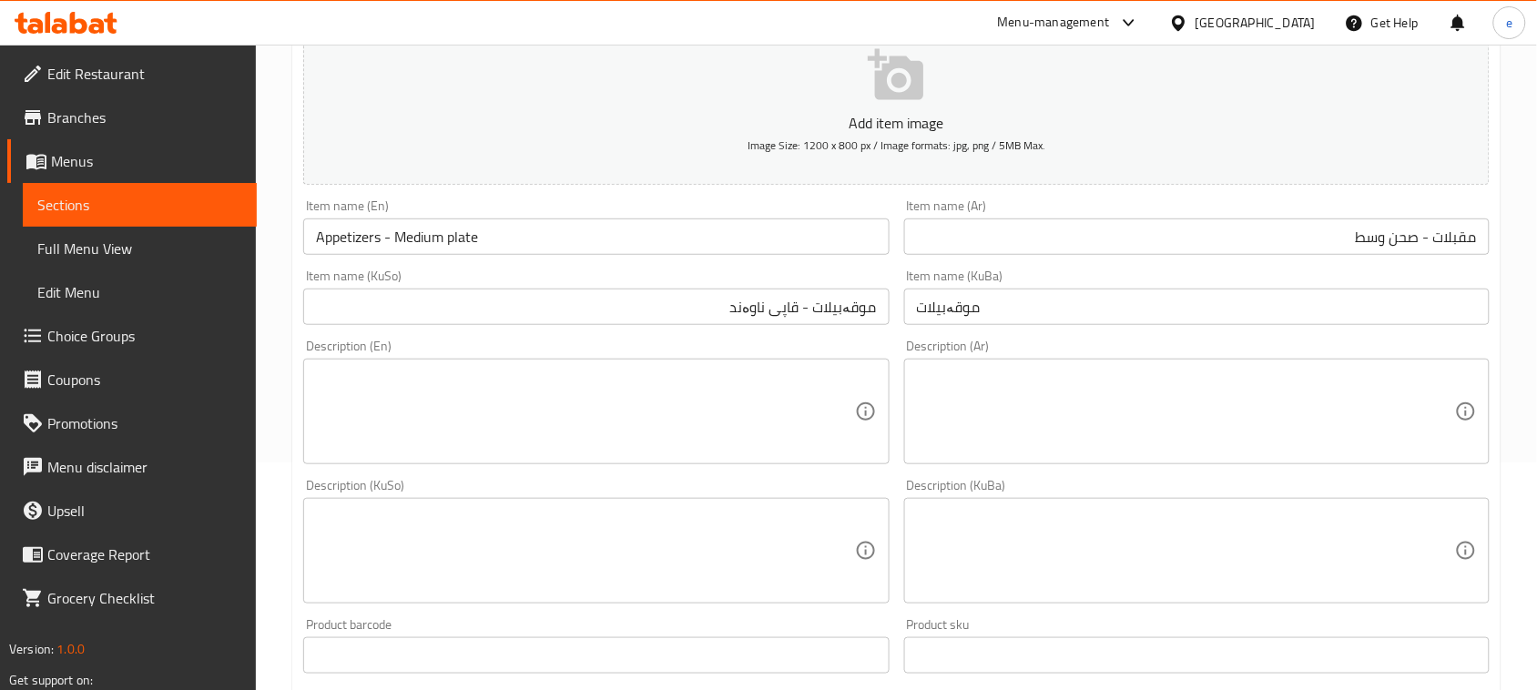
click at [1084, 297] on input "موقەبیلات" at bounding box center [1196, 307] width 585 height 36
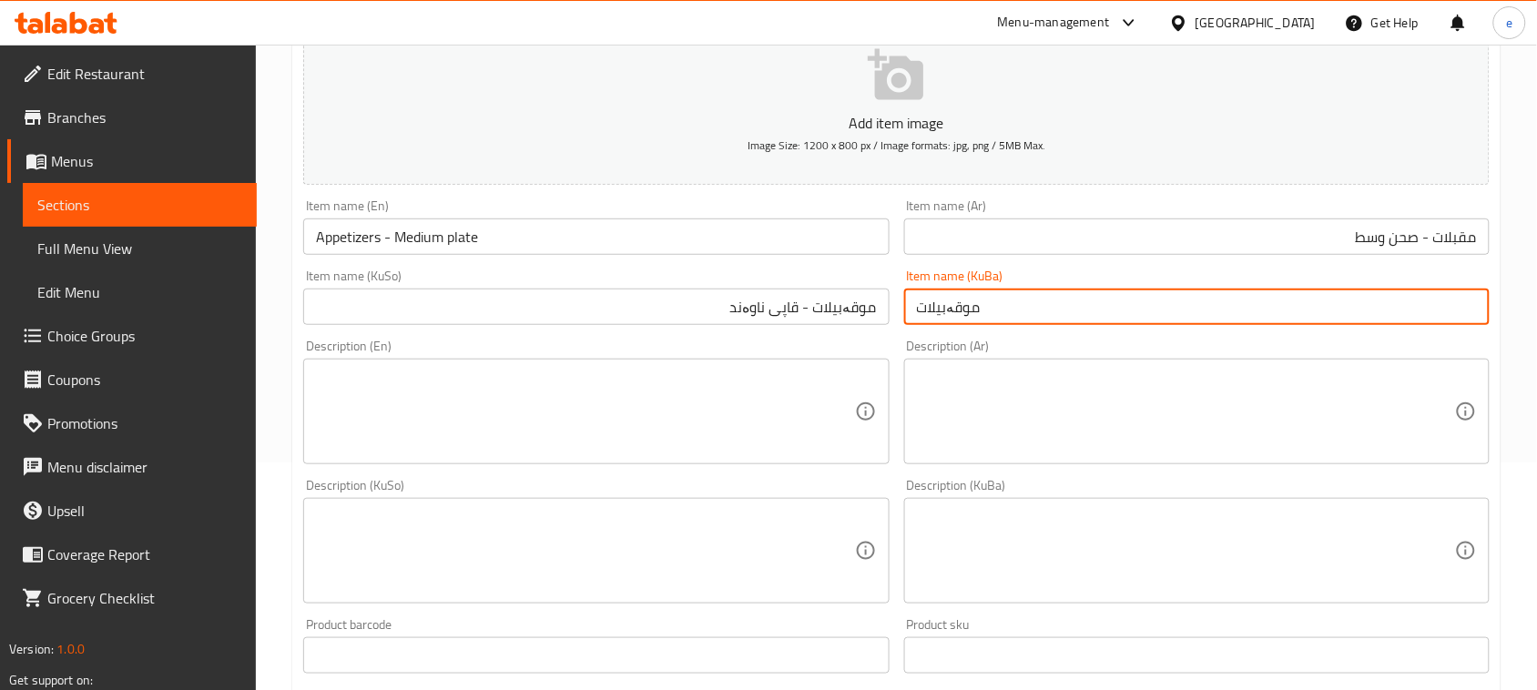
click at [1086, 307] on input "موقەبیلات" at bounding box center [1196, 307] width 585 height 36
paste input "- قاپی ناوەند"
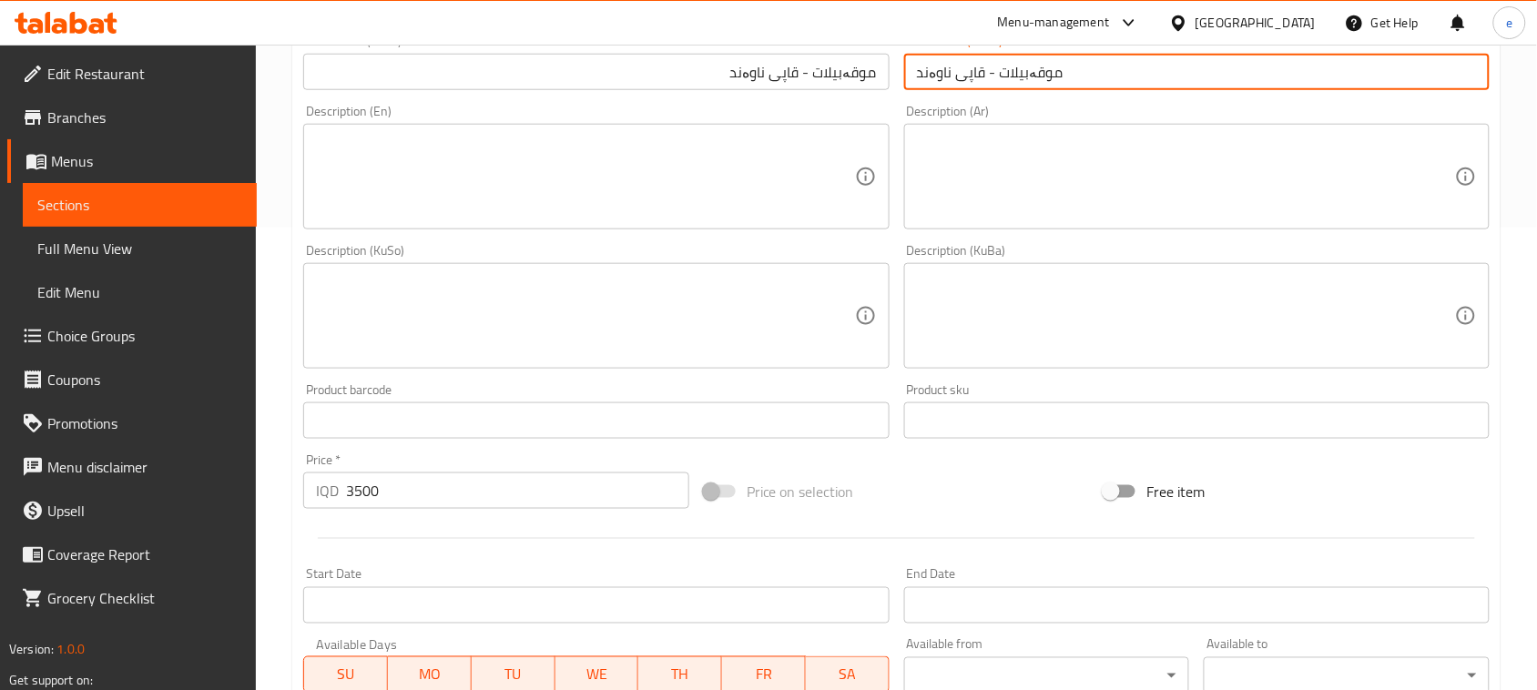
scroll to position [802, 0]
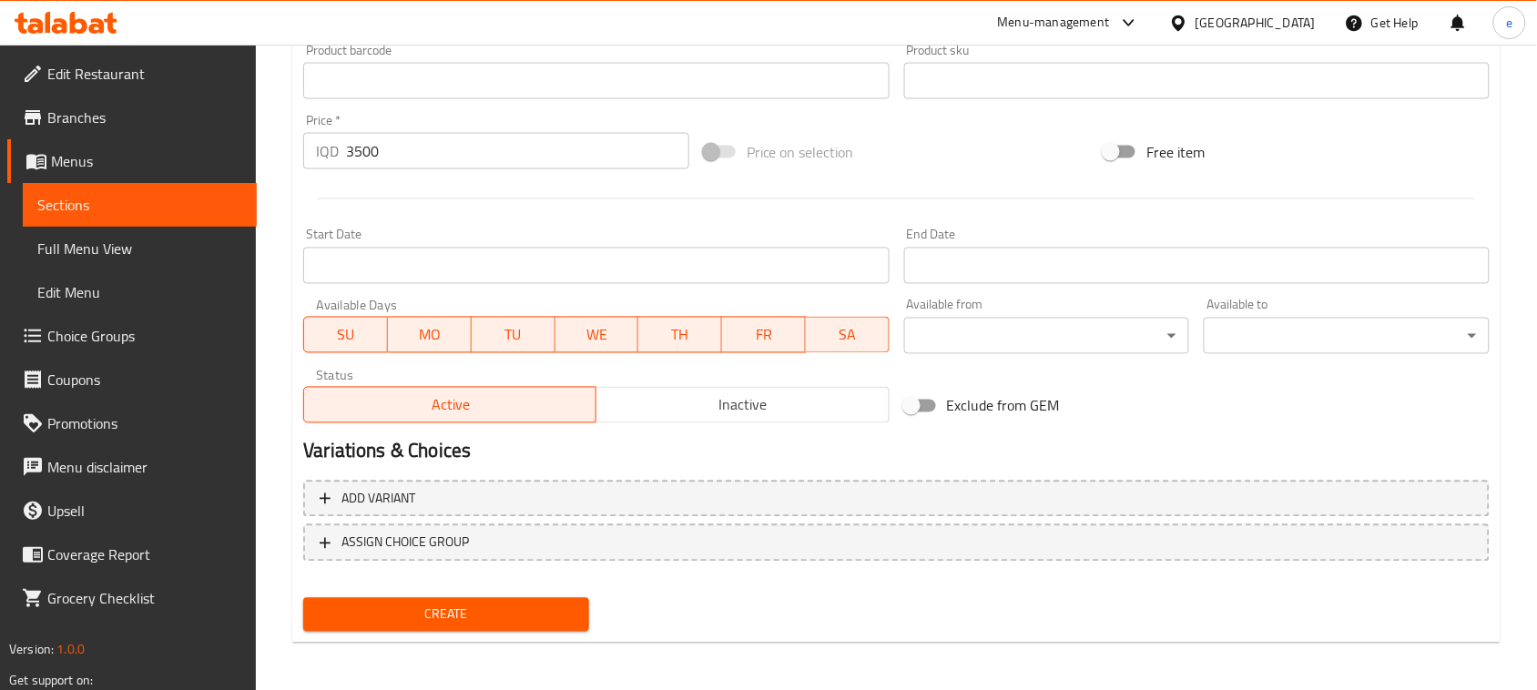
type input "موقەبیلات - قاپی ناوەند"
click at [448, 604] on span "Create" at bounding box center [446, 615] width 257 height 23
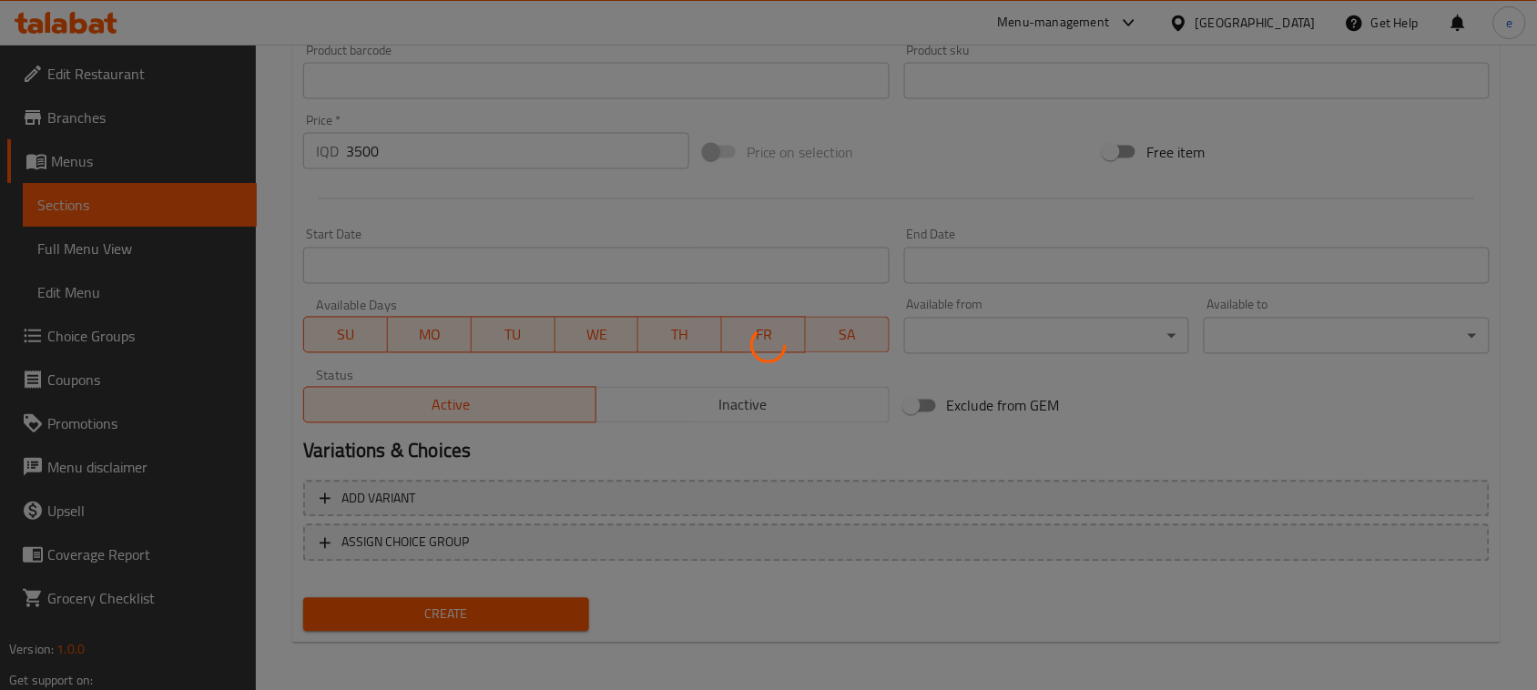
type input "0"
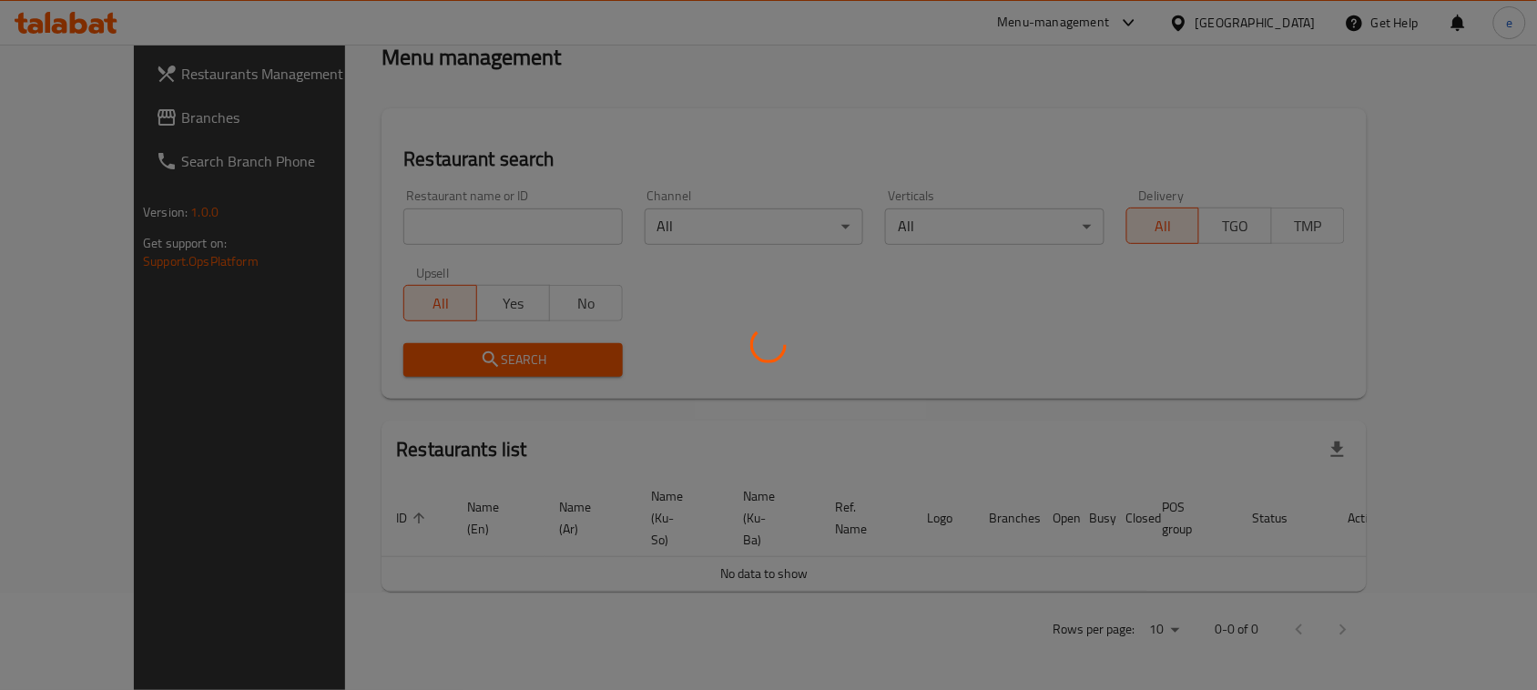
scroll to position [251, 0]
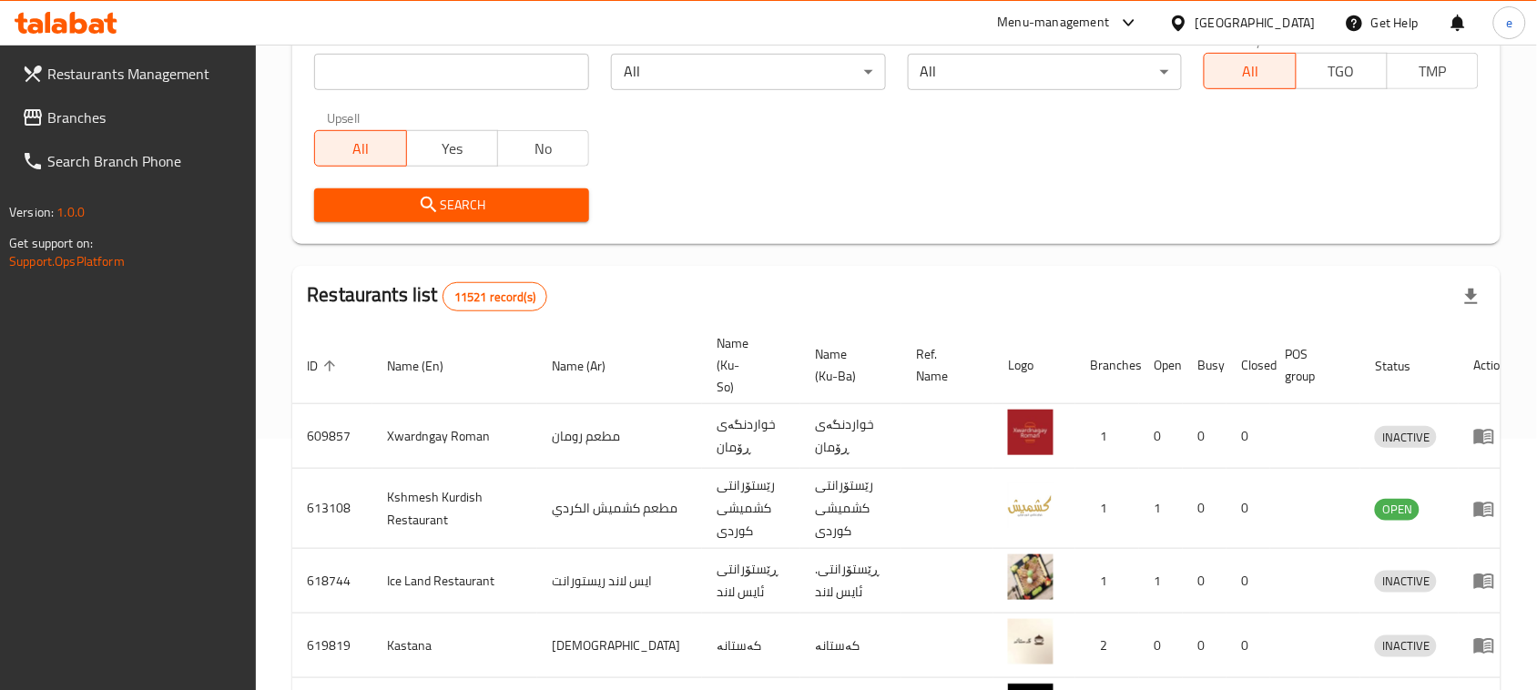
click at [446, 85] on input "search" at bounding box center [451, 72] width 275 height 36
paste input "cheshtkhana w kebabi gull"
type input "cheshtkhana w kebabi gull"
click button "Search" at bounding box center [451, 205] width 275 height 34
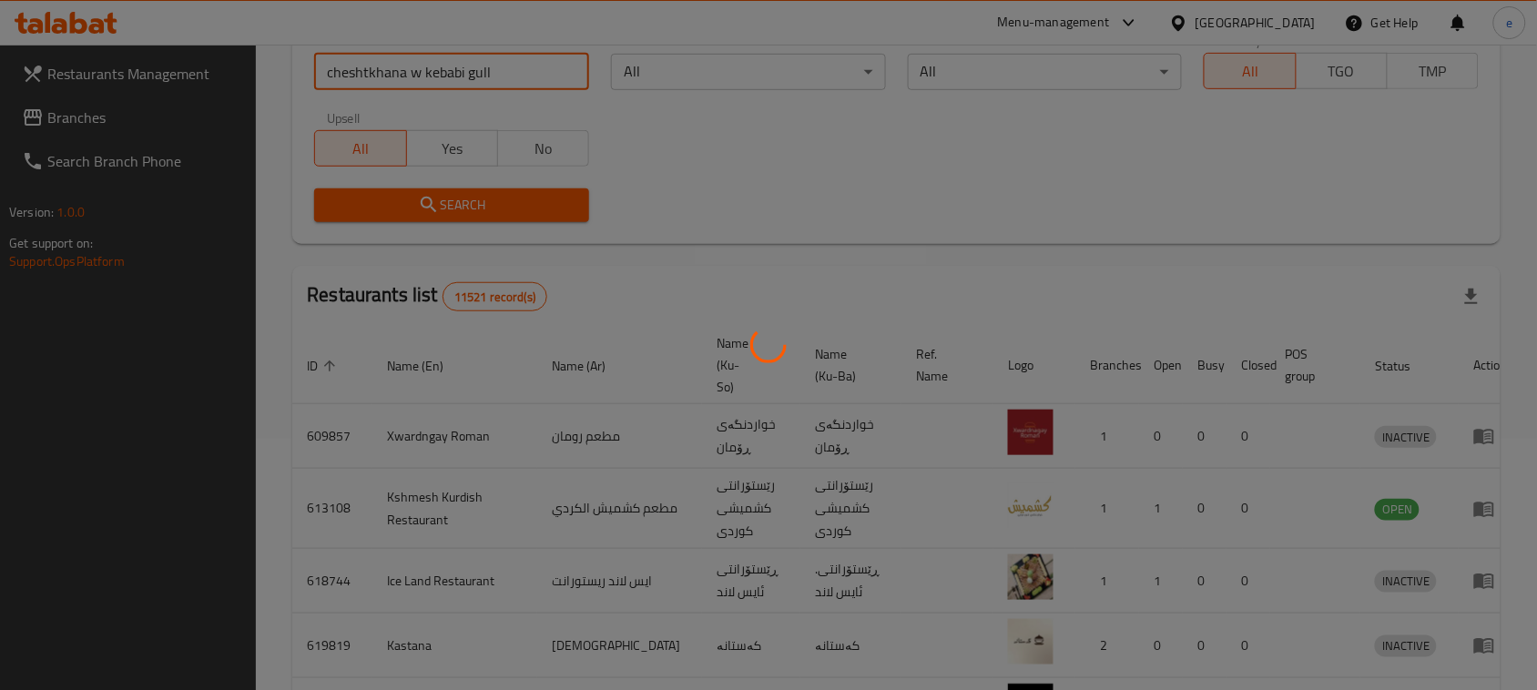
scroll to position [107, 0]
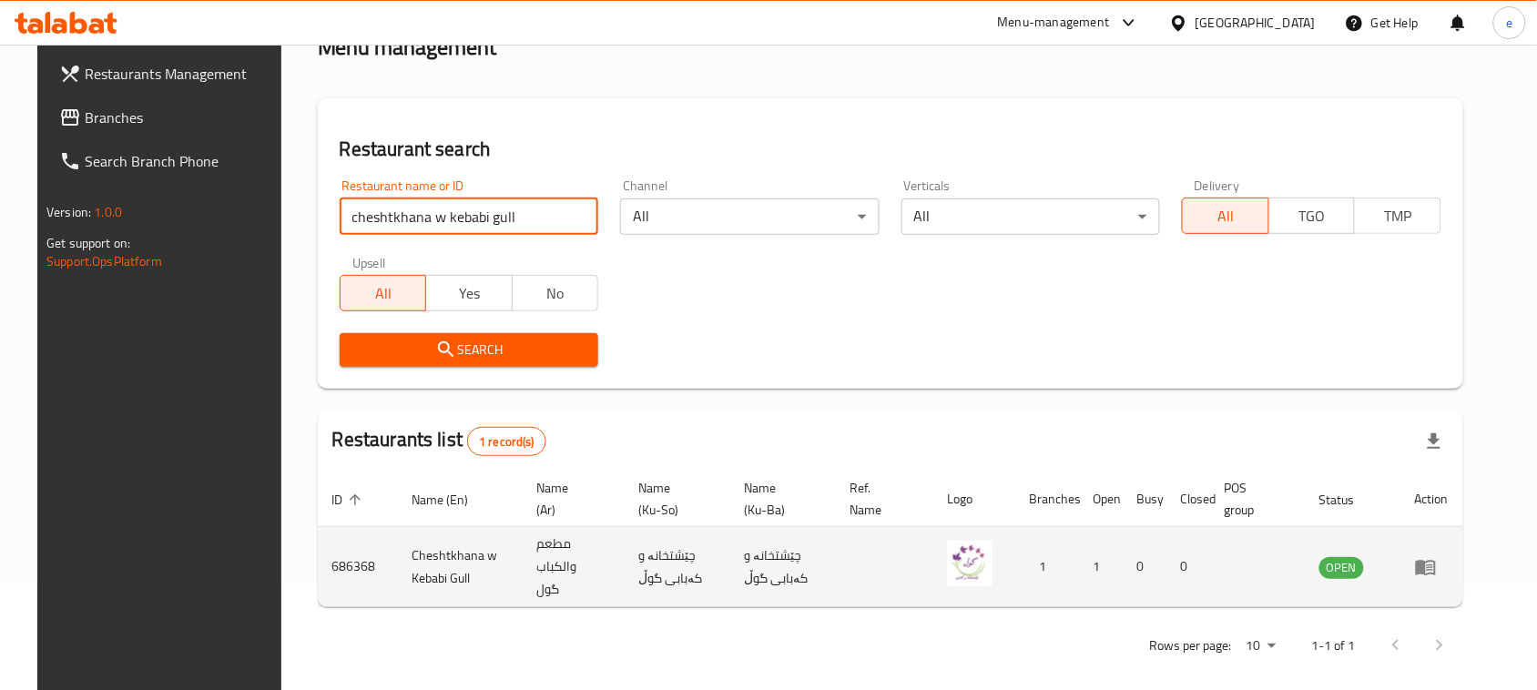
click at [1457, 574] on td "enhanced table" at bounding box center [1431, 567] width 63 height 80
click at [1437, 561] on icon "enhanced table" at bounding box center [1426, 567] width 22 height 22
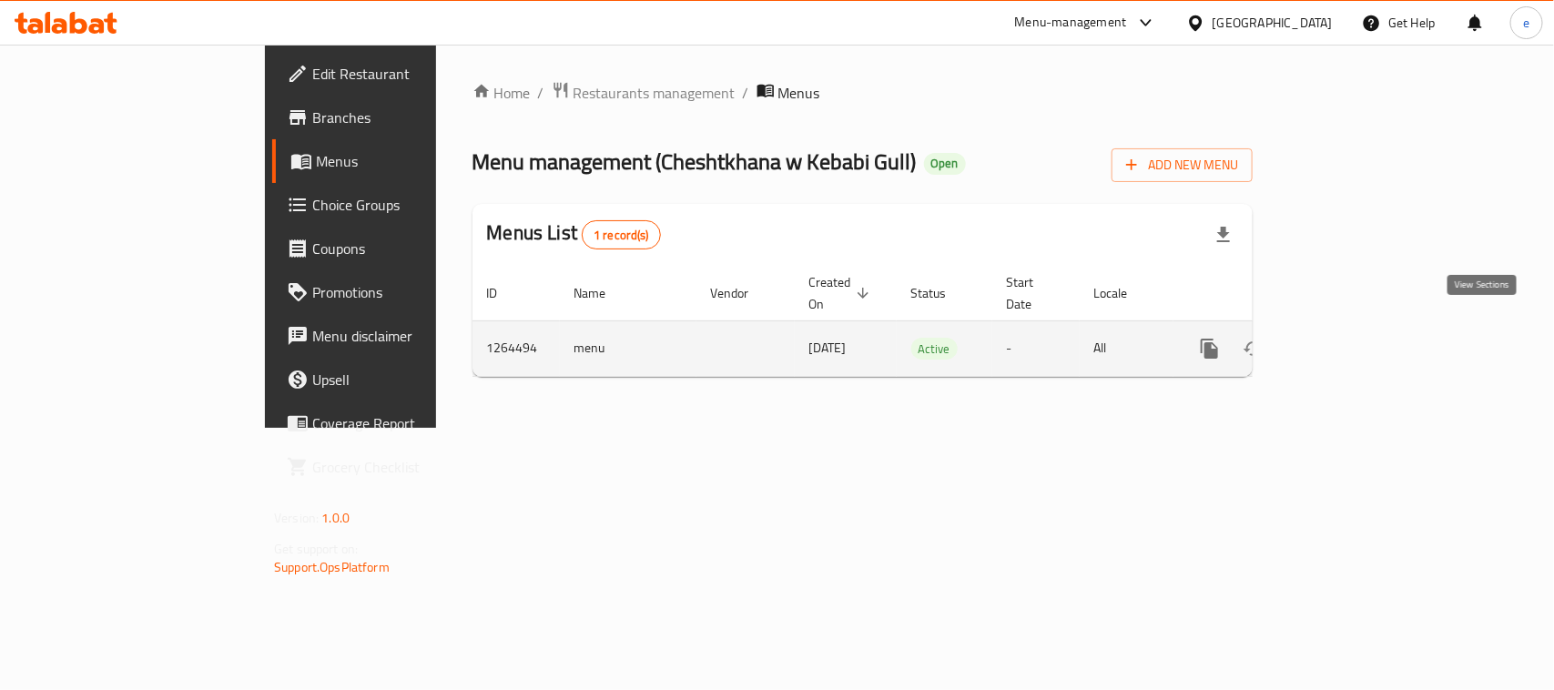
click at [1352, 338] on icon "enhanced table" at bounding box center [1341, 349] width 22 height 22
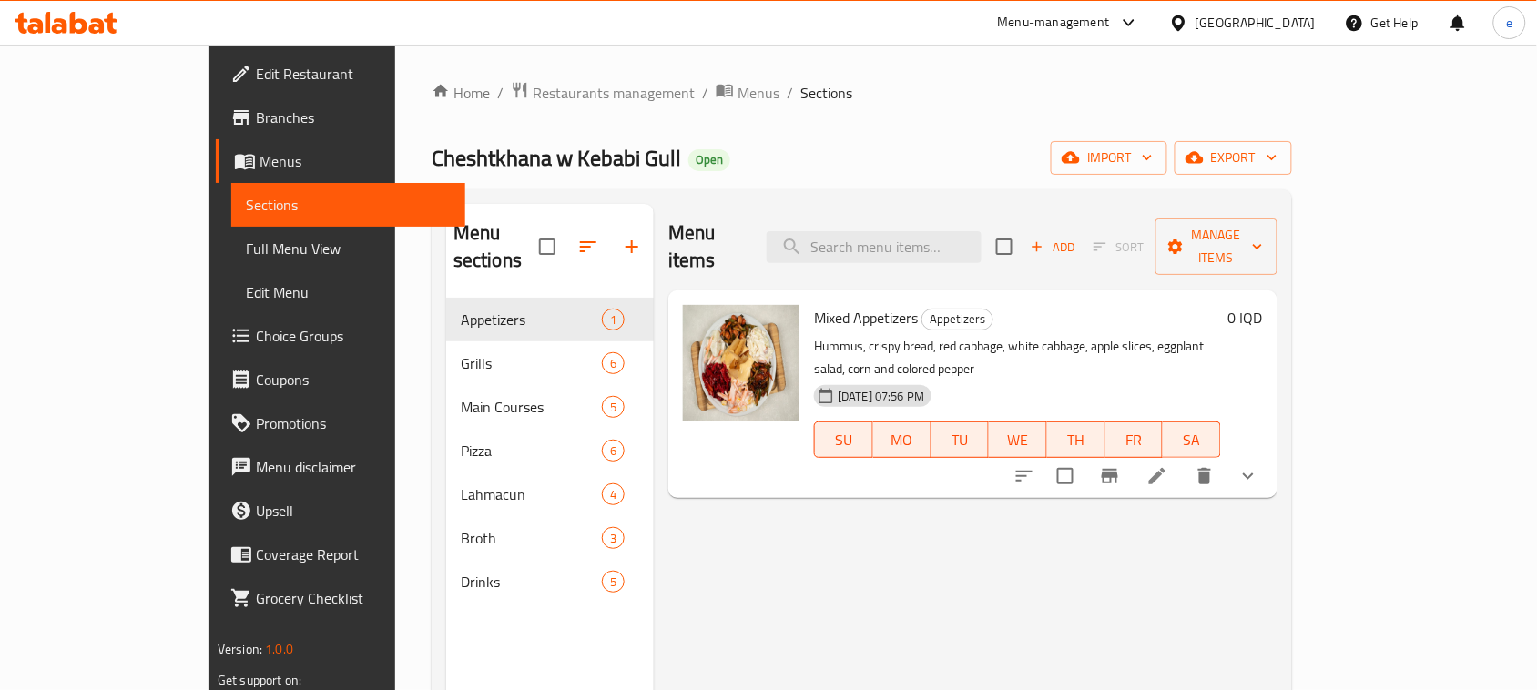
click at [246, 239] on span "Full Menu View" at bounding box center [348, 249] width 205 height 22
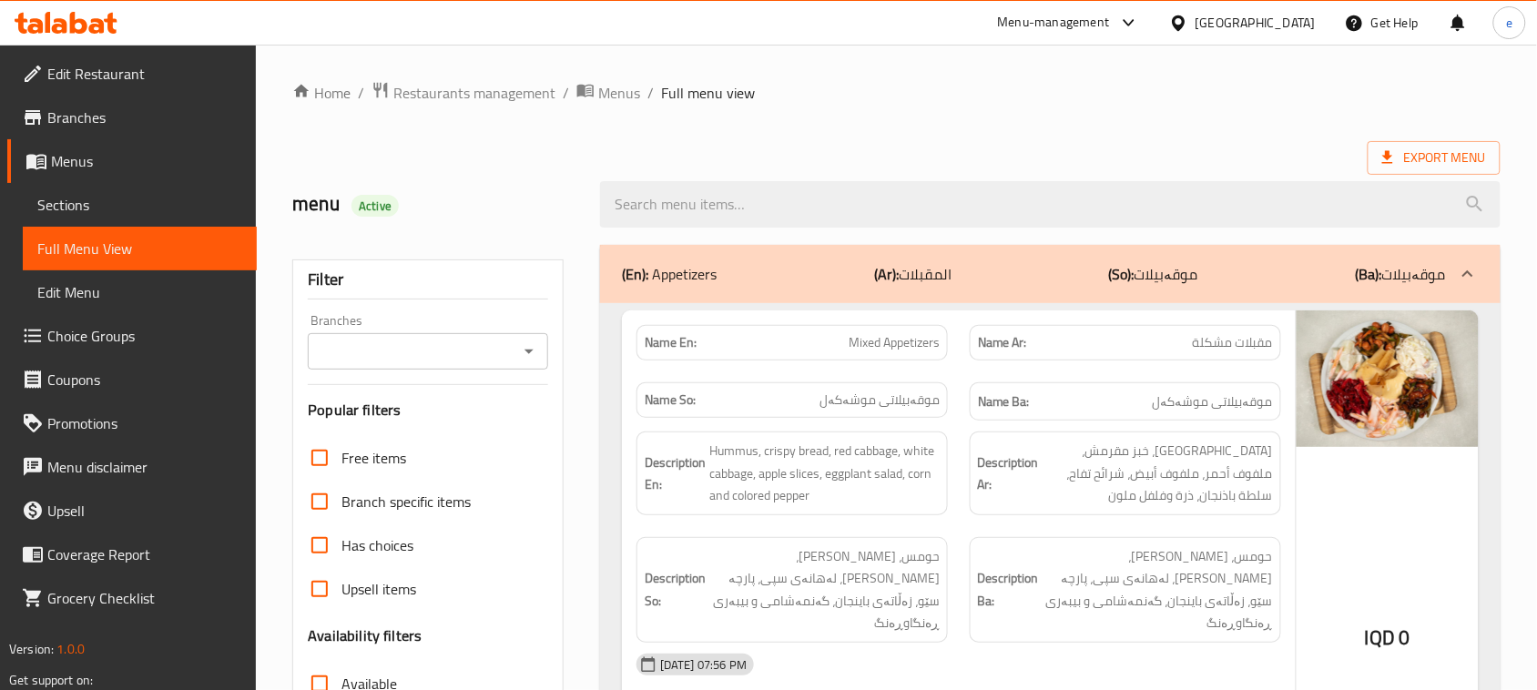
click at [528, 353] on icon "Open" at bounding box center [528, 352] width 9 height 5
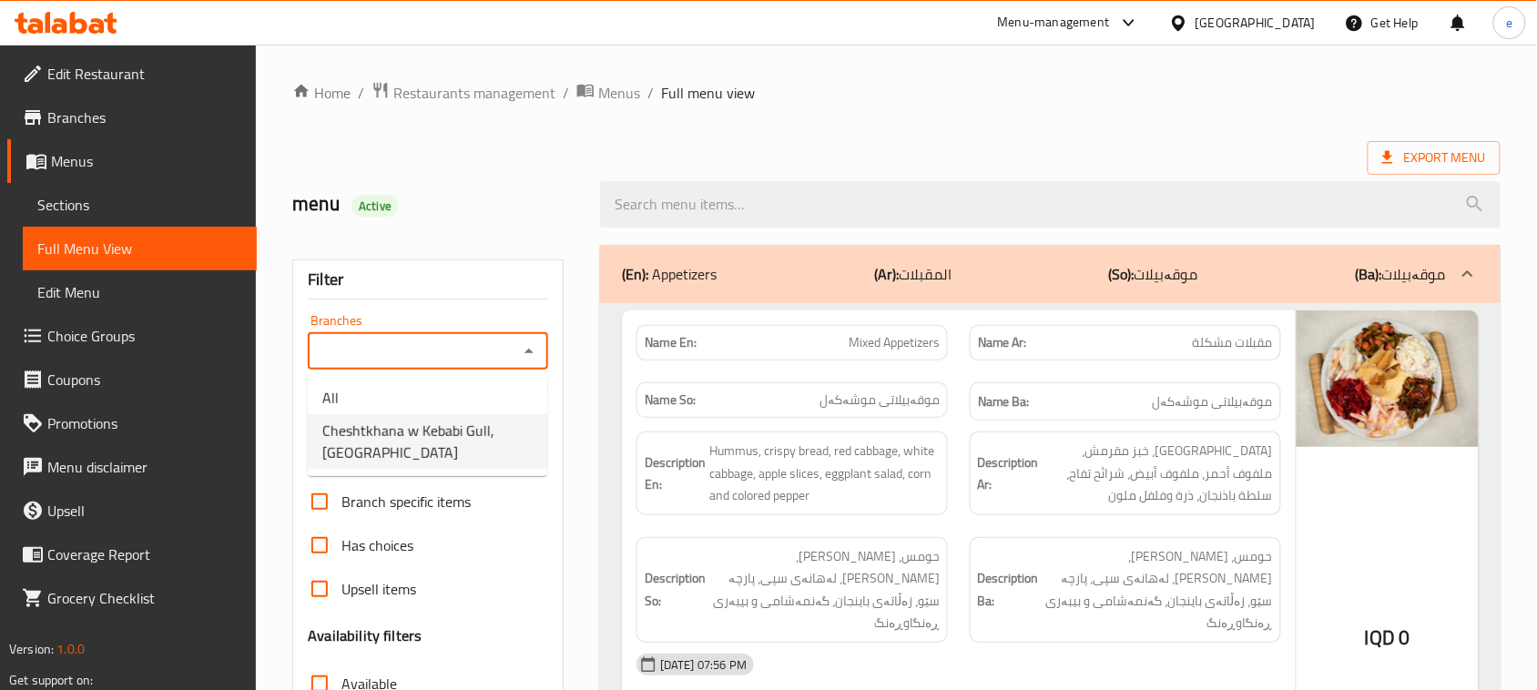
click at [453, 435] on span "Cheshtkhana w Kebabi Gull, [GEOGRAPHIC_DATA]" at bounding box center [427, 442] width 210 height 44
type input "Cheshtkhana w Kebabi Gull, [GEOGRAPHIC_DATA]"
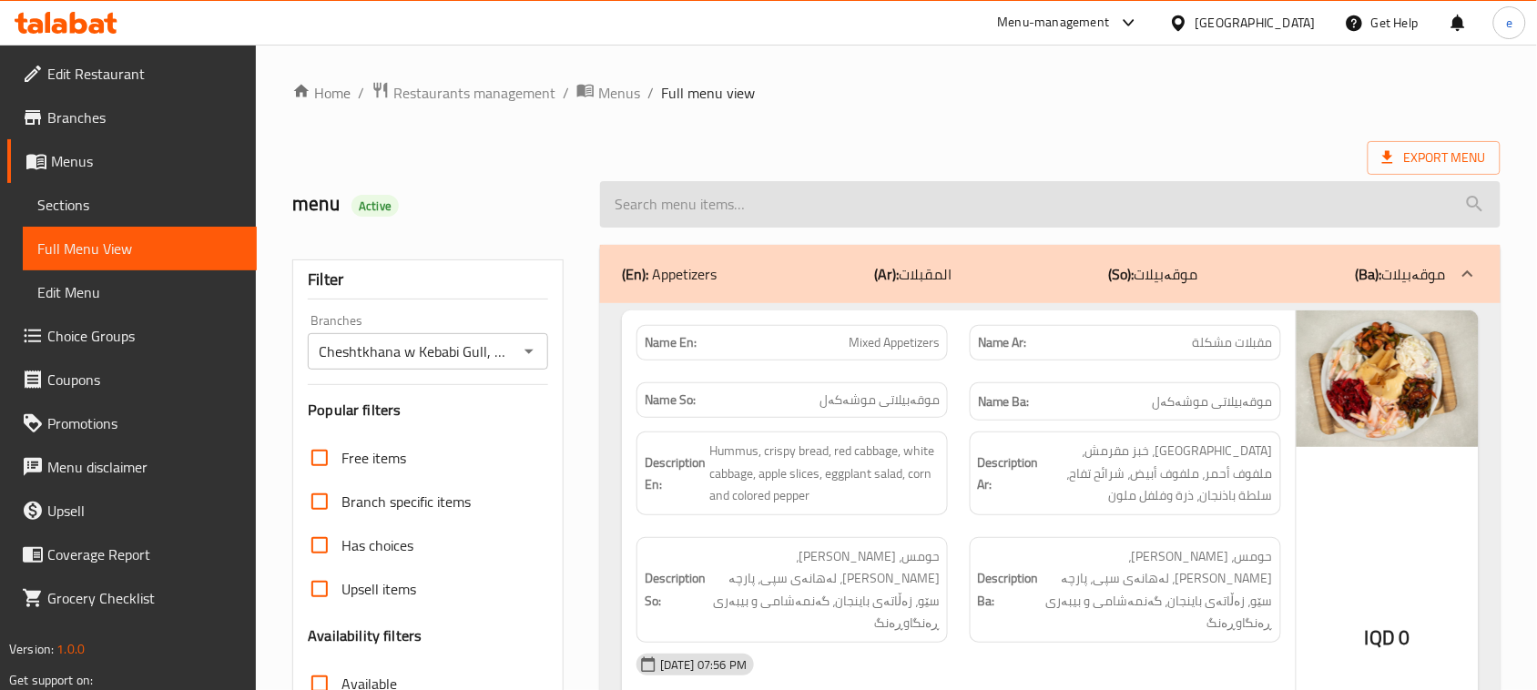
click at [753, 200] on input "search" at bounding box center [1050, 204] width 900 height 46
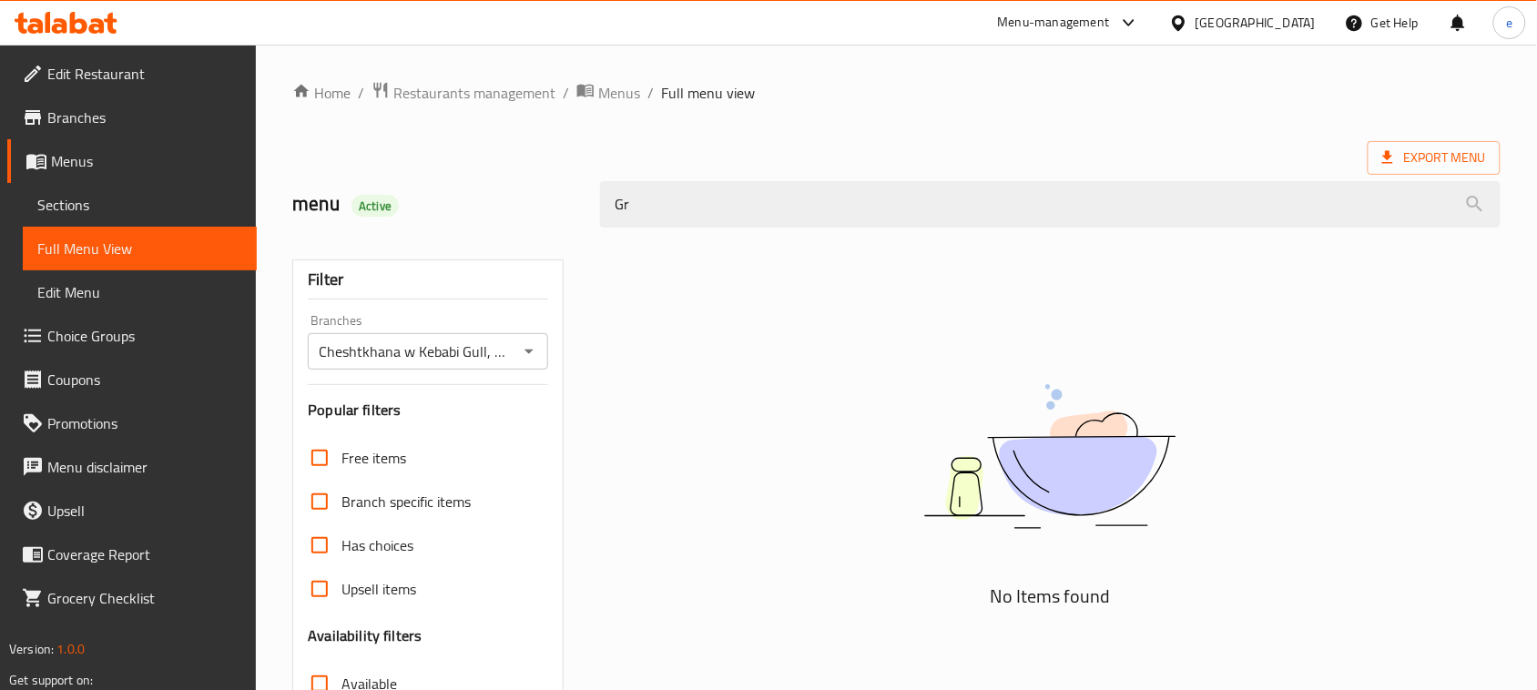
type input "G"
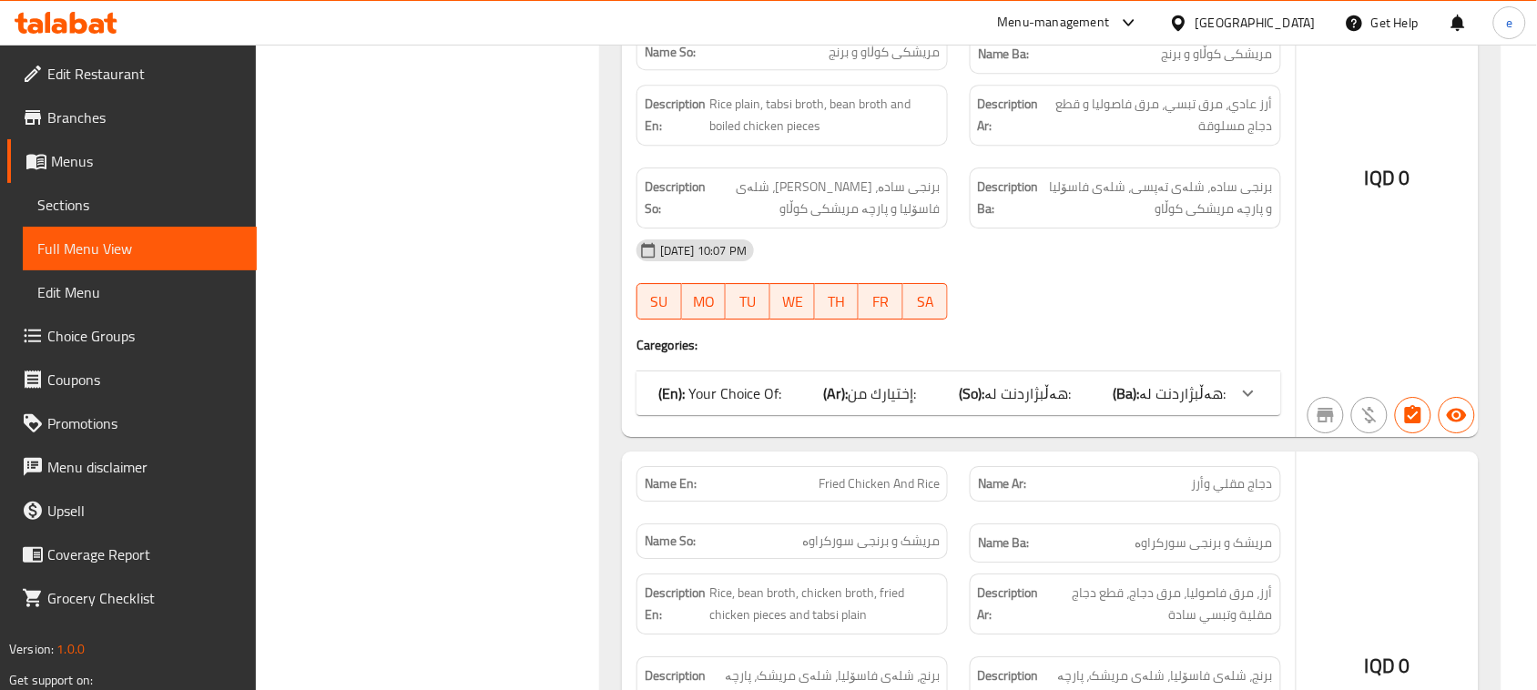
scroll to position [1400, 0]
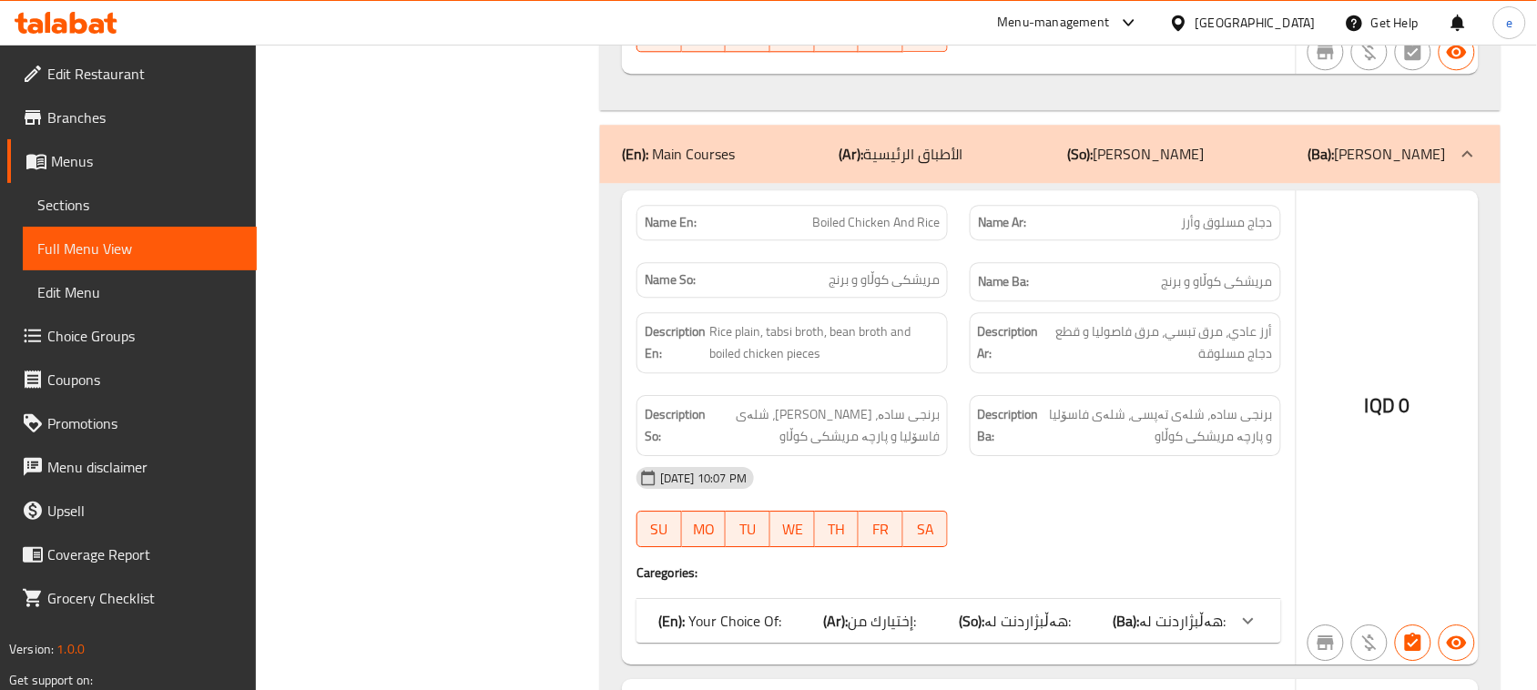
type input "Chicken"
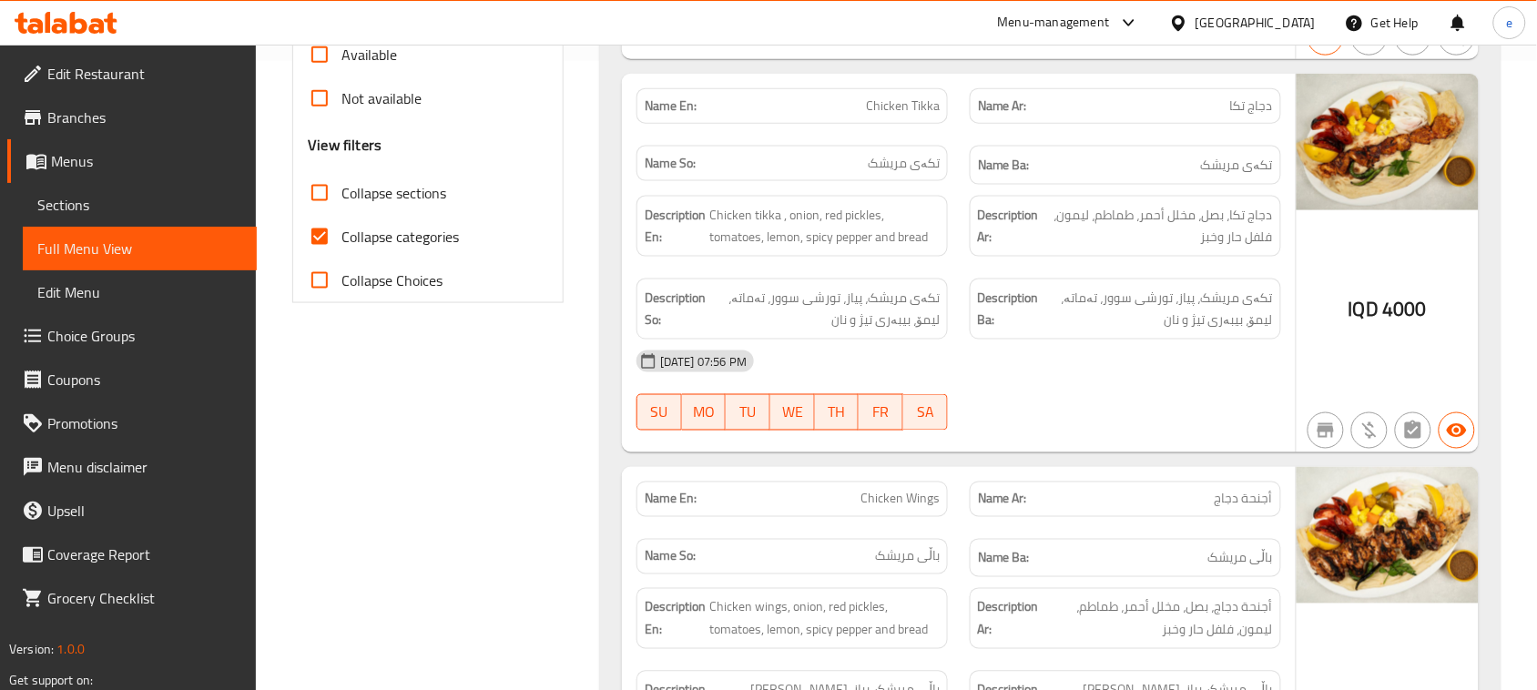
scroll to position [0, 0]
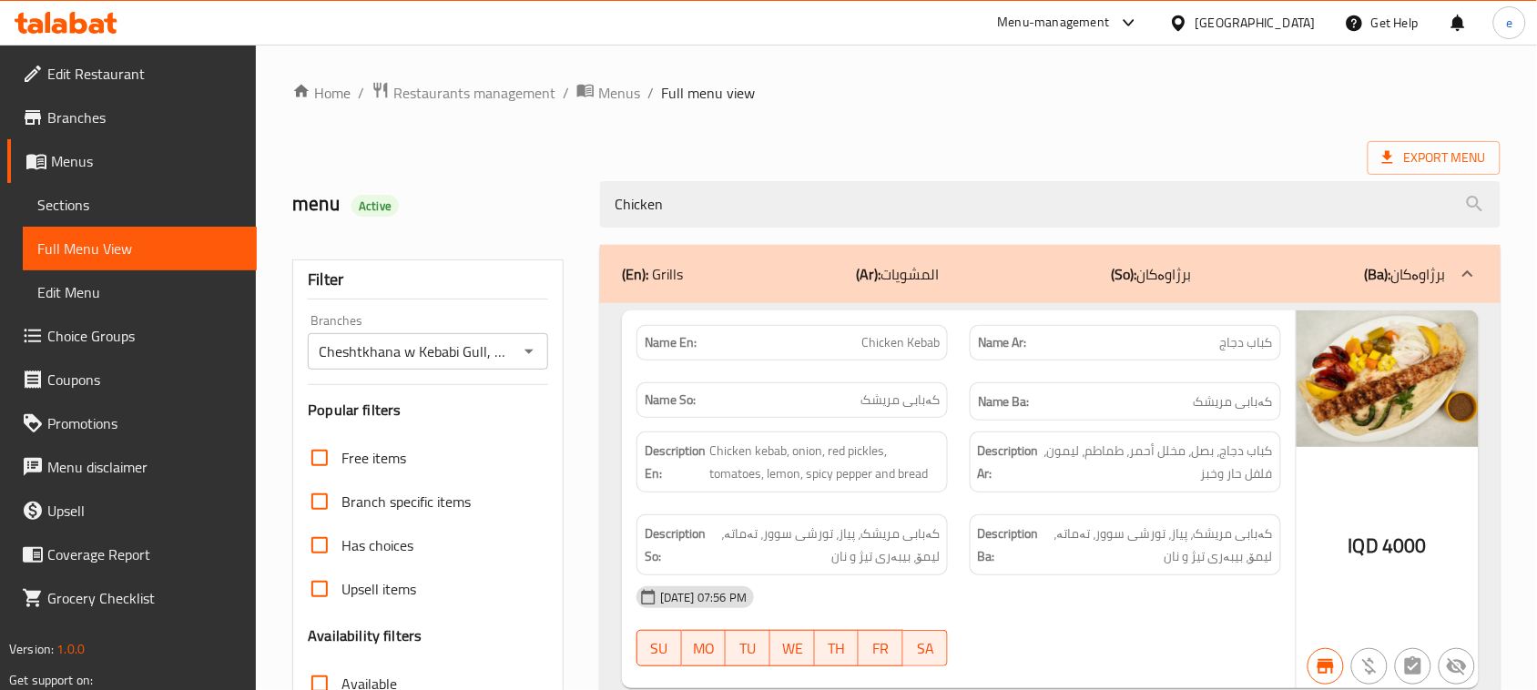
click at [537, 348] on icon "Open" at bounding box center [529, 352] width 22 height 22
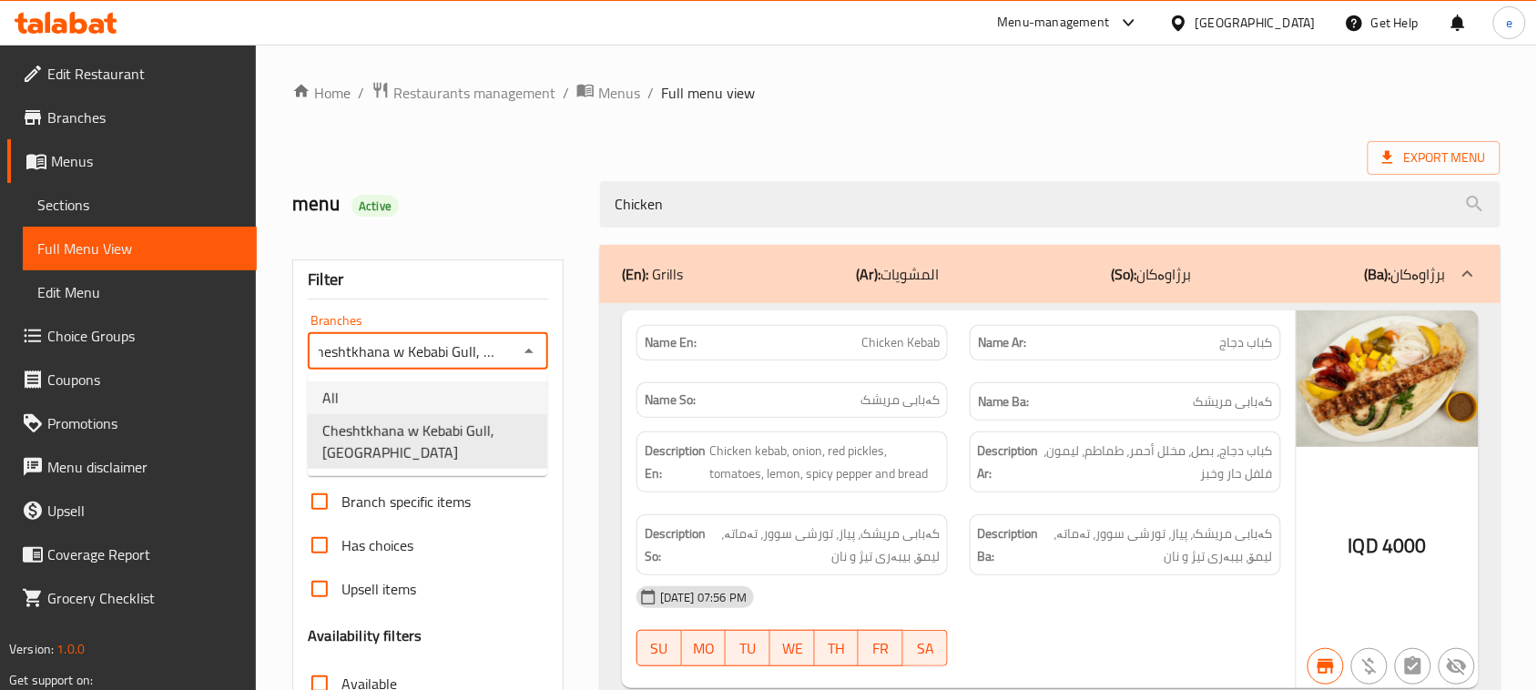
click at [430, 384] on li "All" at bounding box center [427, 397] width 239 height 33
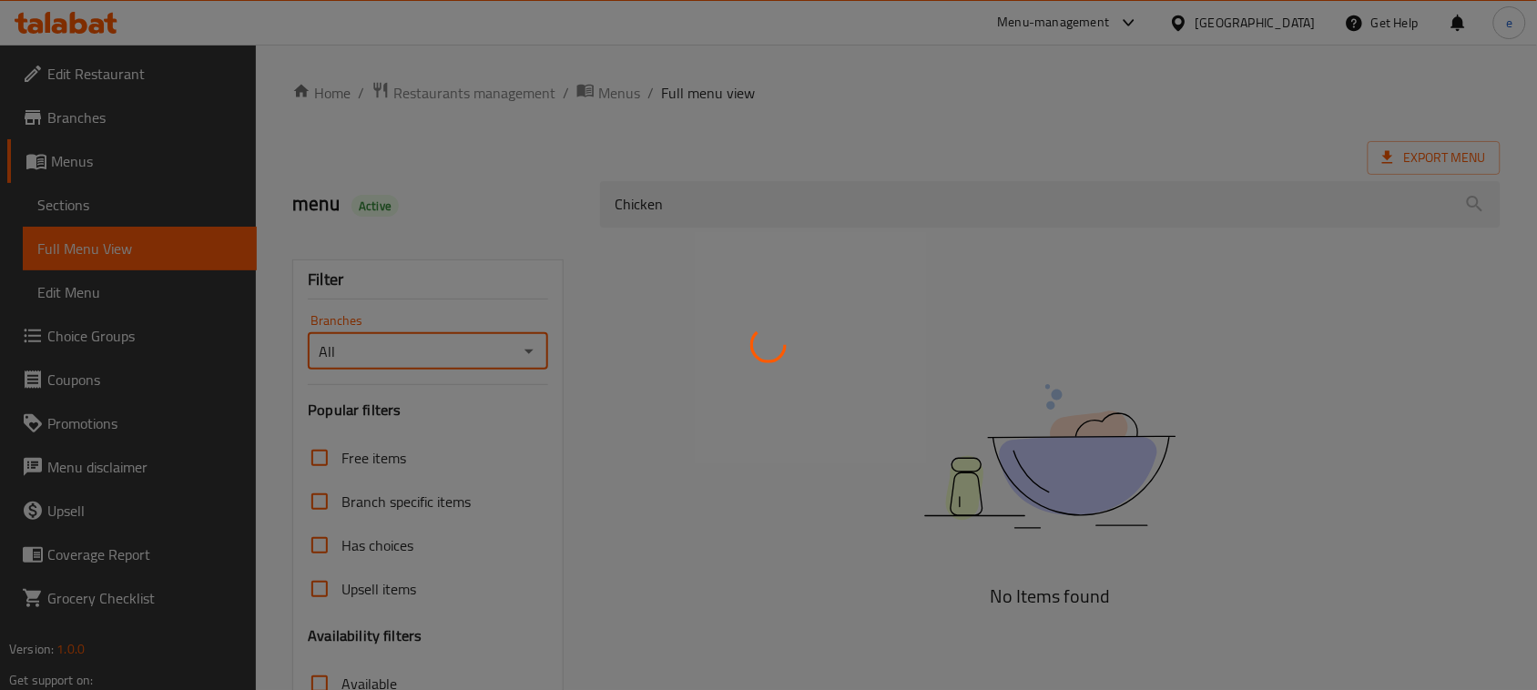
scroll to position [0, 0]
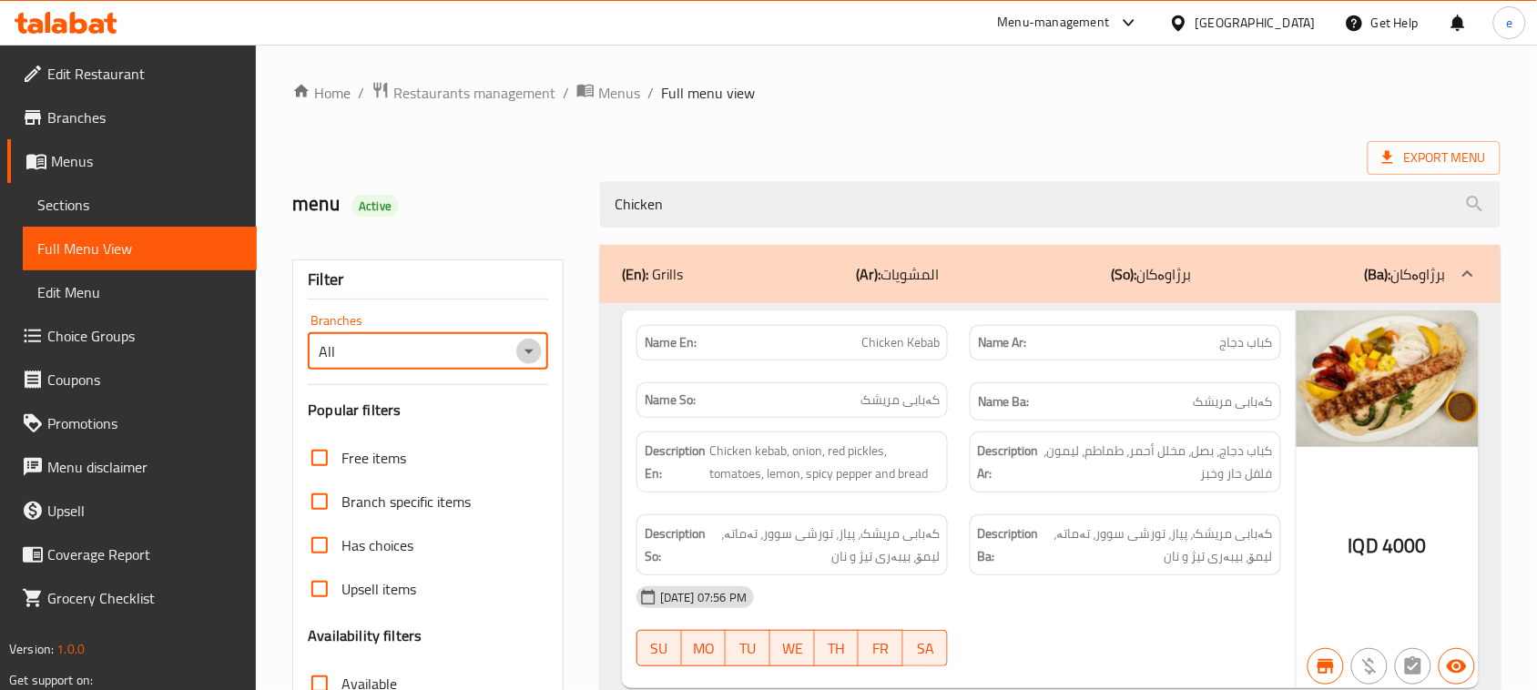
click at [539, 357] on icon "Open" at bounding box center [529, 352] width 22 height 22
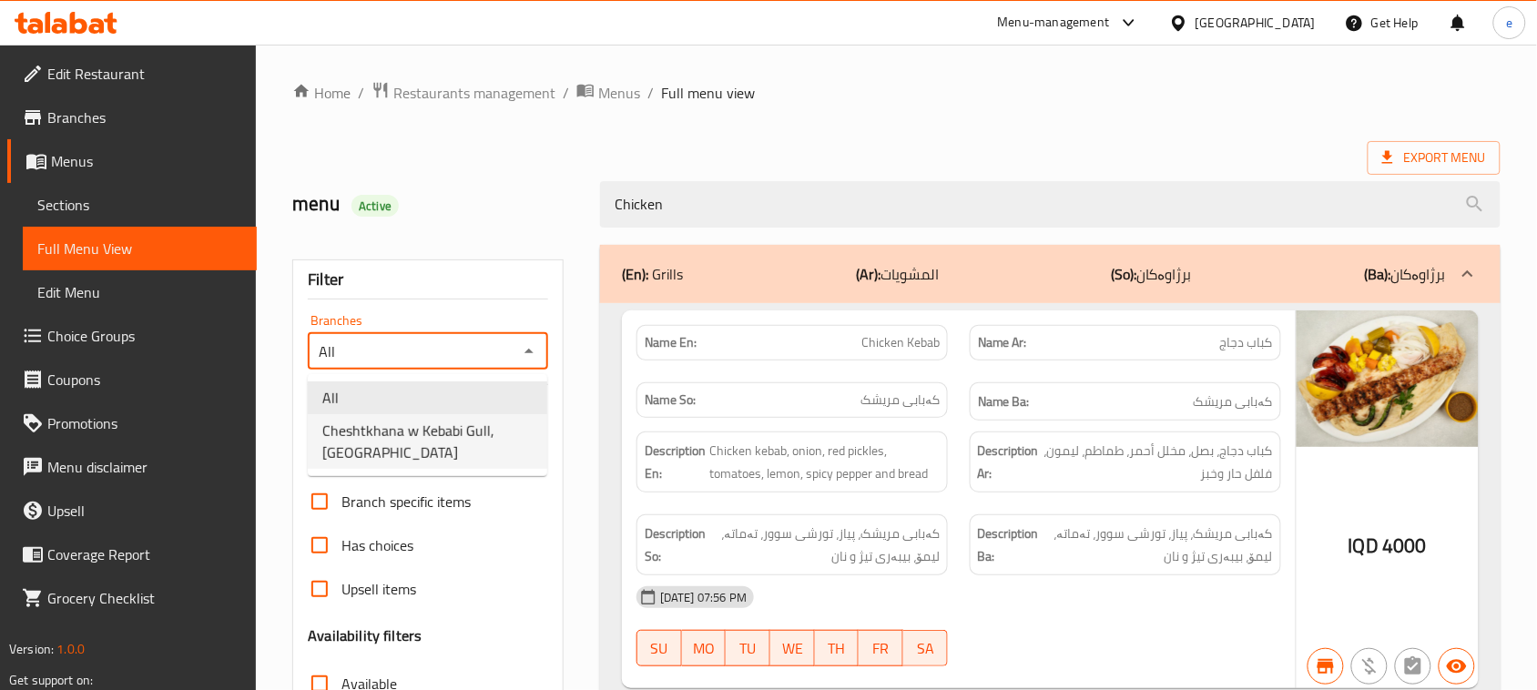
click at [470, 444] on li "Cheshtkhana w Kebabi Gull, [GEOGRAPHIC_DATA]" at bounding box center [427, 441] width 239 height 55
type input "Cheshtkhana w Kebabi Gull, [GEOGRAPHIC_DATA]"
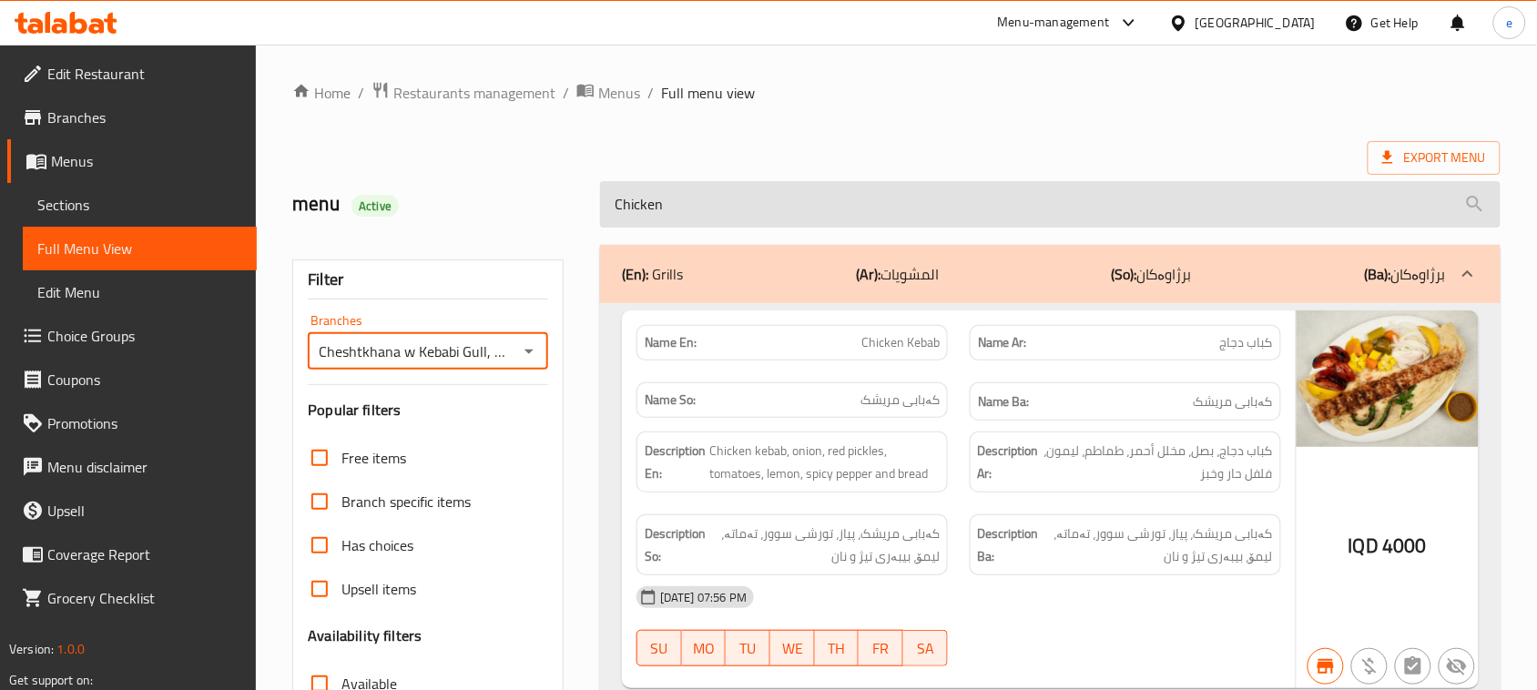
click at [678, 211] on input "Chicken" at bounding box center [1050, 204] width 900 height 46
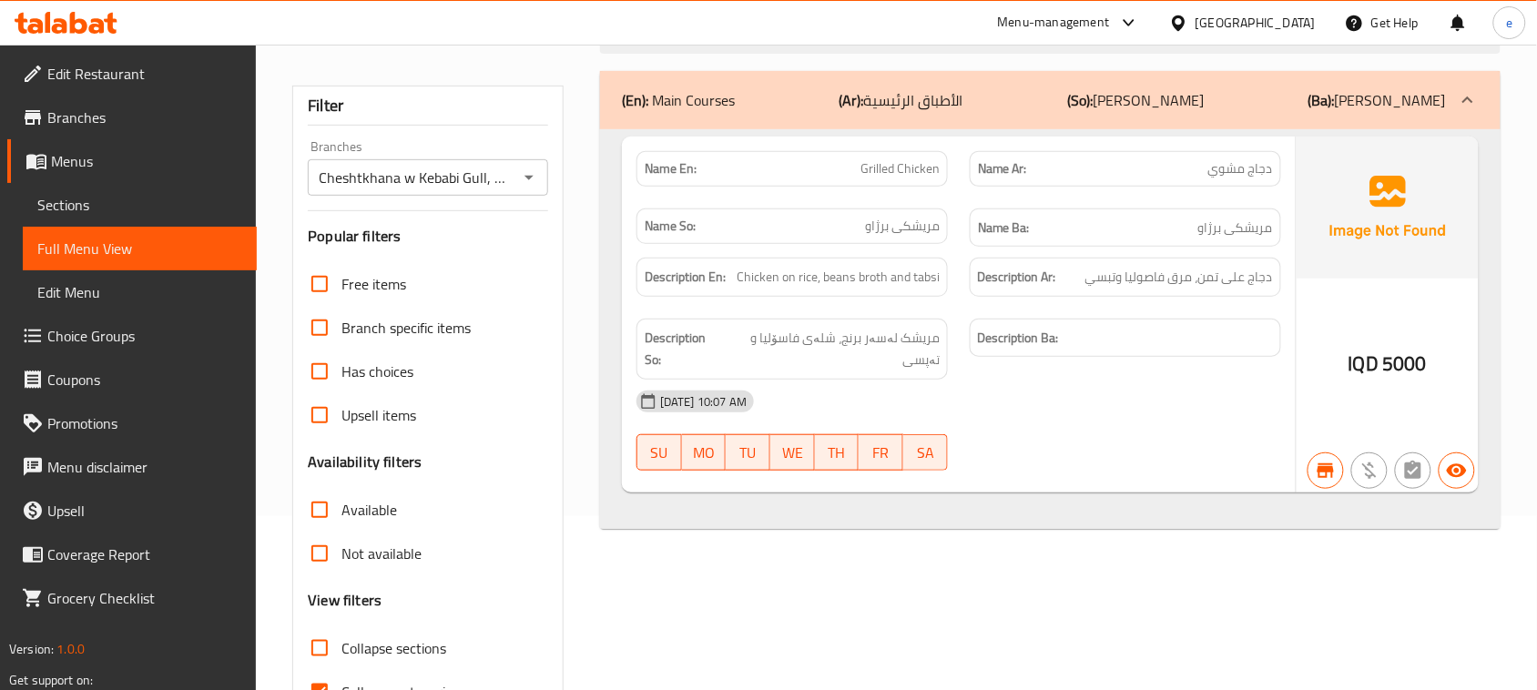
scroll to position [228, 0]
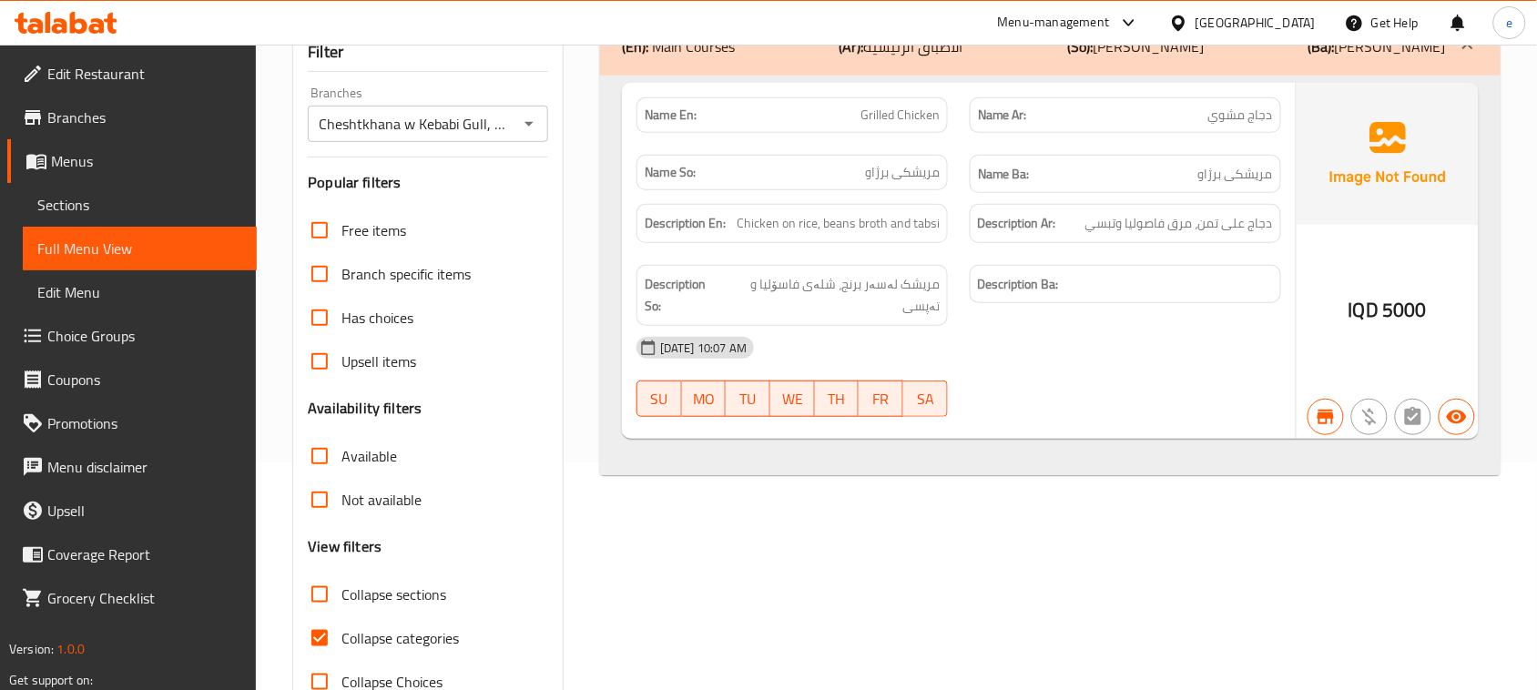
type input "grill"
click at [921, 116] on span "Grilled Chicken" at bounding box center [899, 115] width 79 height 19
copy span "Grilled Chicken"
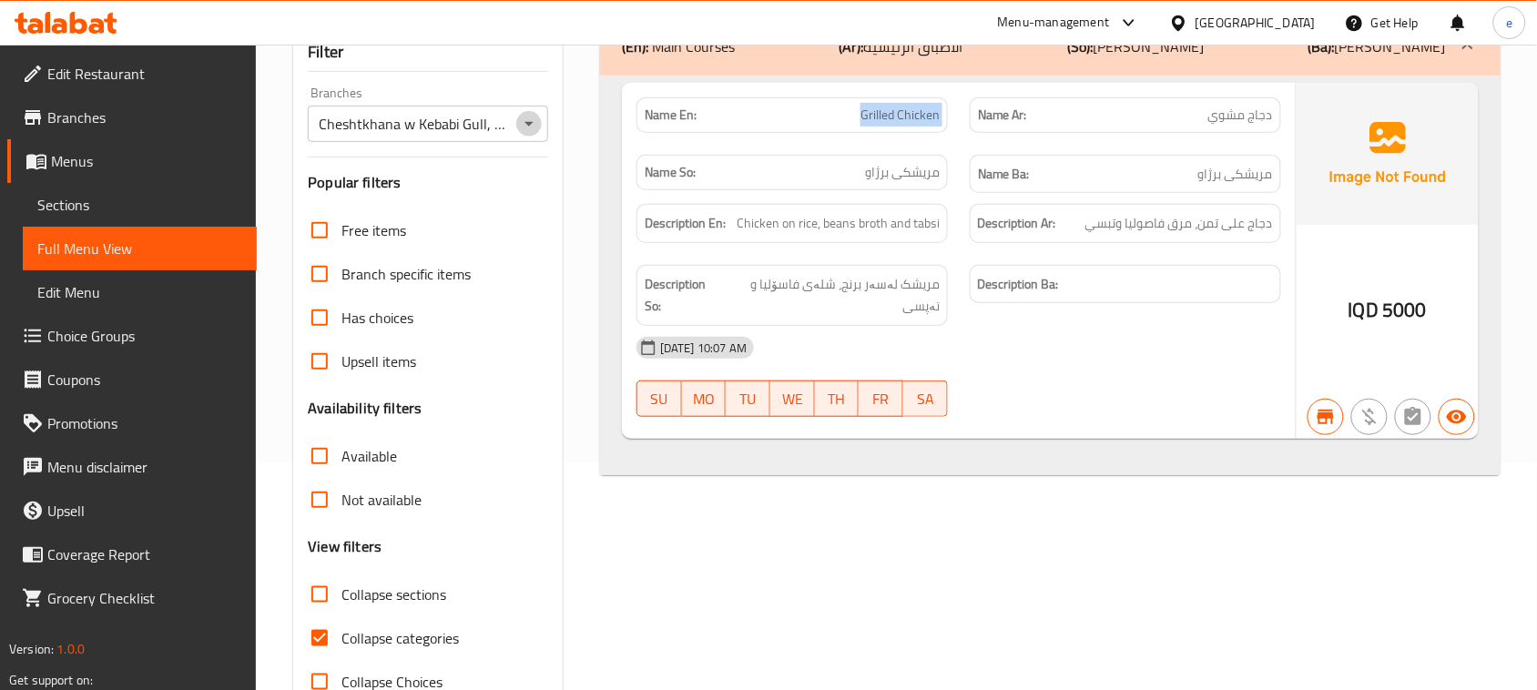
click at [521, 124] on icon "Open" at bounding box center [529, 124] width 22 height 22
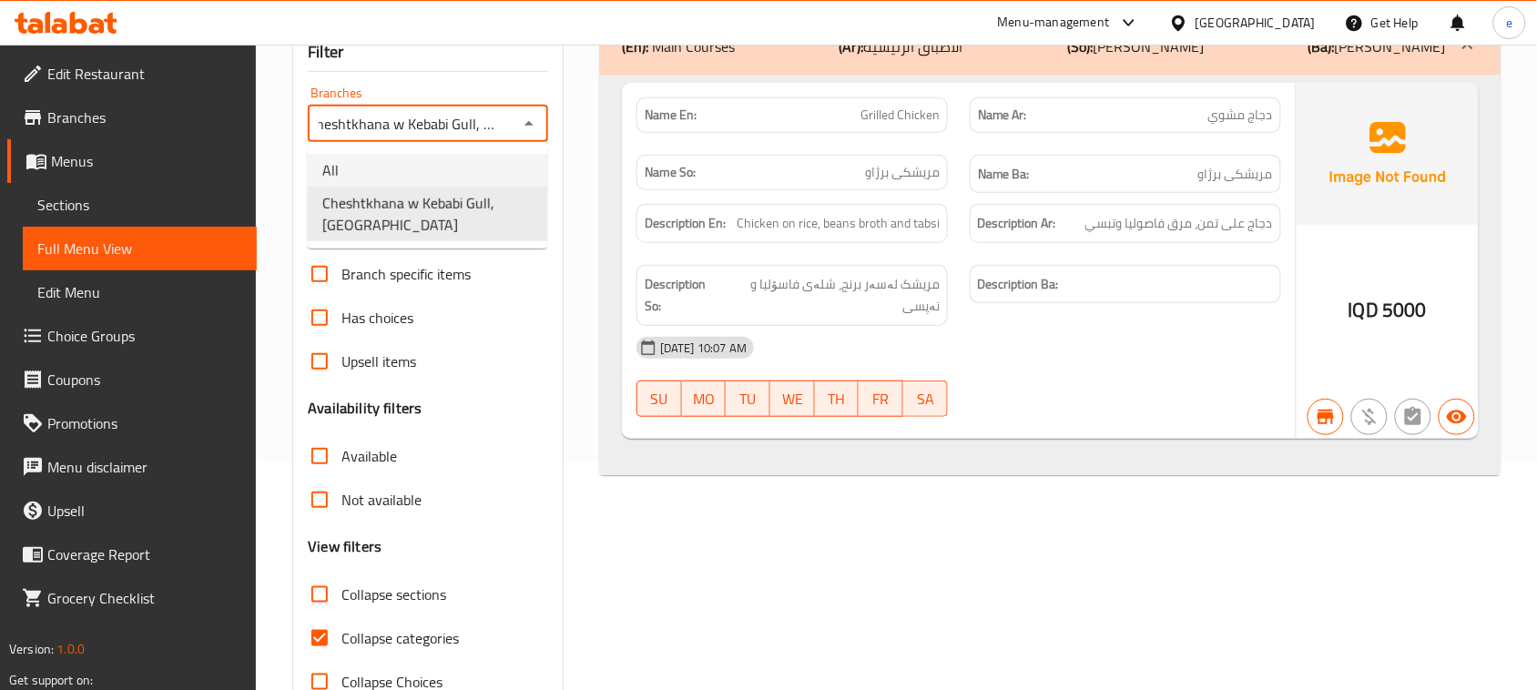
click at [448, 167] on li "All" at bounding box center [427, 170] width 239 height 33
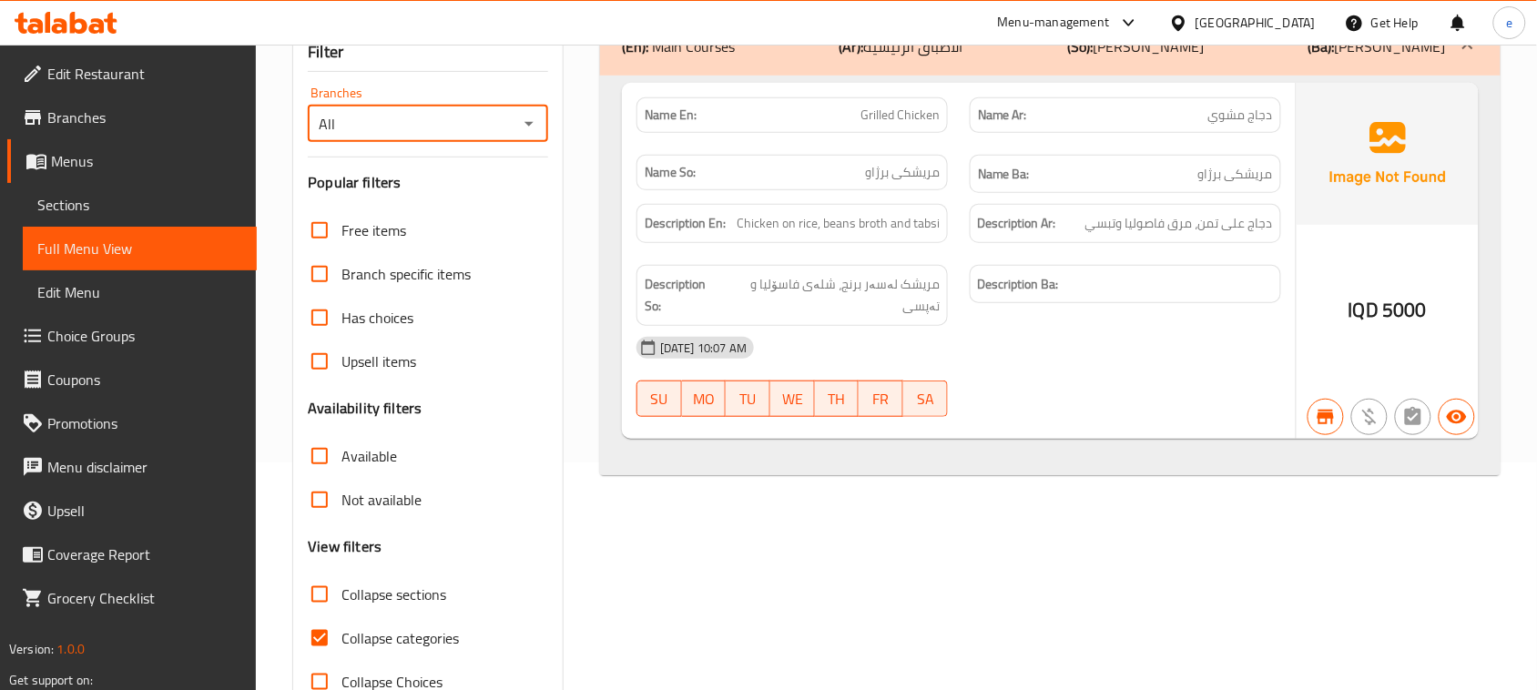
click at [518, 125] on icon "Open" at bounding box center [529, 124] width 22 height 22
click at [508, 192] on span "Cheshtkhana w Kebabi Gull, [GEOGRAPHIC_DATA]" at bounding box center [427, 214] width 210 height 44
type input "Cheshtkhana w Kebabi Gull, [GEOGRAPHIC_DATA]"
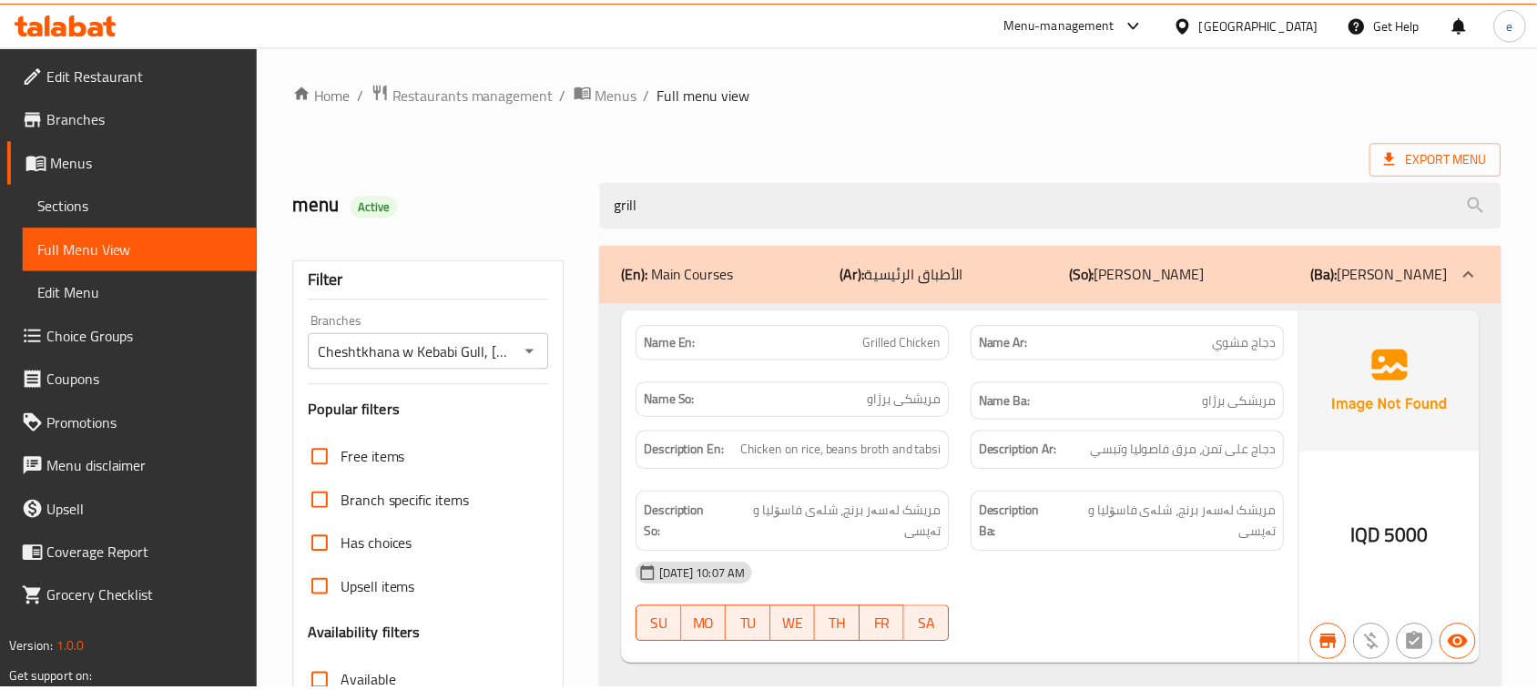
scroll to position [279, 0]
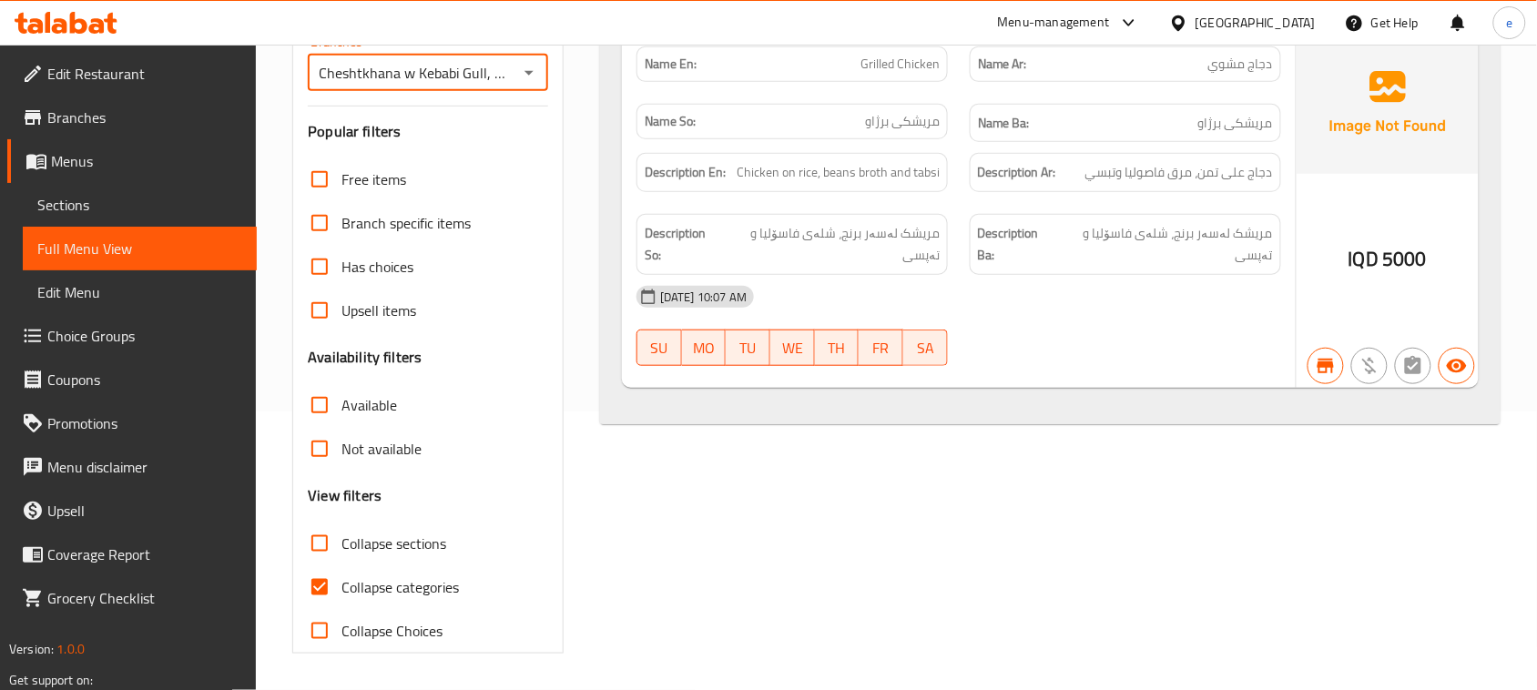
click at [96, 14] on icon at bounding box center [66, 23] width 103 height 22
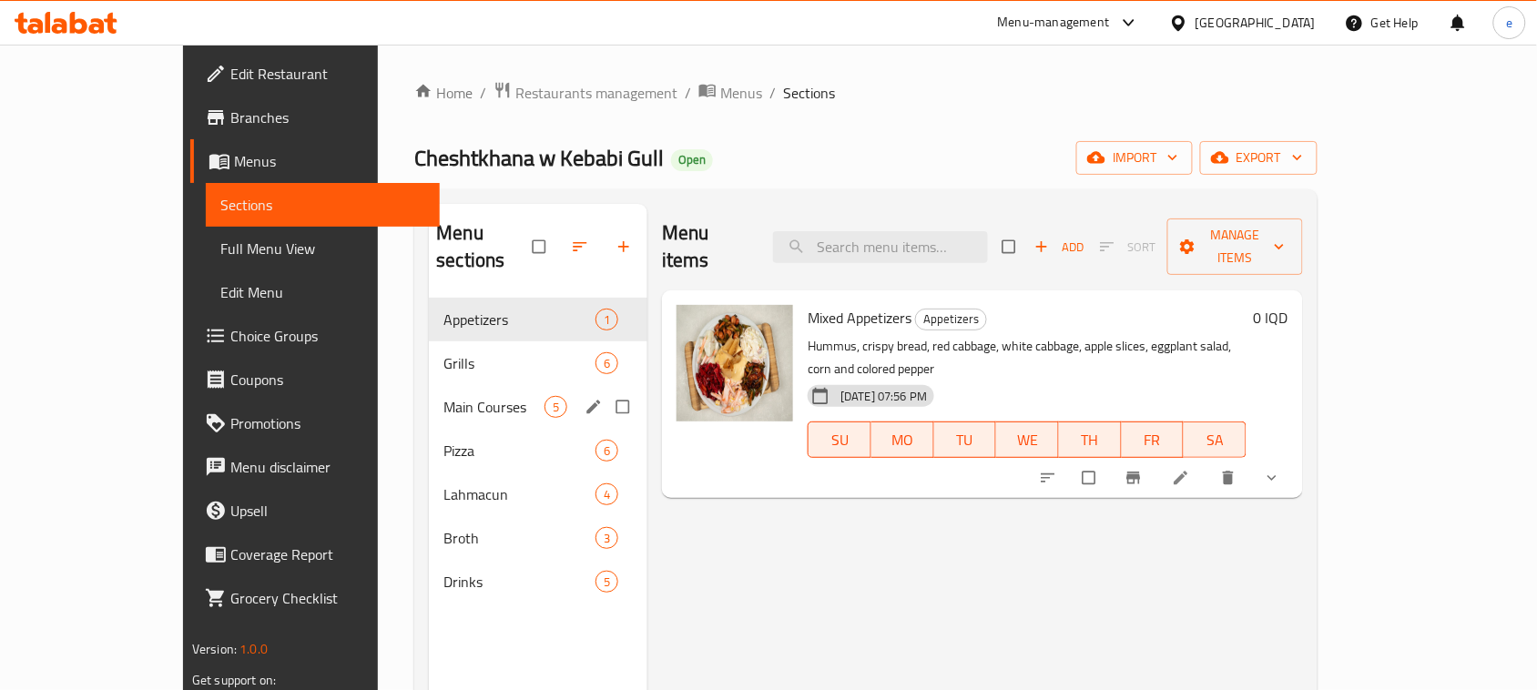
click at [439, 385] on div "Main Courses 5" at bounding box center [538, 407] width 219 height 44
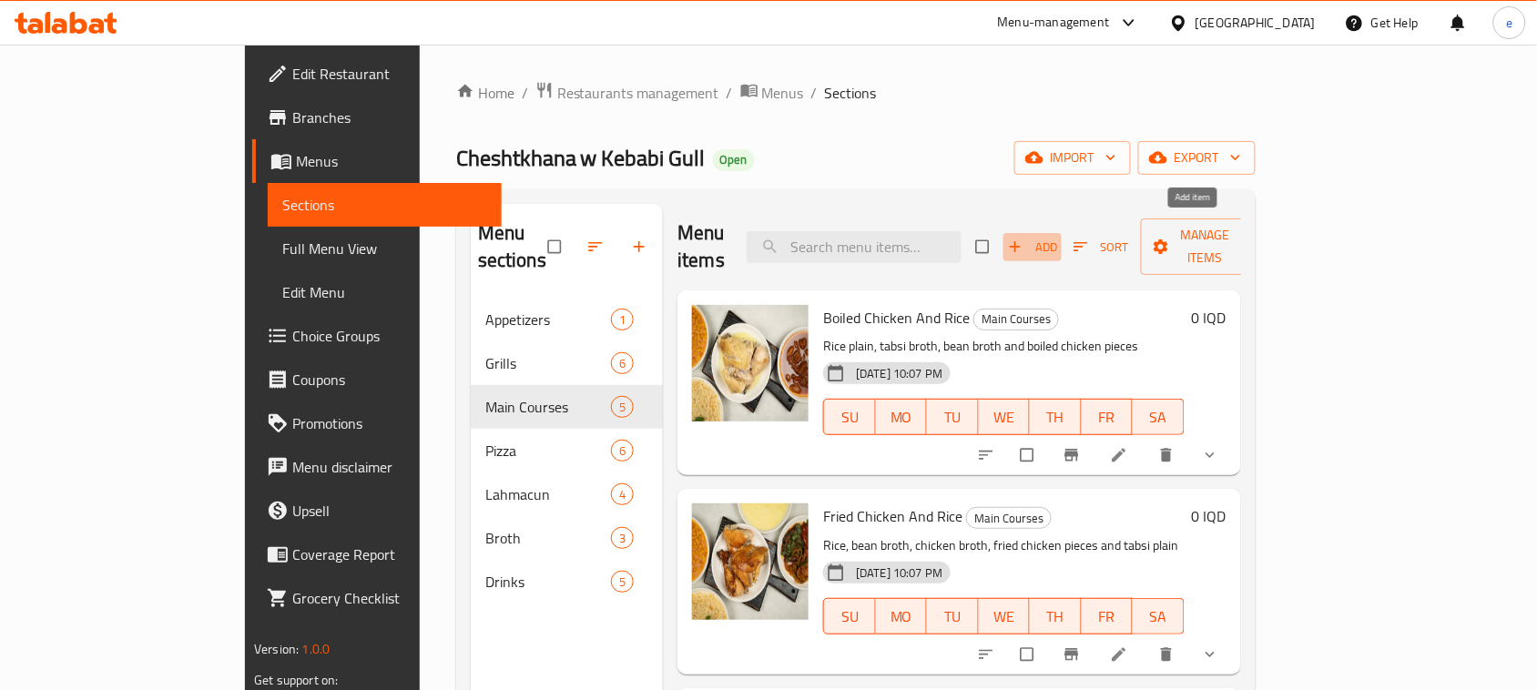
click at [1057, 237] on span "Add" at bounding box center [1032, 247] width 49 height 21
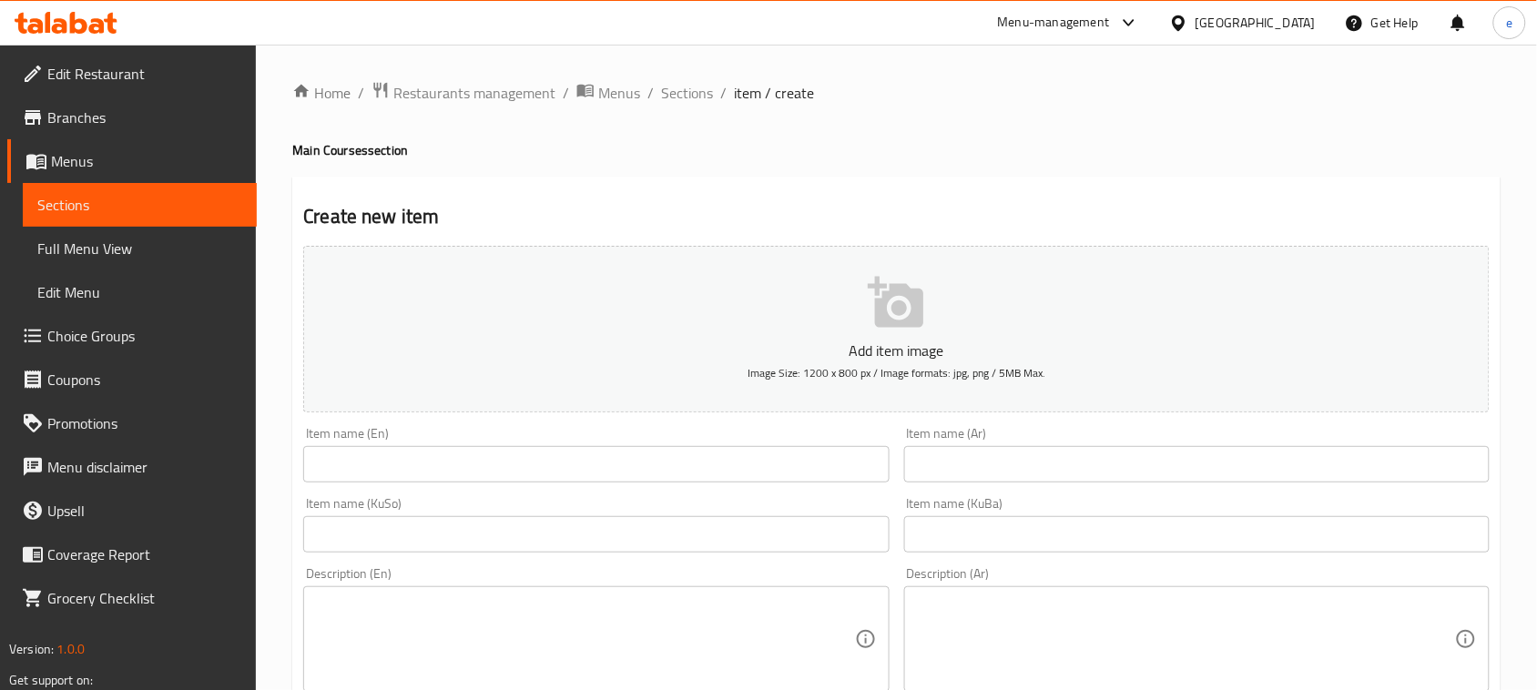
click at [707, 470] on input "text" at bounding box center [595, 464] width 585 height 36
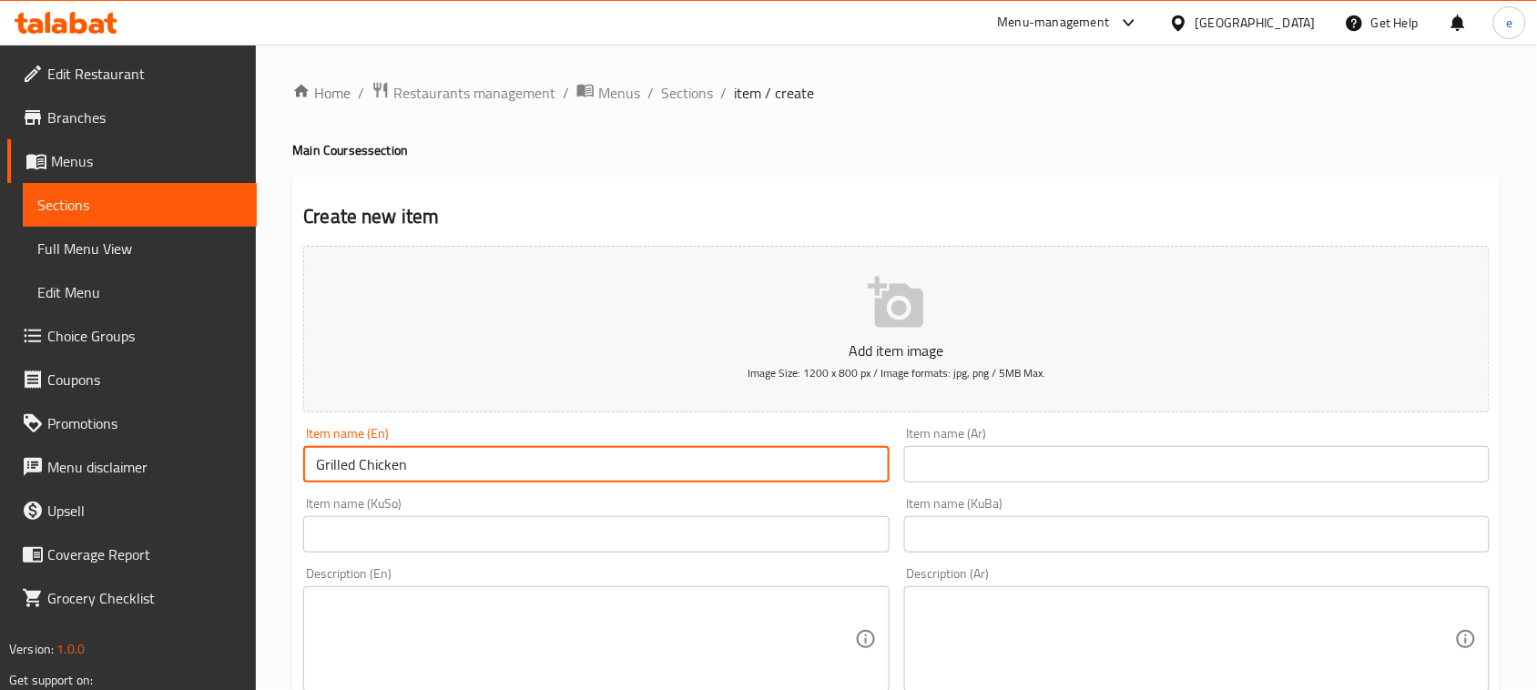
click at [707, 467] on input "Grilled Chicken" at bounding box center [595, 464] width 585 height 36
type input "Grilled Chicken"
drag, startPoint x: 1088, startPoint y: 464, endPoint x: 1118, endPoint y: 470, distance: 30.5
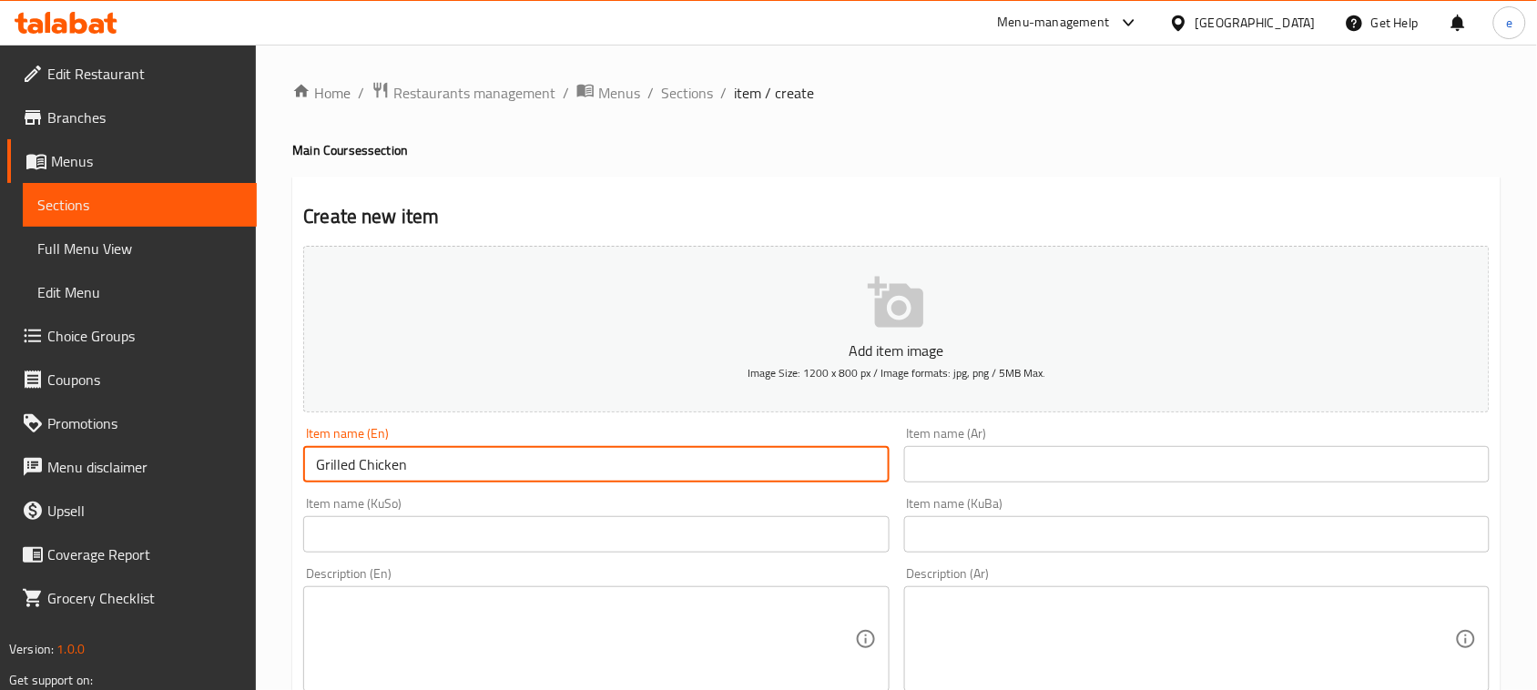
click at [1088, 464] on input "text" at bounding box center [1196, 464] width 585 height 36
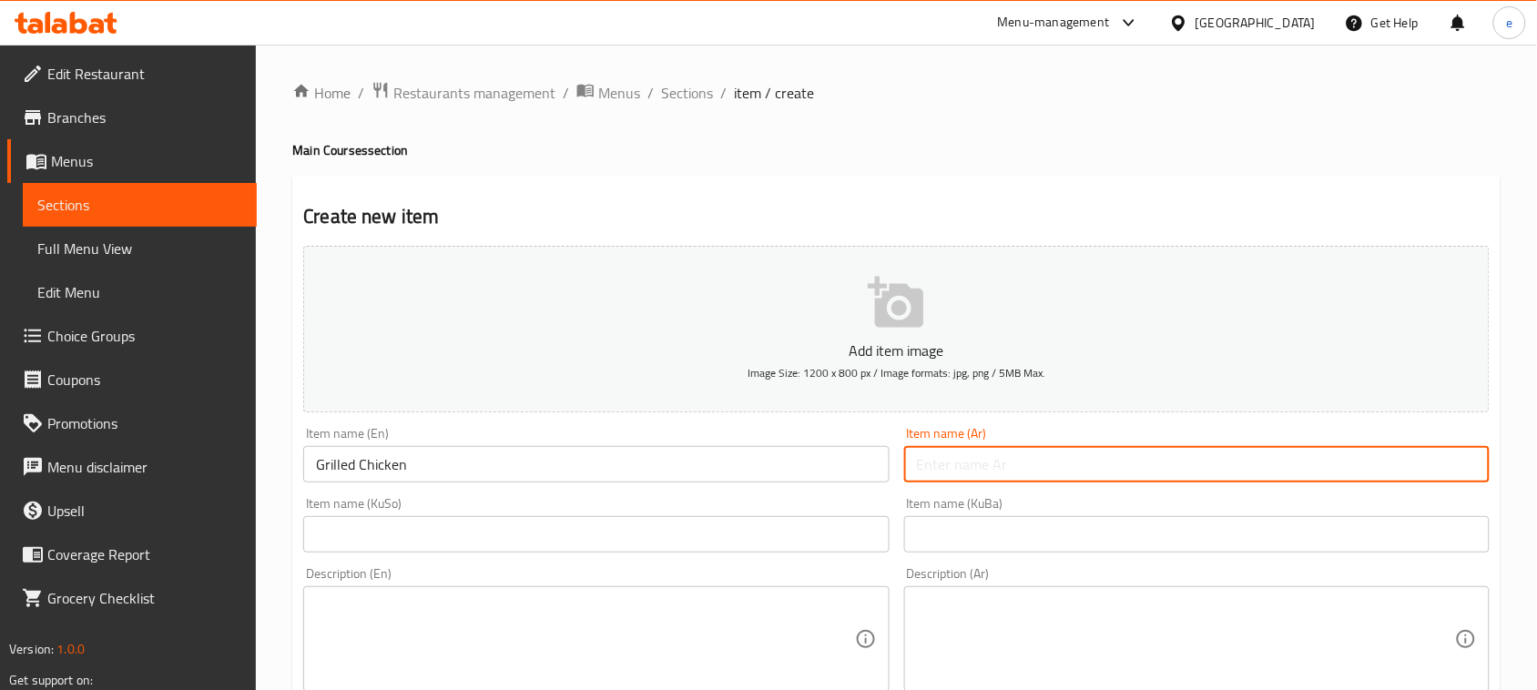
paste input "دجاج مشوي"
type input "دجاج مشوي"
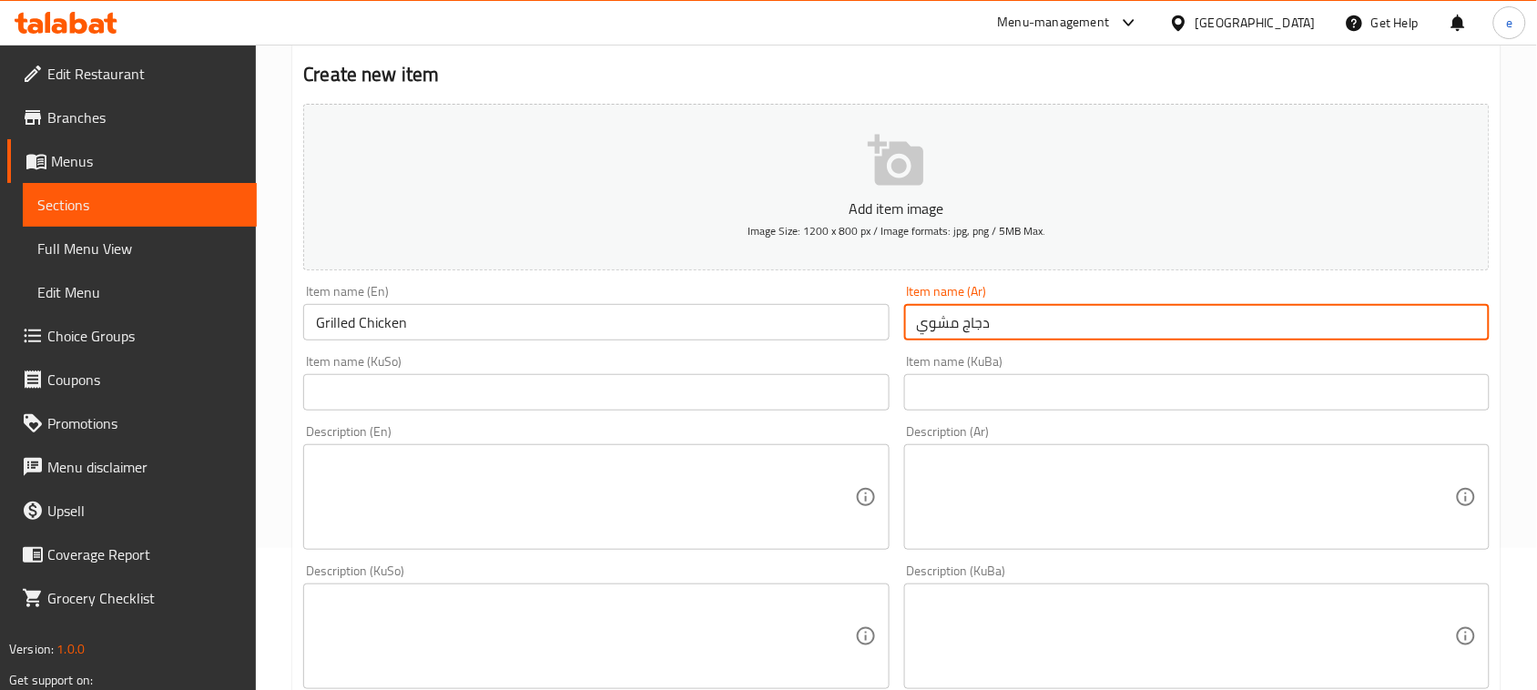
scroll to position [228, 0]
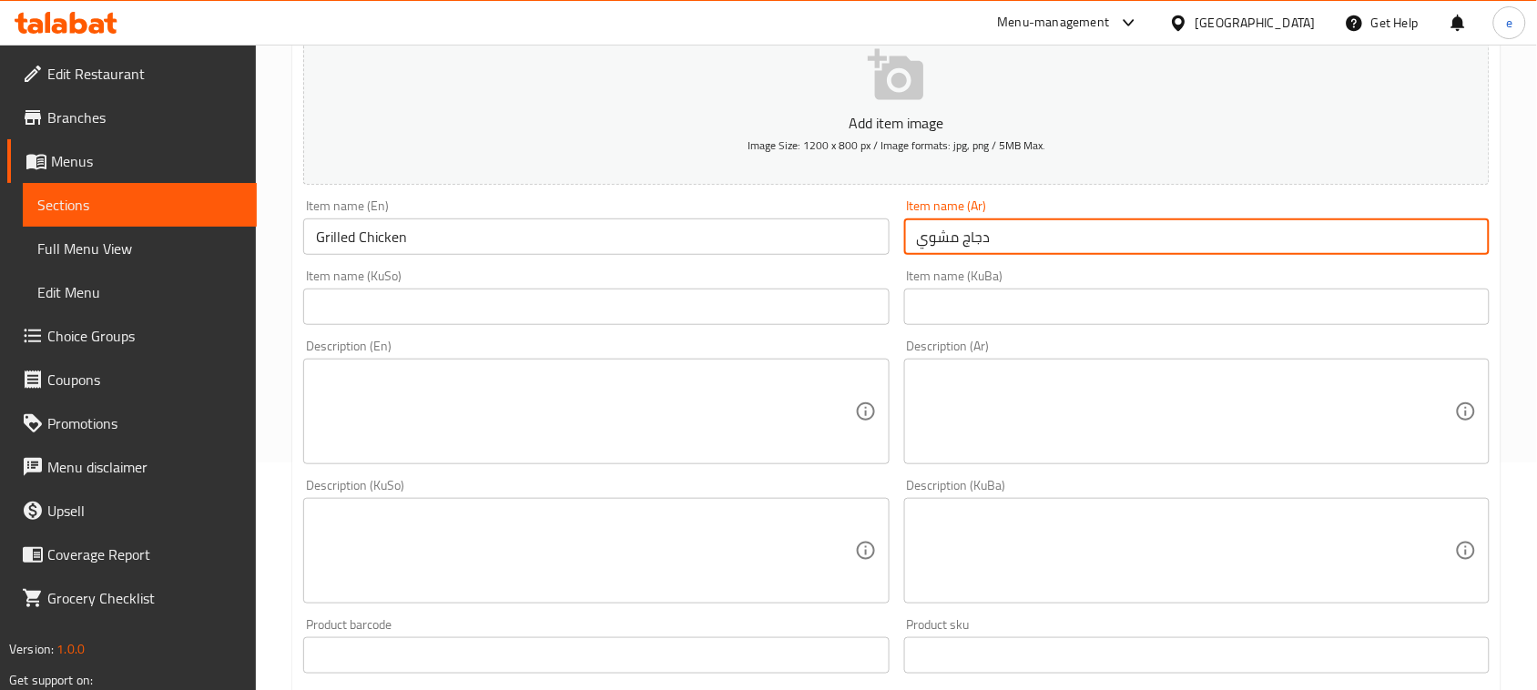
click at [866, 320] on input "text" at bounding box center [595, 307] width 585 height 36
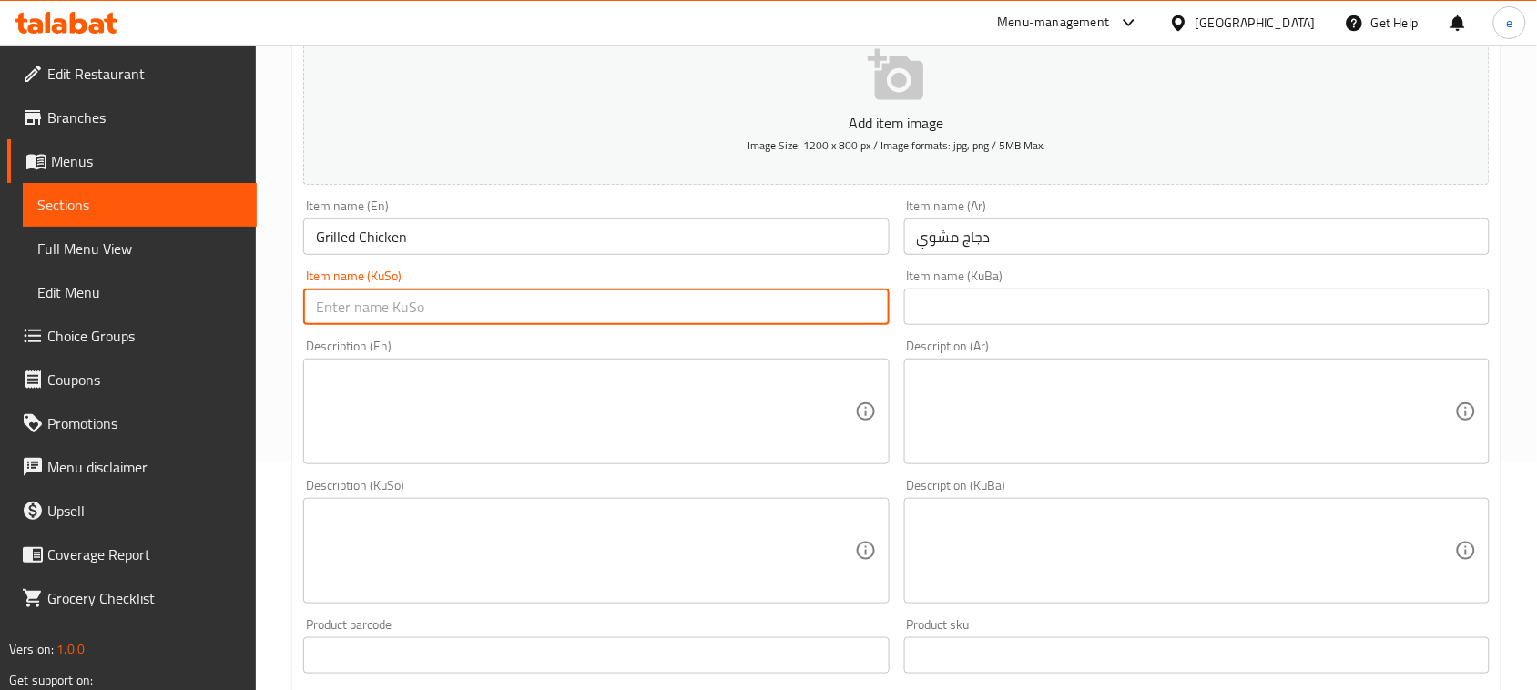
click at [721, 303] on input "text" at bounding box center [595, 307] width 585 height 36
paste input "مریشکی برژاو"
type input "مریشکی برژاو"
click at [1029, 314] on input "text" at bounding box center [1196, 307] width 585 height 36
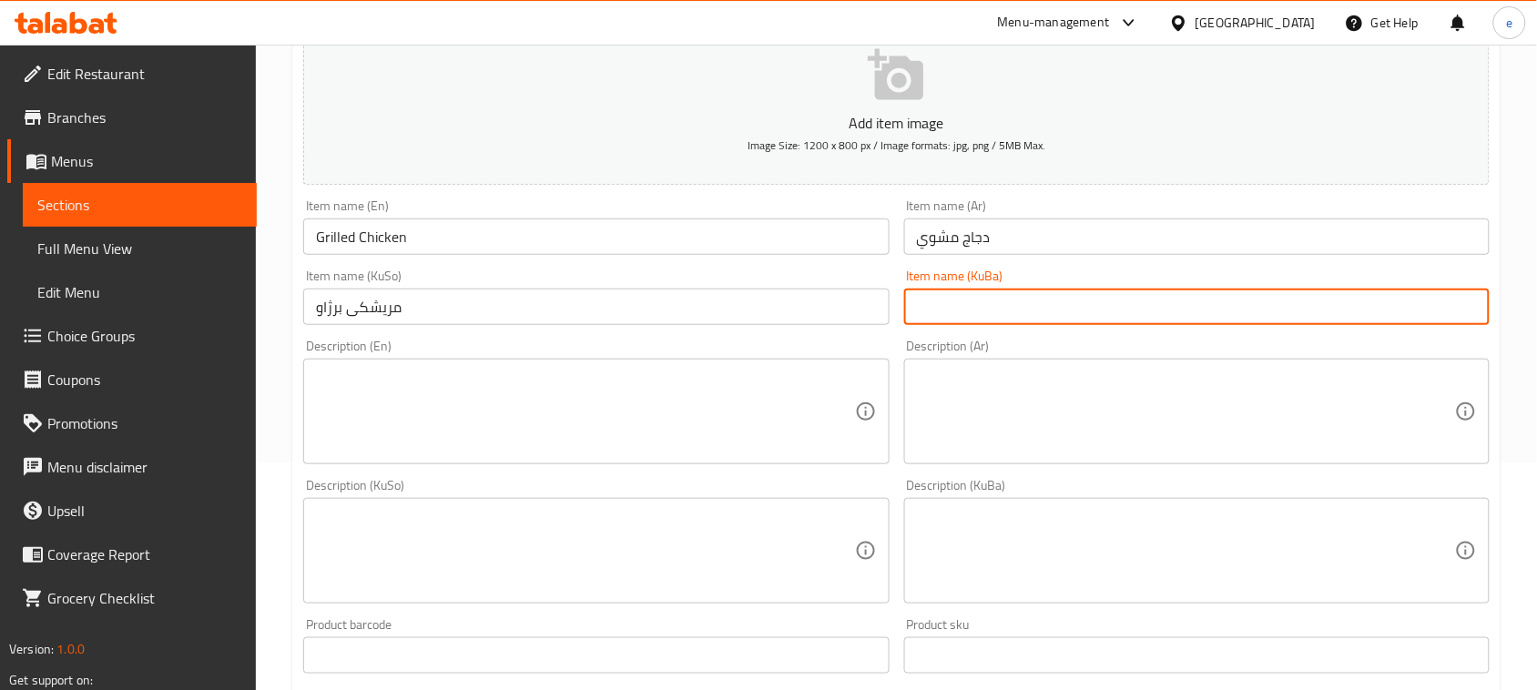
paste input "مریشکی برژاو"
type input "مریشکی برژاو"
click at [733, 569] on textarea at bounding box center [585, 551] width 538 height 86
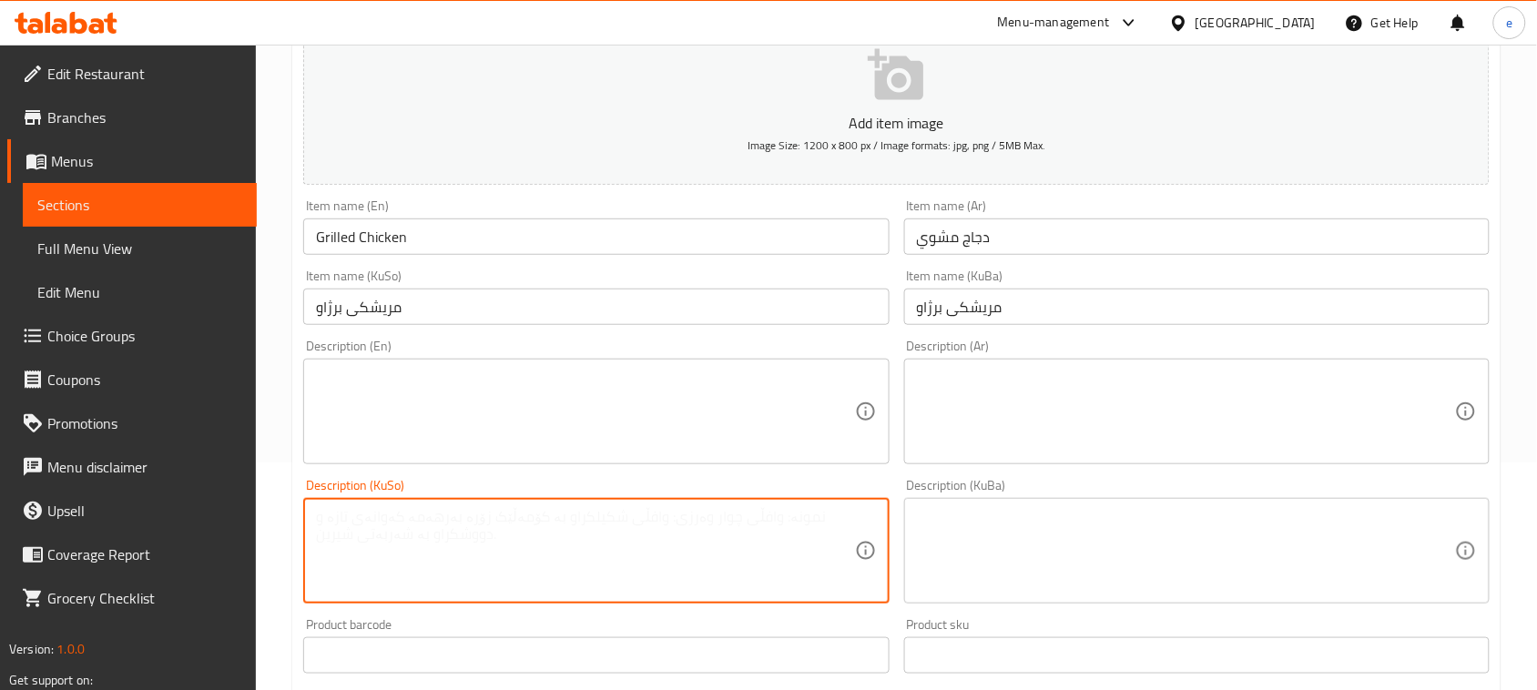
paste textarea "مریشک لەسەر برنج، شلەی فاسۆلیا و تەپسی"
click at [774, 551] on textarea "مریشک لەسەر برنج، شلەی فاسۆلیا و تەپسی" at bounding box center [585, 551] width 538 height 86
type textarea "مریشک لەسەر برنج، شلەی فاسۆلیا و تەپسی"
click at [1008, 417] on textarea at bounding box center [1186, 412] width 538 height 86
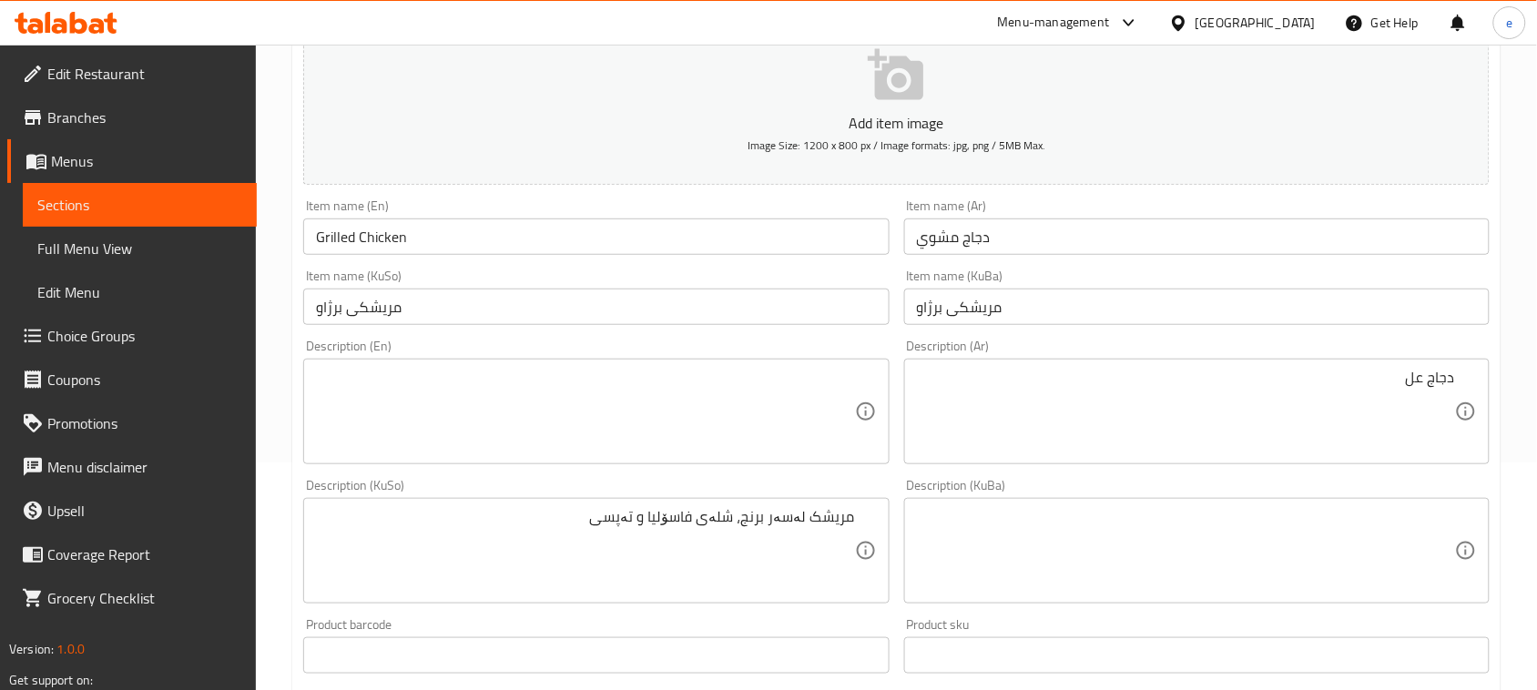
click at [1199, 428] on textarea "دجاج عل" at bounding box center [1186, 412] width 538 height 86
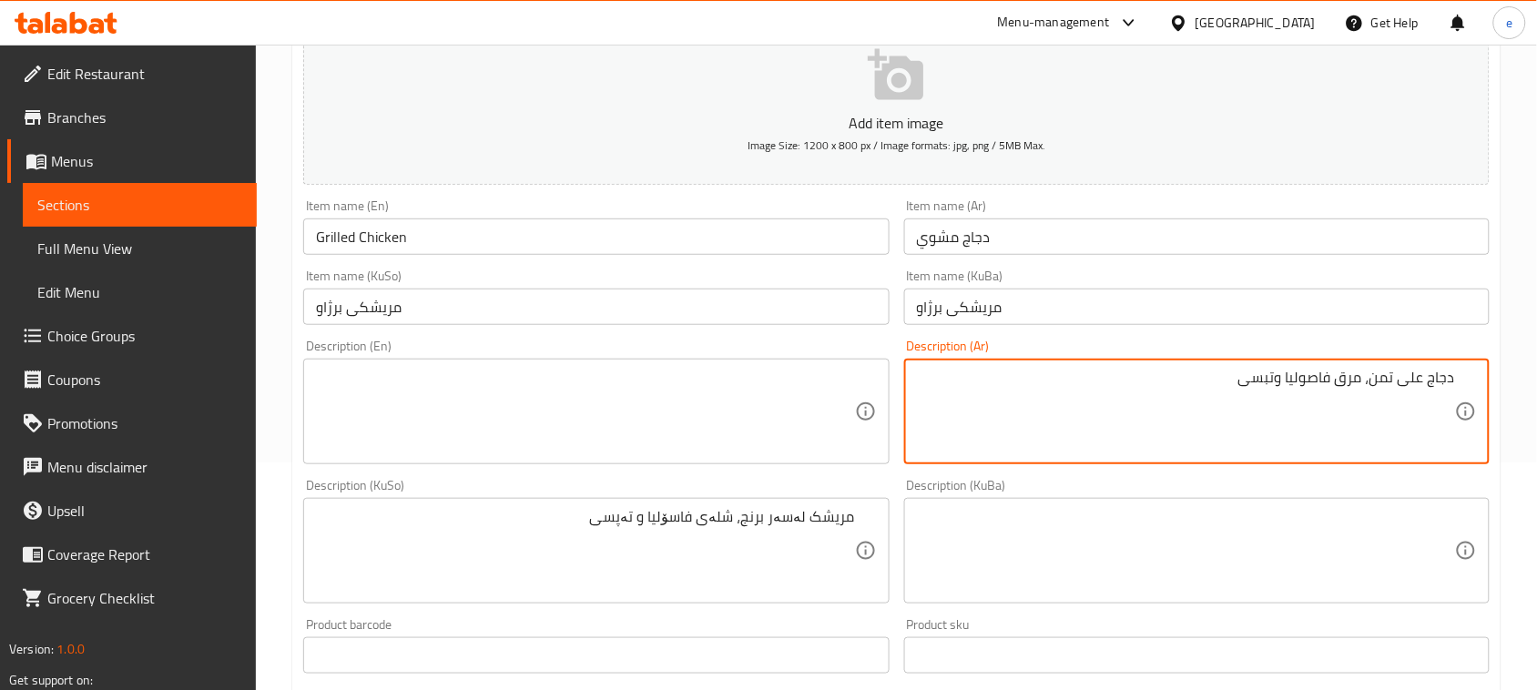
type textarea "دجاج على تمن، مرق فاصوليا وتبسی"
click at [417, 396] on textarea at bounding box center [585, 412] width 538 height 86
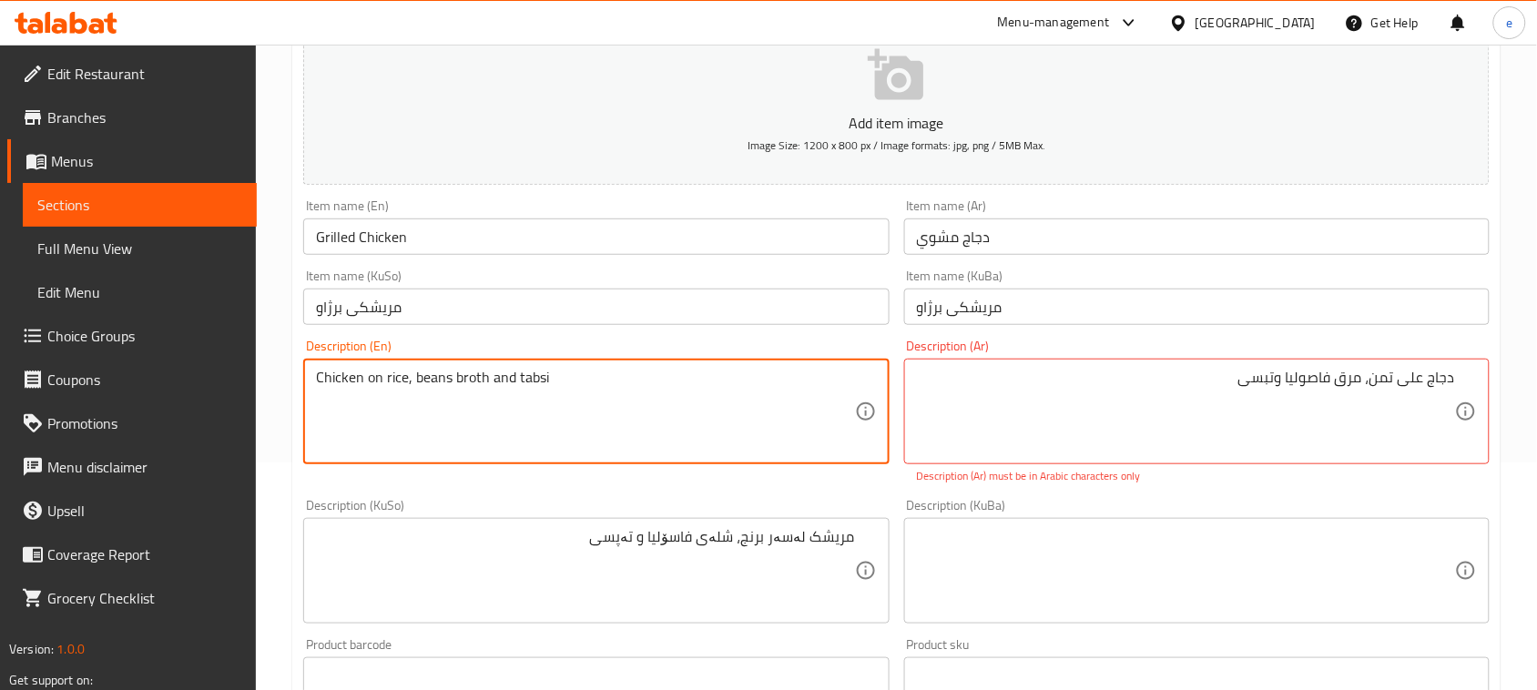
click at [432, 371] on textarea "Chicken on rice, beans broth and tabsi" at bounding box center [585, 412] width 538 height 86
type textarea "Chicken on rice, beans broth and tabsi"
click at [526, 371] on textarea "Chicken on rice, beans broth and tabsi" at bounding box center [585, 412] width 538 height 86
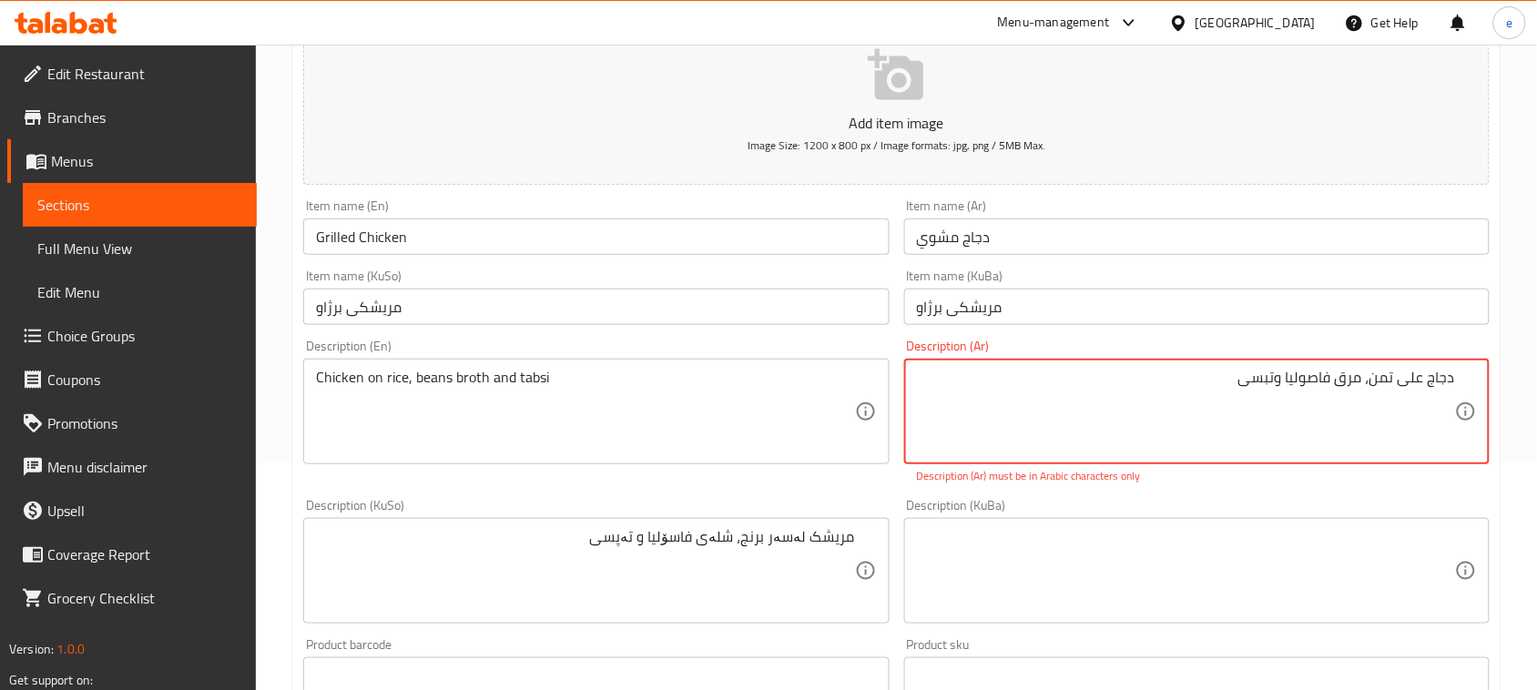
drag, startPoint x: 1239, startPoint y: 383, endPoint x: 1281, endPoint y: 374, distance: 42.9
paste textarea "ي"
type textarea "دجاج على تمن، مرق فاصوليا وتبسي"
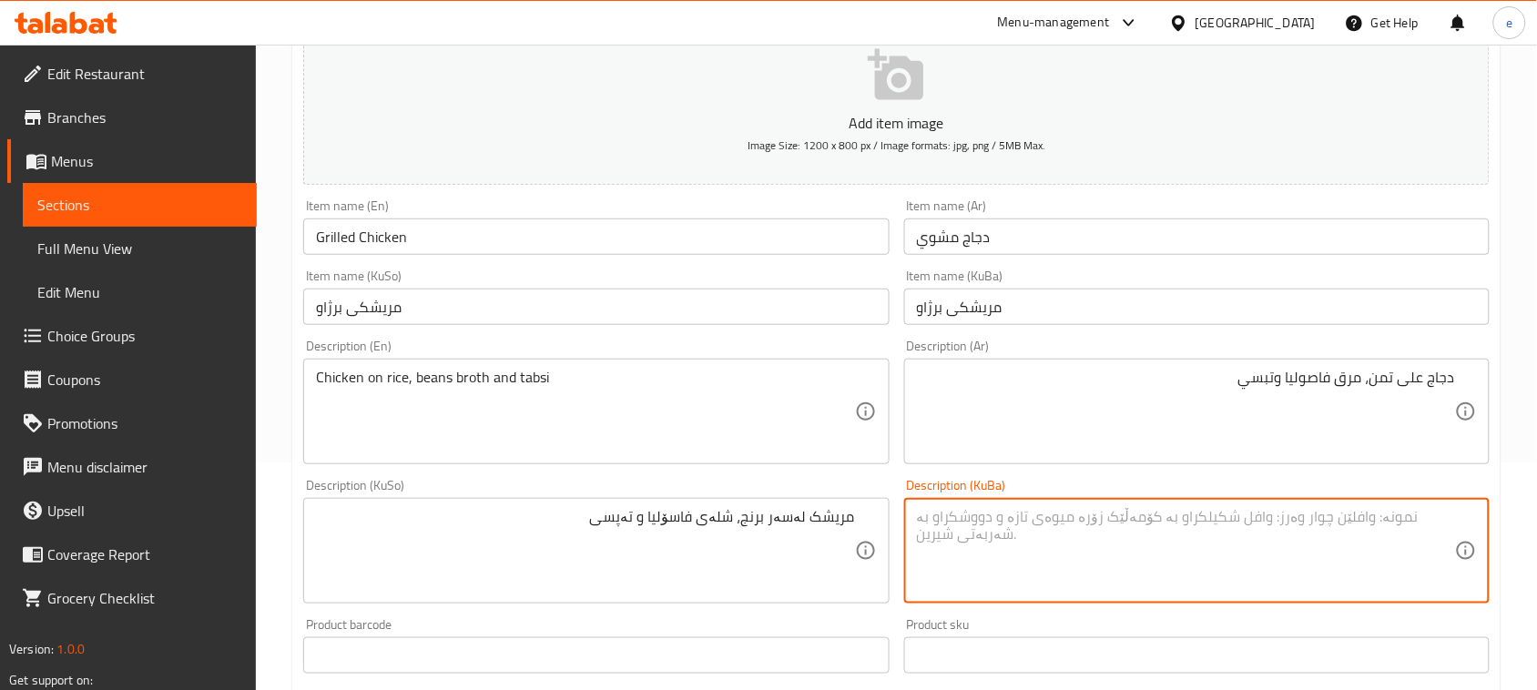
click at [1027, 558] on textarea at bounding box center [1186, 551] width 538 height 86
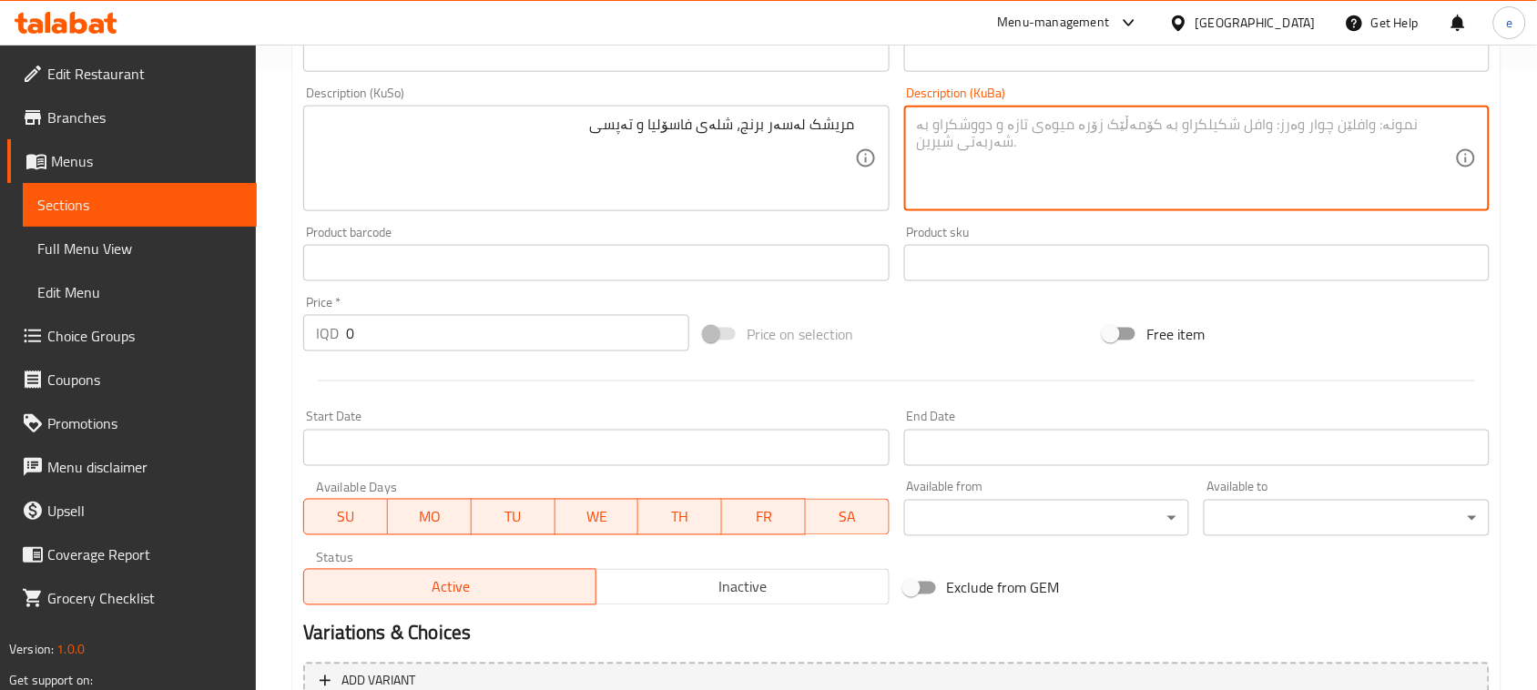
scroll to position [802, 0]
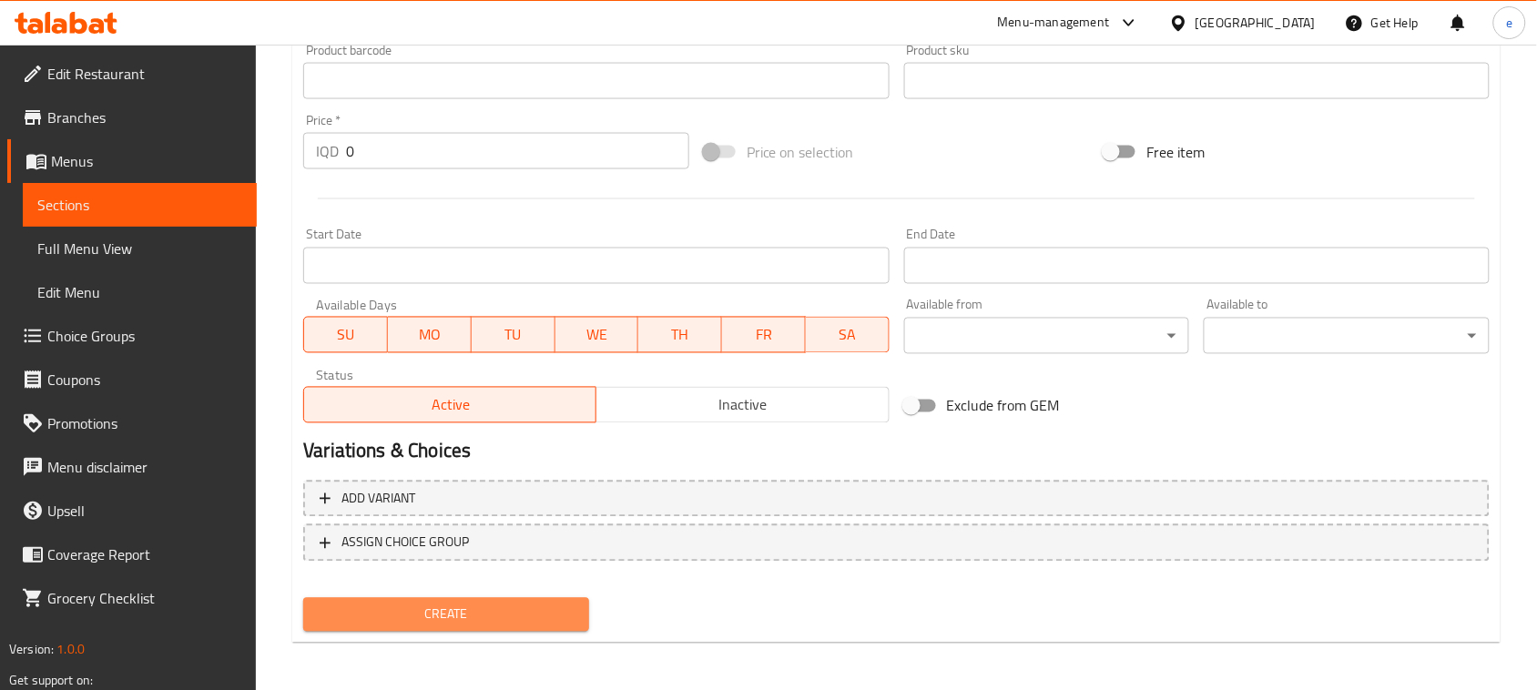
click at [520, 620] on span "Create" at bounding box center [446, 615] width 257 height 23
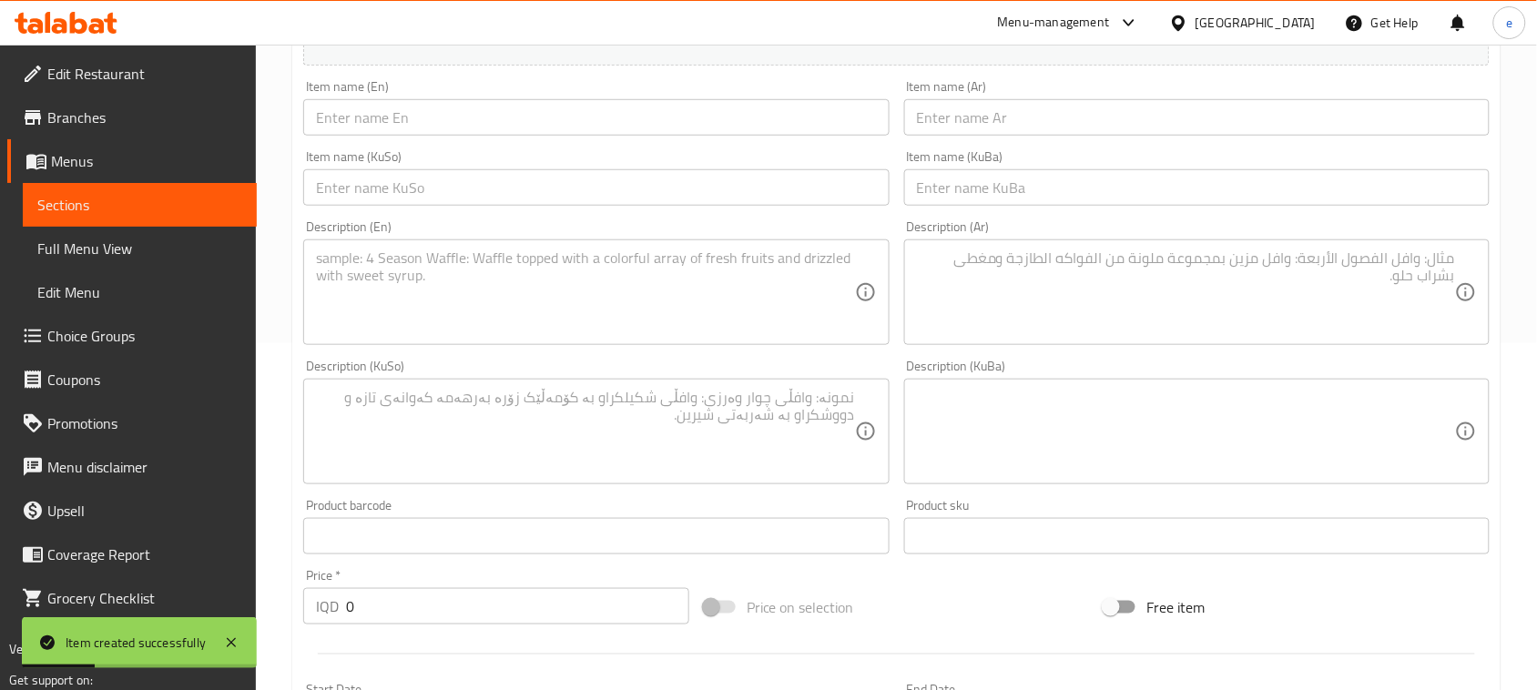
click at [209, 211] on span "Sections" at bounding box center [139, 205] width 205 height 22
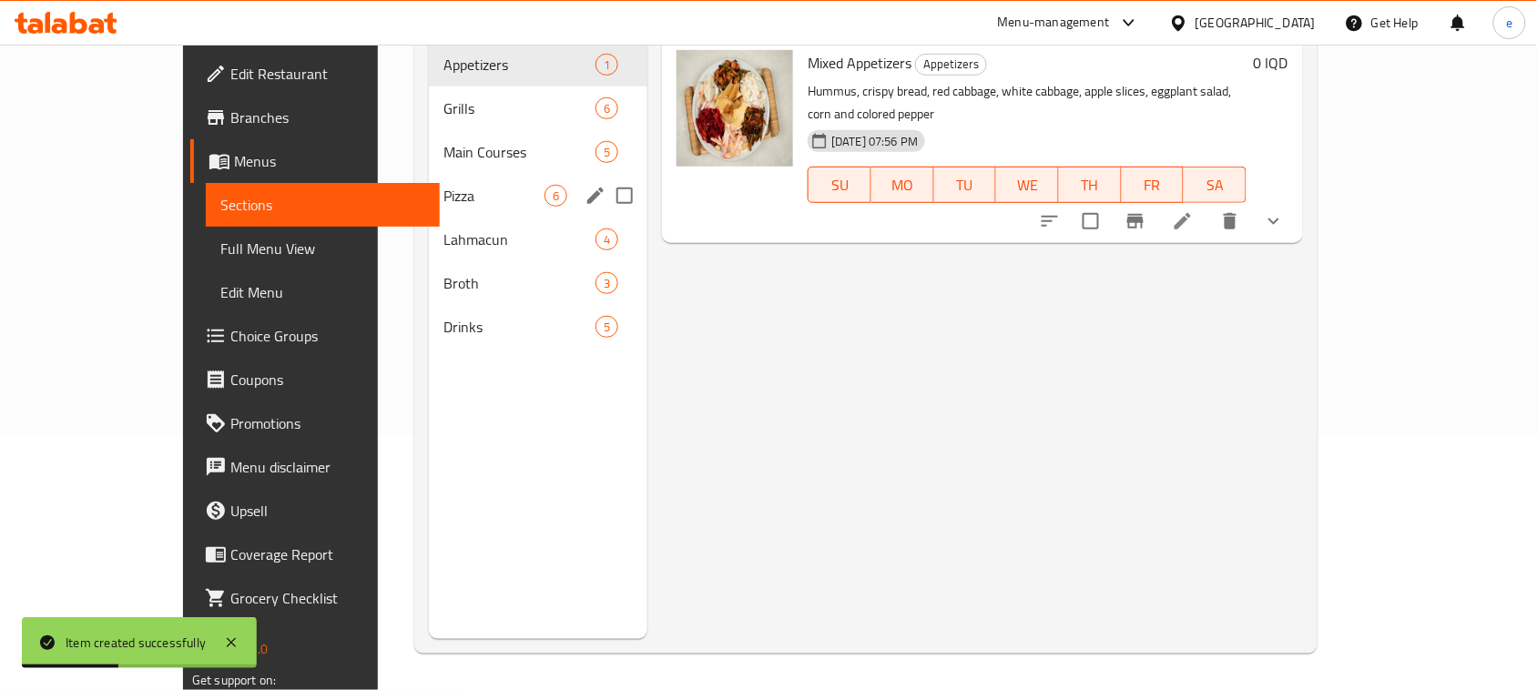
click at [429, 174] on div "Pizza 6" at bounding box center [538, 196] width 219 height 44
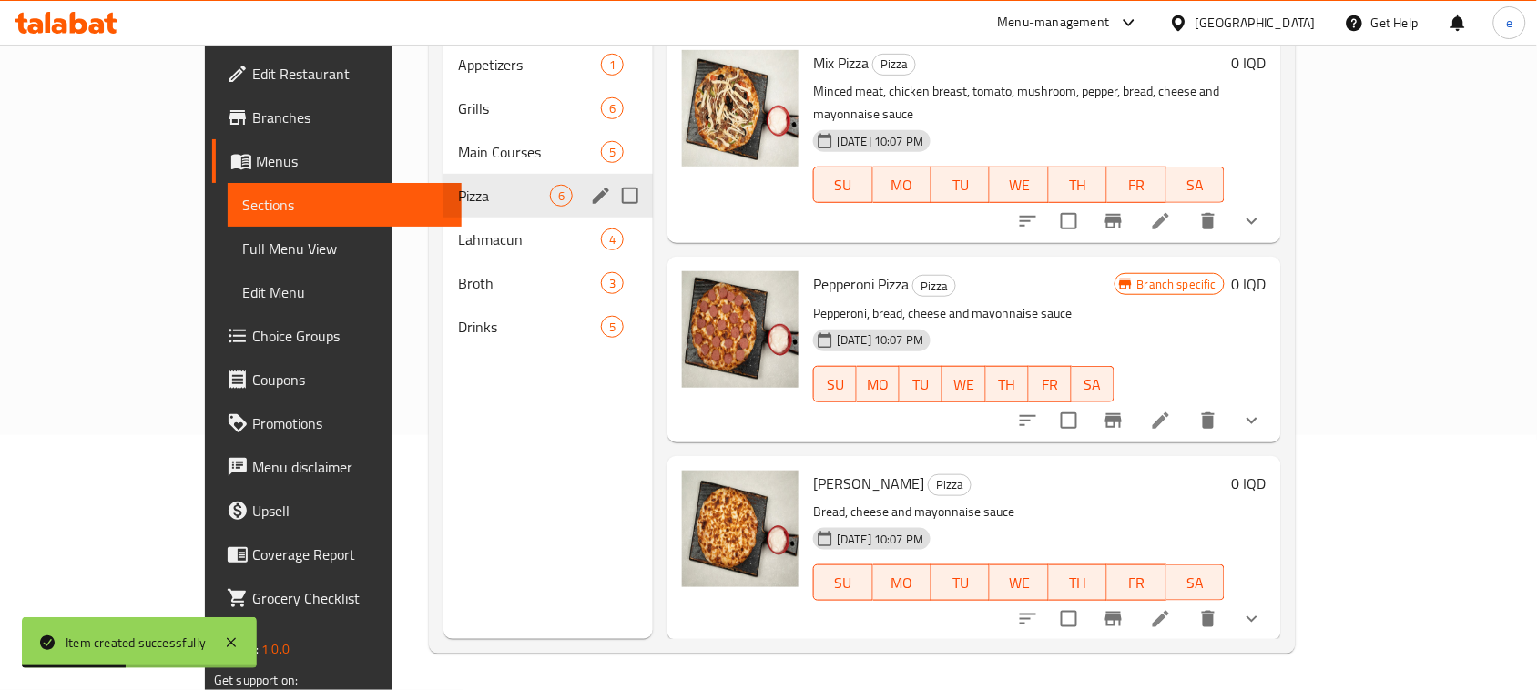
click at [458, 141] on span "Main Courses" at bounding box center [529, 152] width 143 height 22
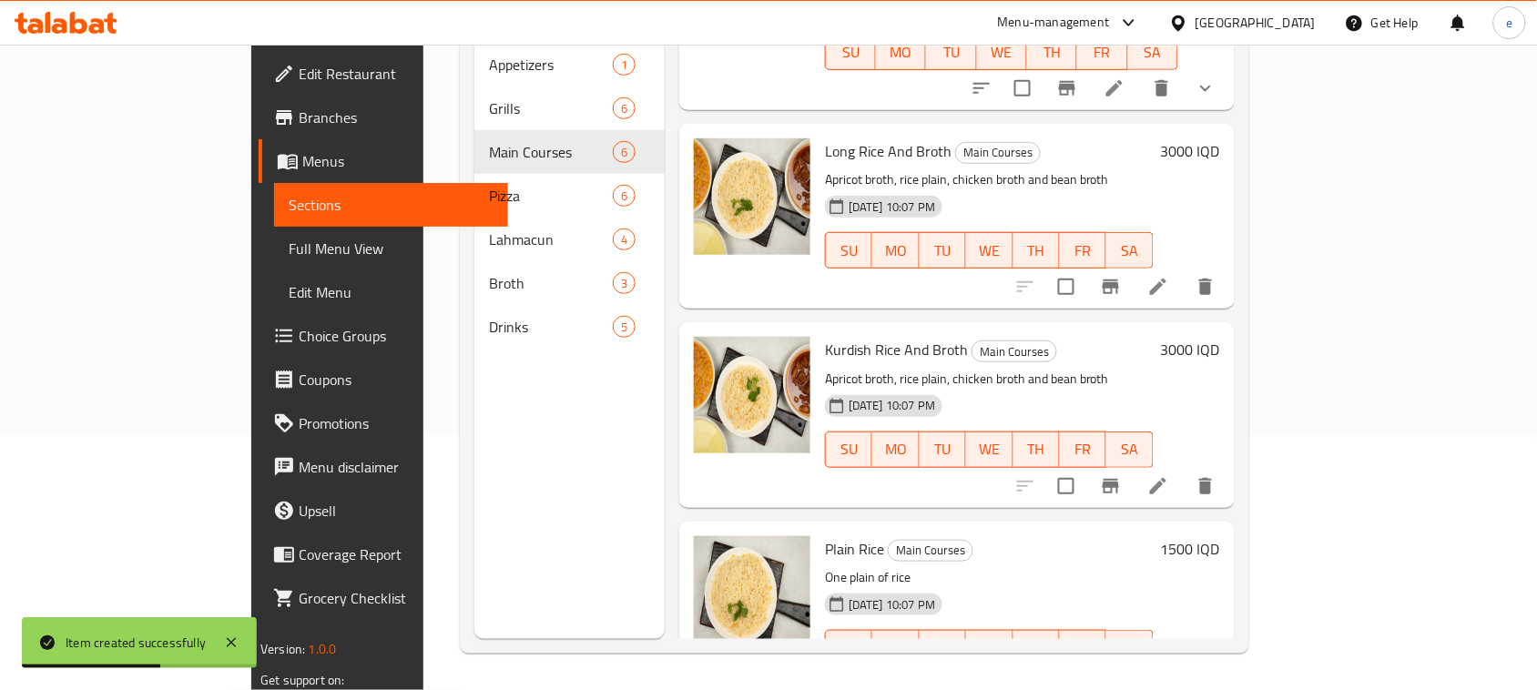
scroll to position [547, 0]
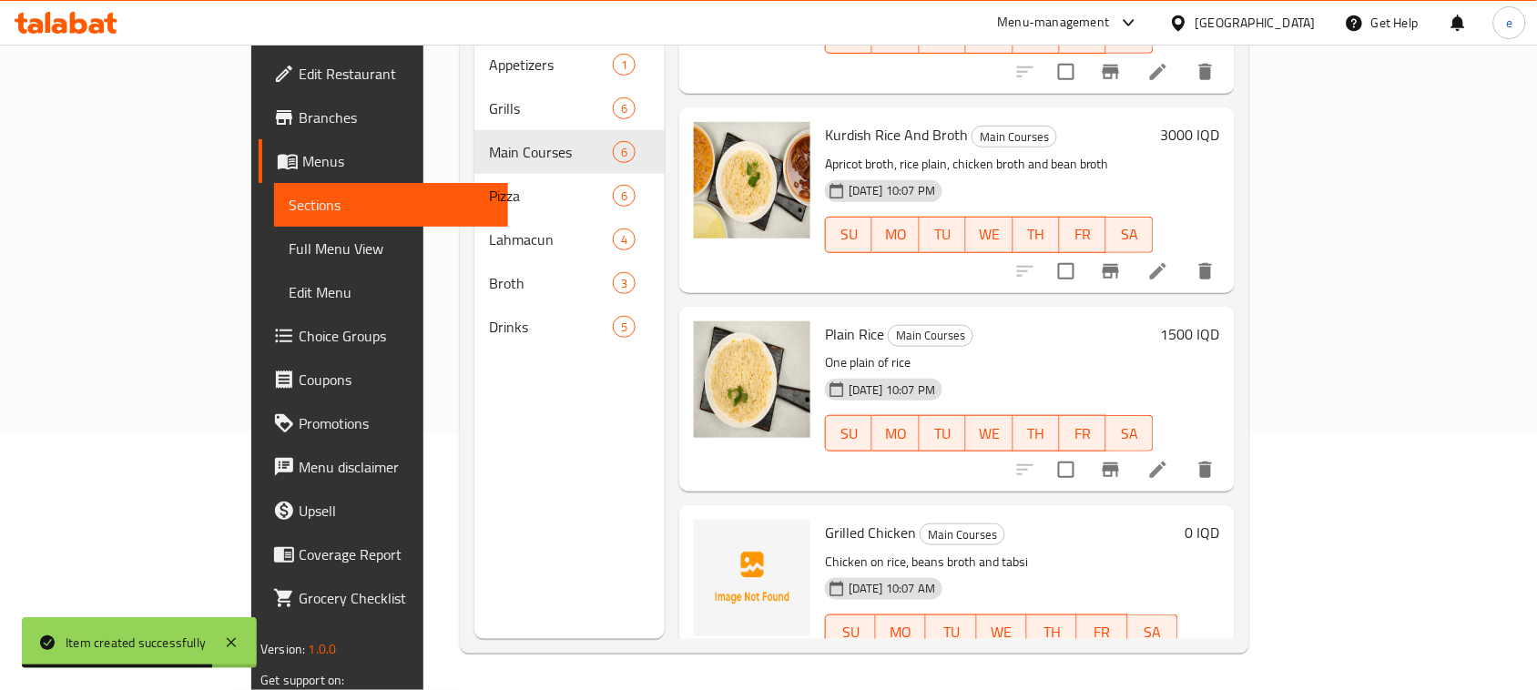
click at [1220, 520] on h6 "0 IQD" at bounding box center [1202, 532] width 35 height 25
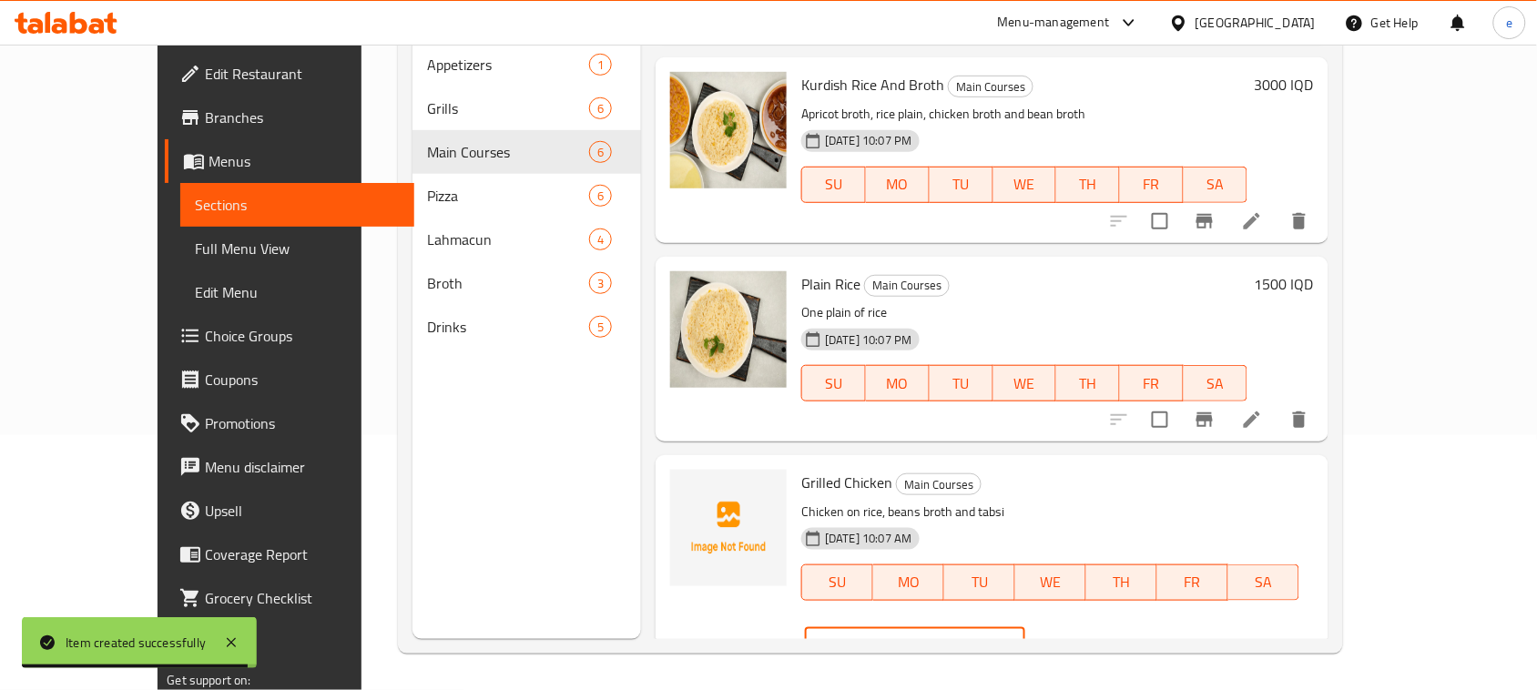
drag, startPoint x: 1222, startPoint y: 496, endPoint x: 1116, endPoint y: 497, distance: 105.6
click at [1116, 497] on div "Grilled Chicken Main Courses Chicken on rice, beans broth and tabsi [DATE] 10:0…" at bounding box center [1057, 568] width 526 height 210
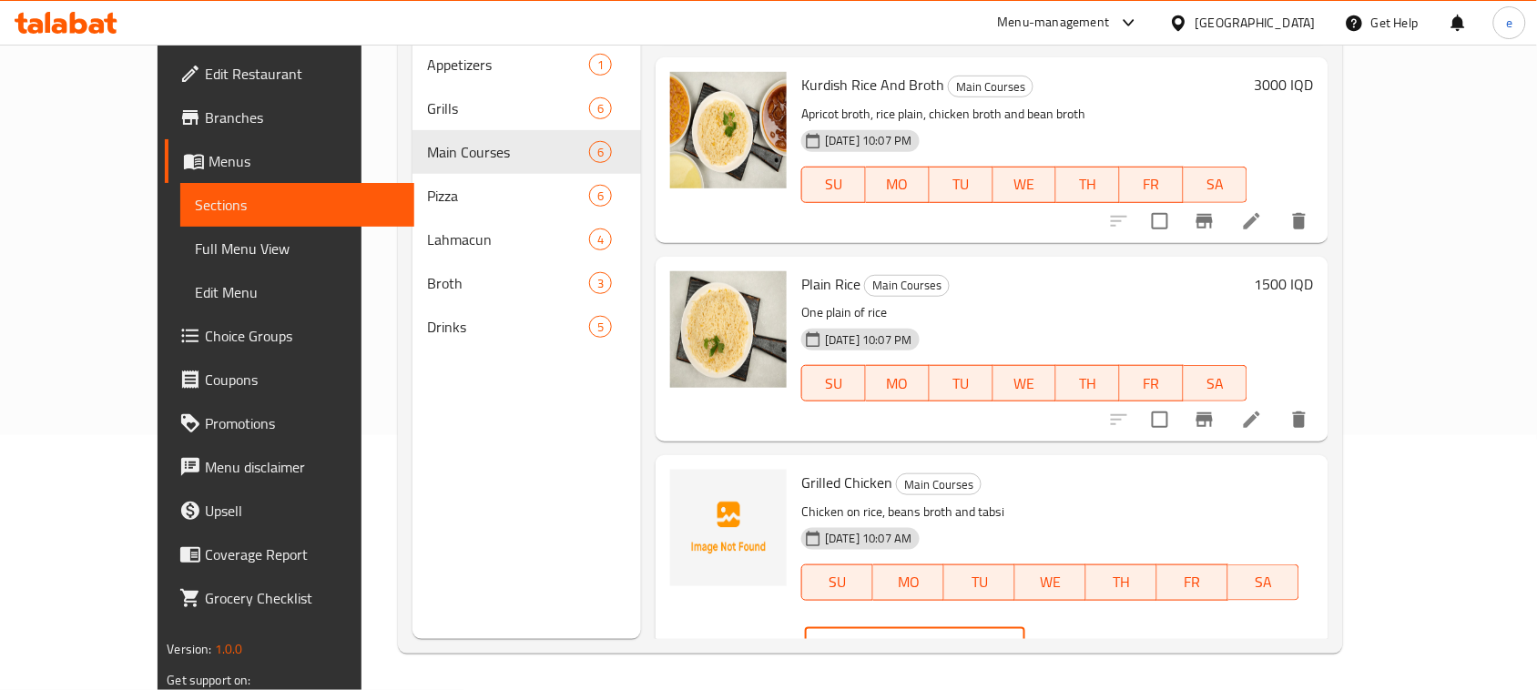
type input "5000"
click at [1024, 628] on input "5000" at bounding box center [936, 646] width 177 height 36
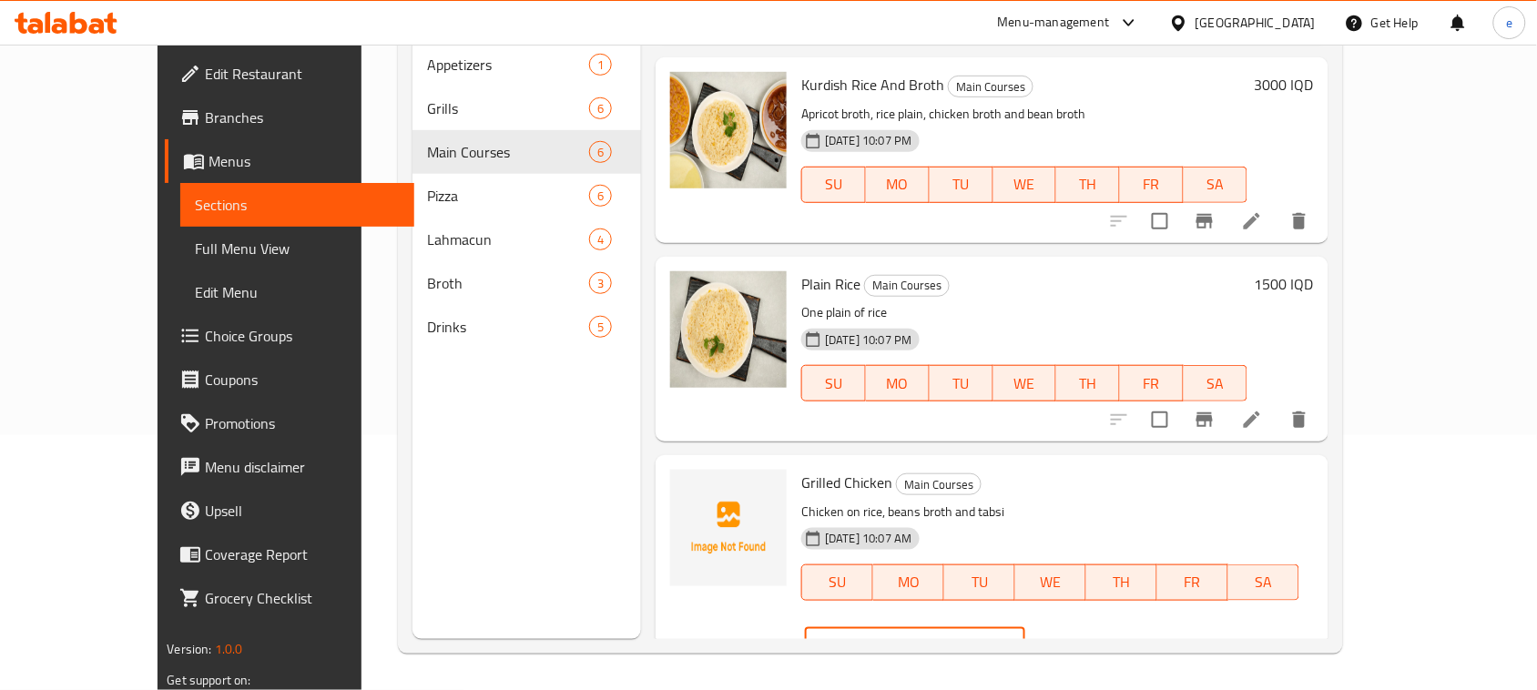
click at [1024, 628] on input "5000" at bounding box center [936, 646] width 177 height 36
click at [1095, 641] on icon "ok" at bounding box center [1089, 646] width 14 height 10
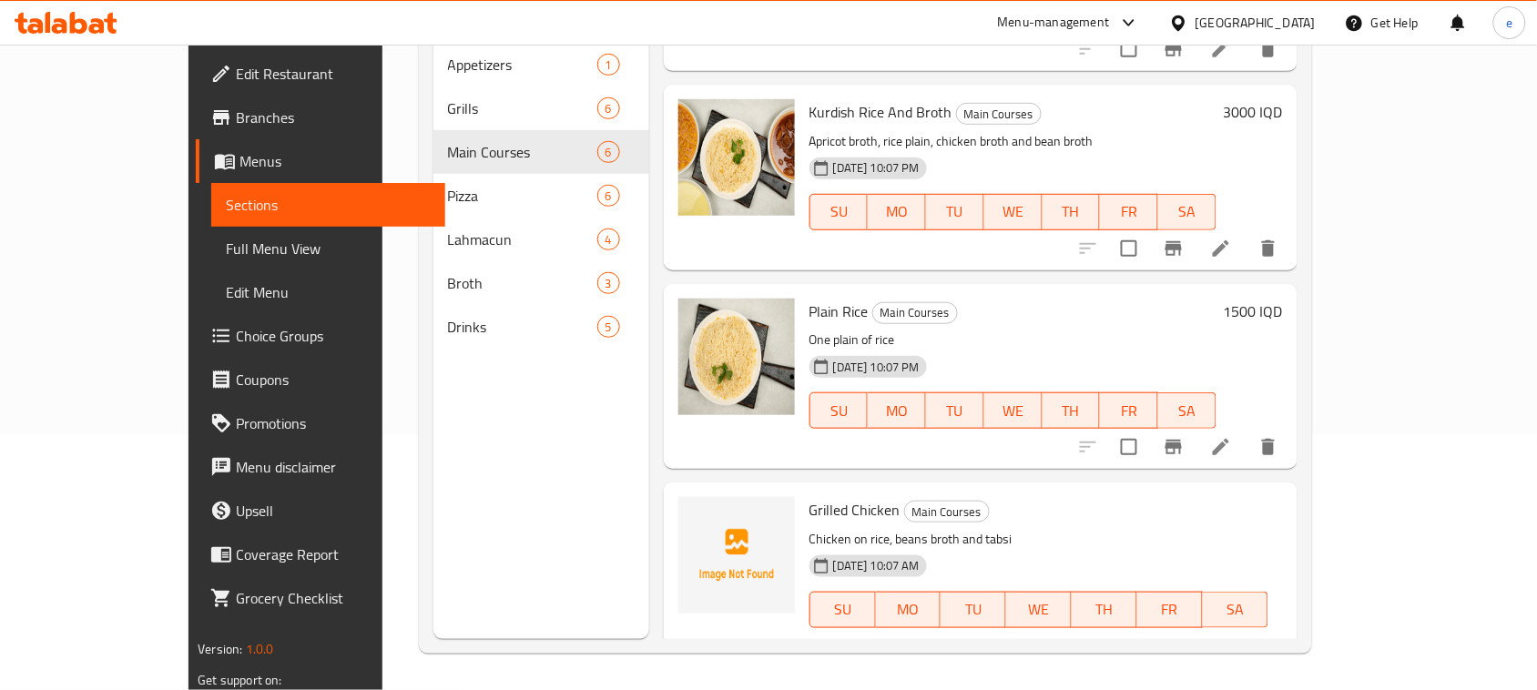
click at [1182, 676] on icon "Branch-specific-item" at bounding box center [1173, 683] width 16 height 15
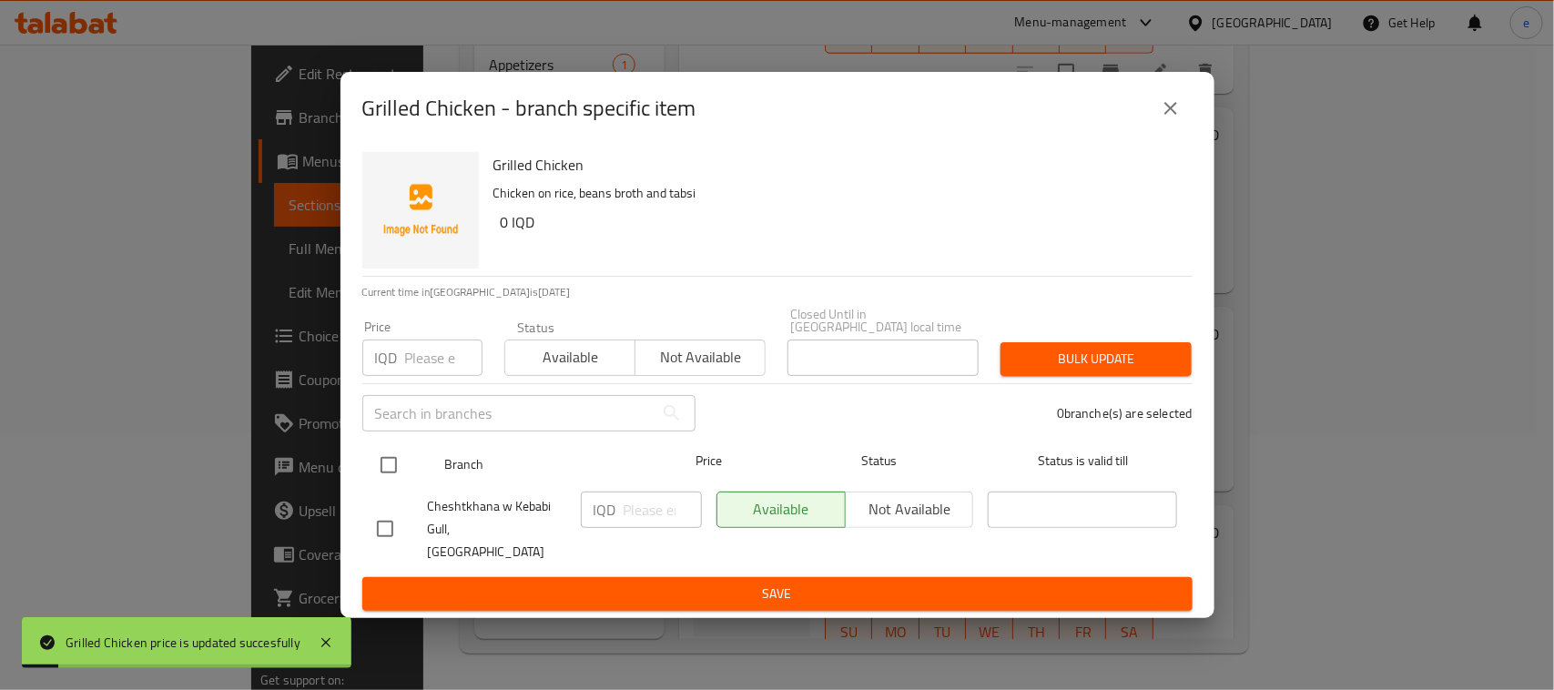
click at [390, 462] on input "checkbox" at bounding box center [389, 465] width 38 height 38
checkbox input "true"
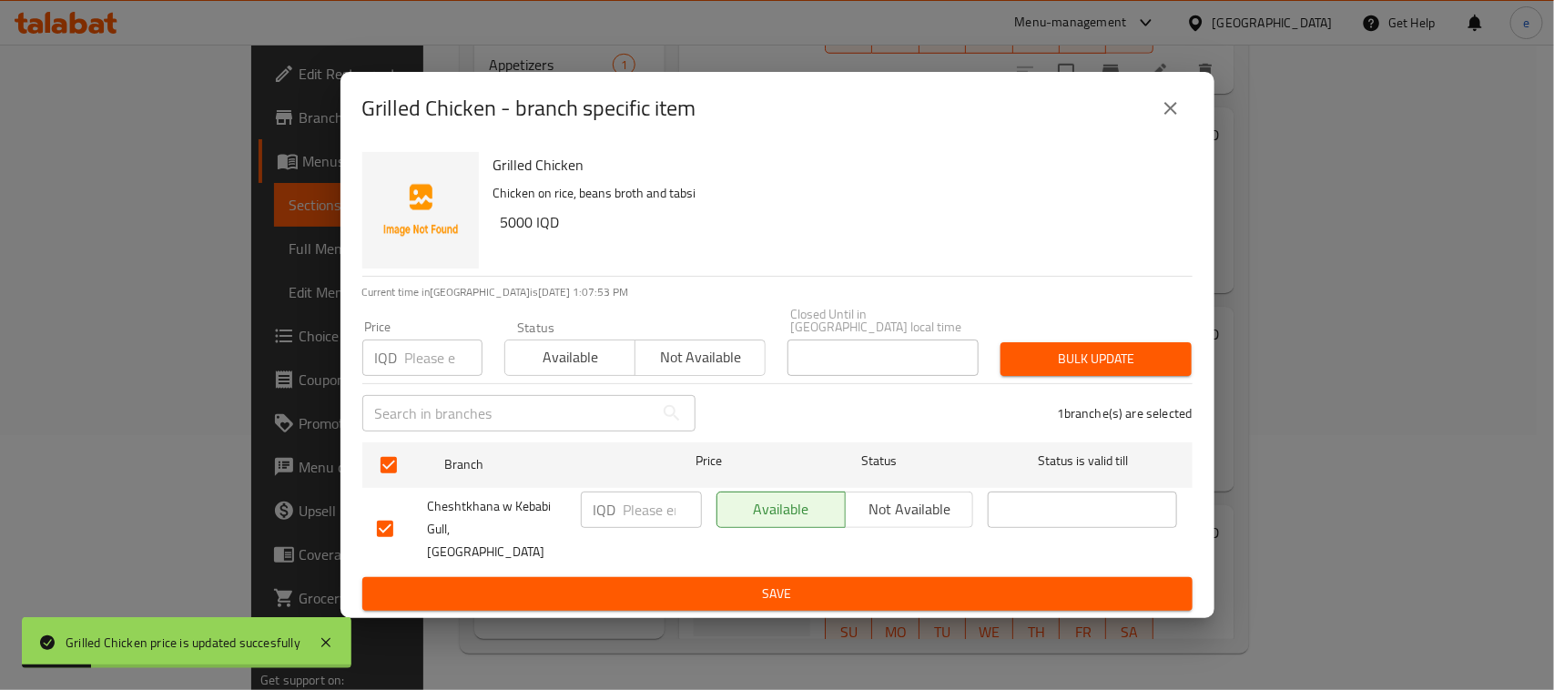
click at [653, 526] on input "number" at bounding box center [663, 510] width 78 height 36
paste input "5000"
type input "5000"
click at [653, 588] on button "Save" at bounding box center [777, 594] width 830 height 34
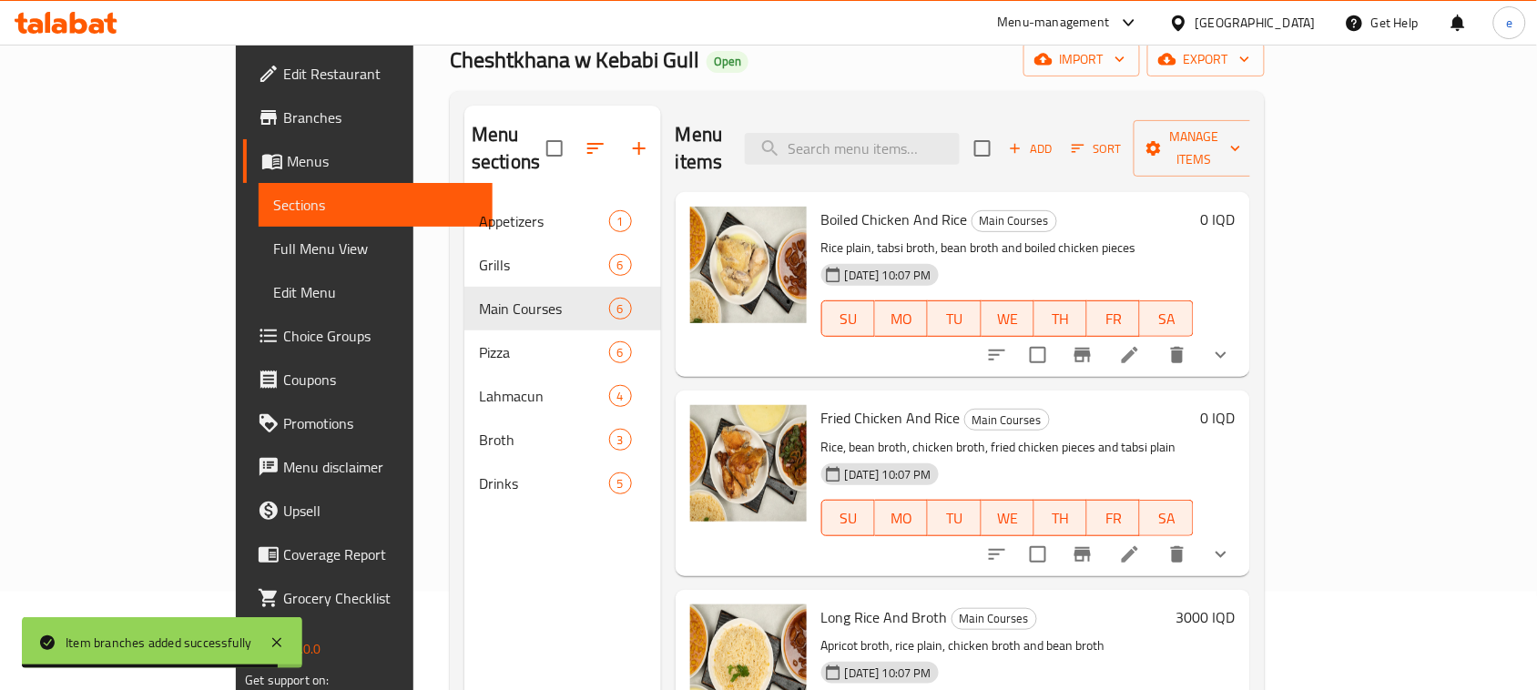
scroll to position [0, 0]
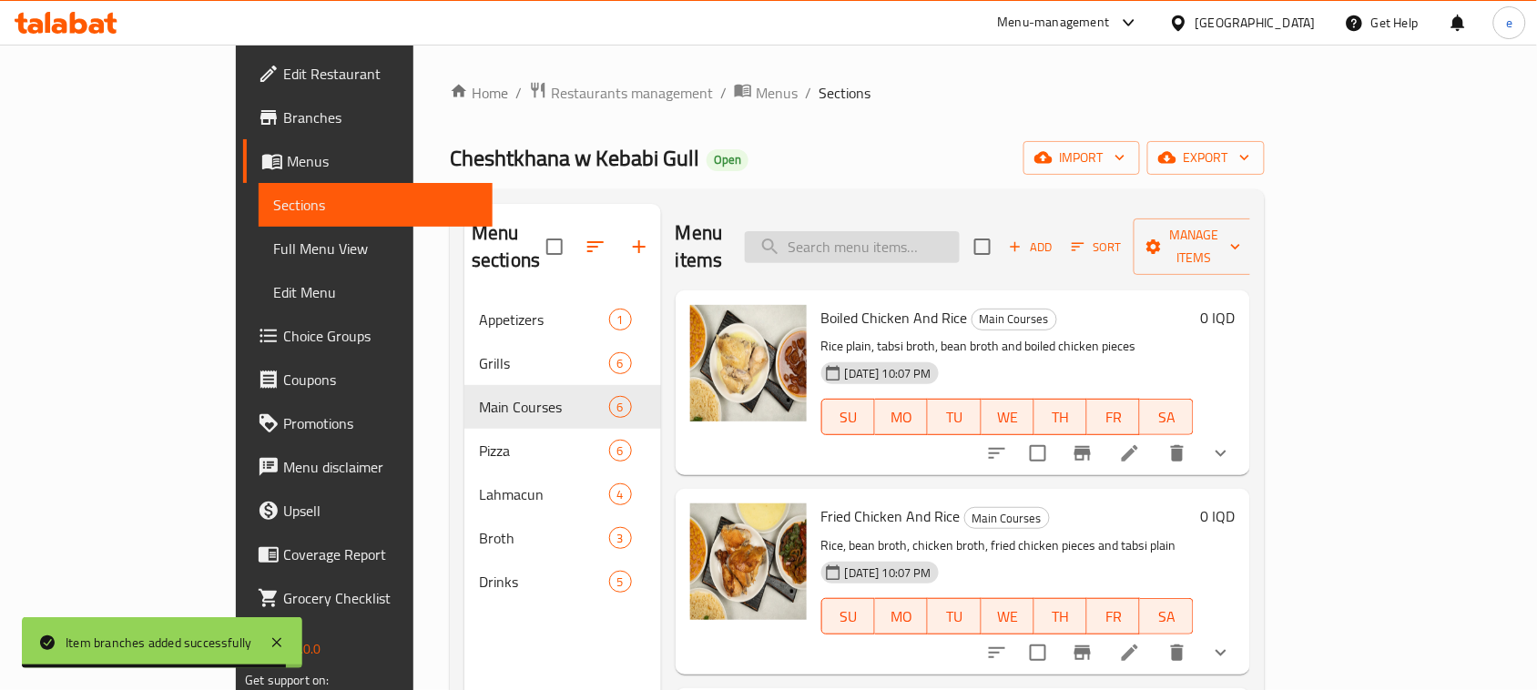
click at [960, 239] on input "search" at bounding box center [852, 247] width 215 height 32
paste input "Grilled Chicken"
type input "Grilled Chicken"
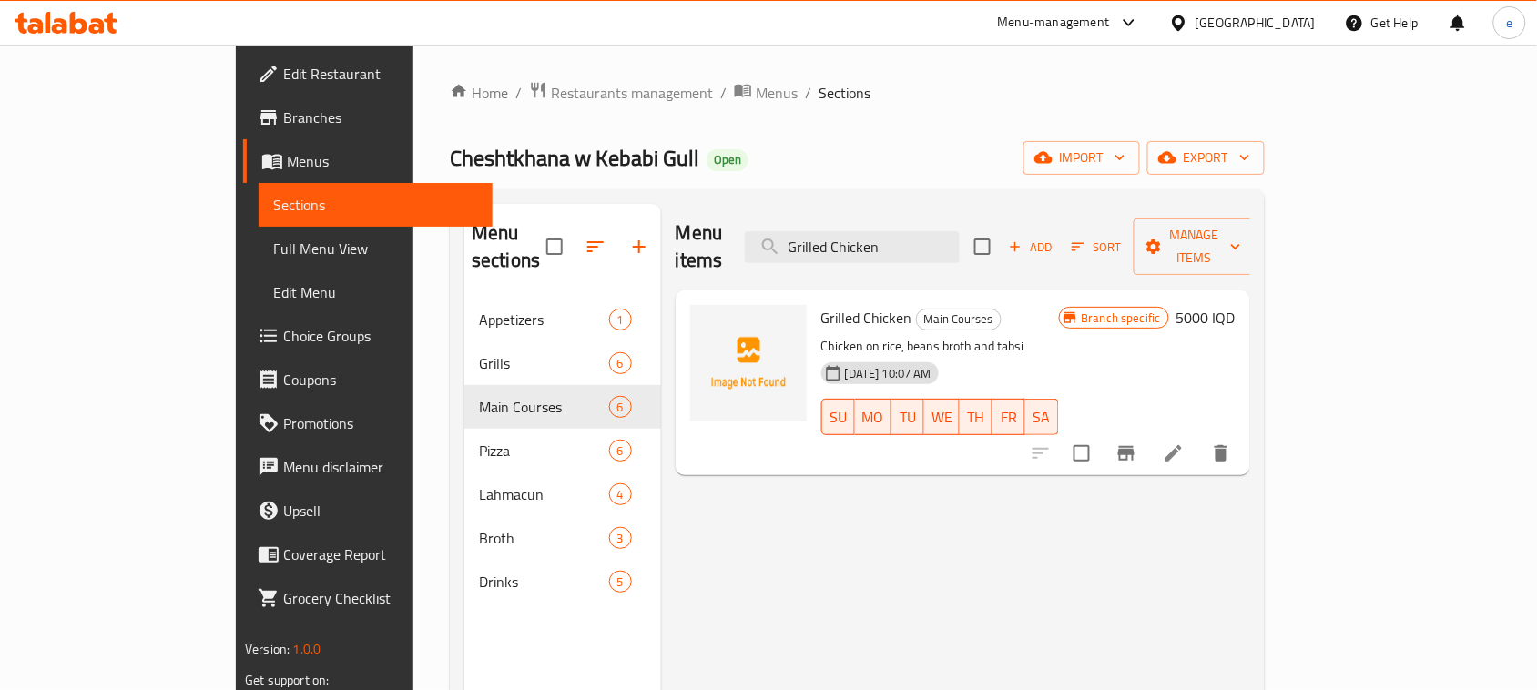
click at [1199, 437] on li at bounding box center [1173, 453] width 51 height 33
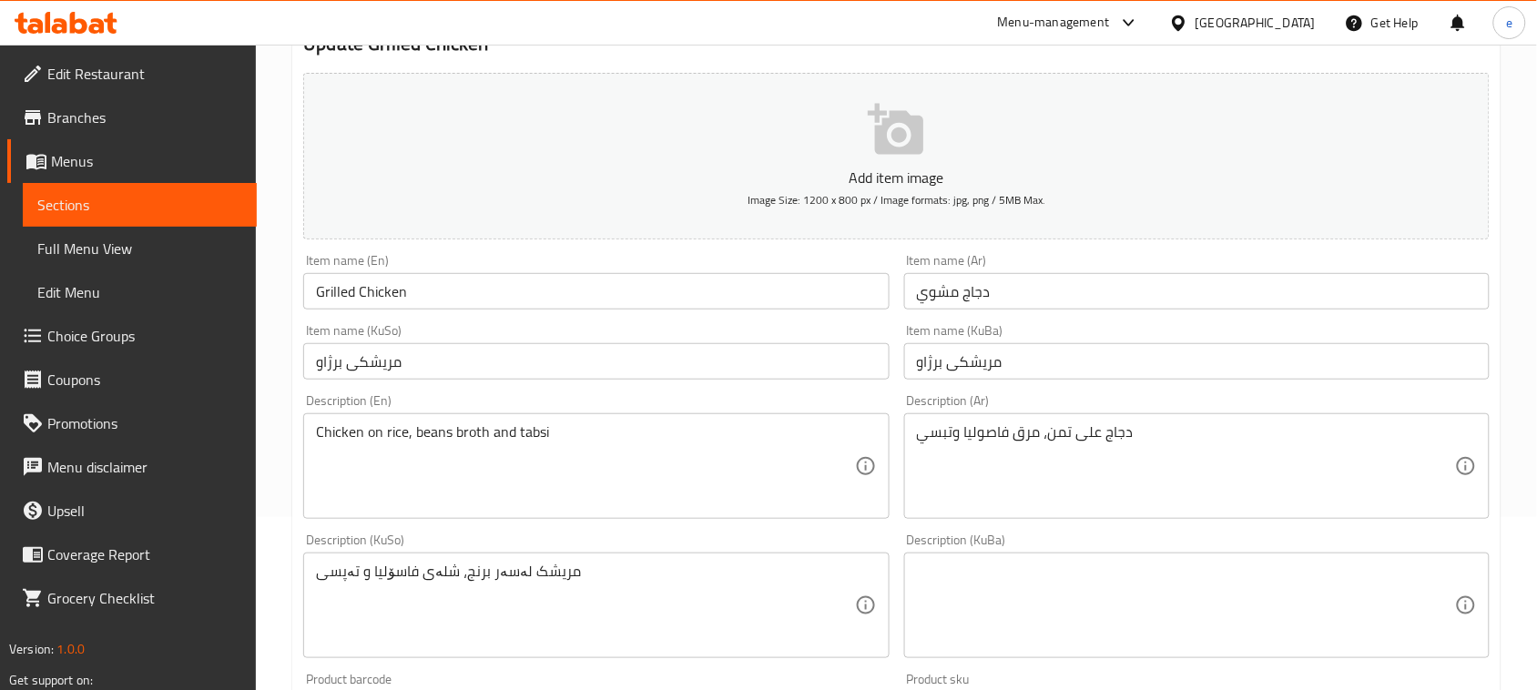
scroll to position [228, 0]
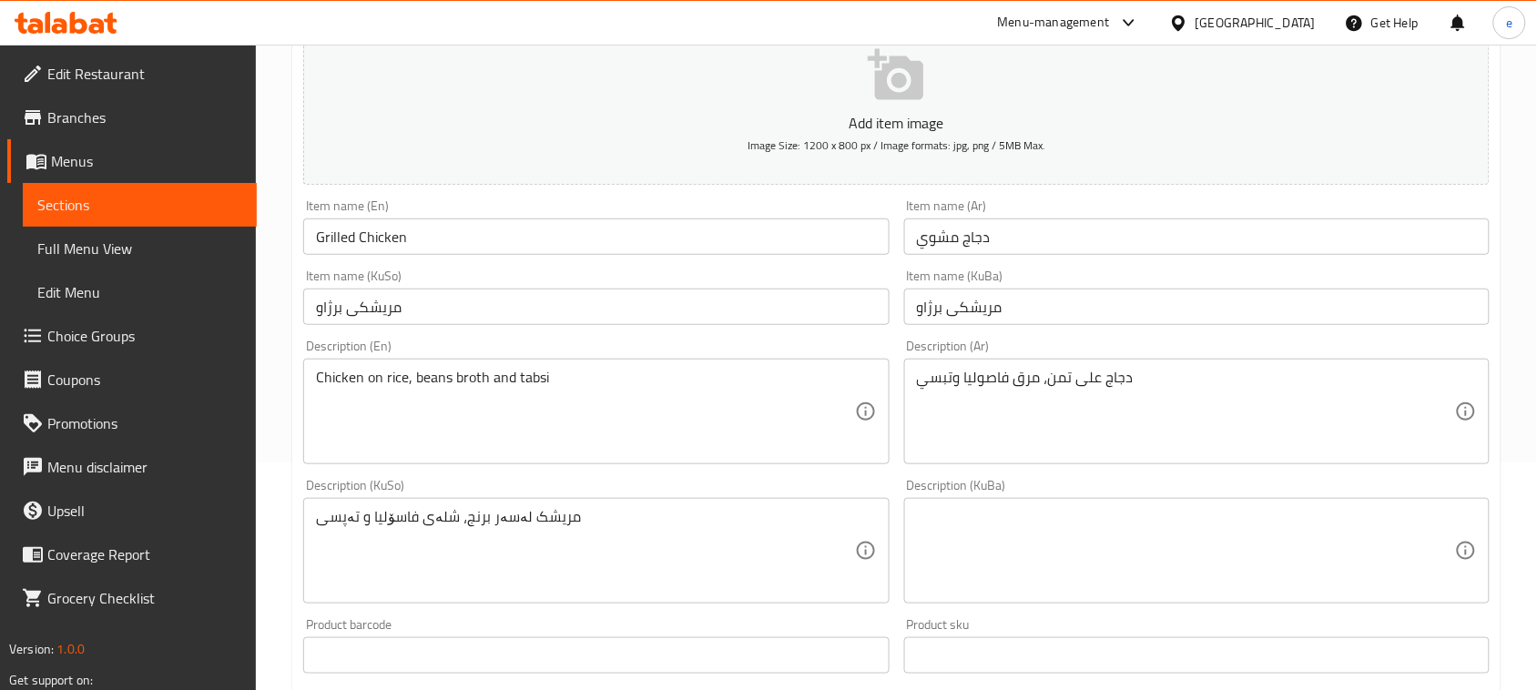
click at [578, 525] on textarea "مریشک لەسەر برنج، شلەی فاسۆلیا و تەپسی" at bounding box center [585, 551] width 538 height 86
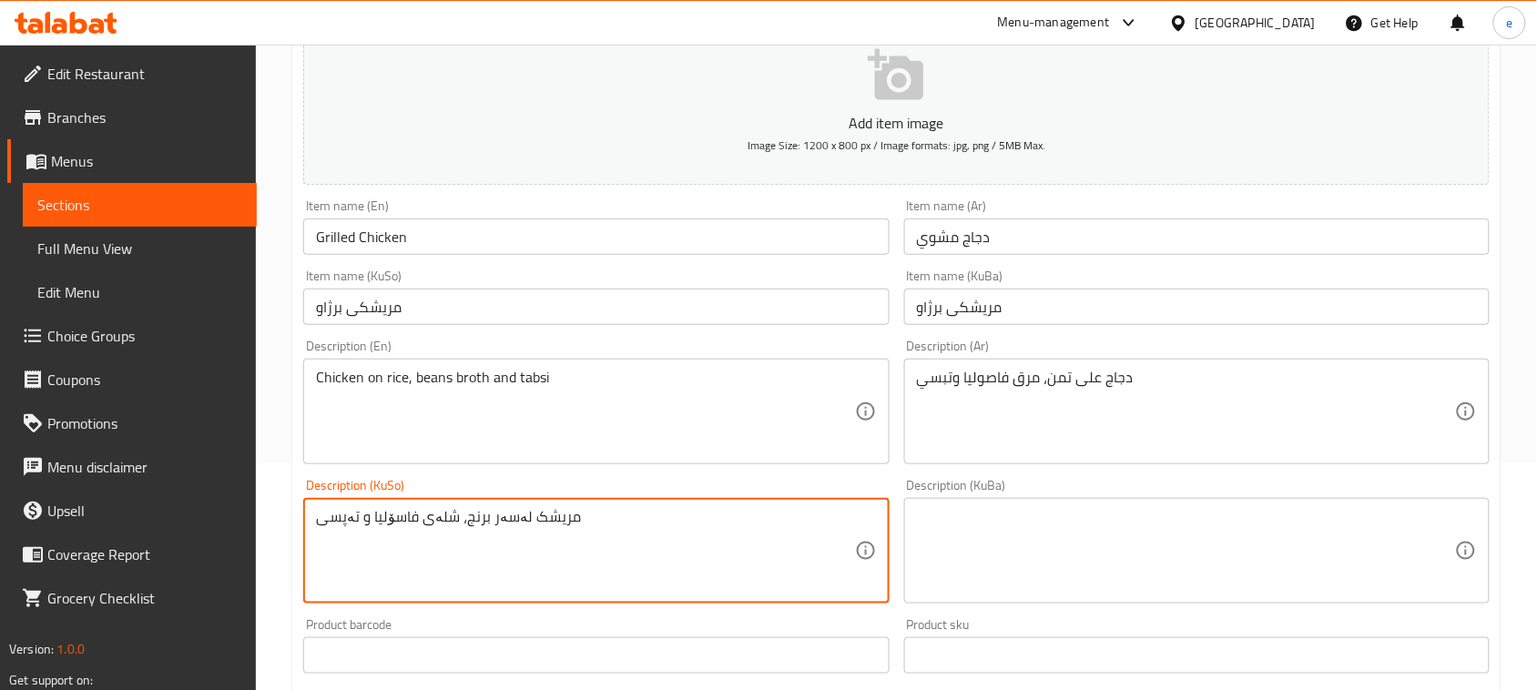
click at [578, 525] on textarea "مریشک لەسەر برنج، شلەی فاسۆلیا و تەپسی" at bounding box center [585, 551] width 538 height 86
click at [1036, 578] on textarea at bounding box center [1186, 551] width 538 height 86
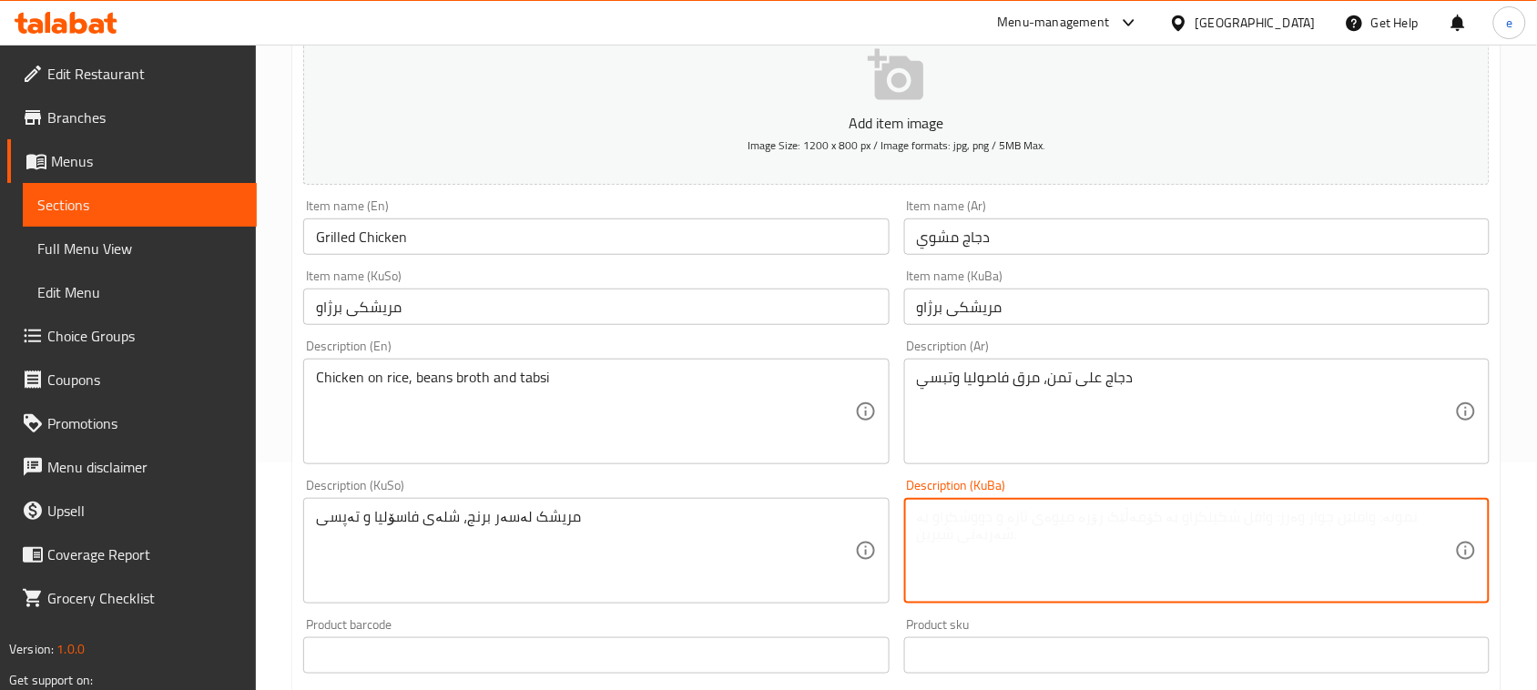
paste textarea "مریشک لەسەر برنج، شلەی فاسۆلیا و تەپسی"
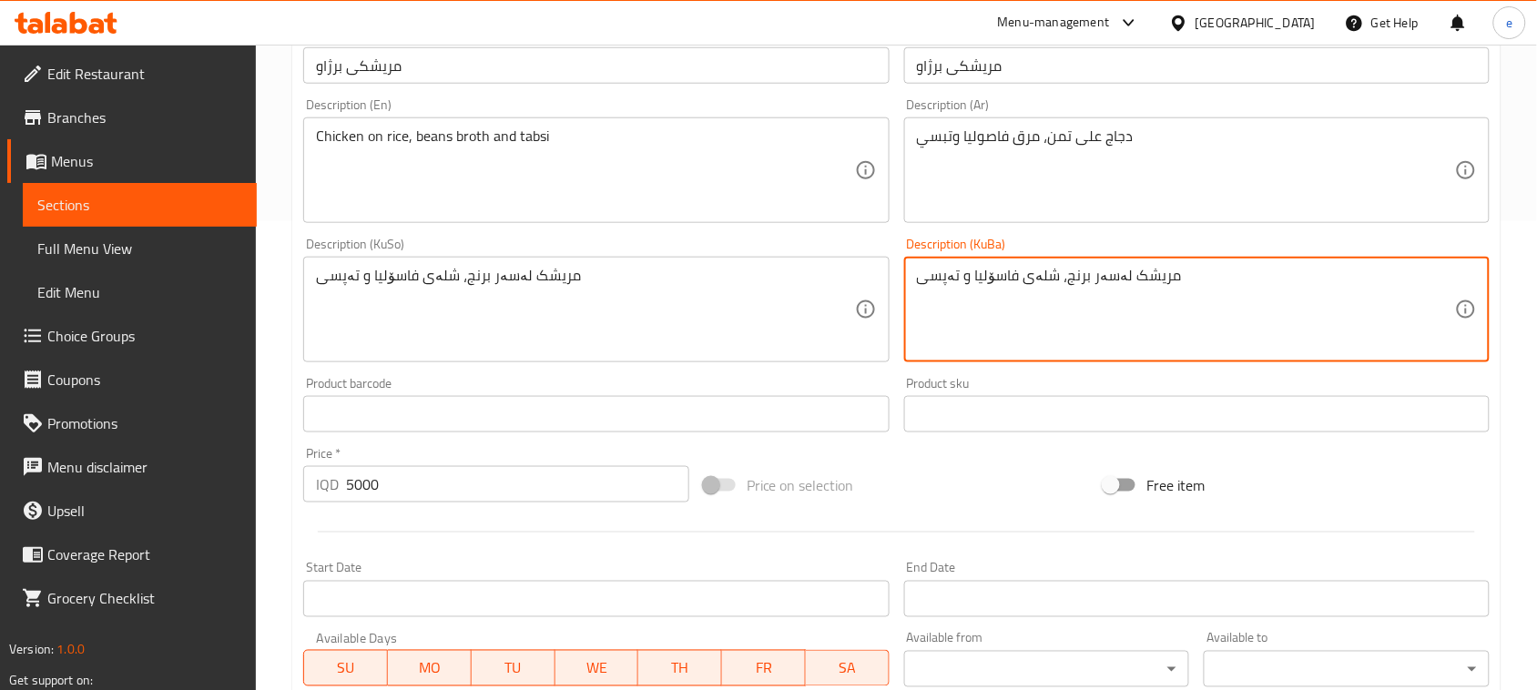
scroll to position [802, 0]
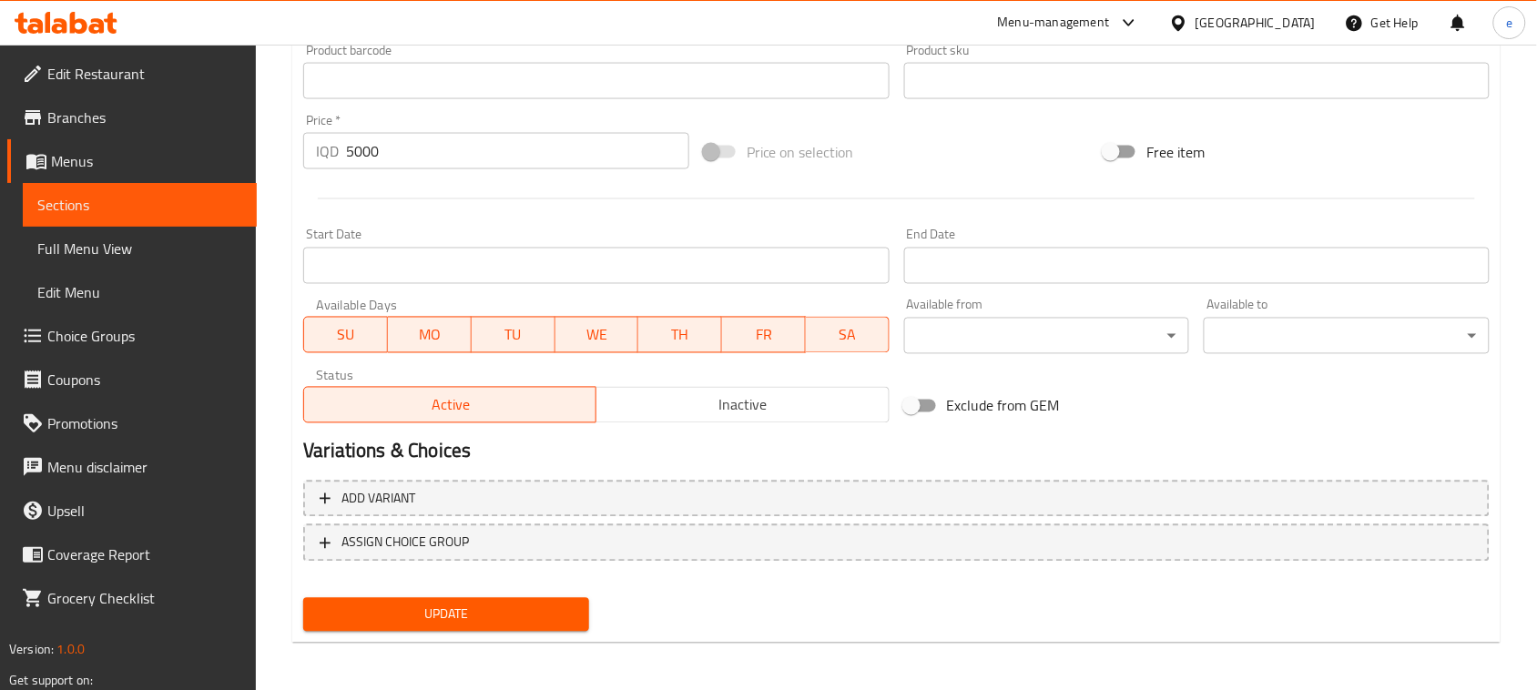
type textarea "مریشک لەسەر برنج، شلەی فاسۆلیا و تەپسی"
click at [578, 605] on button "Update" at bounding box center [446, 615] width 286 height 34
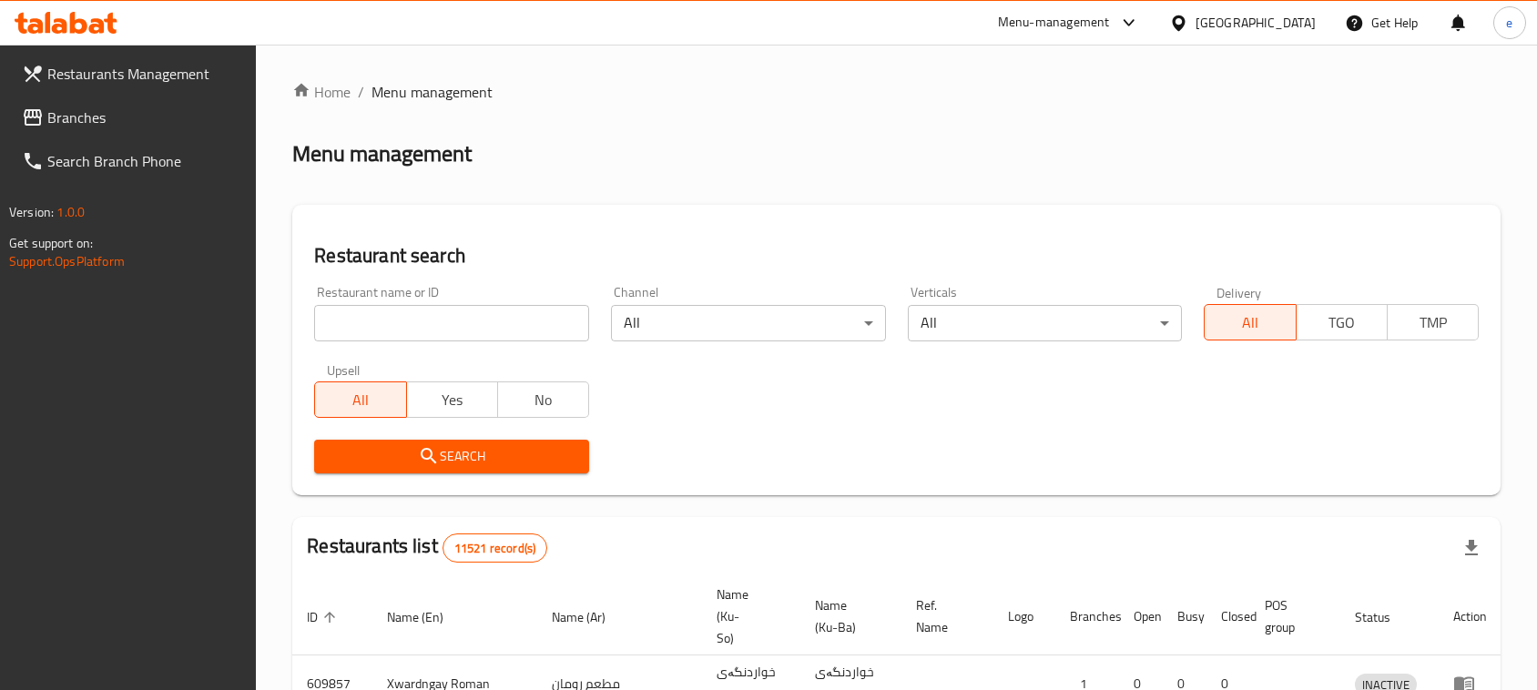
scroll to position [251, 0]
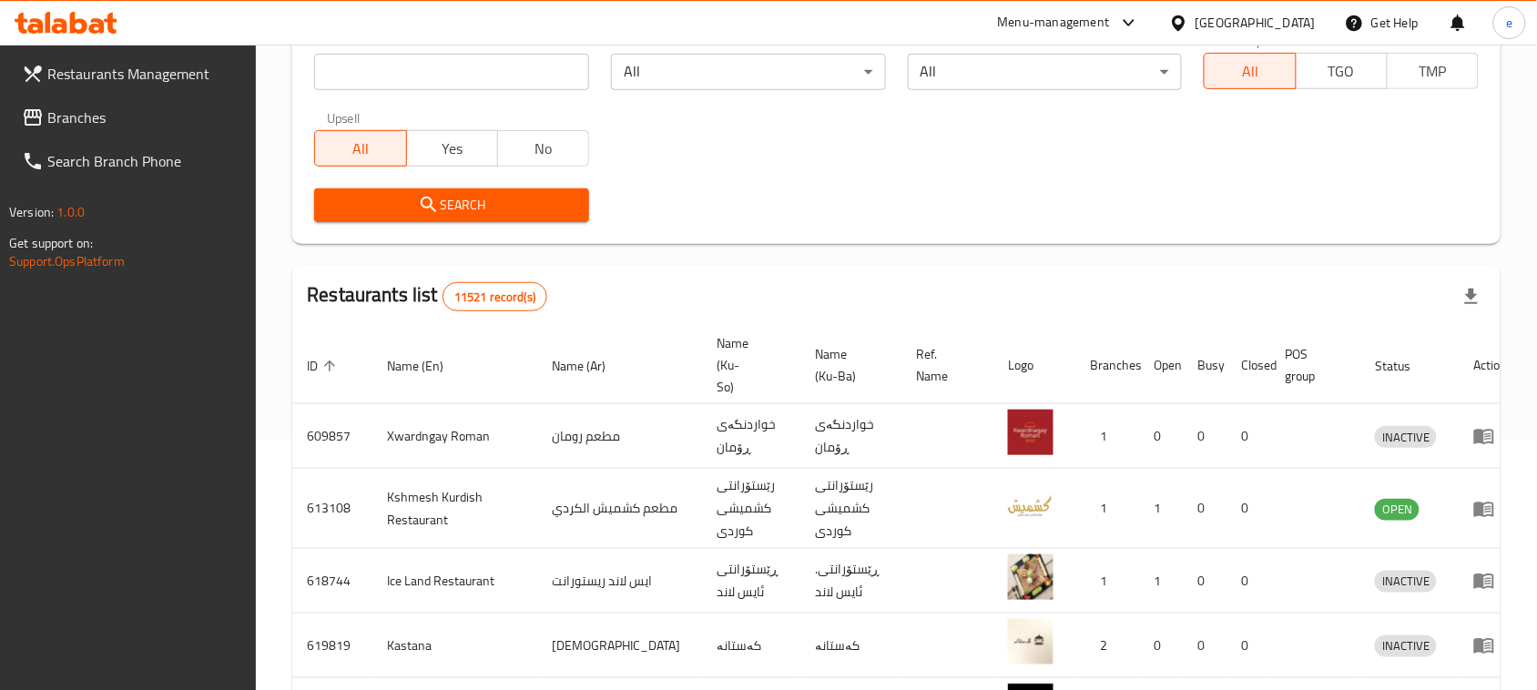
click at [474, 87] on input "search" at bounding box center [451, 72] width 275 height 36
paste input "776717"
type input "776717"
click button "Search" at bounding box center [451, 205] width 275 height 34
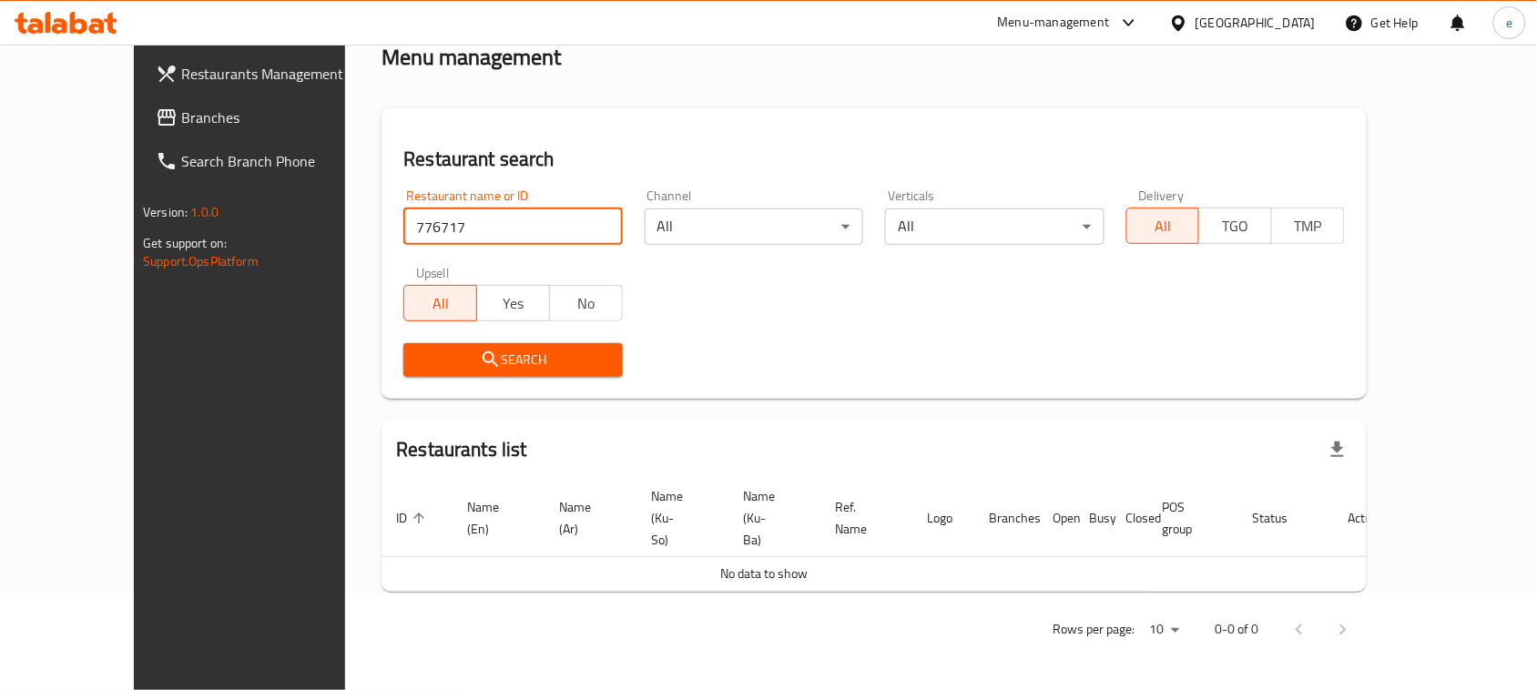
scroll to position [53, 0]
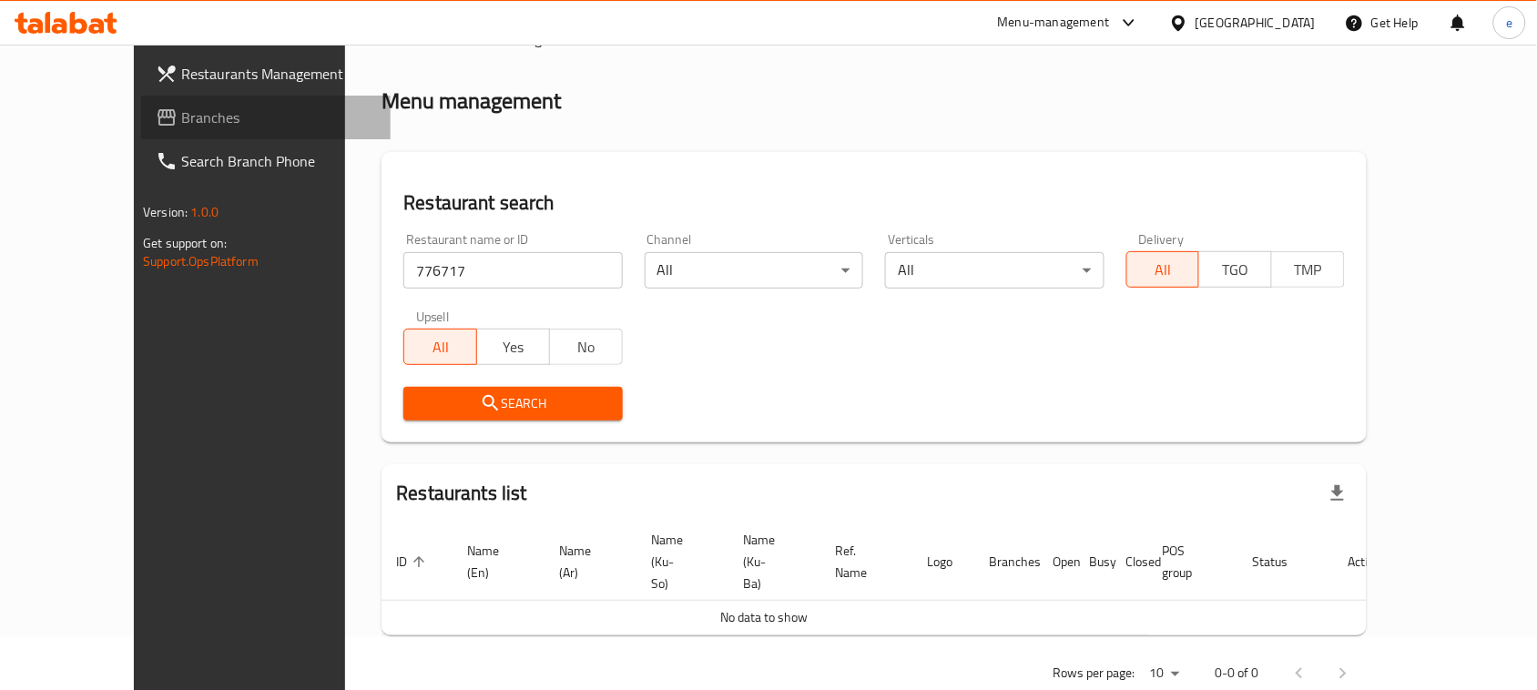
click at [181, 116] on span "Branches" at bounding box center [278, 118] width 195 height 22
